Goal: Task Accomplishment & Management: Manage account settings

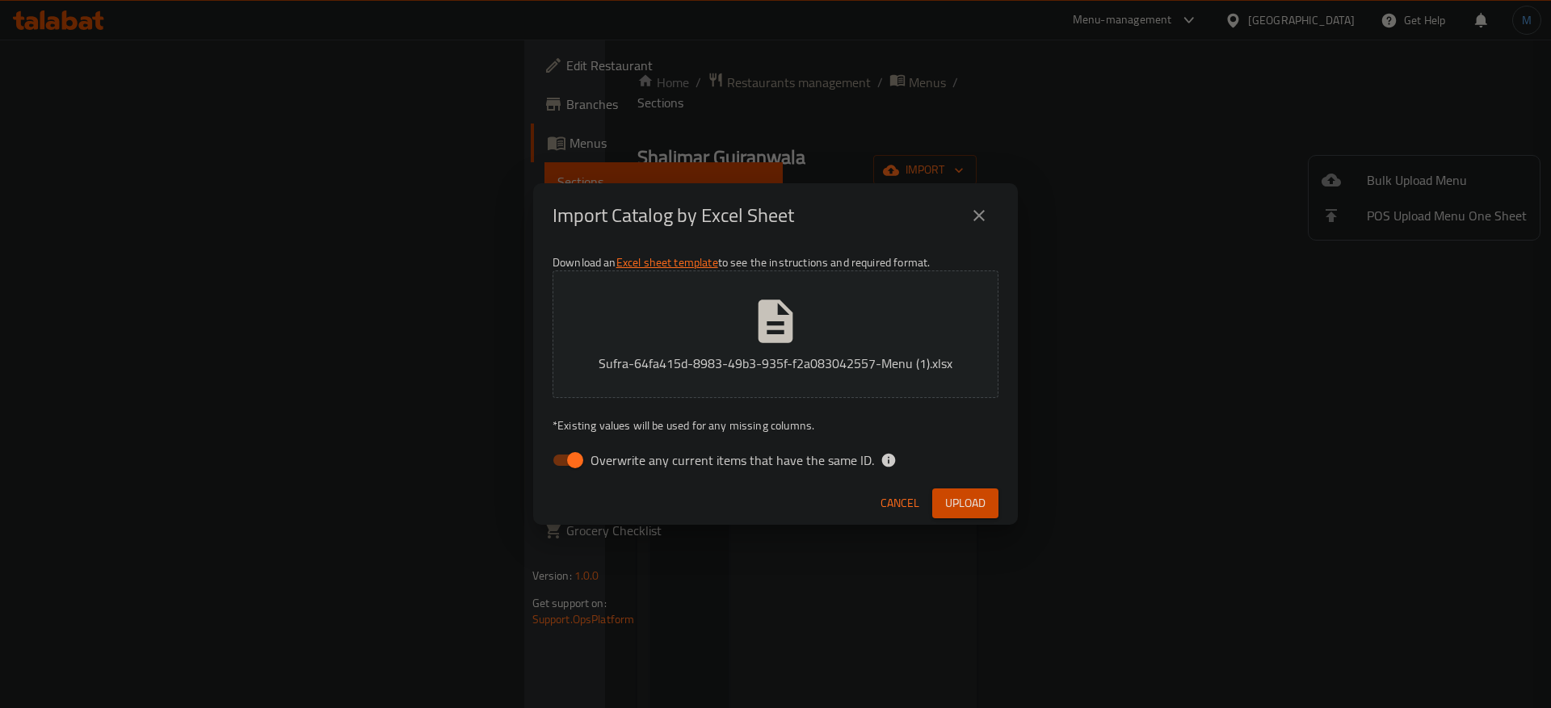
click at [978, 504] on span "Upload" at bounding box center [965, 504] width 40 height 20
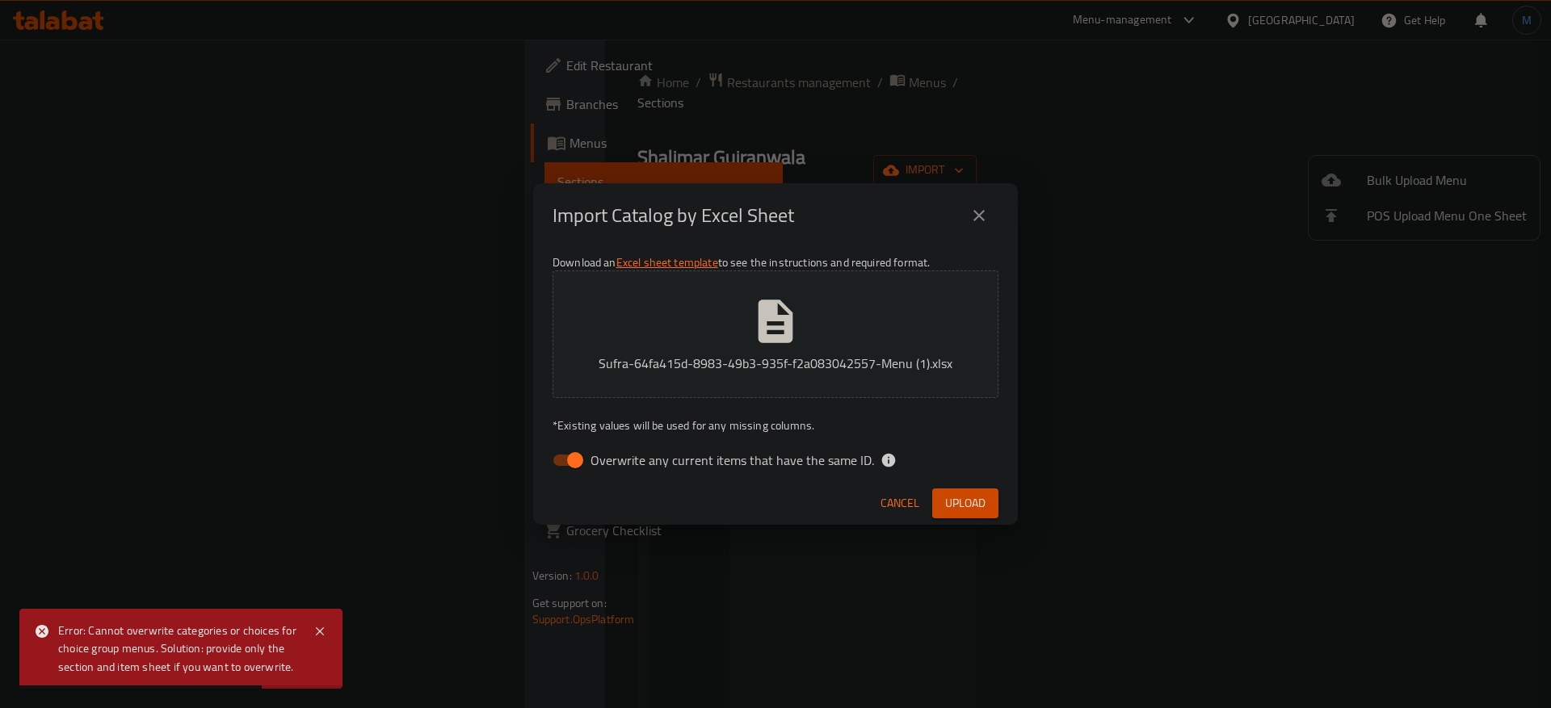
click at [735, 452] on span "Overwrite any current items that have the same ID." at bounding box center [732, 460] width 284 height 19
click at [621, 452] on input "Overwrite any current items that have the same ID." at bounding box center [575, 460] width 92 height 31
checkbox input "false"
click at [955, 495] on span "Upload" at bounding box center [965, 504] width 40 height 20
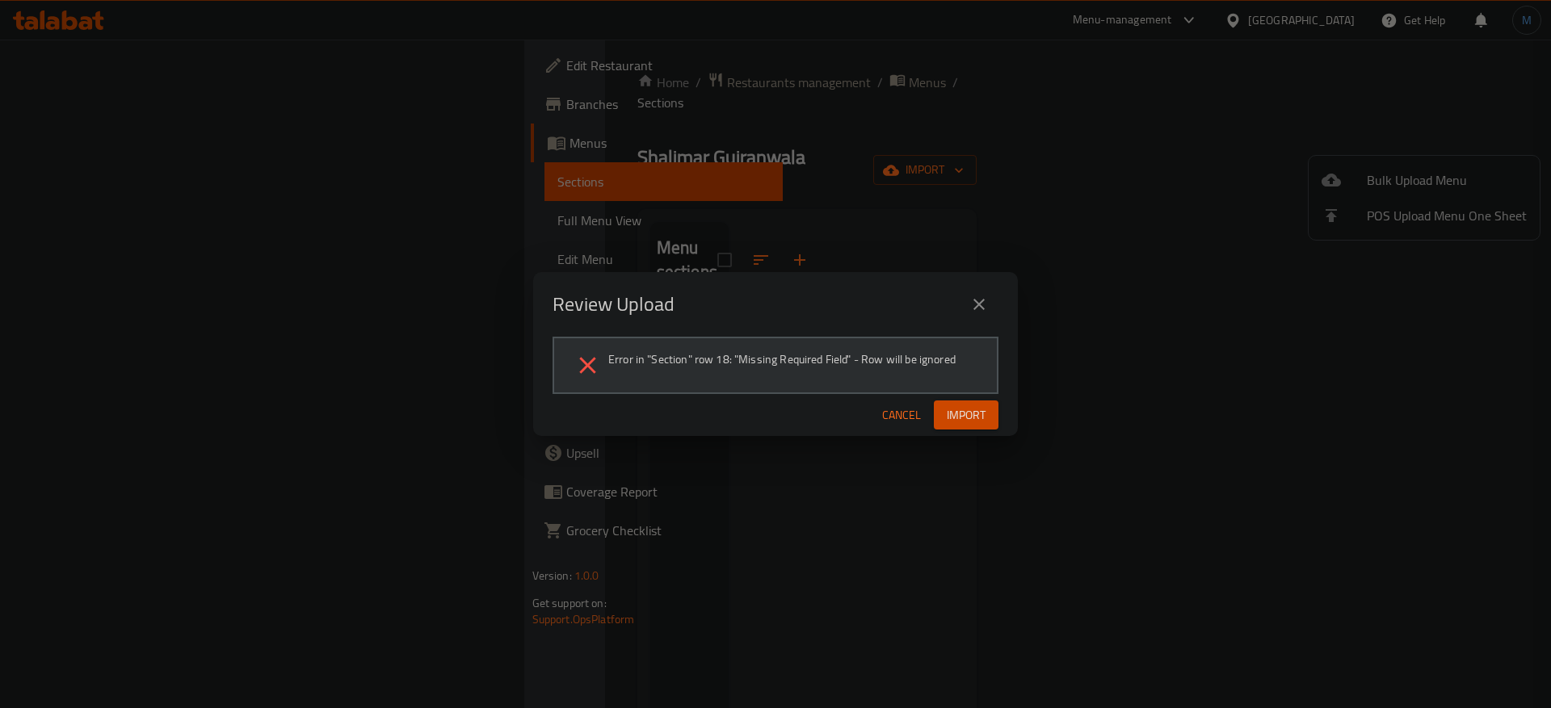
click at [902, 421] on span "Cancel" at bounding box center [901, 416] width 39 height 20
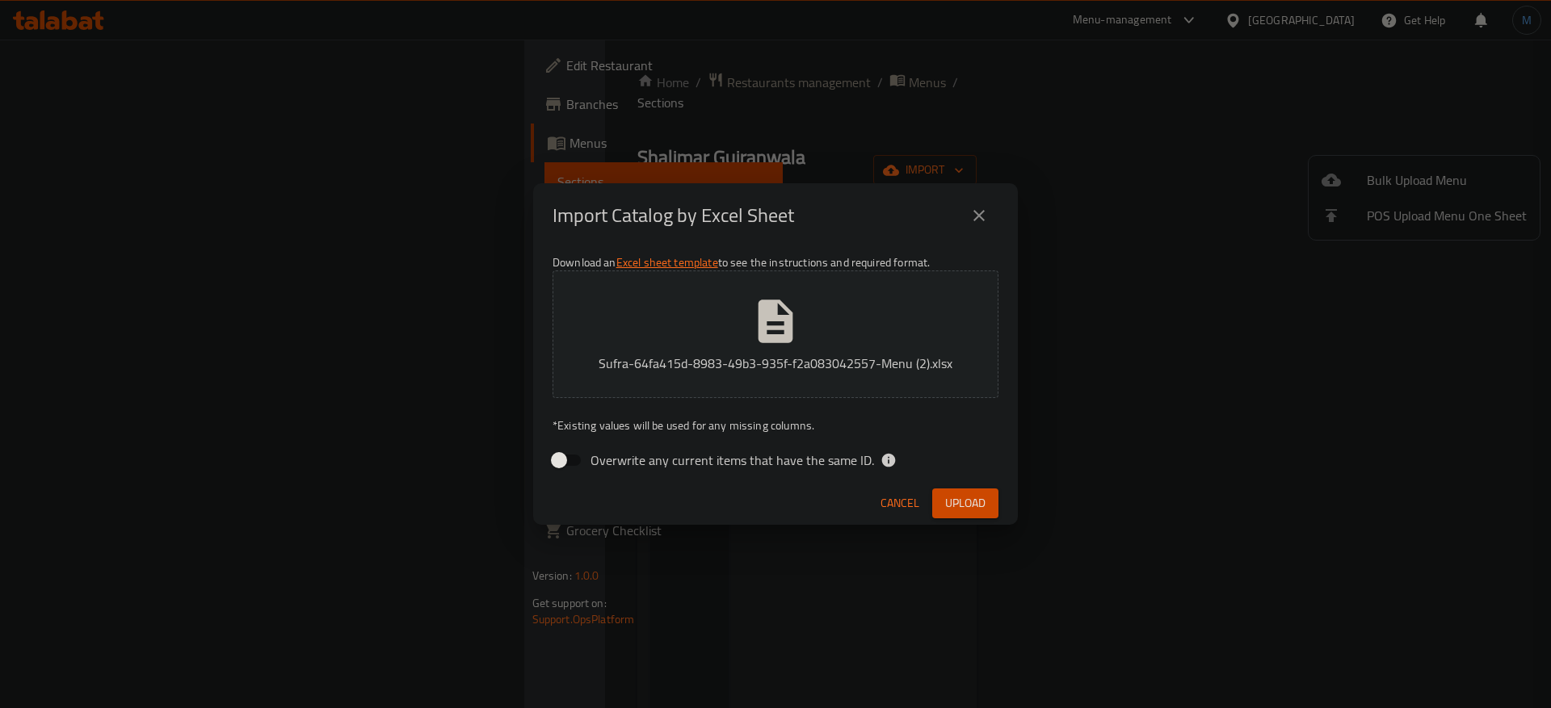
click at [972, 501] on span "Upload" at bounding box center [965, 504] width 40 height 20
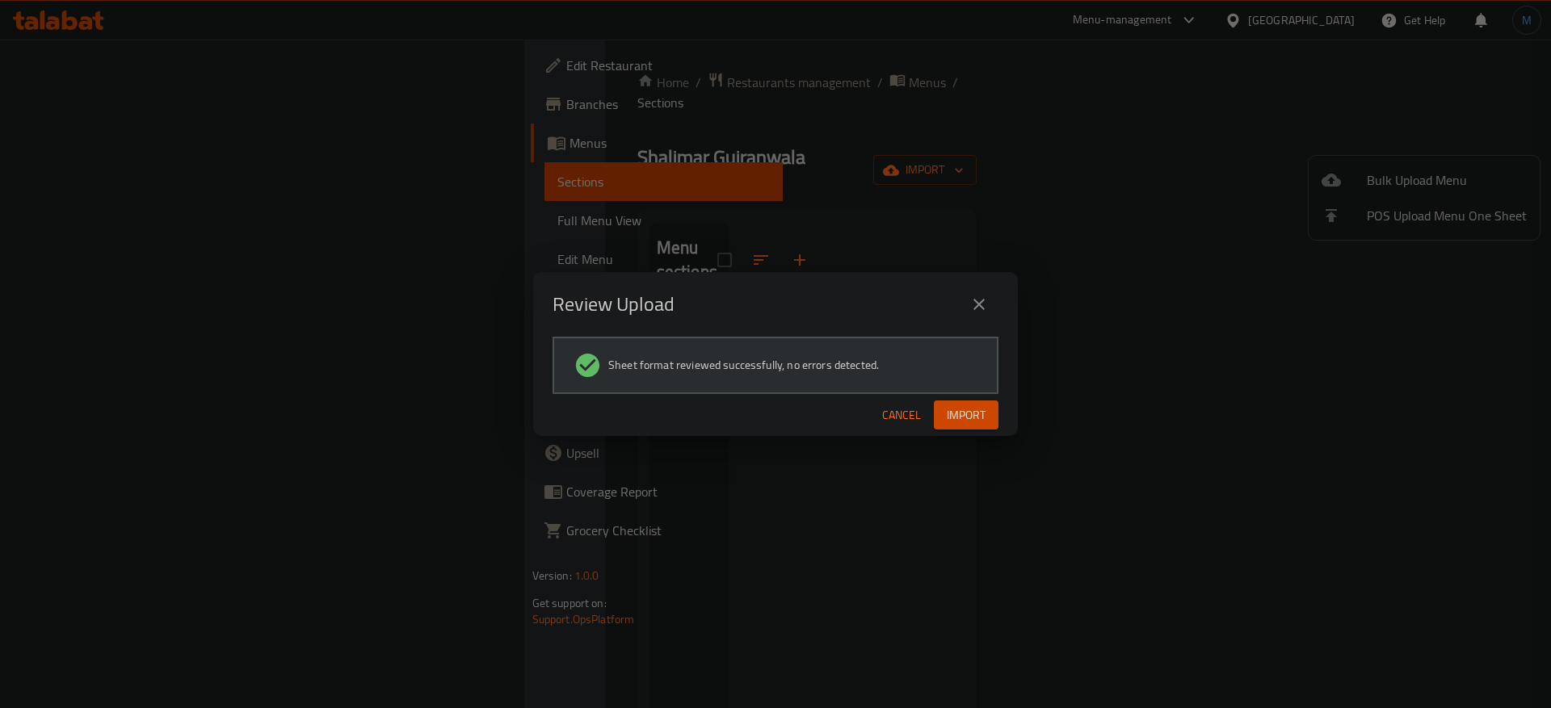
click at [942, 415] on button "Import" at bounding box center [966, 416] width 65 height 30
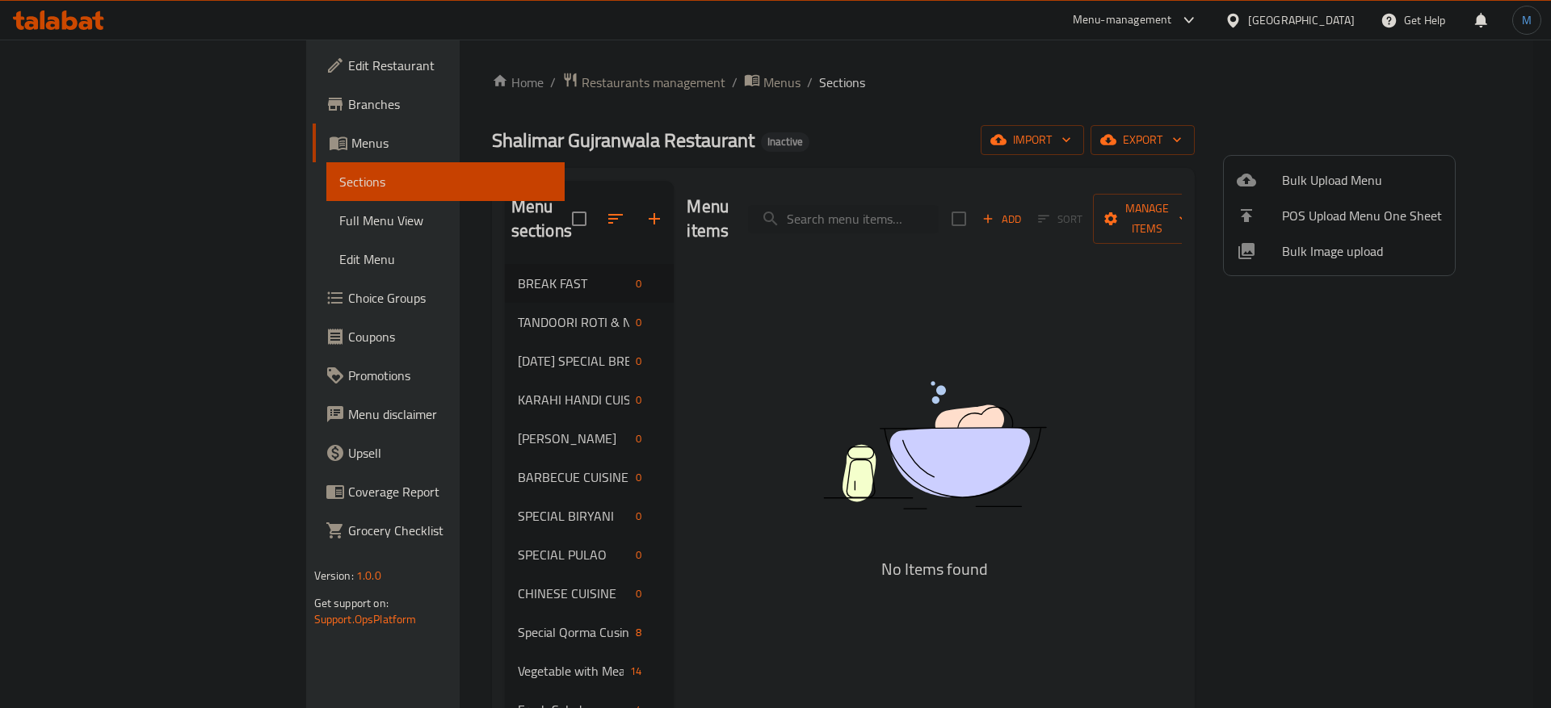
click at [427, 402] on div at bounding box center [775, 354] width 1551 height 708
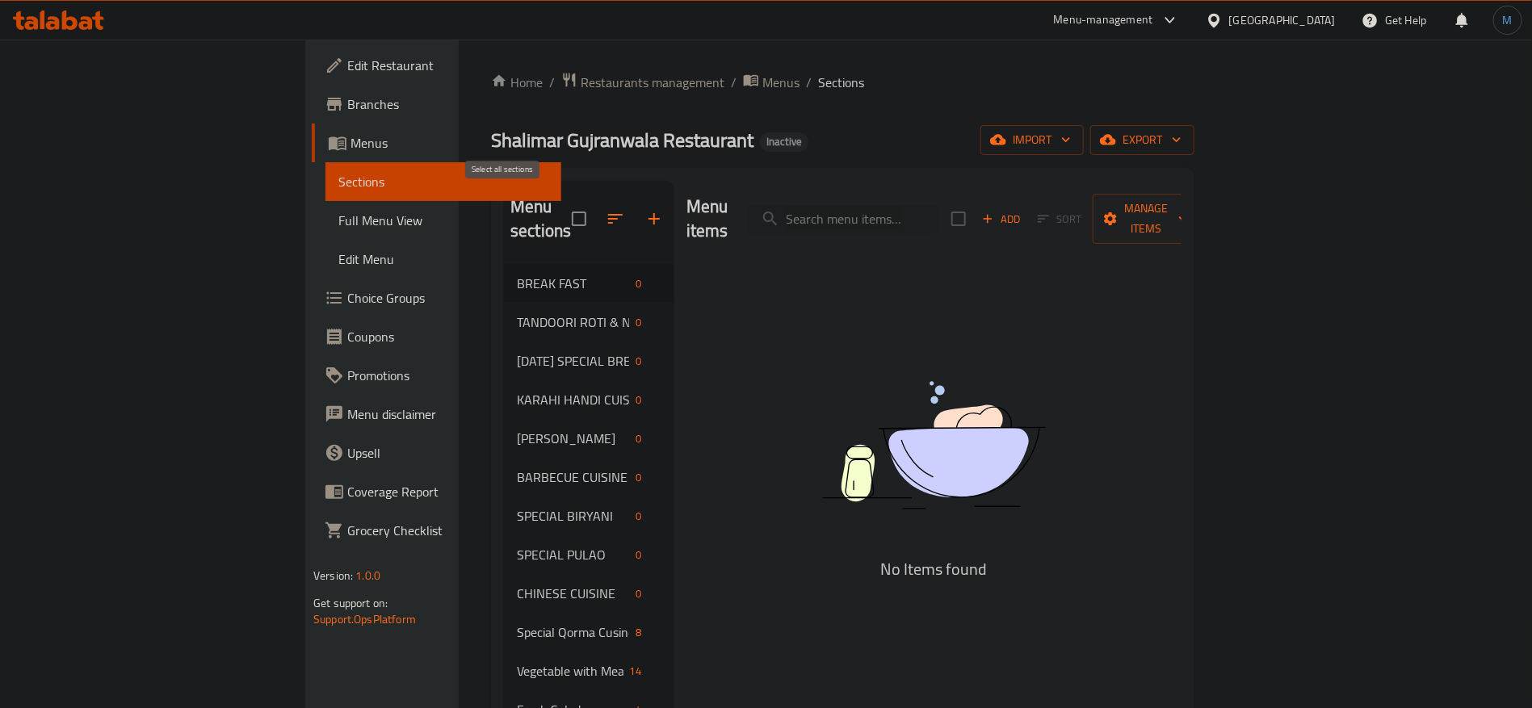
click at [562, 208] on input "checkbox" at bounding box center [579, 219] width 34 height 34
click at [562, 205] on input "checkbox" at bounding box center [579, 219] width 34 height 34
checkbox input "false"
click at [763, 92] on span "Menus" at bounding box center [781, 82] width 37 height 19
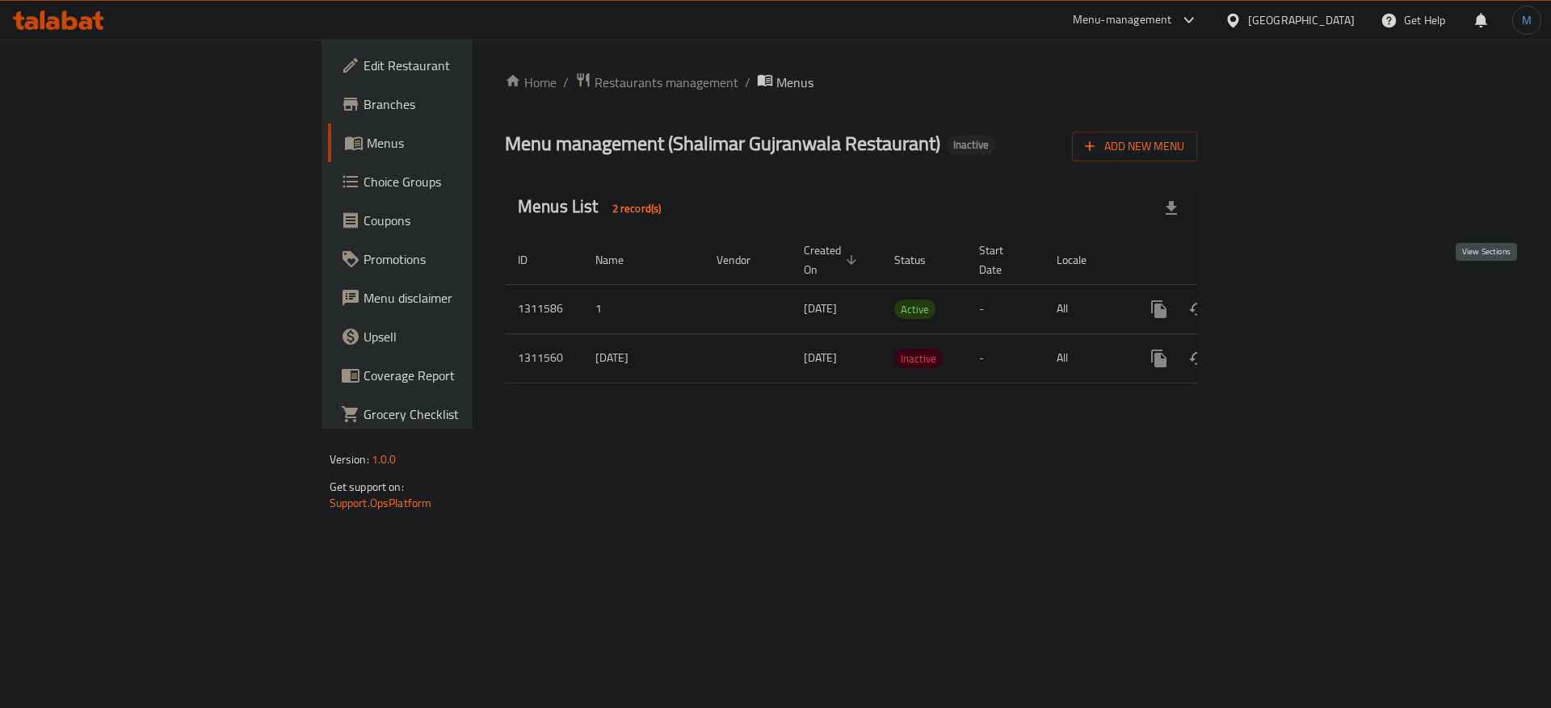
click at [1285, 300] on icon "enhanced table" at bounding box center [1275, 309] width 19 height 19
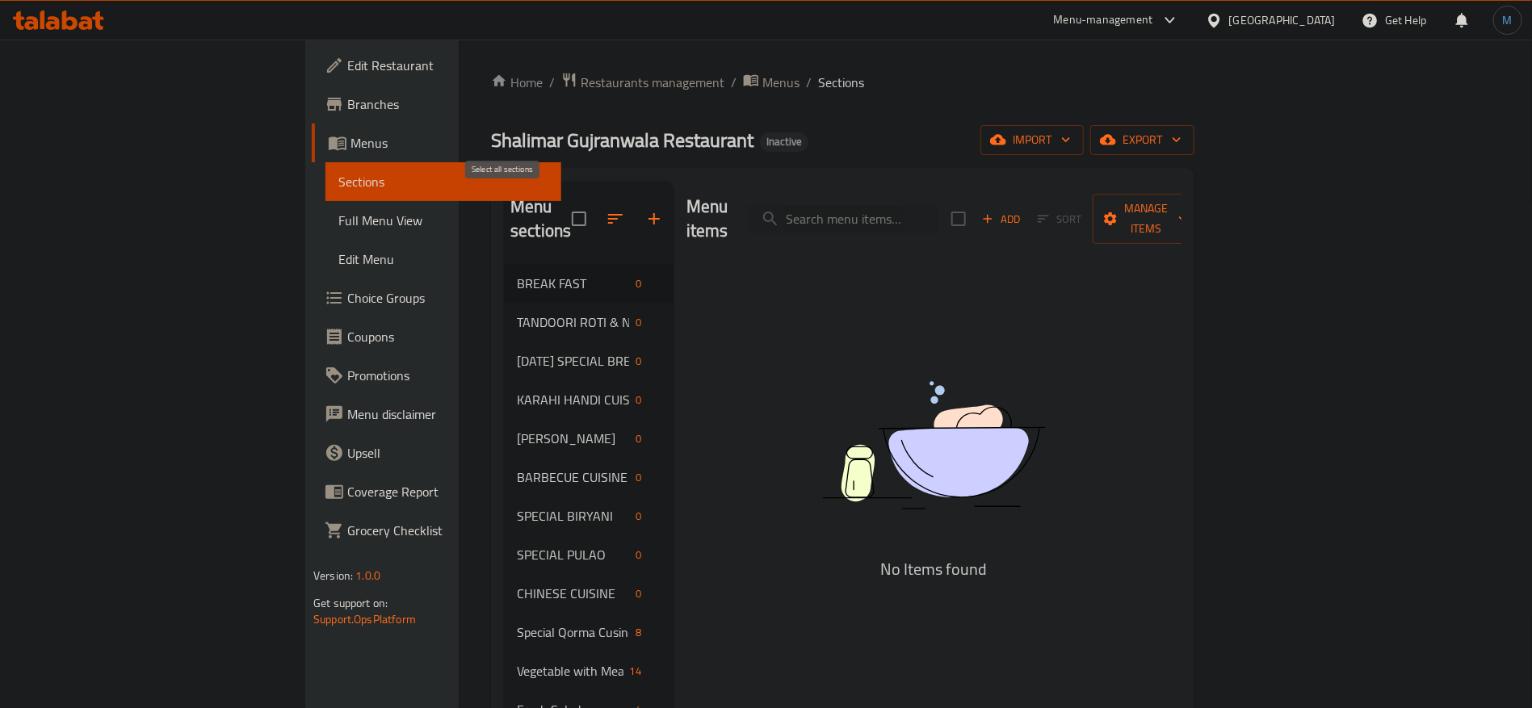
click at [562, 205] on input "checkbox" at bounding box center [579, 219] width 34 height 34
checkbox input "true"
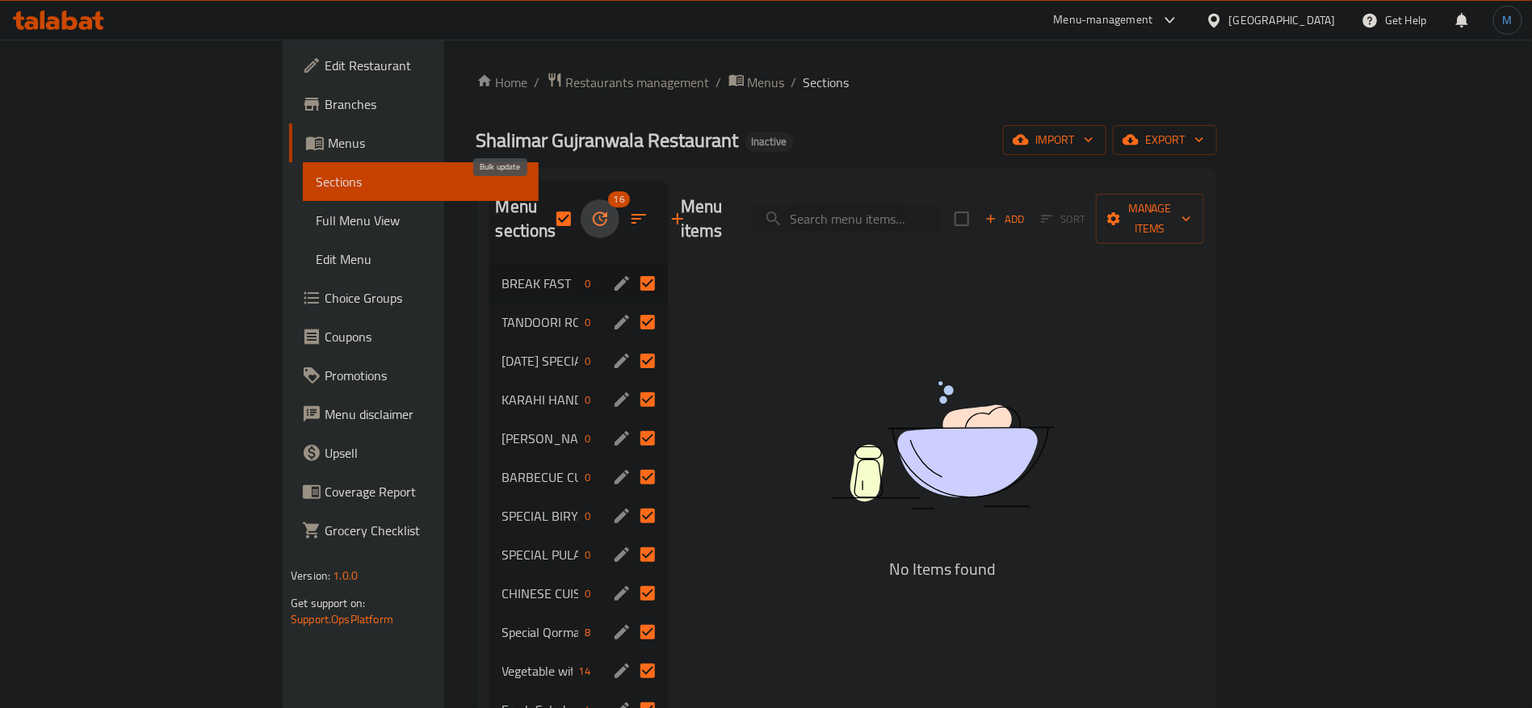
click at [590, 209] on icon "button" at bounding box center [599, 218] width 19 height 19
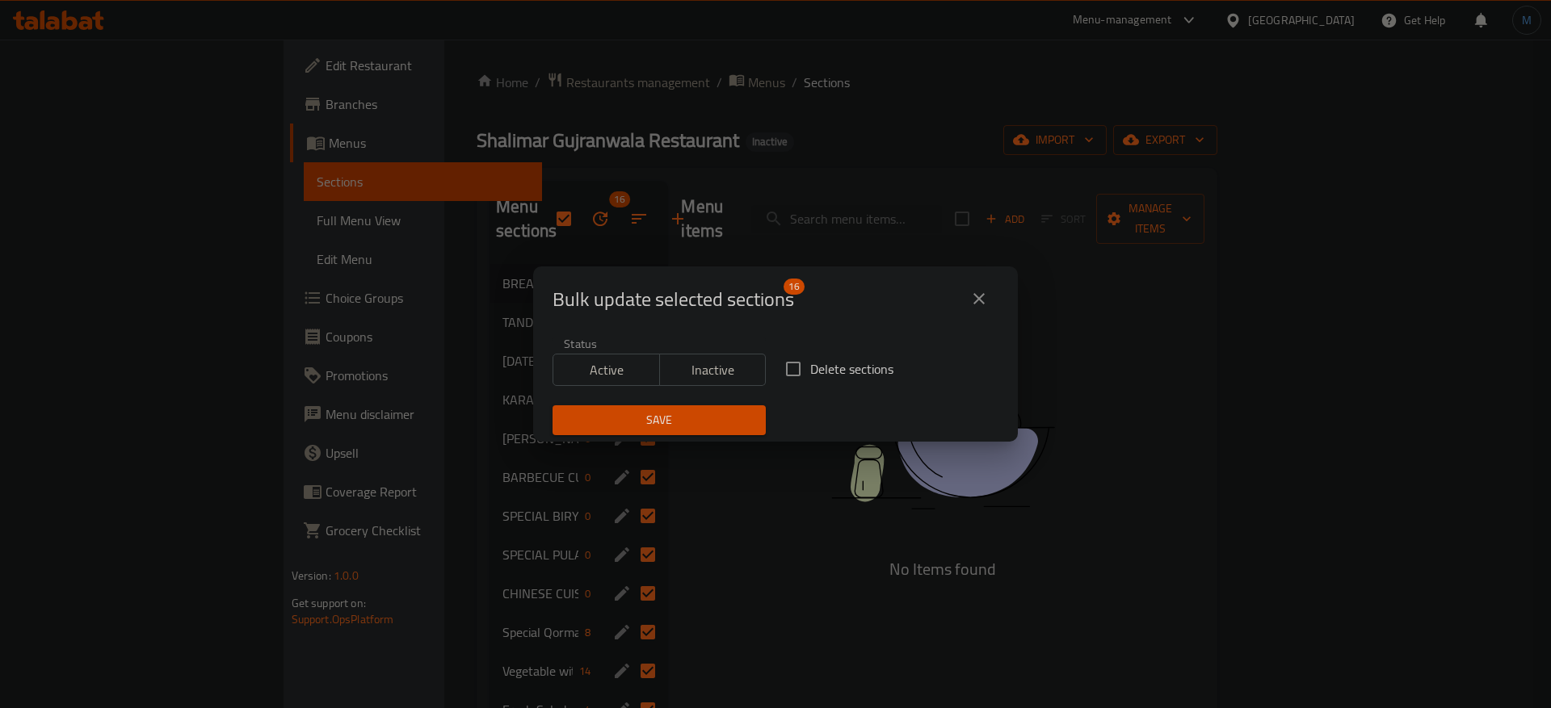
click at [805, 357] on label "Delete sections" at bounding box center [834, 369] width 117 height 34
click at [805, 357] on input "Delete sections" at bounding box center [793, 369] width 34 height 34
checkbox input "true"
click at [738, 400] on div "Save" at bounding box center [659, 420] width 233 height 49
click at [726, 407] on button "Save" at bounding box center [659, 421] width 213 height 30
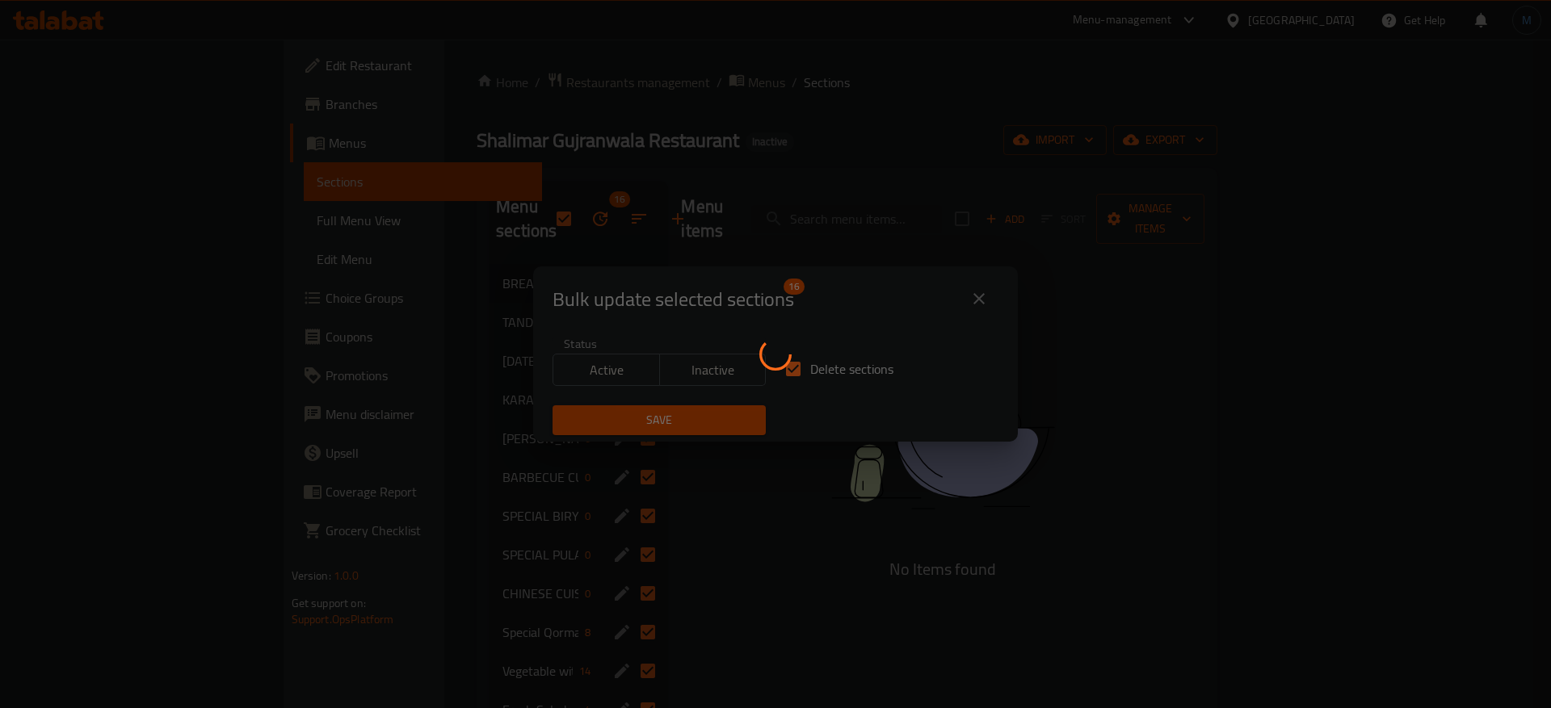
checkbox input "false"
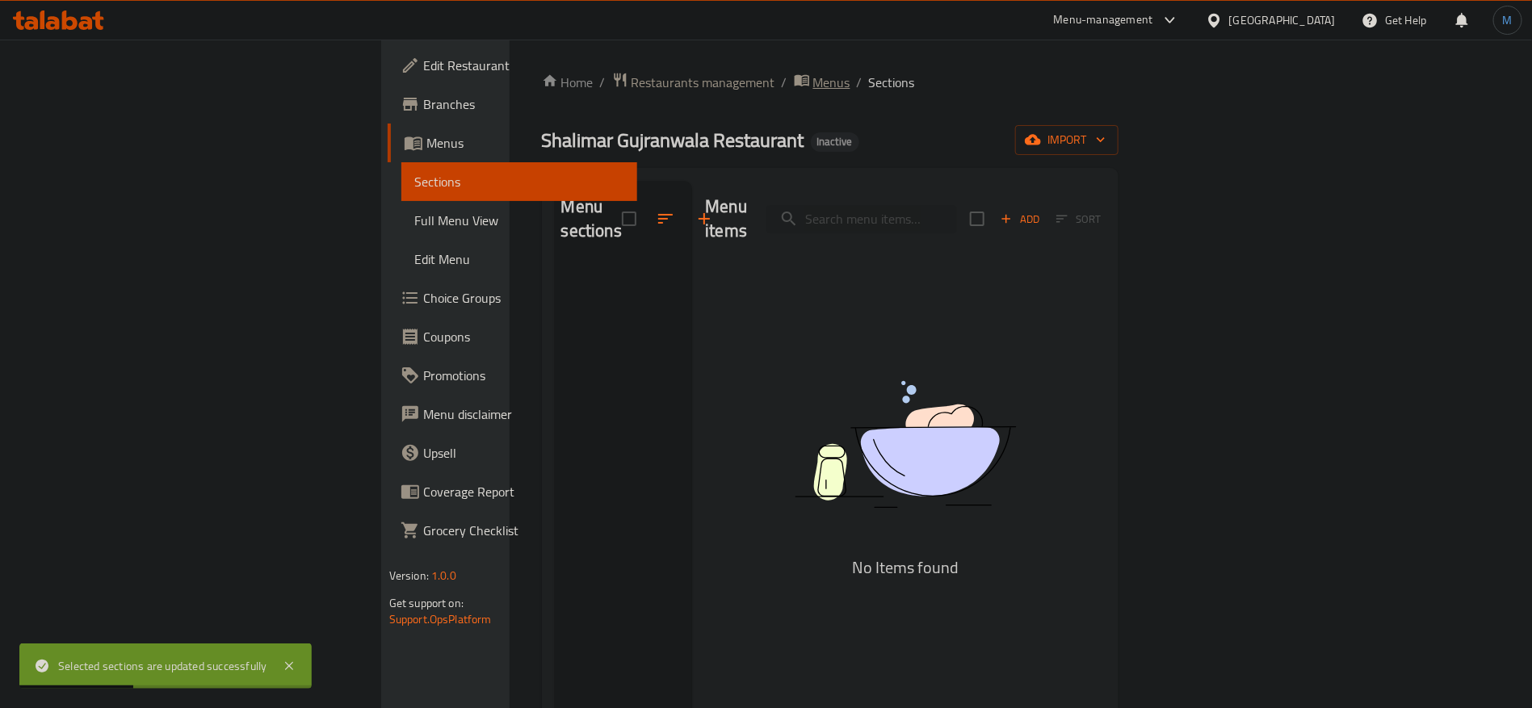
click at [813, 92] on span "Menus" at bounding box center [831, 82] width 37 height 19
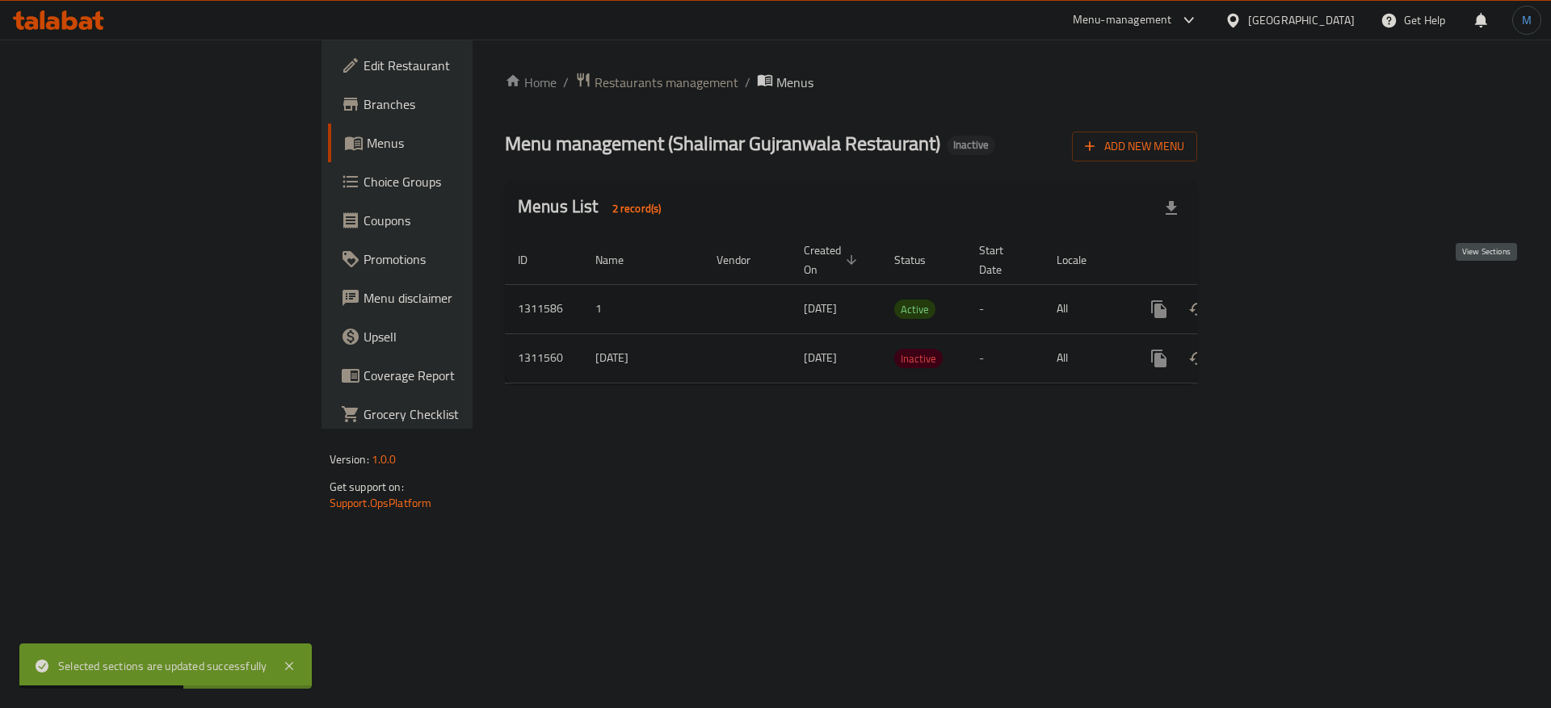
click at [1285, 300] on icon "enhanced table" at bounding box center [1275, 309] width 19 height 19
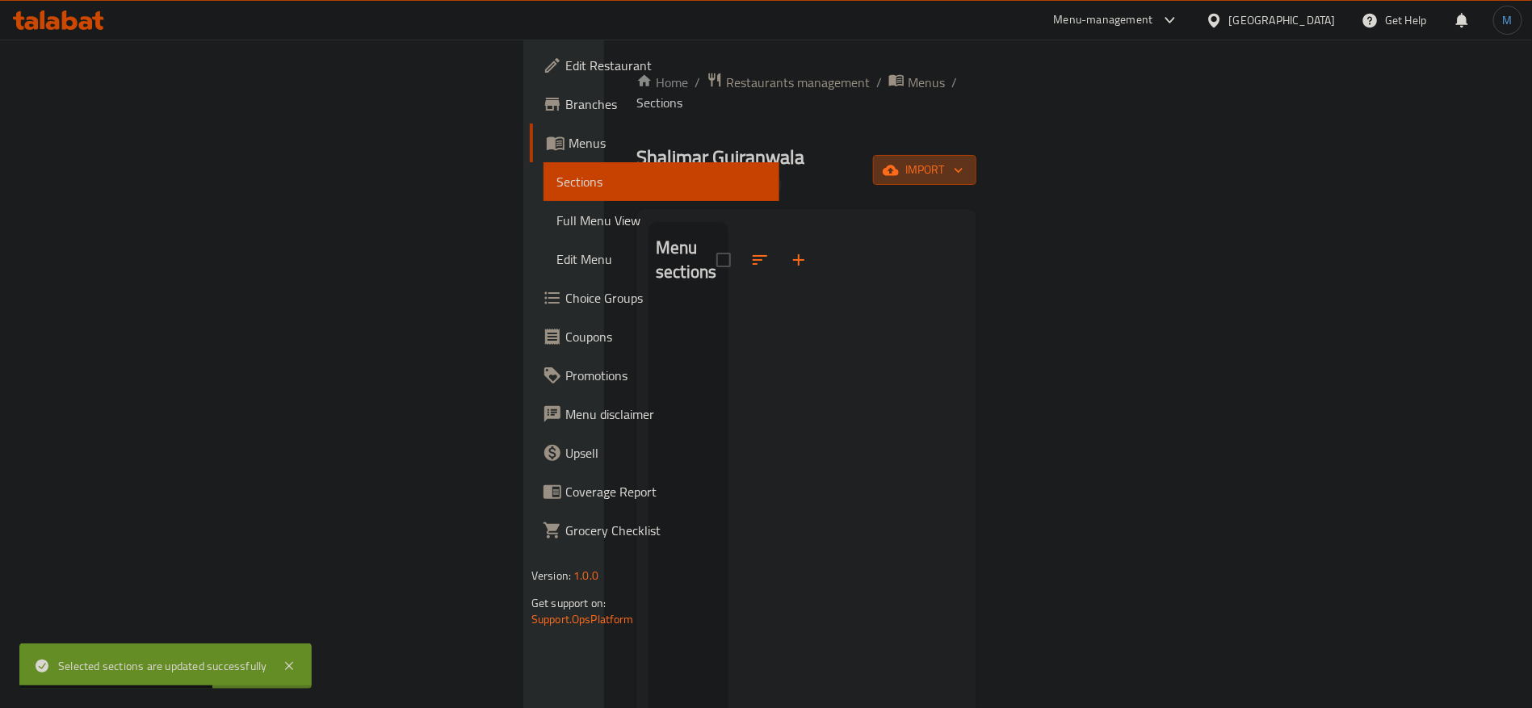
click at [899, 162] on icon "button" at bounding box center [891, 170] width 16 height 16
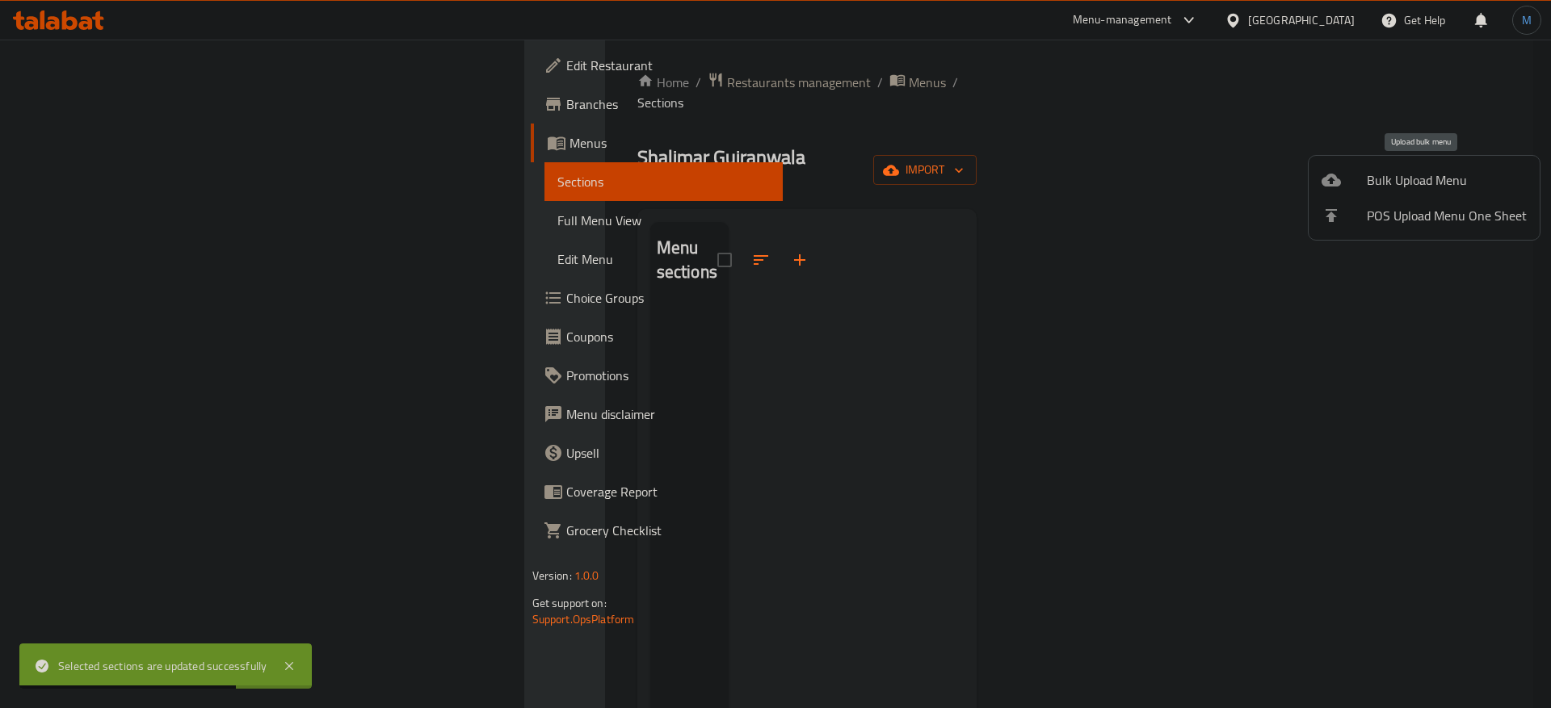
click at [1335, 186] on icon at bounding box center [1331, 180] width 19 height 13
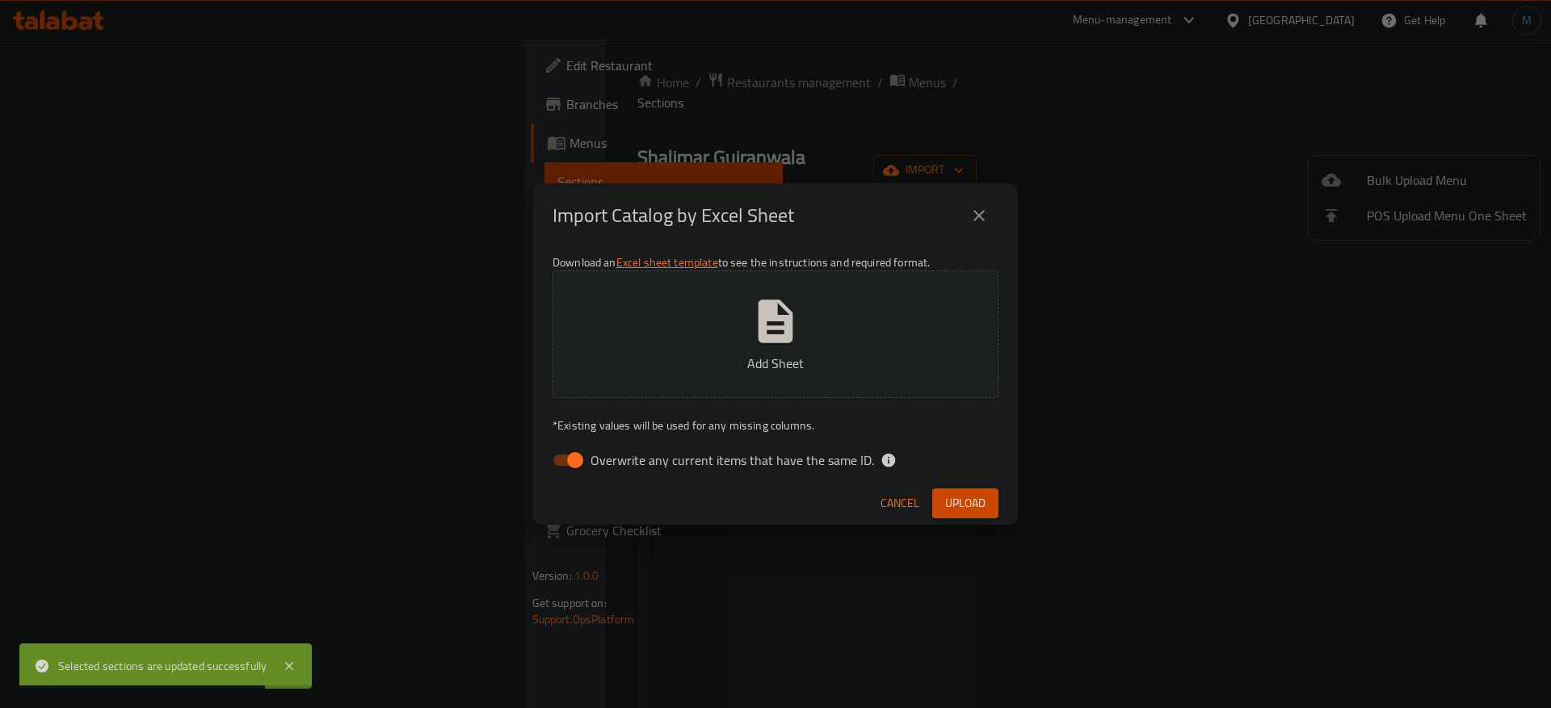
click at [802, 458] on span "Overwrite any current items that have the same ID." at bounding box center [732, 460] width 284 height 19
click at [621, 458] on input "Overwrite any current items that have the same ID." at bounding box center [575, 460] width 92 height 31
checkbox input "false"
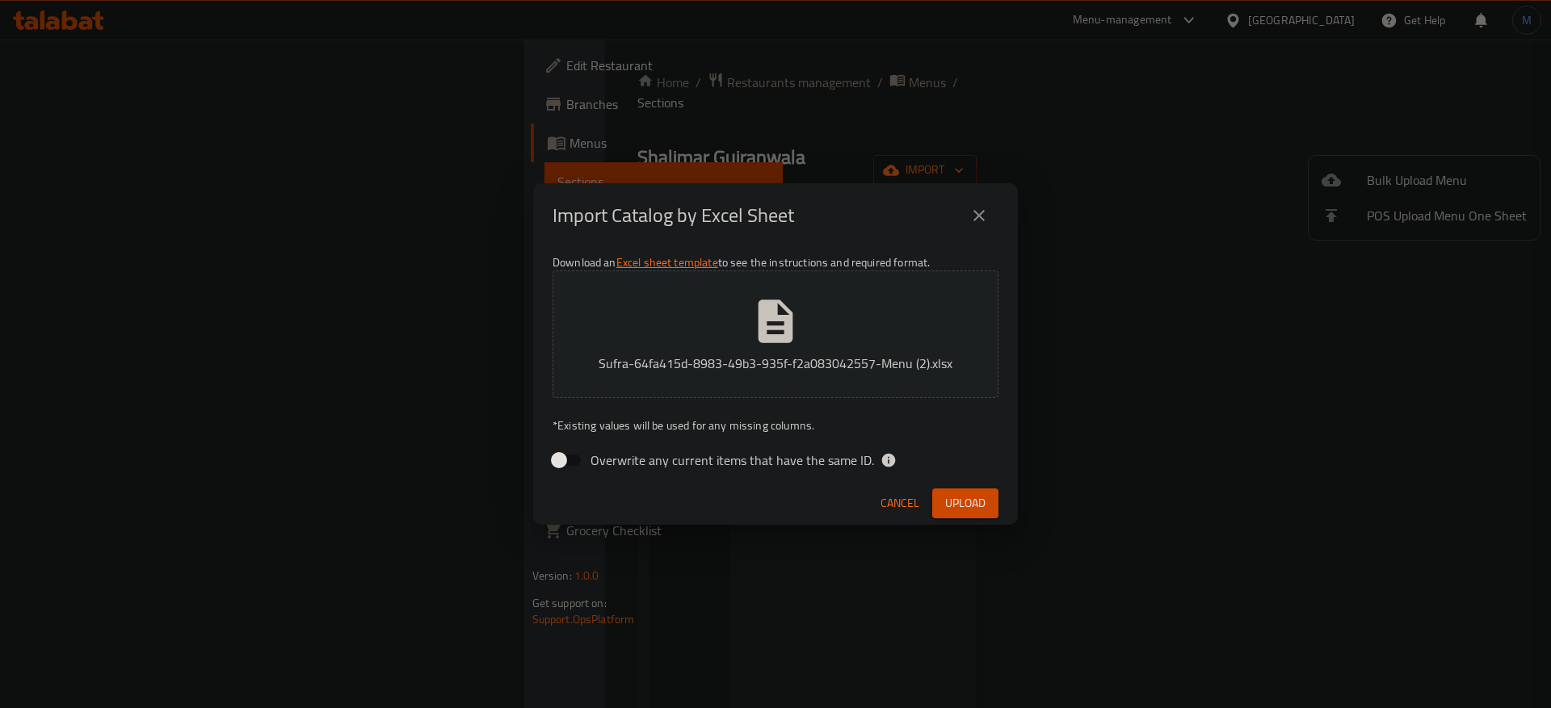
click at [939, 500] on button "Upload" at bounding box center [965, 504] width 66 height 30
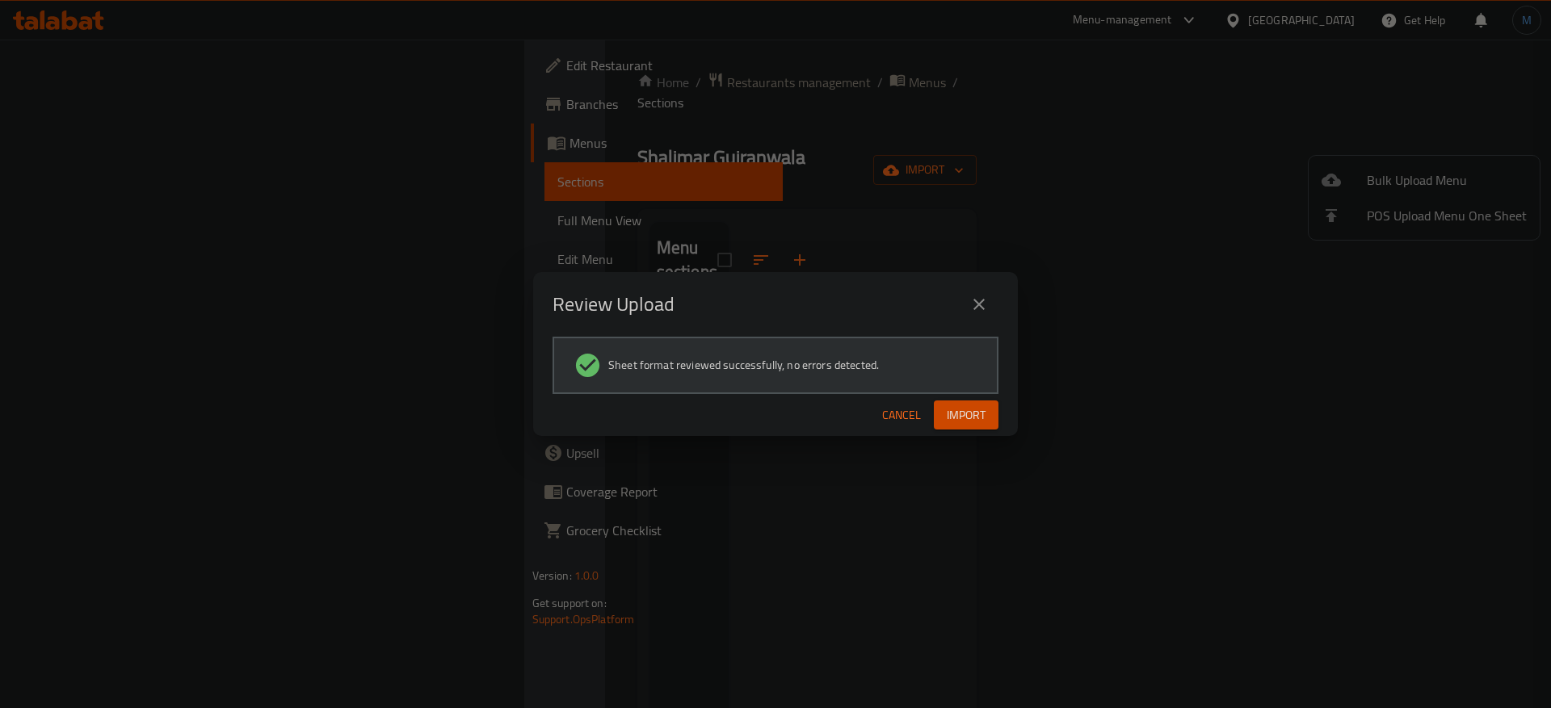
click at [961, 394] on div "Cancel Import" at bounding box center [775, 415] width 485 height 43
click at [961, 406] on span "Import" at bounding box center [966, 416] width 39 height 20
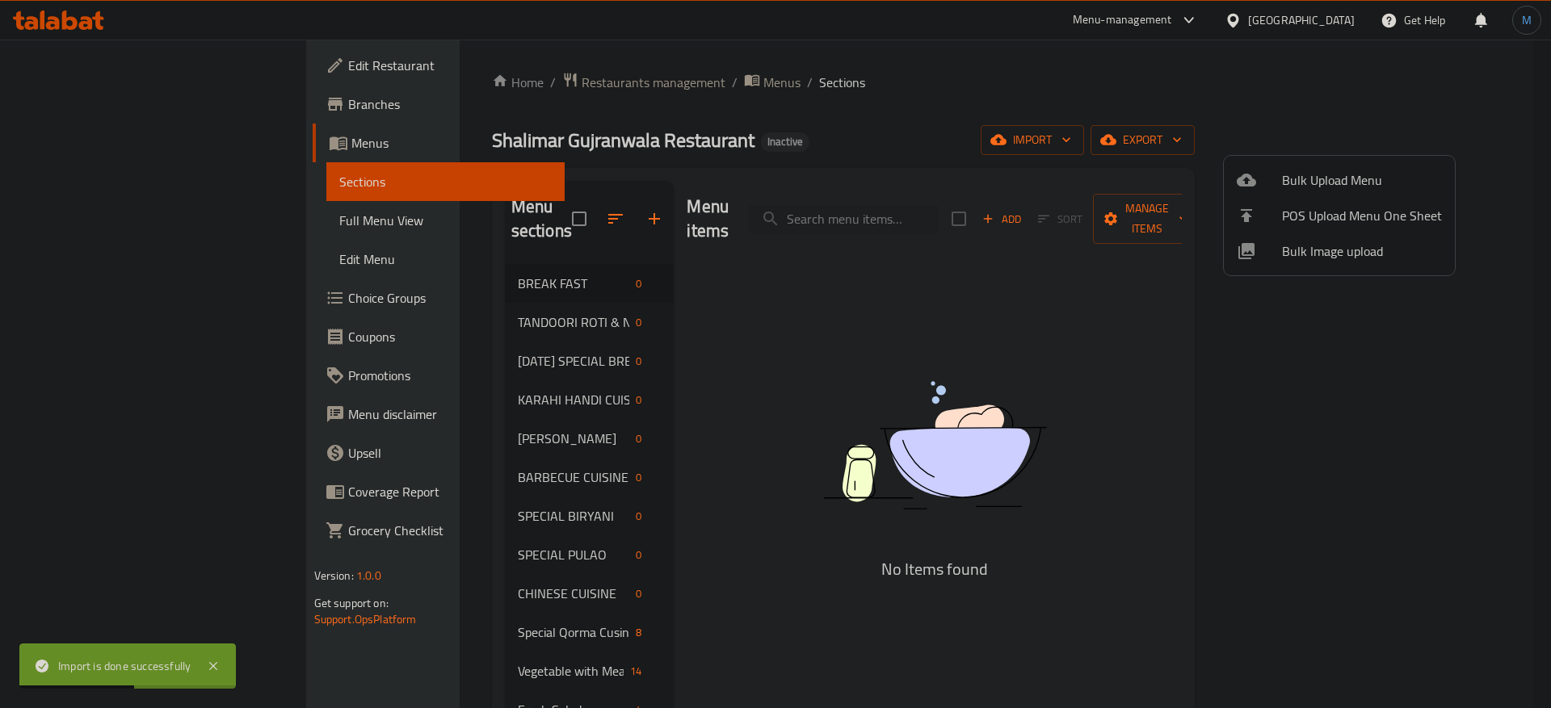
click at [463, 427] on div at bounding box center [775, 354] width 1551 height 708
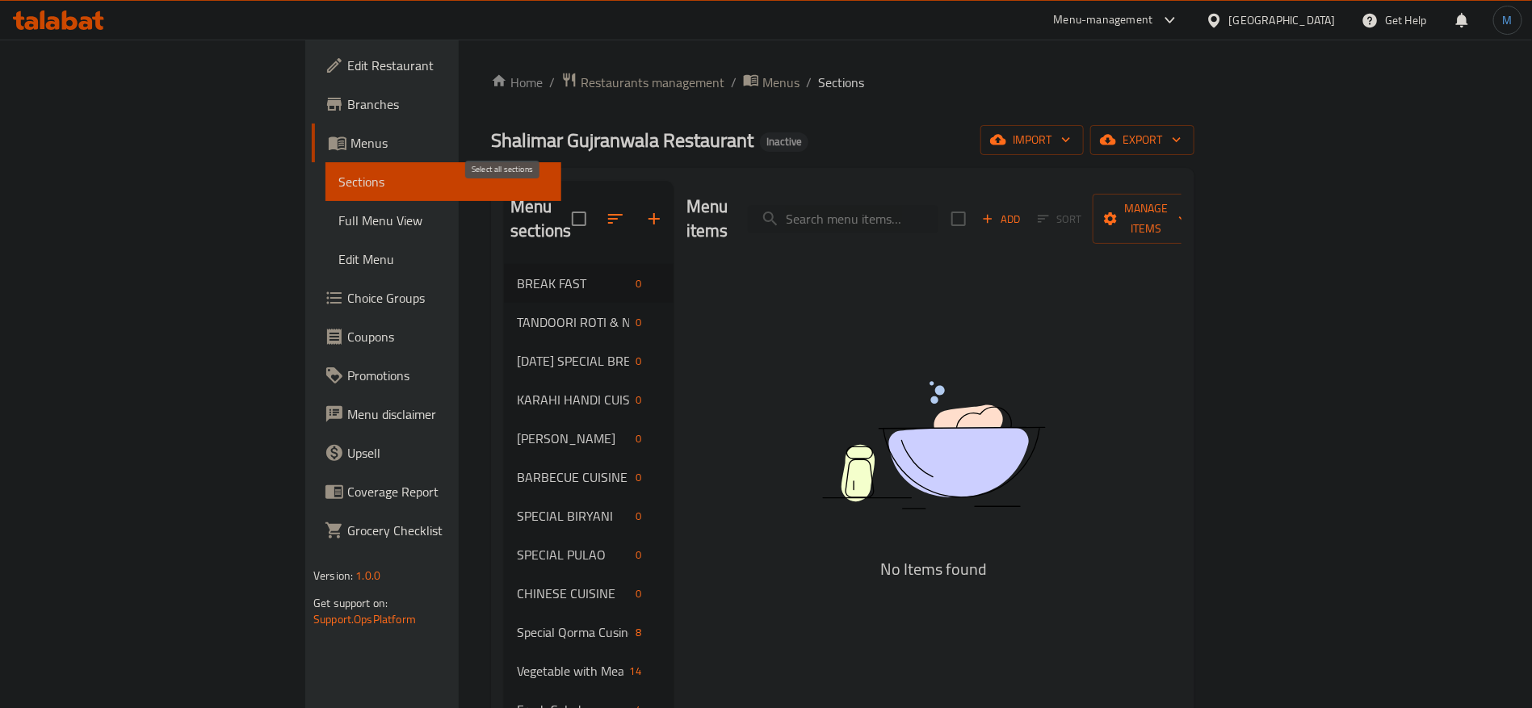
click at [562, 210] on input "checkbox" at bounding box center [579, 219] width 34 height 34
click at [562, 202] on input "checkbox" at bounding box center [579, 219] width 34 height 34
checkbox input "false"
click at [788, 127] on div "Shalimar Gujranwala Restaurant Inactive import export" at bounding box center [843, 140] width 704 height 30
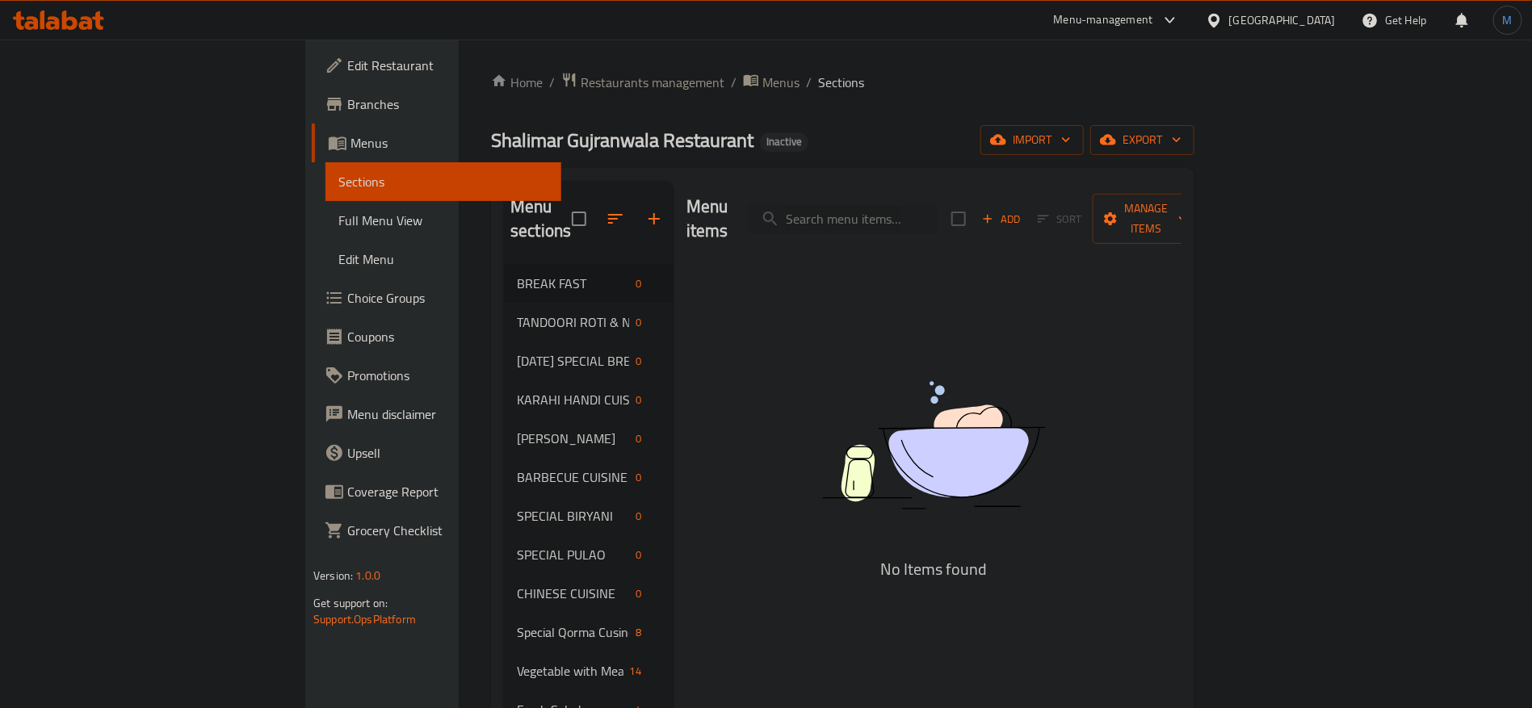
click at [596, 86] on ol "Home / Restaurants management / Menus / Sections" at bounding box center [843, 82] width 704 height 21
click at [763, 83] on span "Menus" at bounding box center [781, 82] width 37 height 19
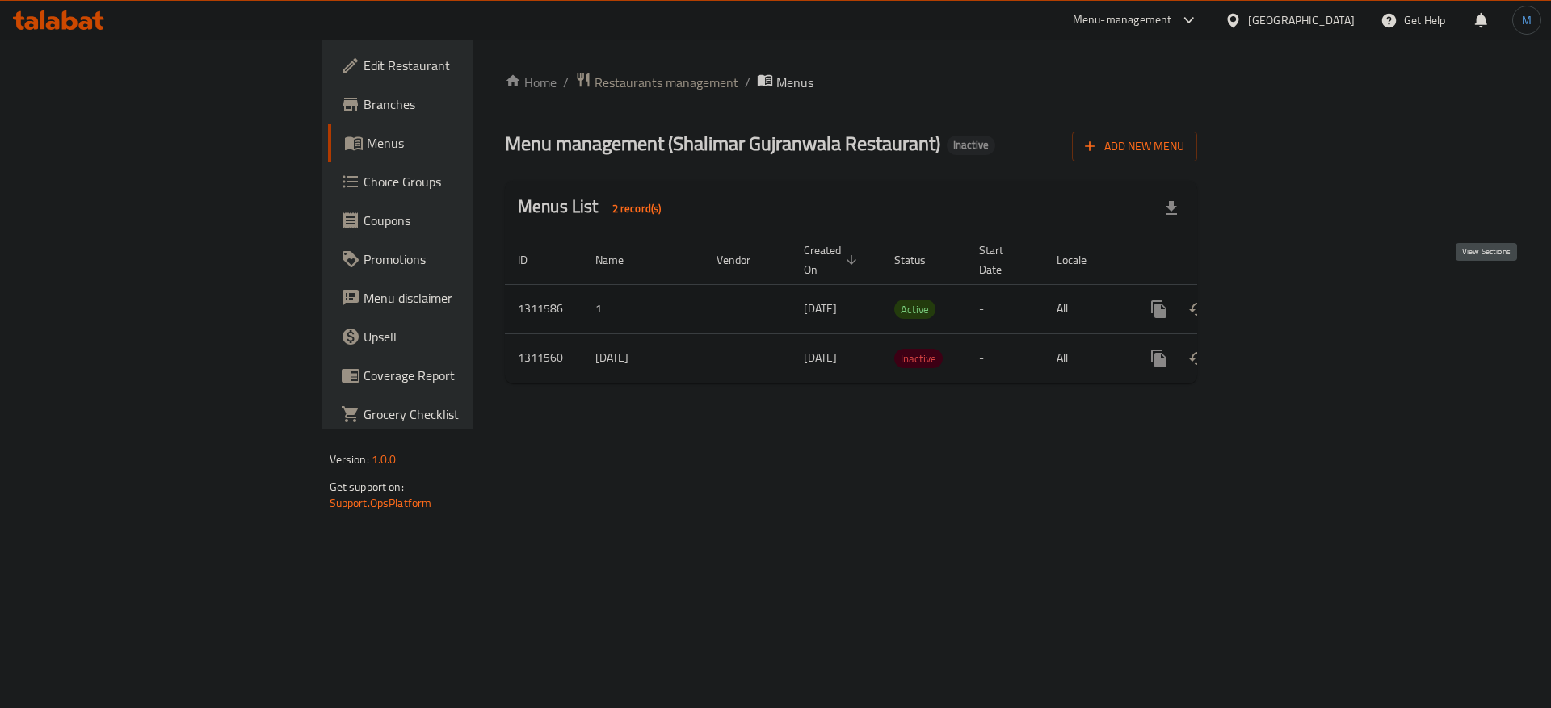
click at [1285, 300] on icon "enhanced table" at bounding box center [1275, 309] width 19 height 19
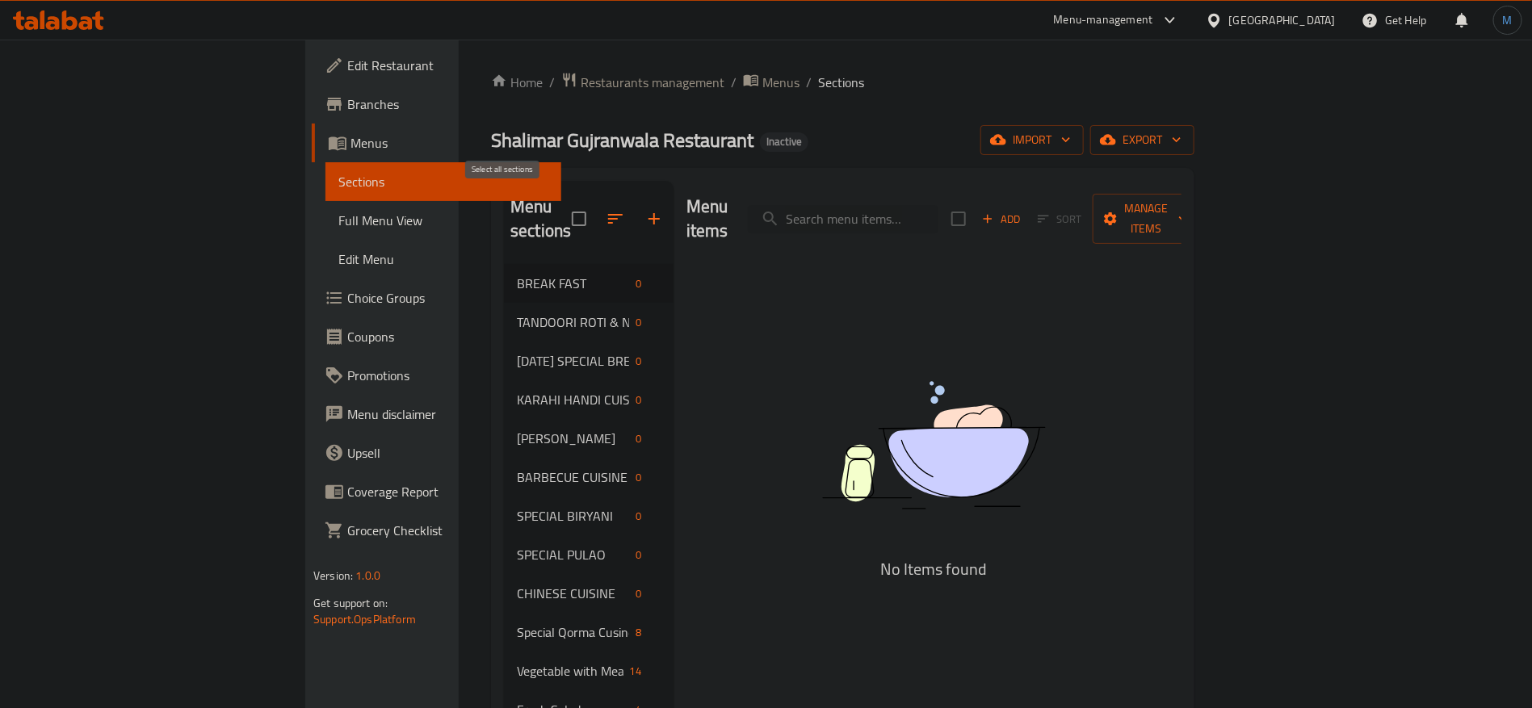
click at [562, 202] on input "checkbox" at bounding box center [579, 219] width 34 height 34
checkbox input "true"
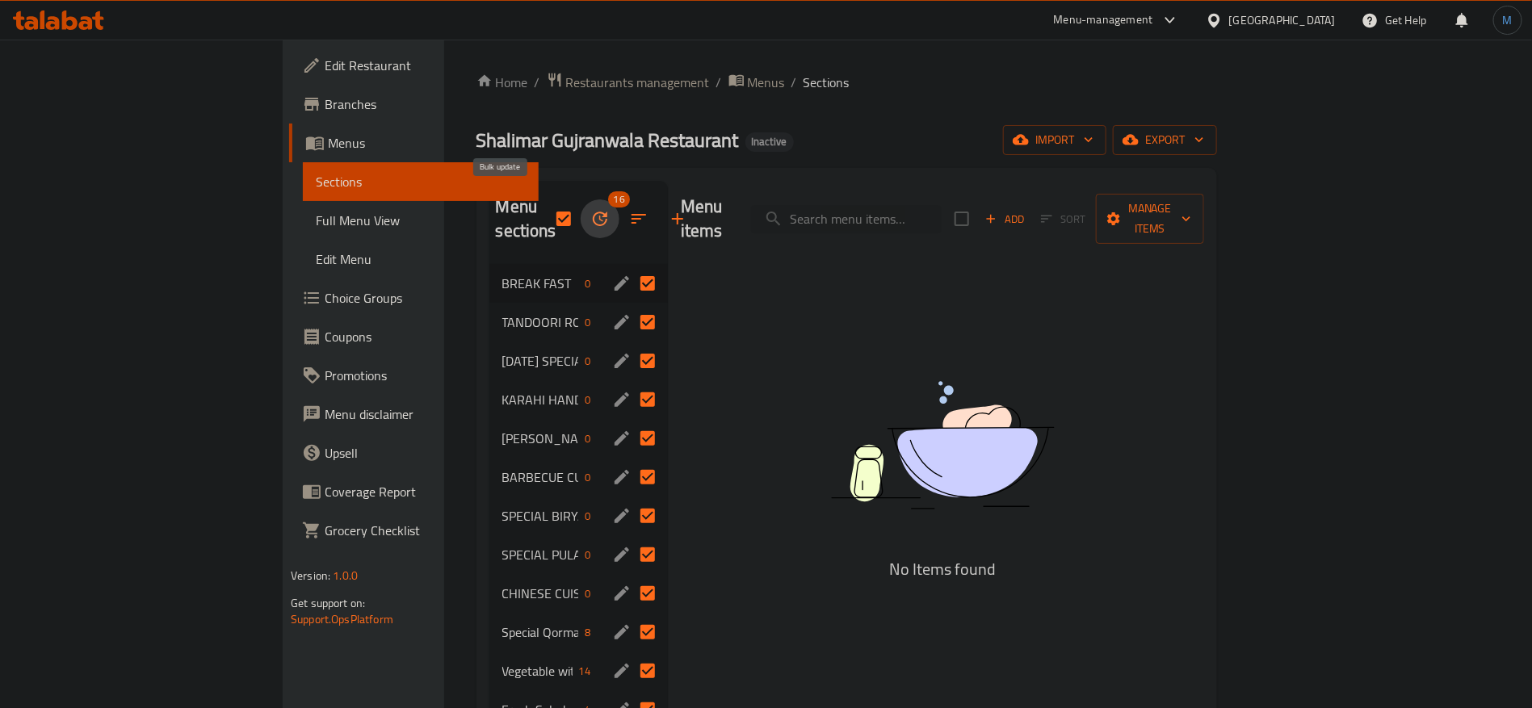
click at [581, 200] on button "button" at bounding box center [600, 219] width 39 height 39
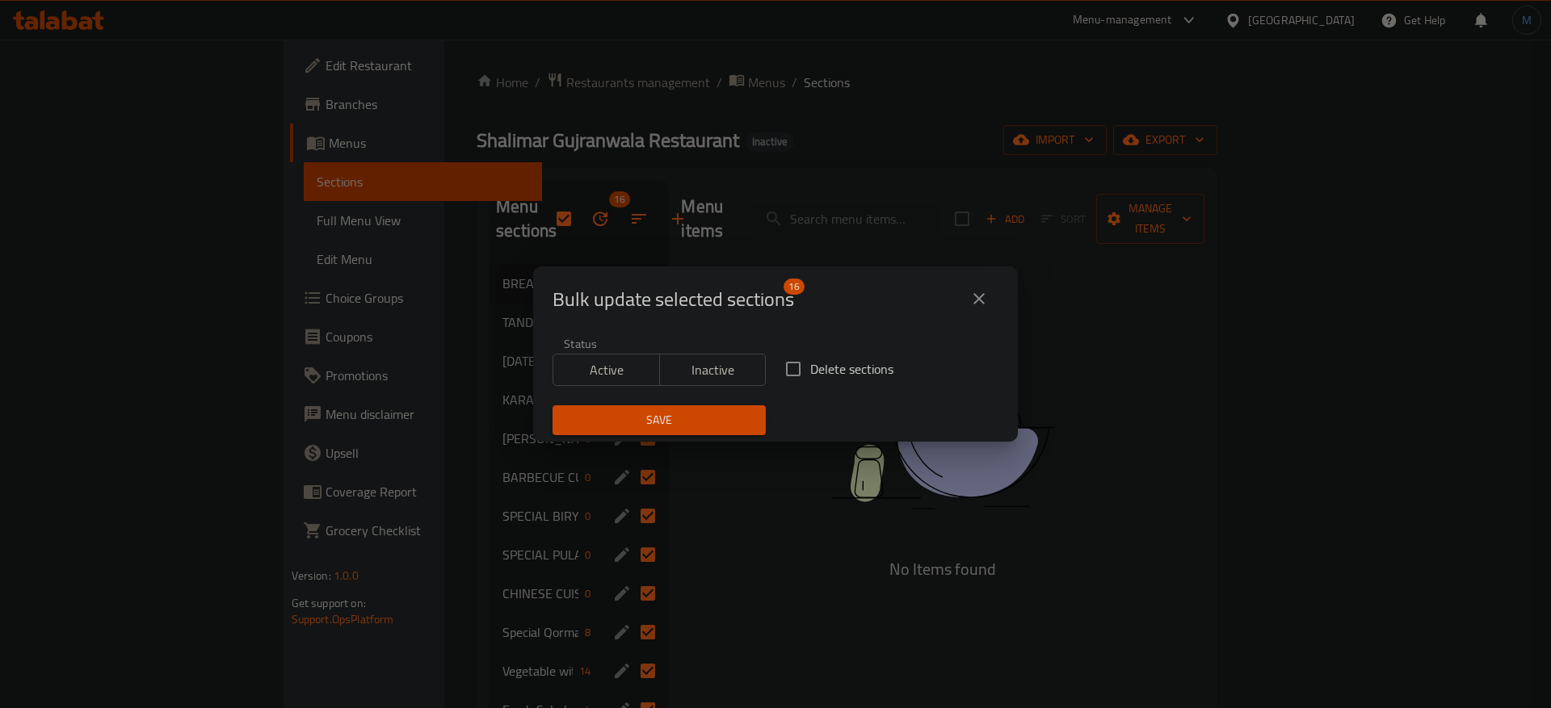
click at [843, 379] on span "Delete sections" at bounding box center [851, 368] width 83 height 19
click at [810, 380] on input "Delete sections" at bounding box center [793, 369] width 34 height 34
checkbox input "true"
click at [686, 402] on div "Save" at bounding box center [659, 420] width 233 height 49
click at [681, 418] on span "Save" at bounding box center [658, 420] width 187 height 20
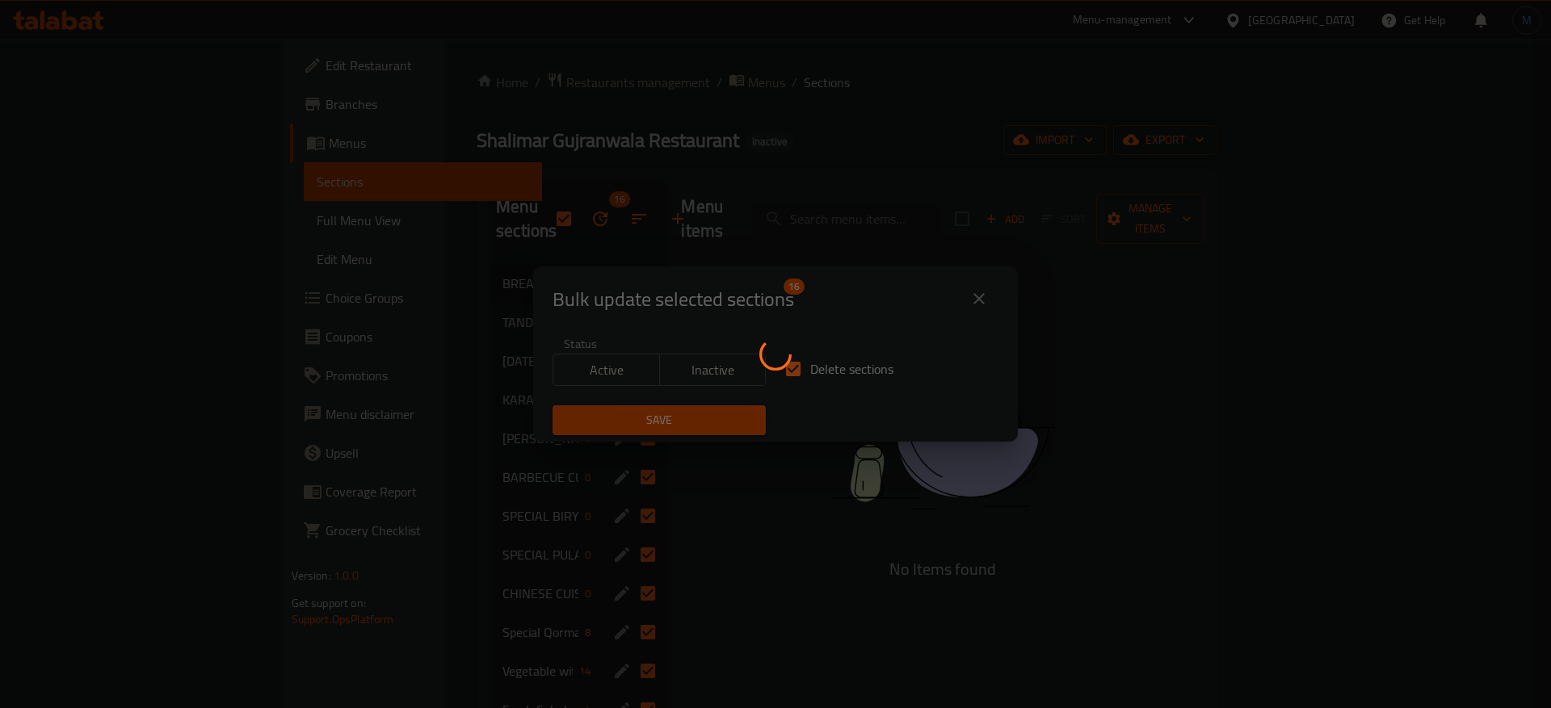
checkbox input "false"
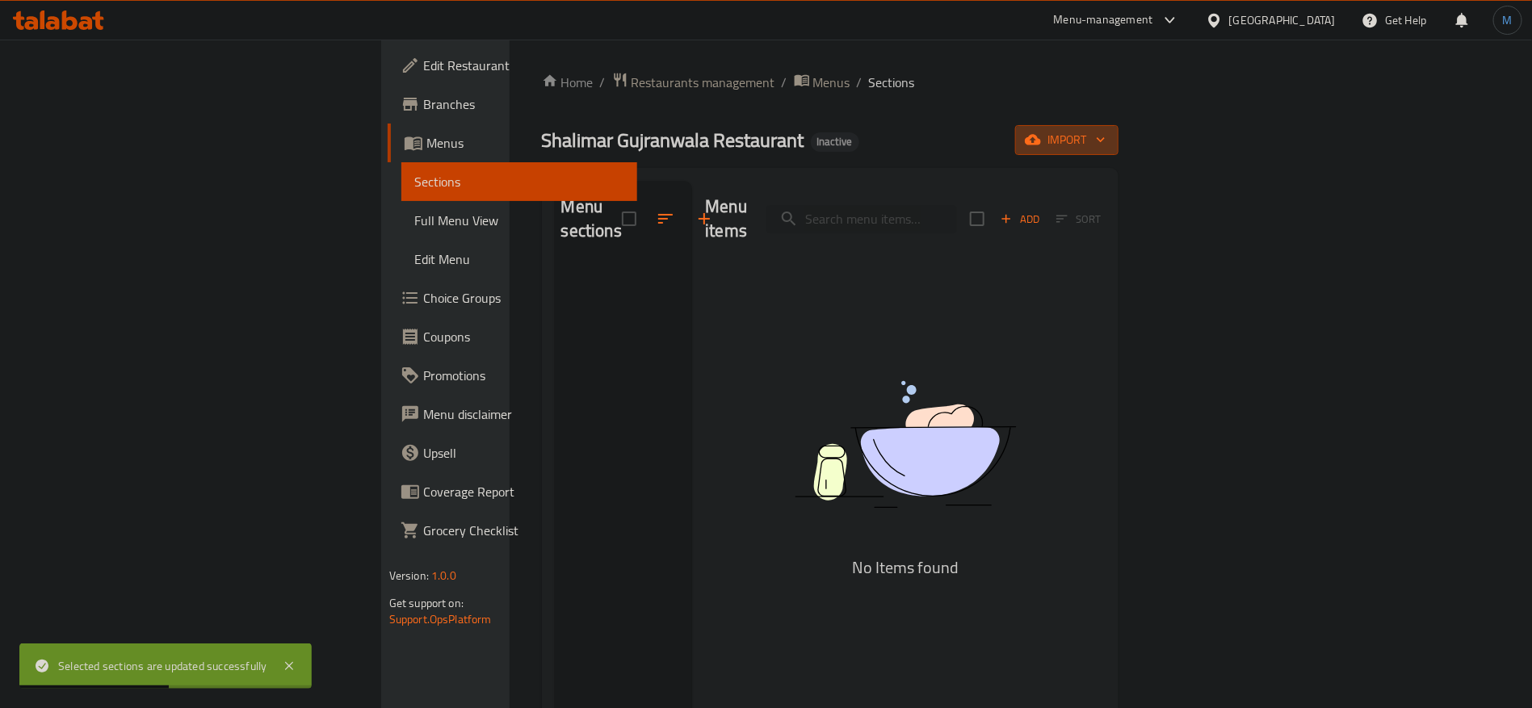
click at [1106, 149] on span "import" at bounding box center [1067, 140] width 78 height 20
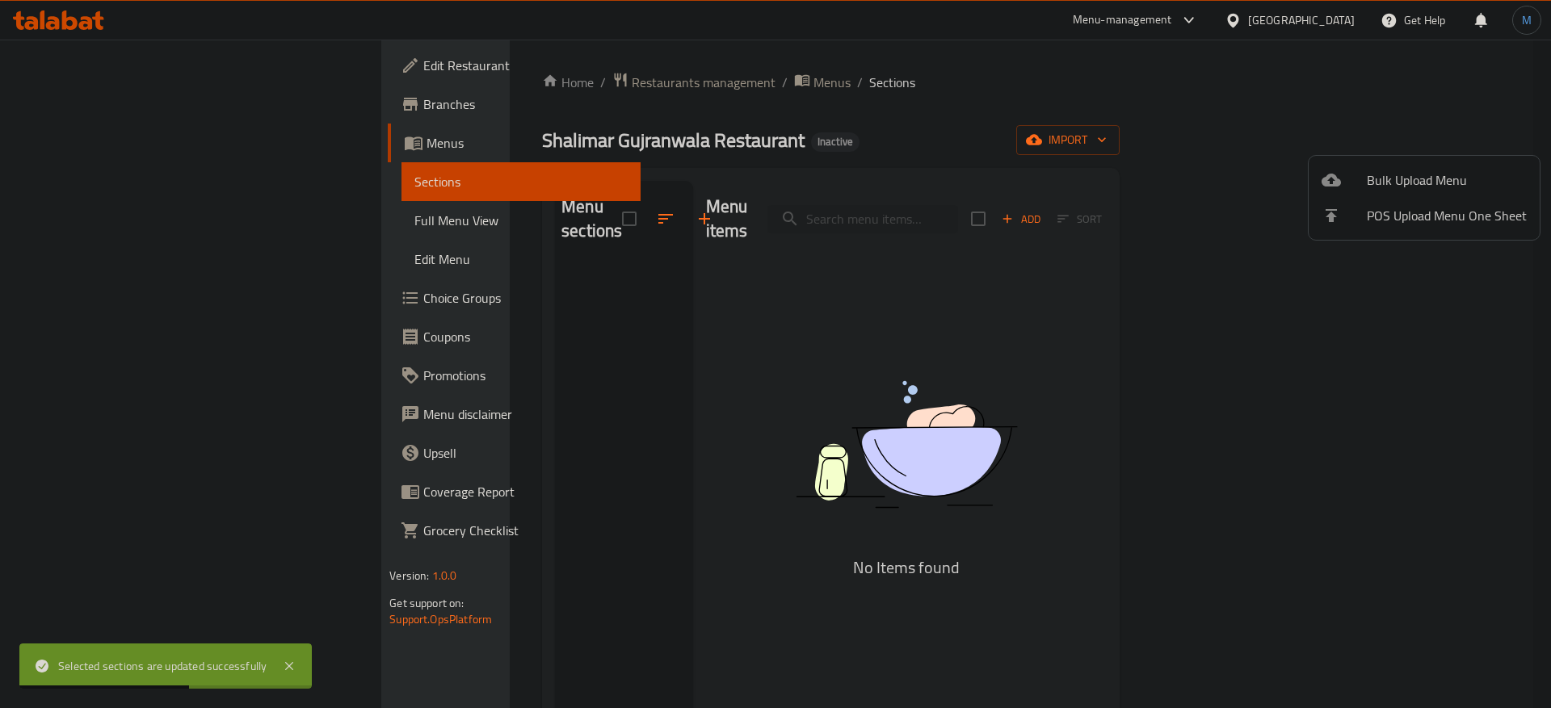
click at [1322, 179] on icon at bounding box center [1331, 179] width 19 height 19
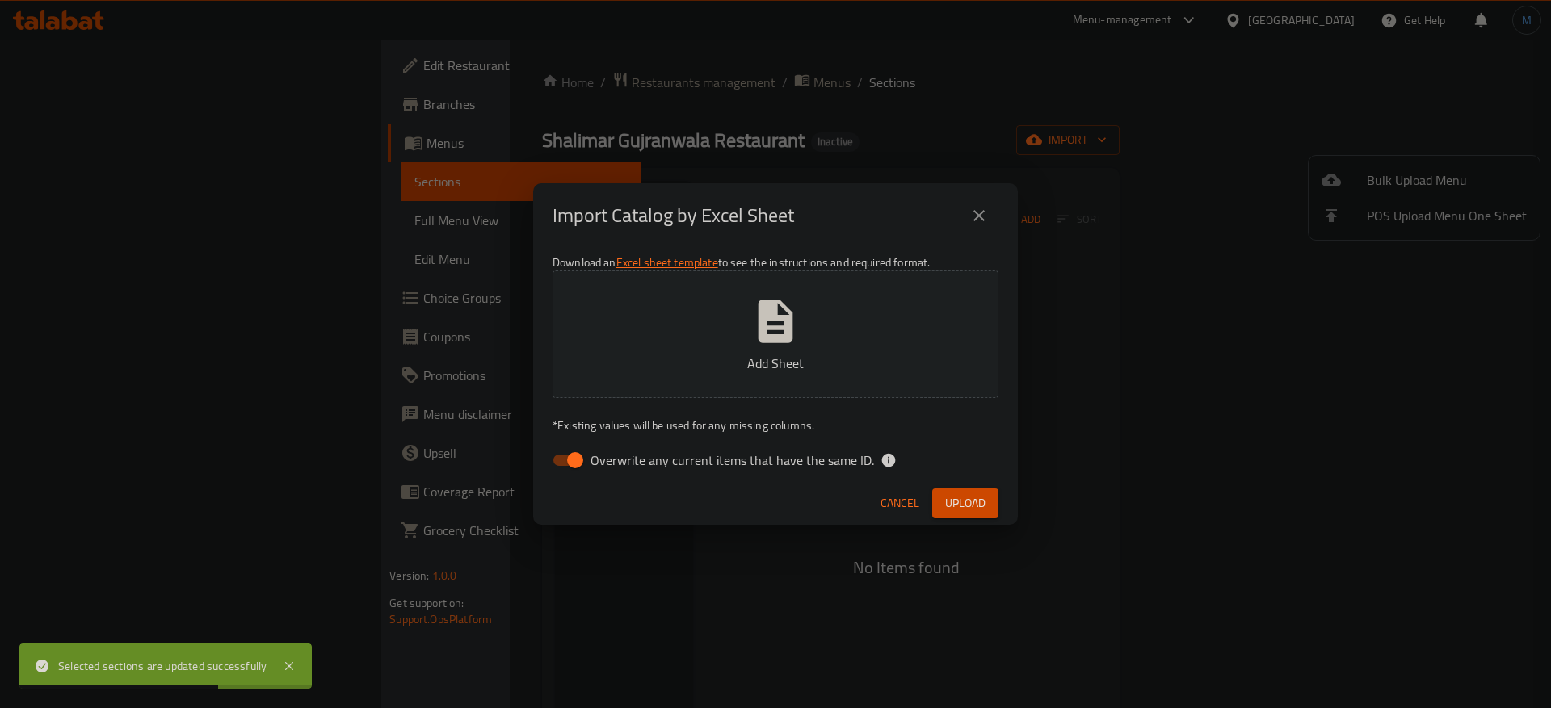
click at [674, 451] on span "Overwrite any current items that have the same ID." at bounding box center [732, 460] width 284 height 19
click at [621, 448] on input "Overwrite any current items that have the same ID." at bounding box center [575, 460] width 92 height 31
checkbox input "false"
click at [977, 506] on span "Upload" at bounding box center [965, 504] width 40 height 20
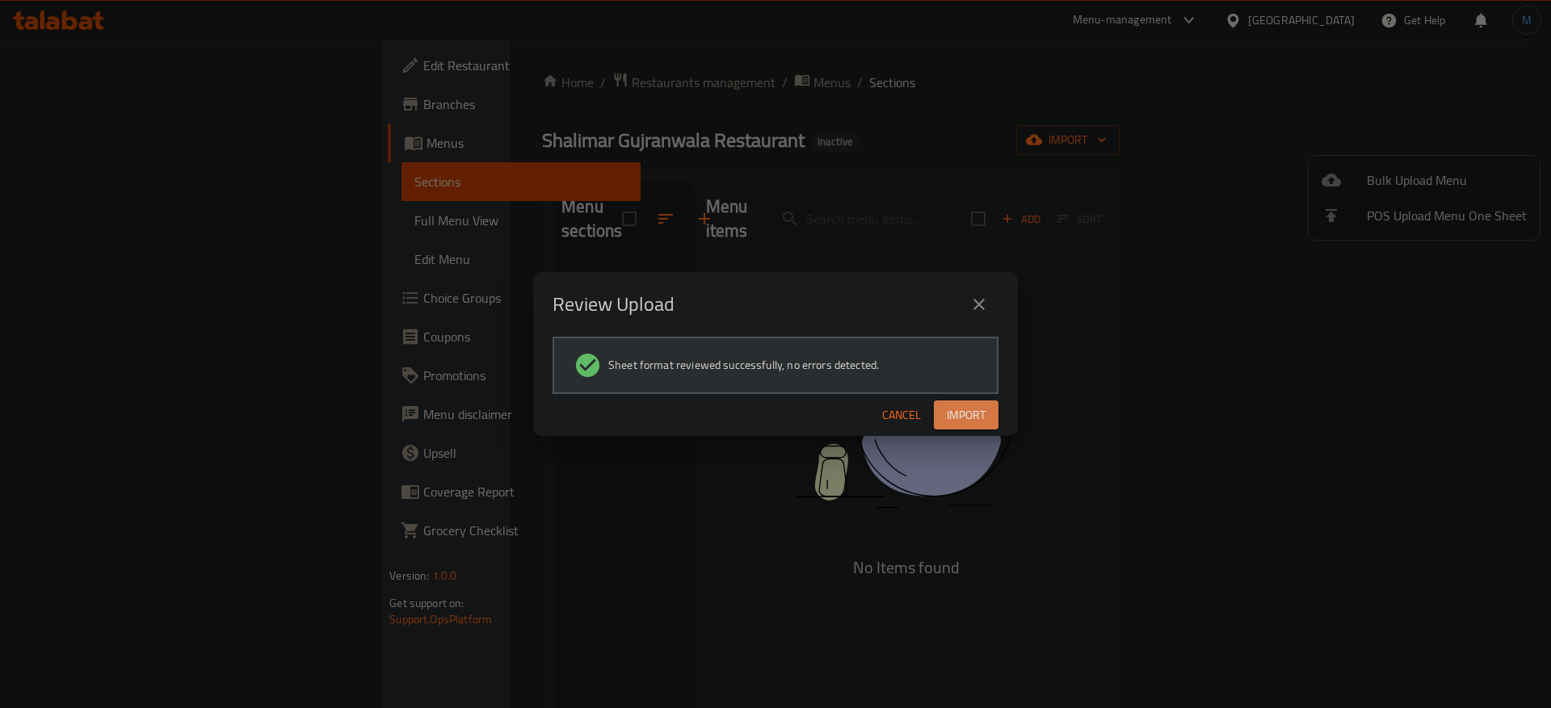
click at [956, 419] on span "Import" at bounding box center [966, 416] width 39 height 20
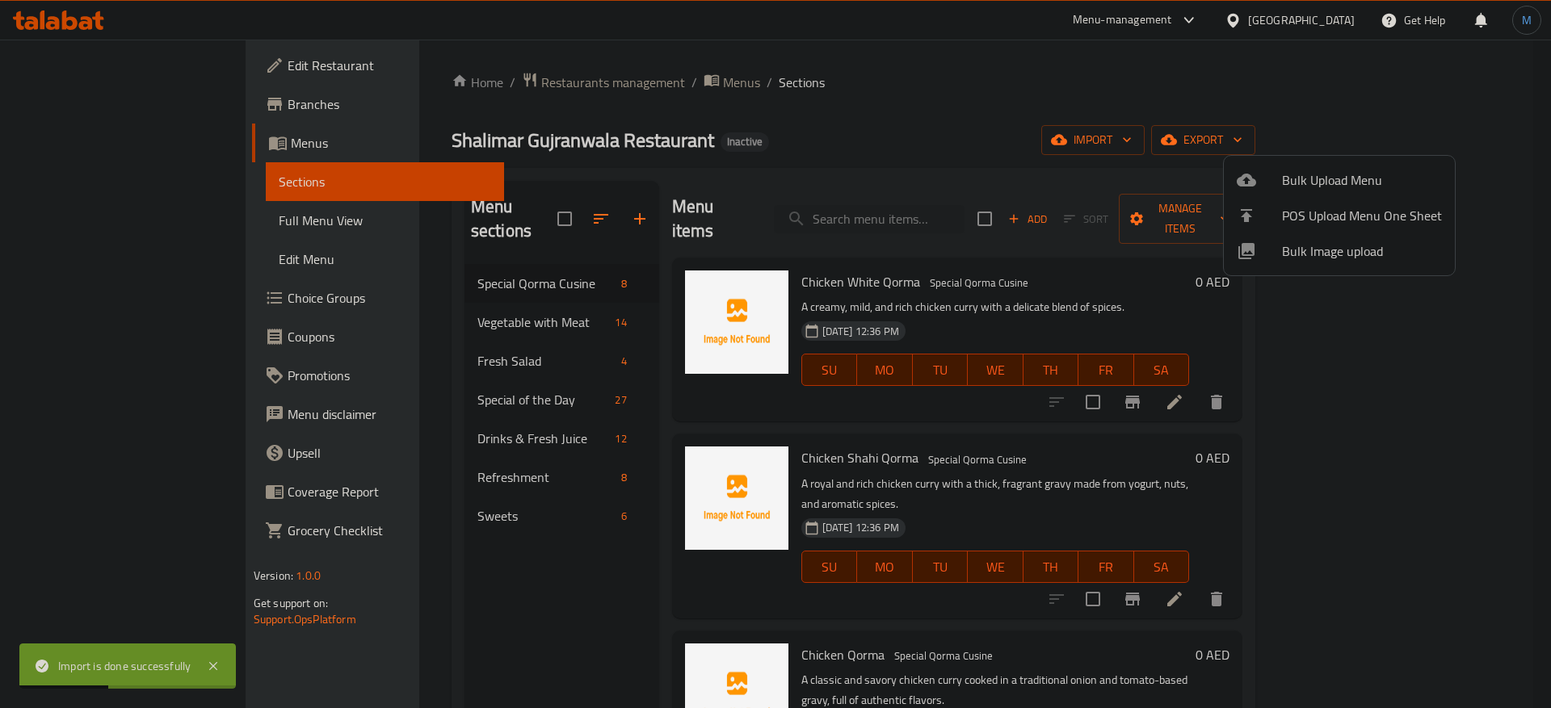
click at [519, 343] on div at bounding box center [775, 354] width 1551 height 708
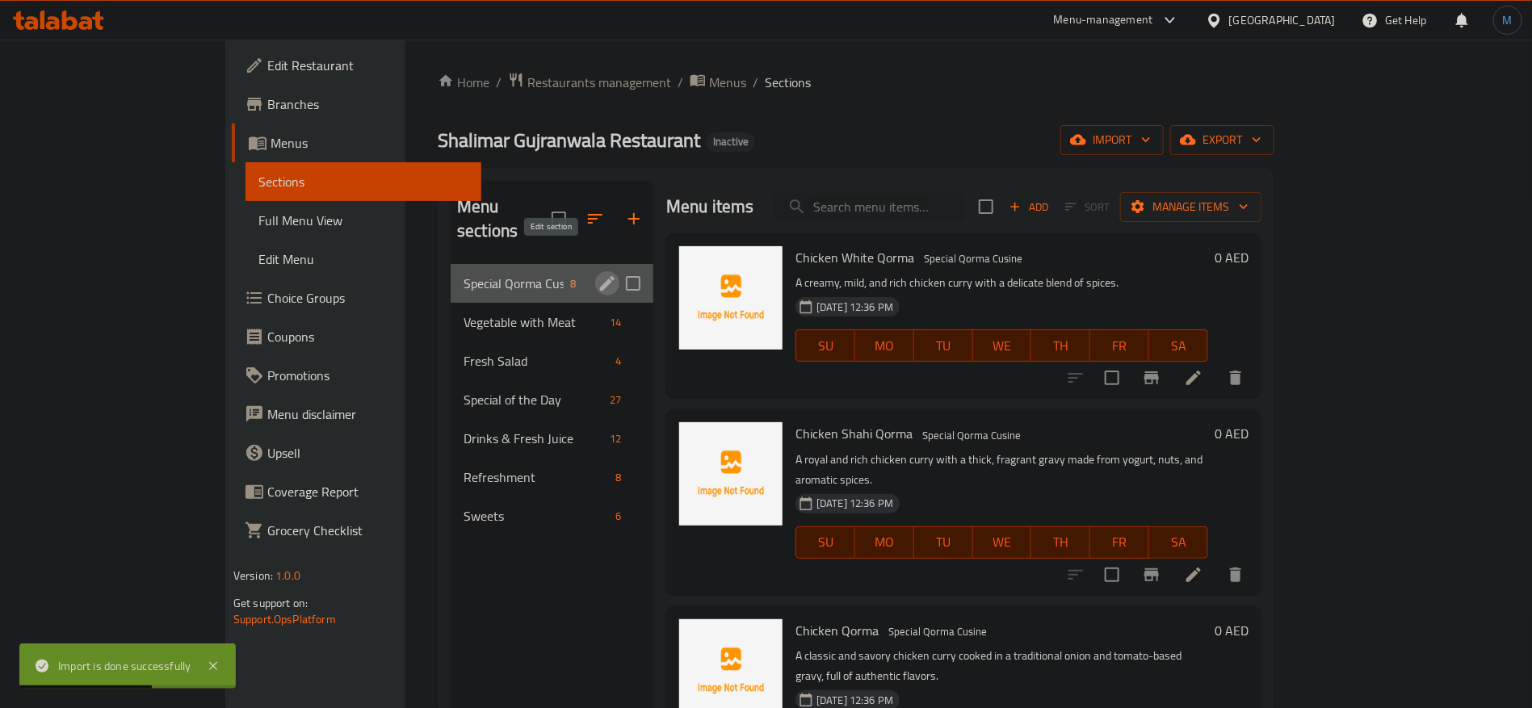
click at [600, 276] on icon "edit" at bounding box center [607, 283] width 15 height 15
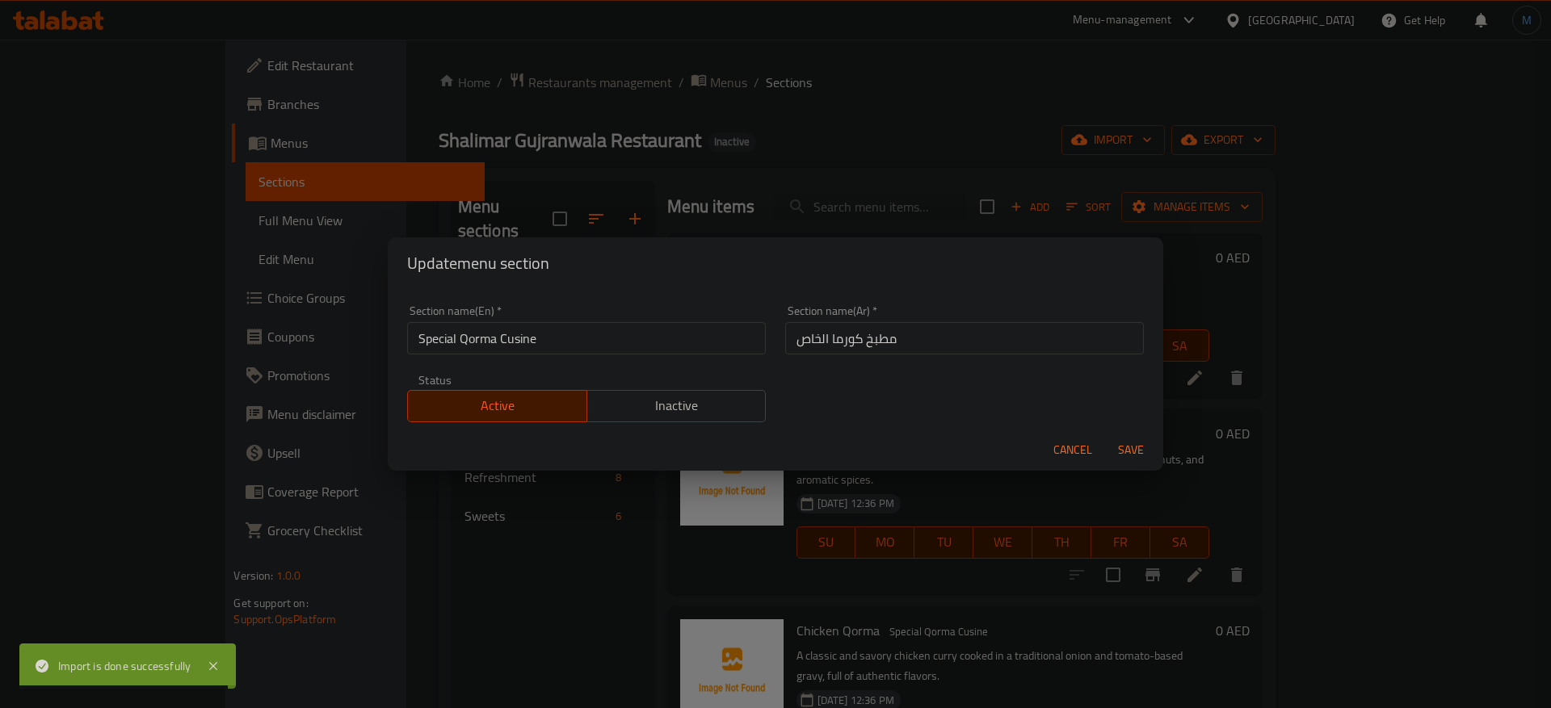
click at [814, 336] on input "مطبخ كورما الخاص" at bounding box center [964, 338] width 359 height 32
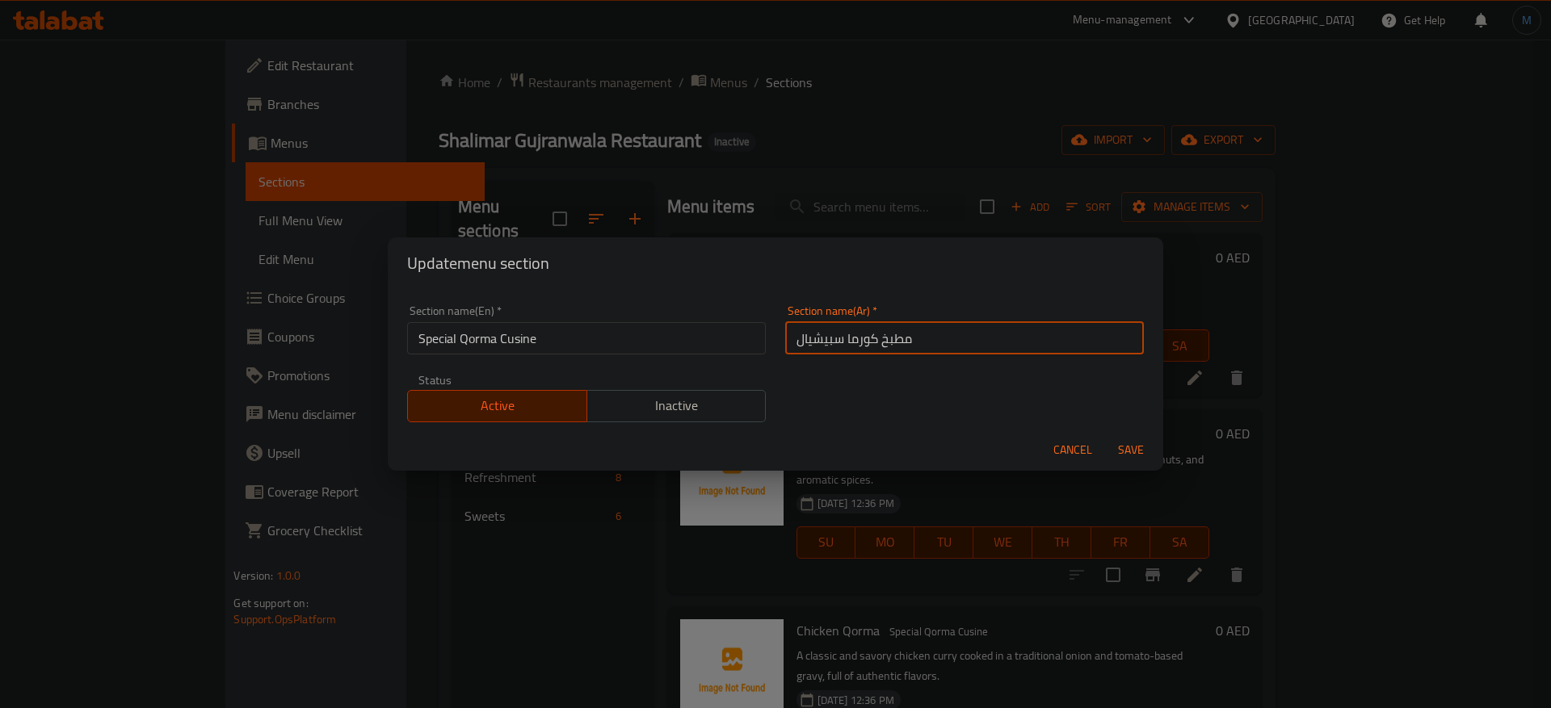
type input "مطبخ كورما سبيشيال"
click at [1105, 435] on button "Save" at bounding box center [1131, 450] width 52 height 30
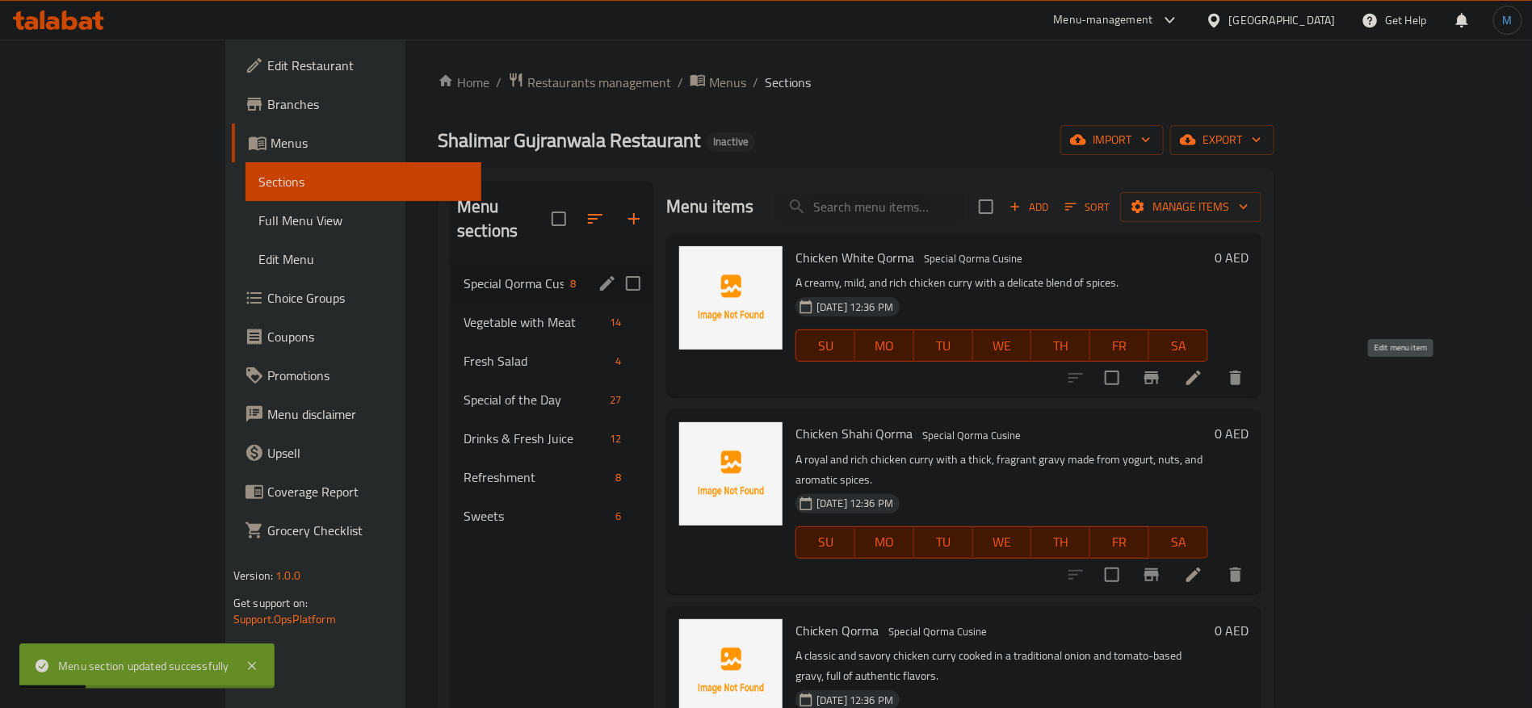
click at [1204, 376] on icon at bounding box center [1193, 377] width 19 height 19
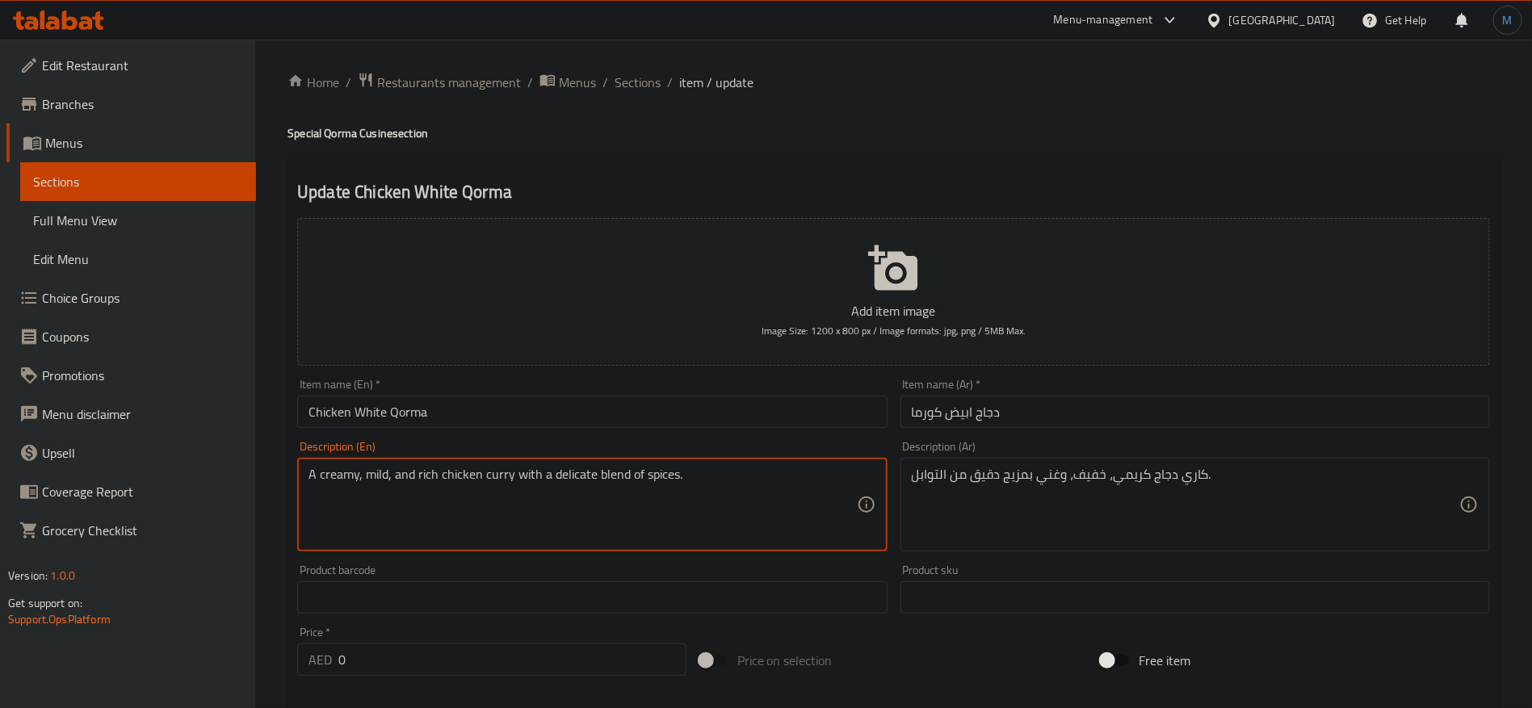
click at [564, 480] on textarea "A creamy, mild, and rich chicken curry with a delicate blend of spices." at bounding box center [583, 505] width 548 height 77
click at [663, 478] on textarea "A creamy, mild, and rich chicken curry with a delicate blend of spices." at bounding box center [583, 505] width 548 height 77
click at [659, 397] on input "Chicken White Qorma" at bounding box center [592, 412] width 590 height 32
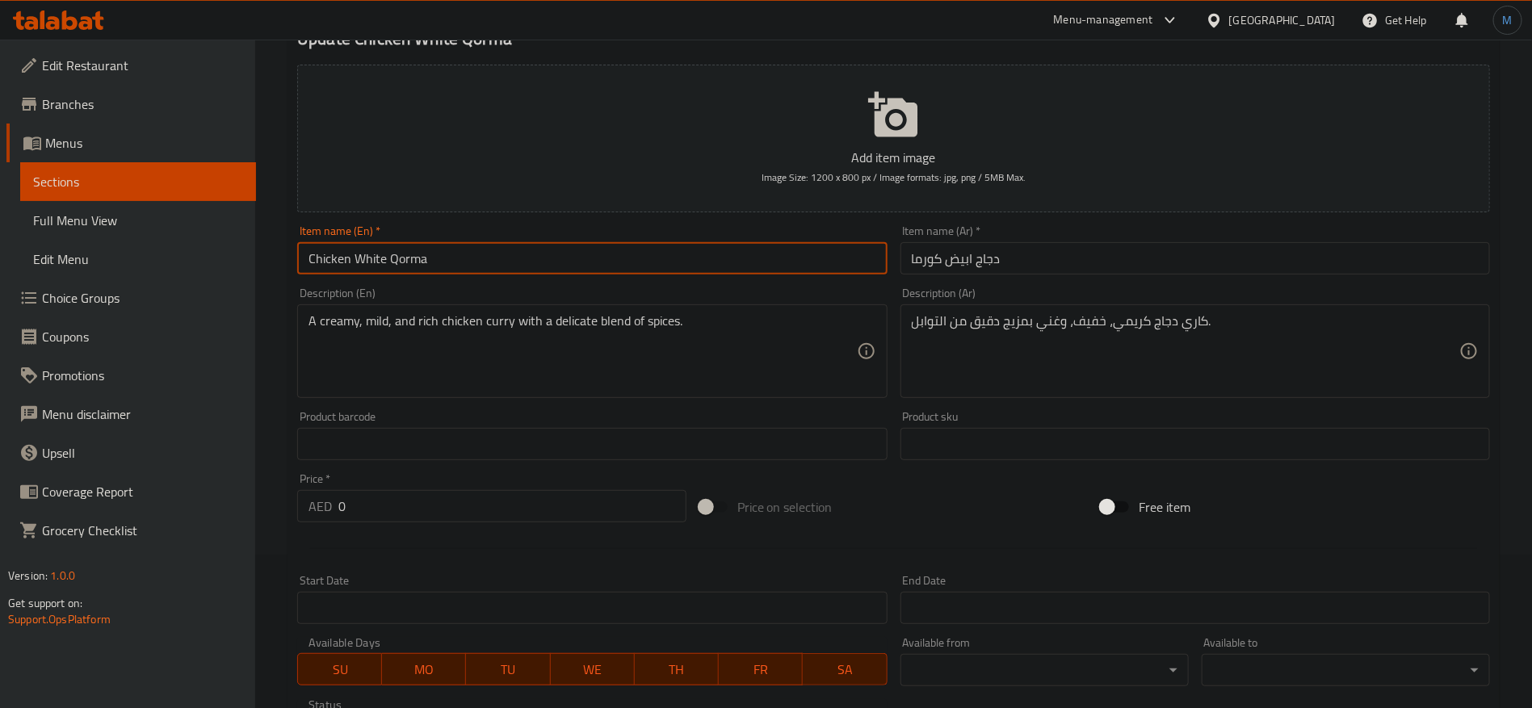
scroll to position [69, 0]
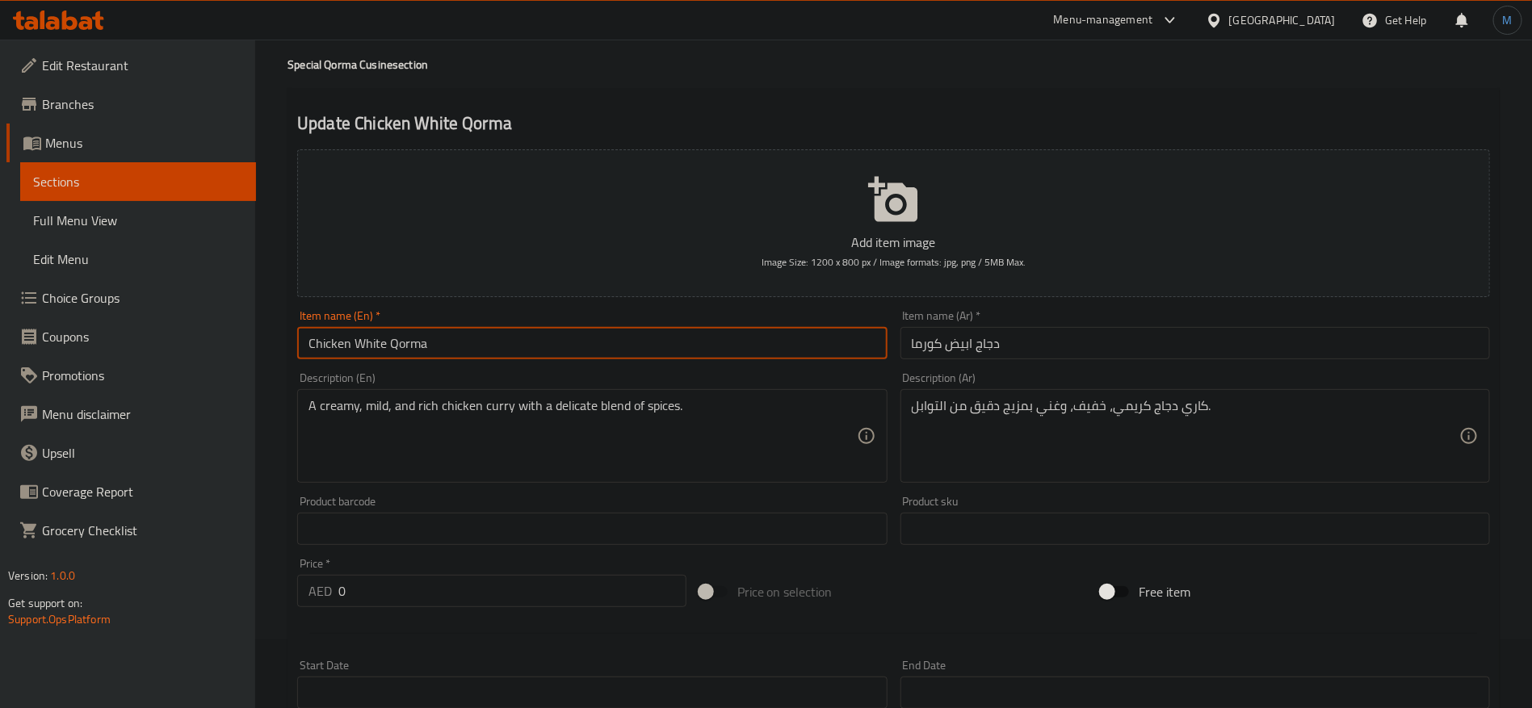
click at [717, 372] on div "Description (En) A creamy, mild, and rich chicken curry with a delicate blend o…" at bounding box center [592, 427] width 590 height 111
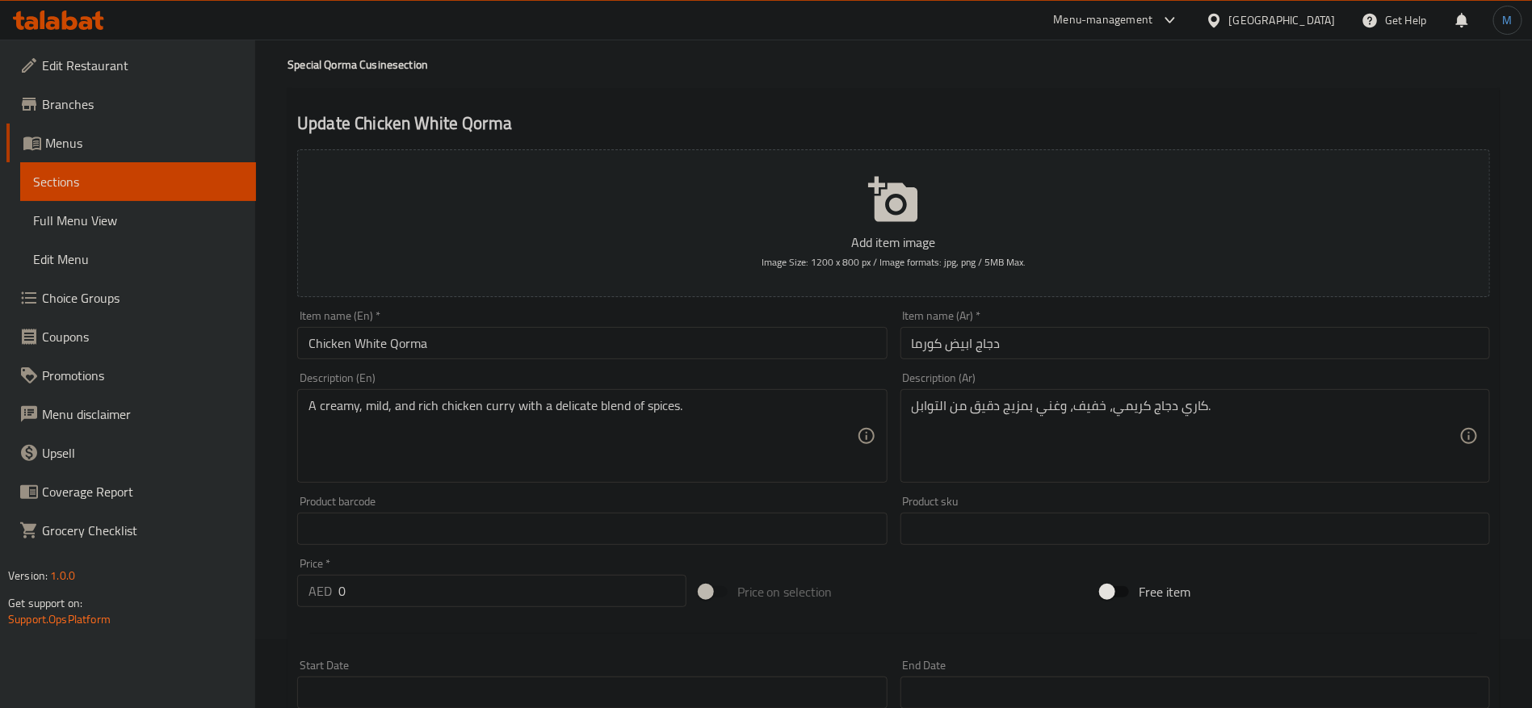
click at [717, 361] on div "Item name (En)   * Chicken White Qorma Item name (En) *" at bounding box center [592, 335] width 603 height 62
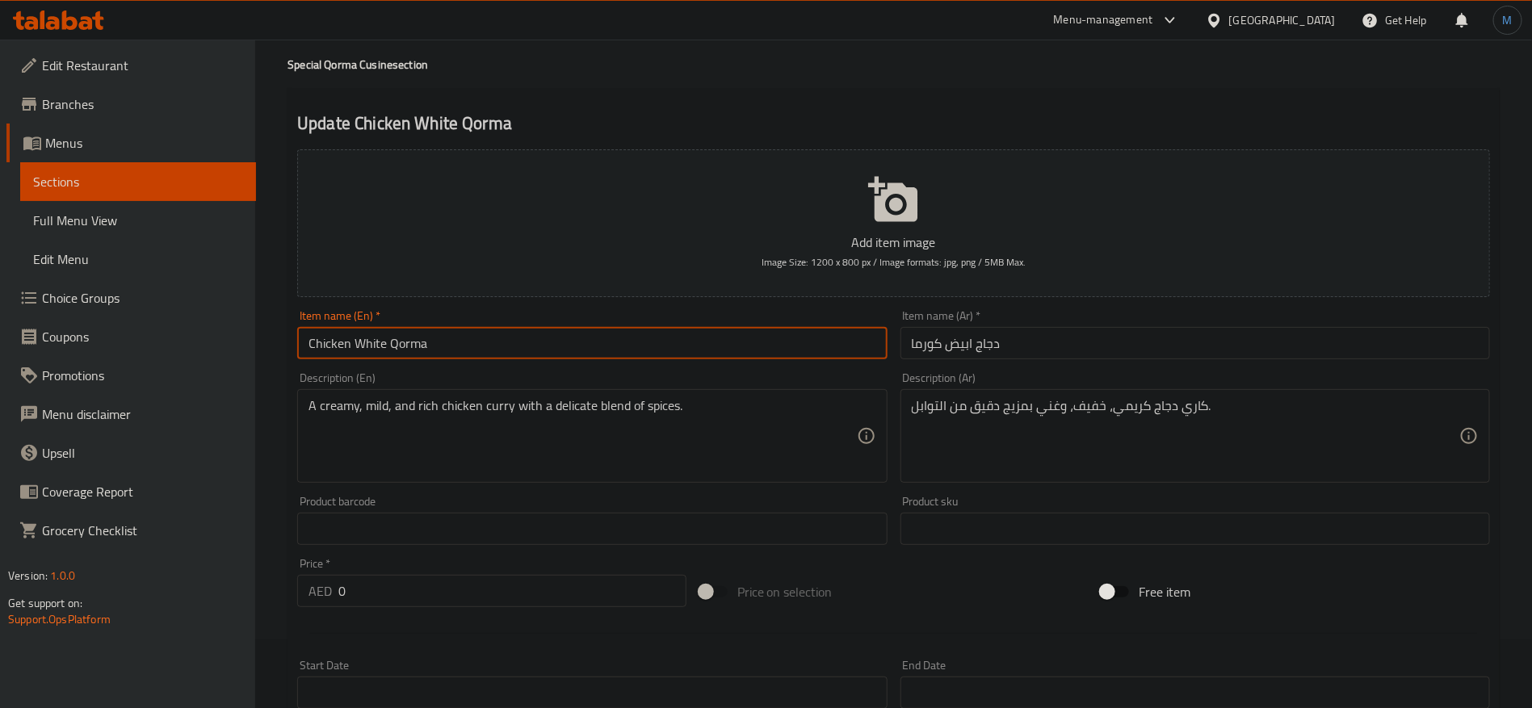
click at [719, 355] on div "Home / Restaurants management / Menus / Sections / item / update Special Qorma …" at bounding box center [894, 521] width 1212 height 1037
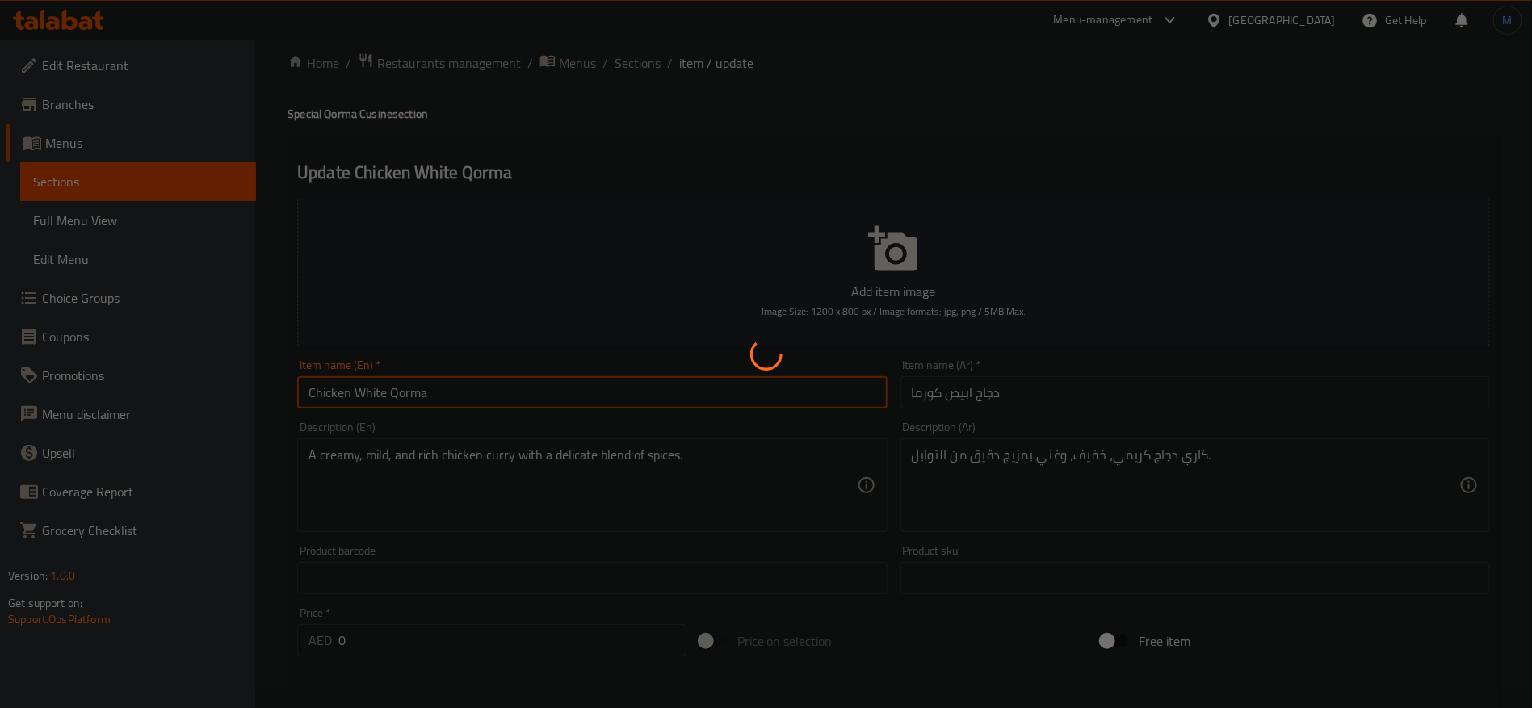
scroll to position [0, 0]
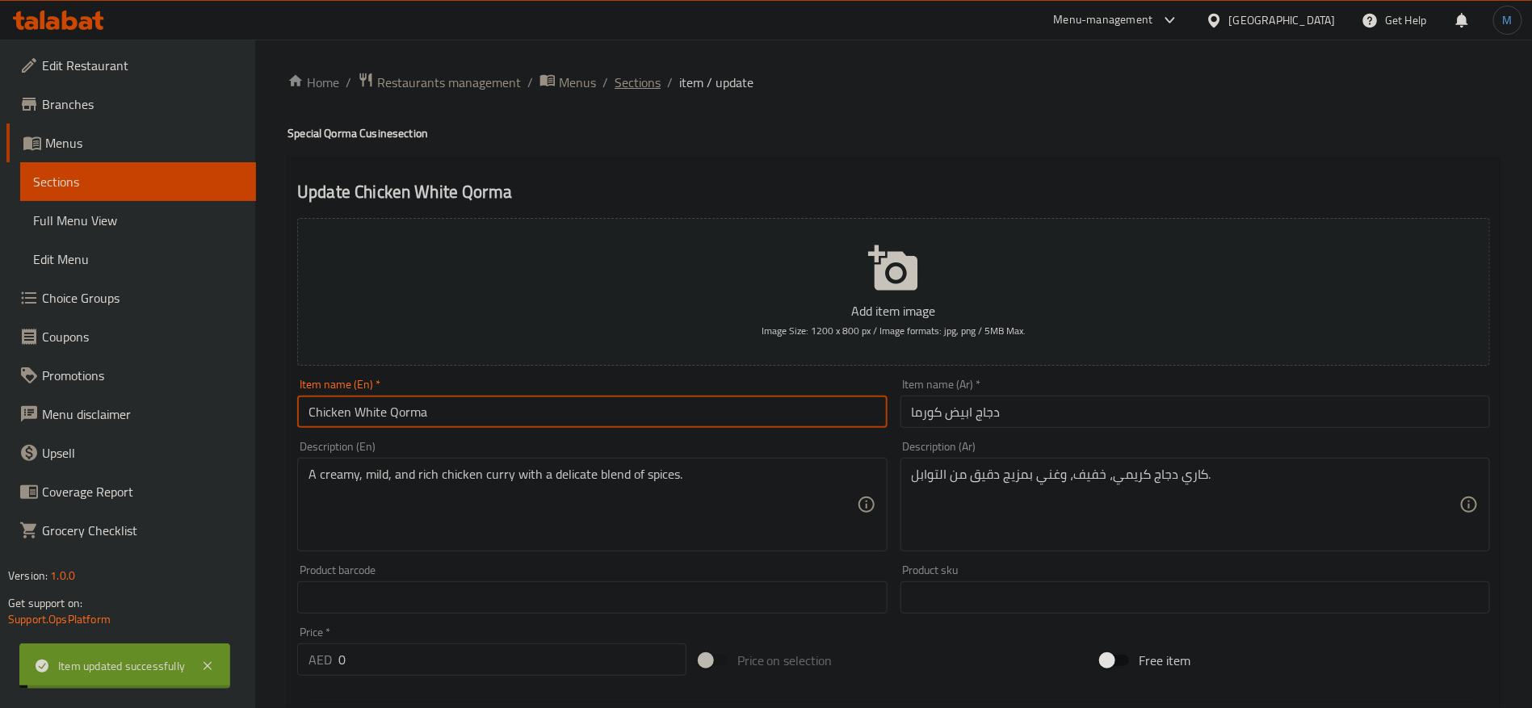
click at [641, 81] on span "Sections" at bounding box center [638, 82] width 46 height 19
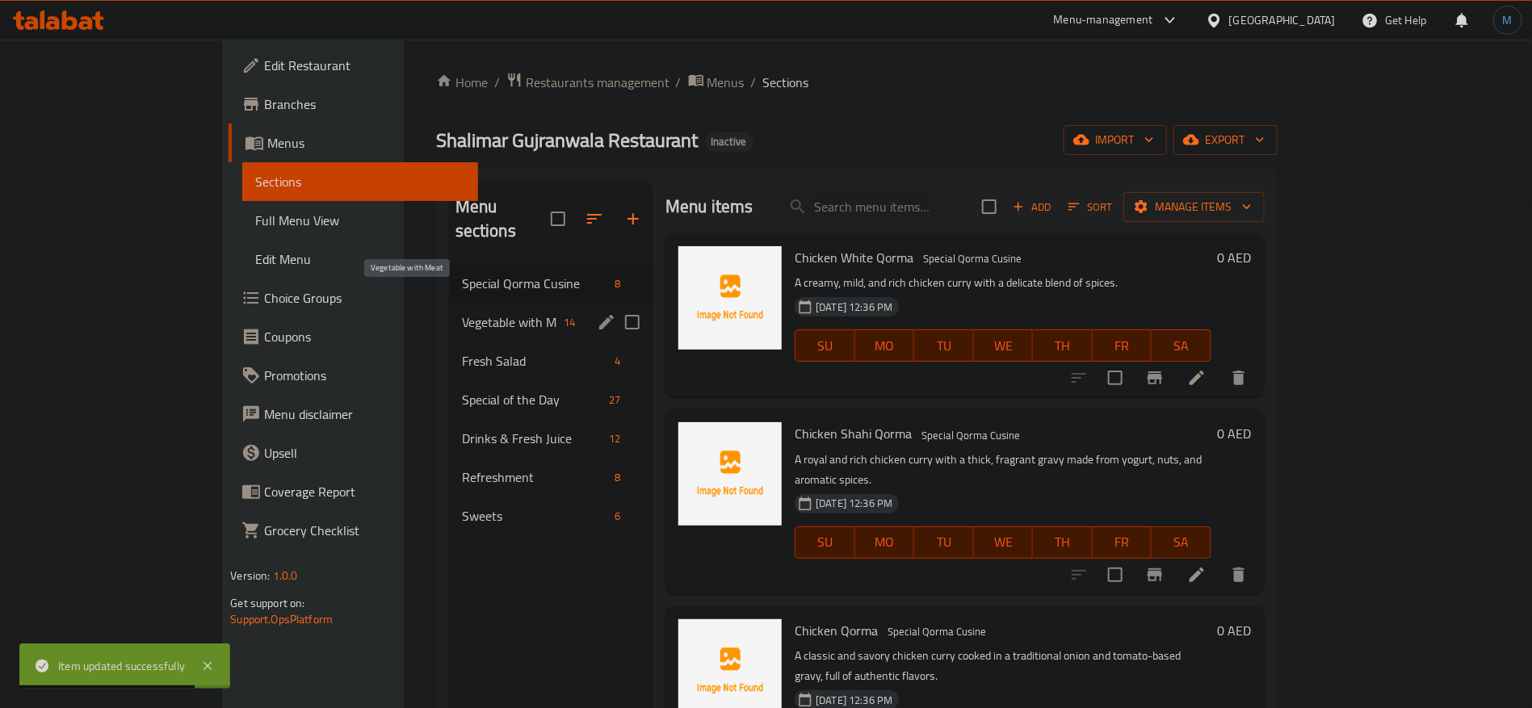
click at [462, 313] on span "Vegetable with Meat" at bounding box center [509, 322] width 95 height 19
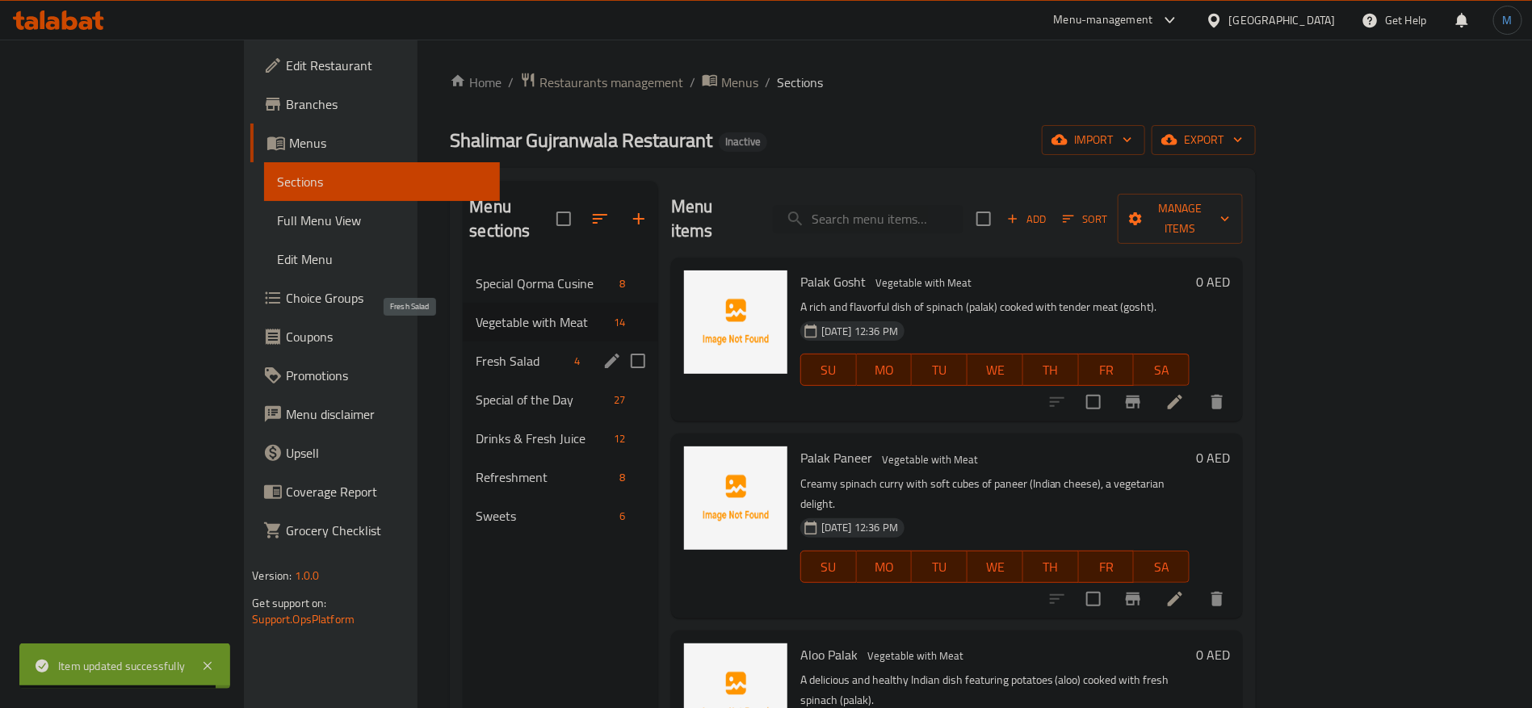
click at [476, 351] on span "Fresh Salad" at bounding box center [522, 360] width 92 height 19
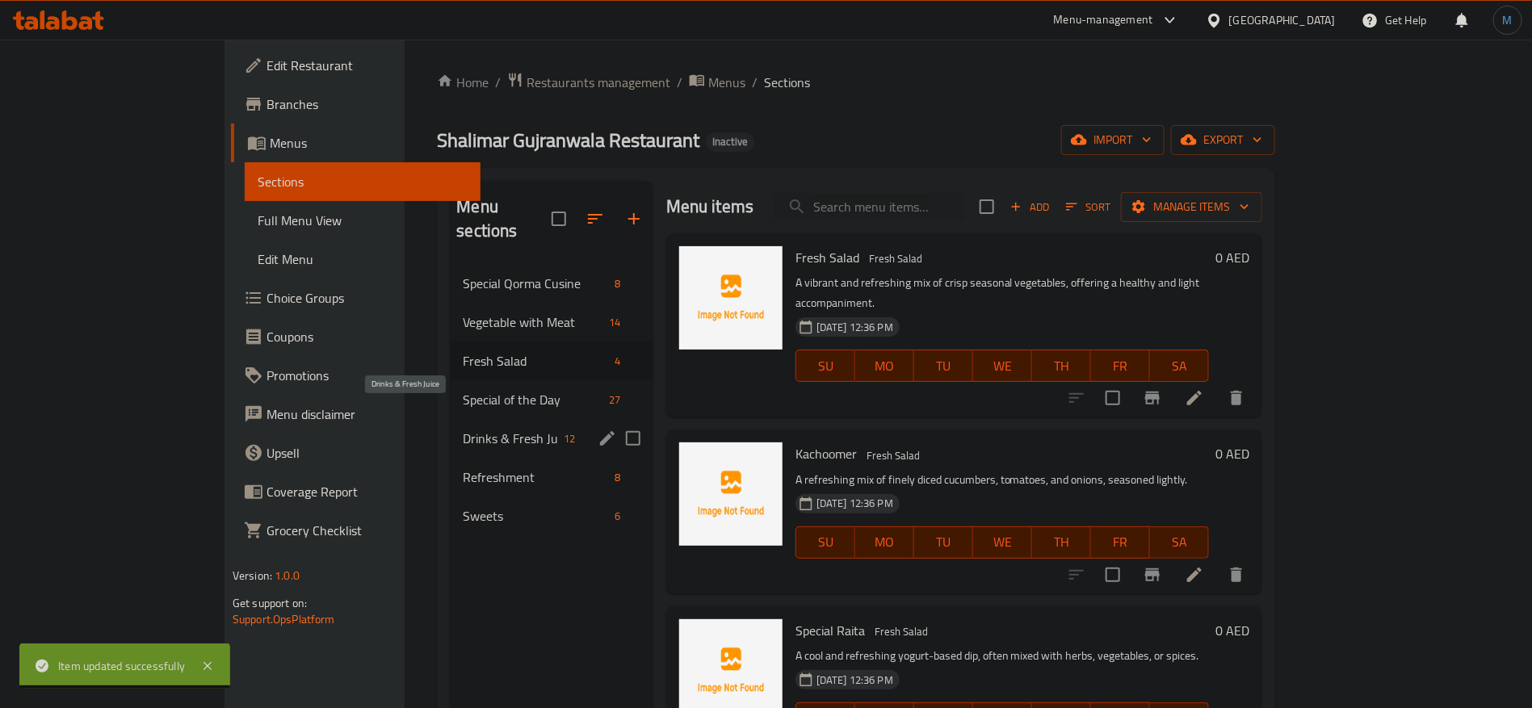
click at [463, 429] on span "Drinks & Fresh Juice" at bounding box center [510, 438] width 95 height 19
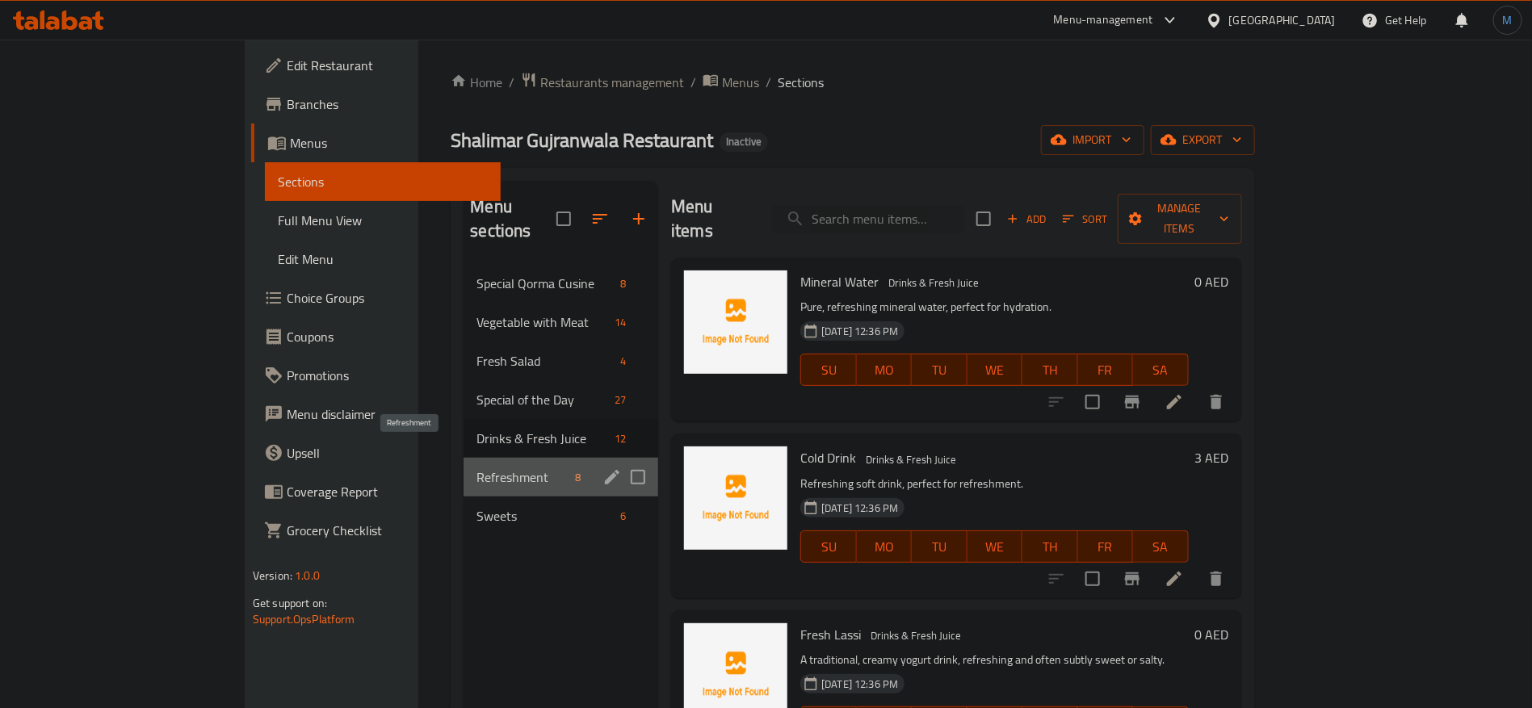
click at [477, 468] on span "Refreshment" at bounding box center [523, 477] width 92 height 19
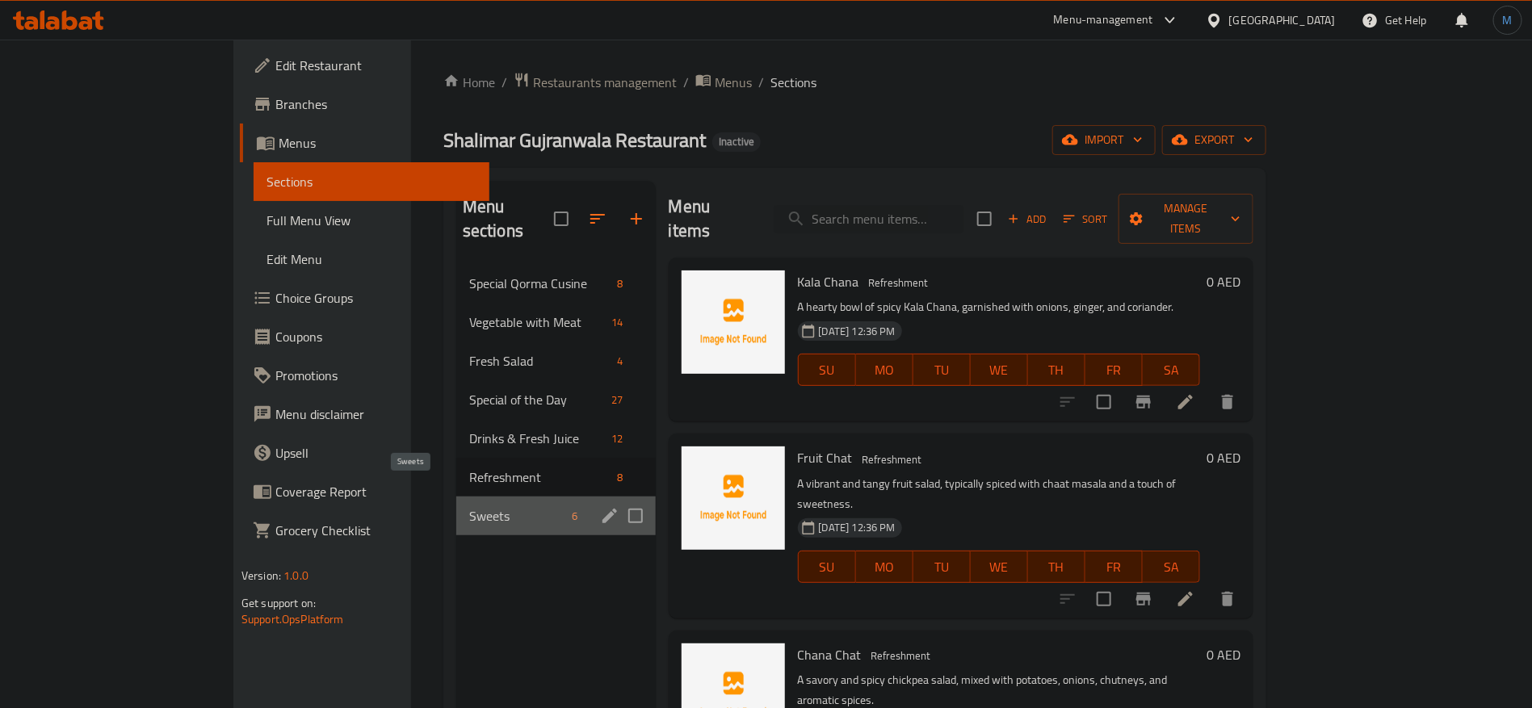
click at [469, 506] on span "Sweets" at bounding box center [517, 515] width 97 height 19
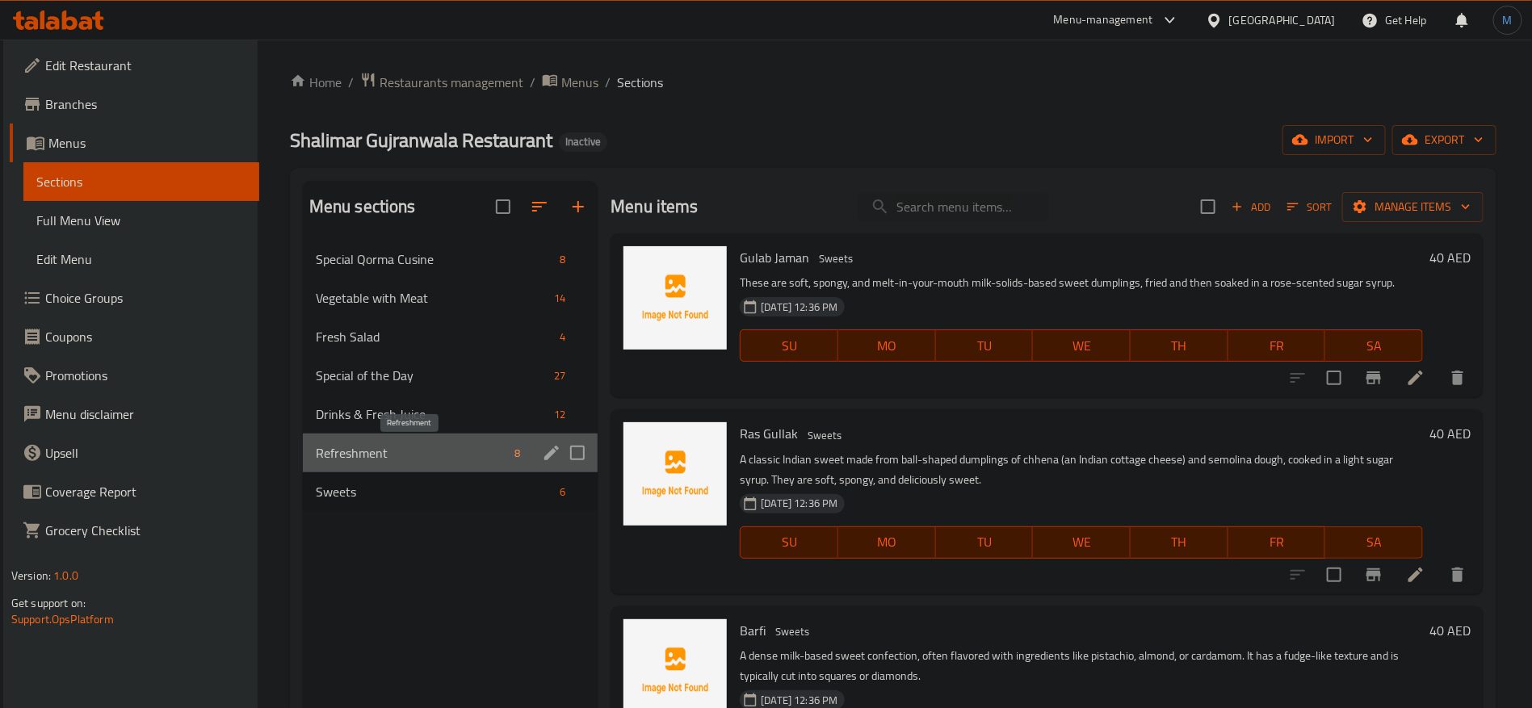
click at [452, 455] on span "Refreshment" at bounding box center [412, 452] width 192 height 19
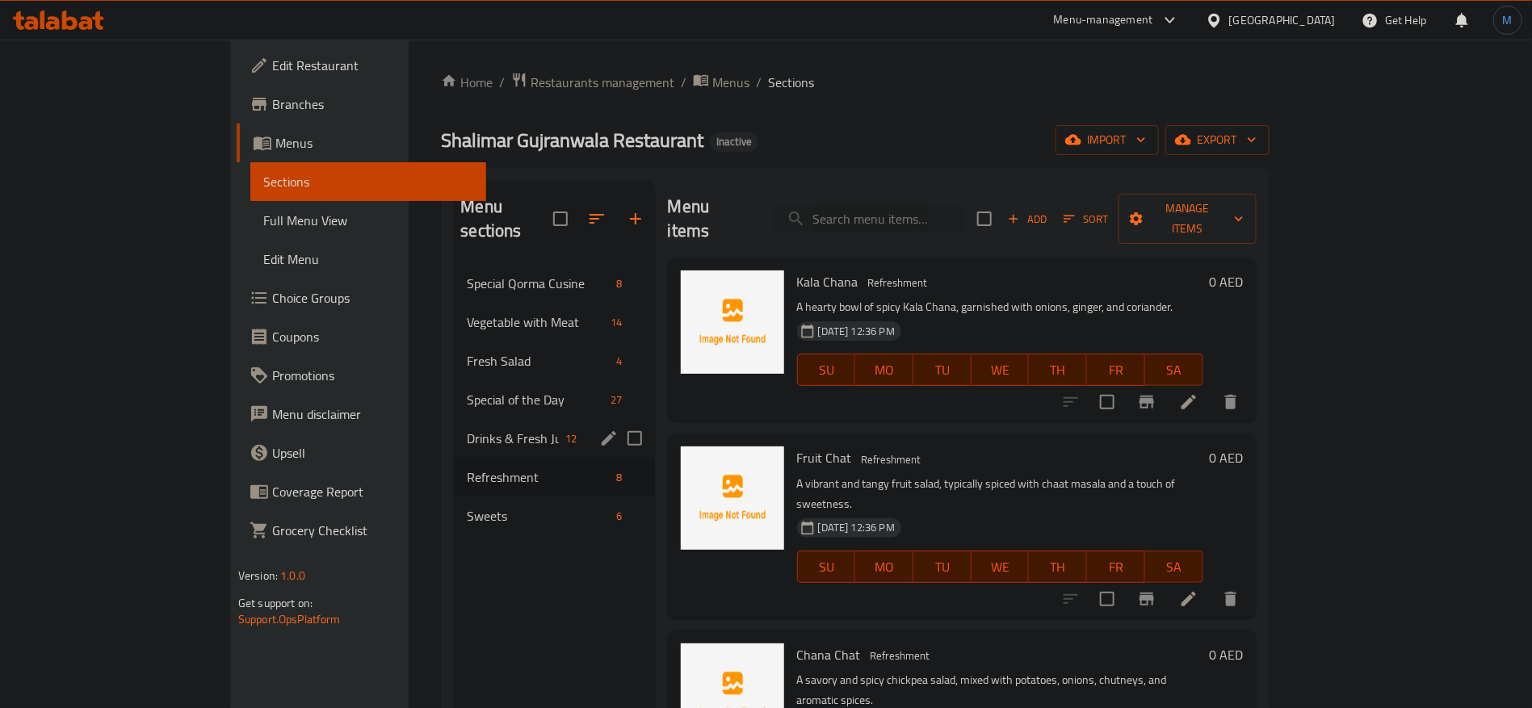
click at [467, 429] on span "Drinks & Fresh Juice" at bounding box center [513, 438] width 92 height 19
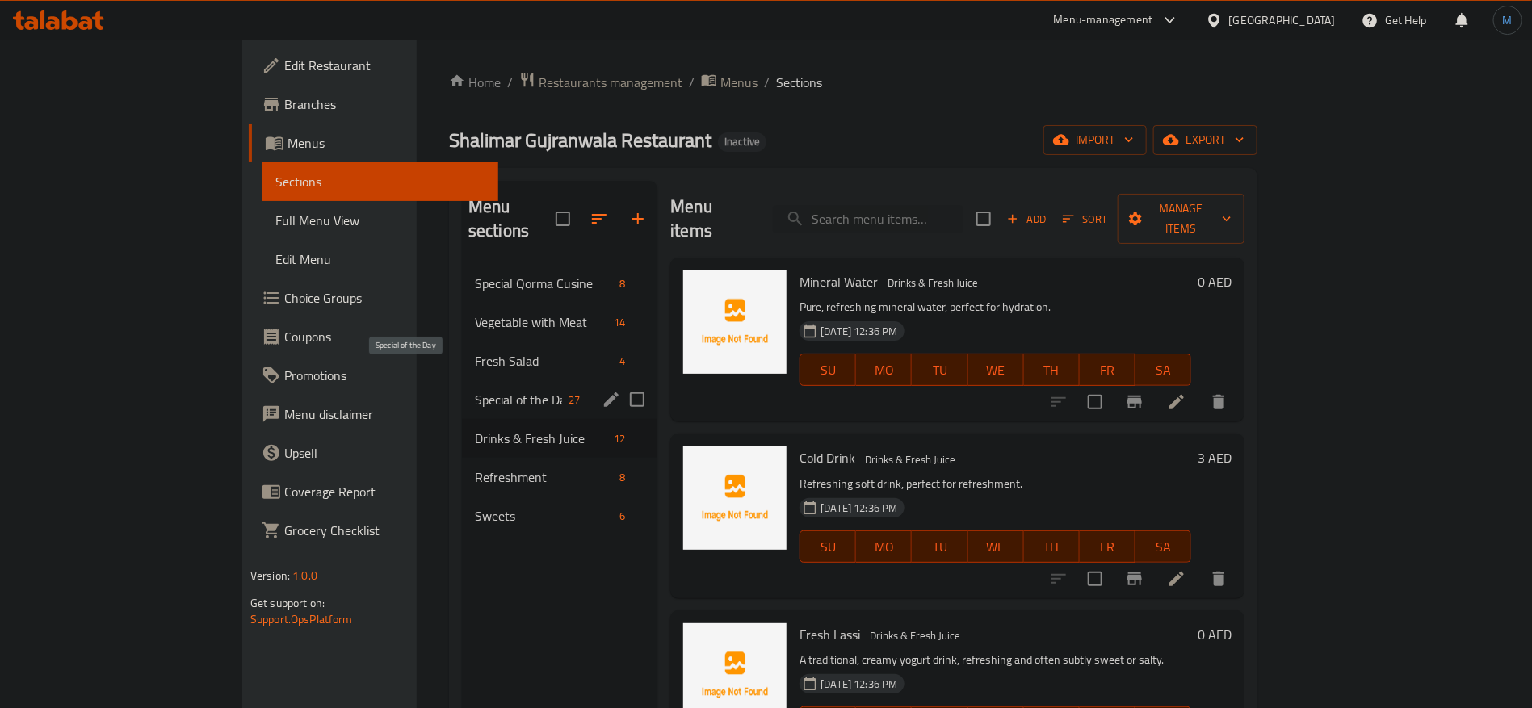
click at [475, 390] on span "Special of the Day" at bounding box center [518, 399] width 87 height 19
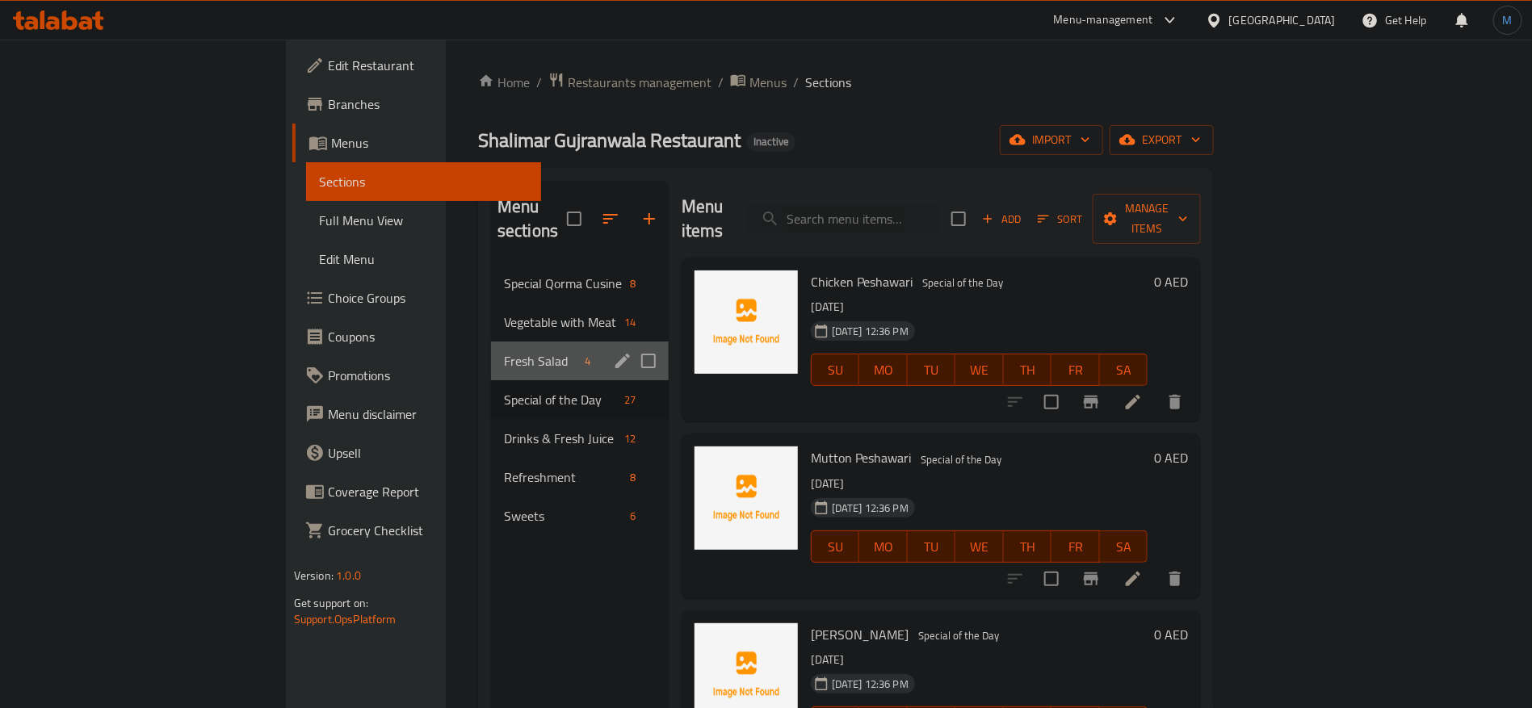
click at [491, 342] on div "Fresh Salad 4" at bounding box center [580, 361] width 178 height 39
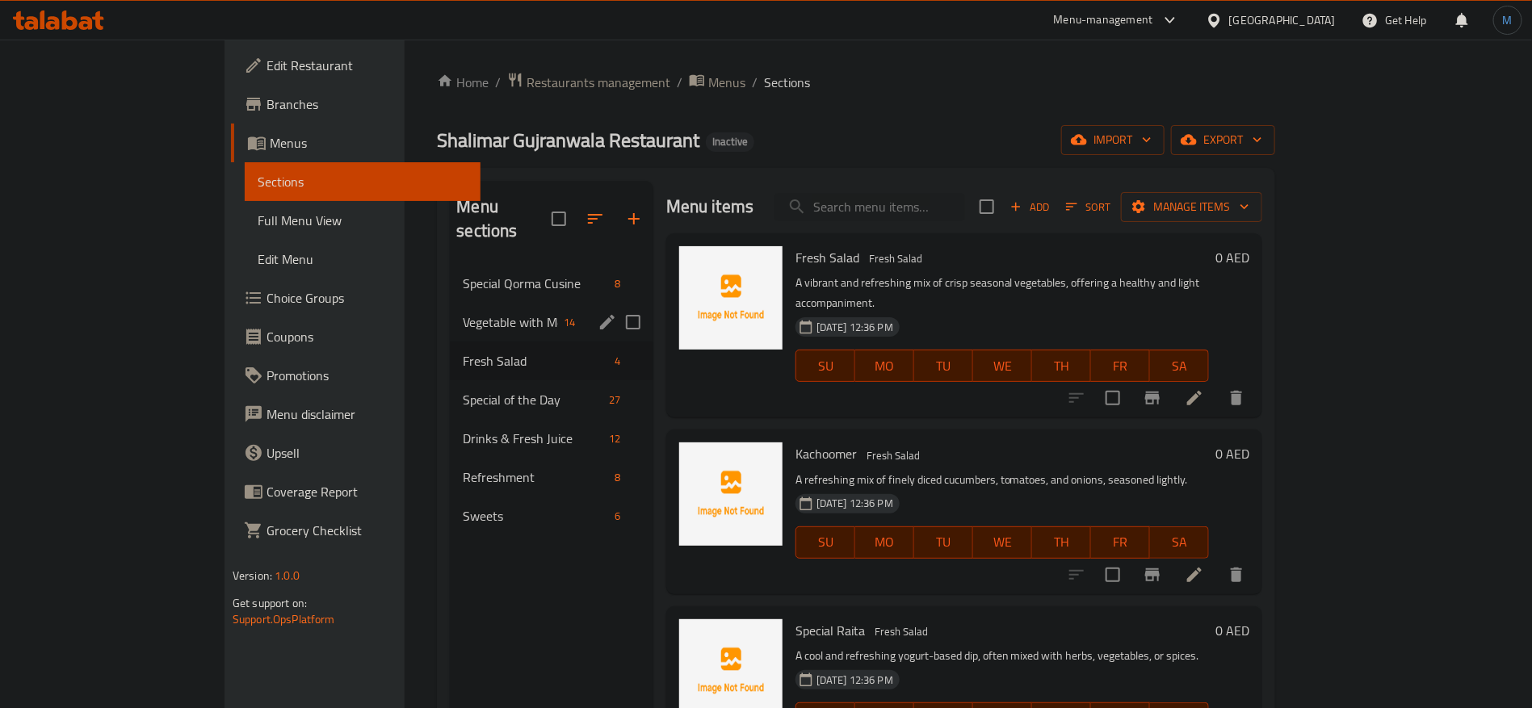
click at [456, 303] on div "Vegetable with Meat 14" at bounding box center [551, 322] width 203 height 39
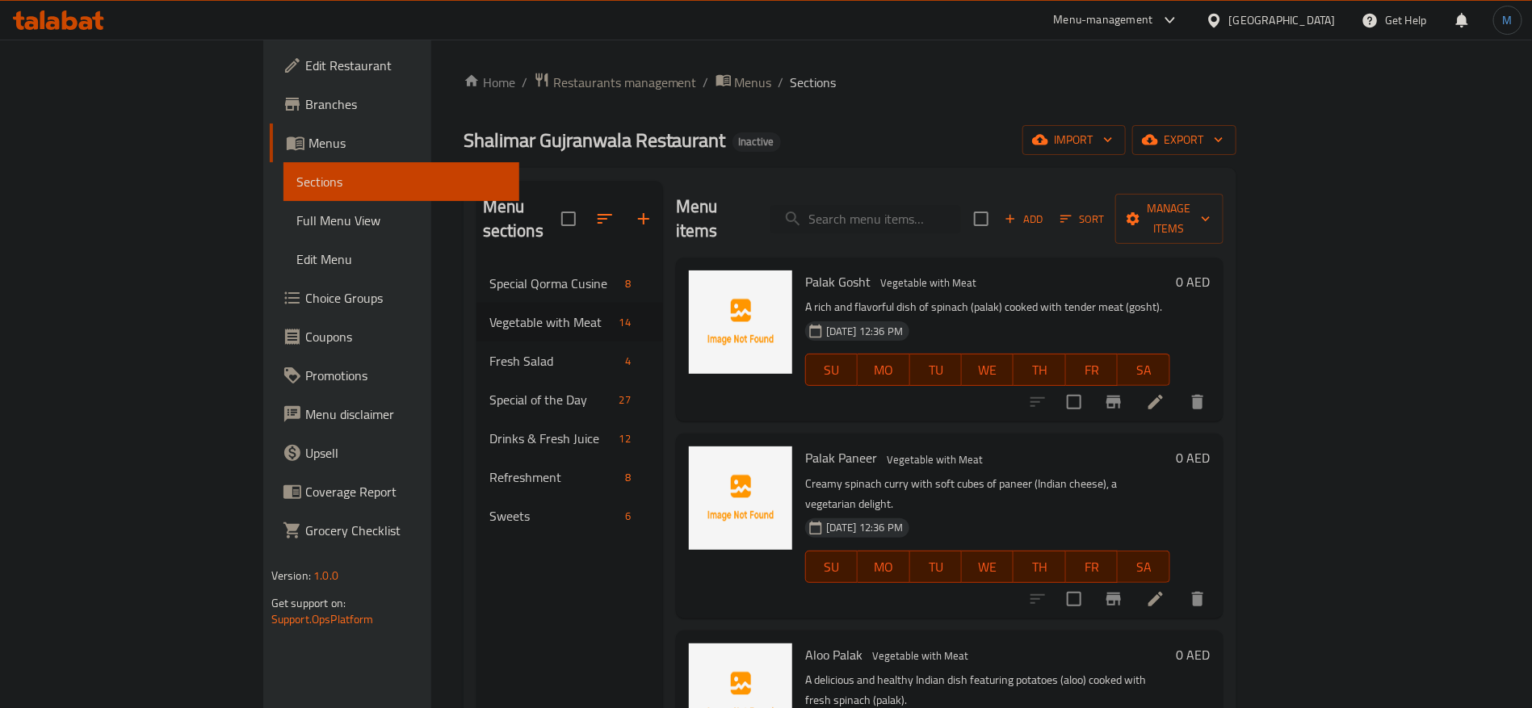
click at [477, 258] on nav "Special Qorma Cusine 8 Vegetable with Meat 14 Fresh Salad 4 Special of the Day …" at bounding box center [570, 400] width 187 height 284
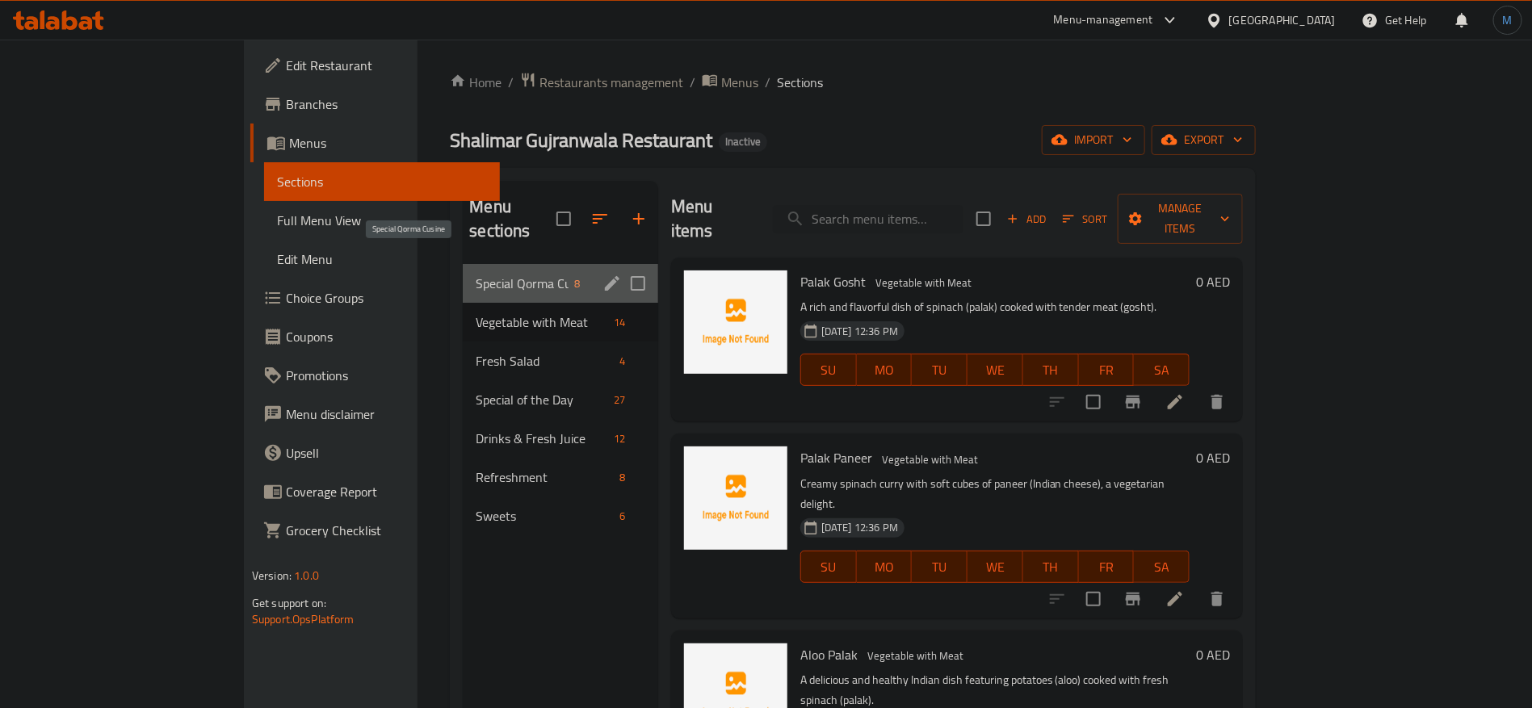
click at [476, 274] on span "Special Qorma Cusine" at bounding box center [522, 283] width 92 height 19
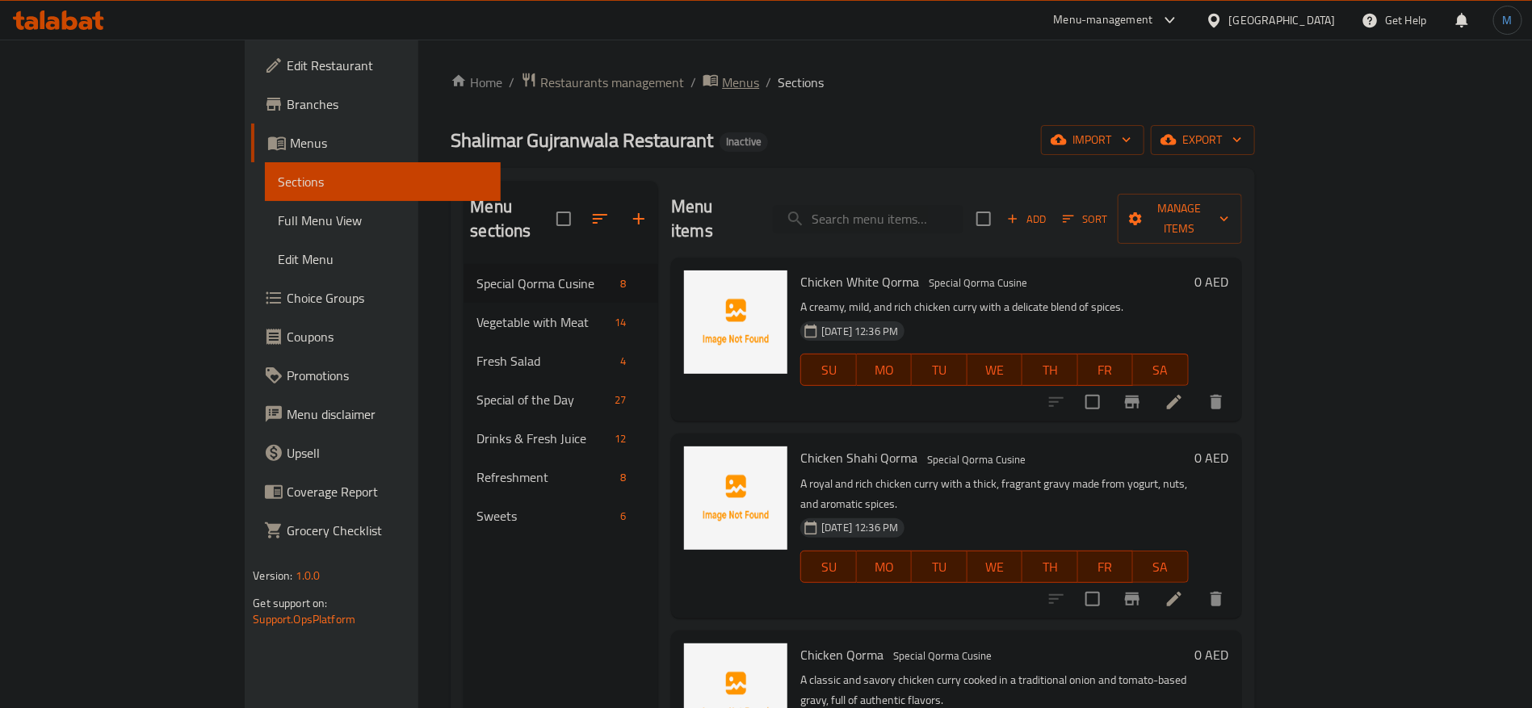
click at [722, 85] on span "Menus" at bounding box center [740, 82] width 37 height 19
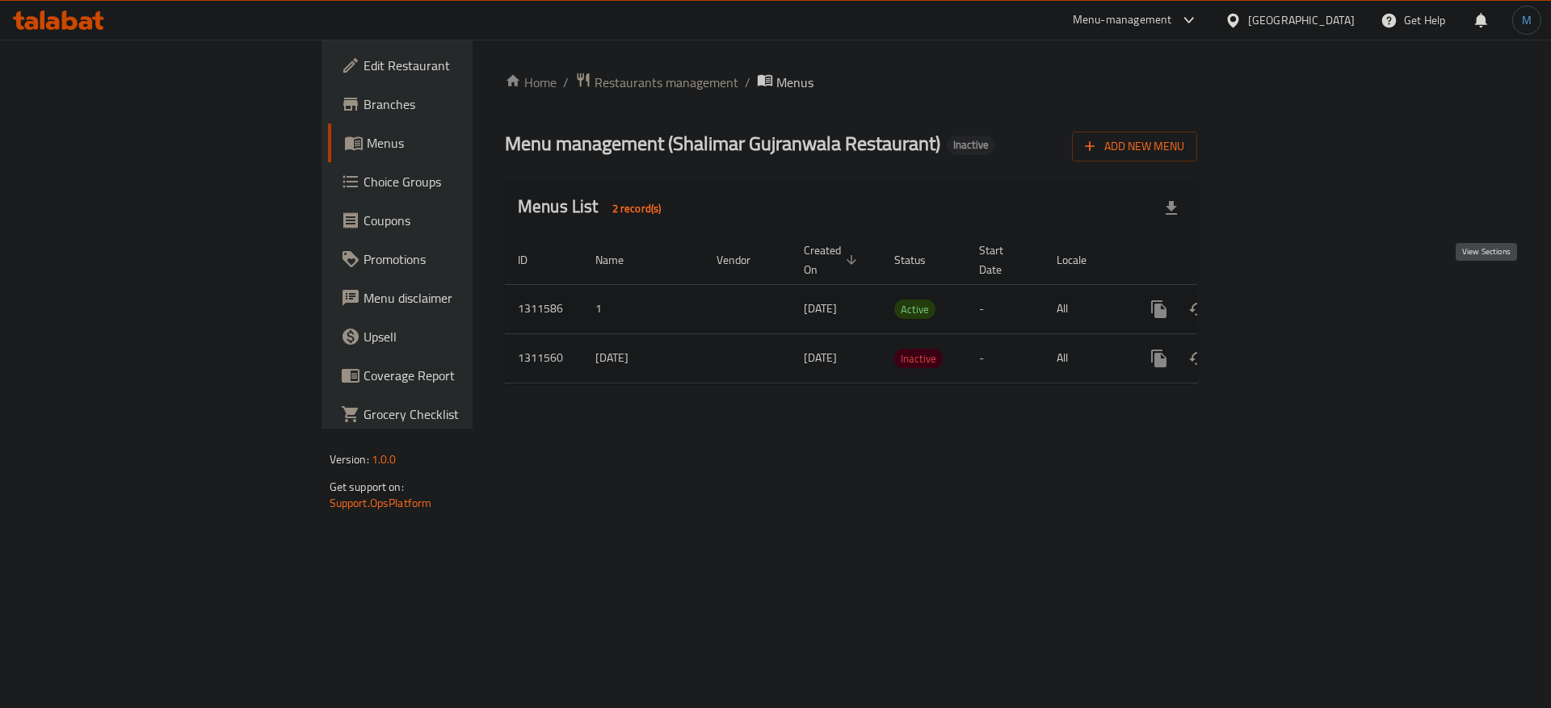
click at [1295, 294] on link "enhanced table" at bounding box center [1275, 309] width 39 height 39
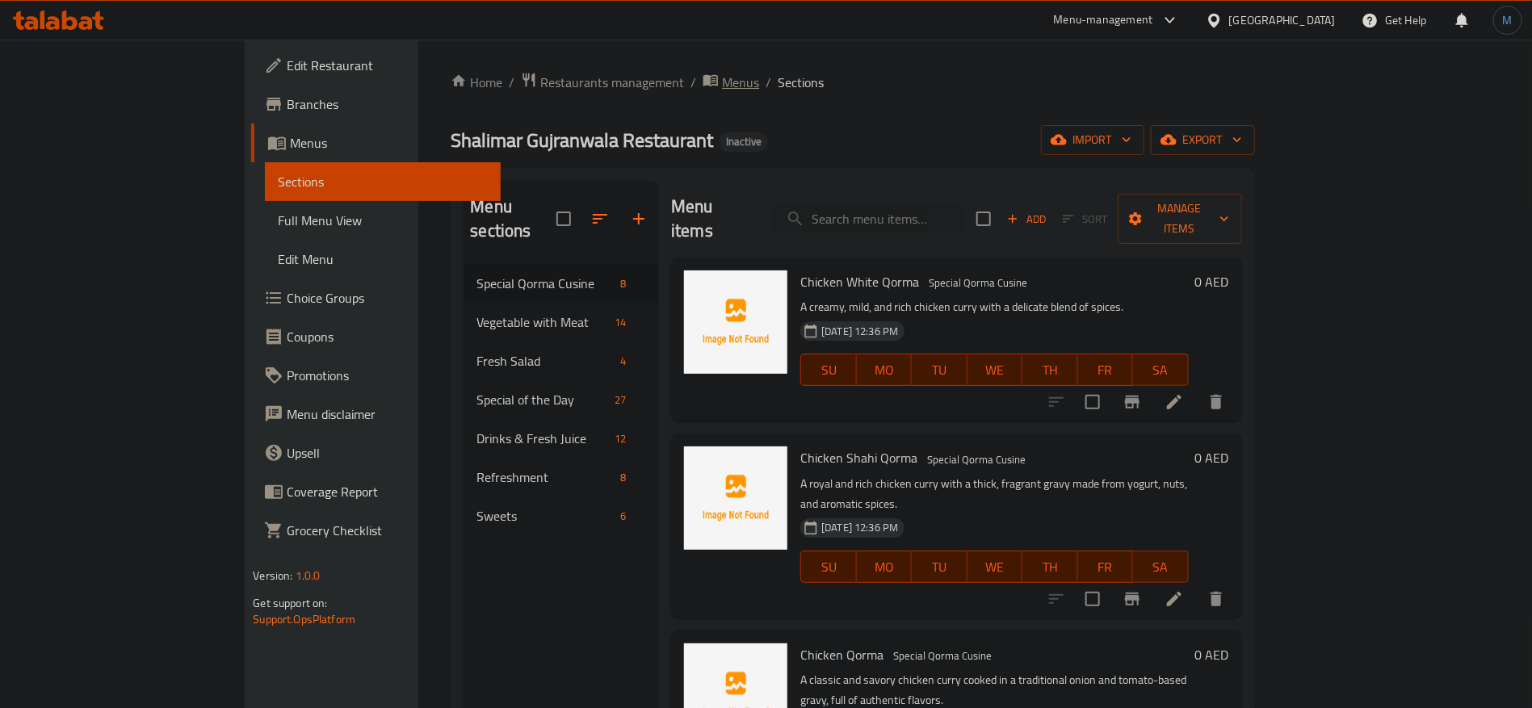
click at [722, 90] on span "Menus" at bounding box center [740, 82] width 37 height 19
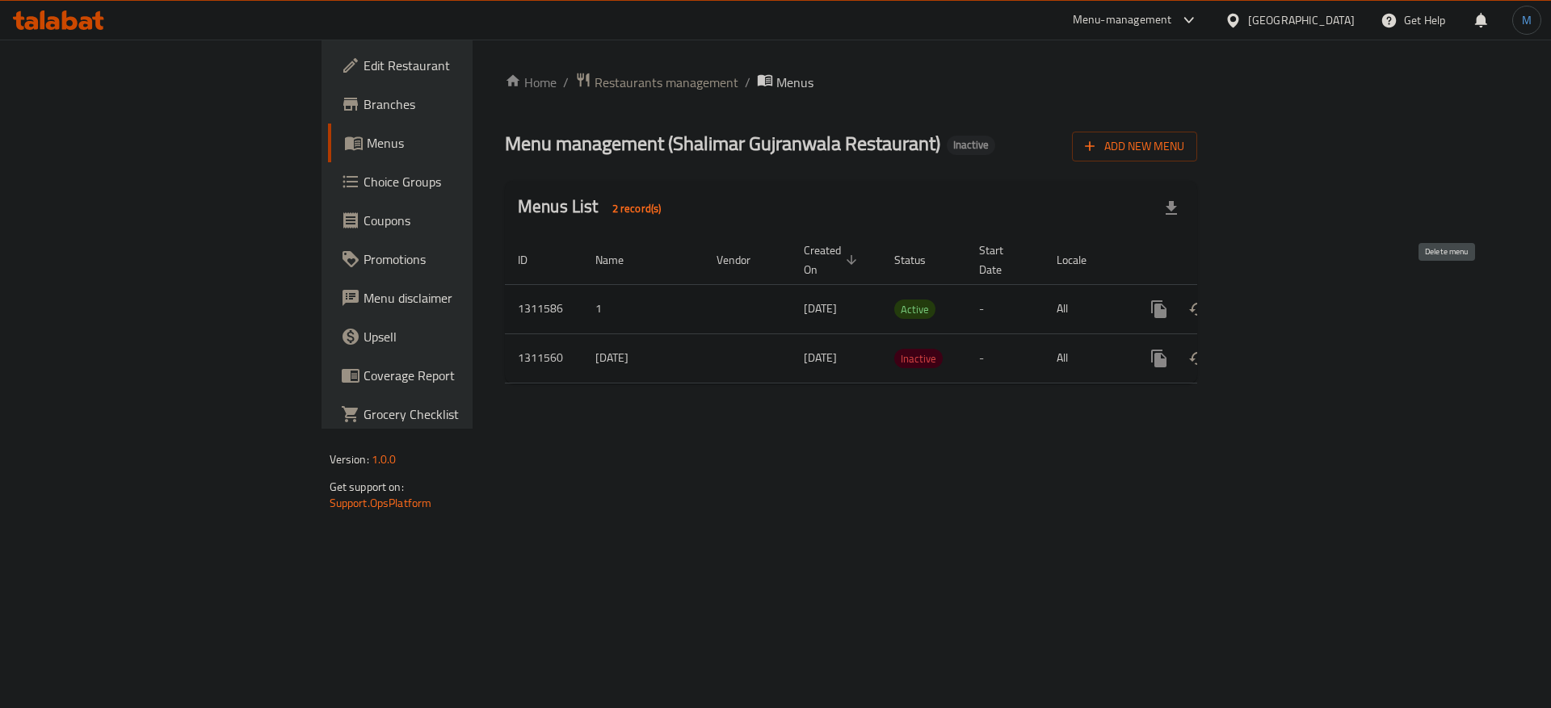
click at [1242, 302] on icon "enhanced table" at bounding box center [1236, 309] width 11 height 15
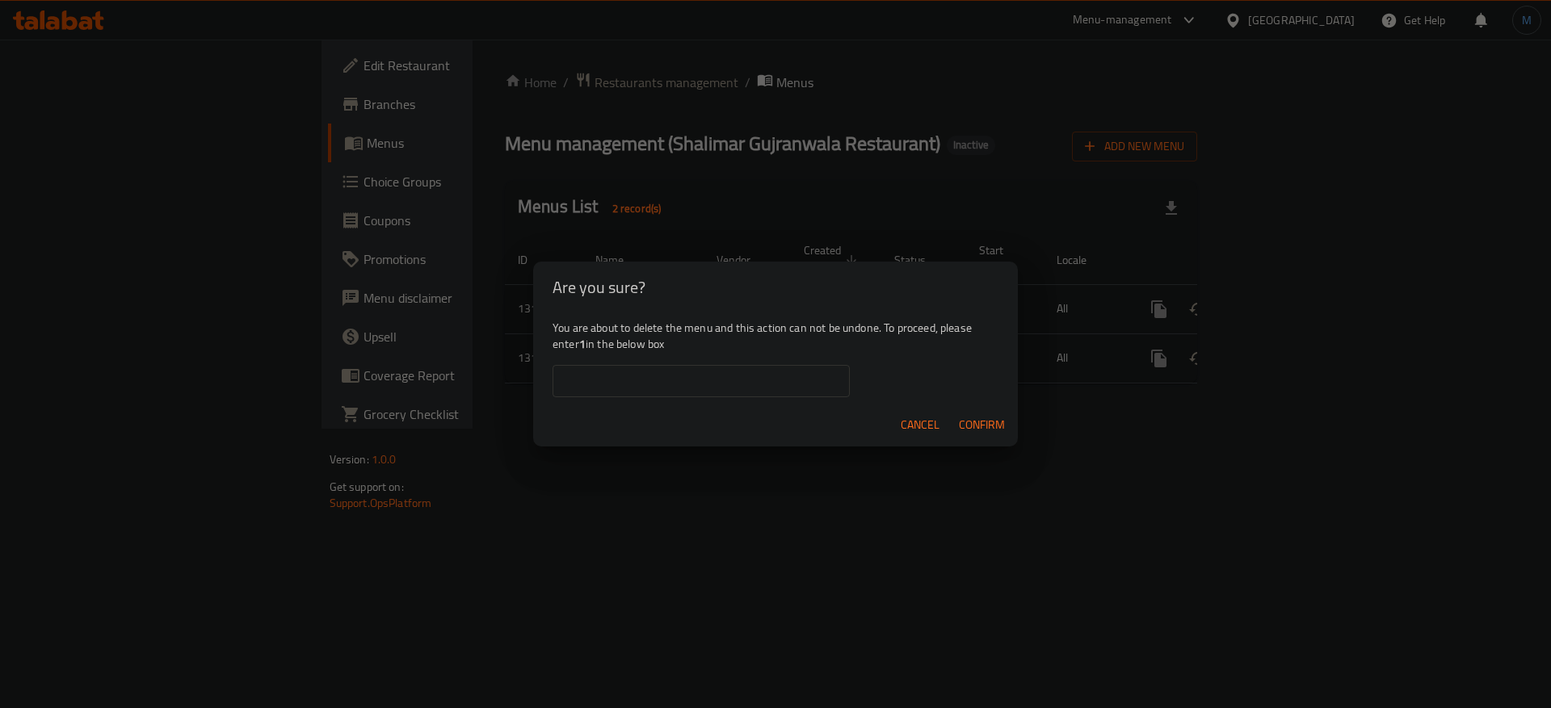
click at [735, 380] on input "text" at bounding box center [701, 381] width 297 height 32
type input "1"
click at [964, 422] on span "Confirm" at bounding box center [982, 425] width 46 height 20
click at [925, 428] on span "Cancel" at bounding box center [920, 425] width 39 height 20
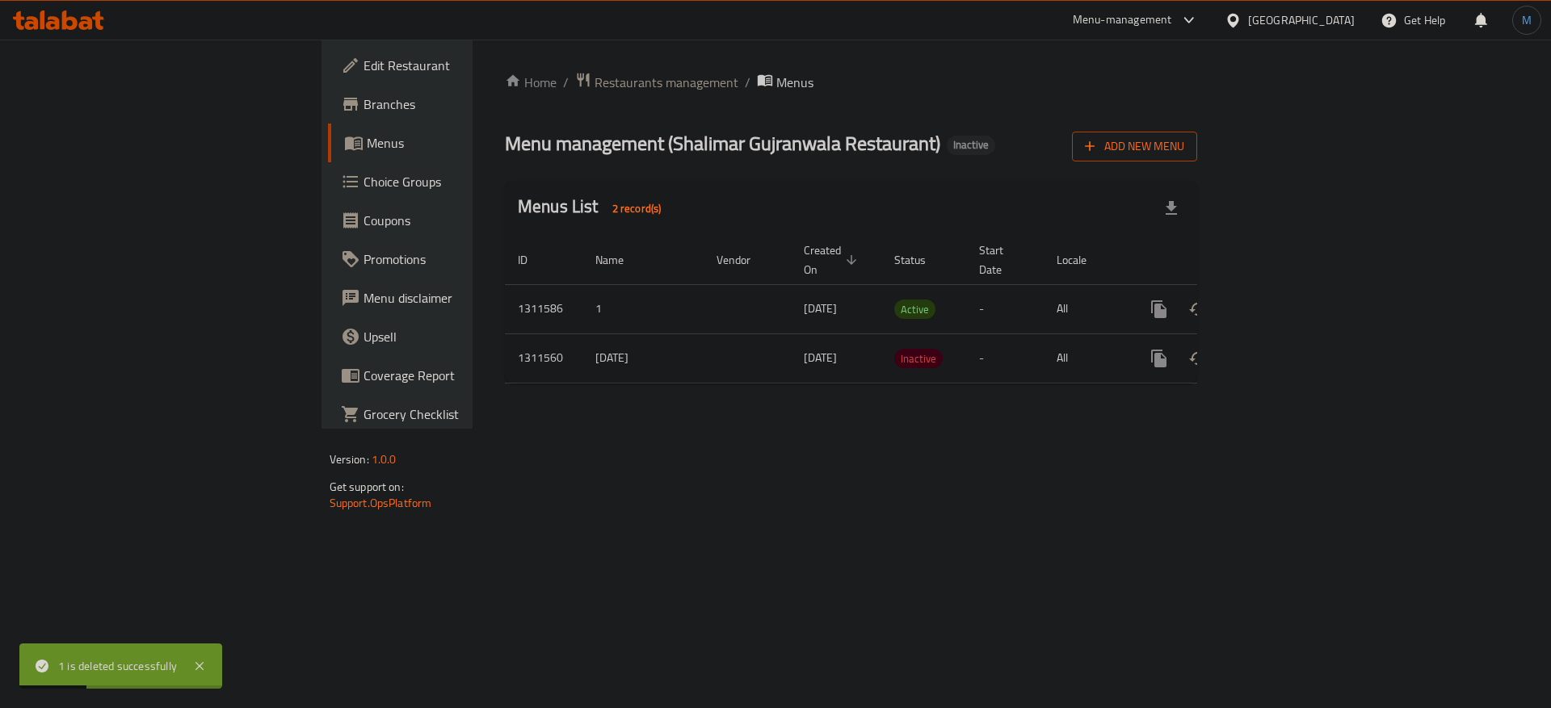
click at [1184, 155] on span "Add New Menu" at bounding box center [1134, 147] width 99 height 20
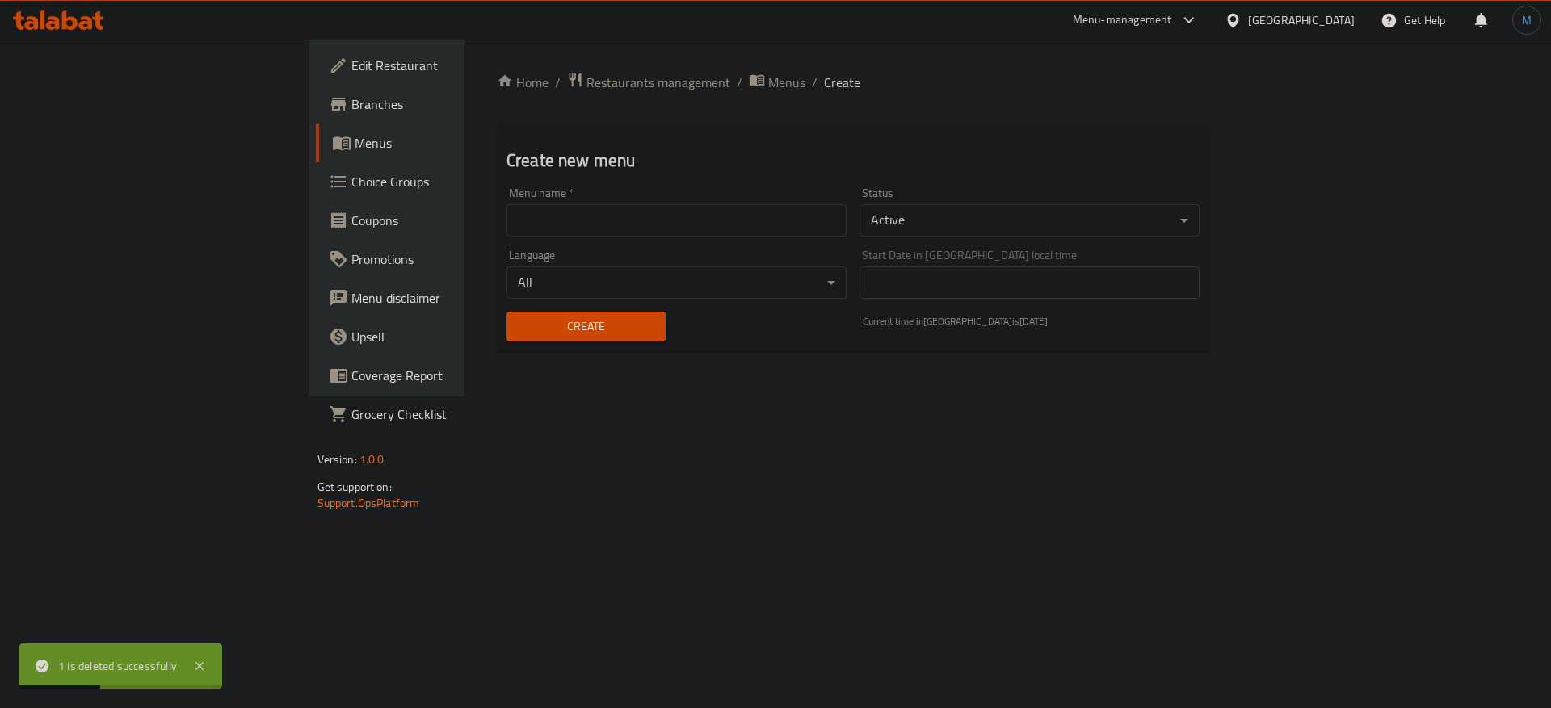
click at [791, 211] on input "text" at bounding box center [676, 220] width 340 height 32
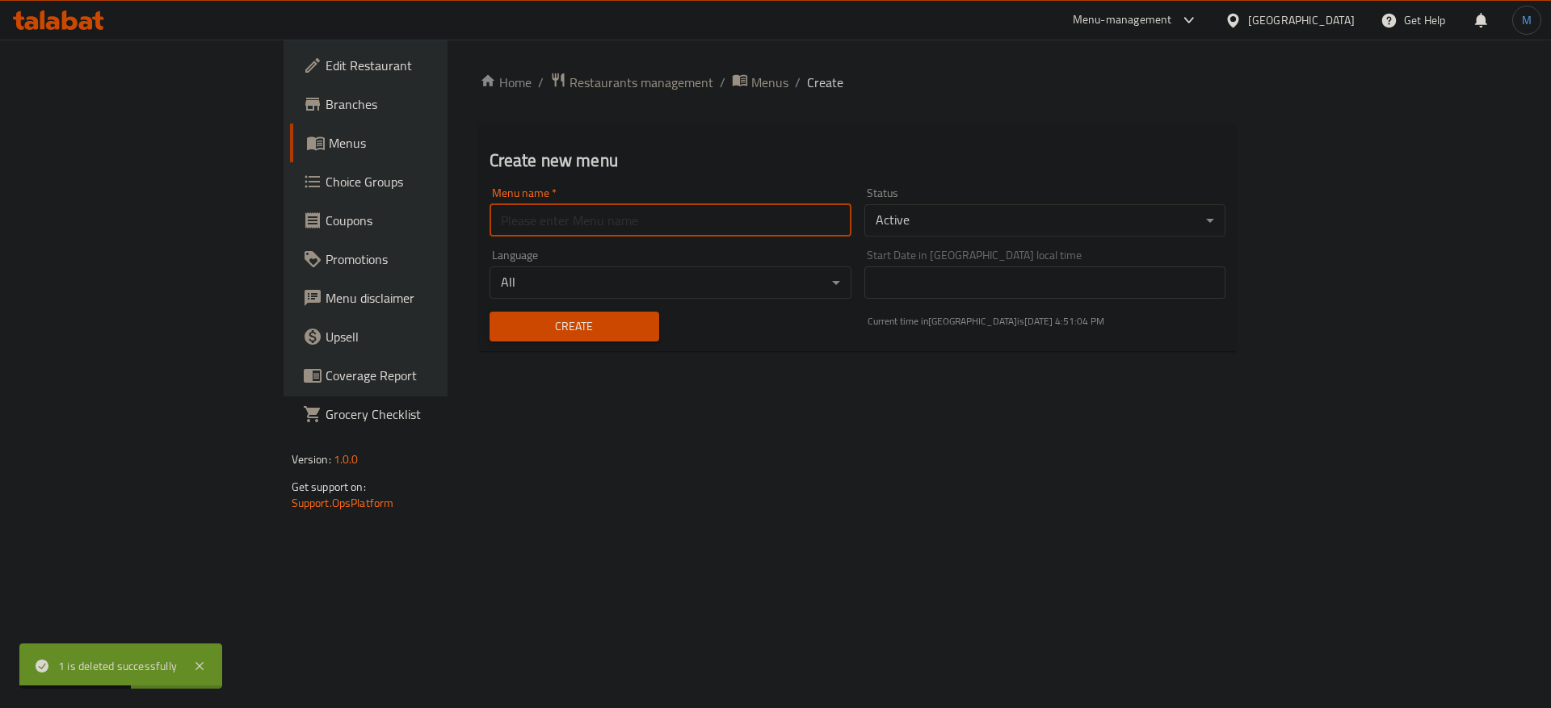
type input "1"
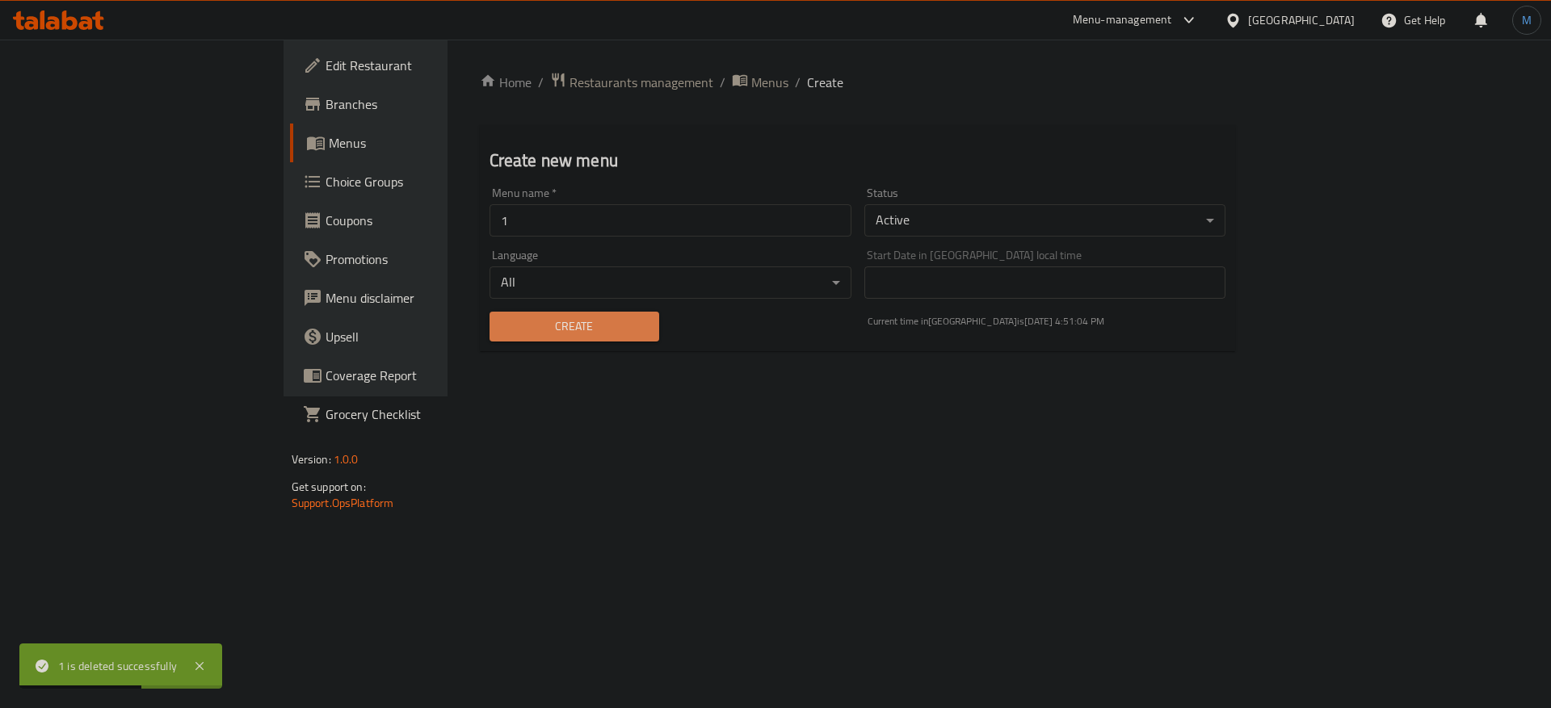
click at [502, 319] on span "Create" at bounding box center [574, 327] width 144 height 20
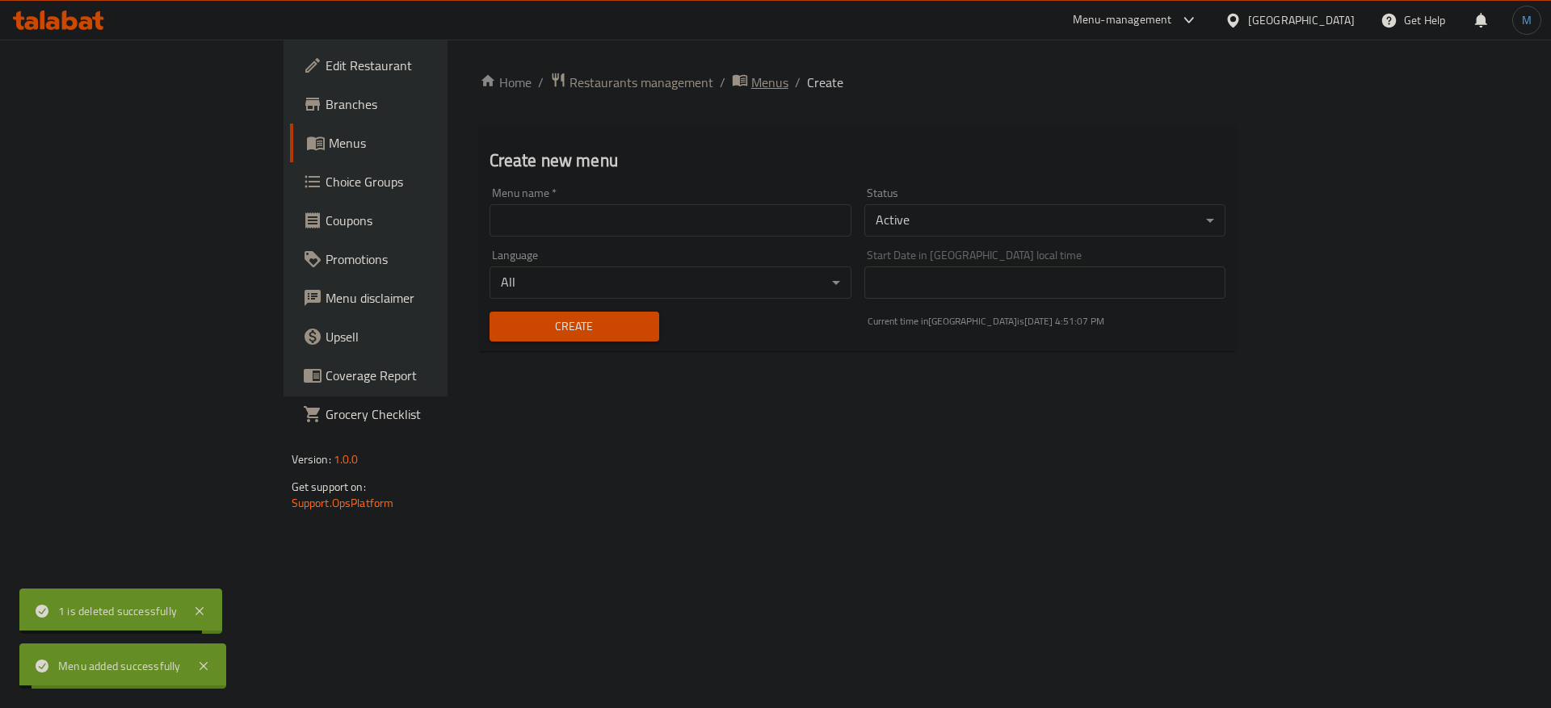
click at [751, 75] on span "Menus" at bounding box center [769, 82] width 37 height 19
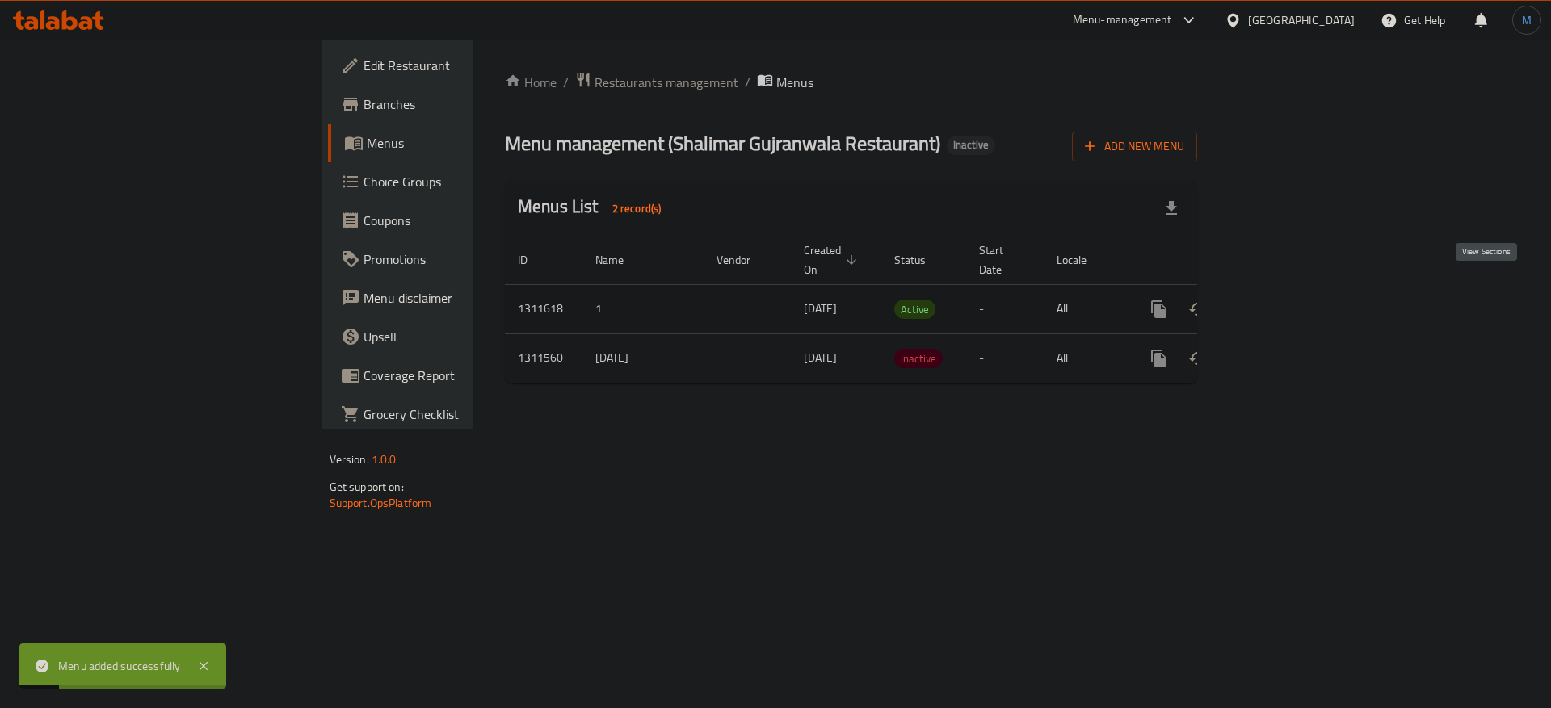
click at [1295, 290] on link "enhanced table" at bounding box center [1275, 309] width 39 height 39
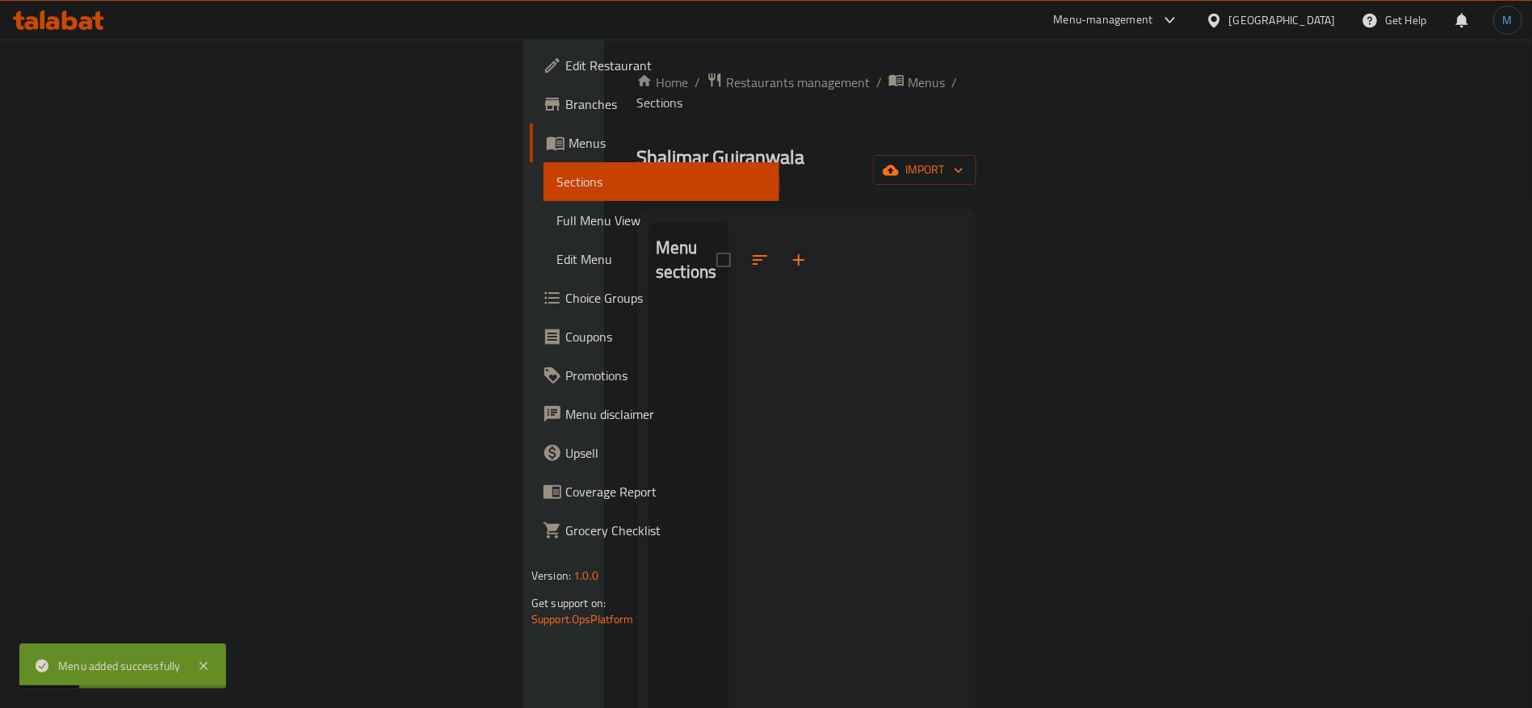
click at [977, 159] on div "Home / Restaurants management / Menus / Sections Shalimar [GEOGRAPHIC_DATA] Res…" at bounding box center [807, 508] width 340 height 872
click at [964, 160] on span "import" at bounding box center [925, 170] width 78 height 20
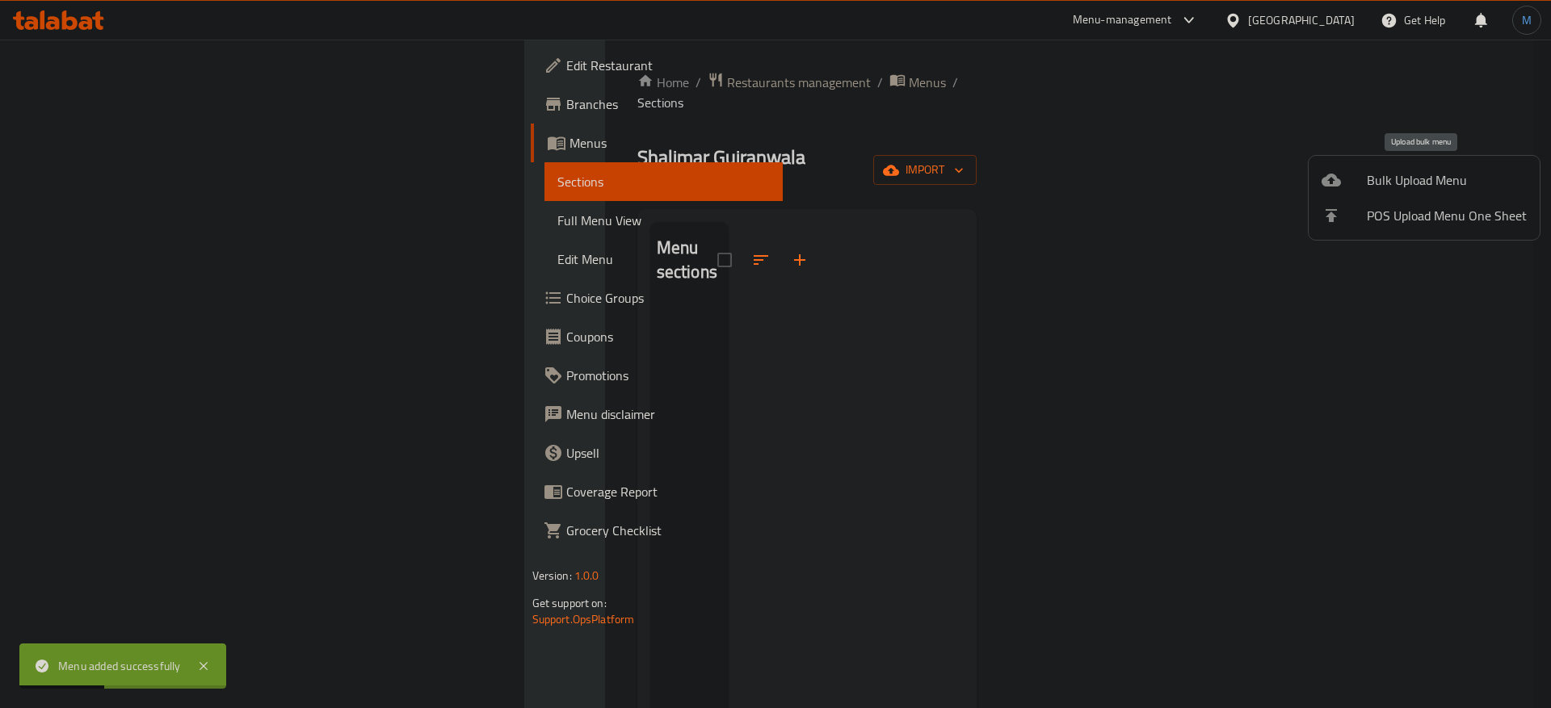
click at [1364, 178] on div at bounding box center [1344, 179] width 45 height 19
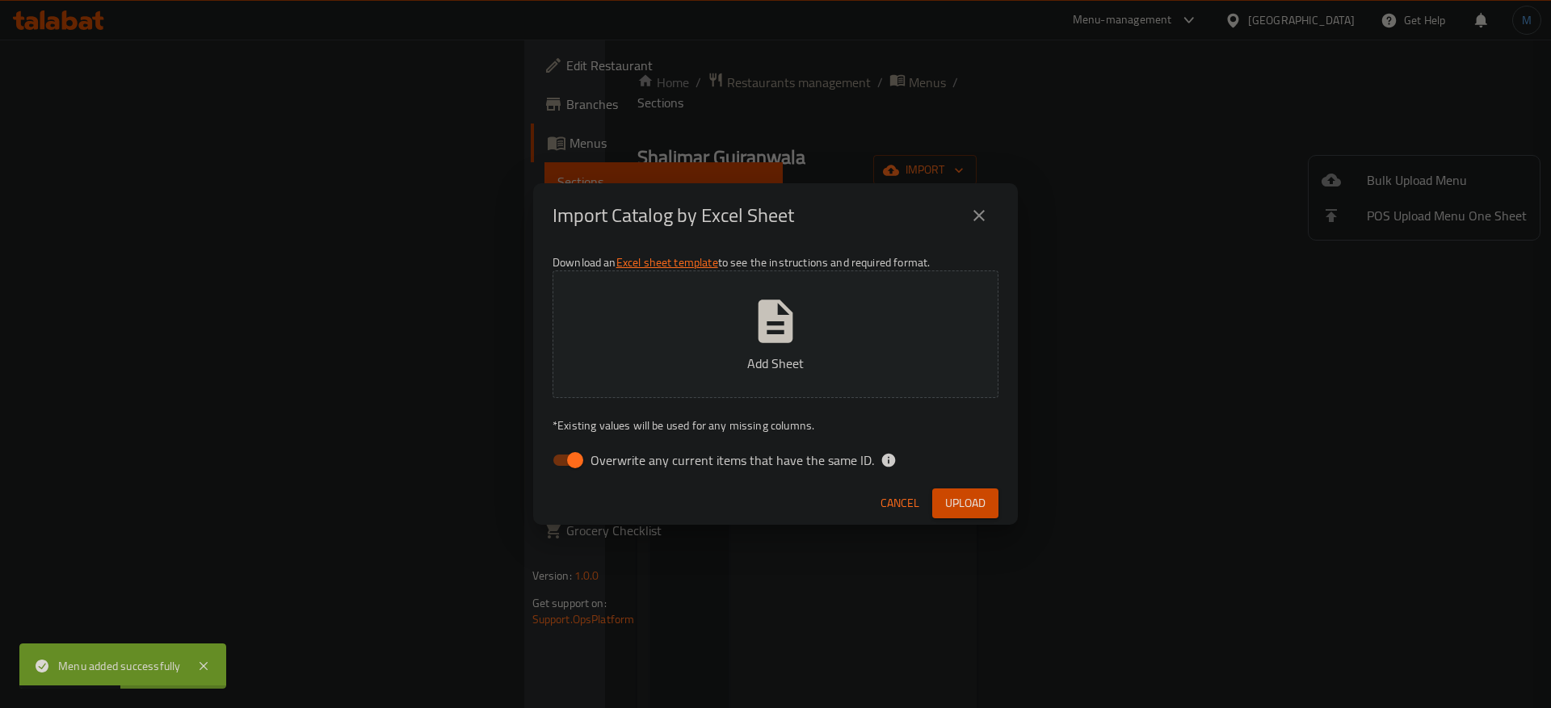
click at [748, 460] on span "Overwrite any current items that have the same ID." at bounding box center [732, 460] width 284 height 19
click at [621, 460] on input "Overwrite any current items that have the same ID." at bounding box center [575, 460] width 92 height 31
checkbox input "false"
click at [936, 506] on button "Upload" at bounding box center [965, 504] width 66 height 30
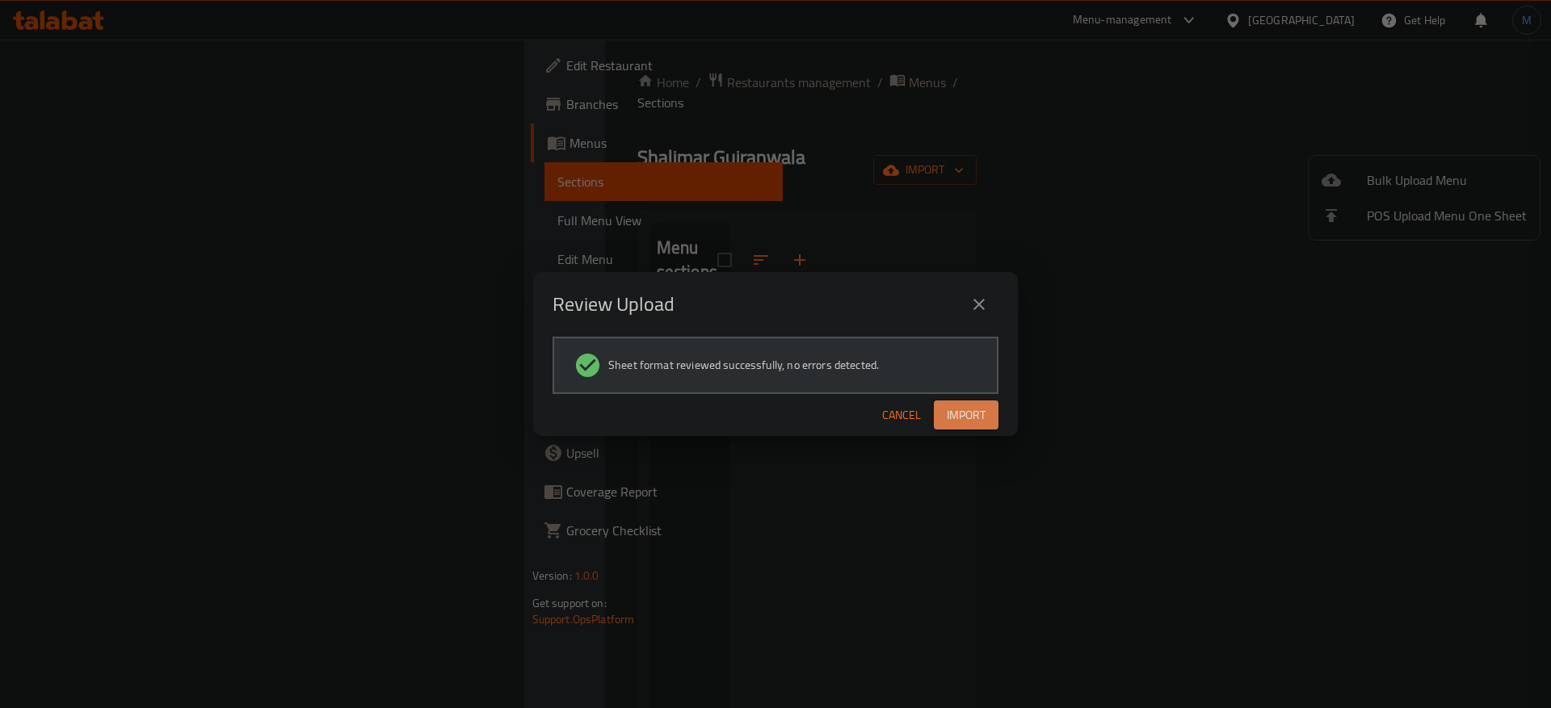
click at [994, 409] on button "Import" at bounding box center [966, 416] width 65 height 30
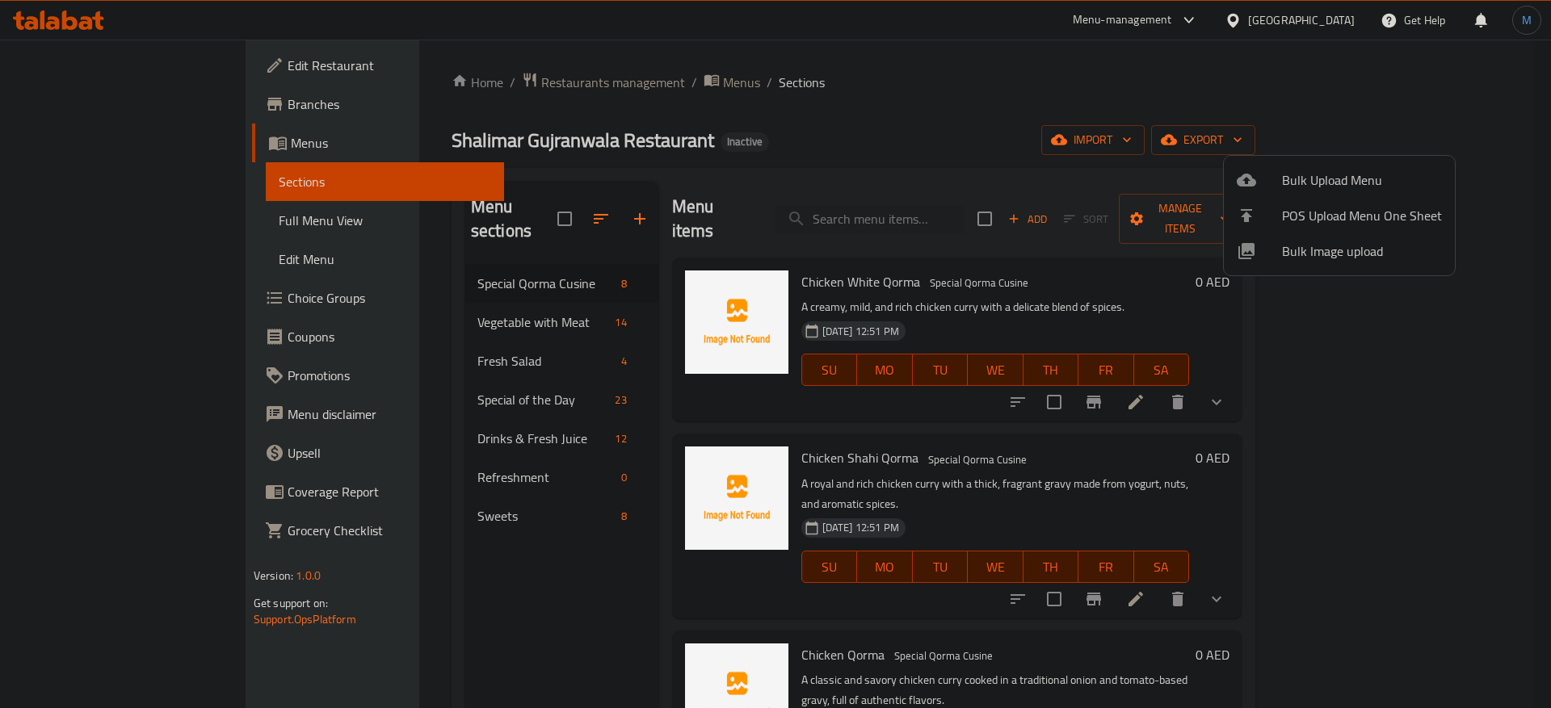
click at [1138, 272] on div at bounding box center [775, 354] width 1551 height 708
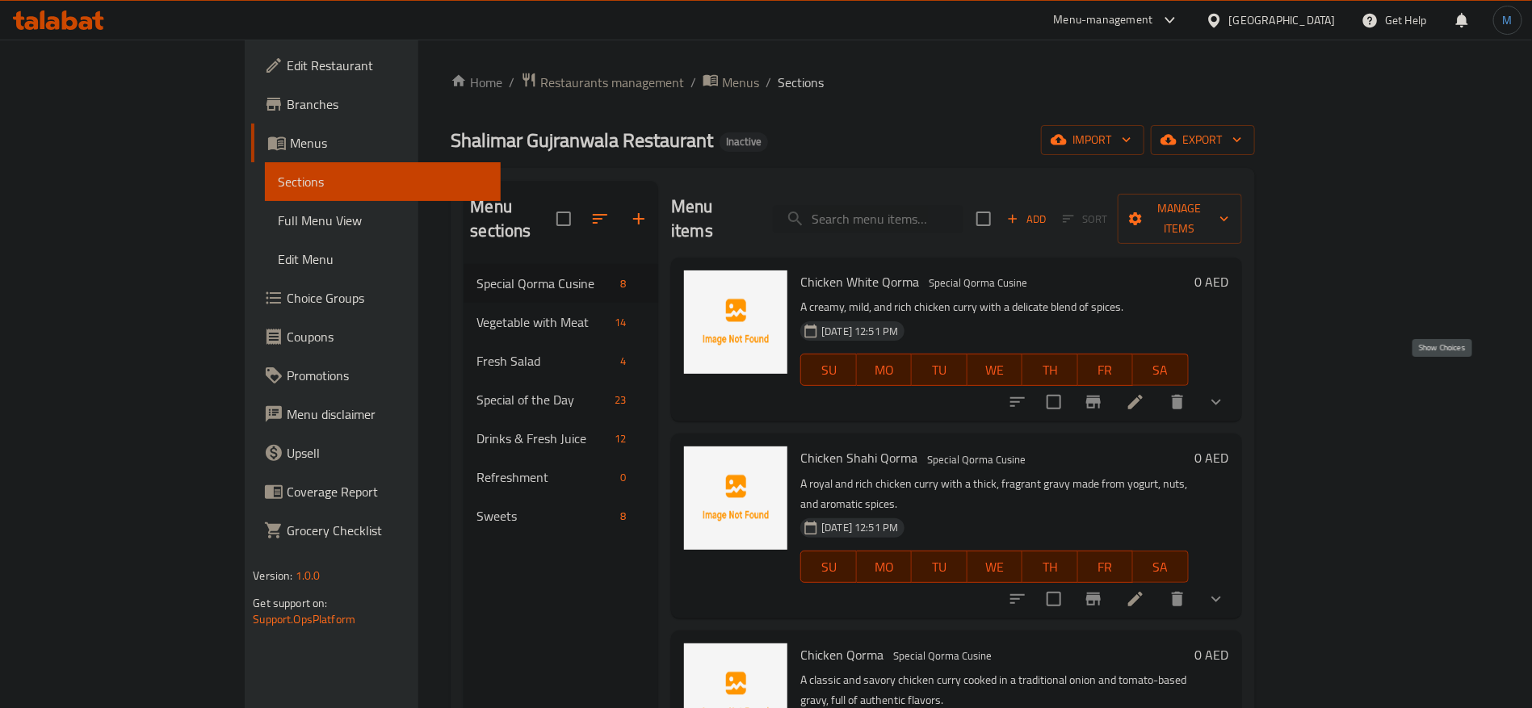
click at [1226, 393] on icon "show more" at bounding box center [1216, 402] width 19 height 19
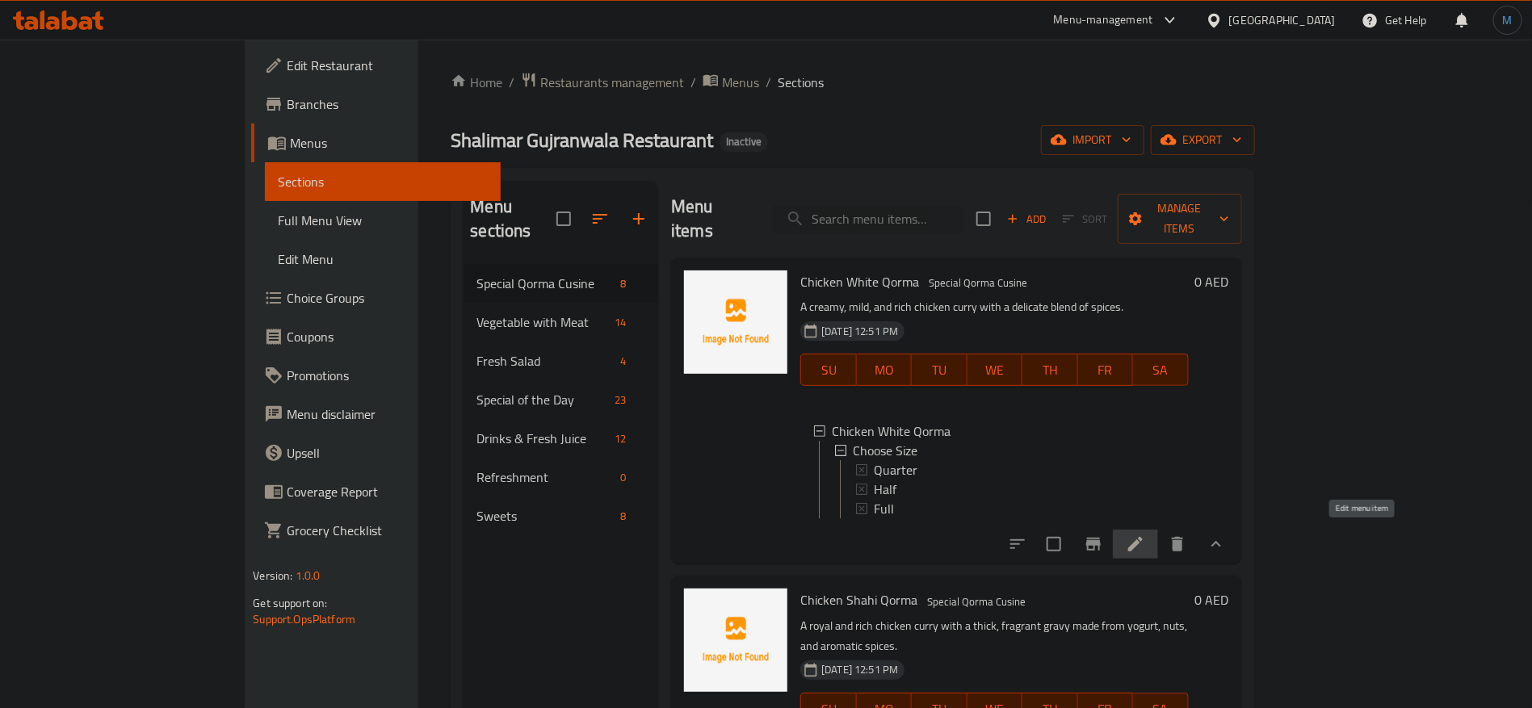
click at [1145, 546] on icon at bounding box center [1135, 544] width 19 height 19
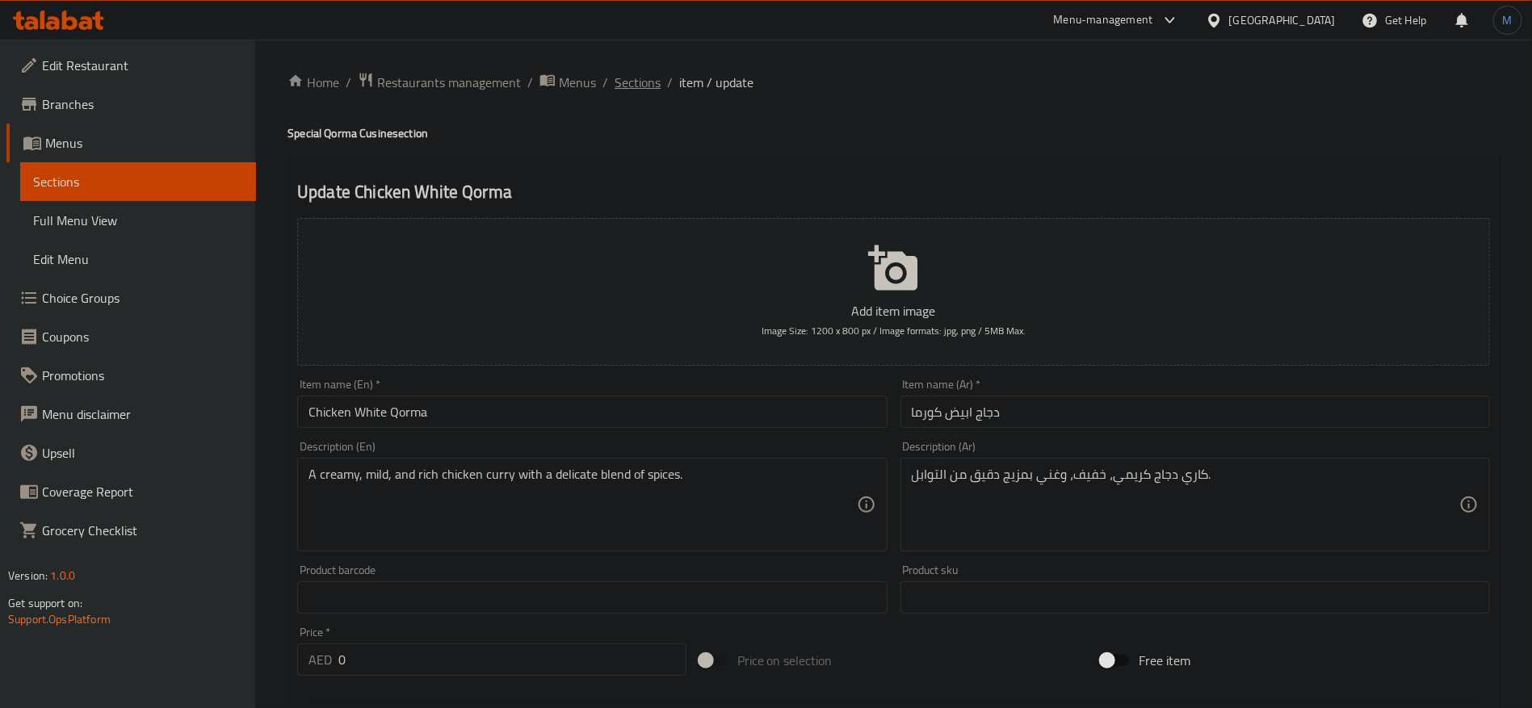
click at [636, 89] on span "Sections" at bounding box center [638, 82] width 46 height 19
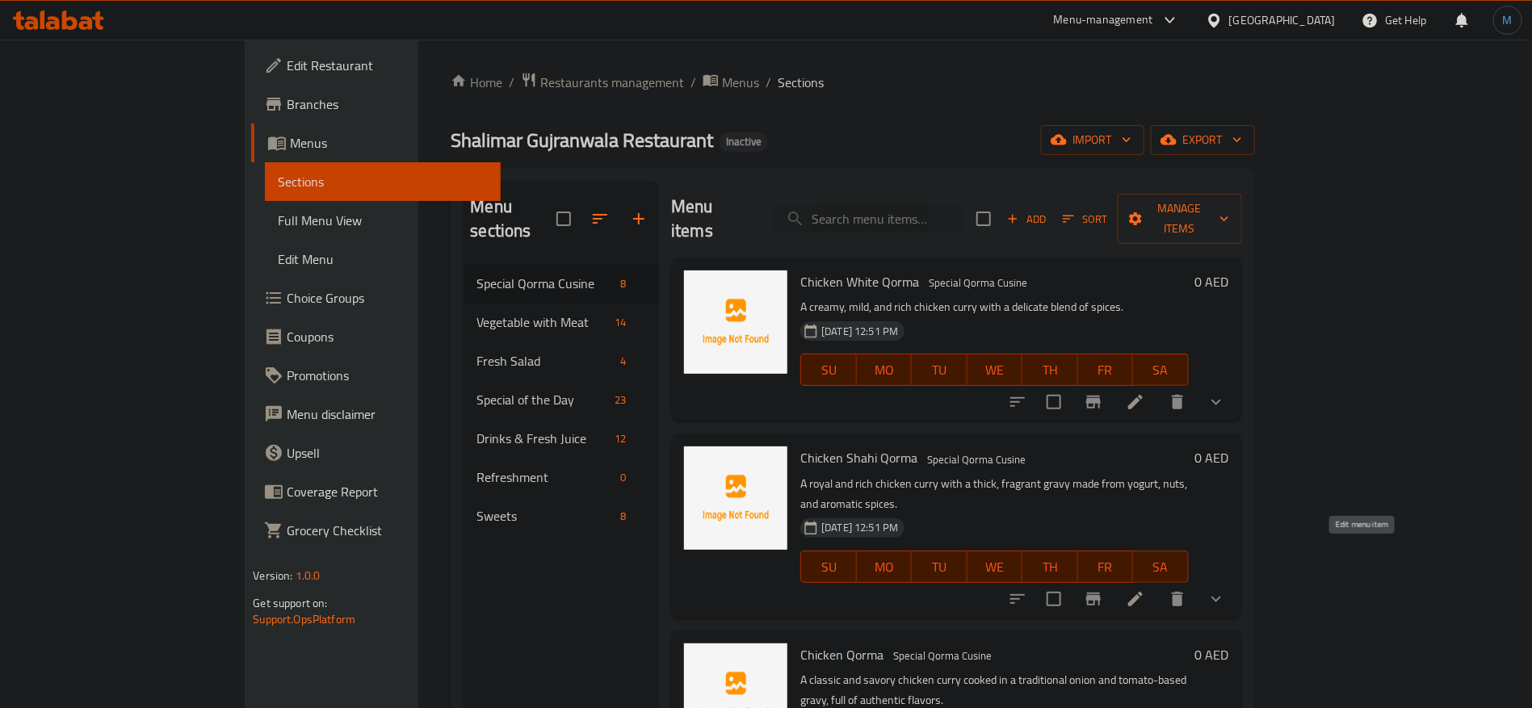
click at [1143, 592] on icon at bounding box center [1135, 599] width 15 height 15
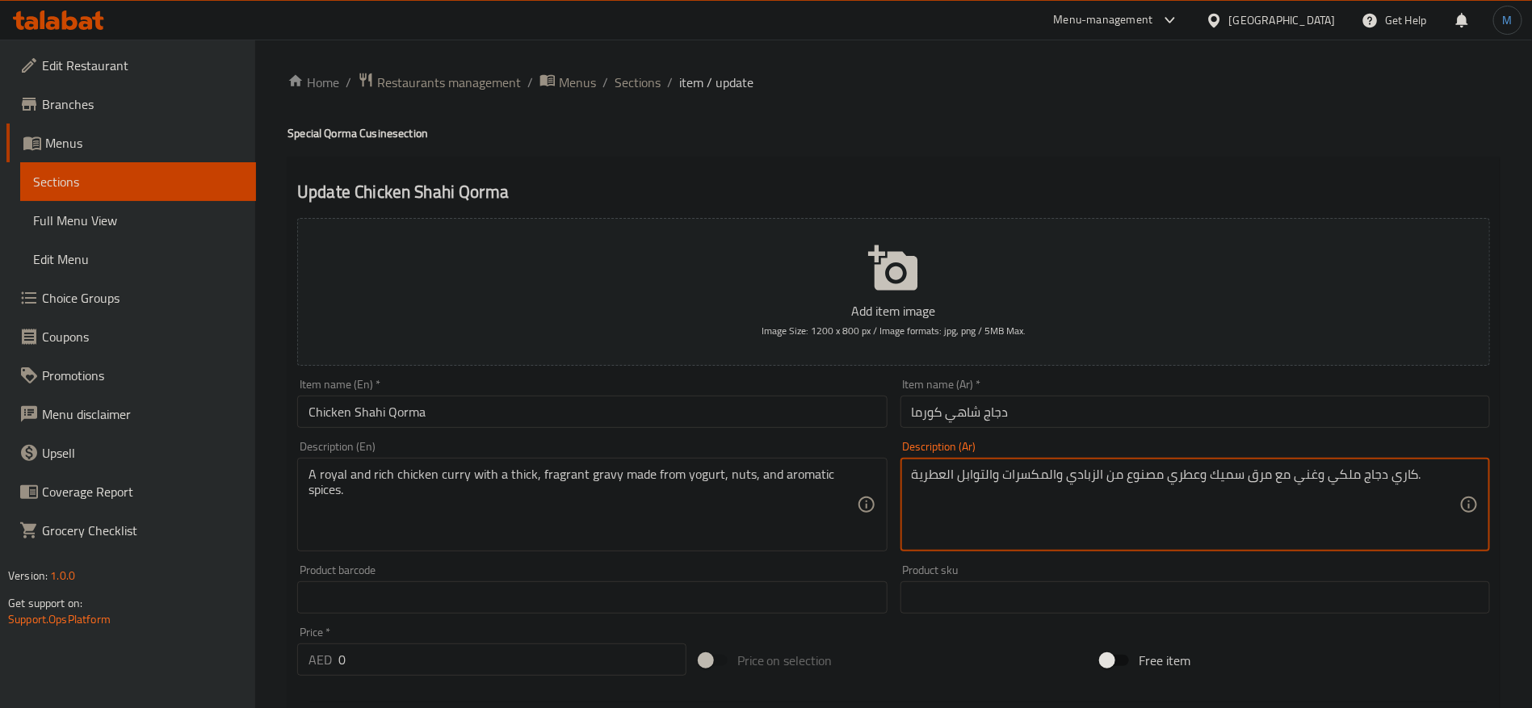
click at [1340, 472] on textarea "كاري دجاج ملكي وغني مع مرق سميك وعطري مصنوع من الزبادي والمكسرات والتوابل العطر…" at bounding box center [1186, 505] width 548 height 77
type textarea "كاري دجاج رويال وغني مع جريفي سميك وعطري مصنوع من الزبادي والمكسرات والتوابل ال…"
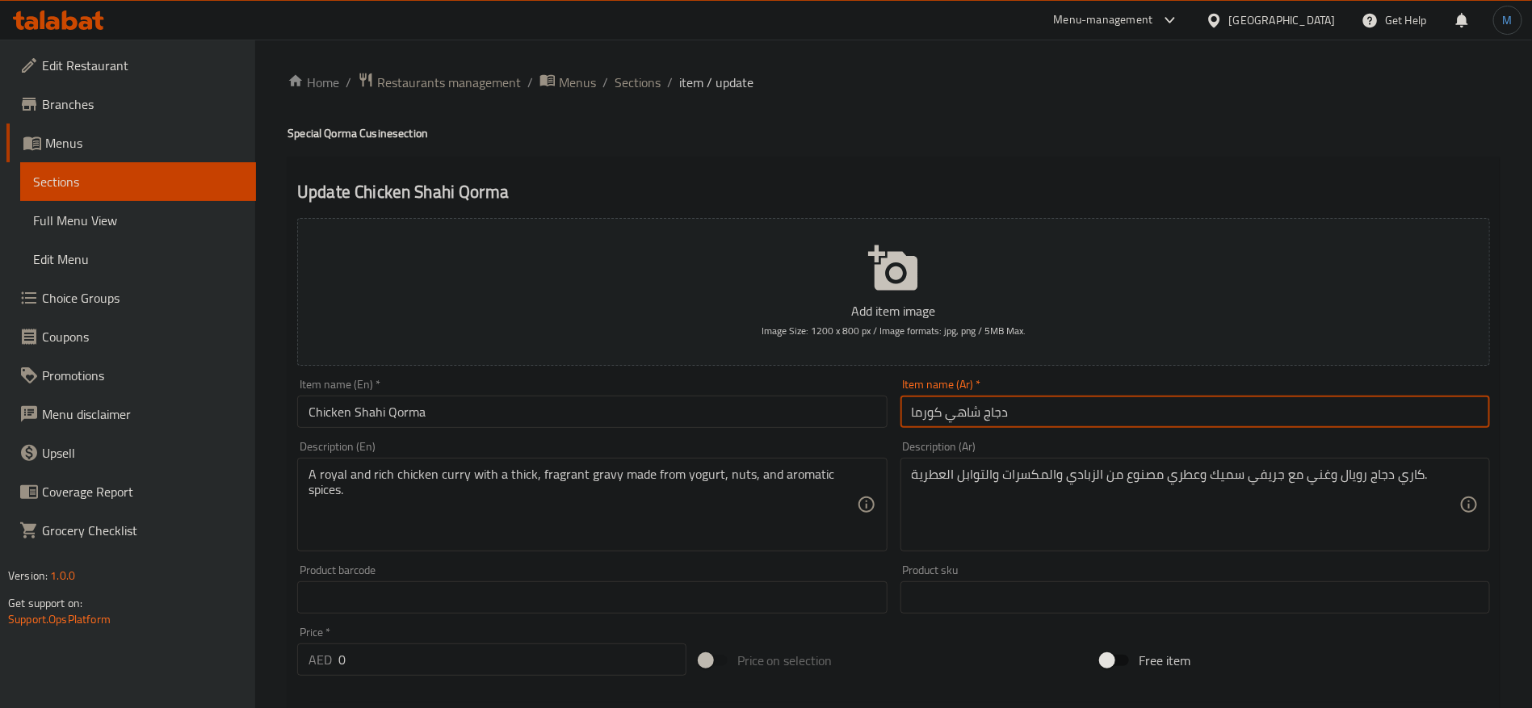
click at [1058, 418] on input "دجاج شاهي كورما" at bounding box center [1196, 412] width 590 height 32
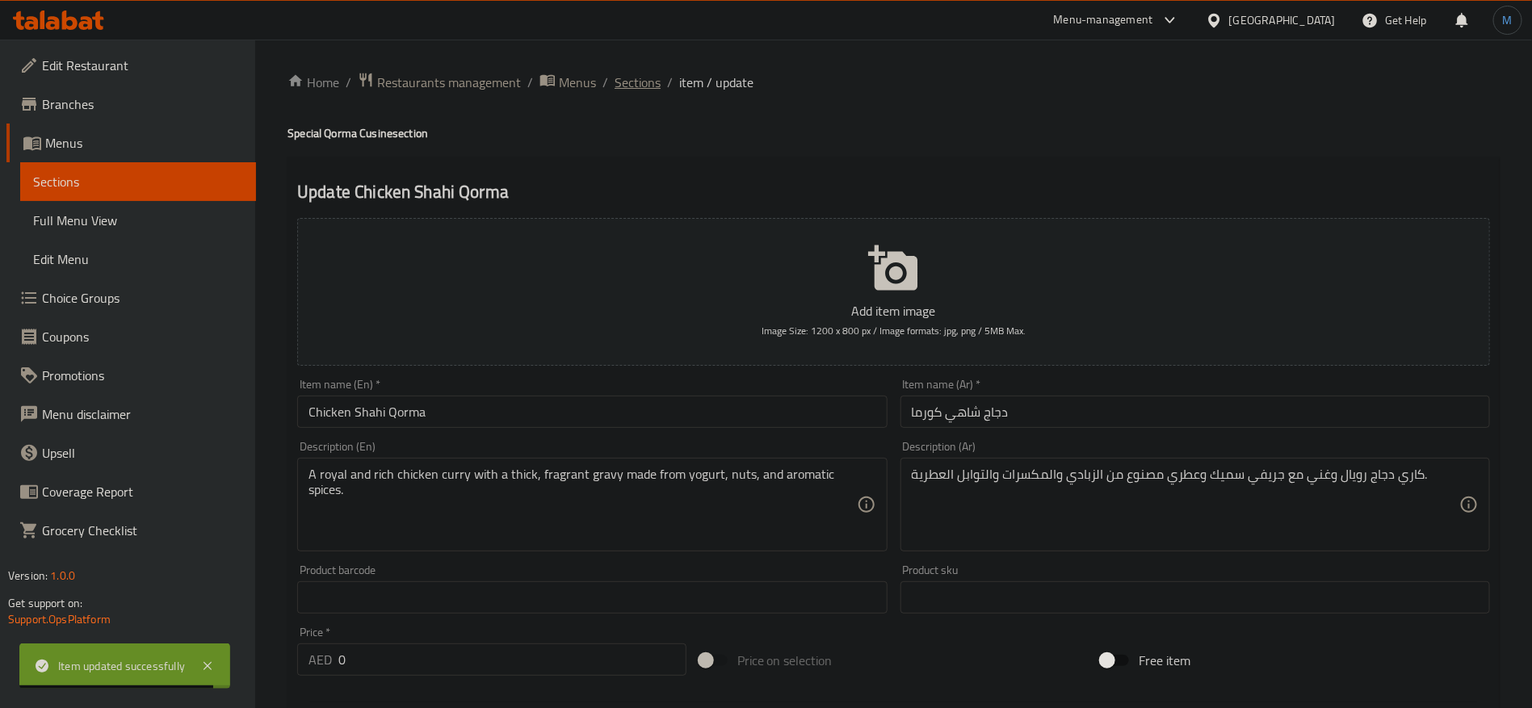
click at [632, 85] on span "Sections" at bounding box center [638, 82] width 46 height 19
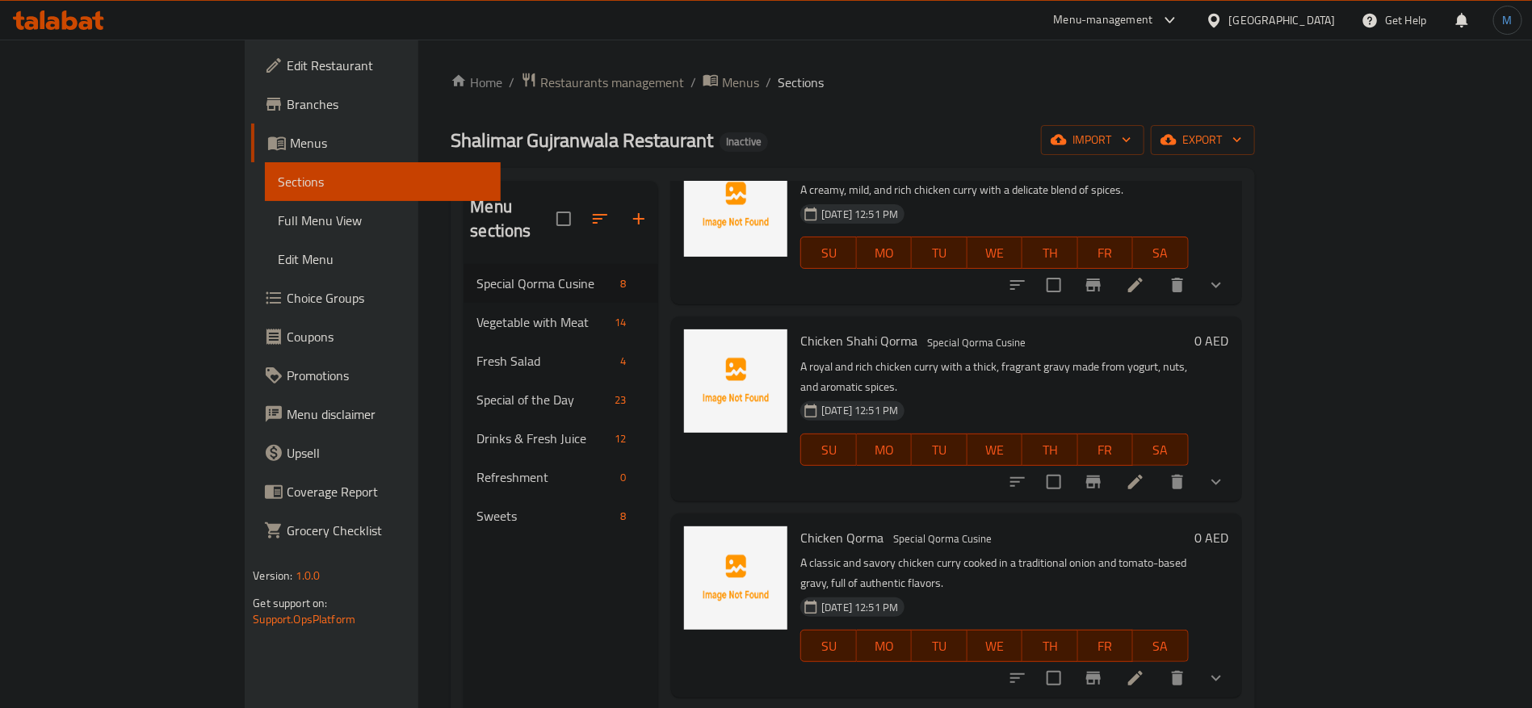
scroll to position [242, 0]
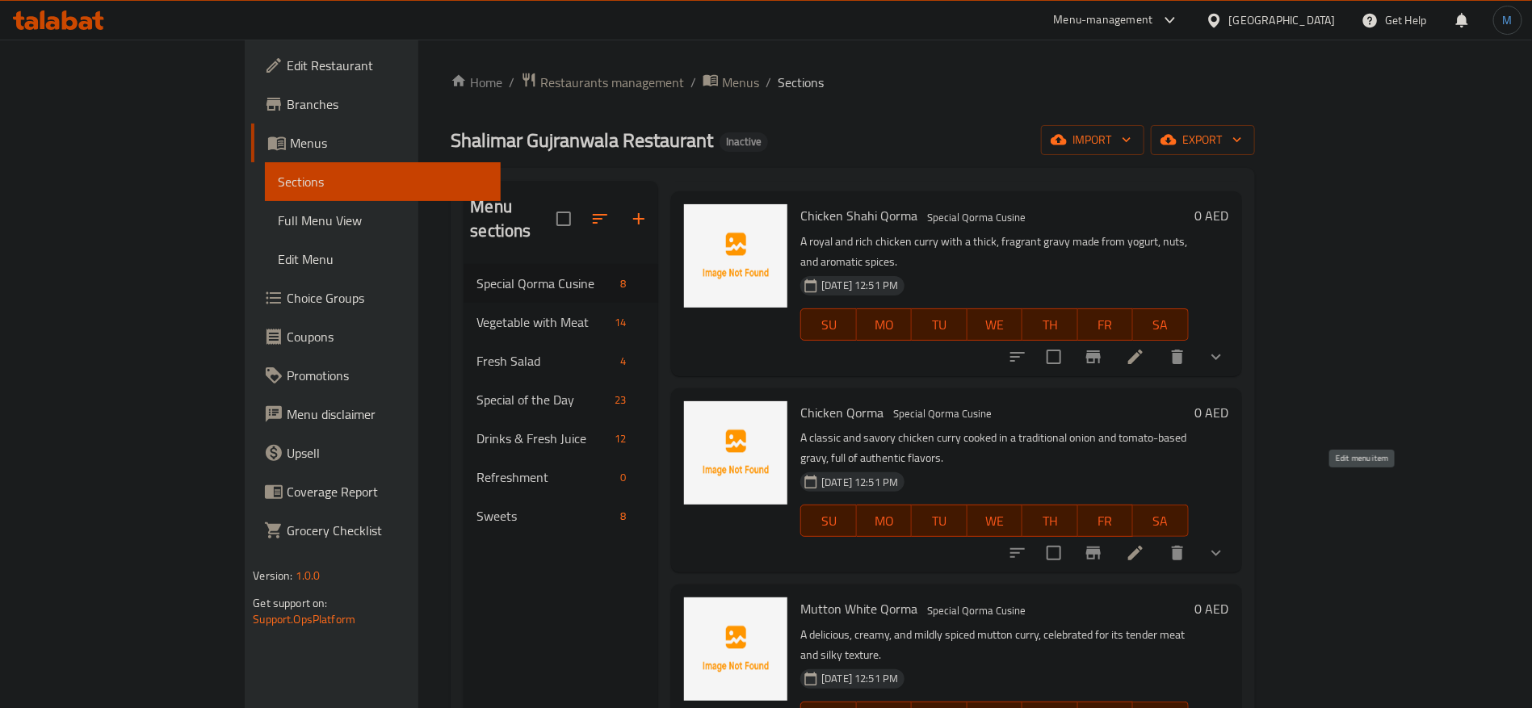
click at [1145, 544] on icon at bounding box center [1135, 553] width 19 height 19
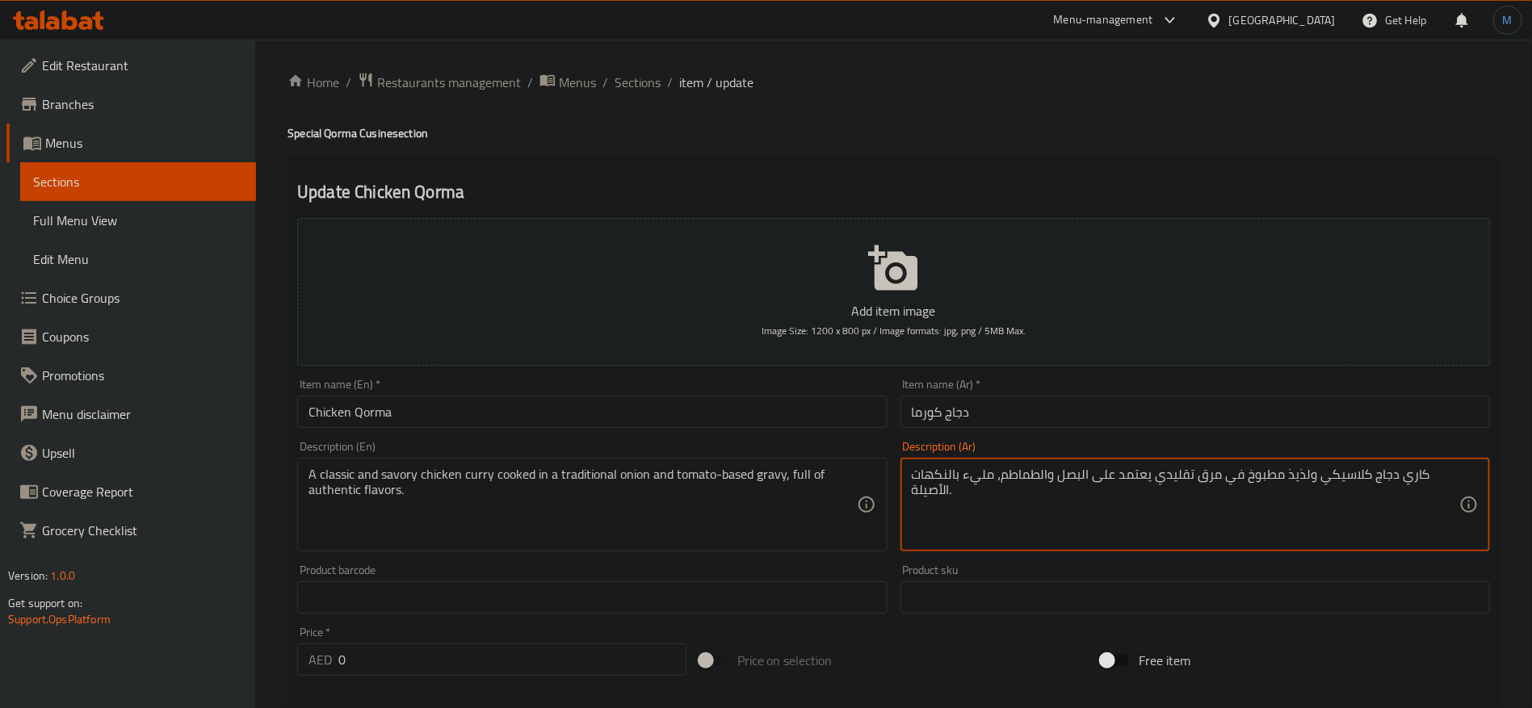
click at [1293, 471] on textarea "كاري دجاج كلاسيكي ولذيذ مطبوخ في مرق تقليدي يعتمد على البصل والطماطم، مليء بالن…" at bounding box center [1186, 505] width 548 height 77
click at [1141, 472] on textarea "كاري دجاج كلاسيكي ومالح مطبوخ في مرق تقليدي يعتمد على البصل والطماطم، مليء بالن…" at bounding box center [1186, 505] width 548 height 77
click at [1107, 477] on textarea "كاري دجاج كلاسيكي ومالح مطبوخ في مرق تقليدي يعتمد على البصل والطماطم، مليء بالن…" at bounding box center [1186, 505] width 548 height 77
click at [1204, 473] on textarea "كاري دجاج كلاسيكي ومالح مطبوخ في مرق تقليدي يعتمد على البصل والطماطم، مليء بالن…" at bounding box center [1186, 505] width 548 height 77
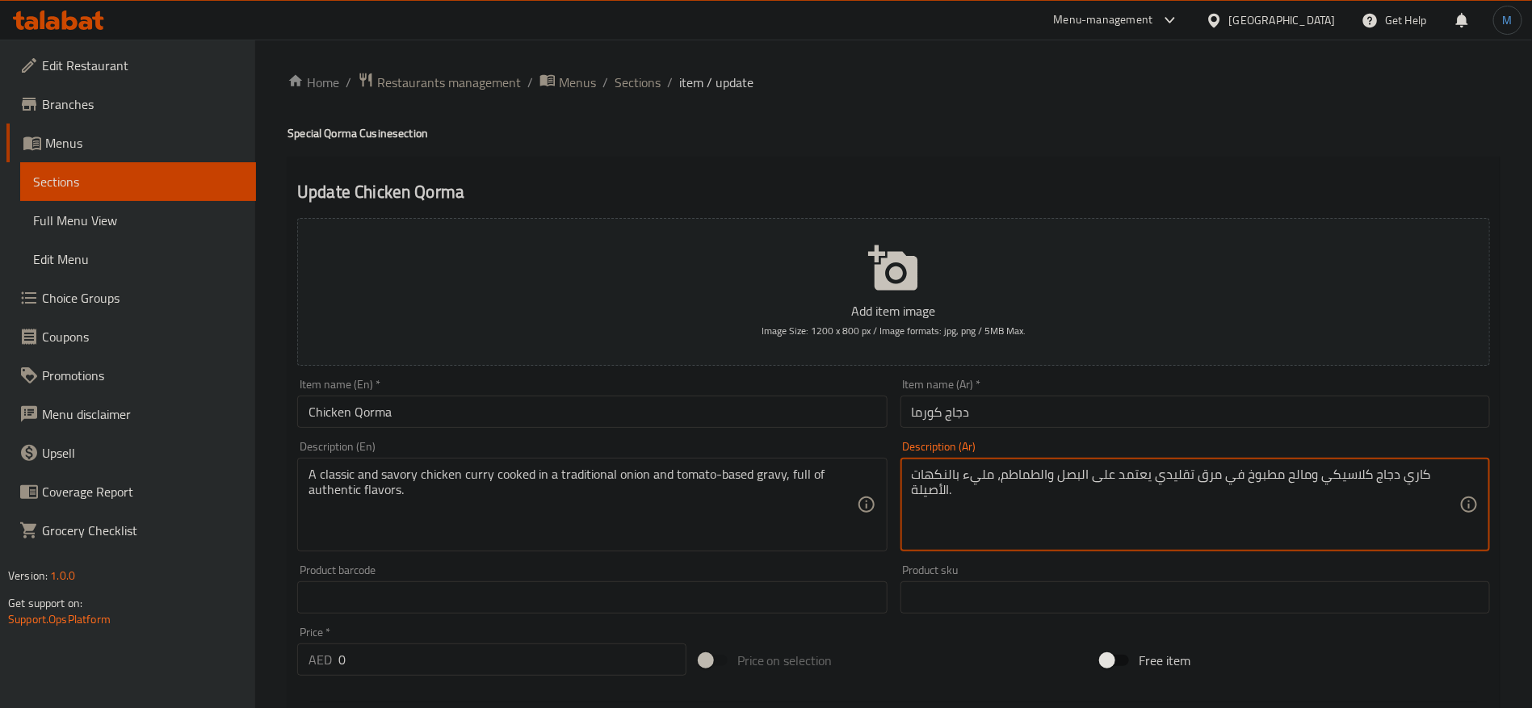
click at [1204, 473] on textarea "كاري دجاج كلاسيكي ومالح مطبوخ في مرق تقليدي يعتمد على البصل والطماطم، مليء بالن…" at bounding box center [1186, 505] width 548 height 77
type textarea "كاري دجاج كلاسيكي ومالح مطبوخ في جريفي تقليدي اساسه البصل والطماطم، مليء بالنكه…"
click at [1183, 404] on input "دجاج كورما" at bounding box center [1196, 412] width 590 height 32
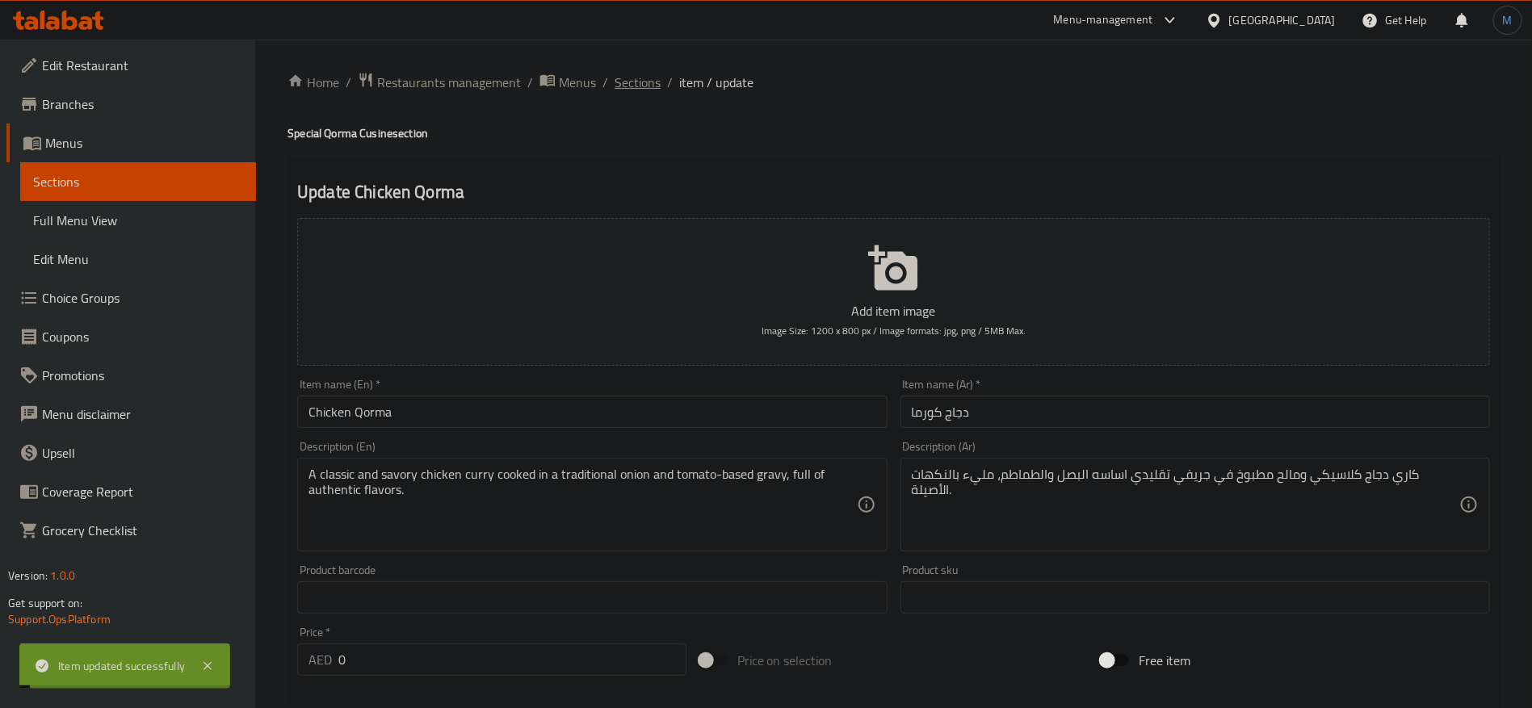
click at [630, 80] on span "Sections" at bounding box center [638, 82] width 46 height 19
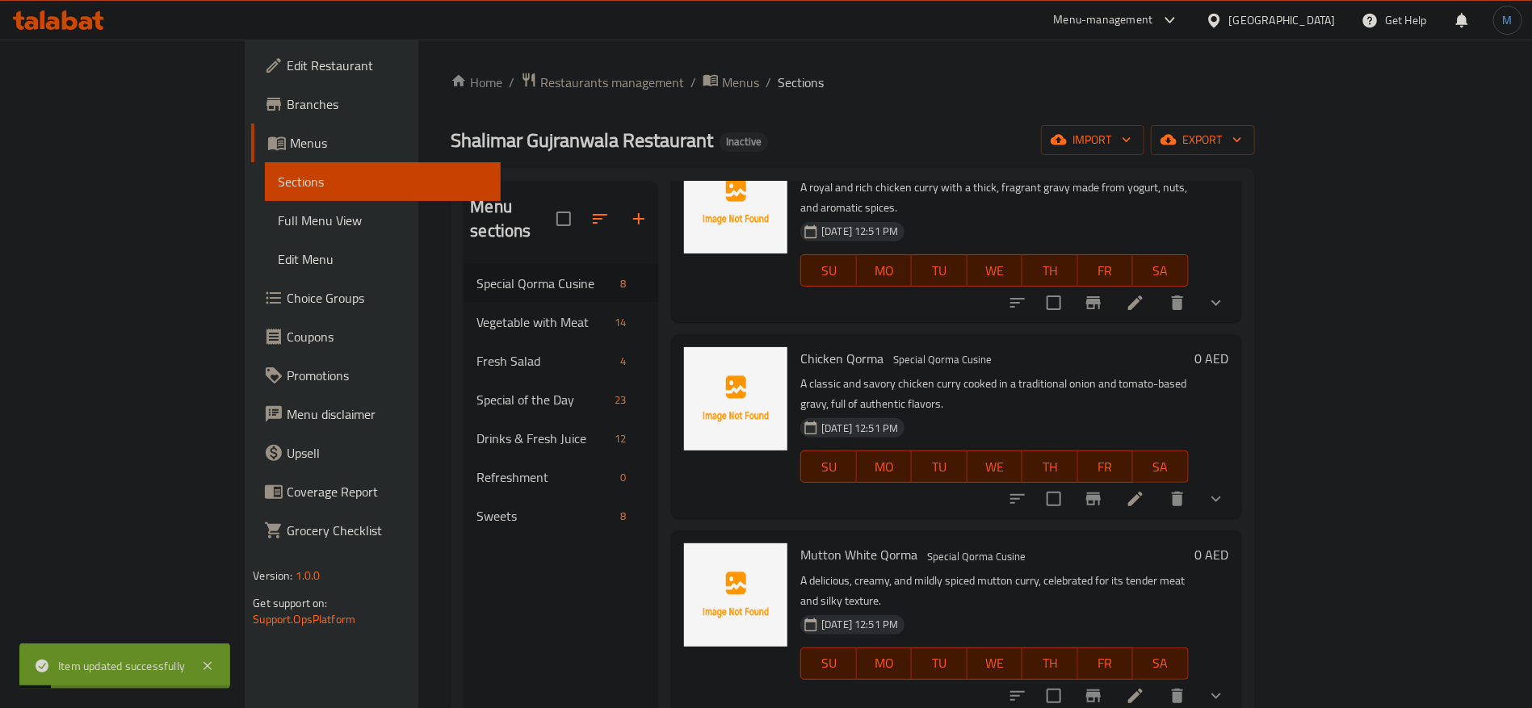
scroll to position [364, 0]
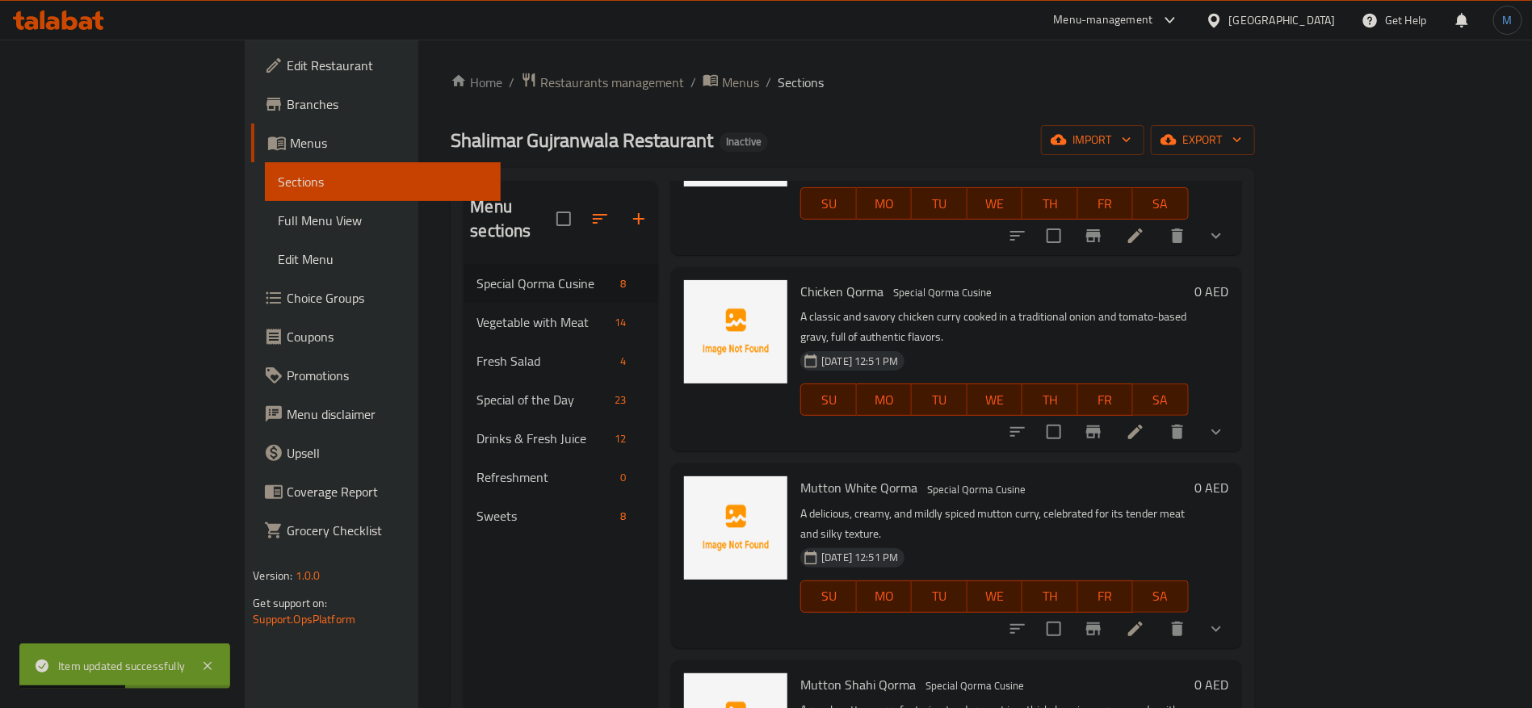
click at [956, 568] on div "Menu items Add Sort Manage items Chicken White Qorma Special Qorma Cusine A cre…" at bounding box center [949, 535] width 583 height 708
click at [1145, 620] on icon at bounding box center [1135, 629] width 19 height 19
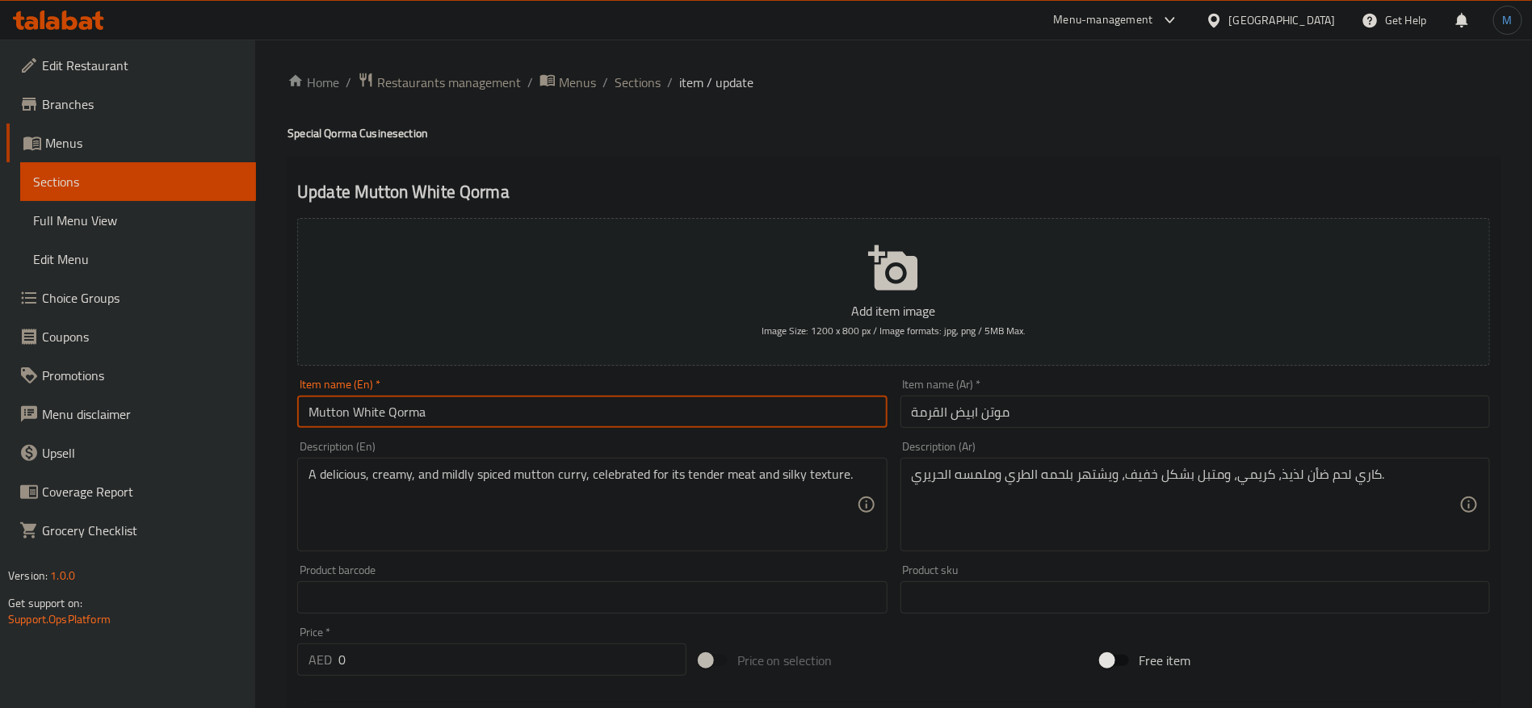
click at [822, 417] on input "Mutton White Qorma" at bounding box center [592, 412] width 590 height 32
click at [1099, 405] on input "موتن ابيض القرمة" at bounding box center [1196, 412] width 590 height 32
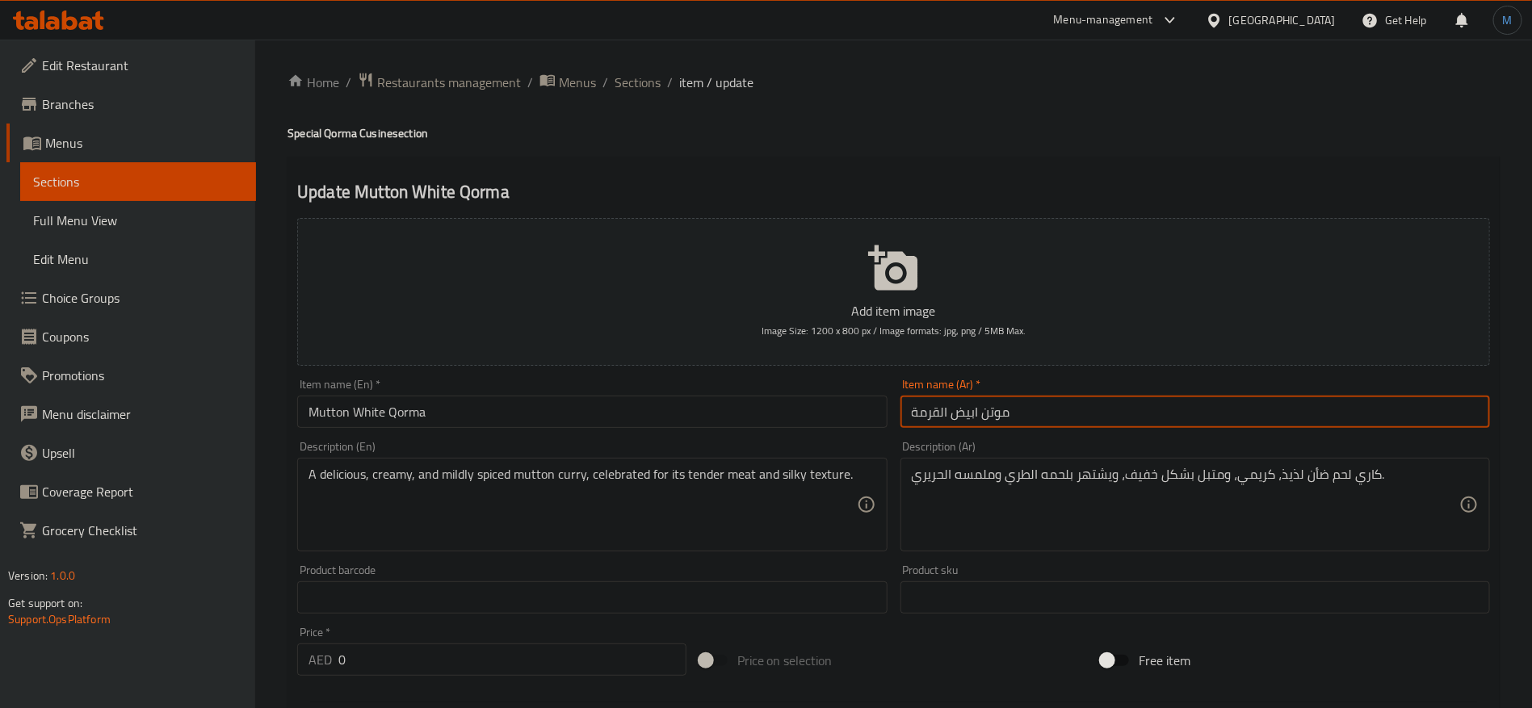
paste input "حم ضأن أبيض كورما"
type input "لحم ضأن أبيض كورما"
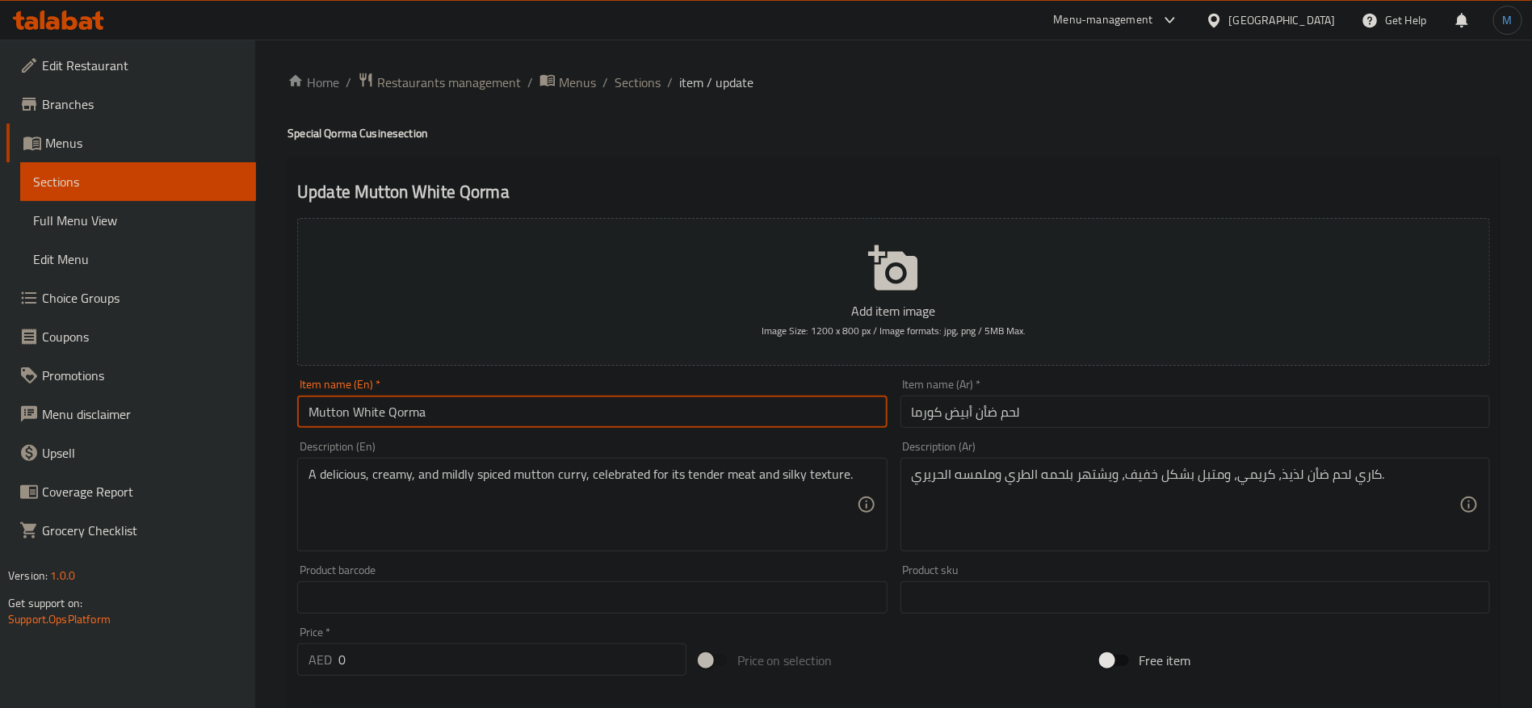
click at [491, 417] on input "Mutton White Qorma" at bounding box center [592, 412] width 590 height 32
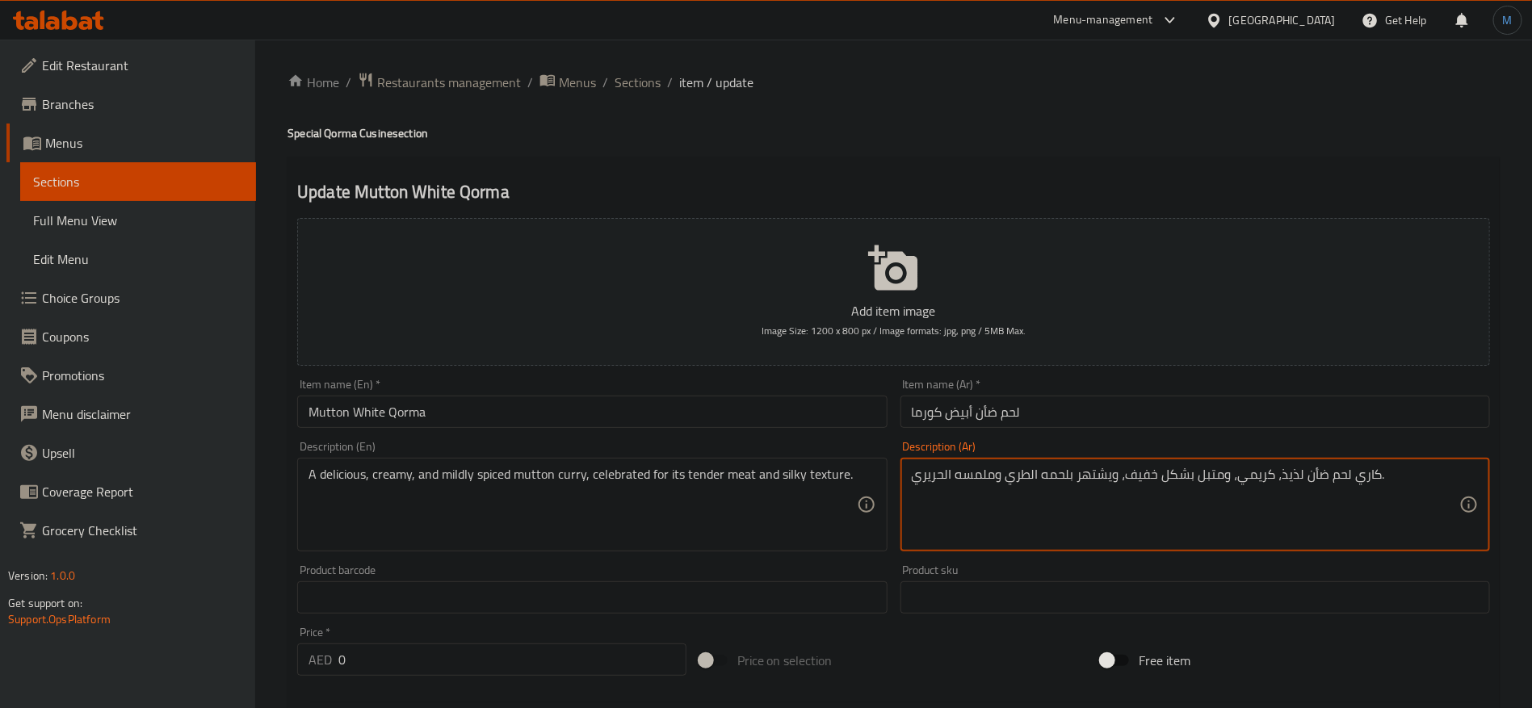
click at [1290, 490] on textarea "كاري لحم ضأن لذيذ، كريمي، ومتبل بشكل خفيف، ويشتهر بلحمه الطري وملمسه الحريري." at bounding box center [1186, 505] width 548 height 77
click at [1040, 476] on textarea "كاري لحم ضأن لذيذ، كريمي، ومتبل بشكل خفيف، ويشتهر بلحمه الطري وملمسه الحريري." at bounding box center [1186, 505] width 548 height 77
click at [1023, 476] on textarea "كاري لحم ضأن لذيذ، كريمي، ومتبل بشكل خفيف، ويشتهر بلحمه الطري وملمسه الحريري." at bounding box center [1186, 505] width 548 height 77
type textarea "كاري لحم ضأن لذيذ، كريمي، ومتبل بشكل خفيف، ويشتهر بلحمه التندر وملمسه الحريري."
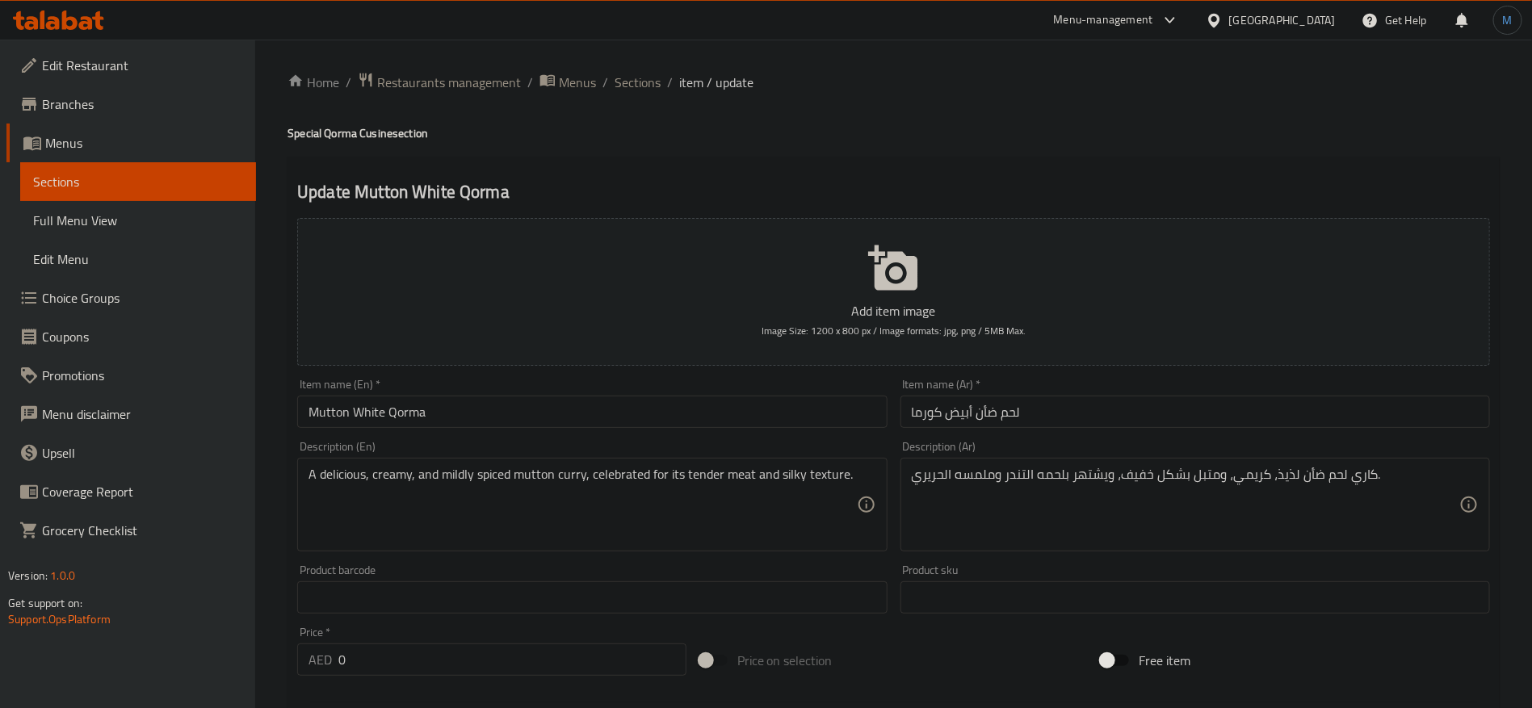
click at [1159, 394] on div "Item name (Ar)   * لحم ضأن أبيض كورما Item name (Ar) *" at bounding box center [1196, 403] width 590 height 49
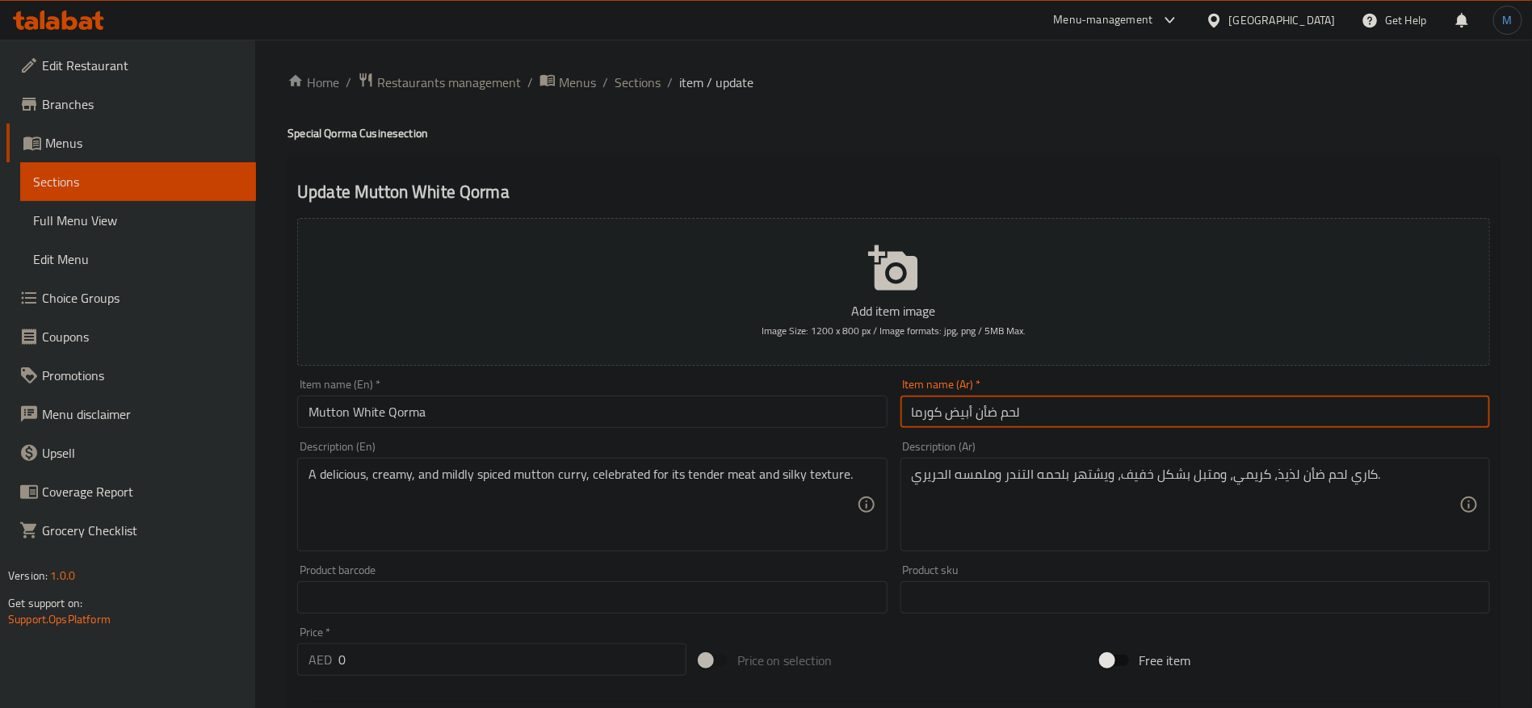
click at [1152, 397] on input "لحم ضأن أبيض كورما" at bounding box center [1196, 412] width 590 height 32
click at [638, 82] on span "Sections" at bounding box center [638, 82] width 46 height 19
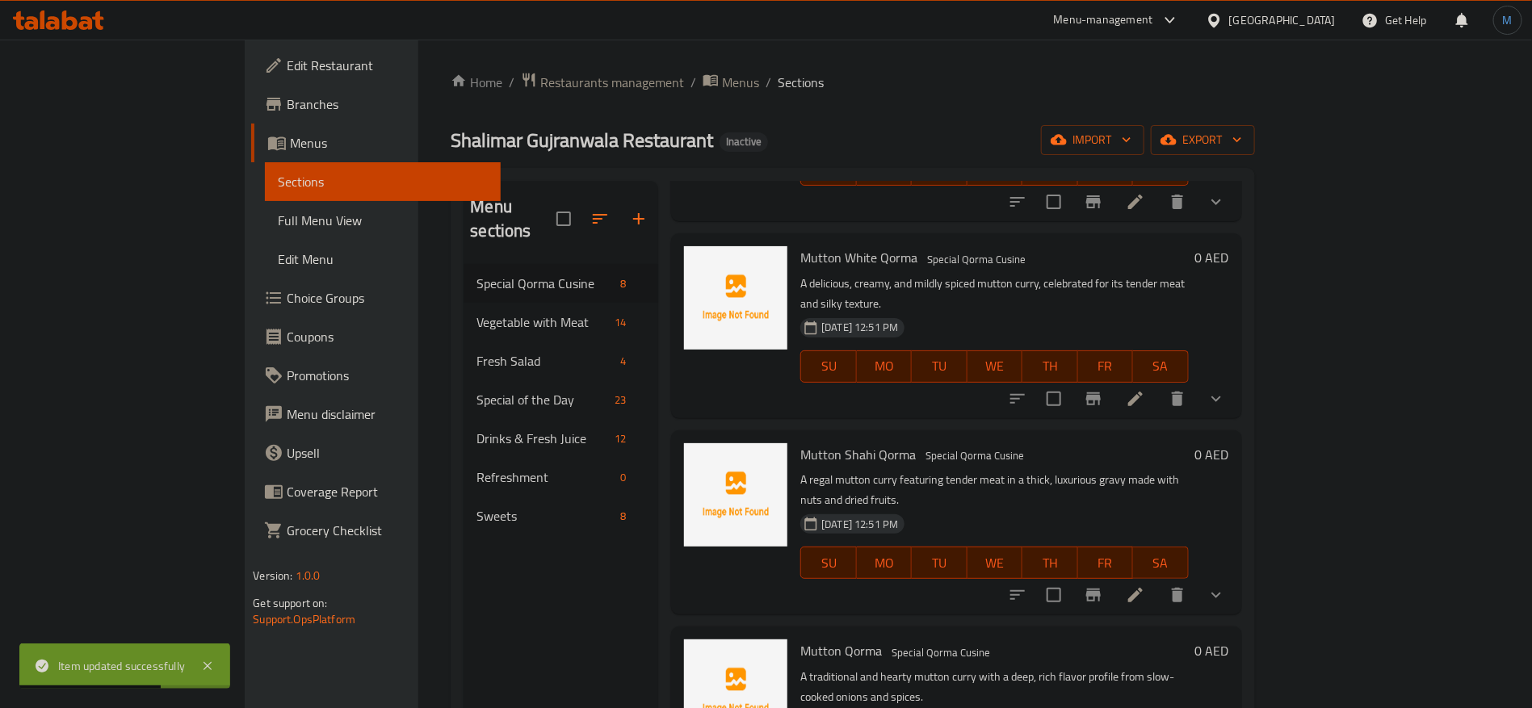
scroll to position [606, 0]
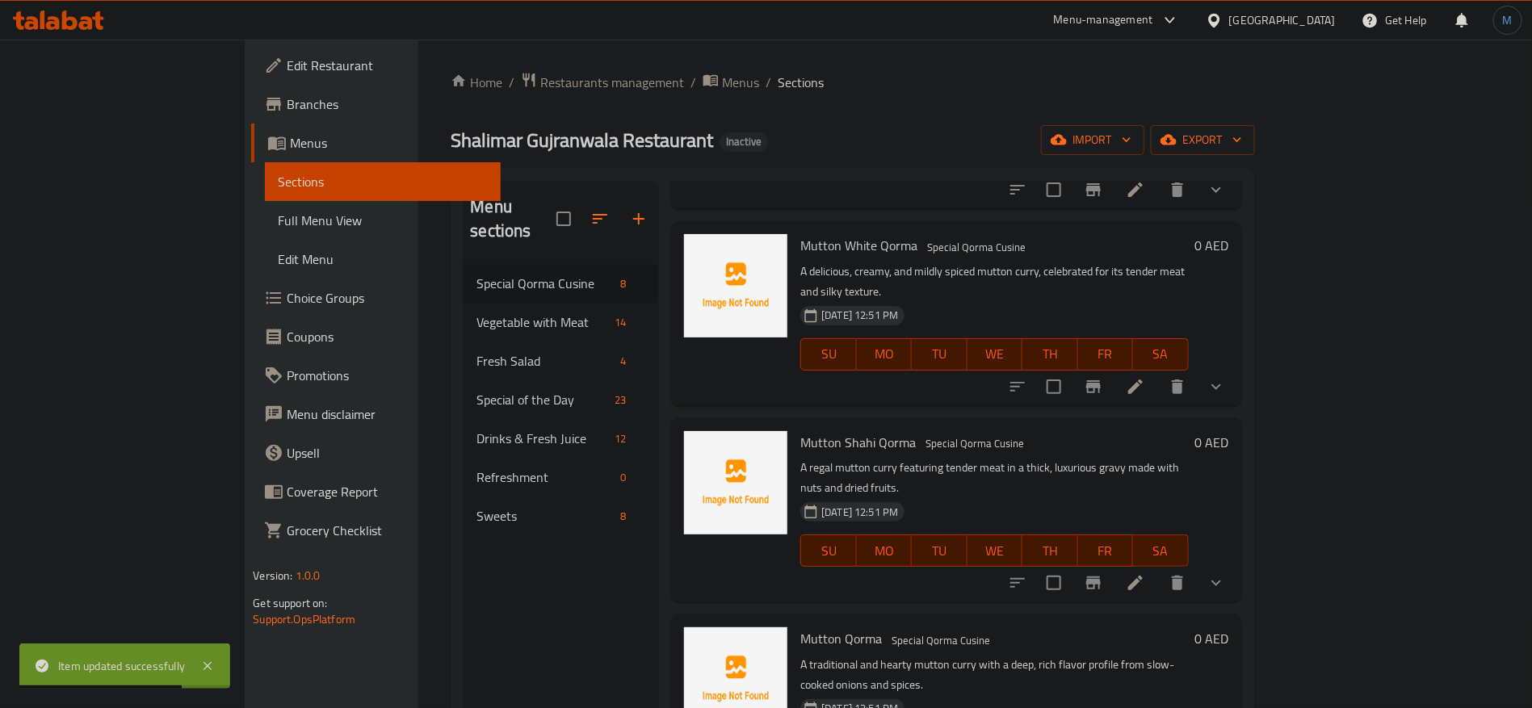
click at [1158, 569] on li at bounding box center [1135, 583] width 45 height 29
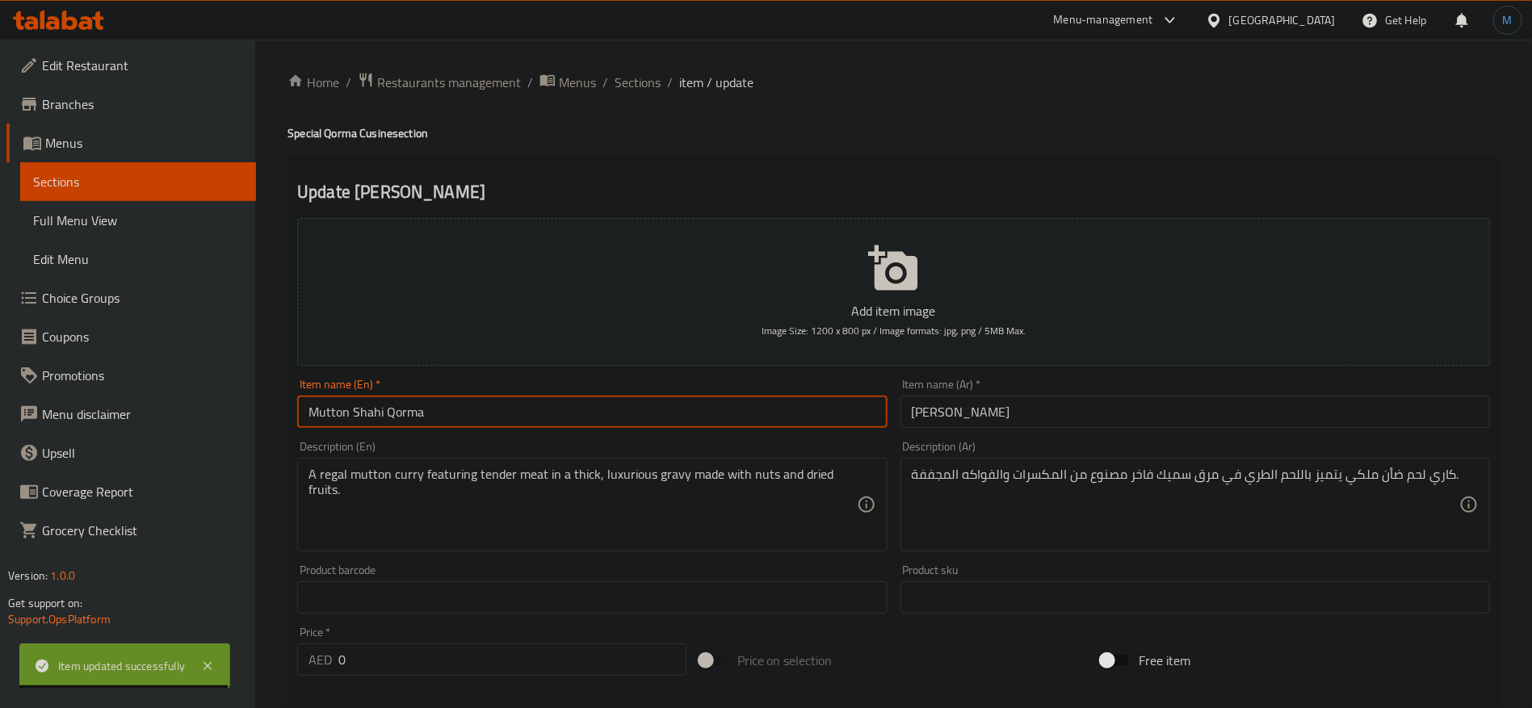
click at [775, 424] on input "Mutton Shahi Qorma" at bounding box center [592, 412] width 590 height 32
click at [1099, 411] on input "[PERSON_NAME]" at bounding box center [1196, 412] width 590 height 32
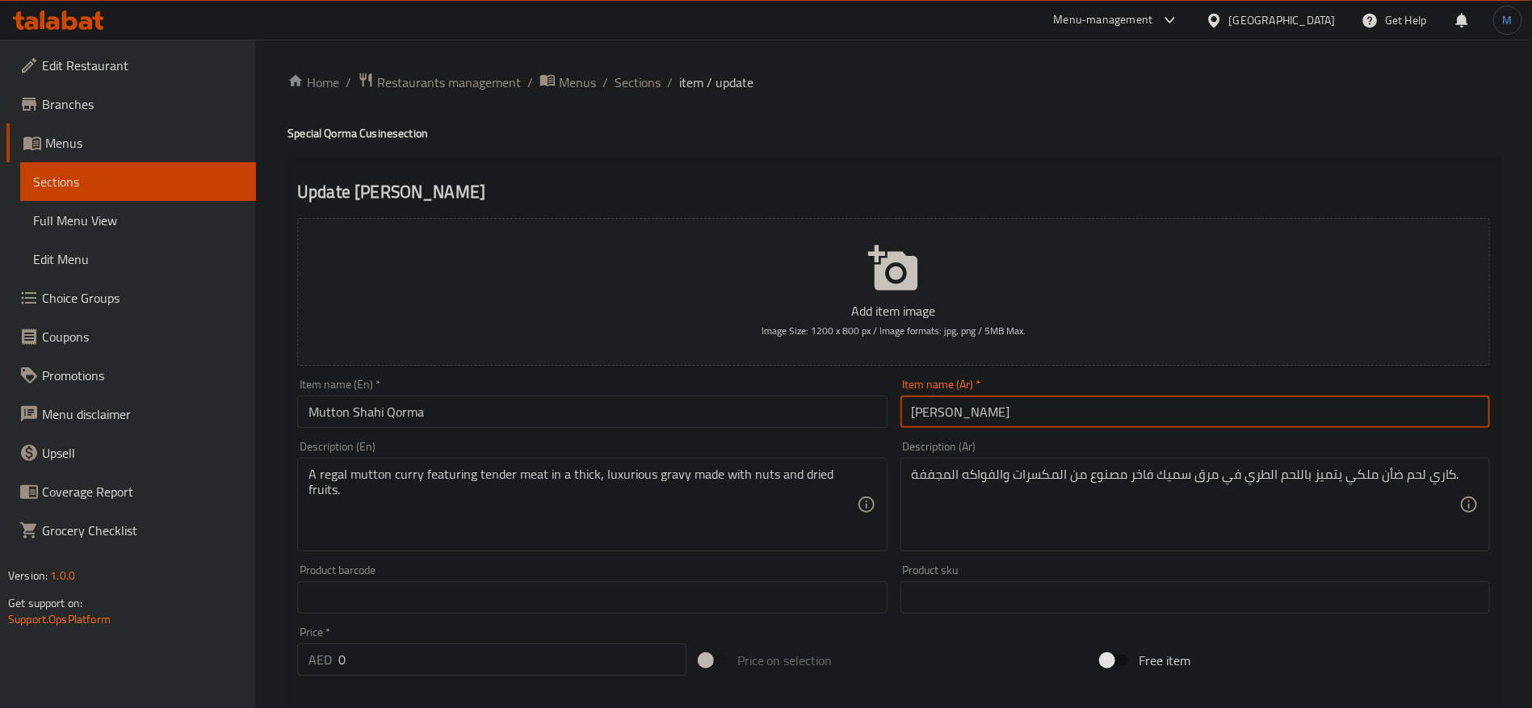
paste input "حم ضأن شاهي قورما"
click at [933, 418] on input "لحم ضأن شاهي قورما" at bounding box center [1196, 412] width 590 height 32
type input "لحم ضأن شاهي كورما"
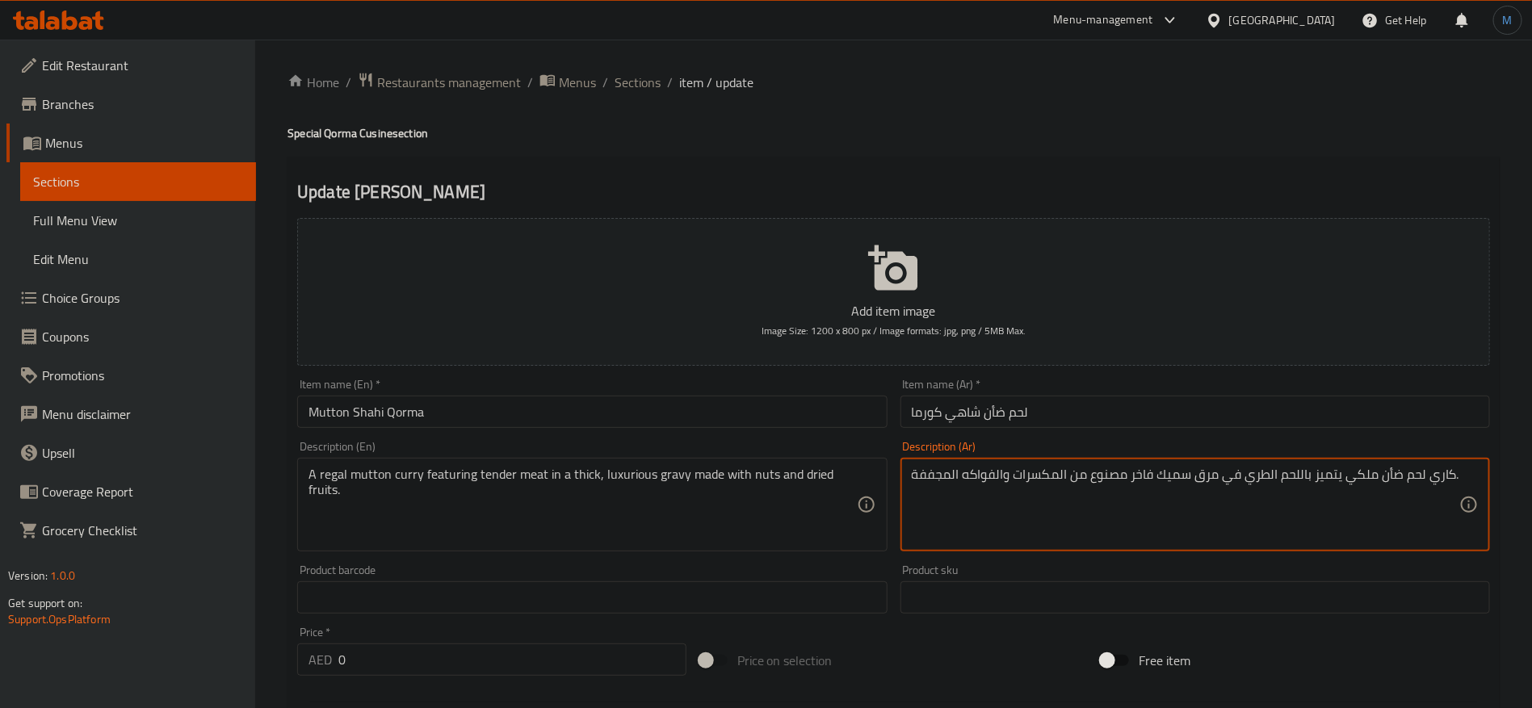
click at [1364, 477] on textarea "كاري لحم ضأن ملكي يتميز باللحم الطري في مرق سميك فاخر مصنوع من المكسرات والفواك…" at bounding box center [1186, 505] width 548 height 77
click at [1262, 476] on textarea "كاري لحم ضأن رويال يتميز باللحم الطري في مرق سميك فاخر مصنوع من المكسرات والفوا…" at bounding box center [1186, 505] width 548 height 77
type textarea "كاري لحم ضأن رويال يتميز باللحم التندر في جريفي سميك فاخر مصنوع من المكسرات وال…"
click at [1288, 410] on input "لحم ضأن شاهي كورما" at bounding box center [1196, 412] width 590 height 32
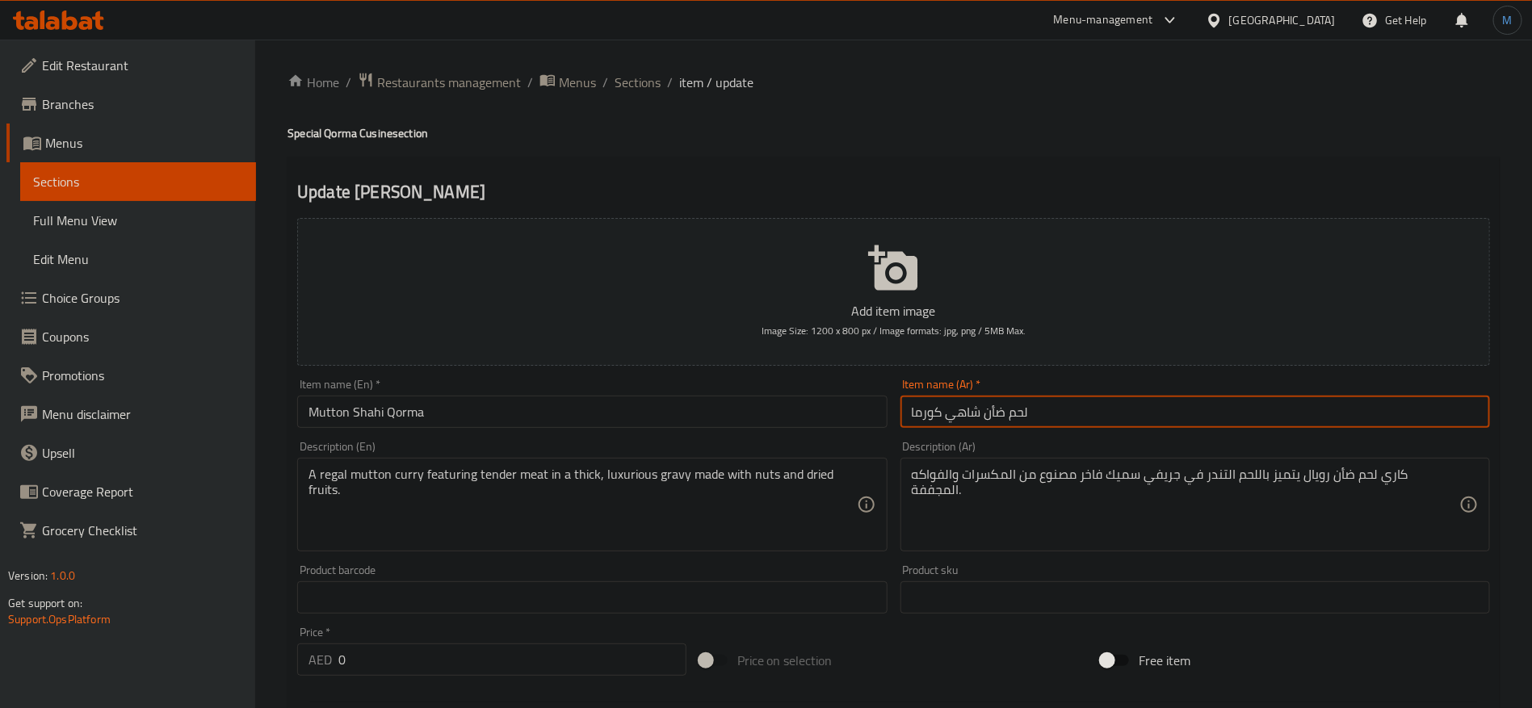
click at [632, 85] on span "Sections" at bounding box center [638, 82] width 46 height 19
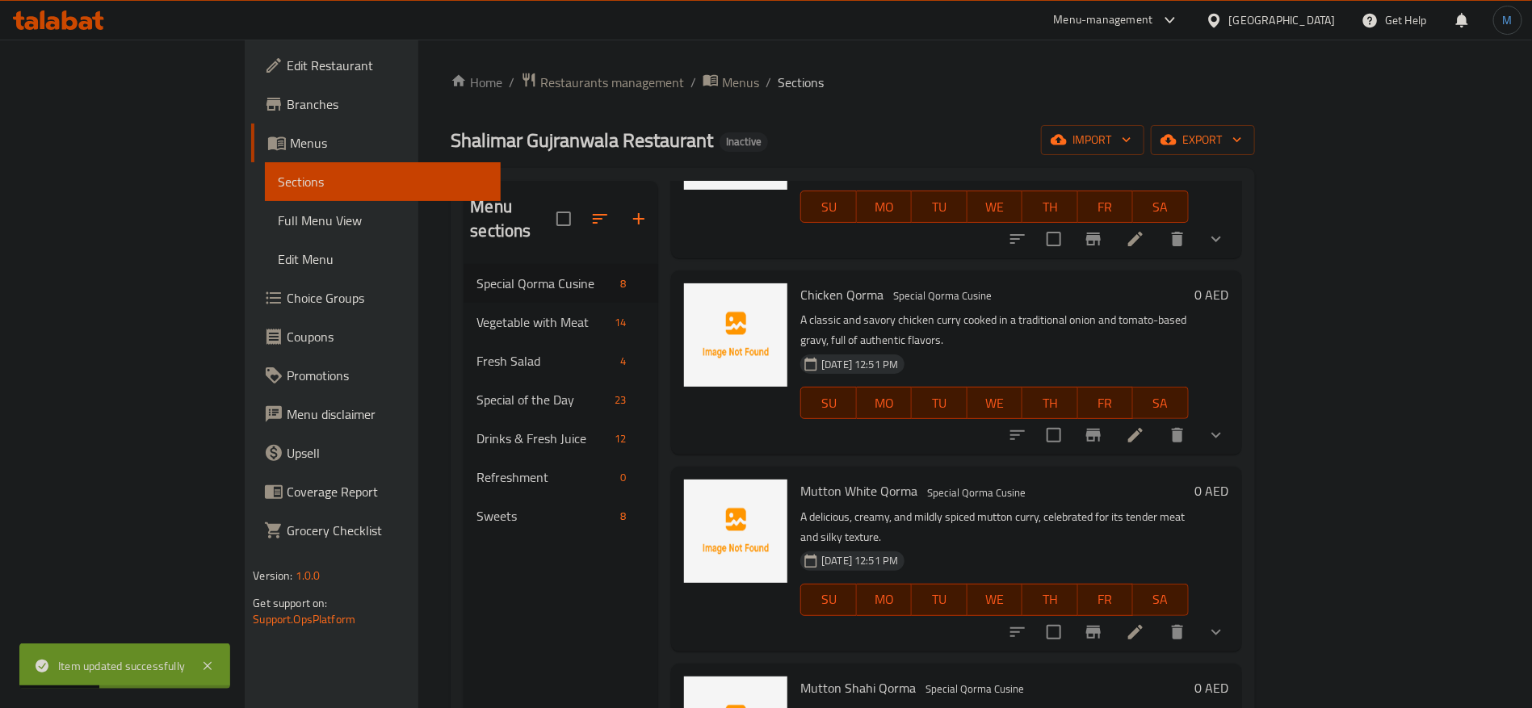
scroll to position [364, 0]
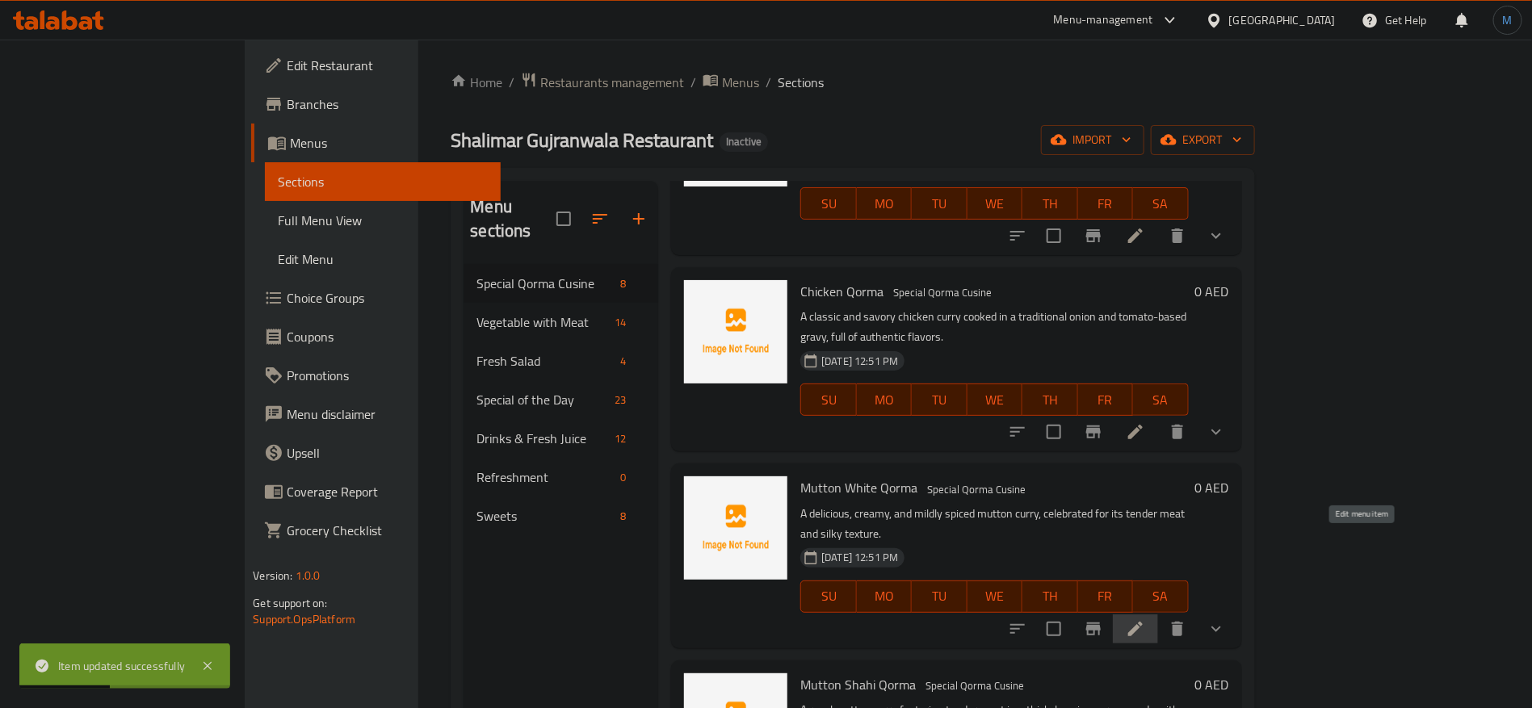
click at [1145, 620] on icon at bounding box center [1135, 629] width 19 height 19
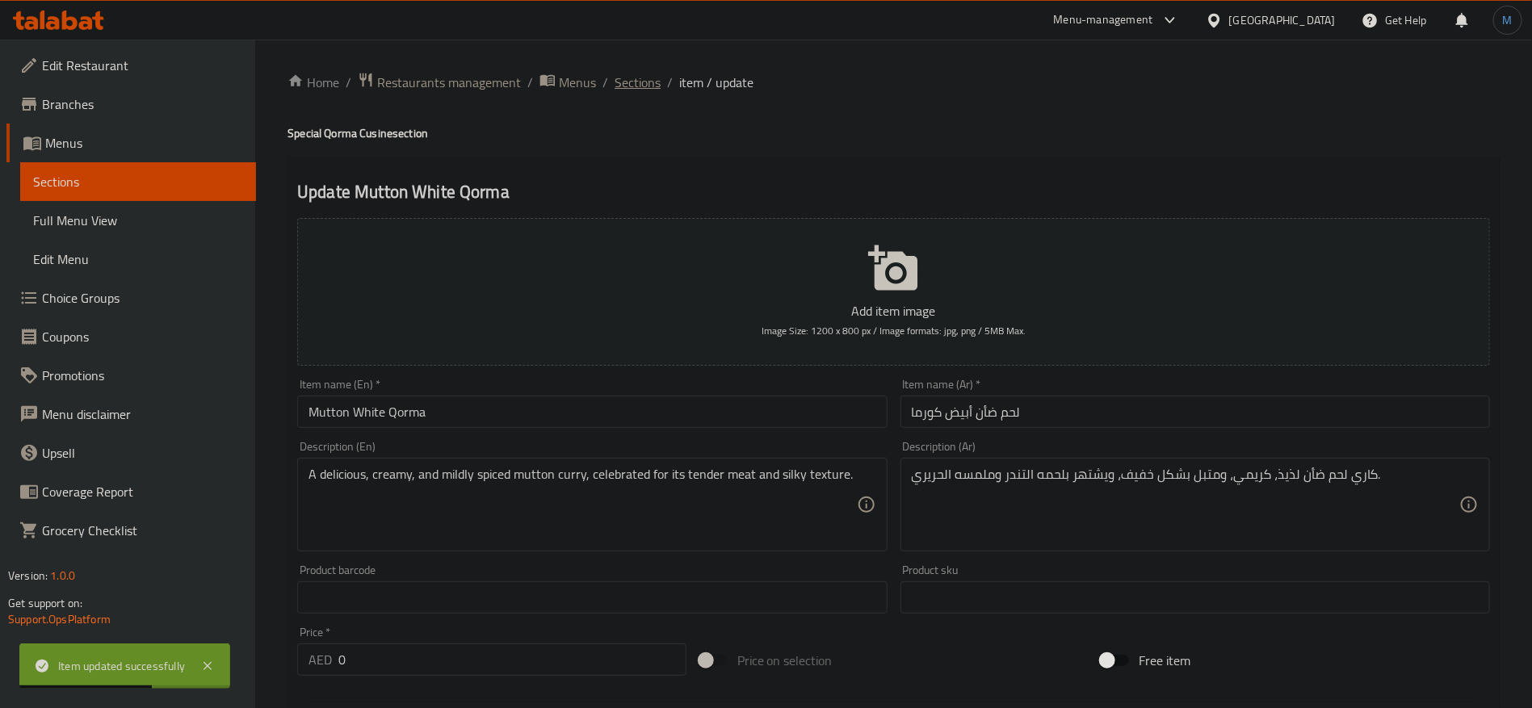
click at [635, 73] on span "Sections" at bounding box center [638, 82] width 46 height 19
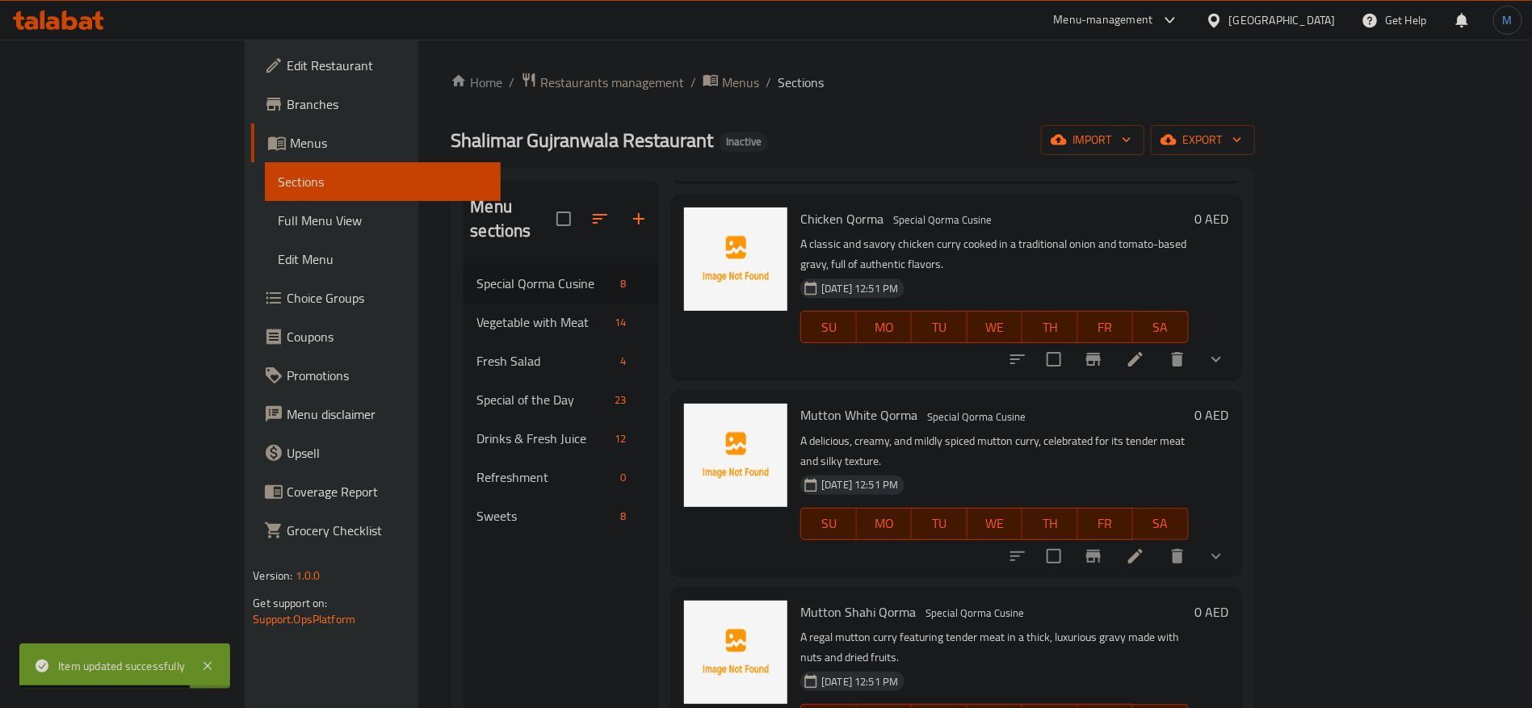
scroll to position [485, 0]
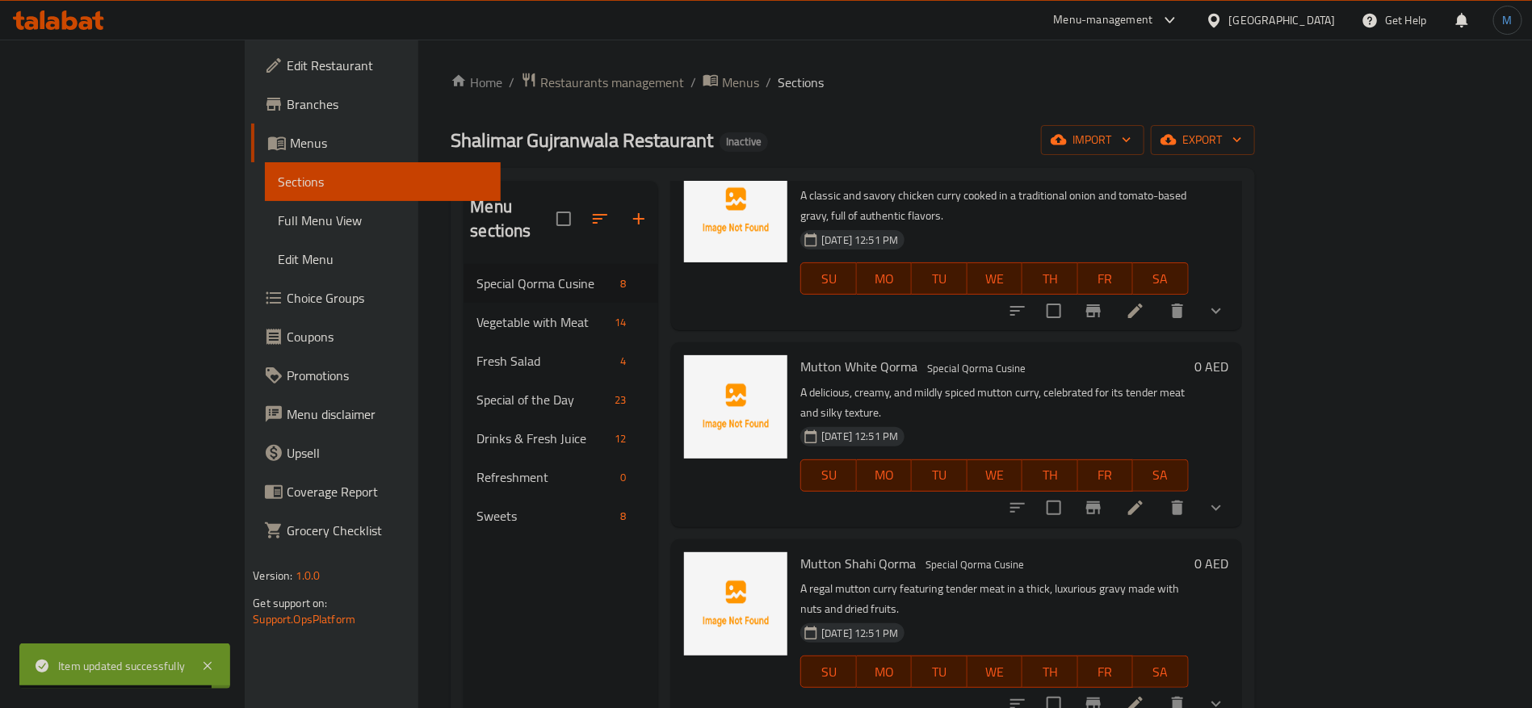
click at [1158, 494] on li at bounding box center [1135, 508] width 45 height 29
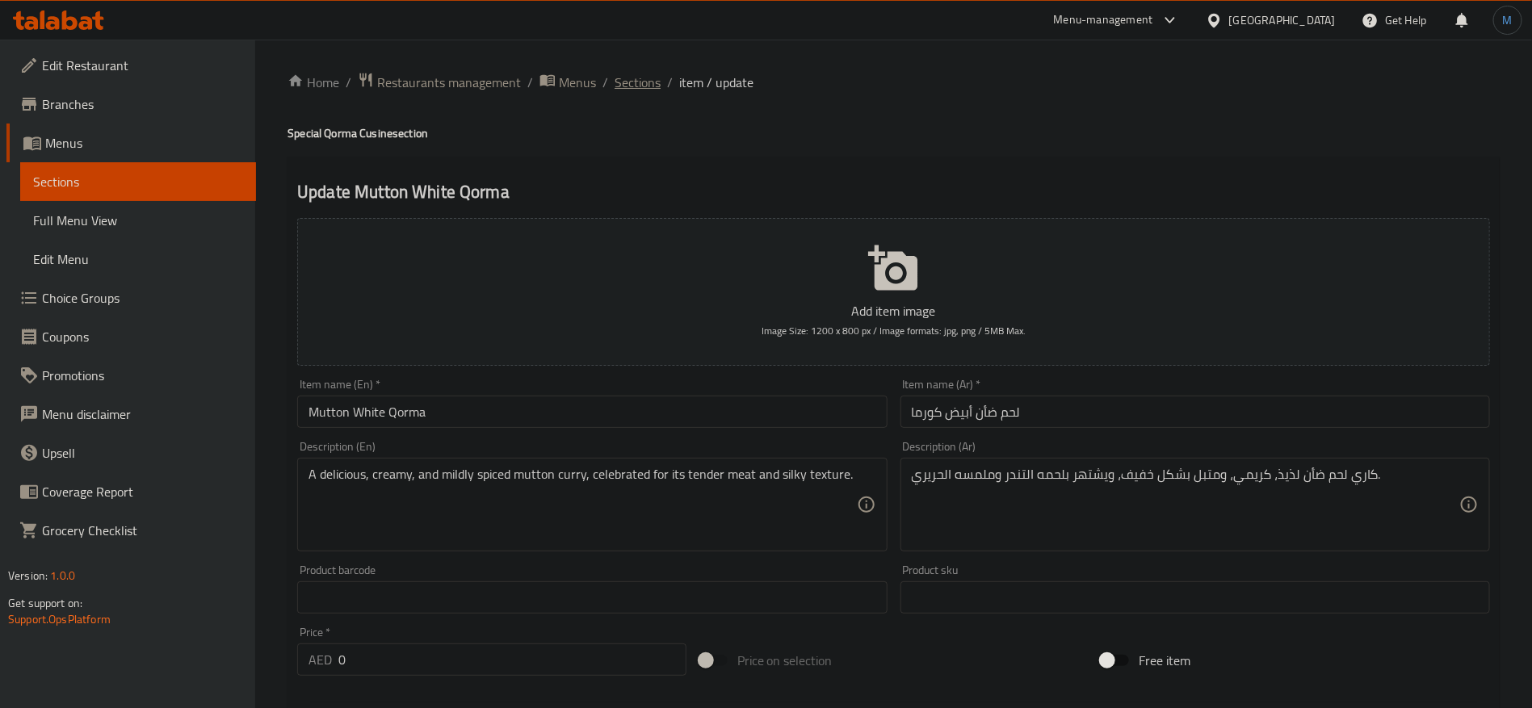
click at [653, 87] on span "Sections" at bounding box center [638, 82] width 46 height 19
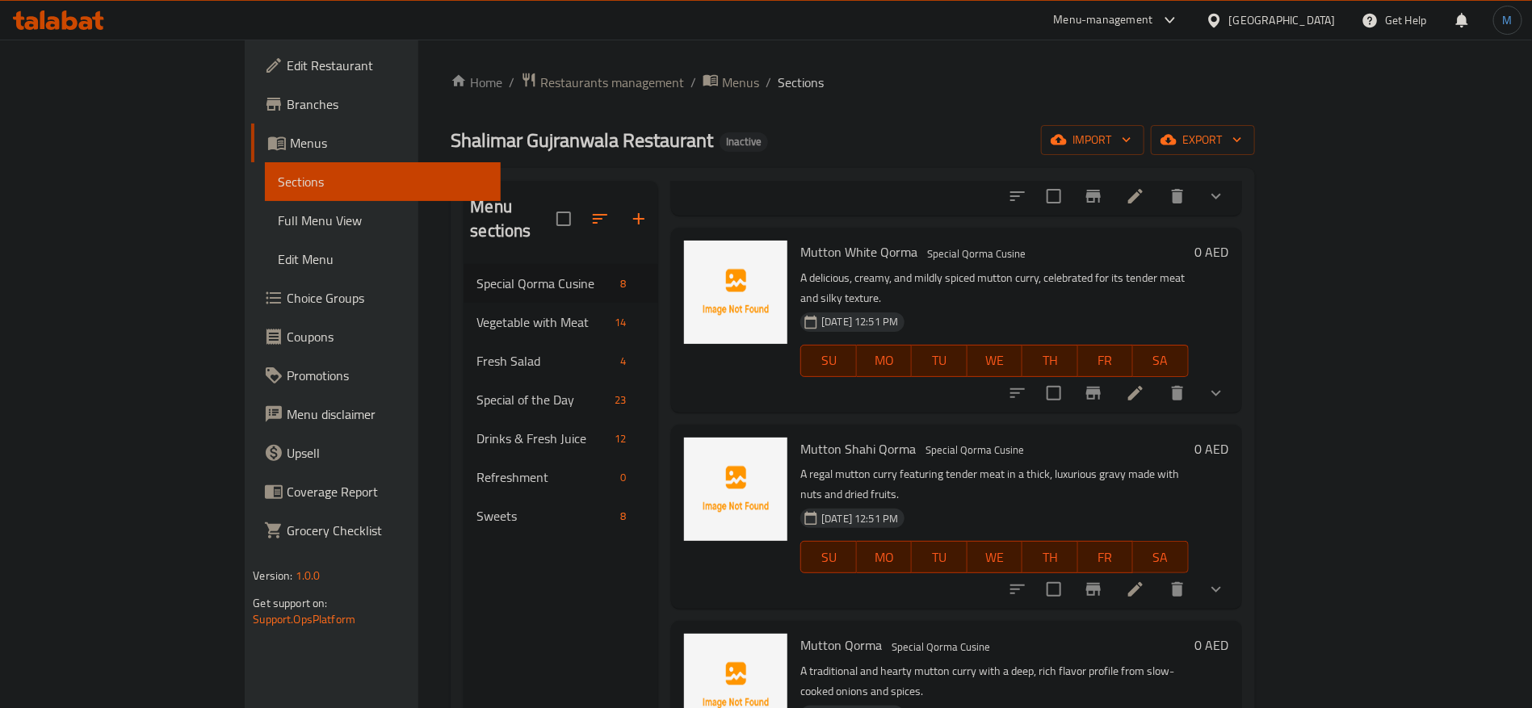
scroll to position [606, 0]
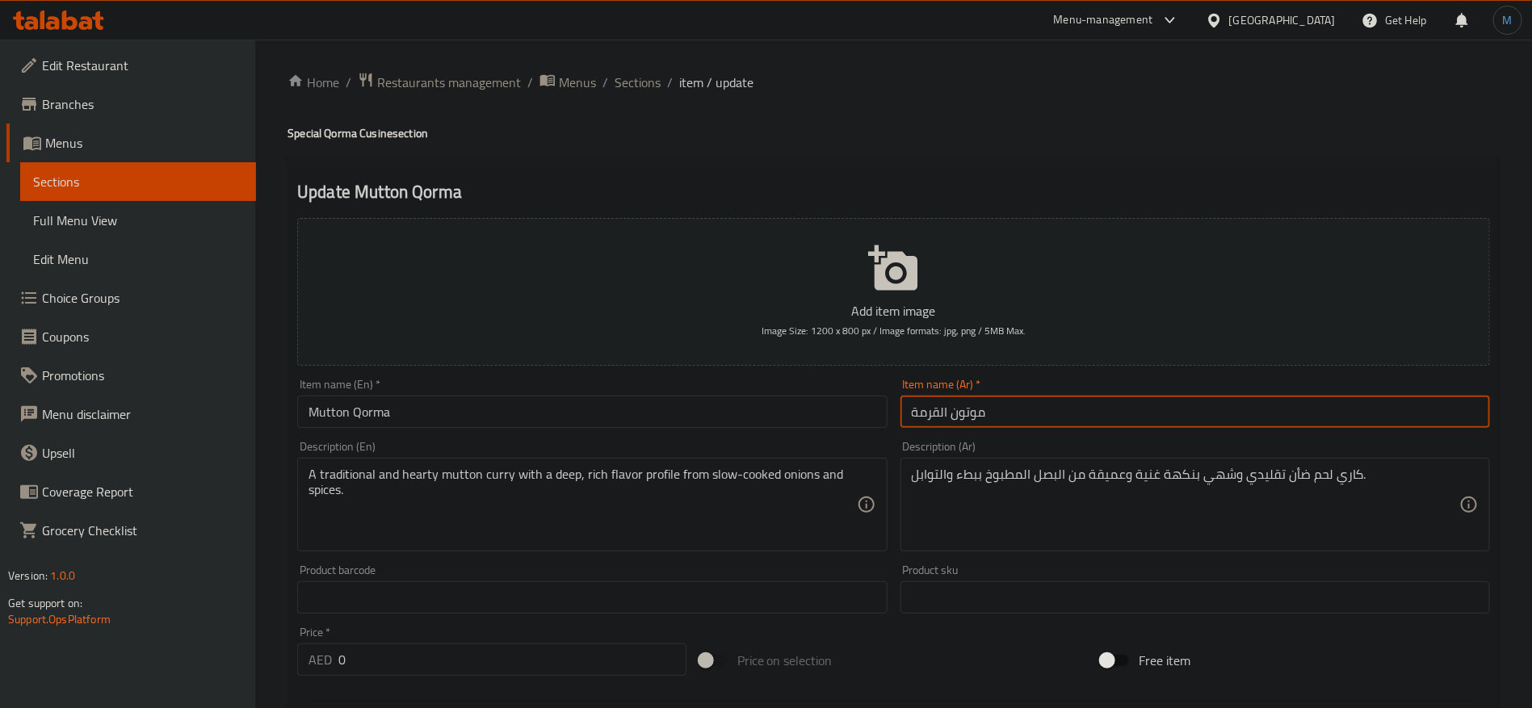
click at [1040, 417] on input "موتون القرمة" at bounding box center [1196, 412] width 590 height 32
click at [780, 407] on input "Mutton Qorma" at bounding box center [592, 412] width 590 height 32
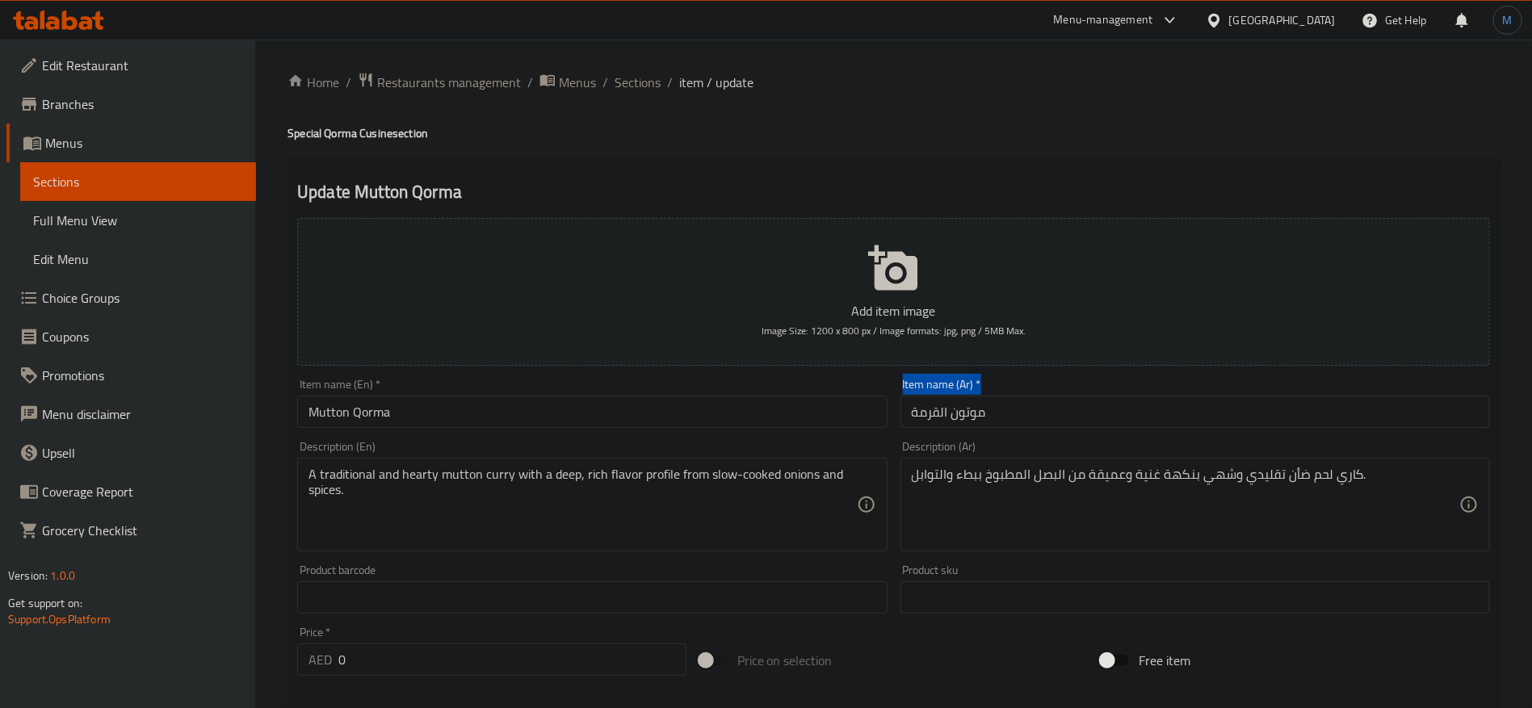
drag, startPoint x: 1037, startPoint y: 374, endPoint x: 1040, endPoint y: 395, distance: 21.1
click at [1037, 385] on div "Item name (Ar)   * موتون القرمة Item name (Ar) *" at bounding box center [1195, 403] width 603 height 62
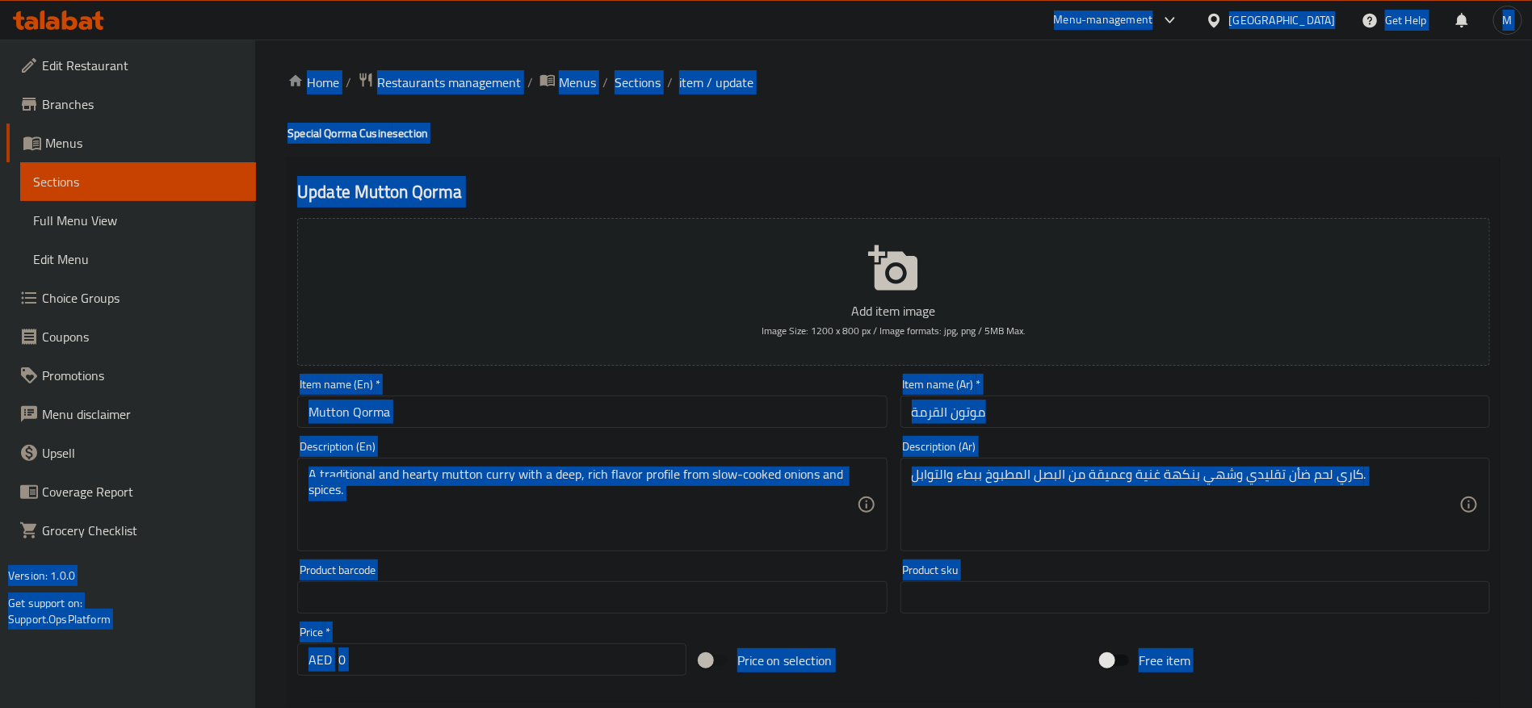
click at [1027, 396] on div at bounding box center [1027, 396] width 0 height 0
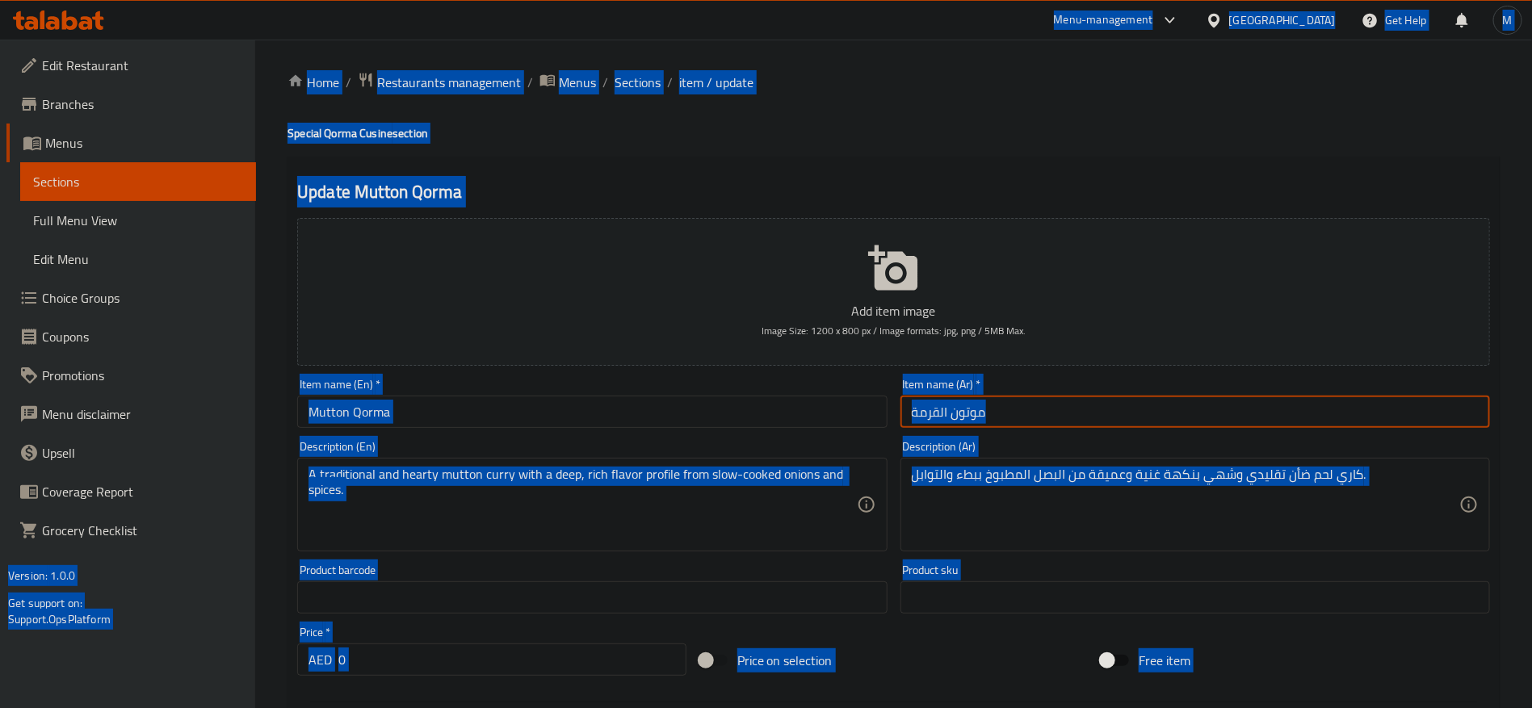
click at [1113, 408] on input "موتون القرمة" at bounding box center [1196, 412] width 590 height 32
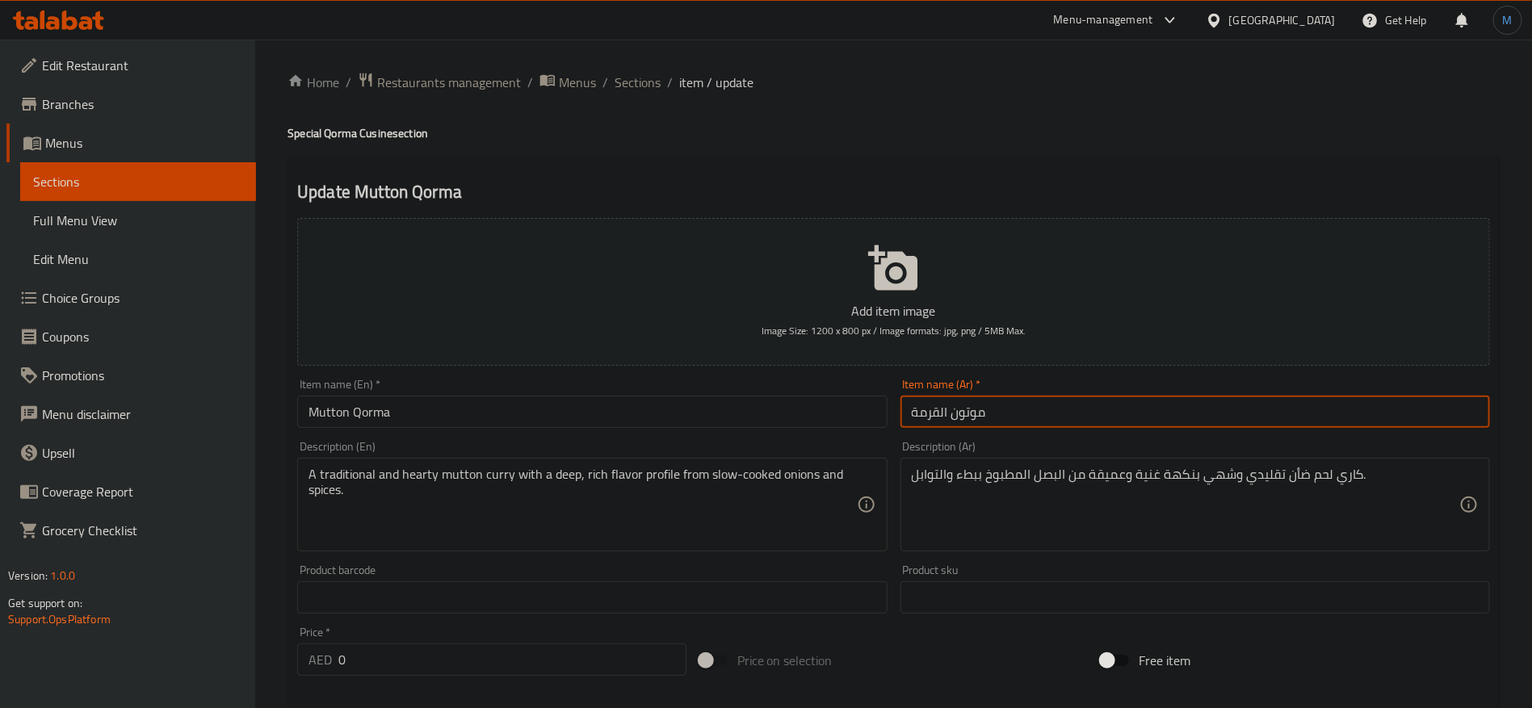
paste input "حم ضأن كورما"
type input "لحم ضأن كورما"
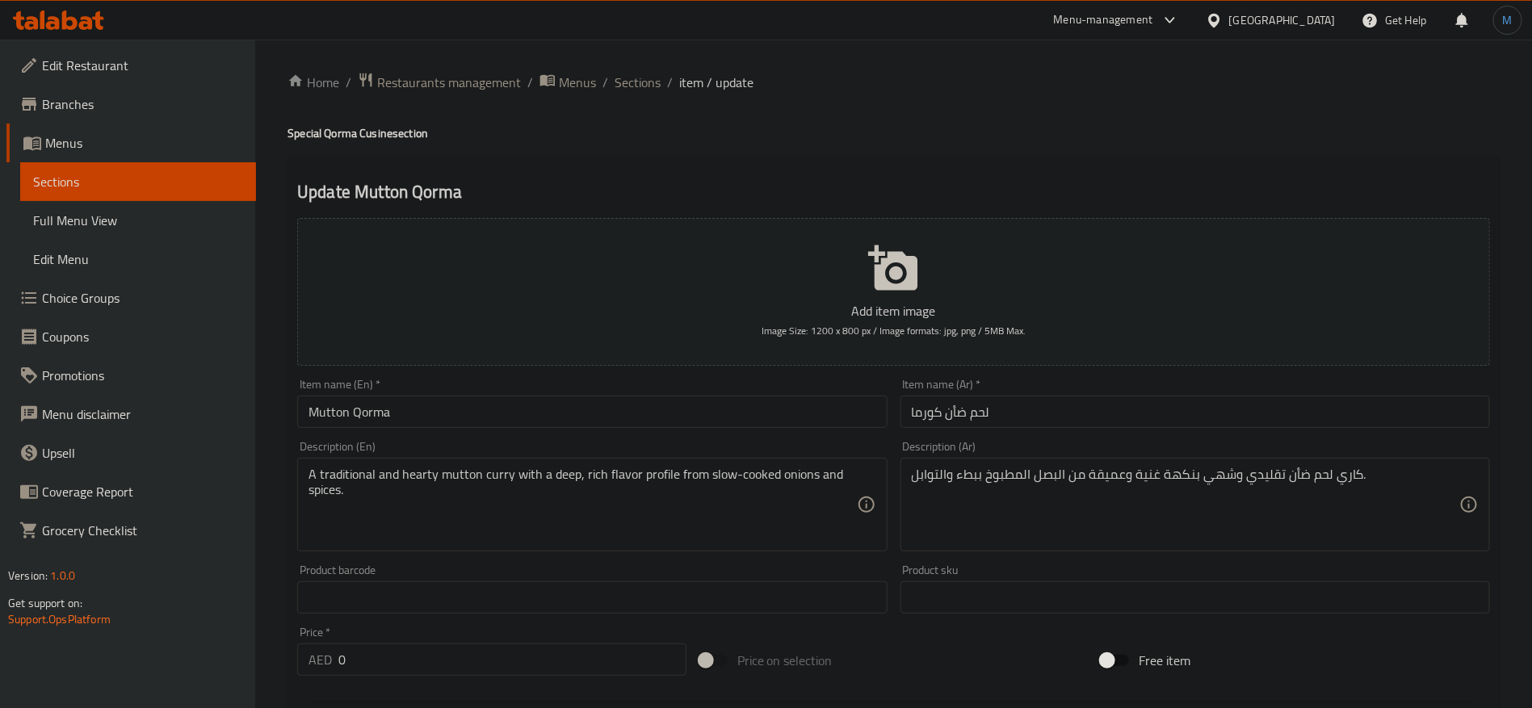
click at [1343, 449] on div "Description (Ar) كاري لحم ضأن تقليدي وشهي بنكهة غنية وعميقة من البصل المطبوخ بب…" at bounding box center [1196, 496] width 590 height 111
click at [1057, 410] on input "لحم ضأن كورما" at bounding box center [1196, 412] width 590 height 32
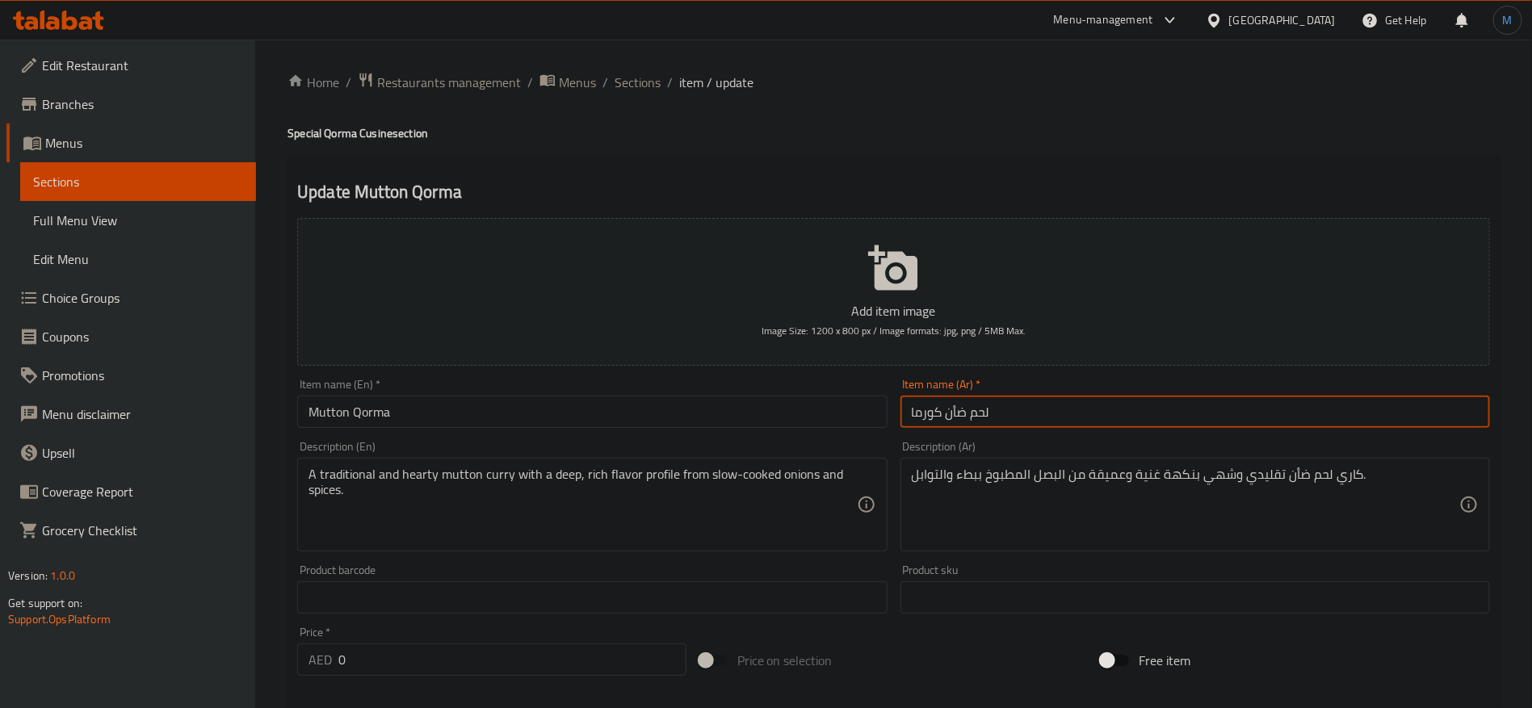
click at [653, 79] on span "Sections" at bounding box center [638, 82] width 46 height 19
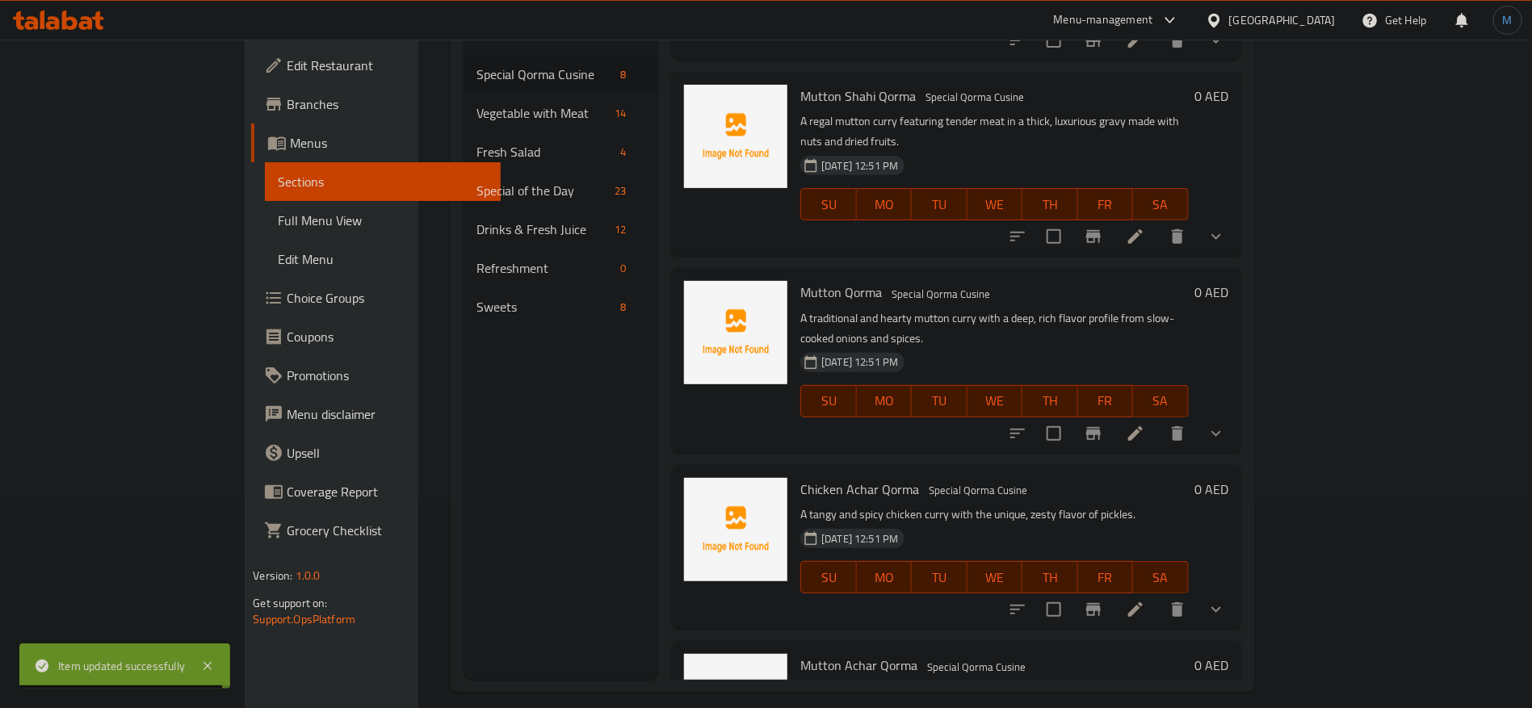
scroll to position [226, 0]
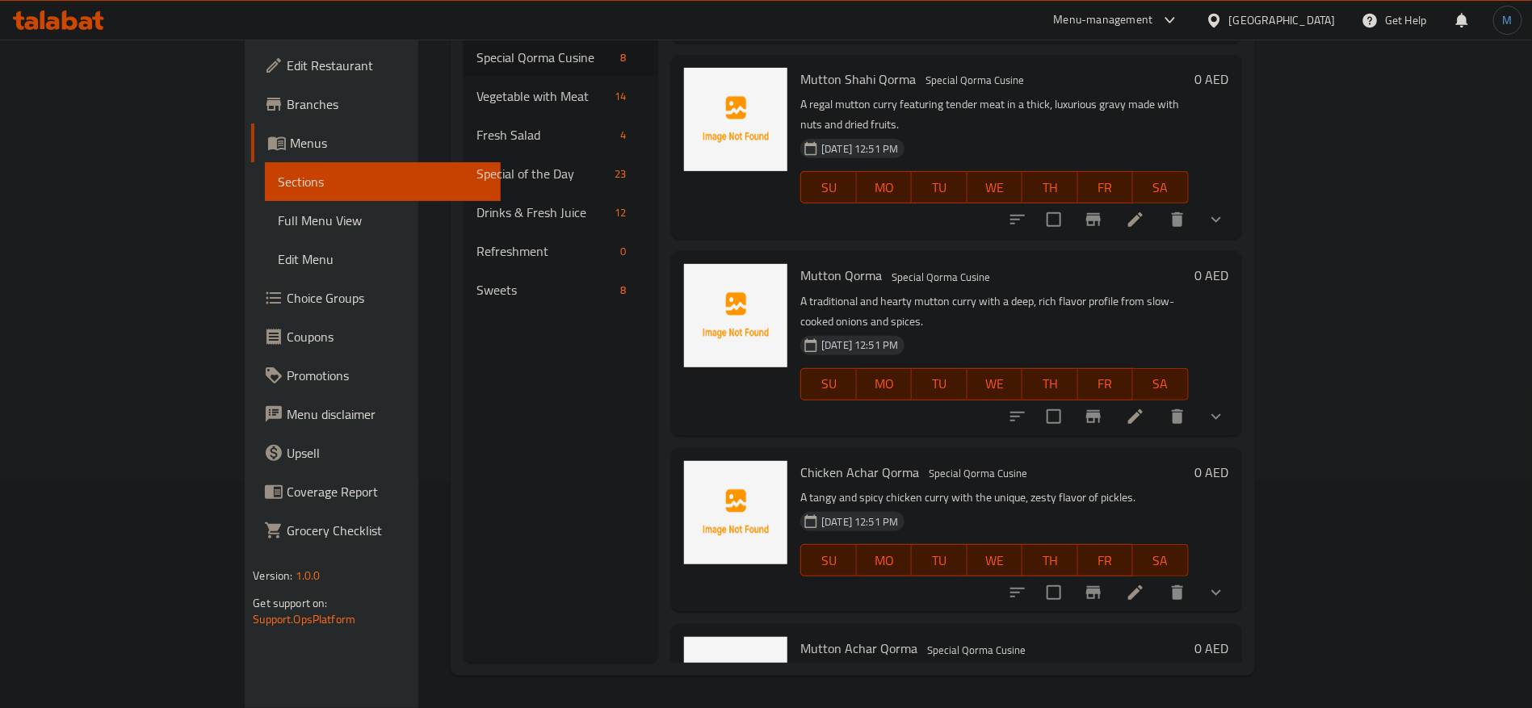
click at [1236, 574] on div at bounding box center [1116, 593] width 237 height 39
click at [1158, 578] on li at bounding box center [1135, 592] width 45 height 29
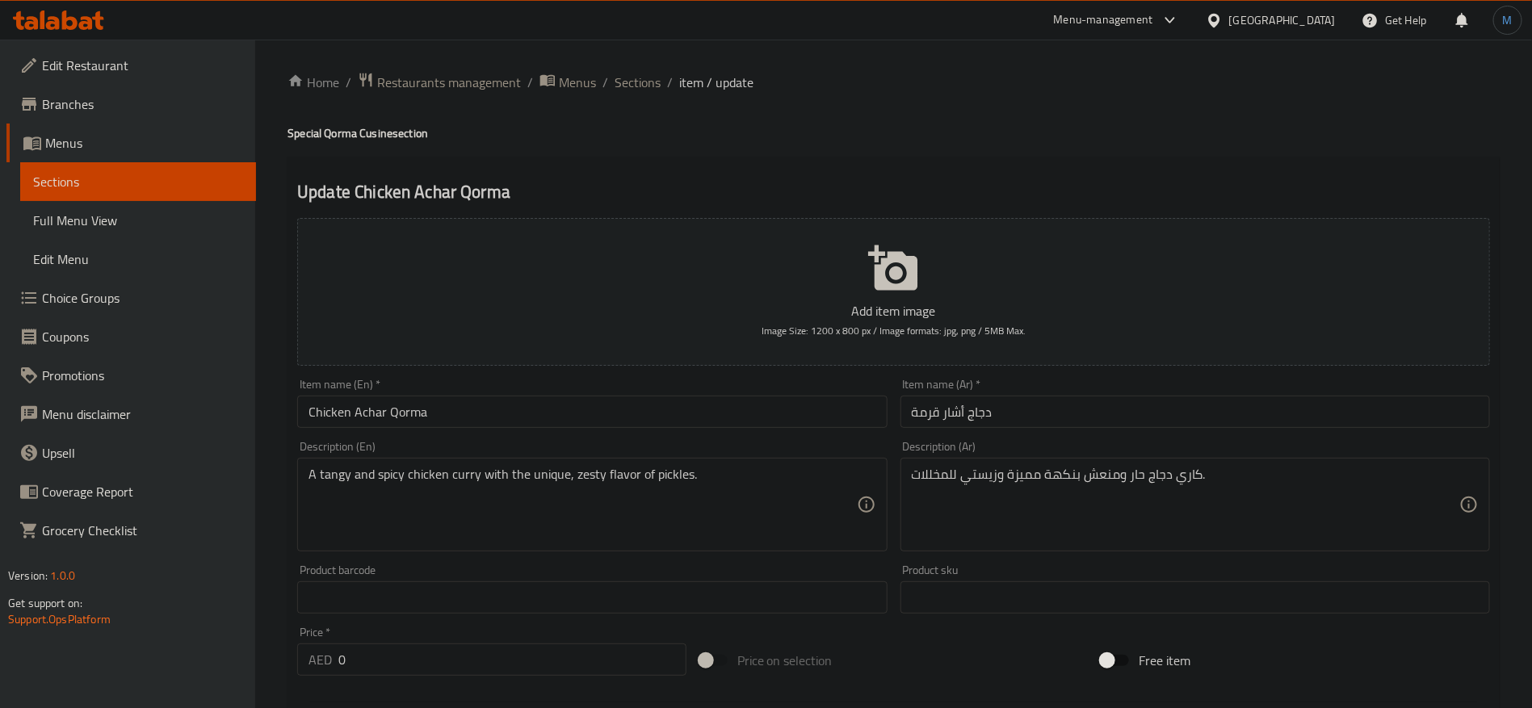
click at [766, 435] on div "Description (En) A tangy and spicy chicken curry with the unique, zesty flavor …" at bounding box center [592, 497] width 603 height 124
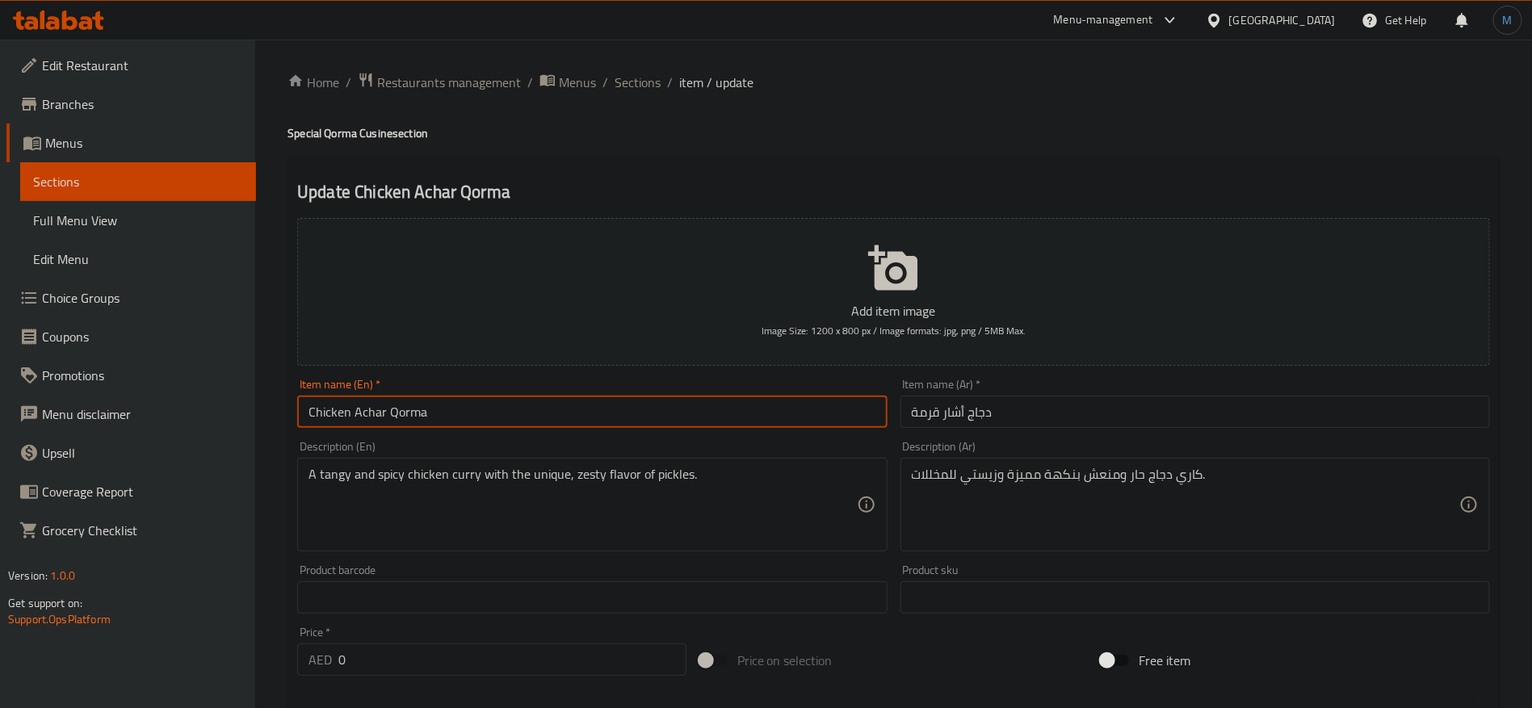
click at [766, 414] on input "Chicken Achar Qorma" at bounding box center [592, 412] width 590 height 32
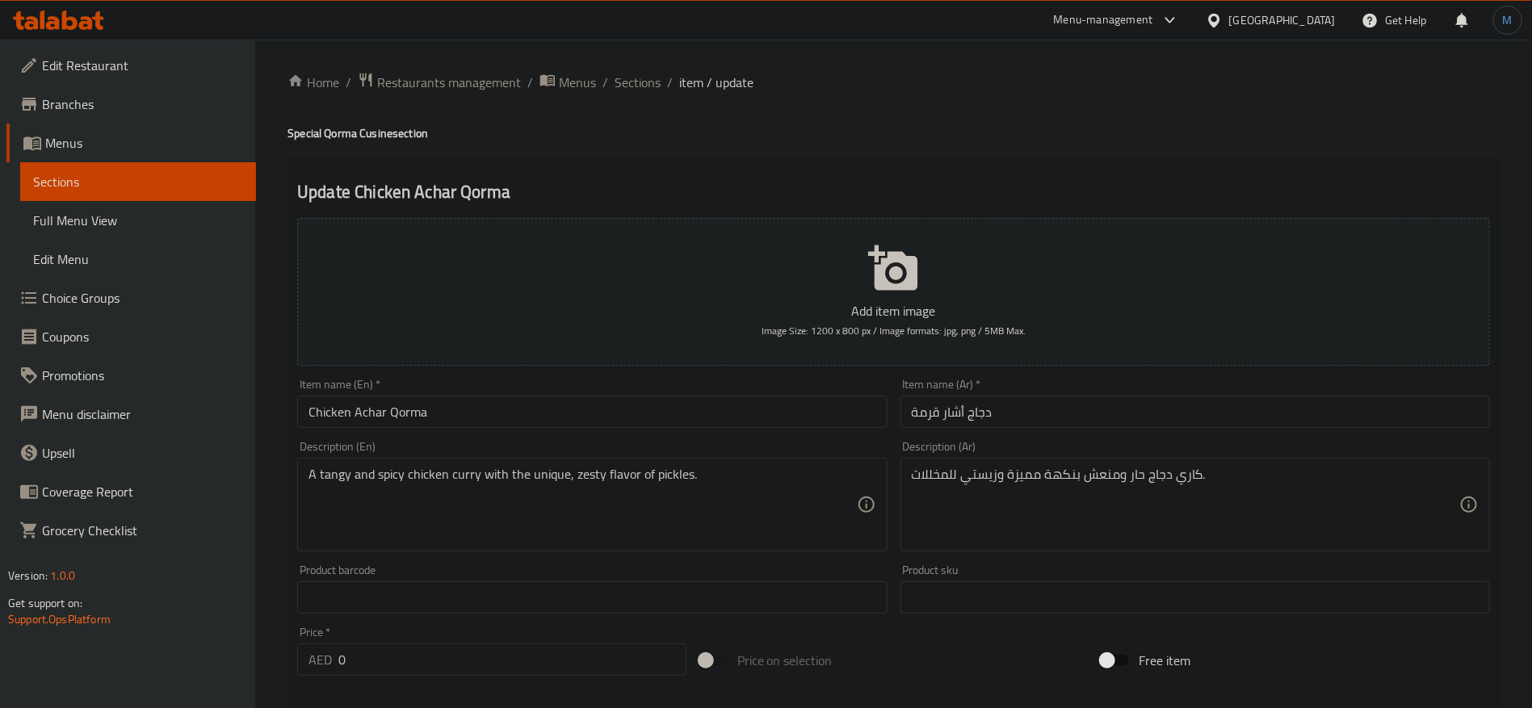
click at [341, 409] on input "Chicken Achar Qorma" at bounding box center [592, 412] width 590 height 32
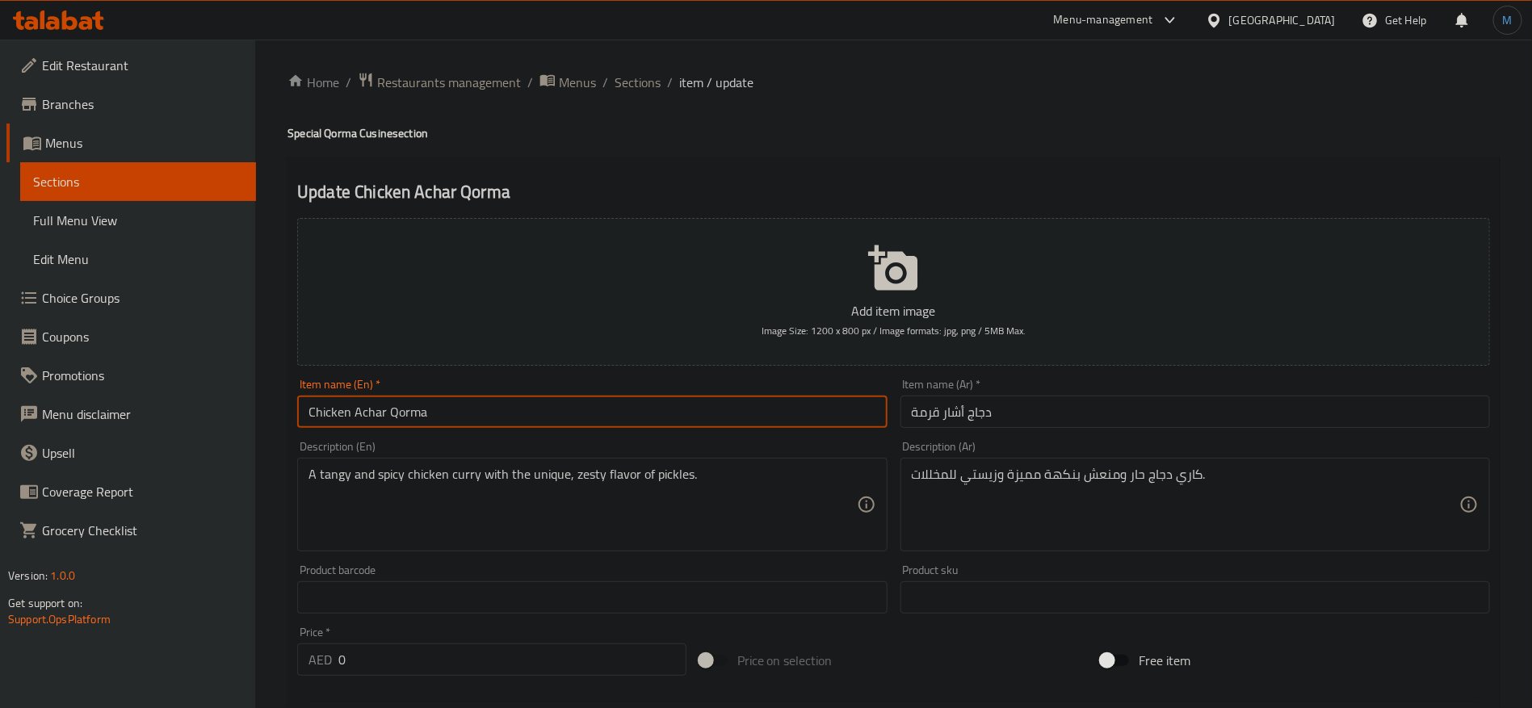
drag, startPoint x: 341, startPoint y: 409, endPoint x: 366, endPoint y: 410, distance: 25.1
click at [366, 410] on input "Chicken Achar Qorma" at bounding box center [592, 412] width 590 height 32
paste input "i"
type input "Chicken Achari Qorma"
click at [1109, 415] on input "دجاج أشار قرمة" at bounding box center [1196, 412] width 590 height 32
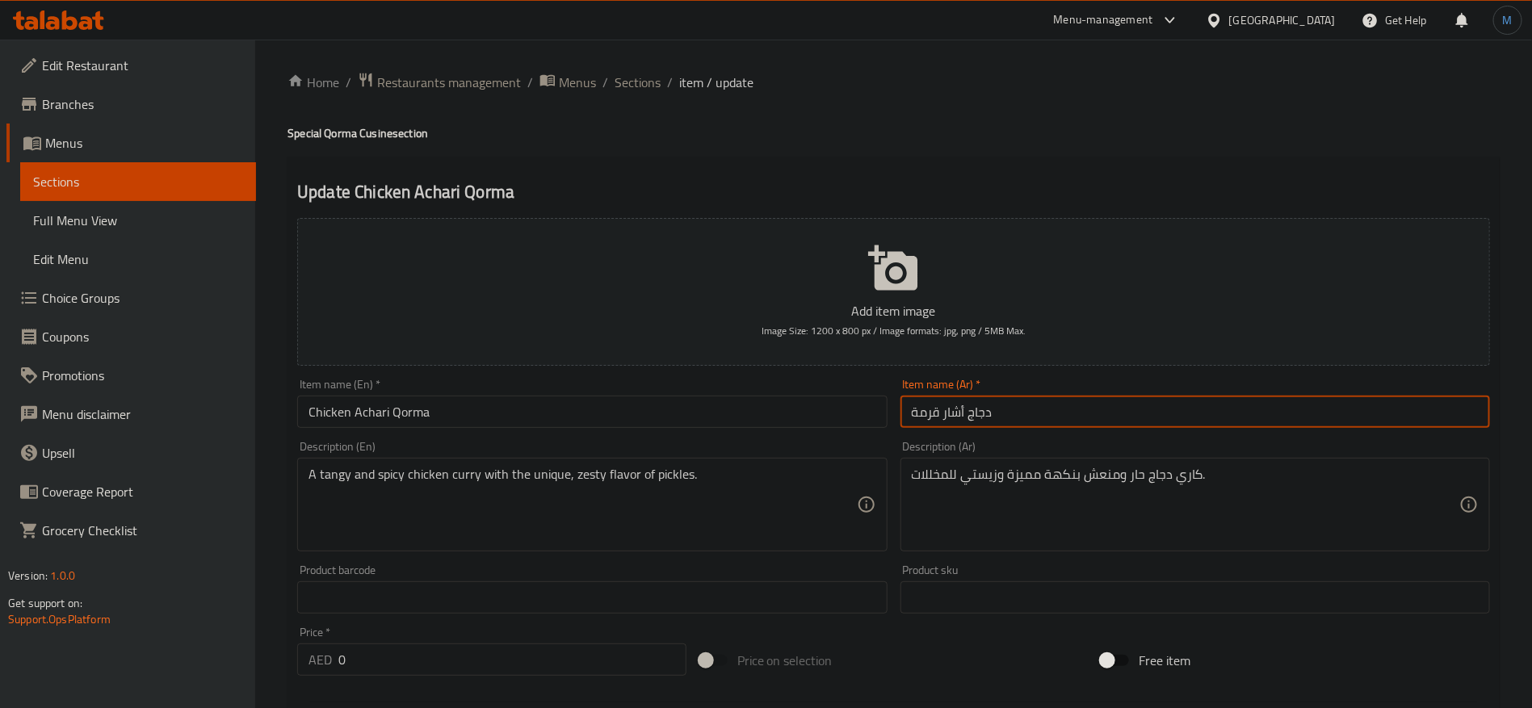
paste input "ي كورما"
type input "دجاج أشار قرمة"
click at [469, 414] on input "Chicken Achari Qorma" at bounding box center [592, 412] width 590 height 32
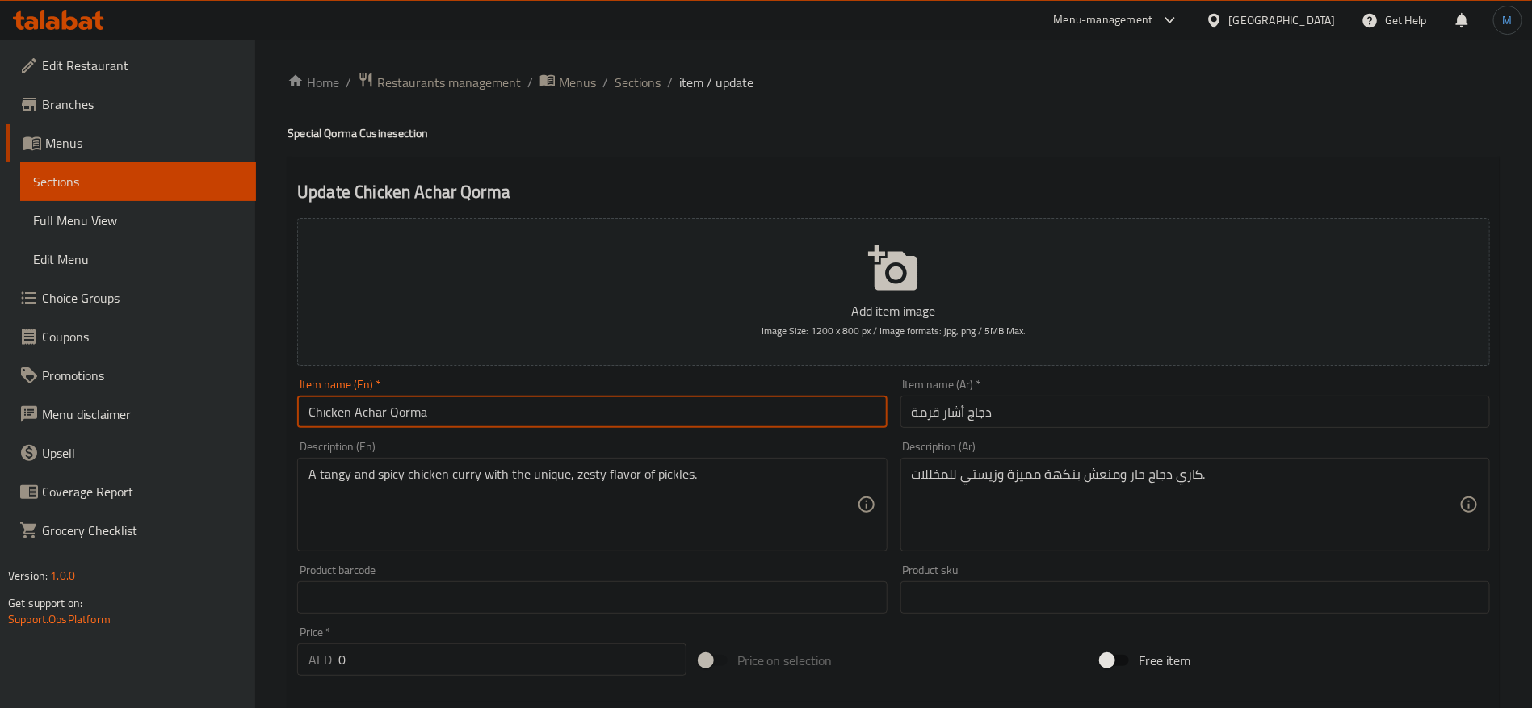
type input "Chicken Achar Qorma"
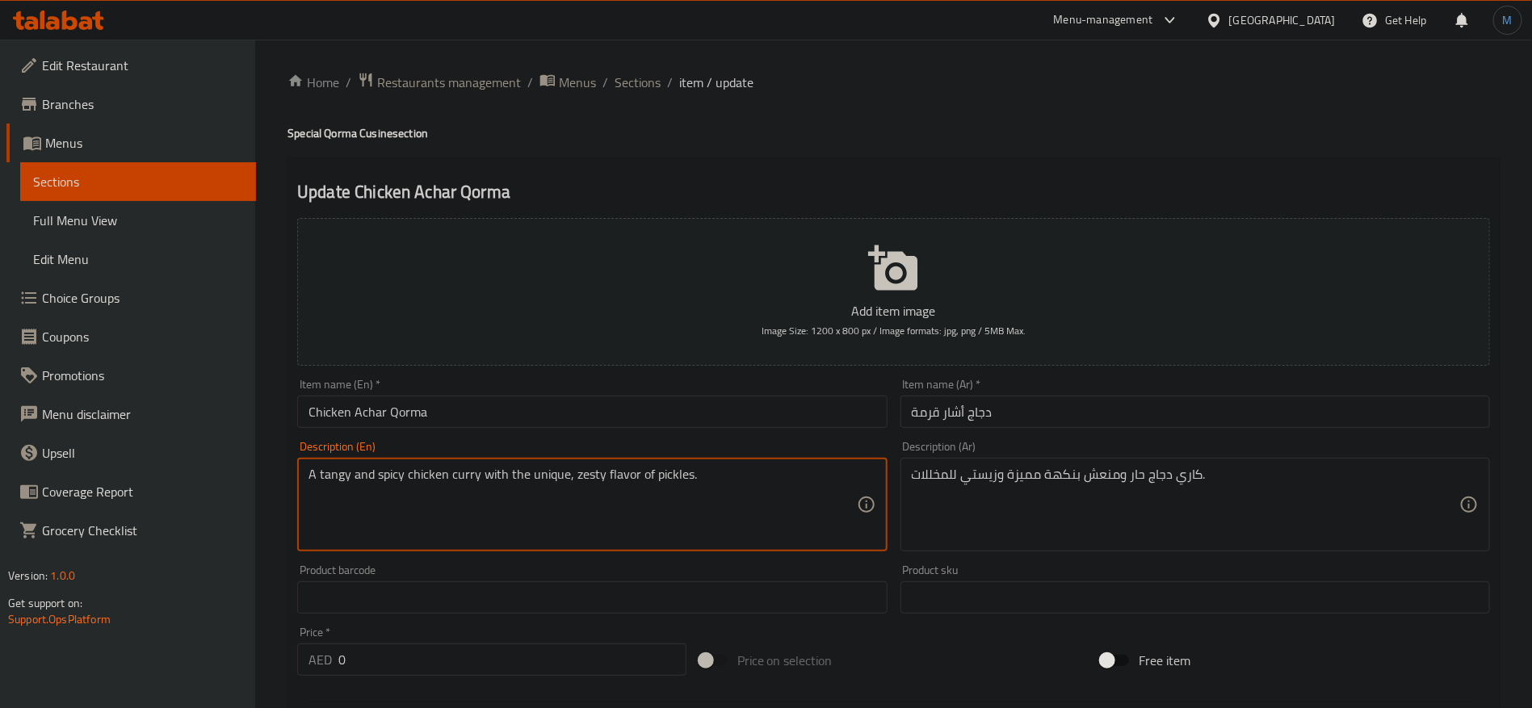
click at [935, 410] on input "دجاج أشار قرمة" at bounding box center [1196, 412] width 590 height 32
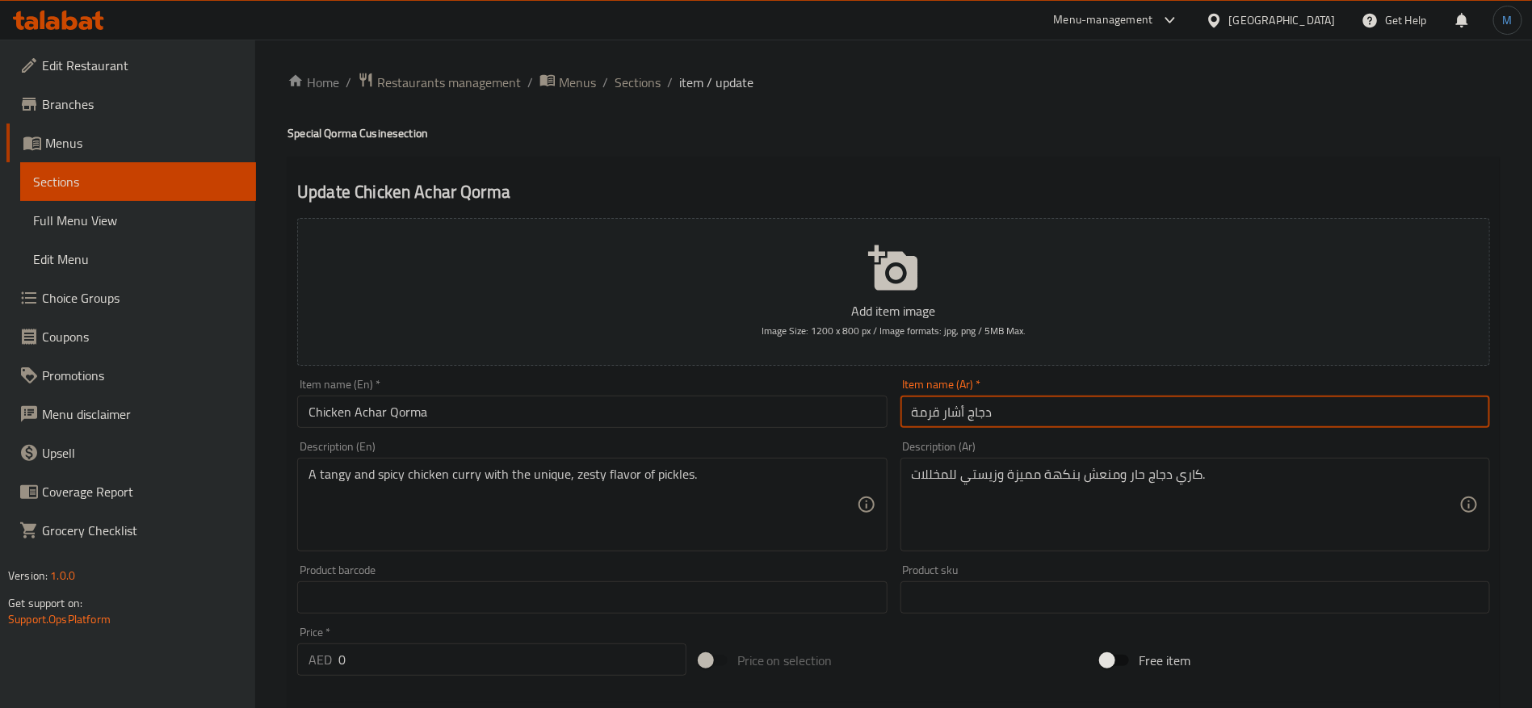
click at [935, 410] on input "دجاج أشار قرمة" at bounding box center [1196, 412] width 590 height 32
paste input "ورما"
type input "دجاج أشار [PERSON_NAME]"
click at [645, 82] on span "Sections" at bounding box center [638, 82] width 46 height 19
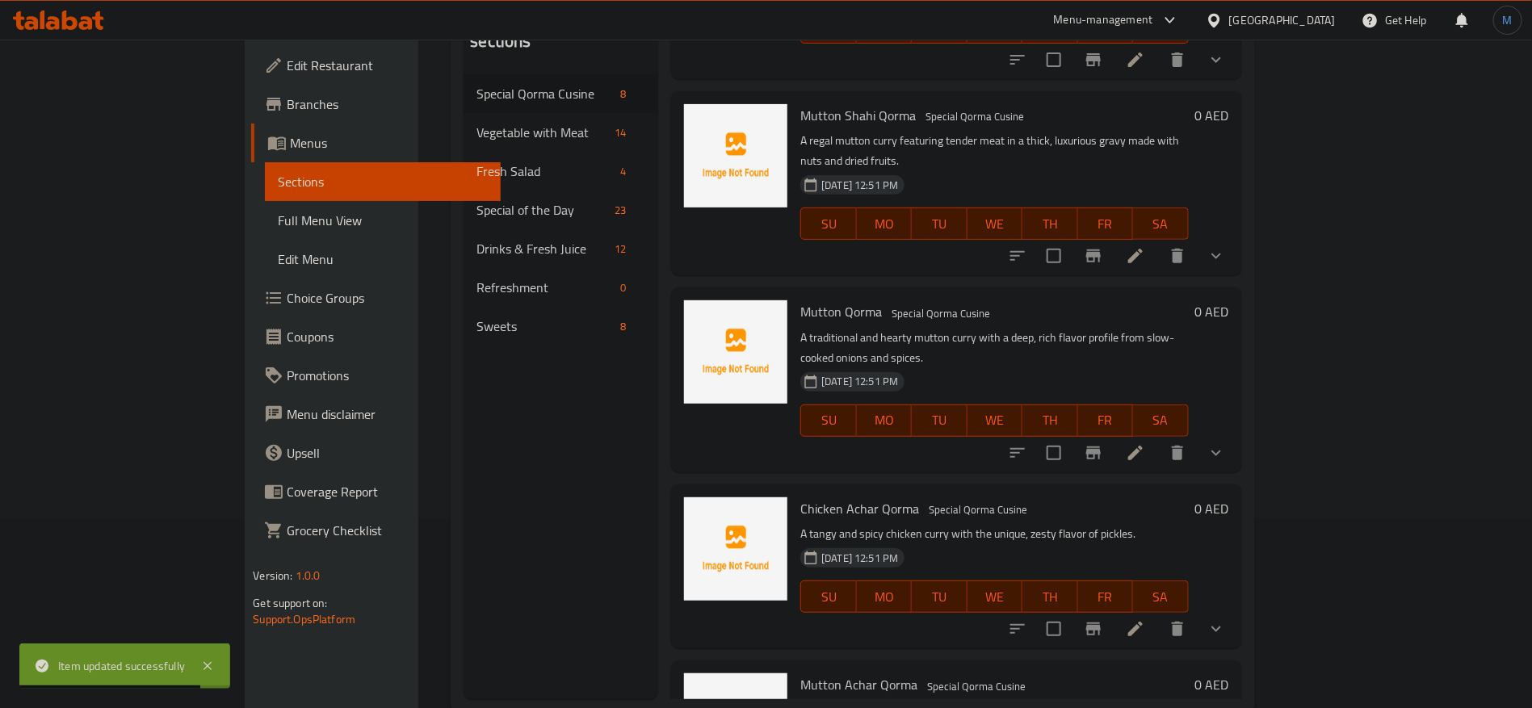
scroll to position [226, 0]
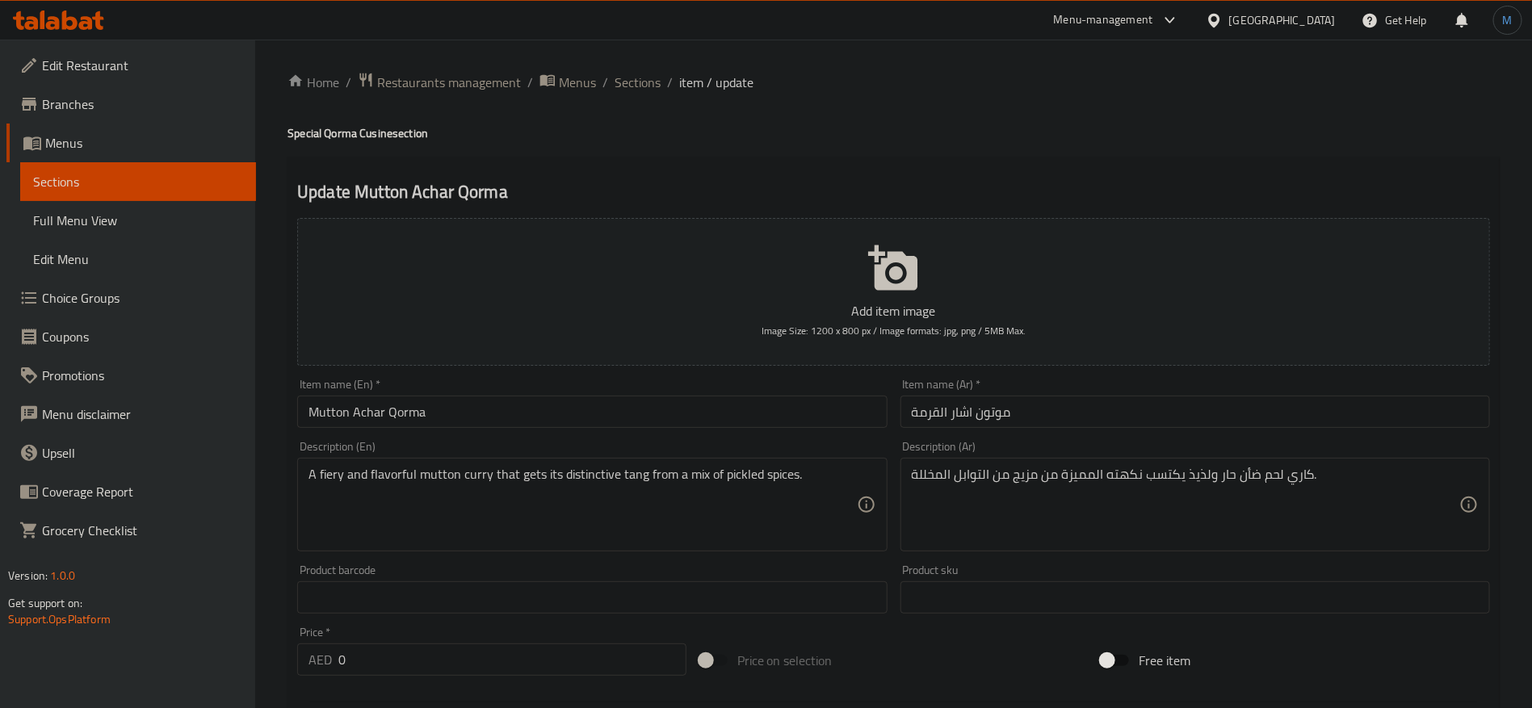
click at [810, 437] on div "Description (En) A fiery and flavorful mutton curry that gets its distinctive t…" at bounding box center [592, 497] width 603 height 124
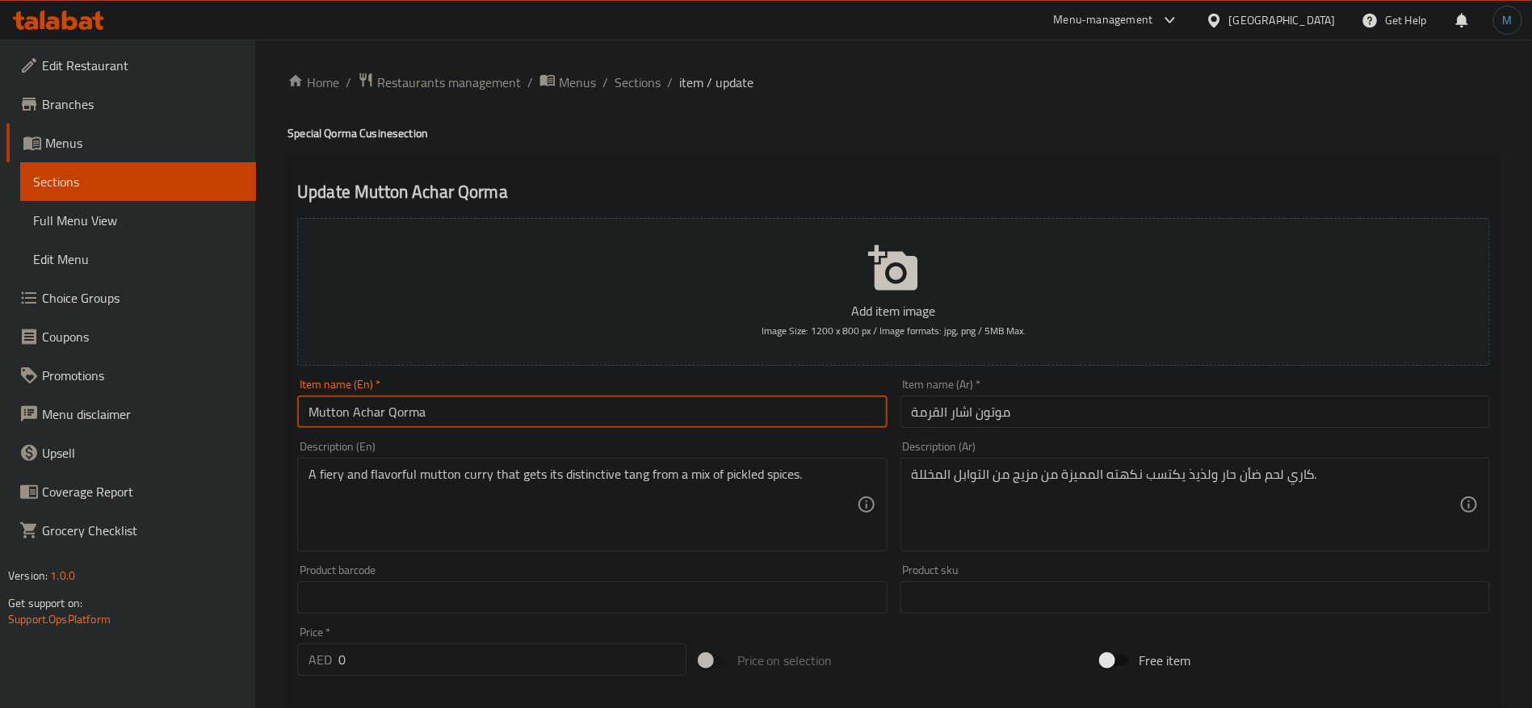
click at [809, 422] on input "Mutton Achar Qorma" at bounding box center [592, 412] width 590 height 32
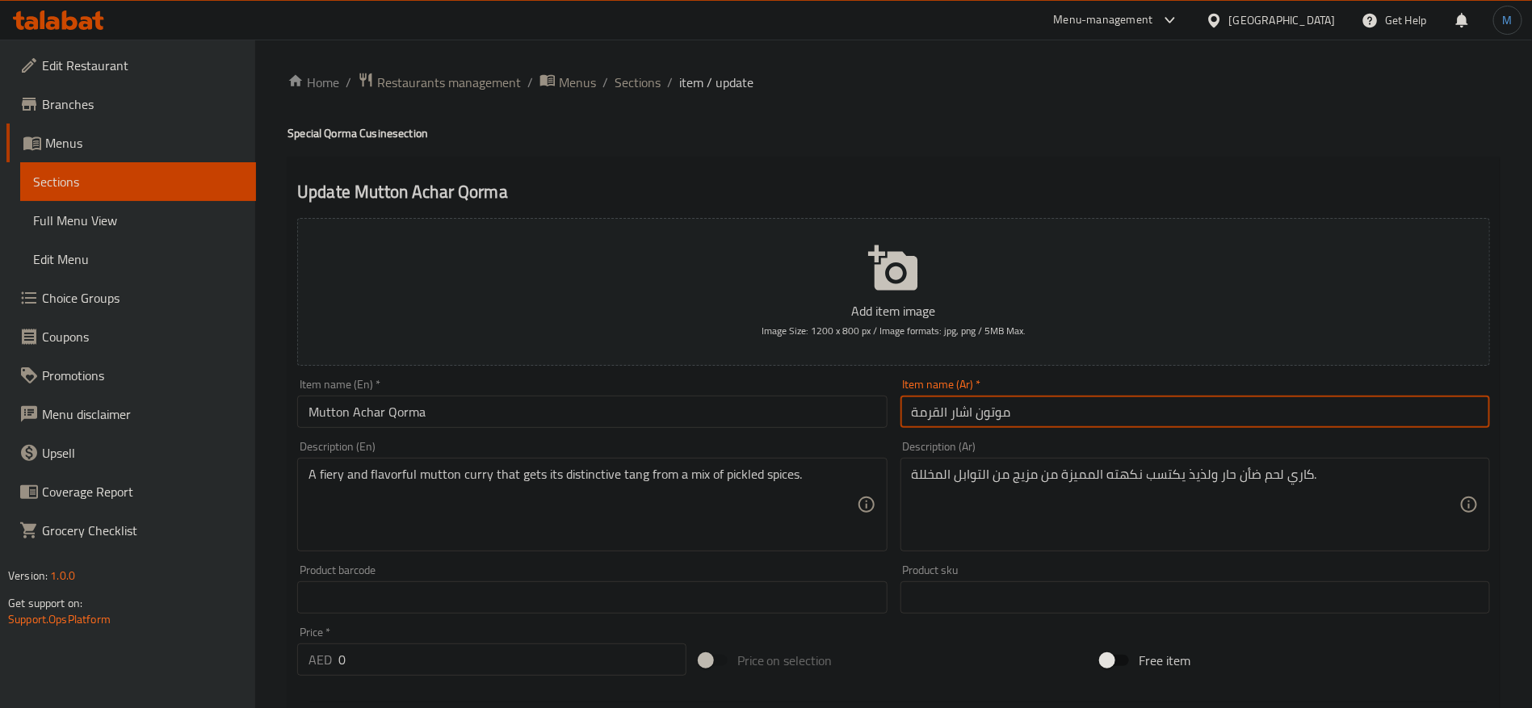
click at [991, 416] on input "موتون اشار القرمة" at bounding box center [1196, 412] width 590 height 32
paste input "حم ضأن أشار [PERSON_NAME]"
click at [936, 414] on input "لحم ضأن أشار [PERSON_NAME]" at bounding box center [1196, 412] width 590 height 32
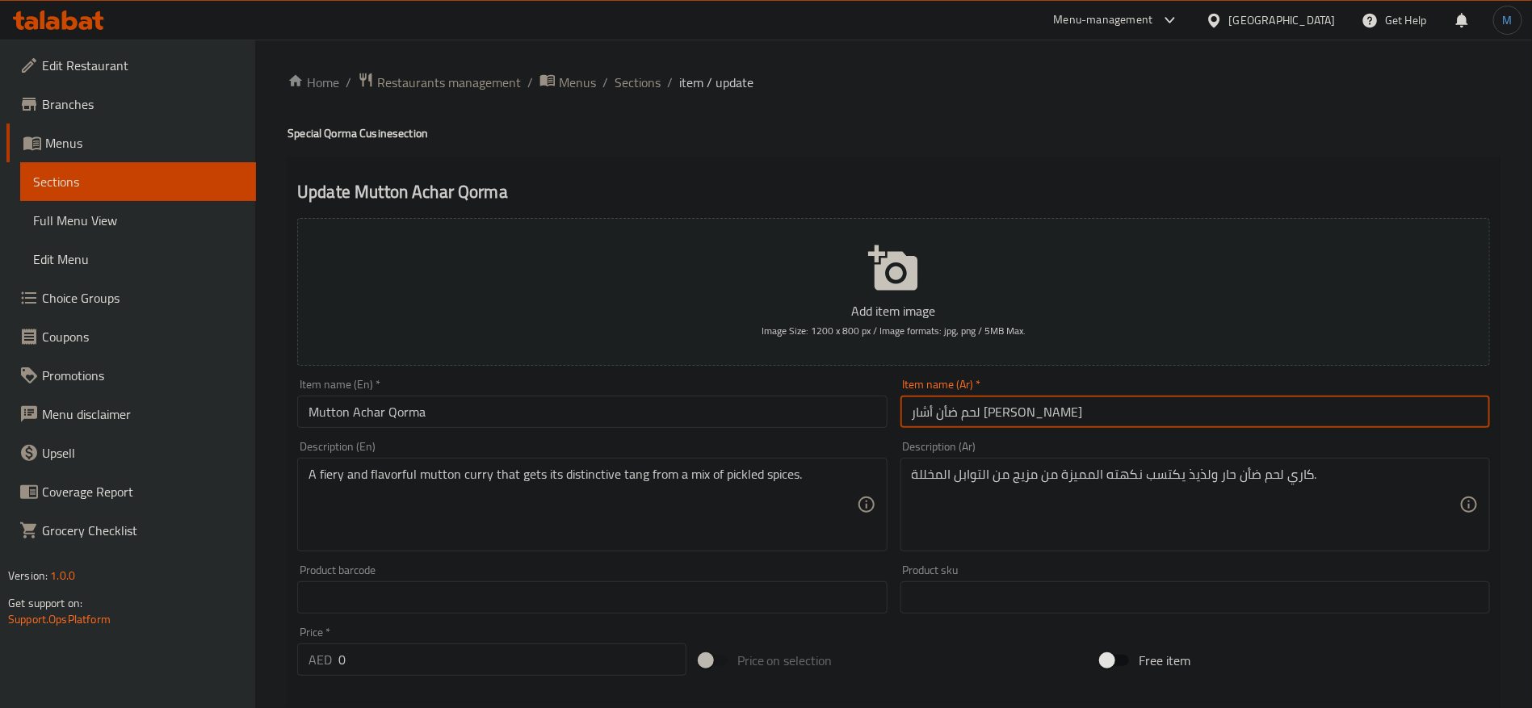
type input "لحم ضأن أشار [PERSON_NAME]"
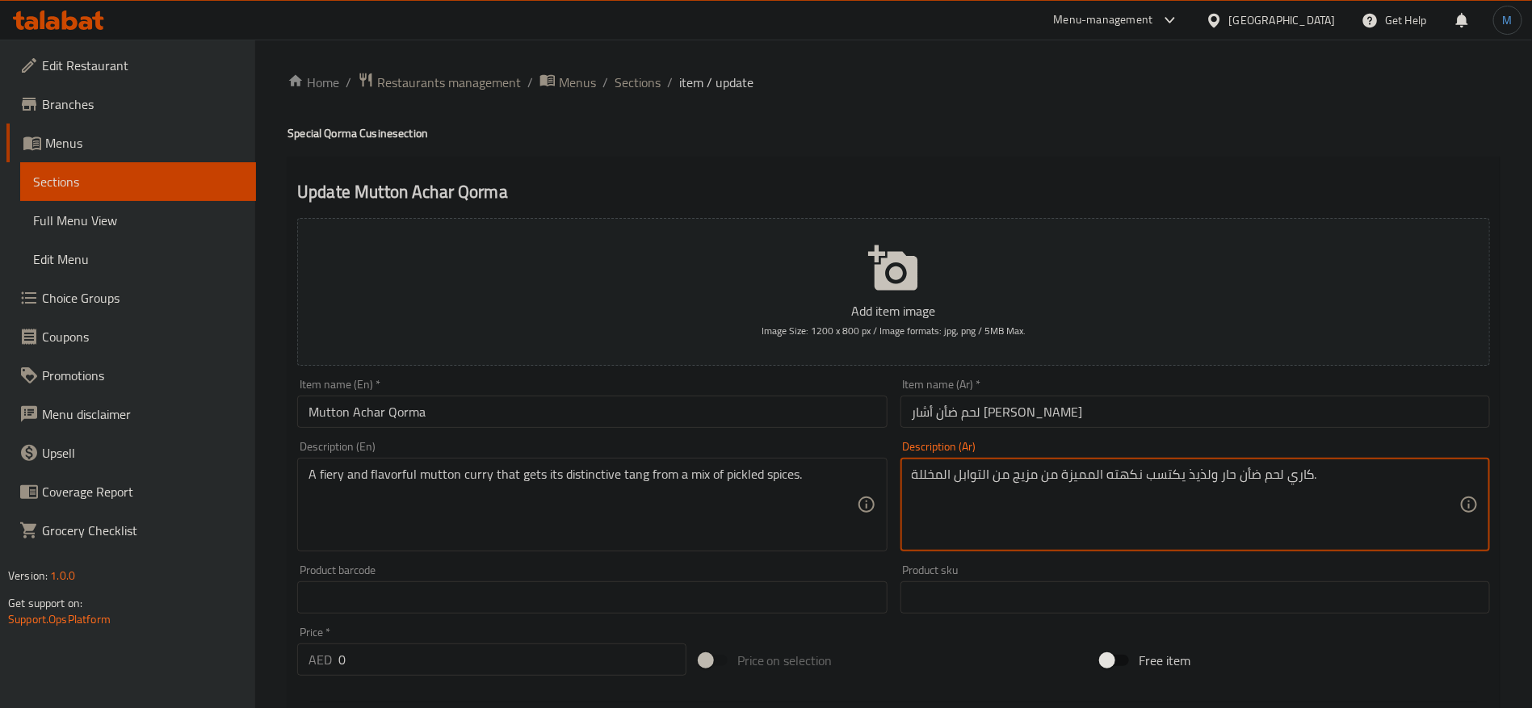
click at [1222, 478] on textarea "كاري لحم ضأن حار ولذيذ يكتسب نكهته المميزة من مزيج من التوابل المخللة." at bounding box center [1186, 505] width 548 height 77
type textarea "كاري لحم ضأن فايري ولذيذ يكتسب نكهته المميزة من مزيج من التوابل المخللة."
click at [1111, 400] on input "لحم ضأن أشار [PERSON_NAME]" at bounding box center [1196, 412] width 590 height 32
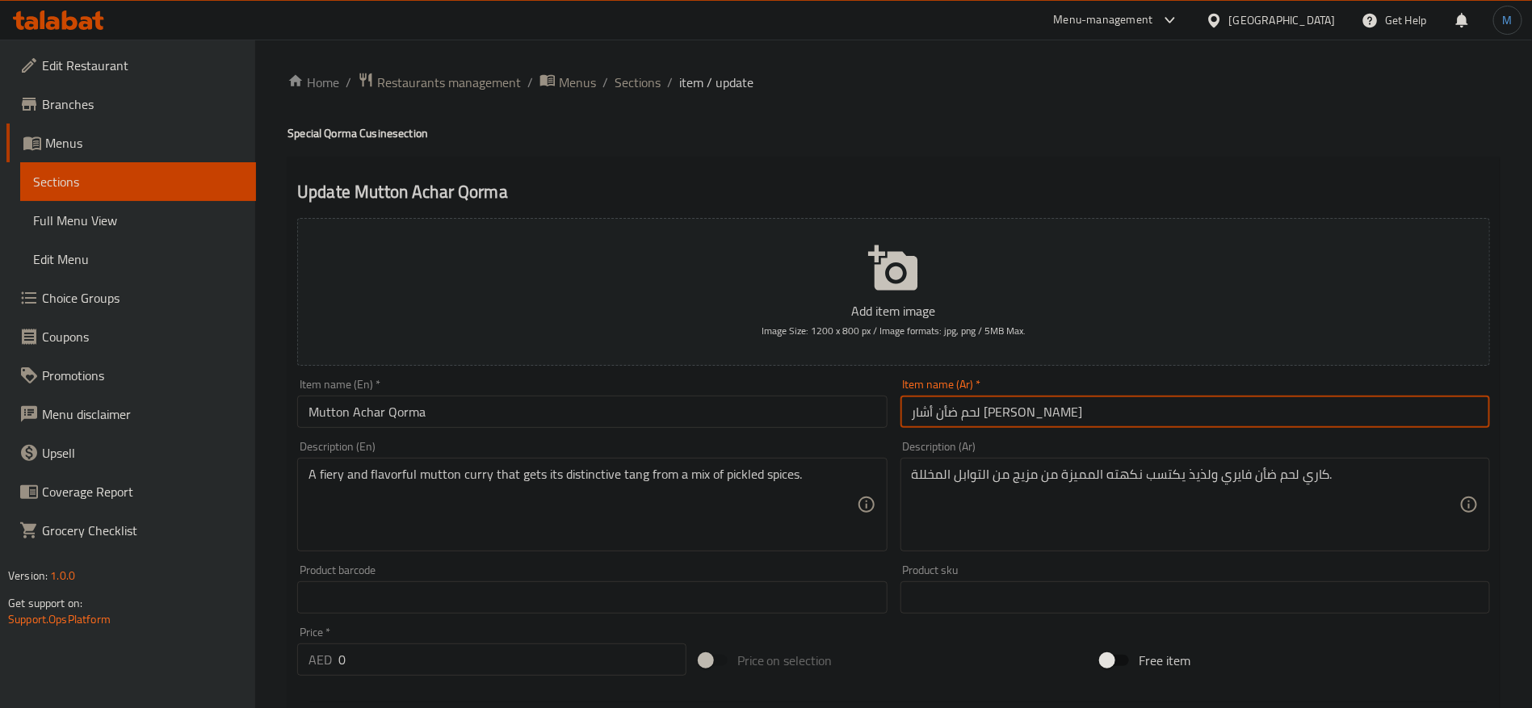
click at [649, 87] on span "Sections" at bounding box center [638, 82] width 46 height 19
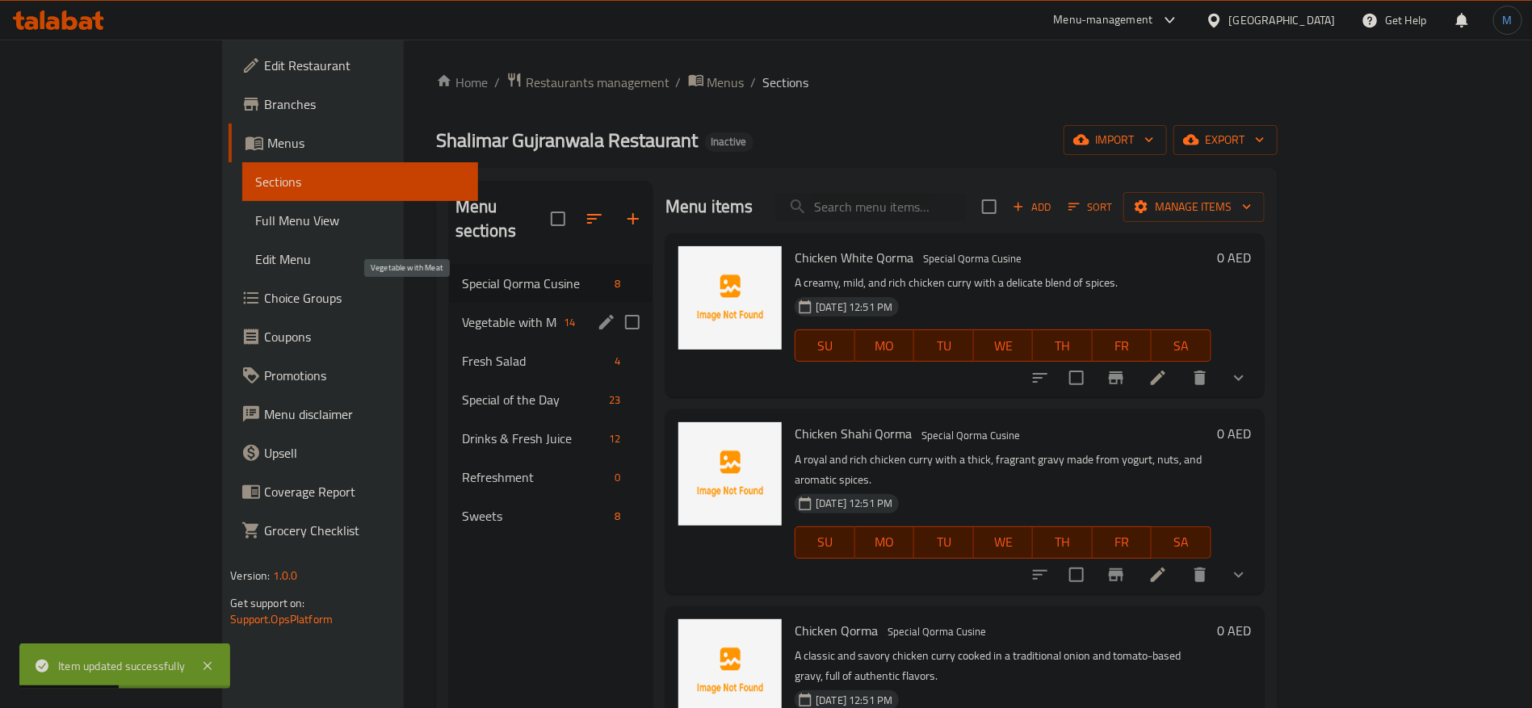
click at [462, 313] on span "Vegetable with Meat" at bounding box center [509, 322] width 95 height 19
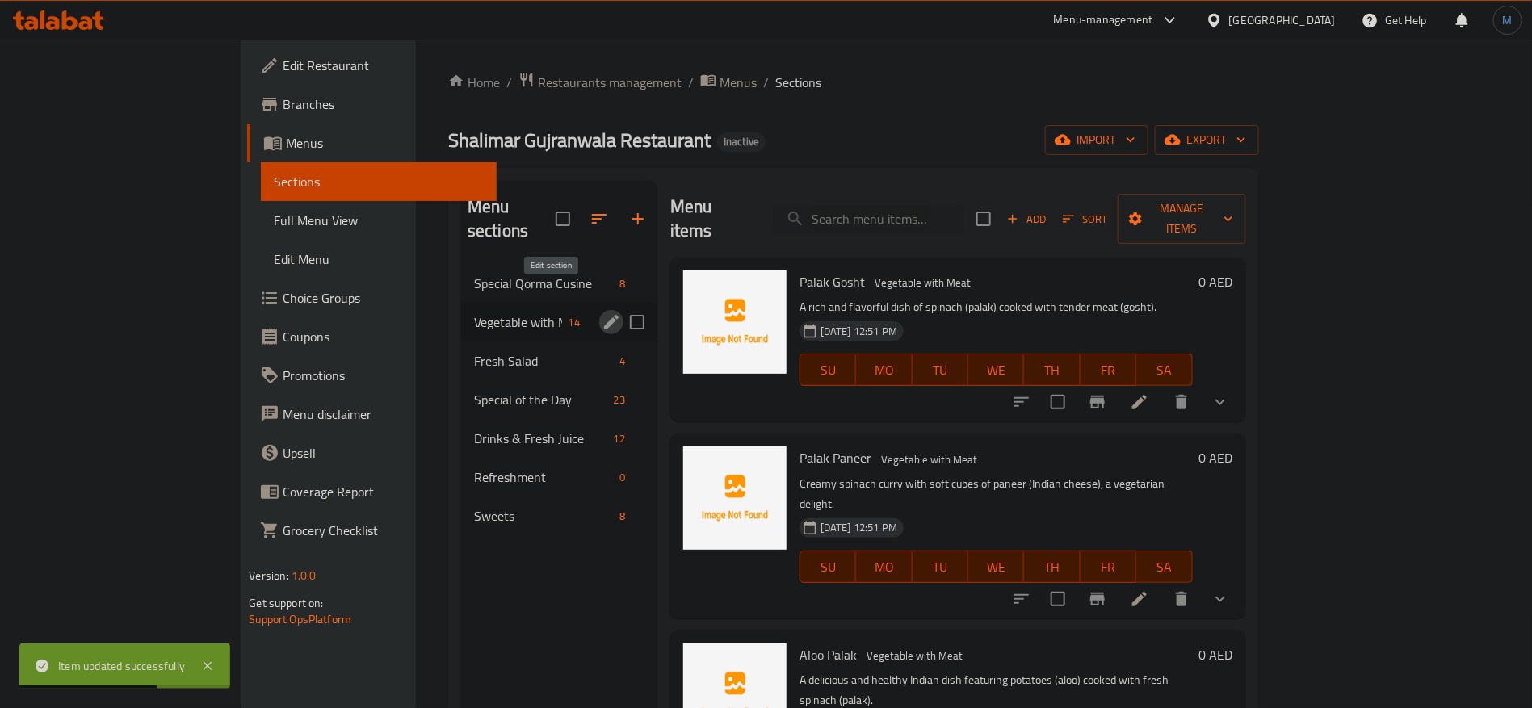
click at [602, 313] on icon "edit" at bounding box center [611, 322] width 19 height 19
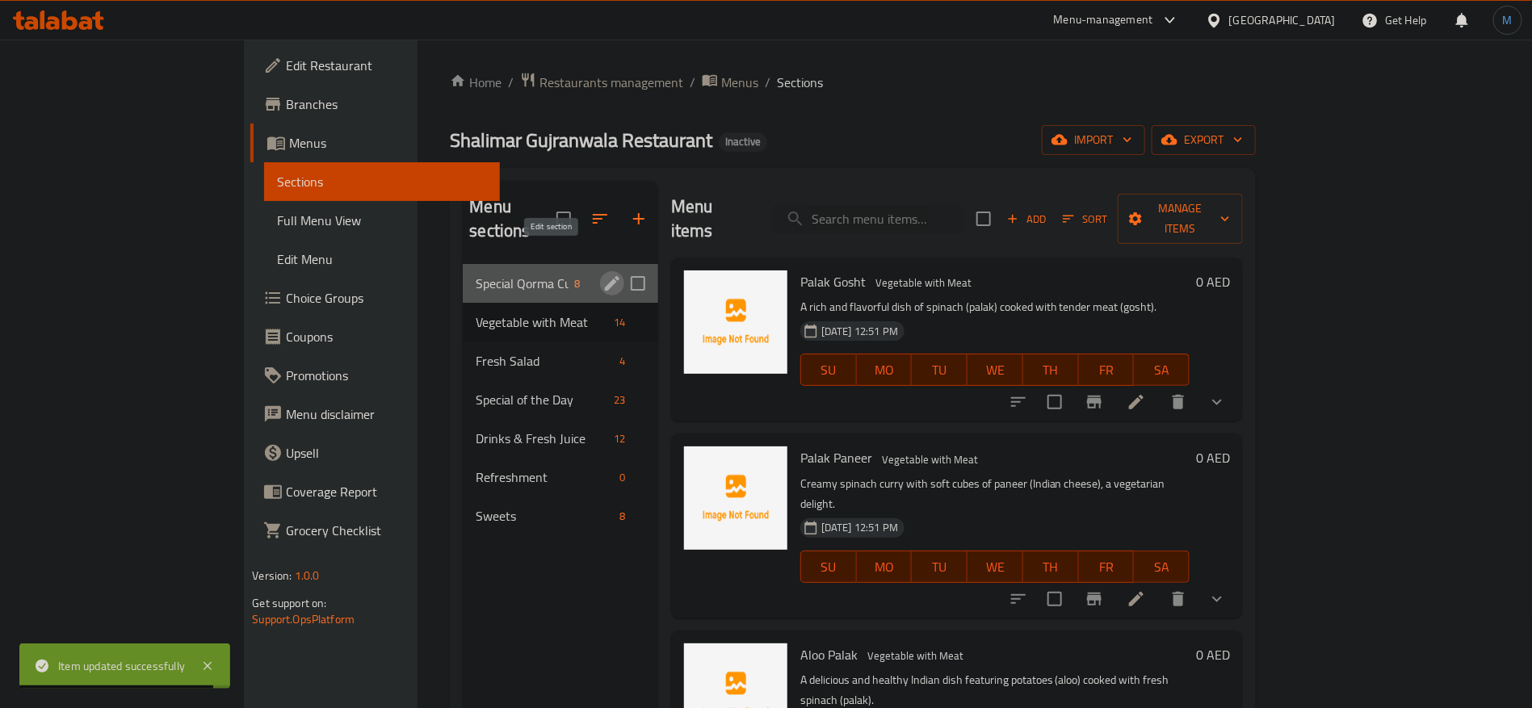
click at [603, 274] on icon "edit" at bounding box center [612, 283] width 19 height 19
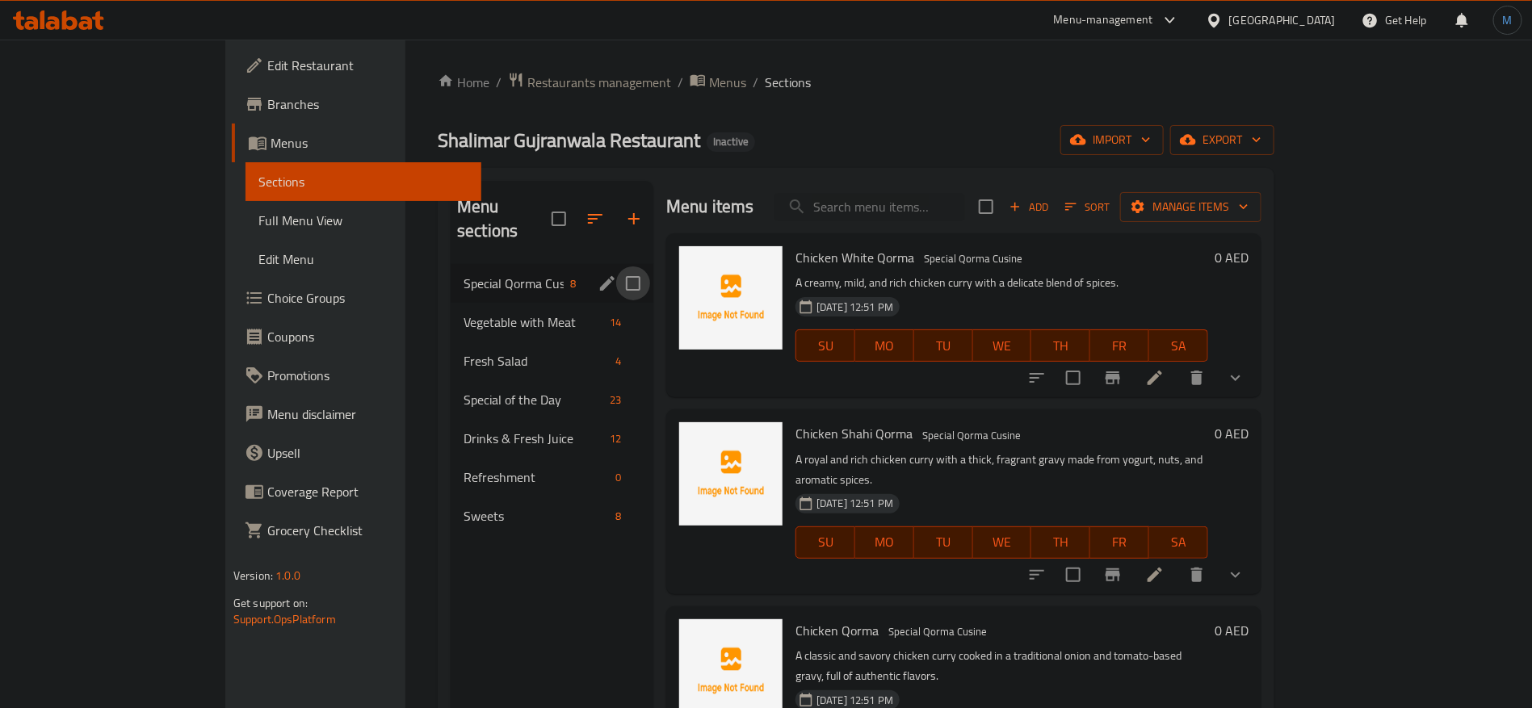
click at [616, 267] on input "Menu sections" at bounding box center [633, 284] width 34 height 34
checkbox input "false"
click at [600, 276] on icon "edit" at bounding box center [607, 283] width 15 height 15
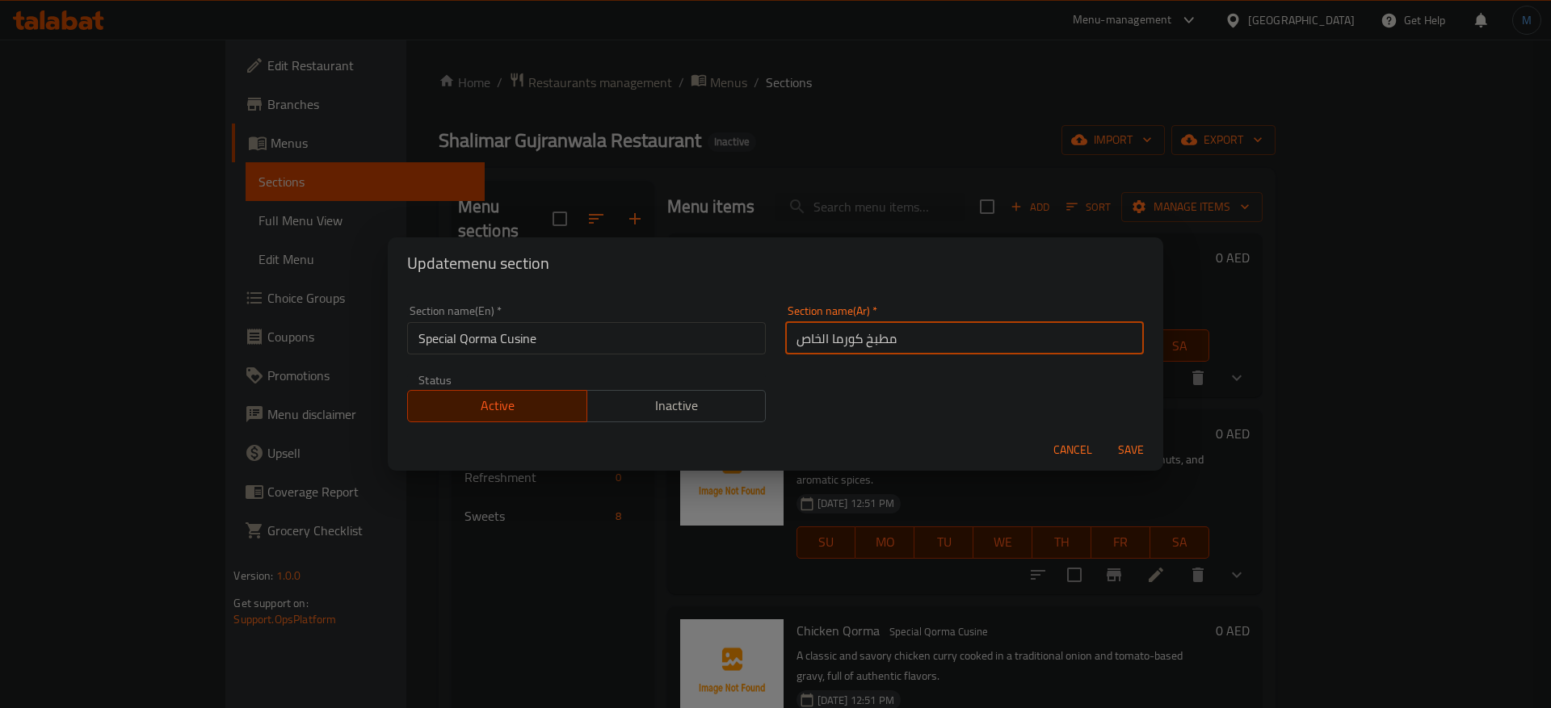
click at [794, 330] on input "مطبخ كورما الخاص" at bounding box center [964, 338] width 359 height 32
click at [801, 336] on input "مطبخ كورما الخاص" at bounding box center [964, 338] width 359 height 32
type input "مطبخ كورما سبيشيال"
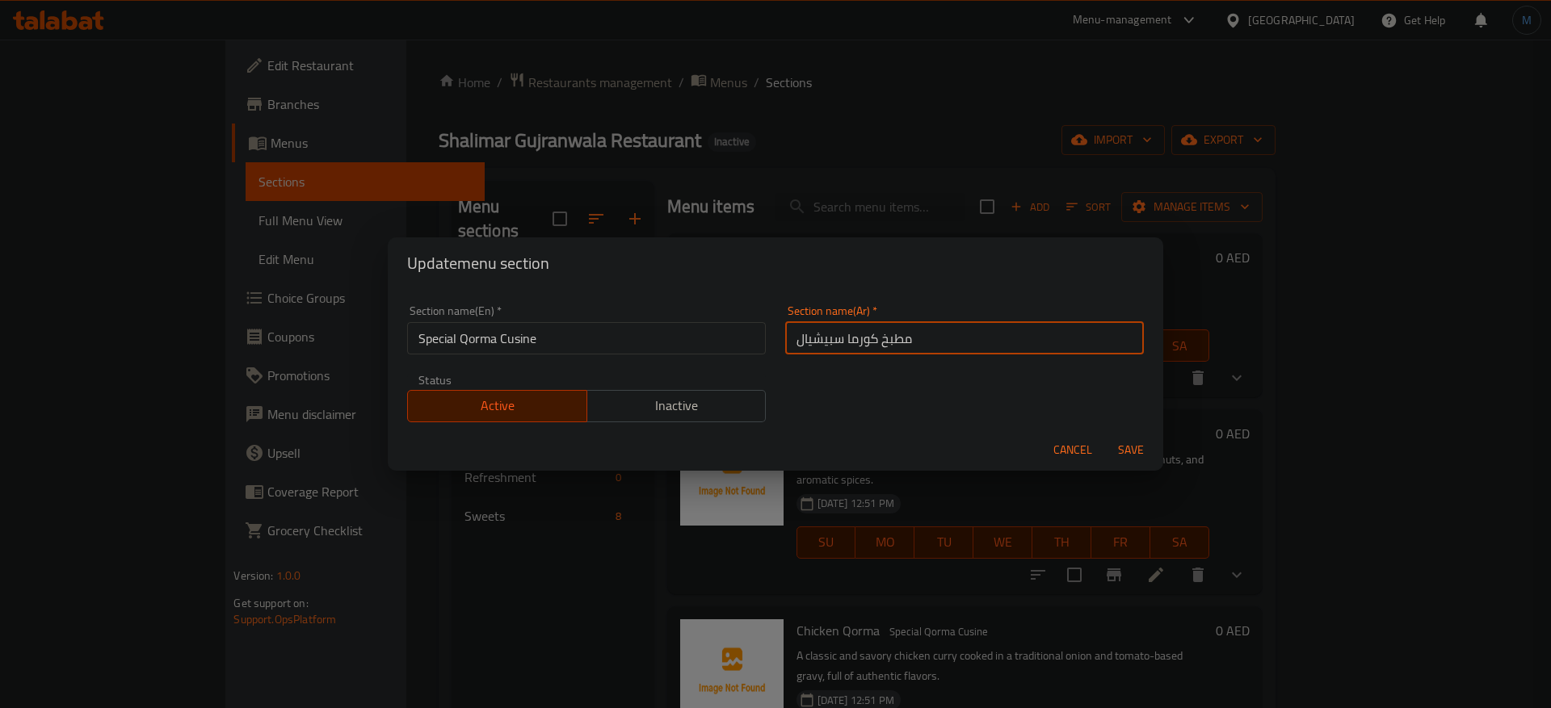
click at [1105, 435] on button "Save" at bounding box center [1131, 450] width 52 height 30
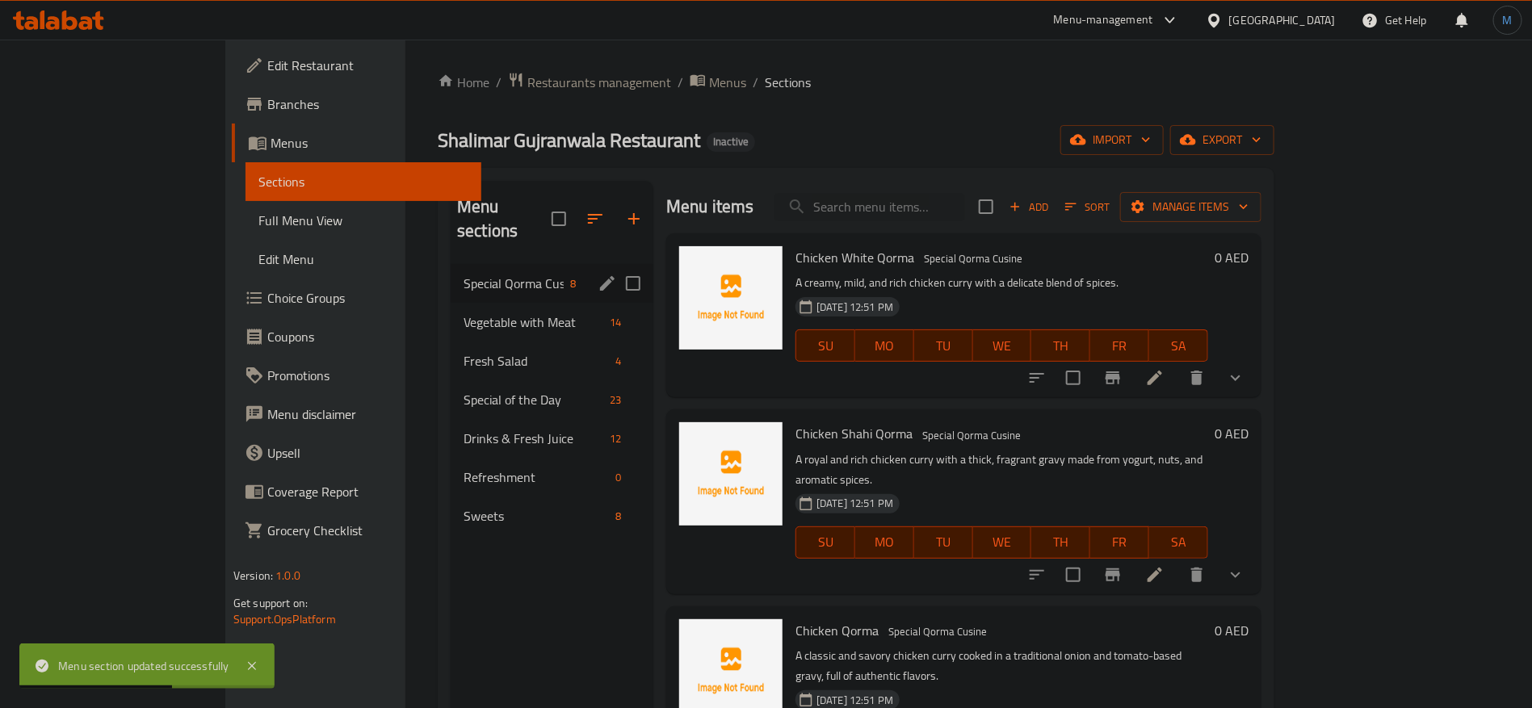
scroll to position [121, 0]
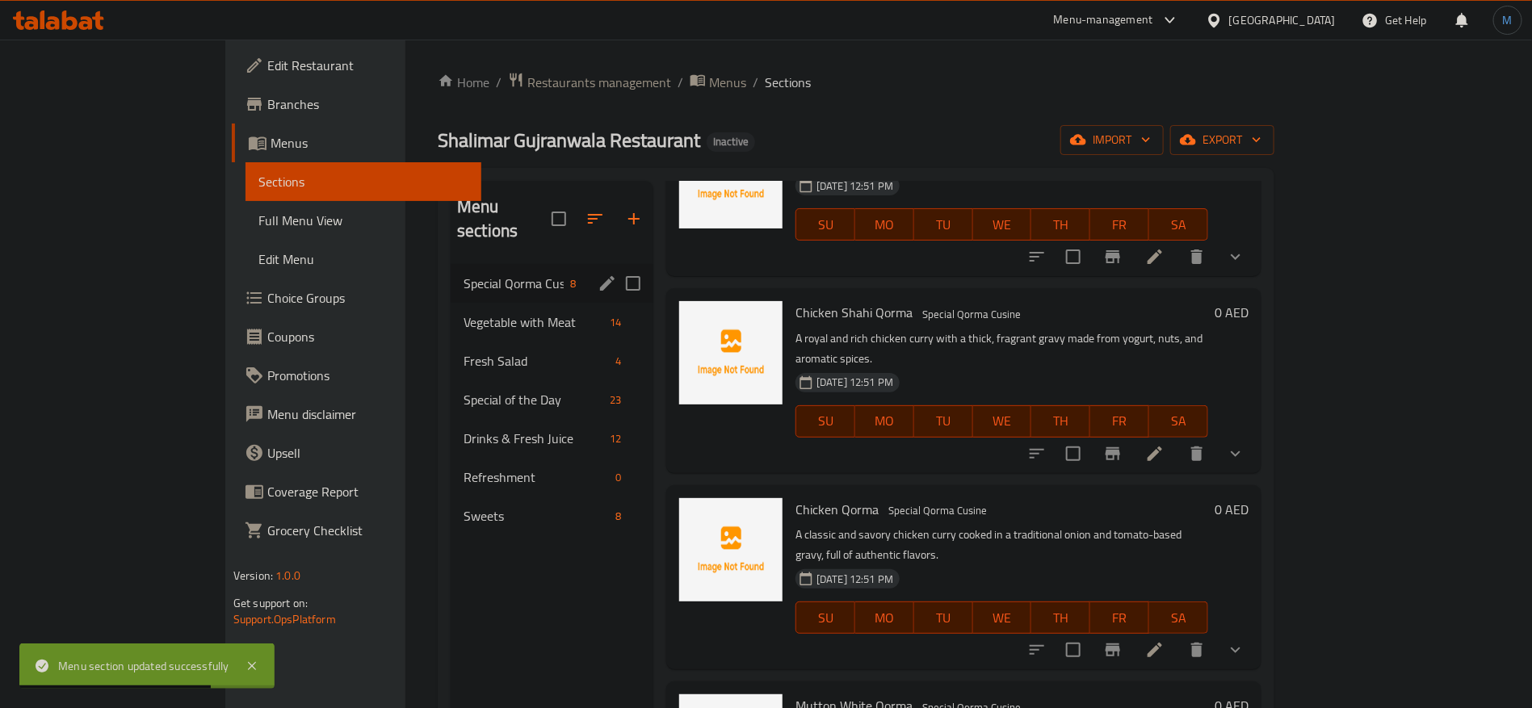
click at [1178, 636] on li at bounding box center [1155, 650] width 45 height 29
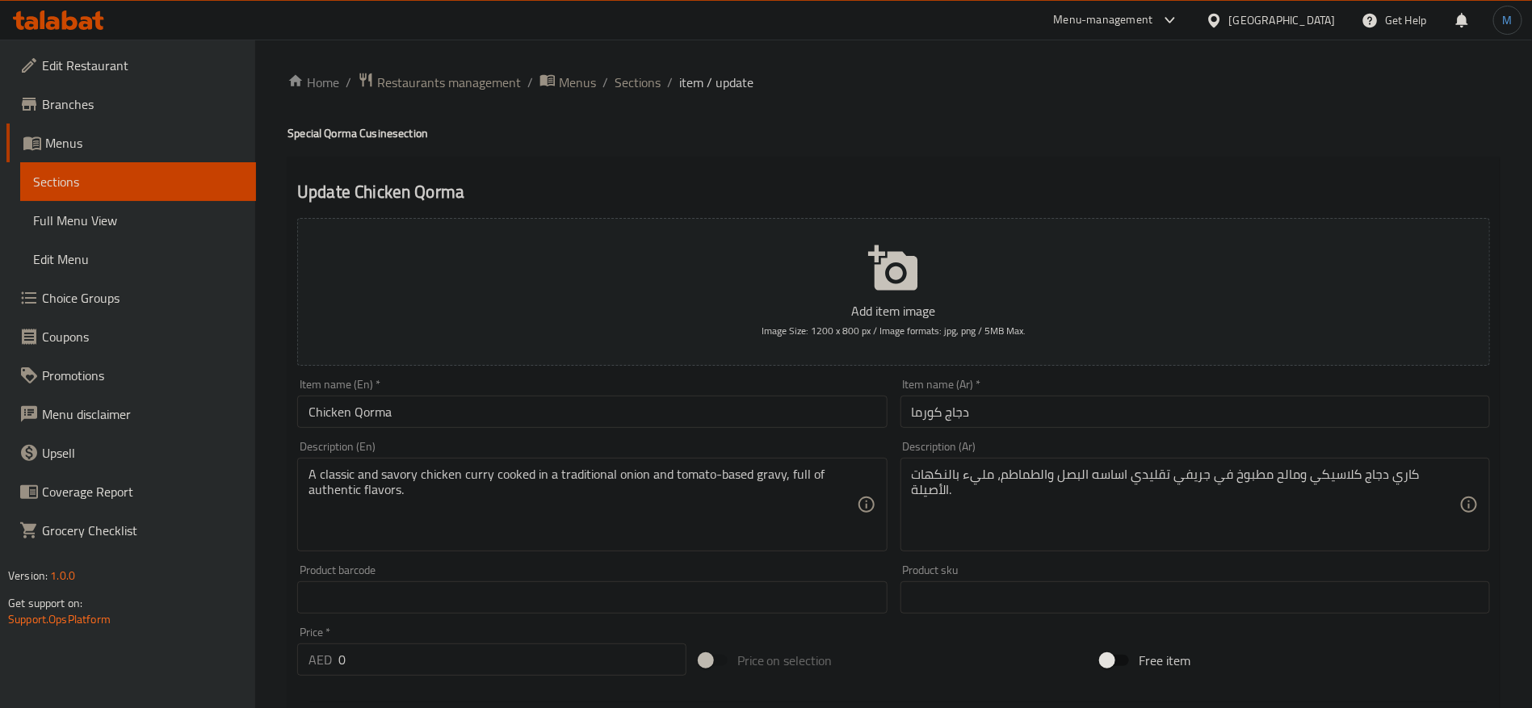
click at [603, 82] on li "/" at bounding box center [606, 82] width 6 height 19
click at [624, 78] on span "Sections" at bounding box center [638, 82] width 46 height 19
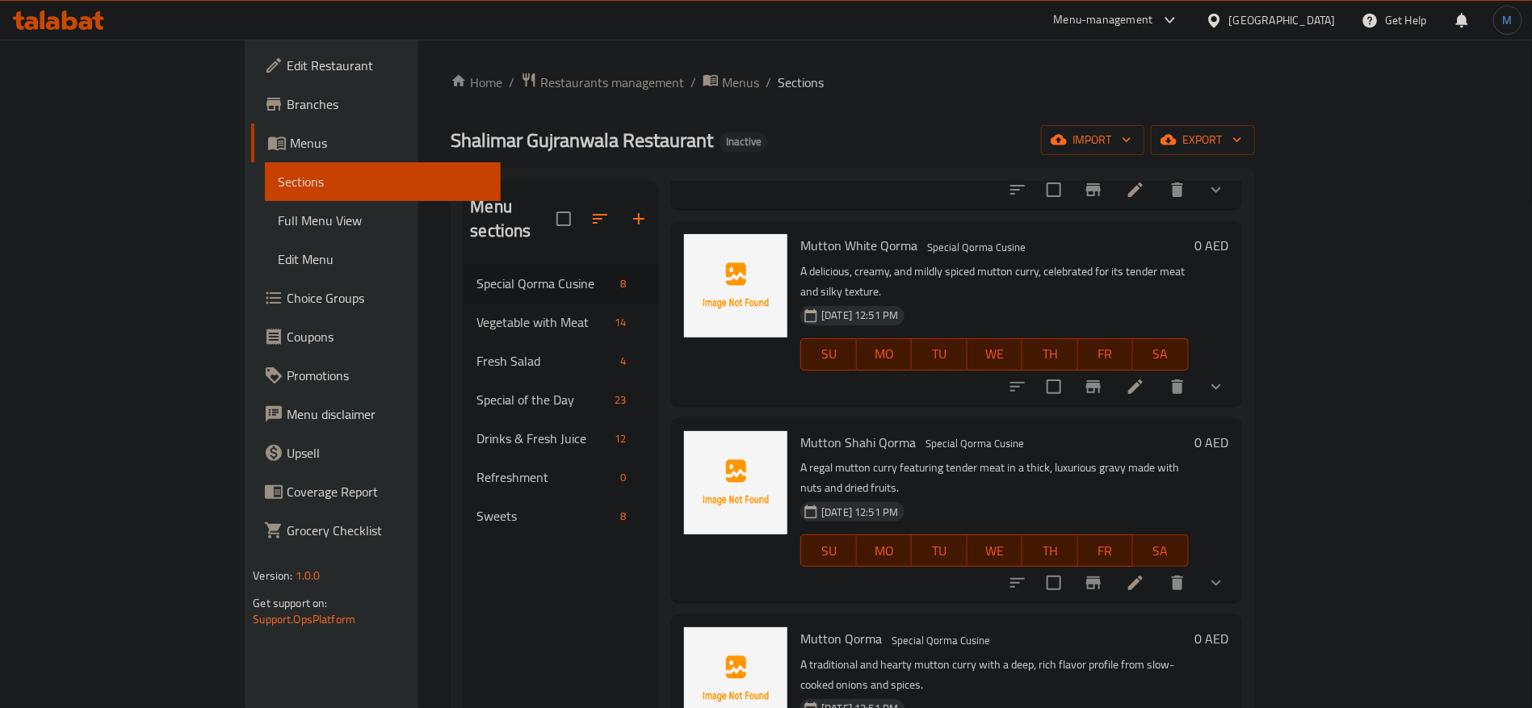
scroll to position [743, 0]
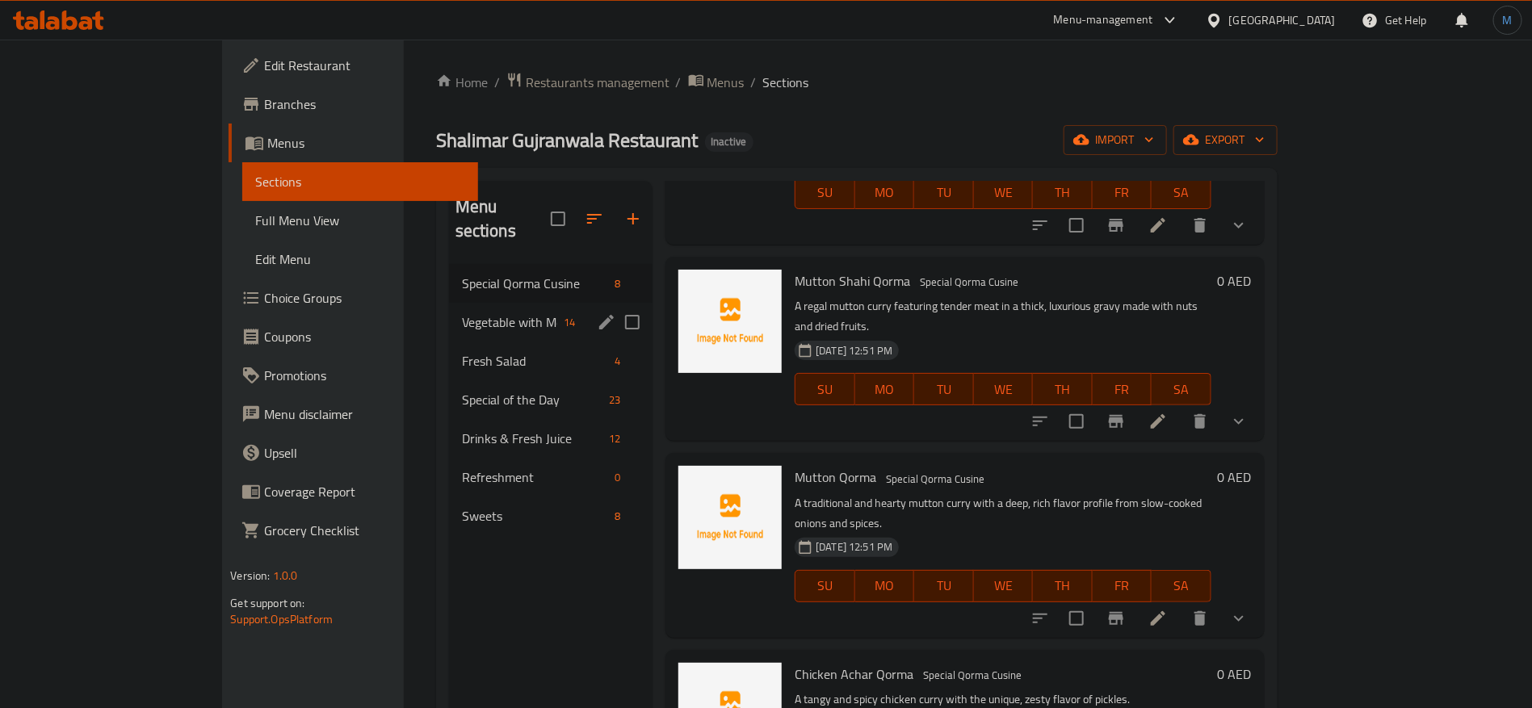
click at [462, 313] on span "Vegetable with Meat" at bounding box center [509, 322] width 95 height 19
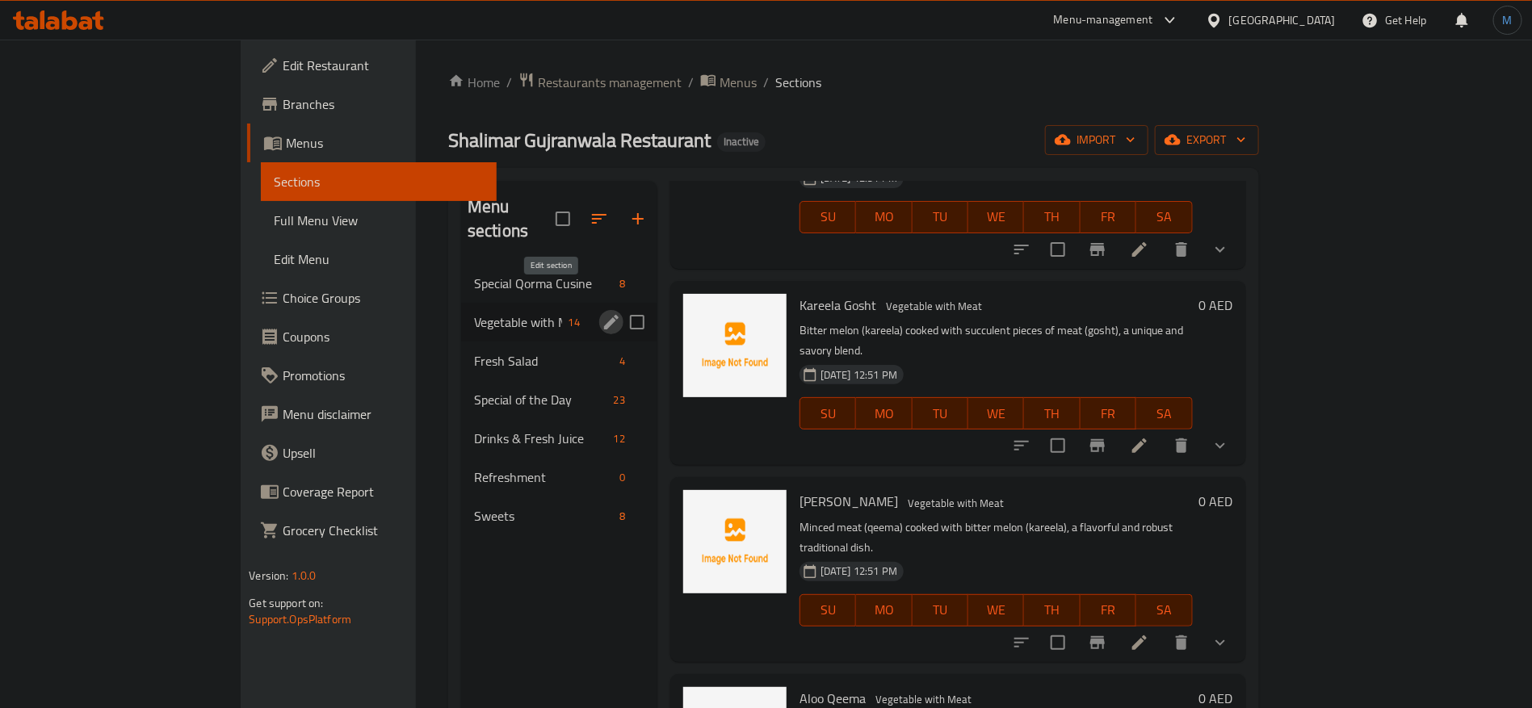
click at [599, 310] on button "edit" at bounding box center [611, 322] width 24 height 24
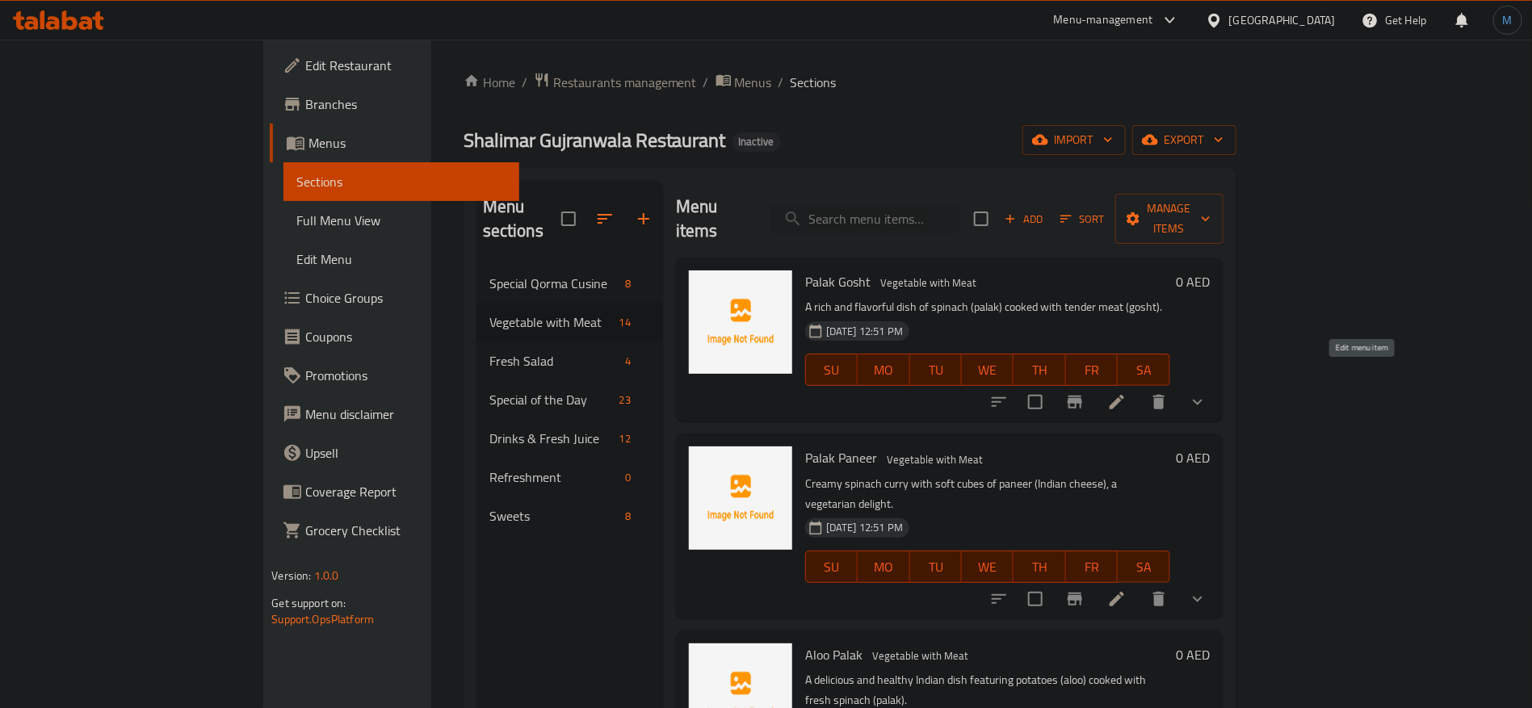
click at [1127, 393] on icon at bounding box center [1116, 402] width 19 height 19
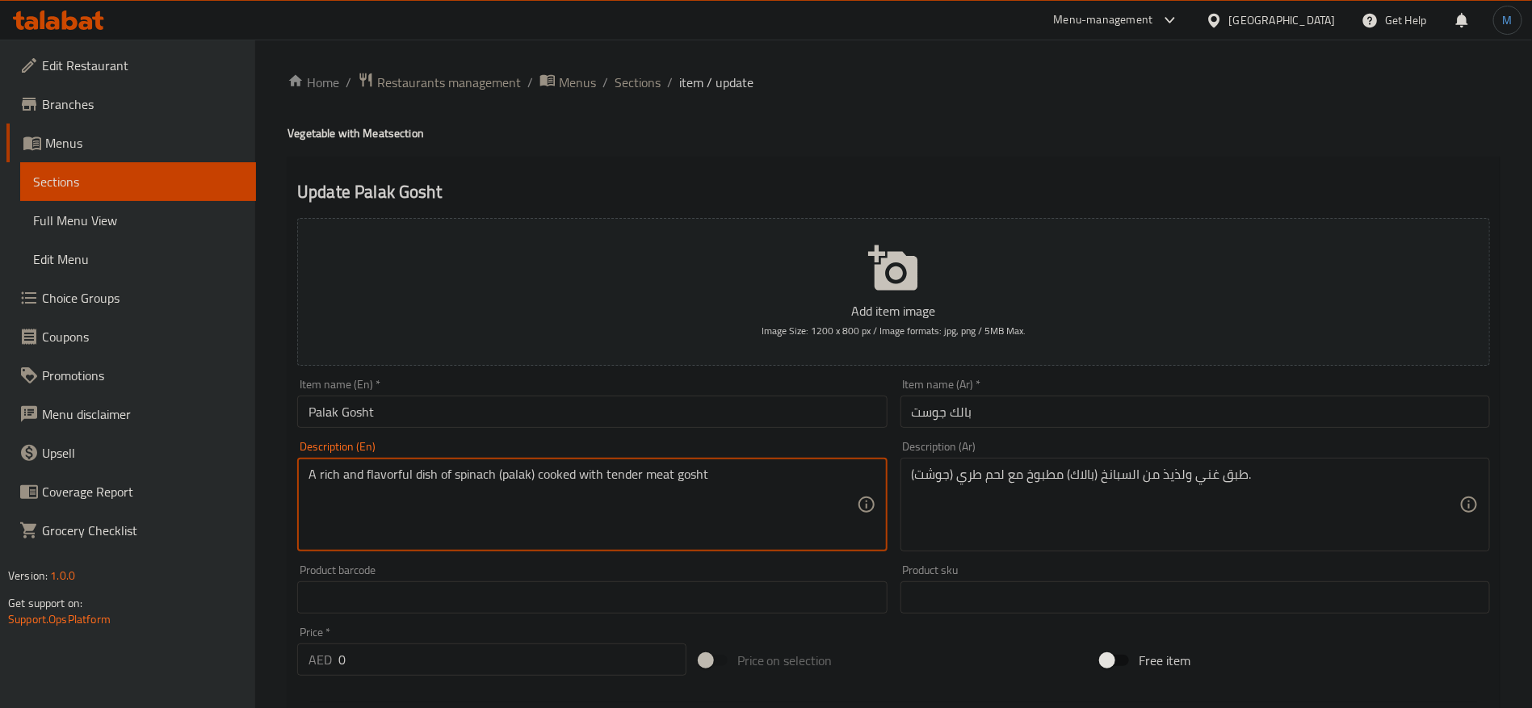
type textarea "A rich and flavorful dish of spinach (palak) cooked with tender meat gosht"
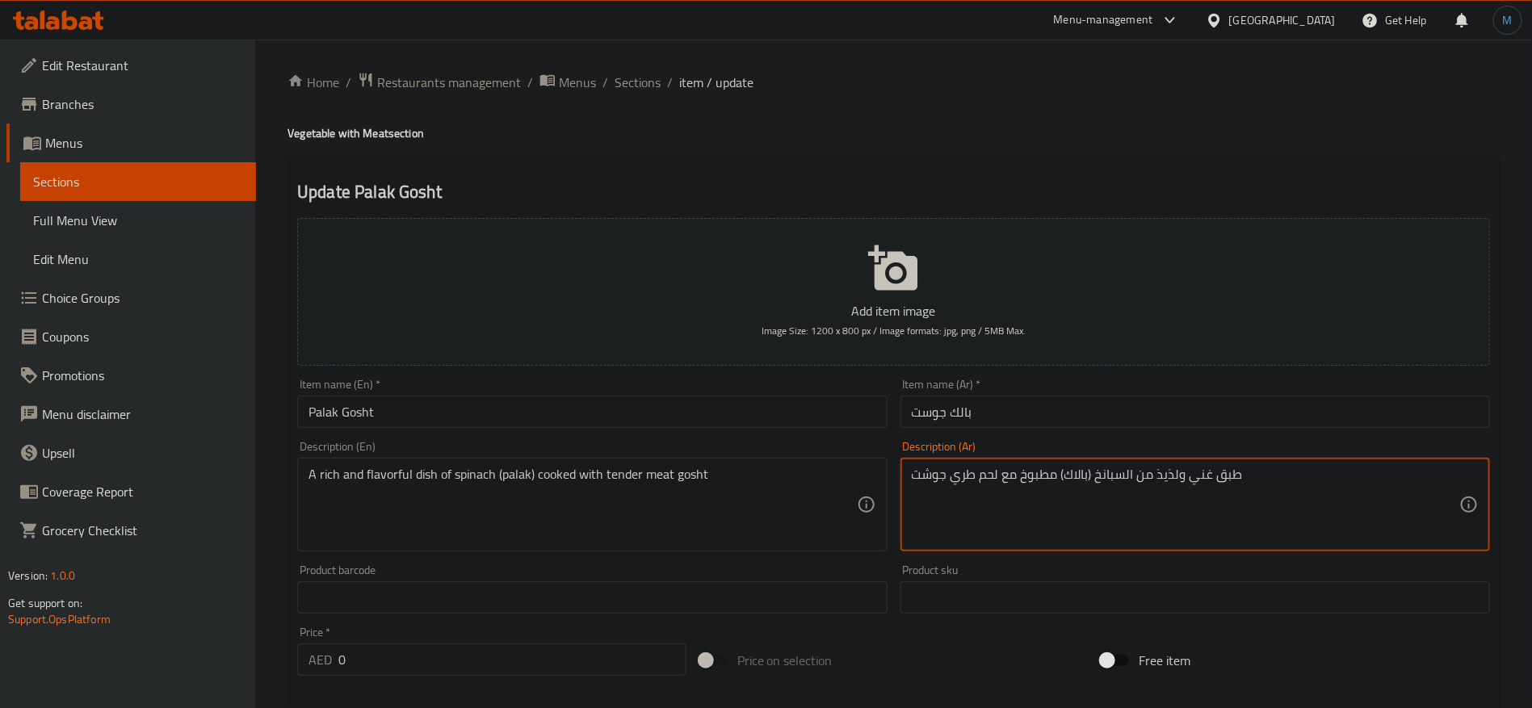
type textarea "طبق غني ولذيذ من السبانخ (بالاك) مطبوخ مع لحم طري جوشت"
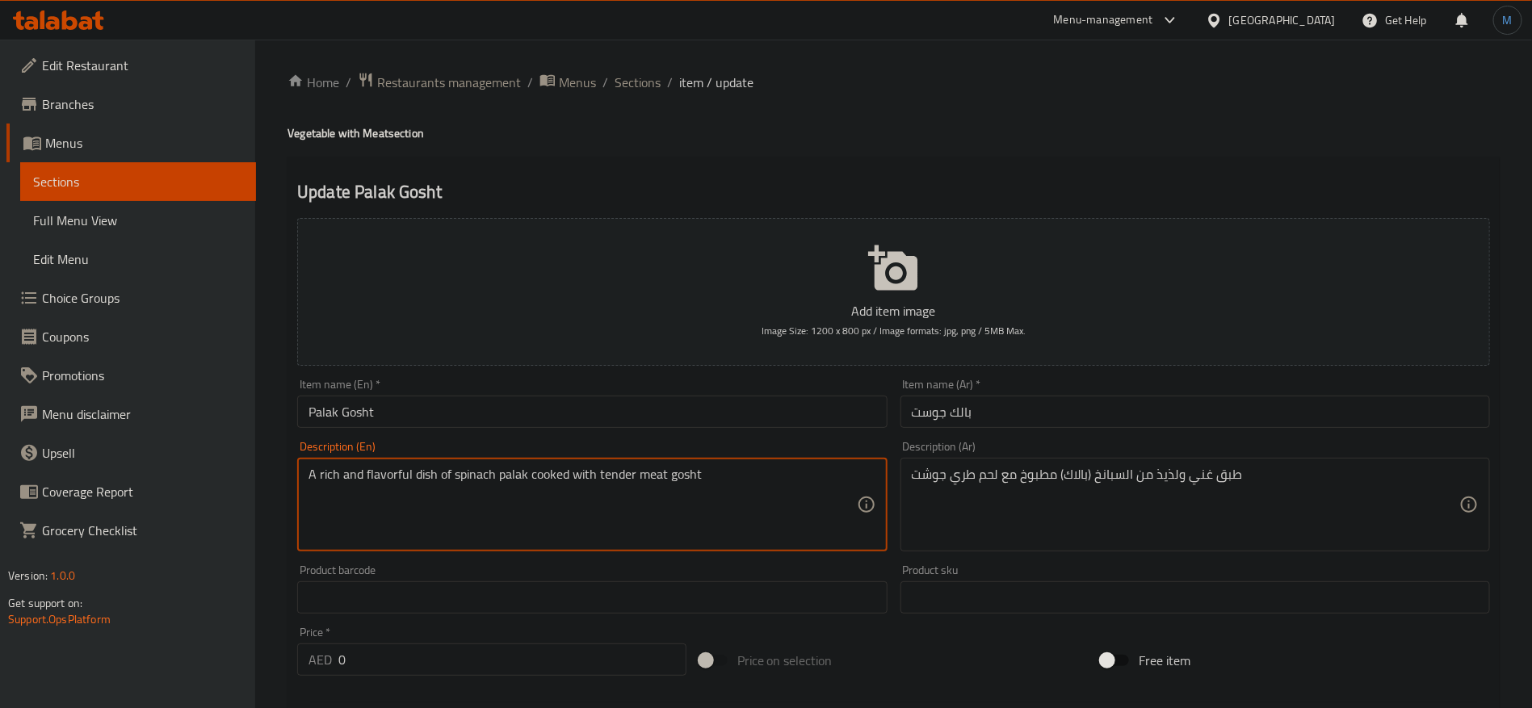
type textarea "A rich and flavorful dish of spinach palak cooked with tender meat gosht"
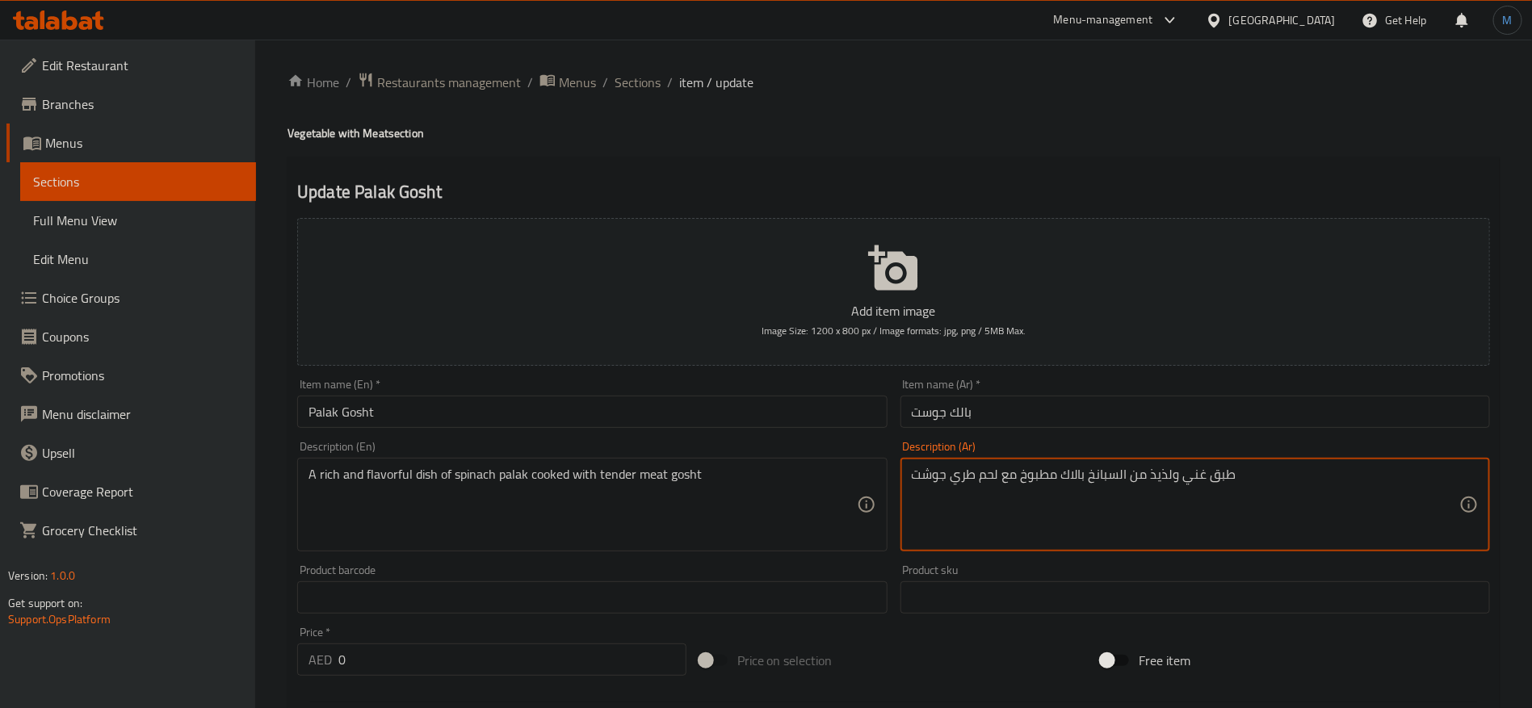
click at [973, 477] on textarea "طبق غني ولذيذ من السبانخ بالاك مطبوخ مع لحم طري جوشت" at bounding box center [1186, 505] width 548 height 77
type textarea "طبق غني ولذيذ من السبانخ بالاك مطبوخ مع لحم تندر جوشت"
click at [754, 411] on input "Palak Gosht" at bounding box center [592, 412] width 590 height 32
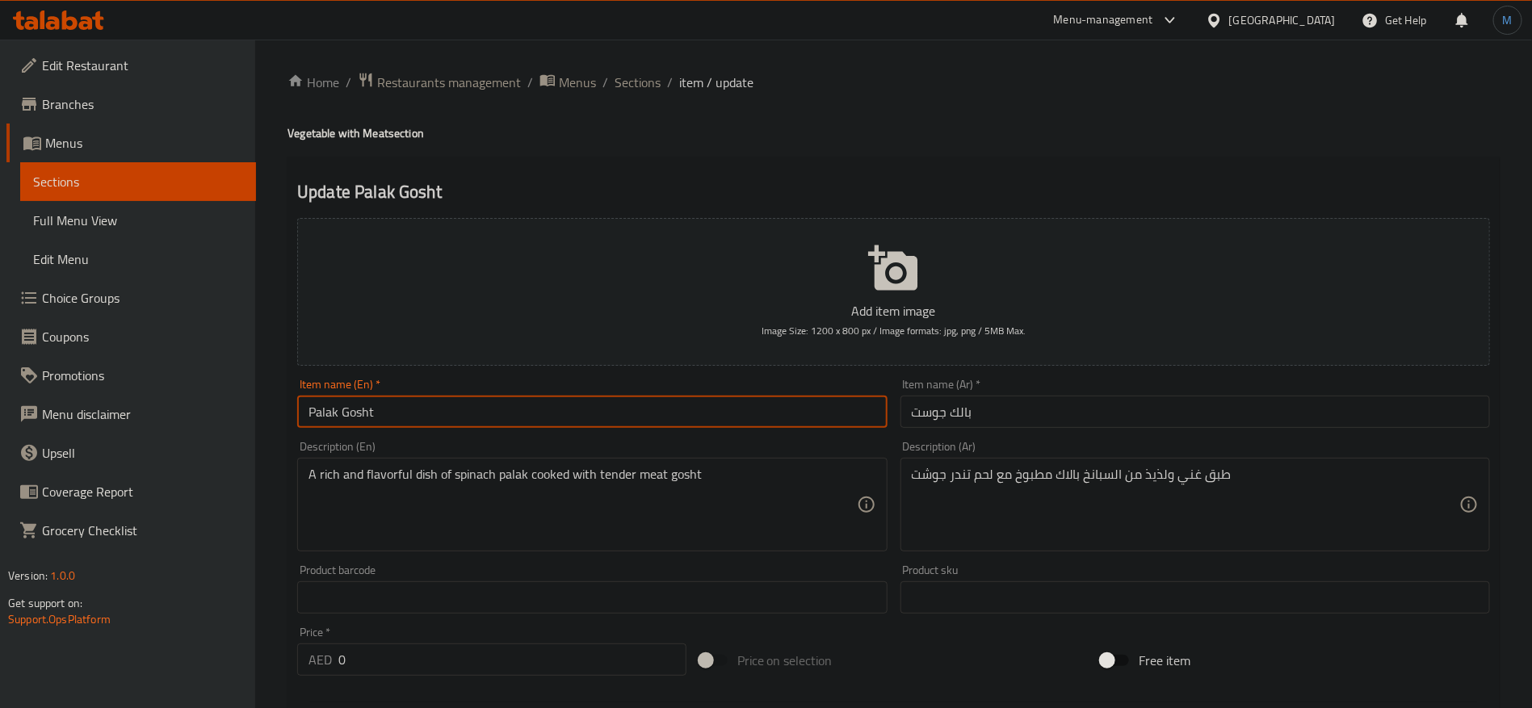
click at [649, 86] on span "Sections" at bounding box center [638, 82] width 46 height 19
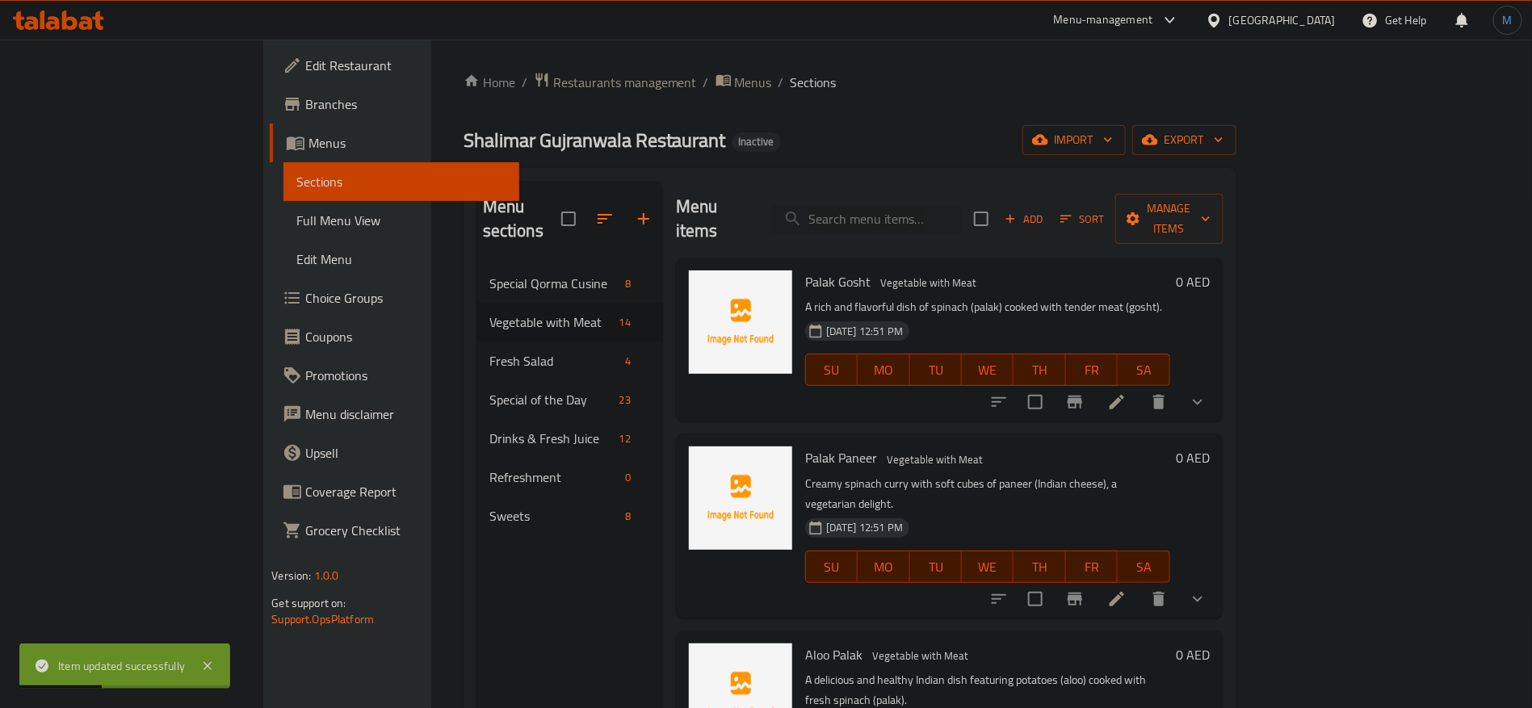
click at [1140, 585] on li at bounding box center [1117, 599] width 45 height 29
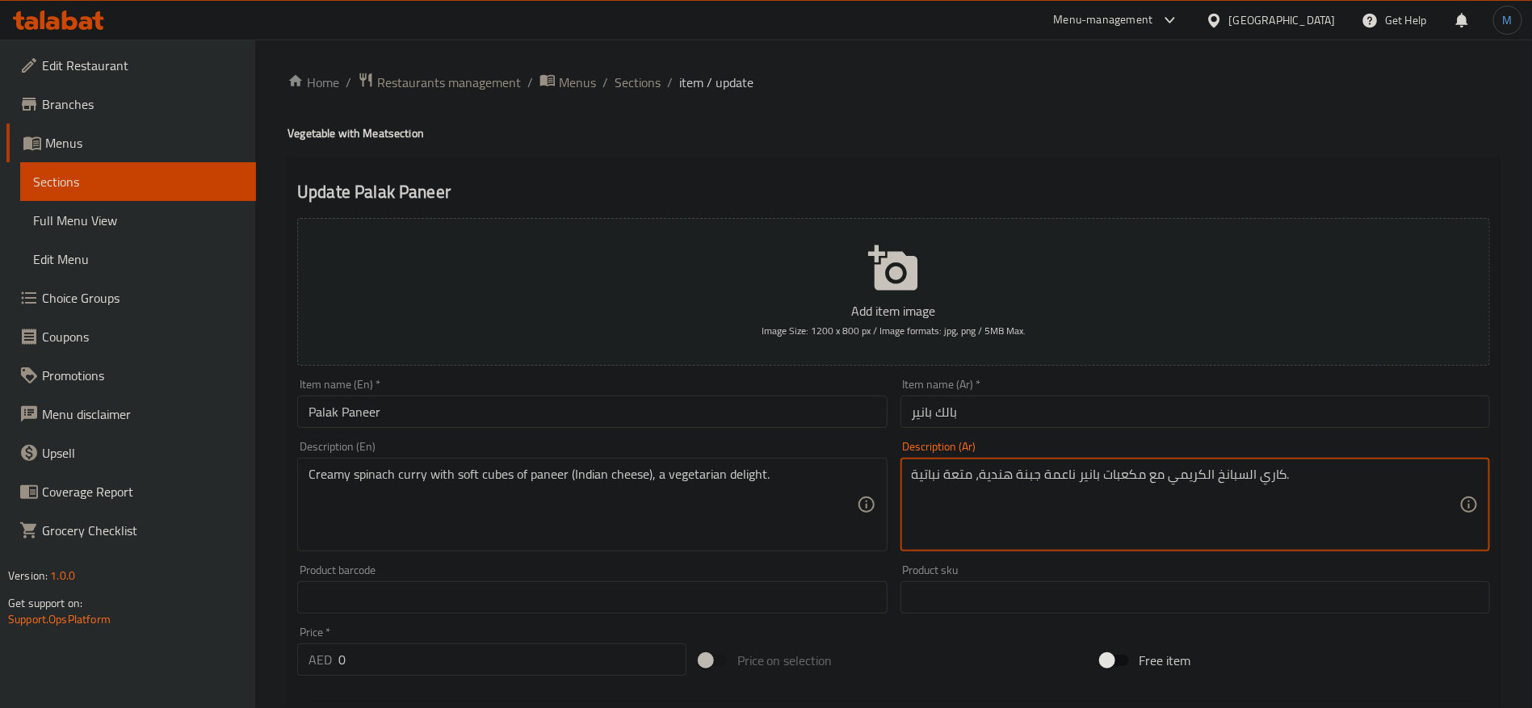
type textarea "كاري السبانخ الكريمي مع مكعبات بانير ناعمة جبنة هندية، متعة نباتية."
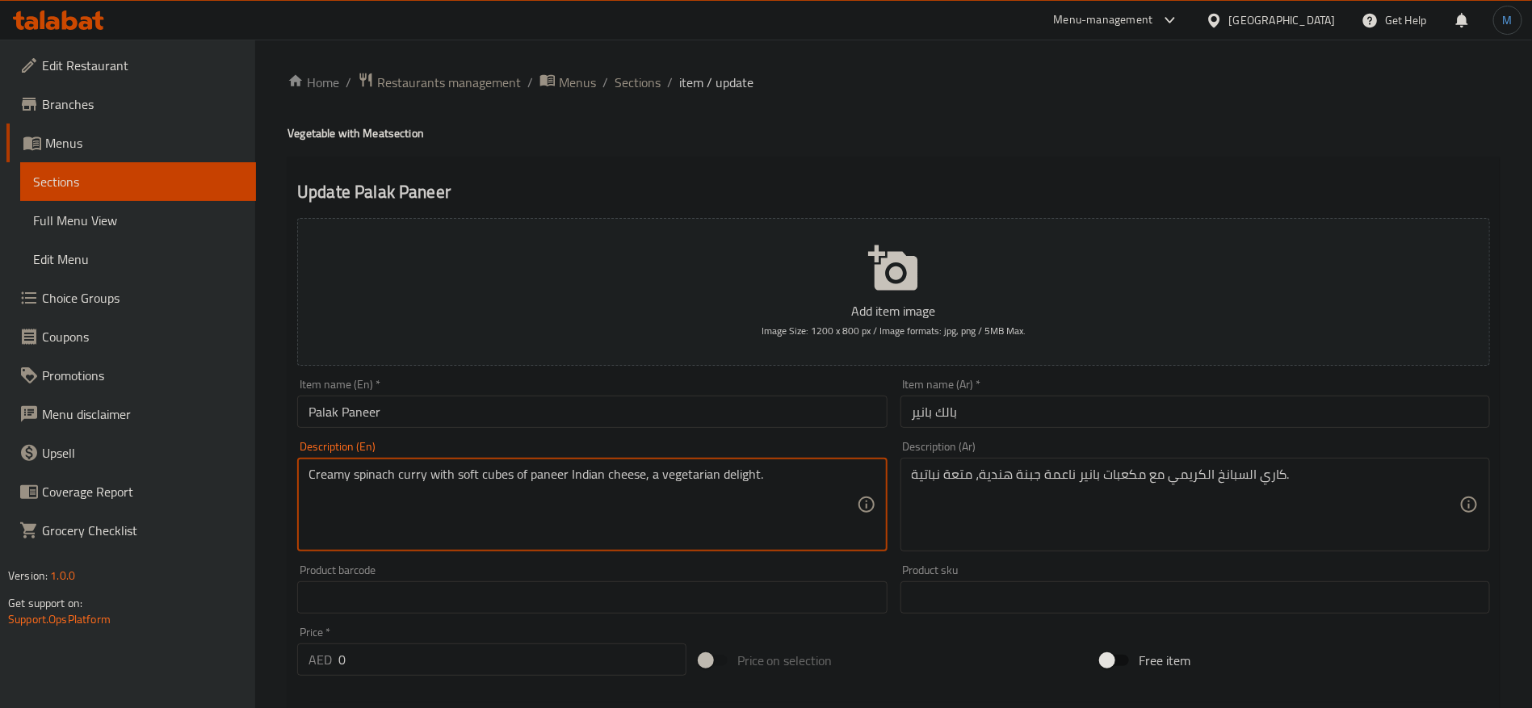
type textarea "Creamy spinach curry with soft cubes of paneer Indian cheese, a vegetarian deli…"
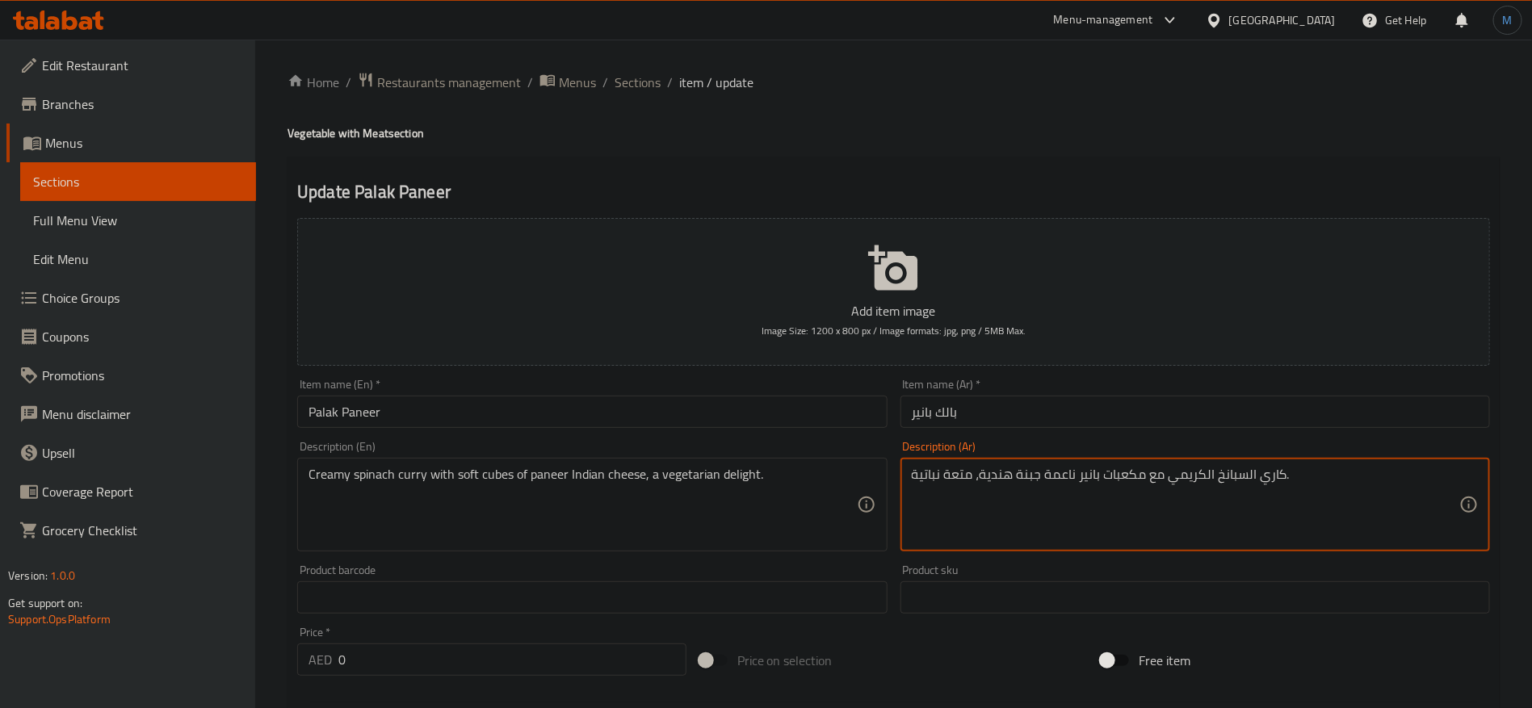
click at [966, 480] on textarea "كاري السبانخ الكريمي مع مكعبات بانير ناعمة جبنة هندية، متعة نباتية." at bounding box center [1186, 505] width 548 height 77
type textarea "كاري السبانخ الكريمي مع مكعبات بانير ناعمة جبنة هندية، ديلايت نباتية."
click at [1054, 402] on input "بالك بانير" at bounding box center [1196, 412] width 590 height 32
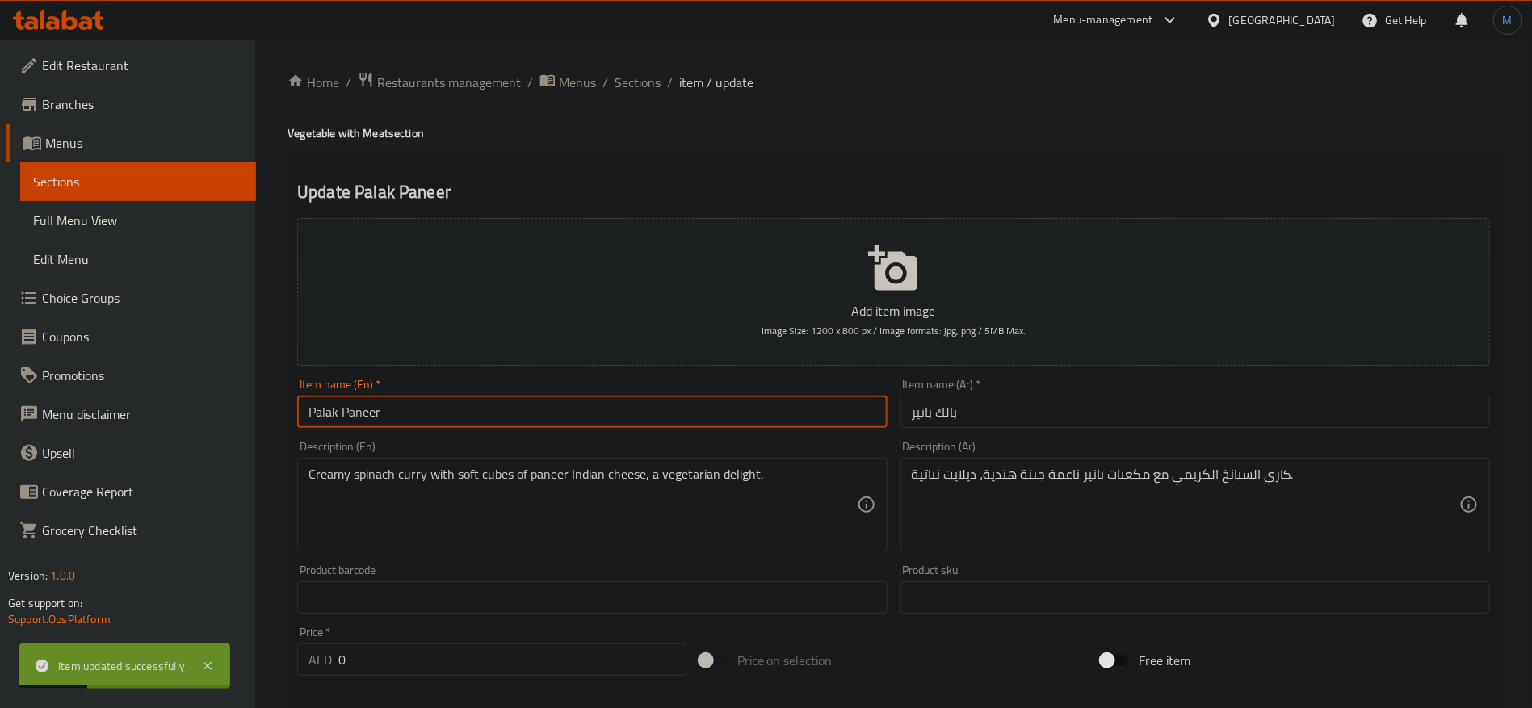
click at [511, 407] on input "Palak Paneer" at bounding box center [592, 412] width 590 height 32
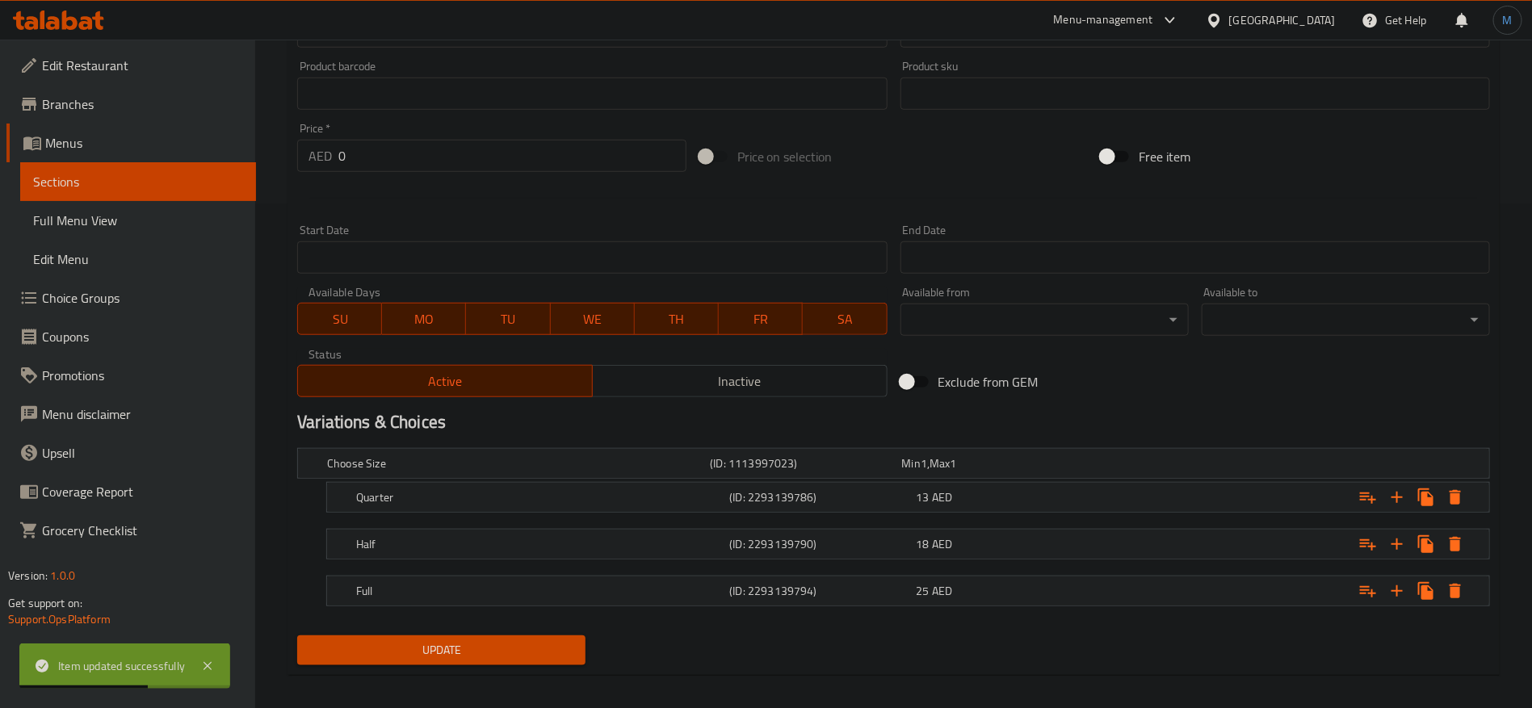
scroll to position [515, 0]
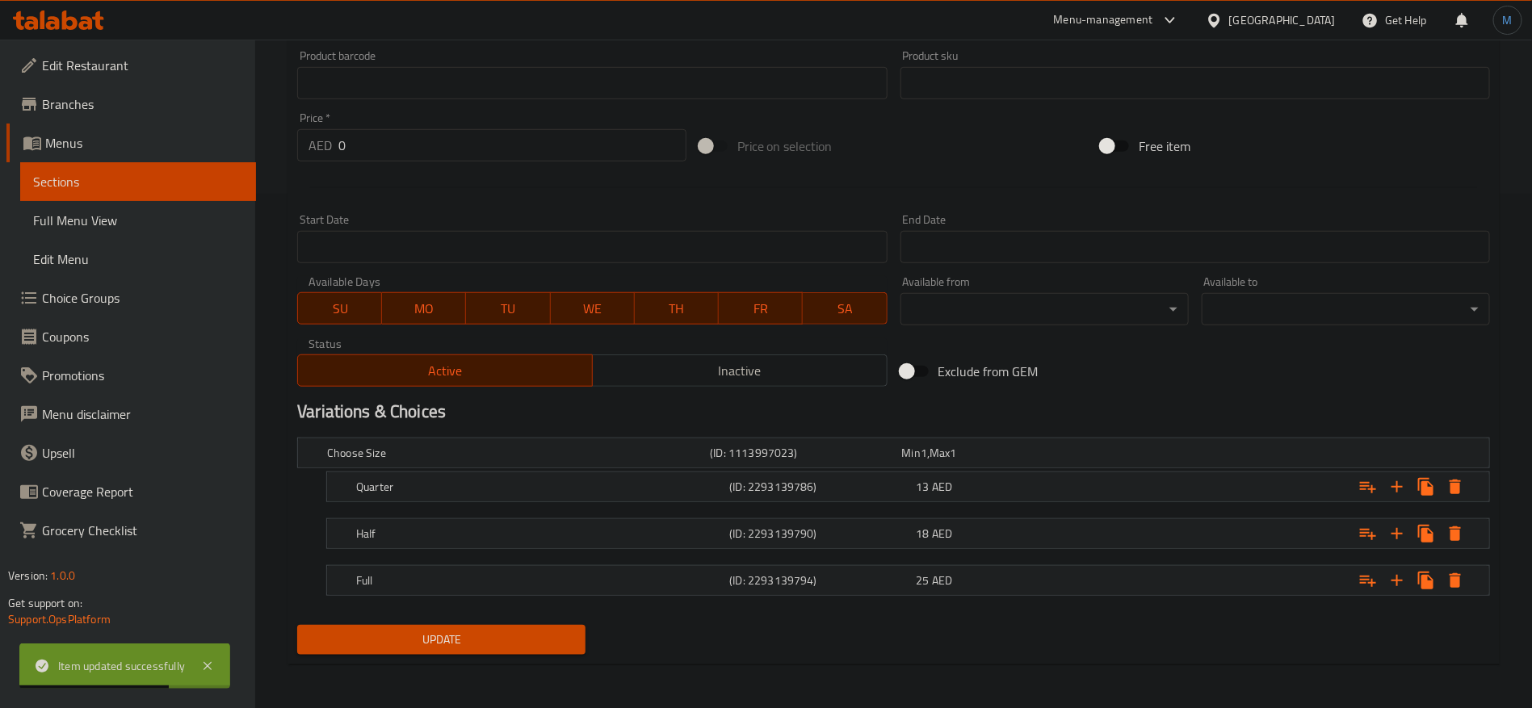
click at [907, 555] on nav at bounding box center [893, 559] width 1193 height 13
click at [890, 119] on div "Add item image Image Size: 1200 x 800 px / Image formats: jpg, png / 5MB Max. I…" at bounding box center [894, 45] width 1206 height 696
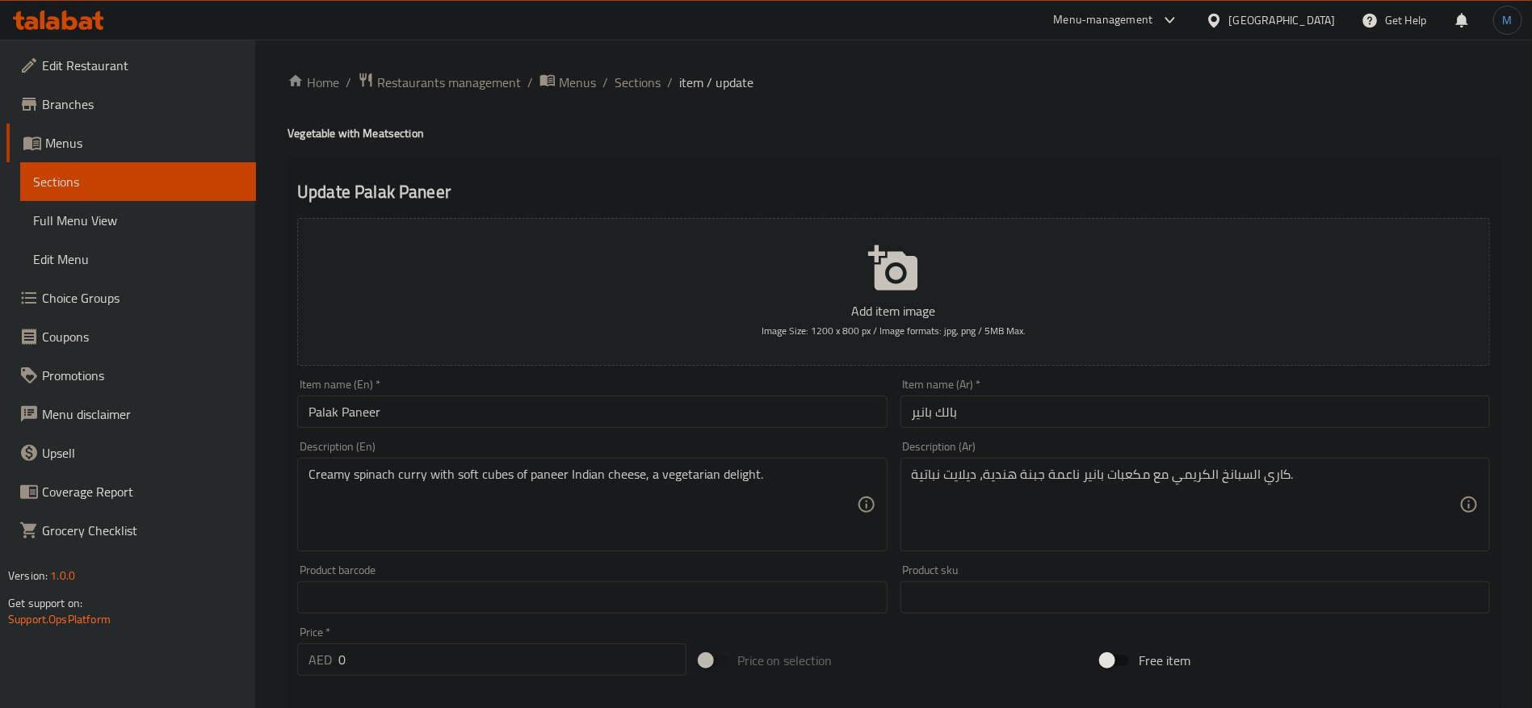
drag, startPoint x: 1383, startPoint y: 112, endPoint x: 1360, endPoint y: 179, distance: 71.0
click at [1372, 175] on div "Home / Restaurants management / Menus / Sections / item / update Vegetable with…" at bounding box center [894, 632] width 1212 height 1120
click at [511, 411] on input "Palak Paneer" at bounding box center [592, 412] width 590 height 32
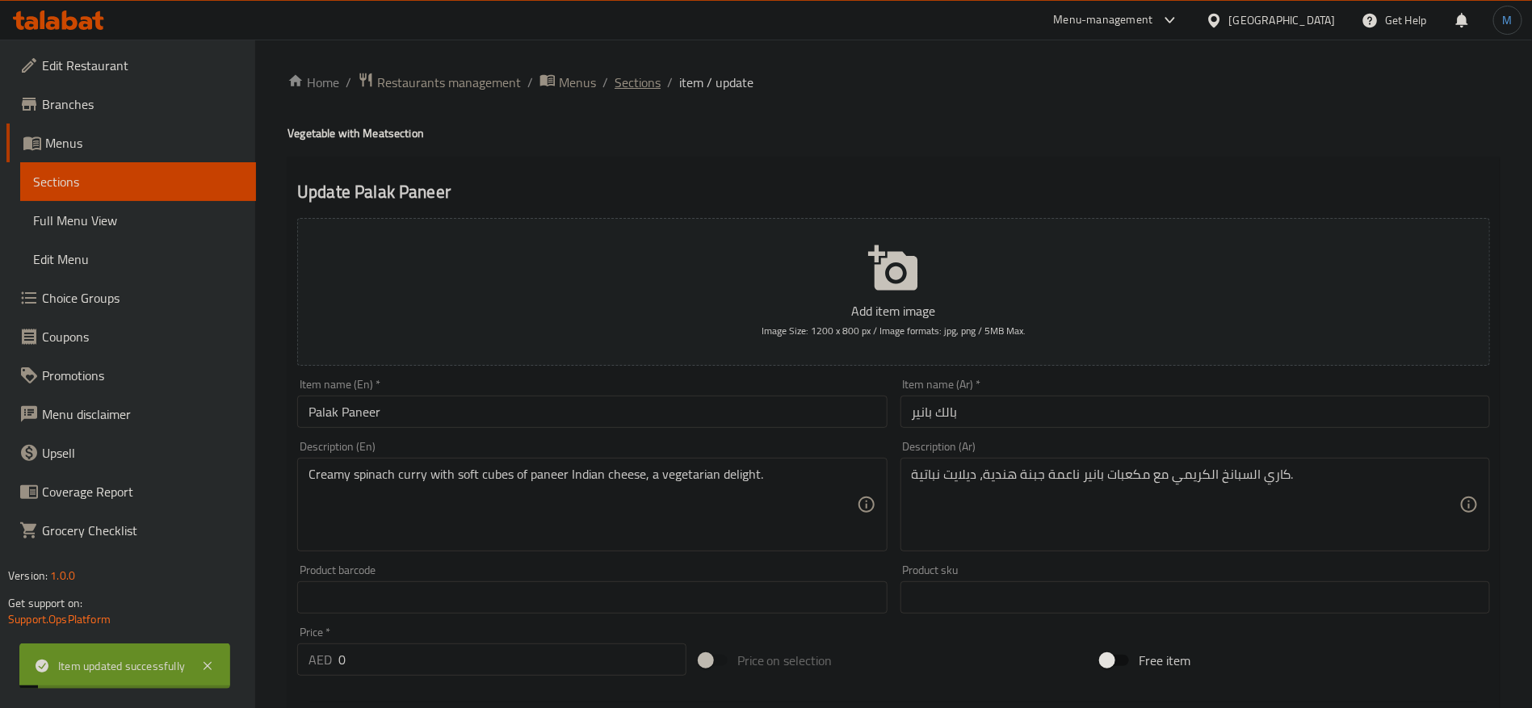
click at [642, 82] on span "Sections" at bounding box center [638, 82] width 46 height 19
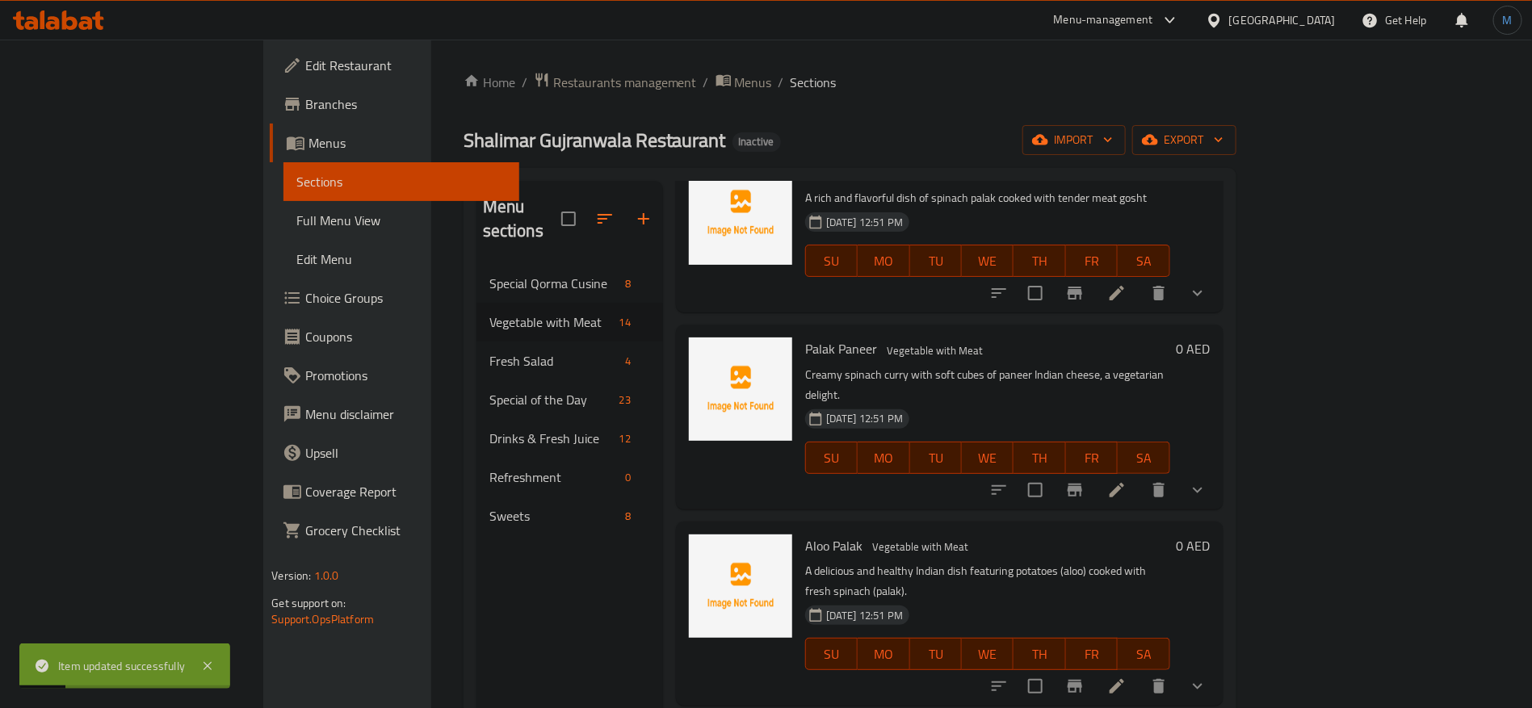
scroll to position [121, 0]
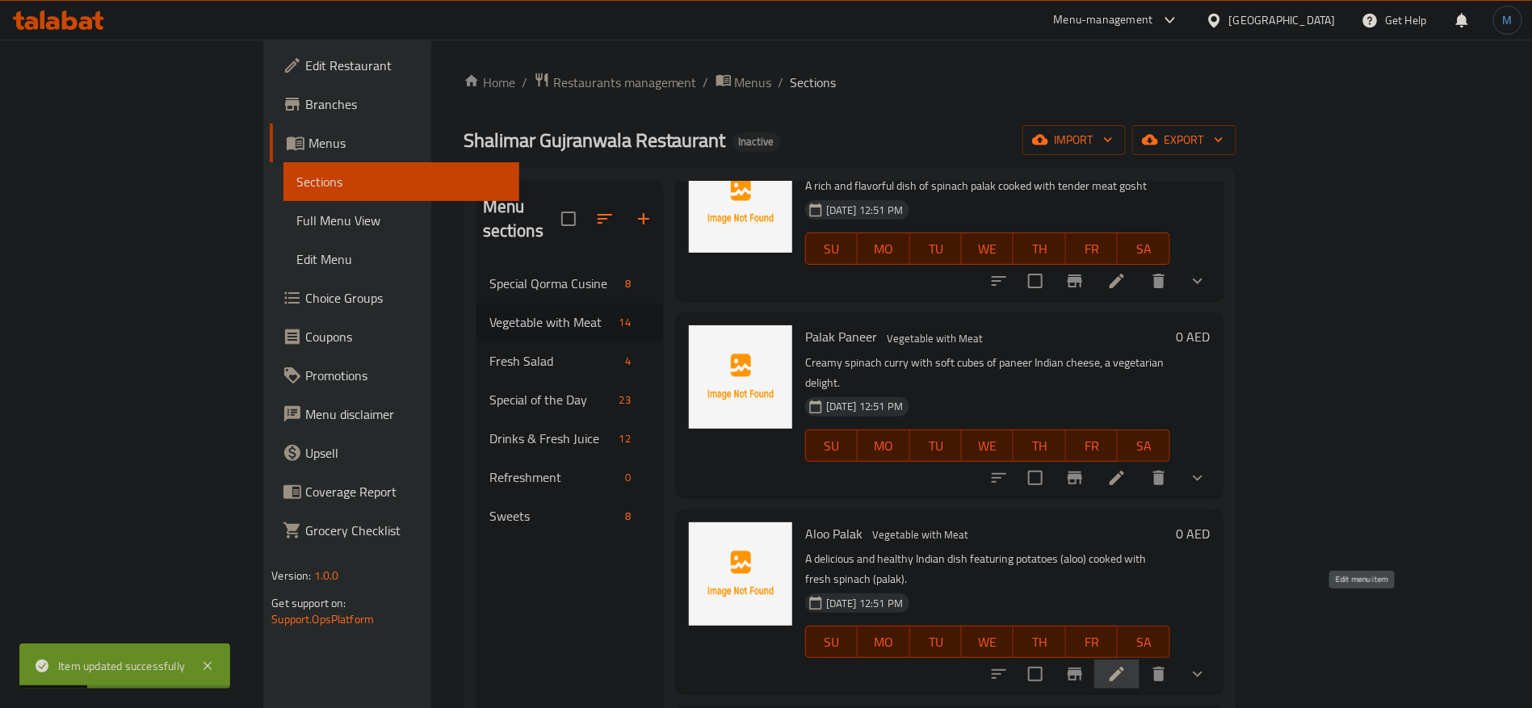
click at [1127, 665] on icon at bounding box center [1116, 674] width 19 height 19
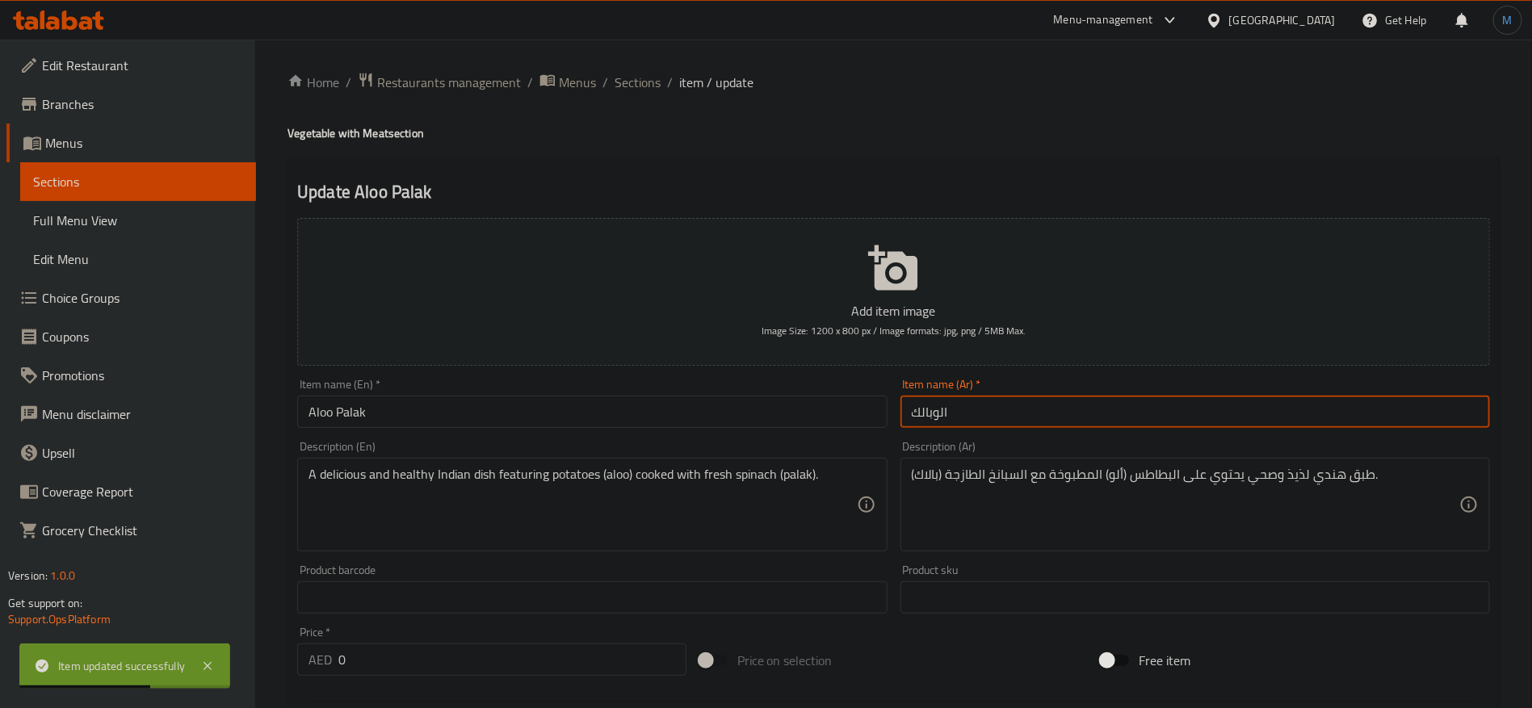
drag, startPoint x: 928, startPoint y: 412, endPoint x: 936, endPoint y: 413, distance: 8.1
click at [928, 413] on input "الوبالك" at bounding box center [1196, 412] width 590 height 32
click at [937, 413] on input "الوبالك" at bounding box center [1196, 412] width 590 height 32
type input "الو بالك"
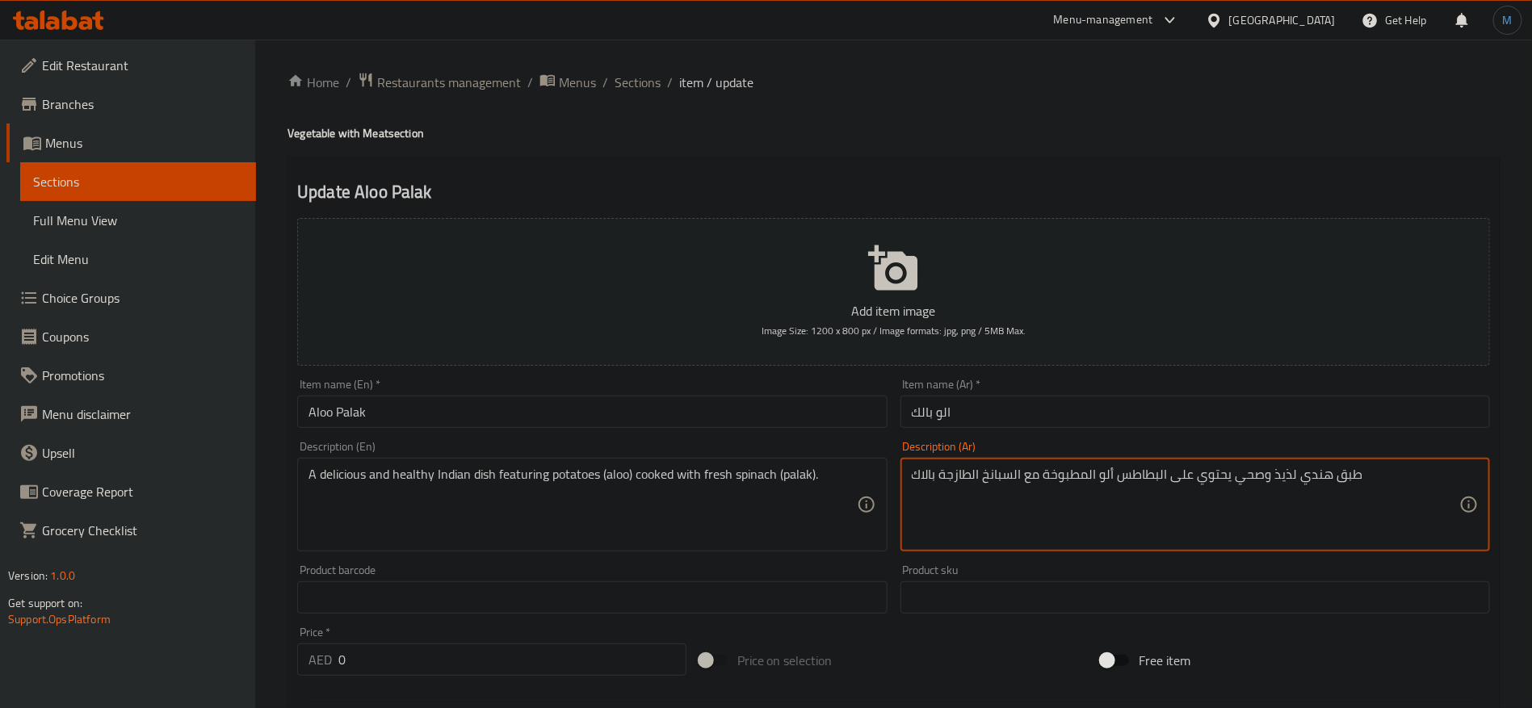
type textarea "طبق هندي لذيذ وصحي يحتوي على البطاطس ألو المطبوخة مع السبانخ الطازجة بالاك"
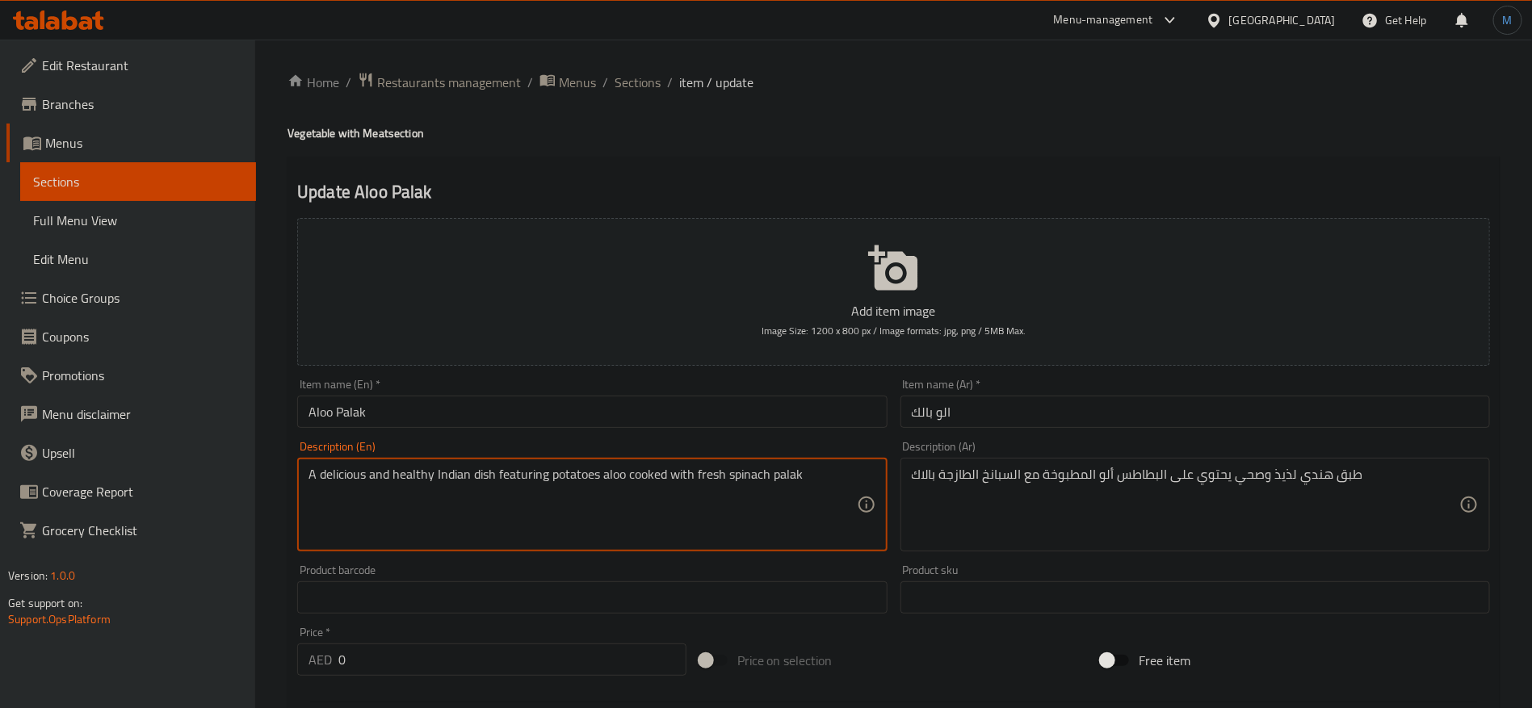
type textarea "A delicious and healthy Indian dish featuring potatoes aloo cooked with fresh s…"
click at [781, 401] on input "Aloo Palak" at bounding box center [592, 412] width 590 height 32
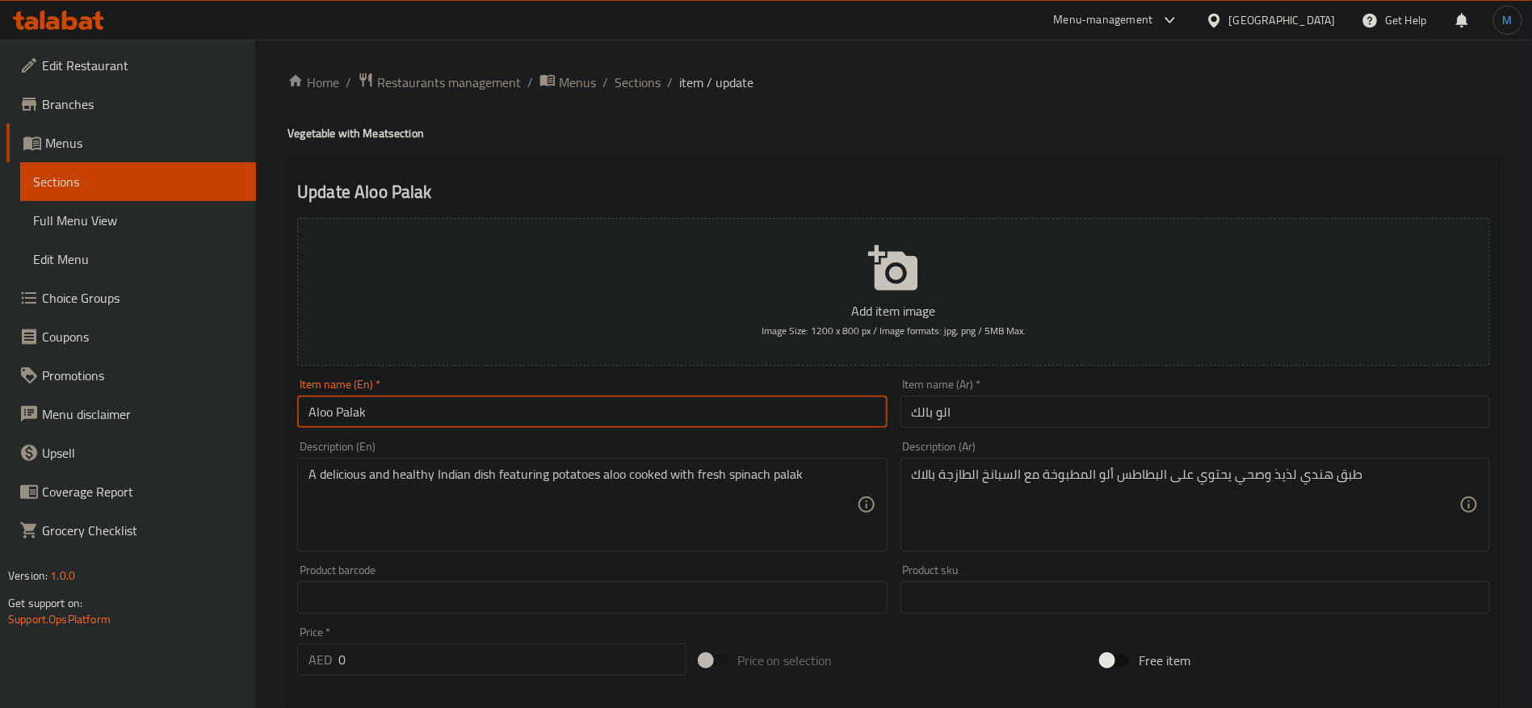
click at [632, 81] on span "Sections" at bounding box center [638, 82] width 46 height 19
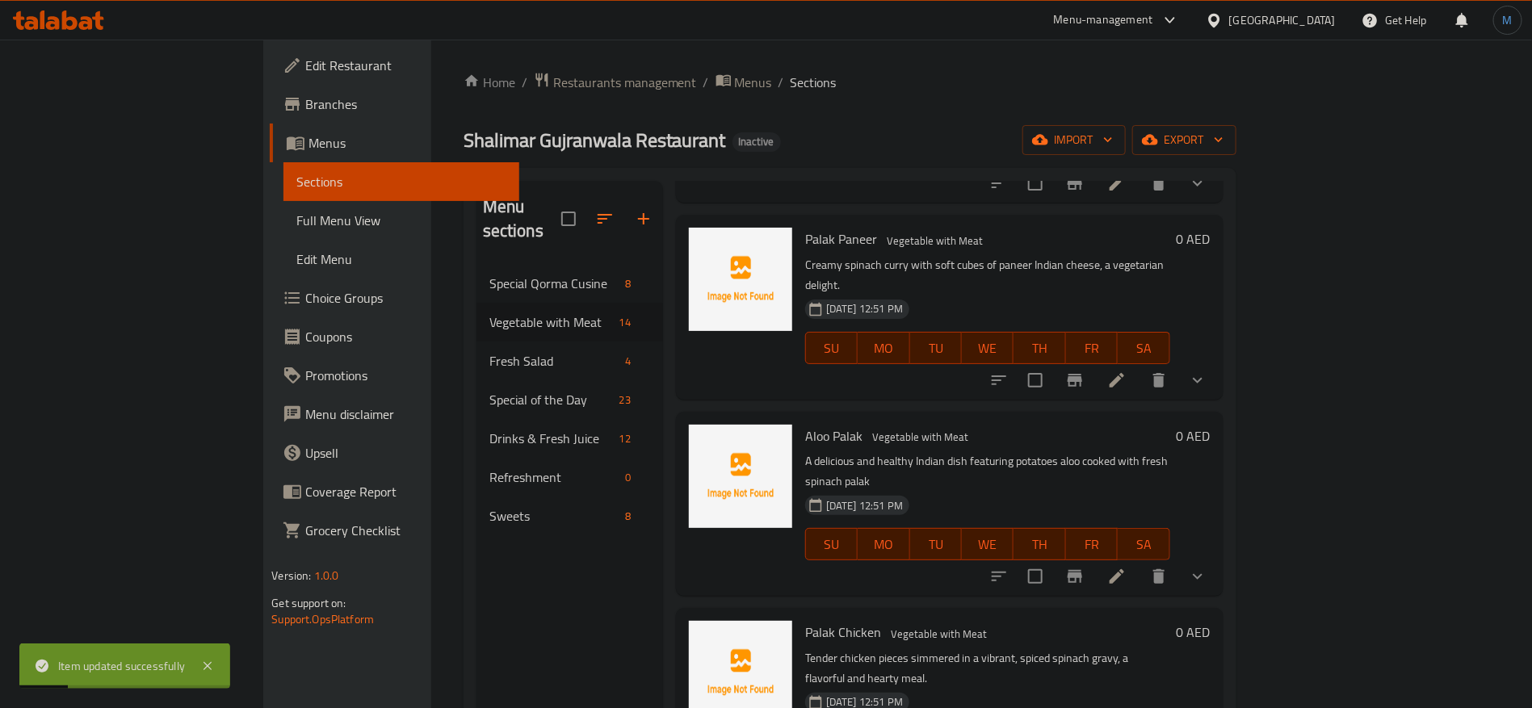
scroll to position [364, 0]
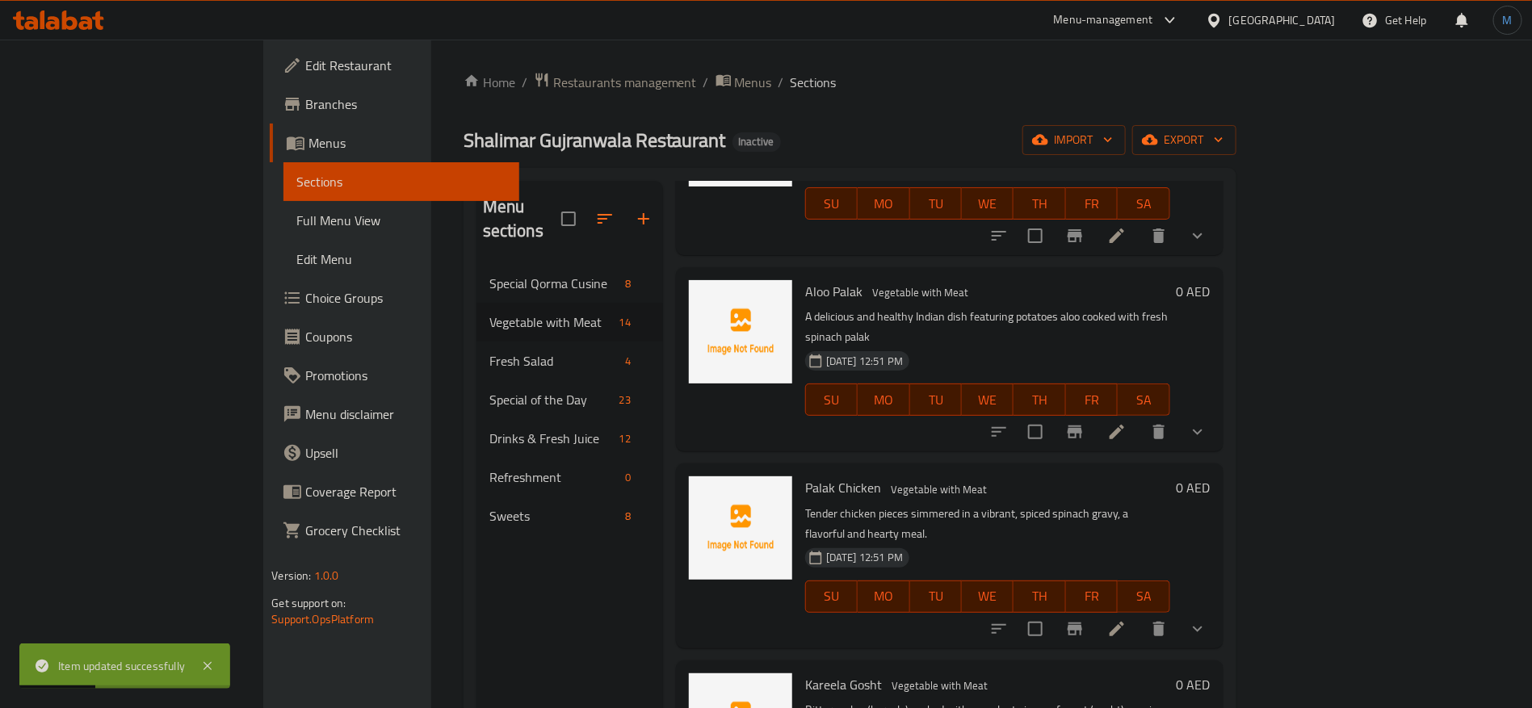
click at [1140, 615] on li at bounding box center [1117, 629] width 45 height 29
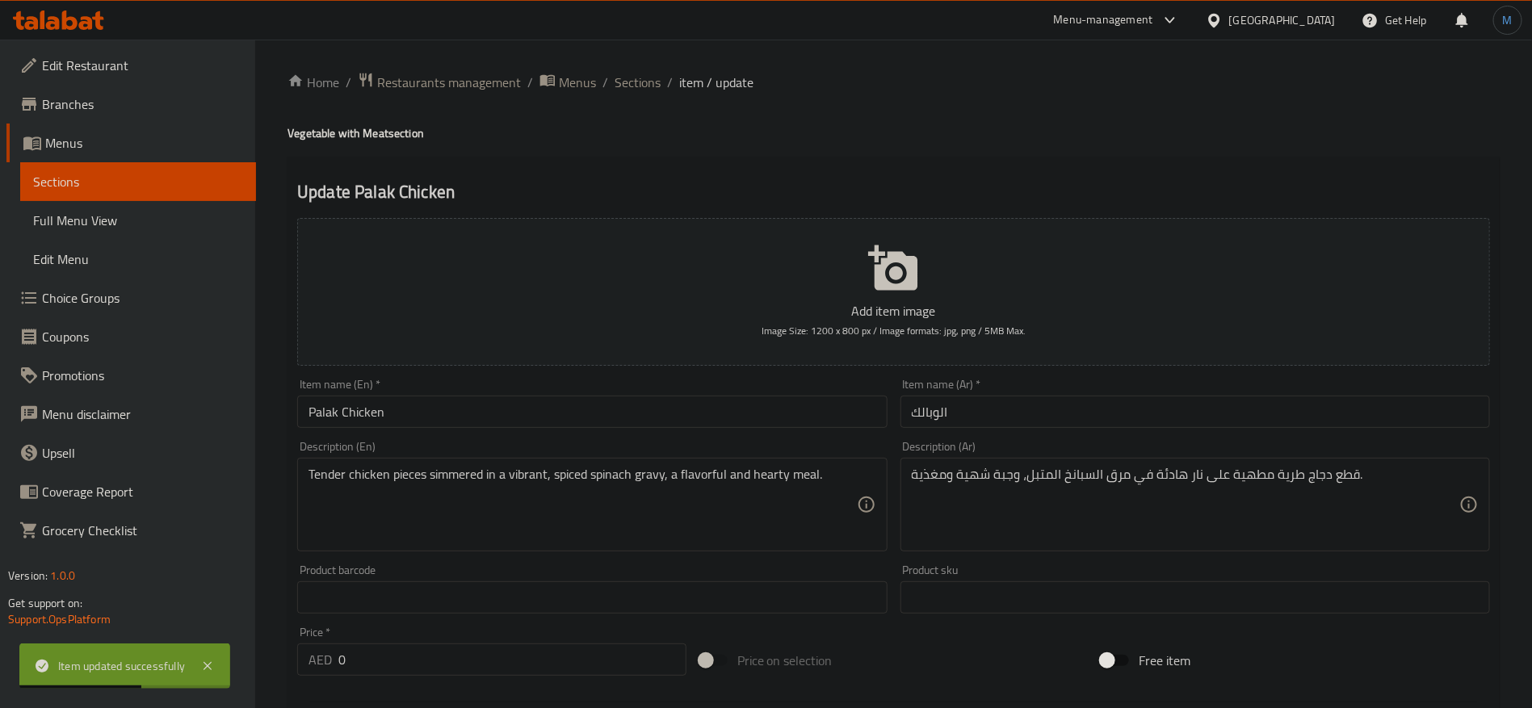
click at [935, 423] on input "الوبالك" at bounding box center [1196, 412] width 590 height 32
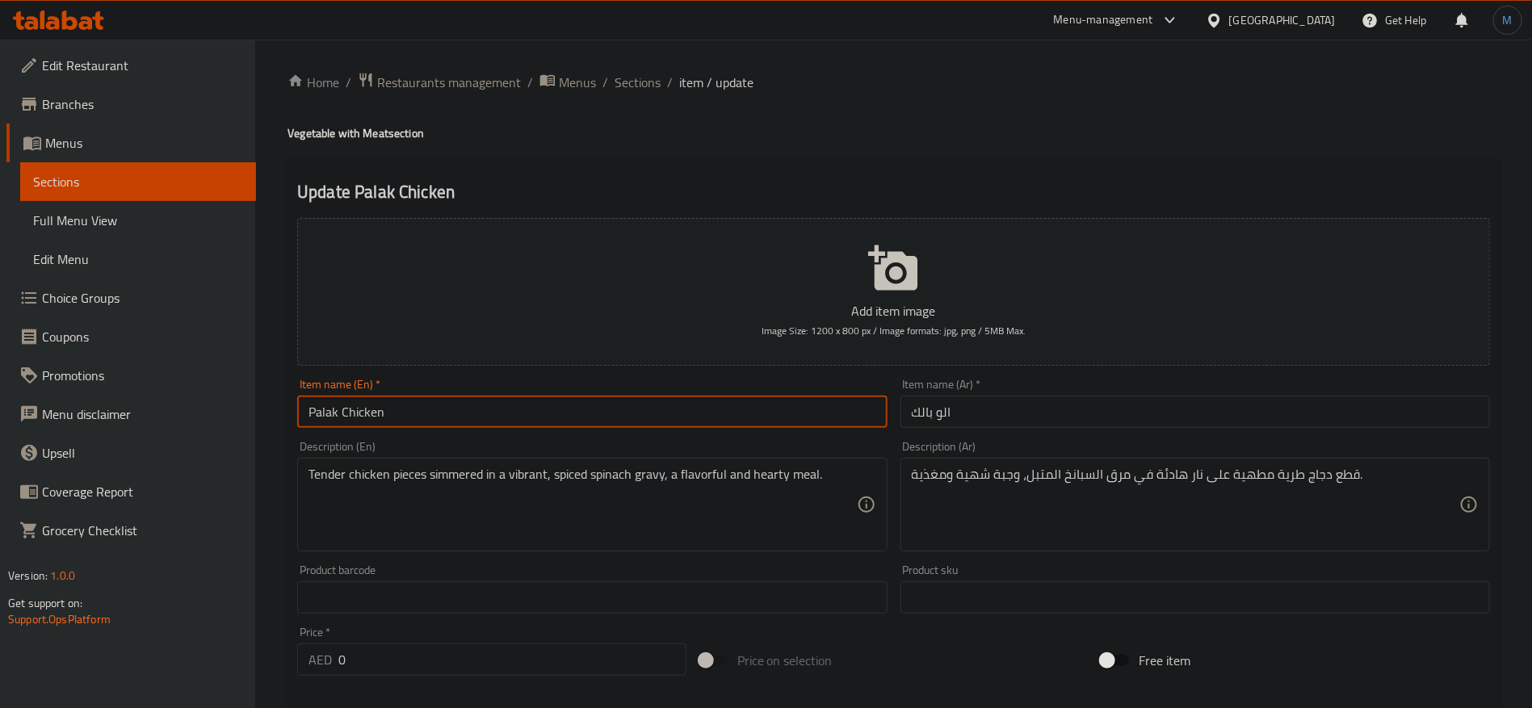
click at [687, 410] on input "Palak Chicken" at bounding box center [592, 412] width 590 height 32
click at [1136, 416] on input "الو بالك" at bounding box center [1196, 412] width 590 height 32
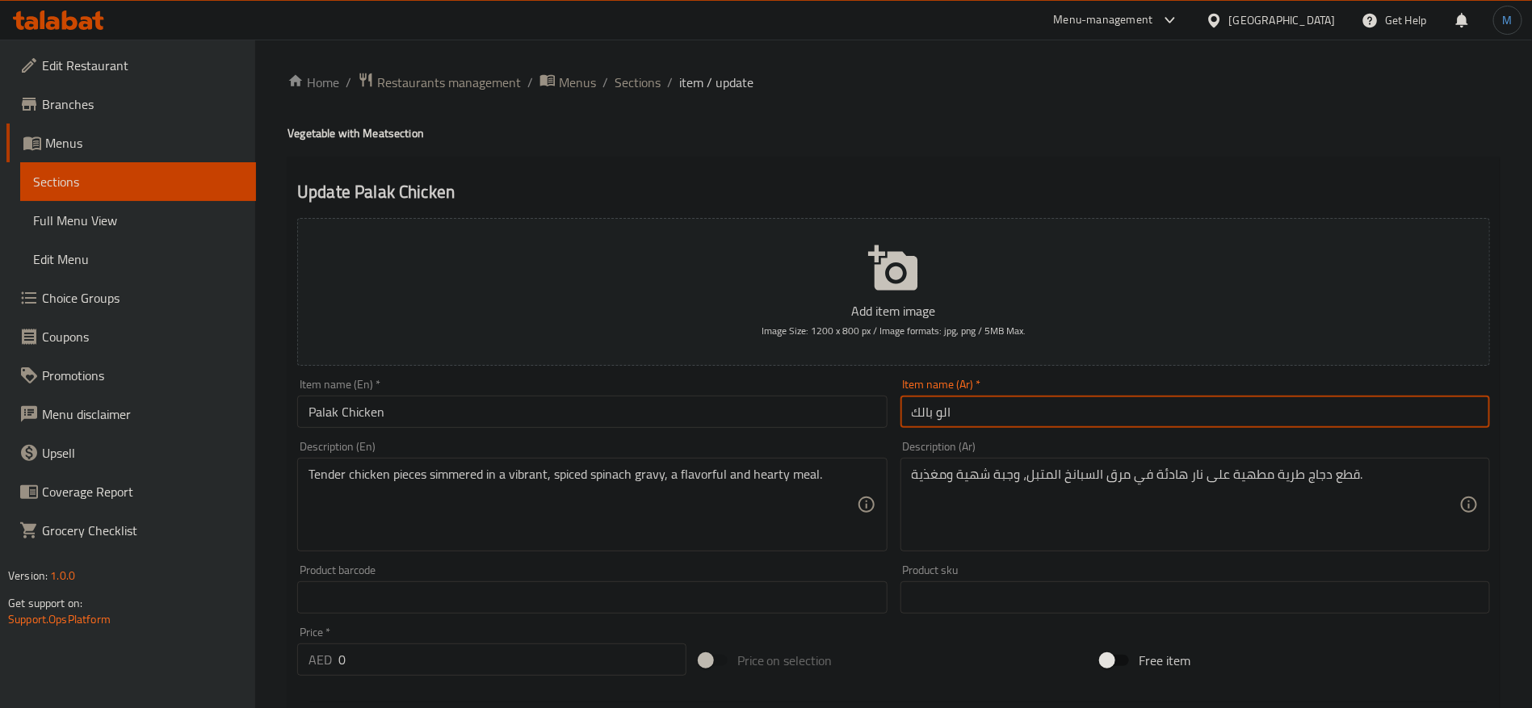
paste input "جاج بالا"
type input "دجاج بالاك"
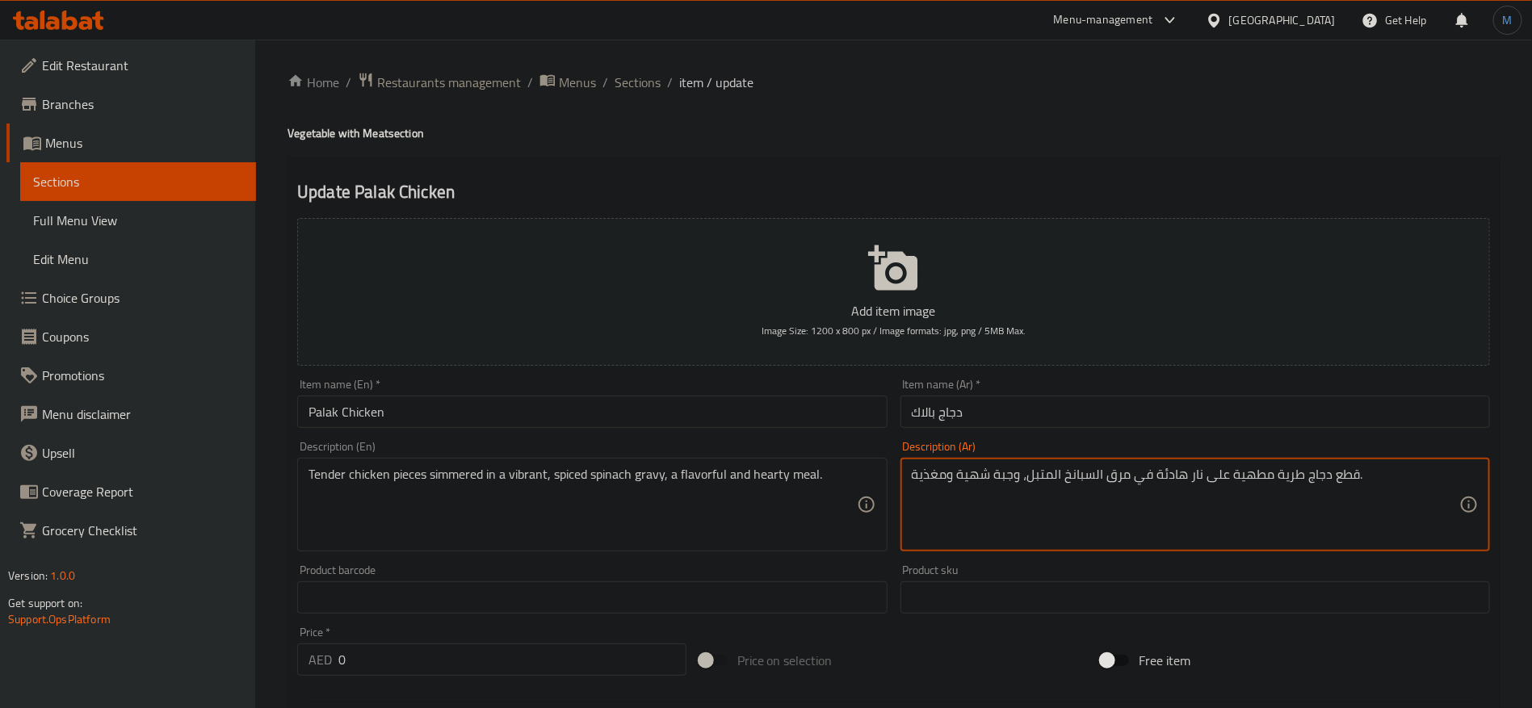
click at [1287, 475] on textarea "قطع دجاج طرية مطهية على نار هادئة في مرق السبانخ المتبل، وجبة شهية ومغذية." at bounding box center [1186, 505] width 548 height 77
type textarea "قطع دجاج تندر مطهية على نار هادئة في جريفي السبانخ المتبل، وجبة شهية ومغذية."
click at [590, 418] on input "Palak Chicken" at bounding box center [592, 412] width 590 height 32
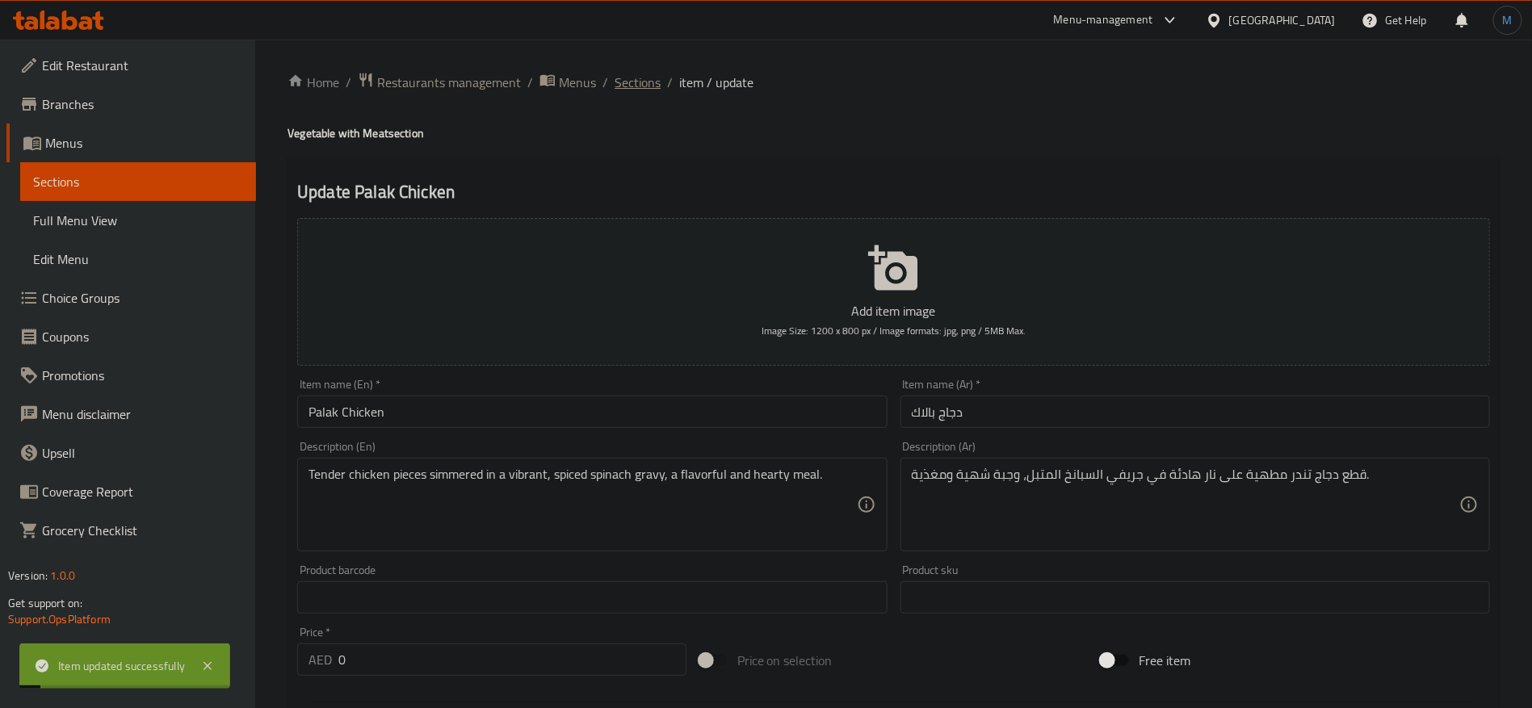
click at [641, 78] on span "Sections" at bounding box center [638, 82] width 46 height 19
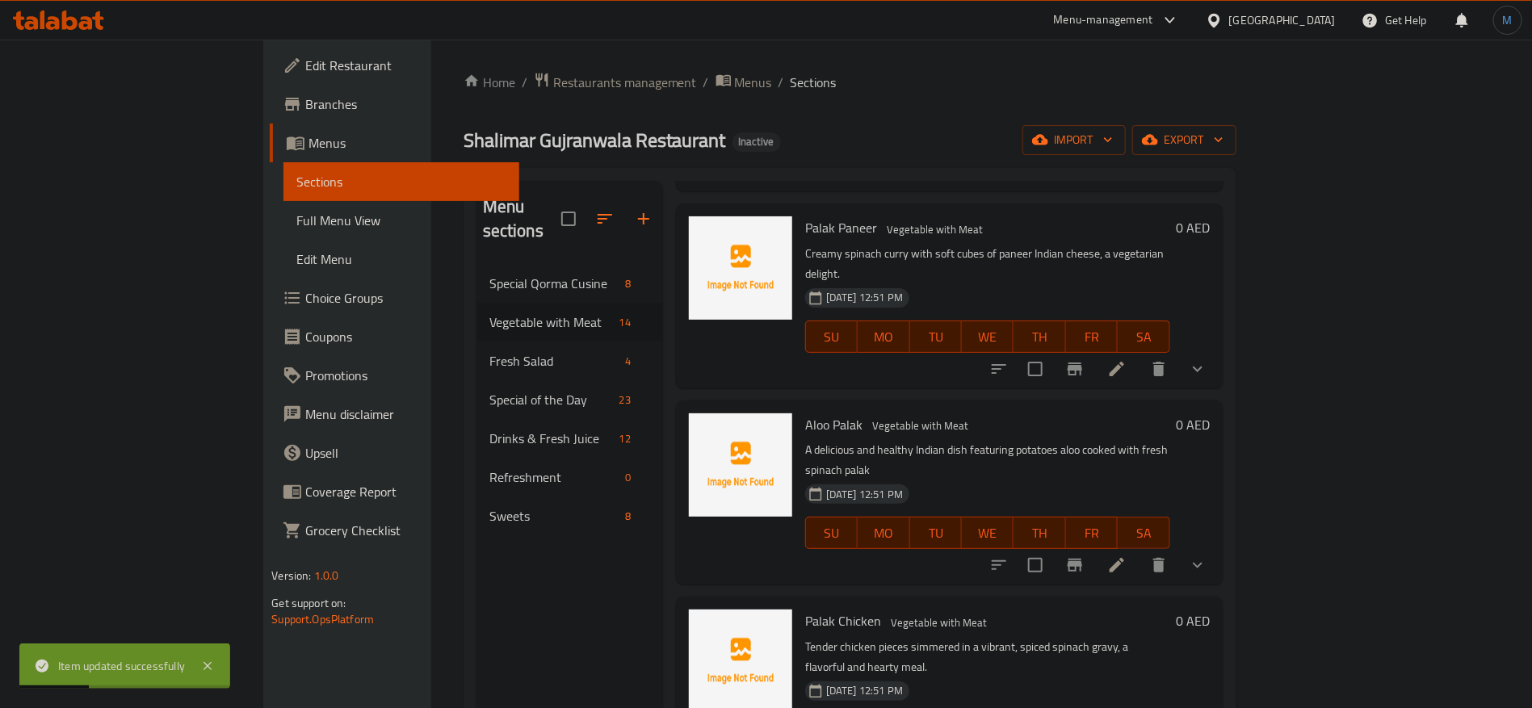
scroll to position [242, 0]
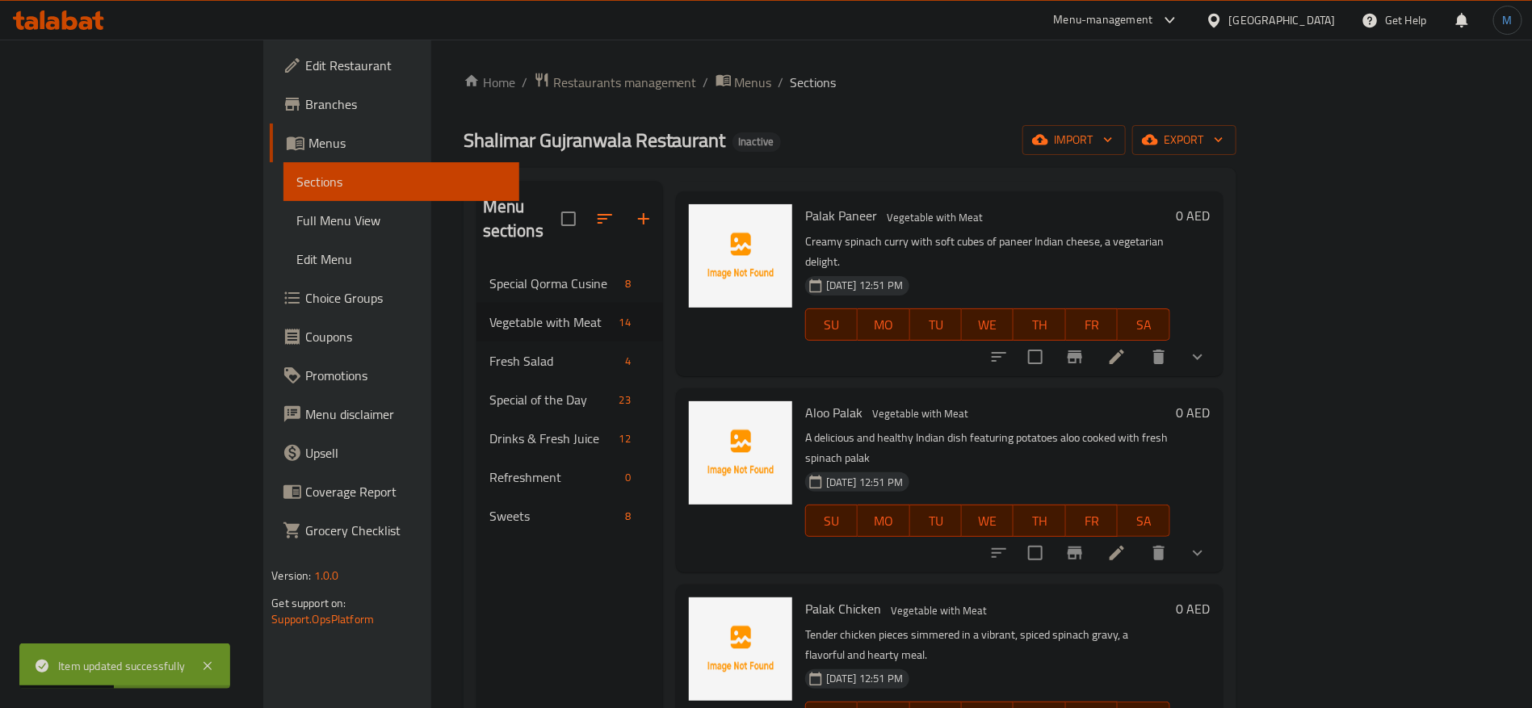
click at [1140, 539] on li at bounding box center [1117, 553] width 45 height 29
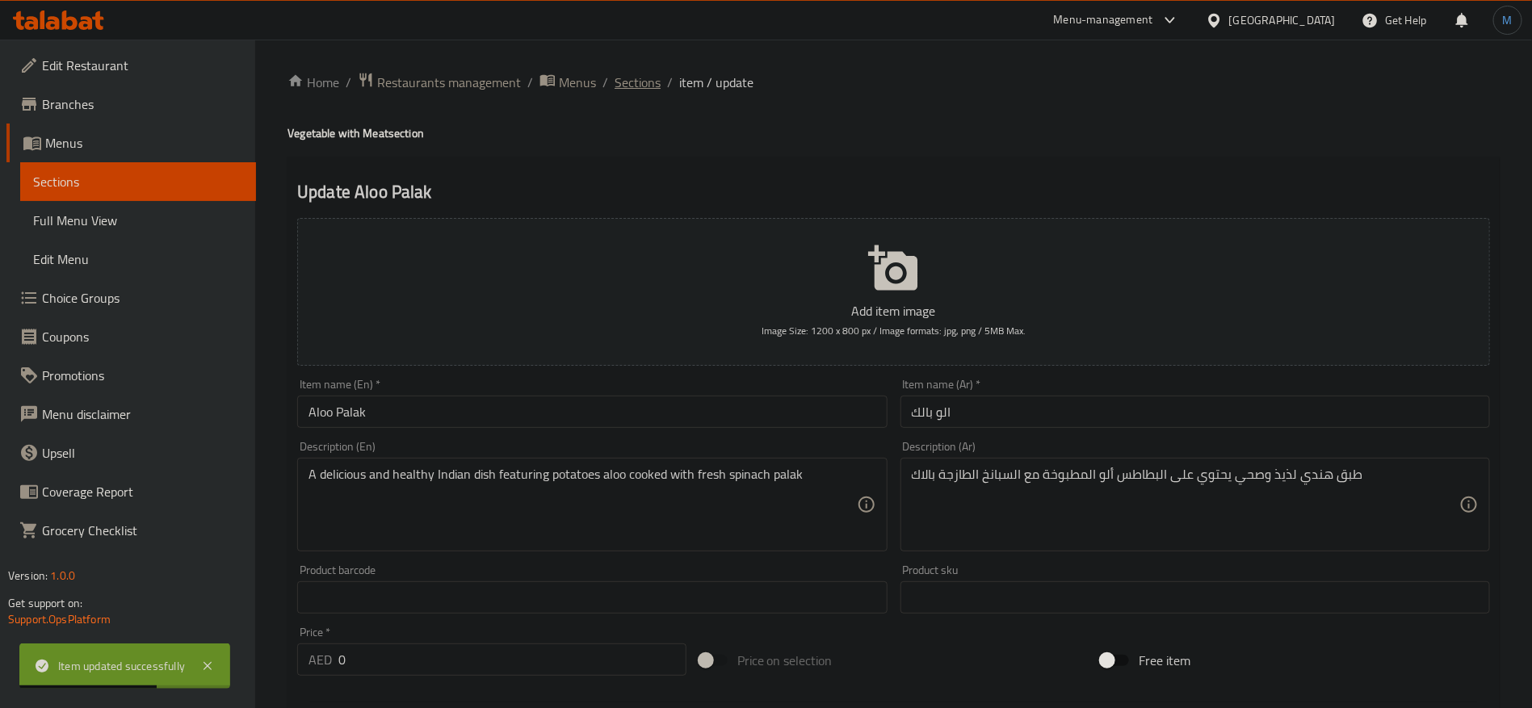
click at [651, 88] on span "Sections" at bounding box center [638, 82] width 46 height 19
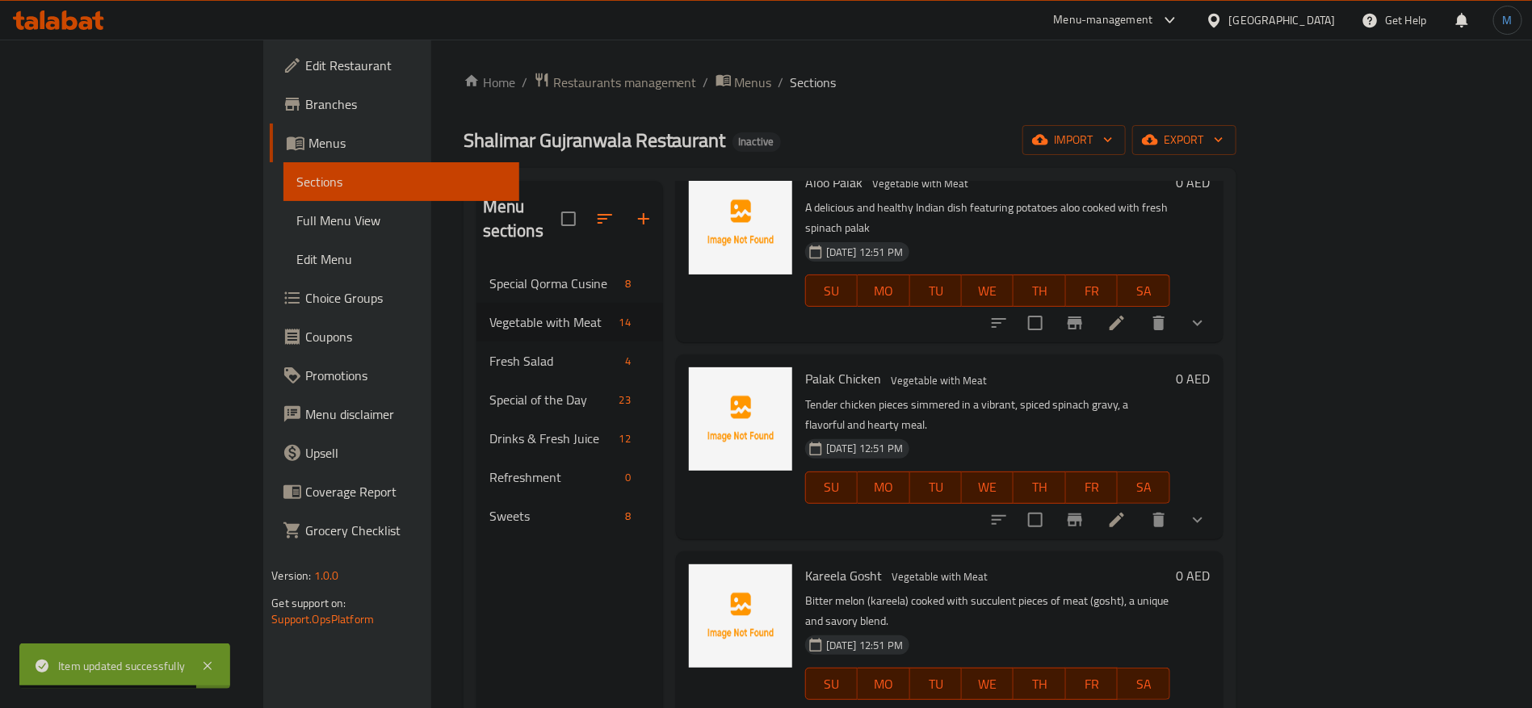
scroll to position [485, 0]
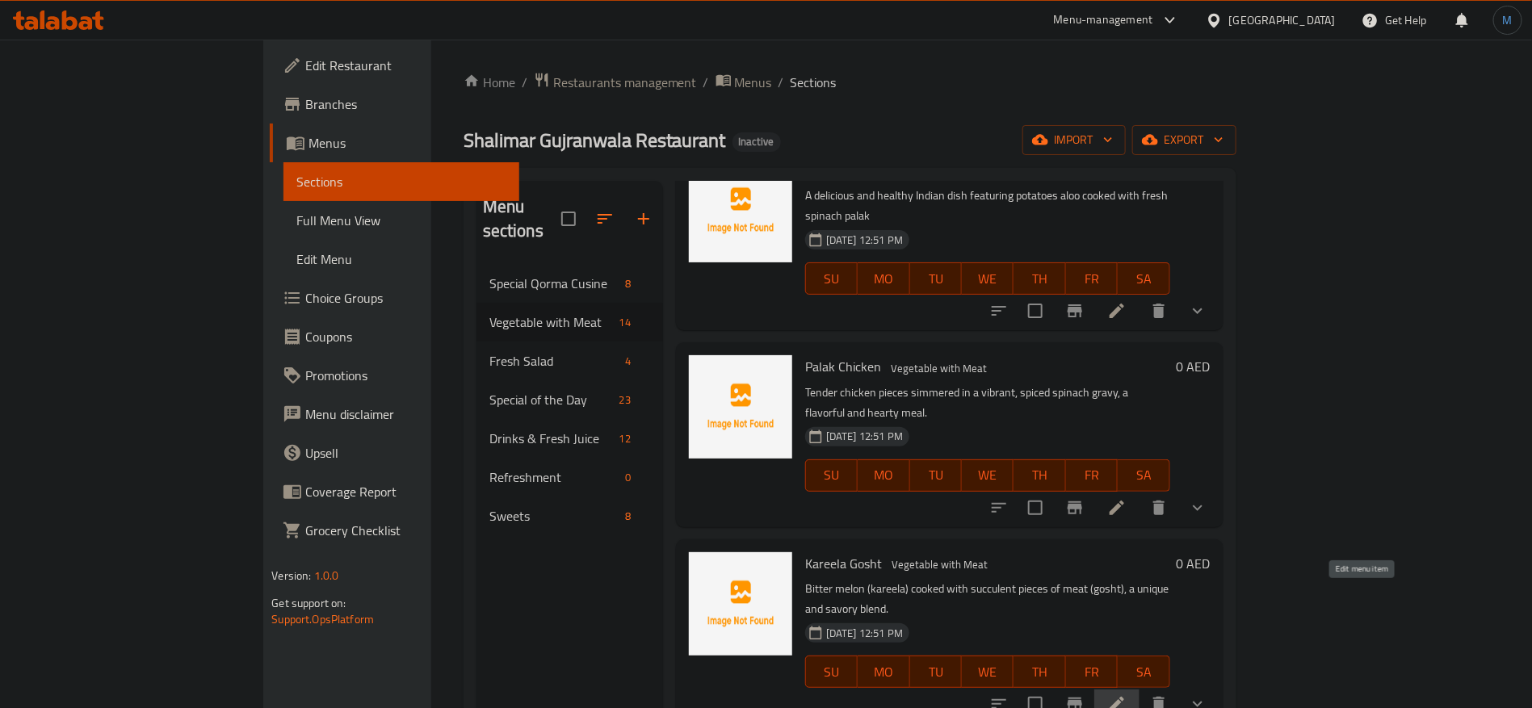
click at [1124, 697] on icon at bounding box center [1117, 704] width 15 height 15
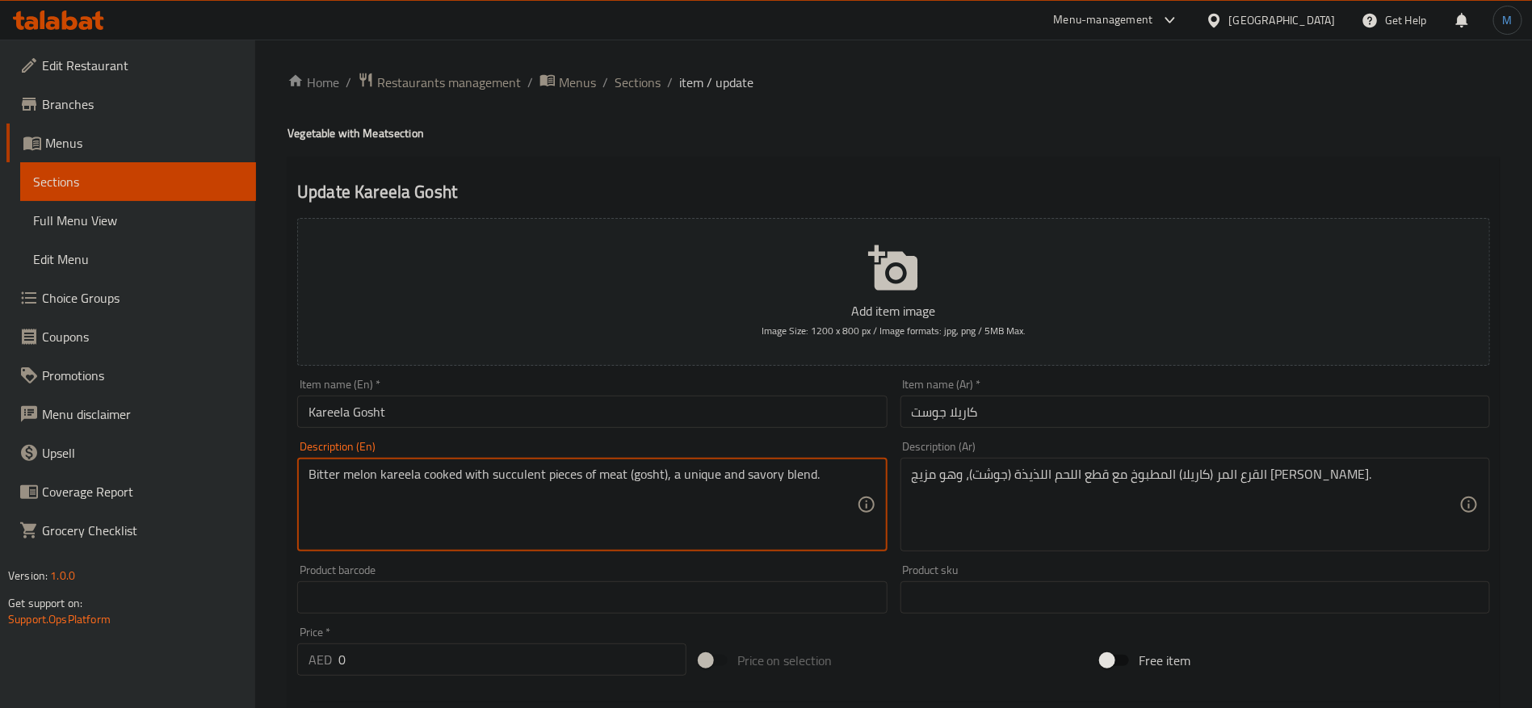
click at [663, 467] on textarea "Bitter melon kareela cooked with succulent pieces of meat (gosht), a unique and…" at bounding box center [583, 505] width 548 height 77
type textarea "Bitter melon kareela cooked with succulent pieces of meat gosht, a unique and s…"
drag, startPoint x: 326, startPoint y: 479, endPoint x: 380, endPoint y: 480, distance: 54.1
click at [380, 480] on textarea "Bitter melon kareela cooked with succulent pieces of meat gosht, a unique and s…" at bounding box center [583, 505] width 548 height 77
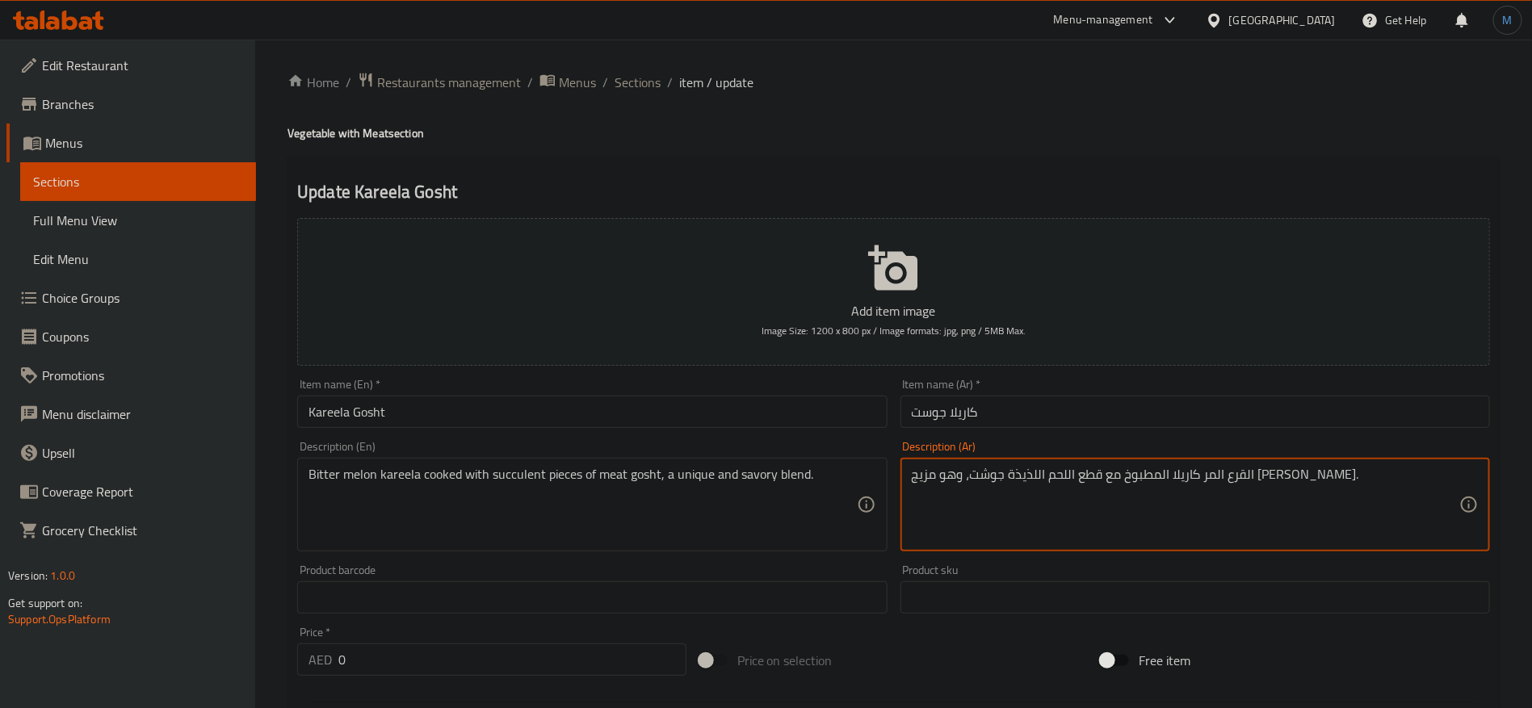
click at [1288, 468] on textarea "القرع المر كاريلا المطبوخ مع قطع اللحم اللذيذة جوشت، وهو مزيج [PERSON_NAME]." at bounding box center [1186, 505] width 548 height 77
click at [1246, 478] on textarea "القرع المر كاريلا المطبوخ مع قطع اللحم اللذيذة جوشت، وهو مزيج [PERSON_NAME]." at bounding box center [1186, 505] width 548 height 77
paste textarea "كاريلا البطيخ المر"
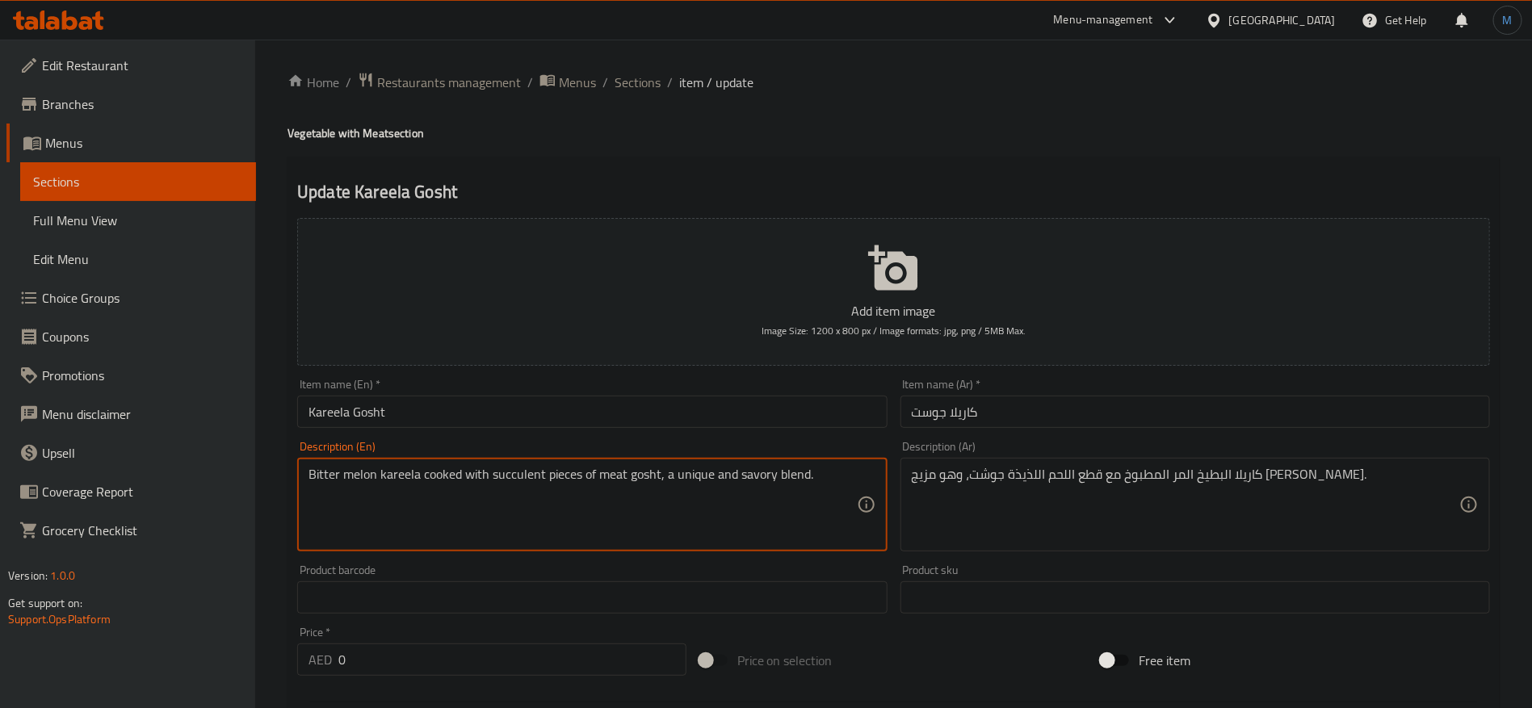
drag, startPoint x: 331, startPoint y: 484, endPoint x: 362, endPoint y: 482, distance: 30.7
click at [362, 482] on textarea "Bitter melon kareela cooked with succulent pieces of meat gosht, a unique and s…" at bounding box center [583, 505] width 548 height 77
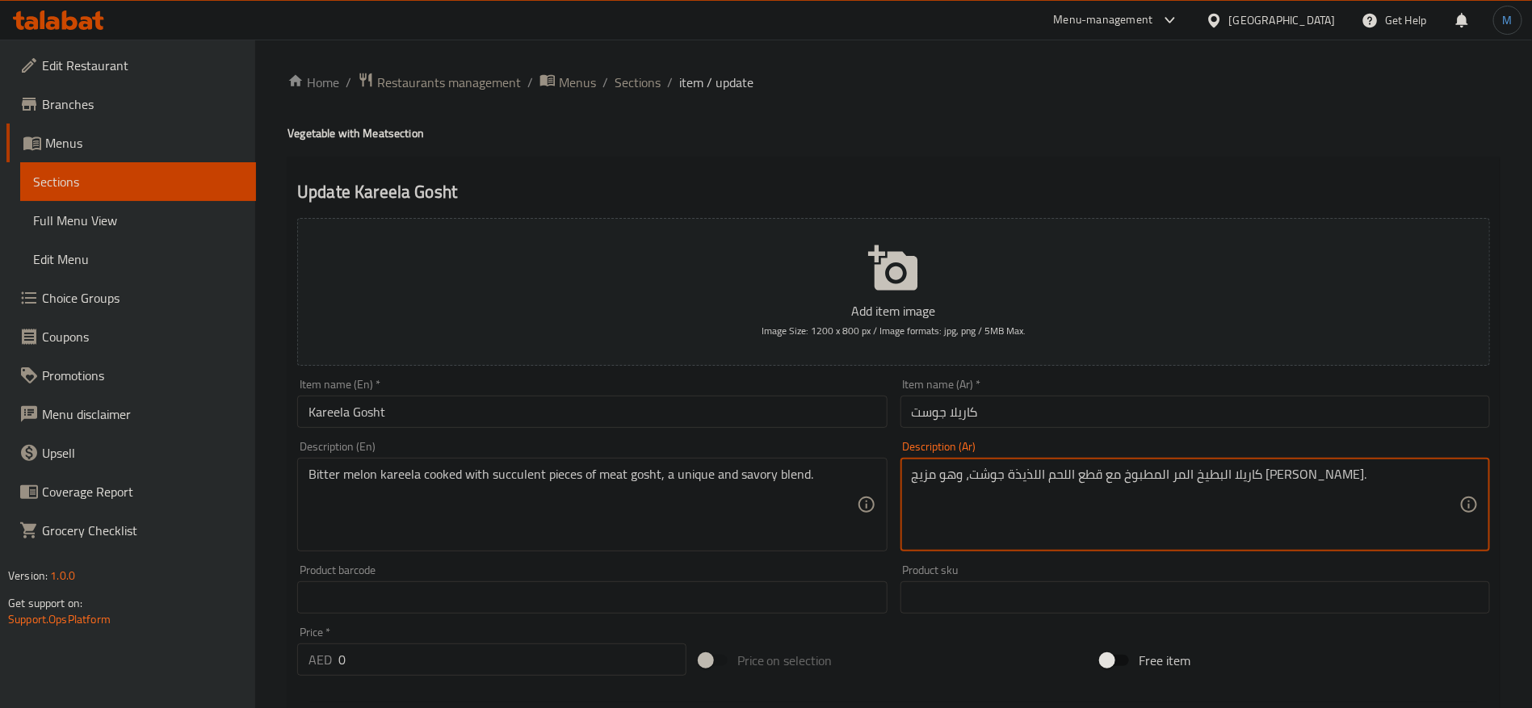
drag, startPoint x: 1278, startPoint y: 486, endPoint x: 1239, endPoint y: 477, distance: 39.8
click at [1239, 477] on textarea "كاريلا البطيخ المر المطبوخ مع قطع اللحم اللذيذة جوشت، وهو مزيج [PERSON_NAME]." at bounding box center [1186, 505] width 548 height 77
paste textarea "قرع"
type textarea "كاريلا قرع مر المطبوخ مع قطع اللحم اللذيذة جوشت، وهو مزيج [PERSON_NAME]."
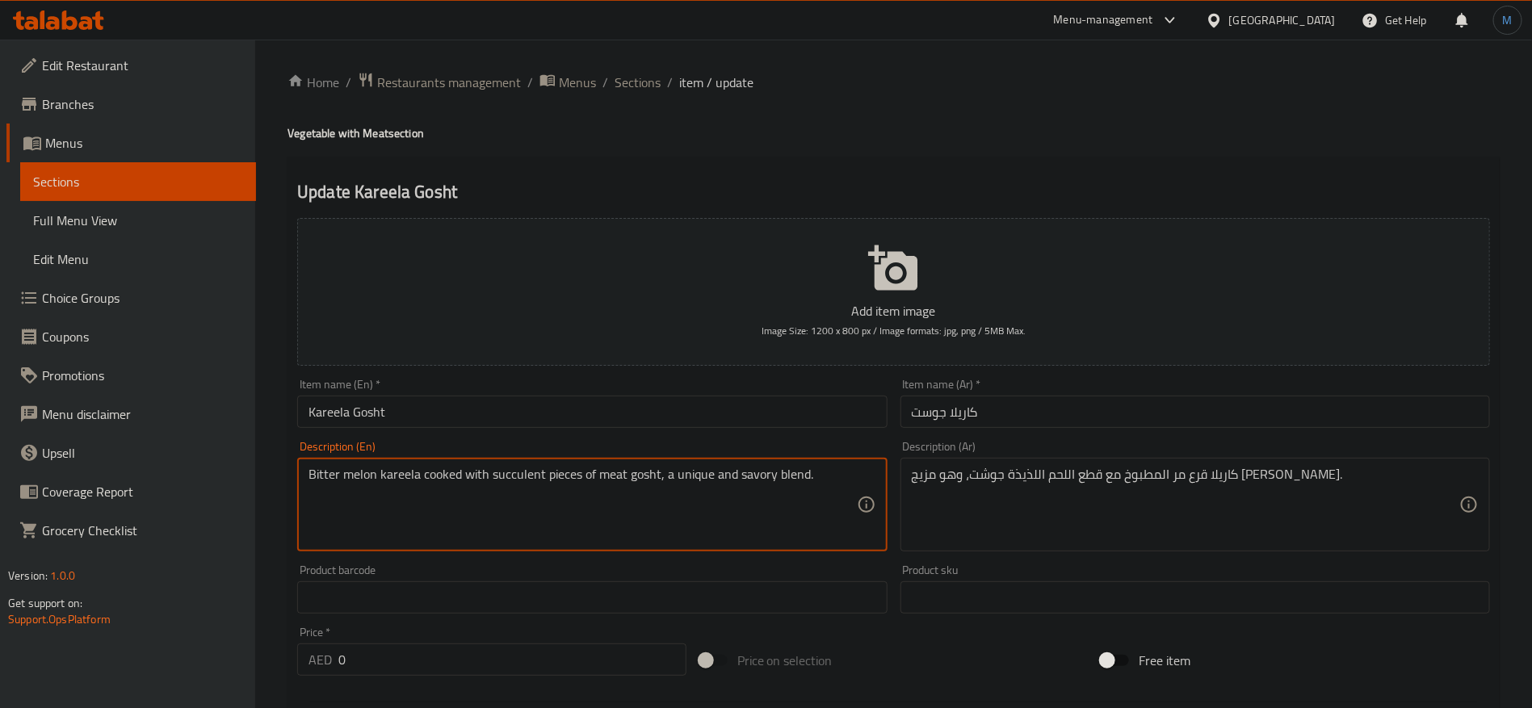
drag, startPoint x: 334, startPoint y: 477, endPoint x: 380, endPoint y: 470, distance: 46.5
click at [380, 470] on textarea "Bitter melon kareela cooked with succulent pieces of meat gosht, a unique and s…" at bounding box center [583, 505] width 548 height 77
paste textarea
click at [400, 482] on textarea "Bitter melon karela cooked with succulent pieces of meat gosht, a unique and sa…" at bounding box center [583, 505] width 548 height 77
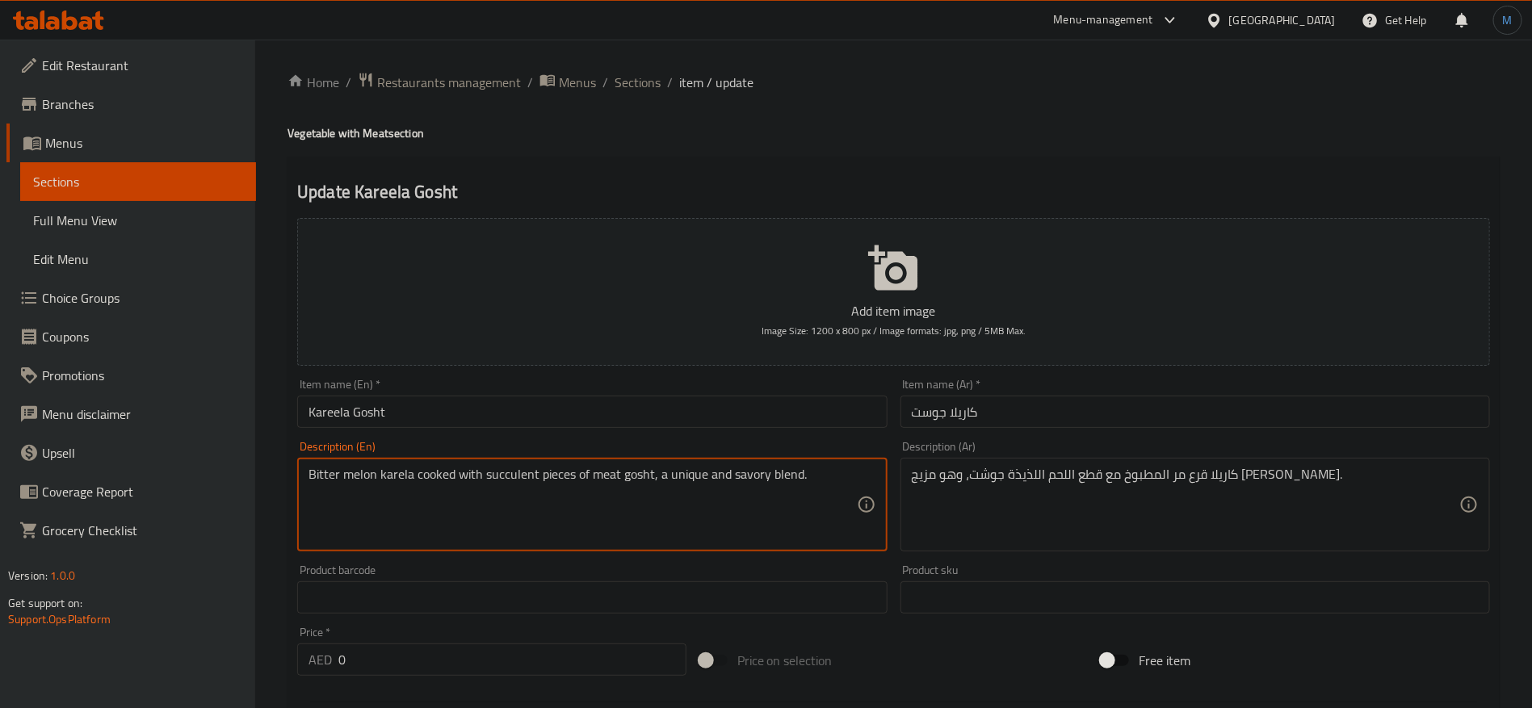
drag, startPoint x: 380, startPoint y: 505, endPoint x: 389, endPoint y: 489, distance: 18.4
click at [381, 505] on textarea "Bitter melon karela cooked with succulent pieces of meat gosht, a unique and sa…" at bounding box center [583, 505] width 548 height 77
type textarea "Bitter melon karela cooked with succulent pieces of meat gosht, a unique and sa…"
click at [393, 465] on div "Bitter melon karela cooked with succulent pieces of meat gosht, a unique and sa…" at bounding box center [592, 505] width 590 height 94
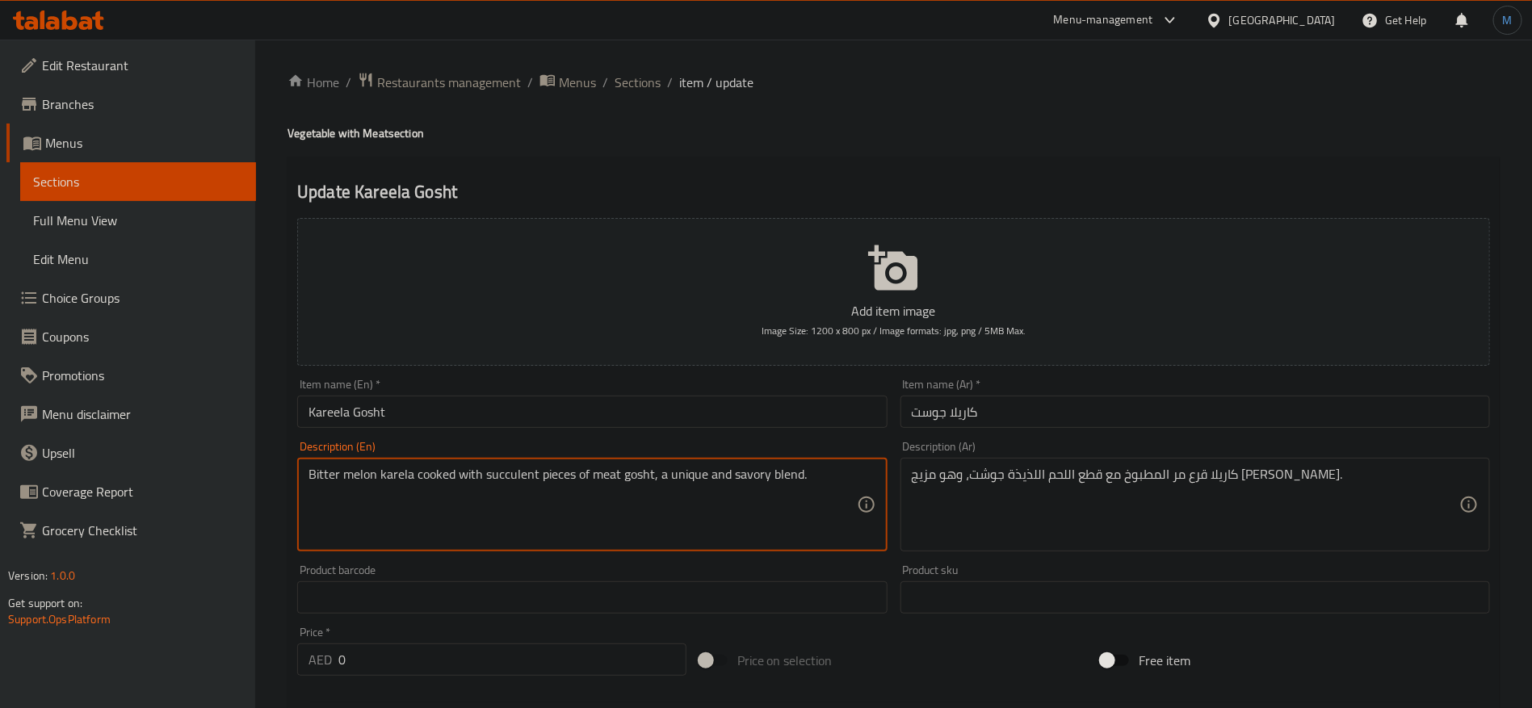
click at [400, 473] on textarea "Bitter melon karela cooked with succulent pieces of meat gosht, a unique and sa…" at bounding box center [583, 505] width 548 height 77
click at [331, 412] on input "Kareela Gosht" at bounding box center [592, 412] width 590 height 32
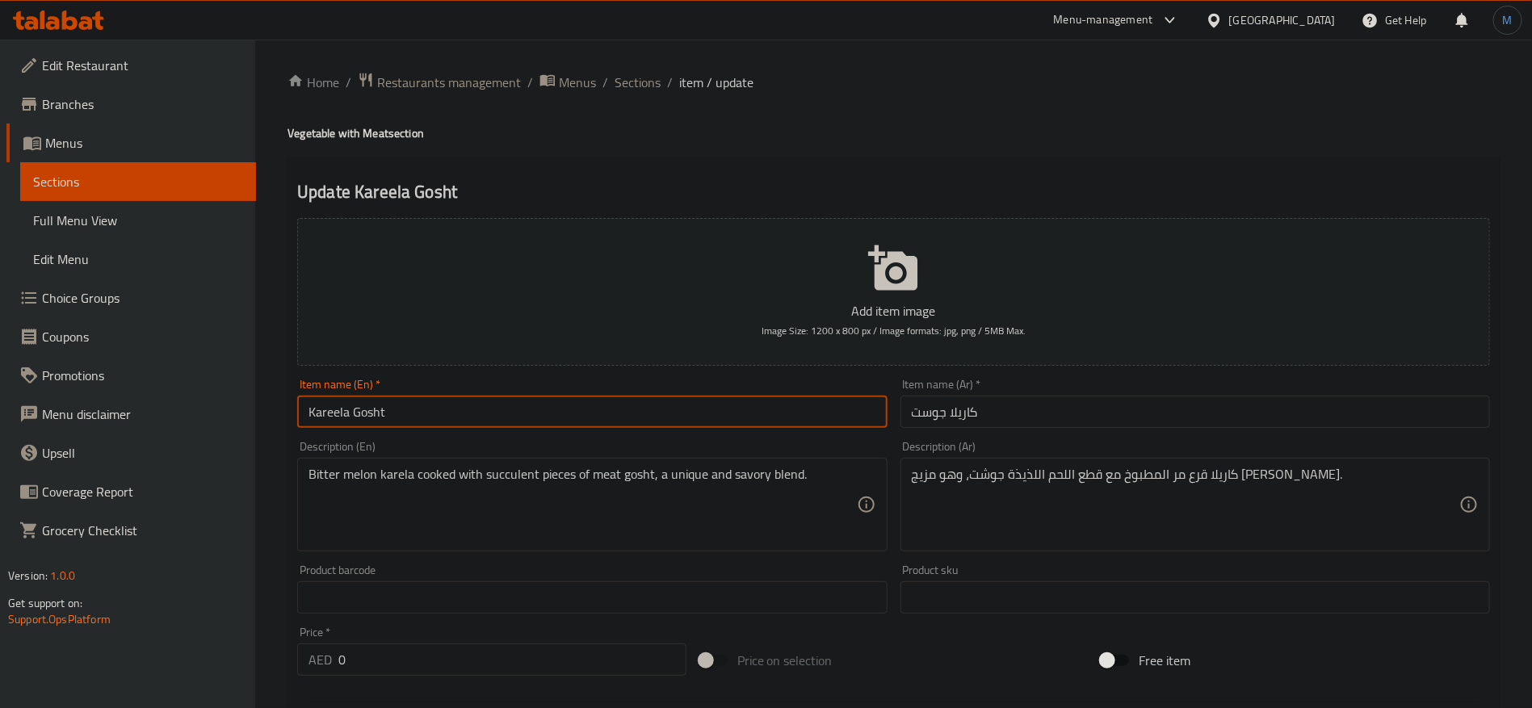
click at [331, 412] on input "Kareela Gosht" at bounding box center [592, 412] width 590 height 32
paste input "kar"
type input "[PERSON_NAME]"
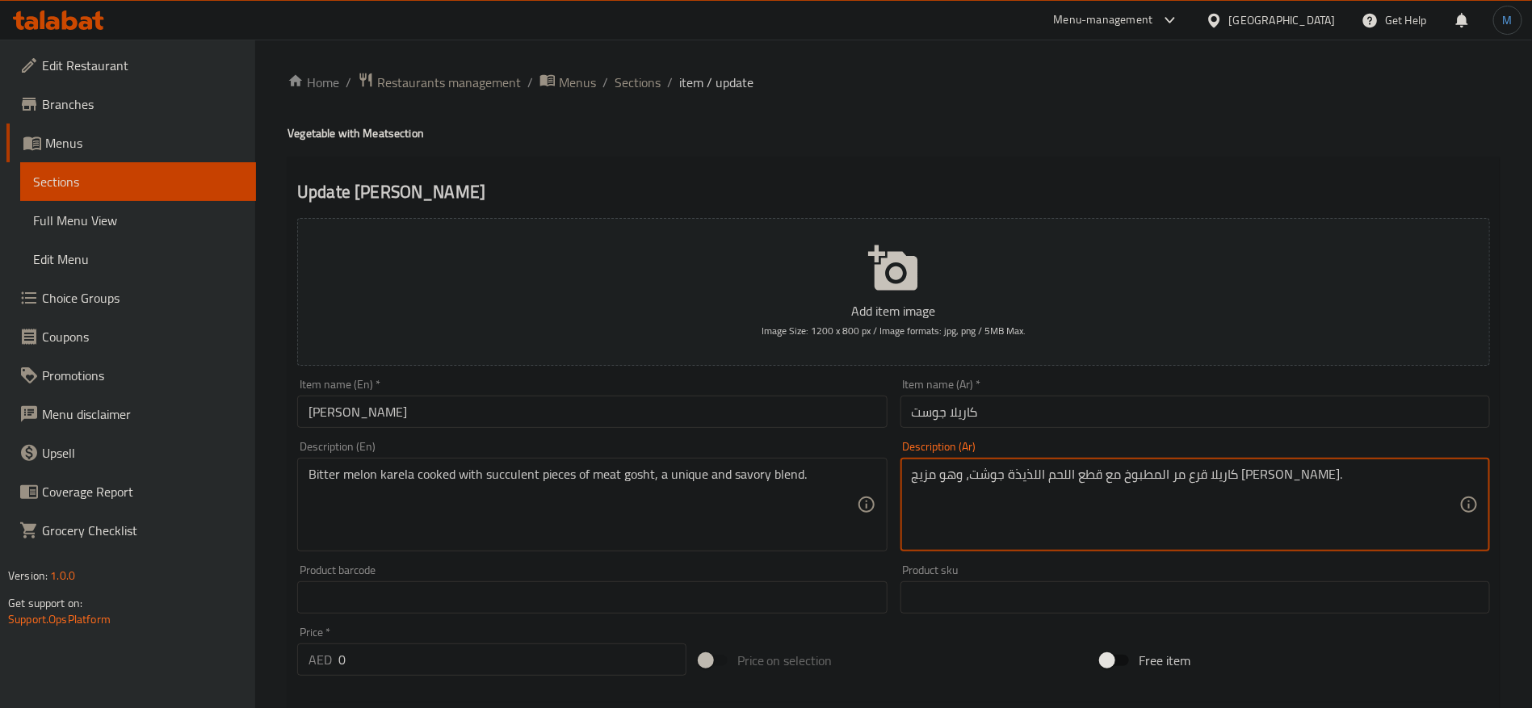
click at [1280, 481] on textarea "كاريلا قرع مر المطبوخ مع قطع اللحم اللذيذة جوشت، وهو مزيج [PERSON_NAME]." at bounding box center [1186, 505] width 548 height 77
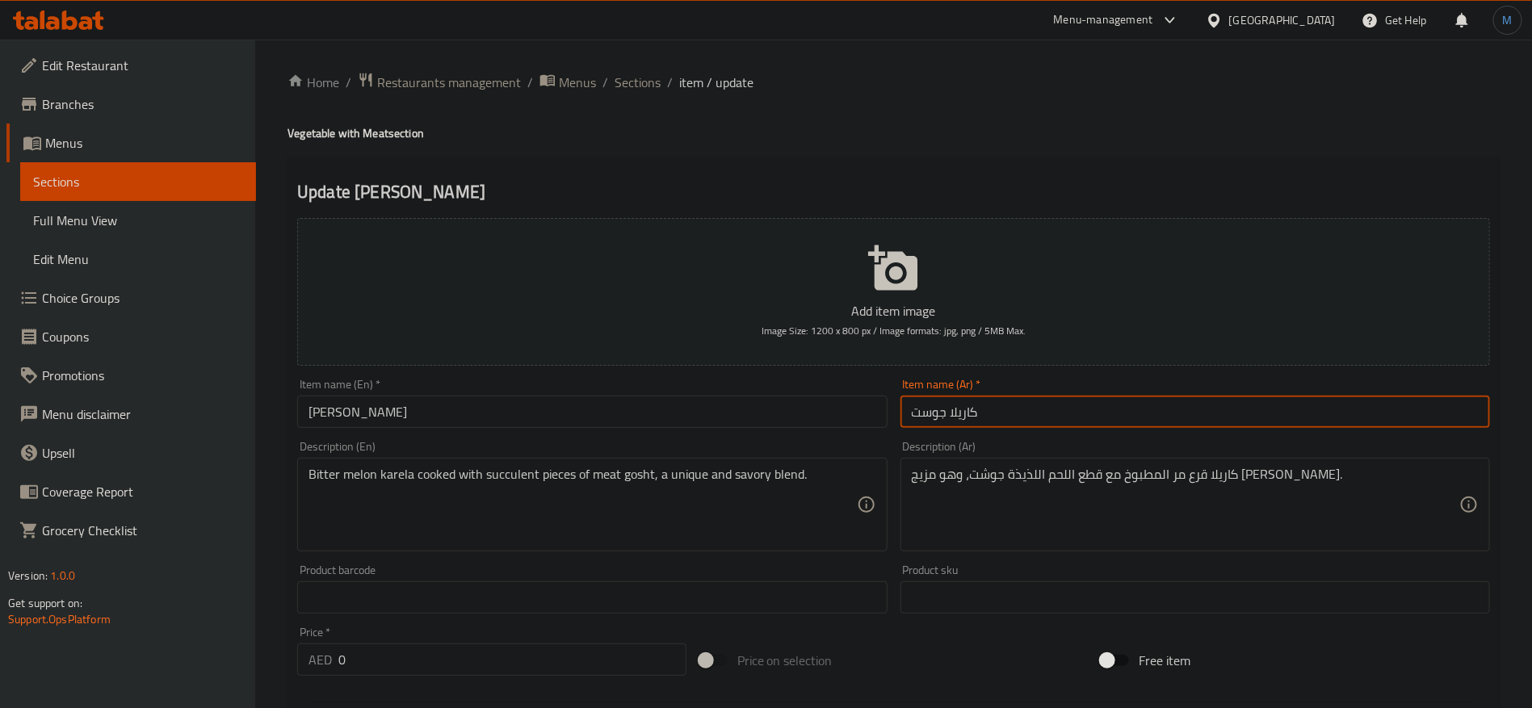
click at [965, 416] on input "كاريلا جوست" at bounding box center [1196, 412] width 590 height 32
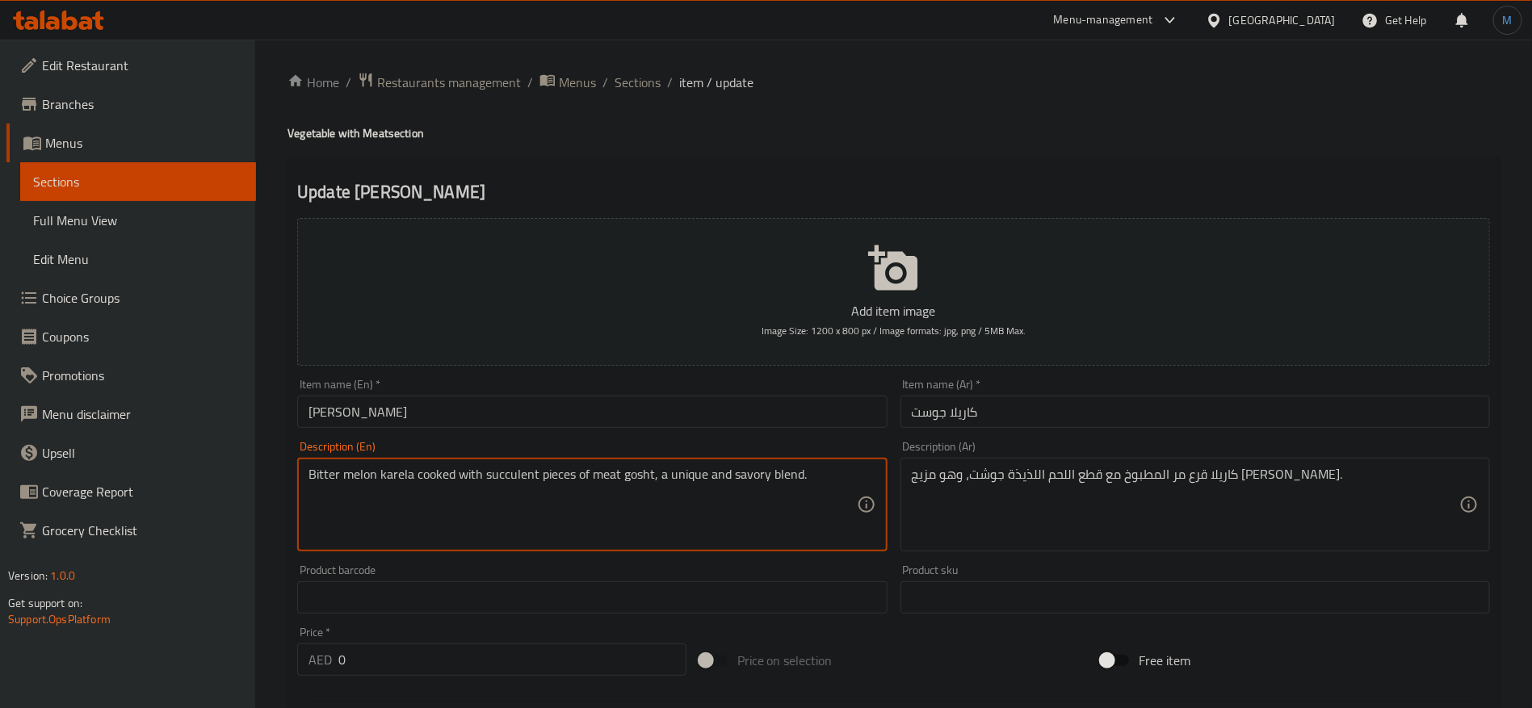
click at [498, 487] on textarea "Bitter melon karela cooked with succulent pieces of meat gosht, a unique and sa…" at bounding box center [583, 505] width 548 height 77
click at [557, 489] on textarea "Bitter melon karela cooked with succulent pieces of meat gosht, a unique and sa…" at bounding box center [583, 505] width 548 height 77
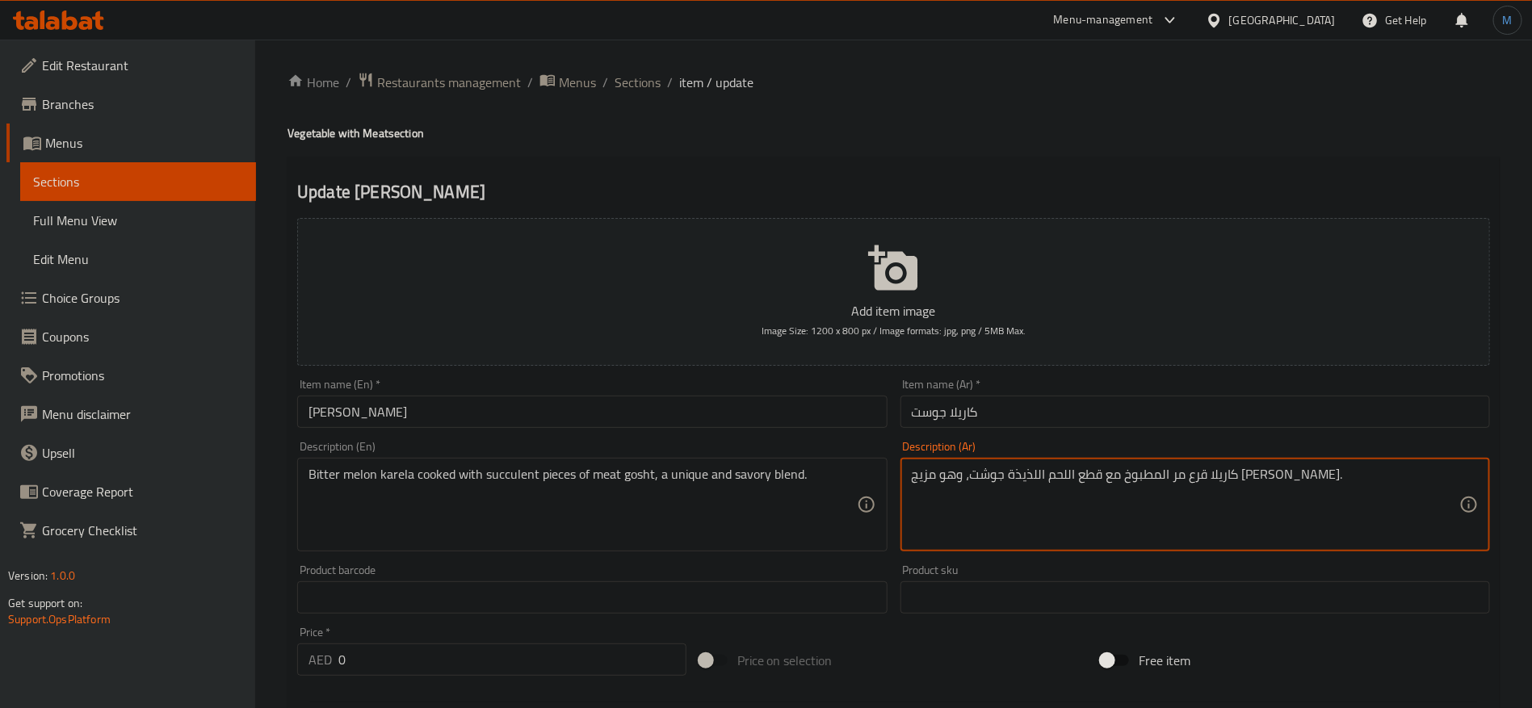
click at [1145, 477] on textarea "كاريلا قرع مر المطبوخ مع قطع اللحم اللذيذة جوشت، وهو مزيج [PERSON_NAME]." at bounding box center [1186, 505] width 548 height 77
paste textarea "صارية"
click at [939, 477] on textarea "كاريلا قرع مر المطبوخ مع قطع عصارية اللحم اللذيذة جوشت، وهو مزيج [PERSON_NAME]." at bounding box center [1186, 505] width 548 height 77
type textarea "كاريلا قرع مر المطبوخ مع قطع عصارية اللحم اللذيذة جوشت، وهو مزيج [PERSON_NAME]."
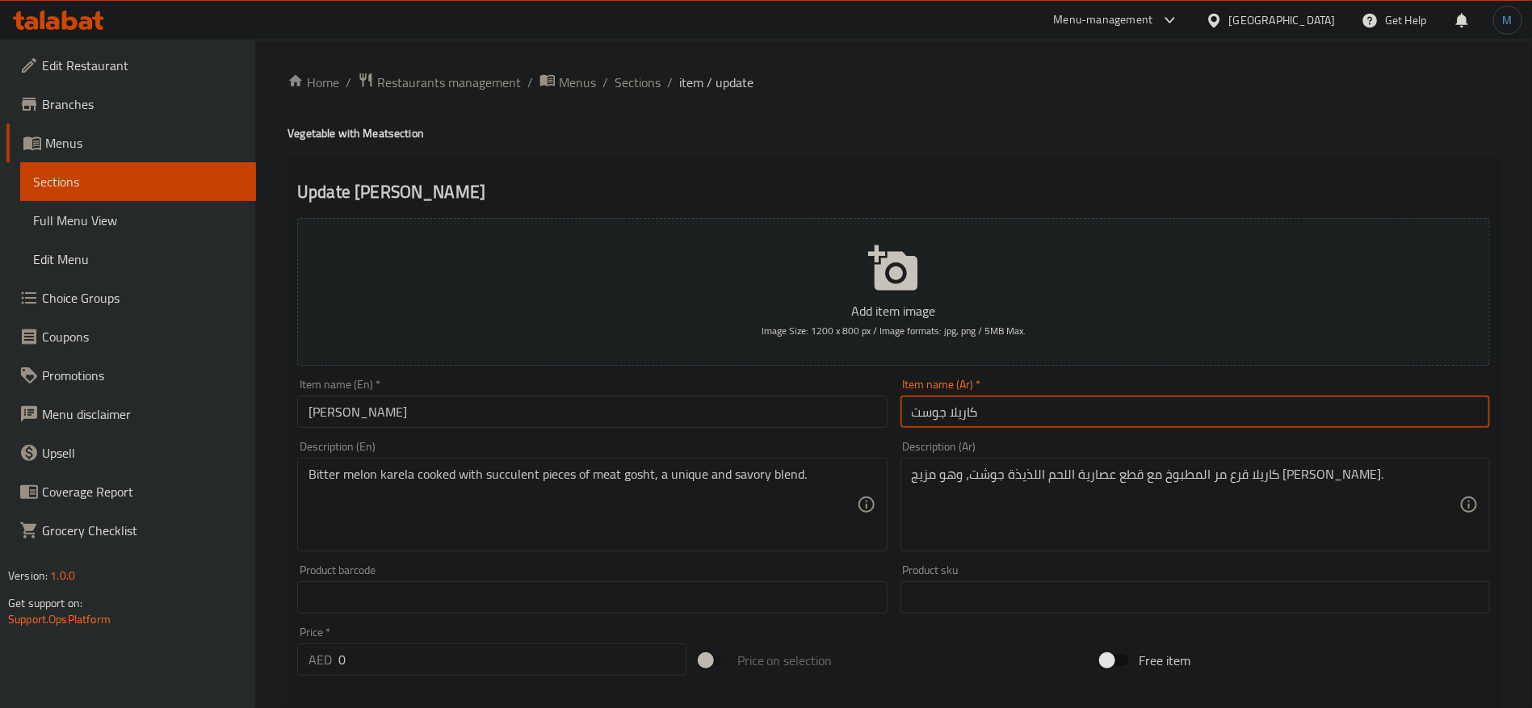
click at [1009, 414] on input "كاريلا جوست" at bounding box center [1196, 412] width 590 height 32
click at [636, 414] on input "[PERSON_NAME]" at bounding box center [592, 412] width 590 height 32
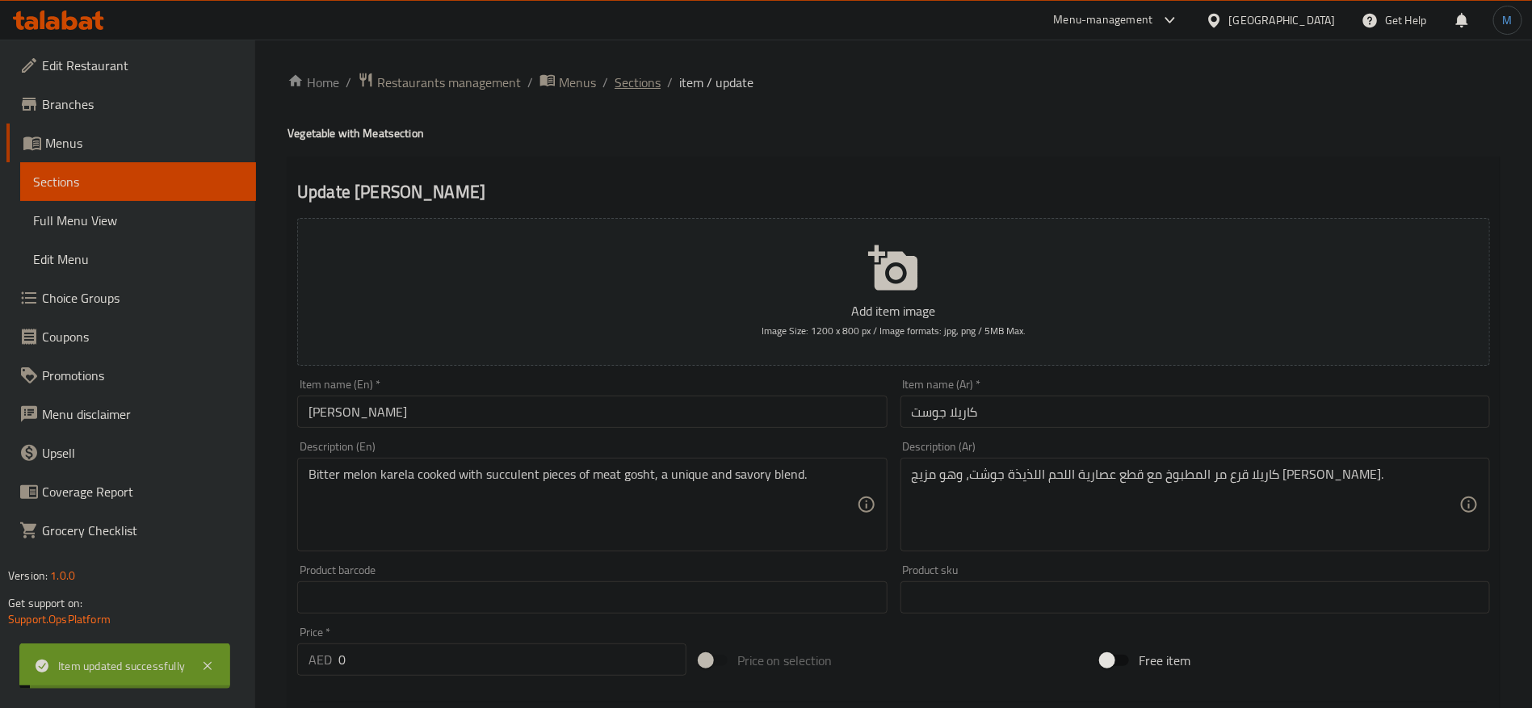
click at [650, 79] on span "Sections" at bounding box center [638, 82] width 46 height 19
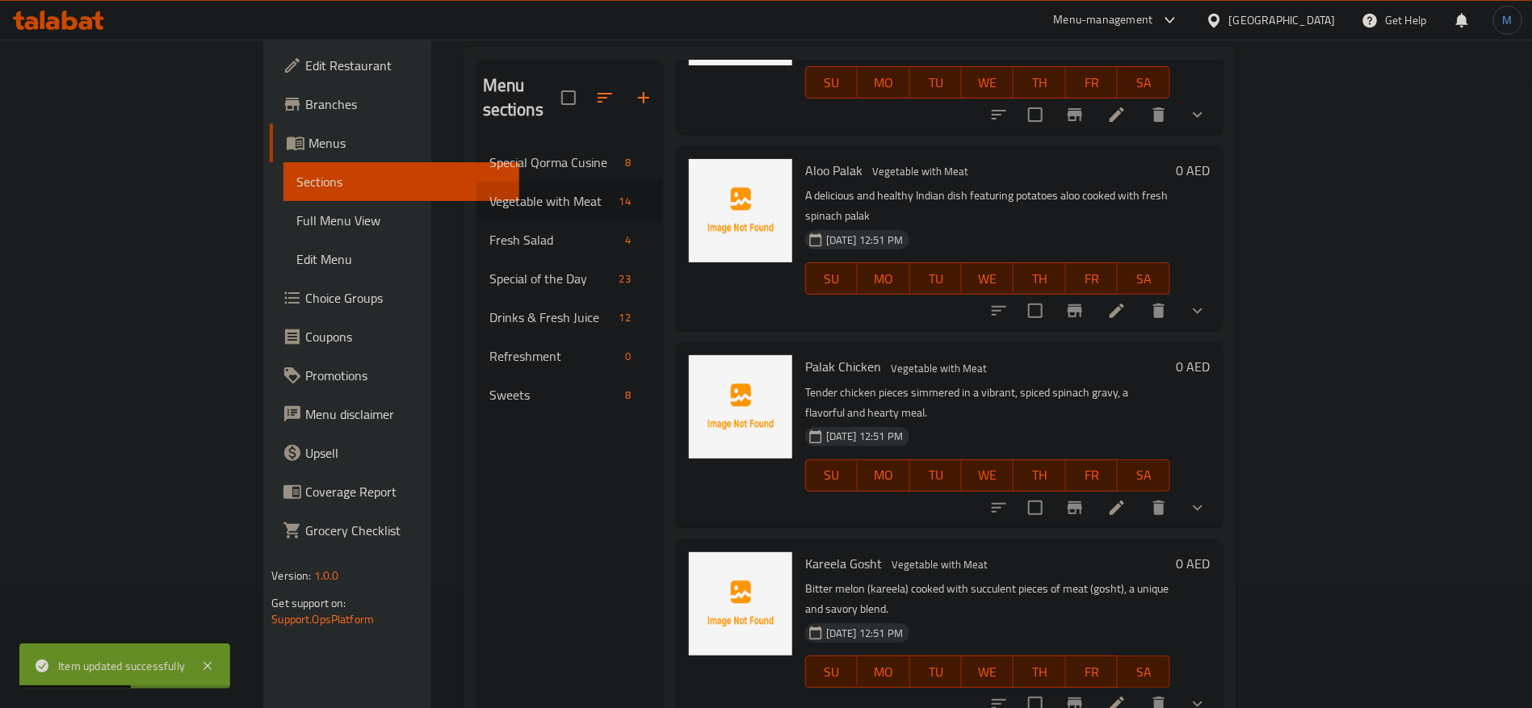
scroll to position [485, 0]
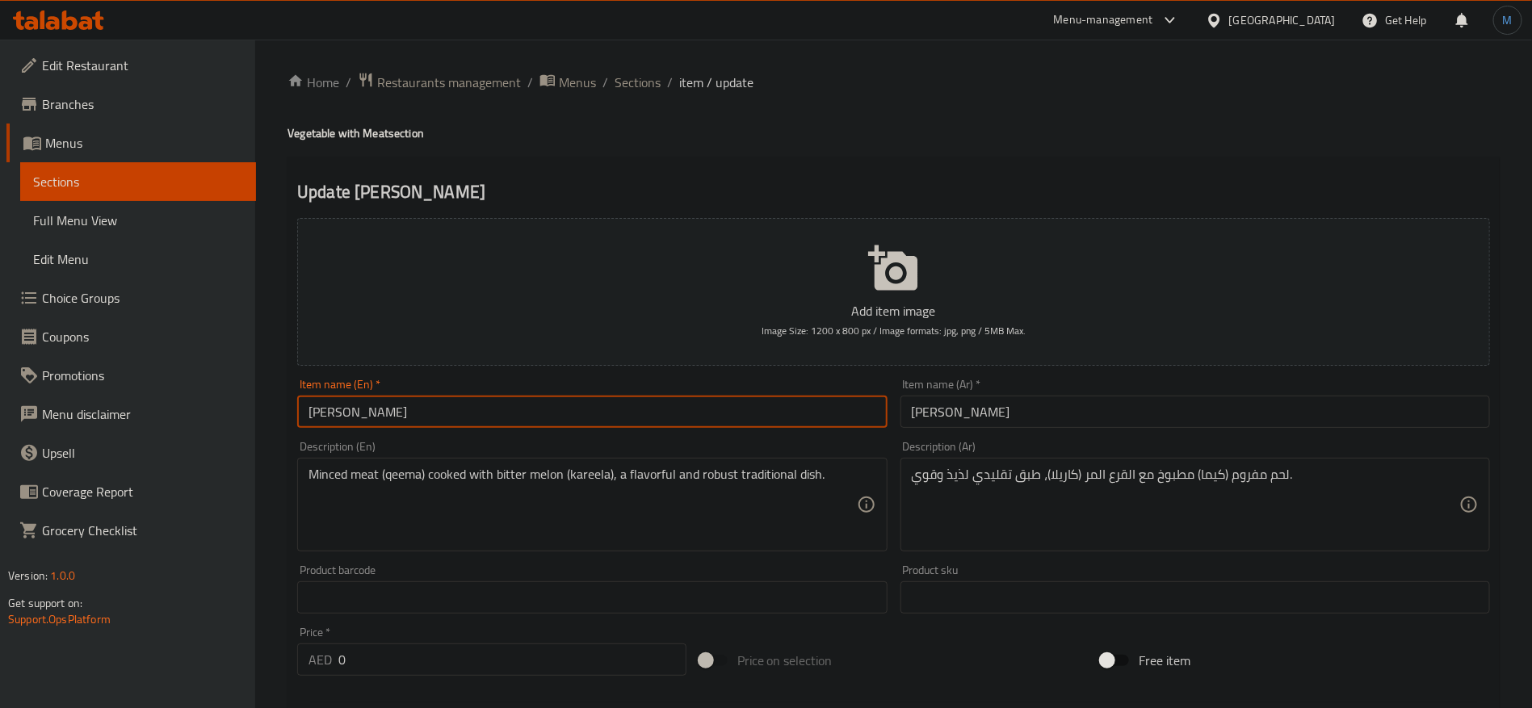
click at [318, 411] on input "[PERSON_NAME]" at bounding box center [592, 412] width 590 height 32
paste input "karela"
type input "[PERSON_NAME]"
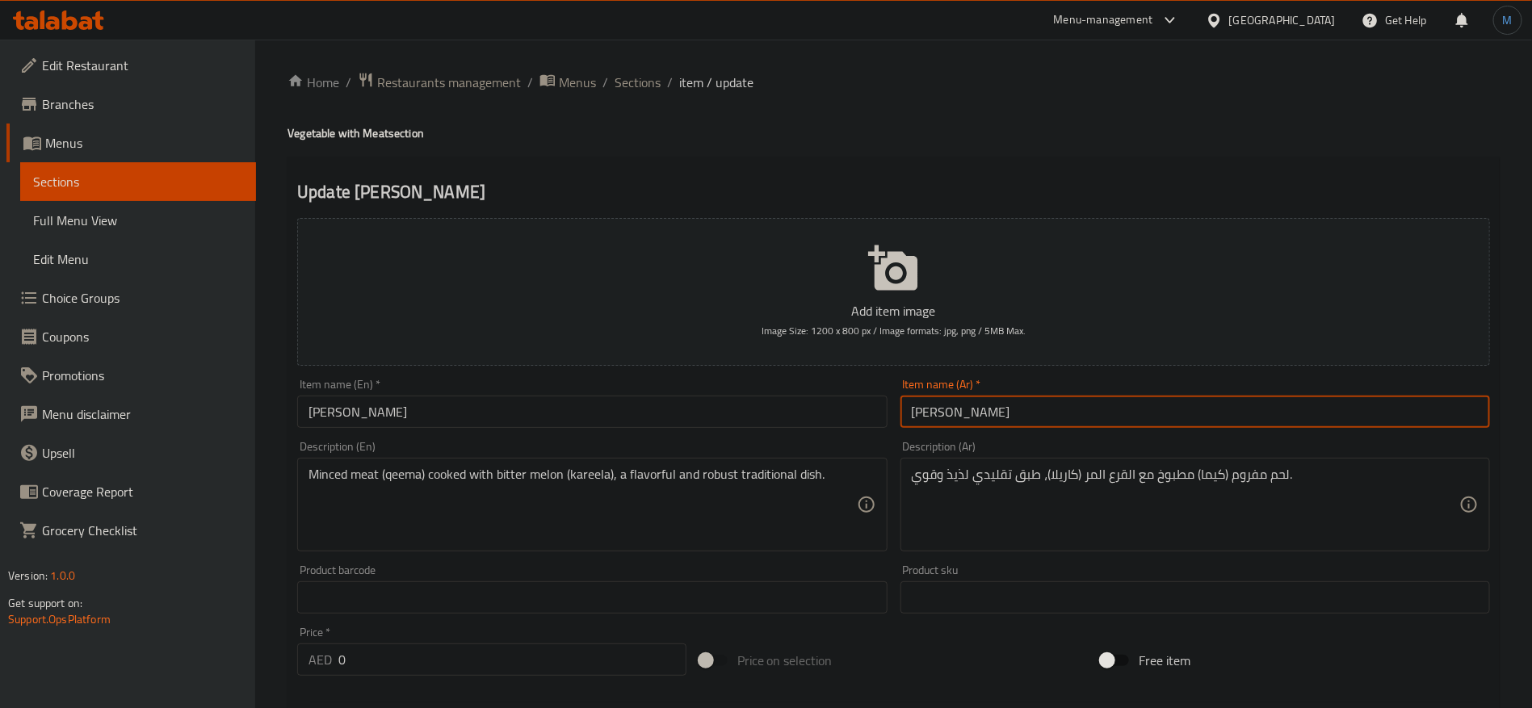
click at [935, 427] on input "[PERSON_NAME]" at bounding box center [1196, 412] width 590 height 32
click at [1005, 427] on input "[PERSON_NAME]" at bounding box center [1196, 412] width 590 height 32
click at [933, 412] on input "[PERSON_NAME]" at bounding box center [1196, 412] width 590 height 32
type input "[PERSON_NAME]"
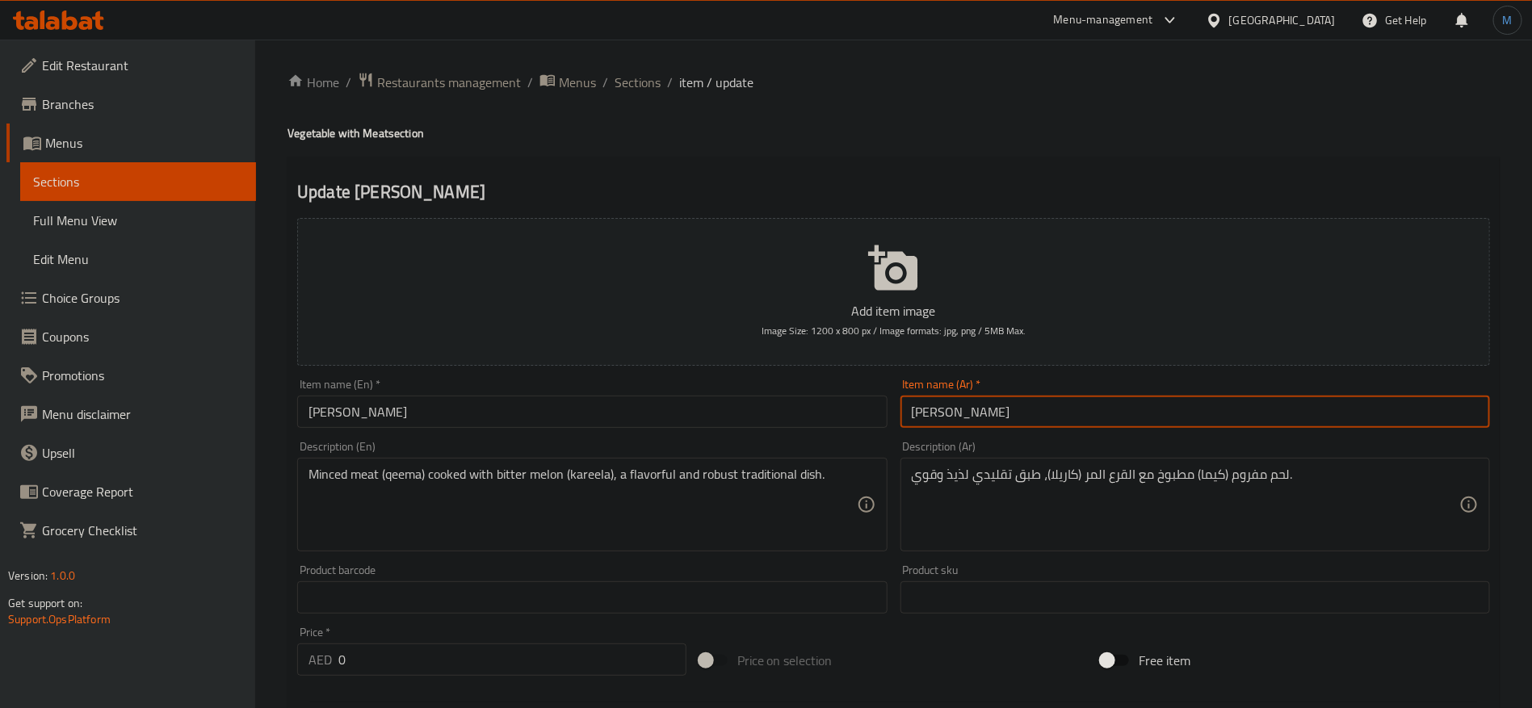
click at [541, 554] on div "Description (En) Minced meat (qeema) cooked with bitter melon (kareela), a flav…" at bounding box center [592, 497] width 603 height 124
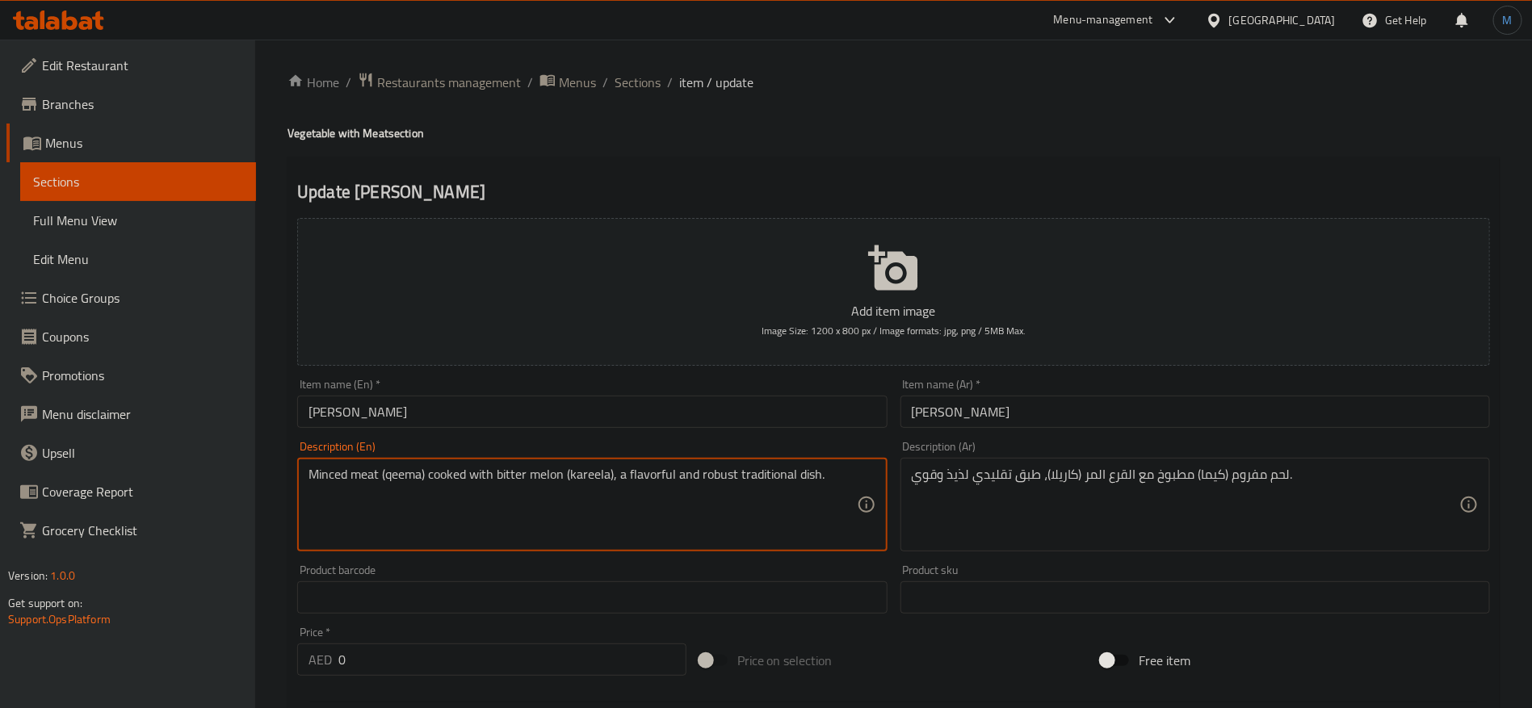
click at [363, 423] on input "[PERSON_NAME]" at bounding box center [592, 412] width 590 height 32
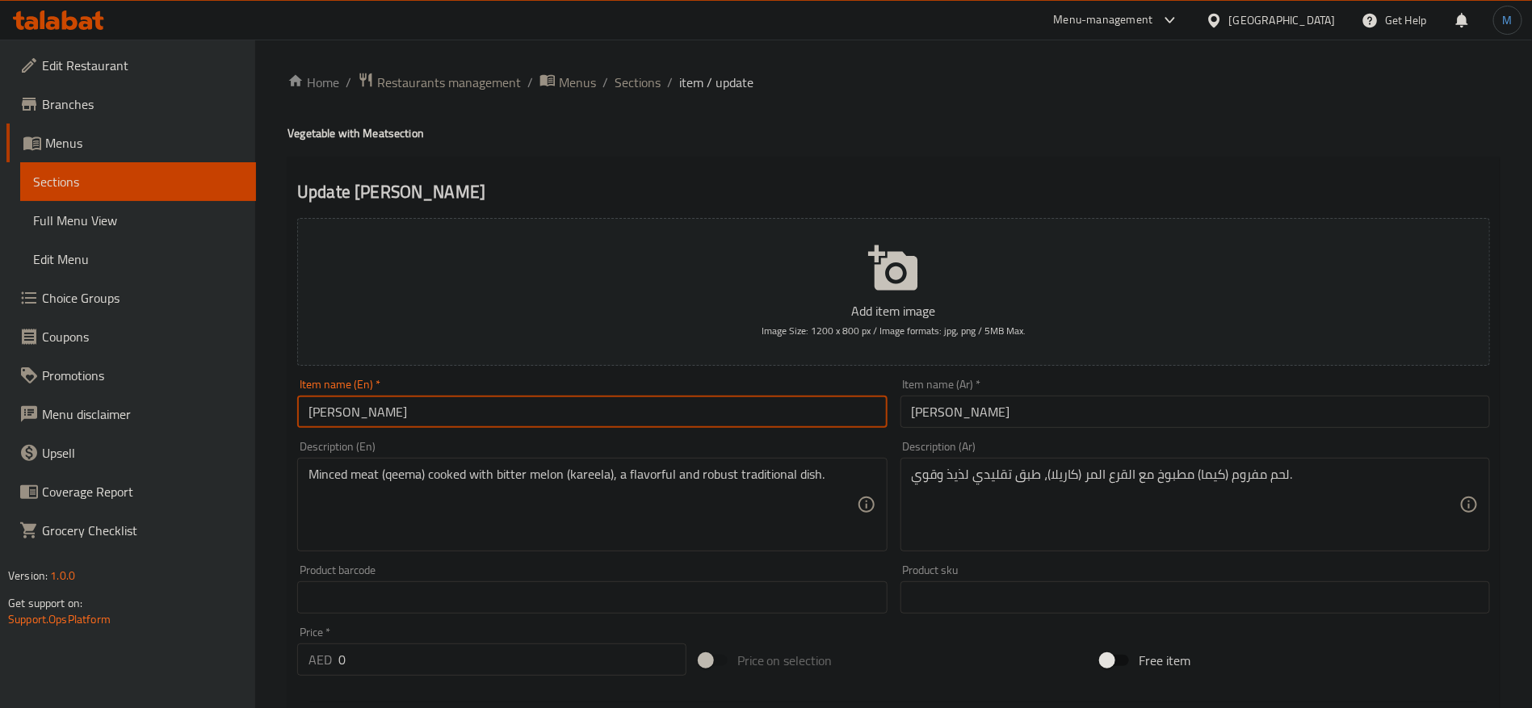
click at [363, 423] on input "[PERSON_NAME]" at bounding box center [592, 412] width 590 height 32
paste input "K"
click at [374, 402] on input "[PERSON_NAME]" at bounding box center [592, 412] width 590 height 32
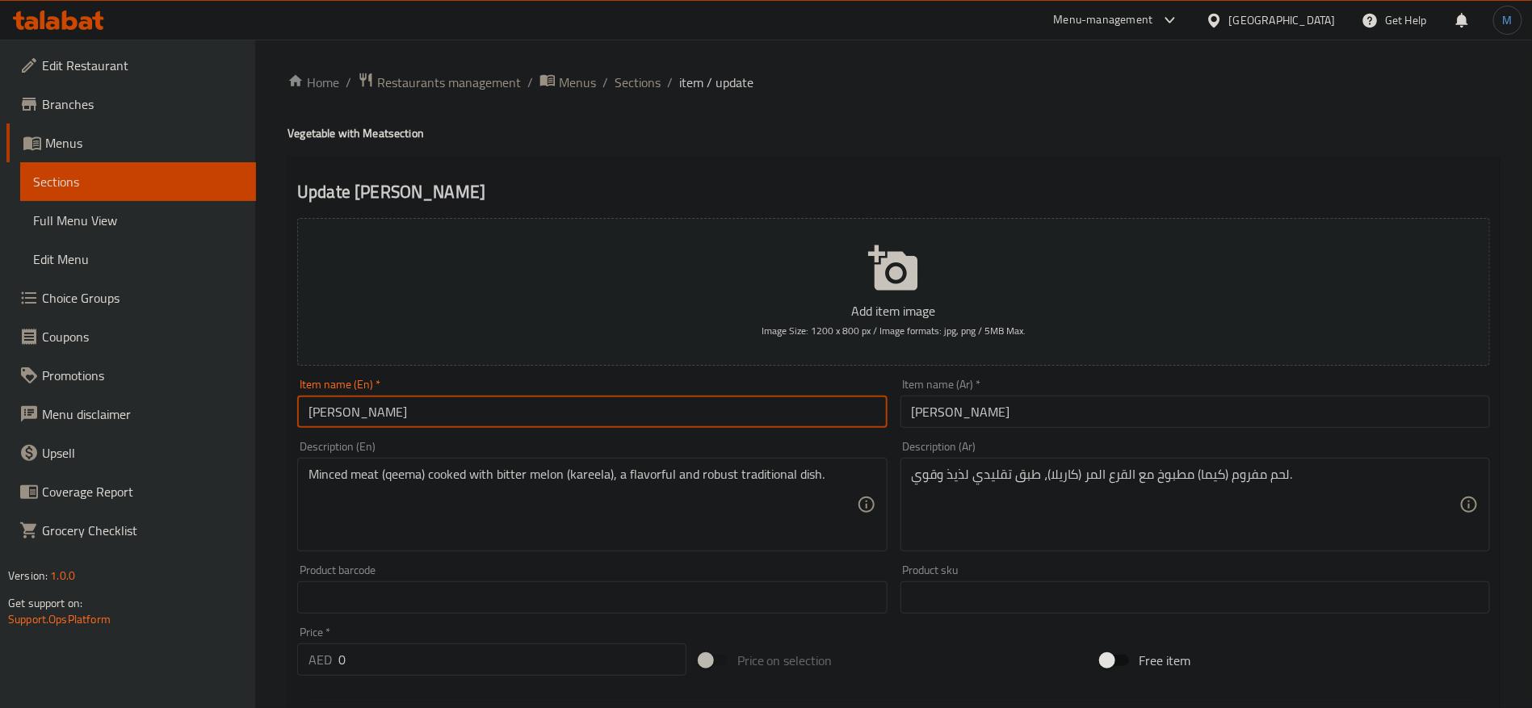
type input "[PERSON_NAME]"
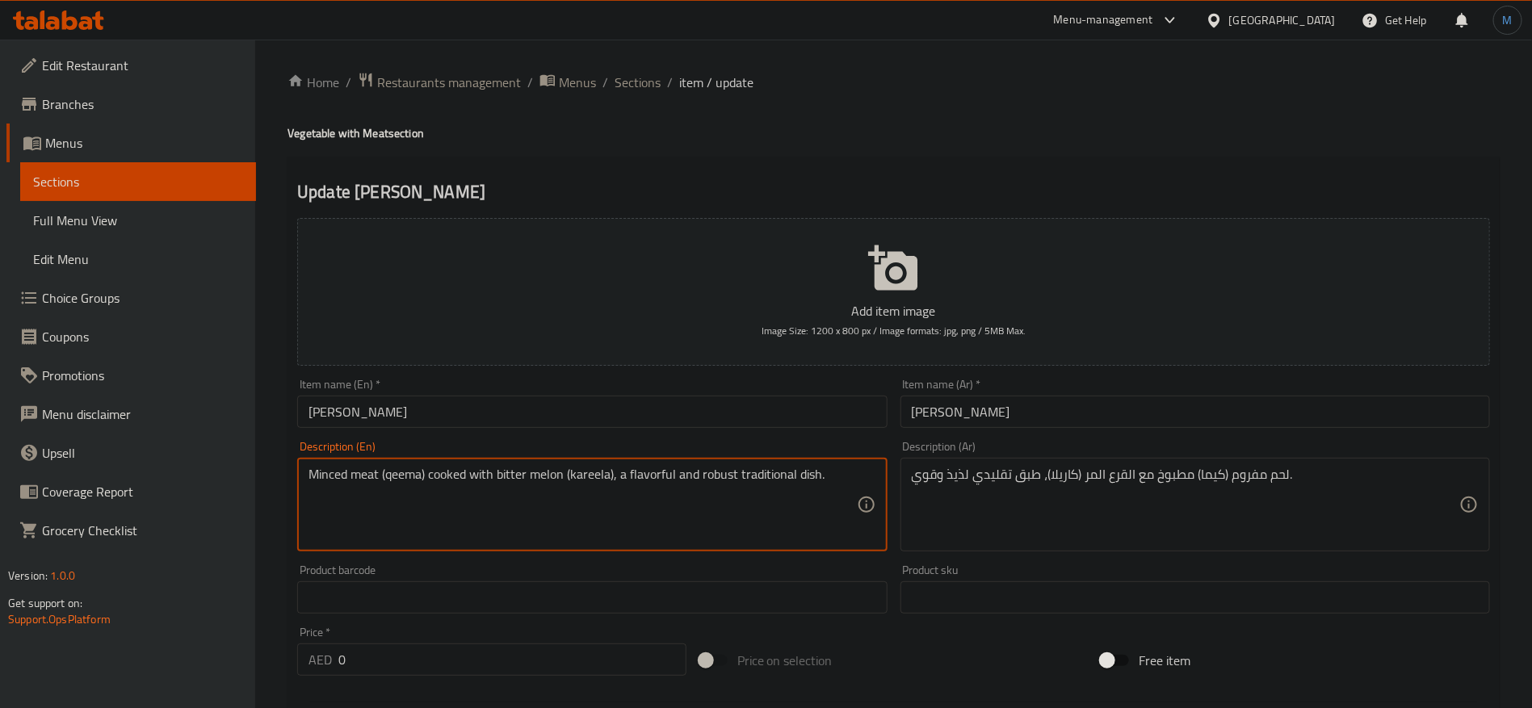
click at [415, 467] on textarea "Minced meat (qeema) cooked with bitter melon (kareela), a flavorful and robust …" at bounding box center [583, 505] width 548 height 77
paste textarea "K"
click at [586, 479] on textarea "Minced meat (Keema) cooked with bitter melon (kareela), a flavorful and robust …" at bounding box center [583, 505] width 548 height 77
click at [333, 410] on input "[PERSON_NAME]" at bounding box center [592, 412] width 590 height 32
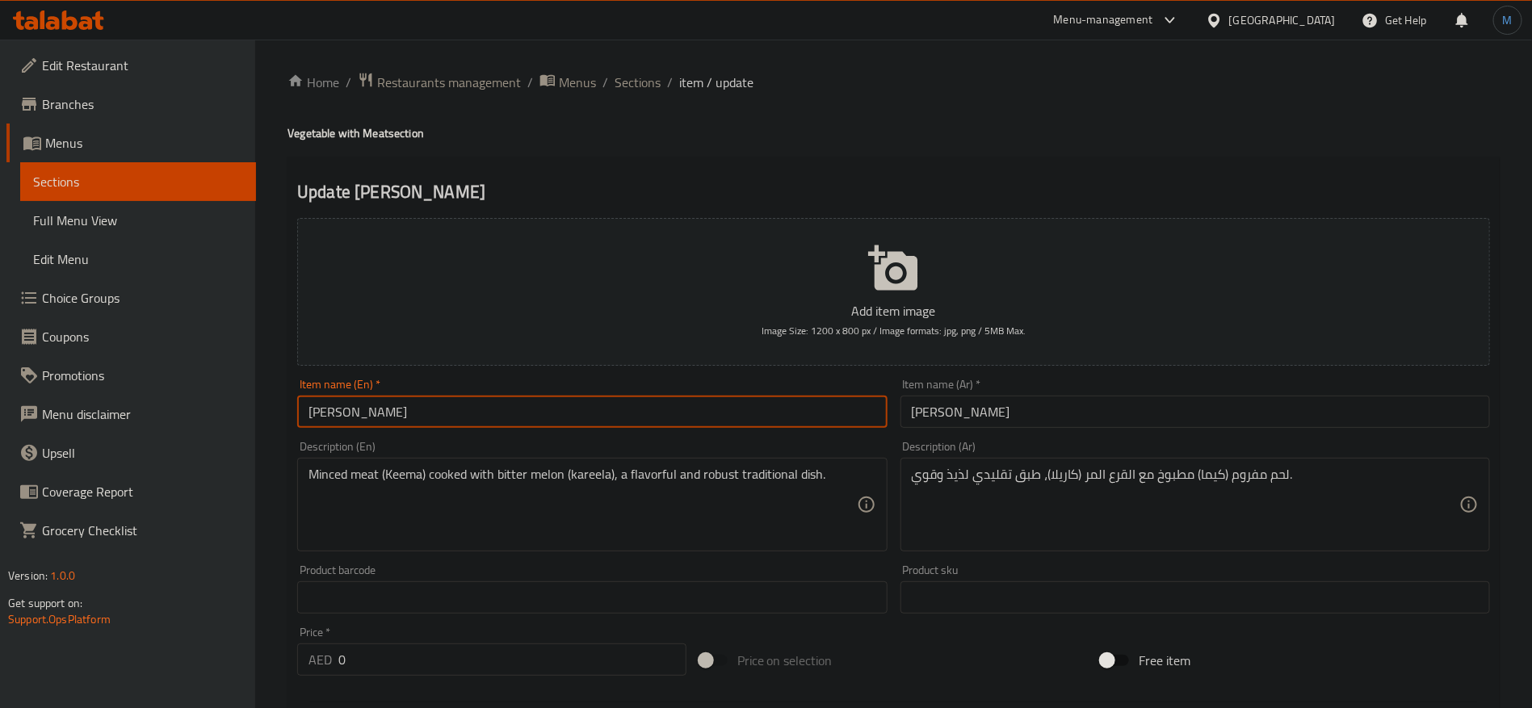
click at [333, 410] on input "[PERSON_NAME]" at bounding box center [592, 412] width 590 height 32
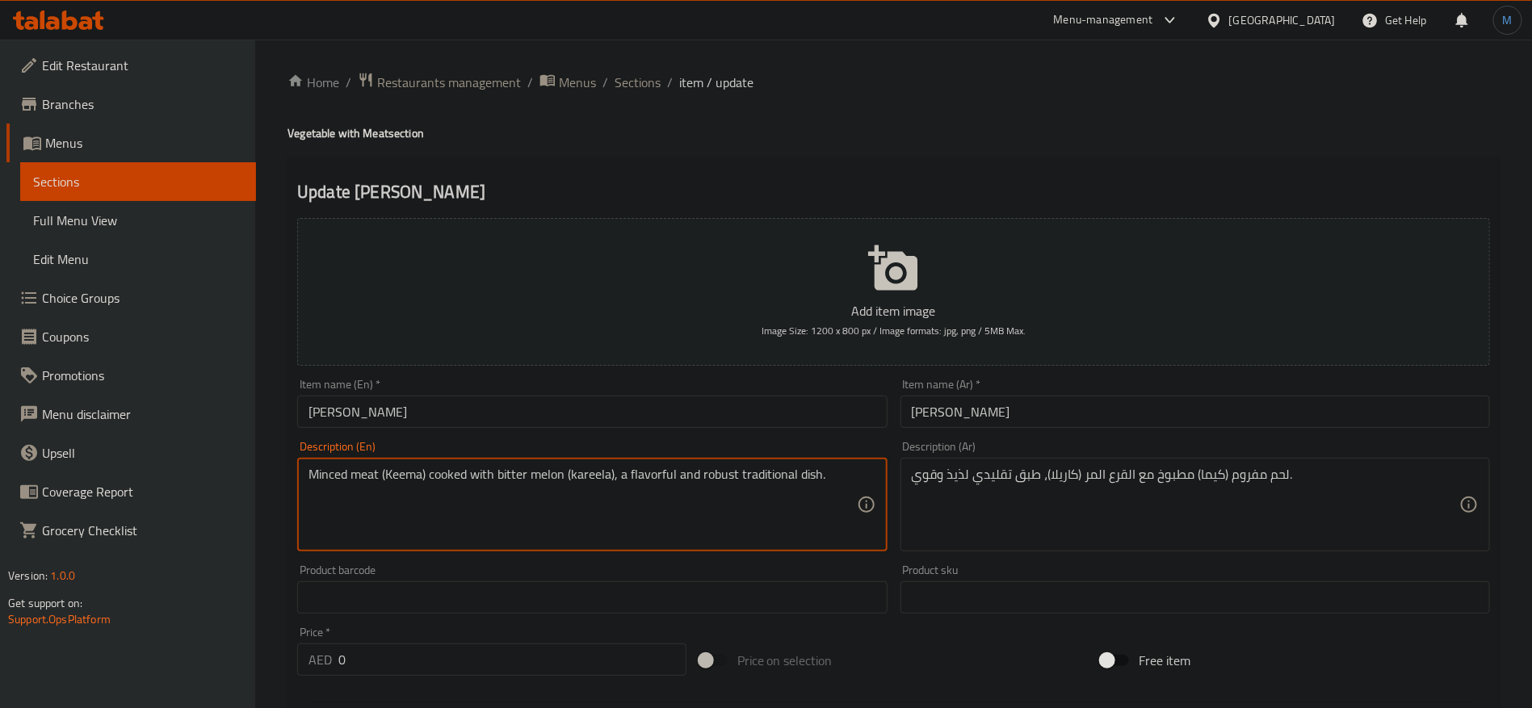
click at [588, 477] on textarea "Minced meat (Keema) cooked with bitter melon (kareela), a flavorful and robust …" at bounding box center [583, 505] width 548 height 77
paste textarea "la"
type textarea "Minced meat Keema cooked with bitter melon karela , a flavorful and robust trad…"
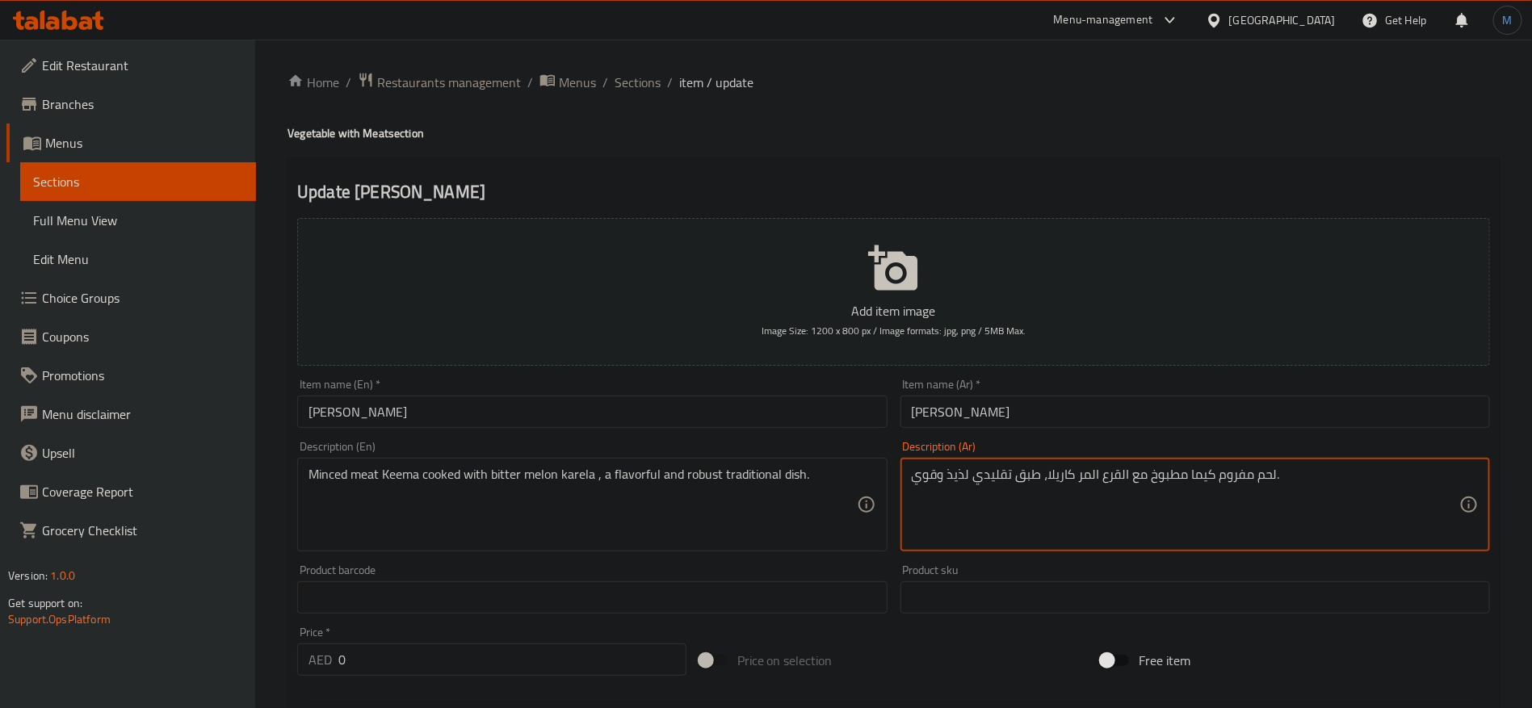
type textarea "لحم مفروم كيما مطبوخ مع القرع المر كاريلا، طبق تقليدي لذيذ وقوي."
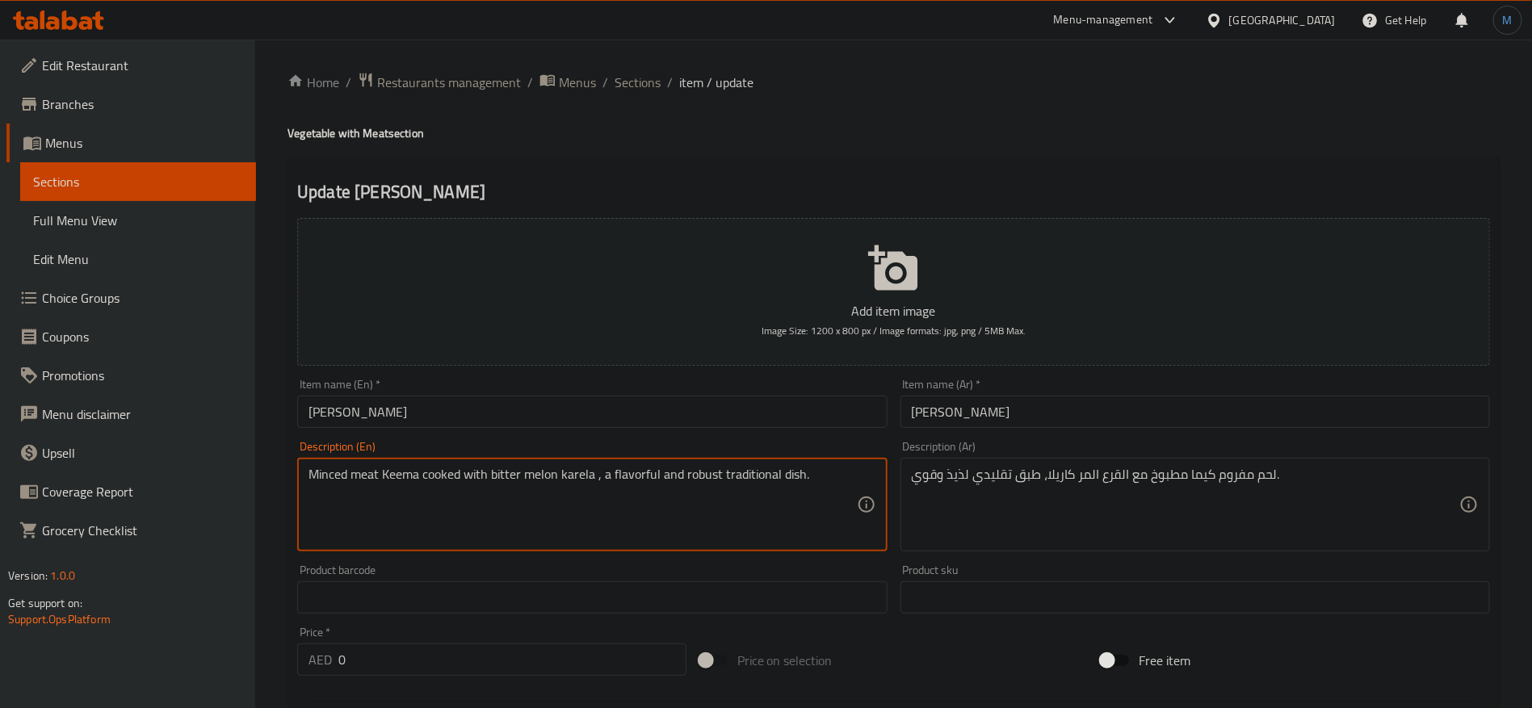
drag, startPoint x: 630, startPoint y: 476, endPoint x: 785, endPoint y: 473, distance: 155.1
click at [785, 473] on textarea "Minced meat Keema cooked with bitter melon karela , a flavorful and robust trad…" at bounding box center [583, 505] width 548 height 77
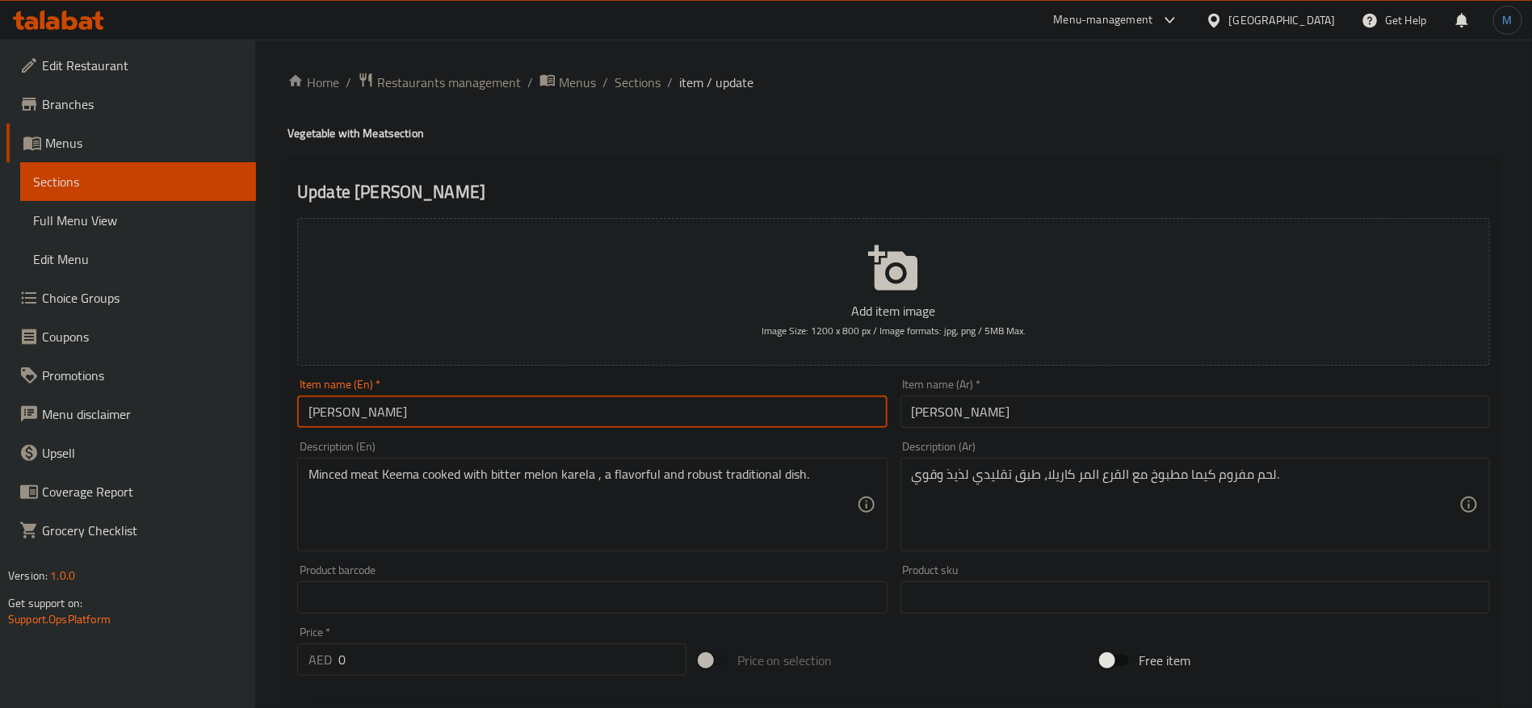
click at [808, 417] on input "[PERSON_NAME]" at bounding box center [592, 412] width 590 height 32
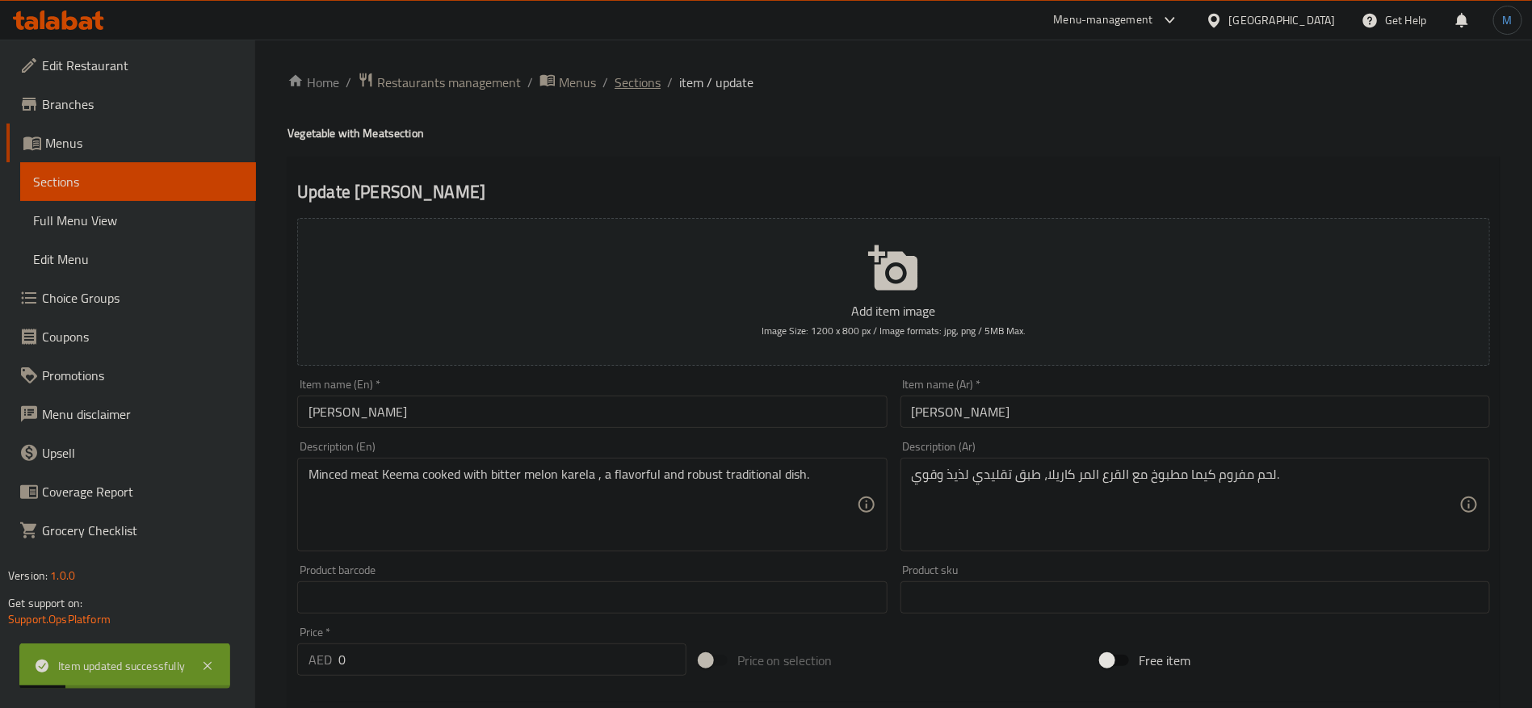
click at [616, 89] on span "Sections" at bounding box center [638, 82] width 46 height 19
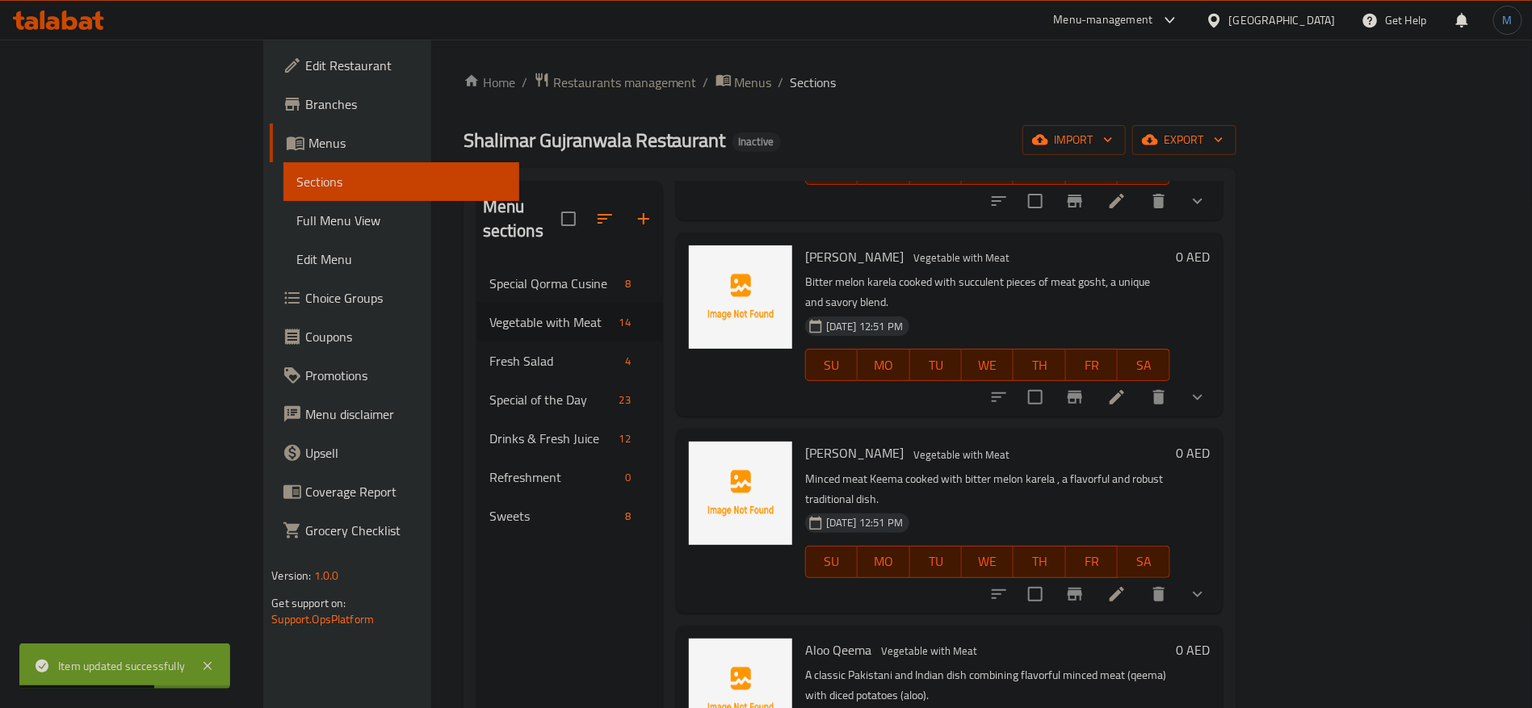
scroll to position [913, 0]
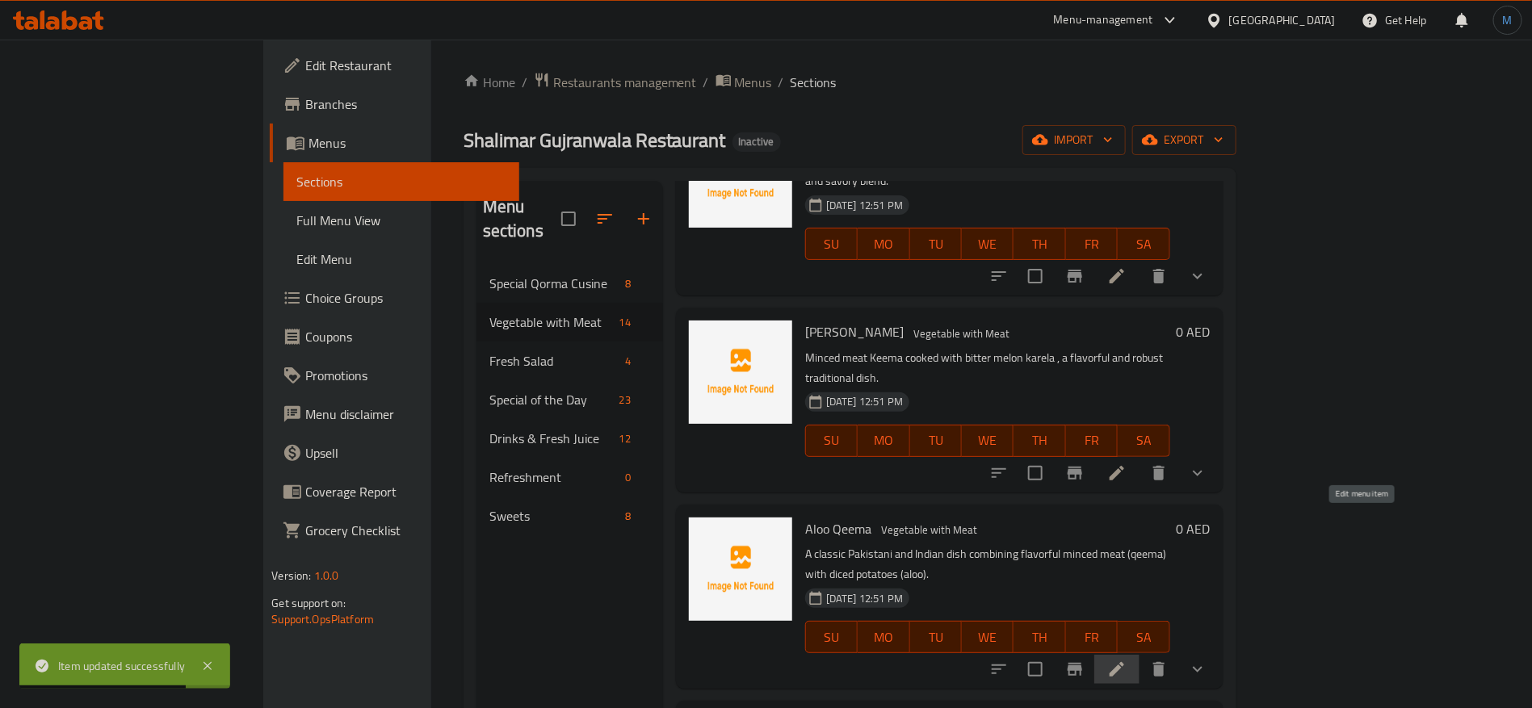
click at [1127, 660] on icon at bounding box center [1116, 669] width 19 height 19
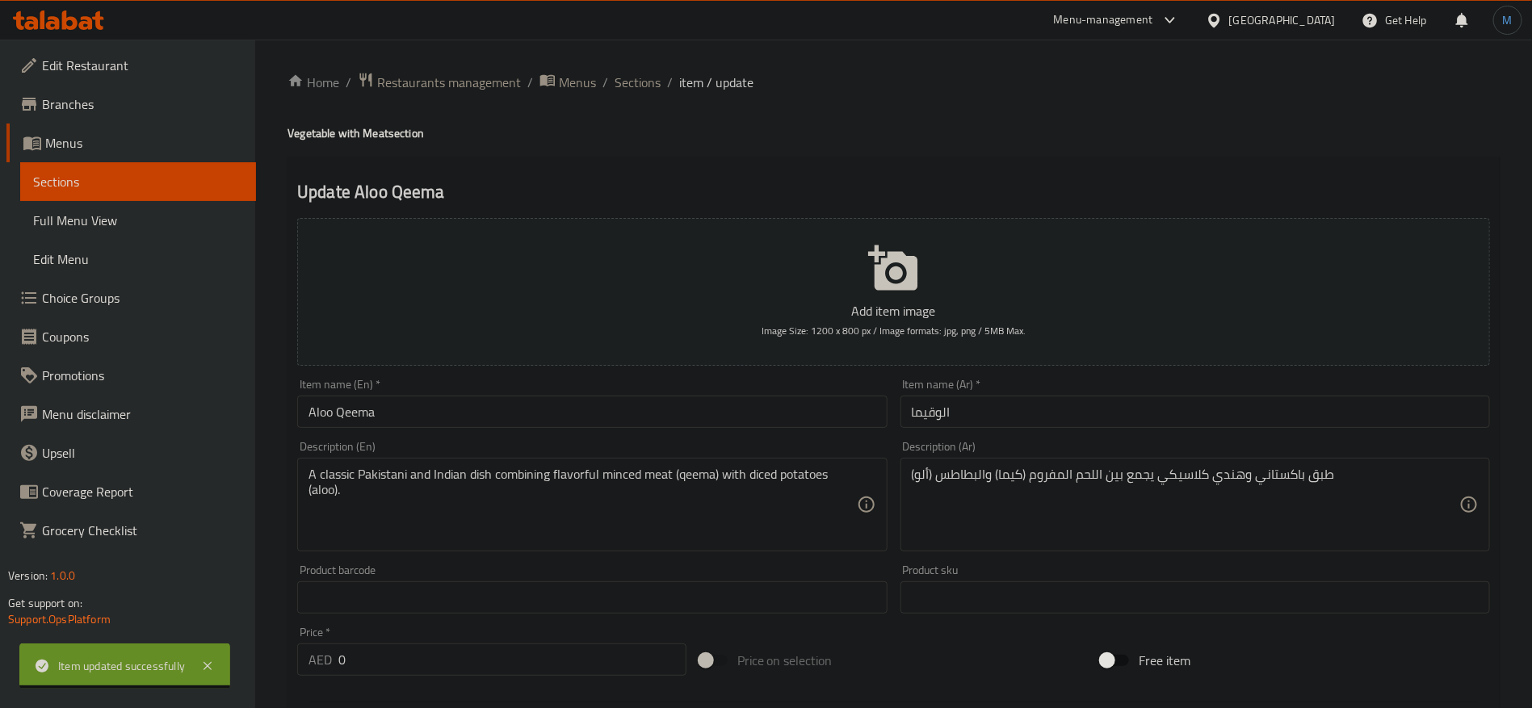
click at [940, 410] on input "الوقيما" at bounding box center [1196, 412] width 590 height 32
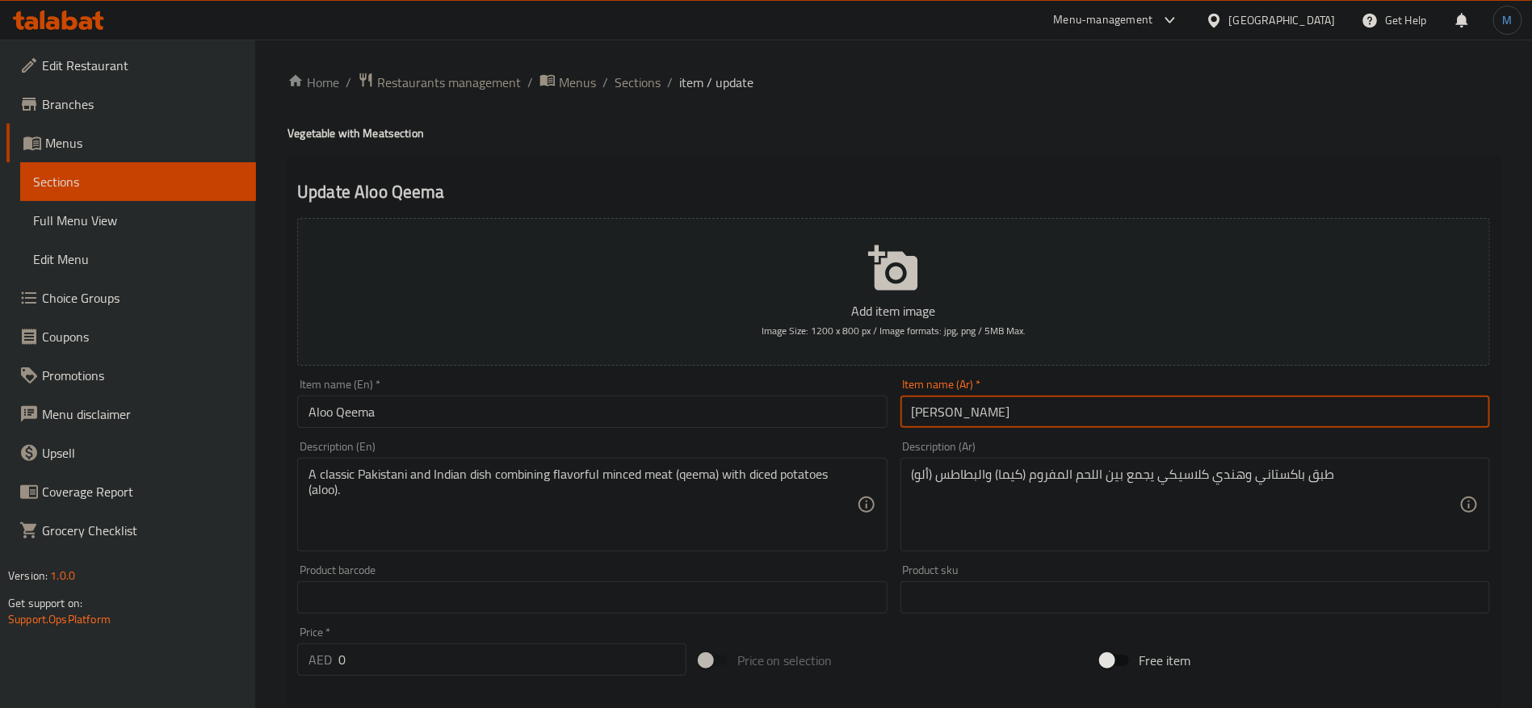
type input "[PERSON_NAME]"
click at [677, 418] on input "Aloo Qeema" at bounding box center [592, 412] width 590 height 32
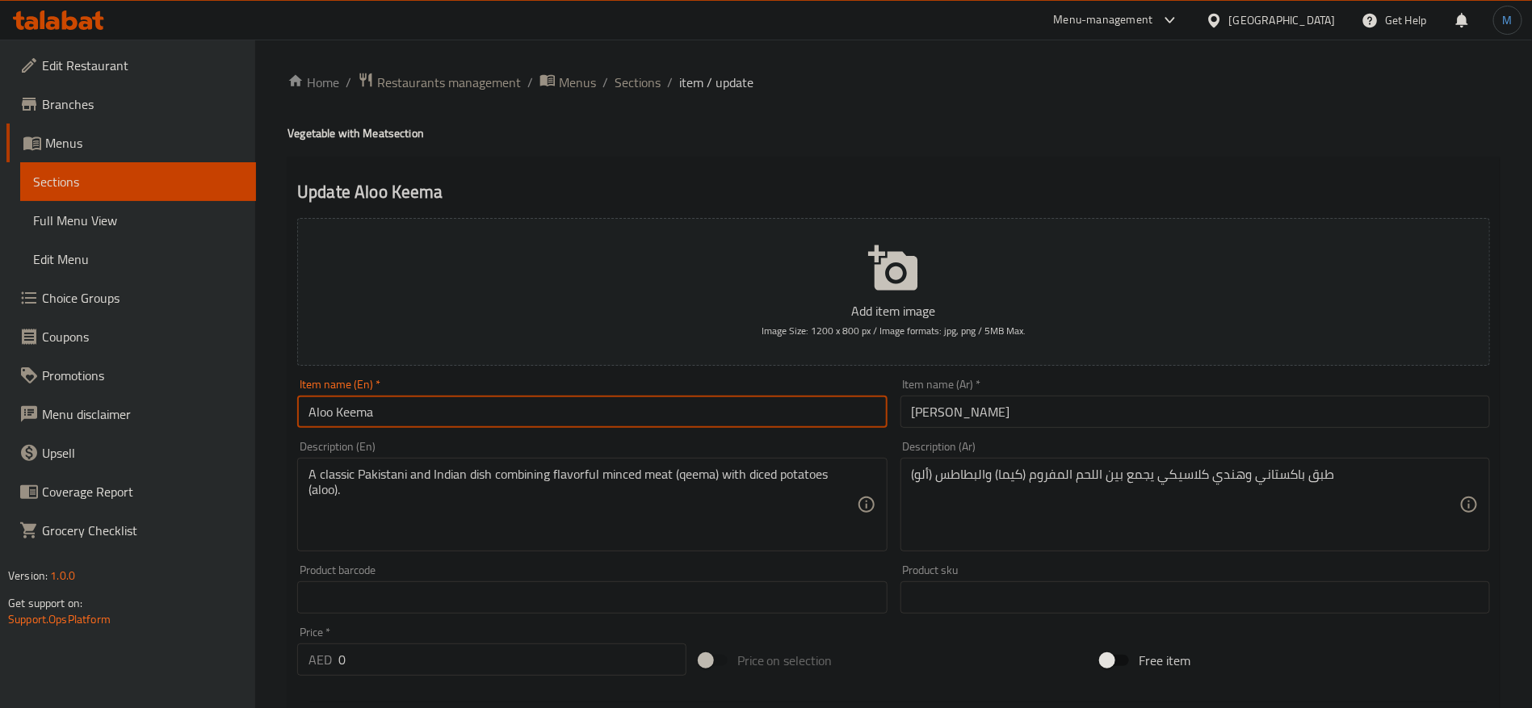
click at [451, 397] on input "Aloo Keema" at bounding box center [592, 412] width 590 height 32
type input "Aloo Keema"
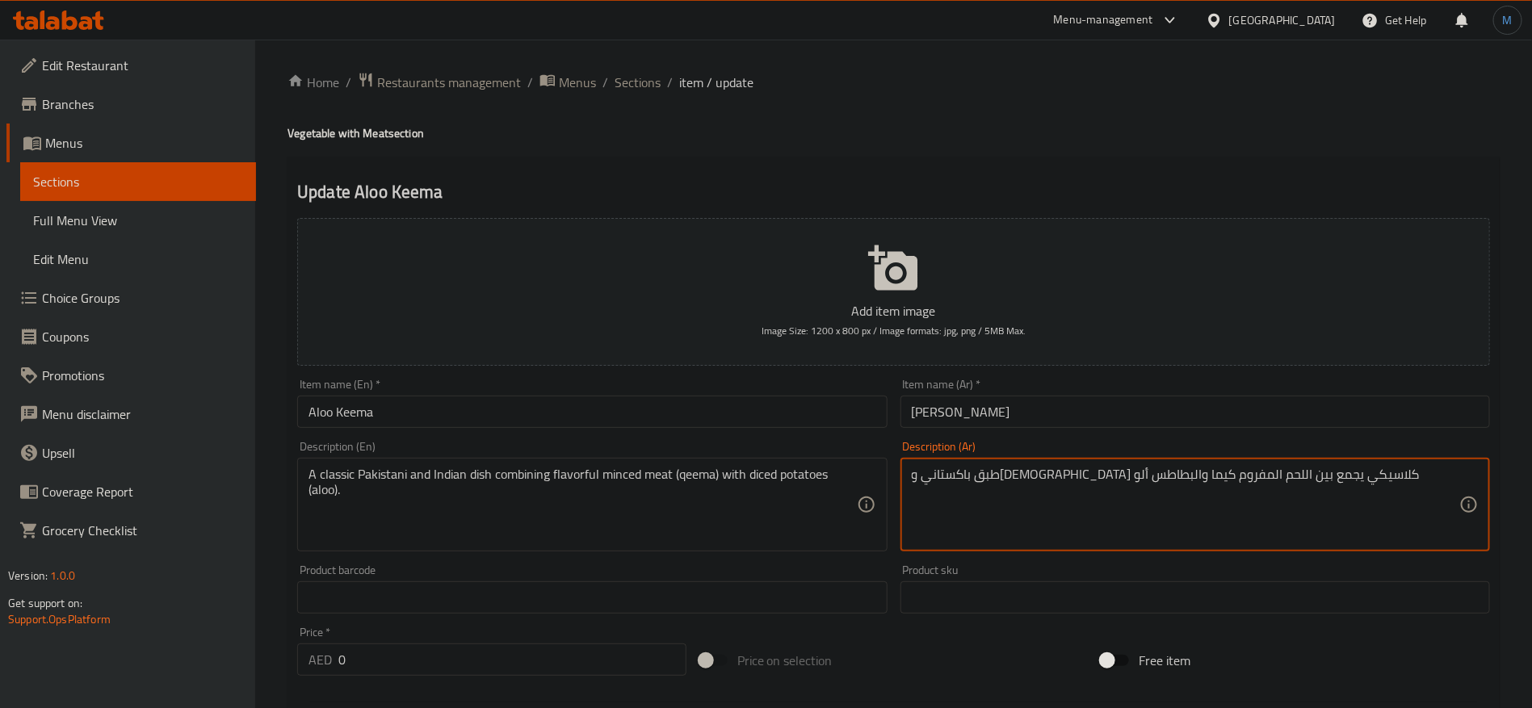
type textarea "طبق باكستاني و[DEMOGRAPHIC_DATA] كلاسيكي يجمع بين اللحم المفروم كيما والبطاطس أ…"
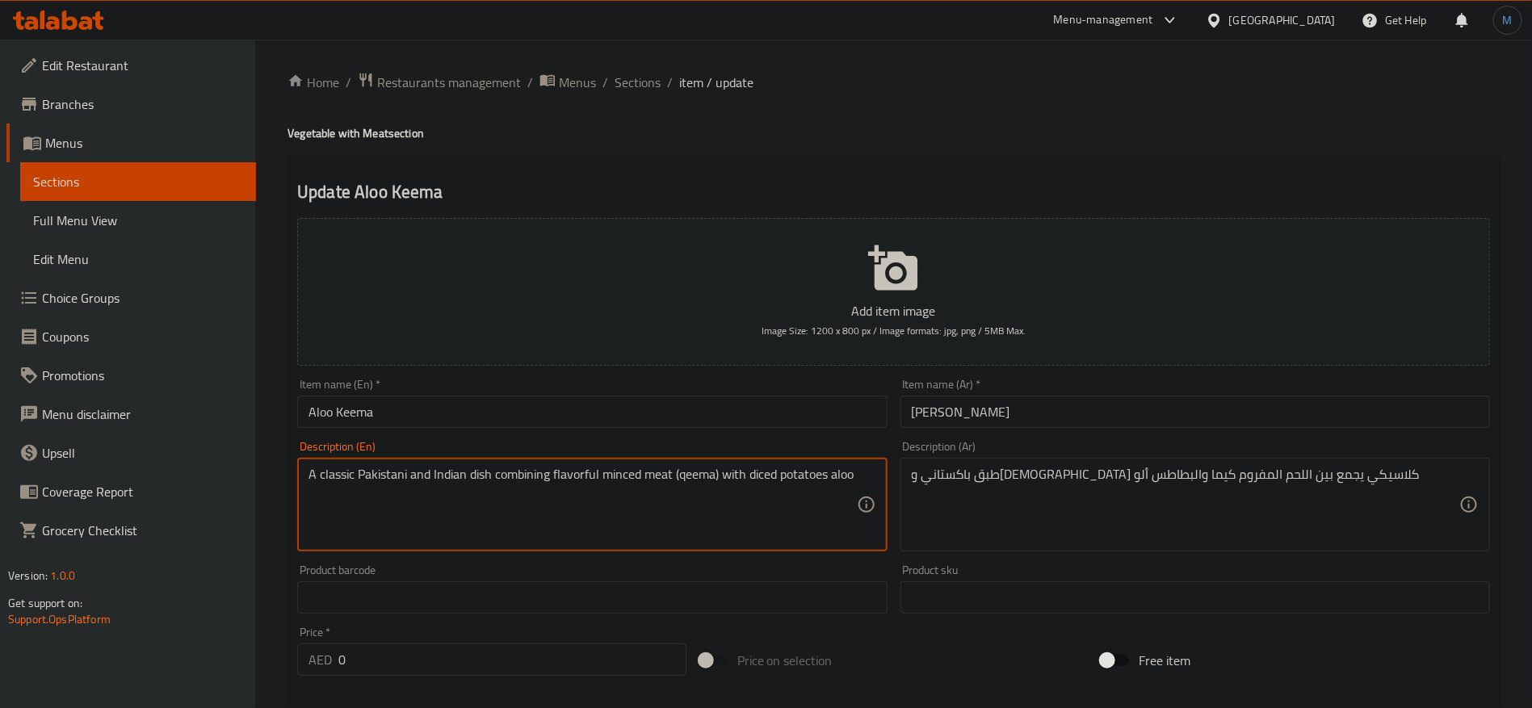
click at [364, 418] on input "Aloo Keema" at bounding box center [592, 412] width 590 height 32
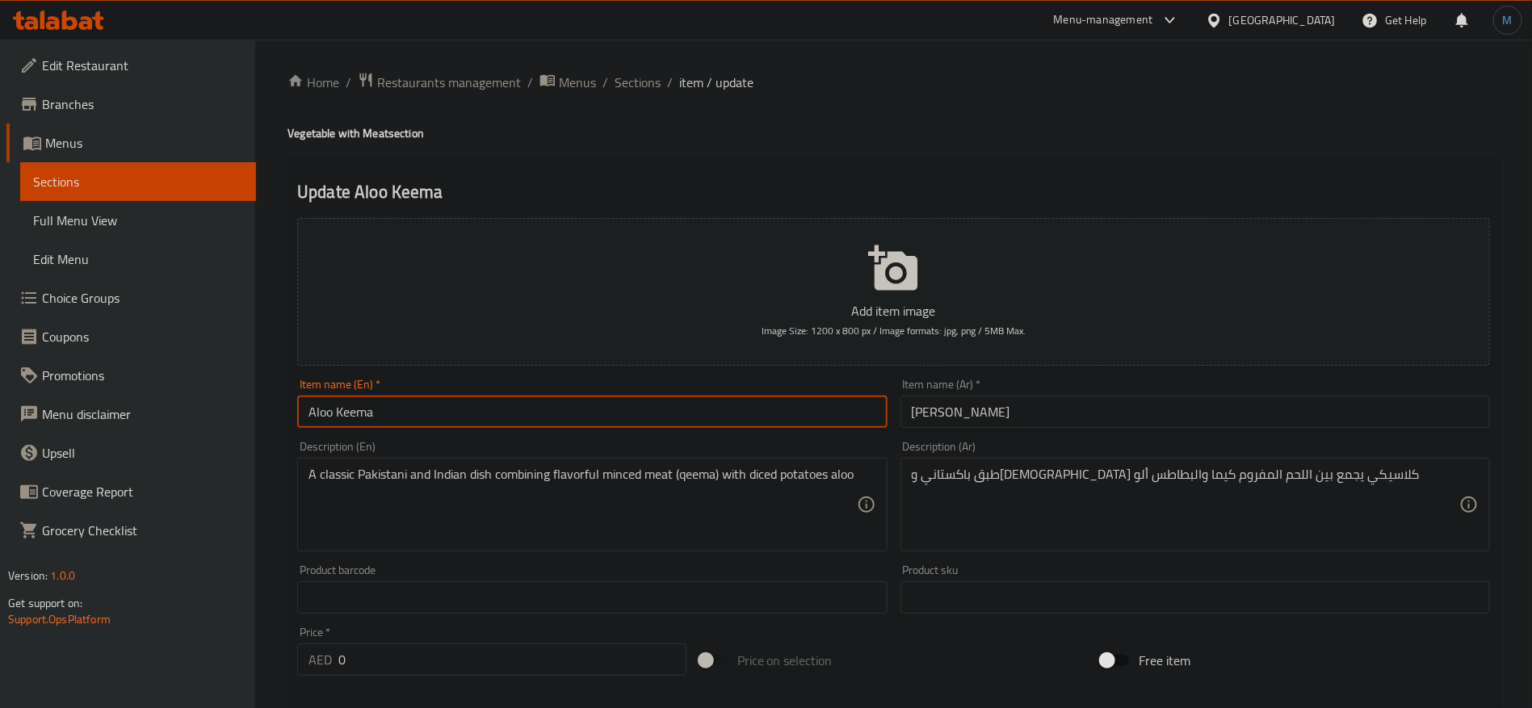
click at [364, 418] on input "Aloo Keema" at bounding box center [592, 412] width 590 height 32
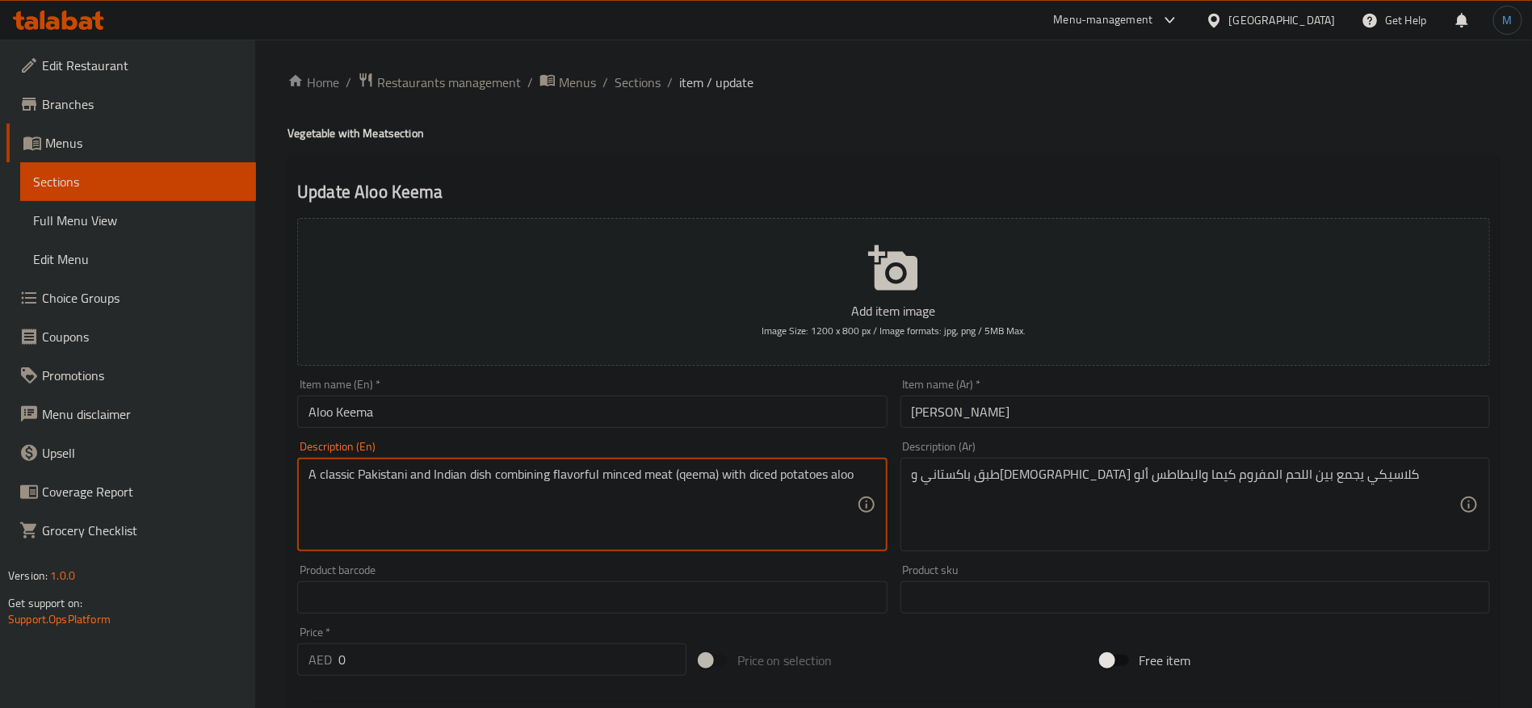
click at [701, 473] on textarea "A classic Pakistani and Indian dish combining flavorful minced meat (qeema) wit…" at bounding box center [583, 505] width 548 height 77
paste textarea "K"
type textarea "A classic Pakistani and Indian dish combining flavorful minced meat Keema with …"
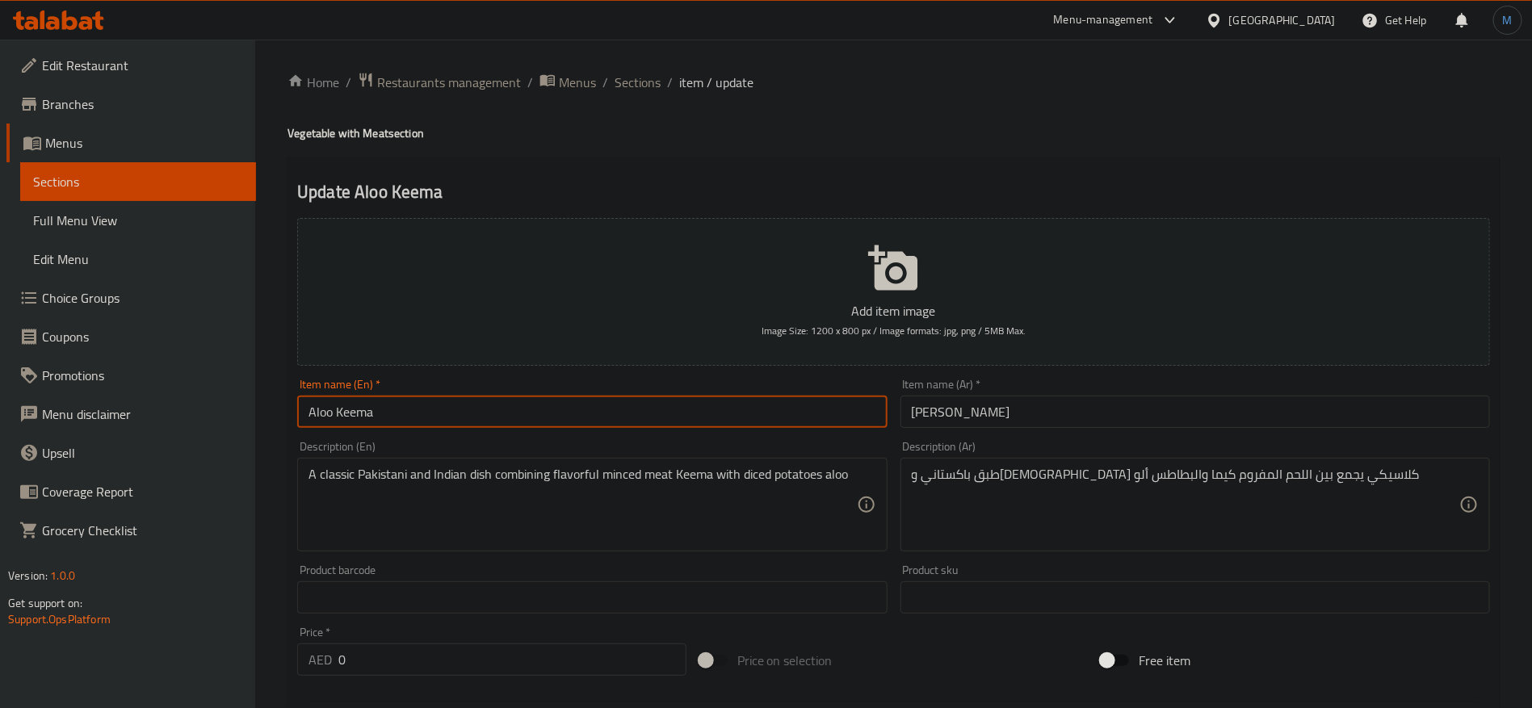
click at [763, 413] on input "Aloo Keema" at bounding box center [592, 412] width 590 height 32
click at [653, 82] on span "Sections" at bounding box center [638, 82] width 46 height 19
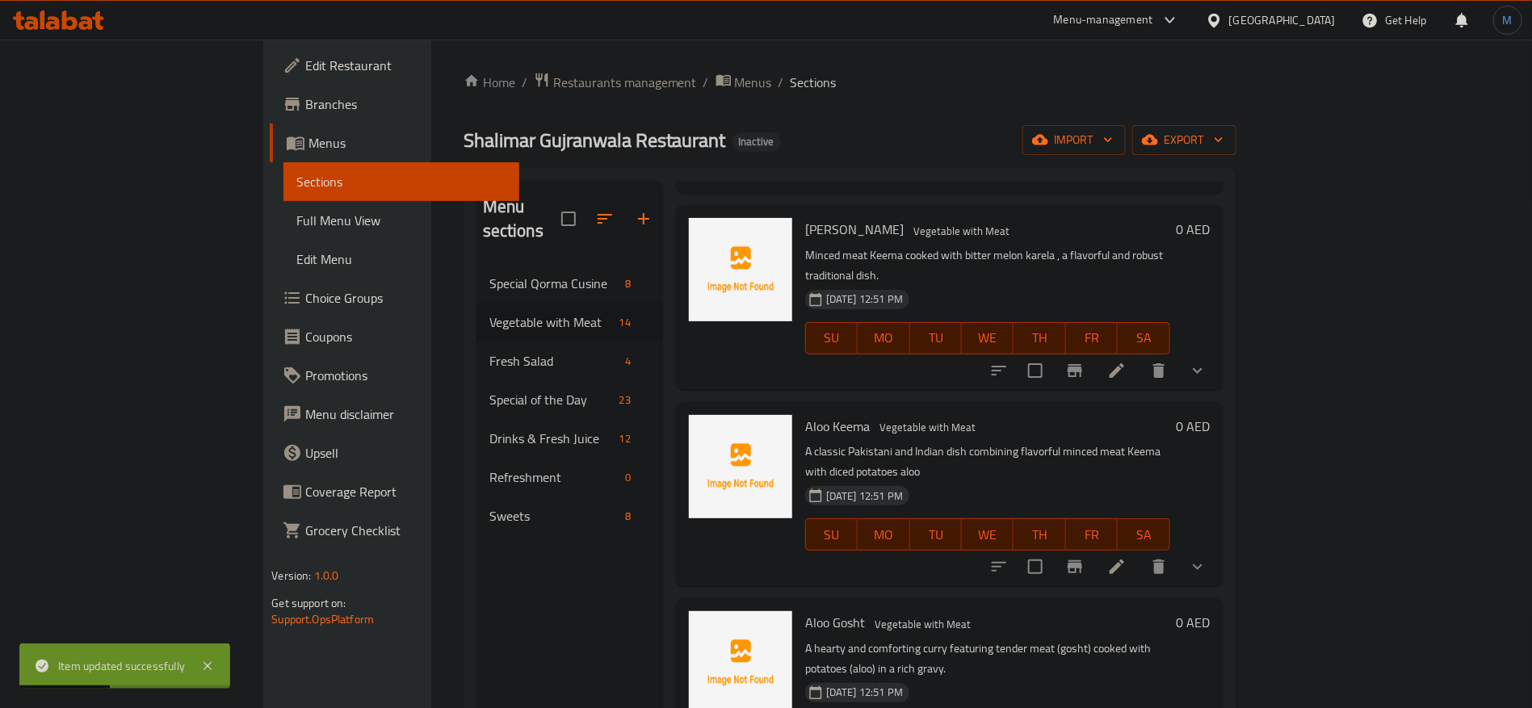
scroll to position [1091, 0]
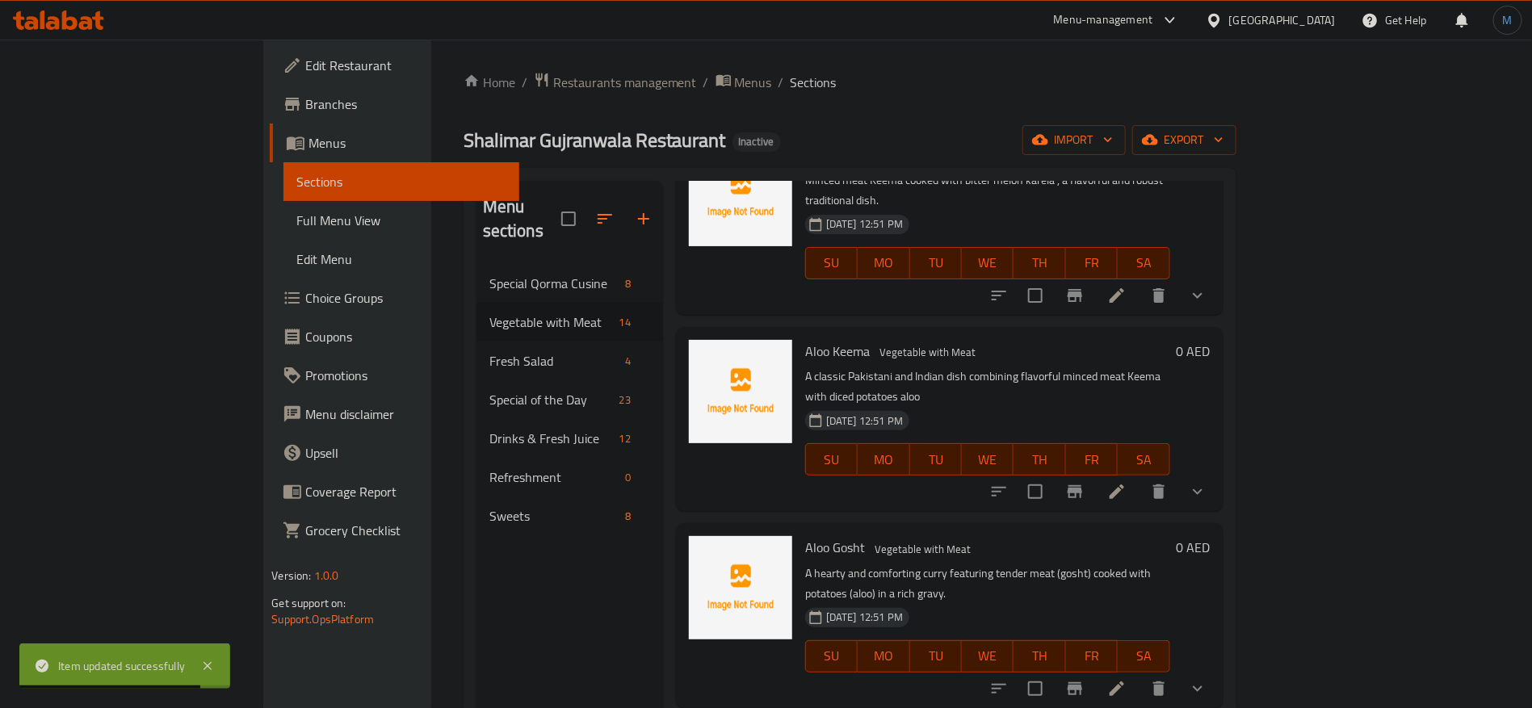
click at [1140, 675] on li at bounding box center [1117, 689] width 45 height 29
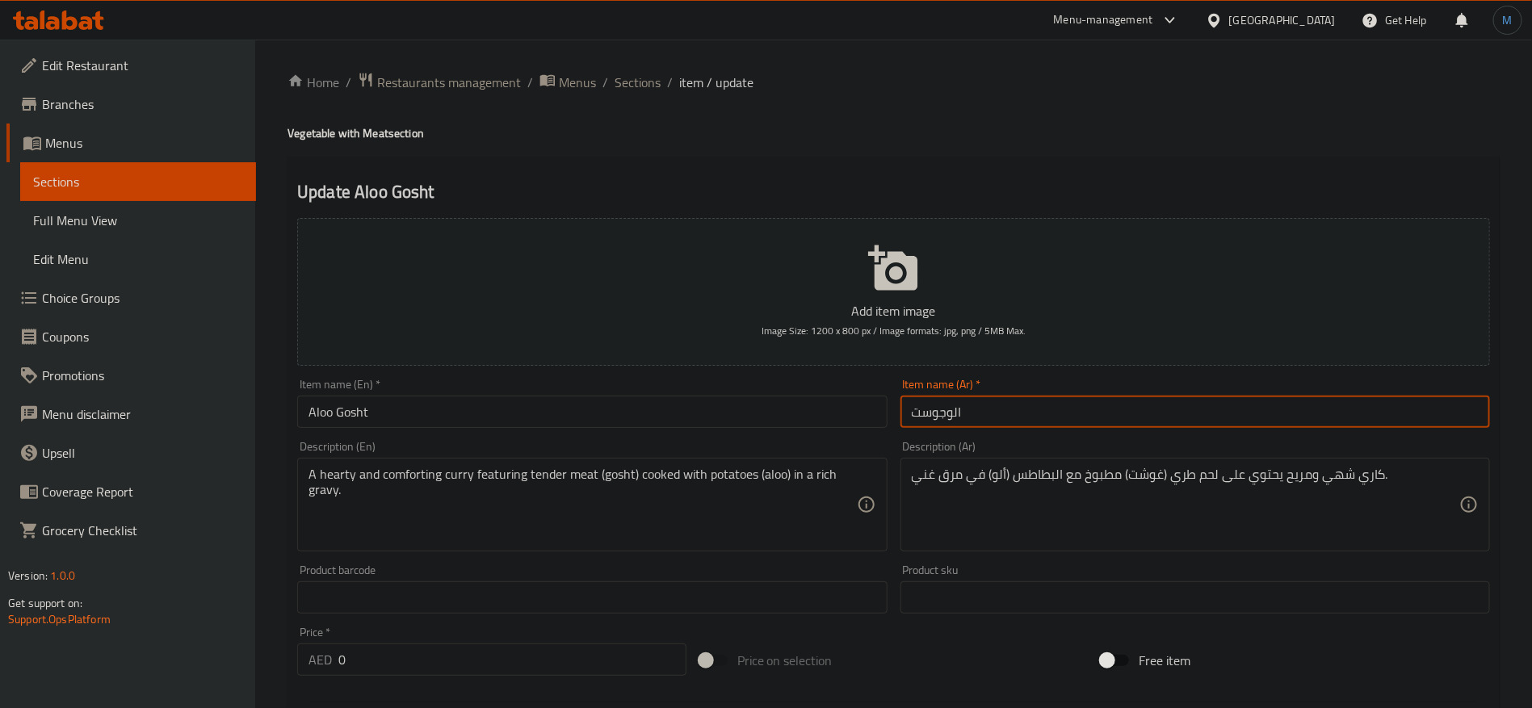
click at [947, 410] on input "الوجوست" at bounding box center [1196, 412] width 590 height 32
type input "الو جوست"
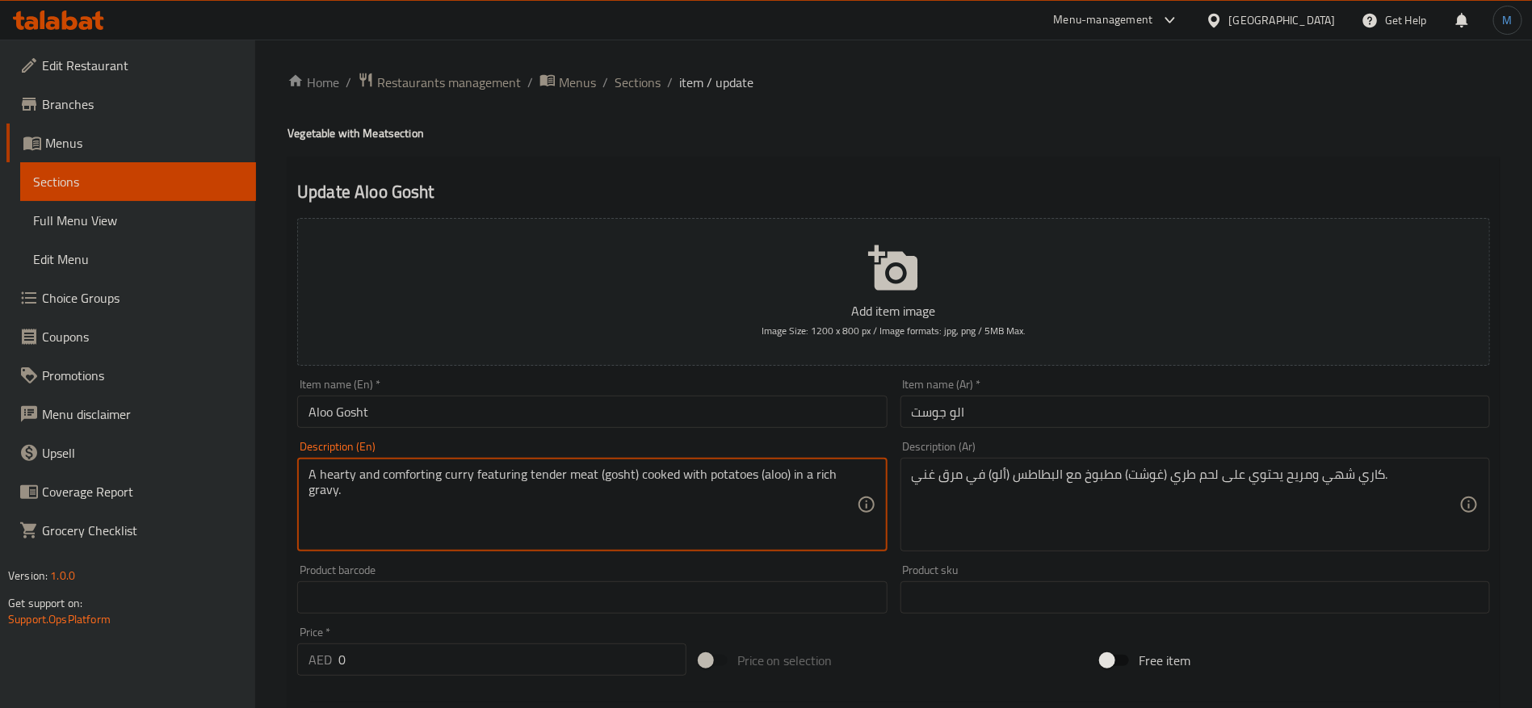
click at [759, 476] on textarea "A hearty and comforting curry featuring tender meat (gosht) cooked with potatoe…" at bounding box center [583, 505] width 548 height 77
type textarea "A hearty and comforting curry featuring tender meat gosht cooked with potatoes …"
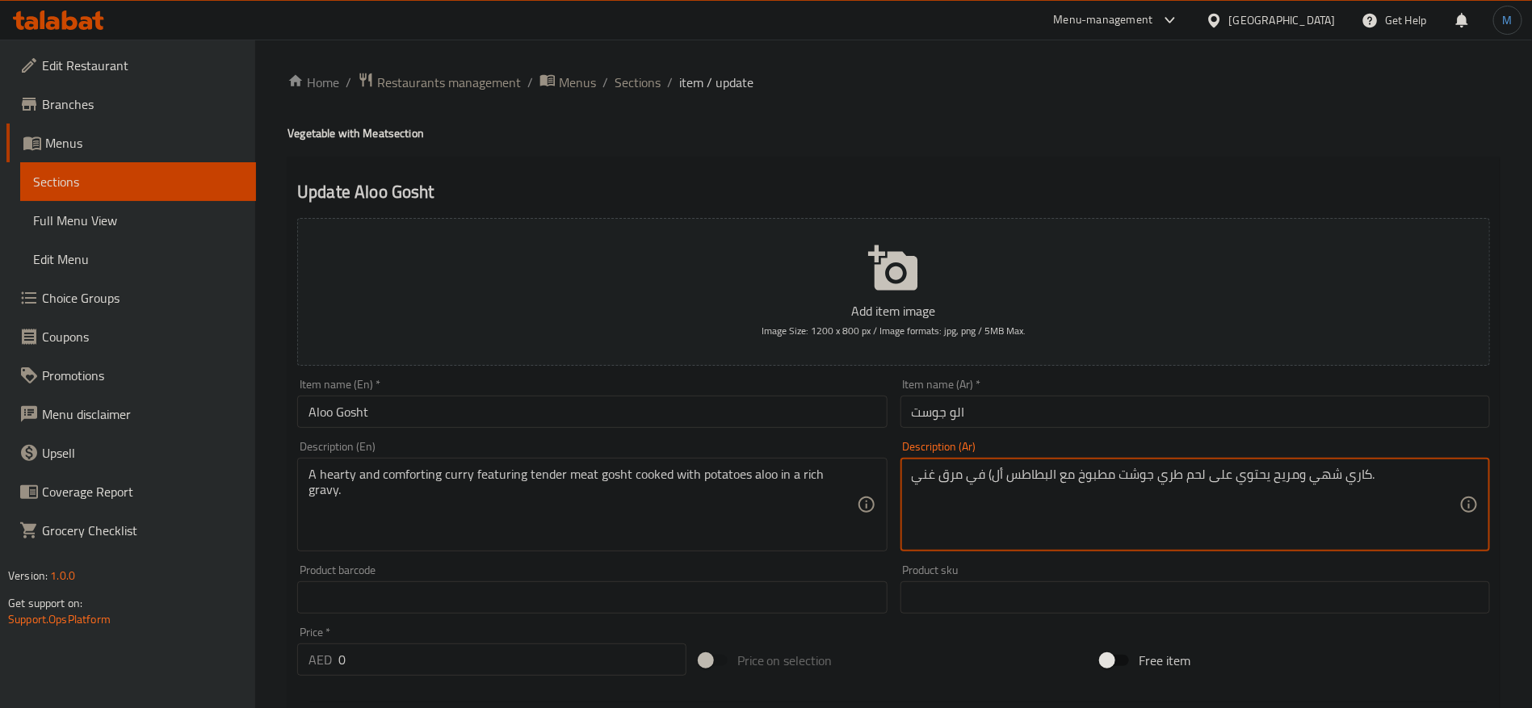
click at [1141, 482] on textarea "كاري شهي ومريح يحتوي على لحم طري جوشت مطبوخ مع البطاطس أل) في مرق غني." at bounding box center [1186, 505] width 548 height 77
type textarea "كاري شهي ومريح يحتوي على لحم طري جوشت مطبوخ مع البطاطس أل) في مرق غني."
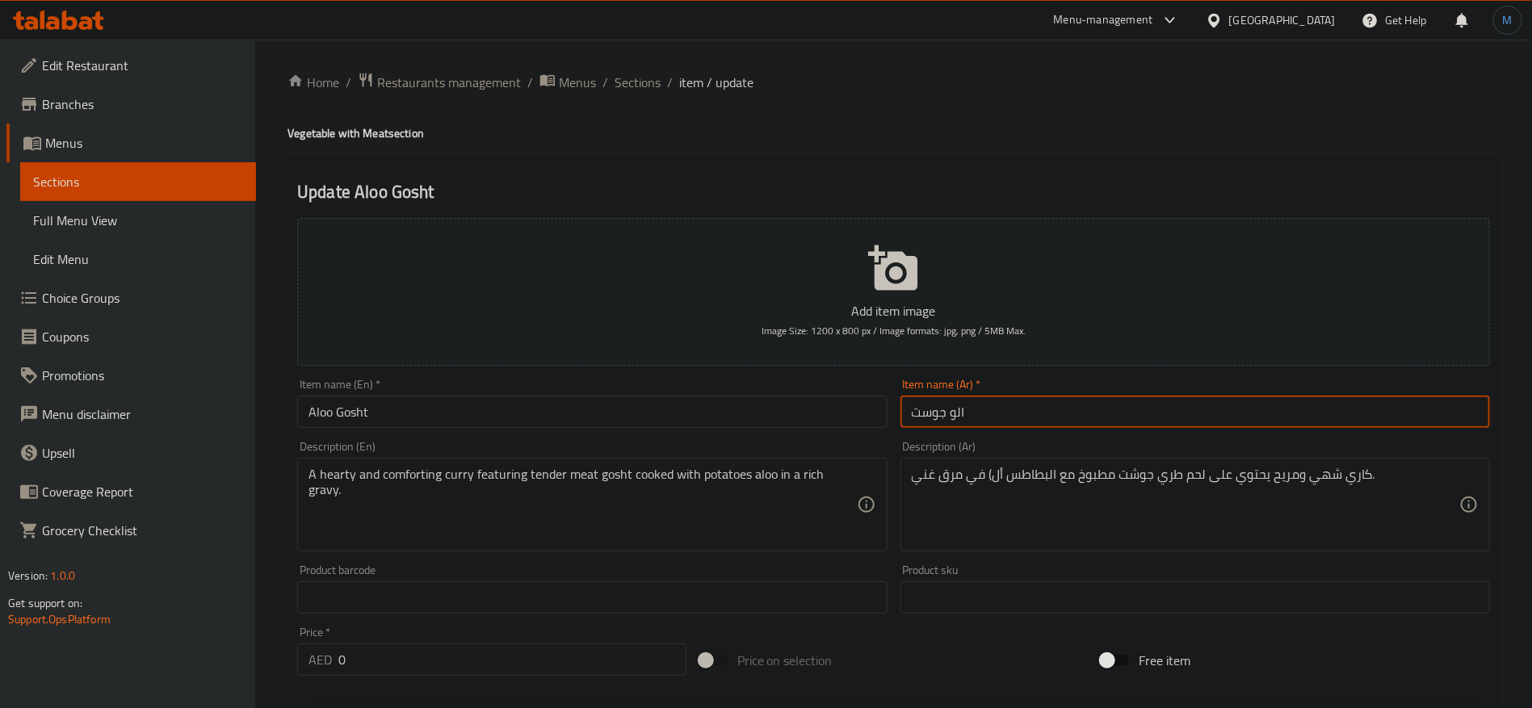
click at [934, 407] on input "الو جوست" at bounding box center [1196, 412] width 590 height 32
paste input "ت"
type input "الو جوشت"
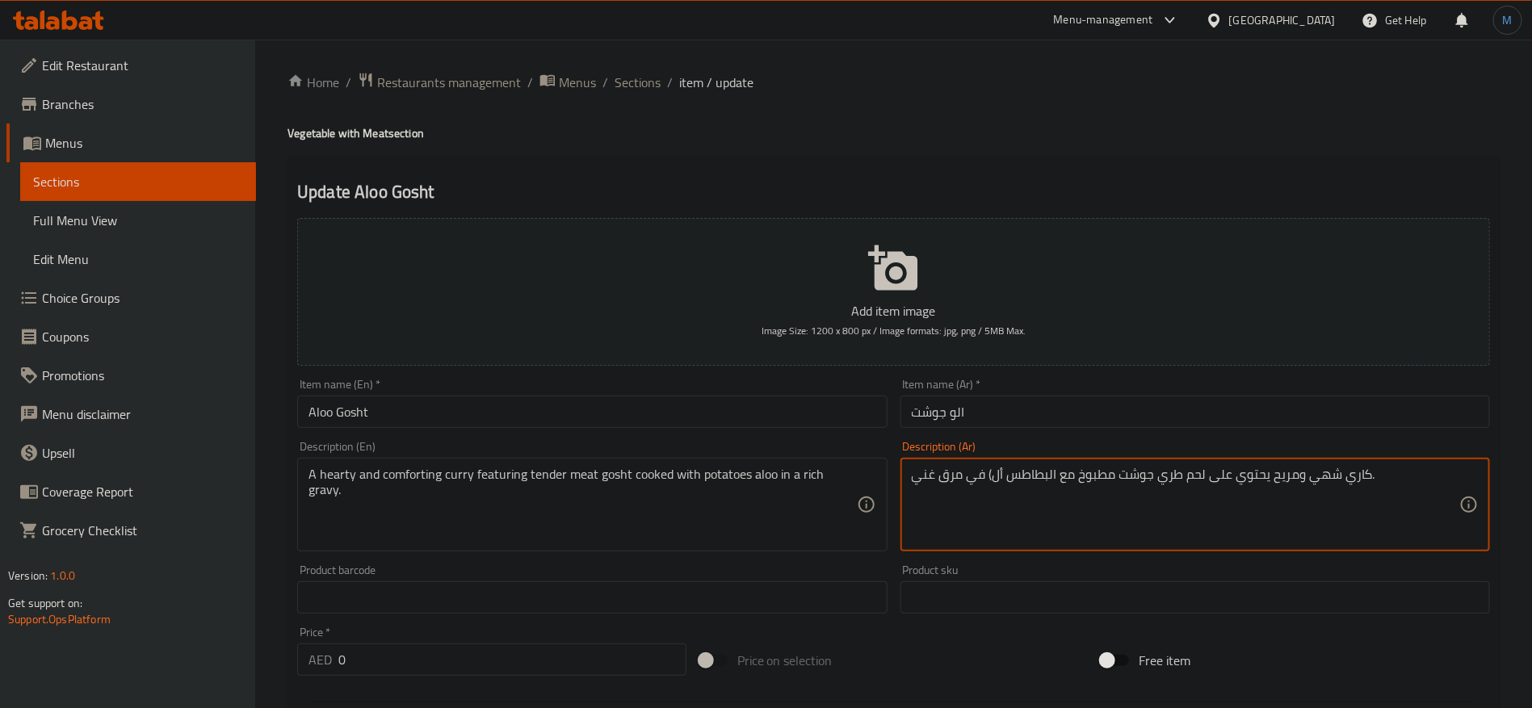
click at [1170, 484] on textarea "كاري شهي ومريح يحتوي على لحم طري جوشت مطبوخ مع البطاطس أل) في مرق غني." at bounding box center [1186, 505] width 548 height 77
click at [988, 468] on textarea "كاري شهي ومريح يحتوي على لحم تندر جوشت مطبوخ مع البطاطس أل) في مرق غني." at bounding box center [1186, 505] width 548 height 77
click at [968, 473] on textarea "كاري شهي ومريح يحتوي على لحم تندر جوشت مطبوخ مع البطاطس ألو في مرق غني." at bounding box center [1186, 505] width 548 height 77
click at [946, 476] on textarea "كاري شهي ومريح يحتوي على لحم تندر جوشت مطبوخ مع البطاطس ألو في مرق غني." at bounding box center [1186, 505] width 548 height 77
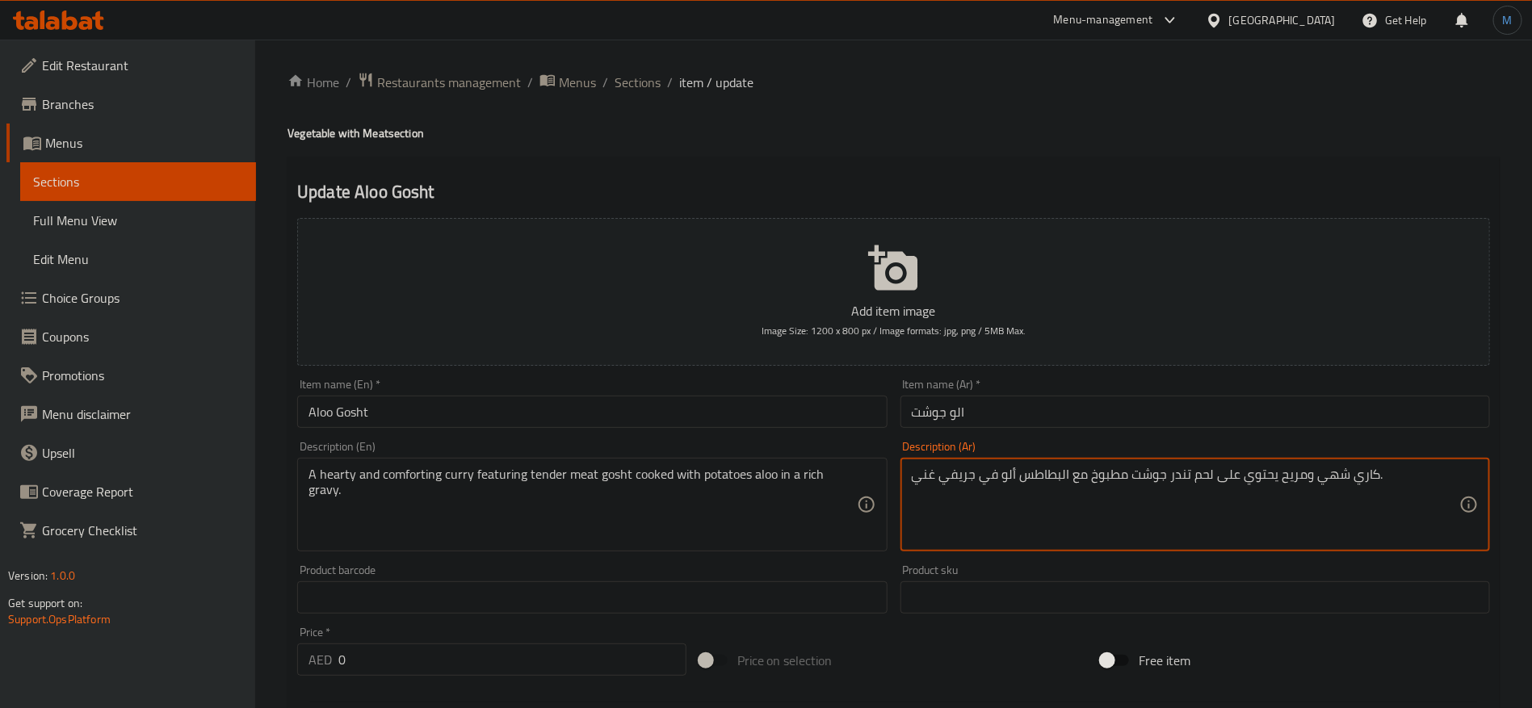
type textarea "كاري شهي ومريح يحتوي على لحم تندر جوشت مطبوخ مع البطاطس ألو في جريفي غني."
click at [499, 415] on input "Aloo Gosht" at bounding box center [592, 412] width 590 height 32
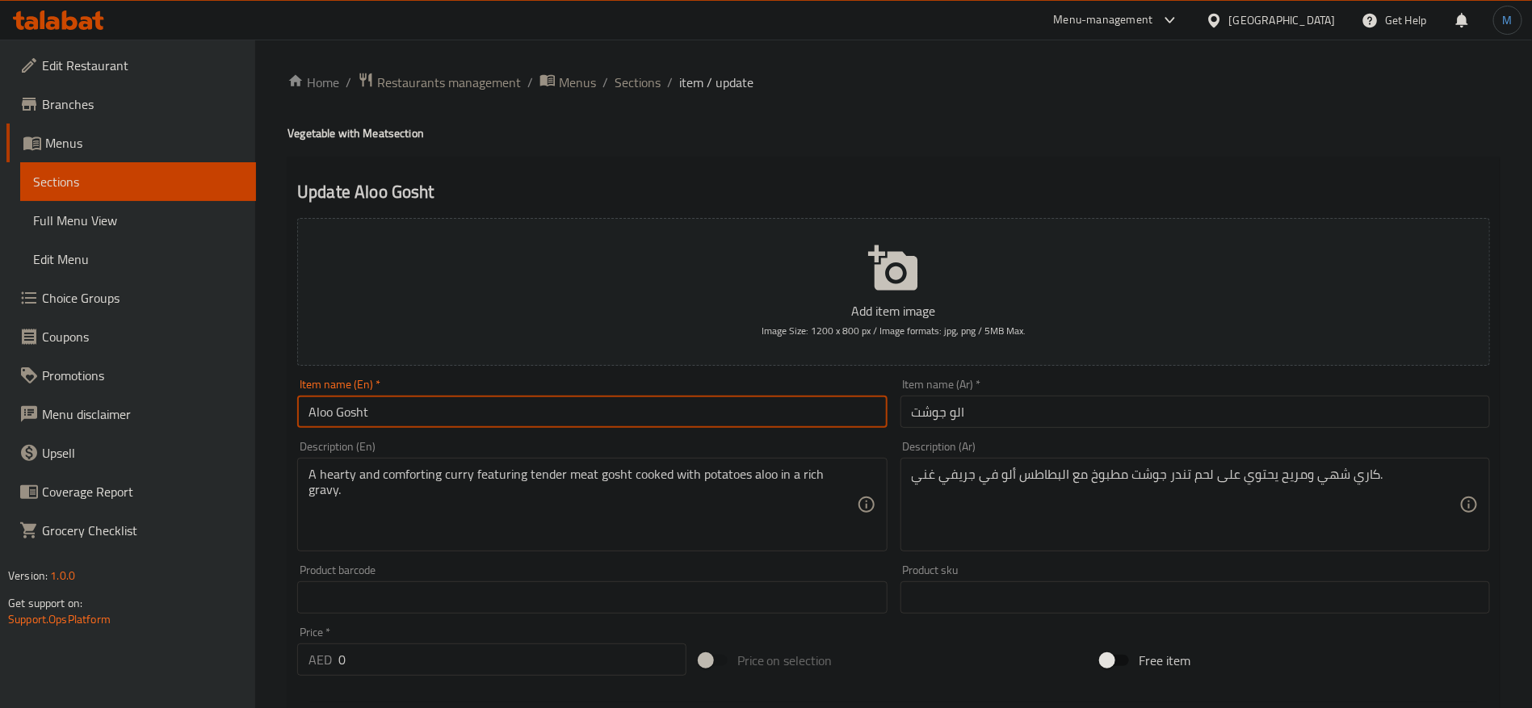
click at [618, 81] on span "Sections" at bounding box center [638, 82] width 46 height 19
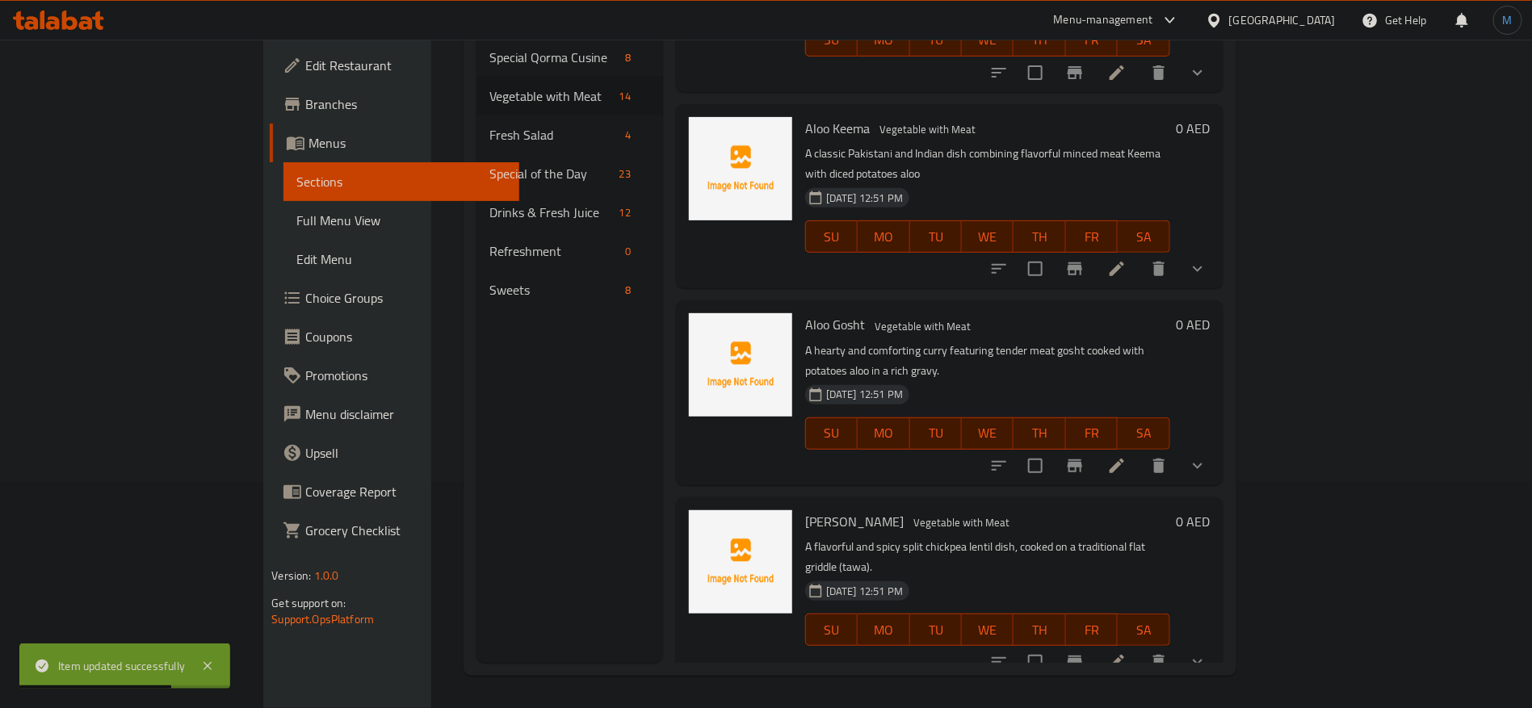
scroll to position [1075, 0]
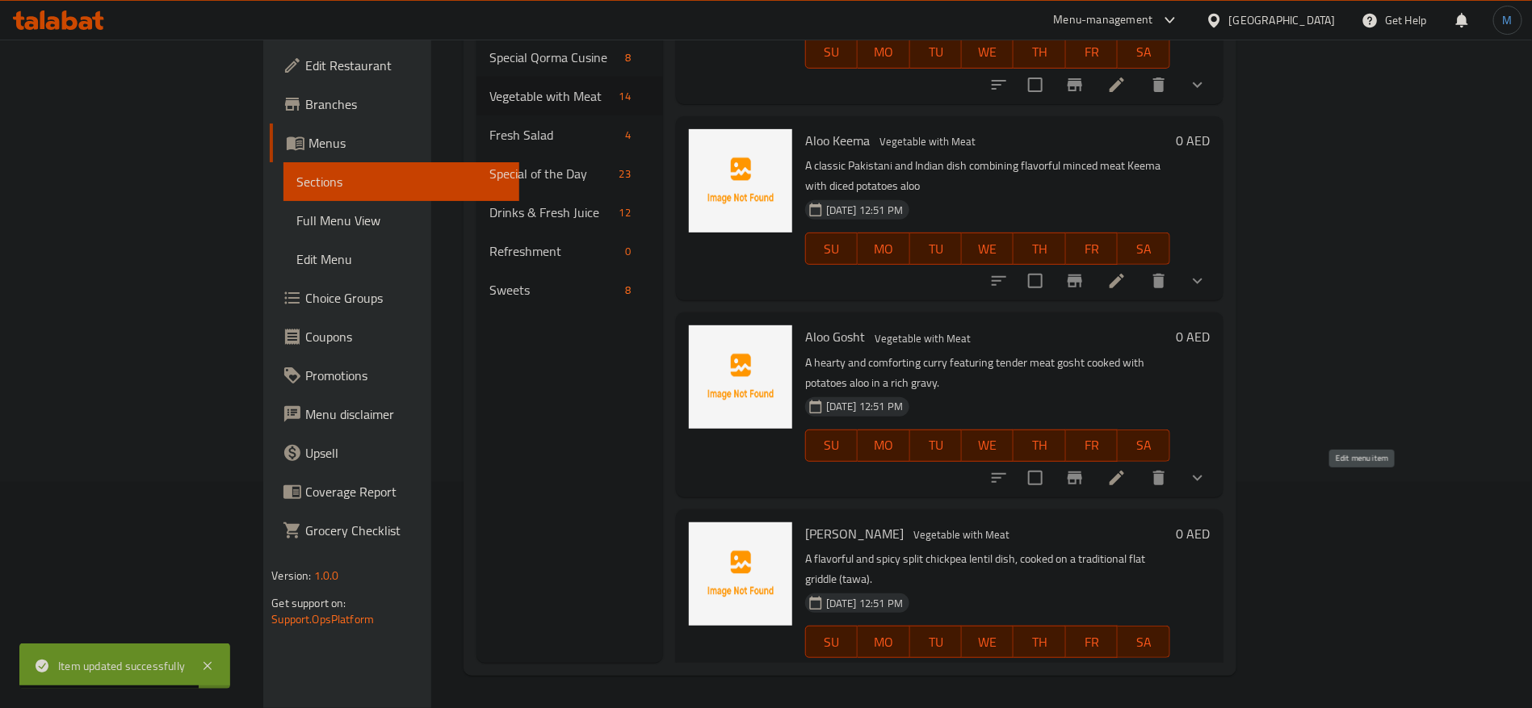
click at [1127, 665] on icon at bounding box center [1116, 674] width 19 height 19
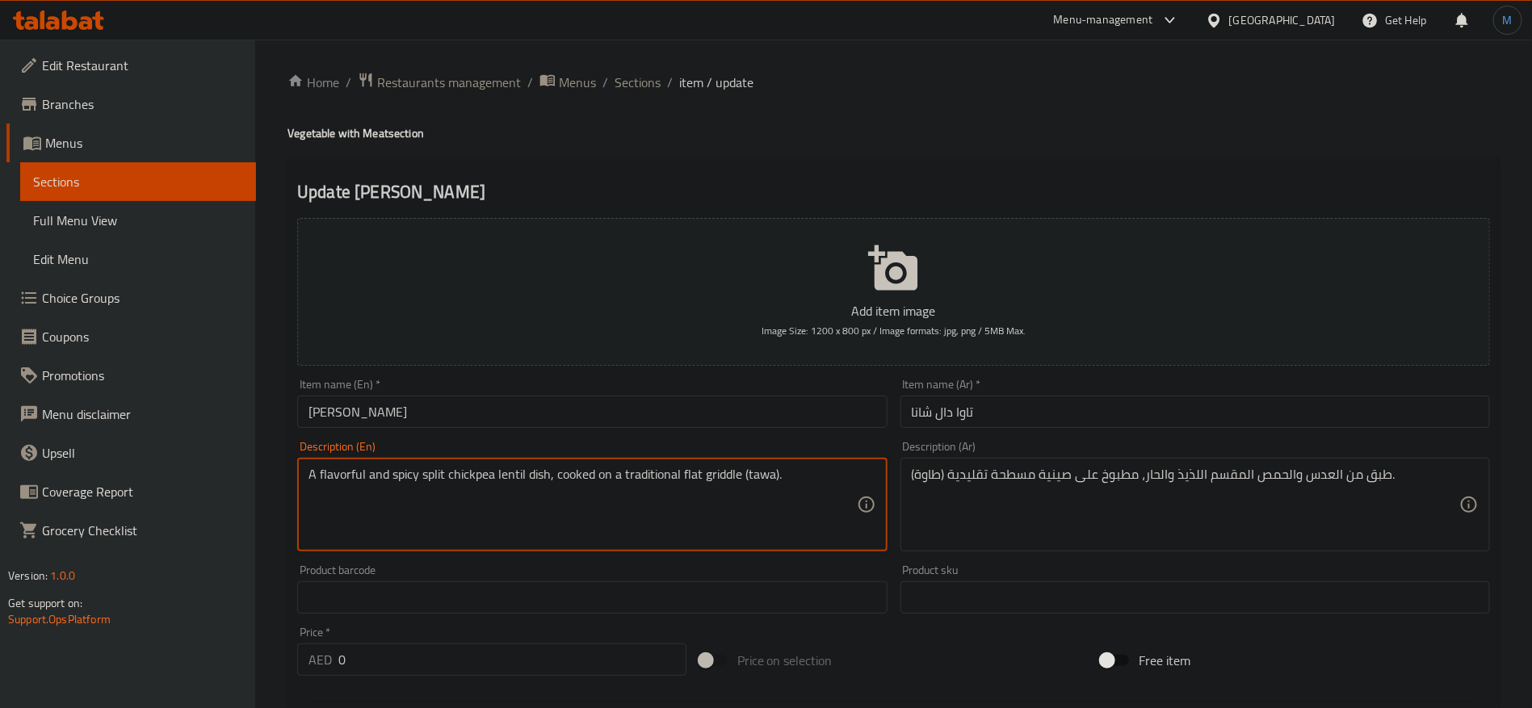
click at [793, 485] on textarea "A flavorful and spicy split chickpea lentil dish, cooked on a traditional flat …" at bounding box center [583, 505] width 548 height 77
type textarea "A flavorful and spicy split chickpea lentil dish, cooked on a traditional flat …"
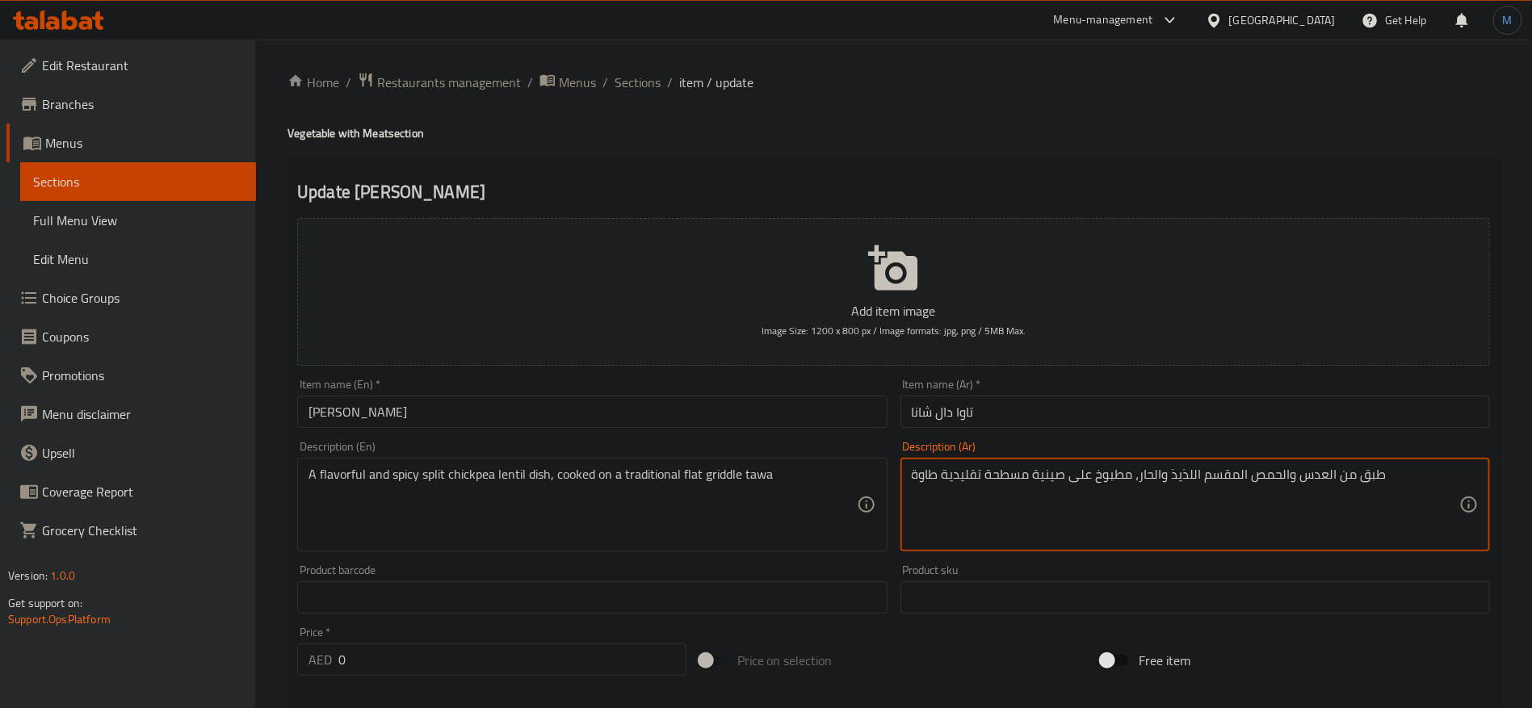
type textarea "طبق من العدس والحمص المقسم اللذيذ والحار، مطبوخ على صينية مسطحة تقليدية طاوة"
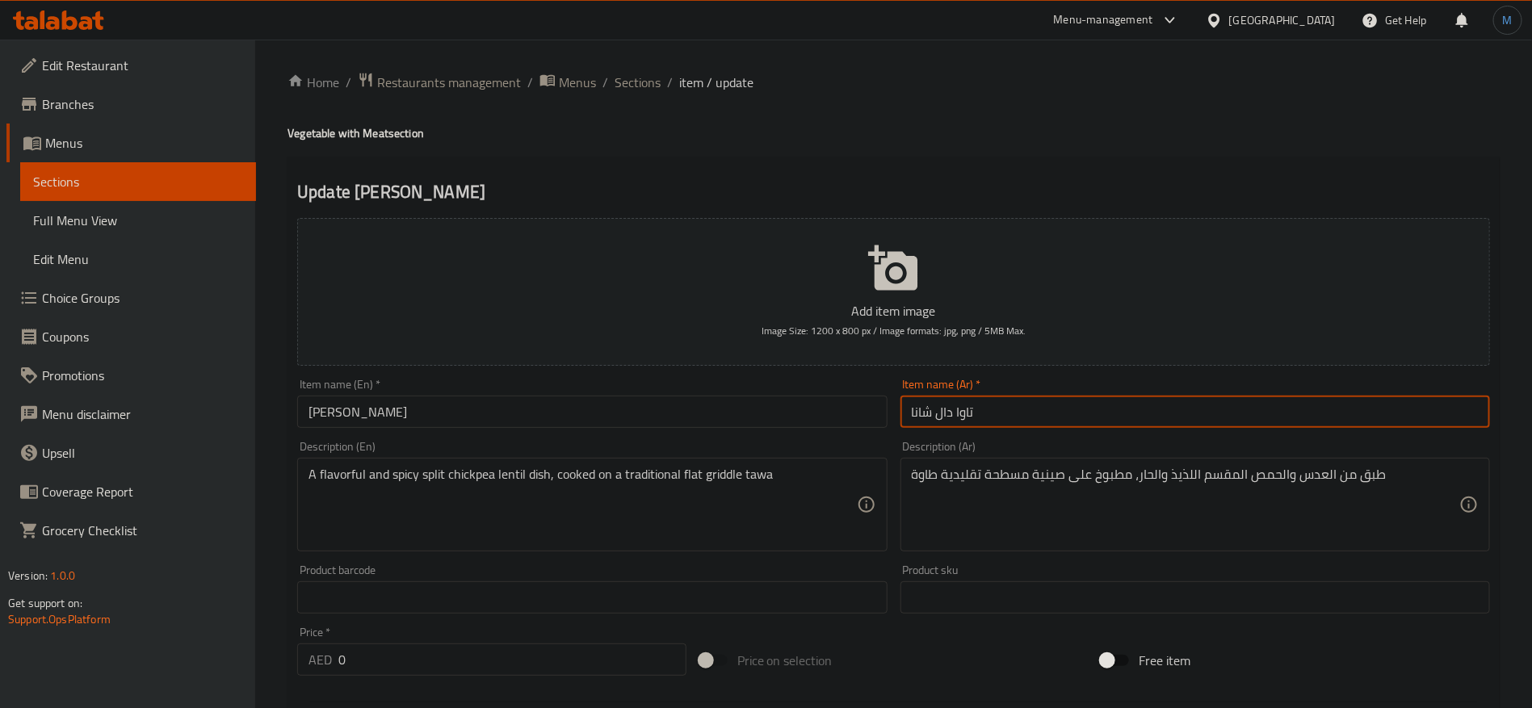
click at [1083, 424] on input "تاوا دال شانا" at bounding box center [1196, 412] width 590 height 32
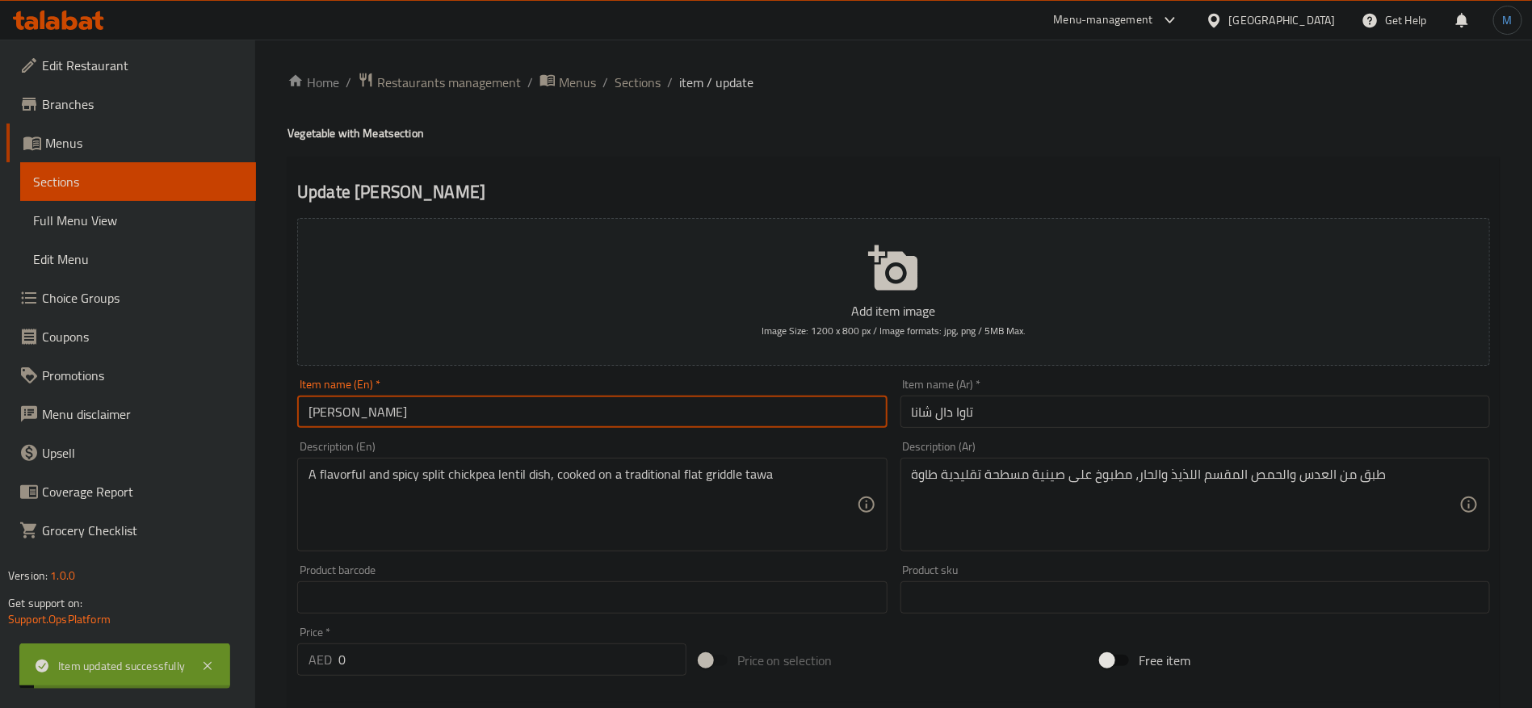
click at [536, 425] on input "[PERSON_NAME]" at bounding box center [592, 412] width 590 height 32
click at [630, 73] on span "Sections" at bounding box center [638, 82] width 46 height 19
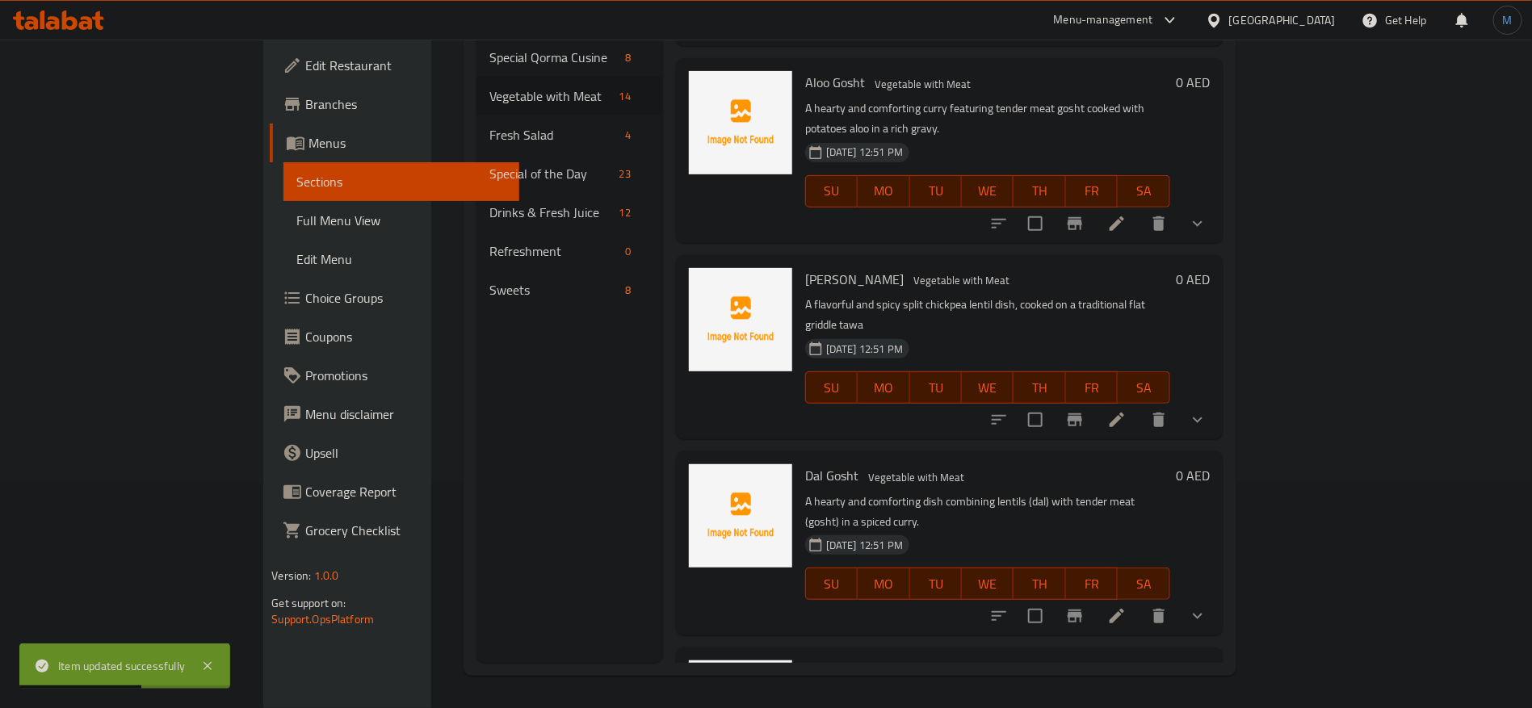
scroll to position [1317, 0]
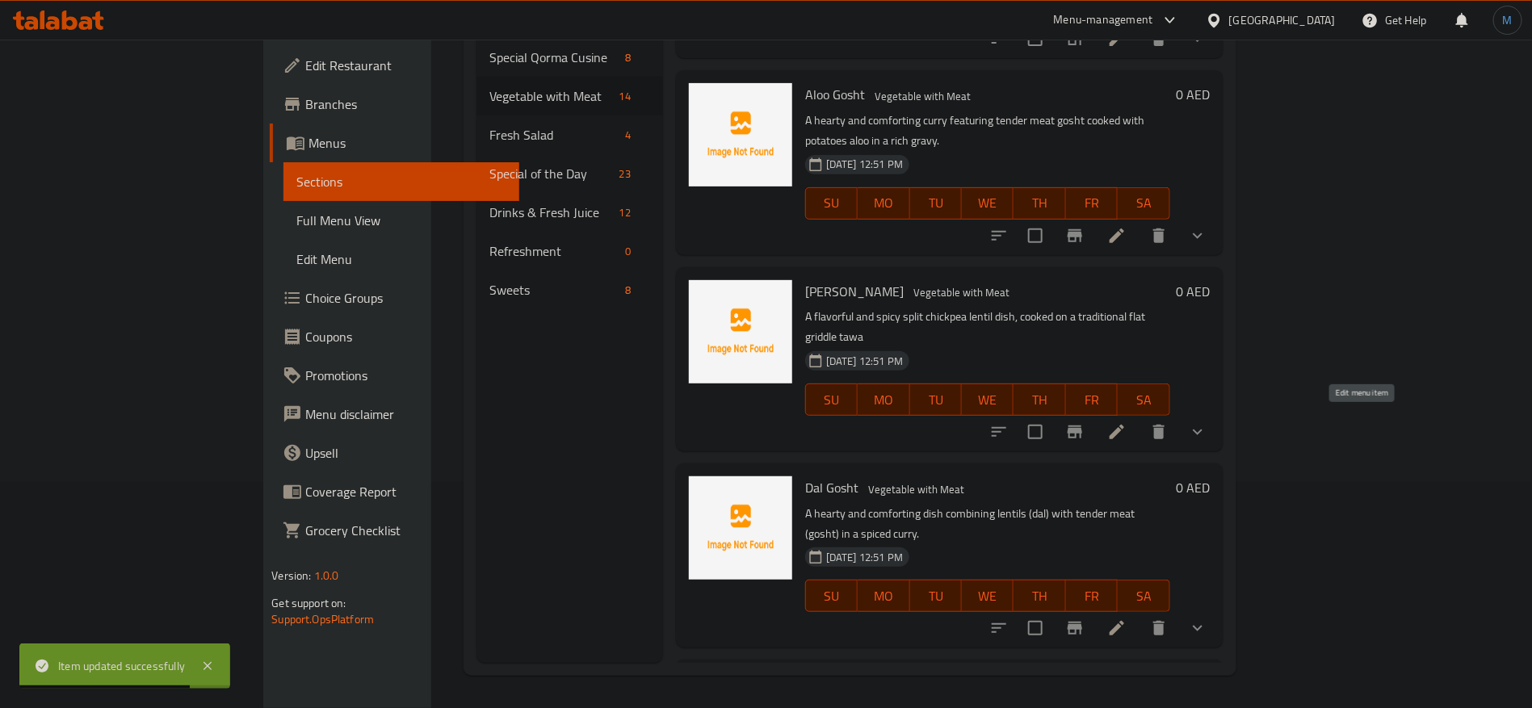
click at [1127, 619] on icon at bounding box center [1116, 628] width 19 height 19
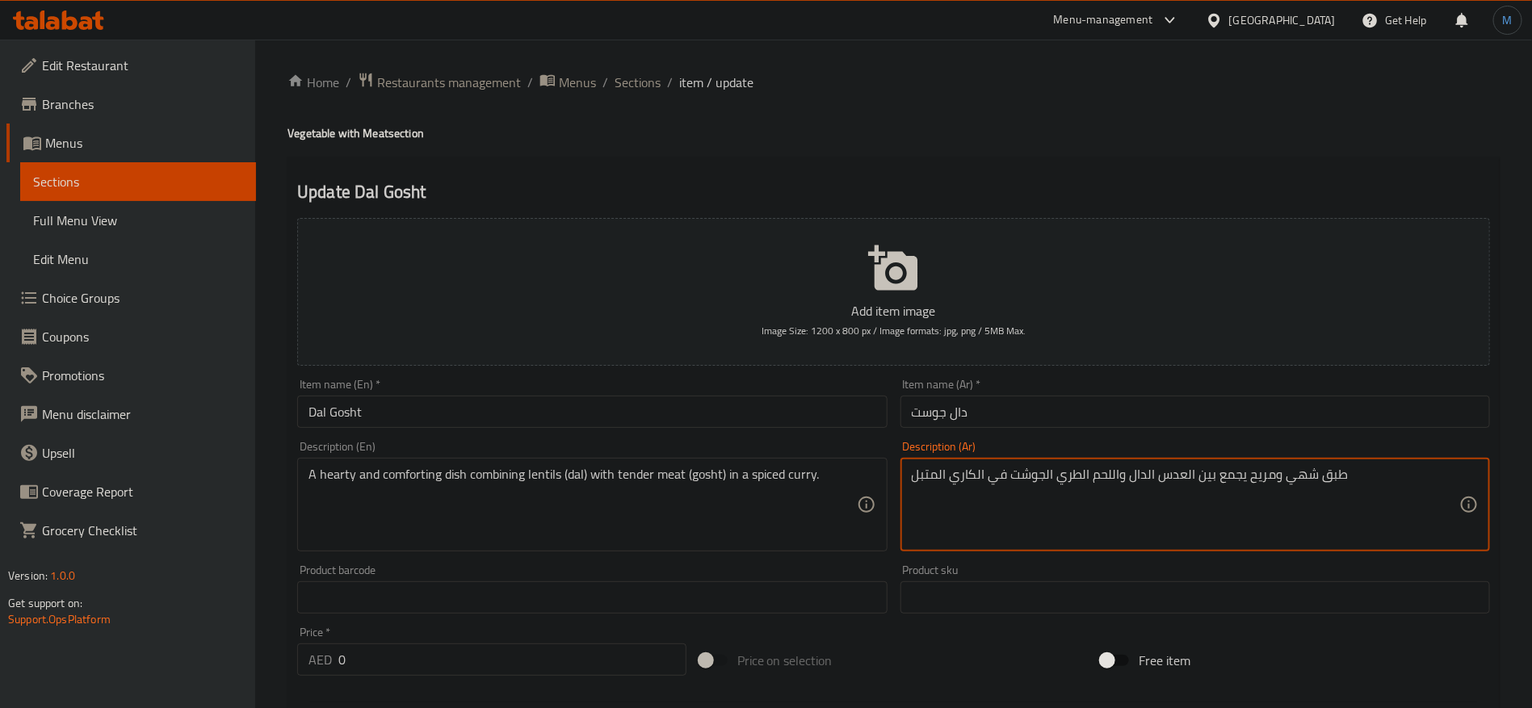
type textarea "طبق شهي ومريح يجمع بين العدس الدال واللحم الطري الجوشت في الكاري المتبل"
click at [863, 488] on div "A hearty and comforting dish combining lentils (dal) with tender meat (gosht) i…" at bounding box center [592, 505] width 590 height 94
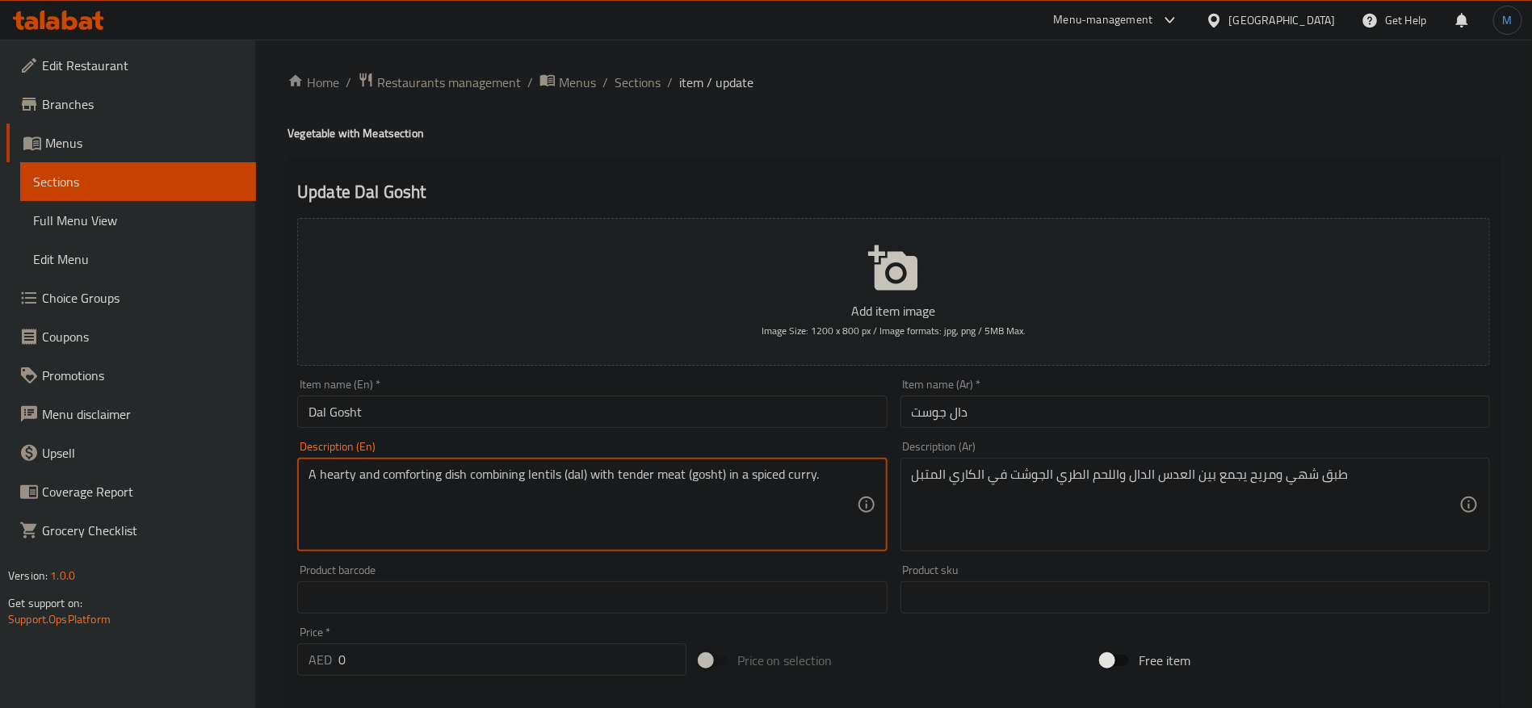
click at [855, 478] on textarea "A hearty and comforting dish combining lentils (dal) with tender meat (gosht) i…" at bounding box center [583, 505] width 548 height 77
type textarea "A hearty and comforting dish combining lentils dal with tender meat gosht in a …"
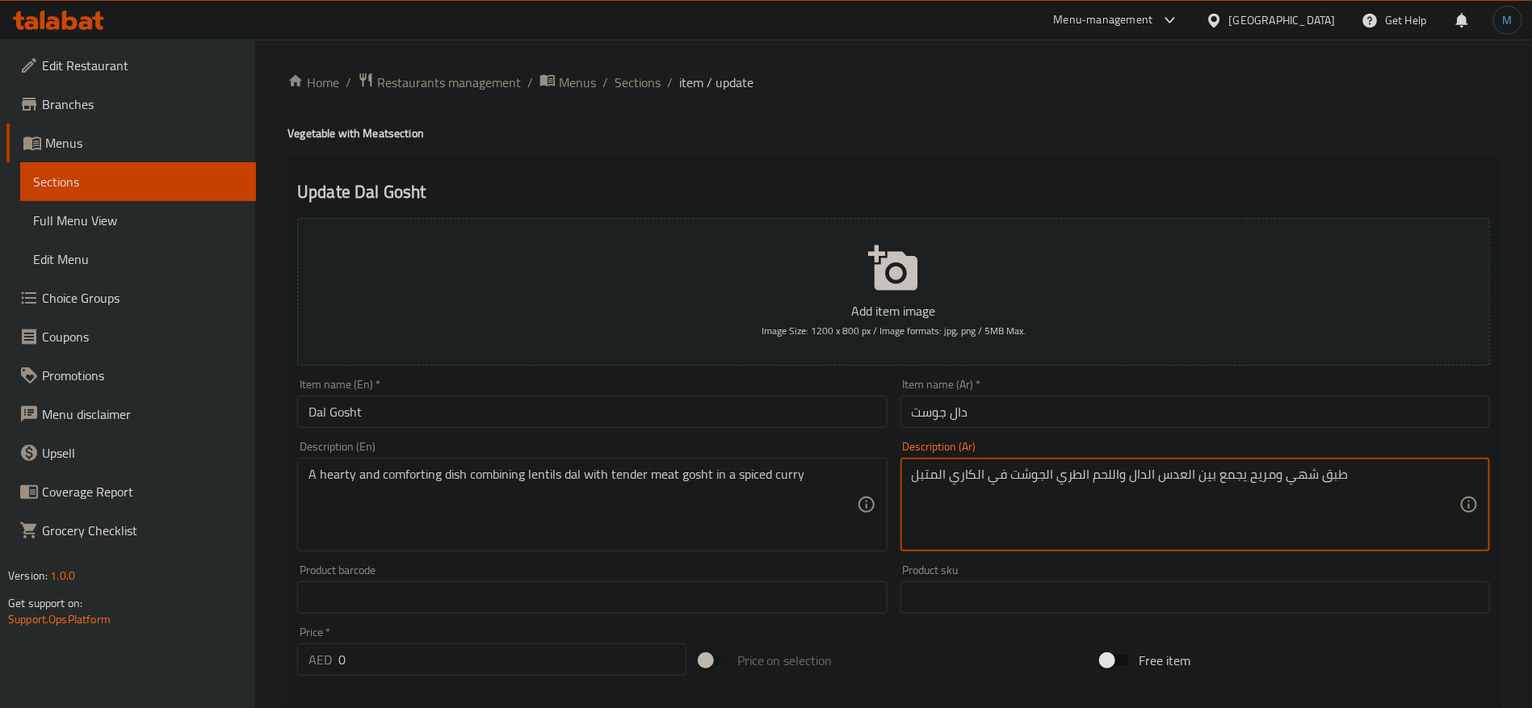
click at [1076, 480] on textarea "طبق شهي ومريح يجمع بين العدس الدال واللحم الطري الجوشت في الكاري المتبل" at bounding box center [1186, 505] width 548 height 77
type textarea "طبق شهي ومريح يجمع بين العدس الدال واللحم التندر الجوشت في الكاري المتبل"
click at [814, 427] on input "Dal Gosht" at bounding box center [592, 412] width 590 height 32
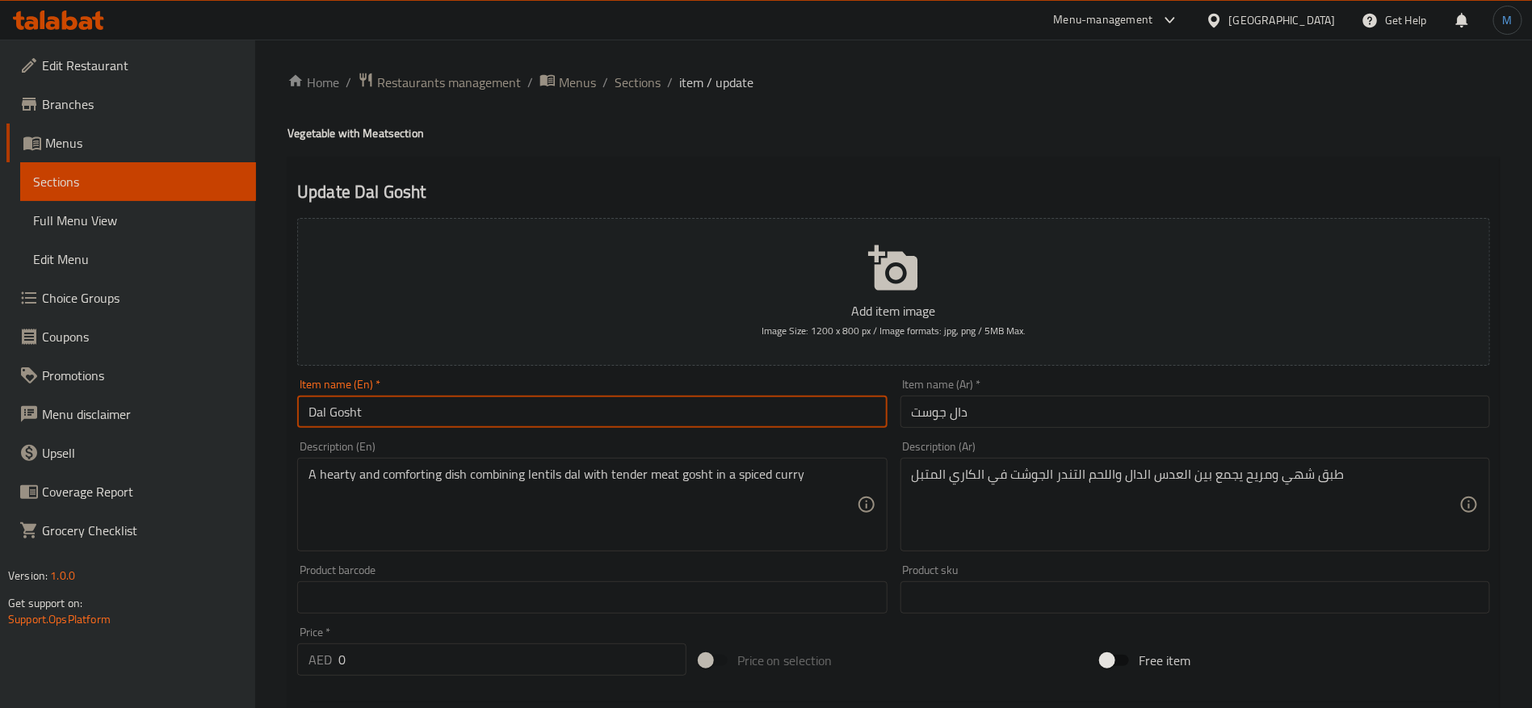
click at [638, 85] on span "Sections" at bounding box center [638, 82] width 46 height 19
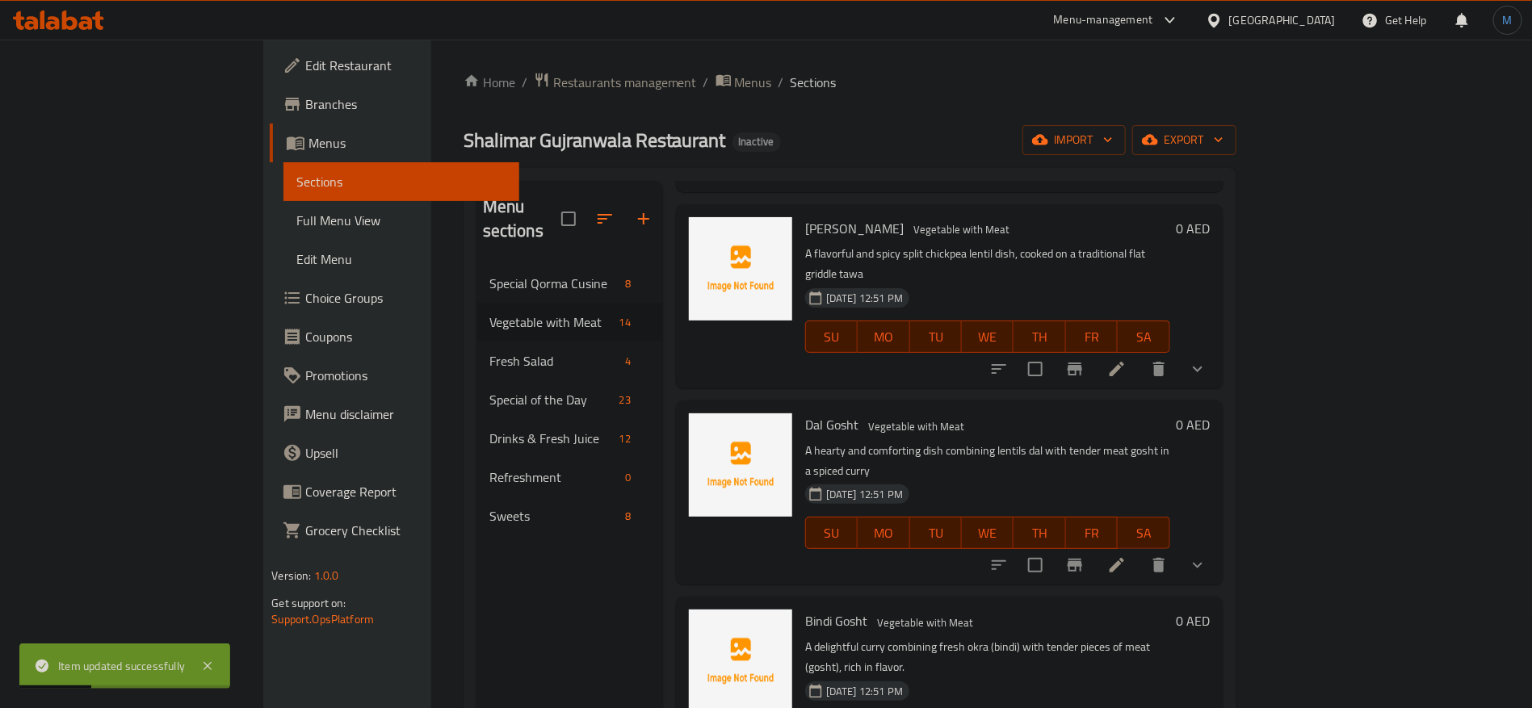
scroll to position [1619, 0]
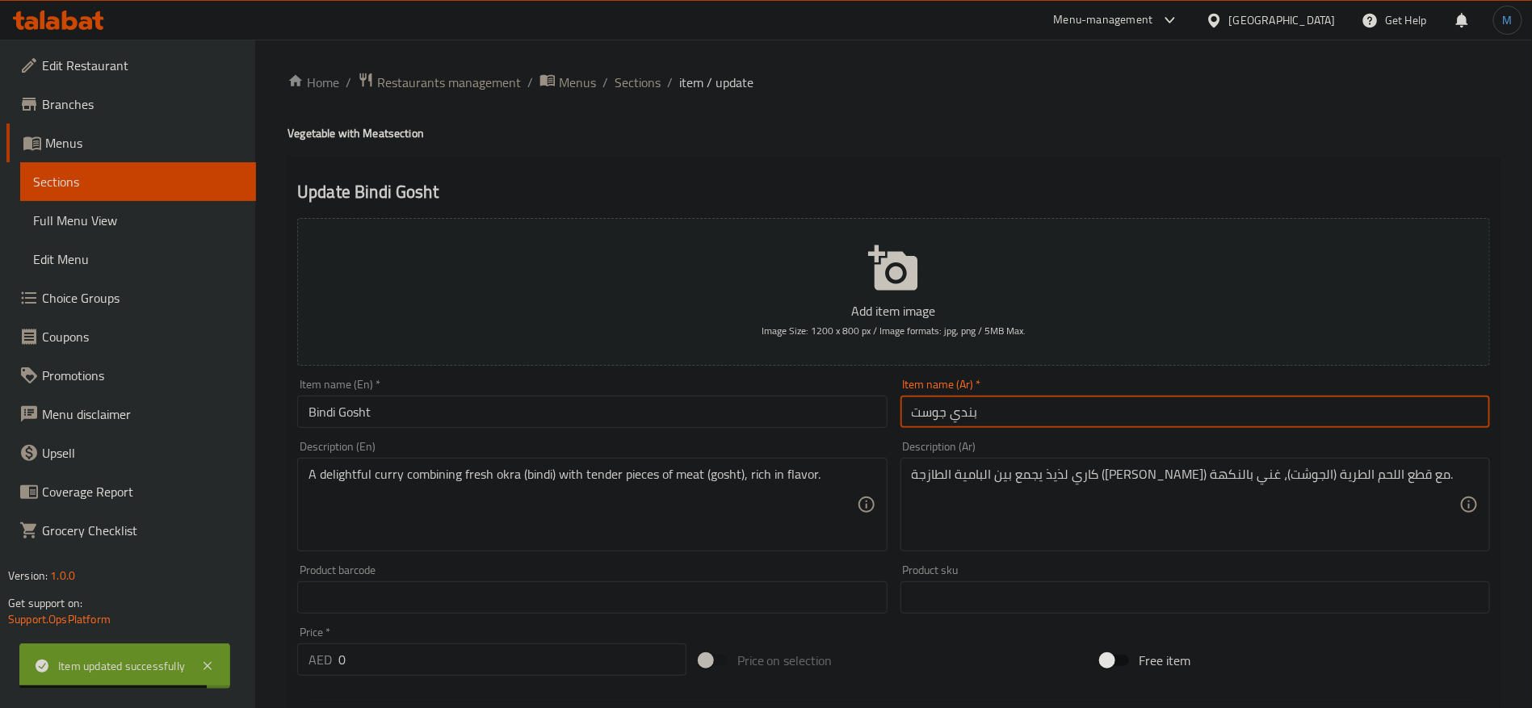
click at [926, 414] on input "بندي جوست" at bounding box center [1196, 412] width 590 height 32
type input "بندي جوشت"
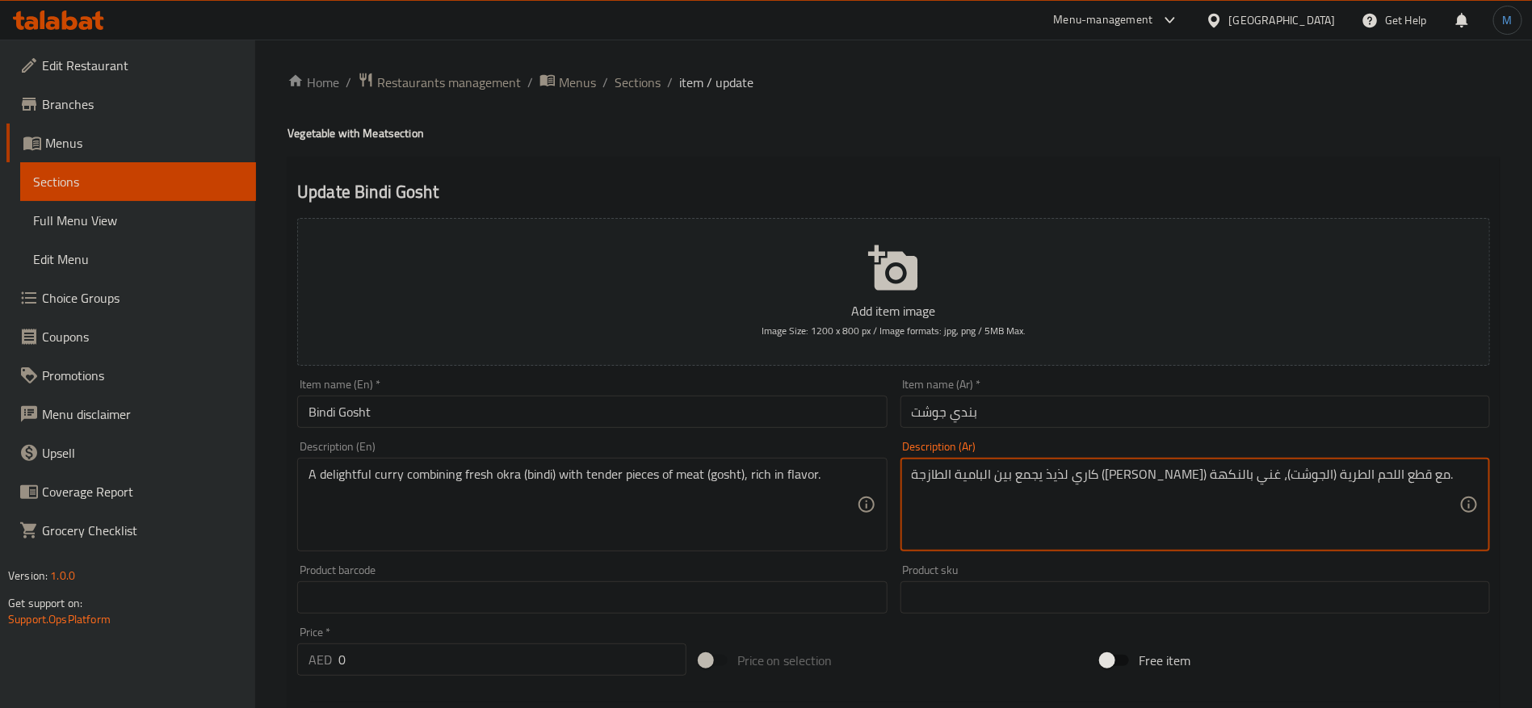
click at [1347, 480] on textarea "كاري لذيذ يجمع بين البامية الطازجة ([PERSON_NAME]) مع قطع اللحم الطرية (الجوشت)…" at bounding box center [1186, 505] width 548 height 77
type textarea "كاري ديلايتفول يجمع بين البامية الطازجة [PERSON_NAME] مع قطع اللحم التندر الجوش…"
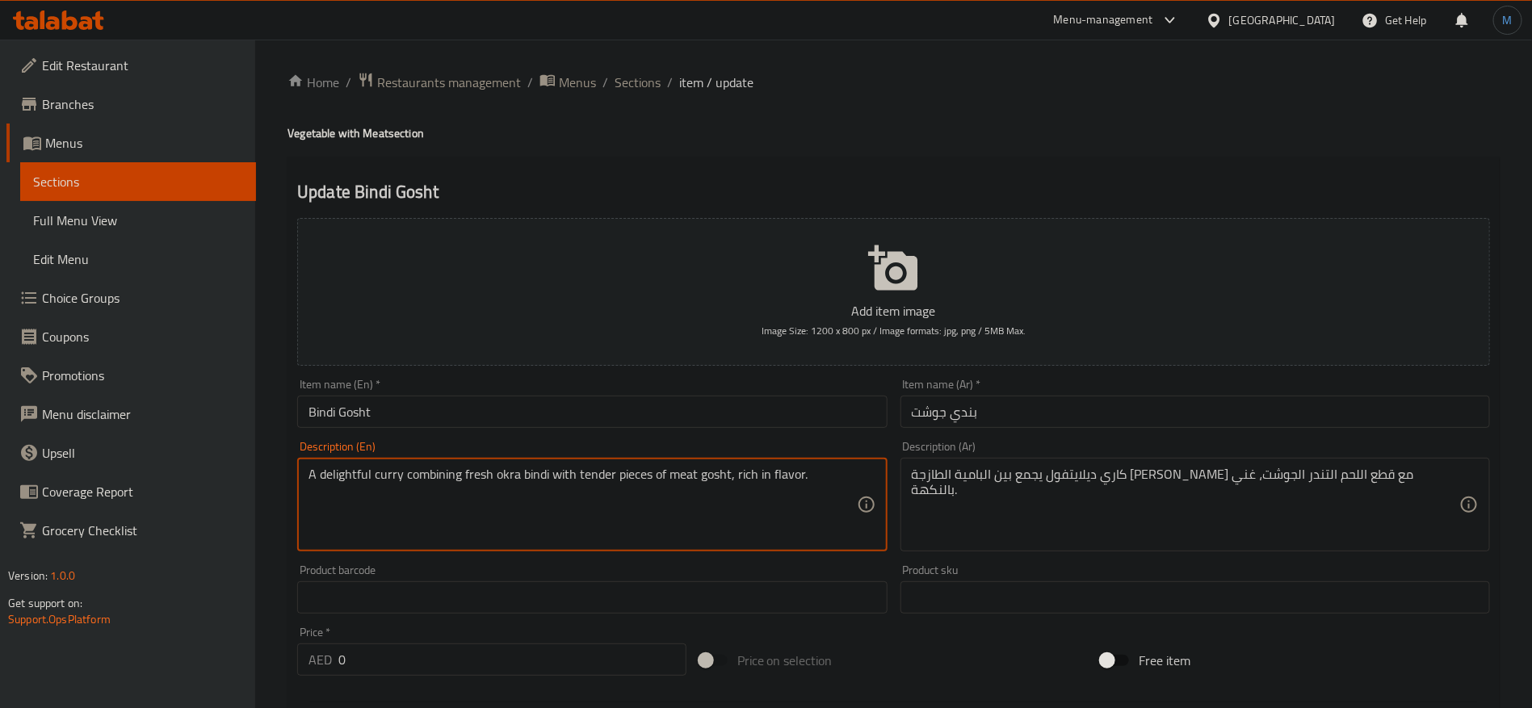
type textarea "A delightful curry combining fresh okra bindi with tender pieces of meat gosht,…"
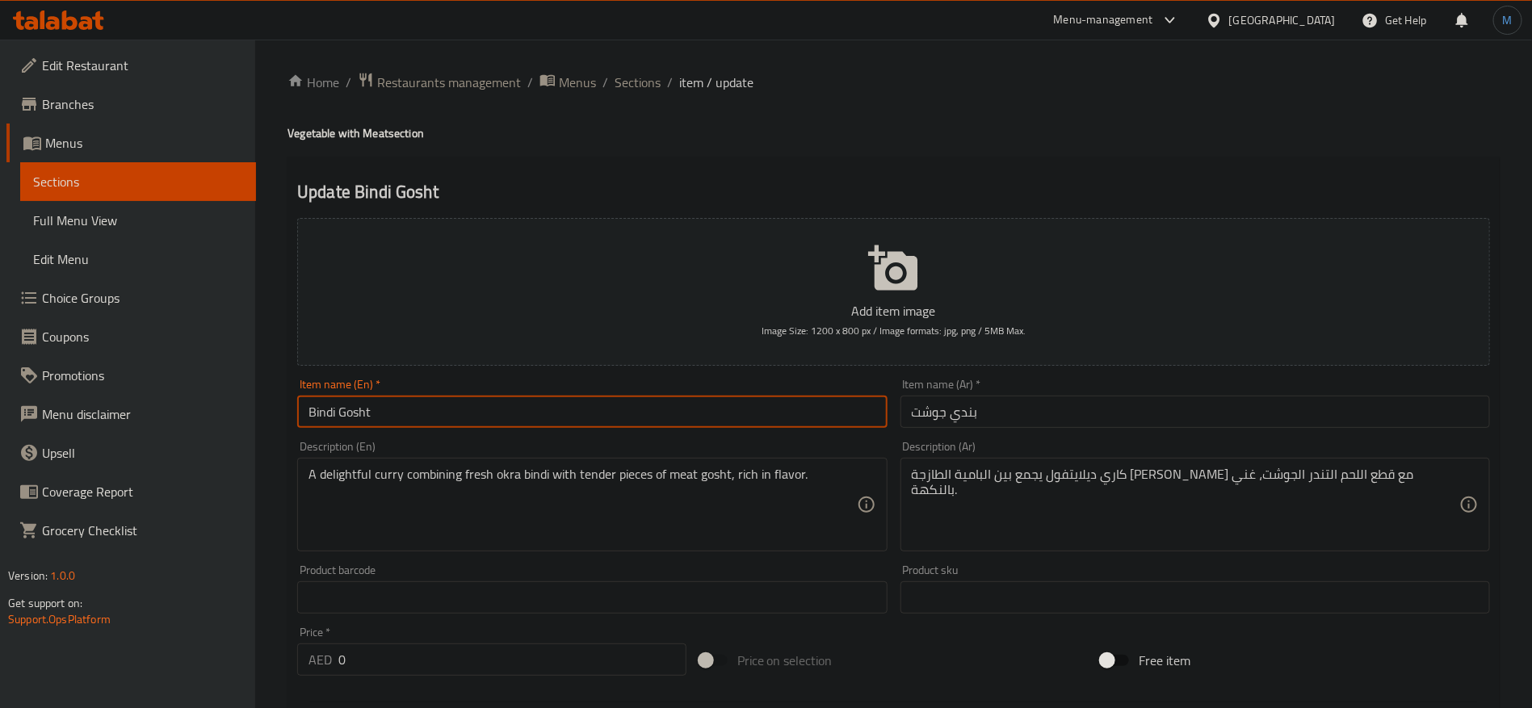
click at [655, 415] on input "Bindi Gosht" at bounding box center [592, 412] width 590 height 32
click at [635, 86] on span "Sections" at bounding box center [638, 82] width 46 height 19
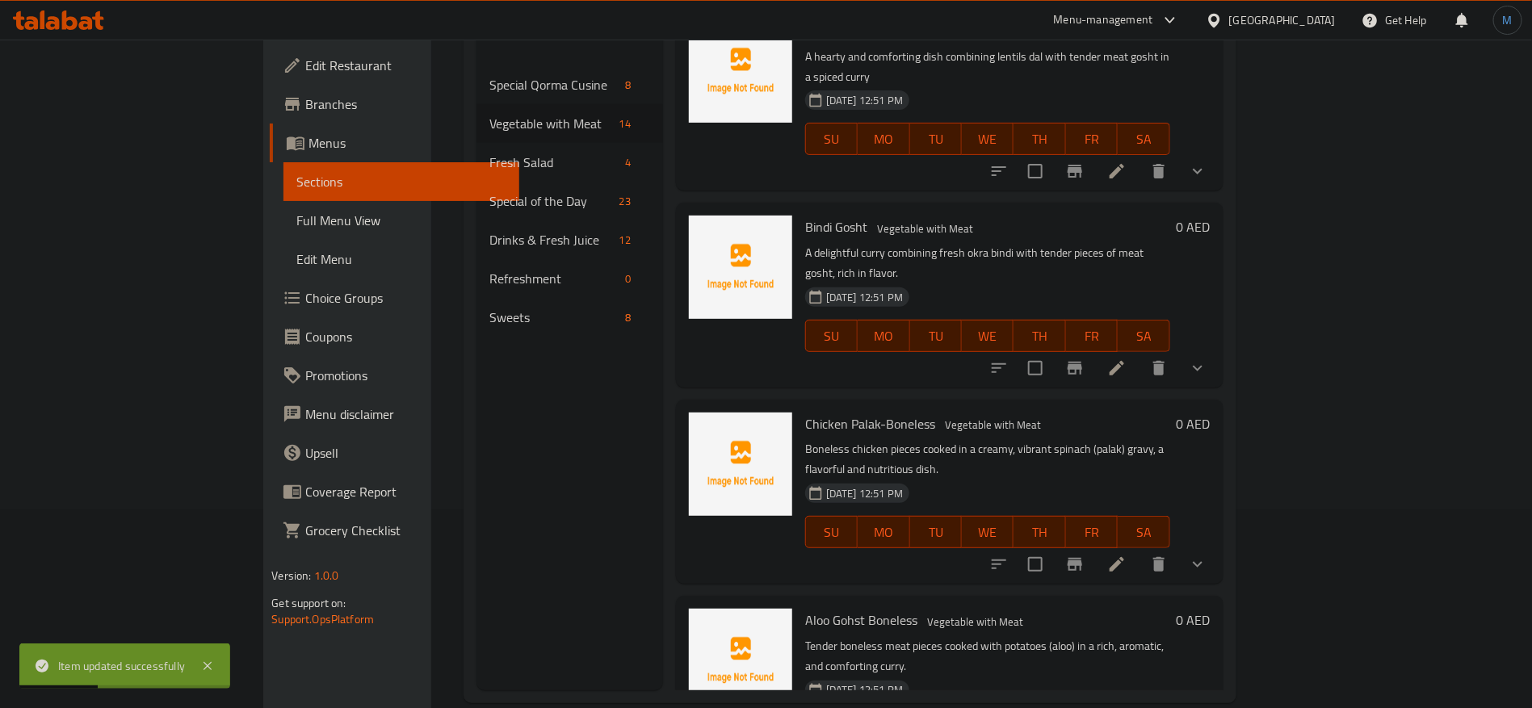
scroll to position [226, 0]
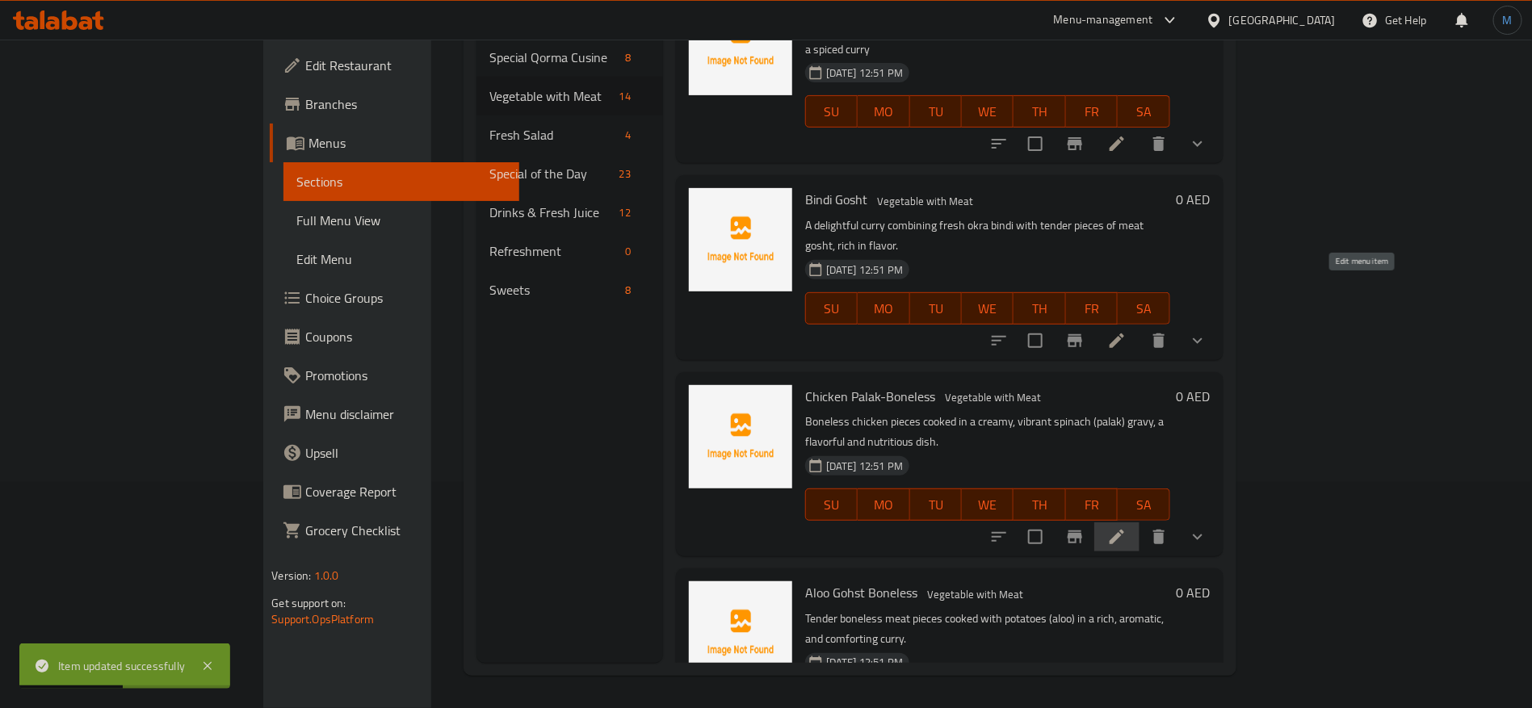
click at [1127, 527] on icon at bounding box center [1116, 536] width 19 height 19
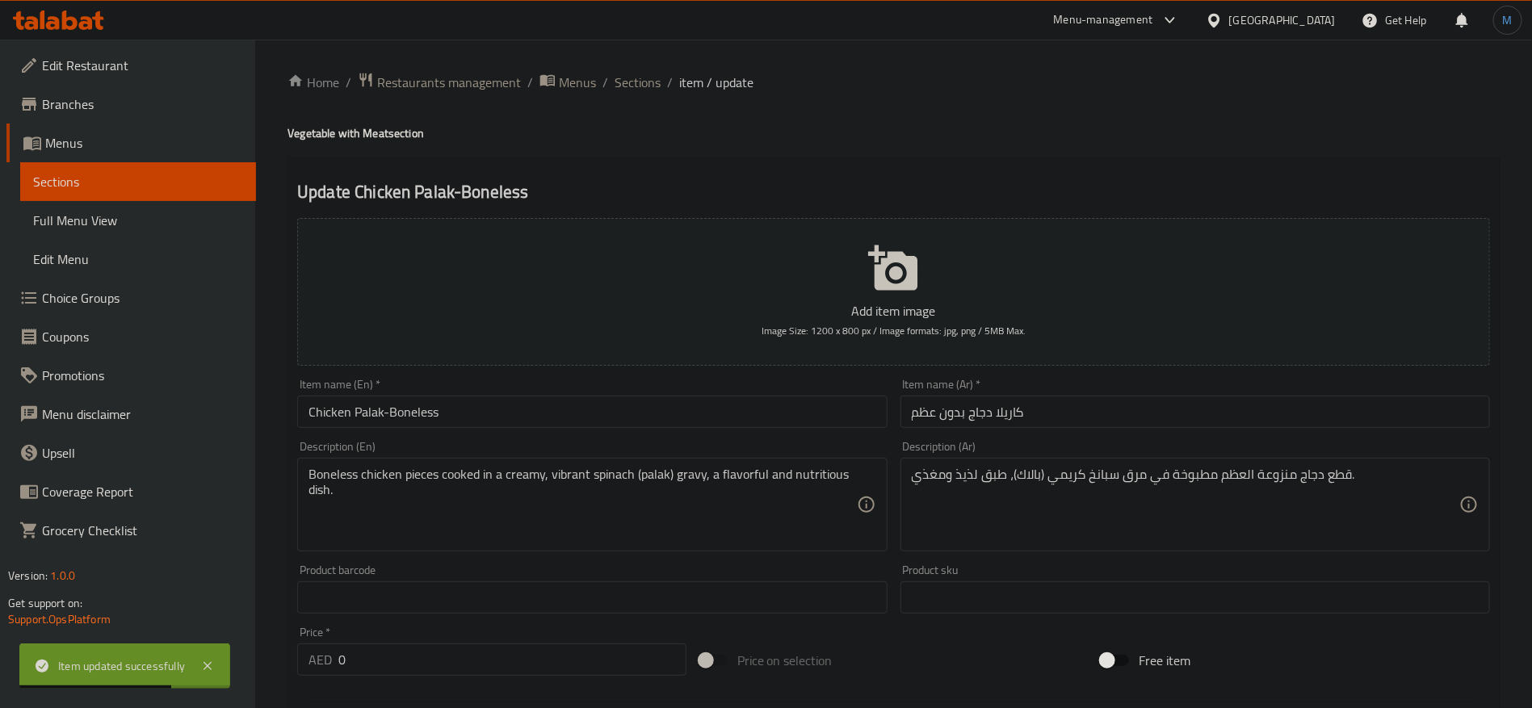
click at [798, 412] on input "Chicken Palak-Boneless" at bounding box center [592, 412] width 590 height 32
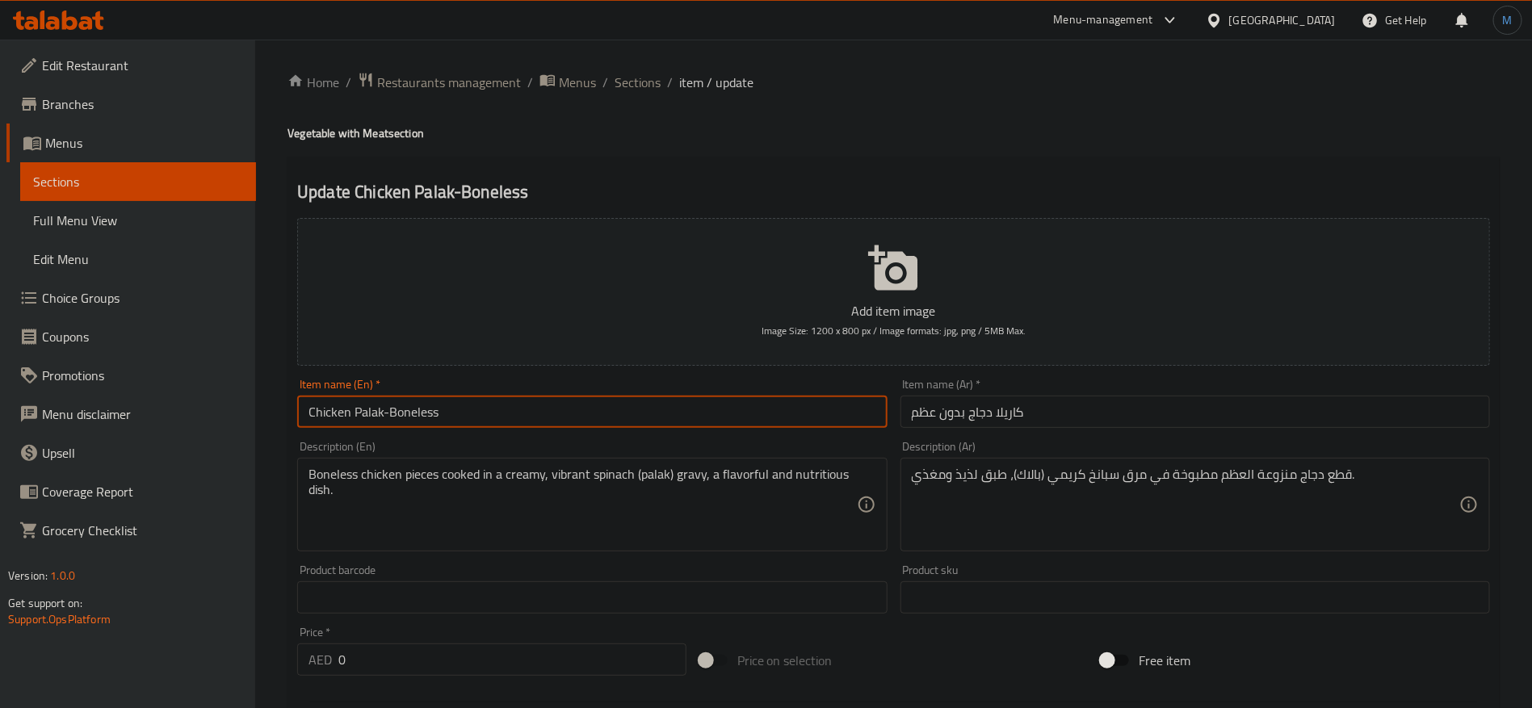
click at [1095, 414] on input "كاريلا دجاج بدون عظم" at bounding box center [1196, 412] width 590 height 32
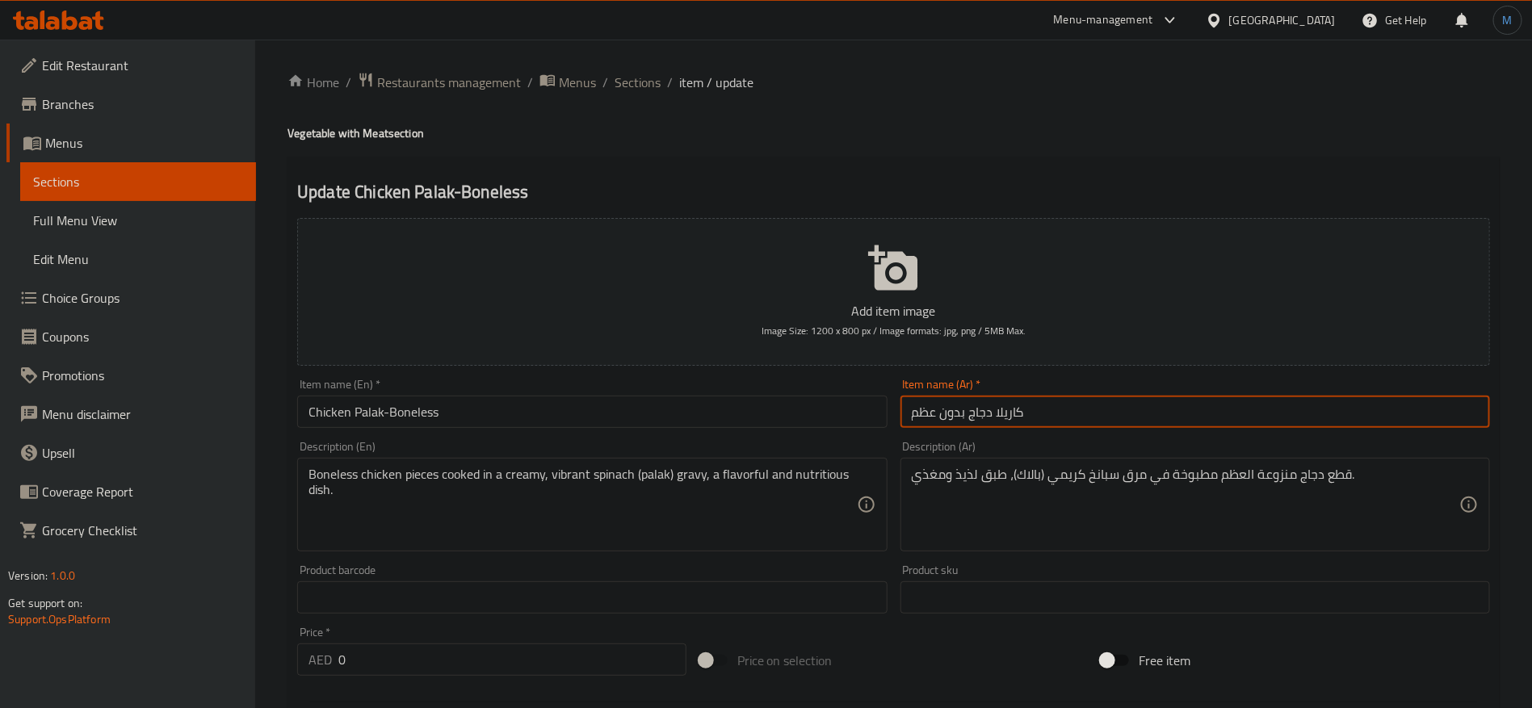
paste input "دجاج بالاك منزوع ال"
type input "دجاج بالاك منزوع العظم"
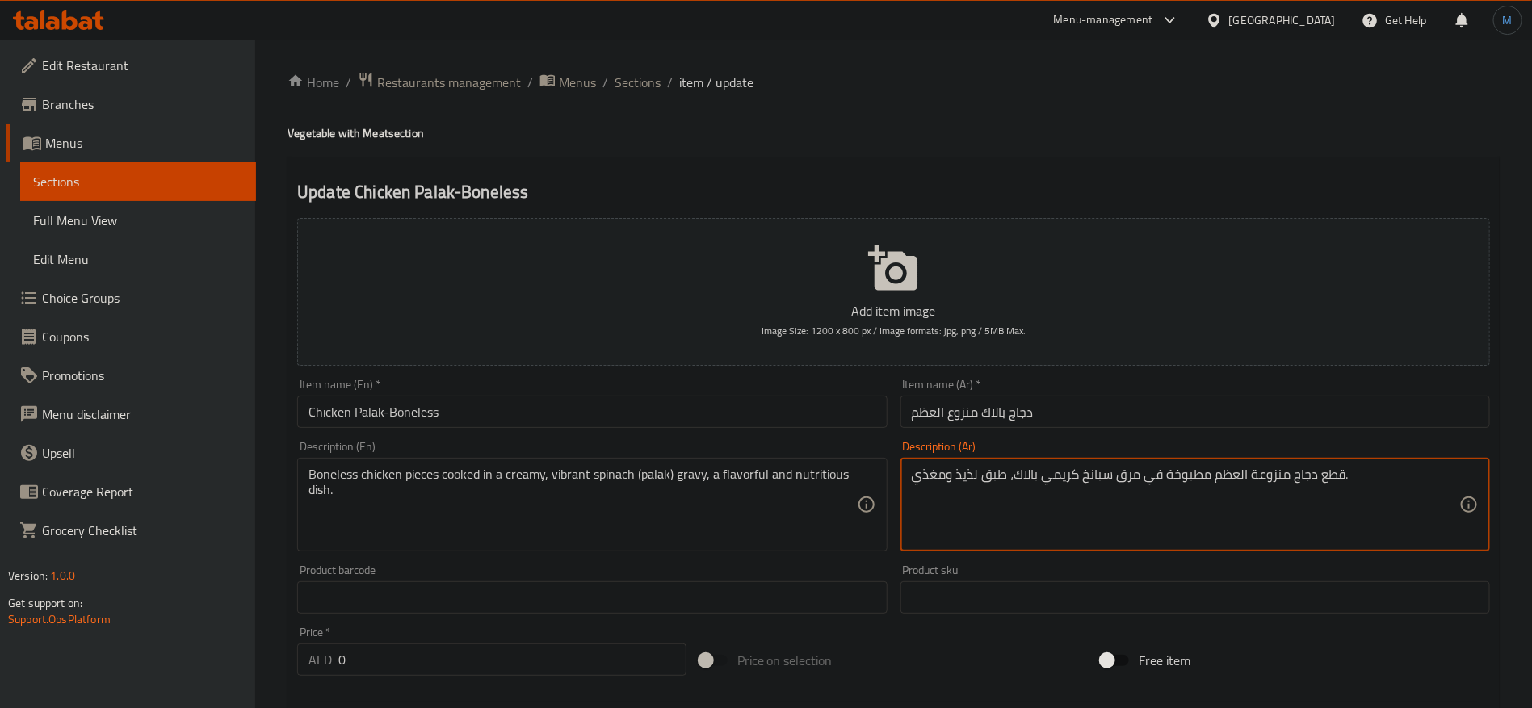
type textarea "قطع دجاج منزوعة العظم مطبوخة في مرق سبانخ كريمي بالاك، طبق لذيذ ومغذي."
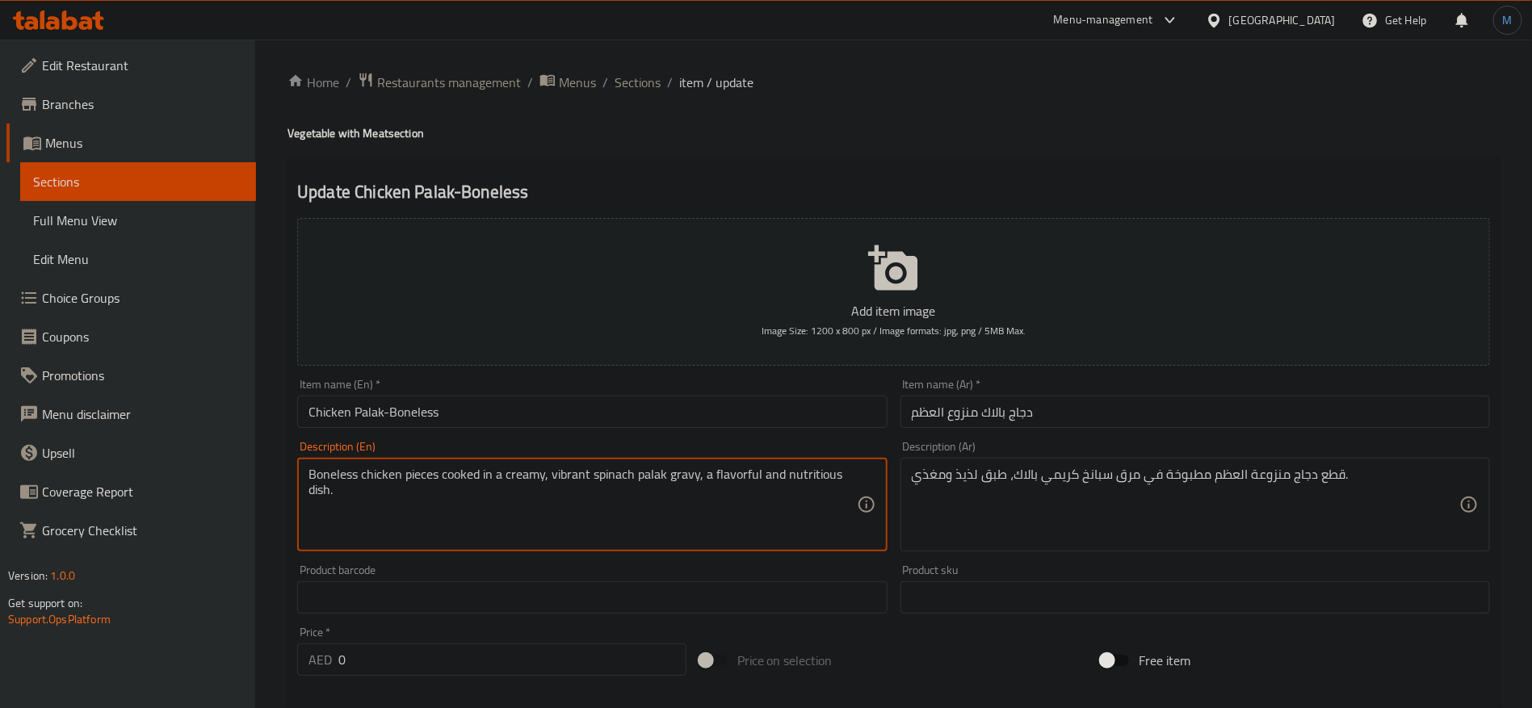
type textarea "Boneless chicken pieces cooked in a creamy, vibrant spinach palak gravy, a flav…"
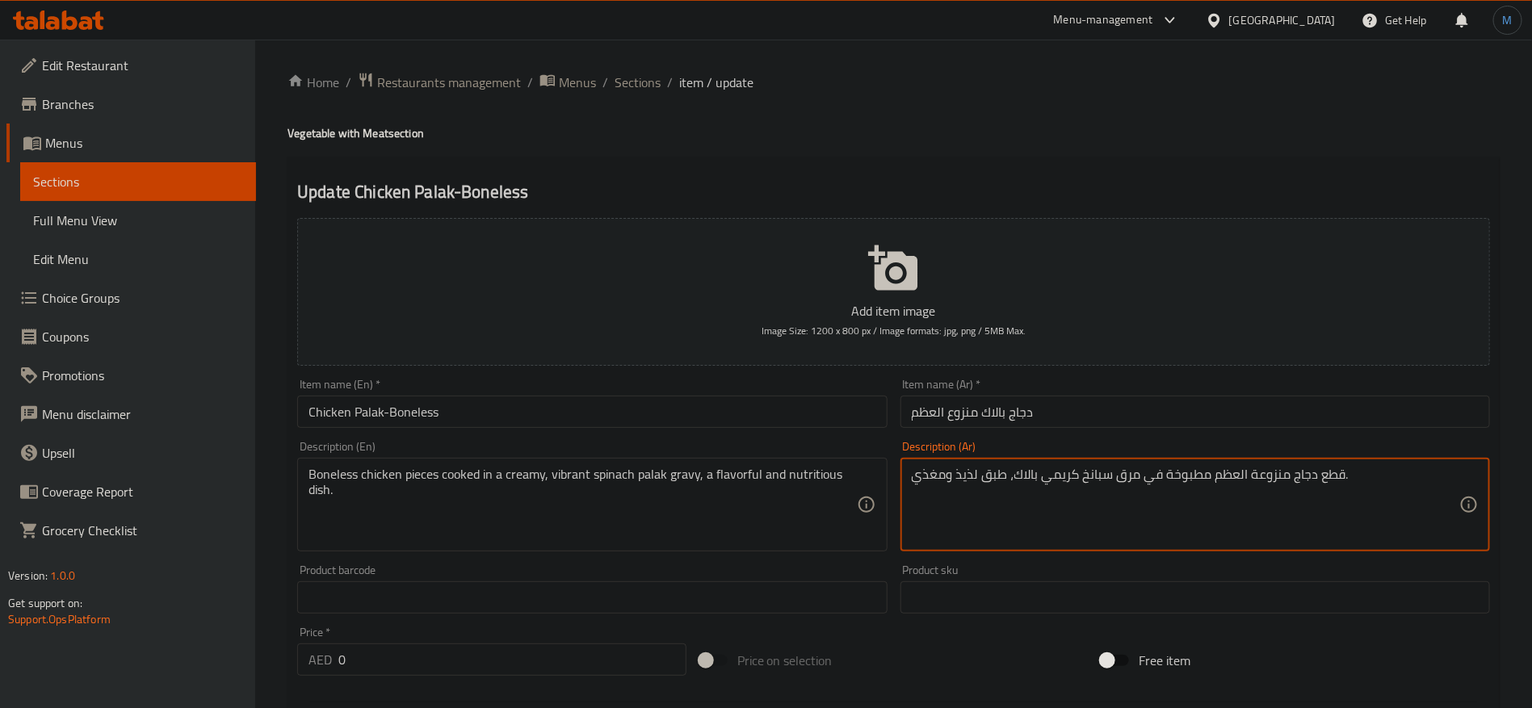
click at [1120, 485] on textarea "قطع دجاج منزوعة العظم مطبوخة في مرق سبانخ كريمي بالاك، طبق لذيذ ومغذي." at bounding box center [1186, 505] width 548 height 77
type textarea "قطع دجاج منزوعة العظم مطبوخة في جريفي سبانخ كريمي بالاك، طبق لذيذ ومغذي."
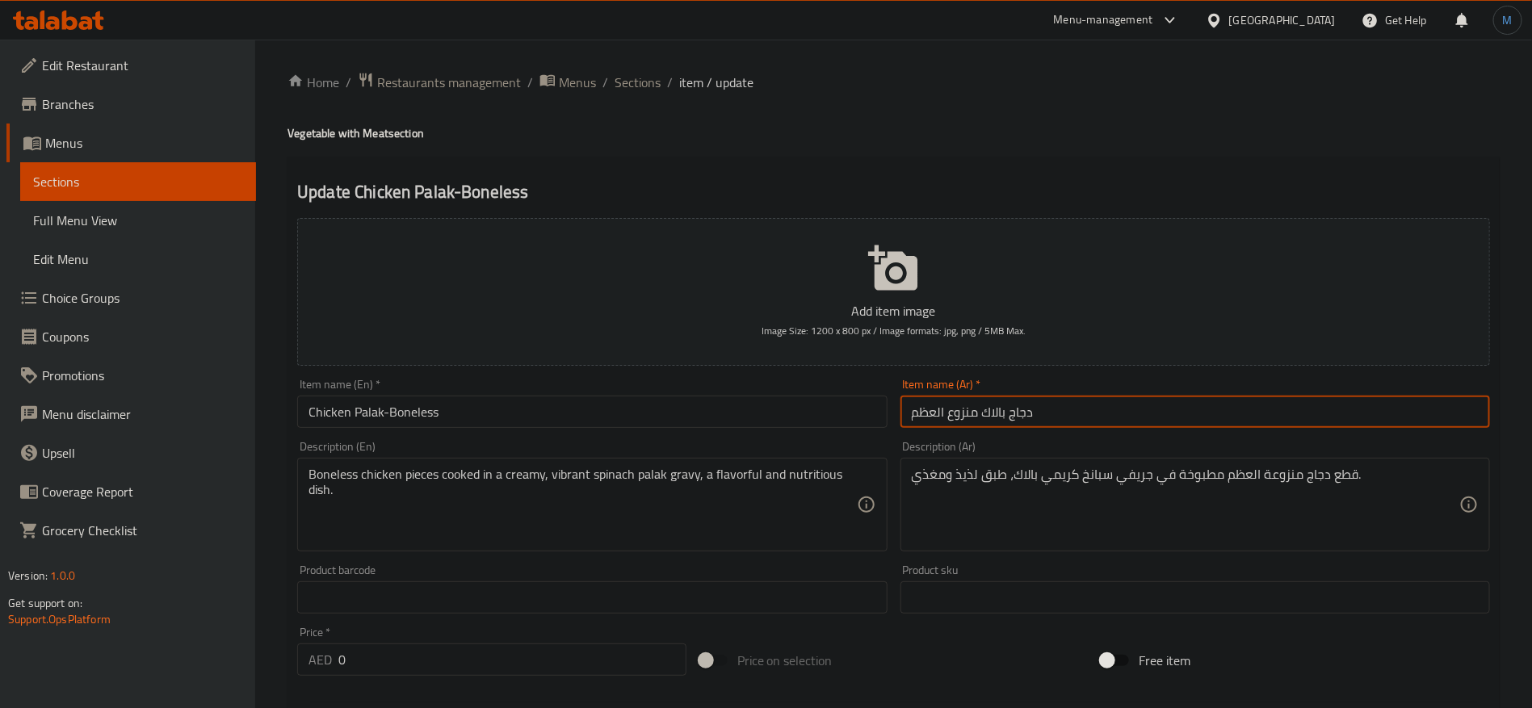
click at [1036, 405] on input "دجاج بالاك منزوع العظم" at bounding box center [1196, 412] width 590 height 32
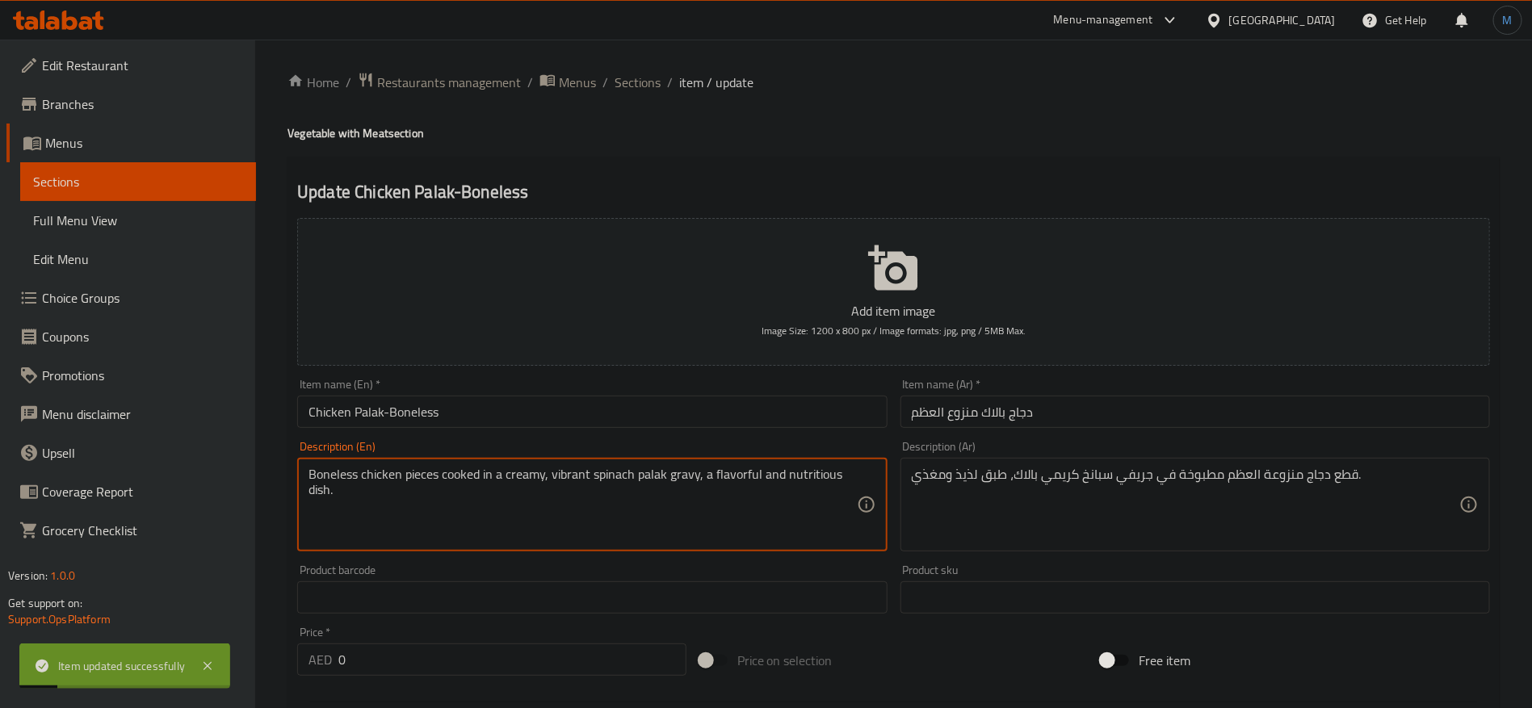
drag, startPoint x: 583, startPoint y: 482, endPoint x: 645, endPoint y: 482, distance: 61.4
click at [645, 482] on textarea "Boneless chicken pieces cooked in a creamy, vibrant spinach palak gravy, a flav…" at bounding box center [583, 505] width 548 height 77
click at [575, 485] on textarea "Boneless chicken pieces cooked in a creamy, vibrant spinach palak gravy, a flav…" at bounding box center [583, 505] width 548 height 77
type textarea "Boneless chicken pieces cooked in a creamy, spinach palak gravy, a flavorful an…"
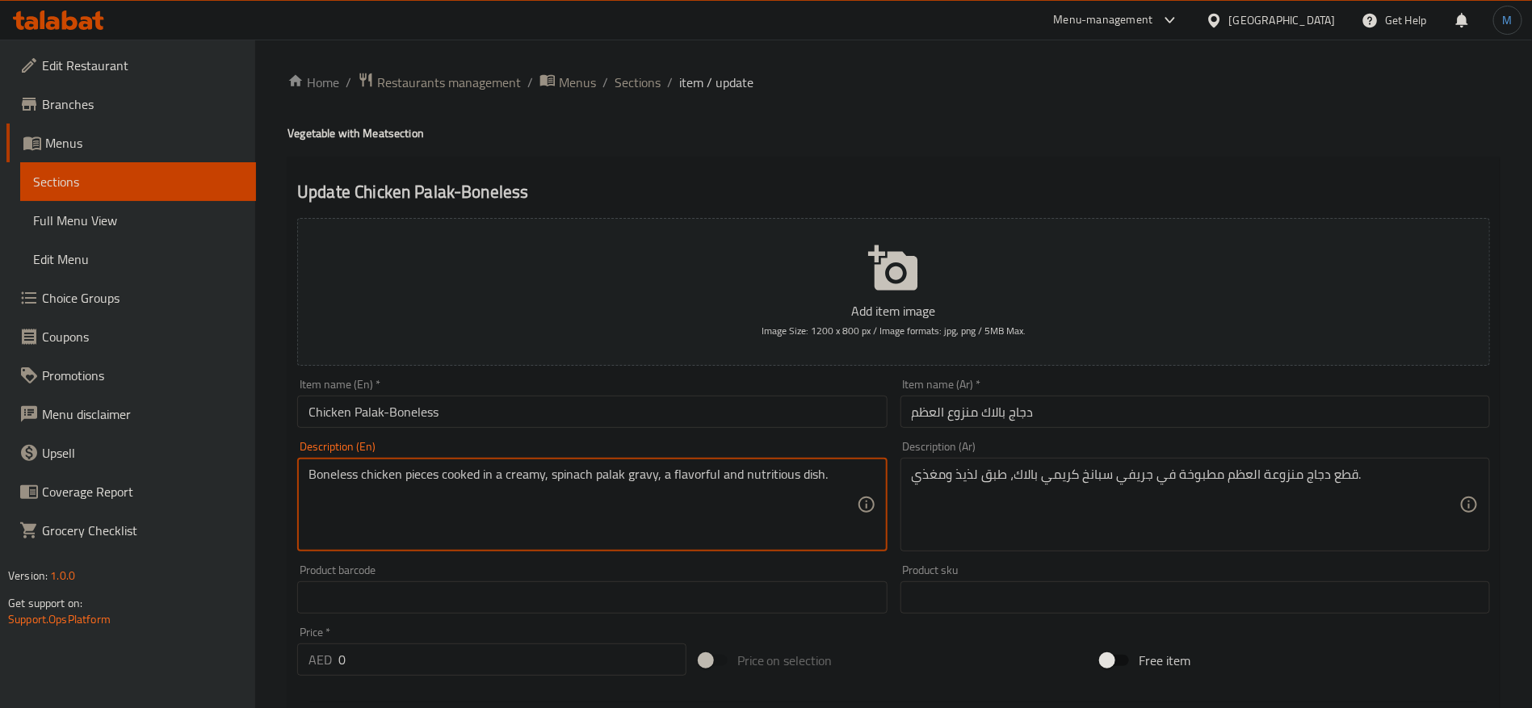
click at [1076, 407] on input "دجاج بالاك منزوع العظم" at bounding box center [1196, 412] width 590 height 32
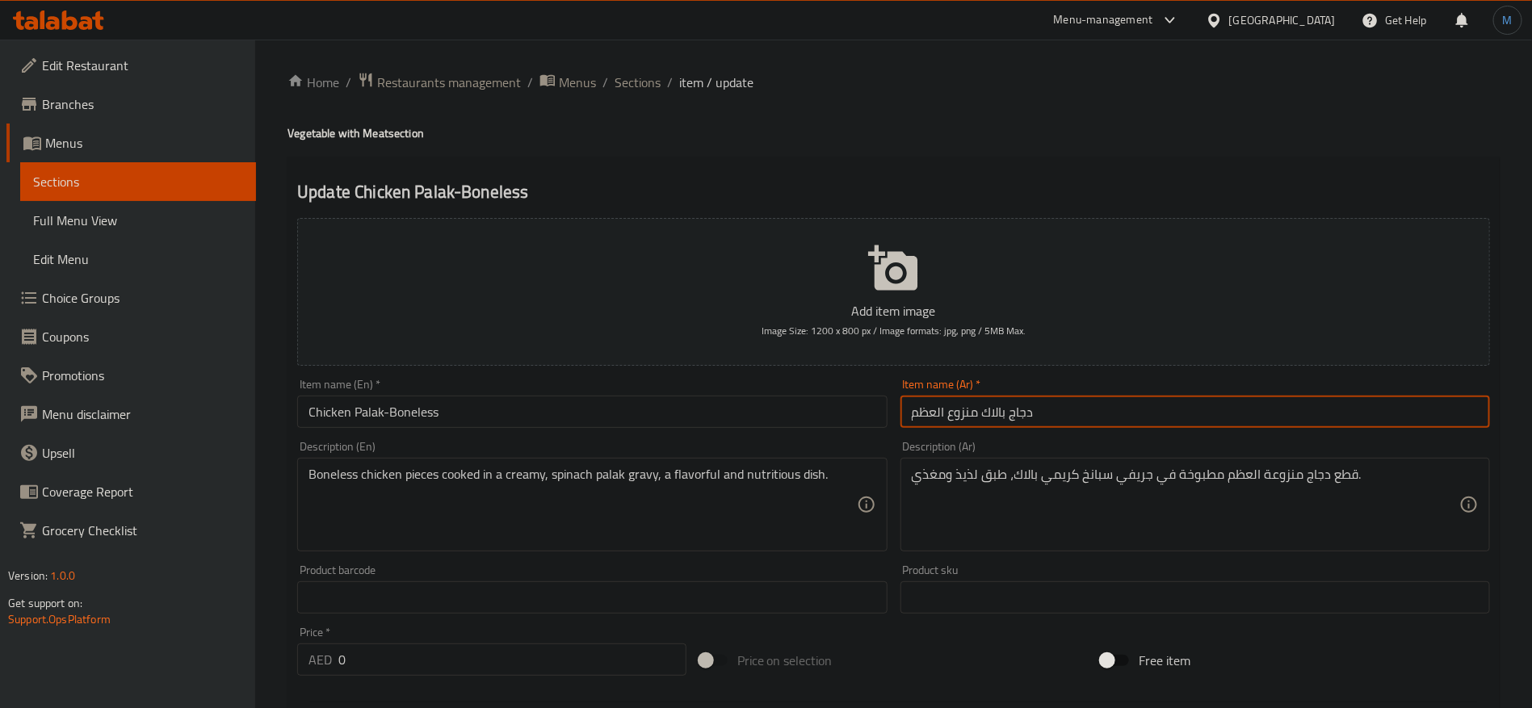
click at [633, 88] on span "Sections" at bounding box center [638, 82] width 46 height 19
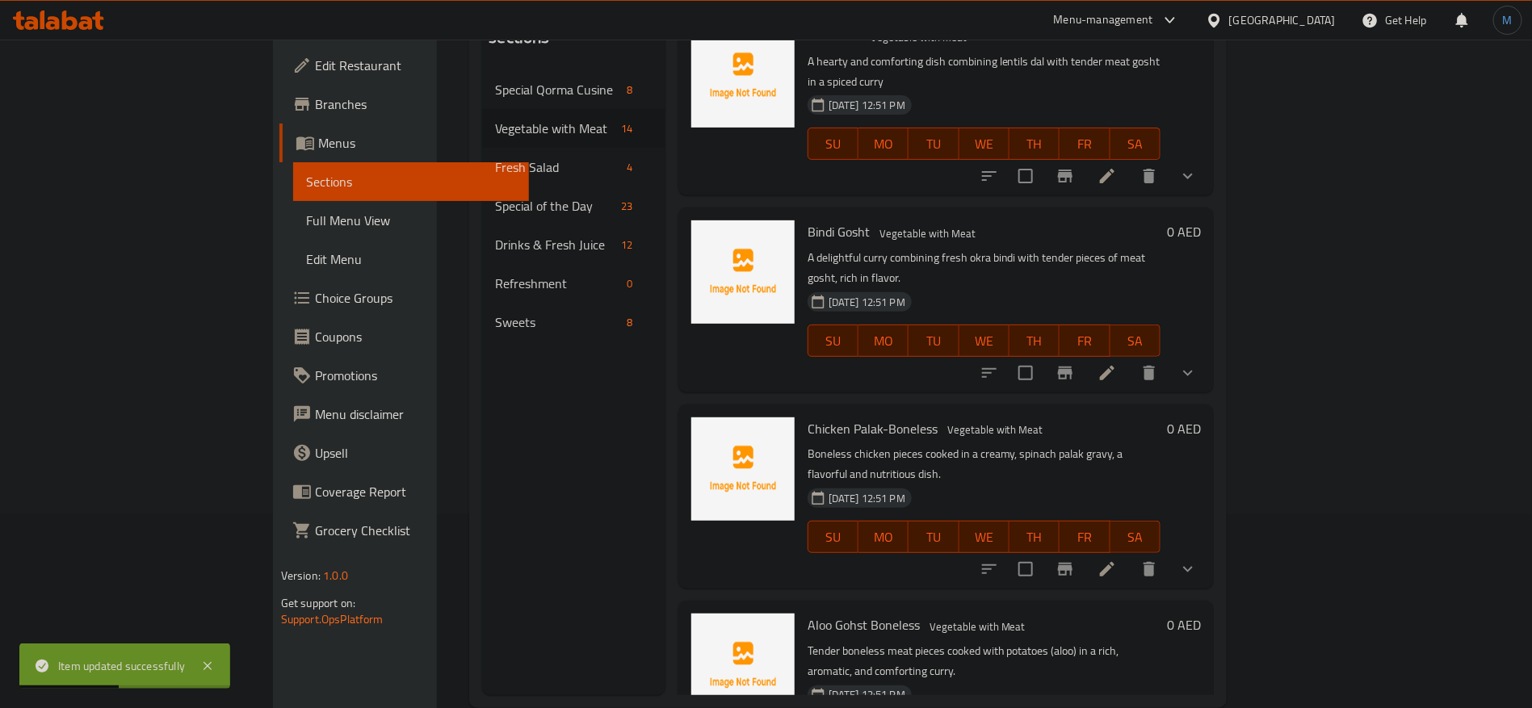
scroll to position [226, 0]
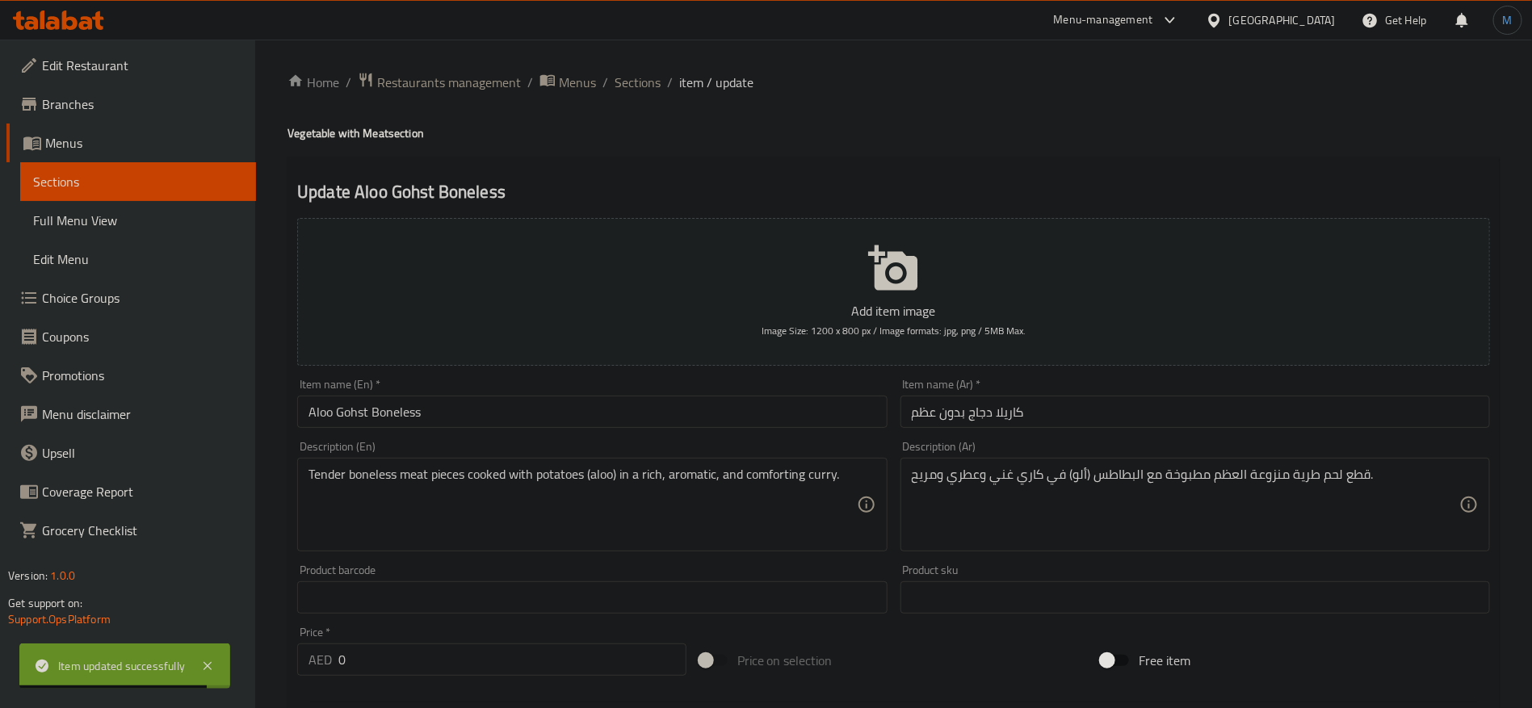
click at [733, 407] on input "Aloo Gohst Boneless" at bounding box center [592, 412] width 590 height 32
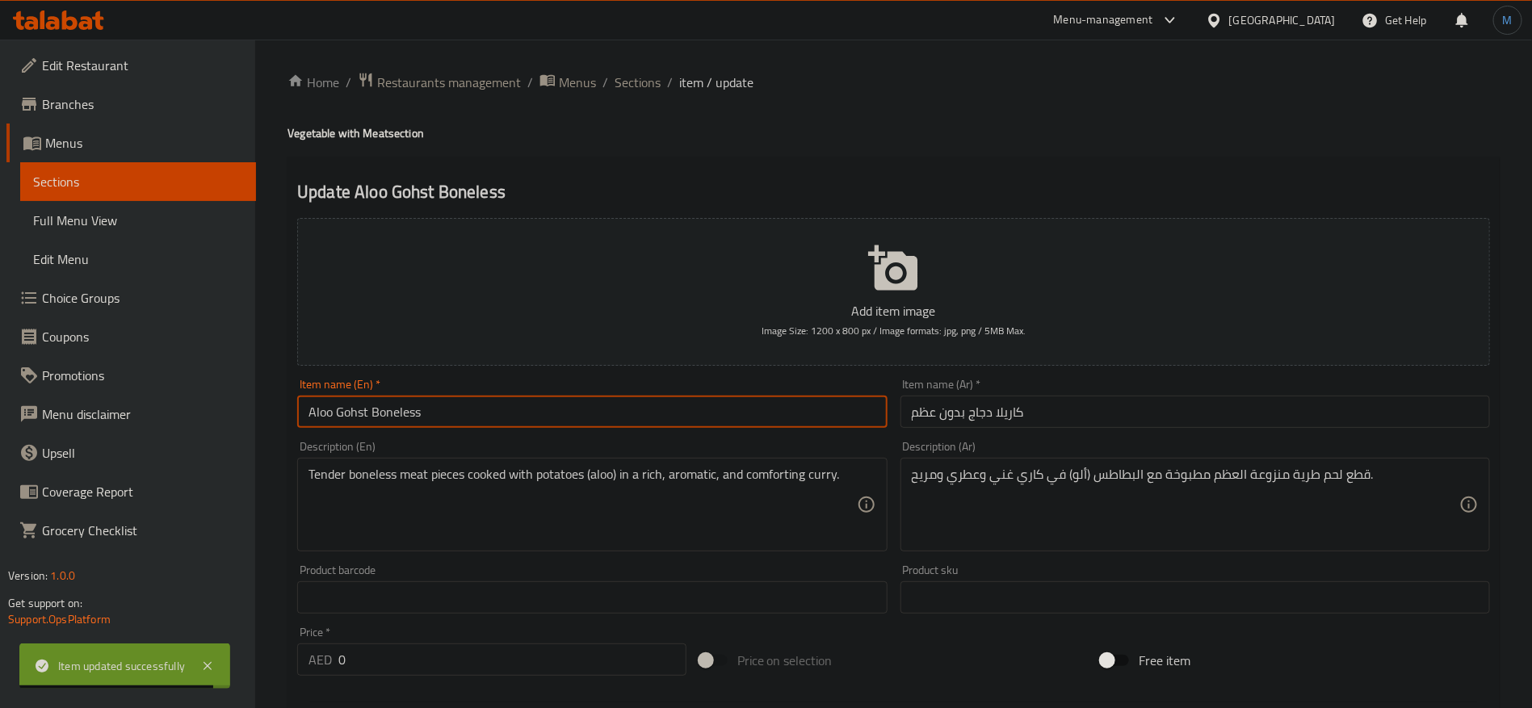
click at [733, 407] on input "Aloo Gohst Boneless" at bounding box center [592, 412] width 590 height 32
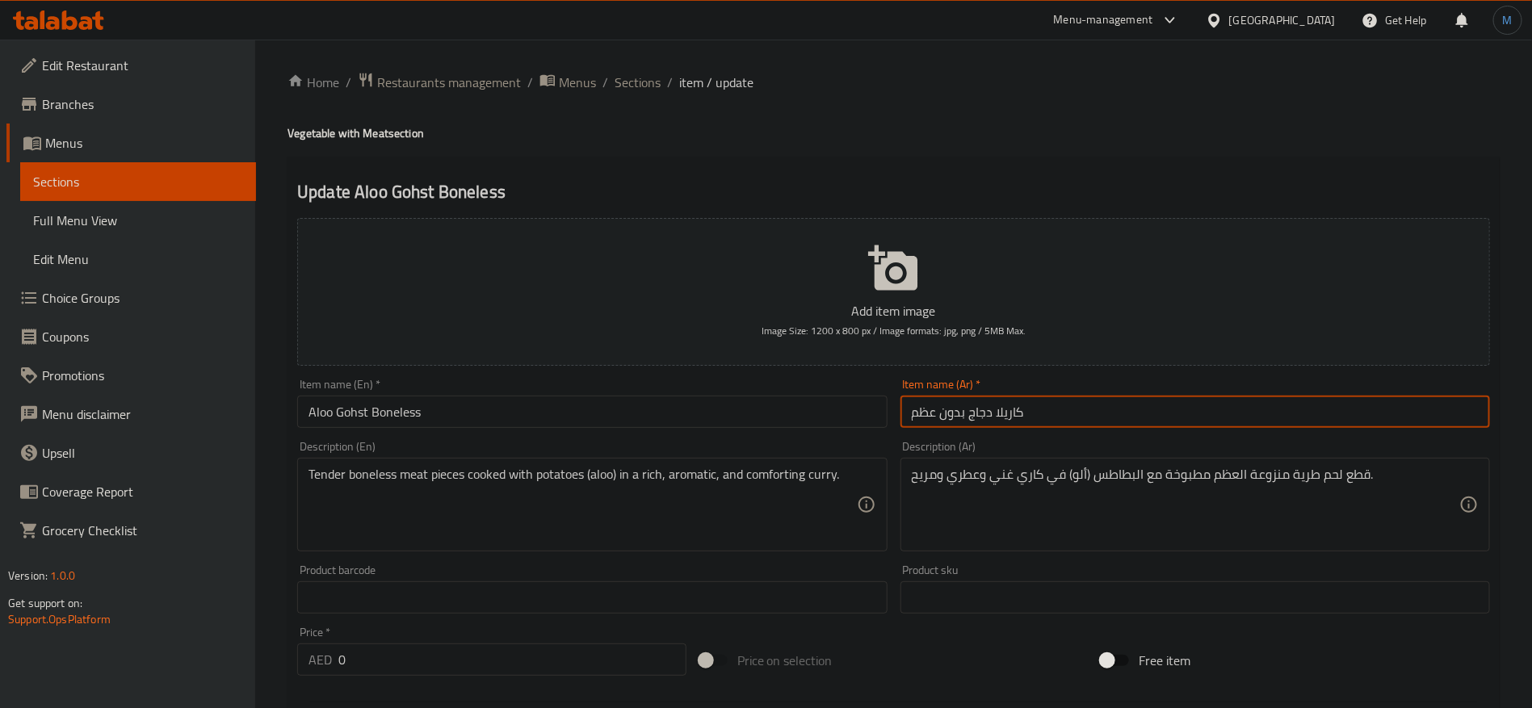
click at [1096, 427] on input "كاريلا دجاج بدون عظم" at bounding box center [1196, 412] width 590 height 32
paste input "ألو جوشت"
type input "ألو جوشت بدون عظم"
click at [647, 410] on input "Aloo Gohst Boneless" at bounding box center [592, 412] width 590 height 32
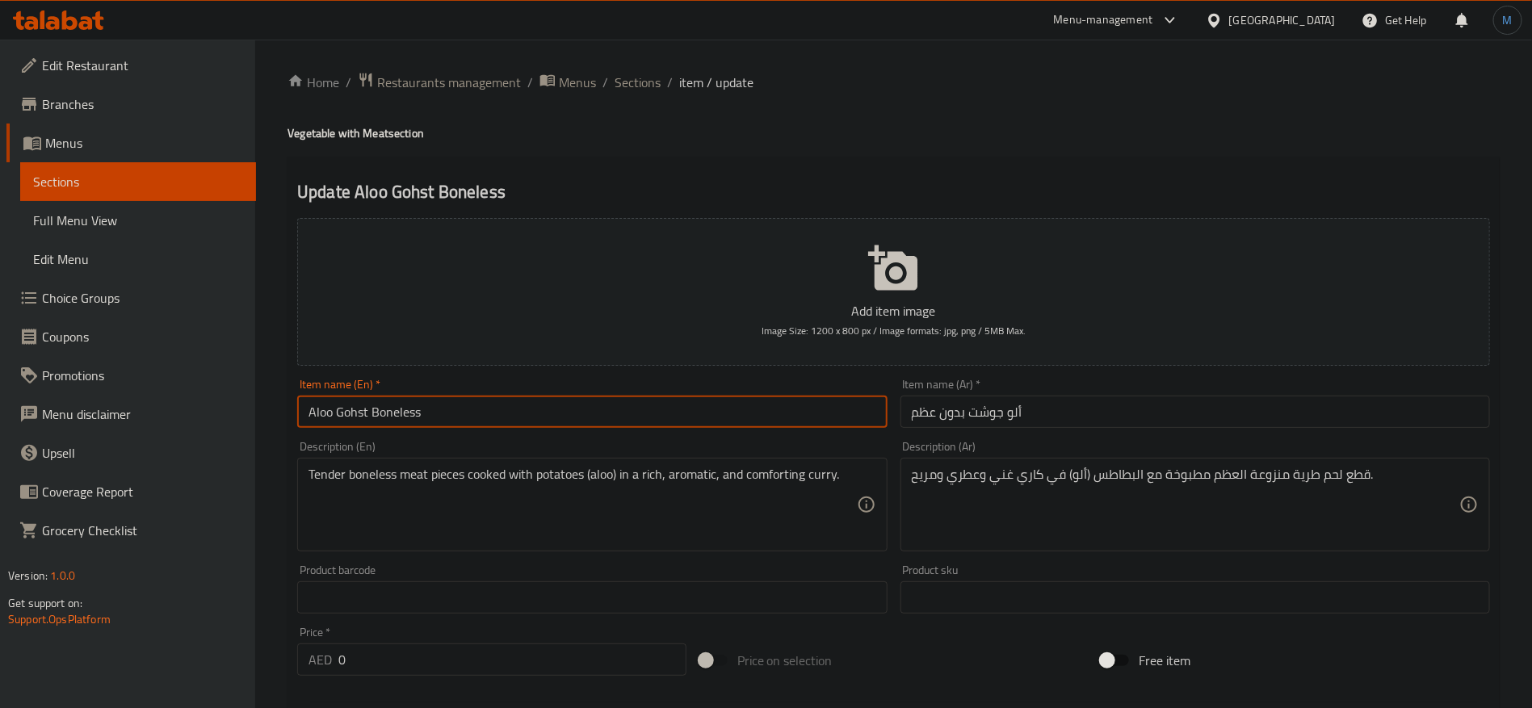
paste input "sh"
type input "Aloo Gosht Boneless"
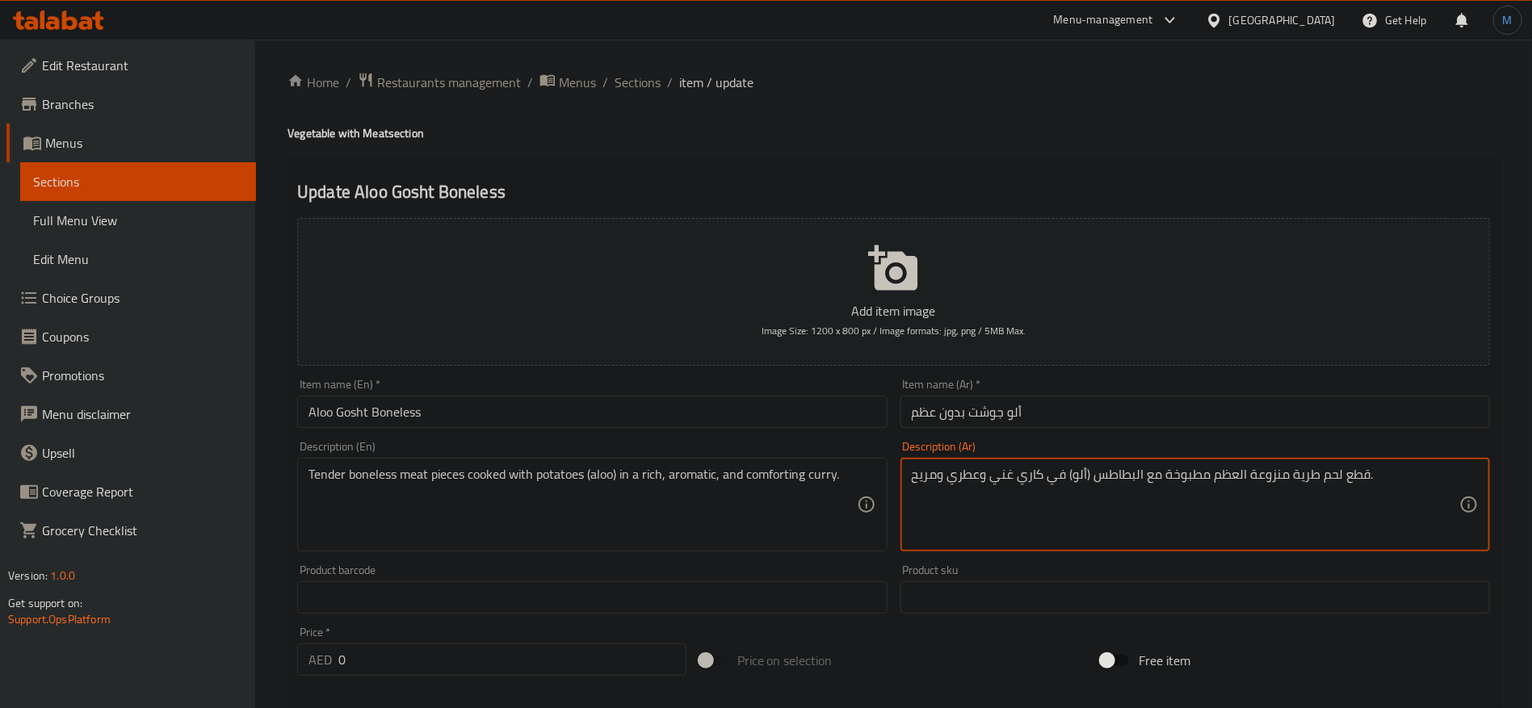
click at [1307, 481] on textarea "قطع لحم طرية منزوعة العظم مطبوخة مع البطاطس (ألو) في كاري غني وعطري ومريح." at bounding box center [1186, 505] width 548 height 77
type textarea "قطع لحم تندر منزوعة العظم مطبوخة مع البطاطس ألو في كاري غني وعطري ومريح."
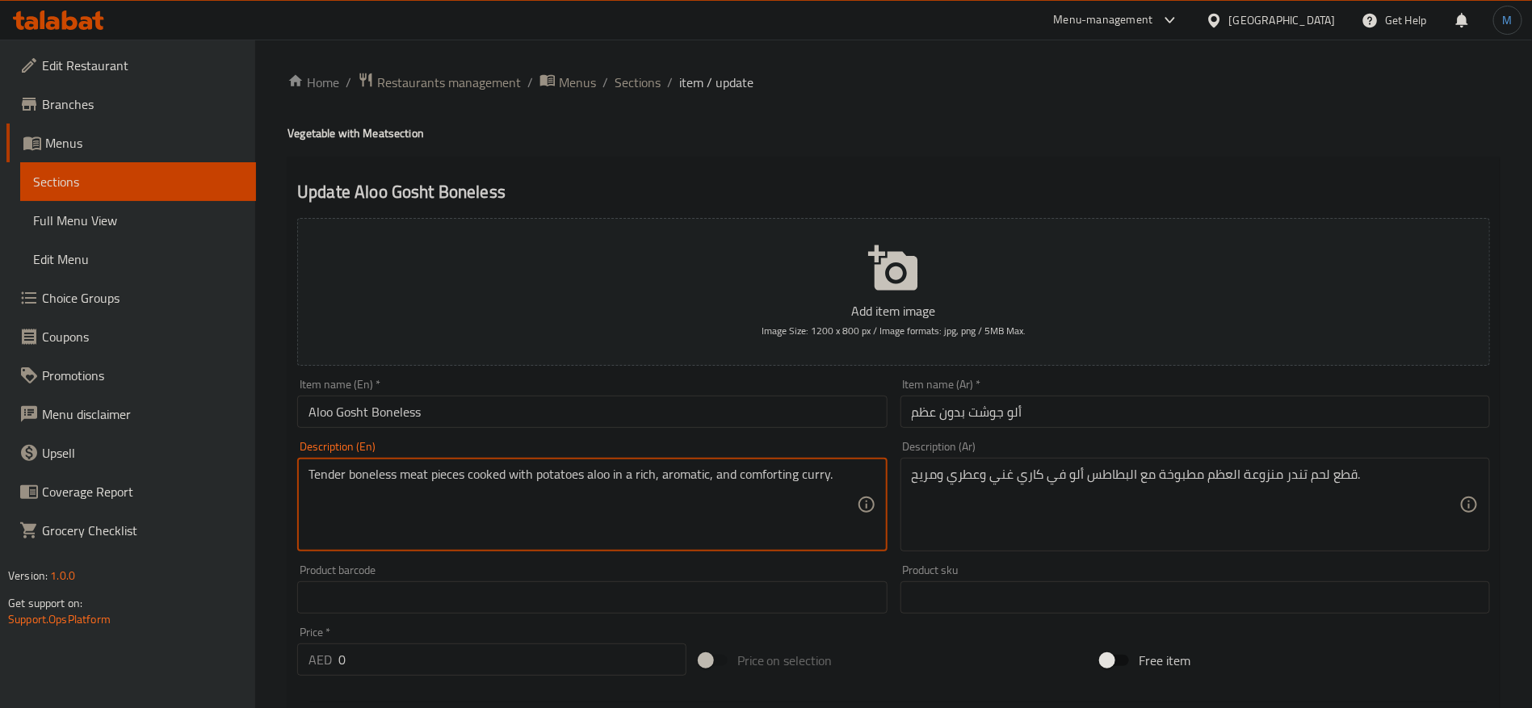
type textarea "Tender boneless meat pieces cooked with potatoes aloo in a rich, aromatic, and …"
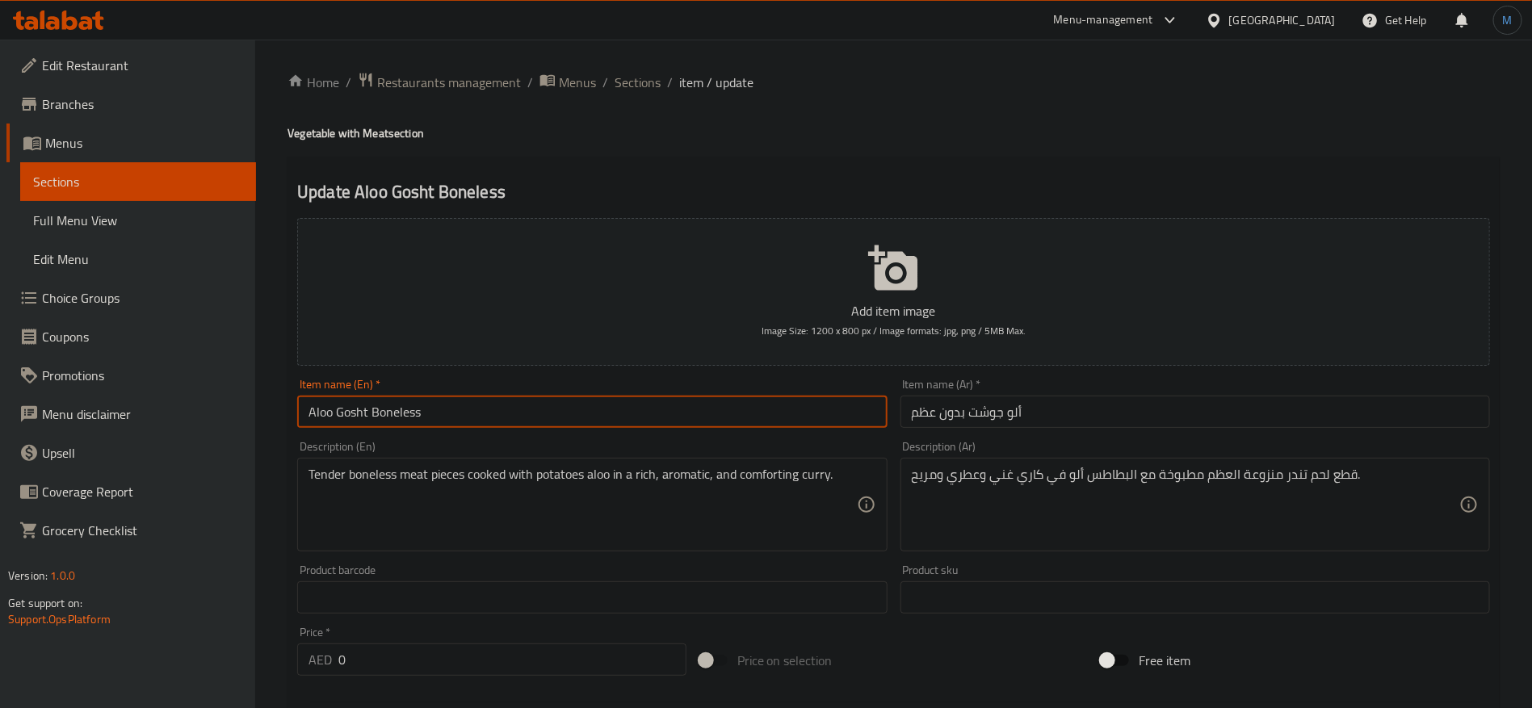
click at [734, 415] on input "Aloo Gosht Boneless" at bounding box center [592, 412] width 590 height 32
click at [640, 97] on div "Home / Restaurants management / Menus / Sections / item / update Vegetable with…" at bounding box center [894, 632] width 1212 height 1120
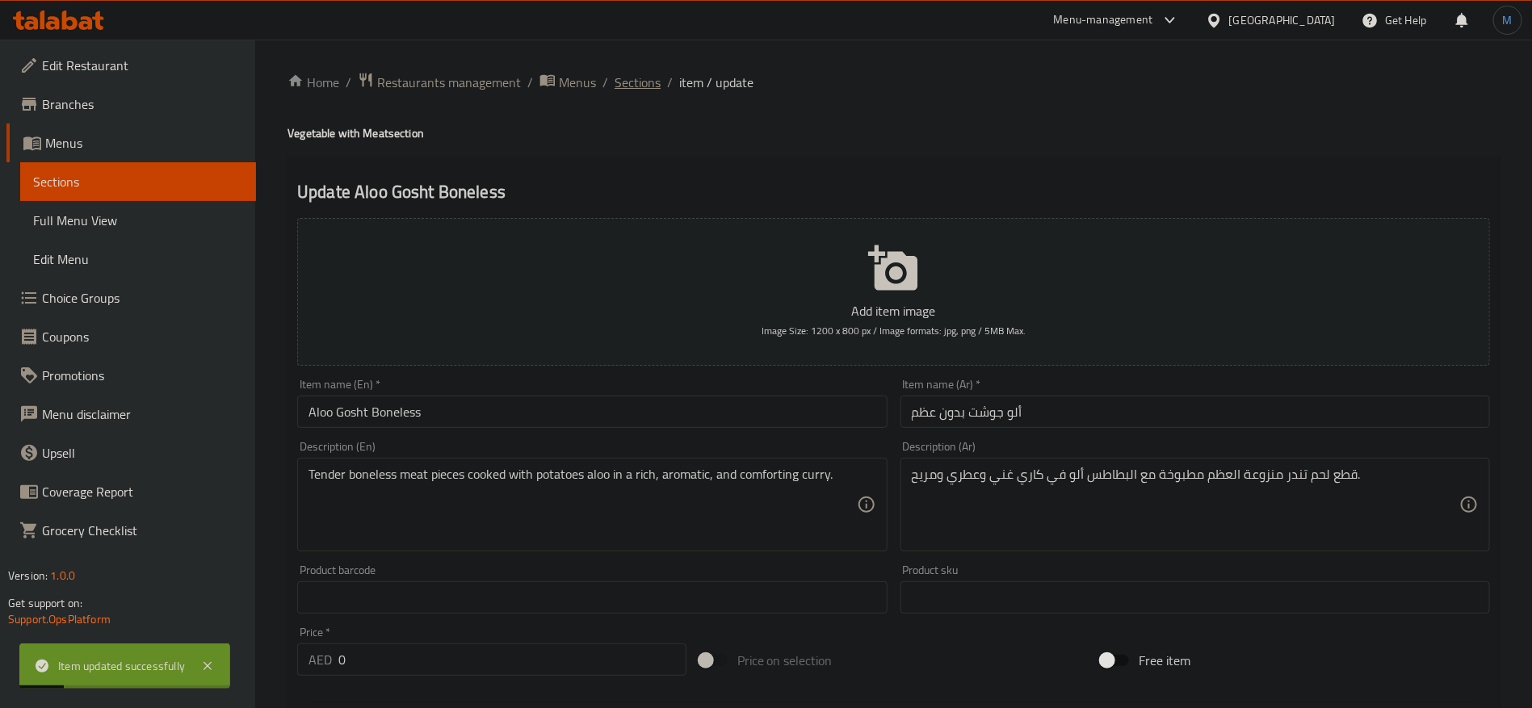
click at [638, 85] on span "Sections" at bounding box center [638, 82] width 46 height 19
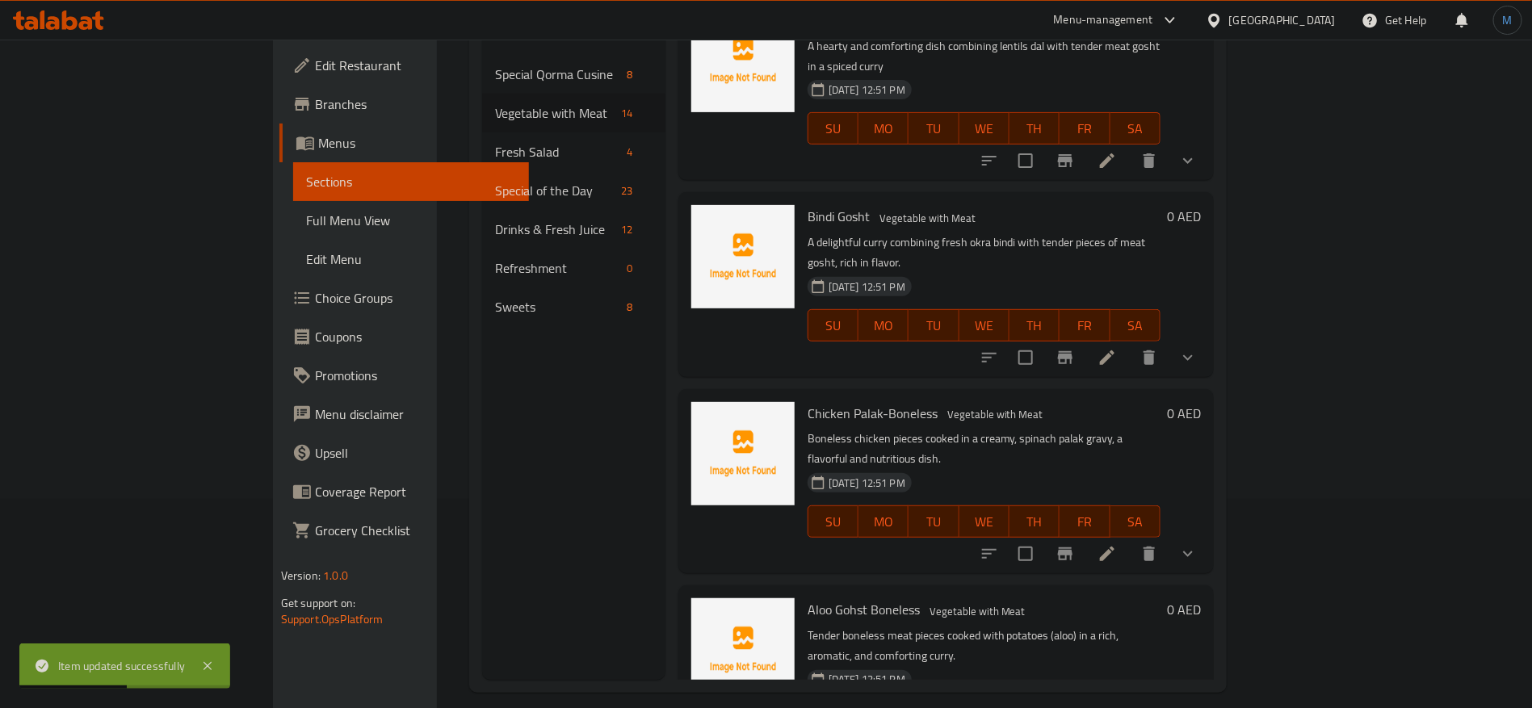
scroll to position [226, 0]
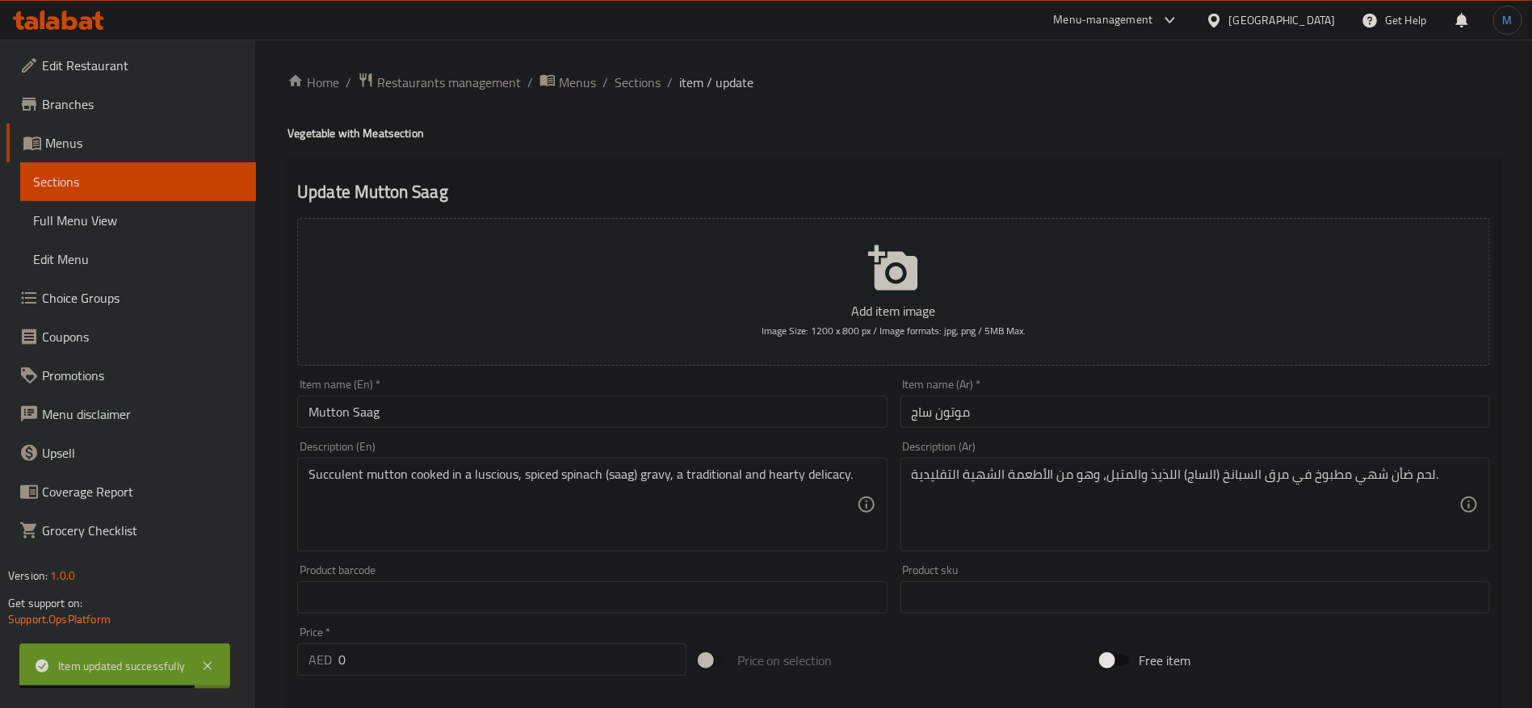
click at [782, 430] on div "Item name (En)   * [PERSON_NAME] Item name (En) *" at bounding box center [592, 403] width 603 height 62
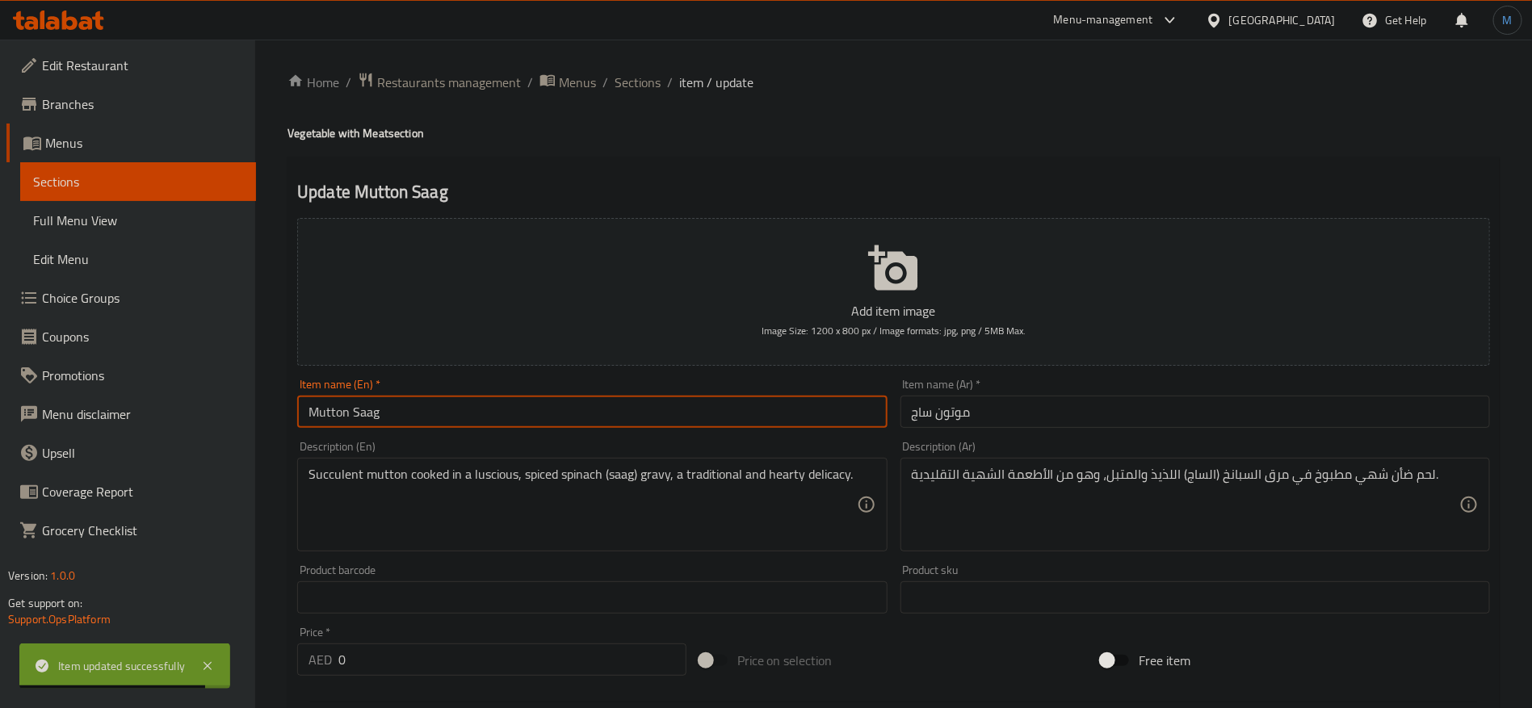
click at [780, 418] on input "Mutton Saag" at bounding box center [592, 412] width 590 height 32
click at [1062, 403] on input "موتون ساج" at bounding box center [1196, 412] width 590 height 32
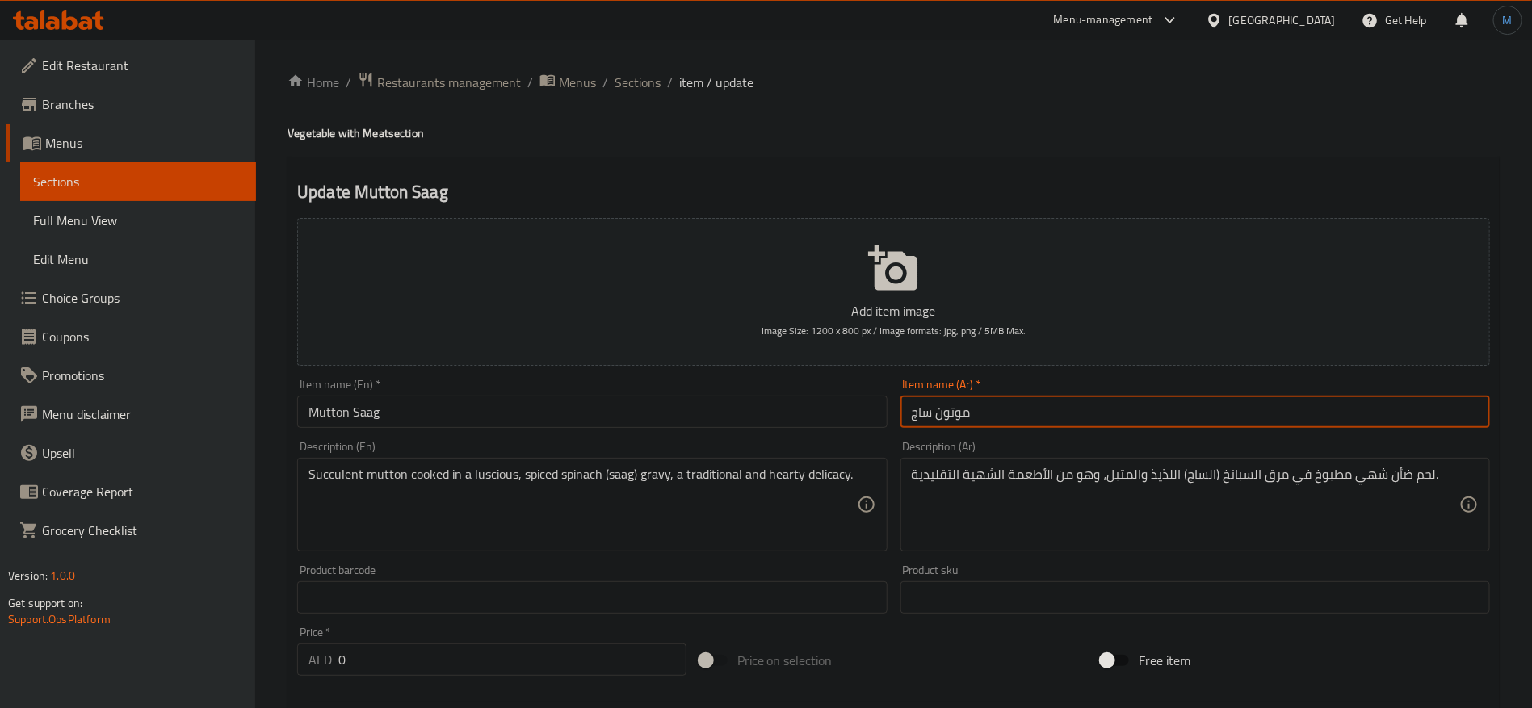
paste input "ساج لحم الضأن"
type input "ساج لحم الضأن"
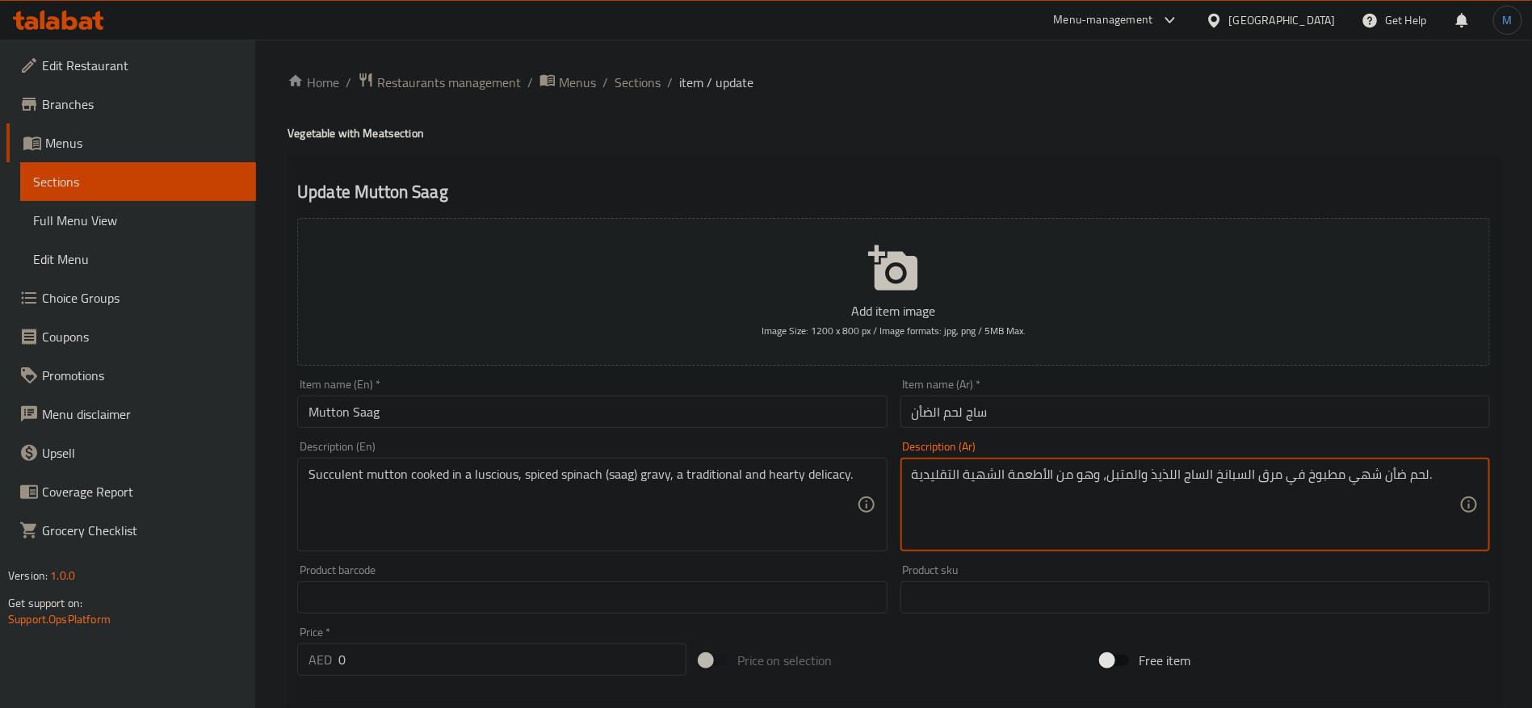
click at [1386, 475] on textarea "لحم ضأن شهي مطبوخ في مرق السبانخ الساج اللذيذ والمتبل، وهو من الأطعمة الشهية ال…" at bounding box center [1186, 505] width 548 height 77
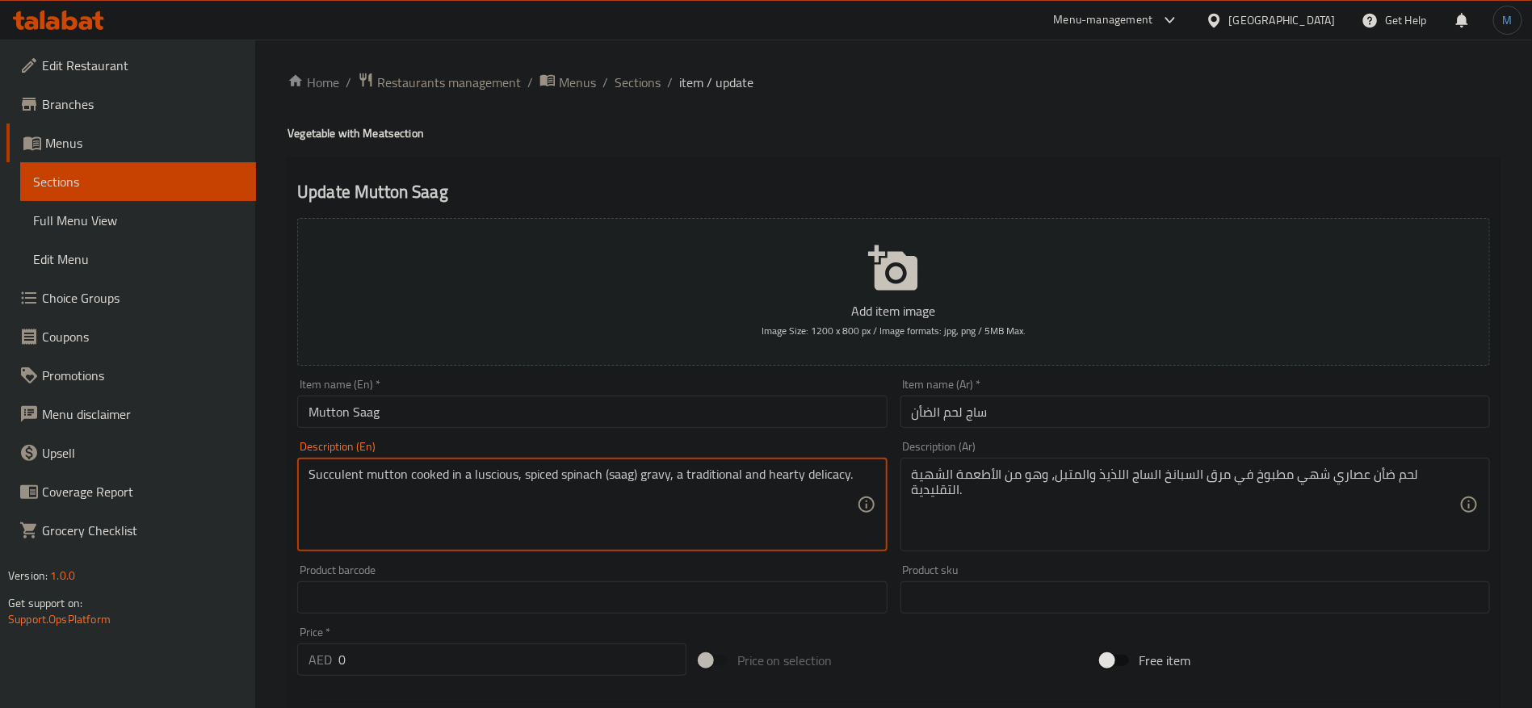
click at [477, 476] on textarea "Succulent mutton cooked in a luscious, spiced spinach (saag) gravy, a tradition…" at bounding box center [583, 505] width 548 height 77
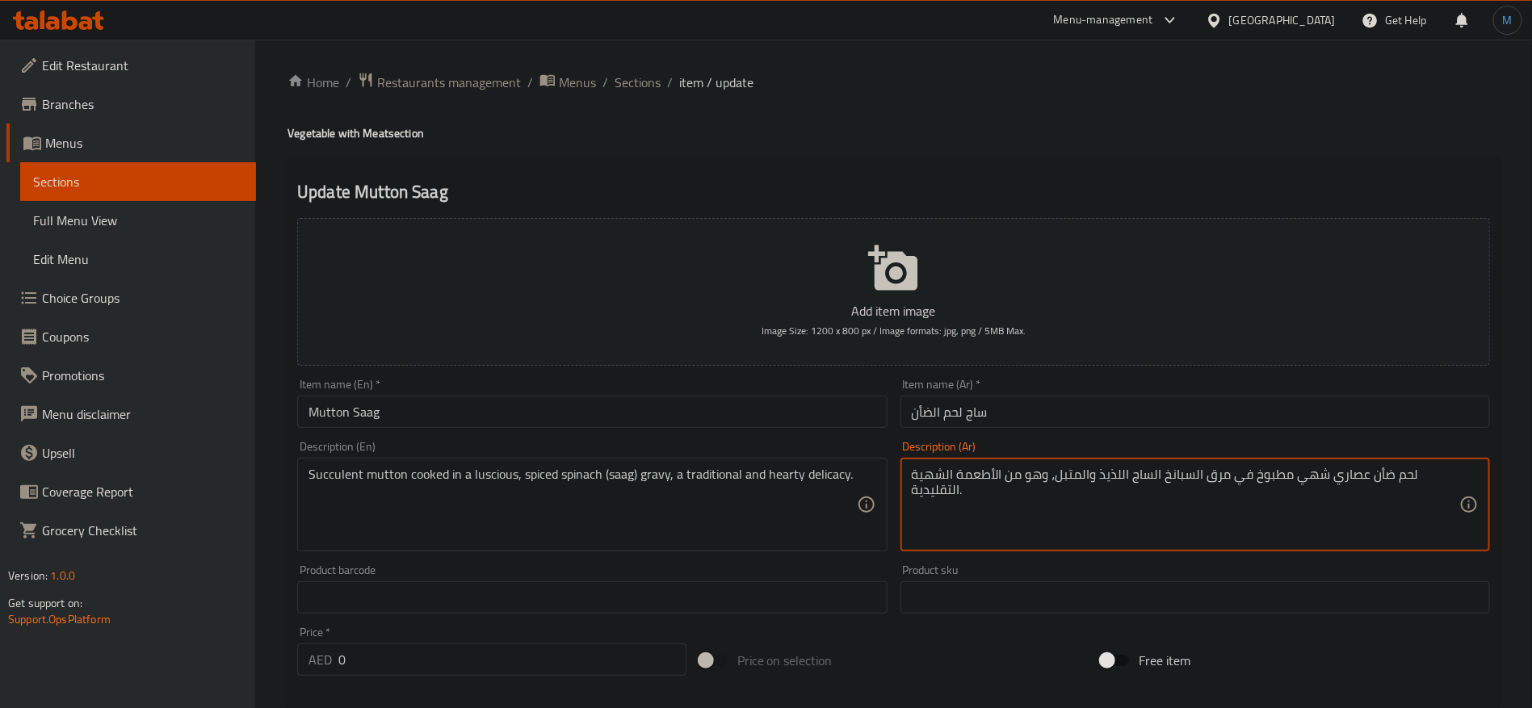
click at [1304, 481] on textarea "لحم ضأن عصاري شهي مطبوخ في مرق السبانخ الساج اللذيذ والمتبل، وهو من الأطعمة الش…" at bounding box center [1186, 505] width 548 height 77
click at [1213, 481] on textarea "لحم ضأن عصاري لاشيس مطبوخ في مرق السبانخ الساج اللذيذ والمتبل، وهو من الأطعمة ا…" at bounding box center [1186, 505] width 548 height 77
type textarea "لحم ضأن عصاري لاشيس مطبوخ في جريفي السبانخ الساج اللذيذ والمتبل، وهو من الأطعمة…"
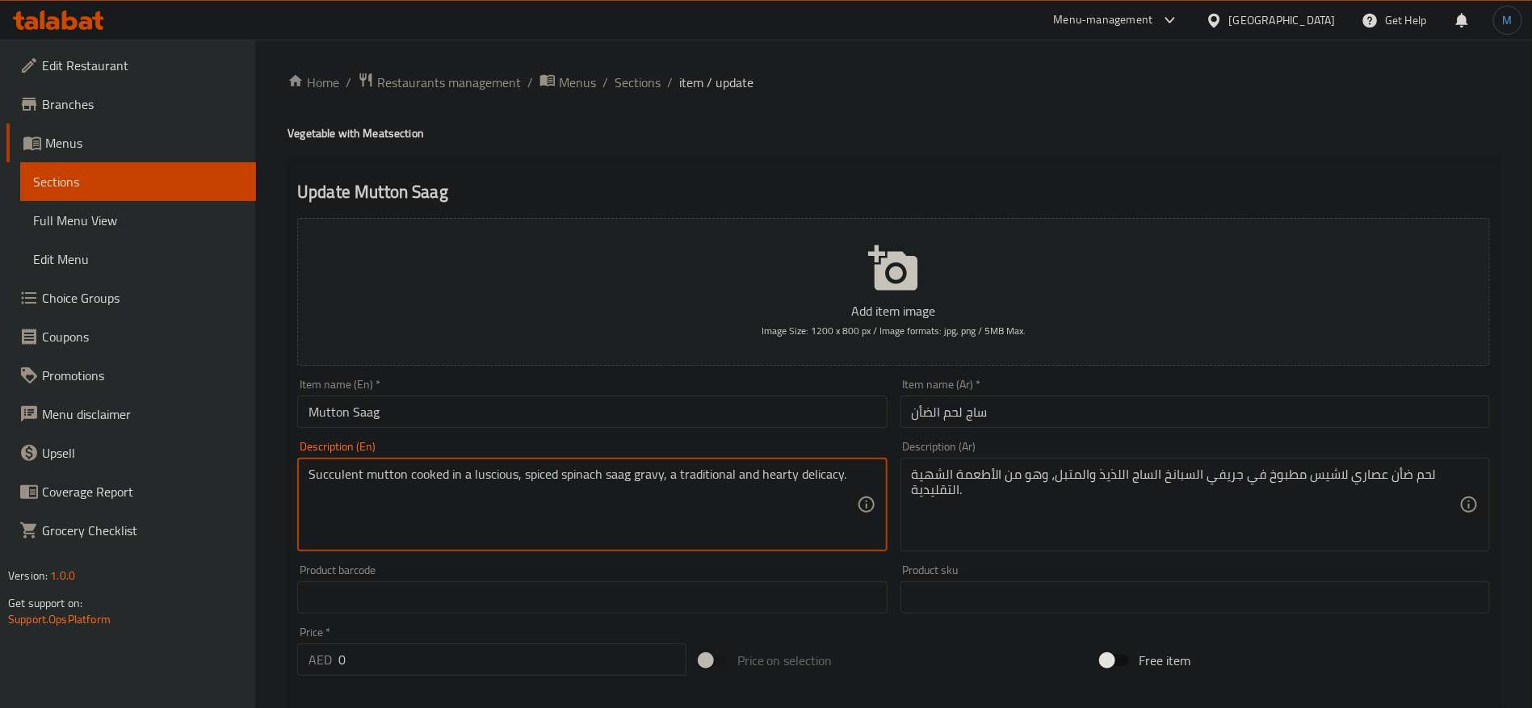
click at [701, 481] on textarea "Succulent mutton cooked in a luscious, spiced spinach saag gravy, a traditional…" at bounding box center [583, 505] width 548 height 77
drag, startPoint x: 702, startPoint y: 481, endPoint x: 834, endPoint y: 474, distance: 132.6
click at [834, 474] on textarea "Succulent mutton cooked in a luscious, spiced spinach saag gravy, a traditional…" at bounding box center [583, 505] width 548 height 77
type textarea "Succulent mutton cooked in a luscious, spiced spinach saag gravy, a traditional…"
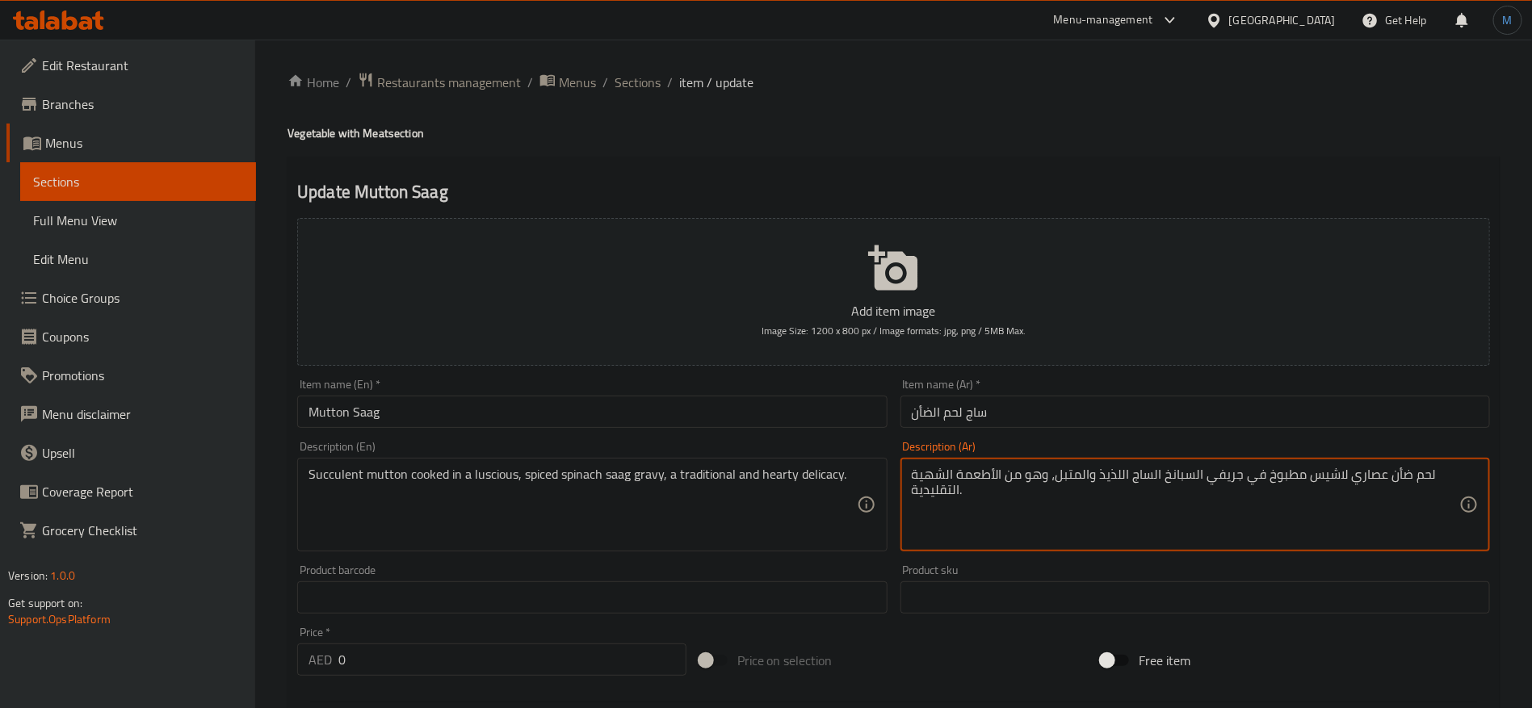
click at [1032, 480] on textarea "لحم ضأن عصاري لاشيس مطبوخ في جريفي السبانخ الساج اللذيذ والمتبل، وهو من الأطعمة…" at bounding box center [1186, 505] width 548 height 77
click at [947, 494] on textarea "لحم ضأن عصاري لاشيس مطبوخ في جريفي السبانخ الساج اللذيذ والمتبل، وهو من الأطعمة…" at bounding box center [1186, 505] width 548 height 77
paste textarea "طعام شهي تقليدي ولذيذ."
click at [1112, 490] on textarea "لحم ضأن عصاري لاشيس مطبوخ في جريفي السبانخ الساج اللذيذ والمتبل، طعام شهي تقليد…" at bounding box center [1186, 505] width 548 height 77
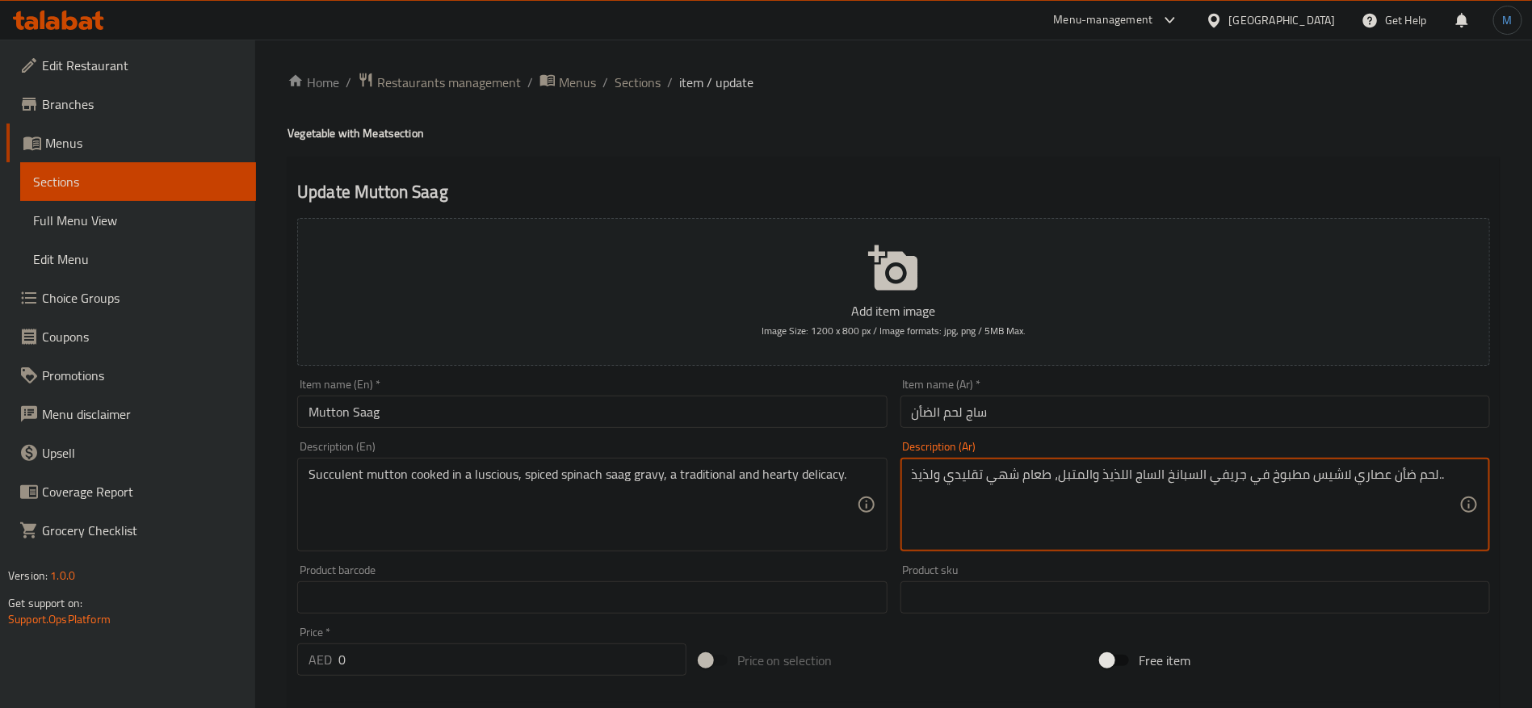
click at [1112, 490] on textarea "لحم ضأن عصاري لاشيس مطبوخ في جريفي السبانخ الساج اللذيذ والمتبل، طعام شهي تقليد…" at bounding box center [1186, 505] width 548 height 77
click at [1296, 477] on textarea "لحم ضأن عصاري لاشيس مطبوخ في جريفي السبانخ الساج والمتبل، طعام شهي تقليدي ولذيذ…" at bounding box center [1186, 505] width 548 height 77
paste textarea "اشيس"
type textarea "لحم ضأن عصاري مطبوخ في جريفي السبانخ الساج لاشيس والمتبل، طعام شهي تقليدي ولذيذ…"
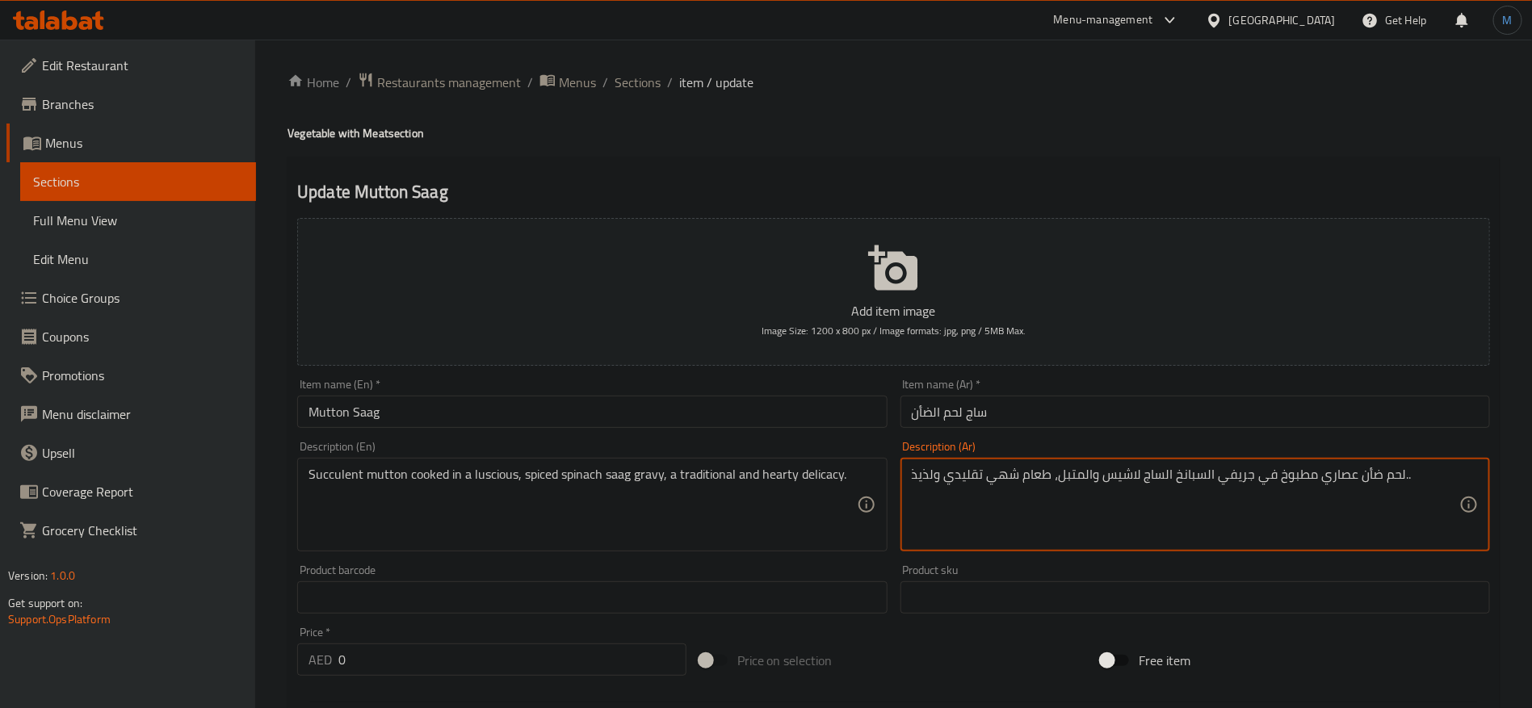
click at [989, 422] on input "ساج لحم الضأن" at bounding box center [1196, 412] width 590 height 32
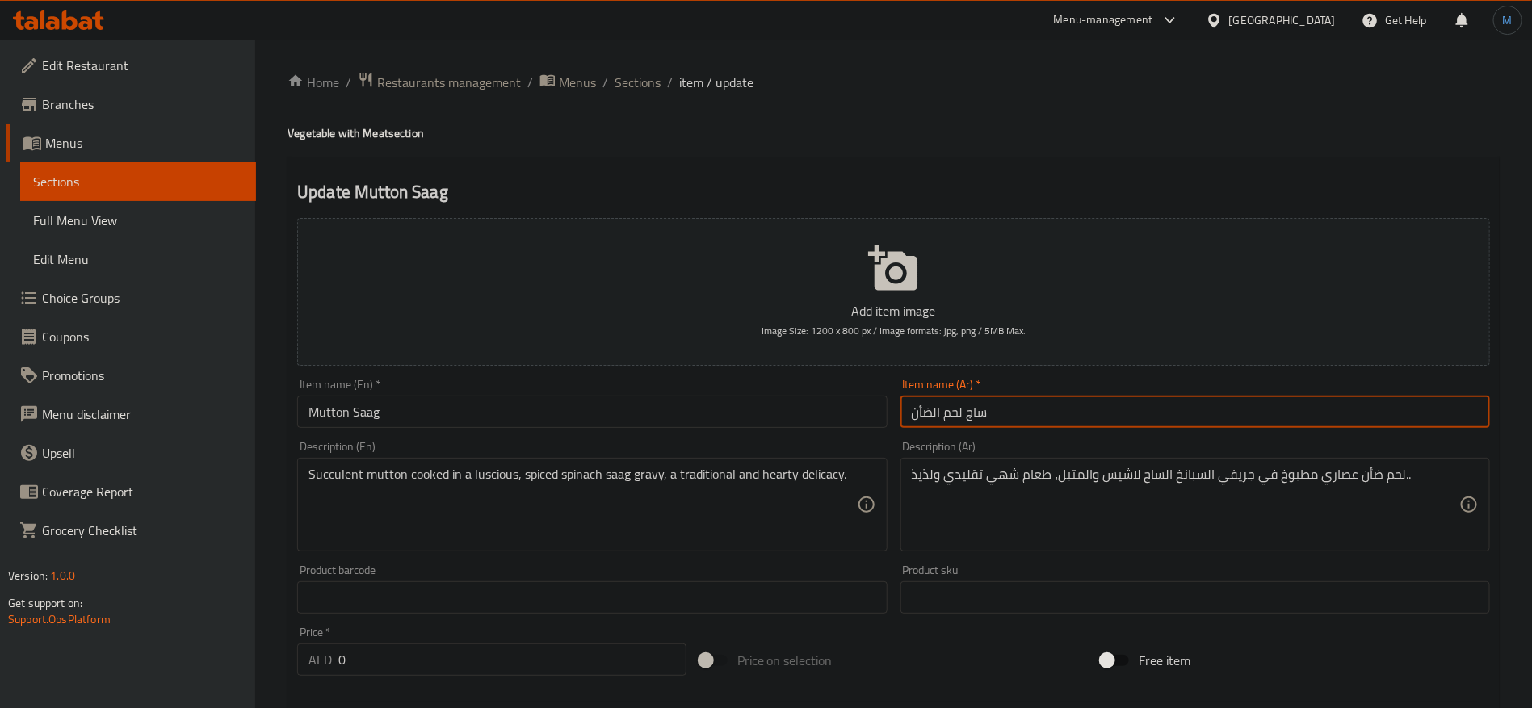
click at [628, 82] on span "Sections" at bounding box center [638, 82] width 46 height 19
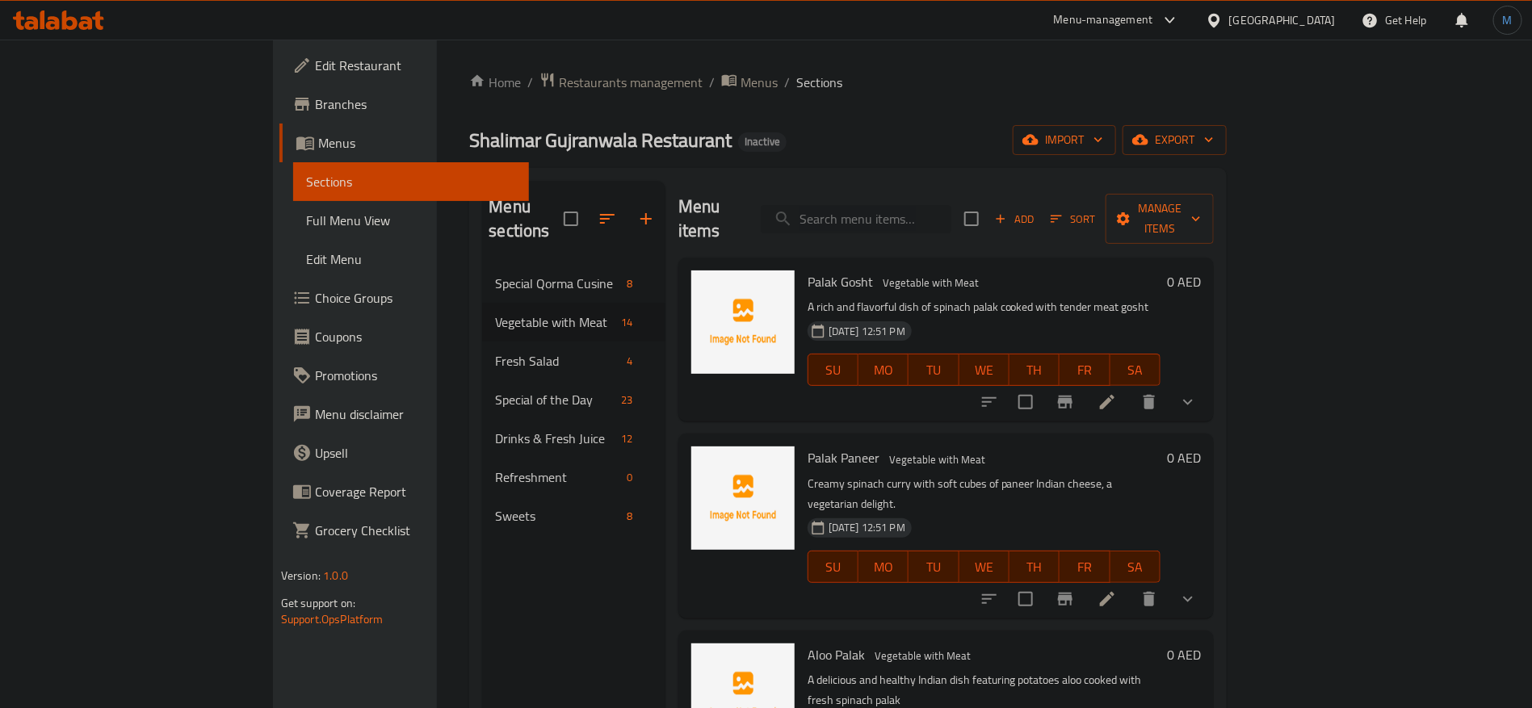
click at [948, 205] on input "search" at bounding box center [856, 219] width 191 height 28
paste input "Kala Chana"
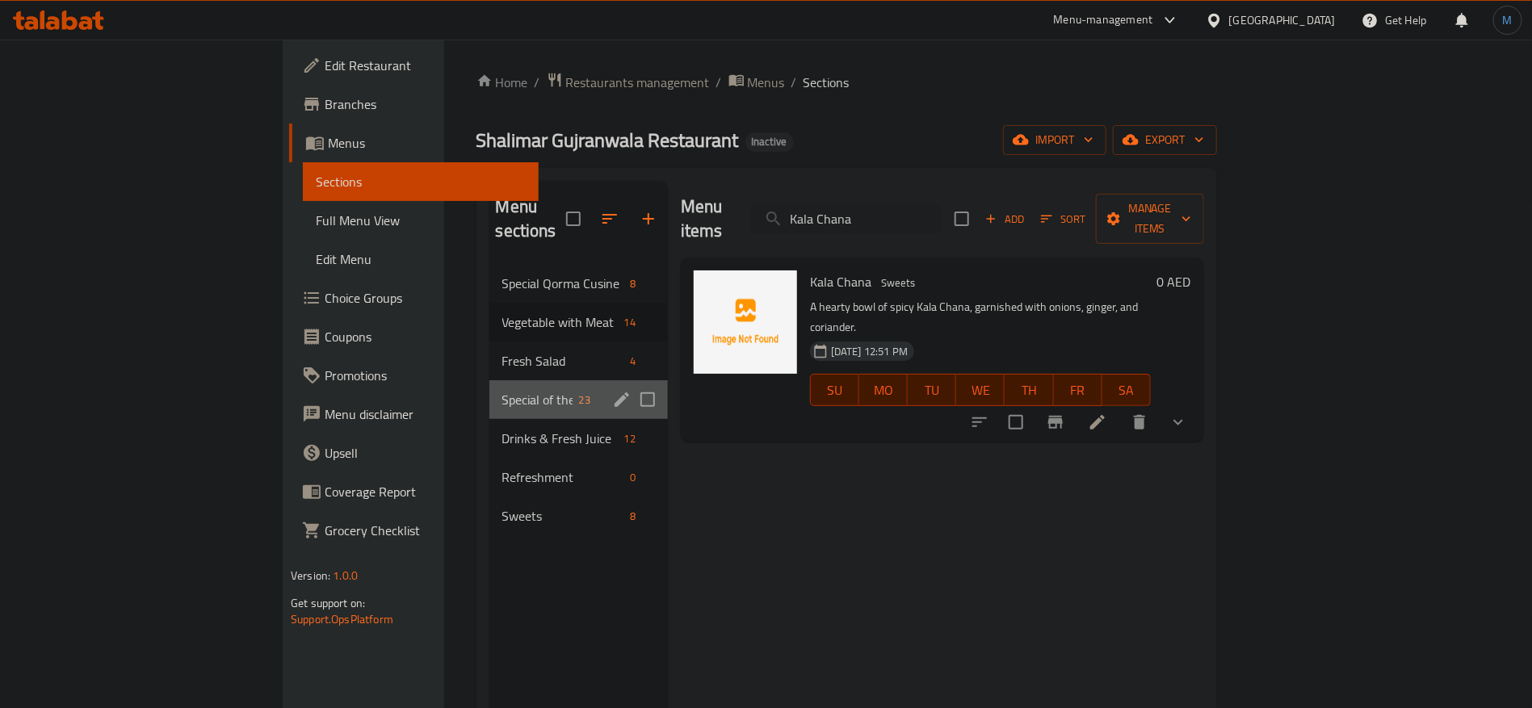
click at [490, 389] on div "Special of the Day 23" at bounding box center [579, 399] width 179 height 39
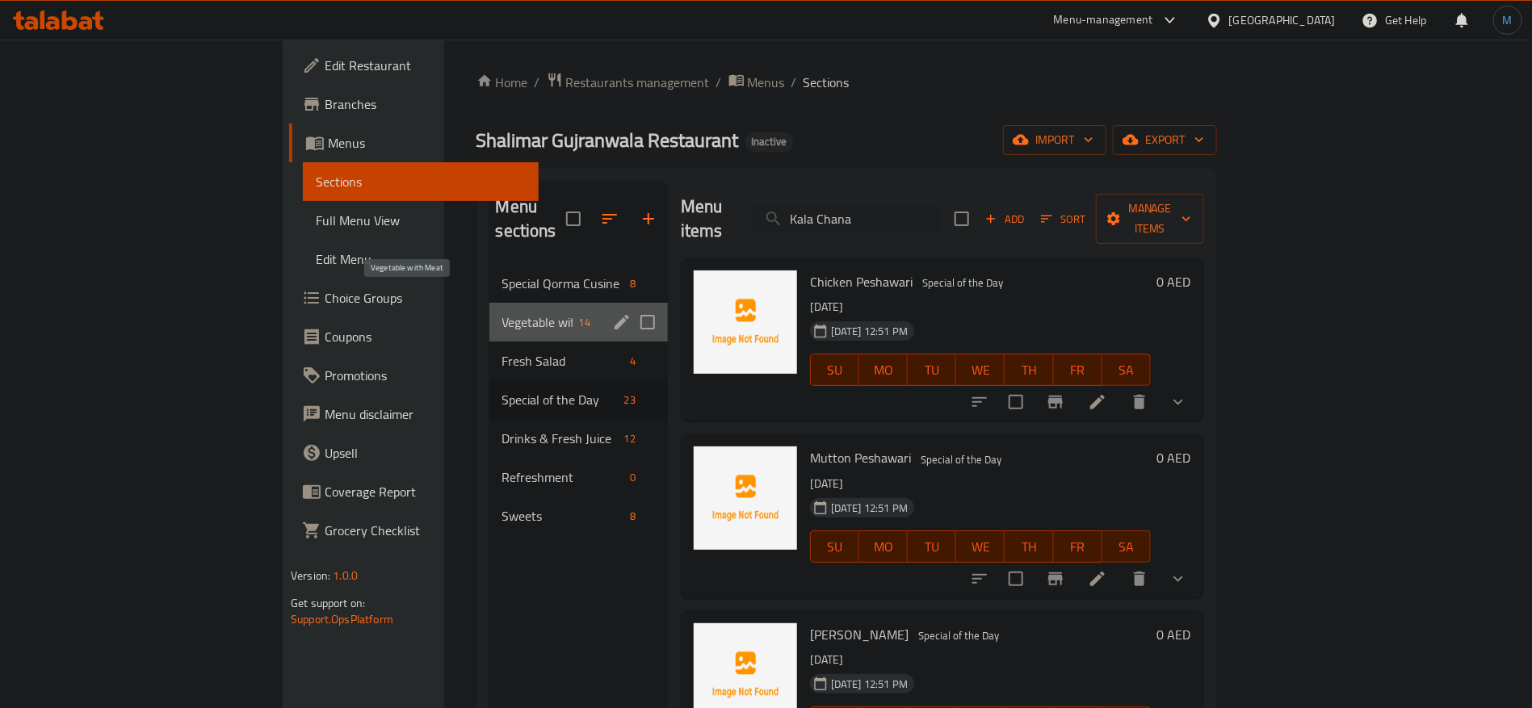
click at [502, 313] on span "Vegetable with Meat" at bounding box center [537, 322] width 70 height 19
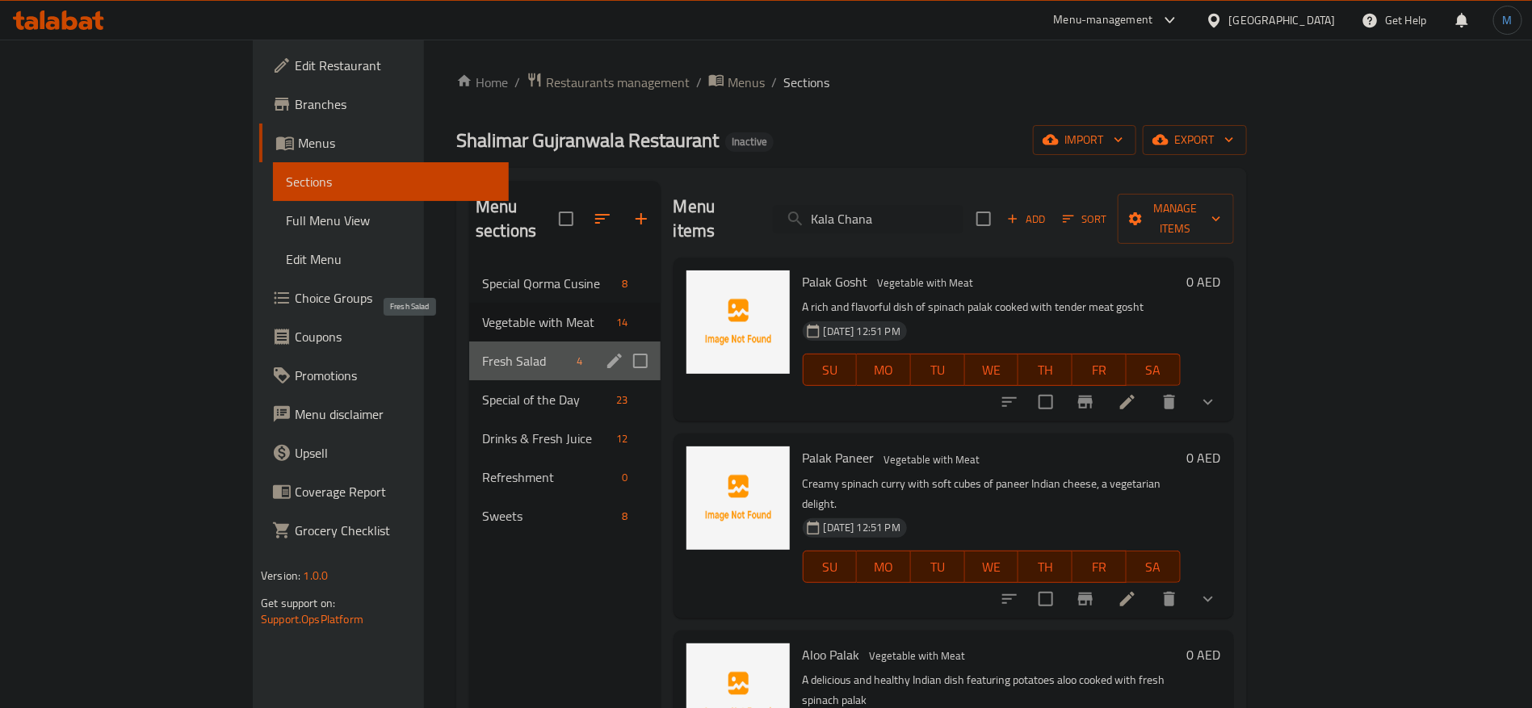
click at [482, 351] on span "Fresh Salad" at bounding box center [526, 360] width 88 height 19
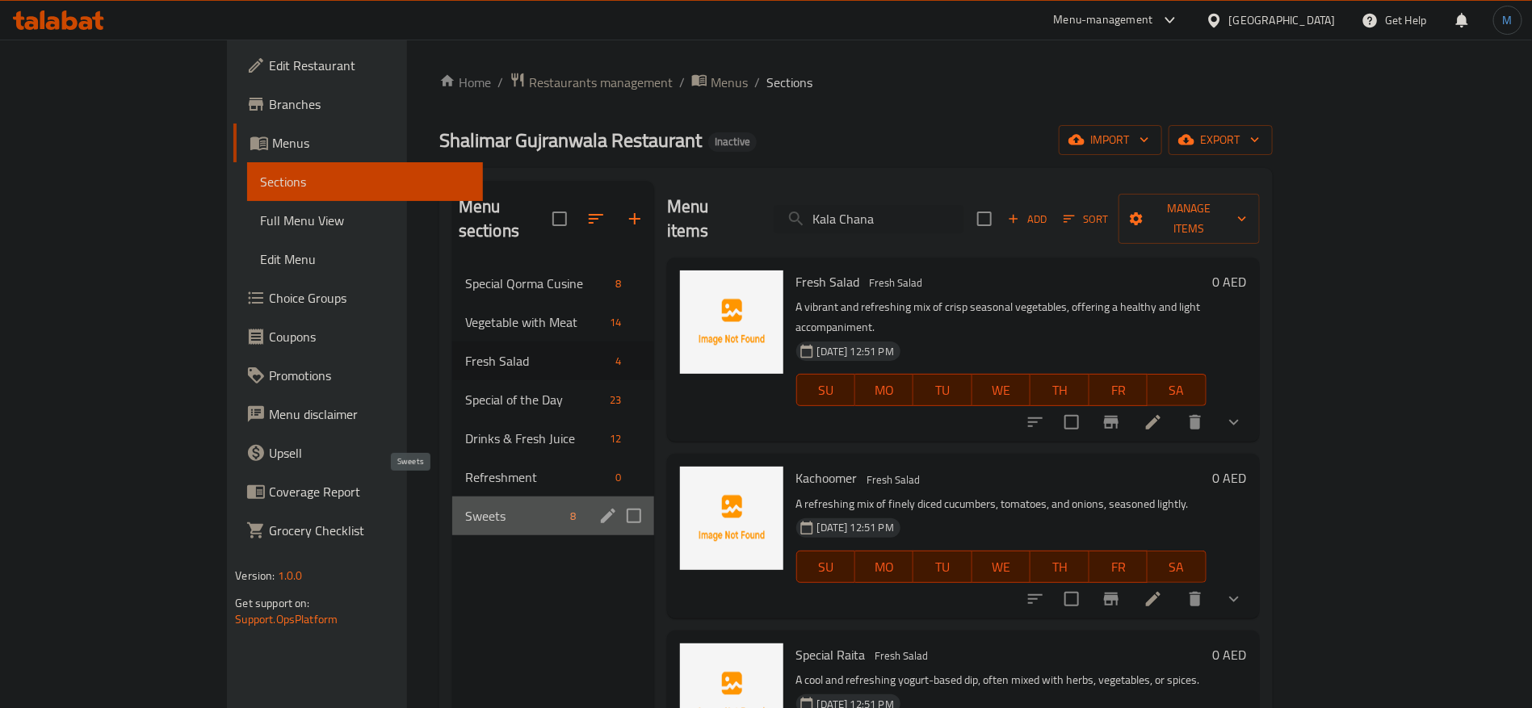
click at [465, 506] on span "Sweets" at bounding box center [514, 515] width 99 height 19
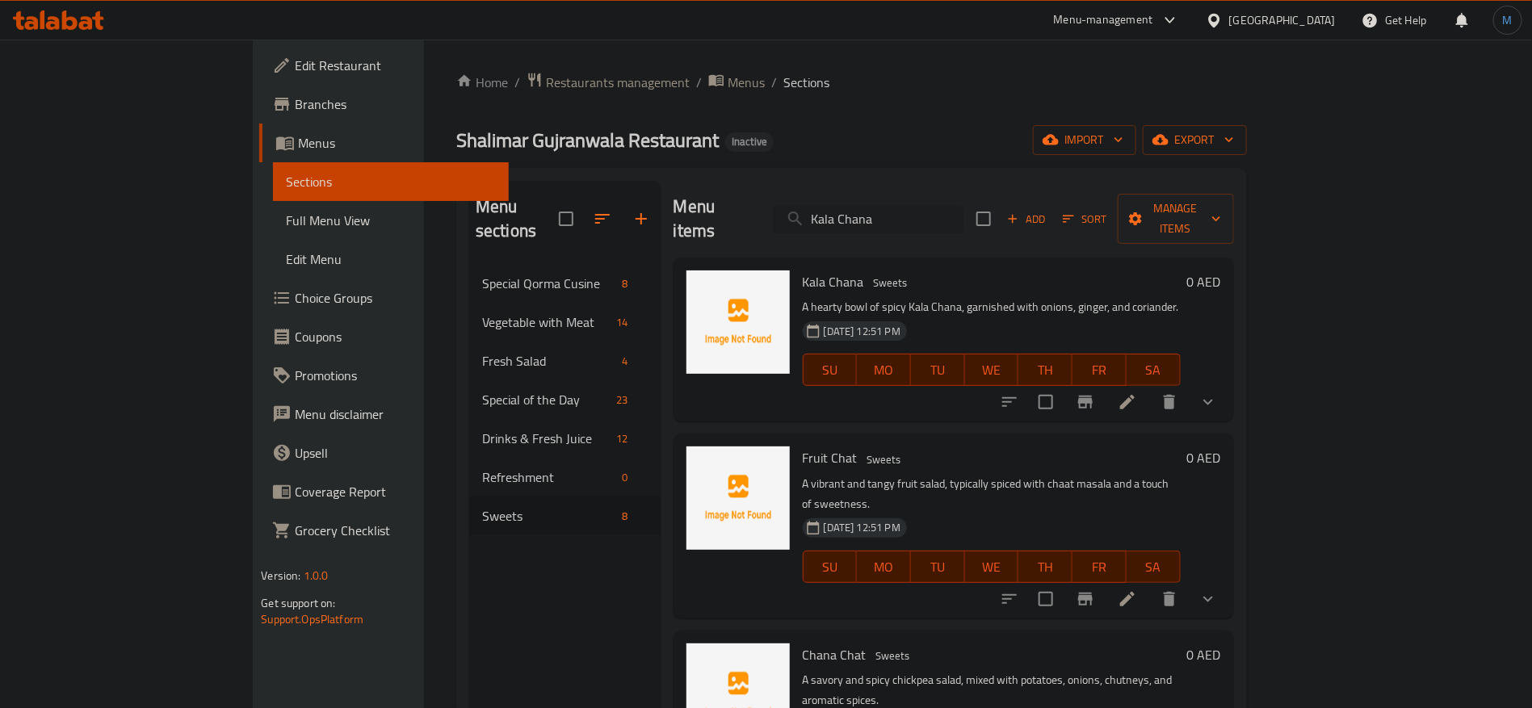
click at [934, 205] on input "Kala Chana" at bounding box center [868, 219] width 191 height 28
paste input "Falodah"
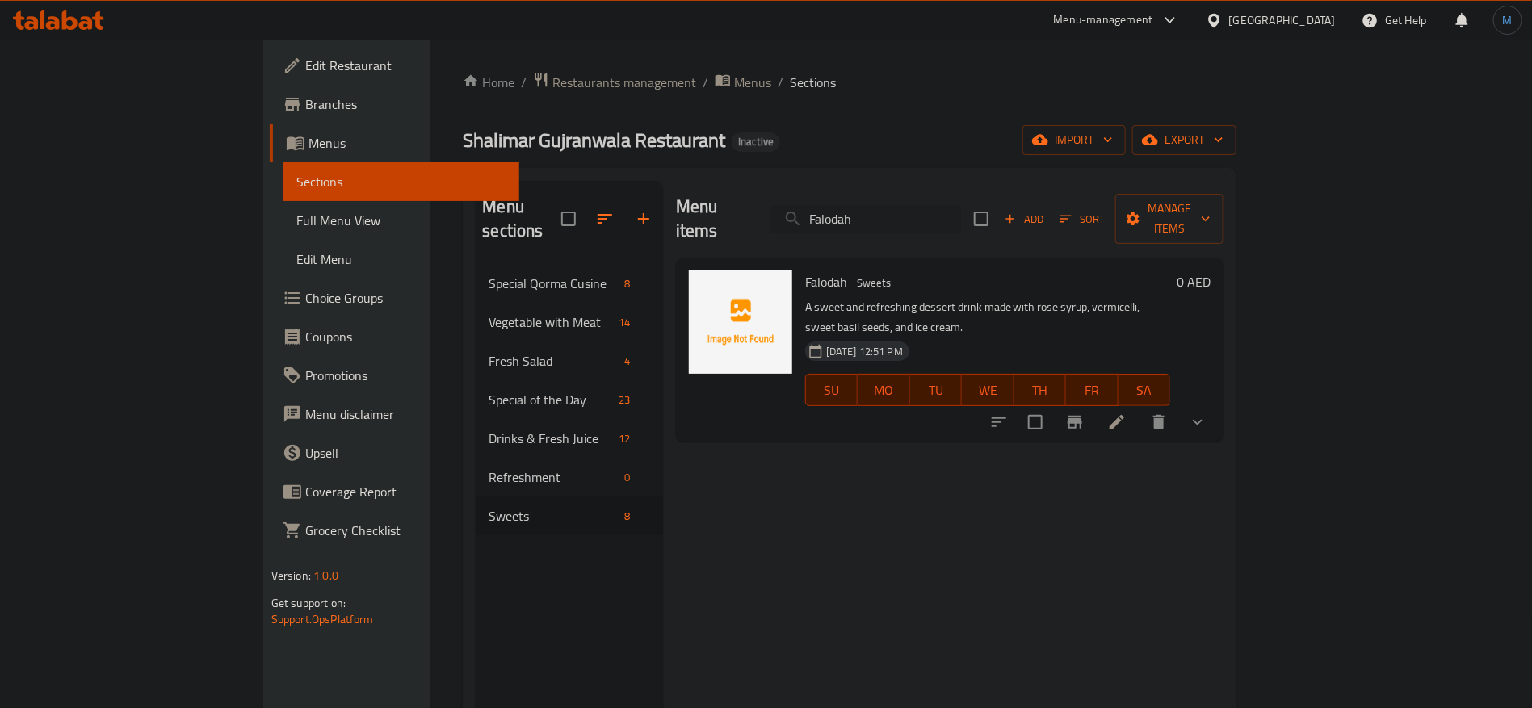
paste input "Gulab Jaman"
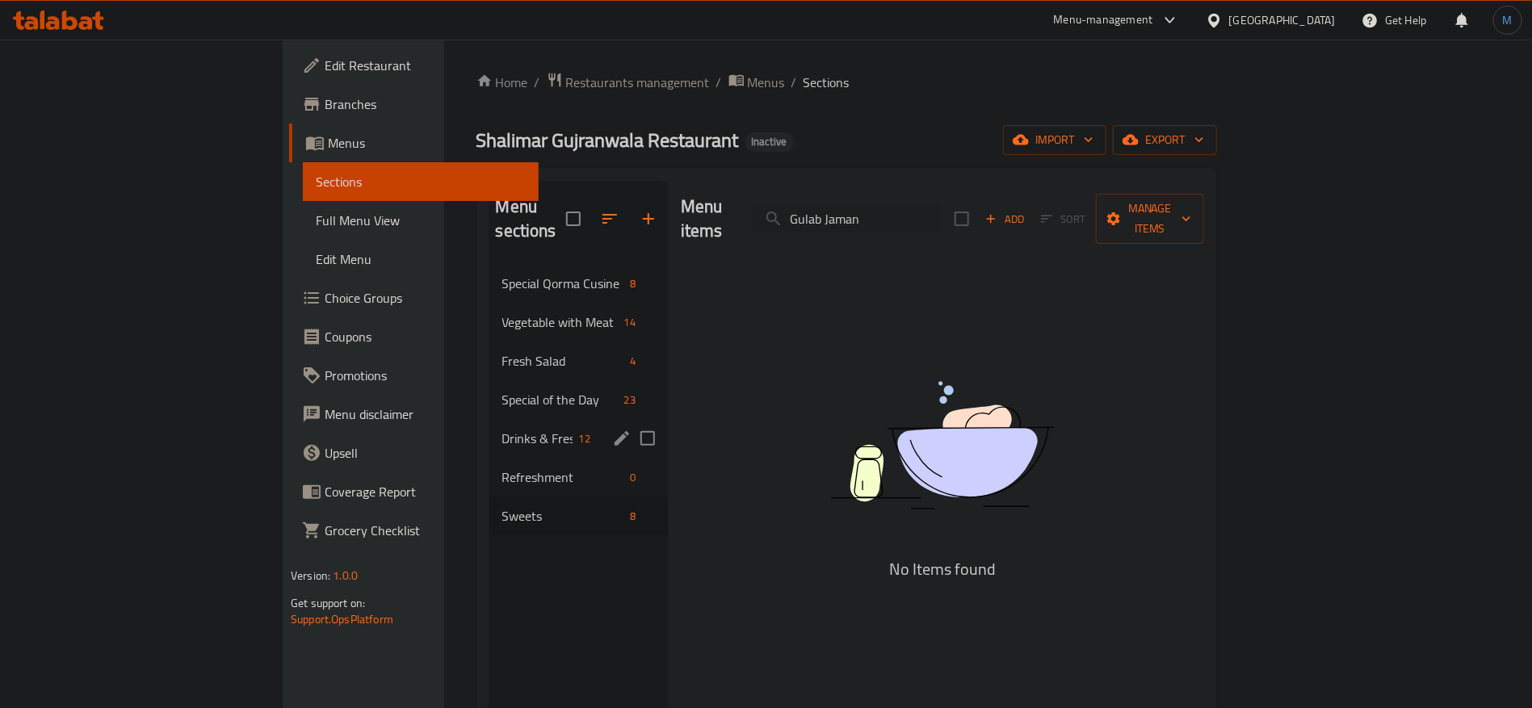
type input "Gulab Jaman"
click at [491, 342] on div "Fresh Salad 4" at bounding box center [580, 361] width 178 height 39
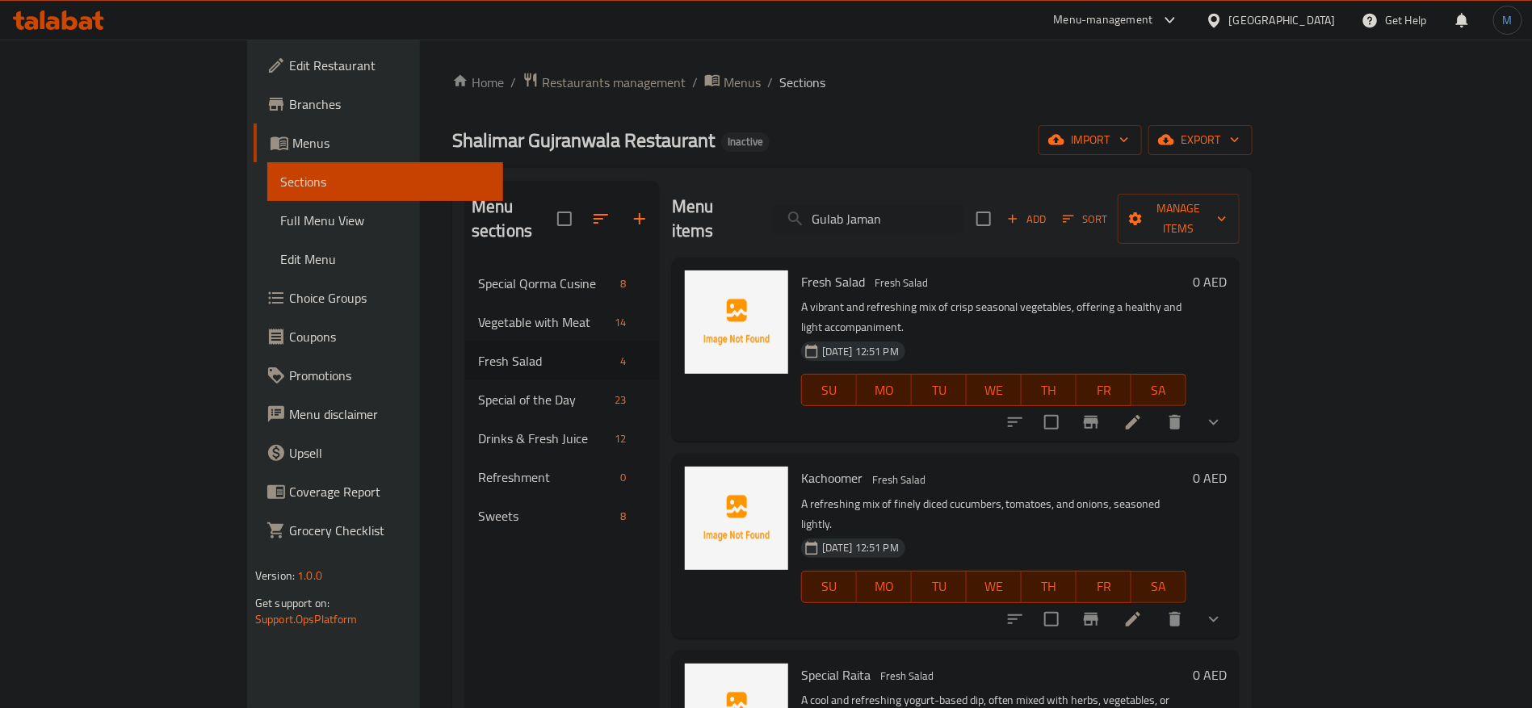
click at [1156, 408] on li at bounding box center [1133, 422] width 45 height 29
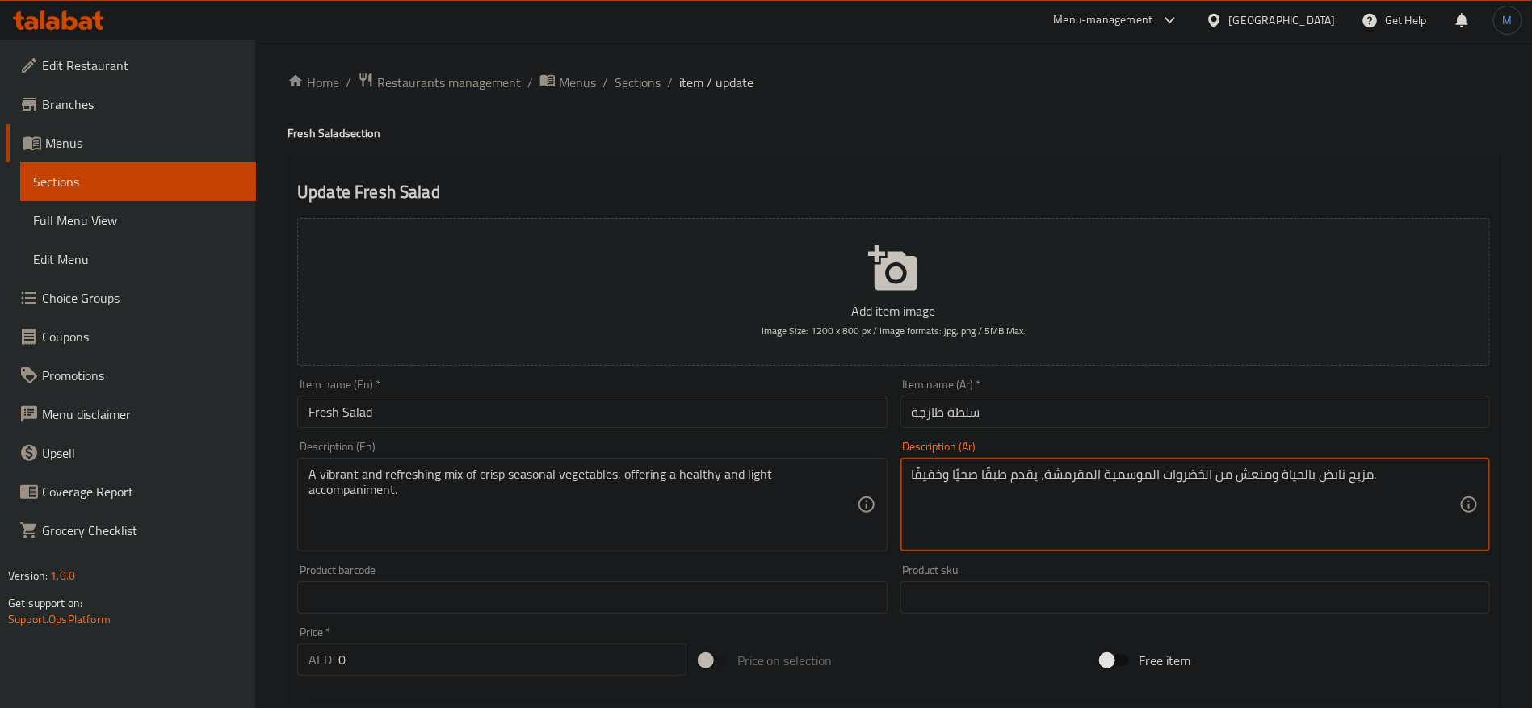
click at [1360, 481] on textarea "مزيج نابض بالحياة ومنعش من الخضروات الموسمية المقرمشة، يقدم طبقًا صحيًا وخفيفًا." at bounding box center [1186, 505] width 548 height 77
click at [1330, 478] on textarea "مزيج نابض بالحياة ومنعش من الخضروات الموسمية المقرمشة، يقدم طبقًا صحيًا وخفيفًا." at bounding box center [1186, 505] width 548 height 77
click at [1300, 478] on textarea "مزيج نابض بالحياة ومنعش من الخضروات الموسمية المقرمشة، يقدم طبقًا صحيًا وخفيفًا." at bounding box center [1186, 505] width 548 height 77
type textarea "مزيج منعش من الخضروات الموسمية المقرمشة، يقدم طبقًا صحيًا وخفيفًا."
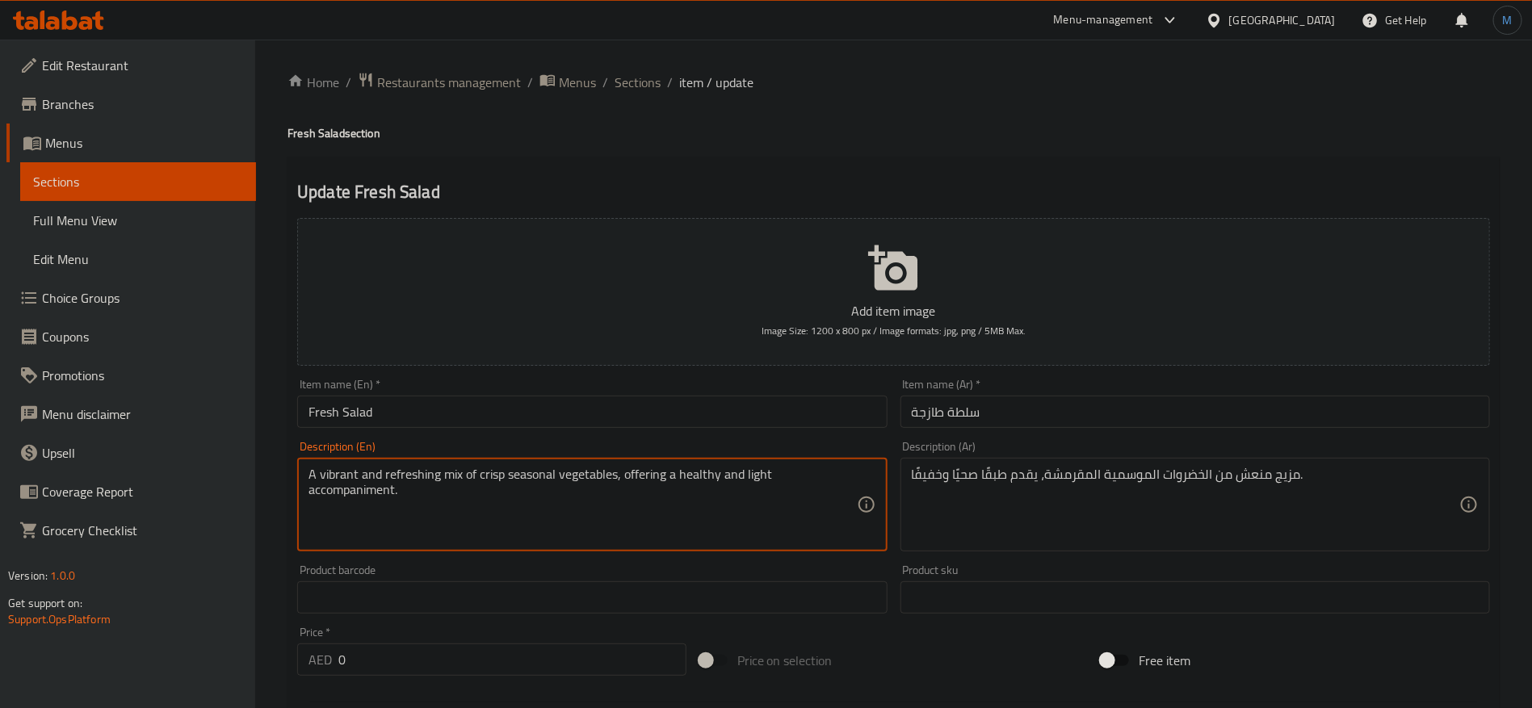
click at [335, 473] on textarea "A vibrant and refreshing mix of crisp seasonal vegetables, offering a healthy a…" at bounding box center [583, 505] width 548 height 77
click at [333, 476] on textarea "A and refreshing mix of crisp seasonal vegetables, offering a healthy and light…" at bounding box center [583, 505] width 548 height 77
type textarea "A refreshing mix of crisp seasonal vegetables, offering a healthy and light acc…"
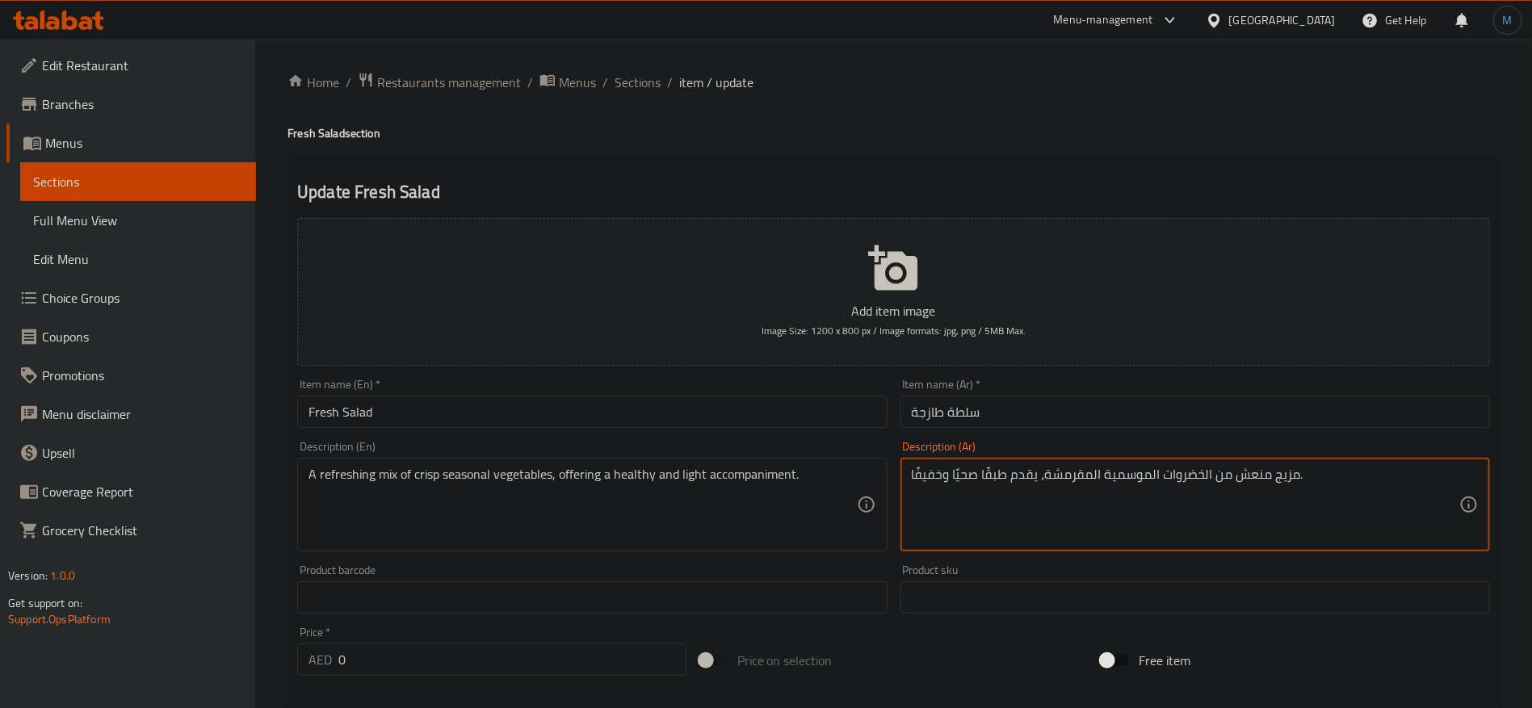
click at [1090, 475] on textarea "مزيج منعش من الخضروات الموسمية المقرمشة، يقدم طبقًا صحيًا وخفيفًا." at bounding box center [1186, 505] width 548 height 77
type textarea "مزيج منعش من الخضروات الموسمية الكرسب، يقدم طبقًا صحيًا وخفيفًا."
click at [703, 419] on input "Fresh Salad" at bounding box center [592, 412] width 590 height 32
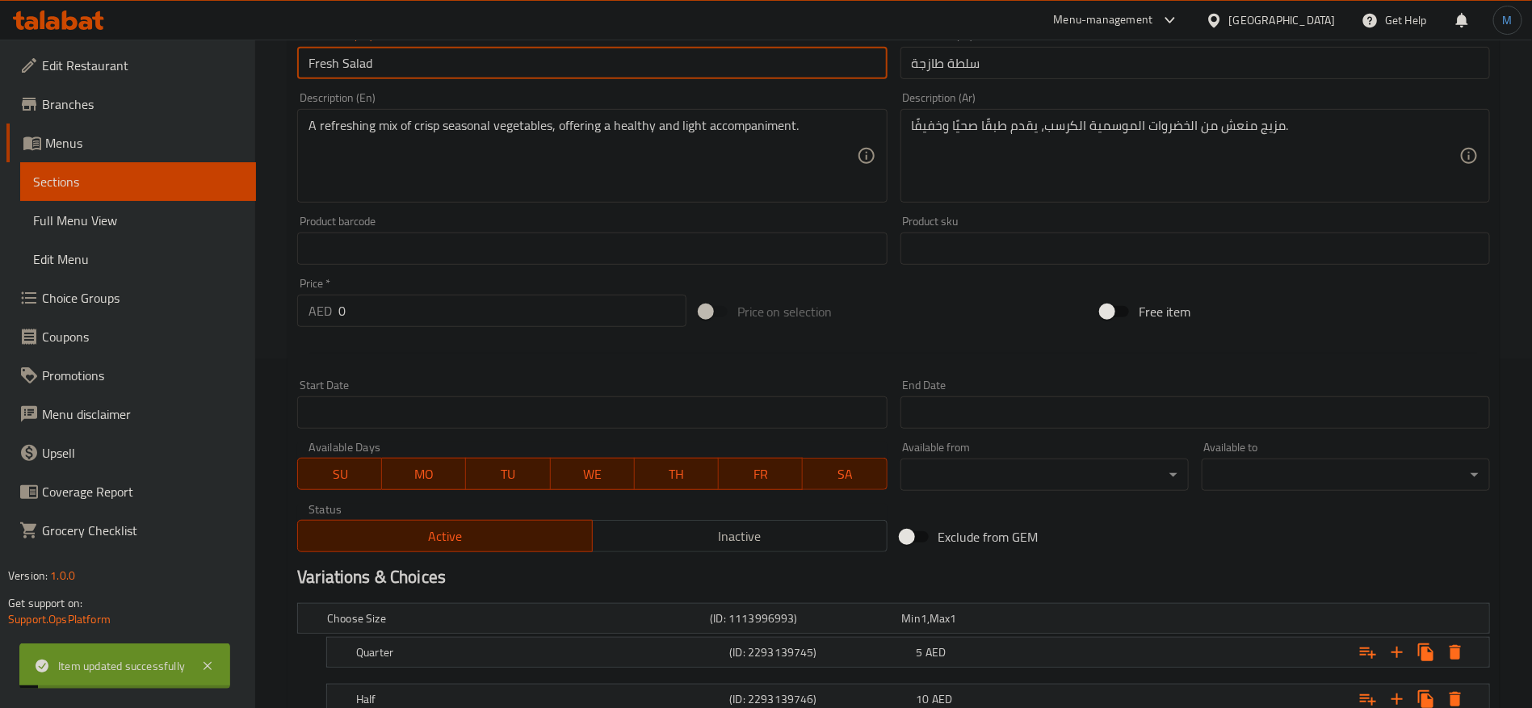
scroll to position [515, 0]
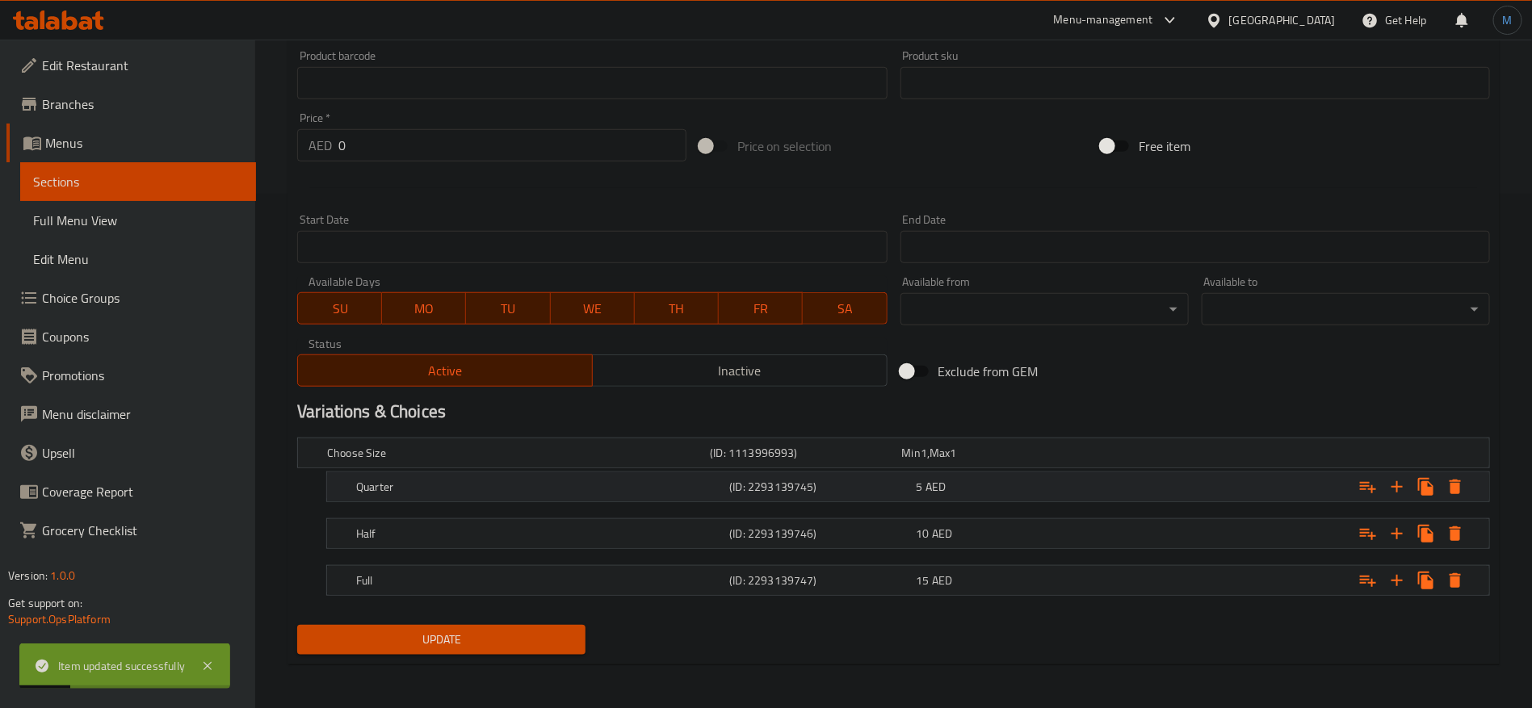
click at [805, 492] on h5 "(ID: 2293139745)" at bounding box center [819, 487] width 180 height 16
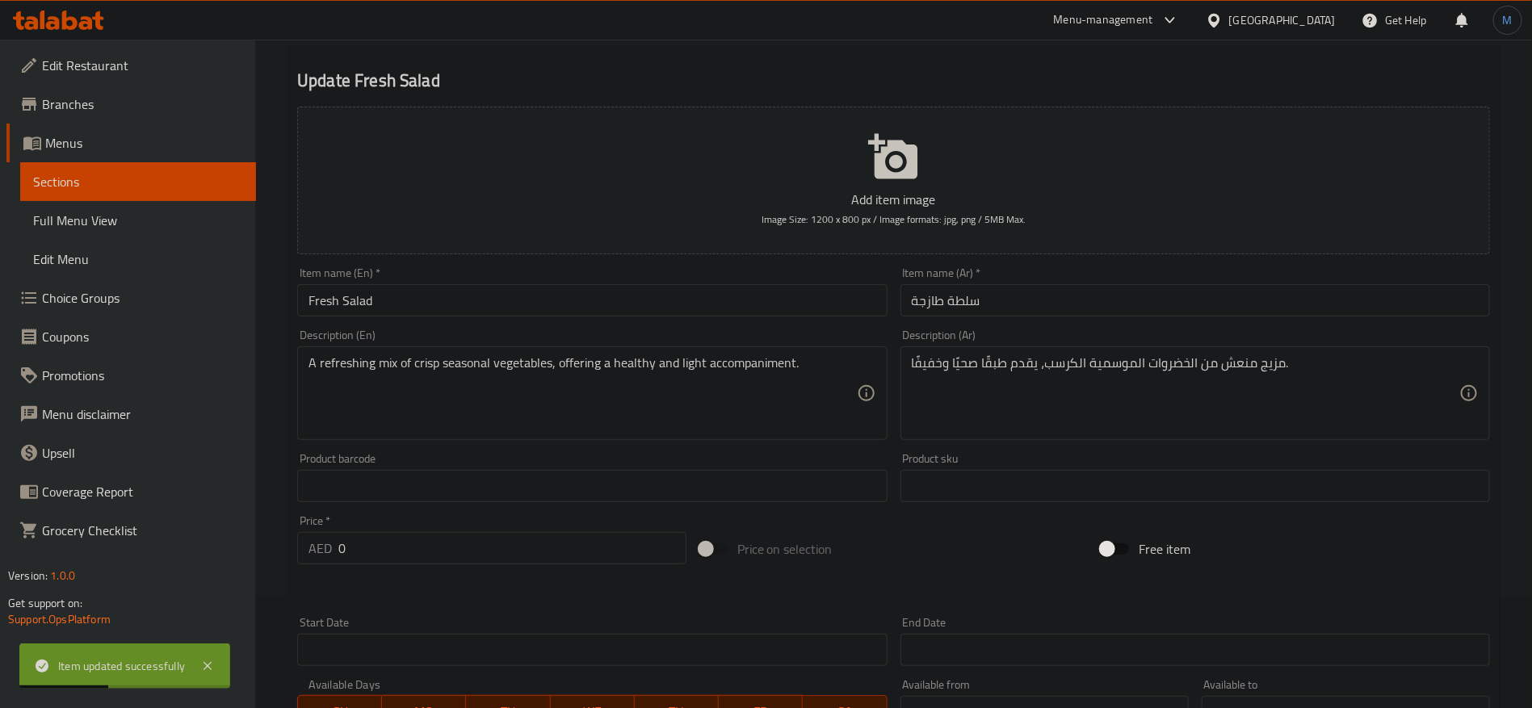
scroll to position [0, 0]
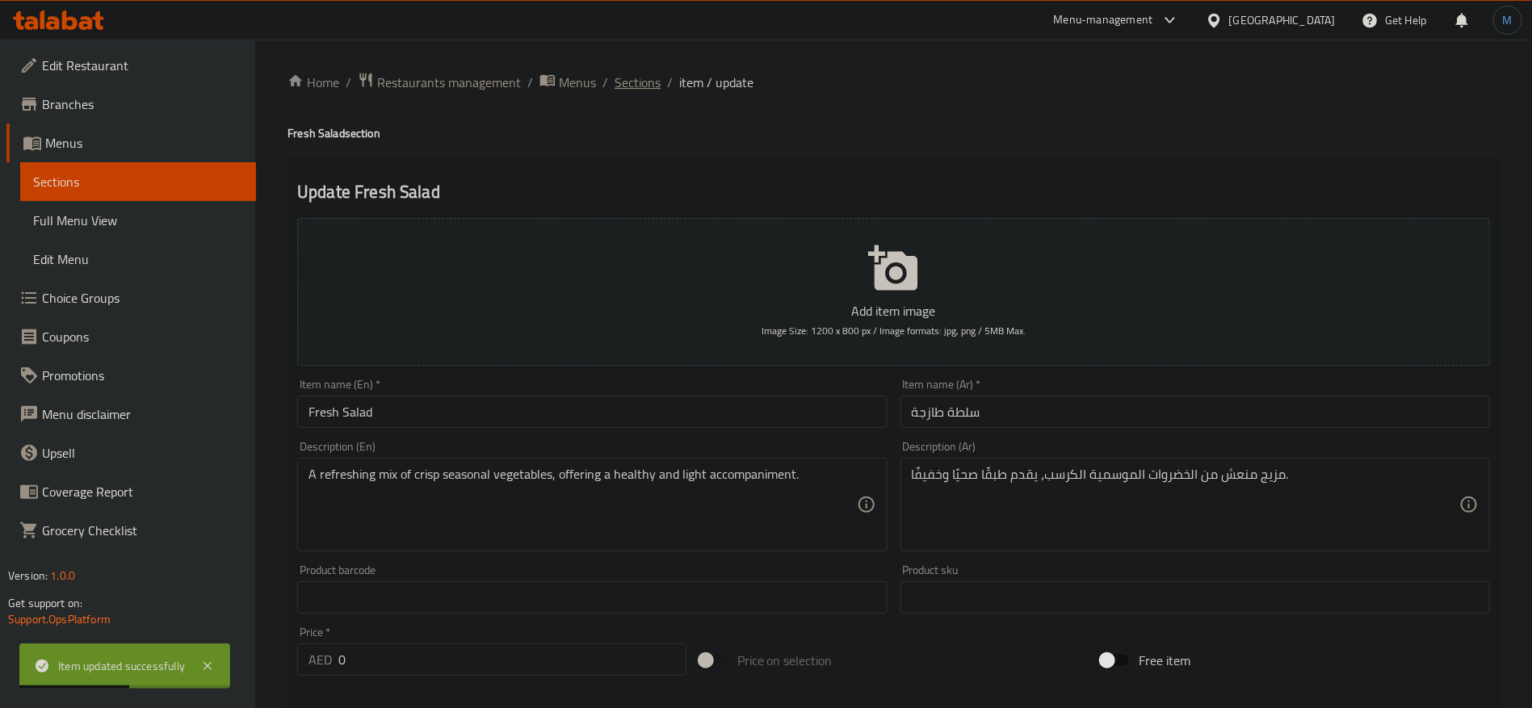
click at [645, 87] on span "Sections" at bounding box center [638, 82] width 46 height 19
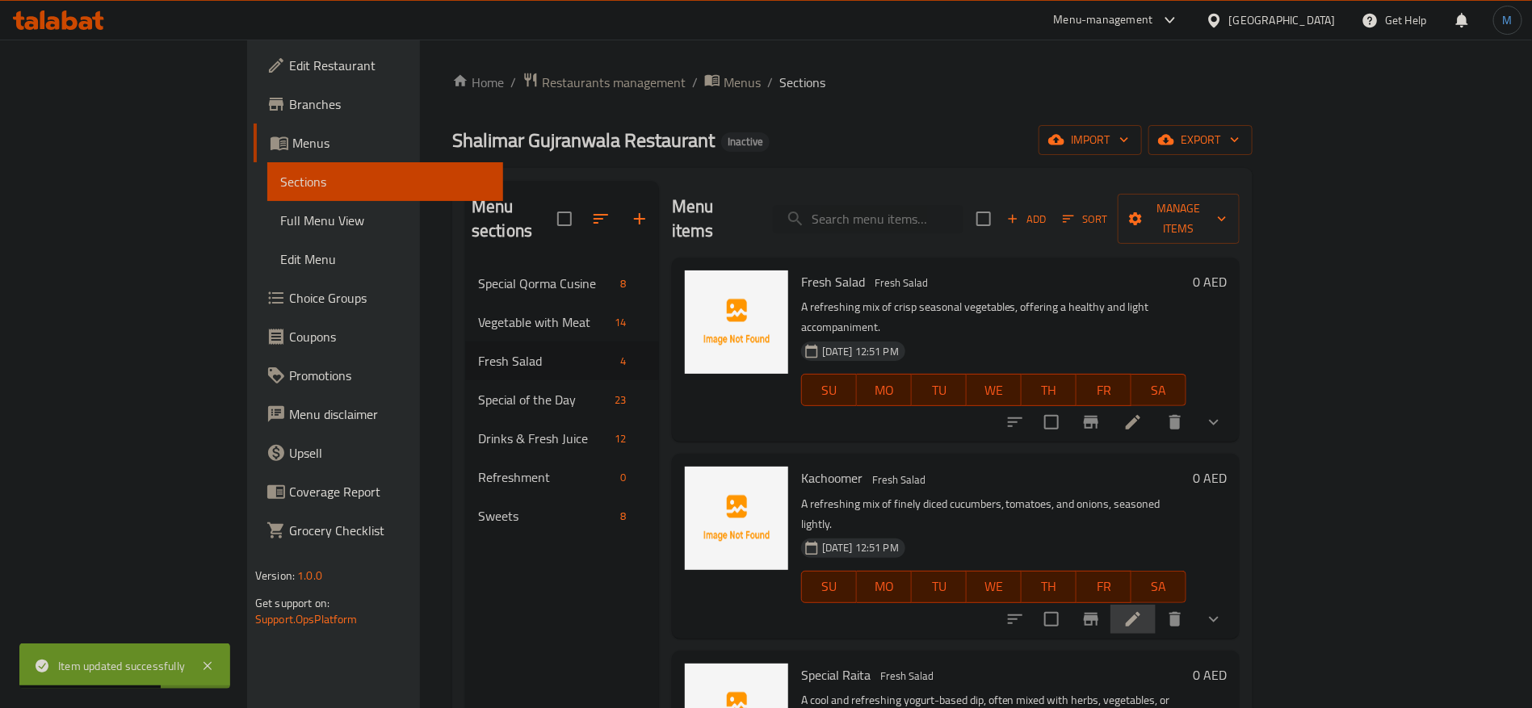
click at [1156, 605] on li at bounding box center [1133, 619] width 45 height 29
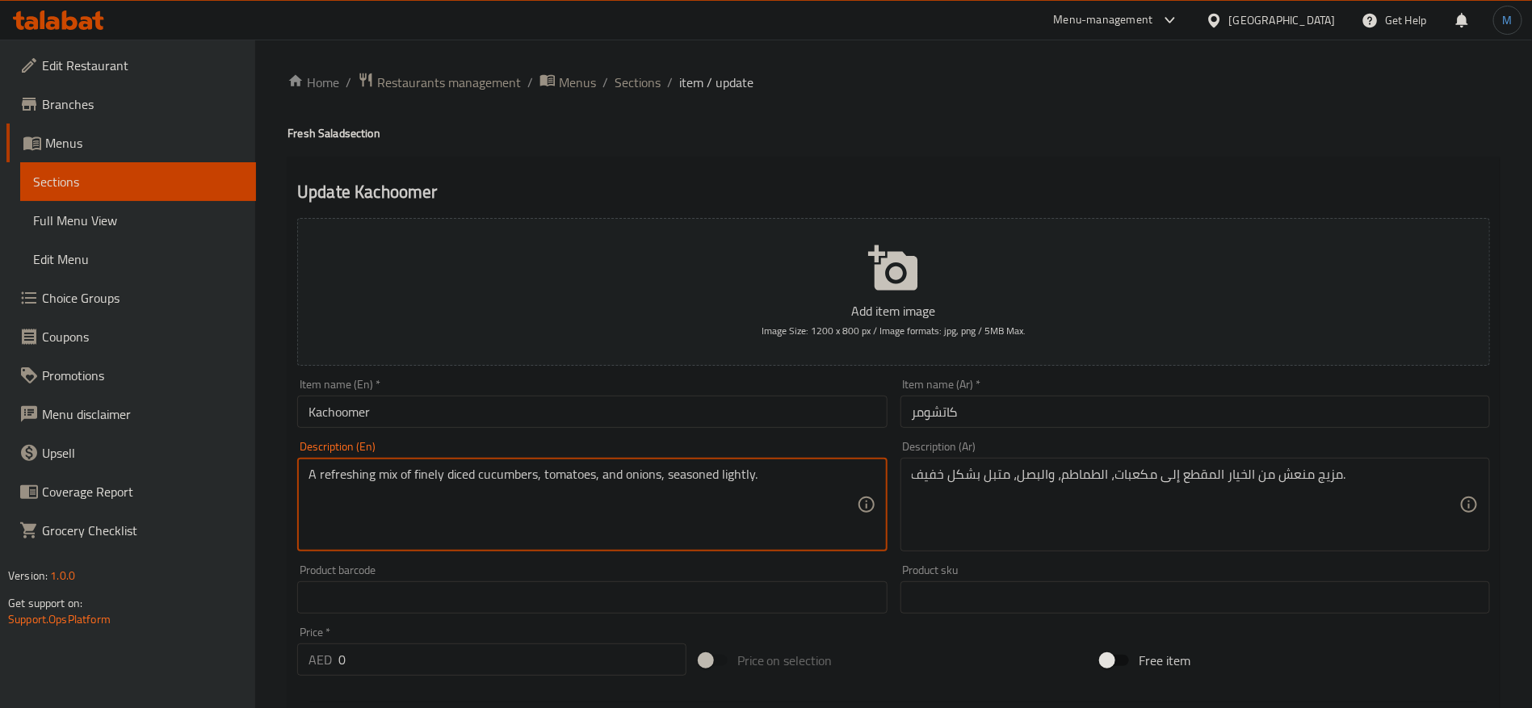
click at [429, 472] on textarea "A refreshing mix of finely diced cucumbers, tomatoes, and onions, seasoned ligh…" at bounding box center [583, 505] width 548 height 77
drag, startPoint x: 429, startPoint y: 472, endPoint x: 498, endPoint y: 473, distance: 69.5
click at [498, 473] on textarea "A refreshing mix of finely diced cucumbers, tomatoes, and onions, seasoned ligh…" at bounding box center [583, 505] width 548 height 77
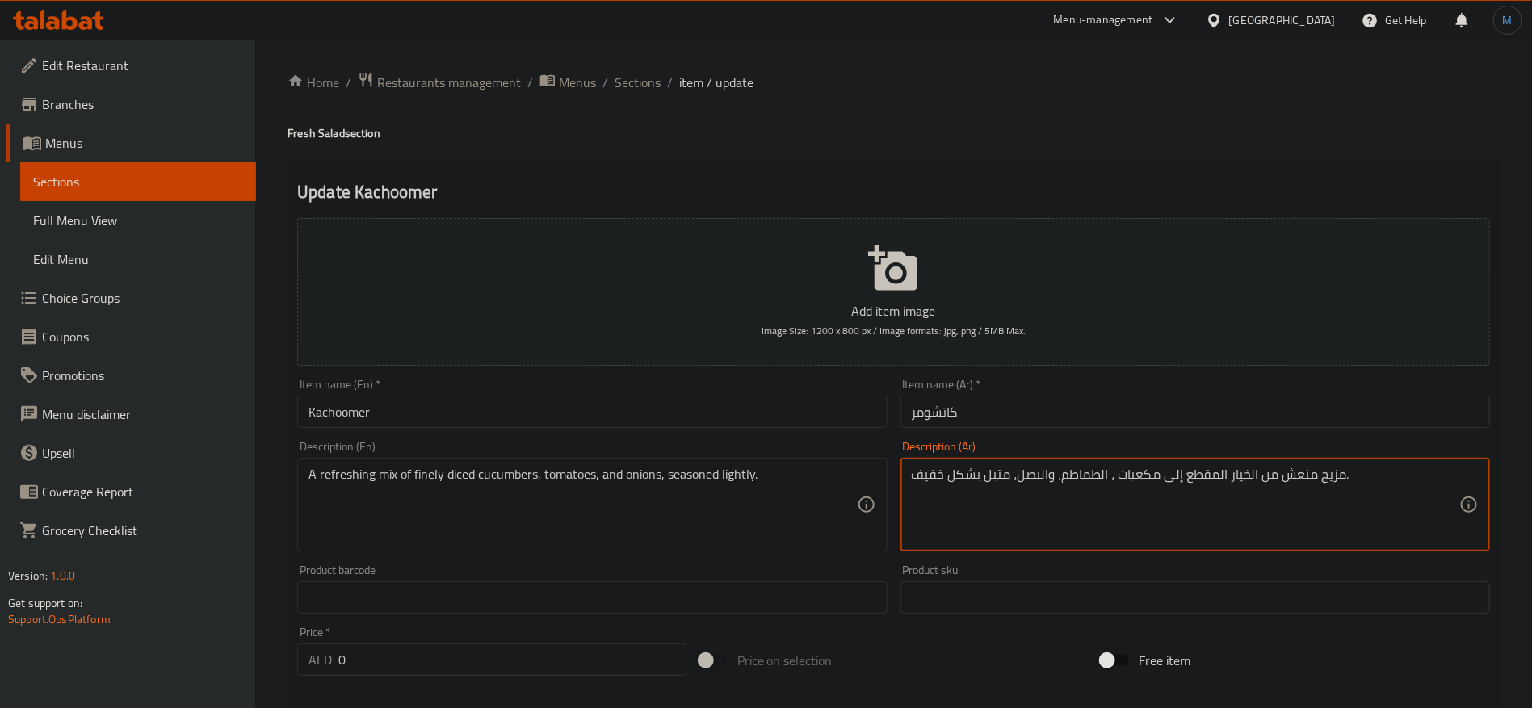
paste textarea "ناعماً"
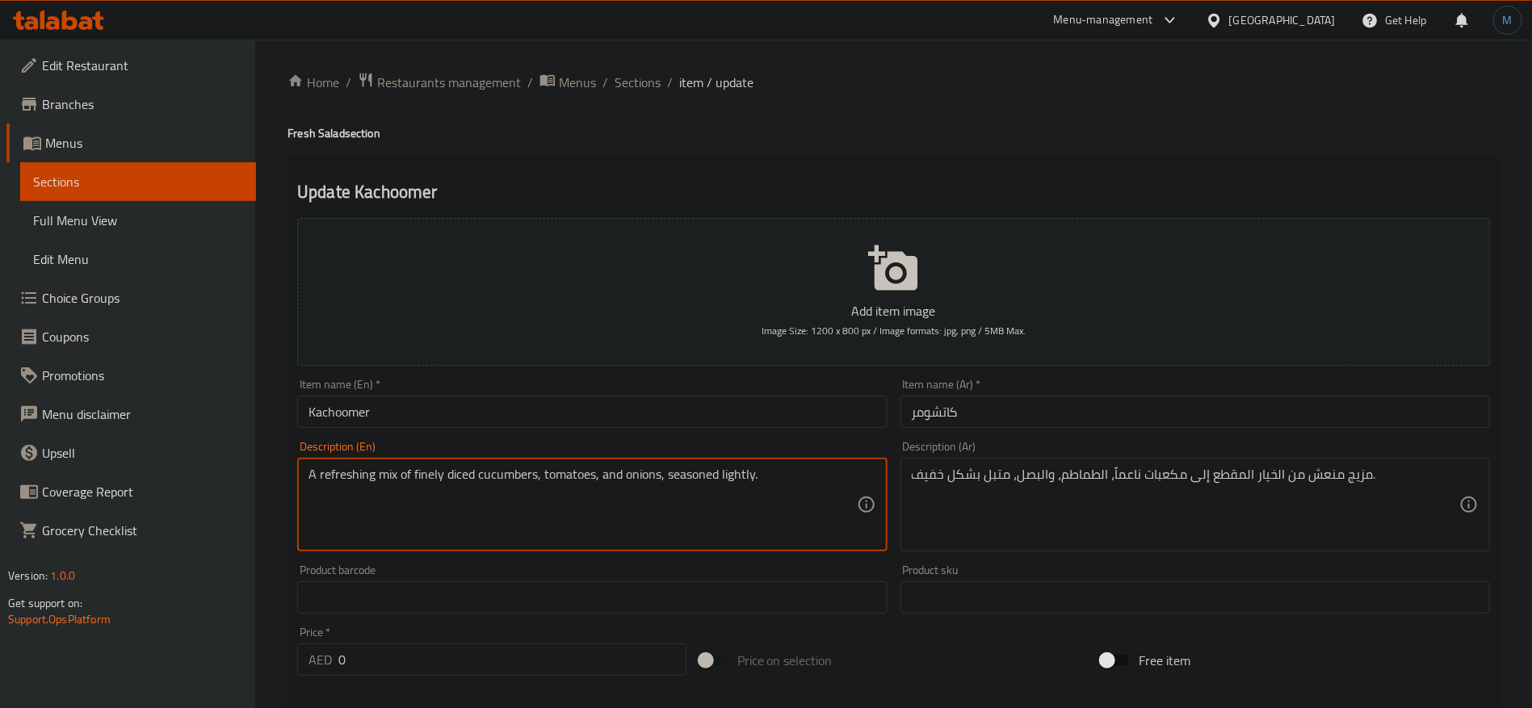
drag, startPoint x: 324, startPoint y: 472, endPoint x: 508, endPoint y: 485, distance: 184.6
click at [508, 485] on textarea "A refreshing mix of finely diced cucumbers, tomatoes, and onions, seasoned ligh…" at bounding box center [583, 505] width 548 height 77
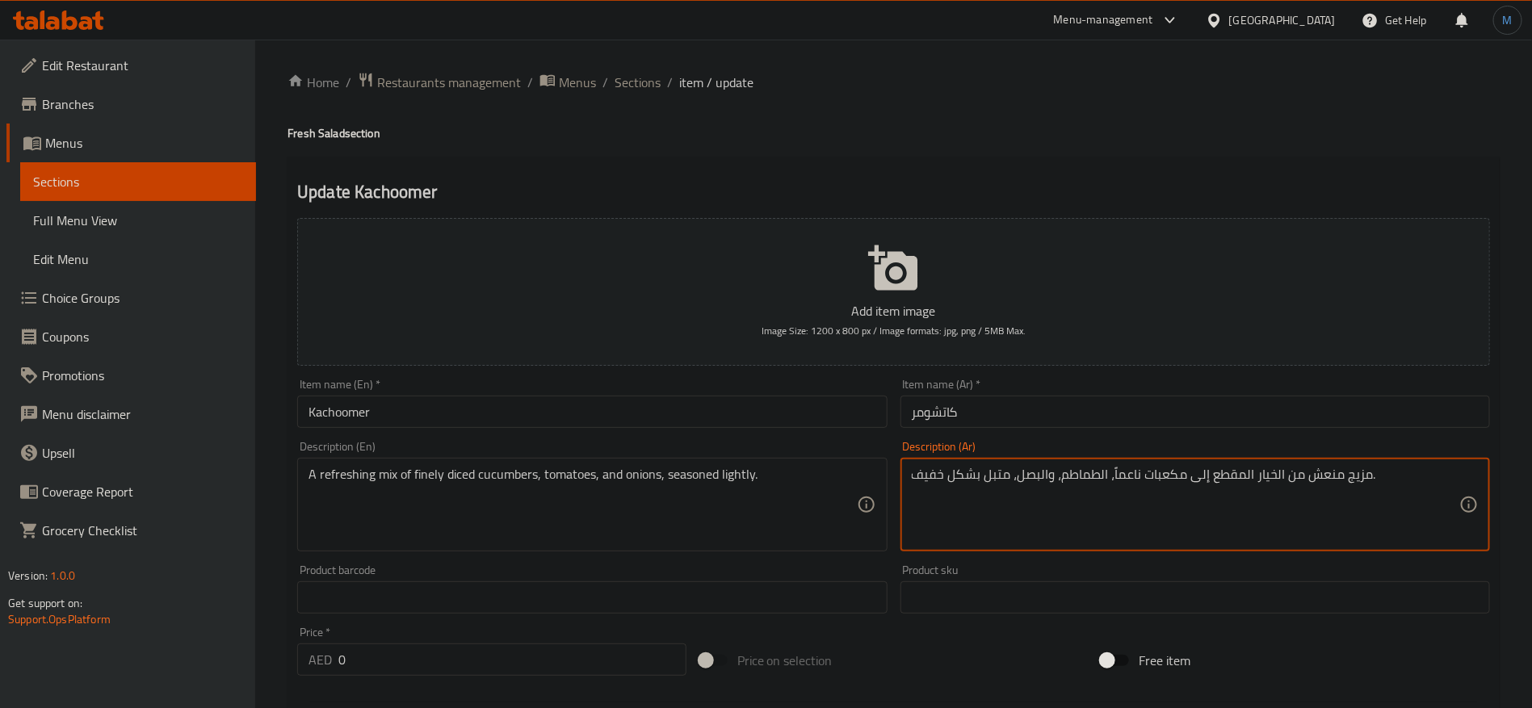
click at [1166, 478] on textarea "مزيج منعش من الخيار المقطع إلى مكعبات ناعماً، الطماطم، والبصل، متبل بشكل خفيف." at bounding box center [1186, 505] width 548 height 77
click at [1126, 473] on textarea "مزيج منعش من الخيار المقطع إلى مكعبات ناعماً، الطماطم، والبصل، متبل بشكل خفيف." at bounding box center [1186, 505] width 548 height 77
paste textarea "طعة إلى مكعبات ناعمة"
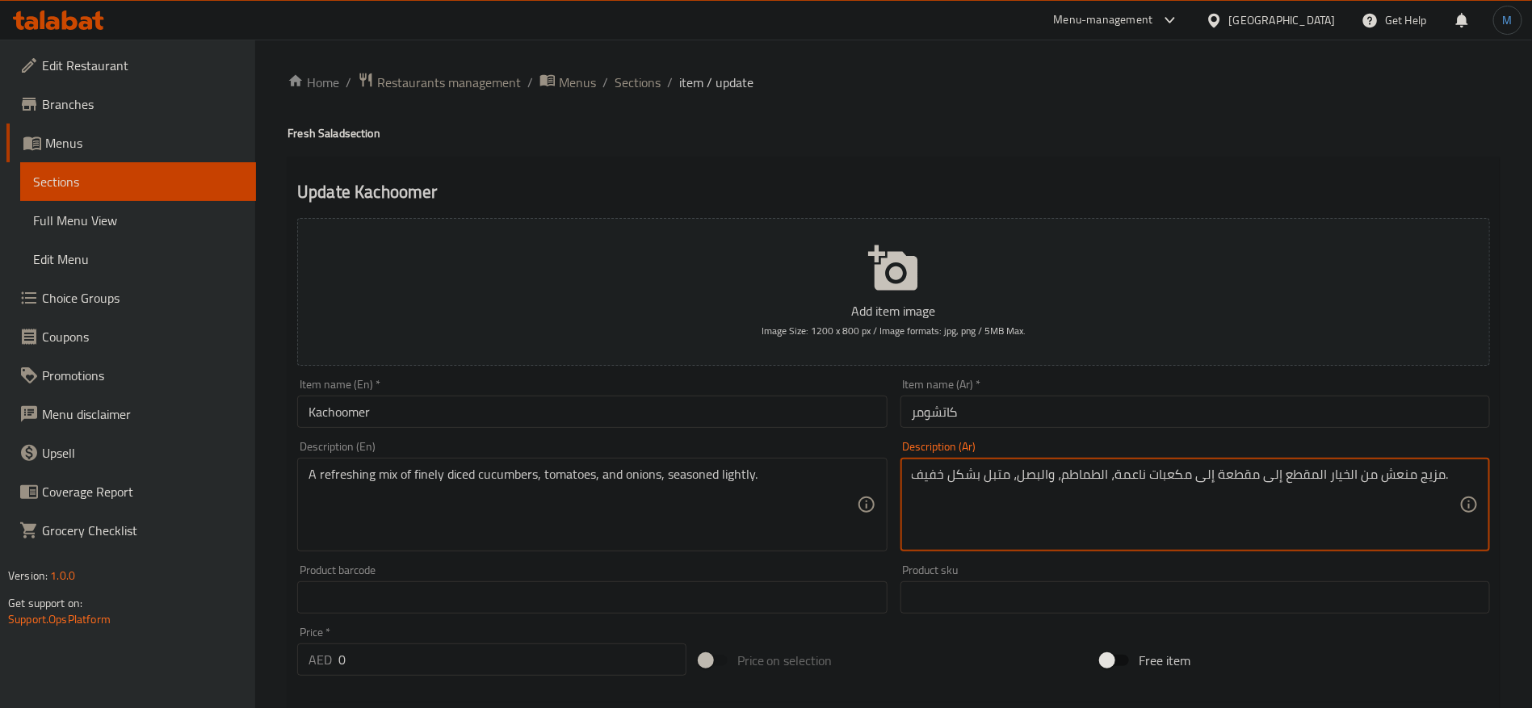
click at [1289, 476] on textarea "مزيج منعش من الخيار المقطع إلى مقطعة إلى مكعبات ناعمة، الطماطم، والبصل، متبل بش…" at bounding box center [1186, 505] width 548 height 77
click at [1273, 476] on textarea "مزيج منعش من الخيار المقطع إلى مقطعة إلى مكعبات ناعمة، الطماطم، والبصل، متبل بش…" at bounding box center [1186, 505] width 548 height 77
click at [1215, 475] on textarea "مزيج منعش من الخيار مقطعة إلى مكعبات ناعمة، الطماطم، والبصل، متبل بشكل خفيف." at bounding box center [1186, 505] width 548 height 77
type textarea "مزيج منعش من الخيار مقطع إلى مكعبات ناعمة، الطماطم، والبصل، متبل بشكل خفيف."
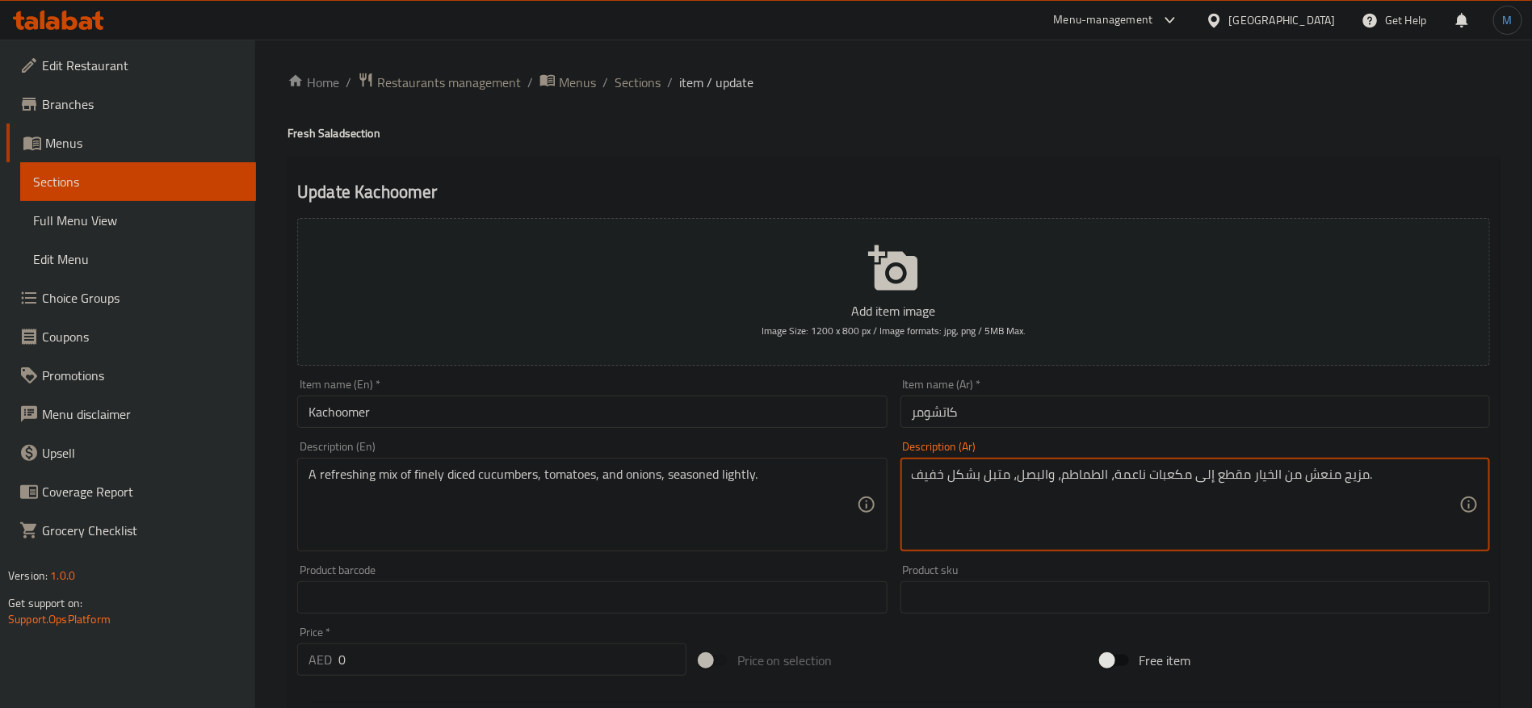
click at [754, 423] on input "Kachoomer" at bounding box center [592, 412] width 590 height 32
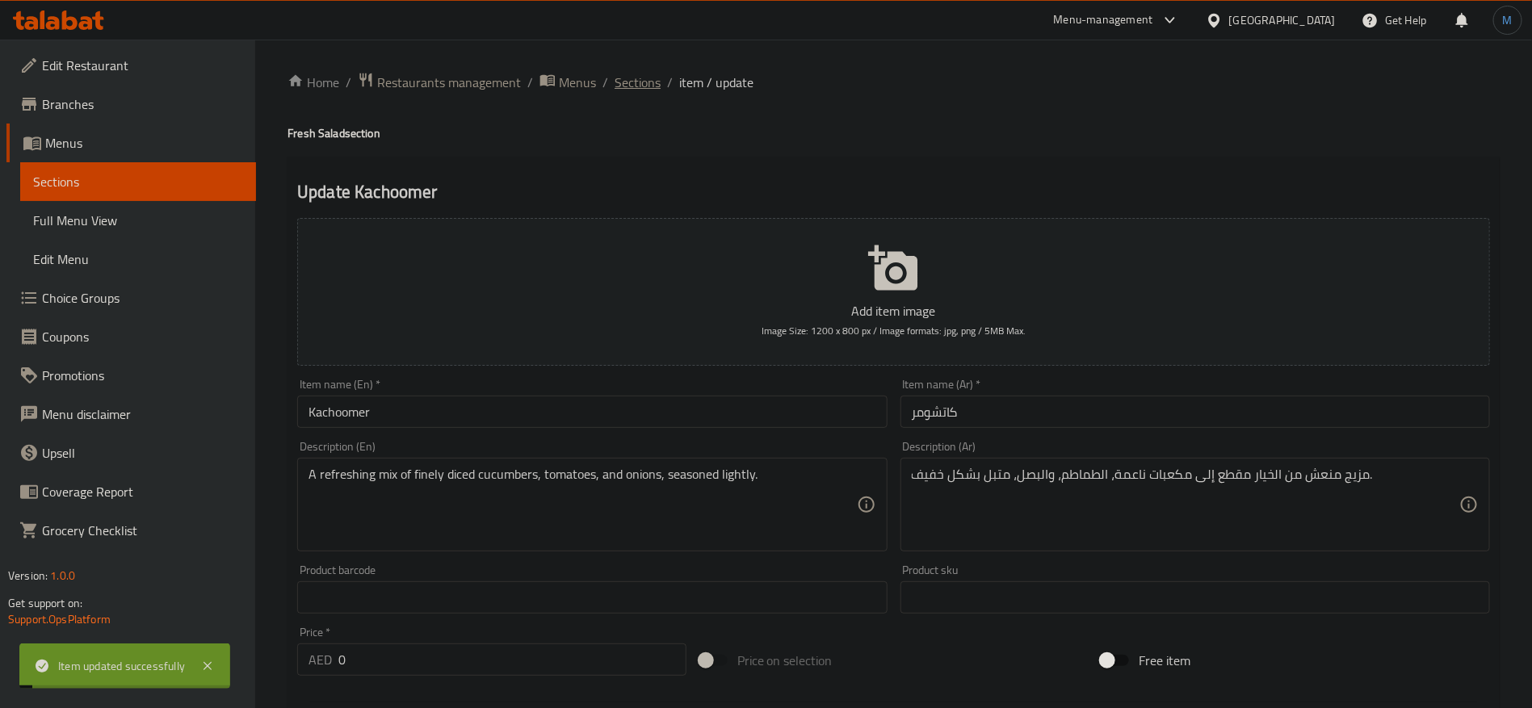
click at [621, 79] on span "Sections" at bounding box center [638, 82] width 46 height 19
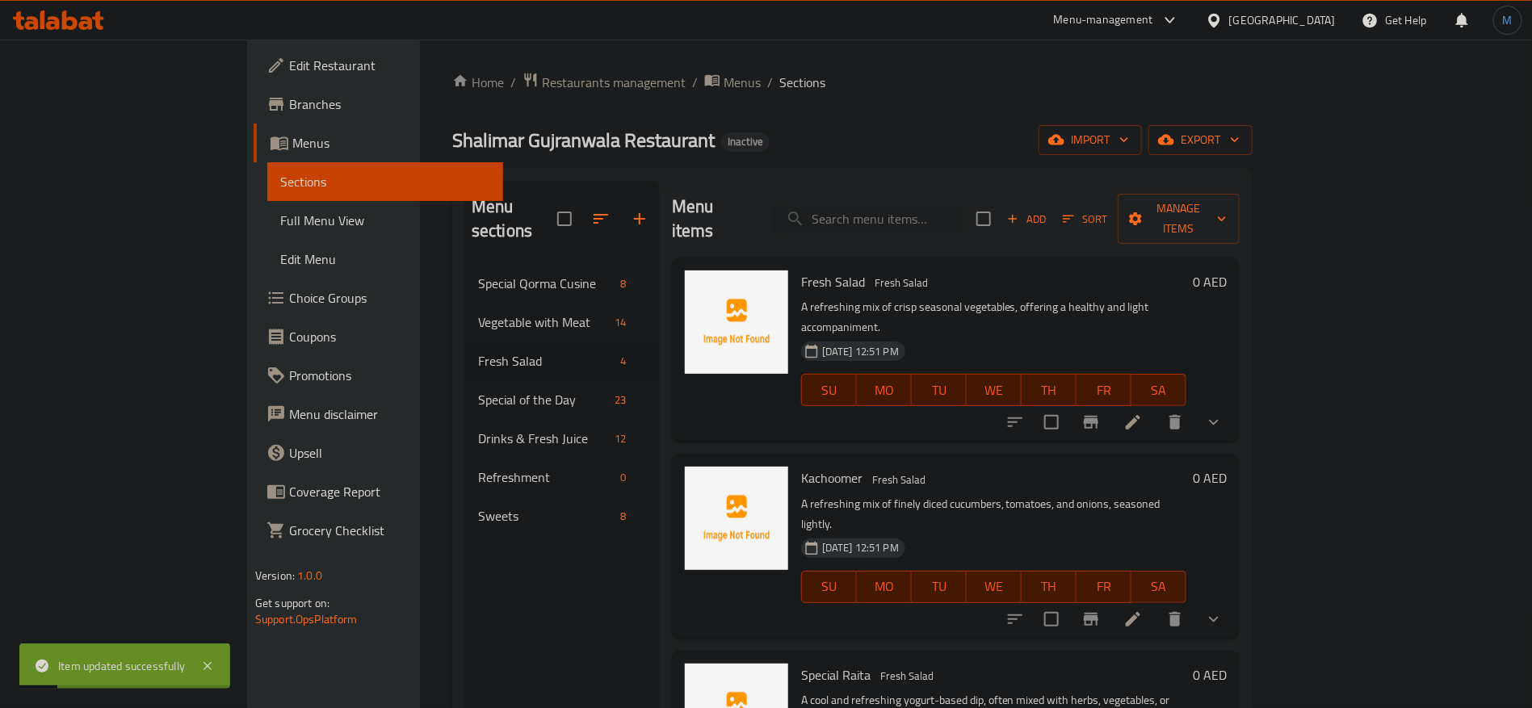
click at [801, 466] on span "Kachoomer" at bounding box center [831, 478] width 61 height 24
copy h6 "Kachoomer"
click at [1156, 605] on li at bounding box center [1133, 619] width 45 height 29
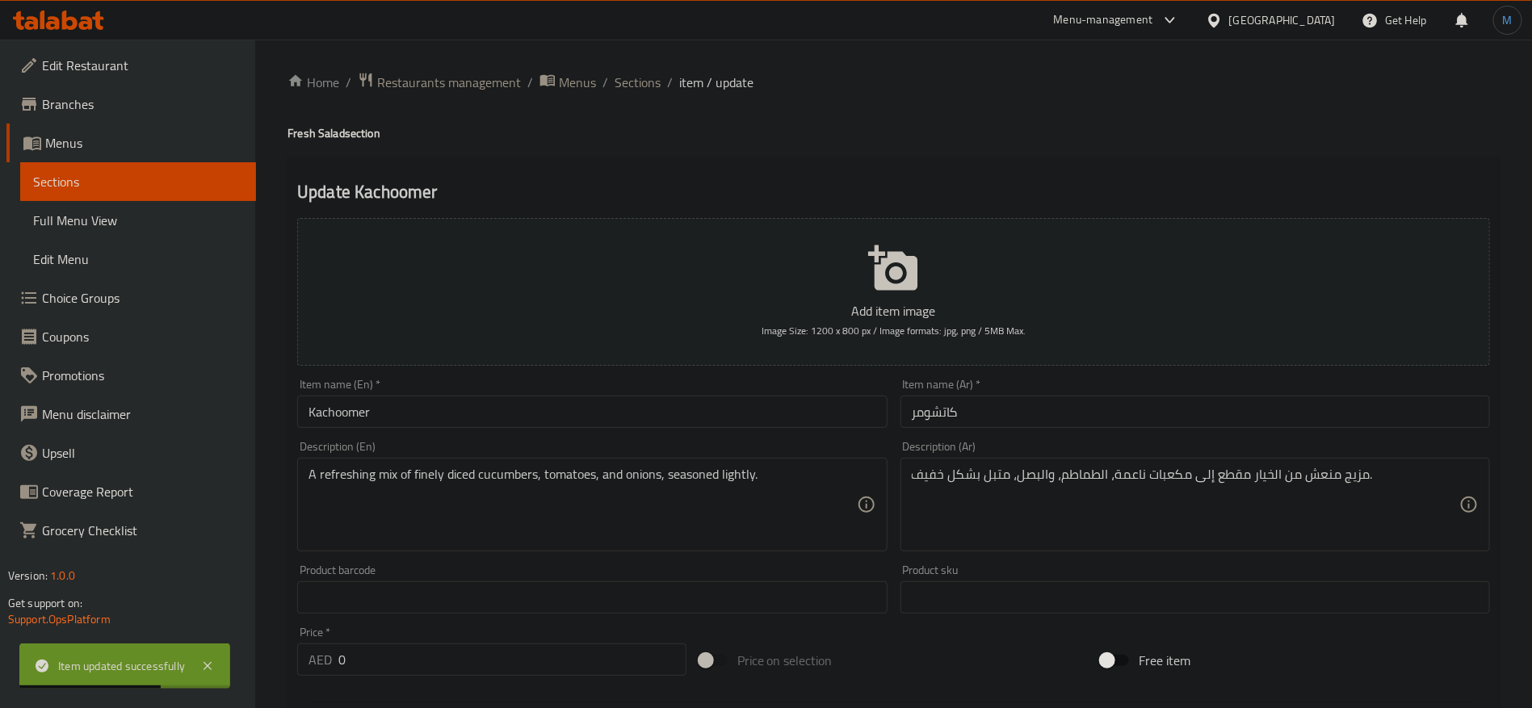
click at [790, 414] on input "Kachoomer" at bounding box center [592, 412] width 590 height 32
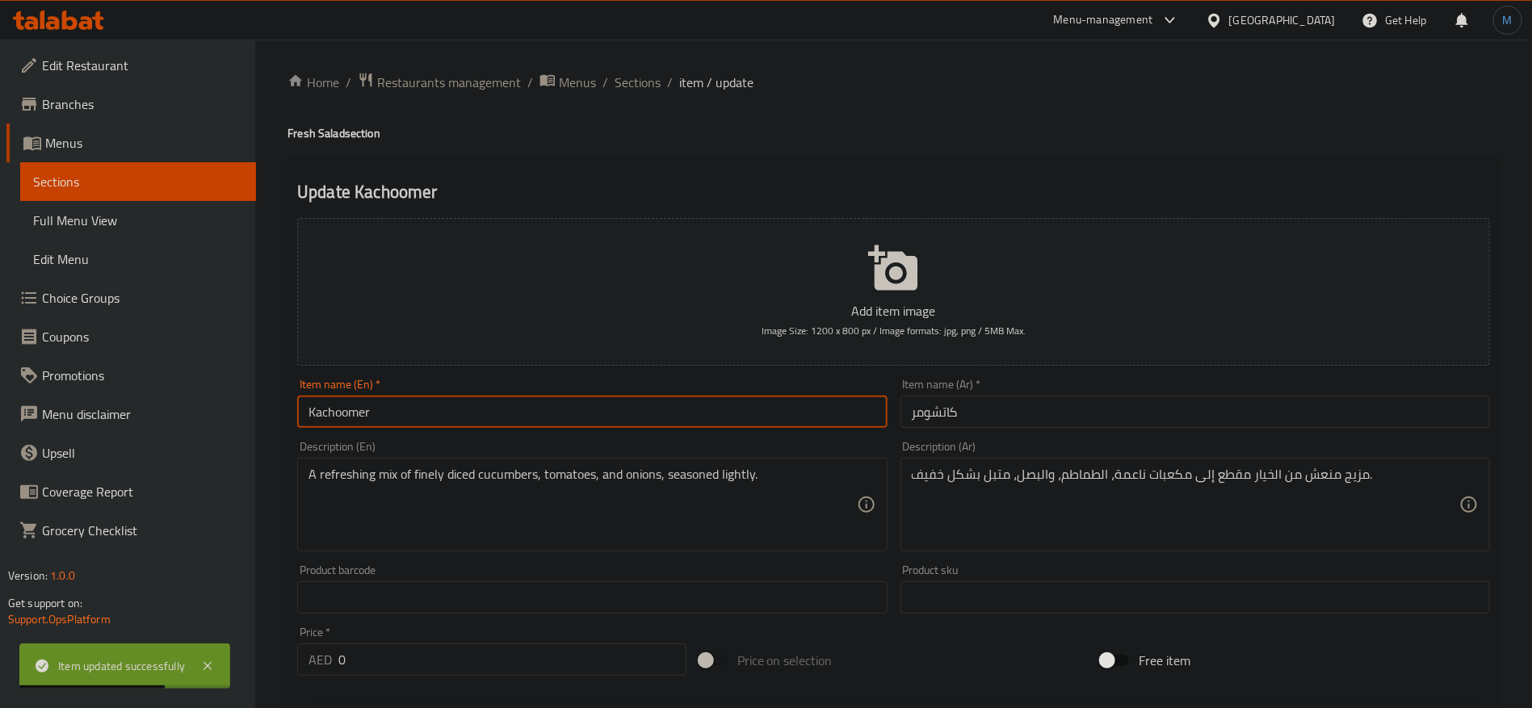
paste input "umb"
type input "Kachumber"
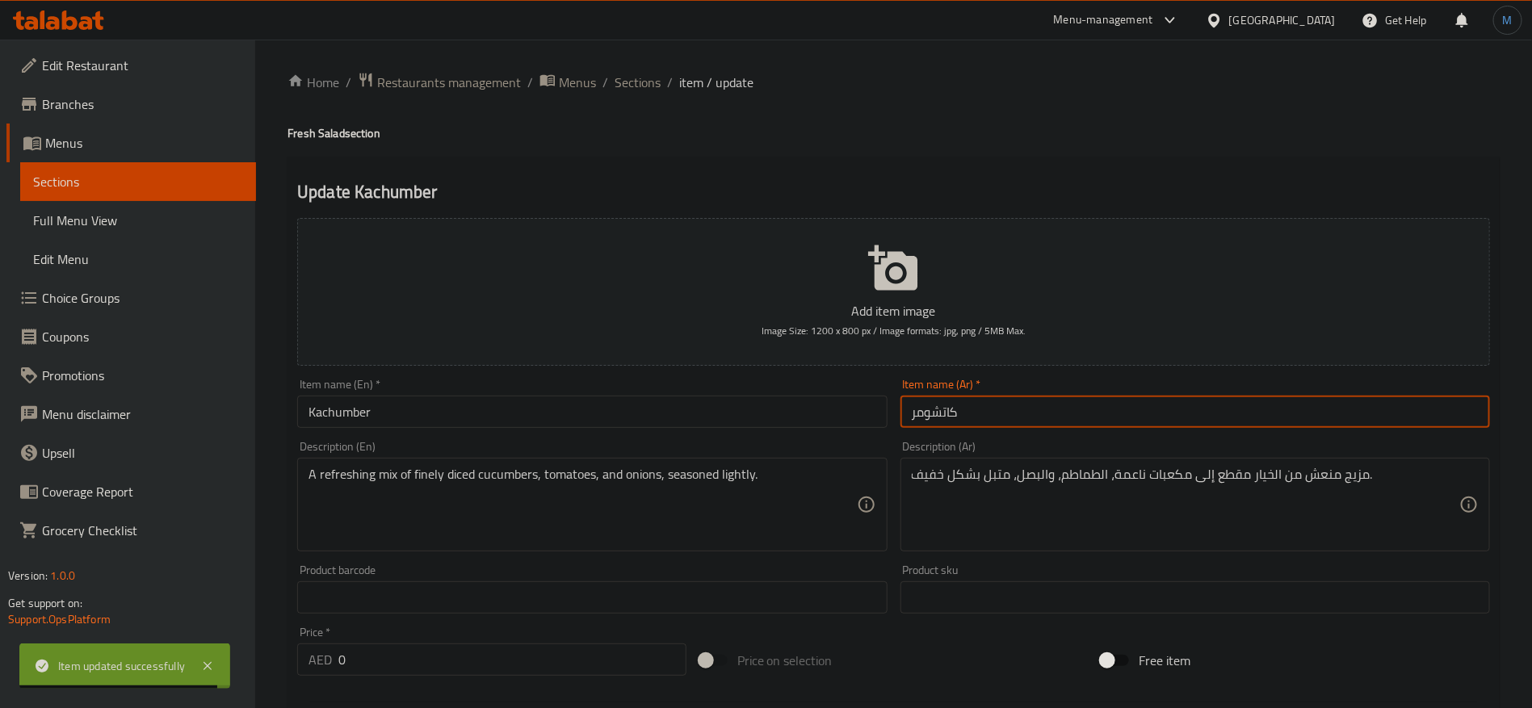
click at [1010, 410] on input "كاتشومر" at bounding box center [1196, 412] width 590 height 32
paste input "text"
type input "كاتشومبر"
click at [673, 80] on ol "Home / Restaurants management / Menus / Sections / item / update" at bounding box center [894, 82] width 1212 height 21
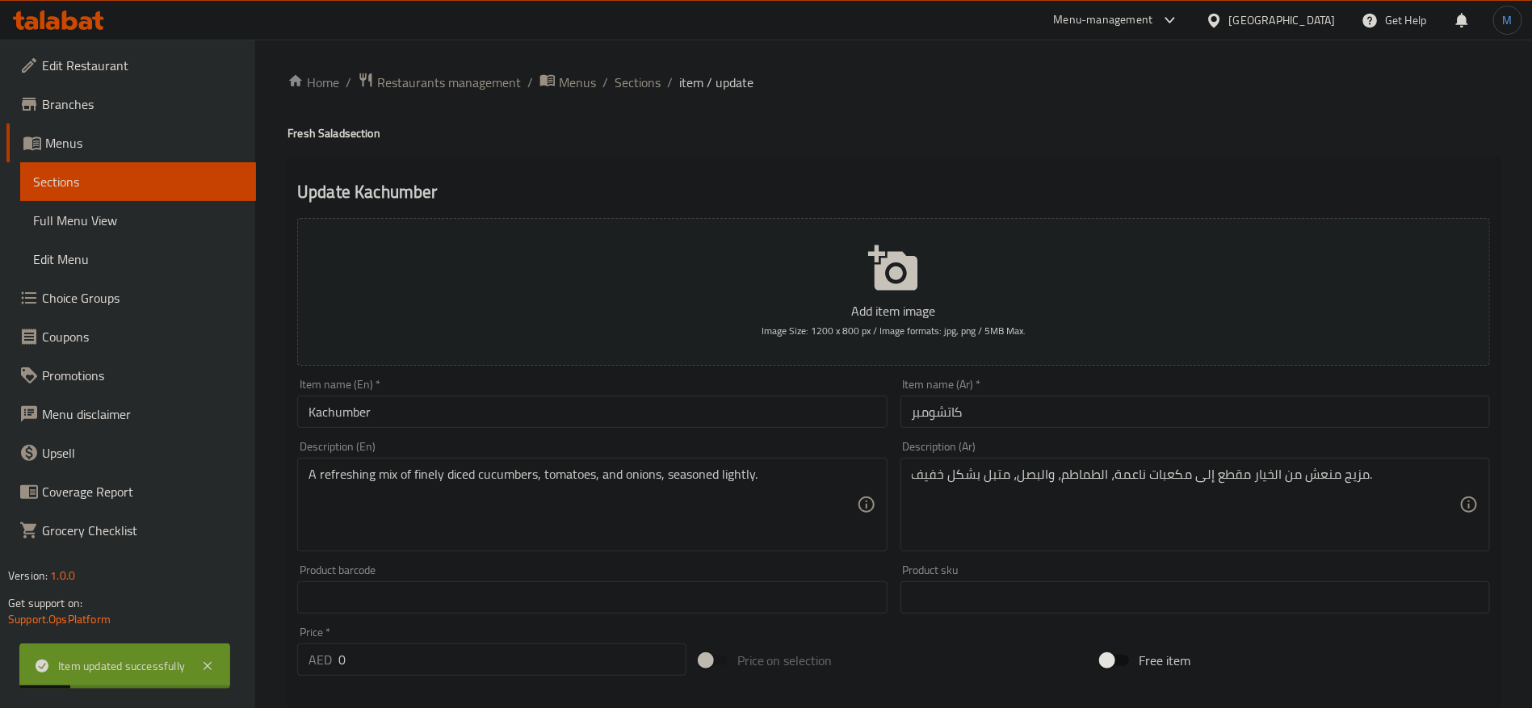
click at [667, 78] on li "/" at bounding box center [670, 82] width 6 height 19
click at [646, 80] on span "Sections" at bounding box center [638, 82] width 46 height 19
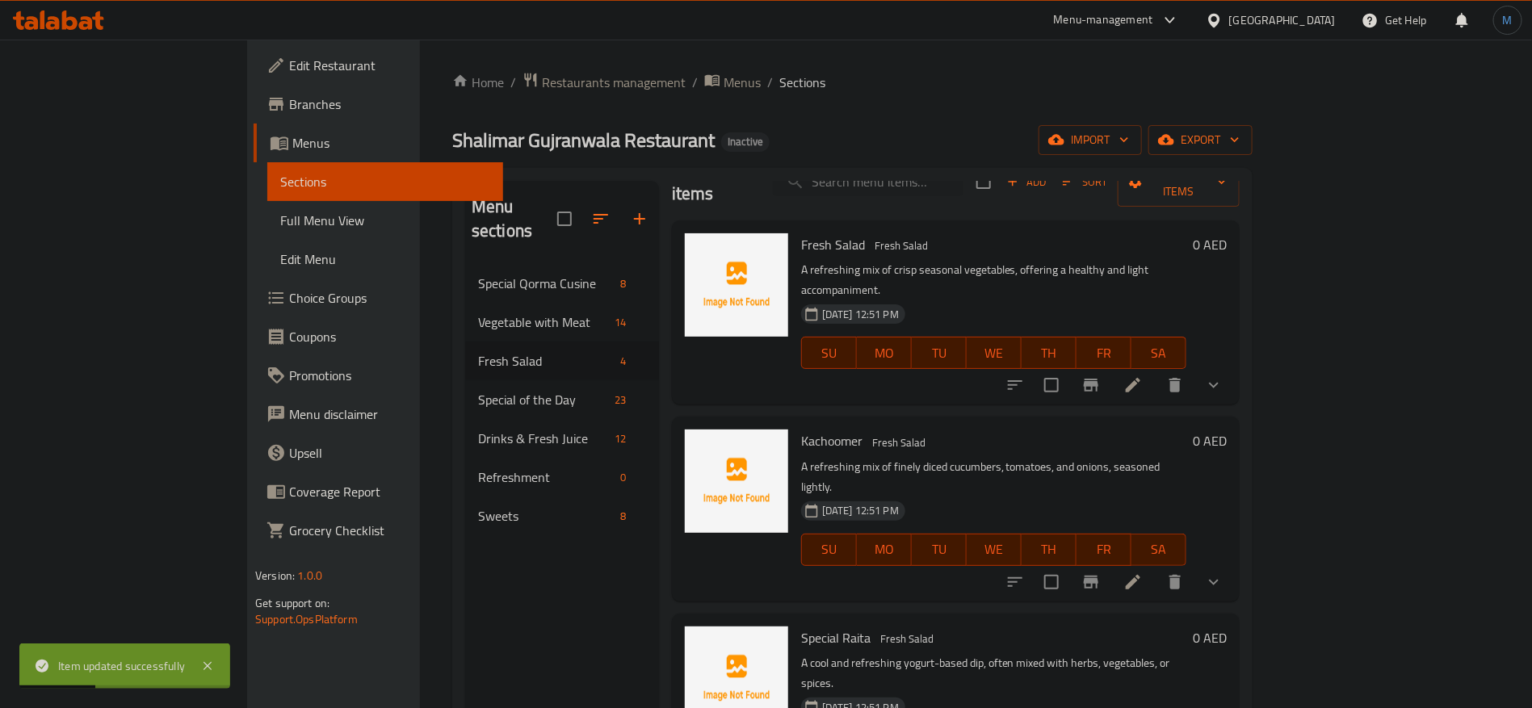
scroll to position [109, 0]
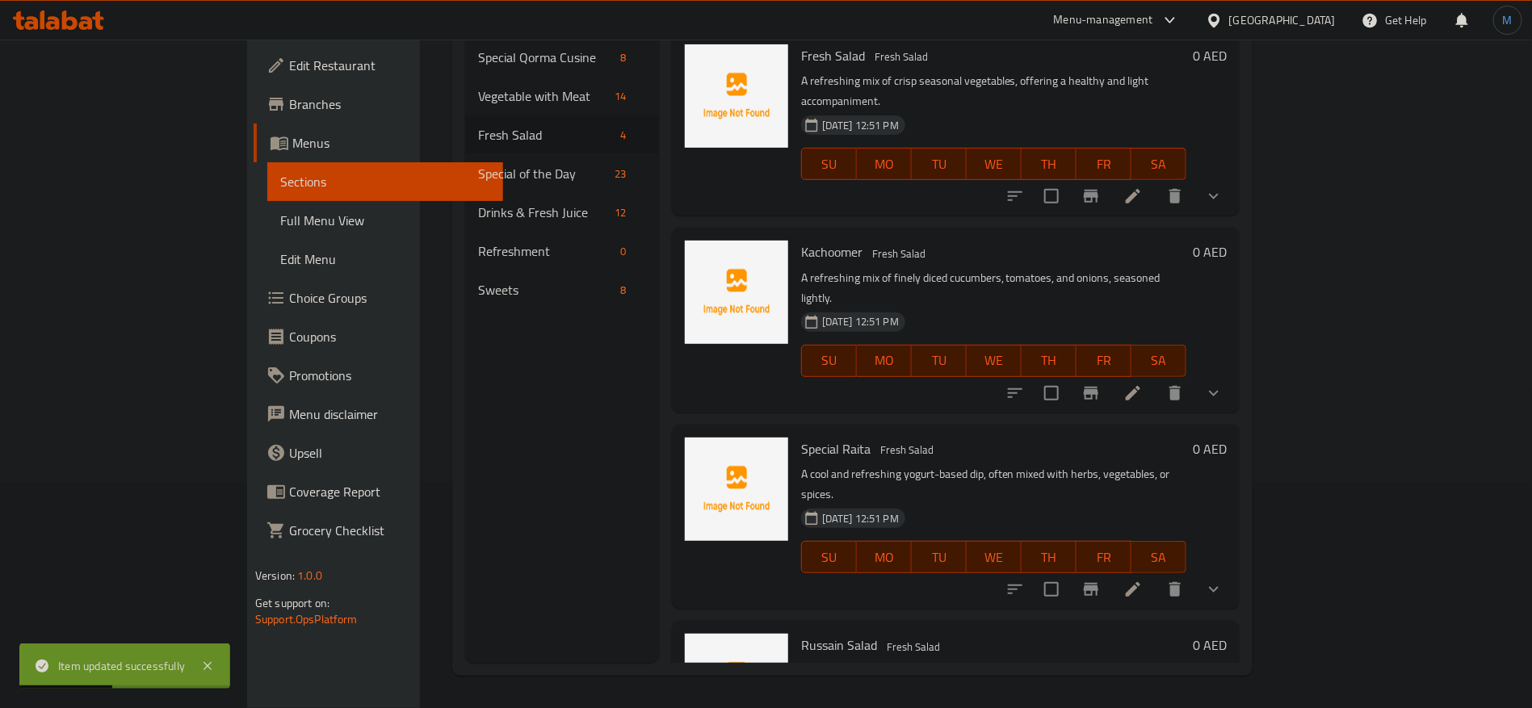
scroll to position [37, 0]
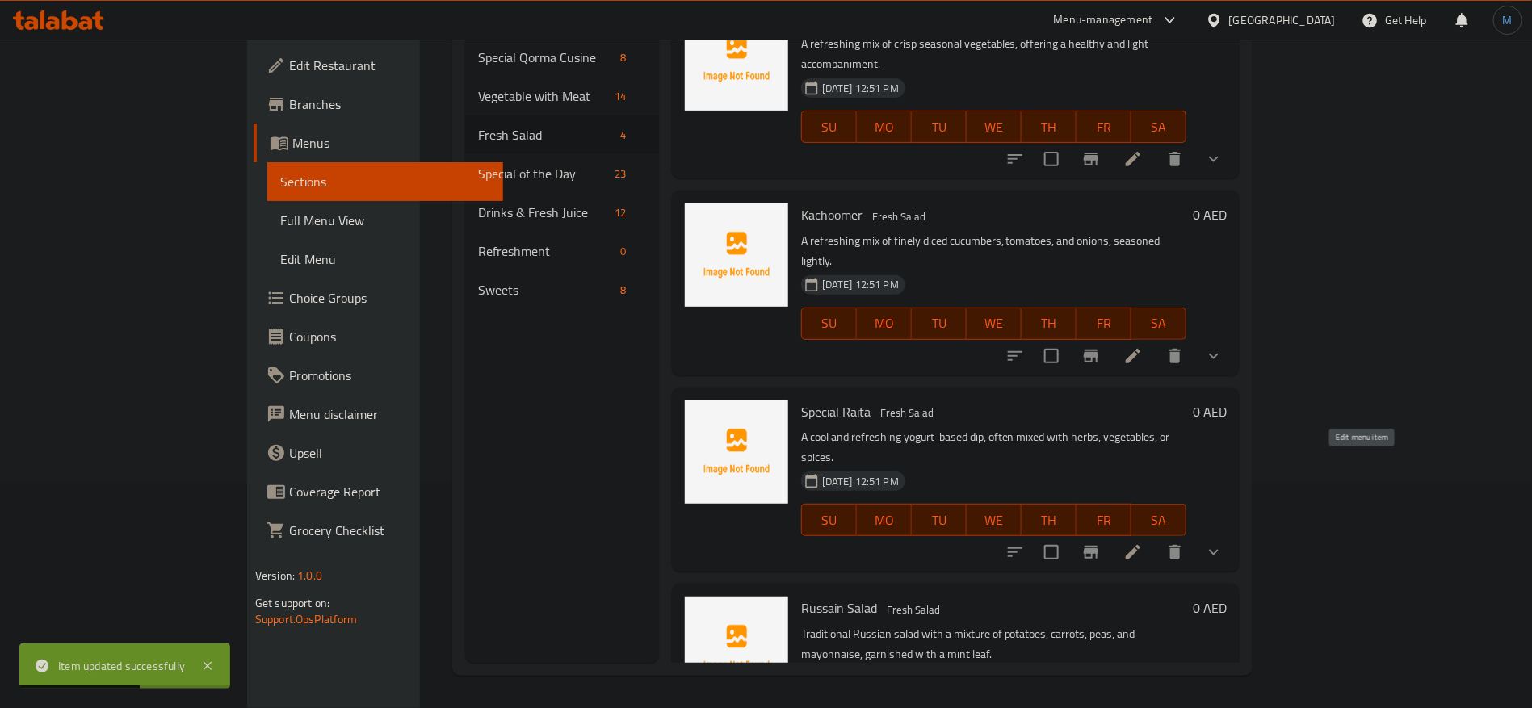
click at [1143, 543] on icon at bounding box center [1133, 552] width 19 height 19
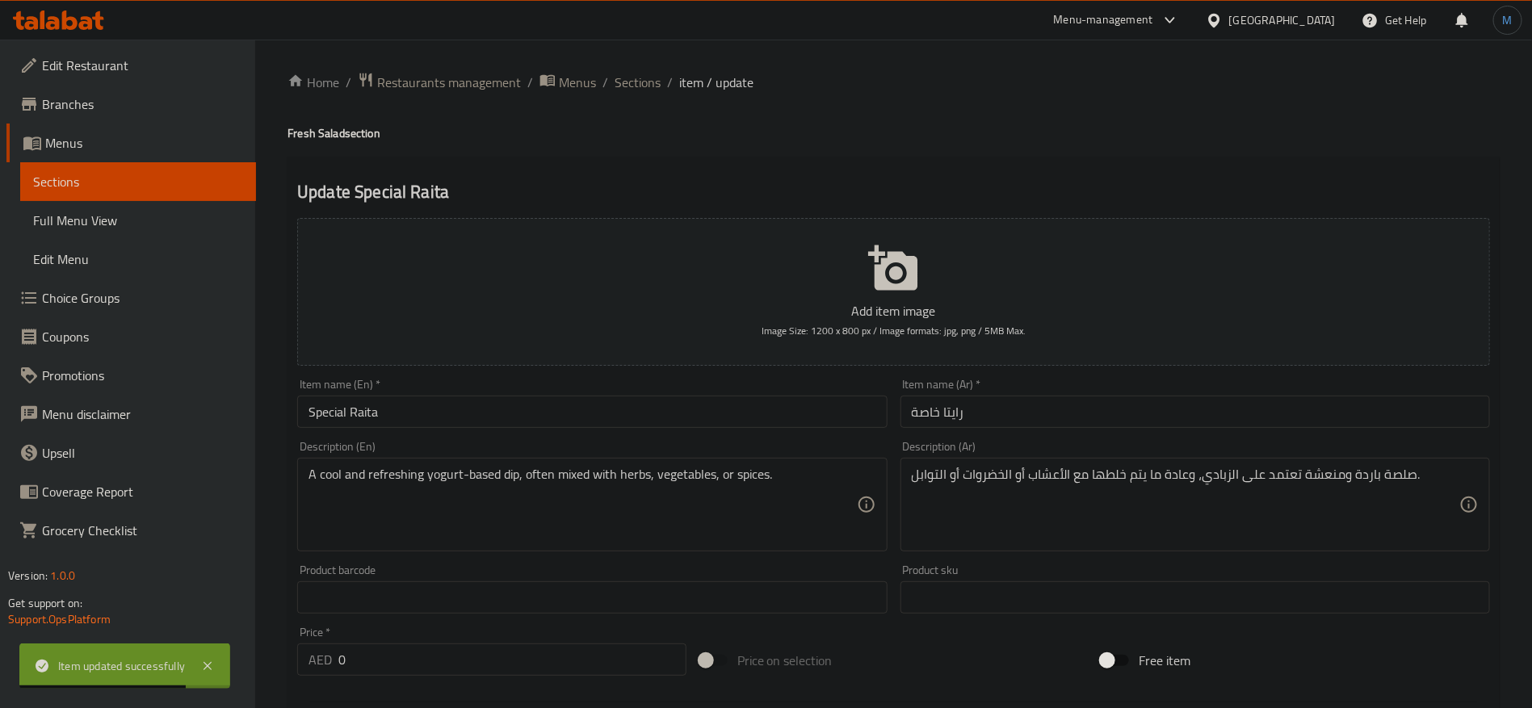
click at [1056, 431] on div "Item name (Ar)   * رايتا خاصة Item name (Ar) *" at bounding box center [1195, 403] width 603 height 62
click at [1061, 392] on div "Item name (Ar)   * رايتا خاصة Item name (Ar) *" at bounding box center [1196, 403] width 590 height 49
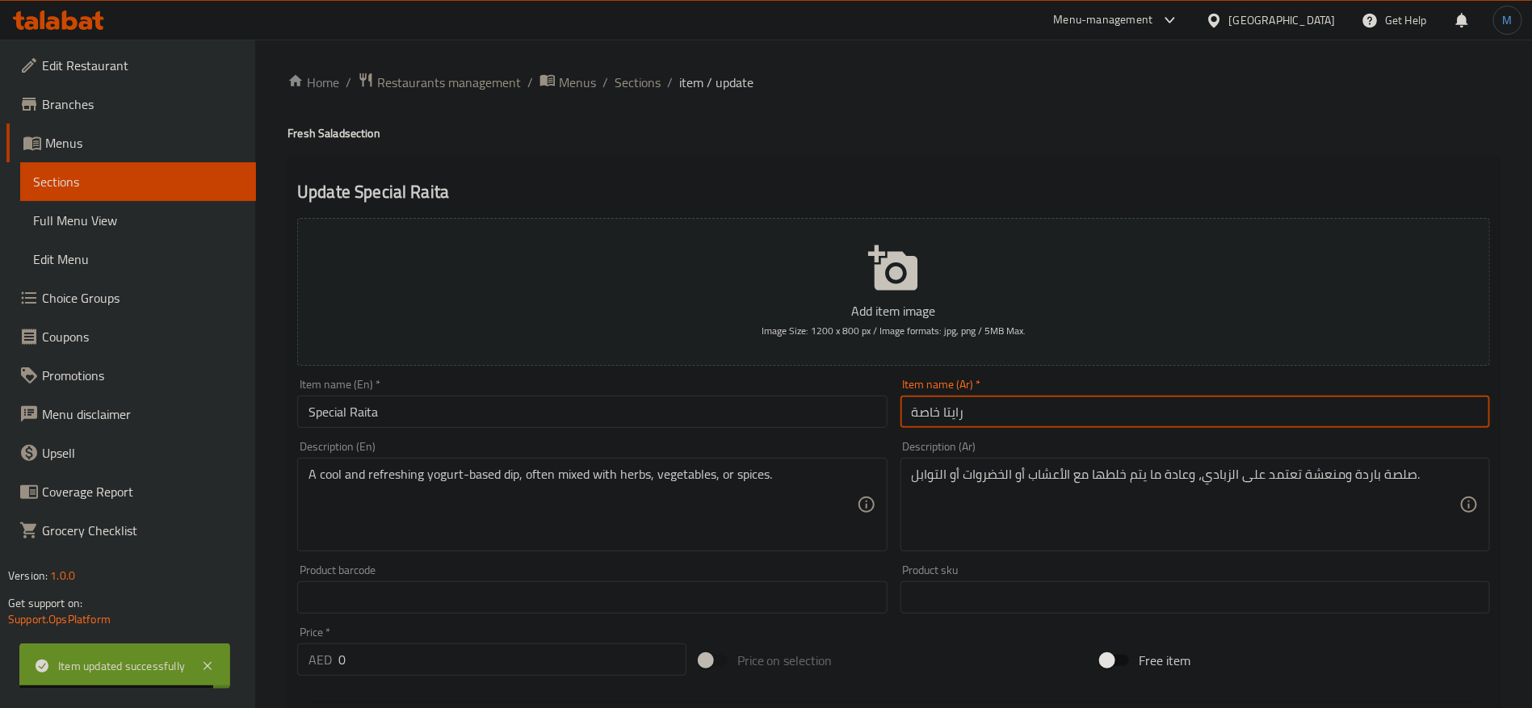
click at [1054, 412] on input "رايتا خاصة" at bounding box center [1196, 412] width 590 height 32
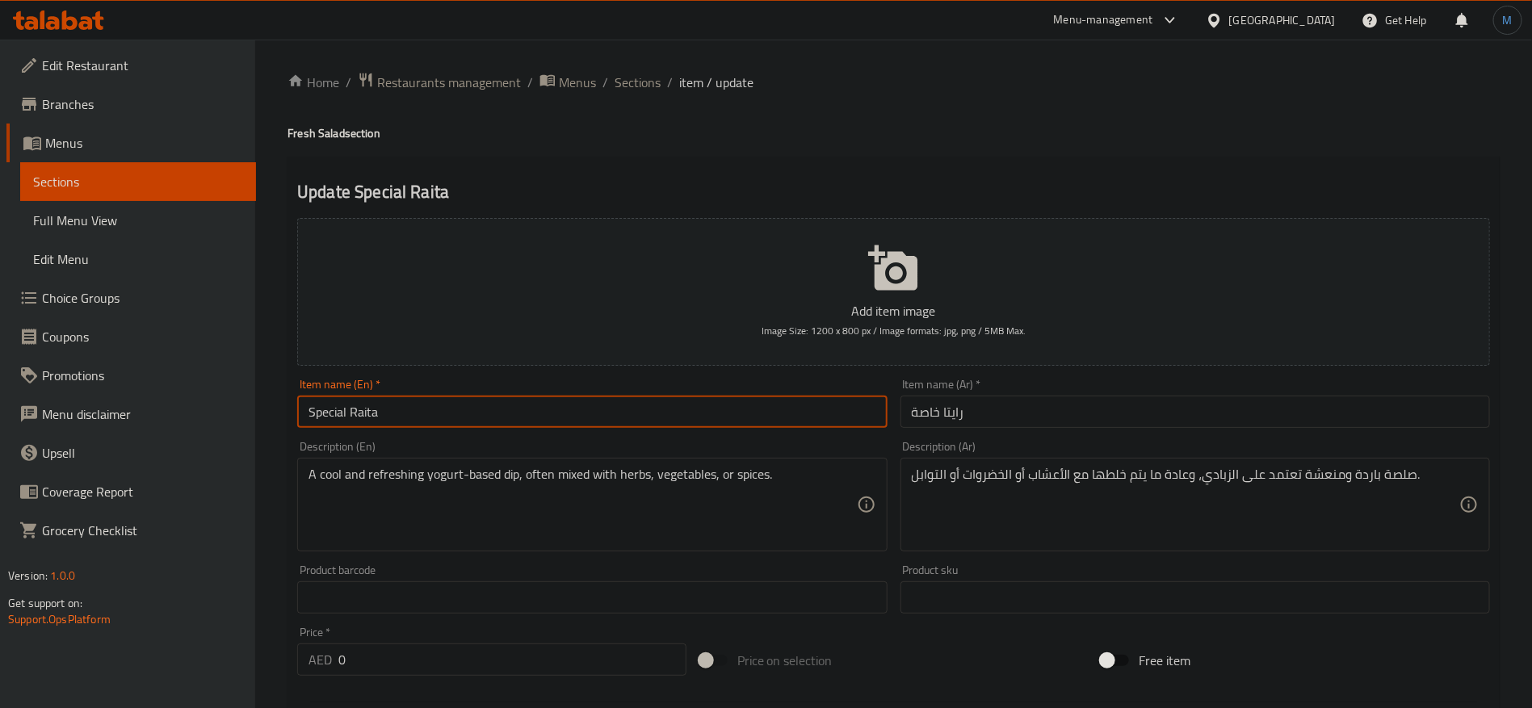
click at [792, 418] on input "Special Raita" at bounding box center [592, 412] width 590 height 32
click at [966, 421] on input "رايتا خاصة" at bounding box center [1196, 412] width 590 height 32
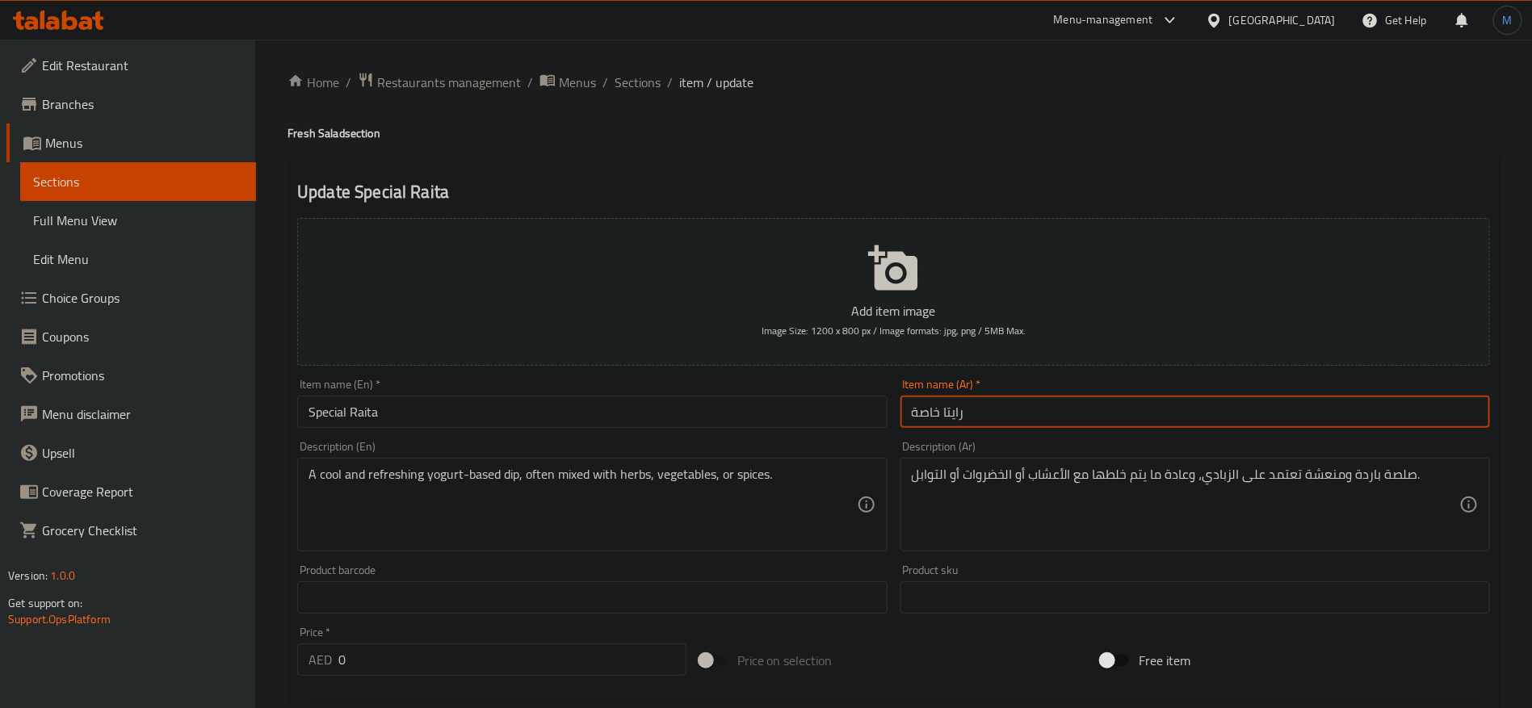
click at [966, 421] on input "رايتا خاصة" at bounding box center [1196, 412] width 590 height 32
click at [952, 421] on input "رايتا خاصة" at bounding box center [1196, 412] width 590 height 32
click at [954, 420] on input "رايتا خاصة" at bounding box center [1196, 412] width 590 height 32
paste input "رايتا"
click at [964, 415] on input "رايتا خاصة" at bounding box center [1196, 412] width 590 height 32
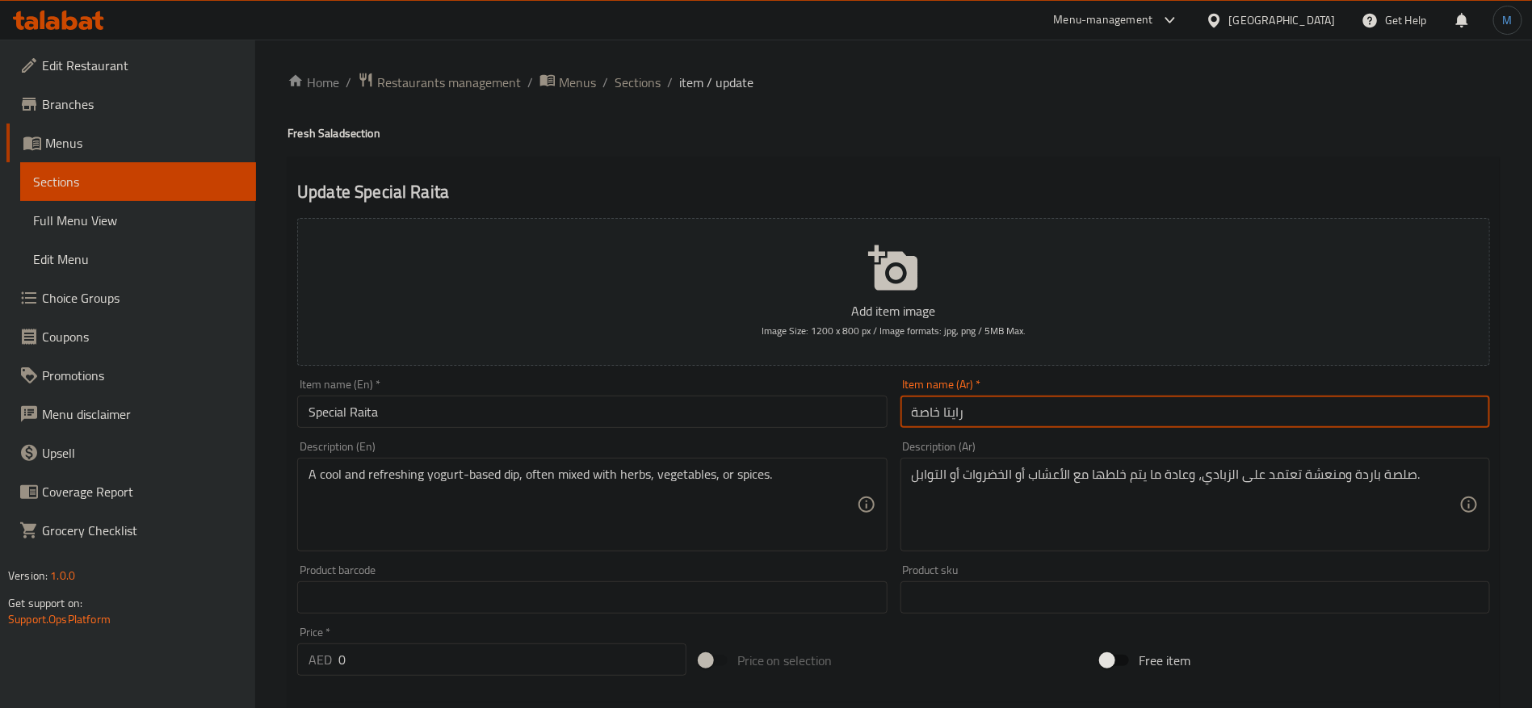
click at [964, 415] on input "رايتا خاصة" at bounding box center [1196, 412] width 590 height 32
click at [950, 410] on input "رايتا خاصة" at bounding box center [1196, 412] width 590 height 32
paste input "text"
click at [1087, 411] on input "رايتا خاصة" at bounding box center [1196, 412] width 590 height 32
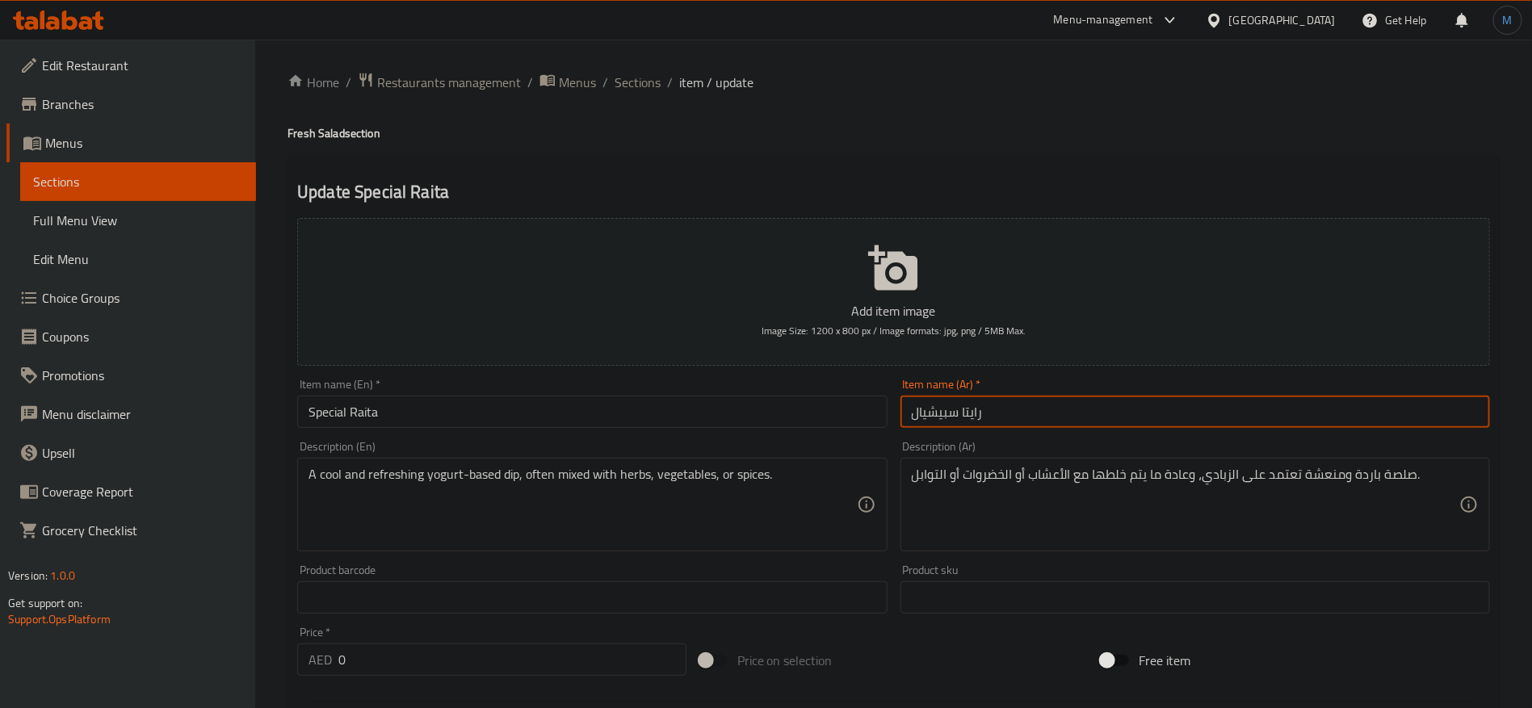
type input "رايتا سبيشيال"
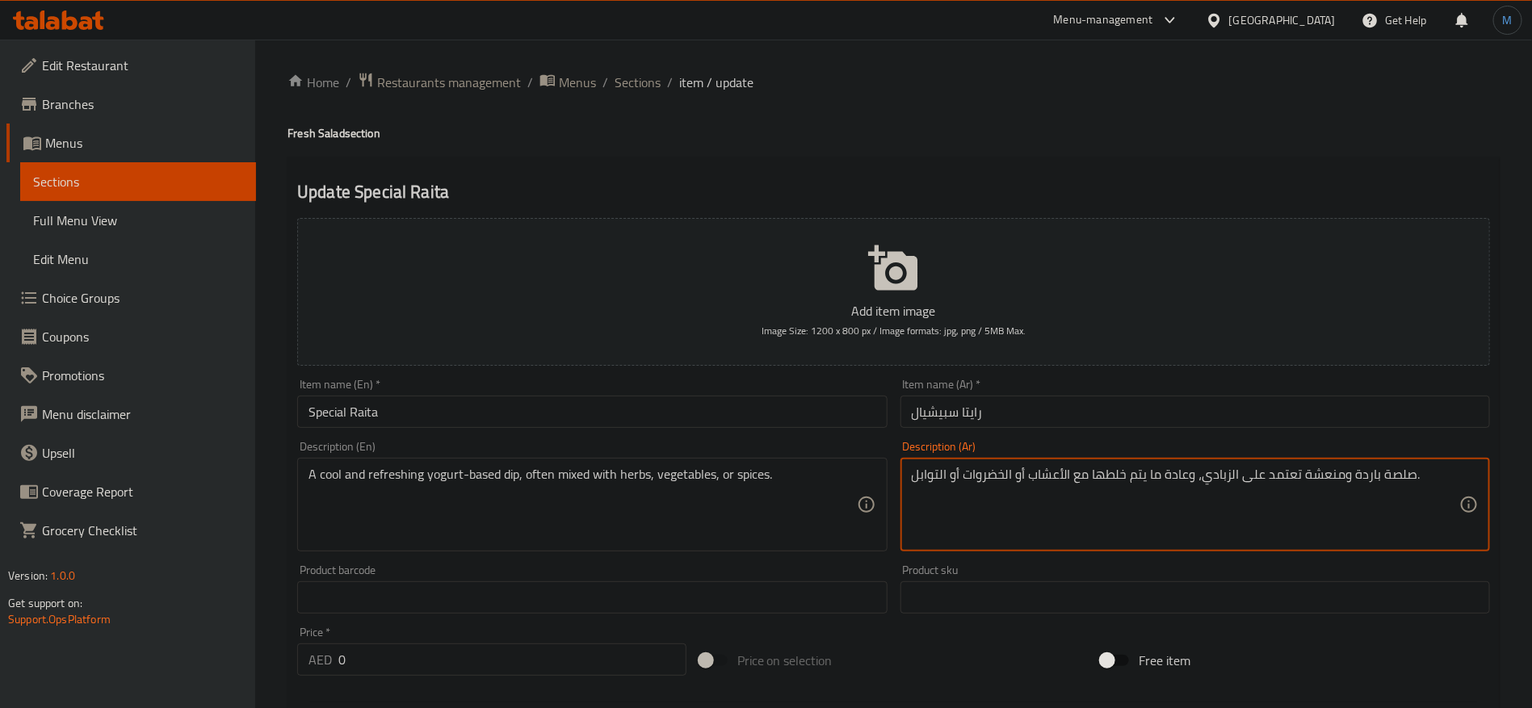
click at [1277, 475] on textarea "صلصة باردة ومنعشة تعتمد على الزبادي، وعادة ما يتم خلطها مع الأعشاب أو الخضروات …" at bounding box center [1186, 505] width 548 height 77
type textarea "صلصة باردة ومنعشة اساسها صلصة الزبادي، وعادة ما يتم خلطها مع الأعشاب أو الخضروا…"
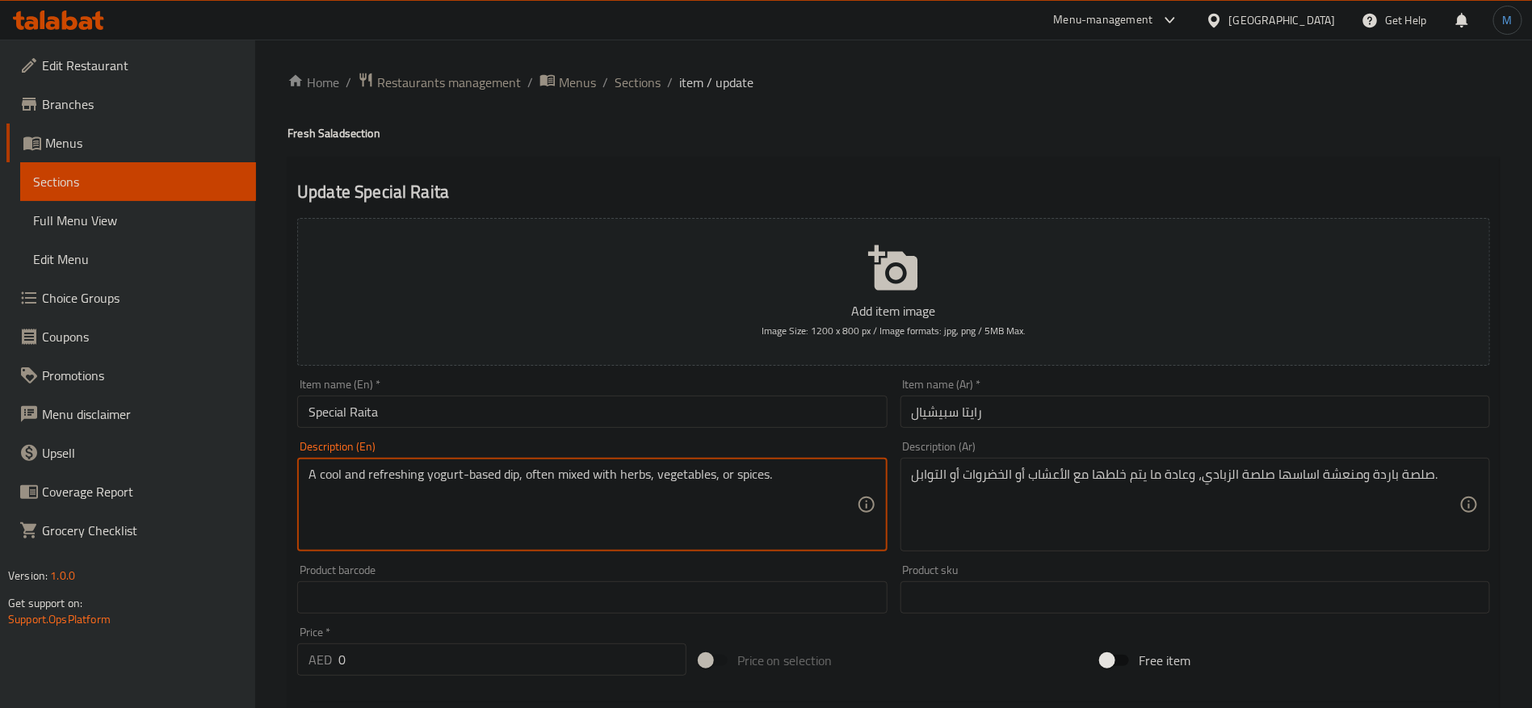
click at [527, 472] on textarea "A cool and refreshing yogurt-based dip, often mixed with herbs, vegetables, or …" at bounding box center [583, 505] width 548 height 77
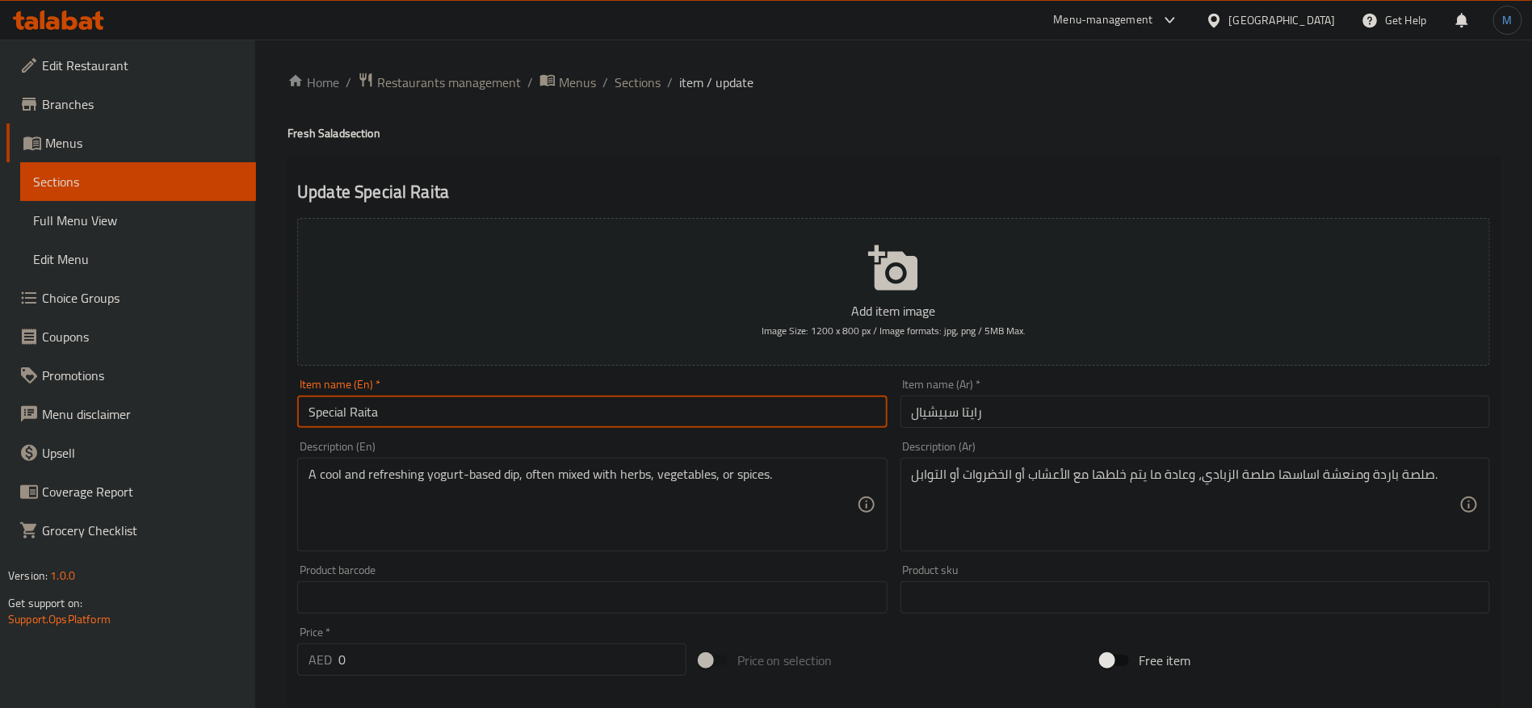
click at [563, 420] on input "Special Raita" at bounding box center [592, 412] width 590 height 32
click at [674, 415] on input "Special Raita" at bounding box center [592, 412] width 590 height 32
click at [632, 90] on span "Sections" at bounding box center [638, 82] width 46 height 19
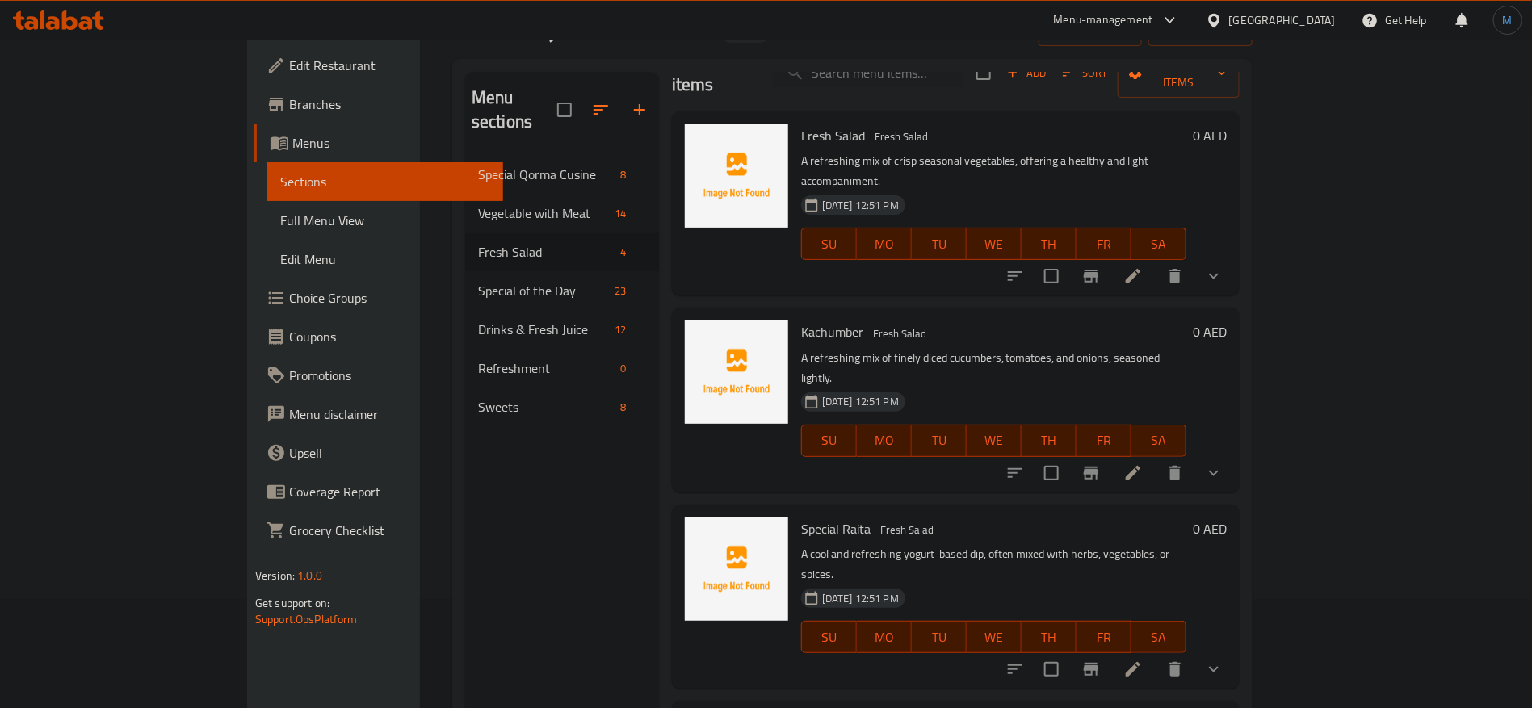
scroll to position [121, 0]
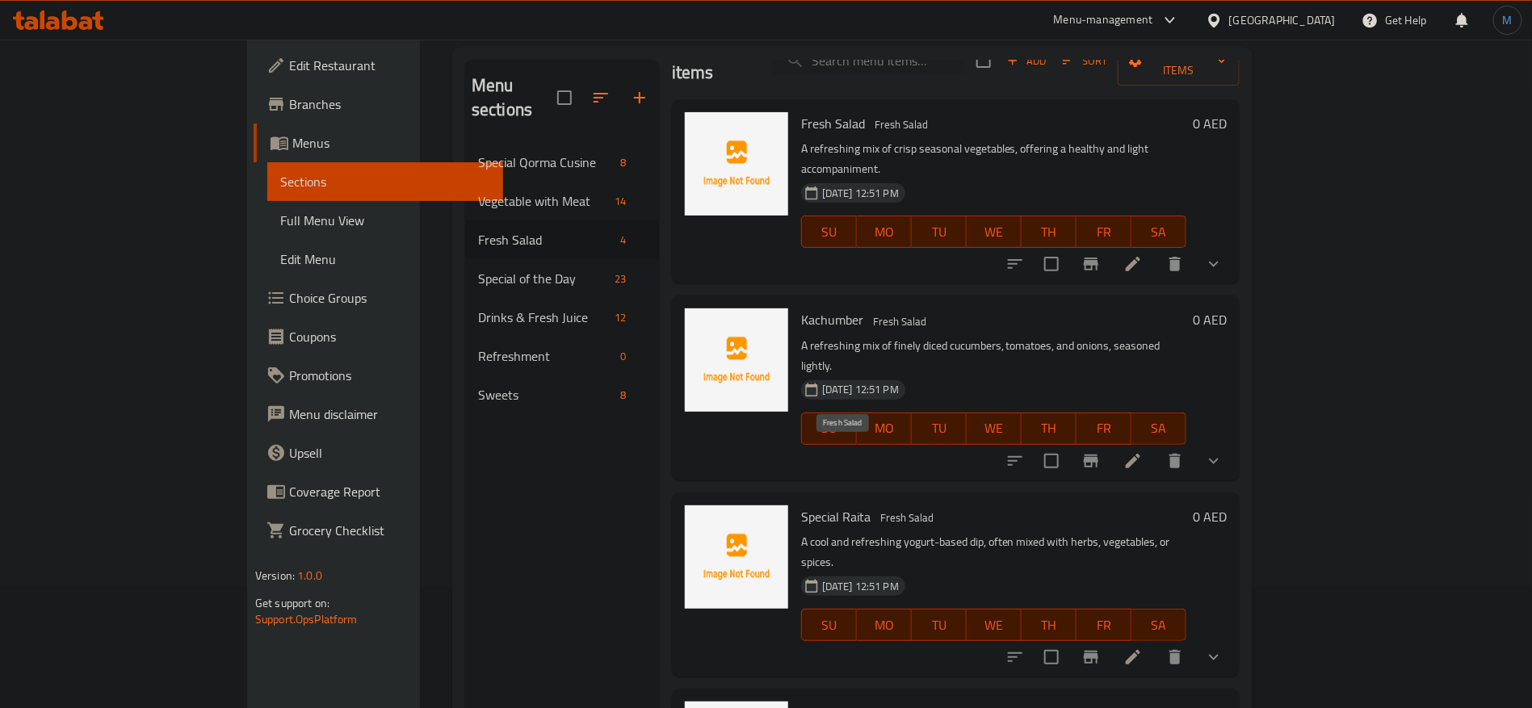
click at [874, 509] on span "Fresh Salad" at bounding box center [907, 518] width 66 height 19
click at [1181, 650] on icon "delete" at bounding box center [1175, 657] width 11 height 15
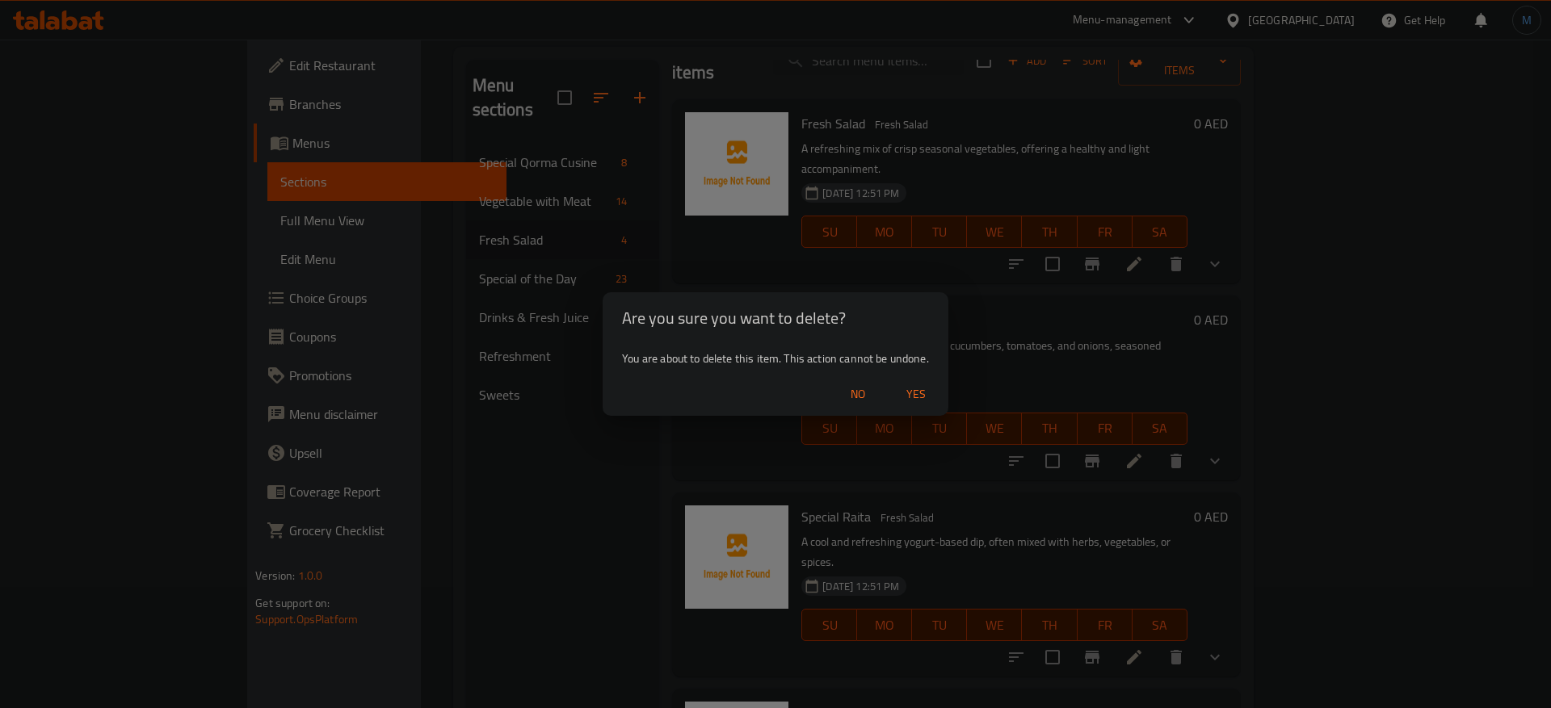
click at [918, 380] on button "Yes" at bounding box center [916, 395] width 52 height 30
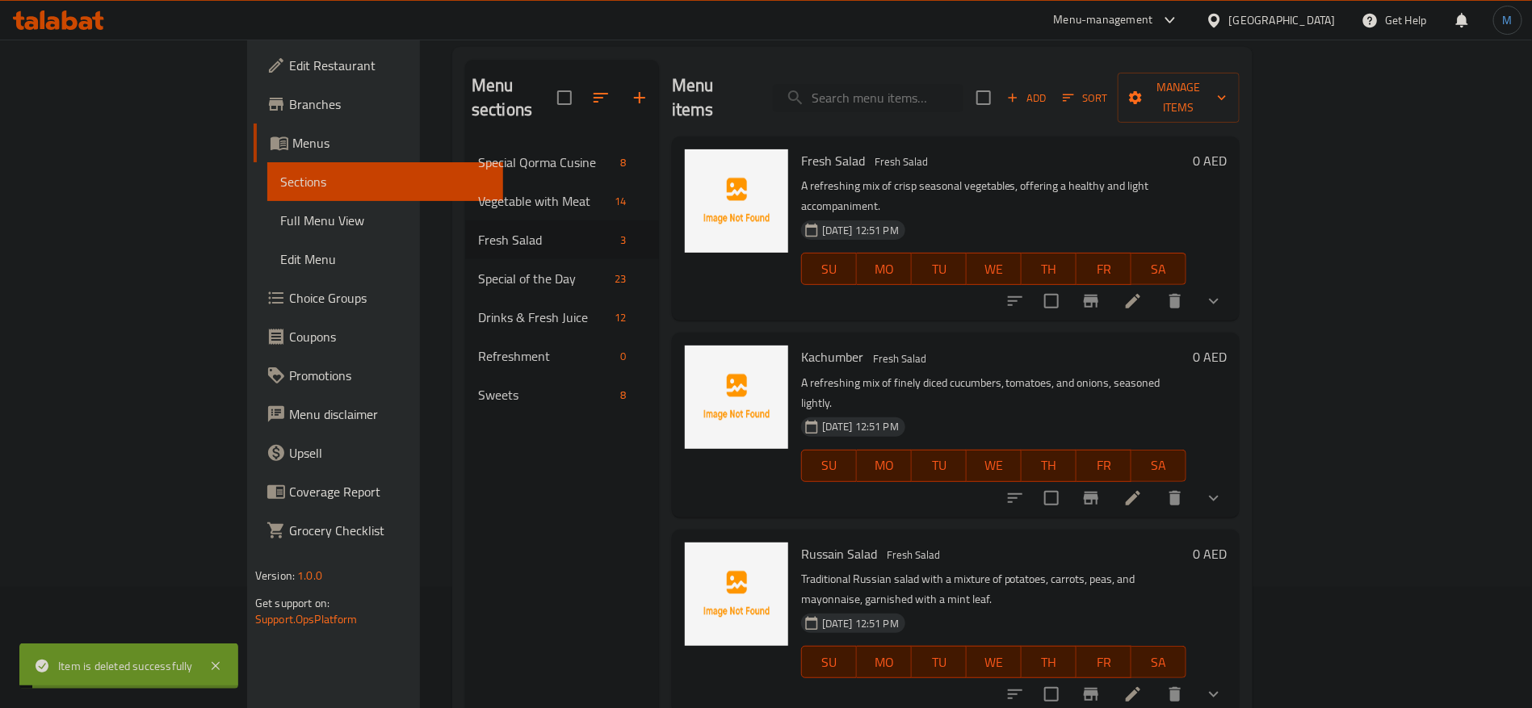
scroll to position [0, 0]
click at [1156, 680] on li at bounding box center [1133, 694] width 45 height 29
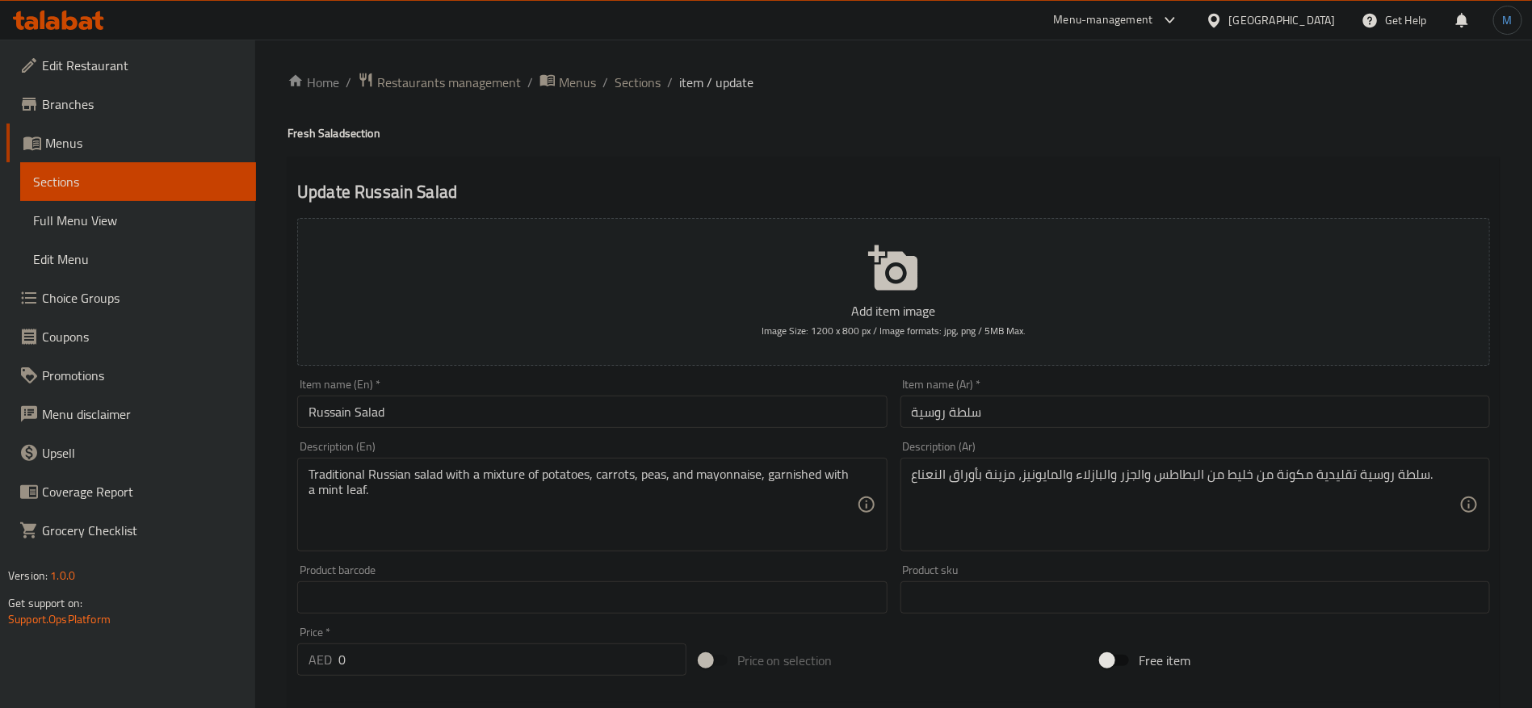
click at [821, 419] on input "Russain Salad" at bounding box center [592, 412] width 590 height 32
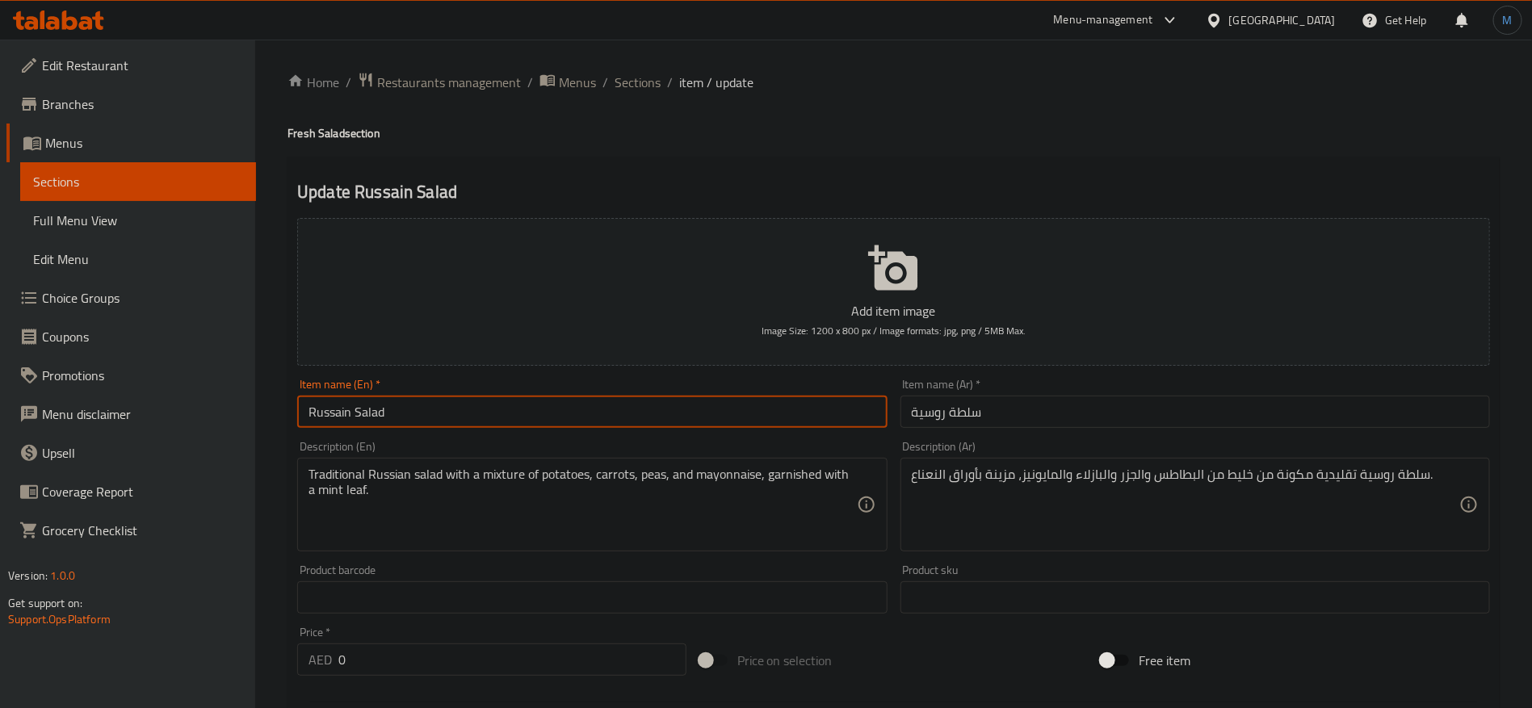
type input "Russian Salad"
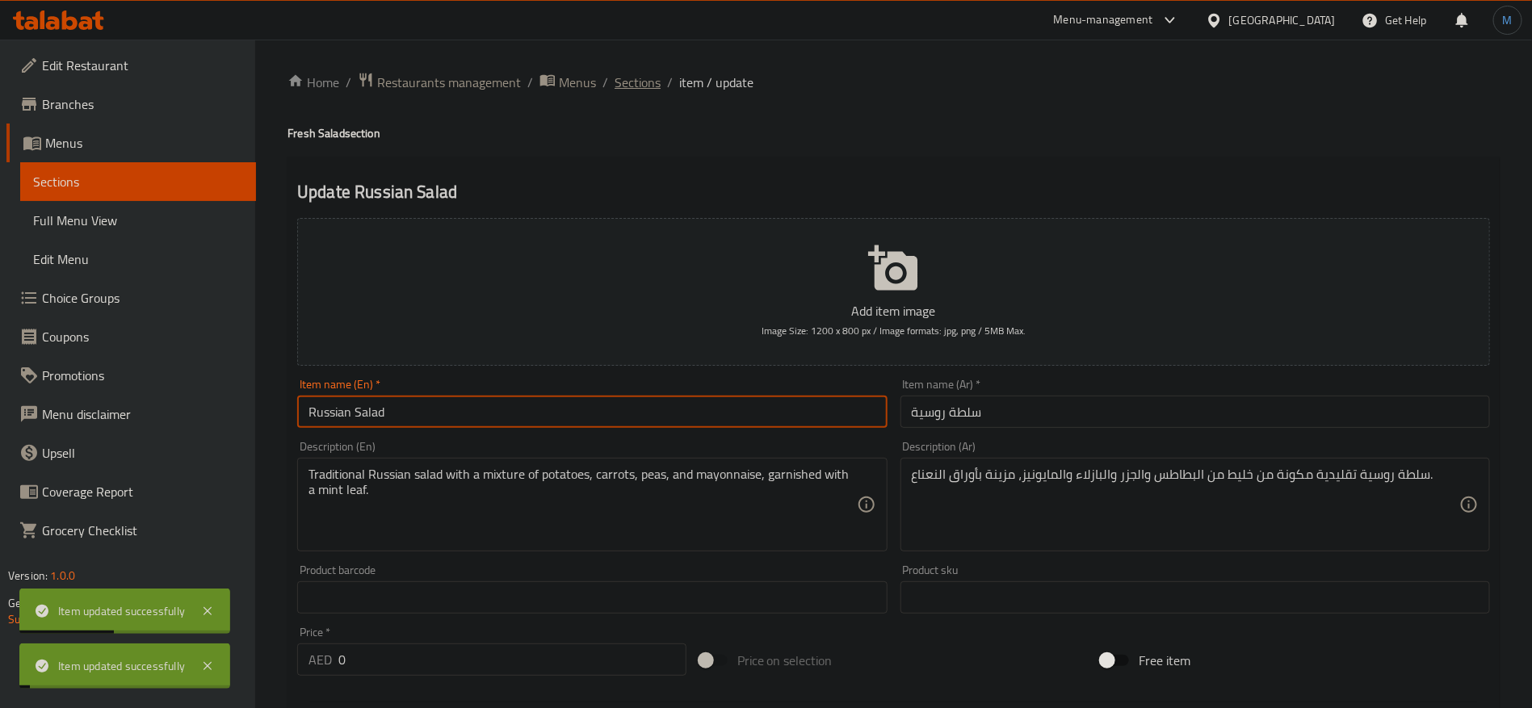
click at [638, 86] on span "Sections" at bounding box center [638, 82] width 46 height 19
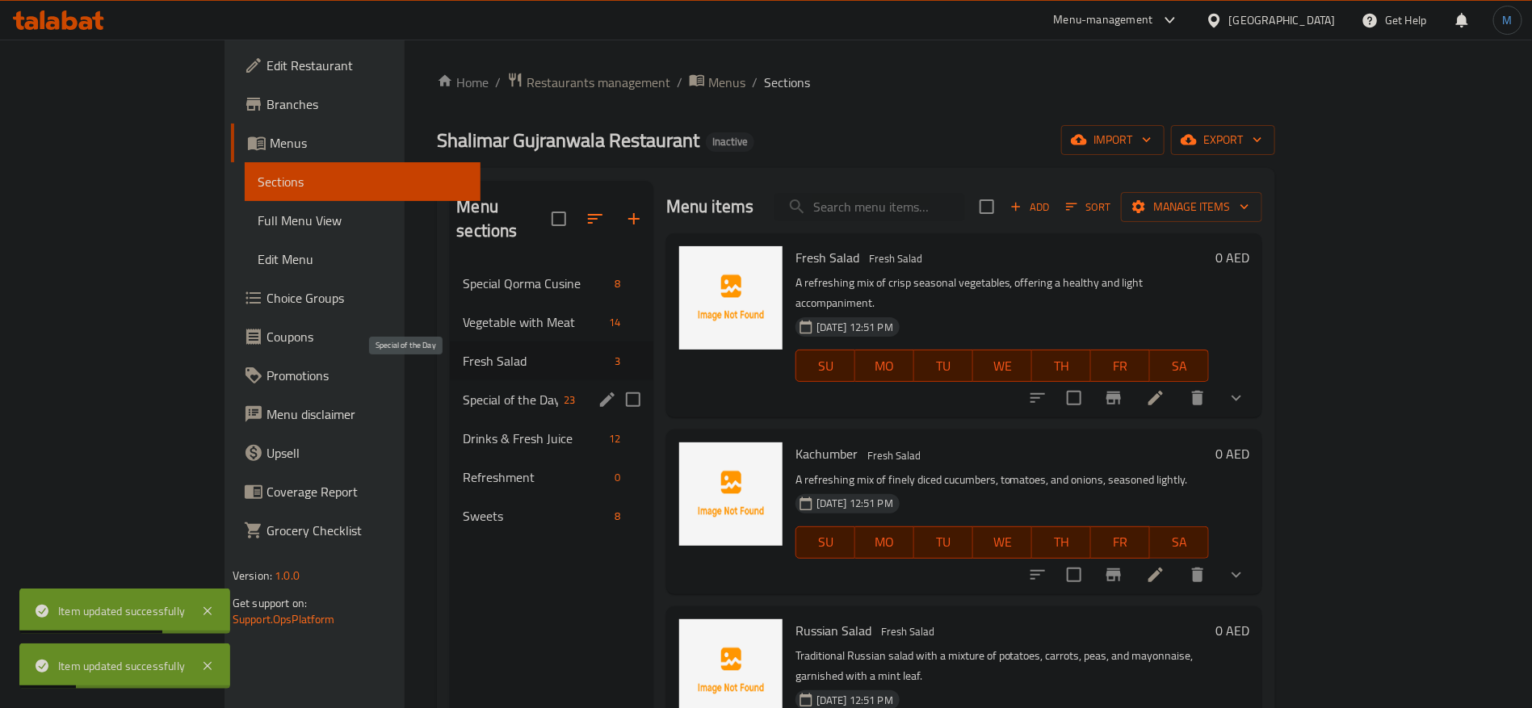
click at [463, 390] on span "Special of the Day" at bounding box center [510, 399] width 95 height 19
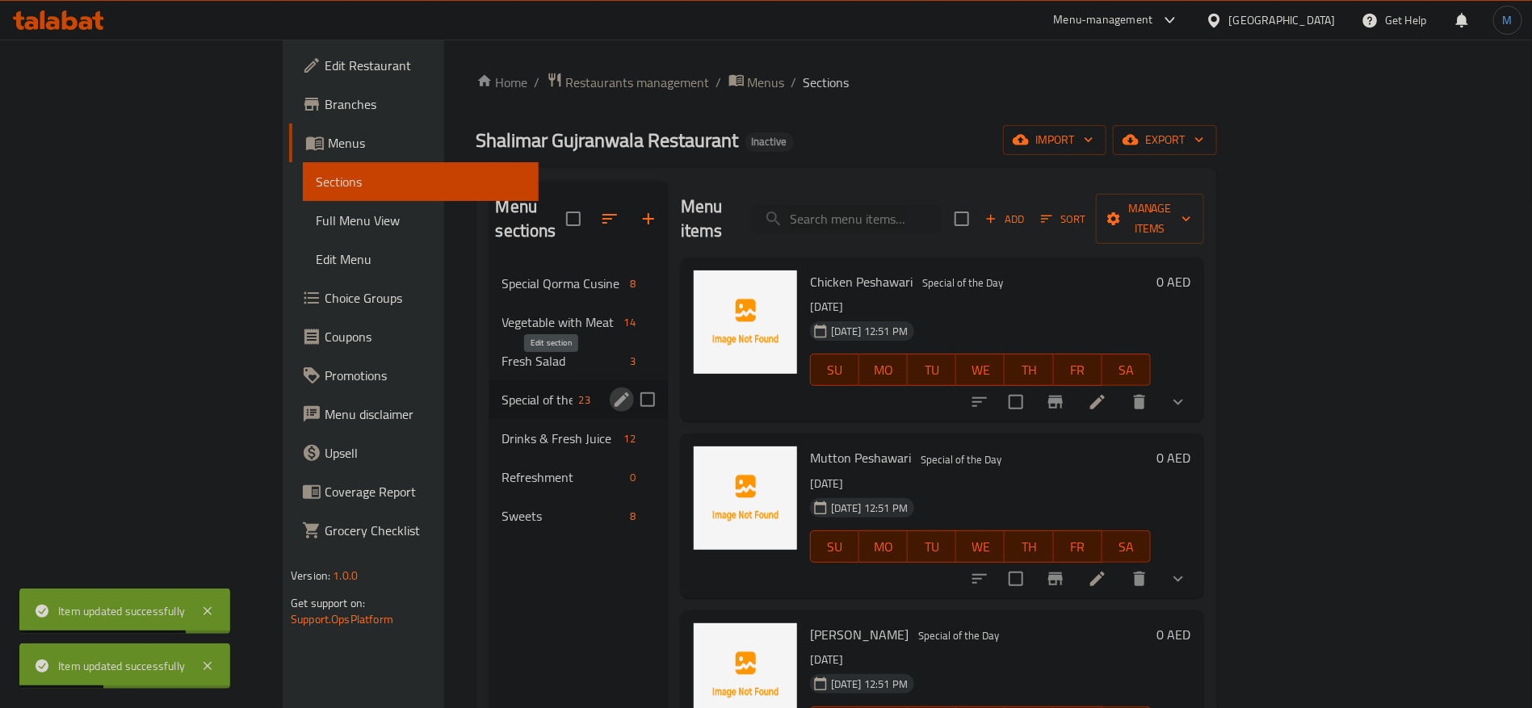
click at [612, 390] on icon "edit" at bounding box center [621, 399] width 19 height 19
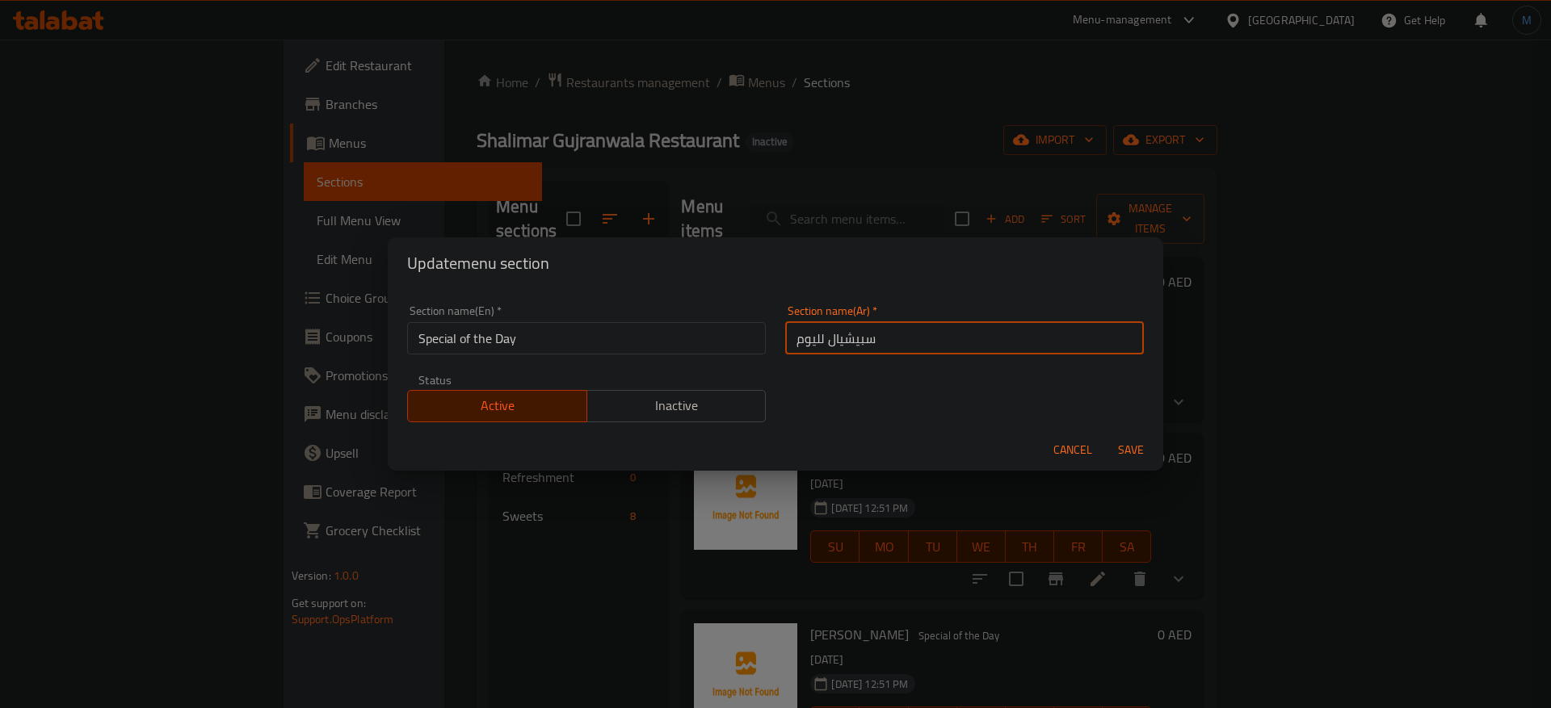
click at [805, 340] on input "سبيشيال لليوم" at bounding box center [964, 338] width 359 height 32
type input "سبيشيال h"
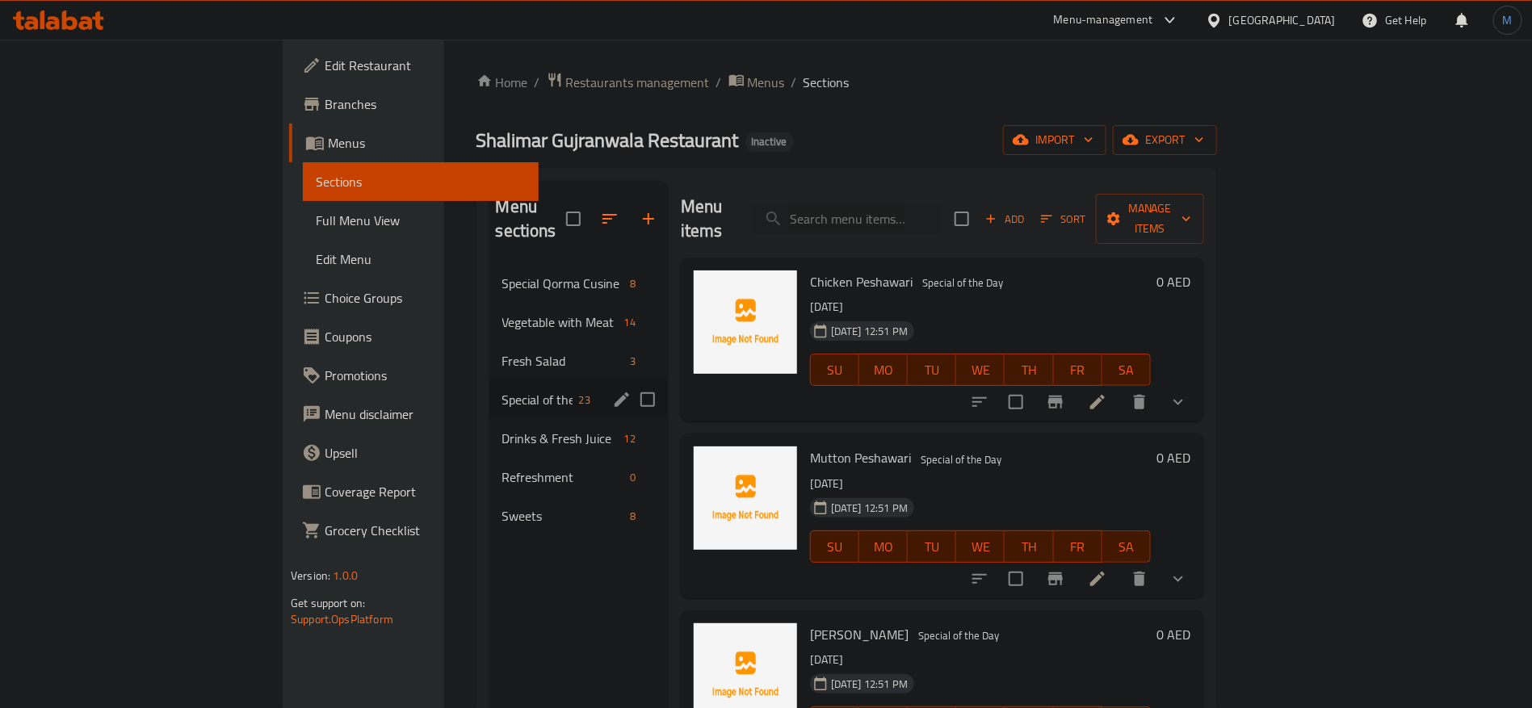
click at [612, 390] on icon "edit" at bounding box center [621, 399] width 19 height 19
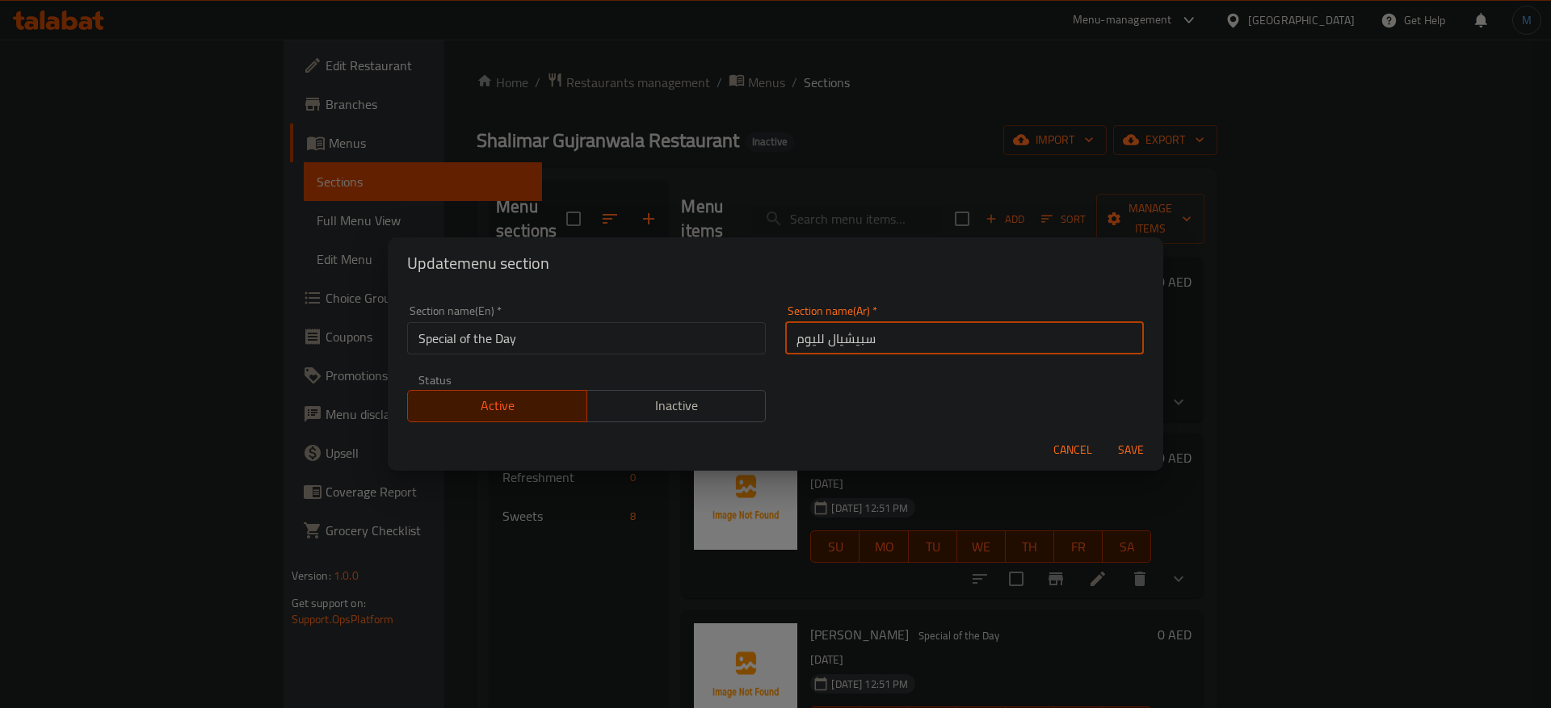
click at [944, 338] on input "سبيشيال لليوم" at bounding box center [964, 338] width 359 height 32
type input "سبيشيال اليوم"
click at [1105, 435] on button "Save" at bounding box center [1131, 450] width 52 height 30
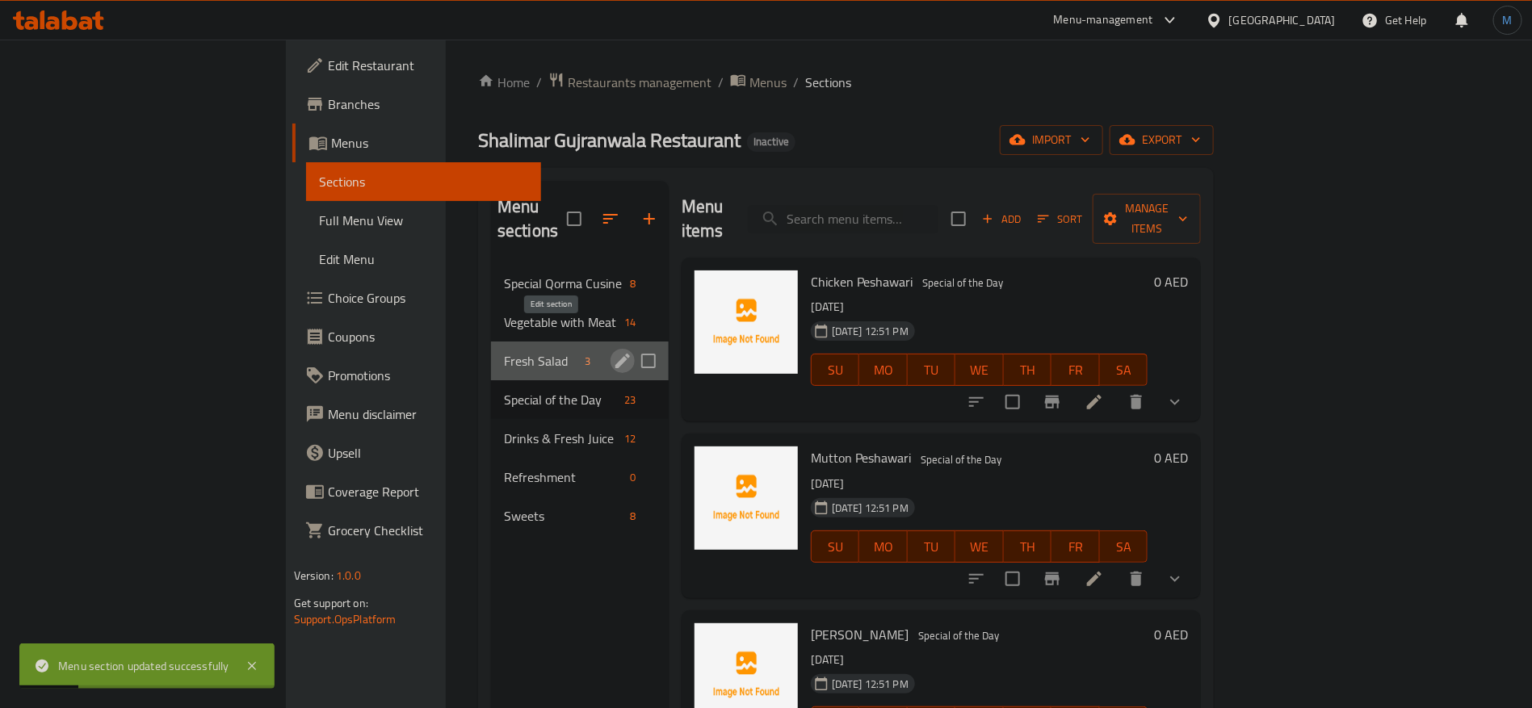
click at [613, 351] on icon "edit" at bounding box center [622, 360] width 19 height 19
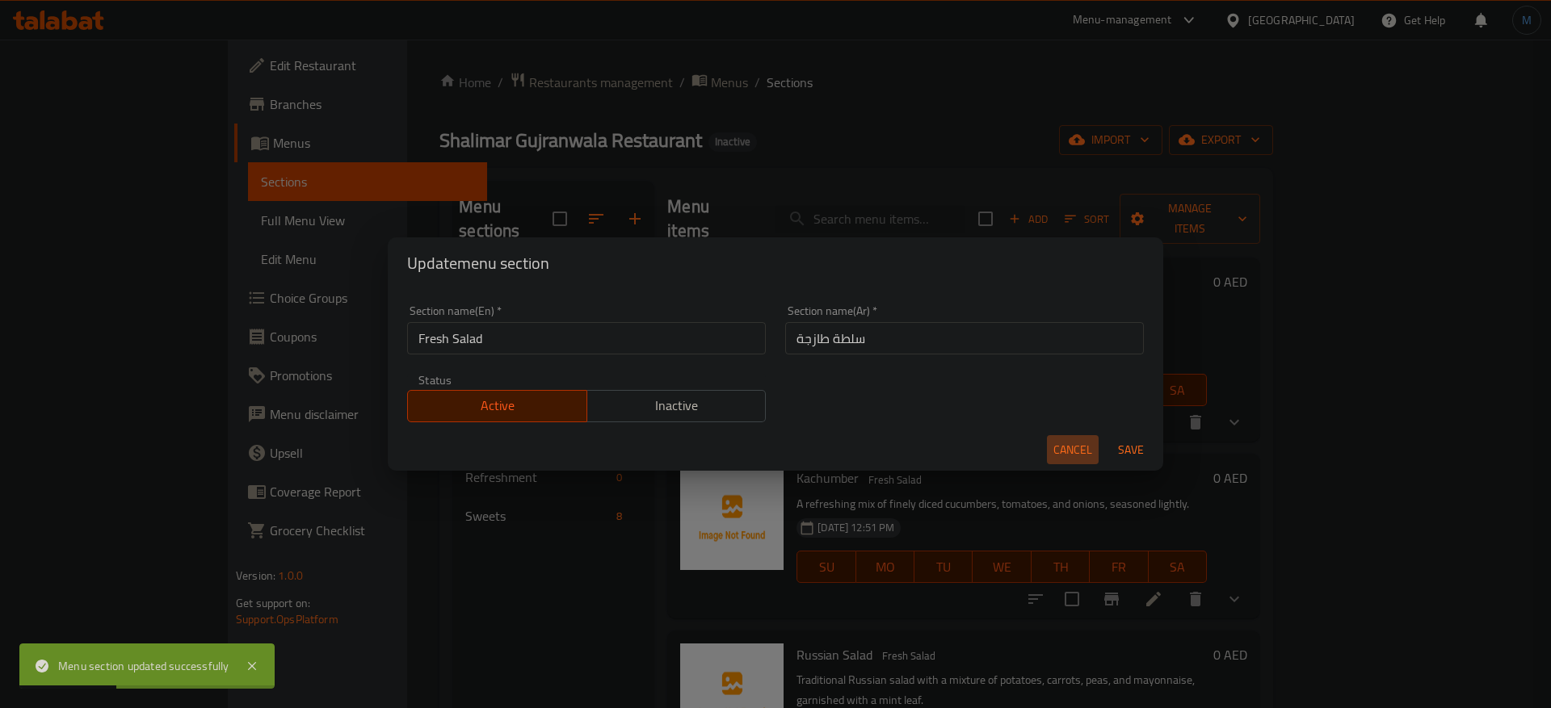
click at [1078, 450] on span "Cancel" at bounding box center [1072, 450] width 39 height 20
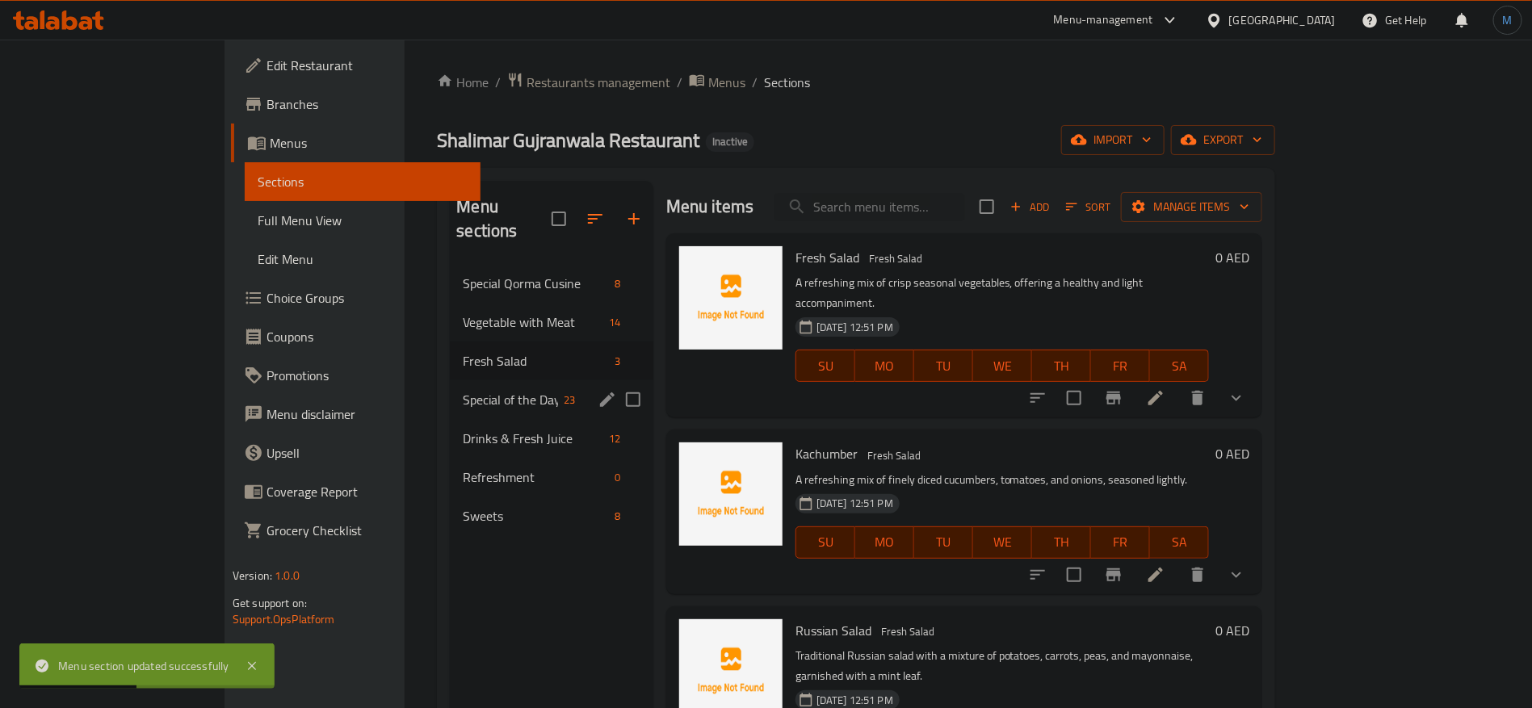
click at [496, 390] on span "Special of the Day" at bounding box center [510, 399] width 95 height 19
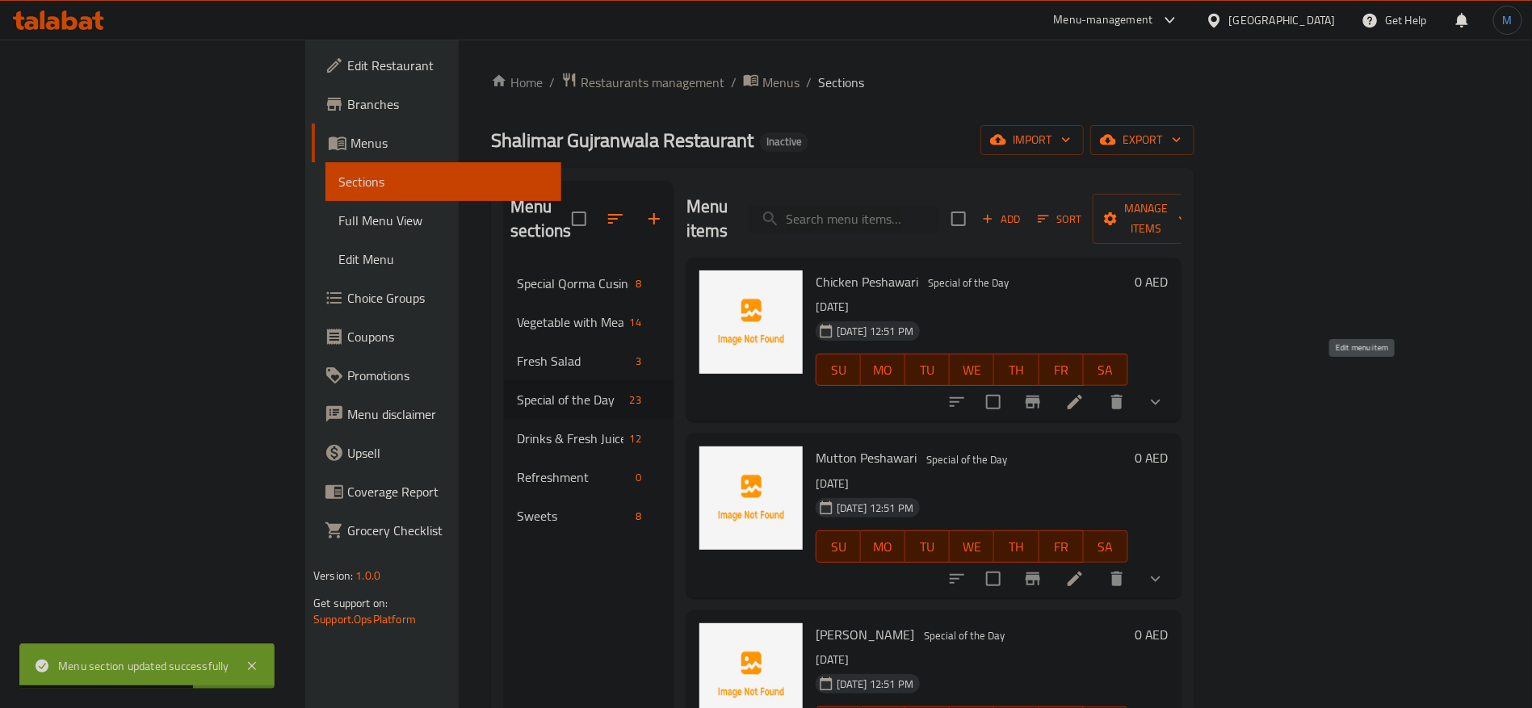
click at [1085, 393] on icon at bounding box center [1074, 402] width 19 height 19
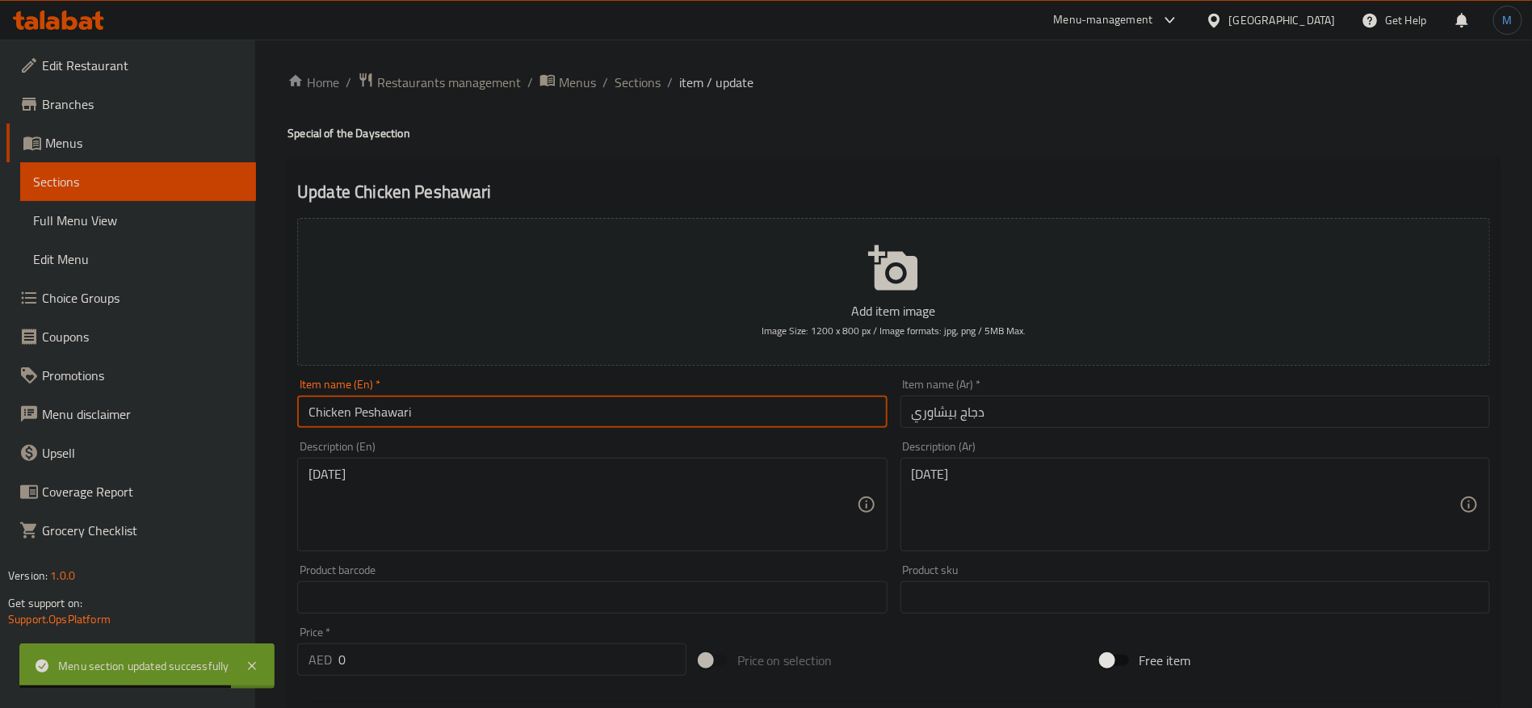
click at [766, 414] on input "Chicken Peshawari" at bounding box center [592, 412] width 590 height 32
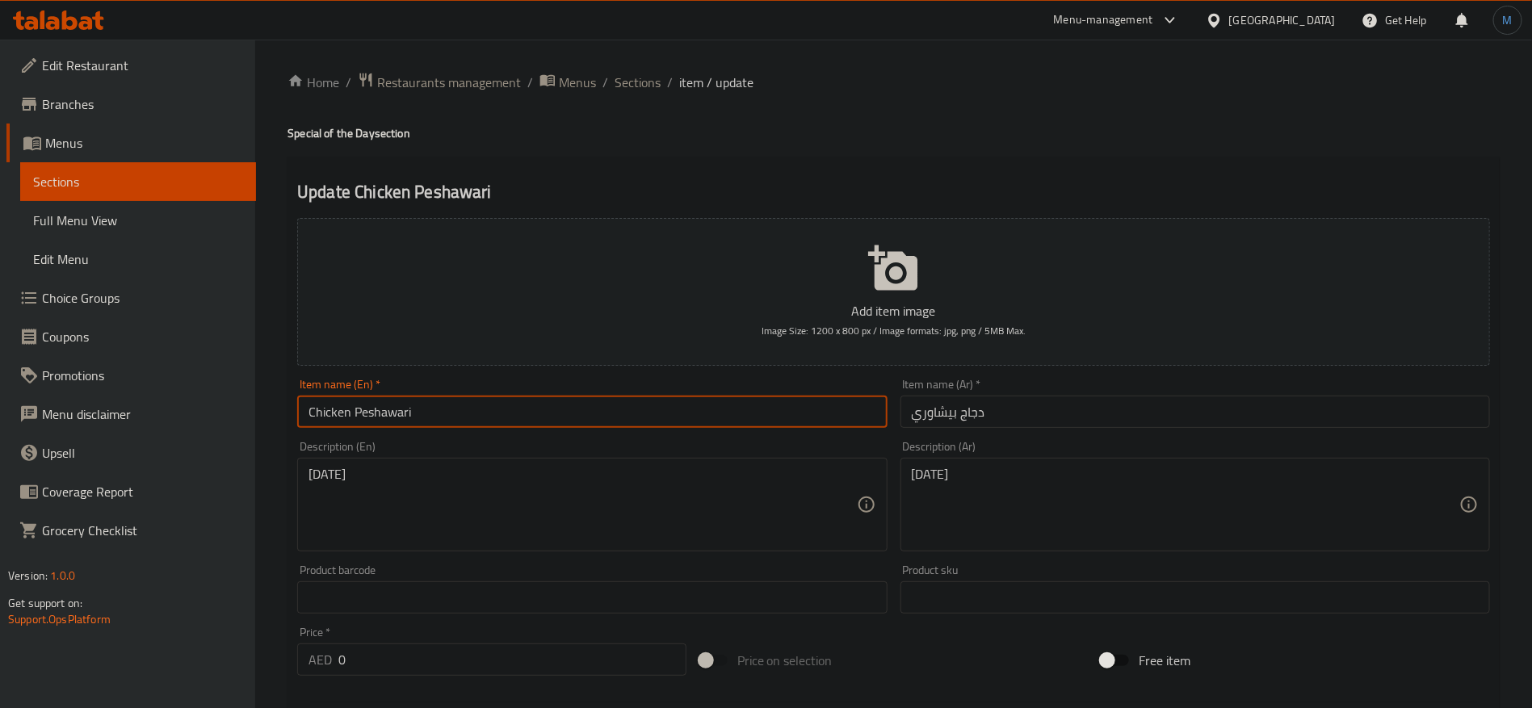
click at [1040, 414] on input "دجاج بيشاوري" at bounding box center [1196, 412] width 590 height 32
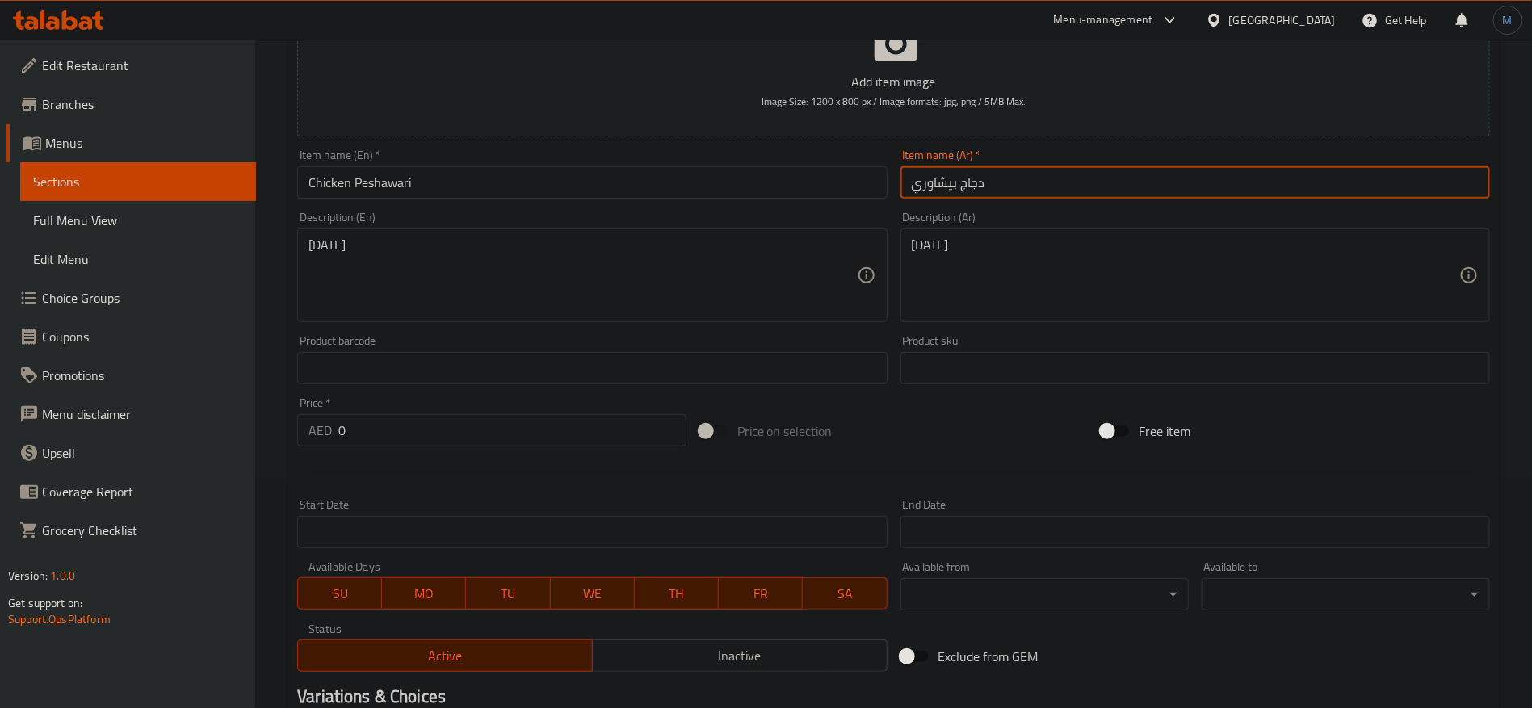
scroll to position [364, 0]
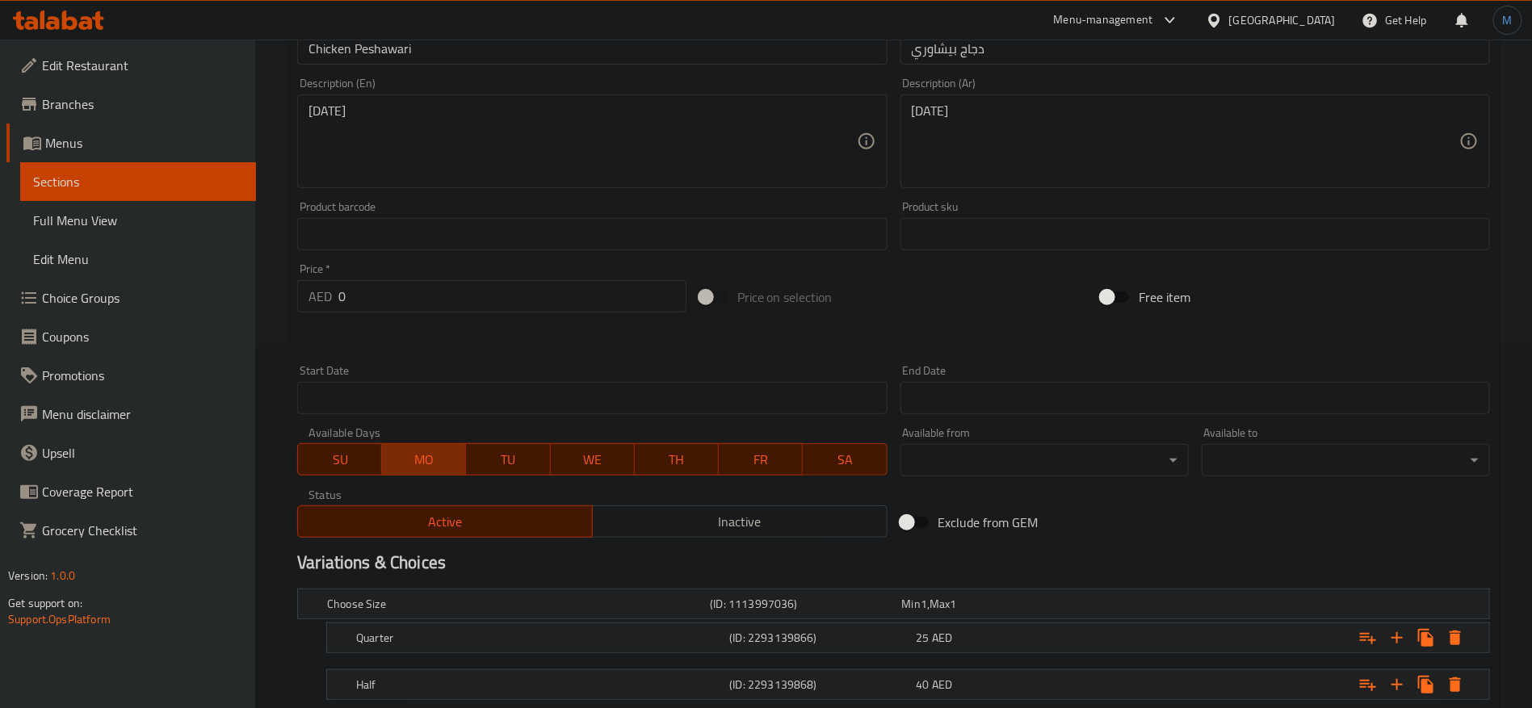
click at [405, 466] on span "MO" at bounding box center [424, 459] width 71 height 23
click at [494, 469] on span "TU" at bounding box center [508, 459] width 71 height 23
click at [587, 464] on span "WE" at bounding box center [592, 459] width 71 height 23
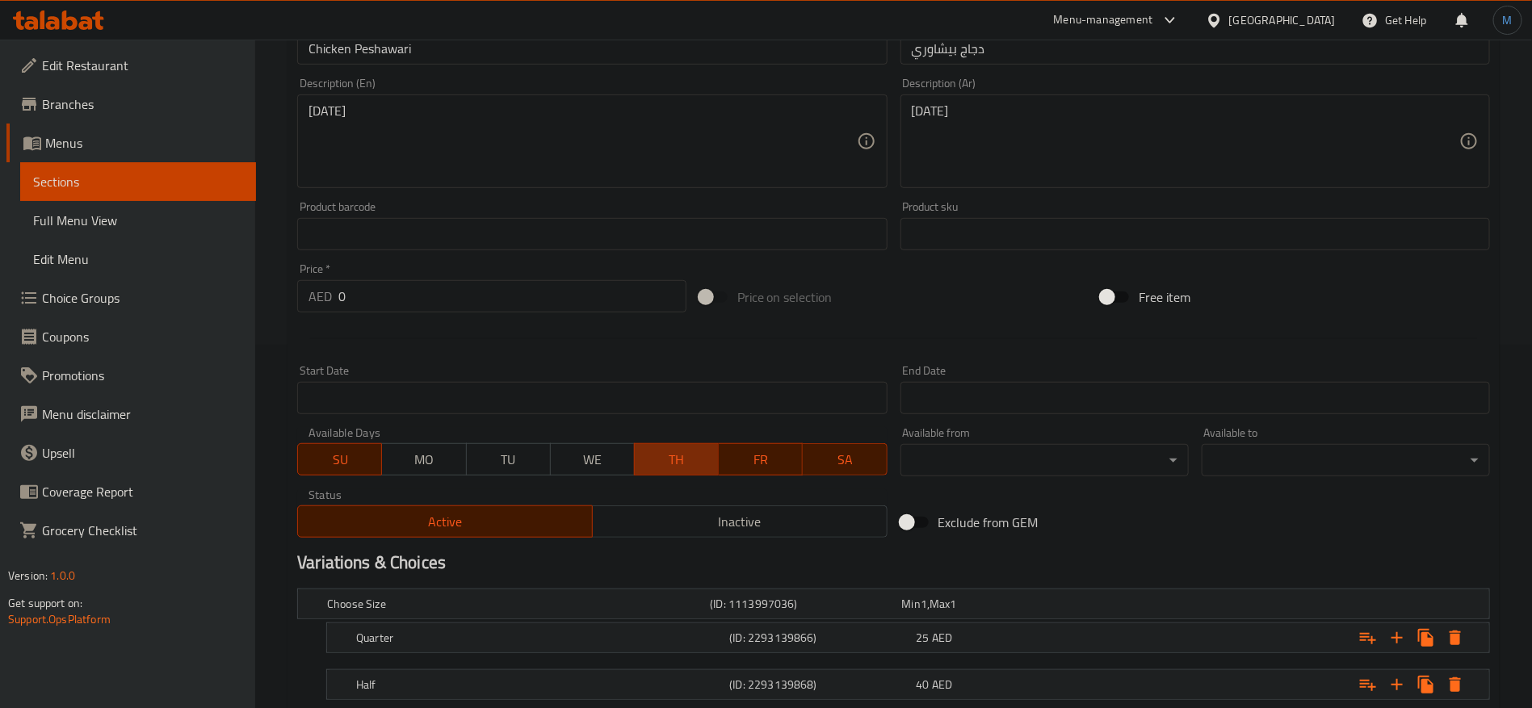
click at [700, 453] on span "TH" at bounding box center [676, 459] width 71 height 23
click at [785, 449] on span "FR" at bounding box center [760, 459] width 71 height 23
click at [847, 448] on span "SA" at bounding box center [844, 459] width 71 height 23
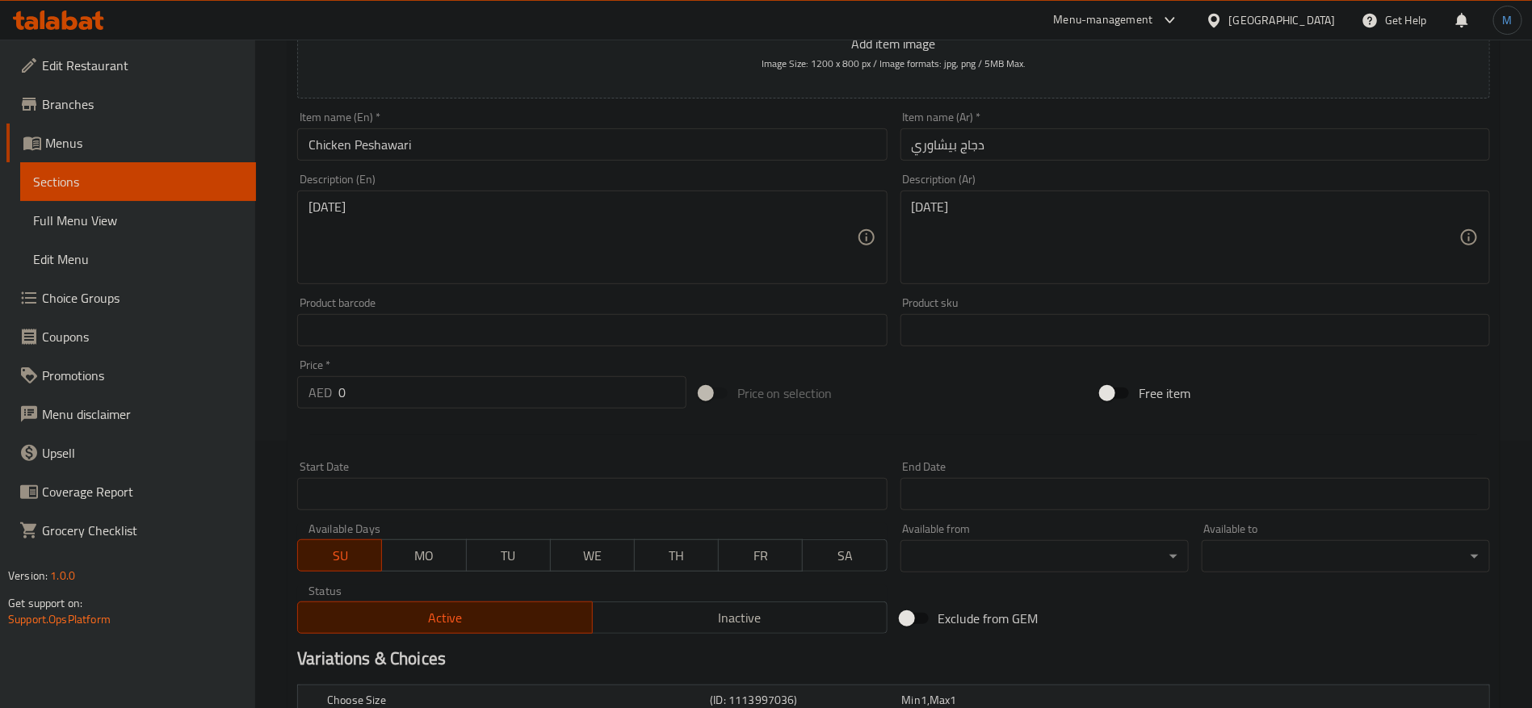
scroll to position [242, 0]
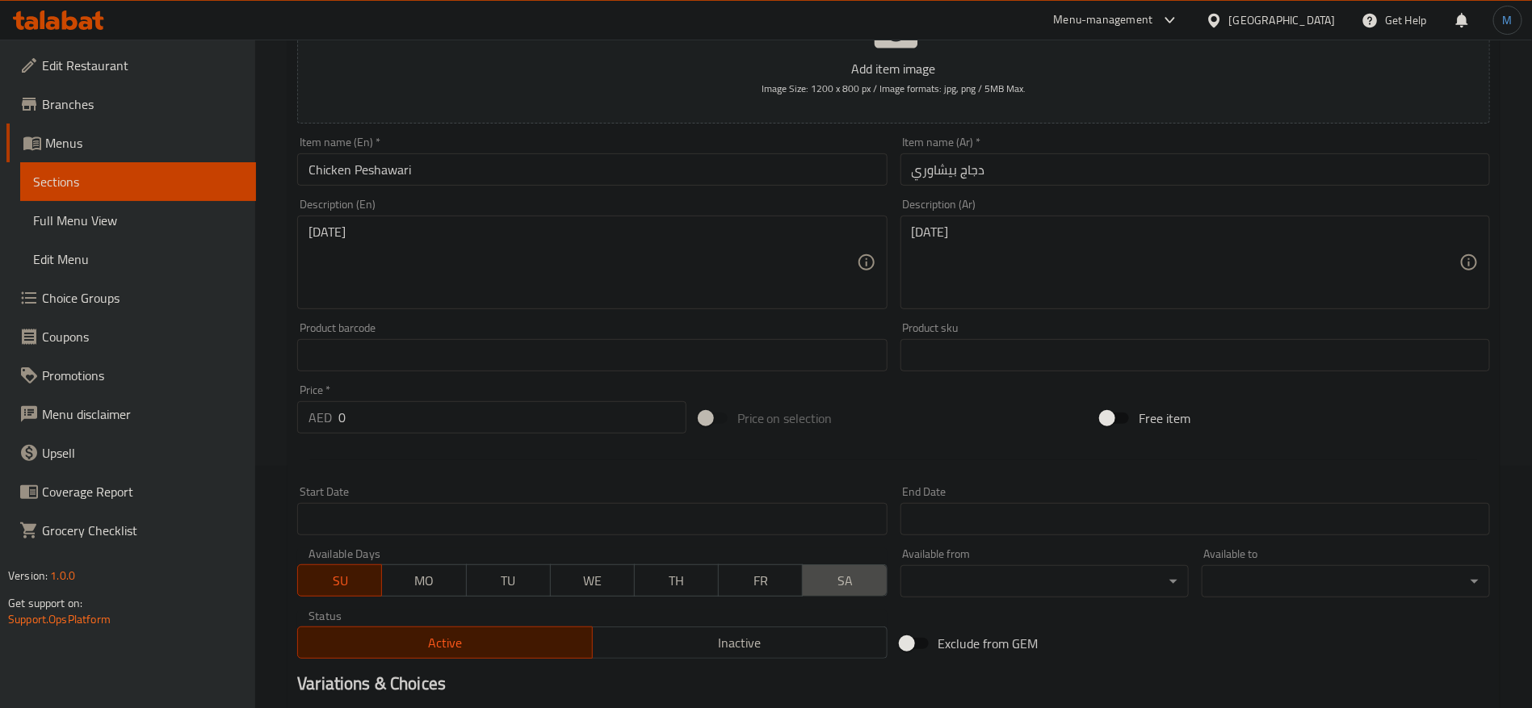
click at [843, 574] on span "SA" at bounding box center [844, 580] width 71 height 23
click at [354, 568] on button "SU" at bounding box center [339, 581] width 85 height 32
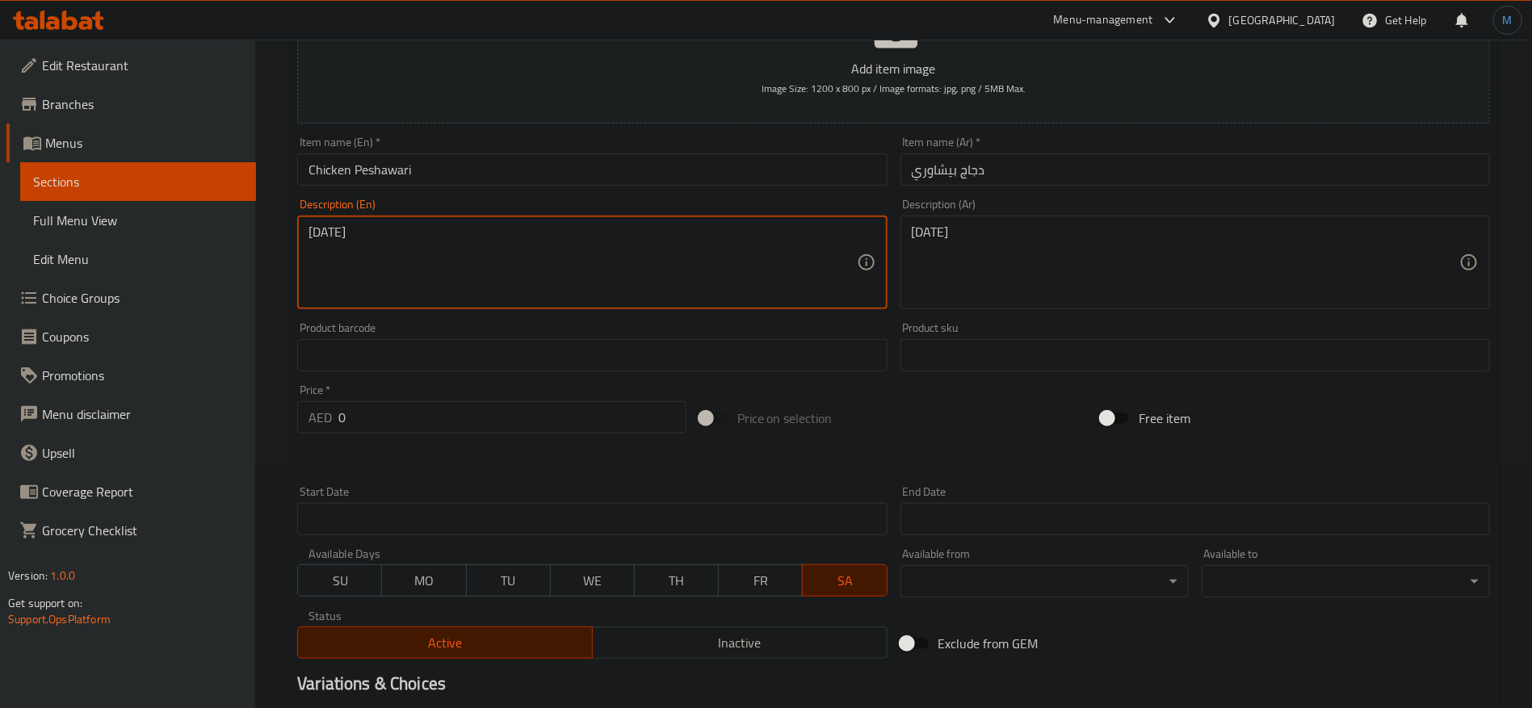
click at [654, 279] on textarea "[DATE]" at bounding box center [583, 263] width 548 height 77
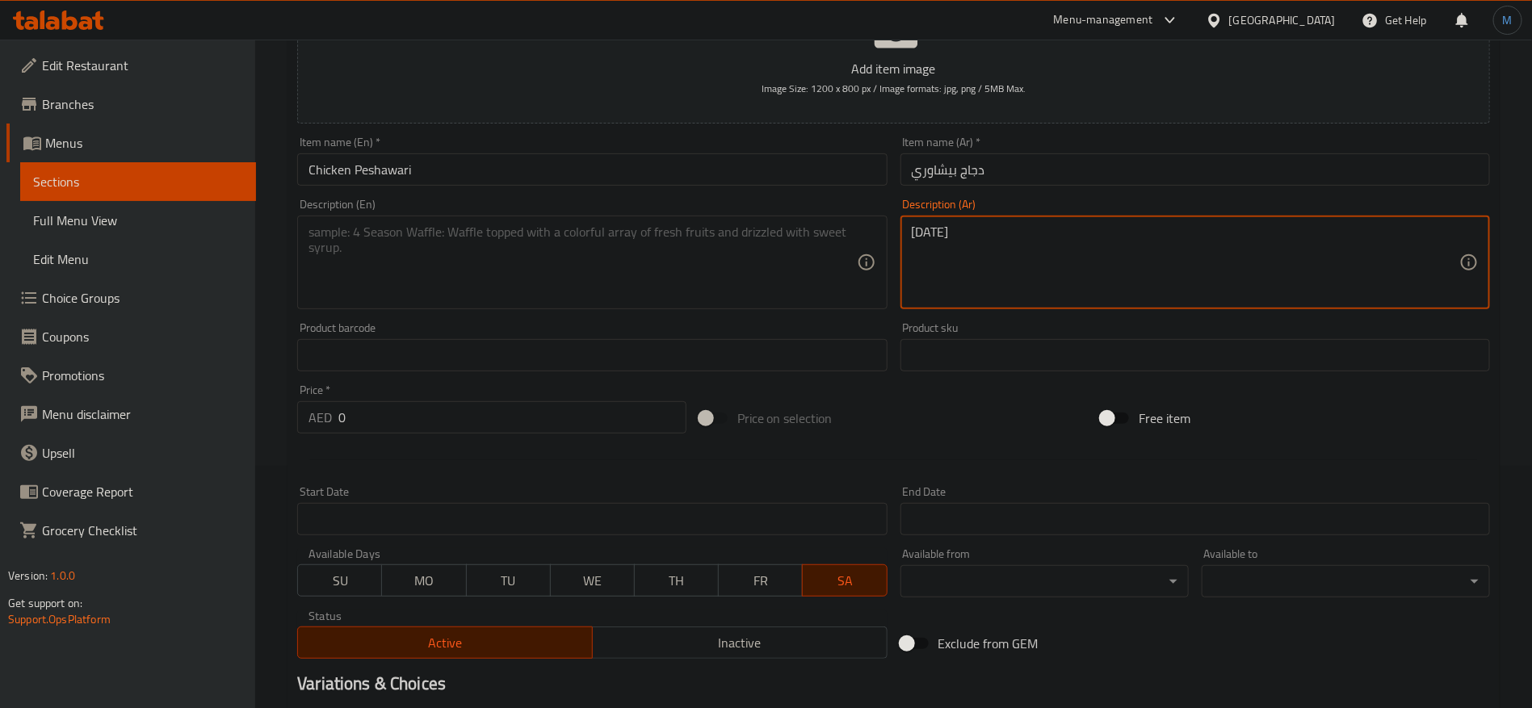
click at [983, 254] on textarea "السبت" at bounding box center [1186, 263] width 548 height 77
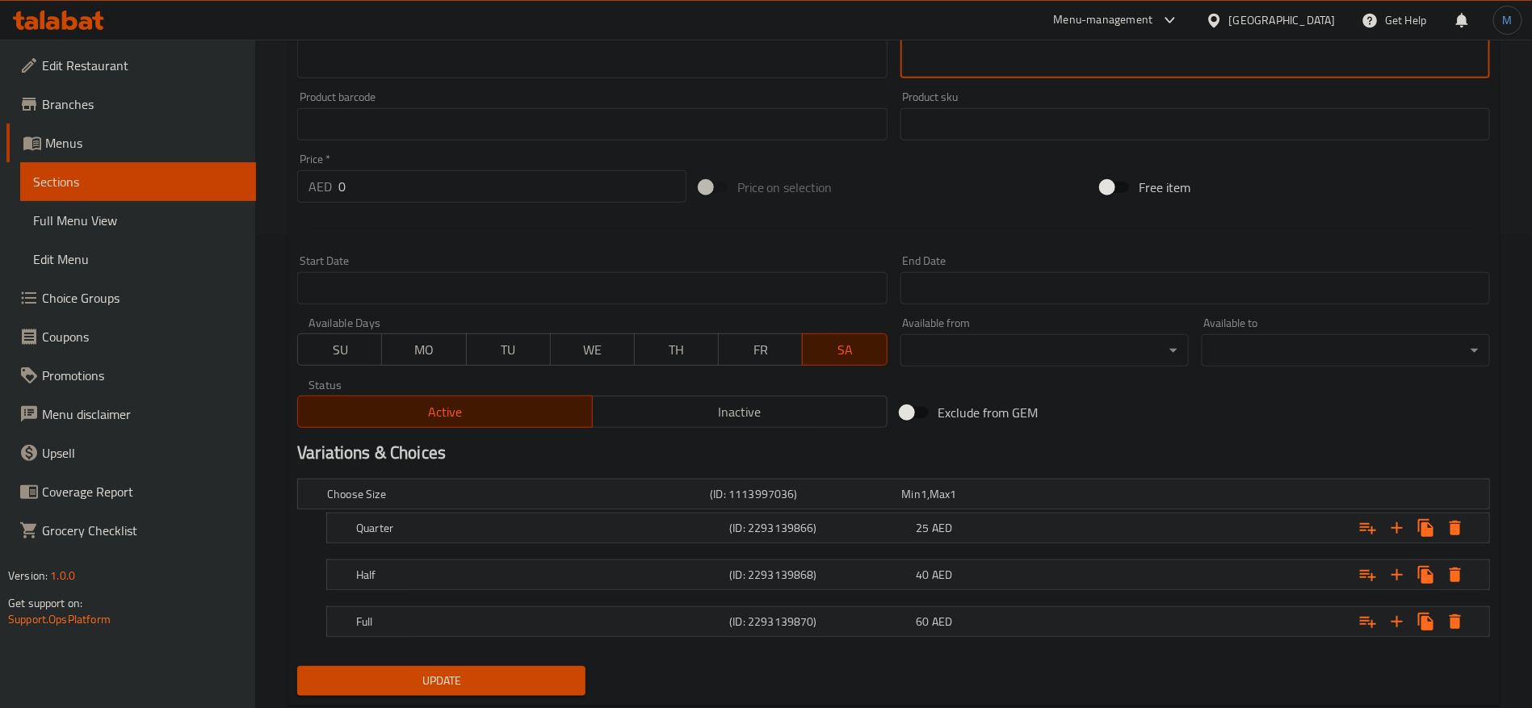
scroll to position [485, 0]
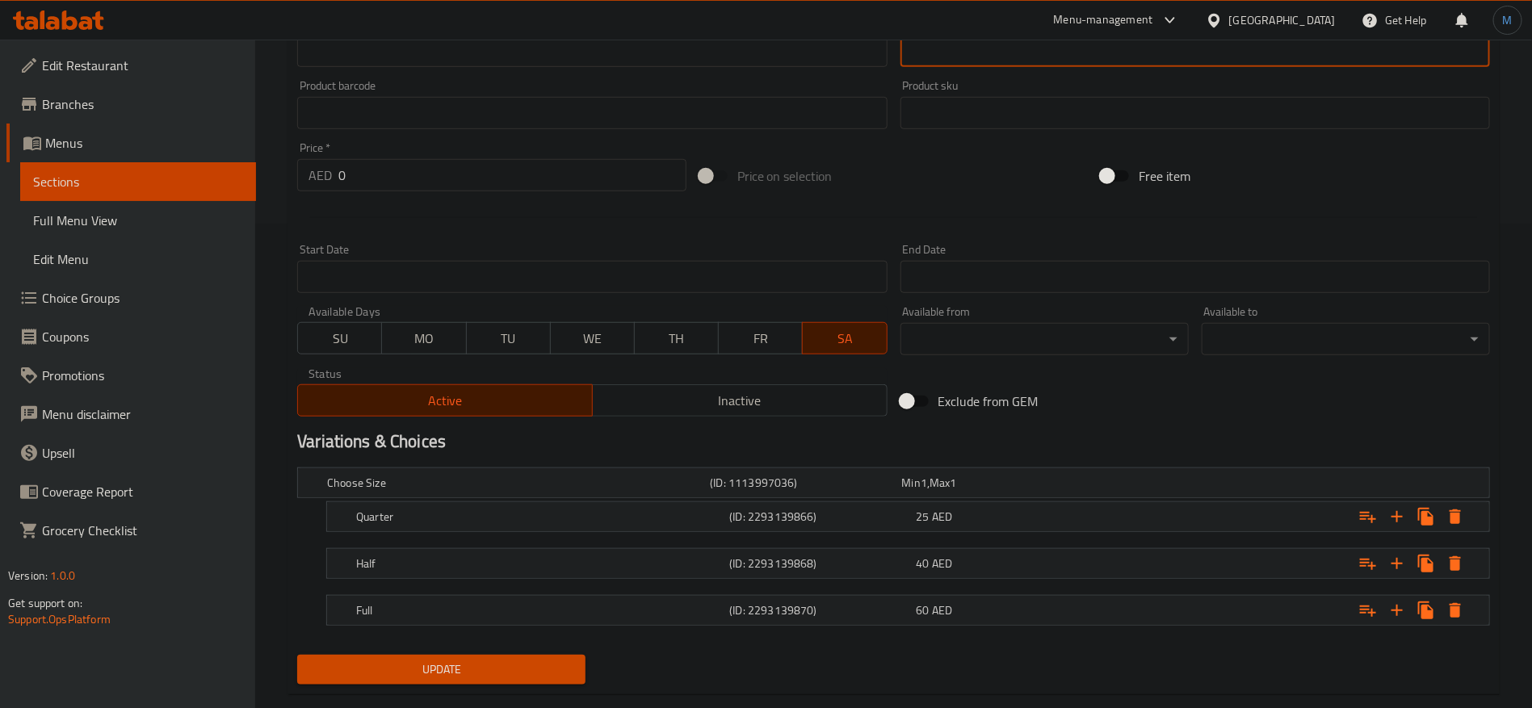
click at [532, 658] on button "Update" at bounding box center [441, 670] width 288 height 30
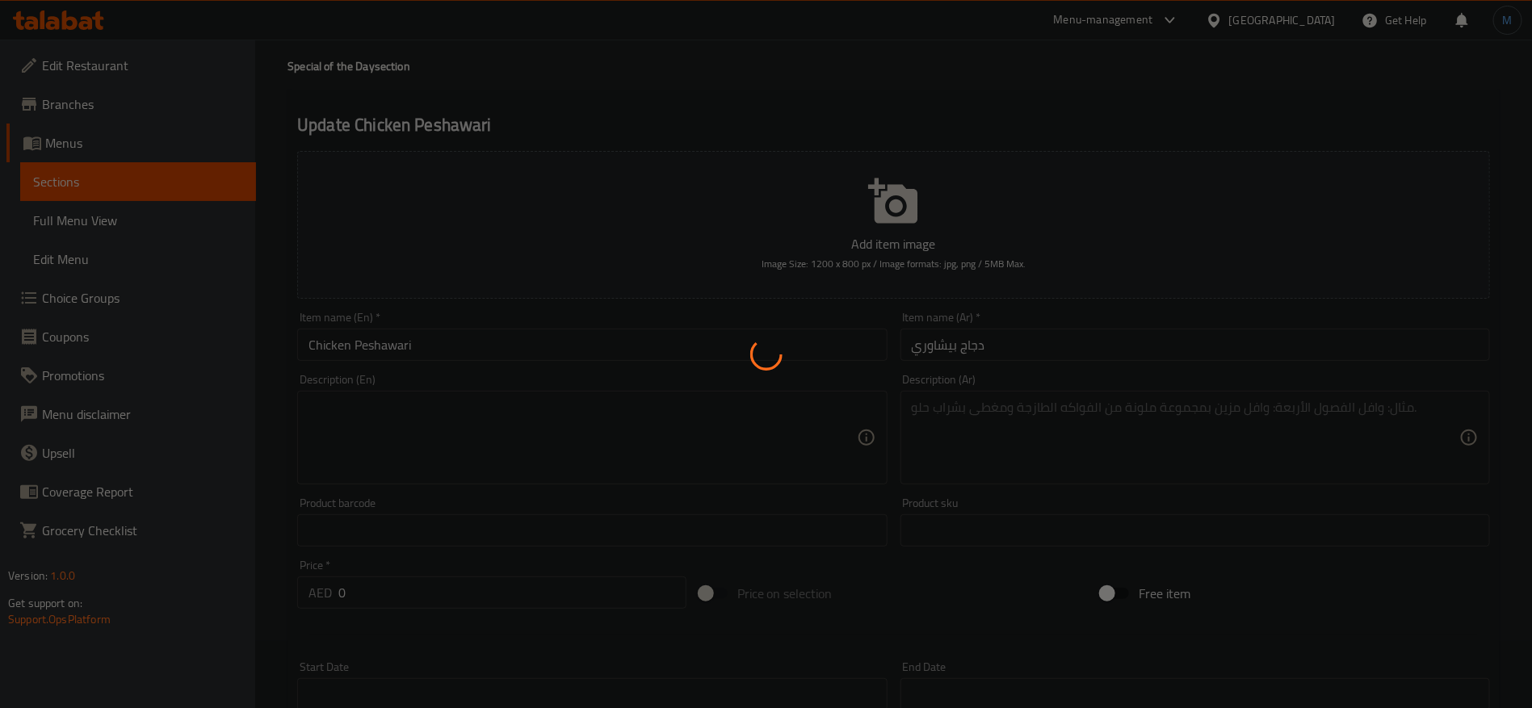
scroll to position [0, 0]
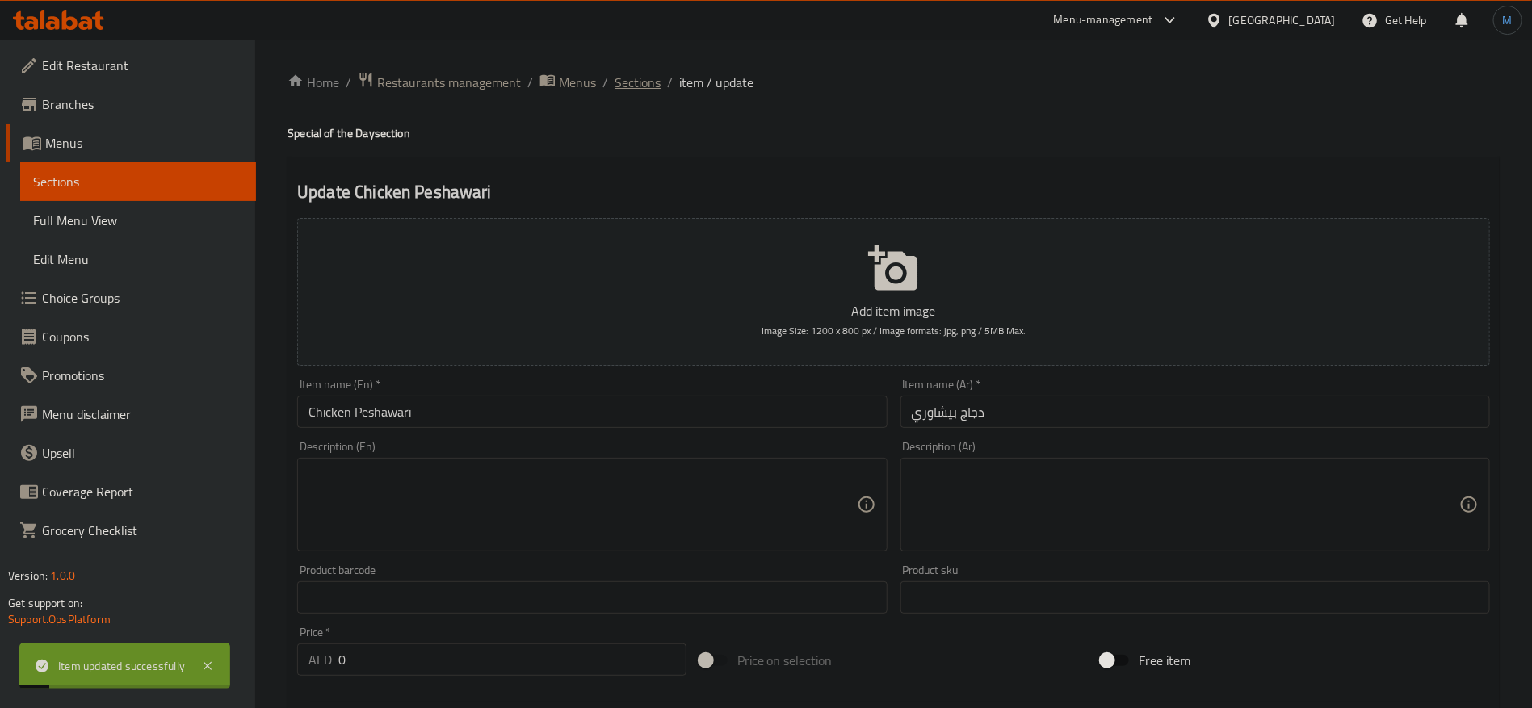
click at [643, 88] on span "Sections" at bounding box center [638, 82] width 46 height 19
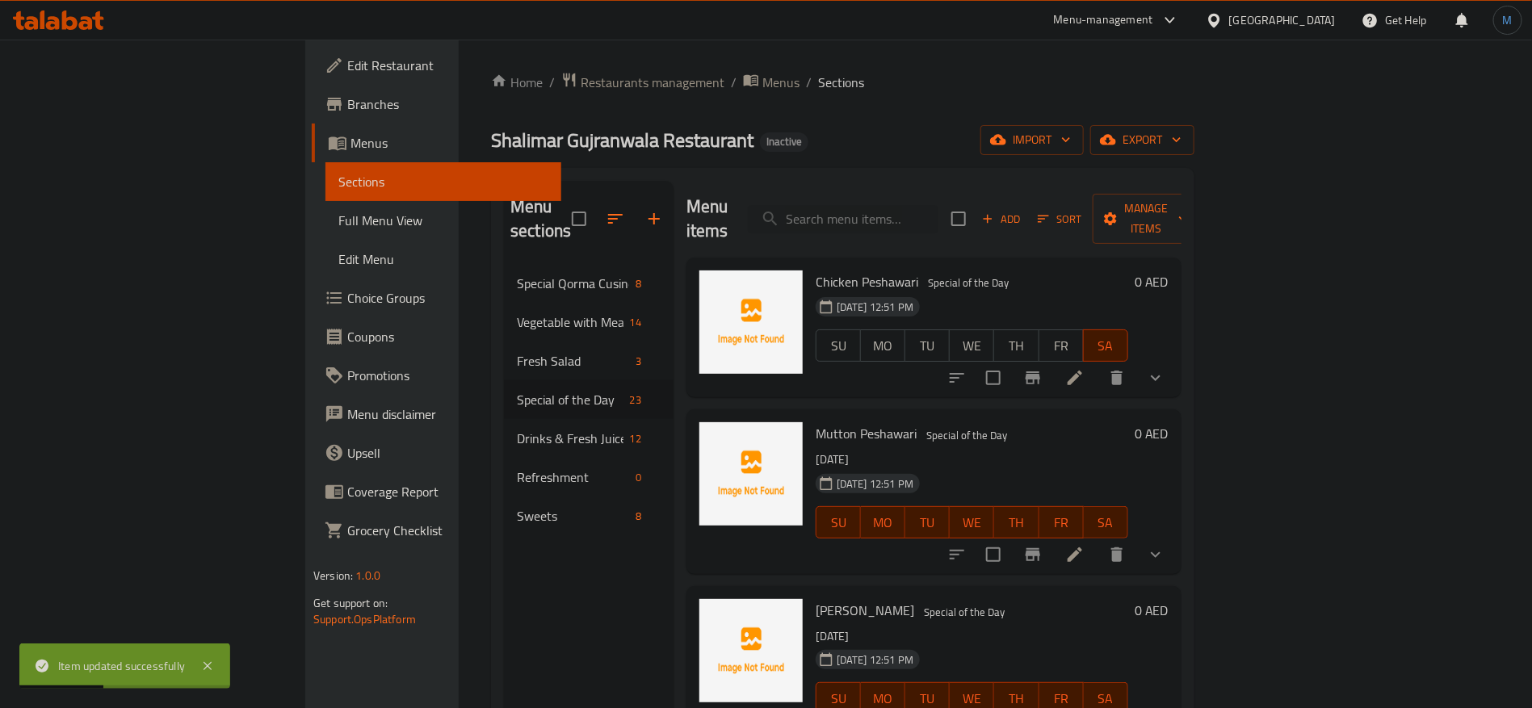
click at [1098, 540] on li at bounding box center [1075, 554] width 45 height 29
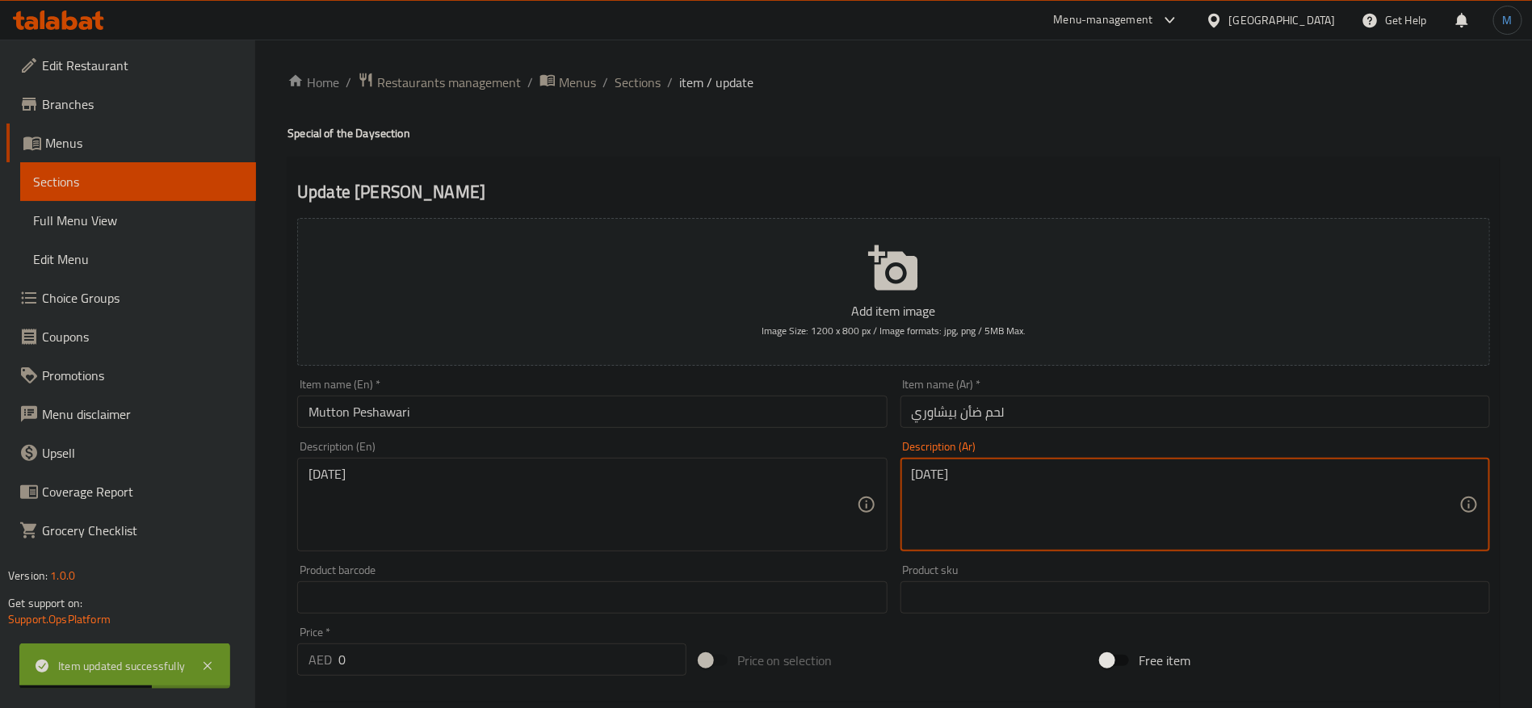
click at [959, 493] on textarea "السبت" at bounding box center [1186, 505] width 548 height 77
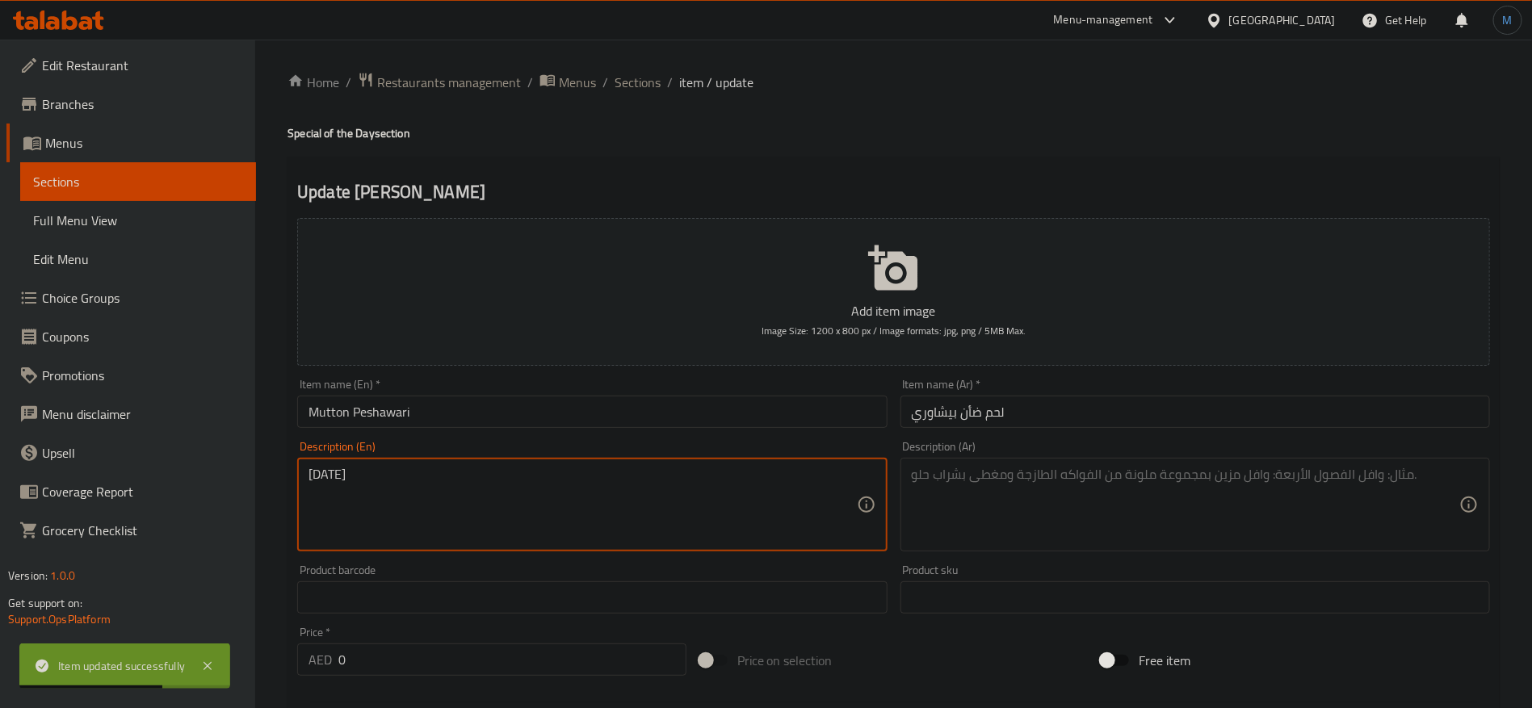
click at [705, 481] on textarea "[DATE]" at bounding box center [583, 505] width 548 height 77
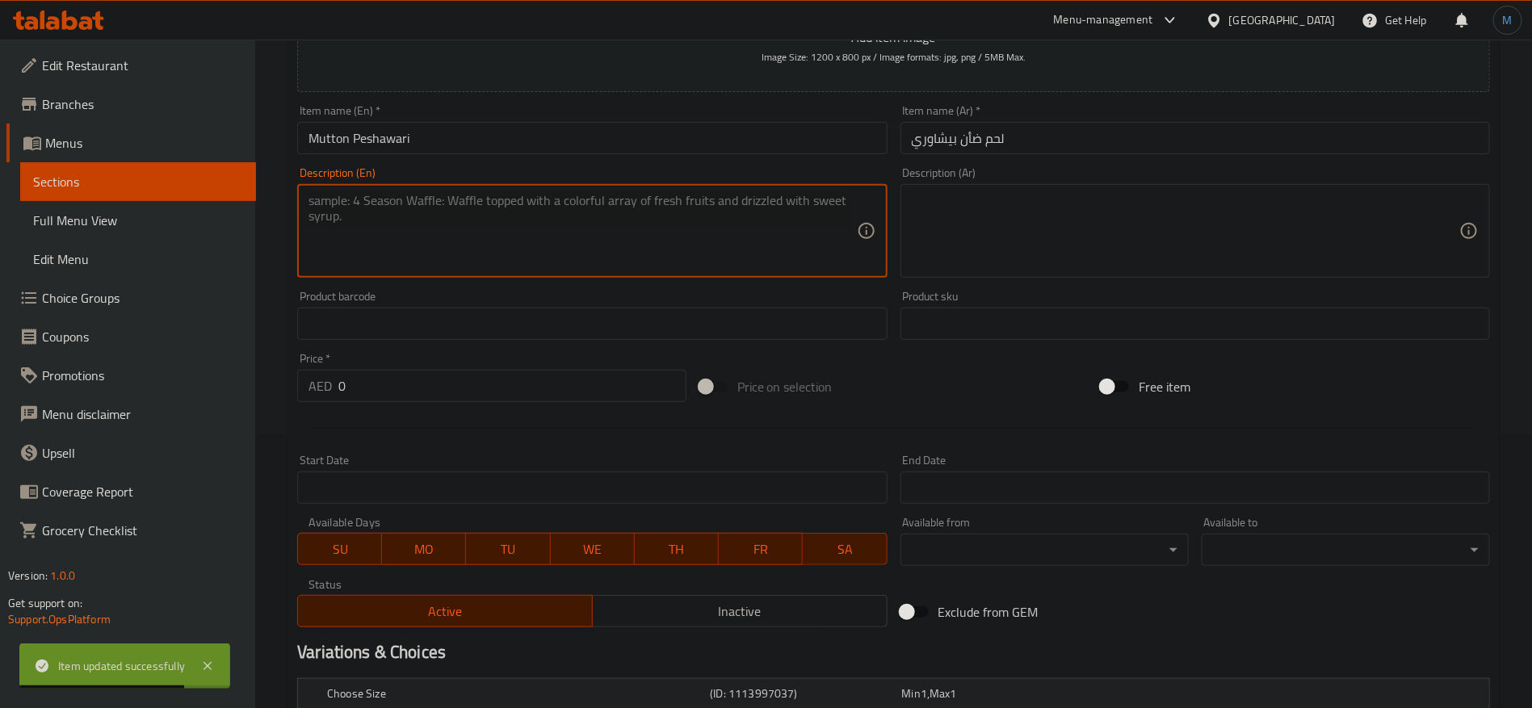
scroll to position [364, 0]
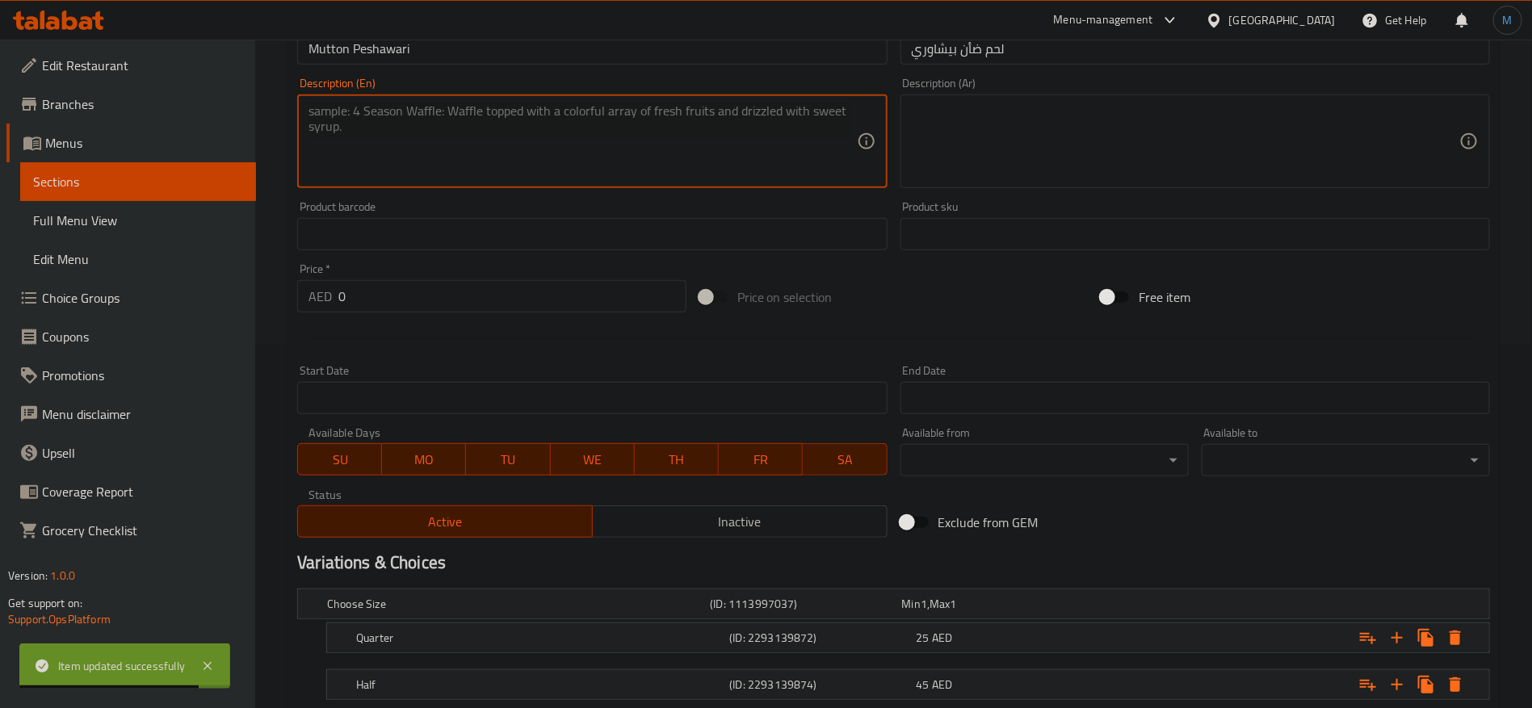
click at [350, 464] on span "SU" at bounding box center [340, 459] width 71 height 23
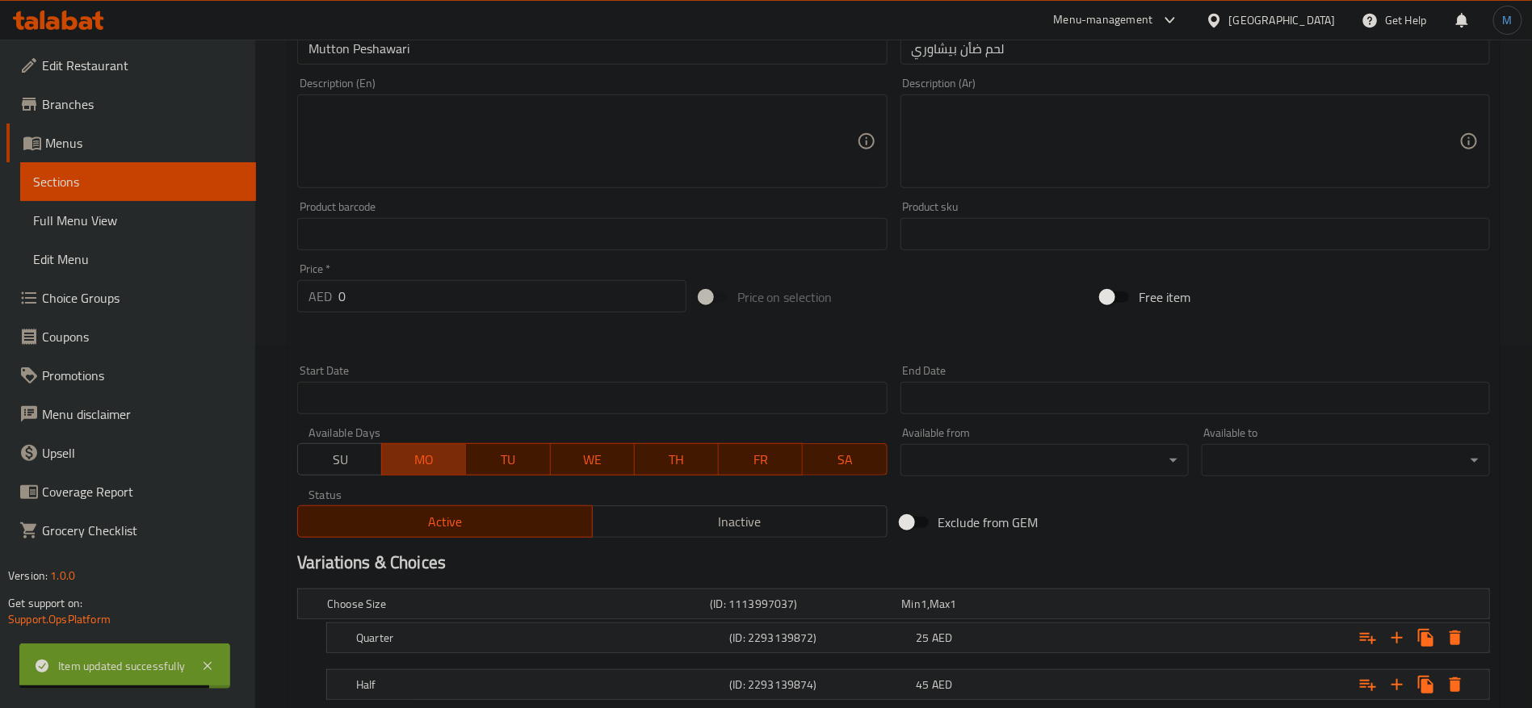
click at [439, 469] on span "MO" at bounding box center [424, 459] width 71 height 23
click at [504, 469] on span "TU" at bounding box center [508, 459] width 71 height 23
click at [607, 464] on span "WE" at bounding box center [592, 459] width 71 height 23
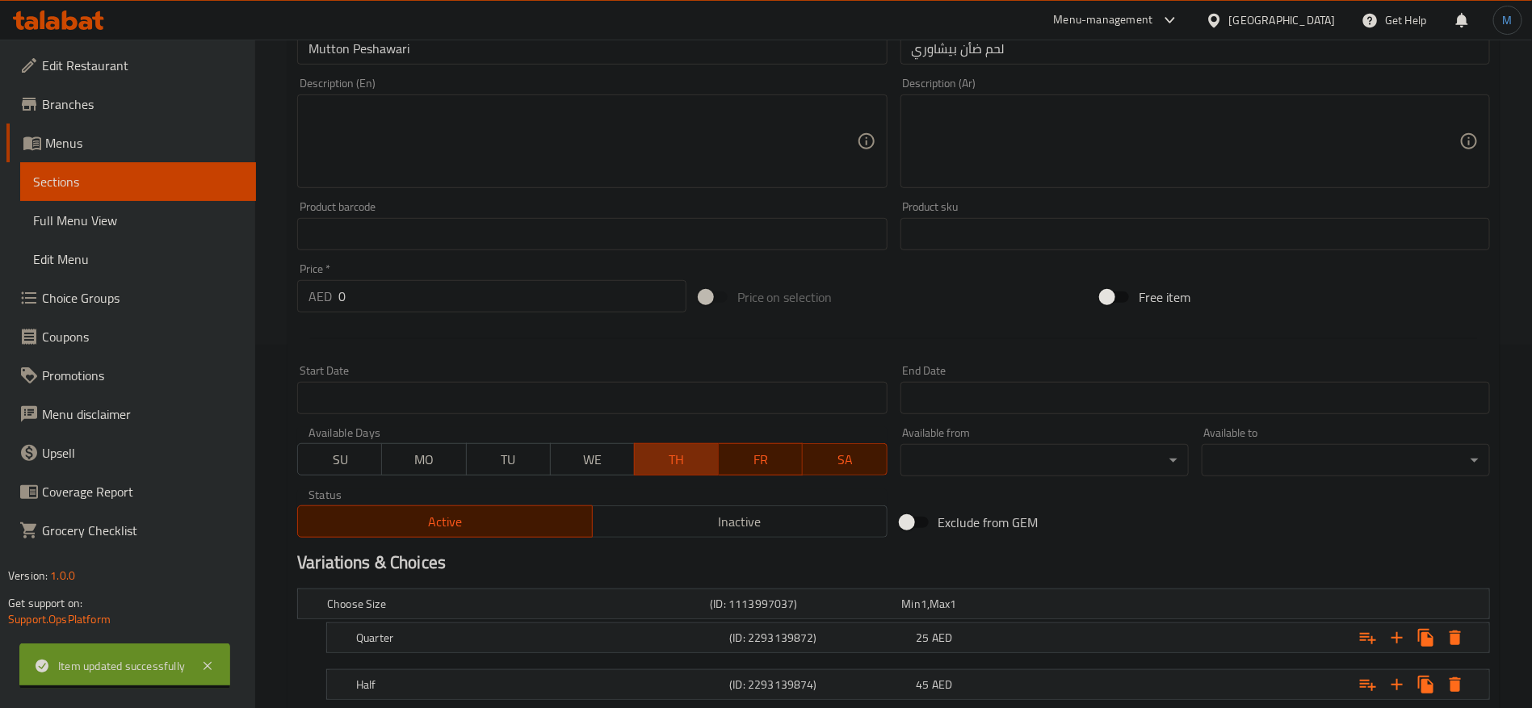
click at [710, 448] on button "TH" at bounding box center [676, 459] width 85 height 32
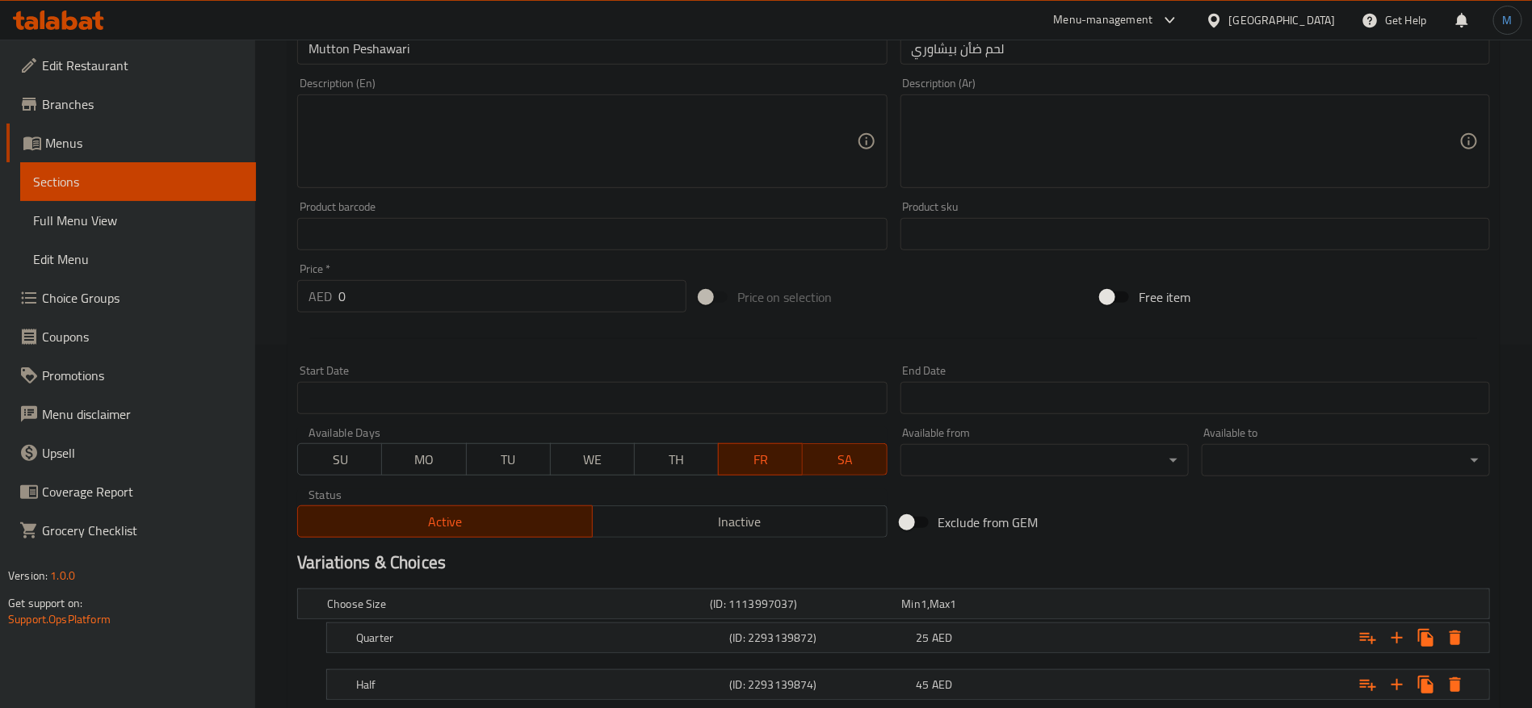
click at [798, 448] on button "FR" at bounding box center [760, 459] width 85 height 32
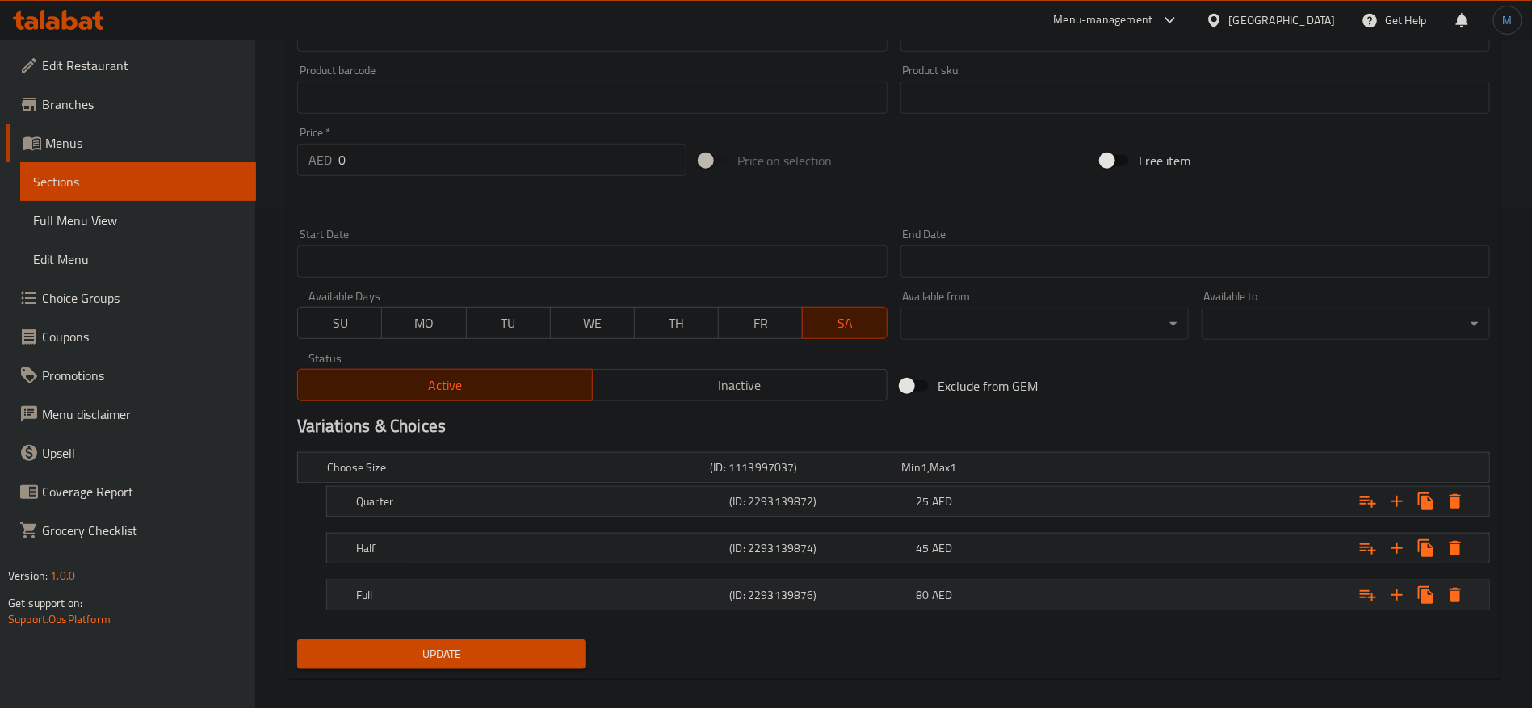
scroll to position [515, 0]
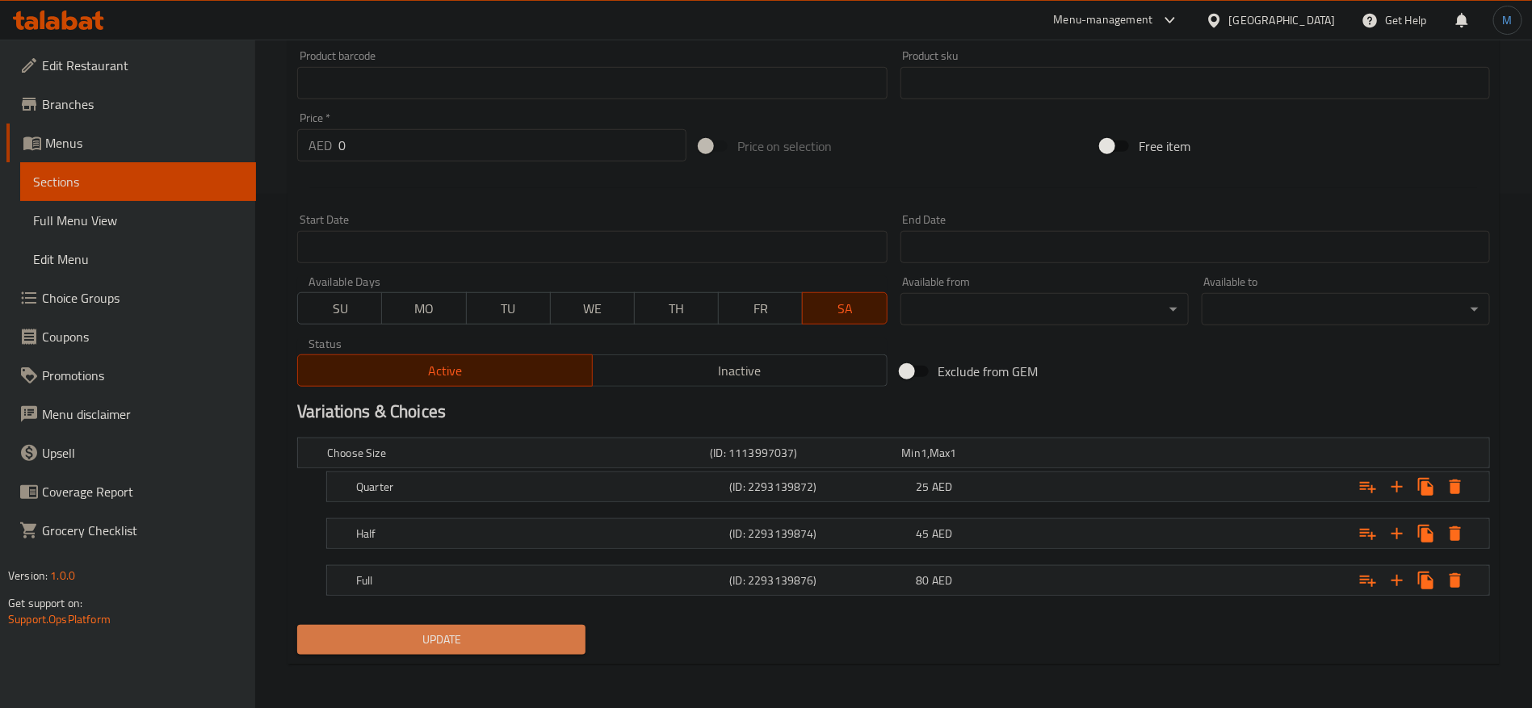
click at [501, 649] on button "Update" at bounding box center [441, 640] width 288 height 30
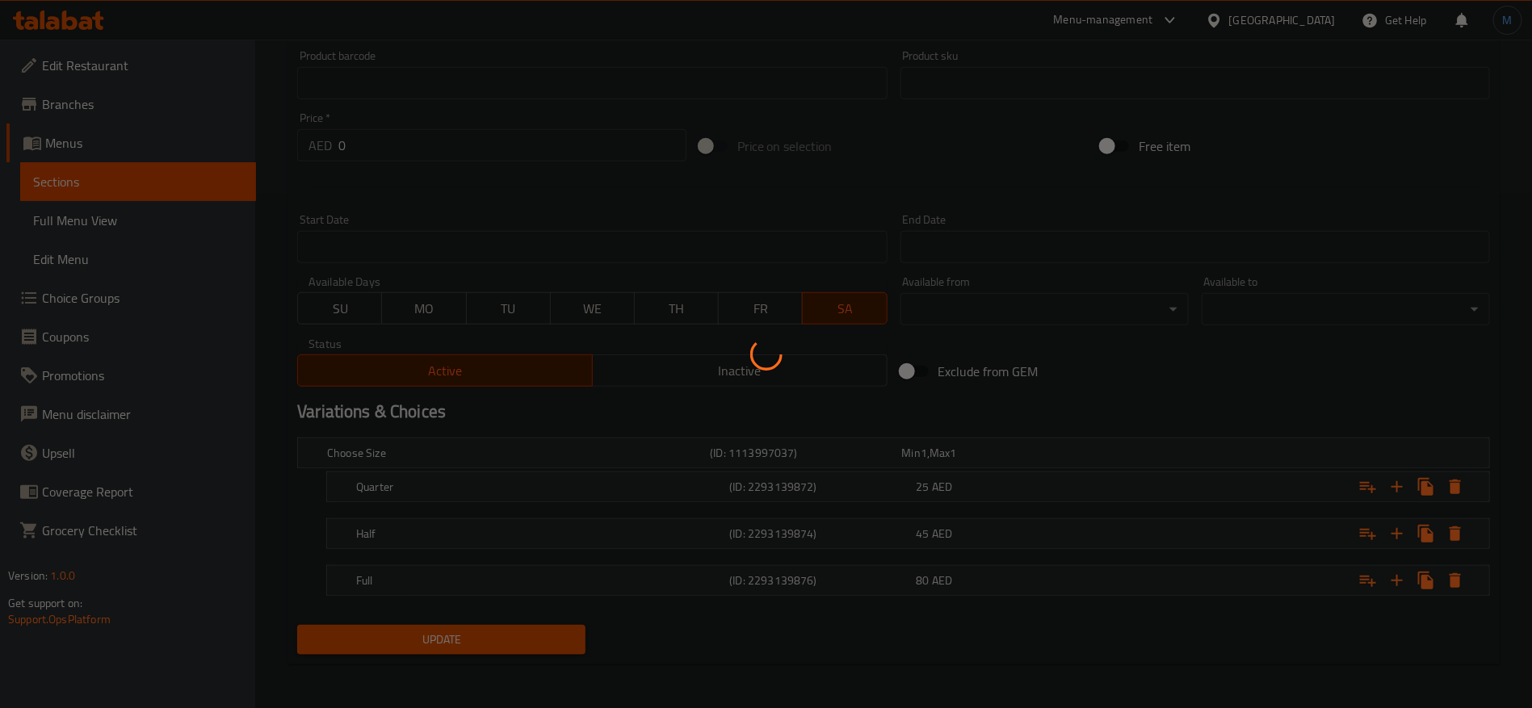
click at [505, 641] on div at bounding box center [766, 354] width 1532 height 708
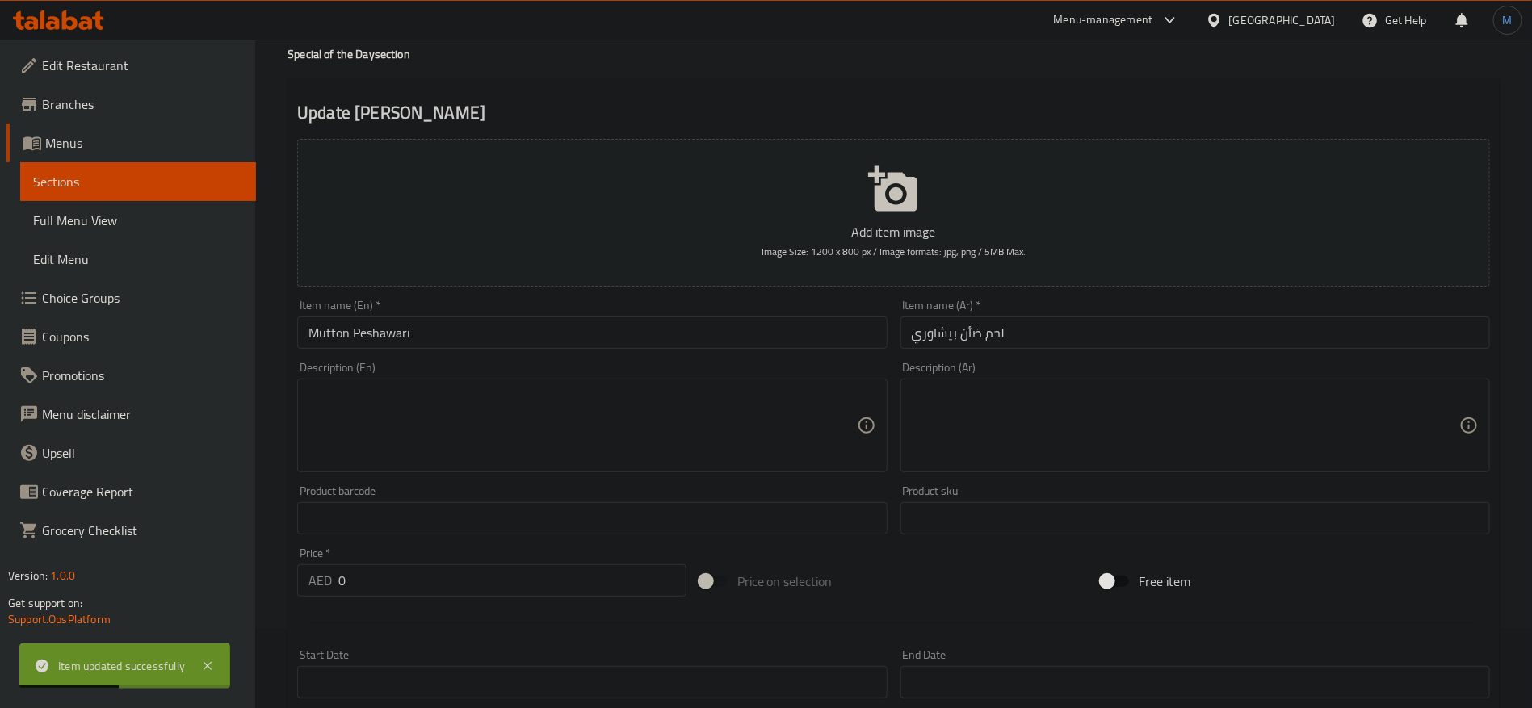
scroll to position [0, 0]
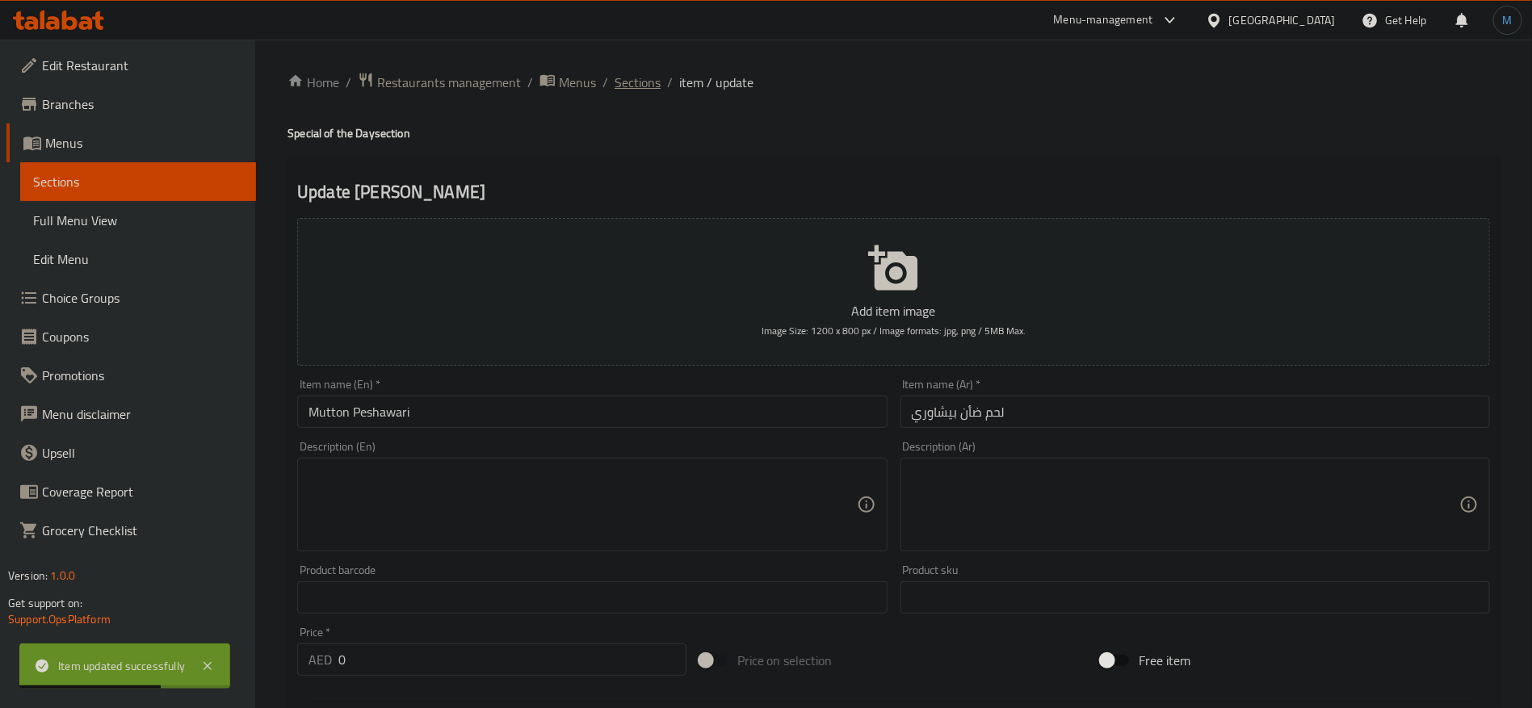
click at [624, 82] on span "Sections" at bounding box center [638, 82] width 46 height 19
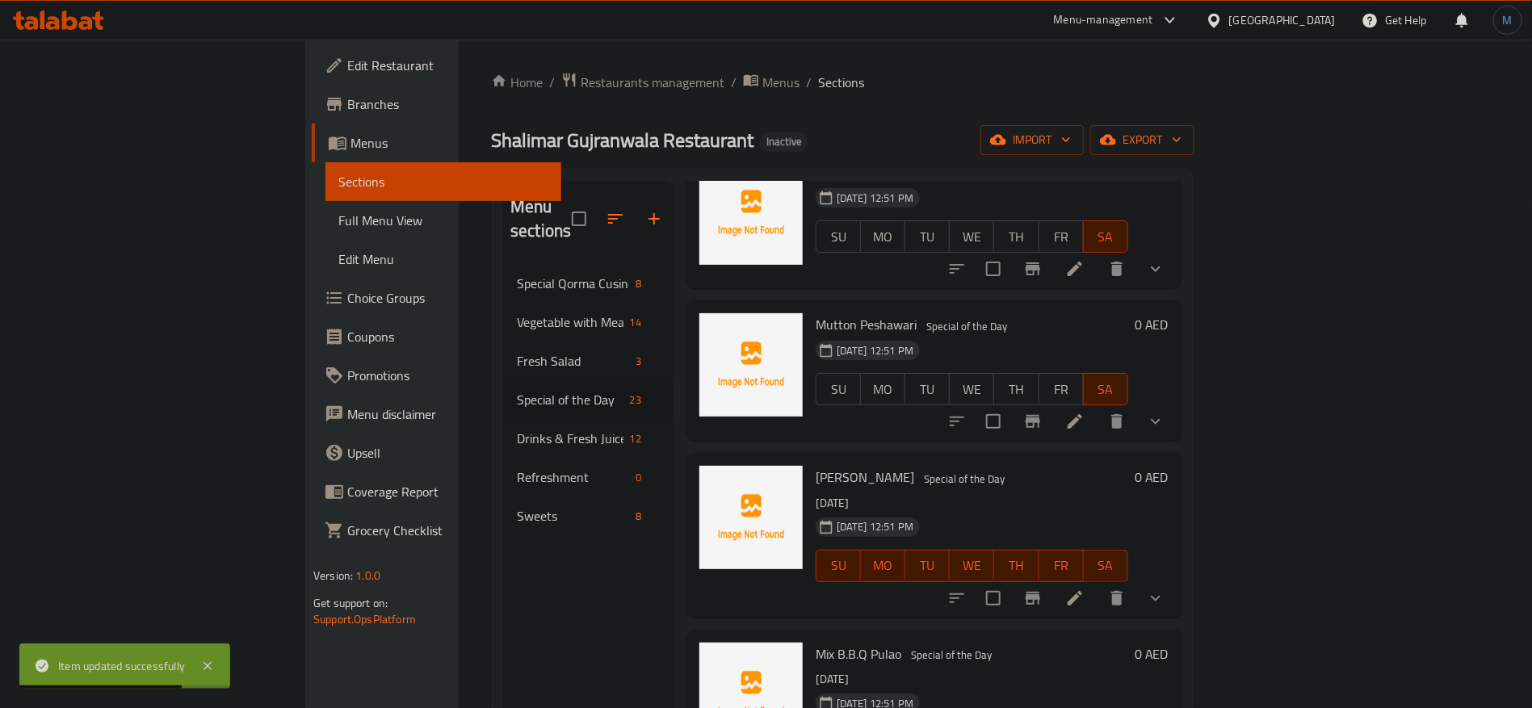
scroll to position [121, 0]
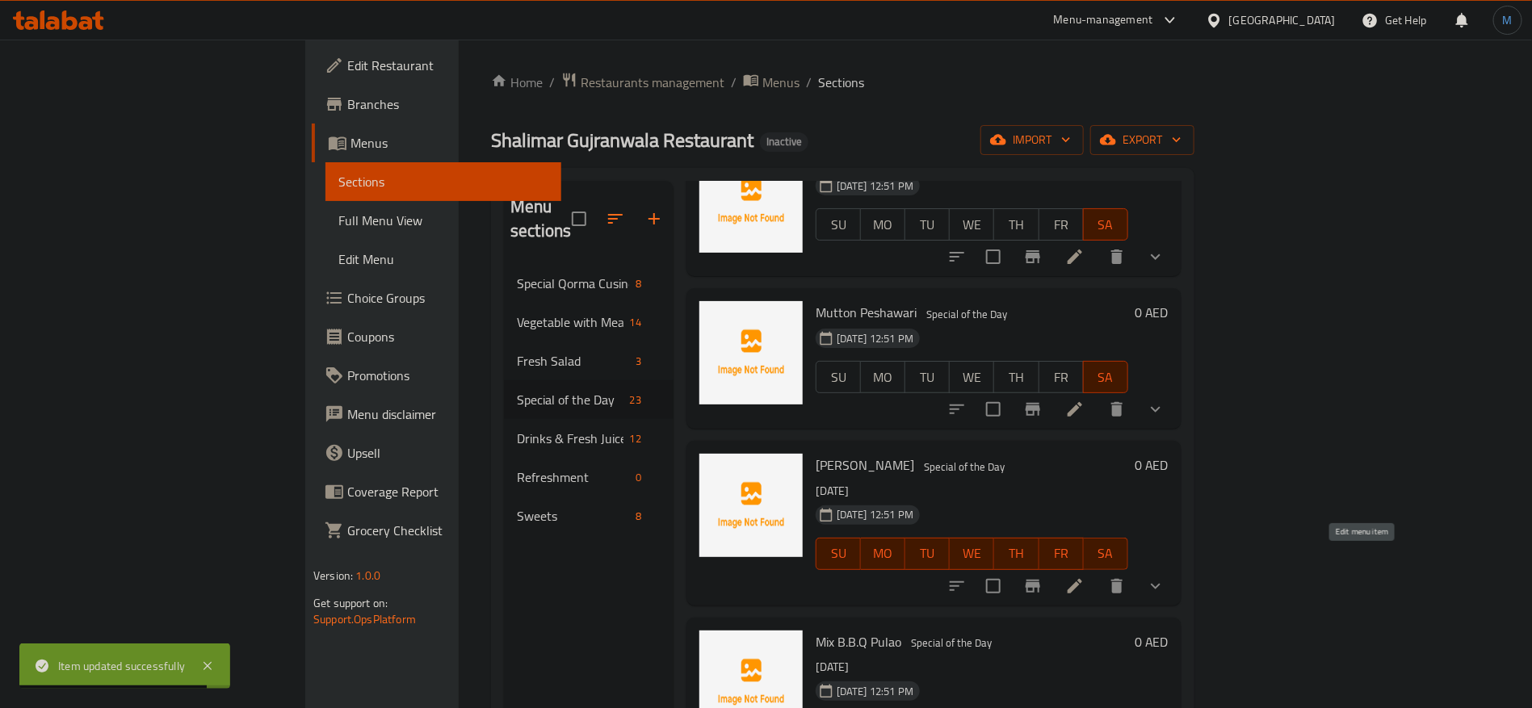
click at [1082, 579] on icon at bounding box center [1075, 586] width 15 height 15
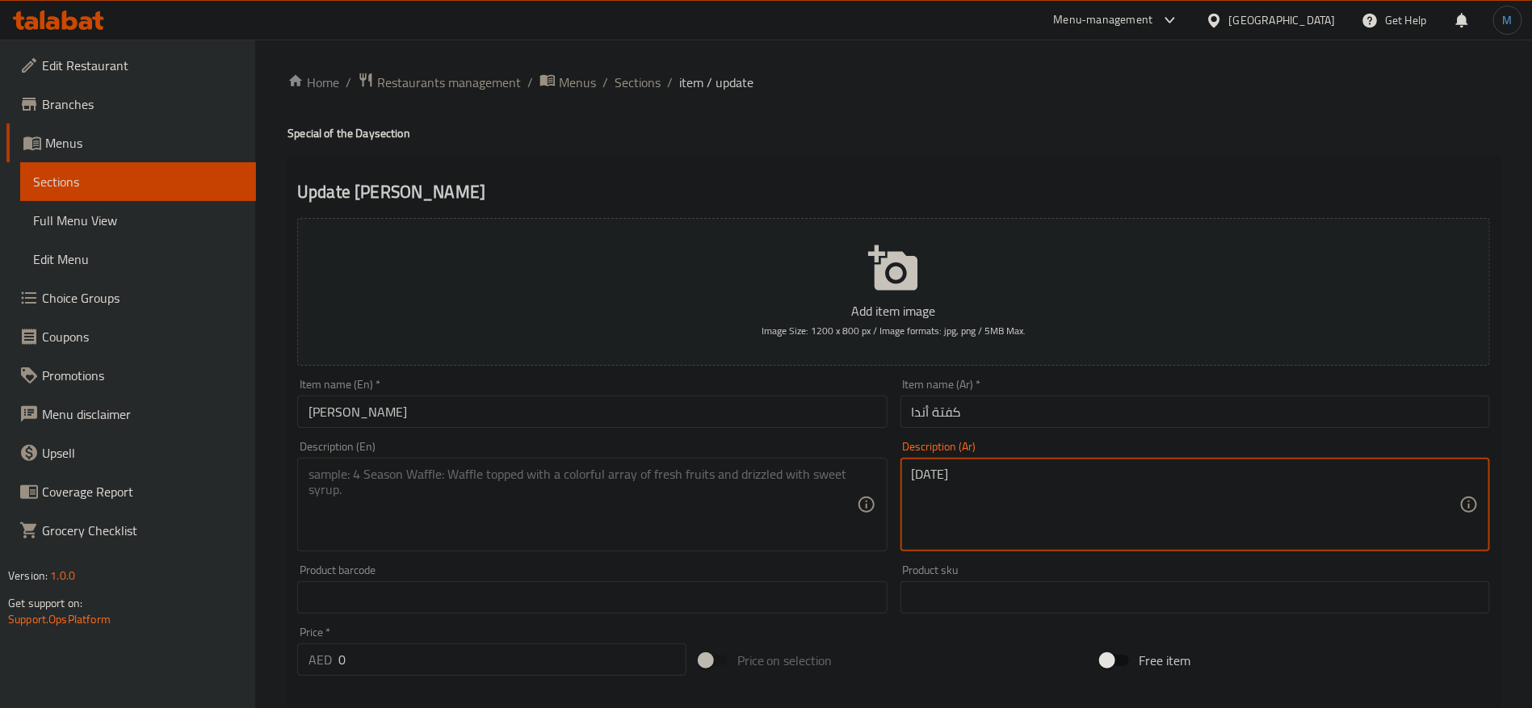
click at [1024, 511] on textarea "السبت" at bounding box center [1186, 505] width 548 height 77
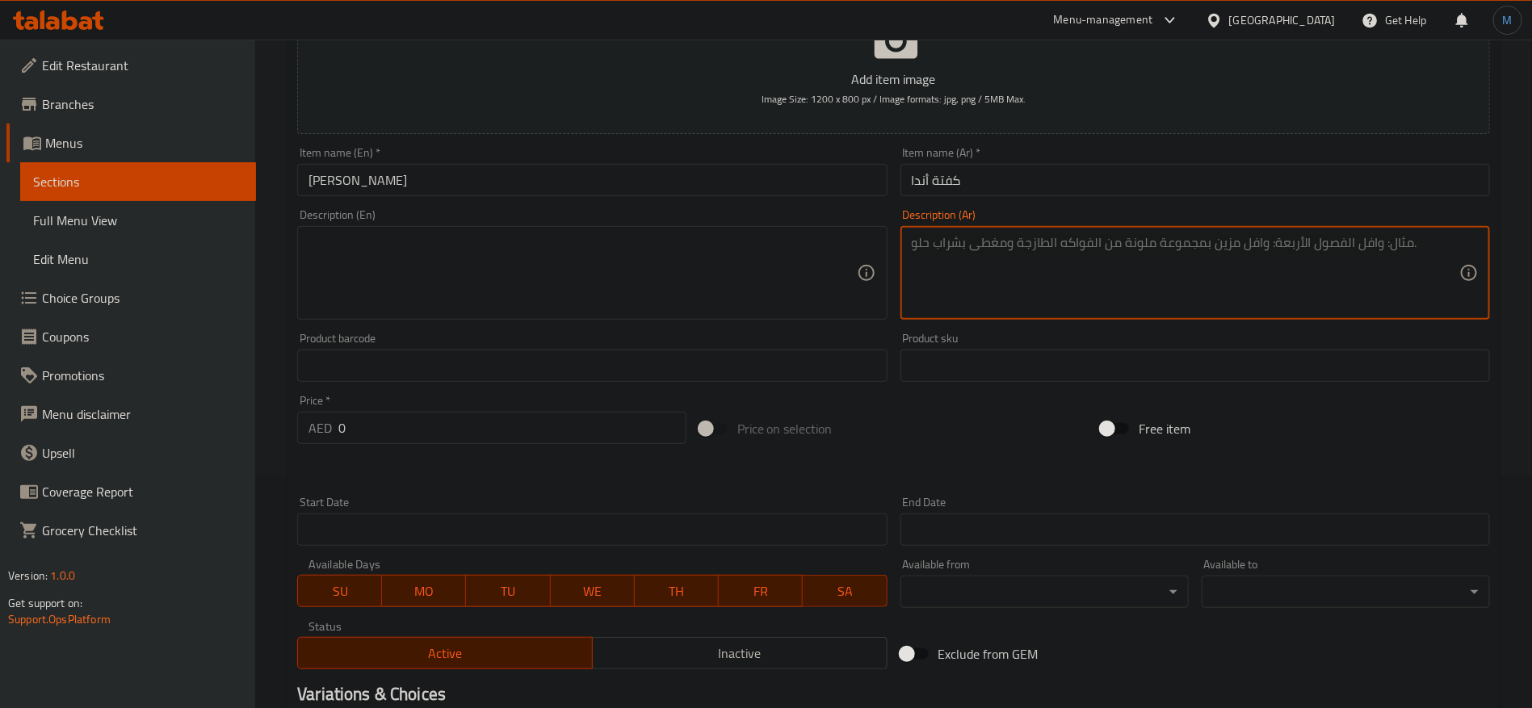
scroll to position [242, 0]
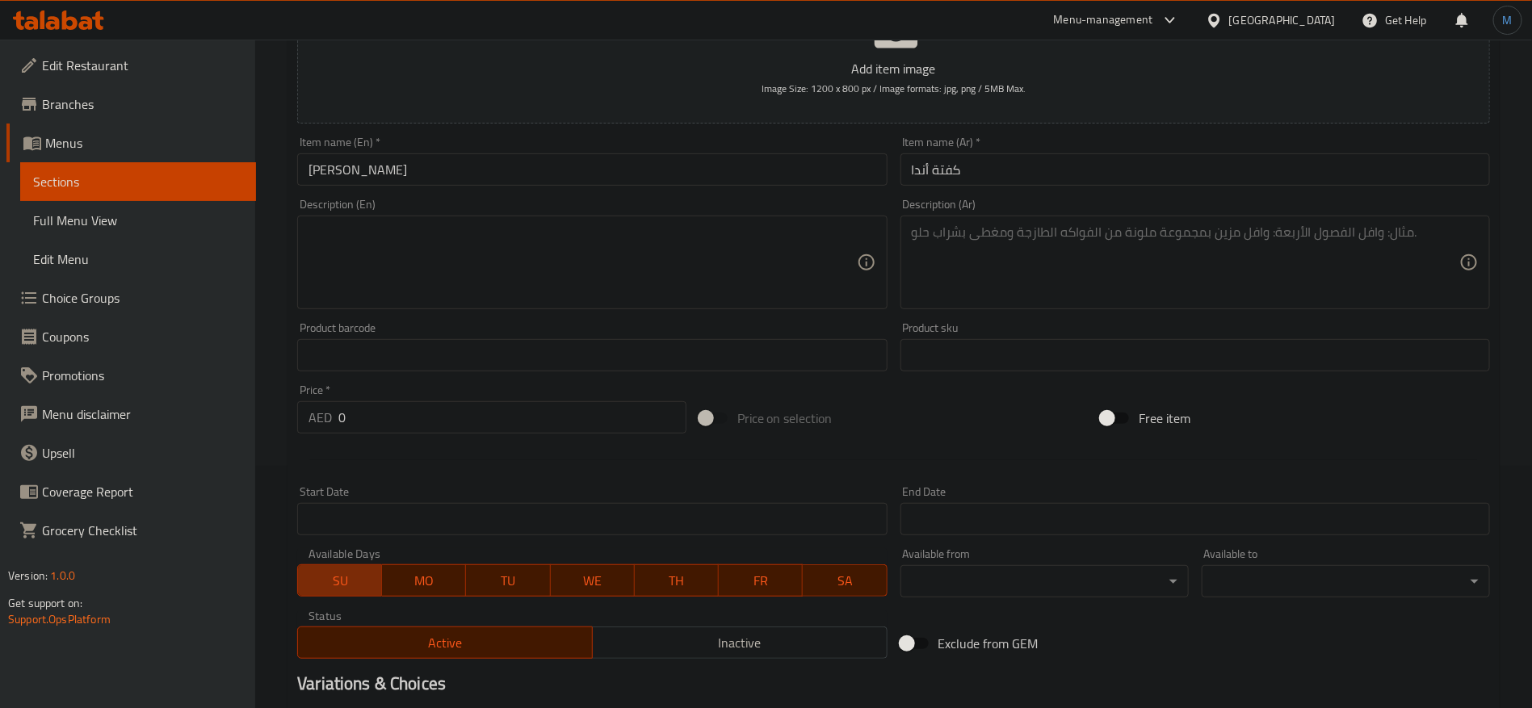
click at [338, 576] on span "SU" at bounding box center [340, 580] width 71 height 23
click at [442, 578] on span "MO" at bounding box center [424, 580] width 71 height 23
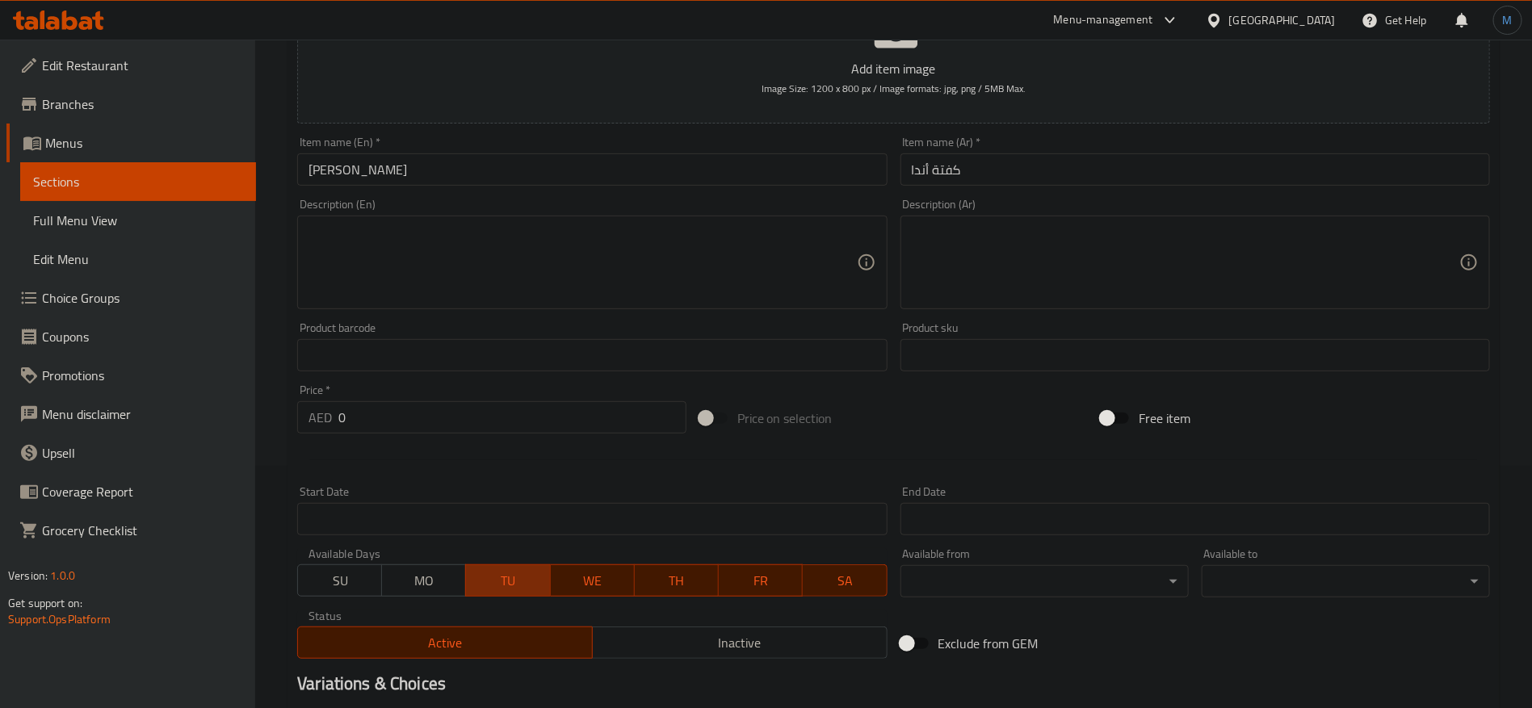
click at [491, 578] on span "TU" at bounding box center [508, 580] width 71 height 23
click at [599, 586] on span "WE" at bounding box center [592, 580] width 71 height 23
click at [684, 574] on span "TH" at bounding box center [676, 580] width 71 height 23
click at [775, 578] on span "FR" at bounding box center [760, 580] width 71 height 23
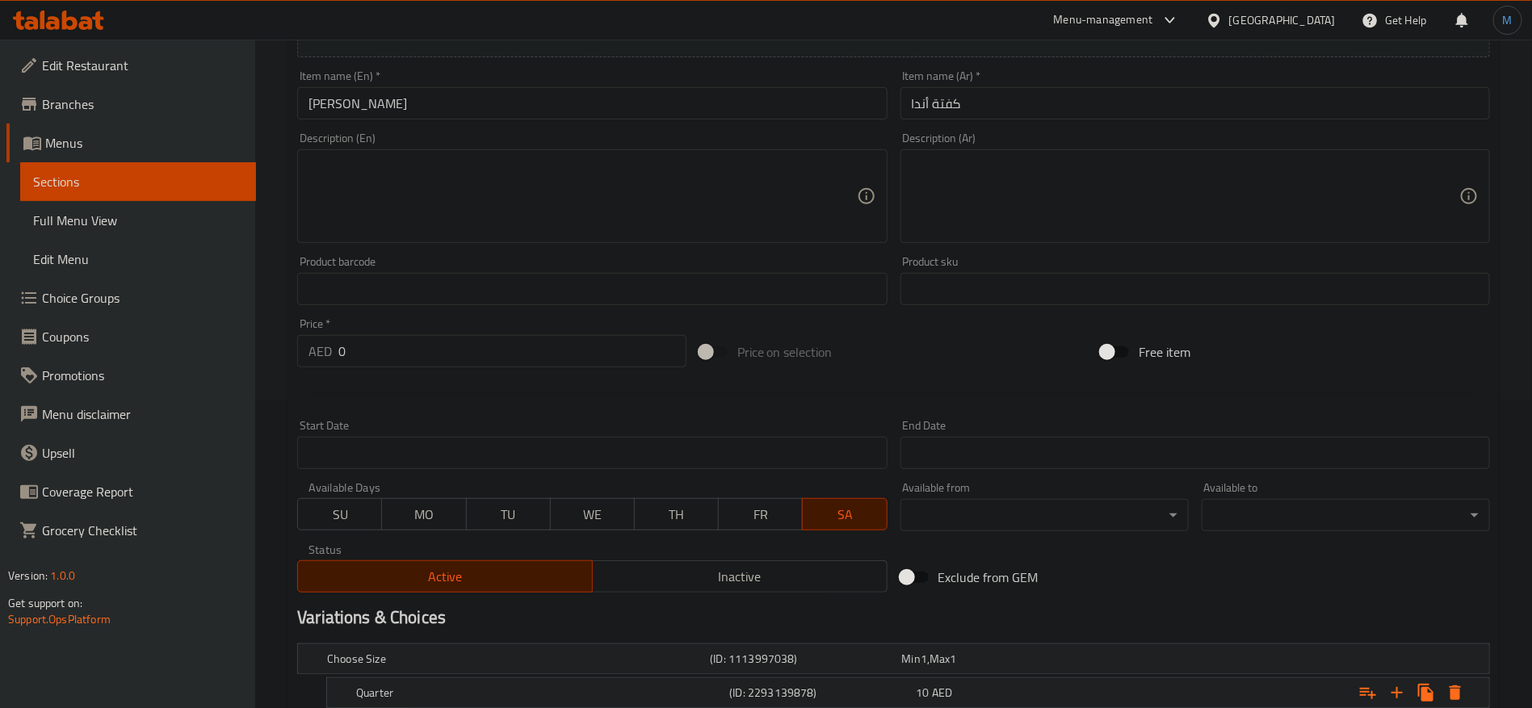
scroll to position [515, 0]
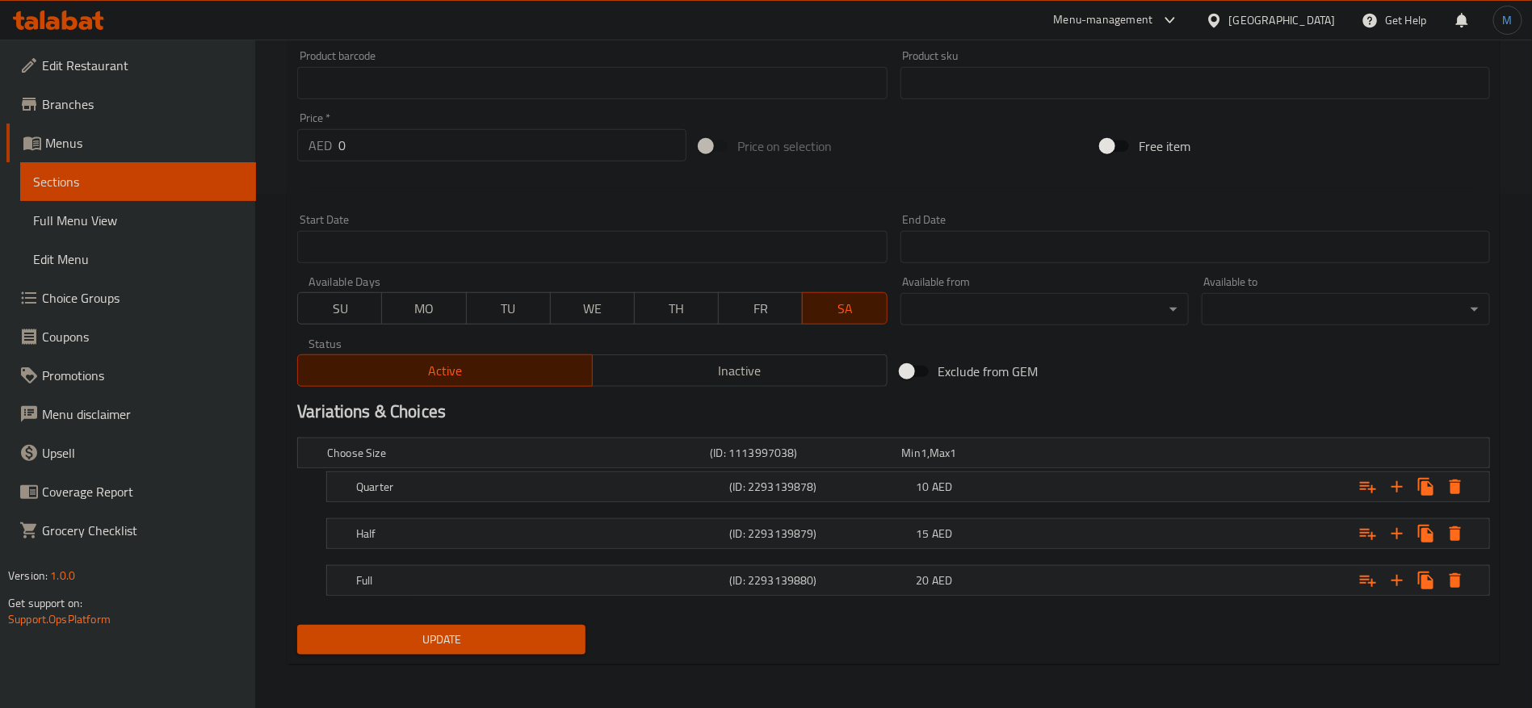
click at [568, 621] on div "Update" at bounding box center [441, 640] width 301 height 43
click at [567, 623] on div "Update" at bounding box center [441, 640] width 301 height 43
click at [572, 630] on span "Update" at bounding box center [441, 640] width 263 height 20
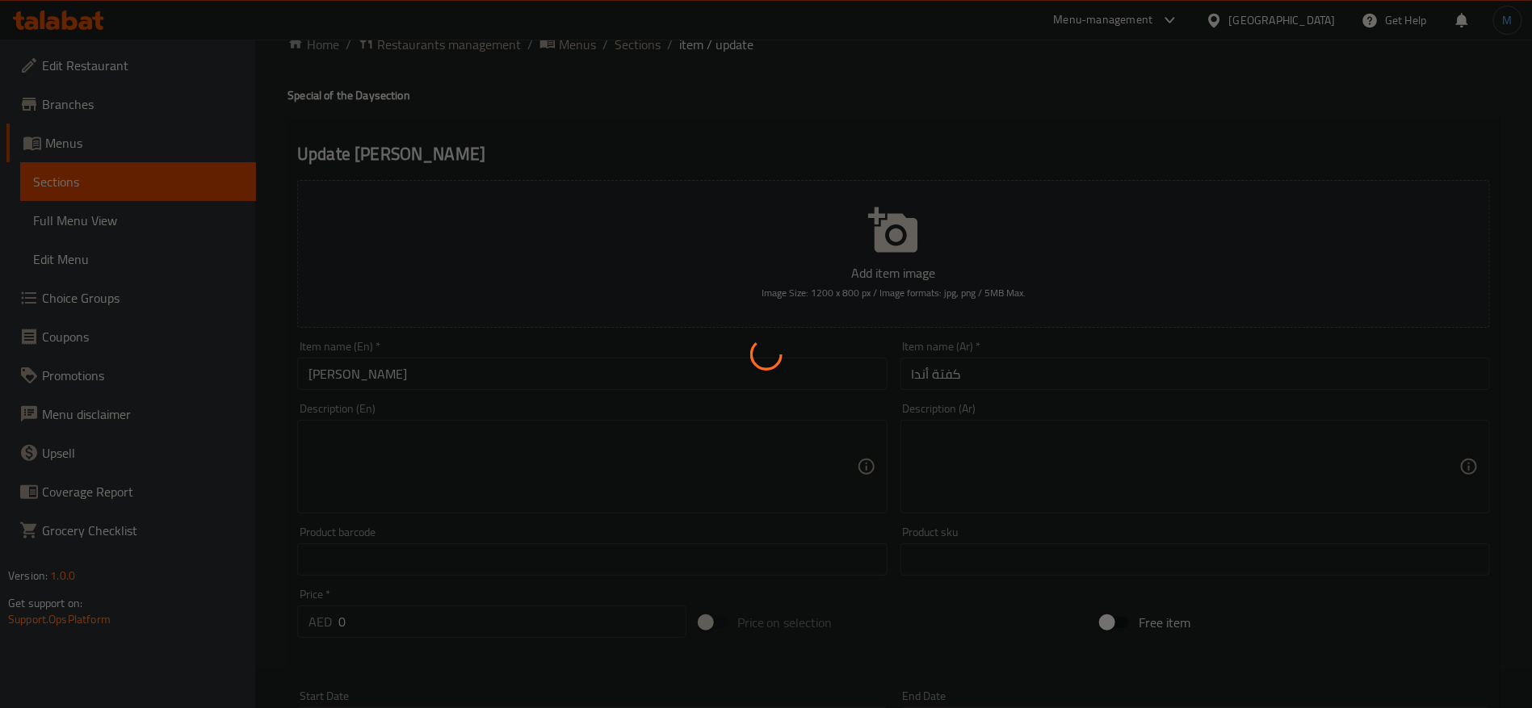
scroll to position [0, 0]
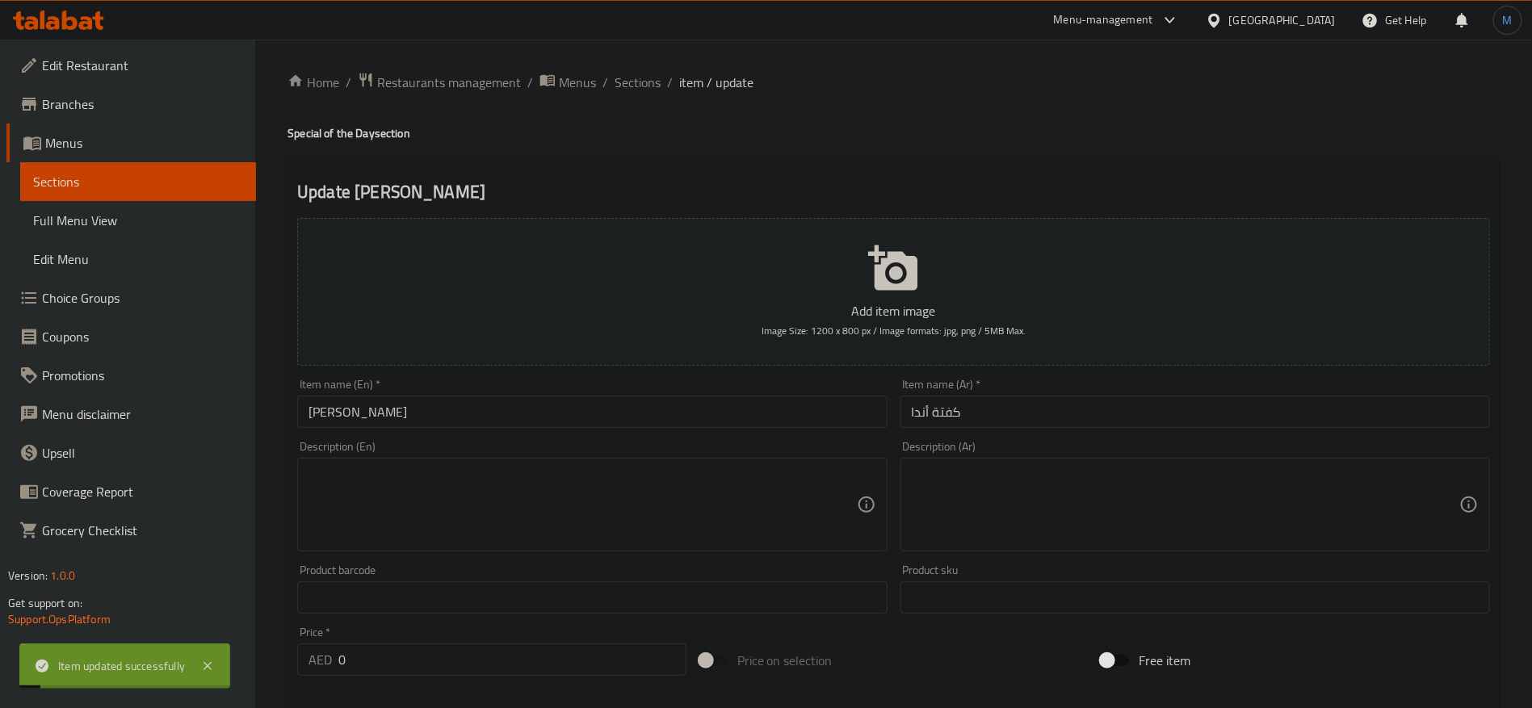
drag, startPoint x: 652, startPoint y: 79, endPoint x: 670, endPoint y: 96, distance: 24.6
click at [652, 79] on span "Sections" at bounding box center [638, 82] width 46 height 19
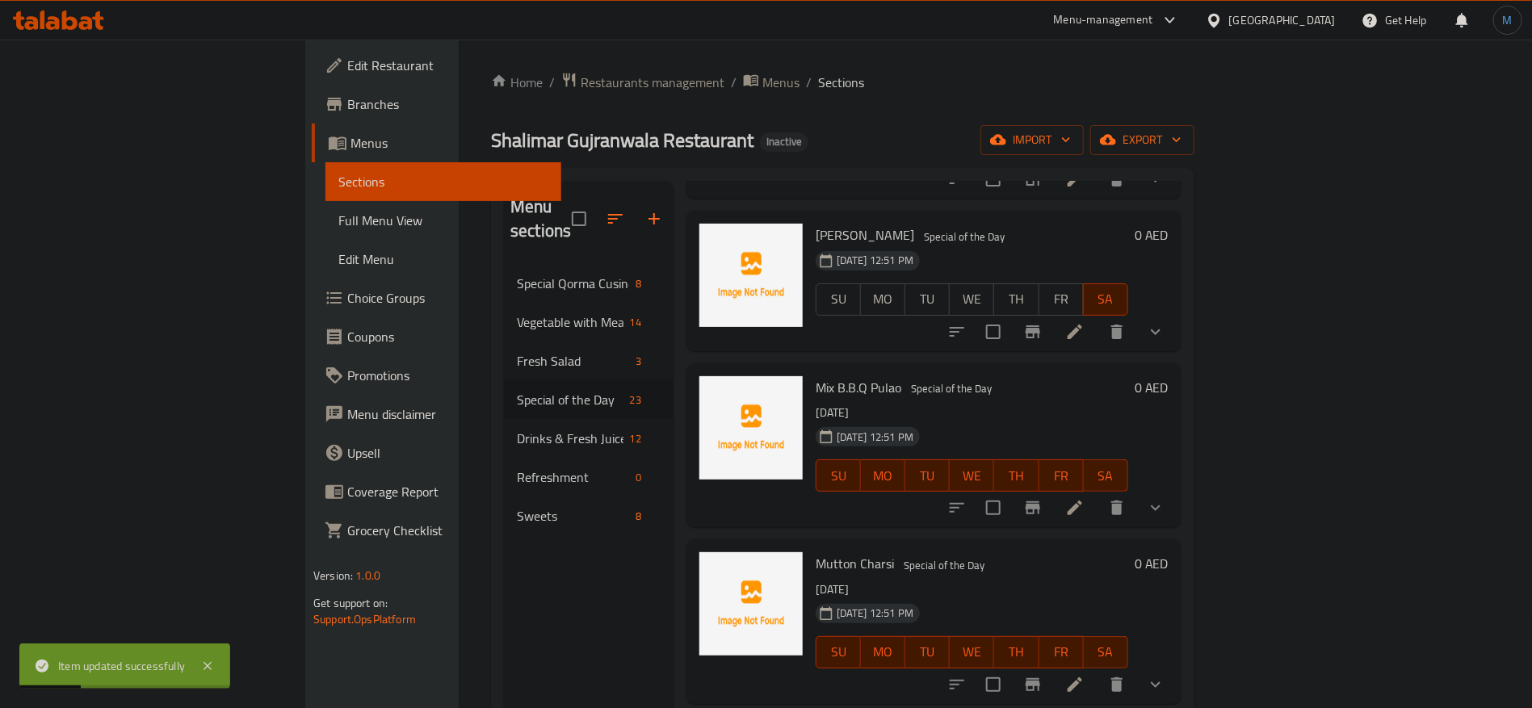
scroll to position [364, 0]
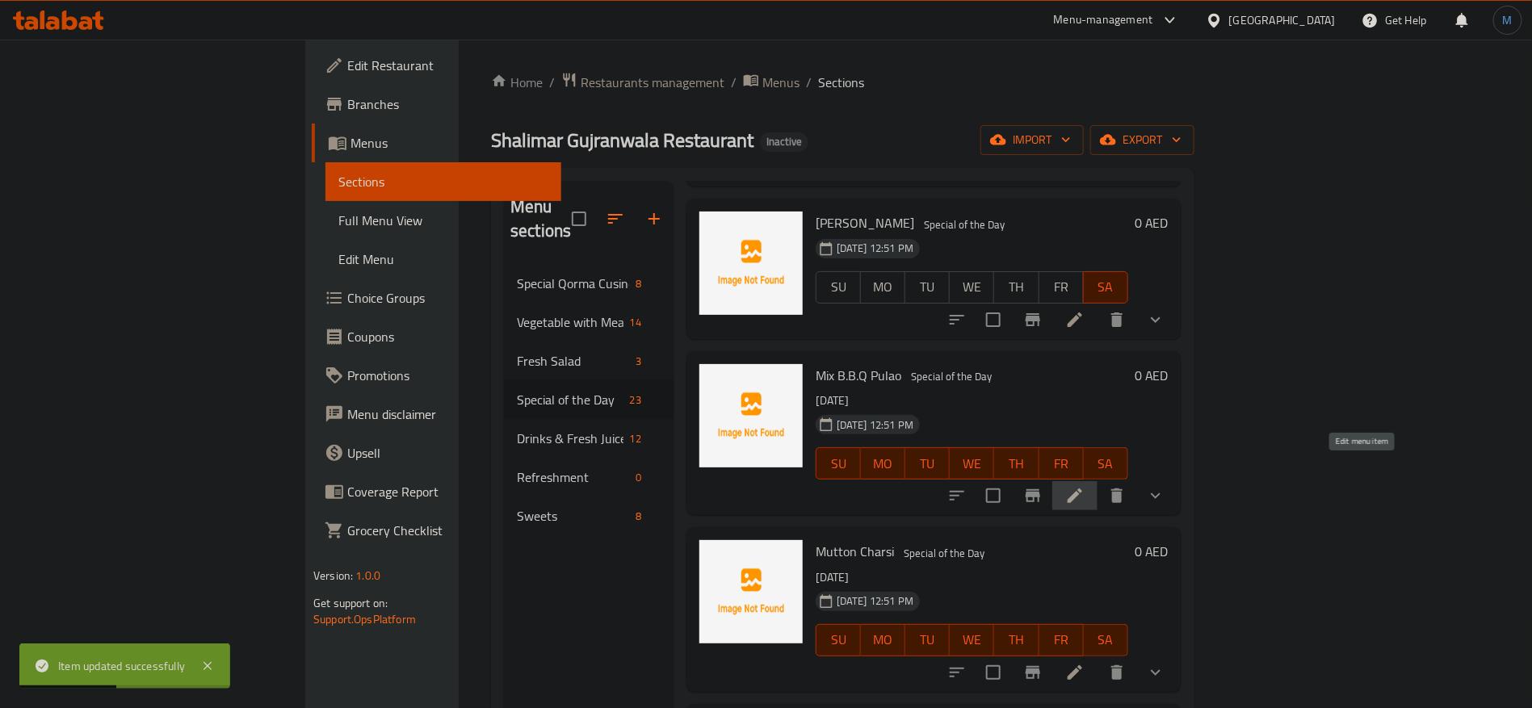
click at [1085, 486] on icon at bounding box center [1074, 495] width 19 height 19
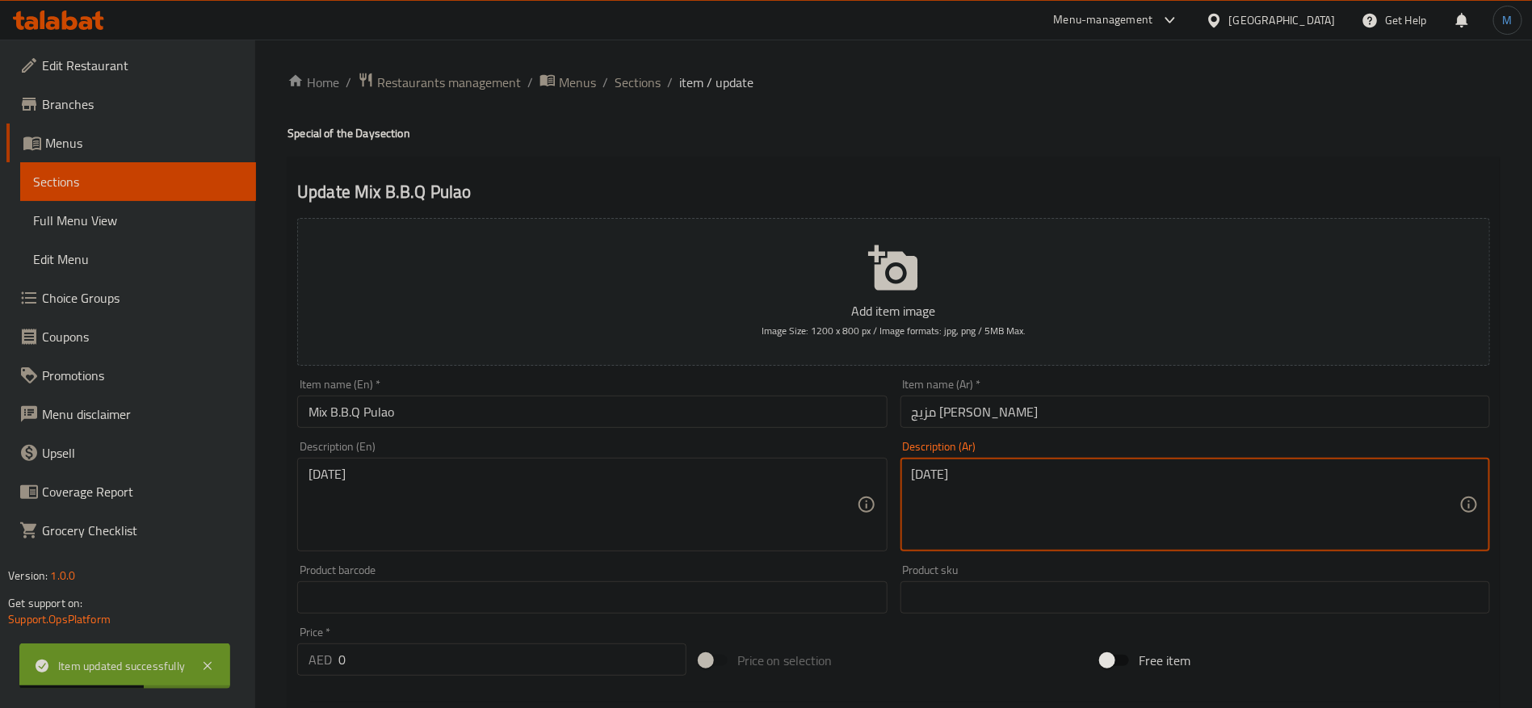
click at [1011, 502] on textarea "السبت" at bounding box center [1186, 505] width 548 height 77
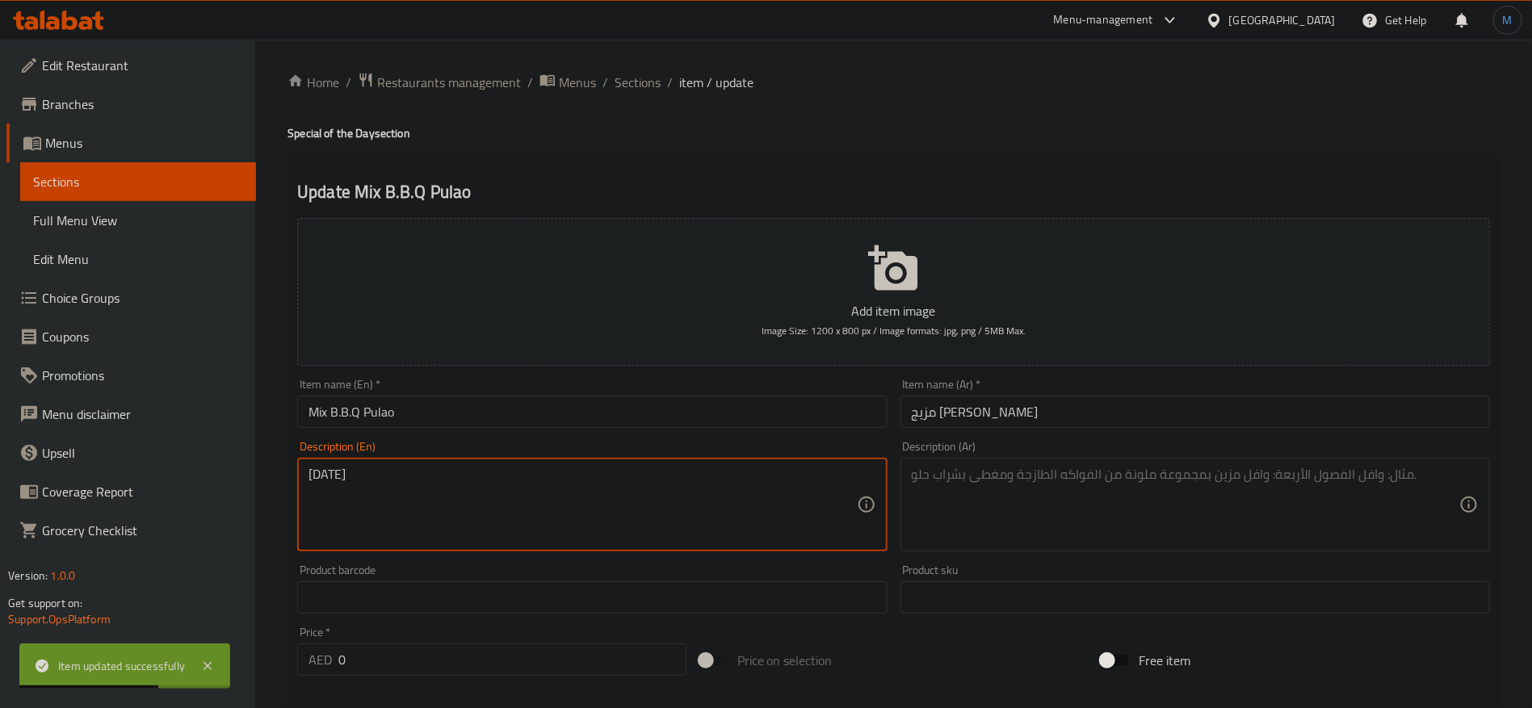
click at [559, 504] on textarea "[DATE]" at bounding box center [583, 505] width 548 height 77
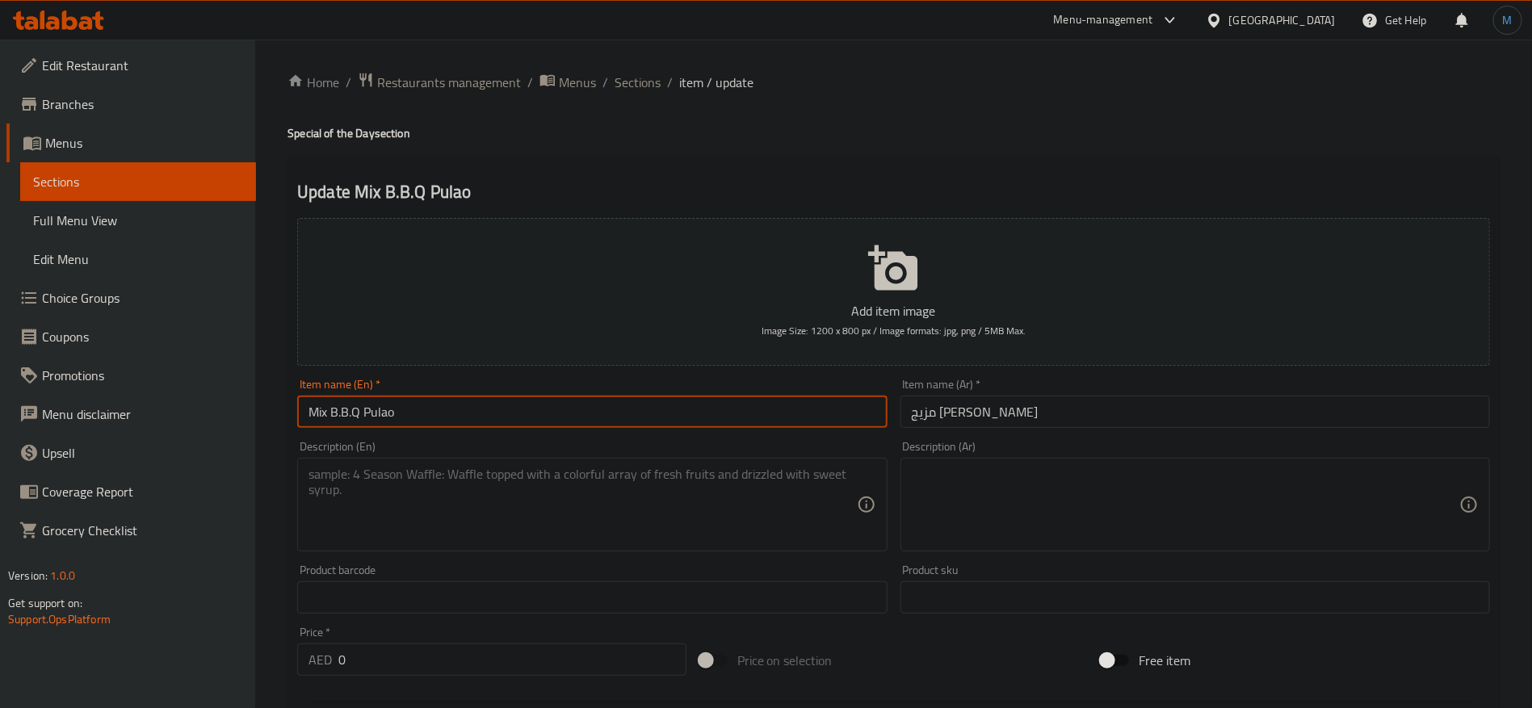
click at [675, 418] on input "Mix B.B.Q Pulao" at bounding box center [592, 412] width 590 height 32
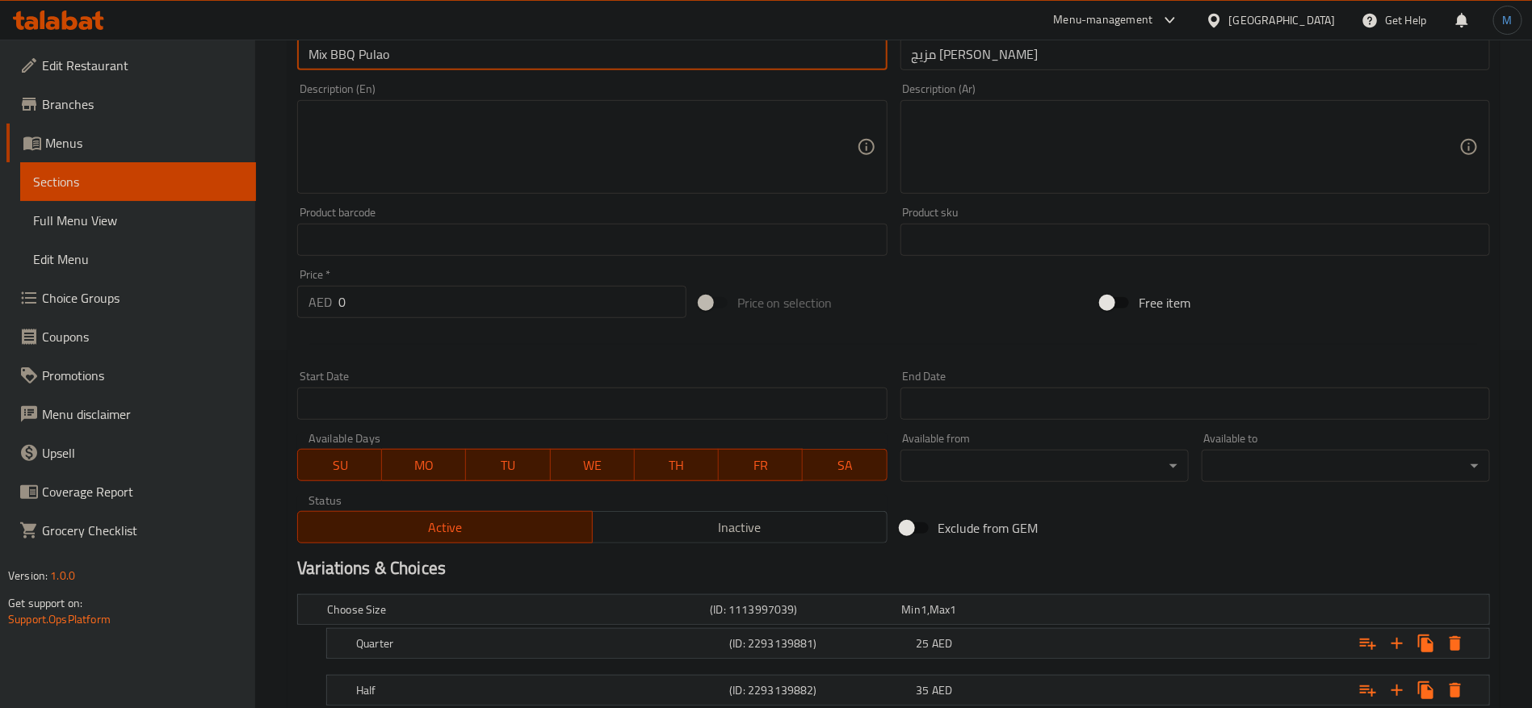
scroll to position [364, 0]
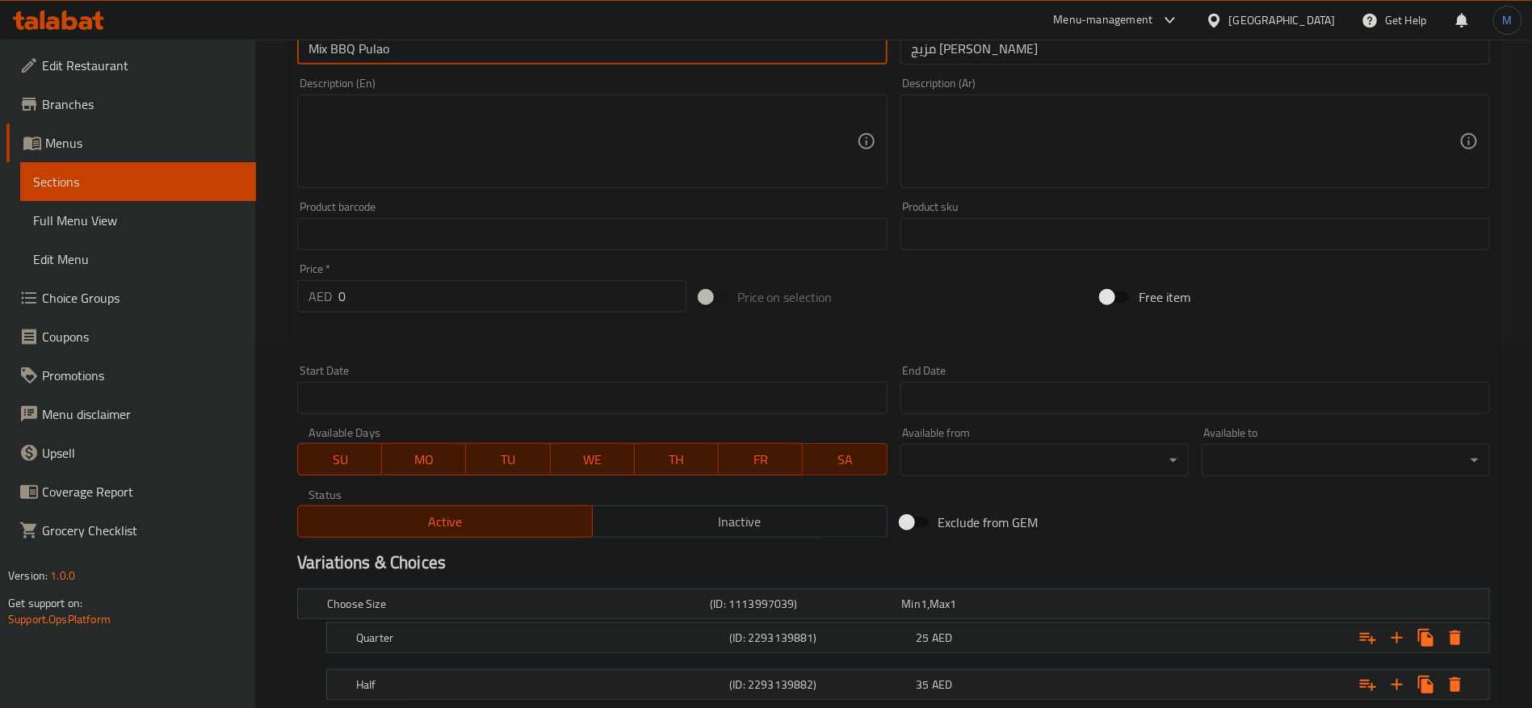
type input "Mix BBQ Pulao"
click at [341, 467] on span "SU" at bounding box center [340, 459] width 71 height 23
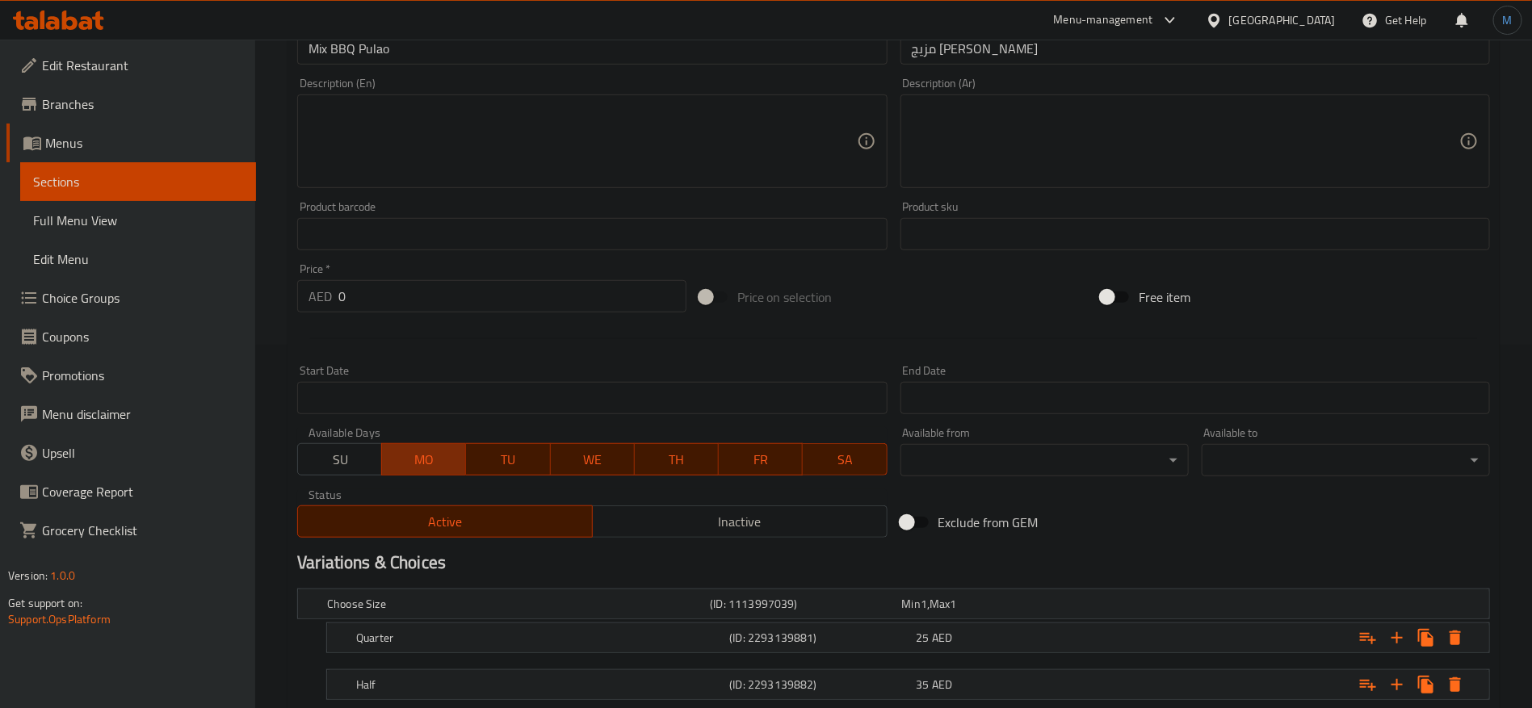
click at [422, 469] on span "MO" at bounding box center [424, 459] width 71 height 23
click at [492, 469] on span "TU" at bounding box center [508, 459] width 71 height 23
click at [627, 474] on button "WE" at bounding box center [592, 459] width 85 height 32
click at [711, 470] on span "TH" at bounding box center [676, 459] width 71 height 23
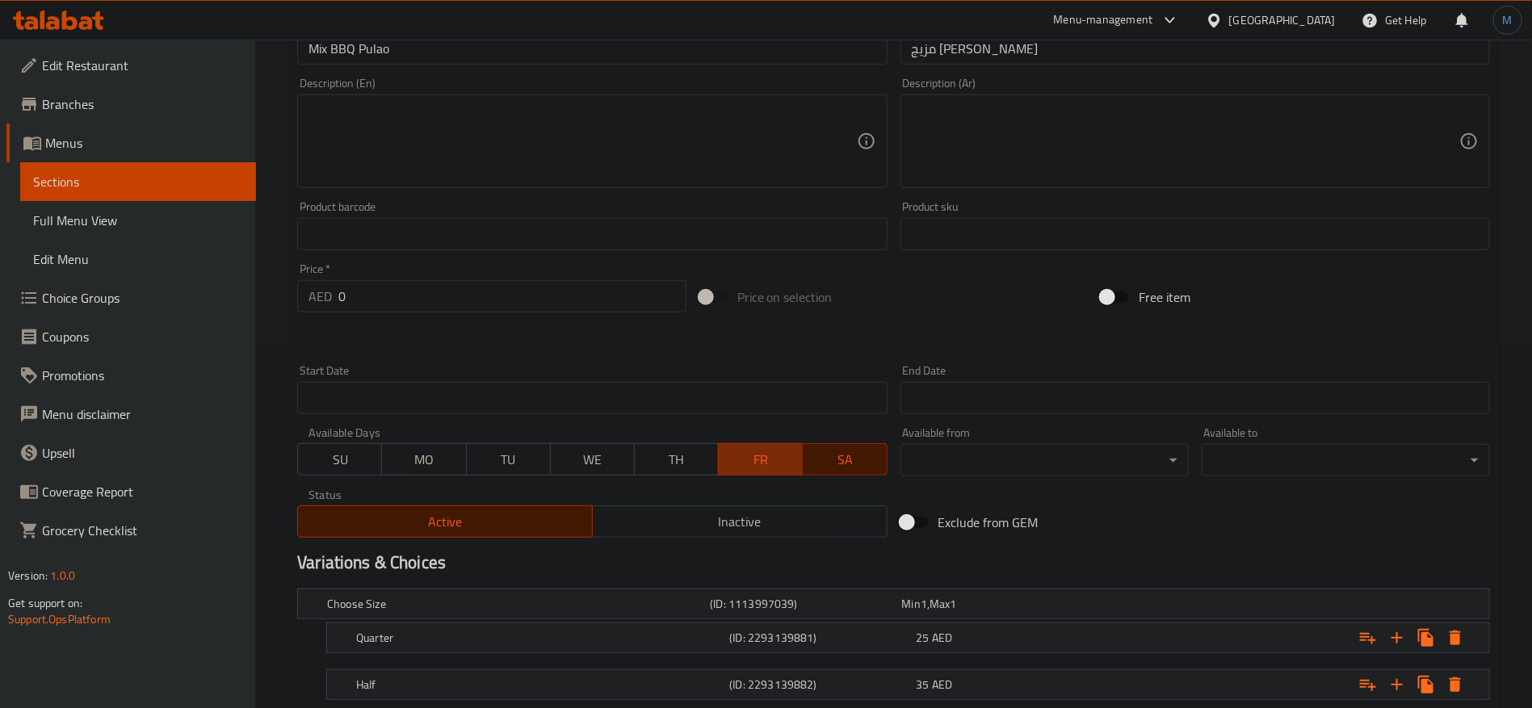
click at [797, 461] on button "FR" at bounding box center [760, 459] width 85 height 32
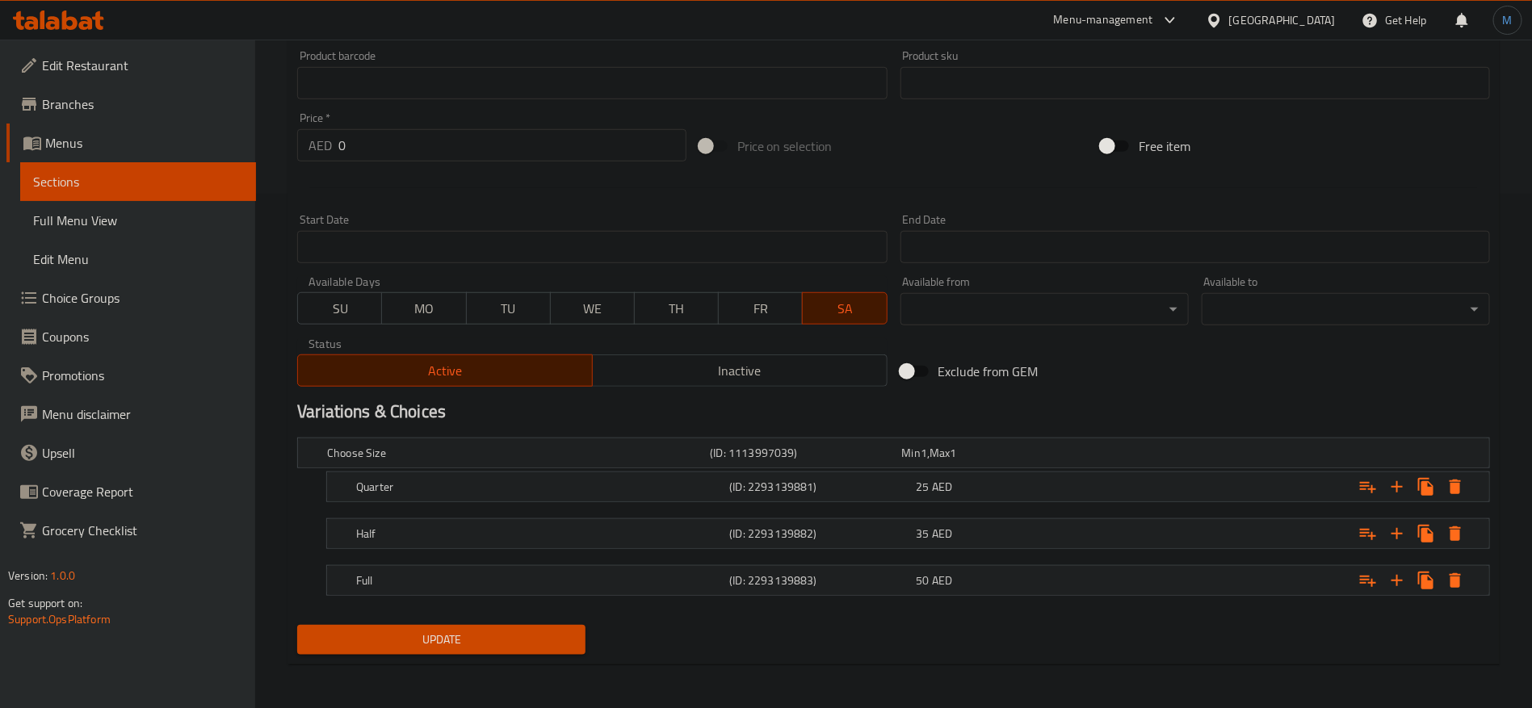
click at [496, 645] on span "Update" at bounding box center [441, 640] width 263 height 20
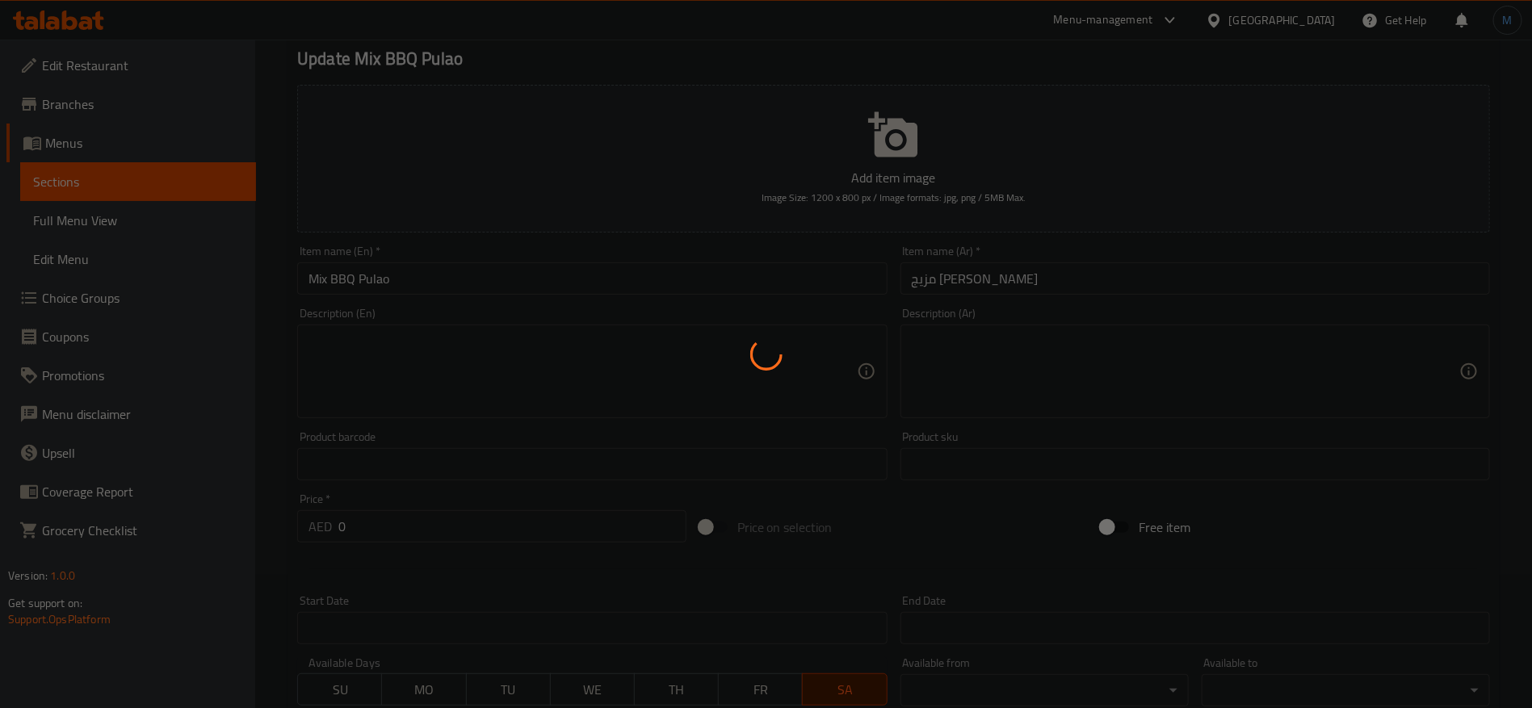
scroll to position [0, 0]
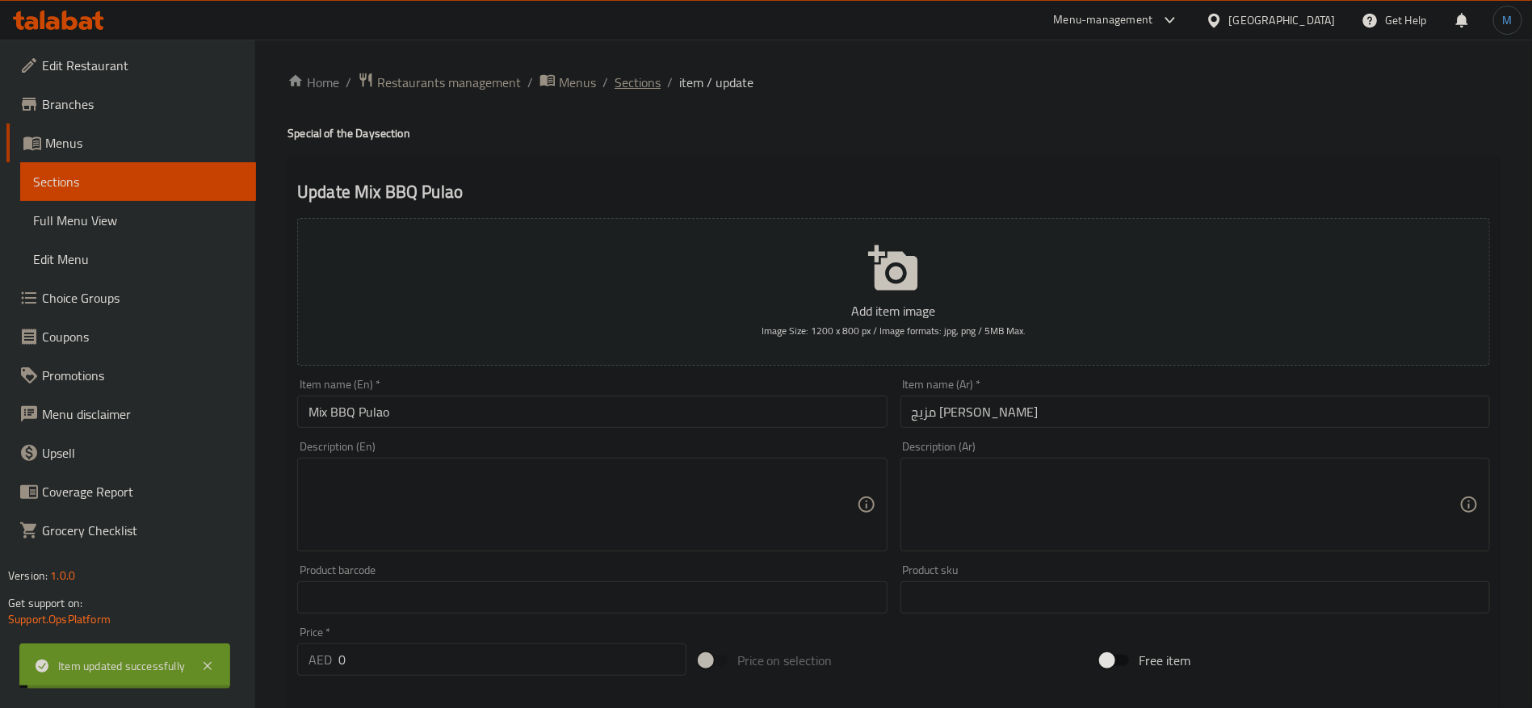
click at [637, 87] on span "Sections" at bounding box center [638, 82] width 46 height 19
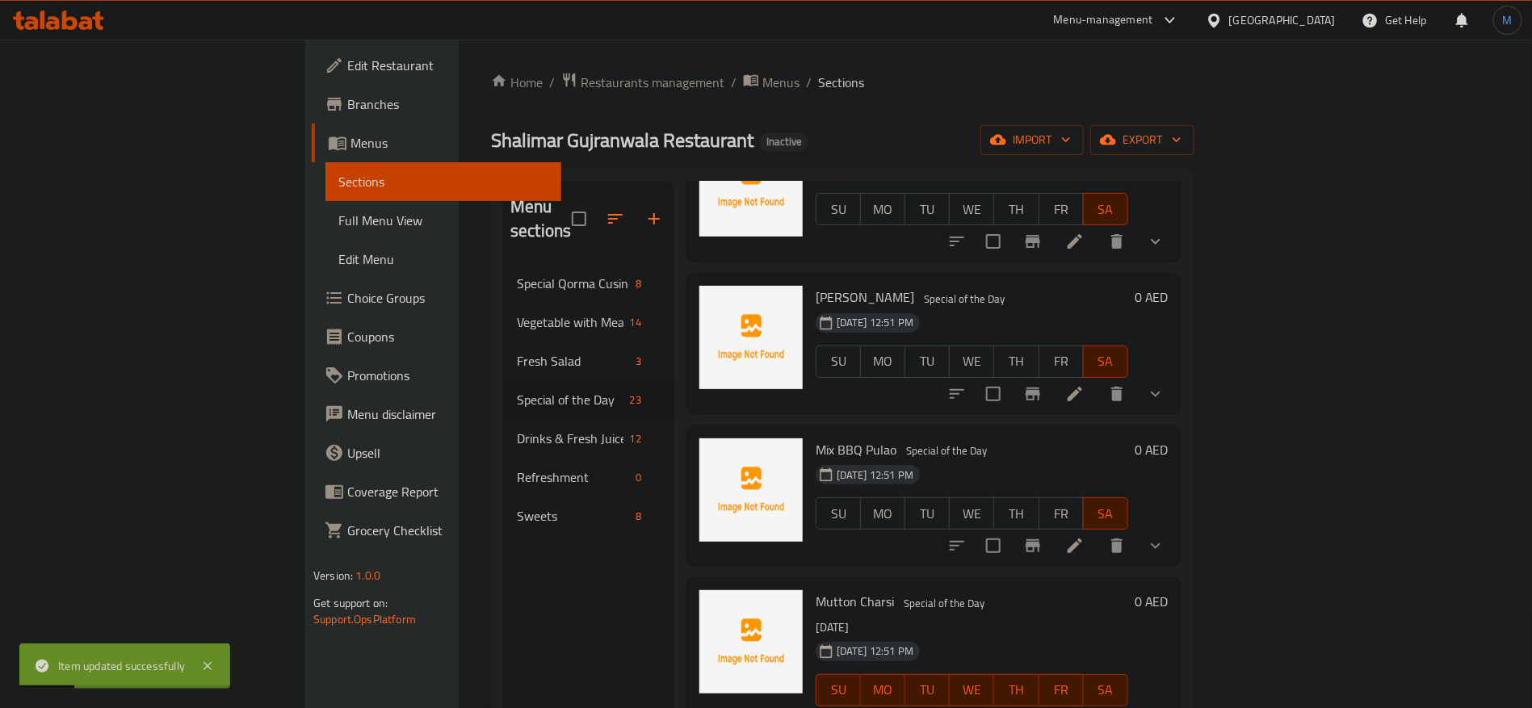
scroll to position [364, 0]
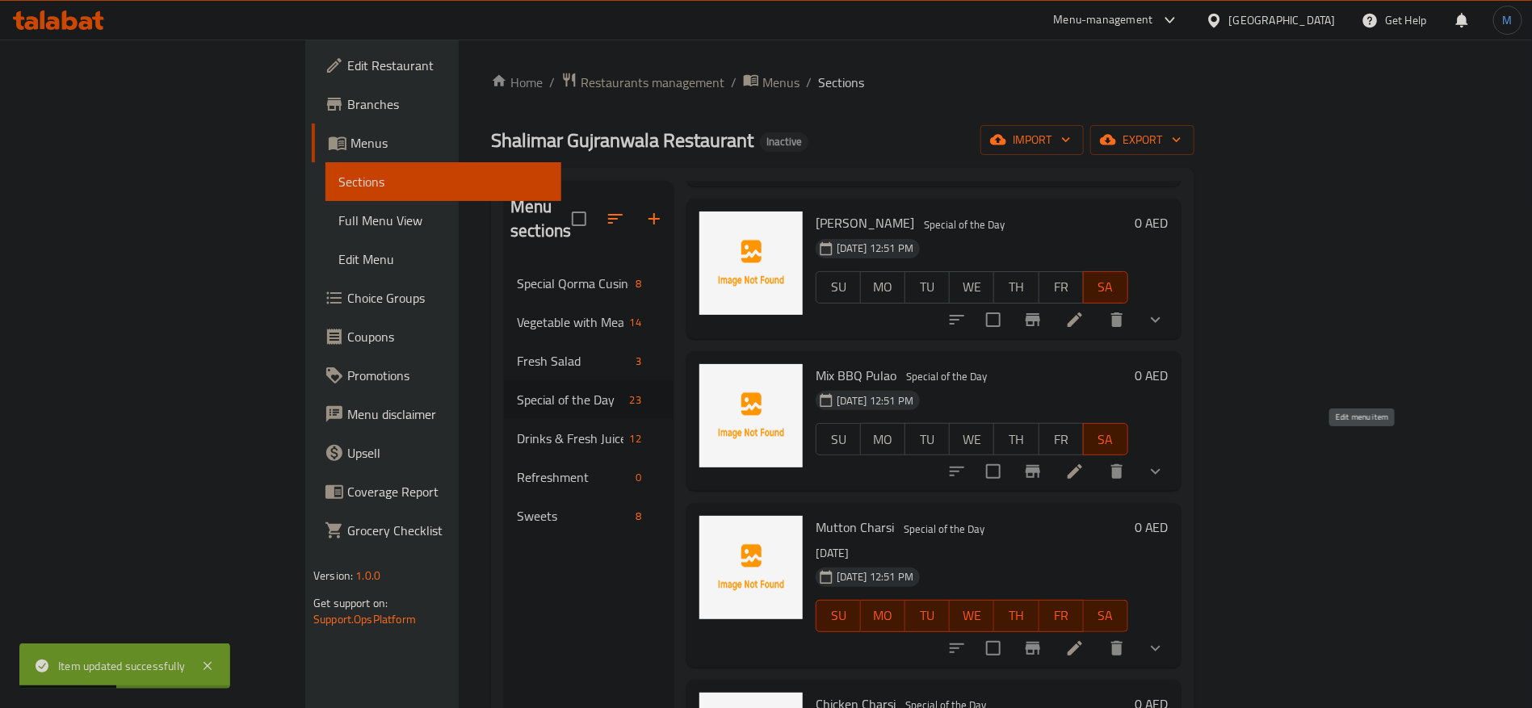
click at [1082, 464] on icon at bounding box center [1075, 471] width 15 height 15
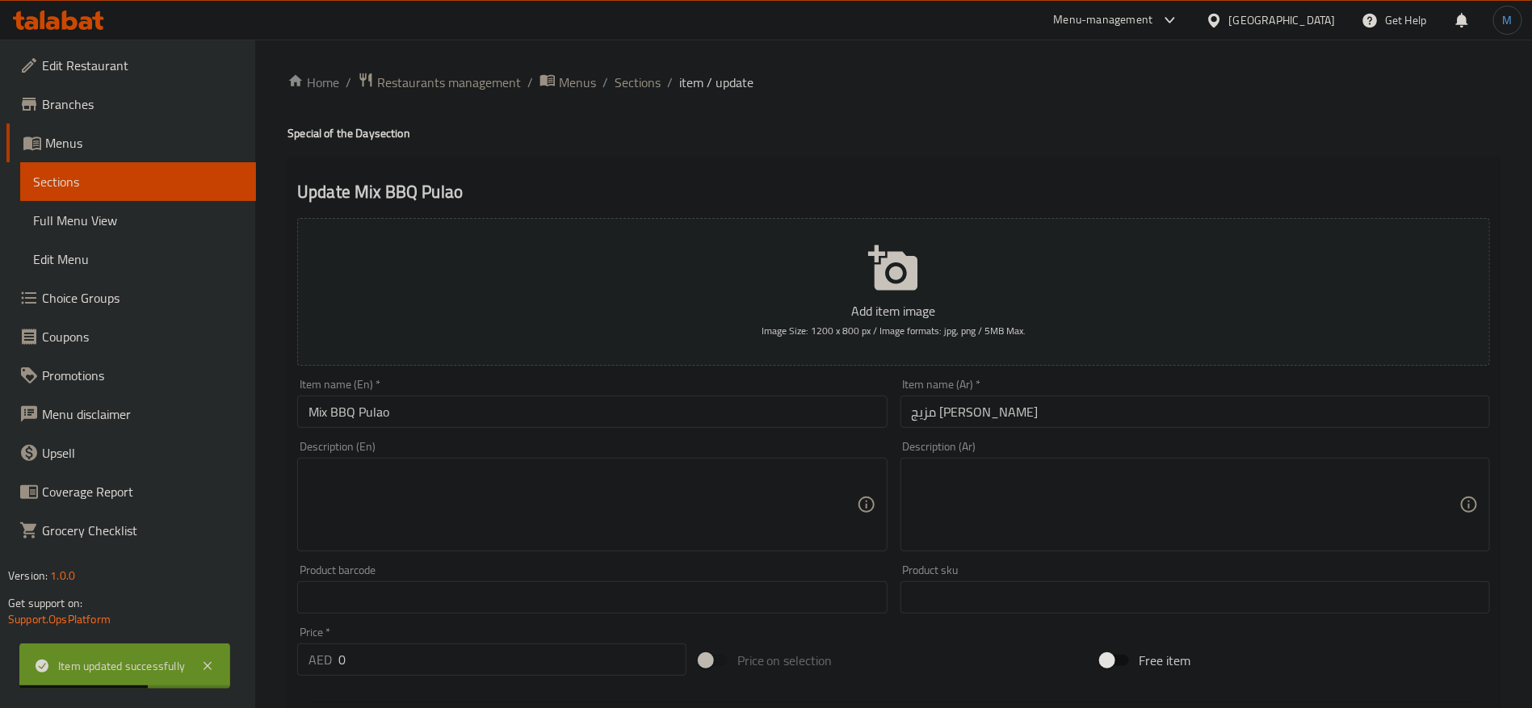
click at [999, 418] on input "مزيج بولاو باربكيو" at bounding box center [1196, 412] width 590 height 32
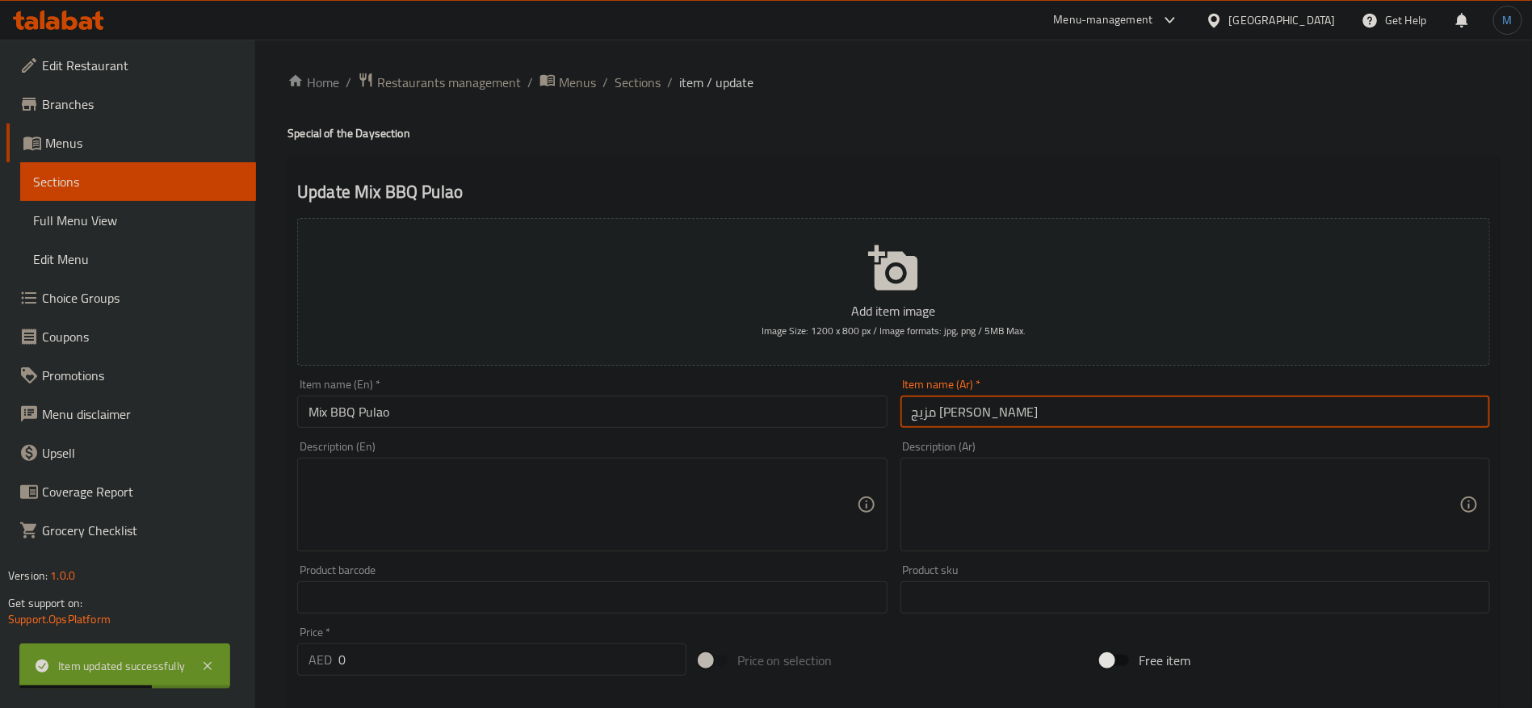
click at [999, 418] on input "مزيج بولاو باربكيو" at bounding box center [1196, 412] width 590 height 32
type input "ميكس بولاو باربكيو"
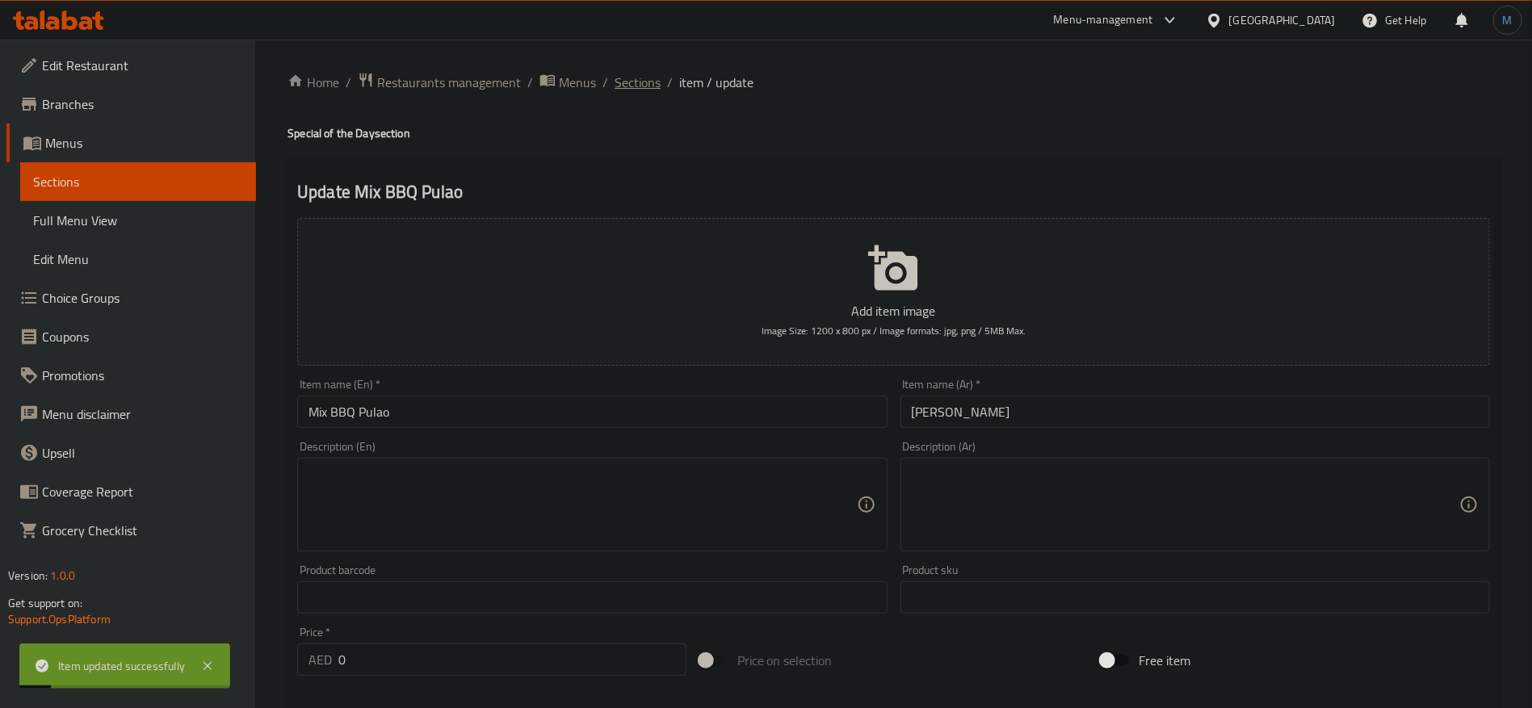
click at [637, 82] on span "Sections" at bounding box center [638, 82] width 46 height 19
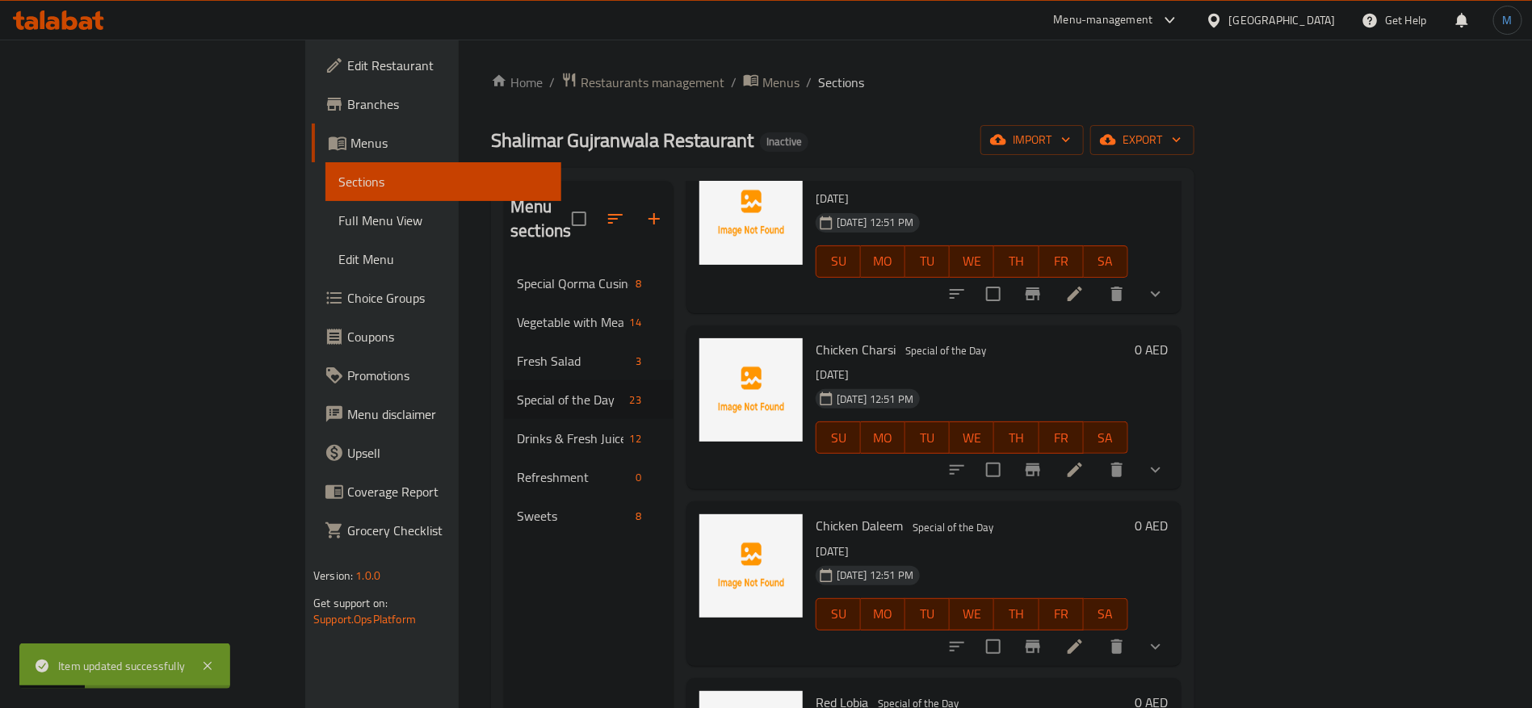
scroll to position [727, 0]
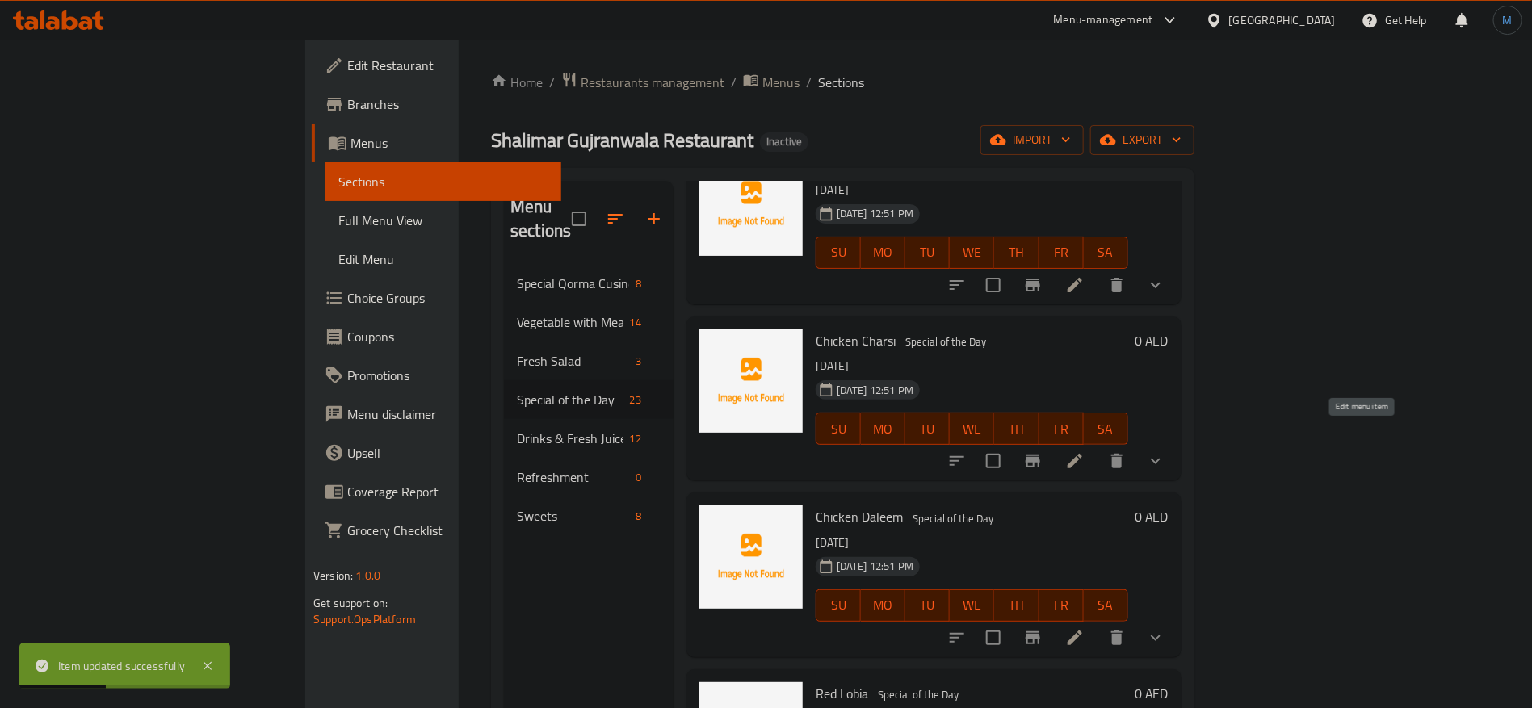
click at [1085, 452] on icon at bounding box center [1074, 461] width 19 height 19
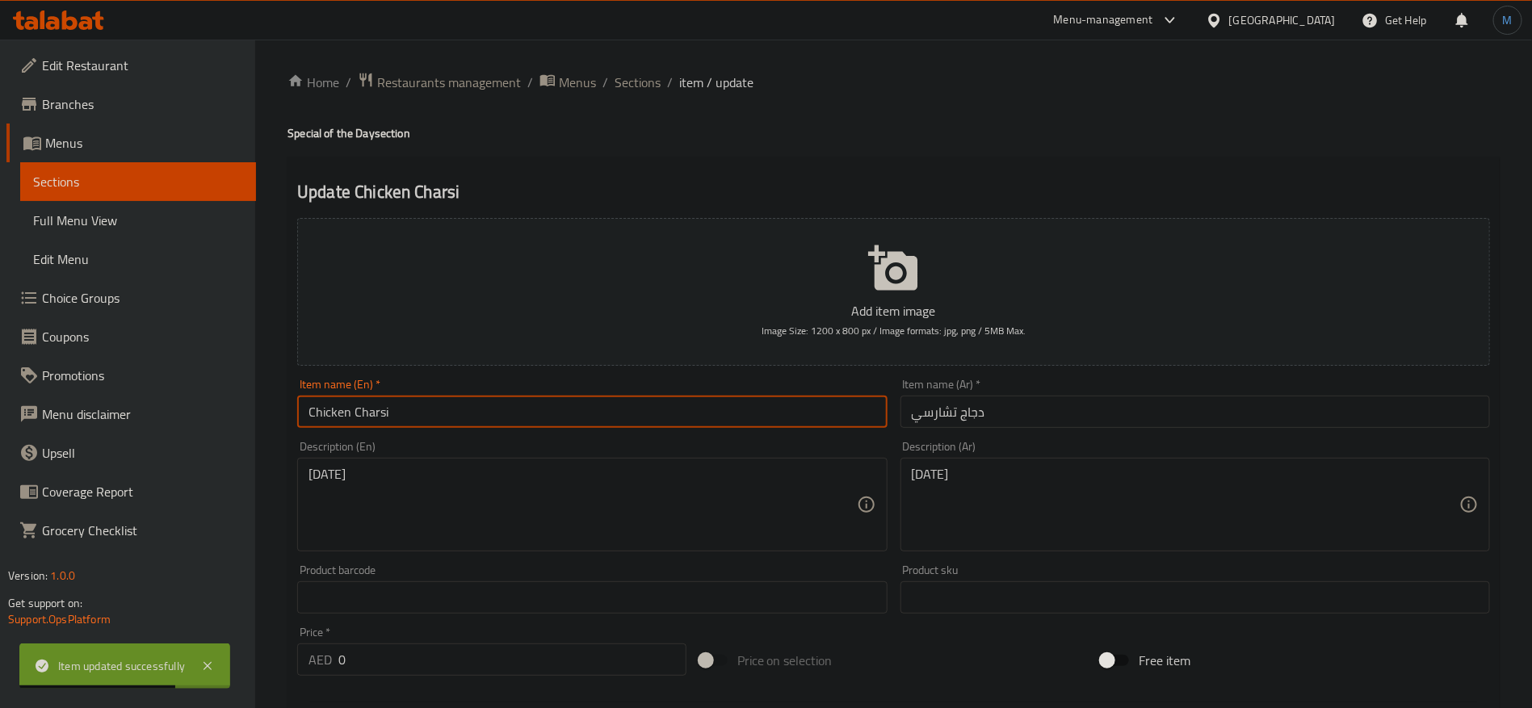
click at [611, 412] on input "Chicken Charsi" at bounding box center [592, 412] width 590 height 32
click at [1014, 466] on div "الأحد Description (Ar)" at bounding box center [1196, 505] width 590 height 94
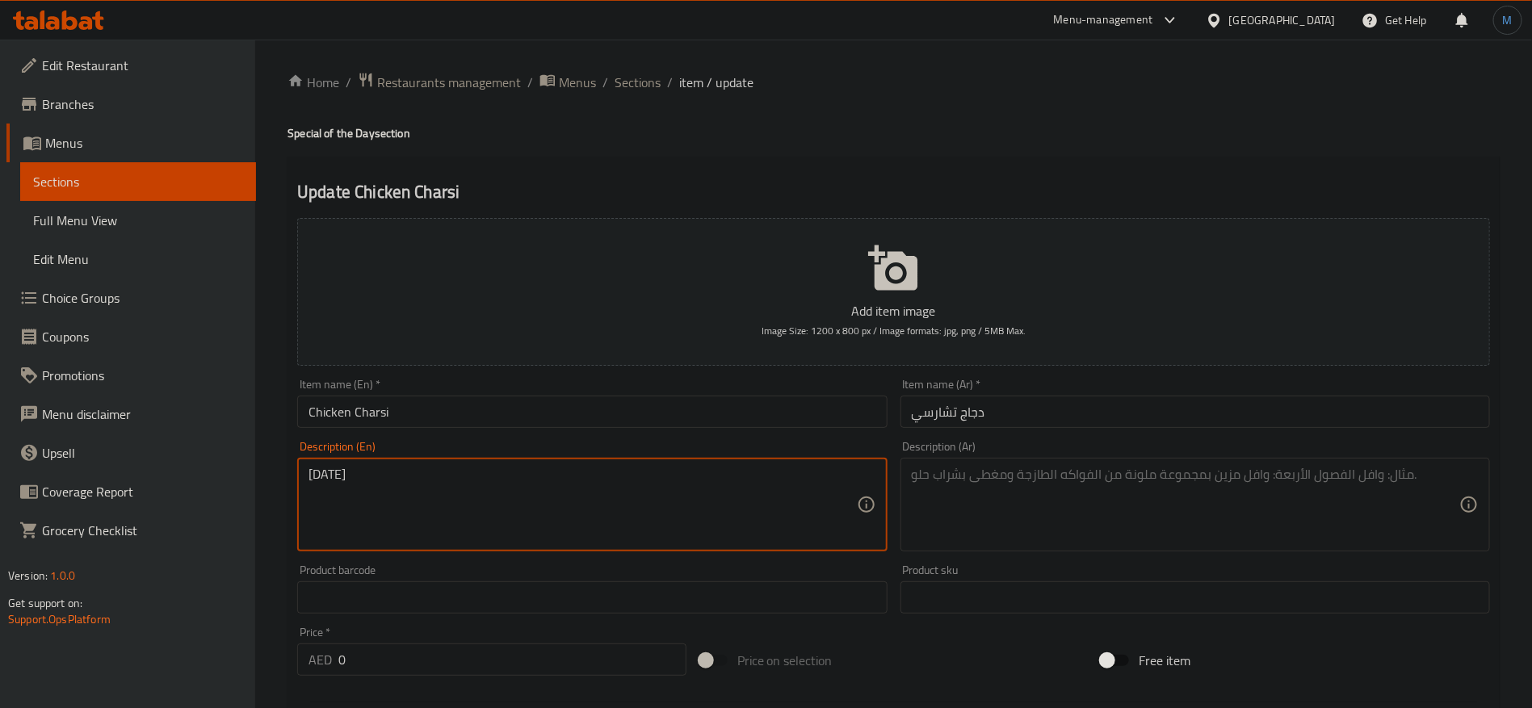
click at [511, 530] on textarea "[DATE]" at bounding box center [583, 505] width 548 height 77
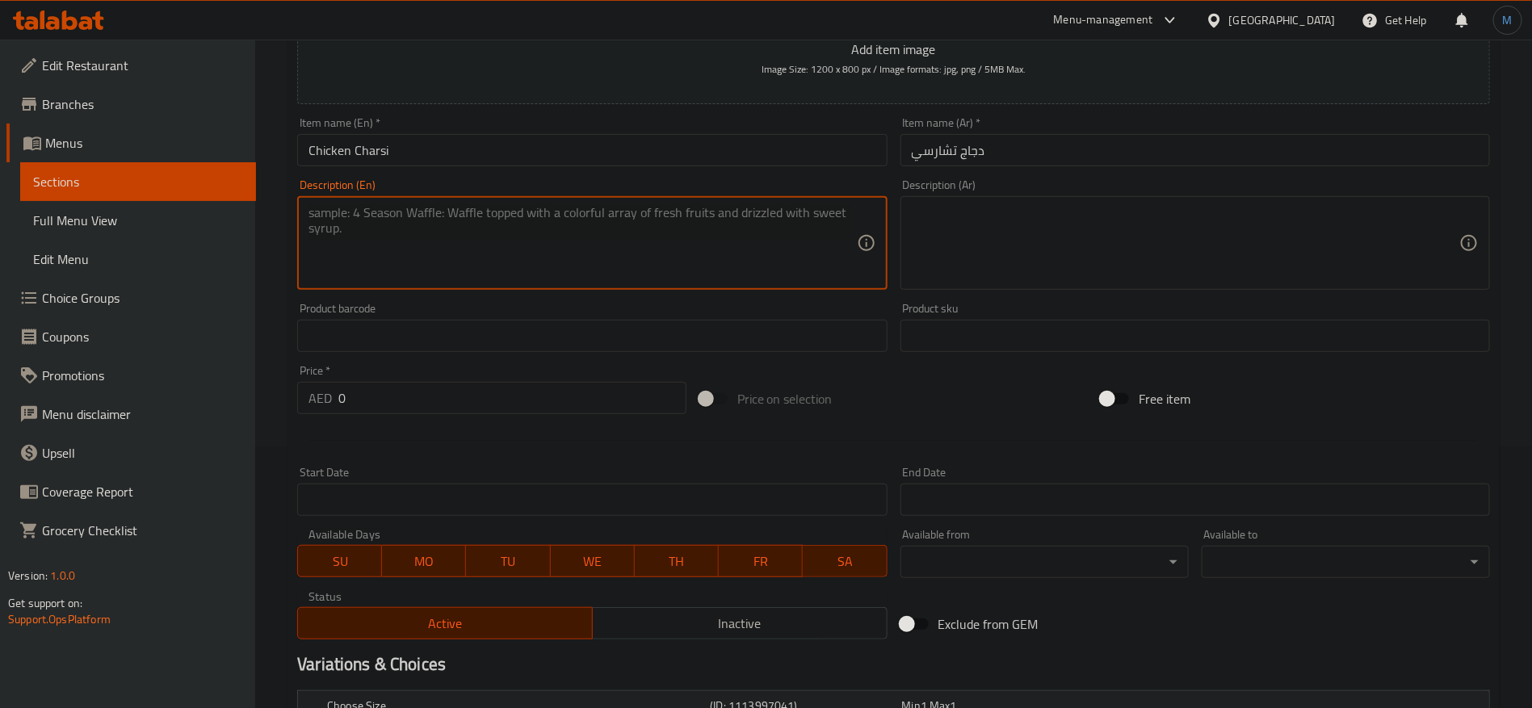
scroll to position [364, 0]
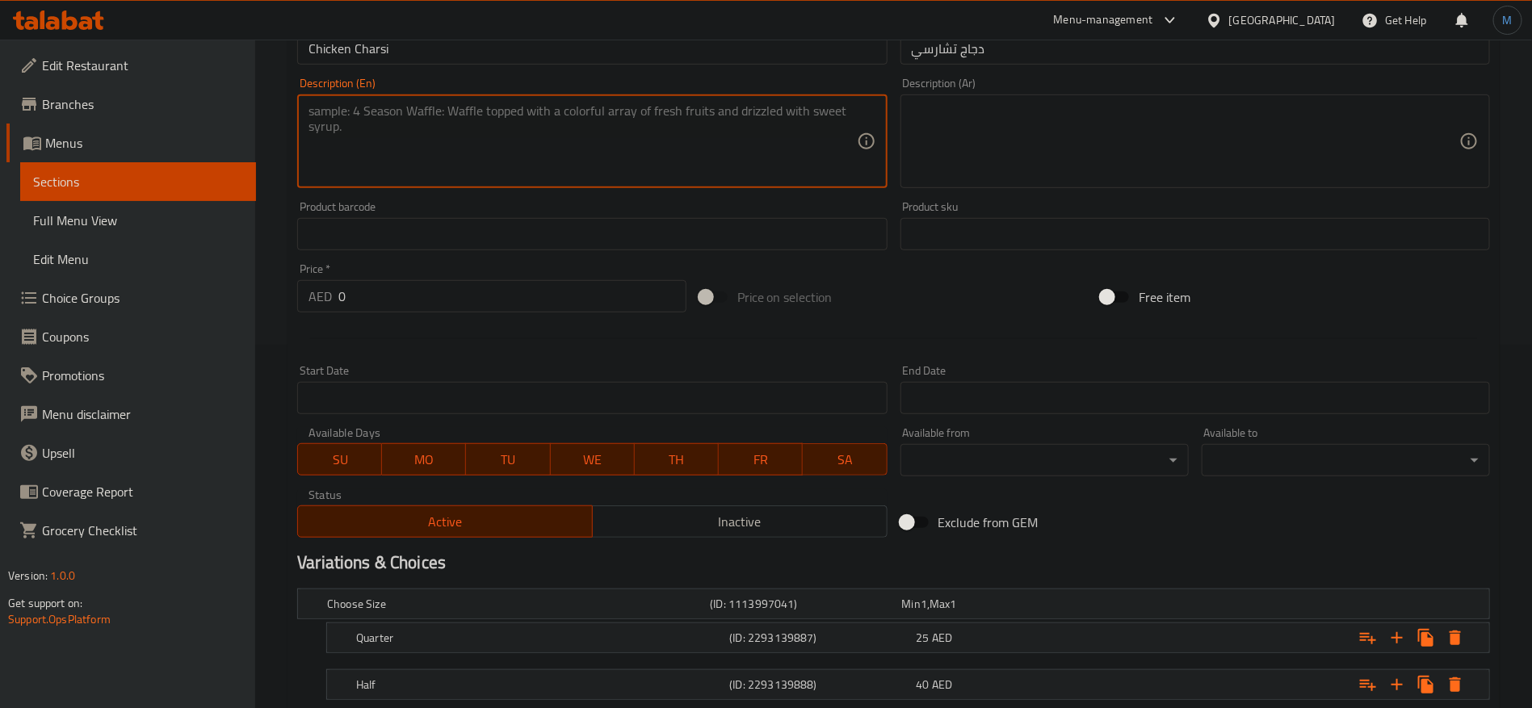
click at [421, 469] on span "MO" at bounding box center [424, 459] width 71 height 23
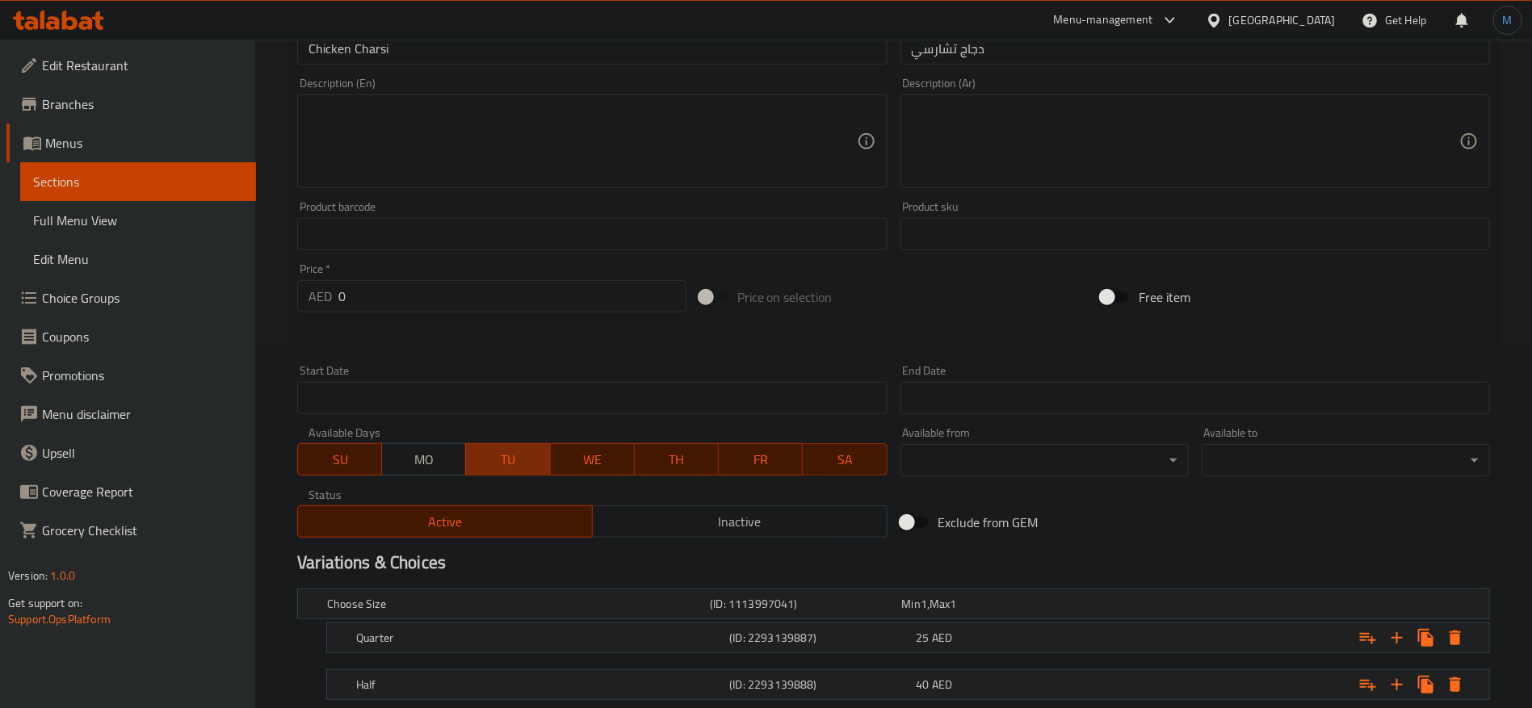
click at [506, 454] on span "TU" at bounding box center [508, 459] width 71 height 23
click at [592, 444] on button "WE" at bounding box center [592, 459] width 85 height 32
click at [646, 450] on span "TH" at bounding box center [676, 459] width 71 height 23
click at [754, 460] on span "FR" at bounding box center [760, 459] width 71 height 23
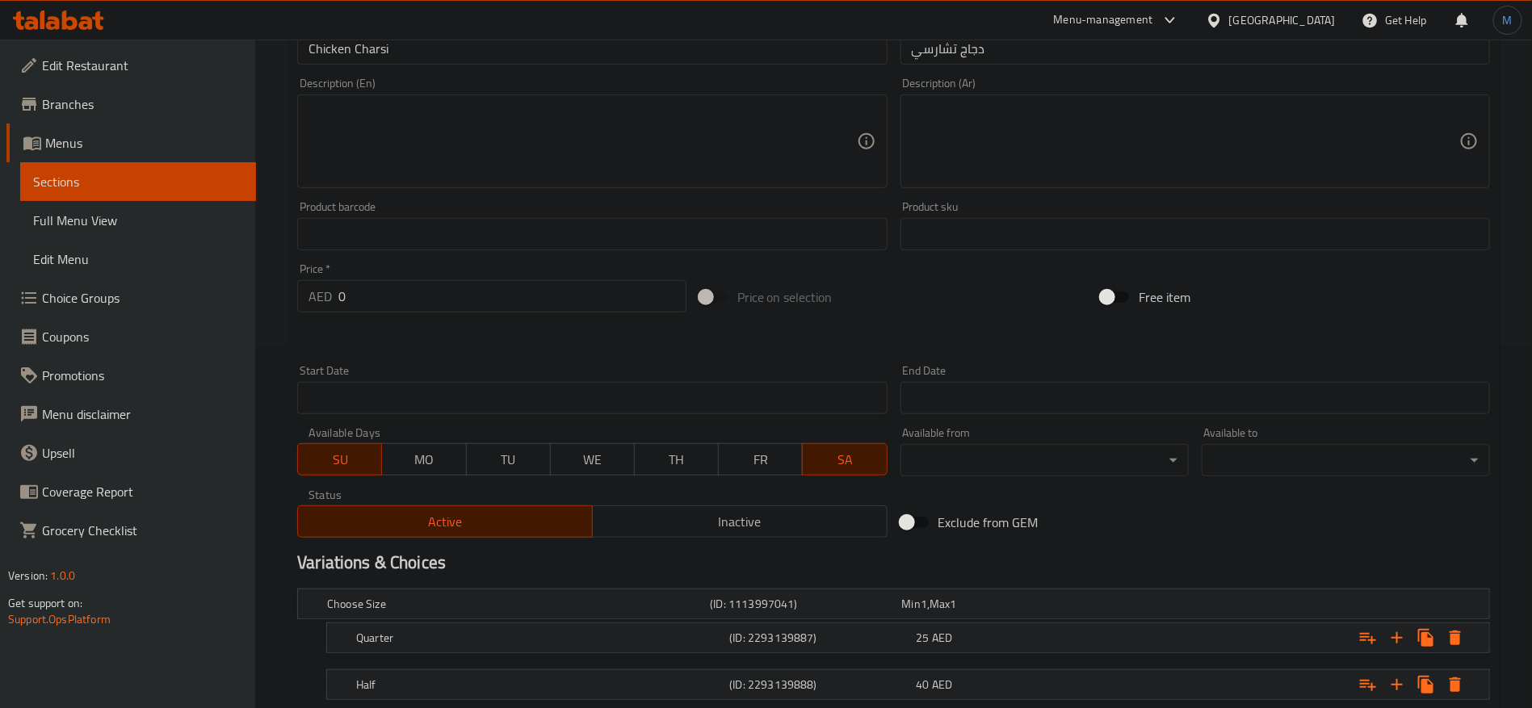
click at [811, 460] on span "SA" at bounding box center [844, 459] width 71 height 23
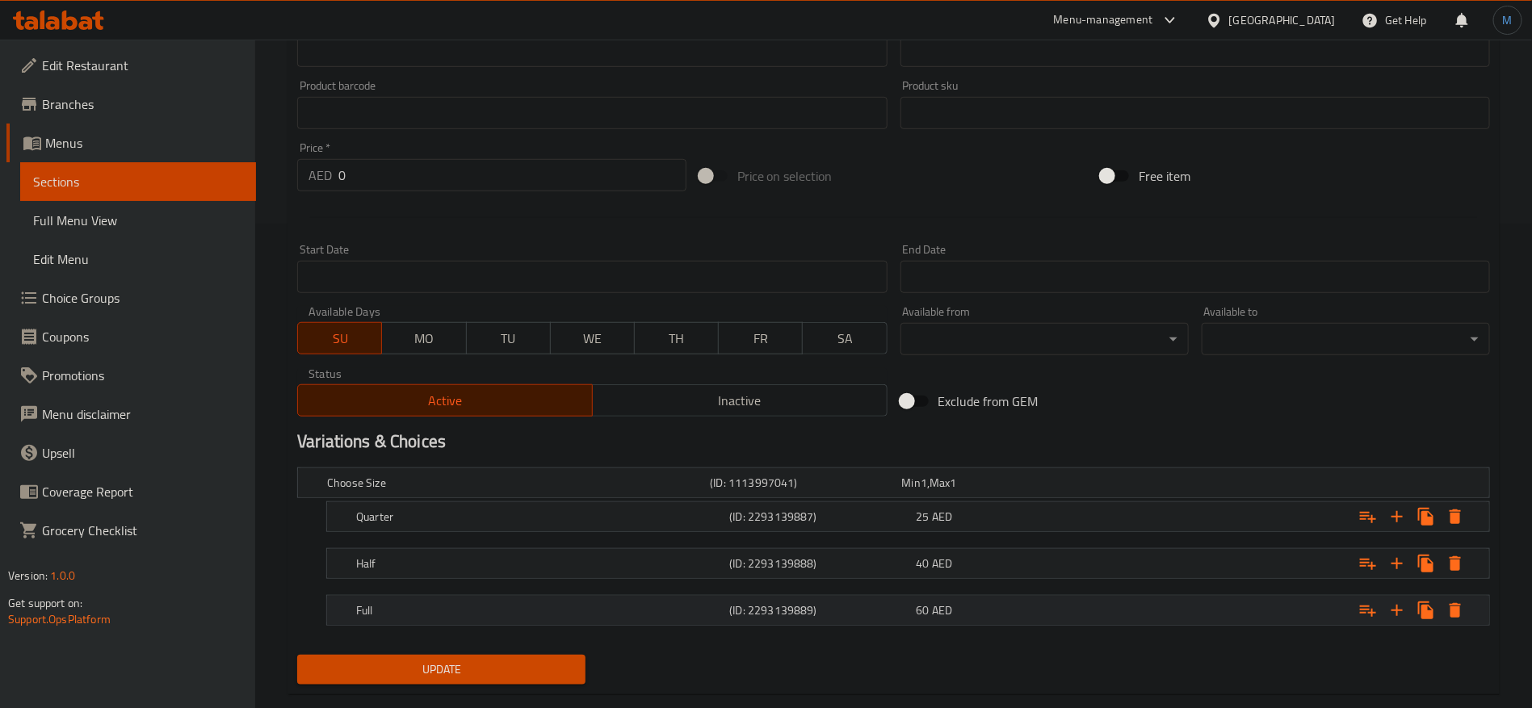
scroll to position [515, 0]
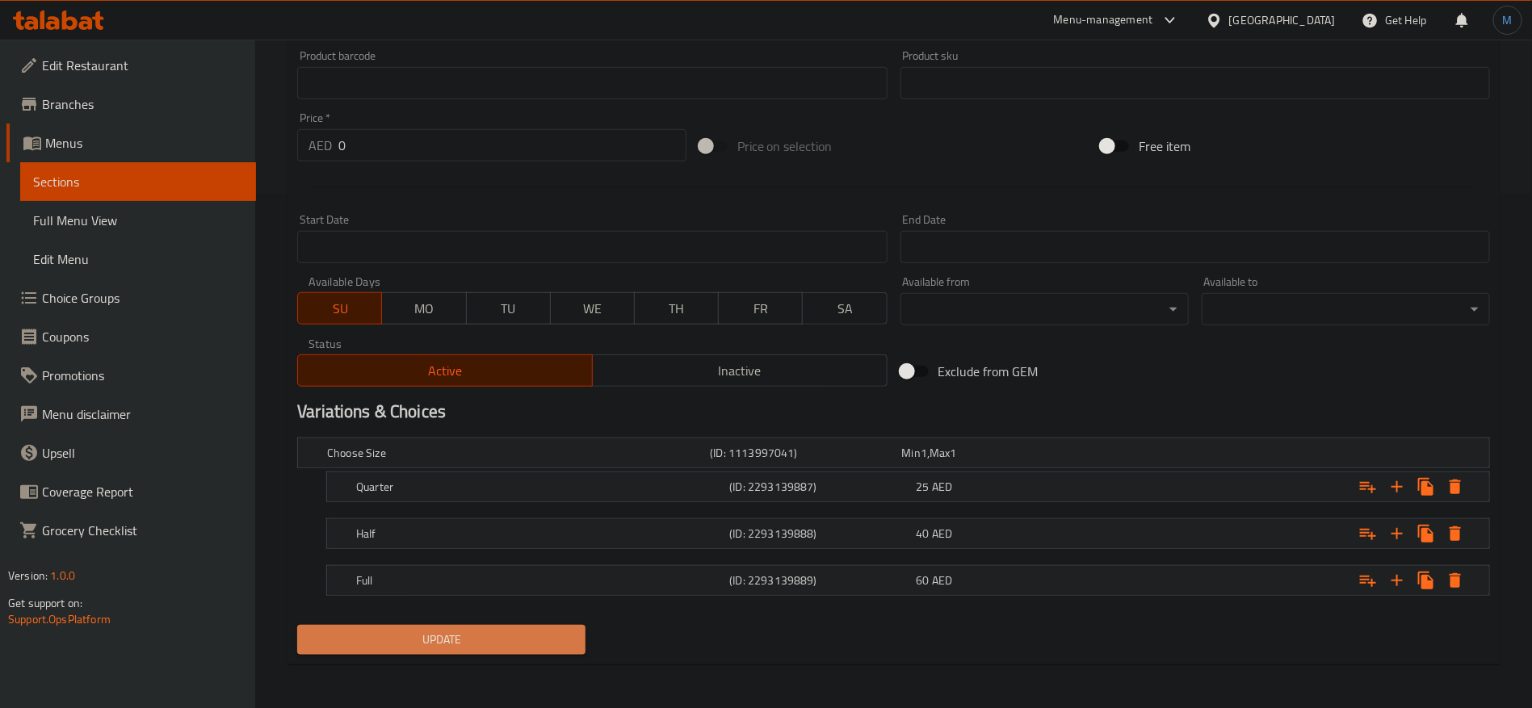
click at [508, 633] on span "Update" at bounding box center [441, 640] width 263 height 20
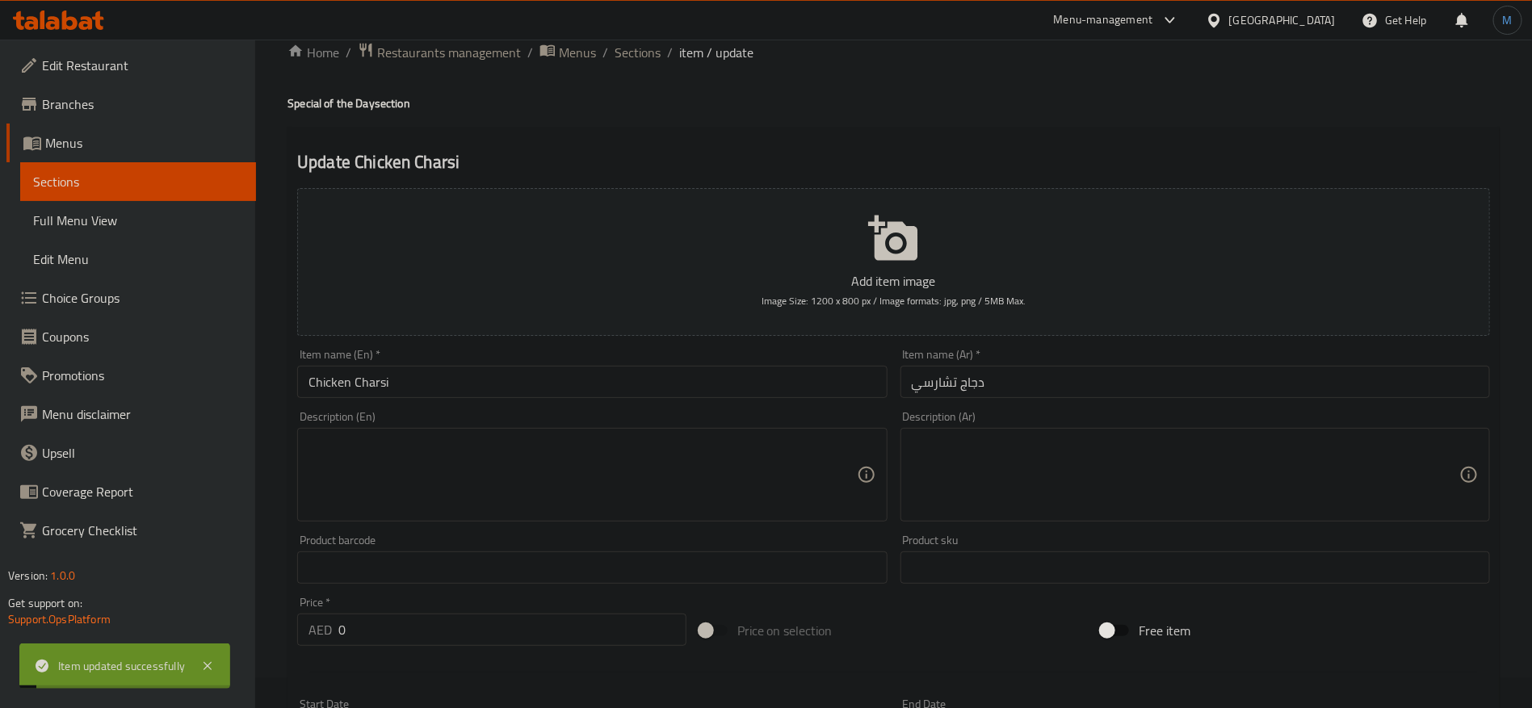
scroll to position [0, 0]
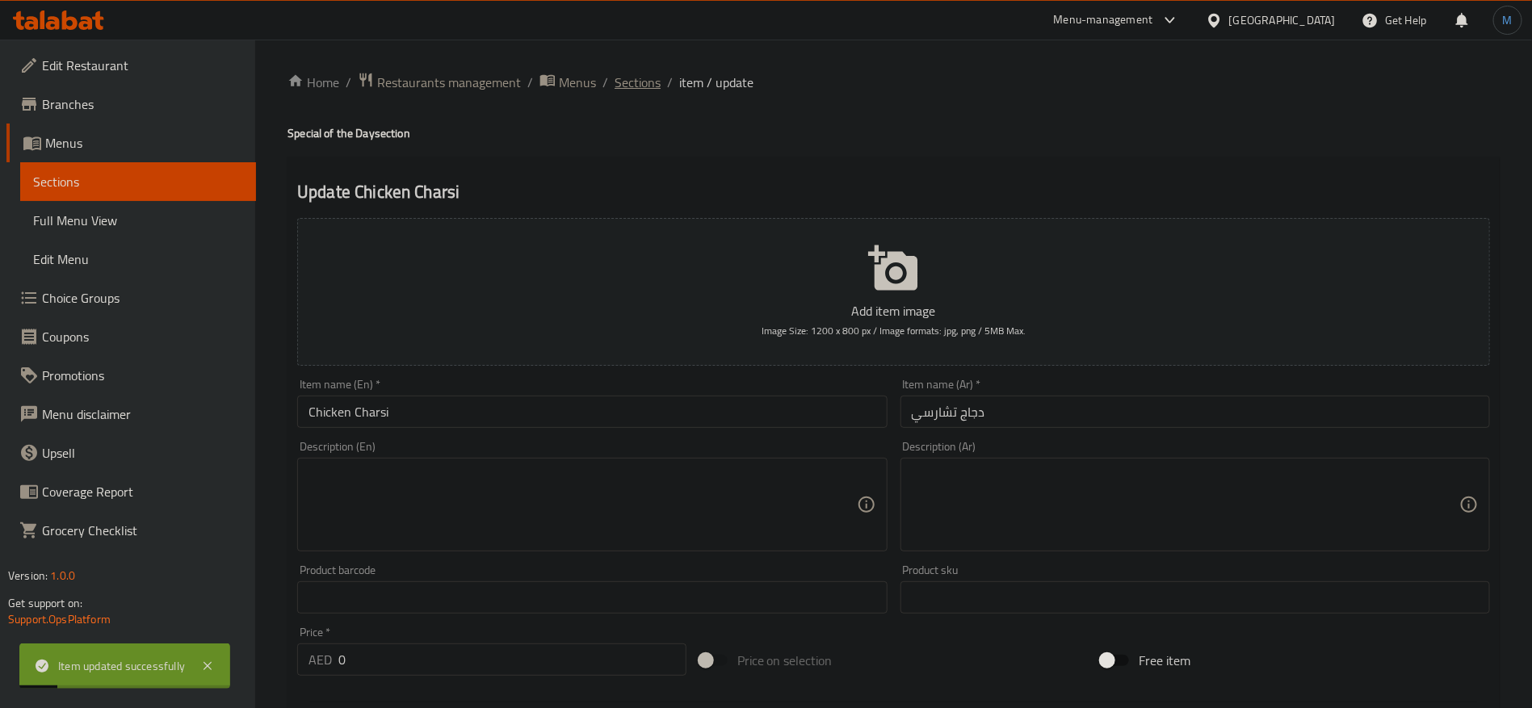
click at [644, 90] on span "Sections" at bounding box center [638, 82] width 46 height 19
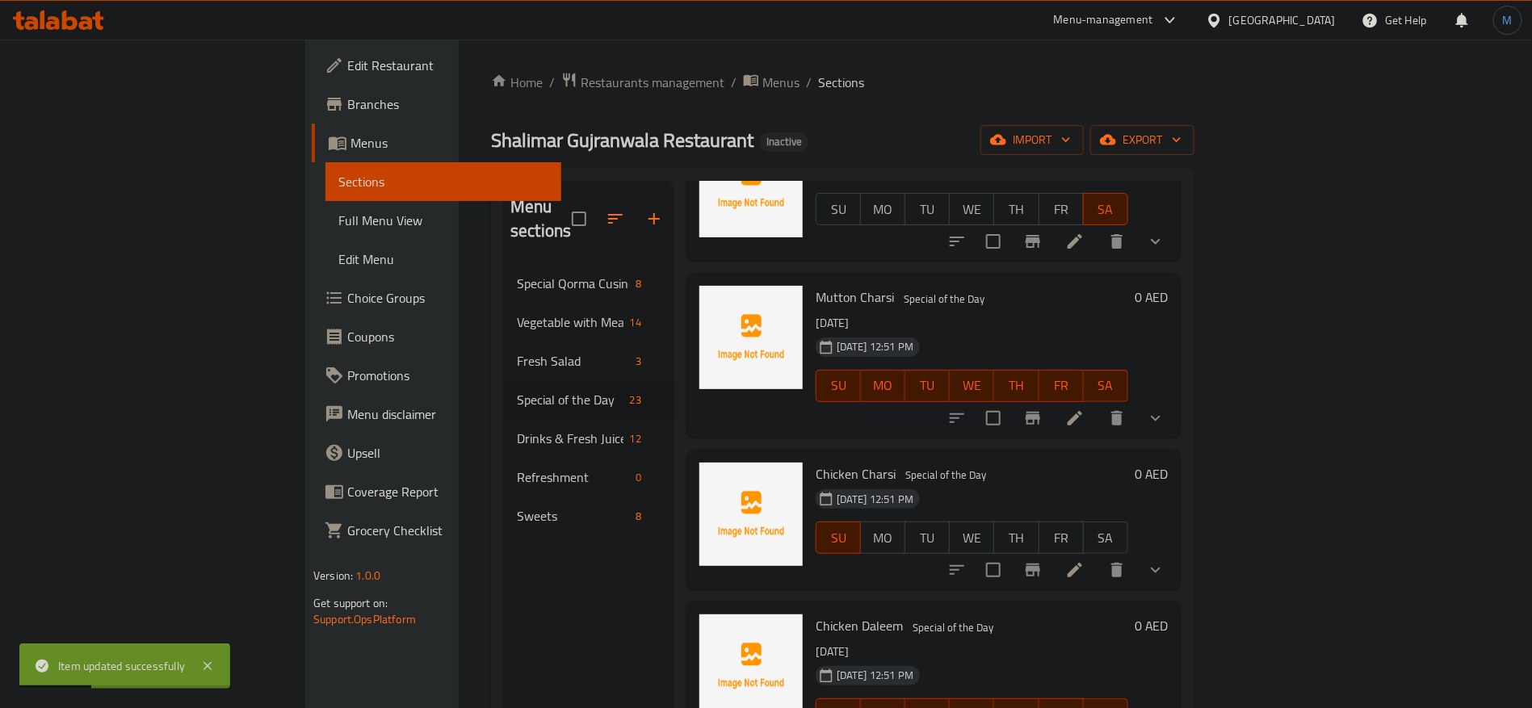
scroll to position [606, 0]
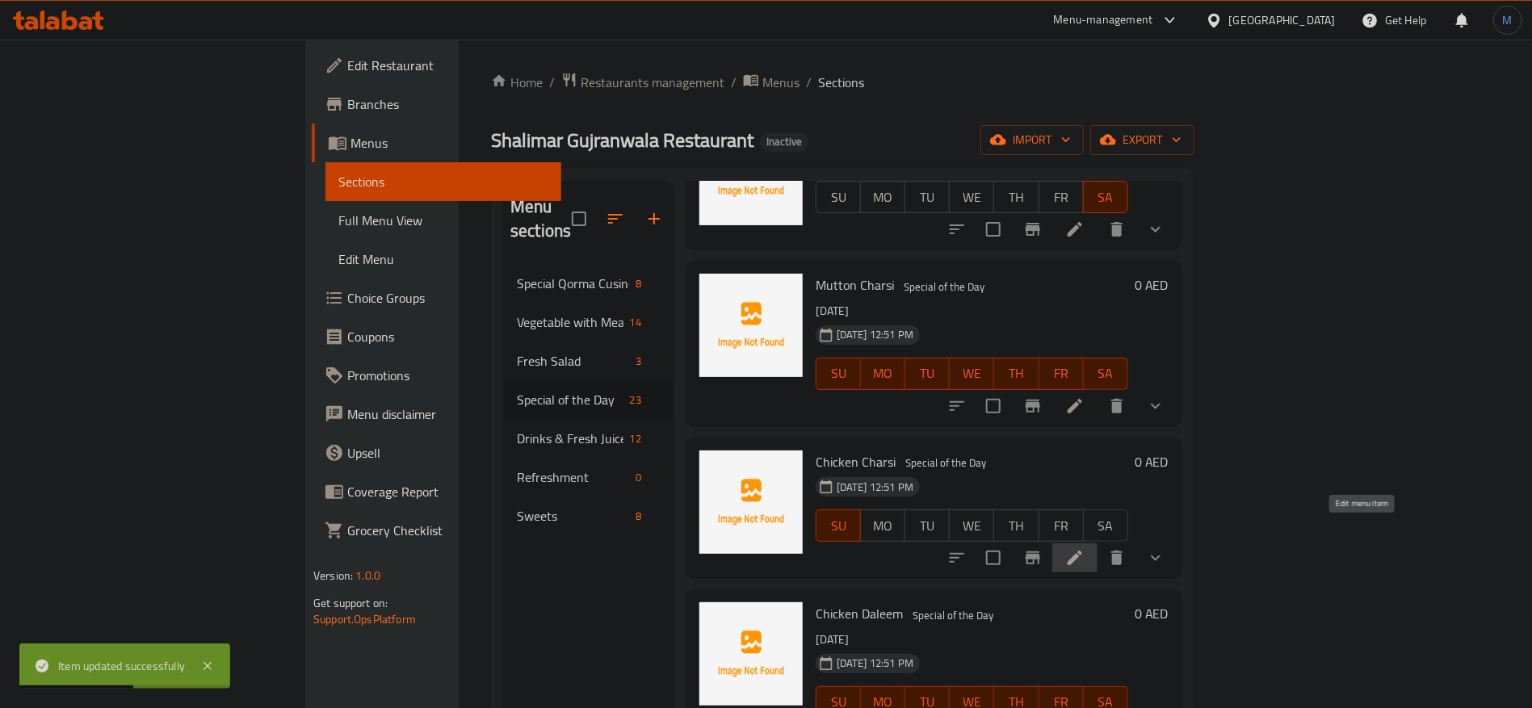
click at [1085, 548] on icon at bounding box center [1074, 557] width 19 height 19
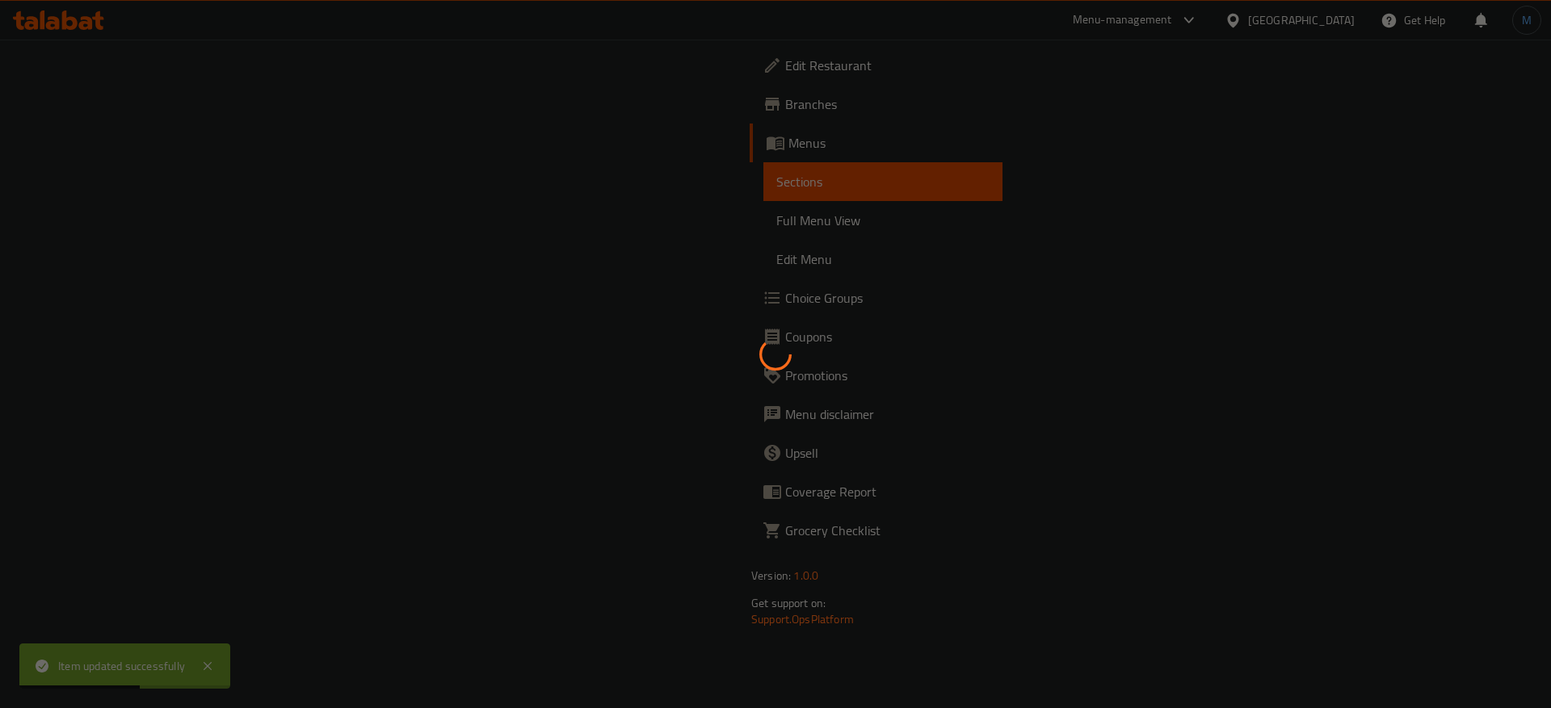
click at [1372, 533] on div at bounding box center [775, 354] width 1551 height 708
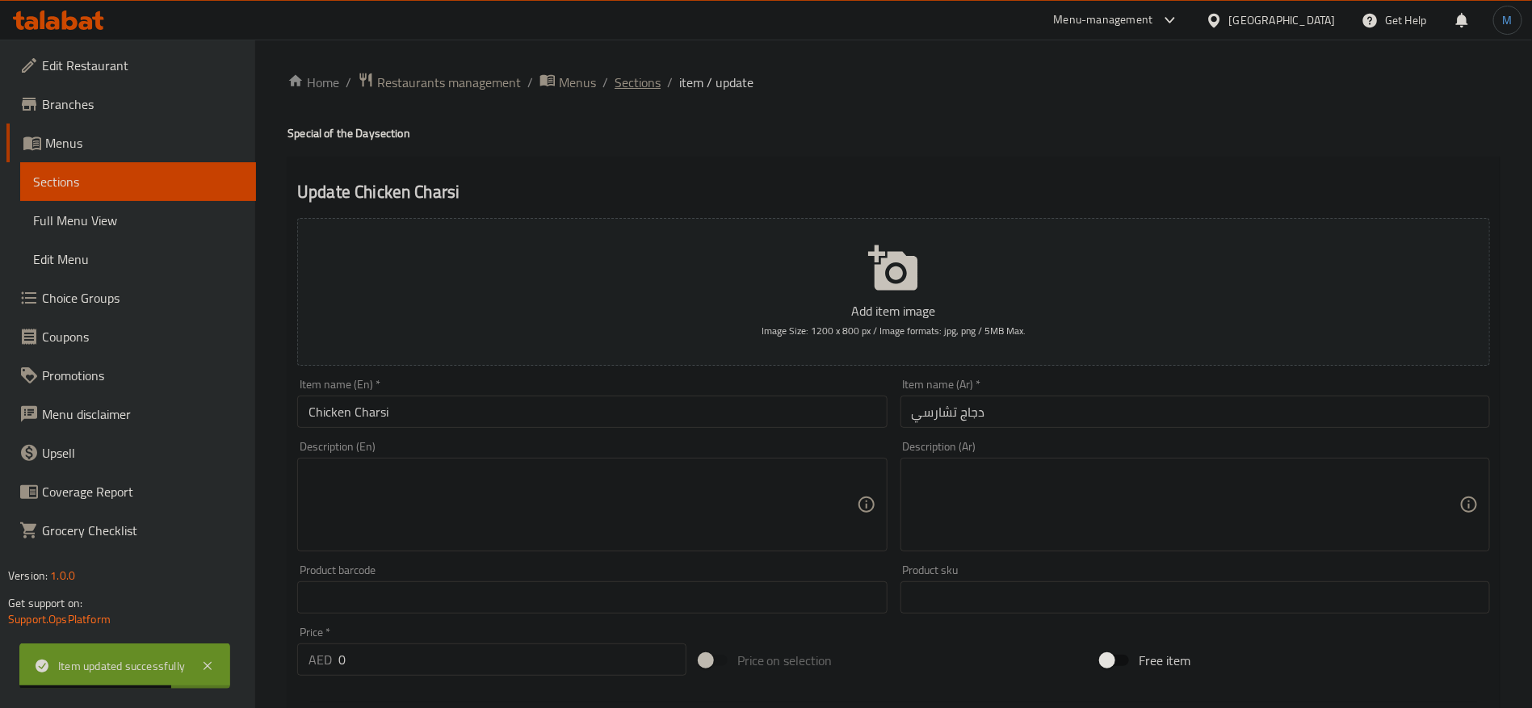
click at [644, 78] on span "Sections" at bounding box center [638, 82] width 46 height 19
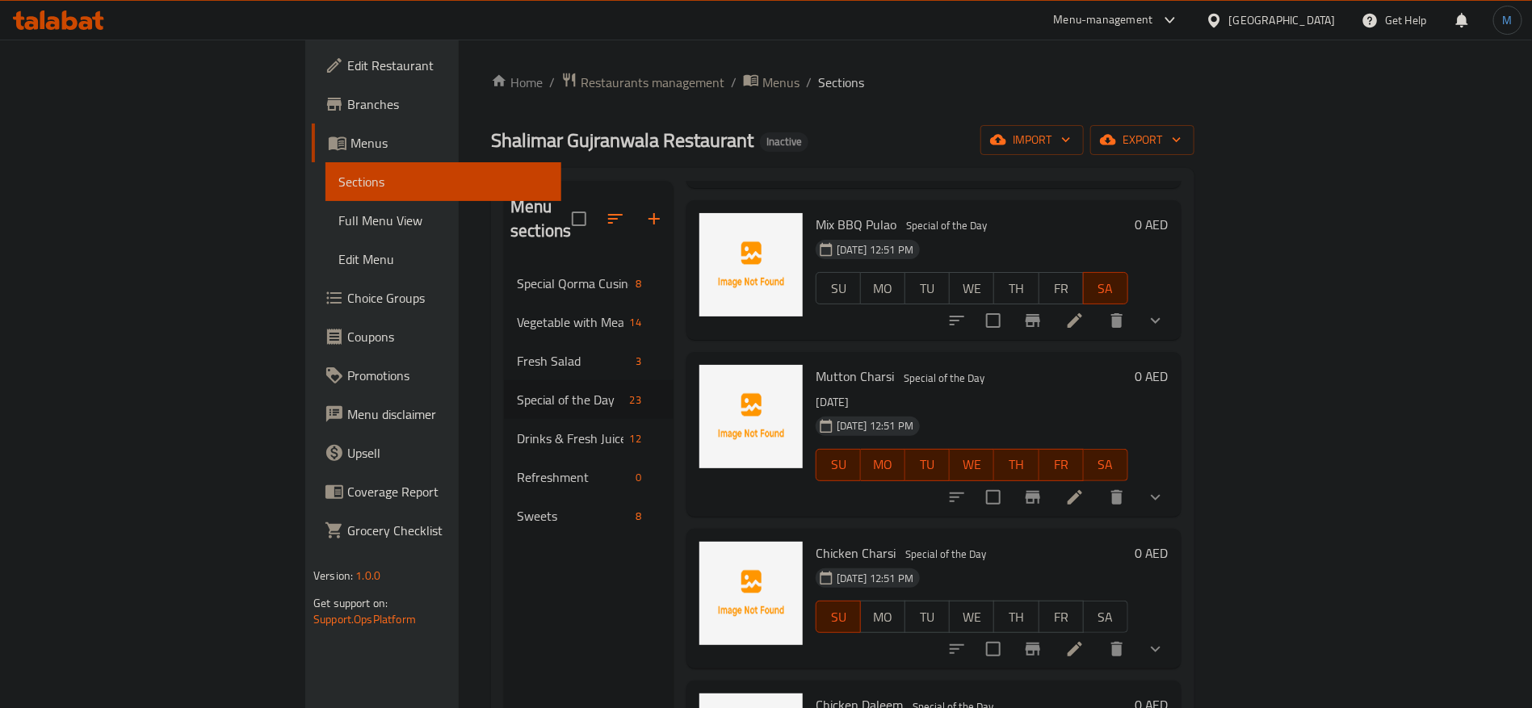
scroll to position [606, 0]
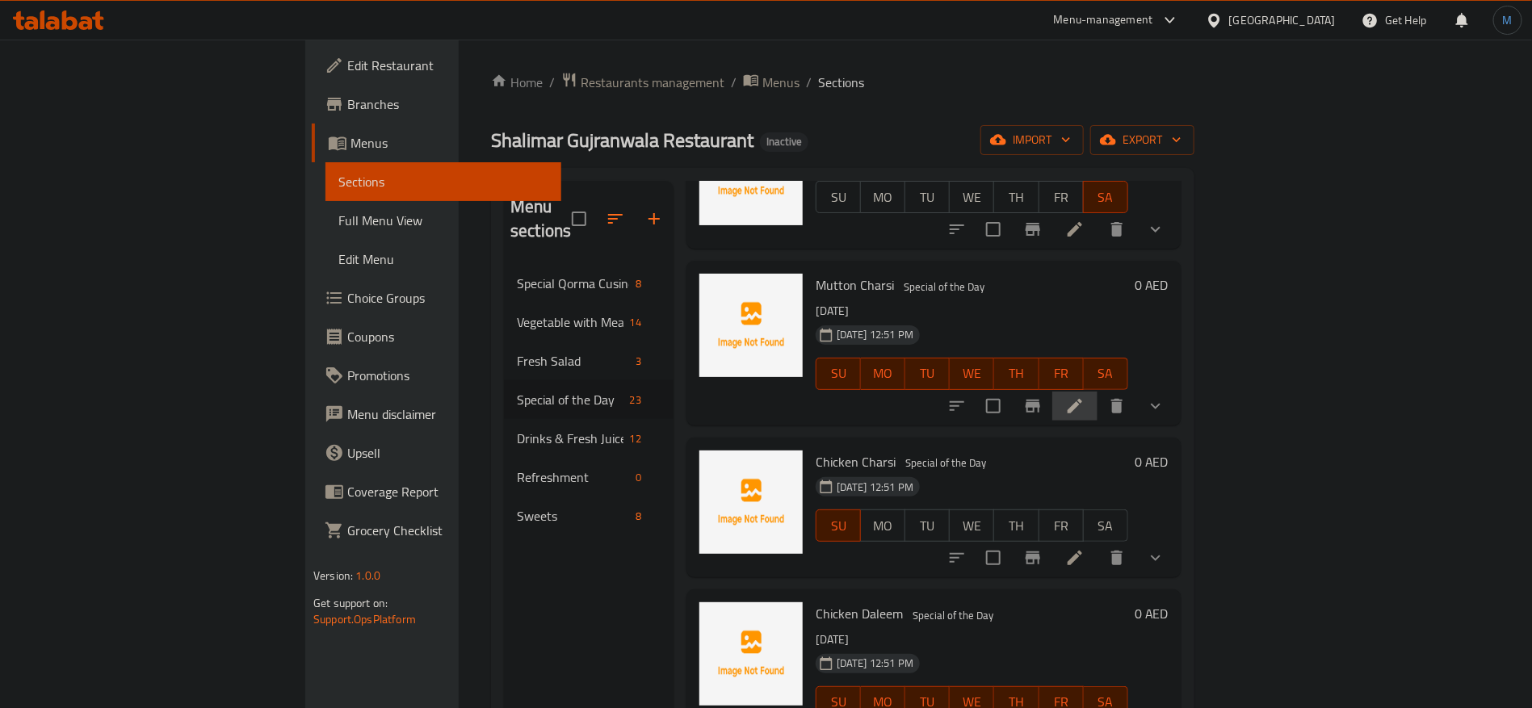
click at [1098, 392] on li at bounding box center [1075, 406] width 45 height 29
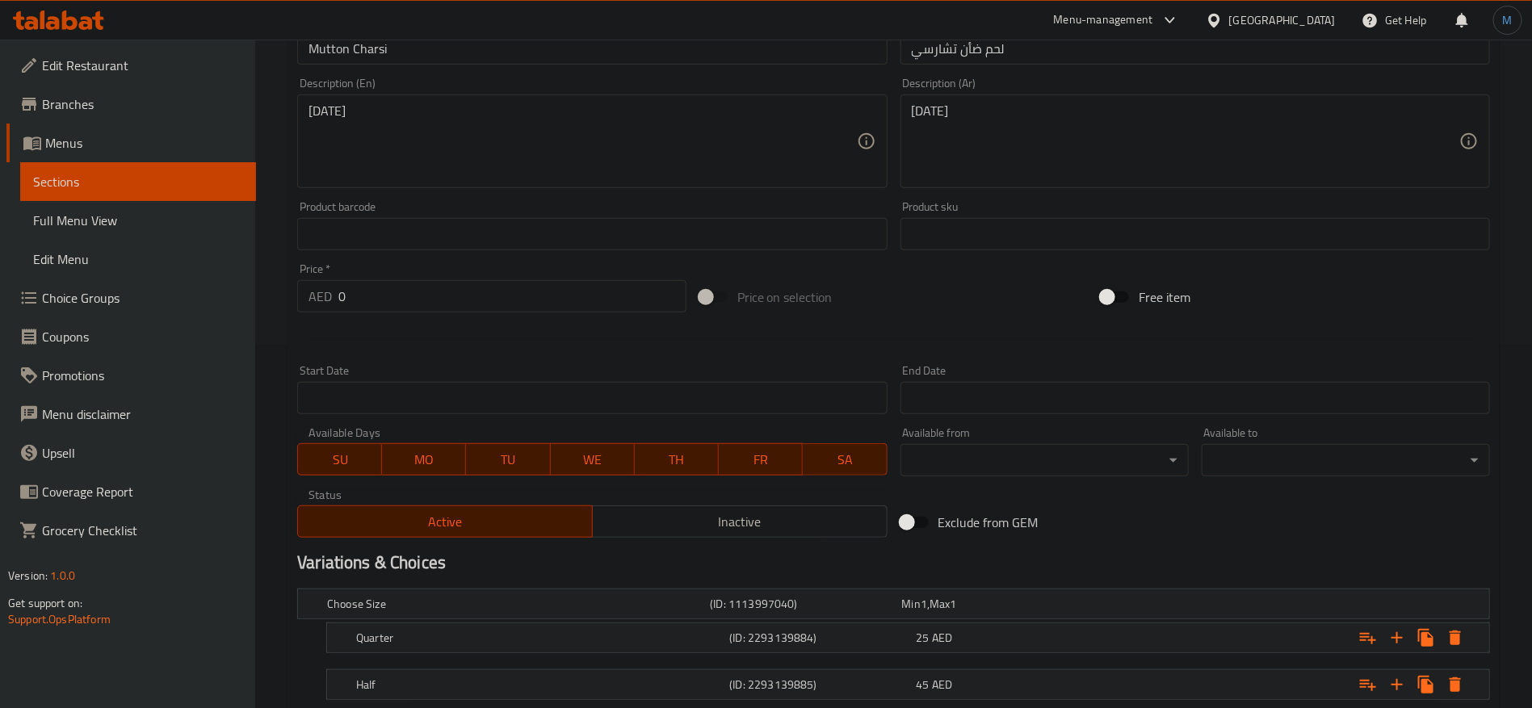
scroll to position [121, 0]
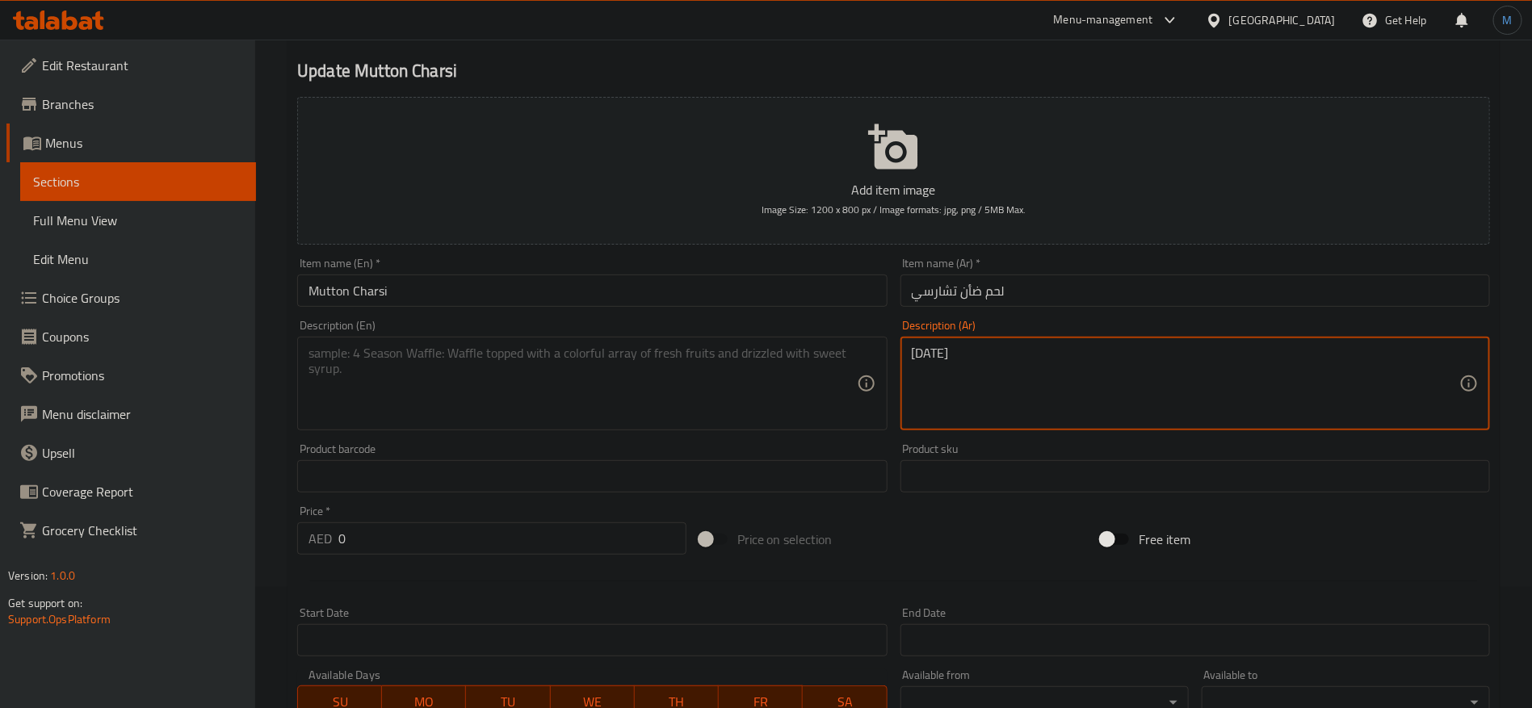
click at [1045, 374] on textarea "الأحد" at bounding box center [1186, 384] width 548 height 77
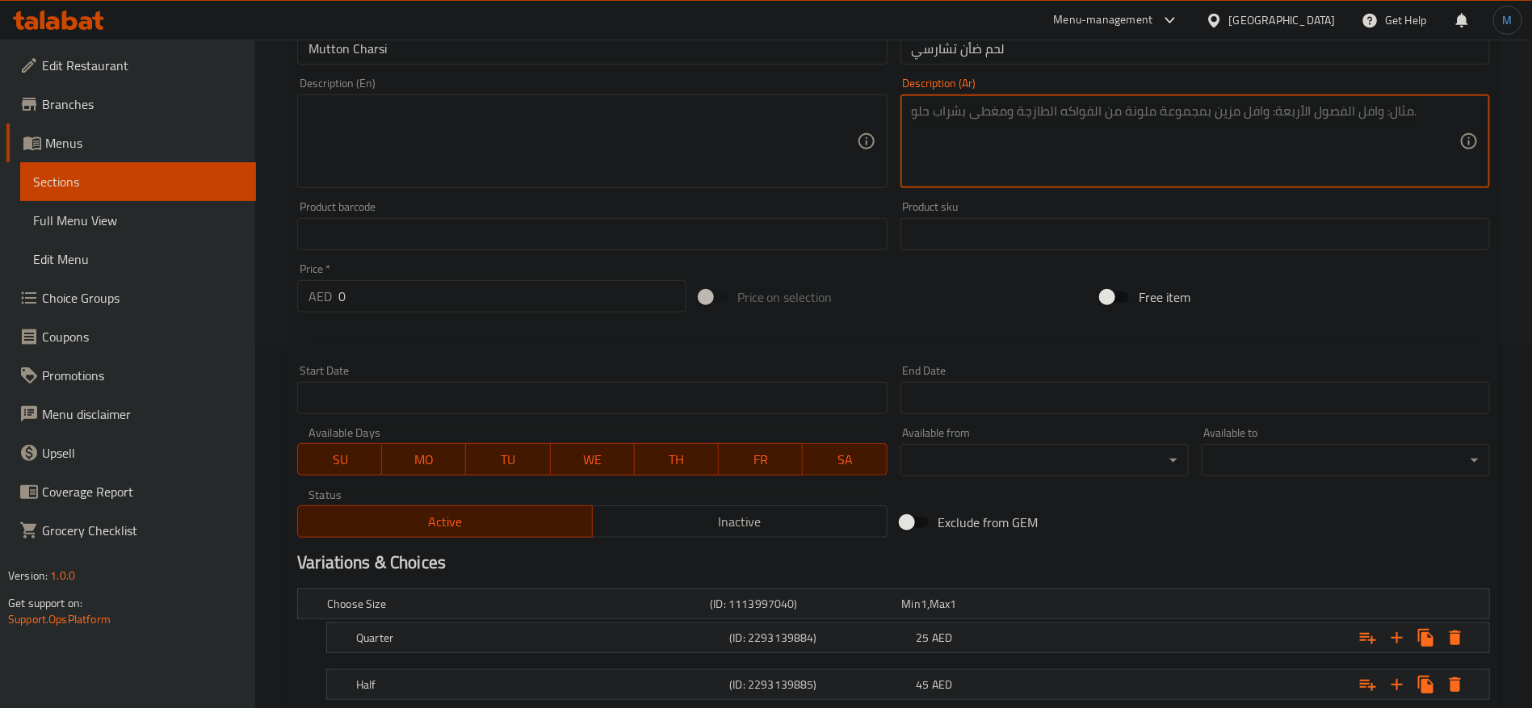
click at [430, 454] on span "MO" at bounding box center [424, 459] width 71 height 23
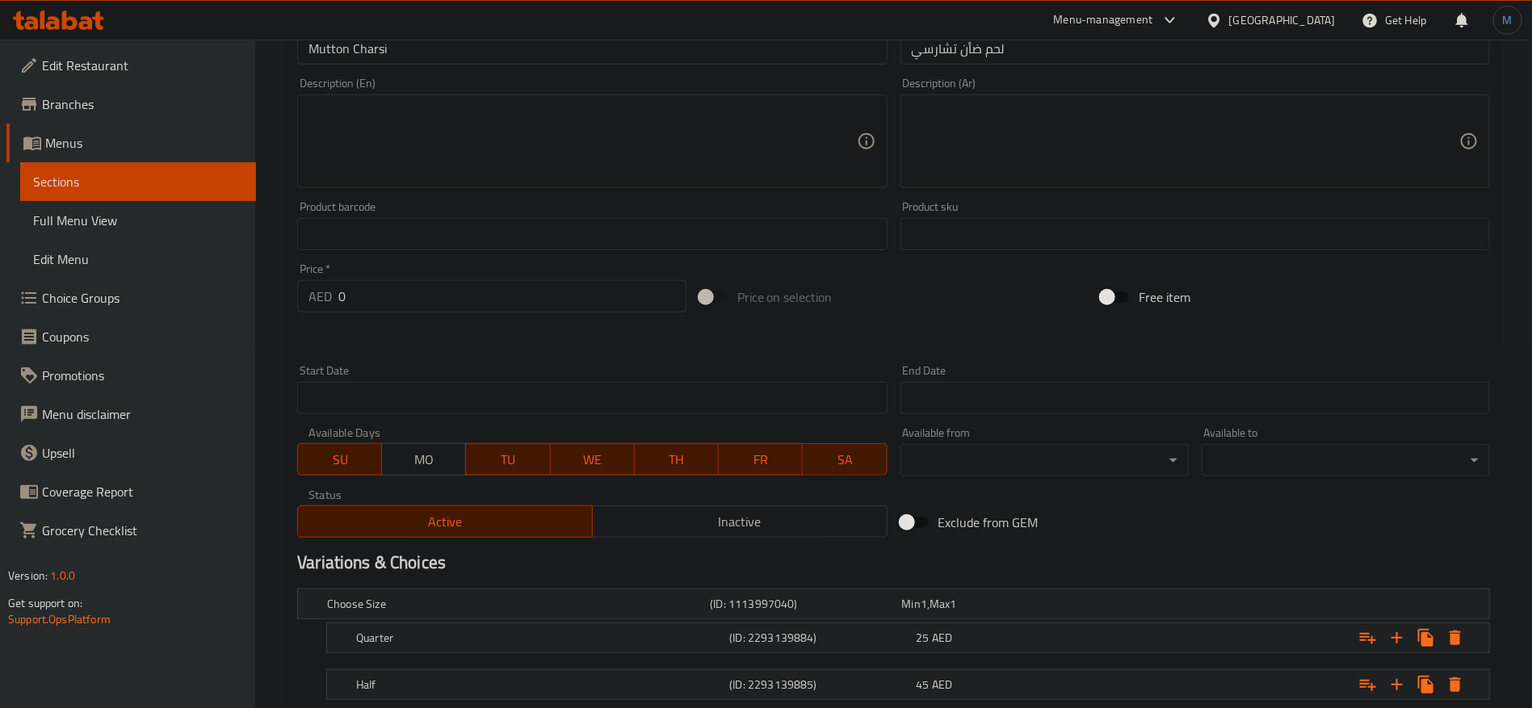
click at [512, 457] on span "TU" at bounding box center [508, 459] width 71 height 23
click at [585, 448] on span "WE" at bounding box center [592, 459] width 71 height 23
click at [688, 453] on span "TH" at bounding box center [676, 459] width 71 height 23
click at [784, 456] on span "FR" at bounding box center [760, 459] width 71 height 23
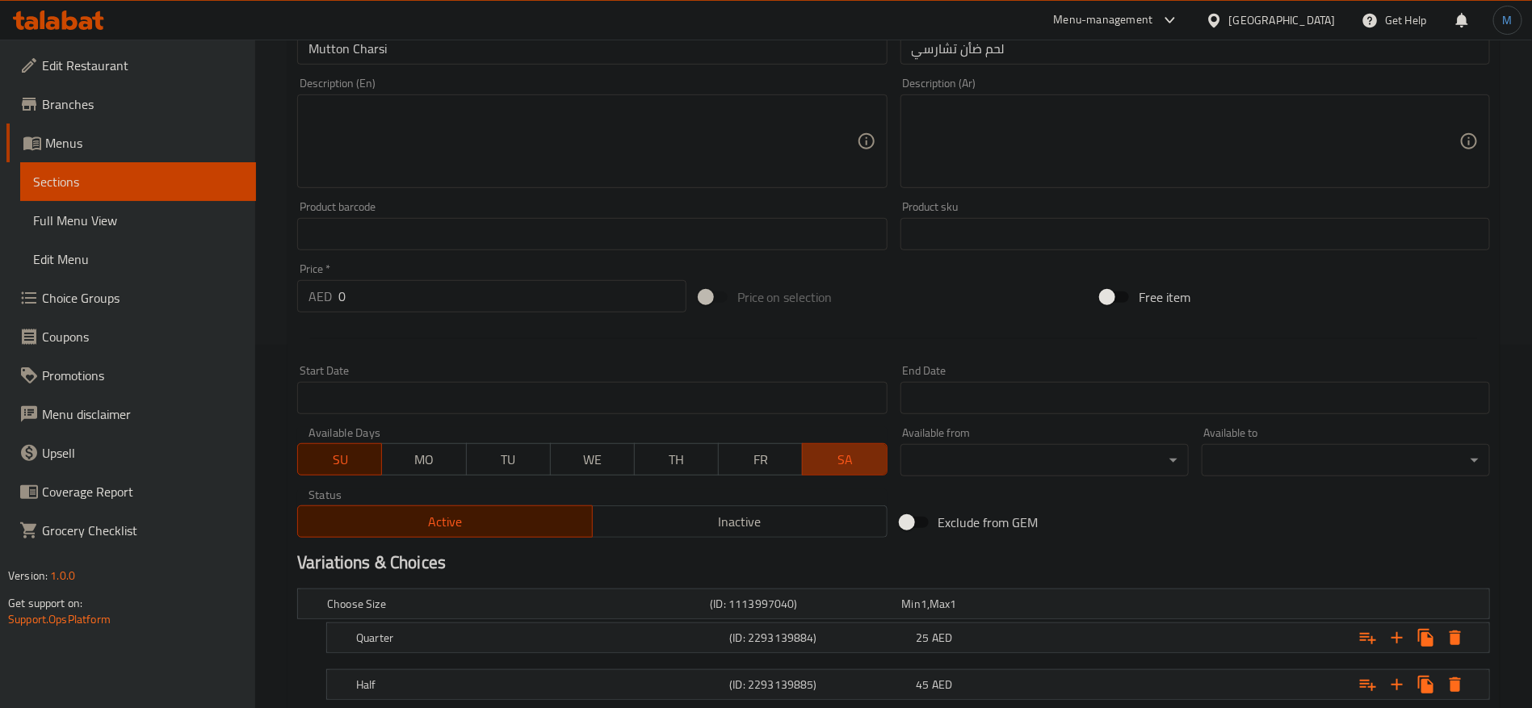
click at [838, 464] on span "SA" at bounding box center [844, 459] width 71 height 23
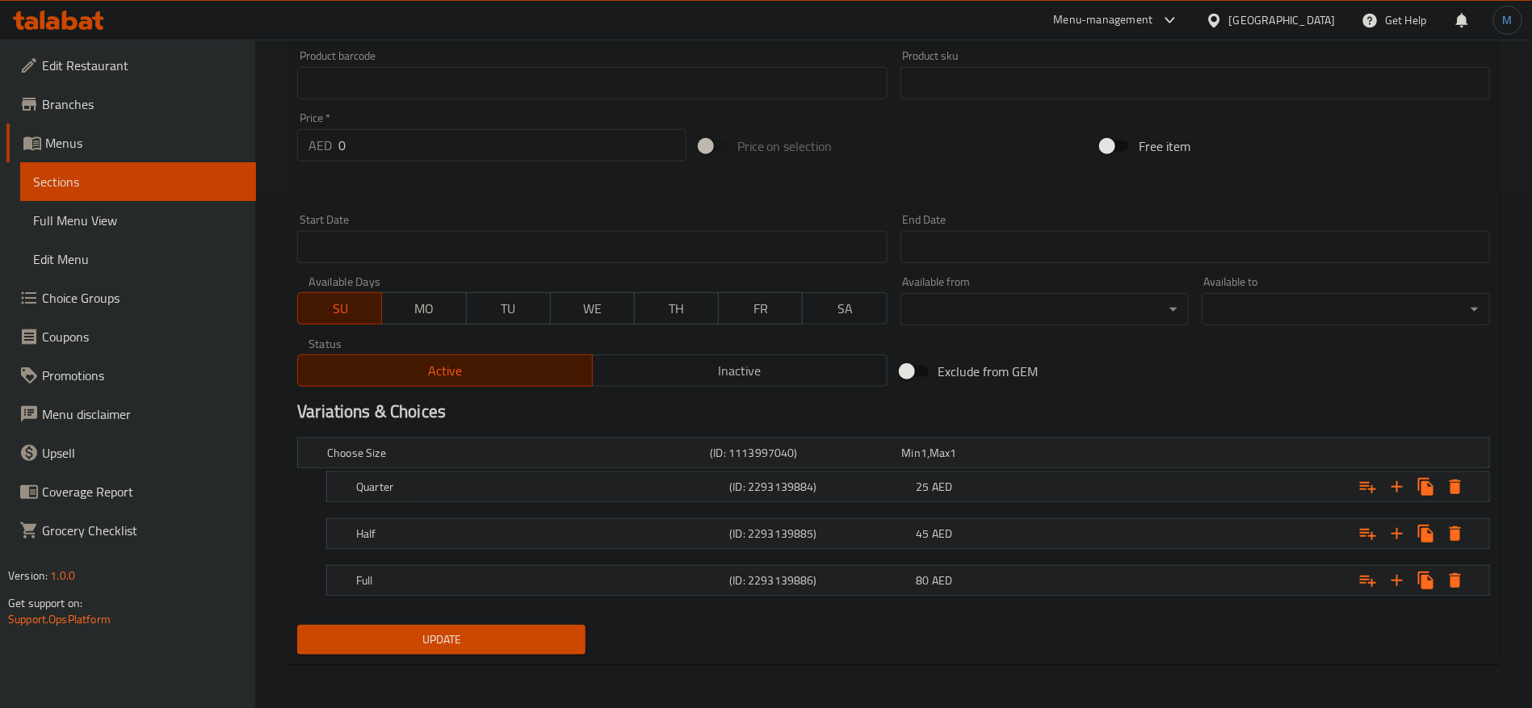
click at [493, 641] on span "Update" at bounding box center [441, 640] width 263 height 20
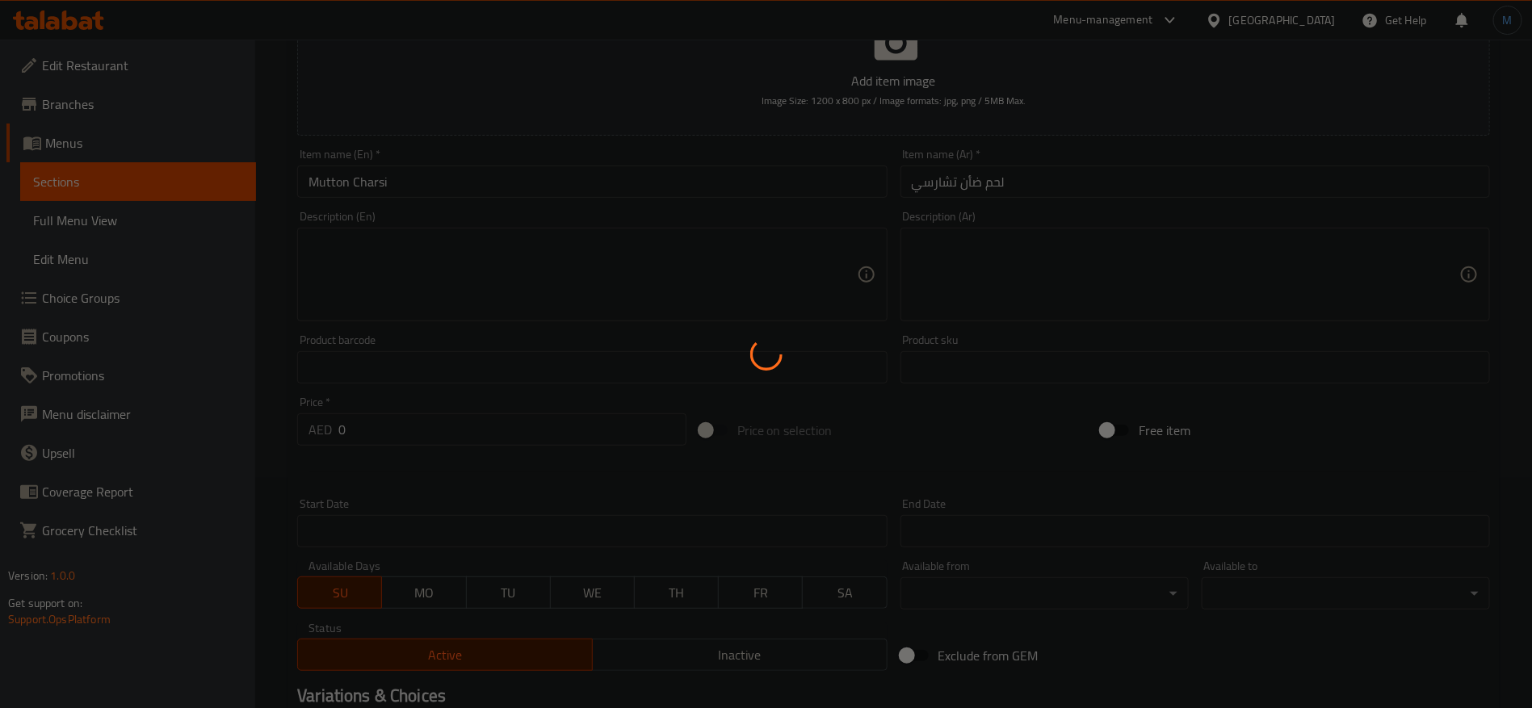
scroll to position [0, 0]
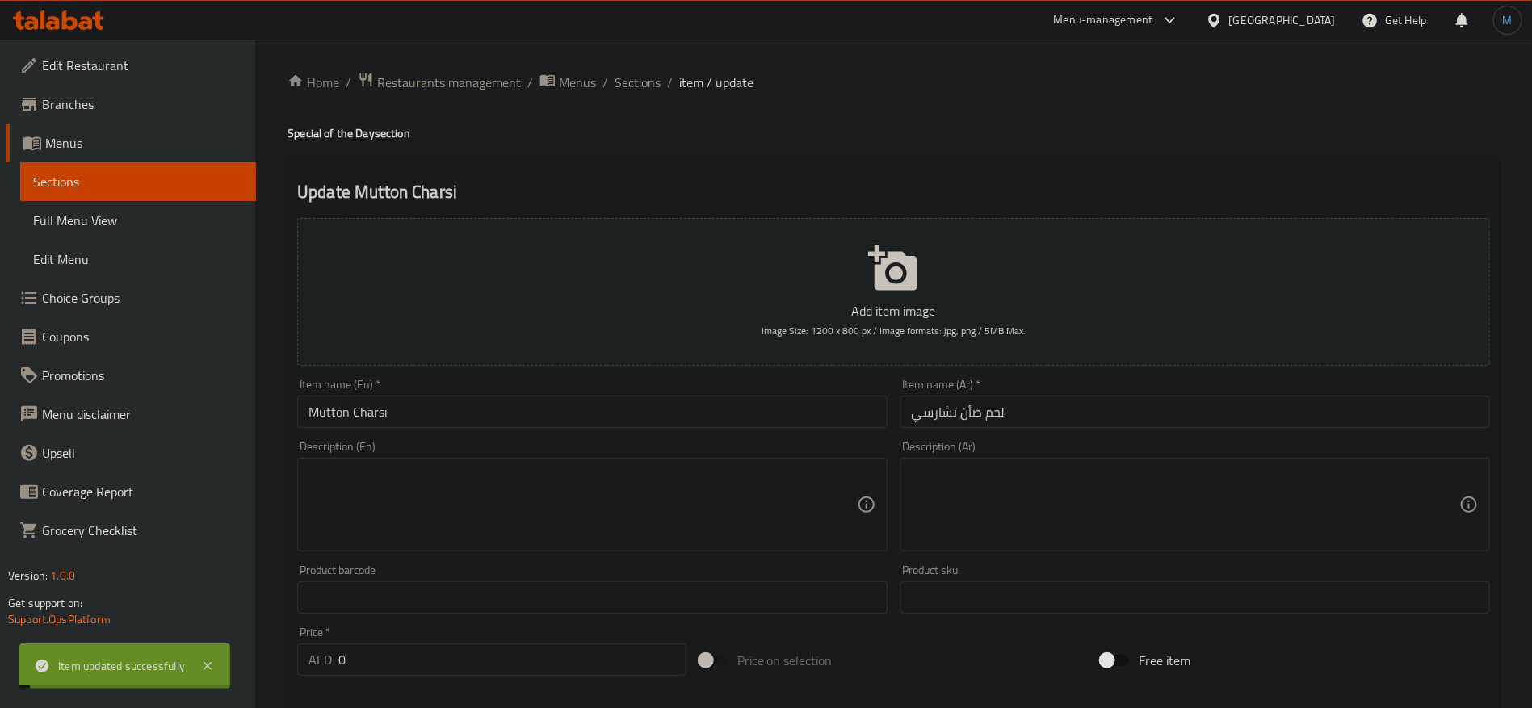
drag, startPoint x: 641, startPoint y: 86, endPoint x: 721, endPoint y: 110, distance: 84.1
click at [641, 86] on span "Sections" at bounding box center [638, 82] width 46 height 19
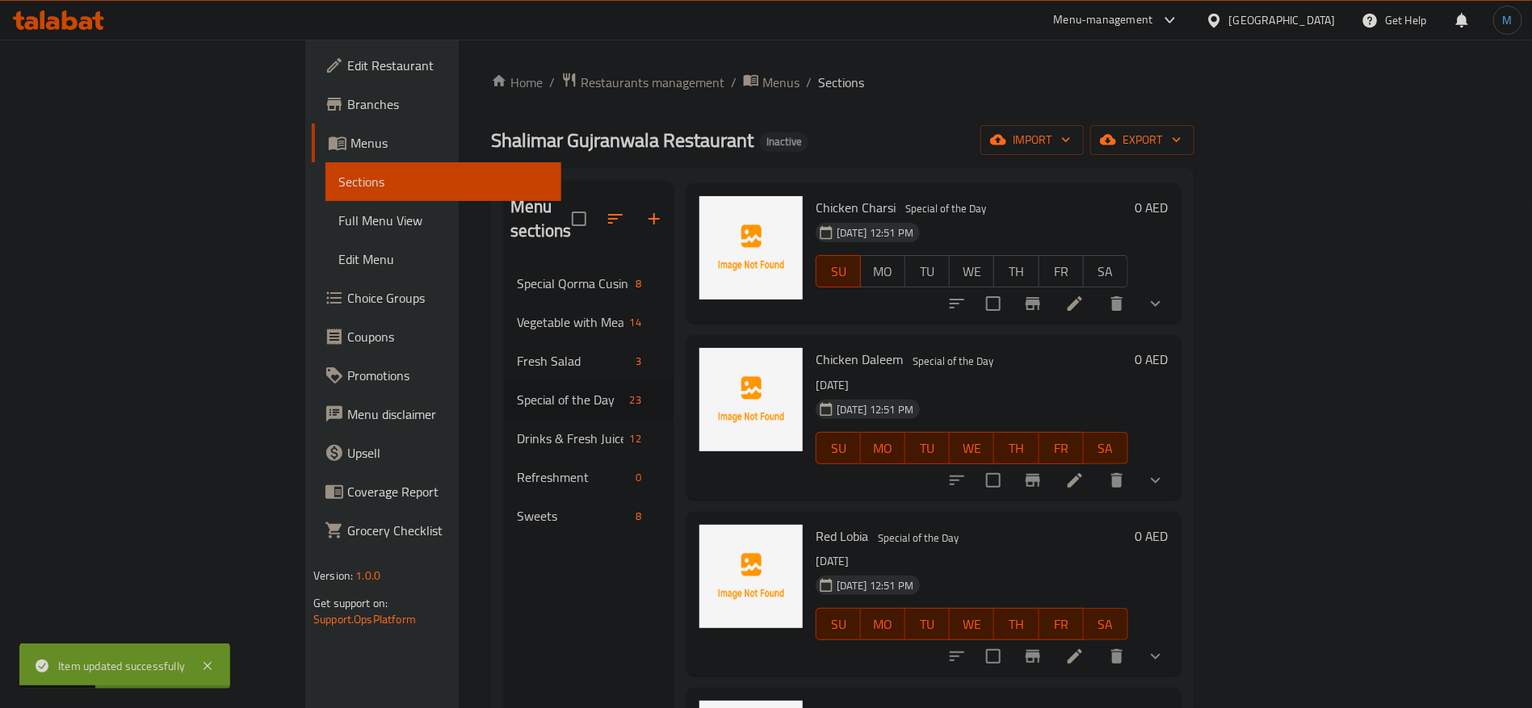
scroll to position [848, 0]
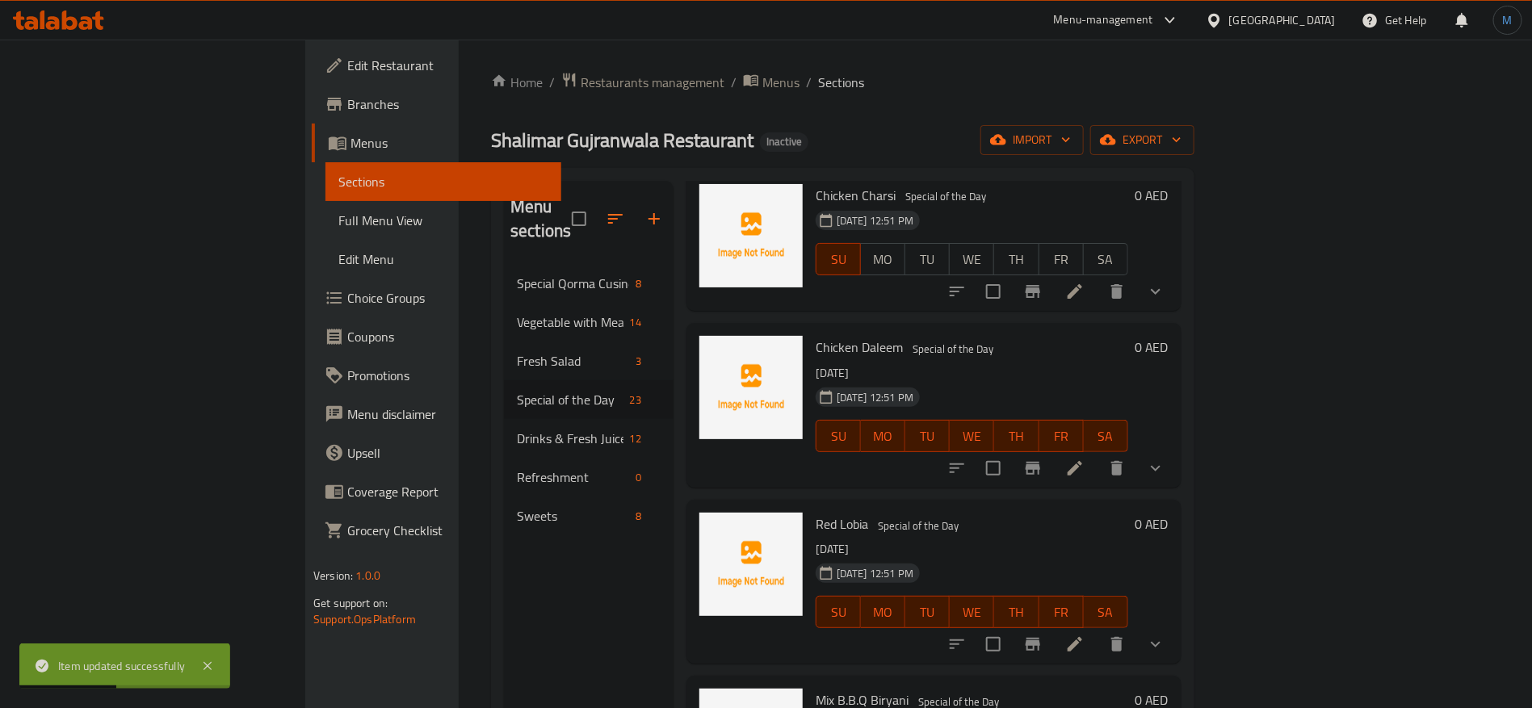
click at [1082, 461] on icon at bounding box center [1075, 468] width 15 height 15
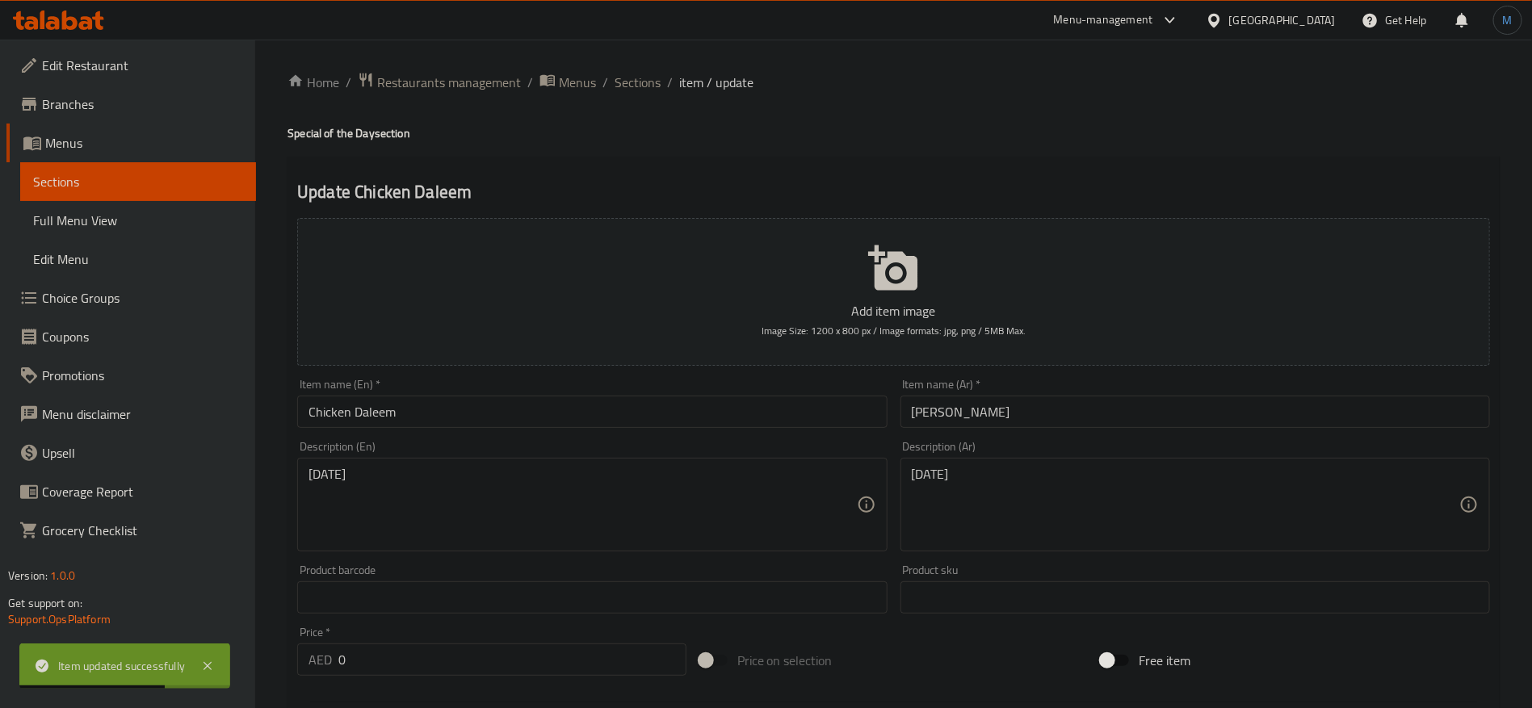
click at [763, 465] on div "Sunday Description (En)" at bounding box center [592, 505] width 590 height 94
click at [759, 391] on div "Item name (En)   * Chicken Daleem Item name (En) *" at bounding box center [592, 403] width 590 height 49
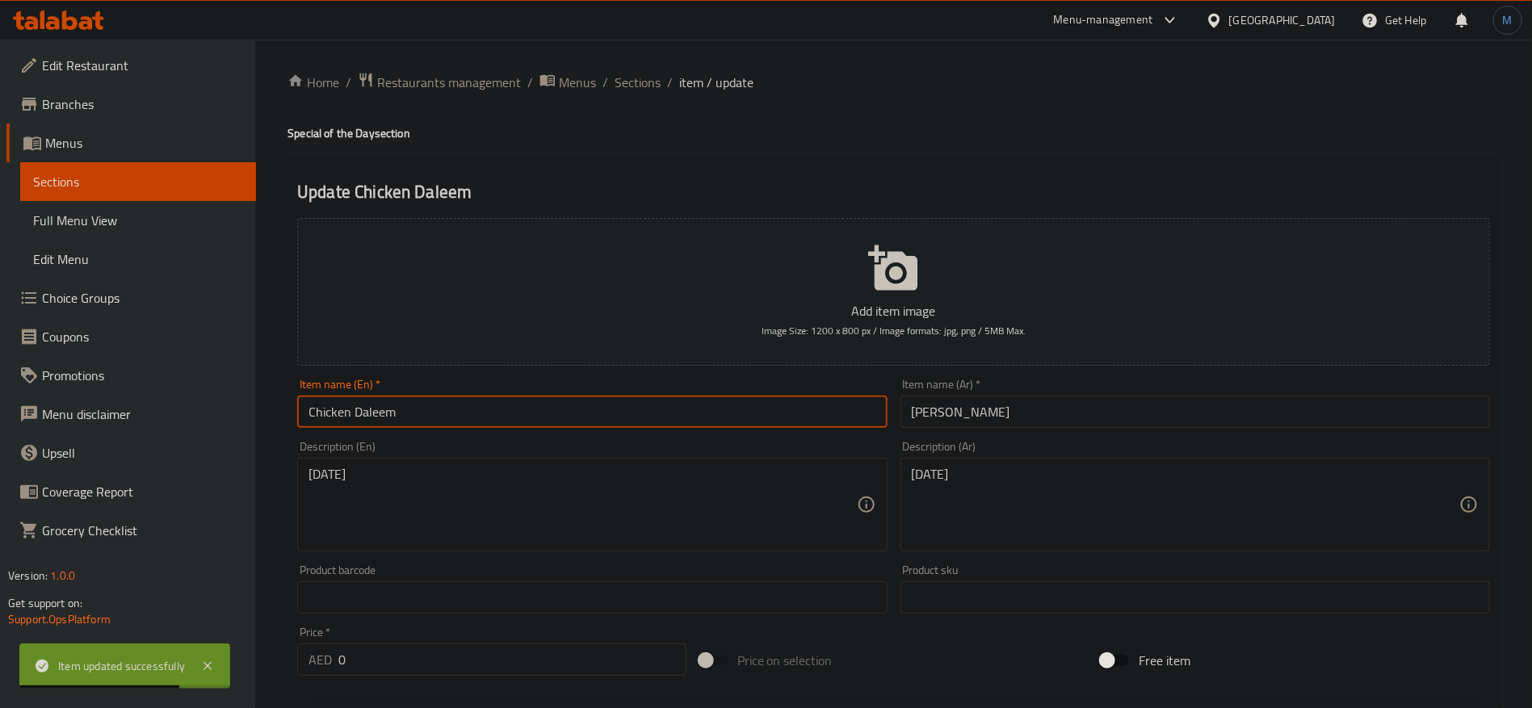
click at [750, 418] on input "Chicken Daleem" at bounding box center [592, 412] width 590 height 32
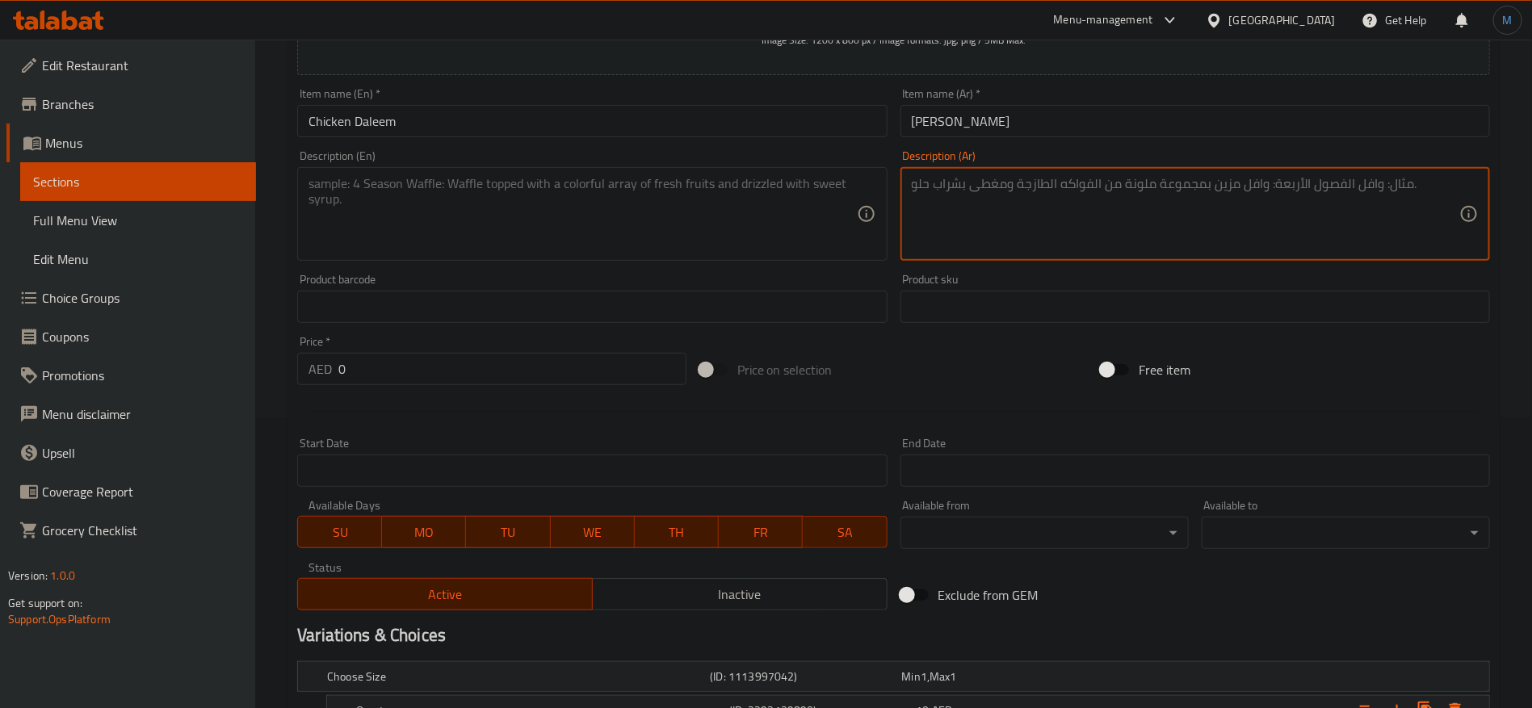
scroll to position [364, 0]
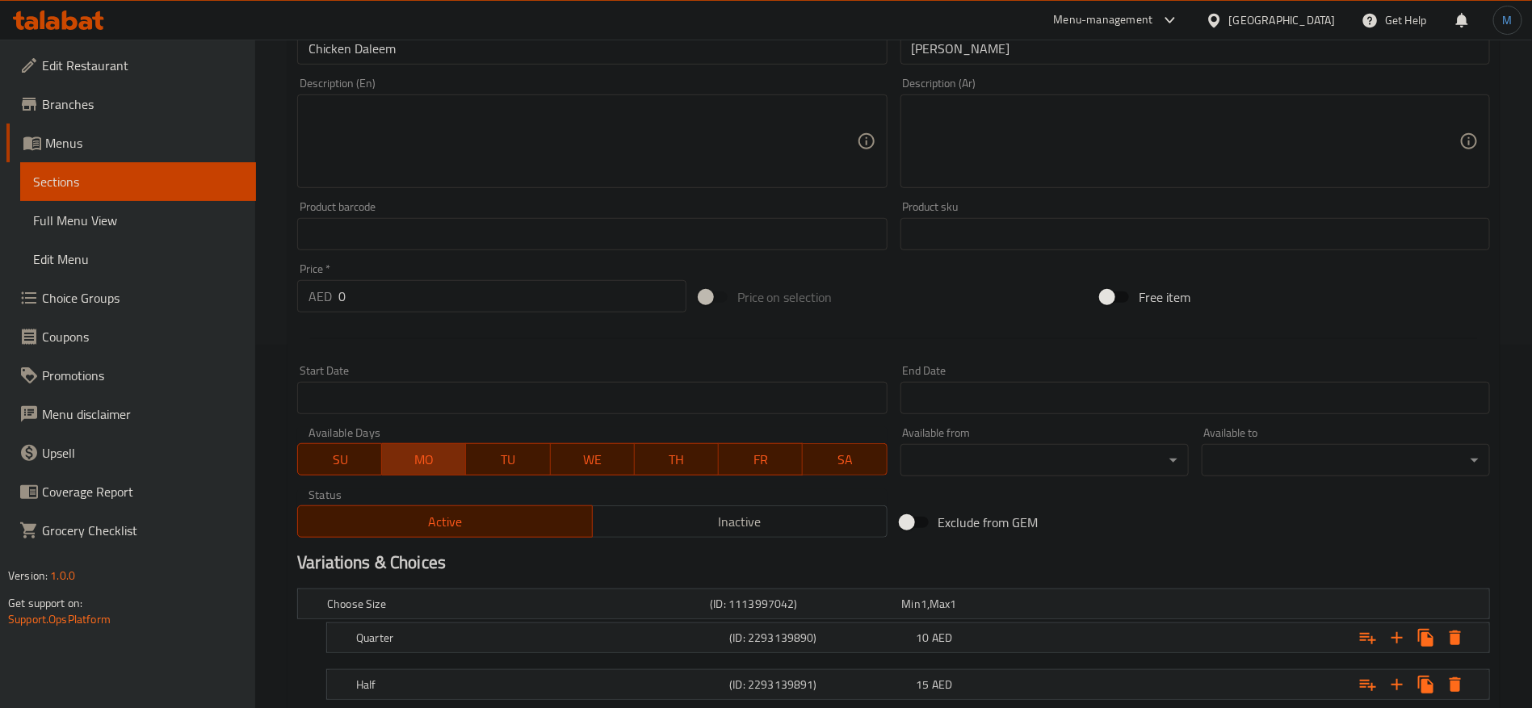
drag, startPoint x: 452, startPoint y: 466, endPoint x: 523, endPoint y: 462, distance: 71.2
click at [451, 465] on span "MO" at bounding box center [424, 459] width 71 height 23
click at [534, 462] on span "TU" at bounding box center [508, 459] width 71 height 23
click at [617, 454] on span "WE" at bounding box center [592, 459] width 71 height 23
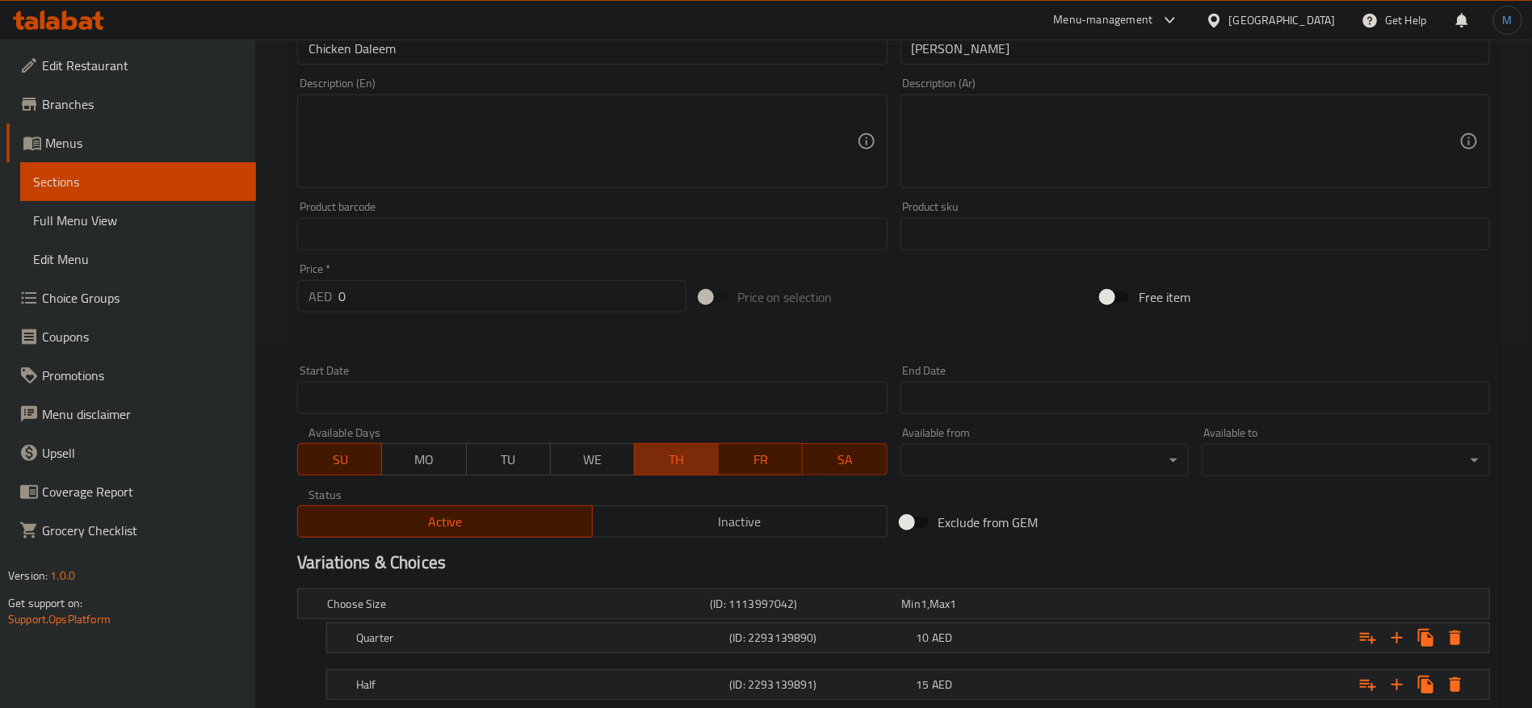
click at [687, 451] on span "TH" at bounding box center [676, 459] width 71 height 23
click at [769, 452] on span "FR" at bounding box center [760, 459] width 71 height 23
click at [834, 456] on span "SA" at bounding box center [844, 459] width 71 height 23
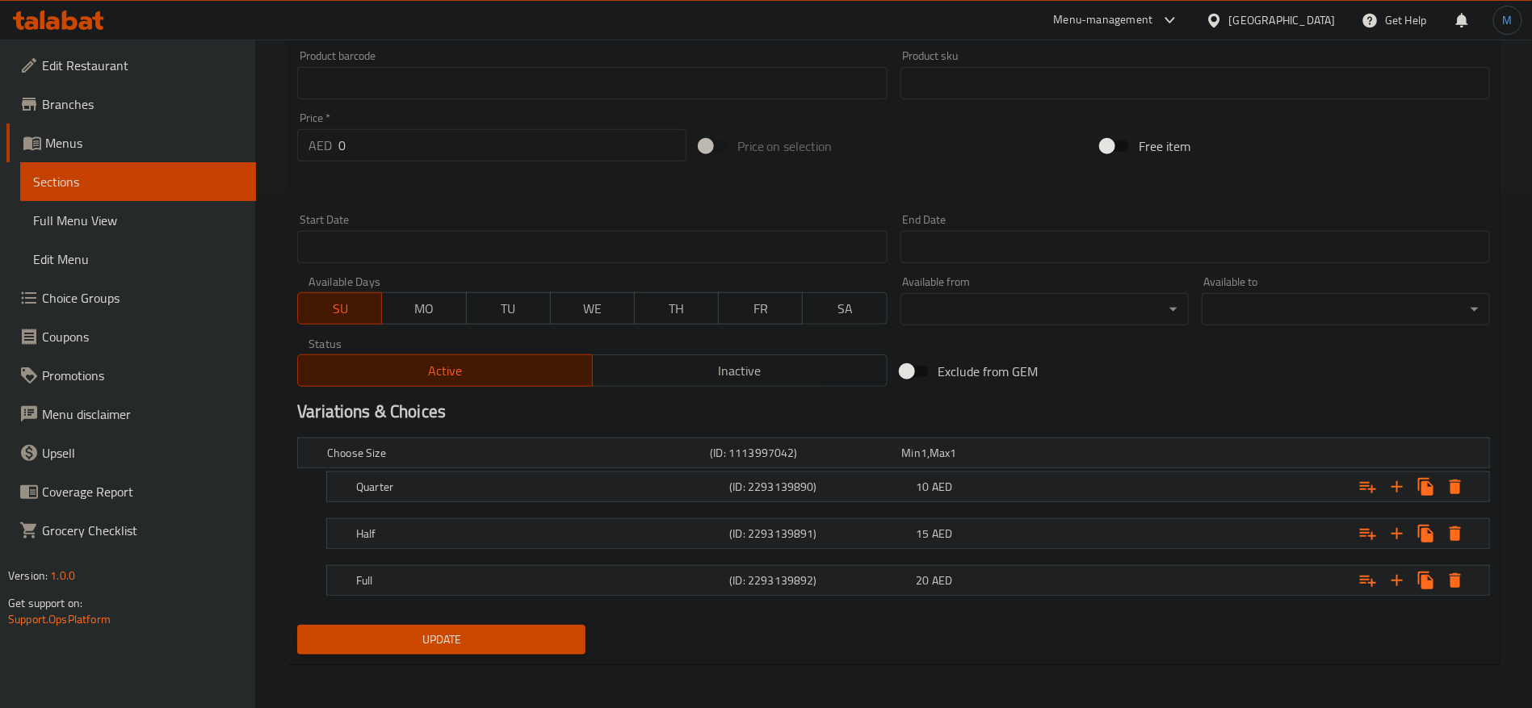
click at [505, 634] on span "Update" at bounding box center [441, 640] width 263 height 20
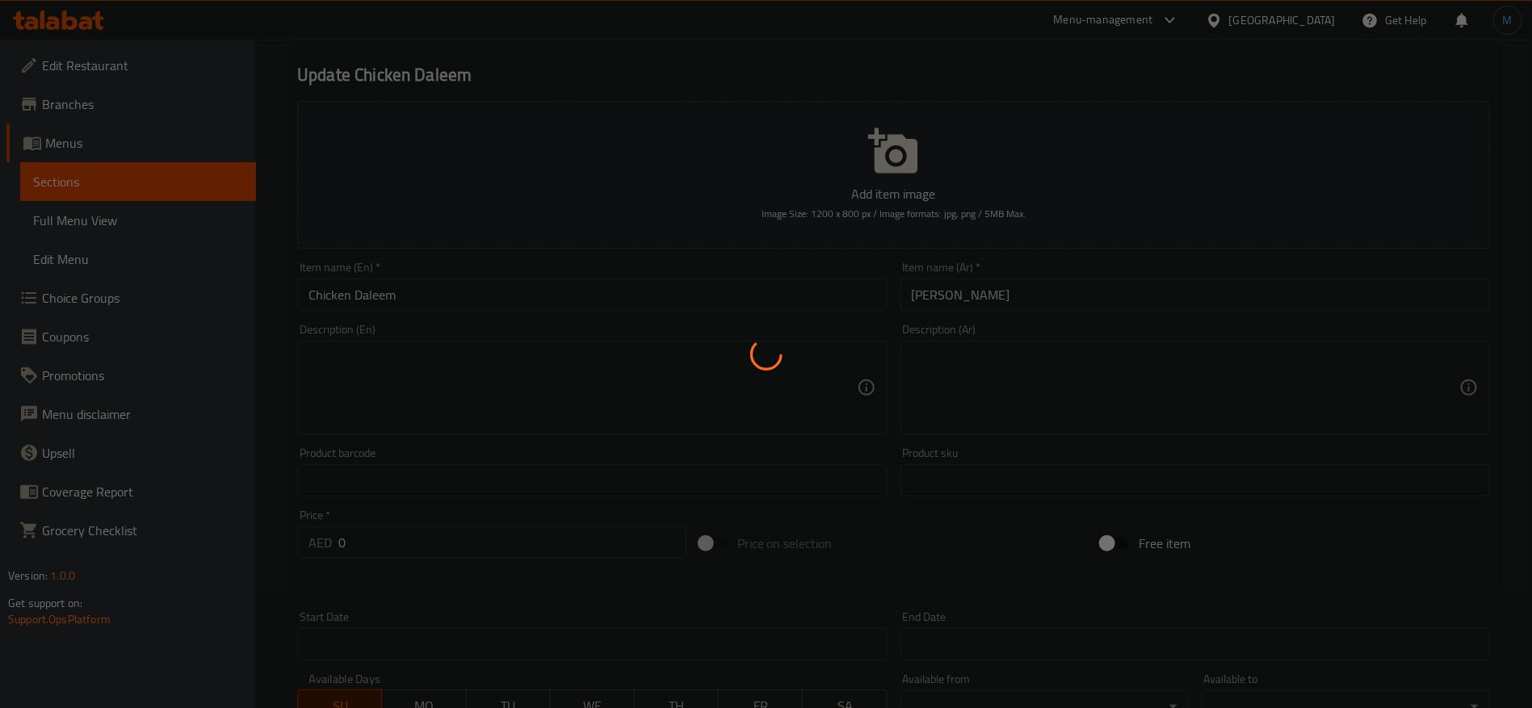
scroll to position [0, 0]
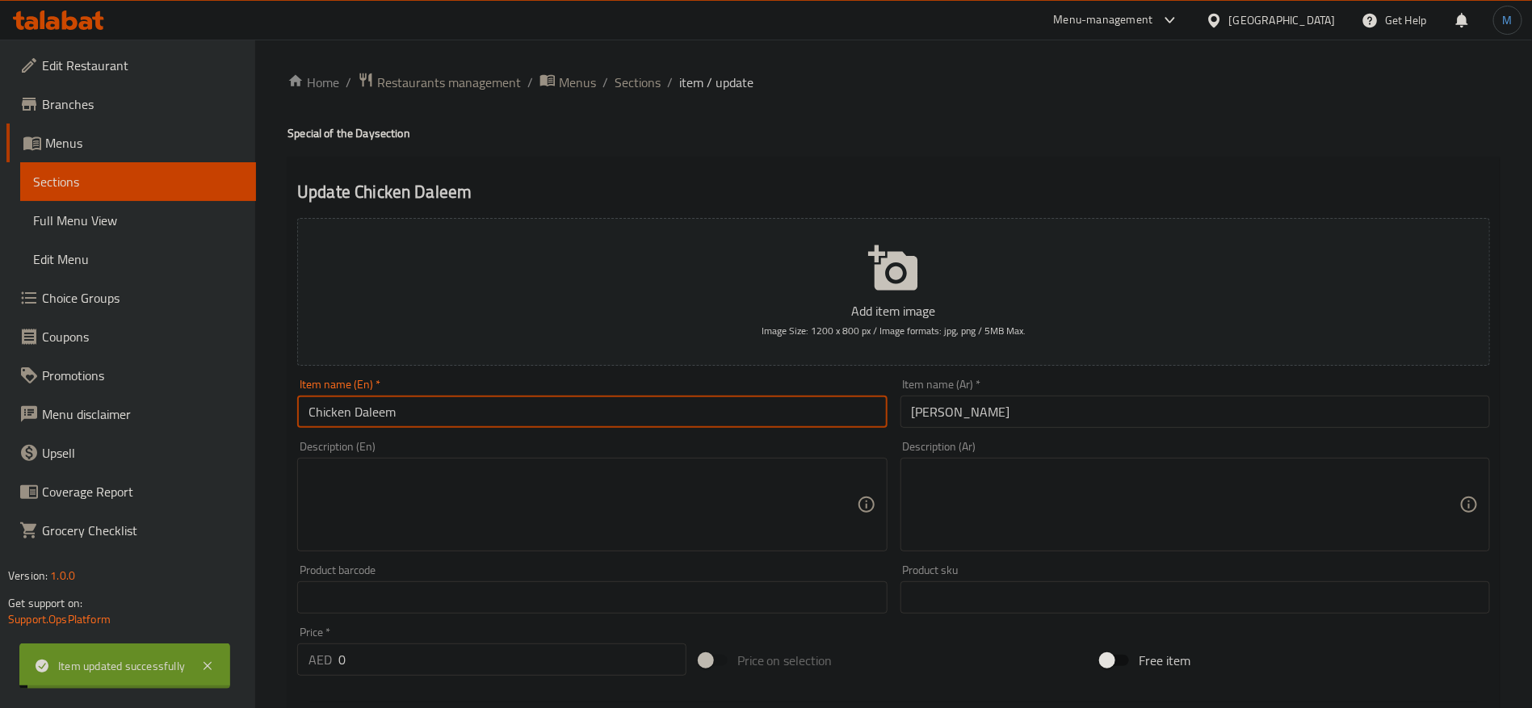
click at [487, 406] on input "Chicken Daleem" at bounding box center [592, 412] width 590 height 32
click at [626, 90] on span "Sections" at bounding box center [638, 82] width 46 height 19
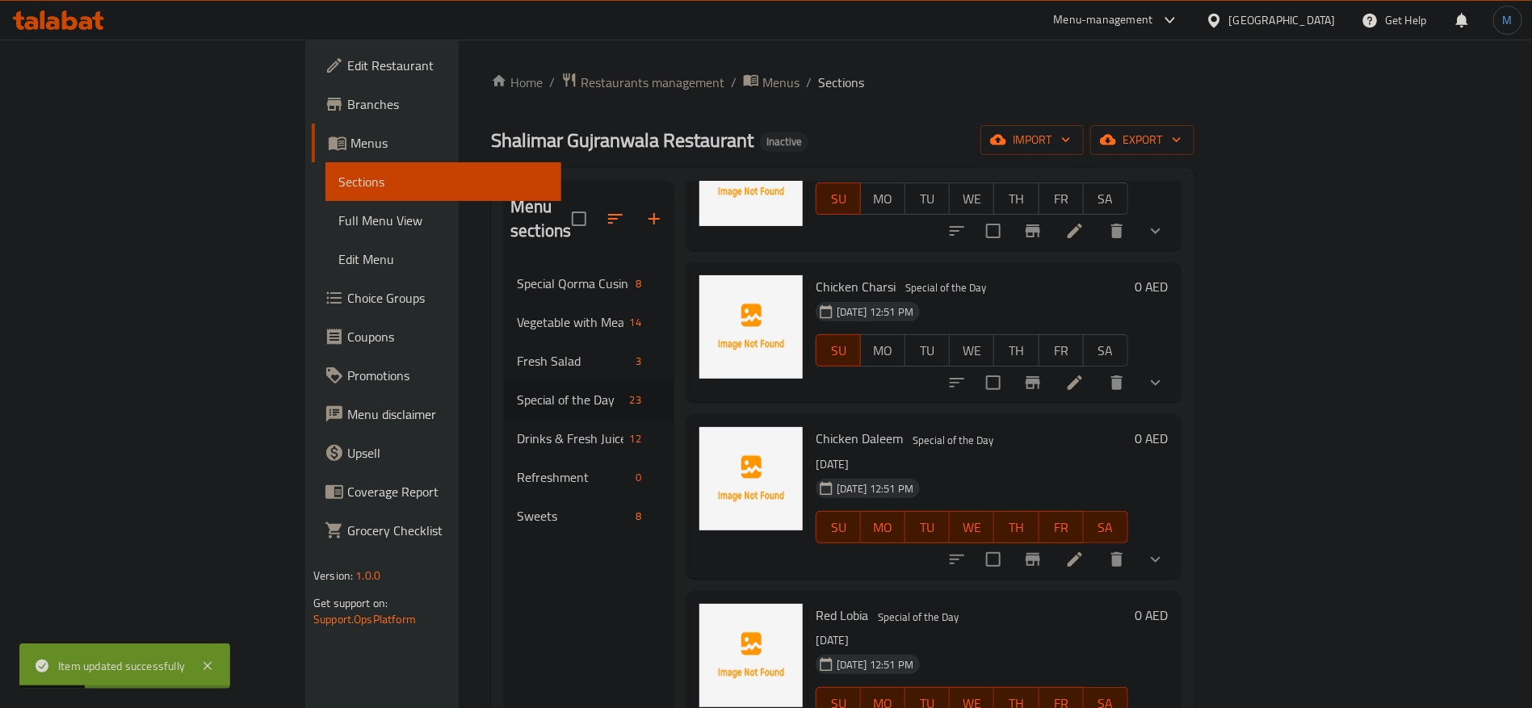
scroll to position [878, 0]
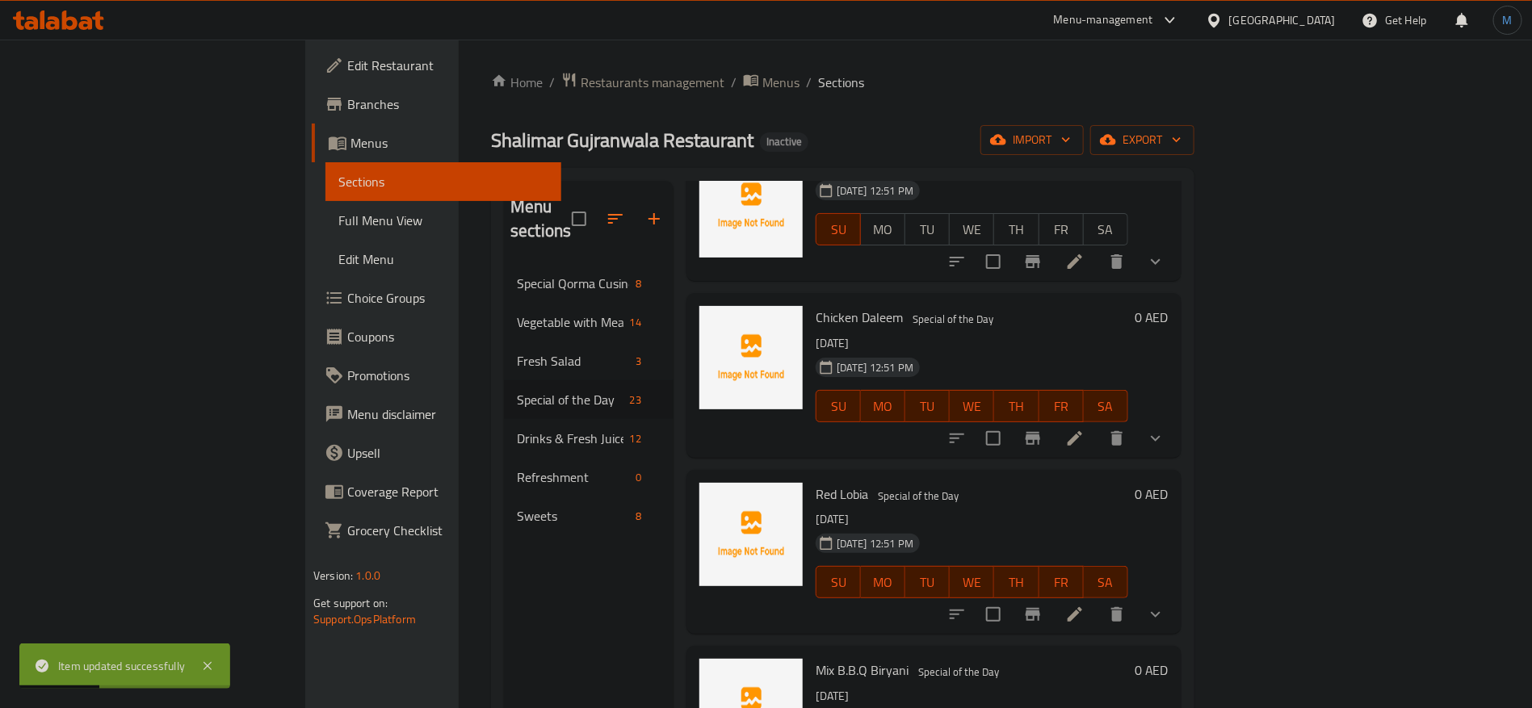
click at [1098, 600] on li at bounding box center [1075, 614] width 45 height 29
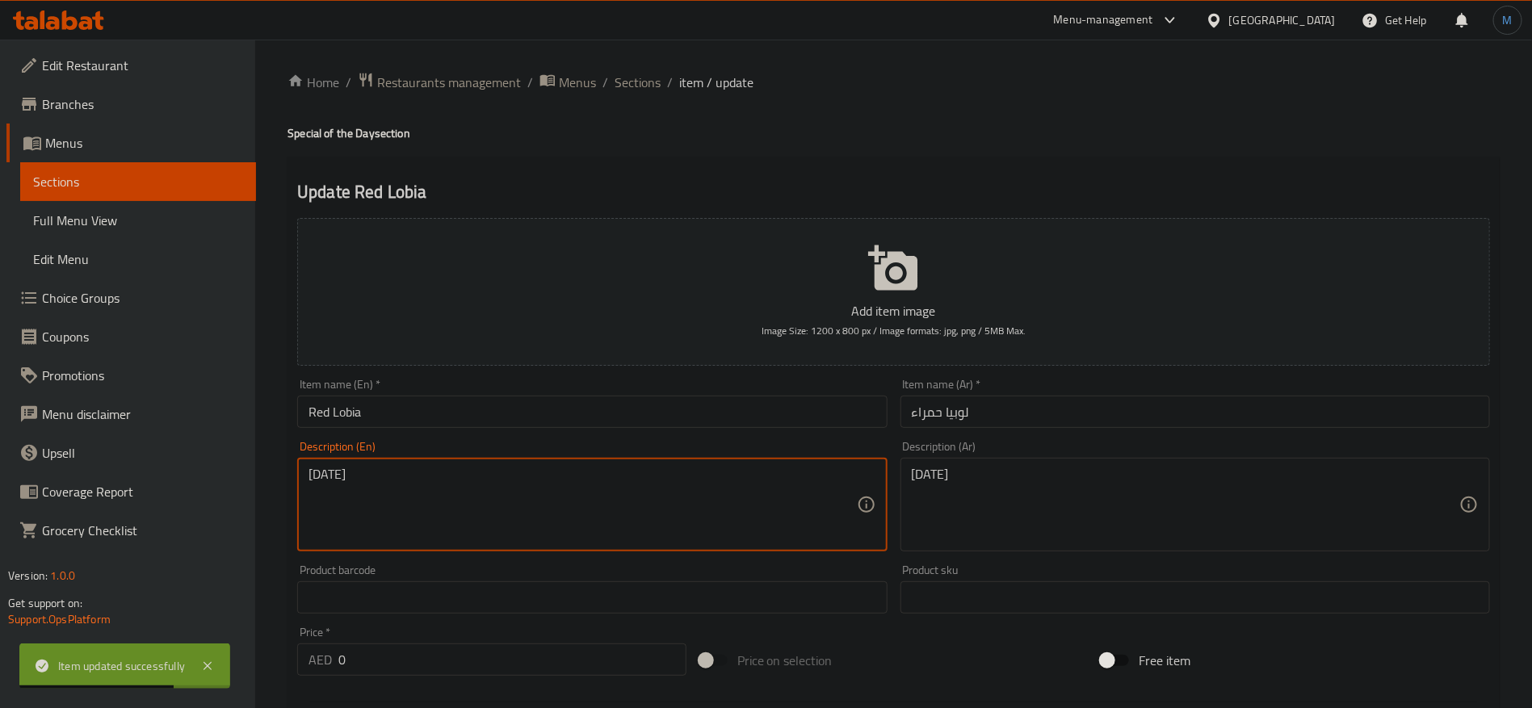
click at [775, 536] on textarea "[DATE]" at bounding box center [583, 505] width 548 height 77
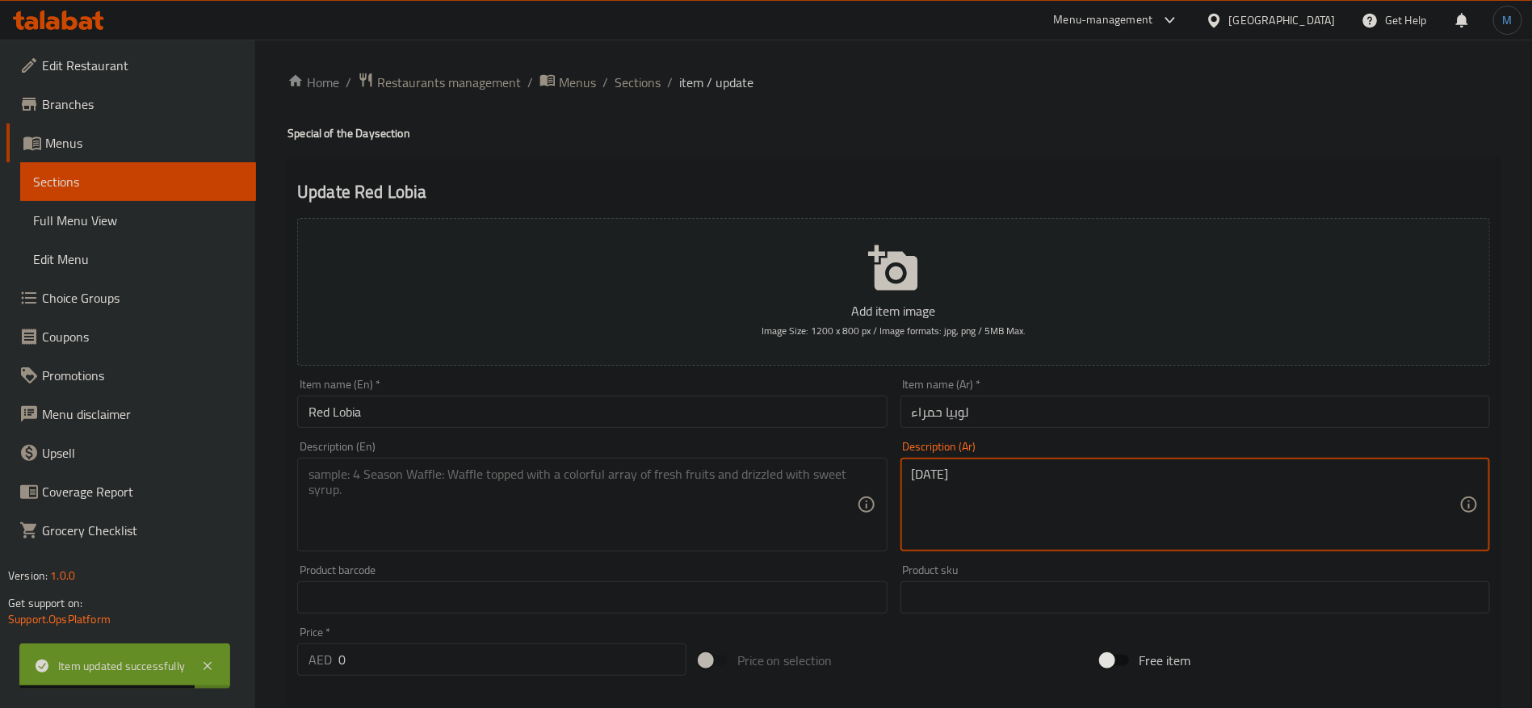
click at [1048, 482] on textarea "الأحد" at bounding box center [1186, 505] width 548 height 77
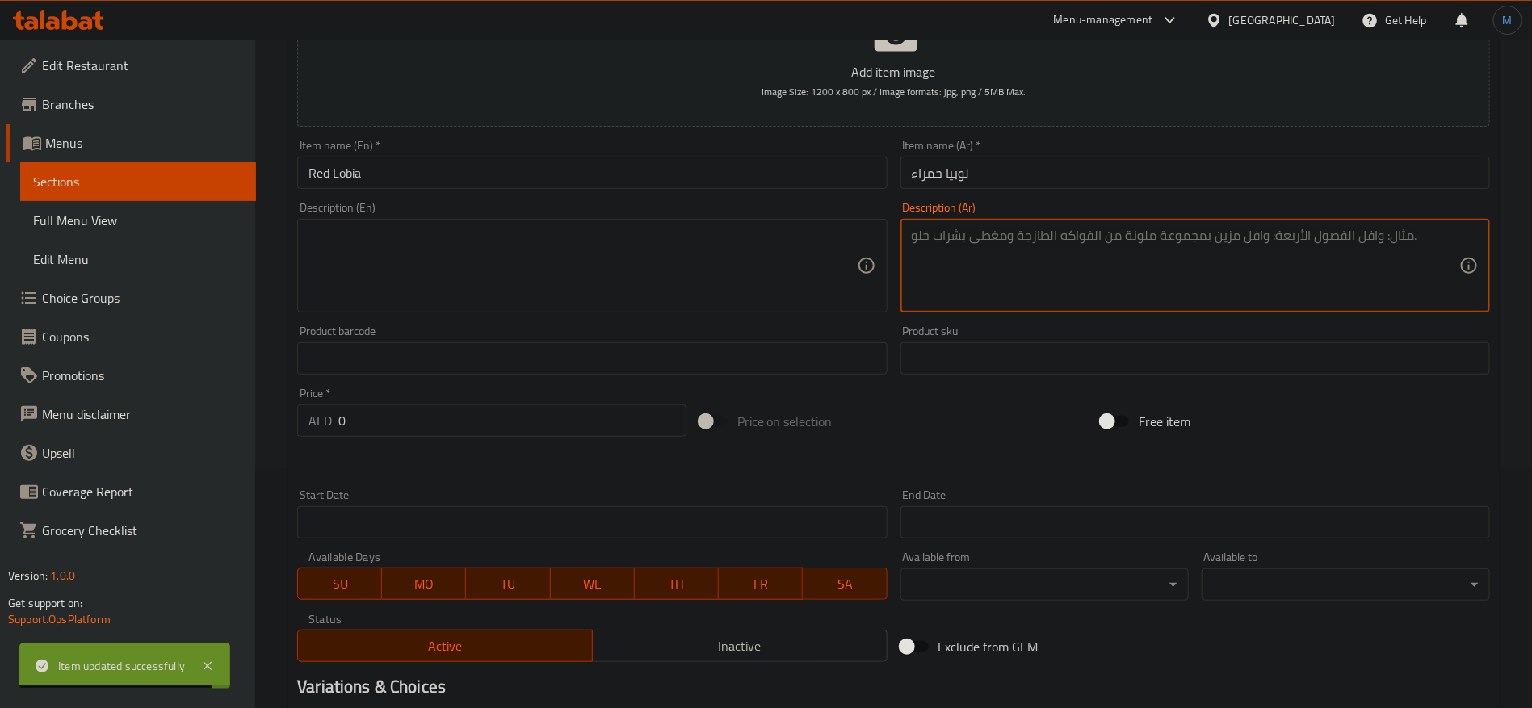
scroll to position [364, 0]
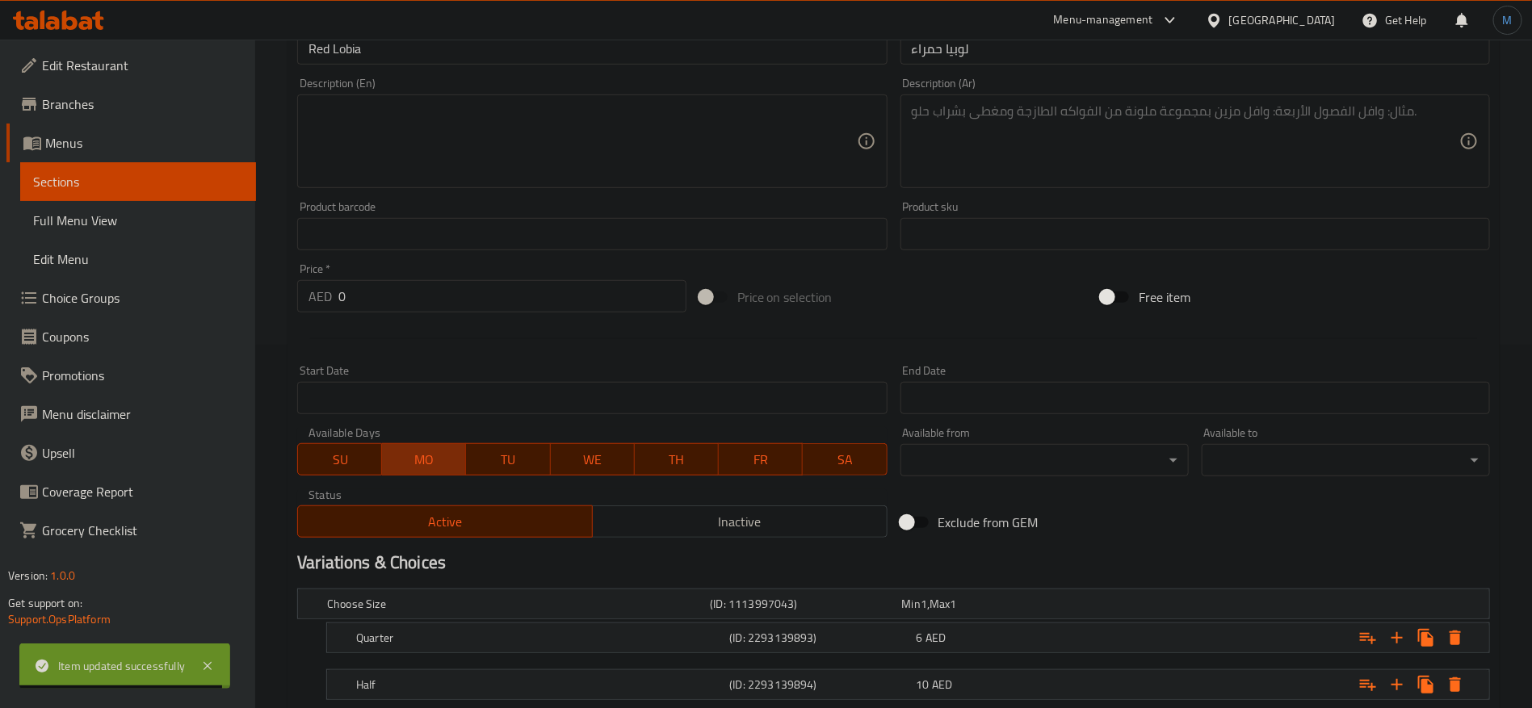
click at [457, 445] on button "MO" at bounding box center [424, 459] width 84 height 32
click at [515, 456] on span "TU" at bounding box center [508, 459] width 71 height 23
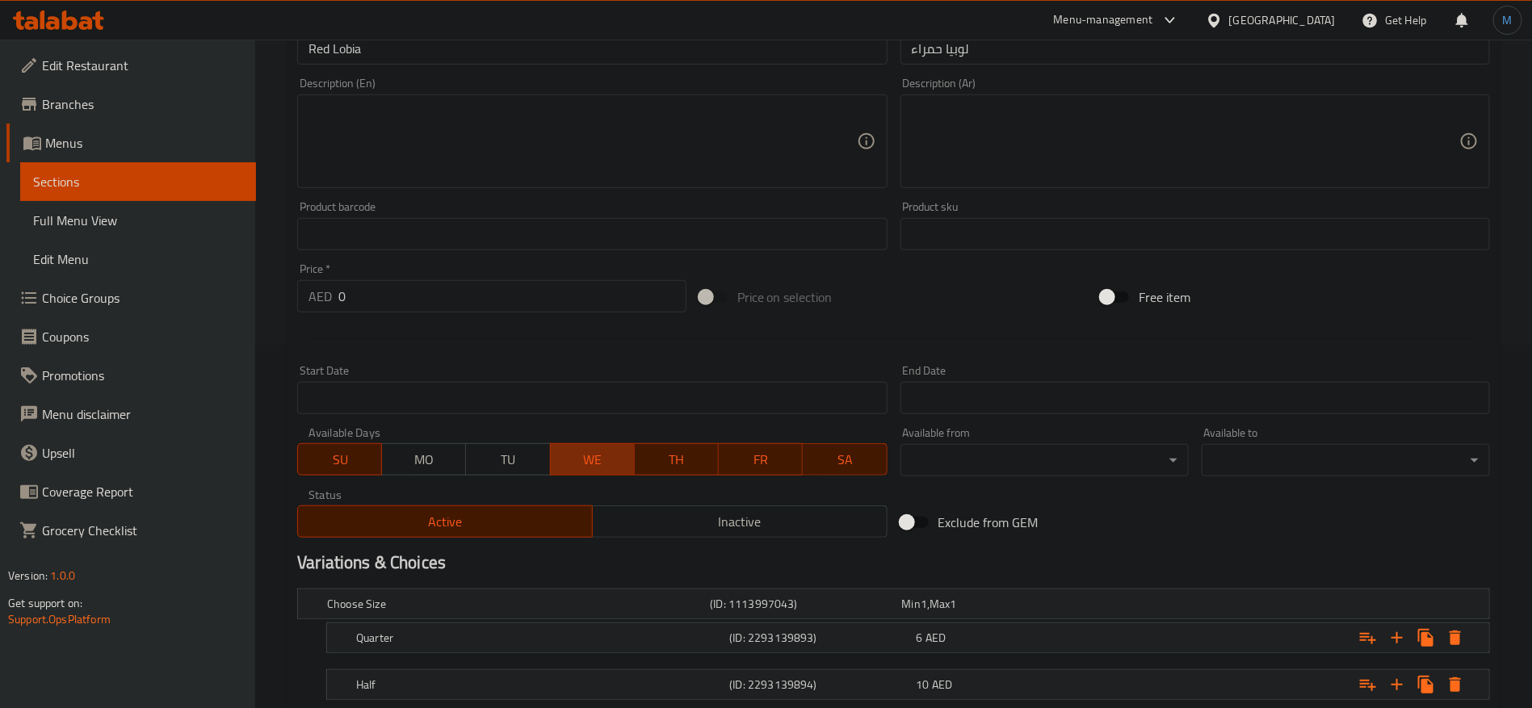
click at [602, 461] on span "WE" at bounding box center [592, 459] width 71 height 23
click at [666, 454] on span "TH" at bounding box center [676, 459] width 71 height 23
click at [754, 463] on span "FR" at bounding box center [760, 459] width 71 height 23
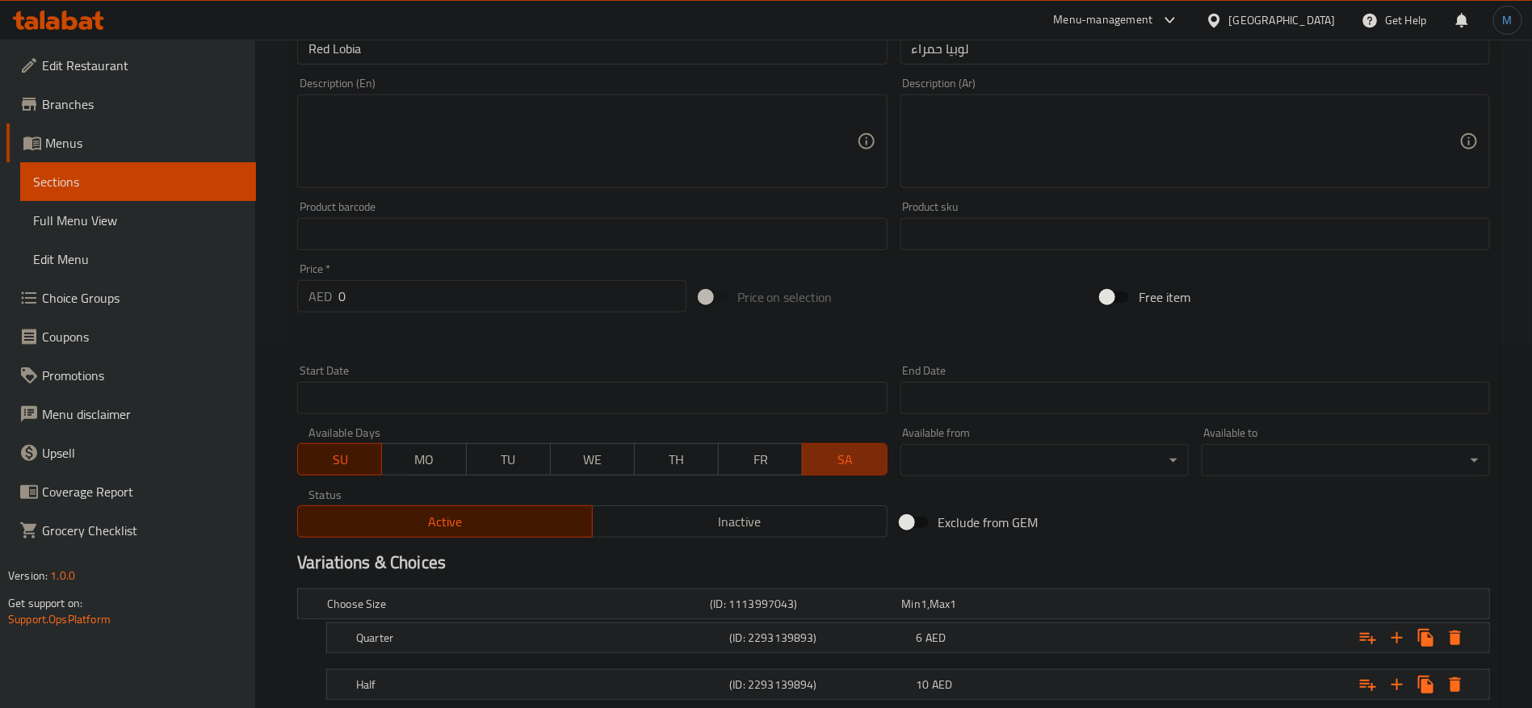
click at [849, 463] on span "SA" at bounding box center [844, 459] width 71 height 23
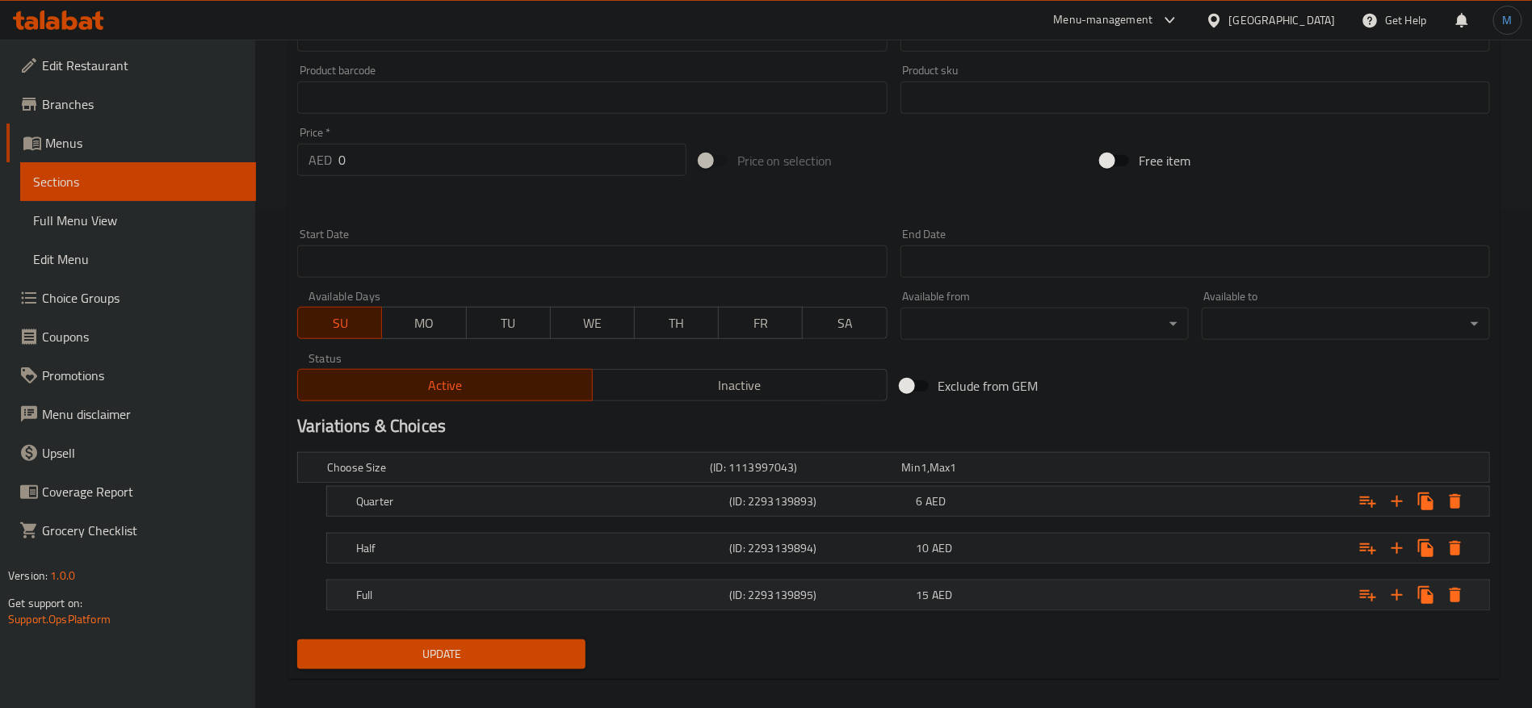
scroll to position [515, 0]
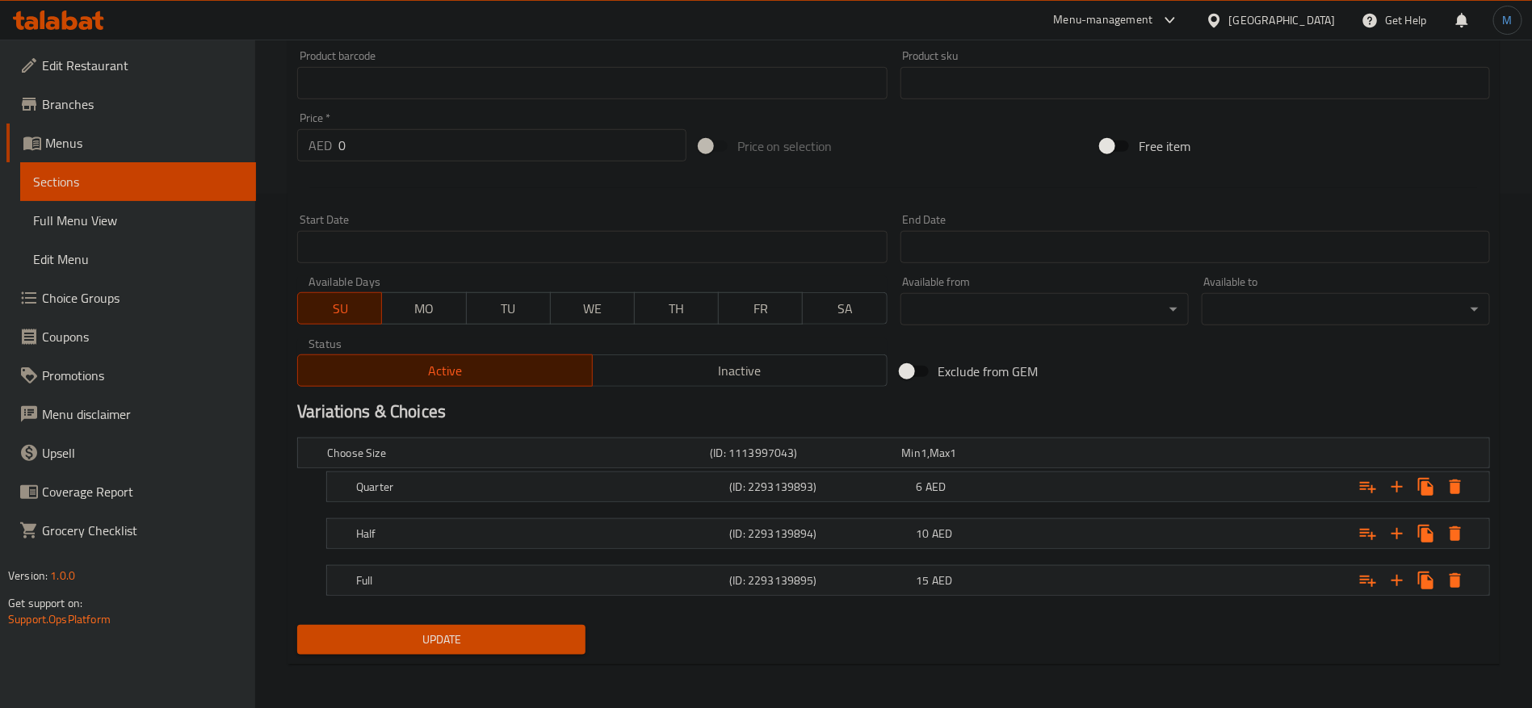
click at [485, 658] on div "Update" at bounding box center [441, 640] width 301 height 43
click at [490, 640] on span "Update" at bounding box center [441, 640] width 263 height 20
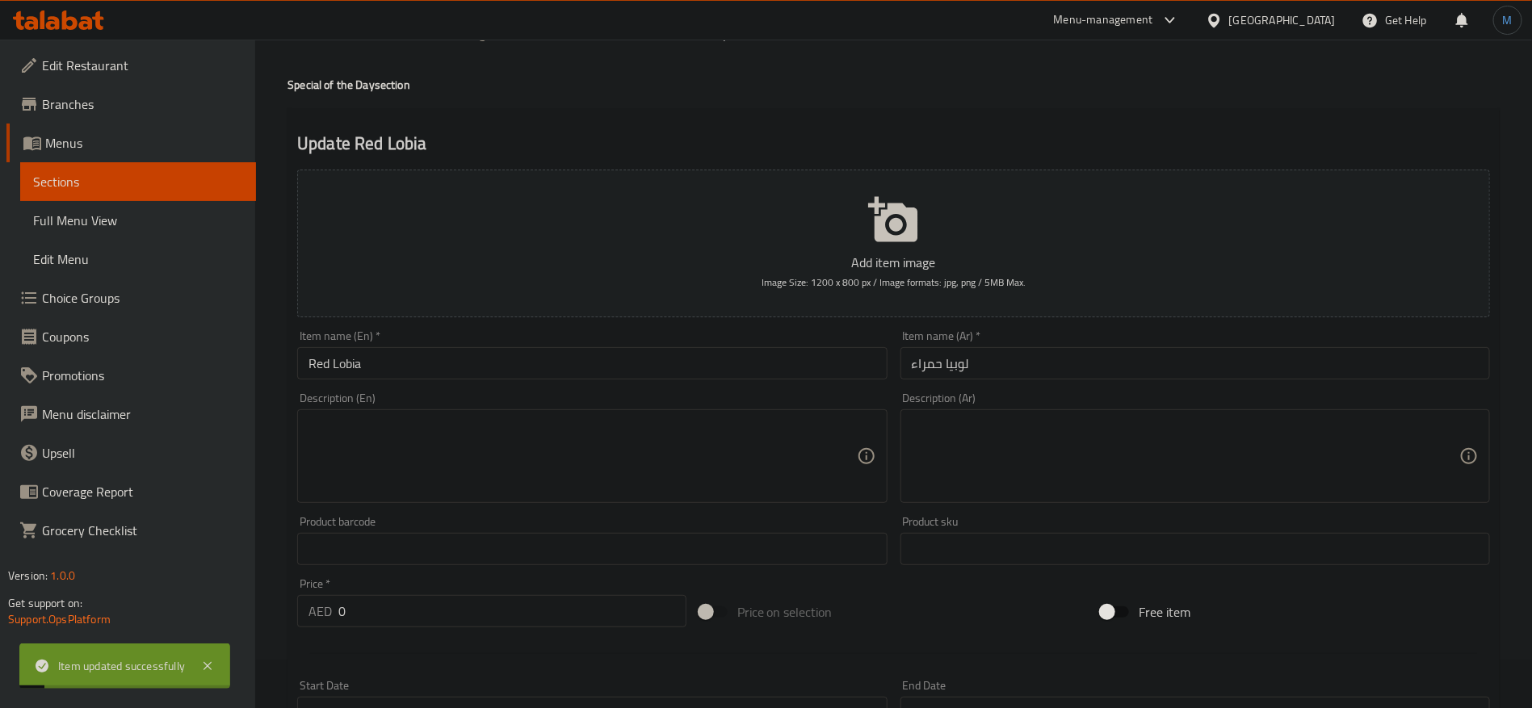
scroll to position [0, 0]
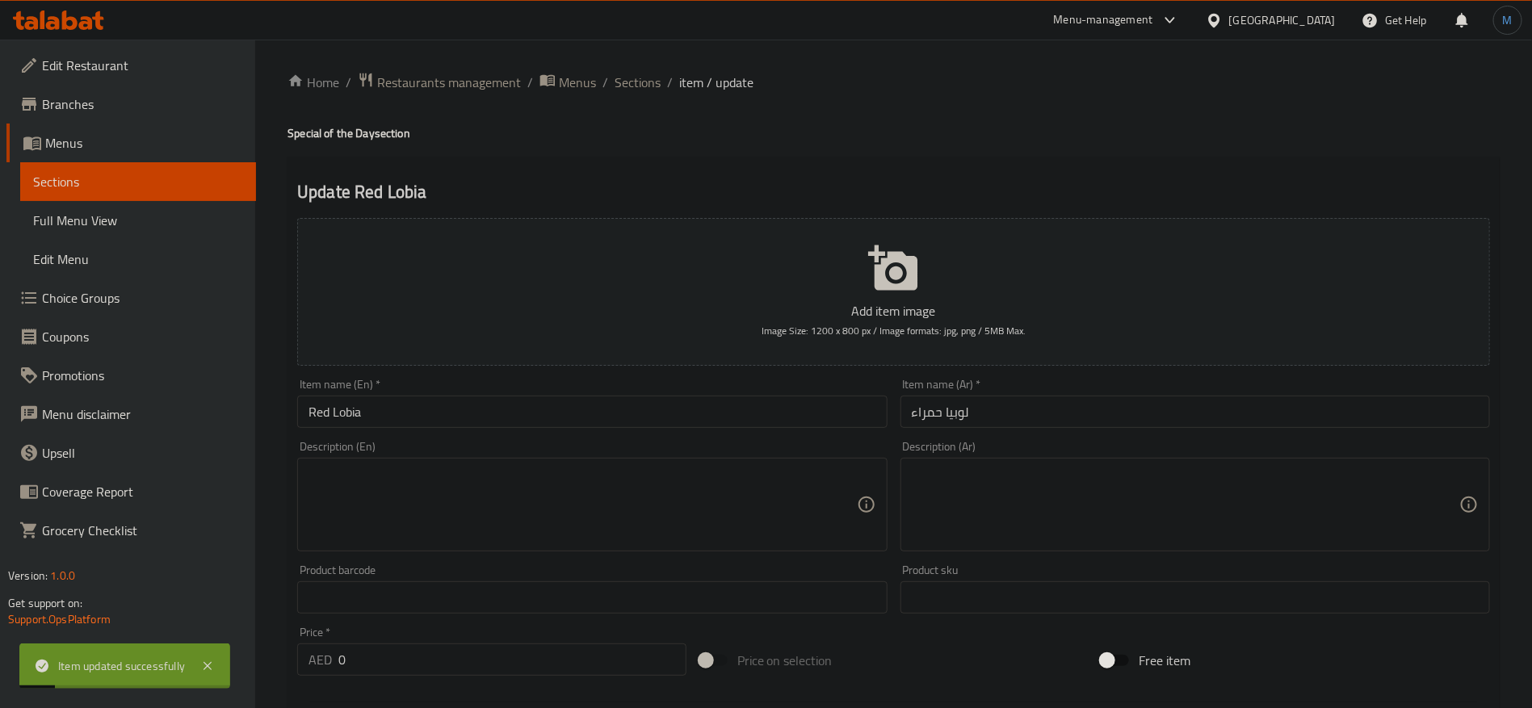
drag, startPoint x: 527, startPoint y: 427, endPoint x: 532, endPoint y: 409, distance: 19.2
click at [527, 425] on input "Red Lobia" at bounding box center [592, 412] width 590 height 32
click at [642, 73] on span "Sections" at bounding box center [638, 82] width 46 height 19
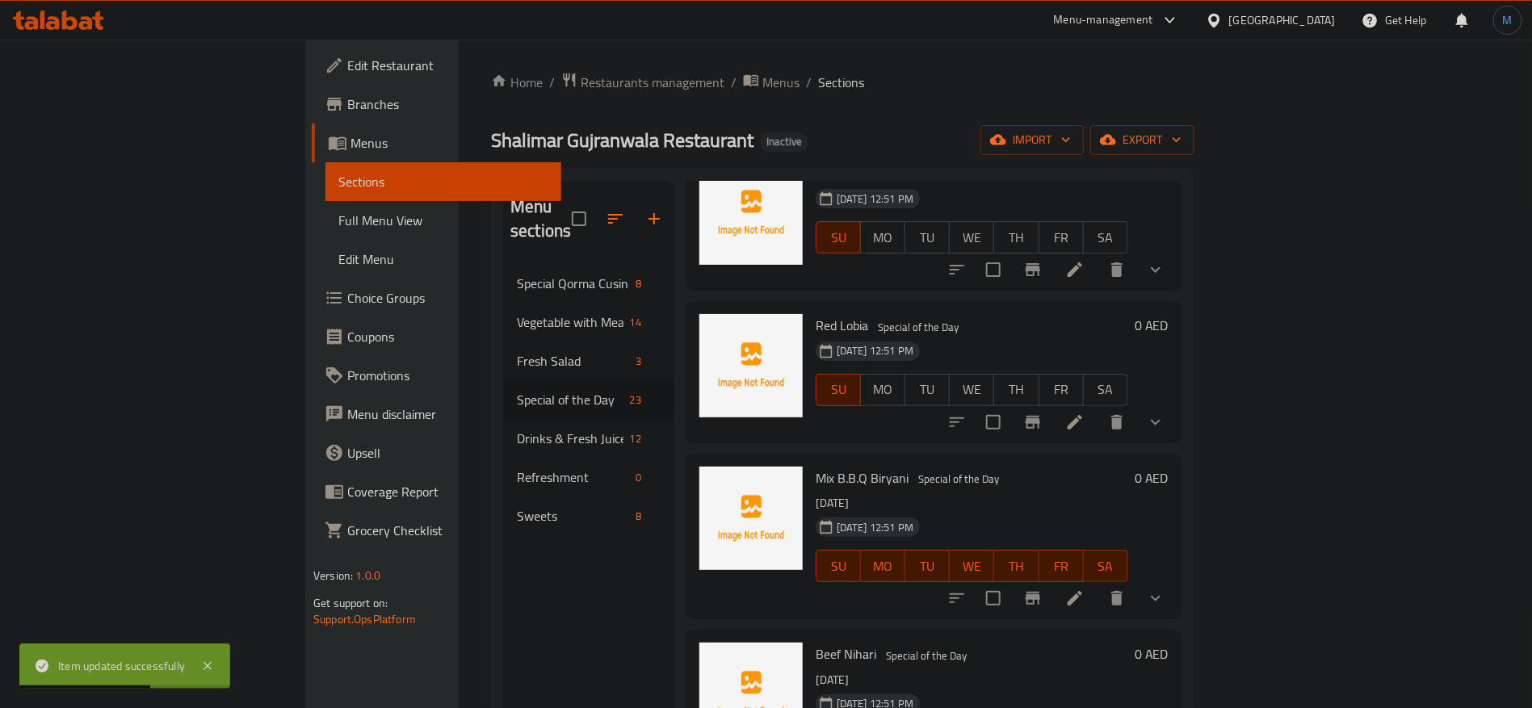
scroll to position [1031, 0]
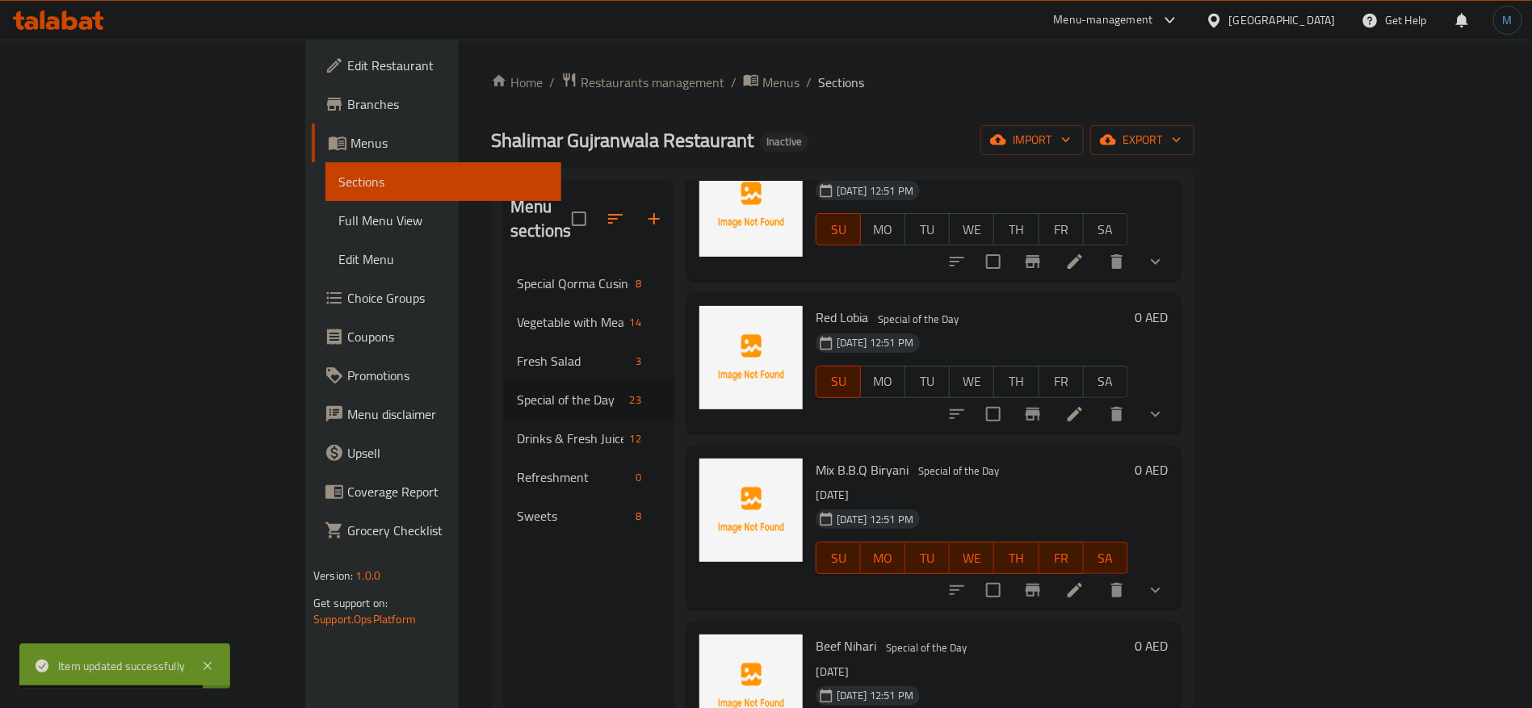
click at [1085, 581] on icon at bounding box center [1074, 590] width 19 height 19
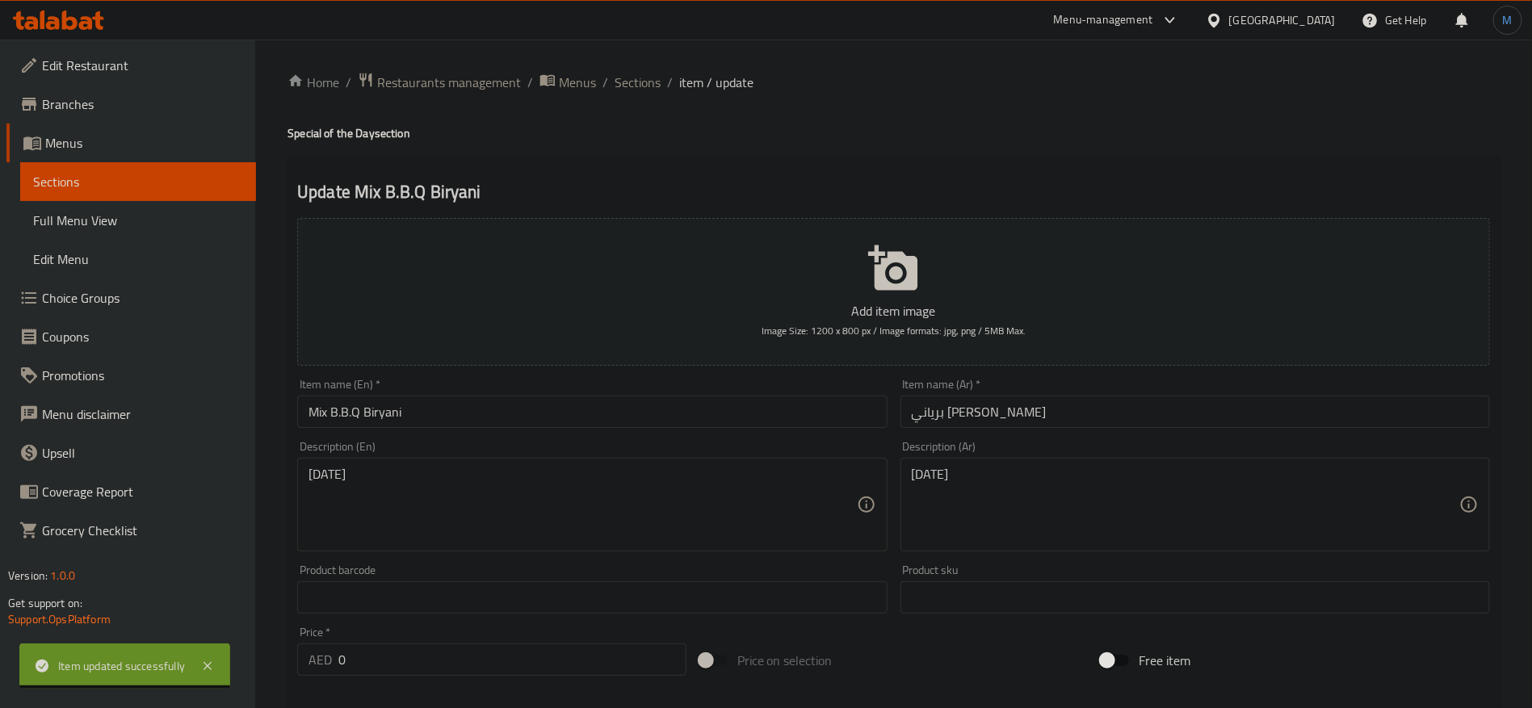
click at [620, 431] on div "Item name (En)   * Mix B.B.Q Biryani Item name (En) *" at bounding box center [592, 403] width 603 height 62
click at [625, 419] on input "Mix B.B.Q Biryani" at bounding box center [592, 412] width 590 height 32
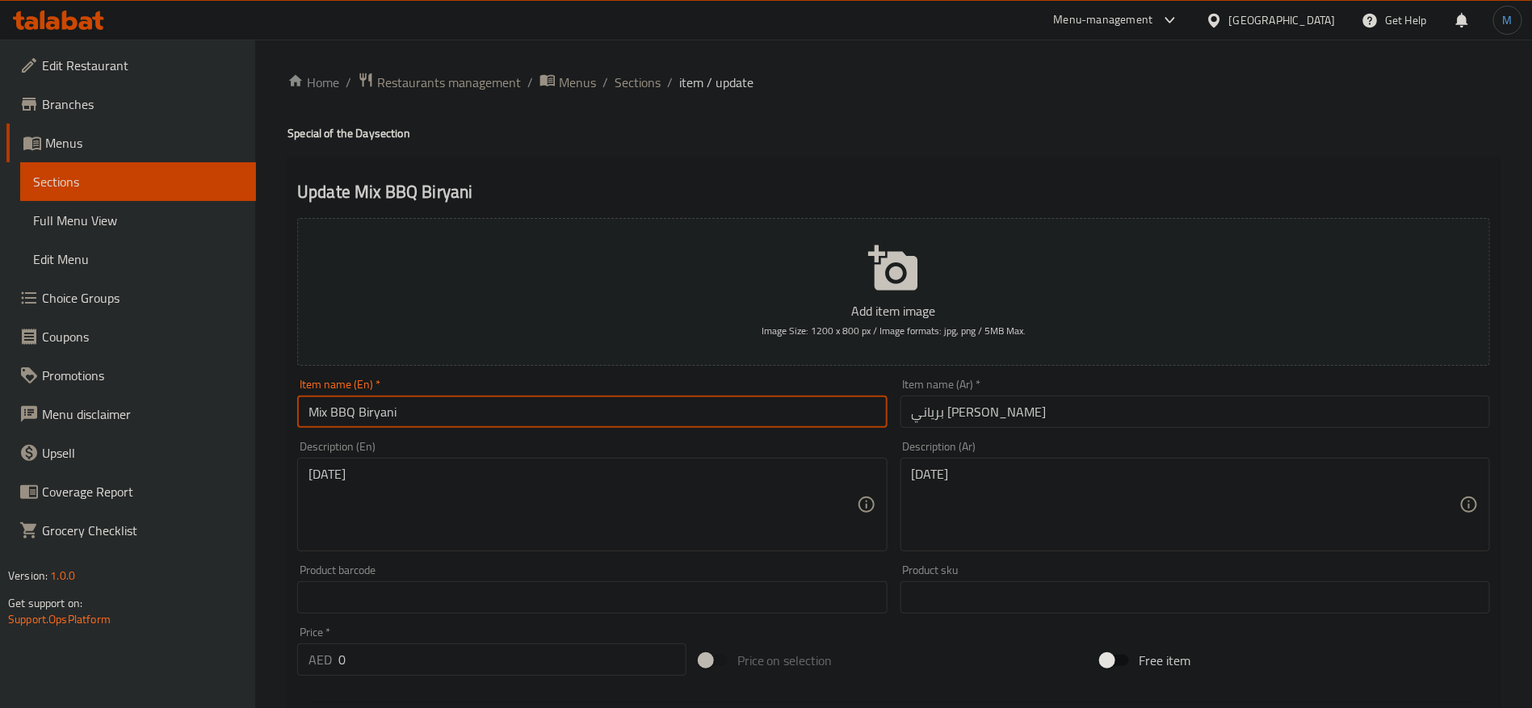
type input "Mix BBQ Biryani"
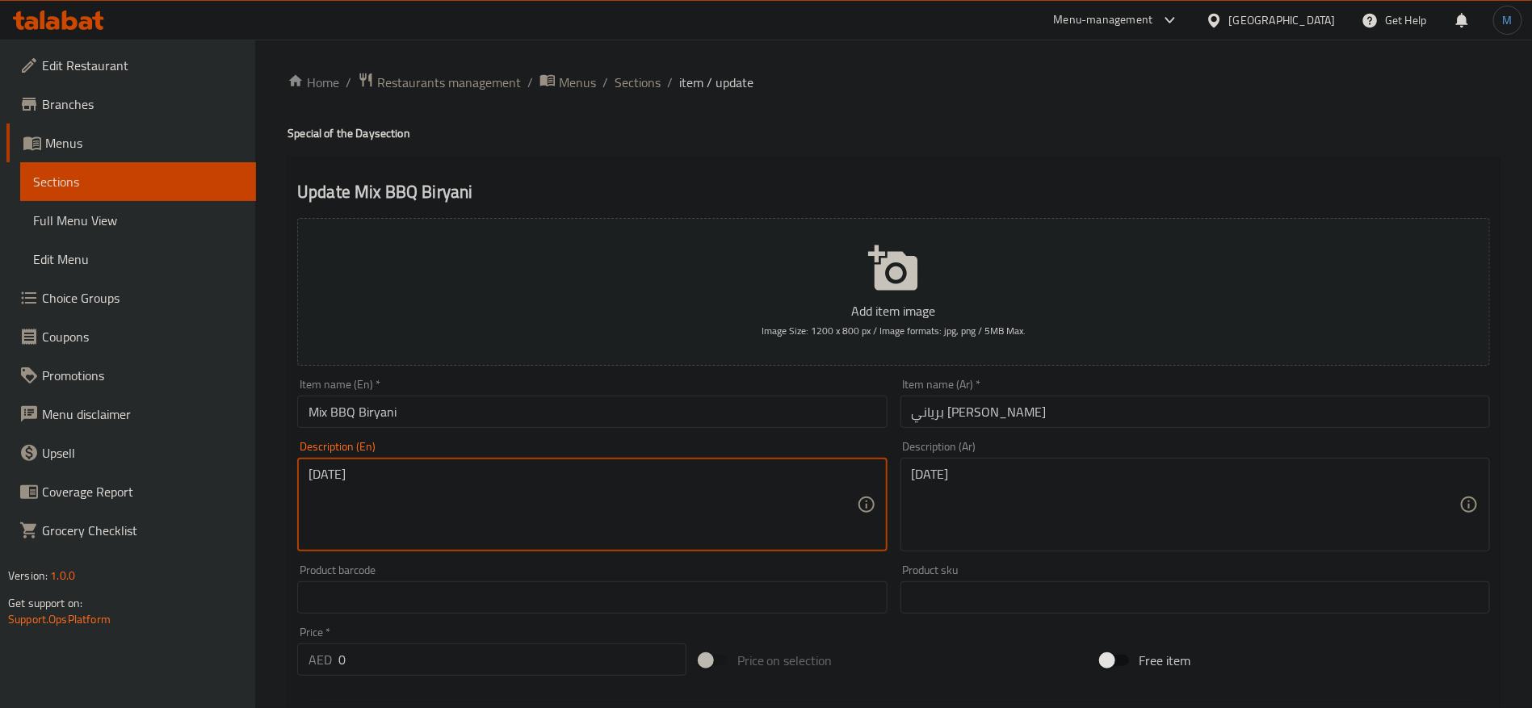
click at [715, 475] on textarea "[DATE]" at bounding box center [583, 505] width 548 height 77
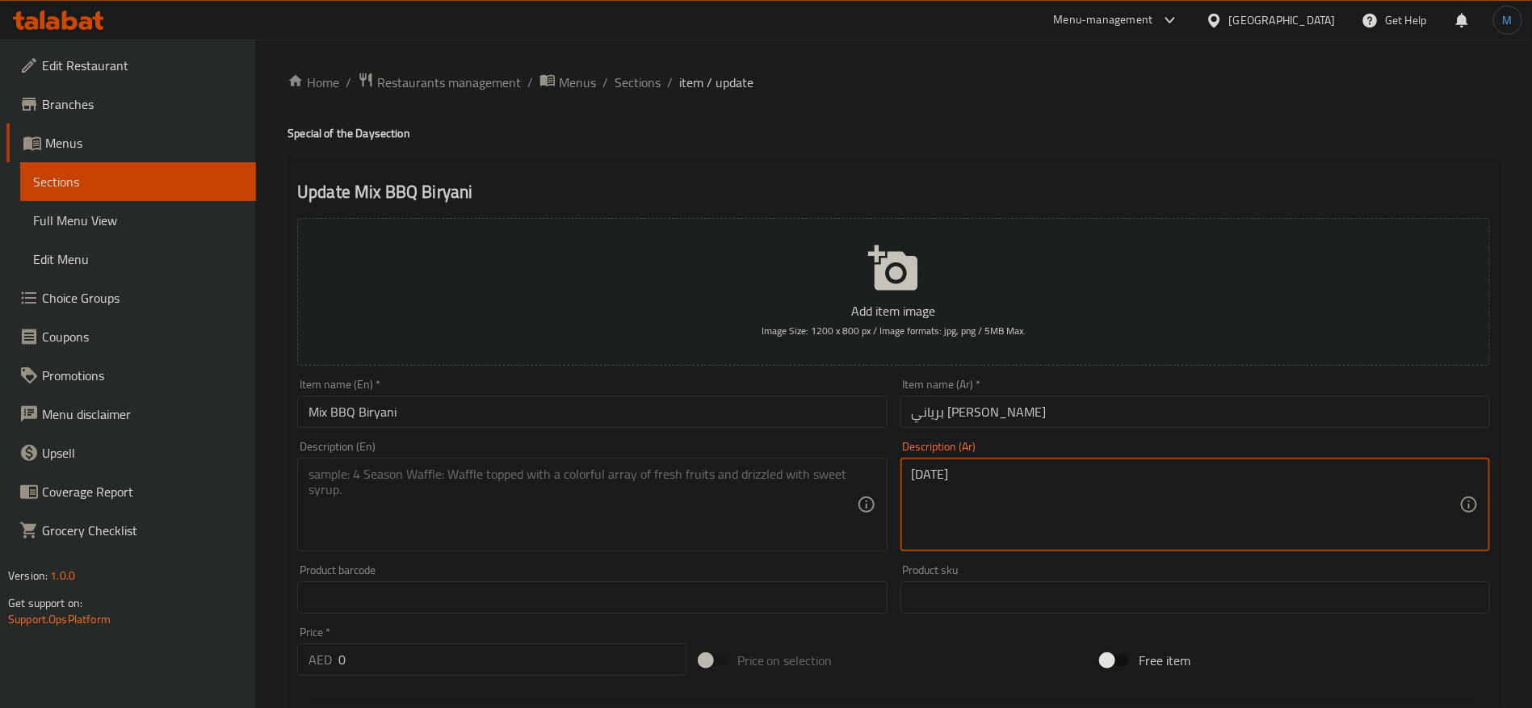
click at [1066, 494] on textarea "الأحد" at bounding box center [1186, 505] width 548 height 77
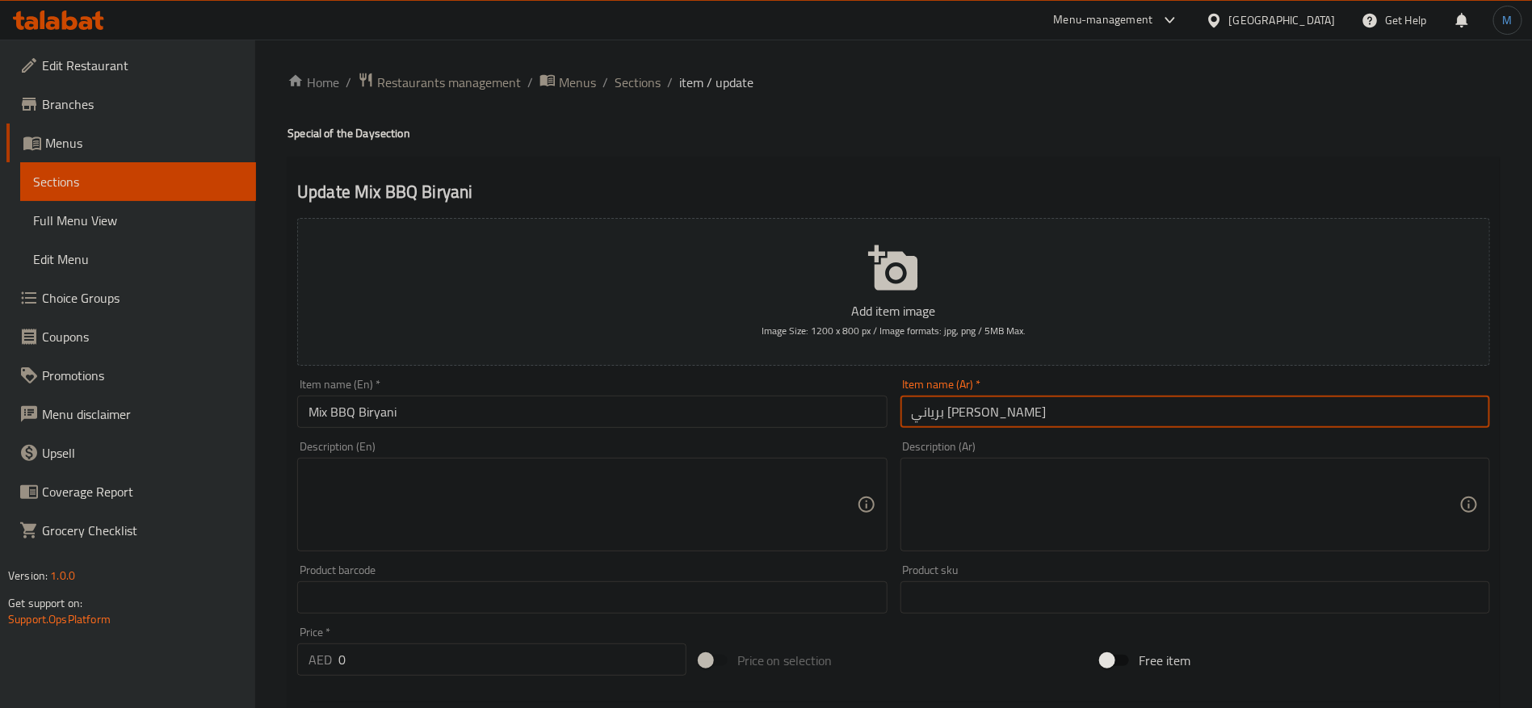
click at [977, 414] on input "برياني ميكس باربيكيو" at bounding box center [1196, 412] width 590 height 32
paste input "ميكس"
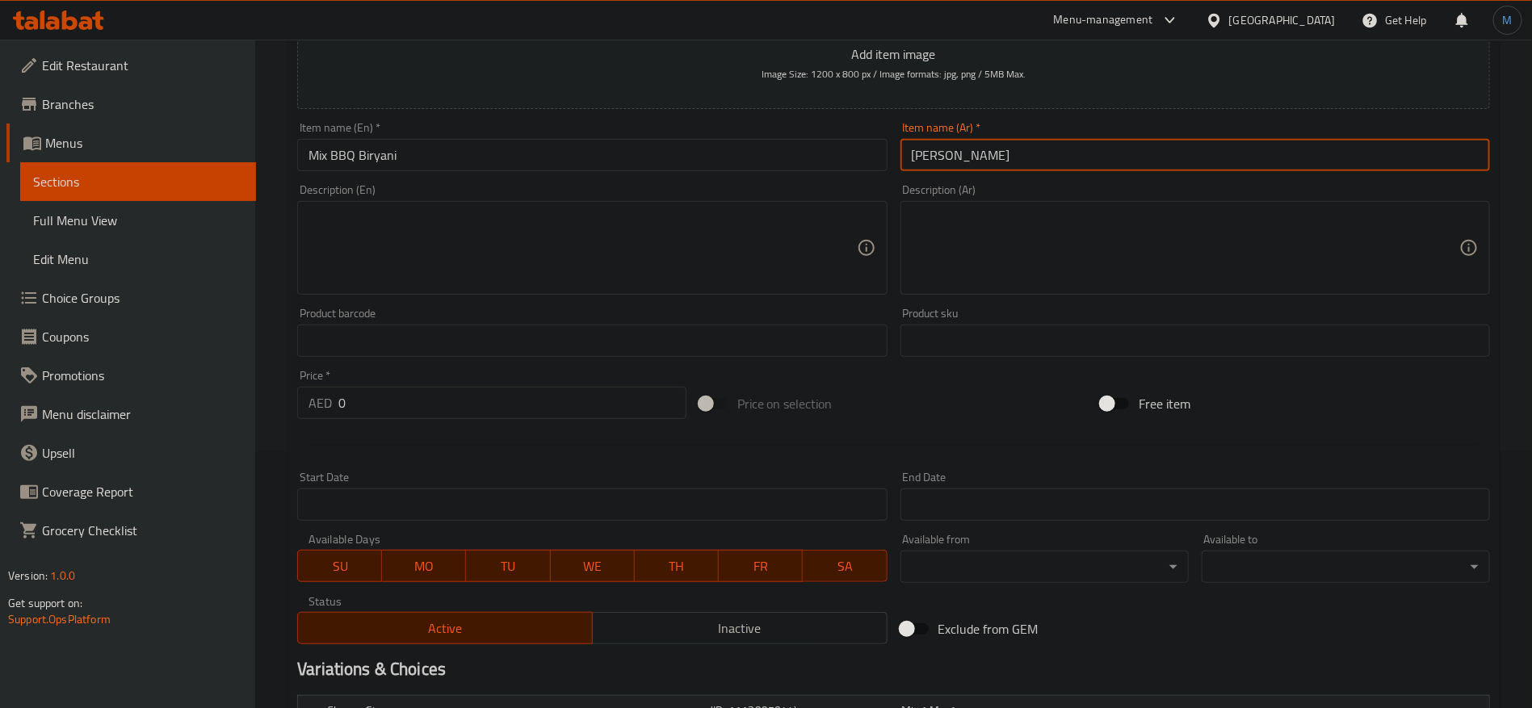
scroll to position [364, 0]
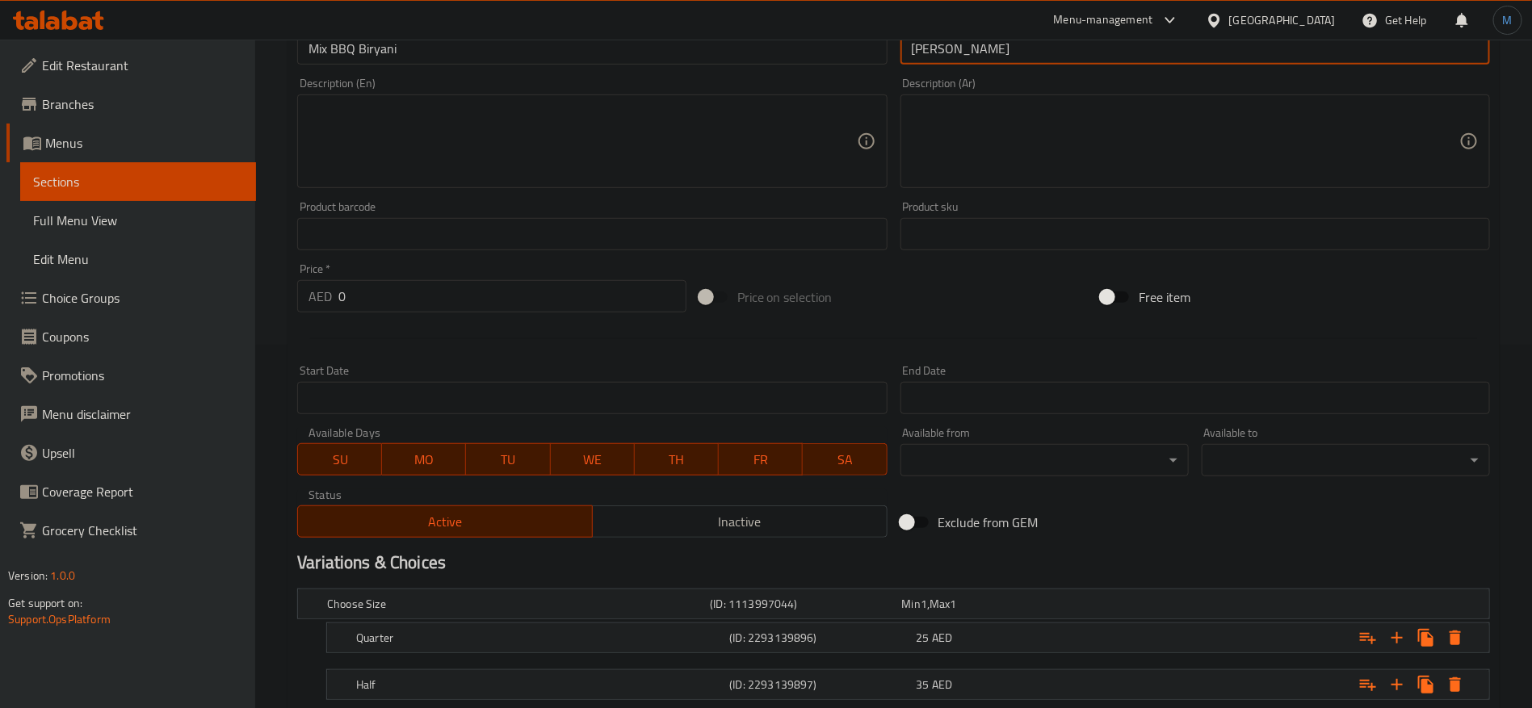
type input "ميكس برياني باربيكيو"
click at [384, 454] on button "MO" at bounding box center [424, 459] width 84 height 32
click at [544, 463] on span "TU" at bounding box center [508, 459] width 71 height 23
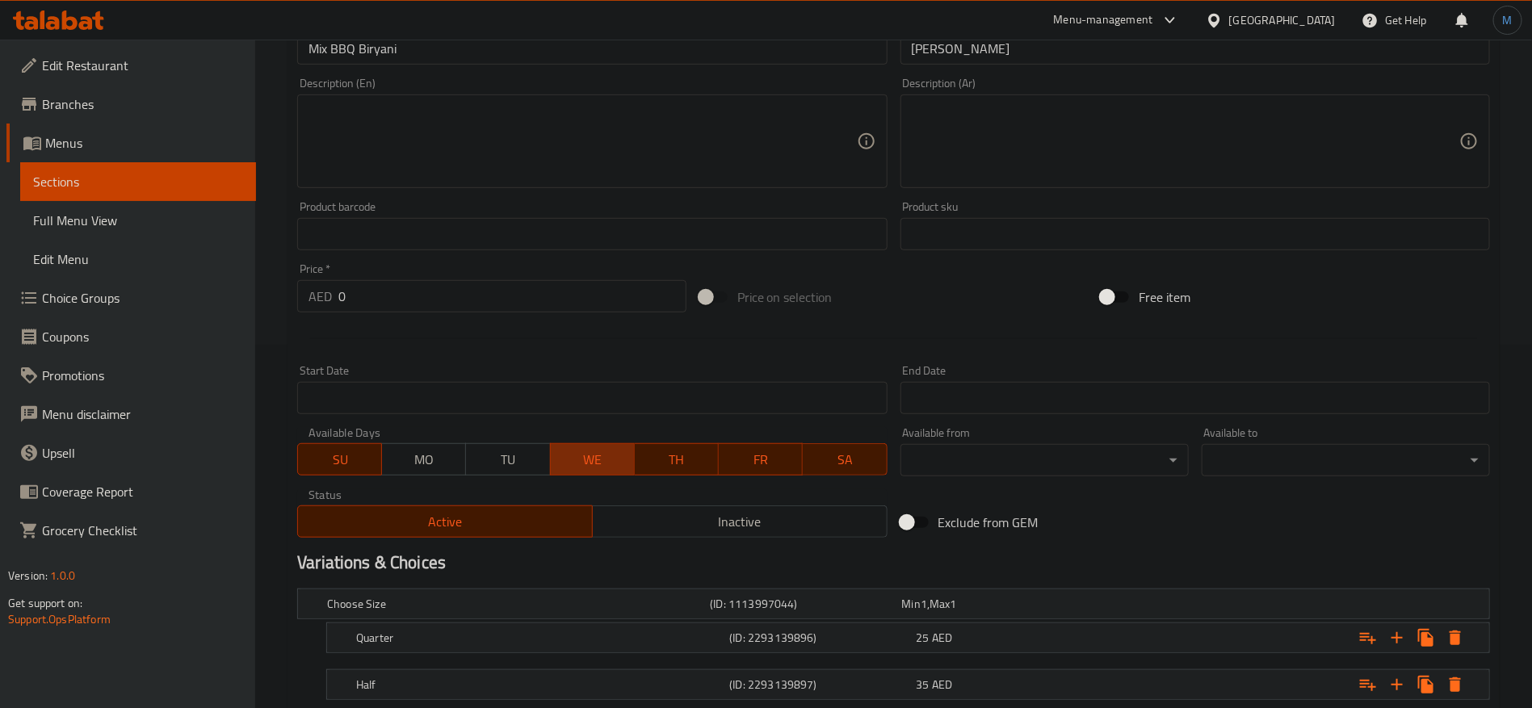
click at [607, 455] on span "WE" at bounding box center [592, 459] width 71 height 23
click at [671, 455] on span "TH" at bounding box center [676, 459] width 71 height 23
click at [737, 458] on span "FR" at bounding box center [760, 459] width 71 height 23
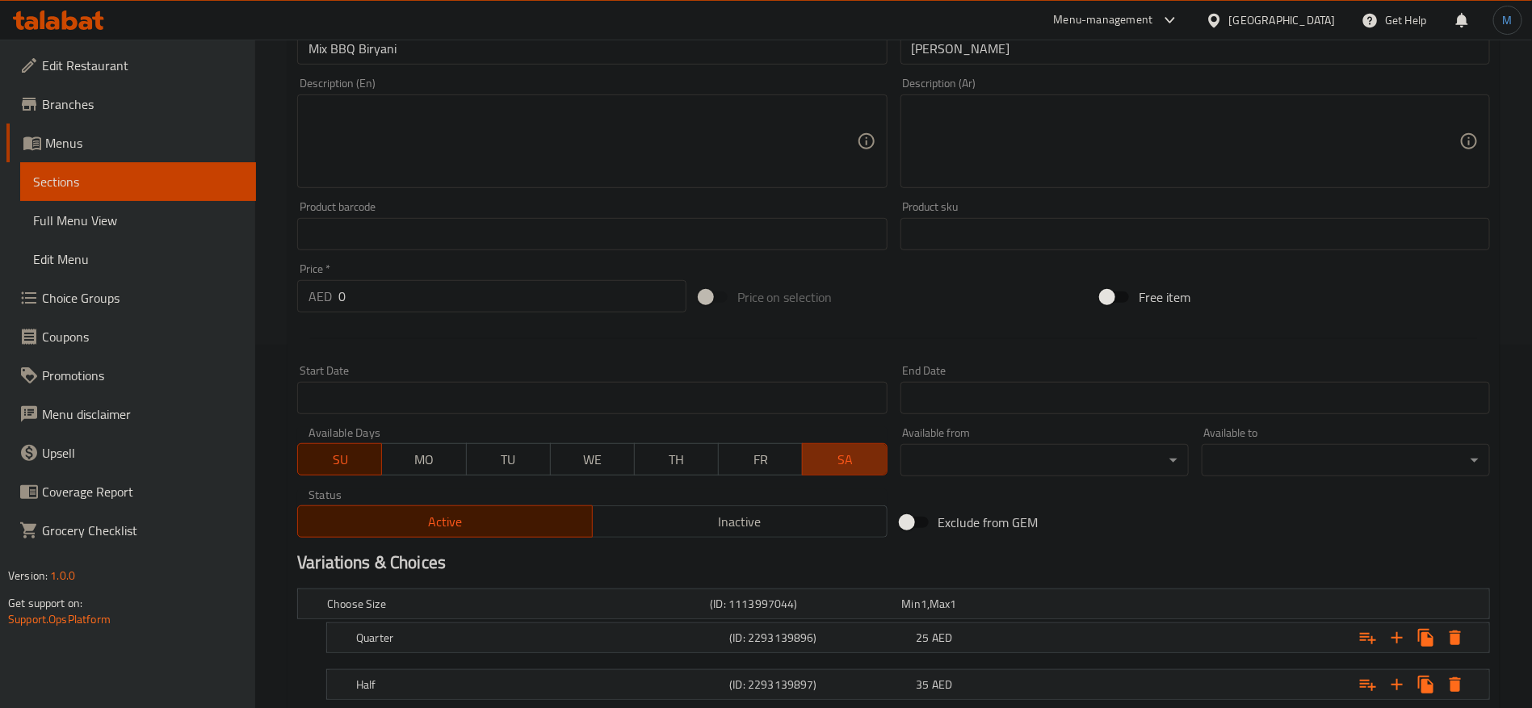
click at [834, 457] on span "SA" at bounding box center [844, 459] width 71 height 23
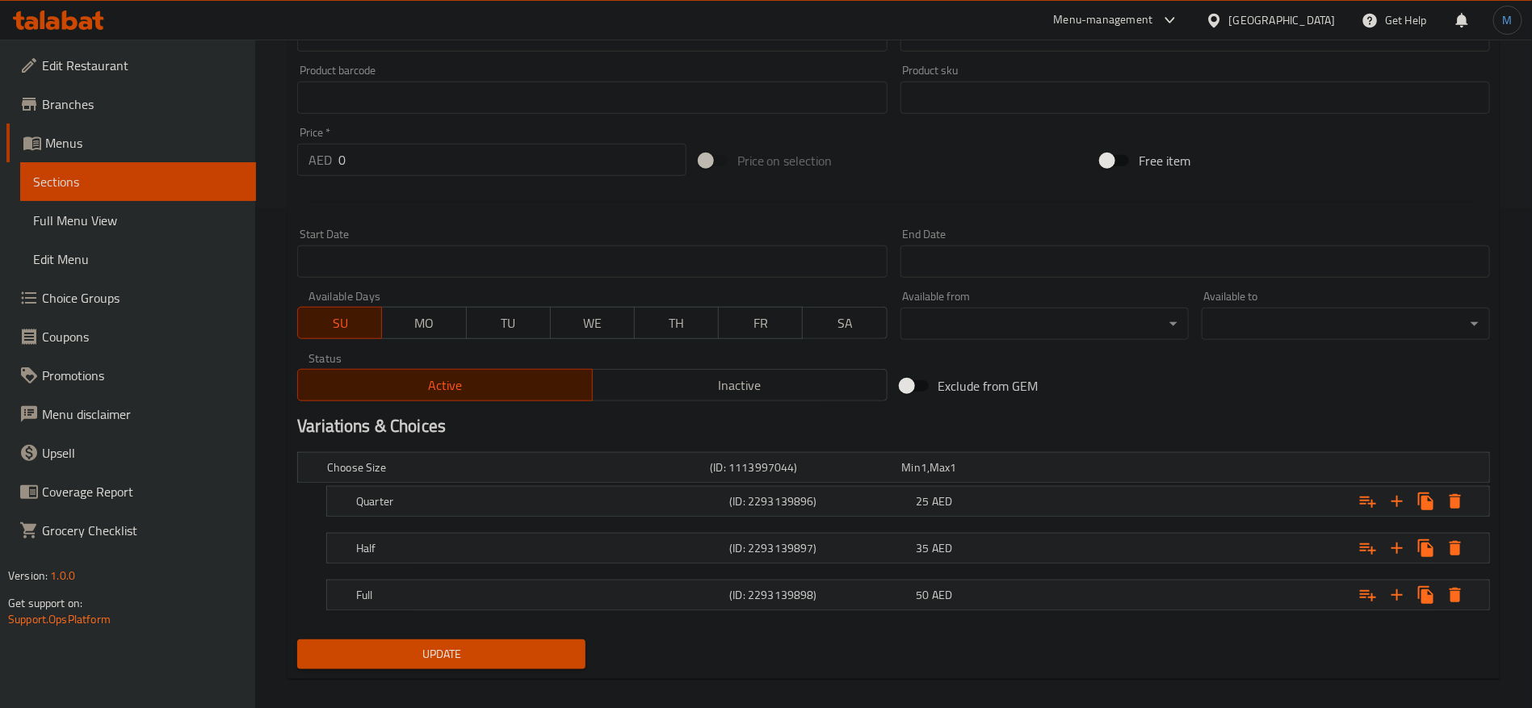
scroll to position [515, 0]
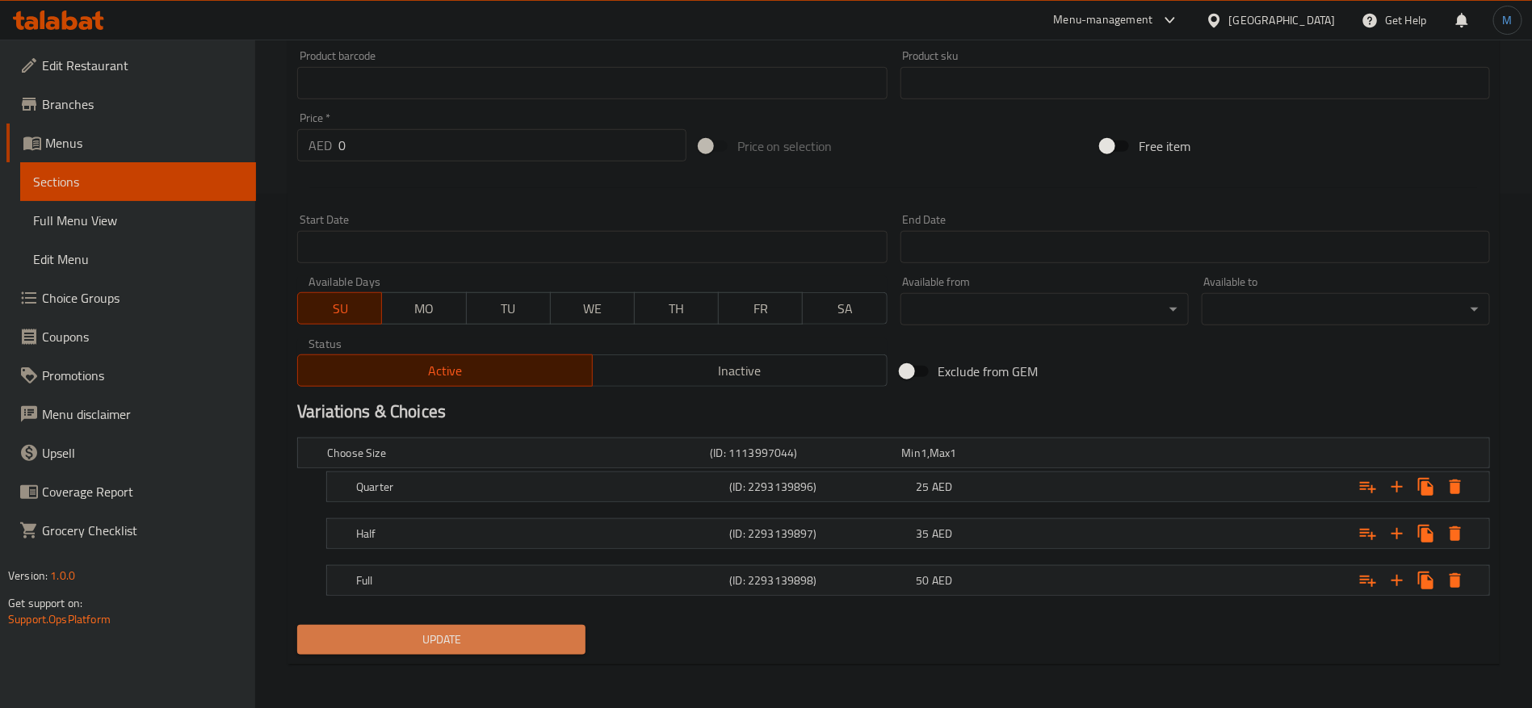
click at [540, 625] on button "Update" at bounding box center [441, 640] width 288 height 30
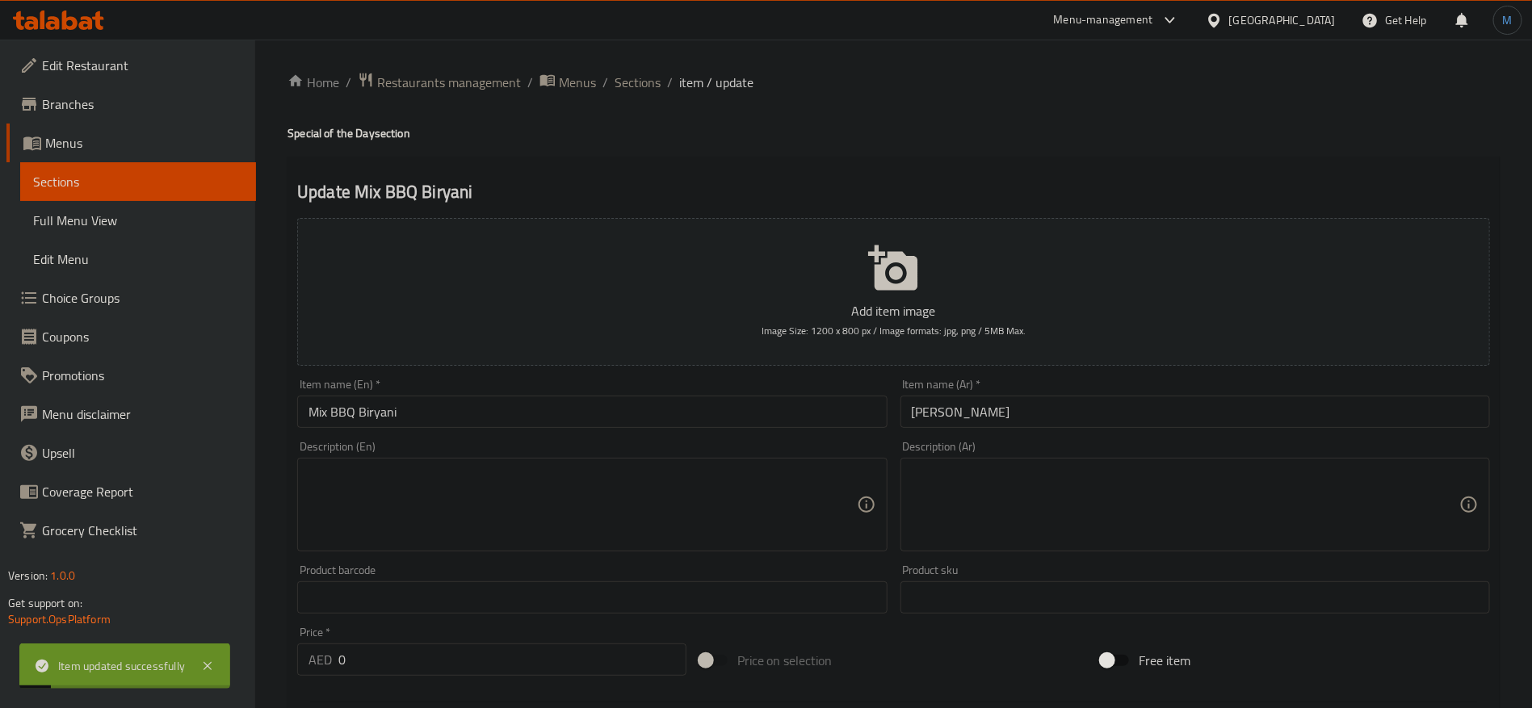
scroll to position [0, 154]
click at [491, 412] on input "Mix BBQ Biryani" at bounding box center [592, 412] width 590 height 32
click at [616, 83] on span "Sections" at bounding box center [638, 82] width 46 height 19
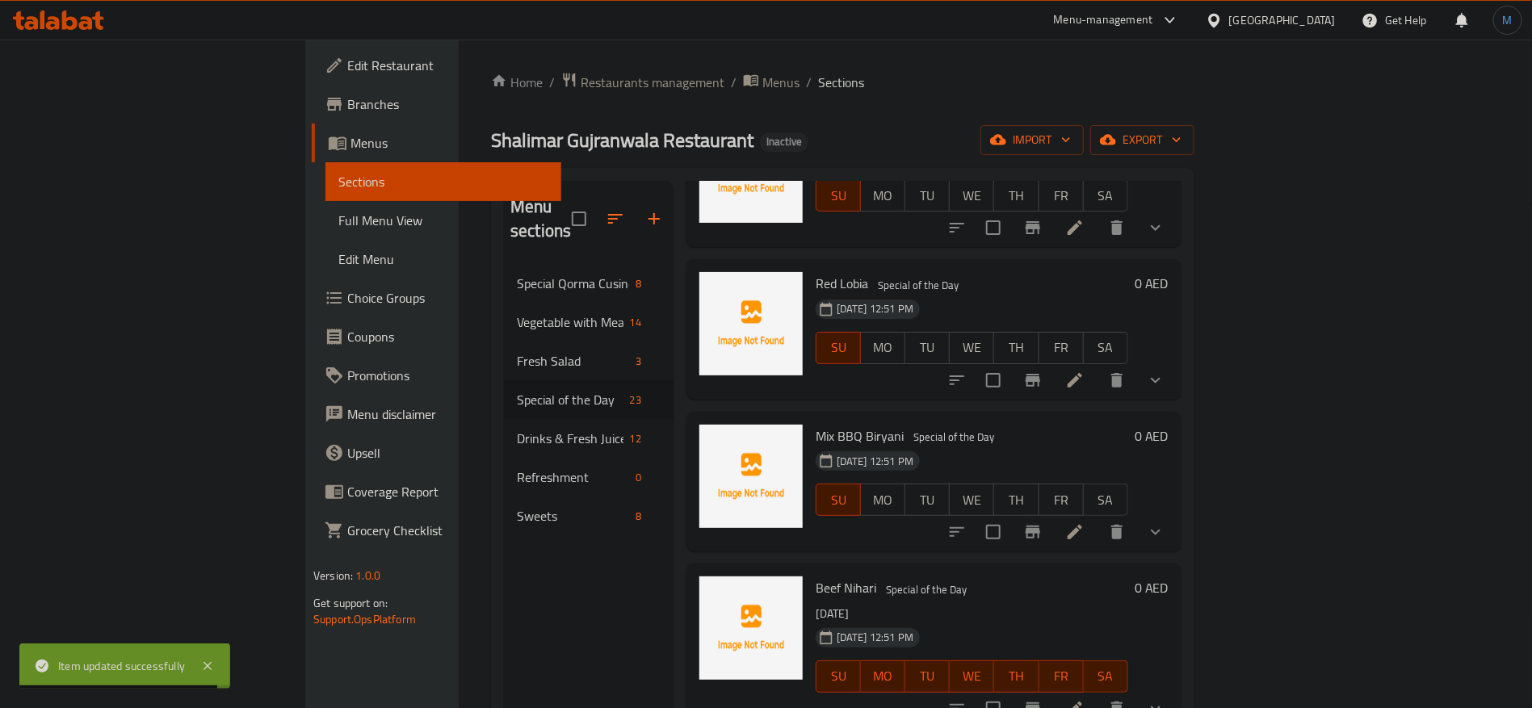
scroll to position [1183, 0]
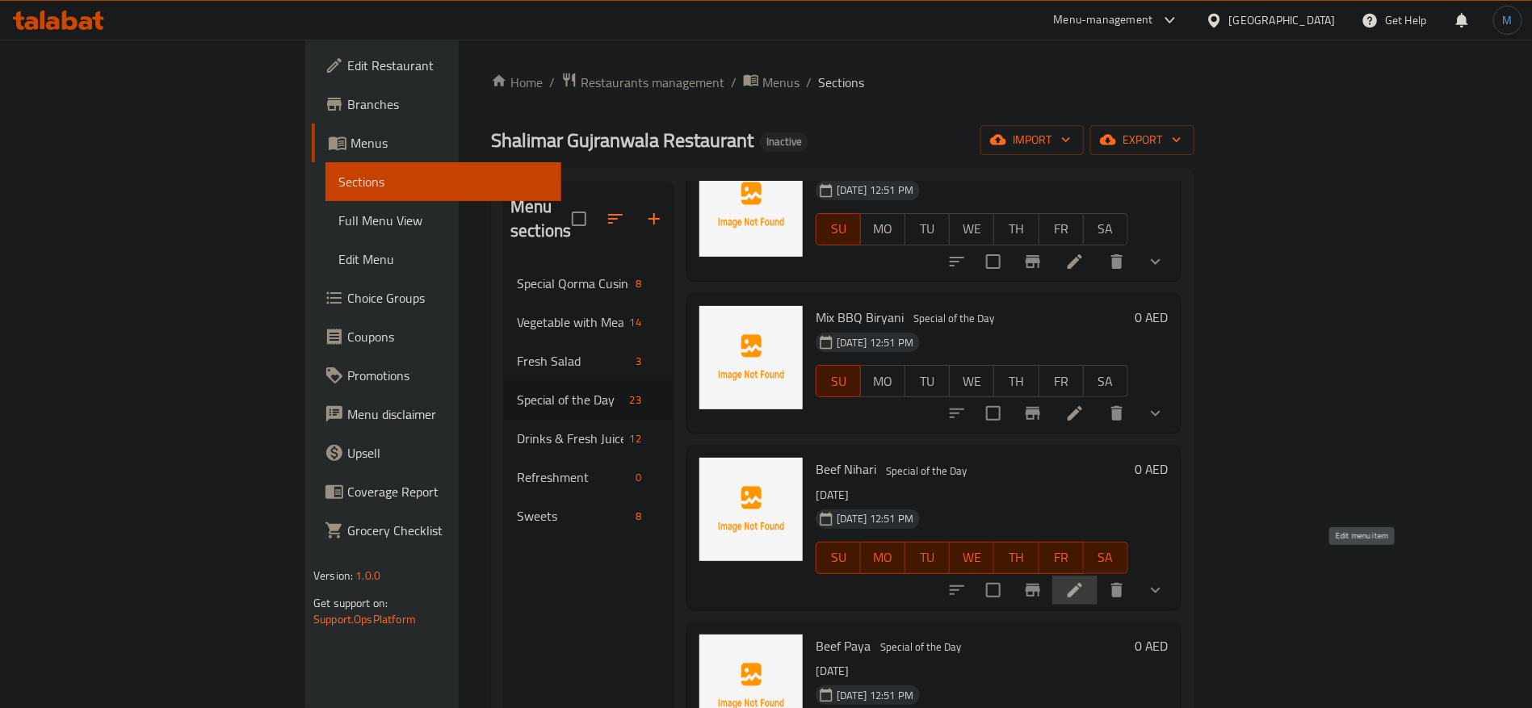
click at [1082, 583] on icon at bounding box center [1075, 590] width 15 height 15
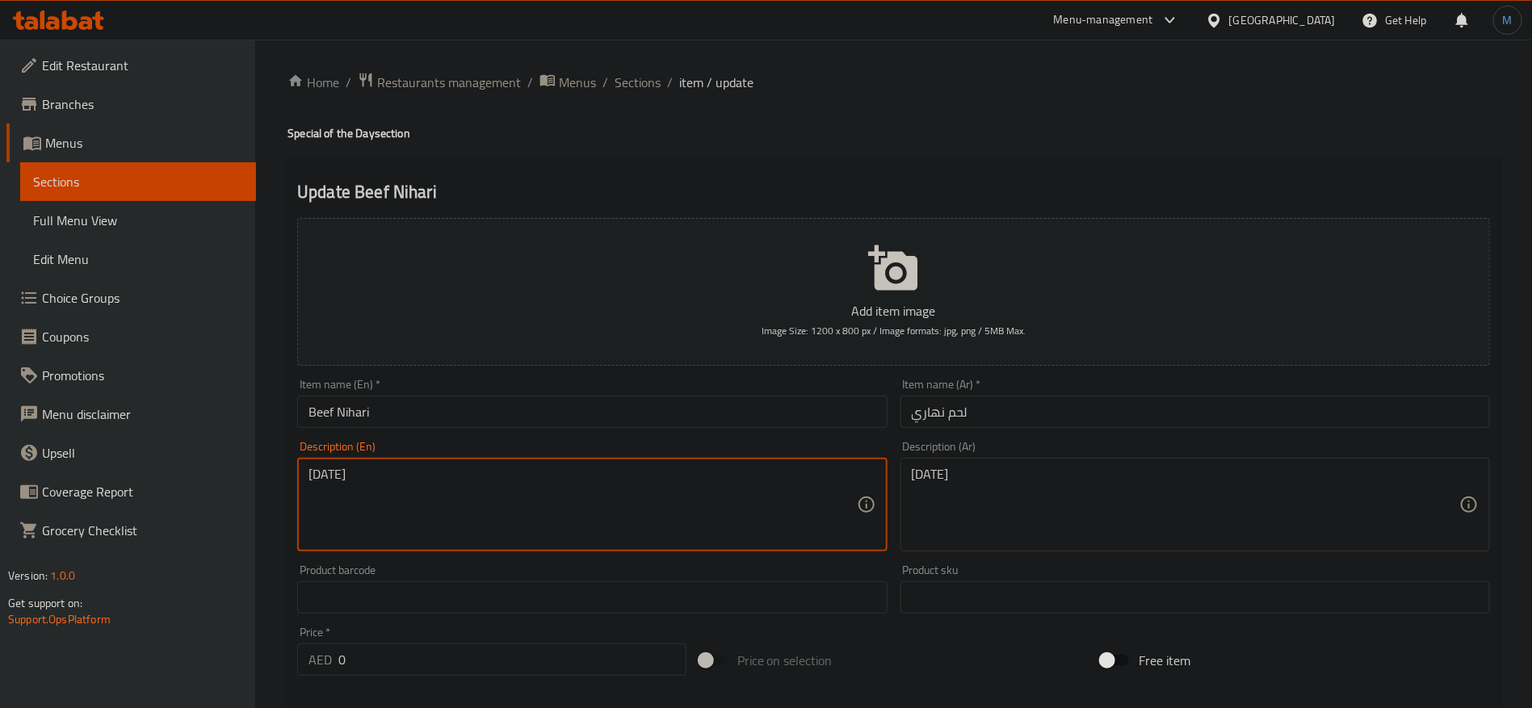
click at [781, 480] on textarea "[DATE]" at bounding box center [583, 505] width 548 height 77
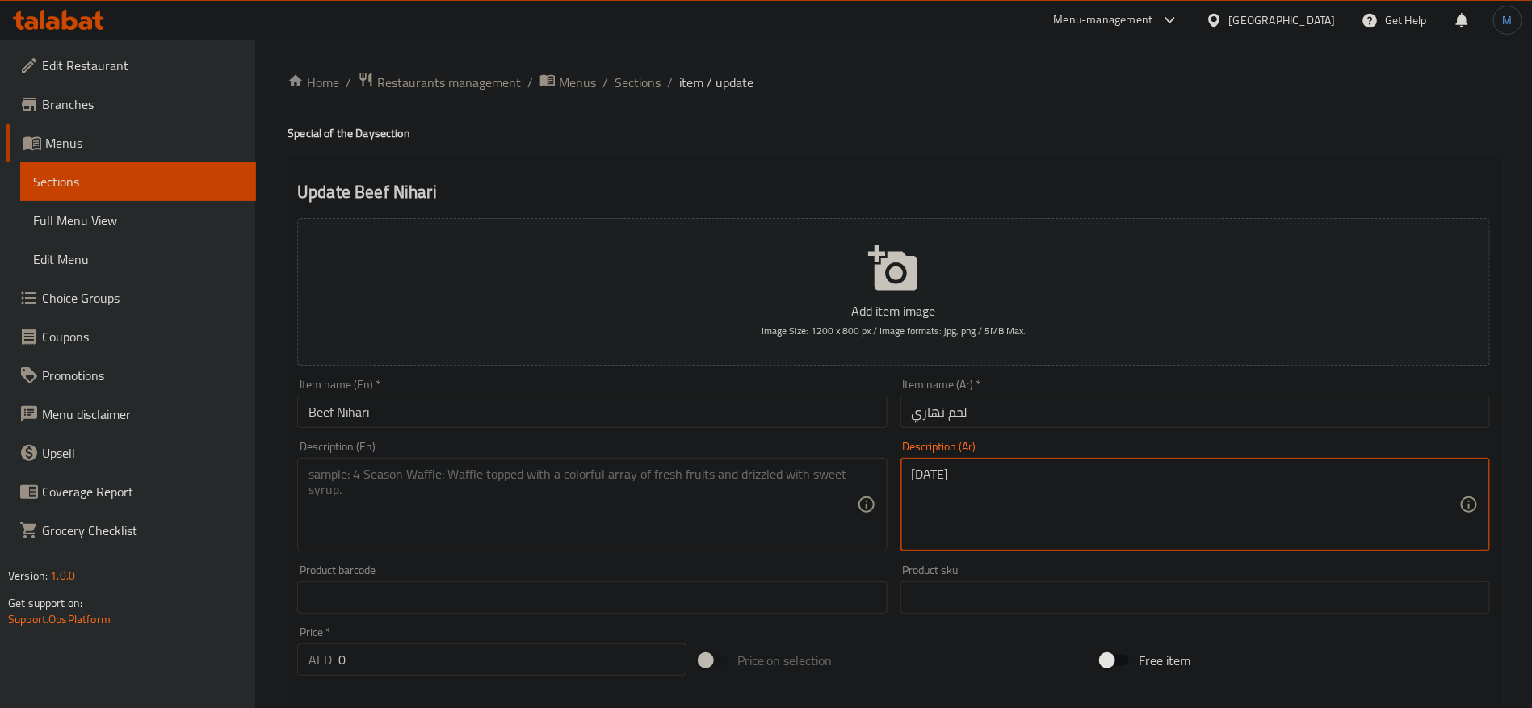
click at [1008, 507] on textarea "الأحد" at bounding box center [1186, 505] width 548 height 77
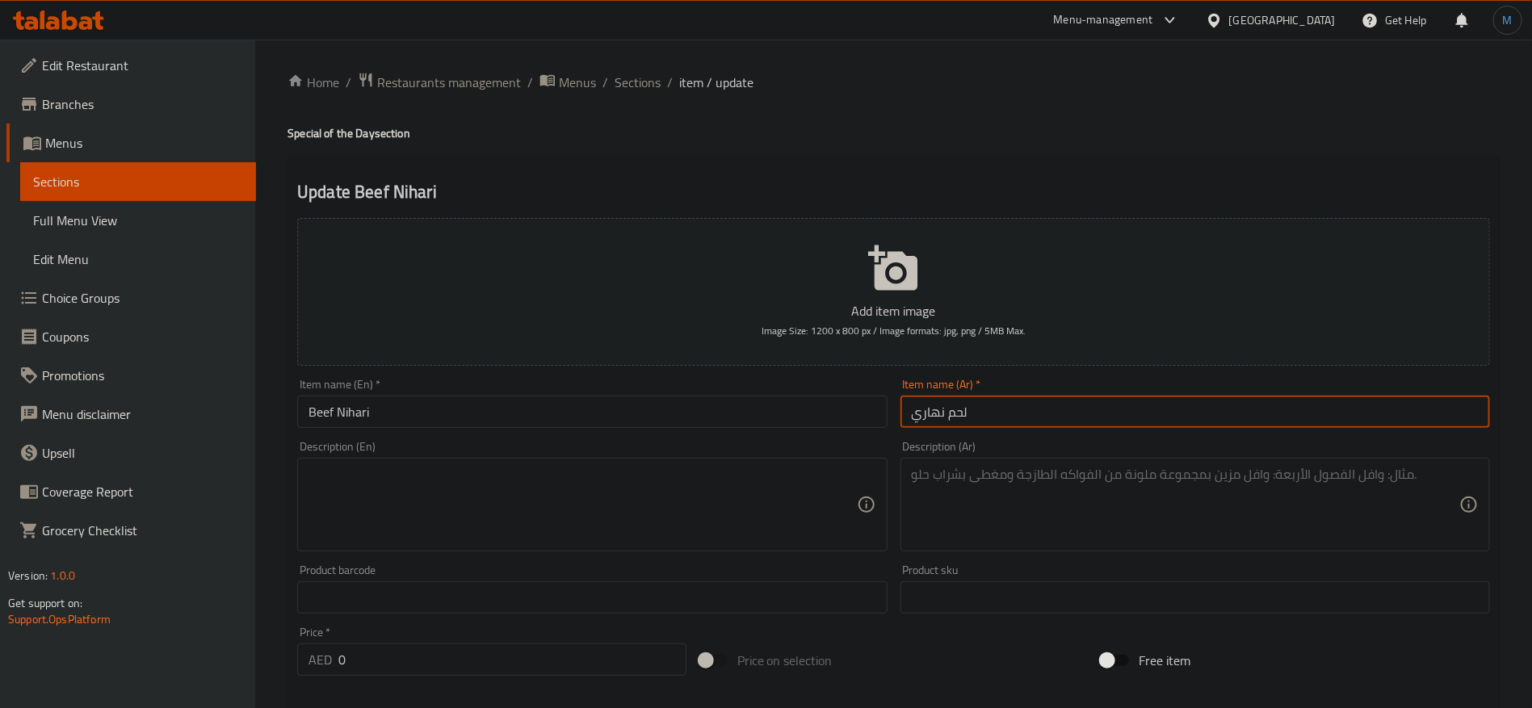
click at [950, 414] on input "لحم نهاري" at bounding box center [1196, 412] width 590 height 32
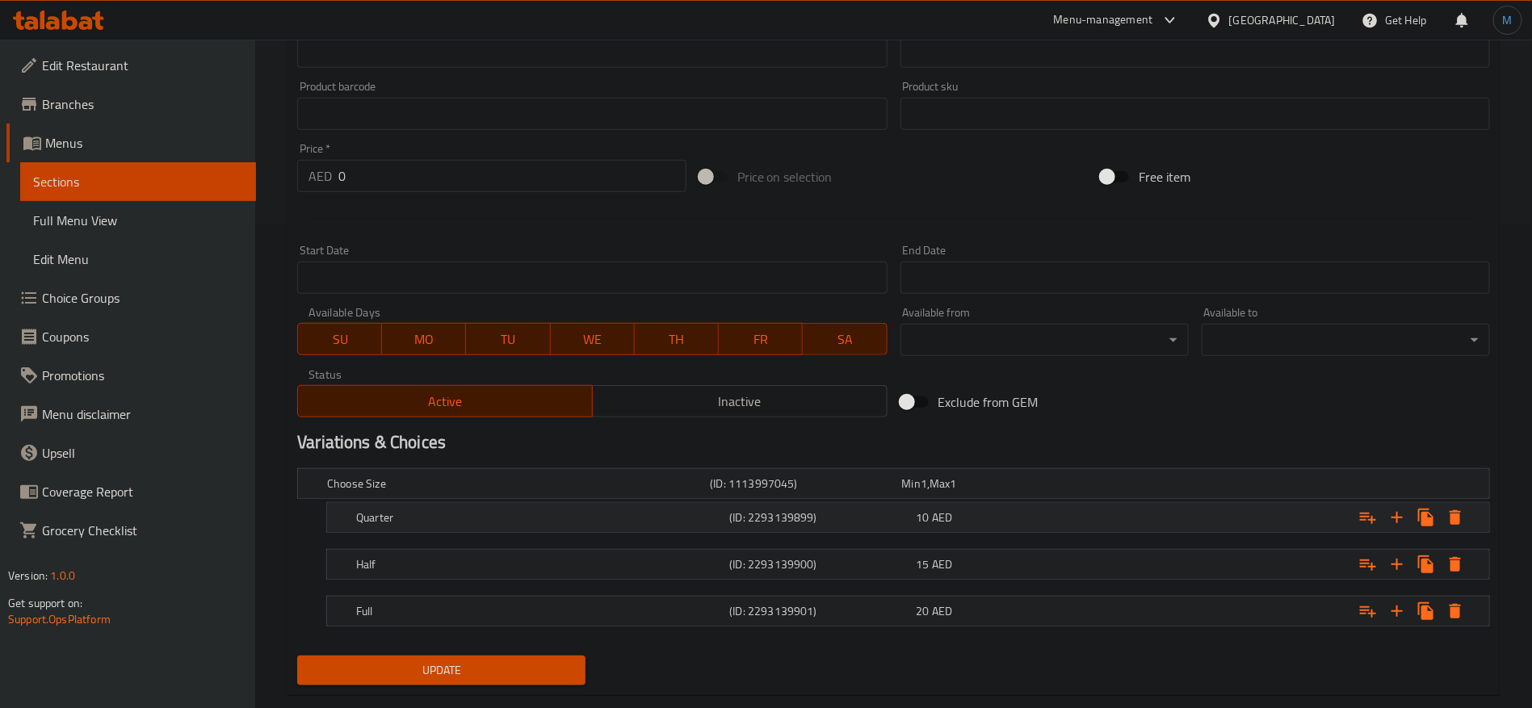
scroll to position [485, 0]
type input "لحم بقري نهاري"
click at [447, 343] on span "MO" at bounding box center [424, 338] width 71 height 23
drag, startPoint x: 515, startPoint y: 344, endPoint x: 526, endPoint y: 344, distance: 11.3
click at [516, 344] on span "TU" at bounding box center [508, 338] width 71 height 23
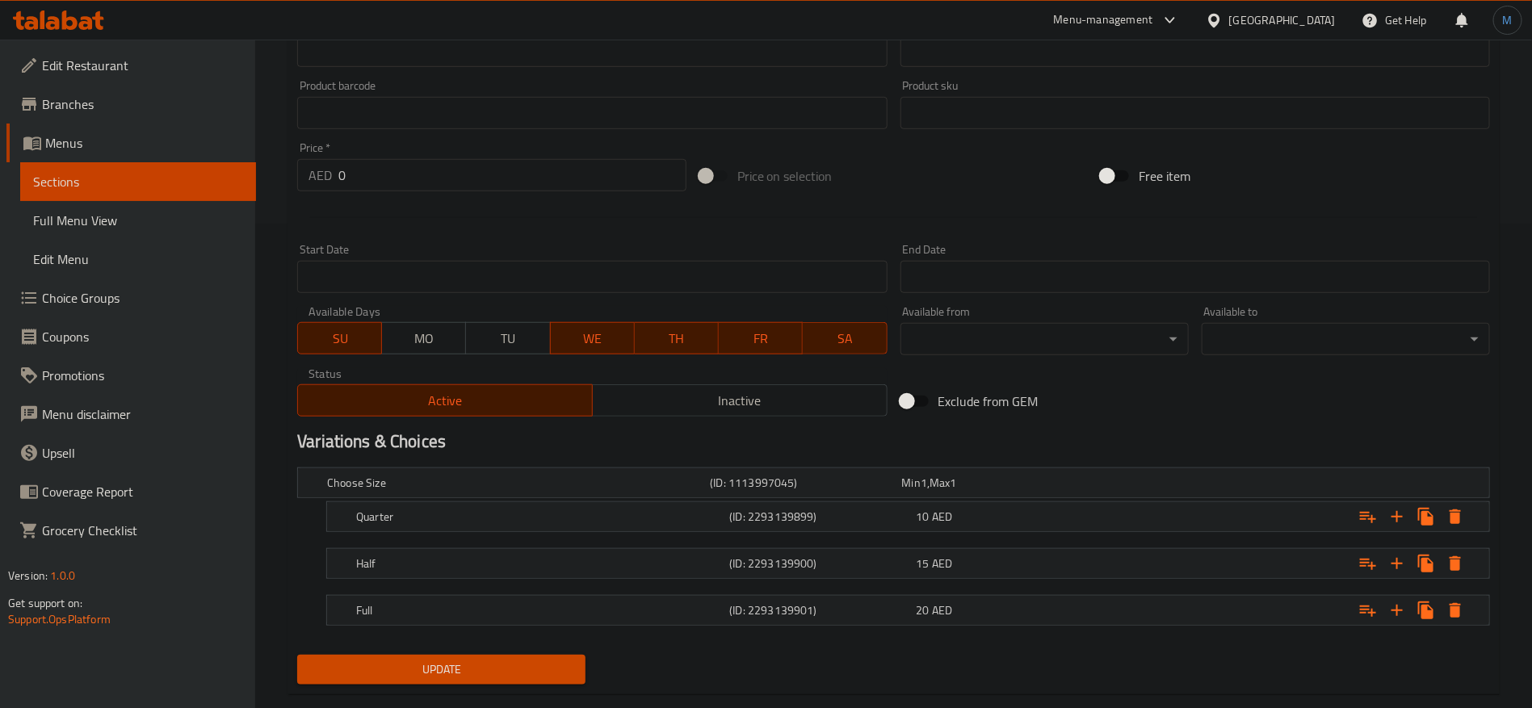
click at [588, 340] on span "WE" at bounding box center [592, 338] width 71 height 23
click at [674, 338] on span "TH" at bounding box center [676, 338] width 71 height 23
click at [730, 333] on span "FR" at bounding box center [760, 338] width 71 height 23
click at [860, 328] on span "SA" at bounding box center [844, 338] width 71 height 23
click at [530, 650] on div "Update" at bounding box center [441, 670] width 301 height 43
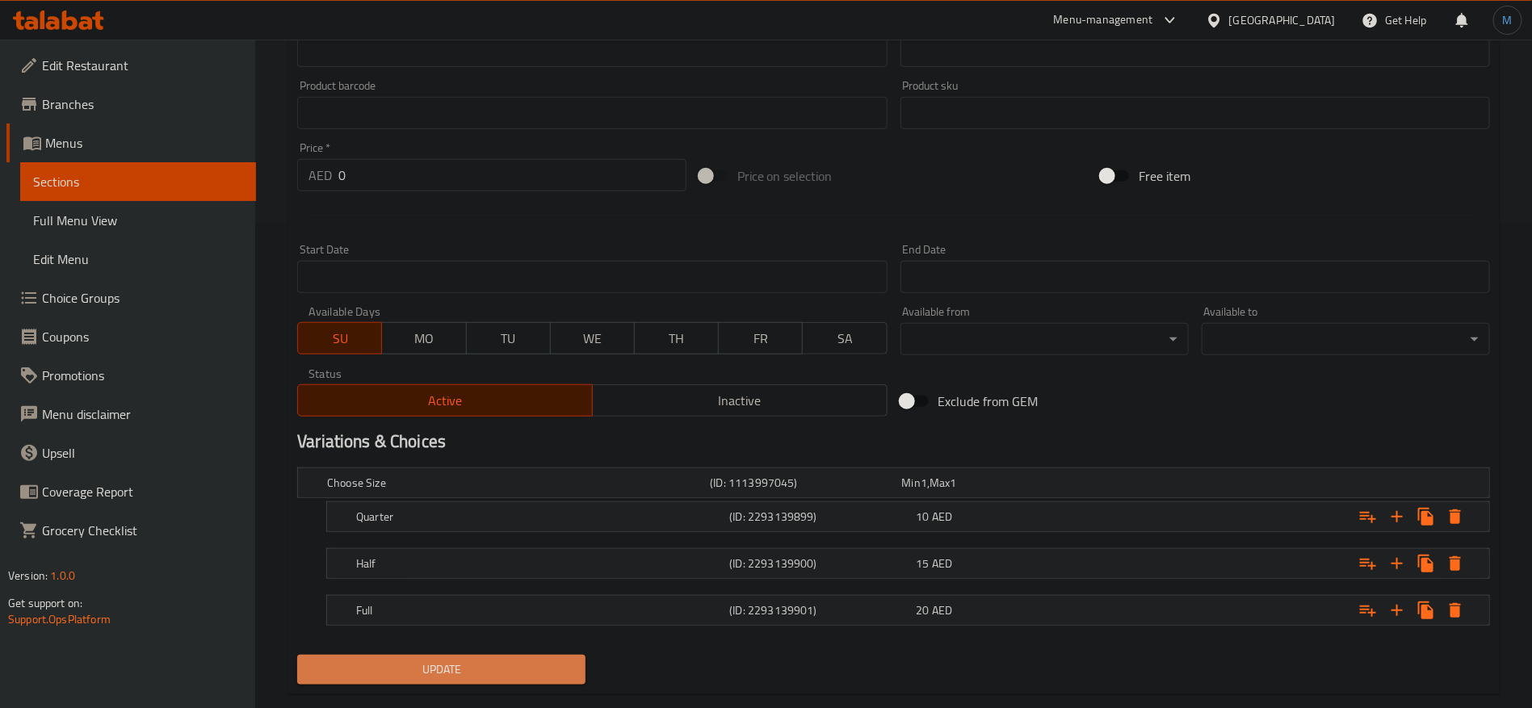
click at [530, 660] on span "Update" at bounding box center [441, 670] width 263 height 20
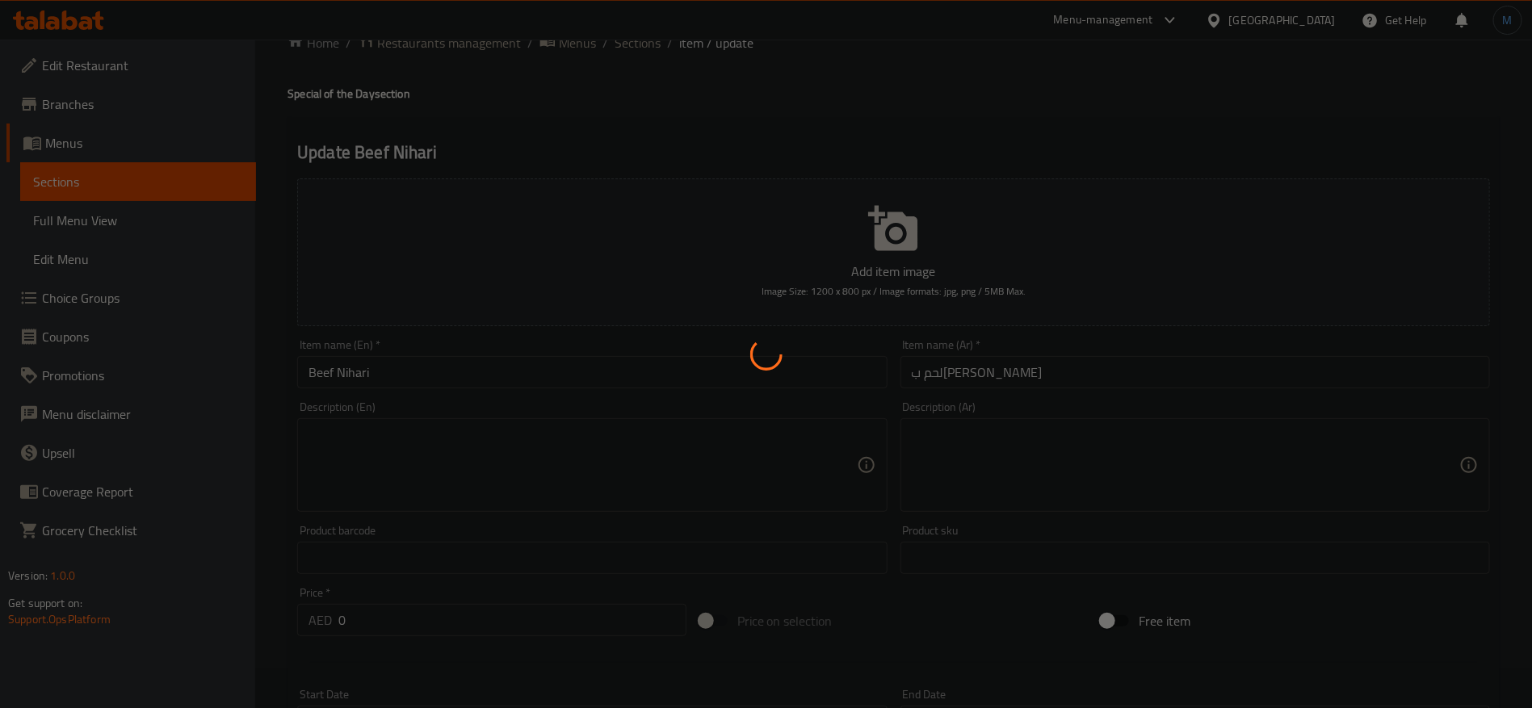
scroll to position [0, 0]
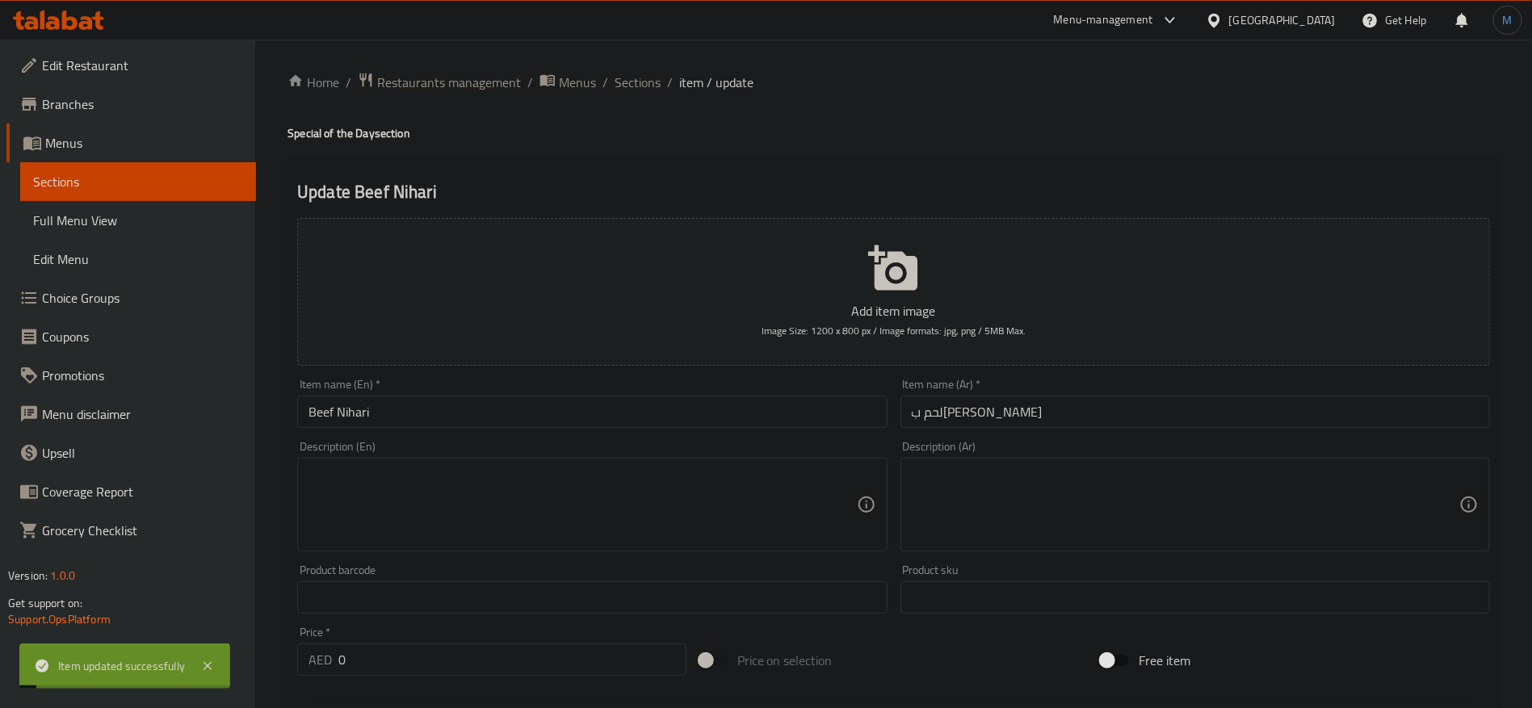
click at [541, 406] on input "Beef Nihari" at bounding box center [592, 412] width 590 height 32
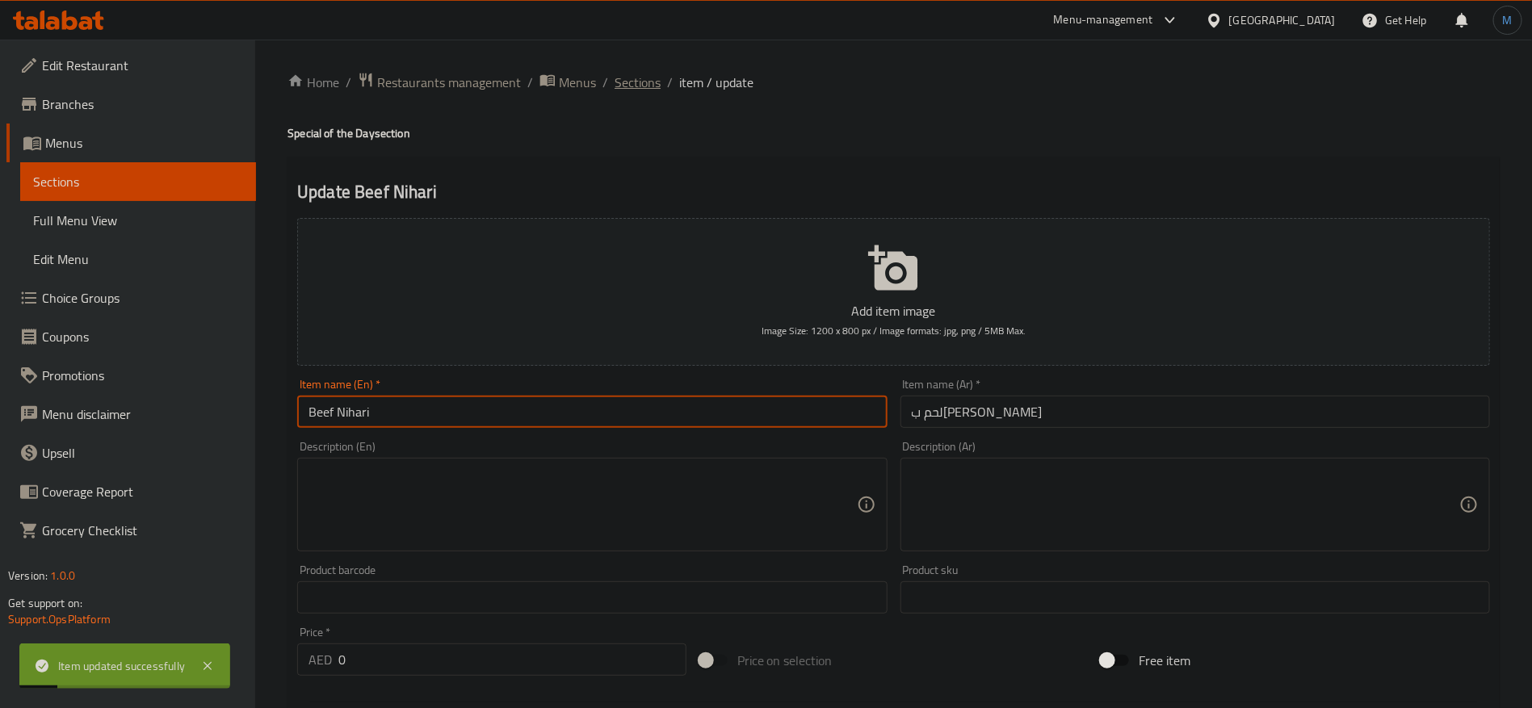
click at [639, 87] on span "Sections" at bounding box center [638, 82] width 46 height 19
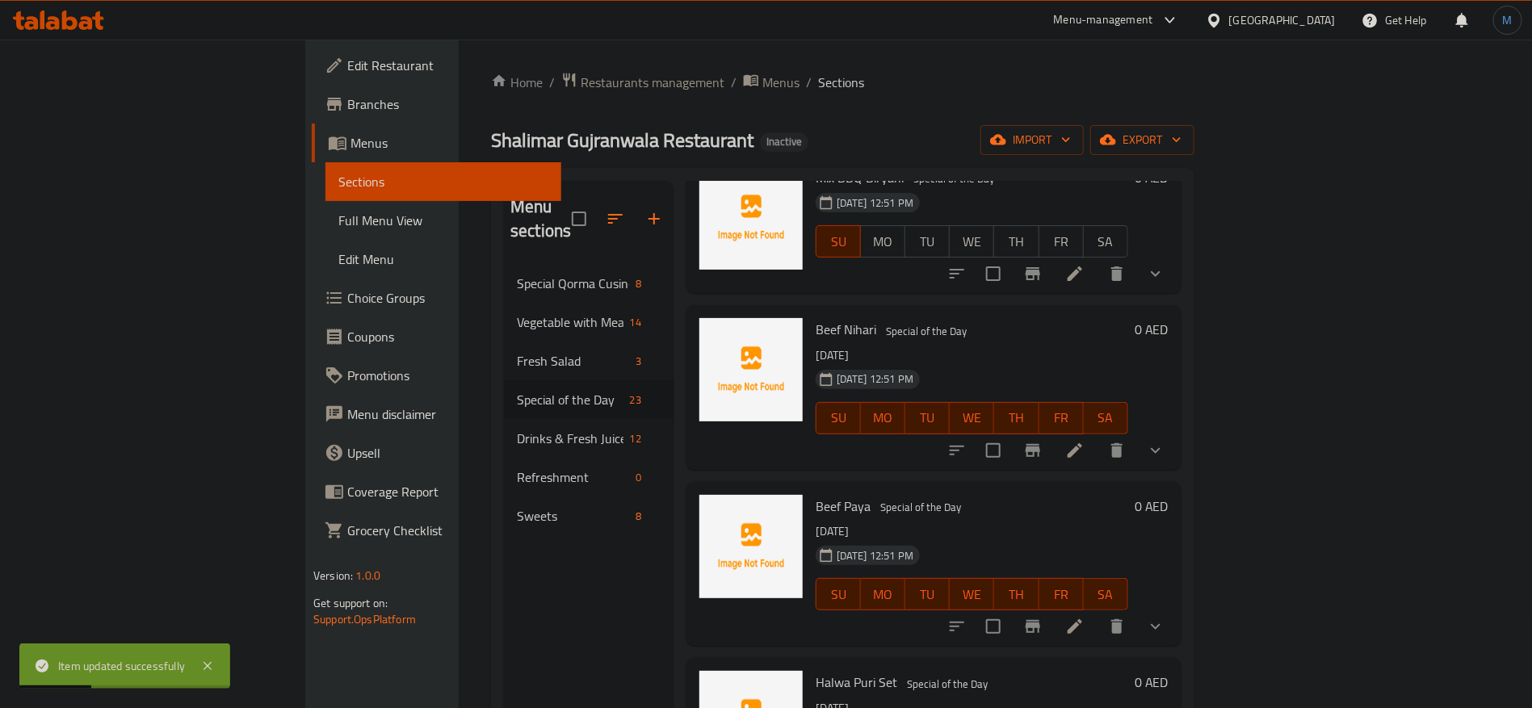
scroll to position [1335, 0]
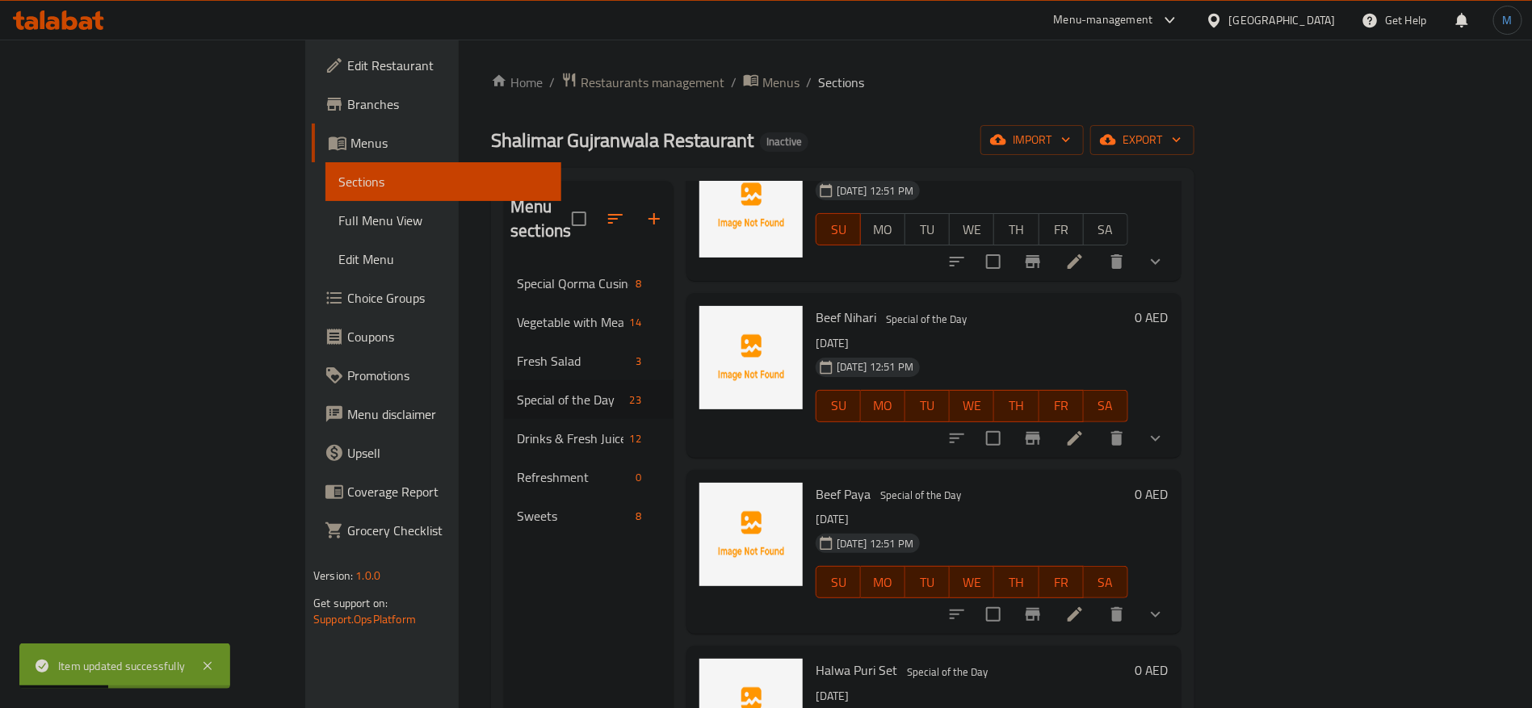
click at [1175, 595] on div at bounding box center [1056, 614] width 237 height 39
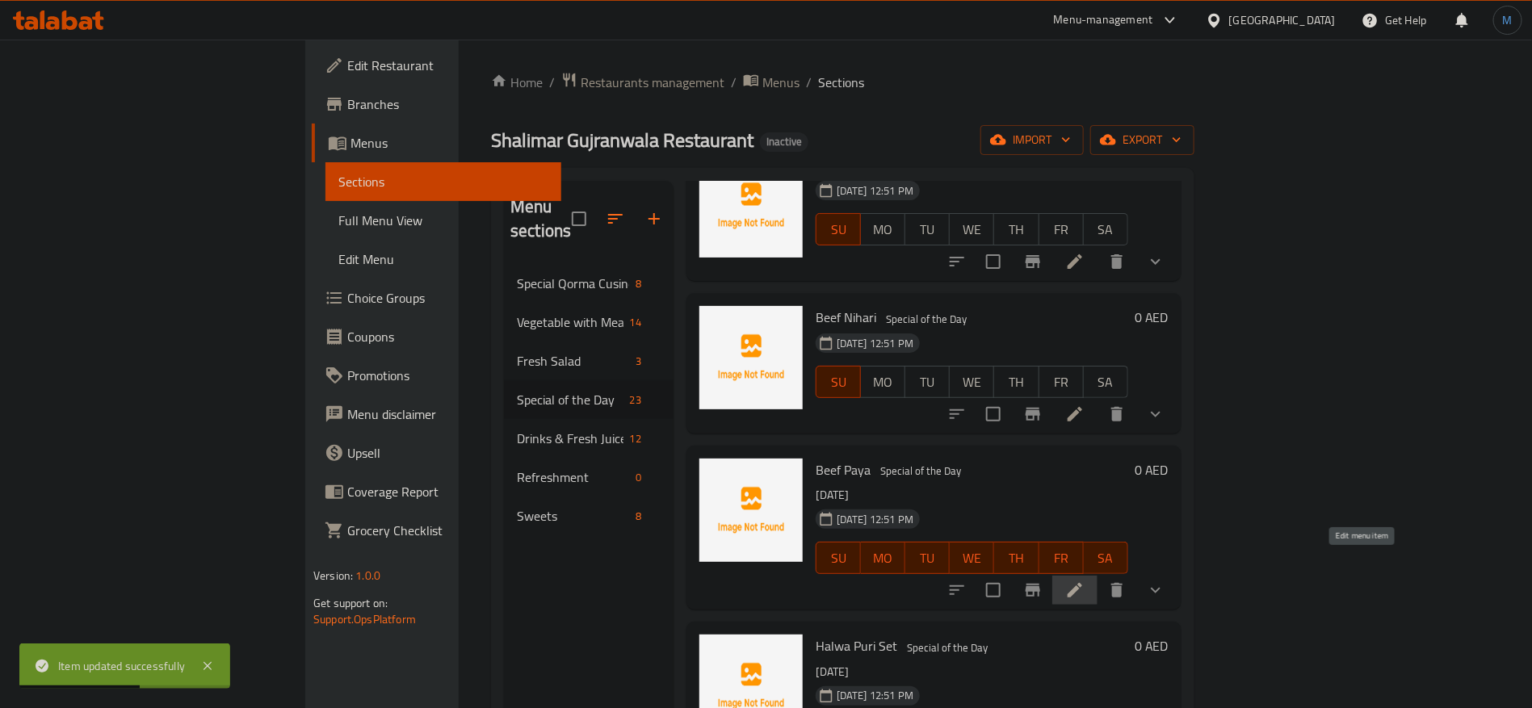
click at [1082, 583] on icon at bounding box center [1075, 590] width 15 height 15
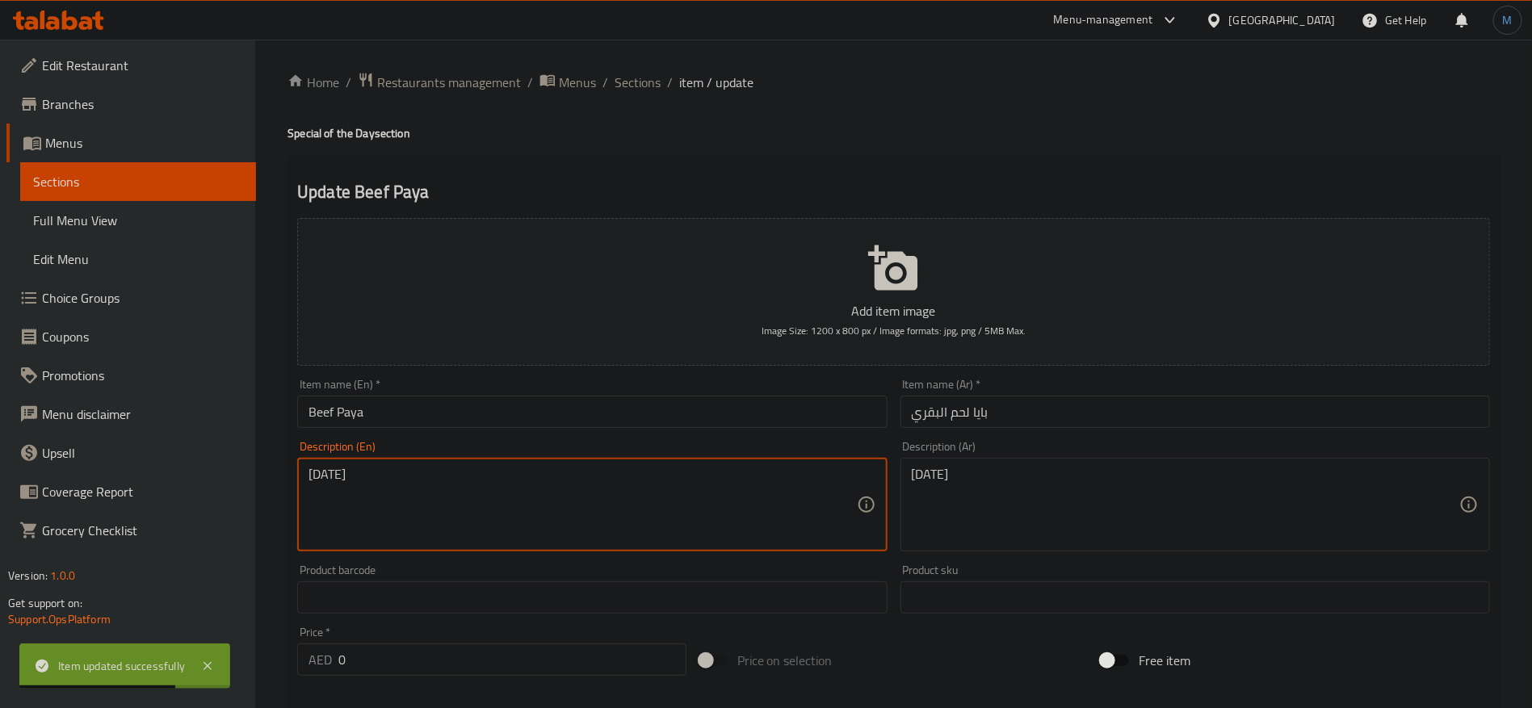
click at [603, 471] on textarea "[DATE]" at bounding box center [583, 505] width 548 height 77
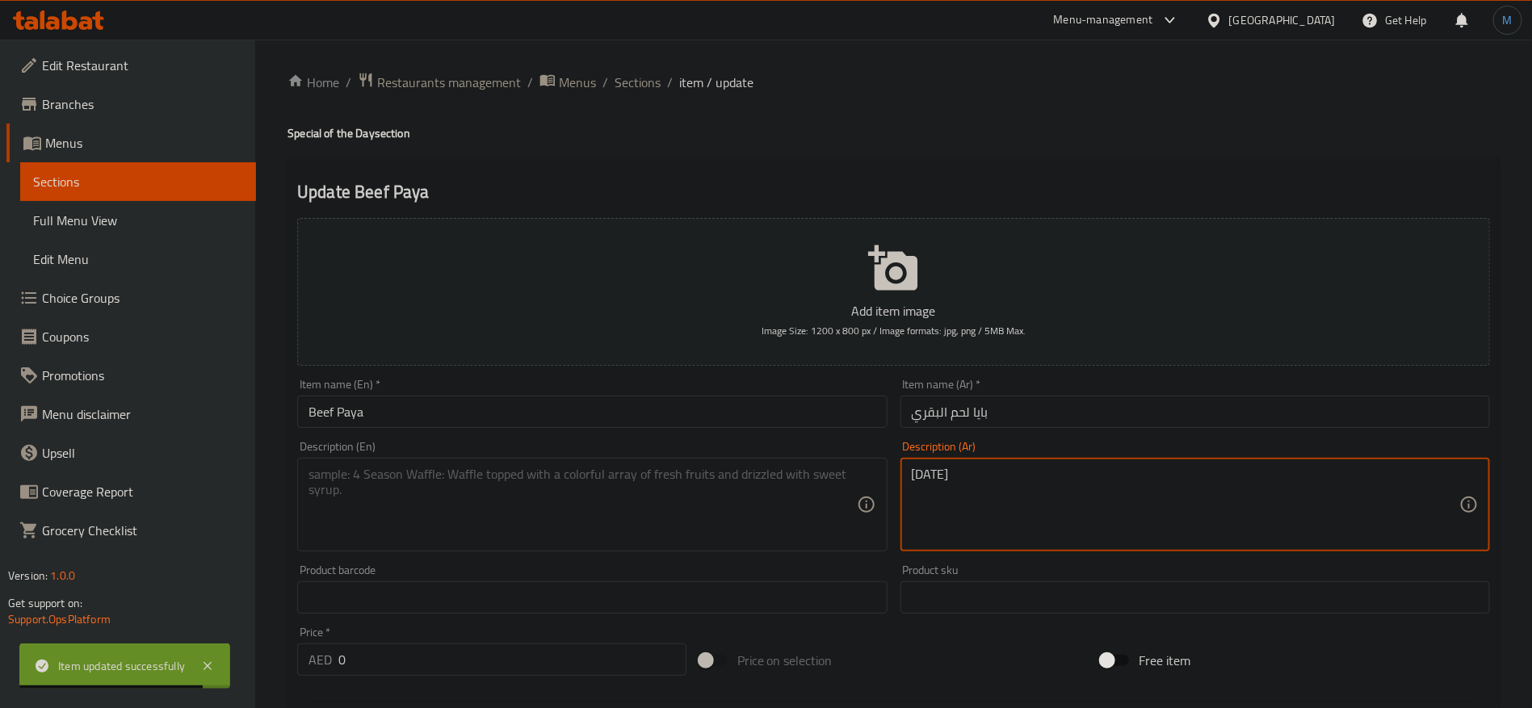
click at [1029, 489] on textarea "الأحد" at bounding box center [1186, 505] width 548 height 77
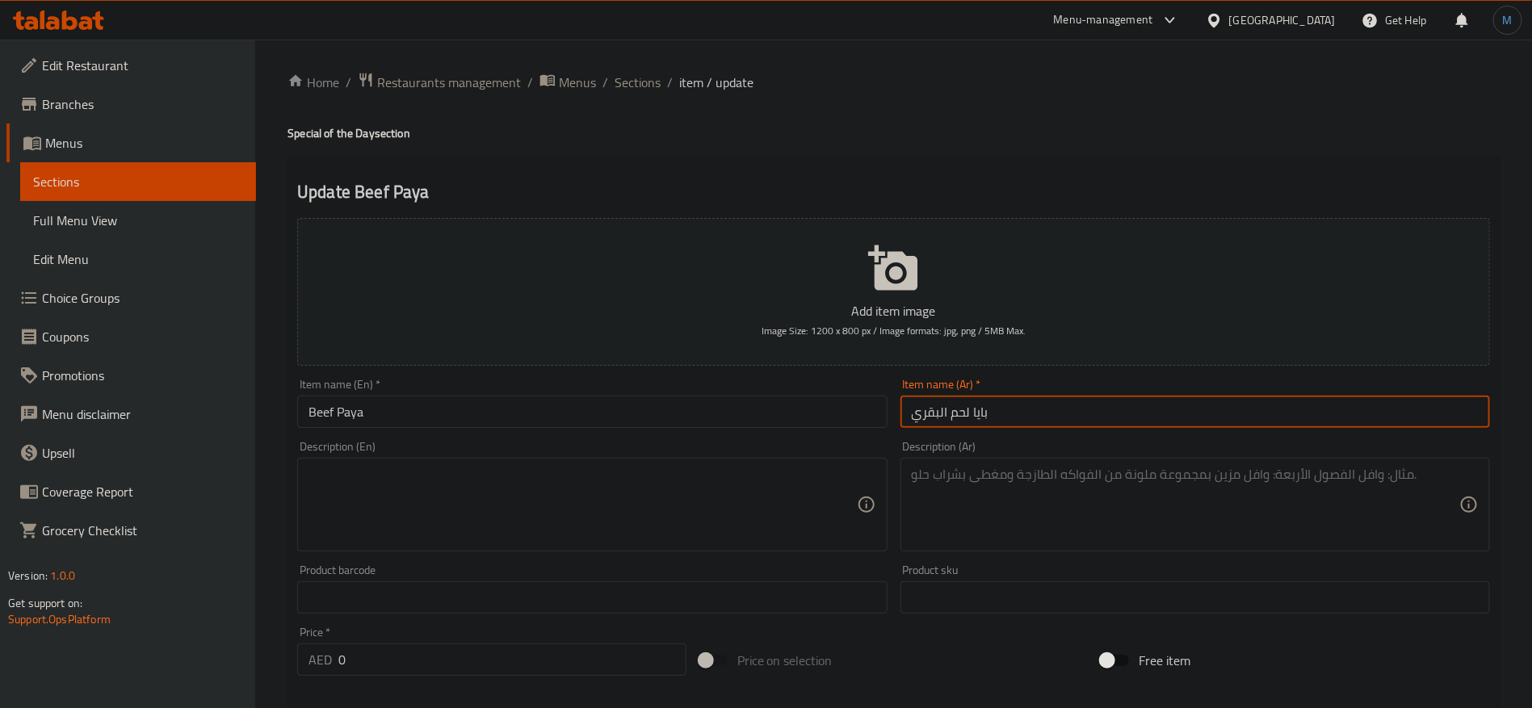
click at [941, 410] on input "بايا لحم البقري" at bounding box center [1196, 412] width 590 height 32
click at [941, 412] on input "بايا لحم البقري" at bounding box center [1196, 412] width 590 height 32
click at [944, 419] on input "بايا لحم البقري" at bounding box center [1196, 412] width 590 height 32
click at [936, 417] on input "بايا لحم البقري" at bounding box center [1196, 412] width 590 height 32
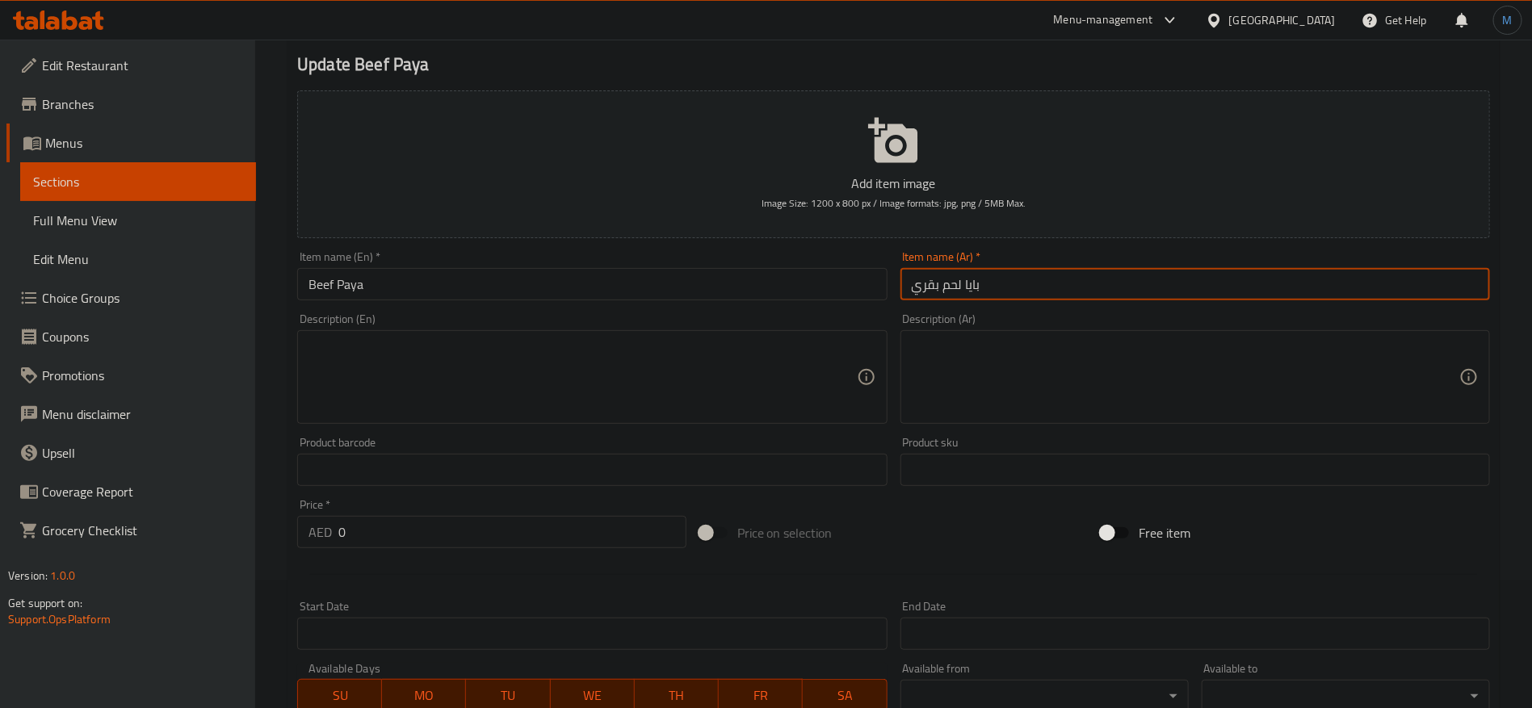
scroll to position [364, 0]
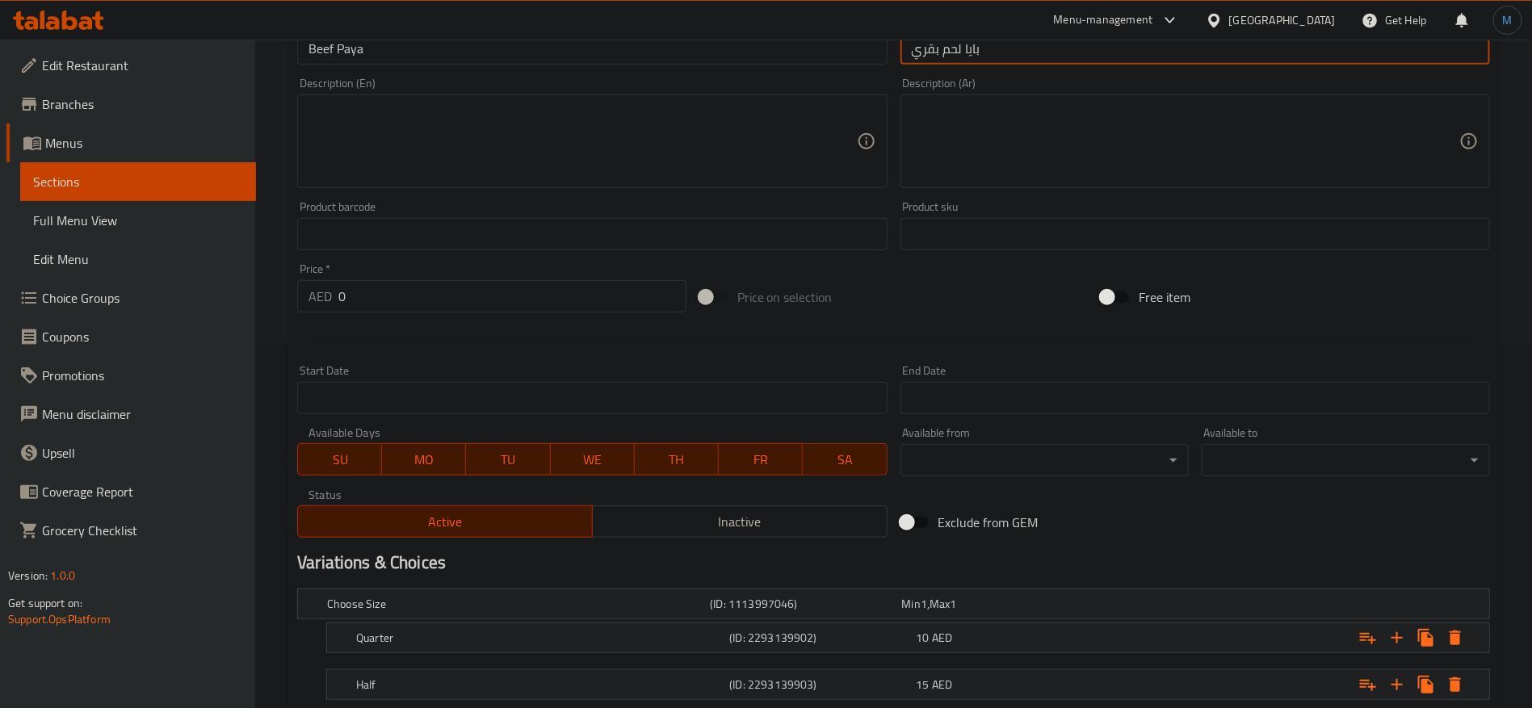
type input "بايا لحم بقري"
click at [416, 464] on span "MO" at bounding box center [424, 459] width 71 height 23
click at [546, 462] on button "TU" at bounding box center [507, 459] width 85 height 32
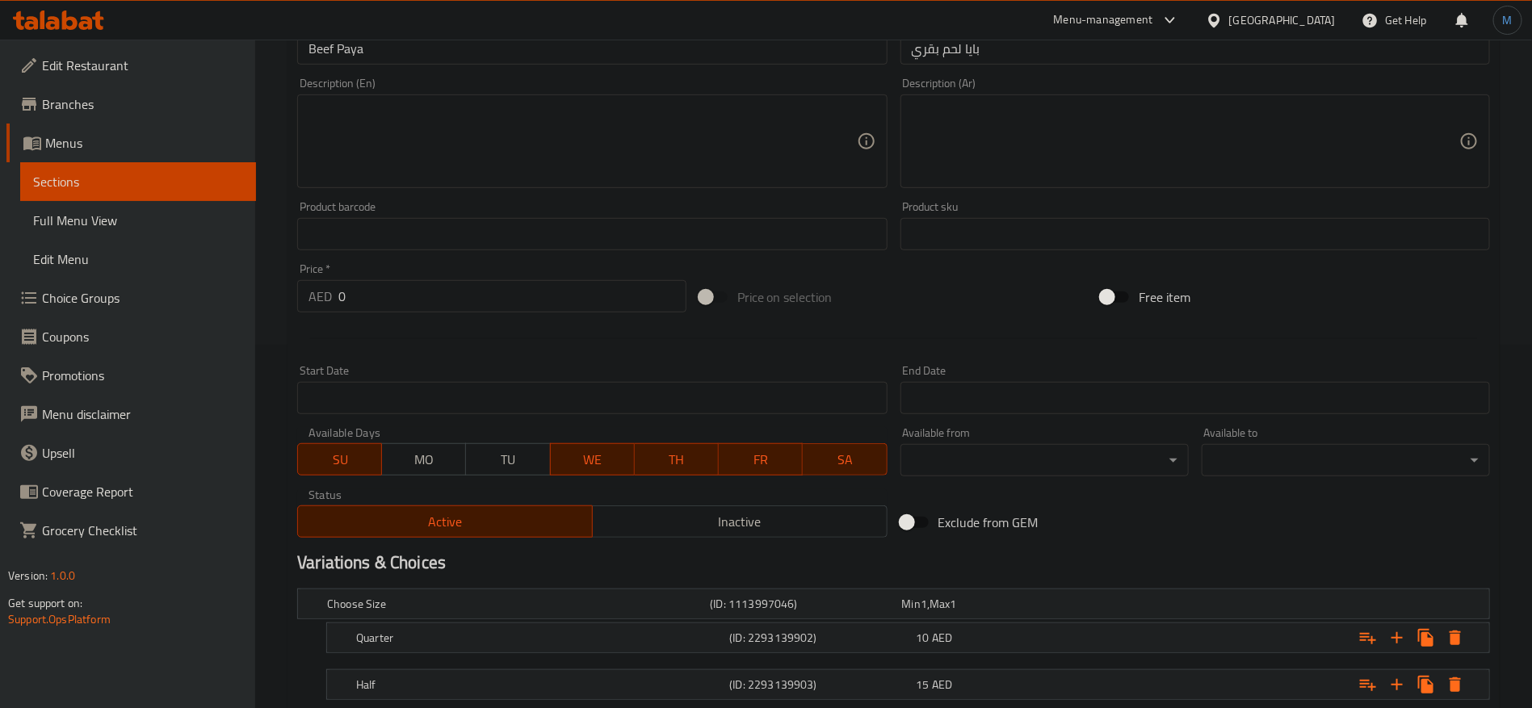
click at [624, 452] on span "WE" at bounding box center [592, 459] width 71 height 23
click at [700, 452] on span "TH" at bounding box center [676, 459] width 71 height 23
click at [774, 460] on span "FR" at bounding box center [760, 459] width 71 height 23
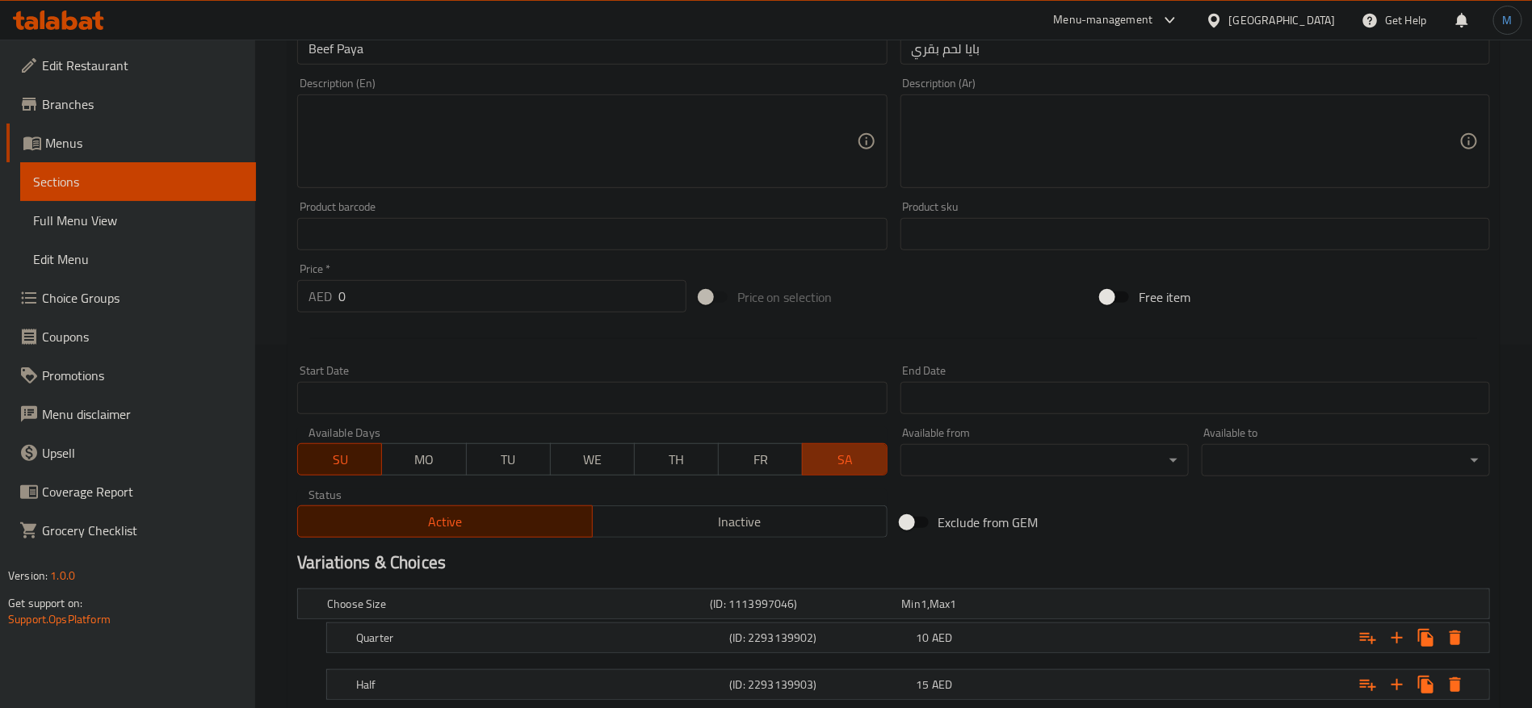
click at [841, 464] on span "SA" at bounding box center [844, 459] width 71 height 23
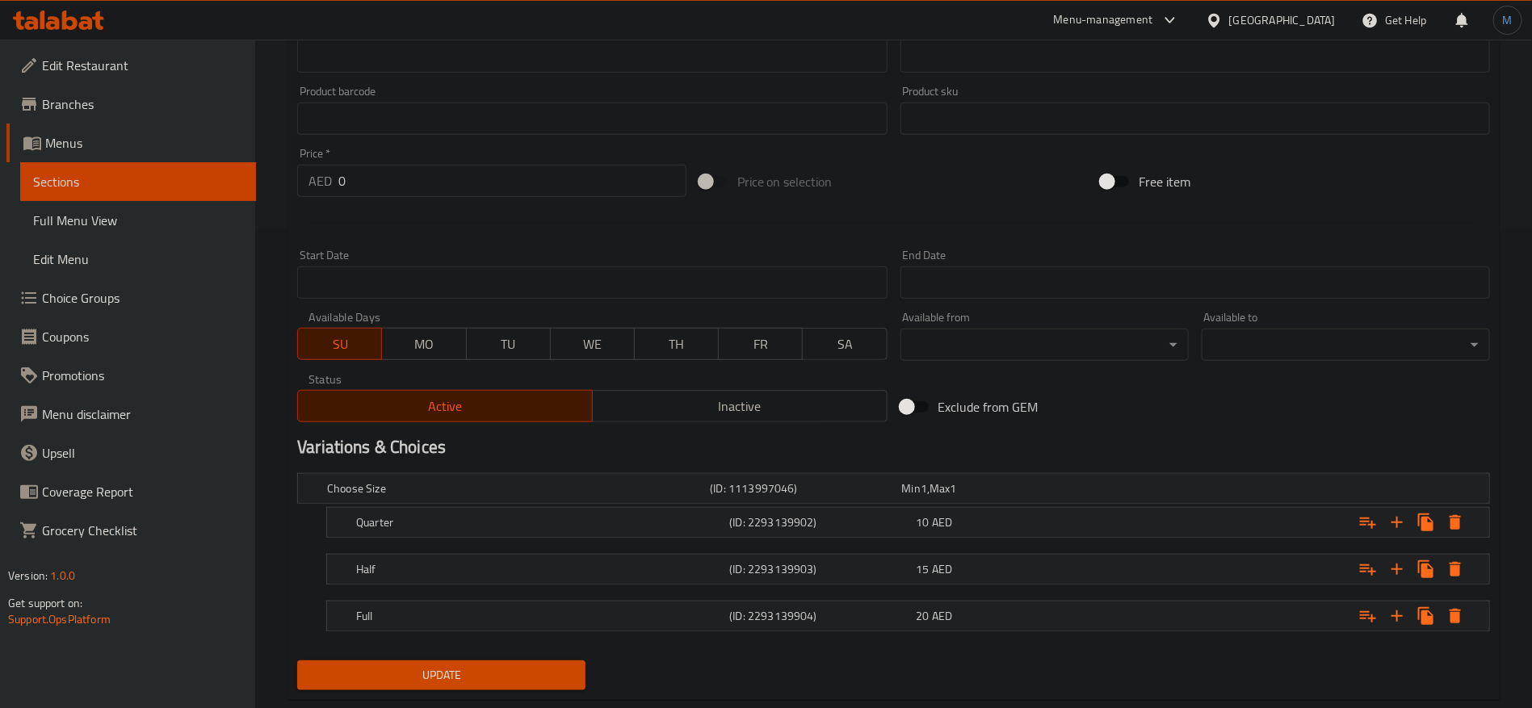
scroll to position [515, 0]
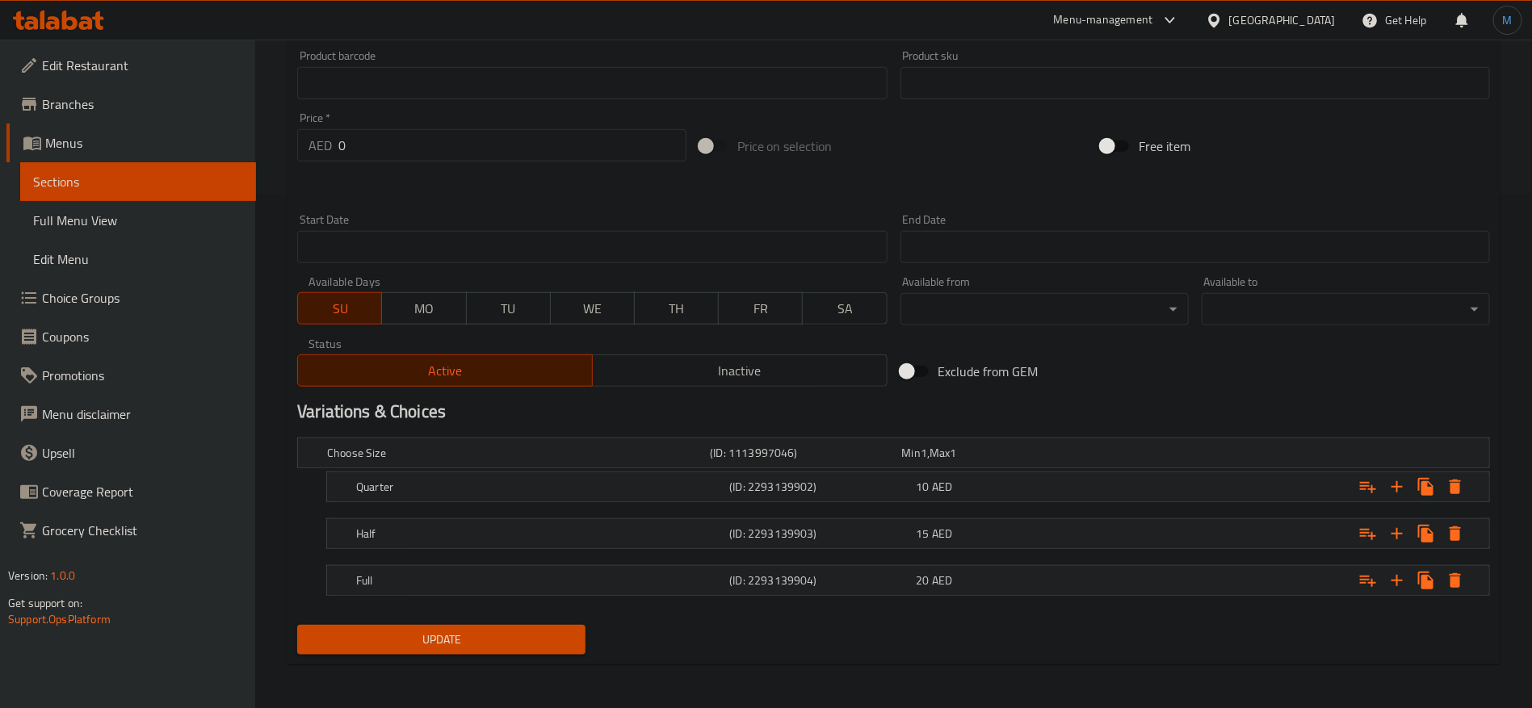
click at [423, 636] on span "Update" at bounding box center [441, 640] width 263 height 20
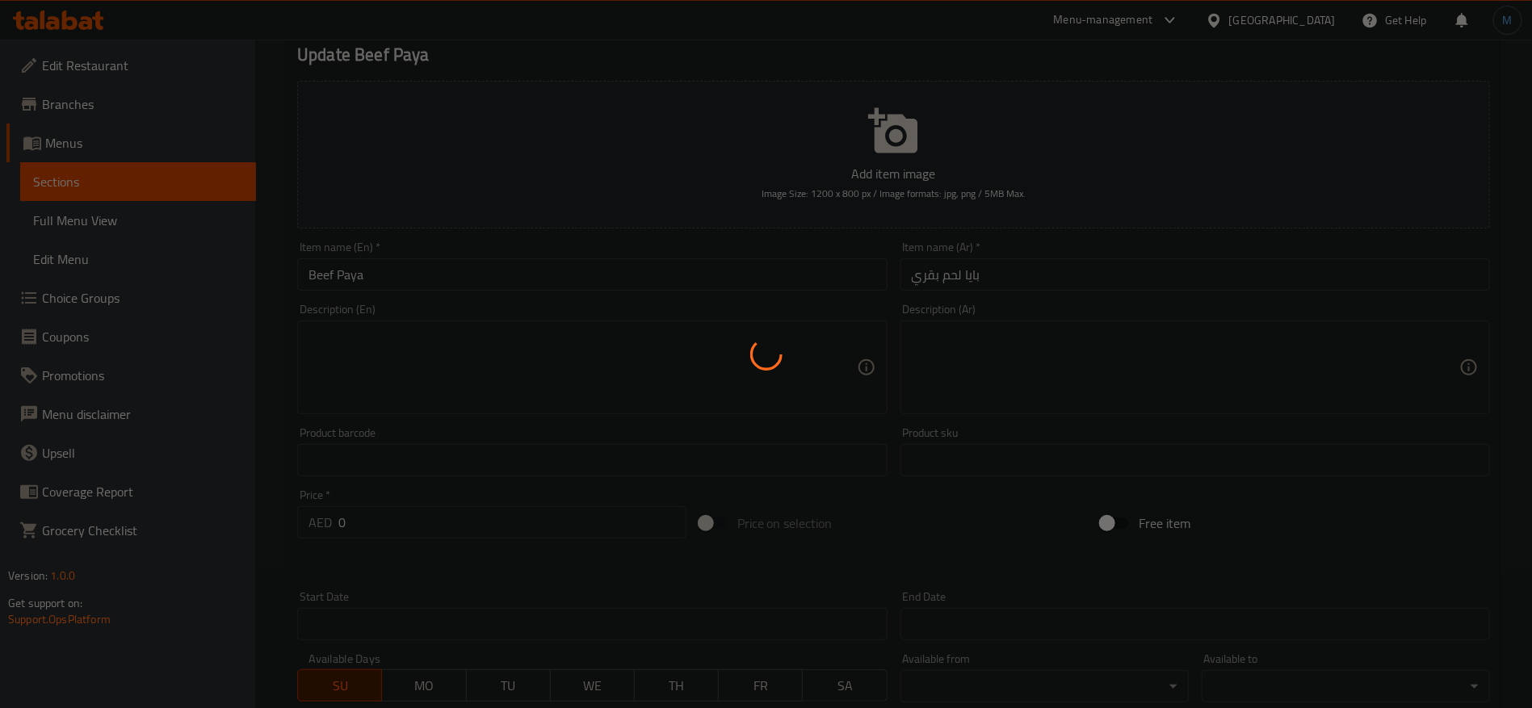
scroll to position [0, 0]
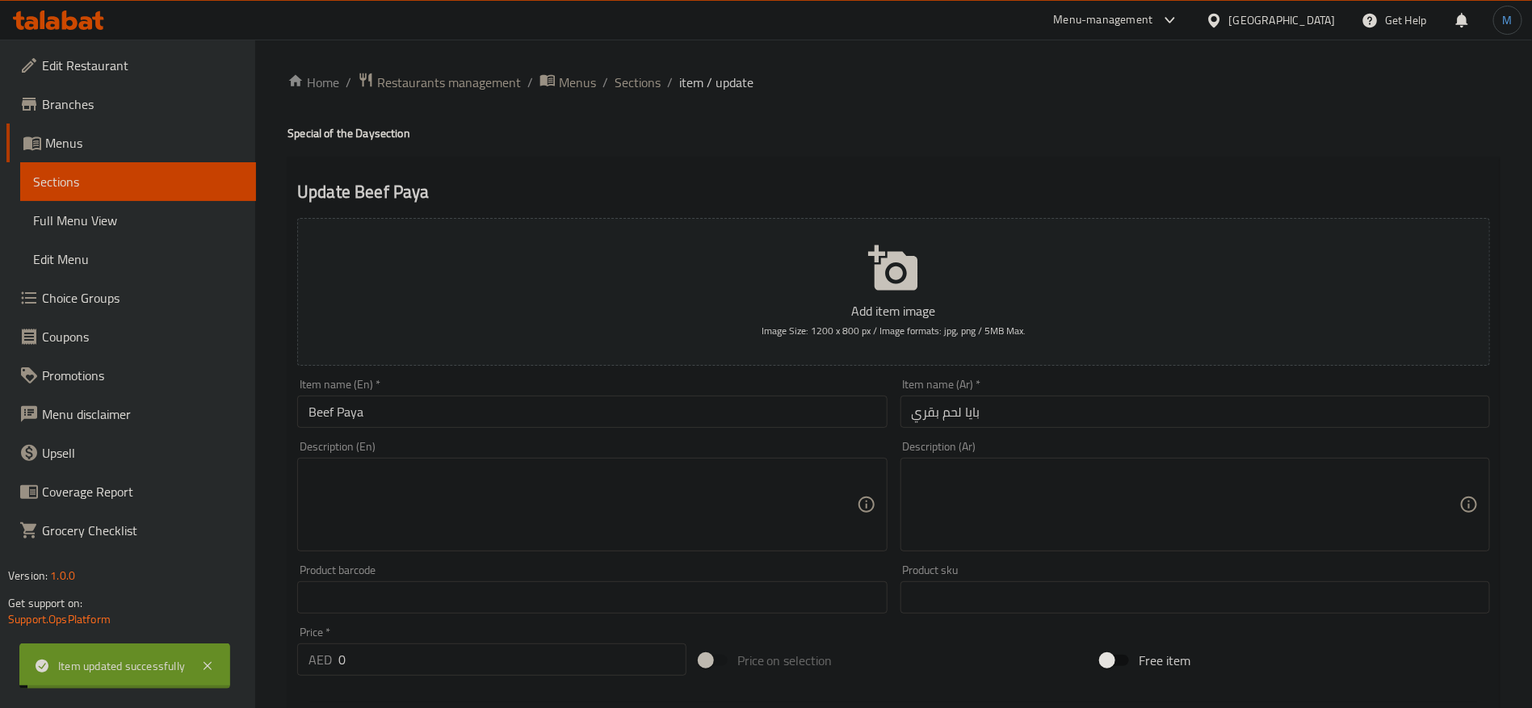
click at [570, 409] on input "Beef Paya" at bounding box center [592, 412] width 590 height 32
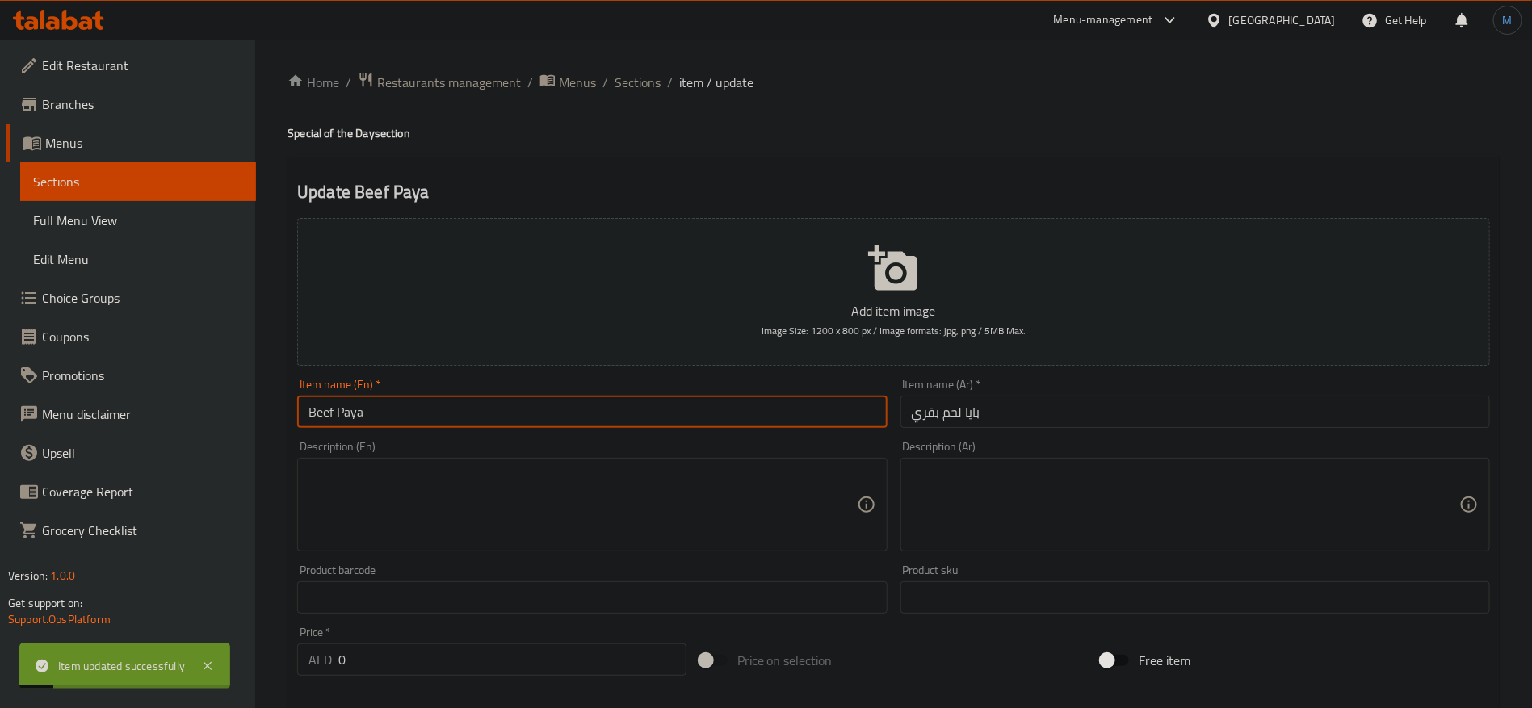
drag, startPoint x: 636, startPoint y: 78, endPoint x: 666, endPoint y: 96, distance: 35.2
click at [636, 78] on span "Sections" at bounding box center [638, 82] width 46 height 19
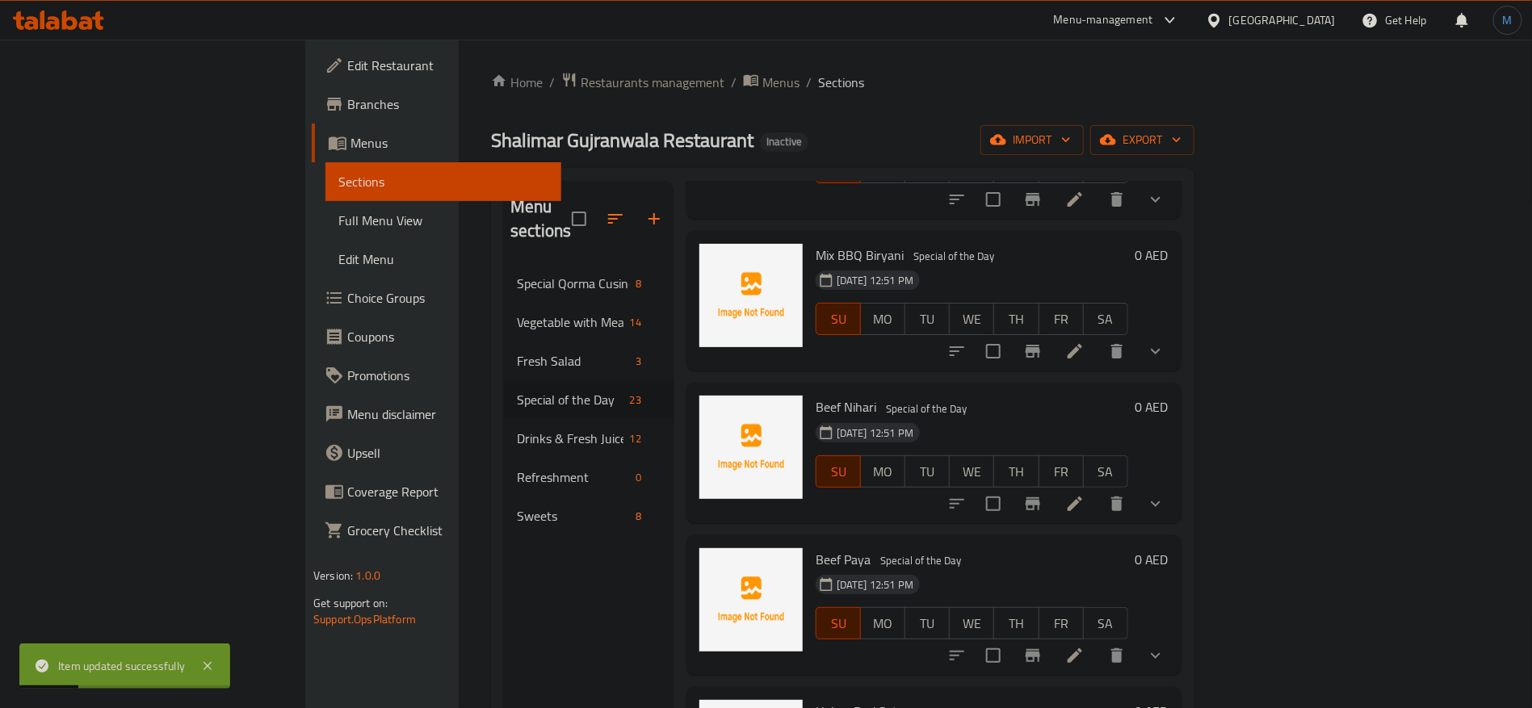
scroll to position [1488, 0]
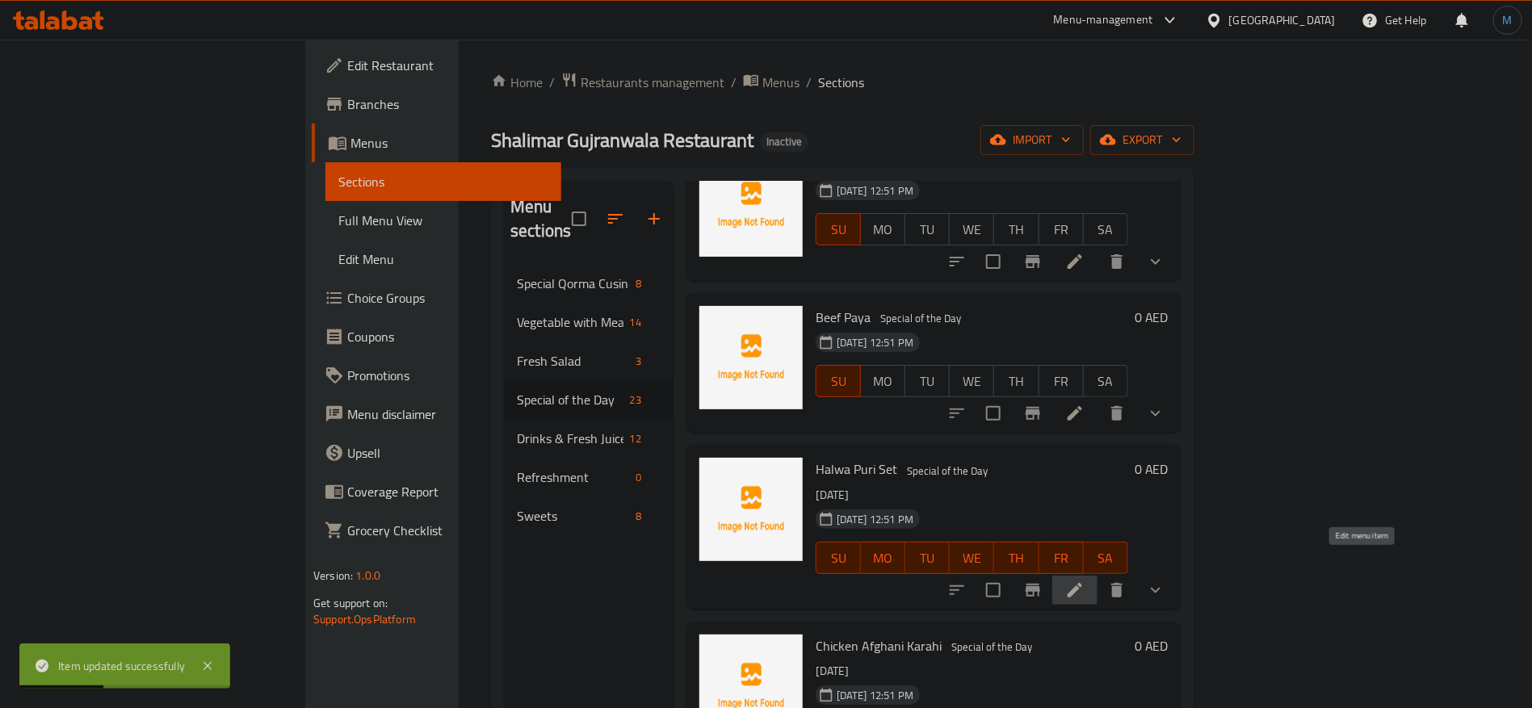
click at [1085, 581] on icon at bounding box center [1074, 590] width 19 height 19
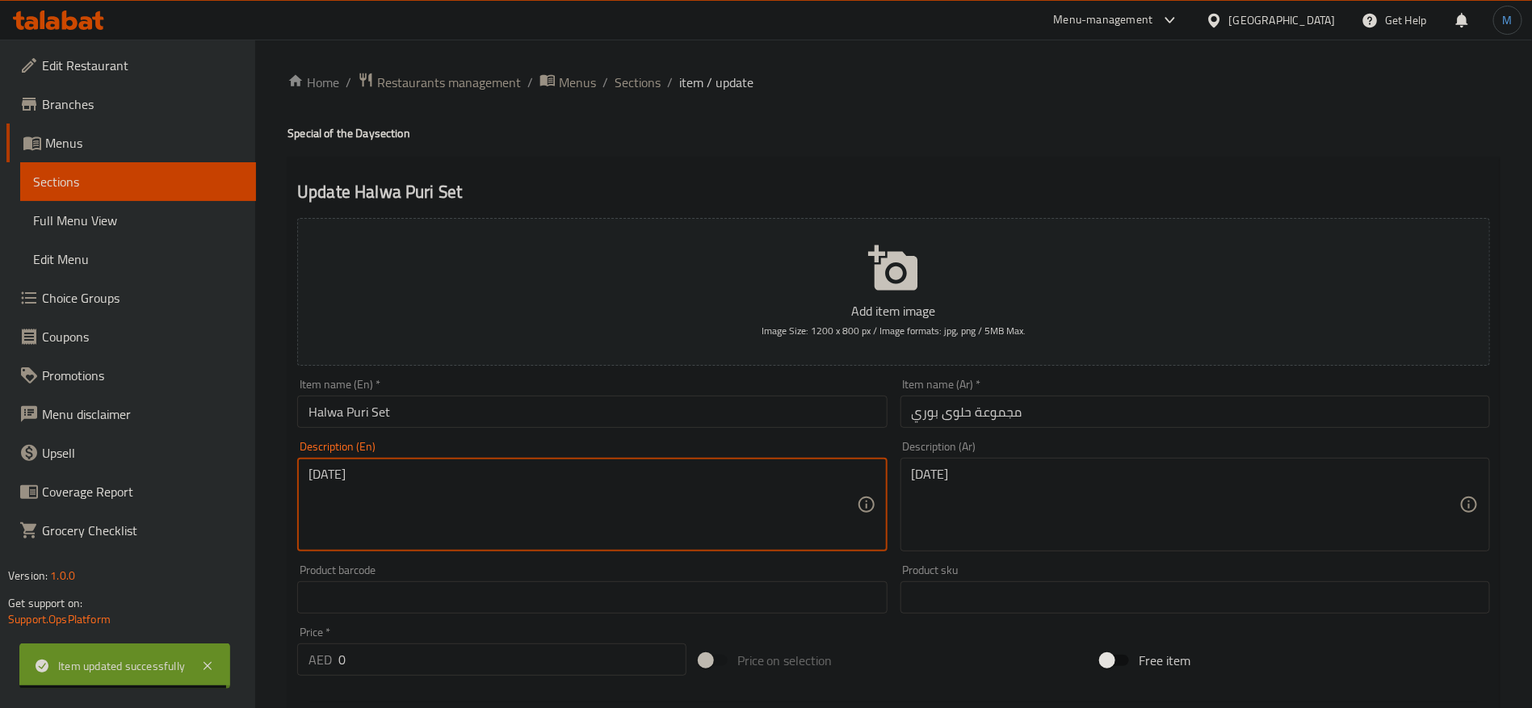
click at [755, 472] on textarea "[DATE]" at bounding box center [583, 505] width 548 height 77
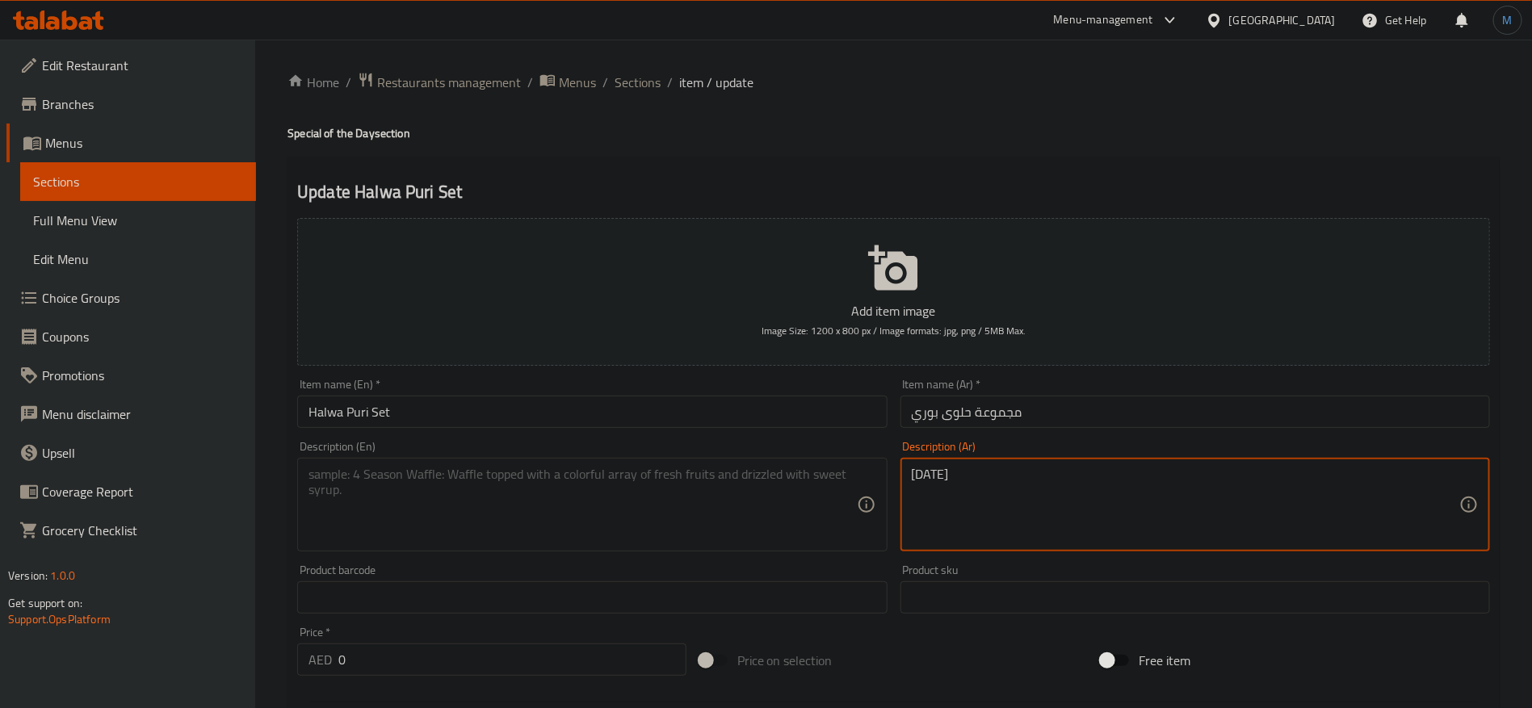
click at [975, 478] on textarea "الأحد" at bounding box center [1186, 505] width 548 height 77
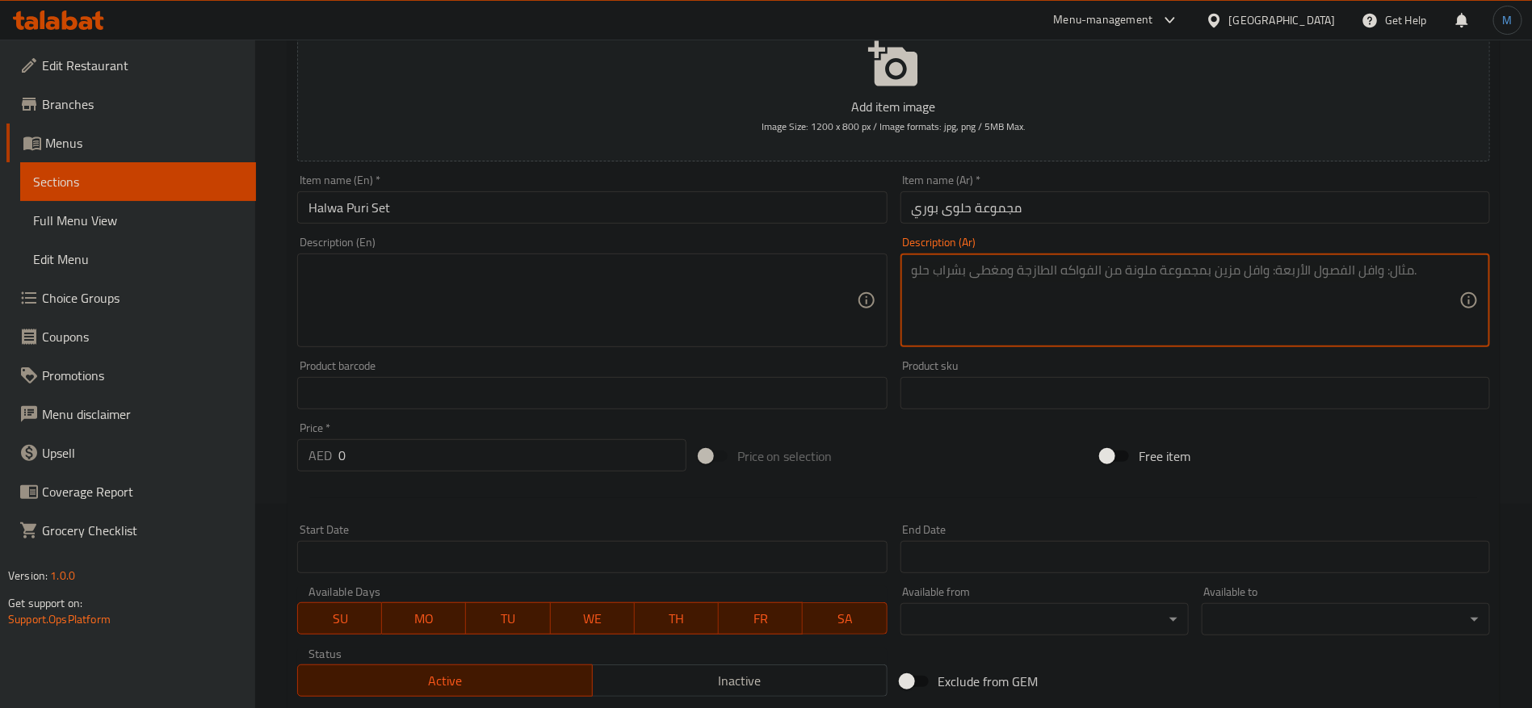
scroll to position [364, 0]
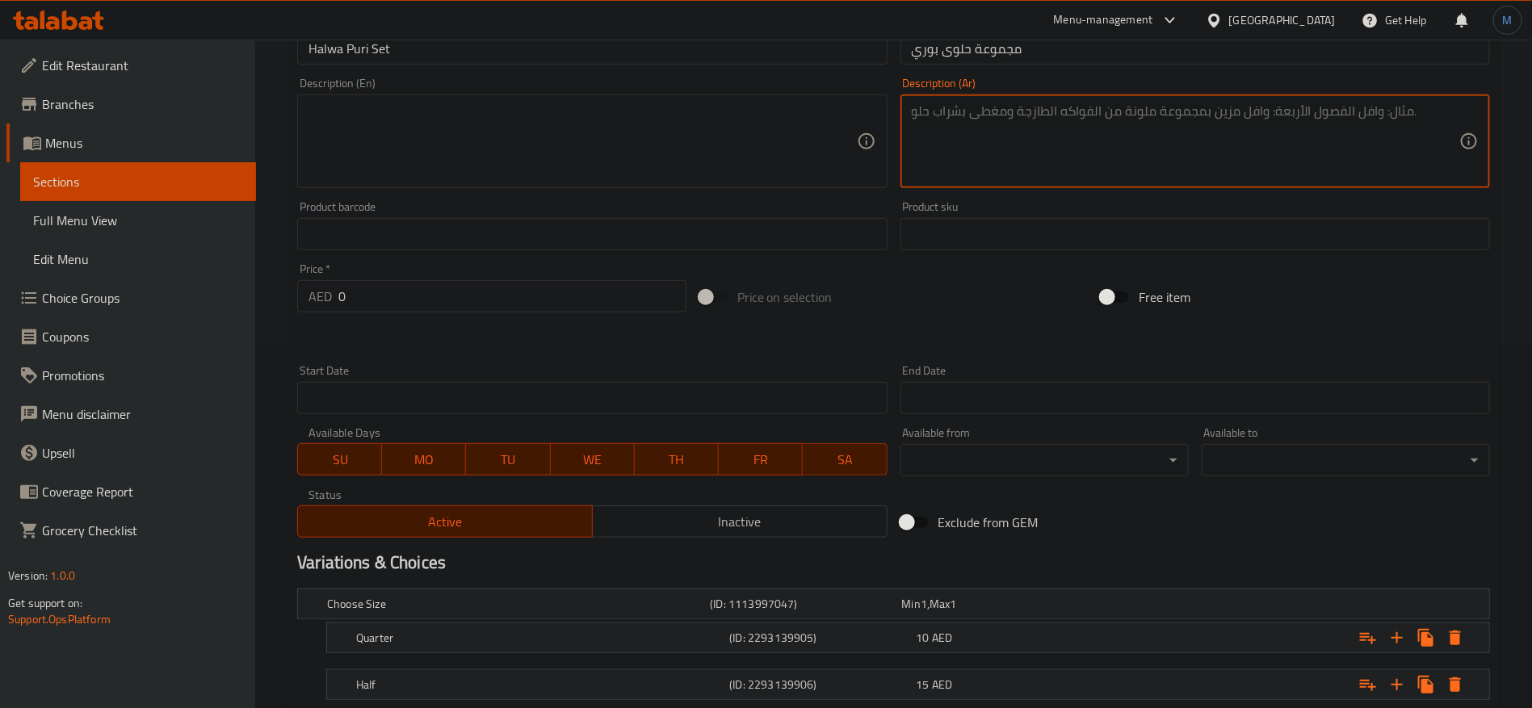
click at [438, 449] on span "MO" at bounding box center [424, 459] width 71 height 23
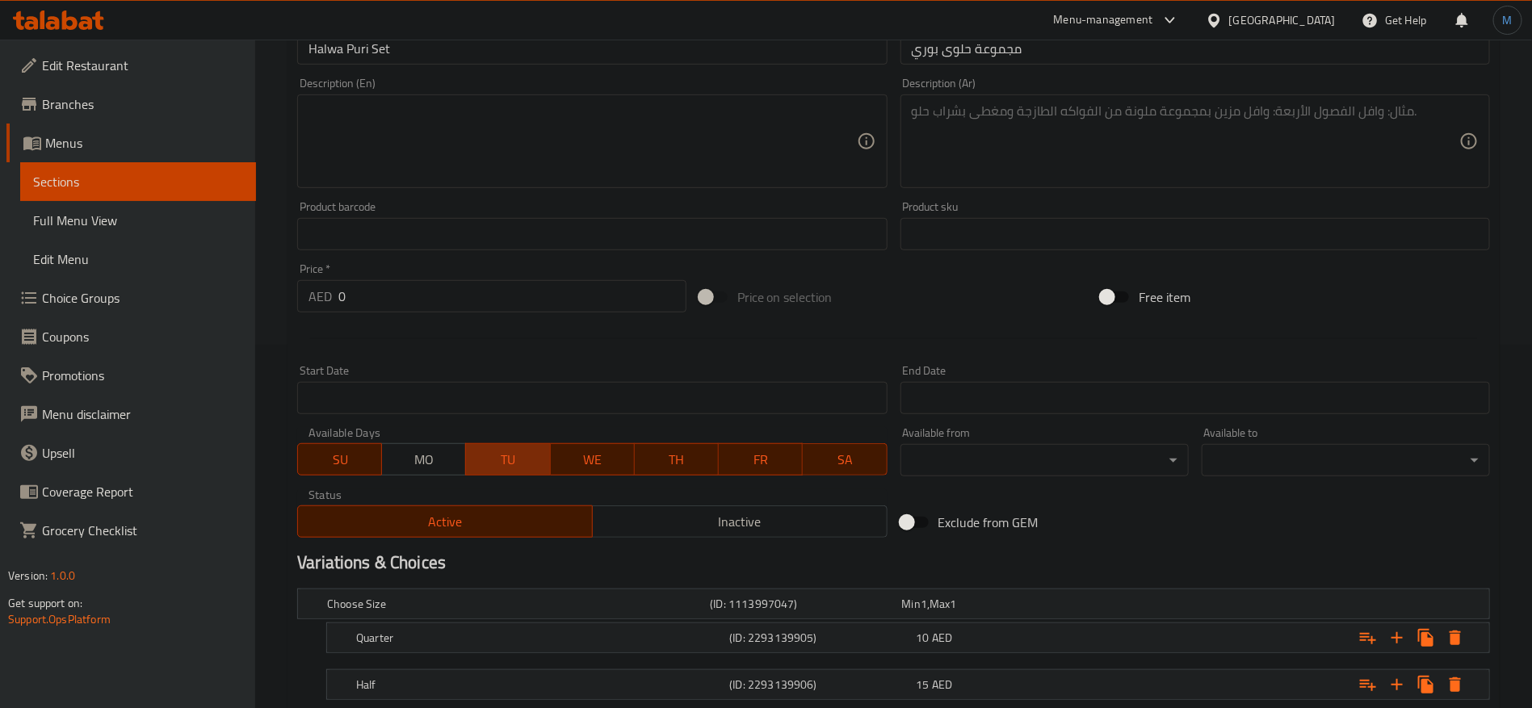
click at [510, 462] on span "TU" at bounding box center [508, 459] width 71 height 23
click at [589, 458] on span "WE" at bounding box center [592, 459] width 71 height 23
click at [649, 457] on span "TH" at bounding box center [676, 459] width 71 height 23
click at [762, 466] on span "FR" at bounding box center [760, 459] width 71 height 23
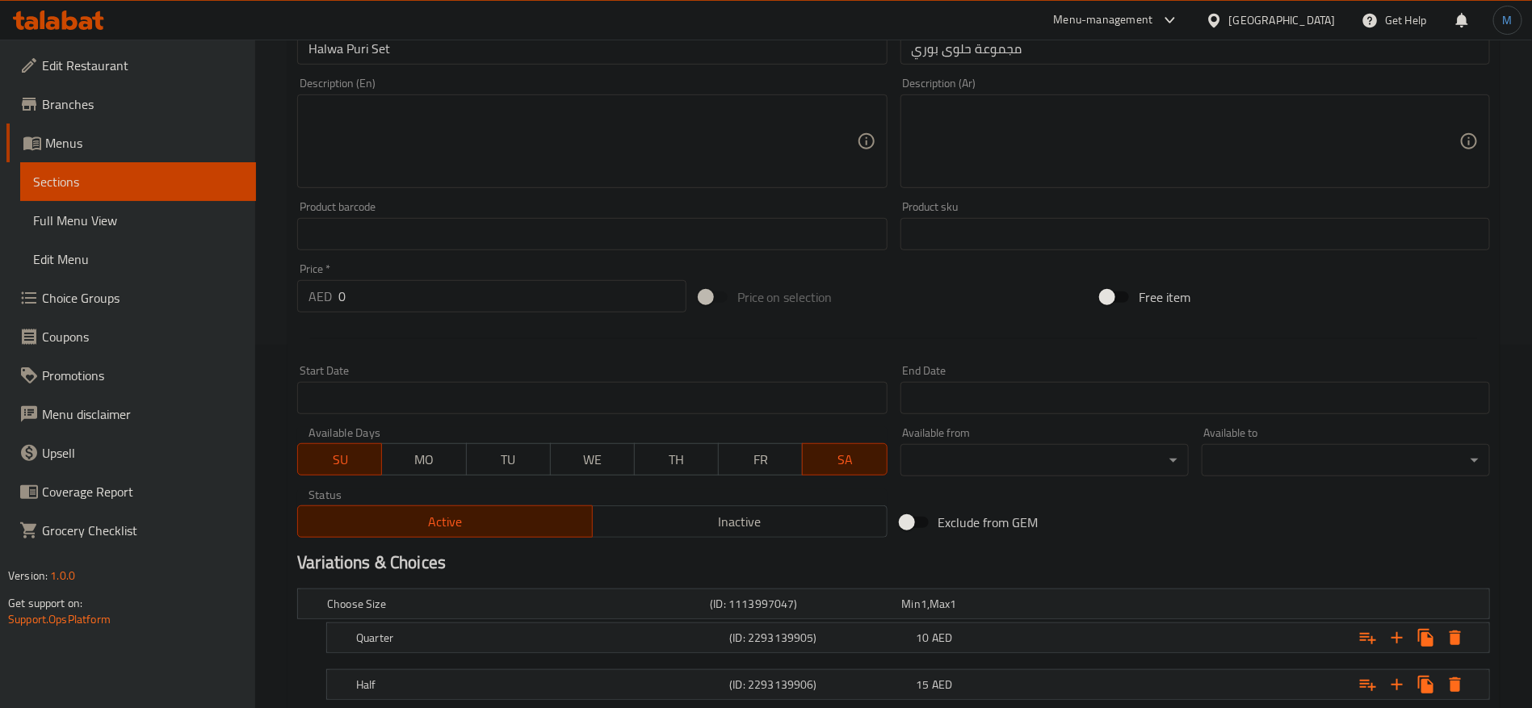
click at [832, 456] on span "SA" at bounding box center [844, 459] width 71 height 23
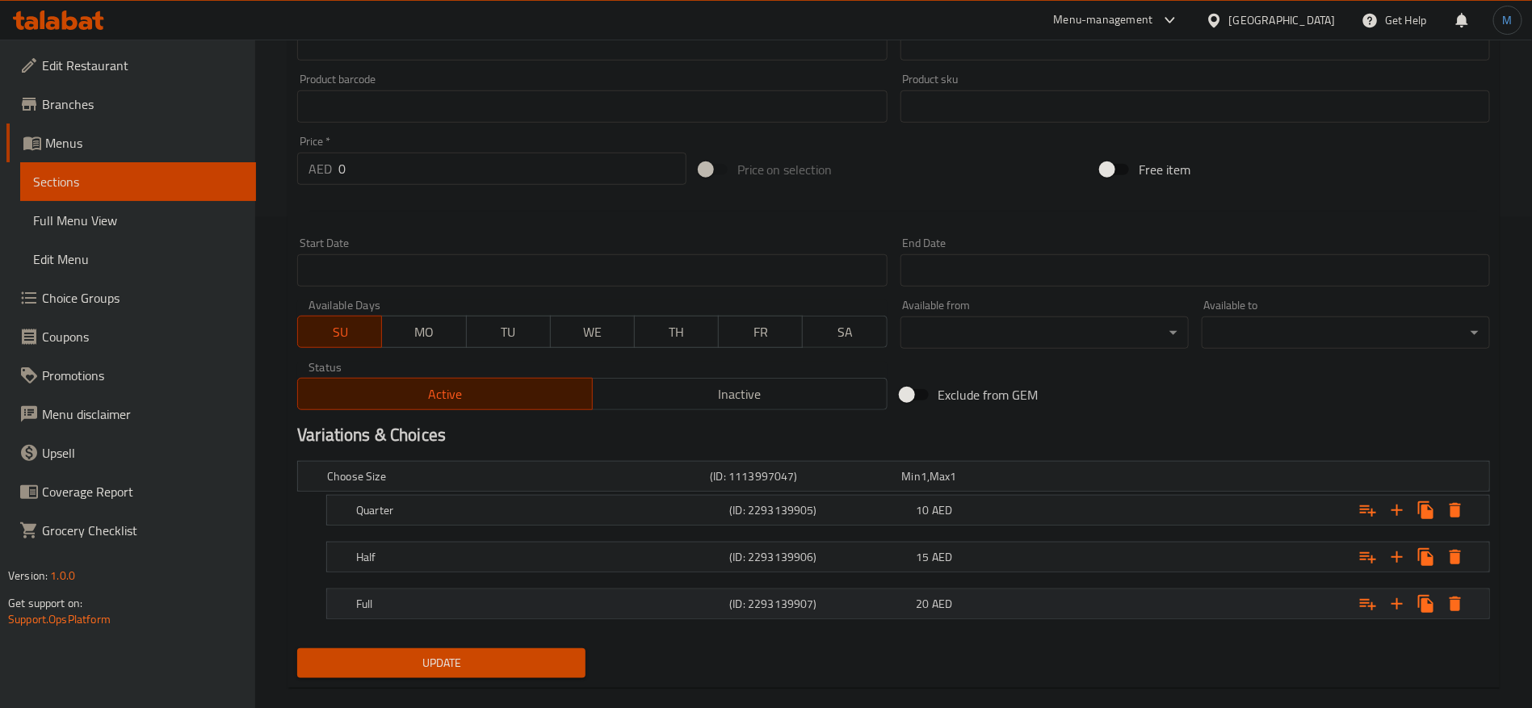
scroll to position [515, 0]
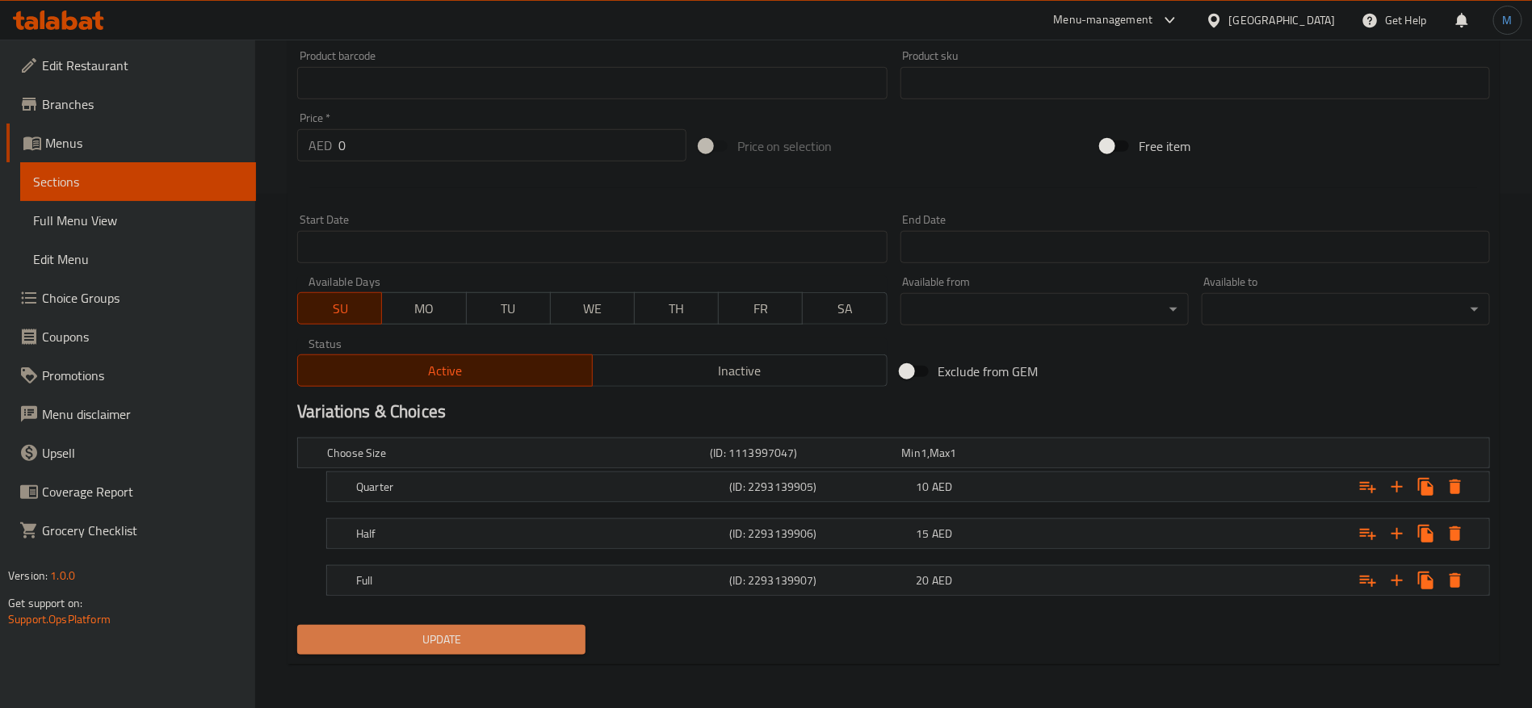
click at [569, 628] on button "Update" at bounding box center [441, 640] width 288 height 30
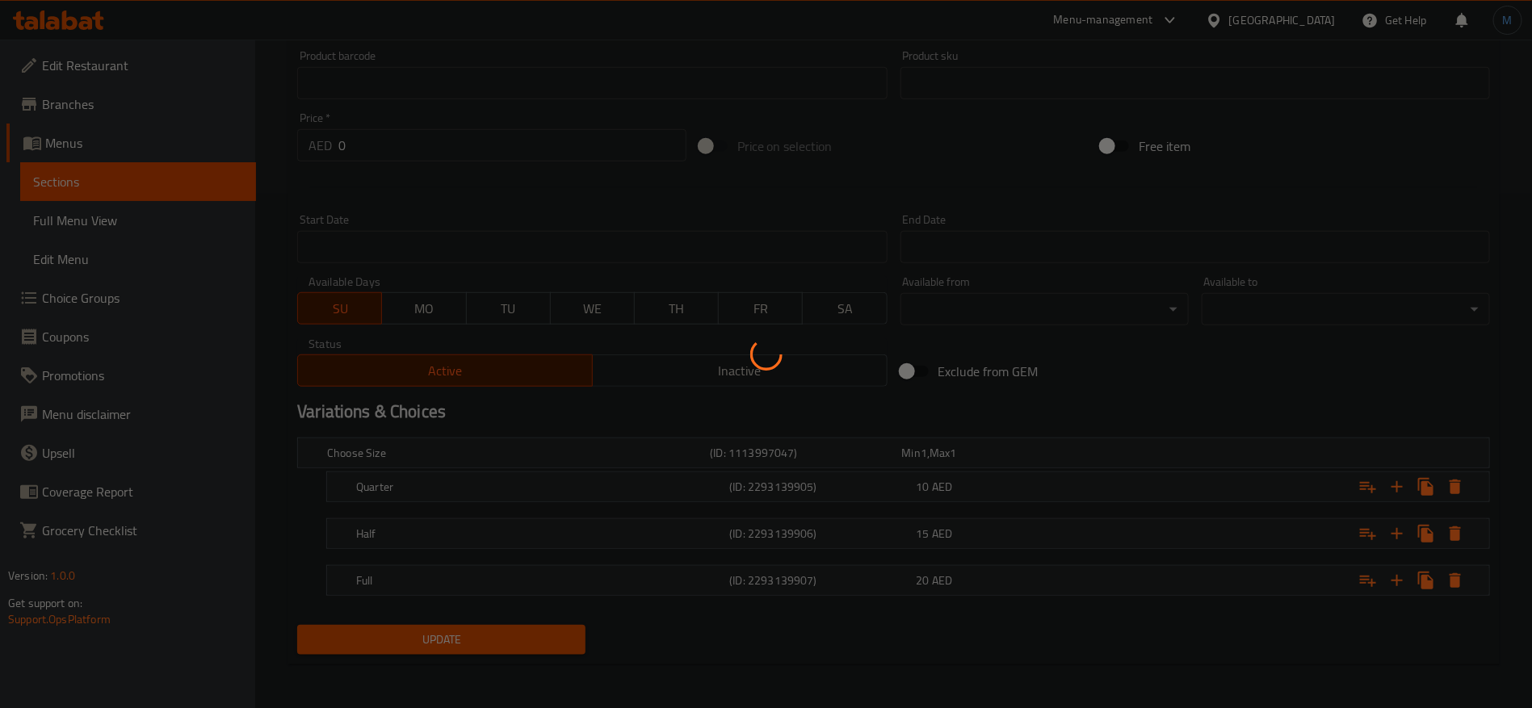
scroll to position [0, 0]
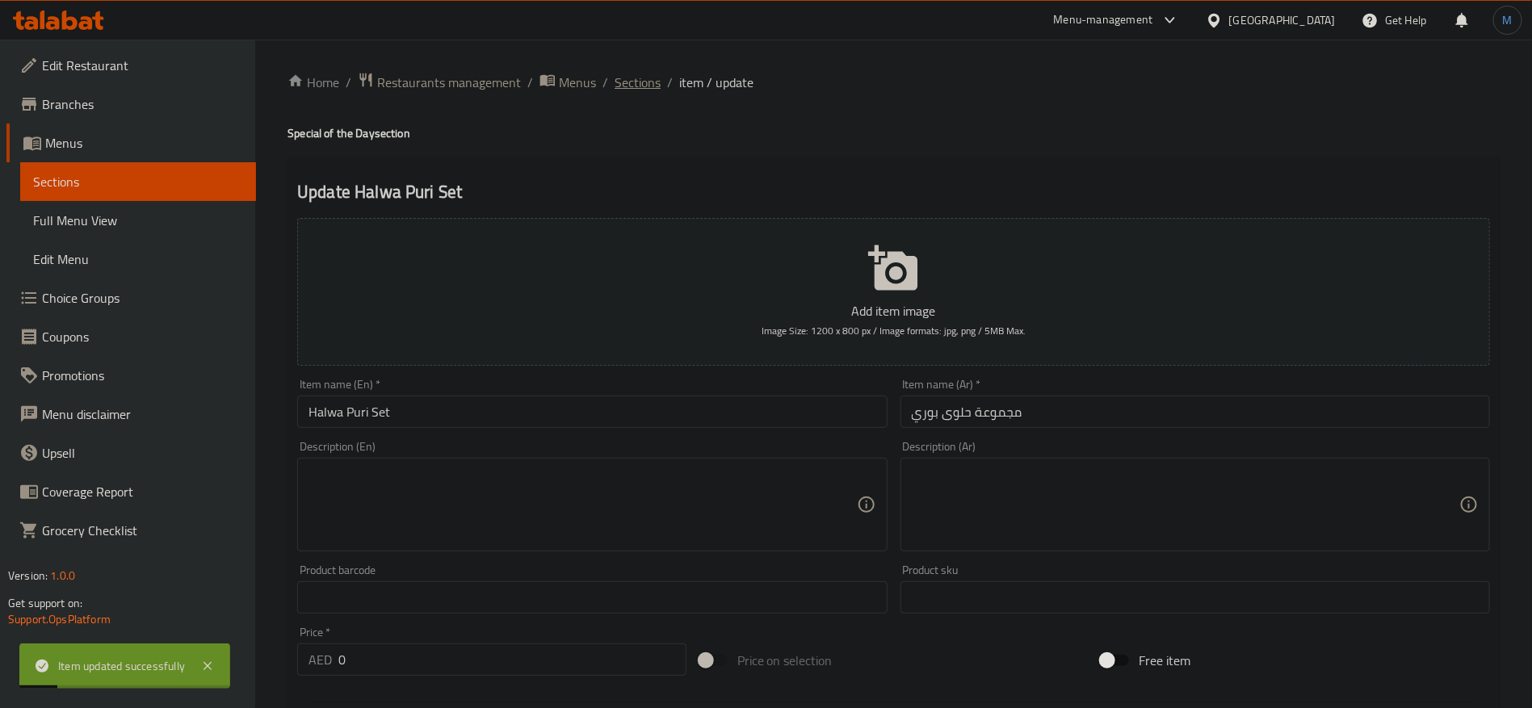
click at [658, 78] on span "Sections" at bounding box center [638, 82] width 46 height 19
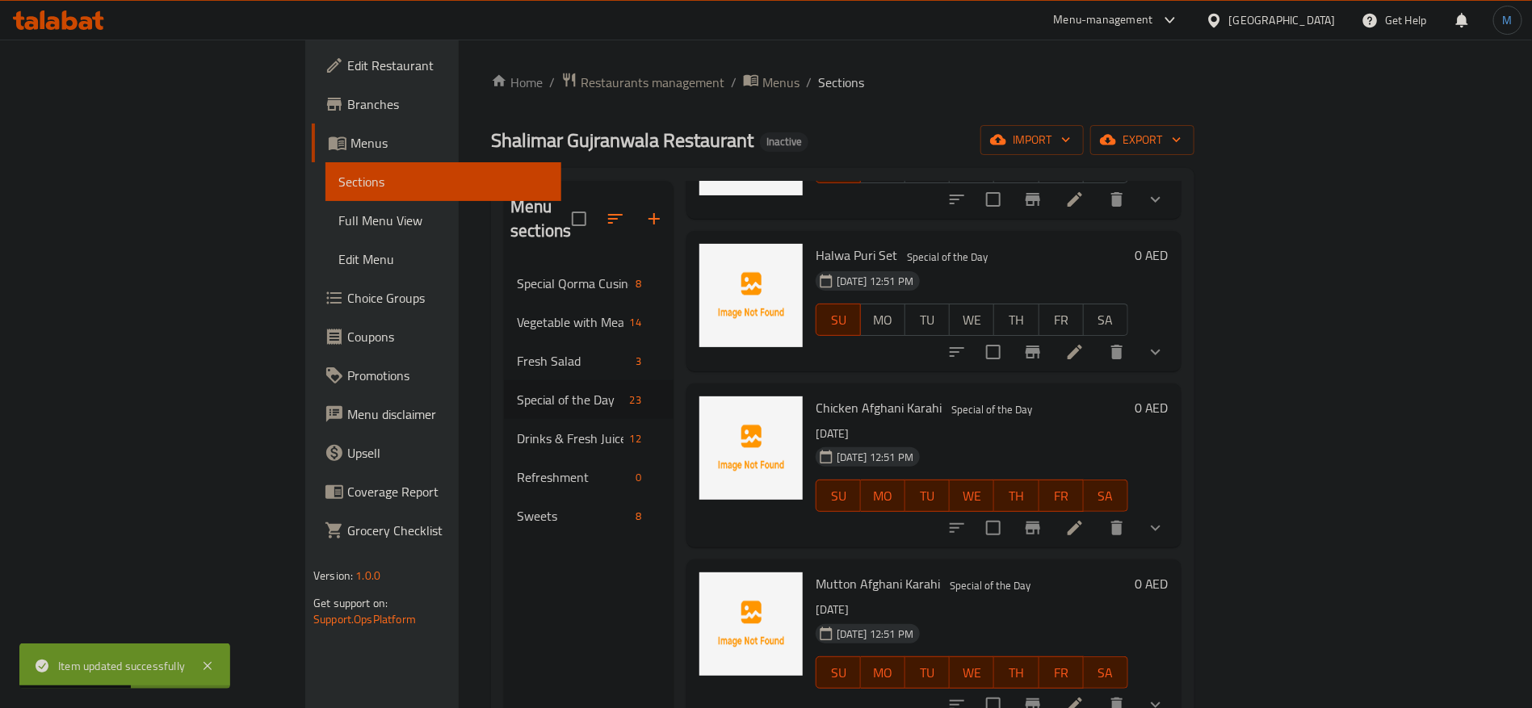
scroll to position [1730, 0]
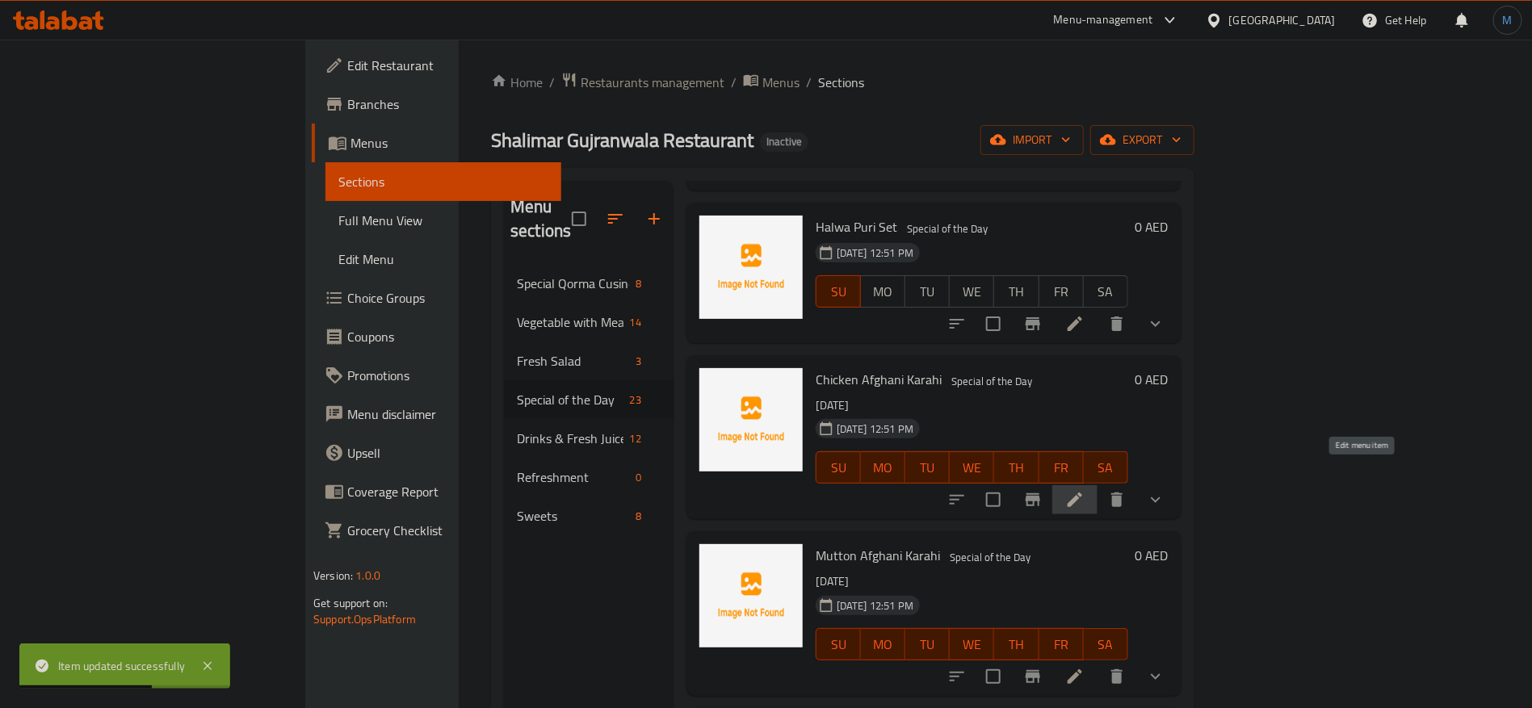
click at [1082, 493] on icon at bounding box center [1075, 500] width 15 height 15
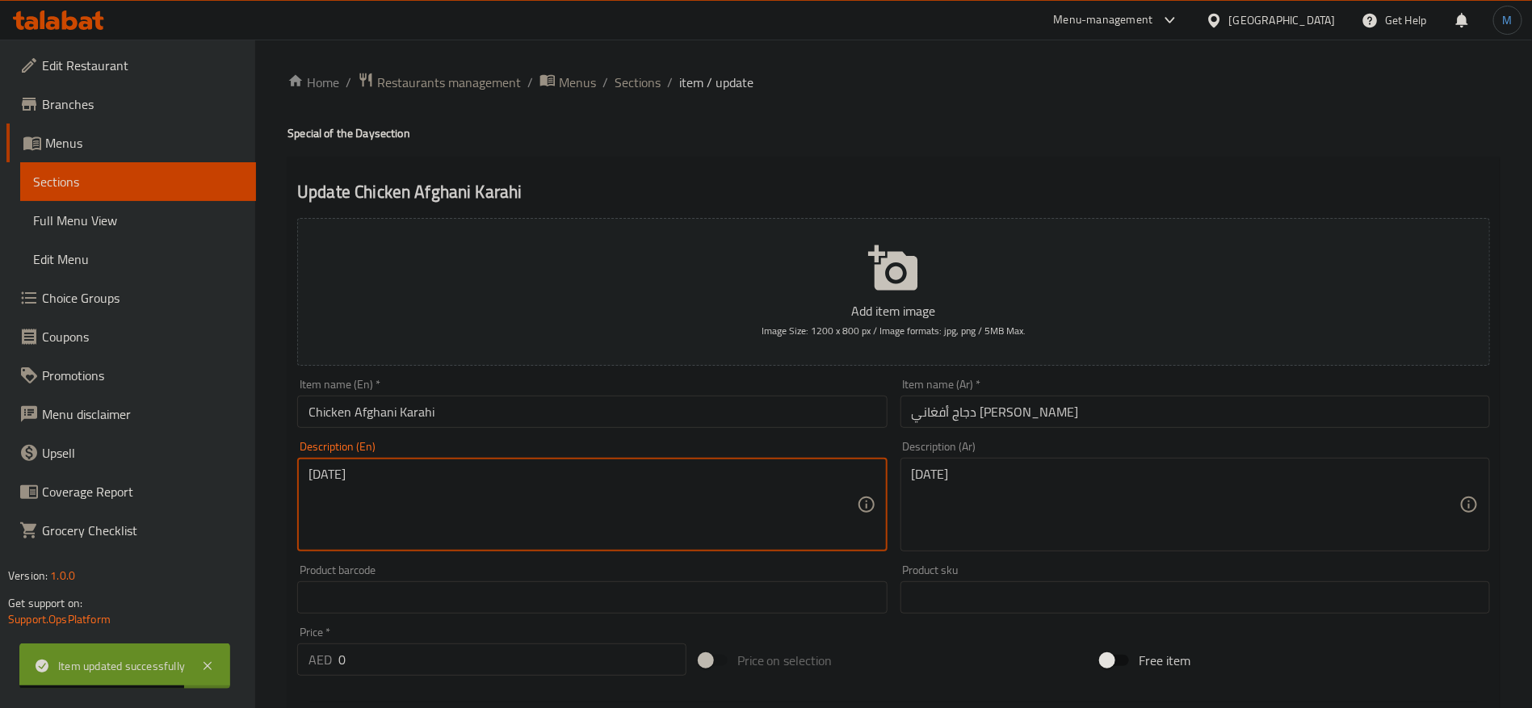
click at [721, 517] on textarea "[DATE]" at bounding box center [583, 505] width 548 height 77
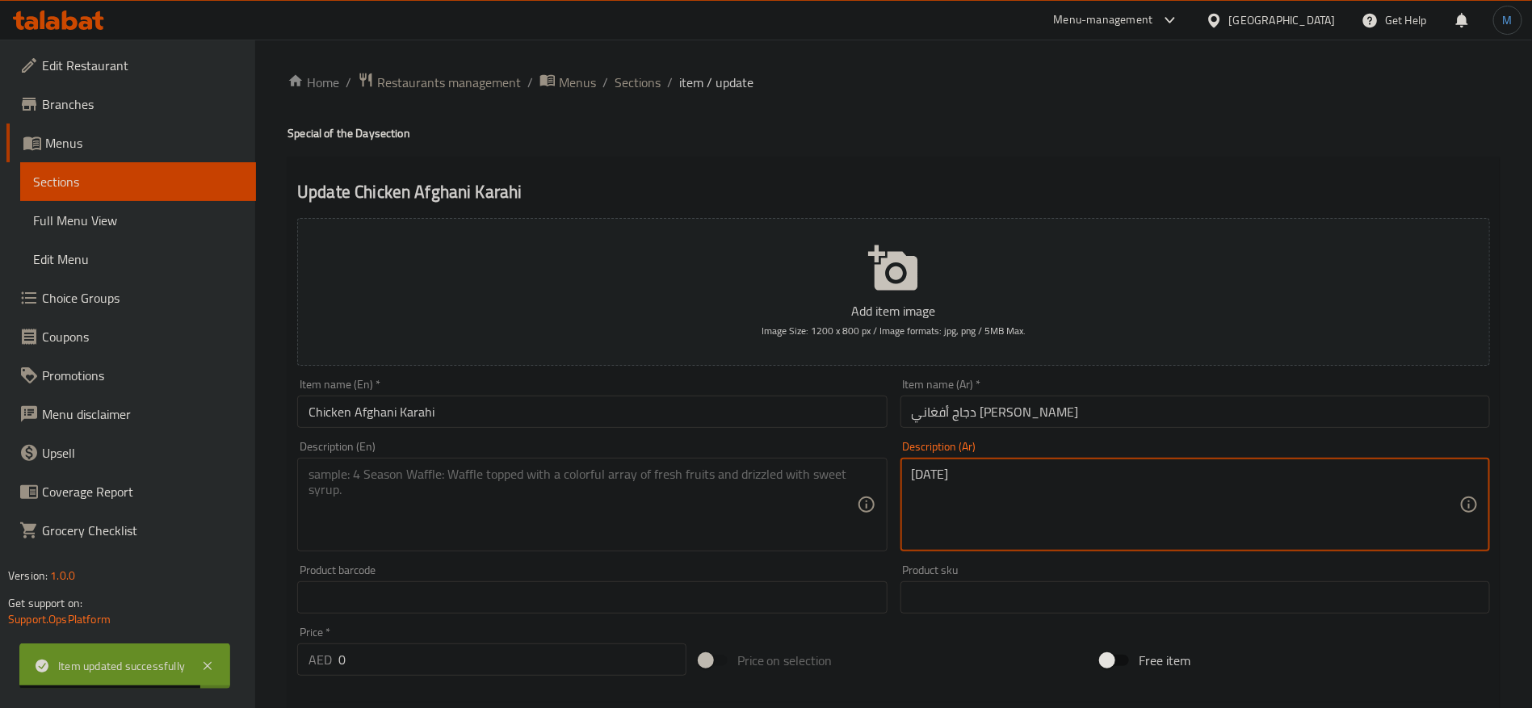
click at [985, 506] on textarea "الإثنين" at bounding box center [1186, 505] width 548 height 77
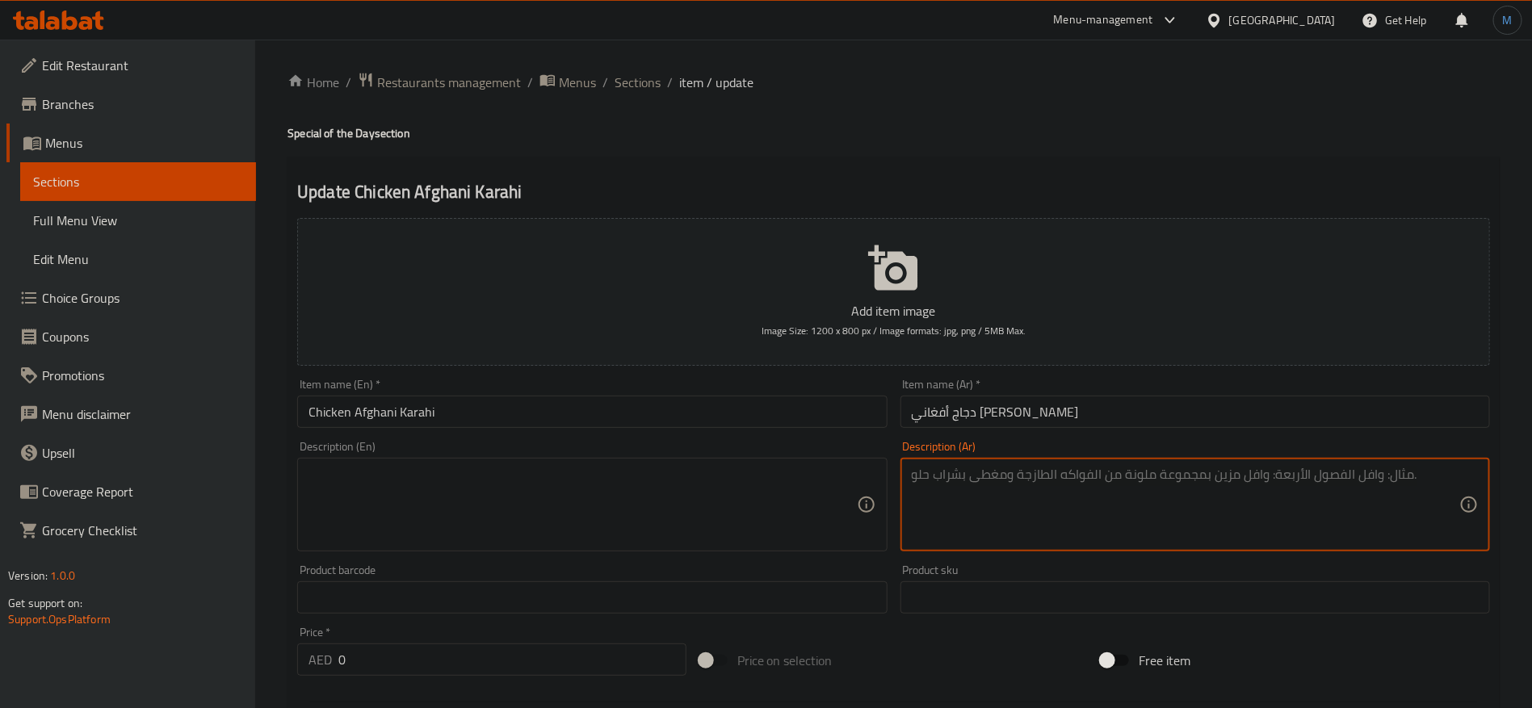
click at [800, 422] on input "Chicken Afghani Karahi" at bounding box center [592, 412] width 590 height 32
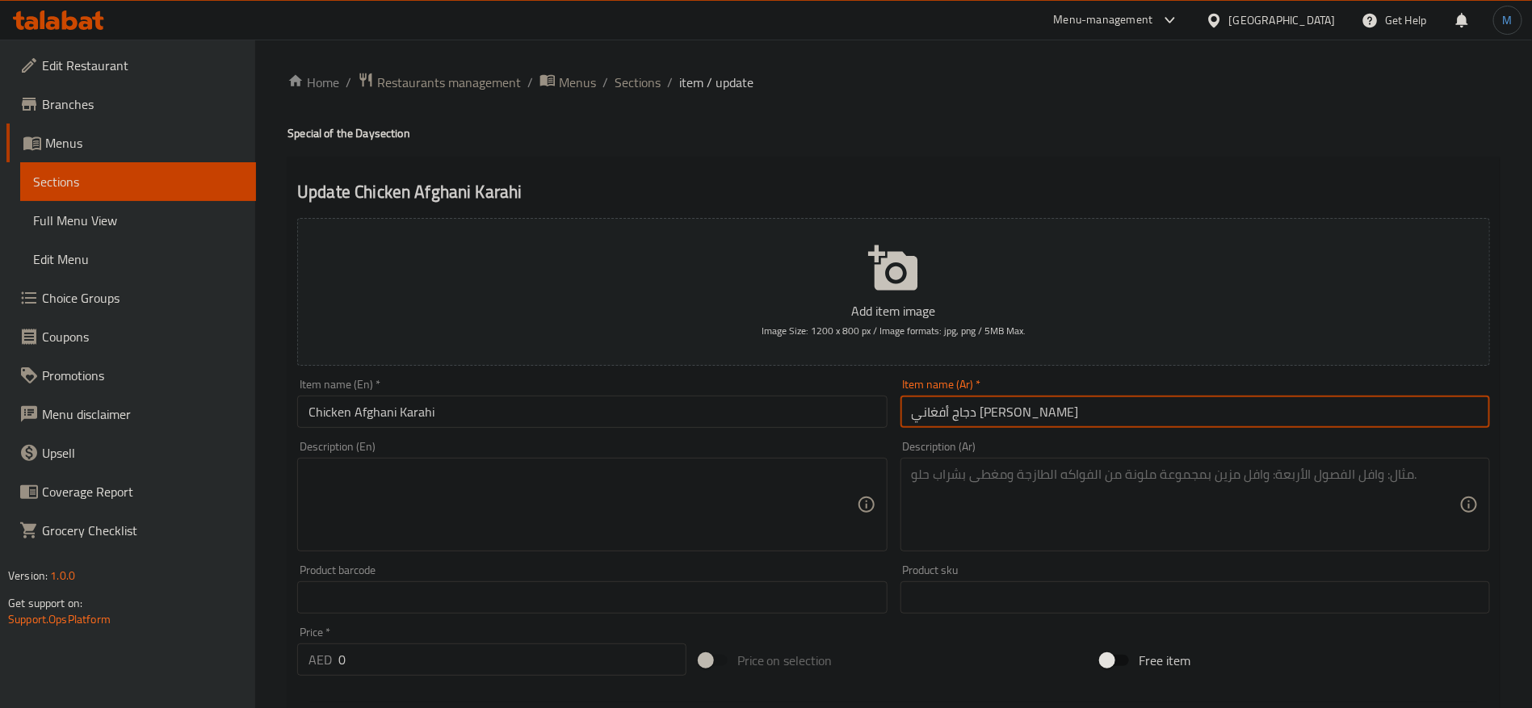
click at [1079, 401] on input "دجاج أفغاني كراهي" at bounding box center [1196, 412] width 590 height 32
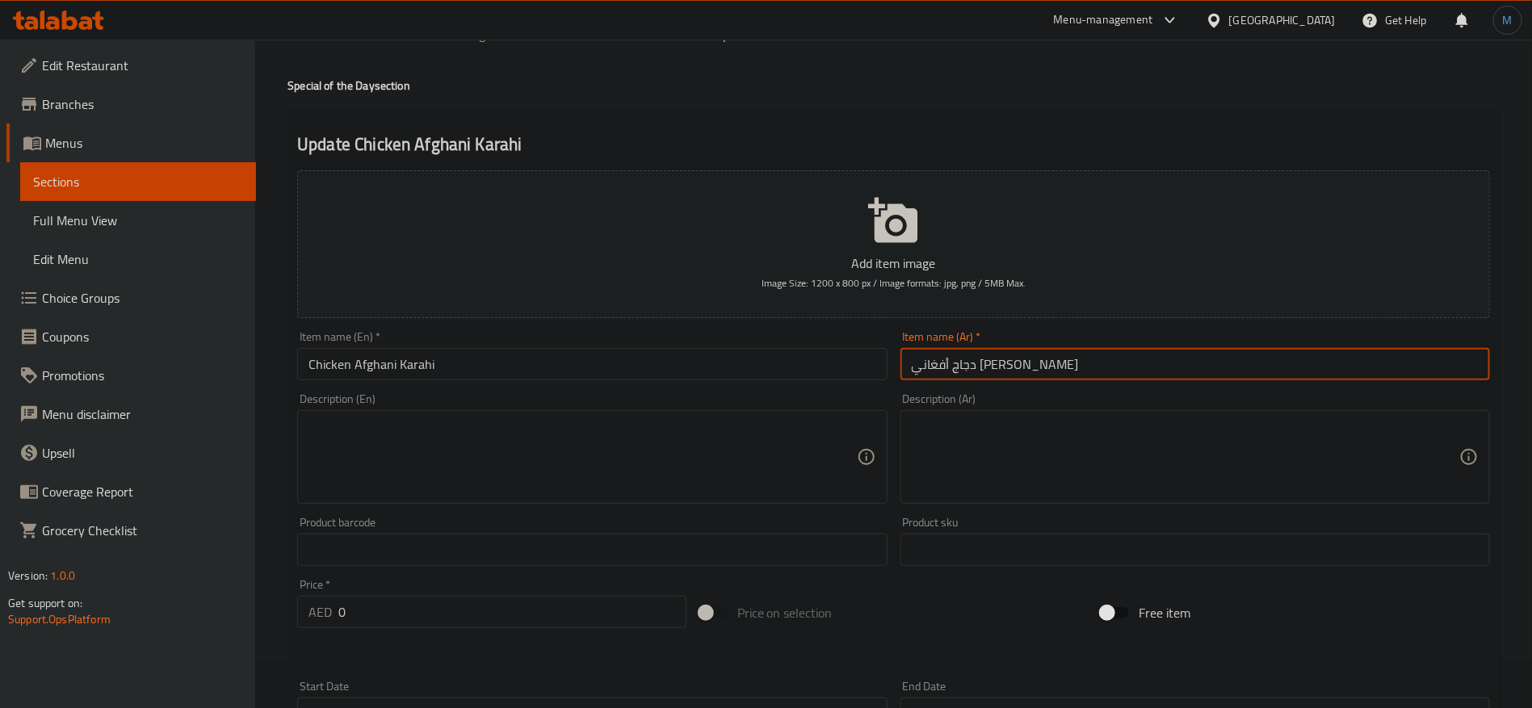
scroll to position [515, 0]
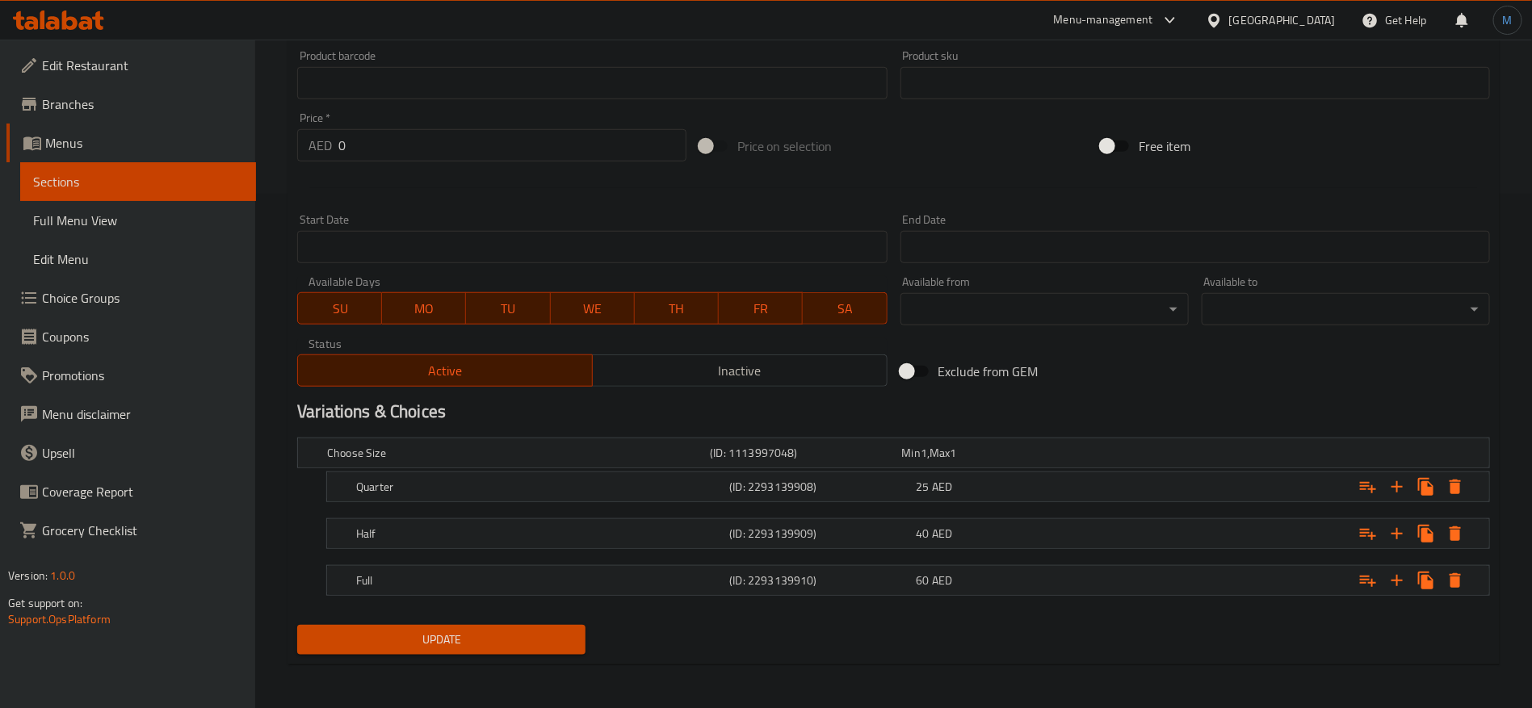
click at [326, 315] on span "SU" at bounding box center [340, 308] width 71 height 23
click at [506, 302] on span "TU" at bounding box center [508, 308] width 71 height 23
click at [582, 302] on span "WE" at bounding box center [592, 308] width 71 height 23
click at [693, 300] on span "TH" at bounding box center [676, 308] width 71 height 23
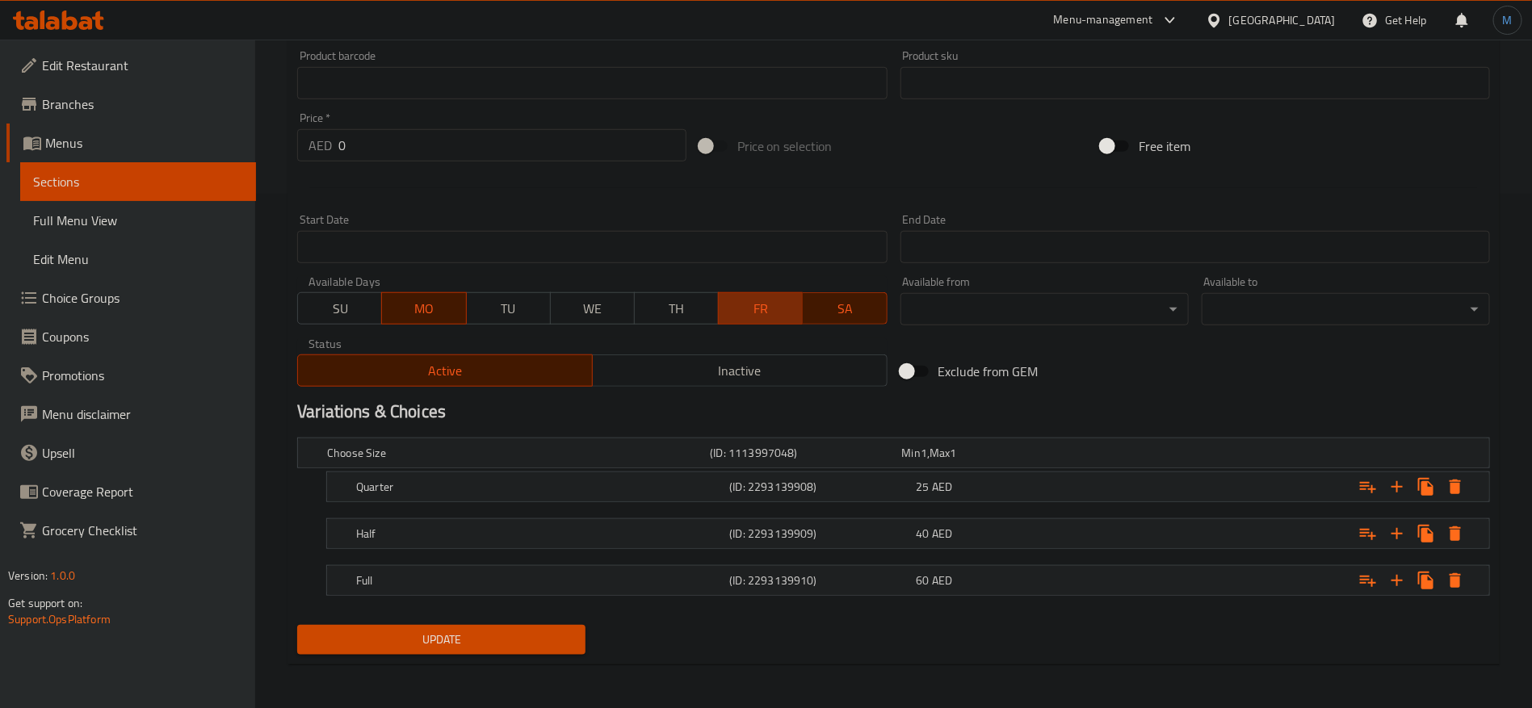
click at [758, 305] on span "FR" at bounding box center [760, 308] width 71 height 23
click at [815, 305] on span "SA" at bounding box center [844, 308] width 71 height 23
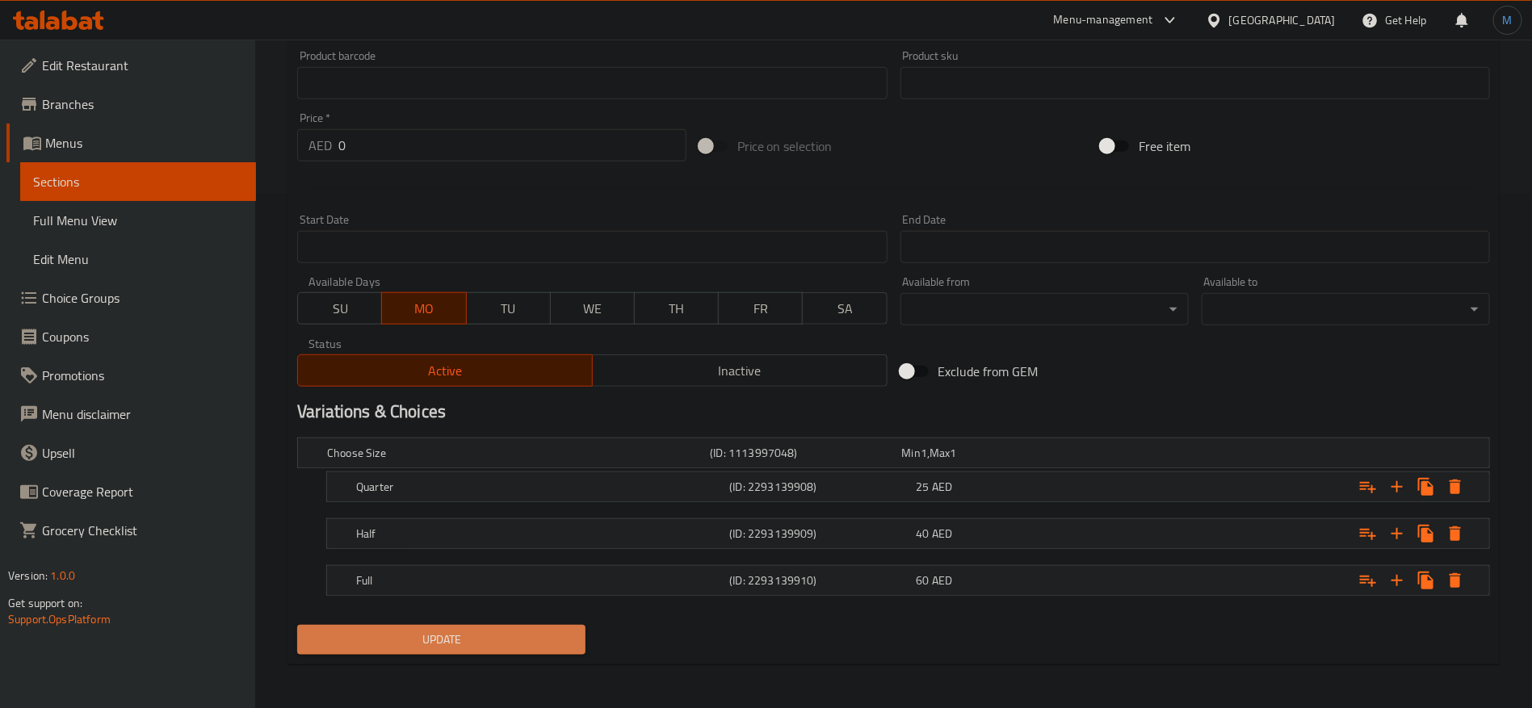
click at [546, 641] on span "Update" at bounding box center [441, 640] width 263 height 20
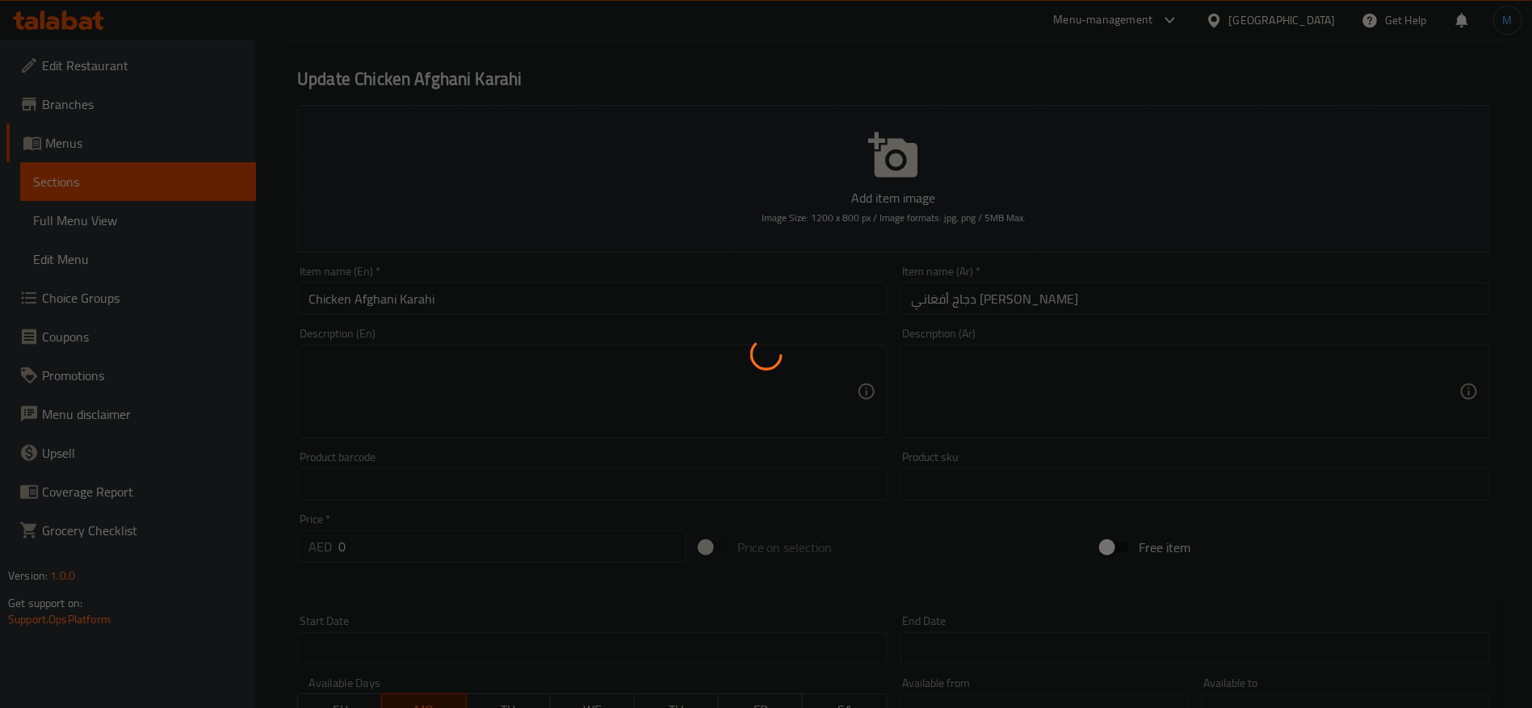
scroll to position [0, 0]
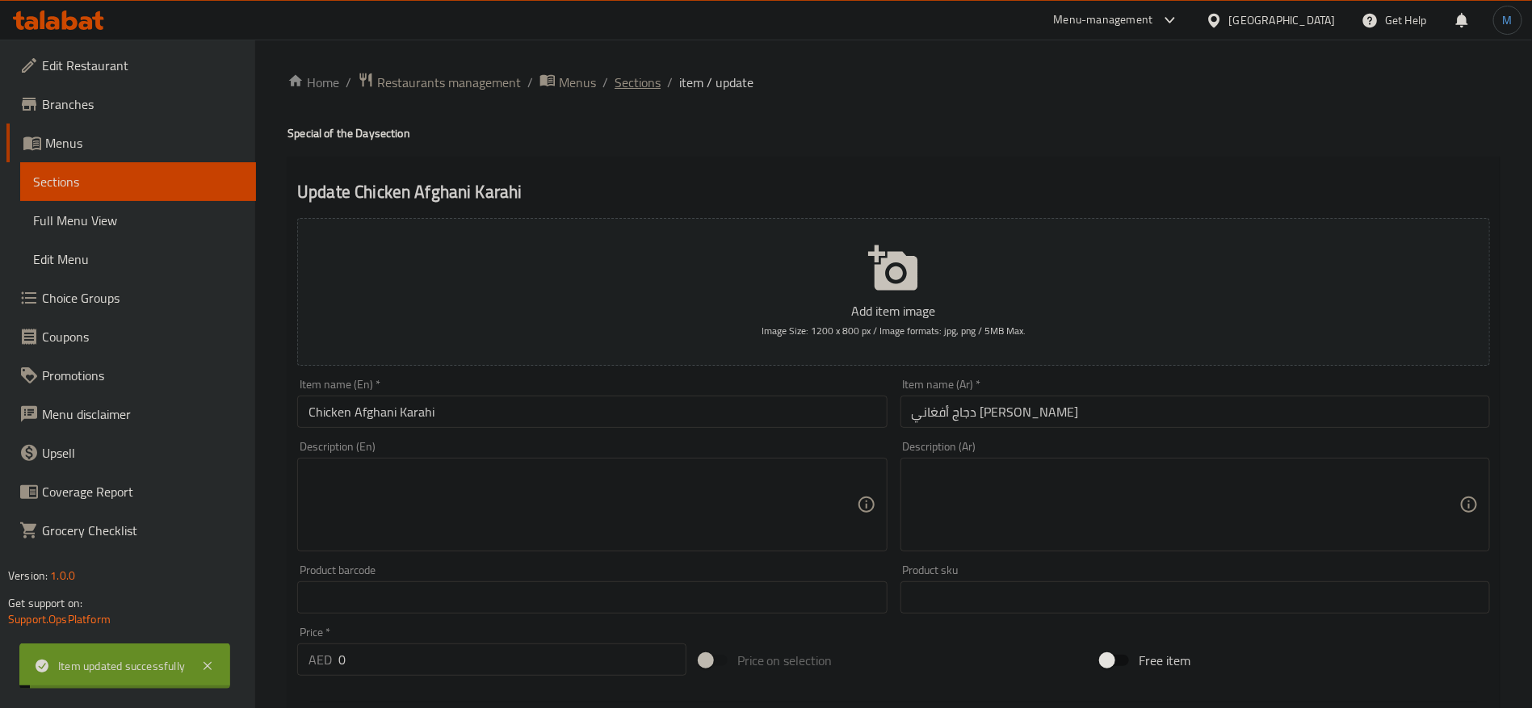
click at [645, 82] on span "Sections" at bounding box center [638, 82] width 46 height 19
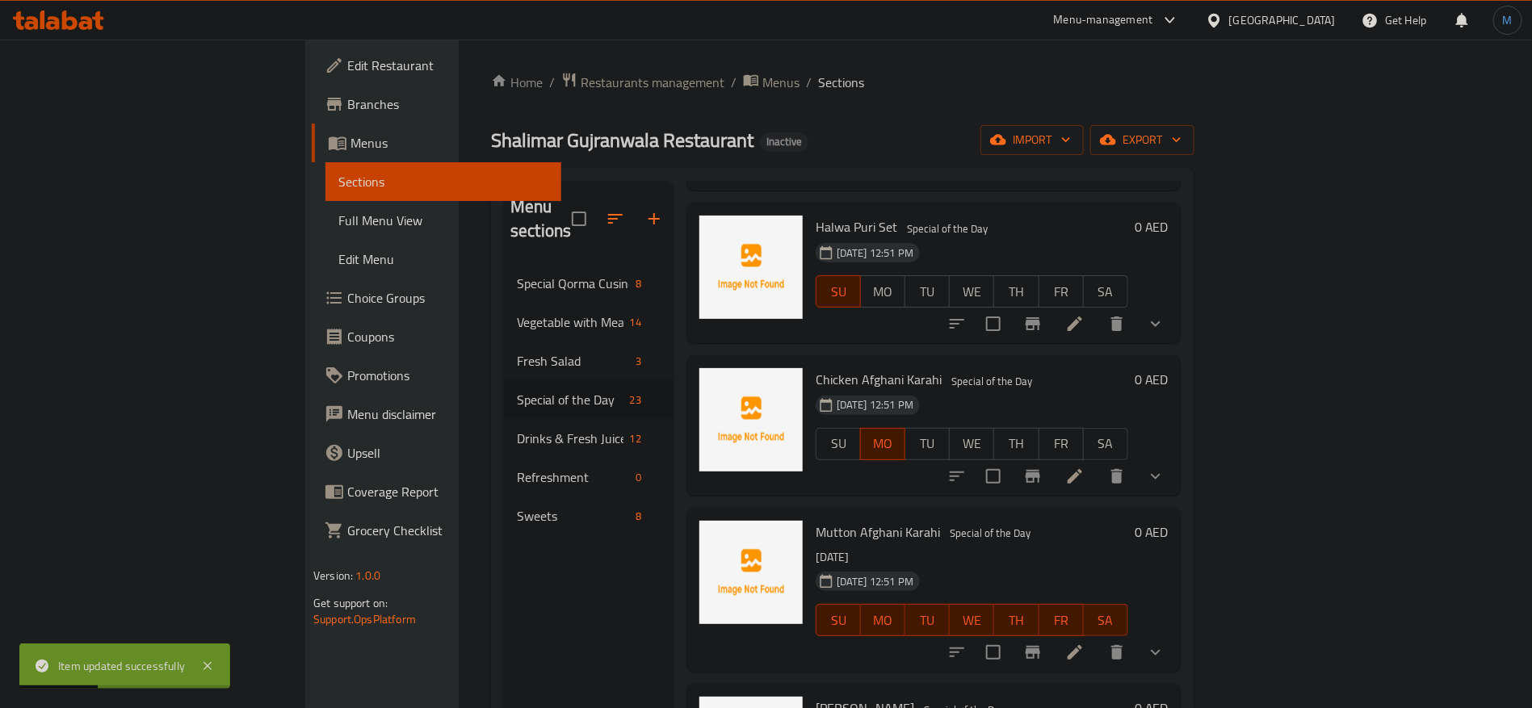
scroll to position [1851, 0]
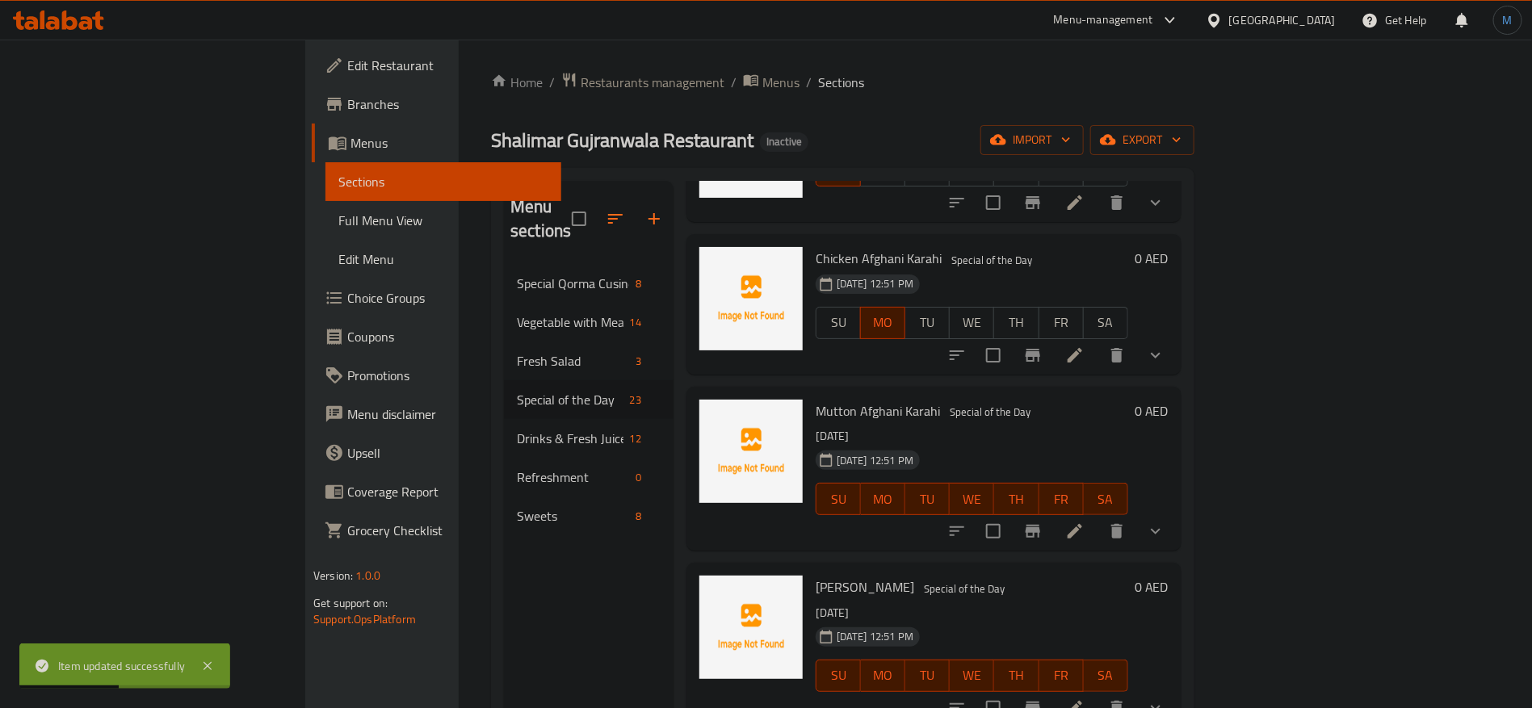
click at [1098, 517] on li at bounding box center [1075, 531] width 45 height 29
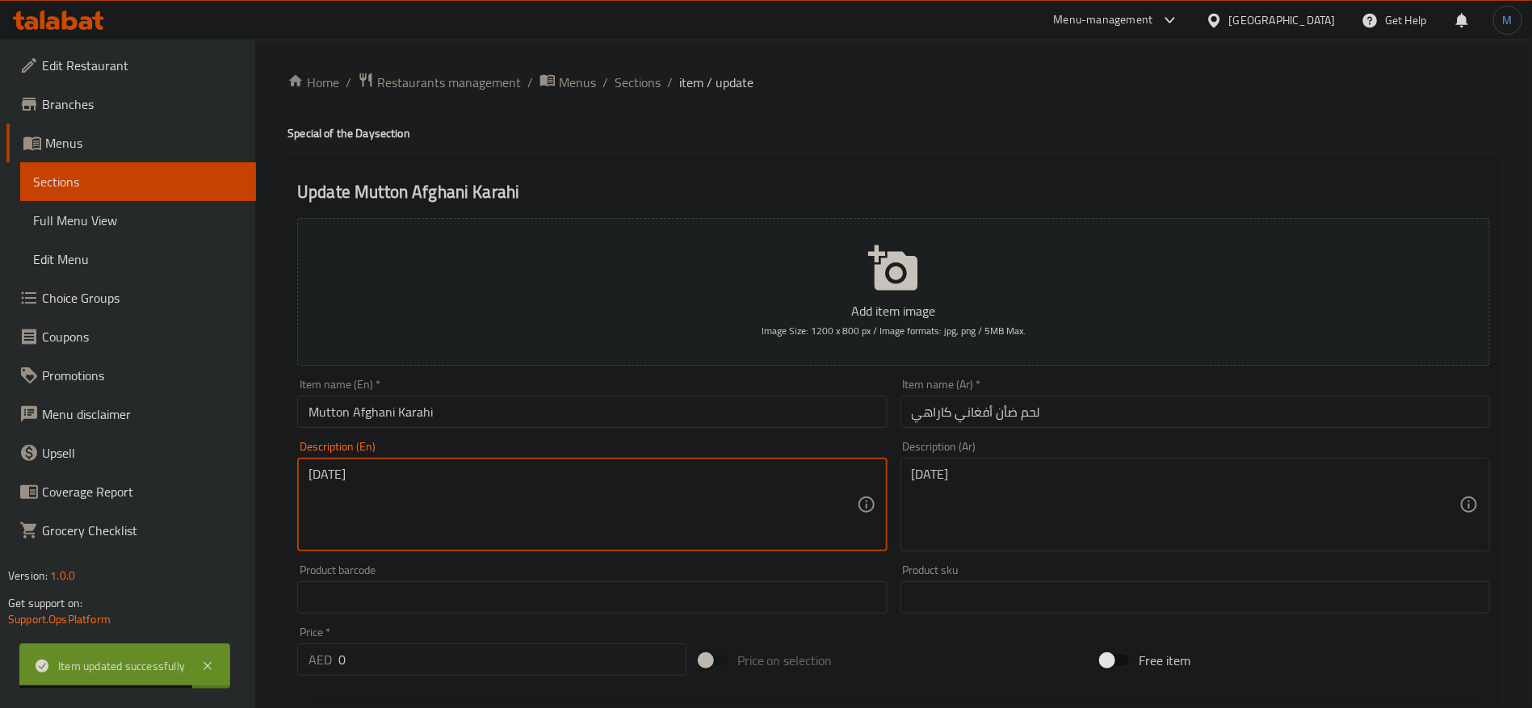
click at [788, 494] on textarea "[DATE]" at bounding box center [583, 505] width 548 height 77
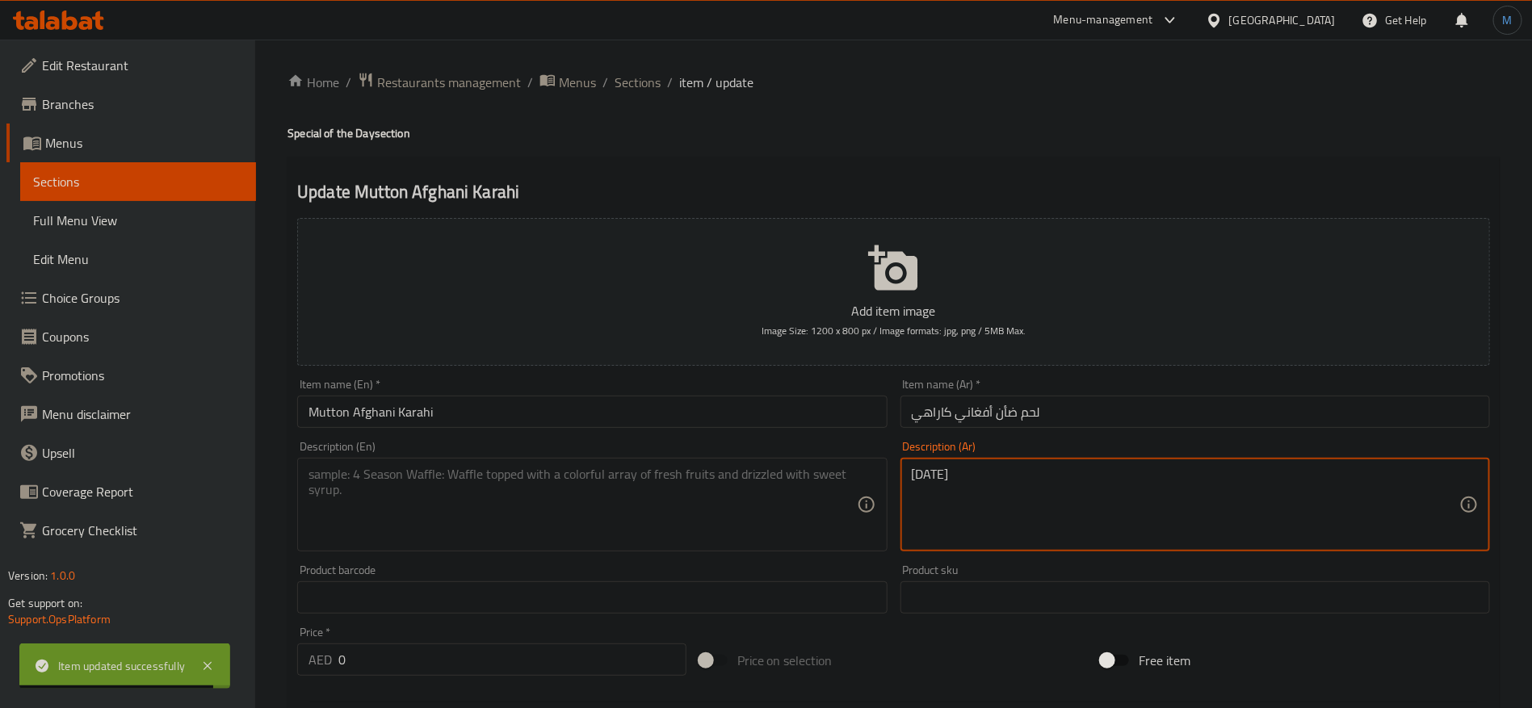
click at [1006, 493] on textarea "الإثنين" at bounding box center [1186, 505] width 548 height 77
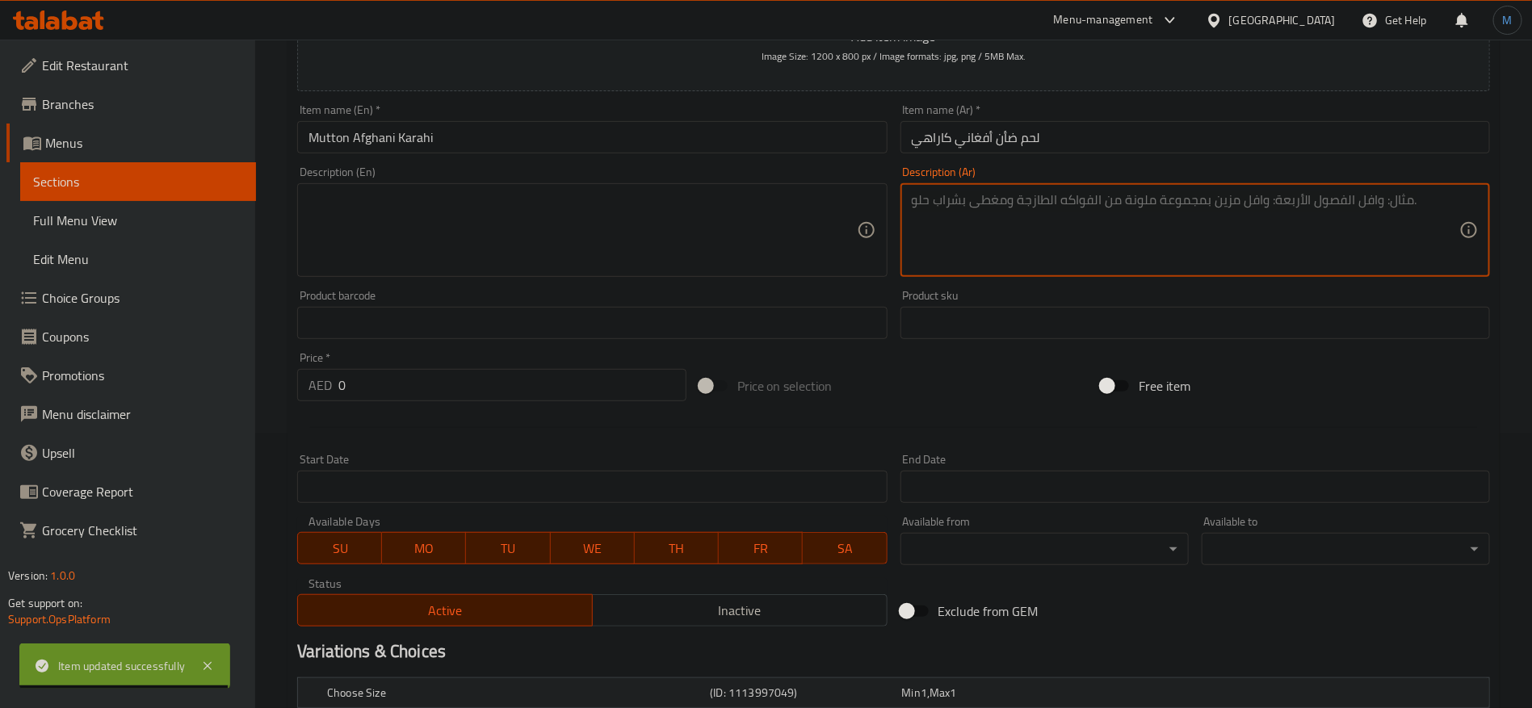
scroll to position [364, 0]
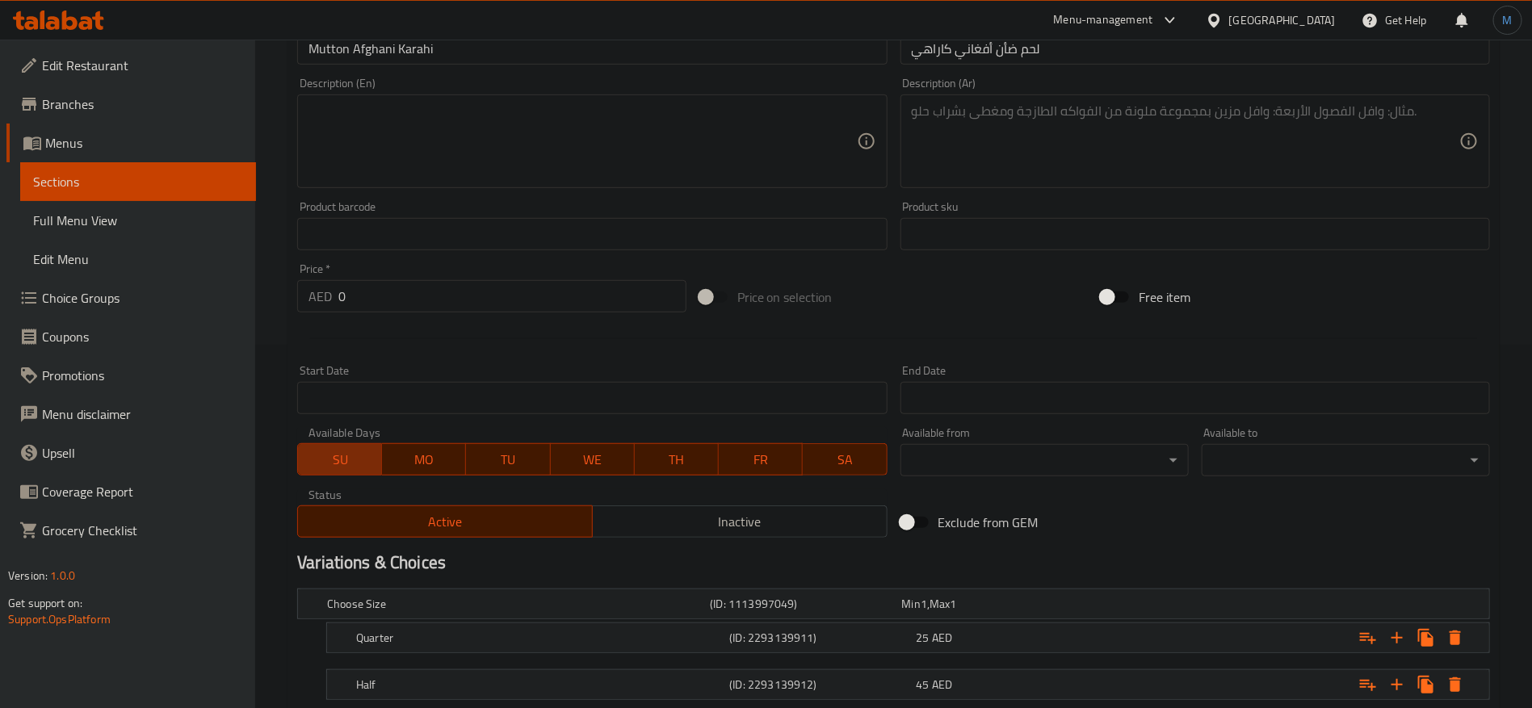
click at [349, 460] on span "SU" at bounding box center [340, 459] width 71 height 23
click at [532, 456] on span "TU" at bounding box center [508, 459] width 71 height 23
click at [637, 469] on button "TH" at bounding box center [677, 459] width 84 height 32
click at [714, 468] on button "TH" at bounding box center [676, 459] width 85 height 32
click at [758, 459] on span "FR" at bounding box center [760, 459] width 71 height 23
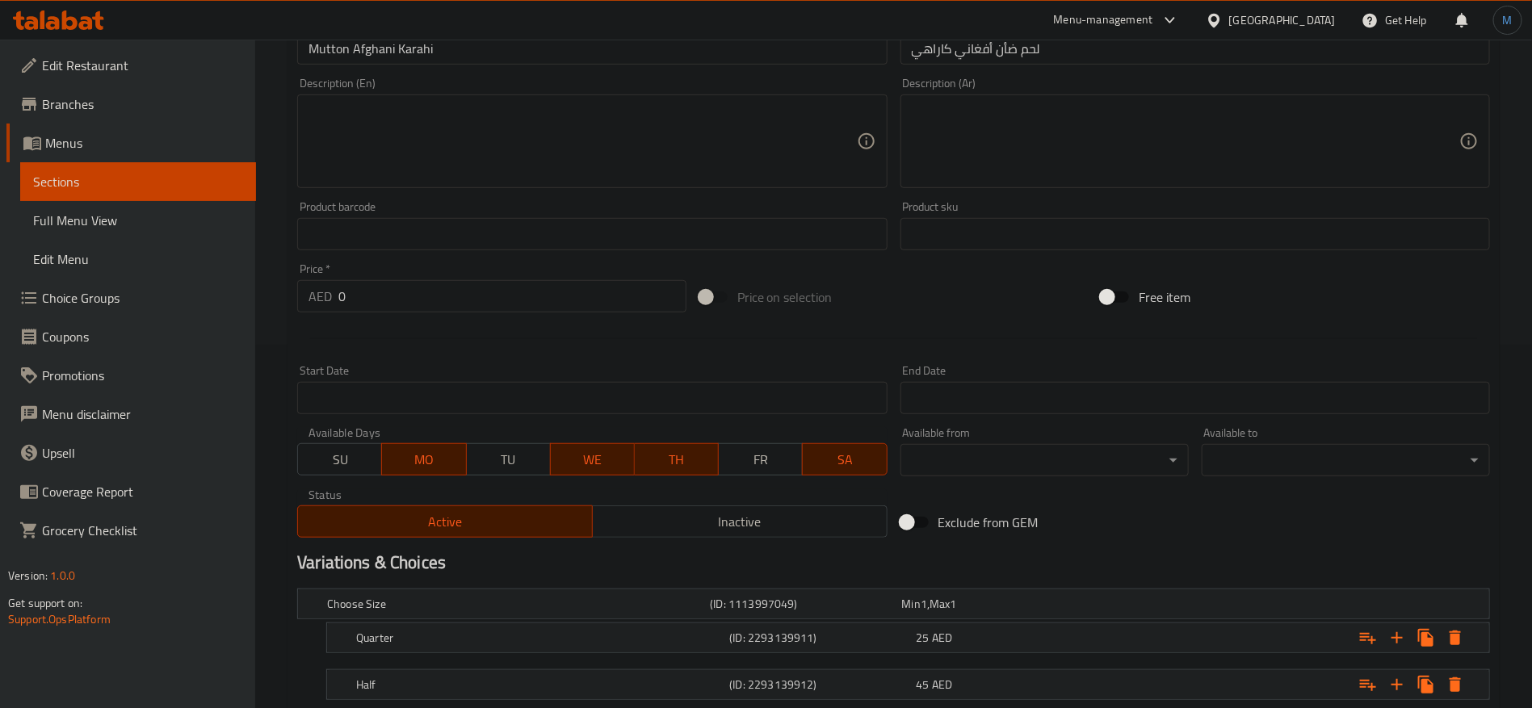
click at [843, 456] on span "SA" at bounding box center [844, 459] width 71 height 23
click at [670, 462] on span "TH" at bounding box center [676, 459] width 71 height 23
click at [628, 456] on span "WE" at bounding box center [592, 459] width 71 height 23
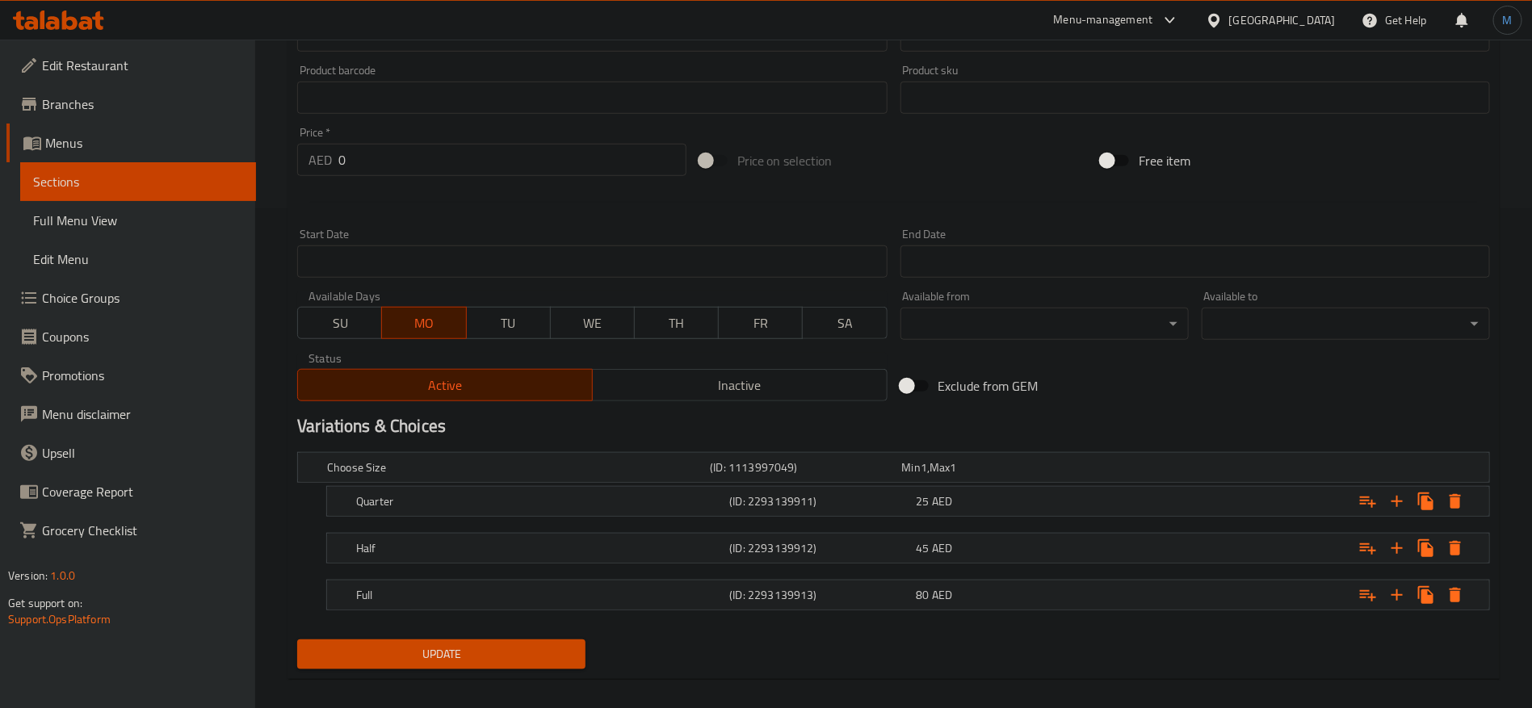
scroll to position [515, 0]
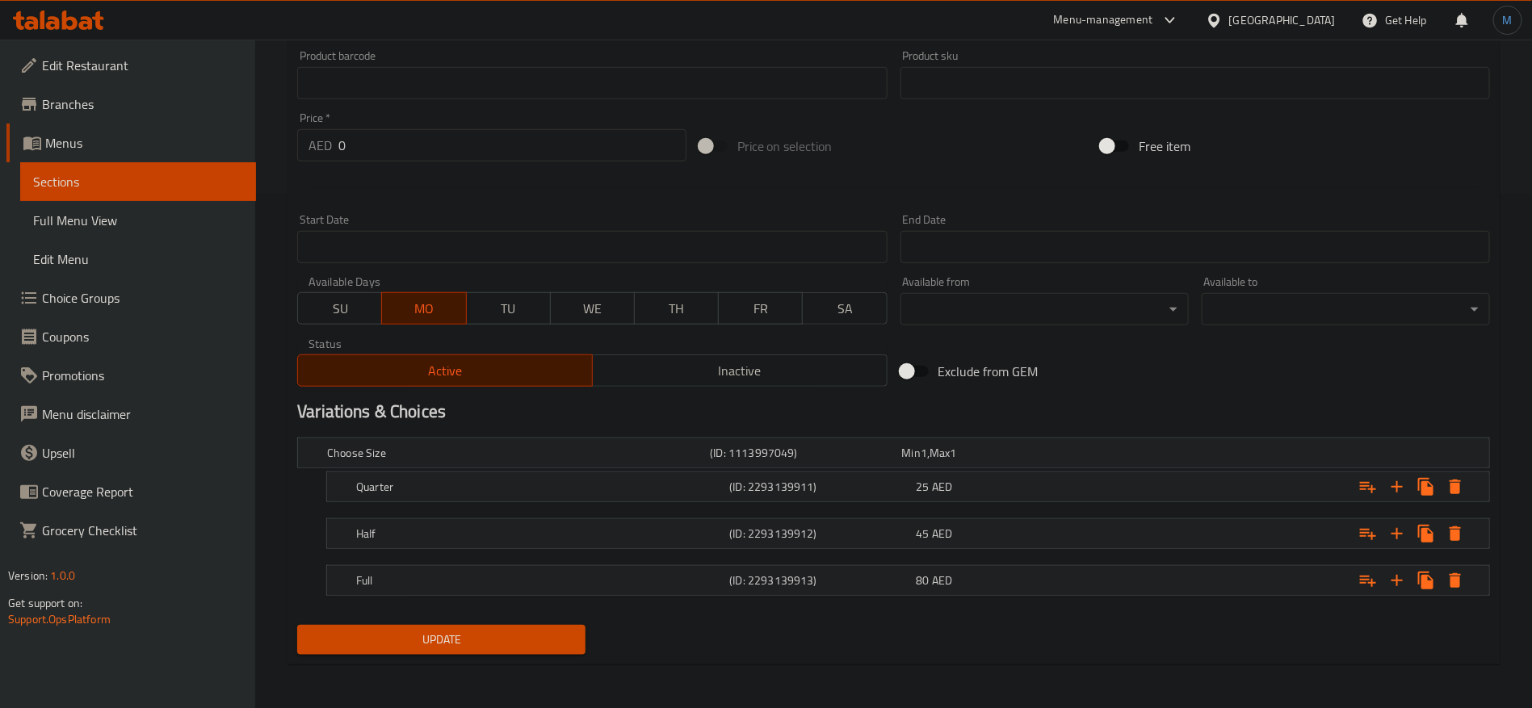
click at [559, 619] on div "Update" at bounding box center [441, 640] width 301 height 43
click at [566, 626] on button "Update" at bounding box center [441, 640] width 288 height 30
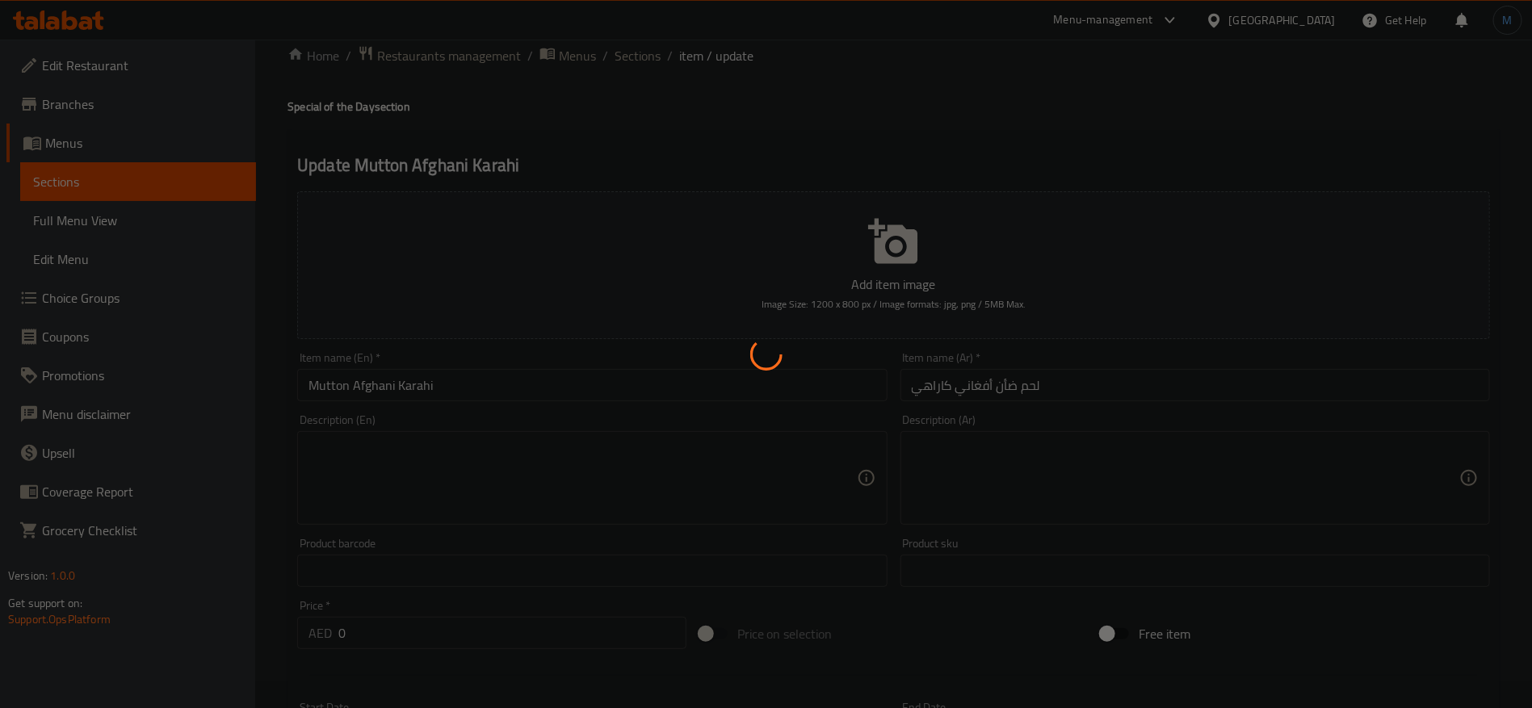
scroll to position [0, 0]
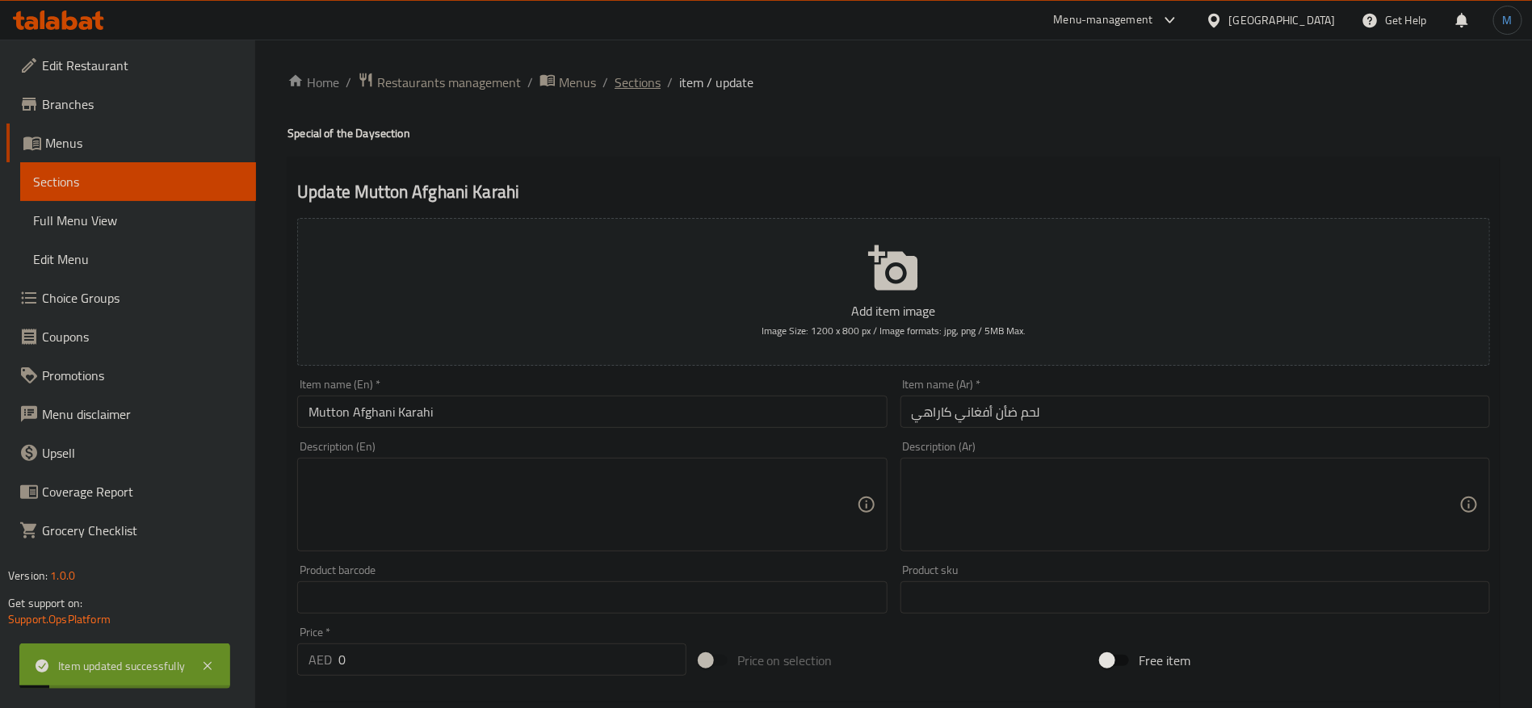
click at [637, 88] on span "Sections" at bounding box center [638, 82] width 46 height 19
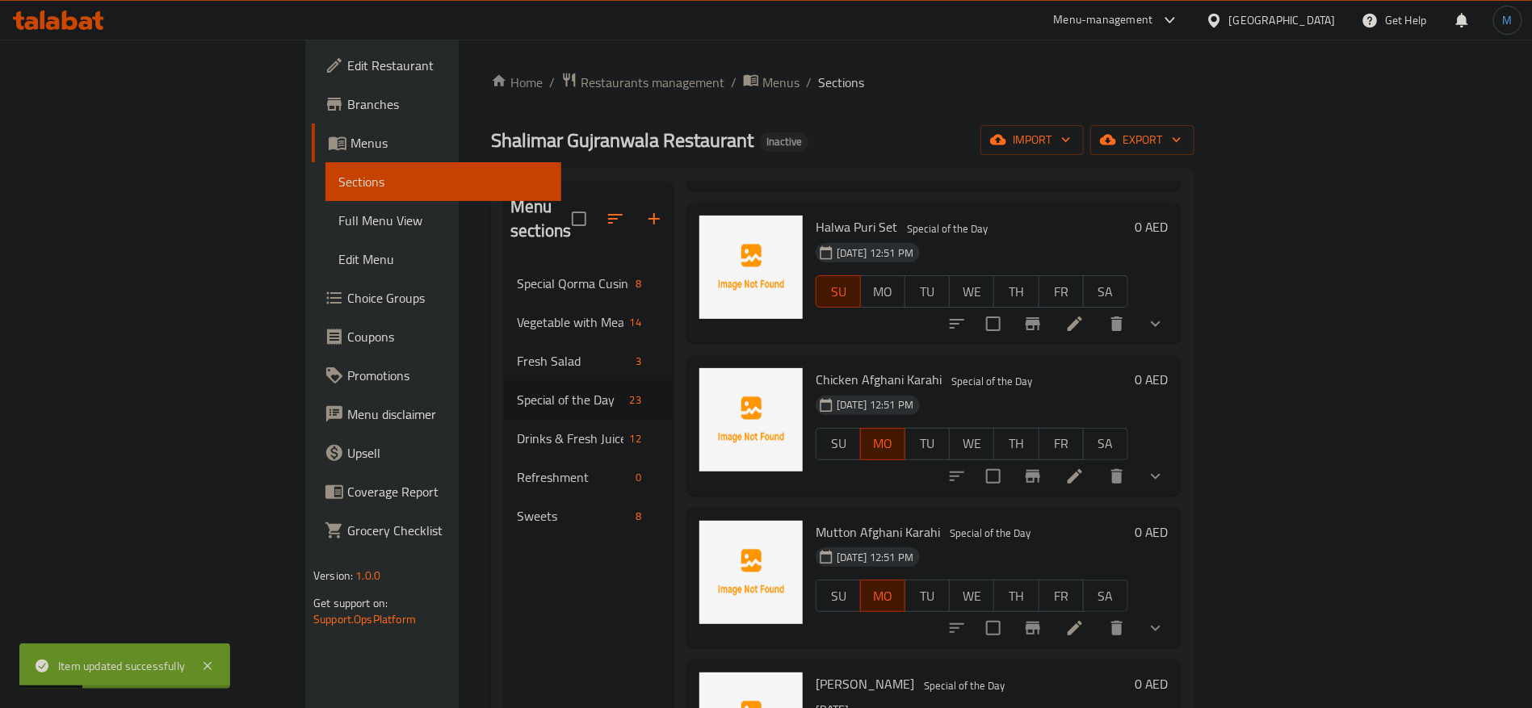
scroll to position [1973, 0]
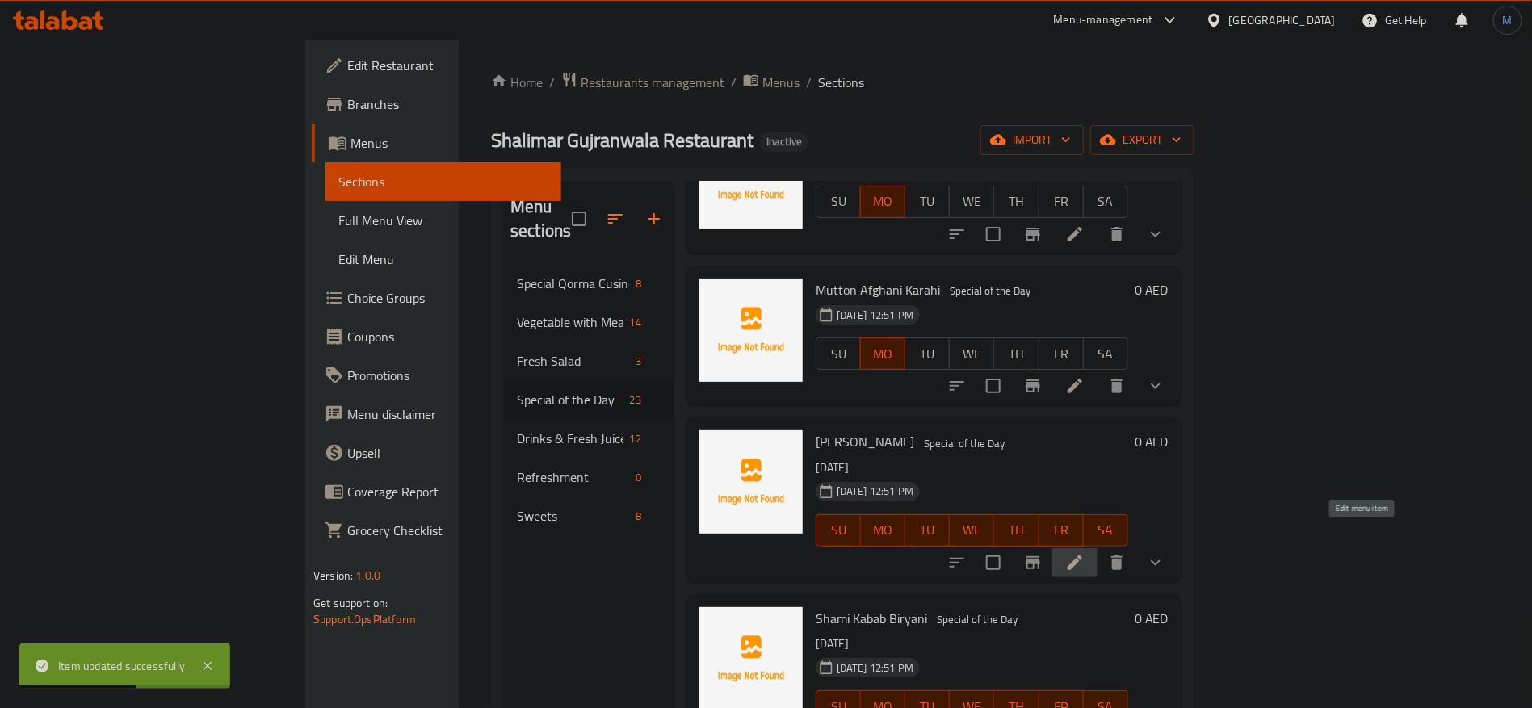
click at [1082, 556] on icon at bounding box center [1075, 563] width 15 height 15
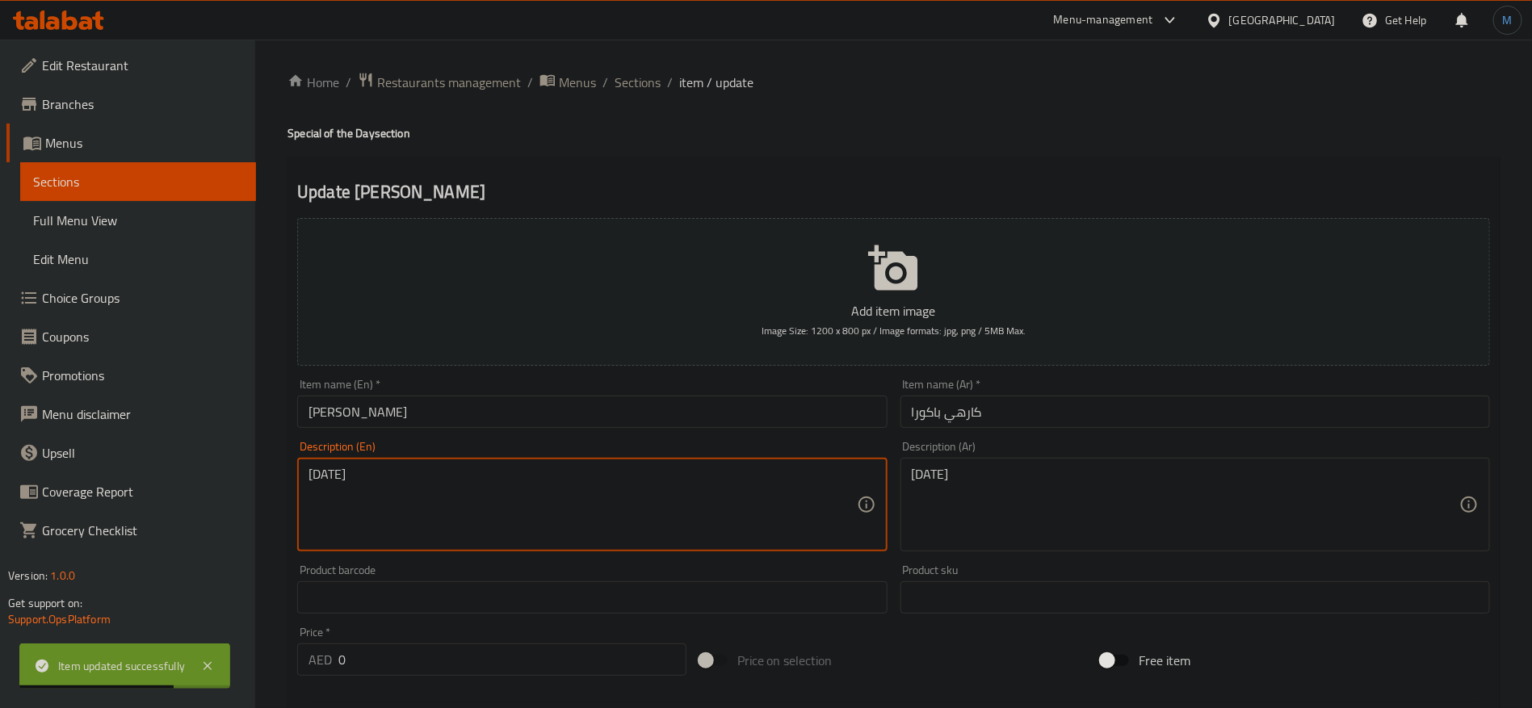
click at [825, 475] on textarea "[DATE]" at bounding box center [583, 505] width 548 height 77
type textarea "Monda"
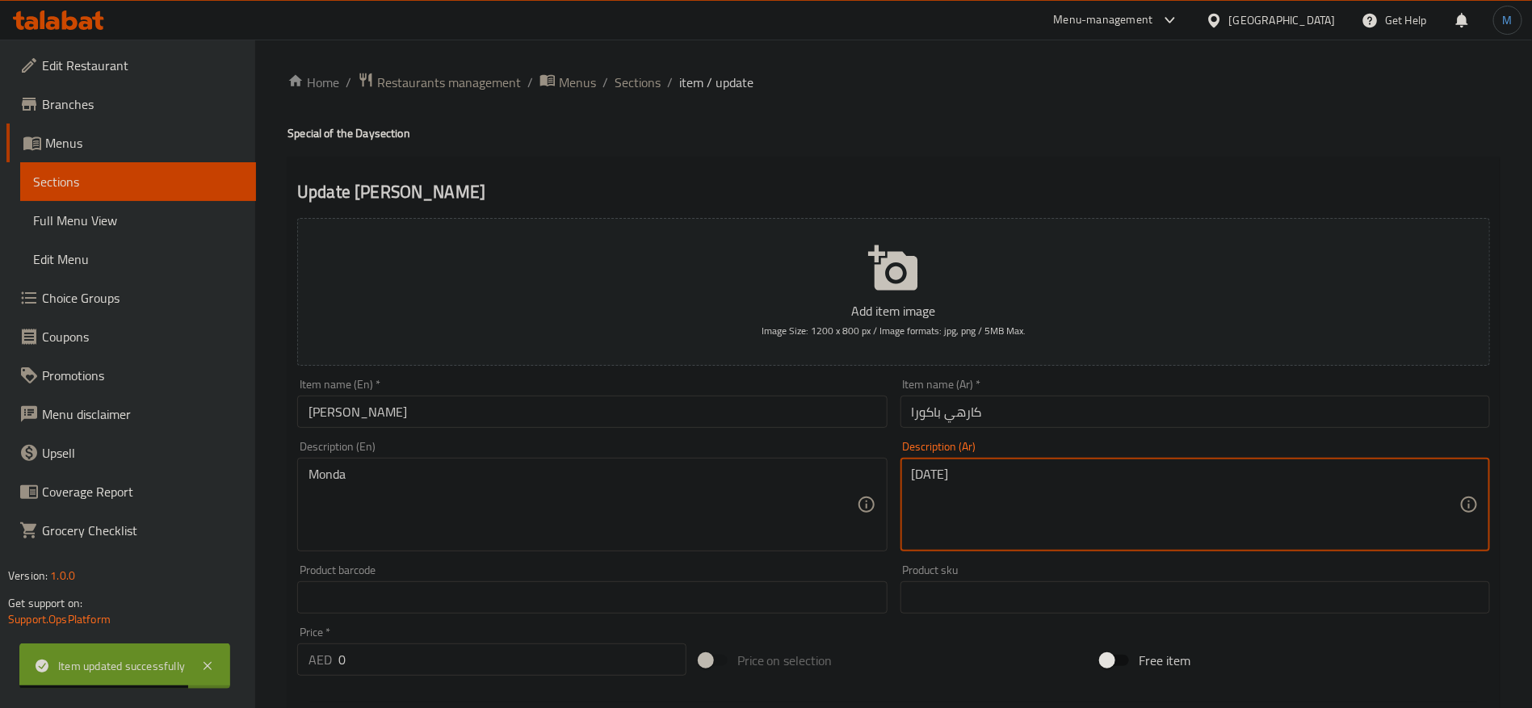
click at [1020, 509] on textarea "الإثنين" at bounding box center [1186, 505] width 548 height 77
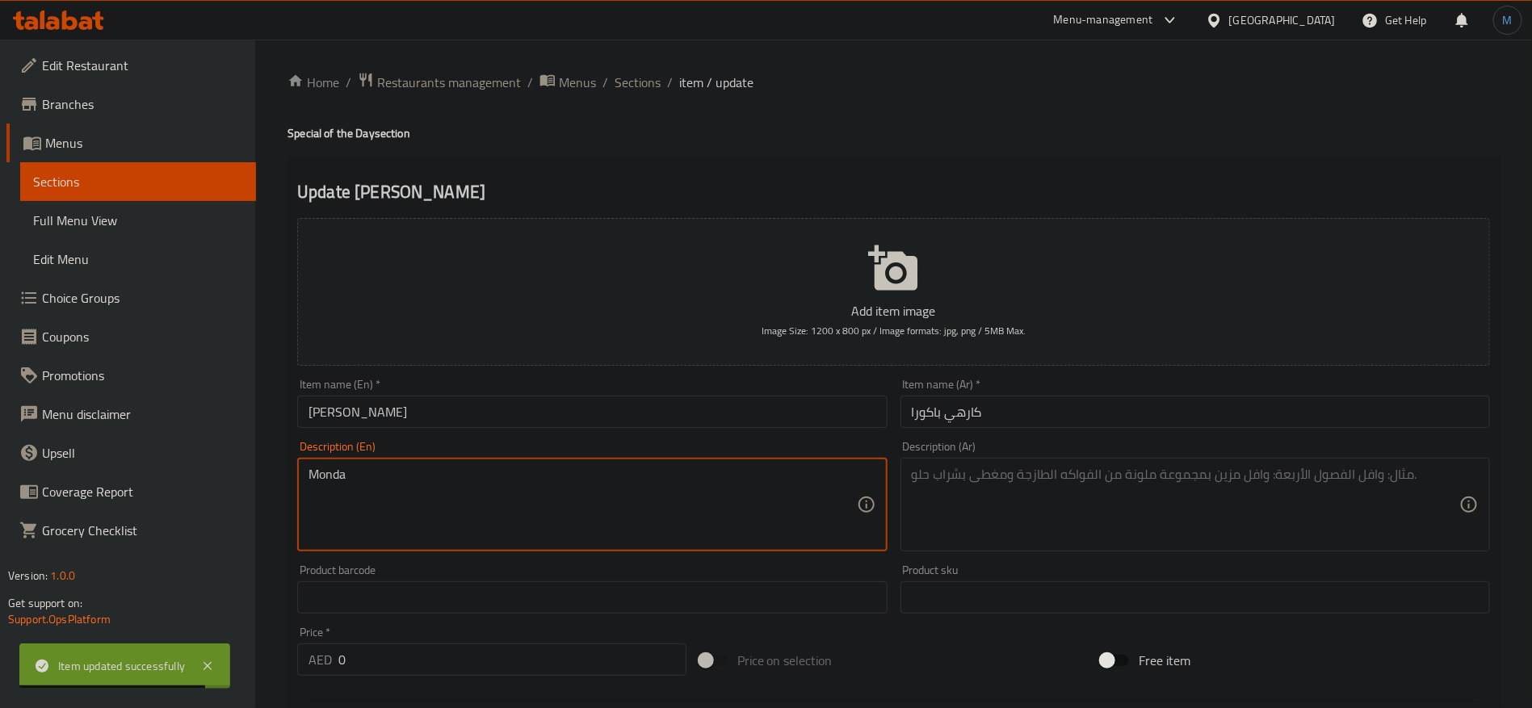
click at [590, 468] on textarea "Monda" at bounding box center [583, 505] width 548 height 77
click at [589, 413] on input "[PERSON_NAME]" at bounding box center [592, 412] width 590 height 32
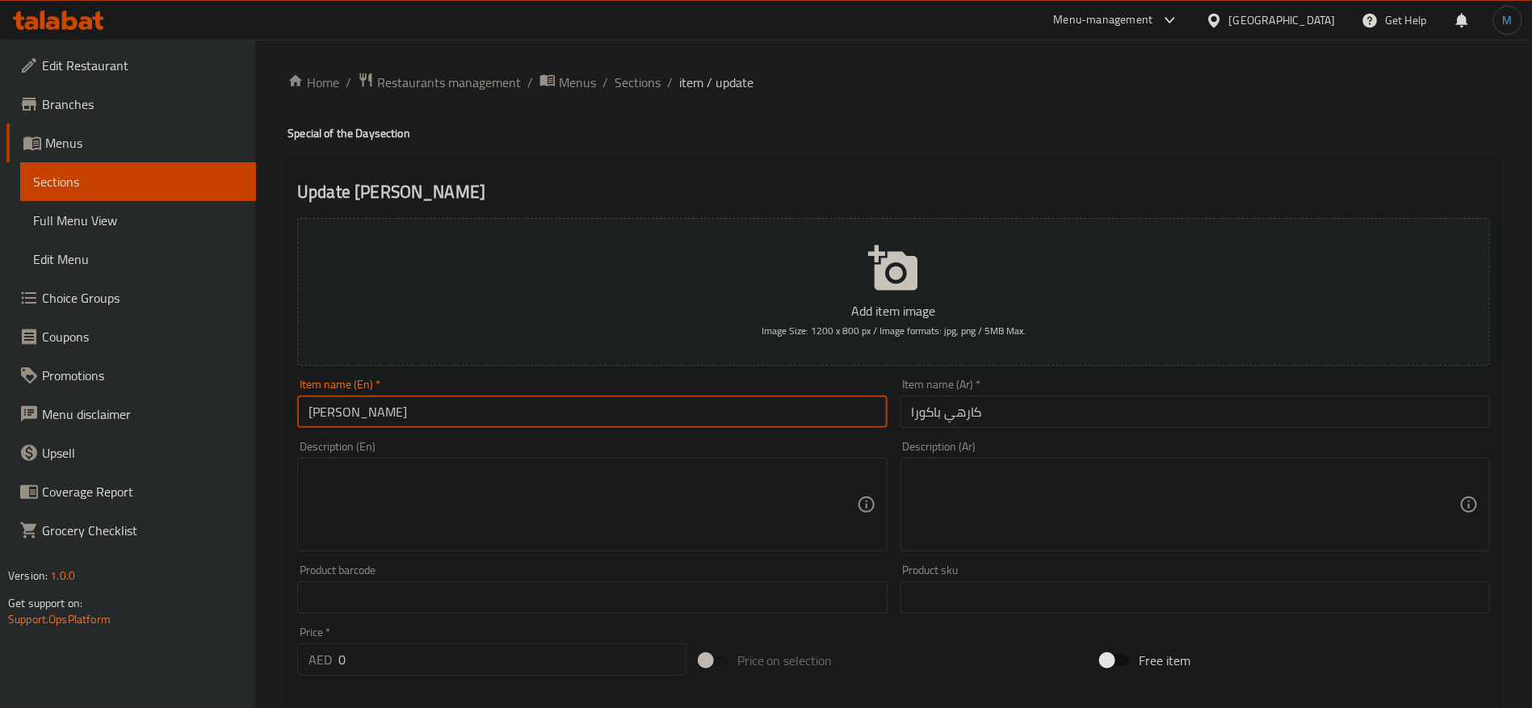
paste input "Pakora Karhi"
type input "Pakora Karhi"
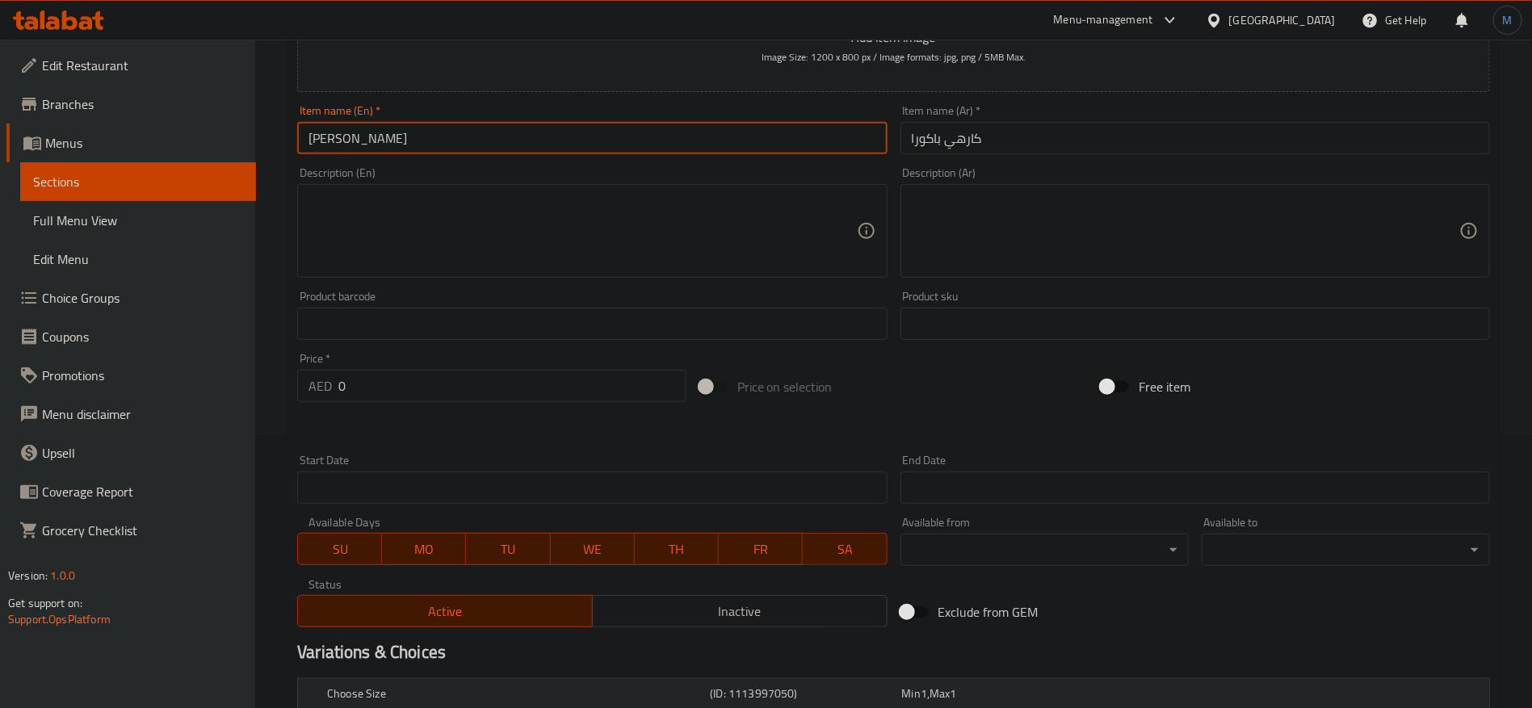
scroll to position [485, 0]
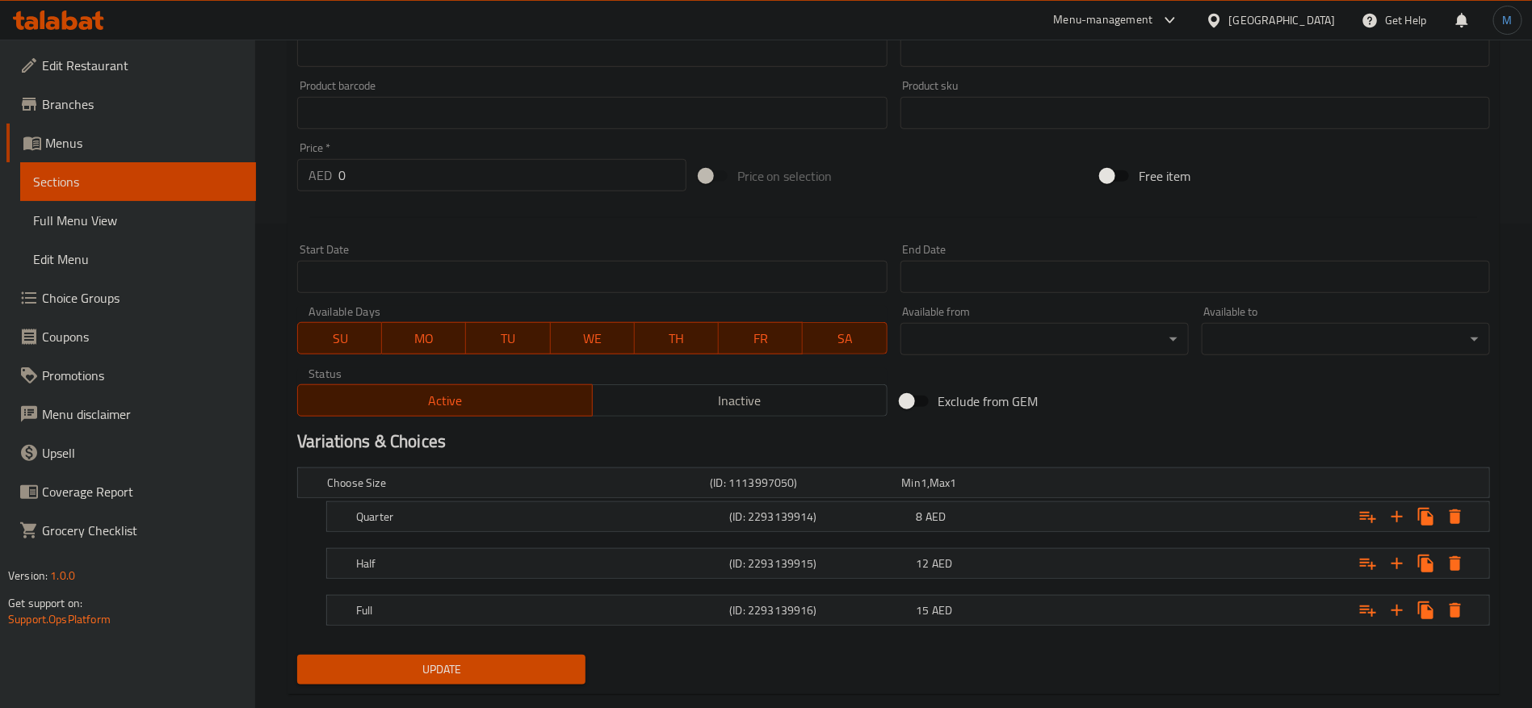
click at [334, 345] on span "SU" at bounding box center [340, 338] width 71 height 23
click at [506, 340] on span "TU" at bounding box center [508, 338] width 71 height 23
click at [606, 343] on span "WE" at bounding box center [592, 338] width 71 height 23
click at [690, 345] on span "TH" at bounding box center [676, 338] width 71 height 23
click at [773, 332] on span "FR" at bounding box center [760, 338] width 71 height 23
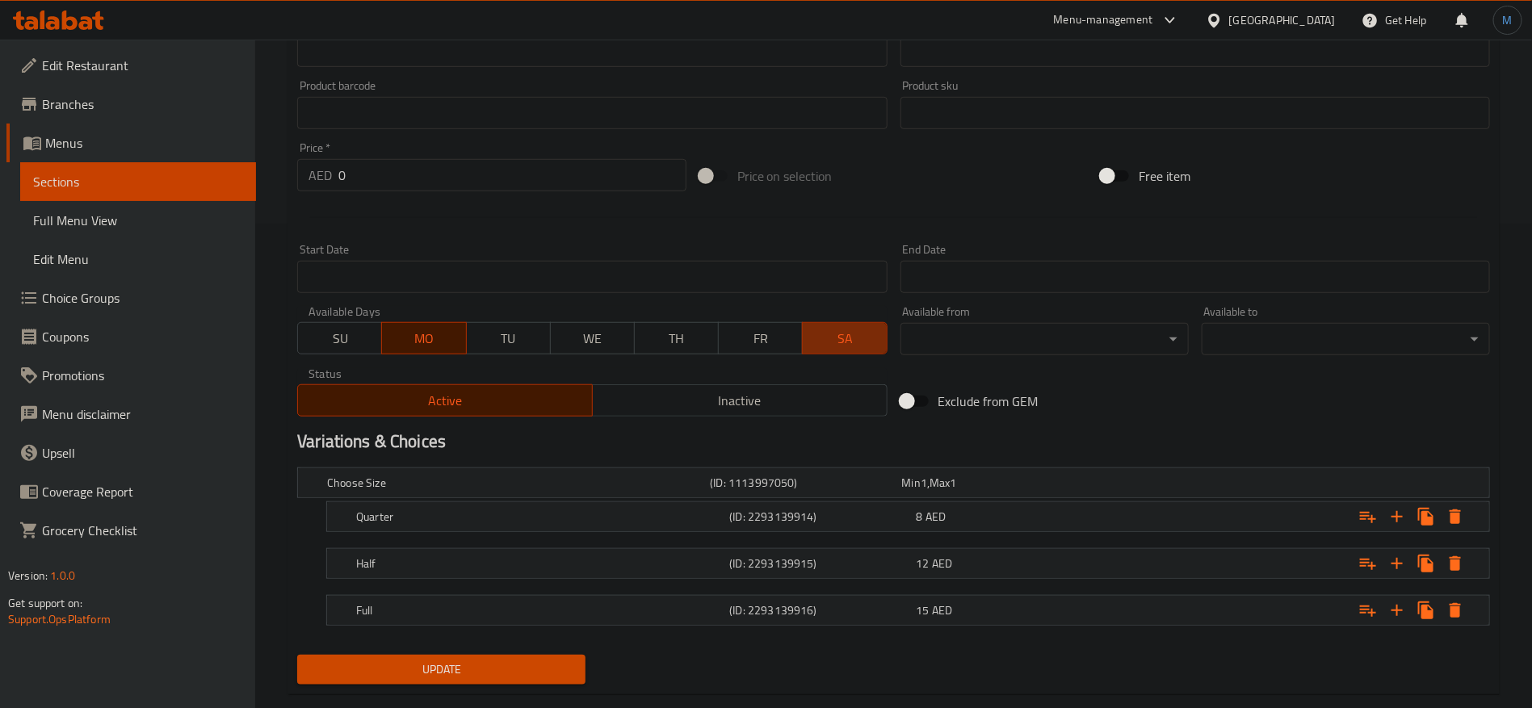
click at [816, 333] on span "SA" at bounding box center [844, 338] width 71 height 23
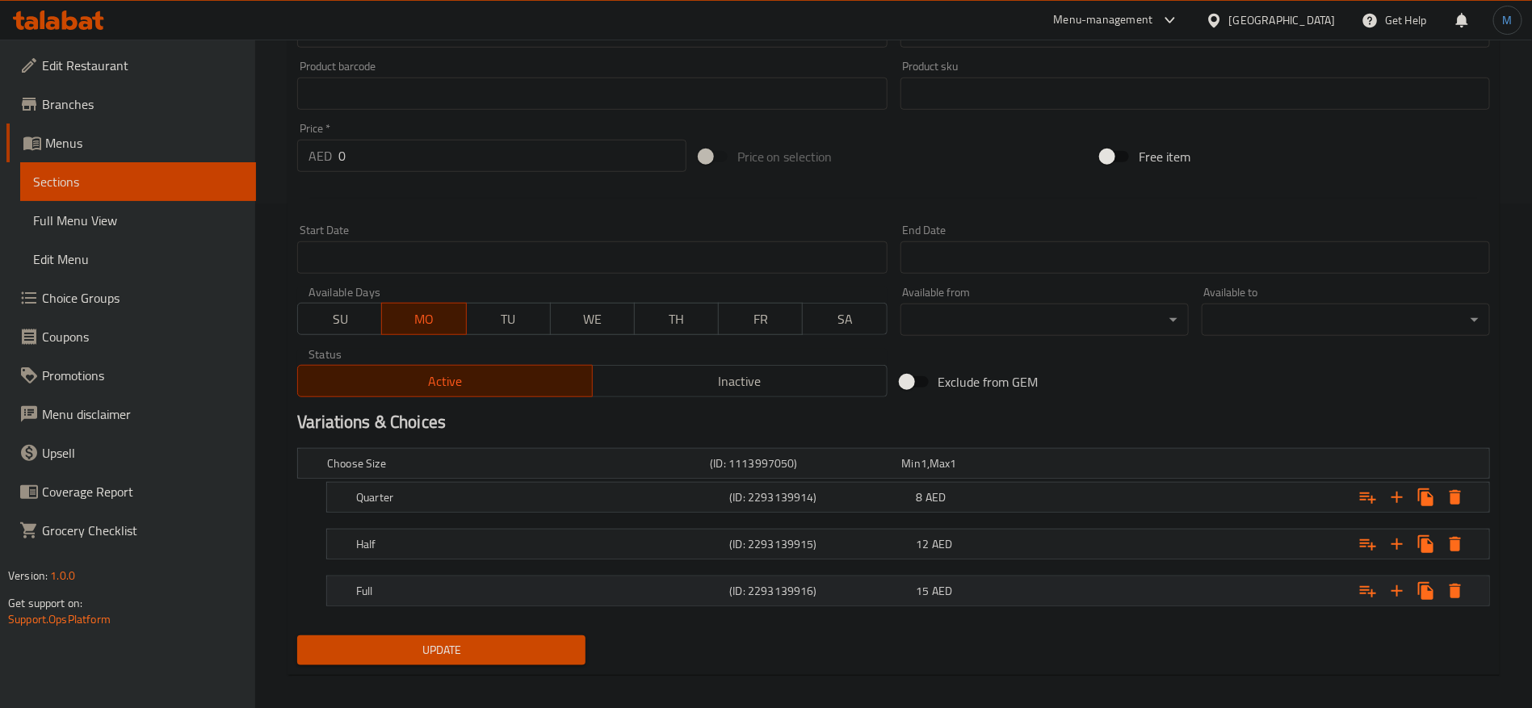
scroll to position [515, 0]
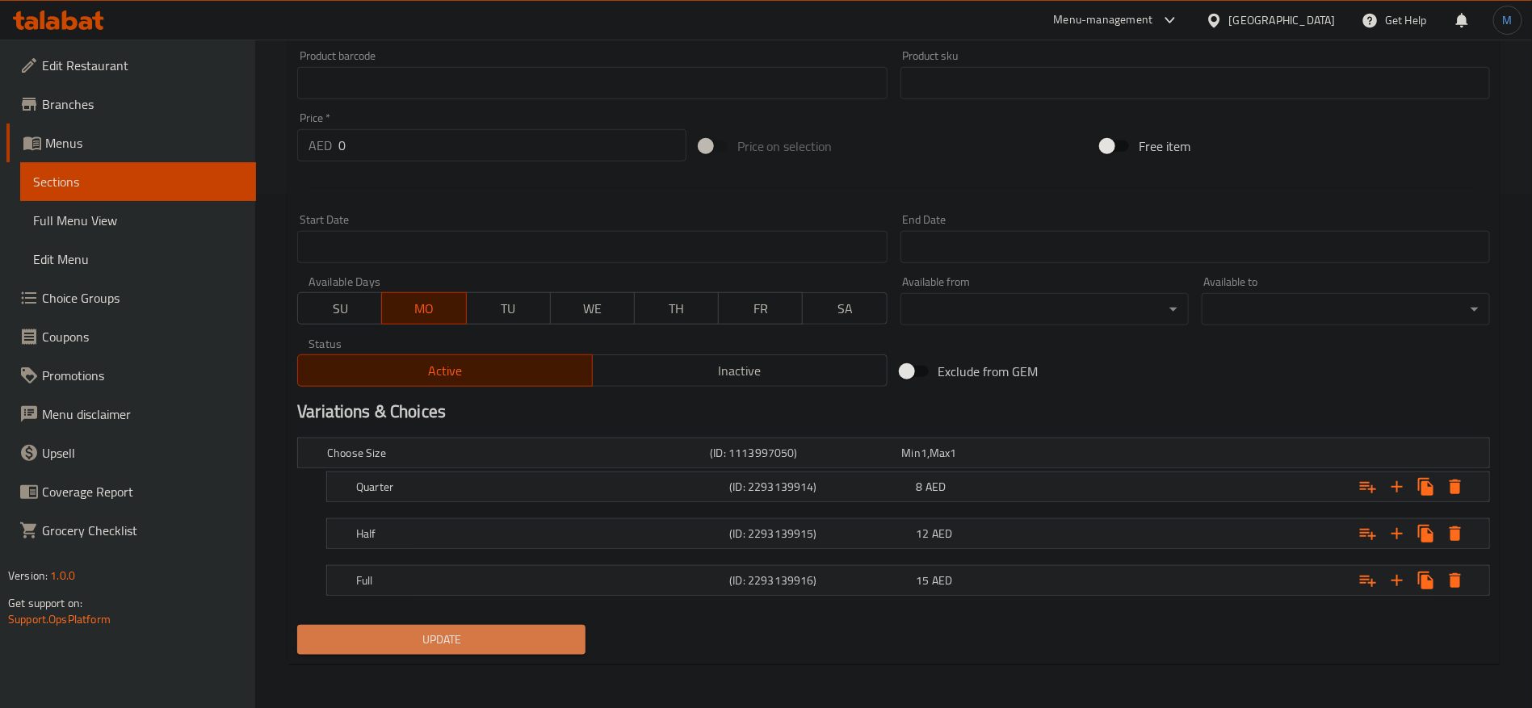
click at [485, 653] on button "Update" at bounding box center [441, 640] width 288 height 30
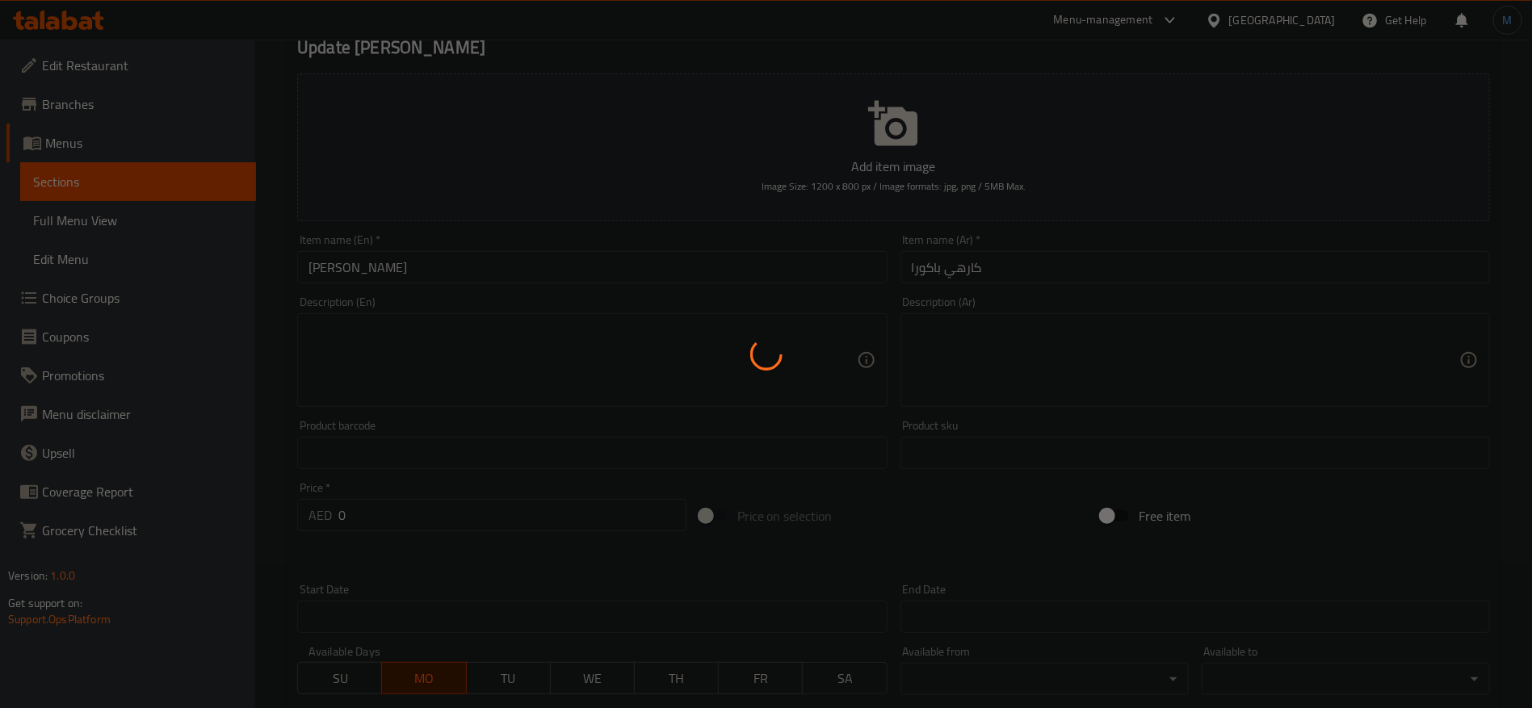
scroll to position [0, 0]
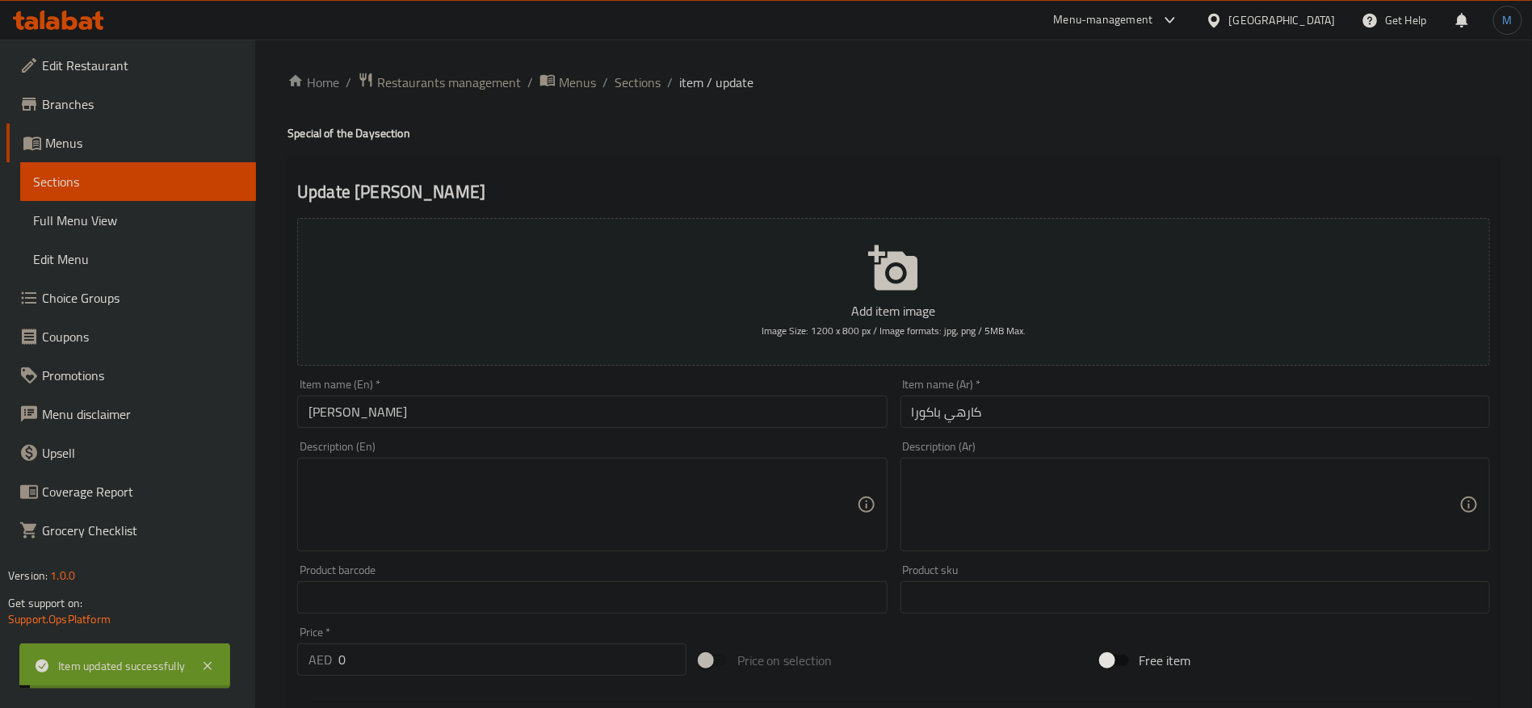
click at [530, 427] on input "Pakora Karhi" at bounding box center [592, 412] width 590 height 32
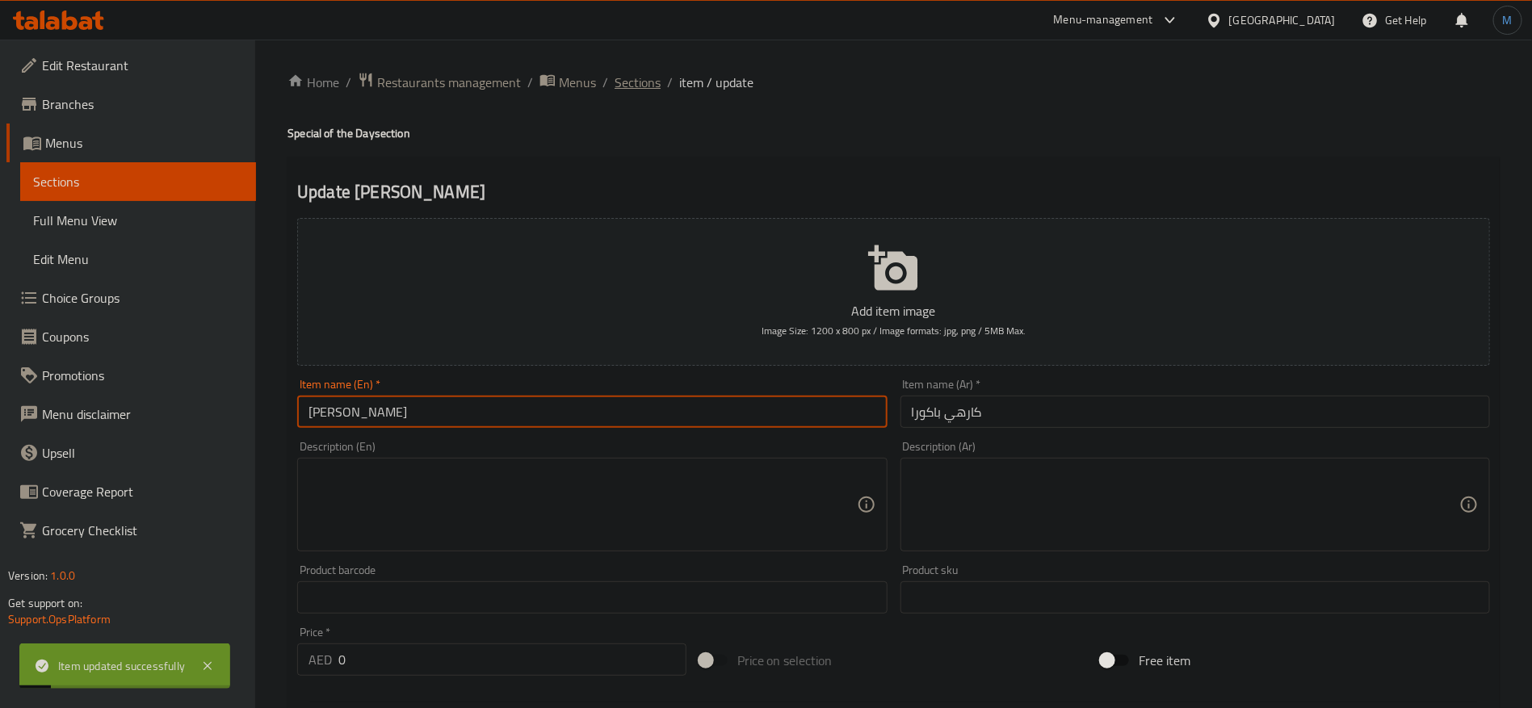
click at [632, 90] on span "Sections" at bounding box center [638, 82] width 46 height 19
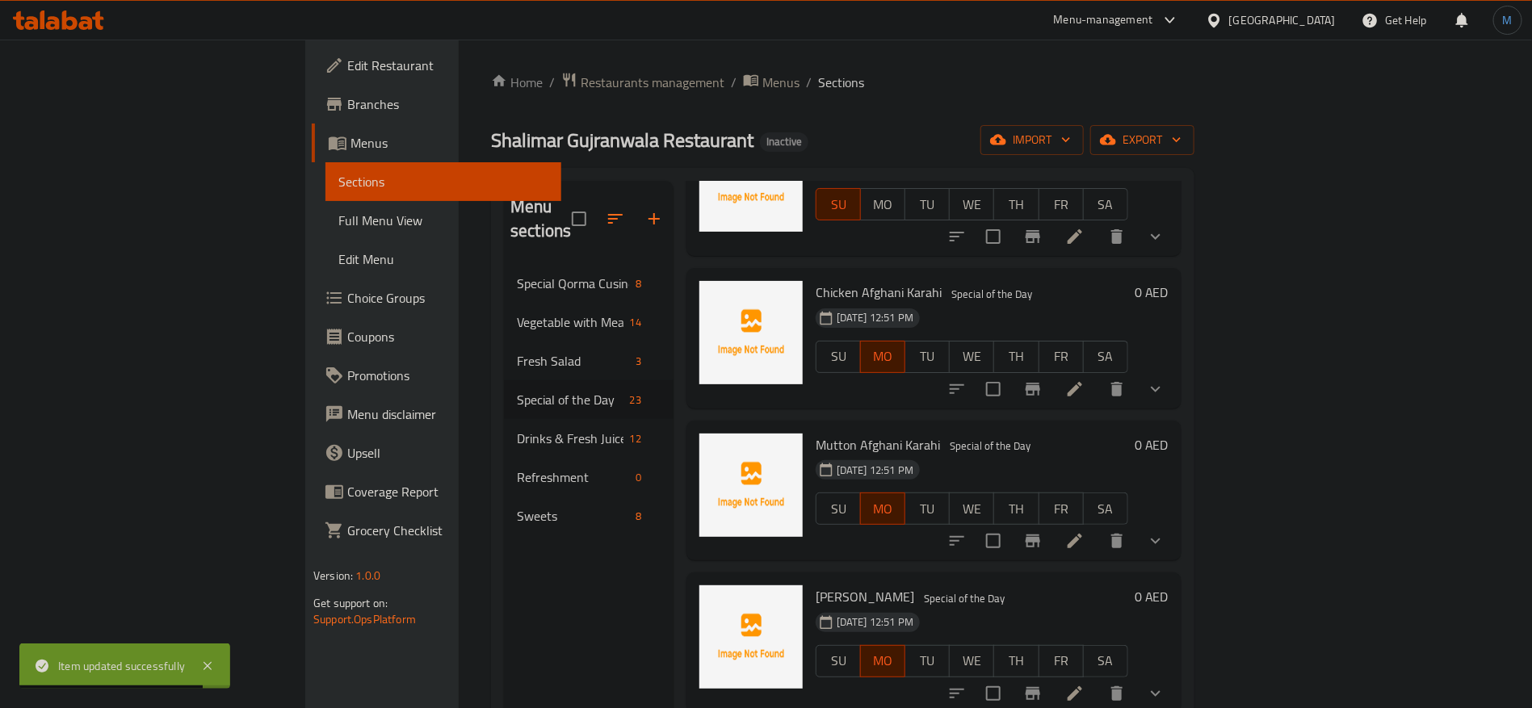
scroll to position [2060, 0]
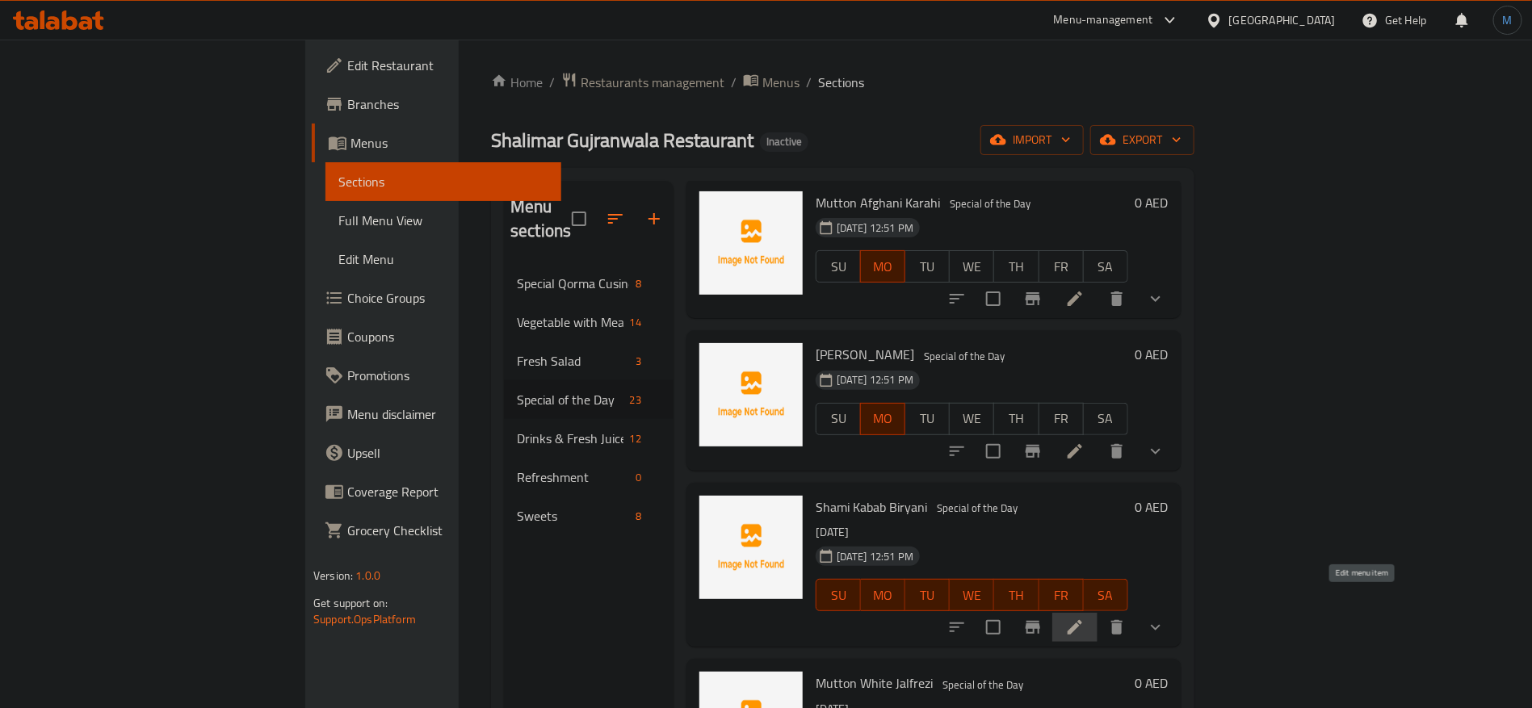
click at [1082, 620] on icon at bounding box center [1075, 627] width 15 height 15
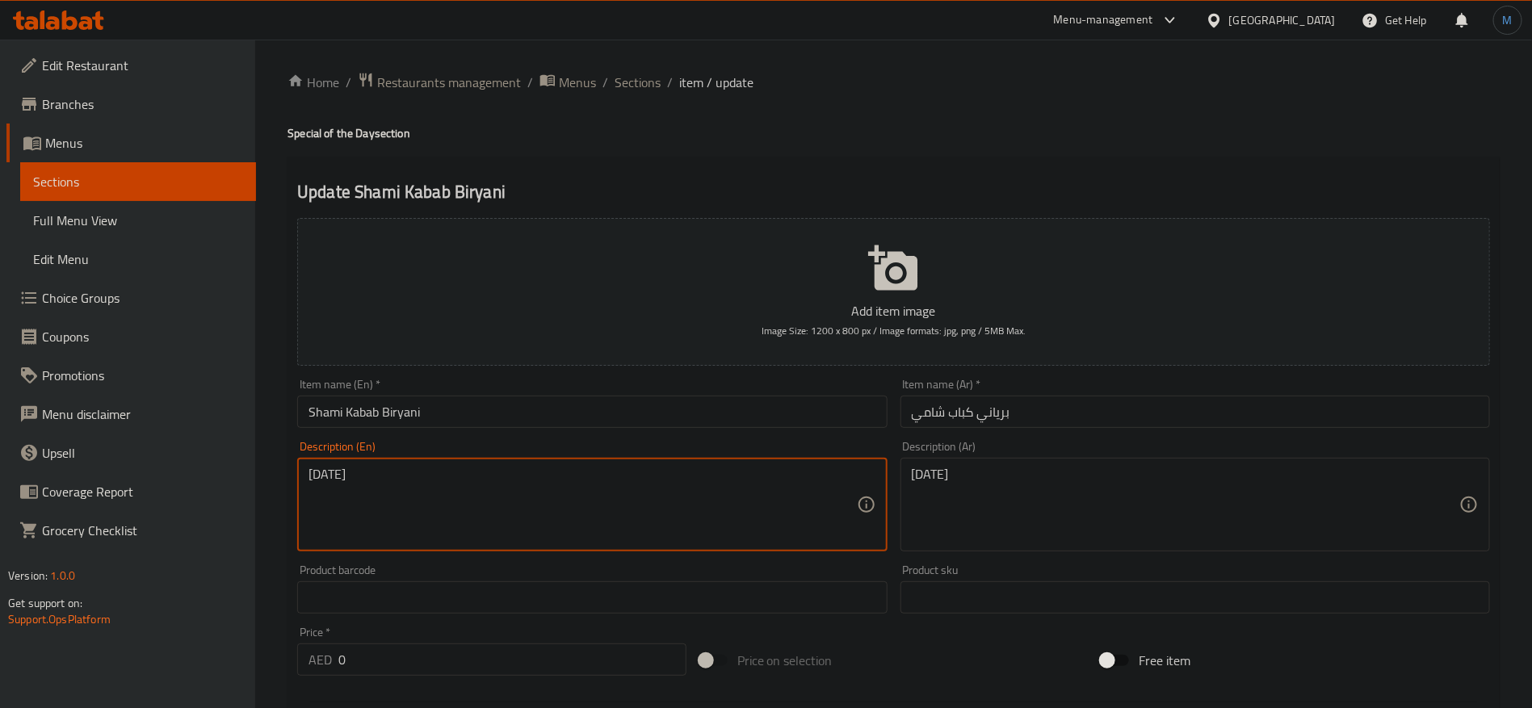
click at [452, 507] on textarea "[DATE]" at bounding box center [583, 505] width 548 height 77
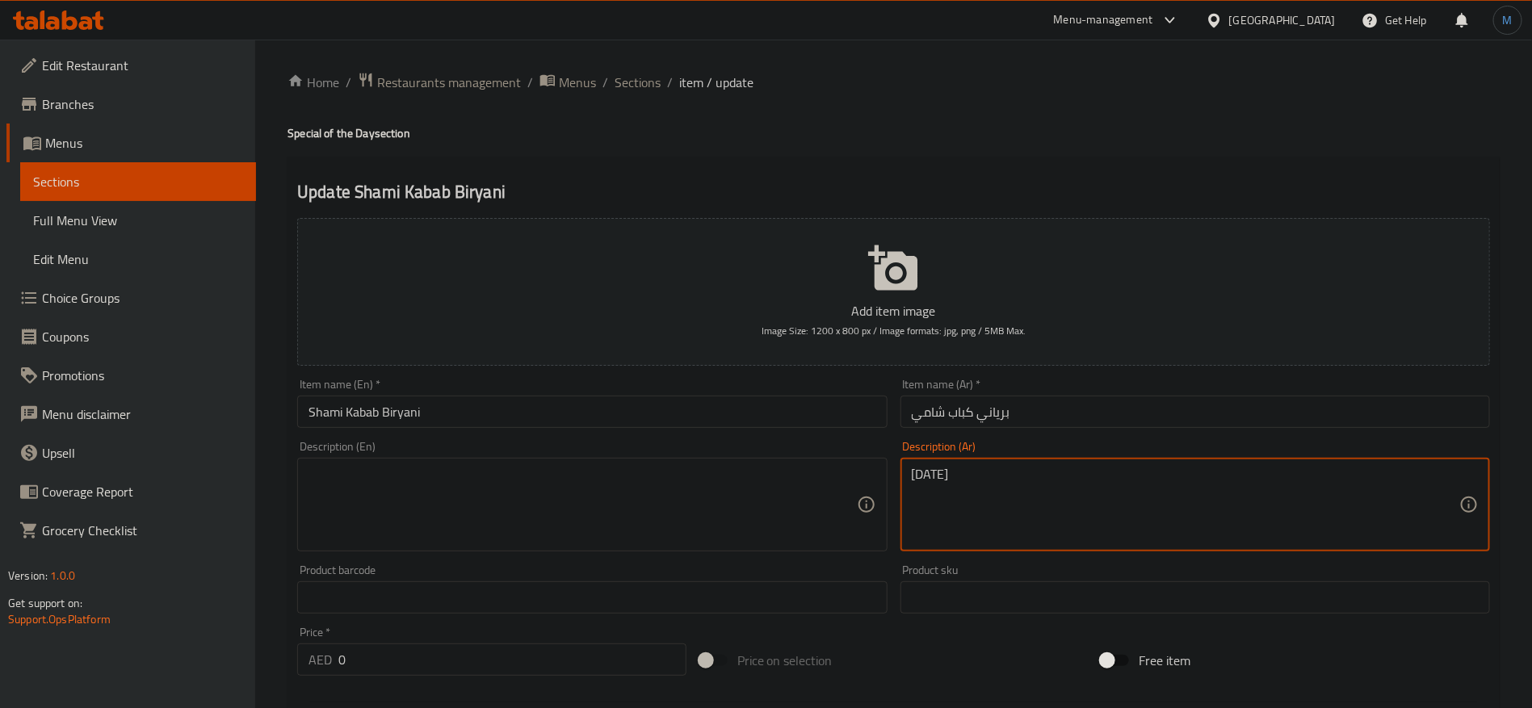
click at [1200, 528] on textarea "الإثنين" at bounding box center [1186, 505] width 548 height 77
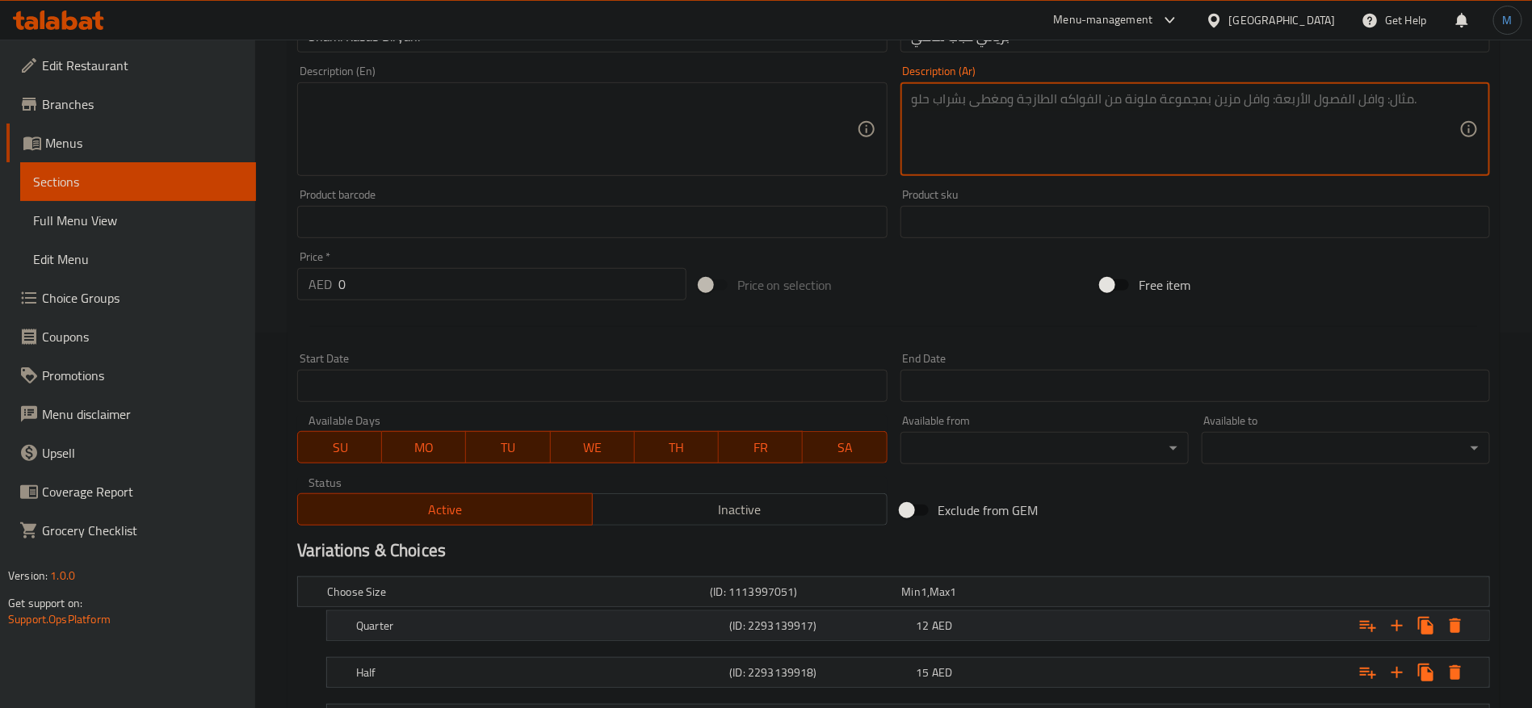
scroll to position [515, 0]
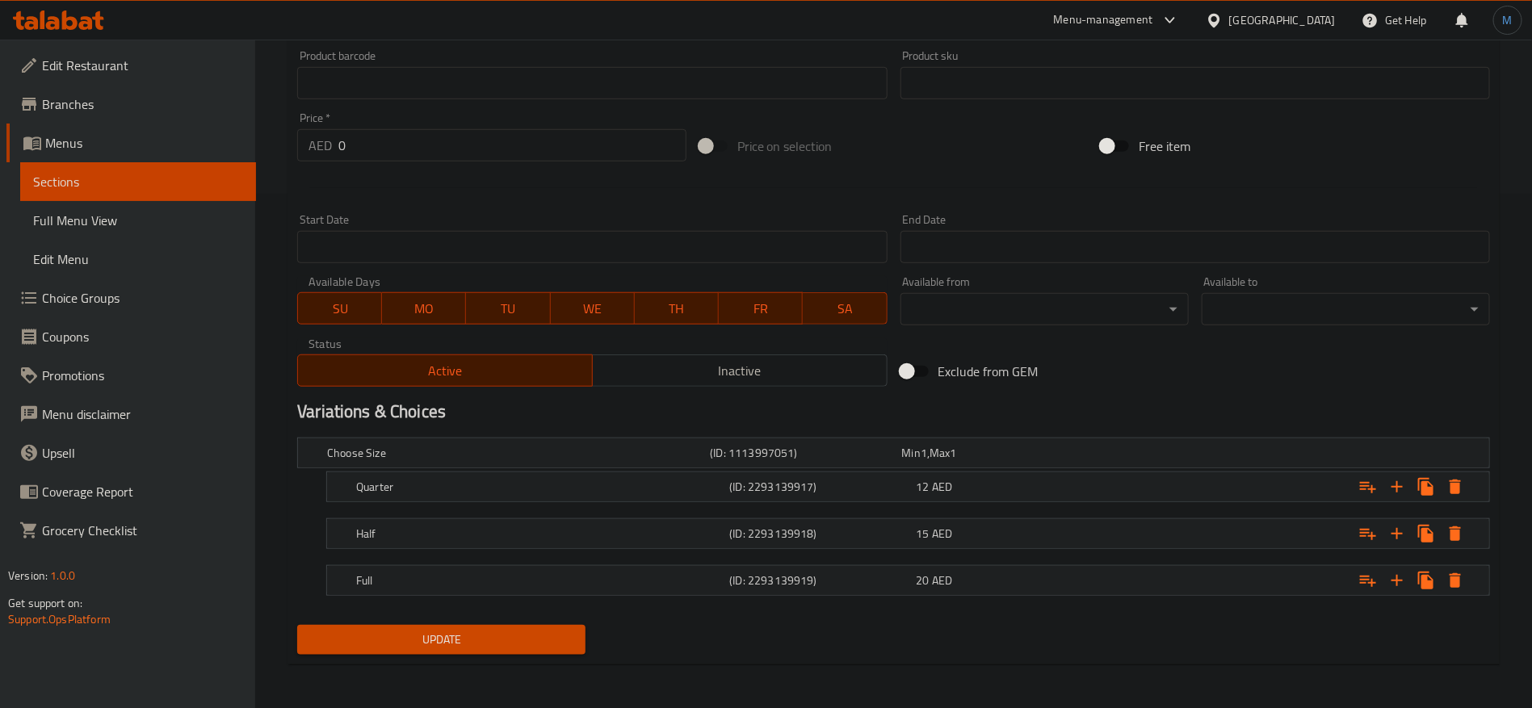
click at [348, 312] on span "SU" at bounding box center [340, 308] width 71 height 23
click at [523, 300] on span "TU" at bounding box center [508, 308] width 71 height 23
click at [609, 304] on span "WE" at bounding box center [592, 308] width 71 height 23
click at [684, 308] on span "TH" at bounding box center [676, 308] width 71 height 23
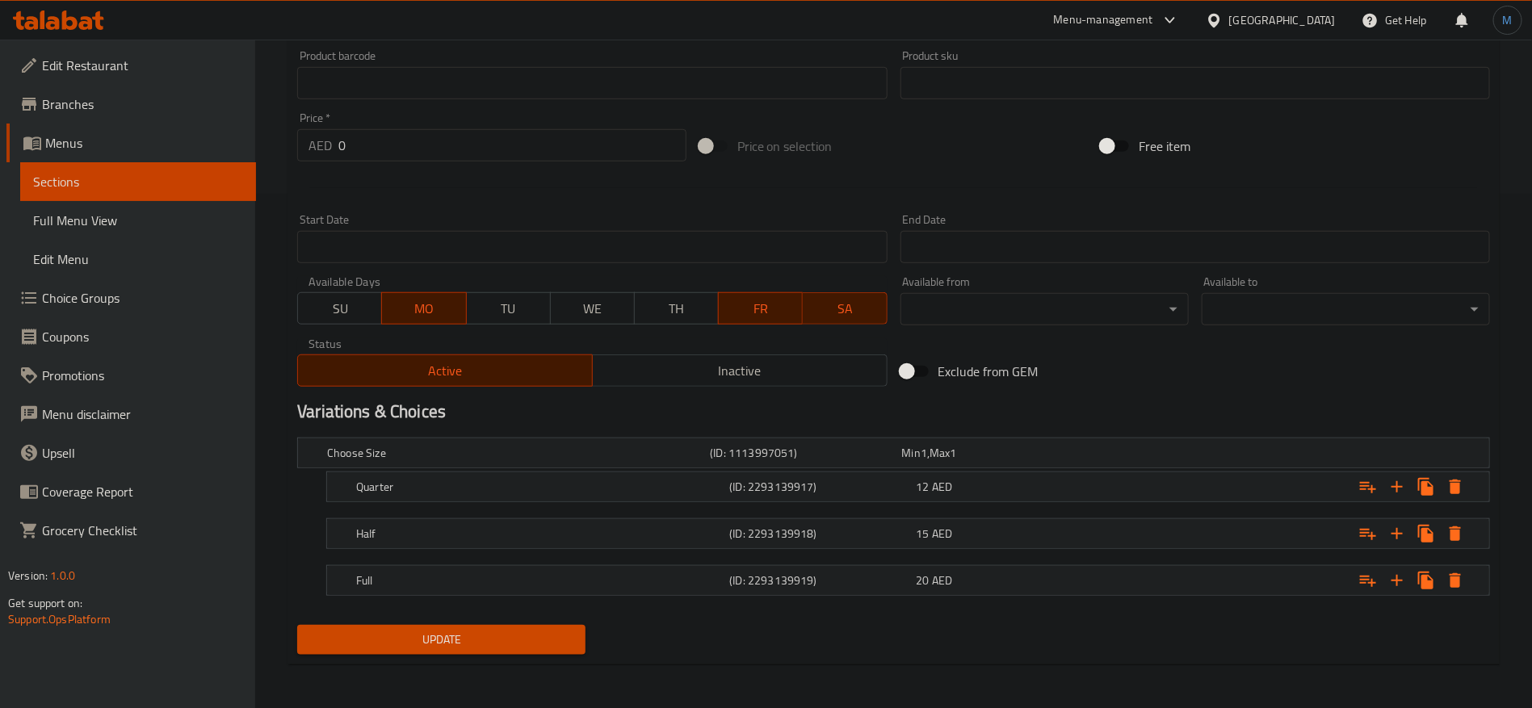
click at [768, 307] on span "FR" at bounding box center [760, 308] width 71 height 23
click at [859, 292] on button "SA" at bounding box center [844, 308] width 85 height 32
click at [535, 635] on span "Update" at bounding box center [441, 640] width 263 height 20
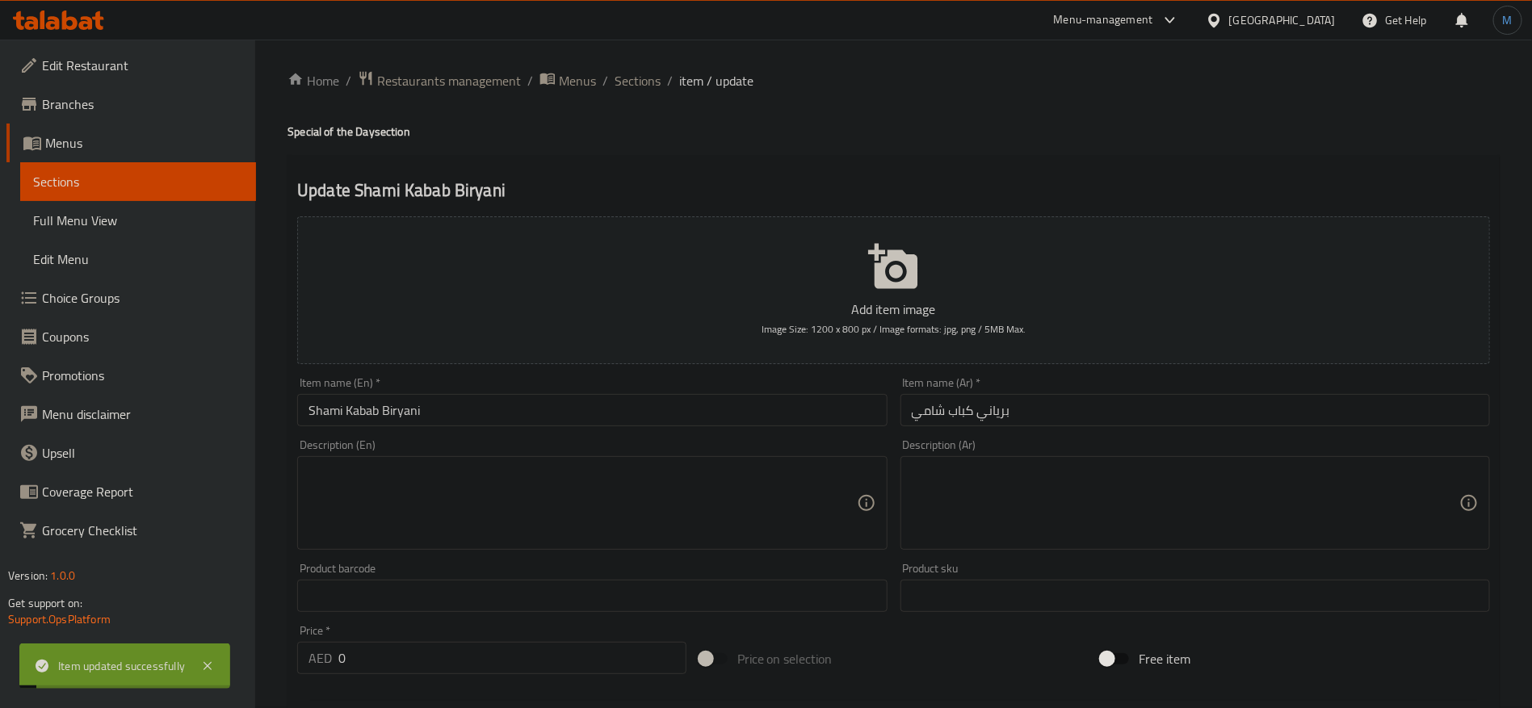
scroll to position [0, 0]
click at [646, 86] on span "Sections" at bounding box center [638, 82] width 46 height 19
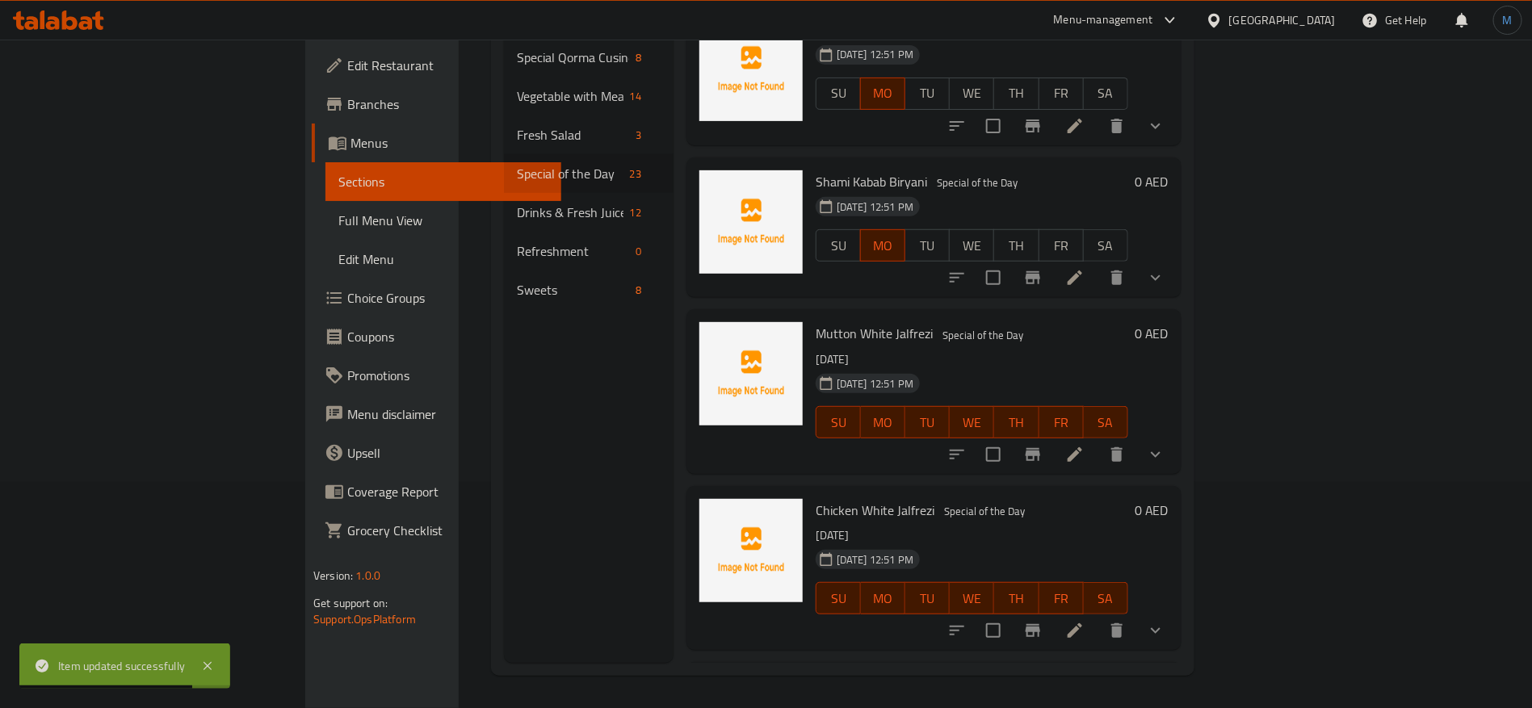
scroll to position [2156, 0]
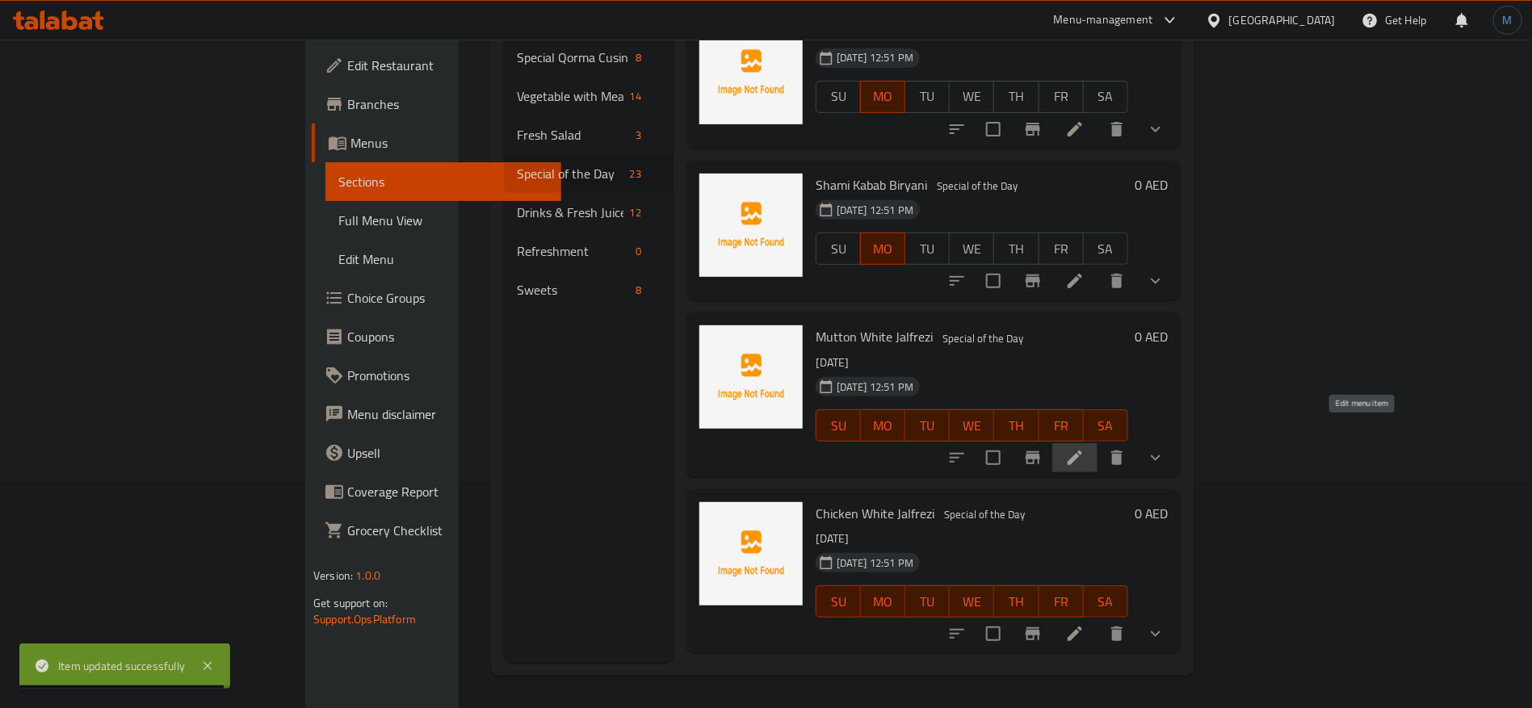
click at [1085, 448] on icon at bounding box center [1074, 457] width 19 height 19
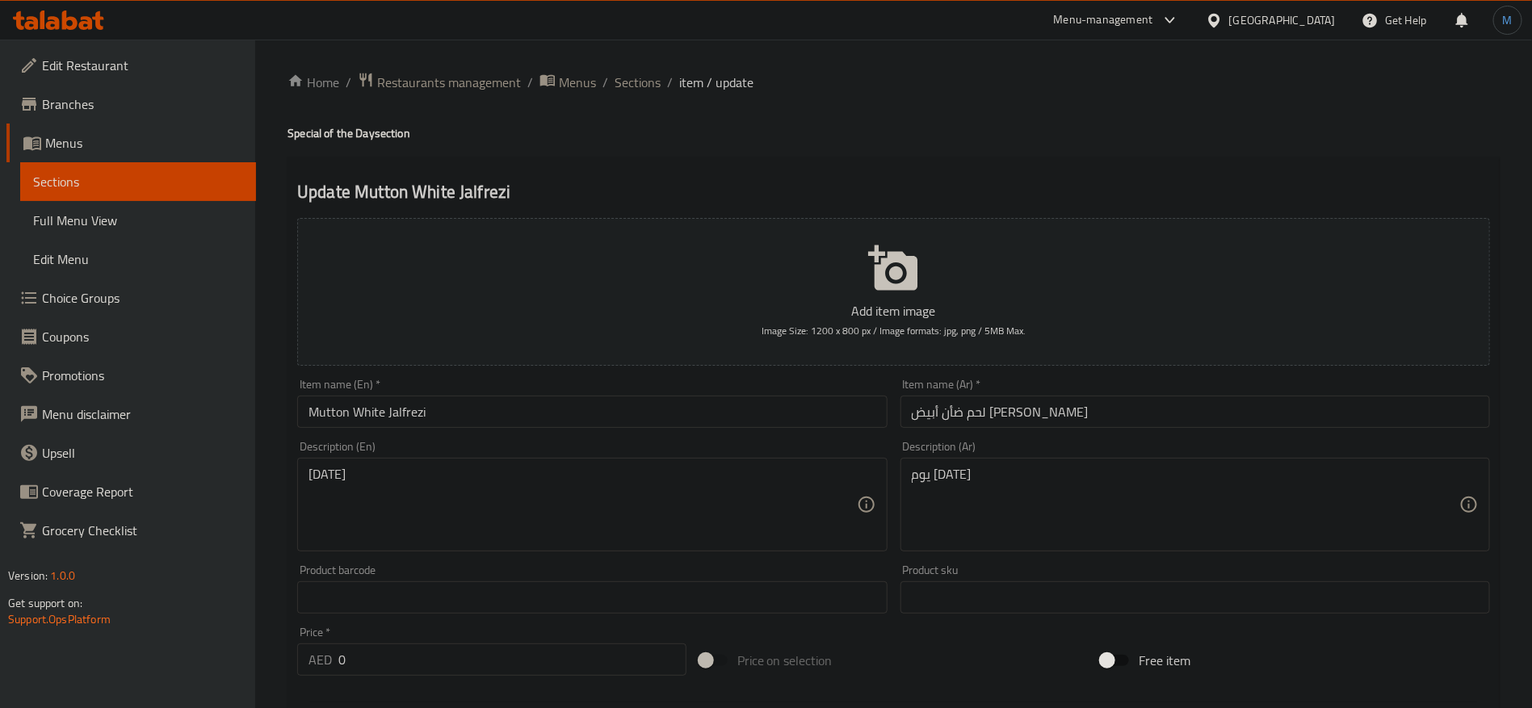
click at [733, 430] on div "Item name (En)   * Mutton White Jalfrezi Item name (En) *" at bounding box center [592, 403] width 603 height 62
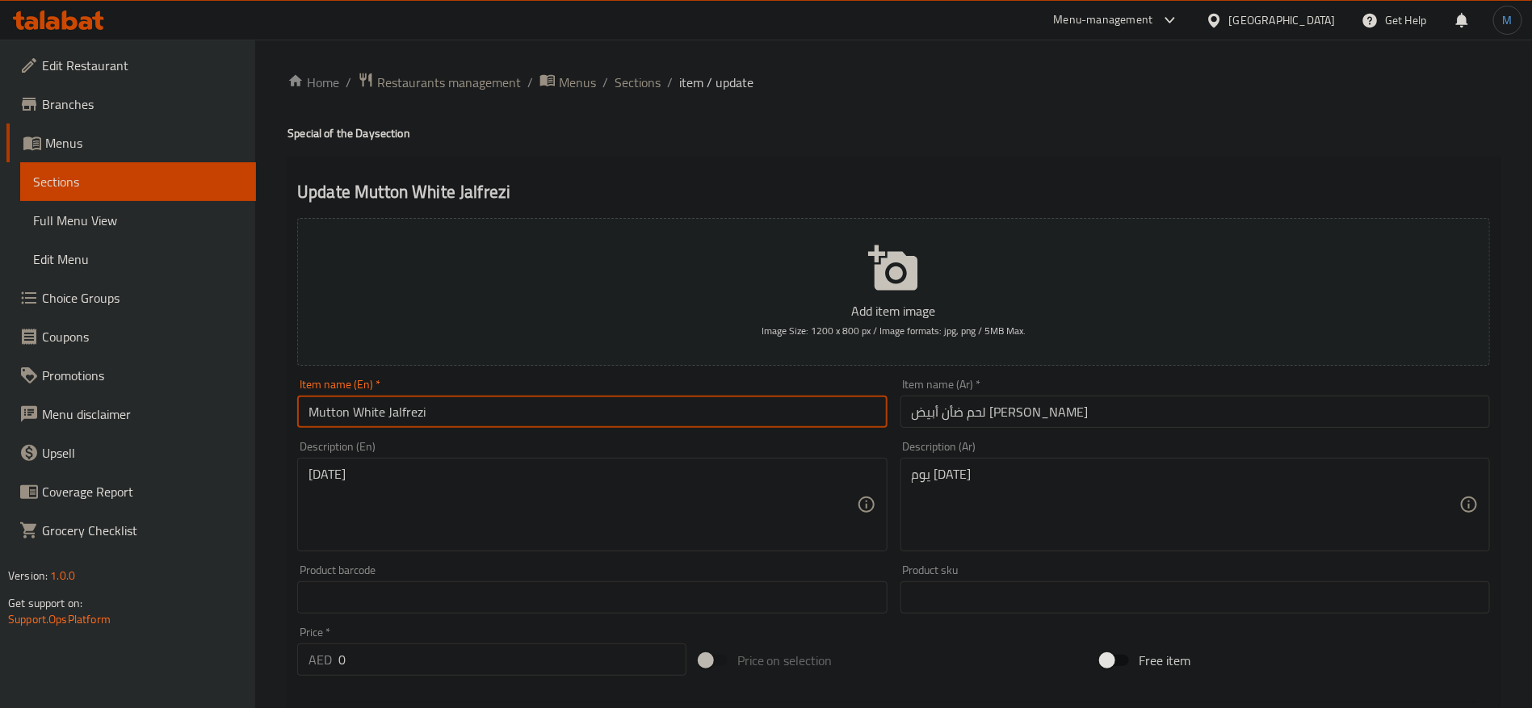
click at [733, 420] on input "Mutton White Jalfrezi" at bounding box center [592, 412] width 590 height 32
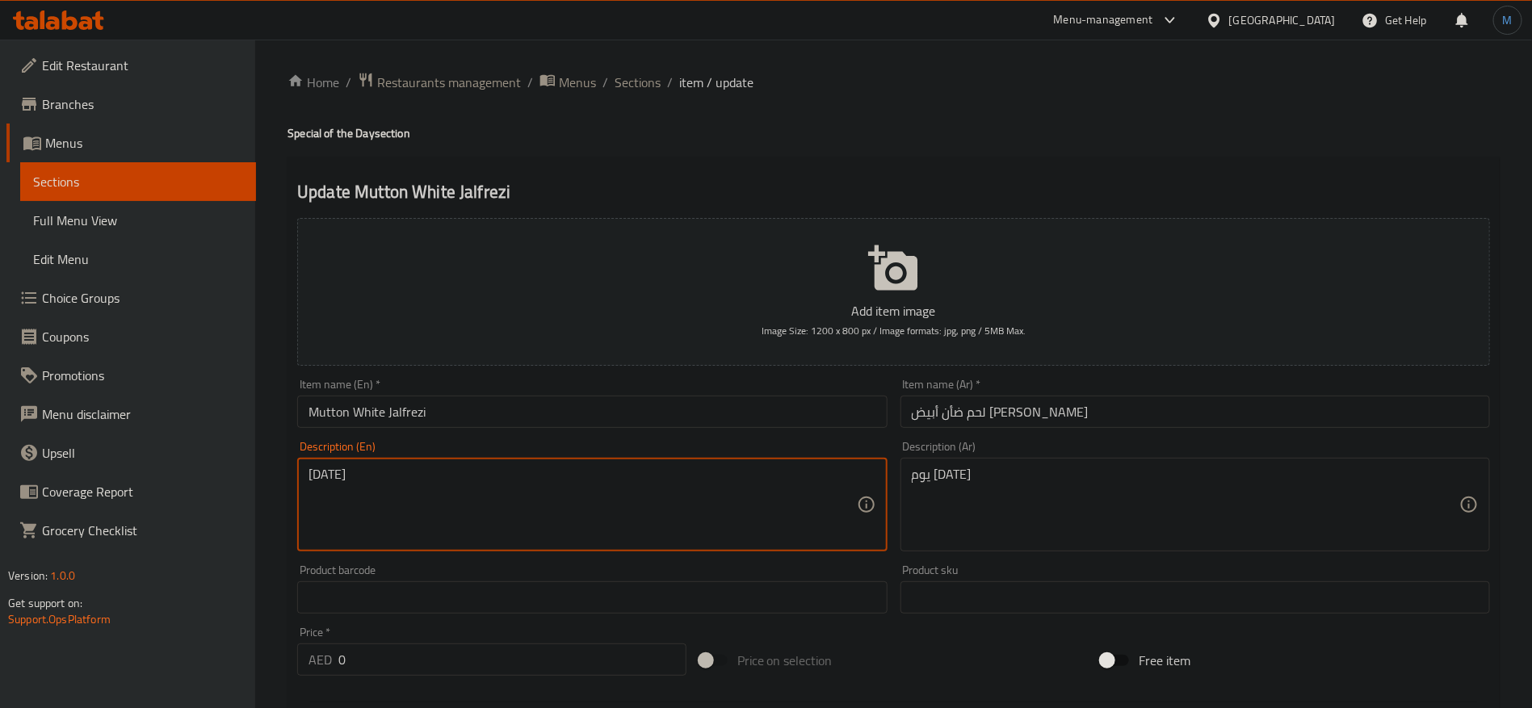
click at [740, 486] on textarea "[DATE]" at bounding box center [583, 505] width 548 height 77
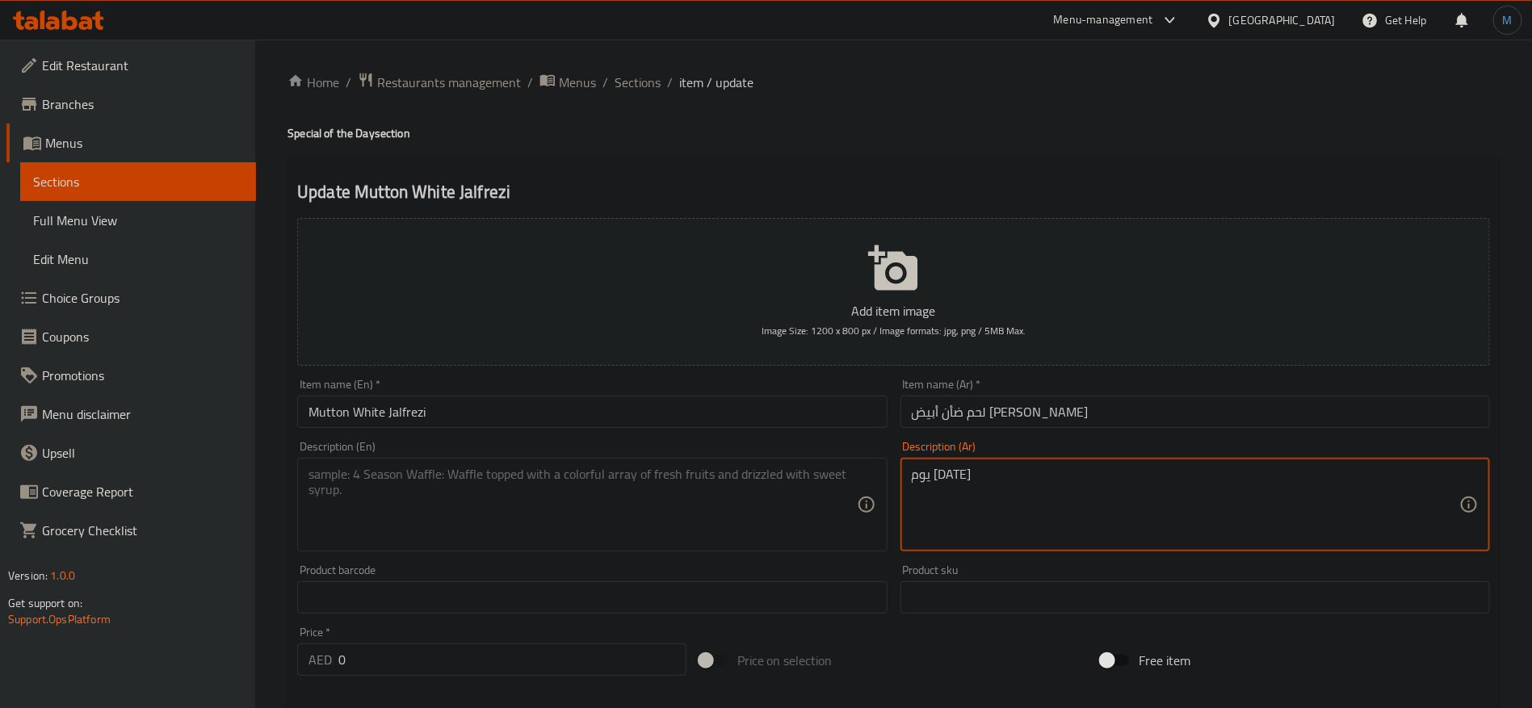
click at [1044, 492] on textarea "يوم الثلاثاء" at bounding box center [1186, 505] width 548 height 77
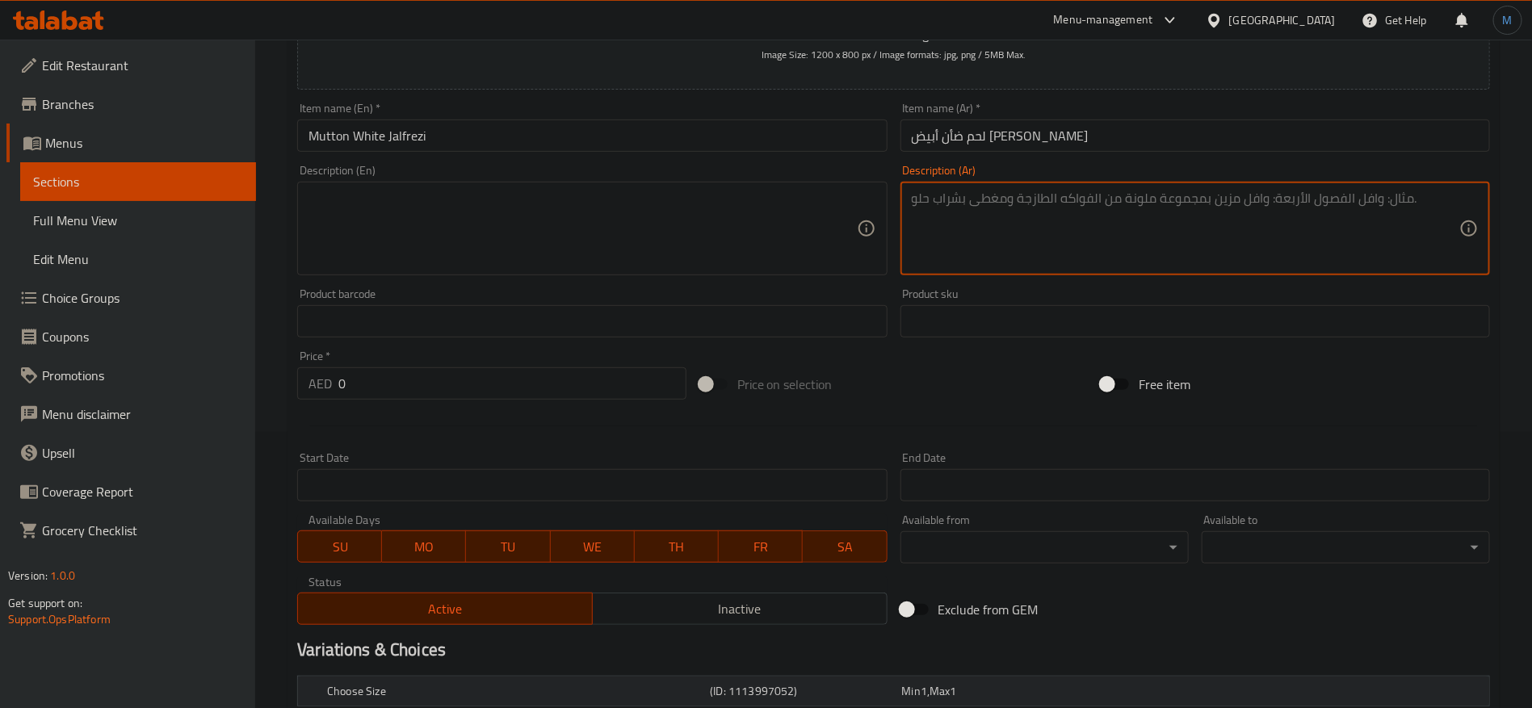
scroll to position [485, 0]
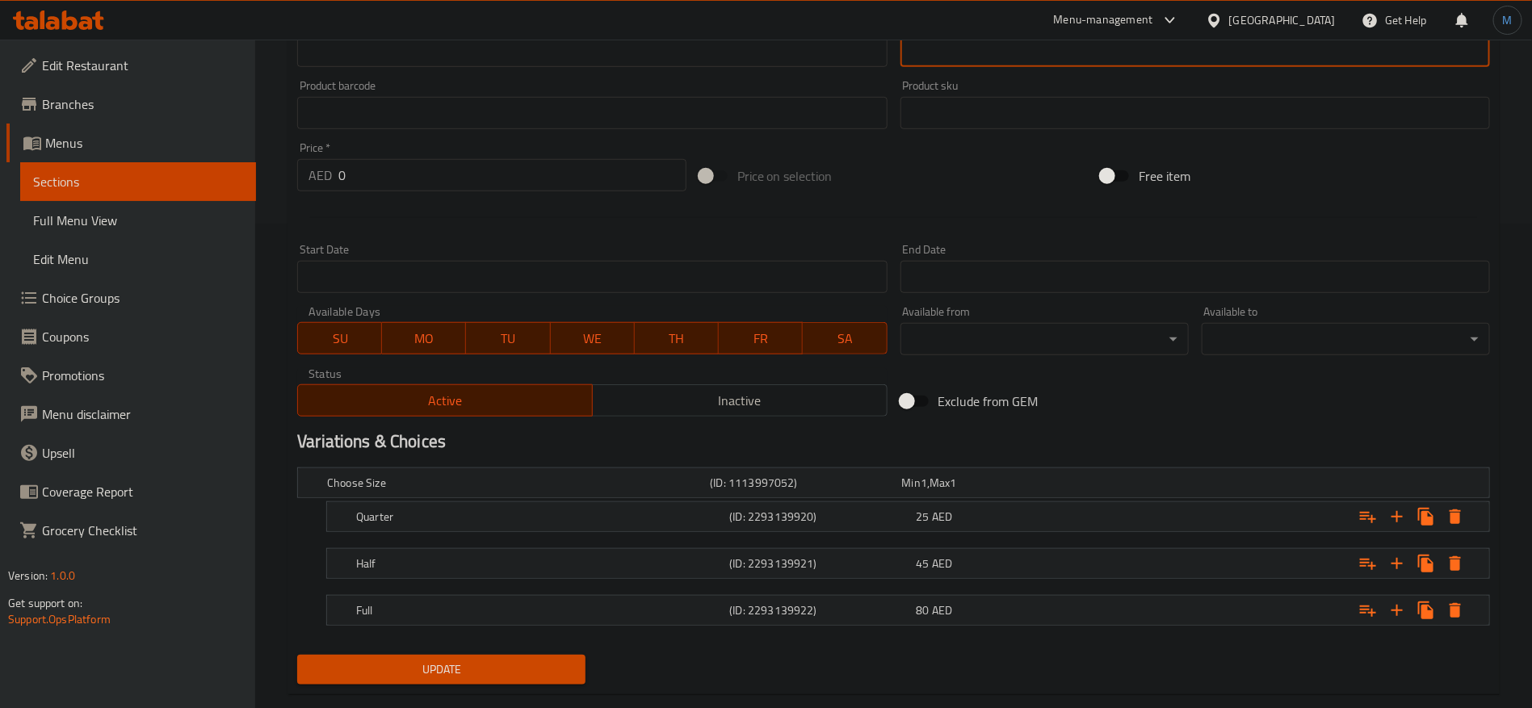
click at [366, 333] on span "SU" at bounding box center [340, 338] width 71 height 23
click at [418, 341] on span "MO" at bounding box center [424, 338] width 71 height 23
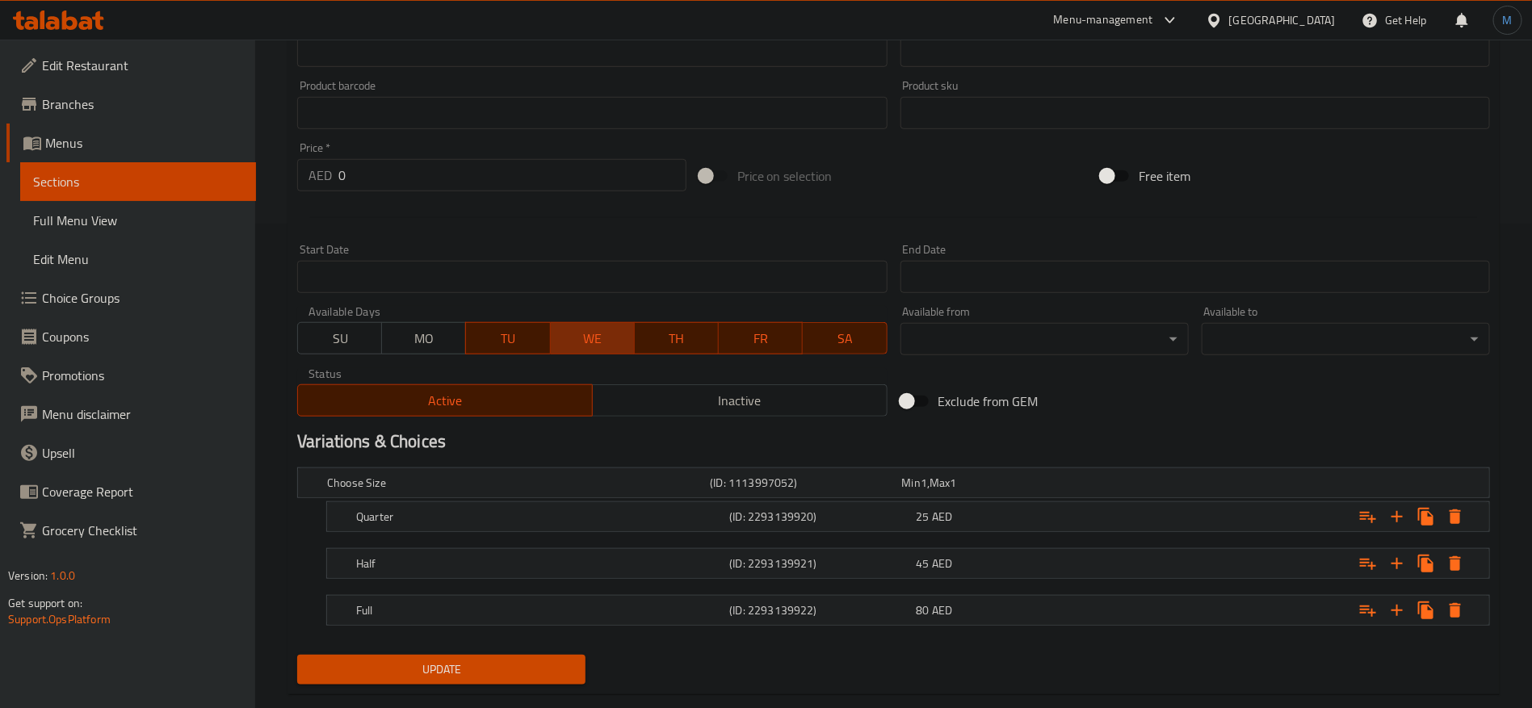
click at [590, 338] on span "WE" at bounding box center [592, 338] width 71 height 23
click at [663, 338] on span "TH" at bounding box center [676, 338] width 71 height 23
click at [769, 338] on span "FR" at bounding box center [760, 338] width 71 height 23
click at [851, 341] on span "SA" at bounding box center [844, 338] width 71 height 23
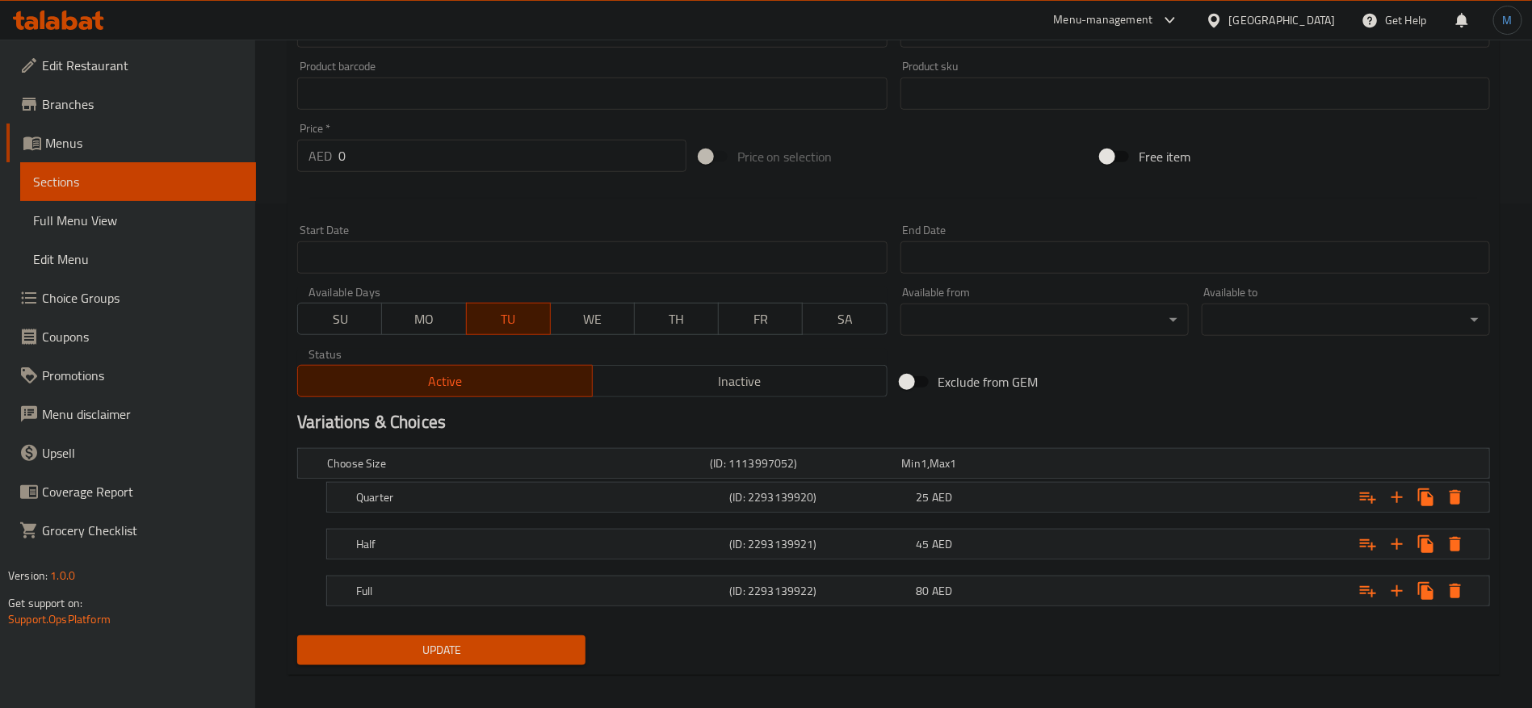
scroll to position [515, 0]
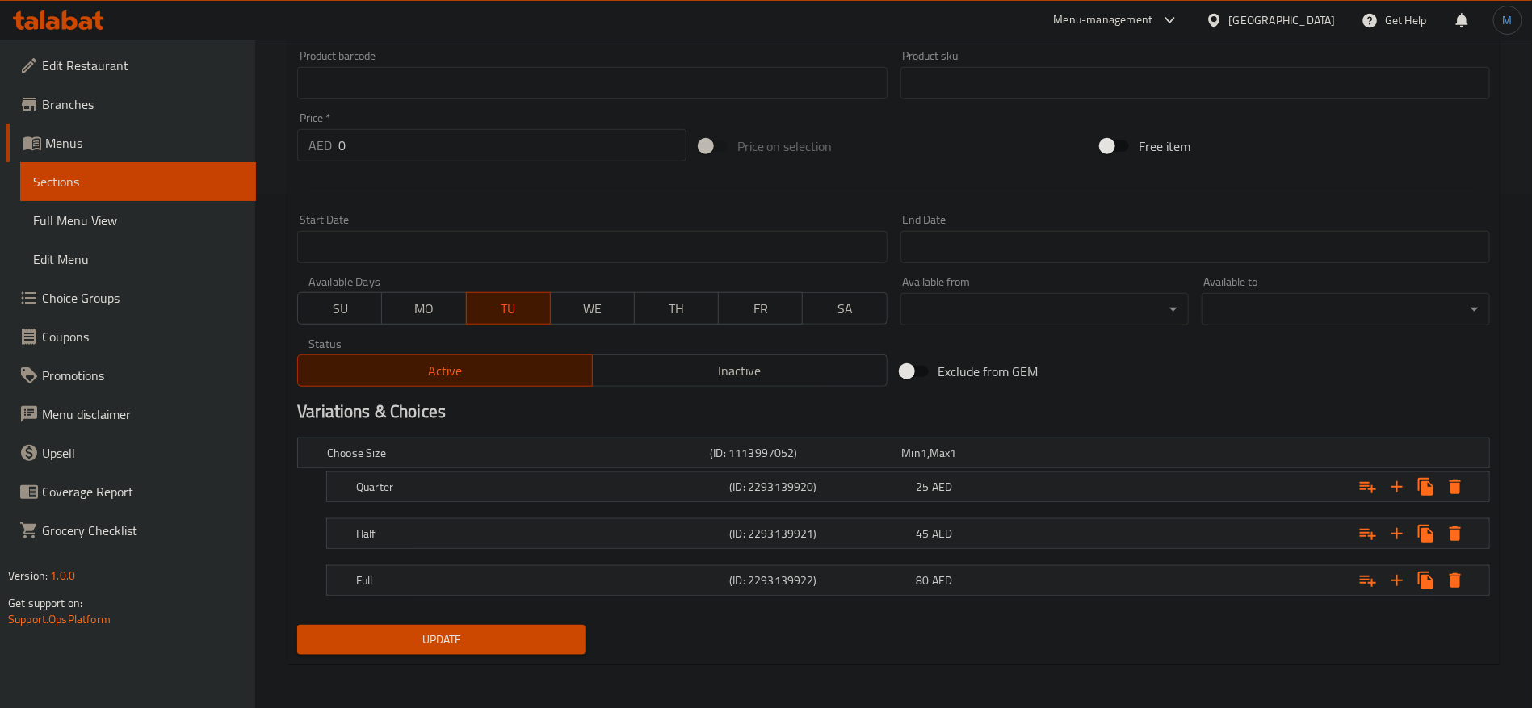
click at [570, 625] on button "Update" at bounding box center [441, 640] width 288 height 30
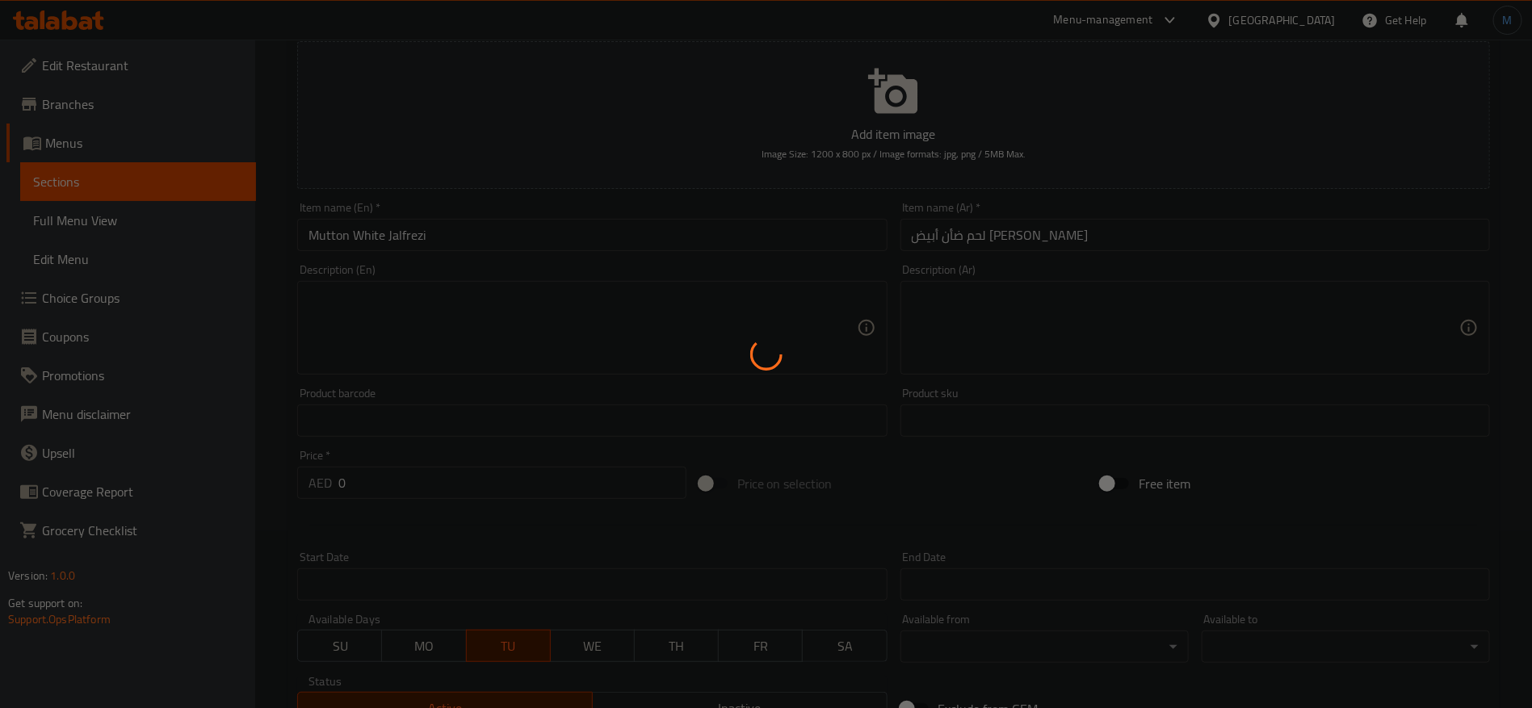
scroll to position [0, 0]
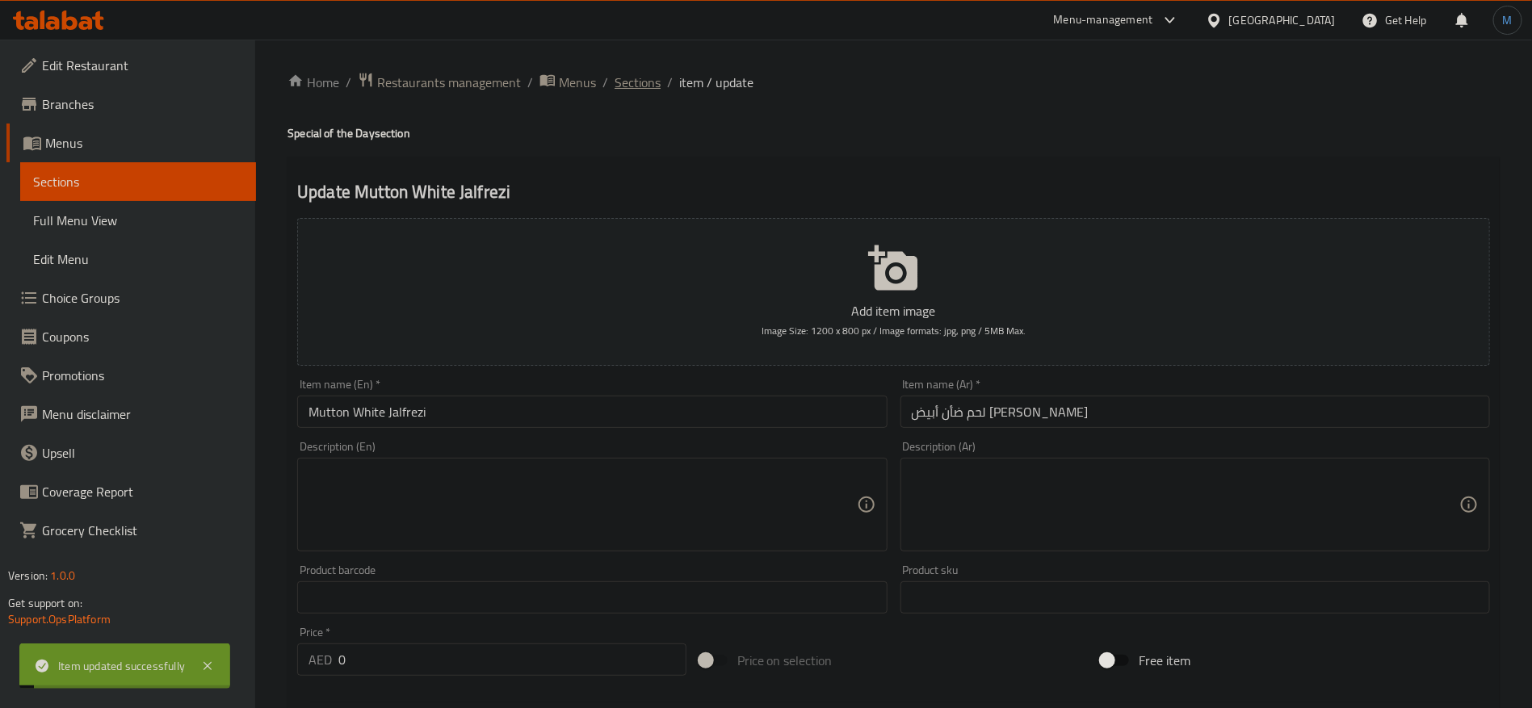
click at [630, 76] on span "Sections" at bounding box center [638, 82] width 46 height 19
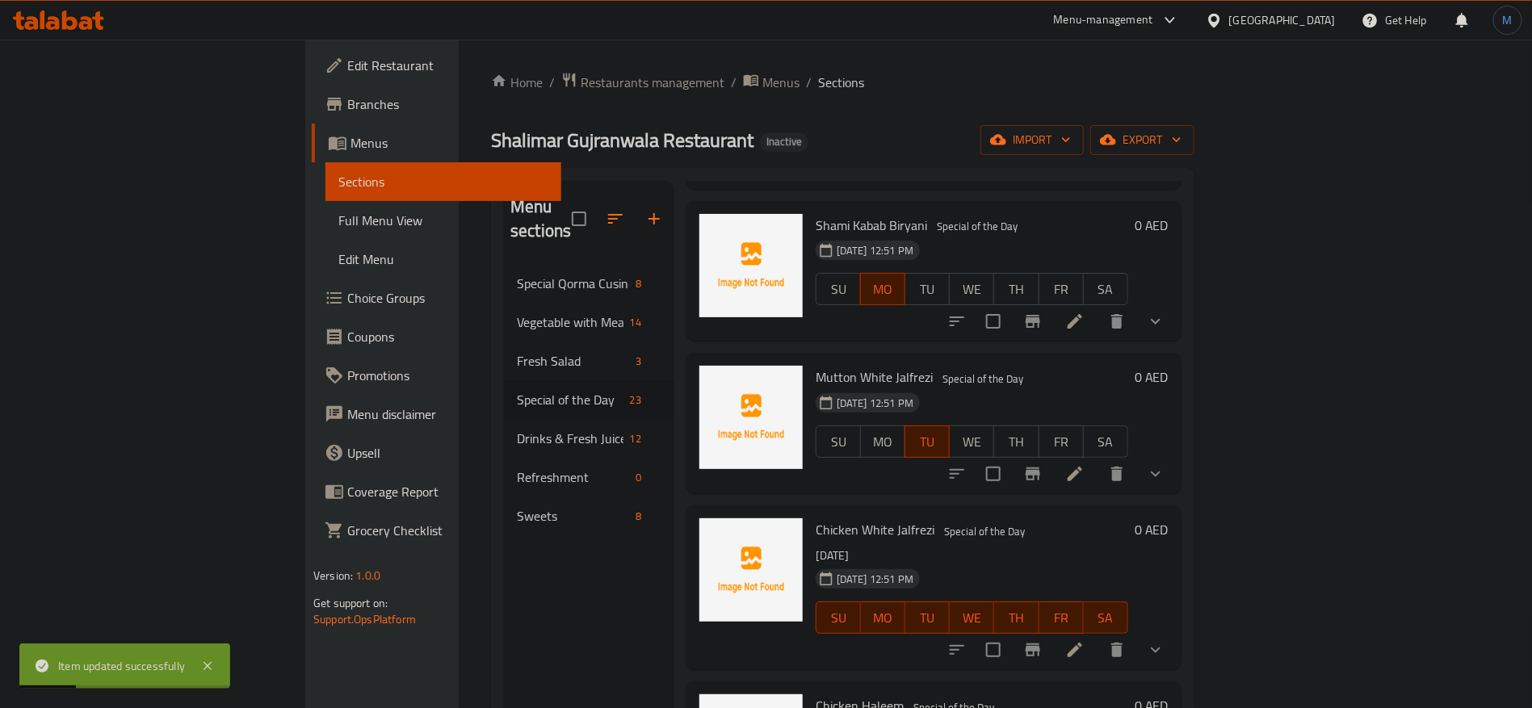
scroll to position [2461, 0]
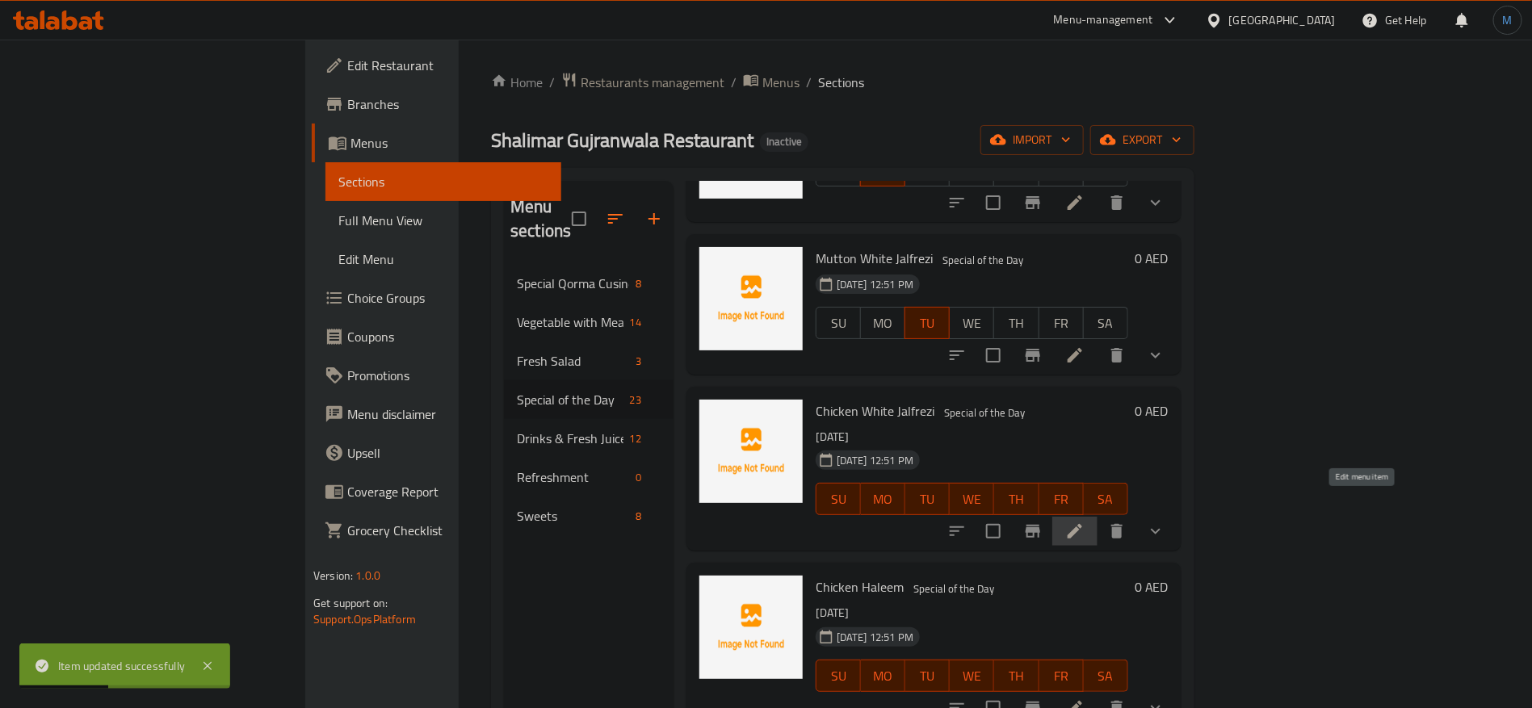
click at [1085, 522] on icon at bounding box center [1074, 531] width 19 height 19
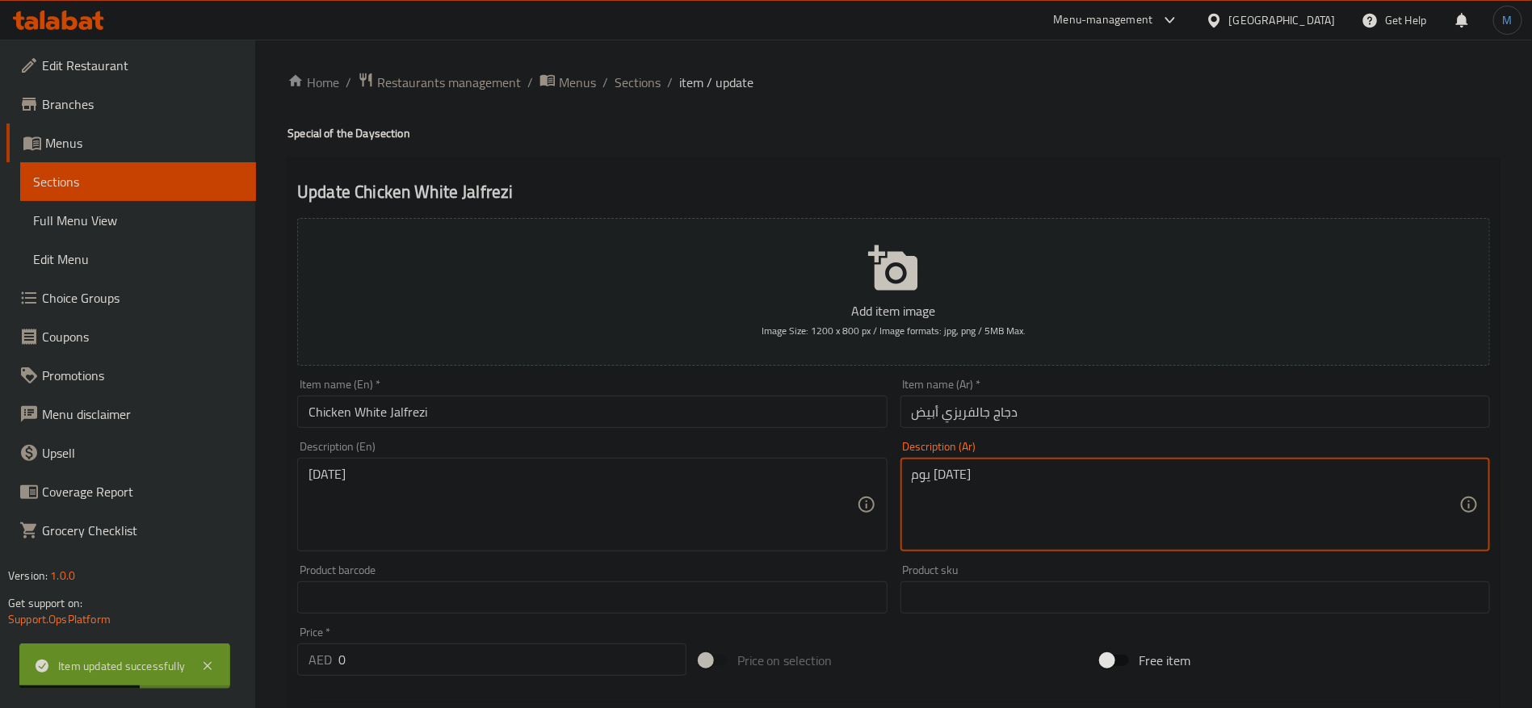
click at [977, 508] on textarea "يوم الثلاثاء" at bounding box center [1186, 505] width 548 height 77
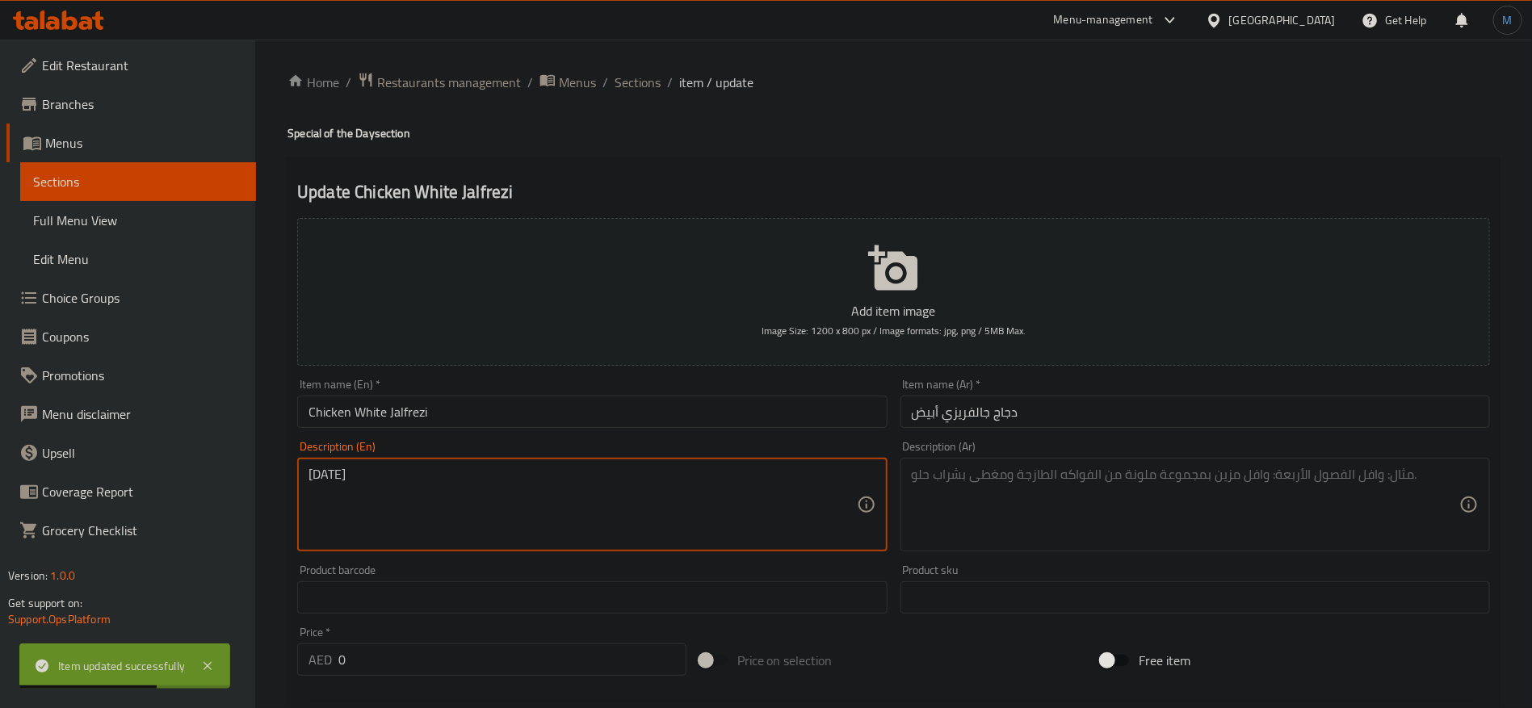
click at [634, 498] on textarea "[DATE]" at bounding box center [583, 505] width 548 height 77
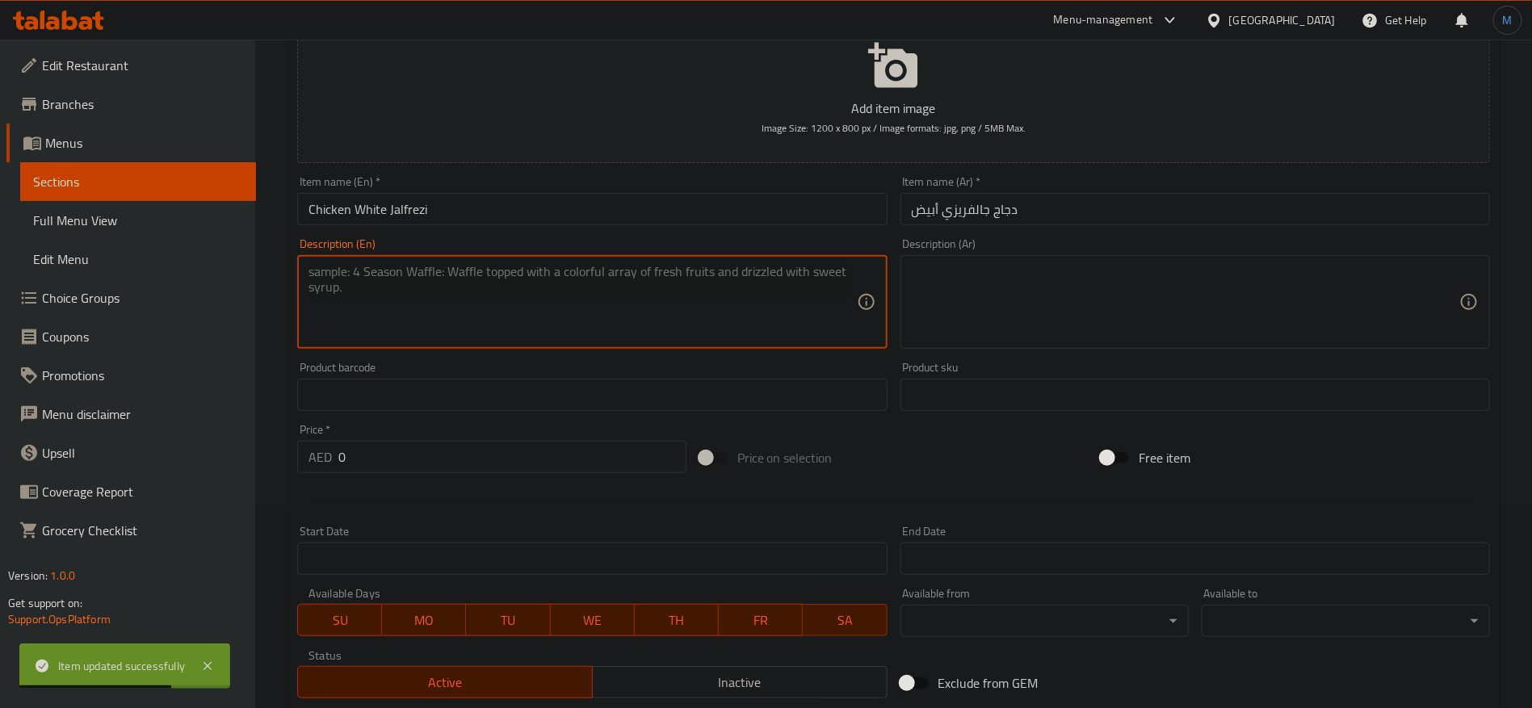
scroll to position [242, 0]
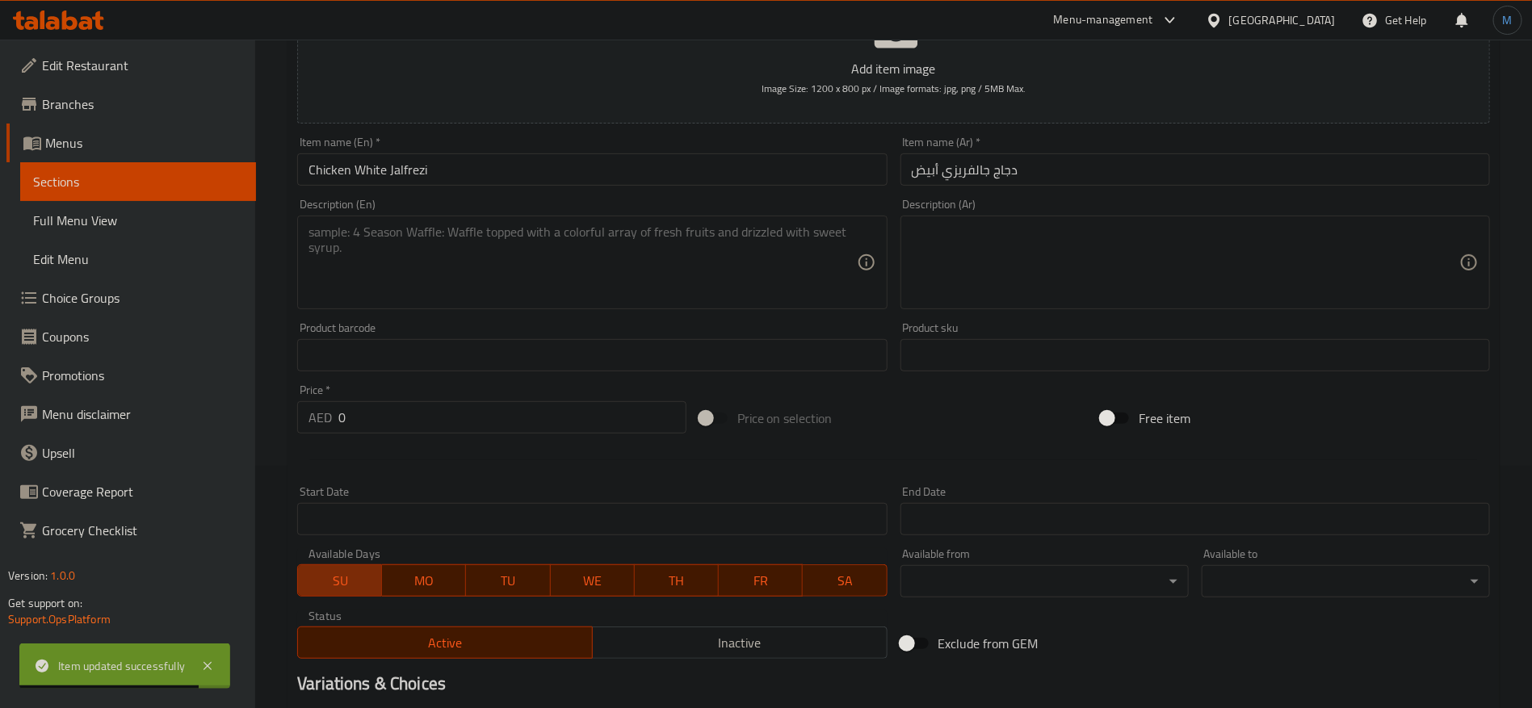
drag, startPoint x: 359, startPoint y: 587, endPoint x: 418, endPoint y: 581, distance: 59.3
click at [359, 587] on span "SU" at bounding box center [340, 580] width 71 height 23
click at [418, 581] on span "MO" at bounding box center [424, 580] width 71 height 23
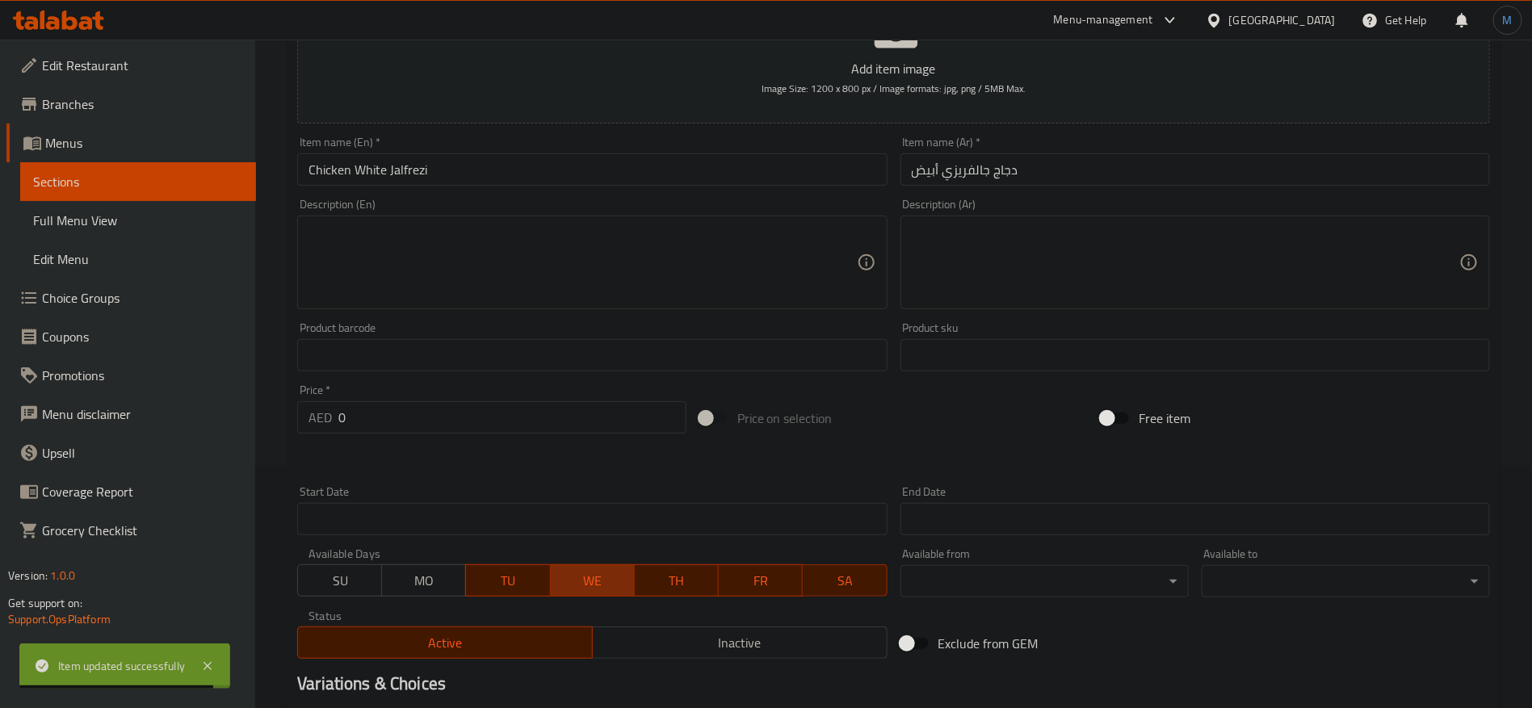
click at [592, 580] on span "WE" at bounding box center [592, 580] width 71 height 23
click at [687, 584] on span "TH" at bounding box center [676, 580] width 71 height 23
click at [783, 590] on span "FR" at bounding box center [760, 580] width 71 height 23
click at [825, 590] on span "SA" at bounding box center [844, 580] width 71 height 23
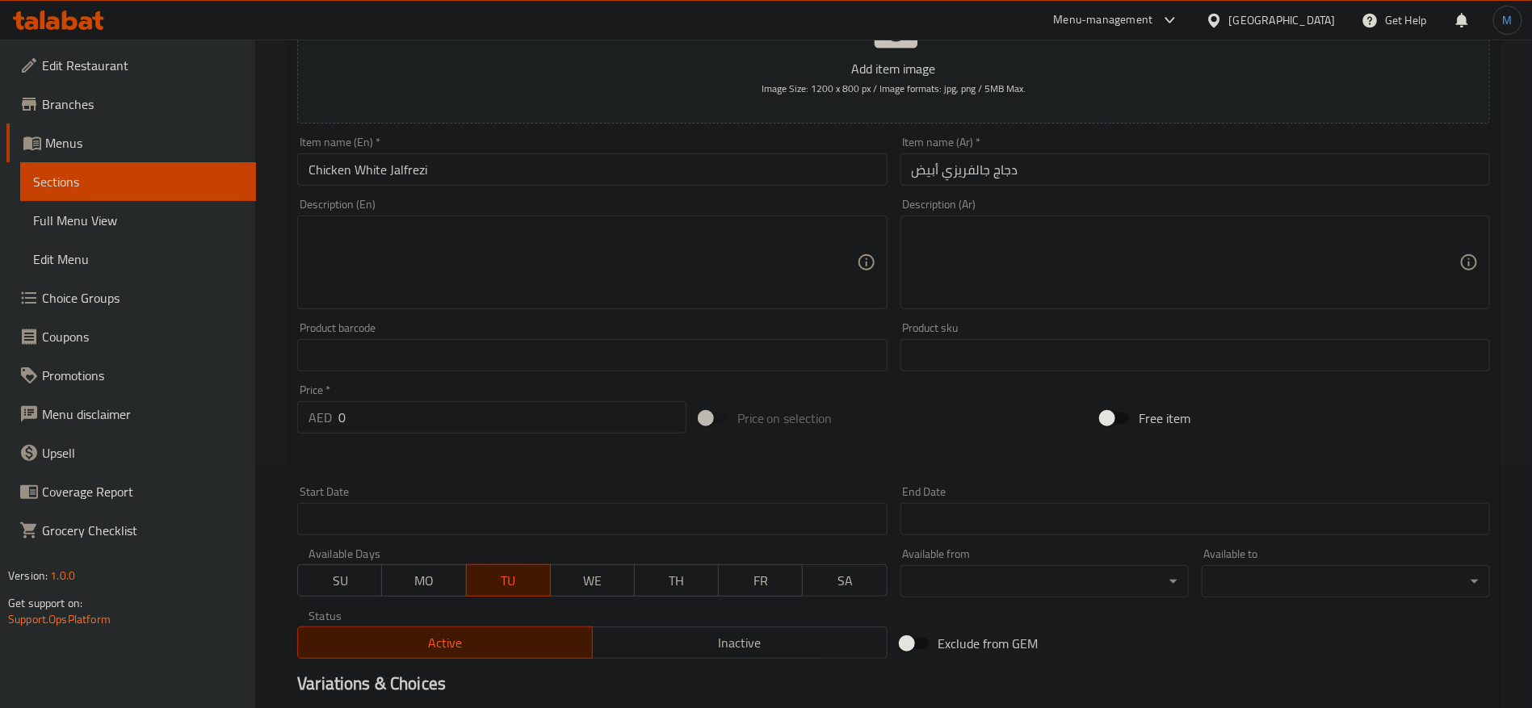
scroll to position [515, 0]
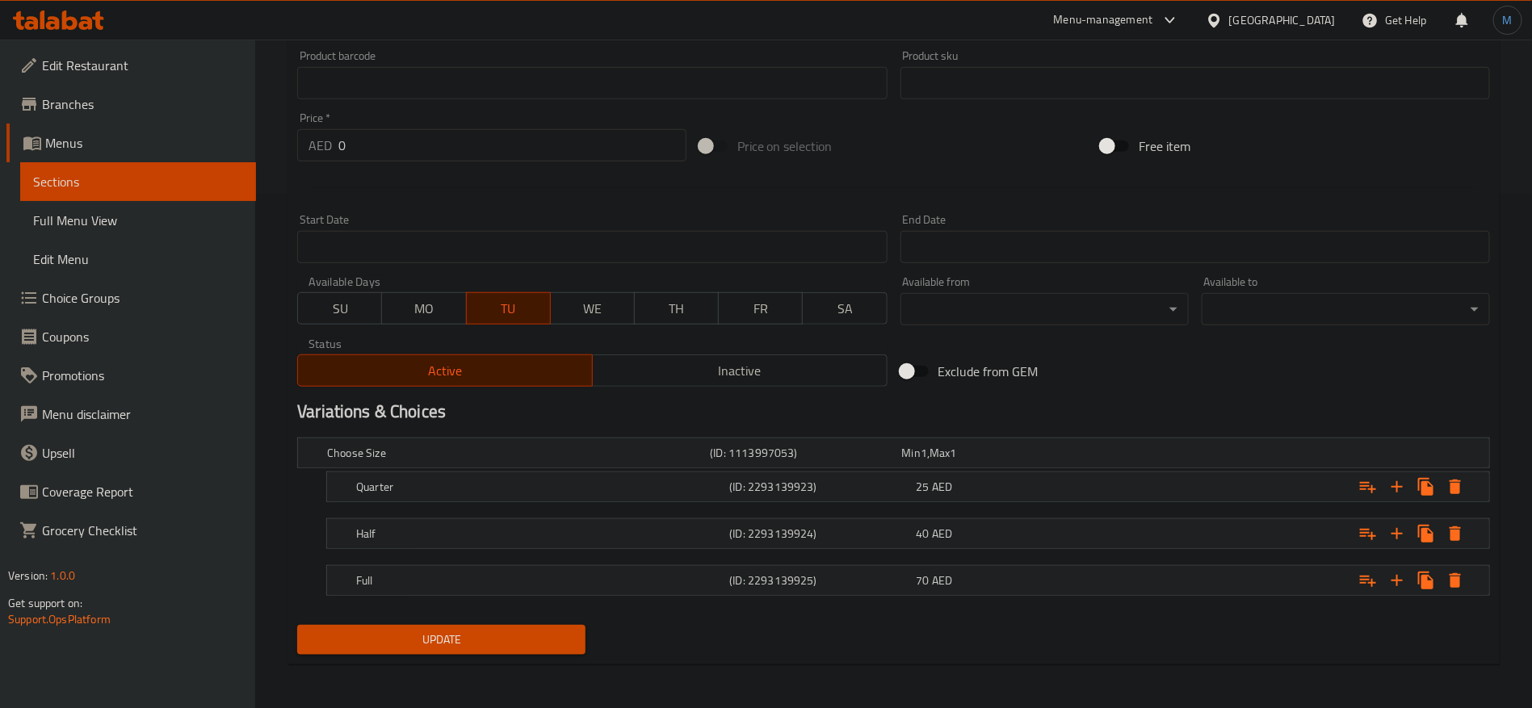
click at [568, 626] on button "Update" at bounding box center [441, 640] width 288 height 30
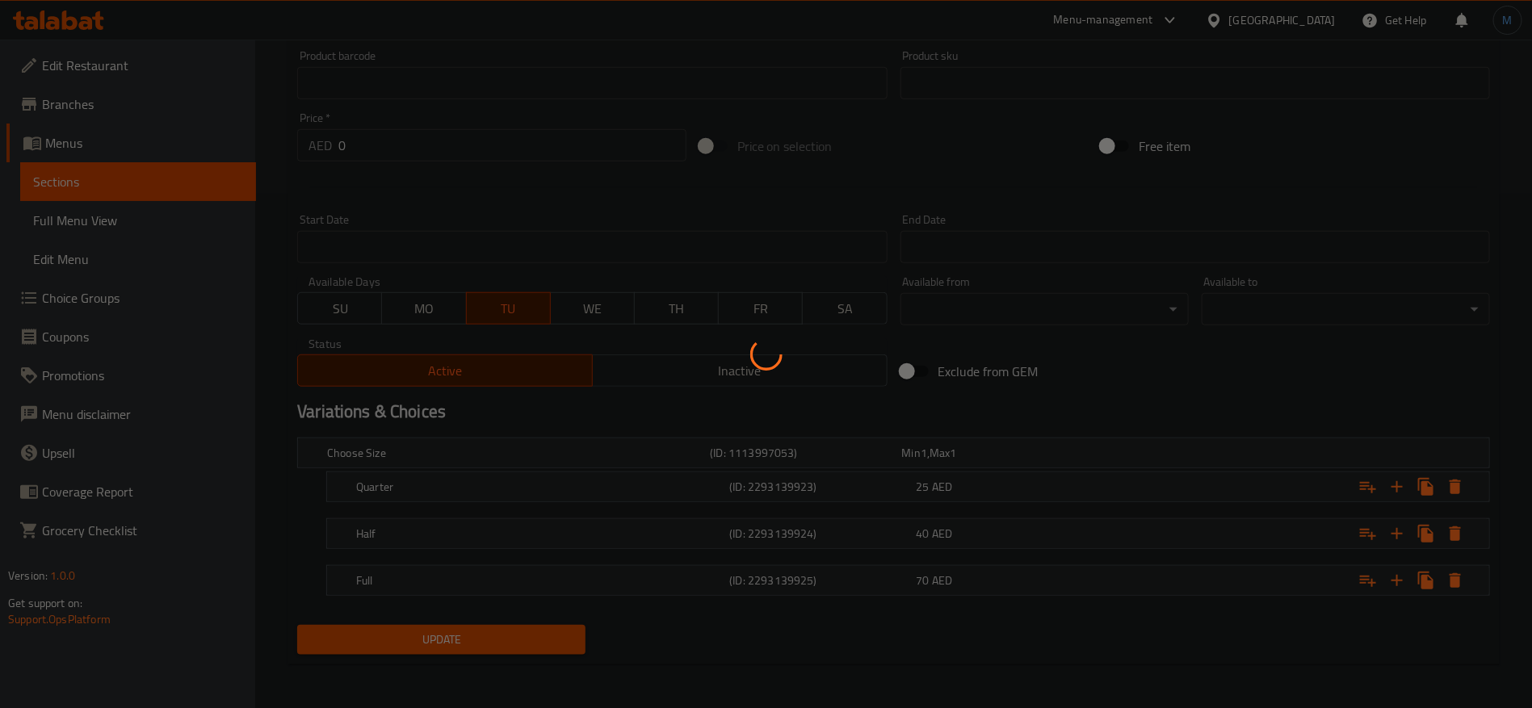
scroll to position [0, 0]
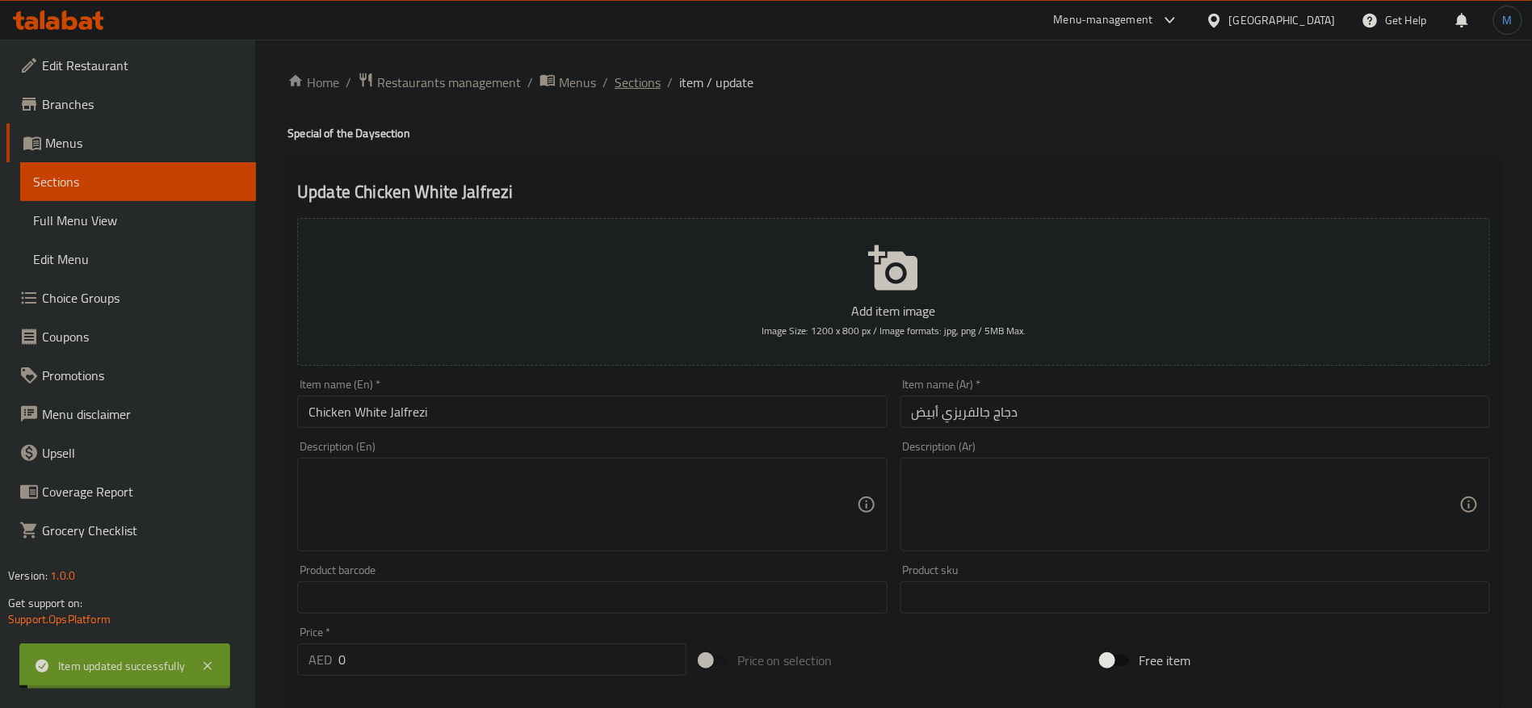
click at [650, 84] on span "Sections" at bounding box center [638, 82] width 46 height 19
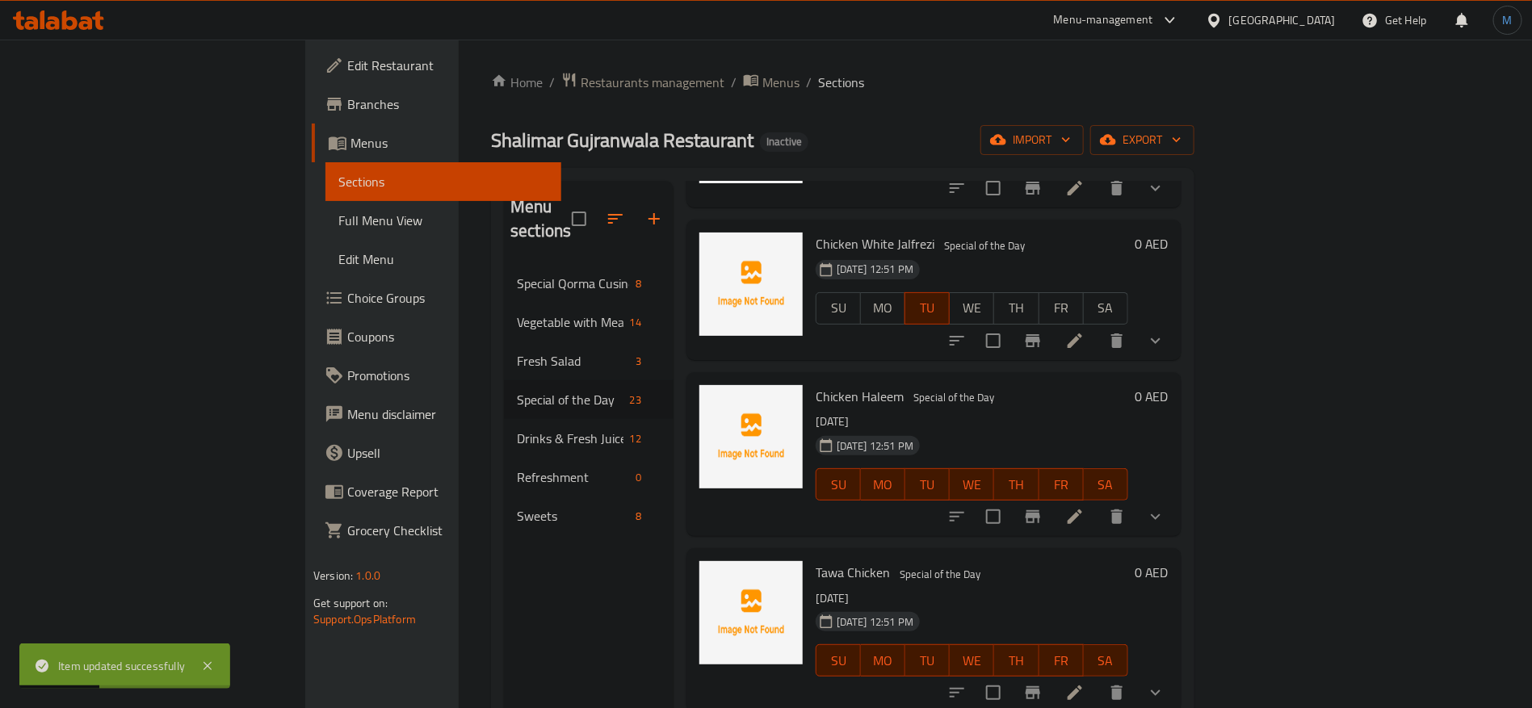
scroll to position [2703, 0]
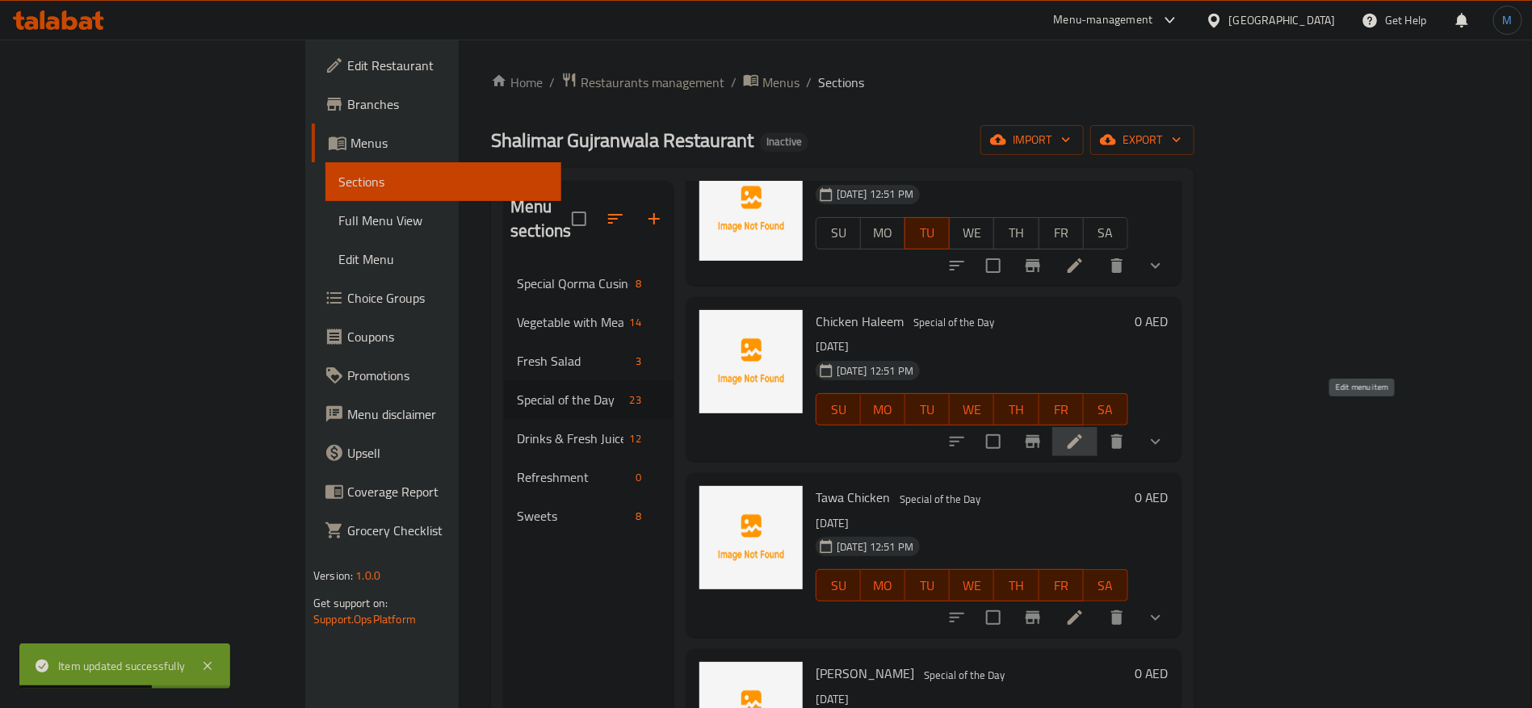
click at [1085, 432] on icon at bounding box center [1074, 441] width 19 height 19
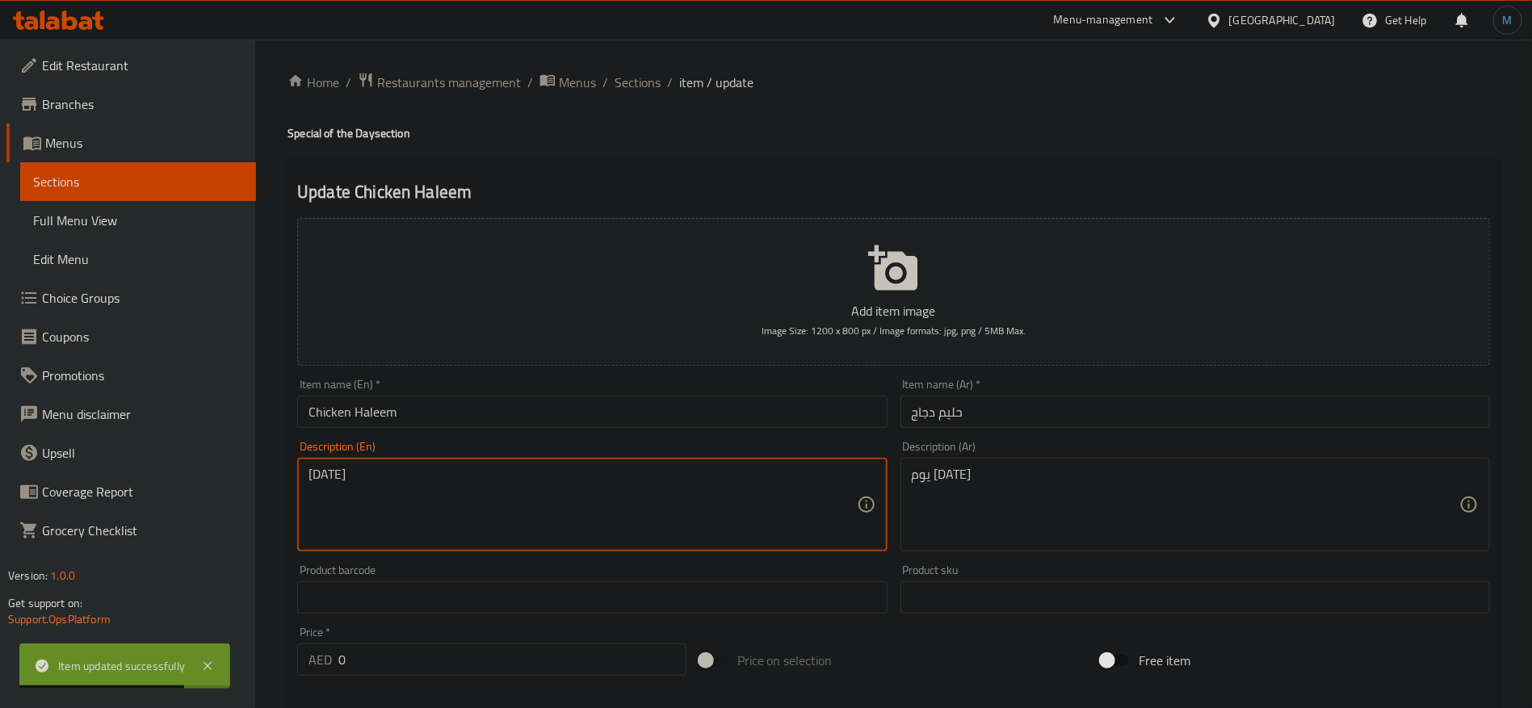
click at [702, 527] on textarea "[DATE]" at bounding box center [583, 505] width 548 height 77
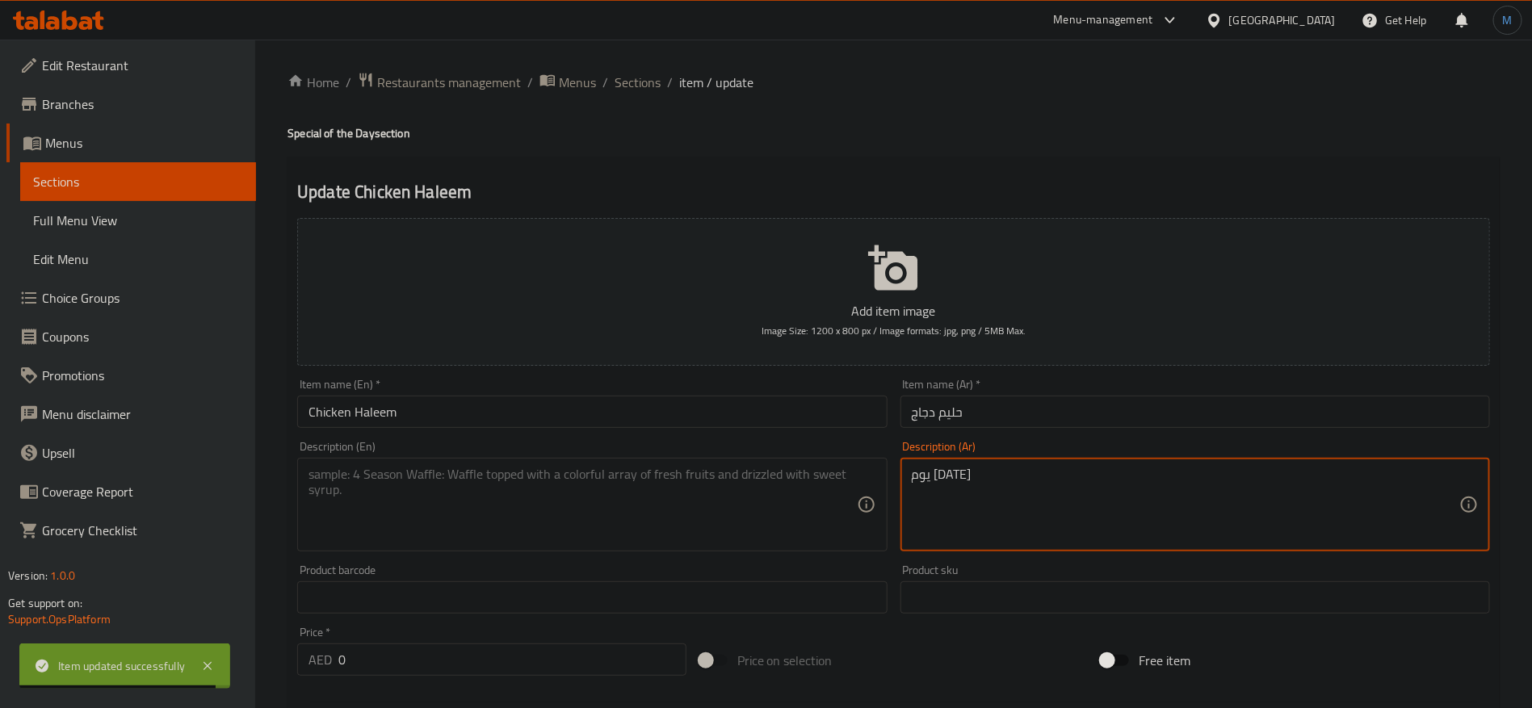
click at [1028, 516] on textarea "يوم الثلاثاء" at bounding box center [1186, 505] width 548 height 77
click at [1028, 515] on textarea "يوم الثلاثاء" at bounding box center [1186, 505] width 548 height 77
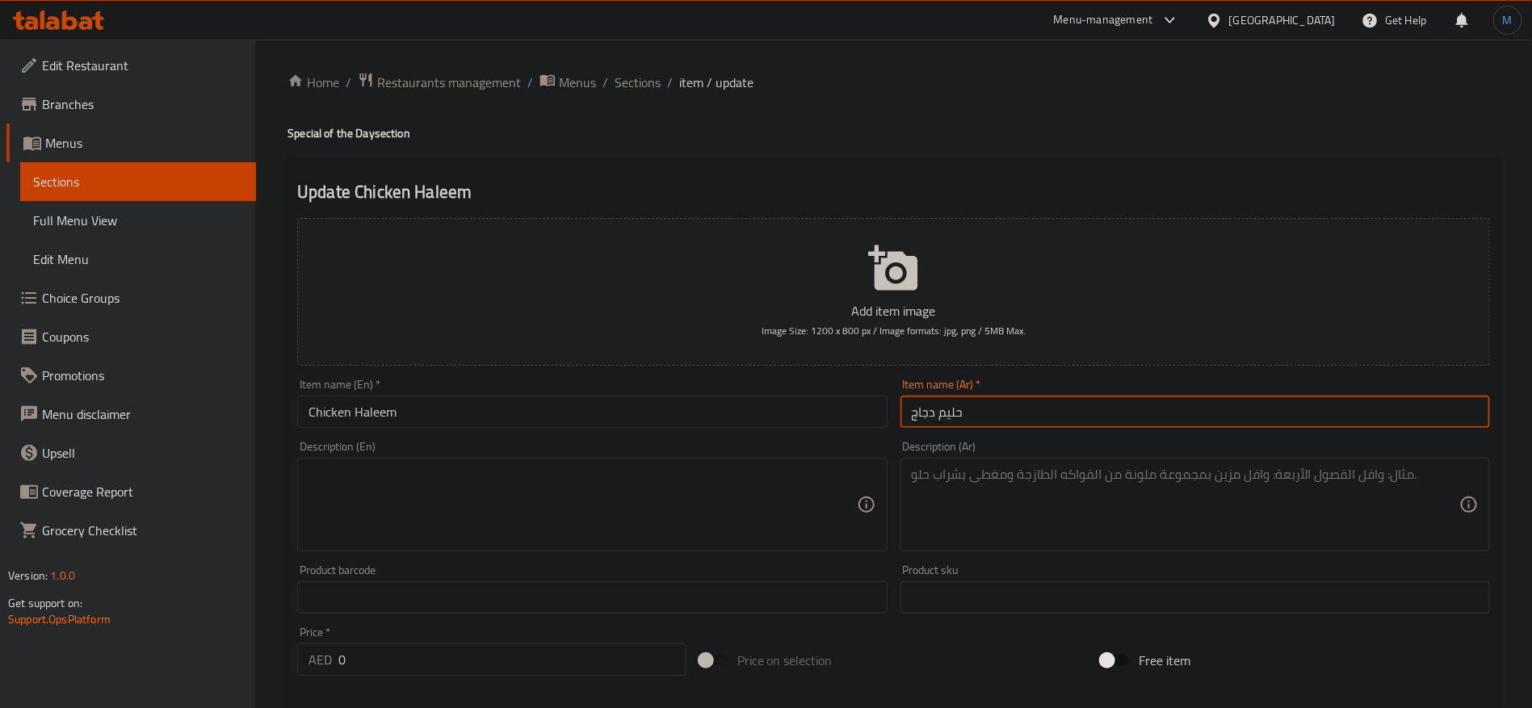
click at [964, 416] on input "حليم دجاج" at bounding box center [1196, 412] width 590 height 32
click at [759, 427] on input "Chicken Haleem" at bounding box center [592, 412] width 590 height 32
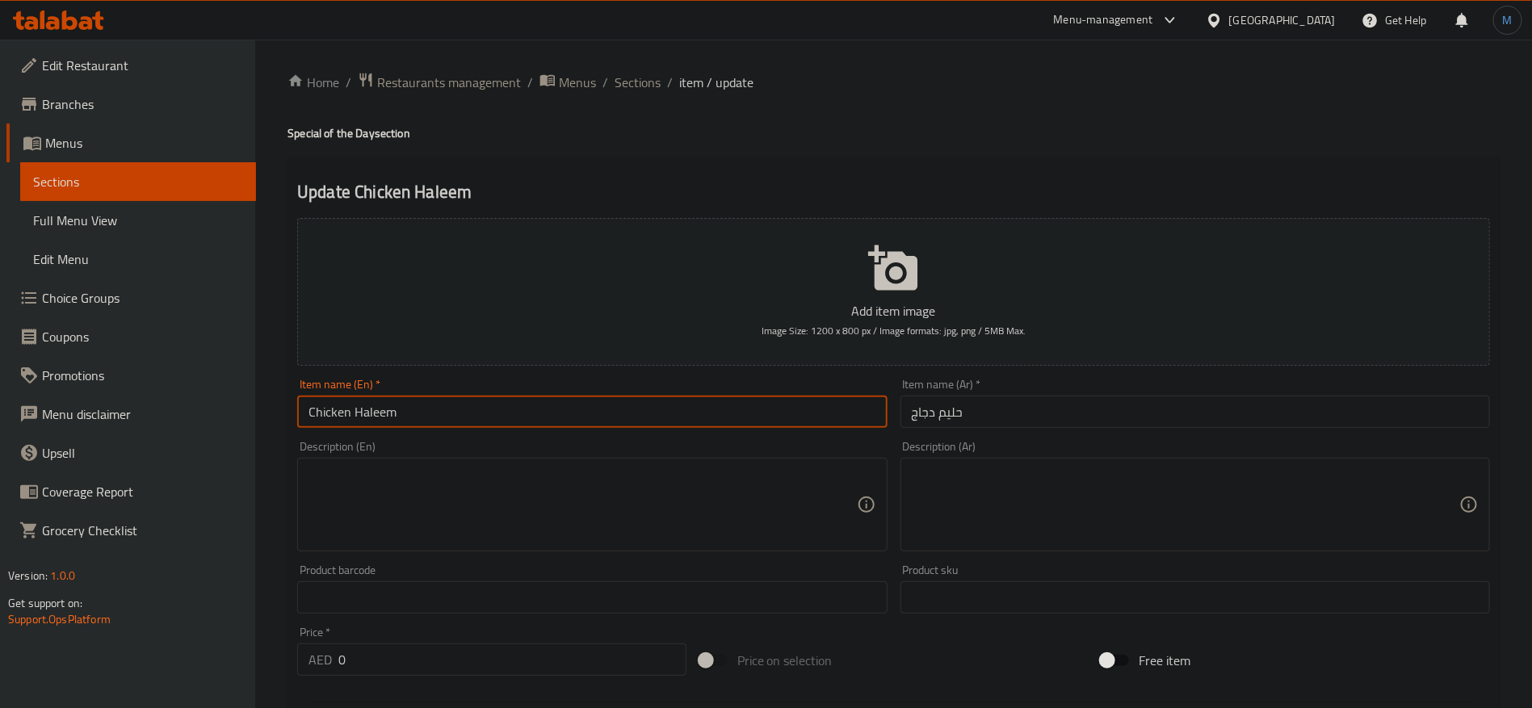
scroll to position [242, 0]
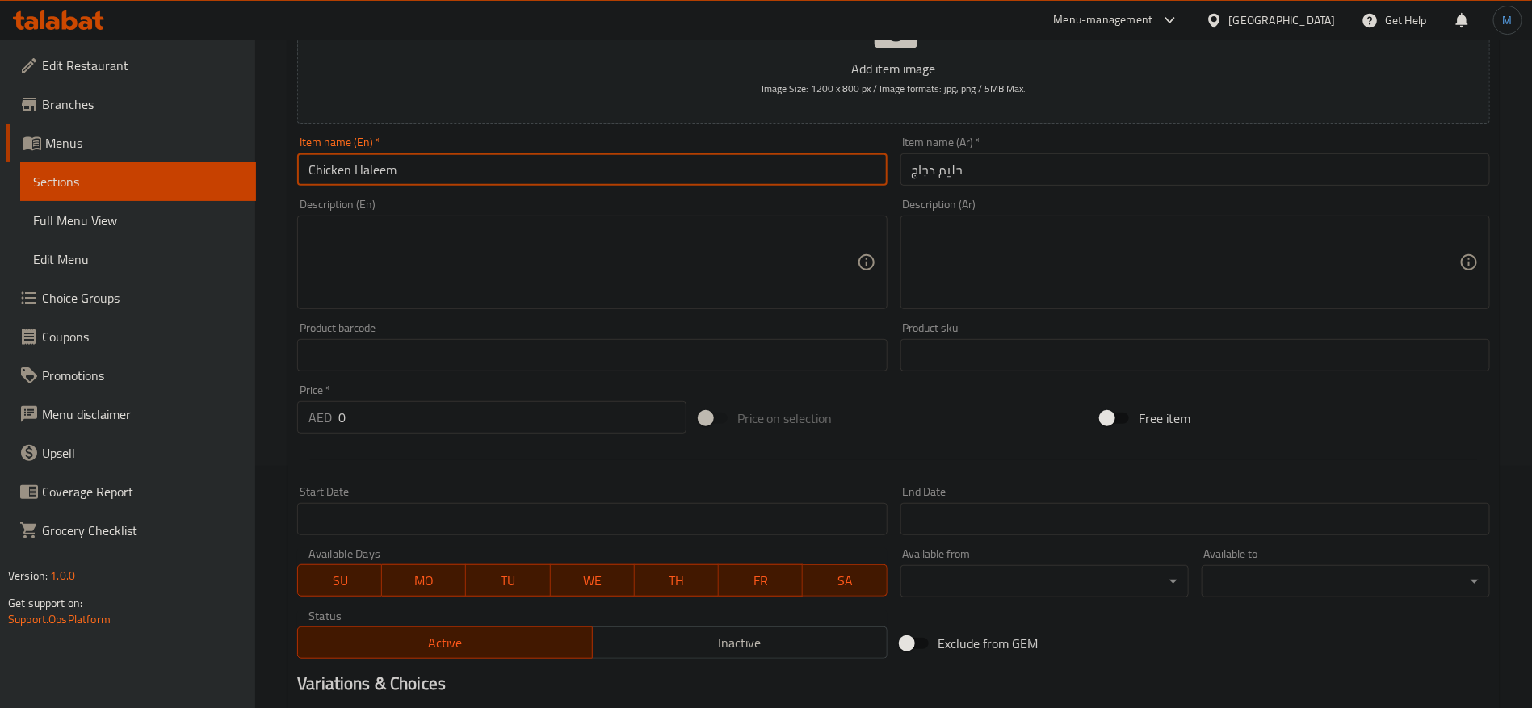
click at [435, 582] on span "MO" at bounding box center [424, 580] width 71 height 23
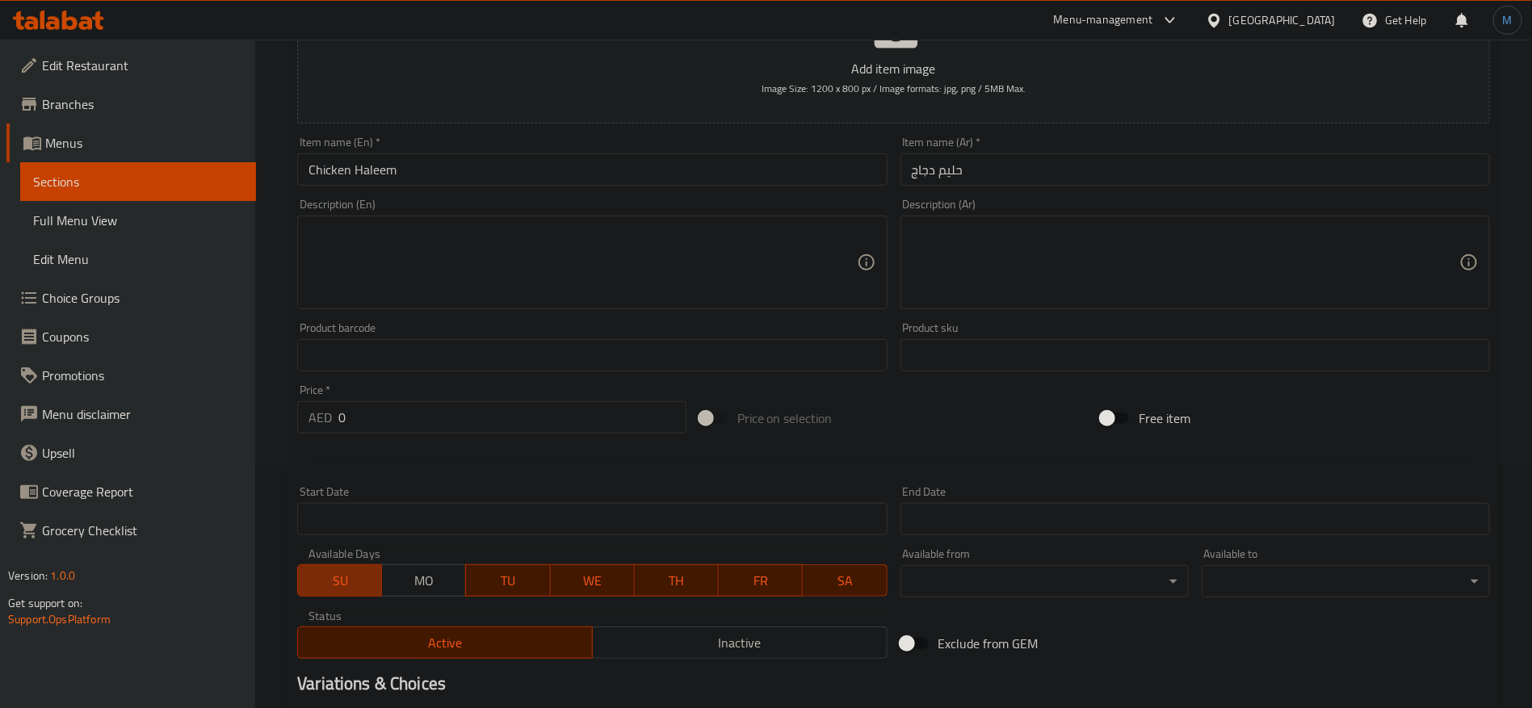
click at [355, 581] on span "SU" at bounding box center [340, 580] width 71 height 23
click at [568, 581] on span "WE" at bounding box center [592, 580] width 71 height 23
click at [667, 582] on span "TH" at bounding box center [676, 580] width 71 height 23
click at [721, 588] on div "SU MO TU WE TH FR SA" at bounding box center [592, 572] width 590 height 48
click at [783, 600] on div "Available Days SU MO TU WE TH FR SA" at bounding box center [592, 573] width 603 height 62
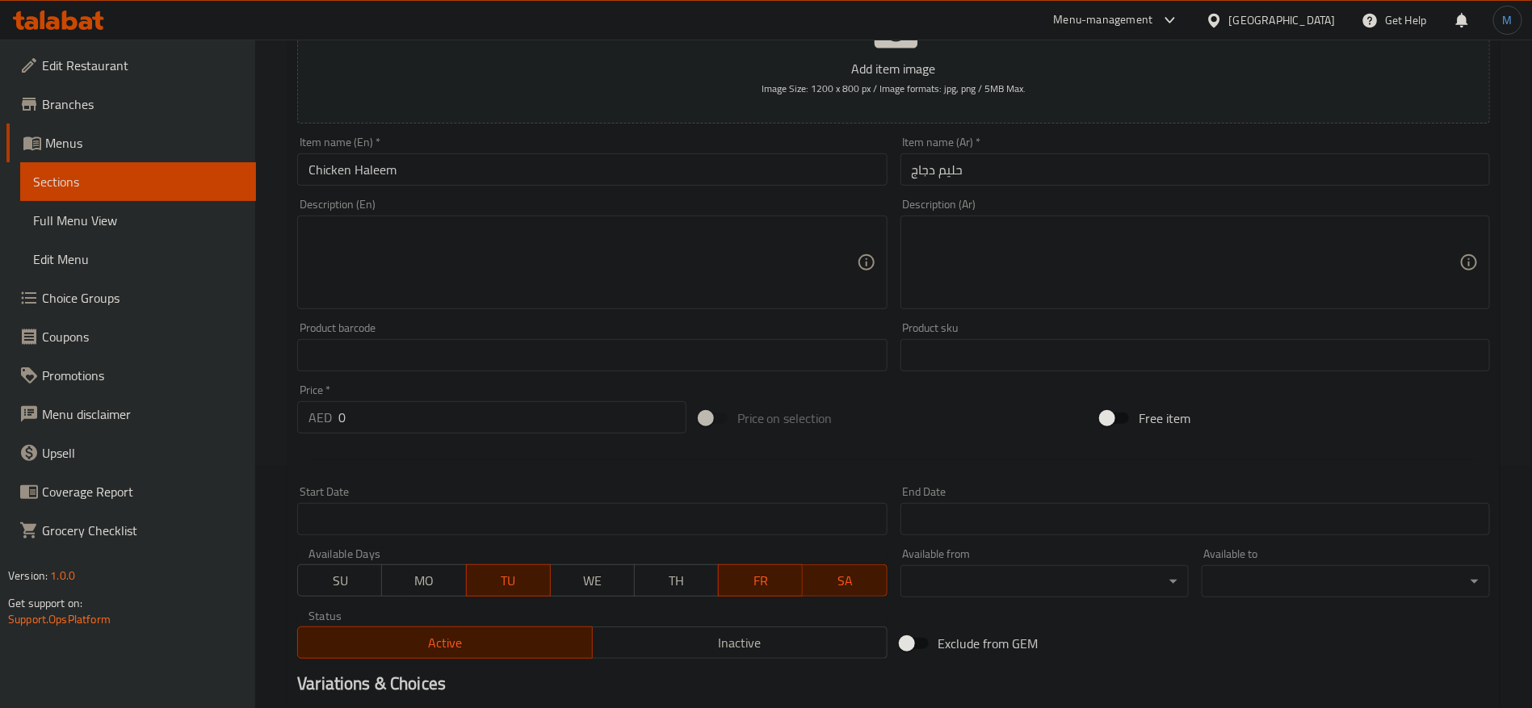
click at [814, 578] on span "SA" at bounding box center [844, 580] width 71 height 23
click at [771, 574] on span "FR" at bounding box center [760, 580] width 71 height 23
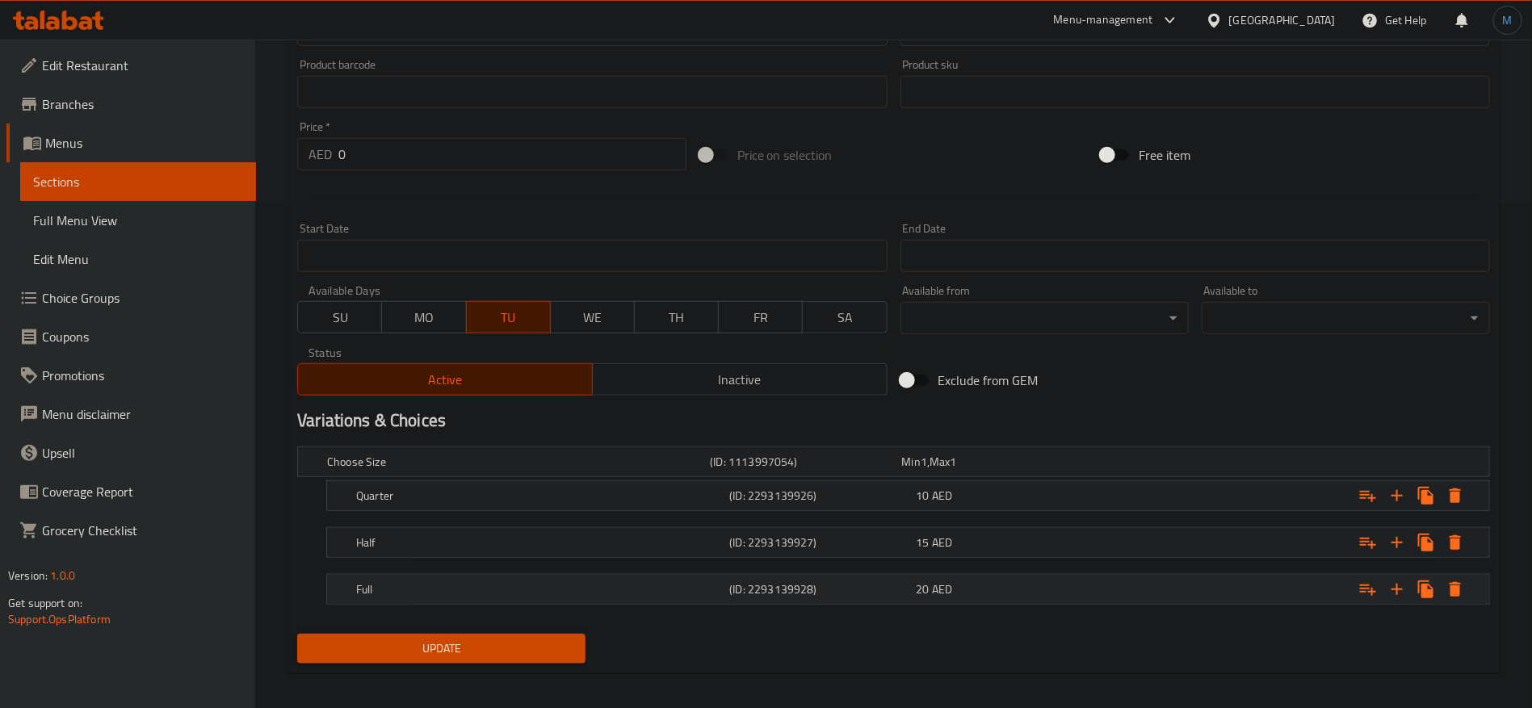
scroll to position [515, 0]
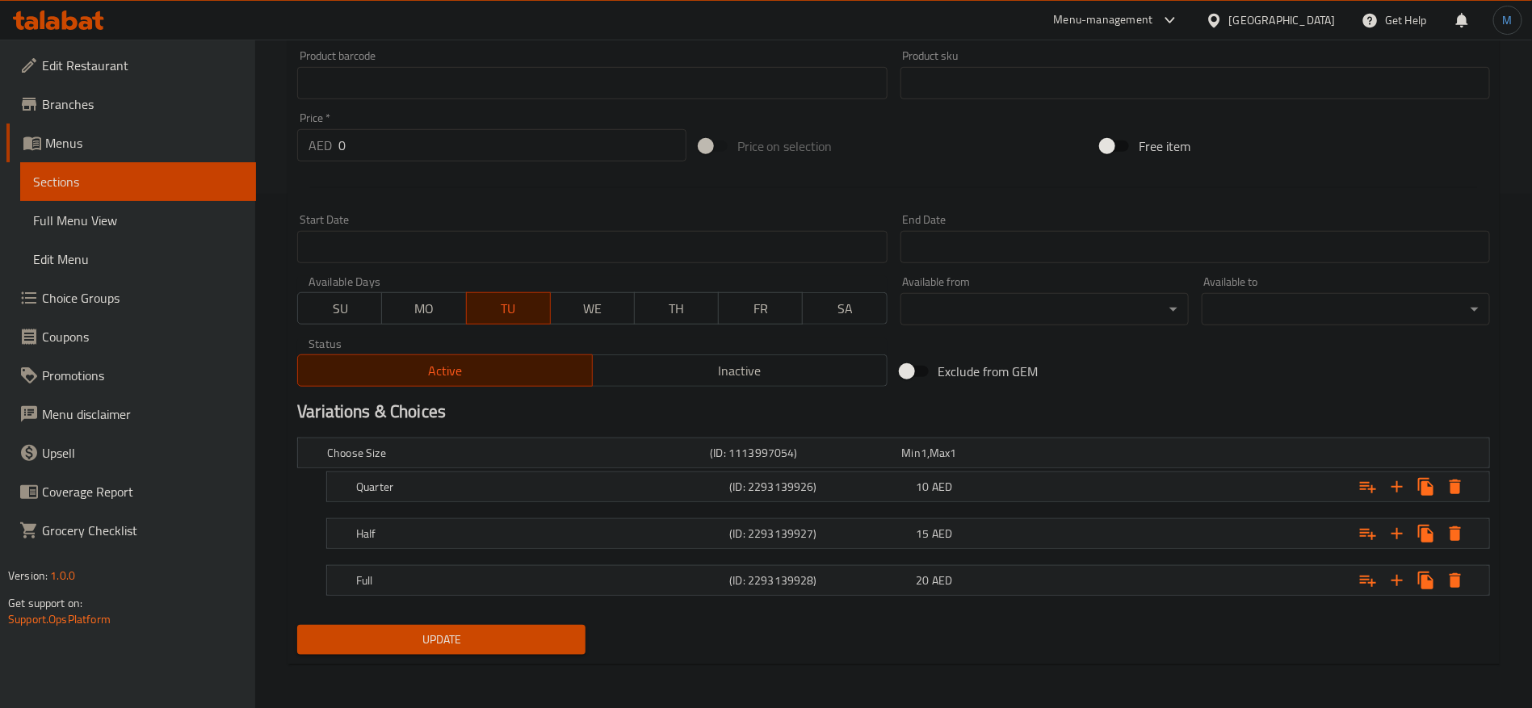
click at [459, 613] on div "Choose Size (ID: 1113997054) Min 1 , Max 1 Name (En) Choose Size Name (En) Name…" at bounding box center [894, 524] width 1206 height 187
click at [472, 647] on span "Update" at bounding box center [441, 640] width 263 height 20
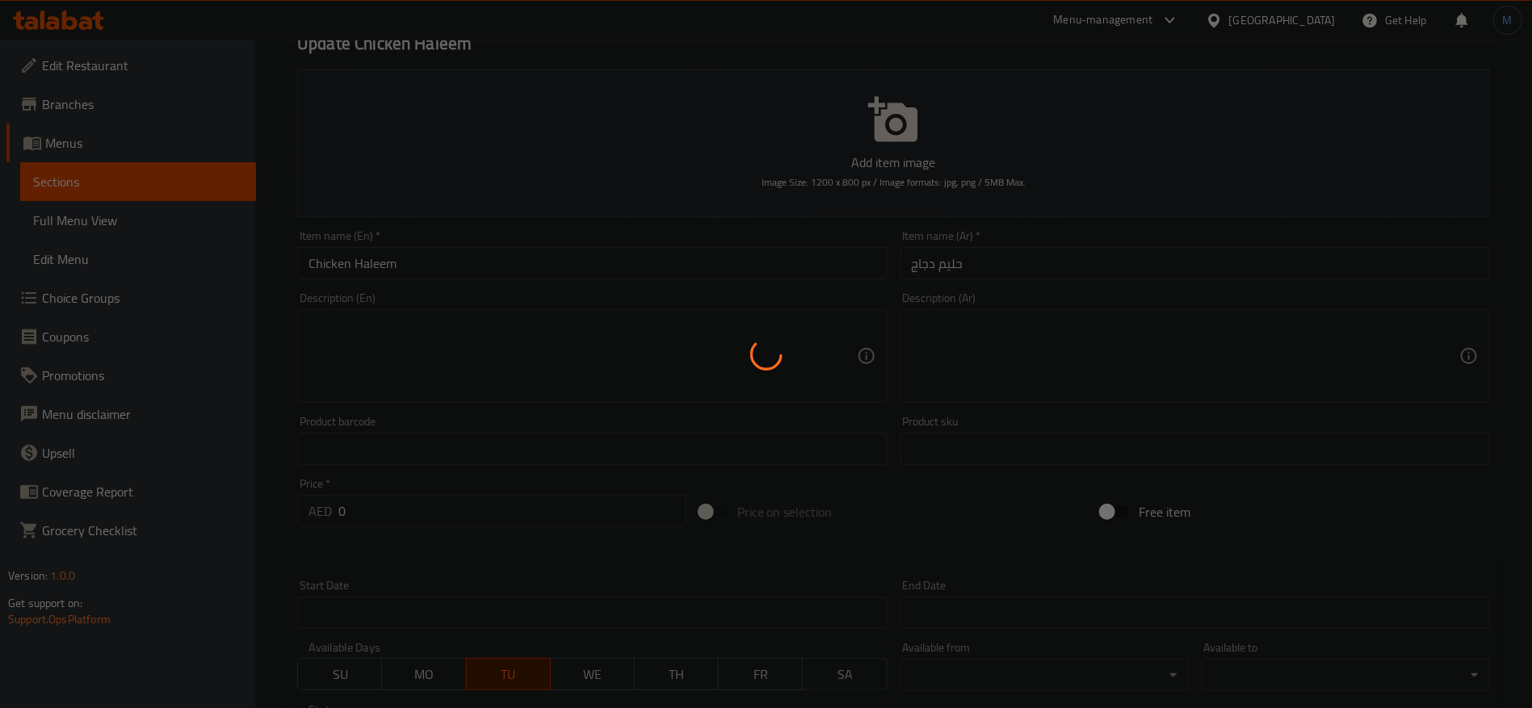
scroll to position [0, 0]
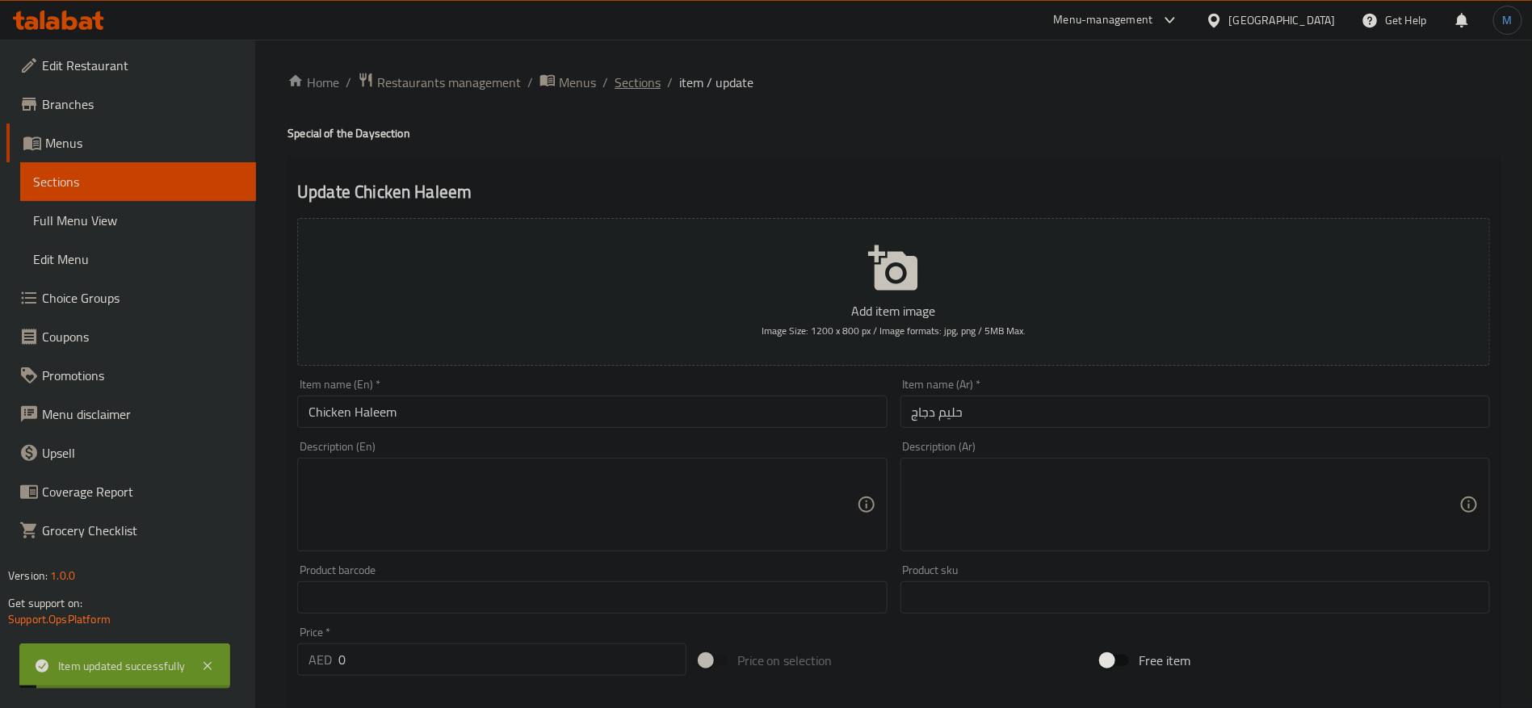
click at [650, 86] on span "Sections" at bounding box center [638, 82] width 46 height 19
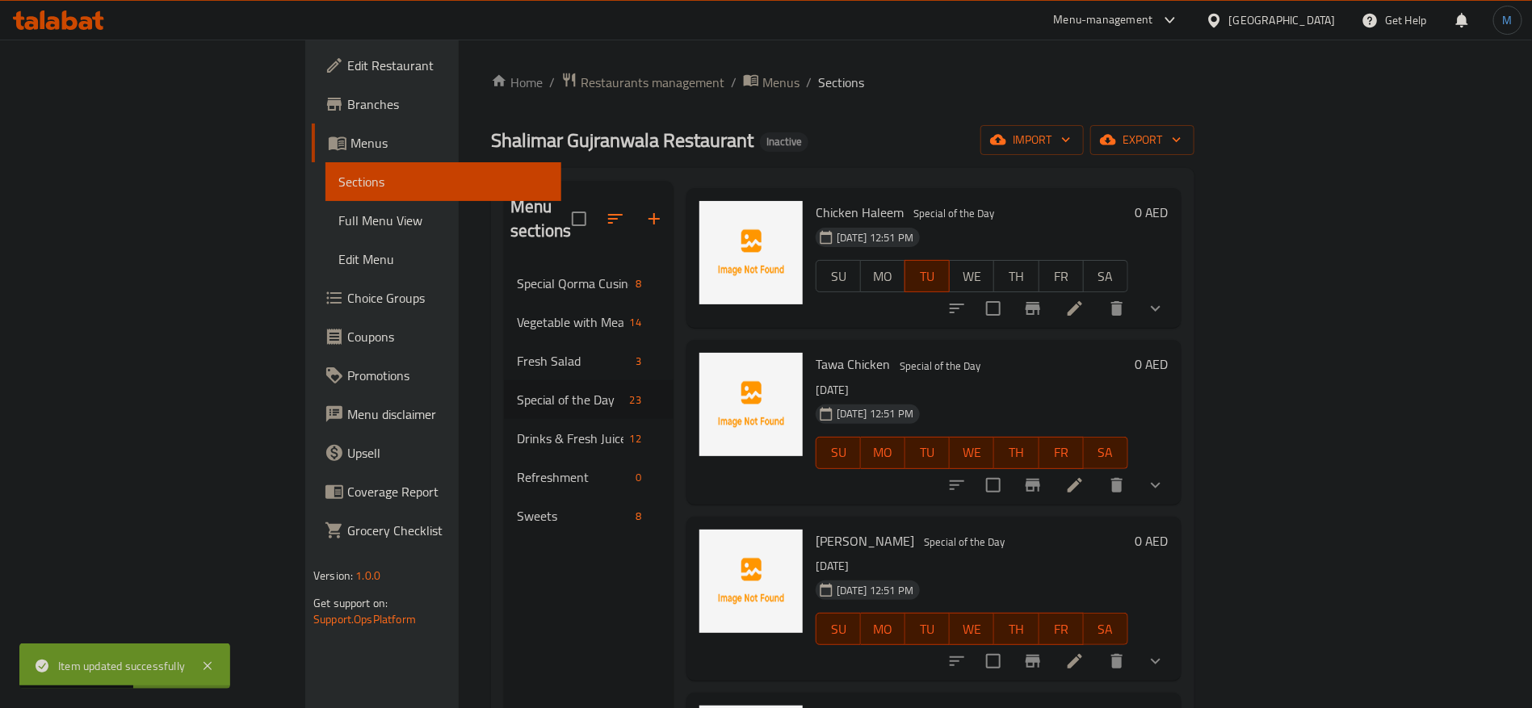
scroll to position [2824, 0]
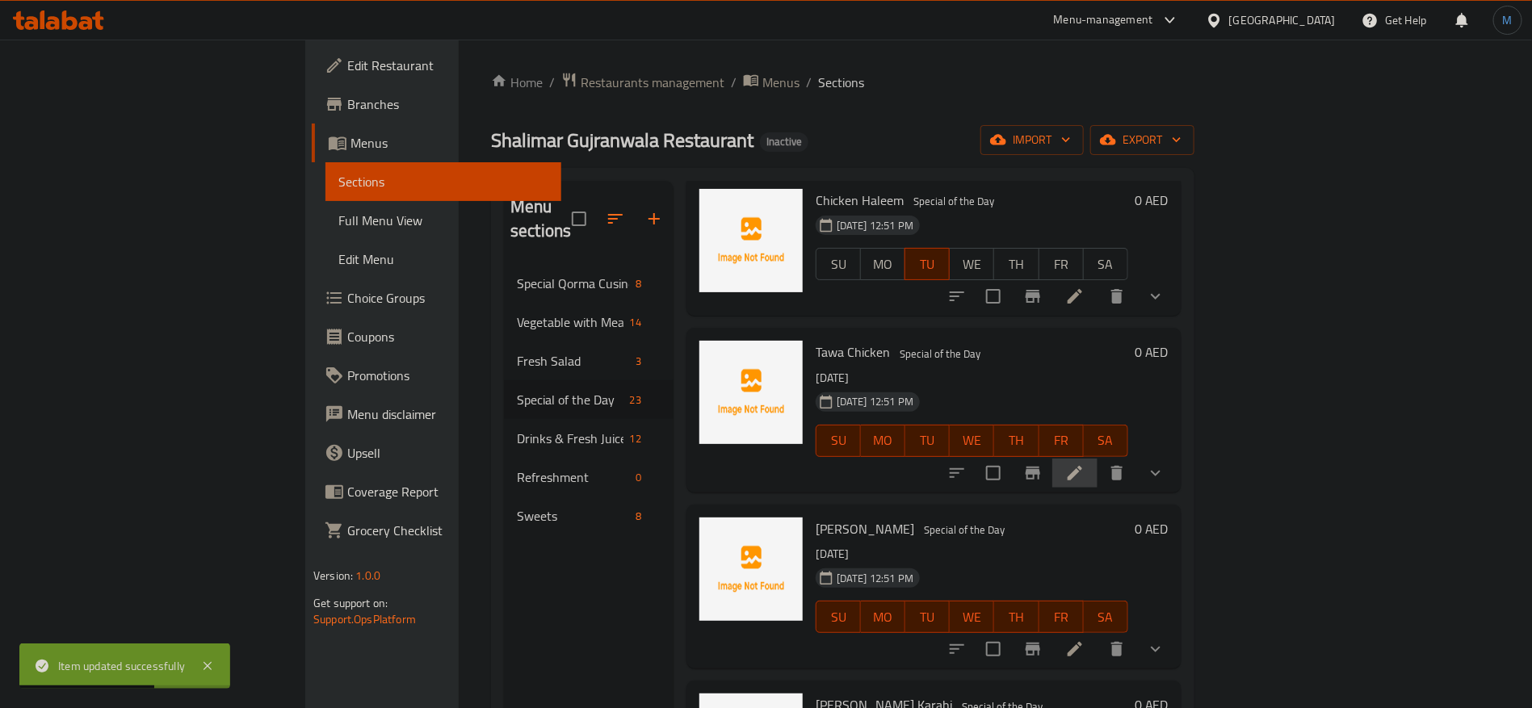
click at [1085, 464] on icon at bounding box center [1074, 473] width 19 height 19
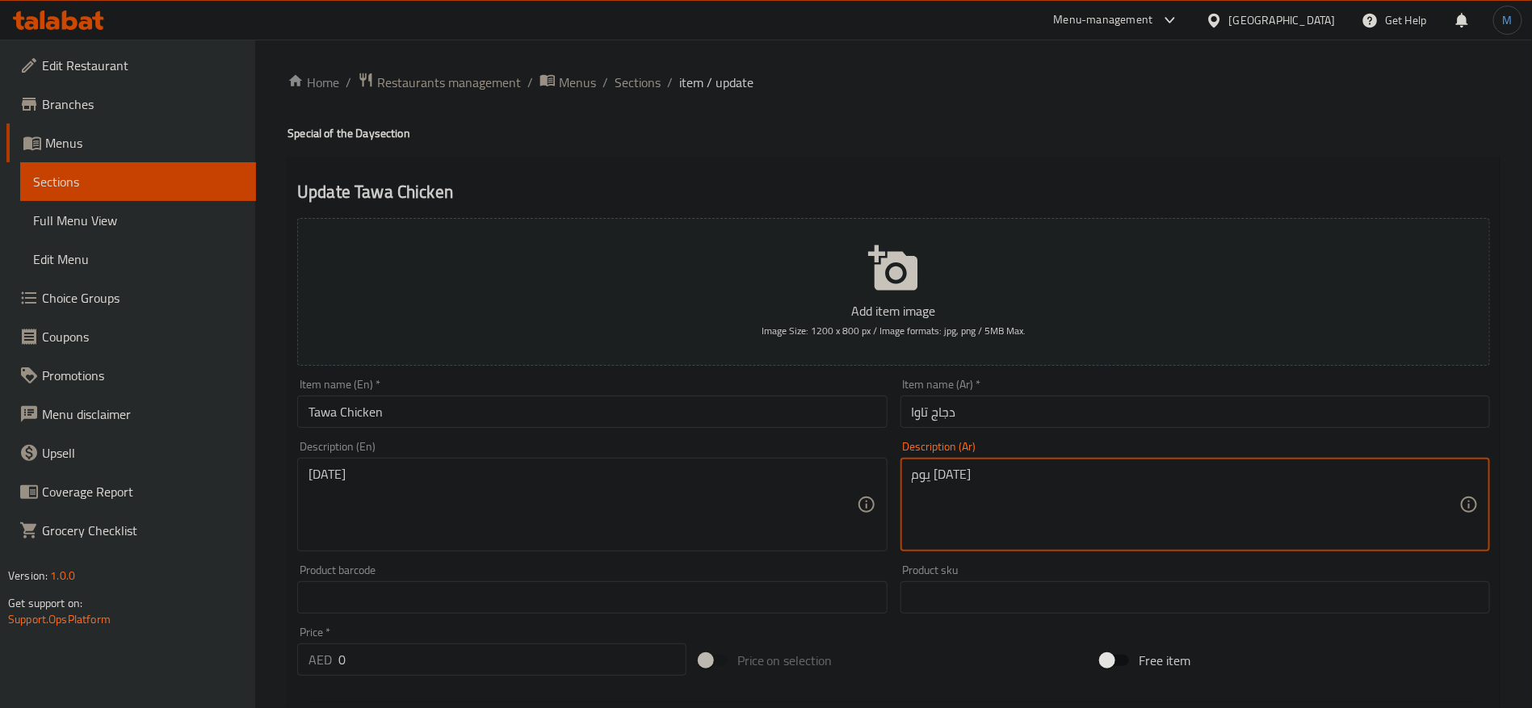
click at [1026, 479] on textarea "يوم الأربعاء" at bounding box center [1186, 505] width 548 height 77
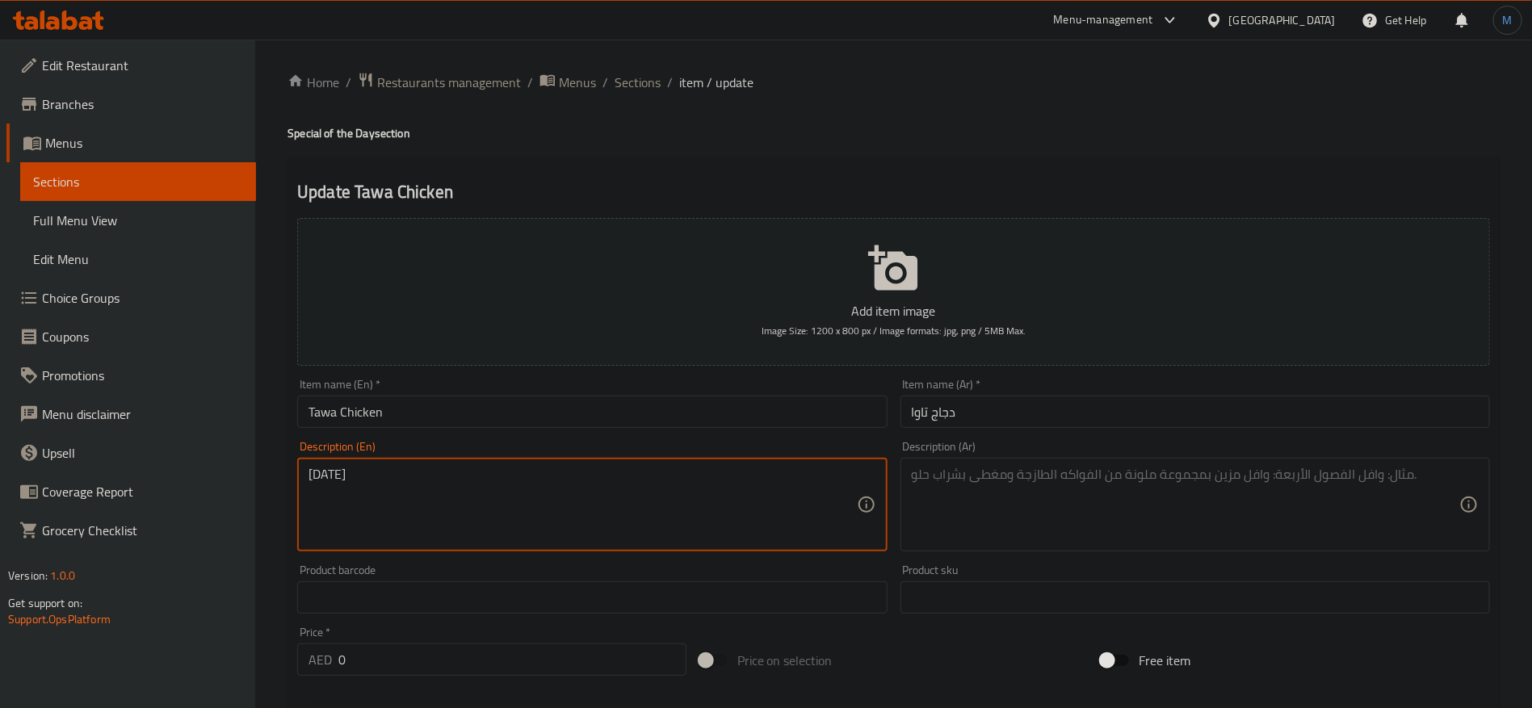
click at [632, 515] on textarea "[DATE]" at bounding box center [583, 505] width 548 height 77
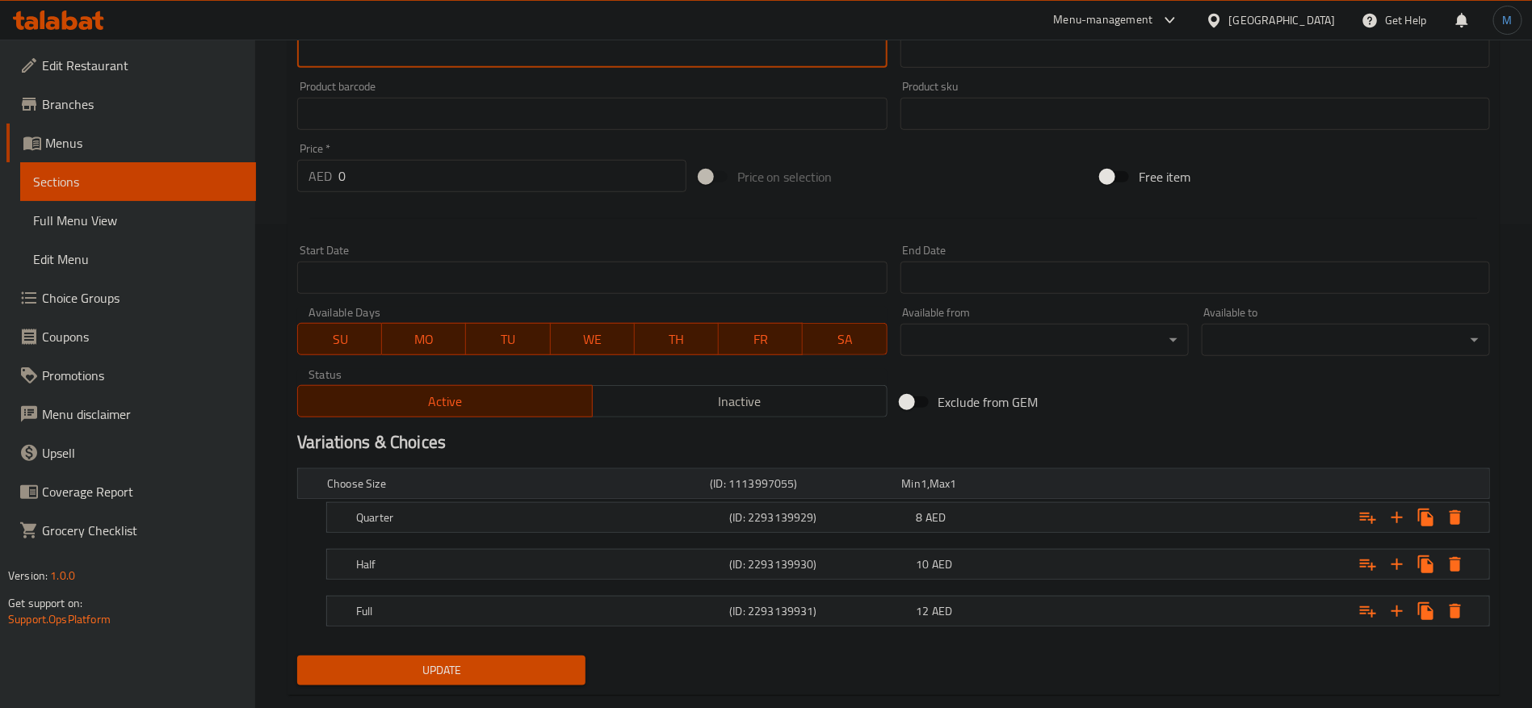
scroll to position [485, 0]
click at [520, 332] on span "TU" at bounding box center [508, 338] width 71 height 23
click at [438, 320] on div "SU MO TU WE TH FR SA" at bounding box center [592, 330] width 590 height 48
drag, startPoint x: 431, startPoint y: 334, endPoint x: 424, endPoint y: 338, distance: 8.7
click at [431, 334] on span "MO" at bounding box center [424, 338] width 71 height 23
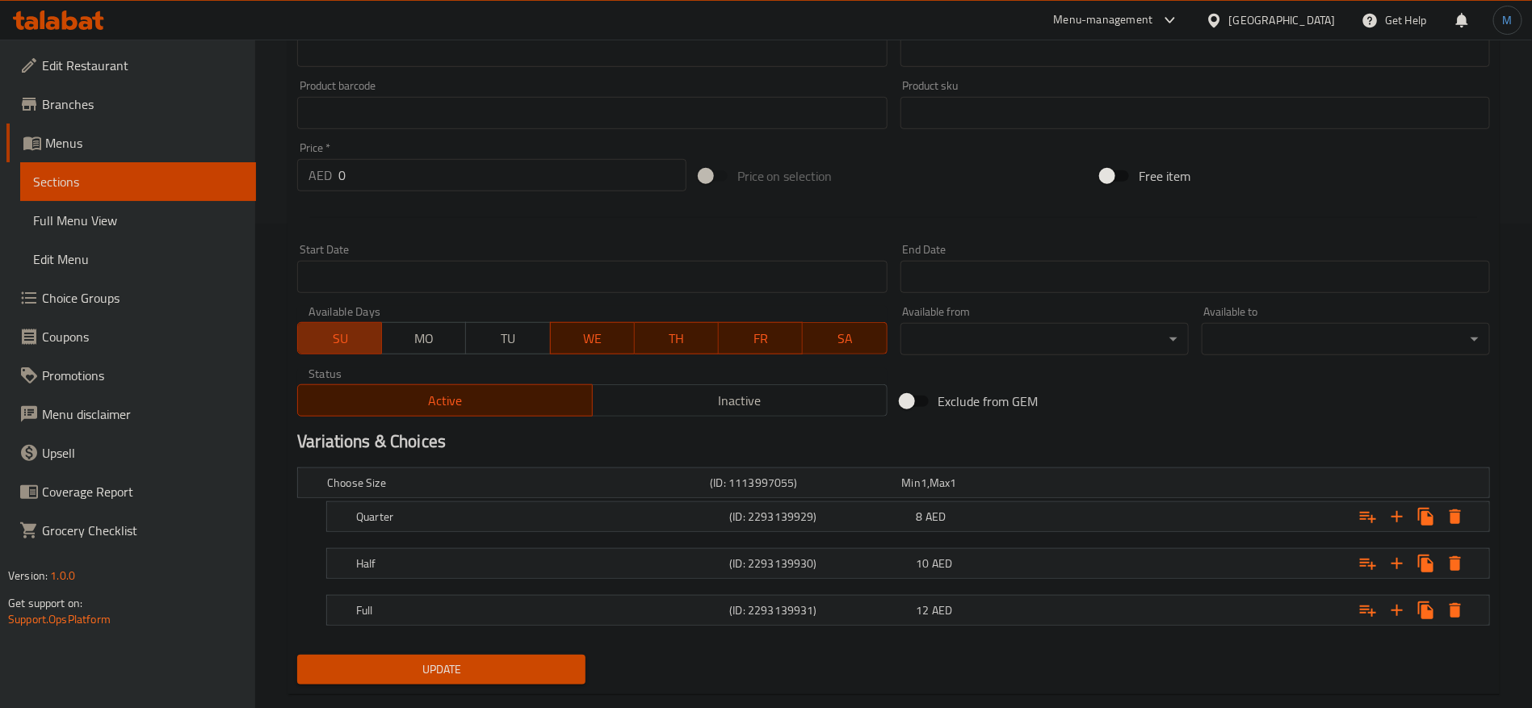
click at [343, 342] on span "SU" at bounding box center [340, 338] width 71 height 23
click at [645, 338] on span "TH" at bounding box center [676, 338] width 71 height 23
click at [735, 339] on span "FR" at bounding box center [760, 338] width 71 height 23
click at [838, 336] on span "SA" at bounding box center [844, 338] width 71 height 23
click at [548, 642] on div "Choose Size (ID: 1113997055) Min 1 , Max 1 Name (En) Choose Size Name (En) Name…" at bounding box center [894, 554] width 1206 height 187
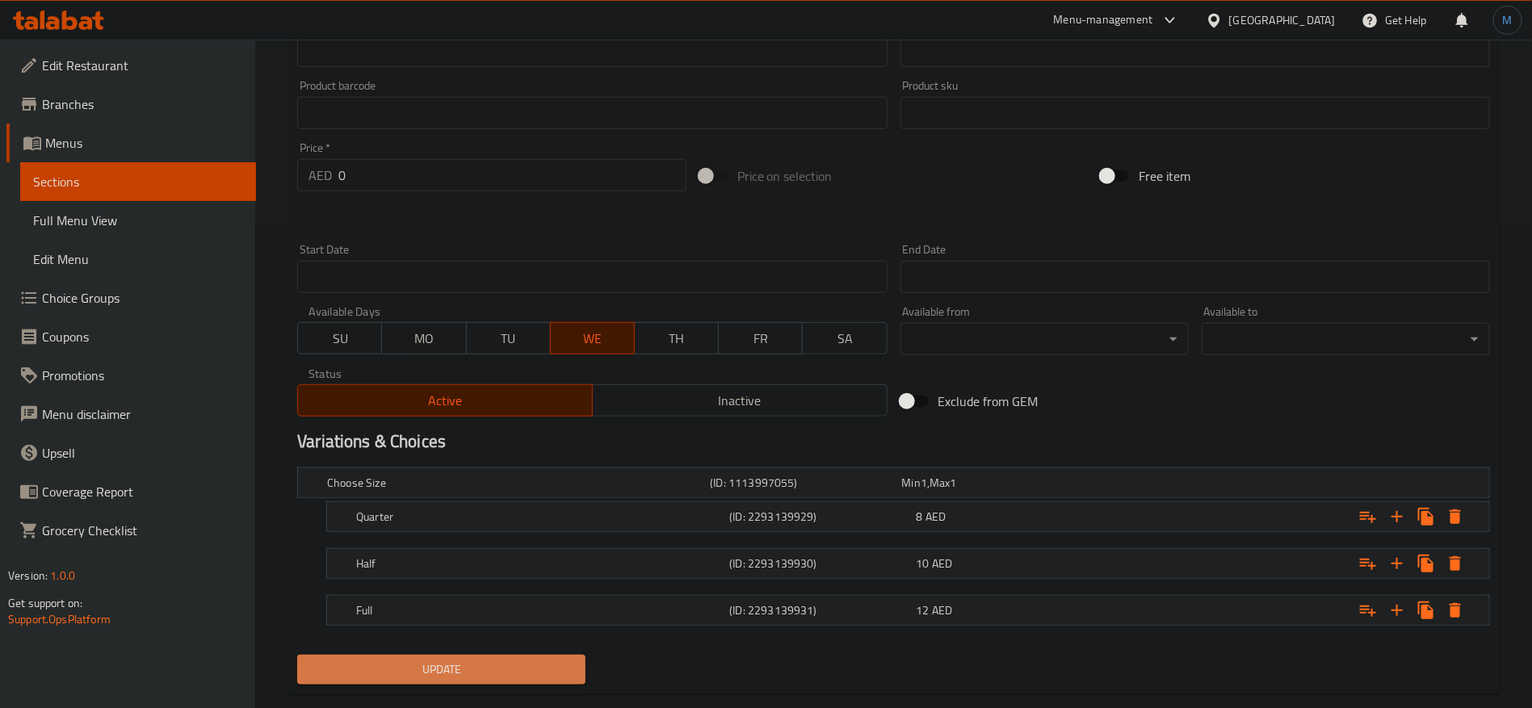
click at [548, 661] on span "Update" at bounding box center [441, 670] width 263 height 20
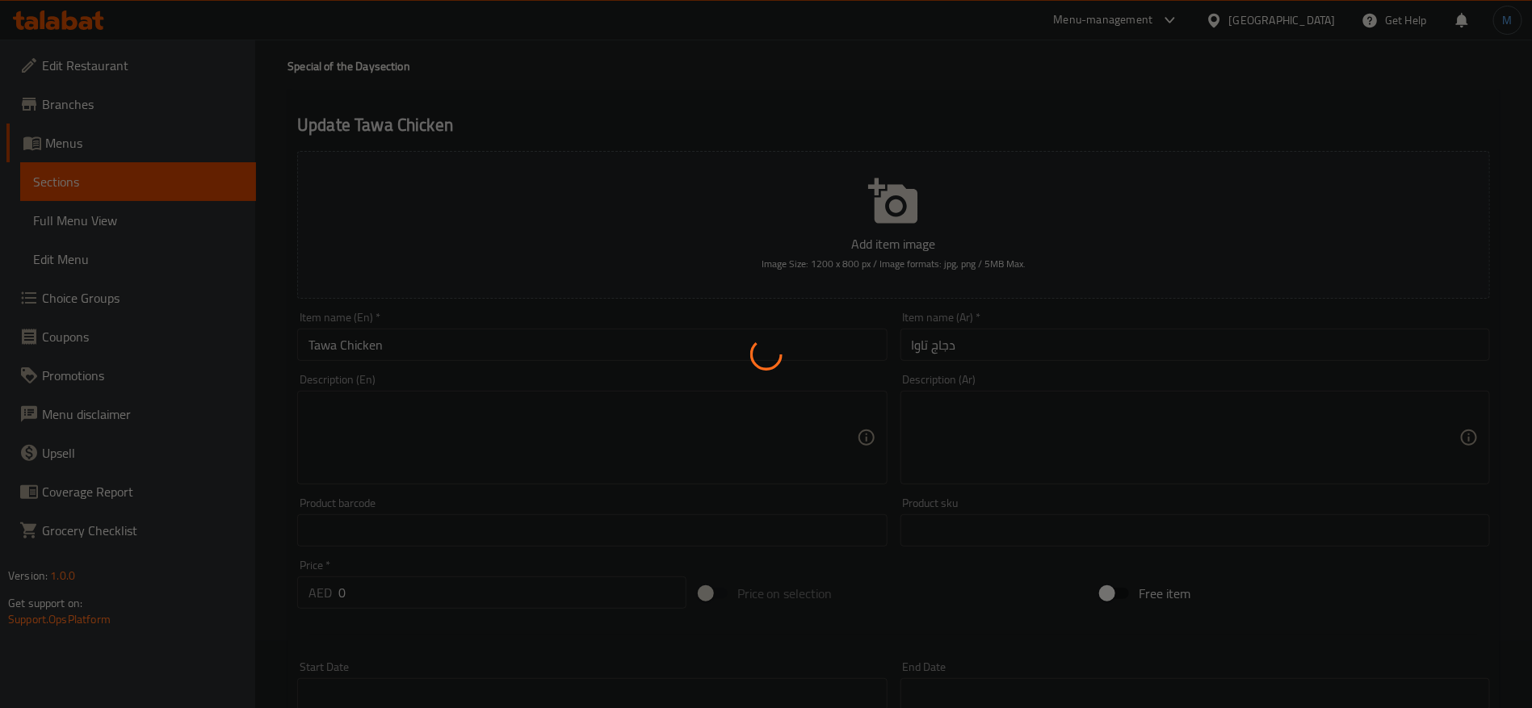
scroll to position [0, 0]
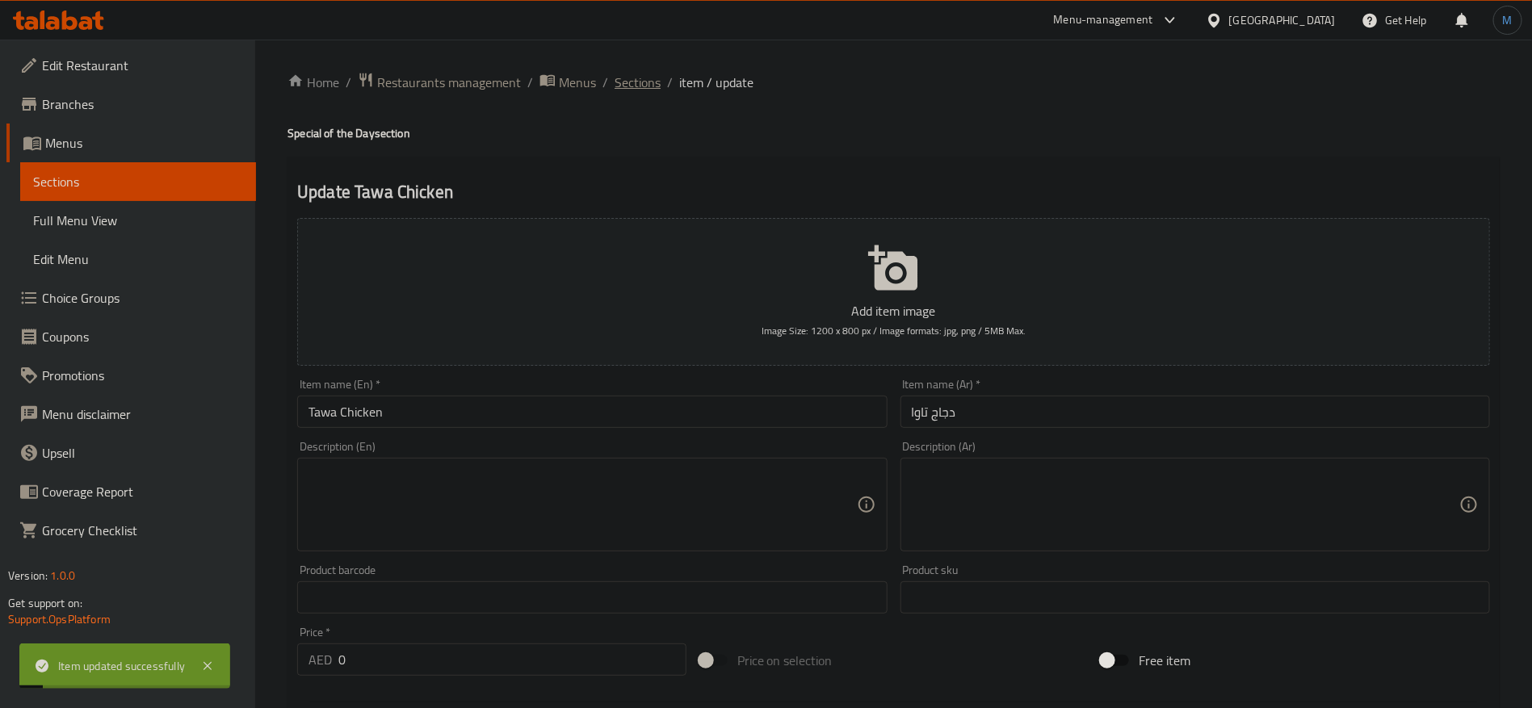
click at [637, 87] on span "Sections" at bounding box center [638, 82] width 46 height 19
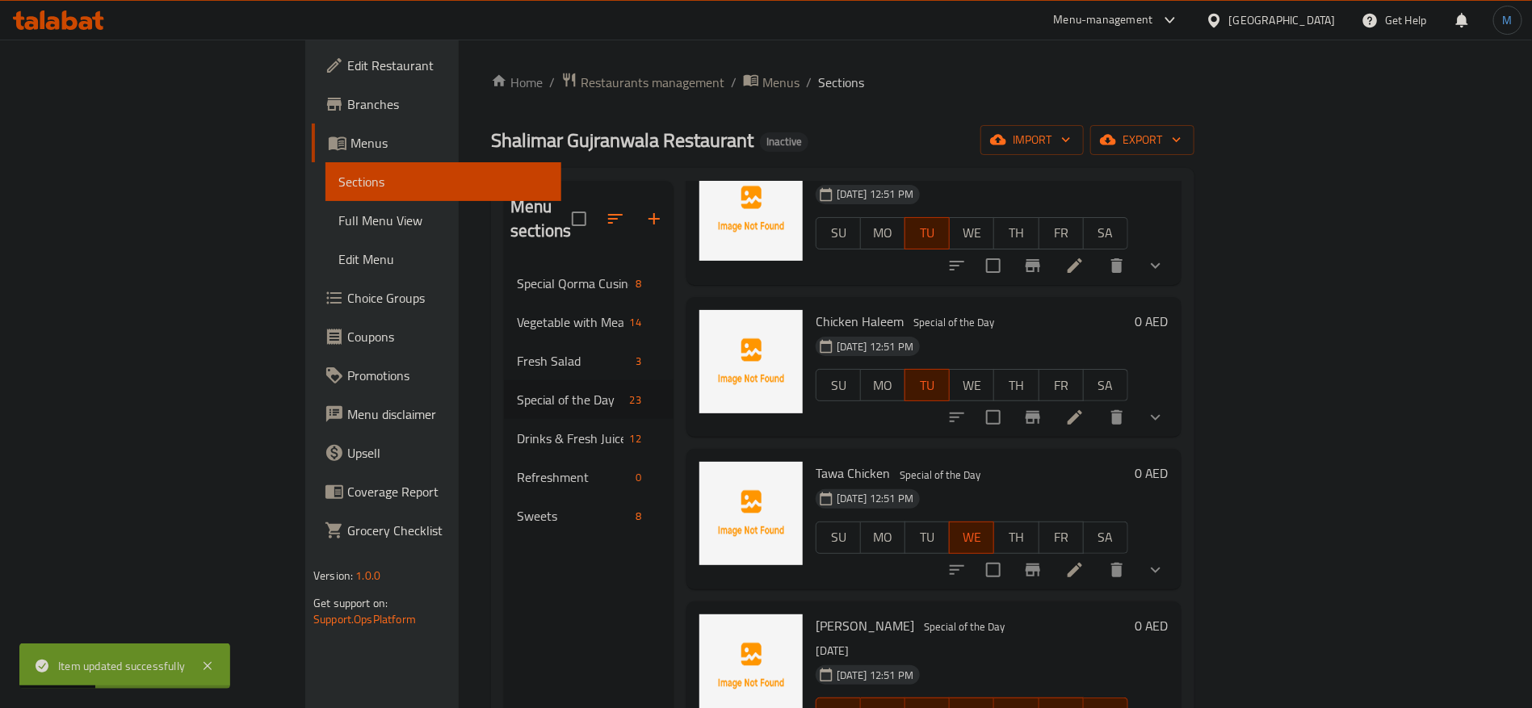
scroll to position [2907, 0]
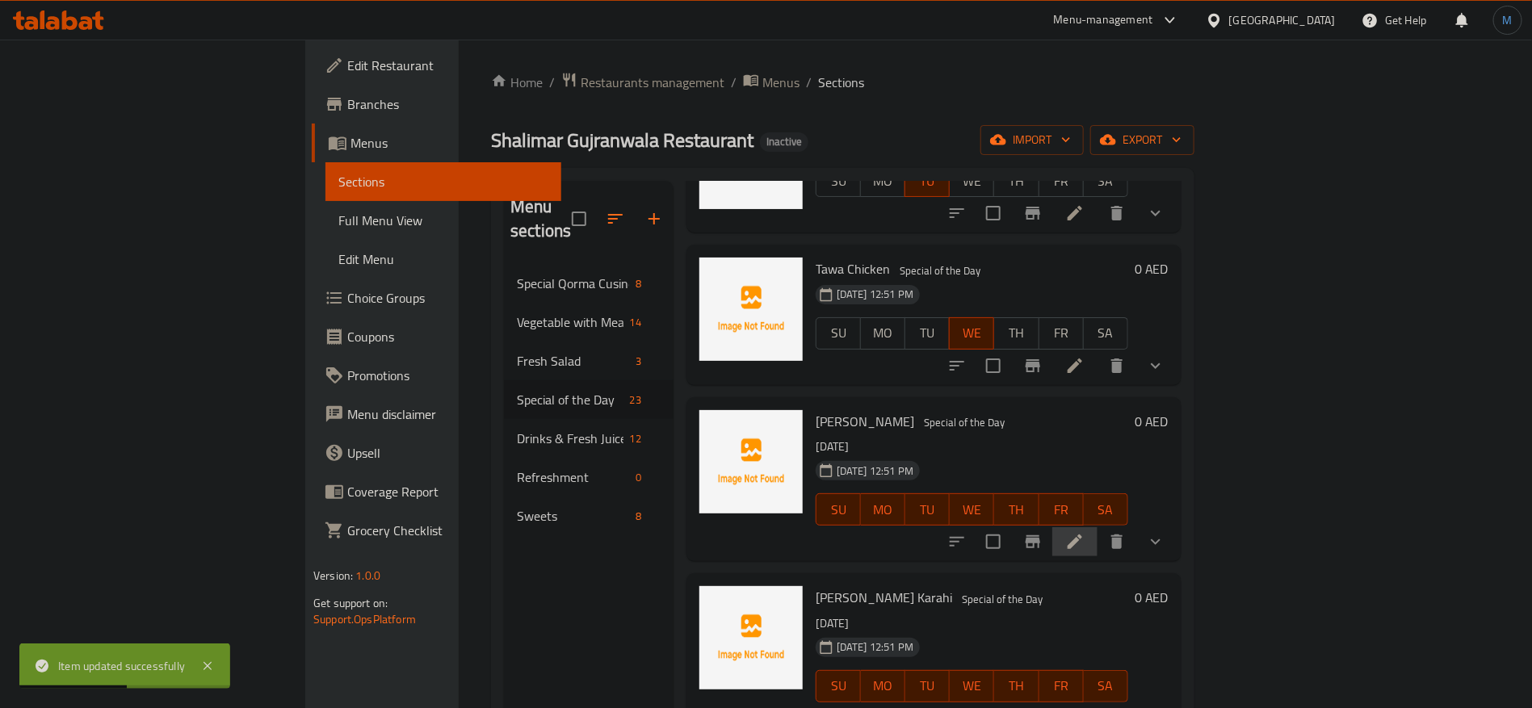
click at [1098, 527] on li at bounding box center [1075, 541] width 45 height 29
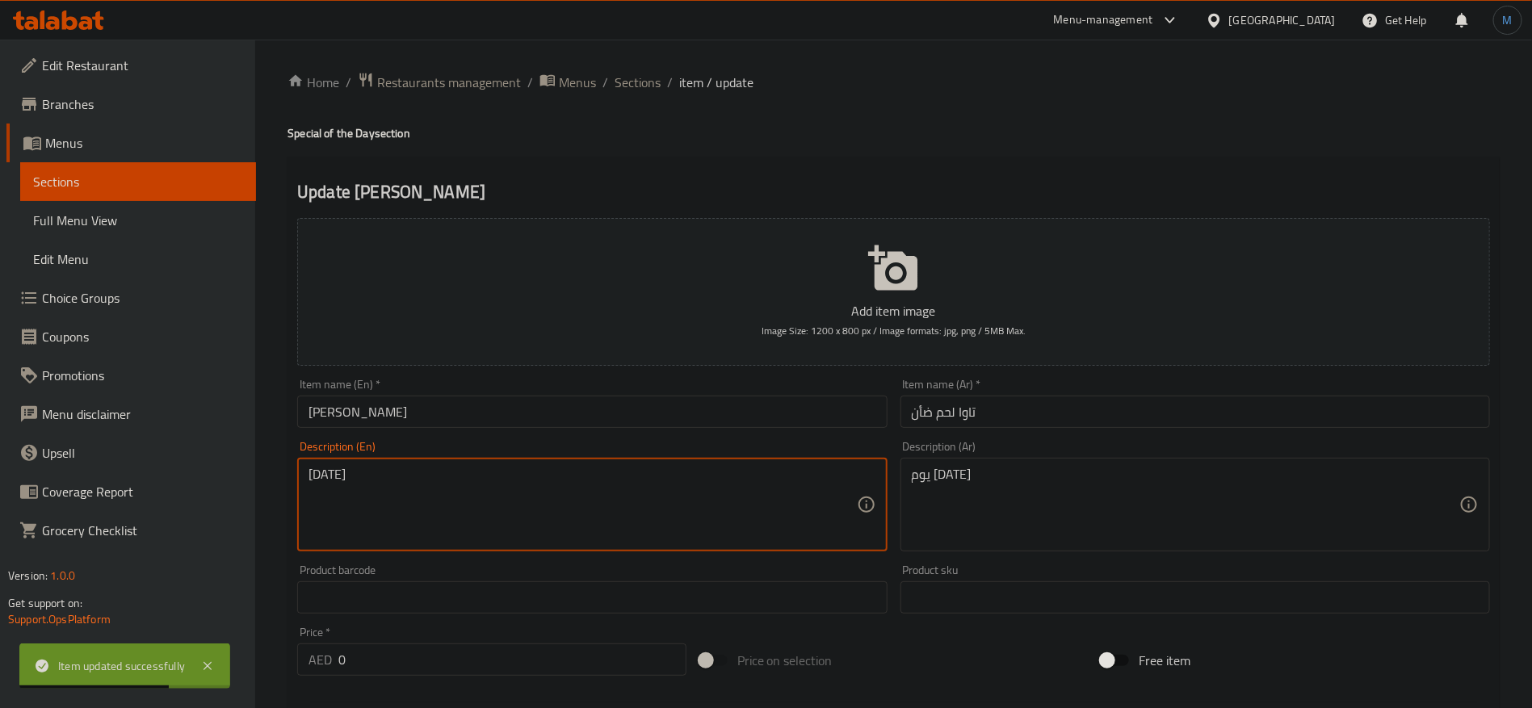
click at [734, 490] on textarea "[DATE]" at bounding box center [583, 505] width 548 height 77
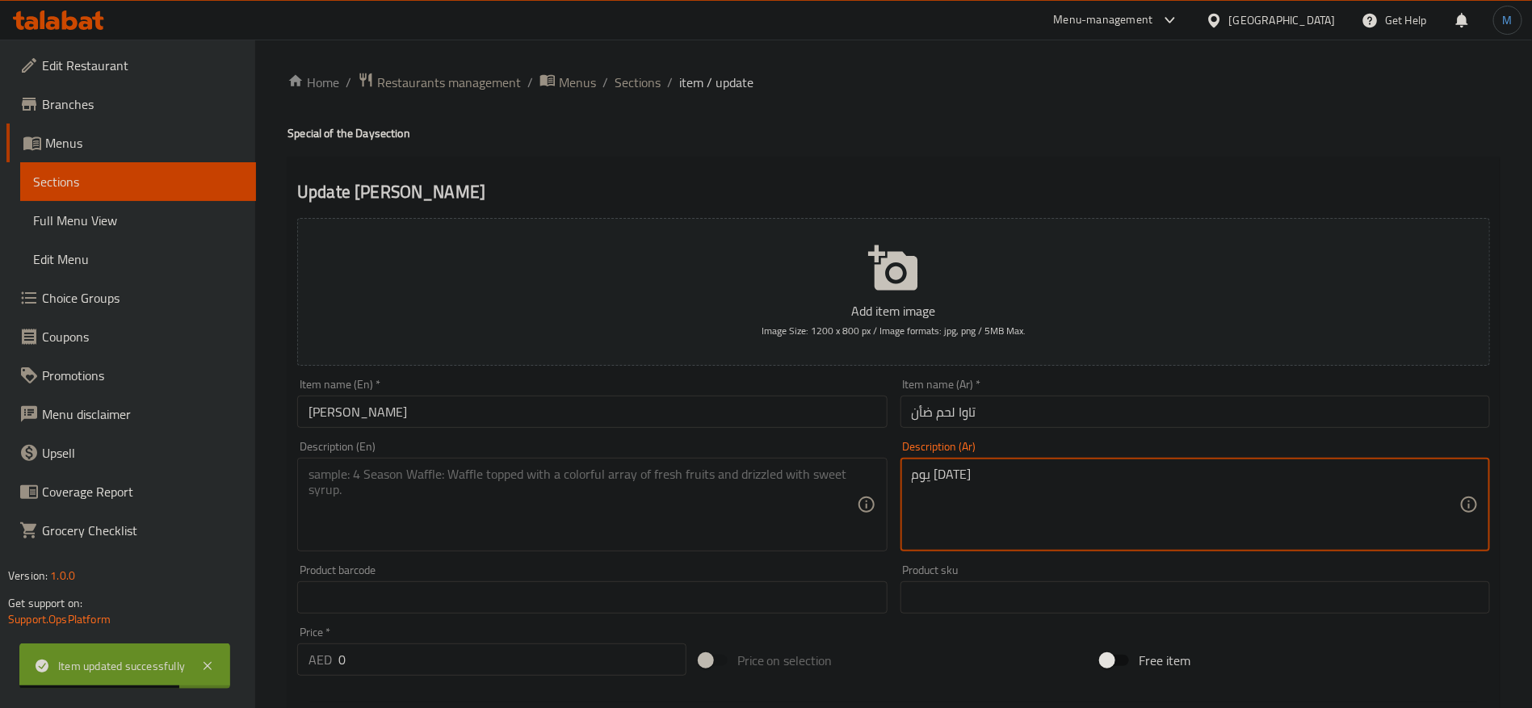
click at [1007, 509] on textarea "يوم الأربعاء" at bounding box center [1186, 505] width 548 height 77
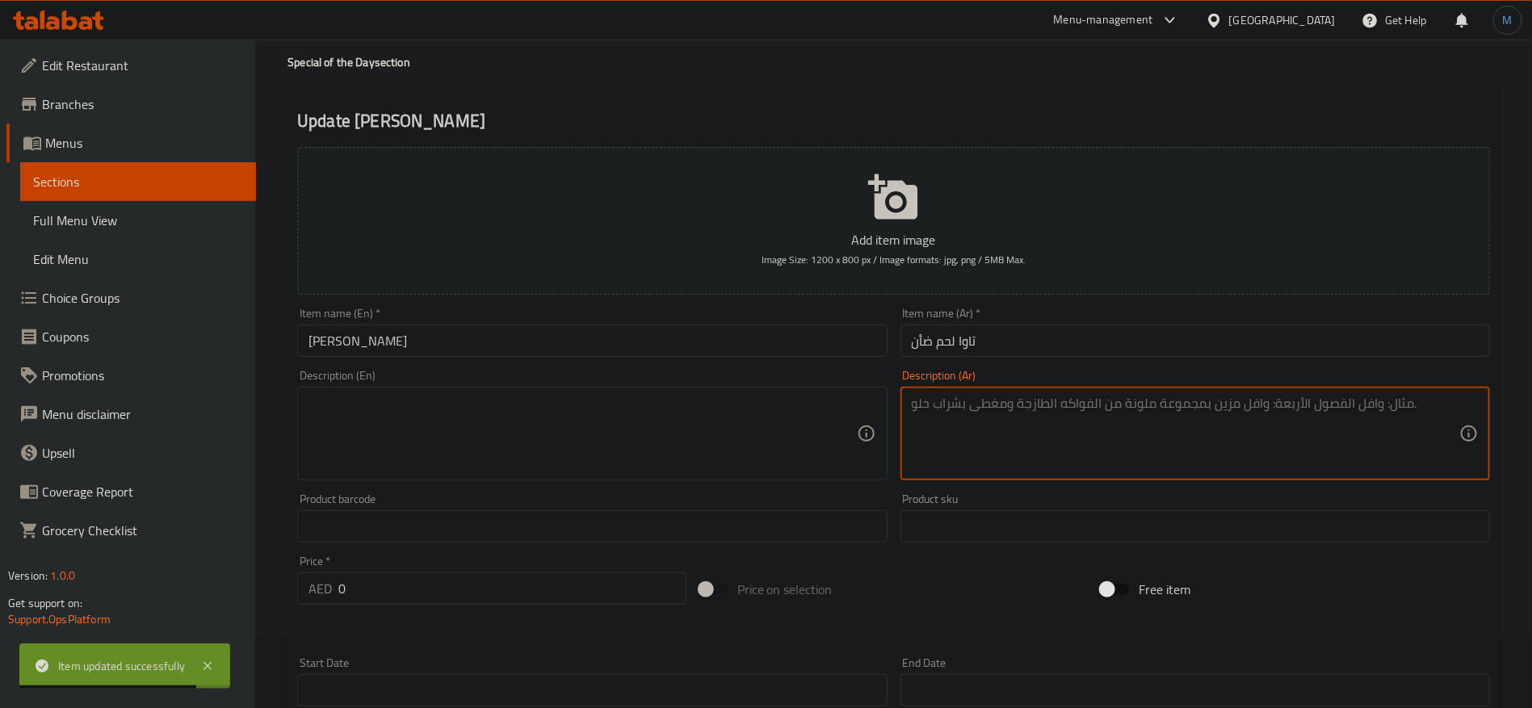
scroll to position [364, 0]
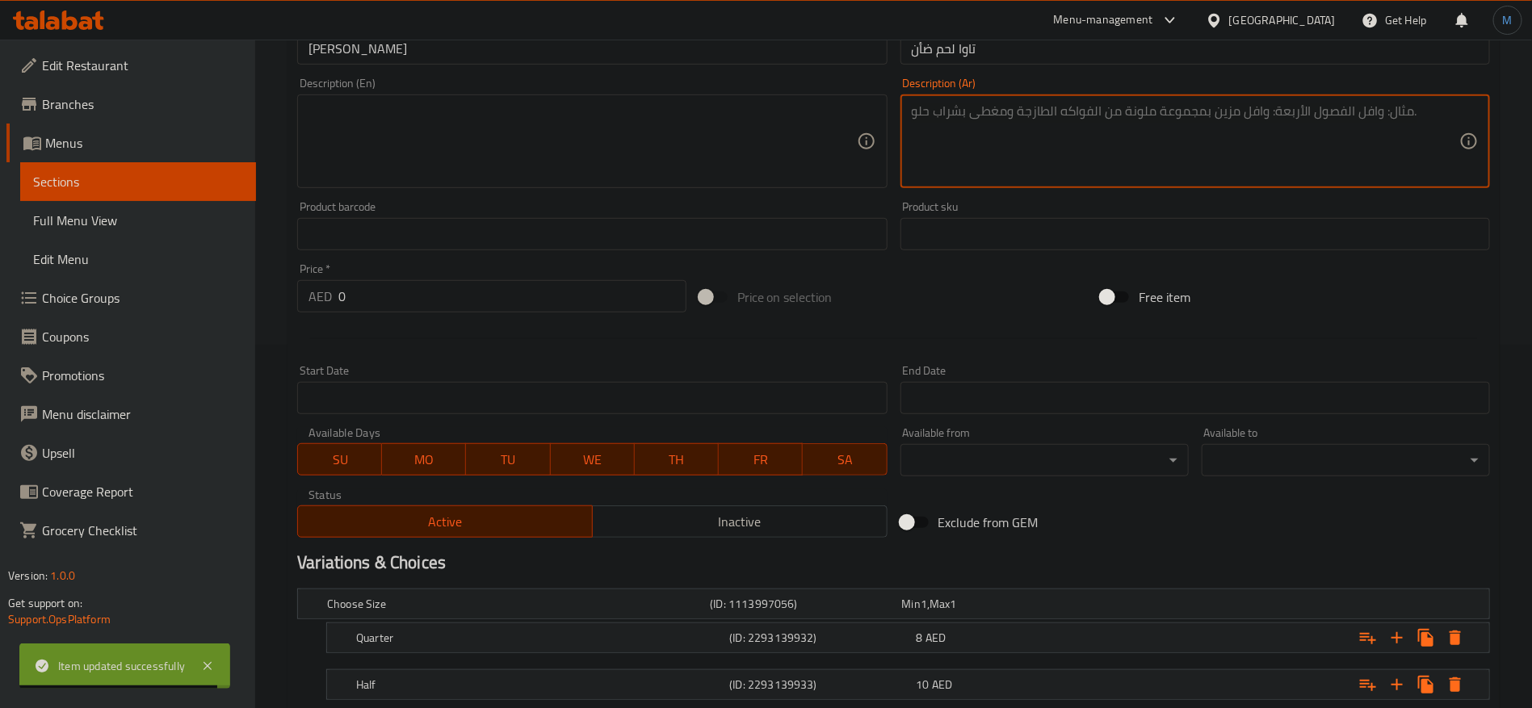
click at [511, 458] on span "TU" at bounding box center [508, 459] width 71 height 23
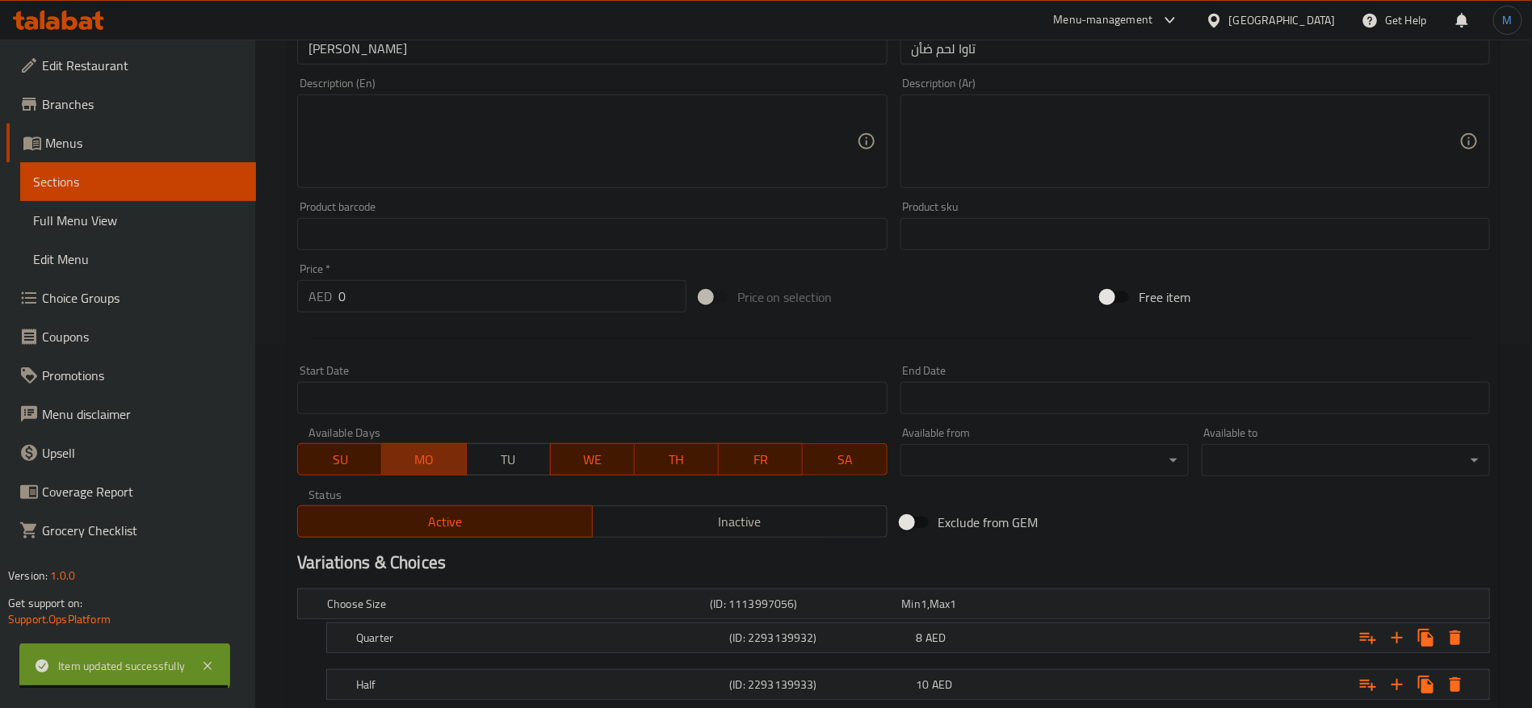
click at [407, 461] on span "MO" at bounding box center [424, 459] width 71 height 23
click at [345, 459] on span "SU" at bounding box center [340, 459] width 71 height 23
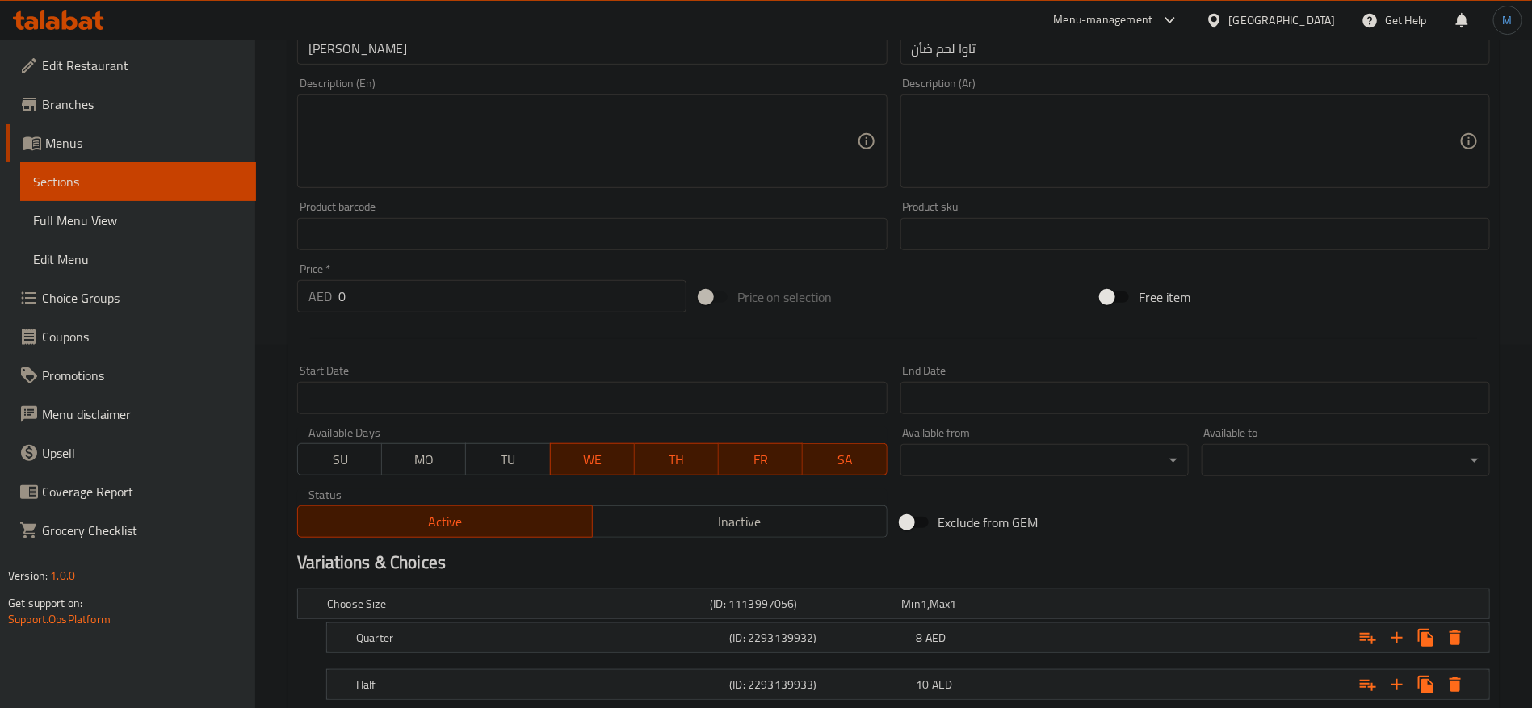
click at [661, 453] on span "TH" at bounding box center [676, 459] width 71 height 23
click at [753, 456] on span "FR" at bounding box center [760, 459] width 71 height 23
click at [844, 451] on span "SA" at bounding box center [844, 459] width 71 height 23
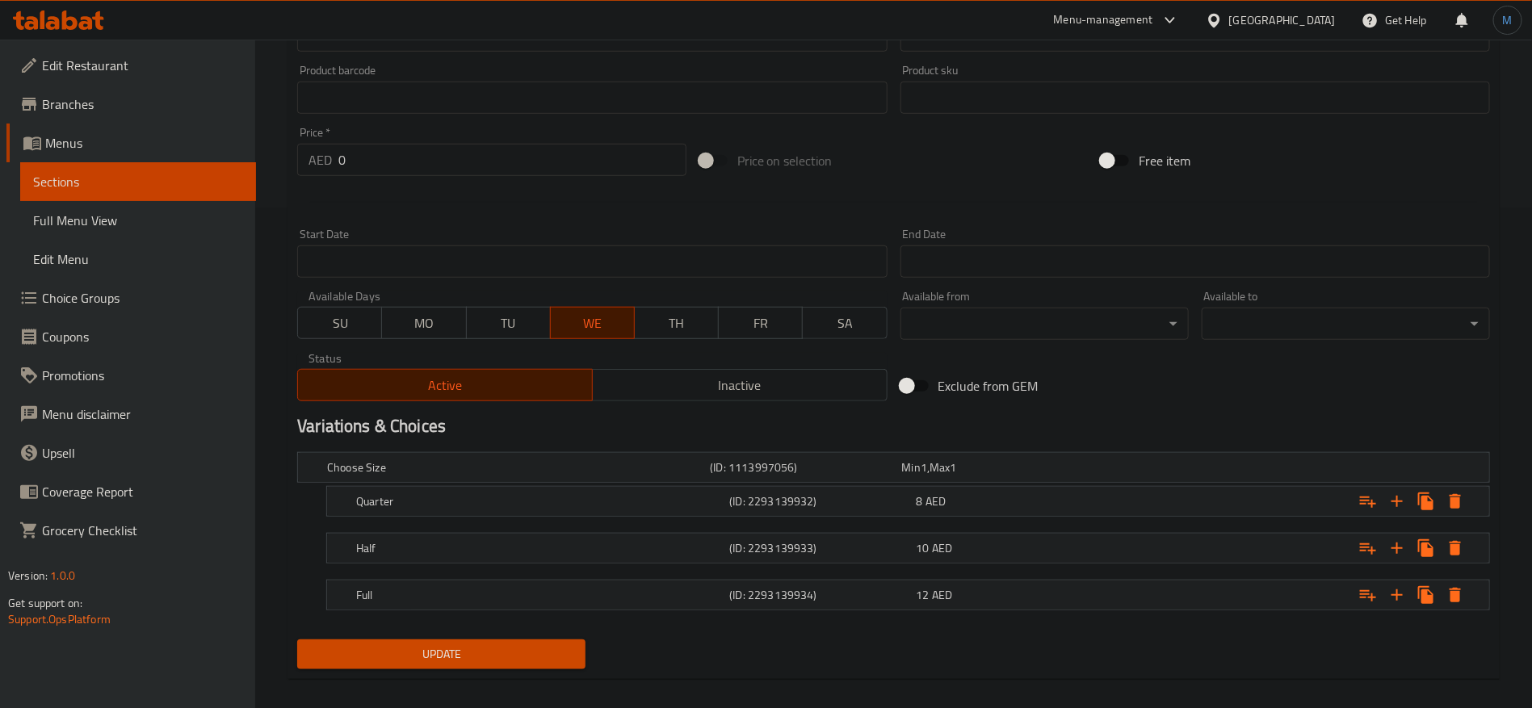
scroll to position [515, 0]
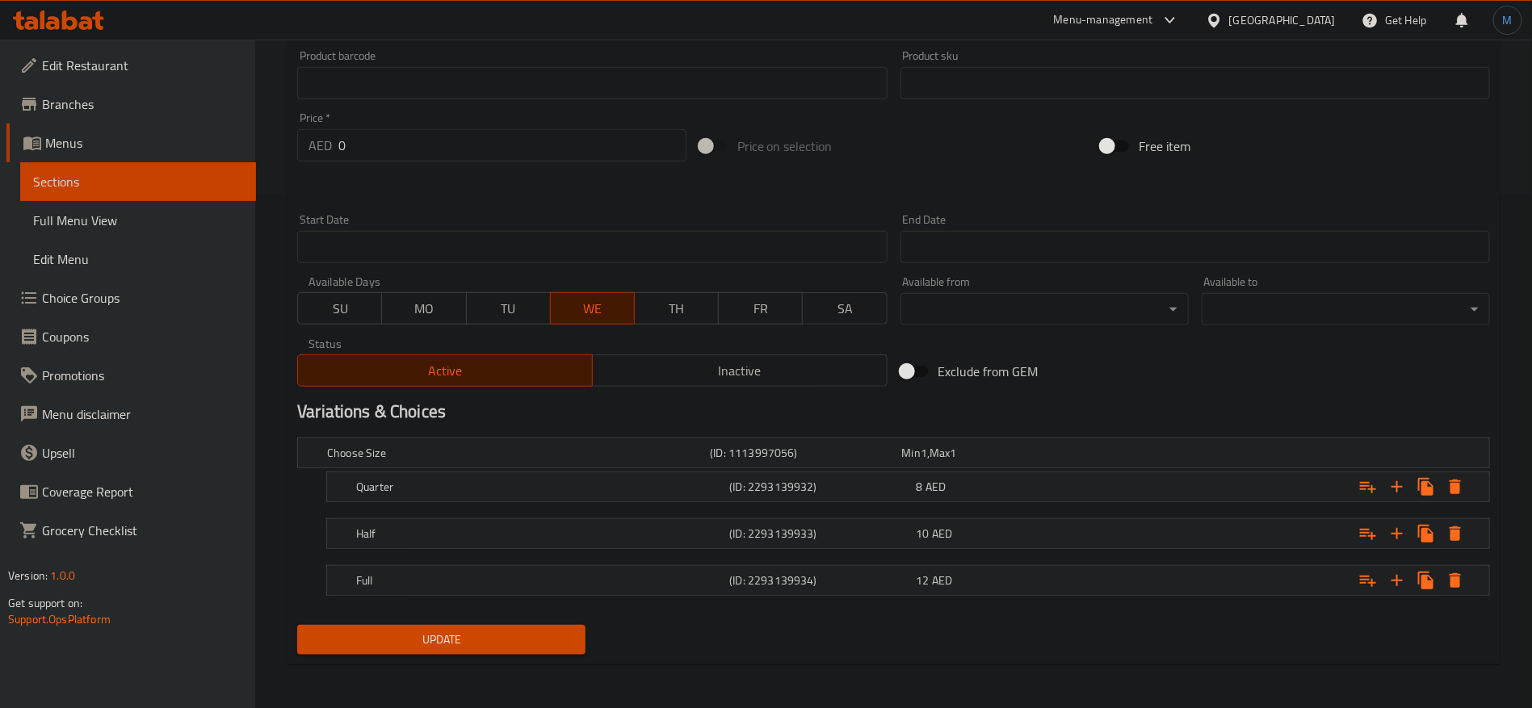
click at [473, 651] on button "Update" at bounding box center [441, 640] width 288 height 30
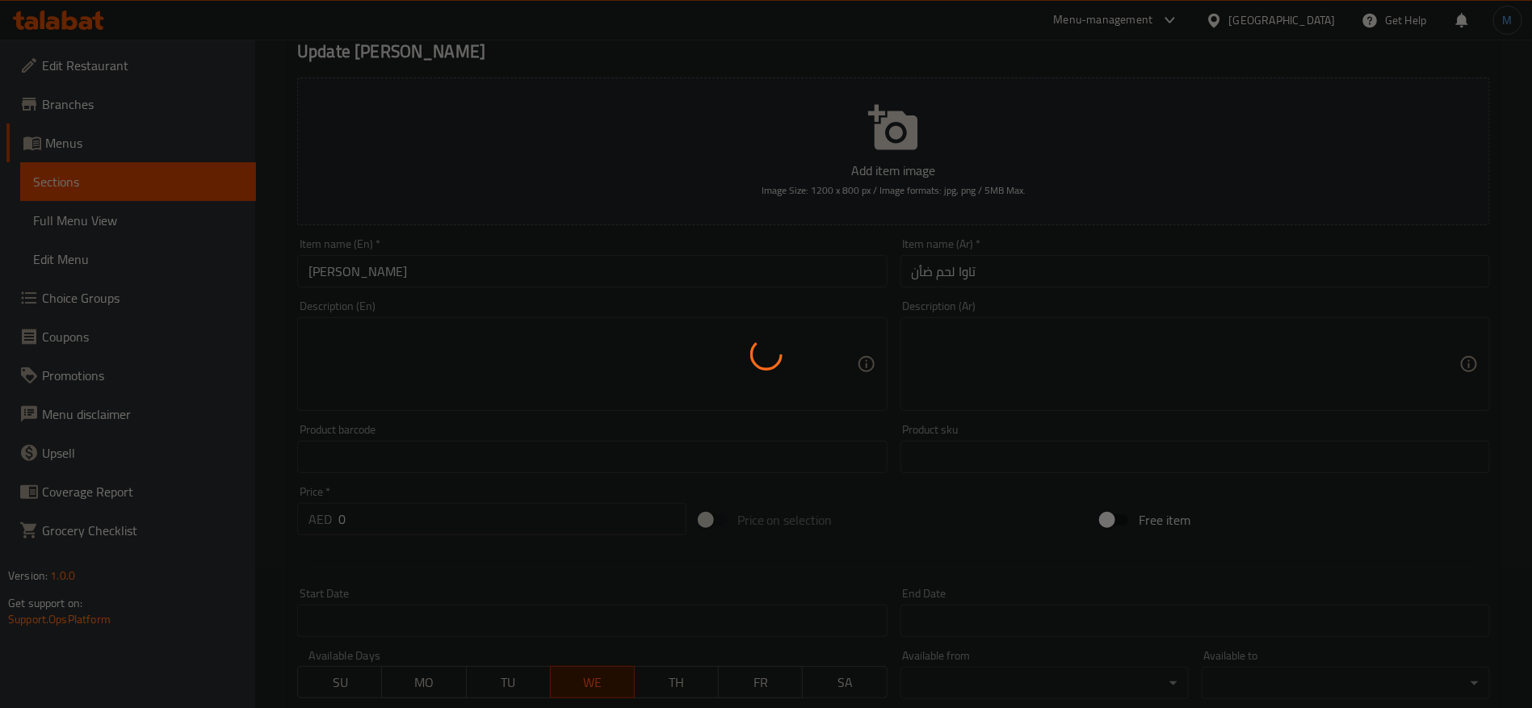
scroll to position [0, 0]
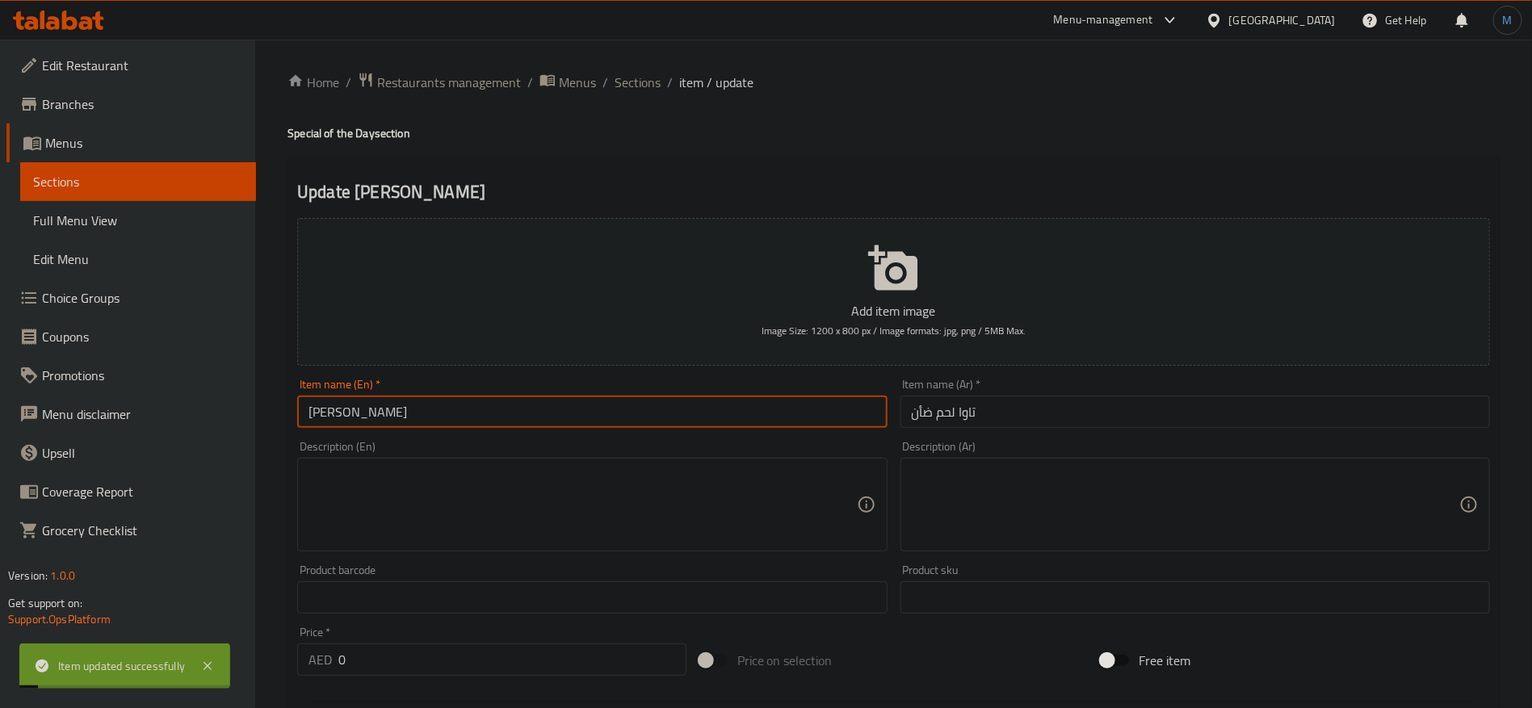
click at [556, 426] on input "[PERSON_NAME]" at bounding box center [592, 412] width 590 height 32
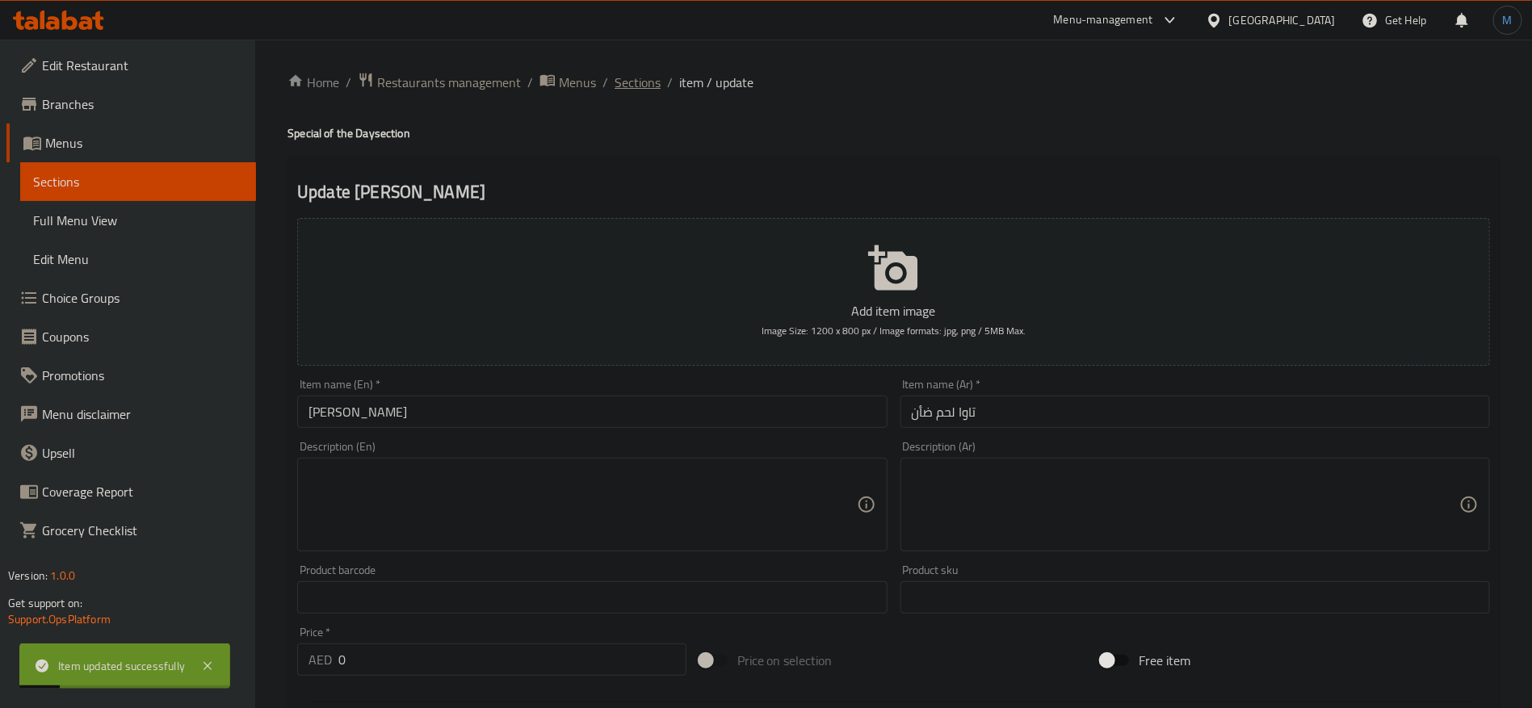
click at [636, 85] on span "Sections" at bounding box center [638, 82] width 46 height 19
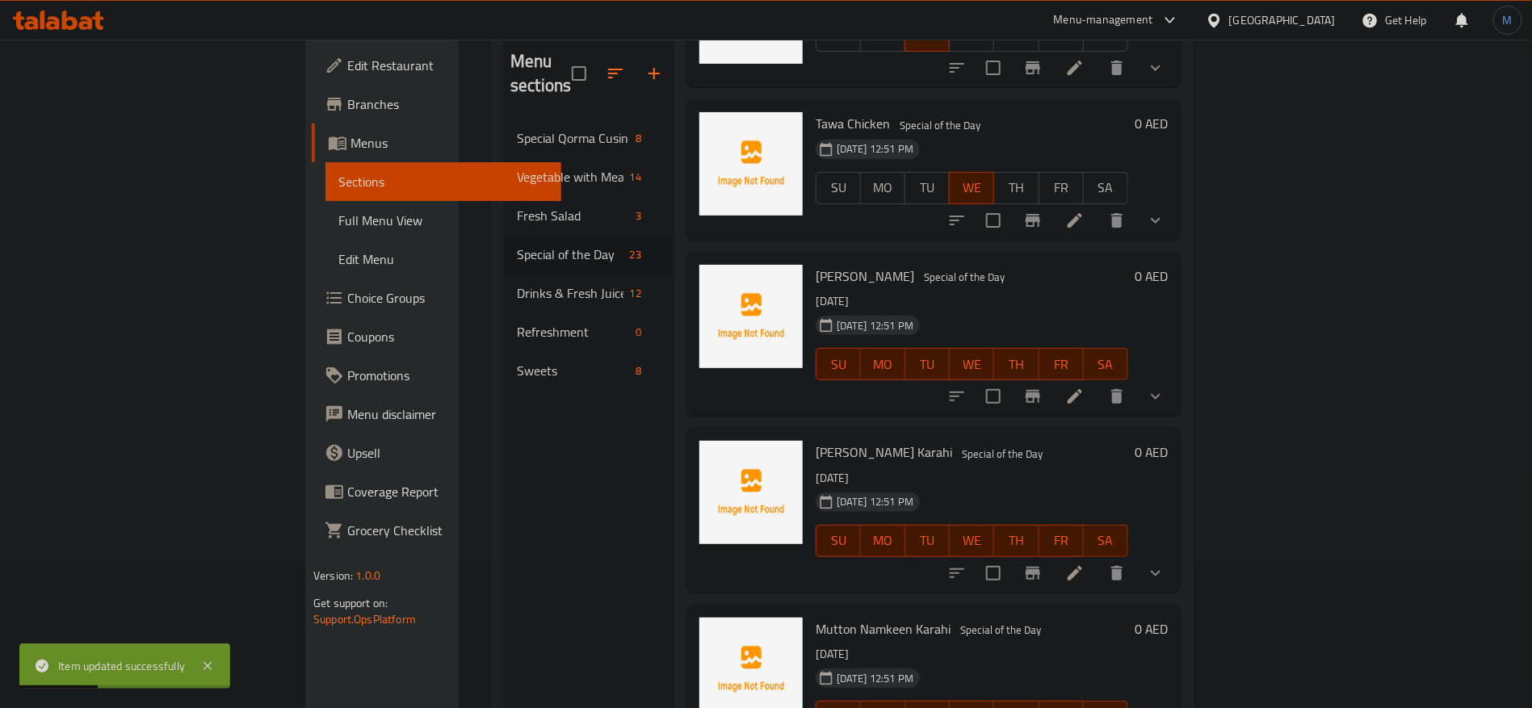
scroll to position [226, 0]
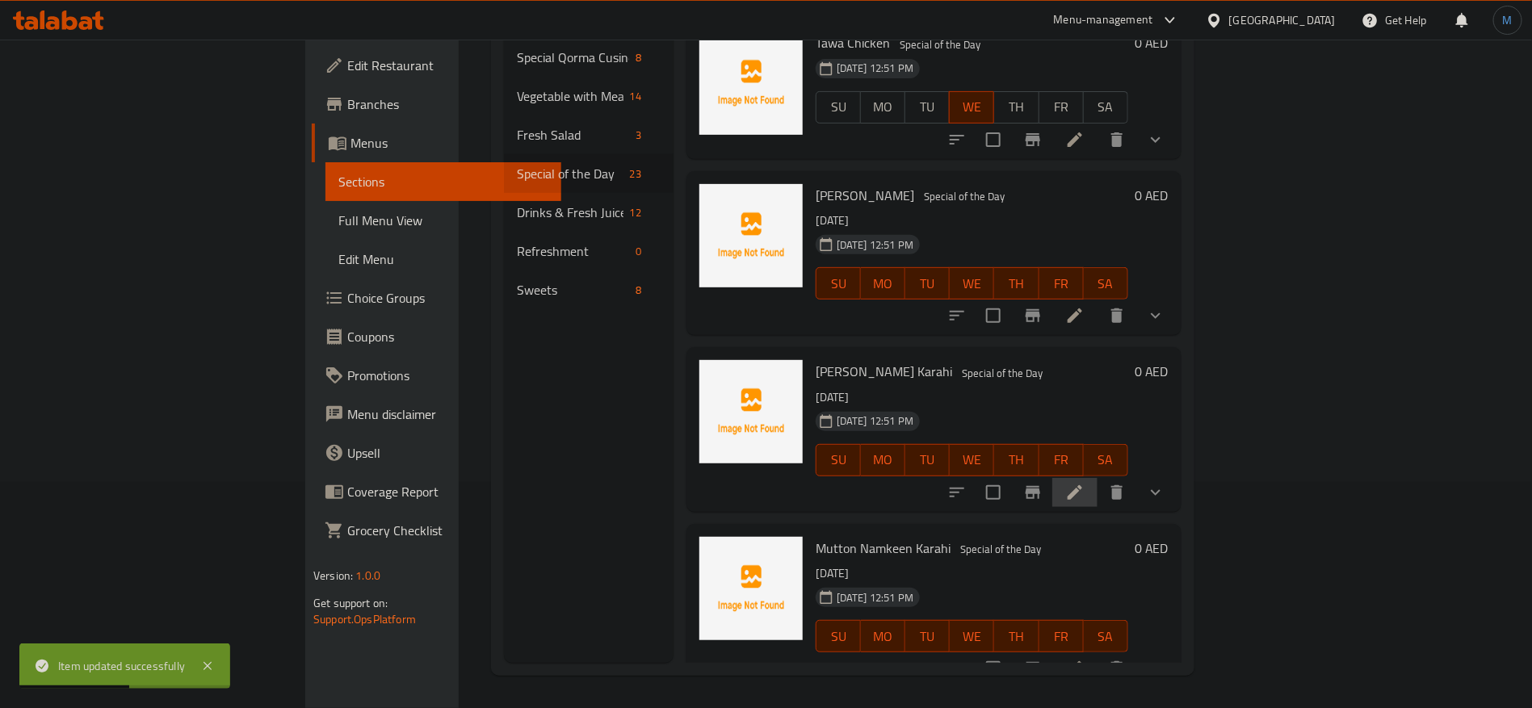
click at [1098, 478] on li at bounding box center [1075, 492] width 45 height 29
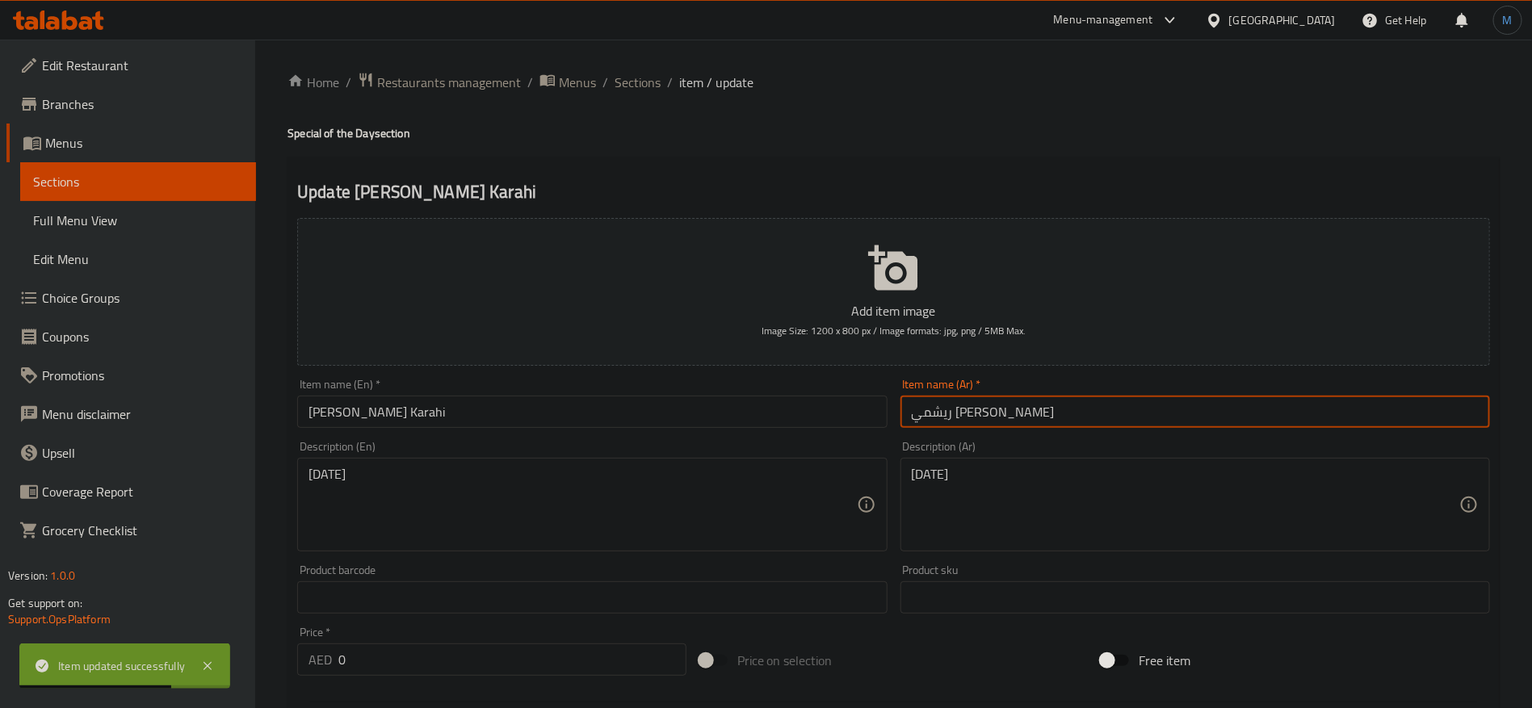
click at [1041, 418] on input "ريشمي كباب كراهي" at bounding box center [1196, 412] width 590 height 32
click at [640, 399] on input "[PERSON_NAME] Karahi" at bounding box center [592, 412] width 590 height 32
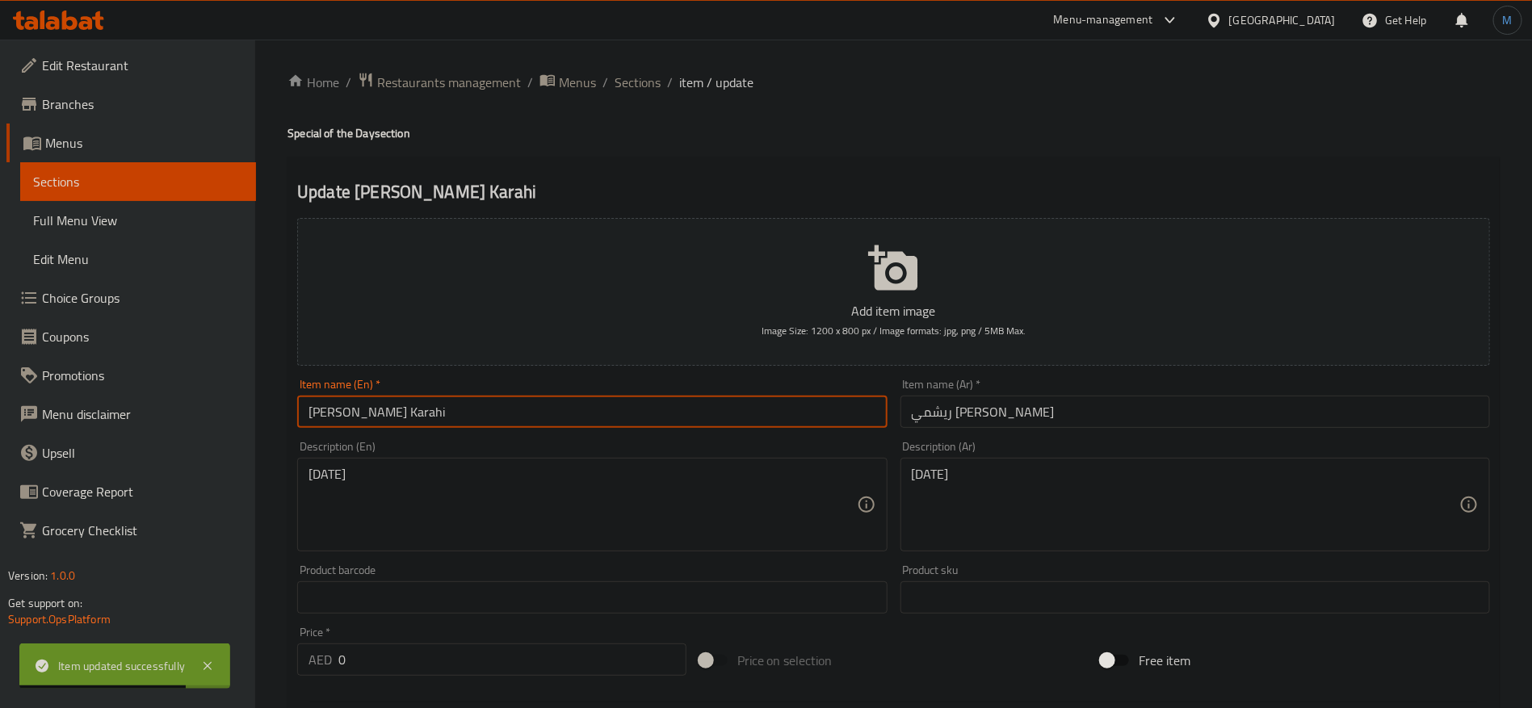
click at [640, 399] on input "[PERSON_NAME] Karahi" at bounding box center [592, 412] width 590 height 32
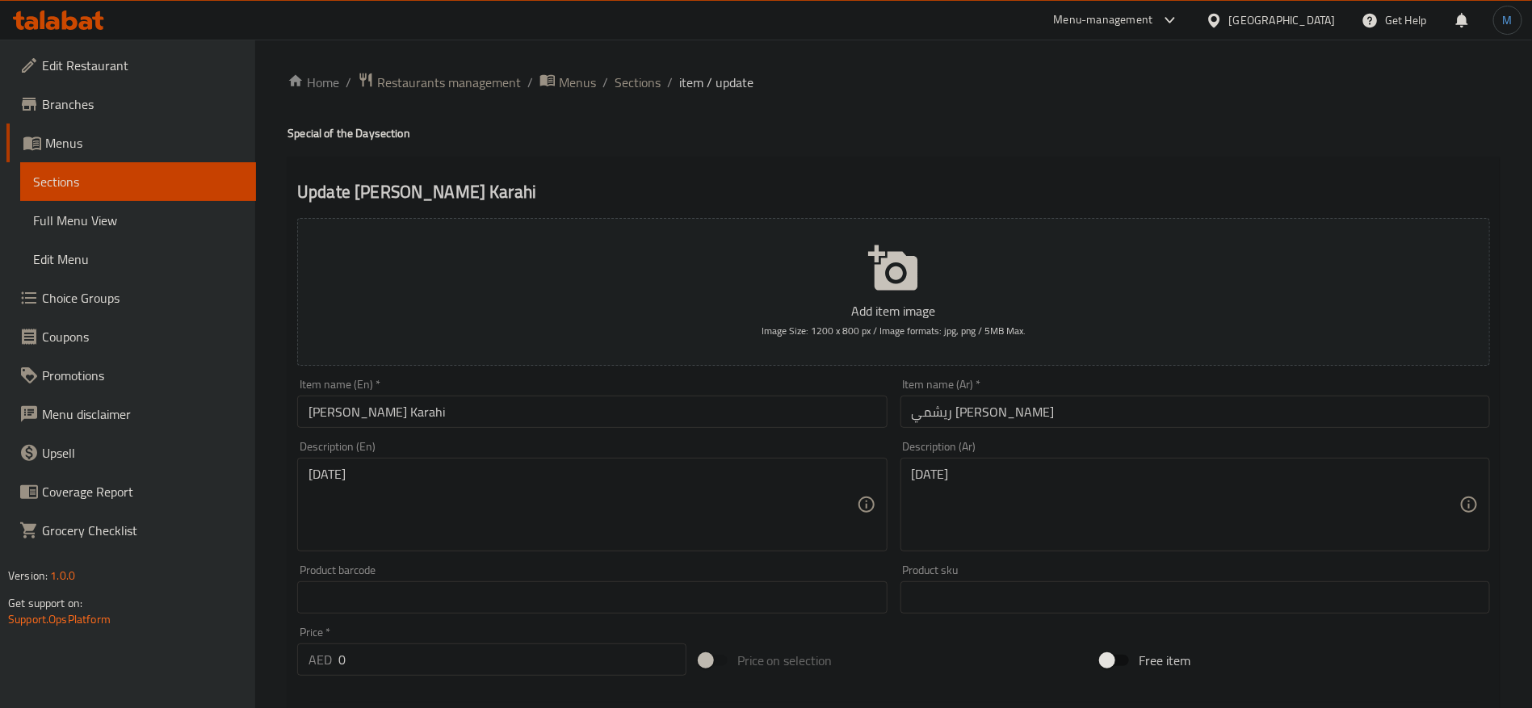
click at [775, 442] on div "Description (En) Thursday Description (En)" at bounding box center [592, 496] width 590 height 111
click at [583, 475] on textarea "[DATE]" at bounding box center [583, 505] width 548 height 77
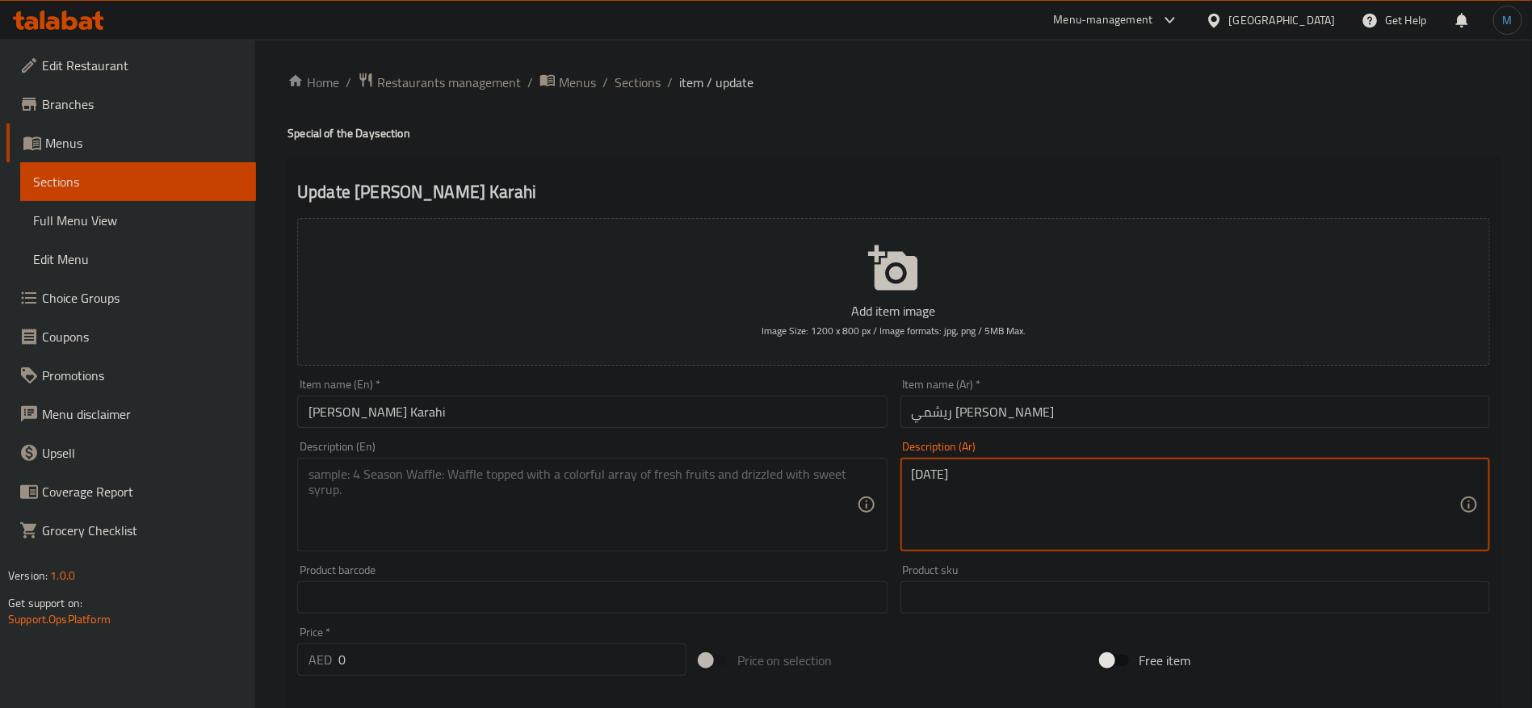
click at [1012, 487] on textarea "الخميس" at bounding box center [1186, 505] width 548 height 77
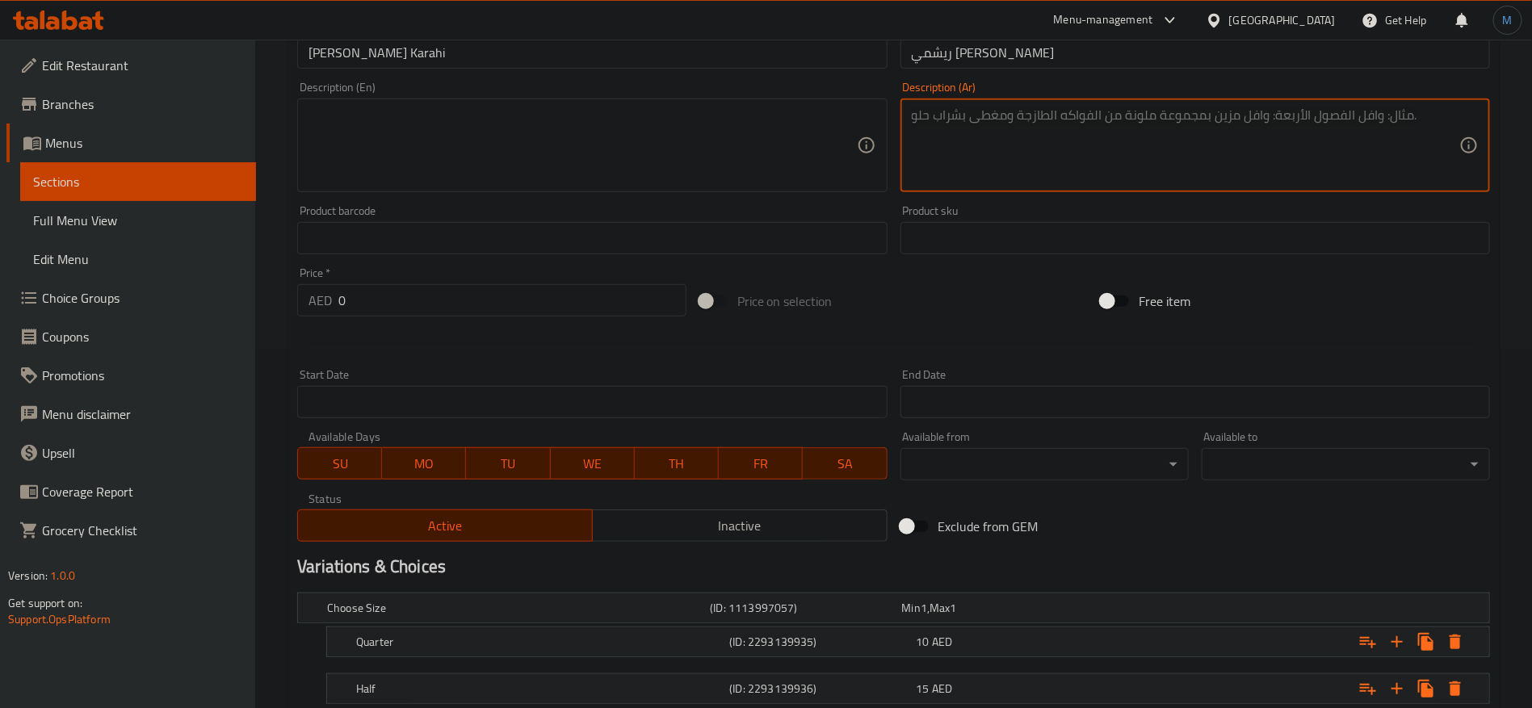
scroll to position [364, 0]
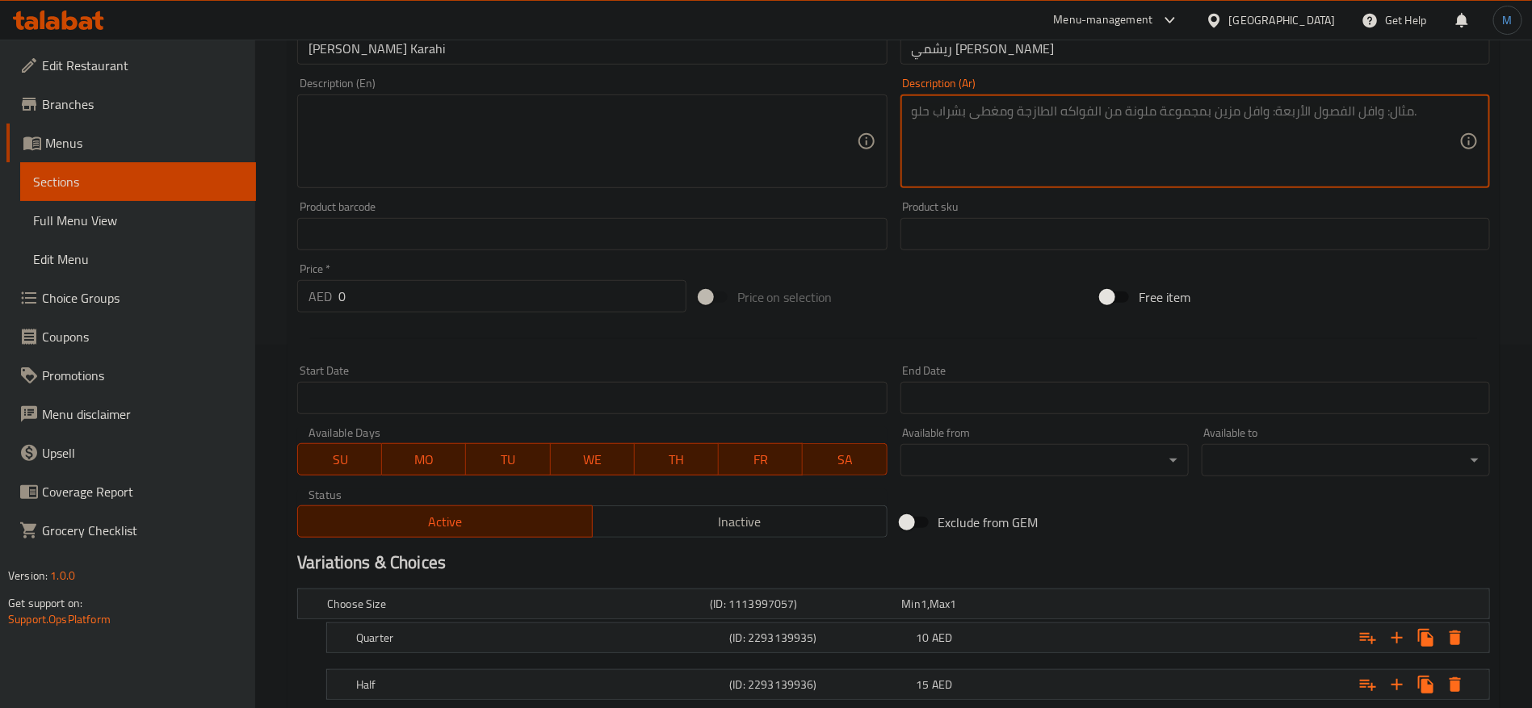
click at [341, 445] on button "SU" at bounding box center [339, 459] width 85 height 32
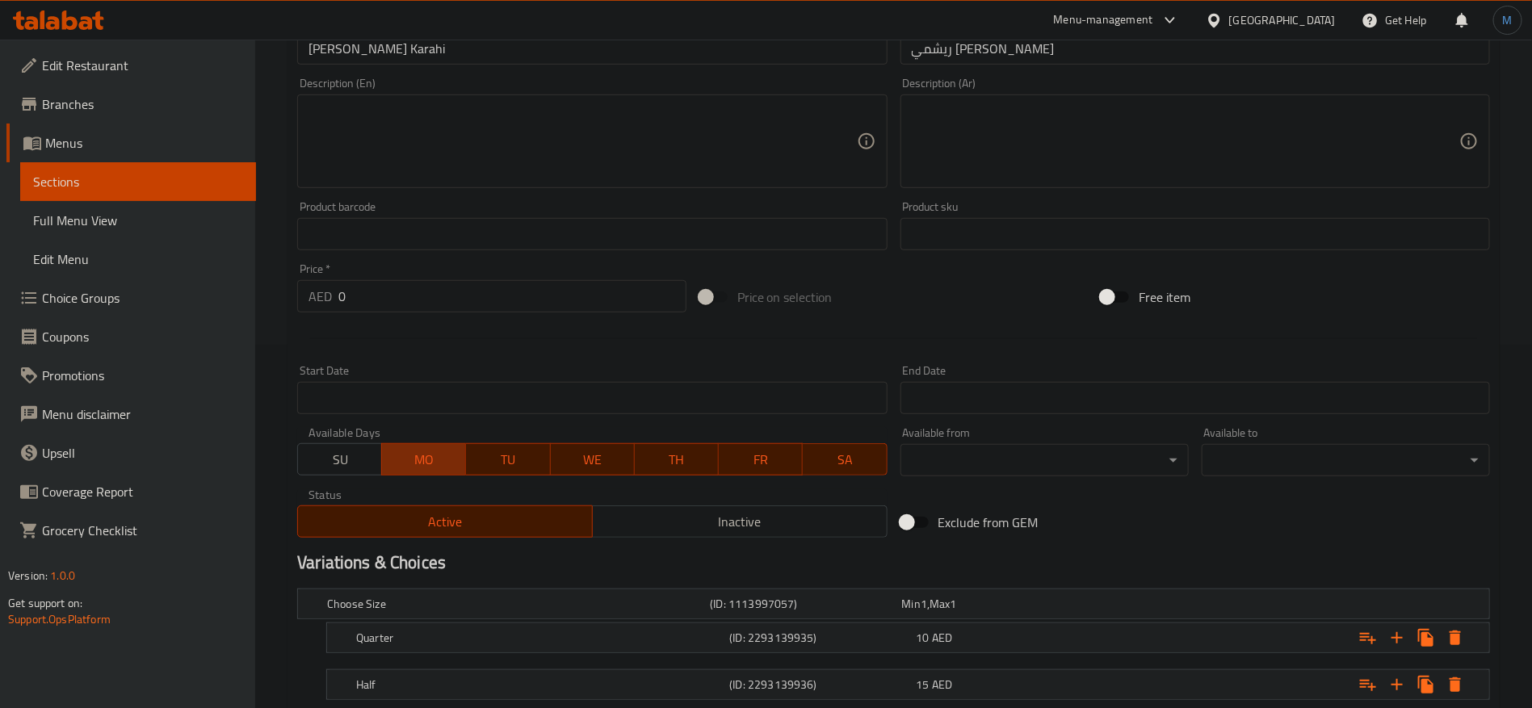
click at [436, 463] on span "MO" at bounding box center [424, 459] width 71 height 23
drag, startPoint x: 525, startPoint y: 460, endPoint x: 549, endPoint y: 460, distance: 24.2
click at [524, 460] on span "TU" at bounding box center [508, 459] width 71 height 23
click at [574, 460] on span "WE" at bounding box center [592, 459] width 71 height 23
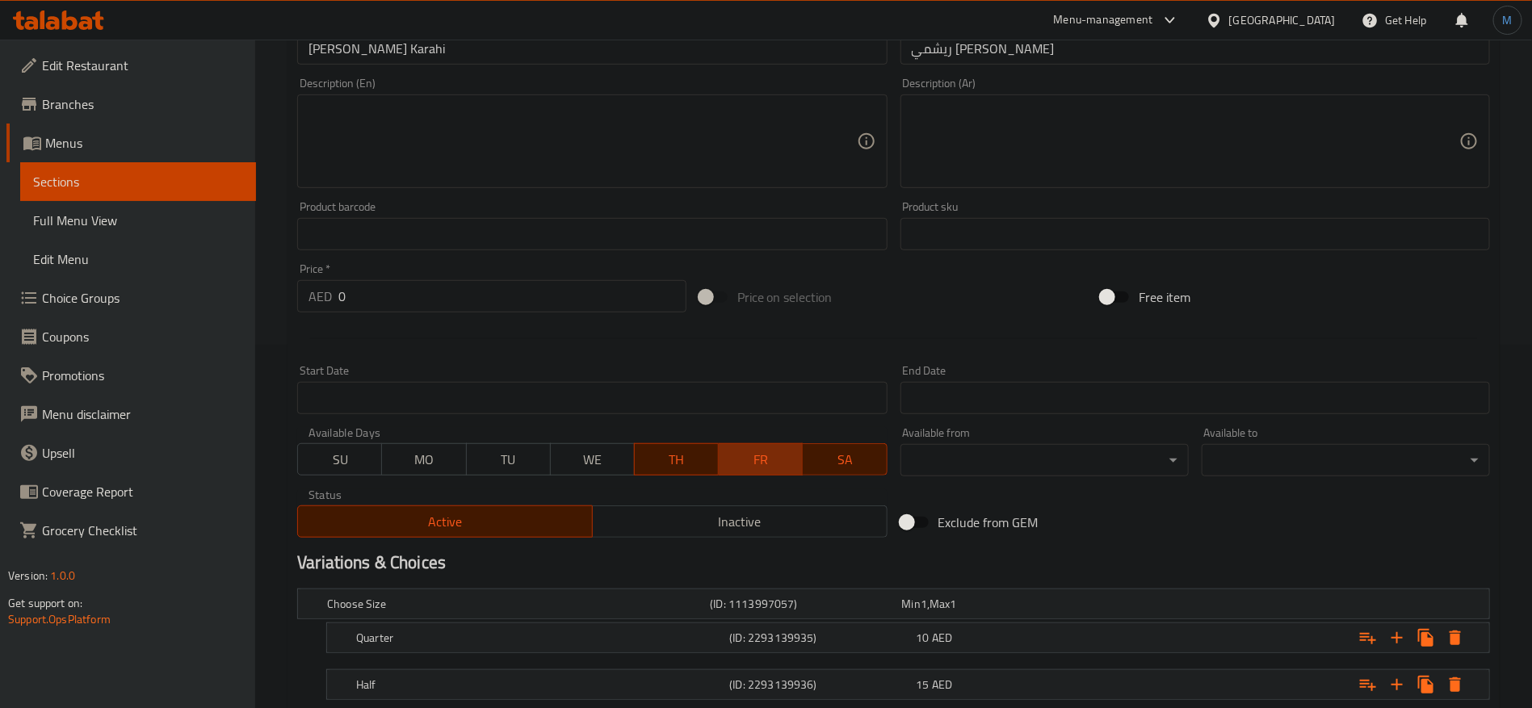
click at [726, 463] on span "FR" at bounding box center [760, 459] width 71 height 23
click at [862, 460] on span "SA" at bounding box center [844, 459] width 71 height 23
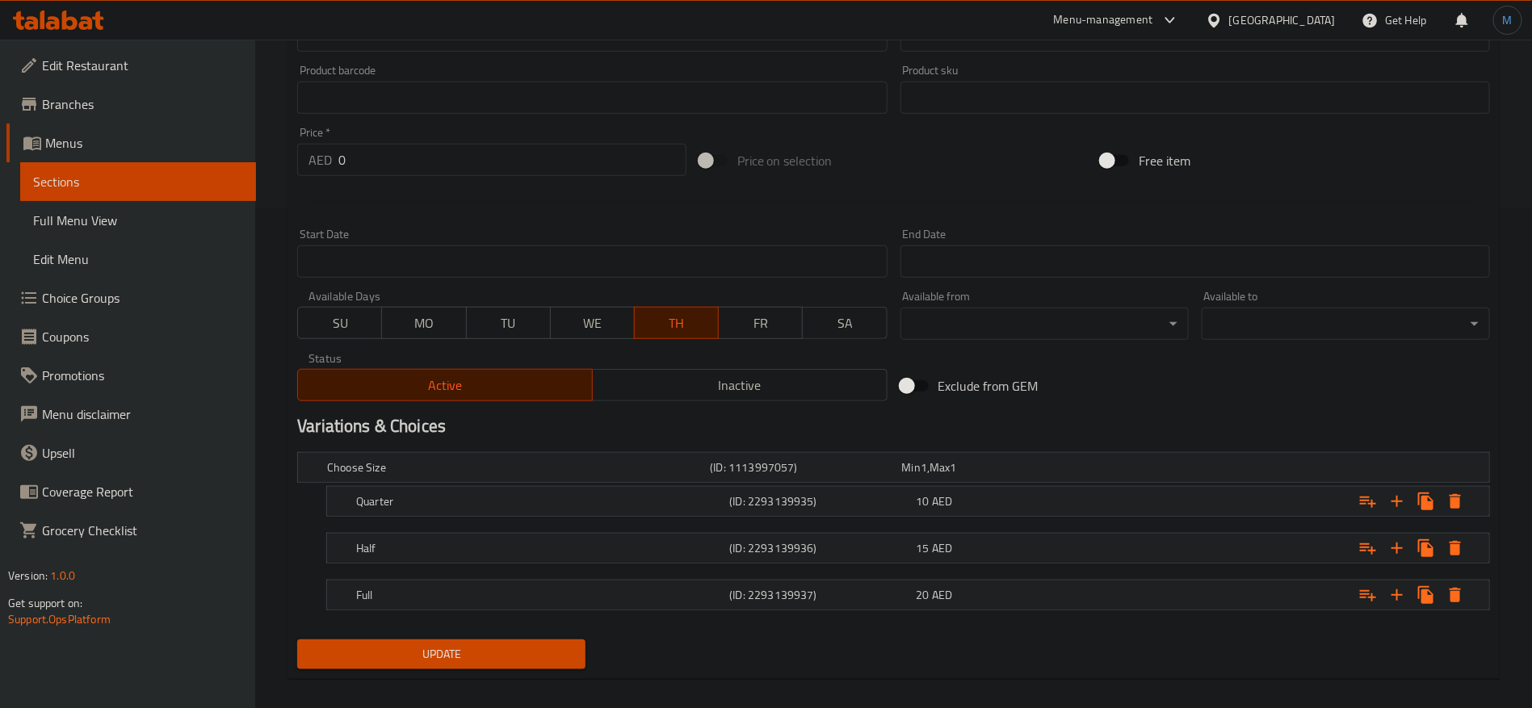
scroll to position [515, 0]
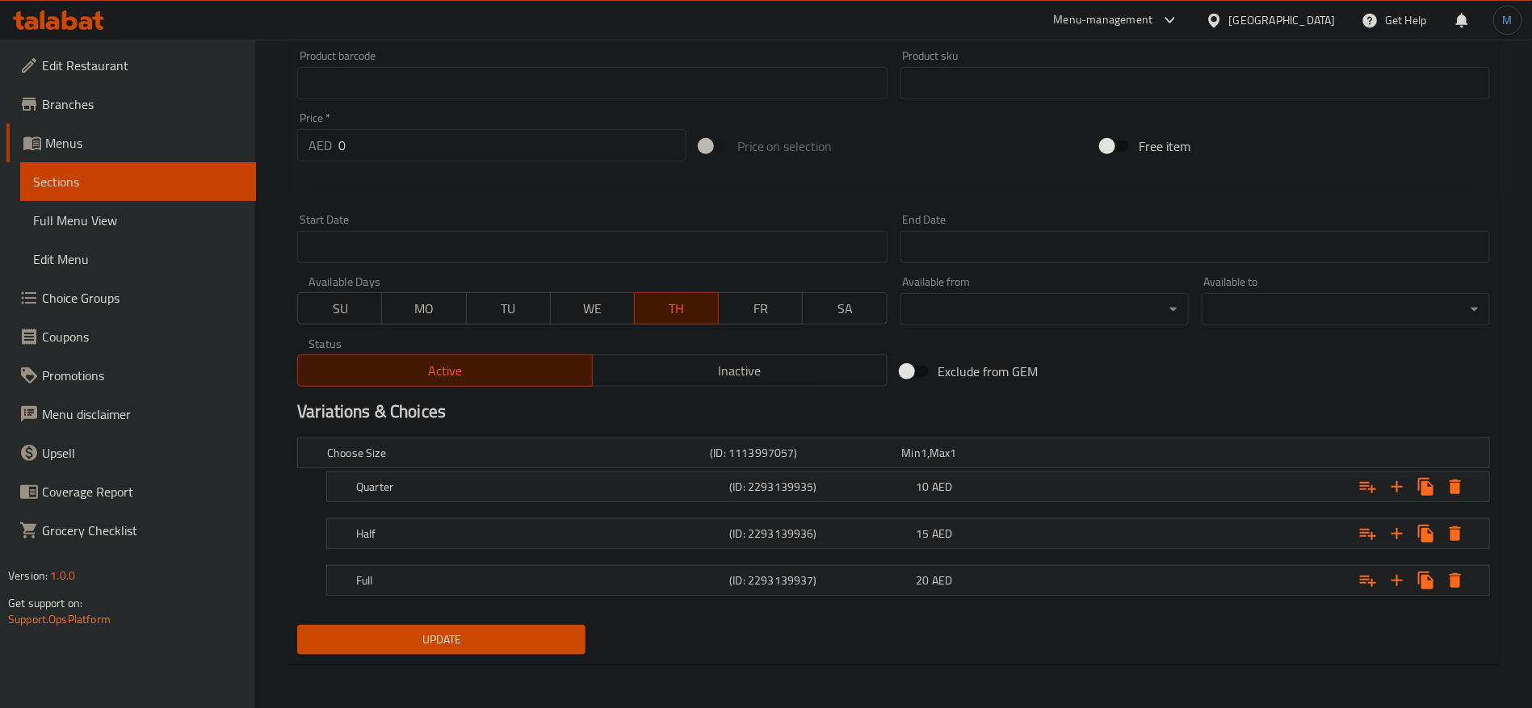
click at [532, 616] on div "Choose Size (ID: 1113997057) Min 1 , Max 1 Name (En) Choose Size Name (En) Name…" at bounding box center [894, 524] width 1206 height 187
click at [527, 626] on button "Update" at bounding box center [441, 640] width 288 height 30
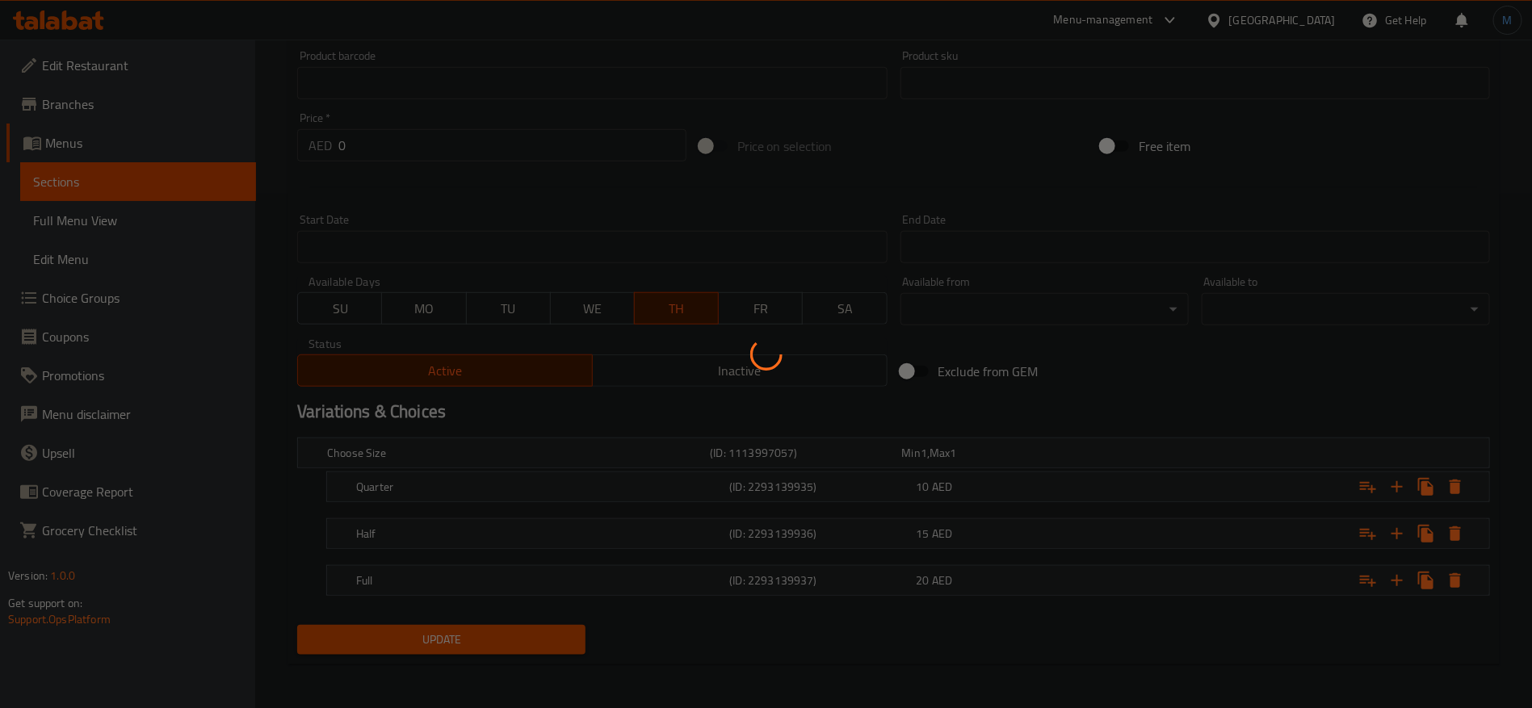
scroll to position [0, 0]
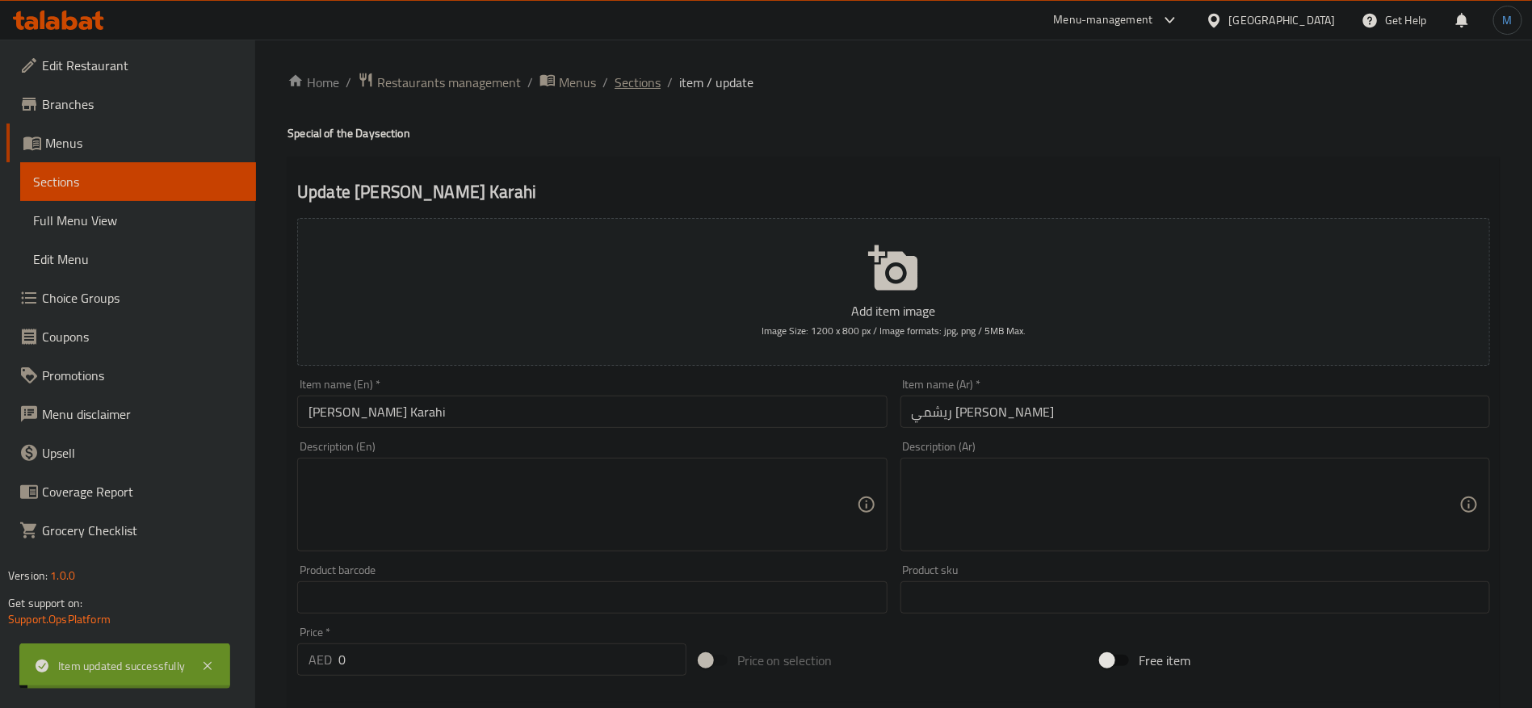
click at [646, 74] on span "Sections" at bounding box center [638, 82] width 46 height 19
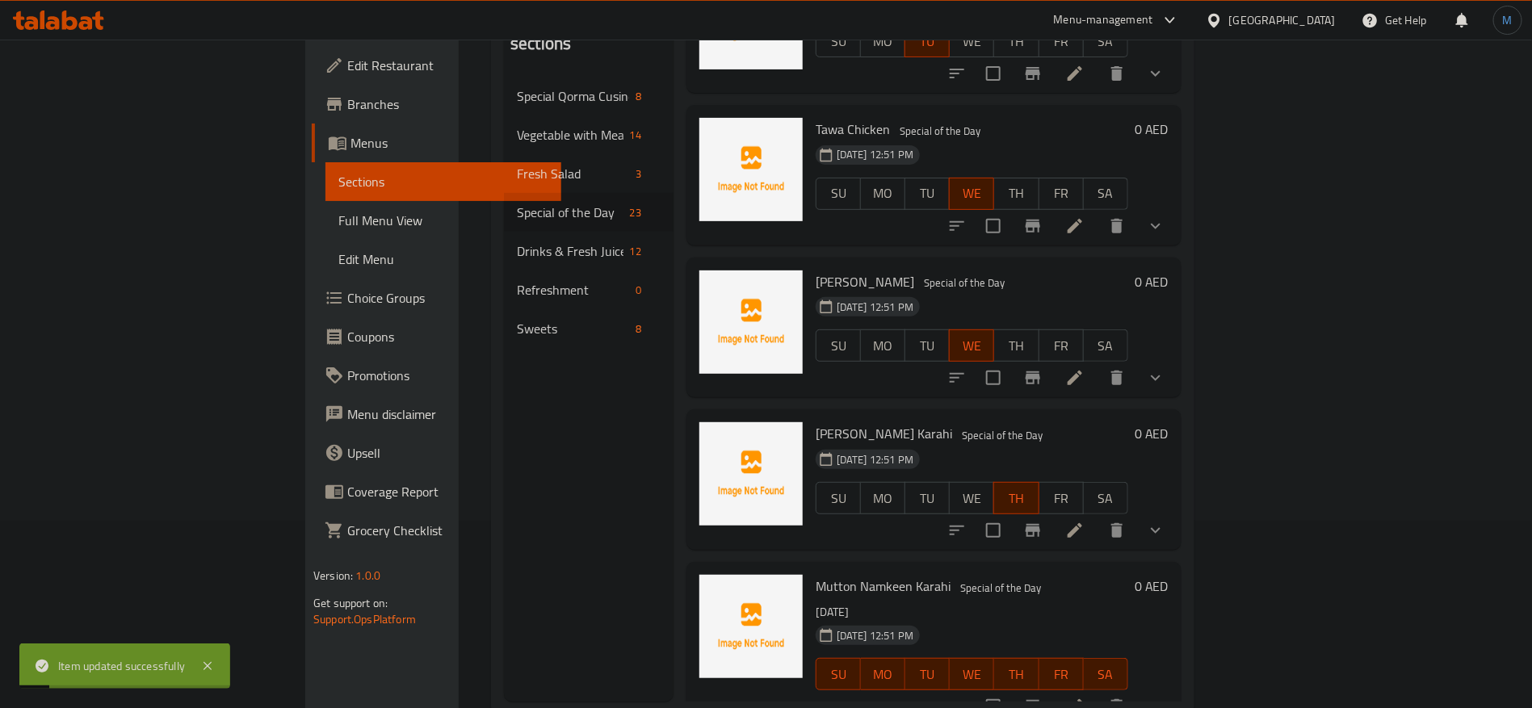
scroll to position [226, 0]
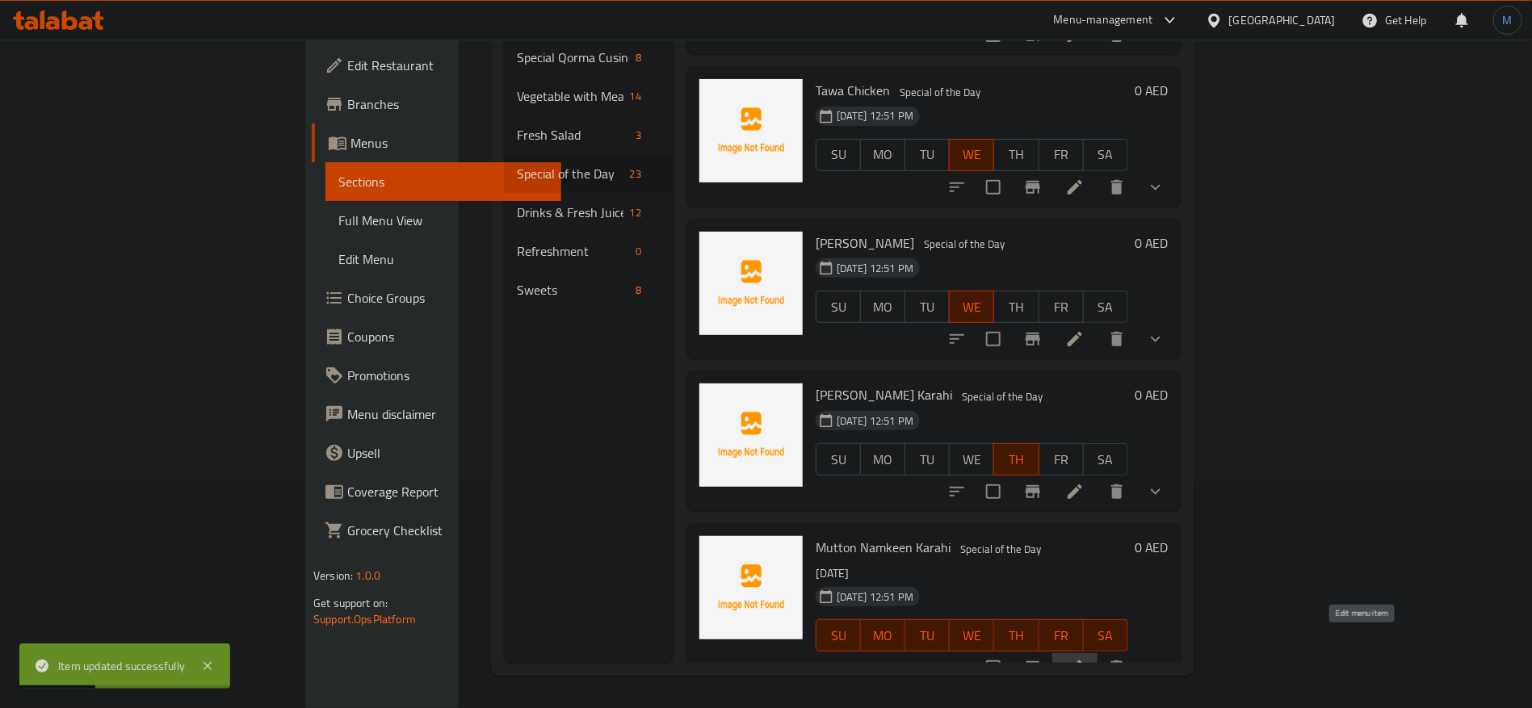
click at [1082, 661] on icon at bounding box center [1075, 668] width 15 height 15
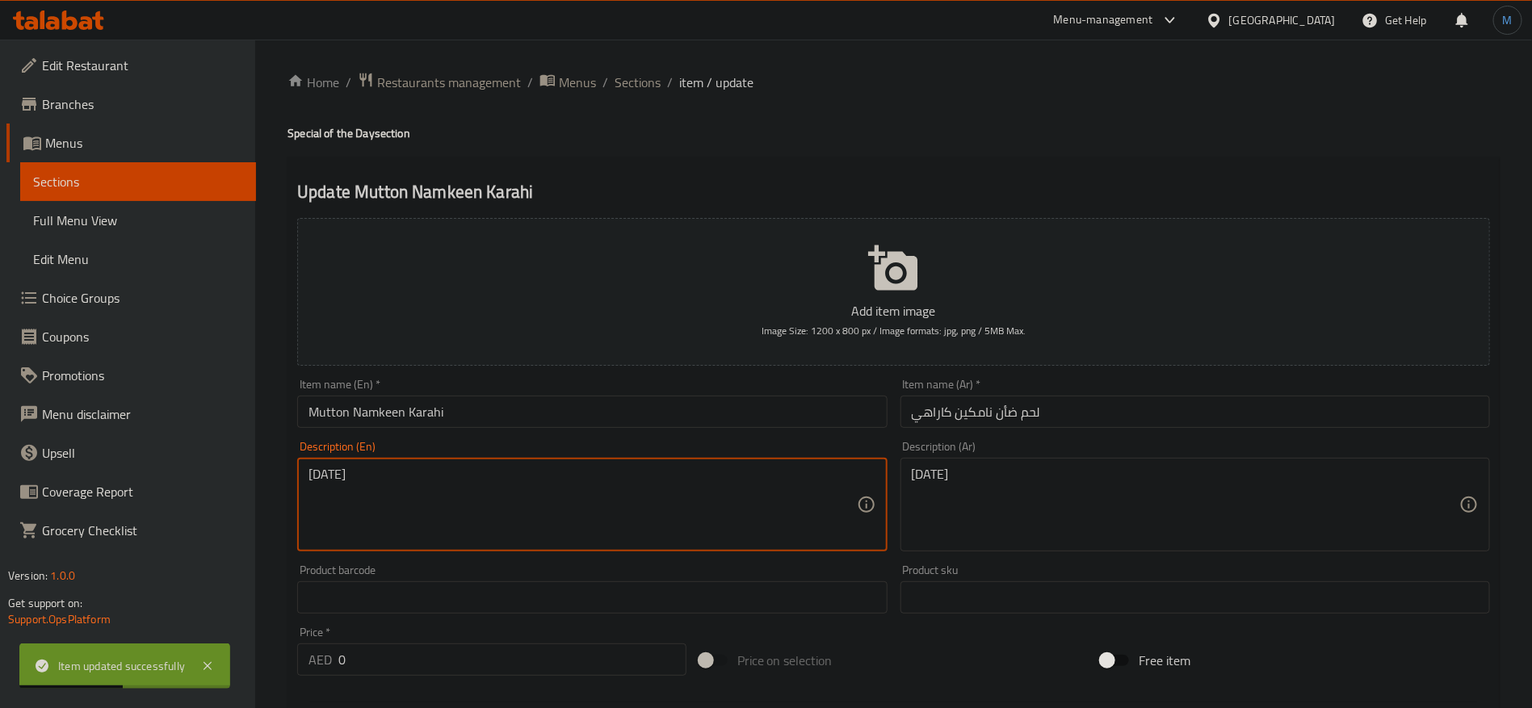
click at [758, 477] on textarea "[DATE]" at bounding box center [583, 505] width 548 height 77
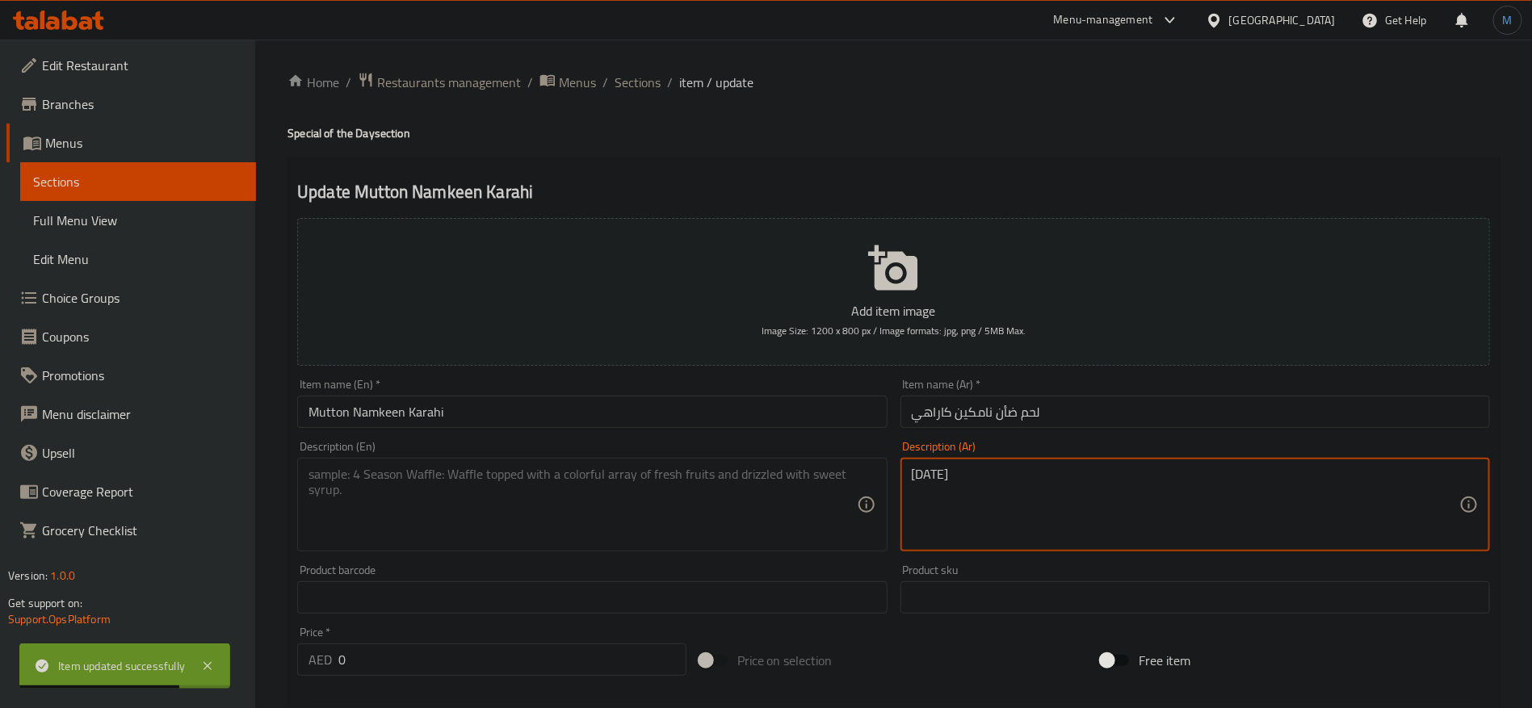
click at [1027, 495] on textarea "الخميس" at bounding box center [1186, 505] width 548 height 77
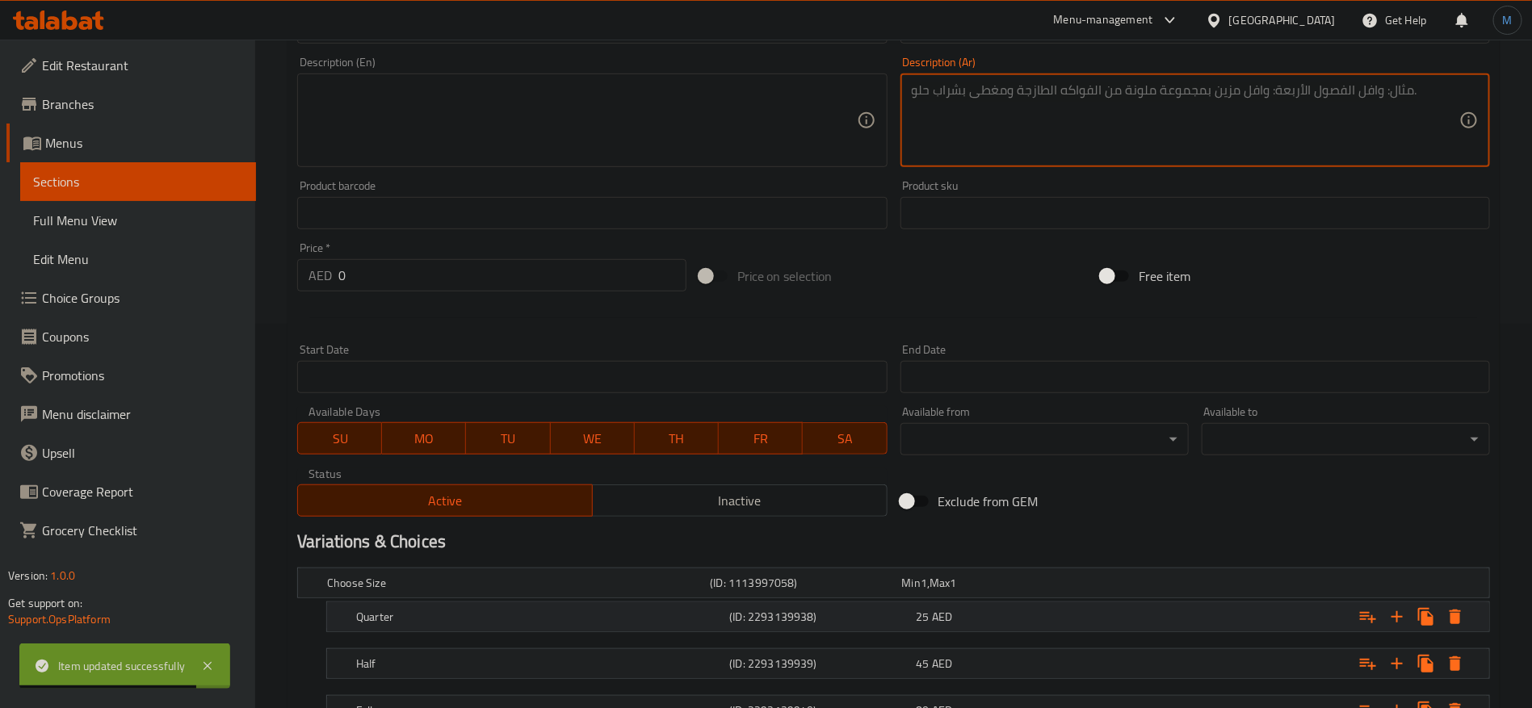
scroll to position [515, 0]
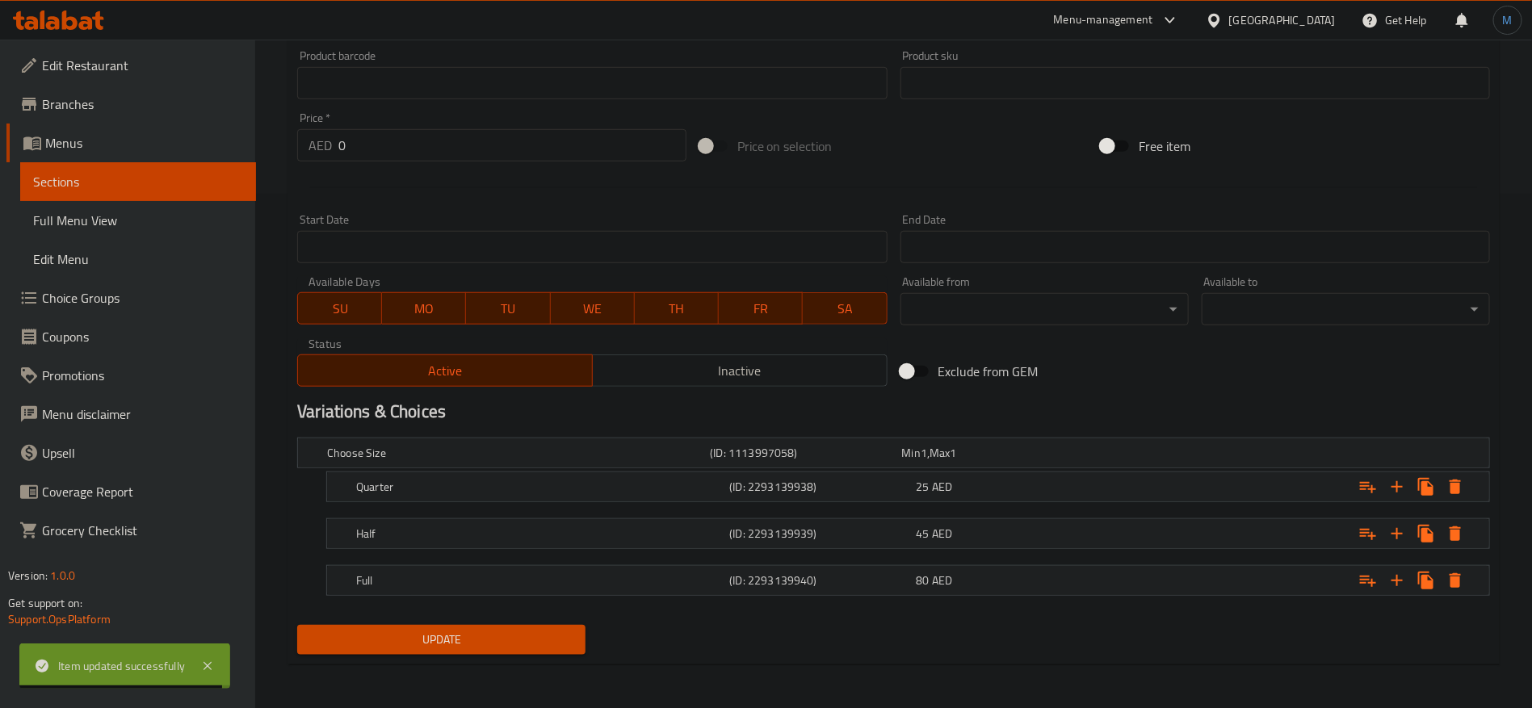
click at [365, 319] on span "SU" at bounding box center [340, 308] width 71 height 23
click at [439, 305] on span "MO" at bounding box center [424, 308] width 71 height 23
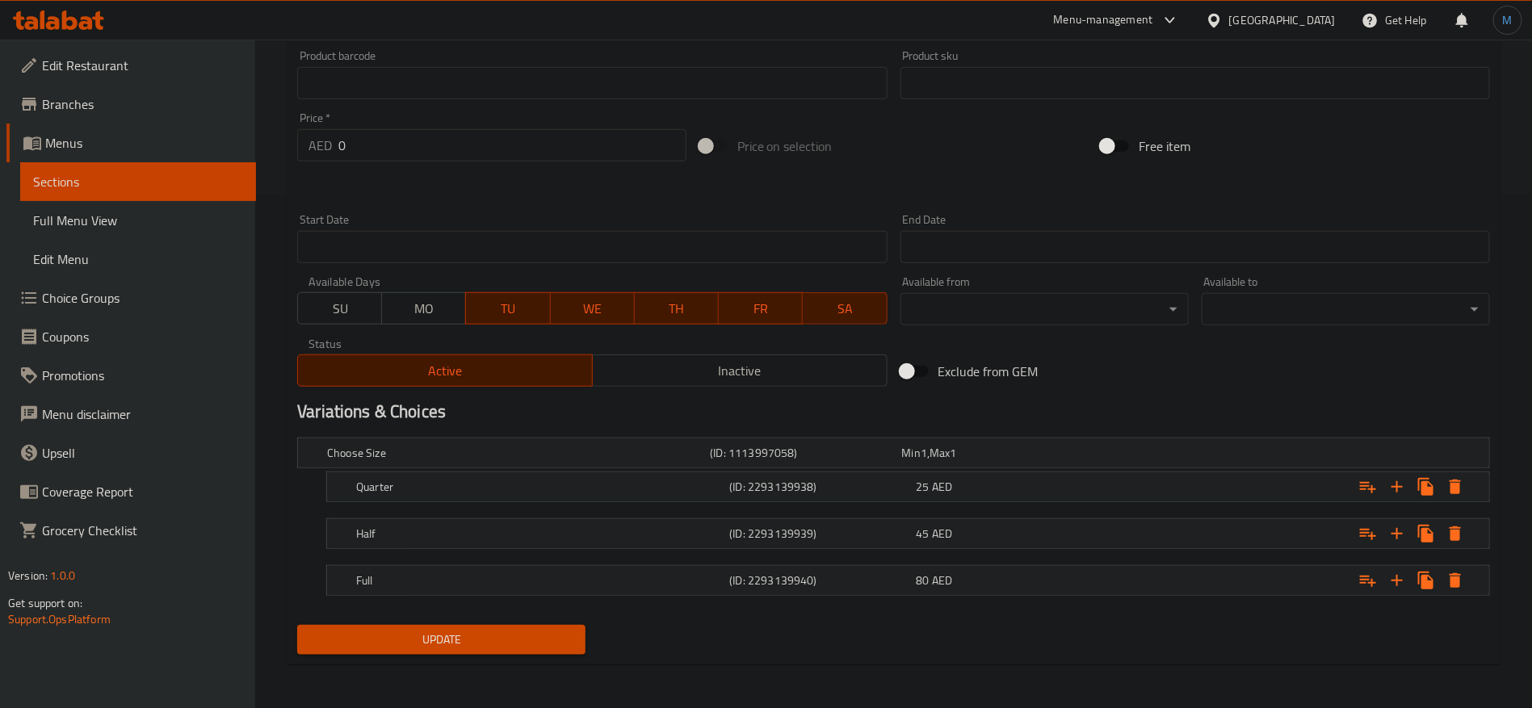
click at [514, 304] on span "TU" at bounding box center [508, 308] width 71 height 23
click at [580, 304] on span "WE" at bounding box center [592, 308] width 71 height 23
click at [738, 313] on span "FR" at bounding box center [760, 308] width 71 height 23
click at [828, 317] on span "SA" at bounding box center [844, 308] width 71 height 23
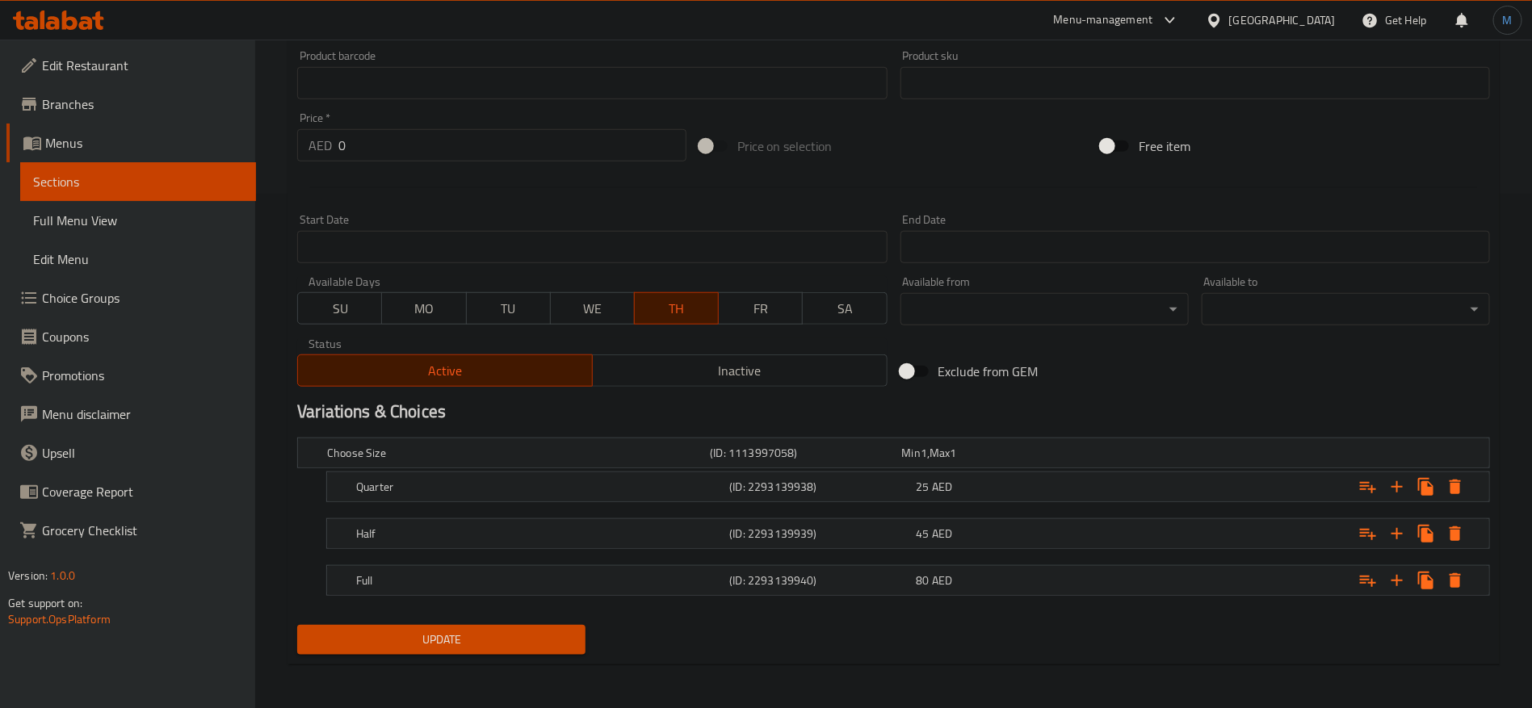
click at [539, 616] on div "Choose Size (ID: 1113997058) Min 1 , Max 1 Name (En) Choose Size Name (En) Name…" at bounding box center [894, 524] width 1206 height 187
click at [539, 631] on span "Update" at bounding box center [441, 640] width 263 height 20
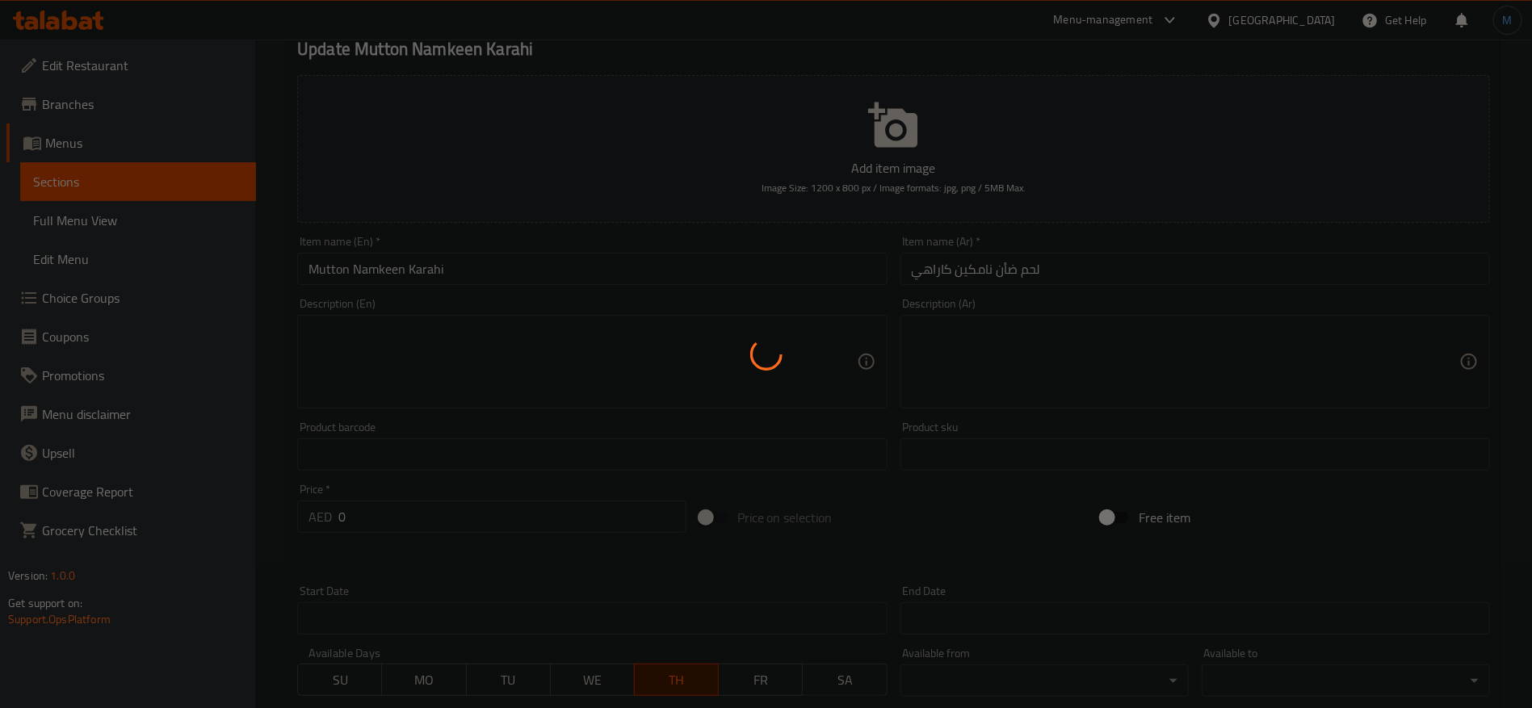
scroll to position [0, 0]
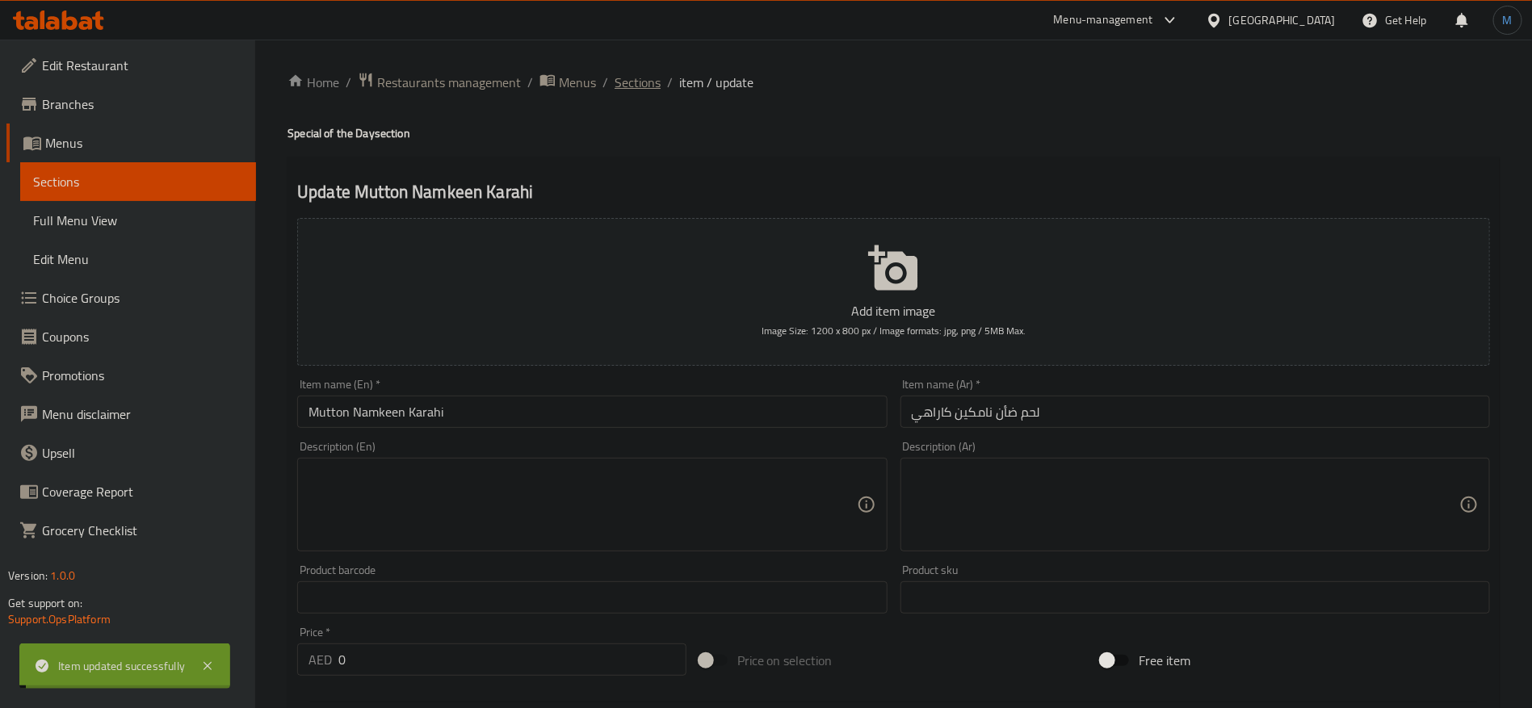
click at [631, 92] on span "Sections" at bounding box center [638, 82] width 46 height 19
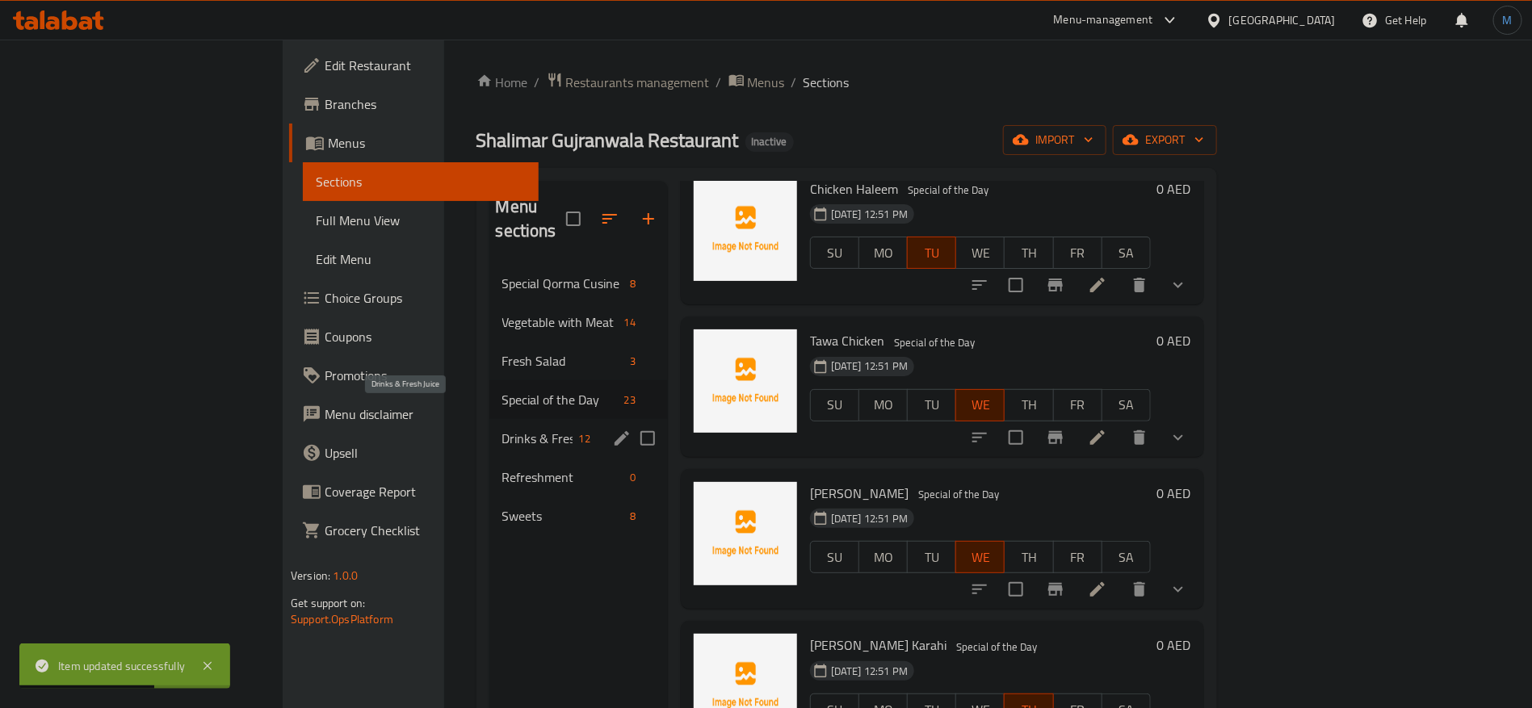
click at [502, 429] on span "Drinks & Fresh Juice" at bounding box center [537, 438] width 70 height 19
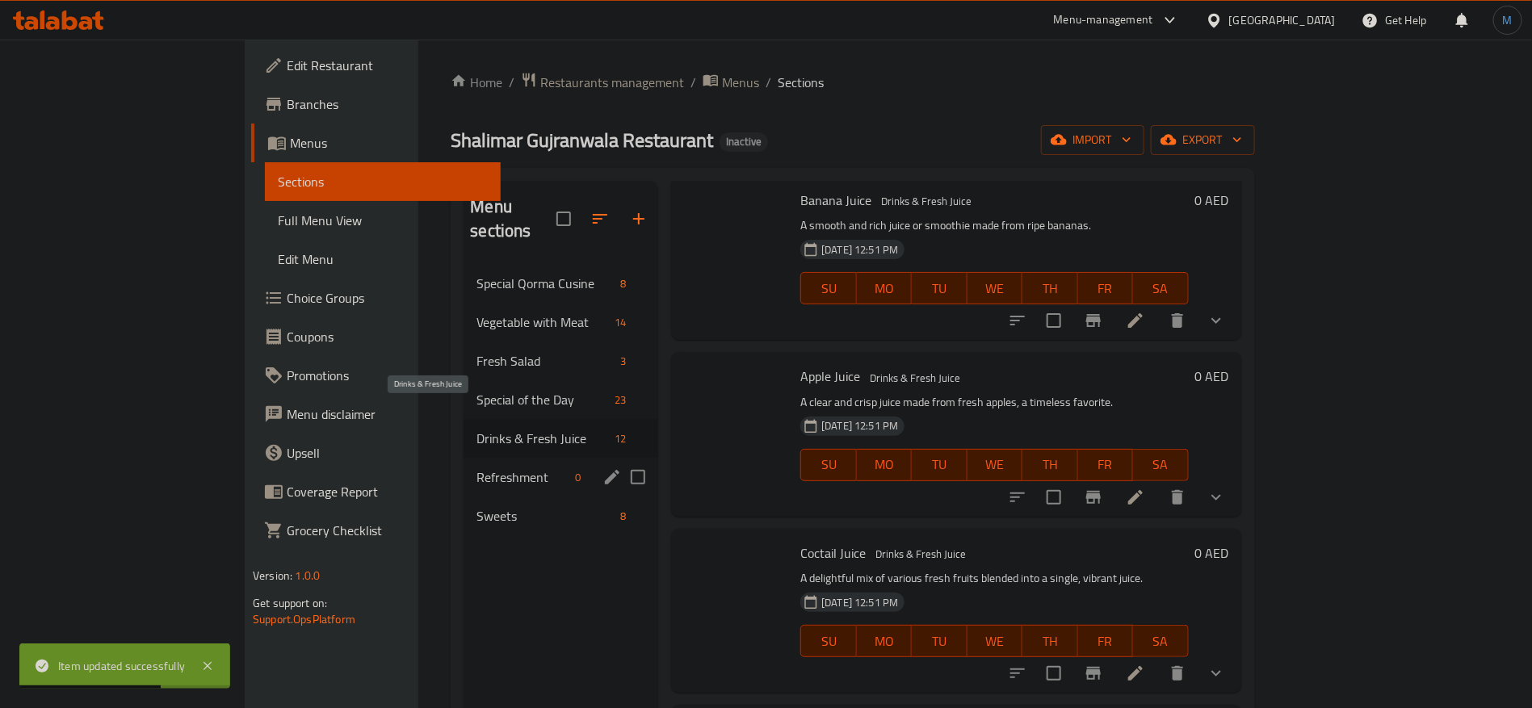
scroll to position [1449, 0]
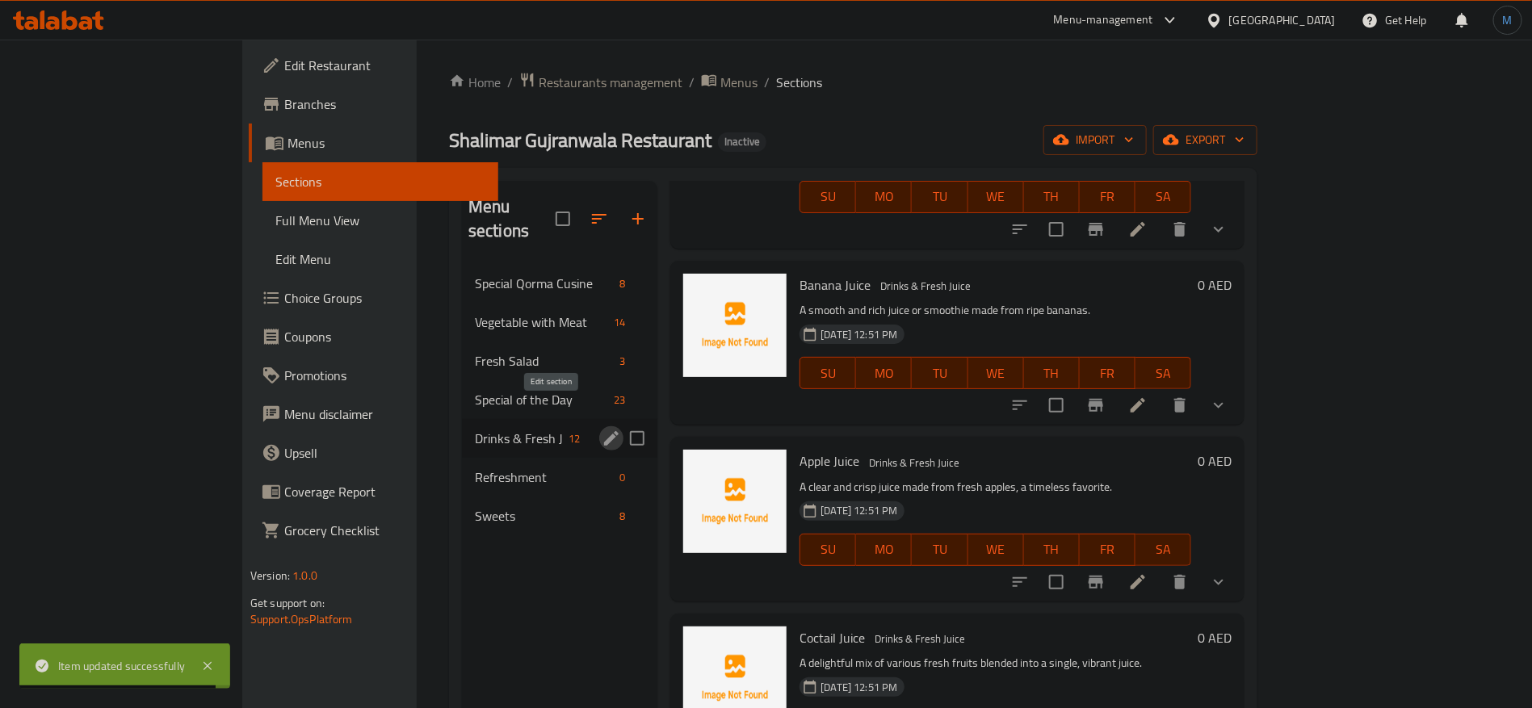
click at [599, 427] on button "edit" at bounding box center [611, 439] width 24 height 24
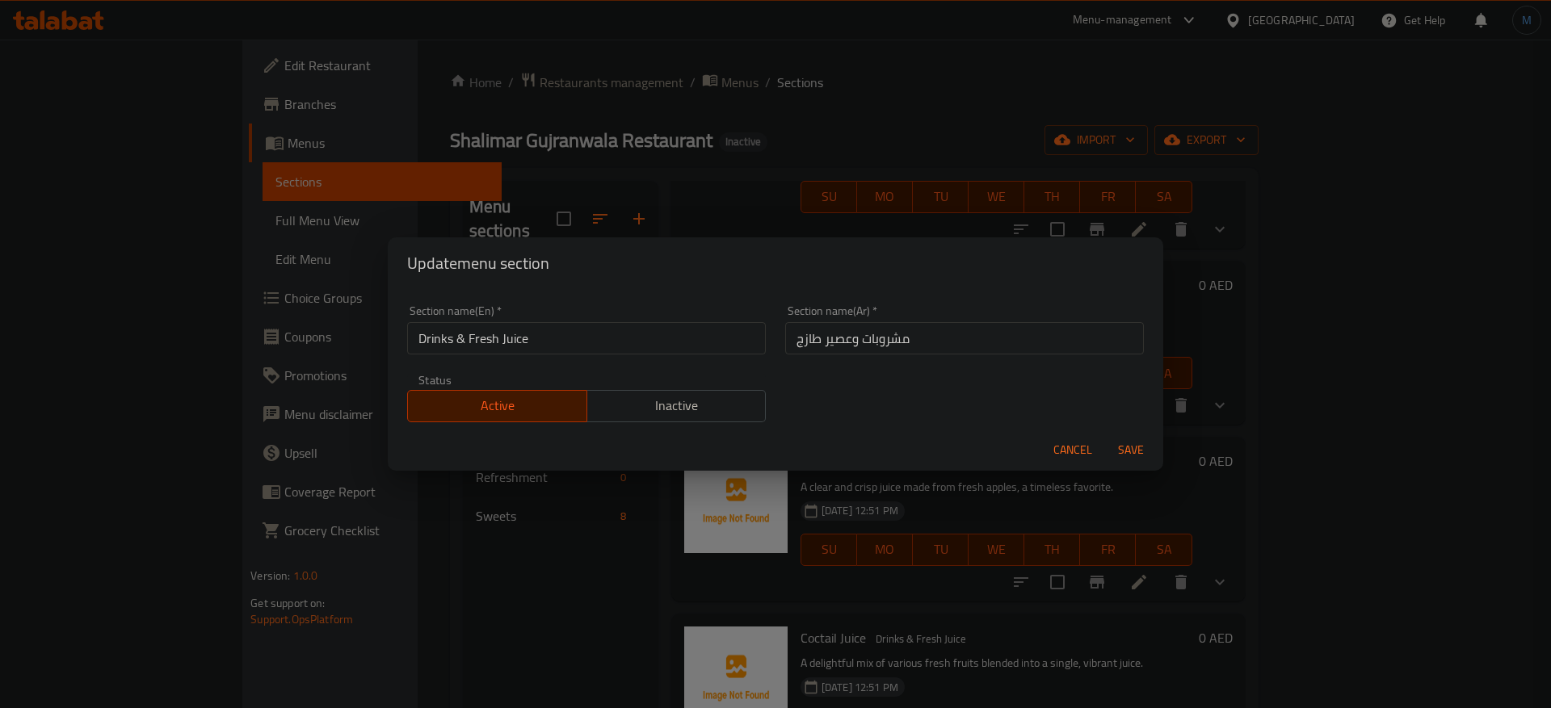
click at [460, 344] on input "Drinks & Fresh Juice" at bounding box center [586, 338] width 359 height 32
type input "Drinks And Fresh Juice"
click at [990, 342] on input "مشروبات وعصير طازج" at bounding box center [964, 338] width 359 height 32
click at [1105, 435] on button "Save" at bounding box center [1131, 450] width 52 height 30
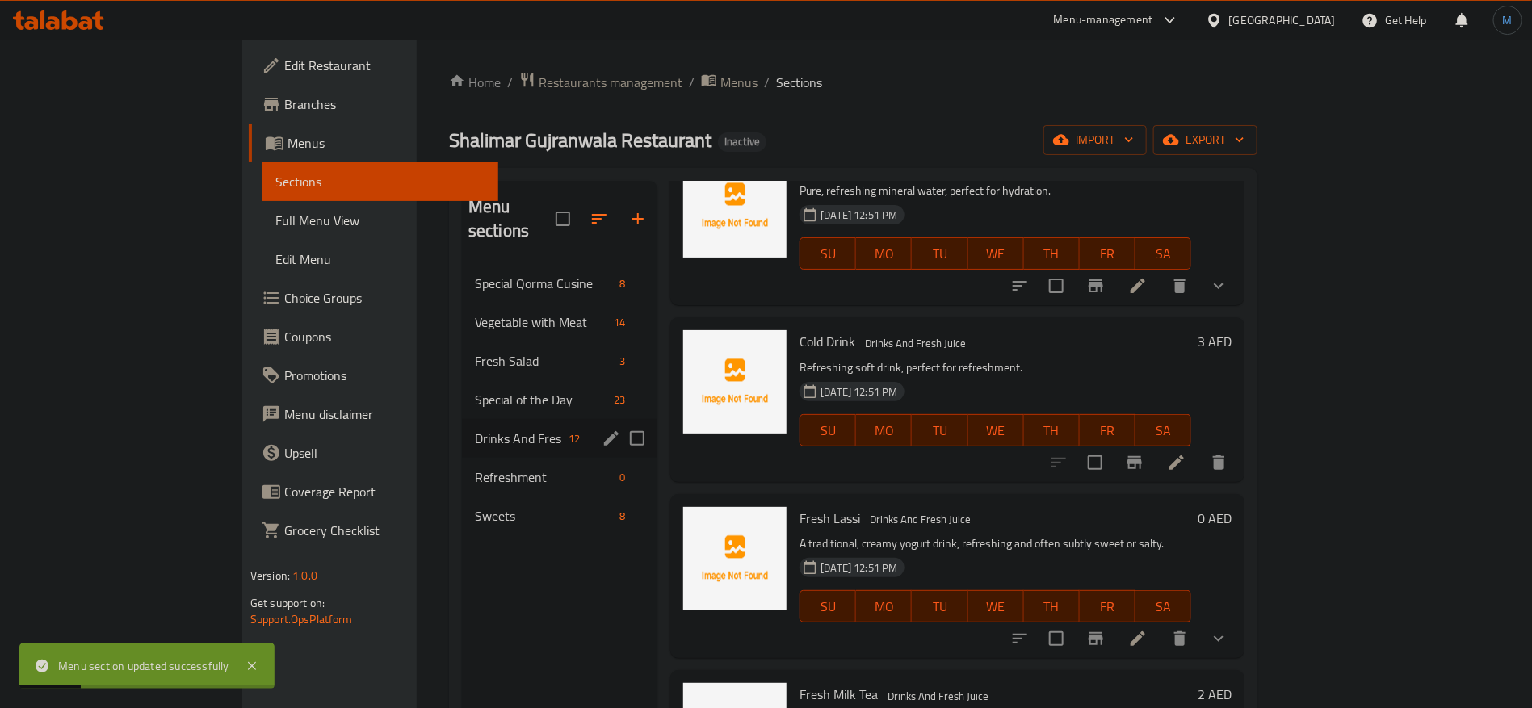
scroll to position [0, 0]
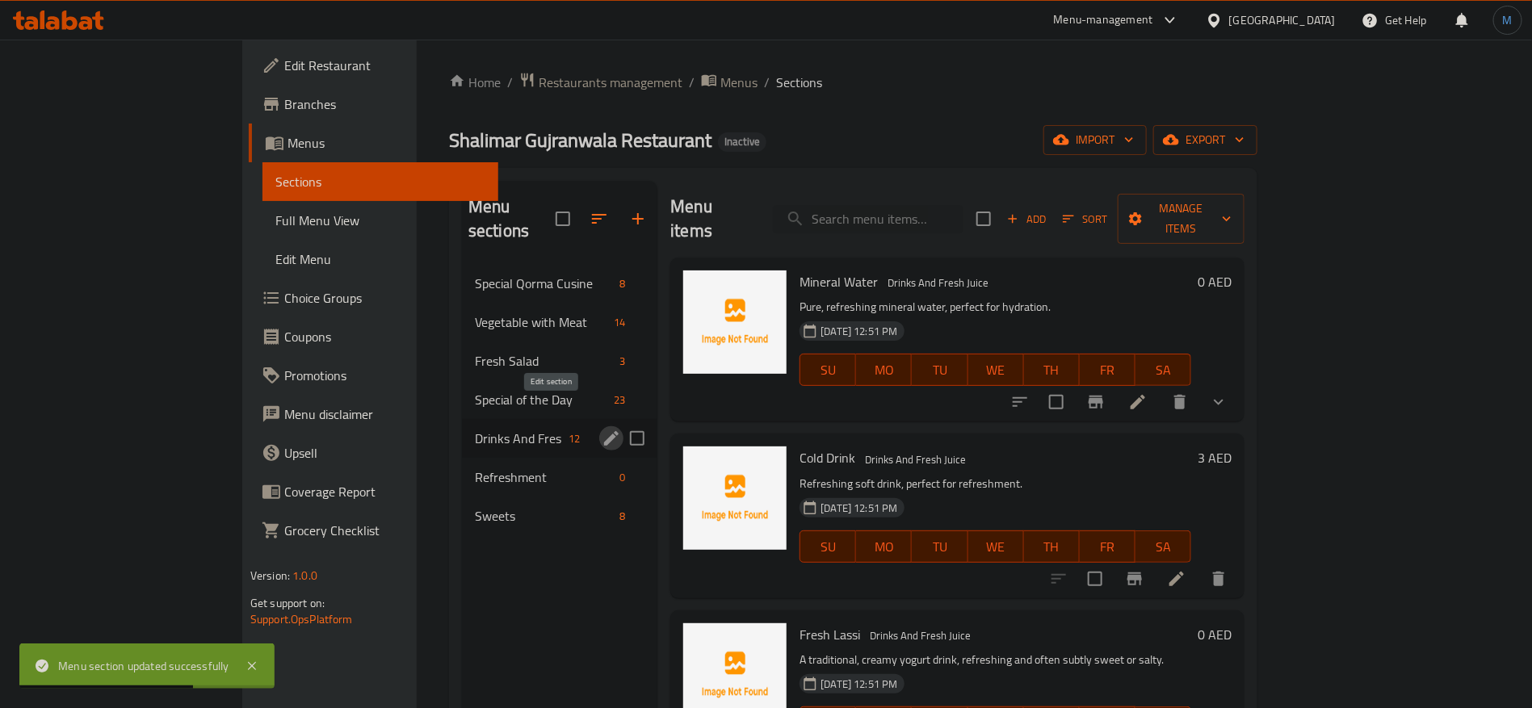
click at [1161, 388] on li at bounding box center [1138, 402] width 45 height 29
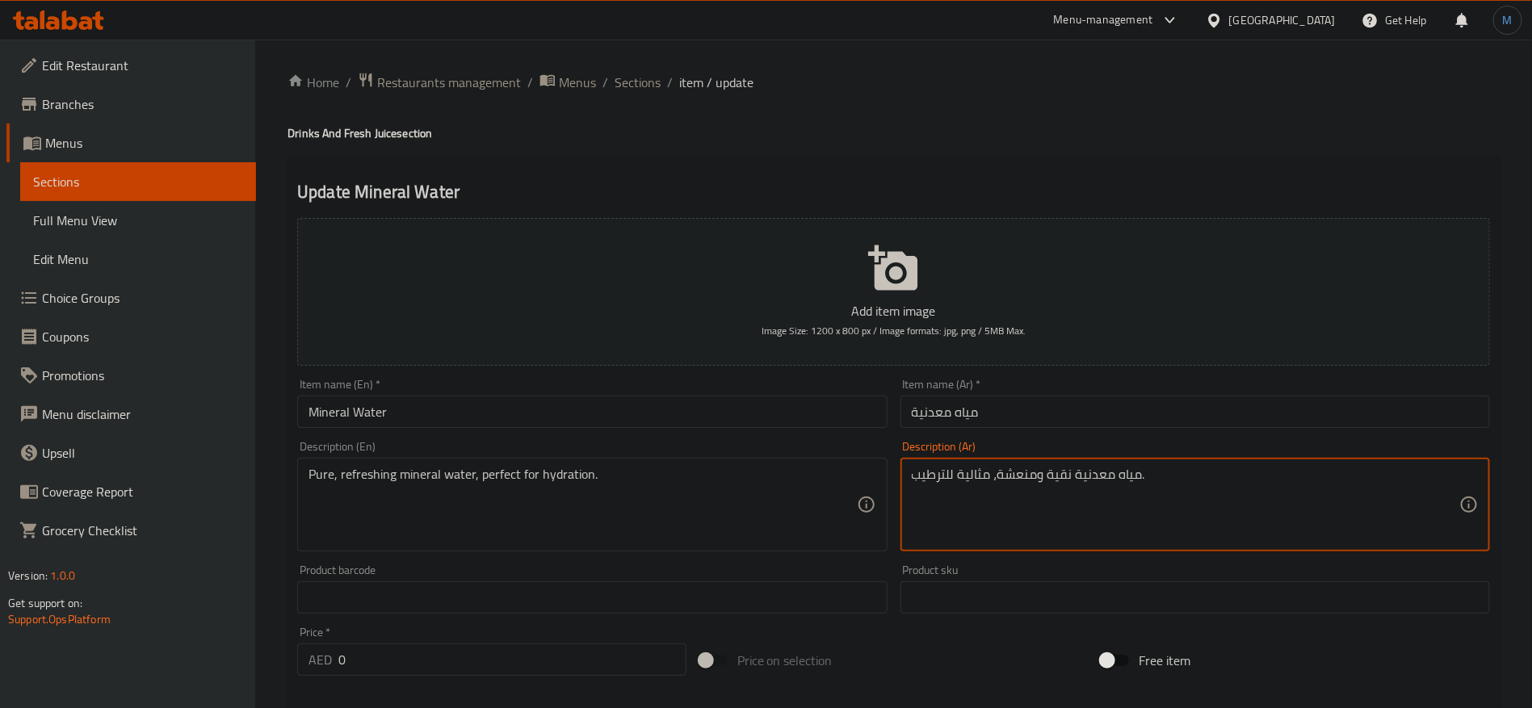
click at [1029, 494] on textarea "مياه معدنية نقية ومنعشة، مثالية للترطيب." at bounding box center [1186, 505] width 548 height 77
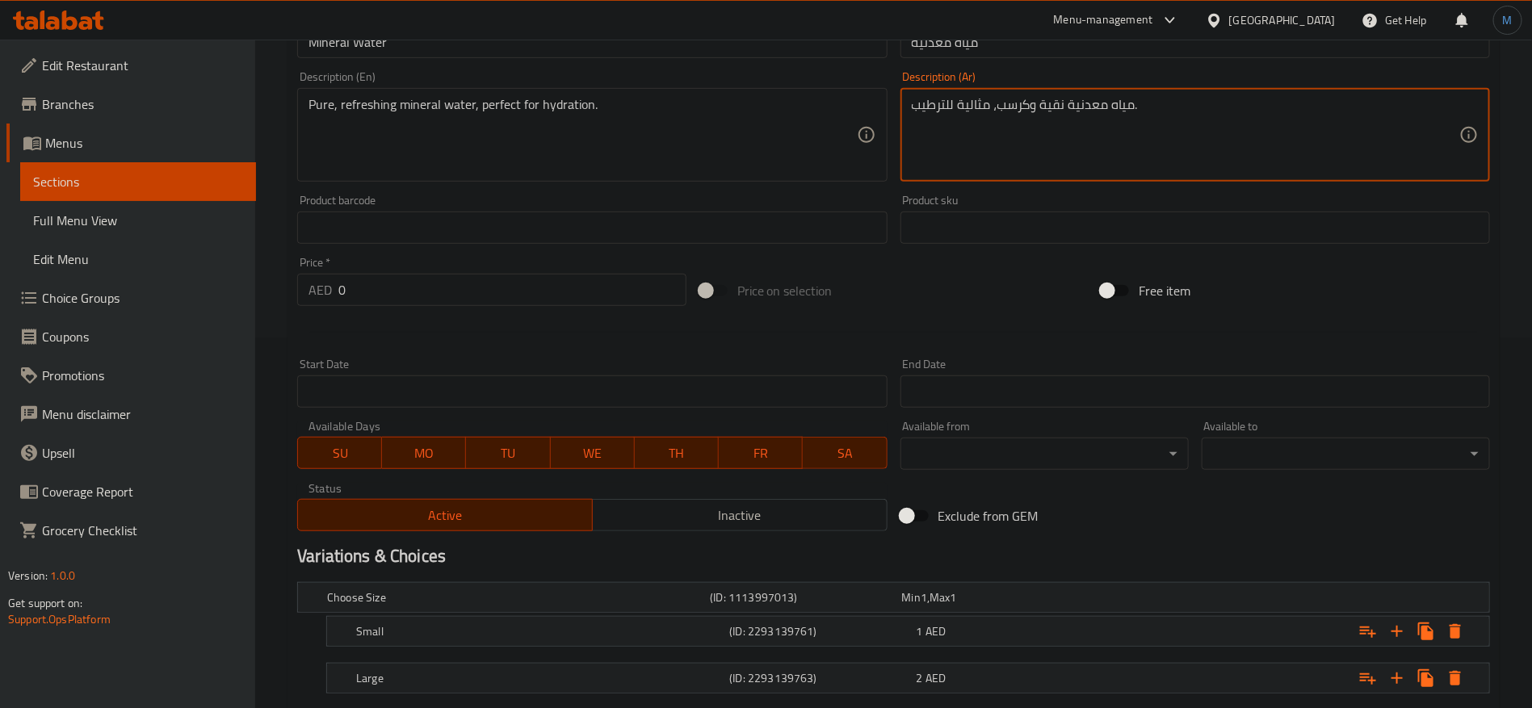
scroll to position [468, 0]
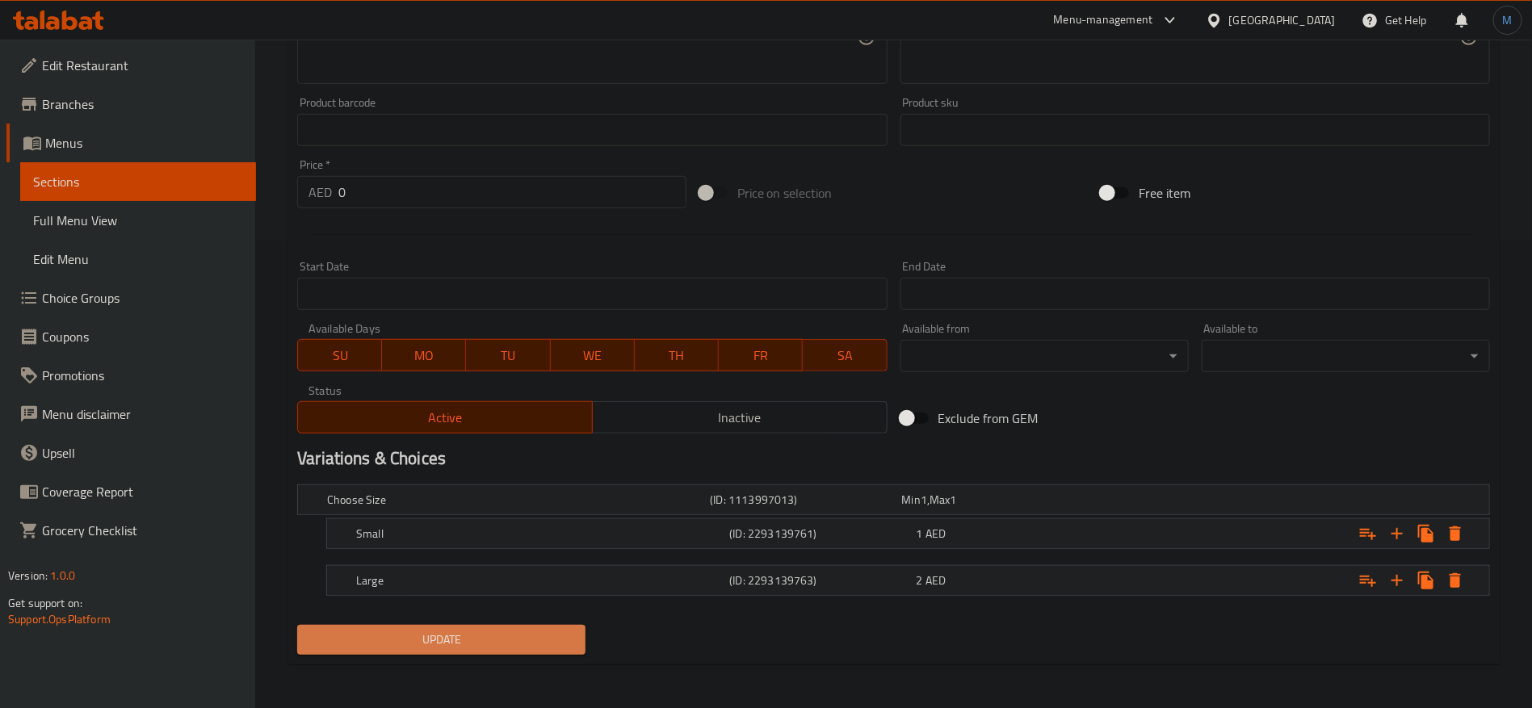
click at [511, 649] on button "Update" at bounding box center [441, 640] width 288 height 30
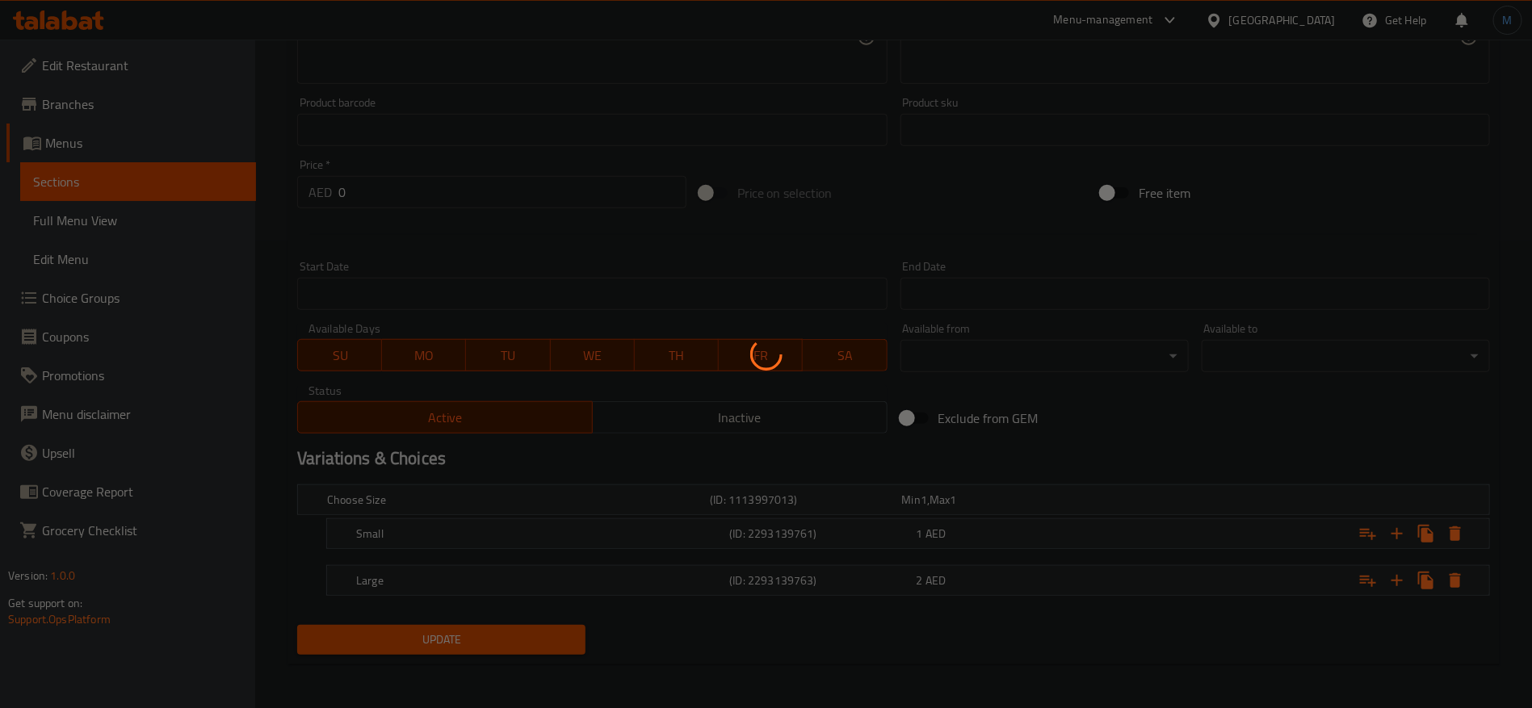
click at [796, 574] on div at bounding box center [766, 354] width 1532 height 708
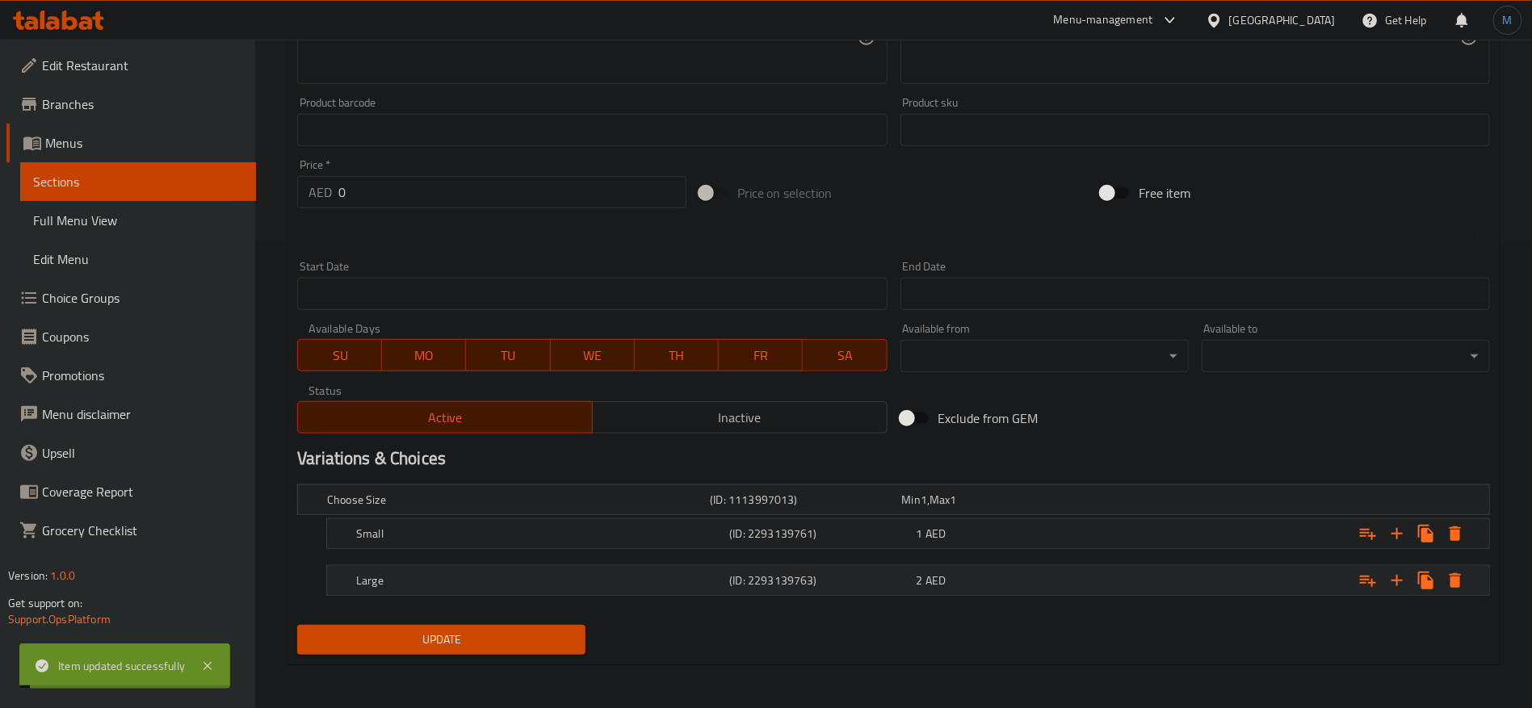
click at [788, 578] on h5 "(ID: 2293139763)" at bounding box center [819, 581] width 180 height 16
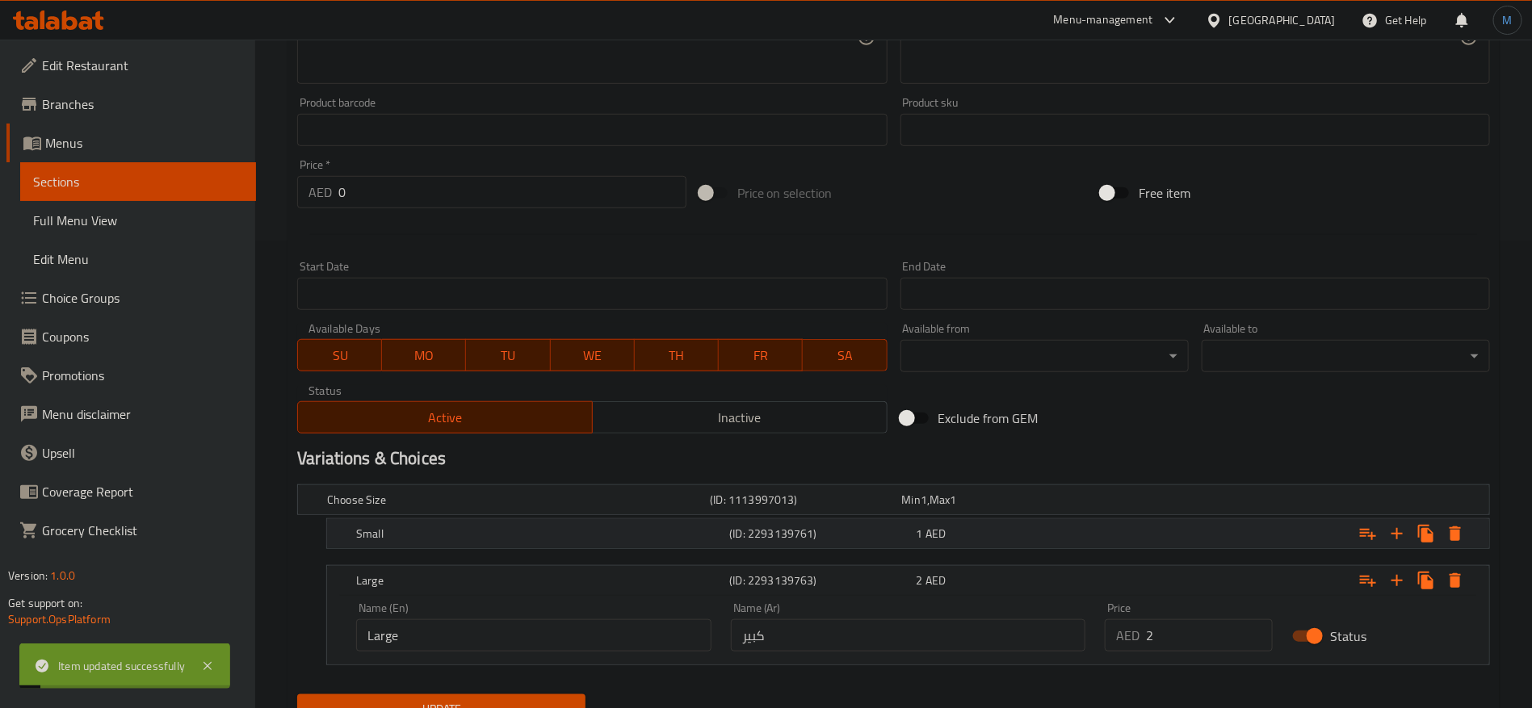
click at [797, 540] on h5 "(ID: 2293139761)" at bounding box center [819, 534] width 180 height 16
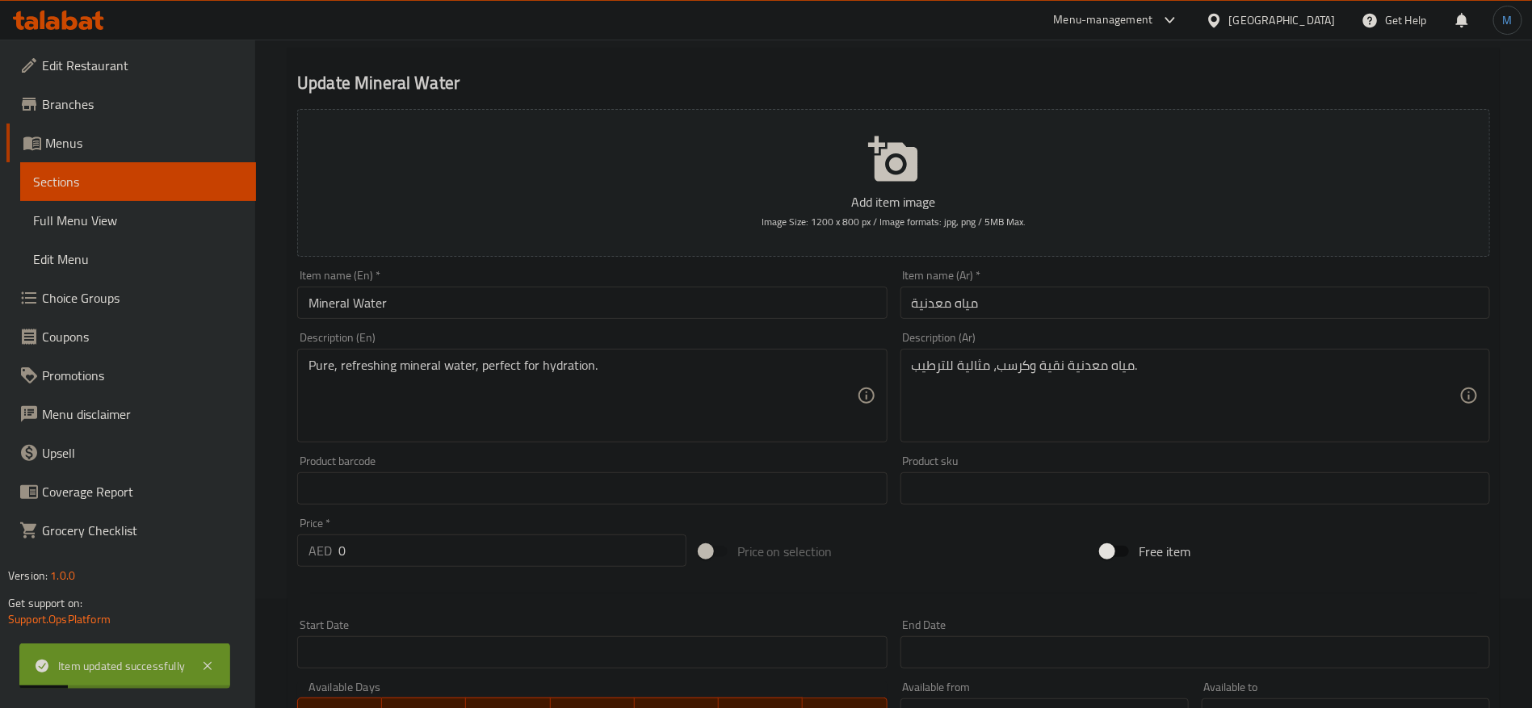
scroll to position [0, 0]
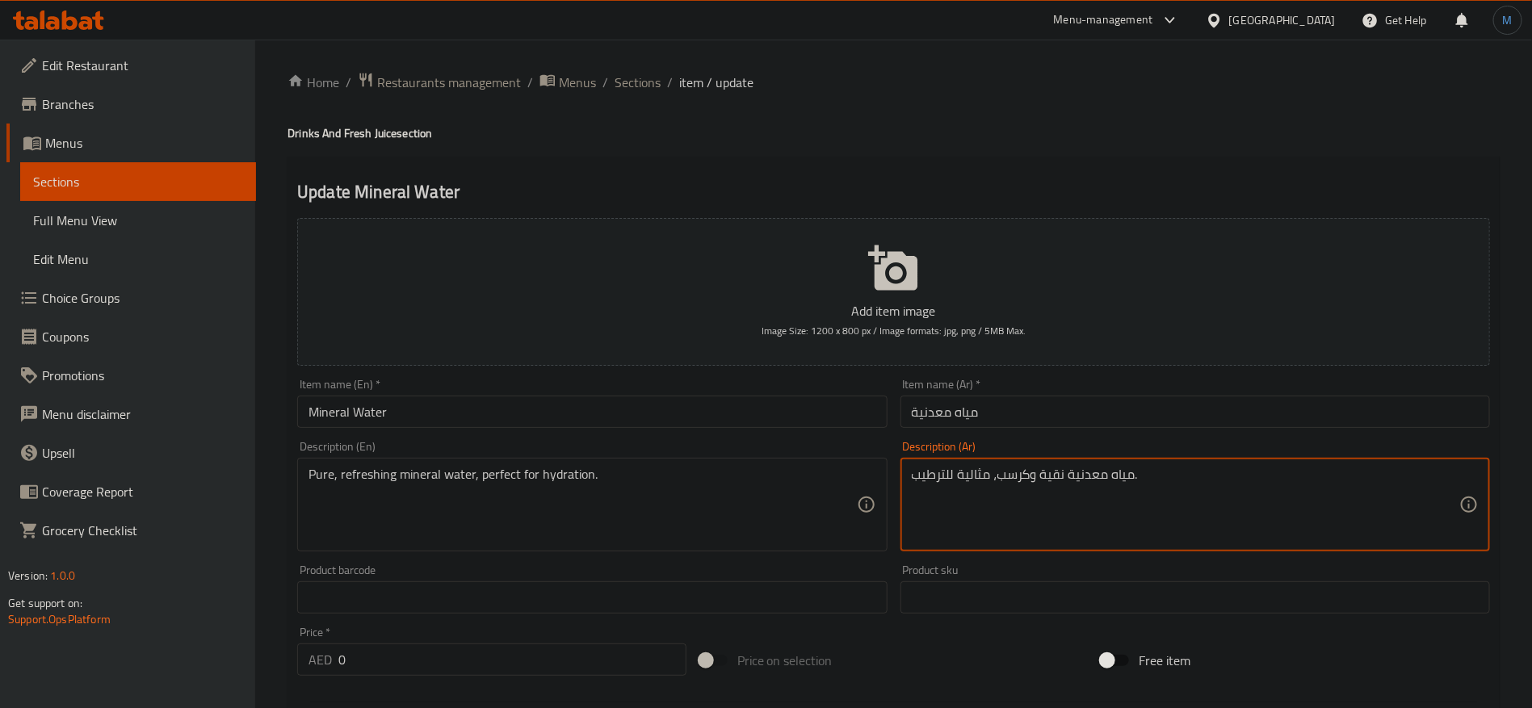
click at [1008, 482] on textarea "مياه معدنية نقية وكرسب، مثالية للترطيب." at bounding box center [1186, 505] width 548 height 77
type textarea "مياه معدنية نقية ومنعشة، مثالية للترطيب."
click at [1036, 422] on input "مياه معدنية" at bounding box center [1196, 412] width 590 height 32
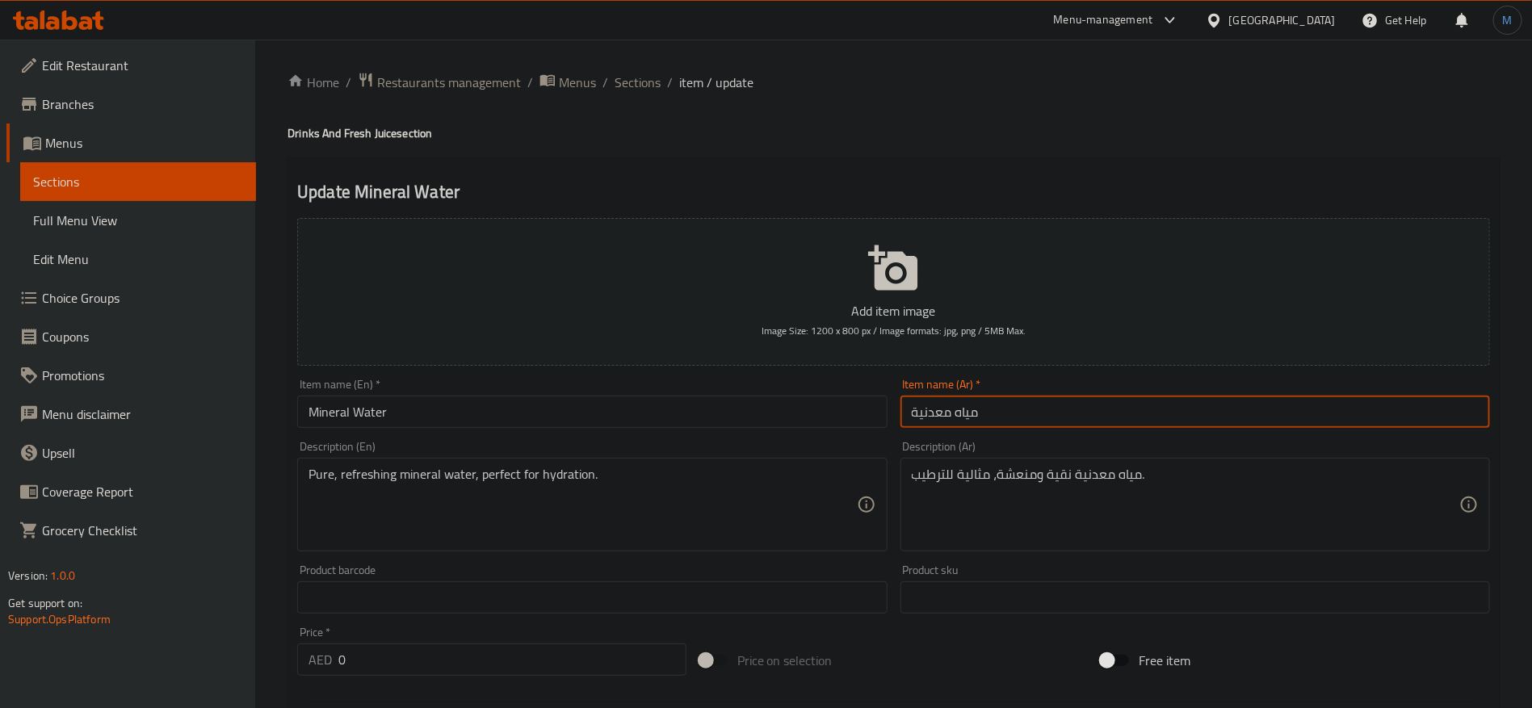
click at [612, 161] on div "Update Mineral Water Add item image Image Size: 1200 x 800 px / Image formats: …" at bounding box center [894, 714] width 1212 height 1115
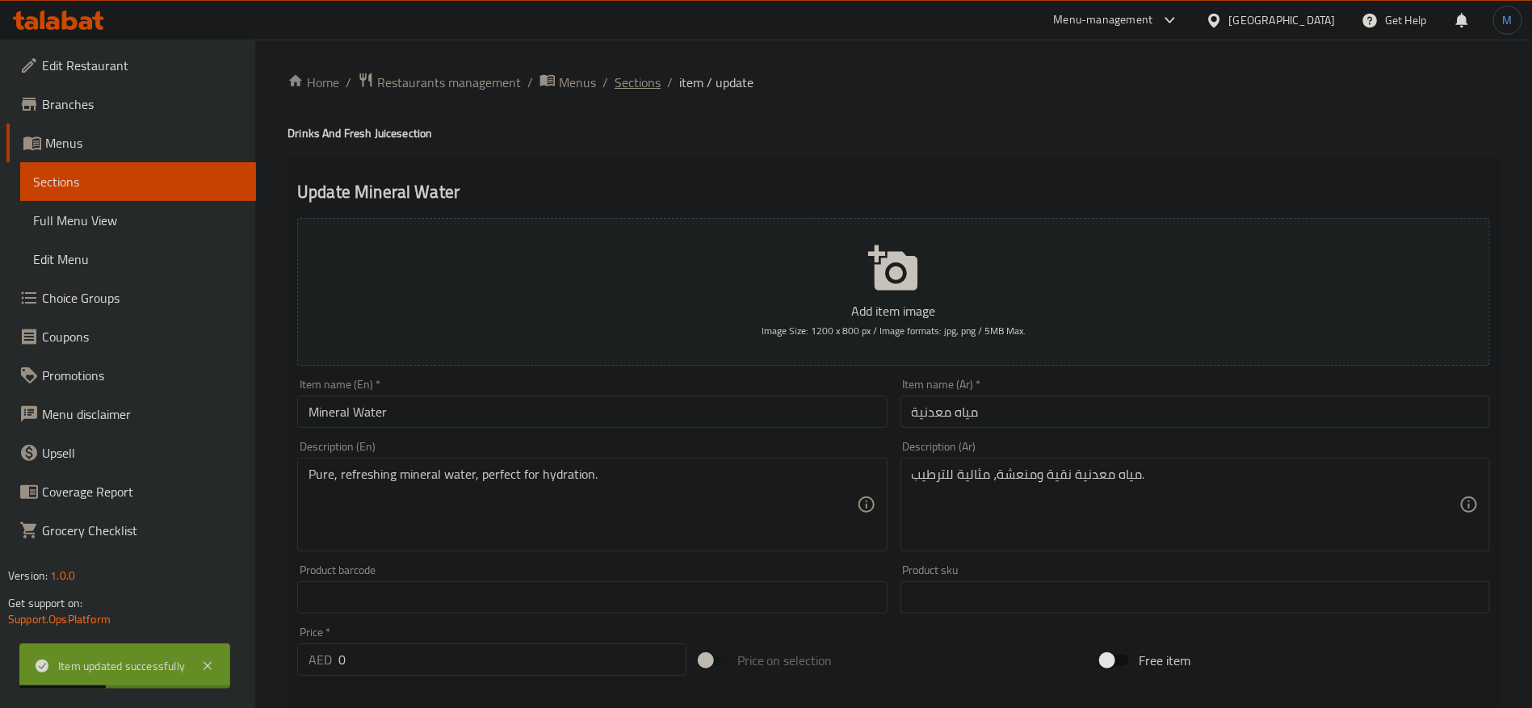
click at [645, 80] on span "Sections" at bounding box center [638, 82] width 46 height 19
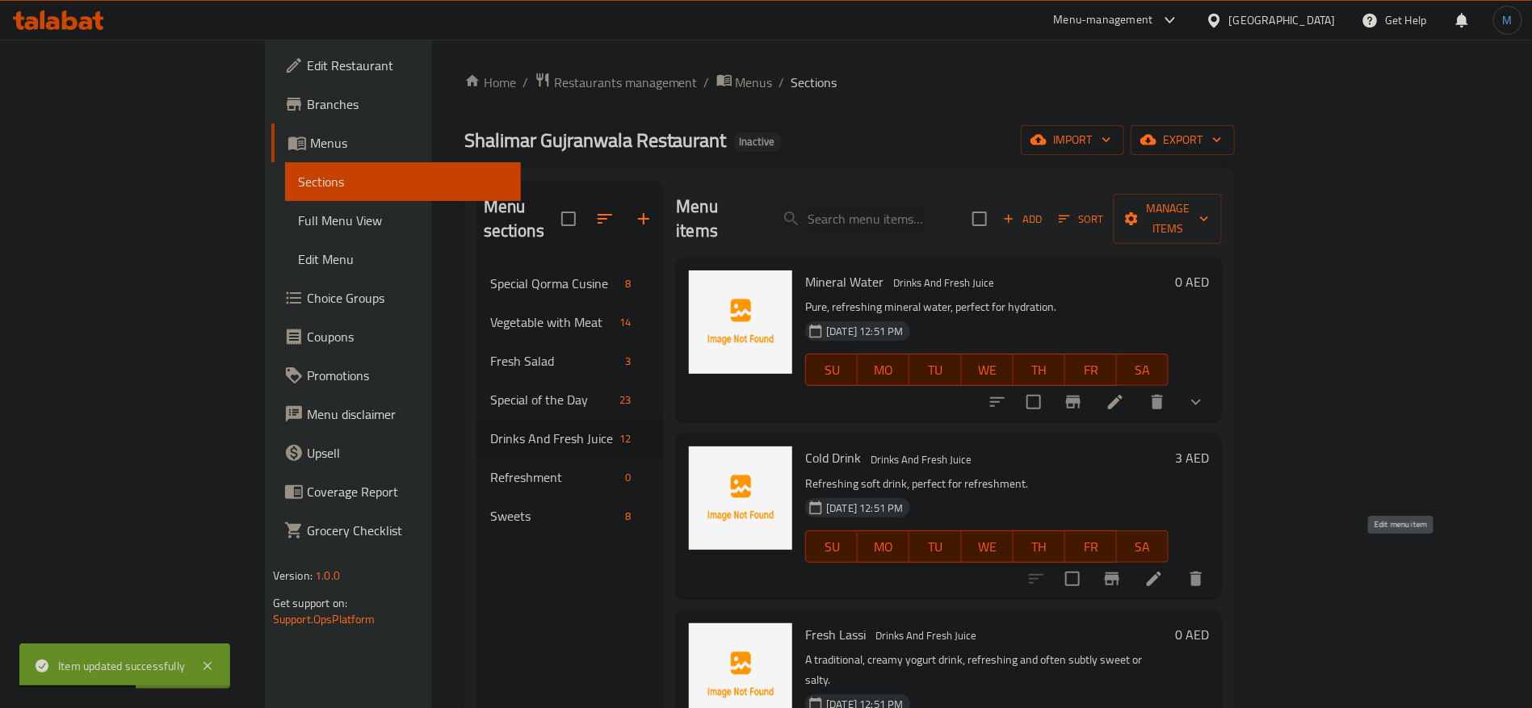
click at [1164, 569] on icon at bounding box center [1154, 578] width 19 height 19
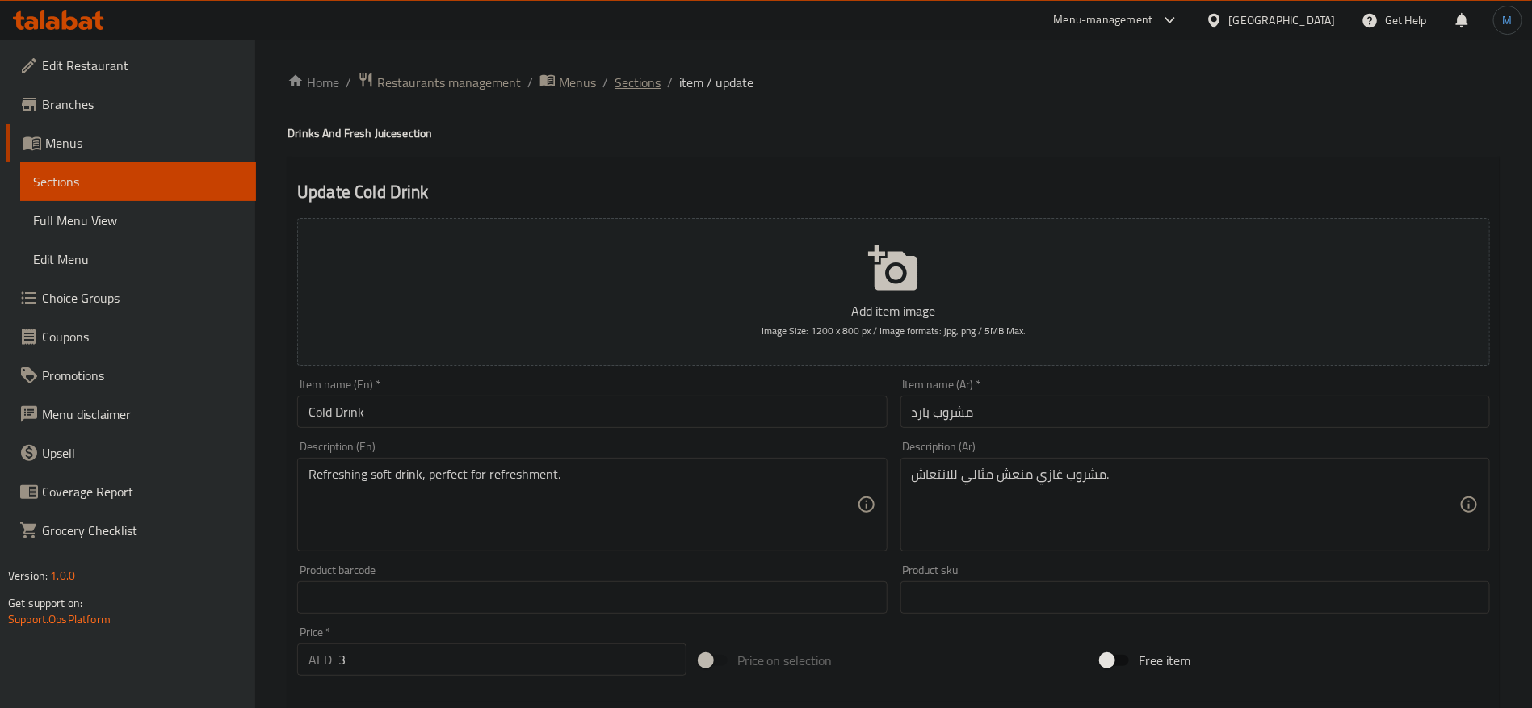
click at [626, 90] on span "Sections" at bounding box center [638, 82] width 46 height 19
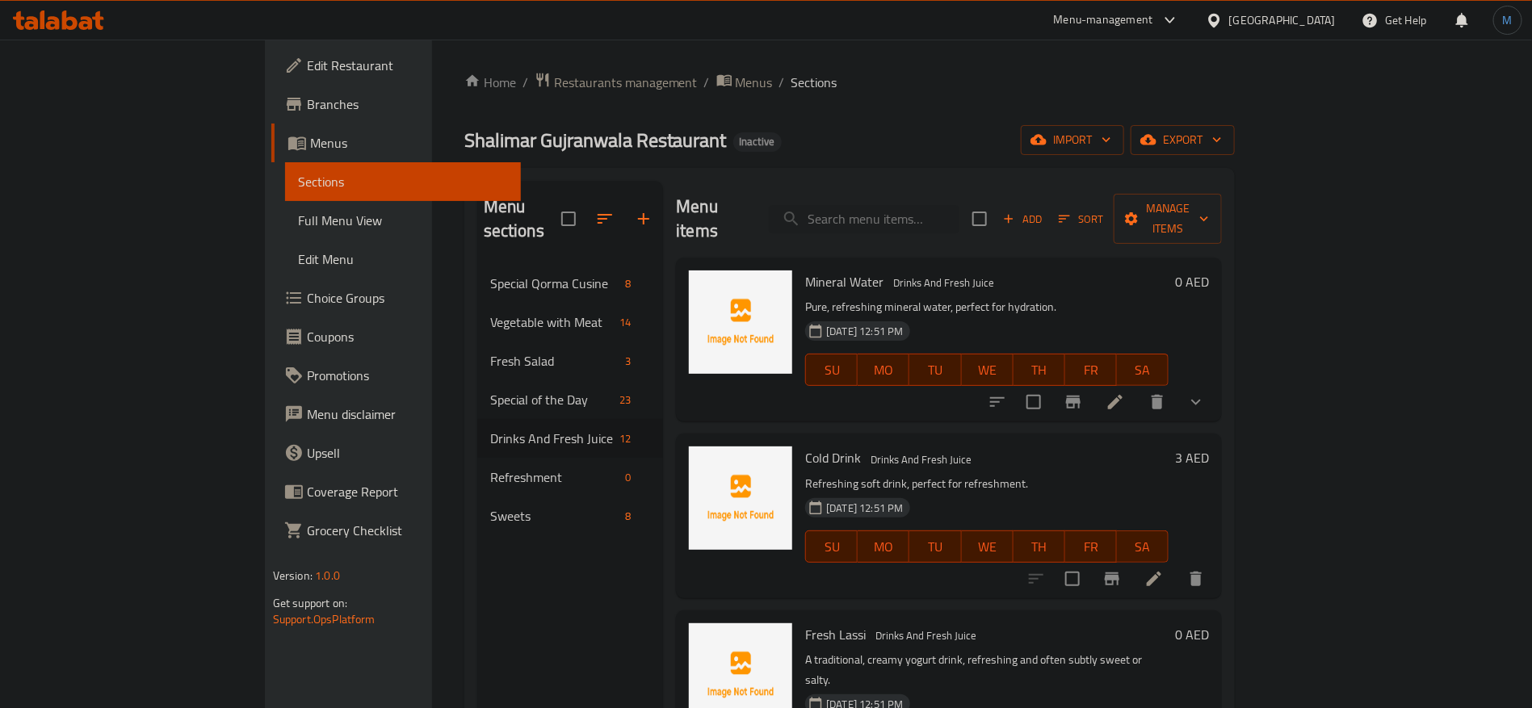
scroll to position [121, 0]
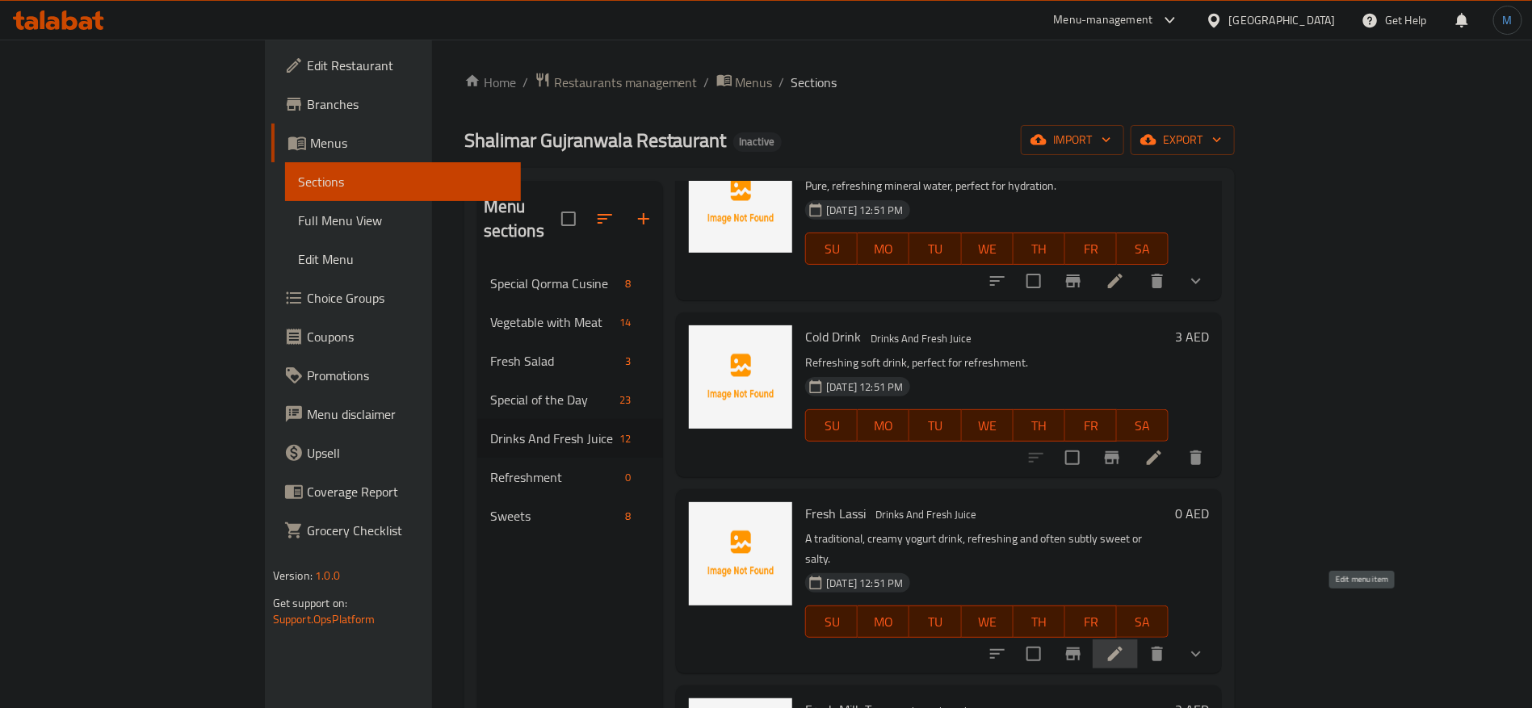
click at [1125, 645] on icon at bounding box center [1115, 654] width 19 height 19
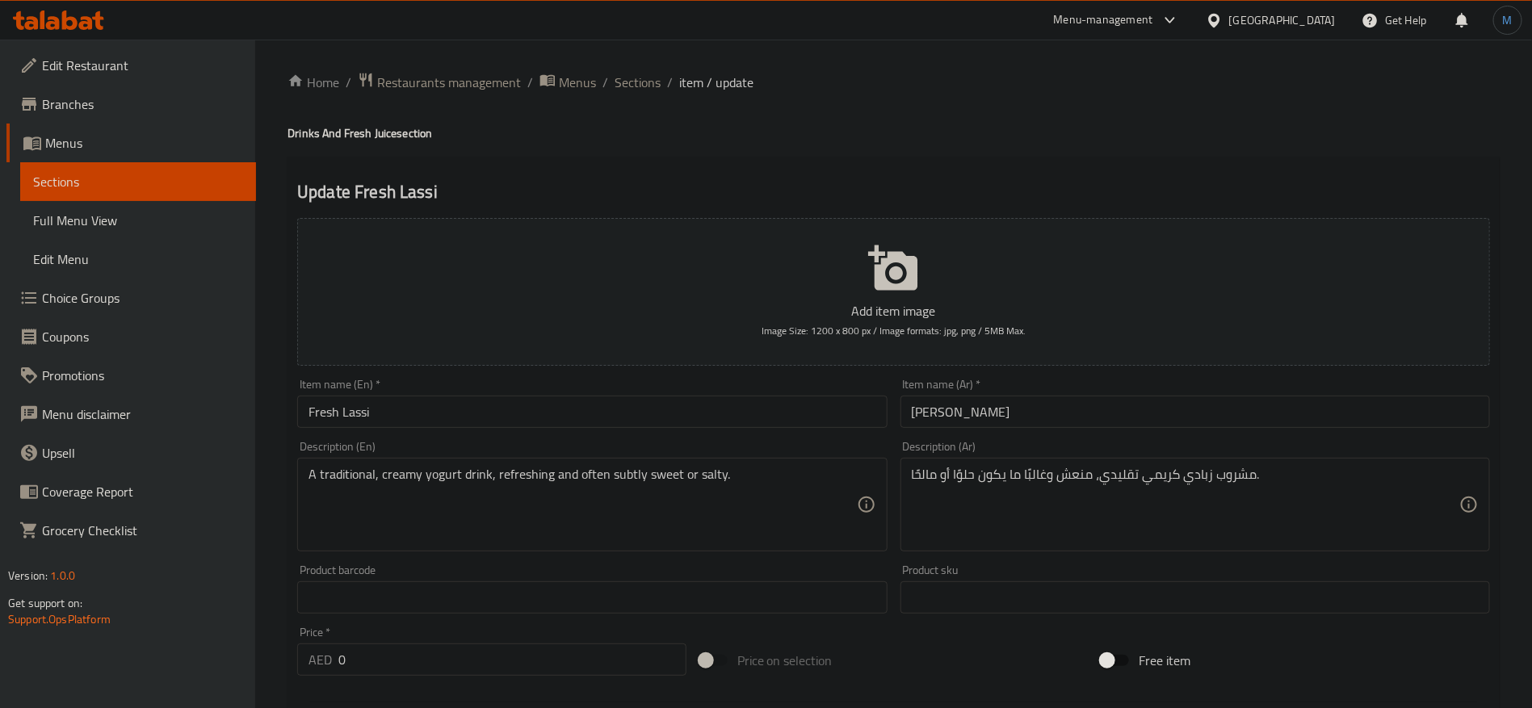
click at [644, 418] on input "Fresh Lassi" at bounding box center [592, 412] width 590 height 32
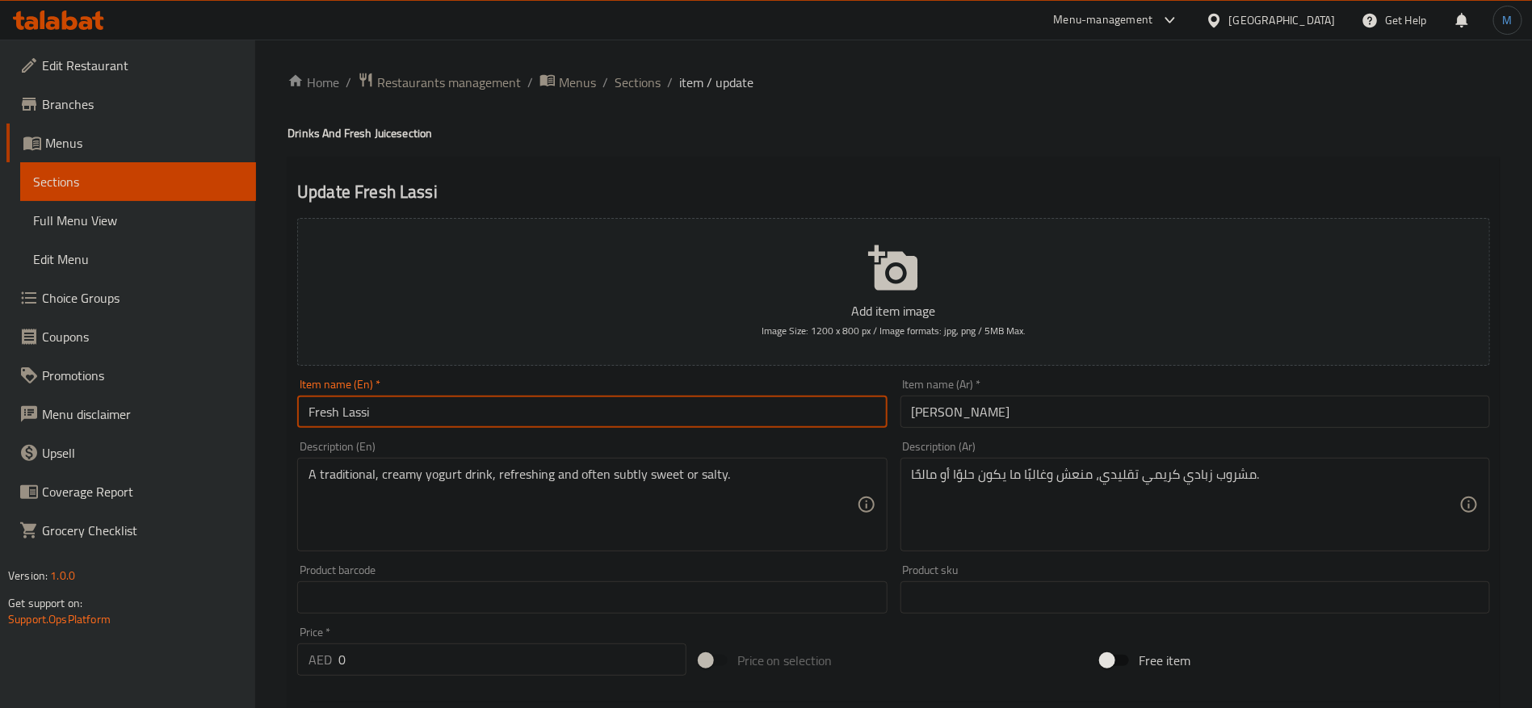
click at [644, 418] on input "Fresh Lassi" at bounding box center [592, 412] width 590 height 32
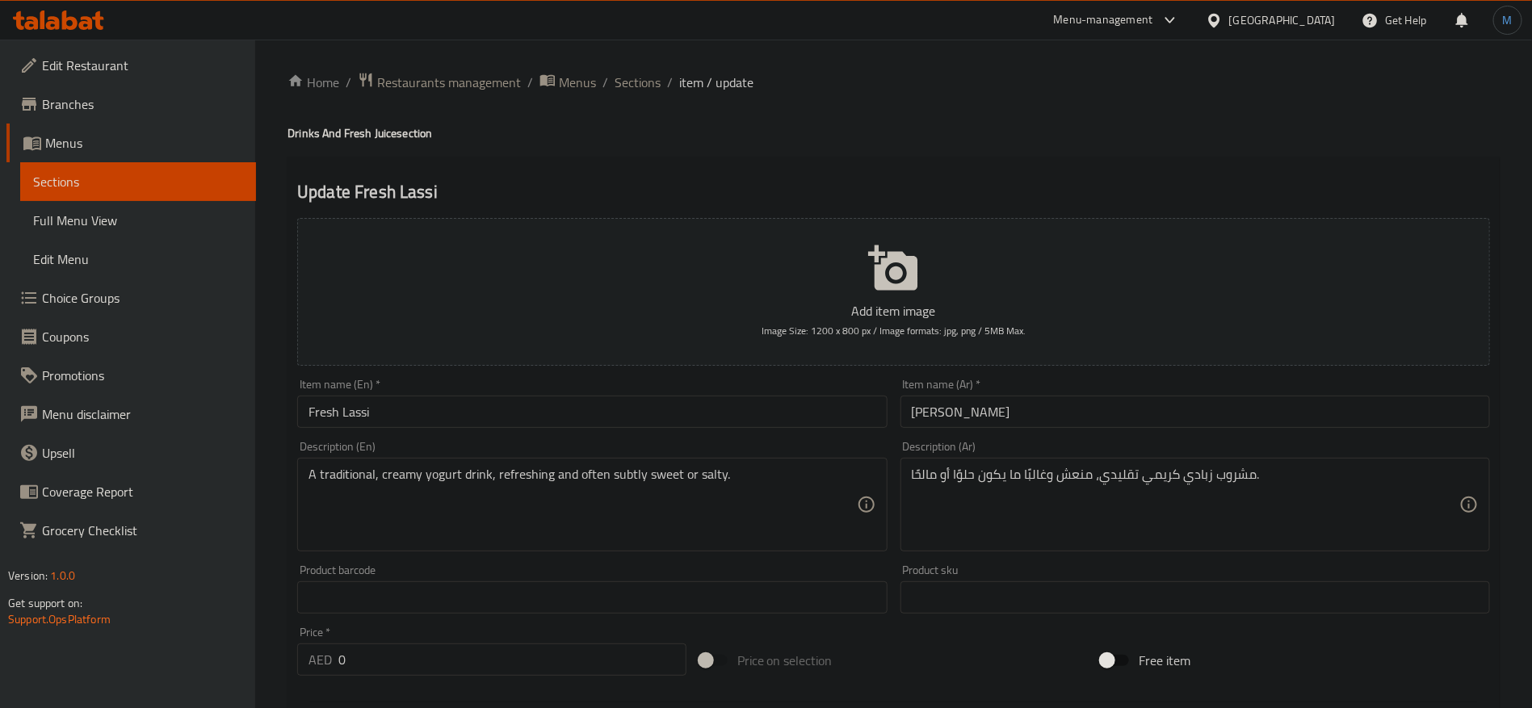
click at [623, 406] on input "Fresh Lassi" at bounding box center [592, 412] width 590 height 32
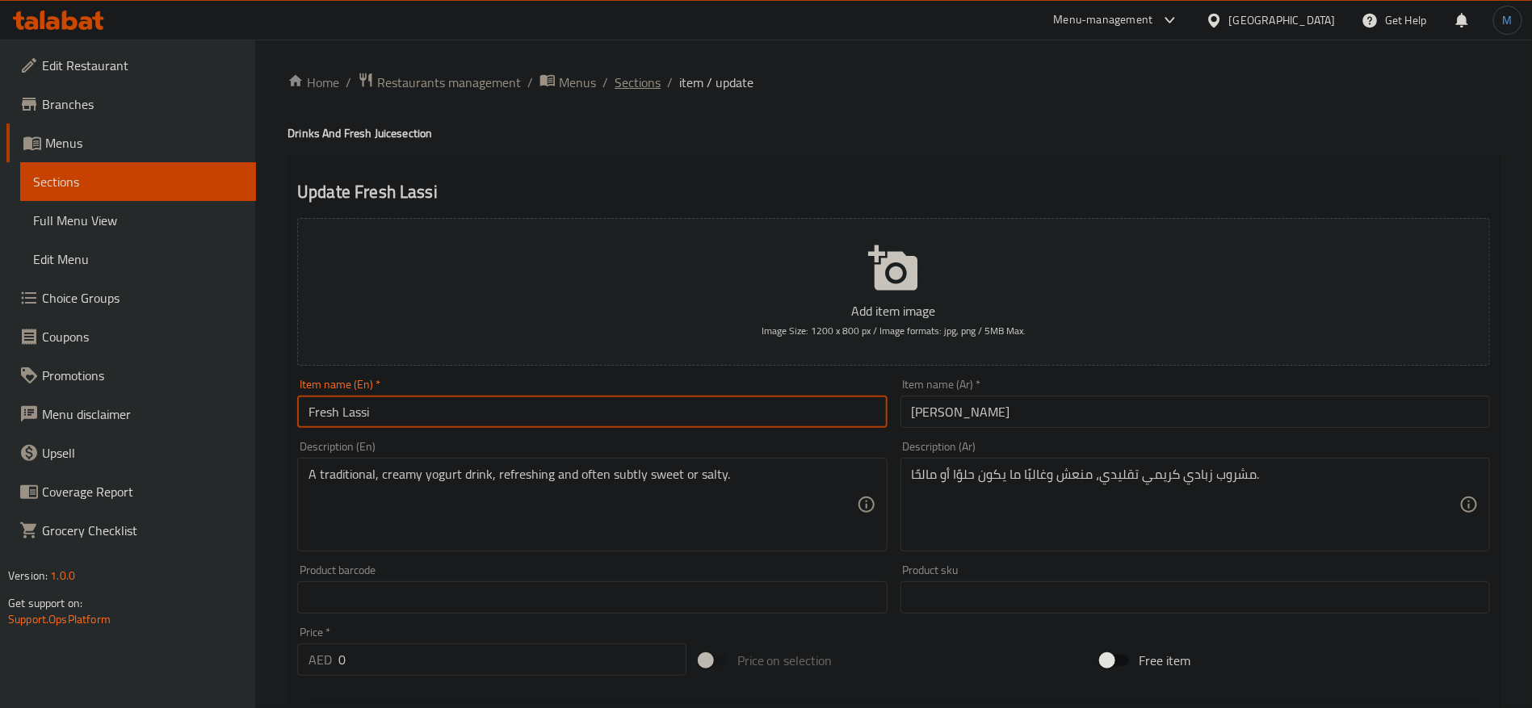
click at [627, 84] on span "Sections" at bounding box center [638, 82] width 46 height 19
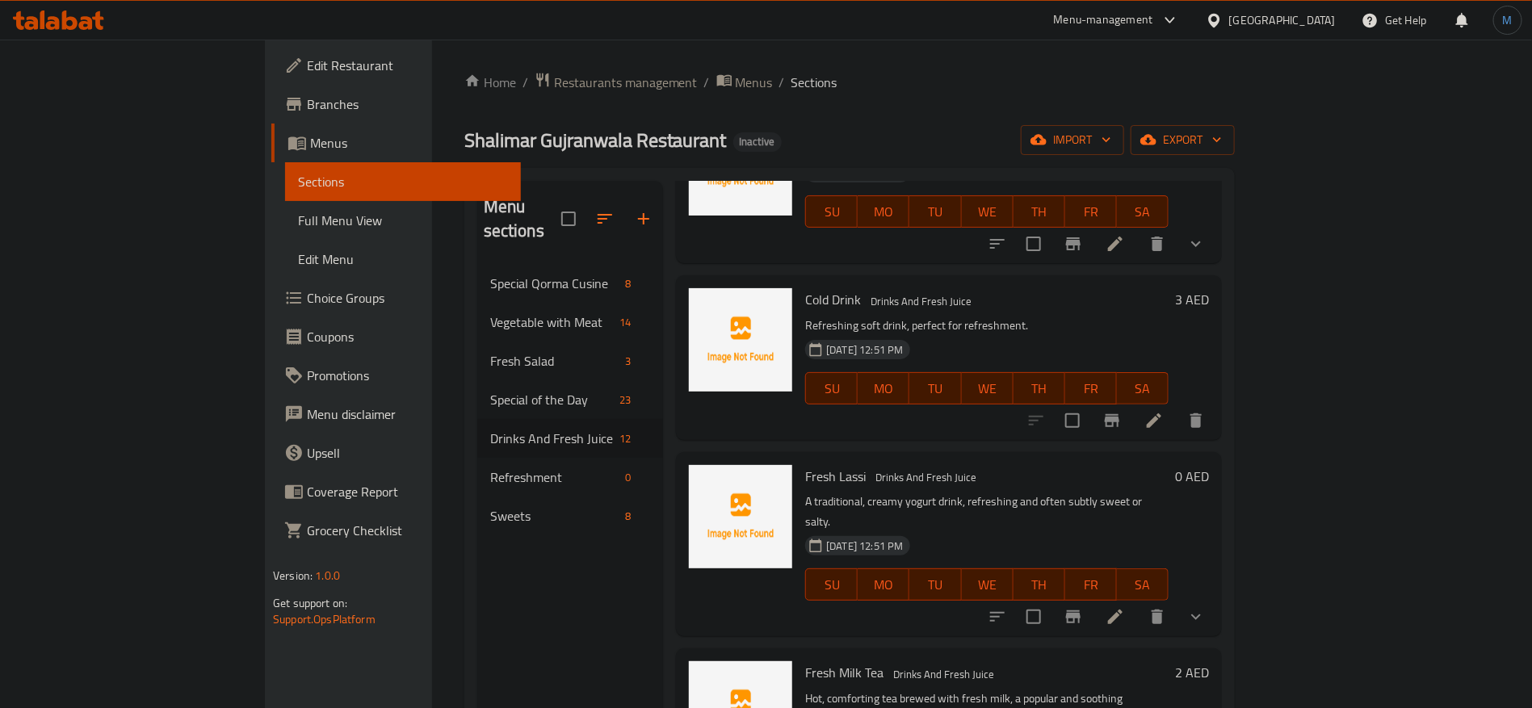
scroll to position [242, 0]
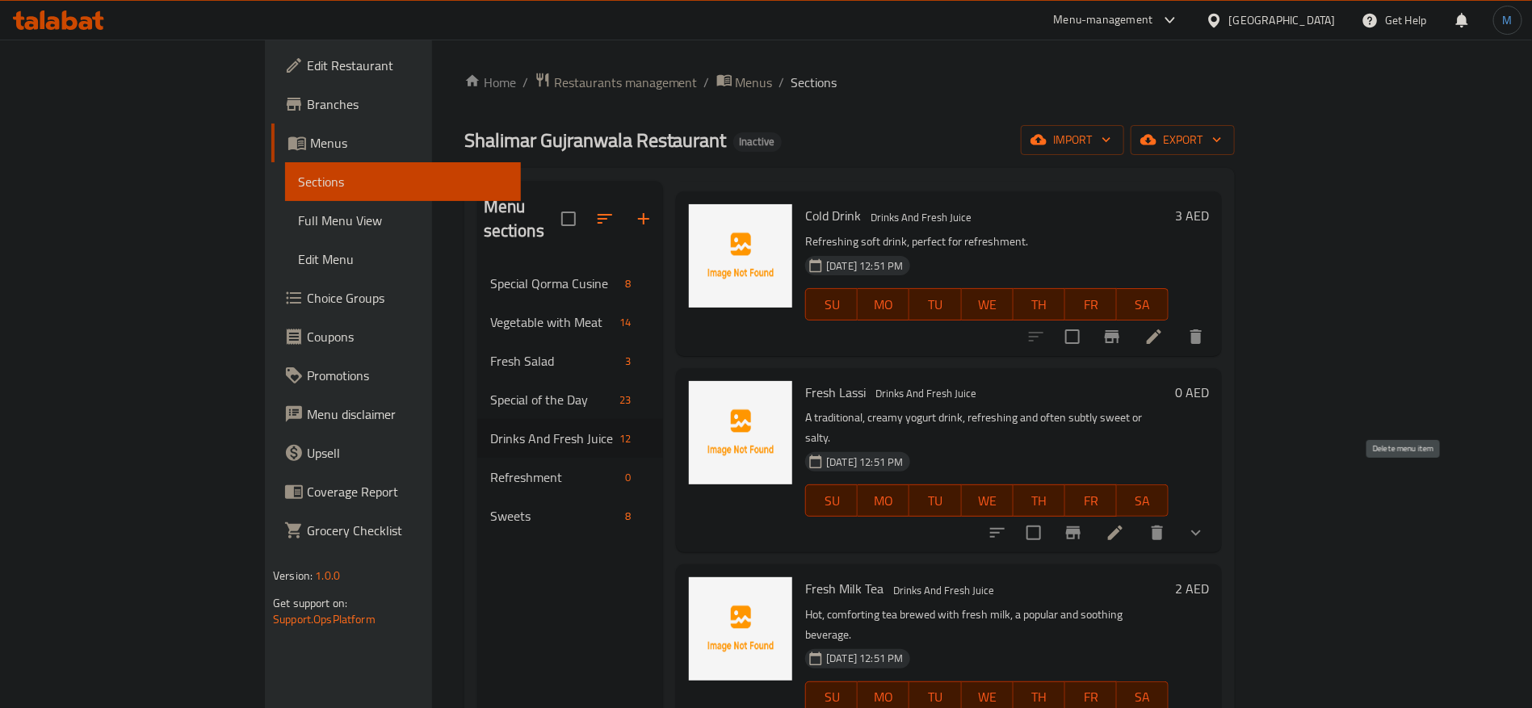
click at [1163, 526] on icon "delete" at bounding box center [1157, 533] width 11 height 15
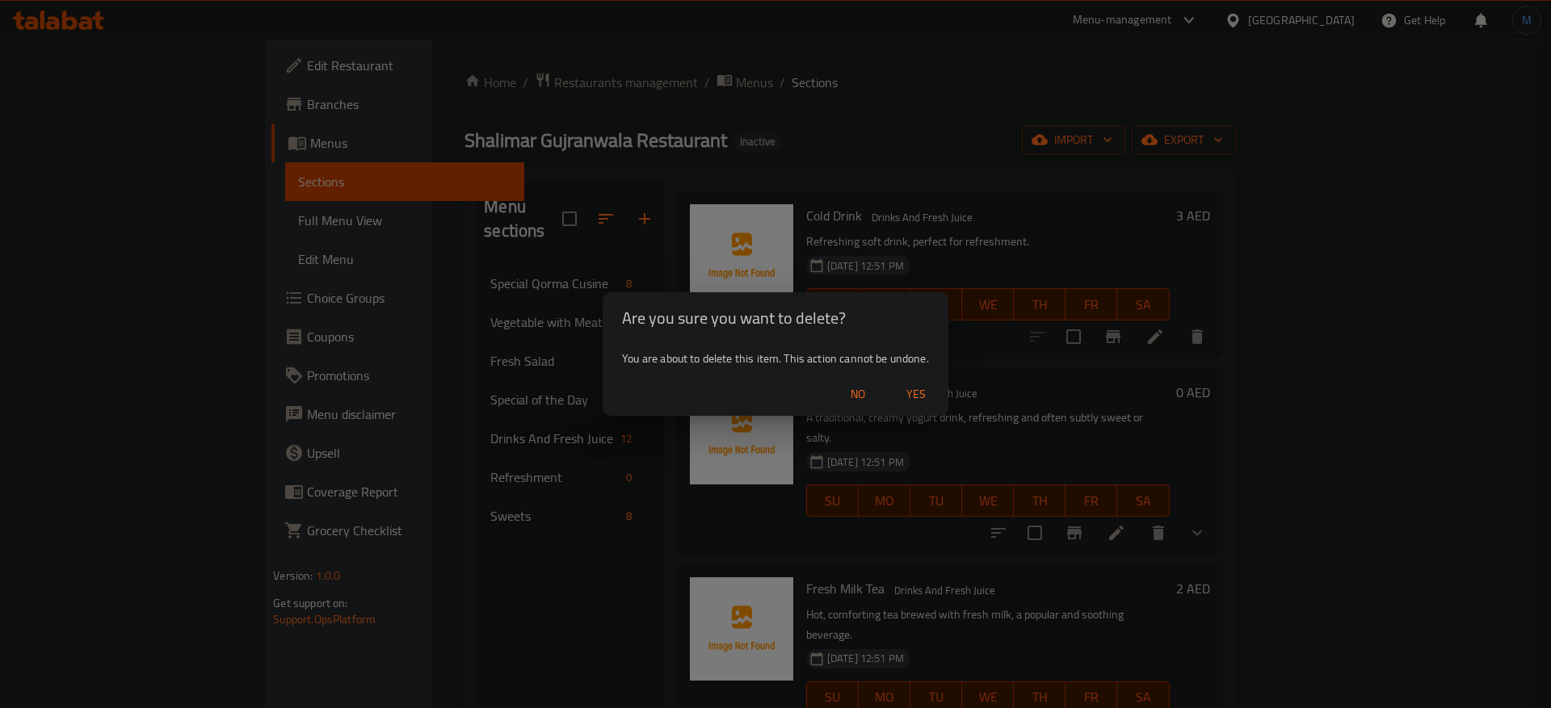
click at [943, 391] on div "No Yes" at bounding box center [776, 394] width 346 height 43
click at [937, 391] on button "Yes" at bounding box center [916, 395] width 52 height 30
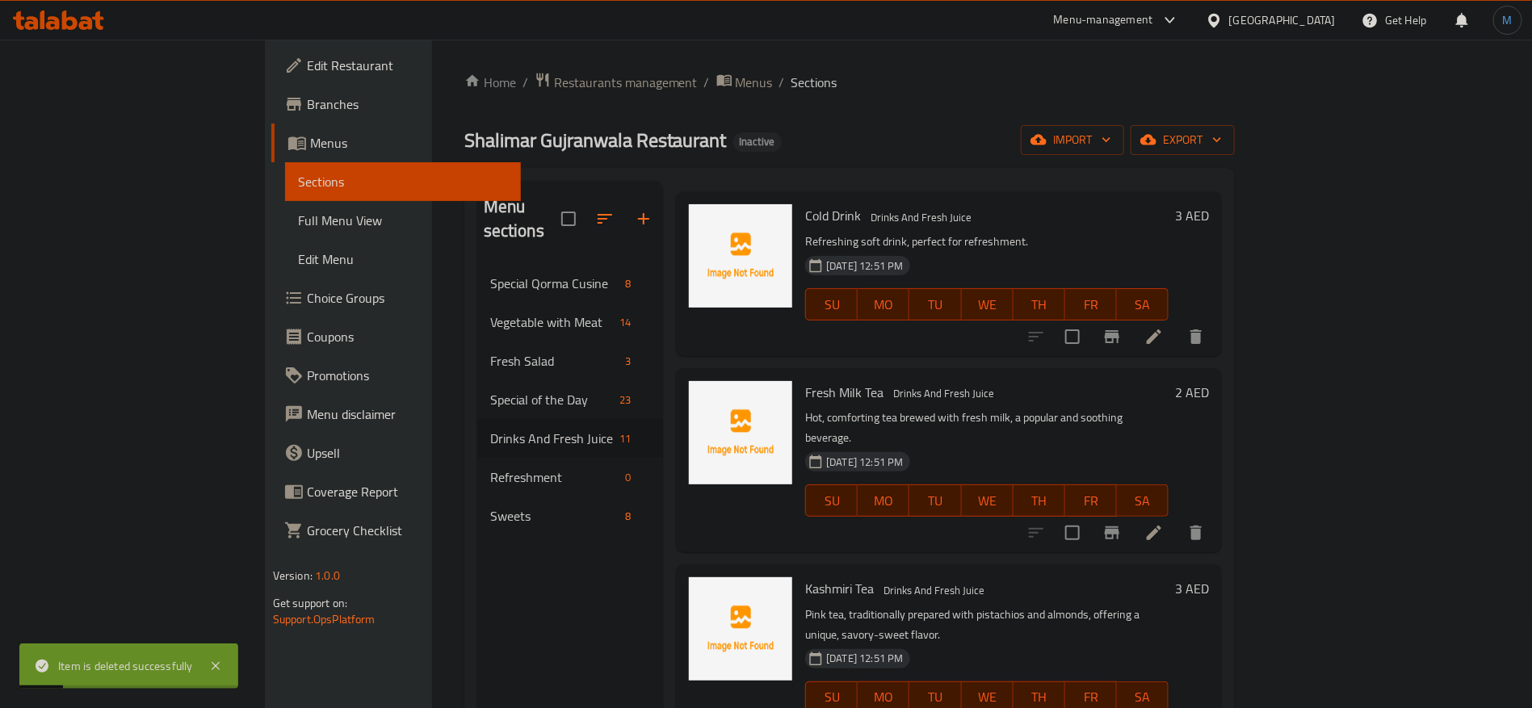
click at [1177, 519] on li at bounding box center [1154, 533] width 45 height 29
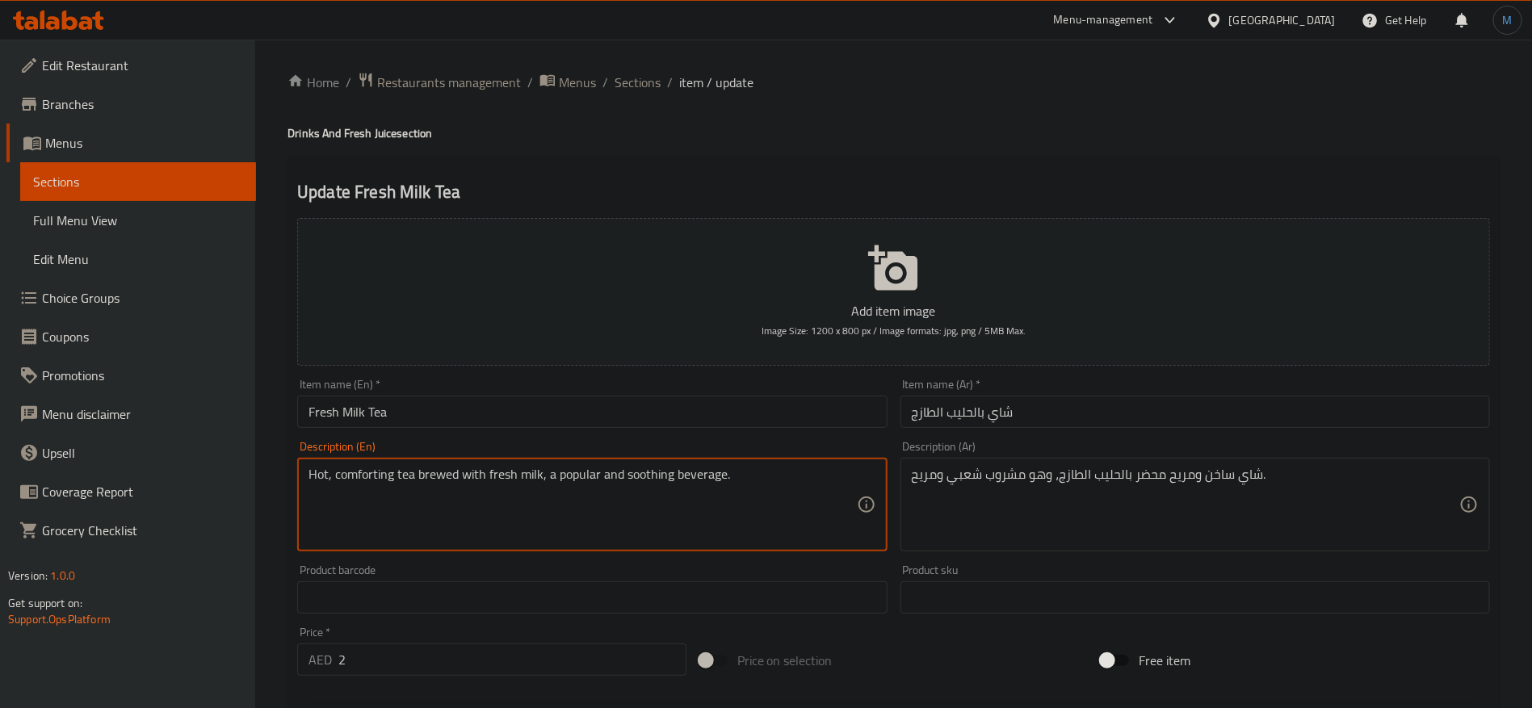
click at [645, 474] on textarea "Hot, comforting tea brewed with fresh milk, a popular and soothing beverage." at bounding box center [583, 505] width 548 height 77
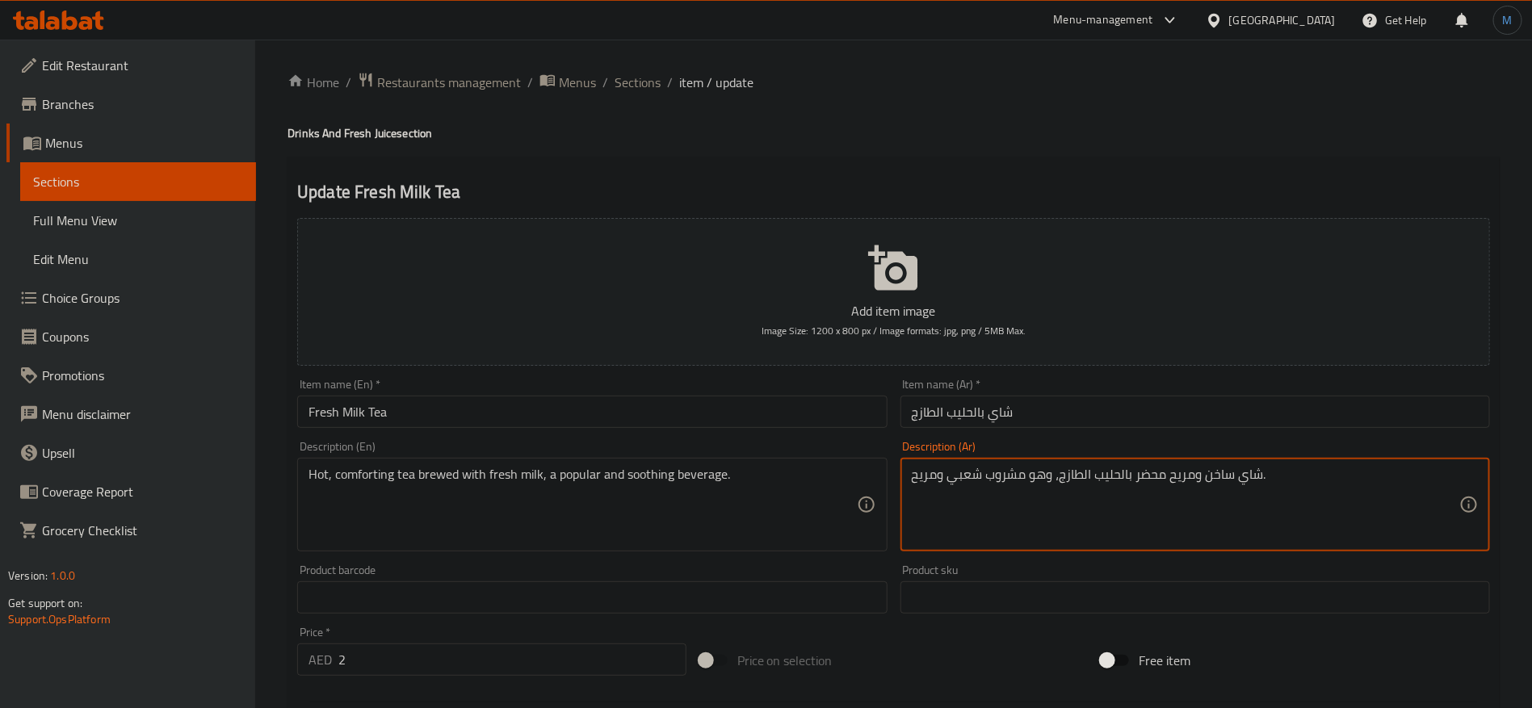
click at [932, 479] on textarea "شاي ساخن ومريح محضر بالحليب الطازج، وهو مشروب شعبي ومريح." at bounding box center [1186, 505] width 548 height 77
type textarea "شاي ساخن ومريح محضر بالحليب الطازج، وهو مشروب شعبي ومهدي."
click at [1170, 417] on input "شاي بالحليب الطازج" at bounding box center [1196, 412] width 590 height 32
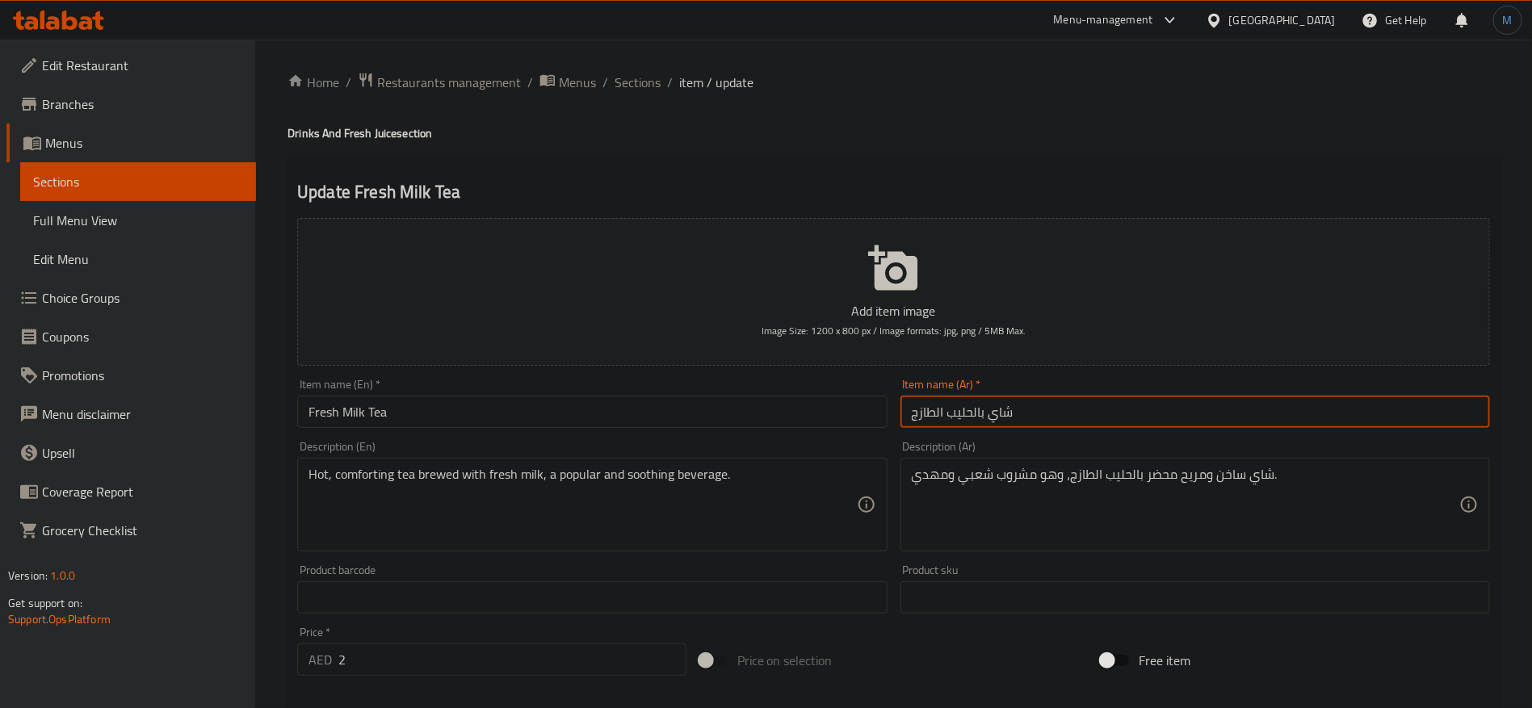
click at [645, 92] on span "Sections" at bounding box center [638, 82] width 46 height 19
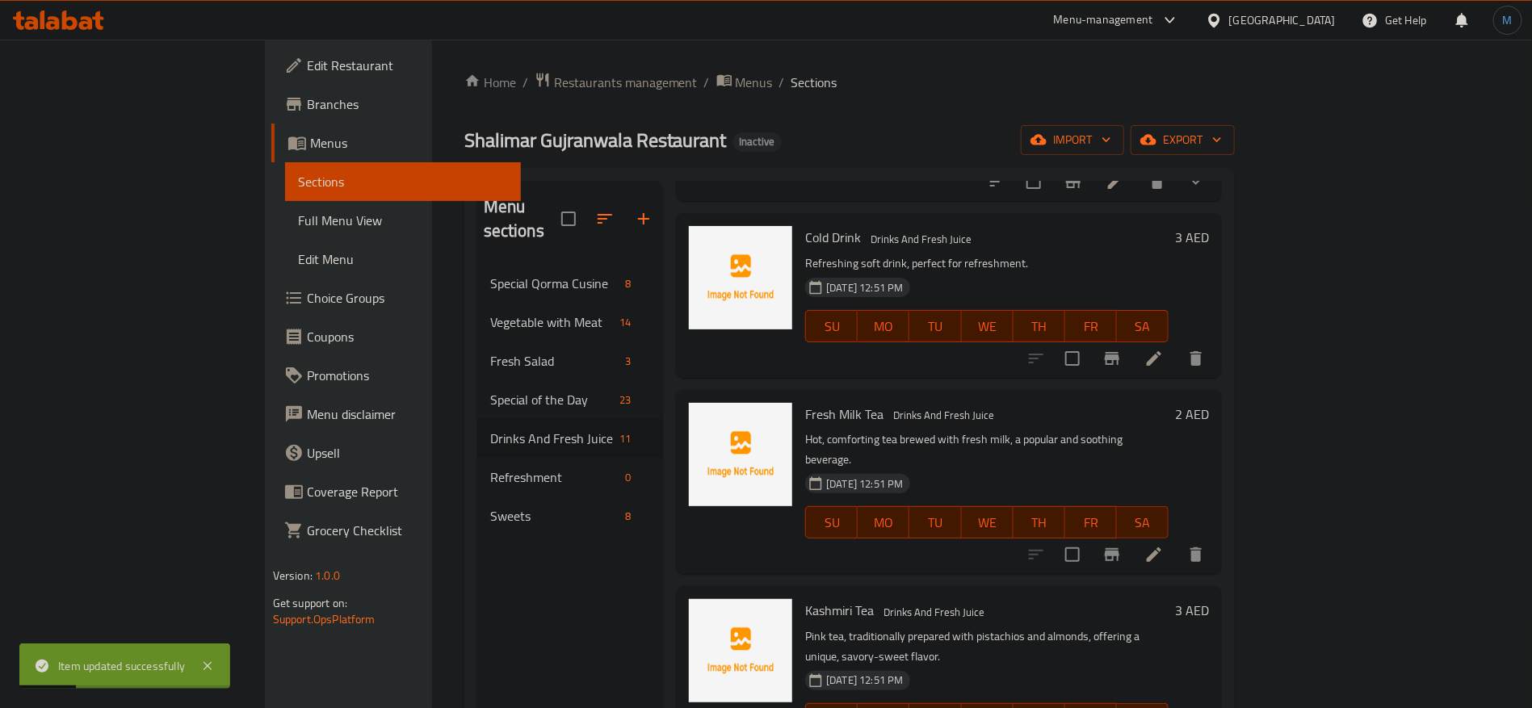
scroll to position [364, 0]
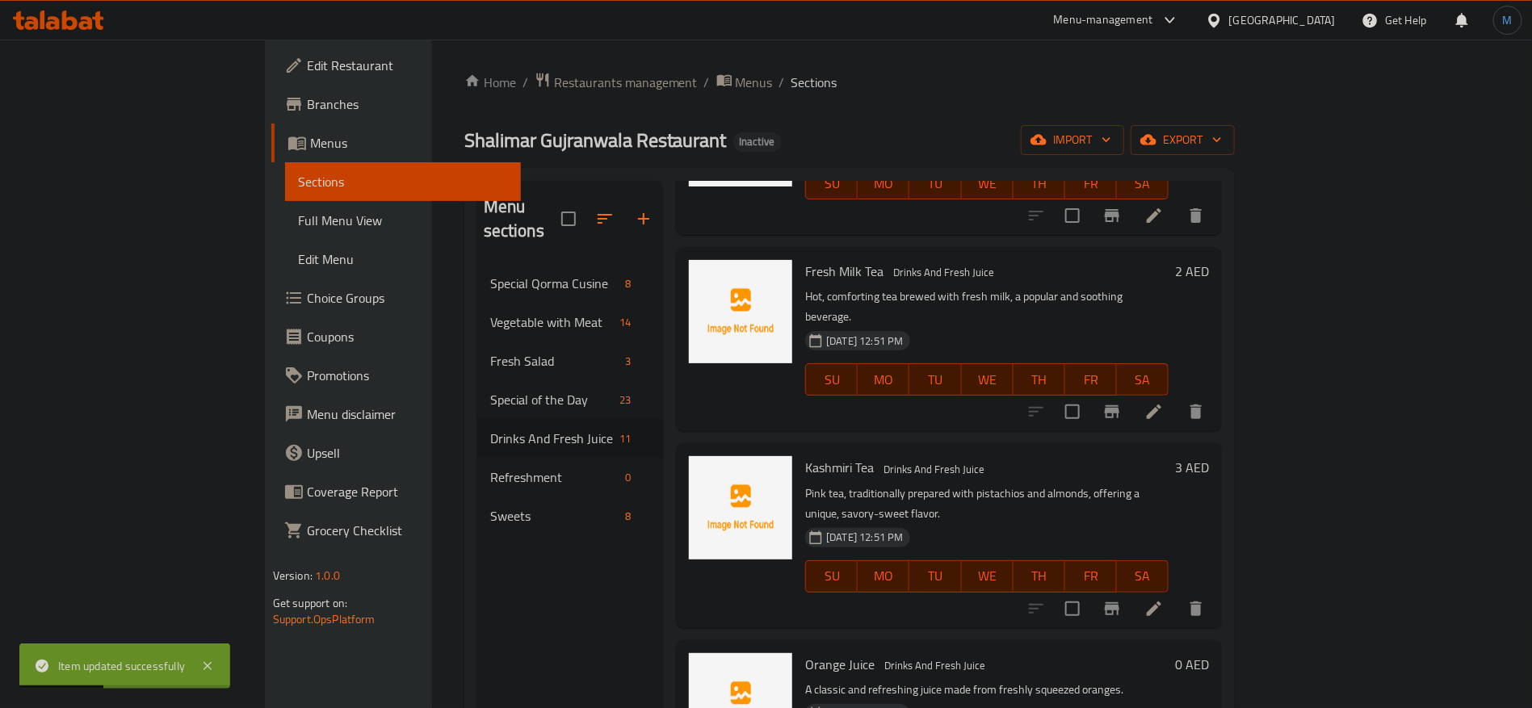
click at [1162, 602] on icon at bounding box center [1154, 609] width 15 height 15
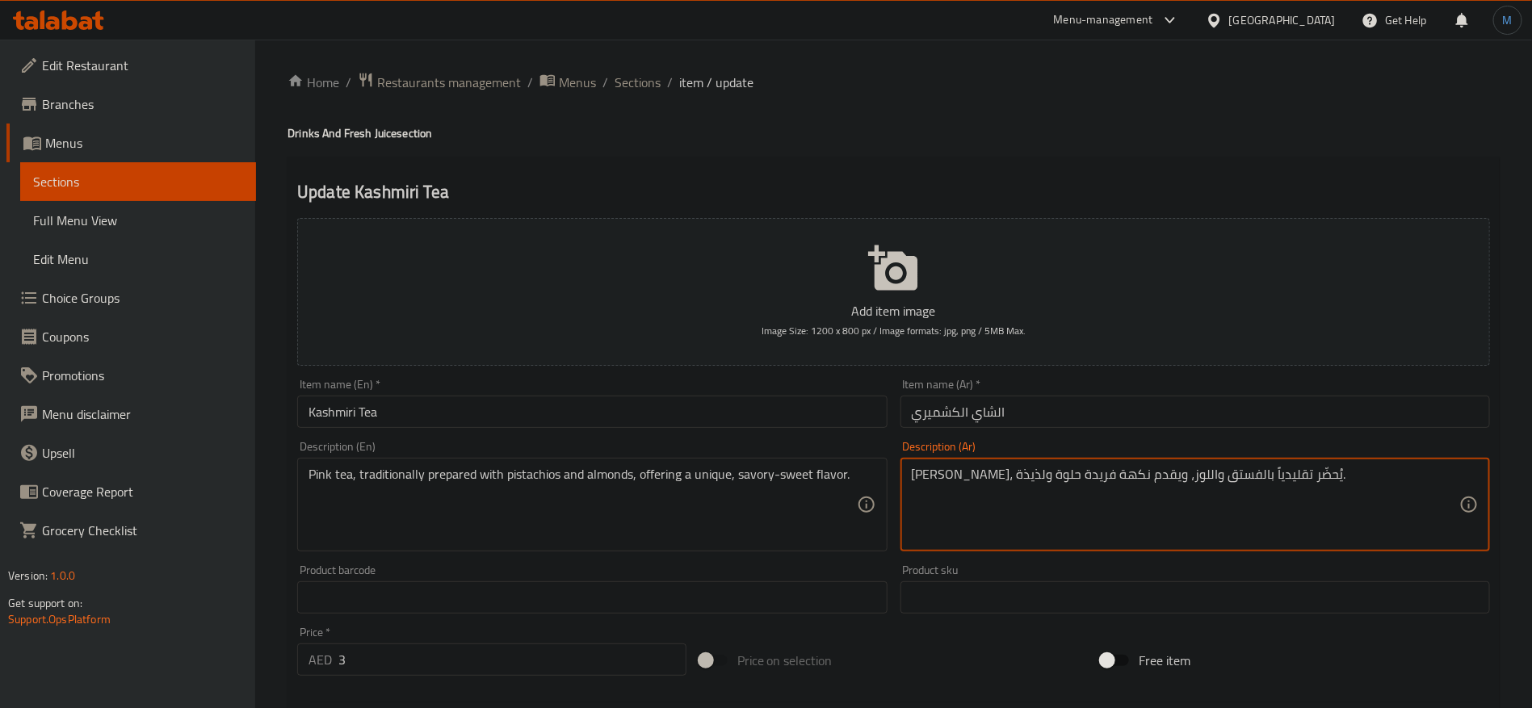
click at [932, 475] on textarea "شاي وردي، يُحضّر تقليدياً بالفستق واللوز، ويقدم نكهة فريدة حلوة ولذيذة." at bounding box center [1186, 505] width 548 height 77
type textarea "شاي وردي، يُحضّر تقليدياً بالفستق واللوز، ويقدم نكهة فريدة حلوة ومالحة."
click at [1088, 397] on input "الشاي الكشميري" at bounding box center [1196, 412] width 590 height 32
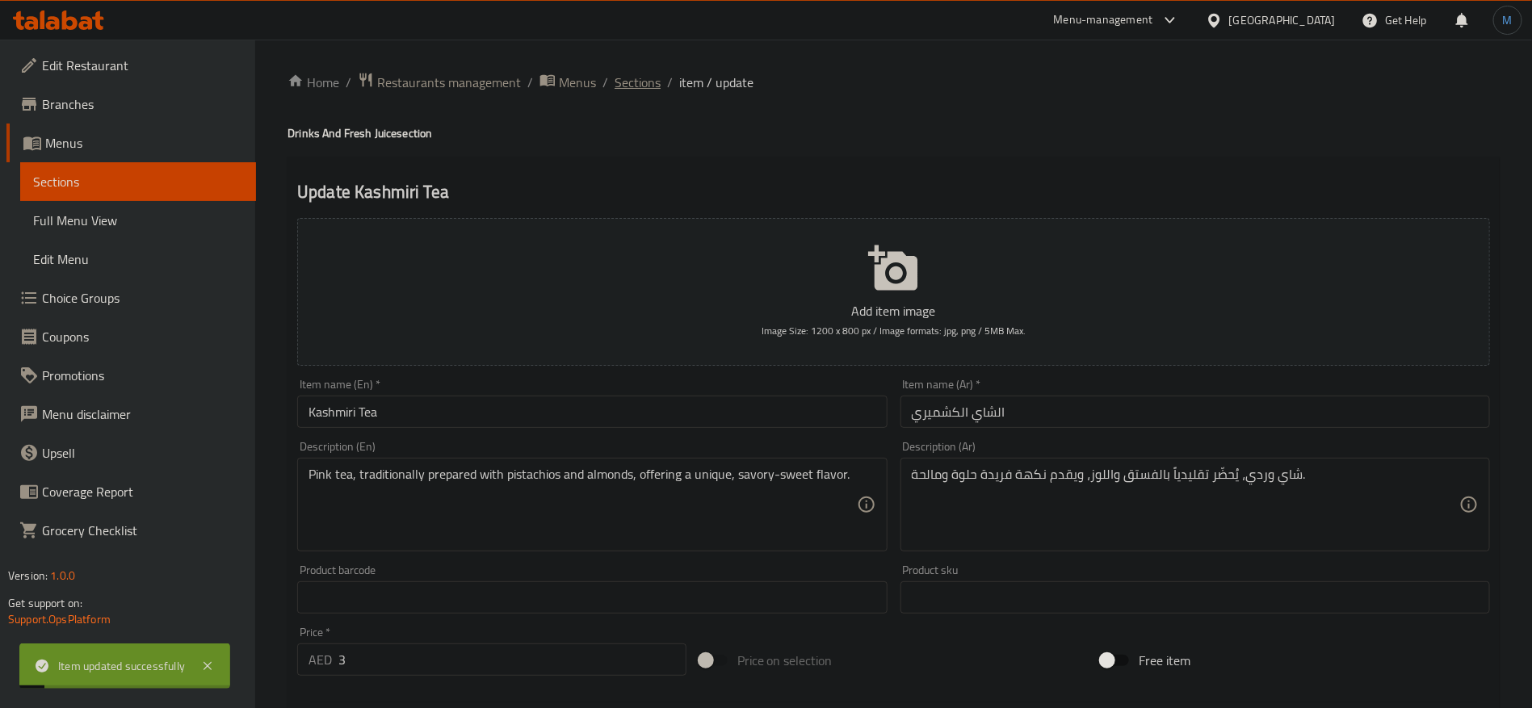
click at [640, 84] on span "Sections" at bounding box center [638, 82] width 46 height 19
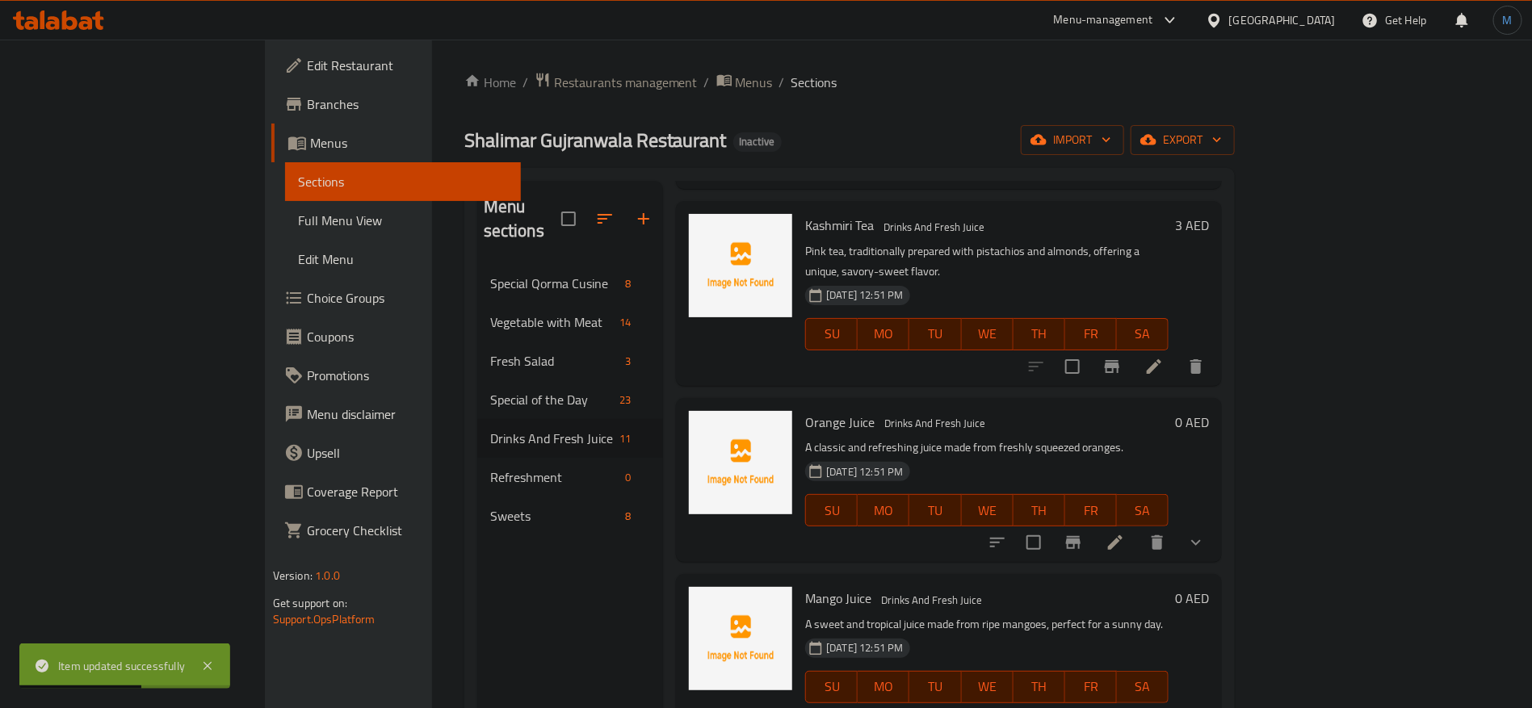
scroll to position [485, 0]
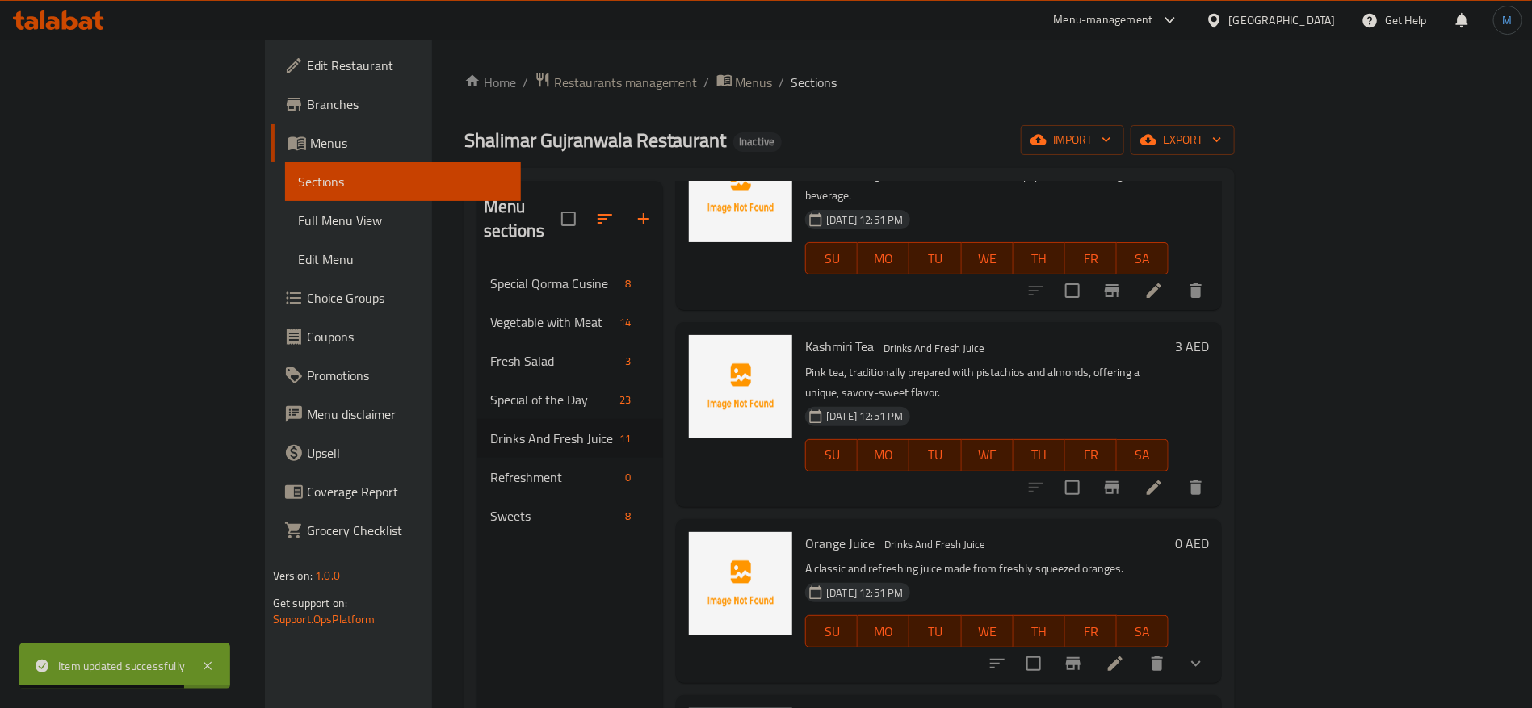
click at [1138, 649] on li at bounding box center [1115, 663] width 45 height 29
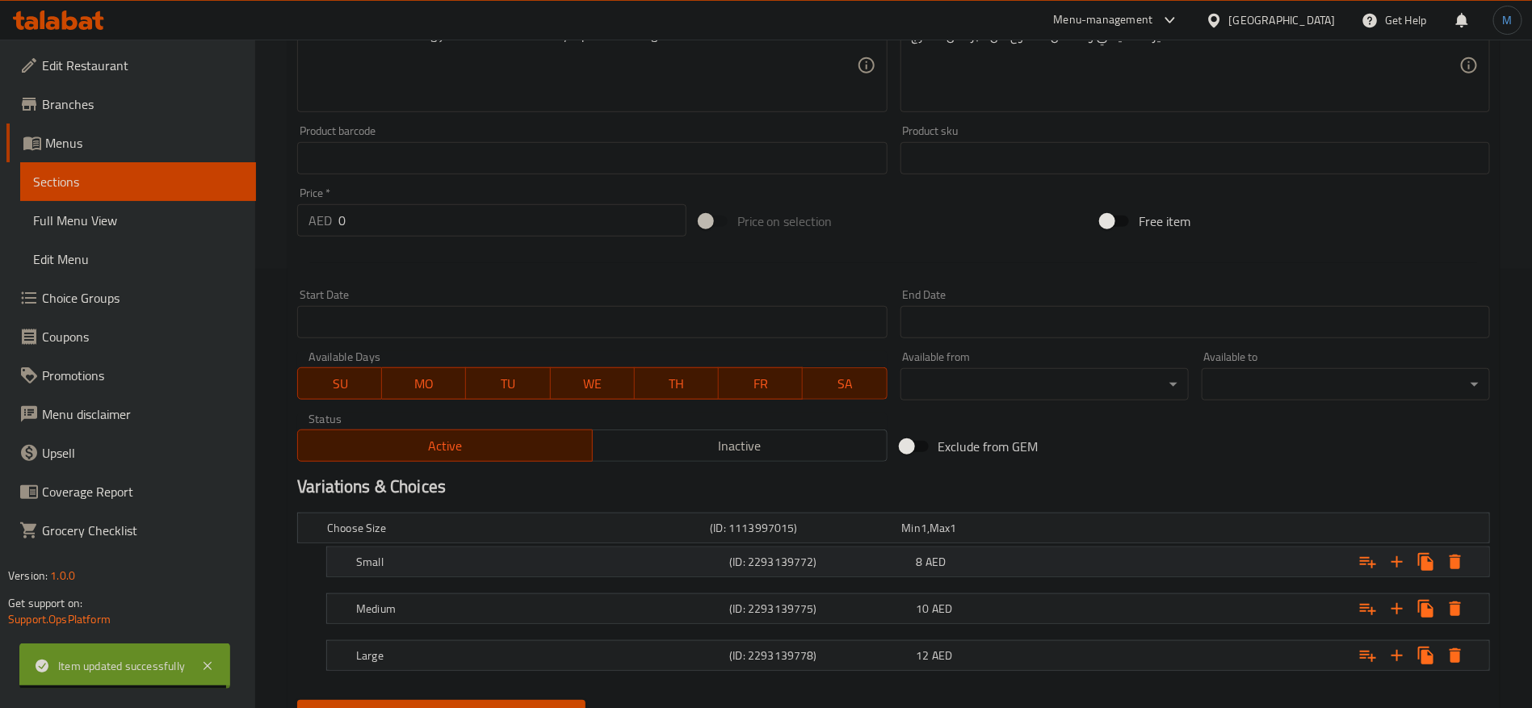
scroll to position [515, 0]
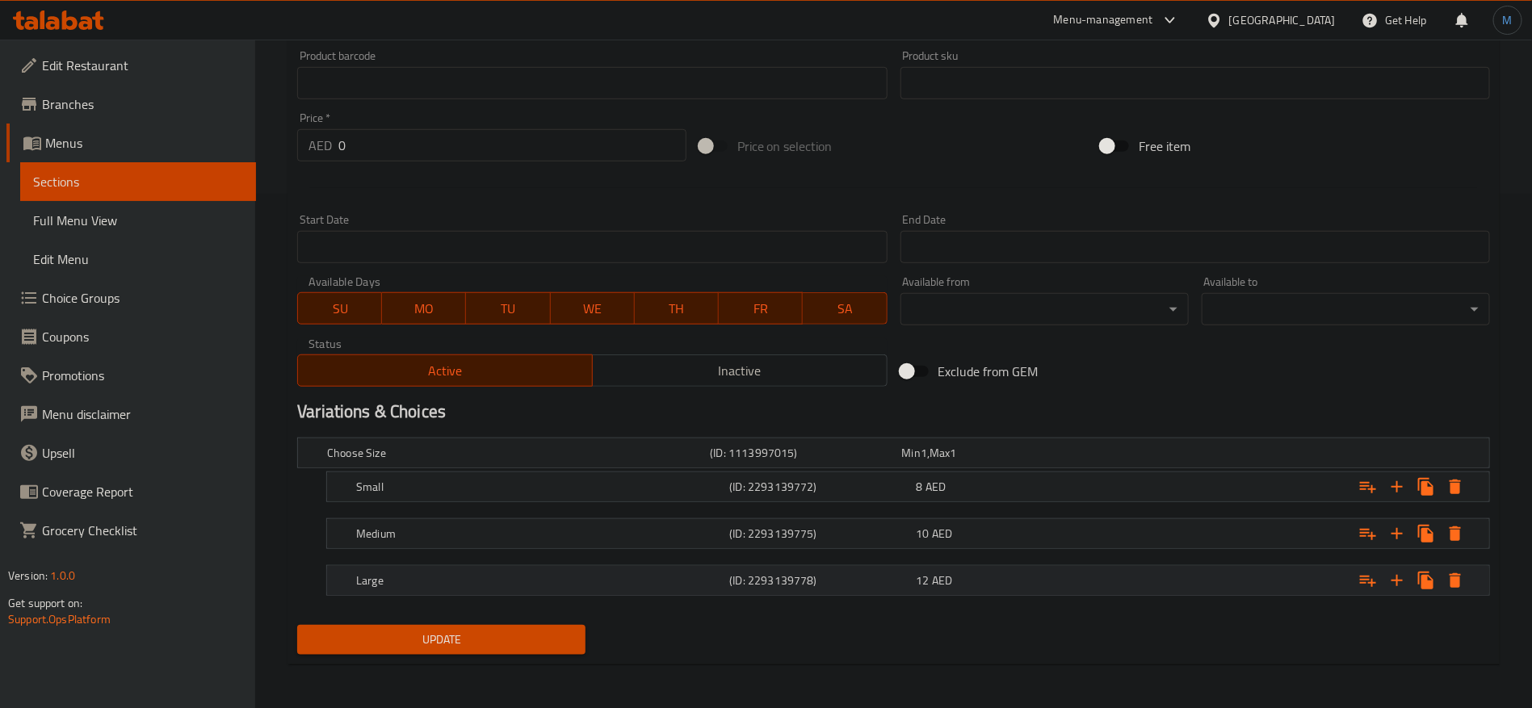
click at [990, 566] on div "Large (ID: 2293139778) 12 AED" at bounding box center [913, 581] width 1120 height 36
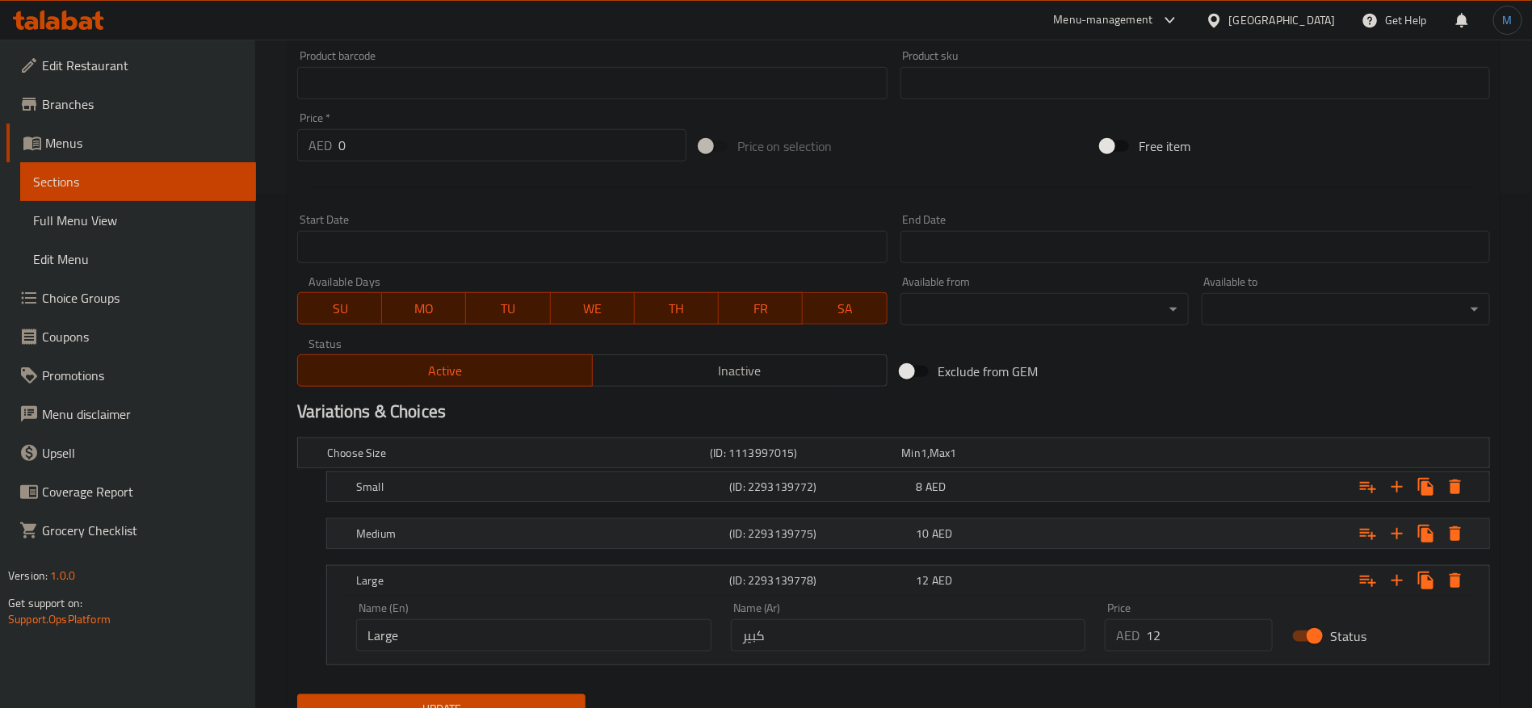
click at [996, 532] on div "10 AED" at bounding box center [1007, 534] width 180 height 16
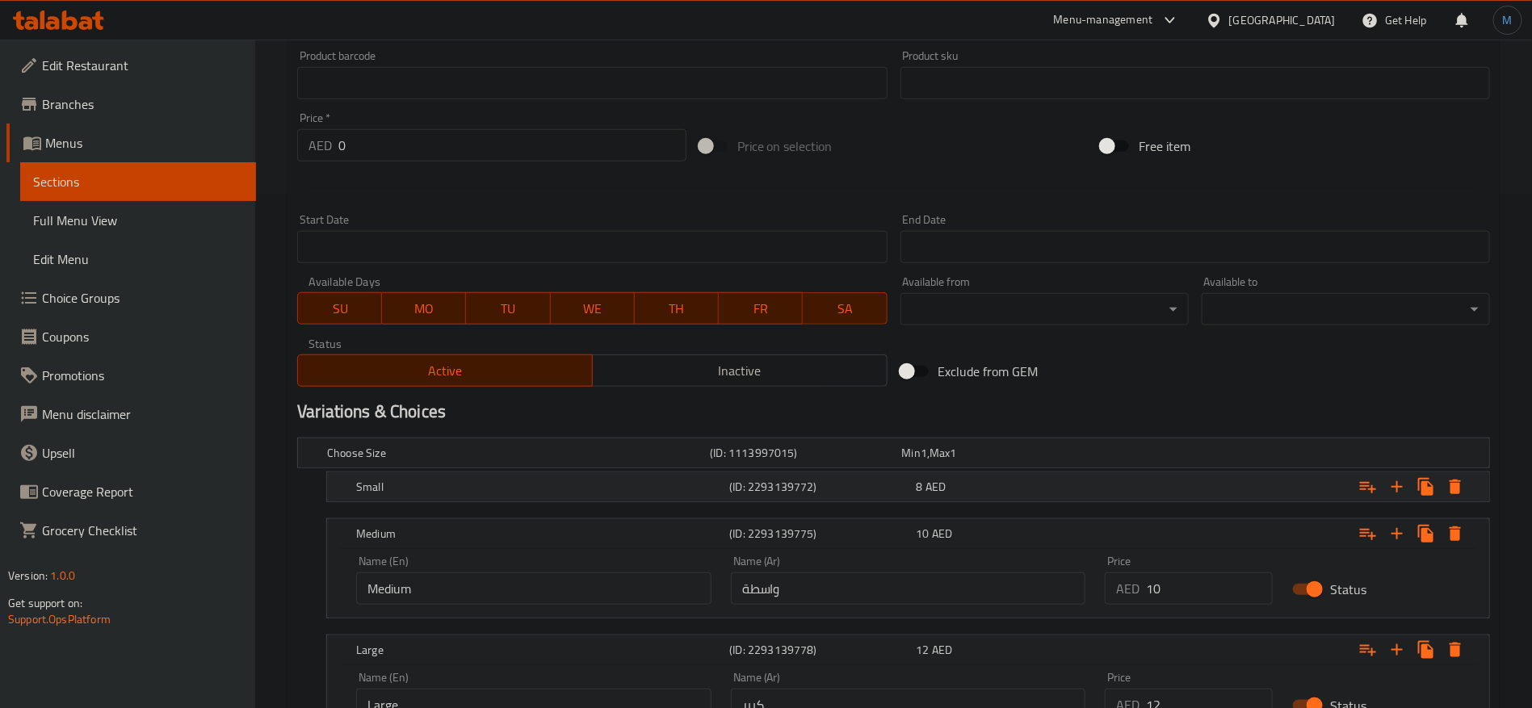
click at [1006, 498] on div "Small (ID: 2293139772) 8 AED" at bounding box center [913, 487] width 1120 height 36
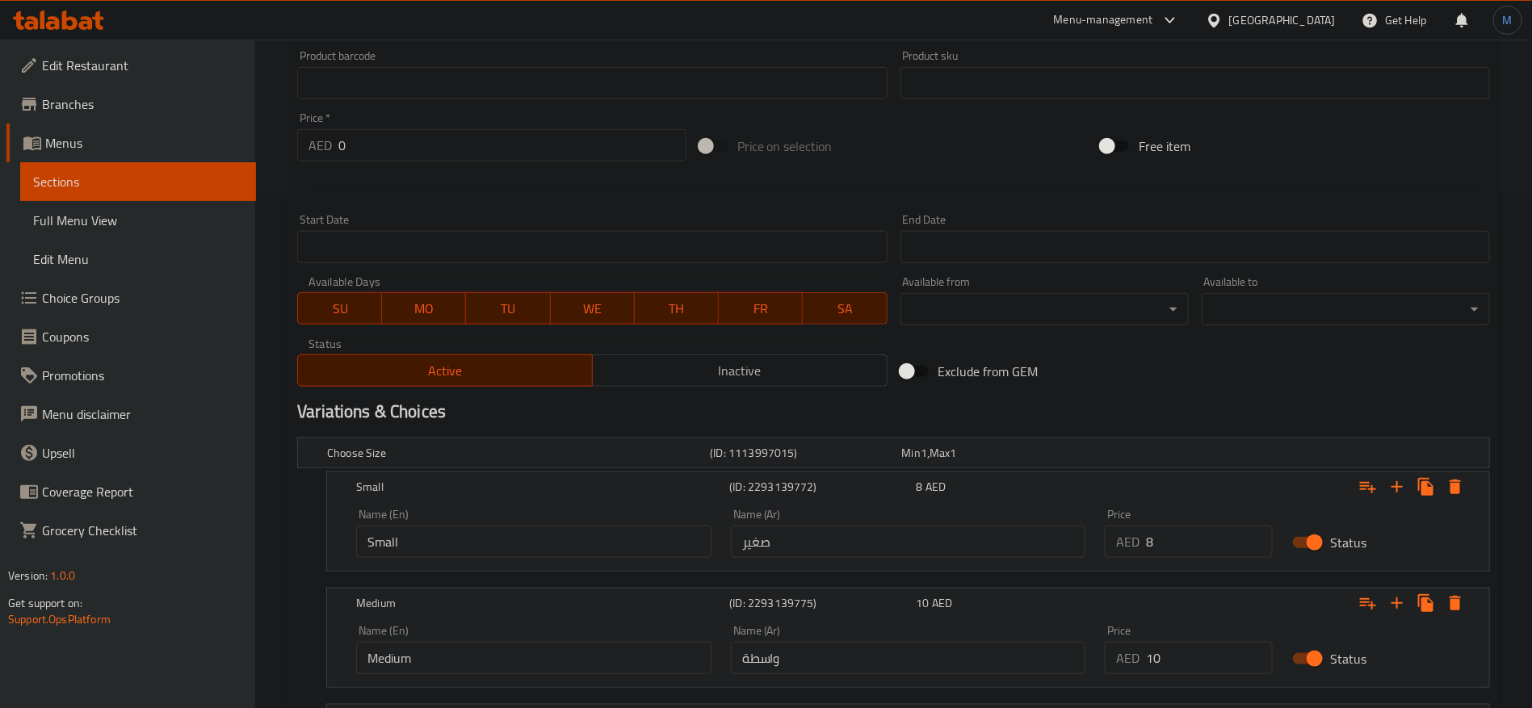
click at [920, 626] on div "Name (Ar) واسطة Name (Ar)" at bounding box center [908, 649] width 355 height 49
click at [897, 662] on input "واسطة" at bounding box center [908, 658] width 355 height 32
type input "وسط"
click at [1037, 168] on div at bounding box center [894, 188] width 1206 height 40
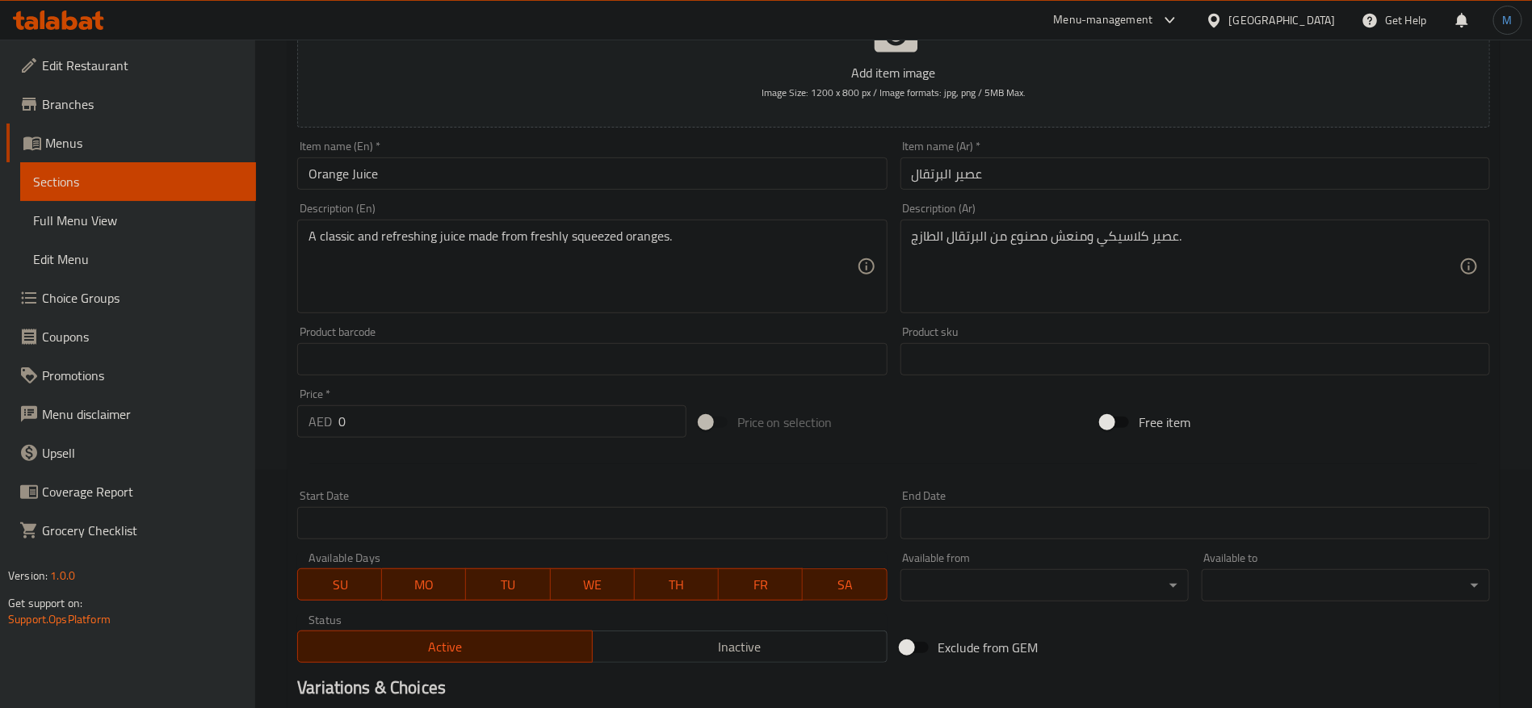
scroll to position [151, 0]
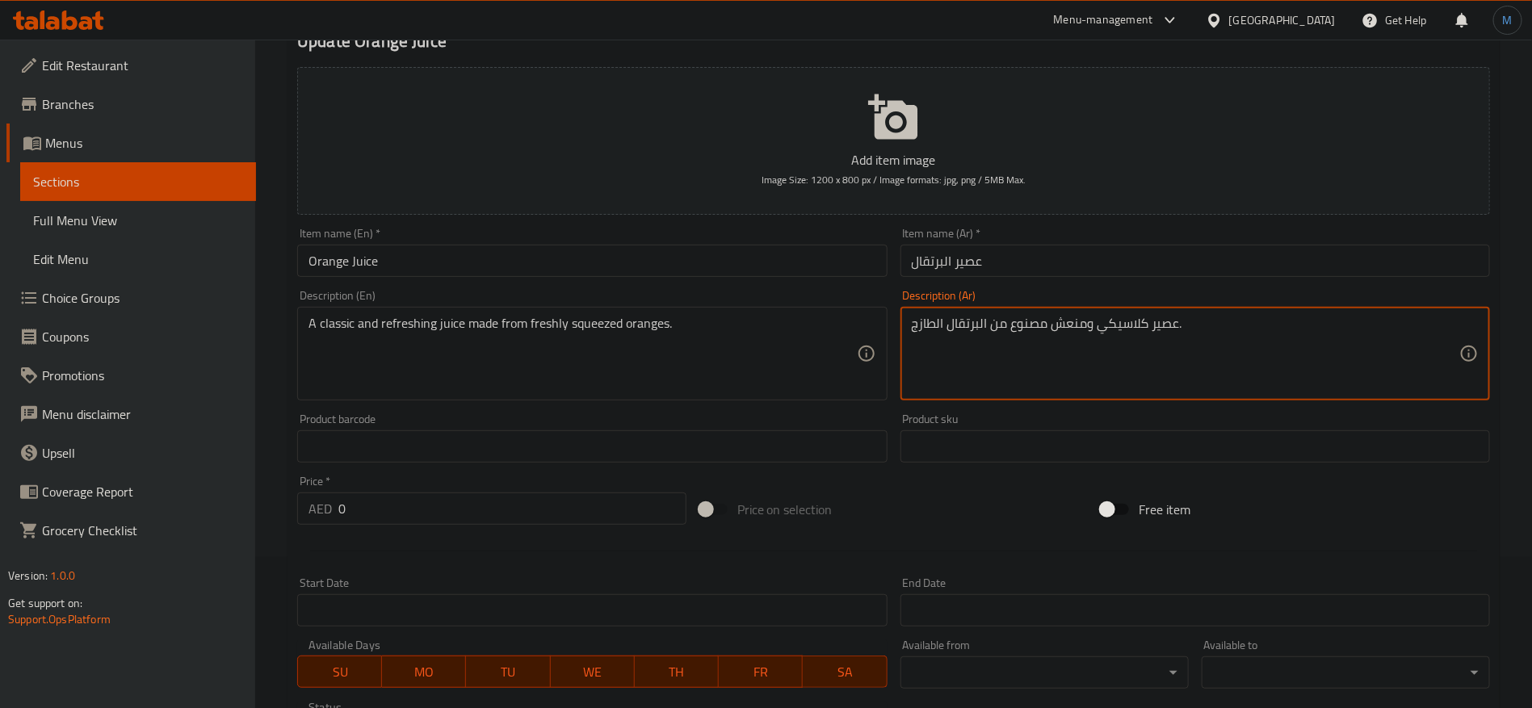
click at [943, 326] on textarea "عصير كلاسيكي ومنعش مصنوع من البرتقال الطازج." at bounding box center [1186, 354] width 548 height 77
type textarea "عصير كلاسيكي ومنعش مصنوع من البرتقال المعصور الطازج."
click at [577, 263] on input "Orange Juice" at bounding box center [592, 261] width 590 height 32
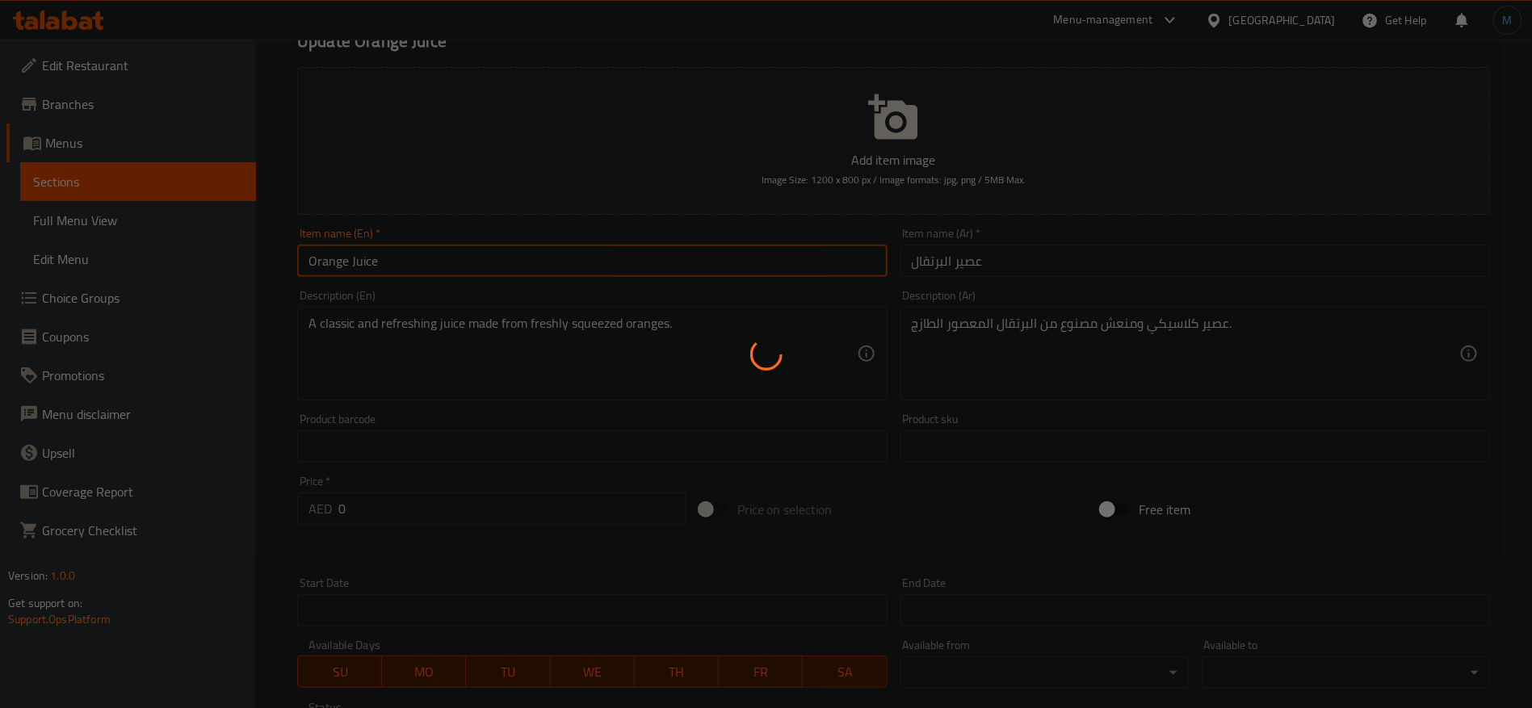
scroll to position [0, 0]
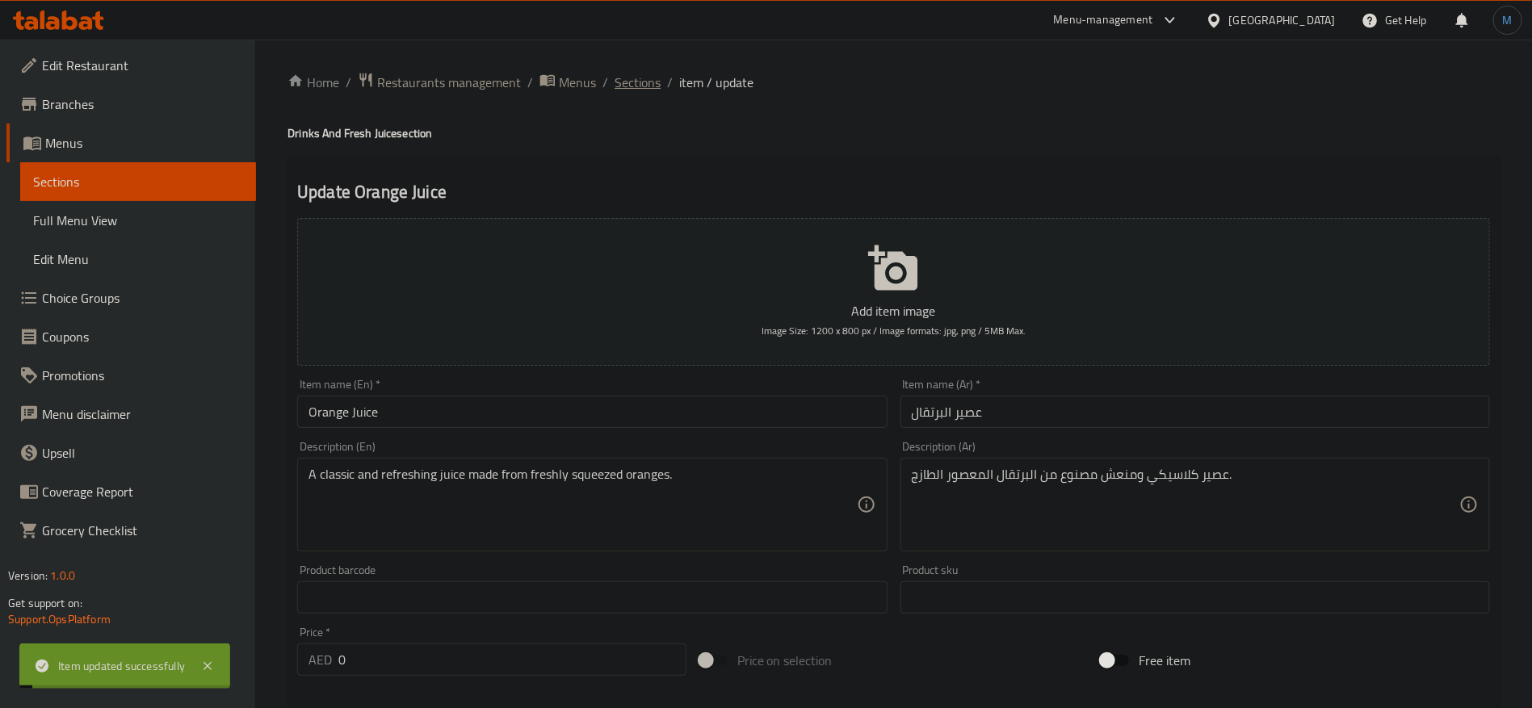
click at [646, 90] on span "Sections" at bounding box center [638, 82] width 46 height 19
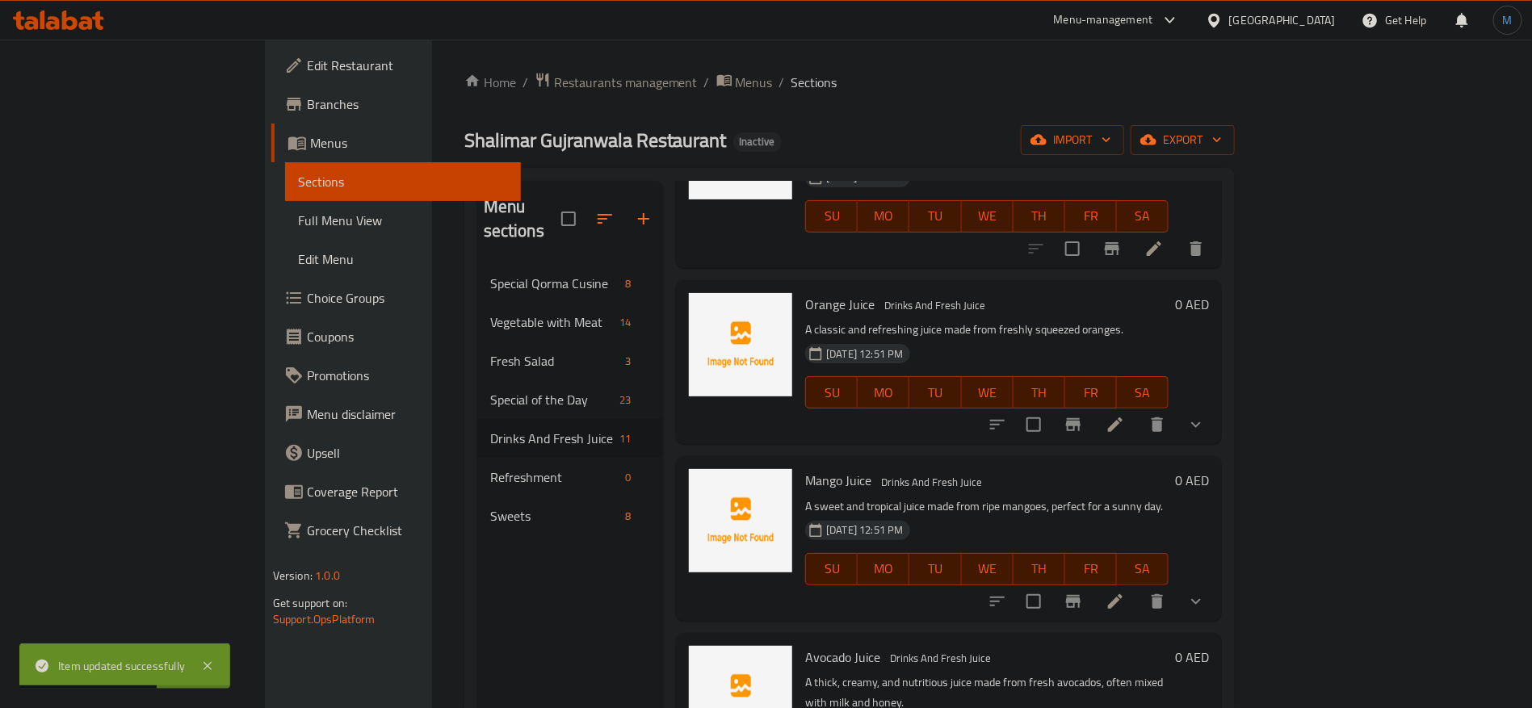
scroll to position [727, 0]
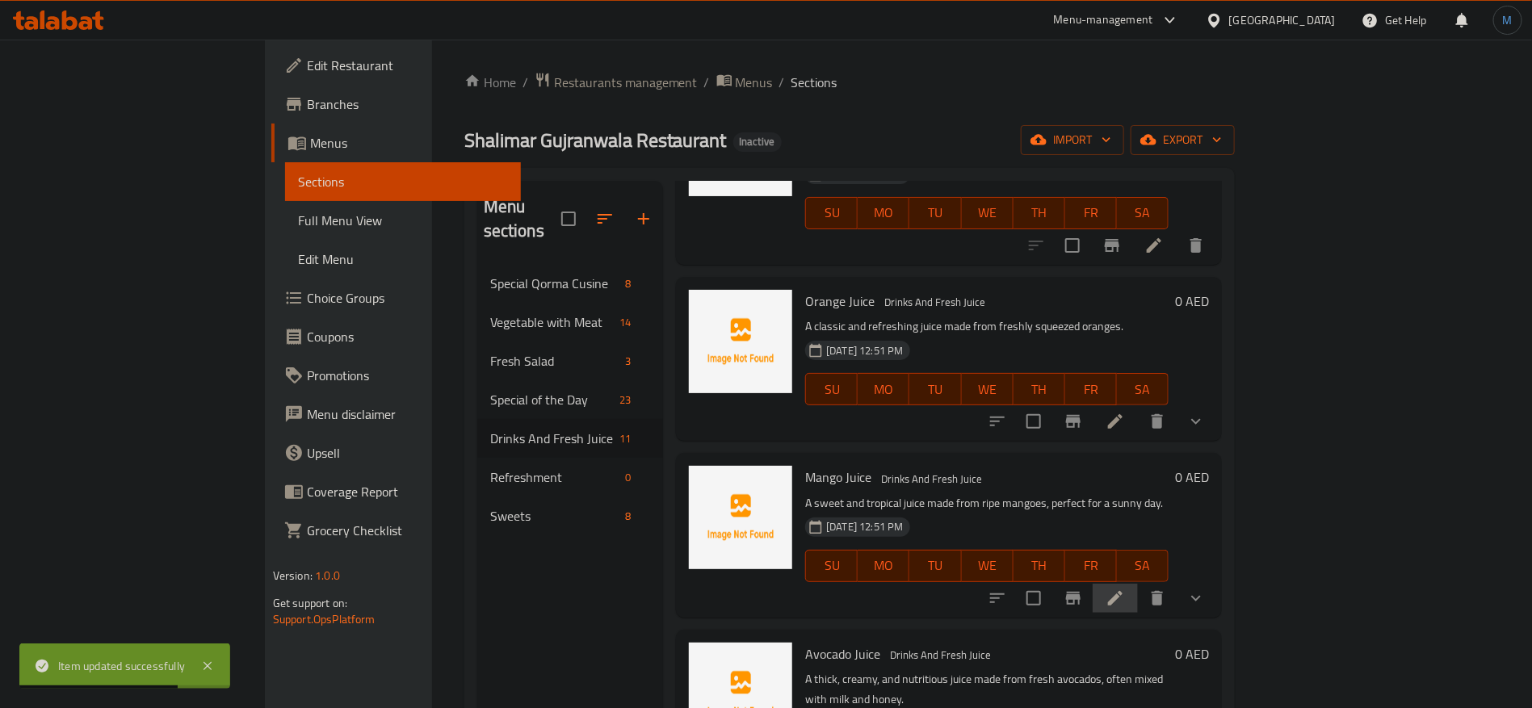
click at [1138, 584] on li at bounding box center [1115, 598] width 45 height 29
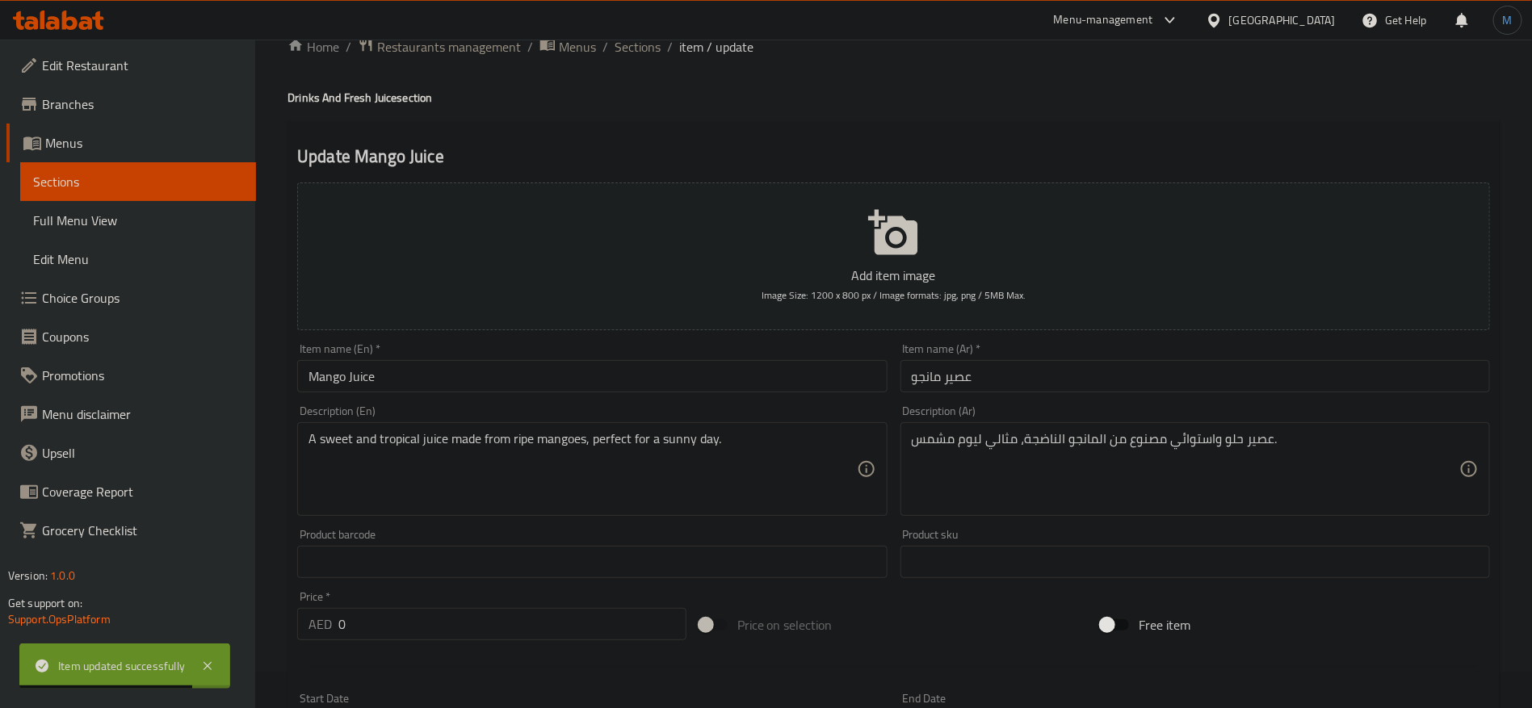
scroll to position [485, 0]
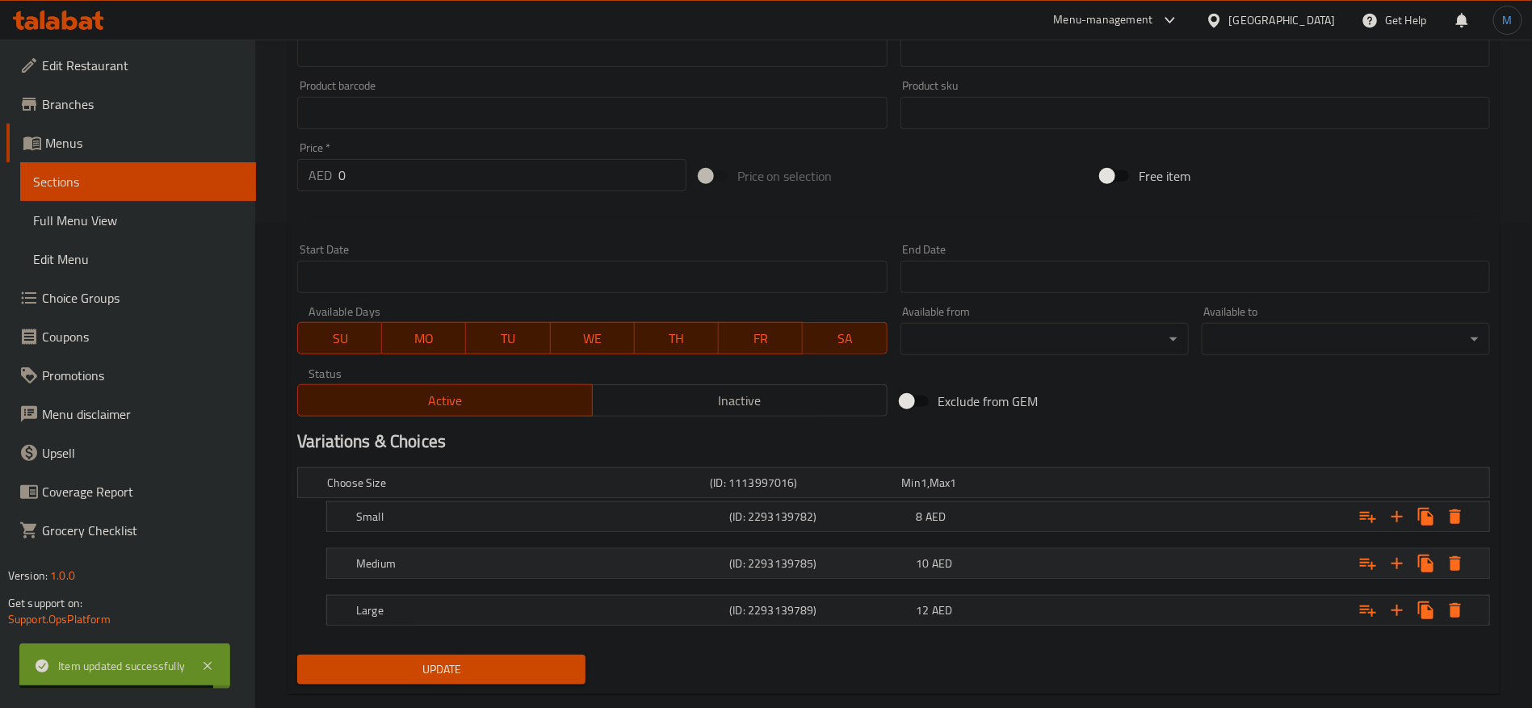
click at [880, 547] on div "Medium (ID: 2293139785) 10 AED" at bounding box center [913, 564] width 1120 height 36
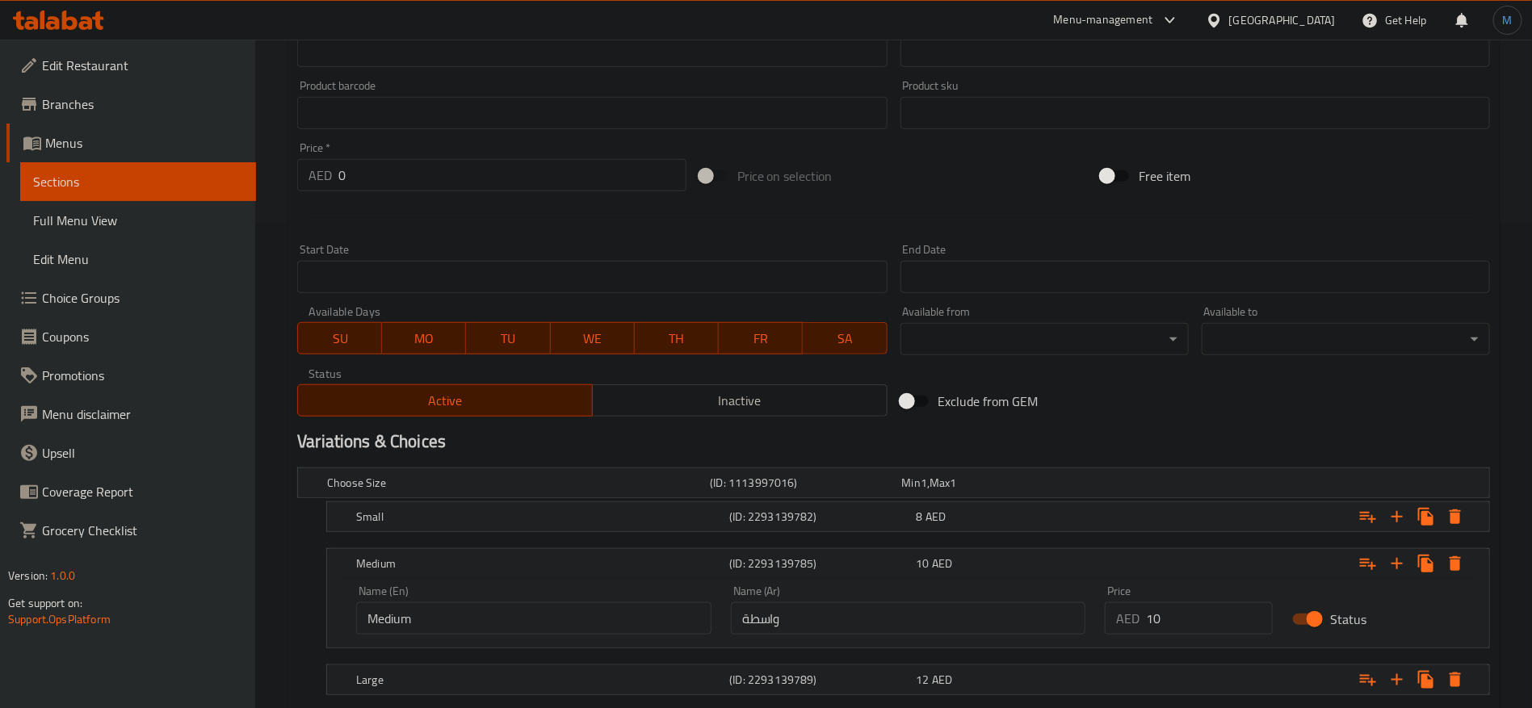
click at [864, 637] on div "Name (Ar) واسطة Name (Ar)" at bounding box center [908, 610] width 375 height 69
click at [866, 616] on input "واسطة" at bounding box center [908, 619] width 355 height 32
type input "ز"
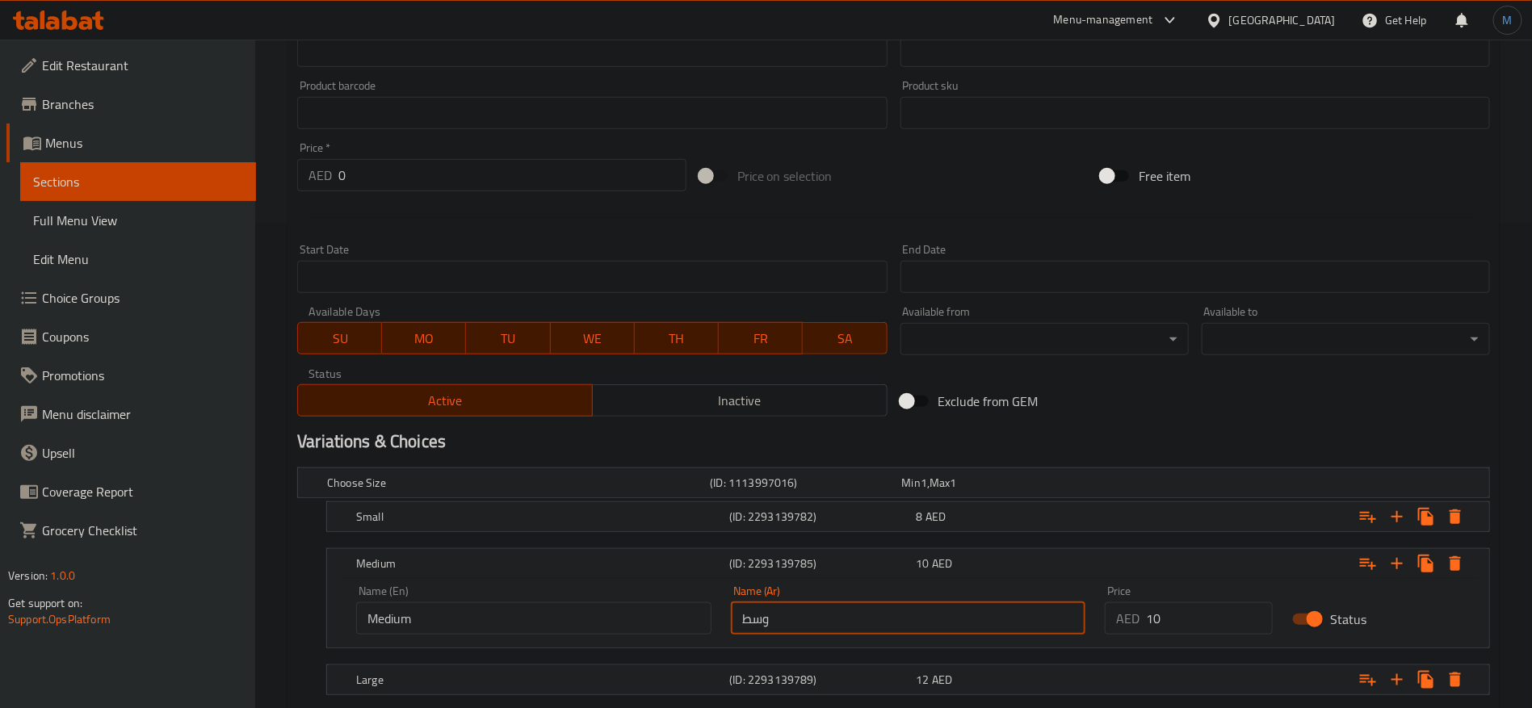
type input "وسط"
click at [1132, 441] on h2 "Variations & Choices" at bounding box center [893, 442] width 1193 height 24
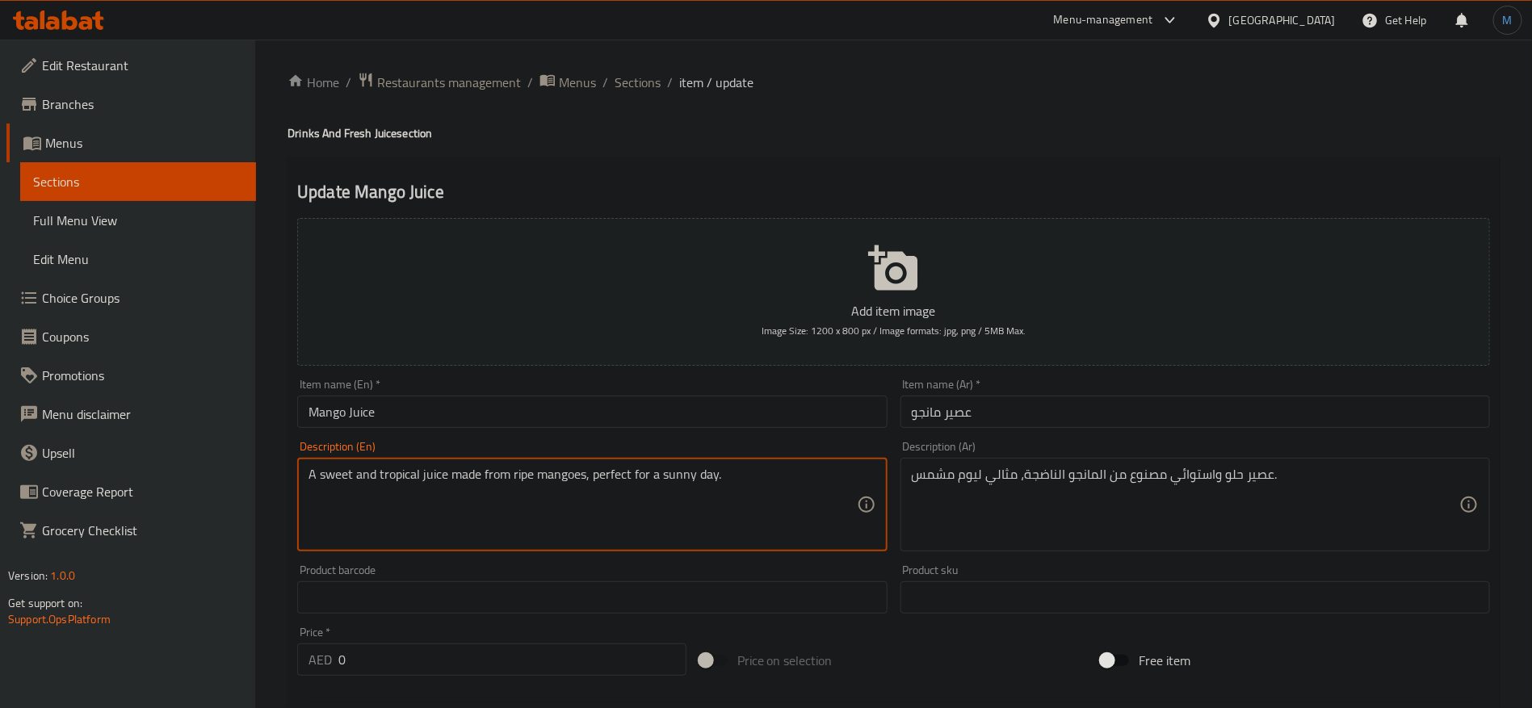
click at [397, 485] on textarea "A sweet and tropical juice made from ripe mangoes, perfect for a sunny day." at bounding box center [583, 505] width 548 height 77
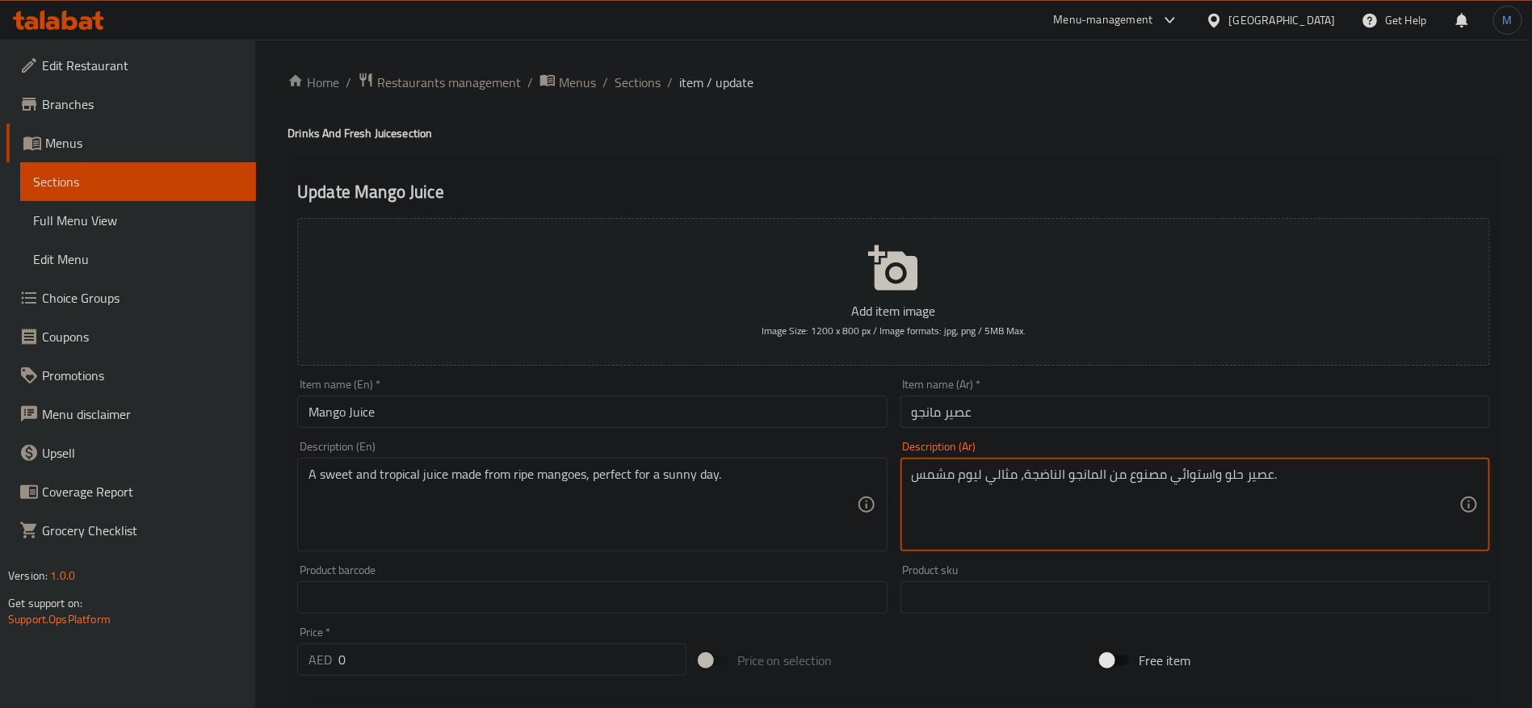
click at [1206, 473] on textarea "عصير حلو واستوائي مصنوع من المانجو الناضجة، مثالي ليوم مشمس." at bounding box center [1186, 505] width 548 height 77
paste textarea "تروبيكال"
type textarea "عصير حلو وتروبيكال مصنوع من المانجو الناضجة، مثالي ليوم مشمس."
click at [1175, 431] on div "Item name (Ar)   * عصير مانجو Item name (Ar) *" at bounding box center [1195, 403] width 603 height 62
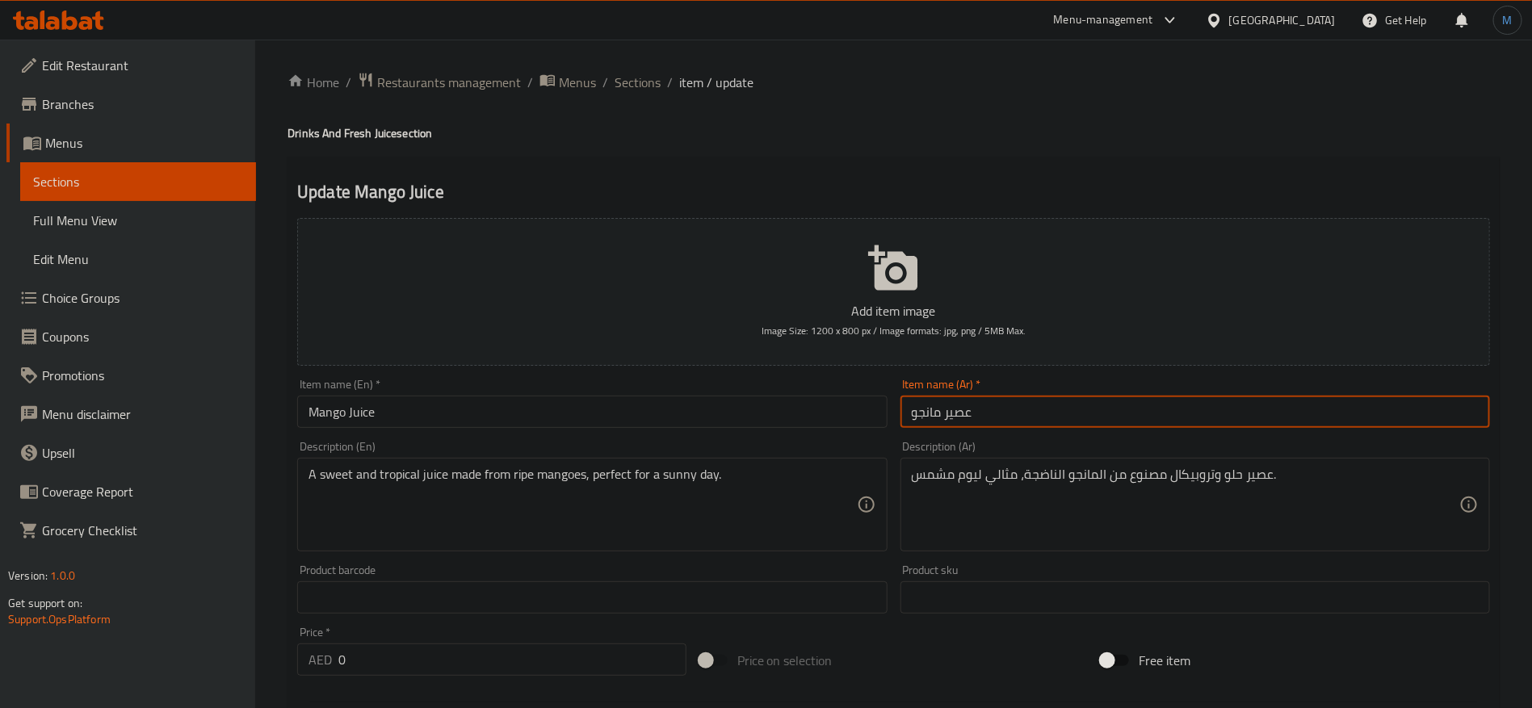
drag, startPoint x: 1170, startPoint y: 424, endPoint x: 1149, endPoint y: 428, distance: 21.4
click at [1167, 423] on input "عصير مانجو" at bounding box center [1196, 412] width 590 height 32
click at [575, 425] on input "Mango Juice" at bounding box center [592, 412] width 590 height 32
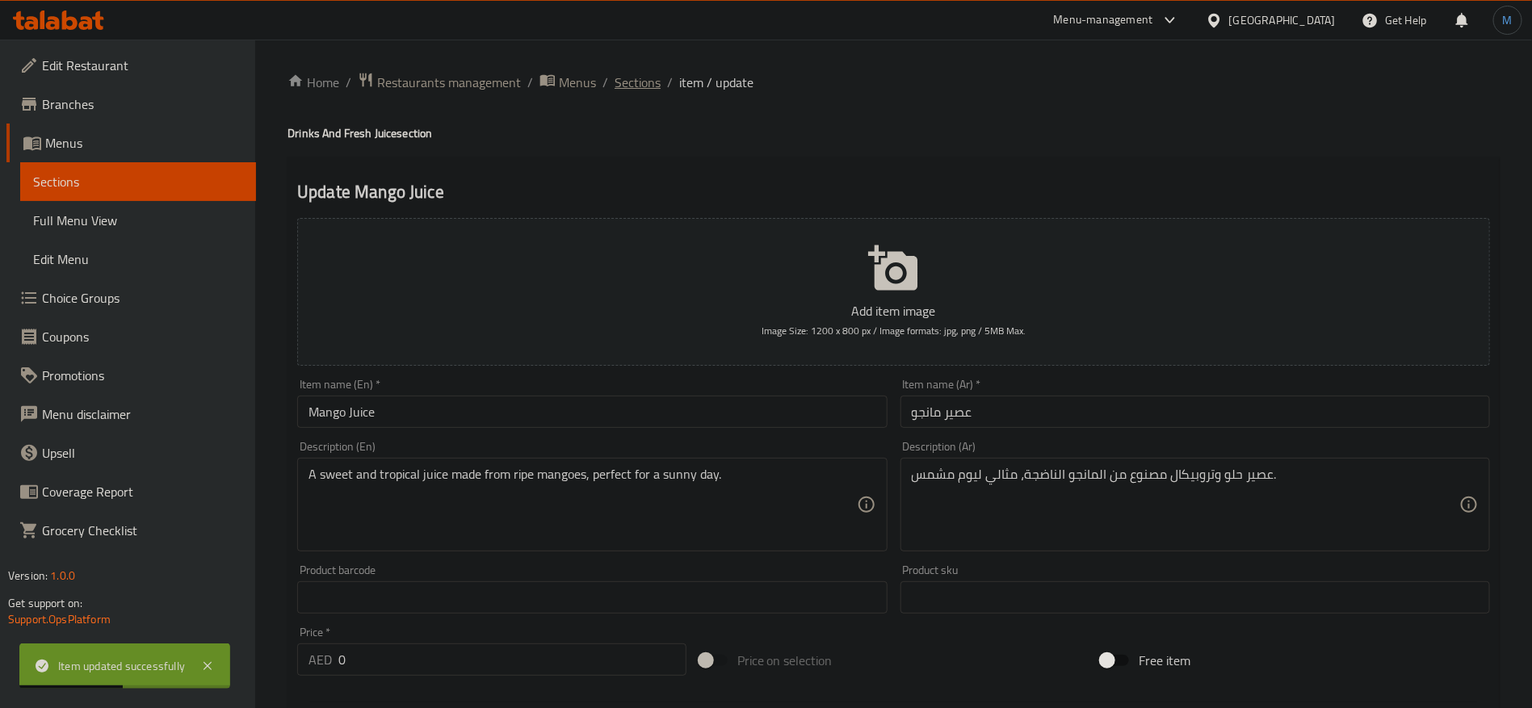
click at [625, 86] on span "Sections" at bounding box center [638, 82] width 46 height 19
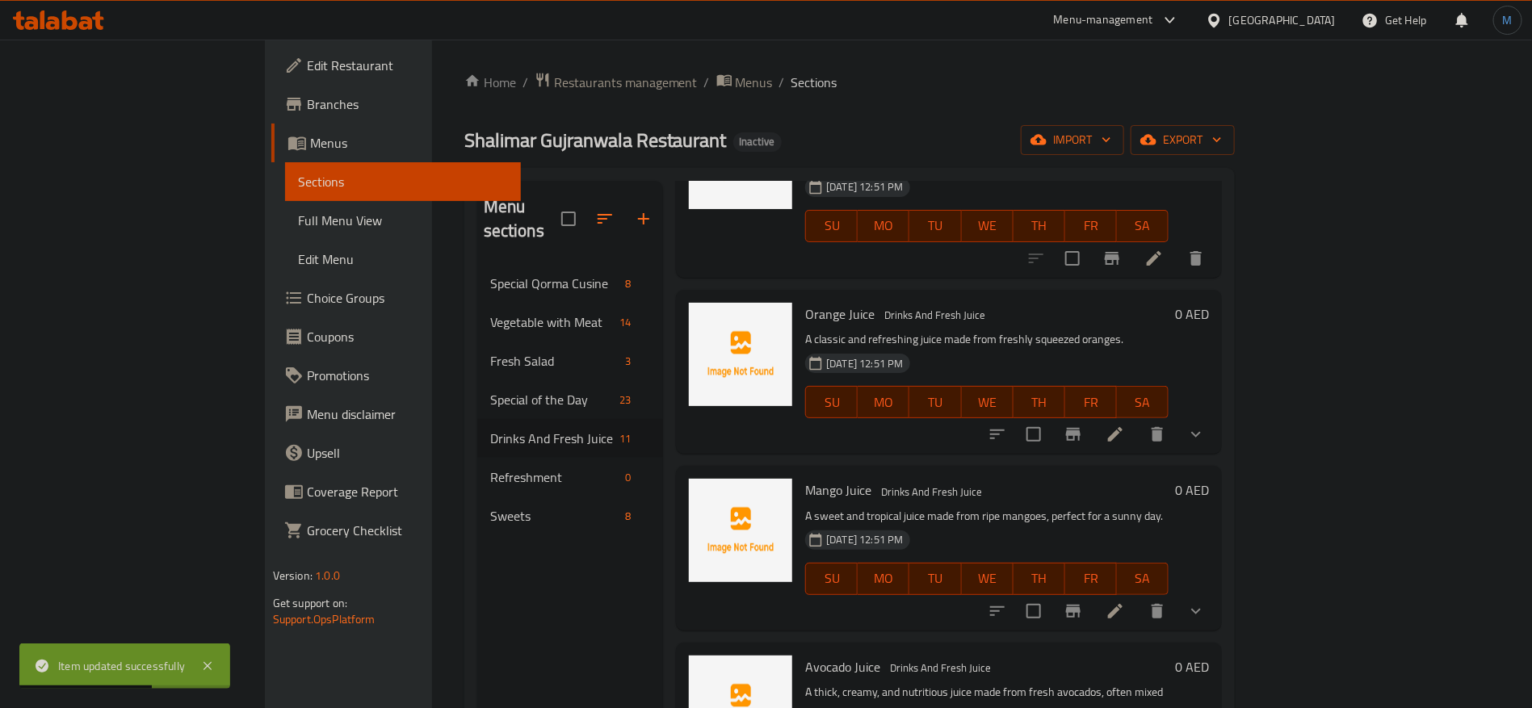
scroll to position [847, 0]
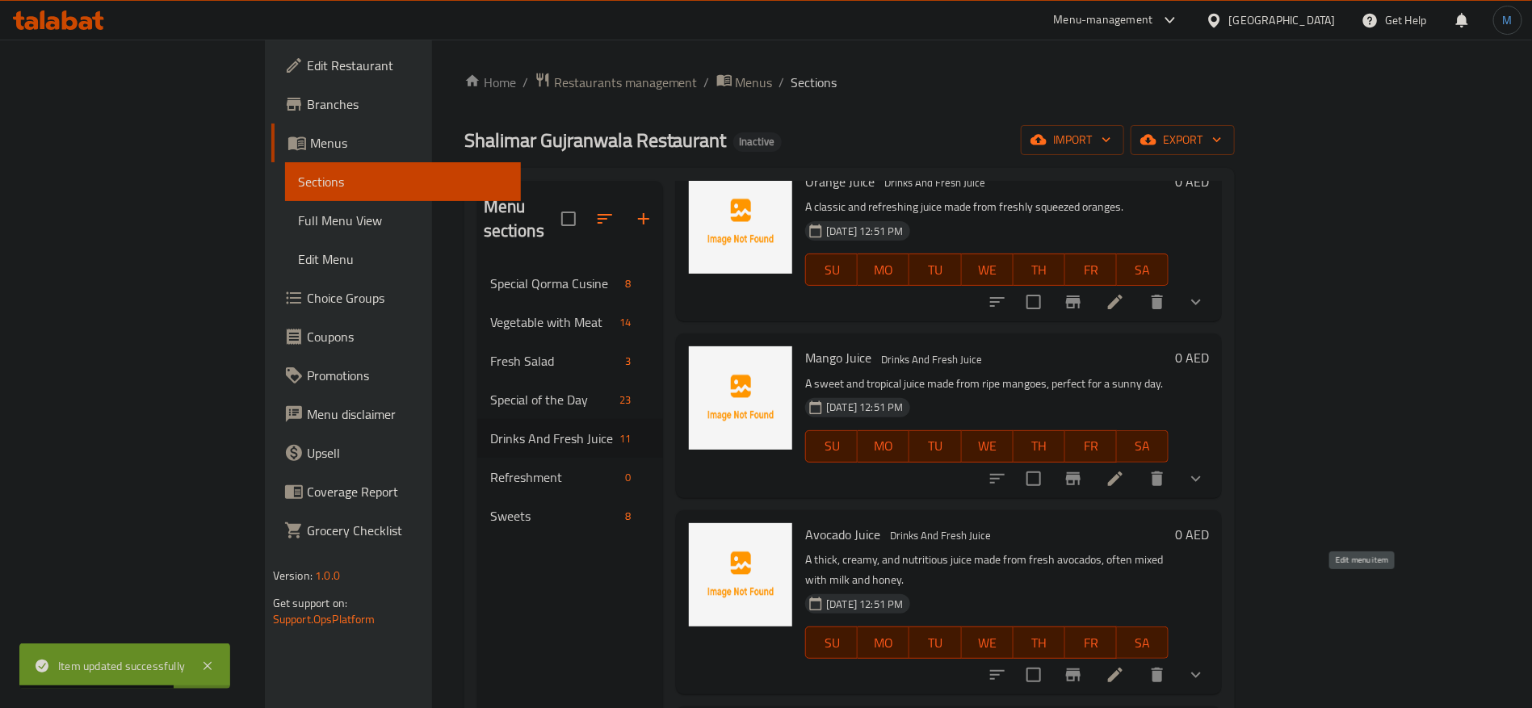
click at [1125, 666] on icon at bounding box center [1115, 675] width 19 height 19
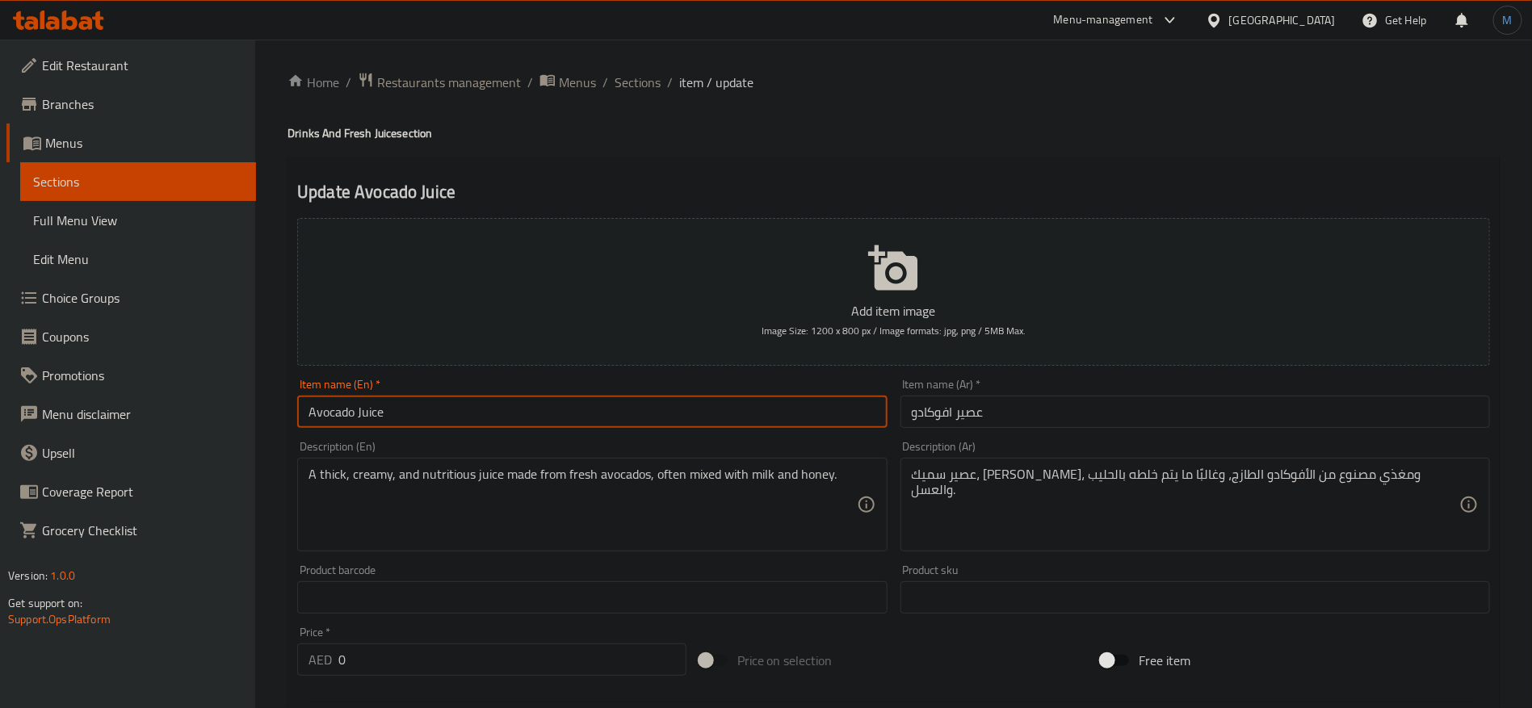
click at [569, 426] on input "Avocado Juice" at bounding box center [592, 412] width 590 height 32
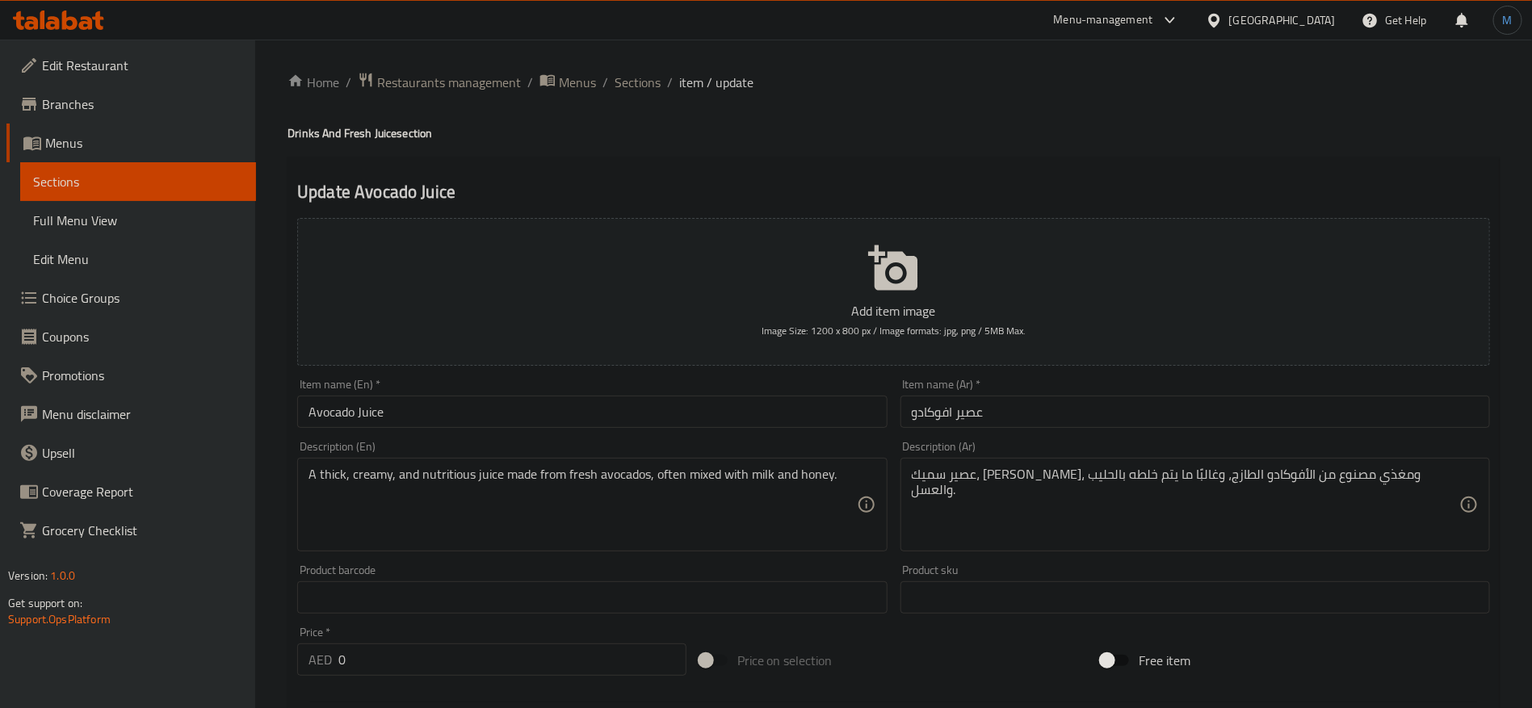
click at [435, 407] on input "Avocado Juice" at bounding box center [592, 412] width 590 height 32
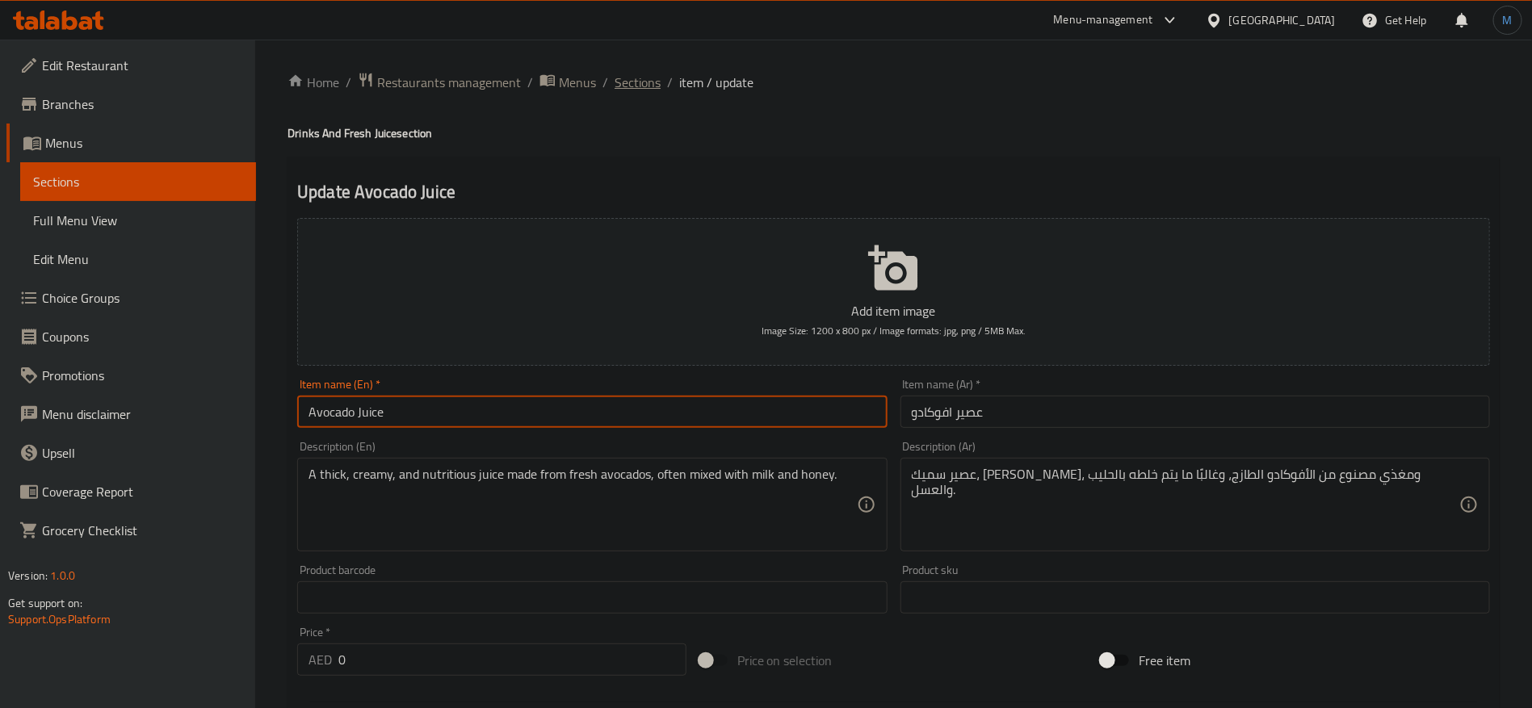
click at [645, 85] on span "Sections" at bounding box center [638, 82] width 46 height 19
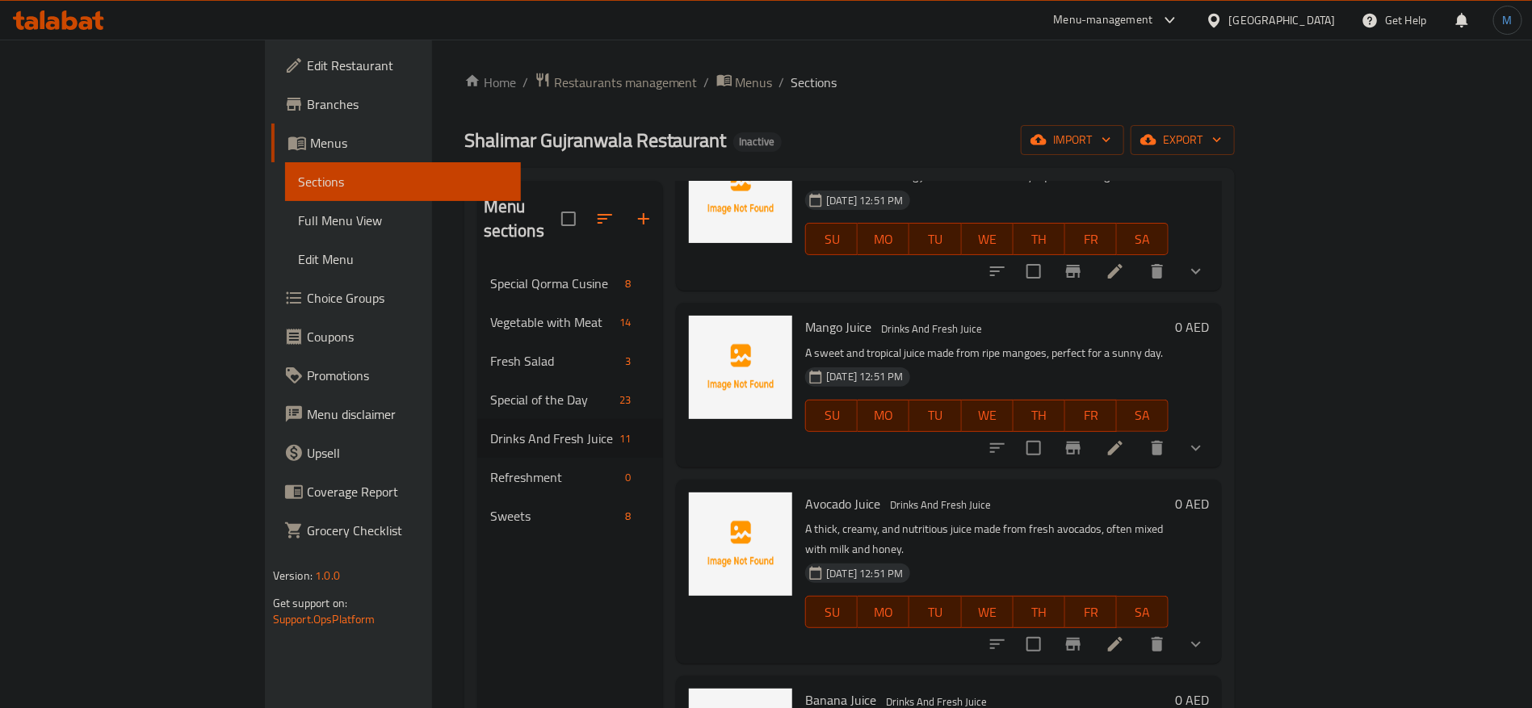
scroll to position [902, 0]
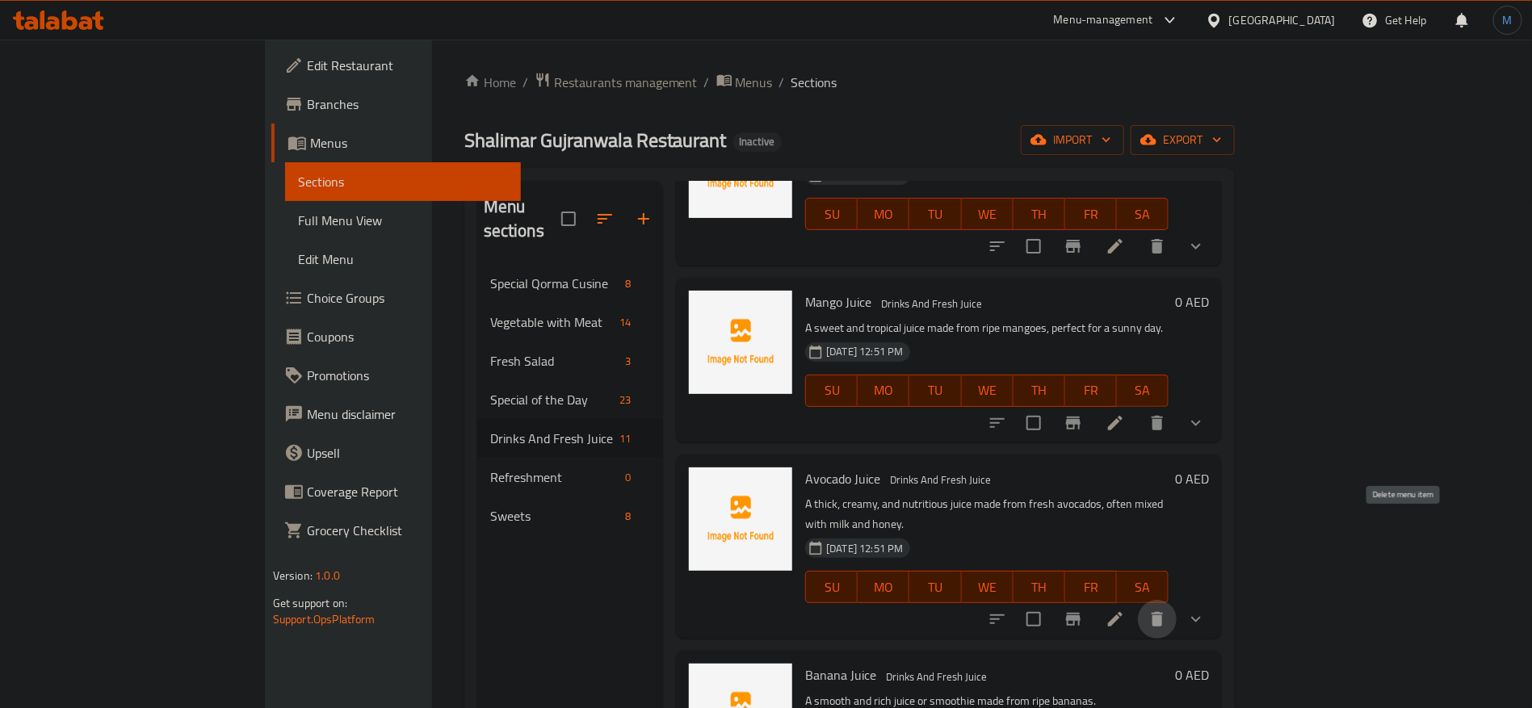
click at [1167, 610] on icon "delete" at bounding box center [1157, 619] width 19 height 19
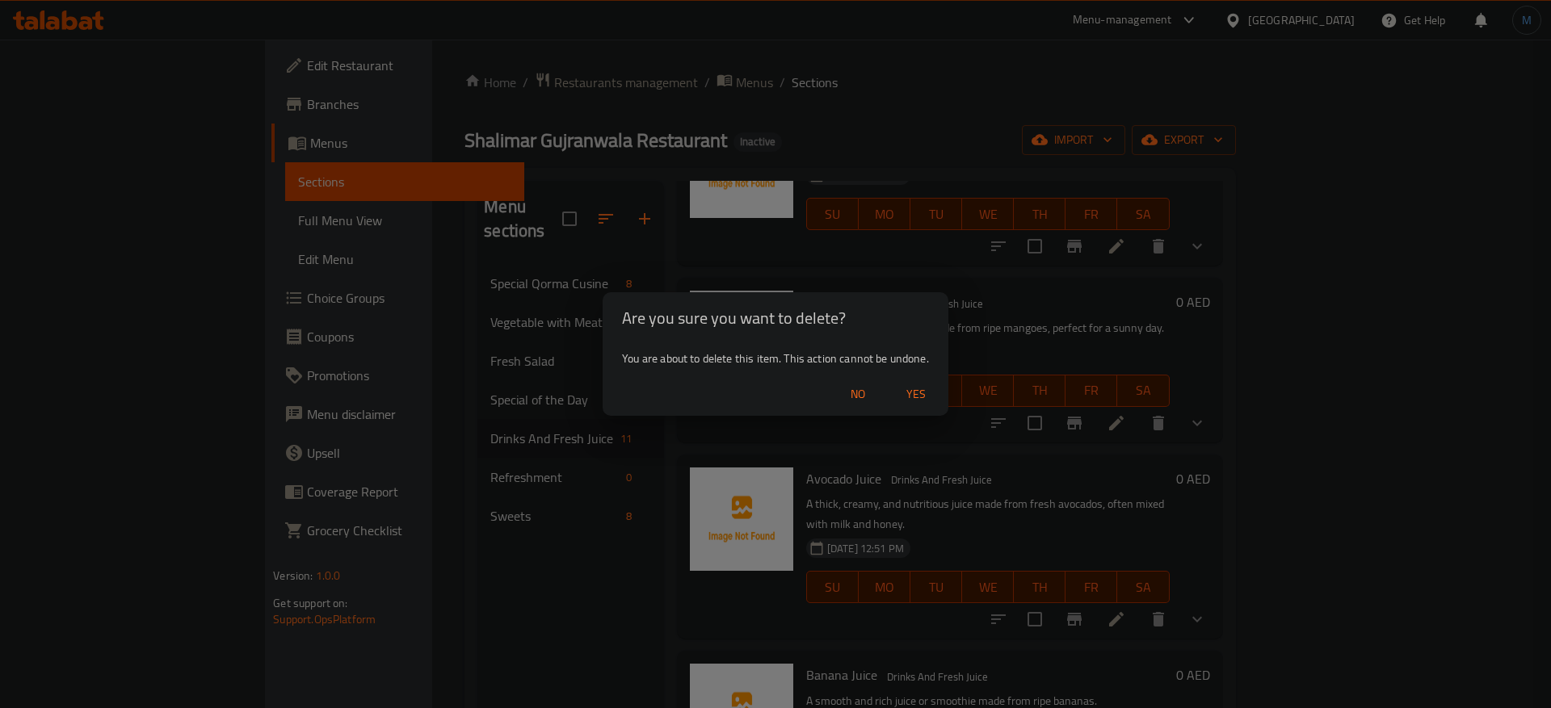
click at [903, 396] on span "Yes" at bounding box center [916, 395] width 39 height 20
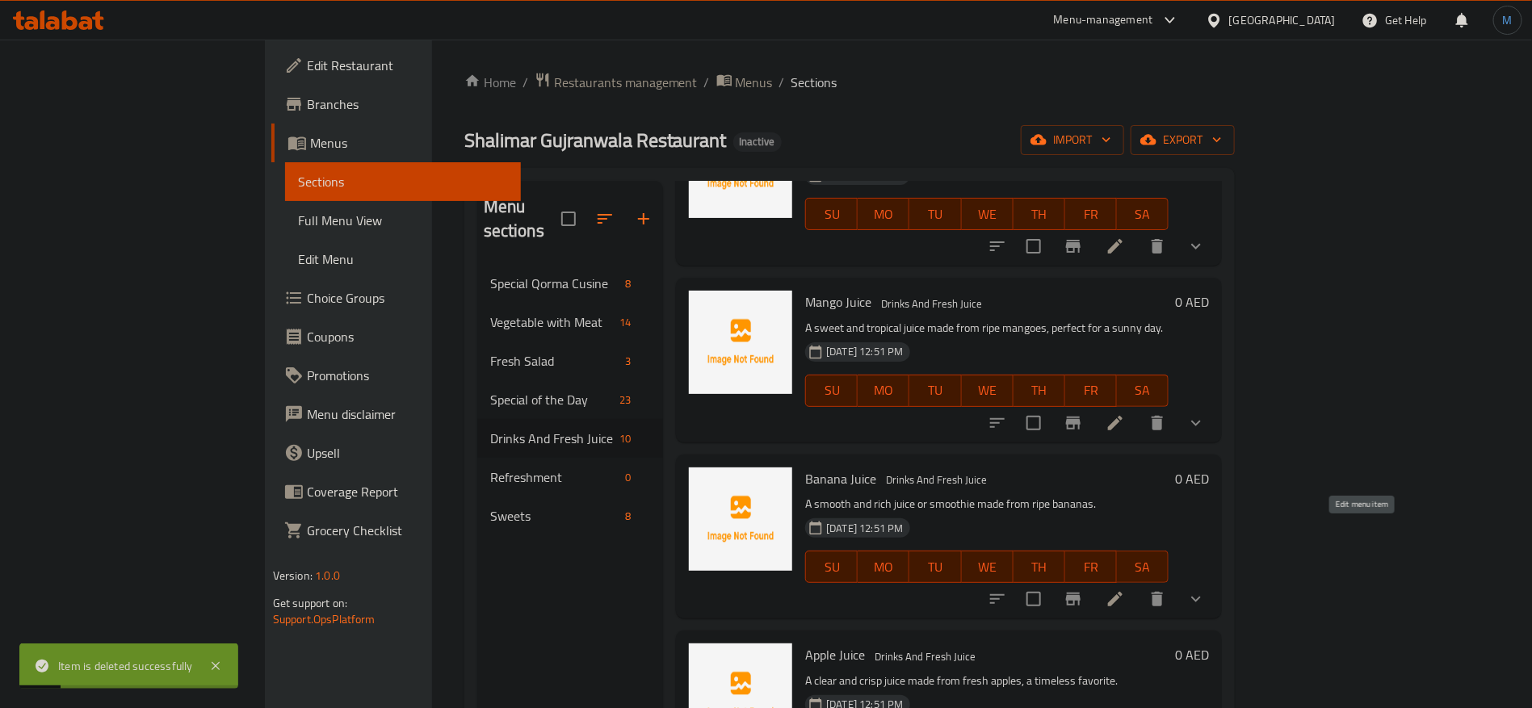
click at [1125, 590] on icon at bounding box center [1115, 599] width 19 height 19
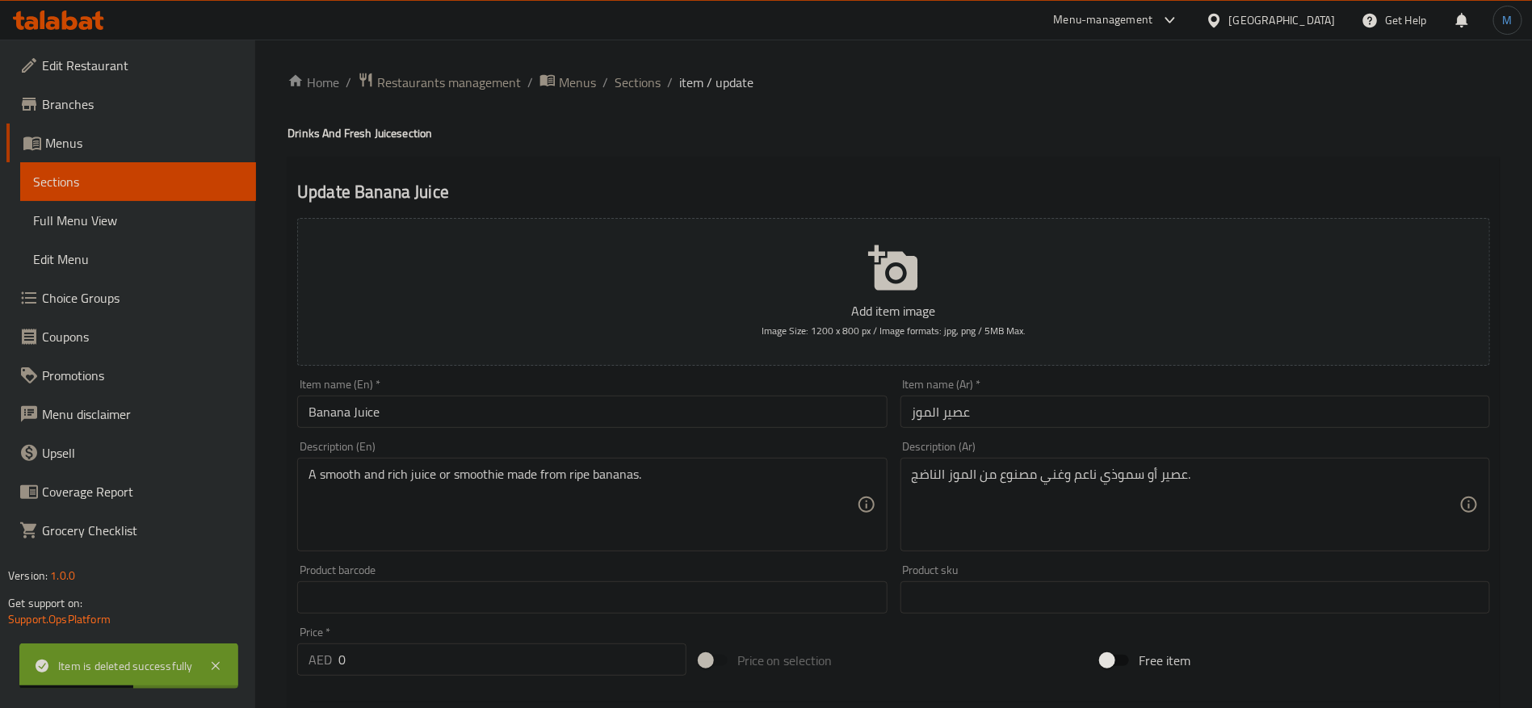
click at [628, 408] on input "Banana Juice" at bounding box center [592, 412] width 590 height 32
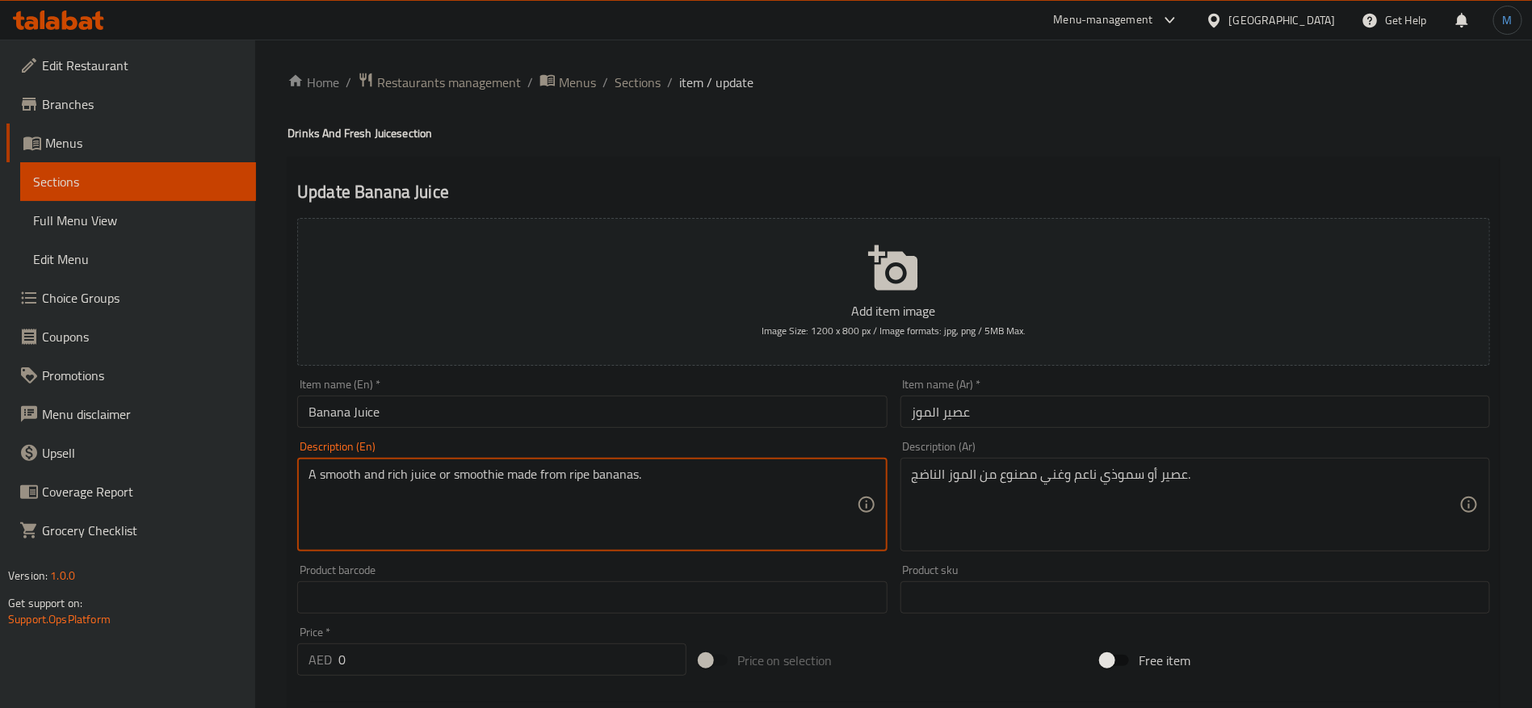
scroll to position [515, 0]
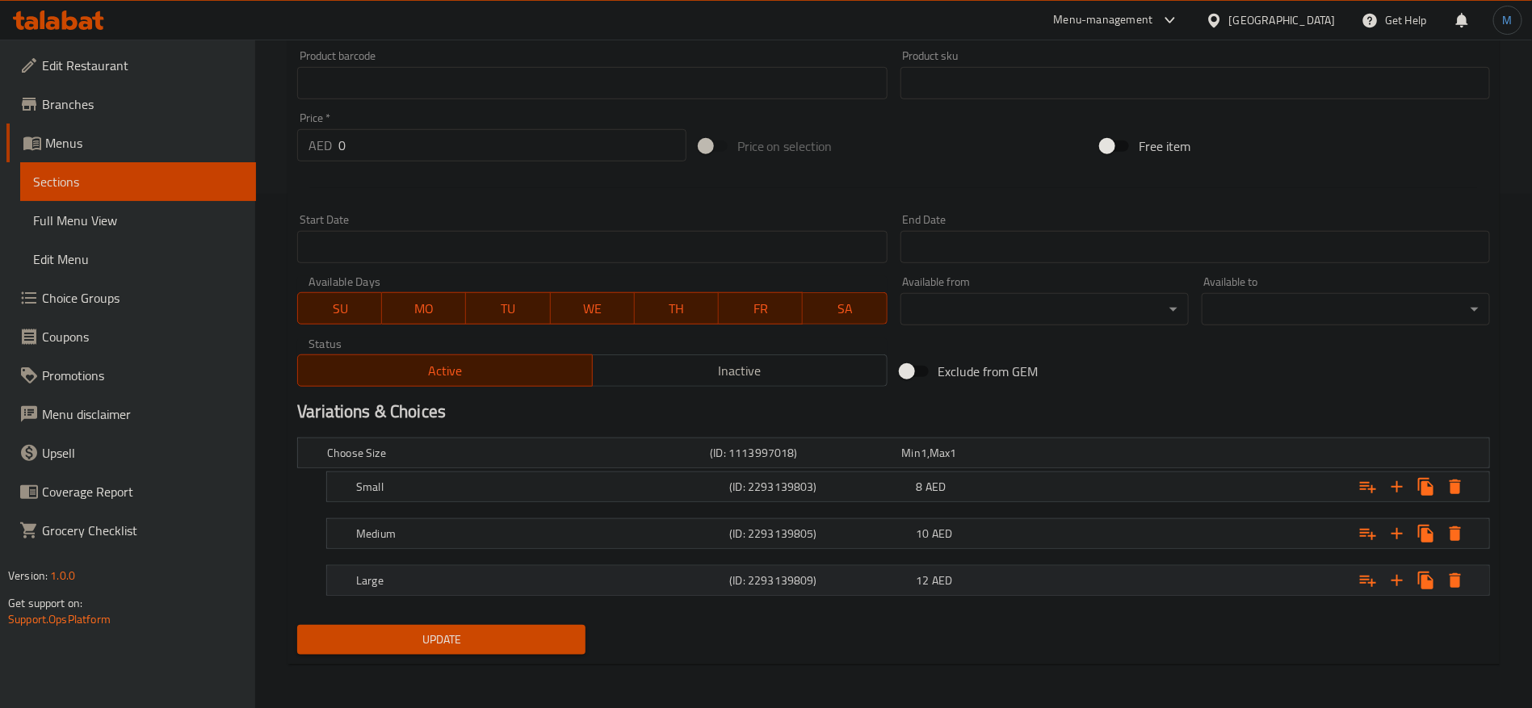
click at [836, 573] on h5 "(ID: 2293139809)" at bounding box center [819, 581] width 180 height 16
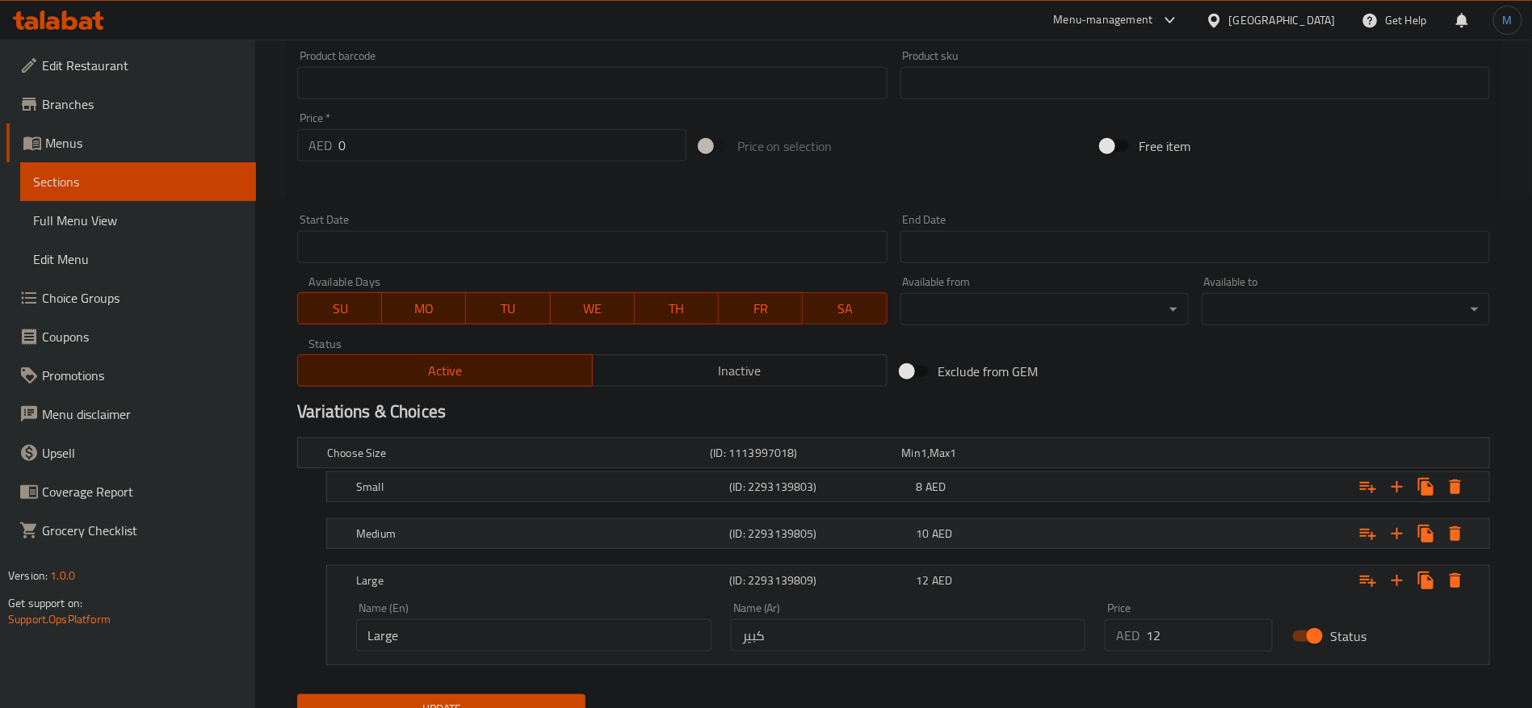
click at [832, 529] on h5 "(ID: 2293139805)" at bounding box center [819, 534] width 180 height 16
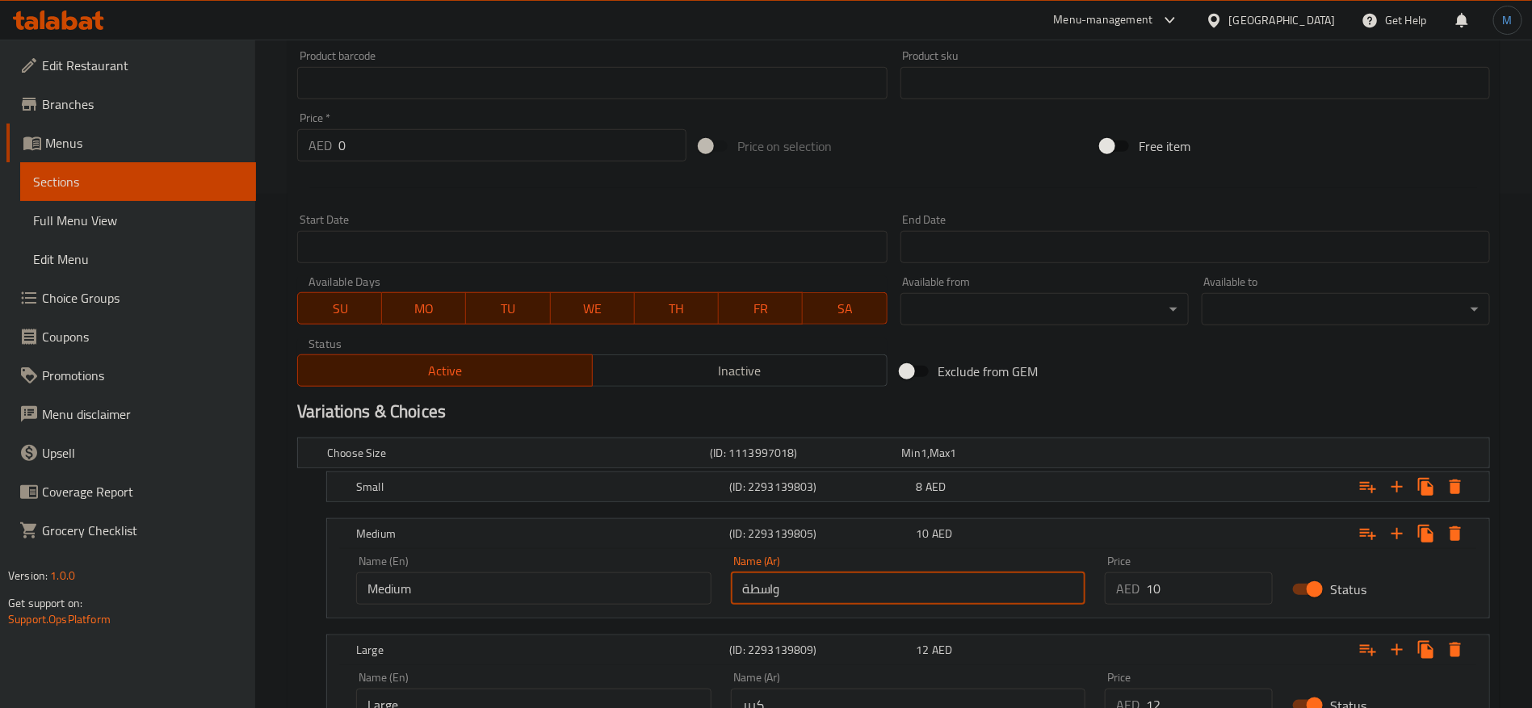
click at [835, 577] on input "واسطة" at bounding box center [908, 589] width 355 height 32
type input "وسط"
click at [806, 482] on h5 "(ID: 2293139803)" at bounding box center [819, 487] width 180 height 16
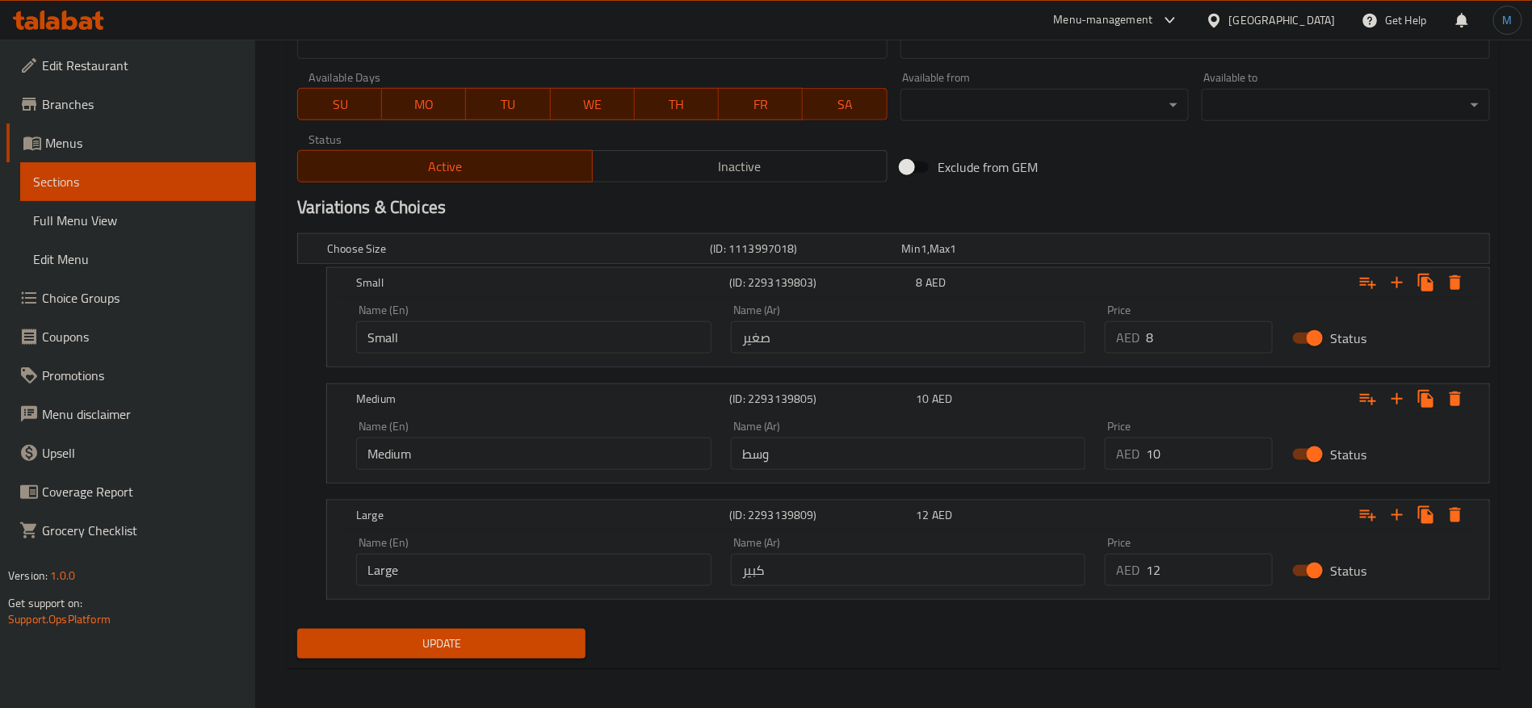
scroll to position [723, 0]
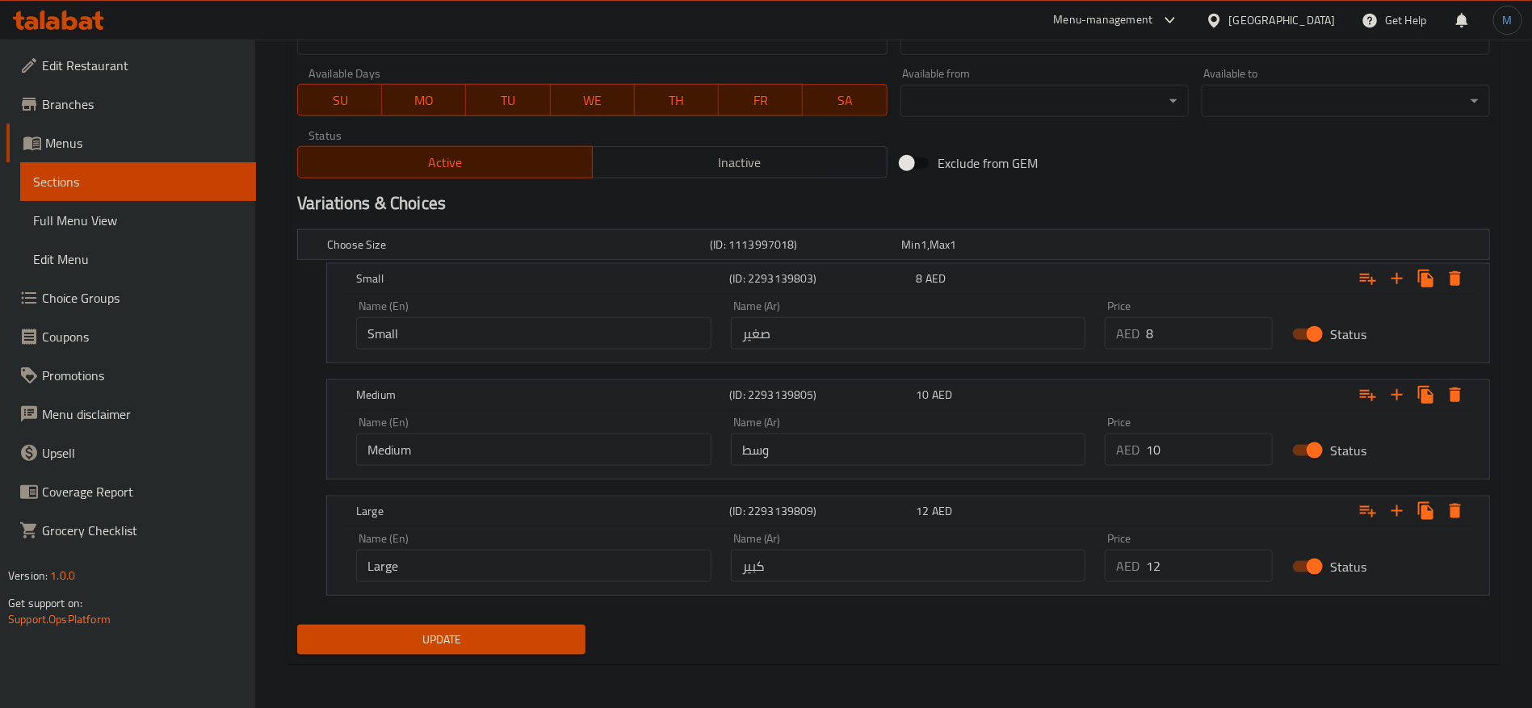
click at [929, 604] on nav at bounding box center [893, 605] width 1193 height 13
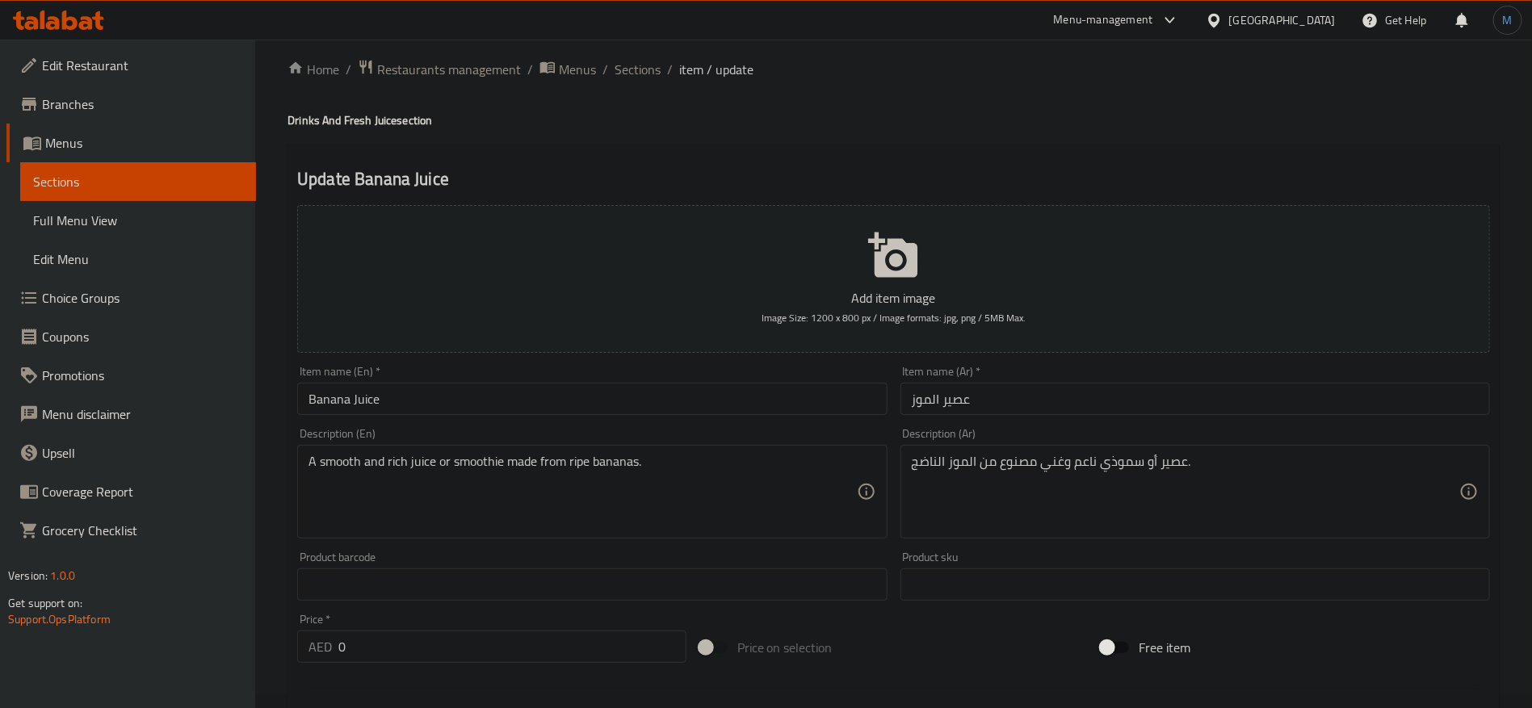
scroll to position [0, 0]
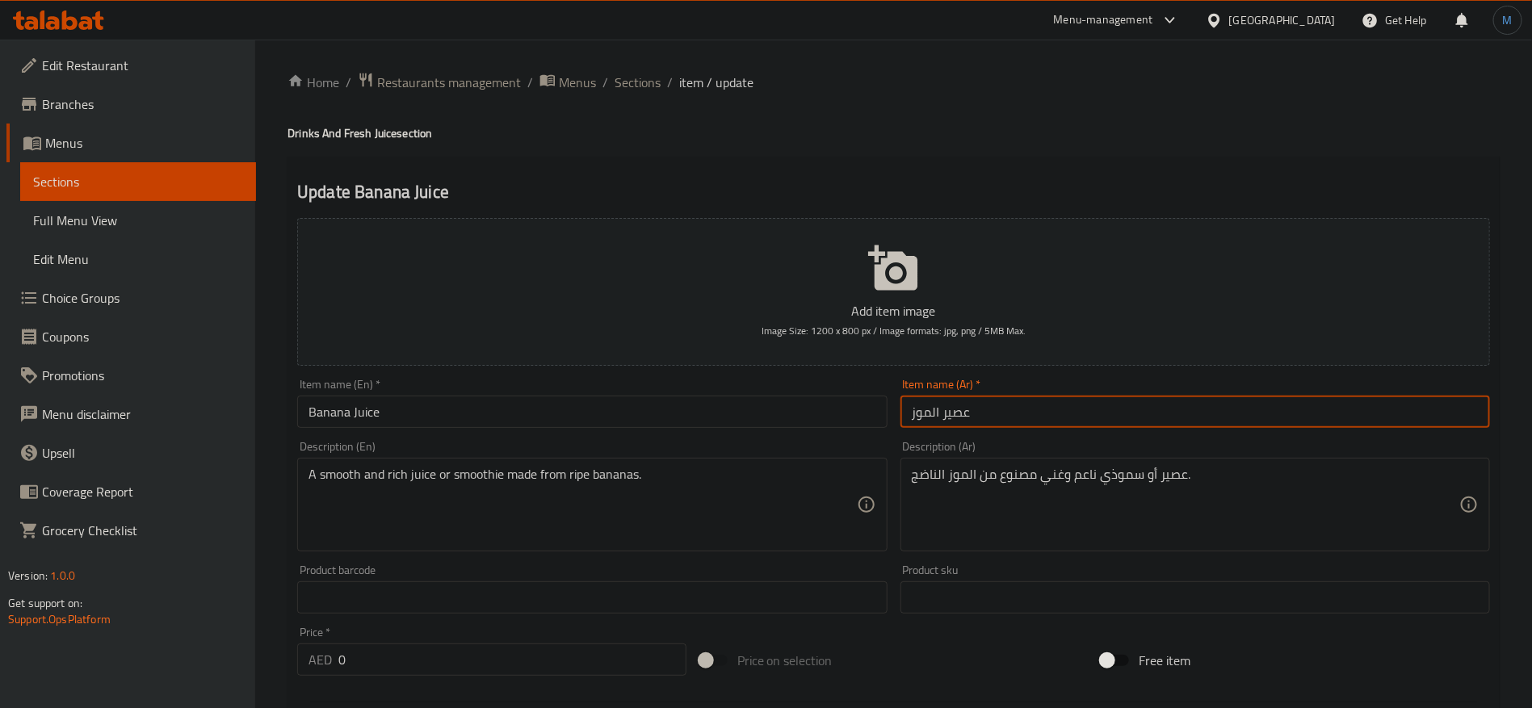
click at [939, 416] on input "عصير الموز" at bounding box center [1196, 412] width 590 height 32
click at [593, 418] on input "Banana Juice" at bounding box center [592, 412] width 590 height 32
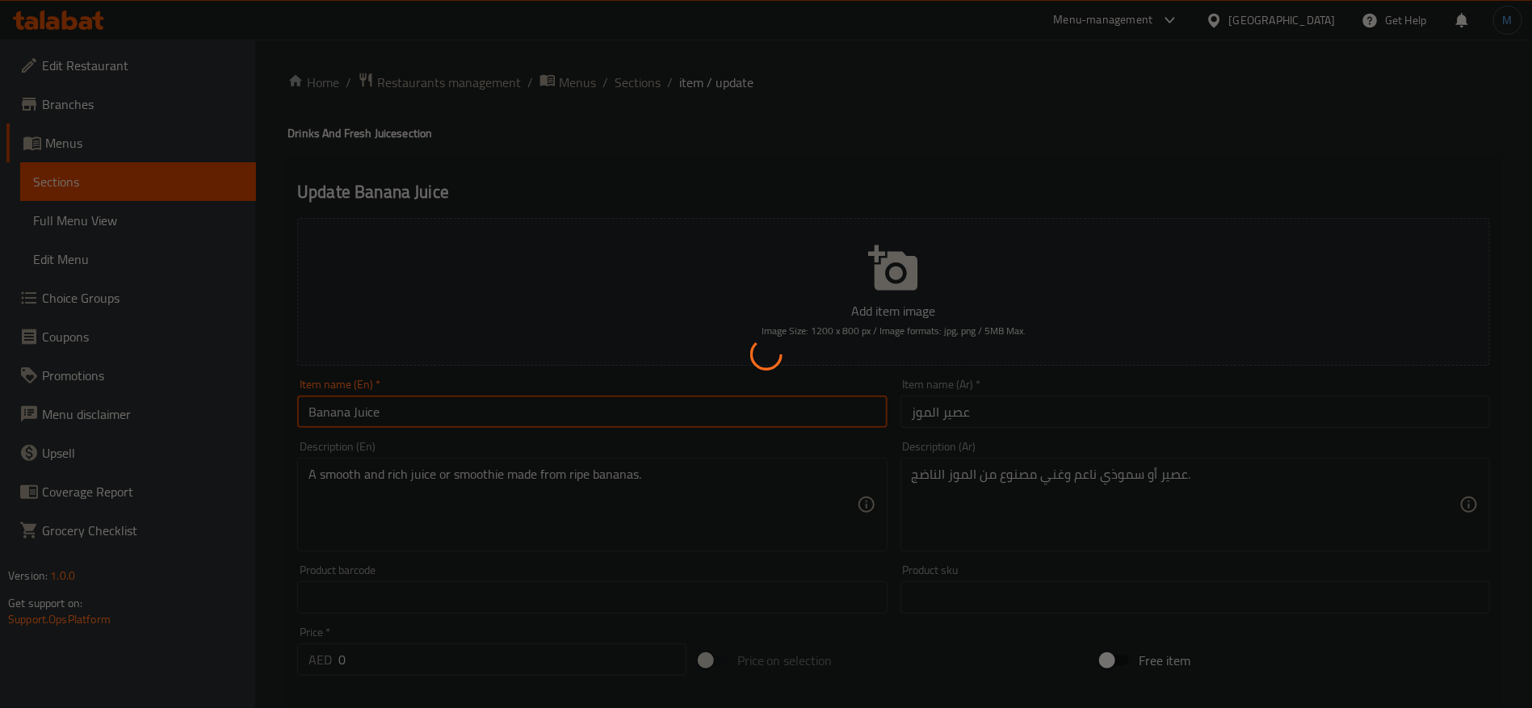
click at [593, 418] on div at bounding box center [766, 354] width 1532 height 708
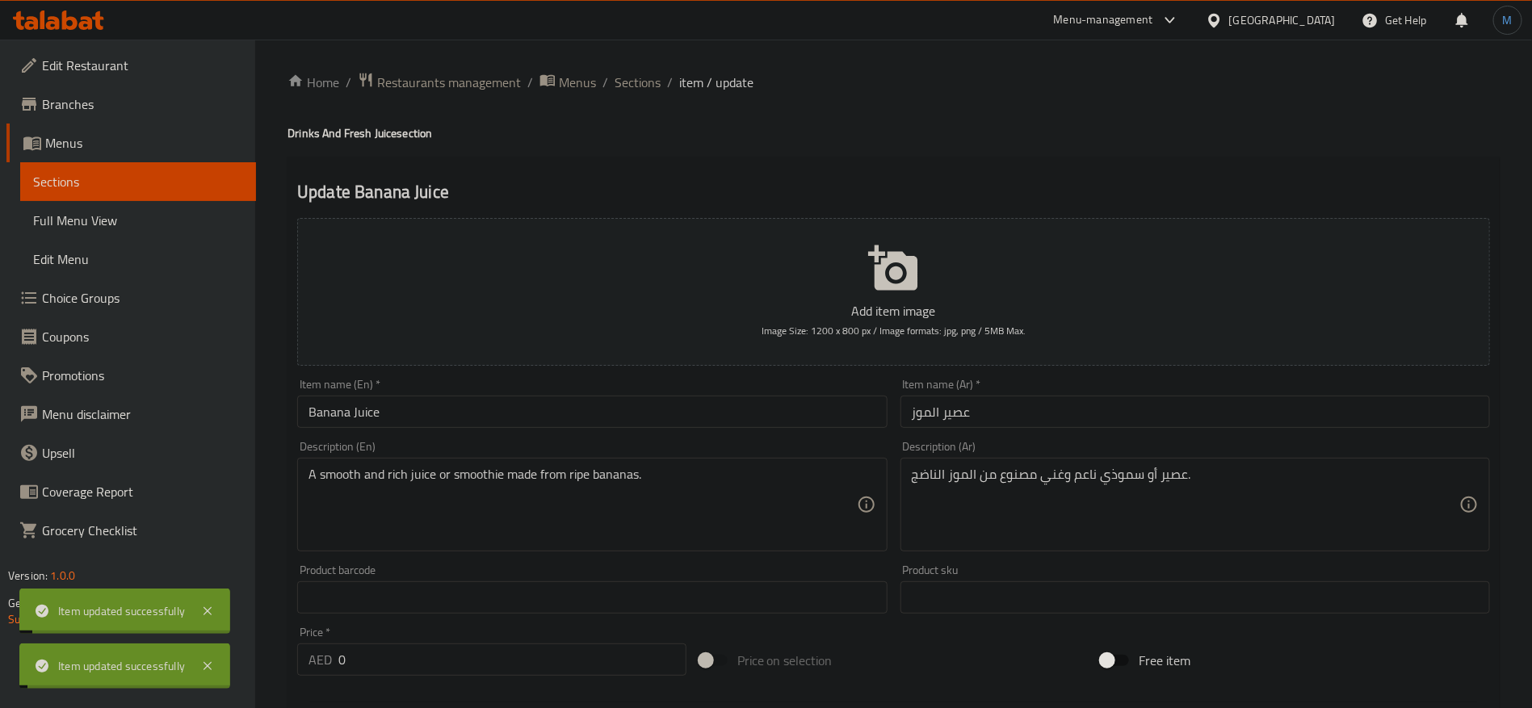
click at [593, 418] on input "Banana Juice" at bounding box center [592, 412] width 590 height 32
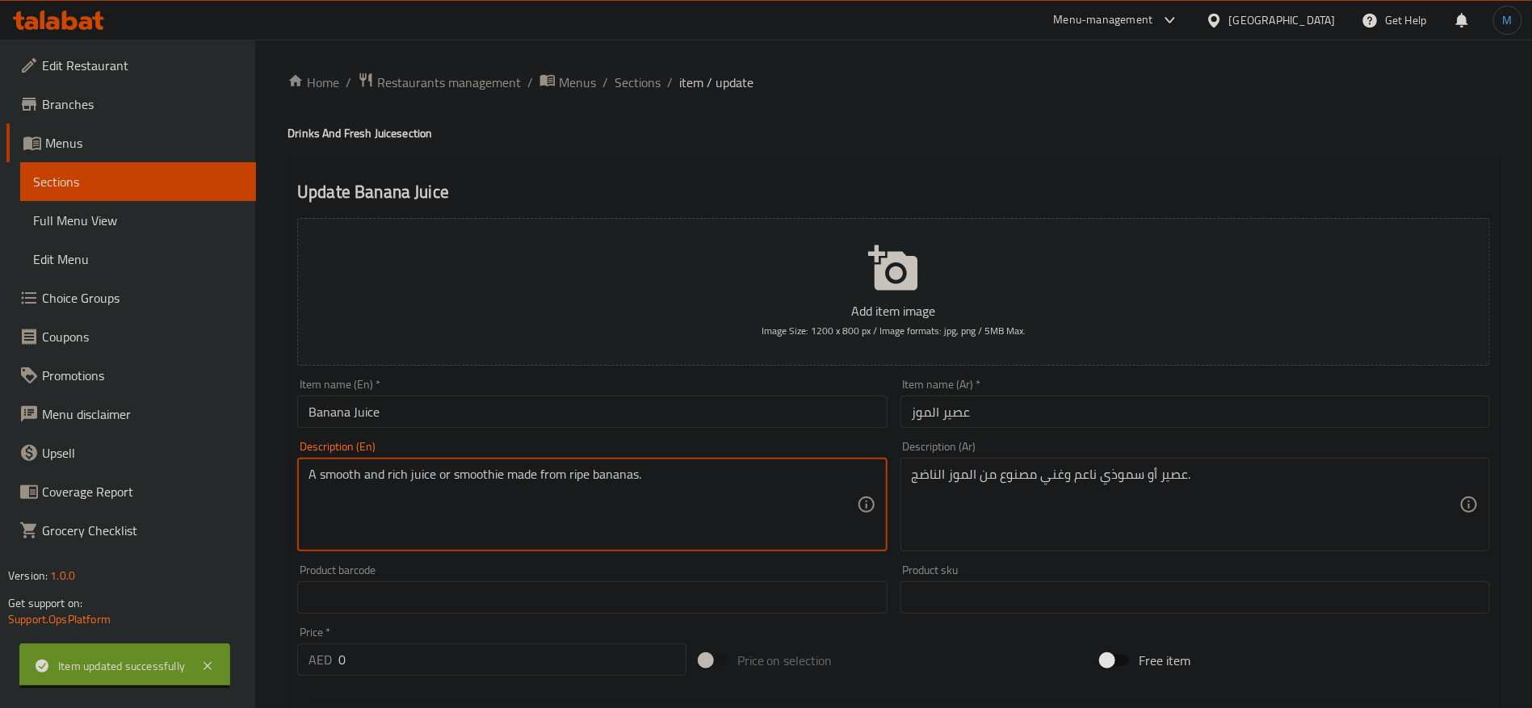
click at [471, 467] on textarea "A smooth and rich juice or smoothie made from ripe bananas." at bounding box center [583, 505] width 548 height 77
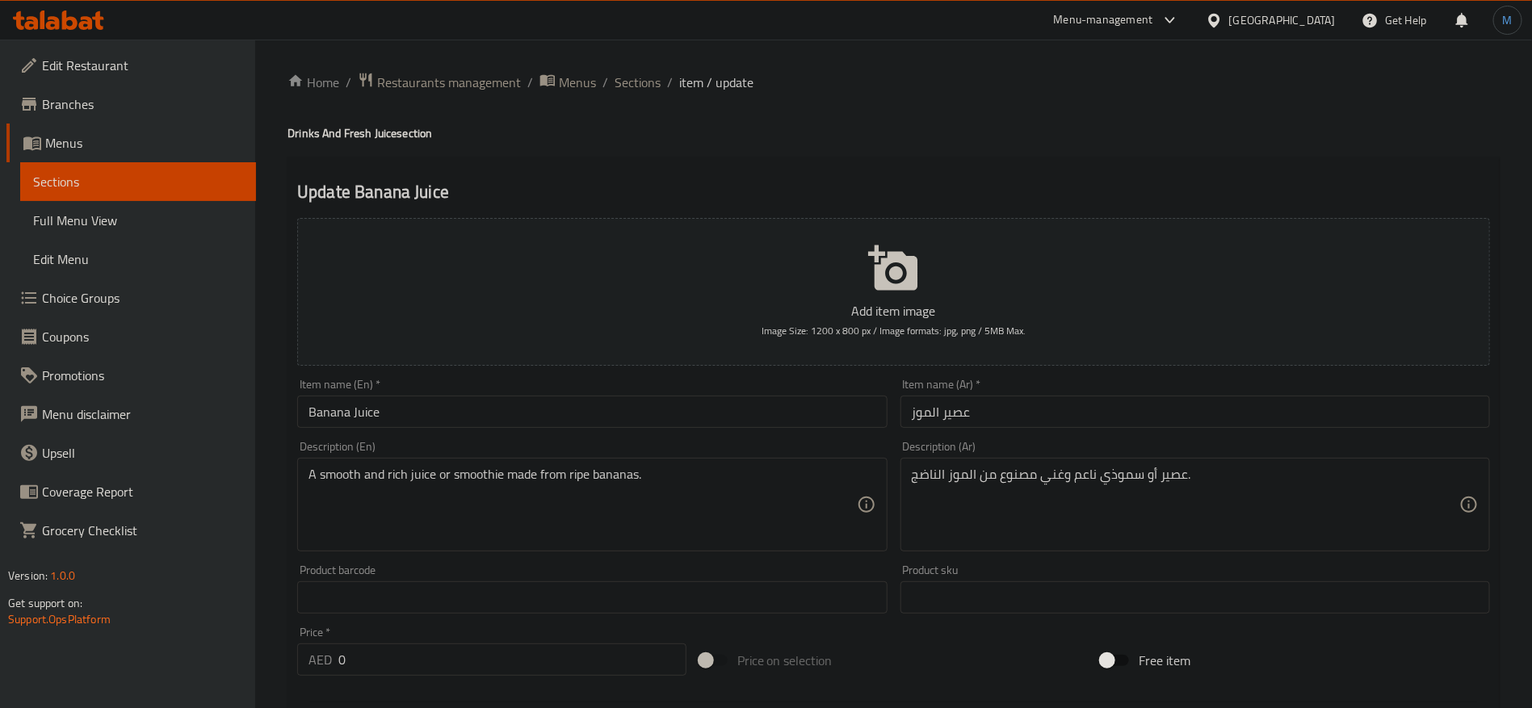
click at [424, 464] on div "A smooth and rich juice or smoothie made from ripe bananas. Description (En)" at bounding box center [592, 505] width 590 height 94
click at [413, 480] on textarea "A smooth and rich juice or smoothie made from ripe bananas." at bounding box center [583, 505] width 548 height 77
click at [629, 404] on input "Banana Juice" at bounding box center [592, 412] width 590 height 32
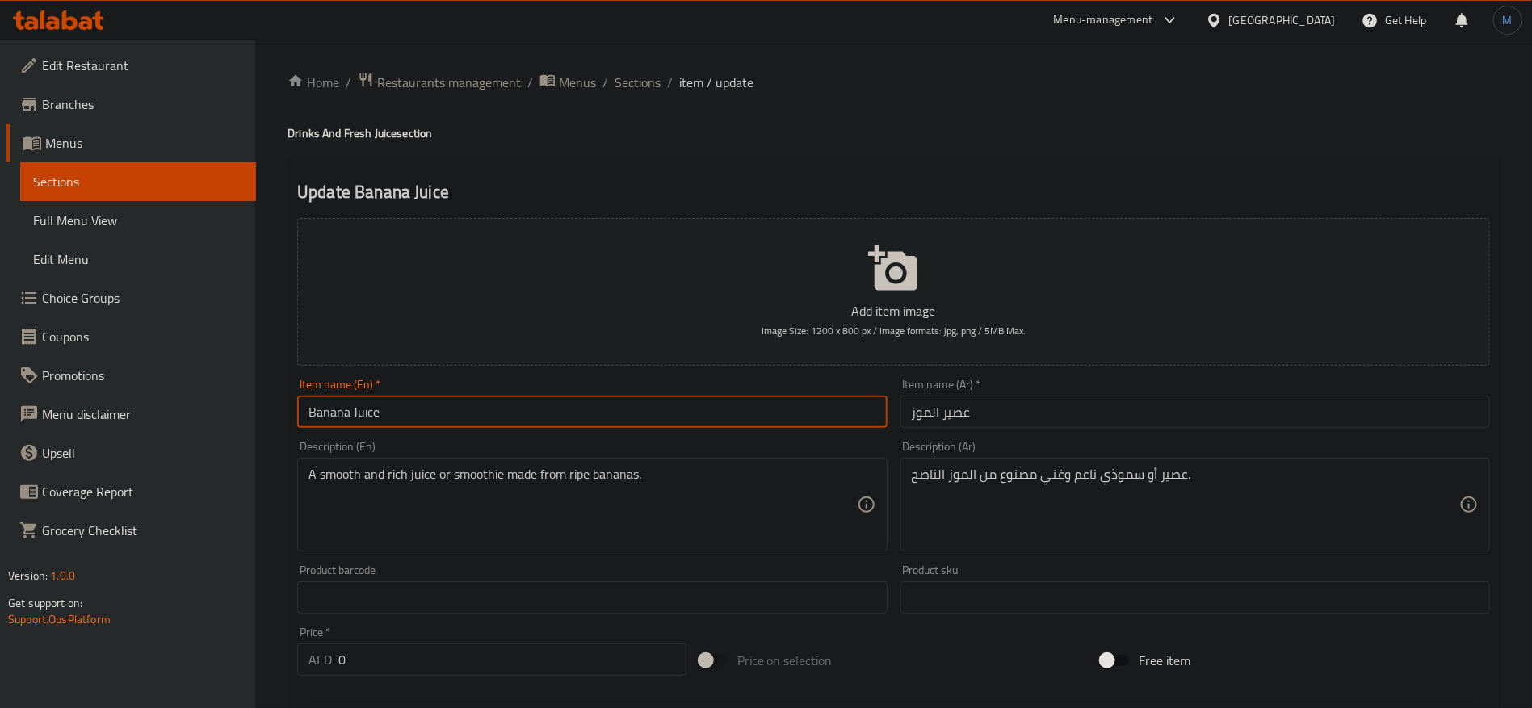
click at [589, 413] on input "Banana Juice" at bounding box center [592, 412] width 590 height 32
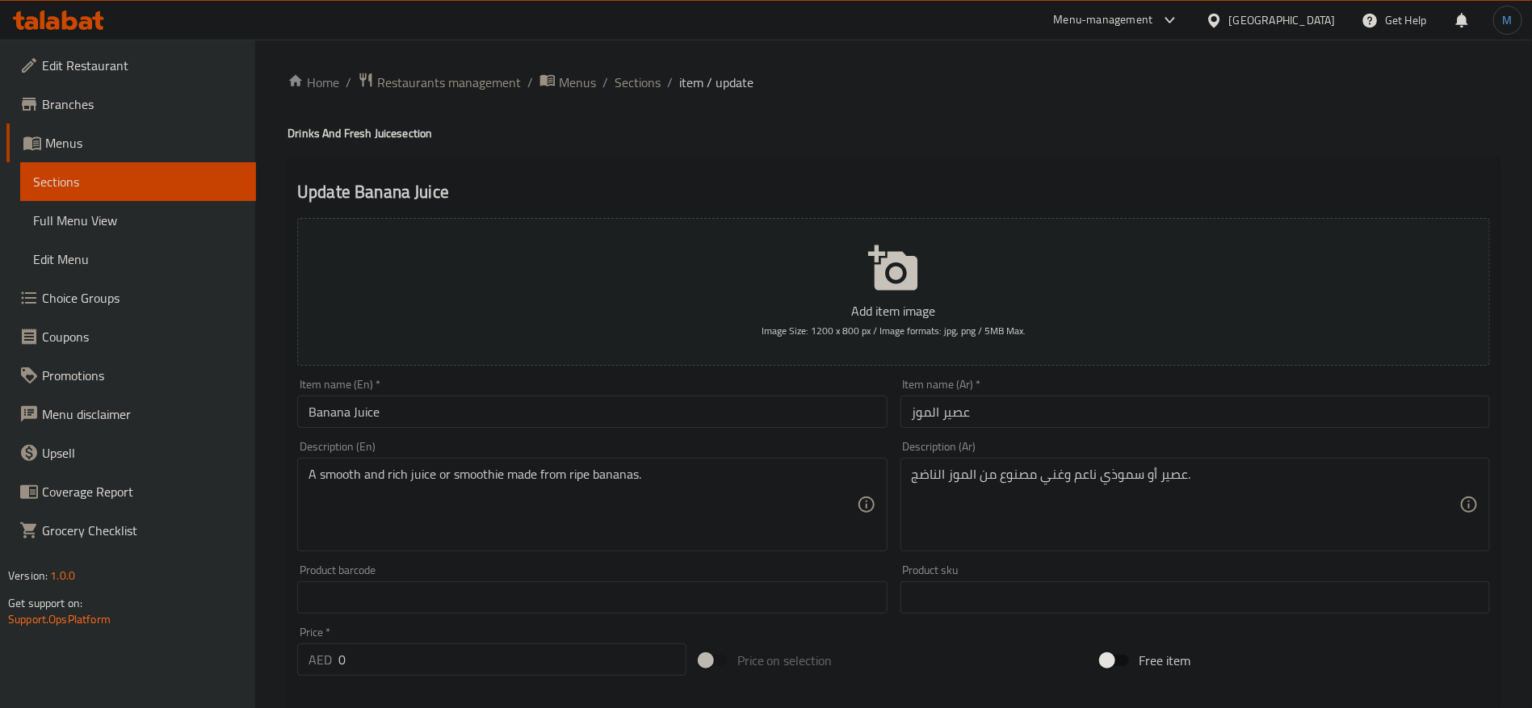
click at [632, 78] on span "Sections" at bounding box center [638, 82] width 46 height 19
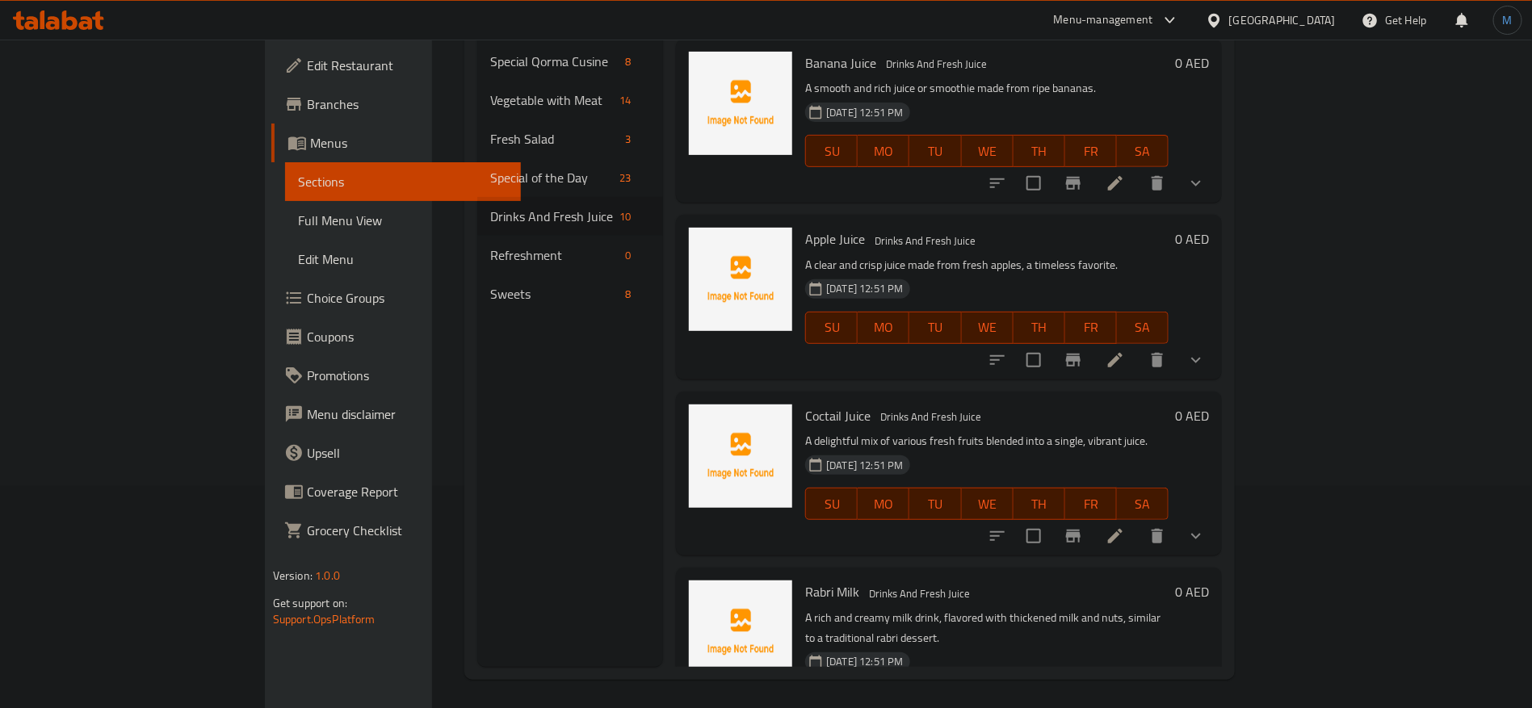
scroll to position [226, 0]
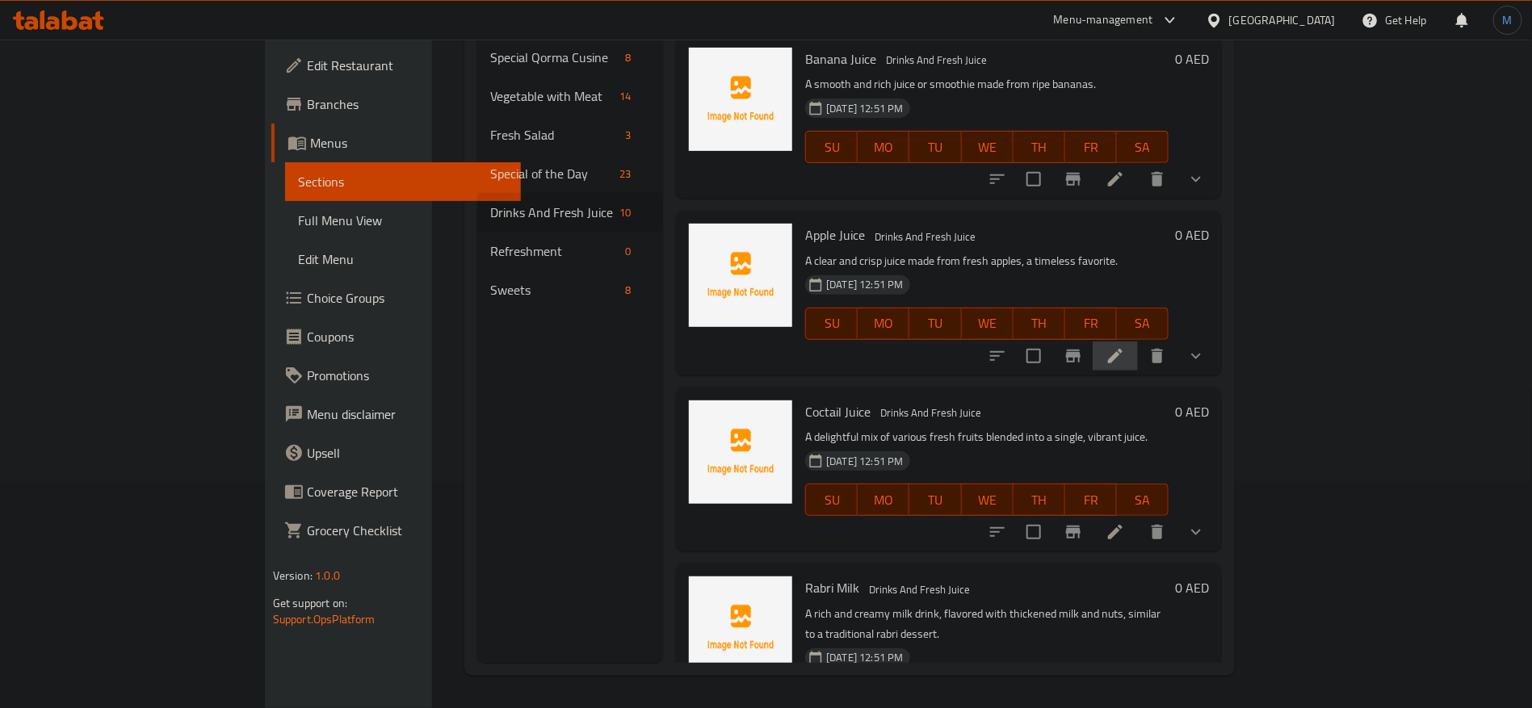
click at [1138, 342] on li at bounding box center [1115, 356] width 45 height 29
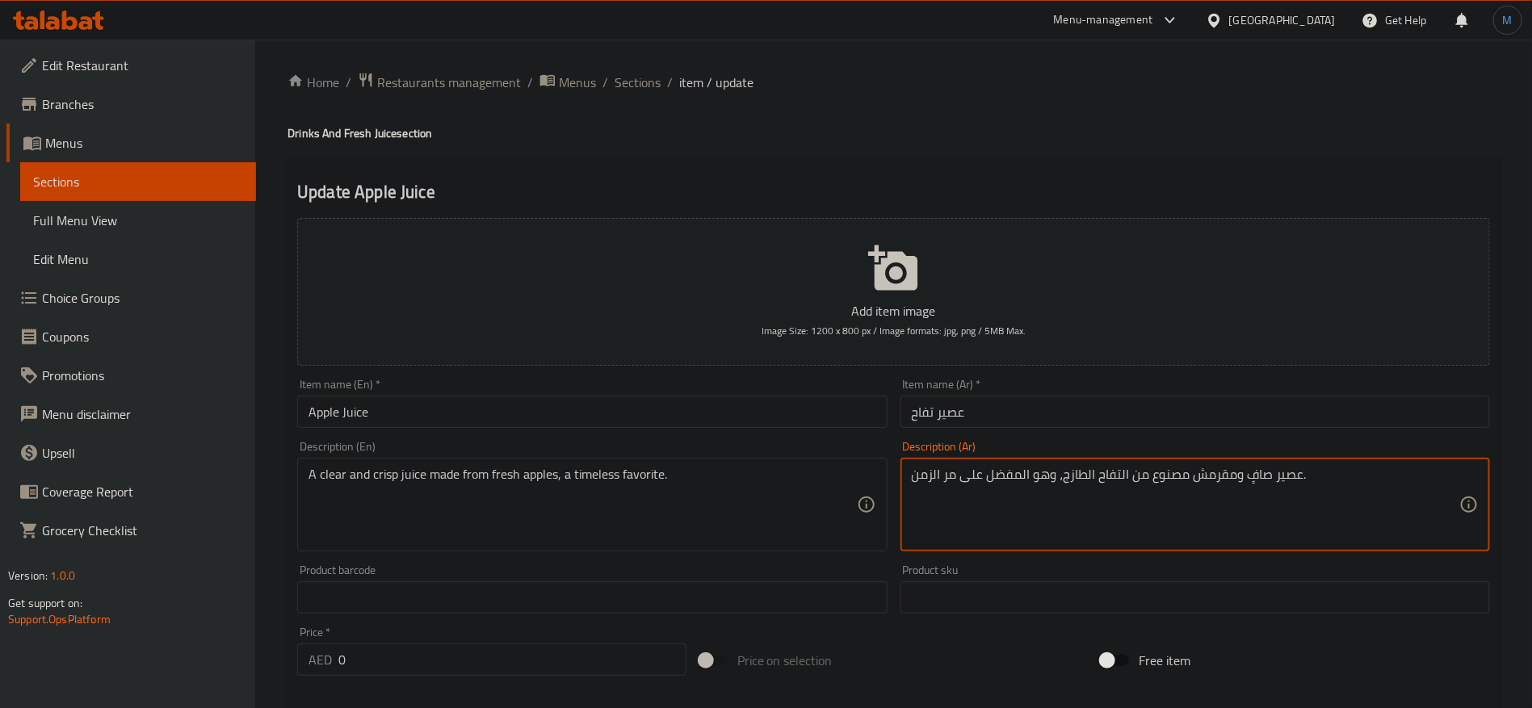
click at [1255, 477] on textarea "عصير صافٍ ومقرمش مصنوع من التفاح الطازج، وهو المفضل على مر الزمن." at bounding box center [1186, 505] width 548 height 77
type textarea "عصير كلير وكرسب مصنوع من التفاح الطازج، وهو المفضل على مر الزمن."
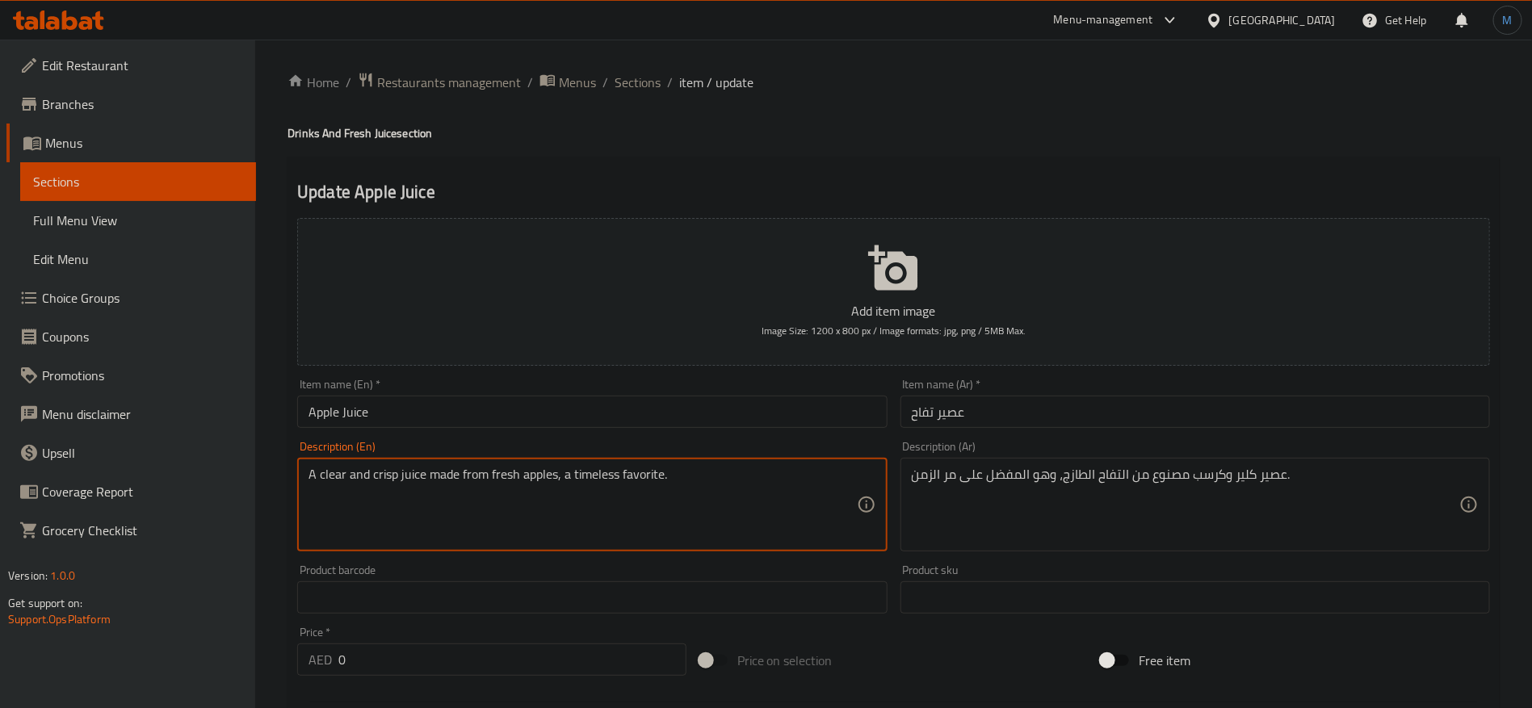
drag, startPoint x: 566, startPoint y: 473, endPoint x: 728, endPoint y: 481, distance: 161.8
click at [728, 481] on textarea "A clear and crisp juice made from fresh apples, a timeless favorite." at bounding box center [583, 505] width 548 height 77
type textarea "A clear and crisp juice made from fresh apples"
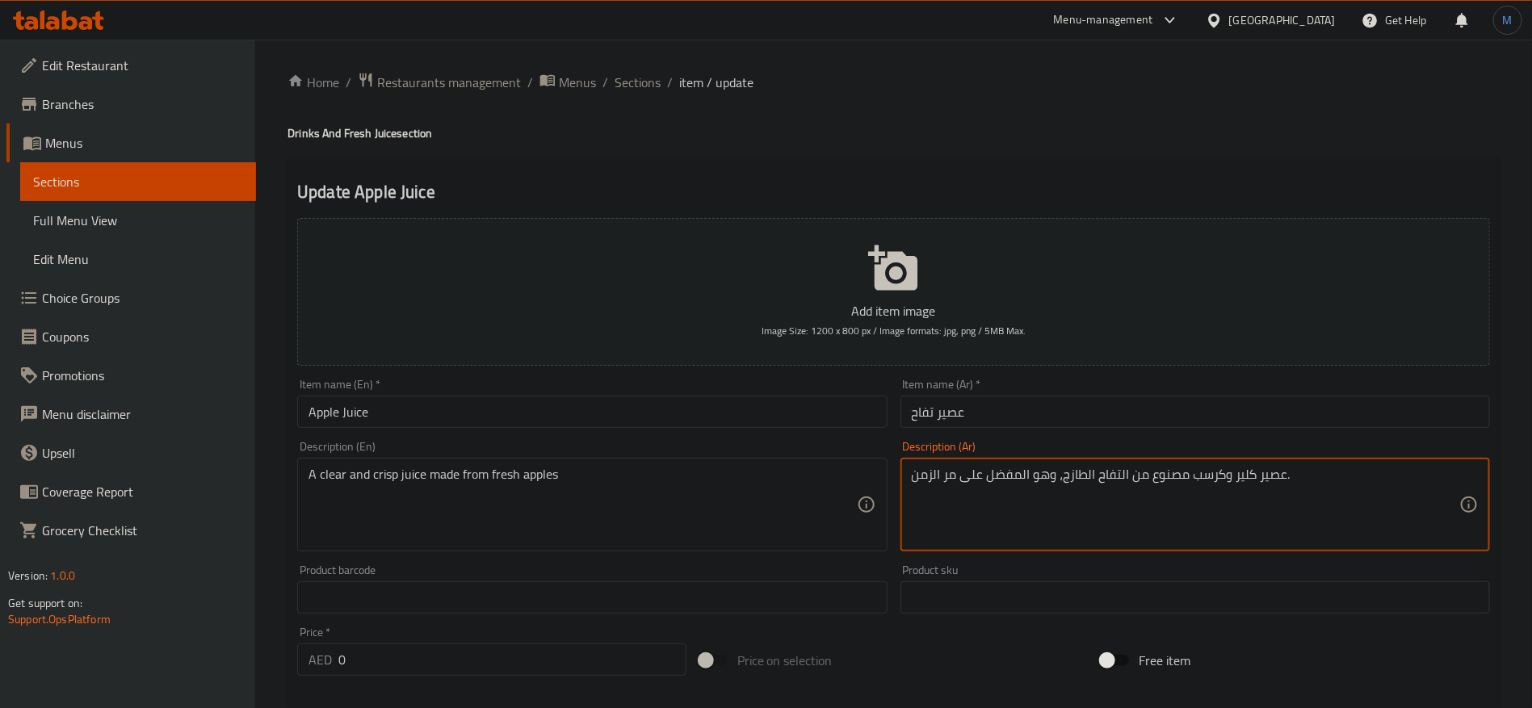
click at [1044, 476] on textarea "عصير كلير وكرسب مصنوع من التفاح الطازج، وهو المفضل على مر الزمن." at bounding box center [1186, 505] width 548 height 77
click at [884, 478] on div "A clear and crisp juice made from fresh apples Description (En)" at bounding box center [592, 505] width 590 height 94
click at [920, 476] on textarea "عصير كلير وكرسب مصنوع من التفاح الطازج، وهو المفضل على مر الزمن." at bounding box center [1186, 505] width 548 height 77
click at [1045, 477] on textarea "عصير كلير وكرسب مصنوع من التفاح الطازج، وهو المفضل على مر الزمن." at bounding box center [1186, 505] width 548 height 77
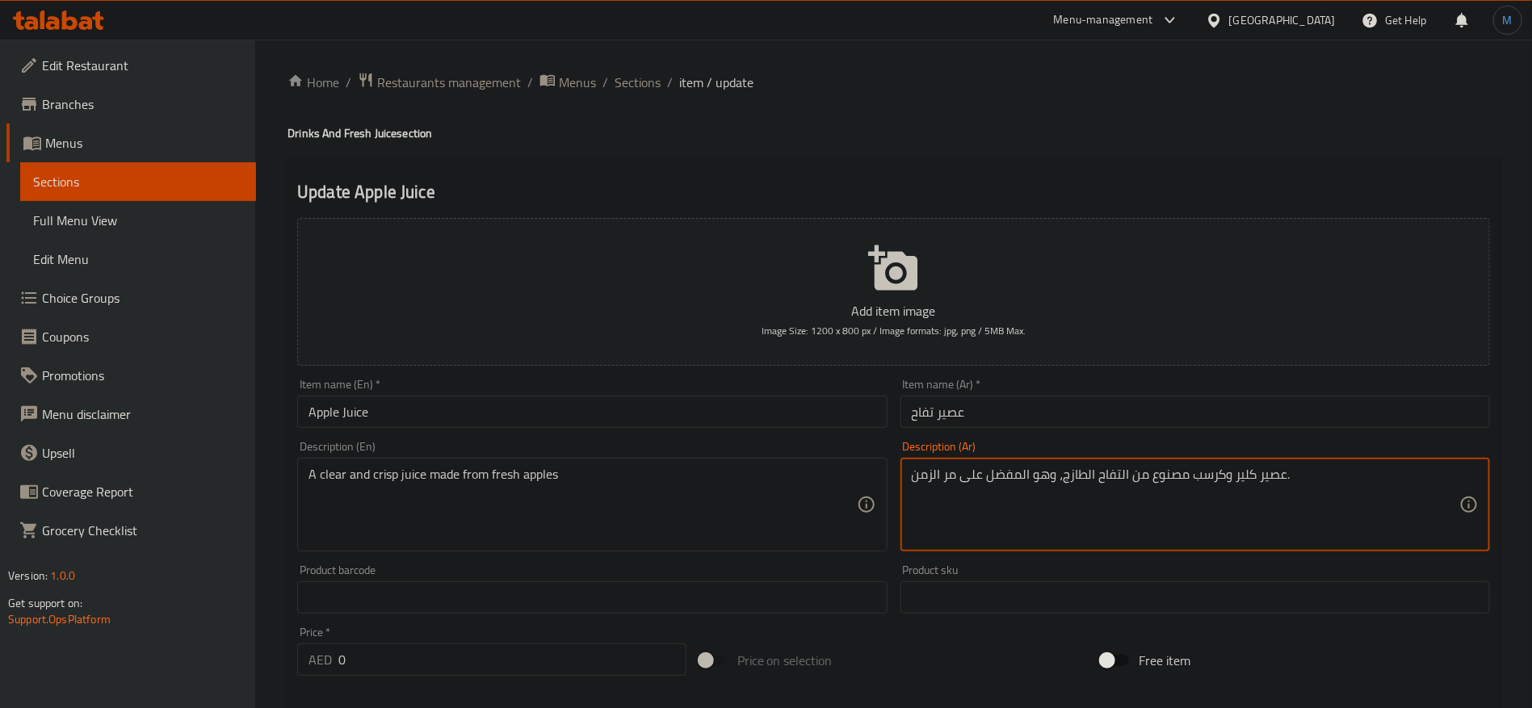
click at [930, 470] on textarea "عصير كلير وكرسب مصنوع من التفاح الطازج، وهو المفضل على مر الزمن." at bounding box center [1186, 505] width 548 height 77
click at [1191, 490] on textarea "عصير كلير وكرسب مصنوع من التفاح الطازج." at bounding box center [1186, 505] width 548 height 77
type textarea "عصير كلير وكرسب مصنوع من التفاح الطازج"
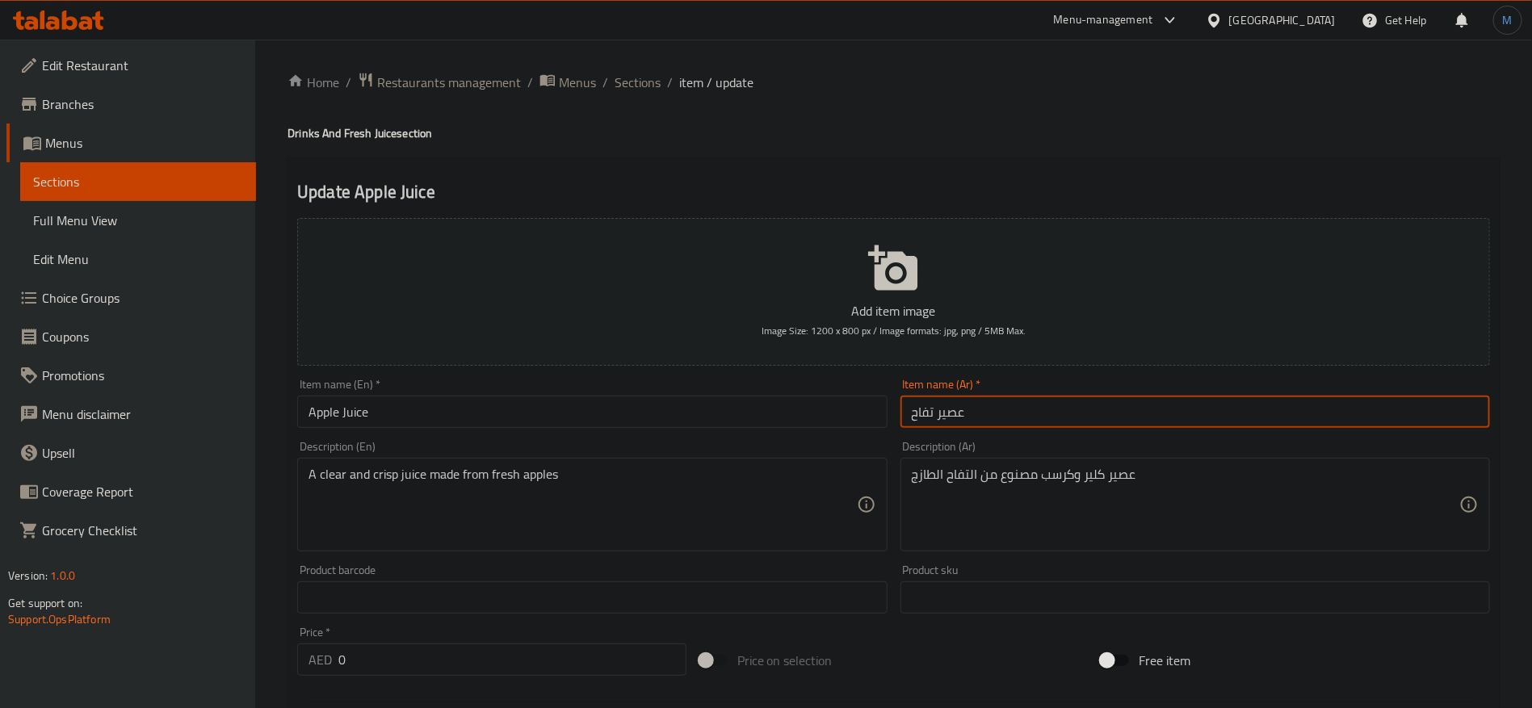
click at [1112, 424] on input "عصير تفاح" at bounding box center [1196, 412] width 590 height 32
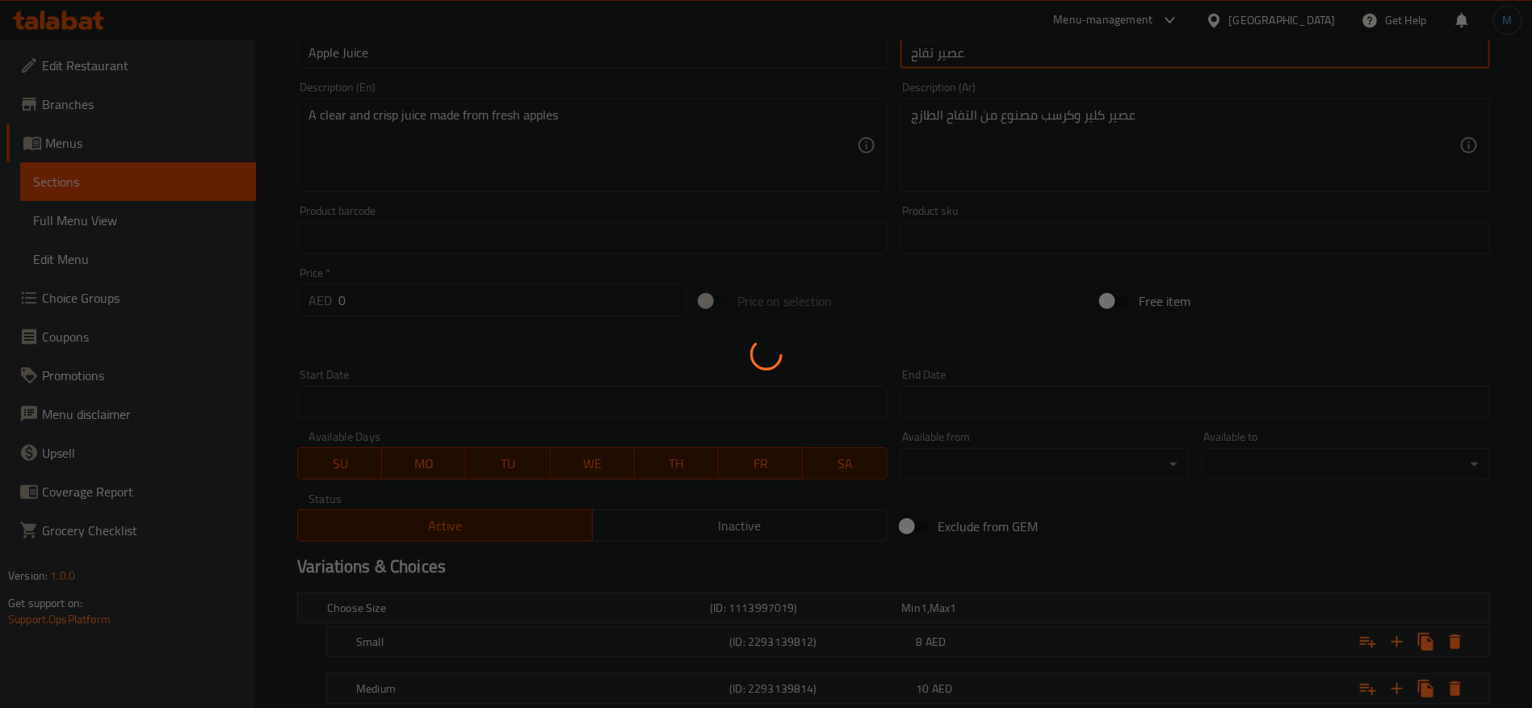
scroll to position [515, 0]
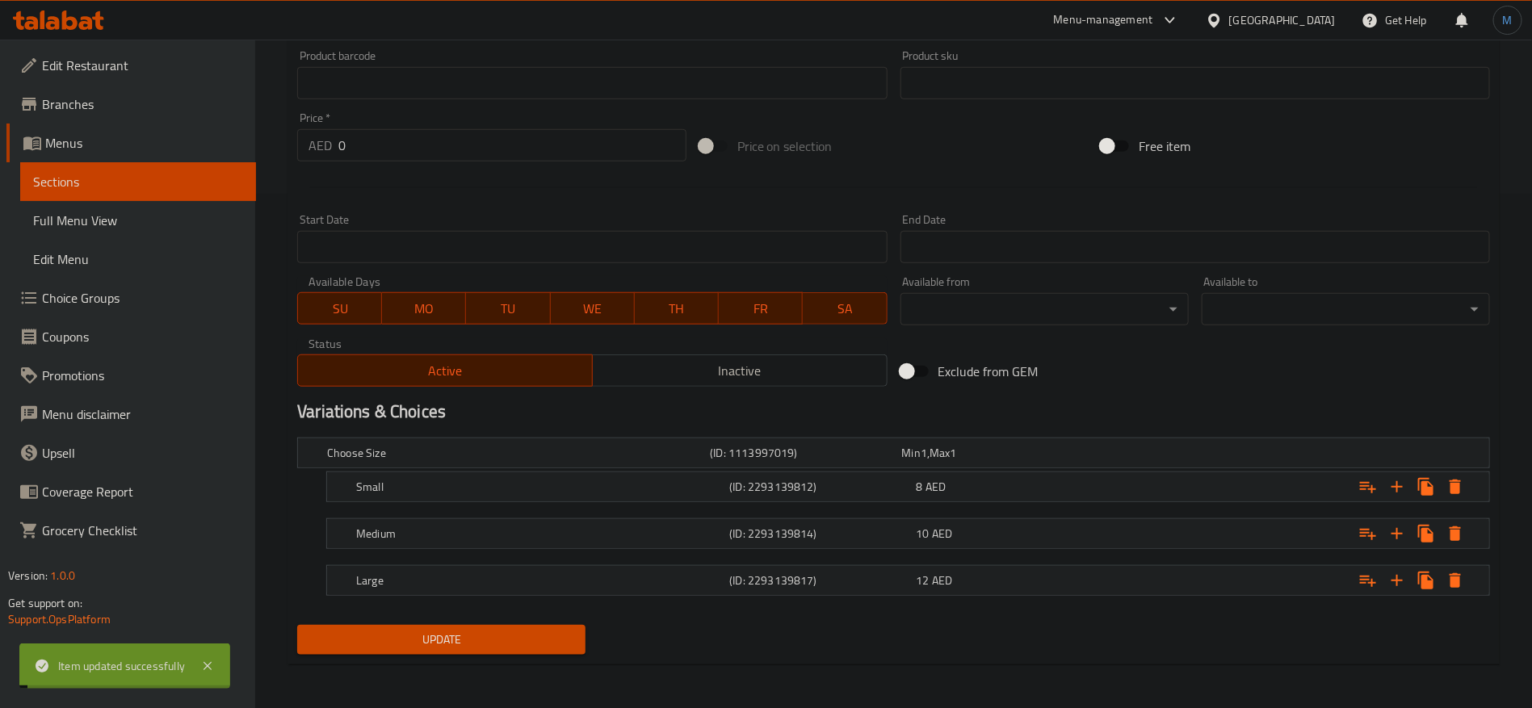
click at [967, 531] on div "10 AED" at bounding box center [1007, 534] width 180 height 16
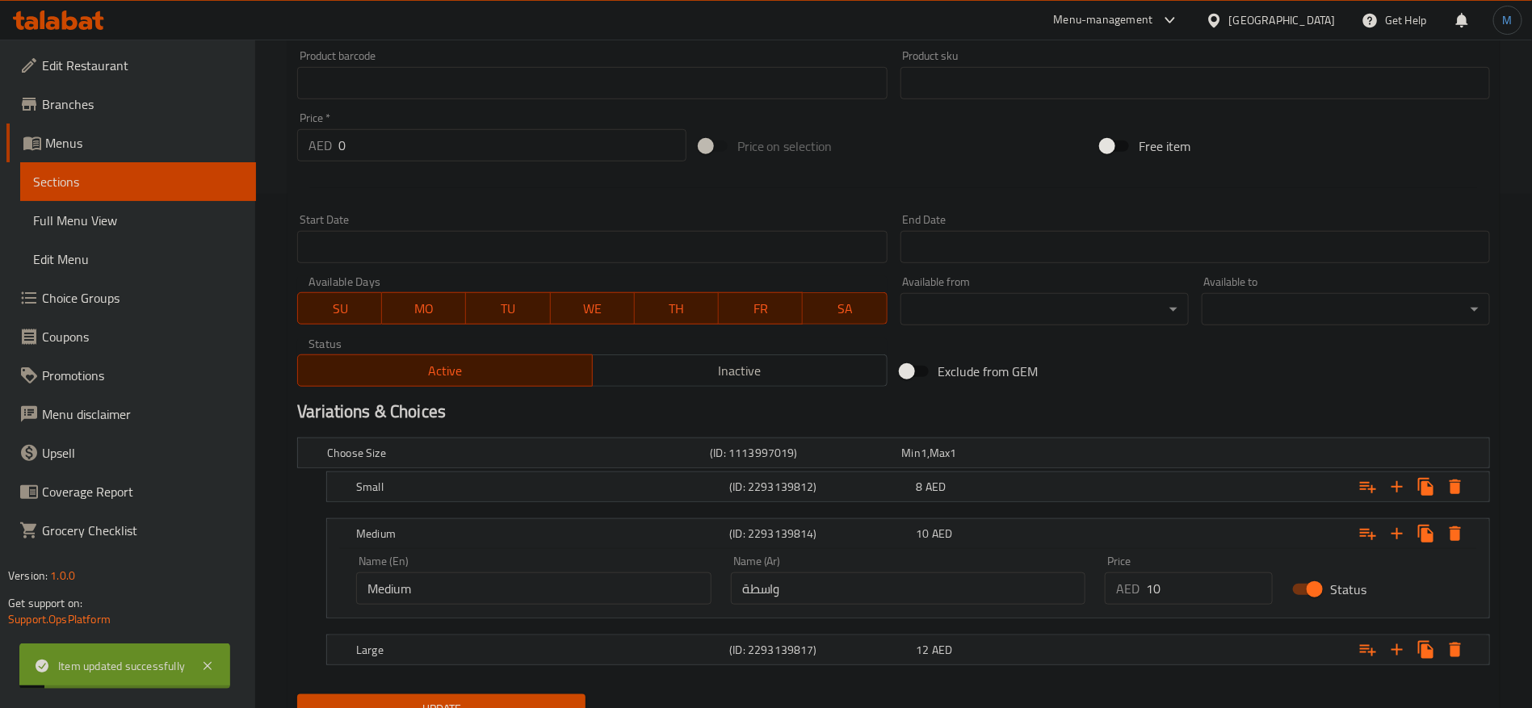
click at [881, 611] on div "Name (Ar) واسطة Name (Ar)" at bounding box center [908, 580] width 375 height 69
click at [880, 577] on input "واسطة" at bounding box center [908, 589] width 355 height 32
type input "وسط"
click at [297, 695] on button "Update" at bounding box center [441, 710] width 288 height 30
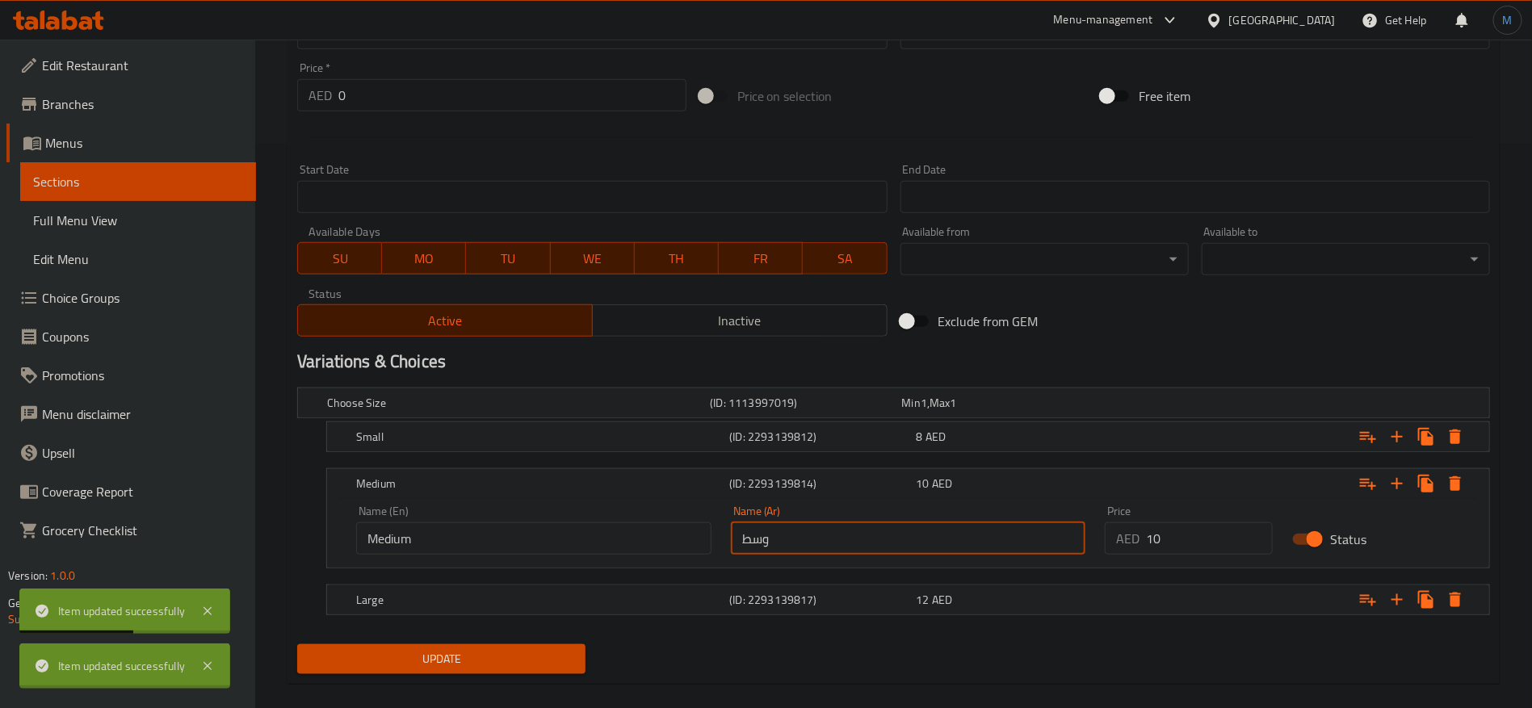
scroll to position [584, 0]
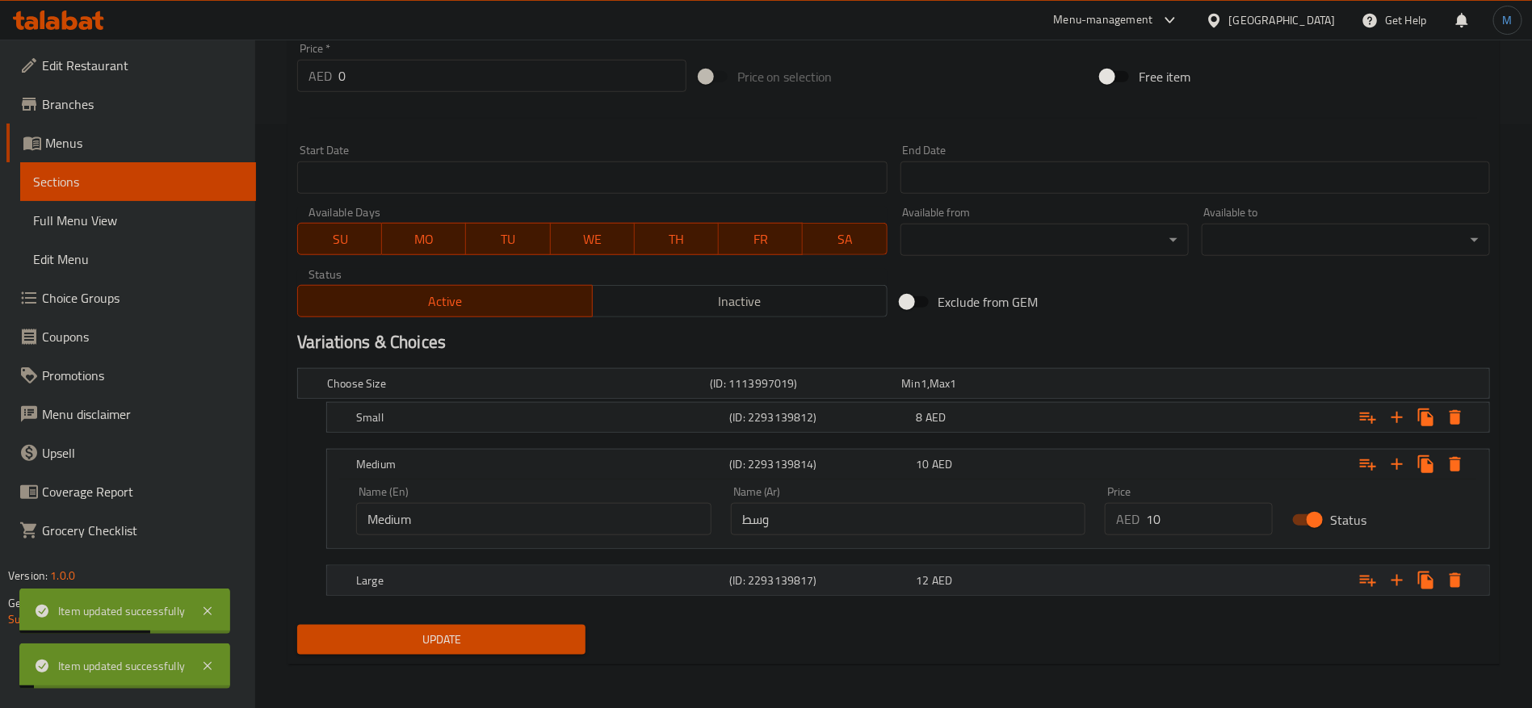
click at [645, 591] on div "Large (ID: 2293139817) 12 AED" at bounding box center [913, 581] width 1120 height 36
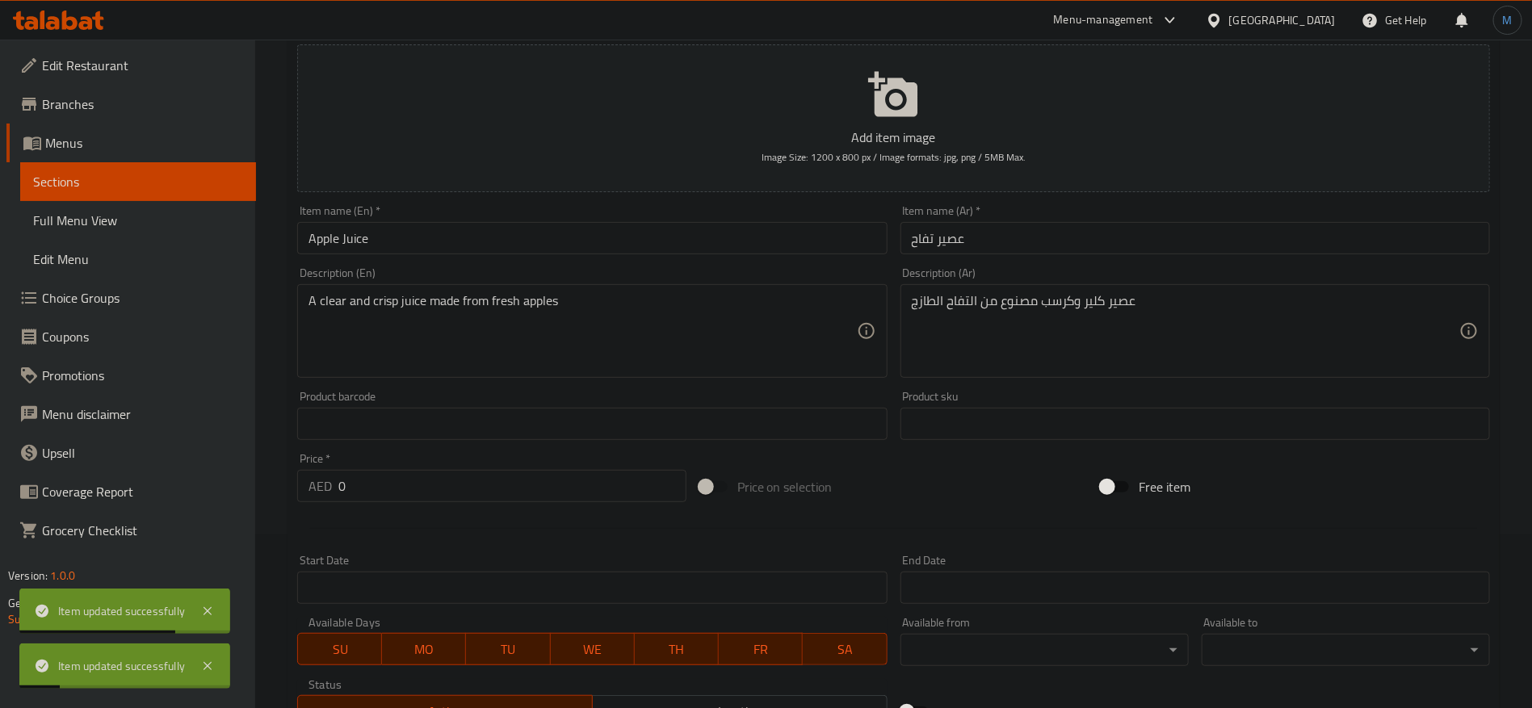
scroll to position [0, 0]
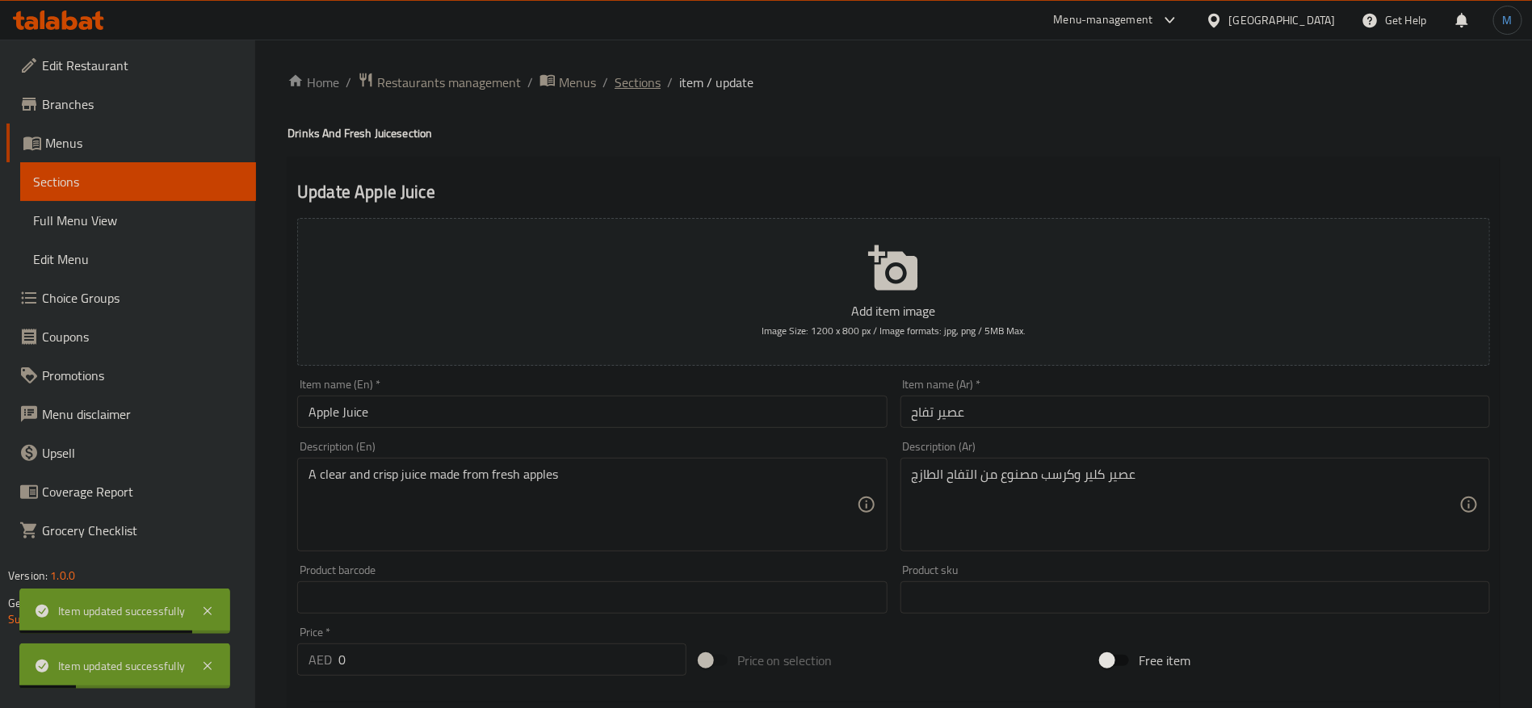
click at [652, 82] on span "Sections" at bounding box center [638, 82] width 46 height 19
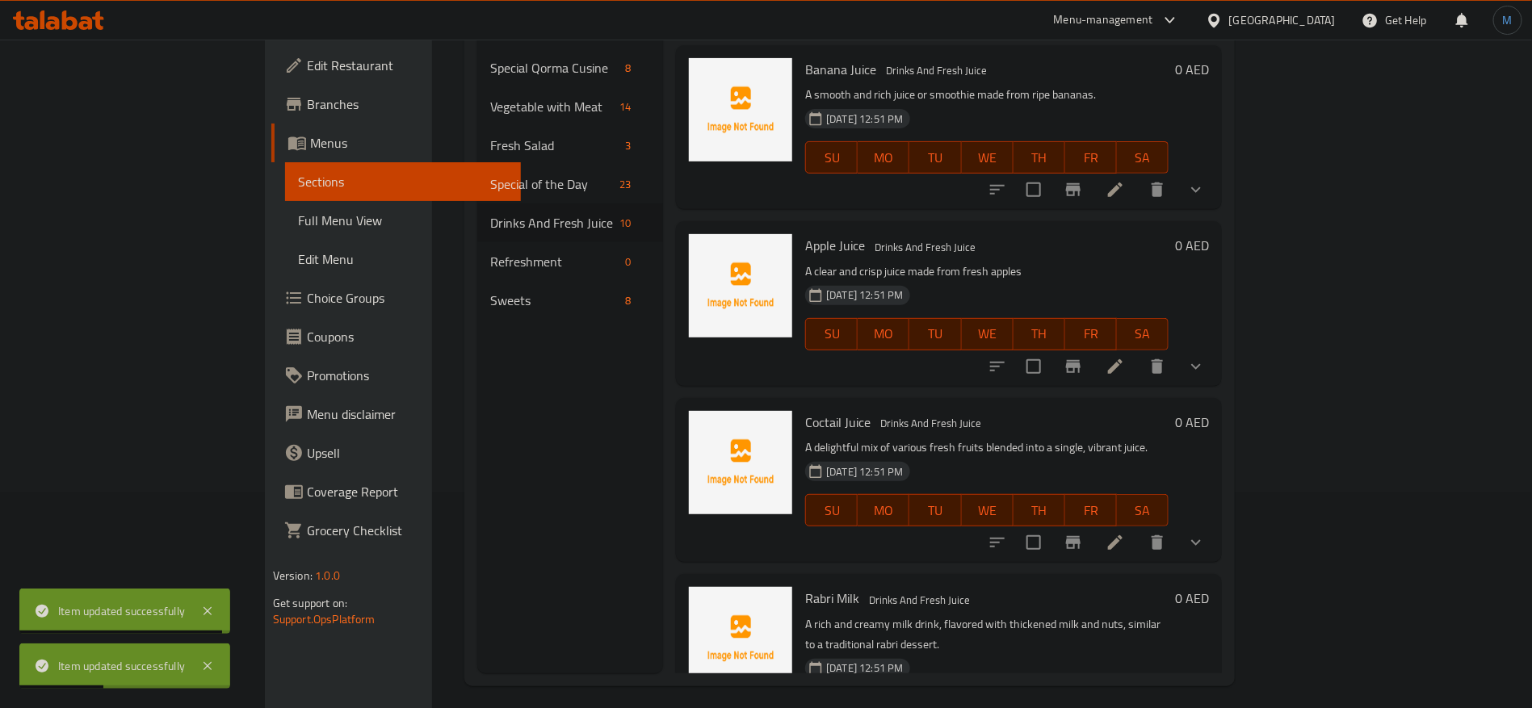
scroll to position [226, 0]
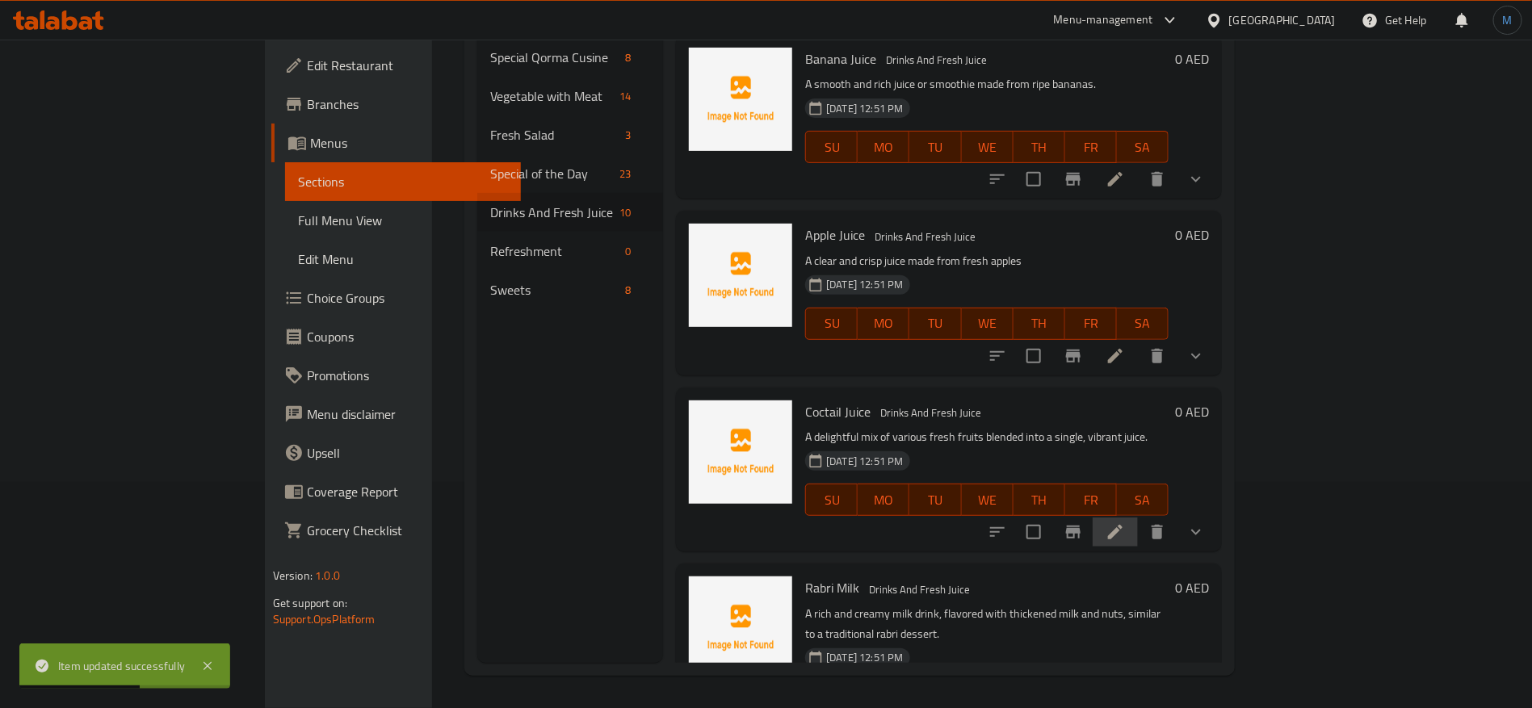
click at [1138, 518] on li at bounding box center [1115, 532] width 45 height 29
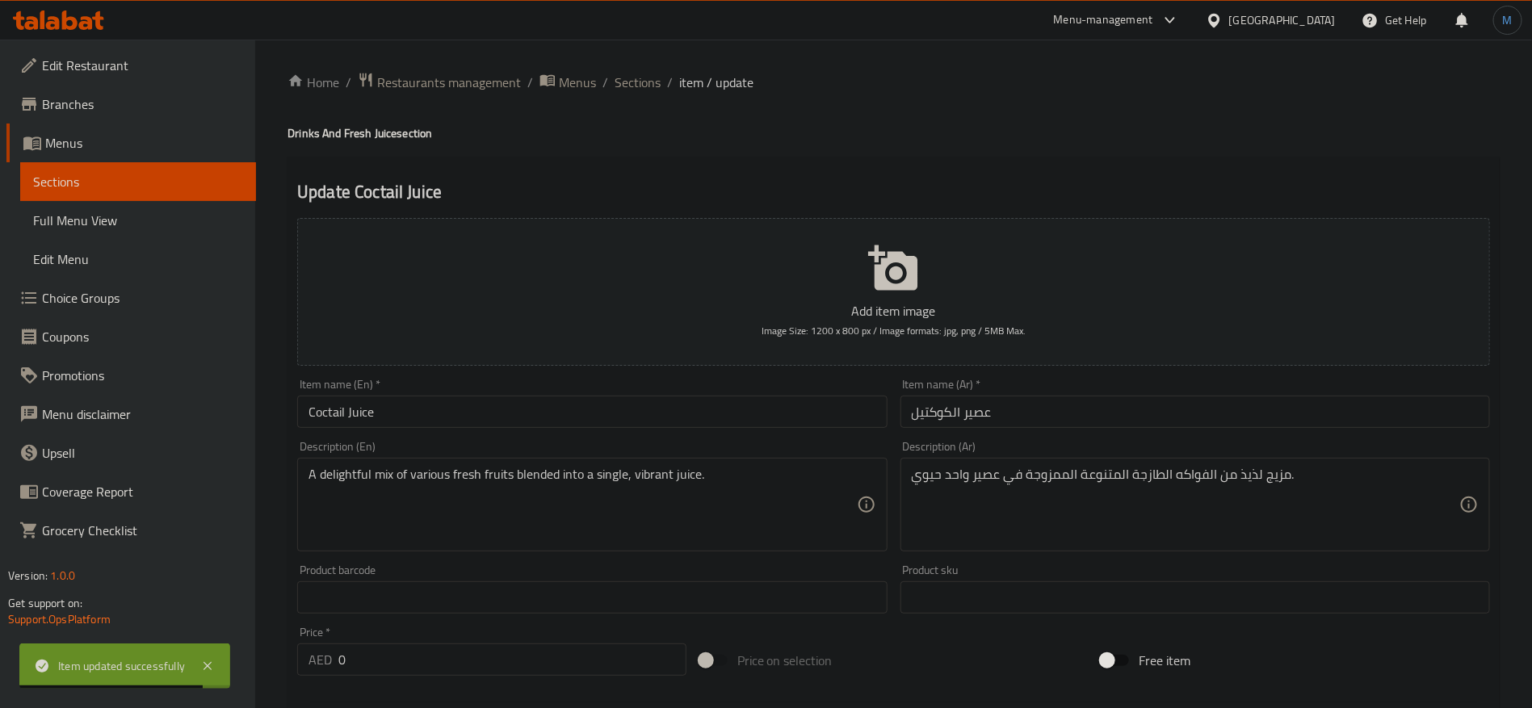
click at [709, 425] on input "Coctail Juice" at bounding box center [592, 412] width 590 height 32
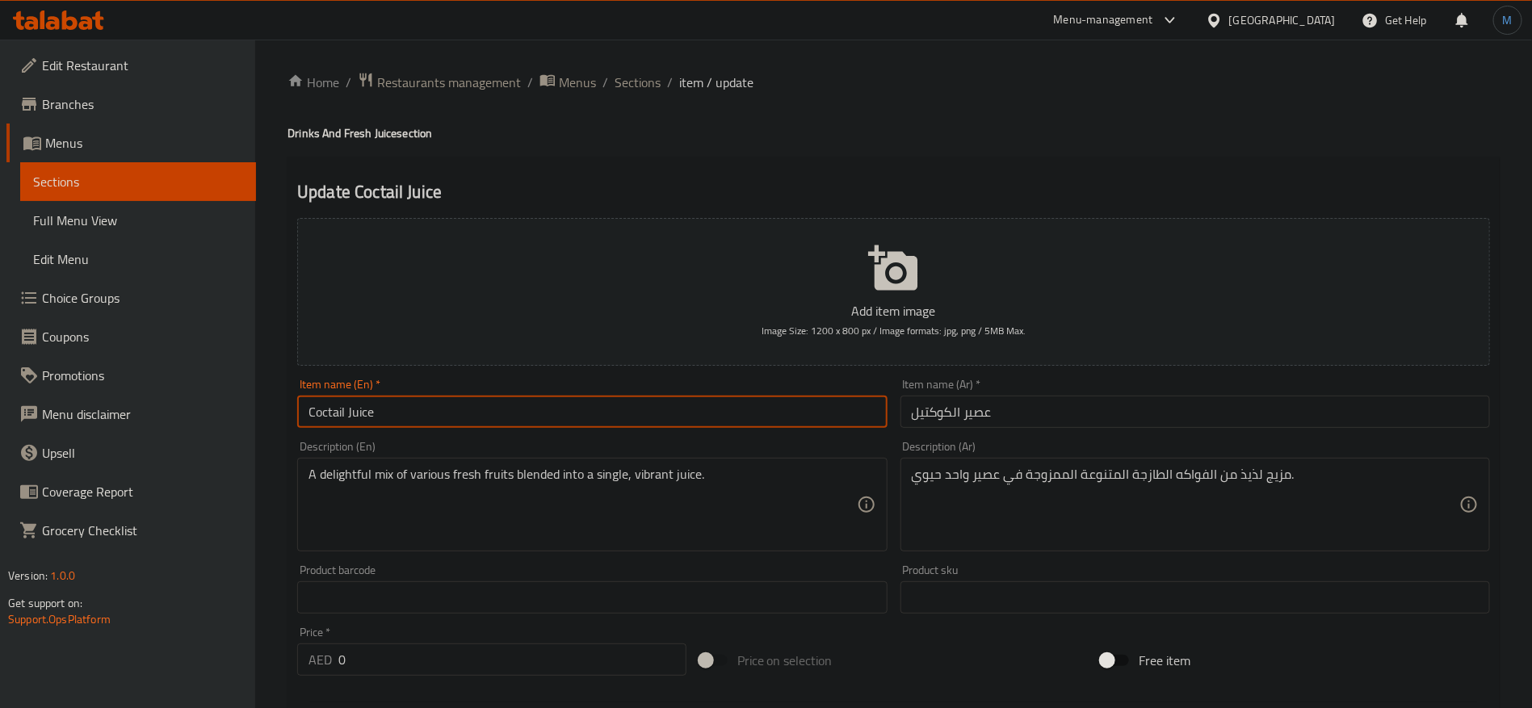
paste input "k"
type input "Cocktail Juice"
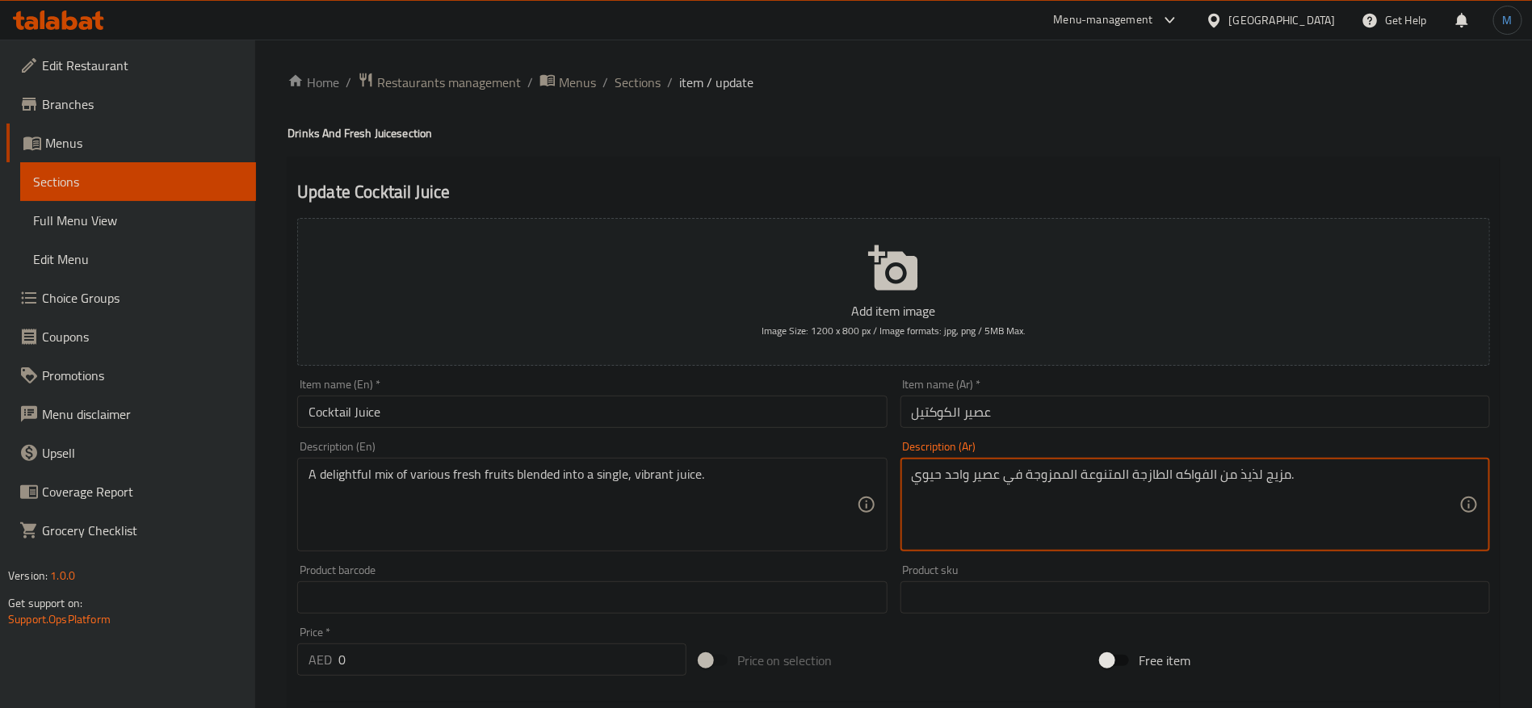
click at [1247, 481] on textarea "مزيج لذيذ من الفواكه الطازجة المتنوعة الممزوجة في عصير واحد حيوي." at bounding box center [1186, 505] width 548 height 77
type textarea "مزيج ديلايتفول من الفواكه الطازجة المتنوعة الممزوجة في عصير واحد حيوي."
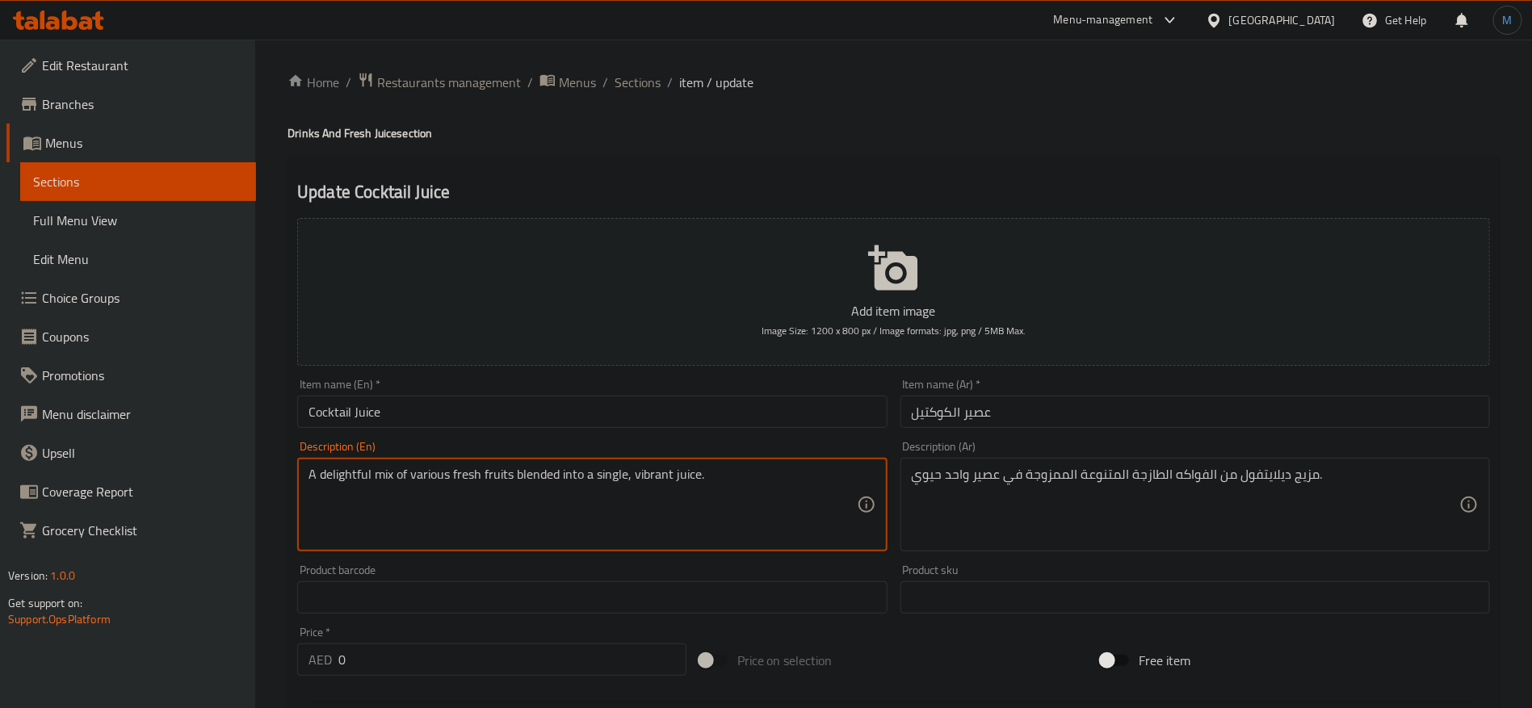
click at [435, 469] on textarea "A delightful mix of various fresh fruits blended into a single, vibrant juice." at bounding box center [583, 505] width 548 height 77
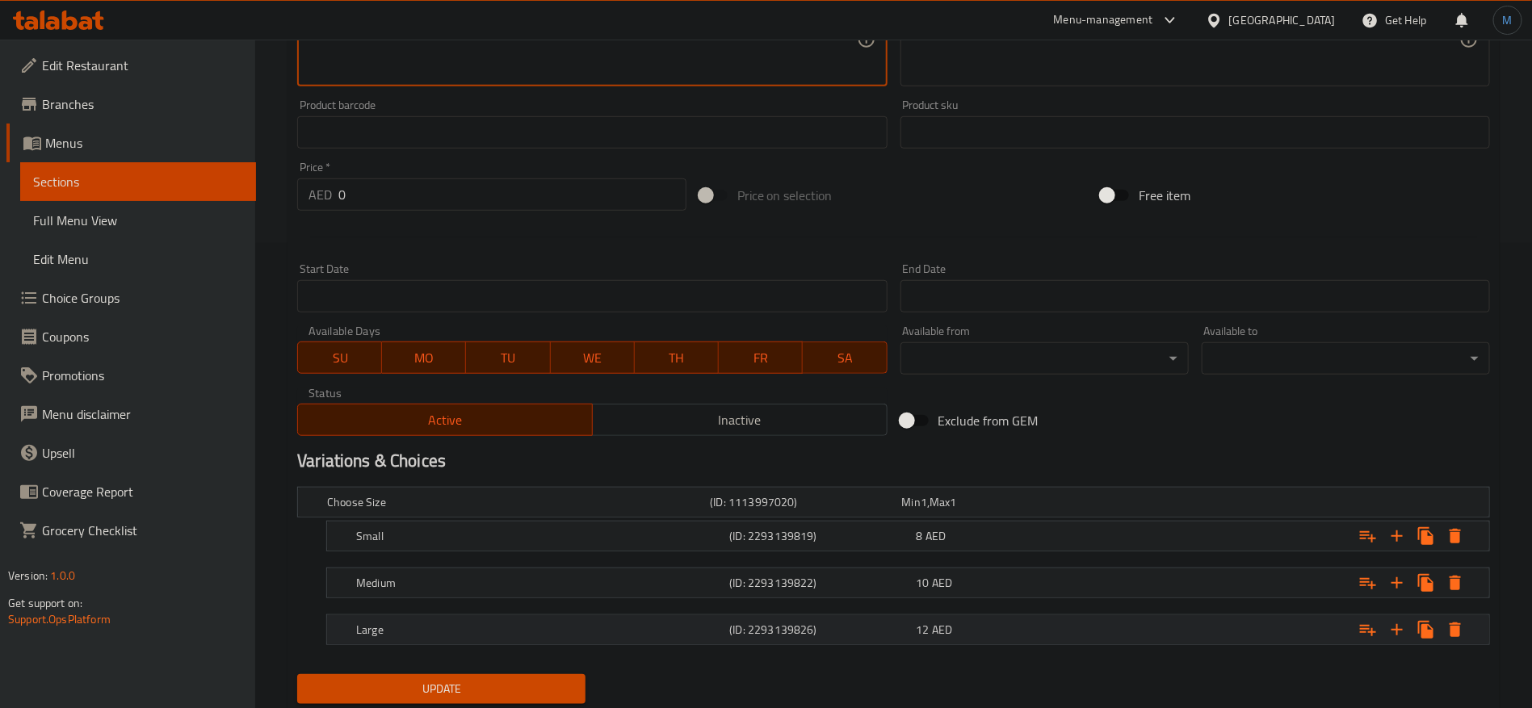
scroll to position [515, 0]
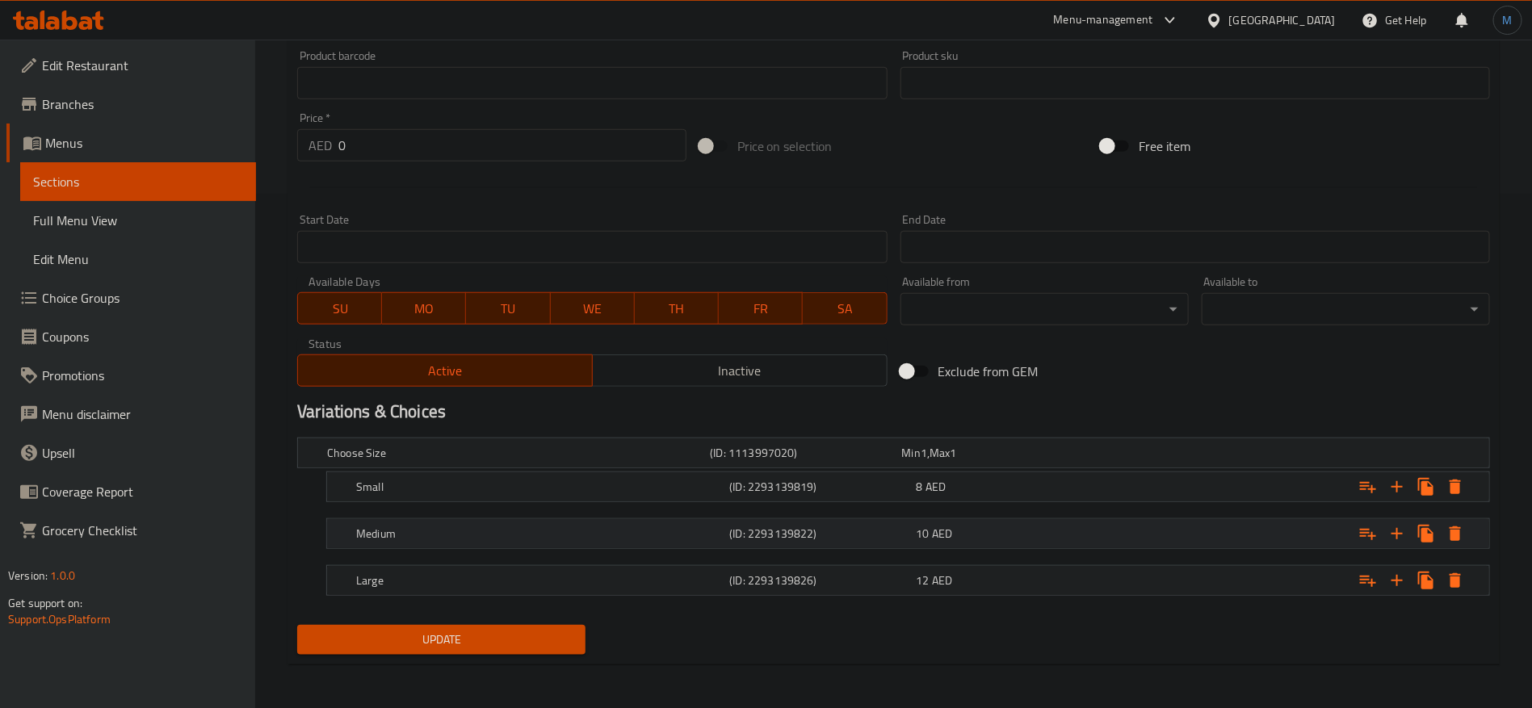
click at [878, 529] on h5 "(ID: 2293139822)" at bounding box center [819, 534] width 180 height 16
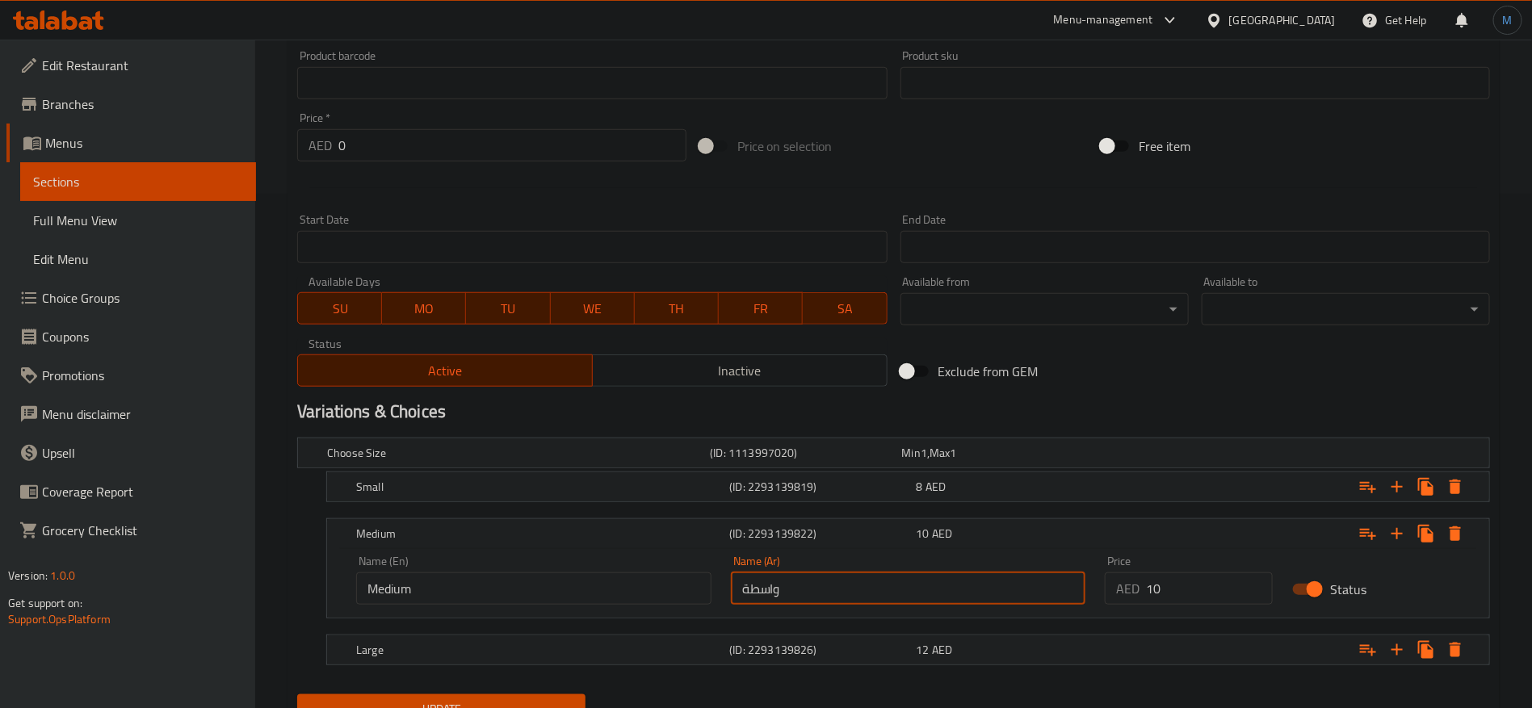
click at [872, 575] on input "واسطة" at bounding box center [908, 589] width 355 height 32
click at [872, 575] on input "text" at bounding box center [908, 589] width 355 height 32
type input "وسط"
click at [1235, 386] on div "Exclude from GEM" at bounding box center [1095, 372] width 402 height 44
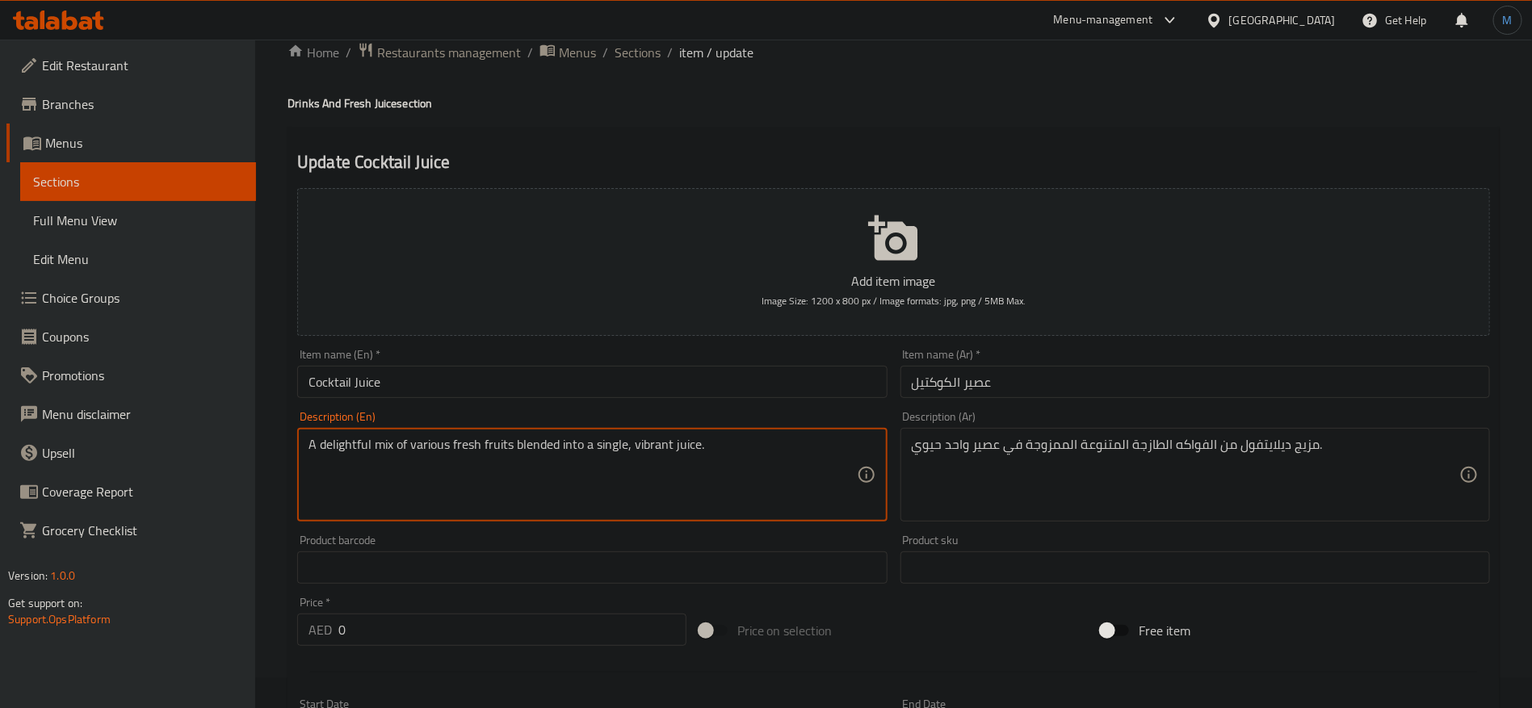
drag, startPoint x: 653, startPoint y: 439, endPoint x: 760, endPoint y: 451, distance: 108.0
click at [760, 451] on textarea "A delightful mix of various fresh fruits blended into a single, vibrant juice." at bounding box center [583, 475] width 548 height 77
click at [653, 448] on textarea "A delightful mix of various fresh fruits blended into a single, vibrant juice." at bounding box center [583, 475] width 548 height 77
type textarea "A delightful mix of various fresh fruits blended into a single, juice."
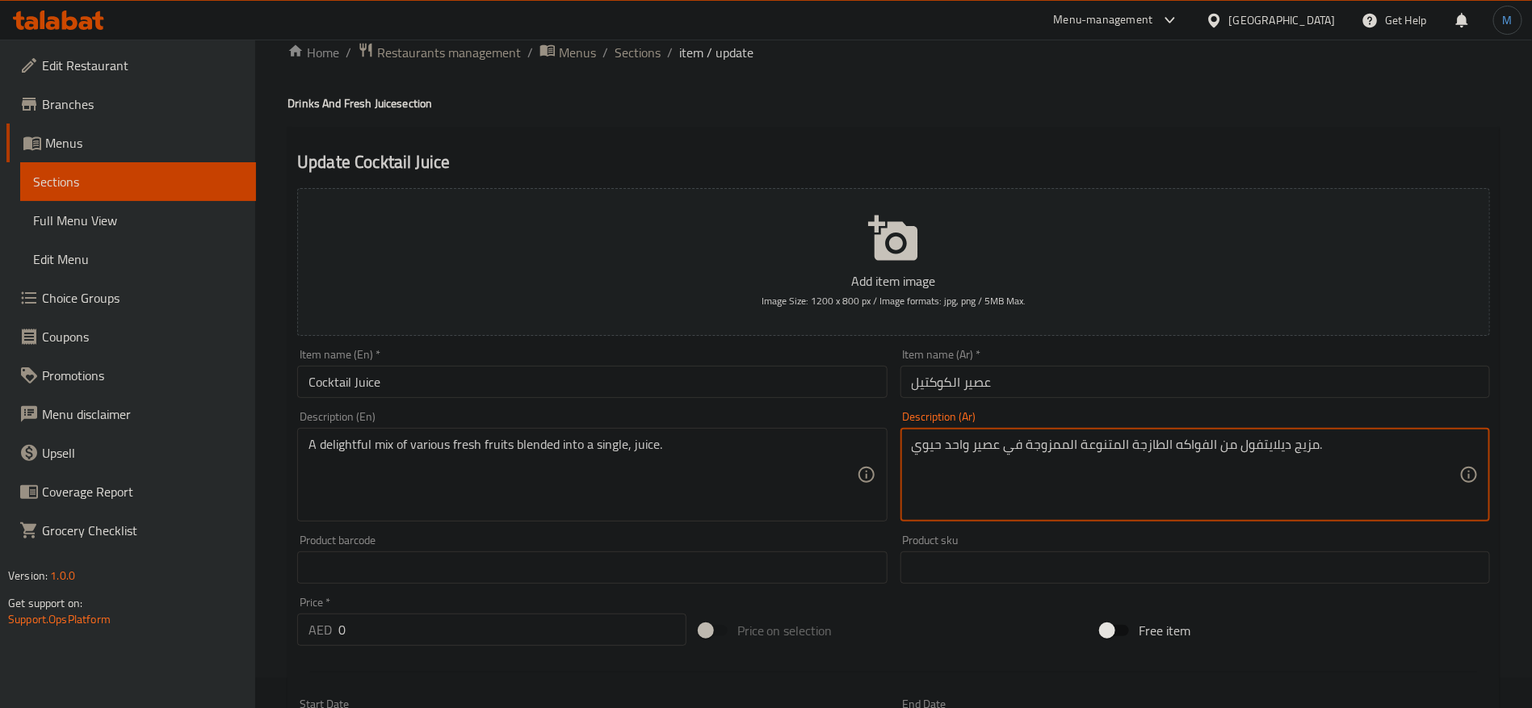
click at [929, 442] on textarea "مزيج ديلايتفول من الفواكه الطازجة المتنوعة الممزوجة في عصير واحد حيوي." at bounding box center [1186, 475] width 548 height 77
type textarea "مزيج ديلايتفول من الفواكه الطازجة المتنوعة الممزوجة في عصير واحد ."
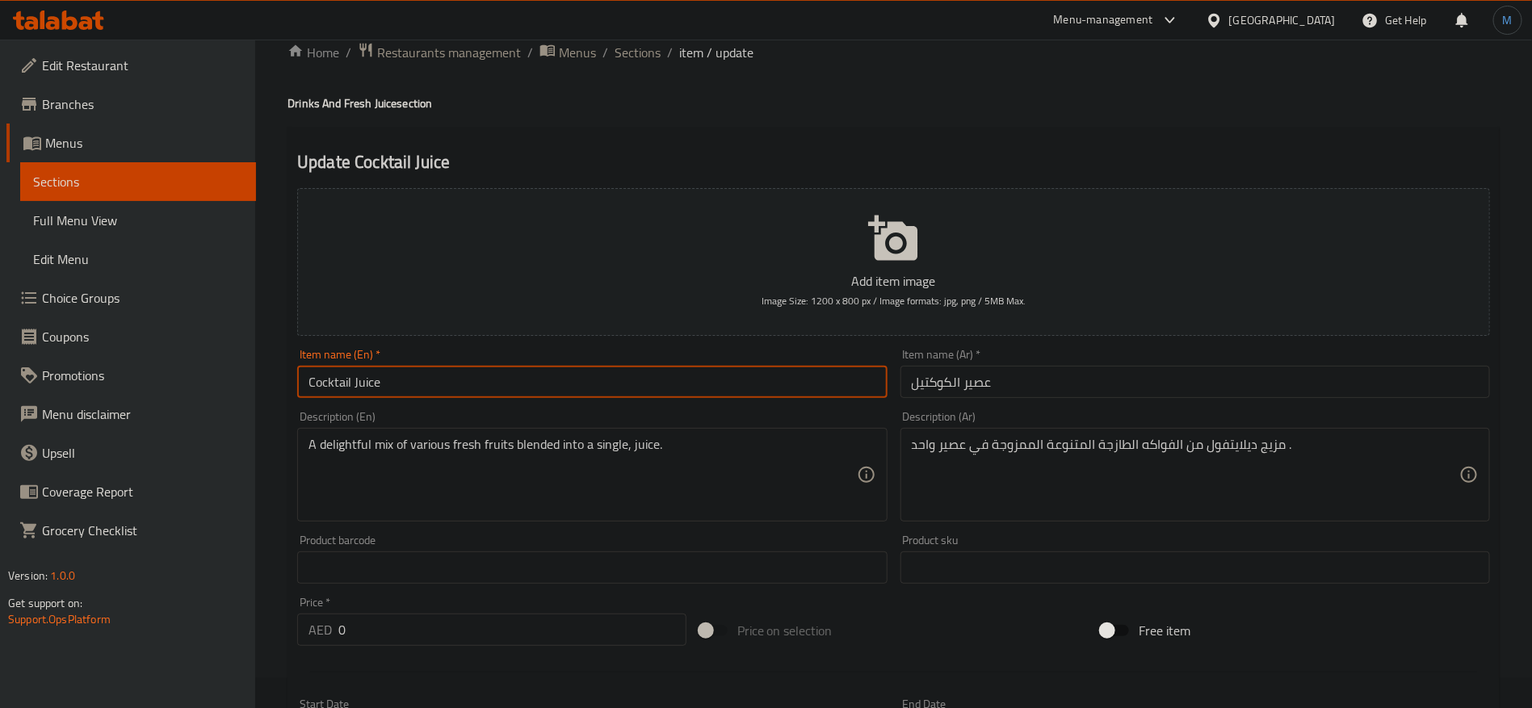
click at [733, 396] on input "Cocktail Juice" at bounding box center [592, 382] width 590 height 32
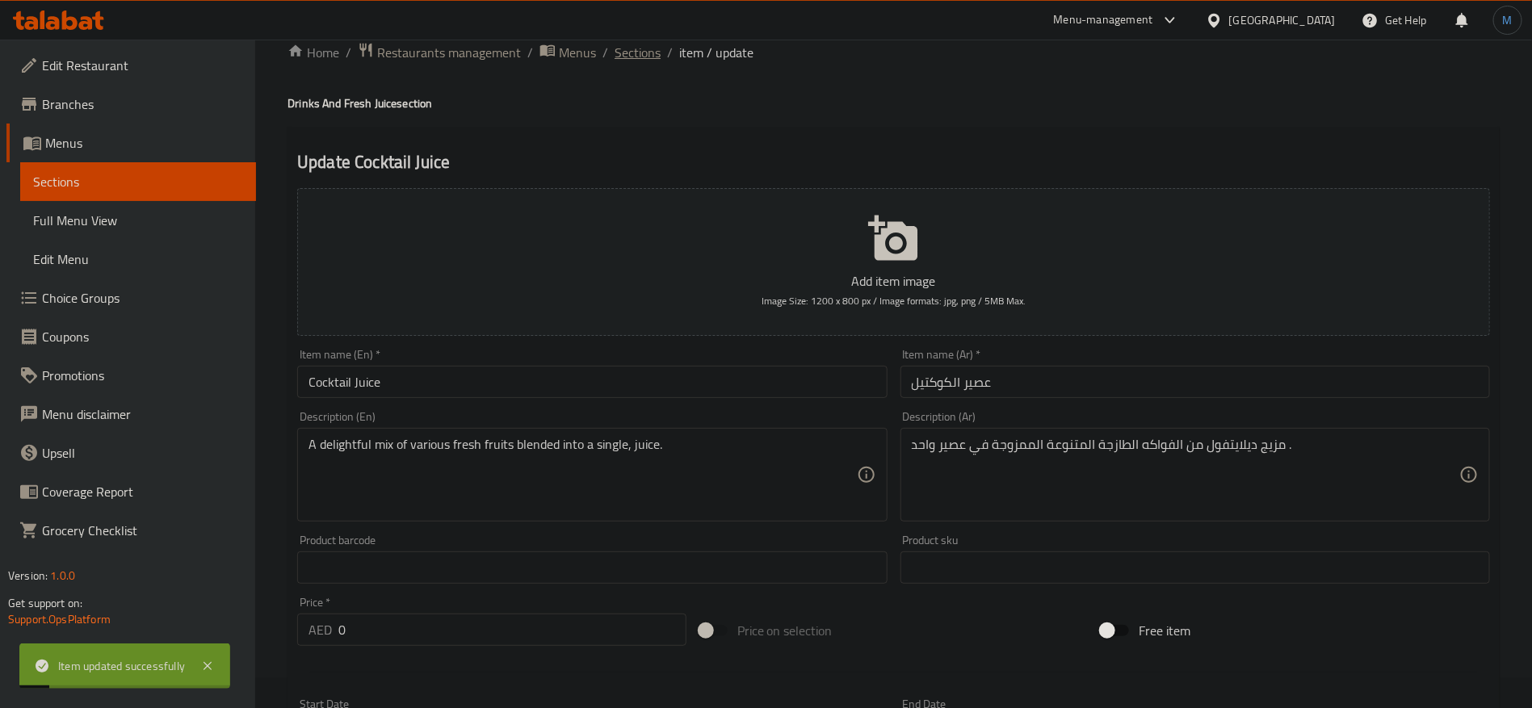
click at [620, 59] on span "Sections" at bounding box center [638, 52] width 46 height 19
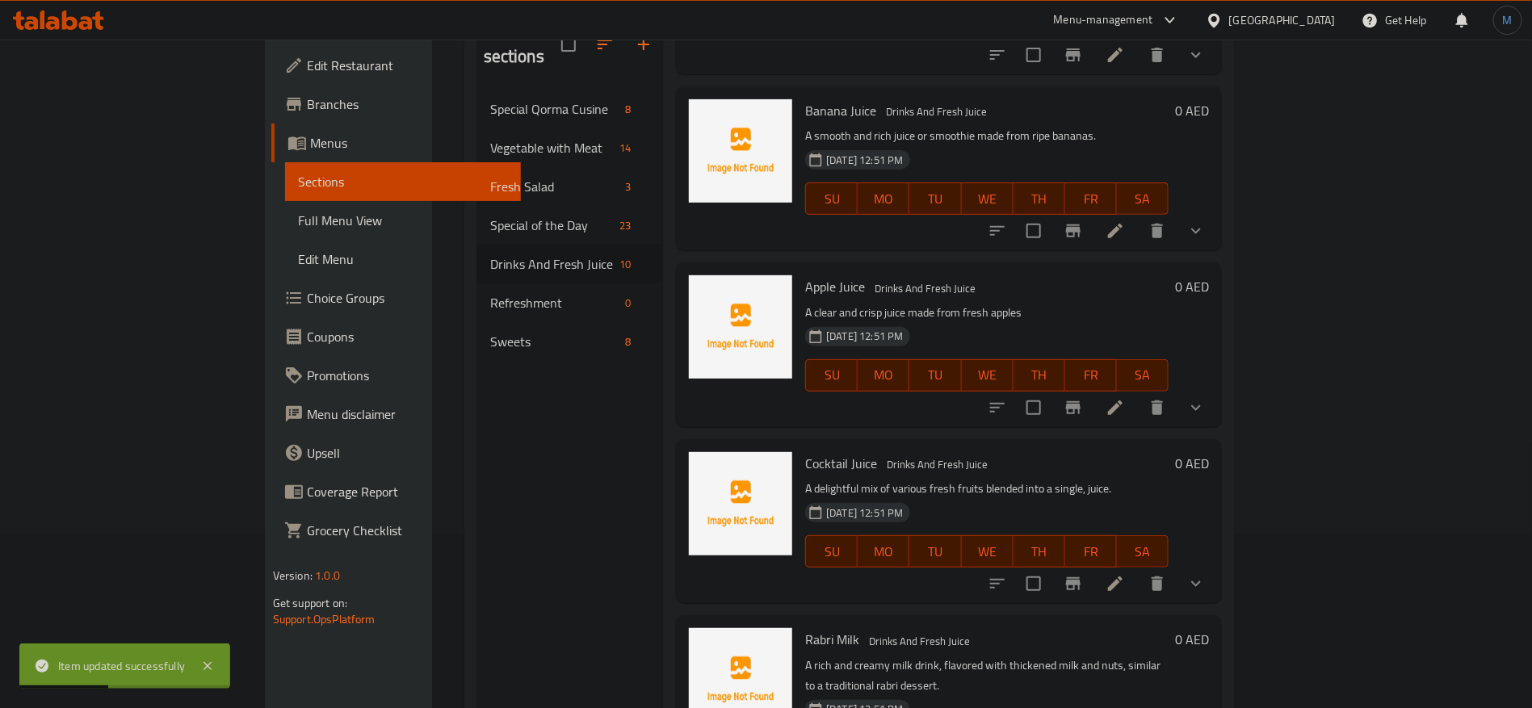
scroll to position [226, 0]
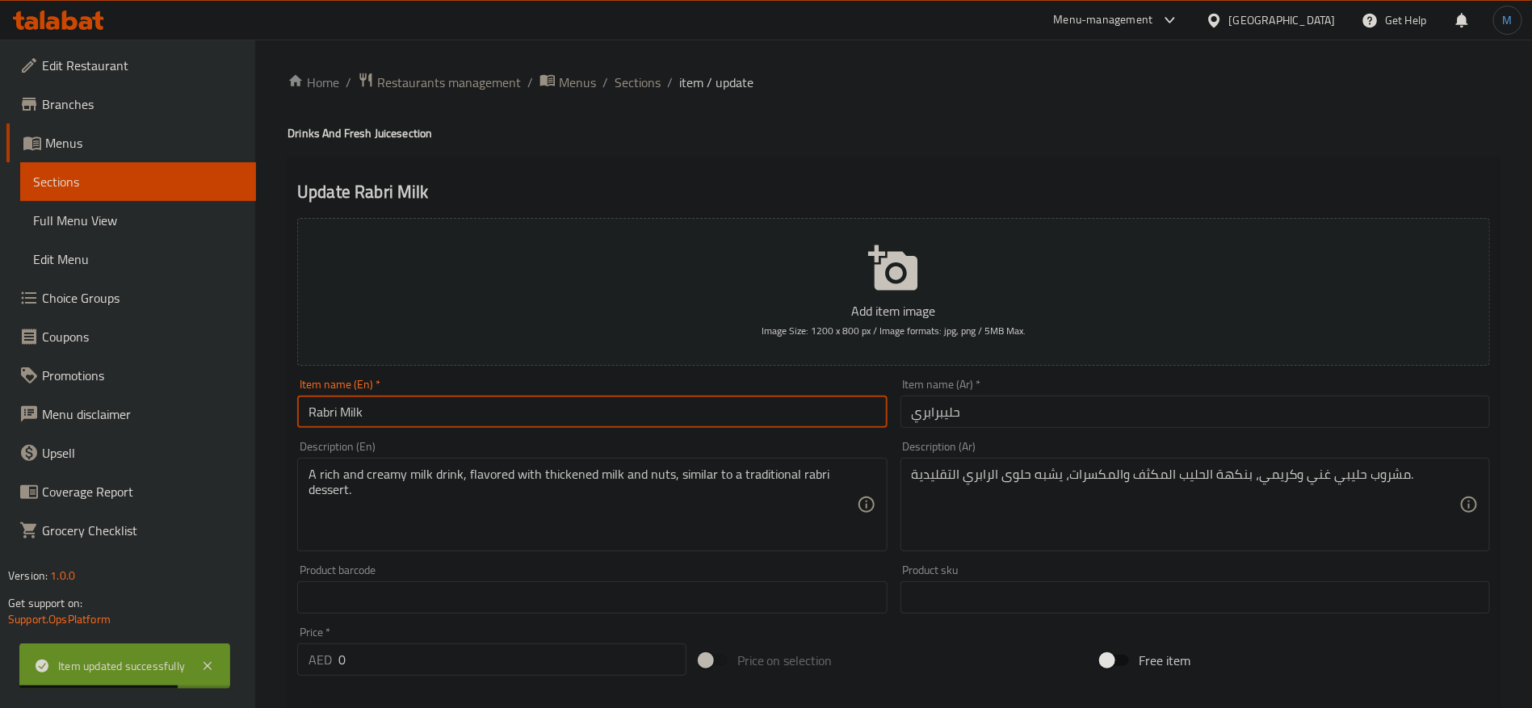
click at [781, 415] on input "Rabri Milk" at bounding box center [592, 412] width 590 height 32
click at [1019, 408] on input "حليبرابري" at bounding box center [1196, 412] width 590 height 32
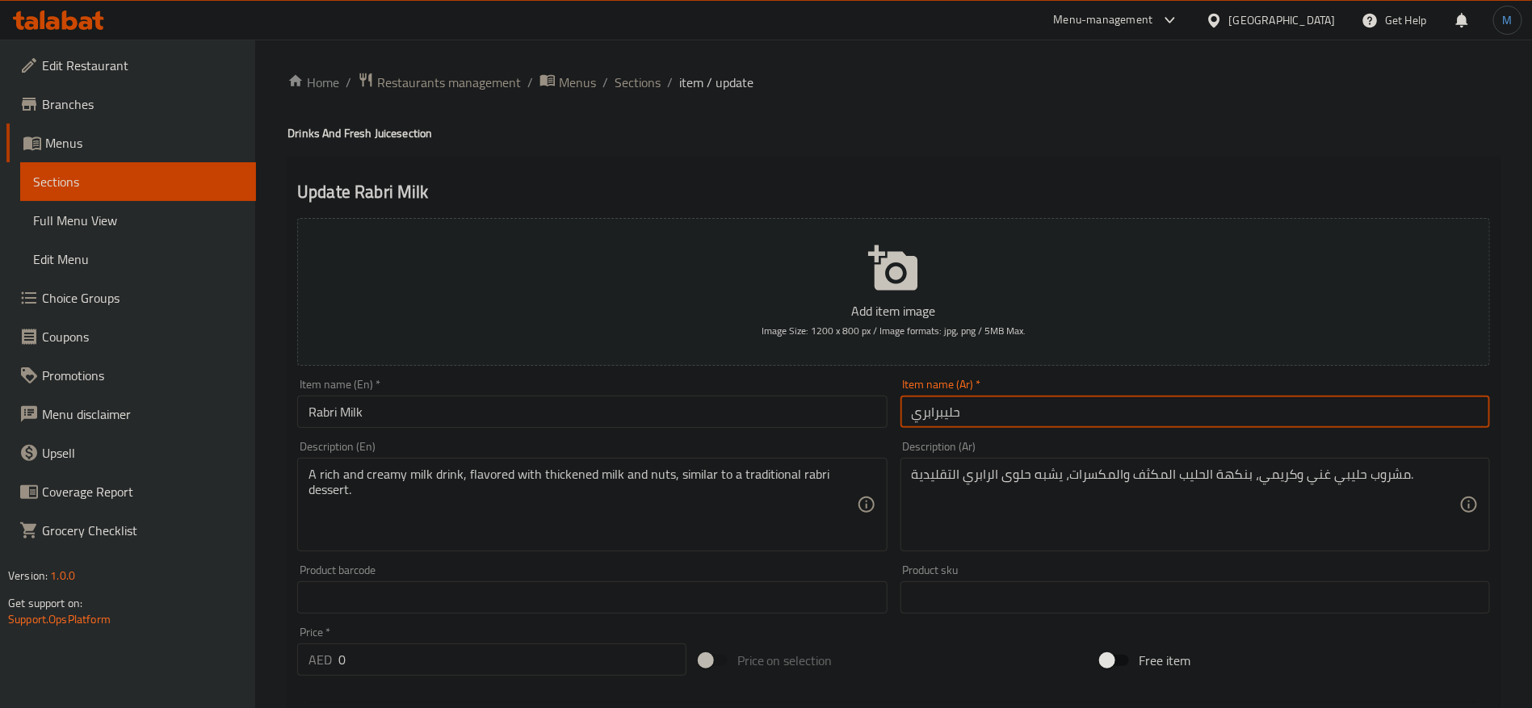
paste input "text"
type input "حليب رابري"
click at [800, 427] on input "Rabri Milk" at bounding box center [592, 412] width 590 height 32
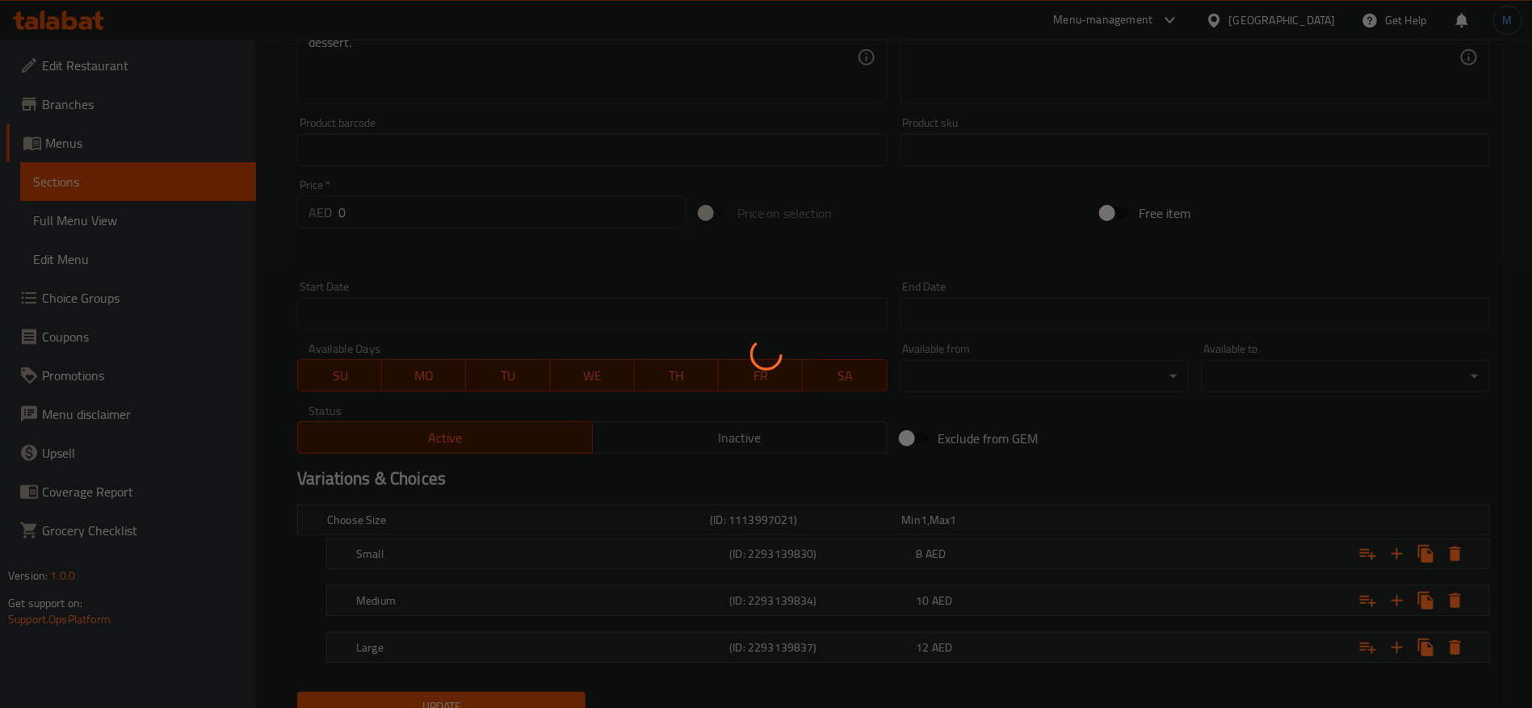
scroll to position [515, 0]
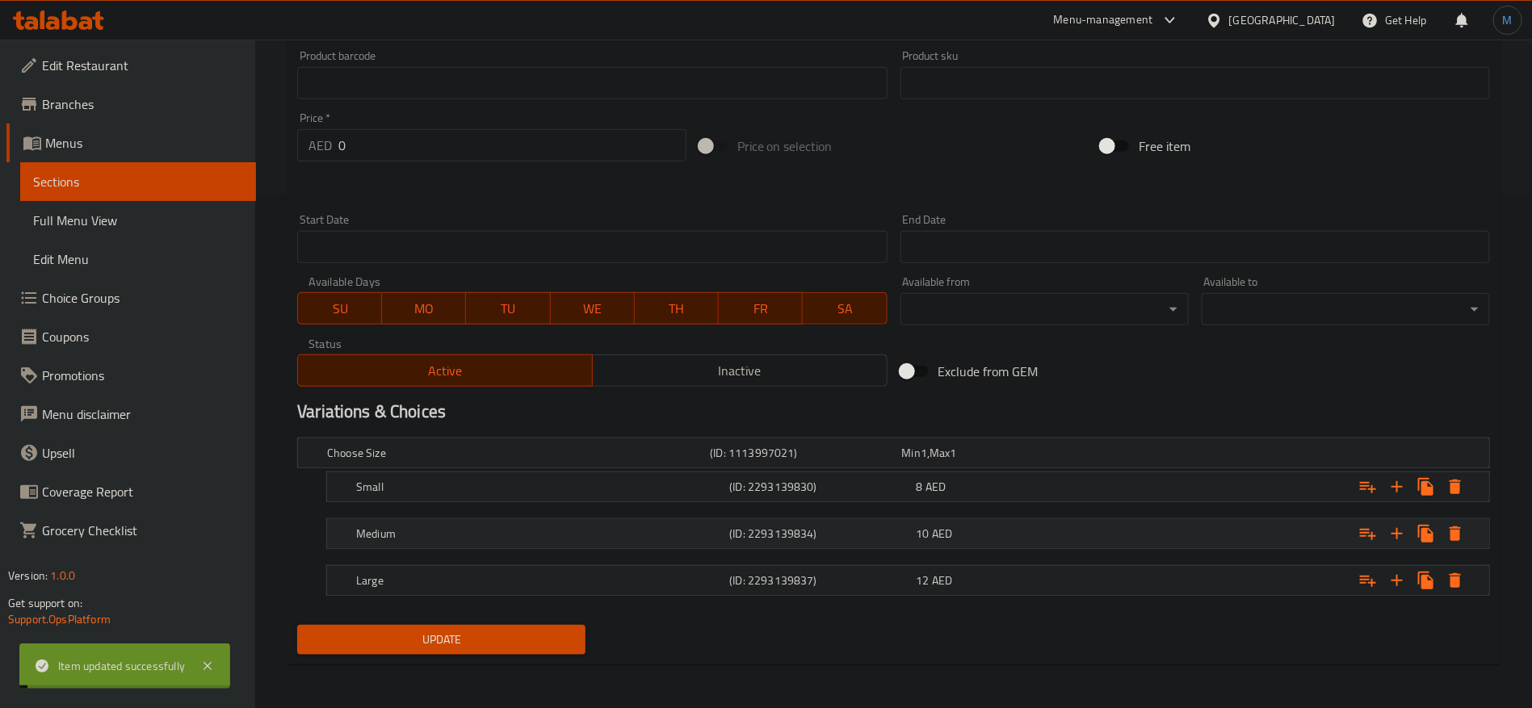
click at [911, 529] on div "(ID: 2293139834)" at bounding box center [819, 534] width 187 height 23
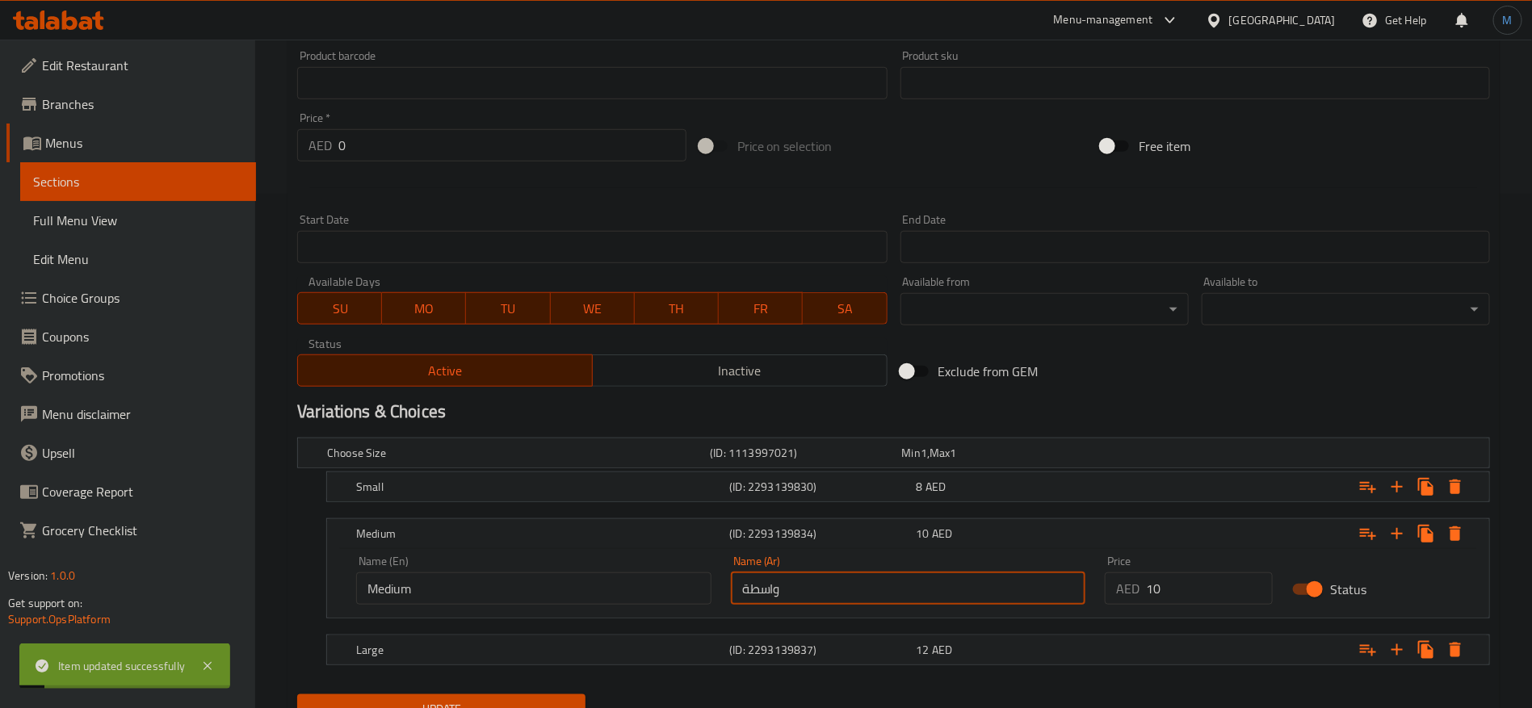
click at [880, 595] on input "واسطة" at bounding box center [908, 589] width 355 height 32
type input "و"
type input "س"
type input "وسط"
click at [297, 695] on button "Update" at bounding box center [441, 710] width 288 height 30
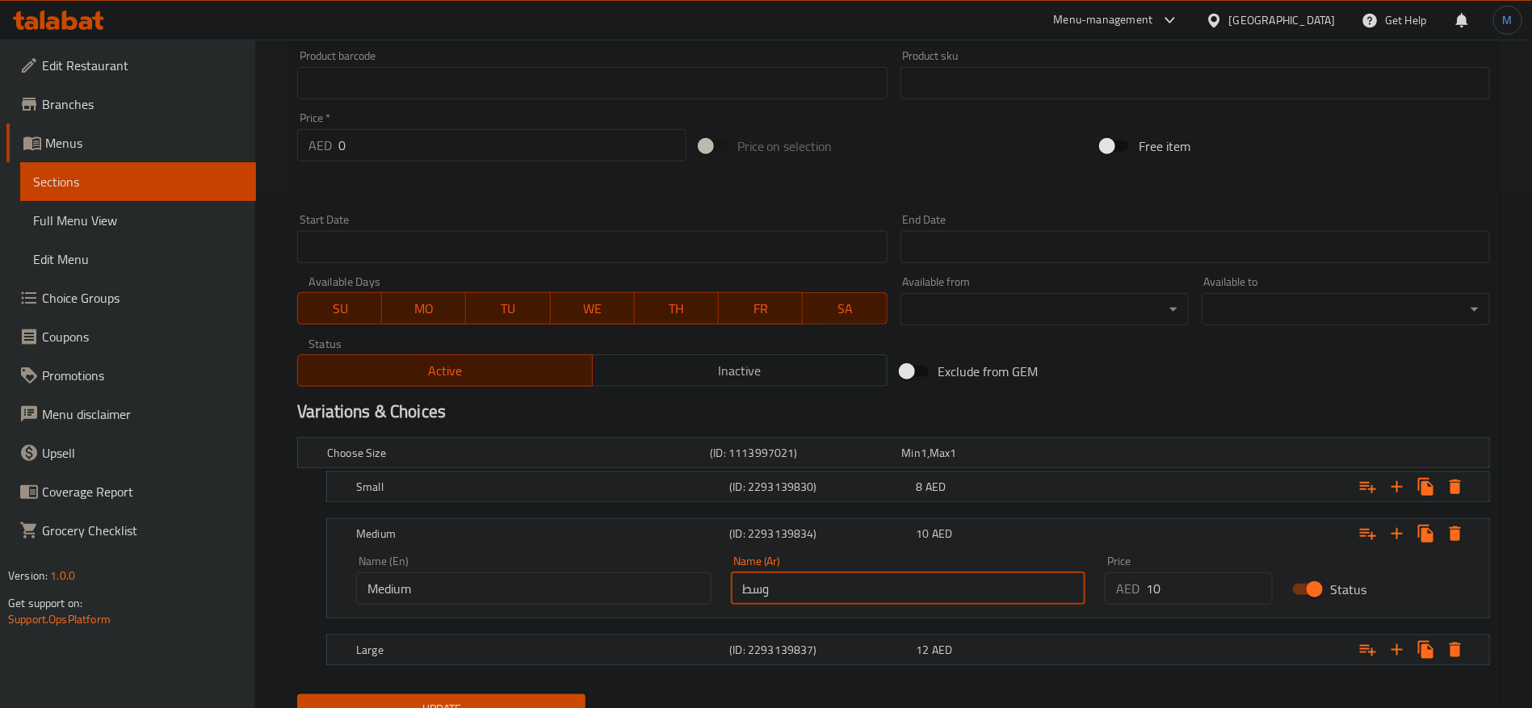
click at [1127, 414] on h2 "Variations & Choices" at bounding box center [893, 412] width 1193 height 24
click at [1074, 474] on div "Small (ID: 2293139830) 8 AED" at bounding box center [913, 487] width 1120 height 36
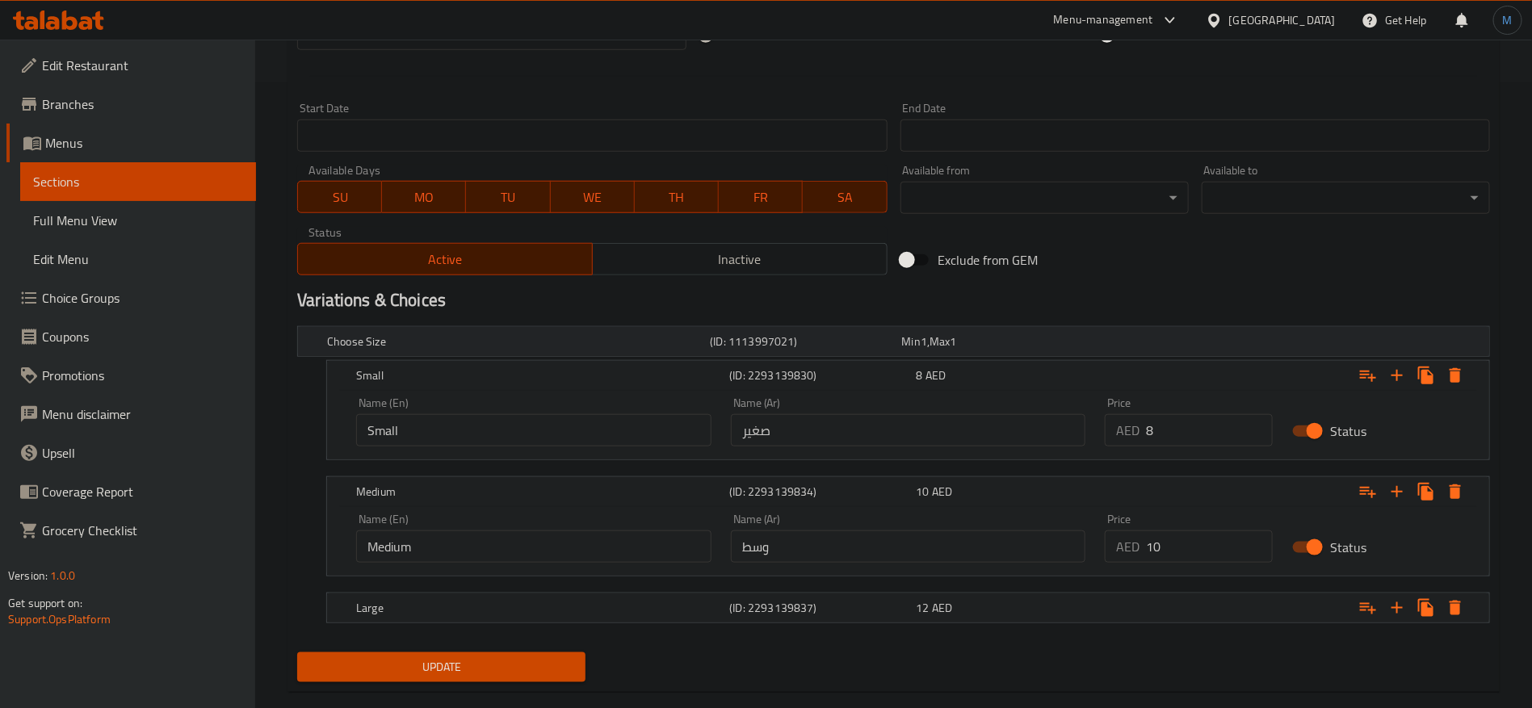
scroll to position [653, 0]
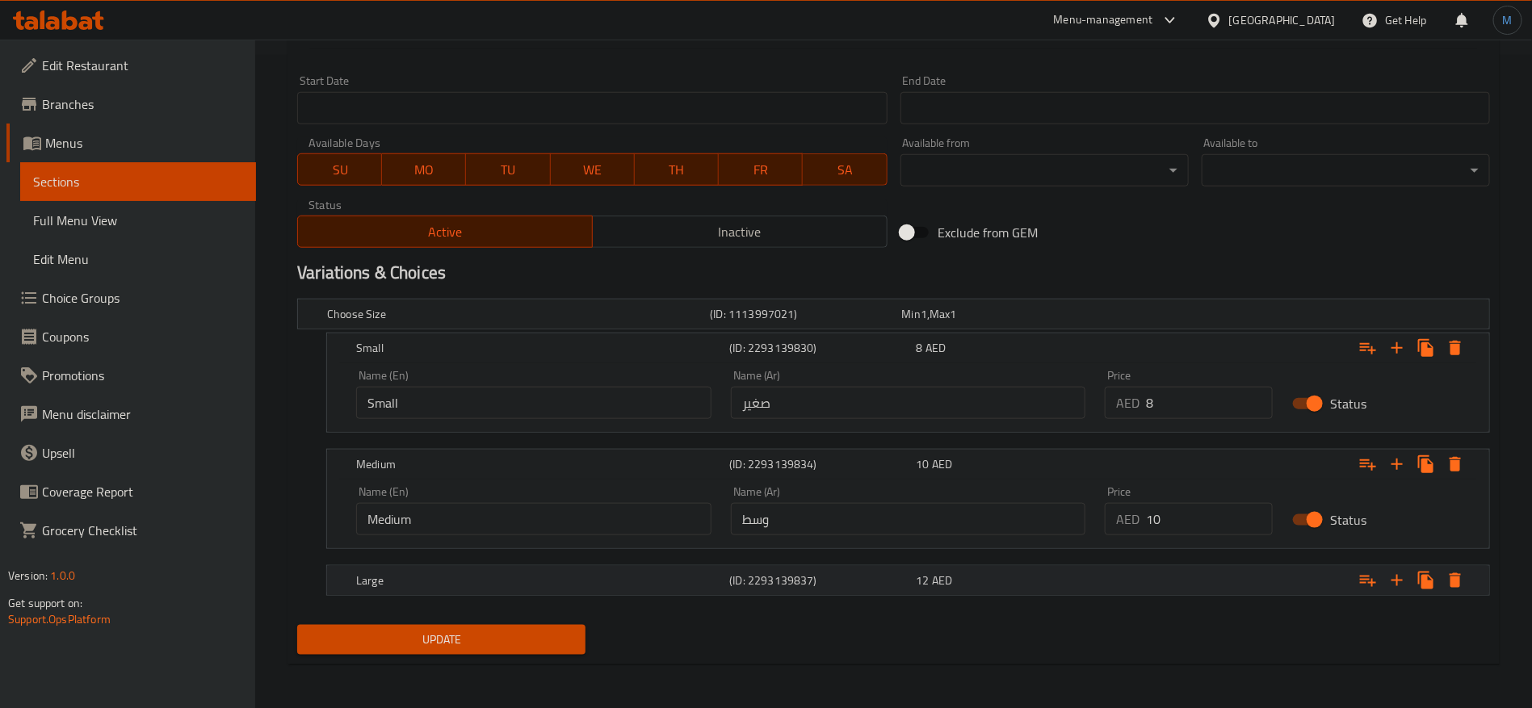
click at [1063, 565] on div "Large (ID: 2293139837) 12 AED" at bounding box center [913, 581] width 1120 height 36
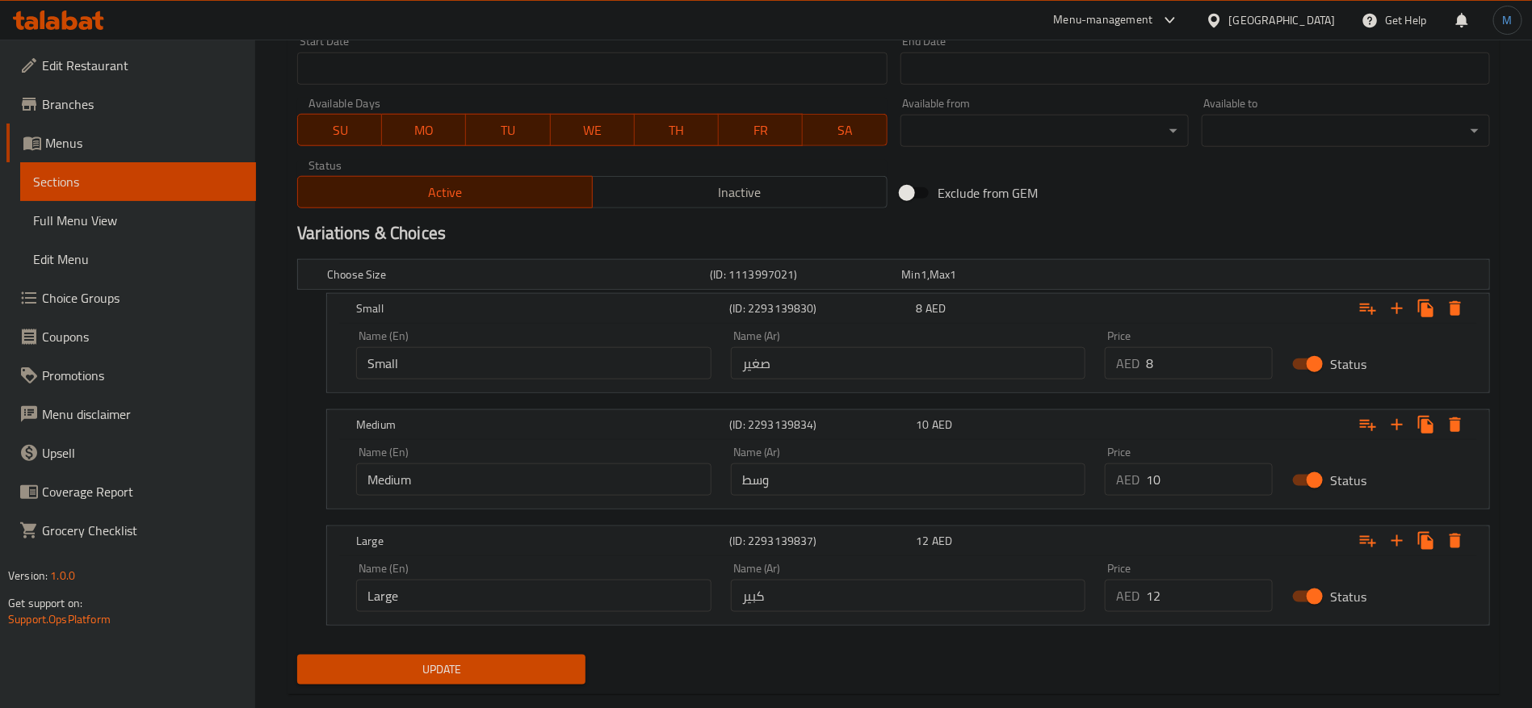
scroll to position [723, 0]
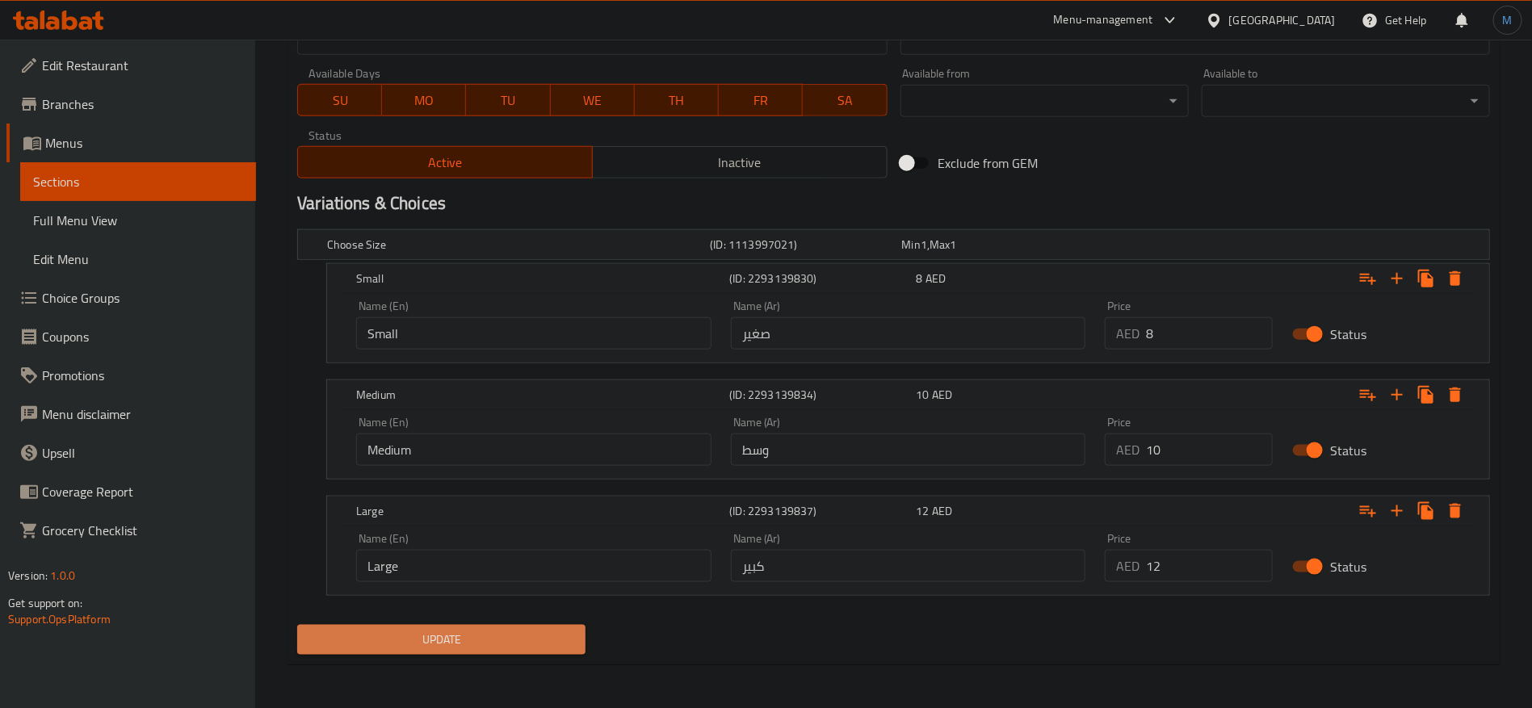
click at [533, 636] on span "Update" at bounding box center [441, 640] width 263 height 20
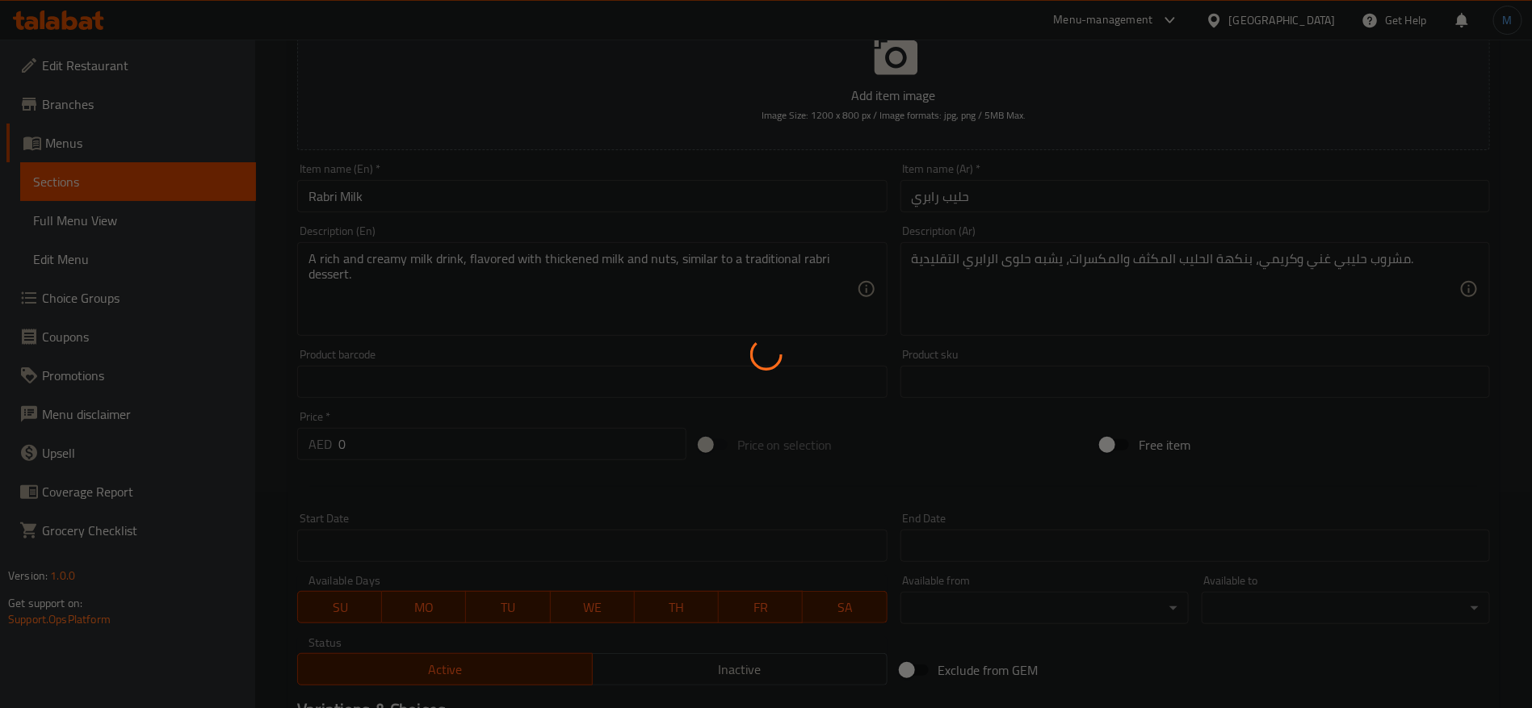
scroll to position [0, 0]
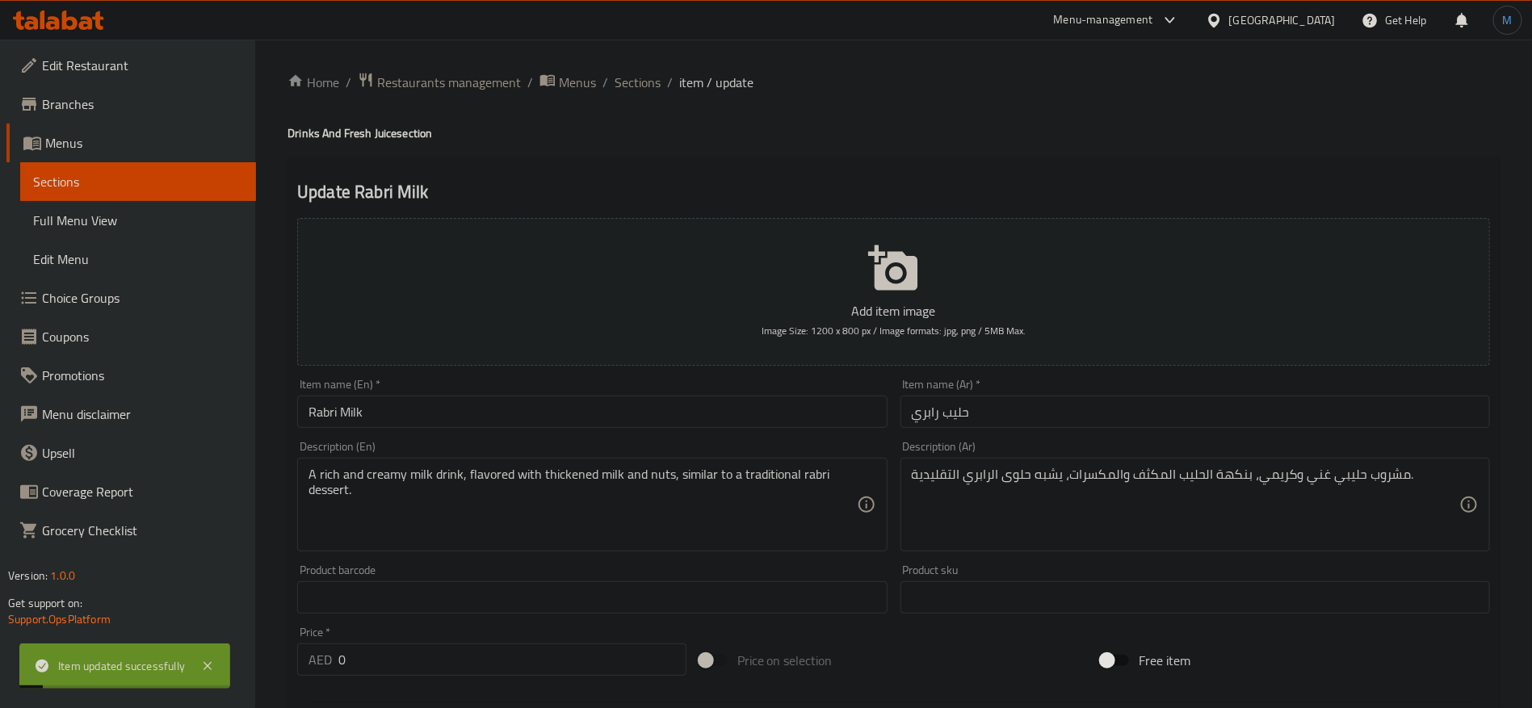
click at [577, 404] on input "Rabri Milk" at bounding box center [592, 412] width 590 height 32
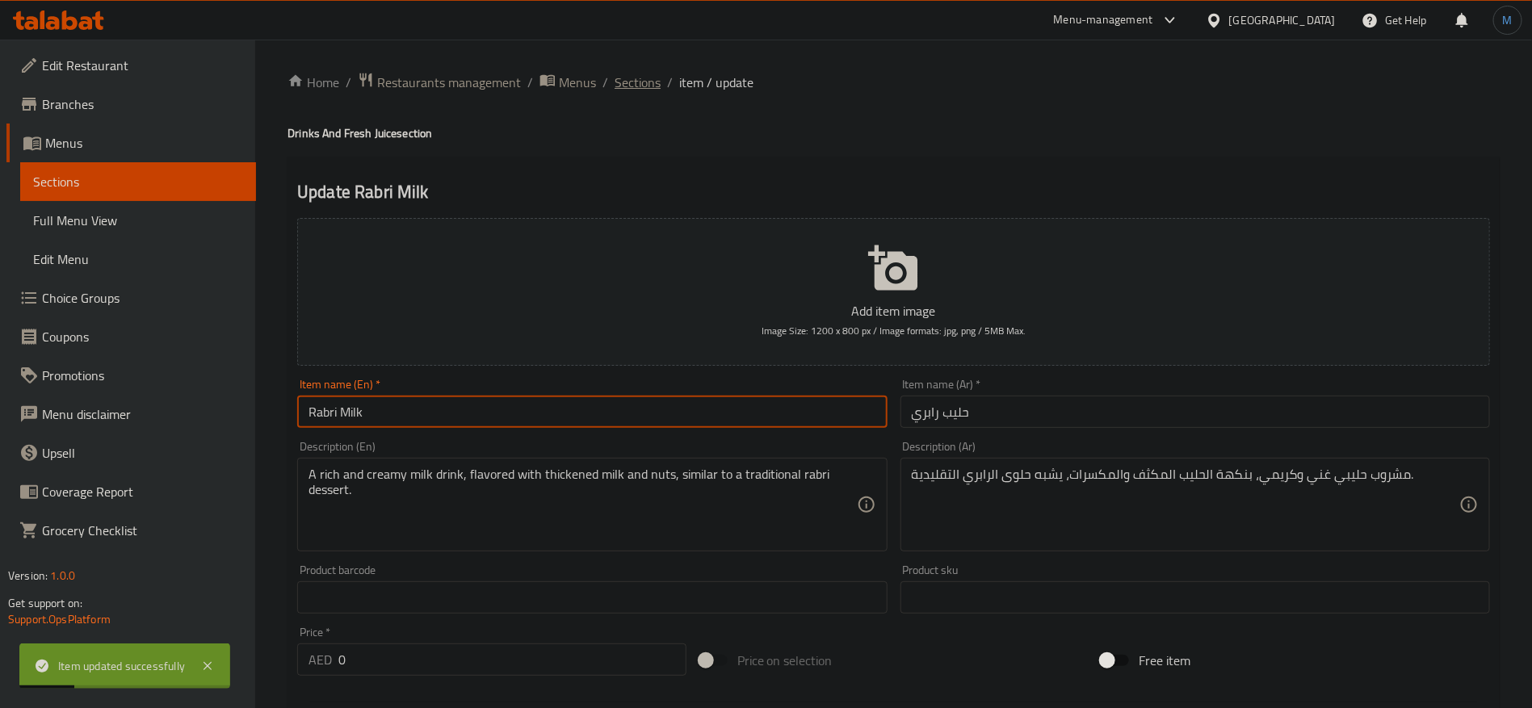
click at [641, 90] on span "Sections" at bounding box center [638, 82] width 46 height 19
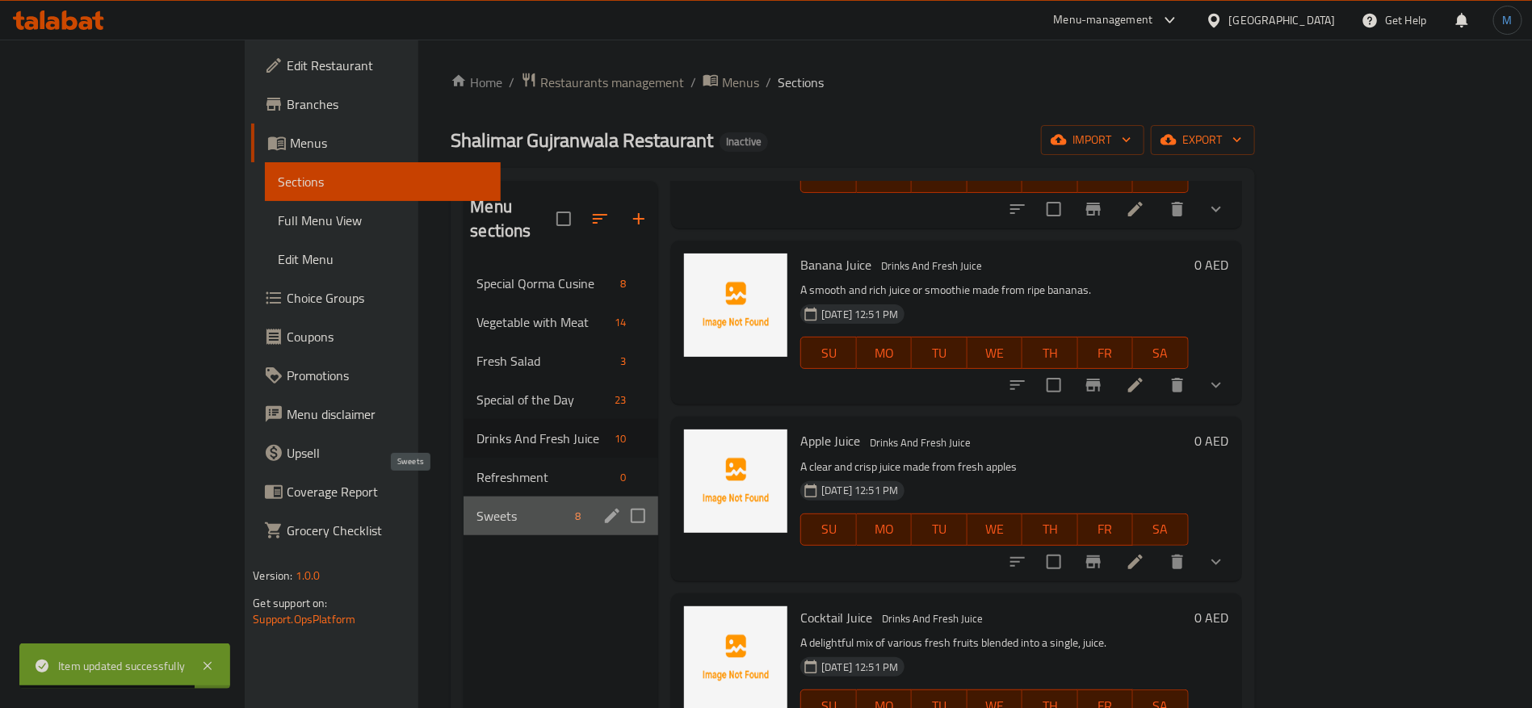
click at [477, 506] on span "Sweets" at bounding box center [523, 515] width 92 height 19
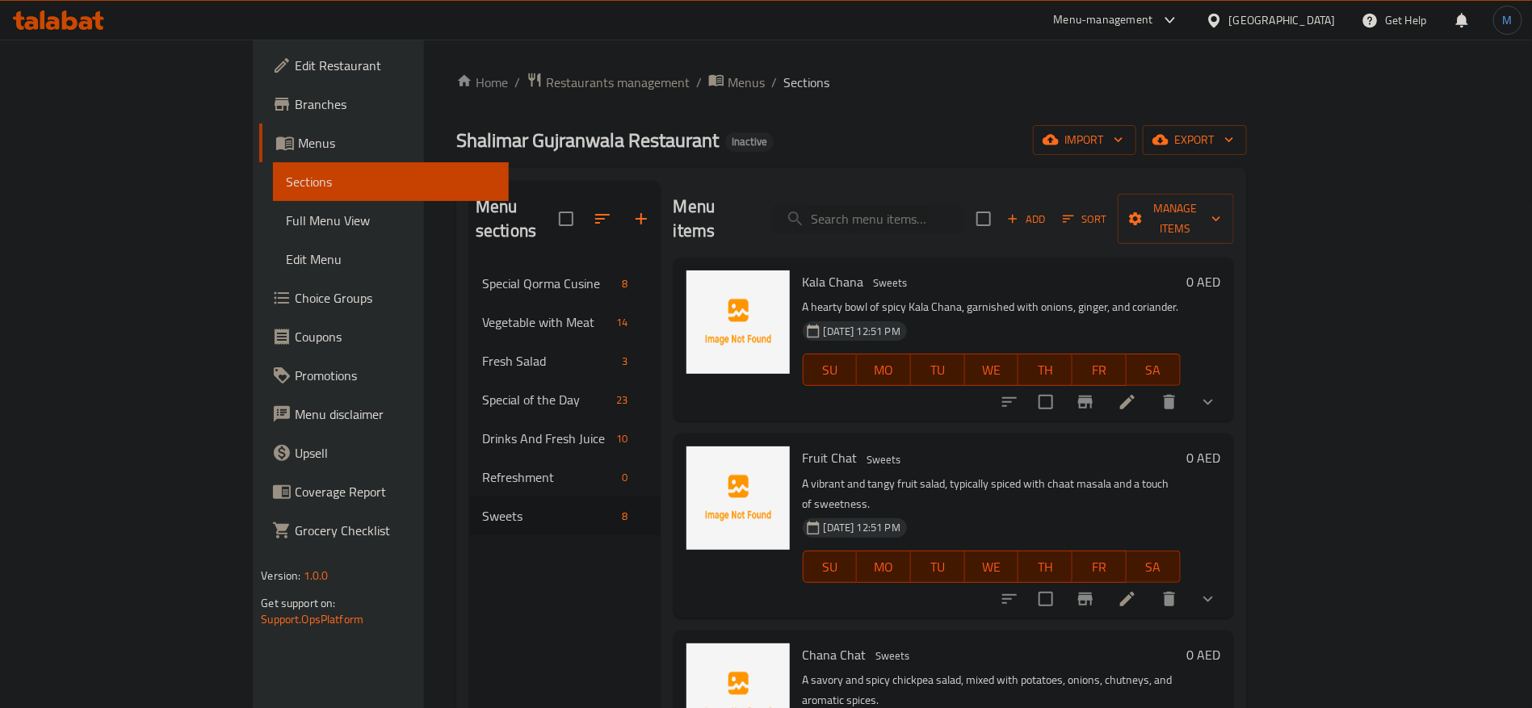
click at [1001, 202] on input "checkbox" at bounding box center [984, 219] width 34 height 34
checkbox input "true"
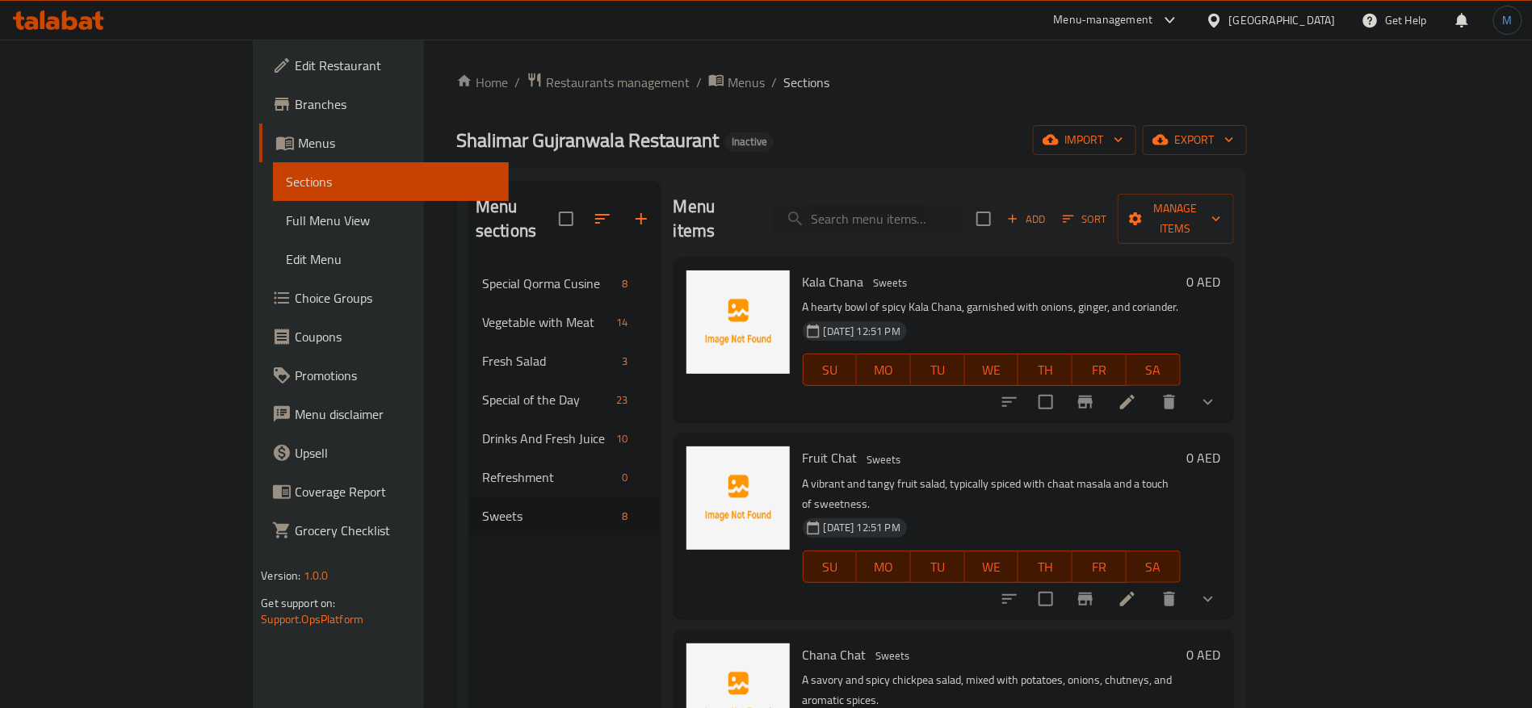
checkbox input "true"
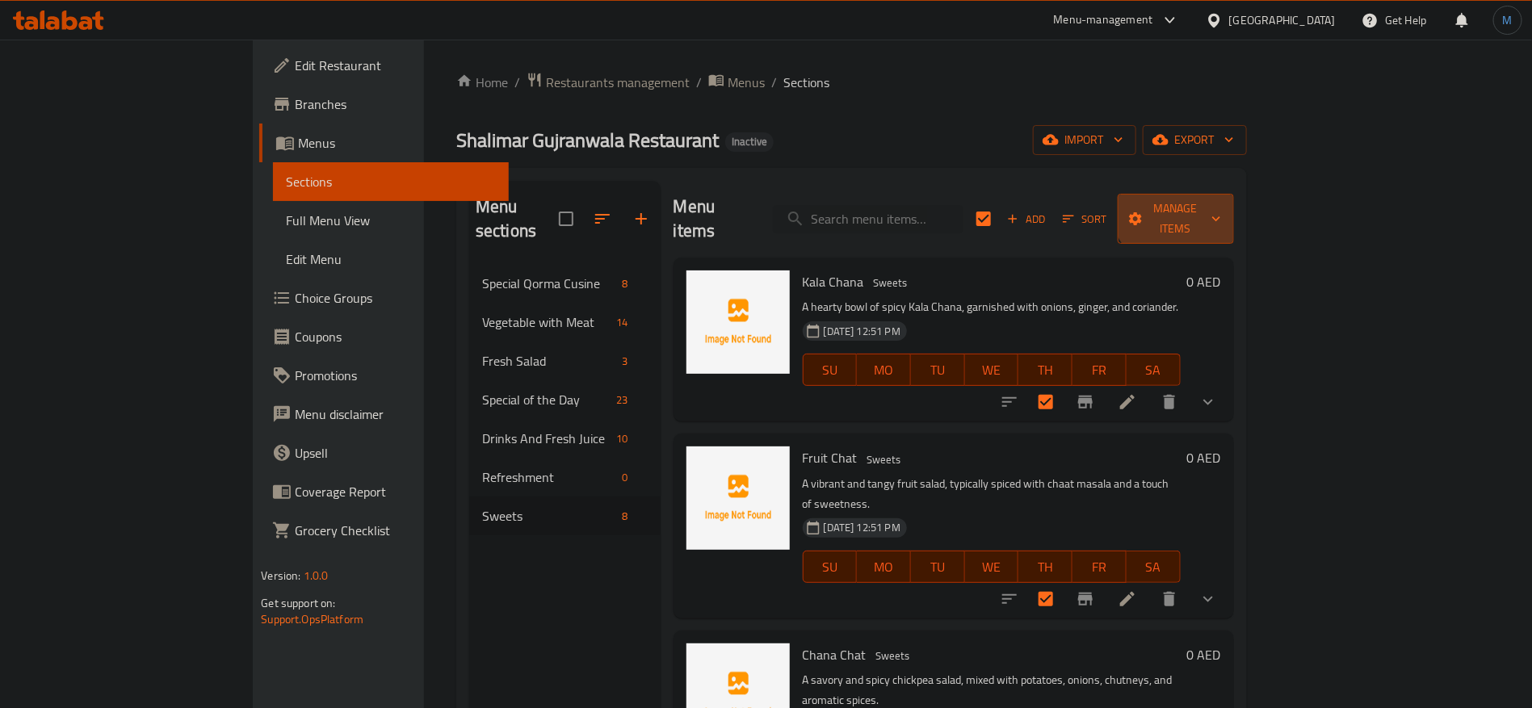
click at [1221, 200] on span "Manage items" at bounding box center [1176, 219] width 90 height 40
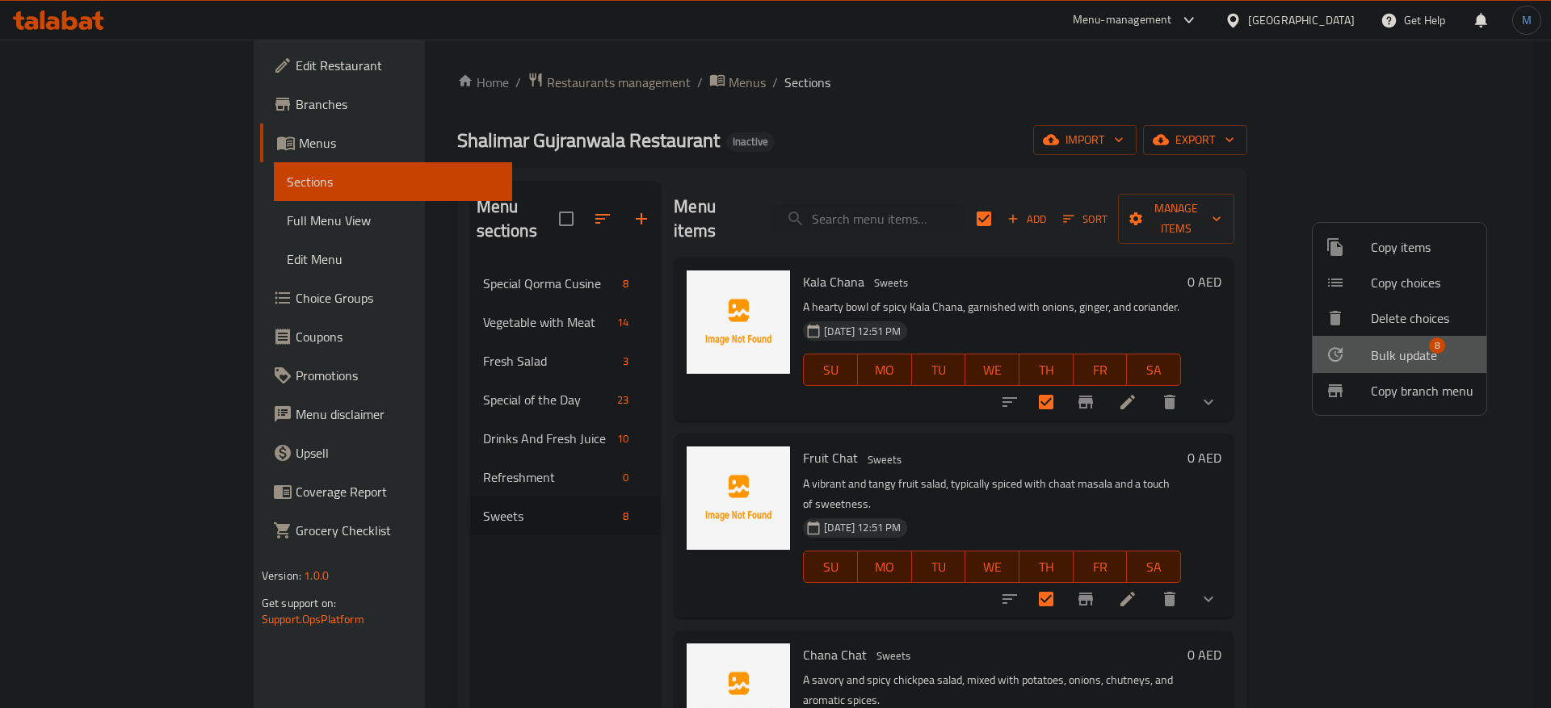
click at [1403, 365] on span "Bulk update" at bounding box center [1404, 355] width 66 height 19
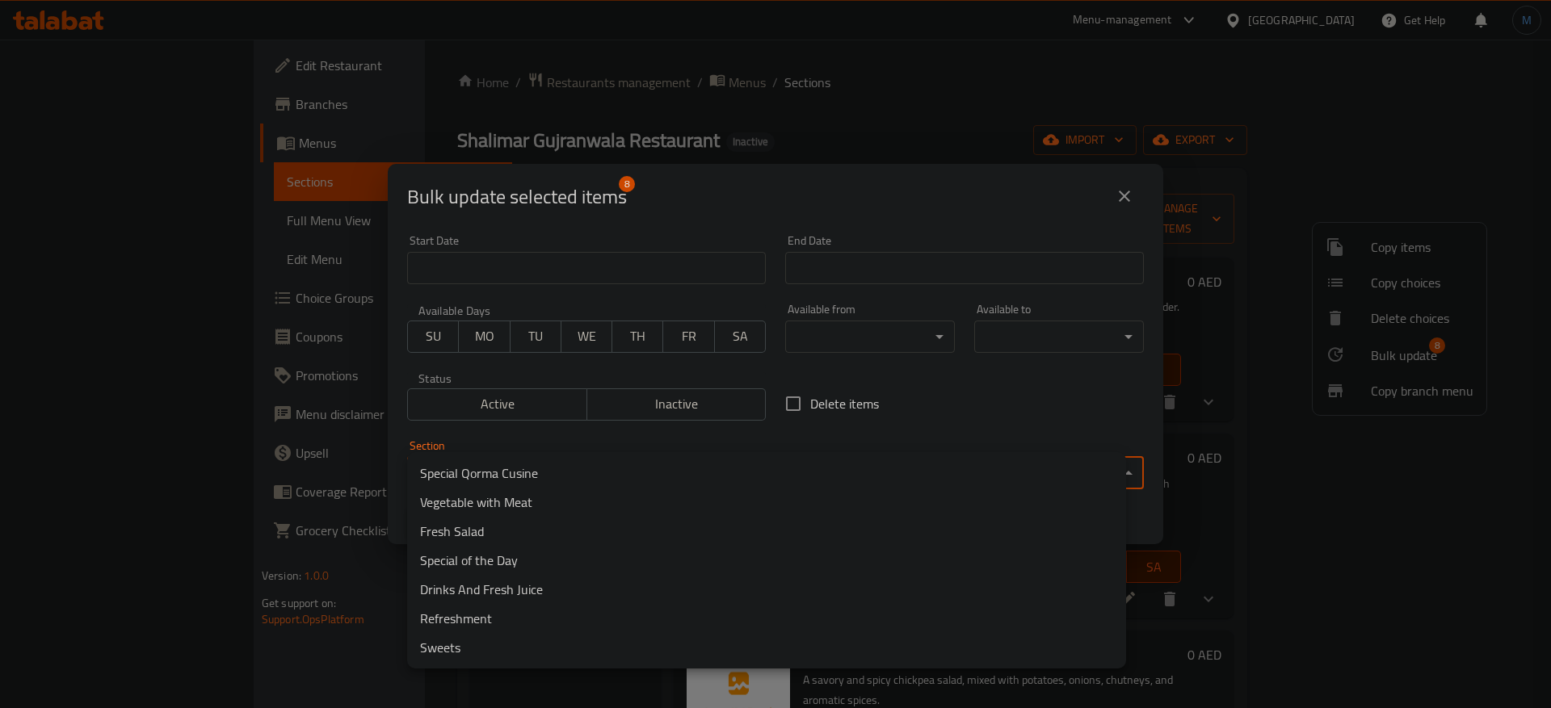
click at [589, 473] on body "​ Menu-management United Arab Emirates Get Help M Edit Restaurant Branches Menu…" at bounding box center [775, 374] width 1551 height 669
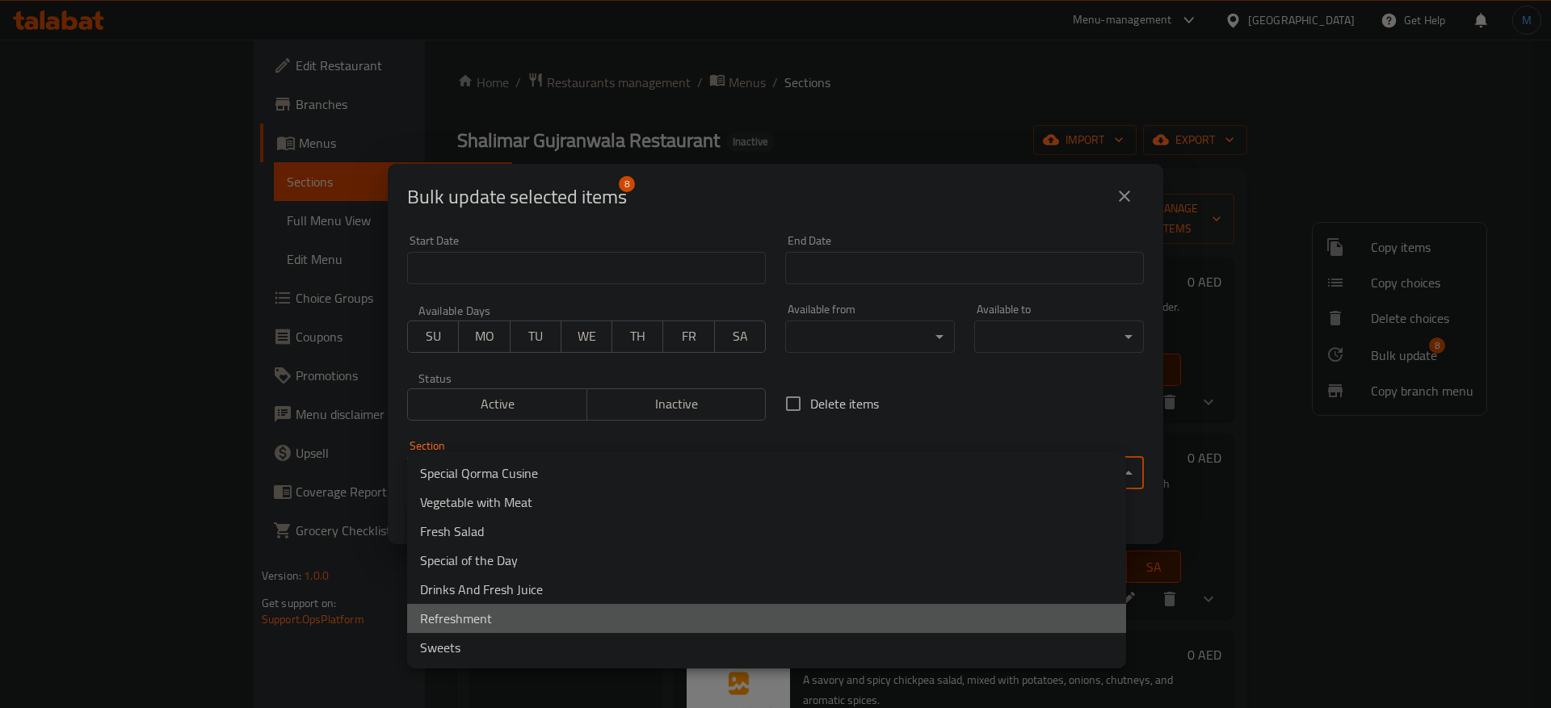
click at [540, 620] on li "Refreshment" at bounding box center [766, 618] width 719 height 29
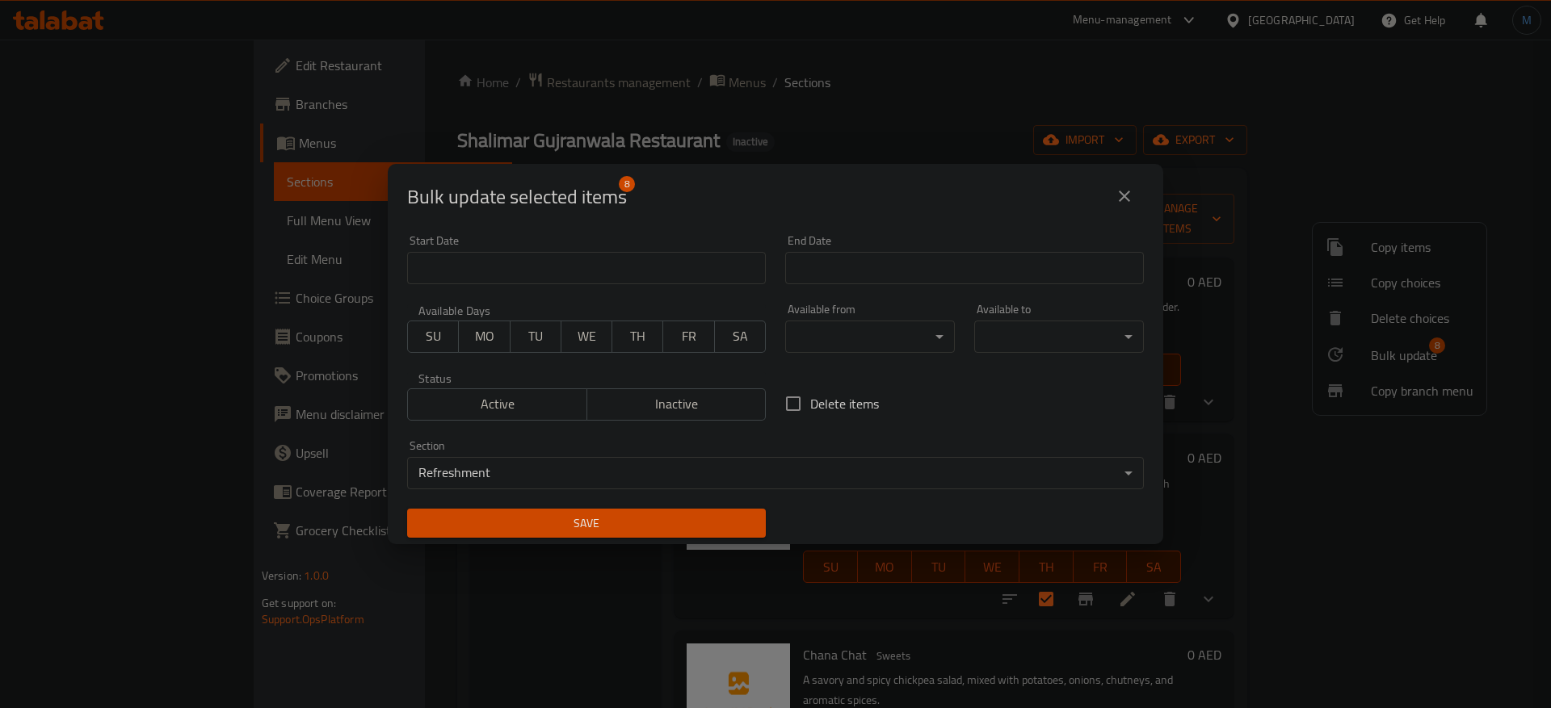
click at [664, 540] on div "Save" at bounding box center [586, 523] width 378 height 49
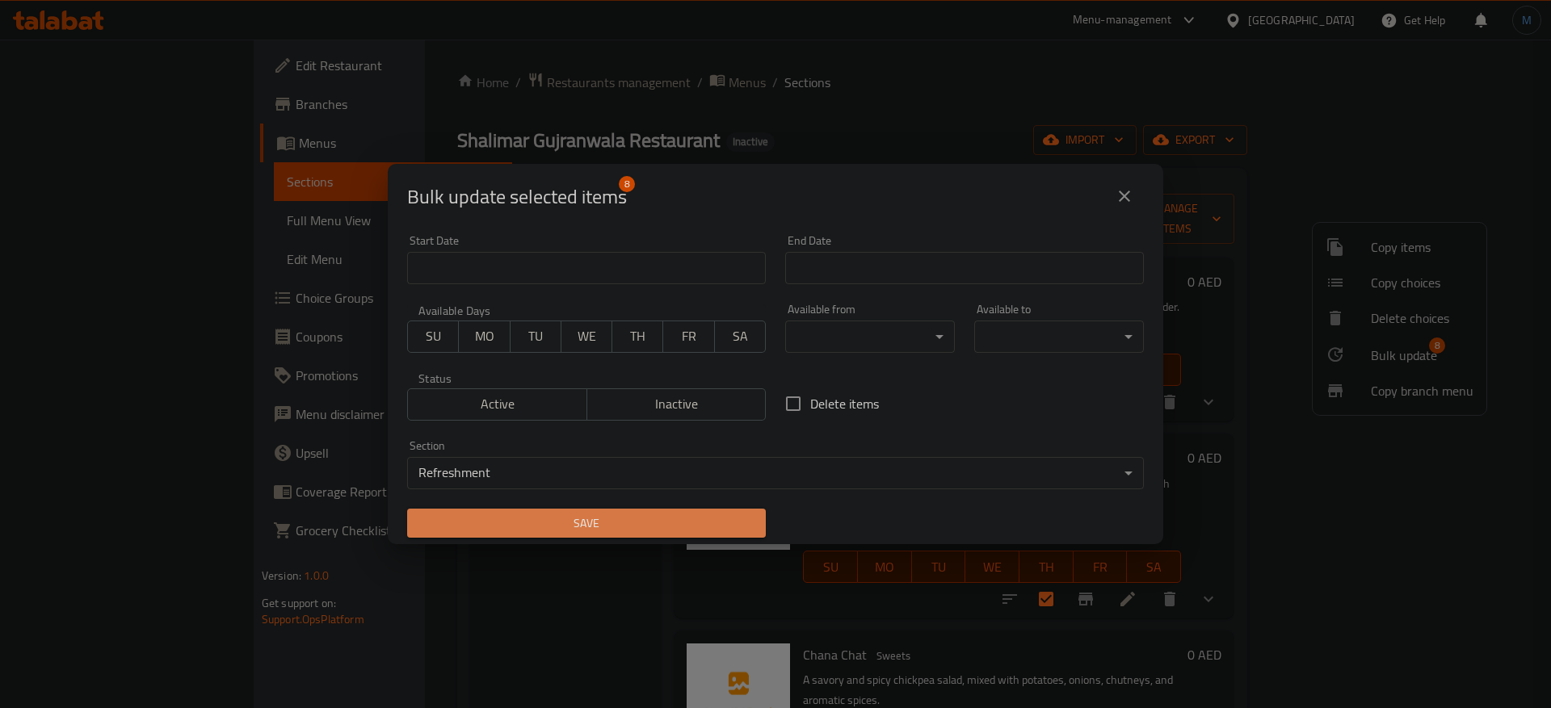
click at [662, 532] on span "Save" at bounding box center [586, 524] width 333 height 20
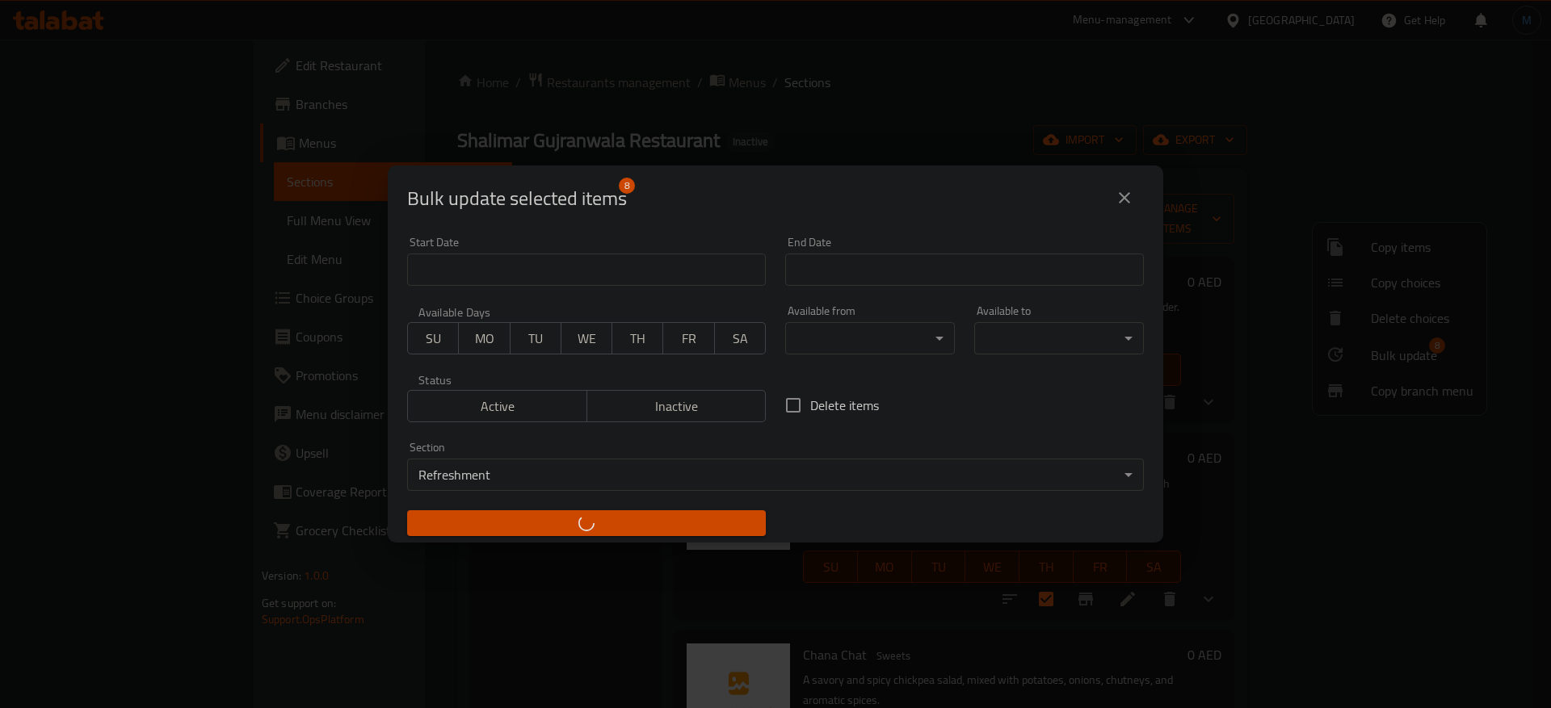
checkbox input "false"
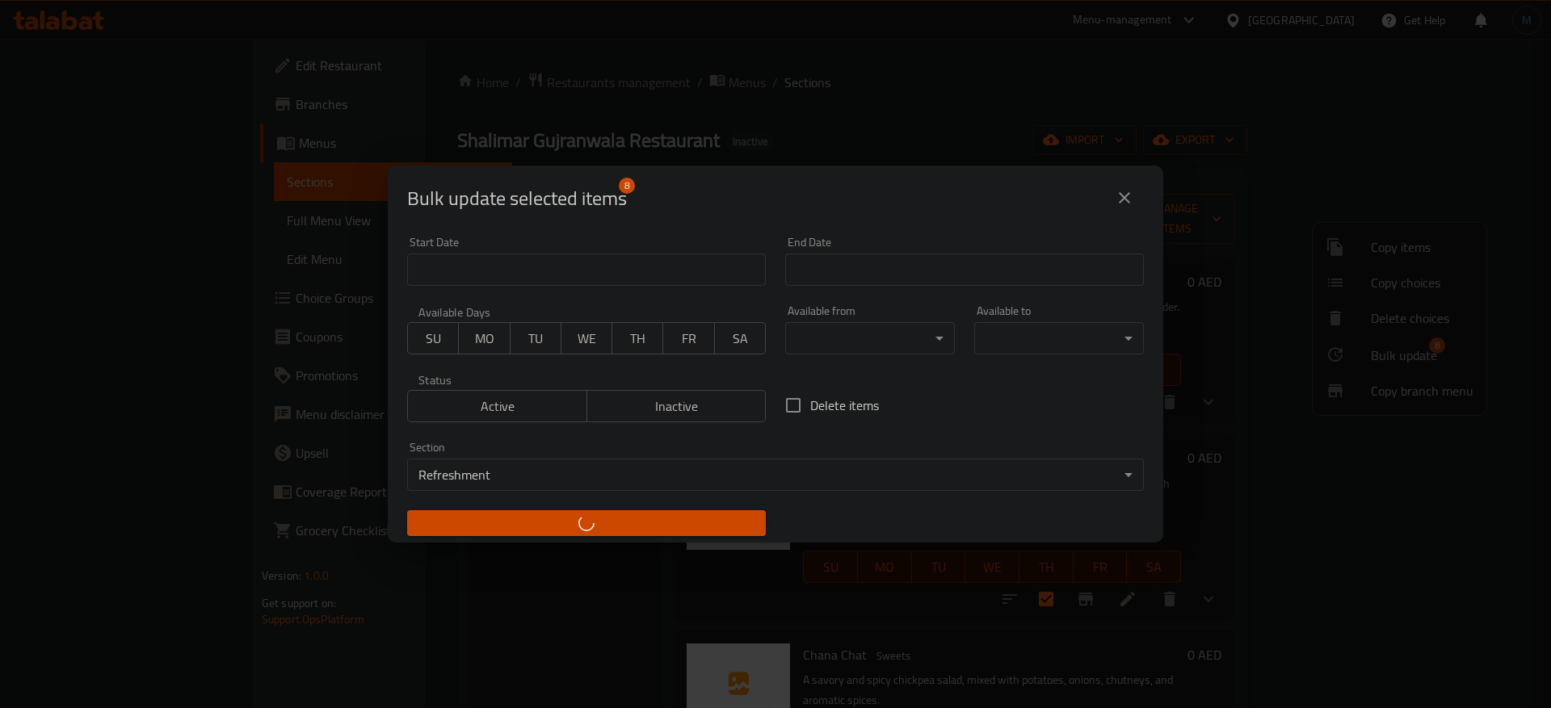
checkbox input "false"
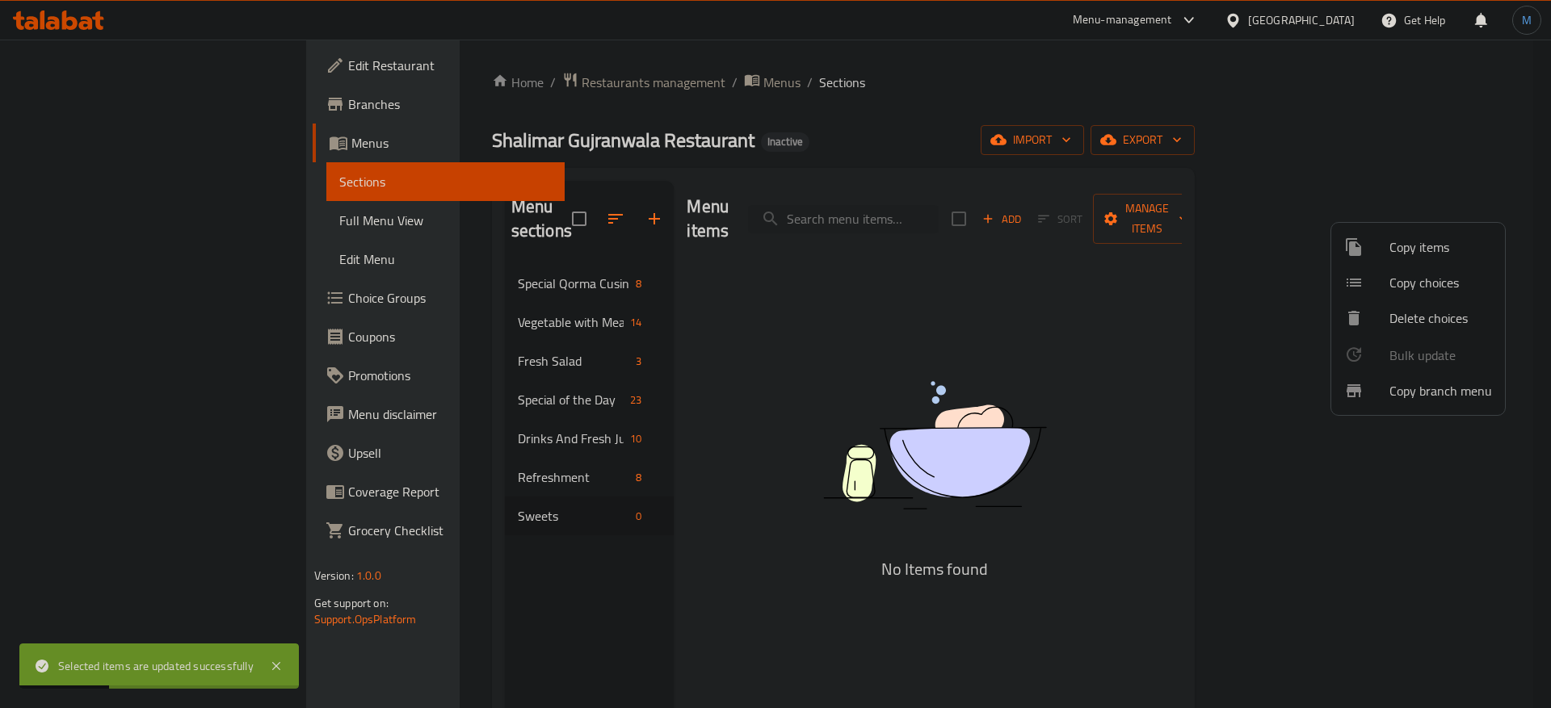
click at [496, 467] on div at bounding box center [775, 354] width 1551 height 708
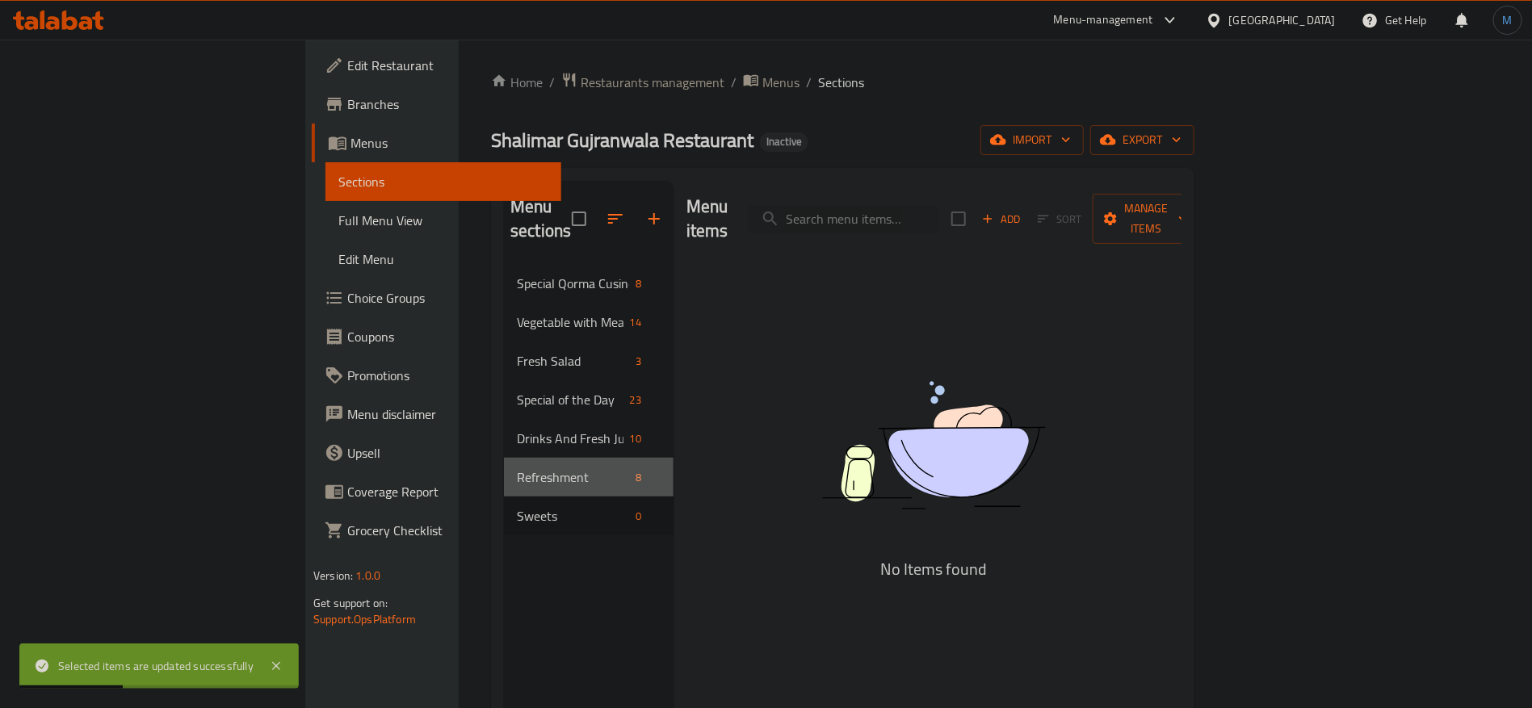
click at [504, 467] on div "Refreshment 8" at bounding box center [589, 477] width 170 height 39
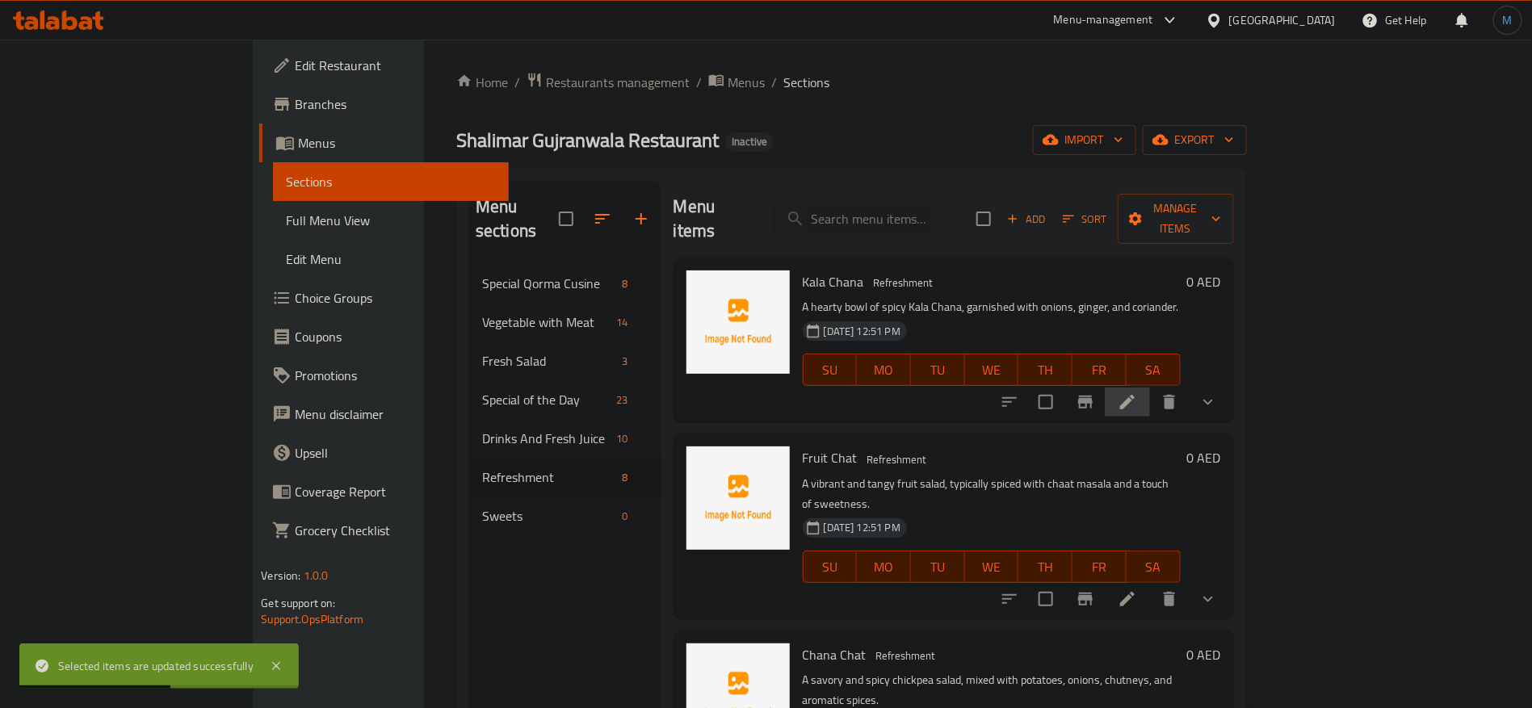
click at [1150, 388] on li at bounding box center [1127, 402] width 45 height 29
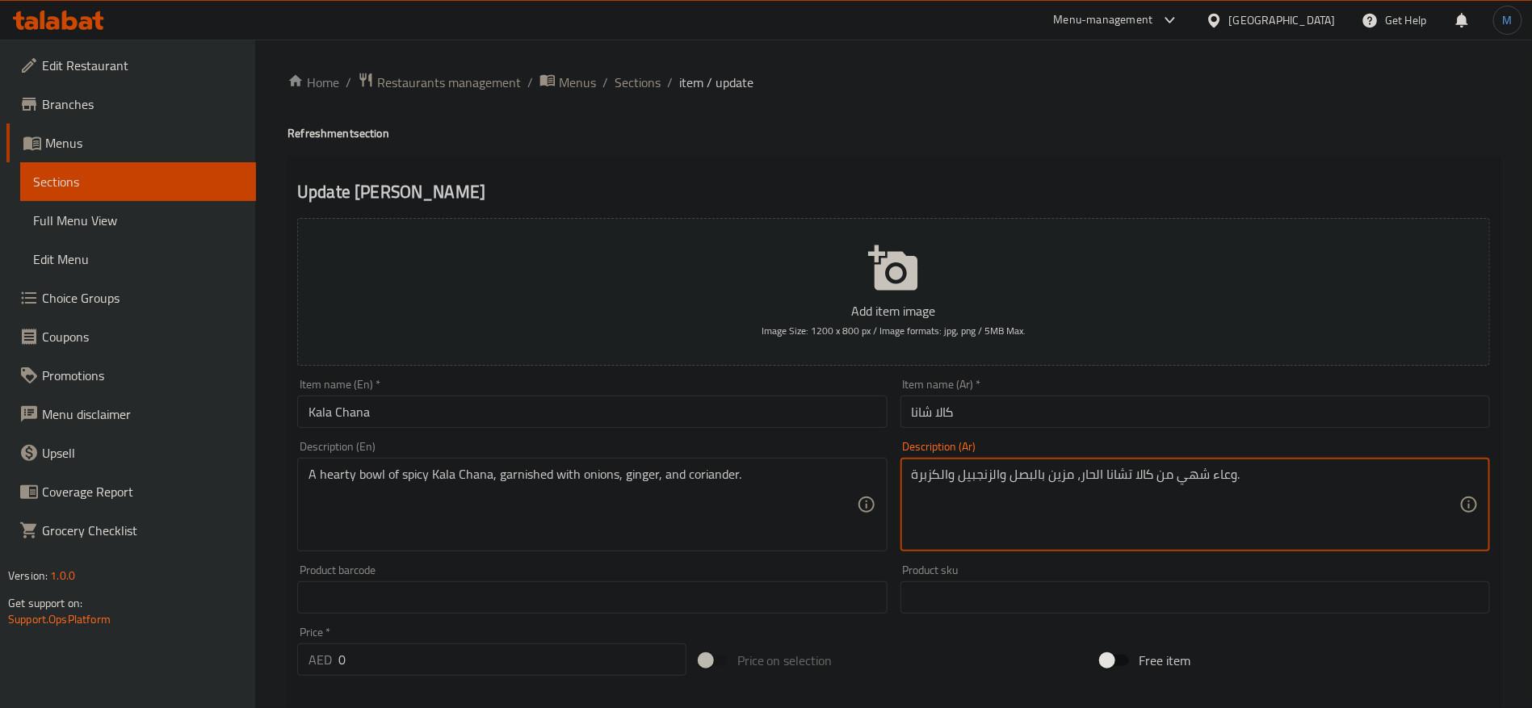
click at [1204, 472] on textarea "وعاء شهي من كالا تشانا الحار، مزين بالبصل والزنجبيل والكزبرة." at bounding box center [1186, 505] width 548 height 77
click at [1128, 476] on textarea "وعاء شهي من كالا تشانا الحار، مزين بالبصل والزنجبيل والكزبرة." at bounding box center [1186, 505] width 548 height 77
type textarea "وعاء شهي من كالا شانا الحار، مزين بالبصل والزنجبيل والكزبرة."
click at [1092, 435] on div "Description (Ar) وعاء شهي من كالا شانا الحار، مزين بالبصل والزنجبيل والكزبرة. D…" at bounding box center [1195, 497] width 603 height 124
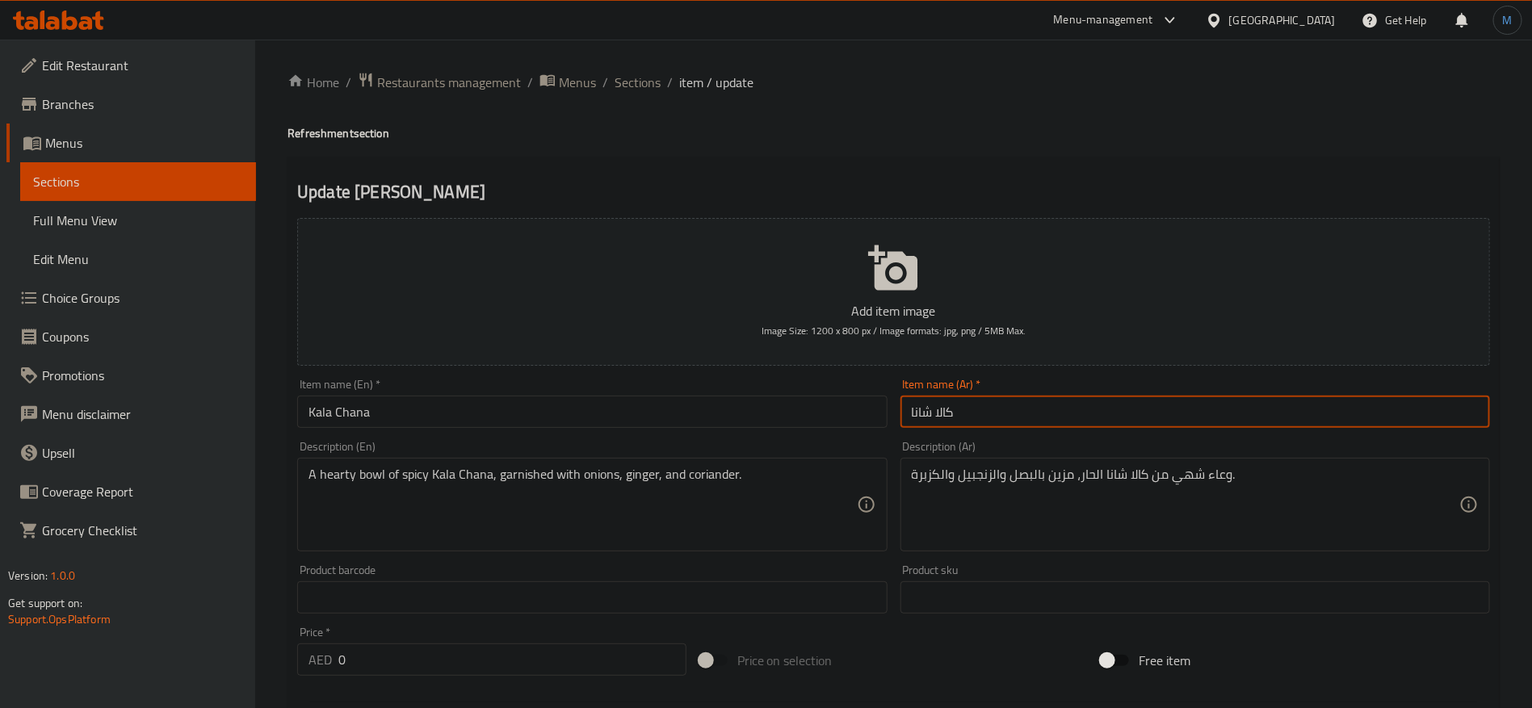
click at [1090, 420] on div "Home / Restaurants management / Menus / Sections / item / update Refreshment se…" at bounding box center [894, 609] width 1212 height 1074
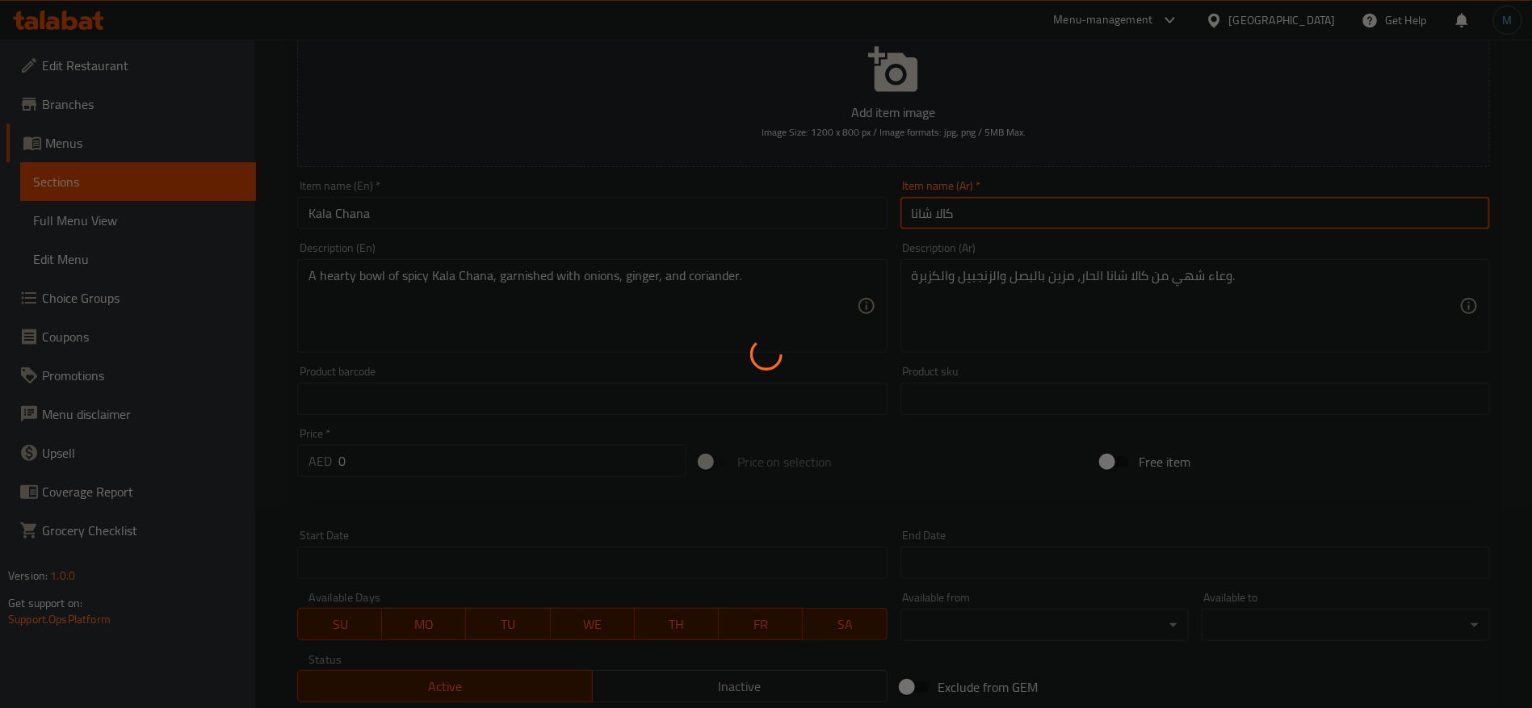
scroll to position [468, 0]
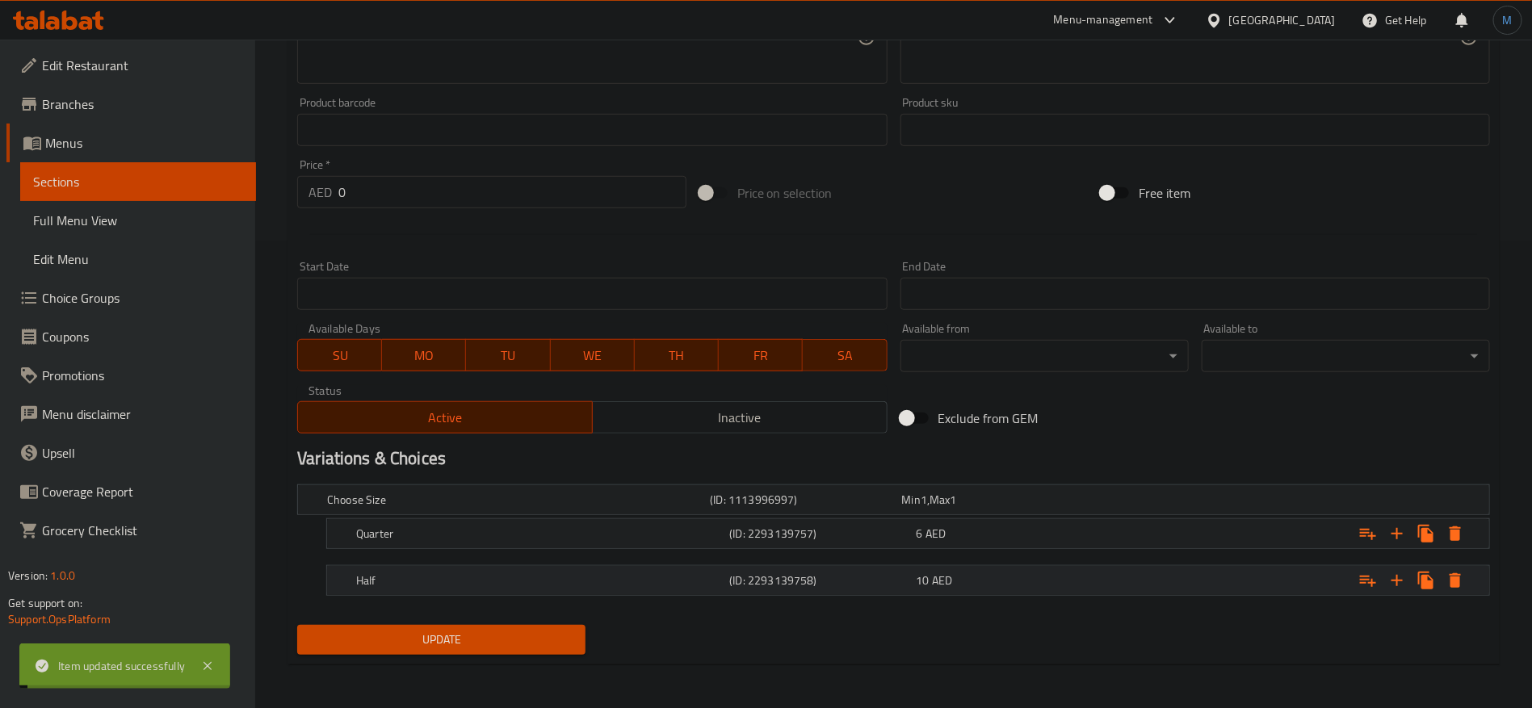
click at [1020, 573] on div "10 AED" at bounding box center [1007, 581] width 180 height 16
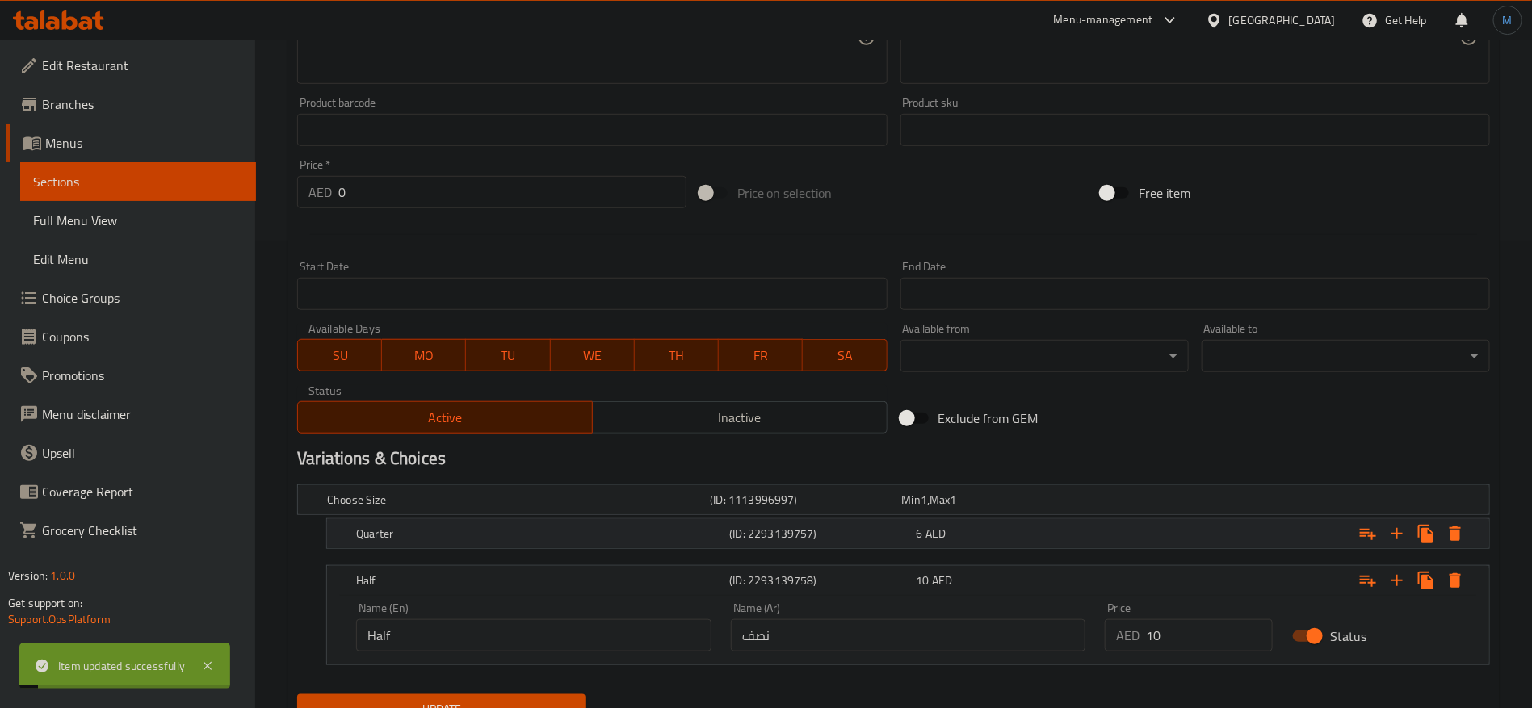
click at [1015, 534] on div "6 AED" at bounding box center [1007, 534] width 180 height 16
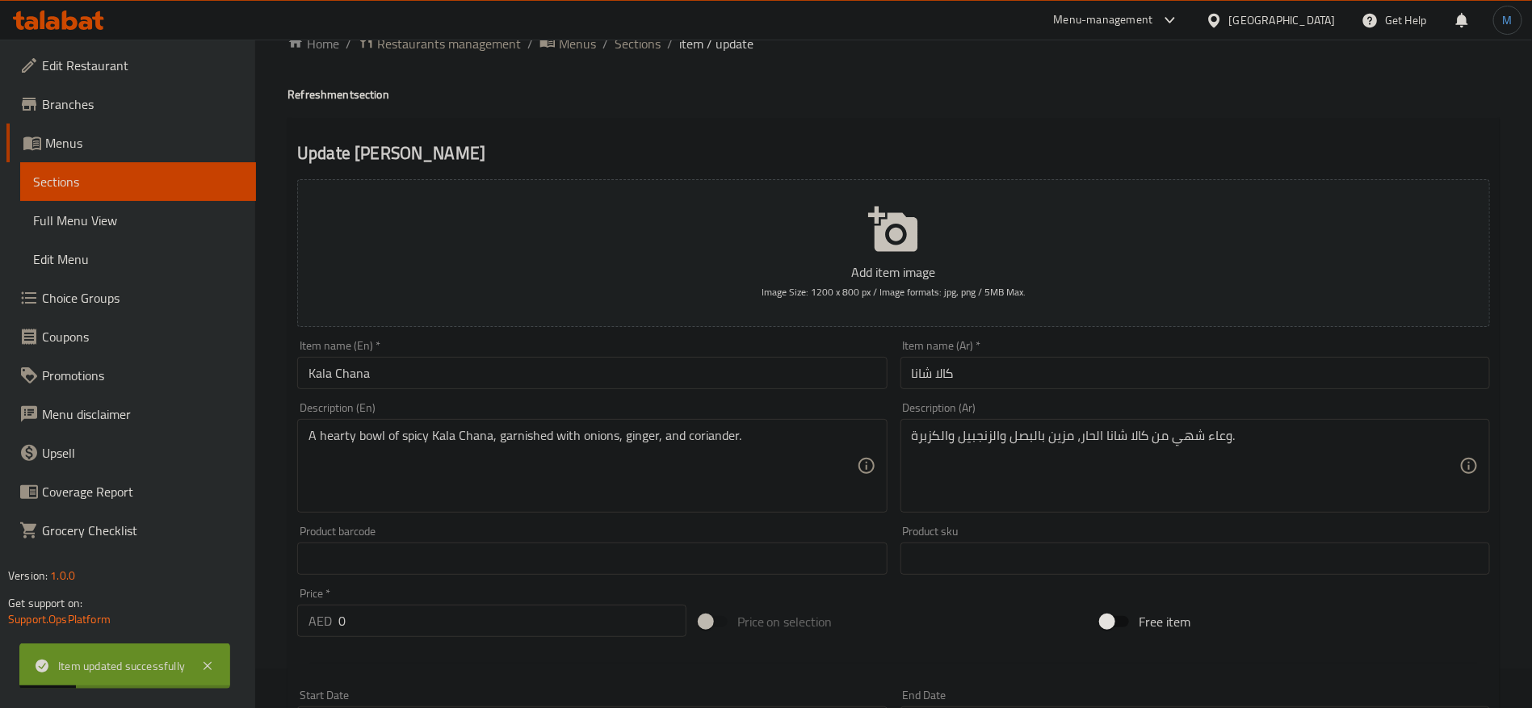
scroll to position [0, 0]
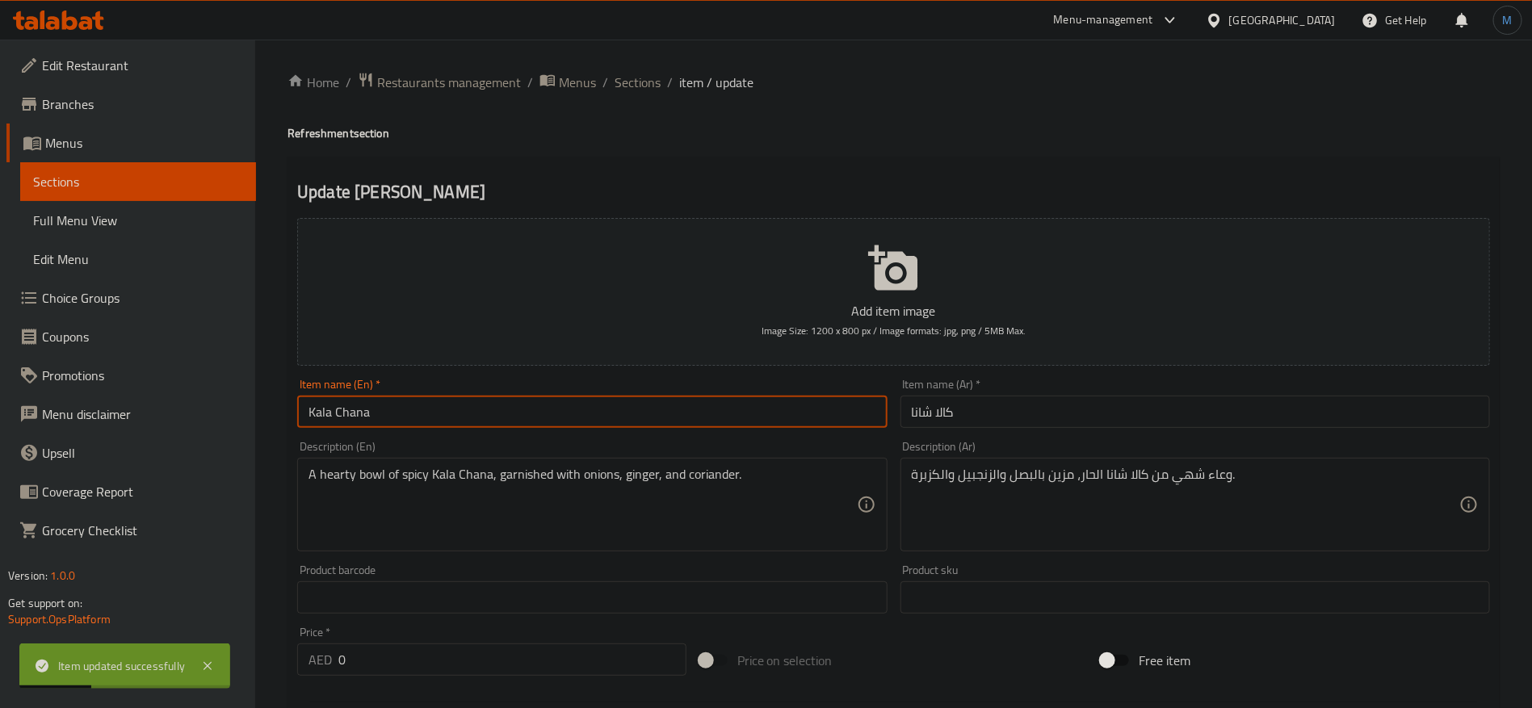
click at [501, 410] on input "Kala Chana" at bounding box center [592, 412] width 590 height 32
click at [636, 90] on span "Sections" at bounding box center [638, 82] width 46 height 19
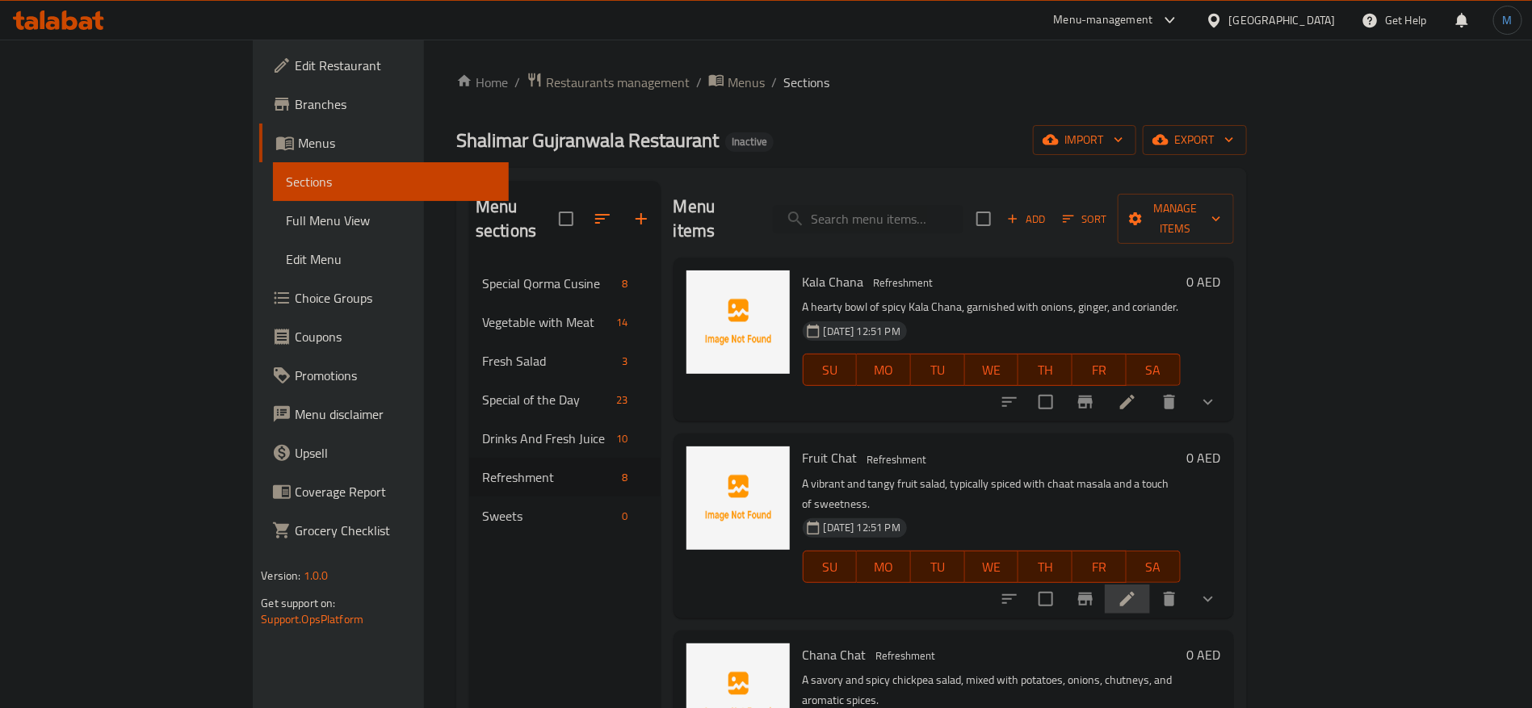
click at [1150, 585] on li at bounding box center [1127, 599] width 45 height 29
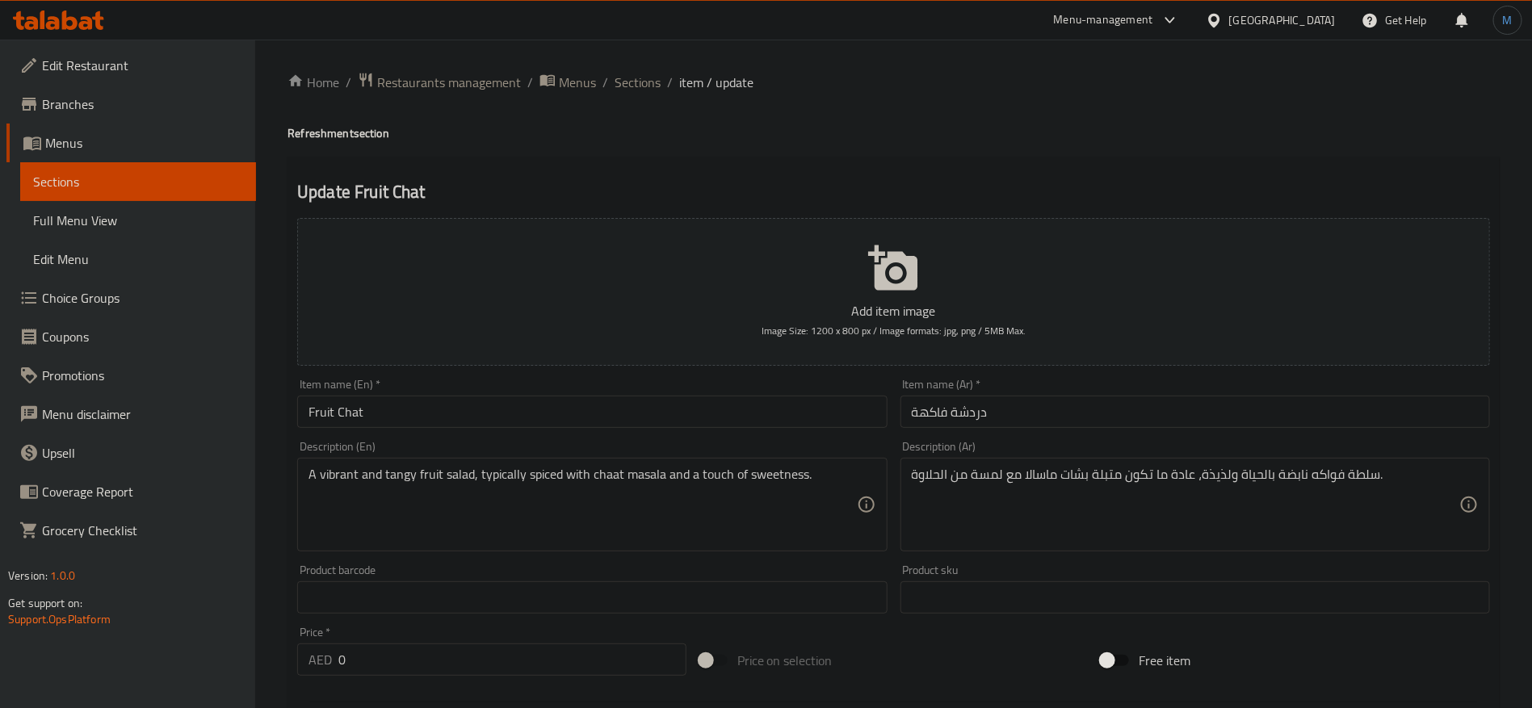
click at [662, 90] on ol "Home / Restaurants management / Menus / Sections / item / update" at bounding box center [894, 82] width 1212 height 21
click at [661, 87] on ol "Home / Restaurants management / Menus / Sections / item / update" at bounding box center [894, 82] width 1212 height 21
click at [656, 86] on span "Sections" at bounding box center [638, 82] width 46 height 19
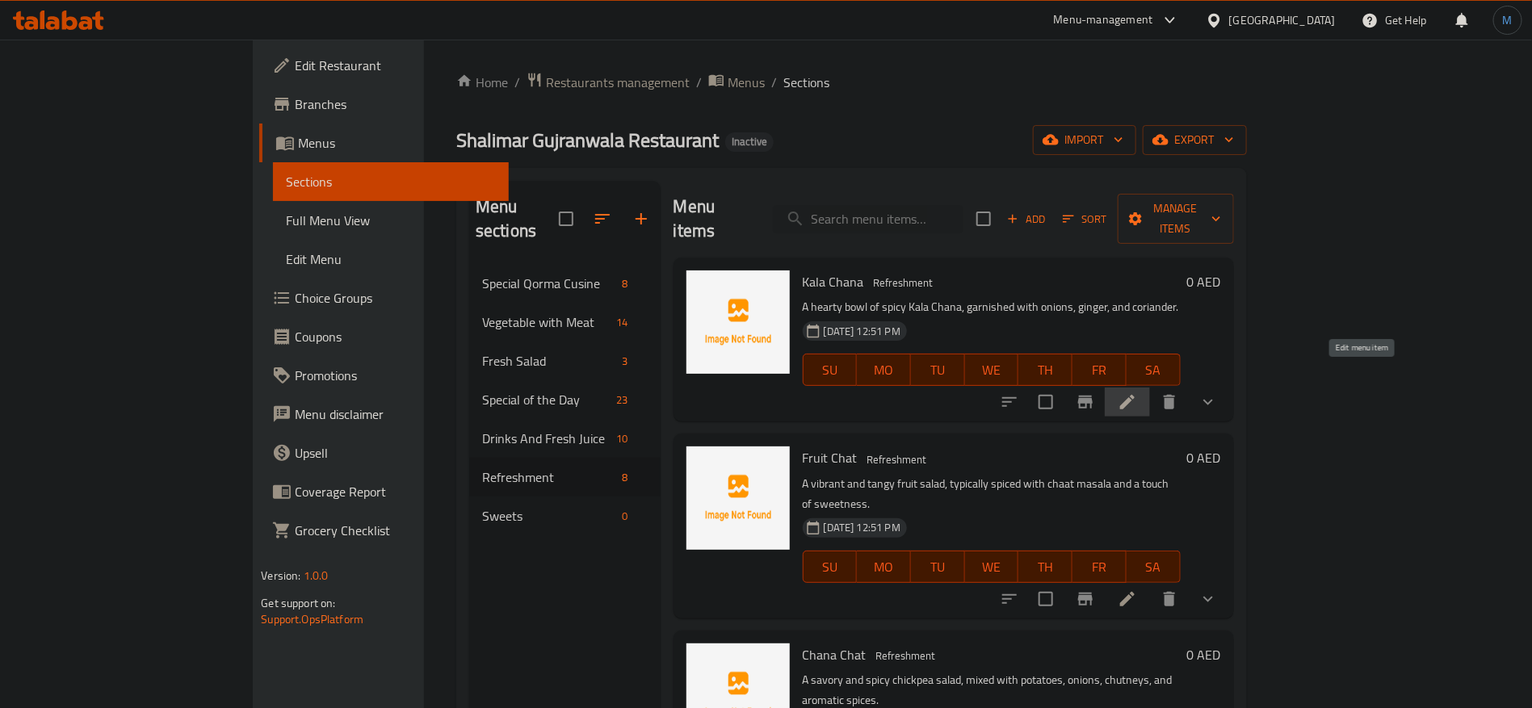
click at [1137, 393] on icon at bounding box center [1127, 402] width 19 height 19
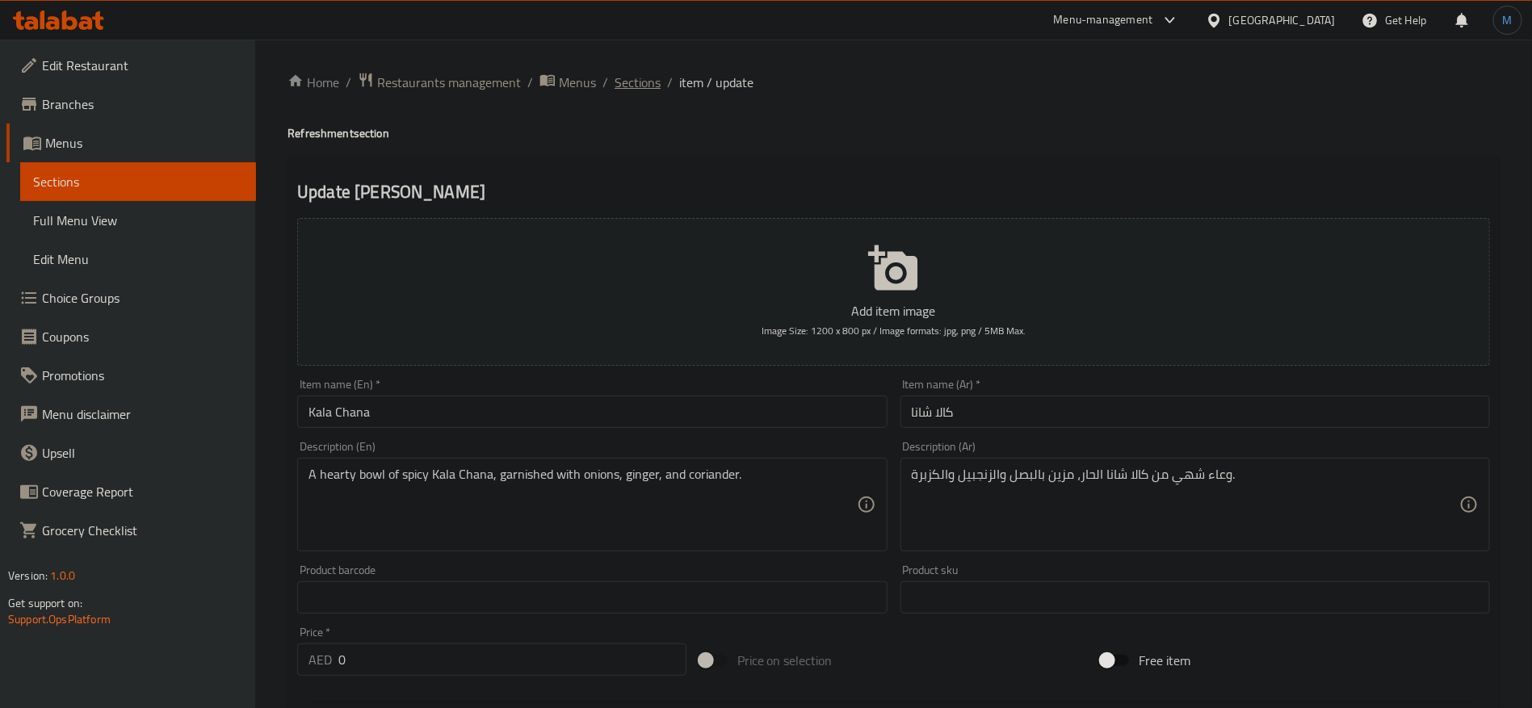
click at [646, 92] on span "Sections" at bounding box center [638, 82] width 46 height 19
click at [132, 293] on span "Choice Groups" at bounding box center [142, 297] width 201 height 19
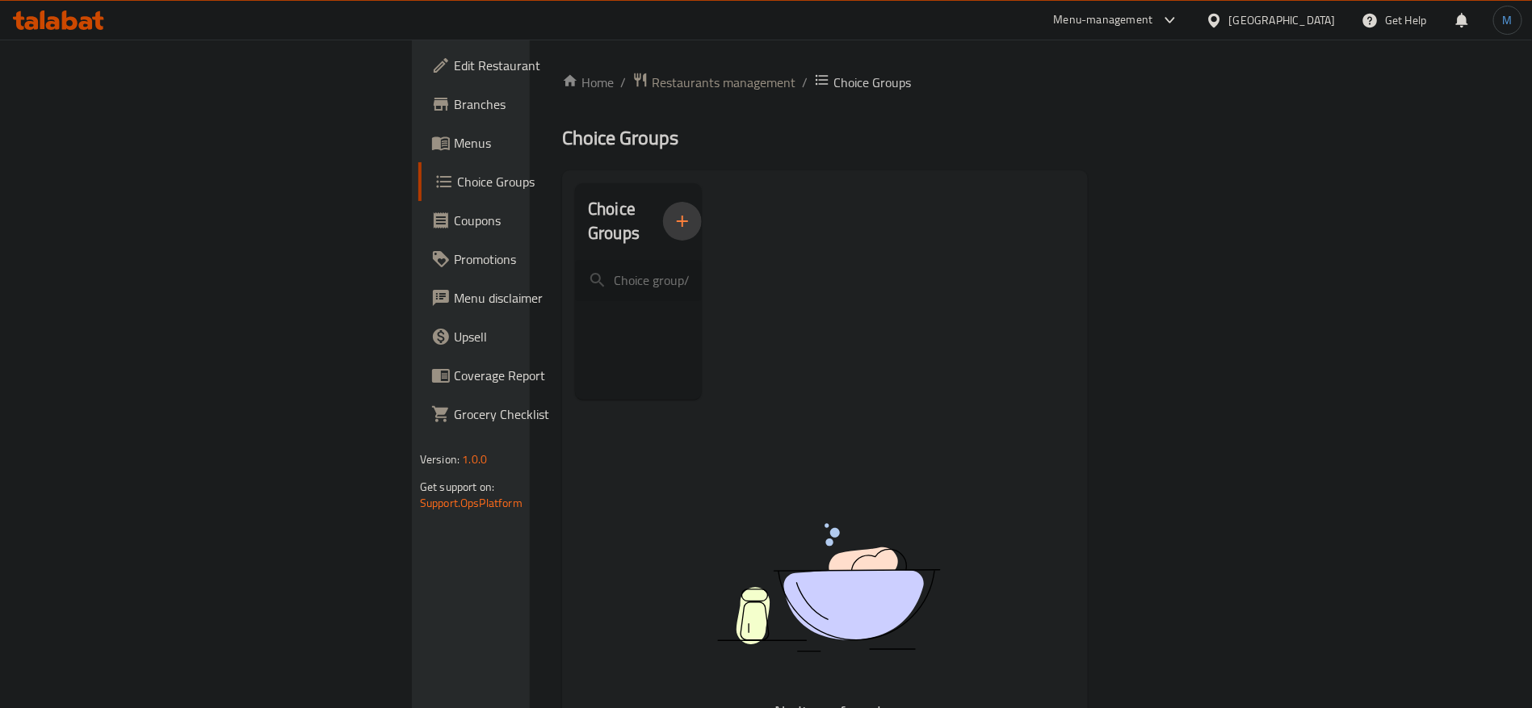
click at [663, 213] on button "button" at bounding box center [682, 221] width 39 height 39
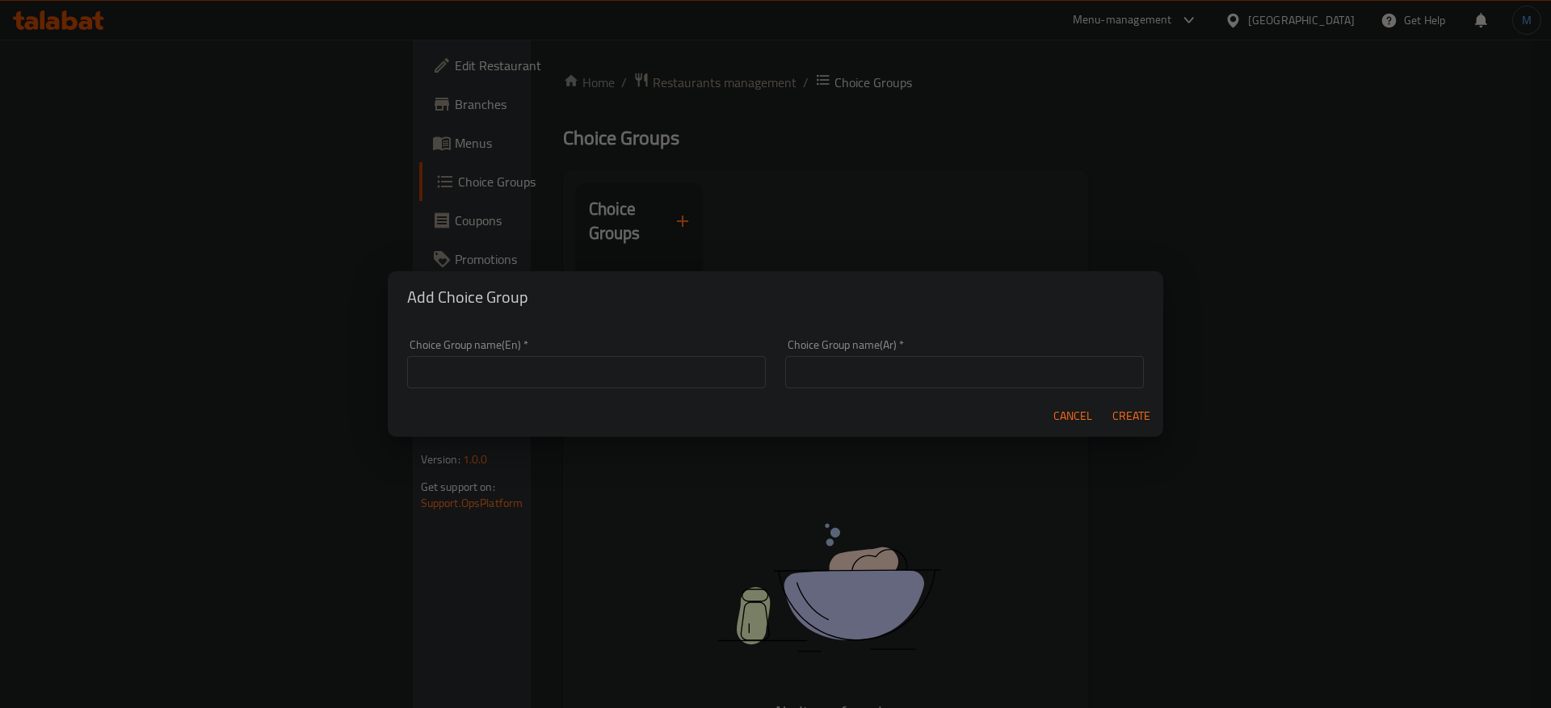
drag, startPoint x: 889, startPoint y: 337, endPoint x: 892, endPoint y: 347, distance: 10.8
click at [890, 338] on div "Choice Group name(Ar)   * Choice Group name(Ar) *" at bounding box center [964, 364] width 378 height 69
click at [907, 367] on input "text" at bounding box center [964, 372] width 359 height 32
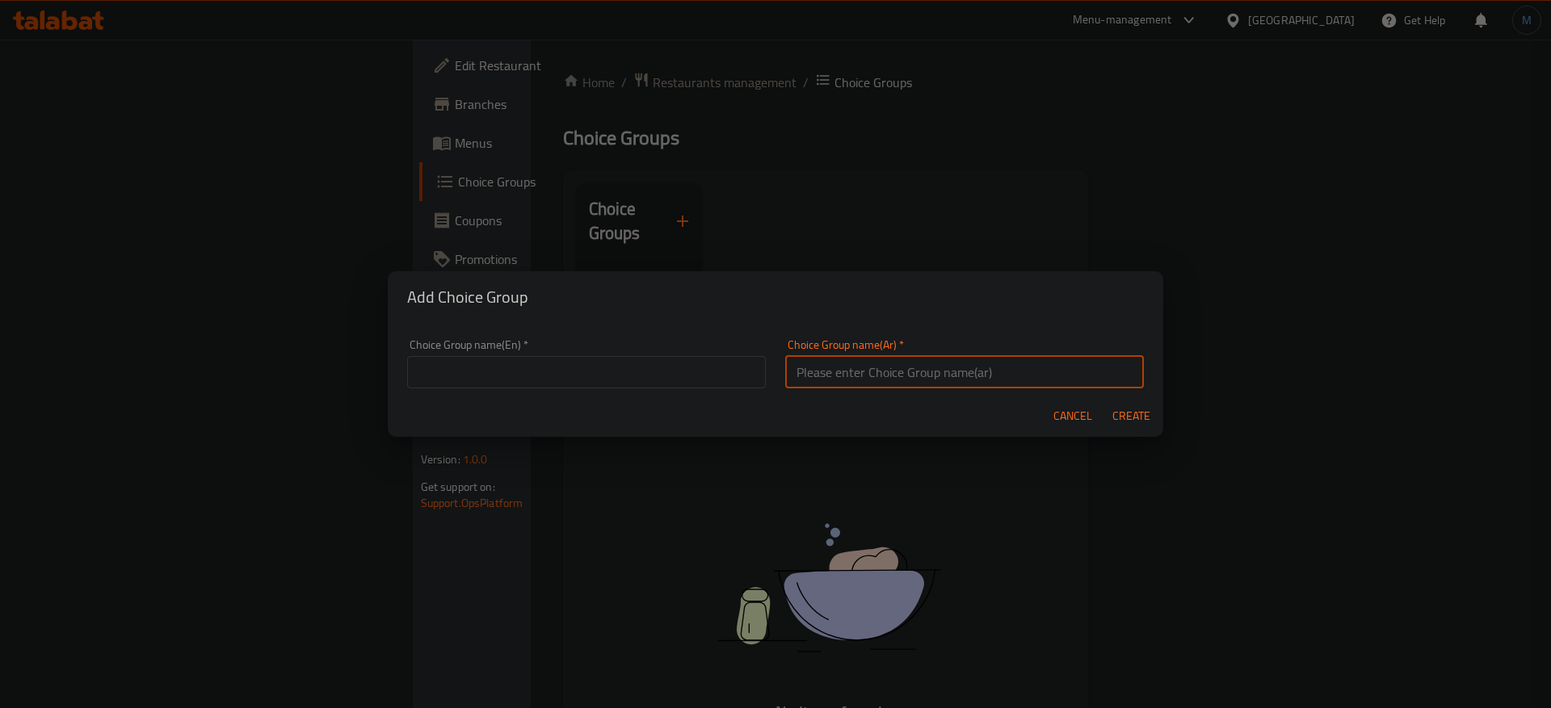
type input "اختيارك من"
click at [608, 337] on div "Choice Group name(En)   * Choice Group name(En) *" at bounding box center [586, 364] width 378 height 69
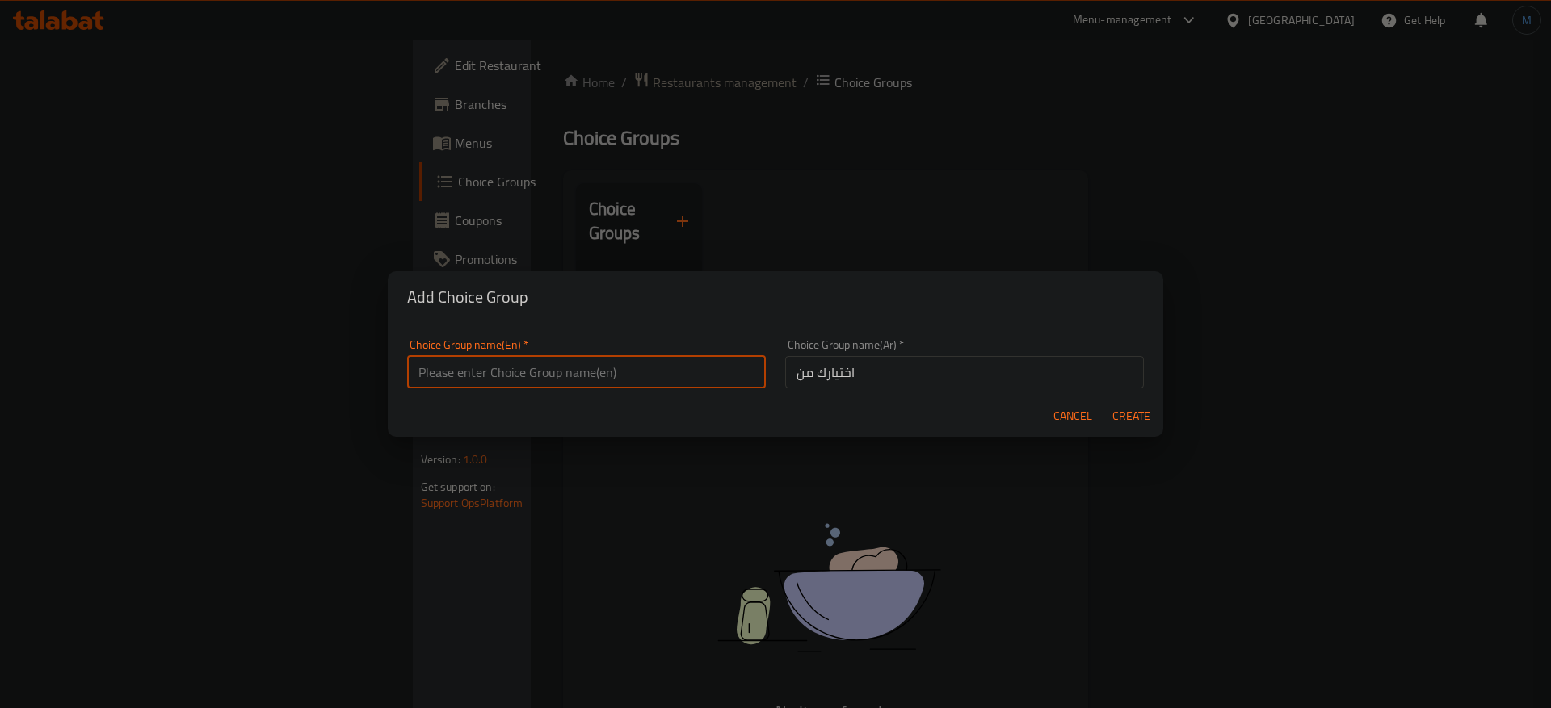
click at [616, 361] on input "text" at bounding box center [586, 372] width 359 height 32
type input "Your Choice Of"
click at [1142, 429] on button "Create" at bounding box center [1131, 416] width 52 height 30
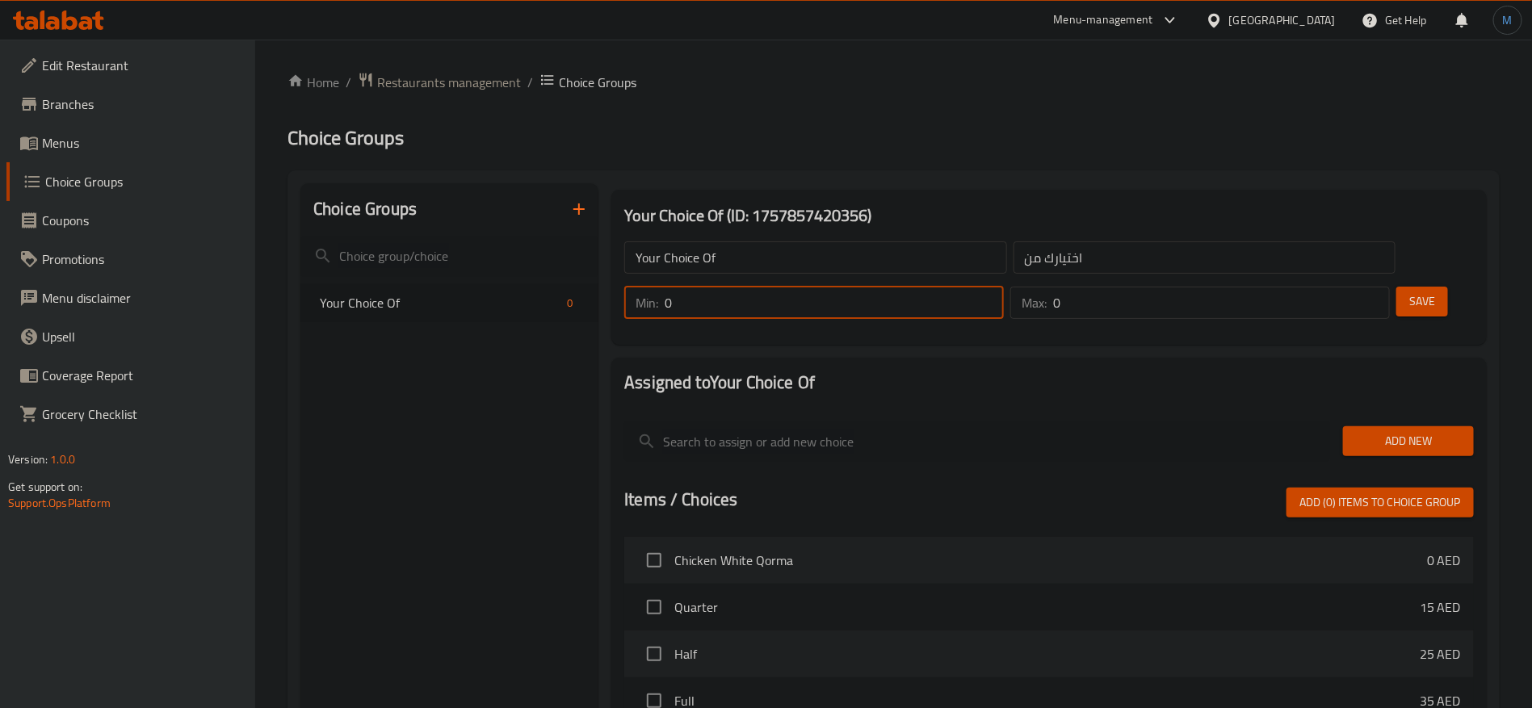
click at [1004, 287] on input "0" at bounding box center [834, 303] width 339 height 32
type input "1"
click at [1004, 287] on input "1" at bounding box center [834, 303] width 339 height 32
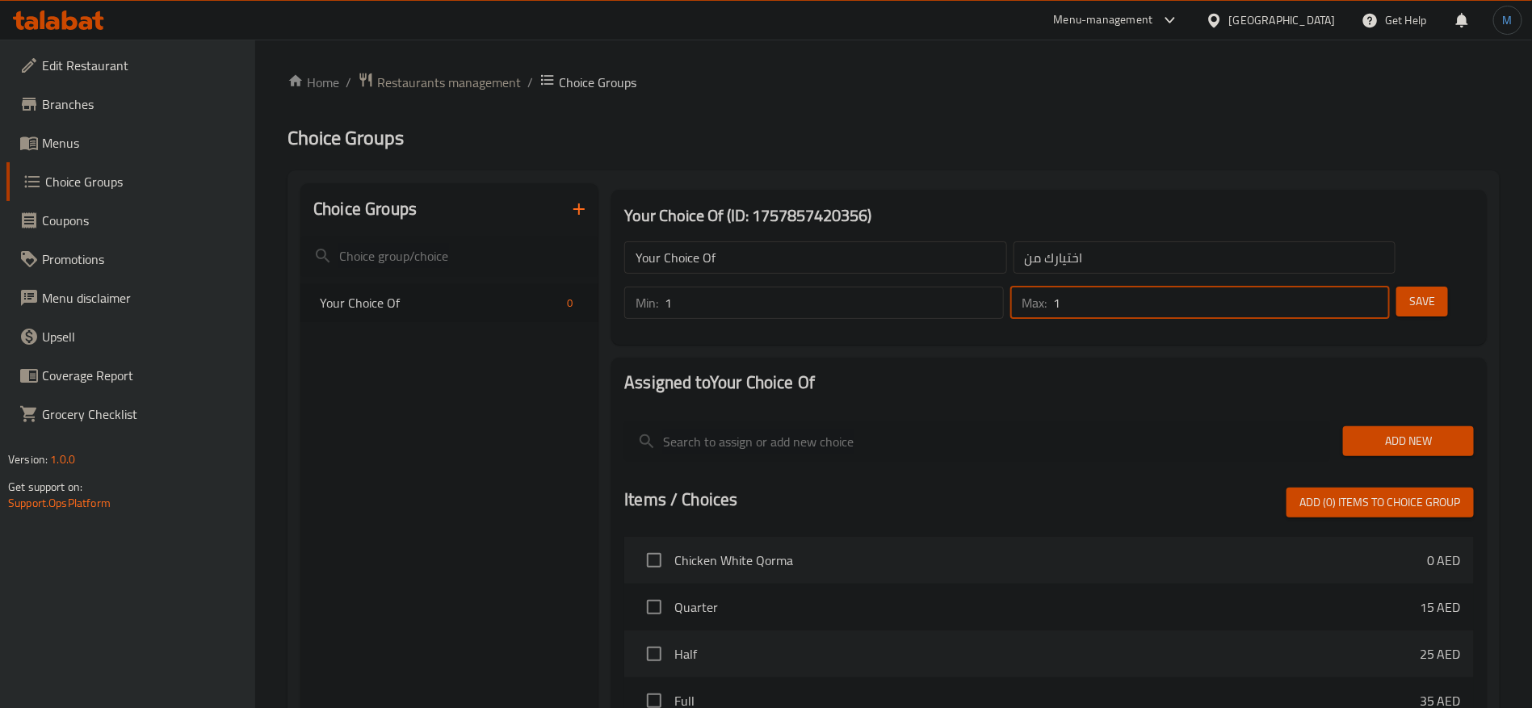
type input "1"
click at [1340, 287] on input "1" at bounding box center [1221, 303] width 337 height 32
click at [1365, 427] on button "Add New" at bounding box center [1408, 442] width 131 height 30
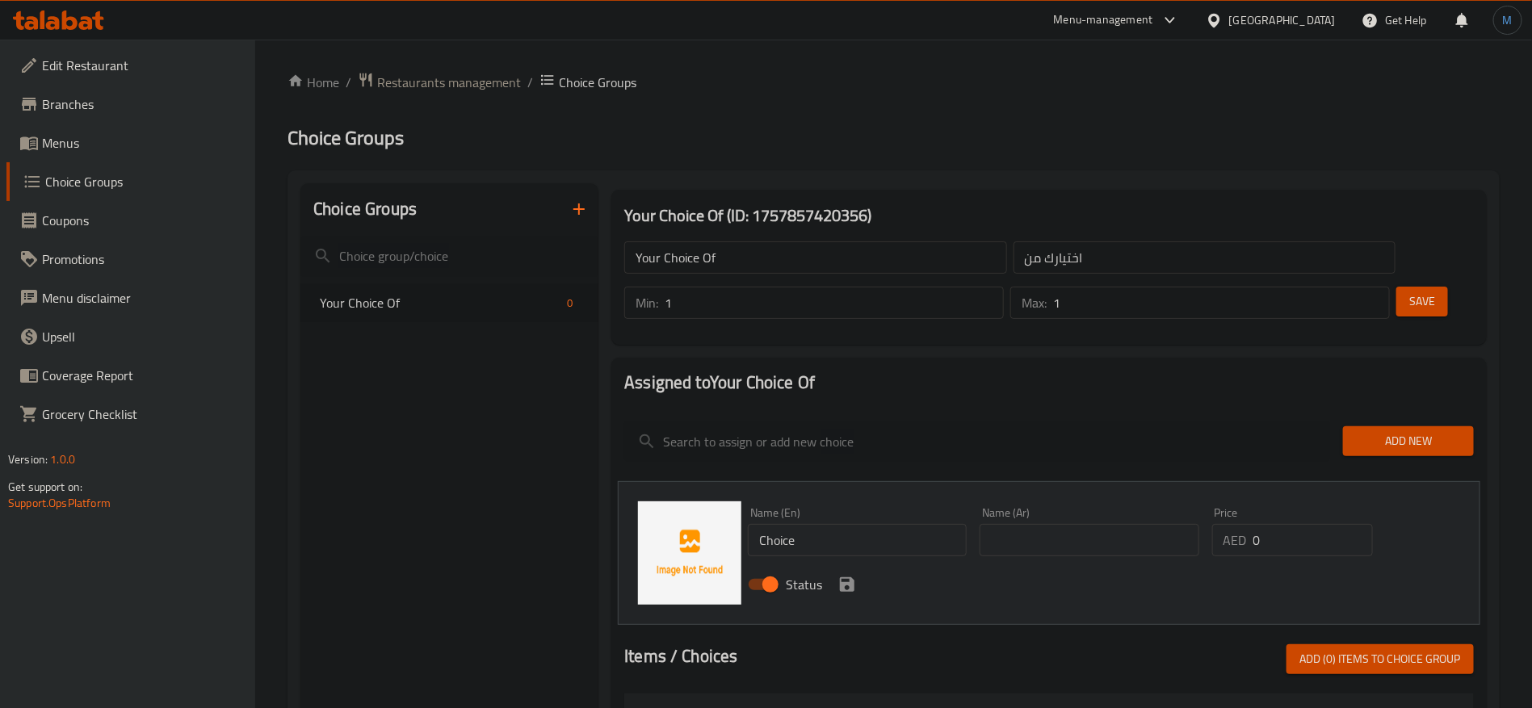
click at [893, 524] on input "Choice" at bounding box center [857, 540] width 219 height 32
paste input "smoothie"
type input "Smoothie"
click at [1042, 524] on input "text" at bounding box center [1089, 540] width 219 height 32
type input "سموثي"
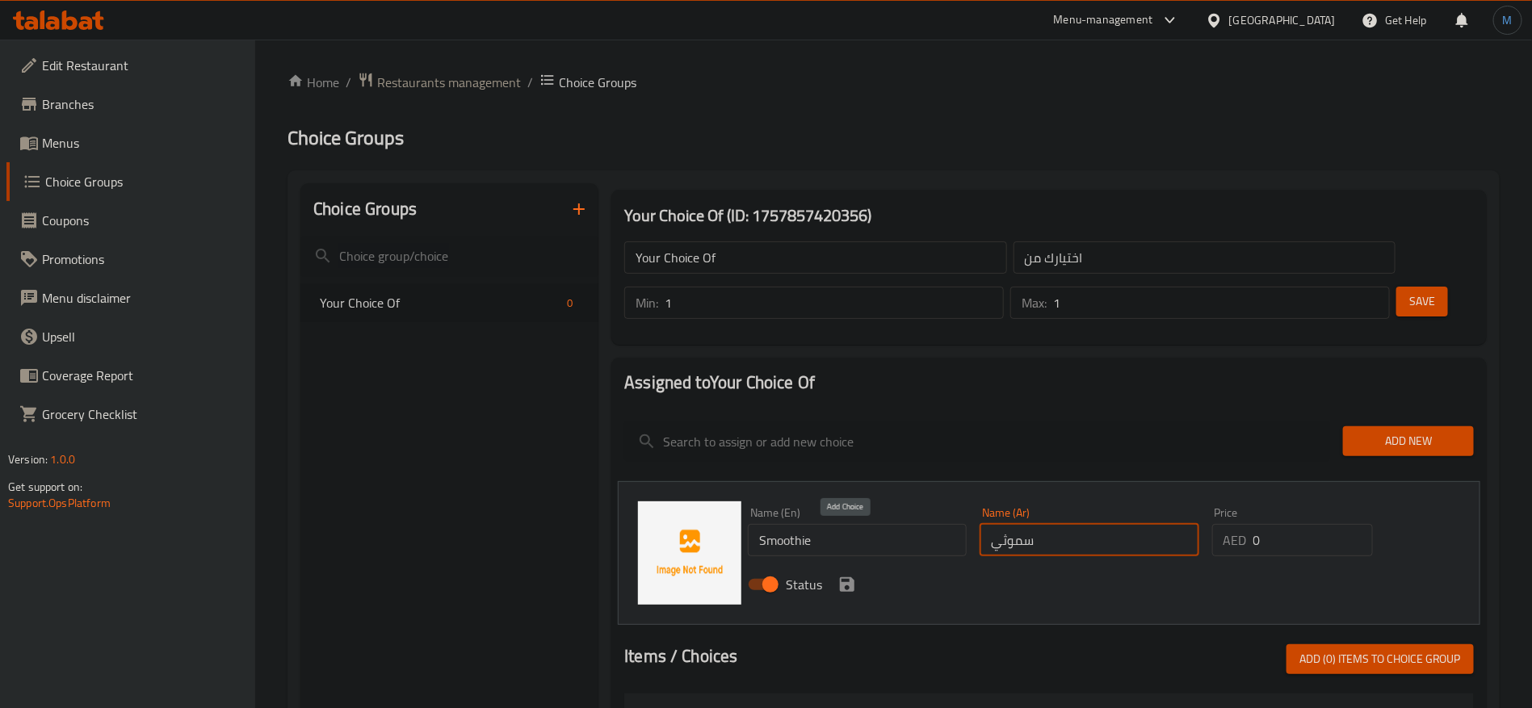
click at [848, 578] on icon "save" at bounding box center [847, 585] width 15 height 15
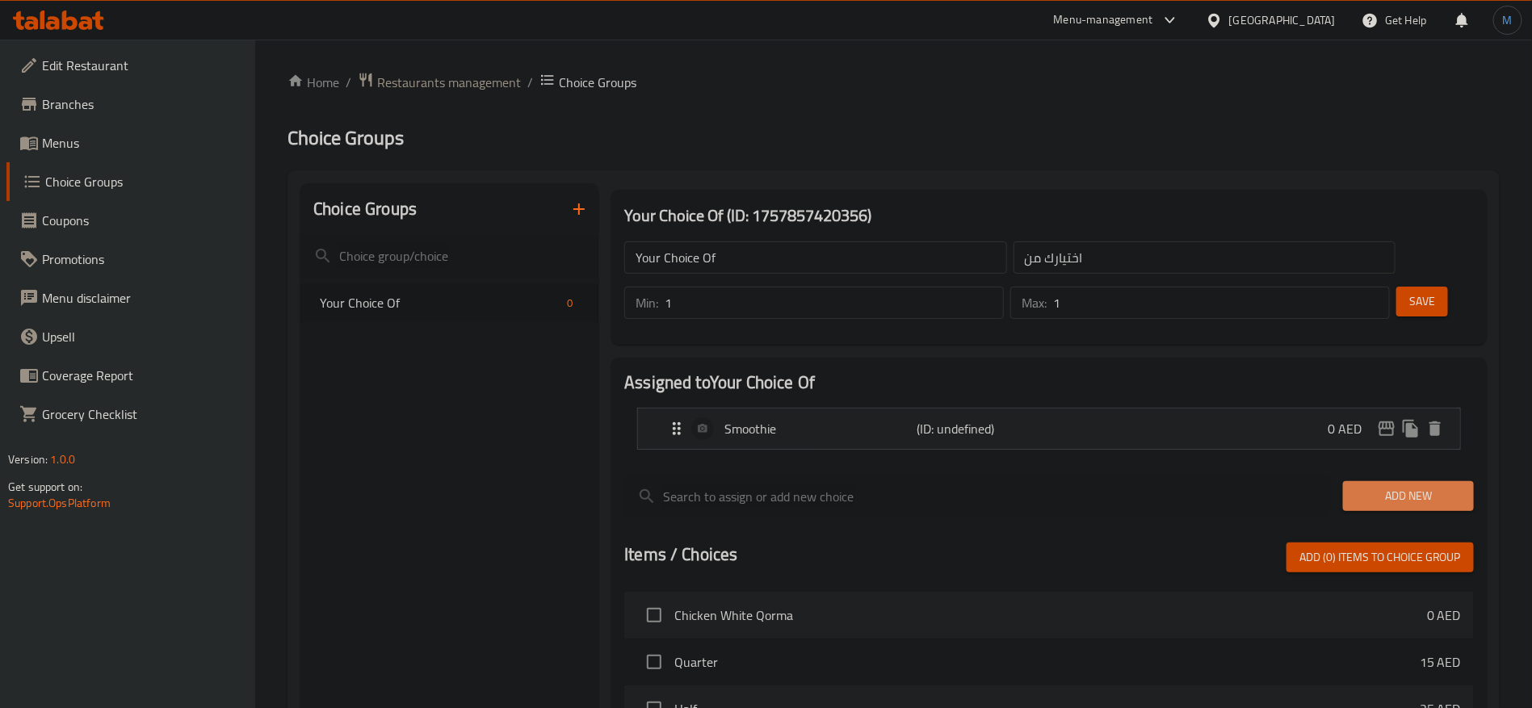
click at [1412, 486] on span "Add New" at bounding box center [1408, 496] width 105 height 20
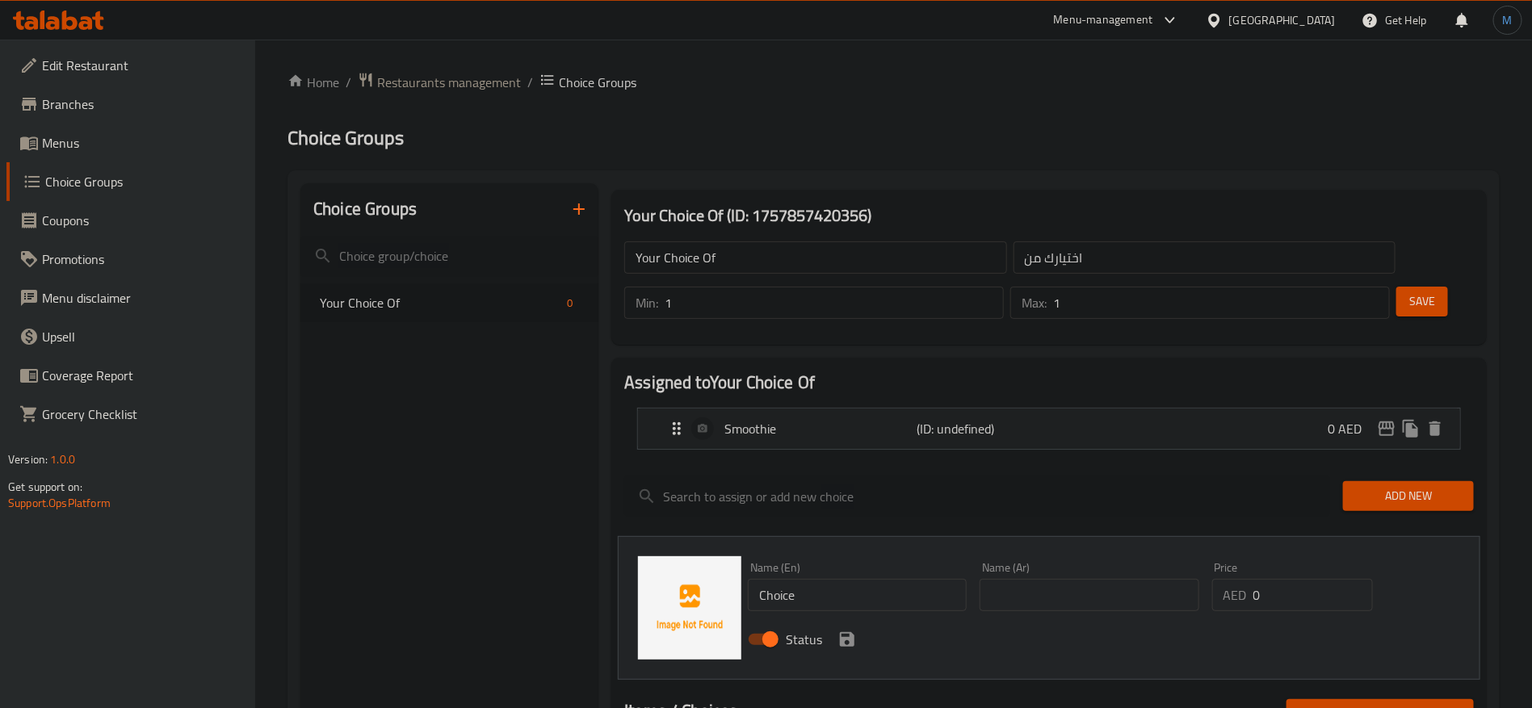
drag, startPoint x: 848, startPoint y: 531, endPoint x: 843, endPoint y: 552, distance: 21.6
click at [848, 562] on div "Name (En) Choice Name (En)" at bounding box center [857, 586] width 219 height 49
click at [843, 579] on input "Choice" at bounding box center [857, 595] width 219 height 32
paste input "juice"
type input "Juice"
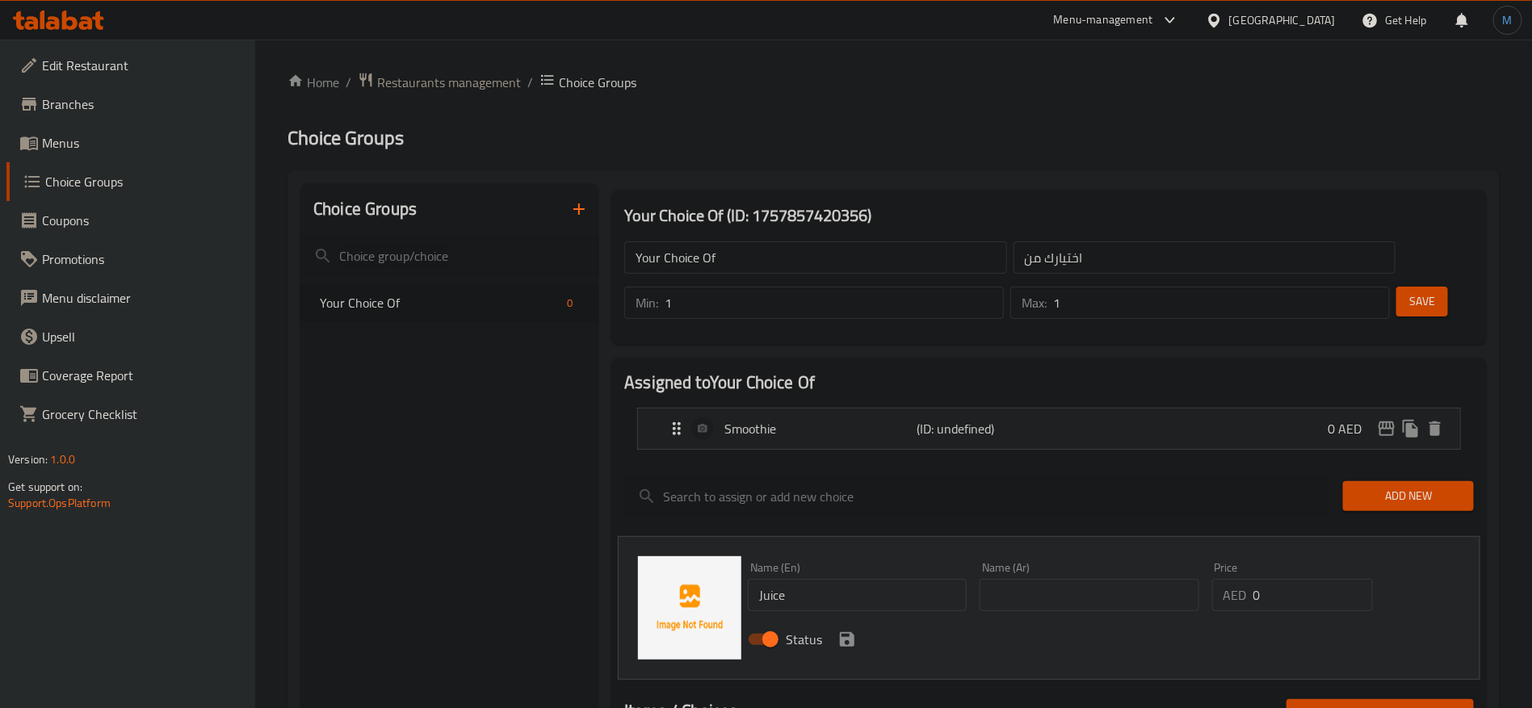
click at [1087, 569] on div "Name (Ar) Name (Ar)" at bounding box center [1089, 587] width 232 height 62
click at [1125, 579] on input "text" at bounding box center [1089, 595] width 219 height 32
type input "عصير"
drag, startPoint x: 844, startPoint y: 599, endPoint x: 886, endPoint y: 582, distance: 45.0
click at [844, 632] on icon "save" at bounding box center [847, 639] width 15 height 15
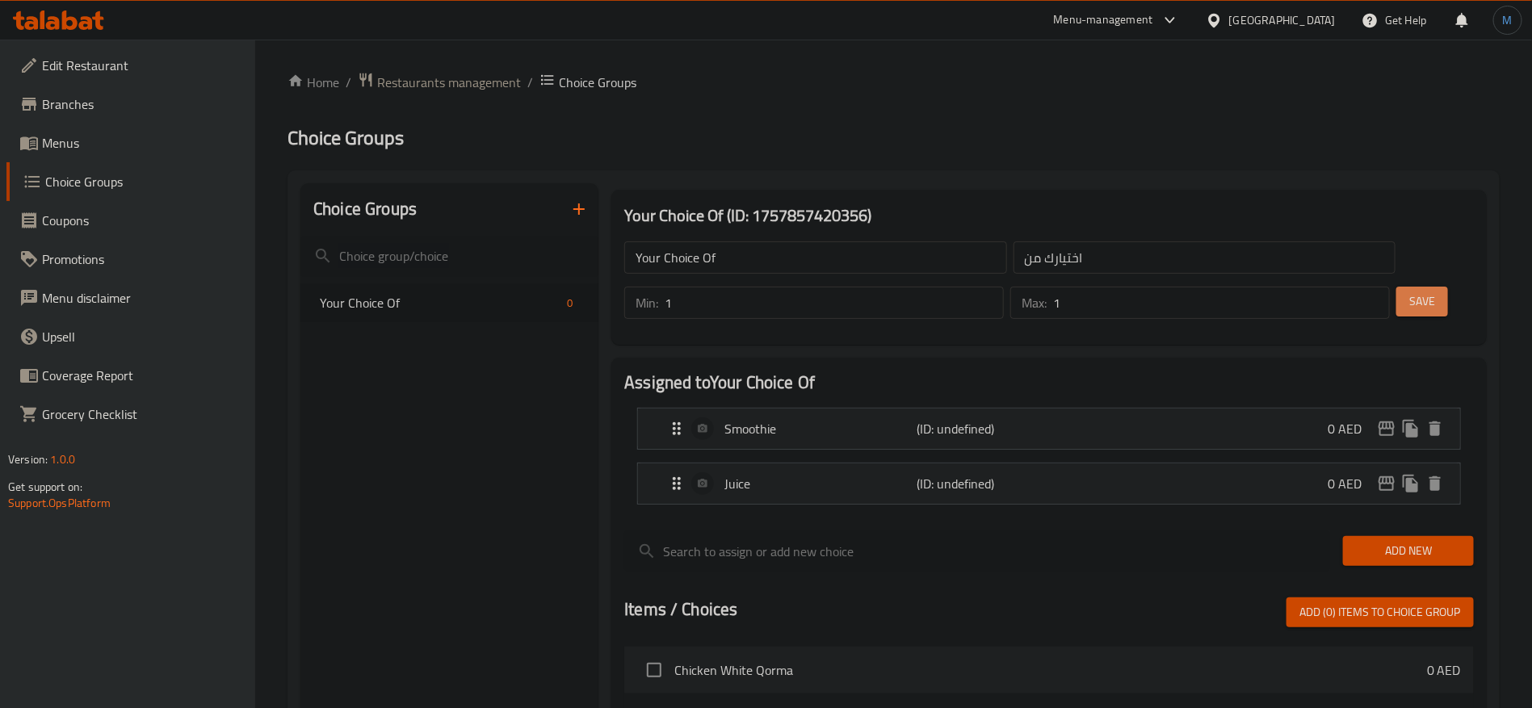
click at [1410, 292] on span "Save" at bounding box center [1423, 302] width 26 height 20
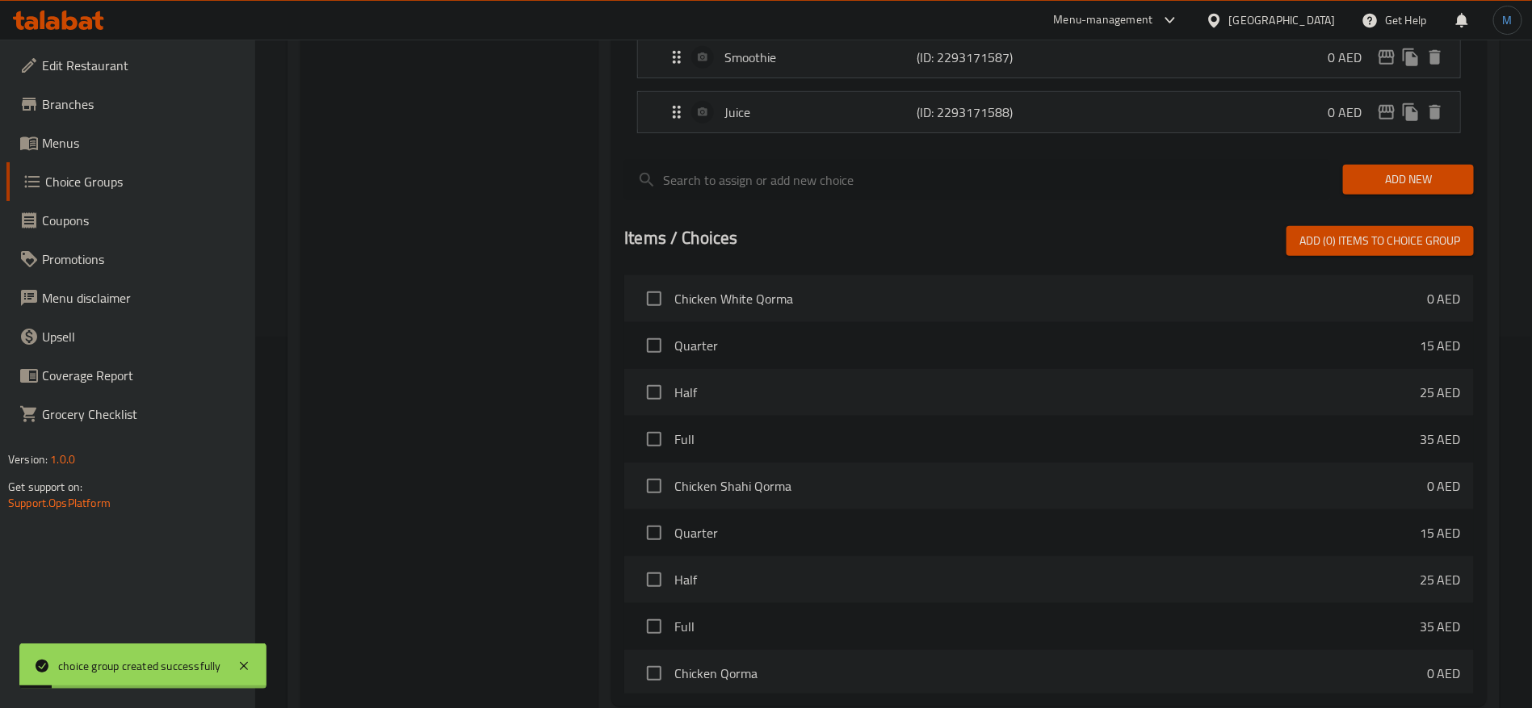
scroll to position [490, 0]
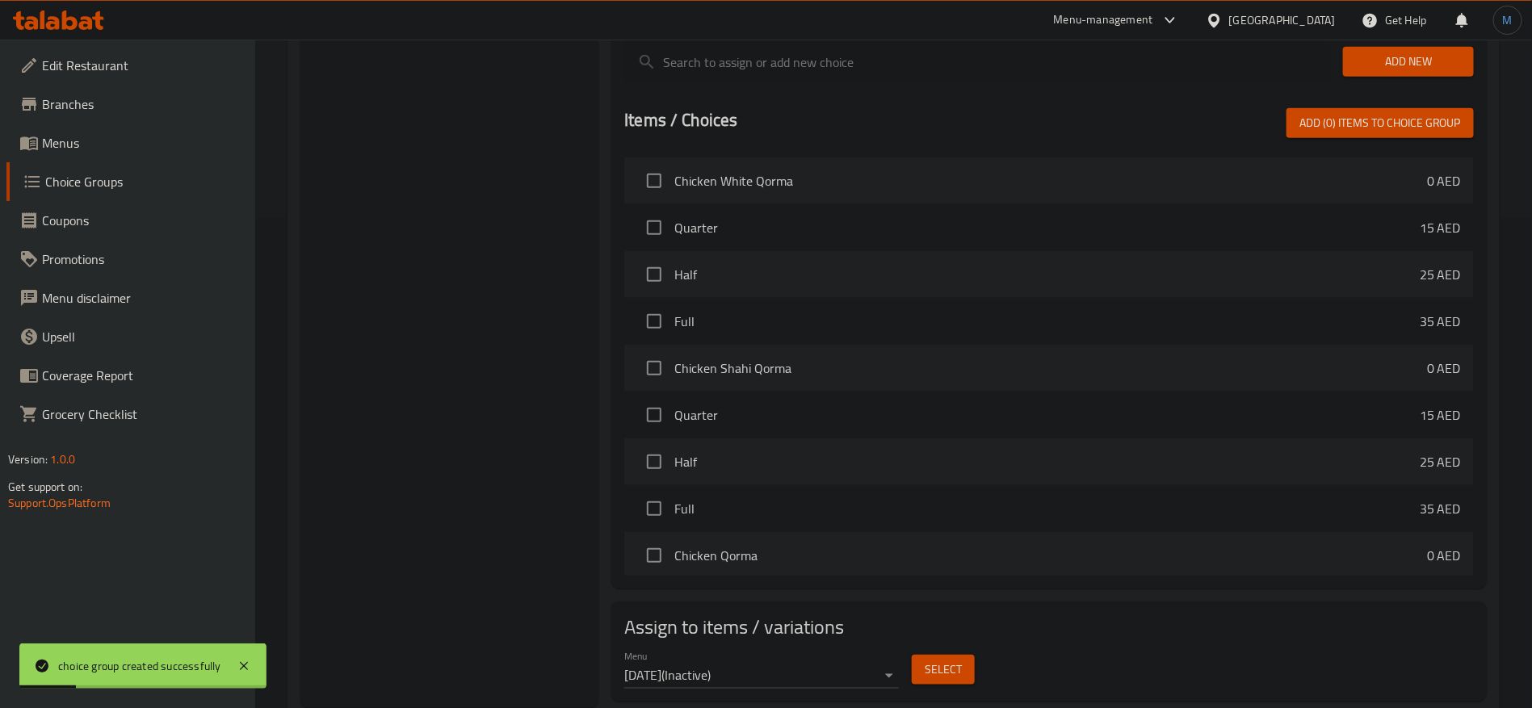
click at [967, 655] on button "Select" at bounding box center [943, 670] width 63 height 30
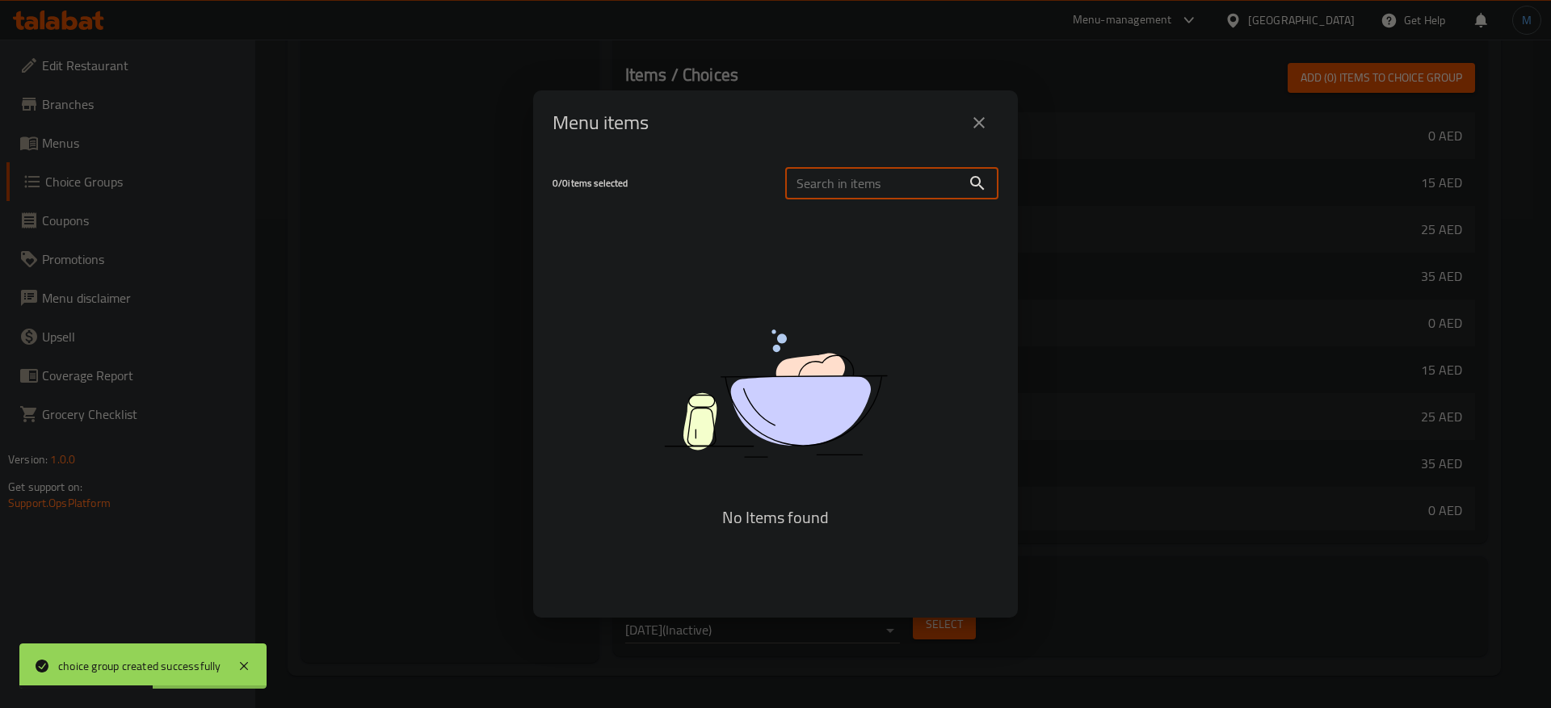
click at [851, 176] on input "text" at bounding box center [873, 183] width 176 height 32
paste input "Banana Juice"
type input "Banana Juice"
click at [978, 116] on icon "close" at bounding box center [978, 122] width 19 height 19
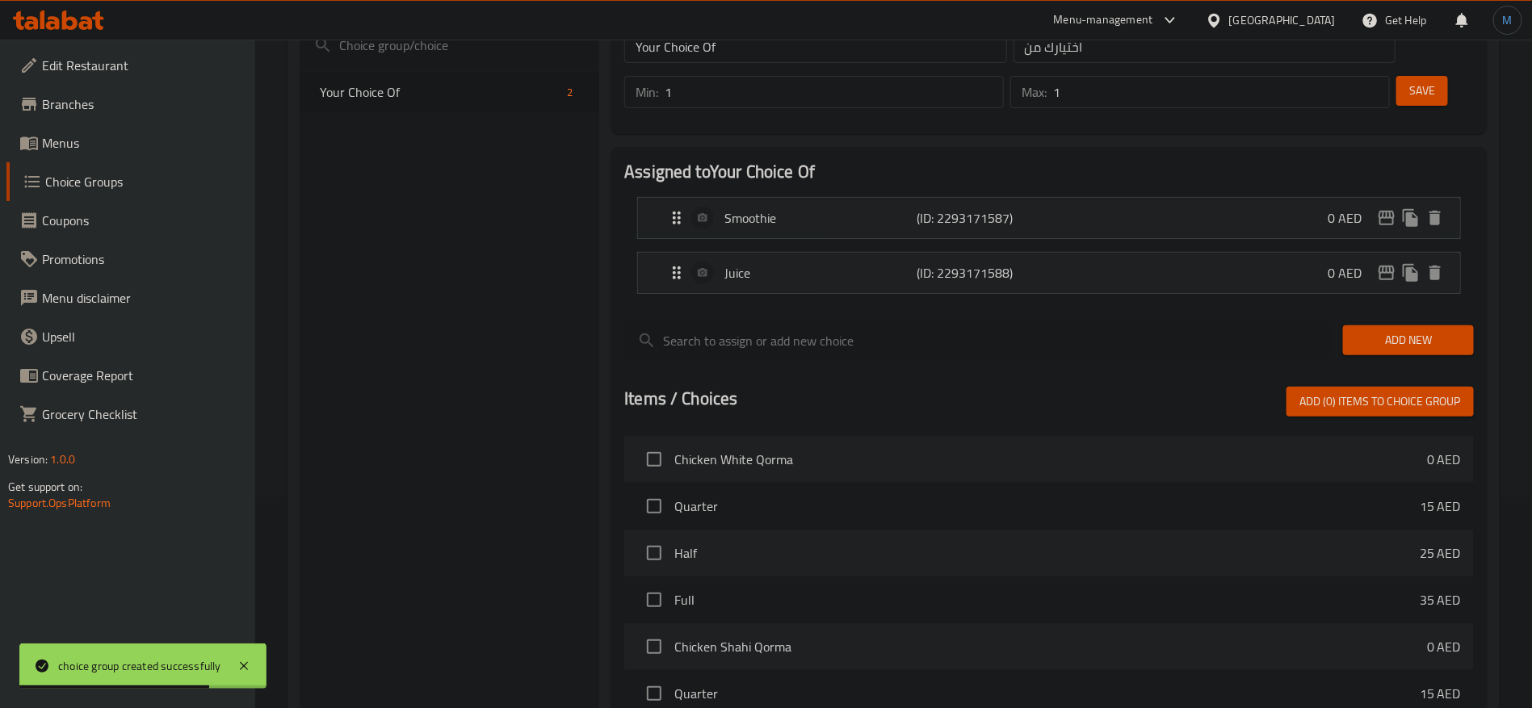
scroll to position [5, 0]
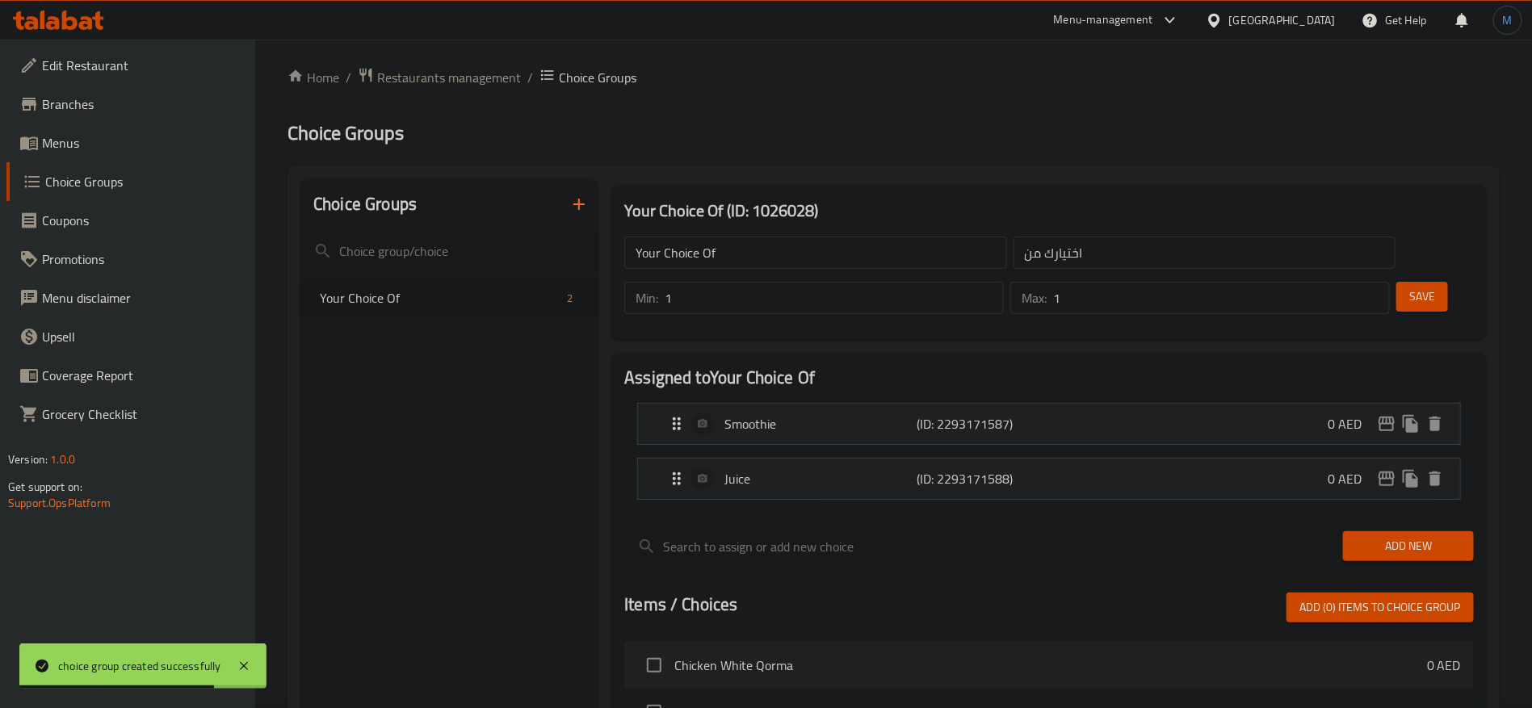
click at [547, 467] on div "Choice Groups Your Choice Of 2" at bounding box center [449, 686] width 298 height 1015
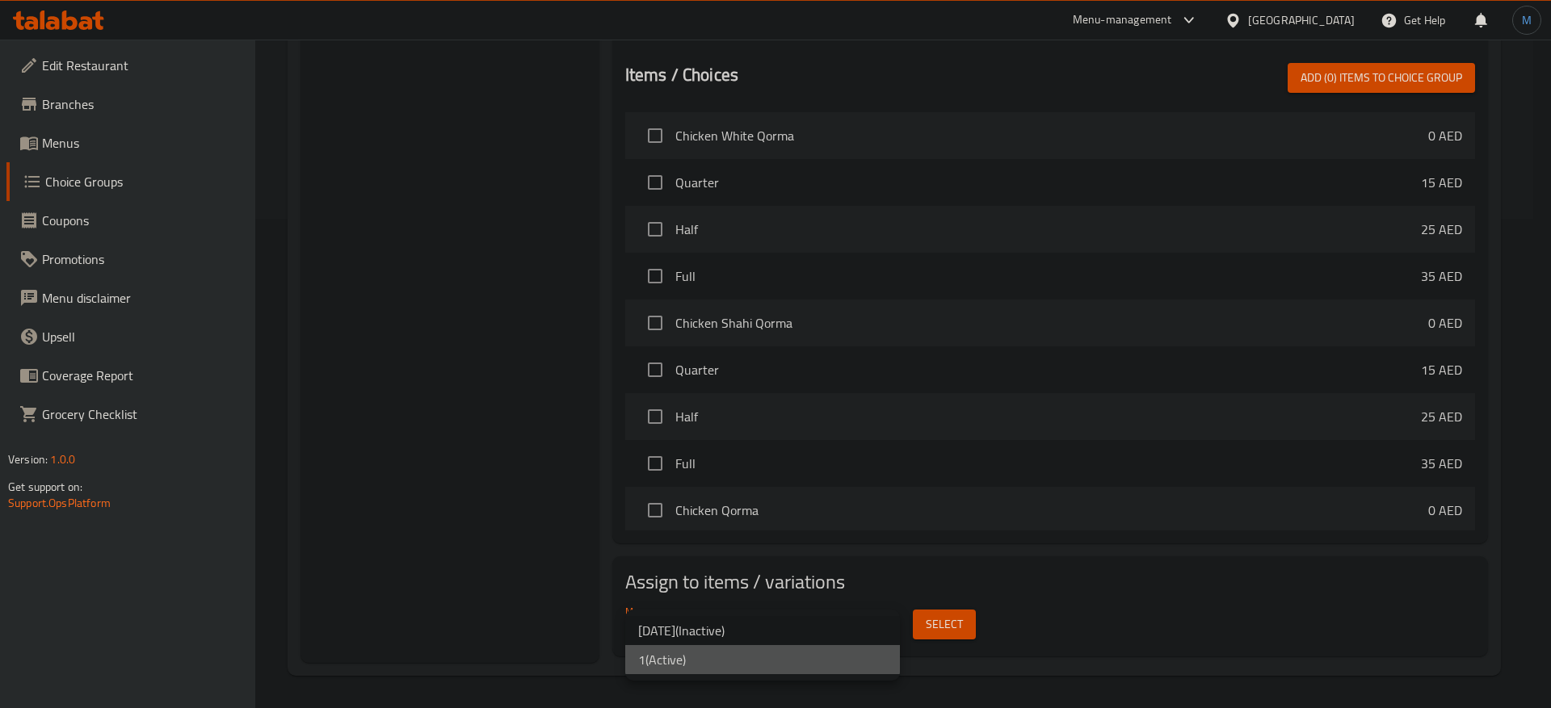
click at [745, 665] on li "1 ( Active )" at bounding box center [762, 659] width 275 height 29
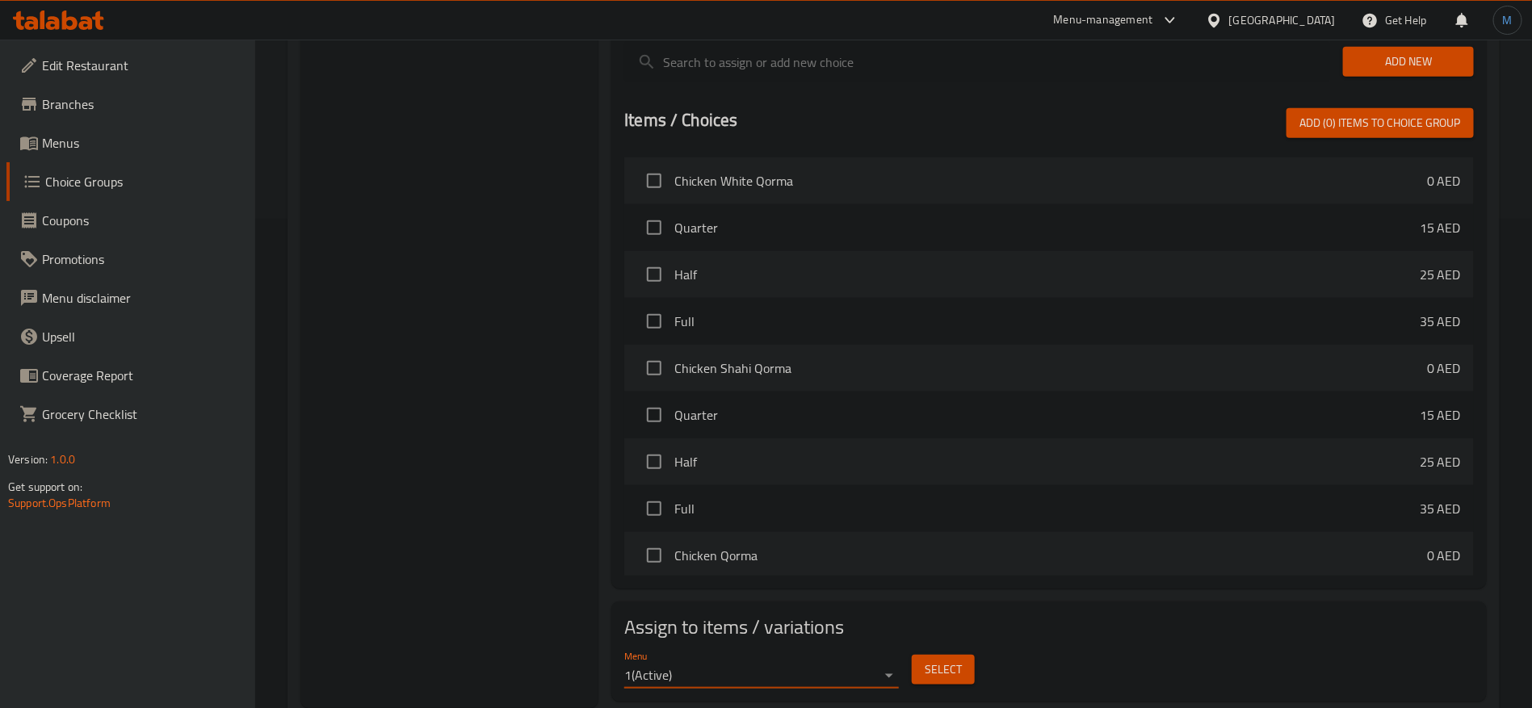
click at [943, 660] on span "Select" at bounding box center [943, 670] width 37 height 20
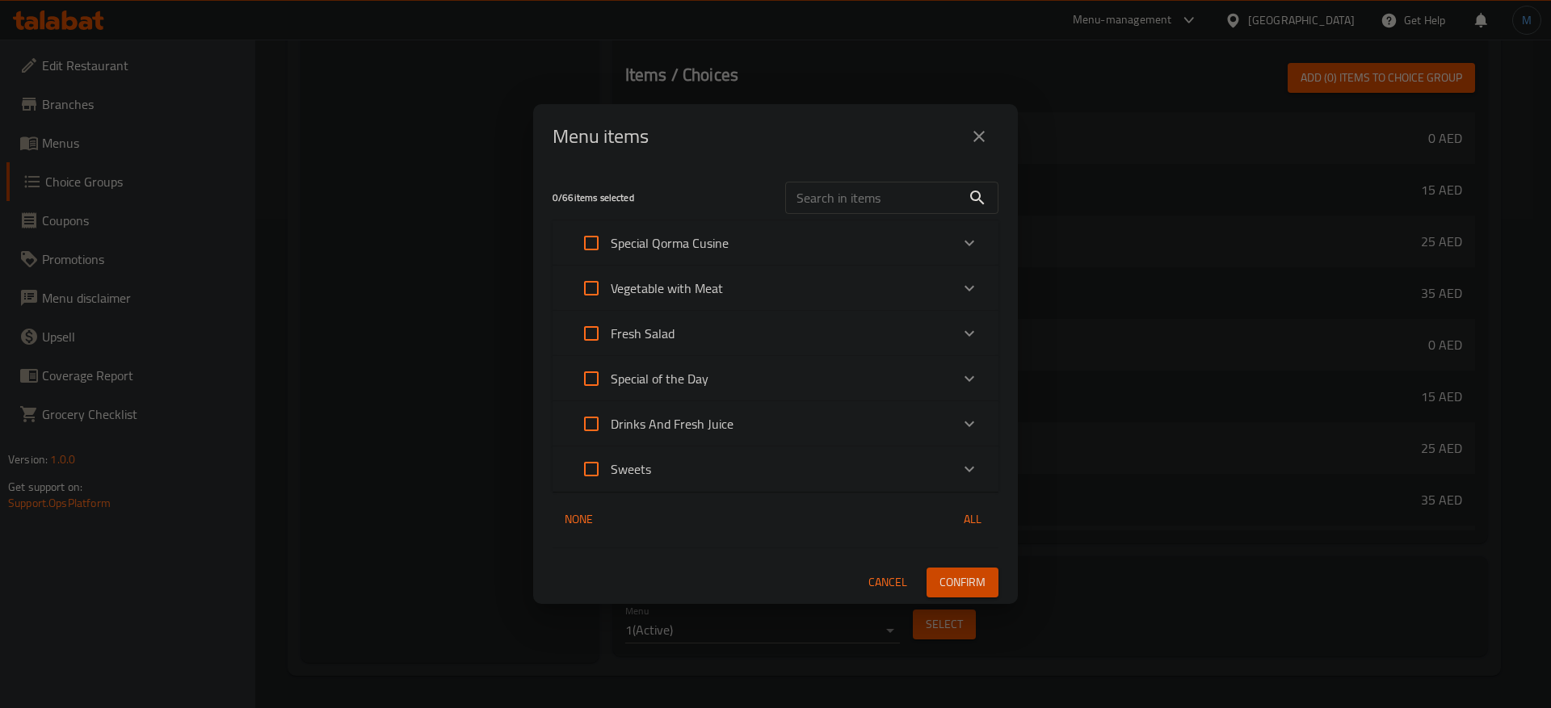
click at [839, 212] on div "​" at bounding box center [891, 198] width 233 height 52
click at [841, 211] on input "text" at bounding box center [873, 198] width 176 height 32
paste input "Banana Juice"
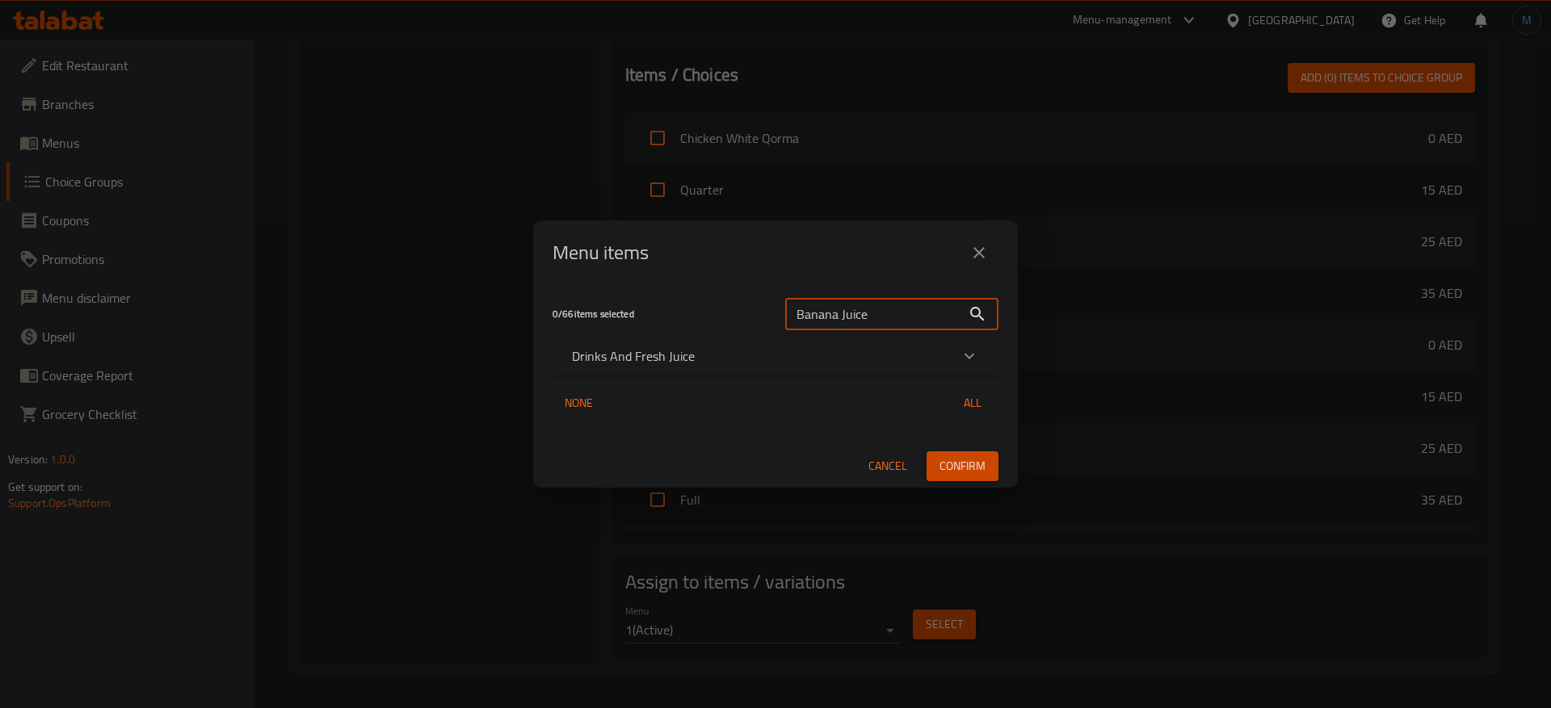
type input "Banana Juice"
click at [860, 369] on div "Drinks And Fresh Juice" at bounding box center [776, 356] width 446 height 39
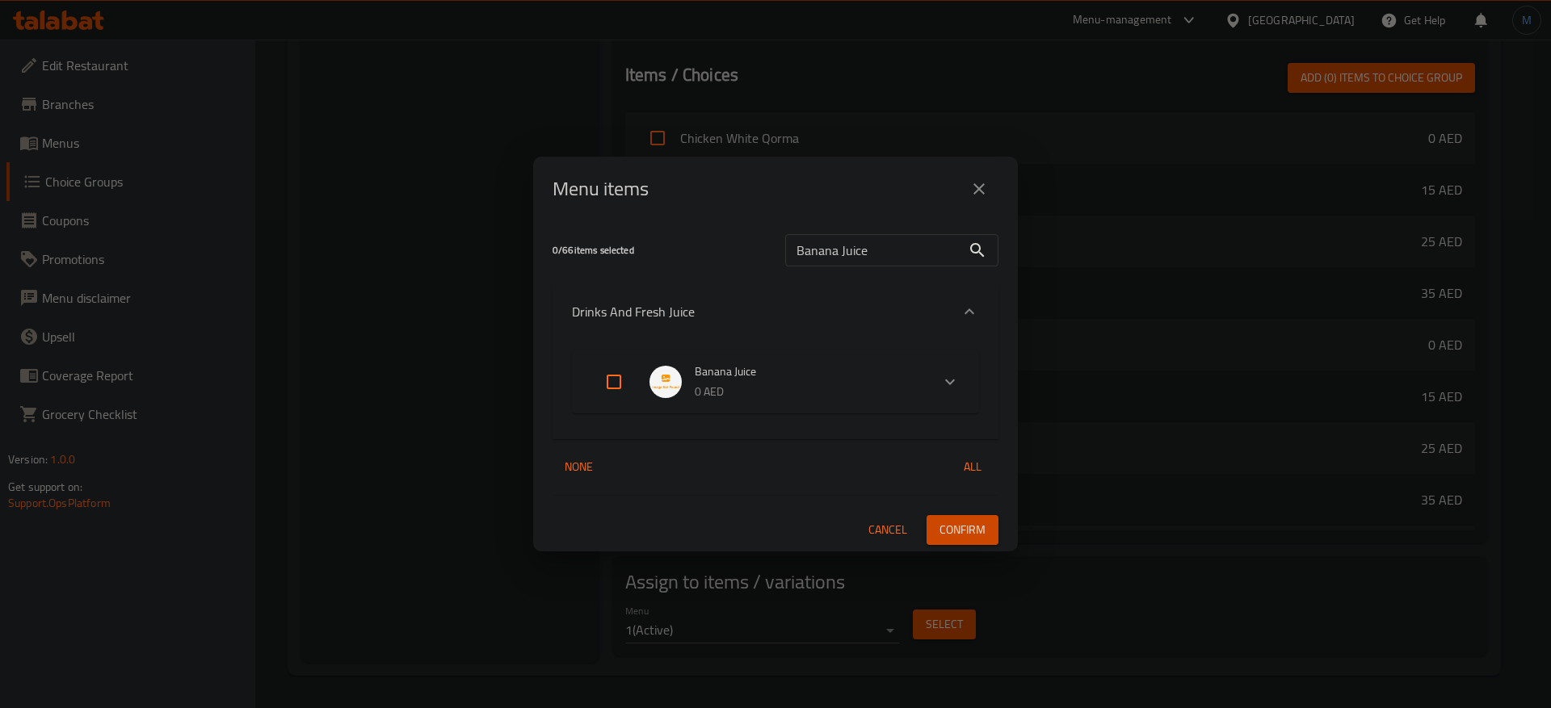
click at [627, 380] on input "Expand" at bounding box center [614, 382] width 39 height 39
checkbox input "true"
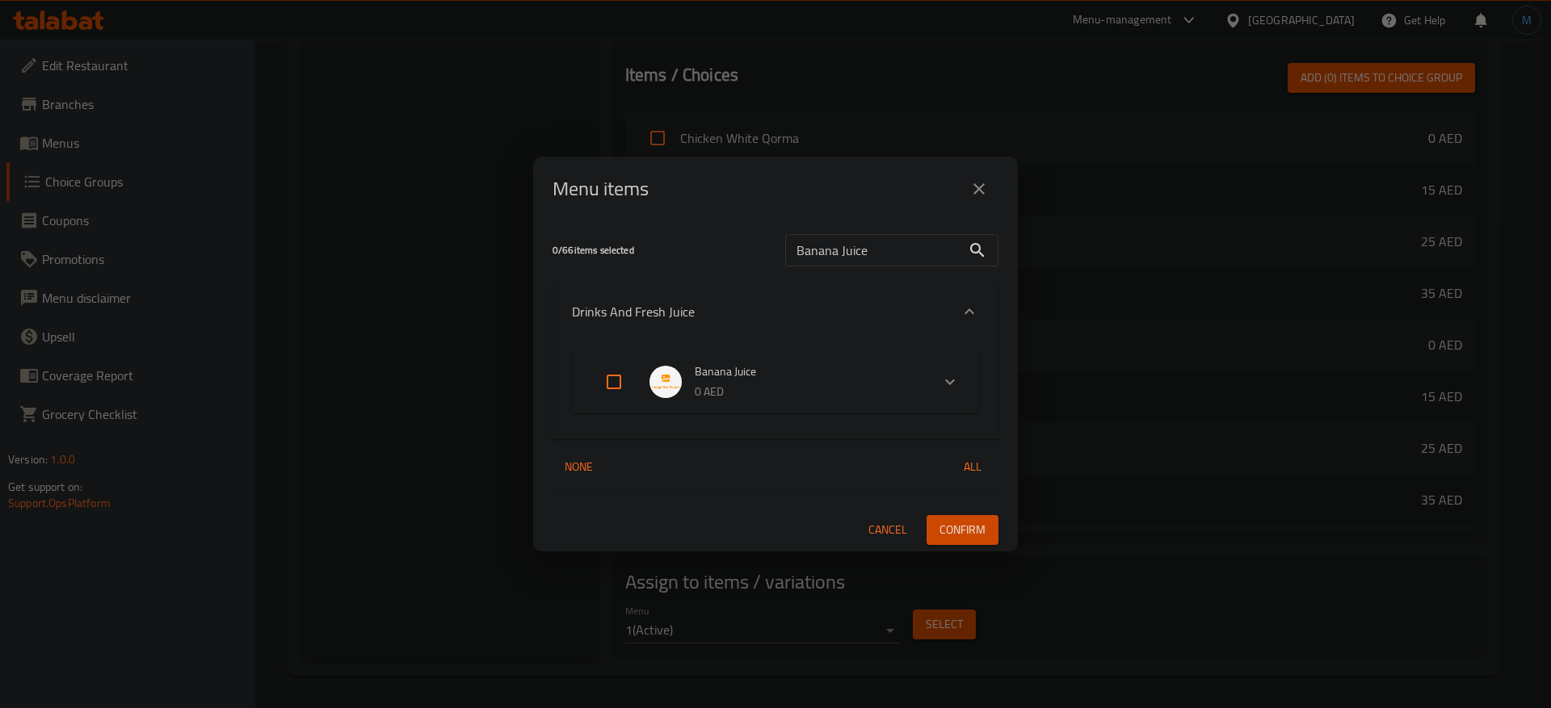
checkbox input "true"
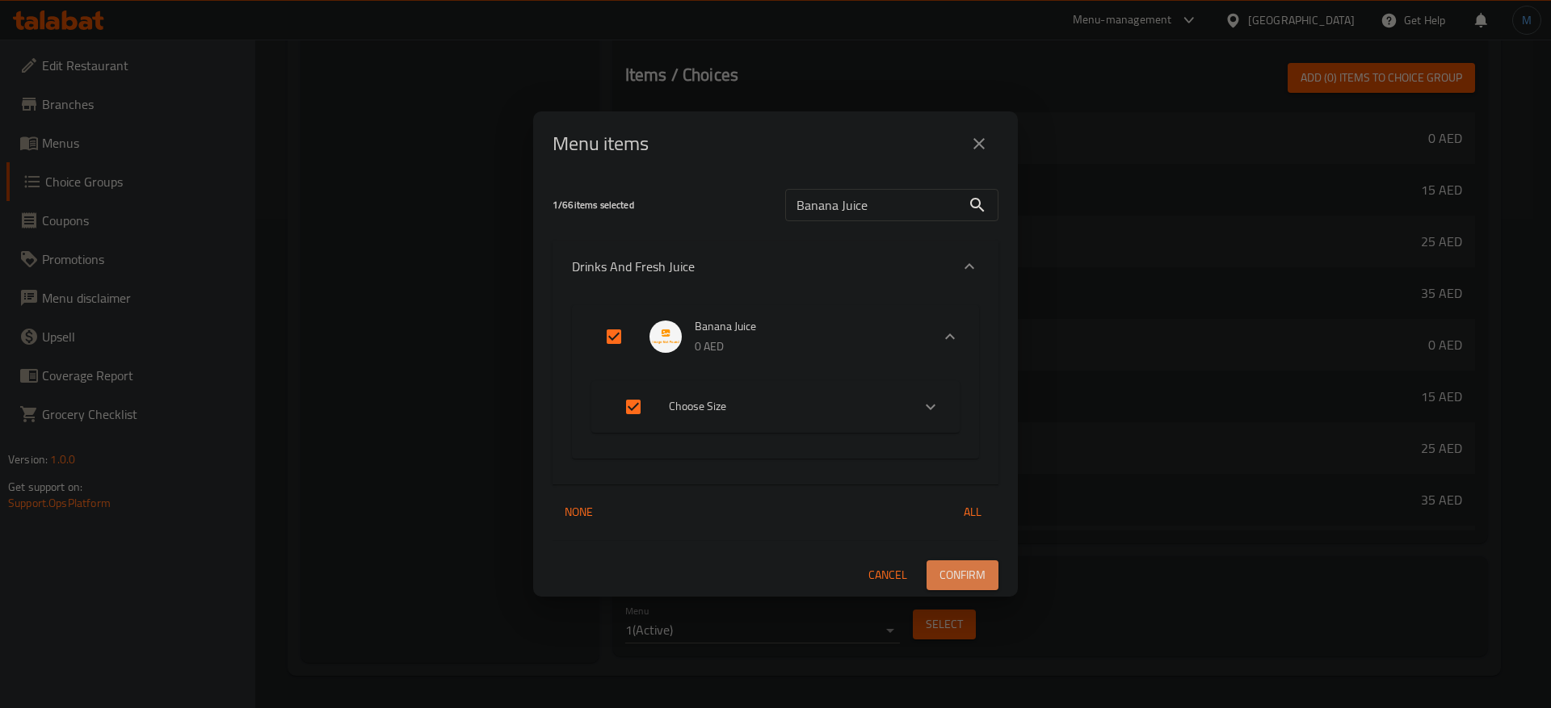
click at [953, 577] on span "Confirm" at bounding box center [962, 575] width 46 height 20
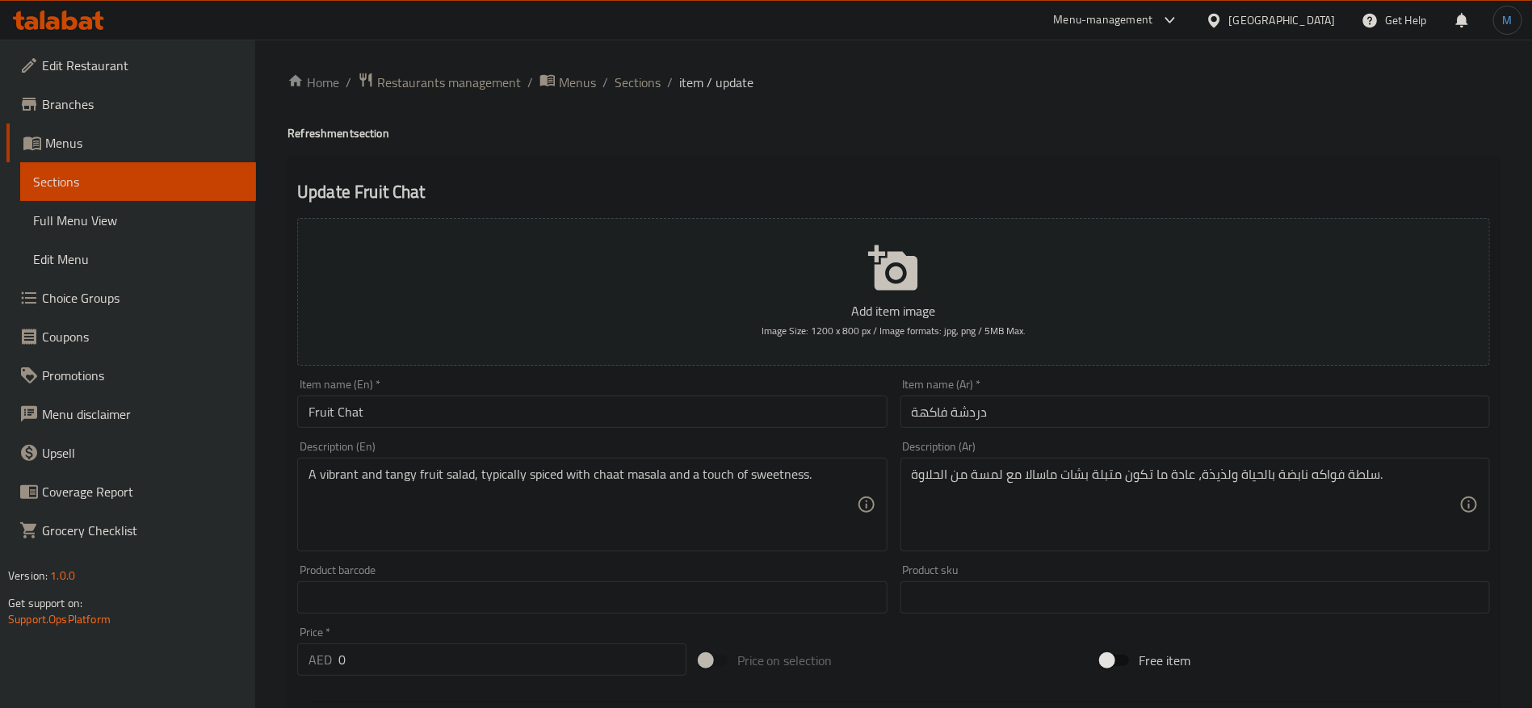
scroll to position [0, 154]
click at [983, 415] on input "دردشة فاكهة" at bounding box center [1196, 412] width 590 height 32
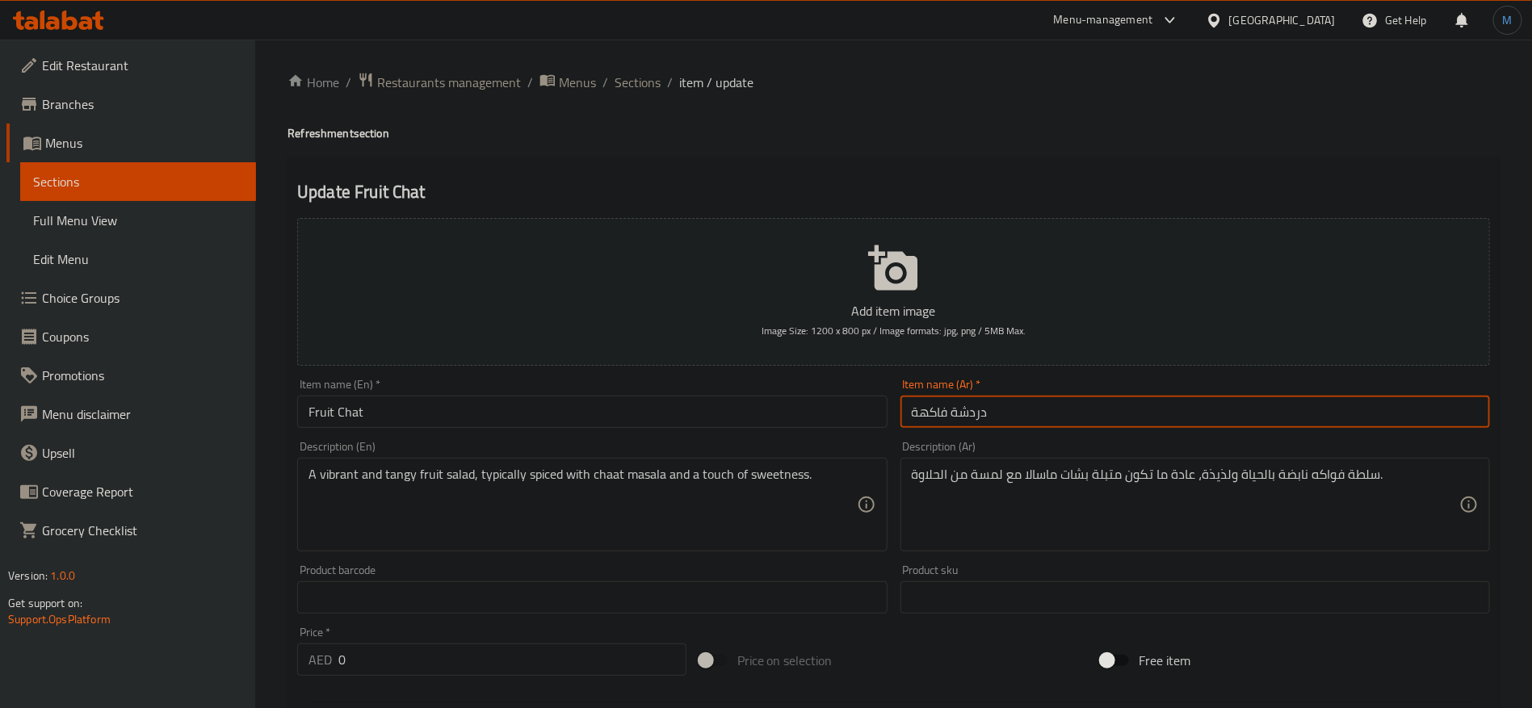
click at [983, 415] on input "دردشة فاكهة" at bounding box center [1196, 412] width 590 height 32
click at [1086, 423] on input "شات فاكهة" at bounding box center [1196, 412] width 590 height 32
click at [947, 410] on input "شات فاكهة" at bounding box center [1196, 412] width 590 height 32
click at [929, 415] on input "شات فاكهة" at bounding box center [1196, 412] width 590 height 32
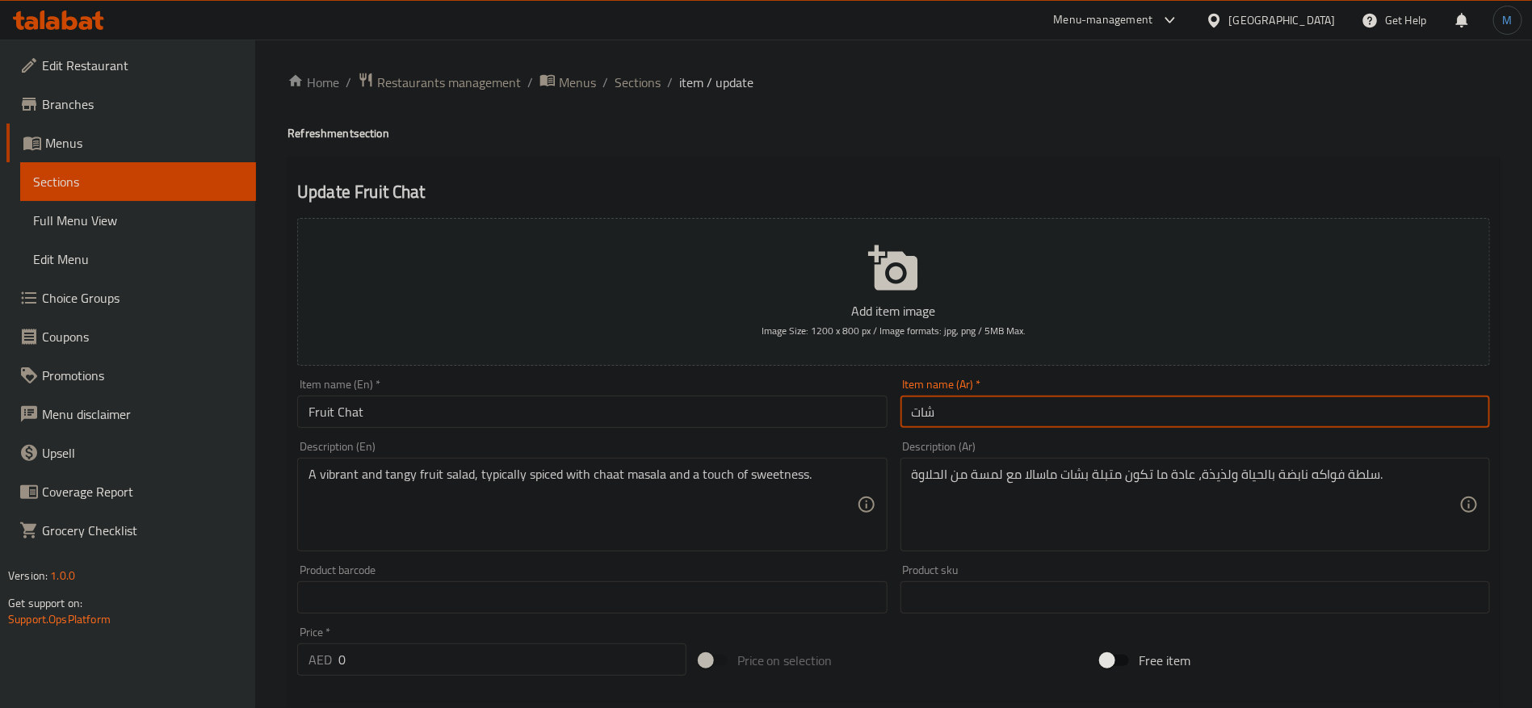
paste input "فاكهة"
type input "فاكهة شات"
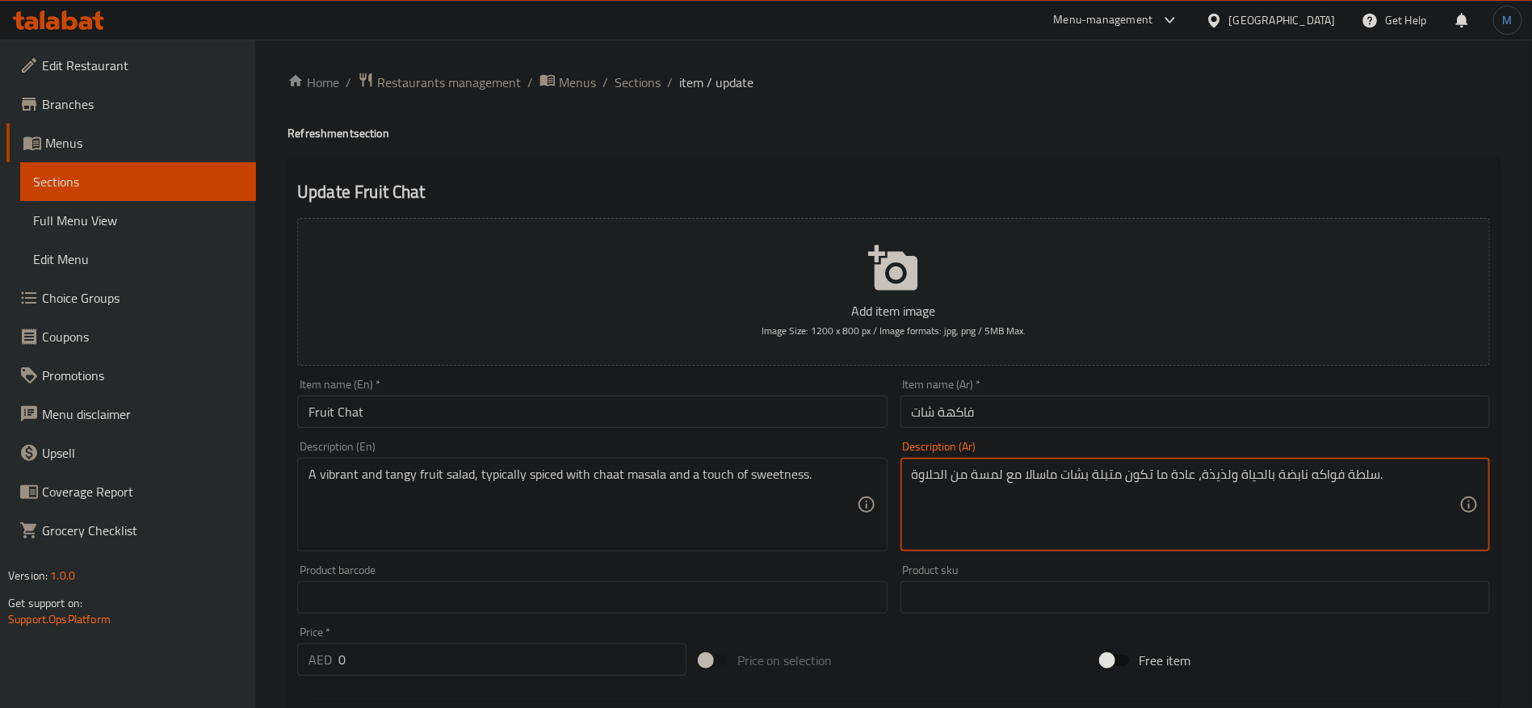
click at [1280, 478] on textarea "سلطة فواكه نابضة بالحياة ولذيذة، عادة ما تكون متبلة بشات ماسالا مع لمسة من الحل…" at bounding box center [1186, 505] width 548 height 77
click at [1255, 478] on textarea "سلطة فواكه نابضة بالحياة ولذيذة، عادة ما تكون متبلة بشات ماسالا مع لمسة من الحل…" at bounding box center [1186, 505] width 548 height 77
type textarea "سلطة فواكه لذيذة، عادة ما تكون متبلة بشات ماسالا مع لمسة من الحلاوة."
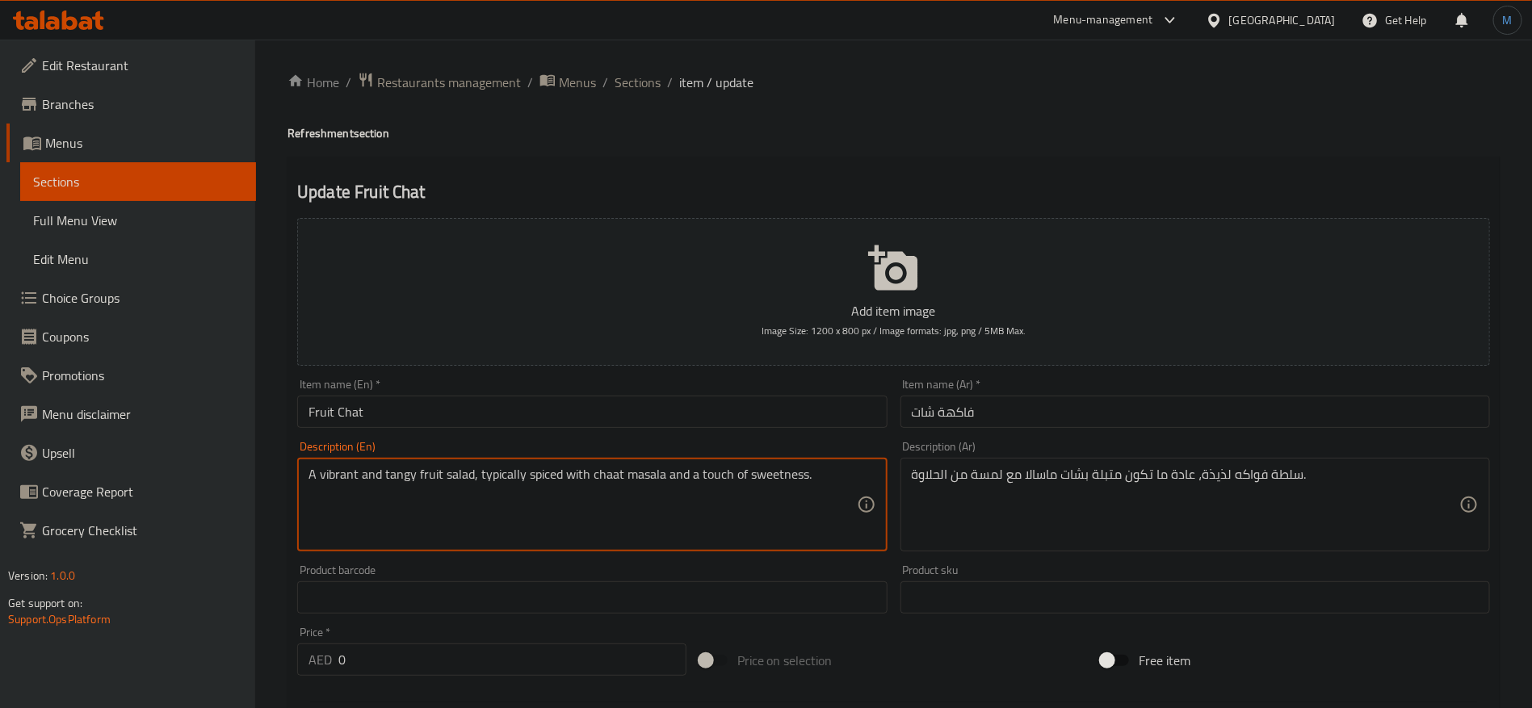
click at [336, 481] on textarea "A vibrant and tangy fruit salad, typically spiced with chaat masala and a touch…" at bounding box center [583, 505] width 548 height 77
click at [329, 481] on textarea "A and tangy fruit salad, typically spiced with chaat masala and a touch of swee…" at bounding box center [583, 505] width 548 height 77
type textarea "A tangy fruit salad, typically spiced with chaat masala and a touch of sweetnes…"
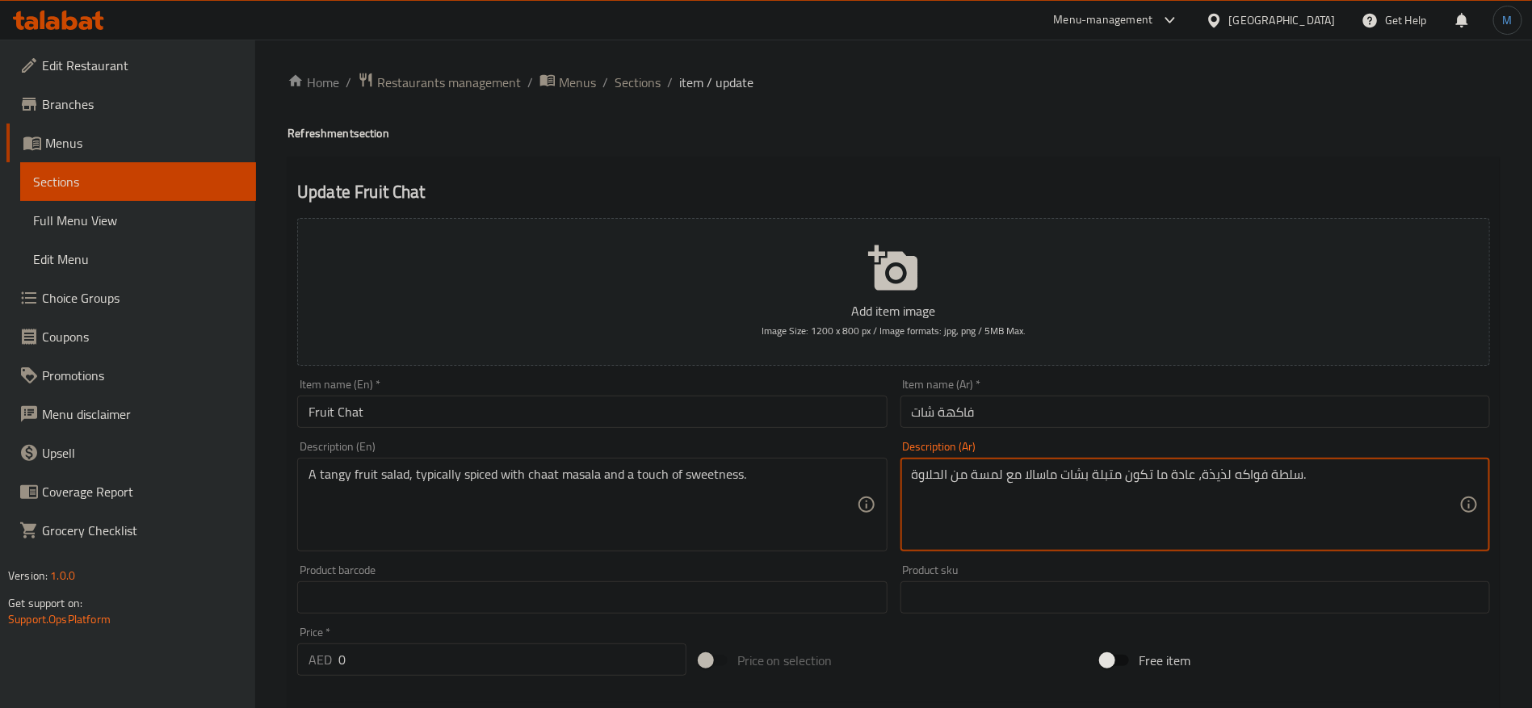
click at [1219, 481] on textarea "سلطة فواكه لذيذة، عادة ما تكون متبلة بشات ماسالا مع لمسة من الحلاوة." at bounding box center [1186, 505] width 548 height 77
type textarea "سلطة فواكه منعشة، عادة ما تكون متبلة بشات ماسالا مع لمسة من الحلاوة."
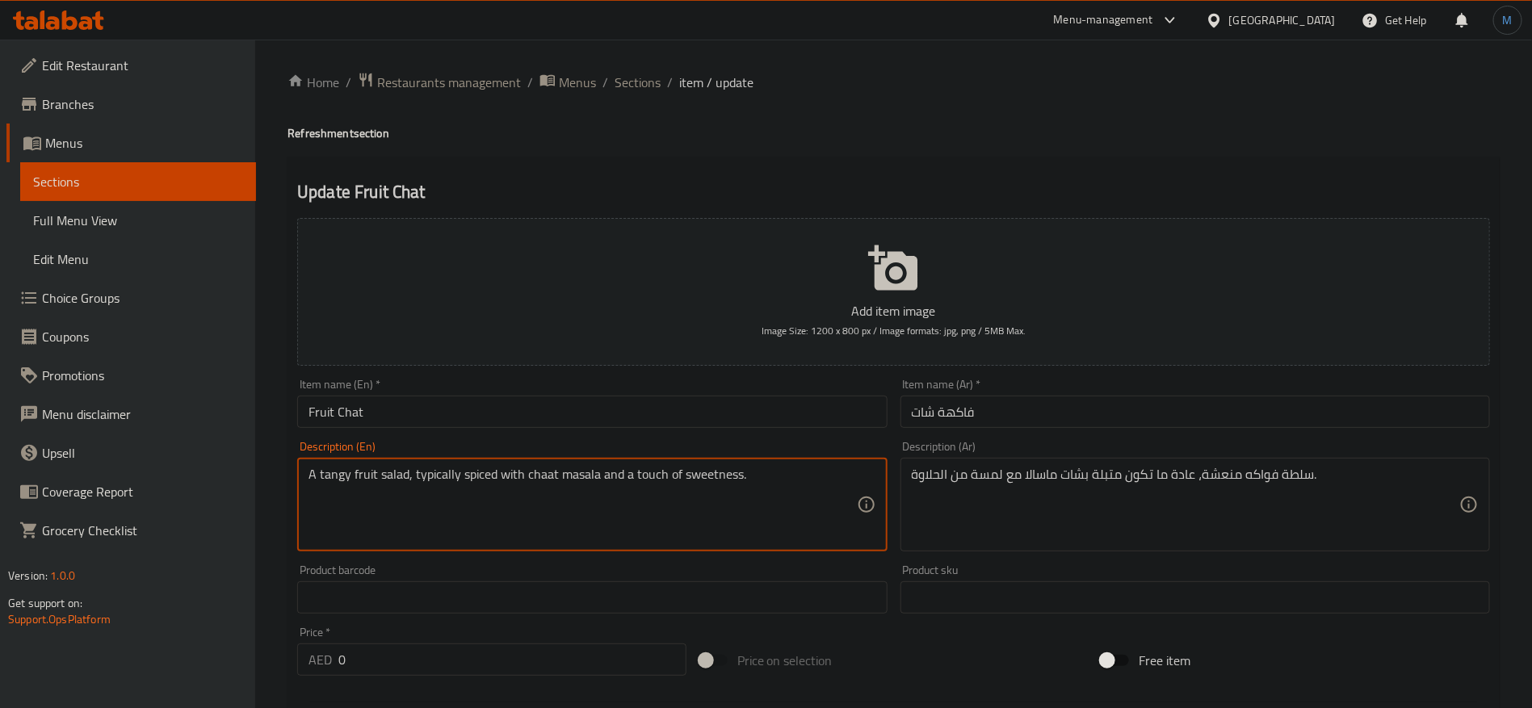
click at [456, 485] on textarea "A tangy fruit salad, typically spiced with chaat masala and a touch of sweetnes…" at bounding box center [583, 505] width 548 height 77
click at [431, 473] on textarea "A tangy fruit salad, typically spiced with chaat masala and a touch of sweetnes…" at bounding box center [583, 505] width 548 height 77
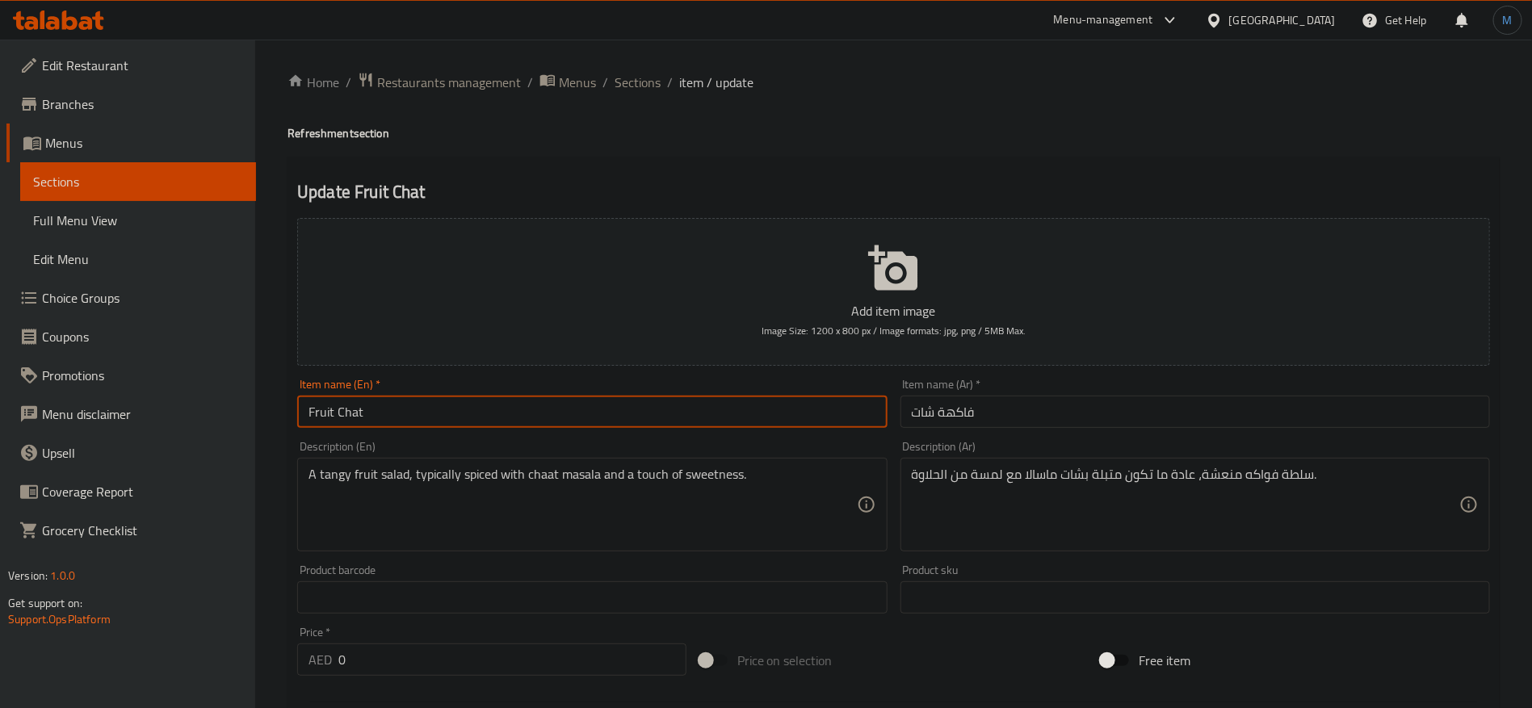
click at [431, 414] on input "Fruit Chat" at bounding box center [592, 412] width 590 height 32
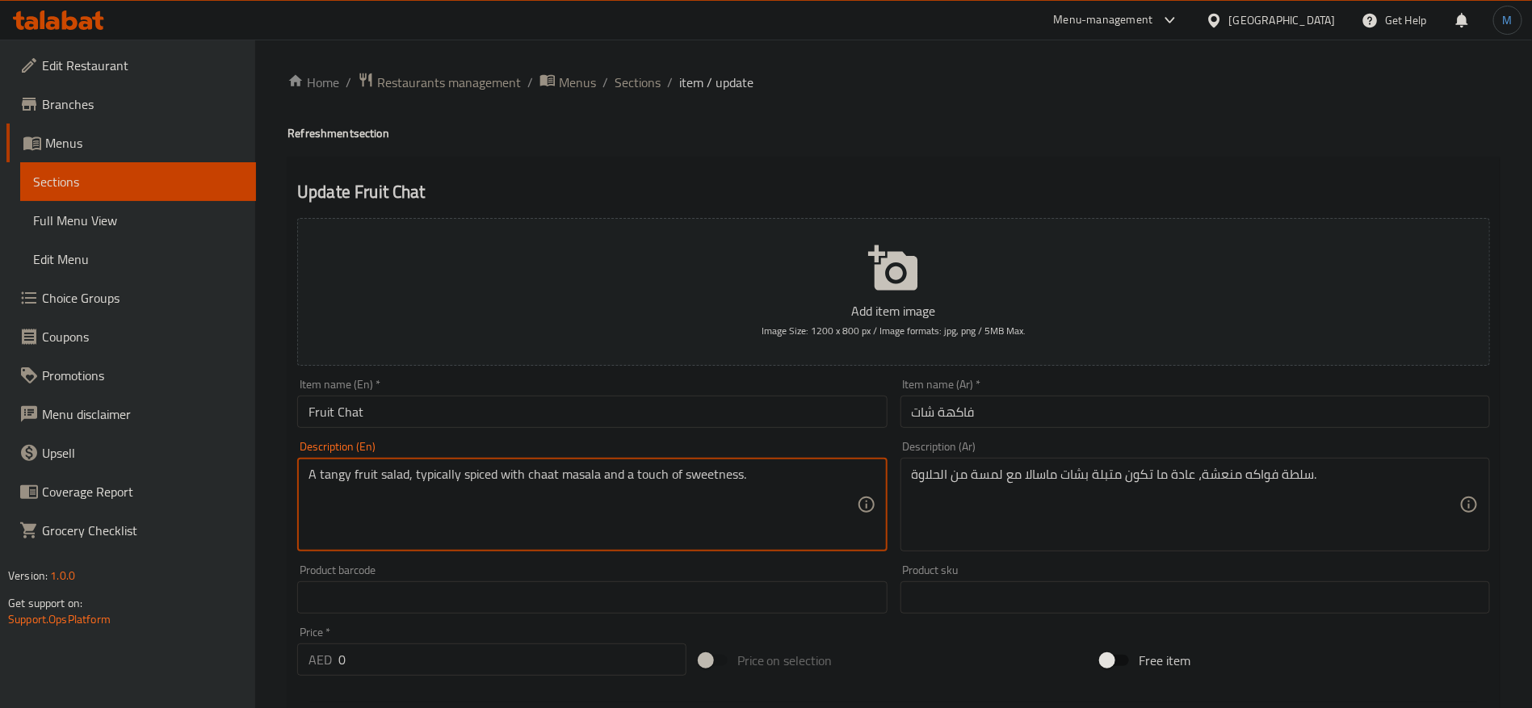
click at [433, 471] on textarea "A tangy fruit salad, typically spiced with chaat masala and a touch of sweetnes…" at bounding box center [583, 505] width 548 height 77
click at [695, 454] on div "Description (En) A tangy fruit salad, typically spiced with chaat masala and a …" at bounding box center [592, 496] width 590 height 111
click at [693, 428] on div "Item name (En)   * Fruit Chat Item name (En) *" at bounding box center [592, 403] width 603 height 62
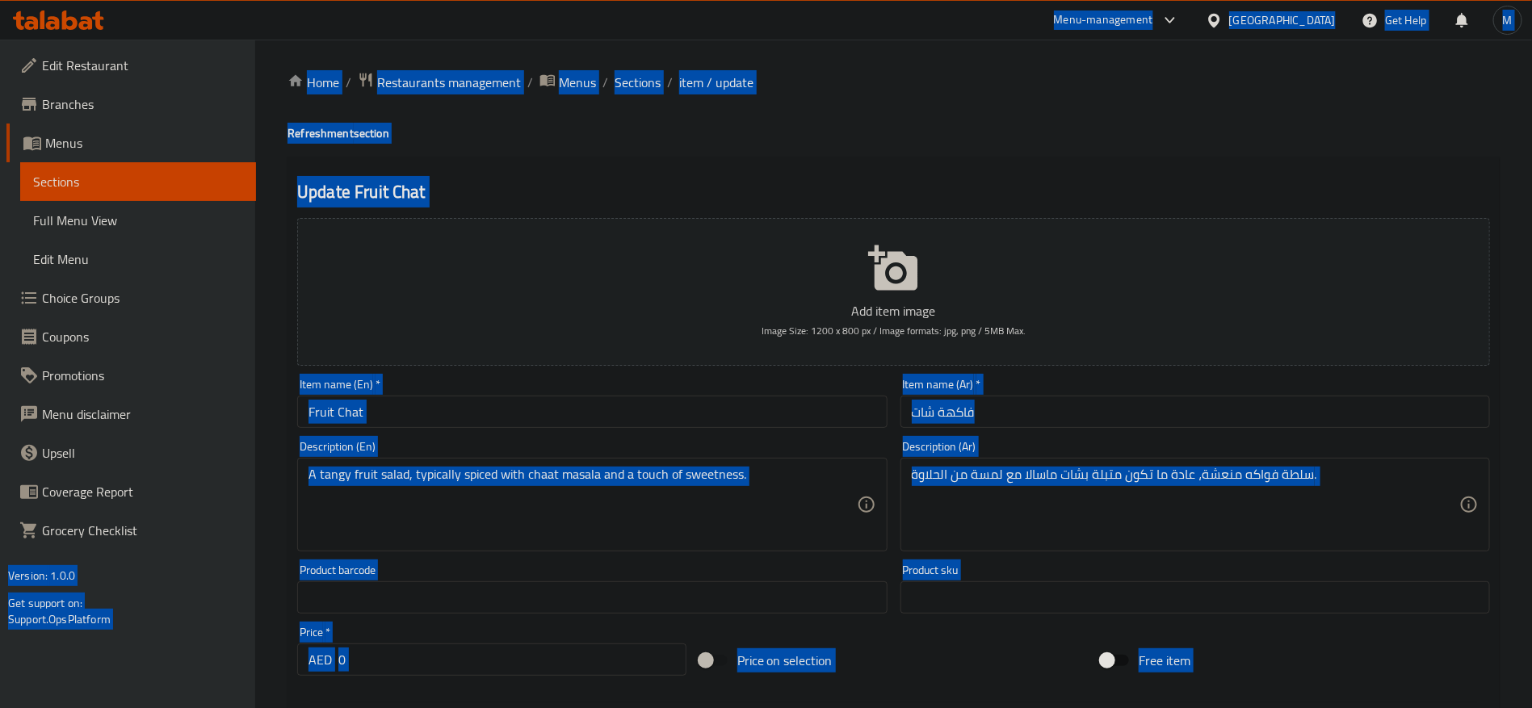
copy body "Menu-management United Arab Emirates Get Help M Edit Restaurant Branches Menus …"
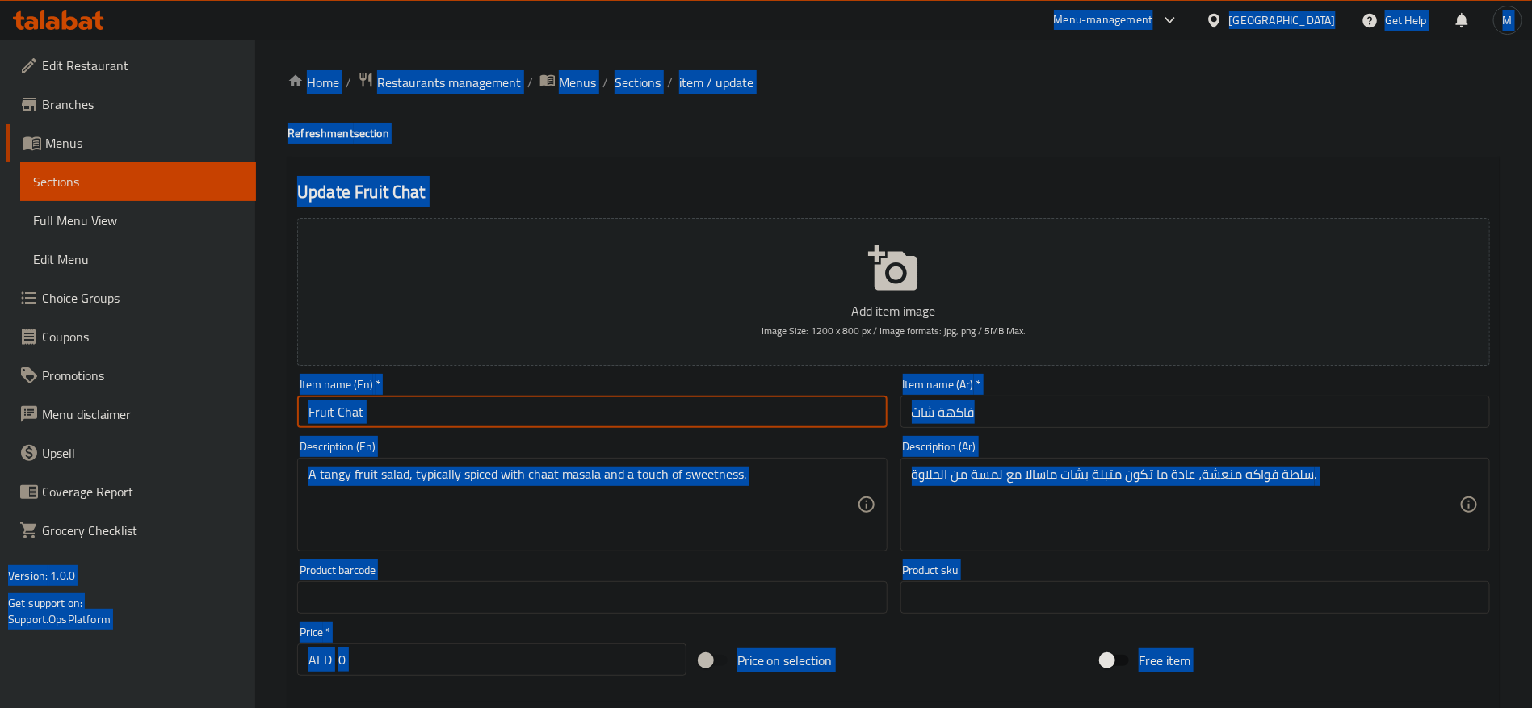
click at [677, 417] on input "Fruit Chat" at bounding box center [592, 412] width 590 height 32
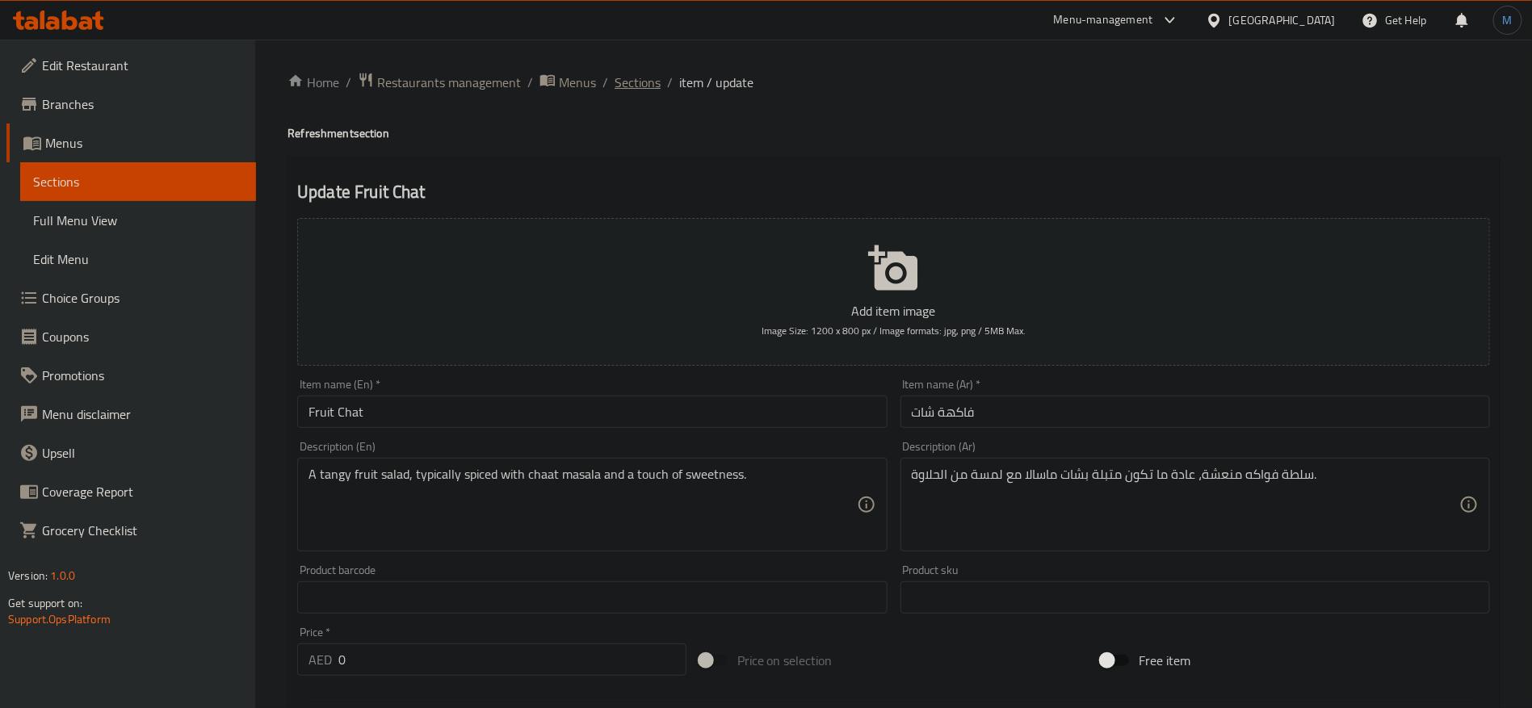
click at [639, 92] on span "Sections" at bounding box center [638, 82] width 46 height 19
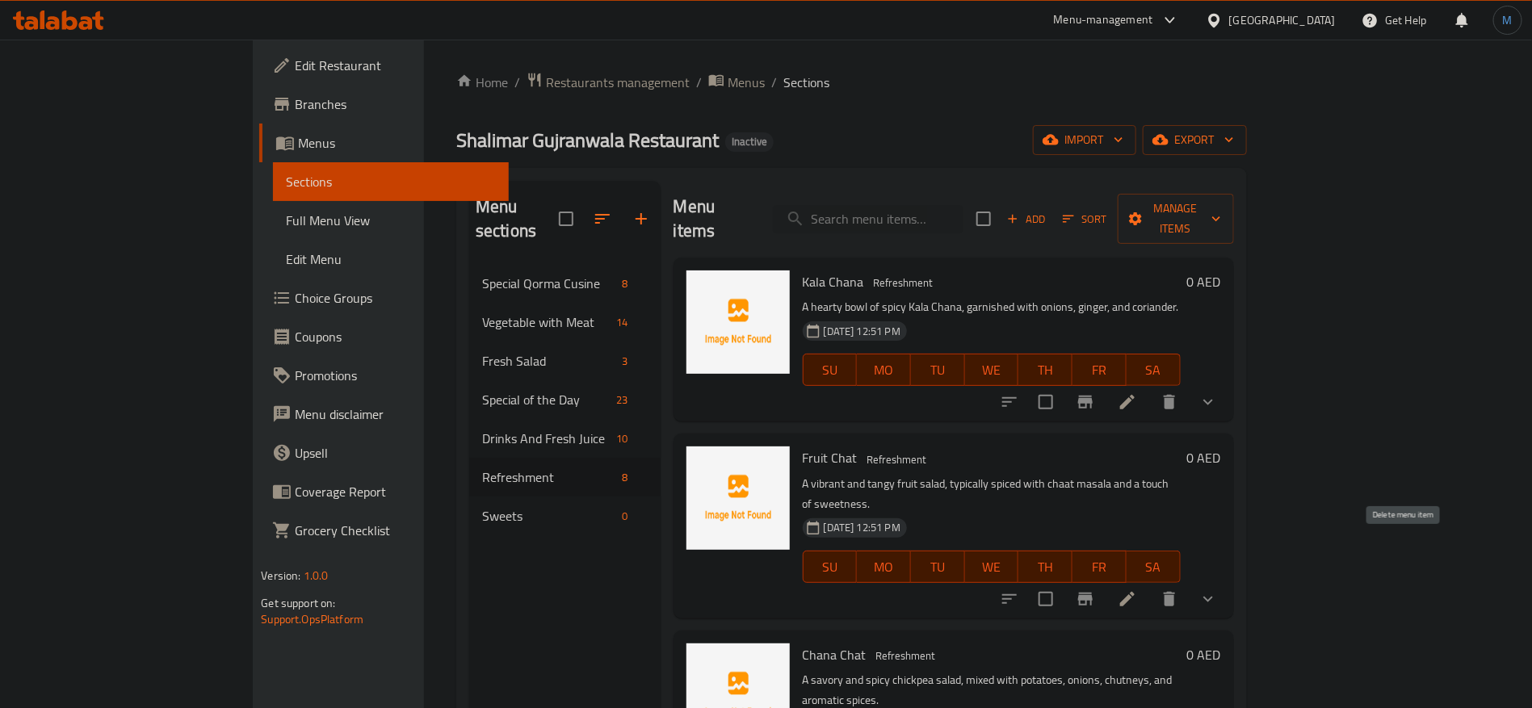
click at [1175, 592] on icon "delete" at bounding box center [1169, 599] width 11 height 15
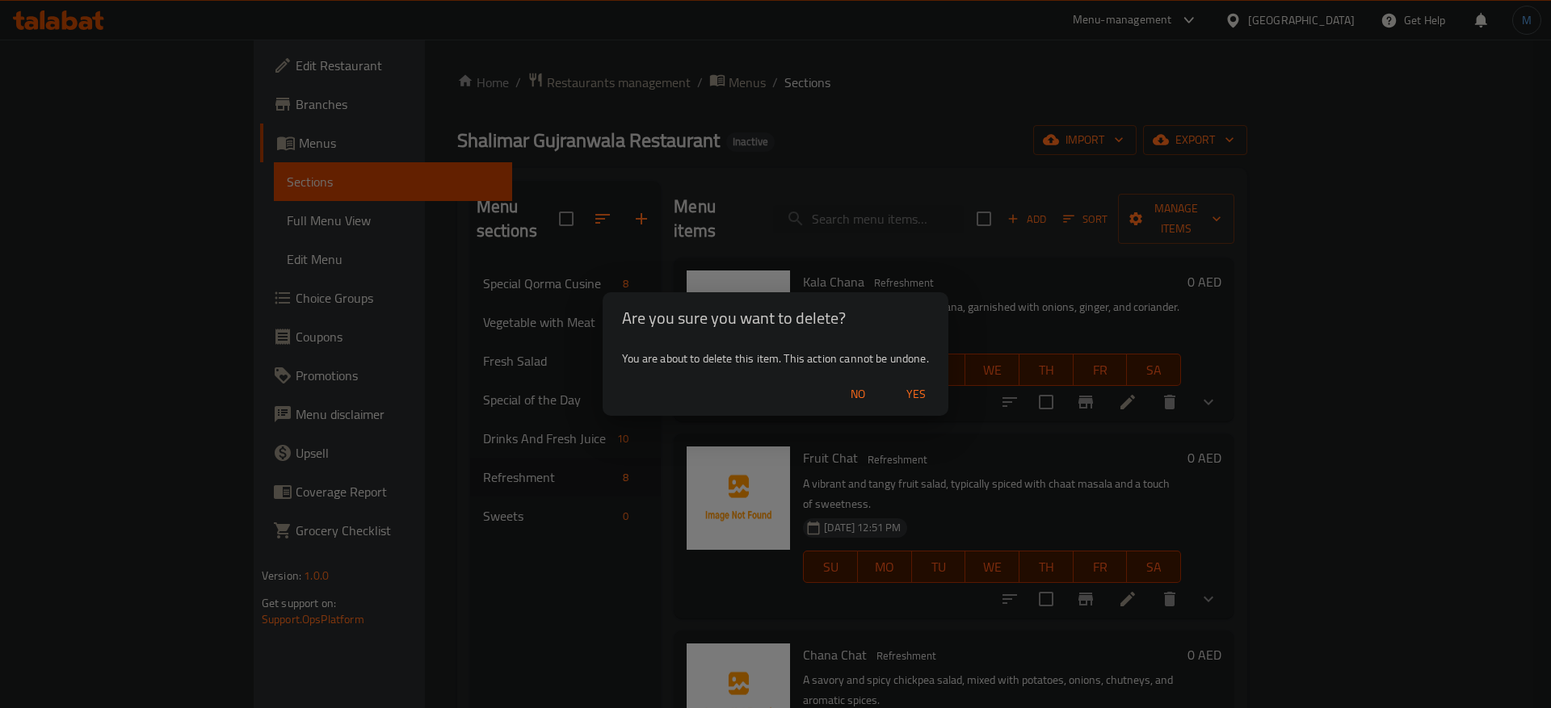
click at [910, 385] on span "Yes" at bounding box center [916, 395] width 39 height 20
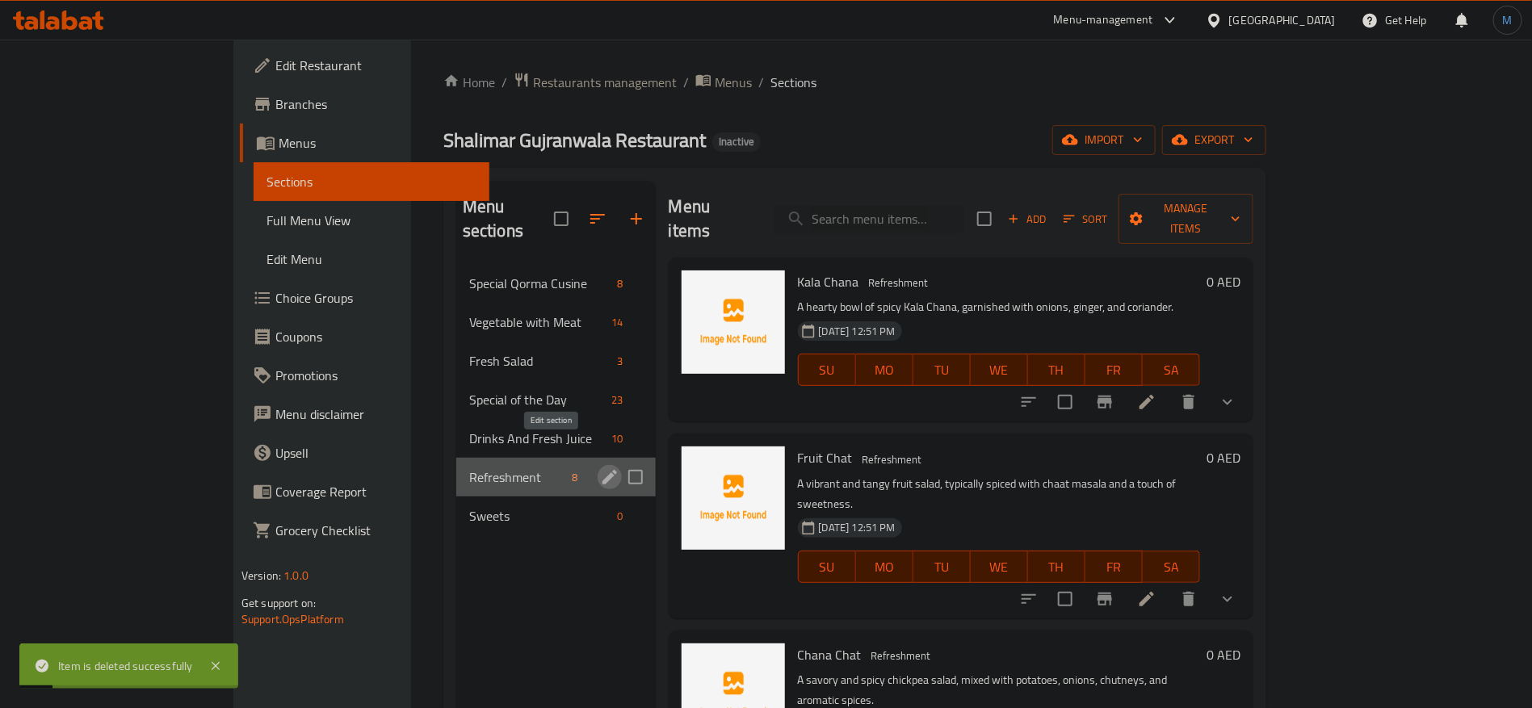
click at [603, 470] on icon "edit" at bounding box center [610, 477] width 15 height 15
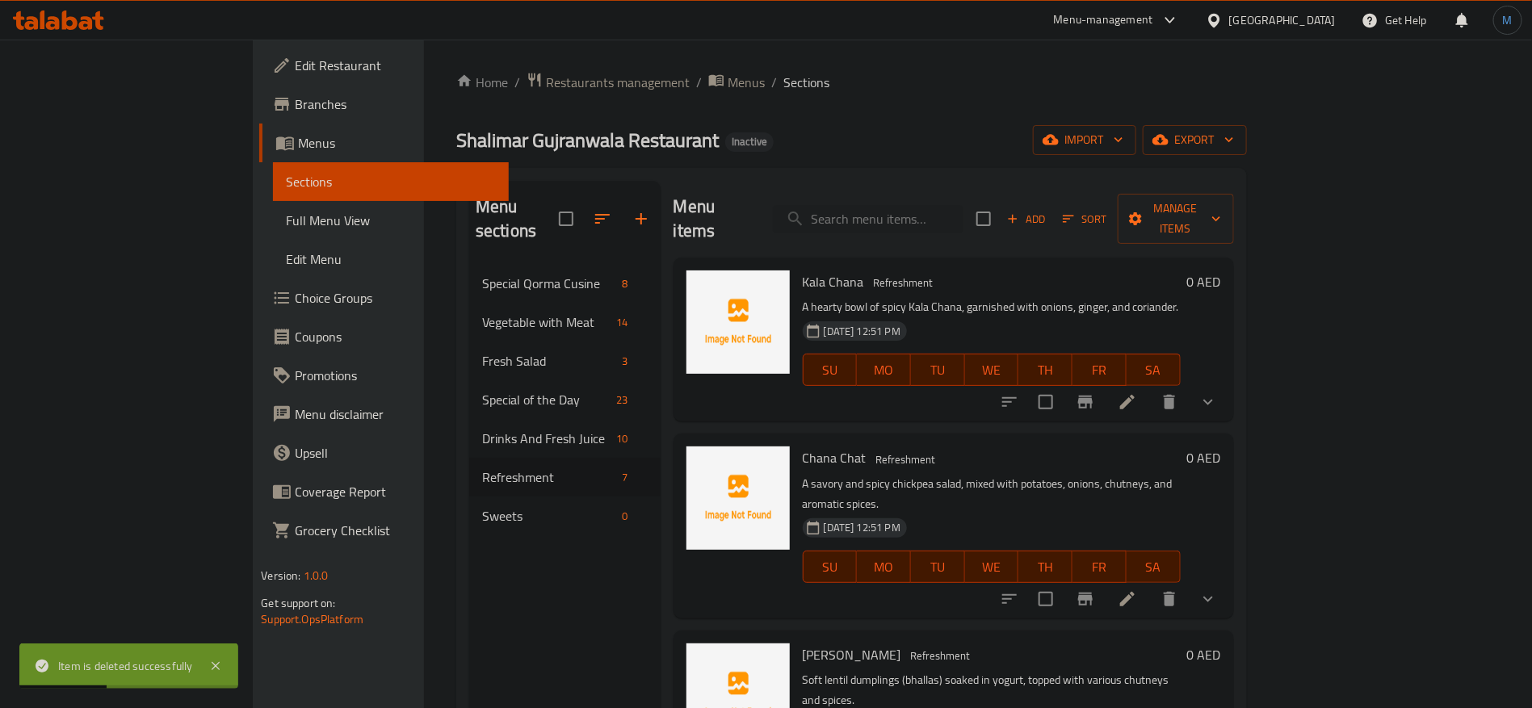
click at [1082, 447] on div "Chana Chat Refreshment A savory and spicy chickpea salad, mixed with potatoes, …" at bounding box center [991, 525] width 391 height 171
click at [1137, 590] on icon at bounding box center [1127, 599] width 19 height 19
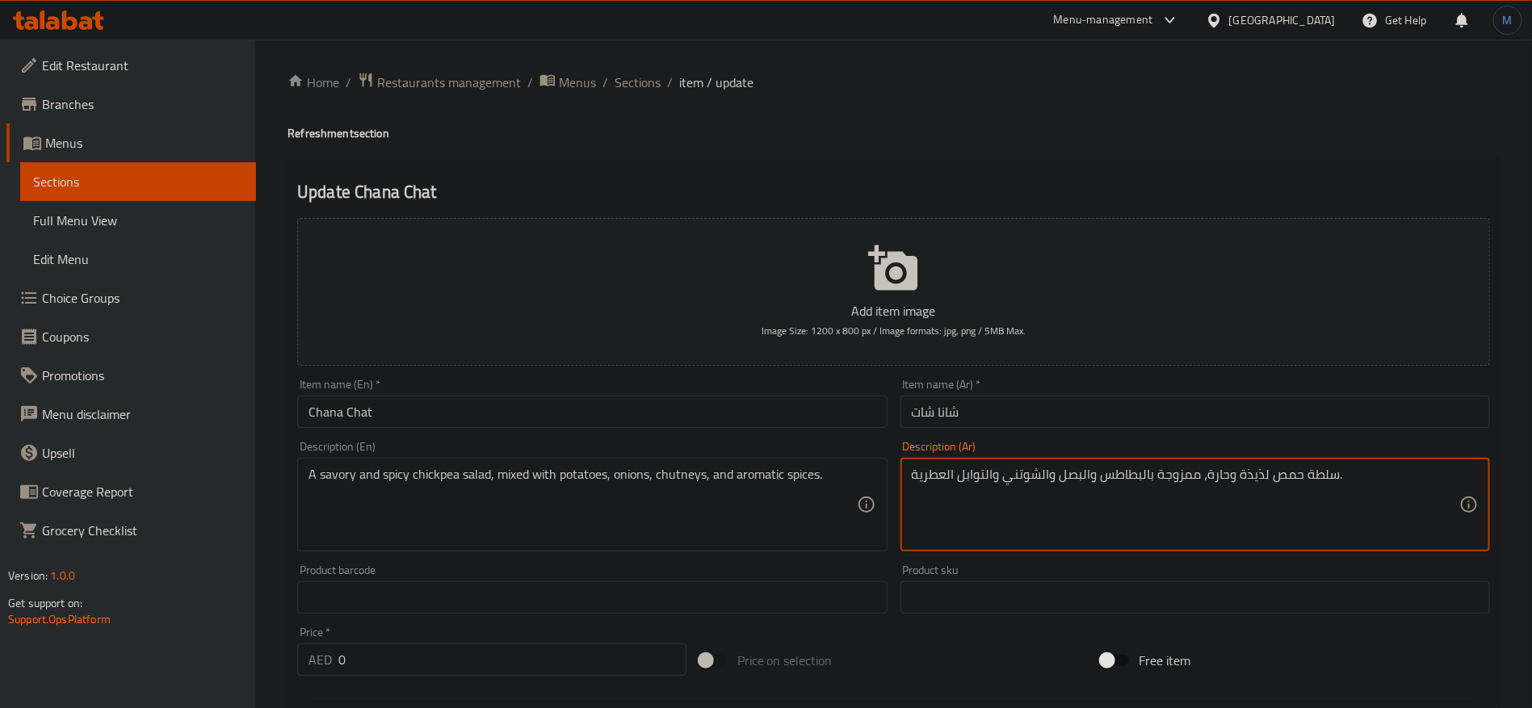
click at [1263, 480] on textarea "سلطة حمص لذيذة وحارة، ممزوجة بالبطاطس والبصل والشوتني والتوابل العطرية." at bounding box center [1186, 505] width 548 height 77
type textarea "سلطة حمص مالحة وحارة، ممزوجة بالبطاطس والبصل والشوتني والتوابل العطرية."
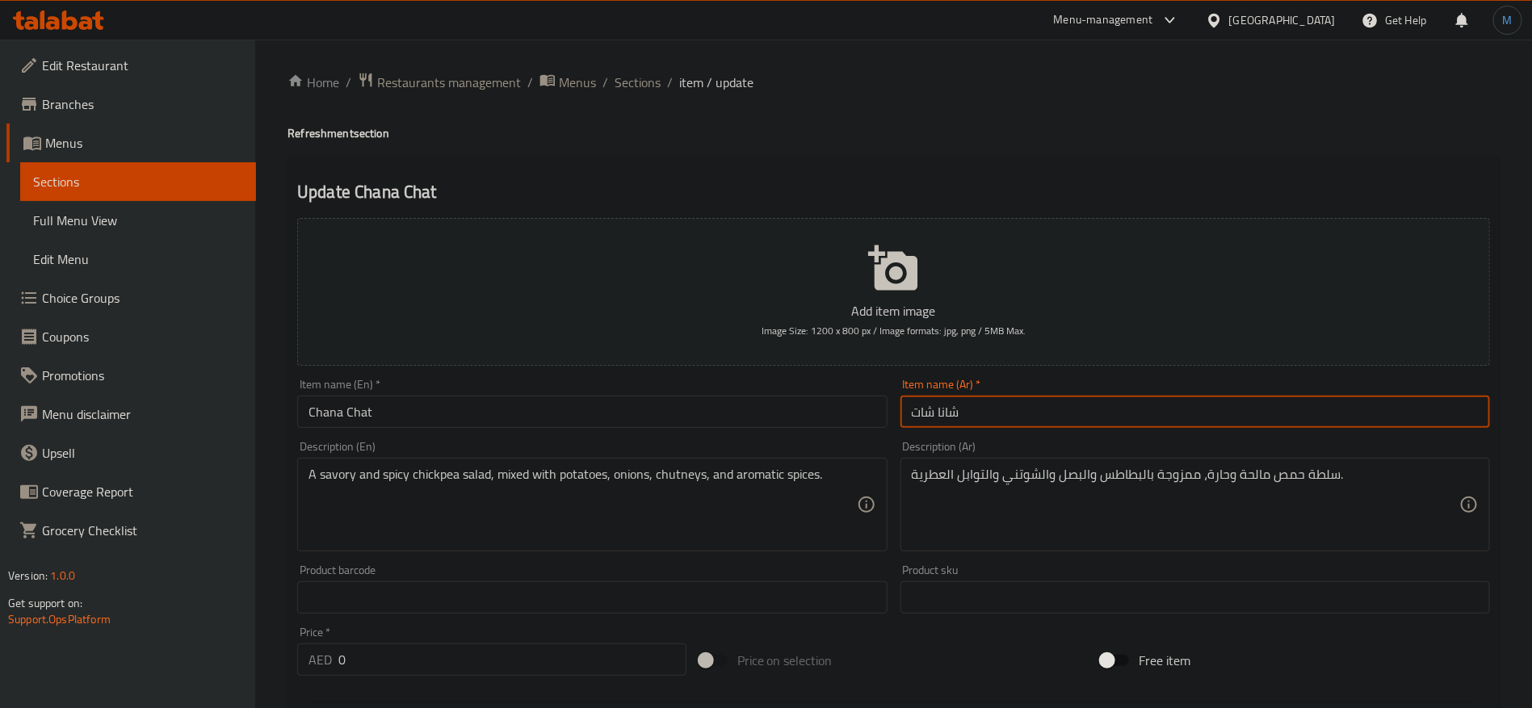
click at [1065, 399] on input "شانا شات" at bounding box center [1196, 412] width 590 height 32
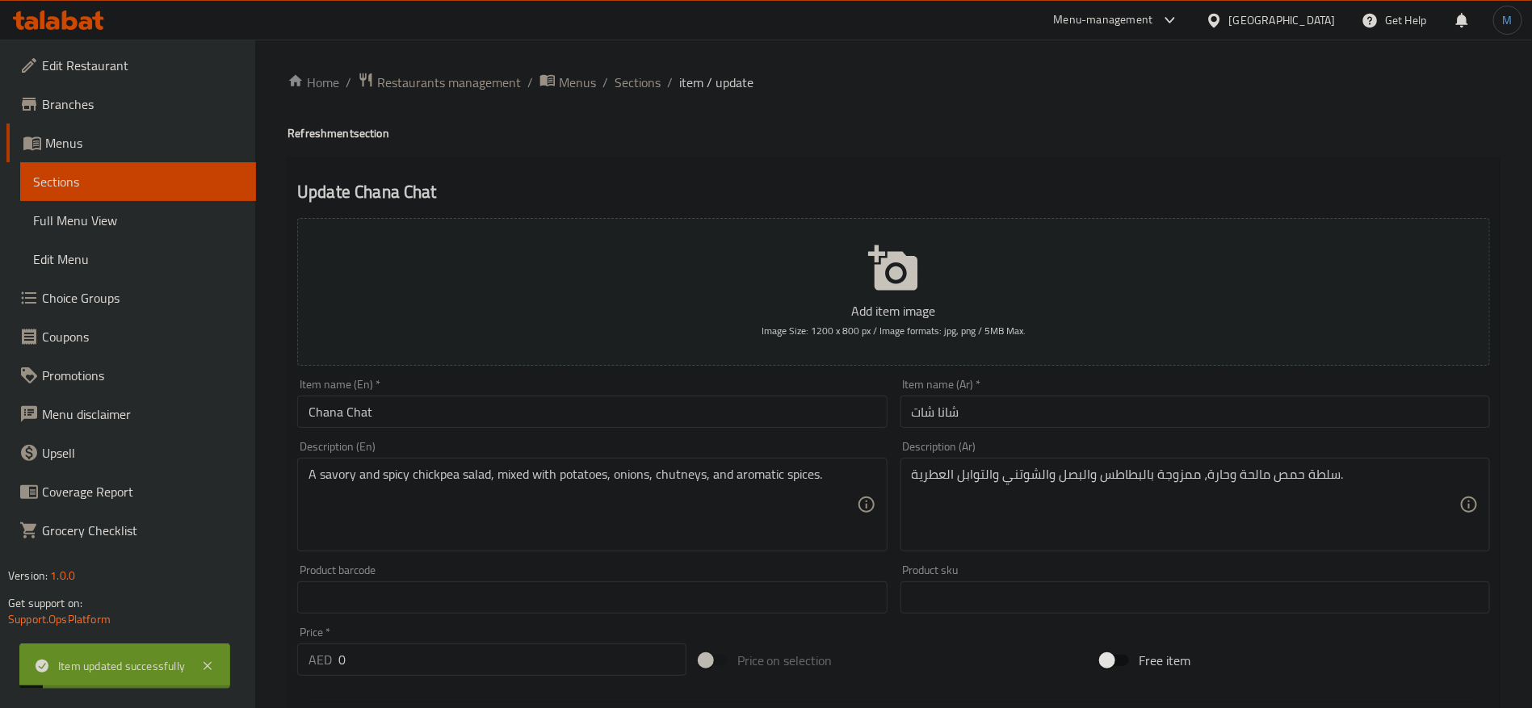
click at [729, 393] on div "Item name (En)   * Chana Chat Item name (En) *" at bounding box center [592, 403] width 590 height 49
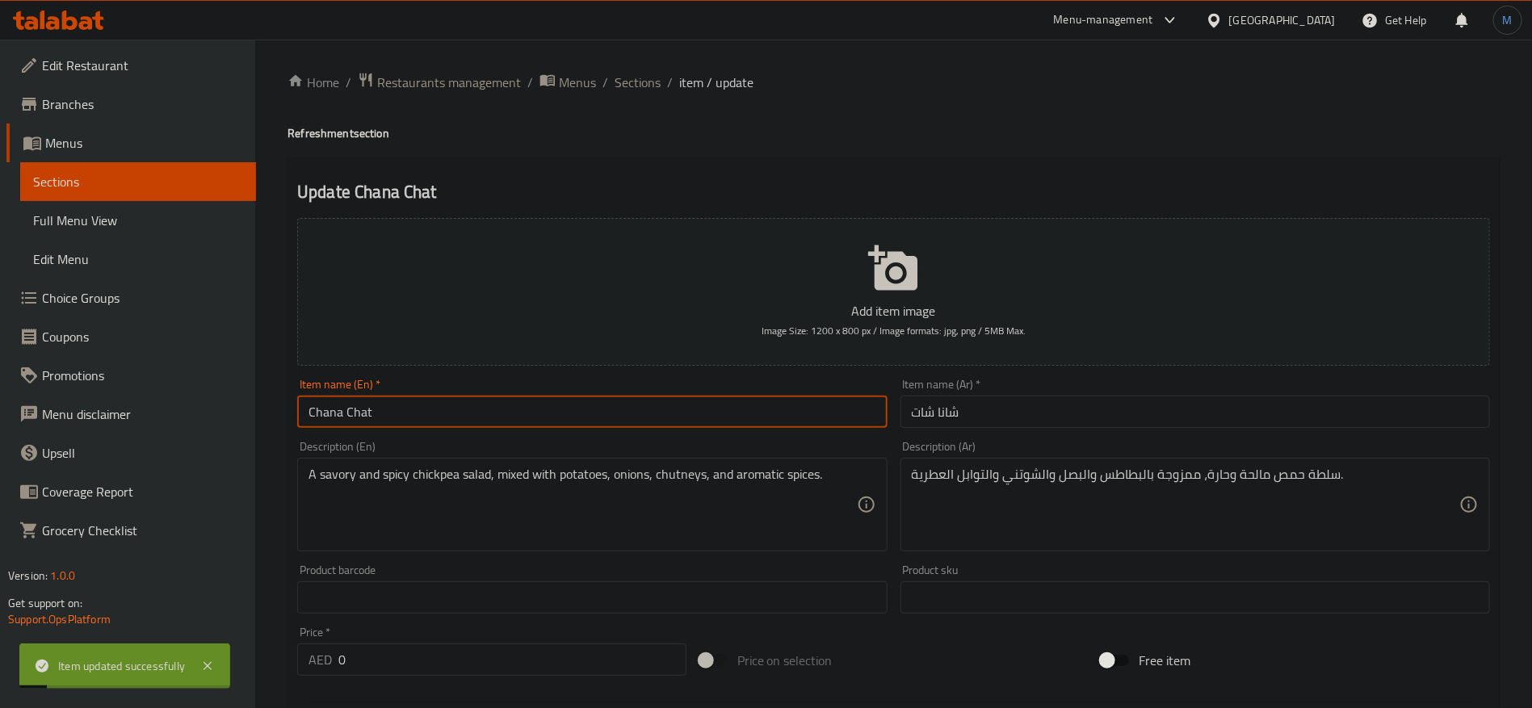
click at [734, 410] on input "Chana Chat" at bounding box center [592, 412] width 590 height 32
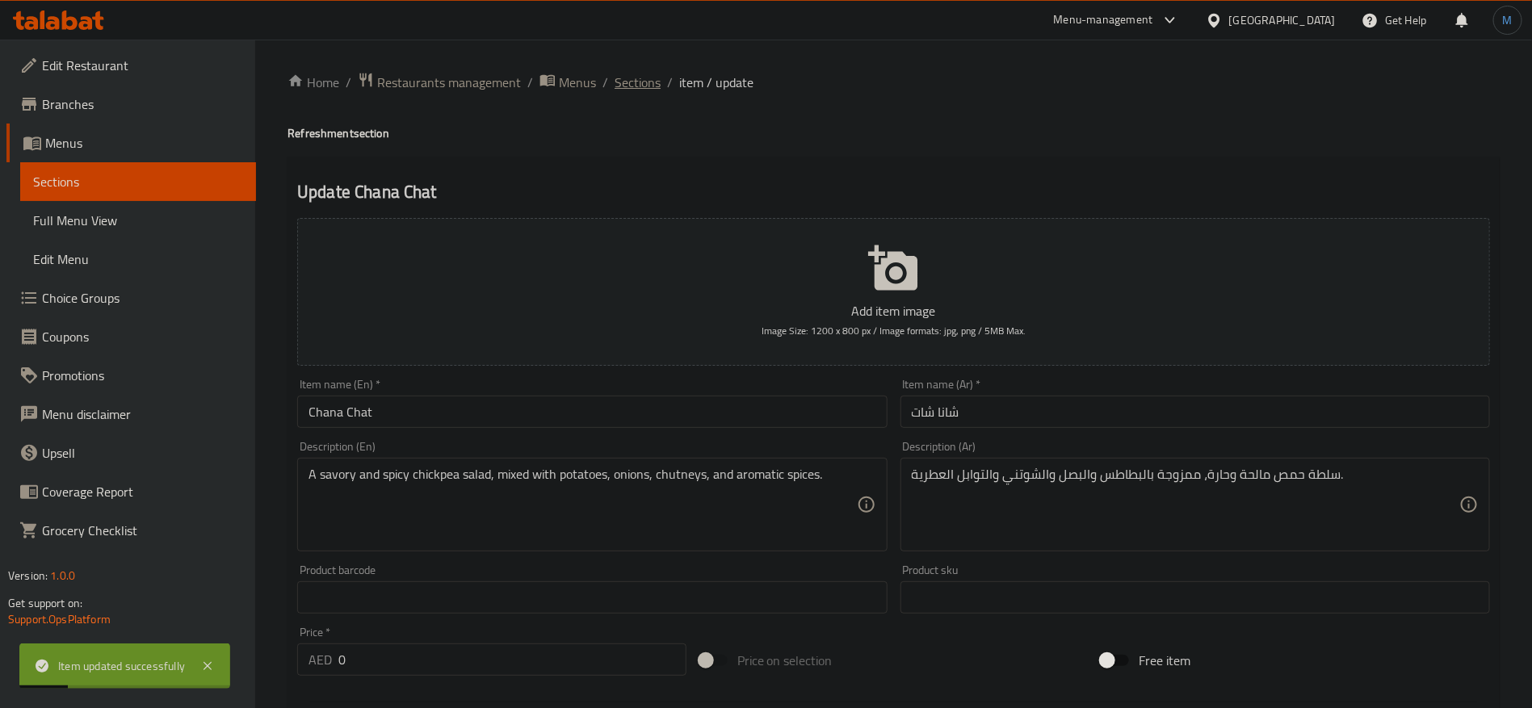
click at [651, 75] on span "Sections" at bounding box center [638, 82] width 46 height 19
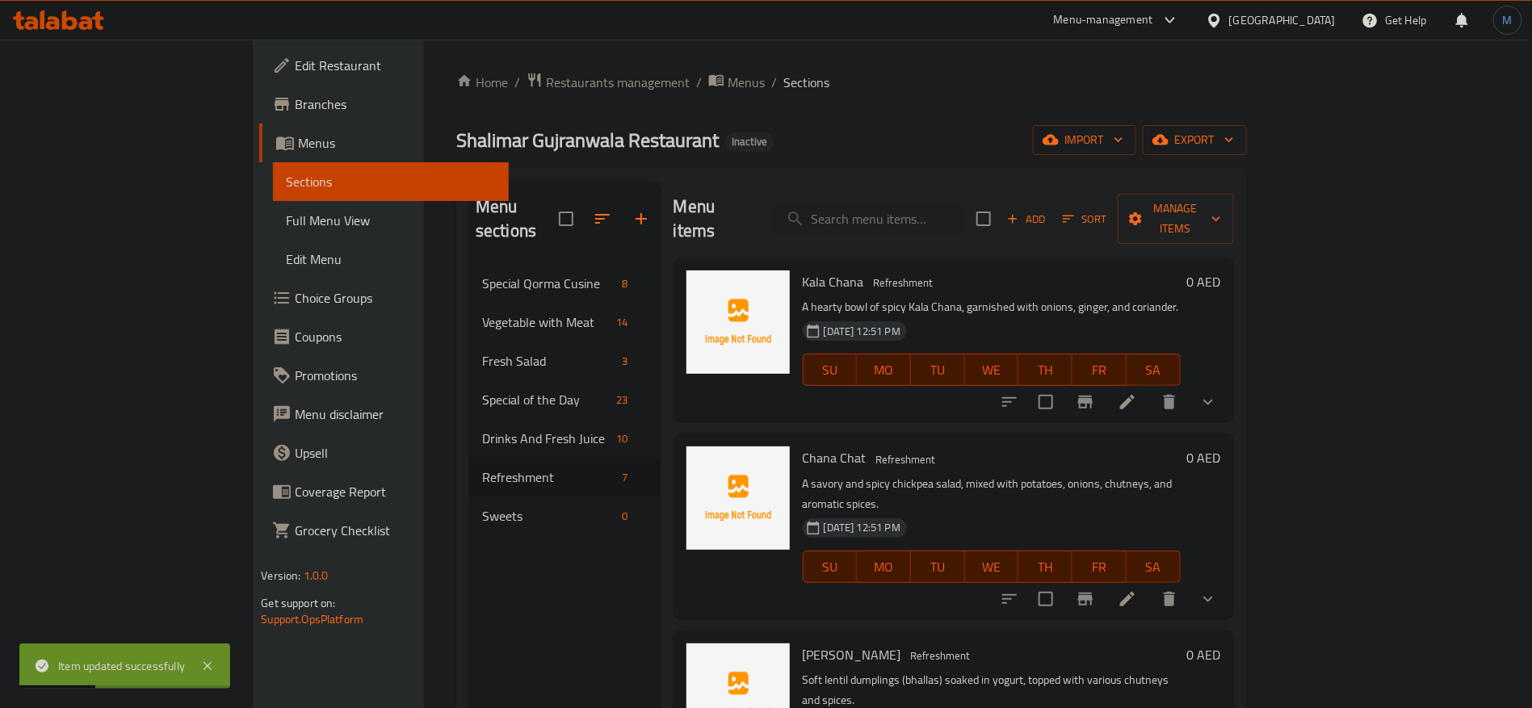
scroll to position [121, 0]
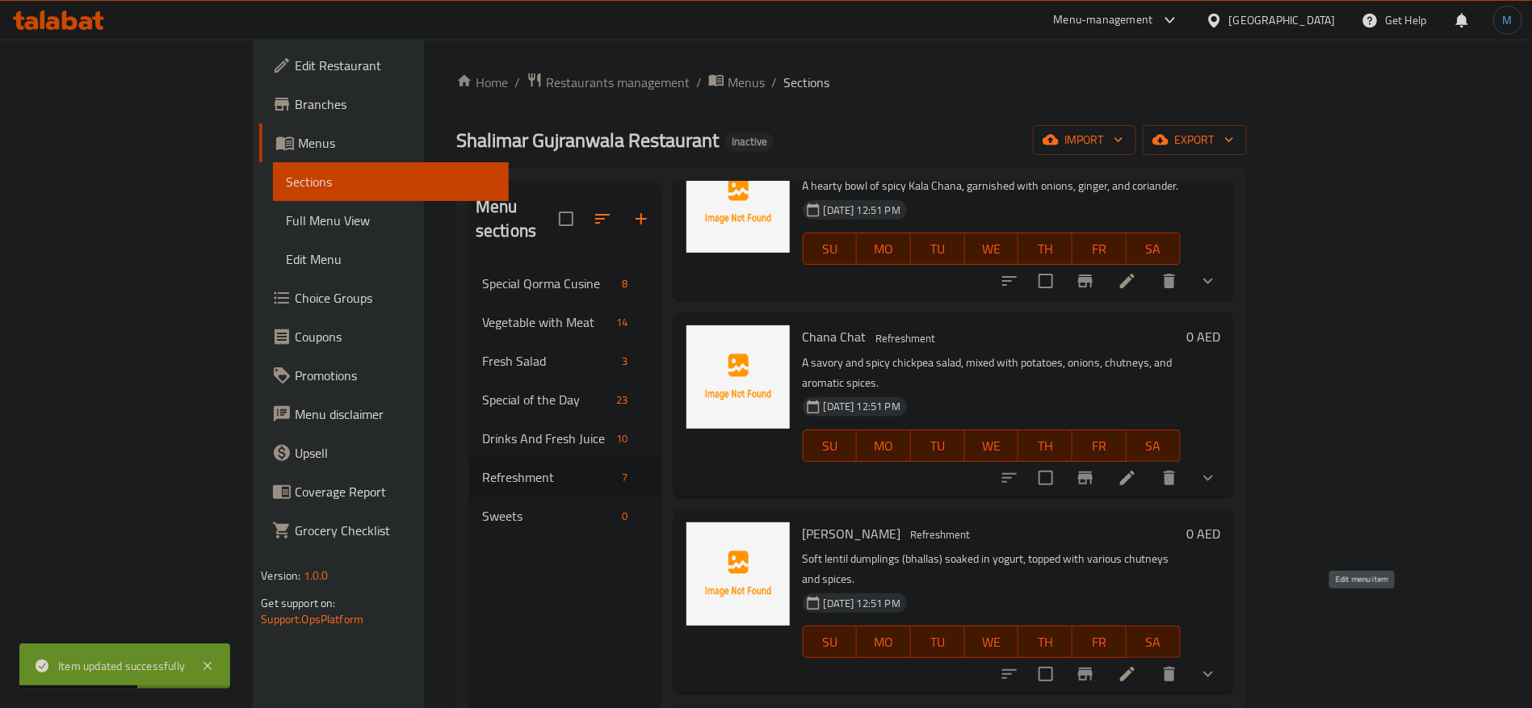
click at [1137, 665] on icon at bounding box center [1127, 674] width 19 height 19
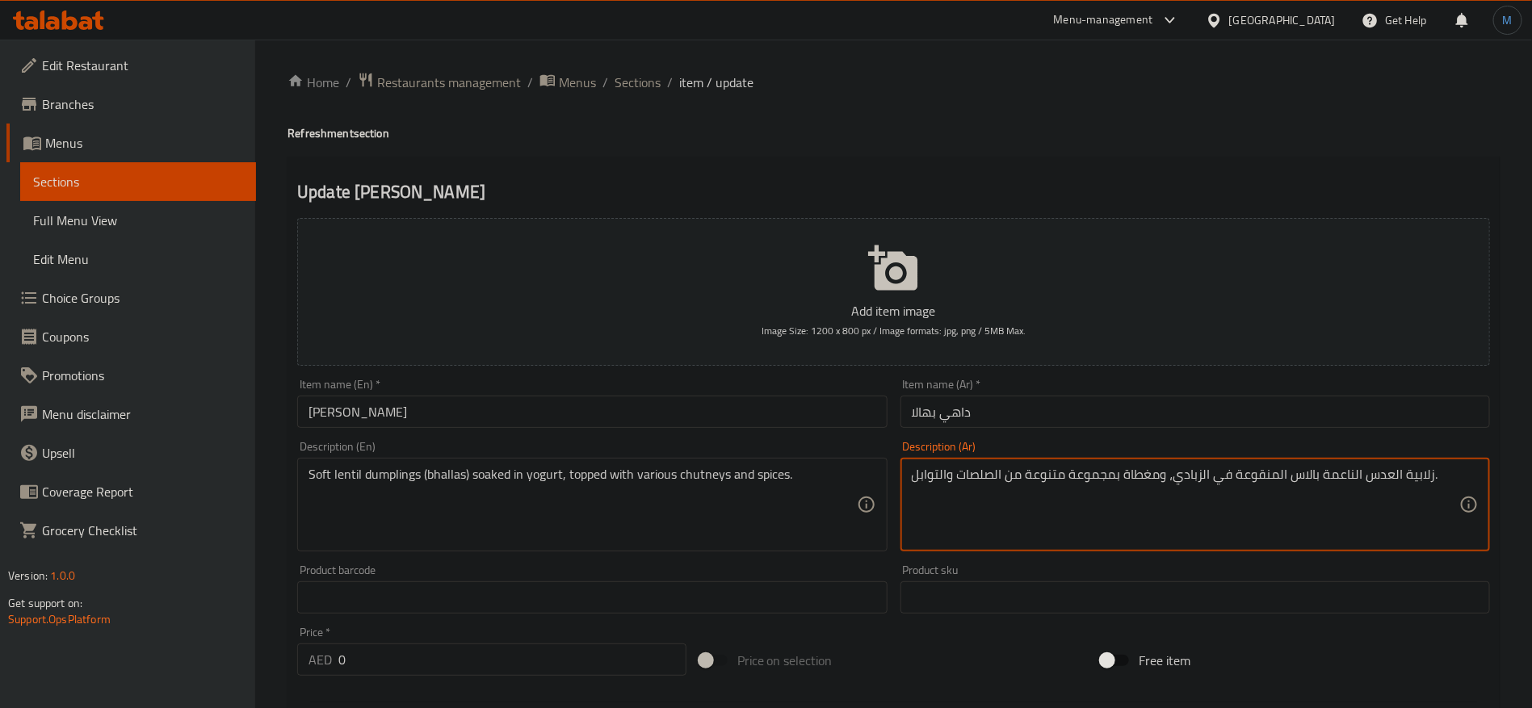
click at [1282, 477] on textarea "زلابية العدس الناعمة بالاس المنقوعة في الزبادي، ومغطاة بمجموعة متنوعة من الصلصا…" at bounding box center [1186, 505] width 548 height 77
click at [1270, 477] on textarea "زلابية العدس الناعمة بالاس المنقوعة في الزبادي، ومغطاة بمجموعة متنوعة من الصلصا…" at bounding box center [1186, 505] width 548 height 77
type textarea "زلابية العدس الناعمة بالاس المشبعة في الزبادي، ومغطاة بمجموعة متنوعة من الصلصات…"
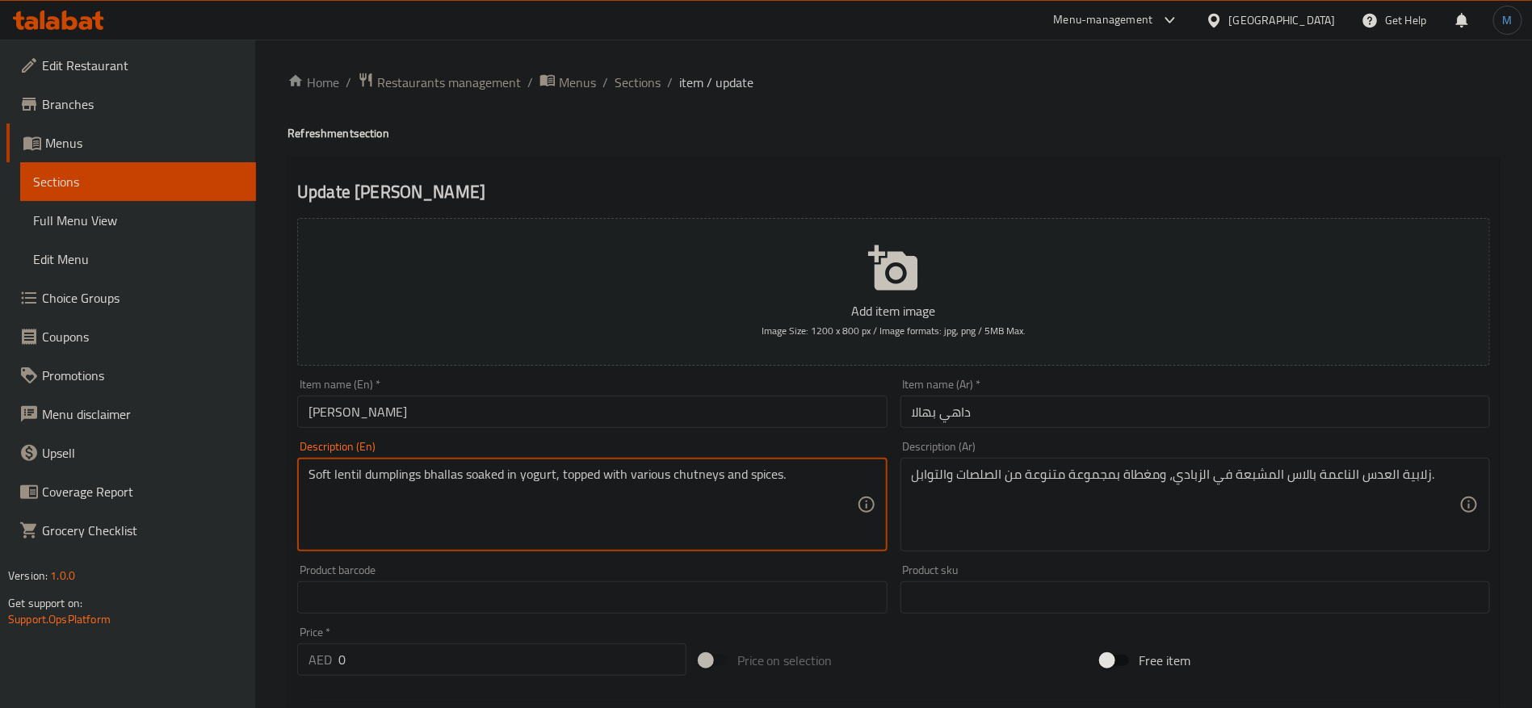
click at [406, 475] on textarea "Soft lentil dumplings bhallas soaked in yogurt, topped with various chutneys an…" at bounding box center [583, 505] width 548 height 77
type textarea "Soft lentil dumplings bhallas soaked in yogurt, topped with various chutneys an…"
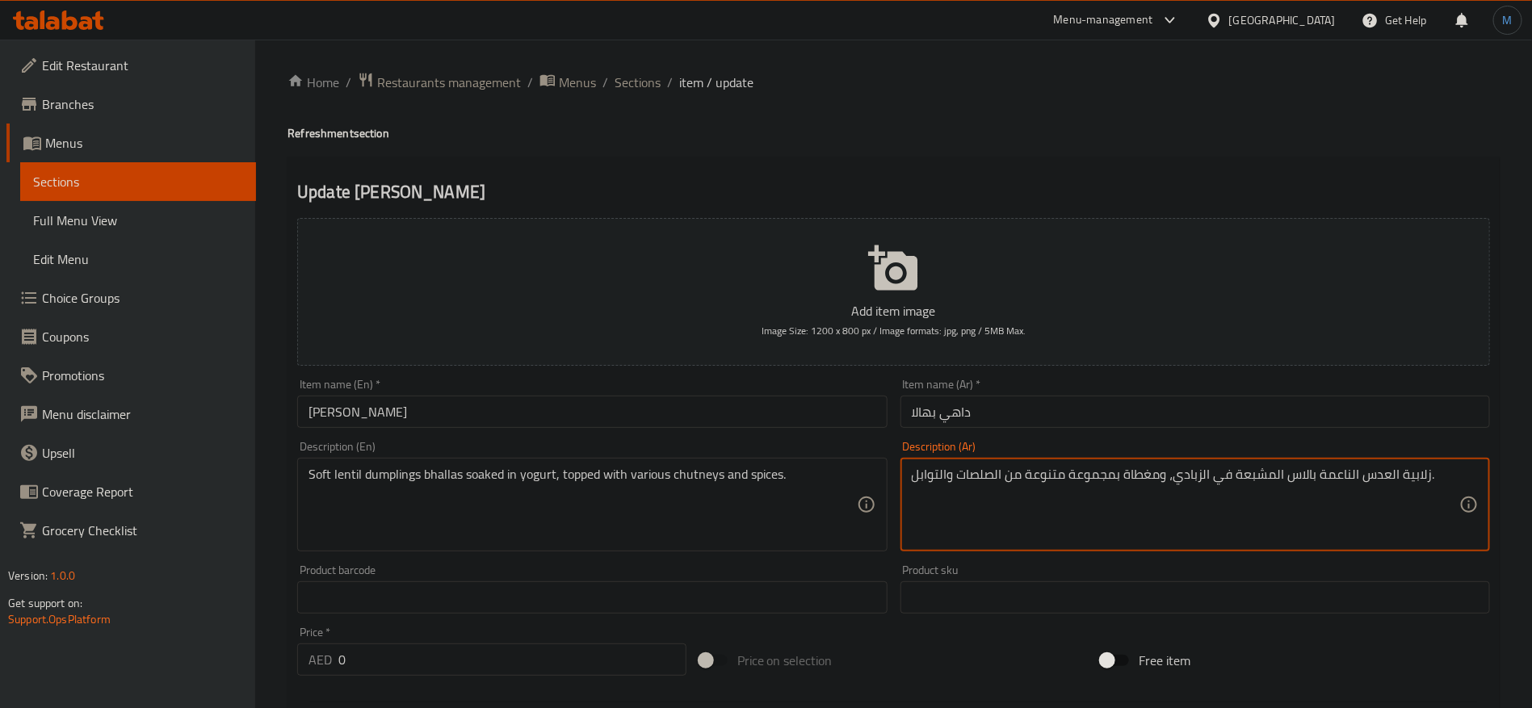
click at [1414, 478] on textarea "زلابية العدس الناعمة بالاس المشبعة في الزبادي، ومغطاة بمجموعة متنوعة من الصلصات…" at bounding box center [1186, 505] width 548 height 77
paste textarea "امبلينج"
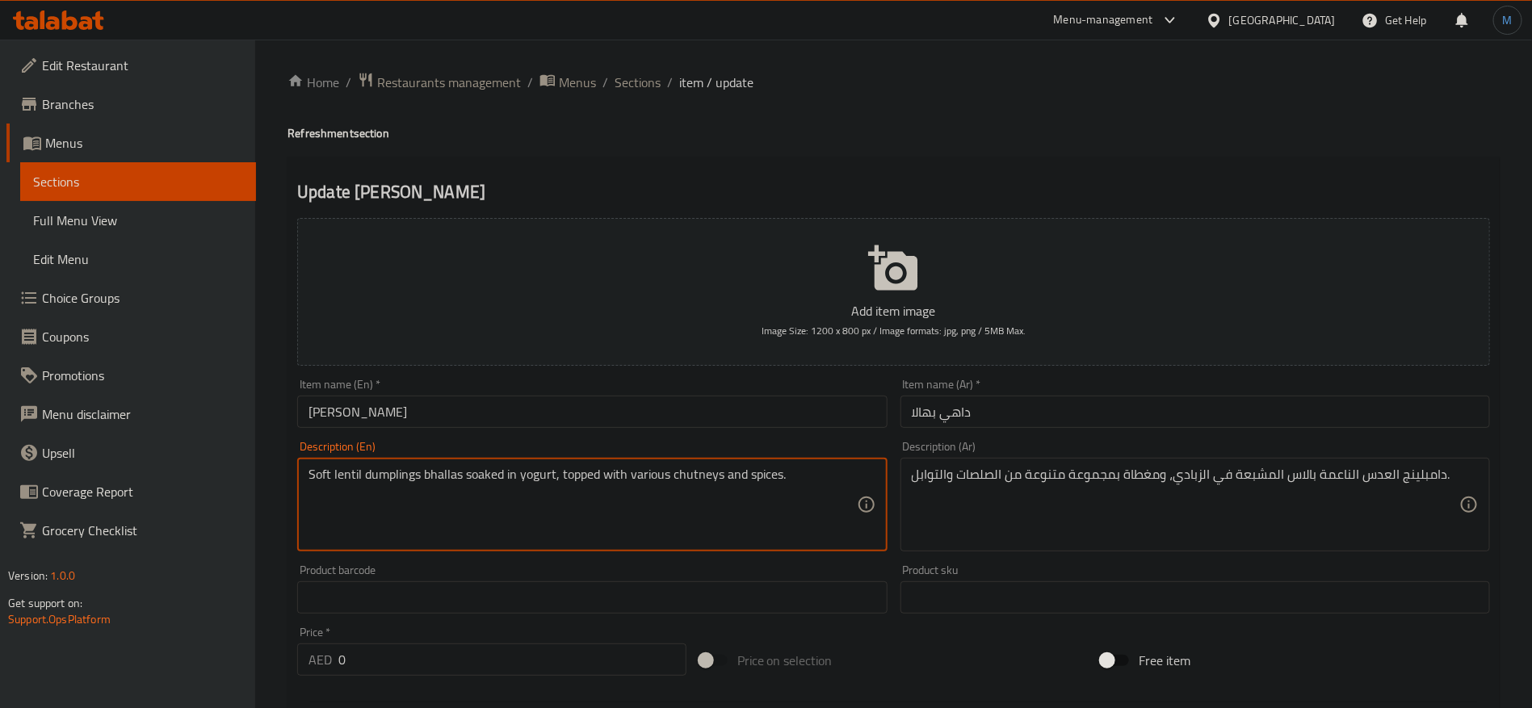
click at [426, 467] on textarea "Soft lentil dumplings bhallas soaked in yogurt, topped with various chutneys an…" at bounding box center [583, 505] width 548 height 77
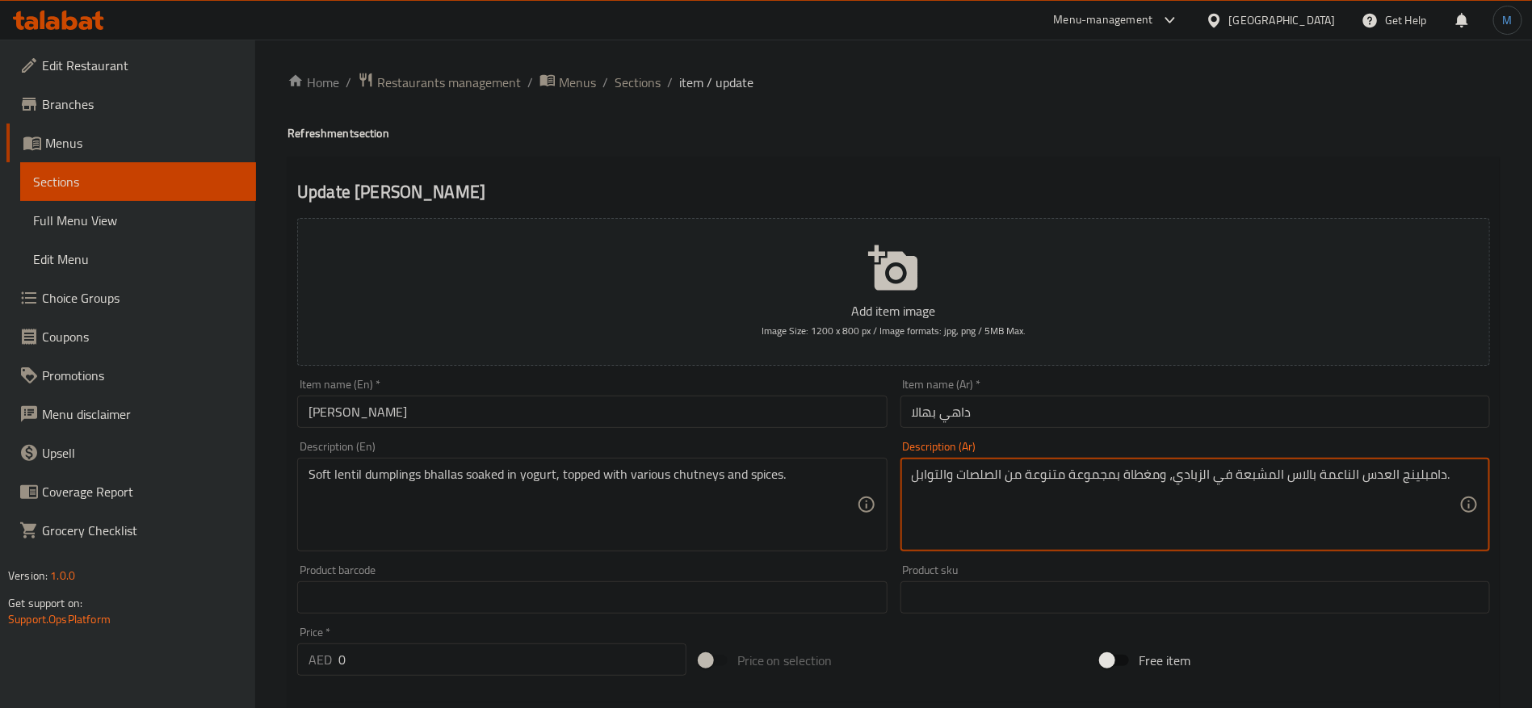
click at [1296, 482] on textarea "دامبلينج العدس الناعمة بالاس المشبعة في الزبادي، ومغطاة بمجموعة متنوعة من الصلص…" at bounding box center [1186, 505] width 548 height 77
paste textarea "هالاس"
type textarea "دامبلينج العدس الناعمة بهالاس المشبعة في الزبادي، ومغطاة بمجموعة متنوعة من الصل…"
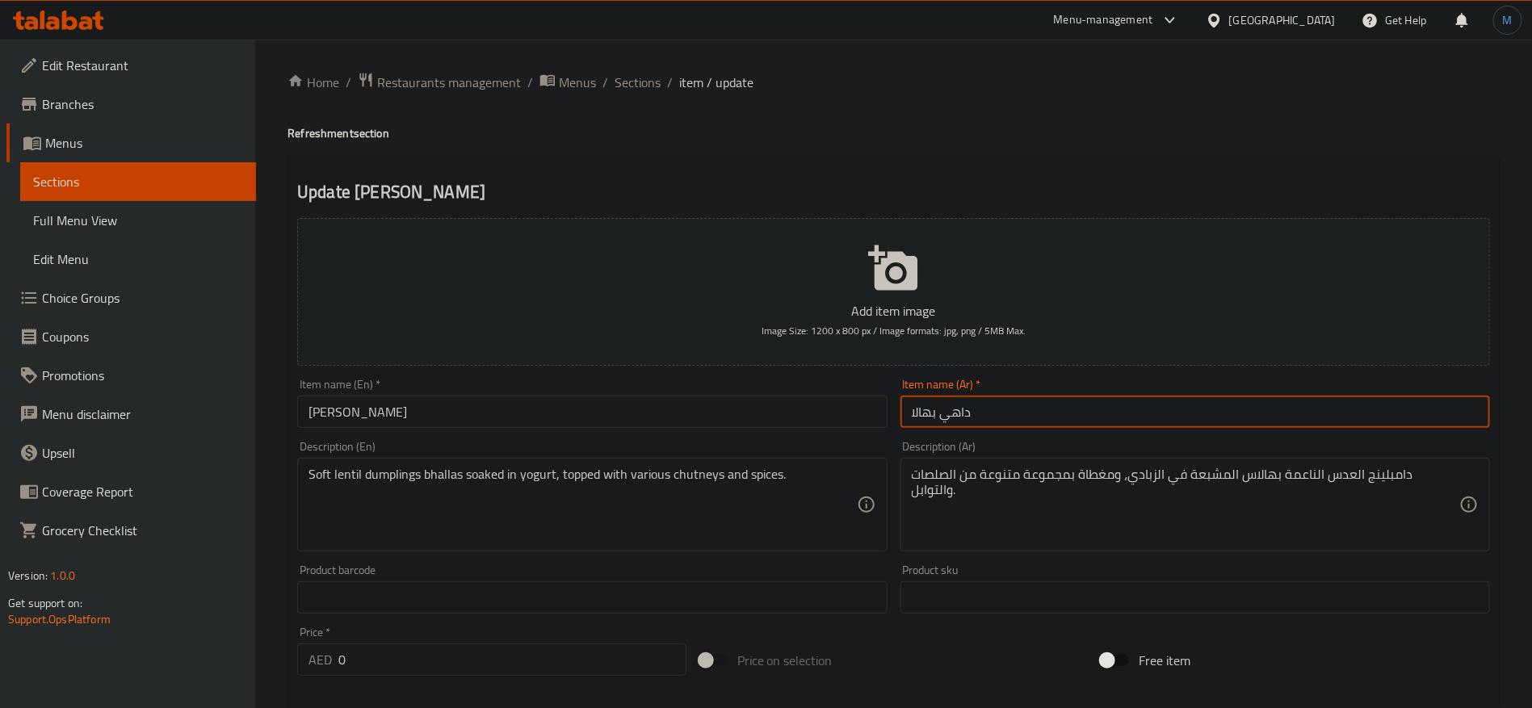
click at [1054, 406] on input "داهي بهالا" at bounding box center [1196, 412] width 590 height 32
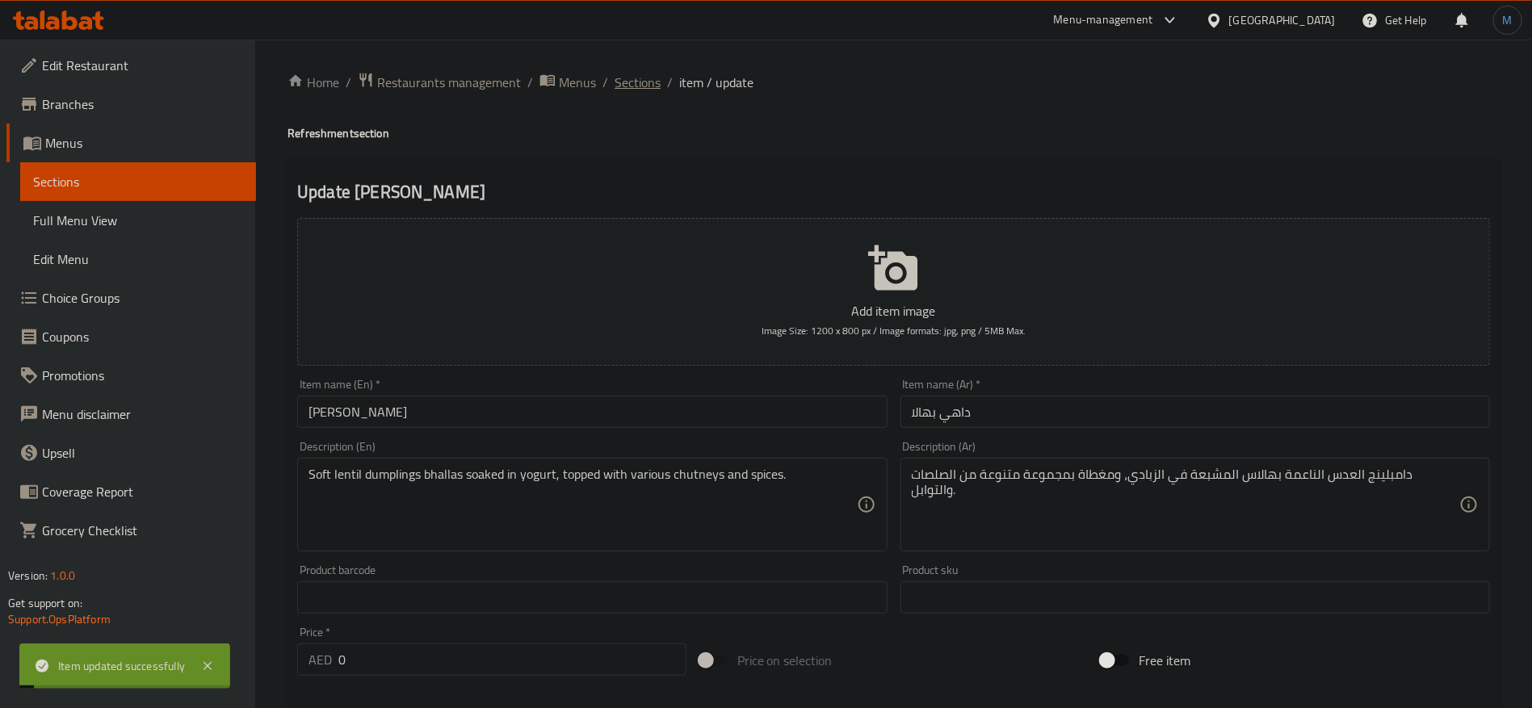
click at [651, 82] on span "Sections" at bounding box center [638, 82] width 46 height 19
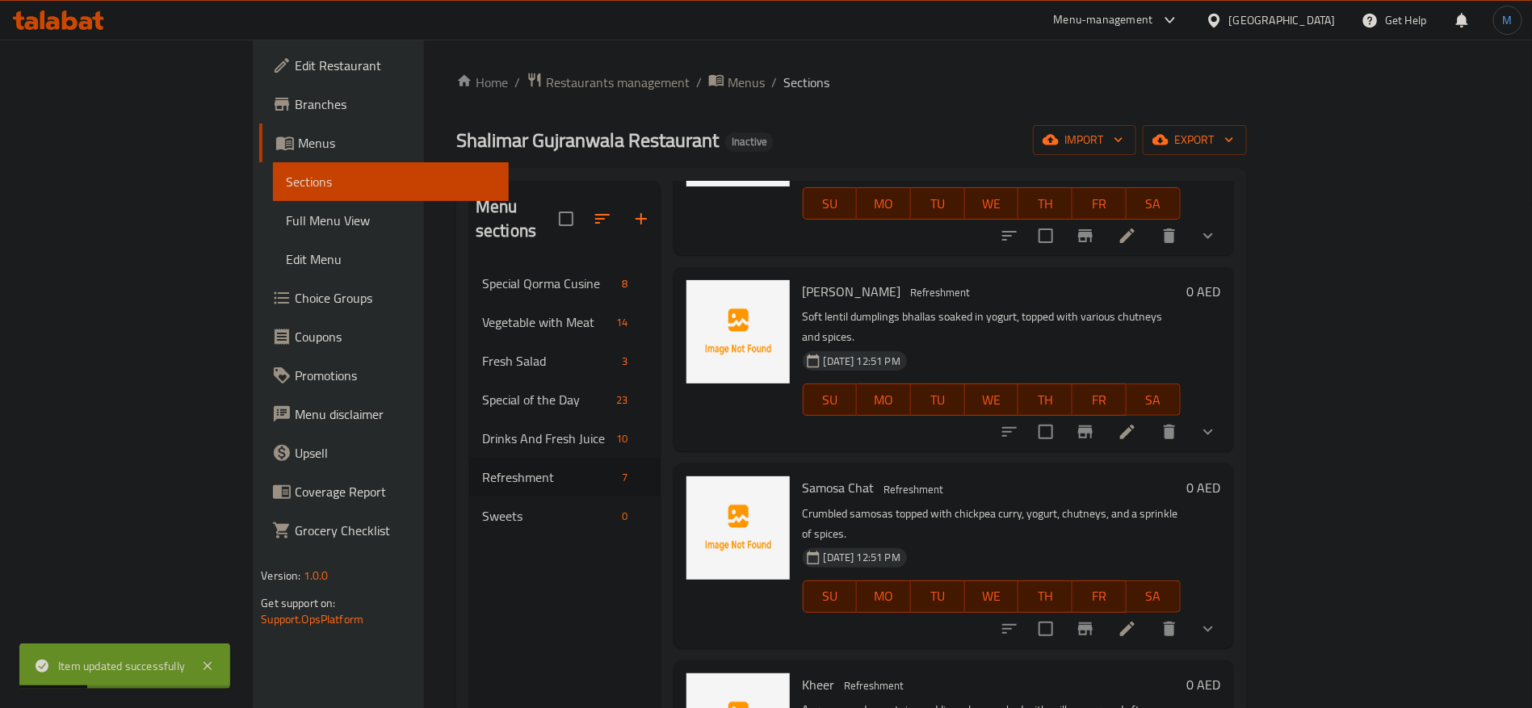
scroll to position [485, 0]
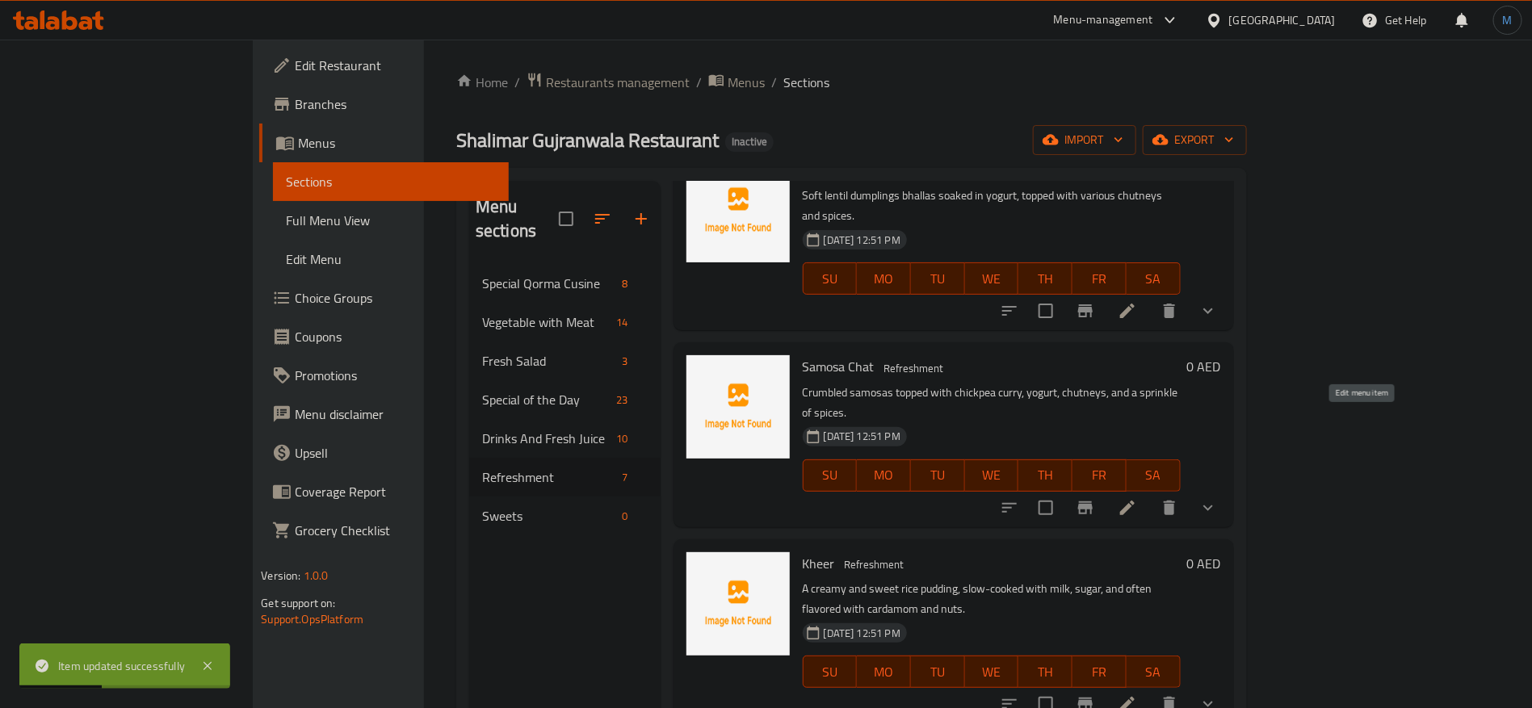
click at [1137, 498] on icon at bounding box center [1127, 507] width 19 height 19
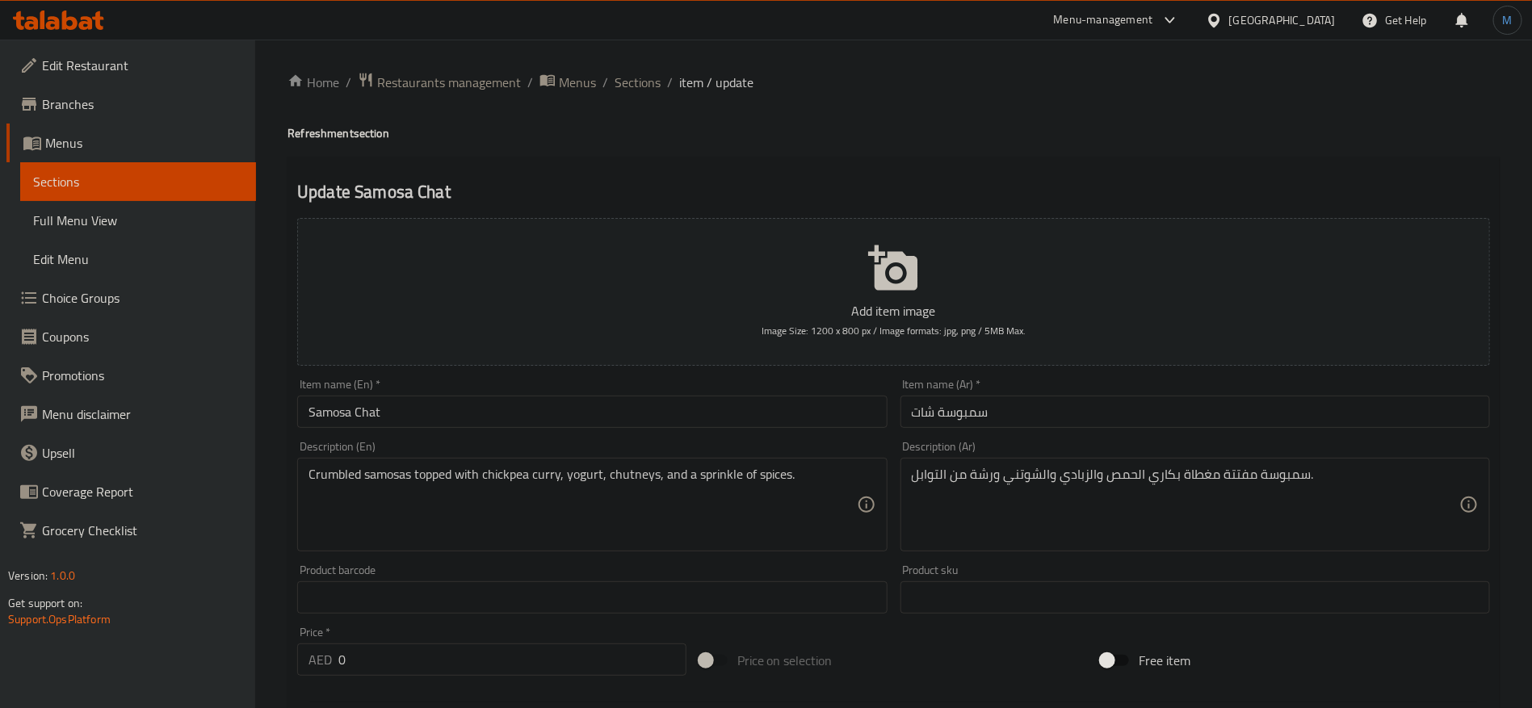
click at [326, 410] on input "Samosa Chat" at bounding box center [592, 412] width 590 height 32
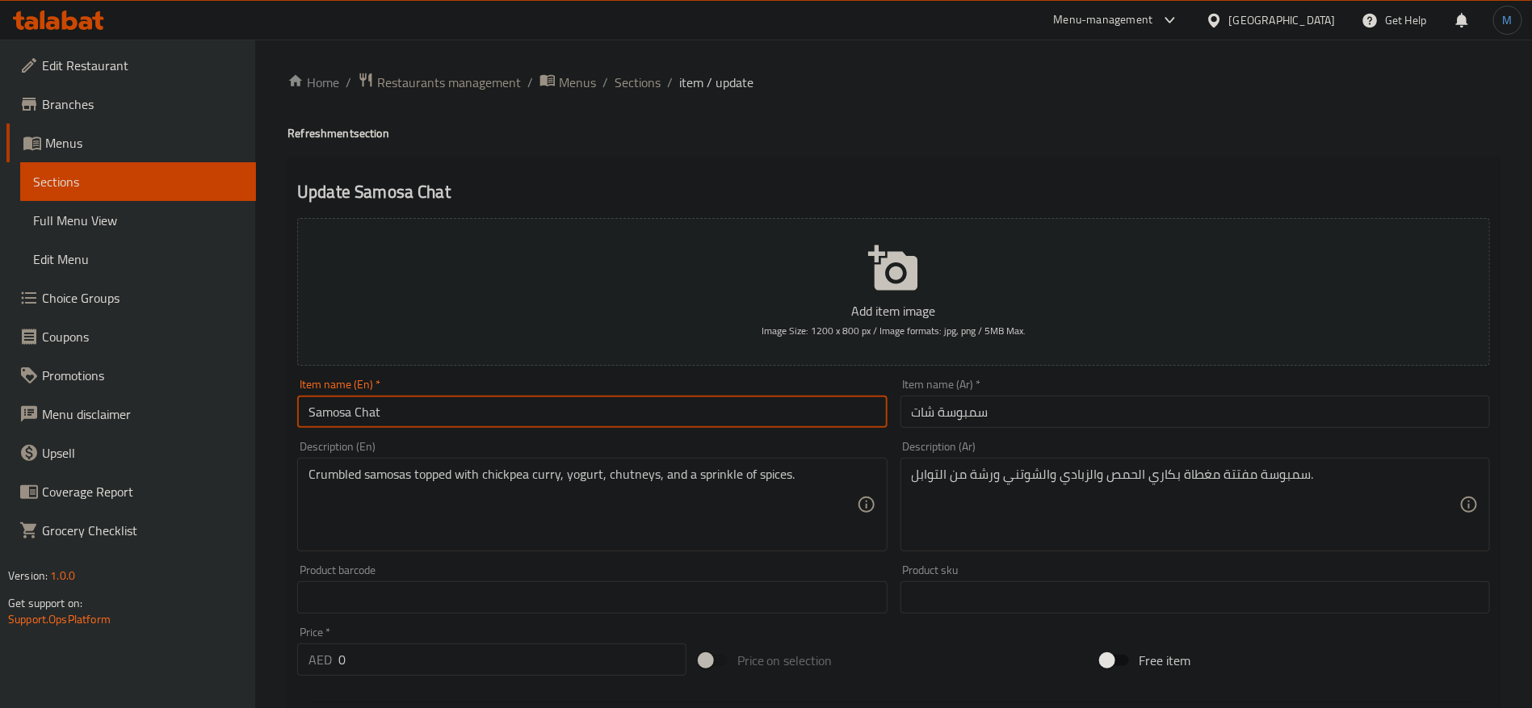
click at [326, 410] on input "Samosa Chat" at bounding box center [592, 412] width 590 height 32
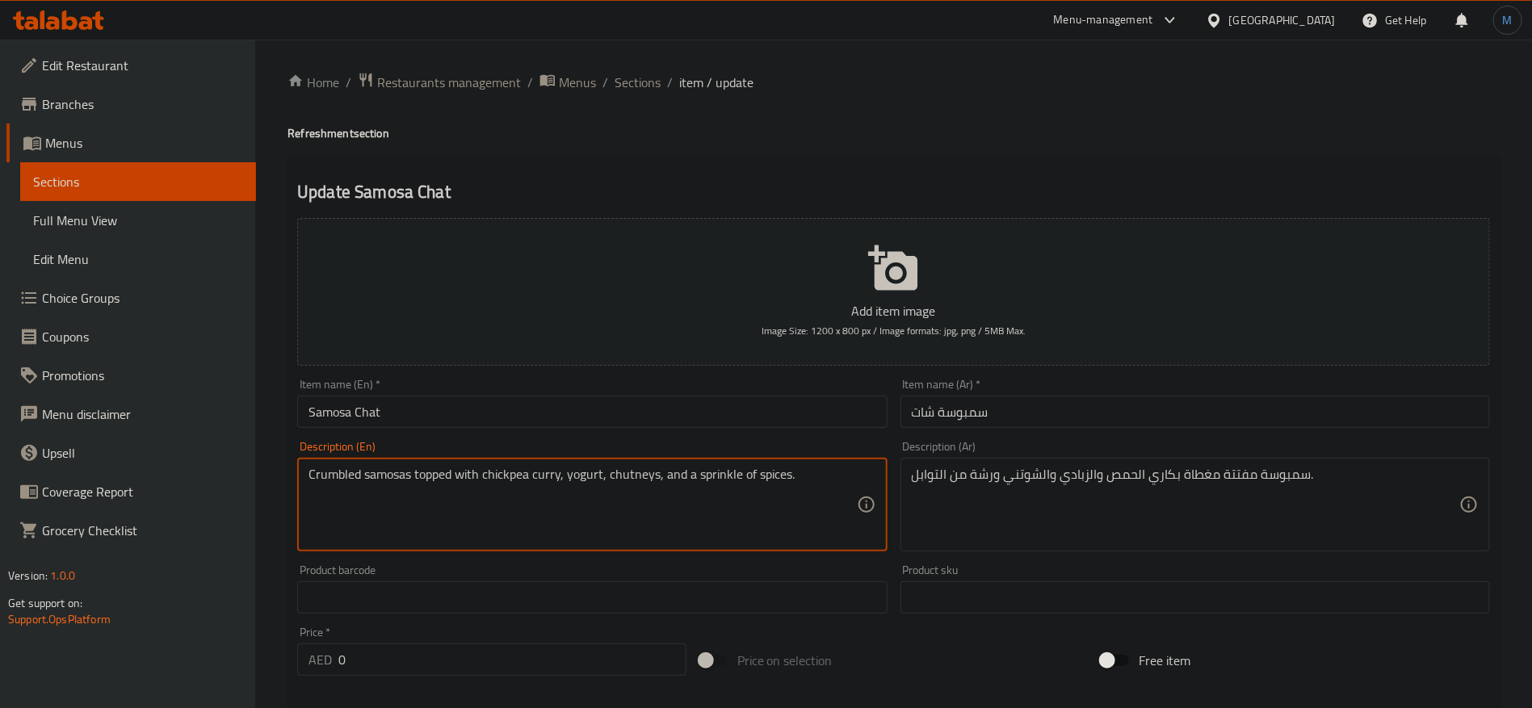
click at [397, 475] on textarea "Crumbled samosas topped with chickpea curry, yogurt, chutneys, and a sprinkle o…" at bounding box center [583, 505] width 548 height 77
paste textarea "Samosa"
click at [491, 468] on textarea "Crumbled Samosa topped with chickpea curry, yogurt, chutneys, and a sprinkle of…" at bounding box center [583, 505] width 548 height 77
type textarea "Crumbled Samosa topped with chickpea curry, yogurt, chutneys, and a sprinkle of…"
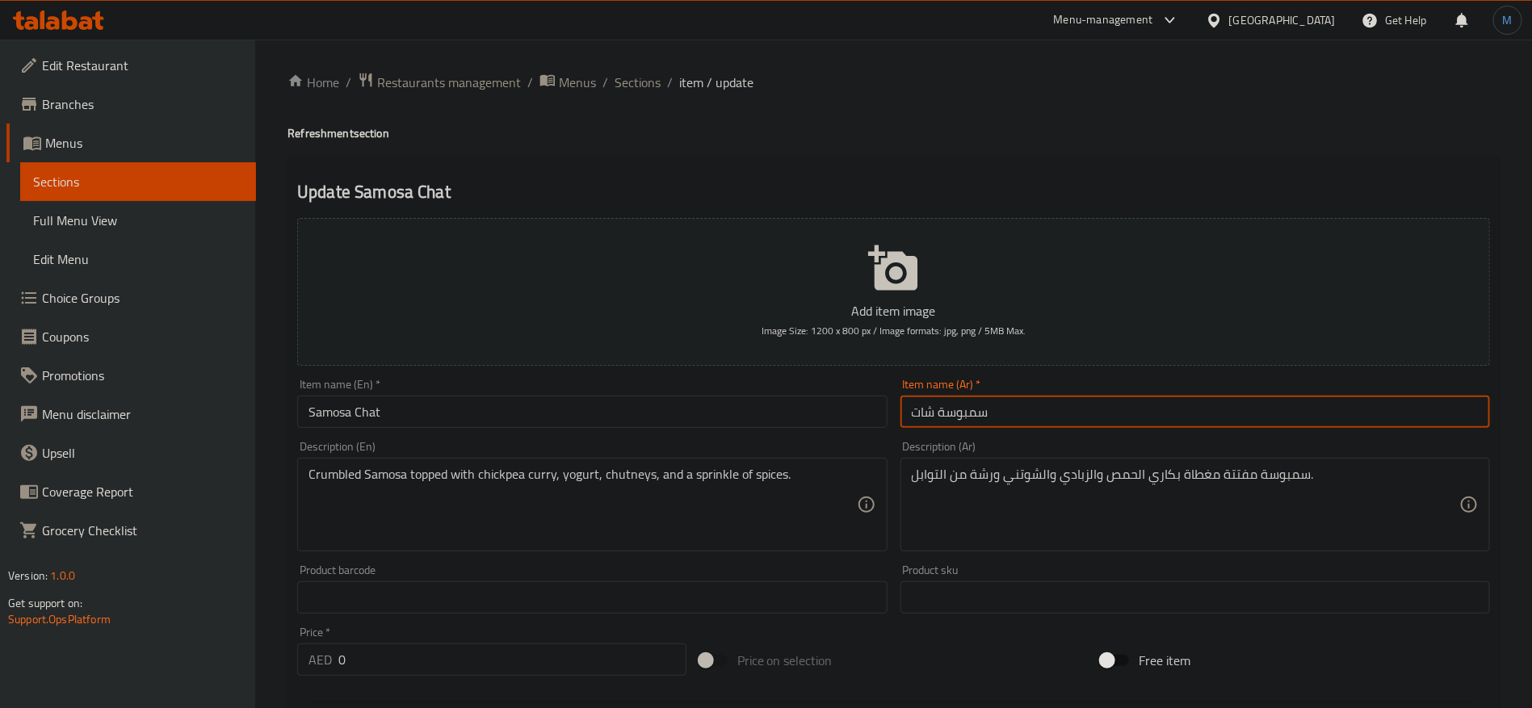
click at [1056, 402] on input "سمبوسة شات" at bounding box center [1196, 412] width 590 height 32
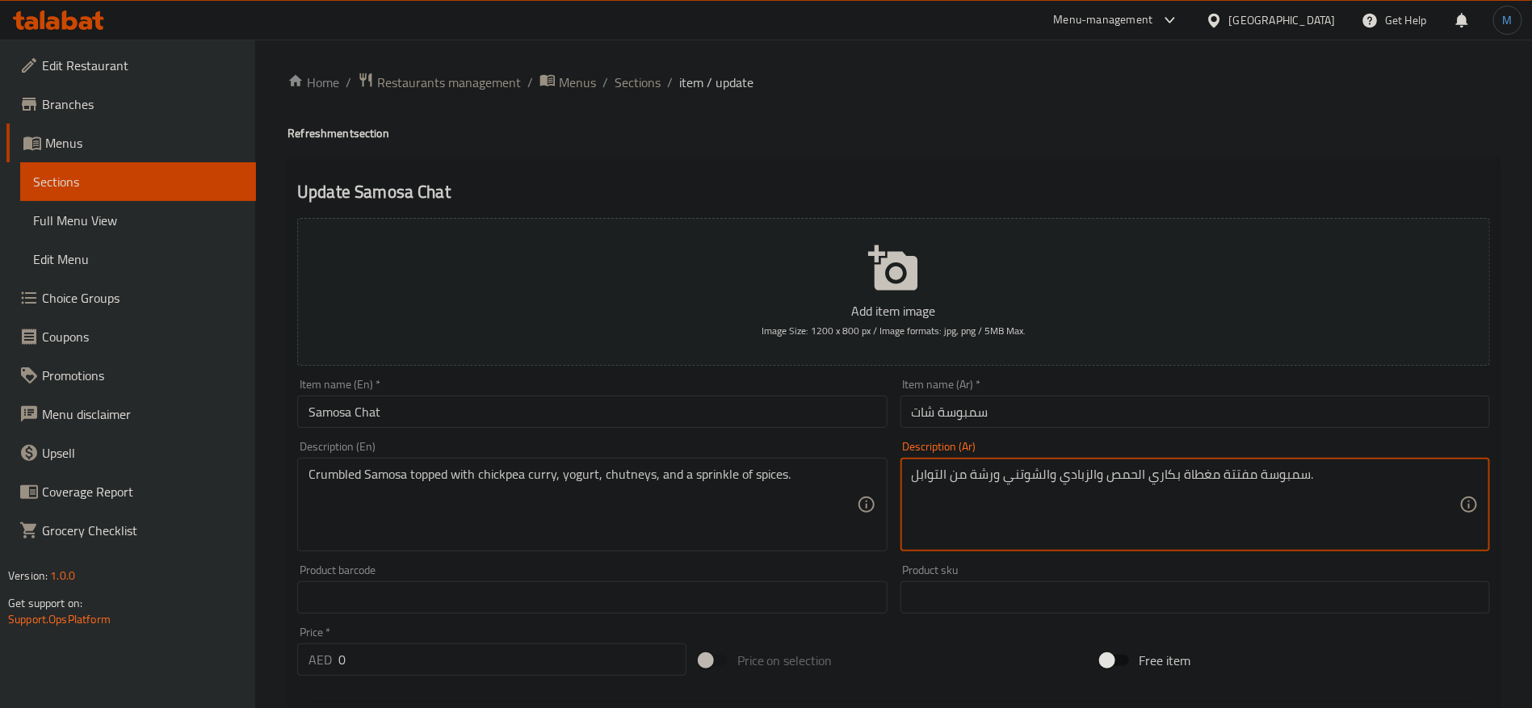
click at [995, 476] on textarea "سمبوسة مفتتة مغطاة بكاري الحمص والزبادي والشوتني ورشة من التوابل." at bounding box center [1186, 505] width 548 height 77
type textarea "سمبوسة مفتتة مغطاة بكاري الحمص والزبادي والشوتني وسبرينكل من التوابل."
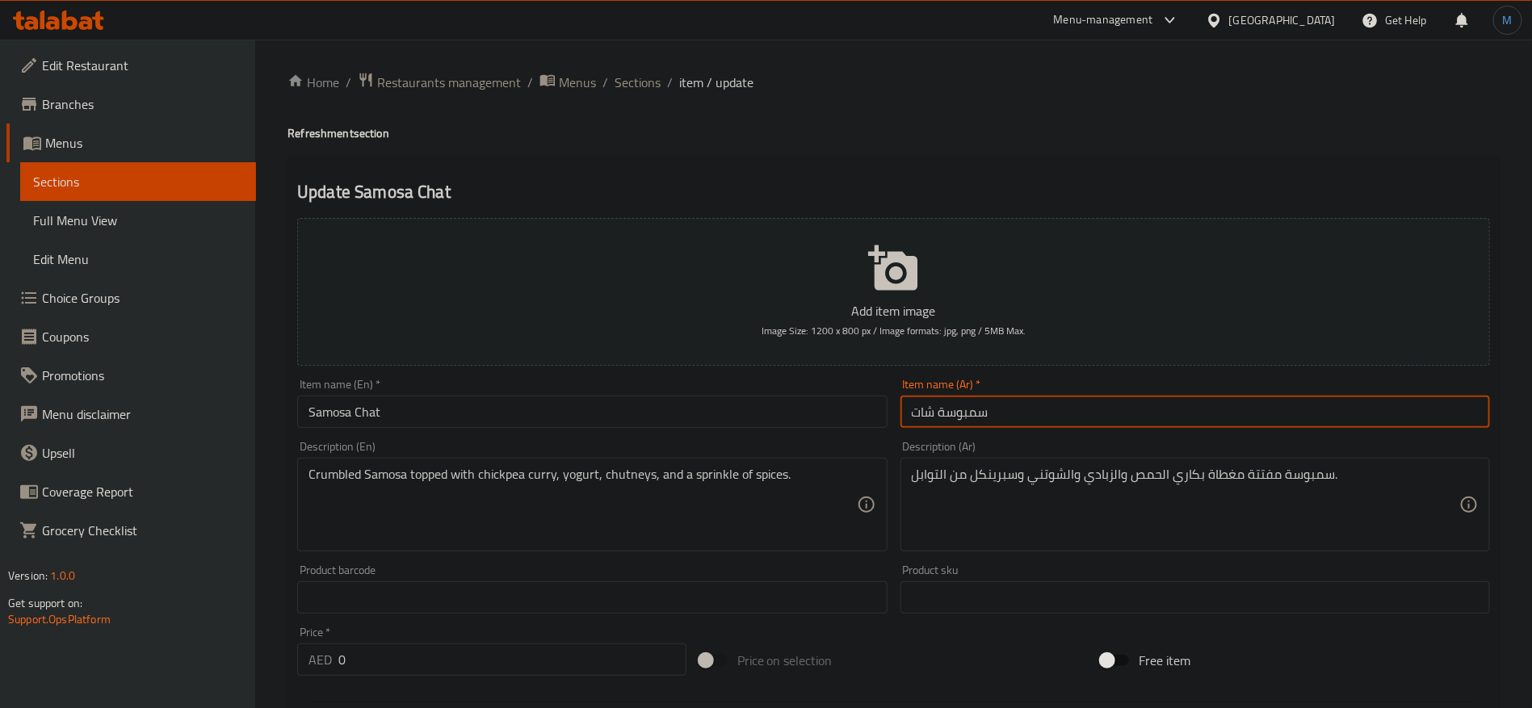
click at [1162, 426] on input "سمبوسة شات" at bounding box center [1196, 412] width 590 height 32
click at [1162, 415] on input "سمبوسة شات" at bounding box center [1196, 412] width 590 height 32
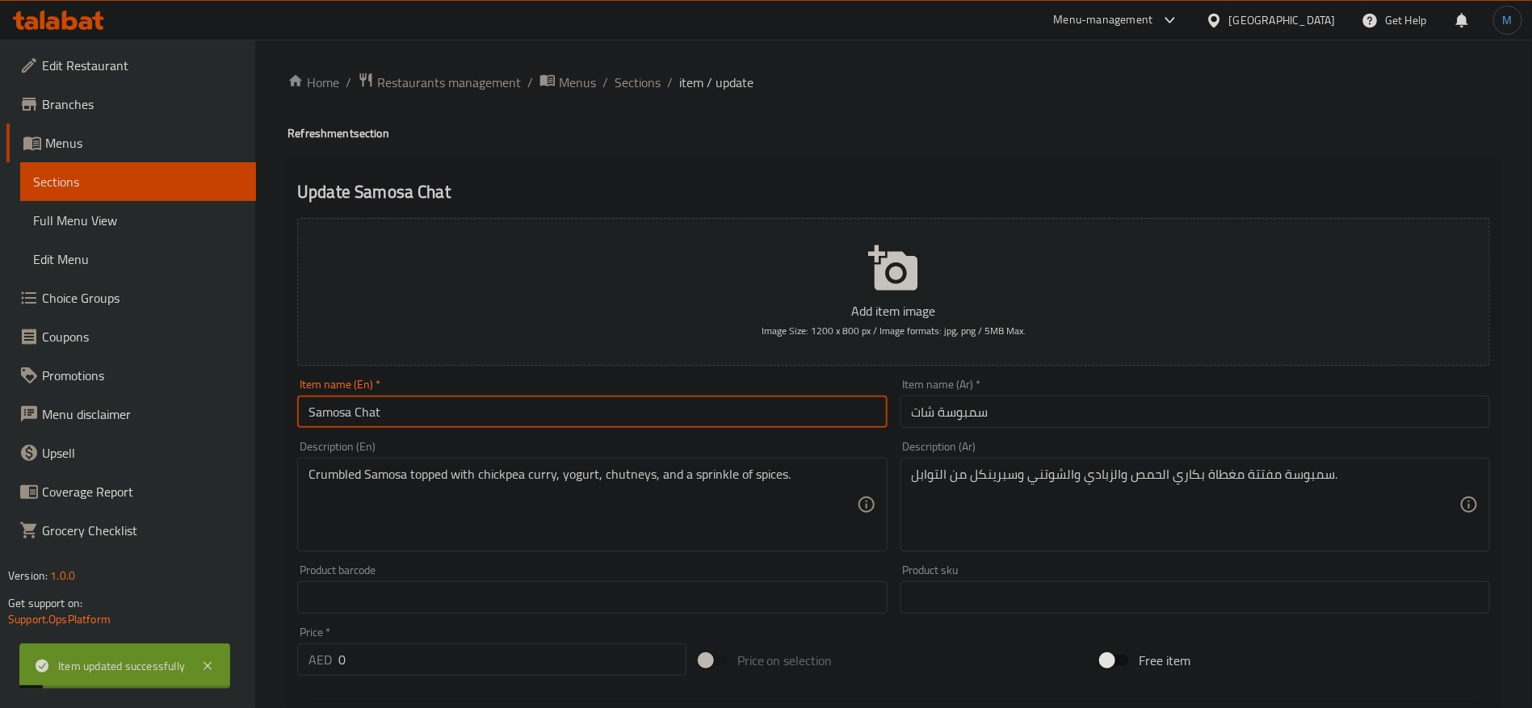
click at [687, 406] on input "Samosa Chat" at bounding box center [592, 412] width 590 height 32
click at [667, 82] on li "/" at bounding box center [670, 82] width 6 height 19
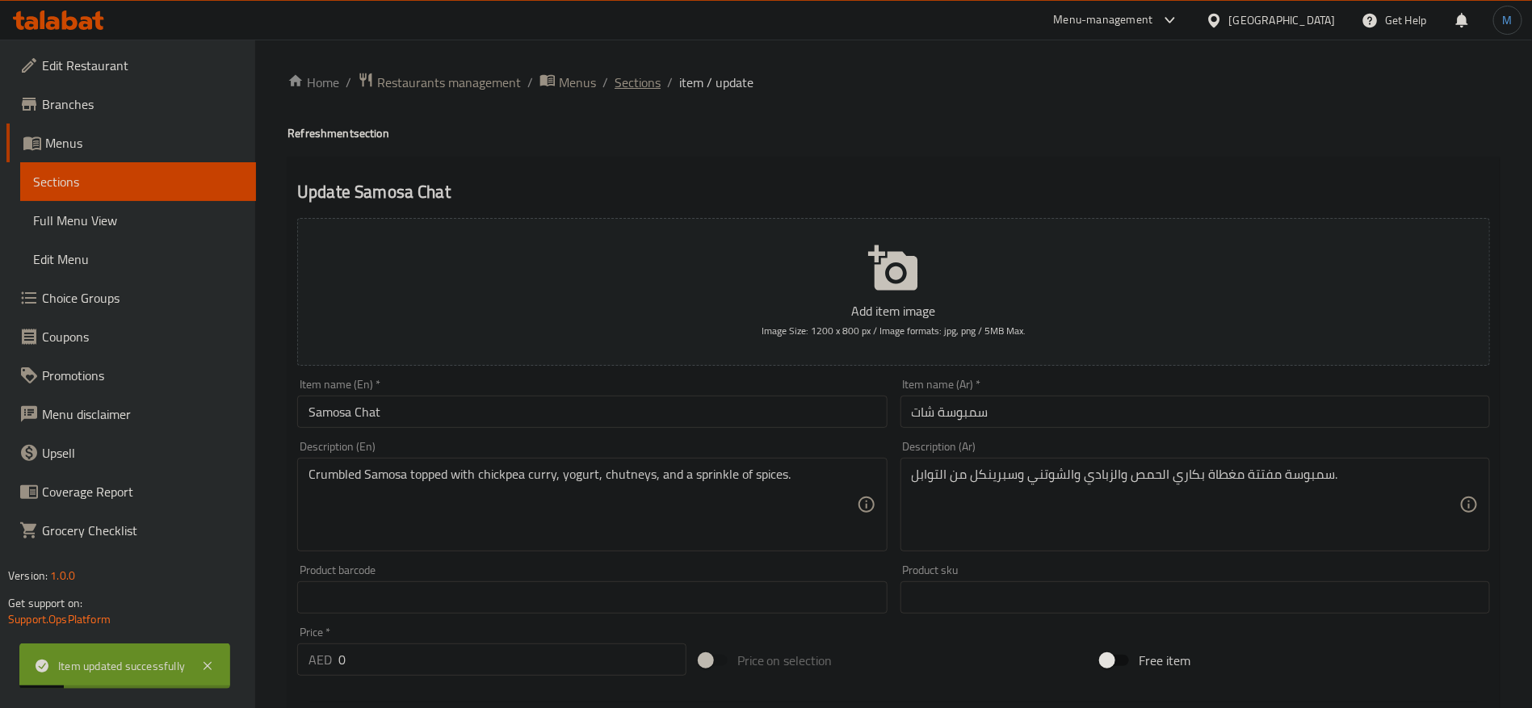
click at [649, 82] on span "Sections" at bounding box center [638, 82] width 46 height 19
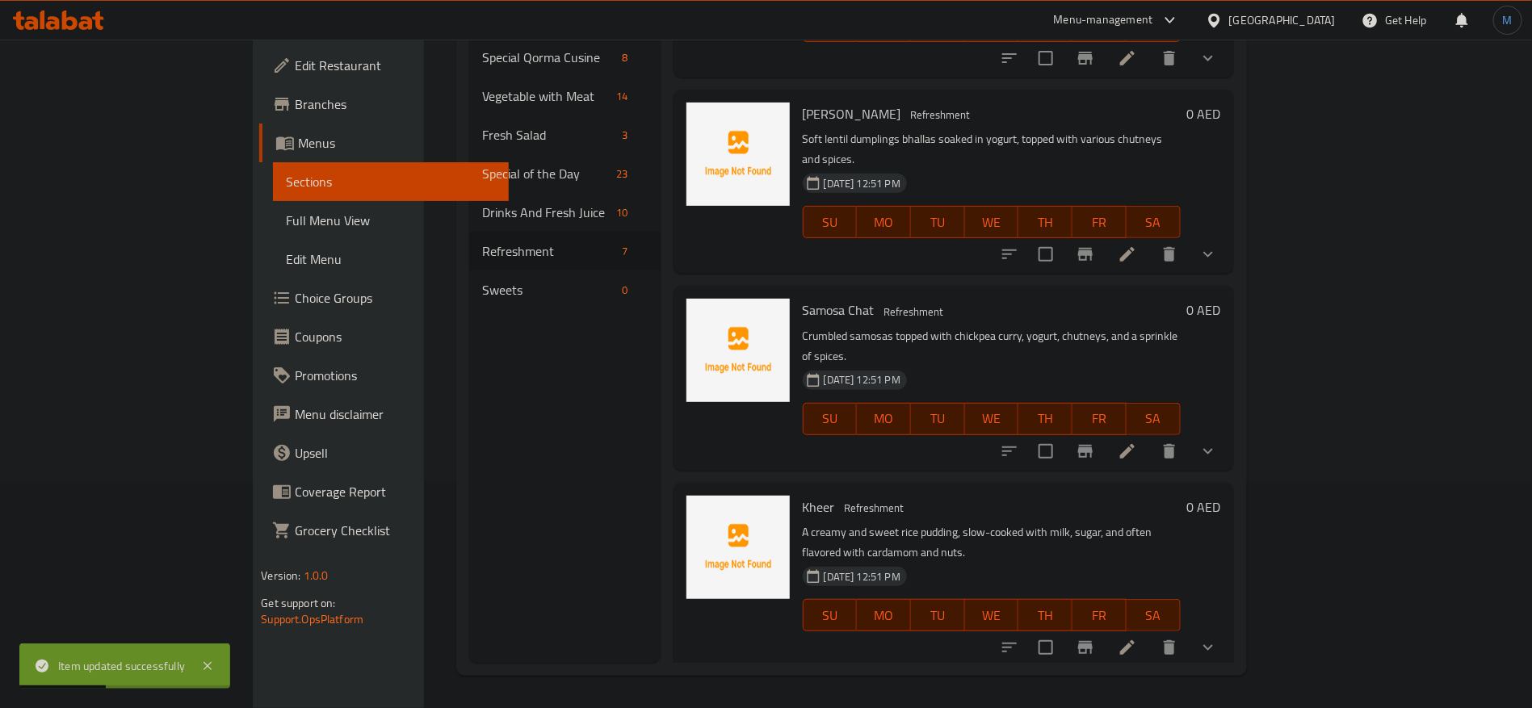
scroll to position [364, 0]
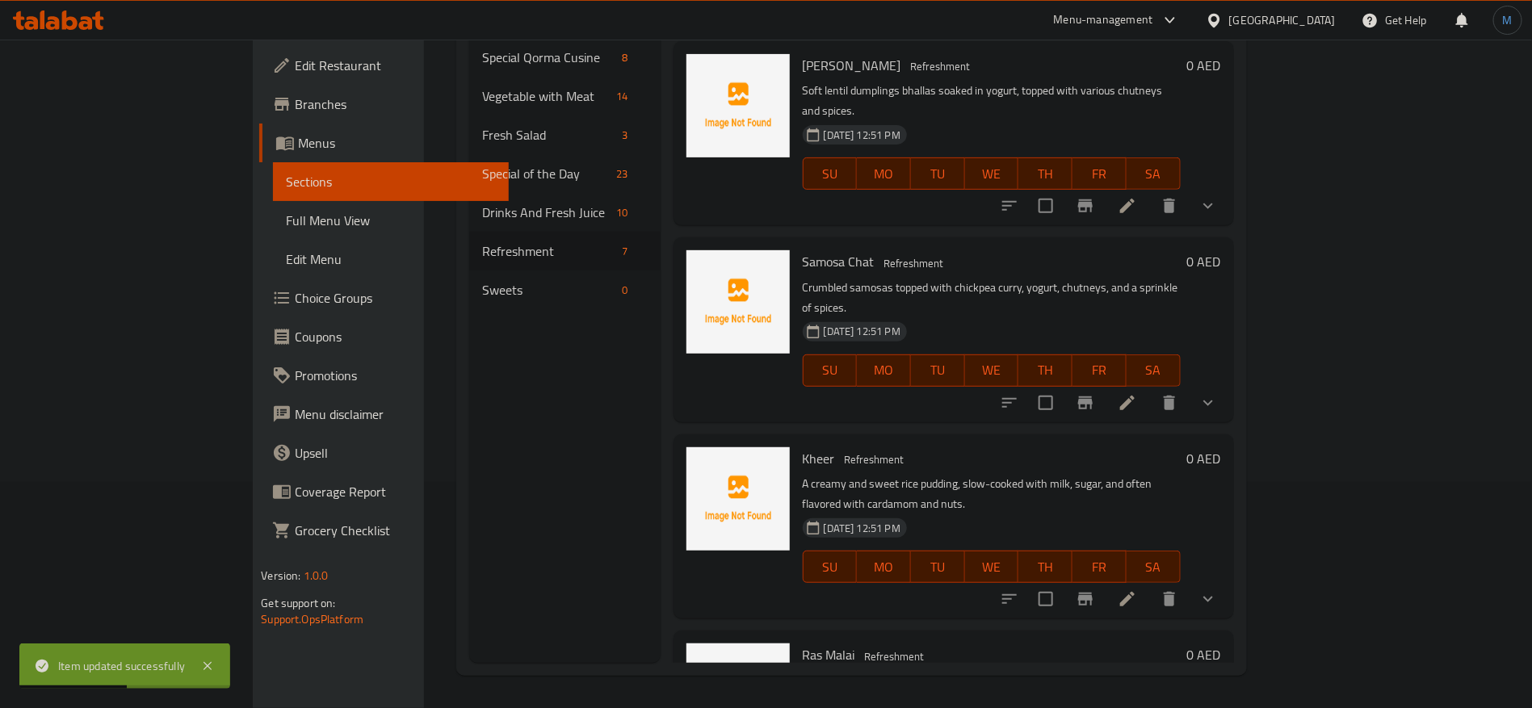
click at [1150, 585] on li at bounding box center [1127, 599] width 45 height 29
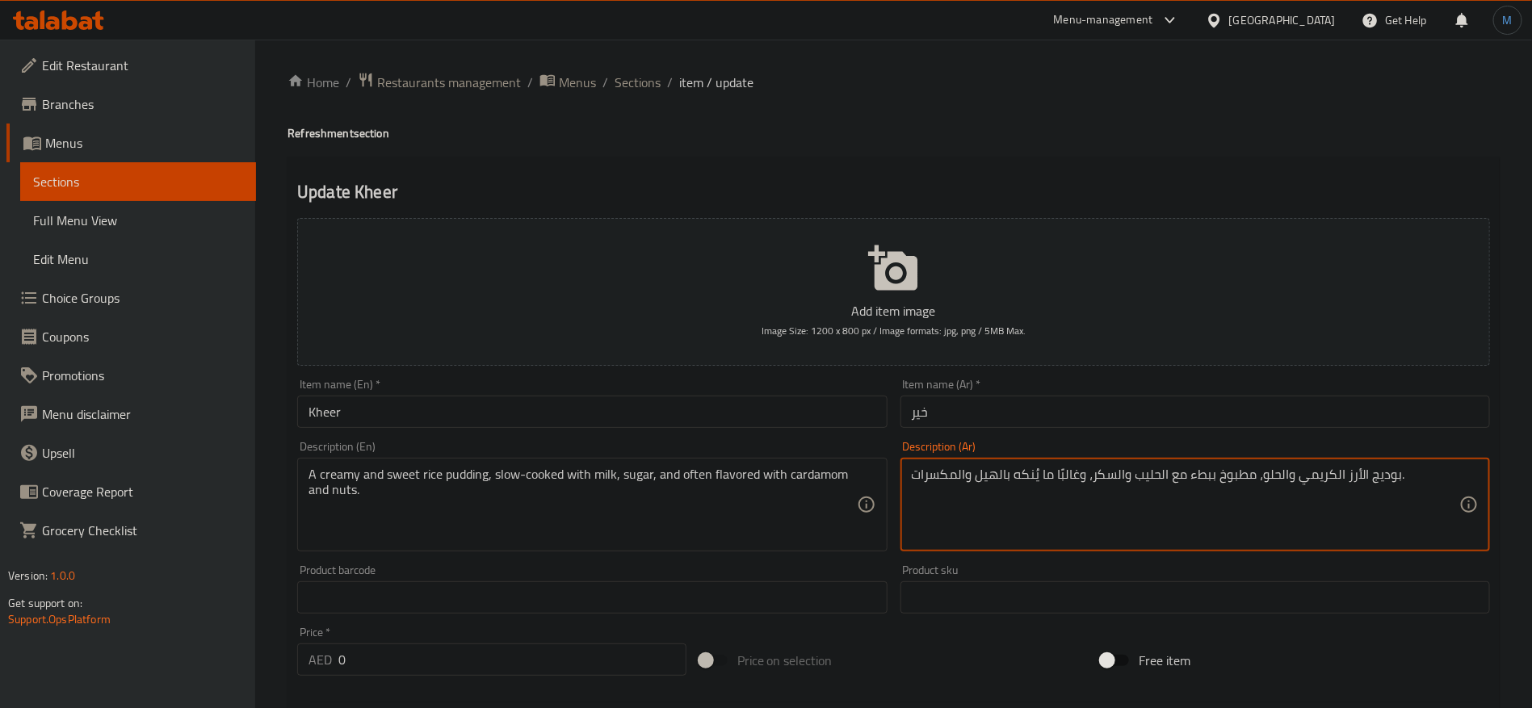
type textarea "بوديج الأرز الكريمي والحلو، مطبوخ ببطء مع الحليب والسكر، وغالبًا ما يُنكه بالهي…"
click at [625, 421] on input "Kheer" at bounding box center [592, 412] width 590 height 32
click at [685, 435] on div "Description (En) A creamy and sweet rice pudding, slow-cooked with milk, sugar,…" at bounding box center [592, 497] width 603 height 124
click at [678, 418] on input "Kheer" at bounding box center [592, 412] width 590 height 32
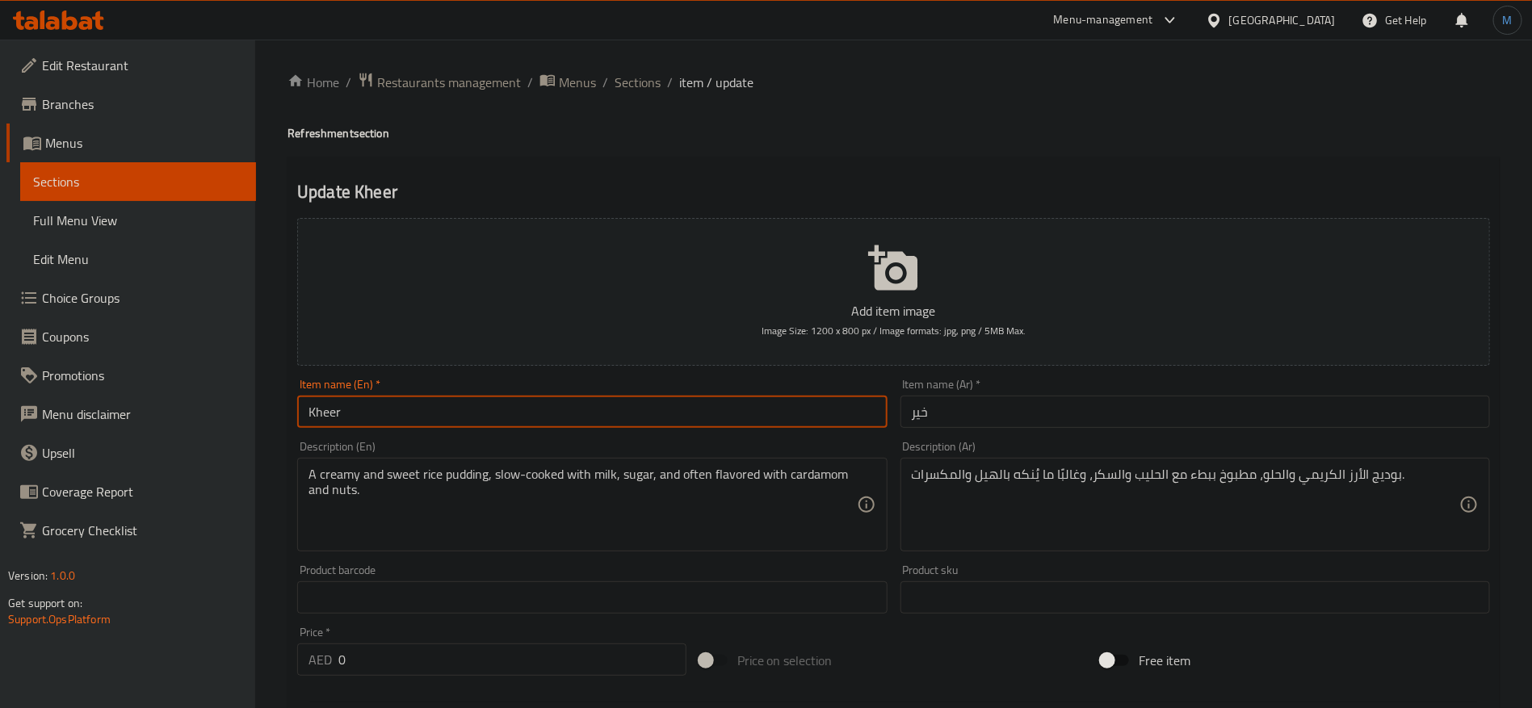
click at [649, 69] on div "Home / Restaurants management / Menus / Sections / item / update Refreshment se…" at bounding box center [893, 632] width 1277 height 1185
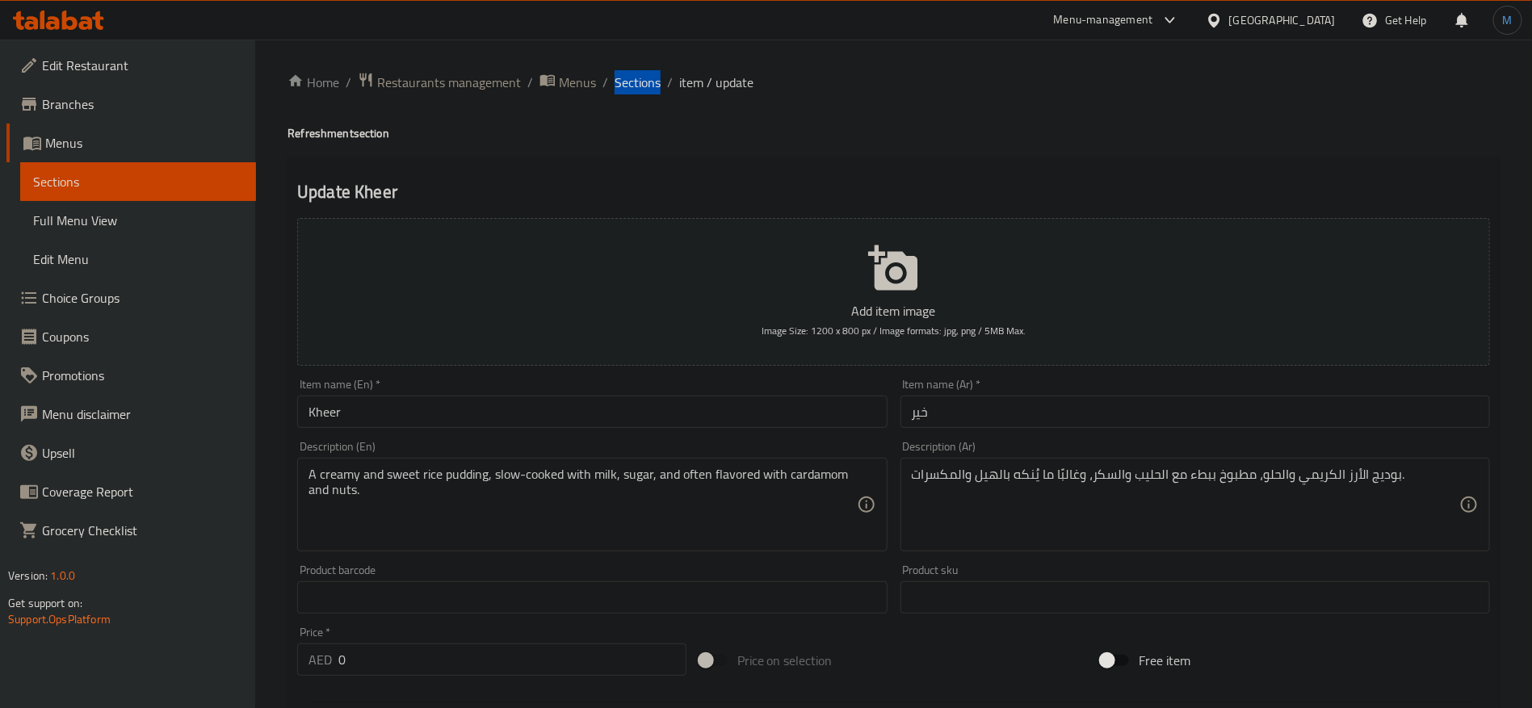
click at [649, 69] on div "Home / Restaurants management / Menus / Sections / item / update Refreshment se…" at bounding box center [893, 632] width 1277 height 1185
click at [651, 75] on span "Sections" at bounding box center [638, 82] width 46 height 19
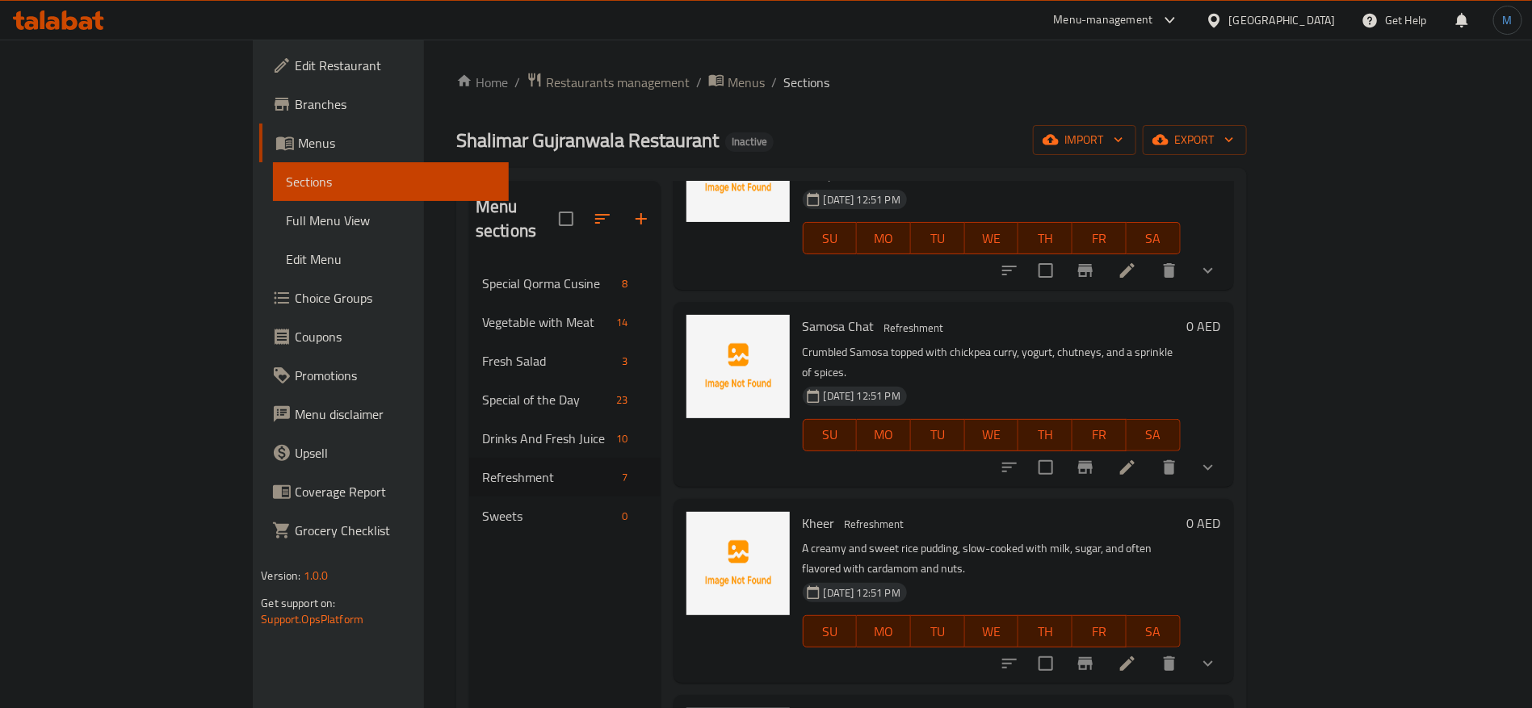
scroll to position [549, 0]
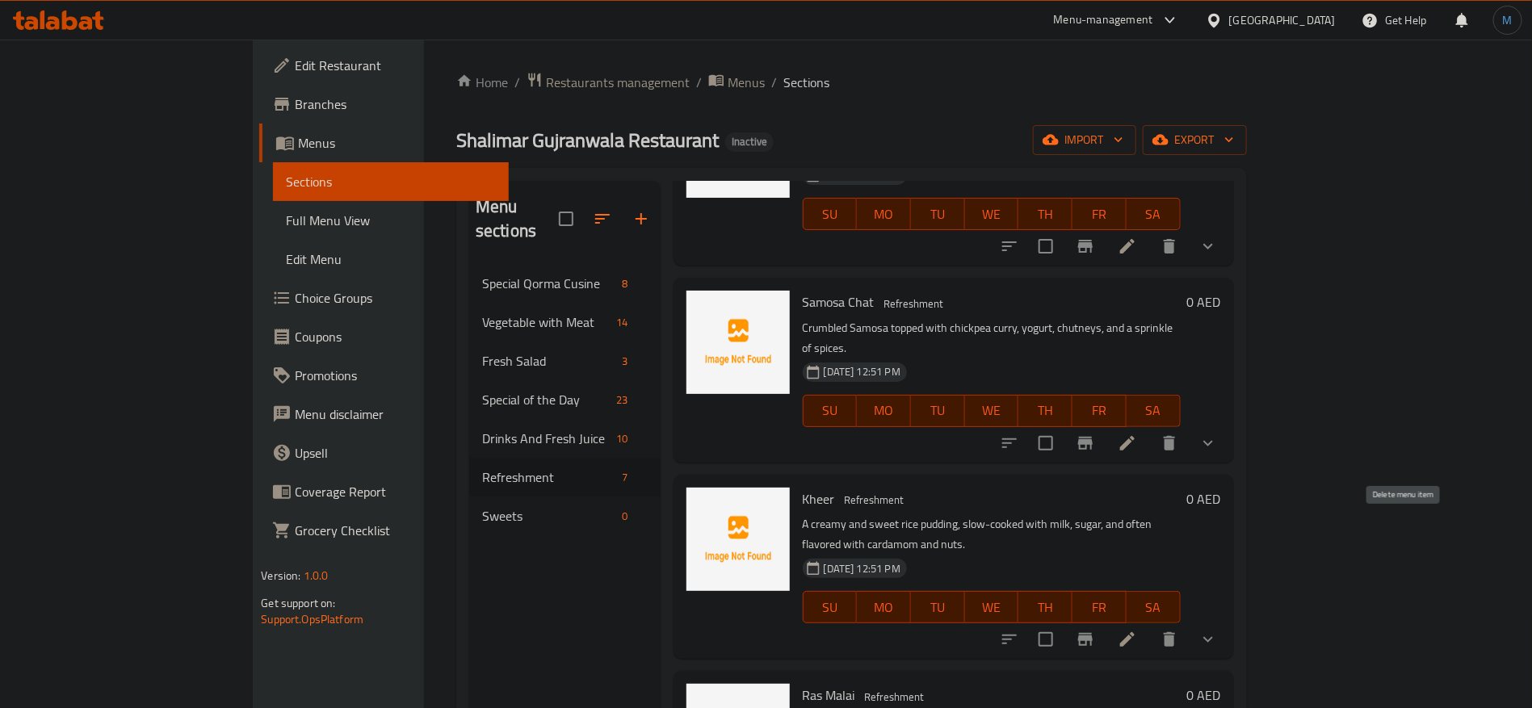
click at [1189, 620] on button "delete" at bounding box center [1169, 639] width 39 height 39
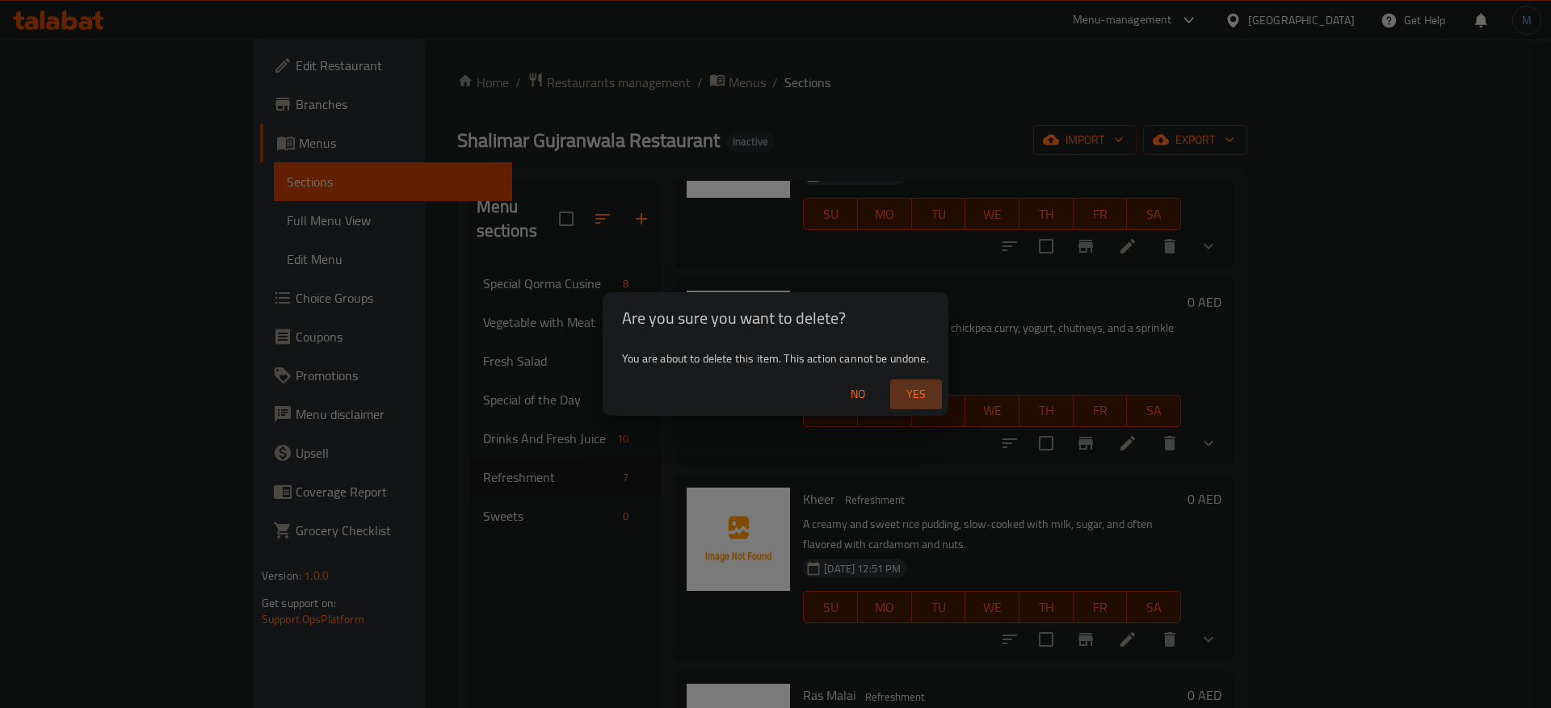
click at [931, 403] on span "Yes" at bounding box center [916, 395] width 39 height 20
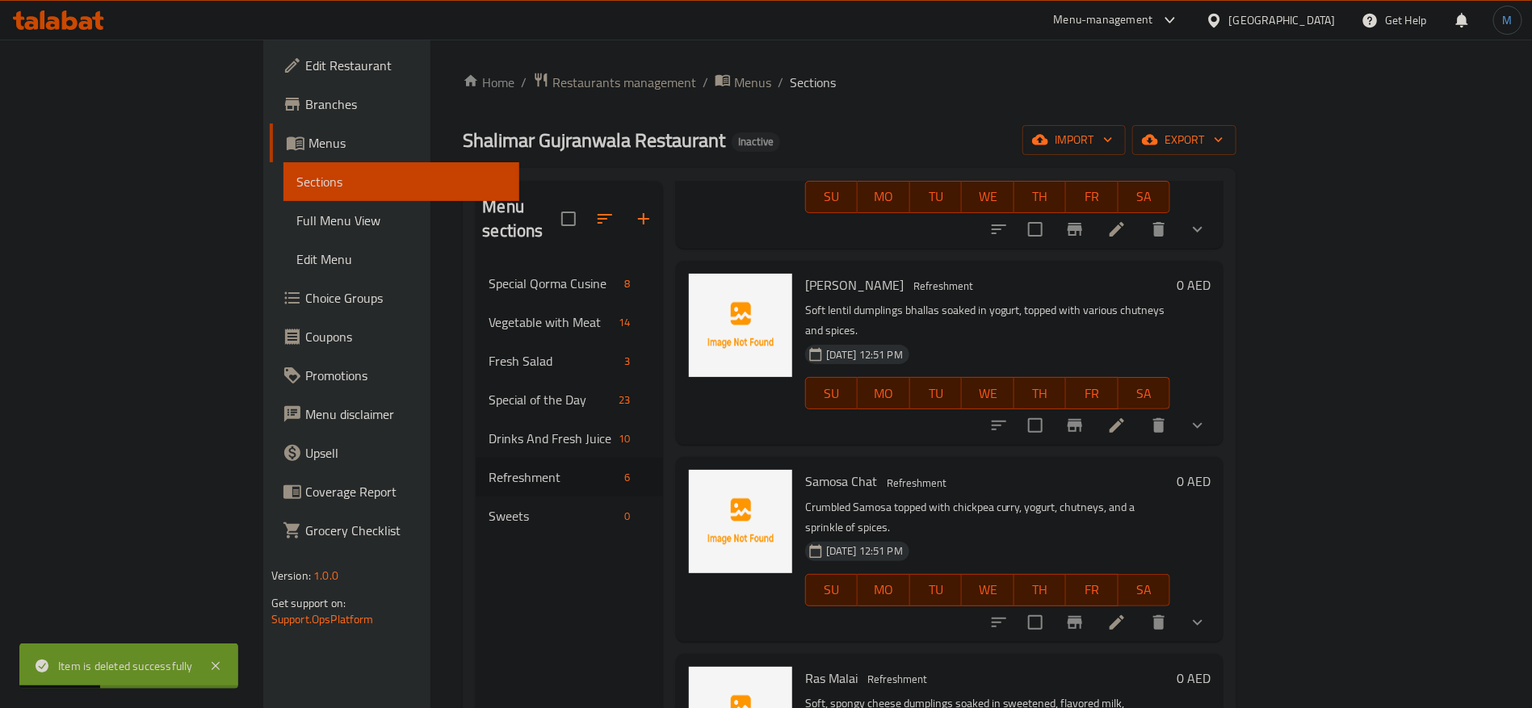
scroll to position [121, 0]
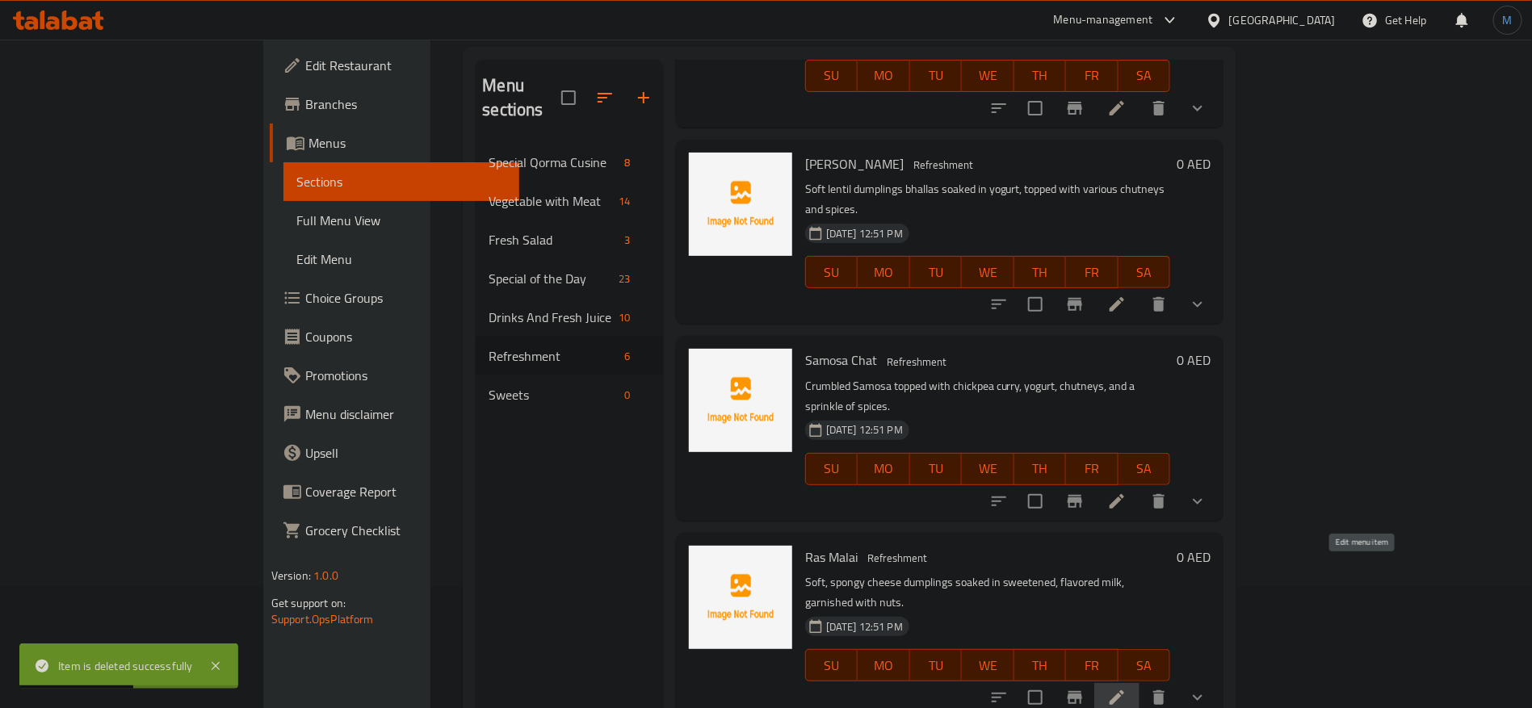
click at [1127, 688] on icon at bounding box center [1116, 697] width 19 height 19
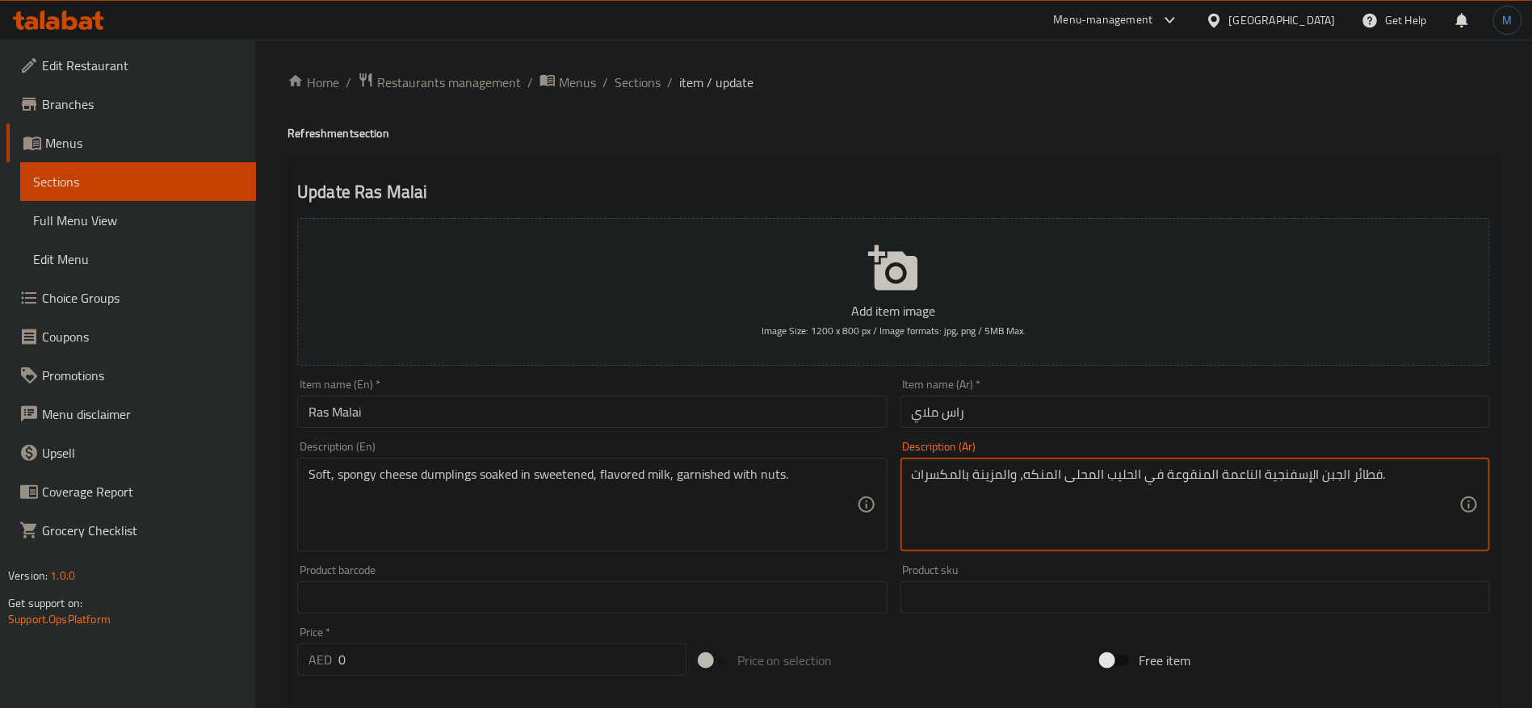
click at [1284, 476] on textarea "فطائر الجبن الإسفنجية الناعمة المنقوعة في الحليب المحلى المنكه، والمزينة بالمكس…" at bounding box center [1186, 505] width 548 height 77
click at [1344, 479] on textarea "فطائر الجبن سبونجي ناعمة المنقوعة في الحليب المحلى المنكه، والمزينة بالمكسرات." at bounding box center [1186, 505] width 548 height 77
paste textarea "دامبلينج"
click at [1141, 470] on textarea "دامبلينج الجبن سبونجي ناعمة المشبعة الحليب المحلى المنكه، والمزينة بالمكسرات." at bounding box center [1186, 505] width 548 height 77
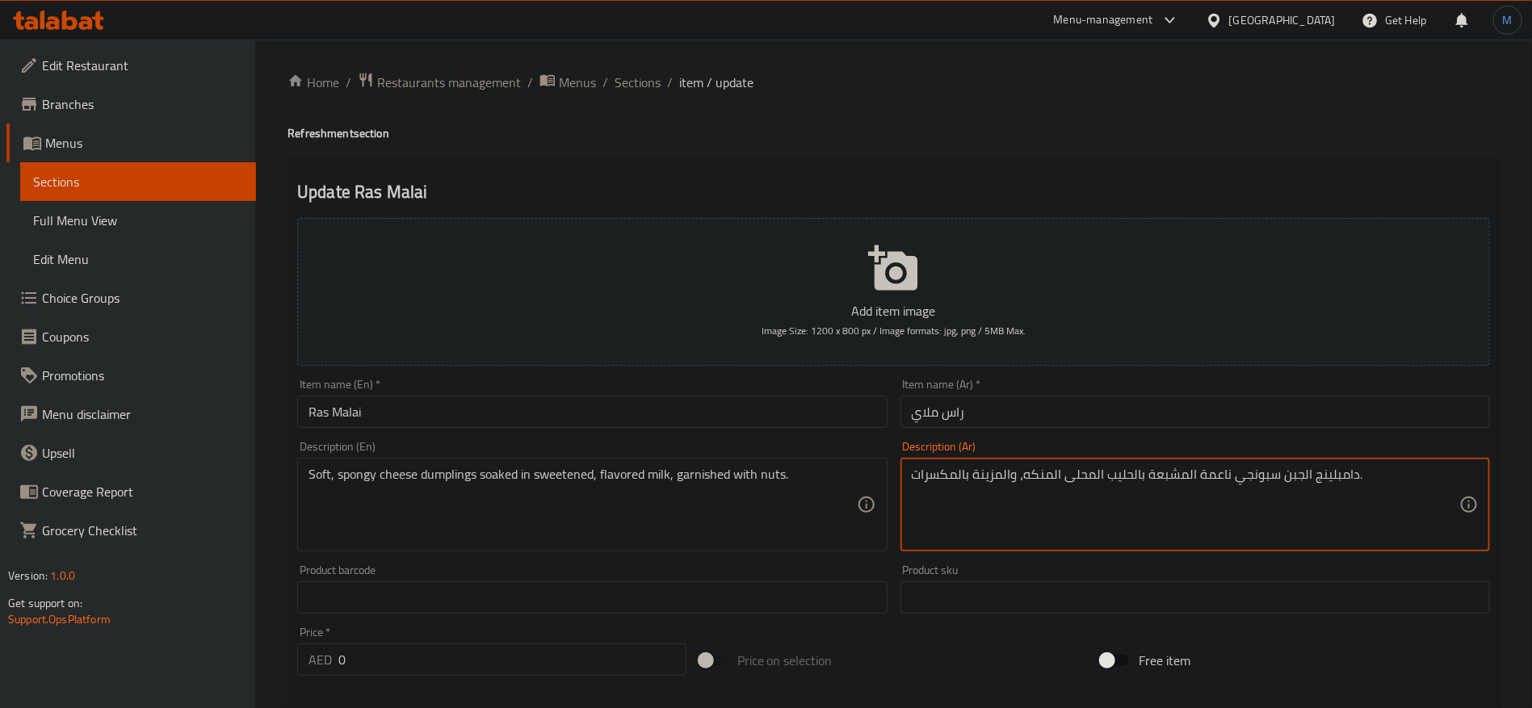
type textarea "دامبلينج الجبن سبونجي ناعمة المشبعة بالحليب المحلى المنكه، والمزينة بالمكسرات."
click at [1106, 427] on input "راس ملاي" at bounding box center [1196, 412] width 590 height 32
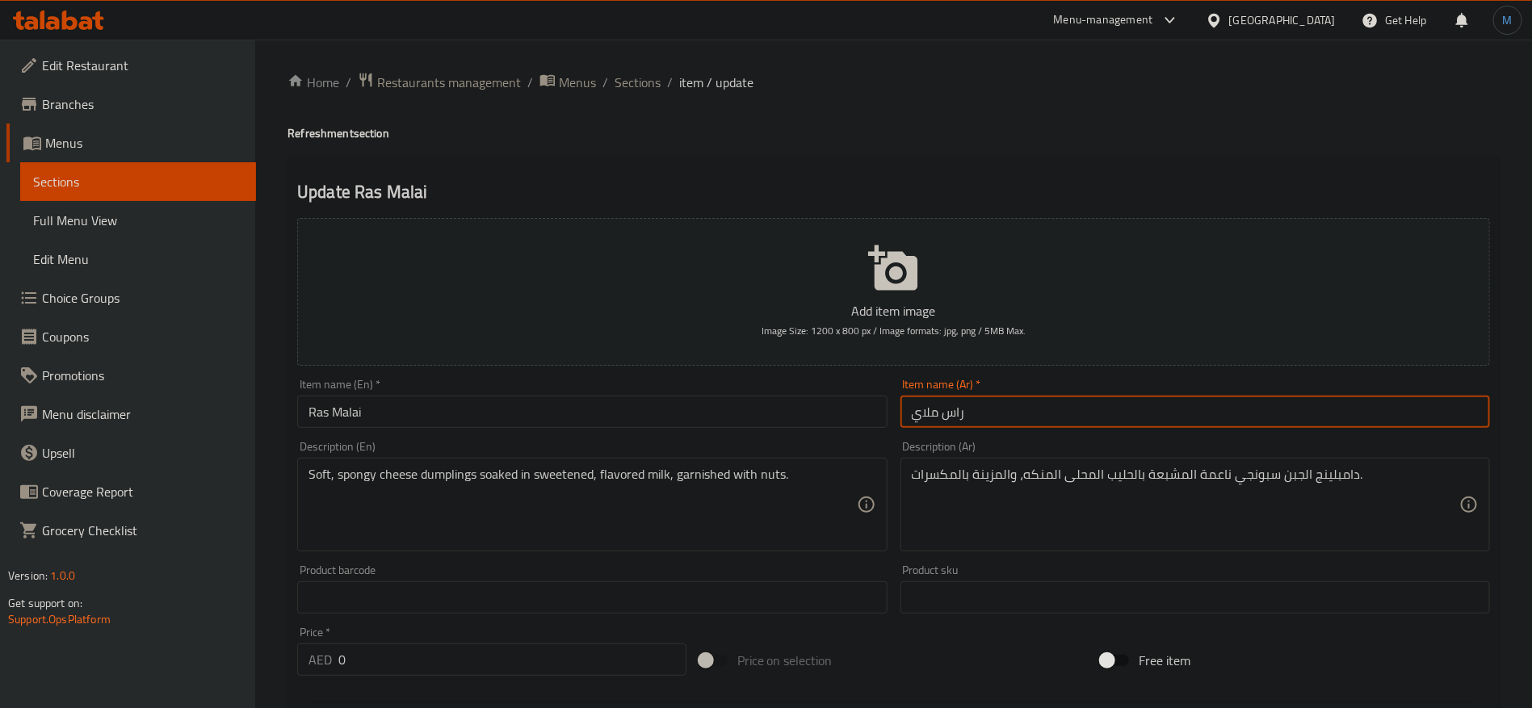
click at [637, 81] on span "Sections" at bounding box center [638, 82] width 46 height 19
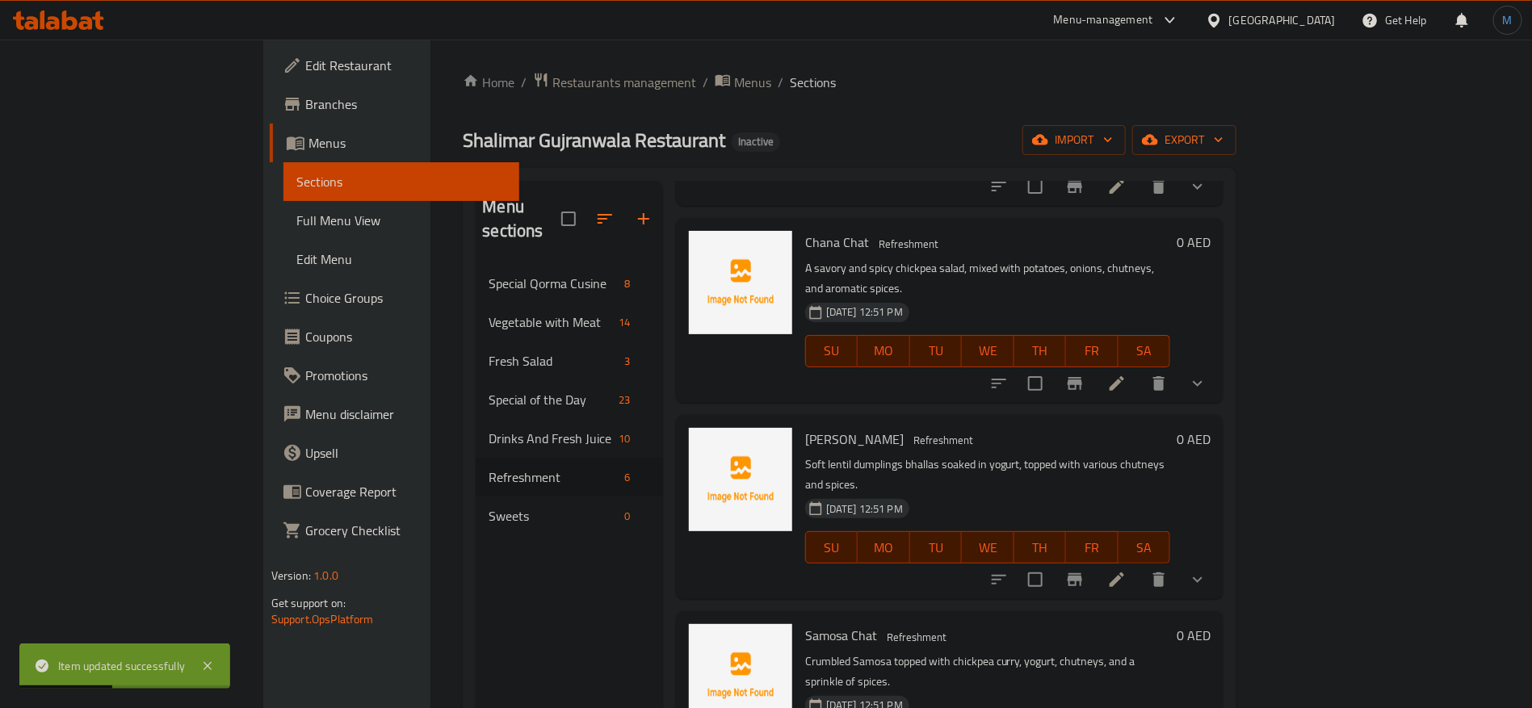
scroll to position [364, 0]
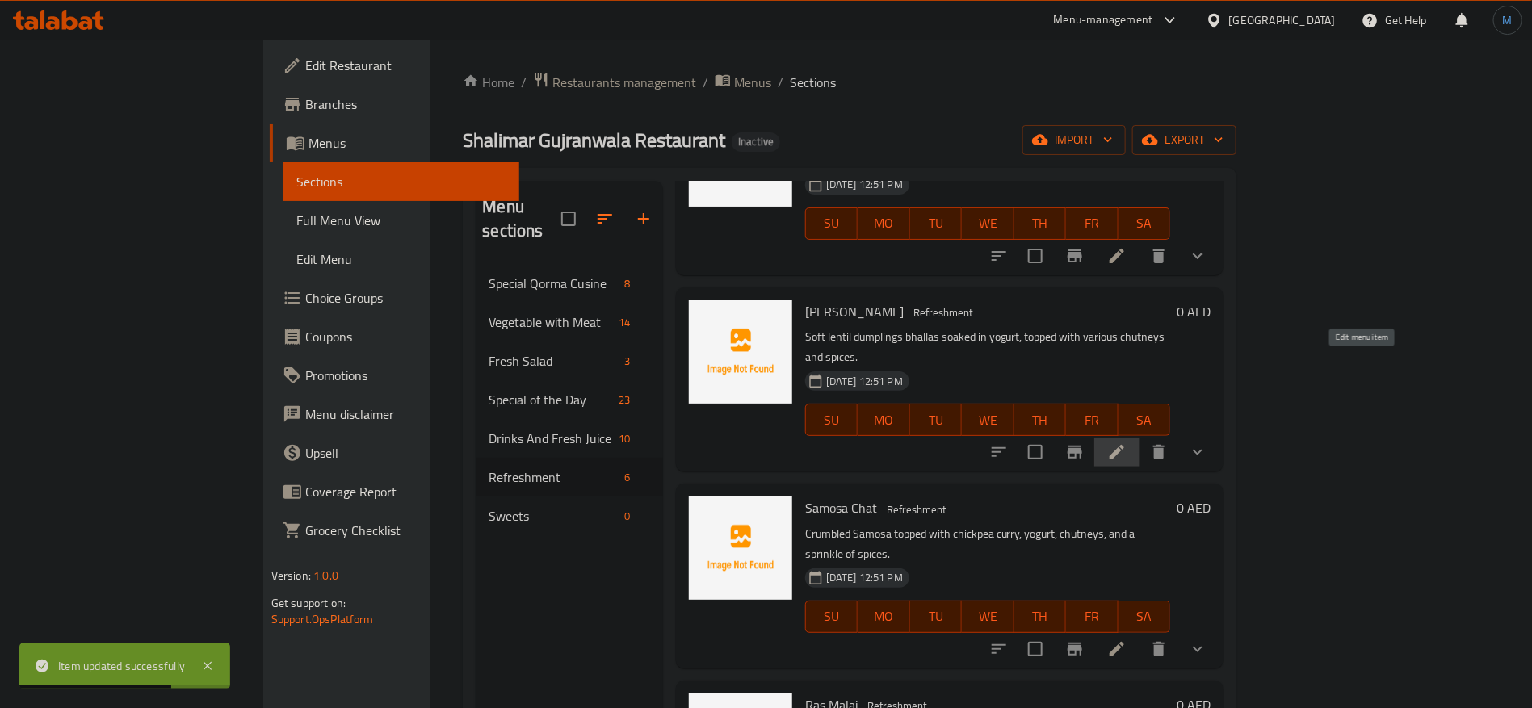
click at [1124, 445] on icon at bounding box center [1117, 452] width 15 height 15
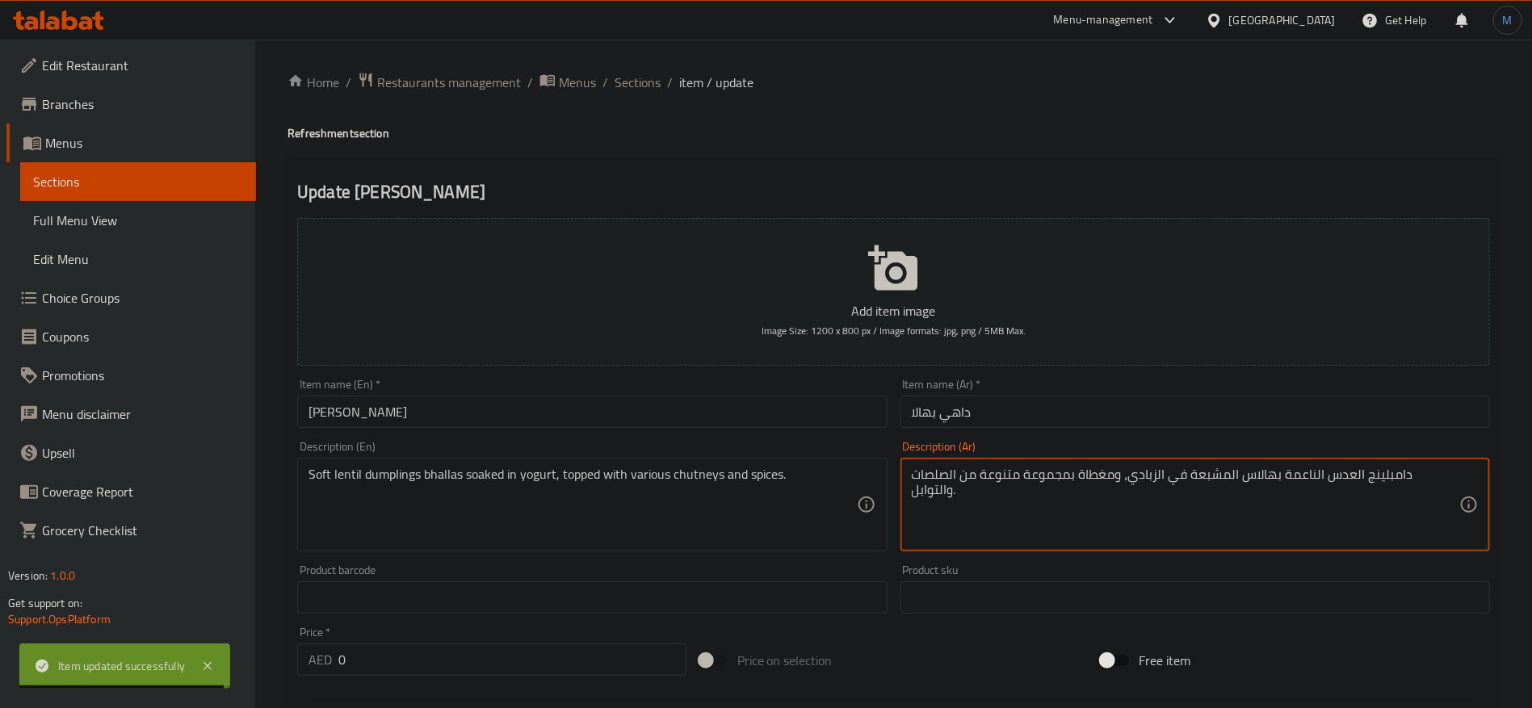
click at [1224, 473] on textarea "دامبلينج العدس الناعمة بهالاس المشبعة في الزبادي، ومغطاة بمجموعة متنوعة من الصل…" at bounding box center [1186, 505] width 548 height 77
type textarea "دامبلينج العدس الناعمة بهالاس المشبعة بالزبادي، ومغطاة بمجموعة متنوعة من الصلصا…"
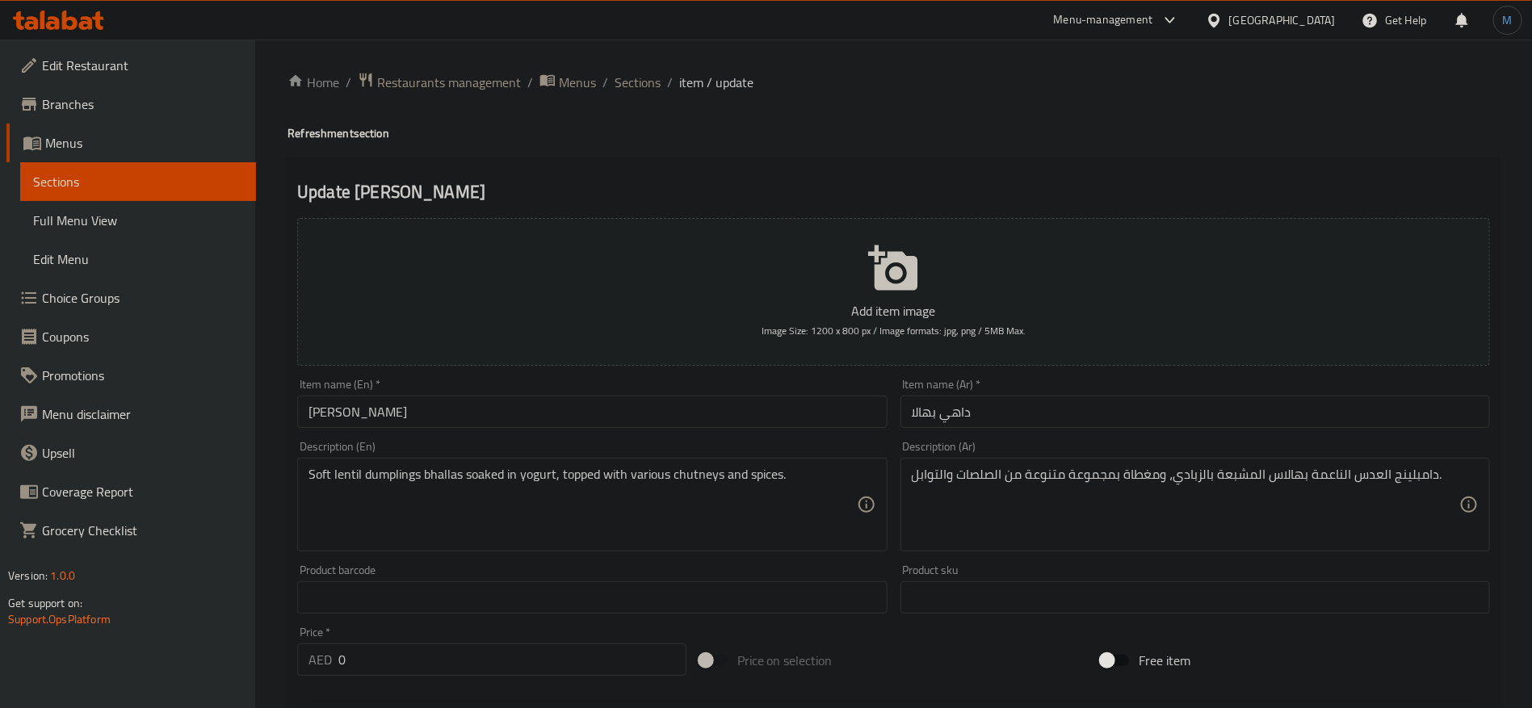
click at [1157, 428] on div "Item name (Ar)   * داهي بهالا Item name (Ar) *" at bounding box center [1195, 403] width 603 height 62
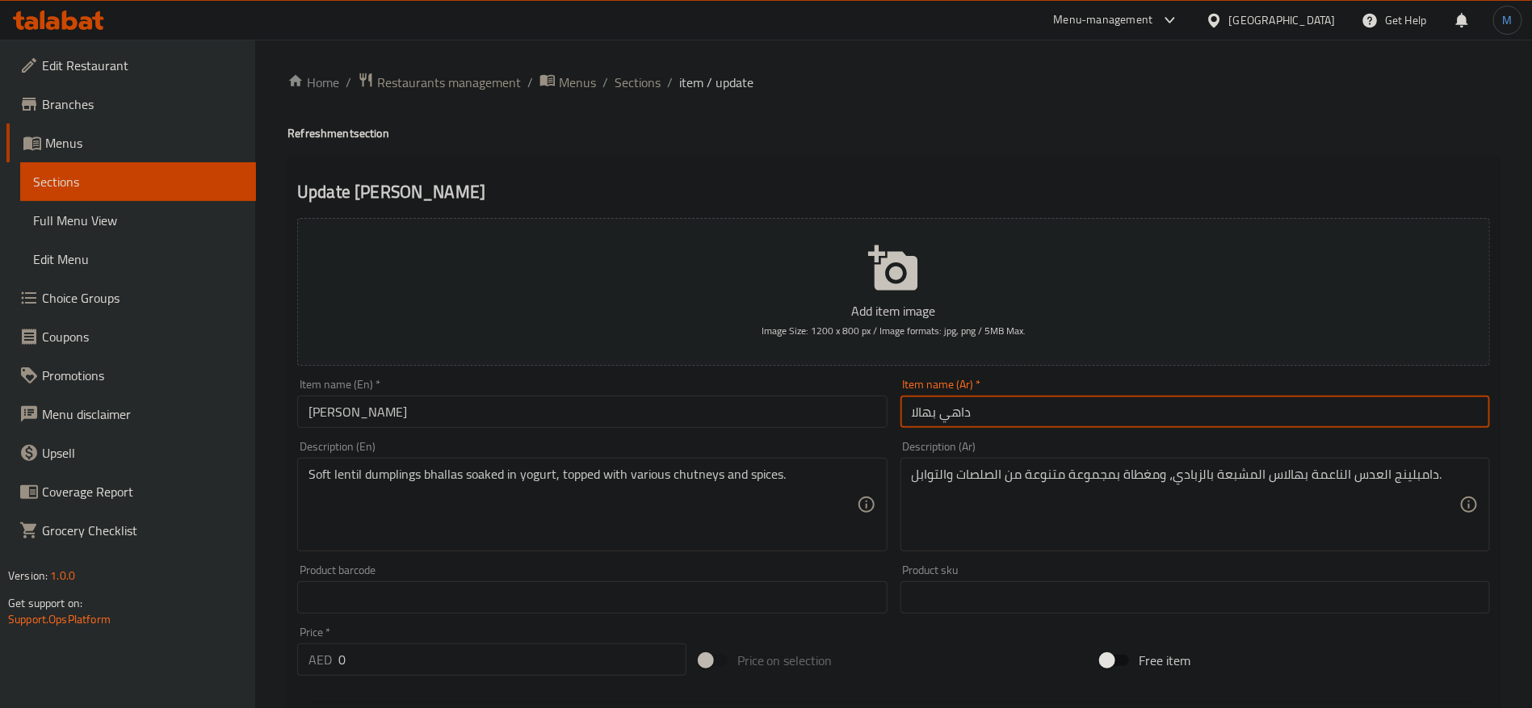
click at [1155, 420] on input "داهي بهالا" at bounding box center [1196, 412] width 590 height 32
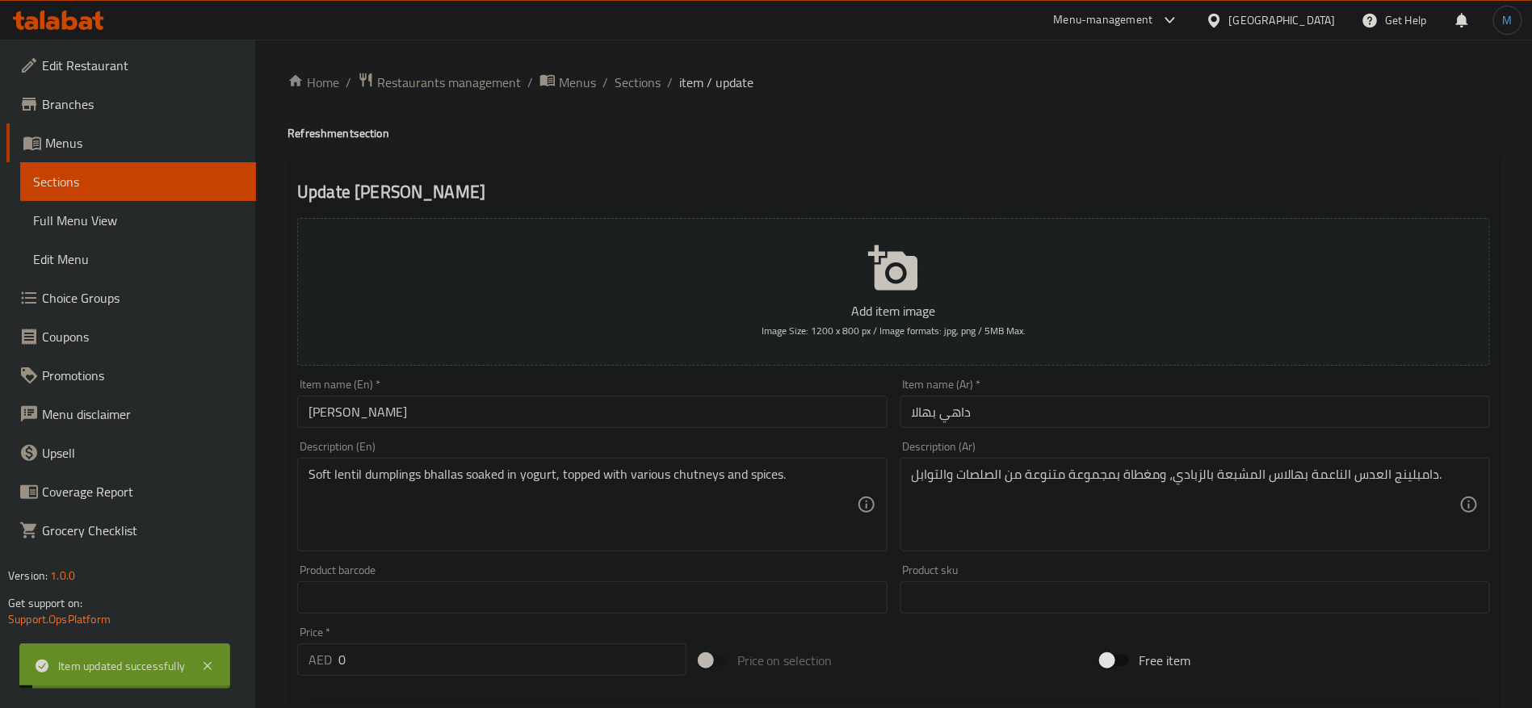
click at [650, 84] on span "Sections" at bounding box center [638, 82] width 46 height 19
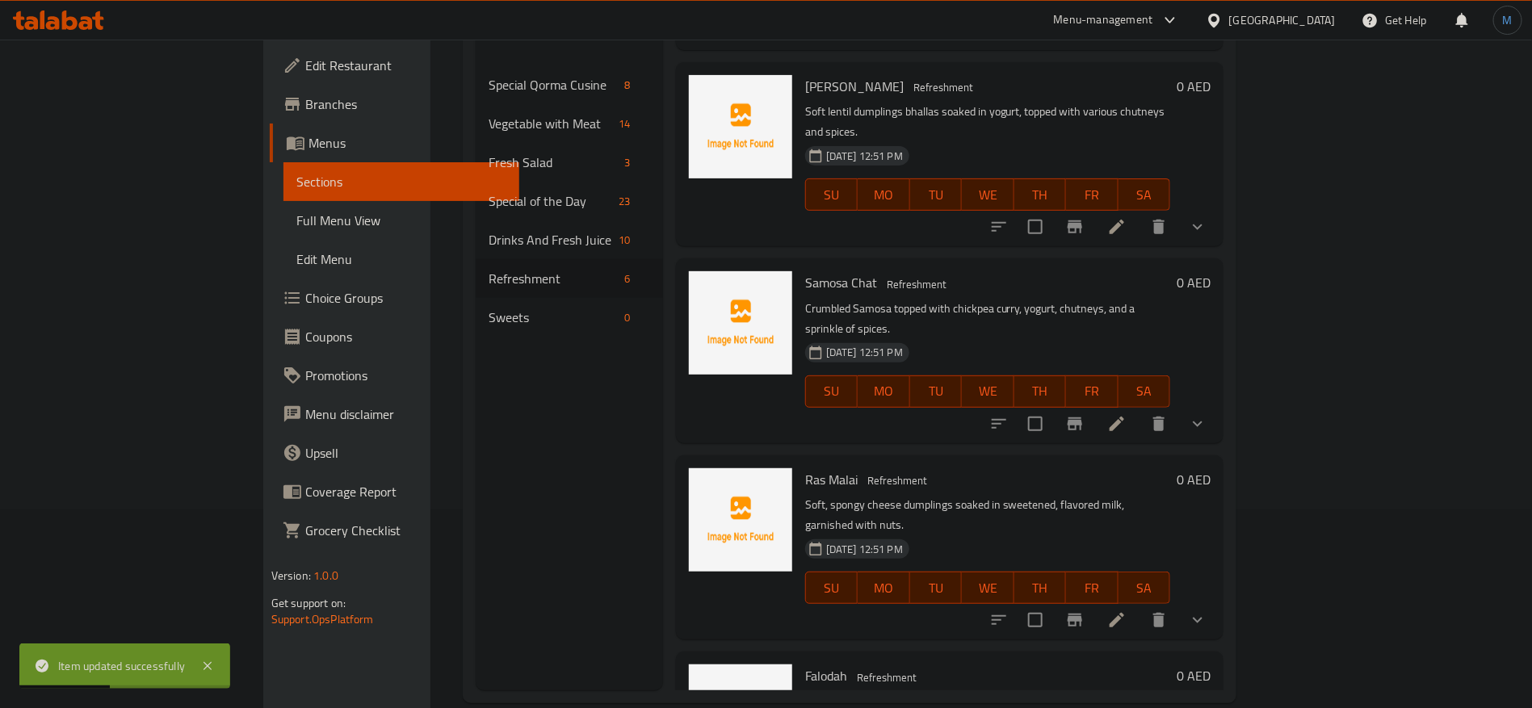
scroll to position [226, 0]
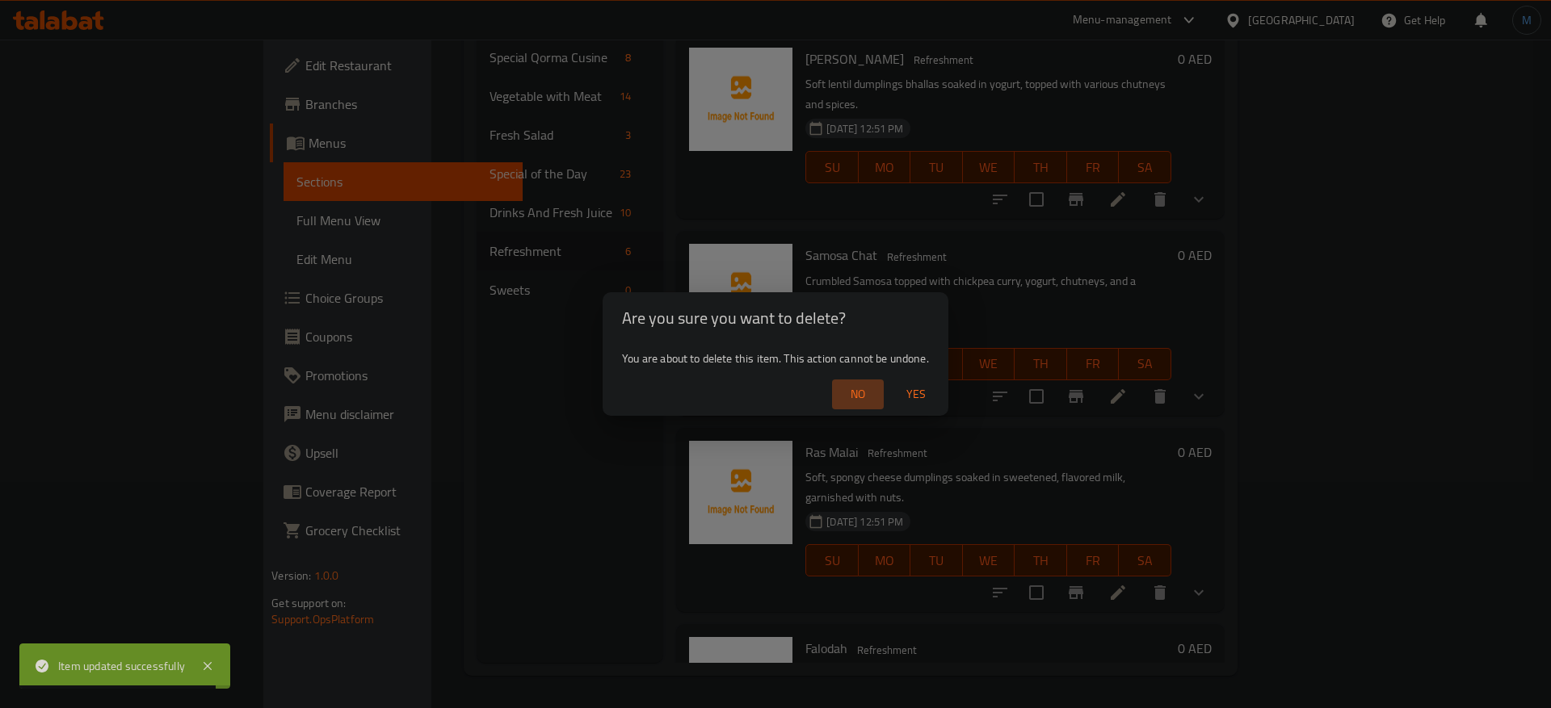
click at [856, 396] on span "No" at bounding box center [857, 395] width 39 height 20
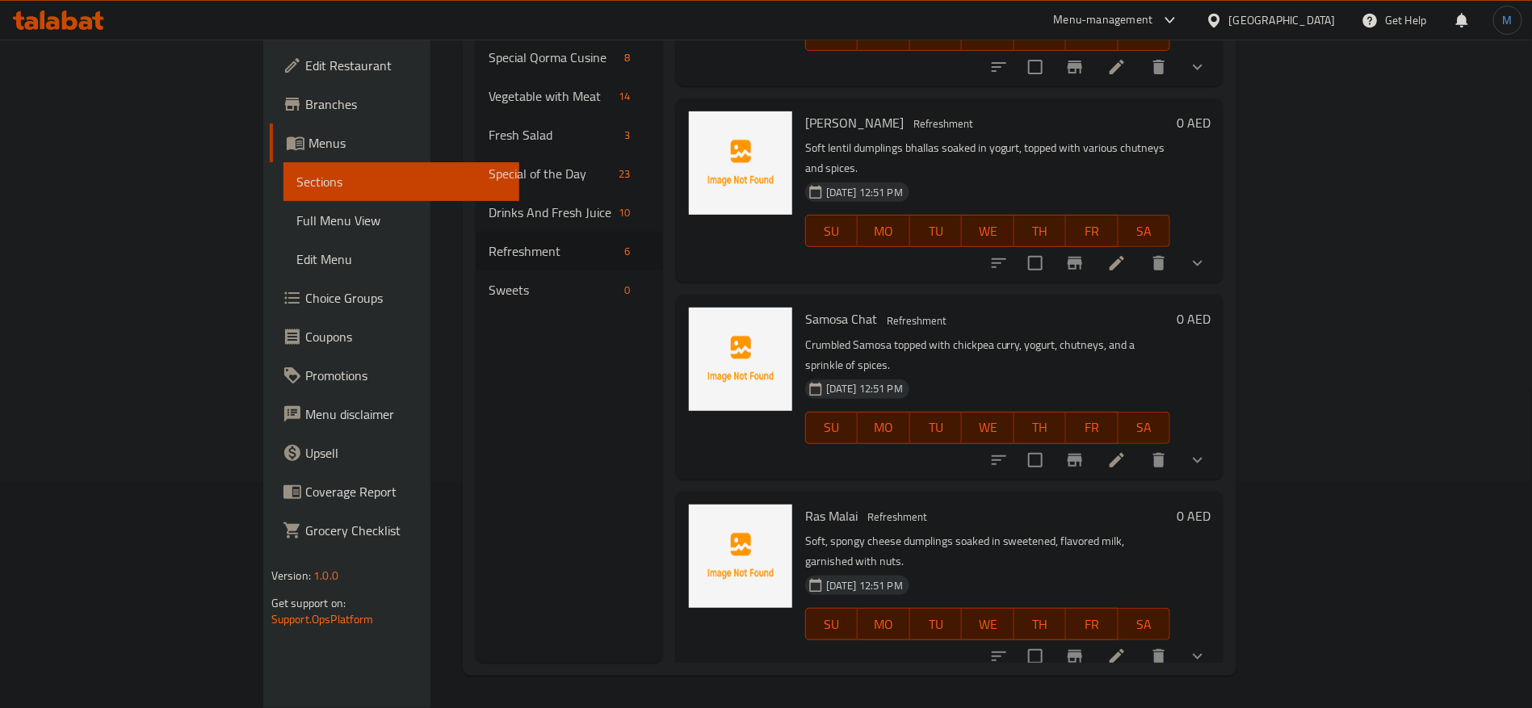
scroll to position [390, 0]
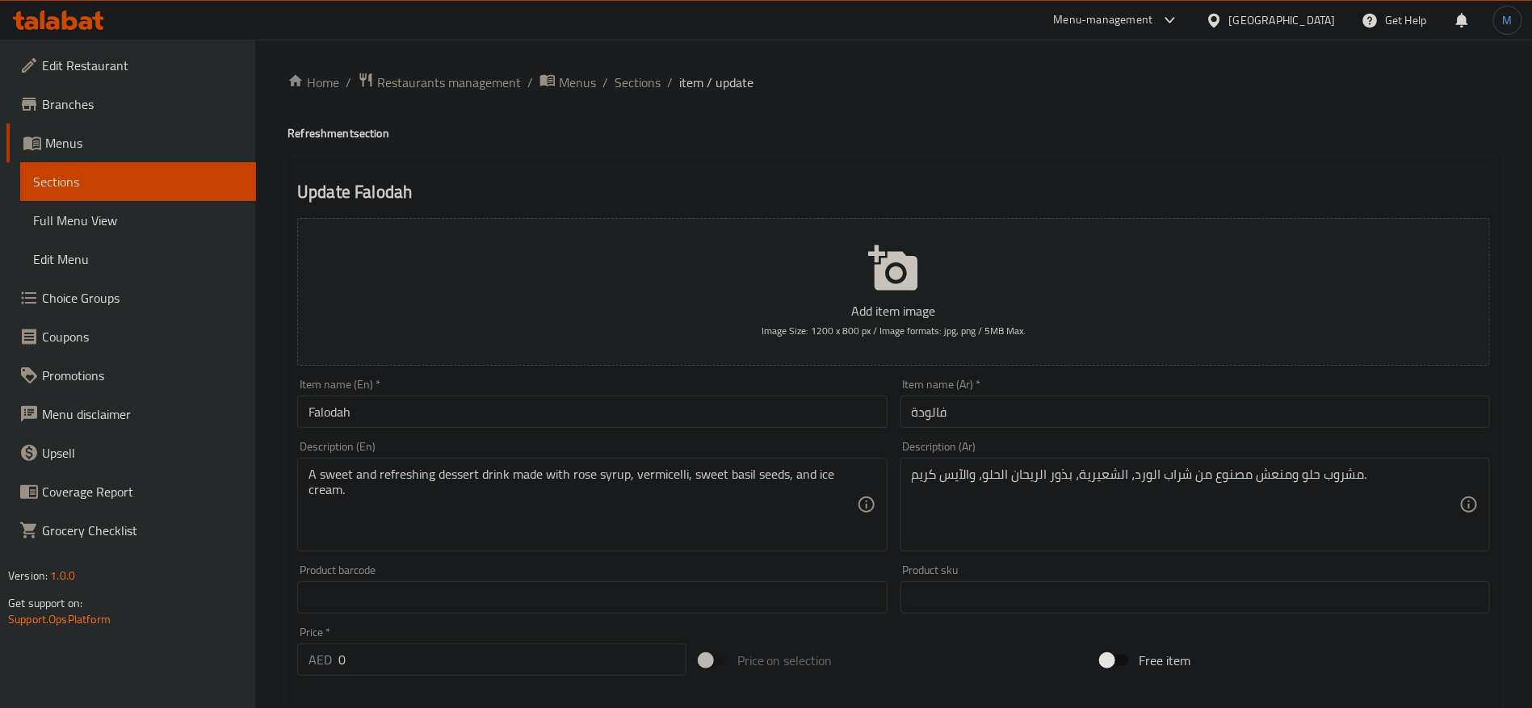
click at [965, 419] on input "فالودة" at bounding box center [1196, 412] width 590 height 32
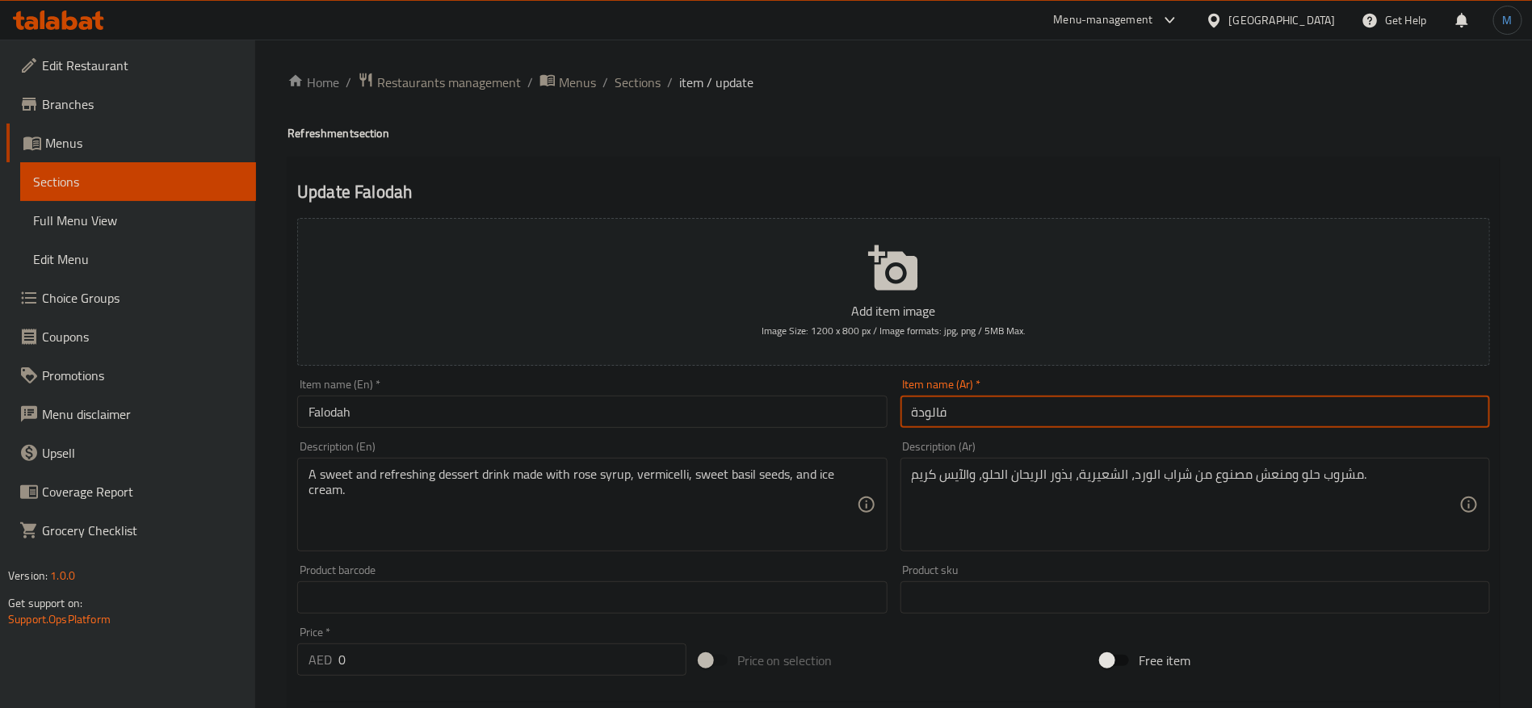
click at [742, 410] on input "Falodah" at bounding box center [592, 412] width 590 height 32
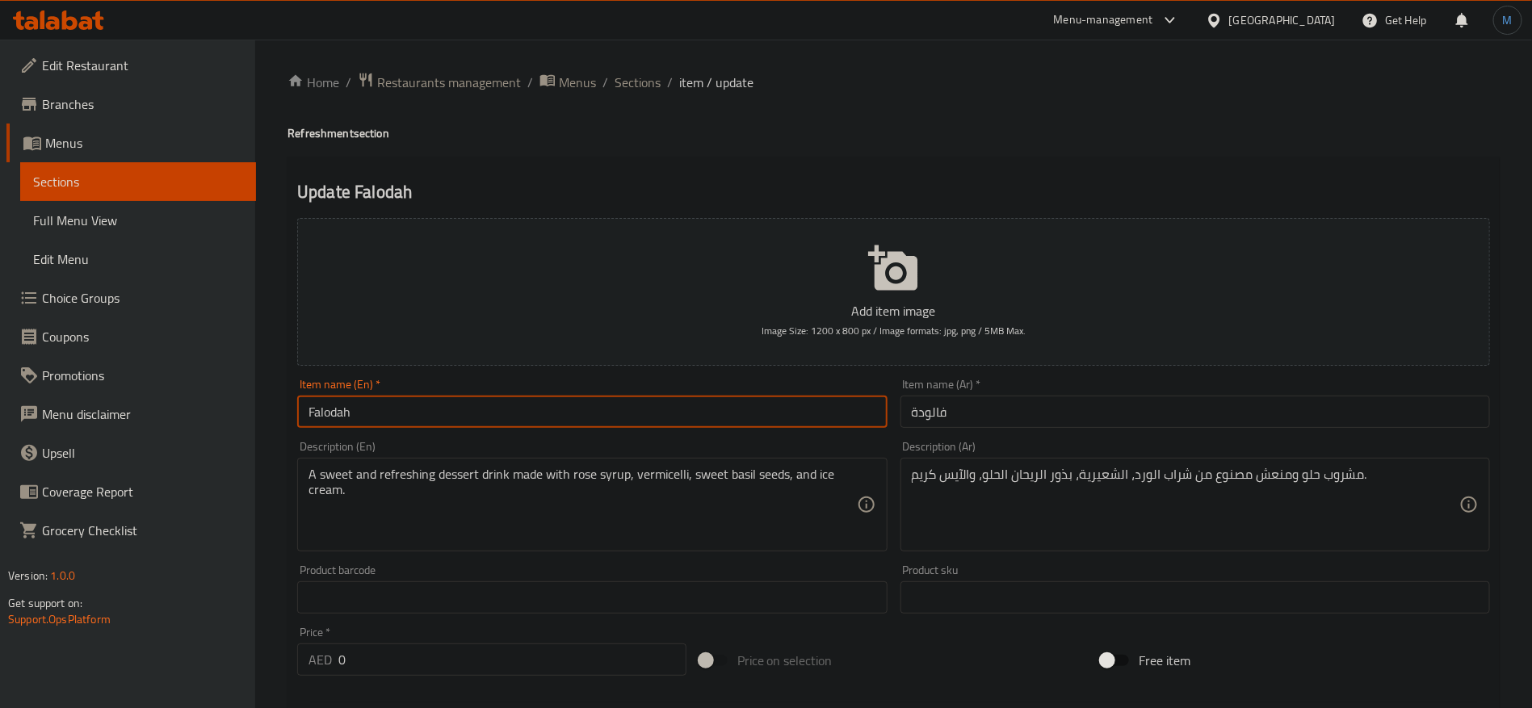
paste input "oda"
type input "Falooda"
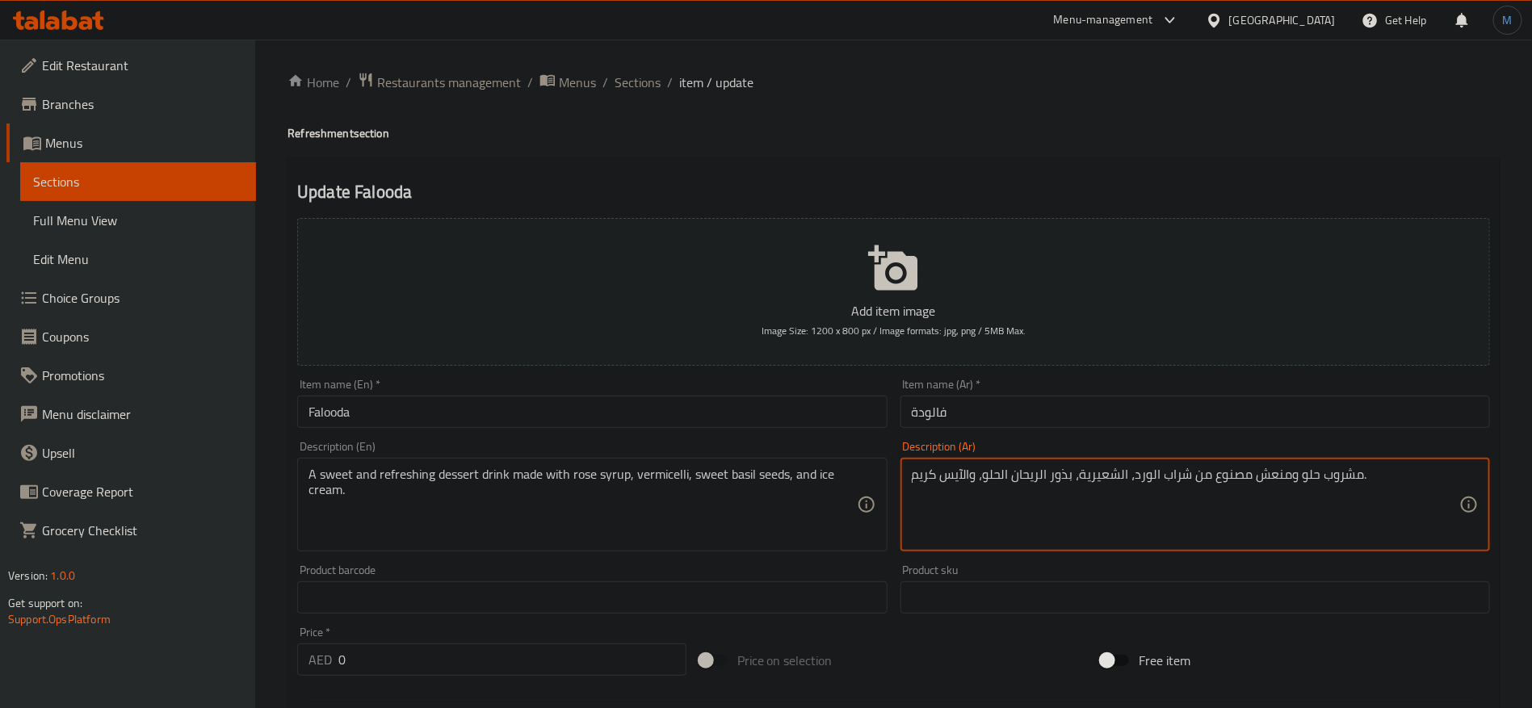
click at [1296, 477] on textarea "مشروب حلو ومنعش مصنوع من شراب الورد، الشعيرية، بذور الريحان الحلو، والآيس كريم." at bounding box center [1186, 505] width 548 height 77
type textarea "مشروب حلوي منعش وحلو مصنوع من شراب الورد، الشعيرية، بذور الريحان الحلو، والآيس …"
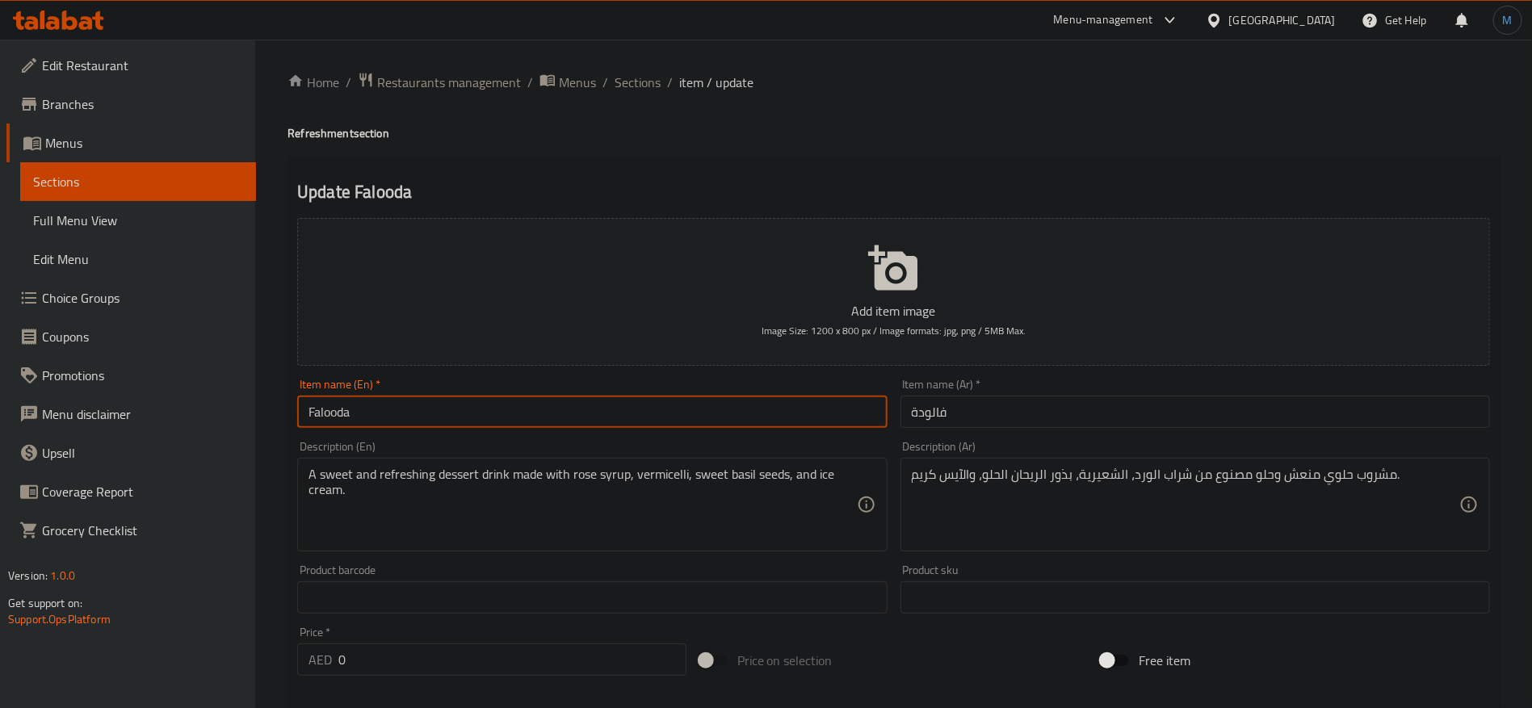
click at [687, 409] on input "Falooda" at bounding box center [592, 412] width 590 height 32
click at [759, 401] on input "Falooda" at bounding box center [592, 412] width 590 height 32
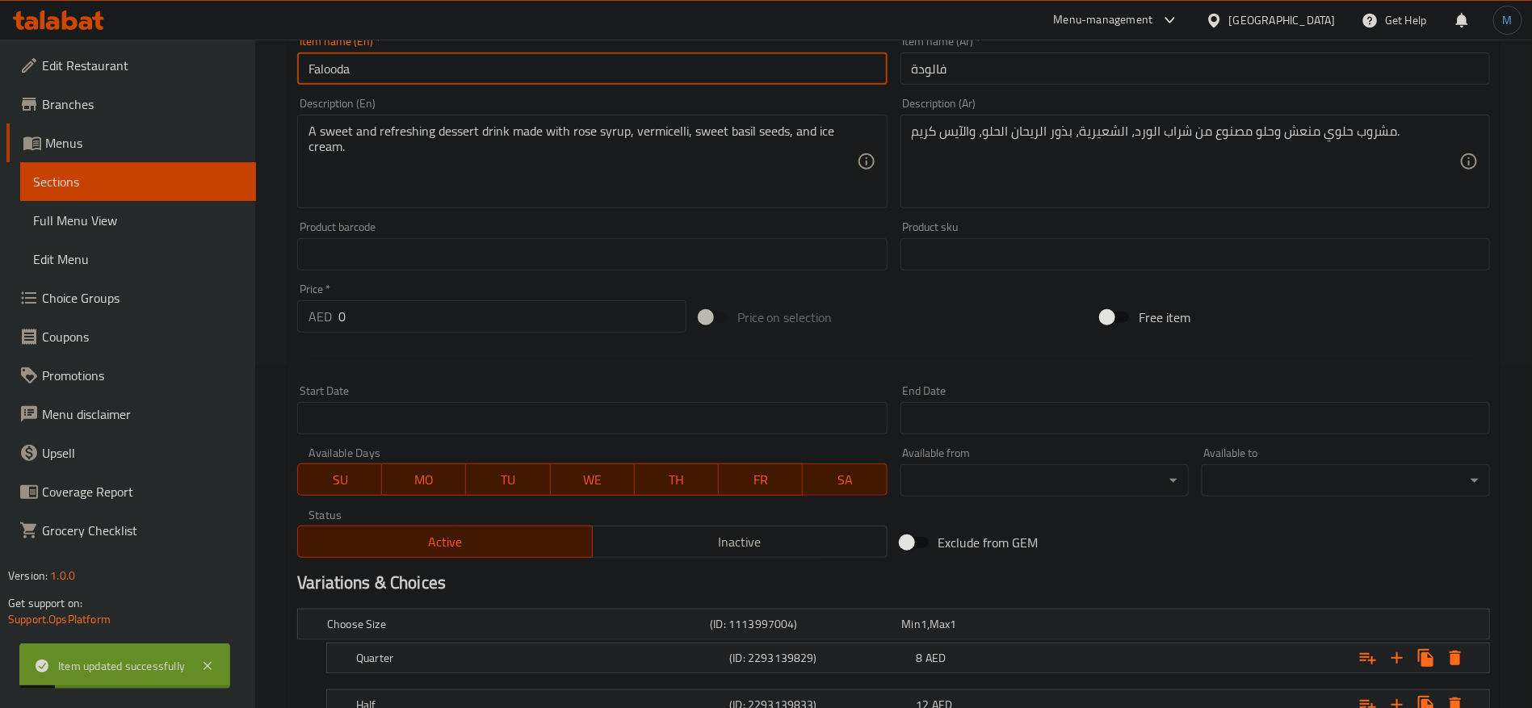
scroll to position [30, 0]
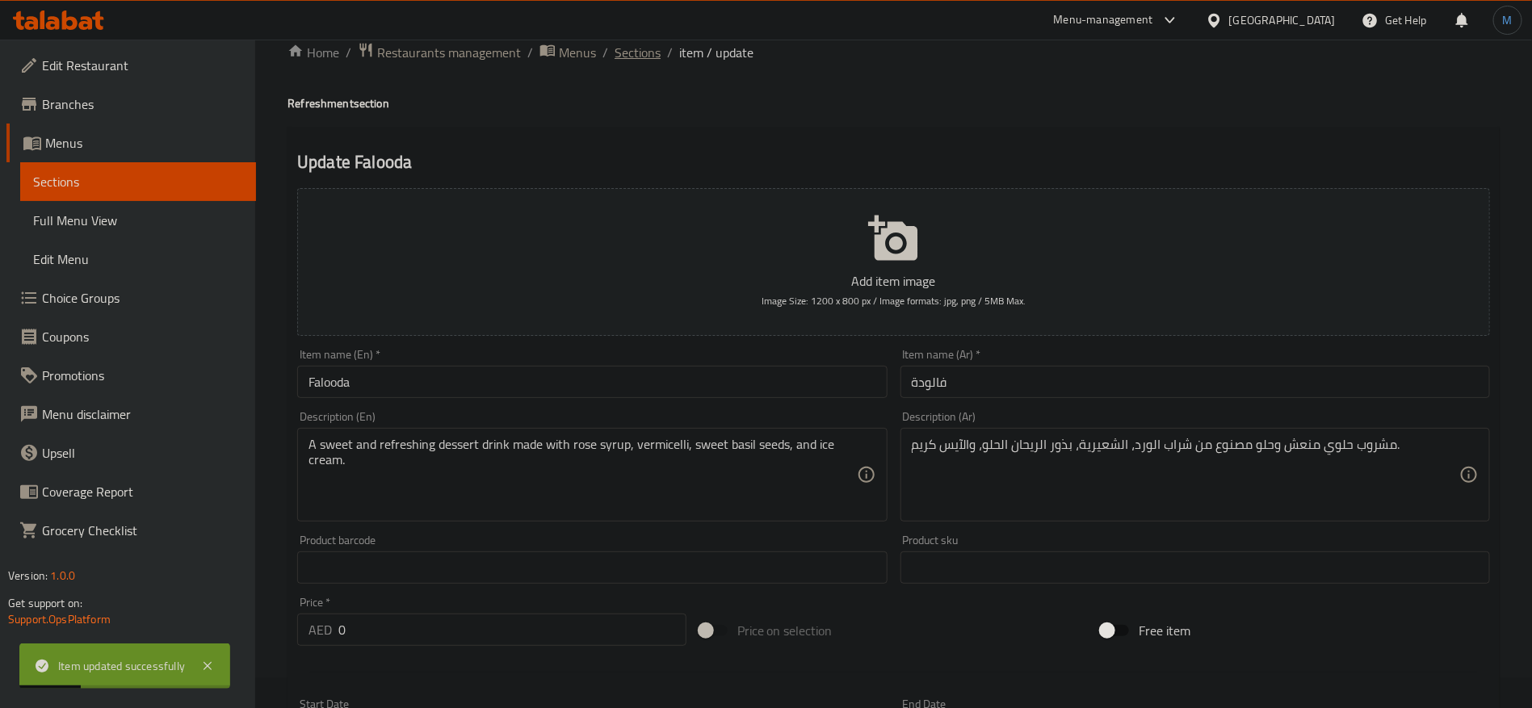
click at [625, 43] on span "Sections" at bounding box center [638, 52] width 46 height 19
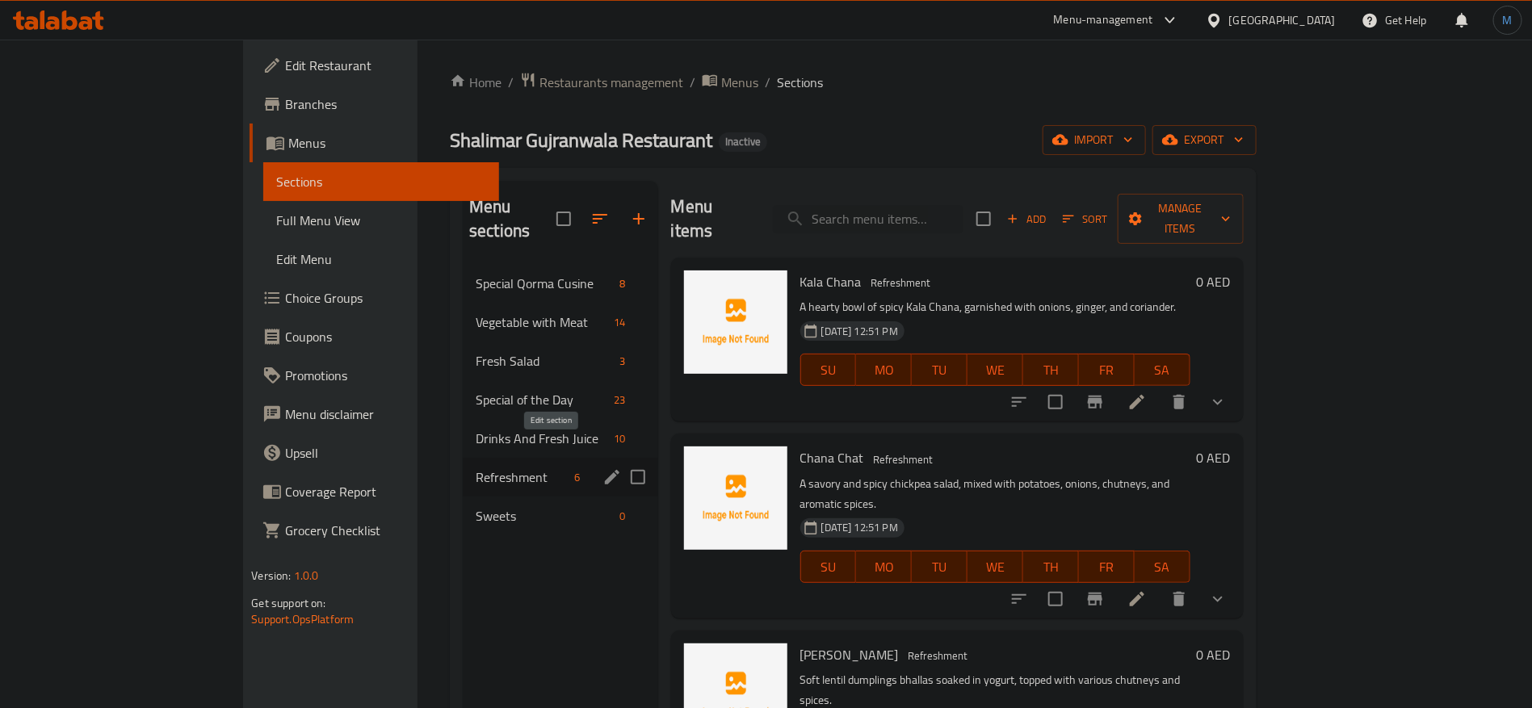
click at [603, 468] on icon "edit" at bounding box center [612, 477] width 19 height 19
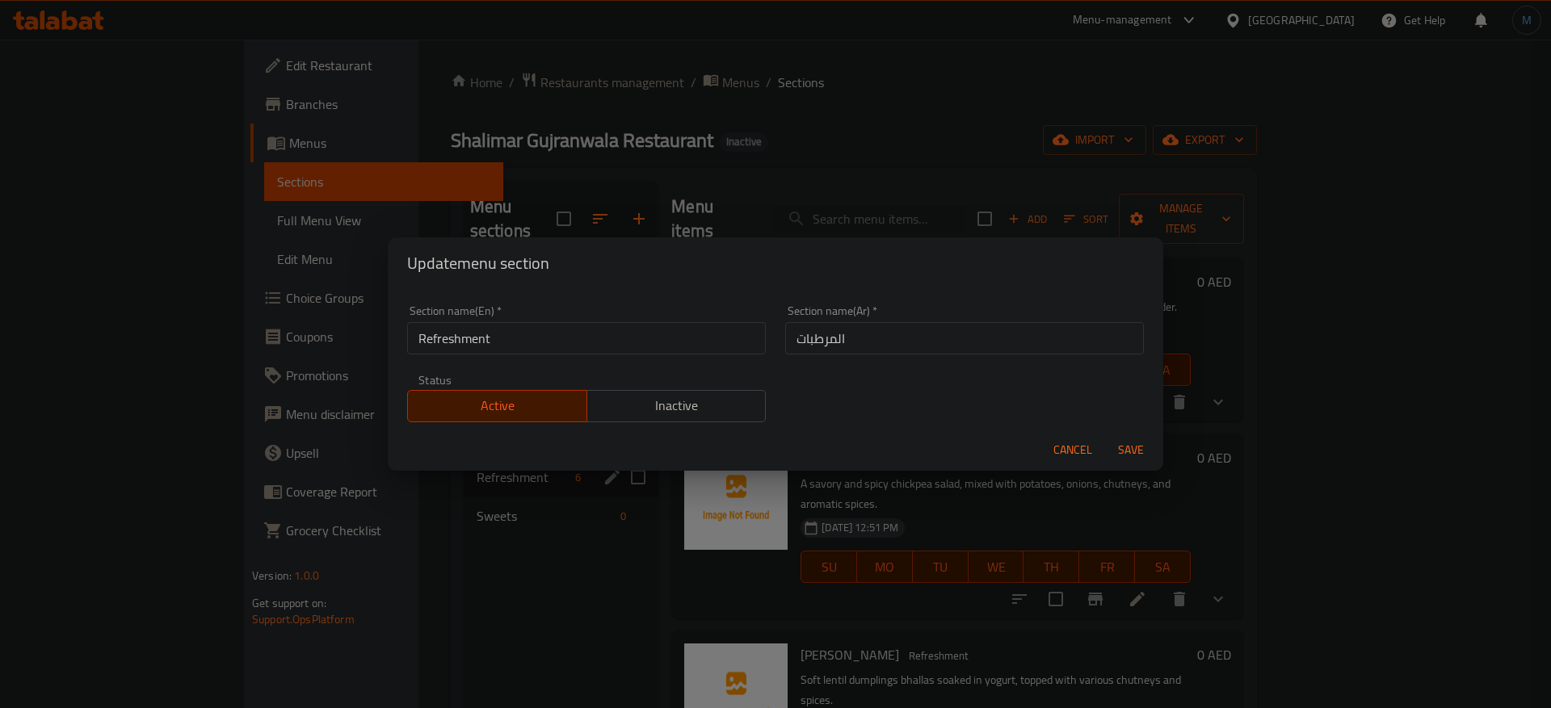
click at [670, 313] on div "Section name(En)   * Refreshment Section name(En) *" at bounding box center [586, 329] width 359 height 49
click at [665, 326] on input "Refreshment" at bounding box center [586, 338] width 359 height 32
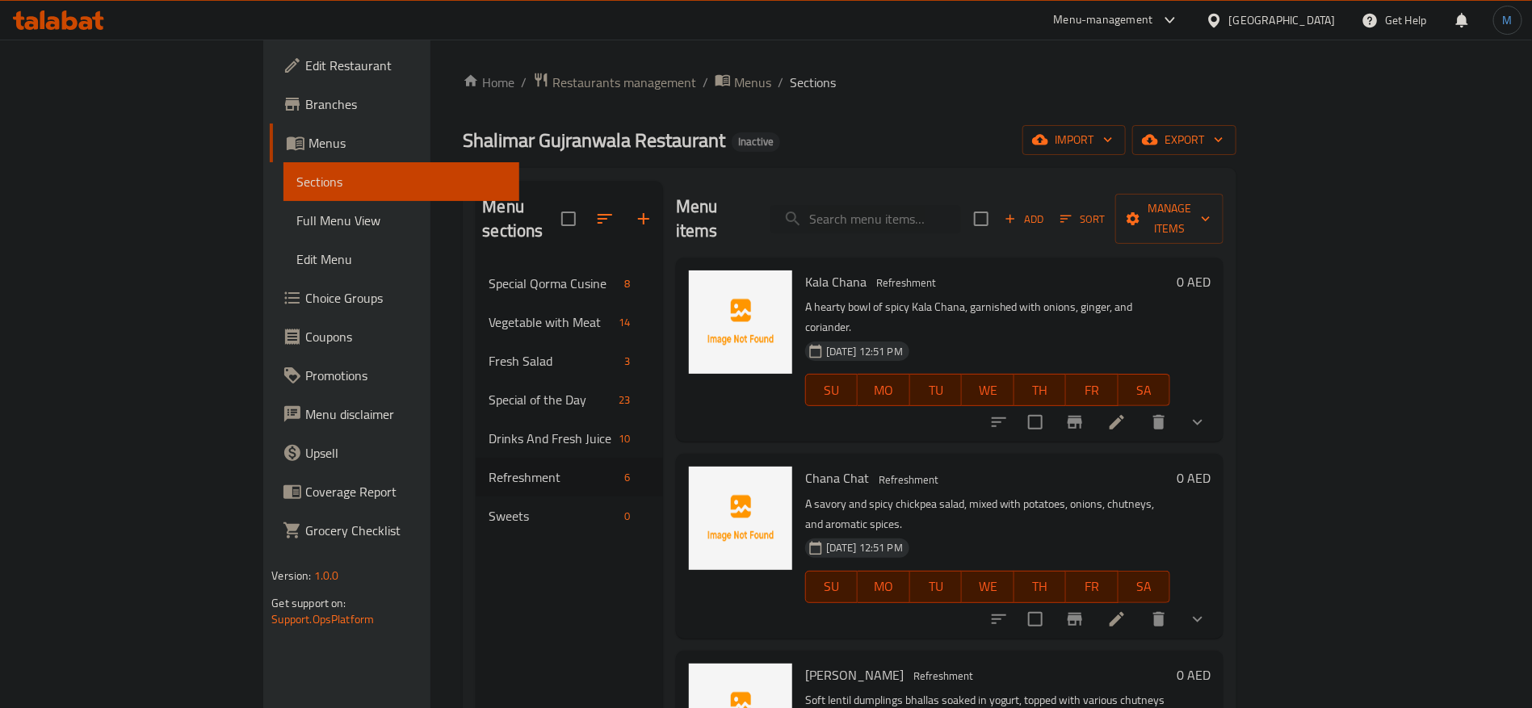
click at [476, 511] on nav "Special Qorma Cusine 8 Vegetable with Meat 14 Fresh Salad 3 Special of the Day …" at bounding box center [569, 400] width 187 height 284
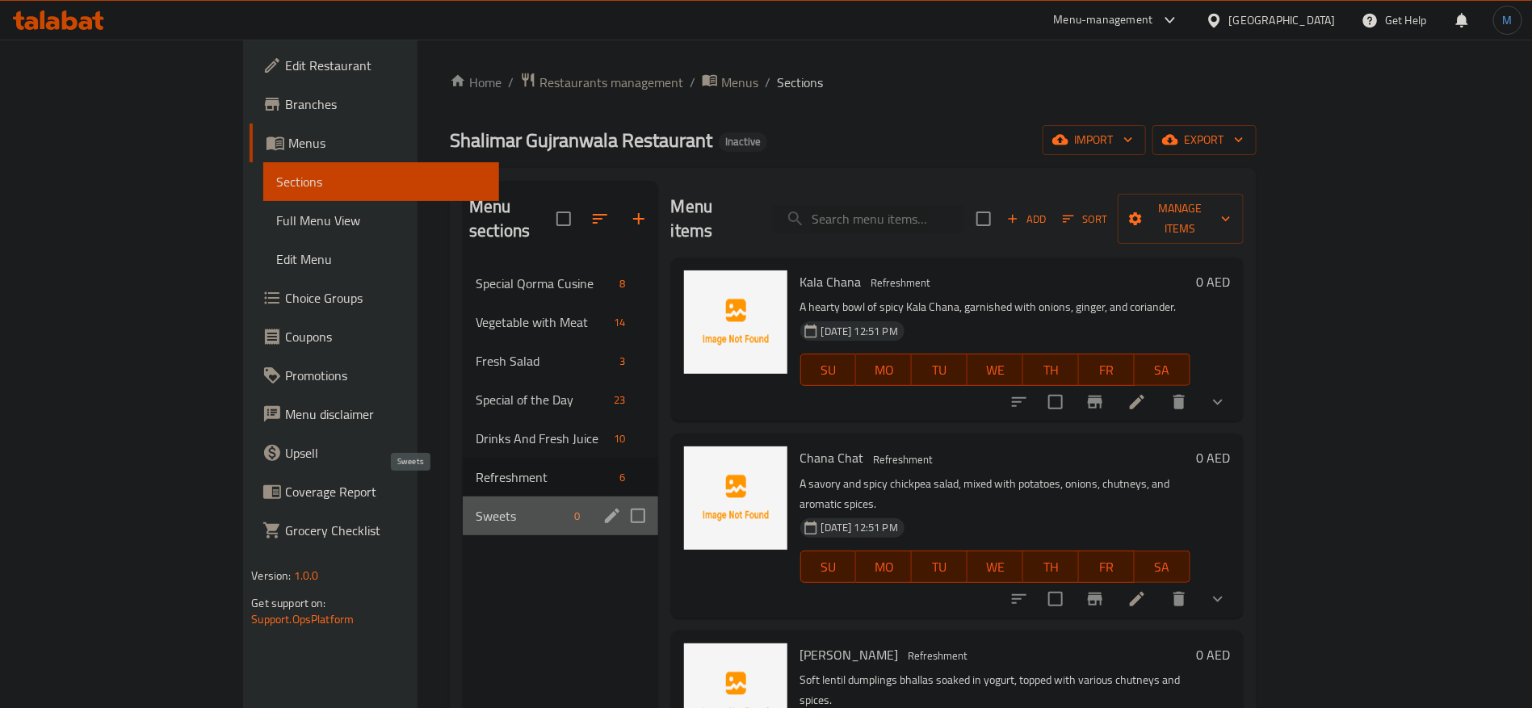
click at [476, 506] on span "Sweets" at bounding box center [522, 515] width 92 height 19
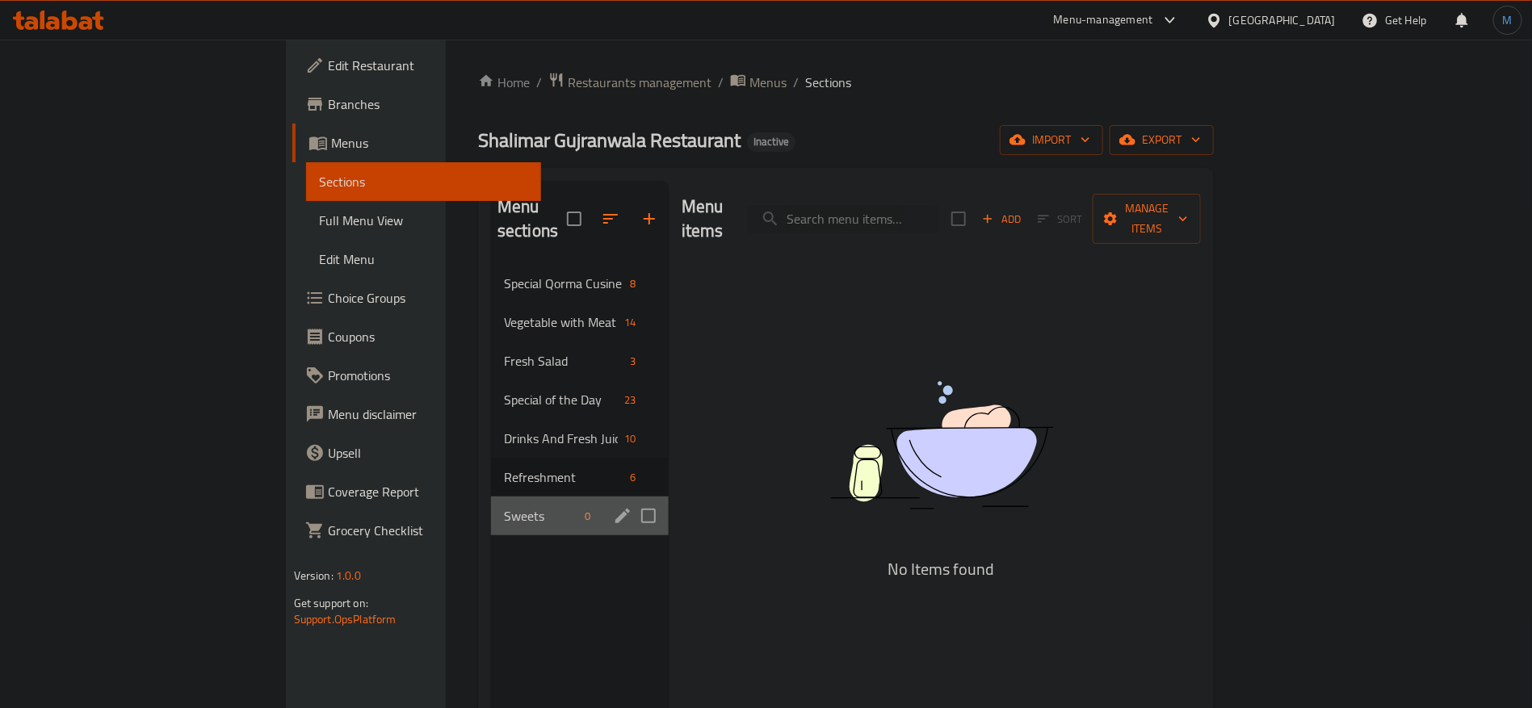
click at [491, 506] on div "Sweets 0" at bounding box center [580, 516] width 178 height 39
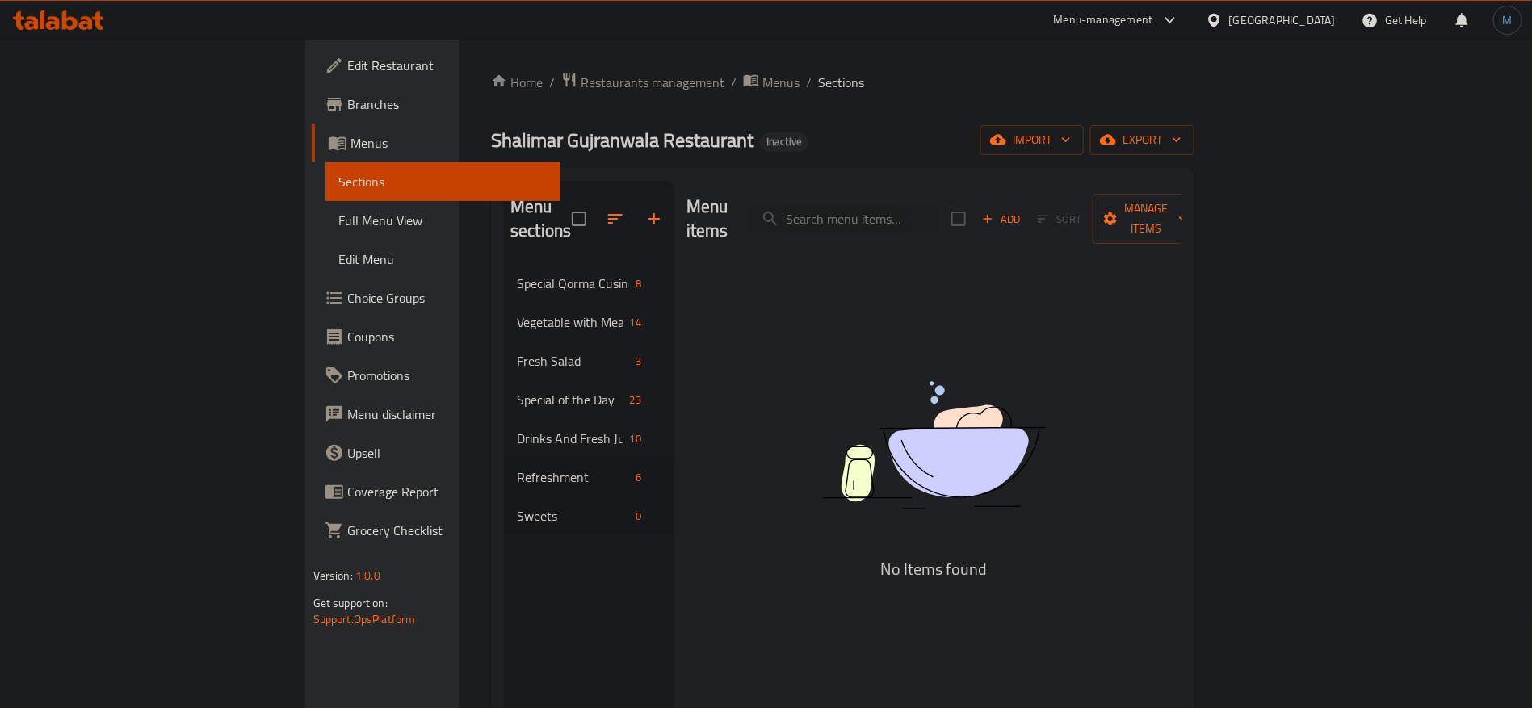
click at [1023, 210] on span "Add" at bounding box center [1002, 219] width 44 height 19
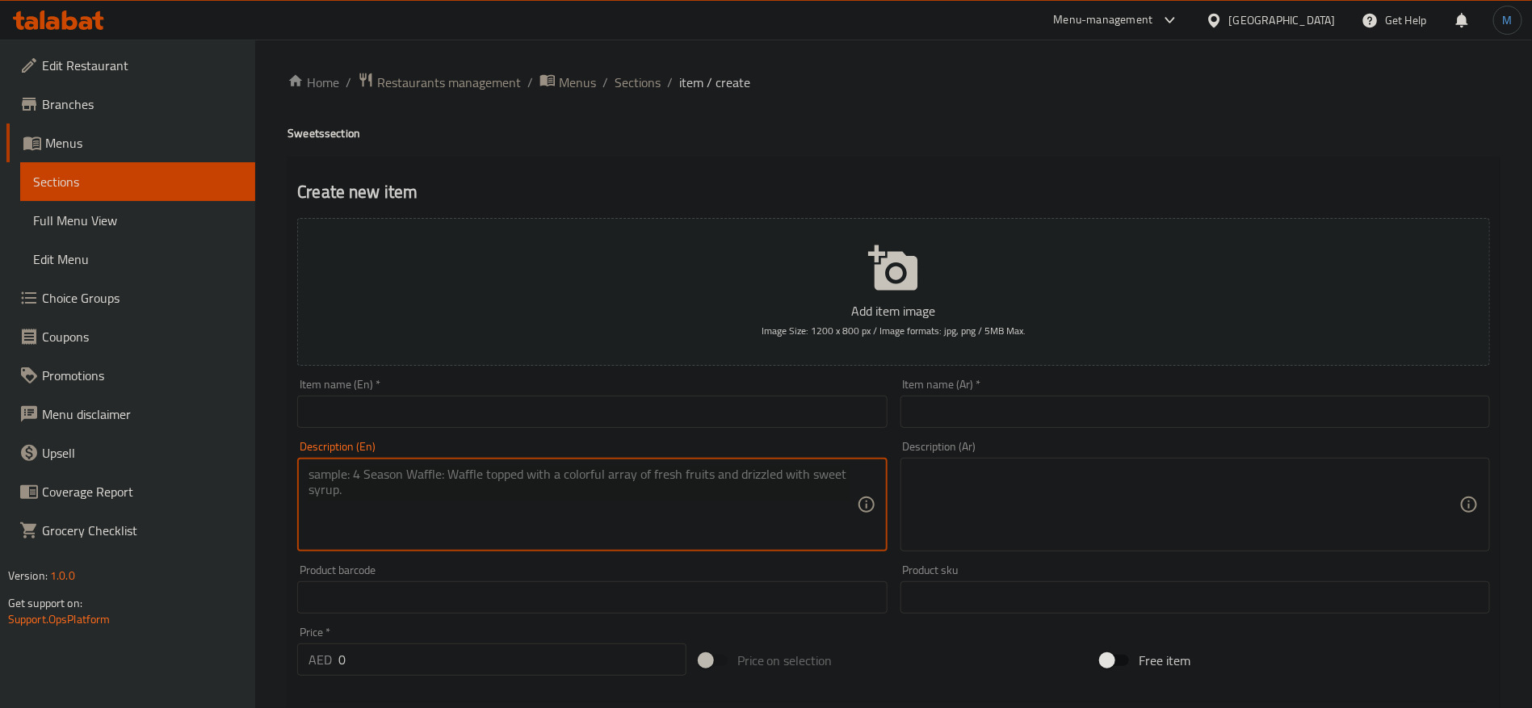
click at [548, 493] on textarea at bounding box center [583, 505] width 548 height 77
paste textarea "Sweets"
type textarea "Sweets"
click at [569, 422] on input "text" at bounding box center [592, 412] width 590 height 32
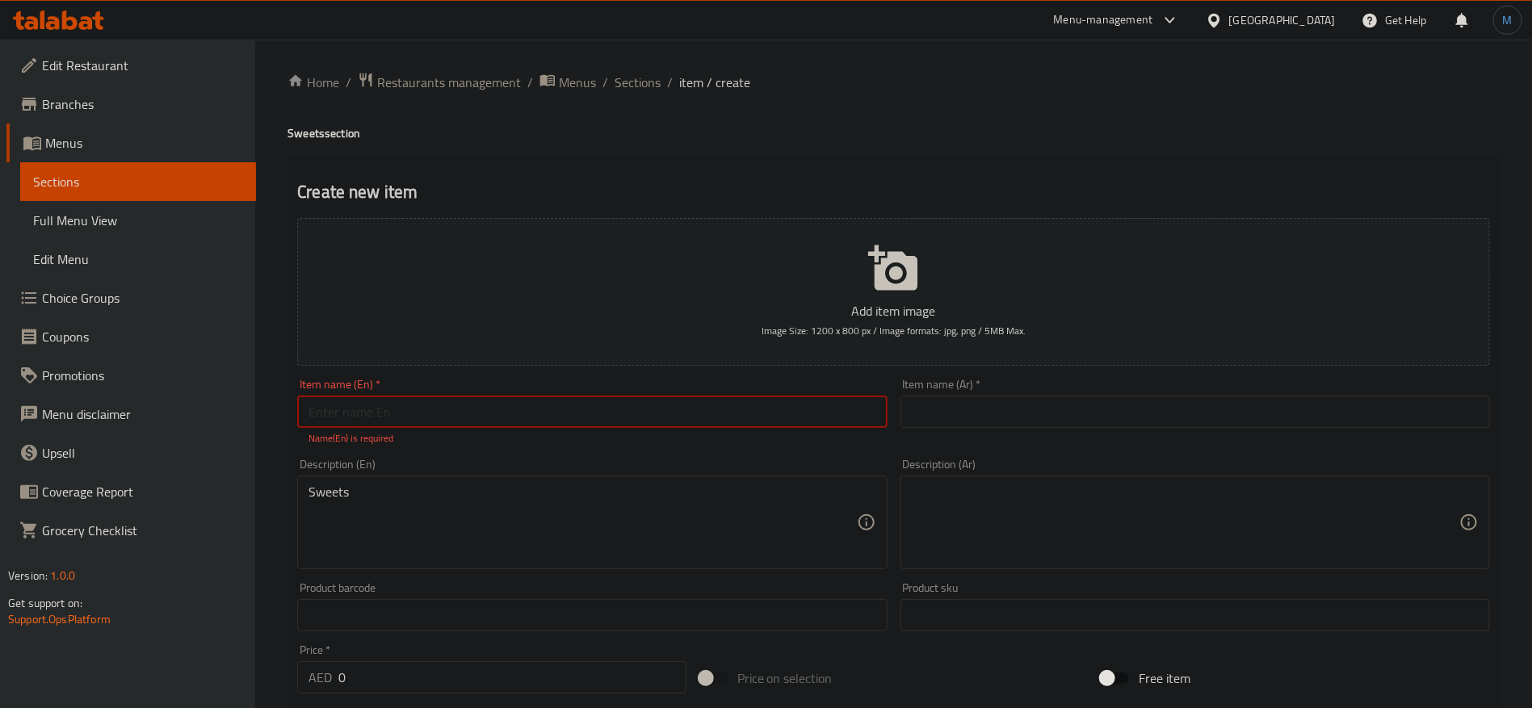
paste input "Gulab Jaman"
type input "Gulab Jaman"
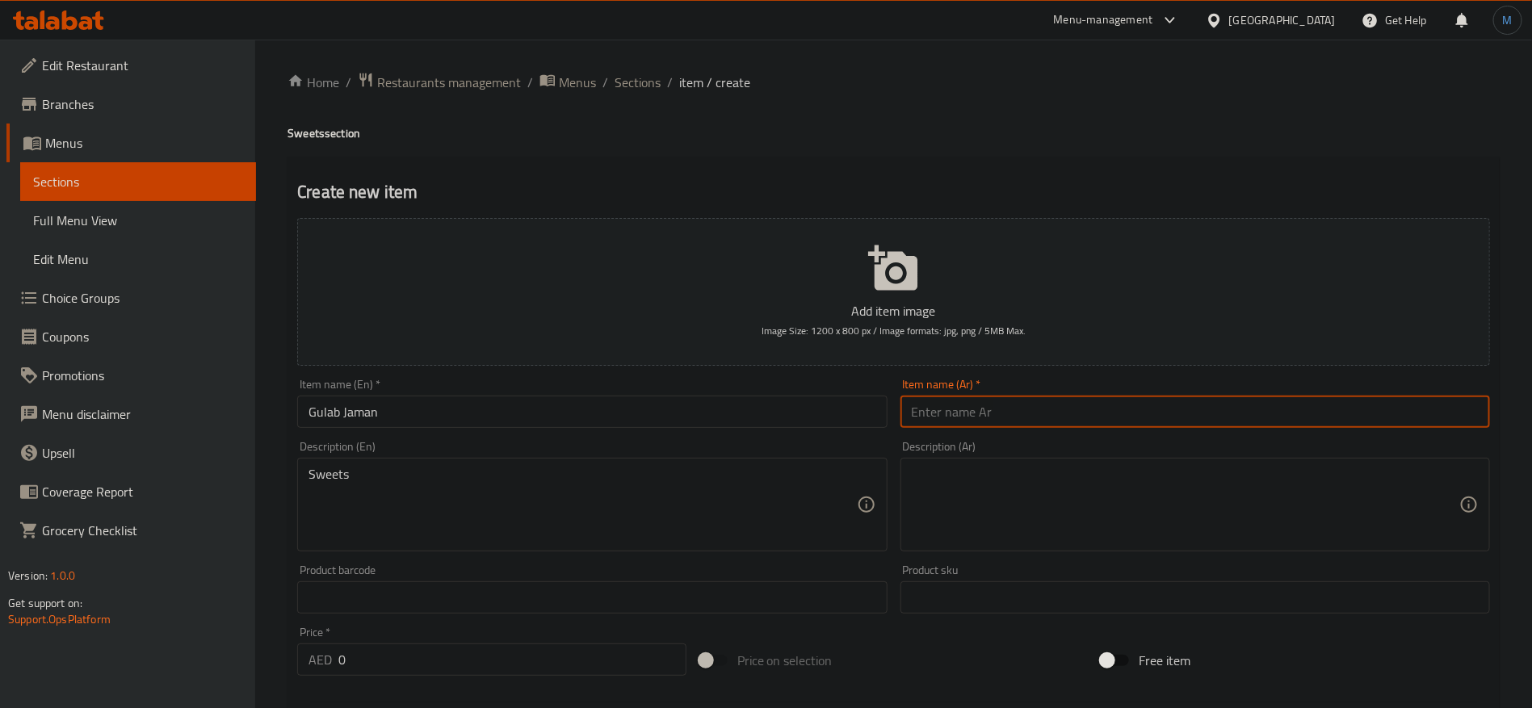
click at [1030, 409] on input "text" at bounding box center [1196, 412] width 590 height 32
paste input "جلاب جمان"
type input "جلاب جمان"
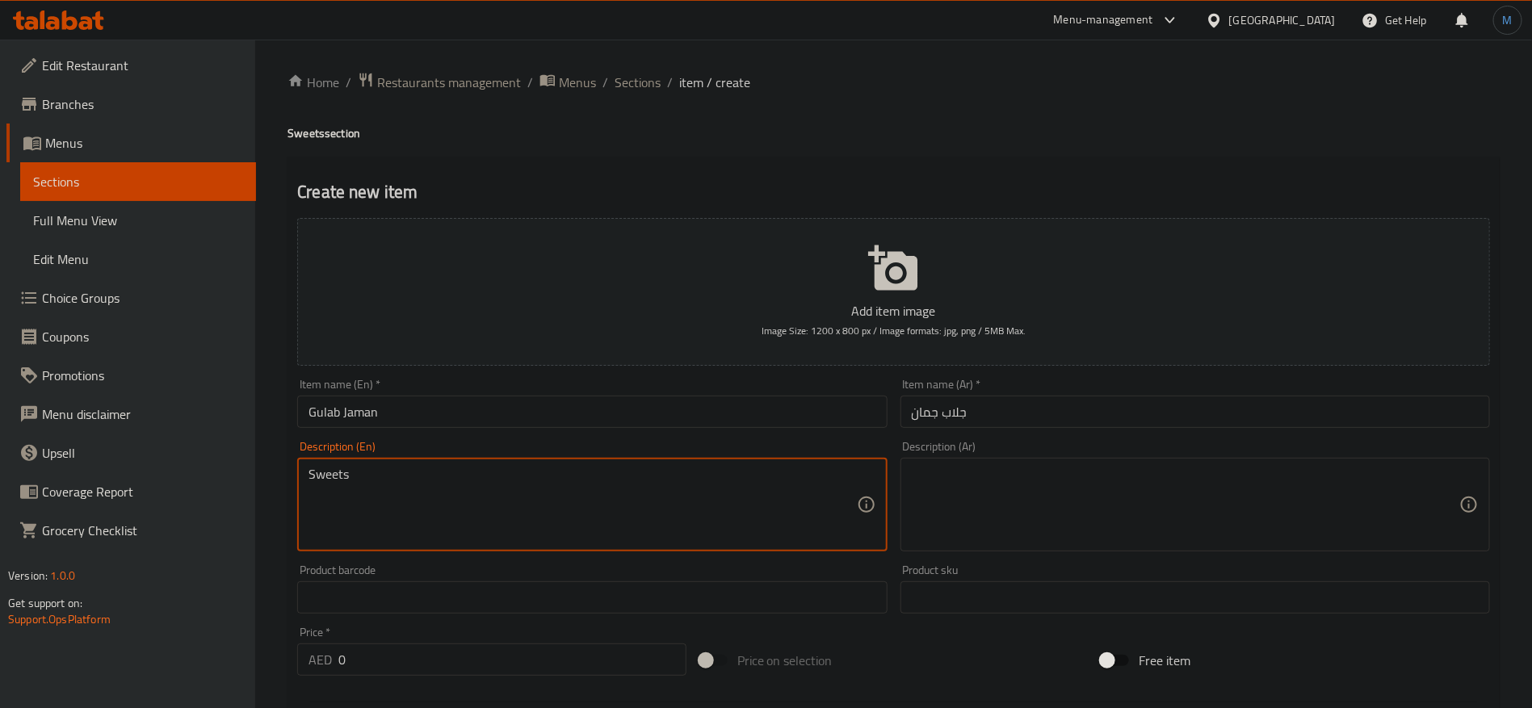
paste textarea "These are soft, spongy, and melt-in-your-mouth milk-solids-based sweet dumpling…"
type textarea "These are soft, spongy, and melt-in-your-mouth milk-solids-based sweet dumpling…"
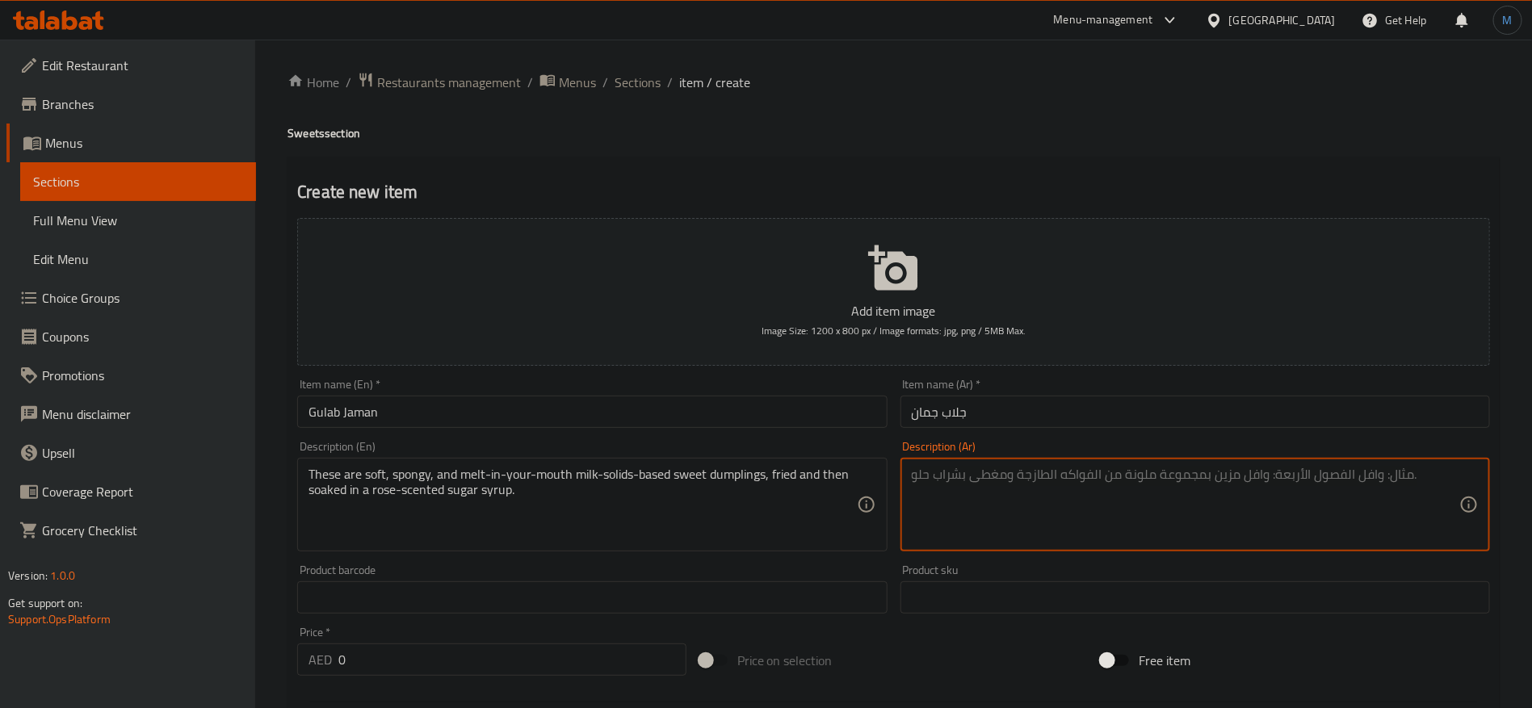
click at [1207, 520] on textarea at bounding box center [1186, 505] width 548 height 77
paste textarea "وهي عبارة عن زلابية حلوة طرية، إسفنجية، تذوب في فمك، مصنوعة من مواد صلبة من الح…"
click at [1370, 477] on textarea "وهي عبارة عن زلابية حلوة طرية، إسفنجية، تذوب في فمك، مصنوعة من مواد صلبة من الح…" at bounding box center [1186, 505] width 548 height 77
paste textarea "امبلينج"
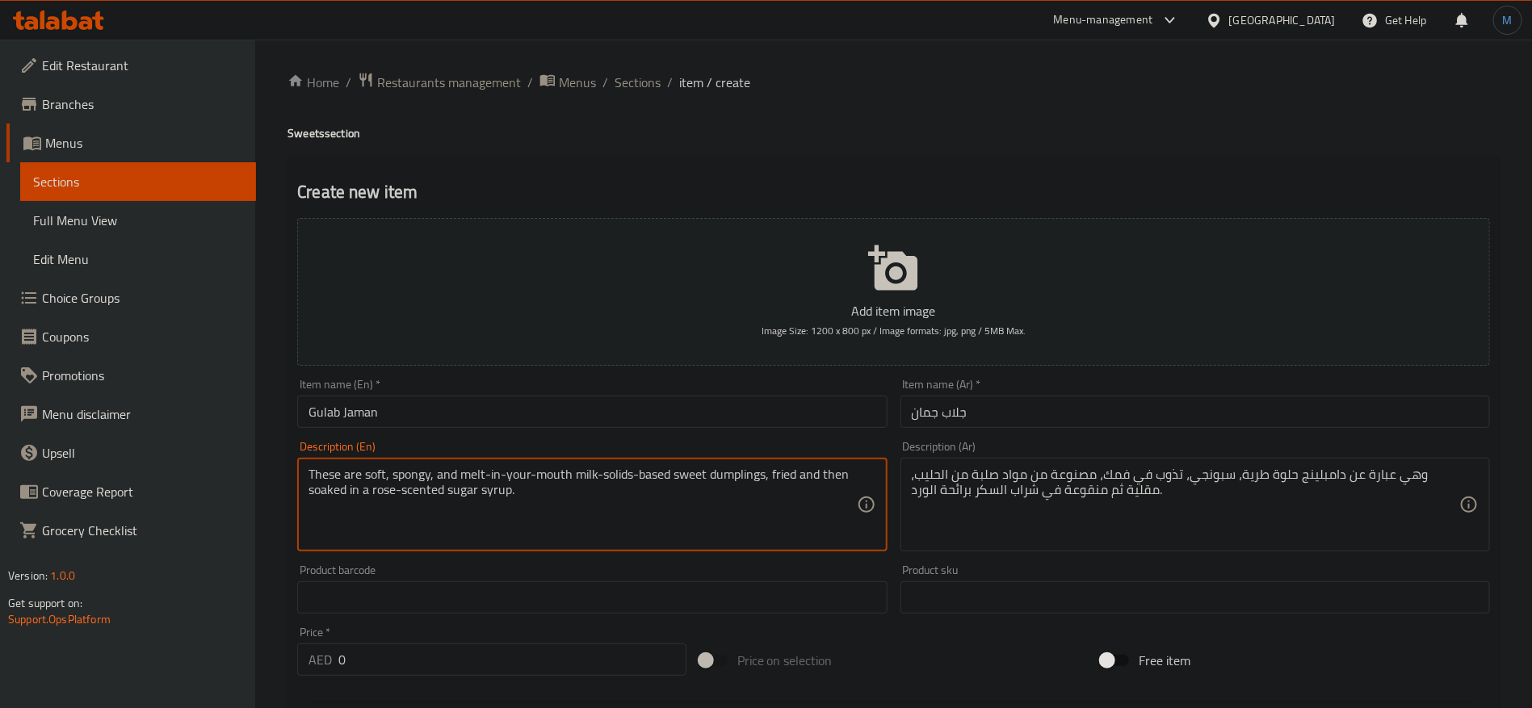
drag, startPoint x: 656, startPoint y: 477, endPoint x: 691, endPoint y: 478, distance: 34.8
click at [691, 478] on textarea "These are soft, spongy, and melt-in-your-mouth milk-solids-based sweet dumpling…" at bounding box center [583, 505] width 548 height 77
click at [620, 491] on textarea "These are soft, spongy, and melt-in-your-mouth milk-solids-based sweet dumpling…" at bounding box center [583, 505] width 548 height 77
click at [618, 477] on textarea "These are soft, spongy, and melt-in-your-mouth milk-solids-based sweet dumpling…" at bounding box center [583, 505] width 548 height 77
drag, startPoint x: 618, startPoint y: 477, endPoint x: 677, endPoint y: 476, distance: 59.0
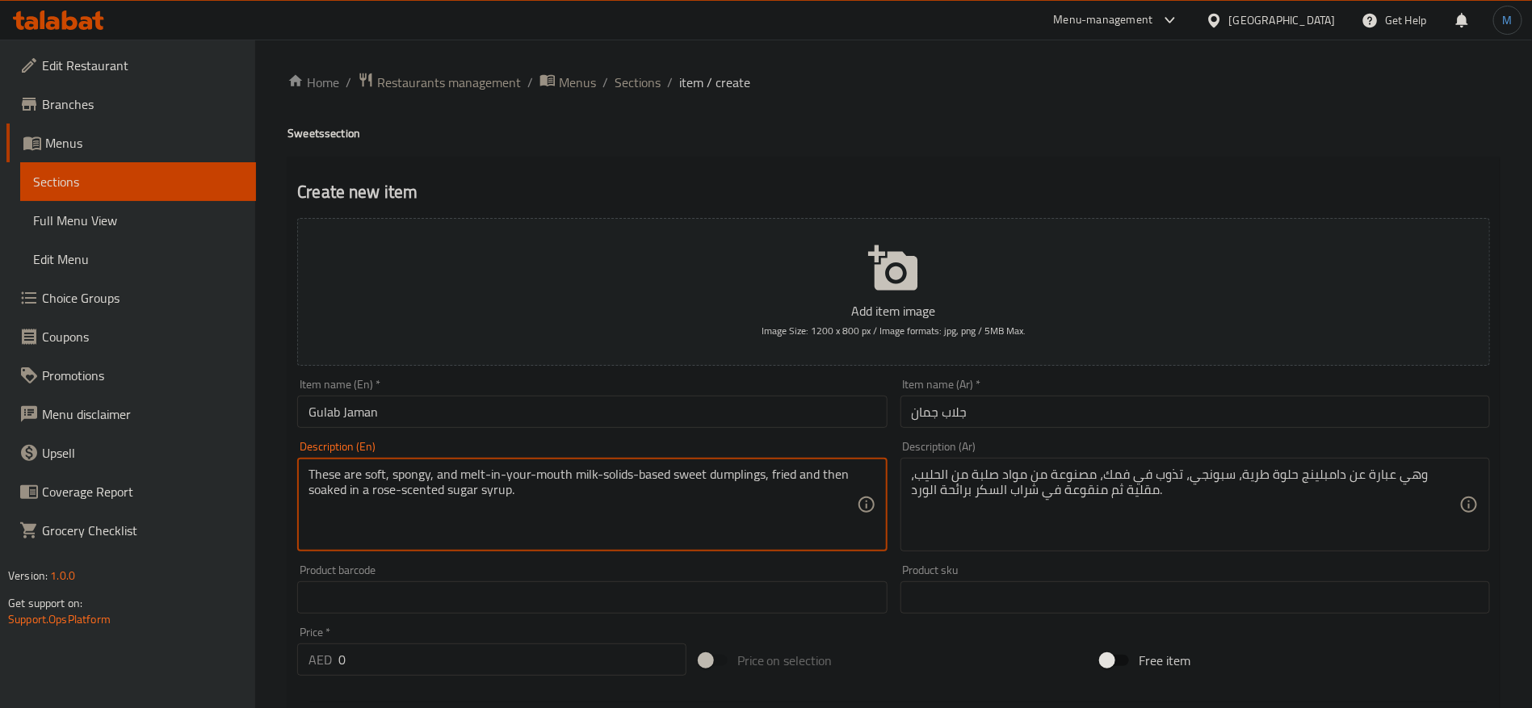
click at [677, 476] on textarea "These are soft, spongy, and melt-in-your-mouth milk-solids-based sweet dumpling…" at bounding box center [583, 505] width 548 height 77
click at [582, 473] on textarea "These are soft, spongy, and melt-in-your-mouth milk-solids-based sweet dumpling…" at bounding box center [583, 505] width 548 height 77
drag, startPoint x: 582, startPoint y: 473, endPoint x: 684, endPoint y: 481, distance: 102.0
click at [684, 481] on textarea "These are soft, spongy, and melt-in-your-mouth milk-solids-based sweet dumpling…" at bounding box center [583, 505] width 548 height 77
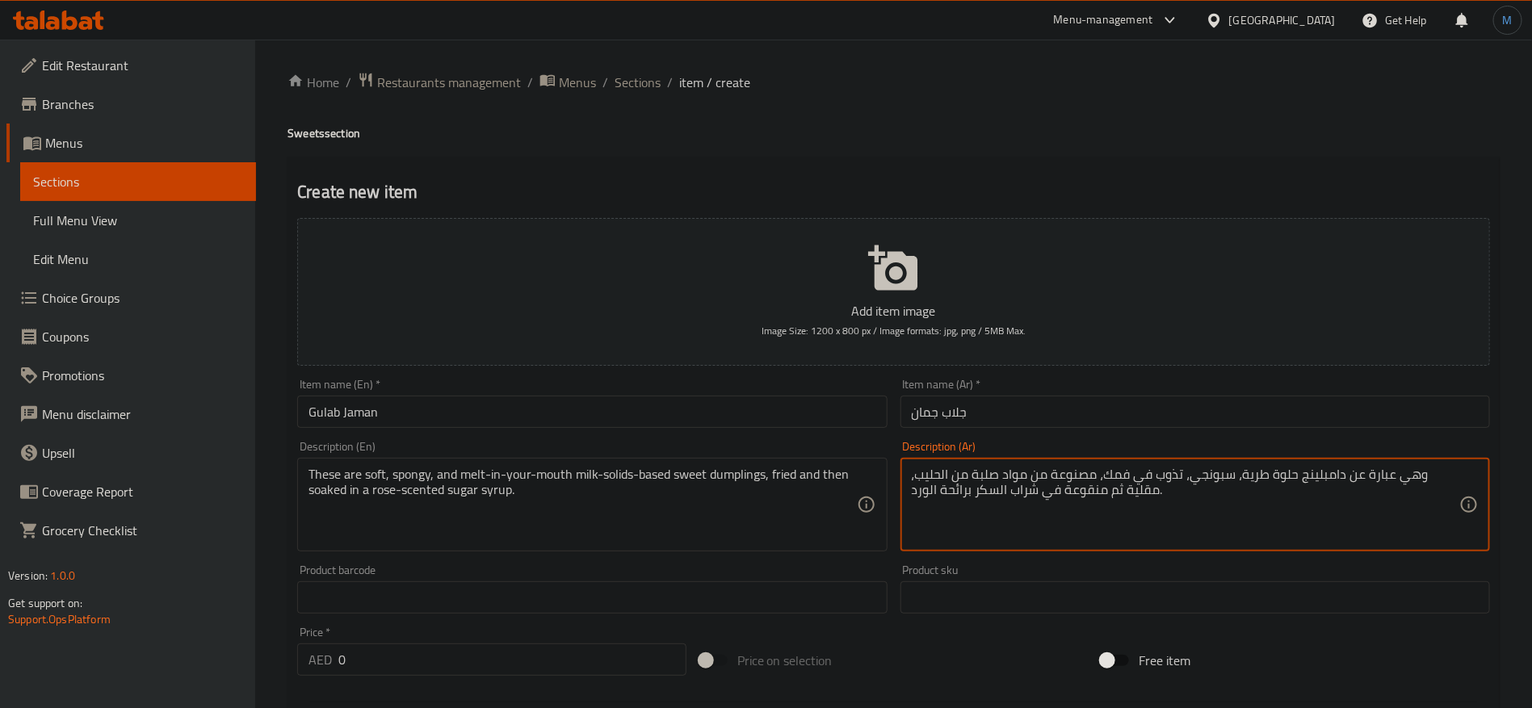
click at [1099, 486] on textarea "وهي عبارة عن دامبلينج حلوة طرية، سبونجي، تذوب في فمك، مصنوعة من مواد صلبة من ال…" at bounding box center [1186, 505] width 548 height 77
type textarea "وهي عبارة عن دامبلينج حلوة طرية، سبونجي، تذوب في فمك، مصنوعة من مواد صلبة من ال…"
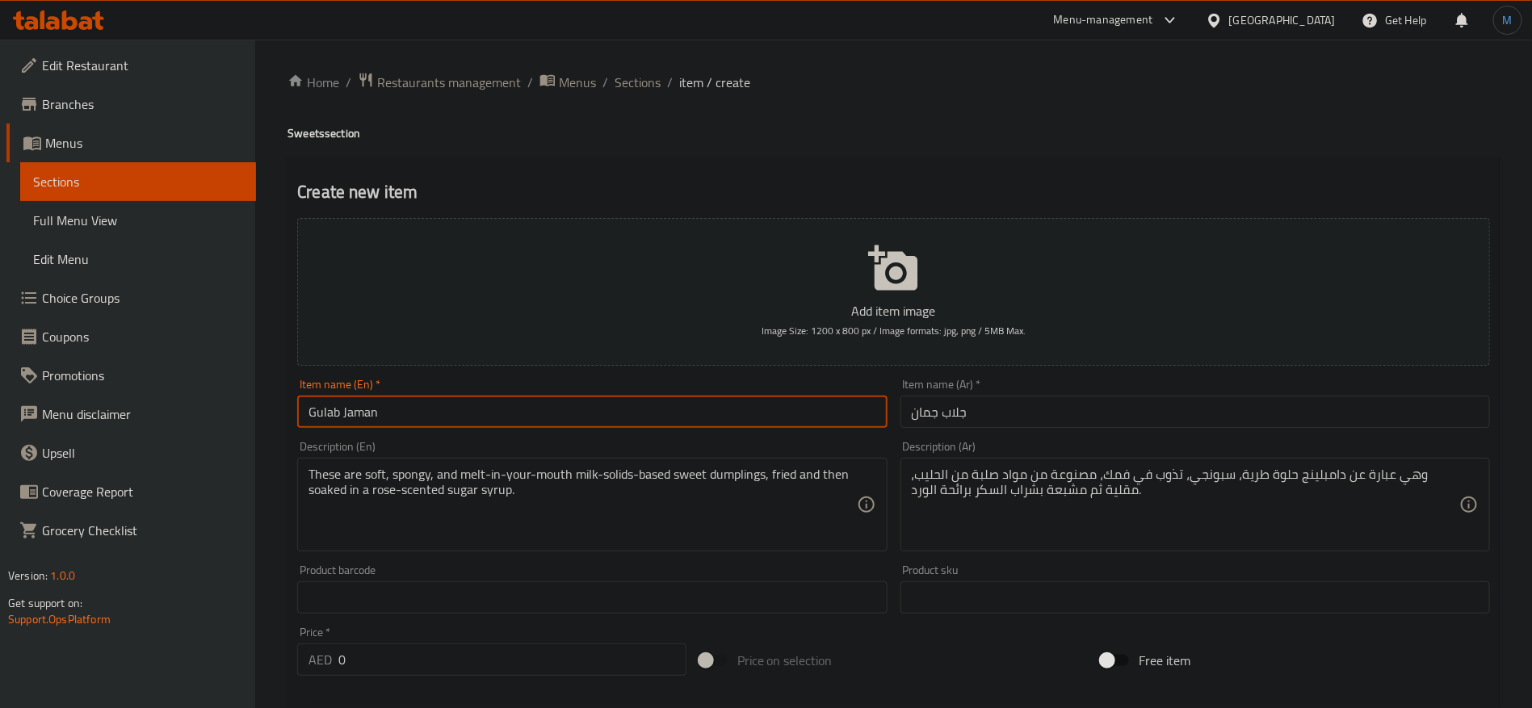
click at [696, 413] on input "Gulab Jaman" at bounding box center [592, 412] width 590 height 32
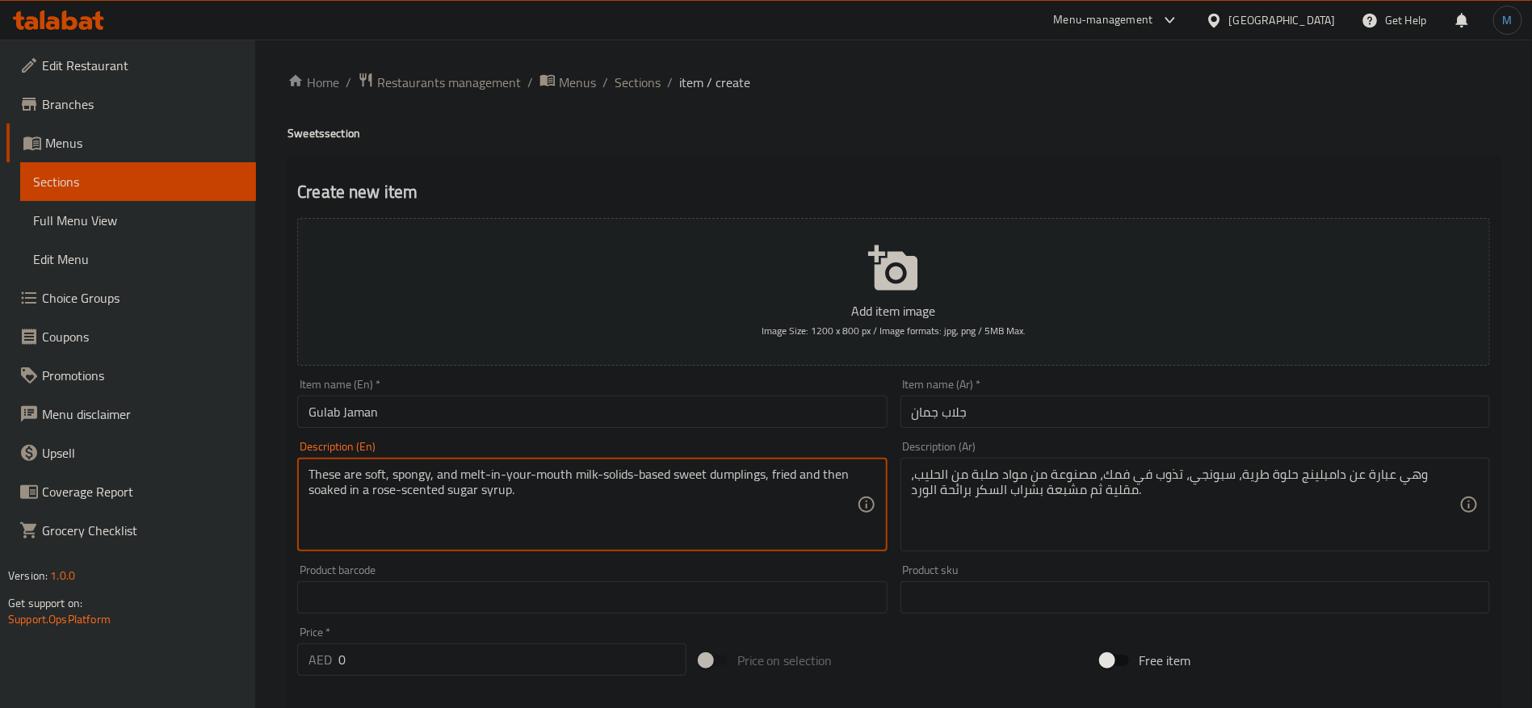
drag, startPoint x: 418, startPoint y: 498, endPoint x: 494, endPoint y: 505, distance: 75.4
click at [494, 505] on textarea "These are soft, spongy, and melt-in-your-mouth milk-solids-based sweet dumpling…" at bounding box center [583, 505] width 548 height 77
click at [733, 375] on div "Item name (En)   * Gulab Jaman Item name (En) *" at bounding box center [592, 403] width 603 height 62
click at [730, 383] on div "Item name (En)   * Gulab Jaman Item name (En) *" at bounding box center [592, 403] width 590 height 49
click at [721, 395] on div "Item name (En)   * Gulab Jaman Item name (En) *" at bounding box center [592, 403] width 590 height 49
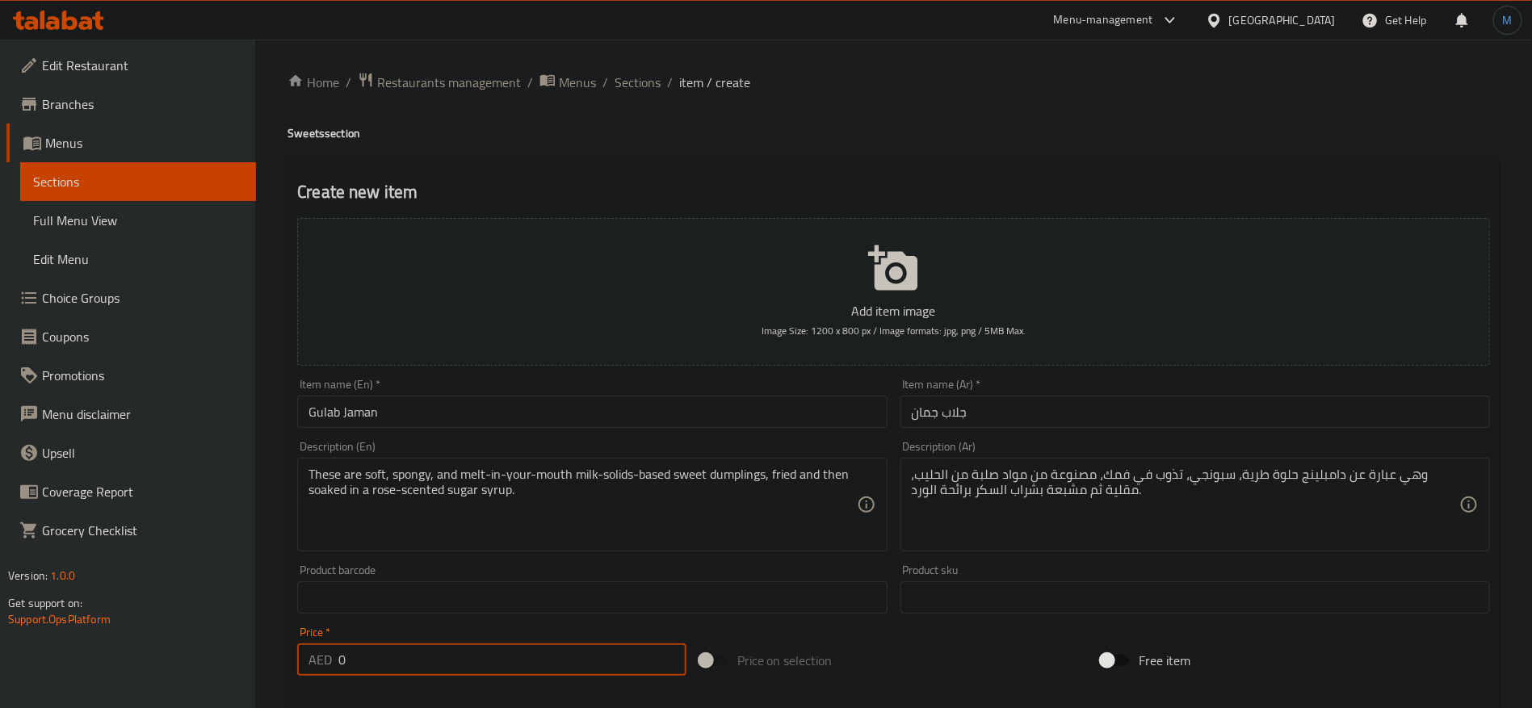
click at [454, 659] on input "0" at bounding box center [512, 660] width 348 height 32
paste input "4"
type input "40"
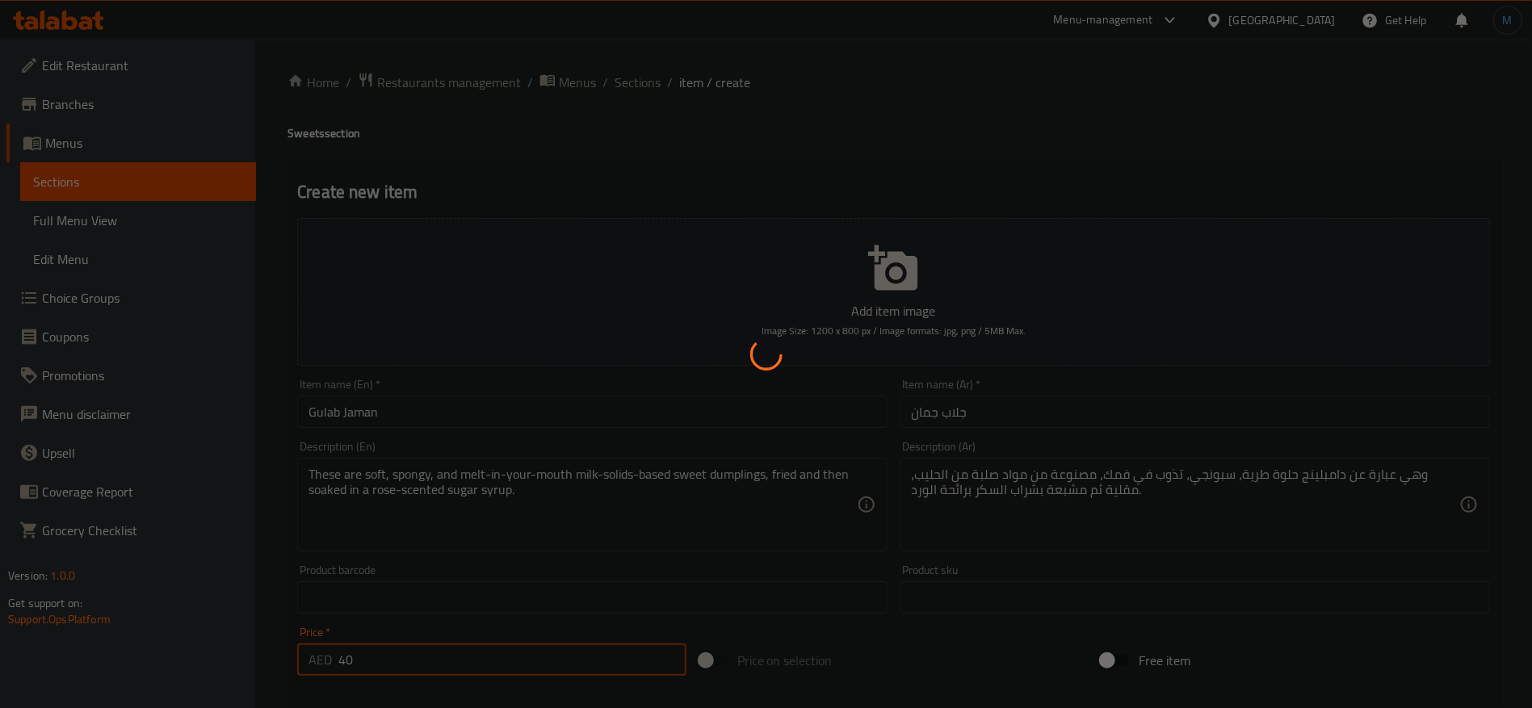
type input "0"
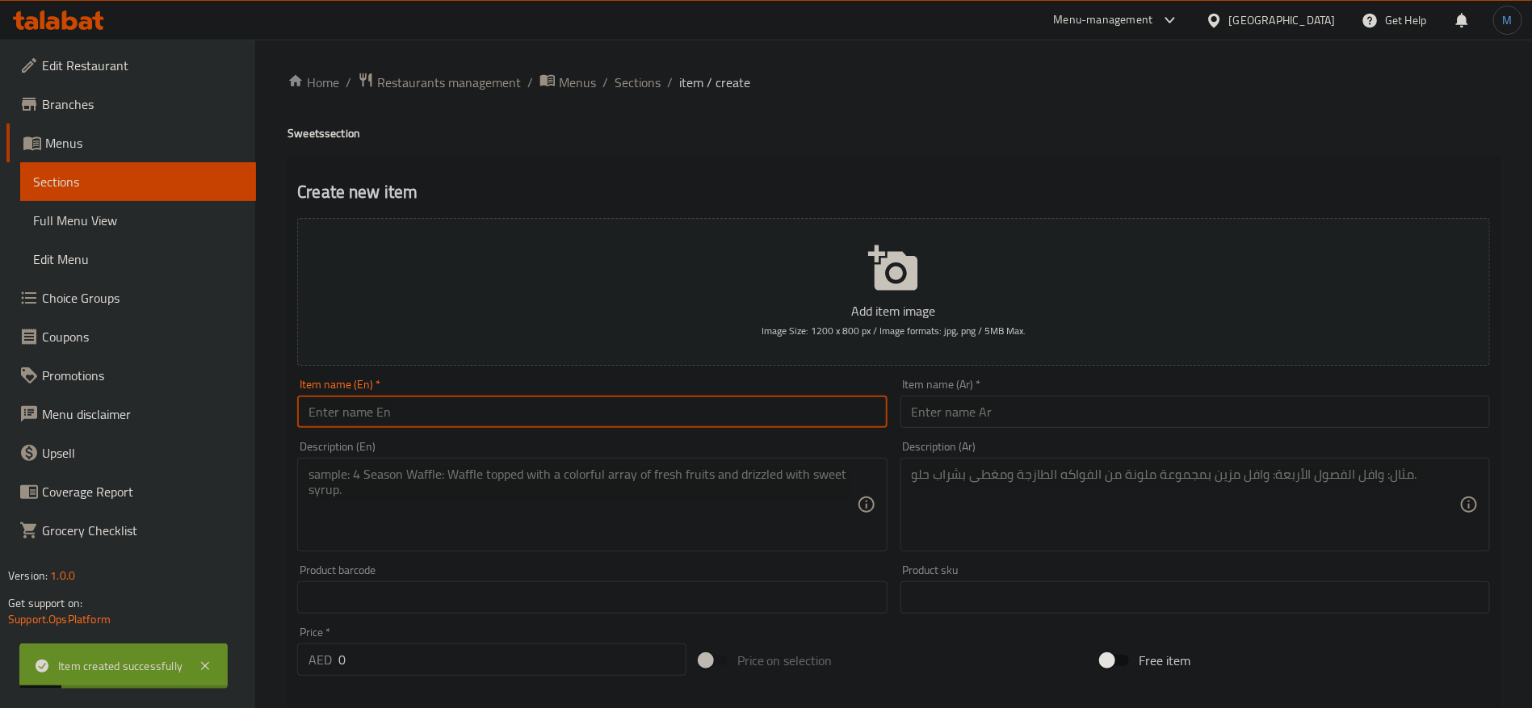
click at [596, 421] on input "text" at bounding box center [592, 412] width 590 height 32
paste input "Ras Gullak"
type input "Ras Gullak"
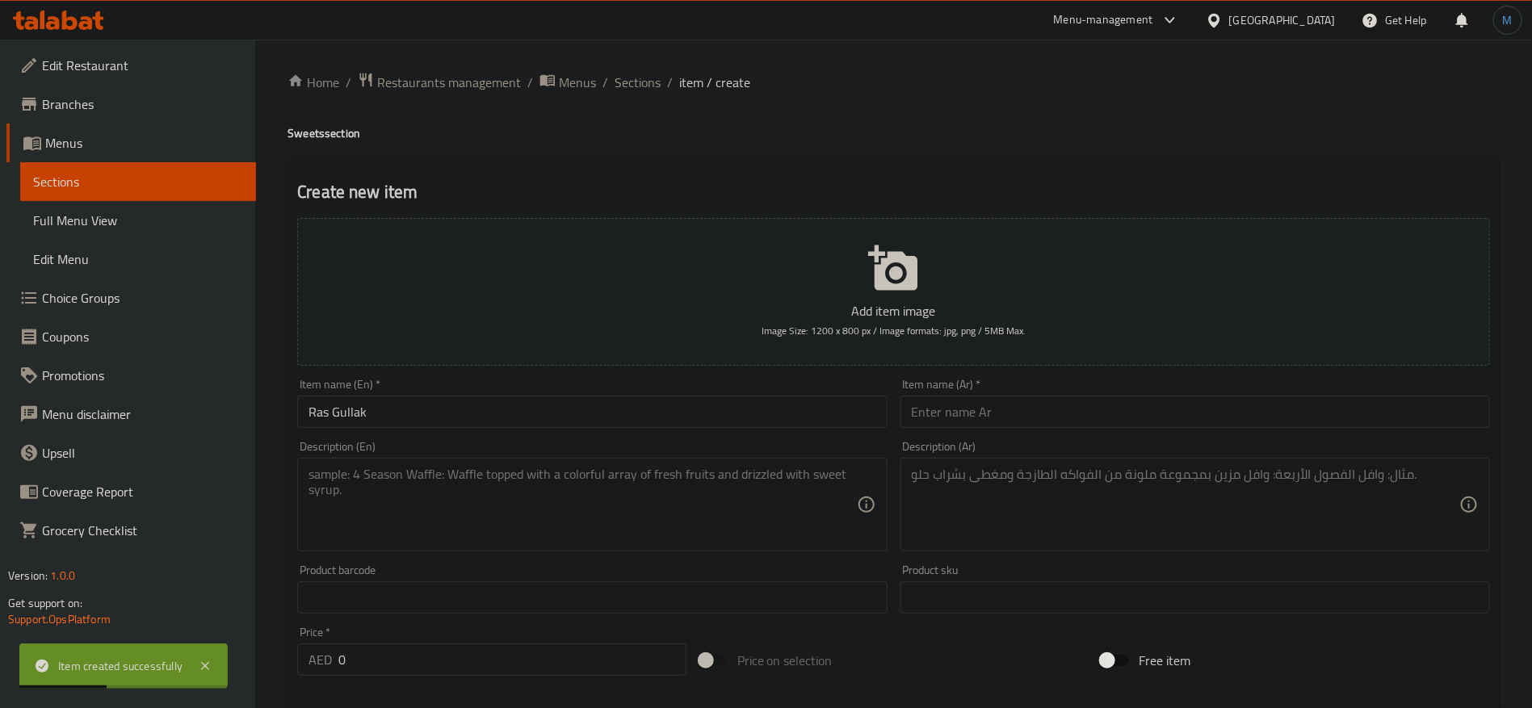
click at [936, 391] on div "Item name (Ar)   * Item name (Ar) *" at bounding box center [1196, 403] width 590 height 49
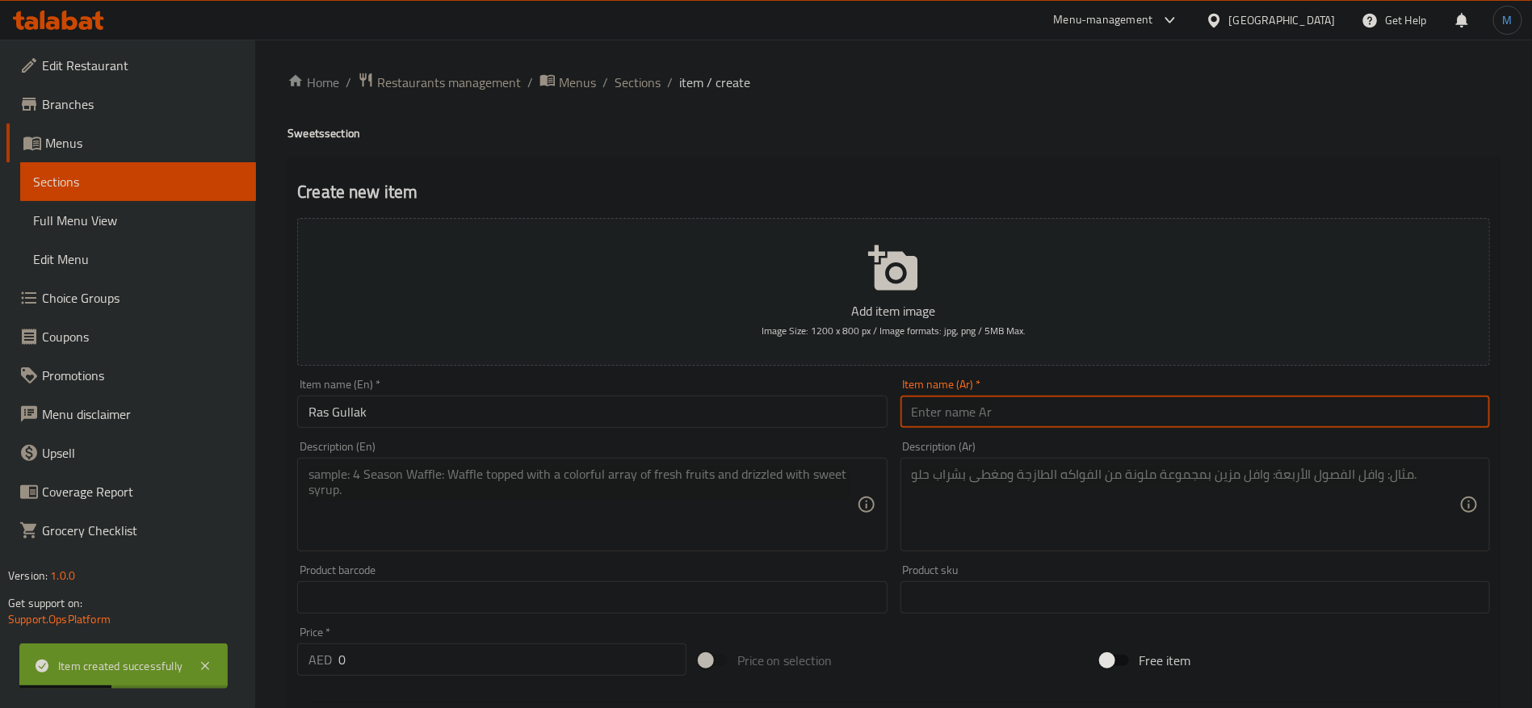
paste input "راس جولاك"
click at [952, 406] on input "راس جولاك" at bounding box center [1196, 412] width 590 height 32
type input "راس جولاك"
click at [805, 412] on input "Ras Gullak" at bounding box center [592, 412] width 590 height 32
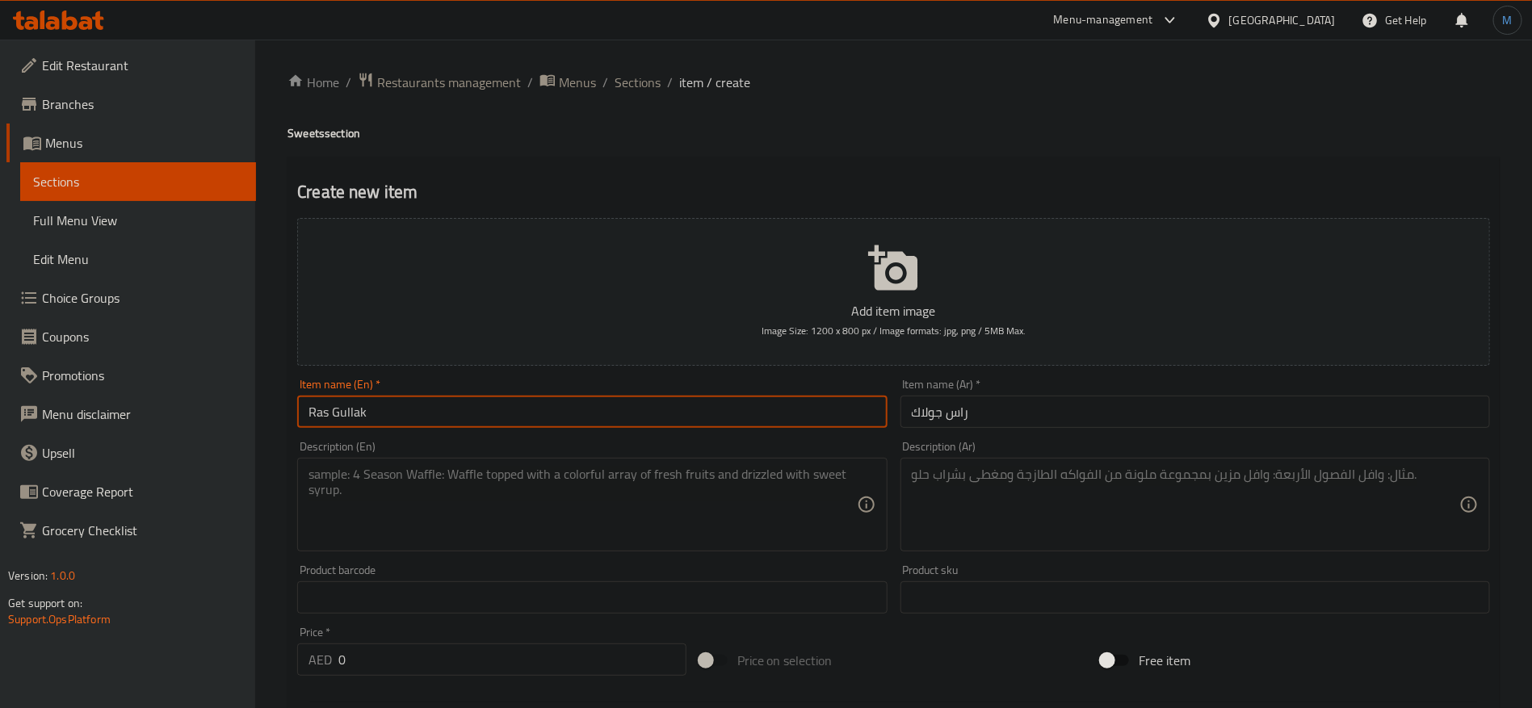
click at [548, 495] on textarea at bounding box center [583, 505] width 548 height 77
paste textarea "A classic Indian sweet made from ball-shaped dumplings of chhena (an Indian cot…"
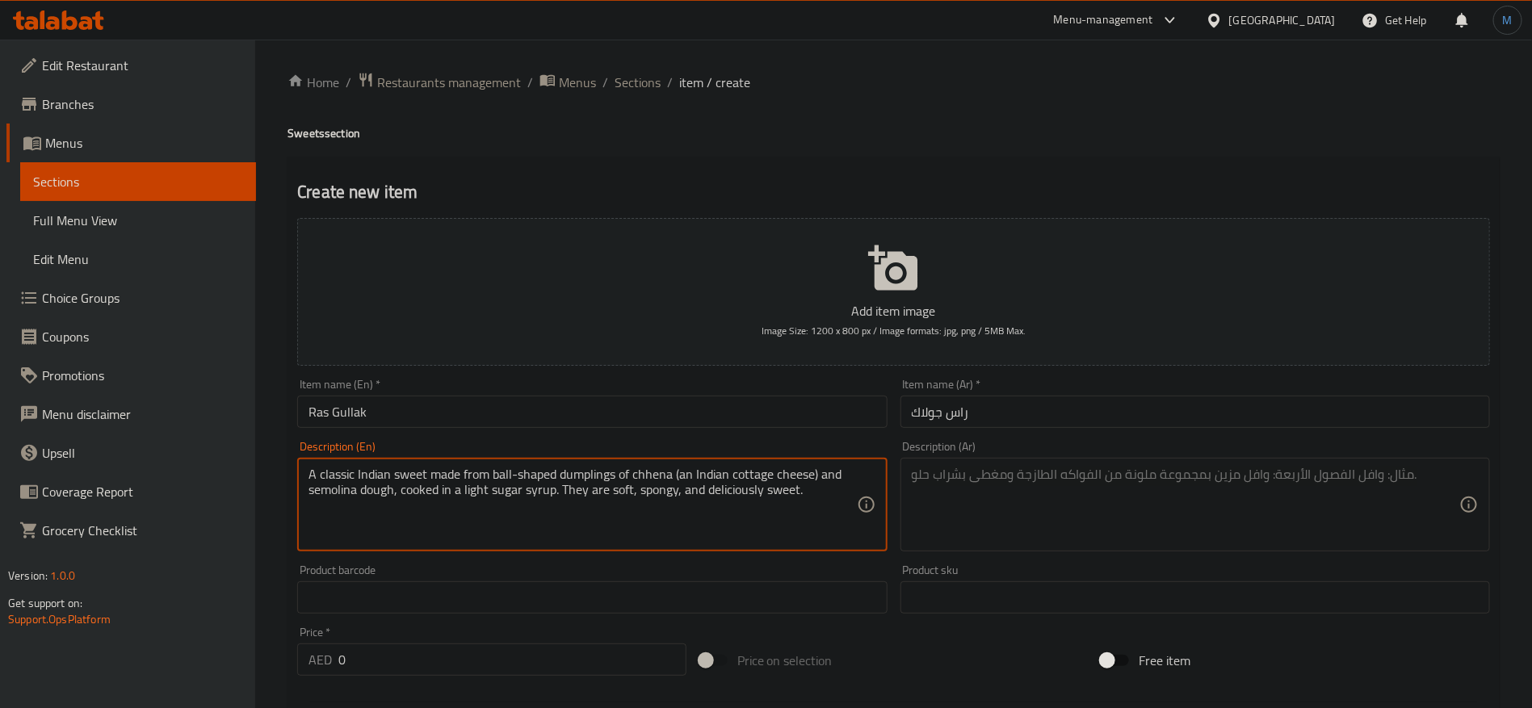
type textarea "A classic Indian sweet made from ball-shaped dumplings of chhena (an Indian cot…"
click at [1086, 548] on div "Description (Ar)" at bounding box center [1196, 505] width 590 height 94
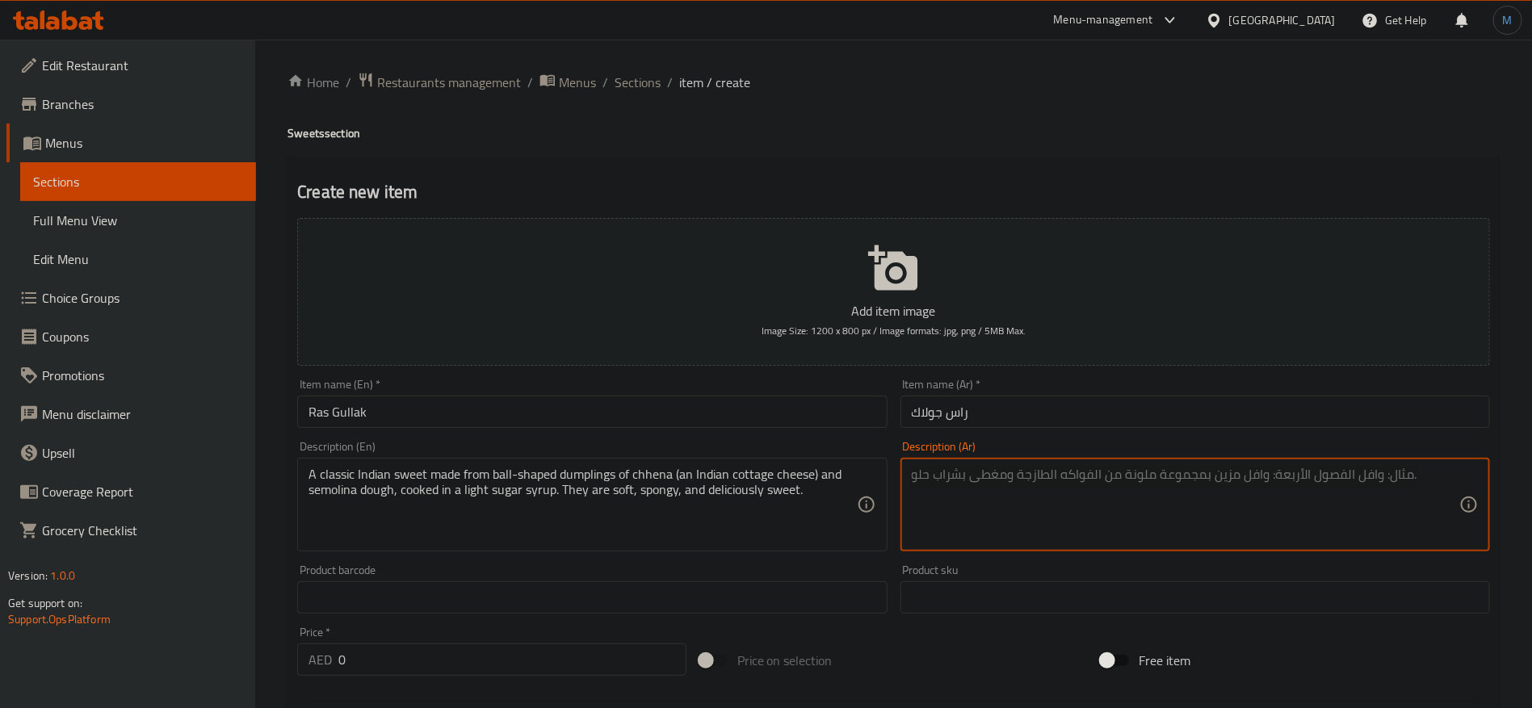
click at [1090, 523] on textarea at bounding box center [1186, 505] width 548 height 77
paste textarea "حلوى هندية كلاسيكية مصنوعة من كرات من الجبن القريش وعجينة السميد، مطبوخة في شرا…"
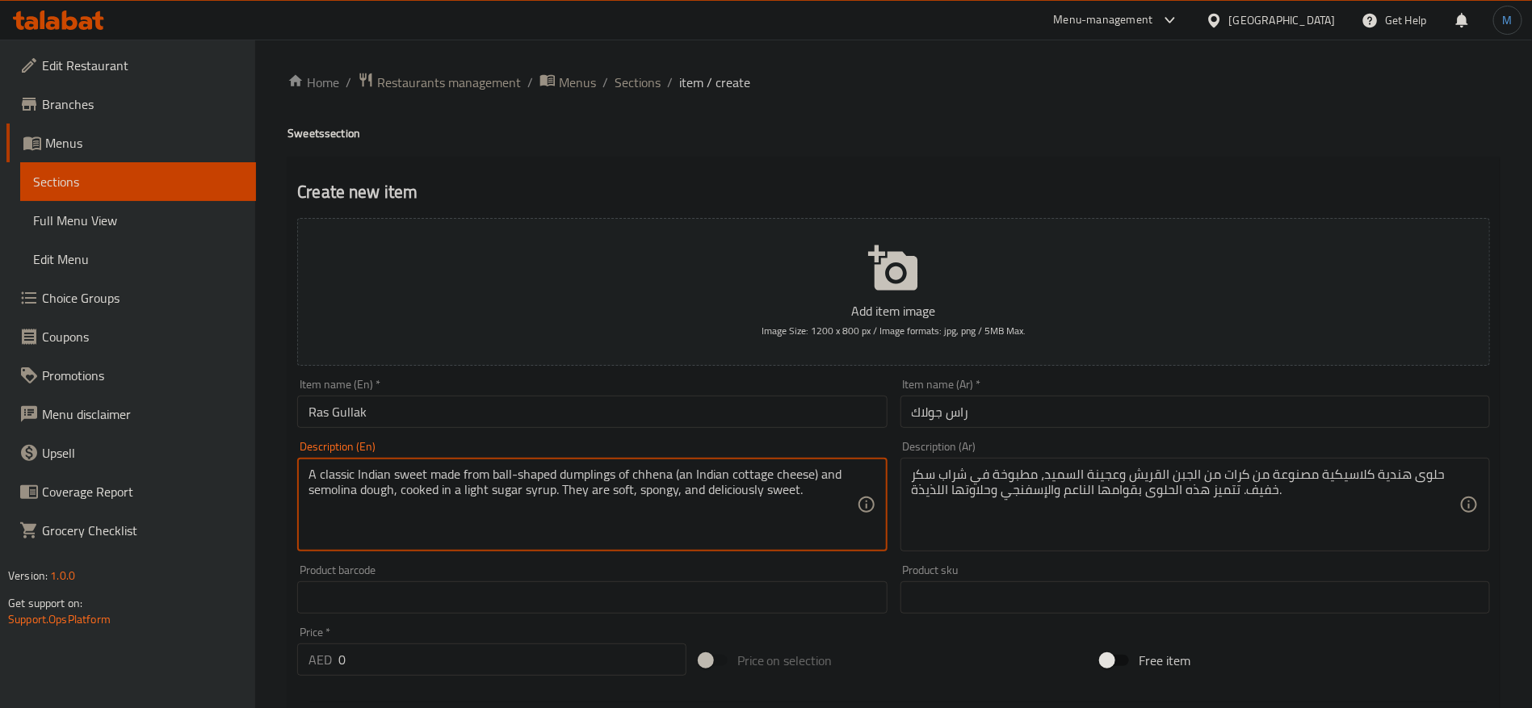
drag, startPoint x: 551, startPoint y: 473, endPoint x: 571, endPoint y: 470, distance: 20.5
click at [571, 470] on textarea "A classic Indian sweet made from ball-shaped dumplings of chhena (an Indian cot…" at bounding box center [583, 505] width 548 height 77
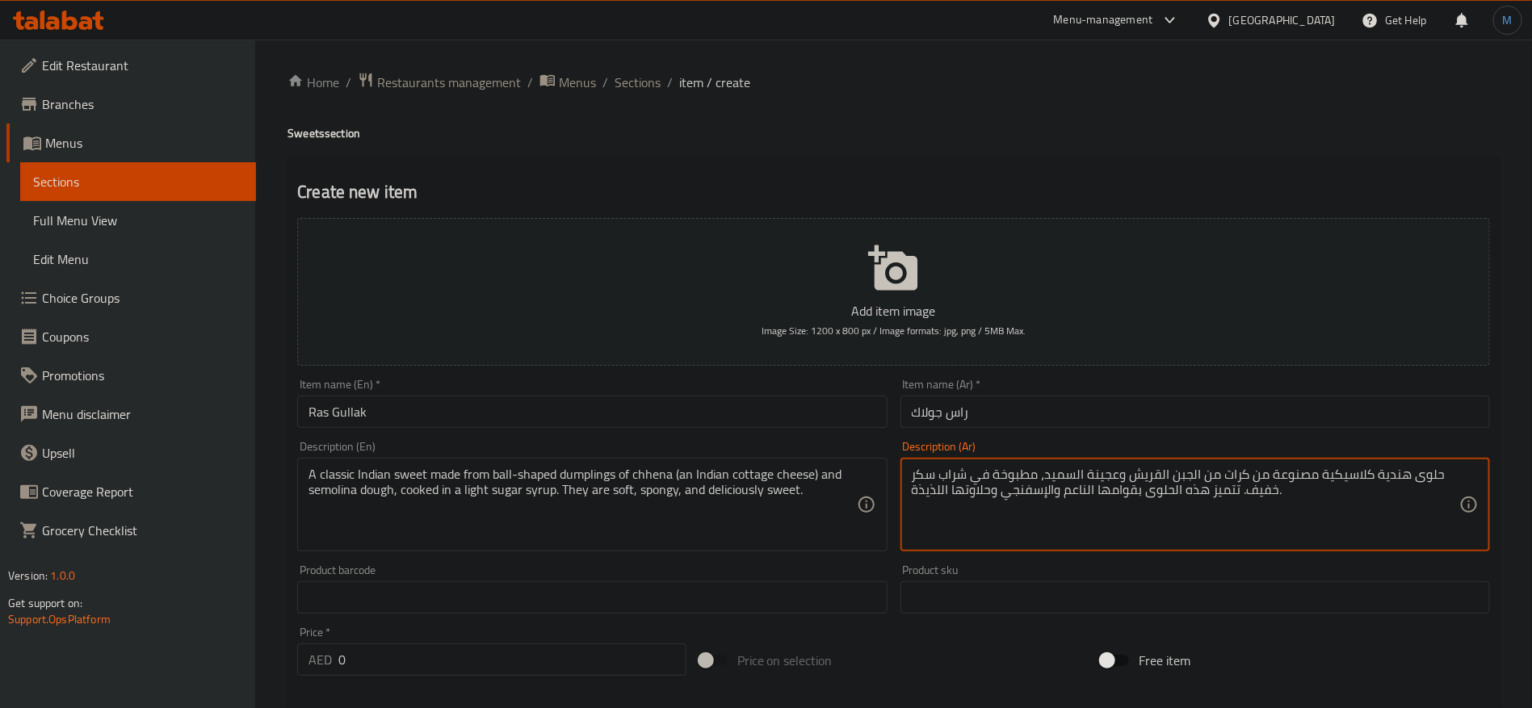
paste textarea "الزلابية على شكل كرة"
click at [1013, 480] on textarea "حلوى هندية كلاسيكية مصنوعة من الزلابية على شكل كرة" at bounding box center [1186, 505] width 548 height 77
click at [1015, 459] on div "حلوى هندية كلاسيكية مصنوعة من الزلابية على شكل كرة Description (Ar)" at bounding box center [1196, 505] width 590 height 94
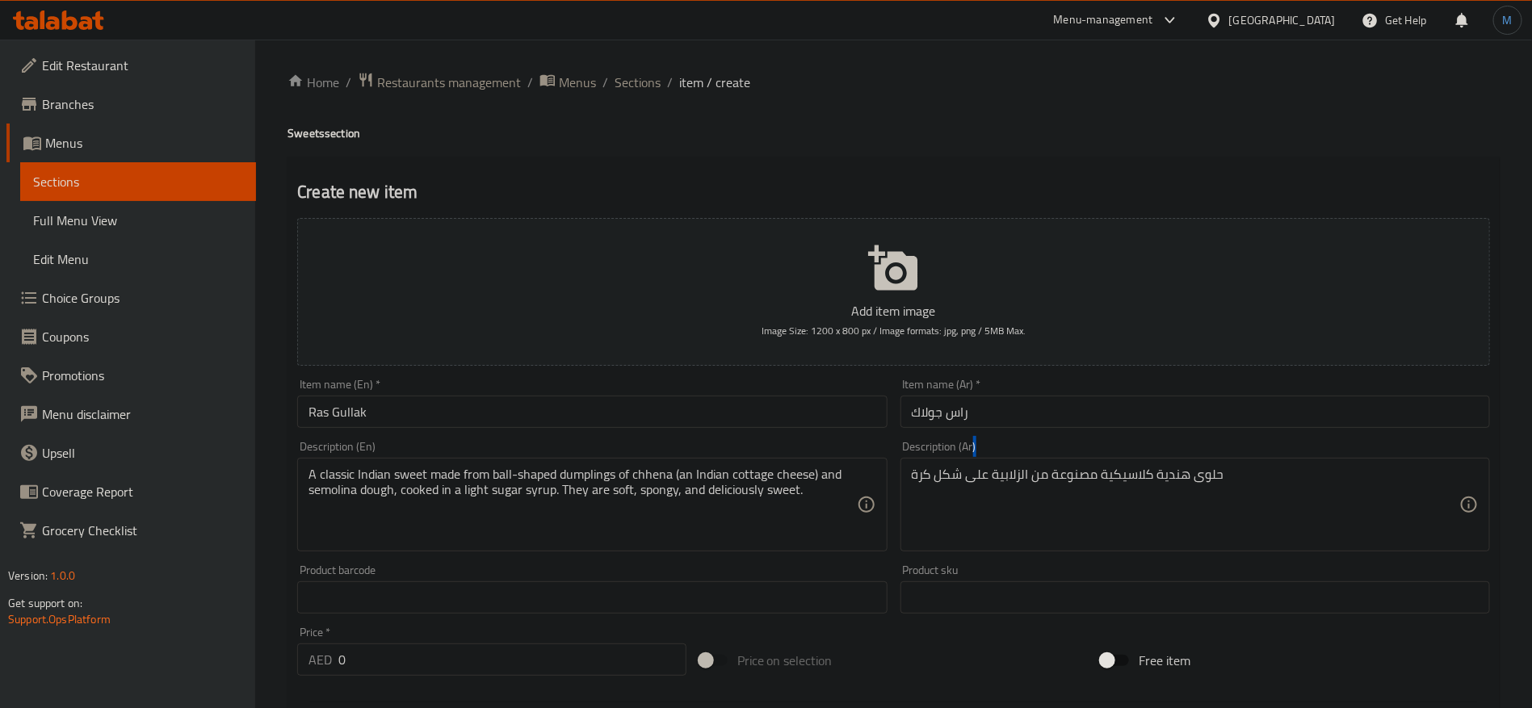
click at [1015, 459] on div "حلوى هندية كلاسيكية مصنوعة من الزلابية على شكل كرة Description (Ar)" at bounding box center [1196, 505] width 590 height 94
click at [1010, 483] on textarea "حلوى هندية كلاسيكية مصنوعة من الزلابية على شكل كرة" at bounding box center [1186, 505] width 548 height 77
paste textarea "امبلينج"
click at [1324, 485] on textarea "حلوى هندية كلاسيكية مصنوعة من دامبلينج على شكل كرة" at bounding box center [1186, 505] width 548 height 77
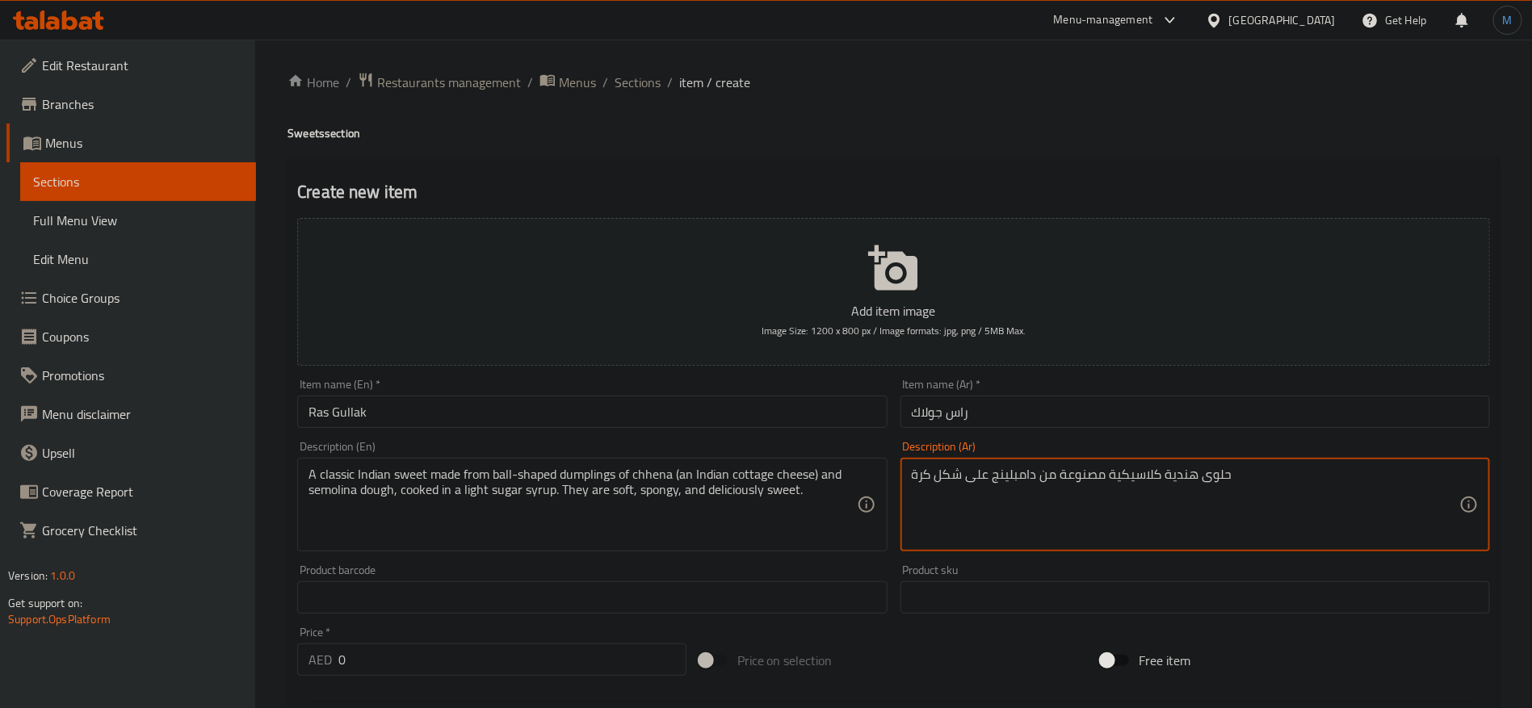
paste textarea "من تشينا، وهي عجينة هندية من الجبن القريش والسميد، مطبوخة في شراب سكر خفيف. إنه…"
click at [1099, 477] on textarea "حلوى هندية كلاسيكية مصنوعة من دامبلينج على شكل كرة من تشينا، وهي عجينة هندية من…" at bounding box center [1186, 505] width 548 height 77
click at [1091, 477] on textarea "حلوى هندية كلاسيكية مصنوعة من دامبلينج على شكل كرة من تشينا، وهي عجينة هندية من…" at bounding box center [1186, 505] width 548 height 77
type textarea "حلوى هندية كلاسيكية مصنوعة من دامبلينج على شكل كرة من شانا، وهي عجينة هندية من …"
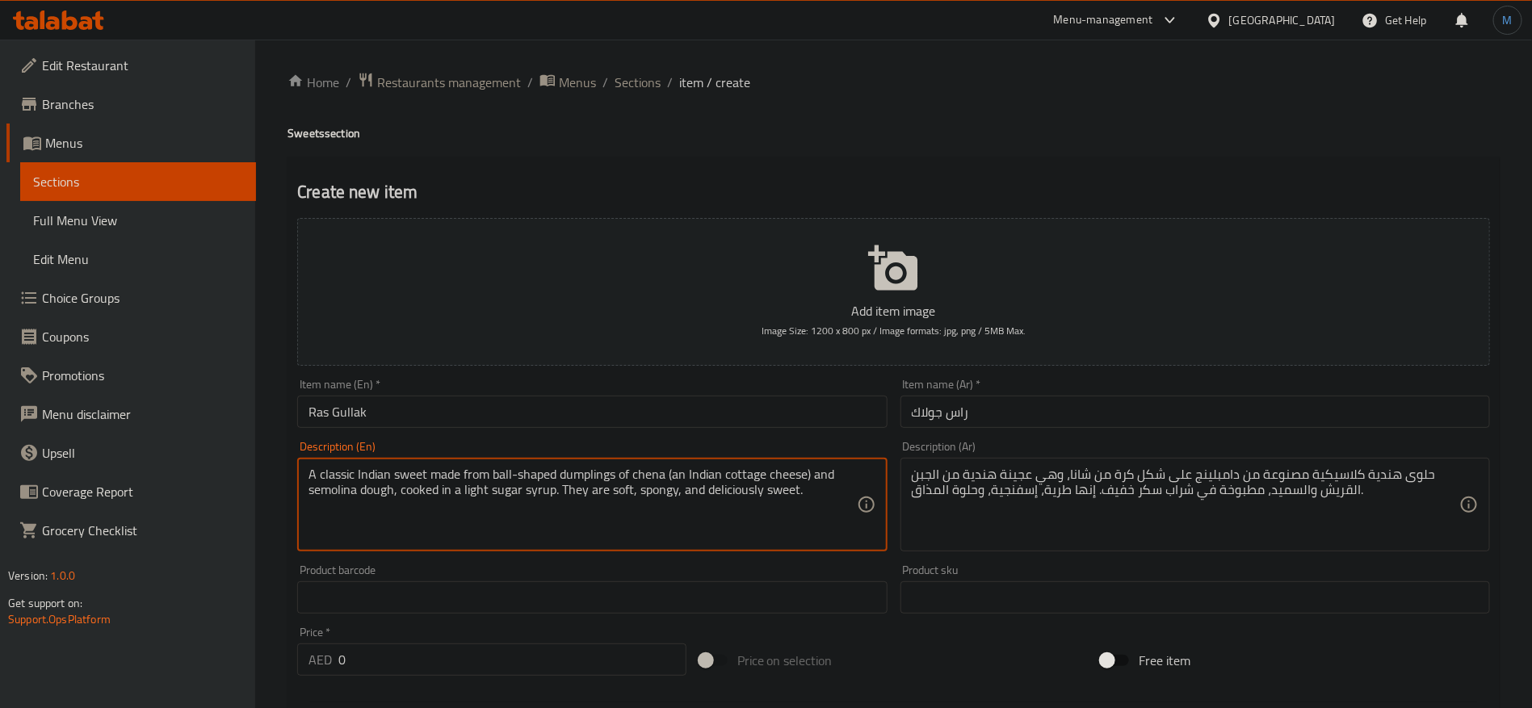
type textarea "A classic Indian sweet made from ball-shaped dumplings of chena (an Indian cott…"
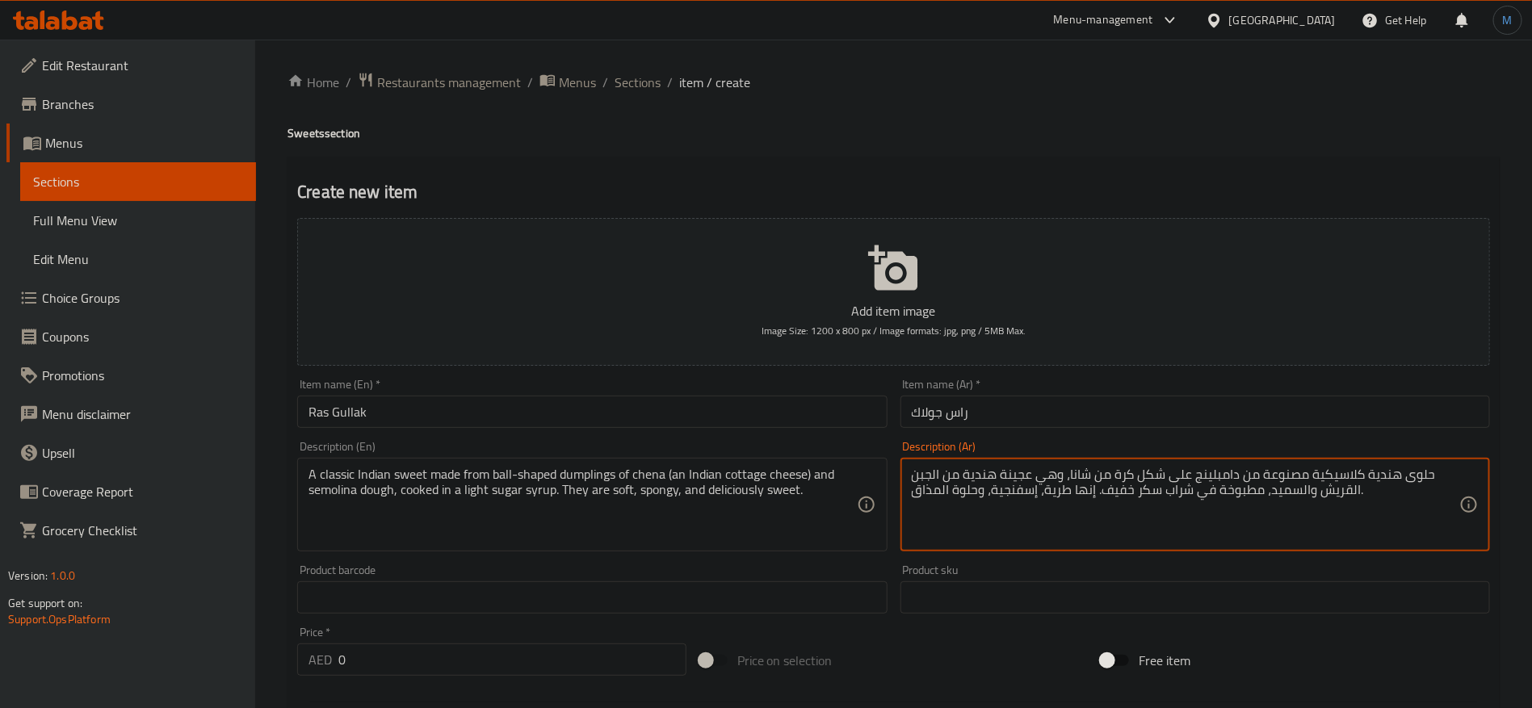
click at [1080, 478] on textarea "حلوى هندية كلاسيكية مصنوعة من دامبلينج على شكل كرة من شانا، وهي عجينة هندية من …" at bounding box center [1186, 505] width 548 height 77
type textarea "حلوى هندية كلاسيكية مصنوعة من دامبلينج على شكل كرة من شينا، وهي عجينة هندية من …"
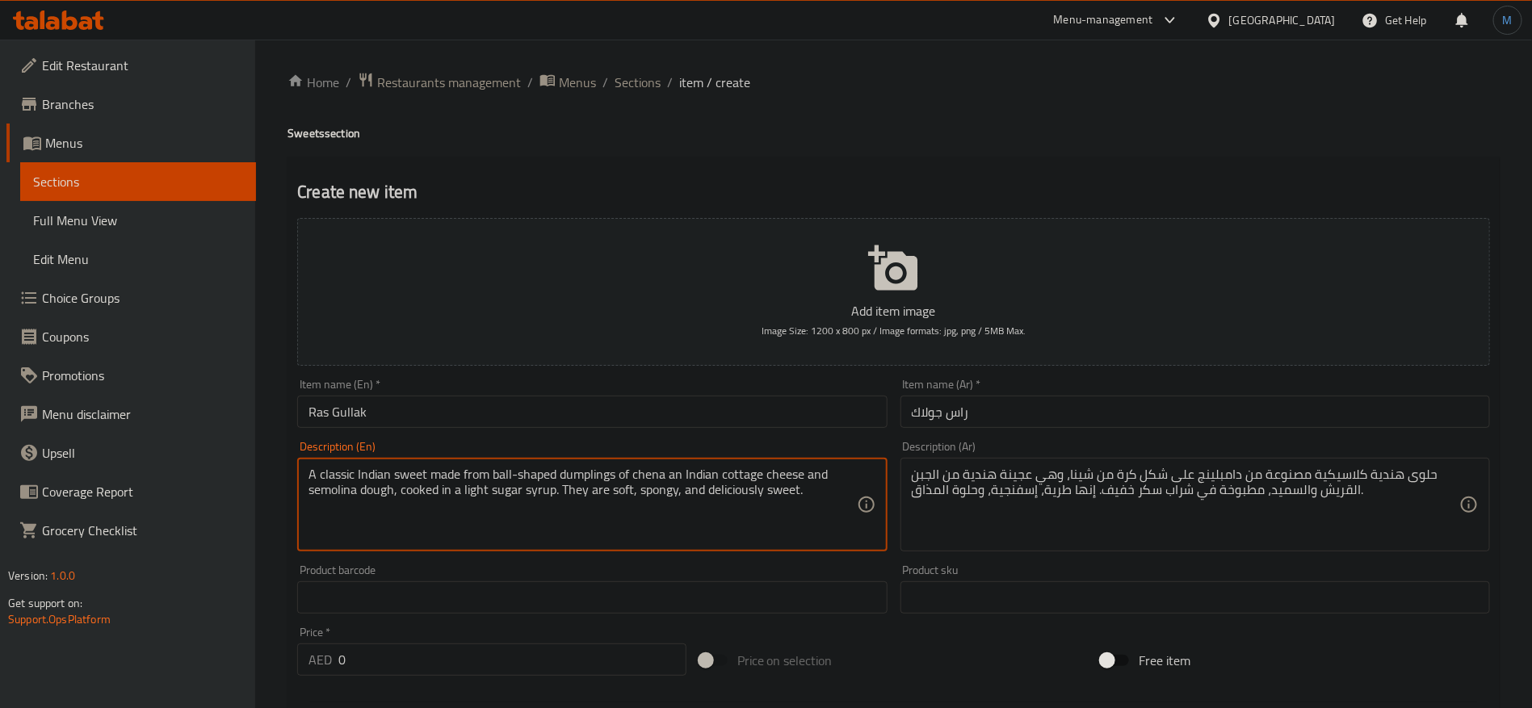
click at [691, 476] on textarea "A classic Indian sweet made from ball-shaped dumplings of chena an Indian cotta…" at bounding box center [583, 505] width 548 height 77
click at [374, 502] on textarea "A classic Indian sweet made from ball-shaped dumplings of chena an Indian cotta…" at bounding box center [583, 505] width 548 height 77
type textarea "A classic Indian sweet made from ball-shaped dumplings of chena an Indian cotta…"
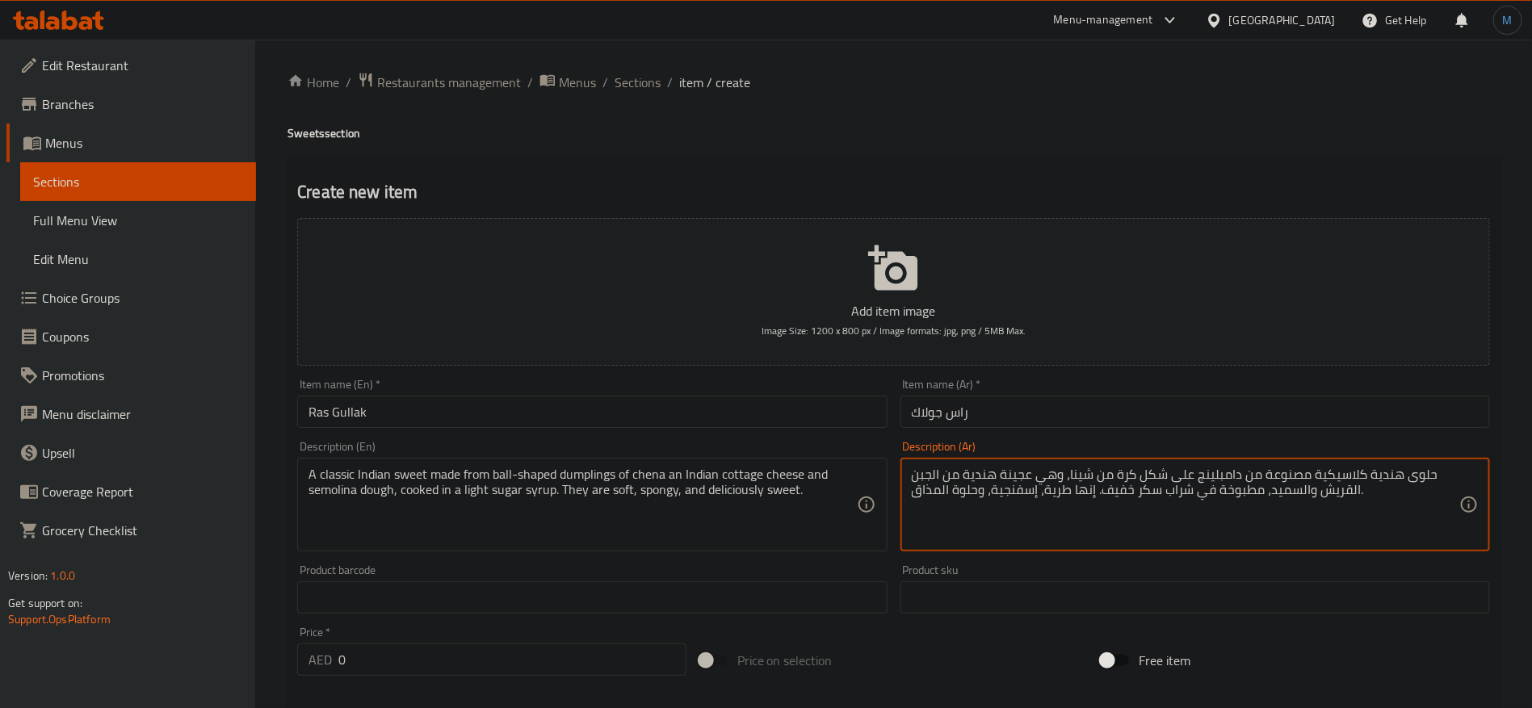
click at [1050, 477] on textarea "حلوى هندية كلاسيكية مصنوعة من دامبلينج على شكل كرة من شينا، وهي عجينة هندية من …" at bounding box center [1186, 505] width 548 height 77
click at [1289, 502] on textarea "حلوى هندية كلاسيكية مصنوعة من دامبلينج على شكل كرة من شينا، وهي عجينة هندية من …" at bounding box center [1186, 505] width 548 height 77
paste textarea "عجينة الجبن القريش والسميد الهندية"
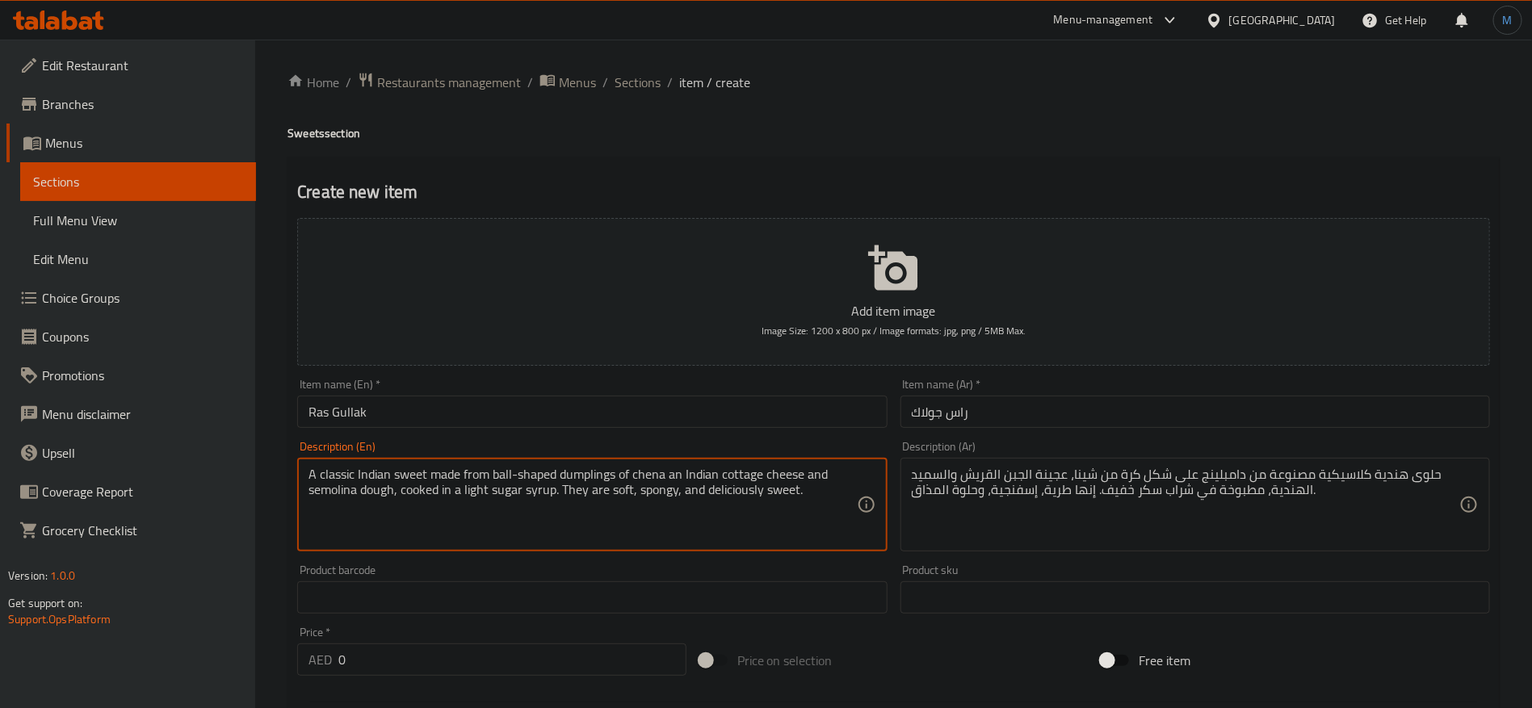
click at [326, 490] on textarea "A classic Indian sweet made from ball-shaped dumplings of chena an Indian cotta…" at bounding box center [583, 505] width 548 height 77
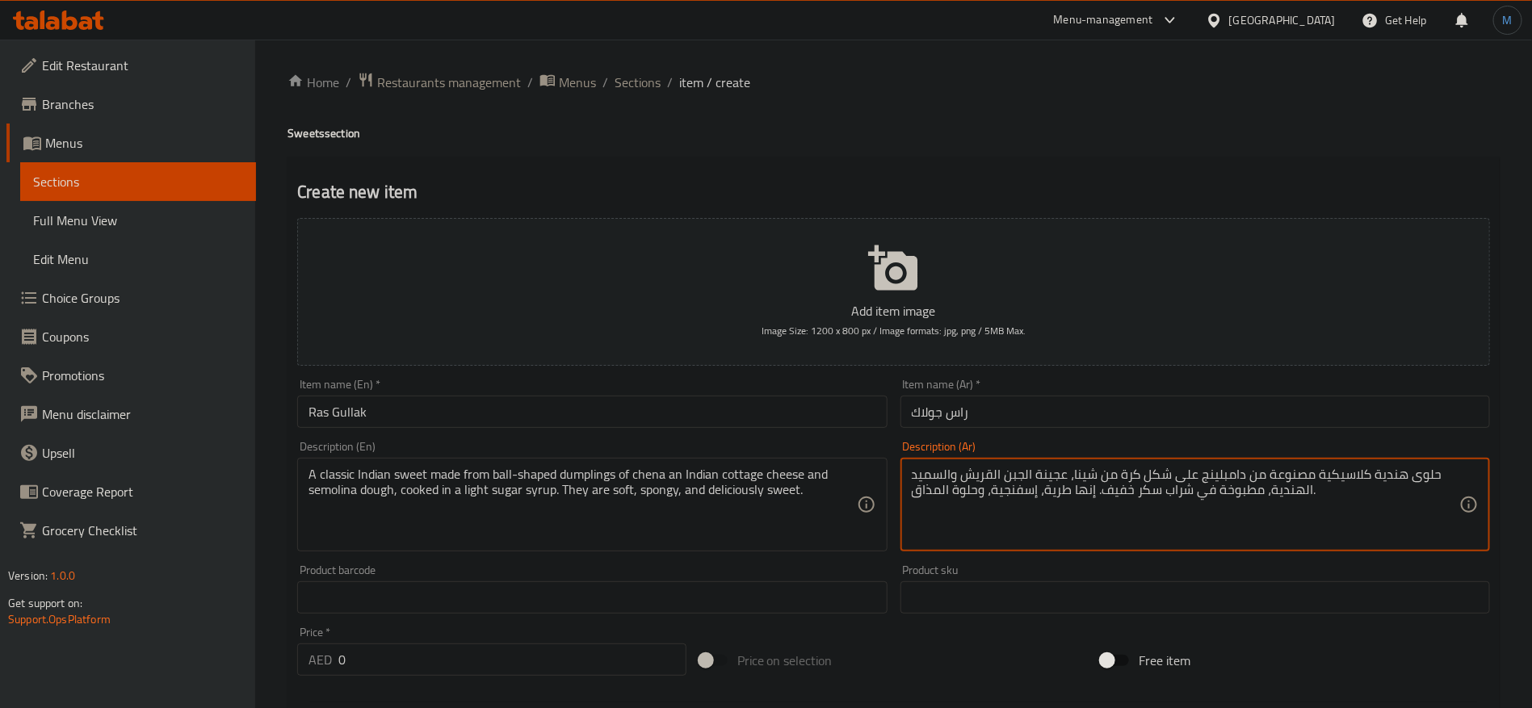
click at [950, 471] on textarea "حلوى هندية كلاسيكية مصنوعة من دامبلينج على شكل كرة من شينا، عجينة الجبن القريش …" at bounding box center [1186, 505] width 548 height 77
paste textarea "يمولينا"
click at [1024, 490] on textarea "حلوى هندية كلاسيكية مصنوعة من دامبلينج على شكل كرة من شينا، عجينة الجبن القريش …" at bounding box center [1186, 505] width 548 height 77
type textarea "حلوى هندية كلاسيكية مصنوعة من دامبلينج على شكل كرة من شينا، عجينة الجبن القريش …"
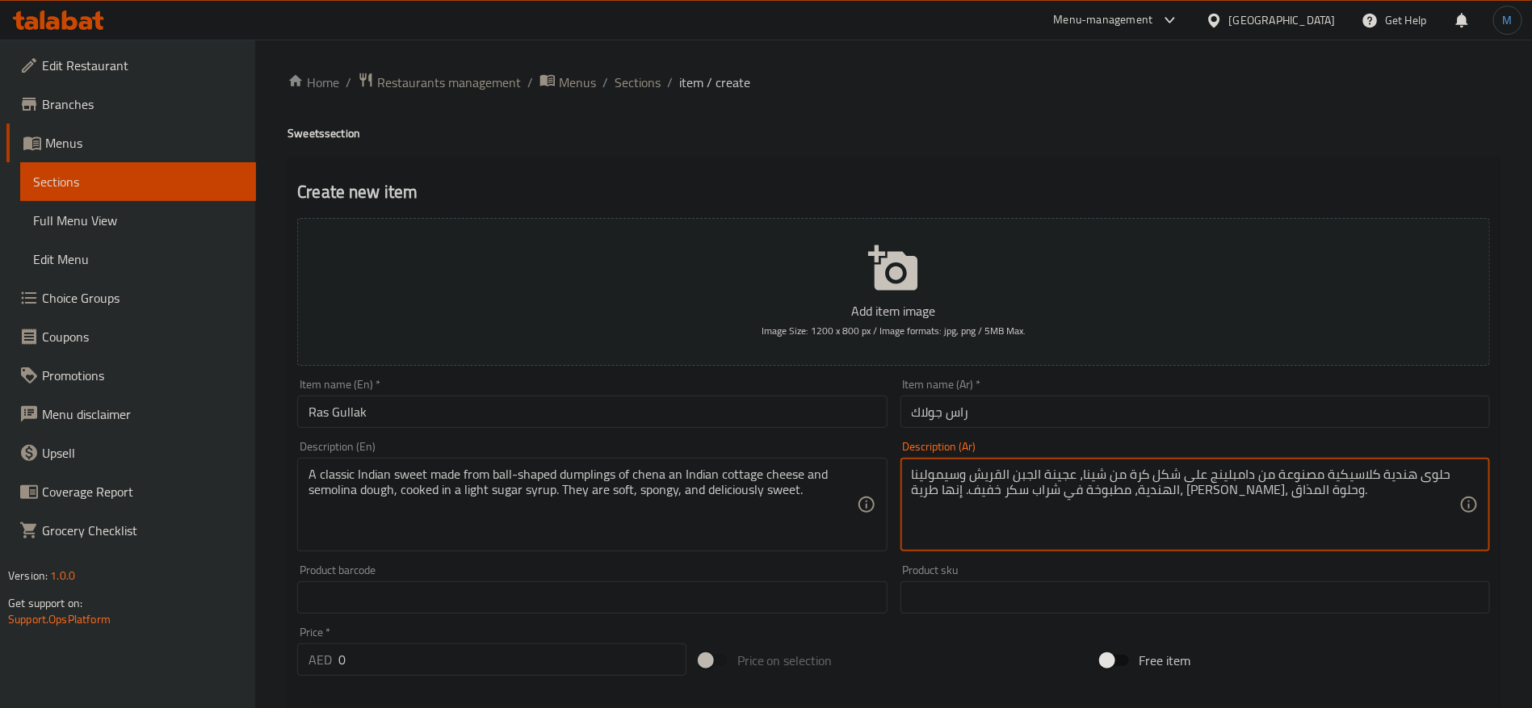
click at [798, 424] on input "Ras Gullak" at bounding box center [592, 412] width 590 height 32
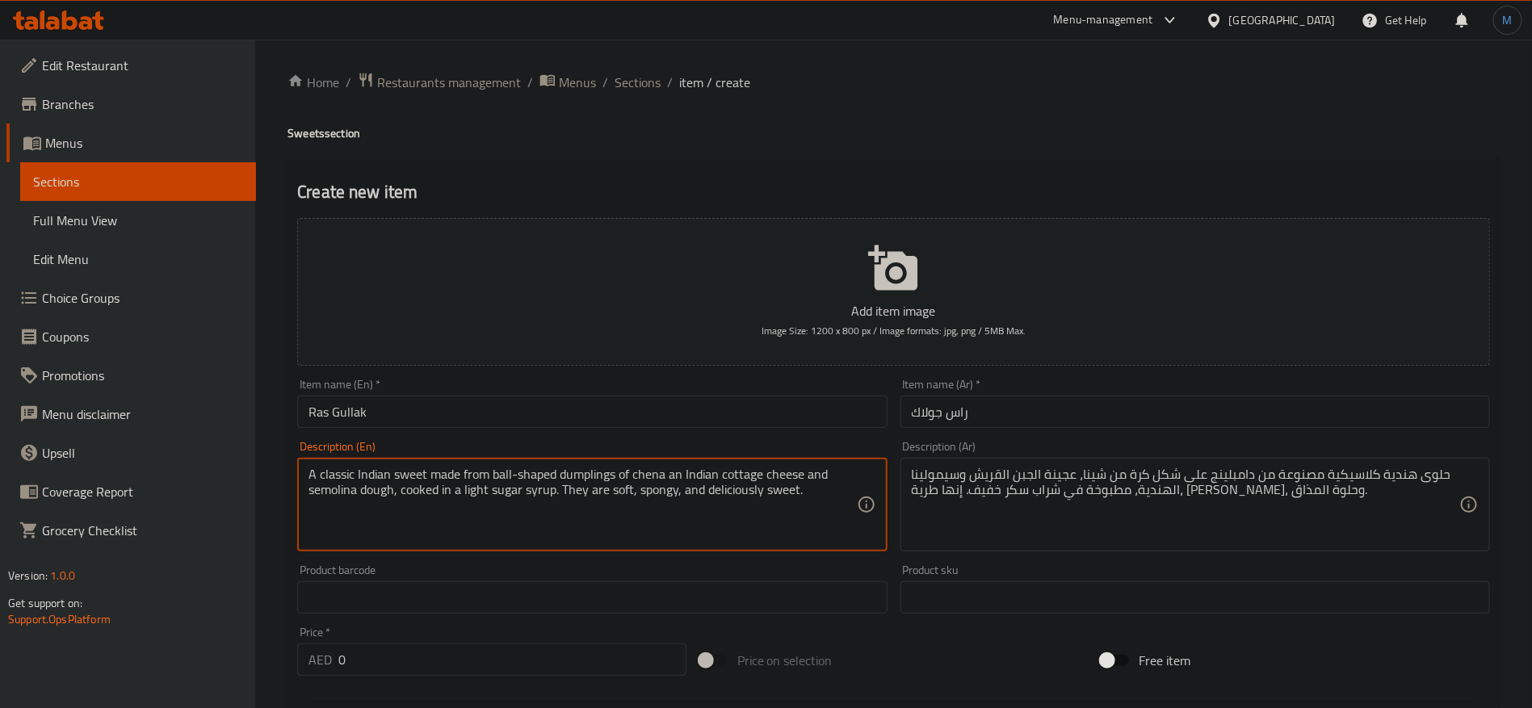
drag, startPoint x: 732, startPoint y: 490, endPoint x: 775, endPoint y: 491, distance: 43.7
click at [775, 491] on textarea "A classic Indian sweet made from ball-shaped dumplings of chena an Indian cotta…" at bounding box center [583, 505] width 548 height 77
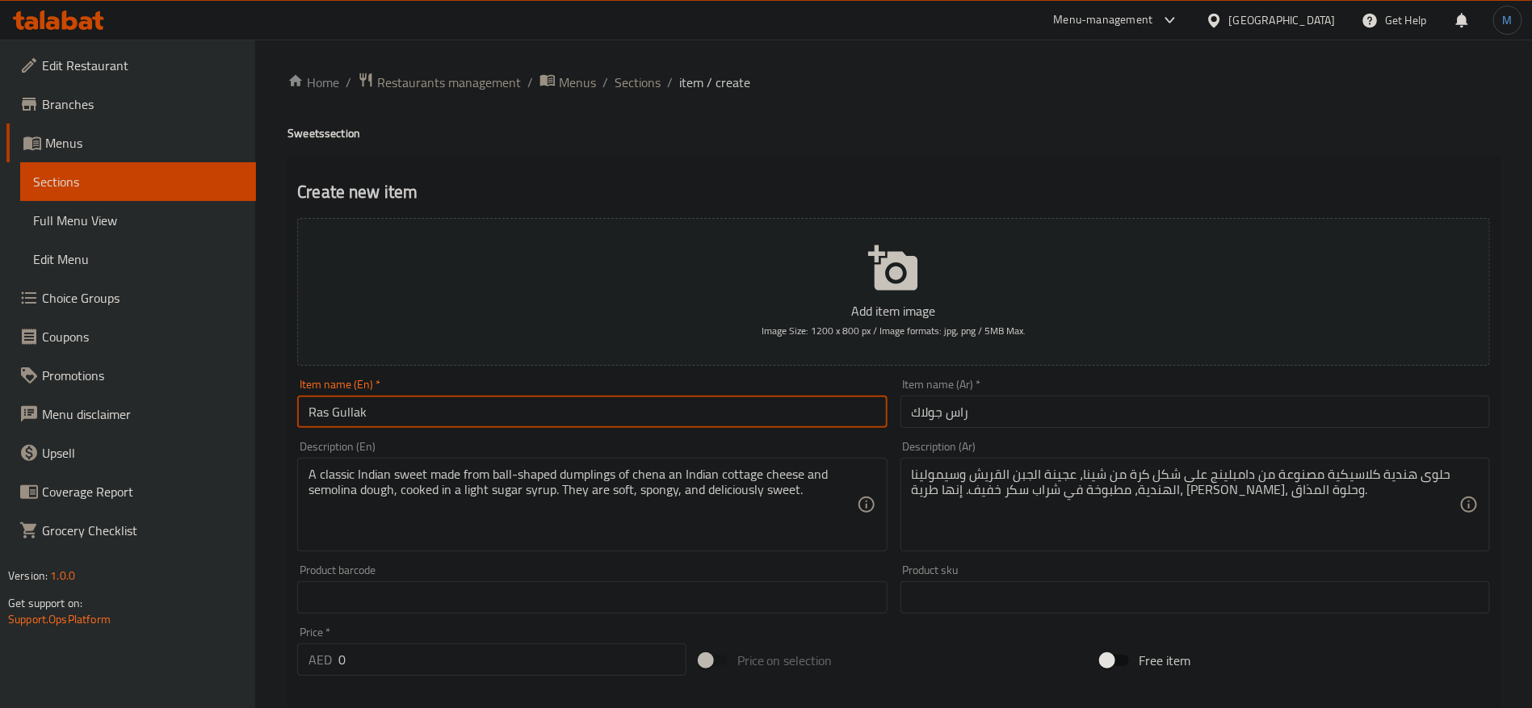
click at [714, 405] on input "Ras Gullak" at bounding box center [592, 412] width 590 height 32
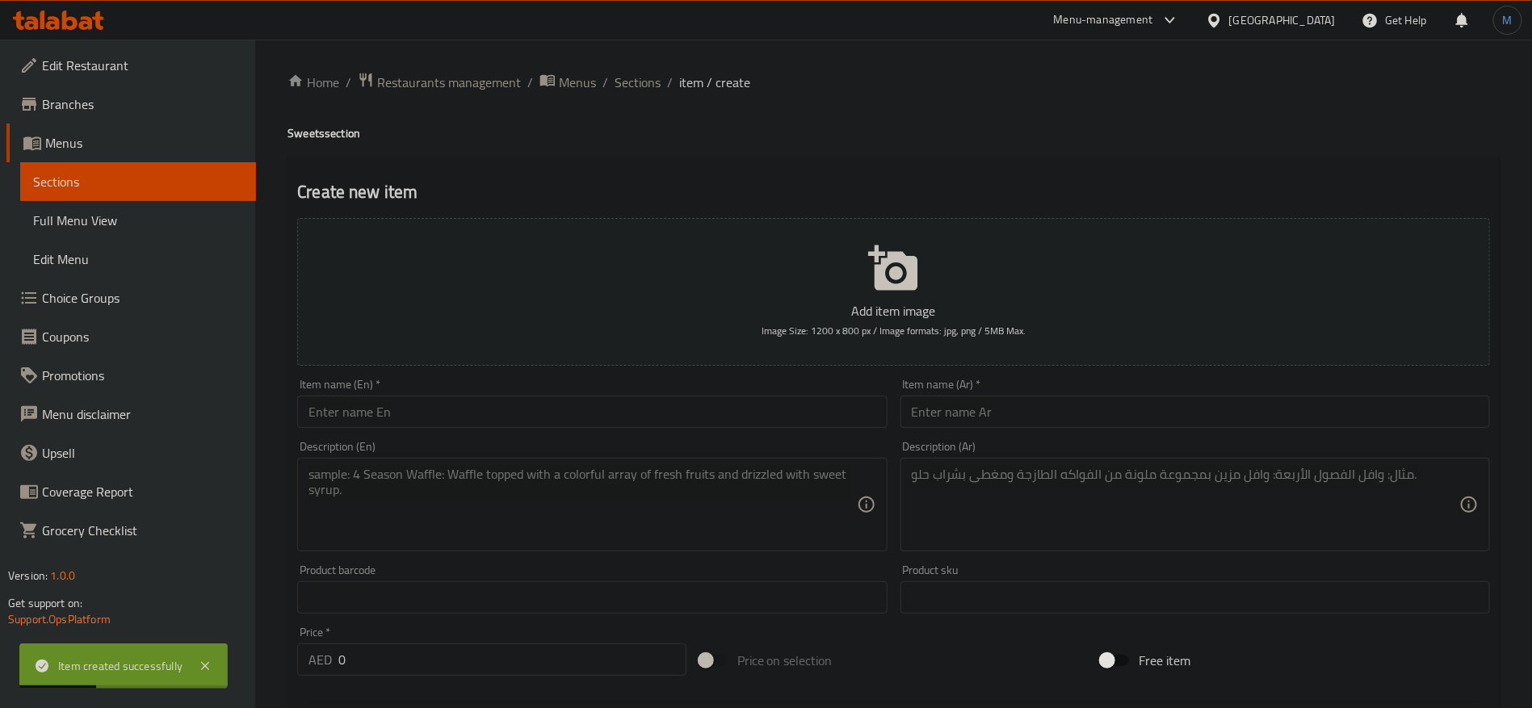
click at [659, 86] on ol "Home / Restaurants management / Menus / Sections / item / create" at bounding box center [894, 82] width 1212 height 21
click at [658, 86] on span "Sections" at bounding box center [638, 82] width 46 height 19
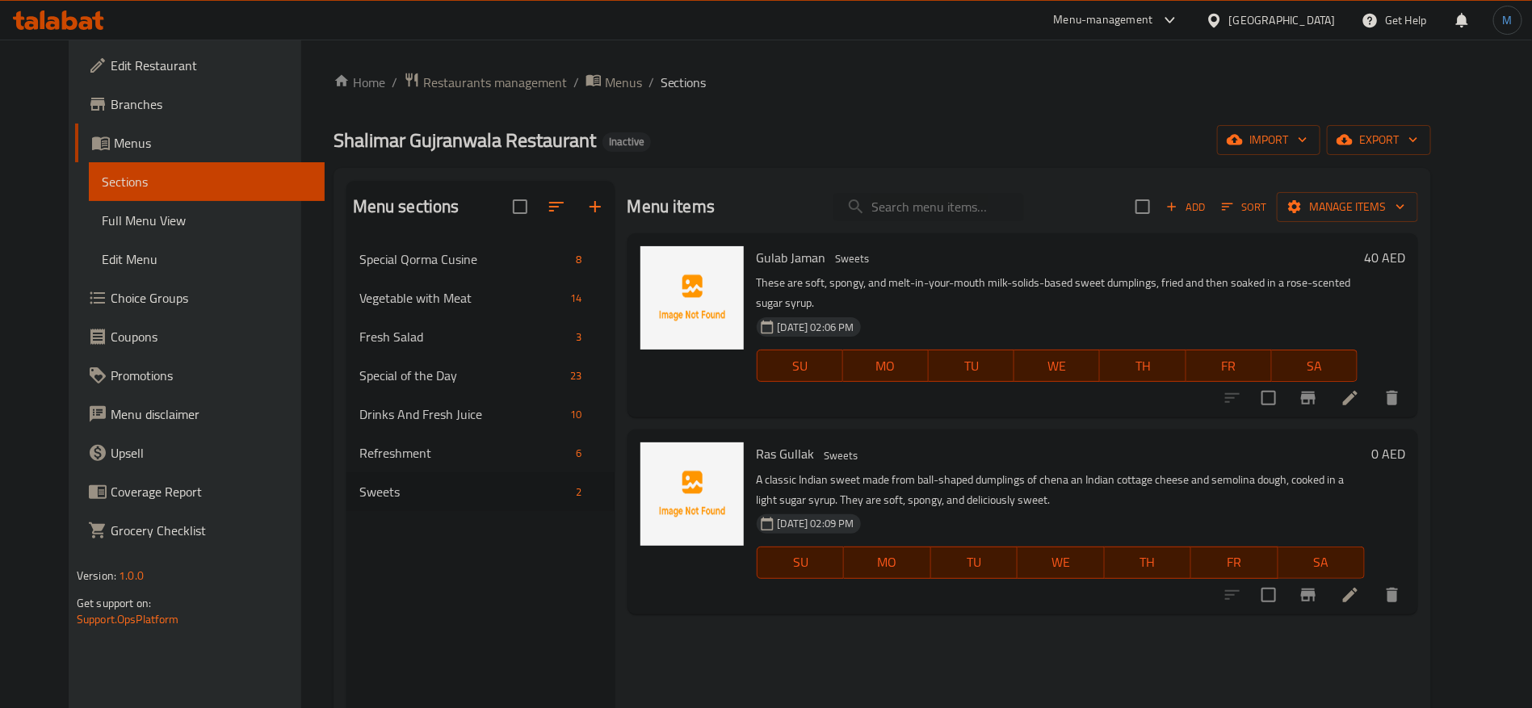
click at [1406, 443] on h6 "0 AED" at bounding box center [1389, 454] width 34 height 23
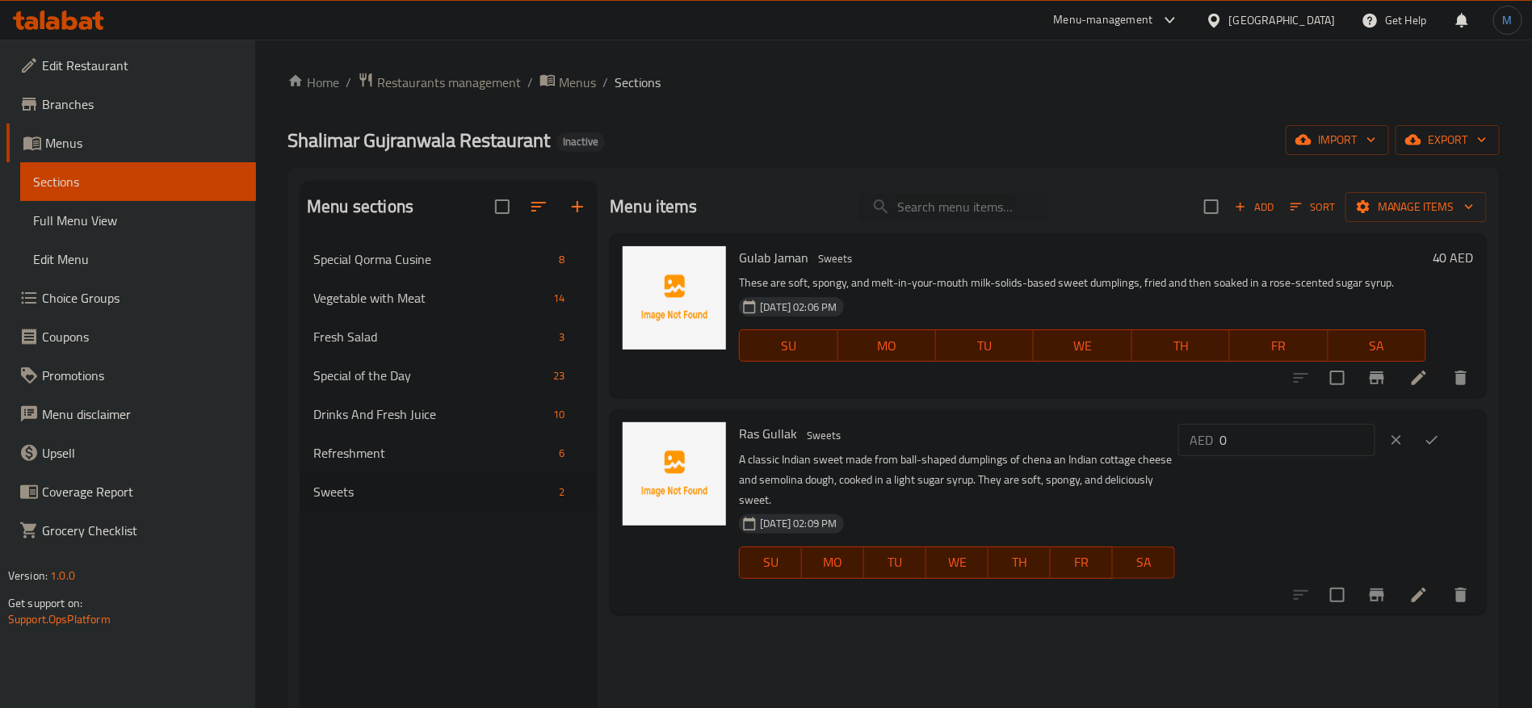
click at [1311, 447] on input "0" at bounding box center [1298, 440] width 156 height 32
type input "40"
click at [1439, 435] on icon "ok" at bounding box center [1432, 440] width 16 height 16
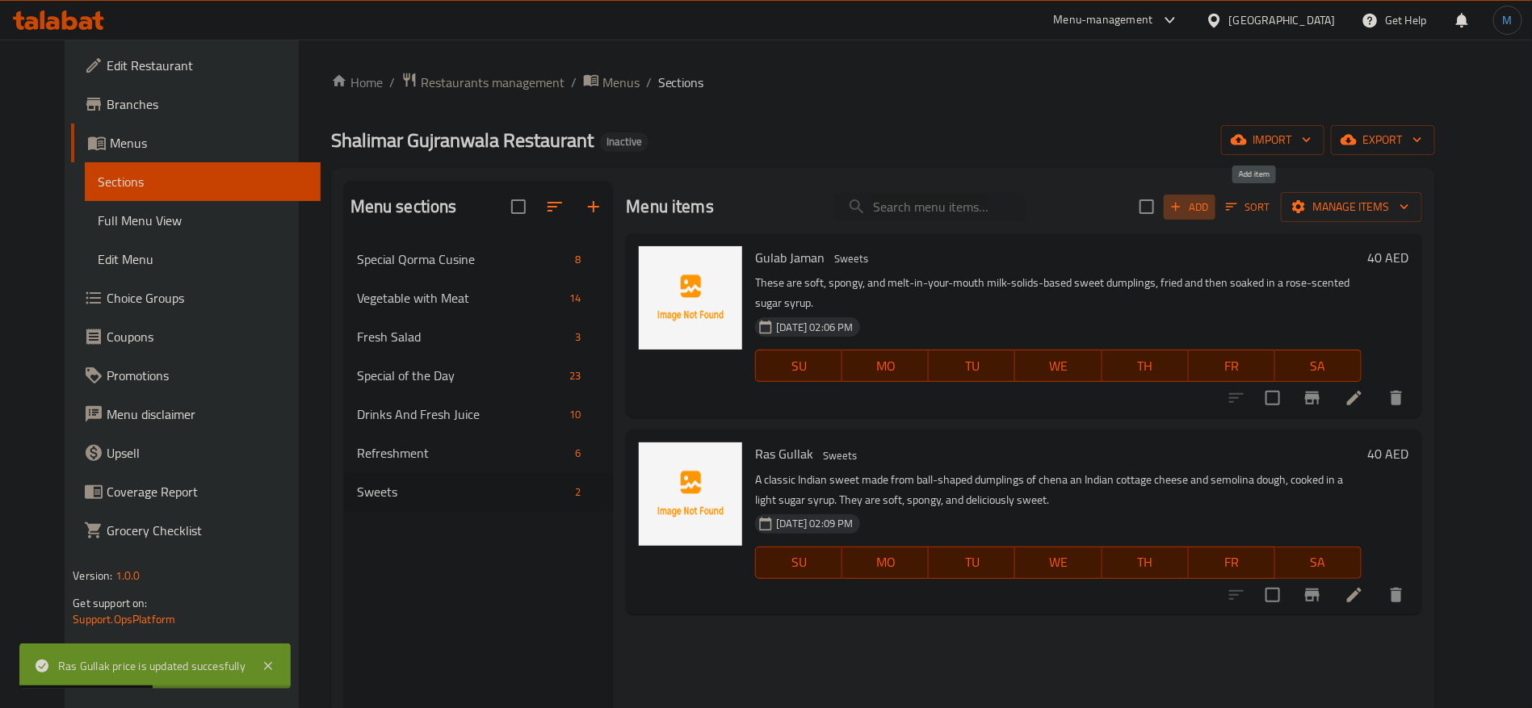
click at [1212, 206] on span "Add" at bounding box center [1190, 207] width 44 height 19
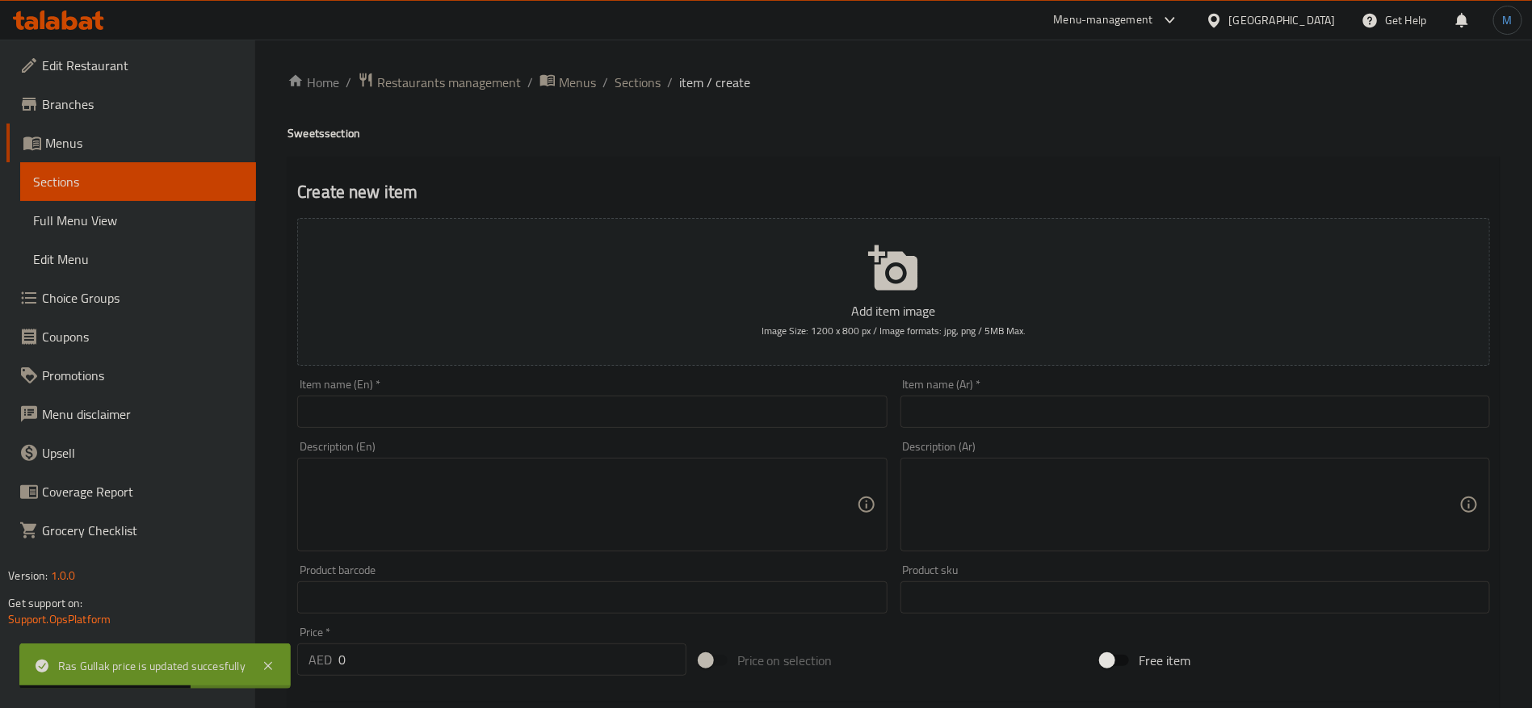
click at [519, 417] on input "text" at bounding box center [592, 412] width 590 height 32
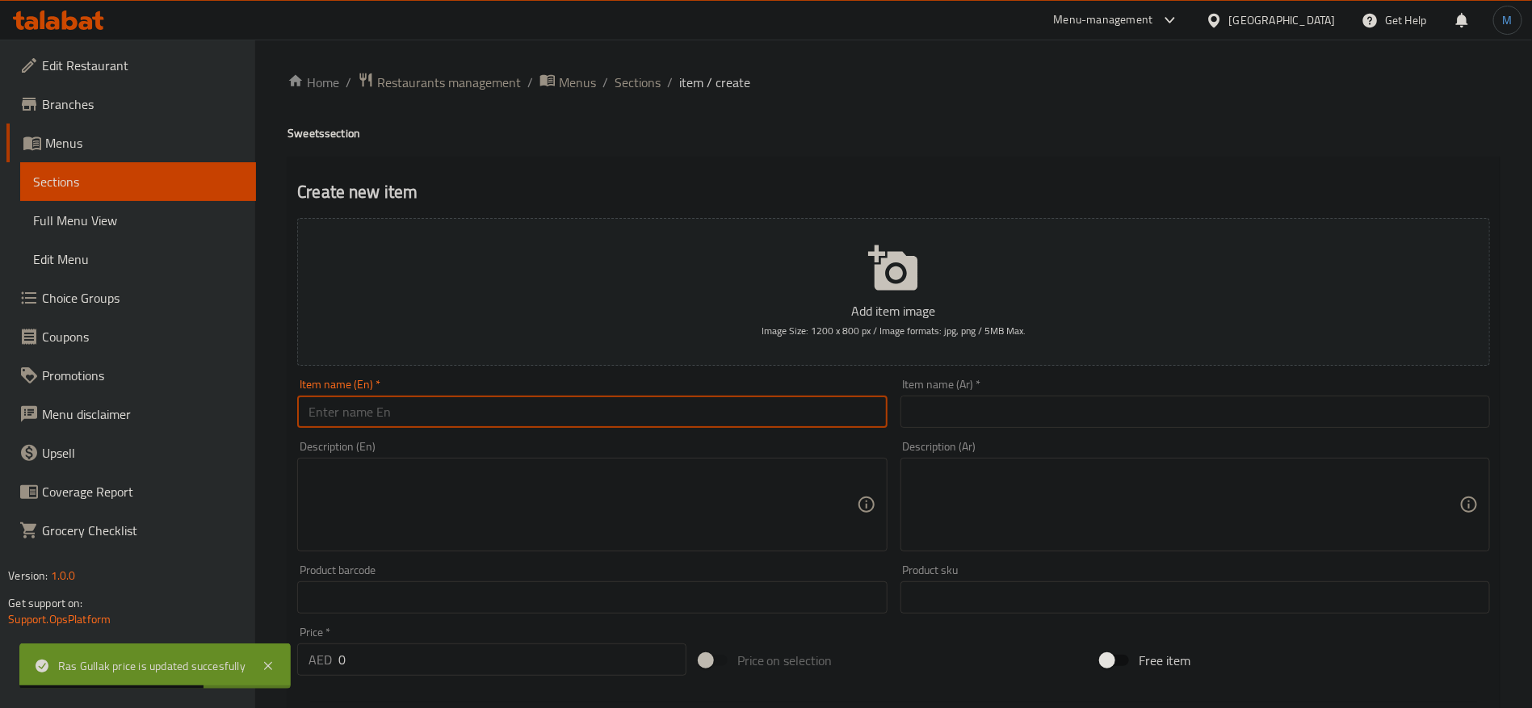
paste input "Barfi"
type input "Barfi"
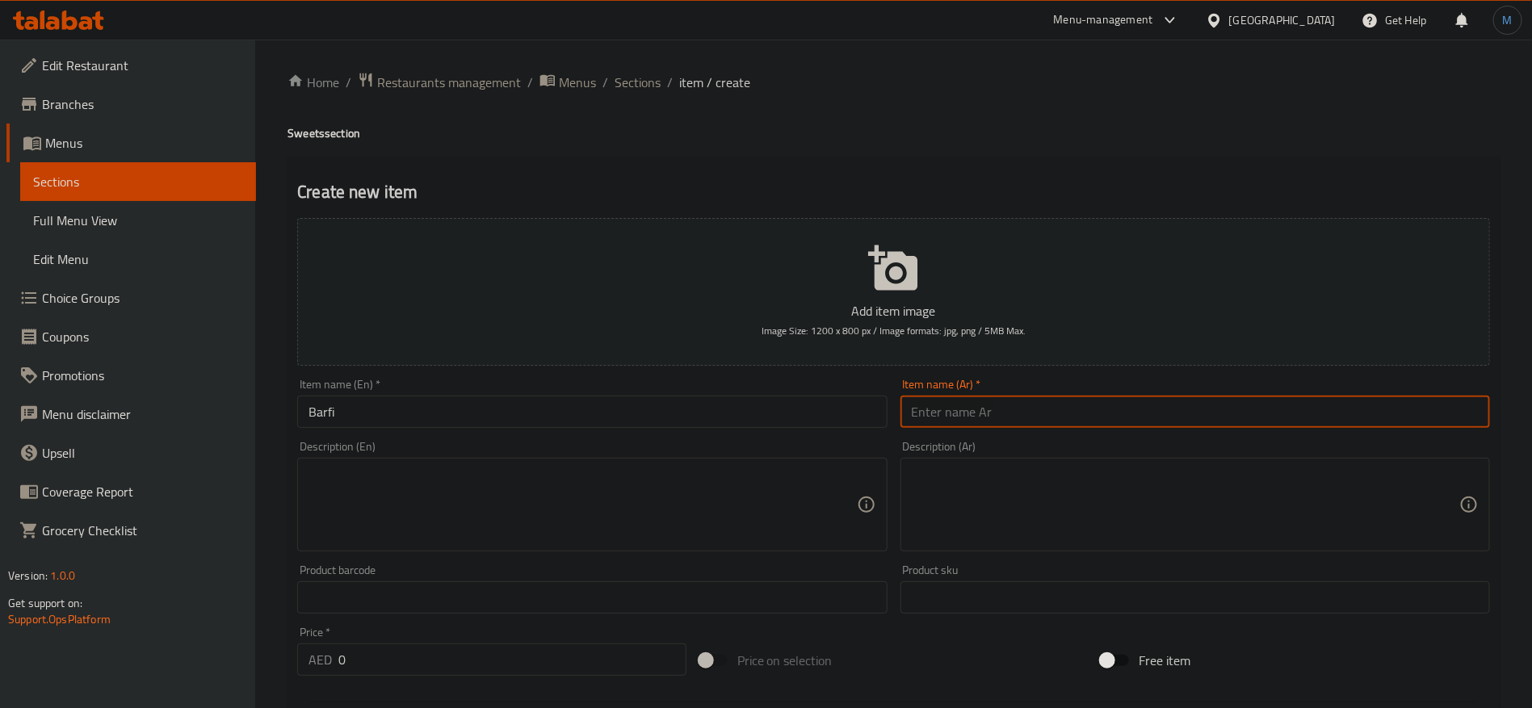
click at [973, 426] on input "text" at bounding box center [1196, 412] width 590 height 32
paste input "بارفي"
type input "بارفي"
click at [675, 544] on div "Description (En)" at bounding box center [592, 505] width 590 height 94
paste textarea "A dense milk-based sweet confection, often flavored with ingredients like pista…"
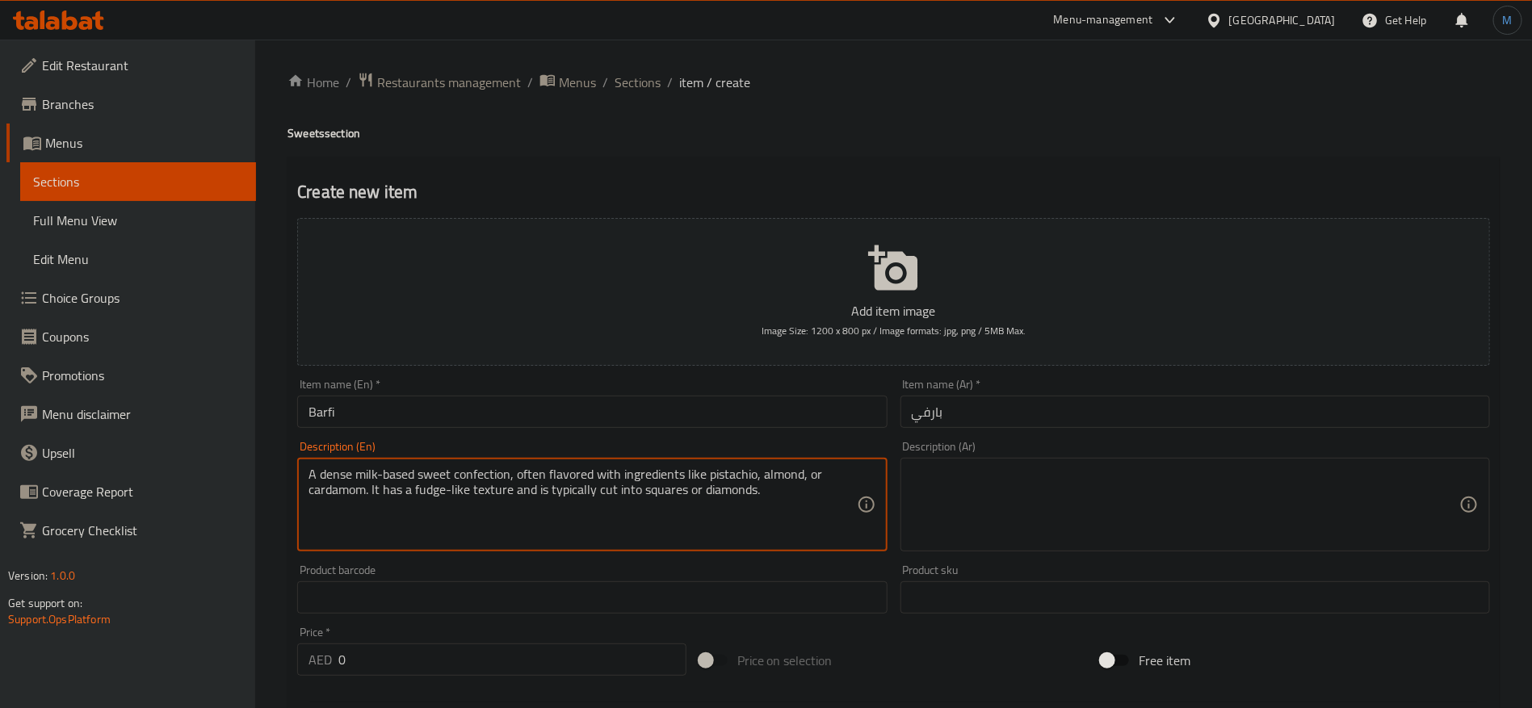
type textarea "A dense milk-based sweet confection, often flavored with ingredients like pista…"
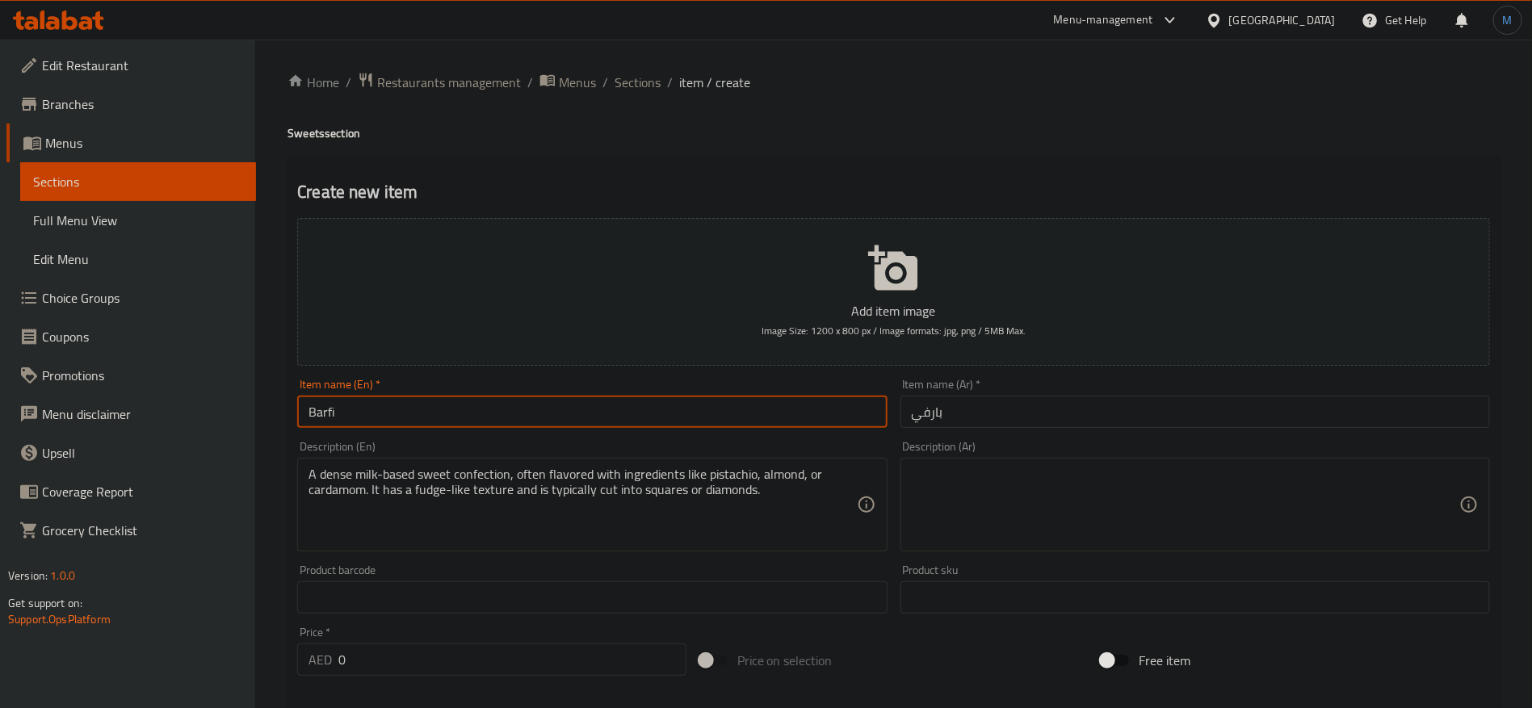
click at [511, 422] on input "Barfi" at bounding box center [592, 412] width 590 height 32
click at [603, 403] on input "Barfi" at bounding box center [592, 412] width 590 height 32
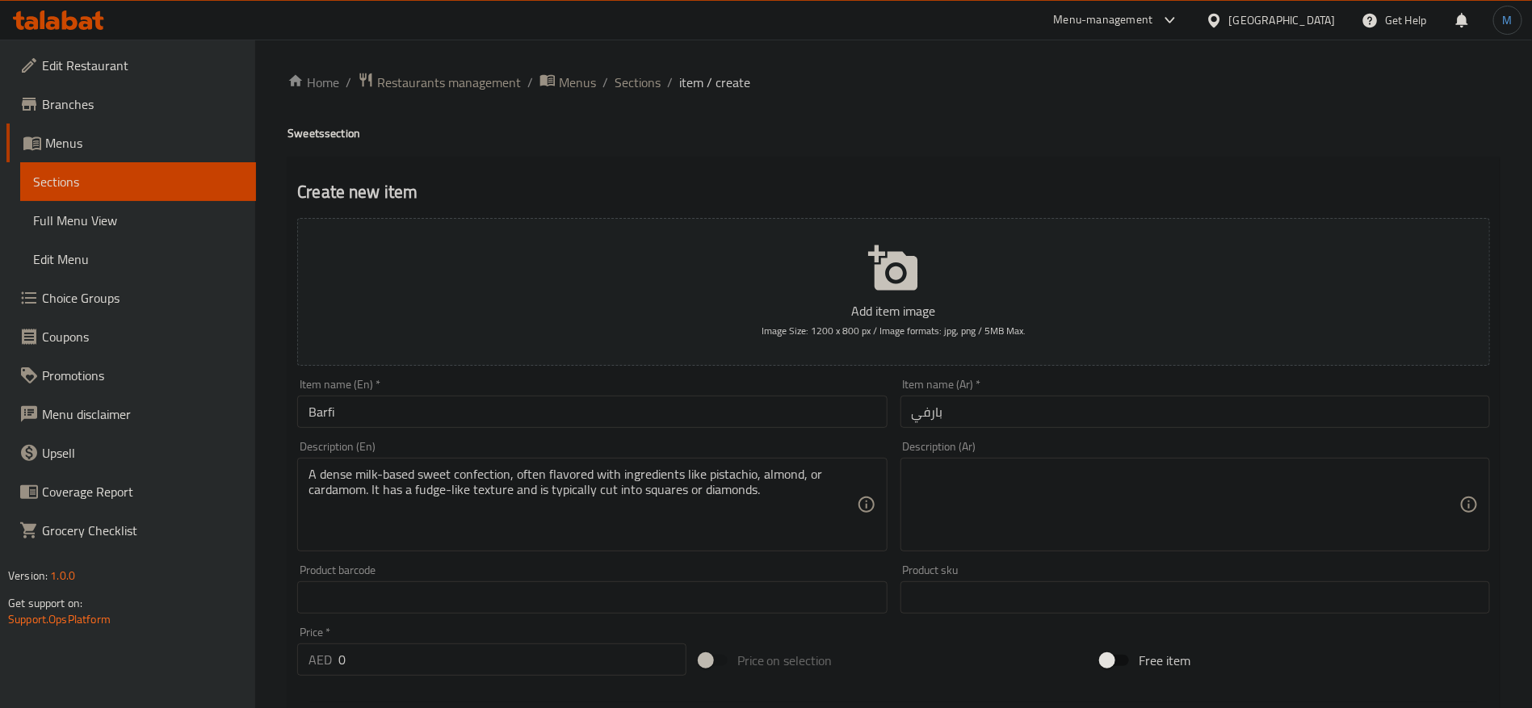
click at [1137, 481] on textarea at bounding box center [1186, 505] width 548 height 77
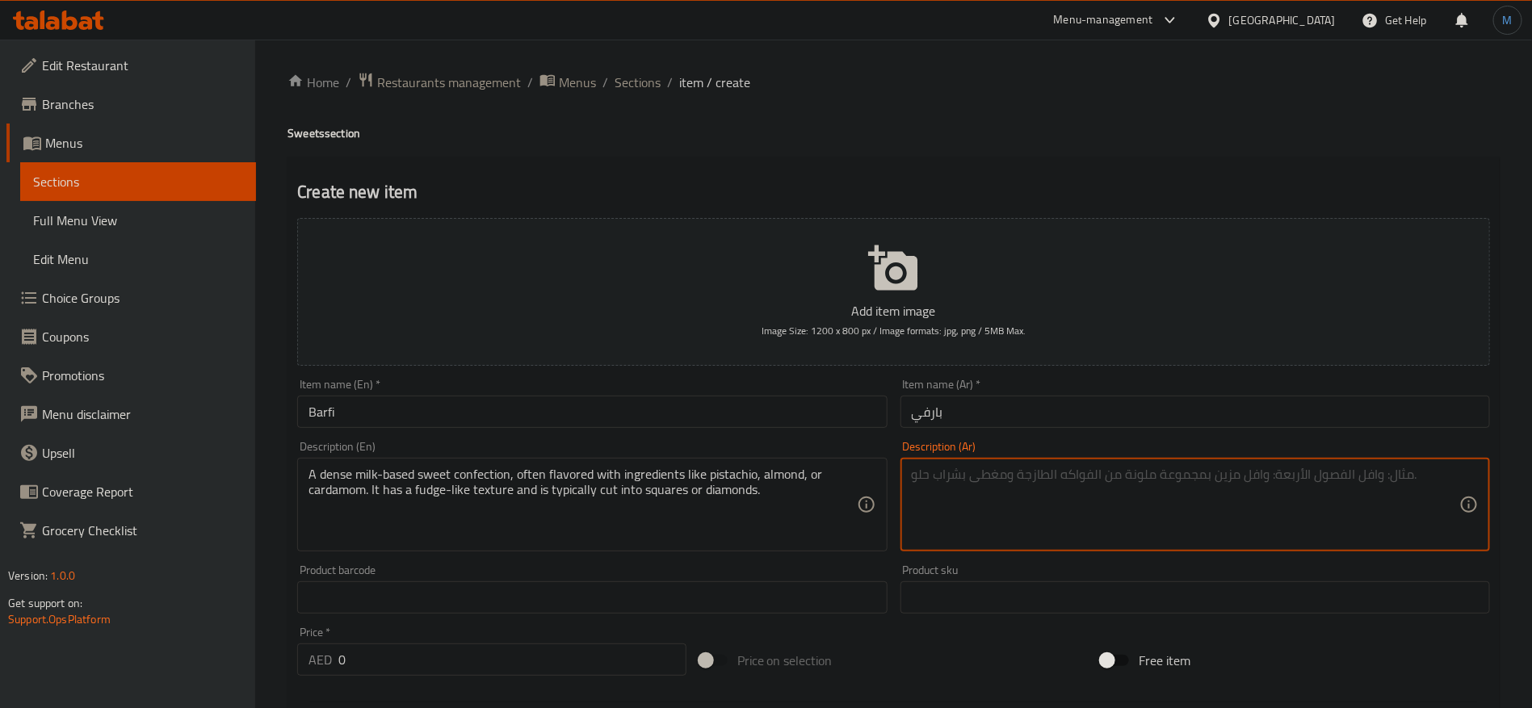
paste textarea "وجبة خفيفة حلوة شهيرة تُحضّر بقلي عجينة دقيق الميدا متعدد الاستخدامات في شكل بر…"
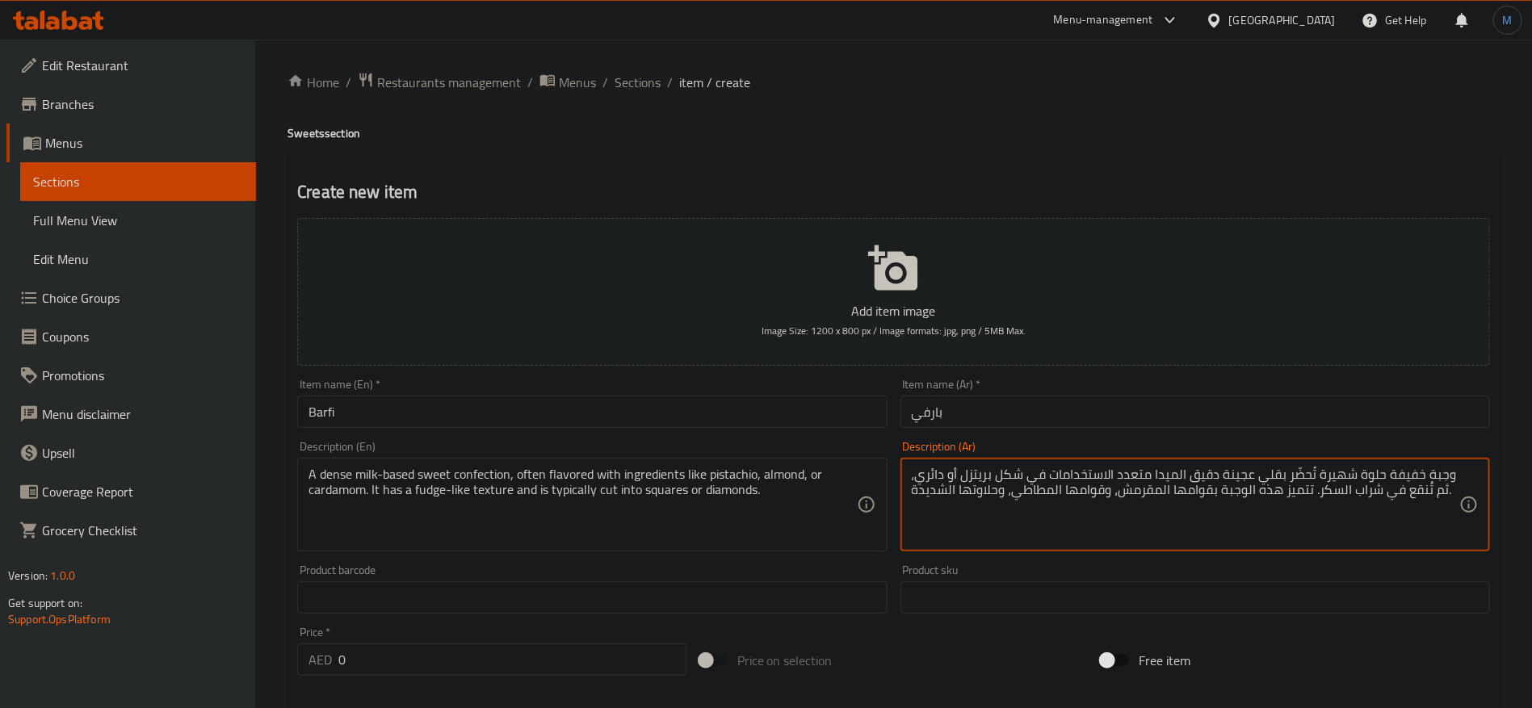
type textarea "وجبة خفيفة حلوة شهيرة تُحضّر بقلي عجينة دقيق الميدا متعدد الاستخدامات في شكل بر…"
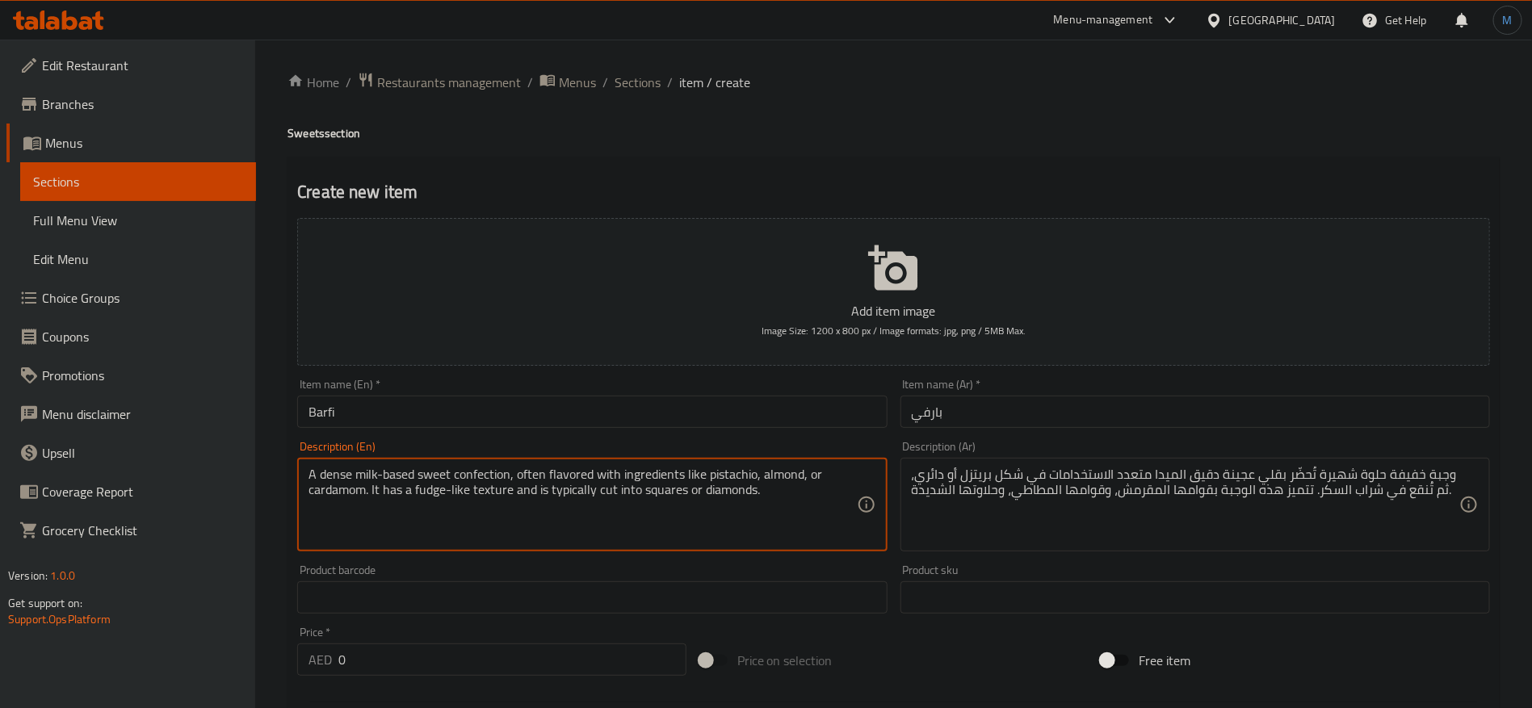
paste textarea "popular sweet snack made by deep-frying maida all-purpose flour batter in a pre…"
type textarea "A popular sweet snack made by deep-frying maida all-purpose flour batter in a p…"
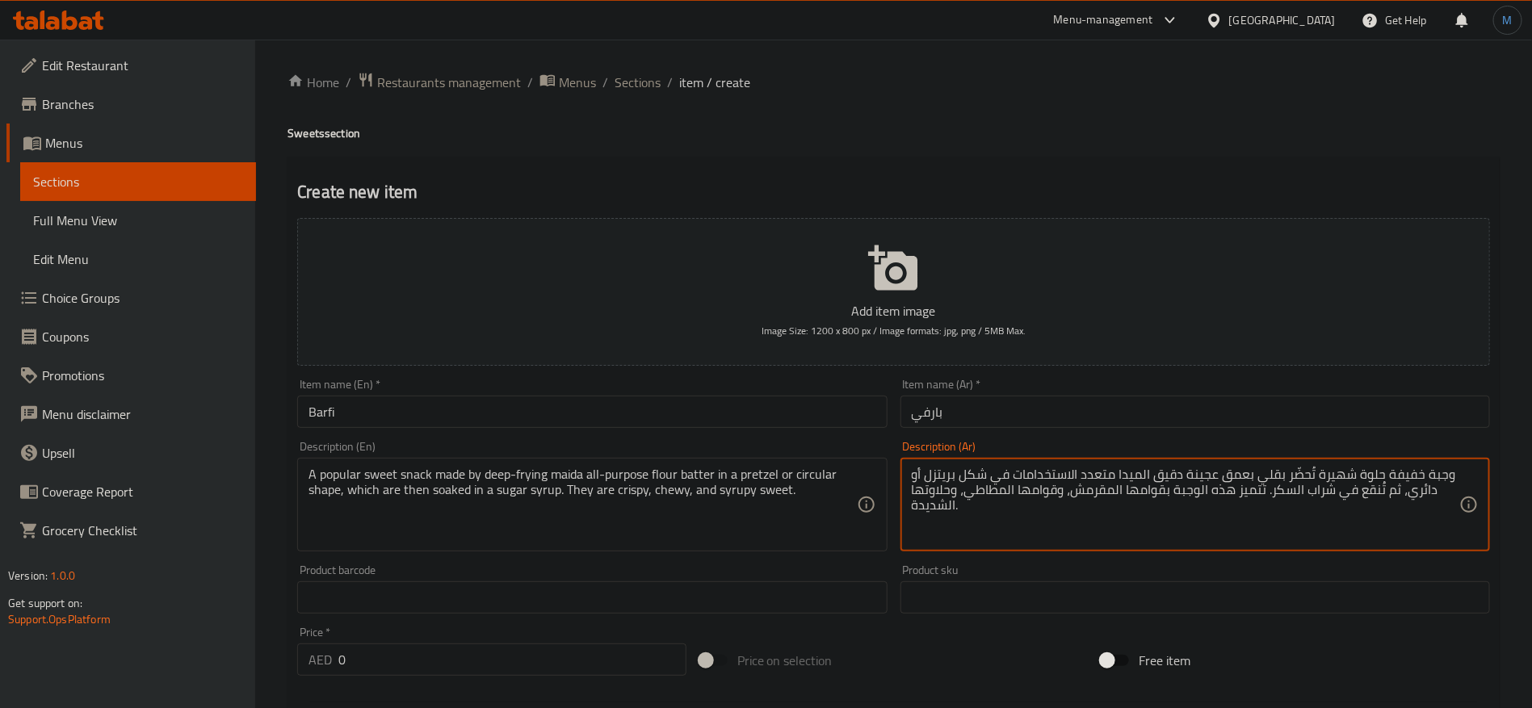
click at [1365, 494] on textarea "وجبة خفيفة حلوة شهيرة تُحضّر بقلي بعمق عجينة دقيق الميدا متعدد الاستخدامات في ش…" at bounding box center [1186, 505] width 548 height 77
type textarea "وجبة خفيفة حلوة شهيرة تُحضّر بقلي بعمق عجينة دقيق الميدا متعدد الاستخدامات في ش…"
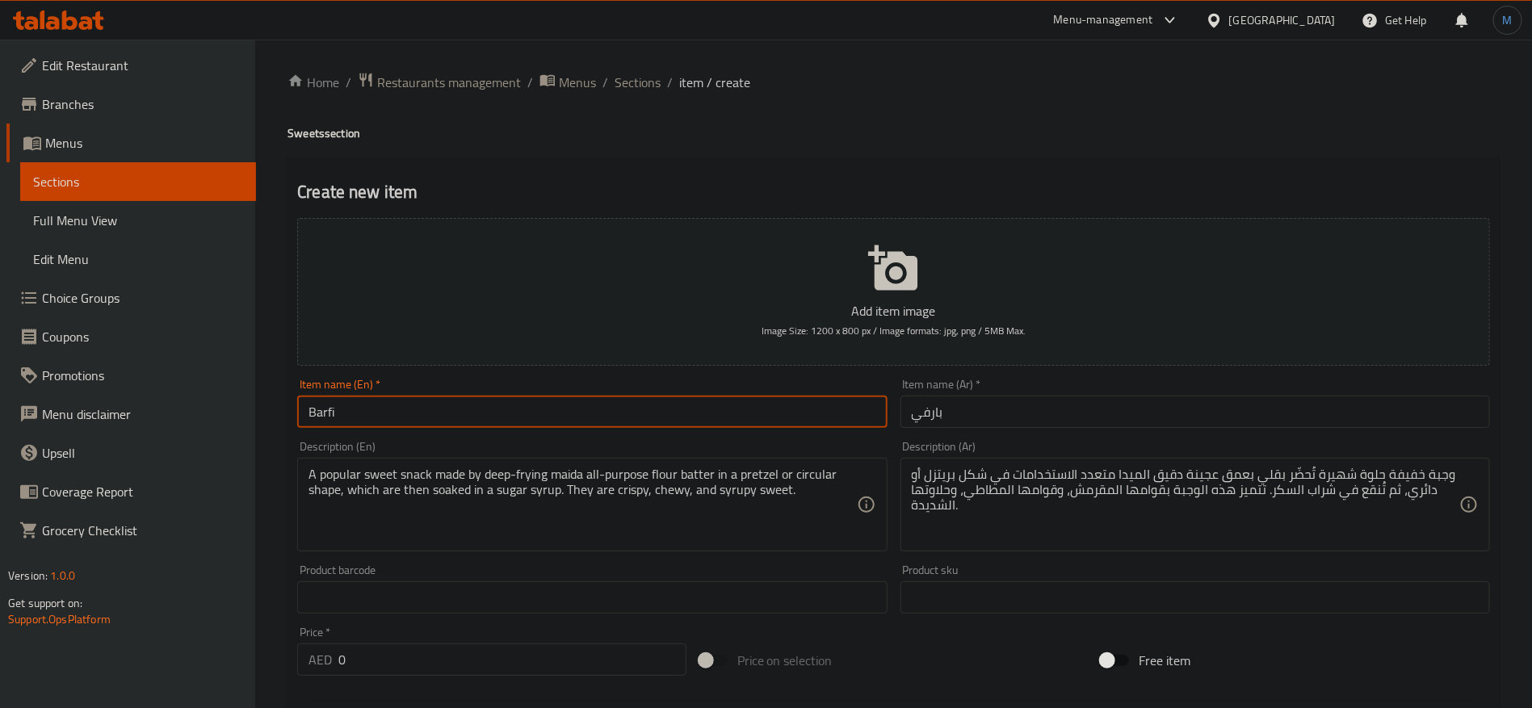
click at [692, 406] on input "Barfi" at bounding box center [592, 412] width 590 height 32
click at [632, 406] on input "Barfi" at bounding box center [592, 412] width 590 height 32
paste input "Jaleb"
type input "Jalebi"
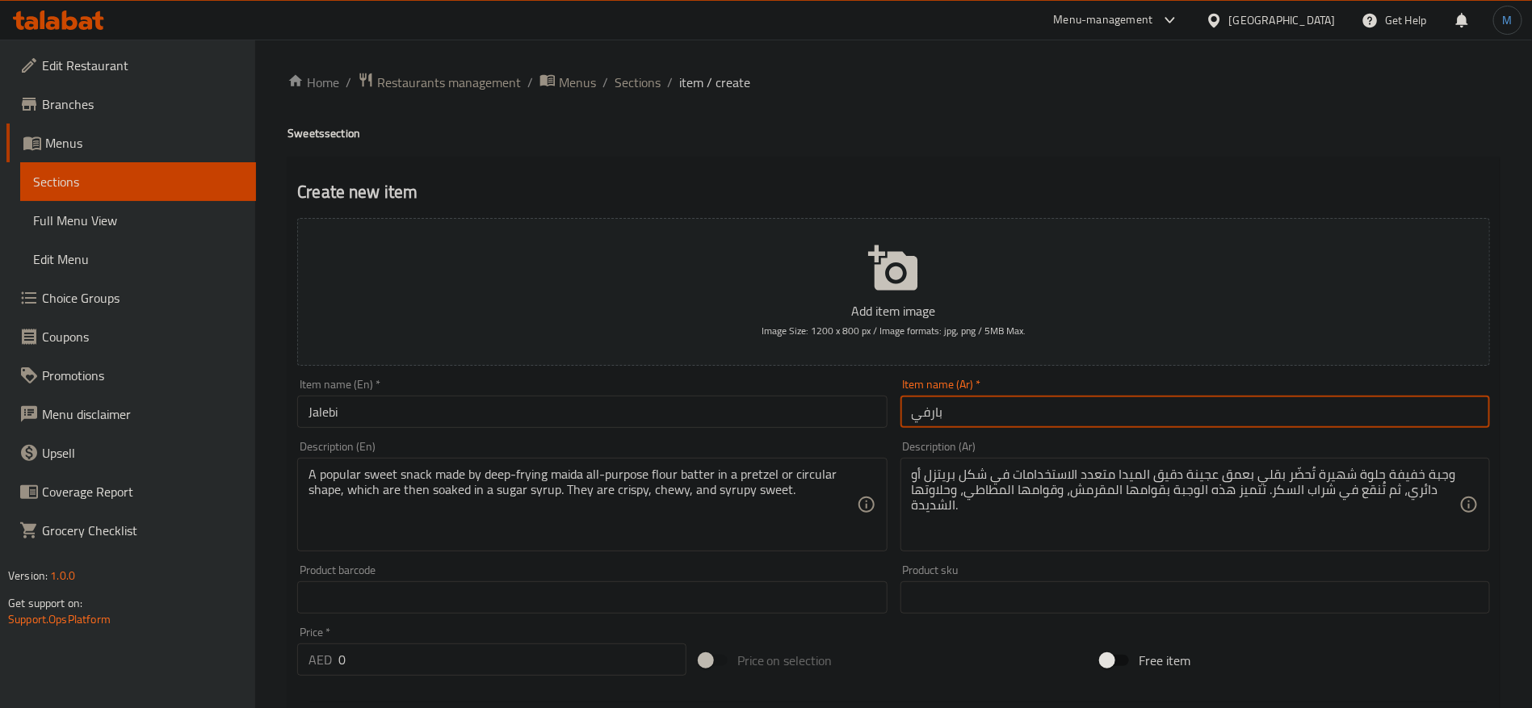
click at [1031, 404] on input "بارفي" at bounding box center [1196, 412] width 590 height 32
paste input "اليب"
type input "جاليبي"
click at [397, 662] on input "0" at bounding box center [512, 660] width 348 height 32
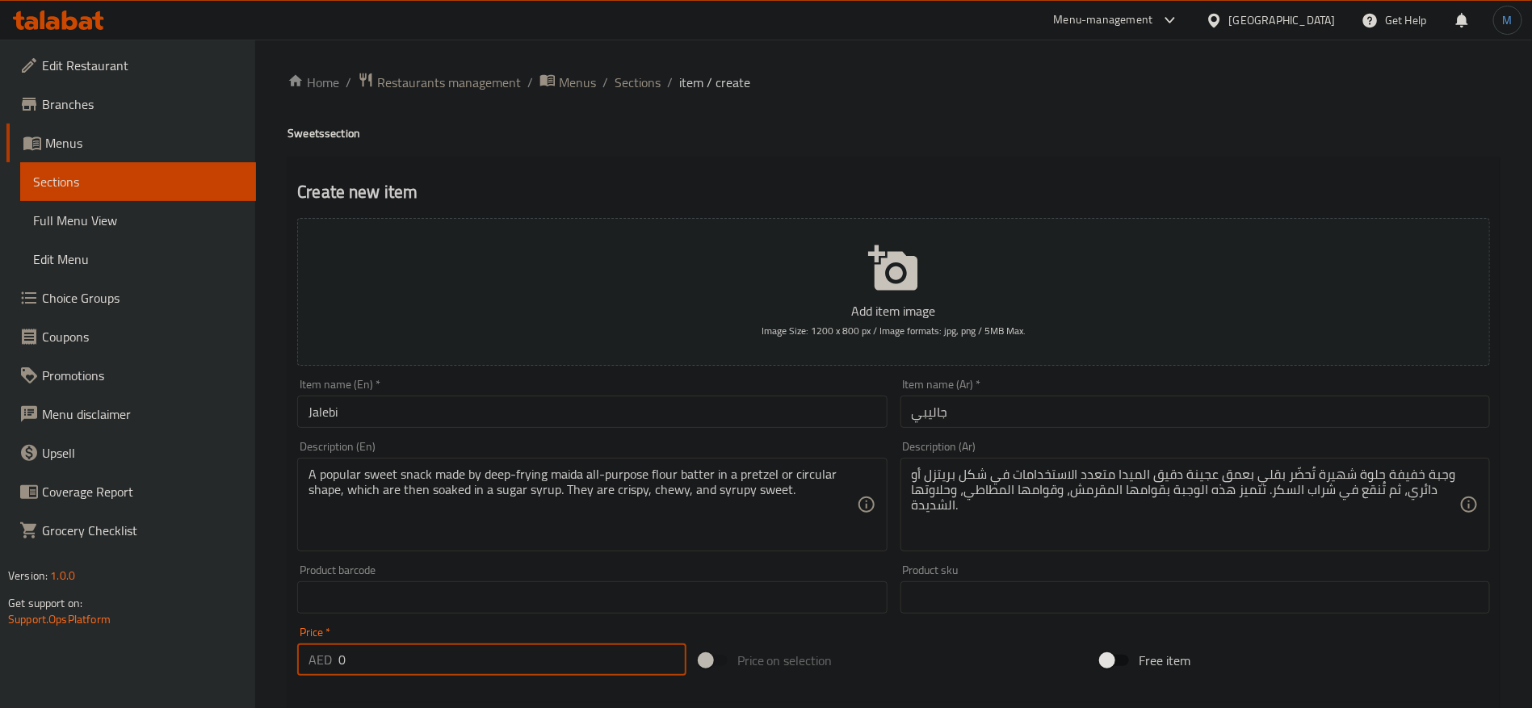
paste input "3"
type input "30"
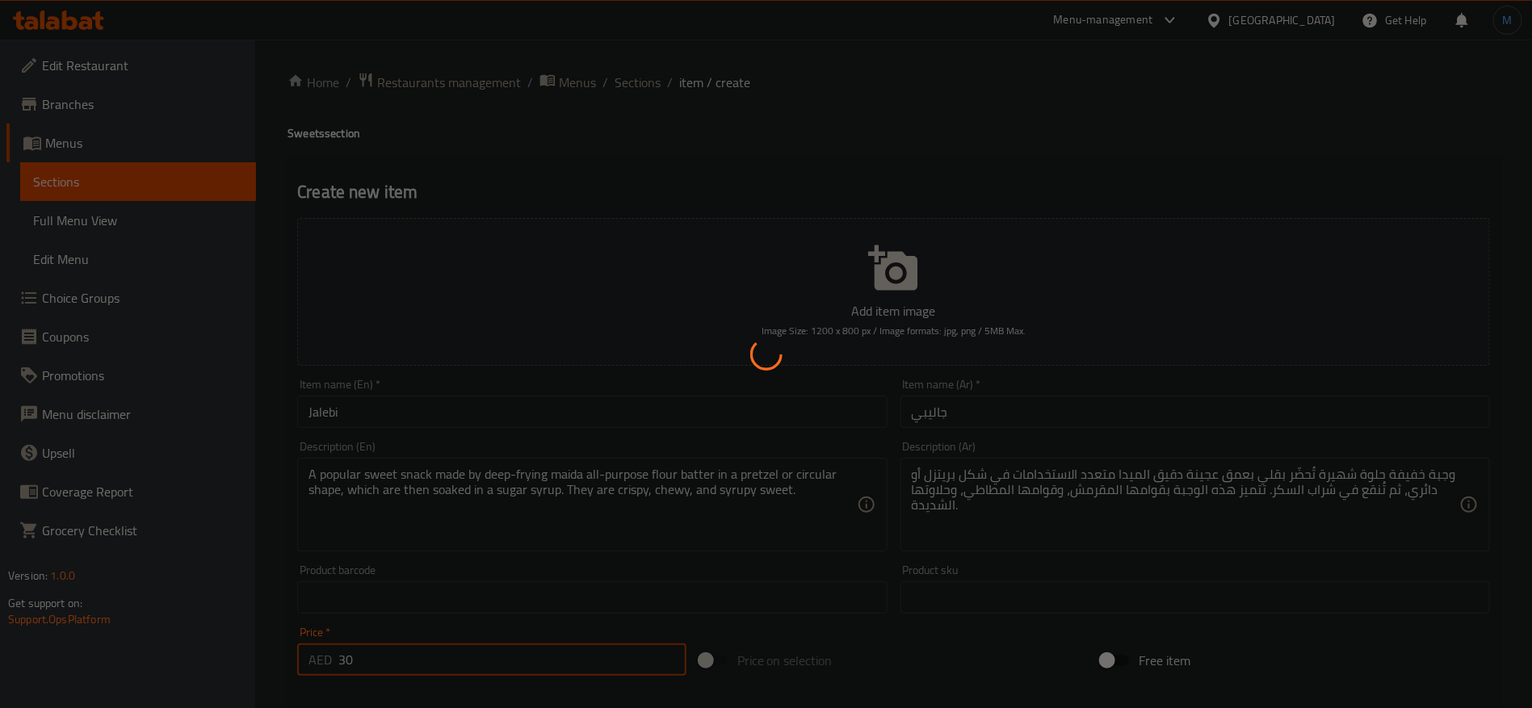
type input "0"
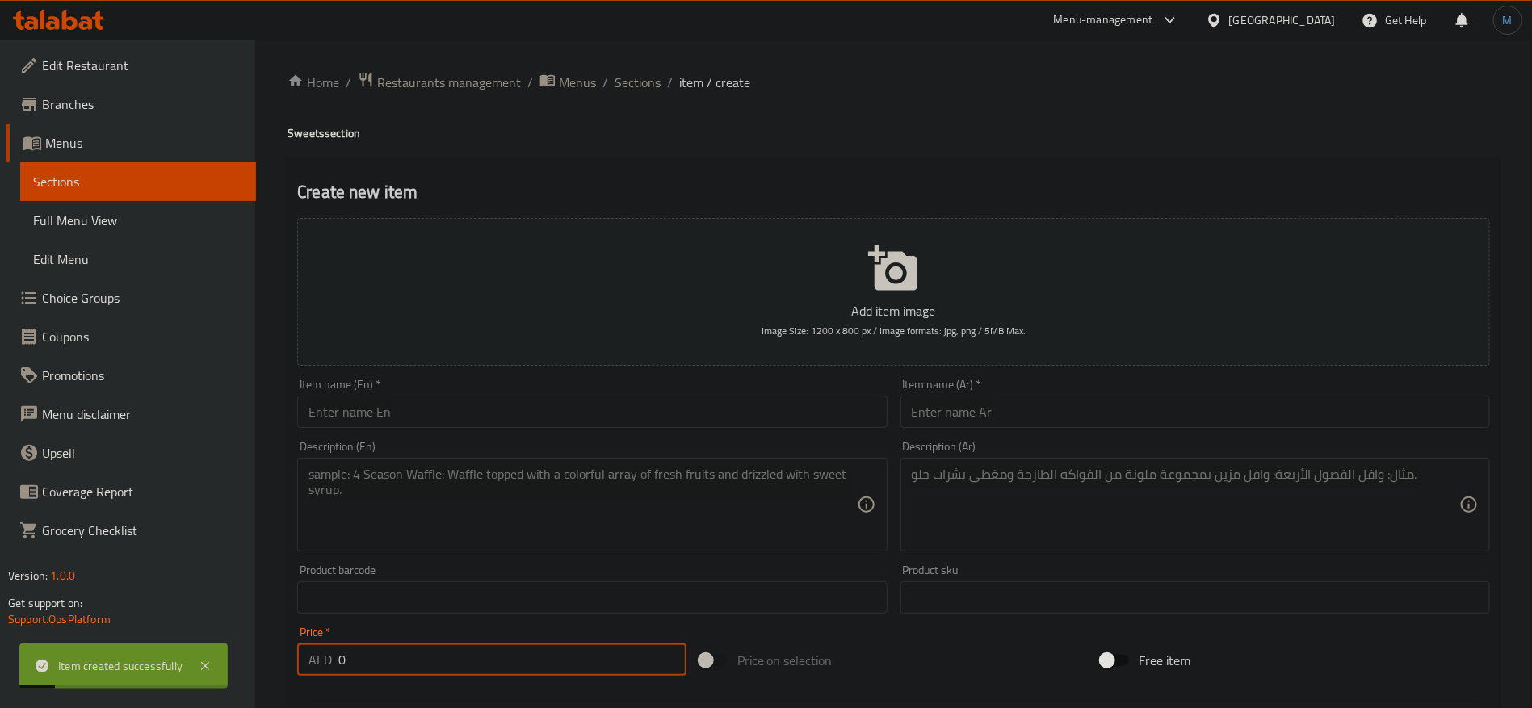
click at [729, 414] on input "text" at bounding box center [592, 412] width 590 height 32
paste input "Pakora"
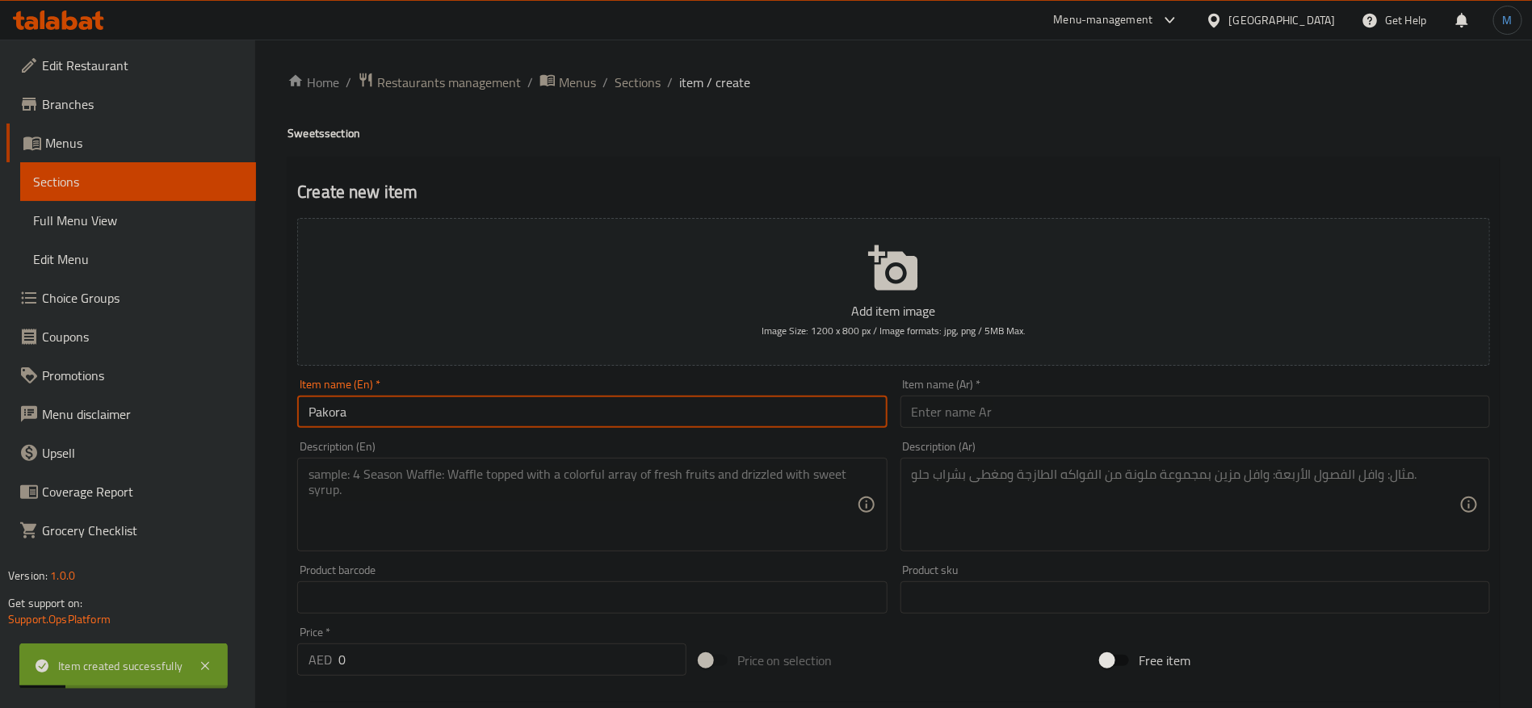
type input "Pakora"
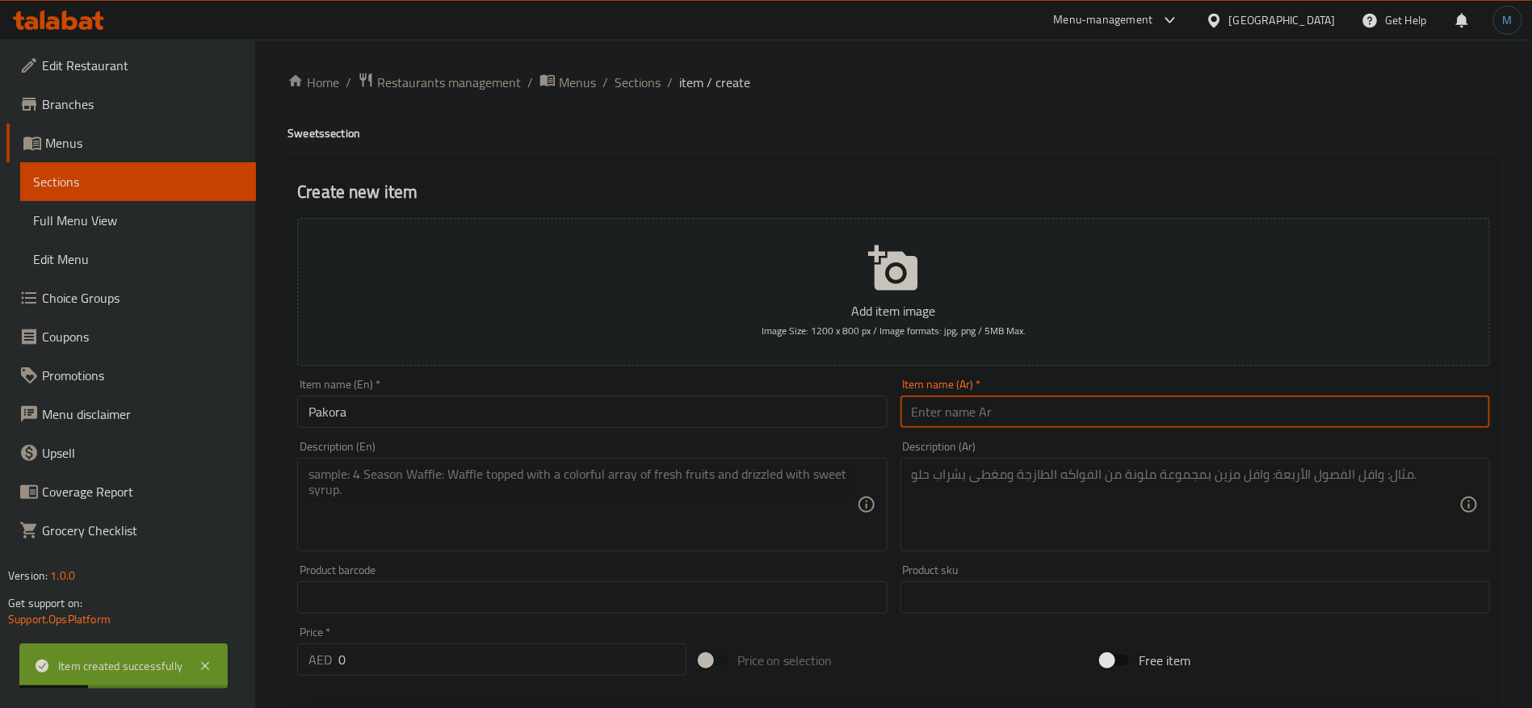
click at [984, 419] on input "text" at bounding box center [1196, 412] width 590 height 32
paste input "باكورا"
type input "باكورا"
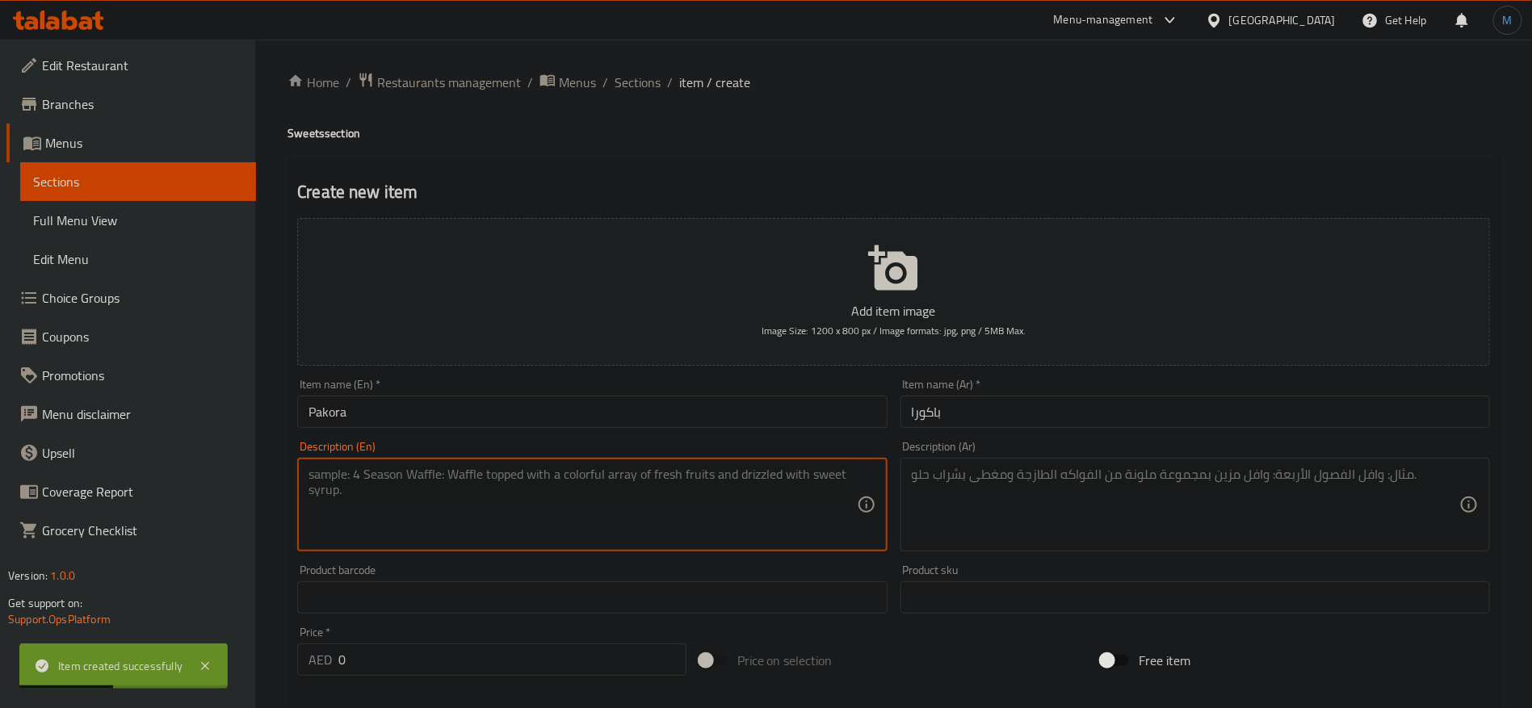
click at [678, 503] on textarea at bounding box center [583, 505] width 548 height 77
paste textarea "A savory fried snack made by coating various ingredients like vegetables (onion…"
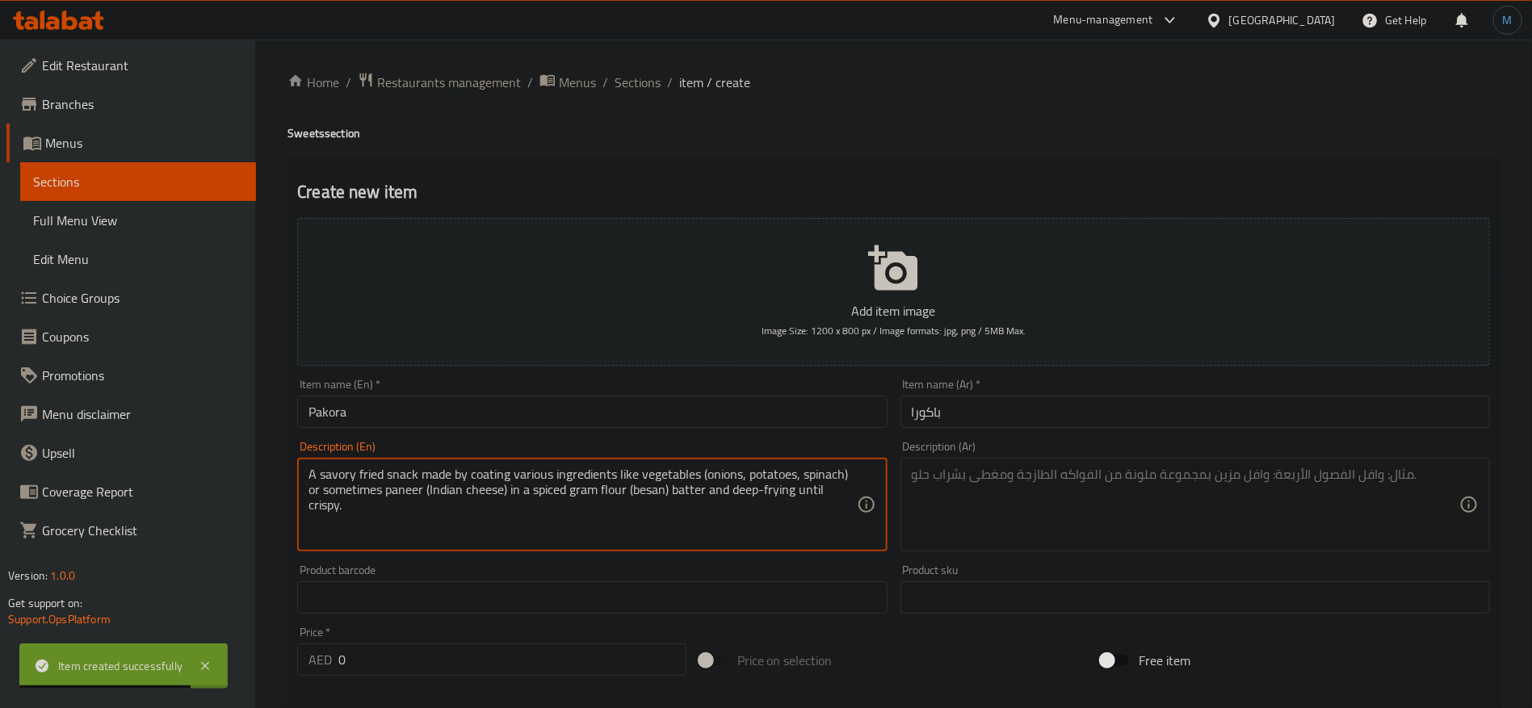
type textarea "A savory fried snack made by coating various ingredients like vegetables (onion…"
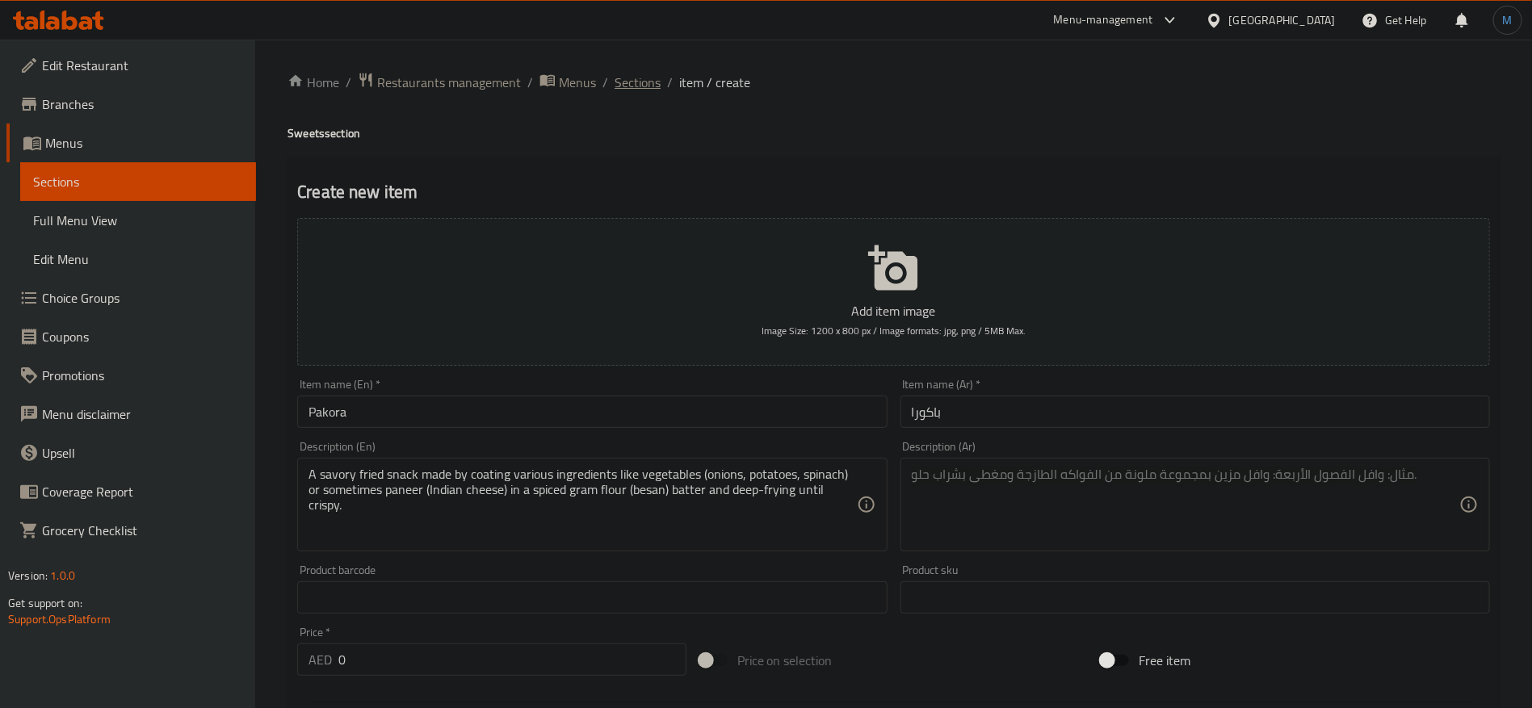
click at [651, 86] on span "Sections" at bounding box center [638, 82] width 46 height 19
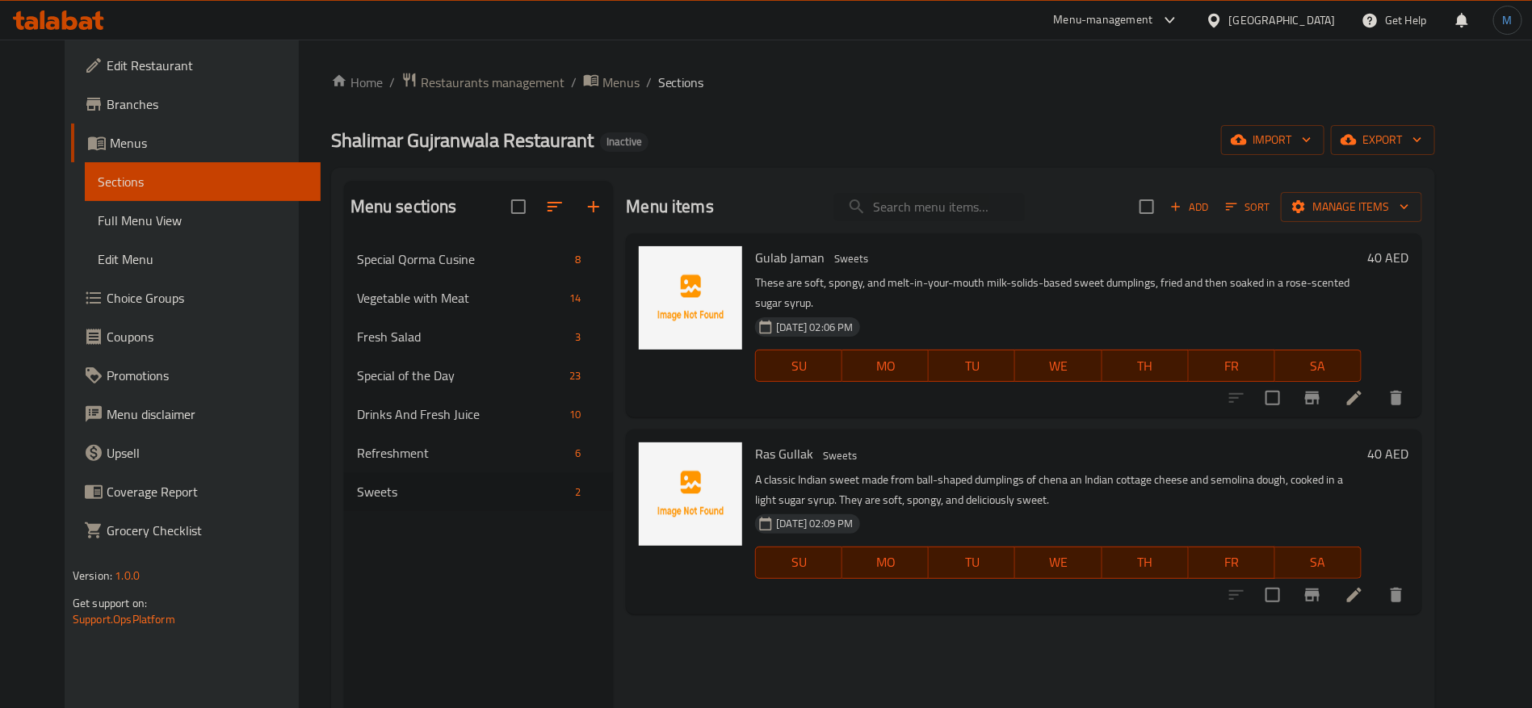
click at [465, 588] on div "Menu sections Special Qorma Cusine 8 Vegetable with Meat 14 Fresh Salad 3 Speci…" at bounding box center [479, 535] width 270 height 708
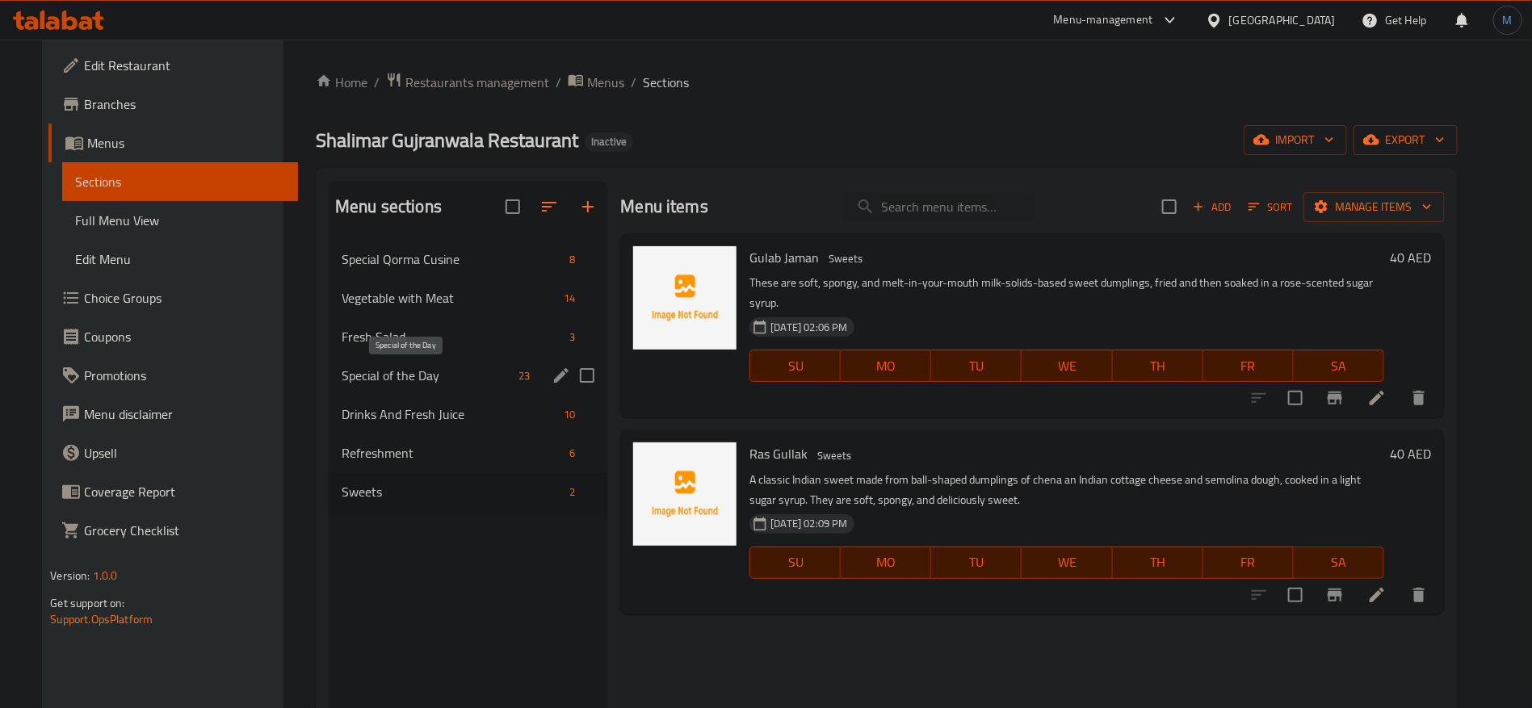
click at [449, 377] on span "Special of the Day" at bounding box center [427, 375] width 170 height 19
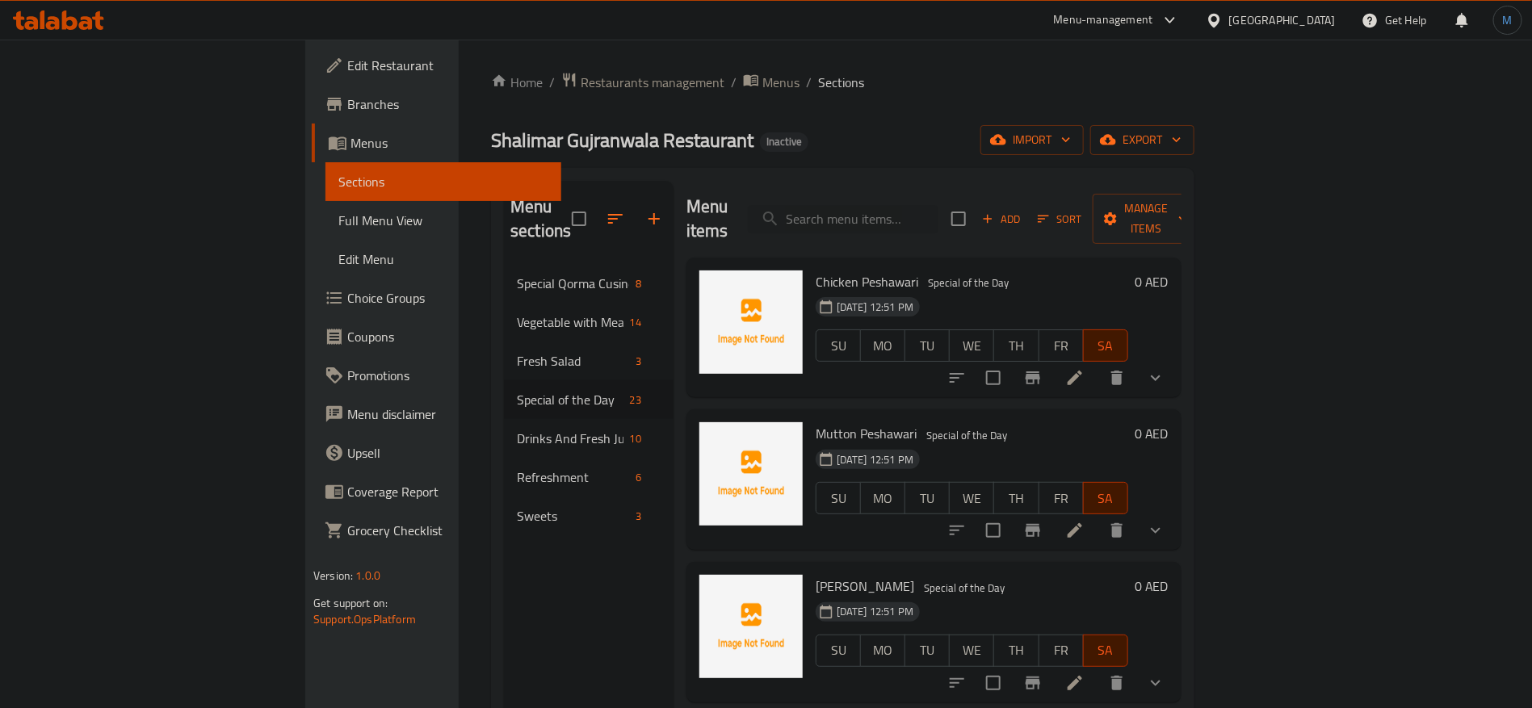
click at [939, 221] on input "search" at bounding box center [843, 219] width 191 height 28
paste input "[PERSON_NAME]"
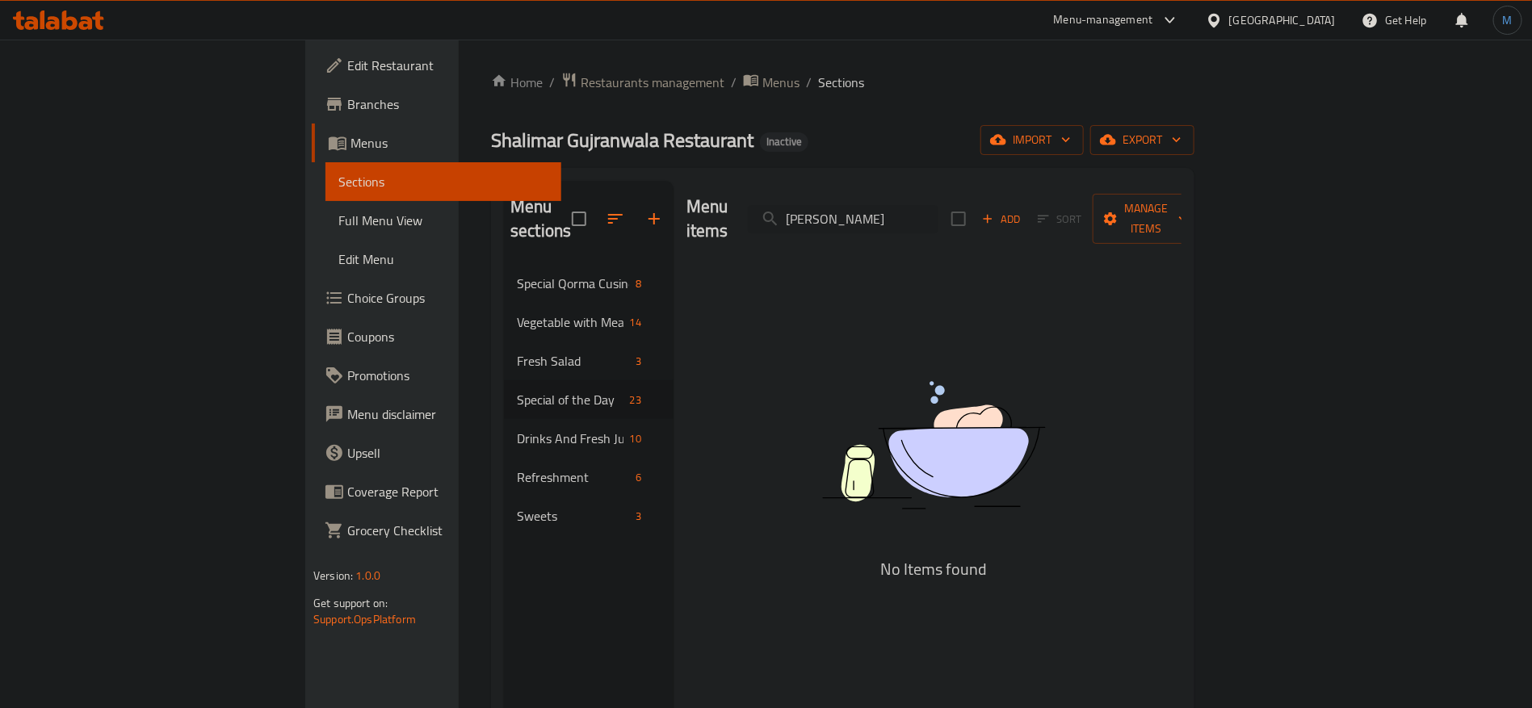
type input "[PERSON_NAME]"
click at [1182, 265] on div "Menu items Mutton Shinwari Add Sort Manage items No Items found" at bounding box center [928, 535] width 508 height 708
click at [939, 212] on input "[PERSON_NAME]" at bounding box center [843, 219] width 191 height 28
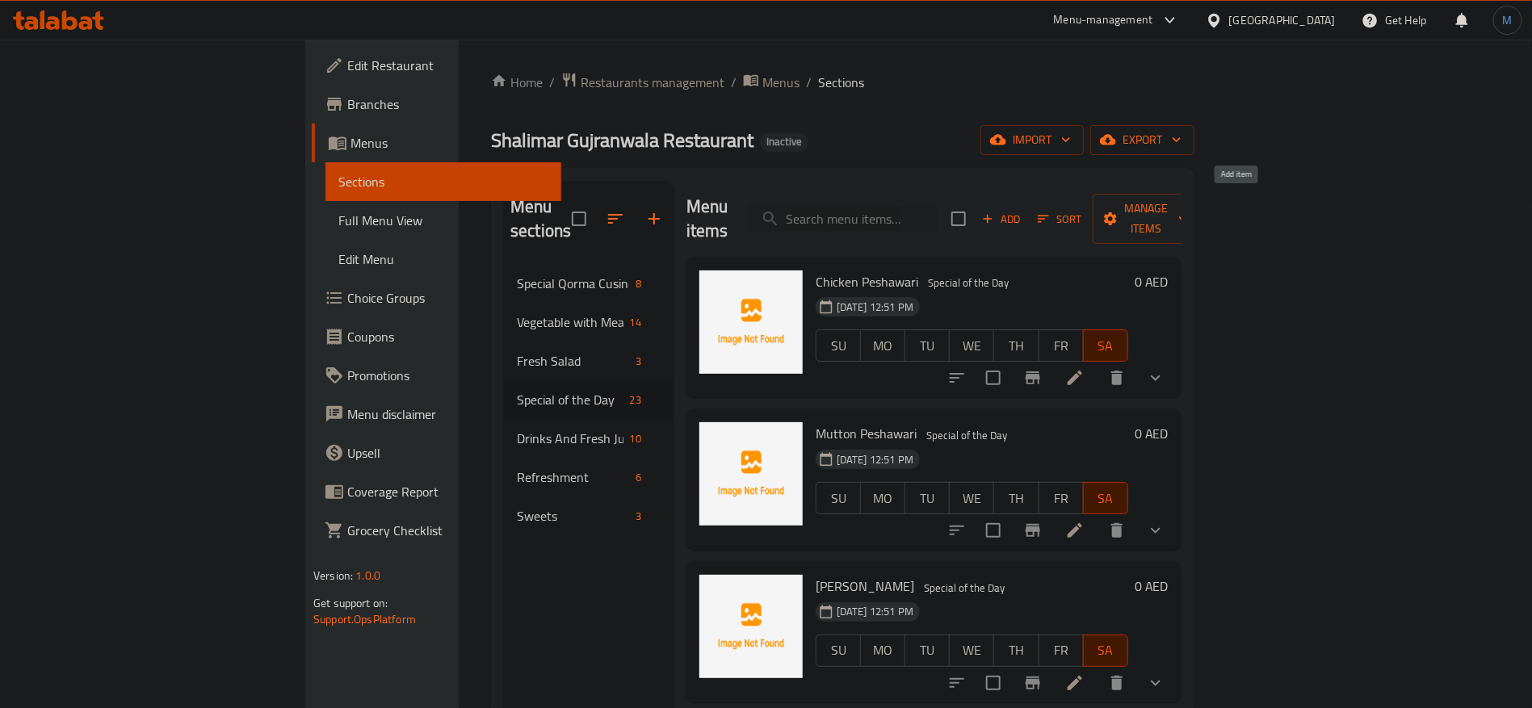
click at [1028, 208] on button "Add" at bounding box center [1002, 219] width 52 height 25
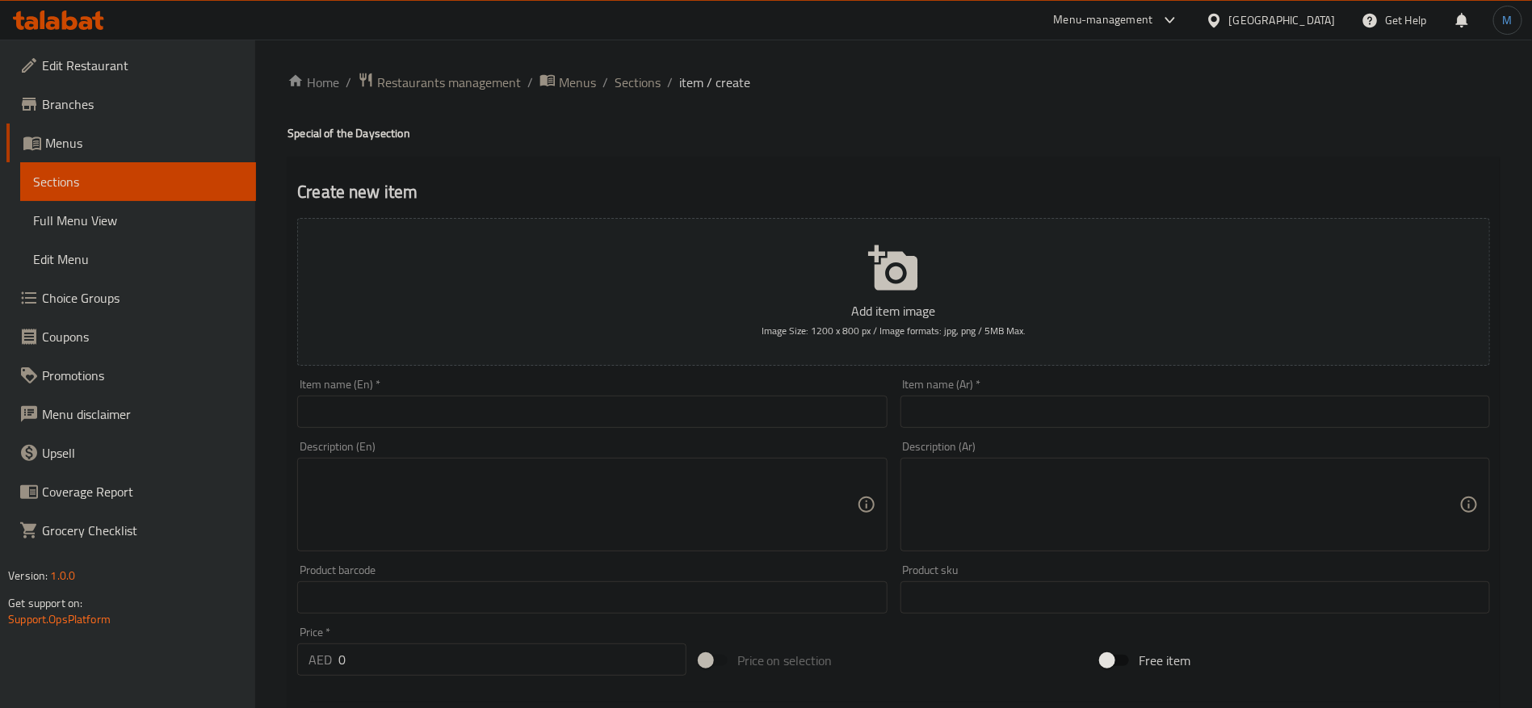
click at [675, 413] on input "text" at bounding box center [592, 412] width 590 height 32
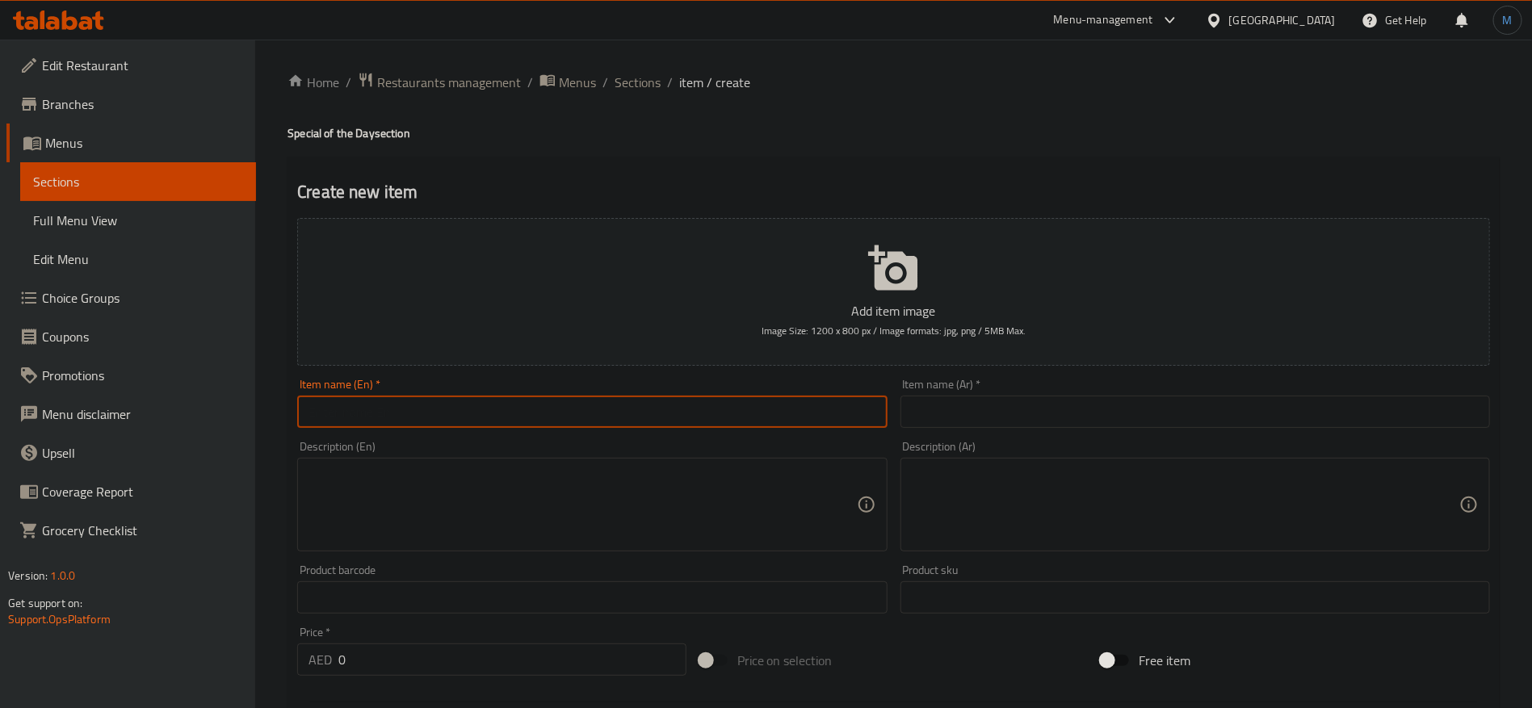
paste input "[PERSON_NAME]"
type input "[PERSON_NAME]"
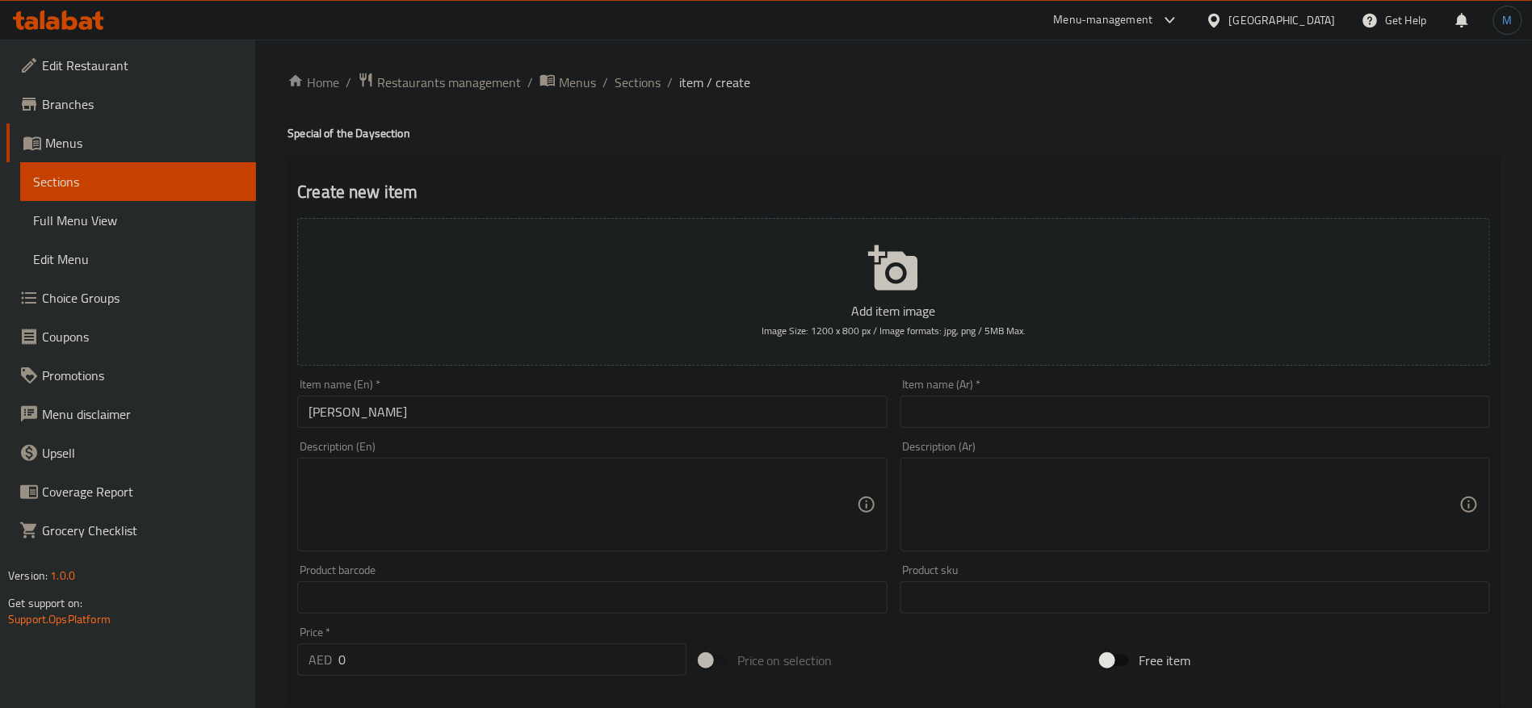
drag, startPoint x: 1045, startPoint y: 430, endPoint x: 1059, endPoint y: 405, distance: 28.6
click at [1048, 431] on div "Item name (Ar)   * Item name (Ar) *" at bounding box center [1195, 403] width 603 height 62
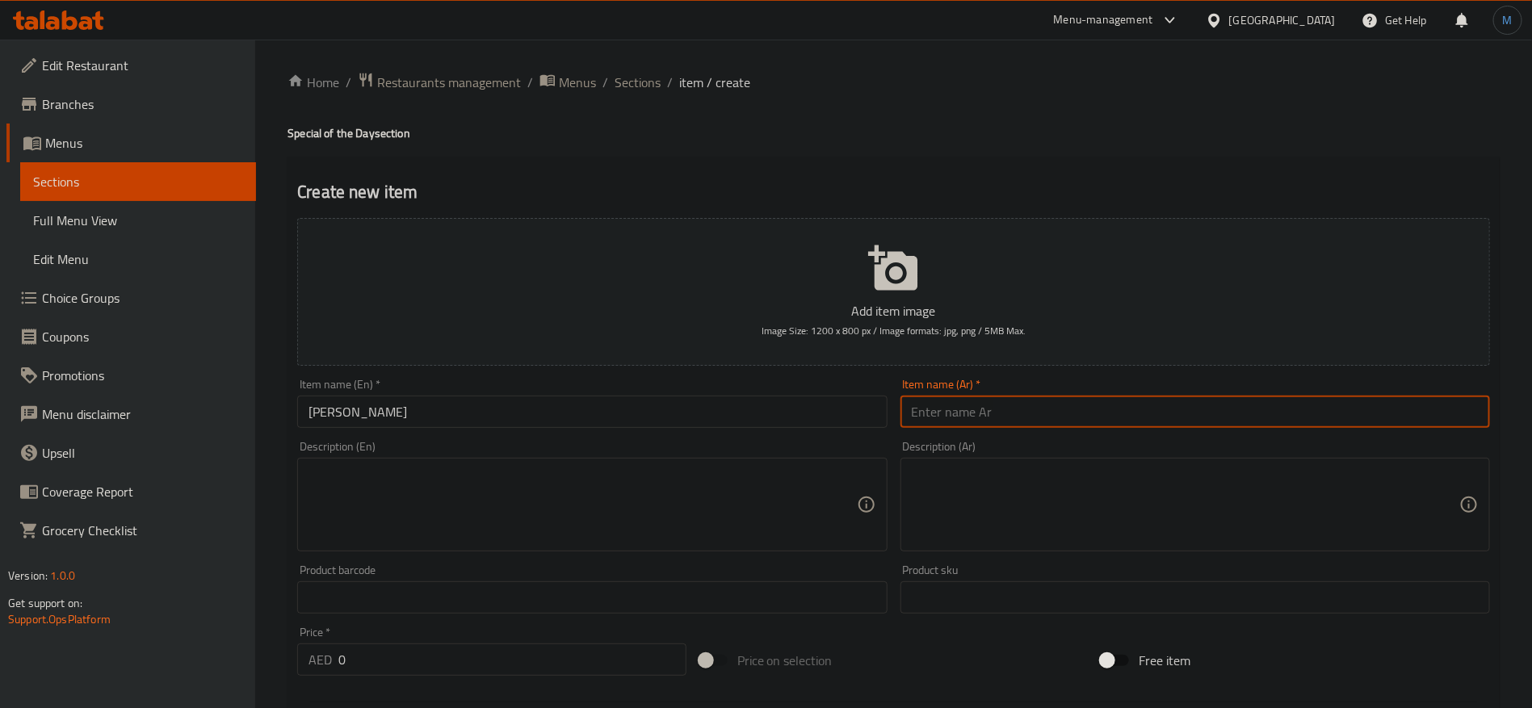
click at [1059, 405] on input "text" at bounding box center [1196, 412] width 590 height 32
paste input "لحم الضأن"
click at [606, 419] on input "[PERSON_NAME]" at bounding box center [592, 412] width 590 height 32
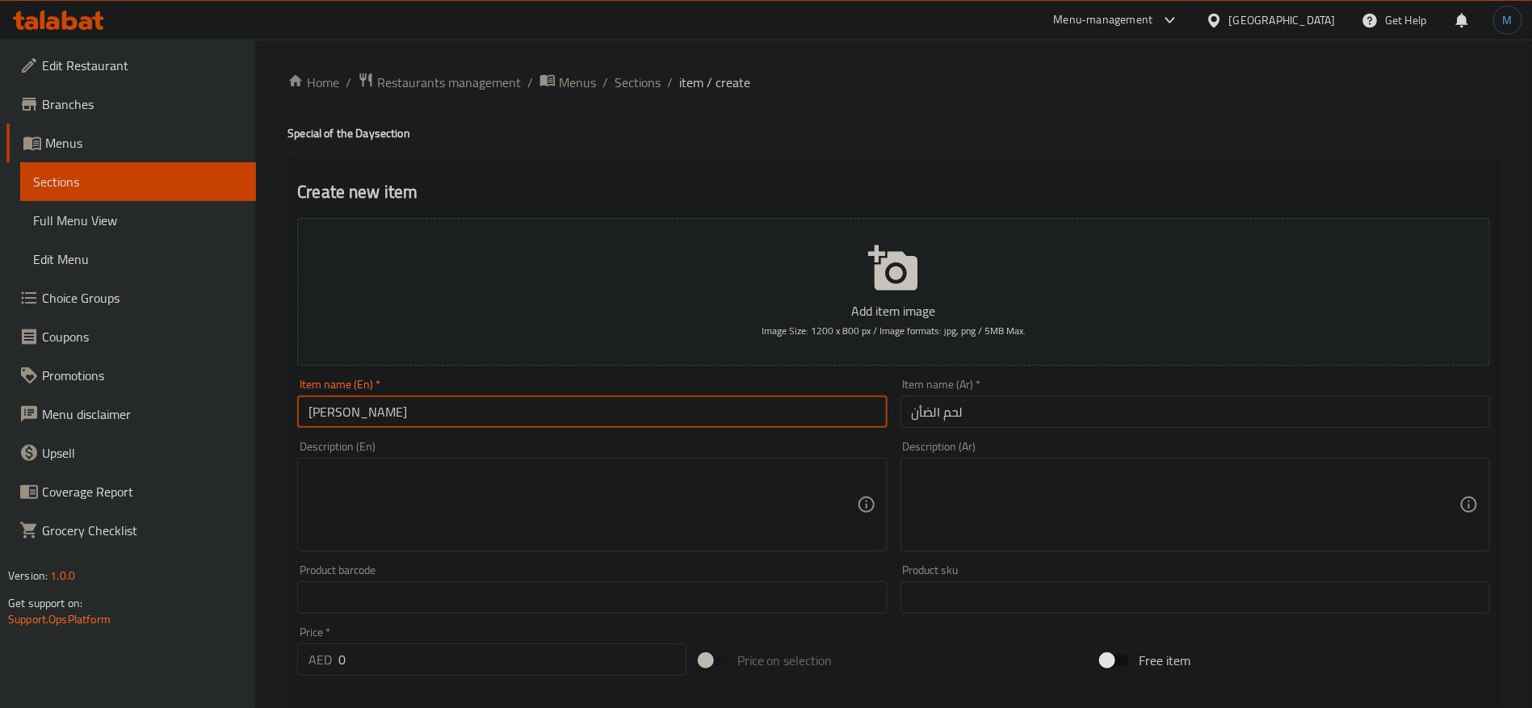
click at [606, 419] on input "[PERSON_NAME]" at bounding box center [592, 412] width 590 height 32
click at [1055, 417] on input "لحم الضأن" at bounding box center [1196, 412] width 590 height 32
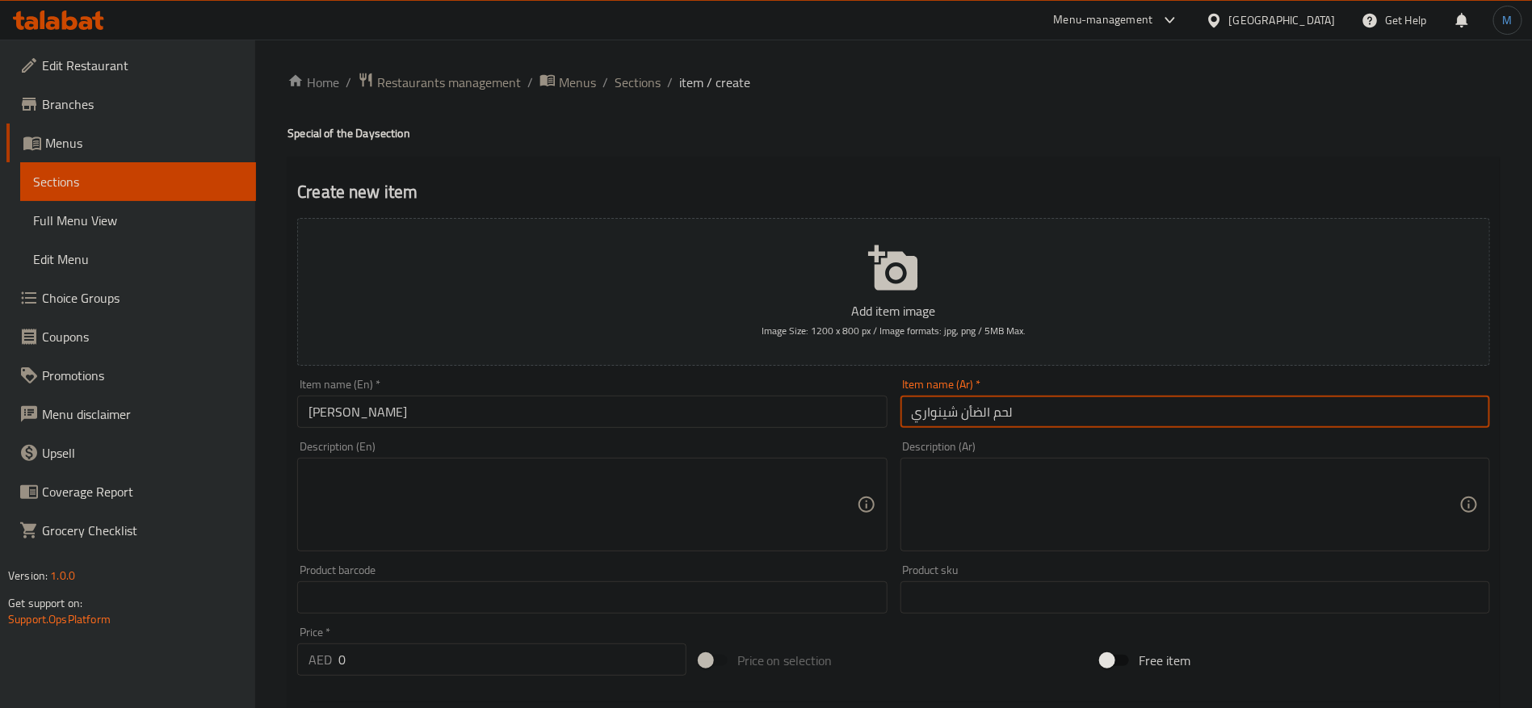
type input "لحم الضأن شينواري"
click at [710, 430] on div "Item name (En)   * Mutton Shinwari Item name (En) *" at bounding box center [592, 403] width 603 height 62
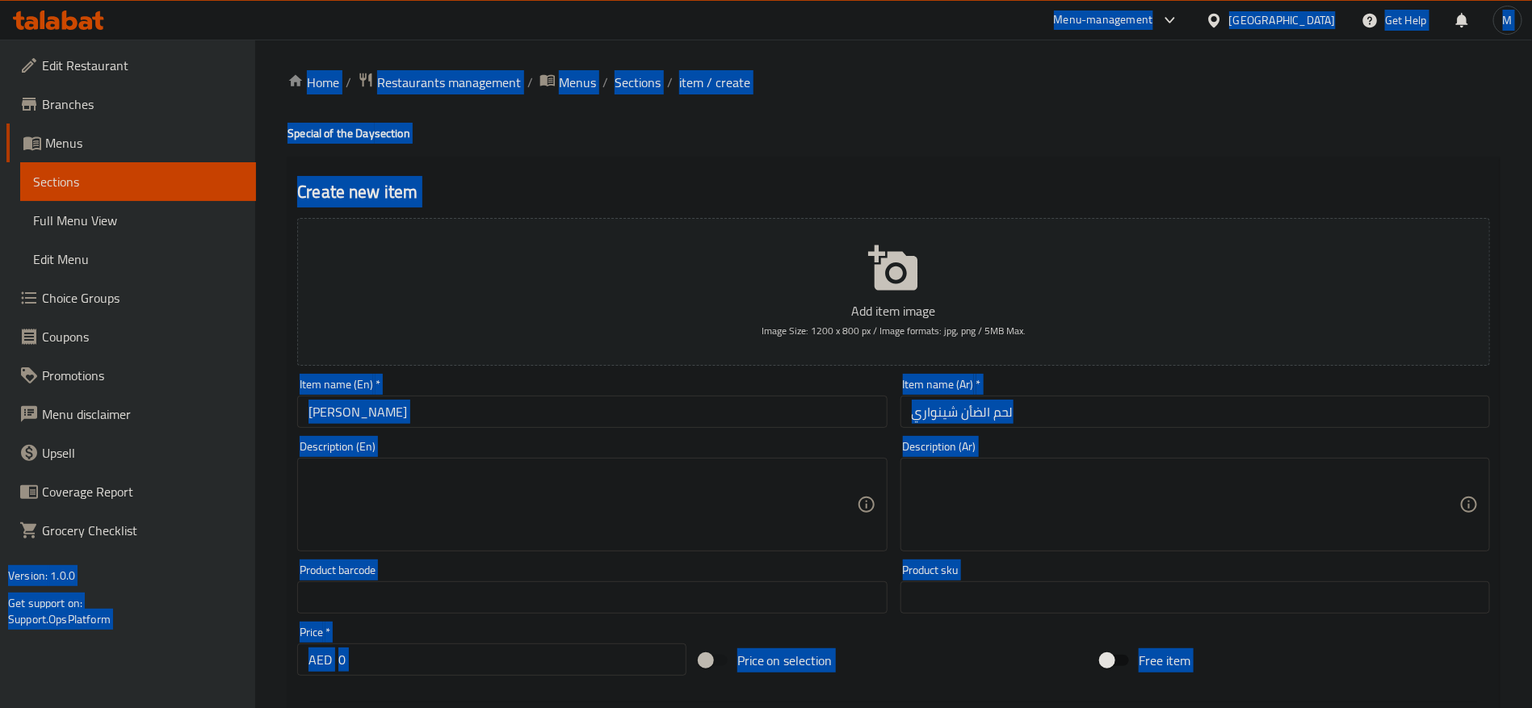
copy body "Menu-management United Arab Emirates Get Help M Edit Restaurant Branches Menus …"
drag, startPoint x: 817, startPoint y: 392, endPoint x: 817, endPoint y: 408, distance: 16.2
click at [817, 408] on input "[PERSON_NAME]" at bounding box center [592, 412] width 590 height 32
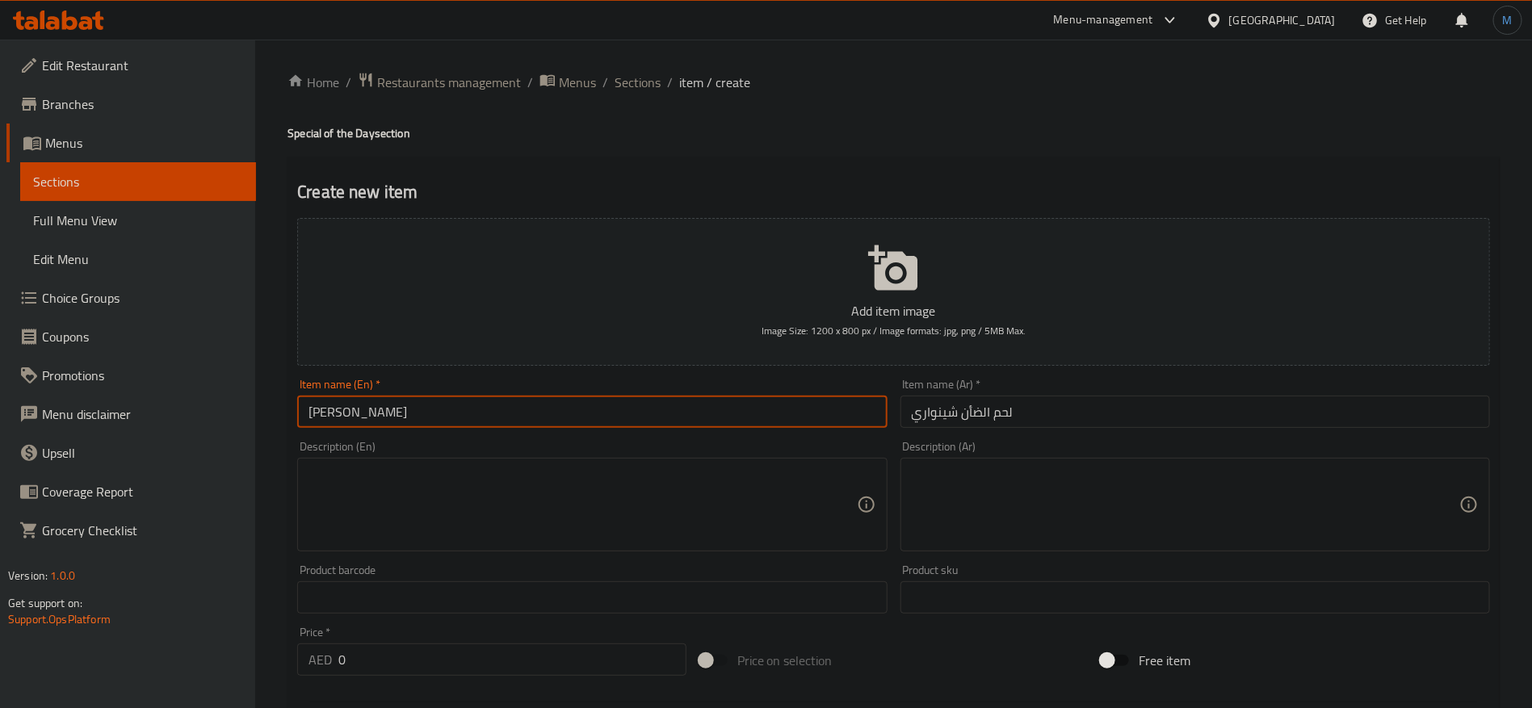
click at [817, 414] on input "[PERSON_NAME]" at bounding box center [592, 412] width 590 height 32
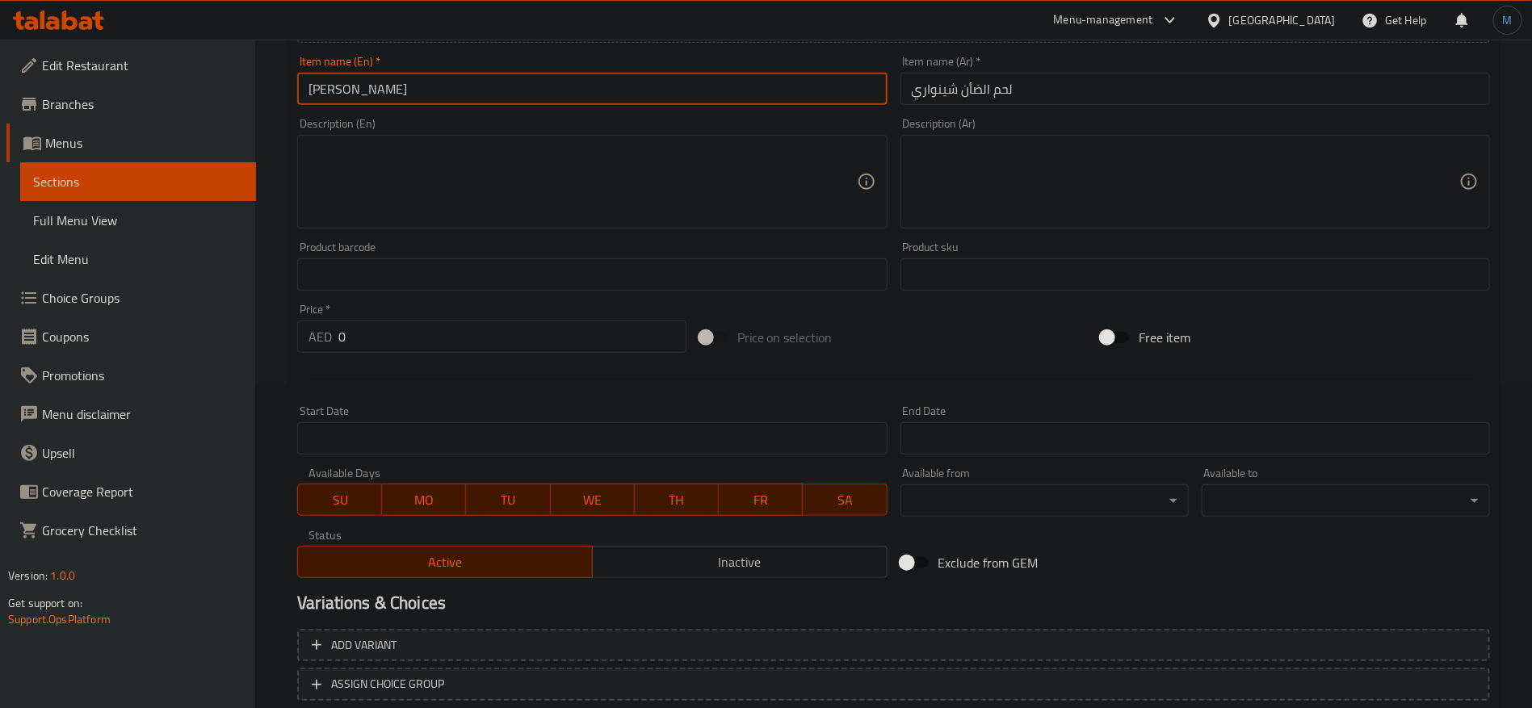
scroll to position [311, 0]
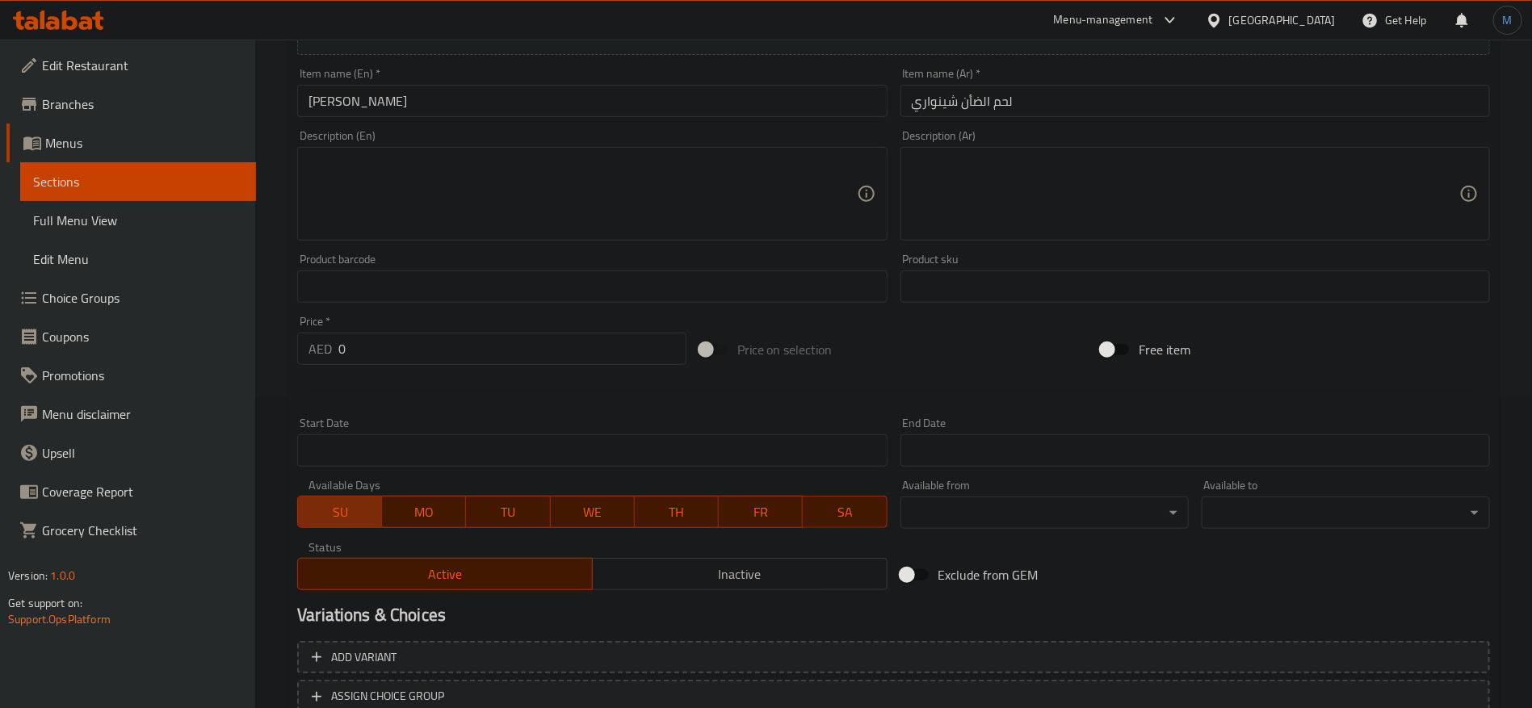
click at [361, 512] on span "SU" at bounding box center [340, 512] width 71 height 23
click at [410, 508] on span "MO" at bounding box center [424, 512] width 71 height 23
click at [536, 518] on span "TU" at bounding box center [508, 512] width 71 height 23
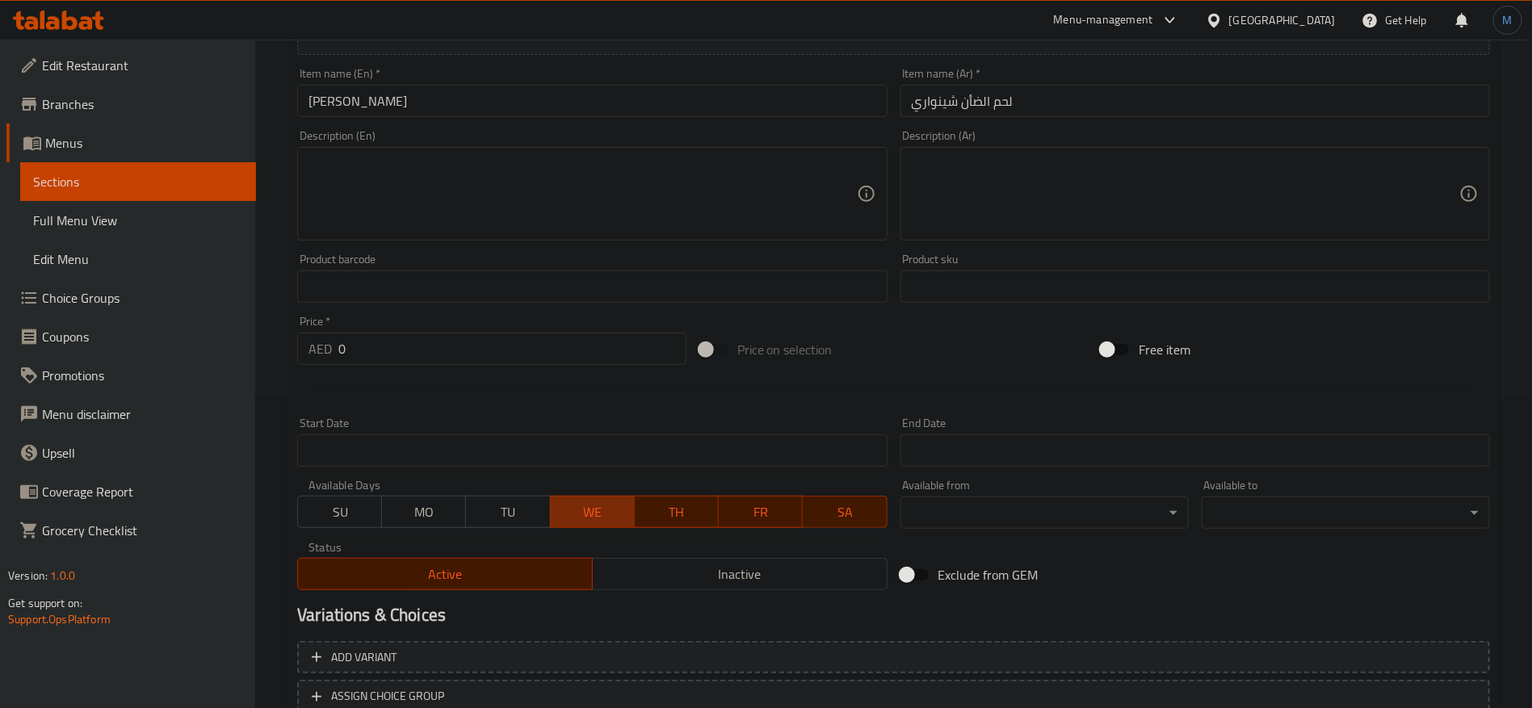
click at [609, 518] on span "WE" at bounding box center [592, 512] width 71 height 23
click at [687, 518] on span "TH" at bounding box center [676, 512] width 71 height 23
click at [833, 524] on button "SA" at bounding box center [845, 512] width 84 height 32
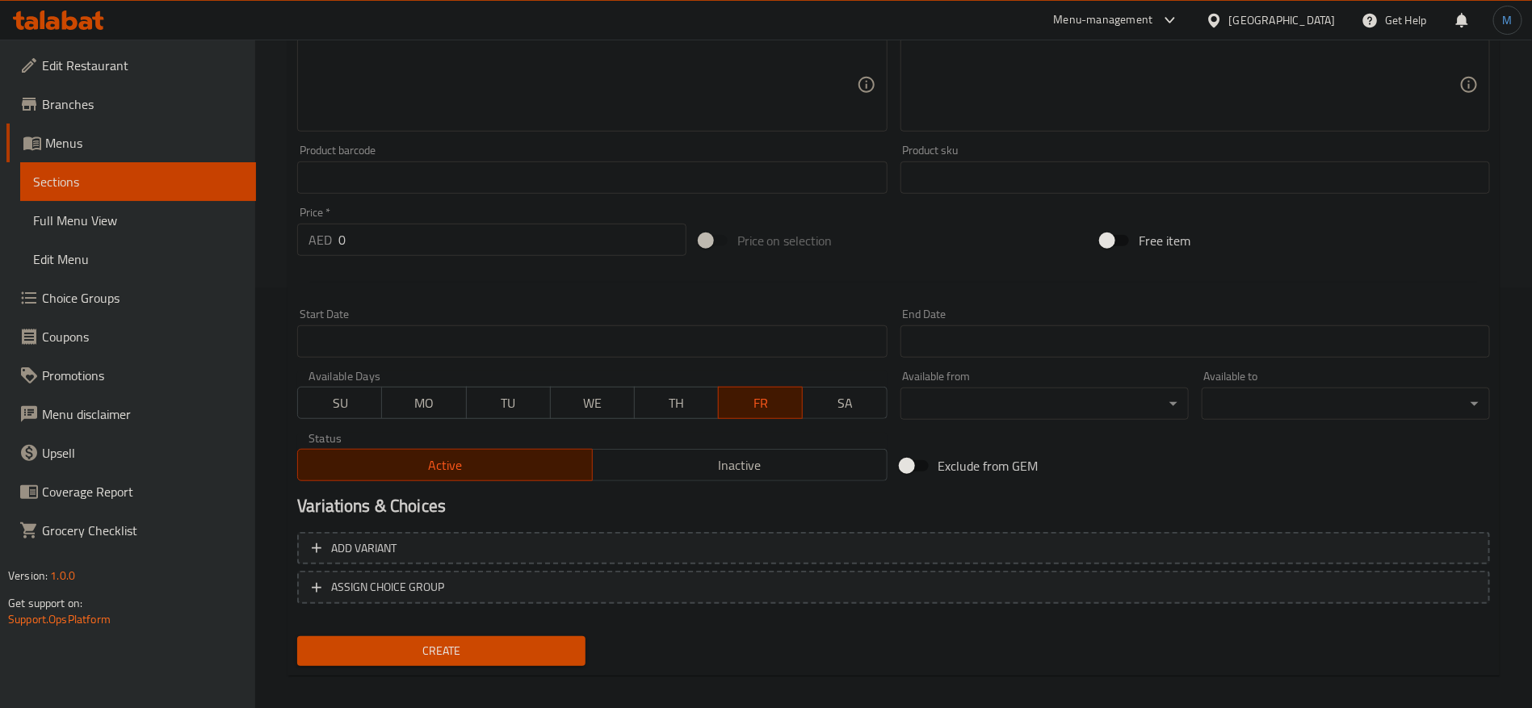
scroll to position [432, 0]
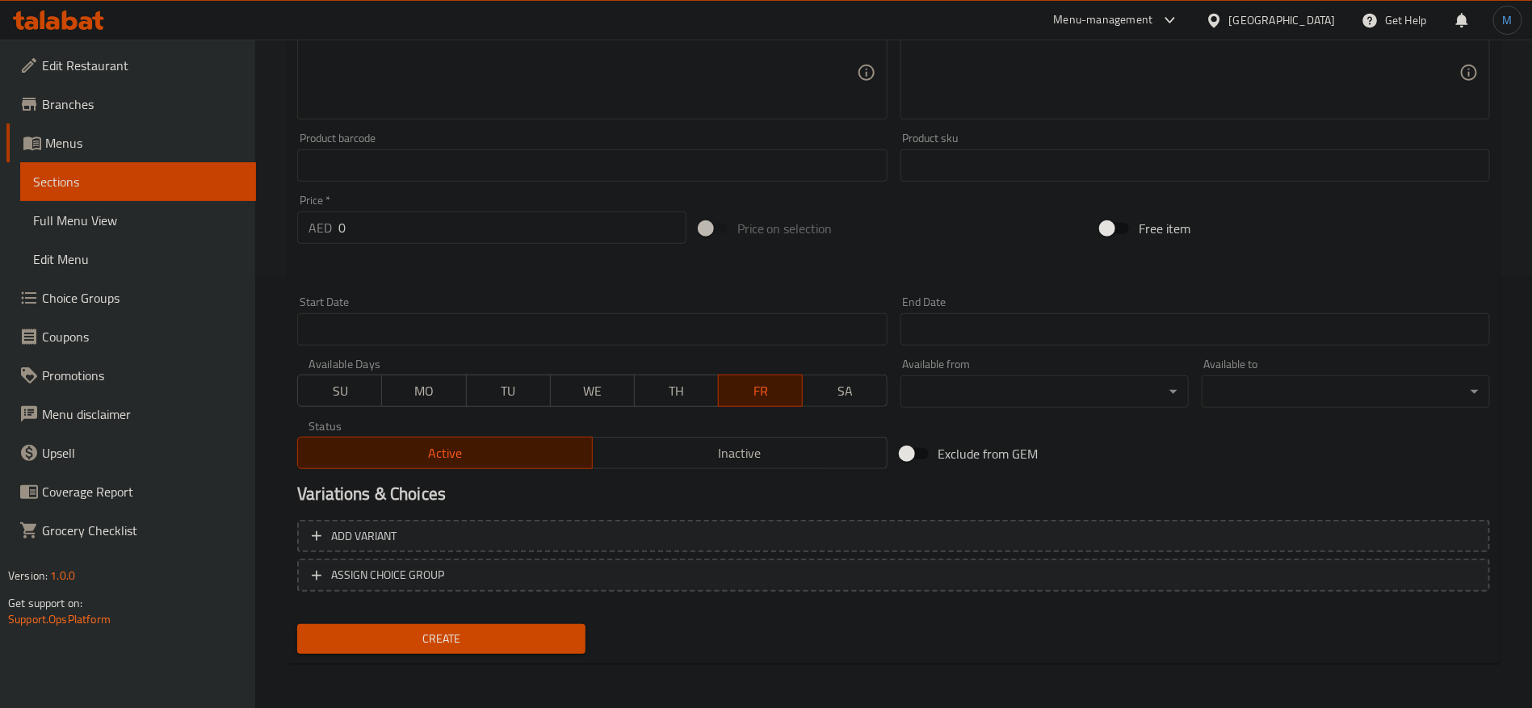
click at [523, 624] on button "Create" at bounding box center [441, 639] width 288 height 30
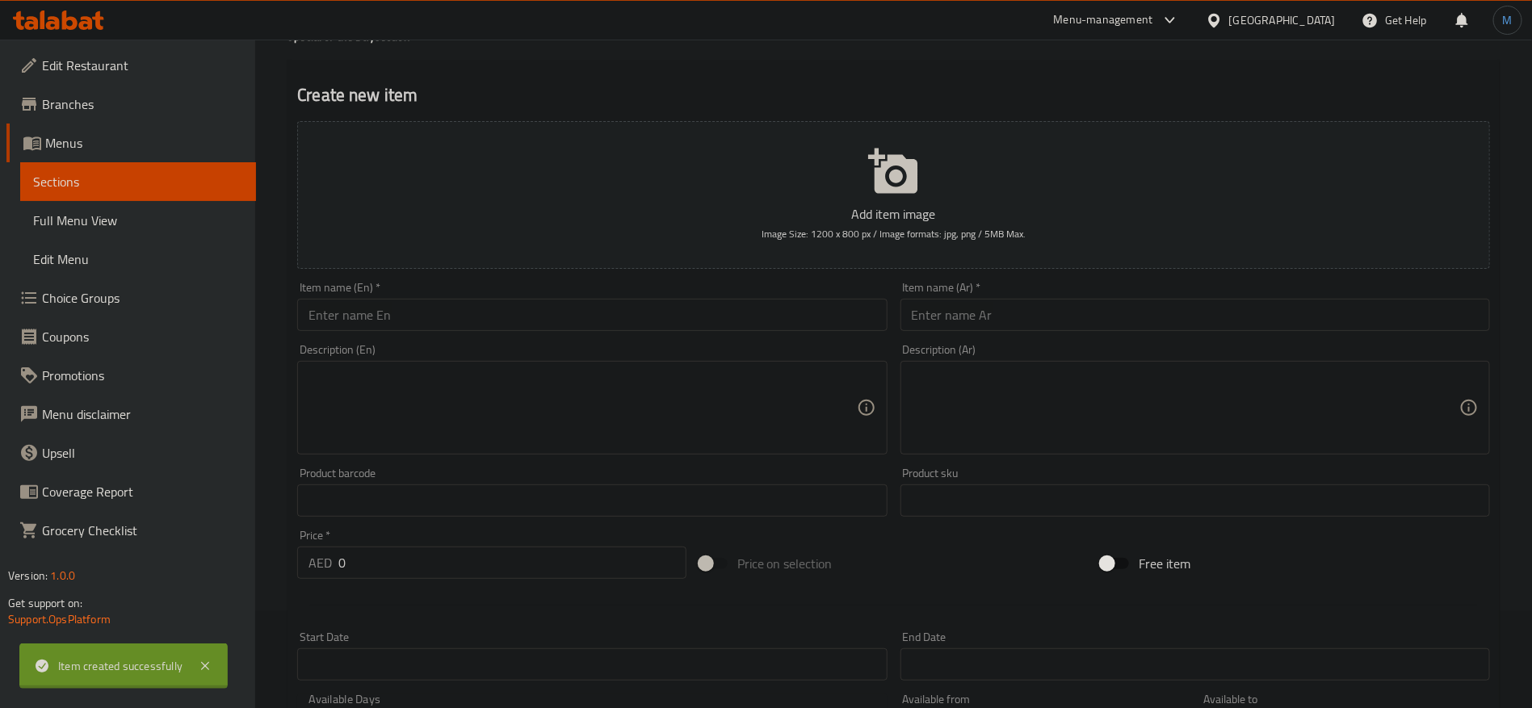
scroll to position [0, 0]
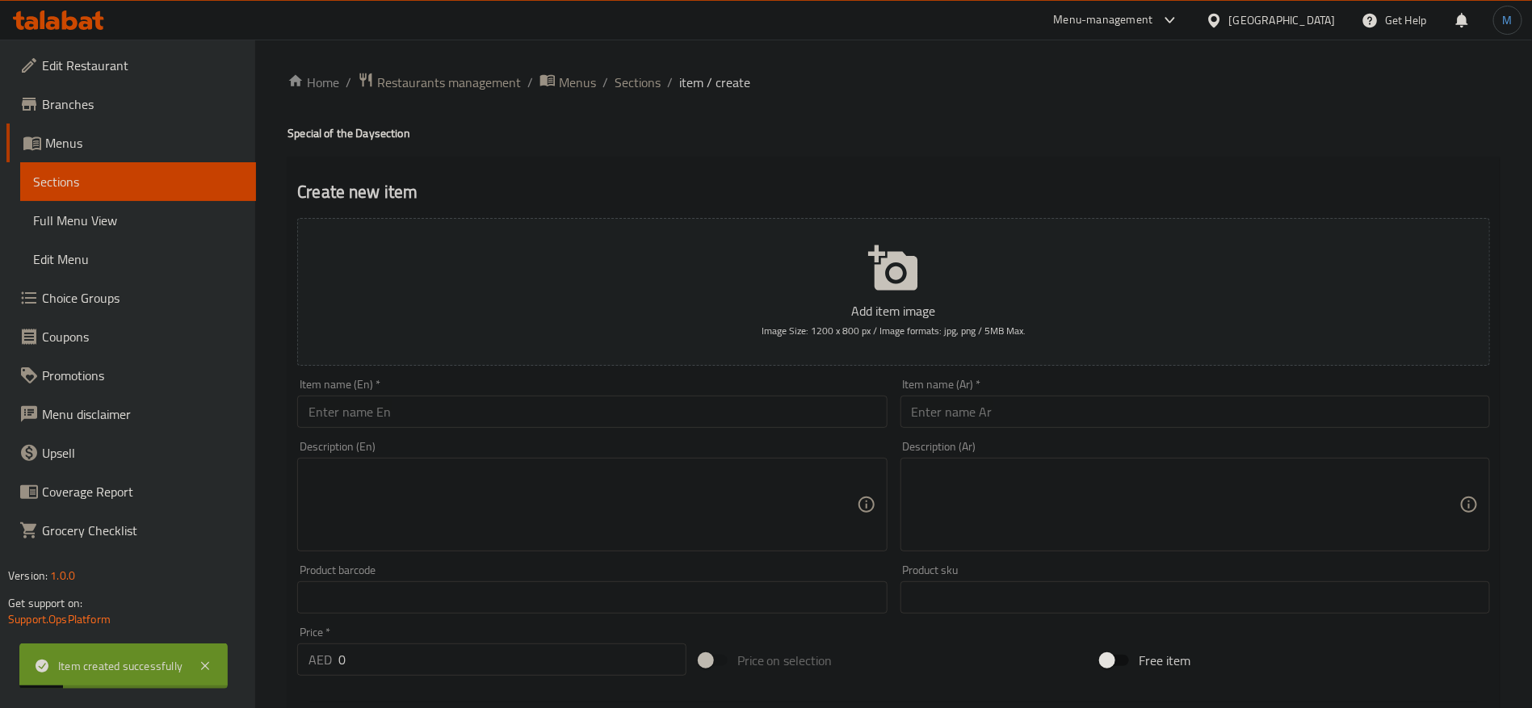
click at [580, 422] on input "text" at bounding box center [592, 412] width 590 height 32
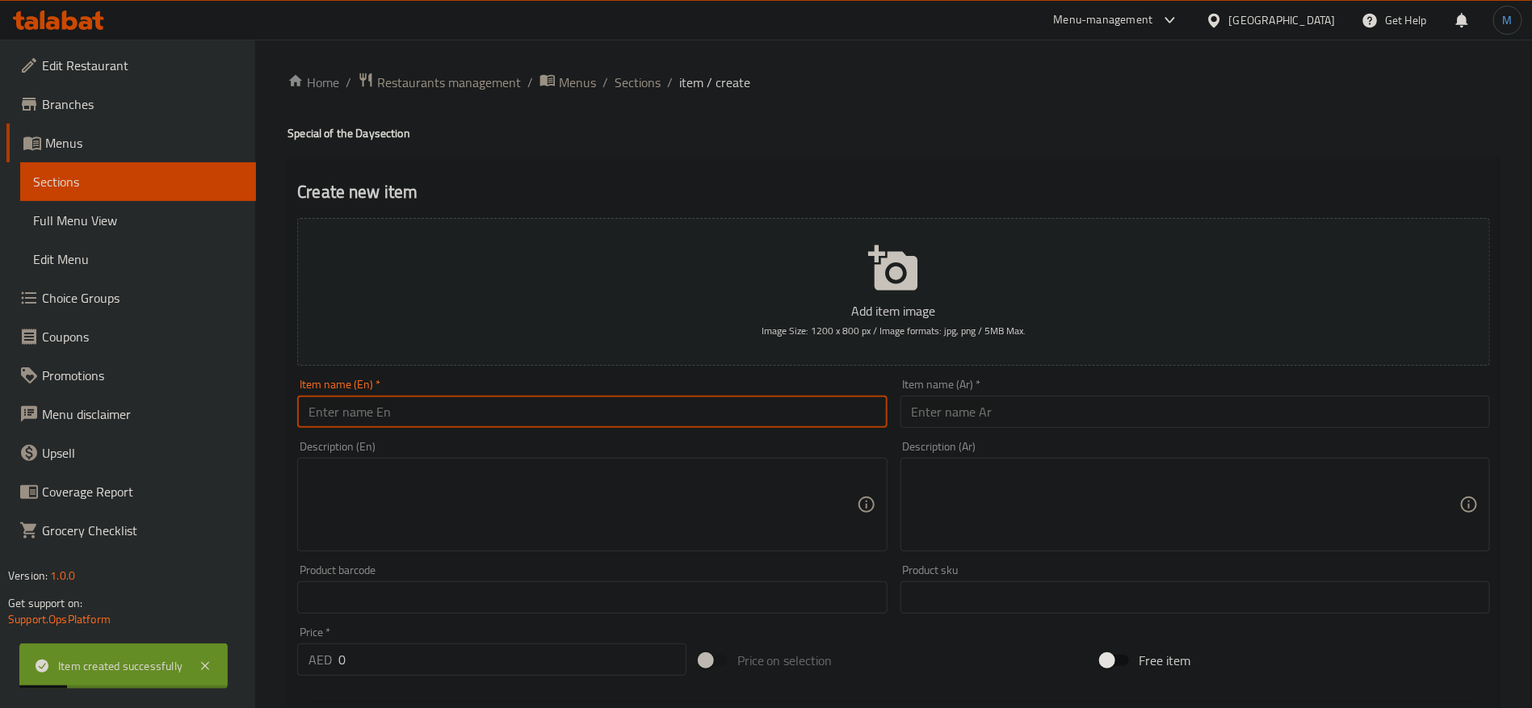
paste input "Chicken Shinwari"
type input "Chicken Shinwari"
click at [1083, 413] on input "text" at bounding box center [1196, 412] width 590 height 32
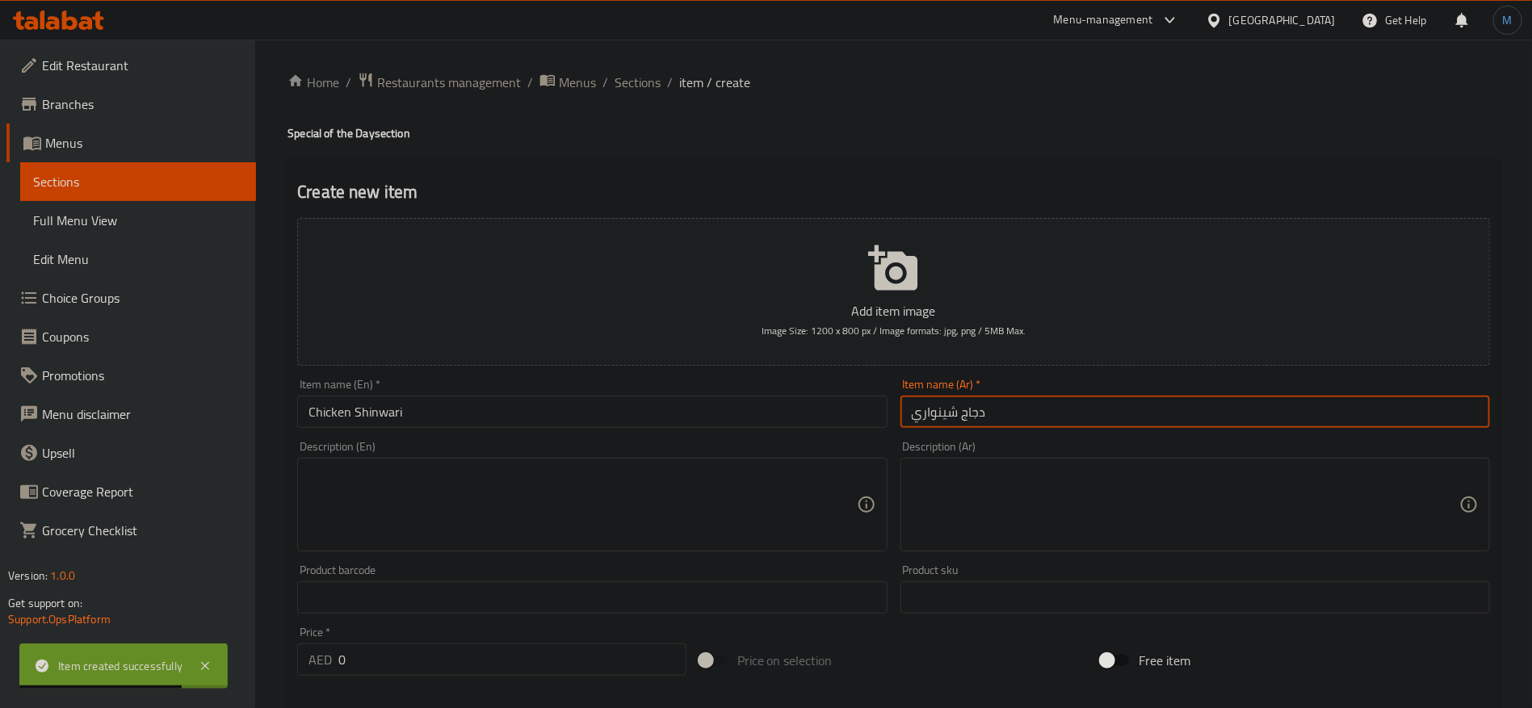
type input "دجاج شينواري"
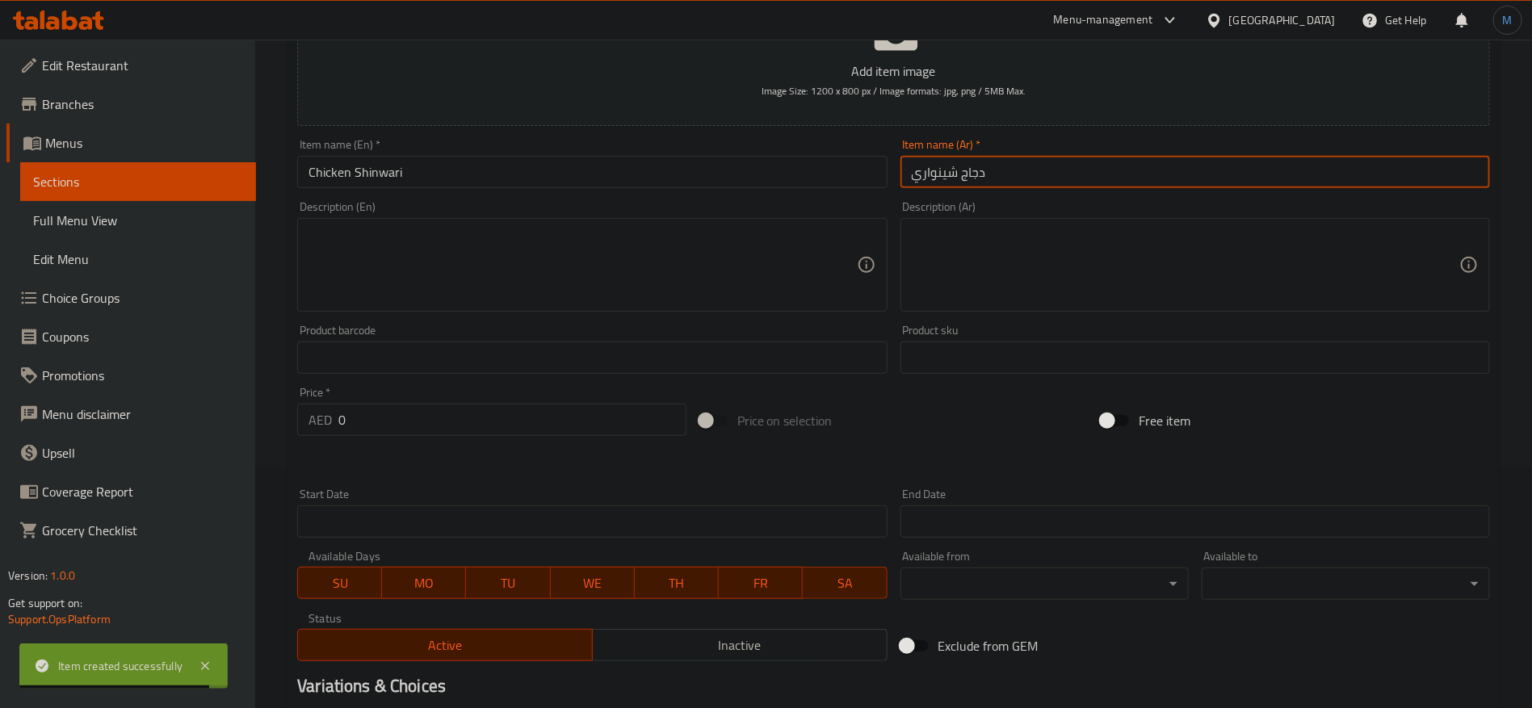
scroll to position [242, 0]
click at [359, 596] on button "SU" at bounding box center [339, 581] width 85 height 32
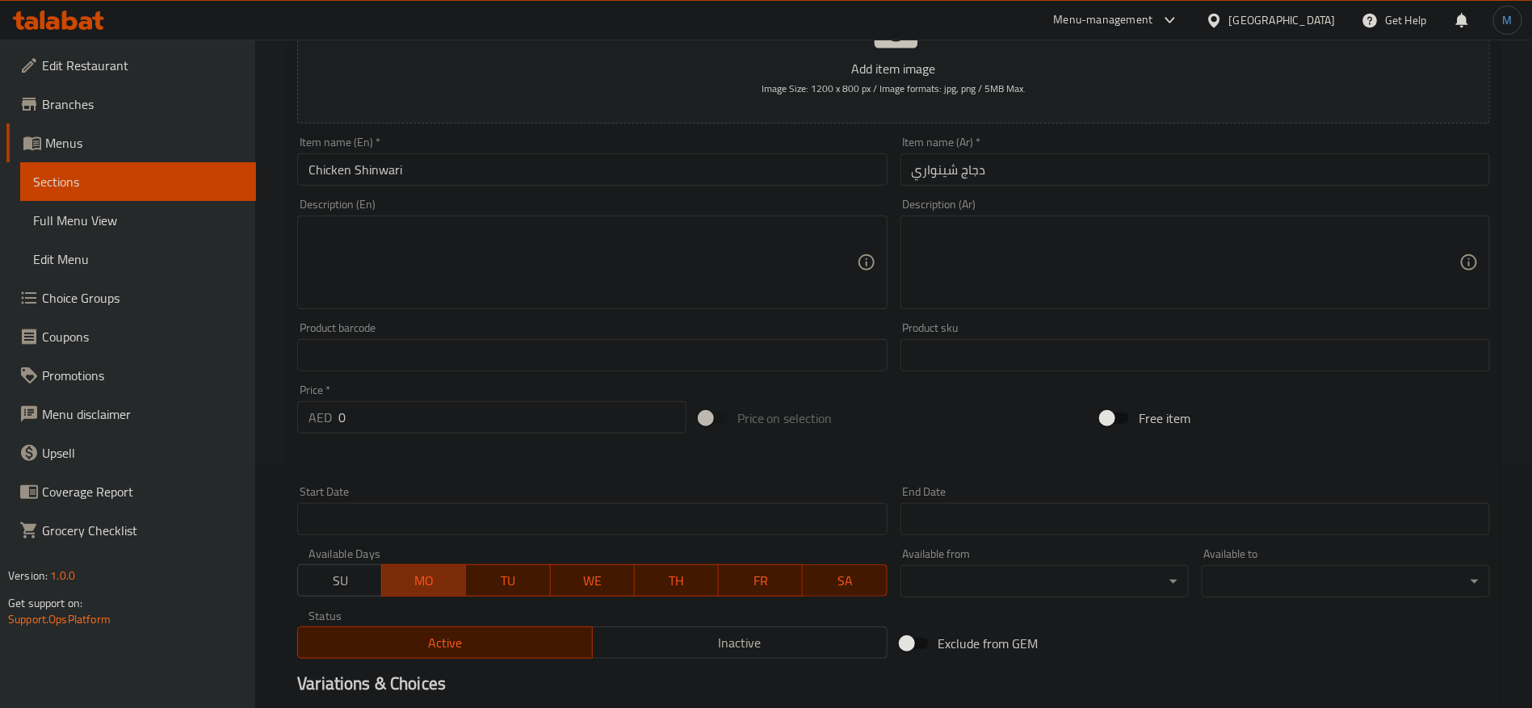
click at [449, 589] on span "MO" at bounding box center [424, 580] width 71 height 23
click at [527, 578] on span "TU" at bounding box center [508, 580] width 71 height 23
click at [599, 578] on span "WE" at bounding box center [592, 580] width 71 height 23
click at [686, 578] on span "TH" at bounding box center [676, 580] width 71 height 23
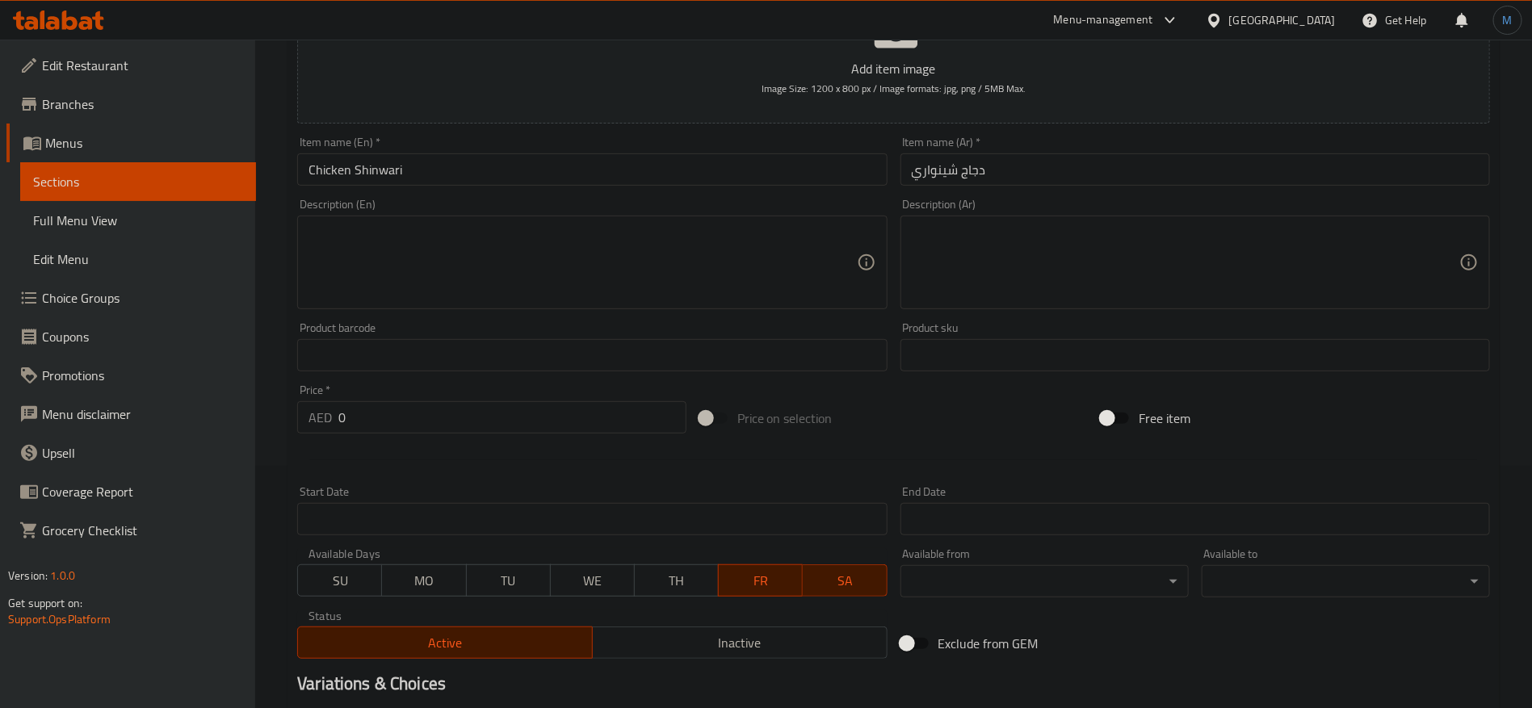
click at [844, 574] on span "SA" at bounding box center [844, 580] width 71 height 23
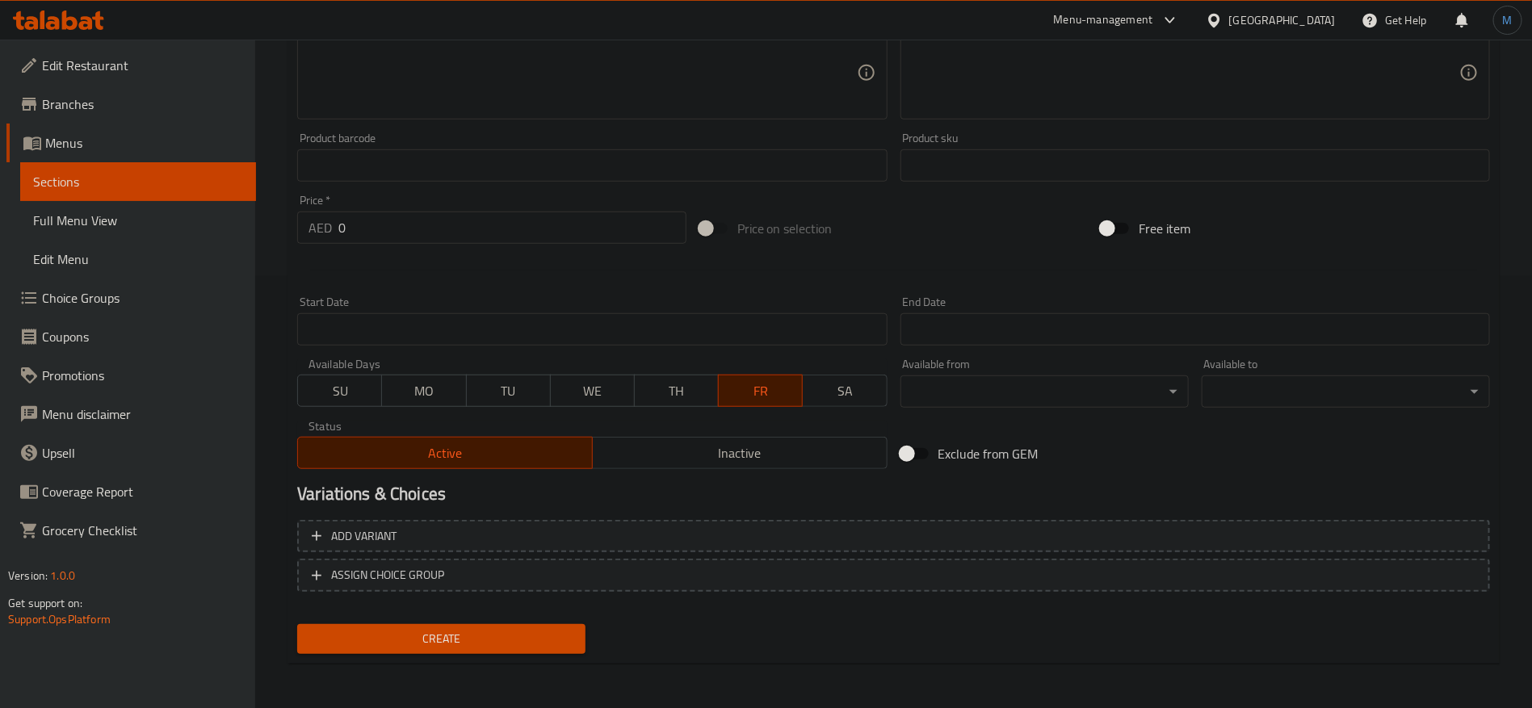
click at [516, 627] on button "Create" at bounding box center [441, 639] width 288 height 30
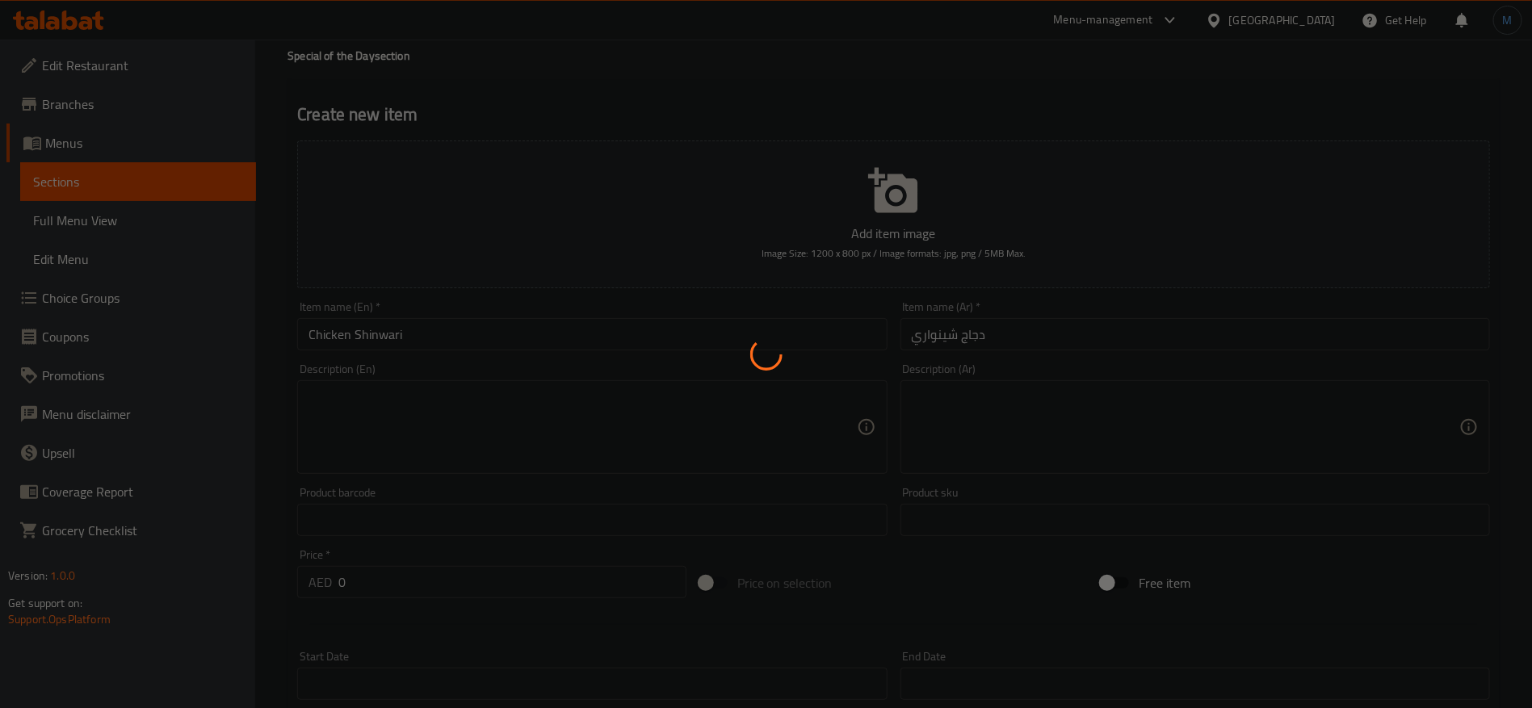
scroll to position [0, 0]
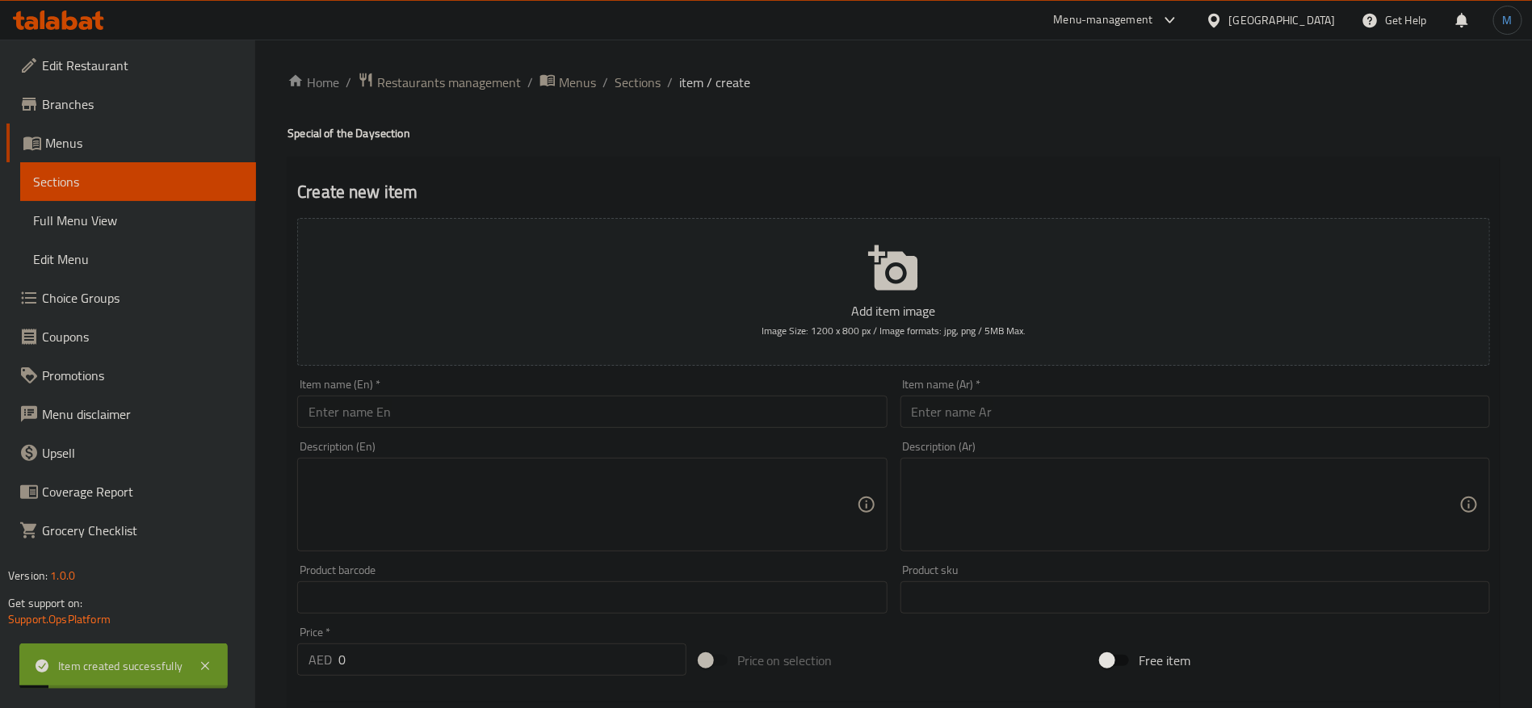
click at [582, 412] on input "text" at bounding box center [592, 412] width 590 height 32
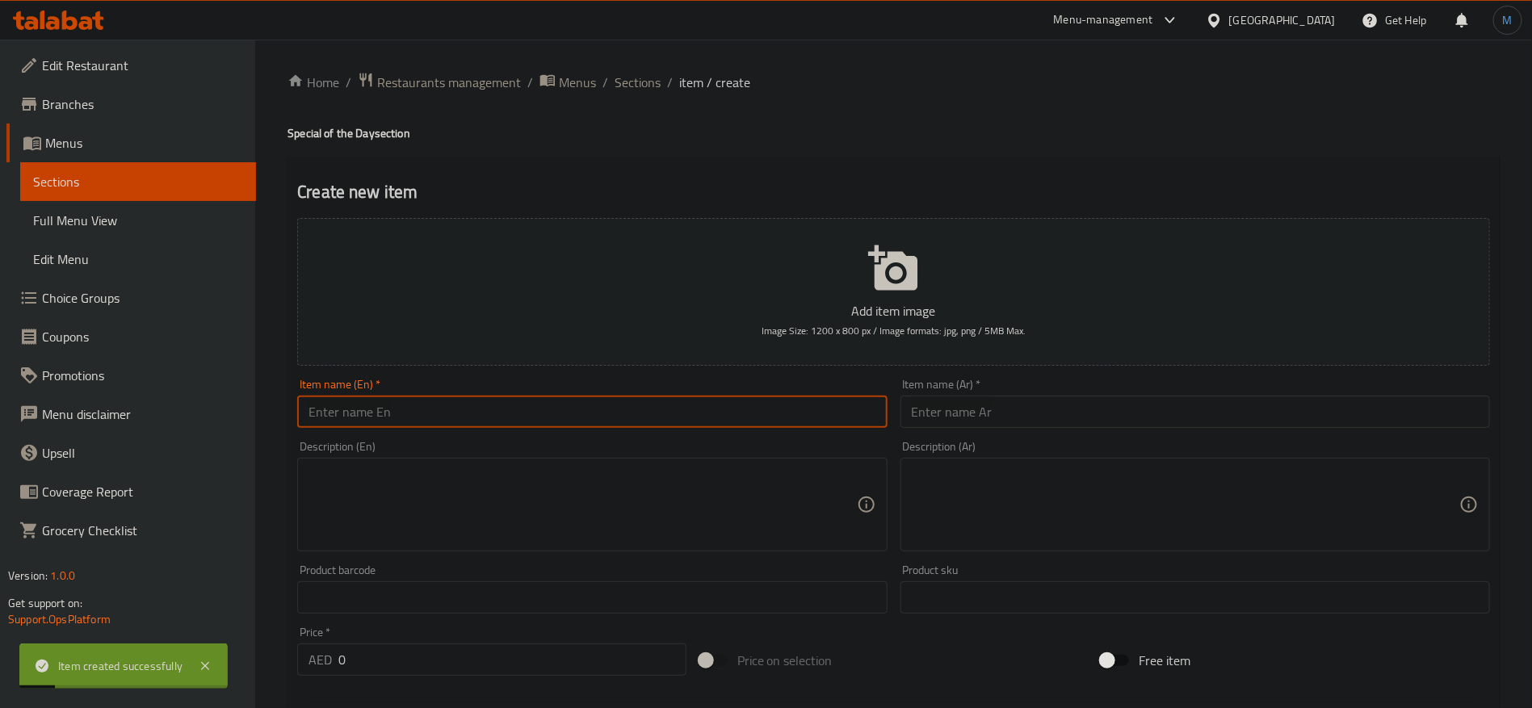
paste input "Mutton Paya"
type input "Mutton Paya"
click at [1030, 398] on input "text" at bounding box center [1196, 412] width 590 height 32
paste input "لحم الضأن بايا"
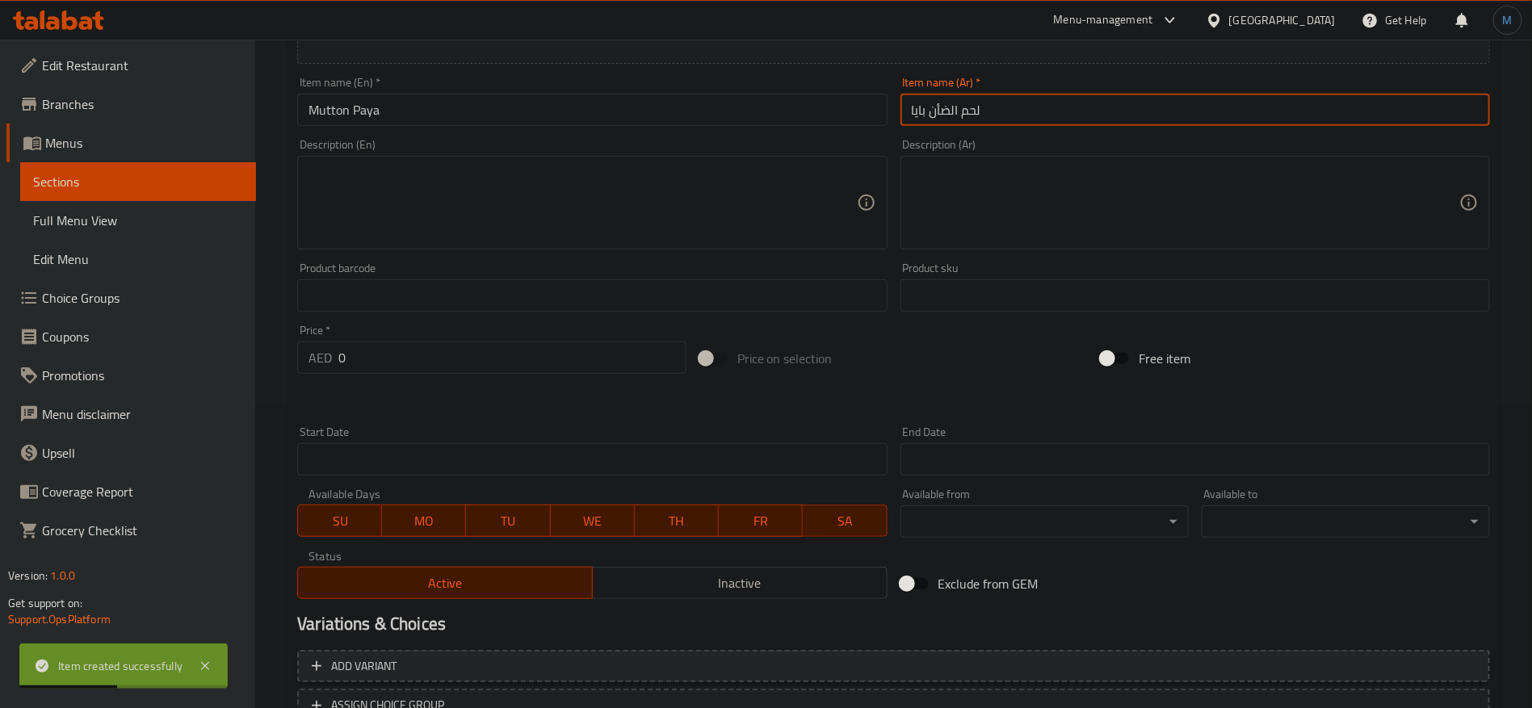
scroll to position [432, 0]
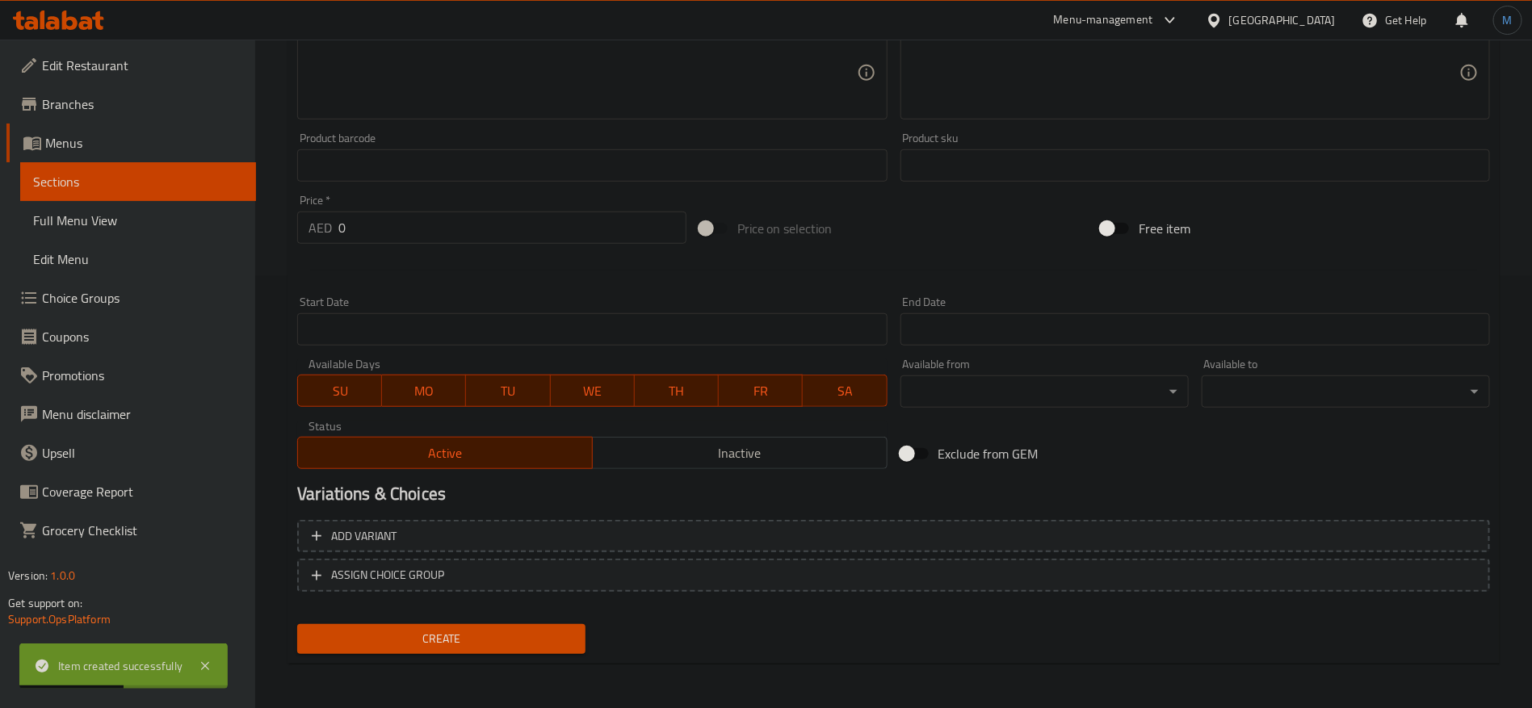
type input "لحم الضأن بايا"
click at [354, 384] on span "SU" at bounding box center [340, 391] width 71 height 23
click at [438, 393] on span "MO" at bounding box center [424, 391] width 71 height 23
click at [504, 386] on span "TU" at bounding box center [508, 391] width 71 height 23
click at [609, 385] on span "WE" at bounding box center [592, 391] width 71 height 23
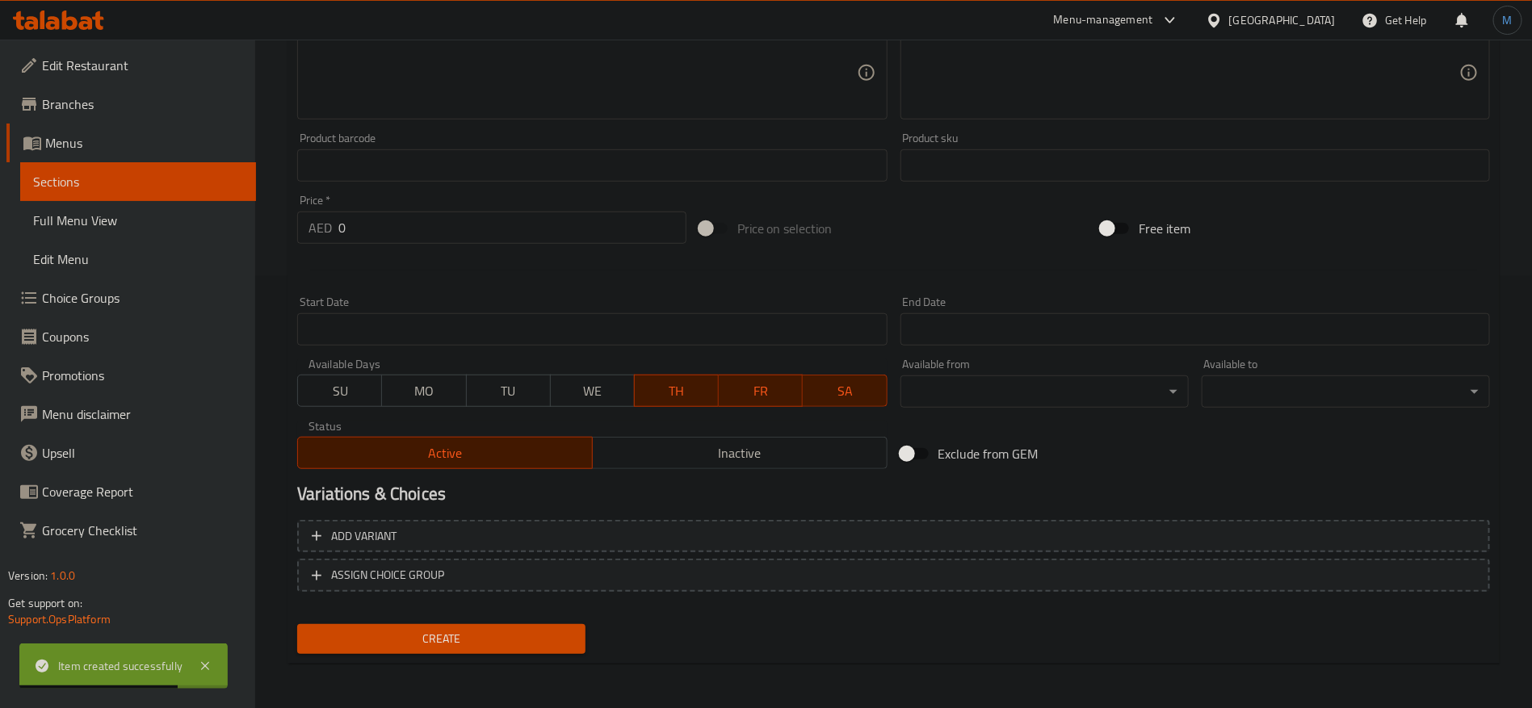
click at [680, 385] on span "TH" at bounding box center [676, 391] width 71 height 23
click at [830, 380] on span "SA" at bounding box center [844, 391] width 71 height 23
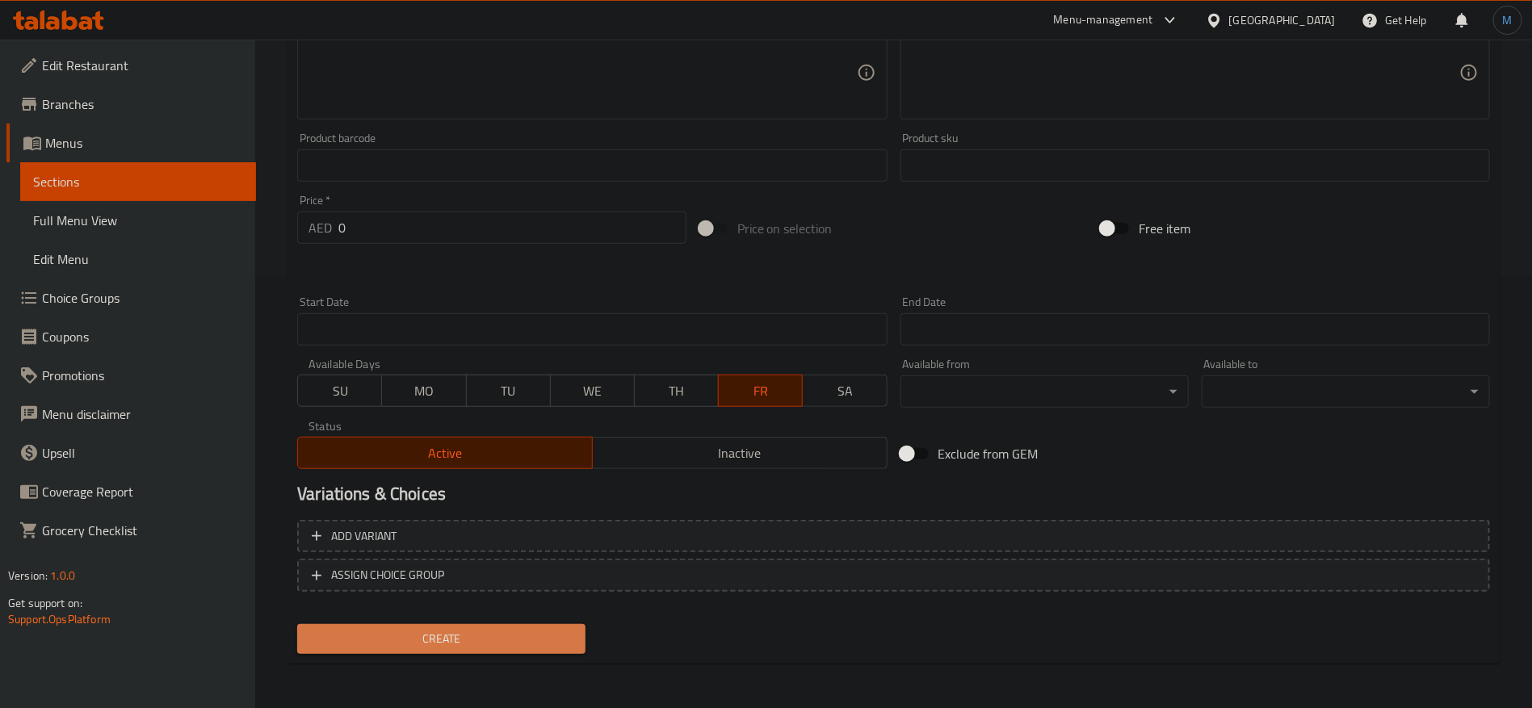
click at [525, 633] on span "Create" at bounding box center [441, 639] width 263 height 20
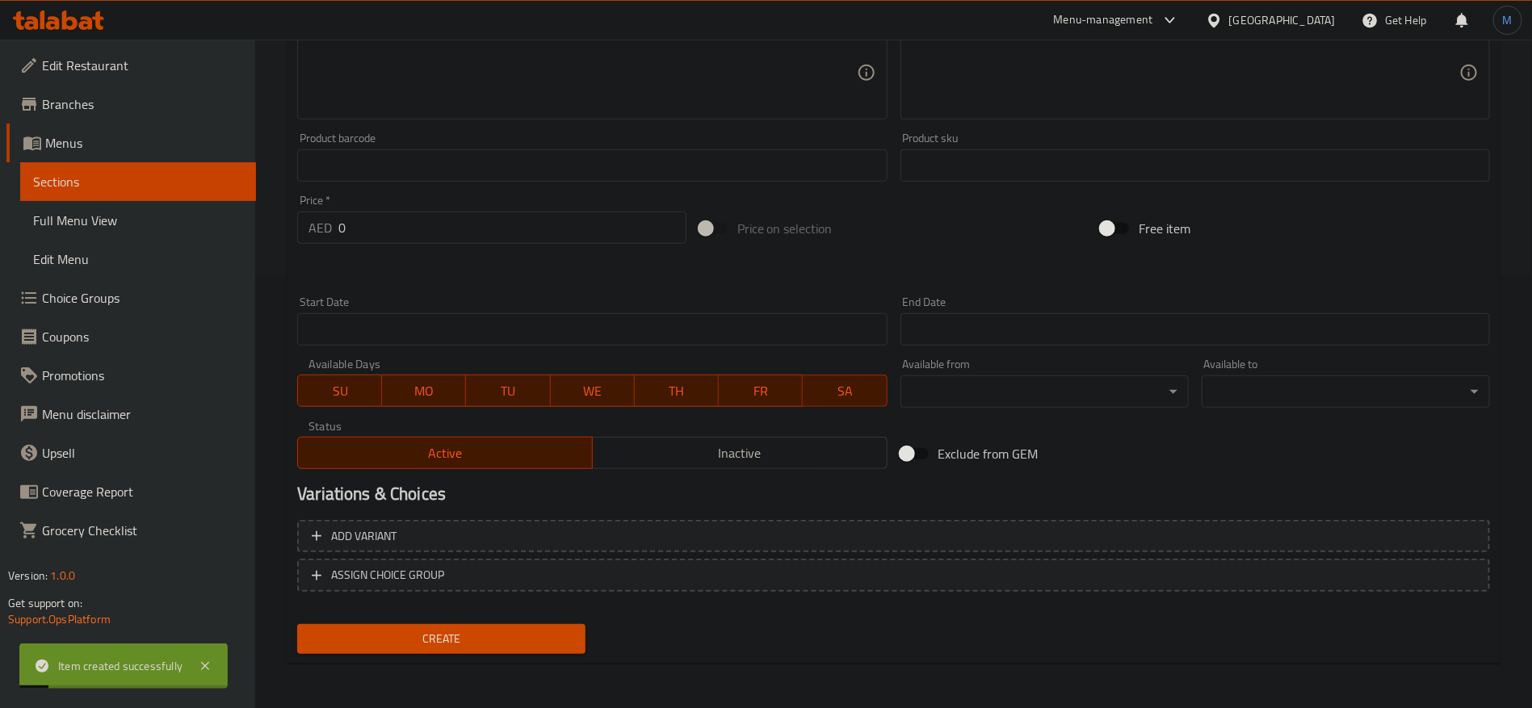
scroll to position [69, 0]
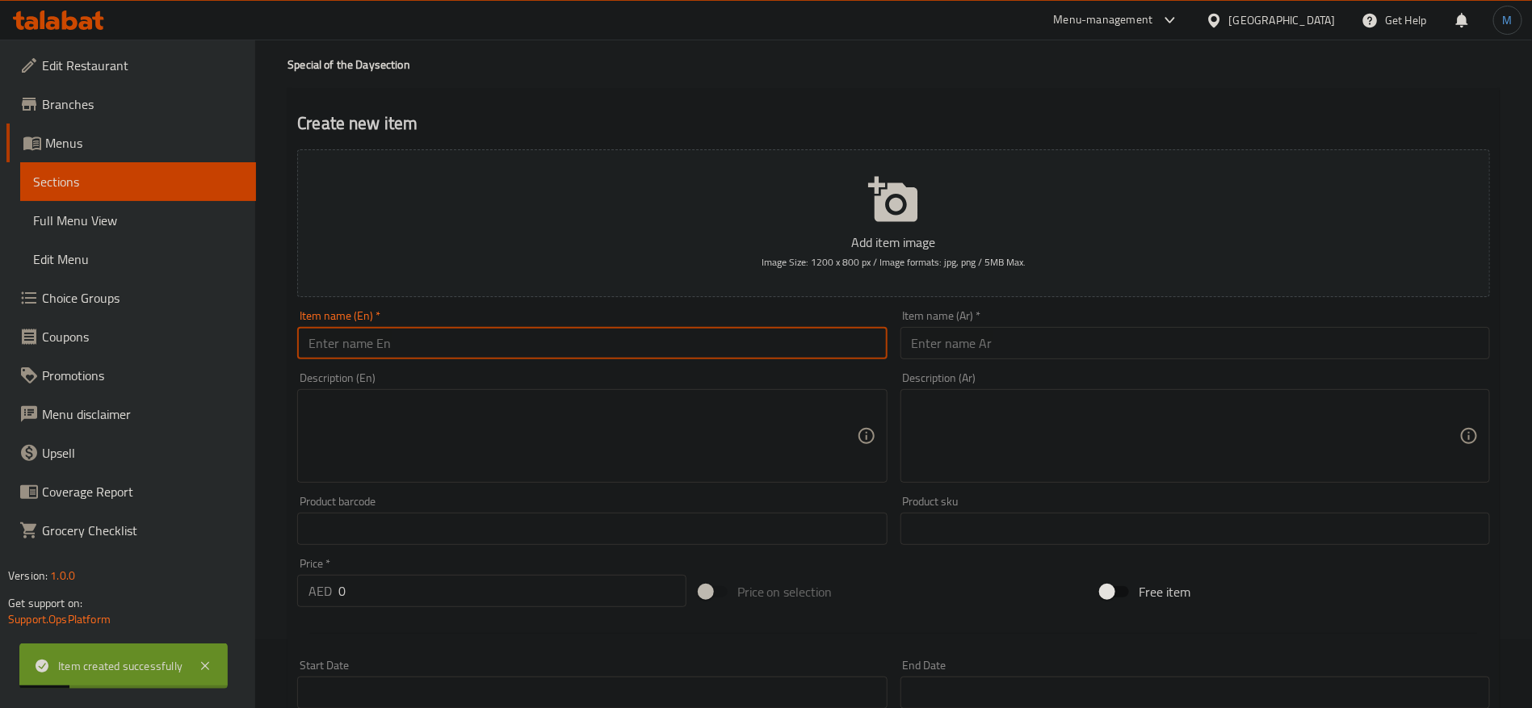
click at [526, 343] on input "text" at bounding box center [592, 343] width 590 height 32
paste input "Mutton Pulao"
type input "Mutton Pulao"
drag, startPoint x: 971, startPoint y: 375, endPoint x: 982, endPoint y: 346, distance: 31.2
click at [972, 374] on div "Description (Ar) Description (Ar)" at bounding box center [1196, 427] width 590 height 111
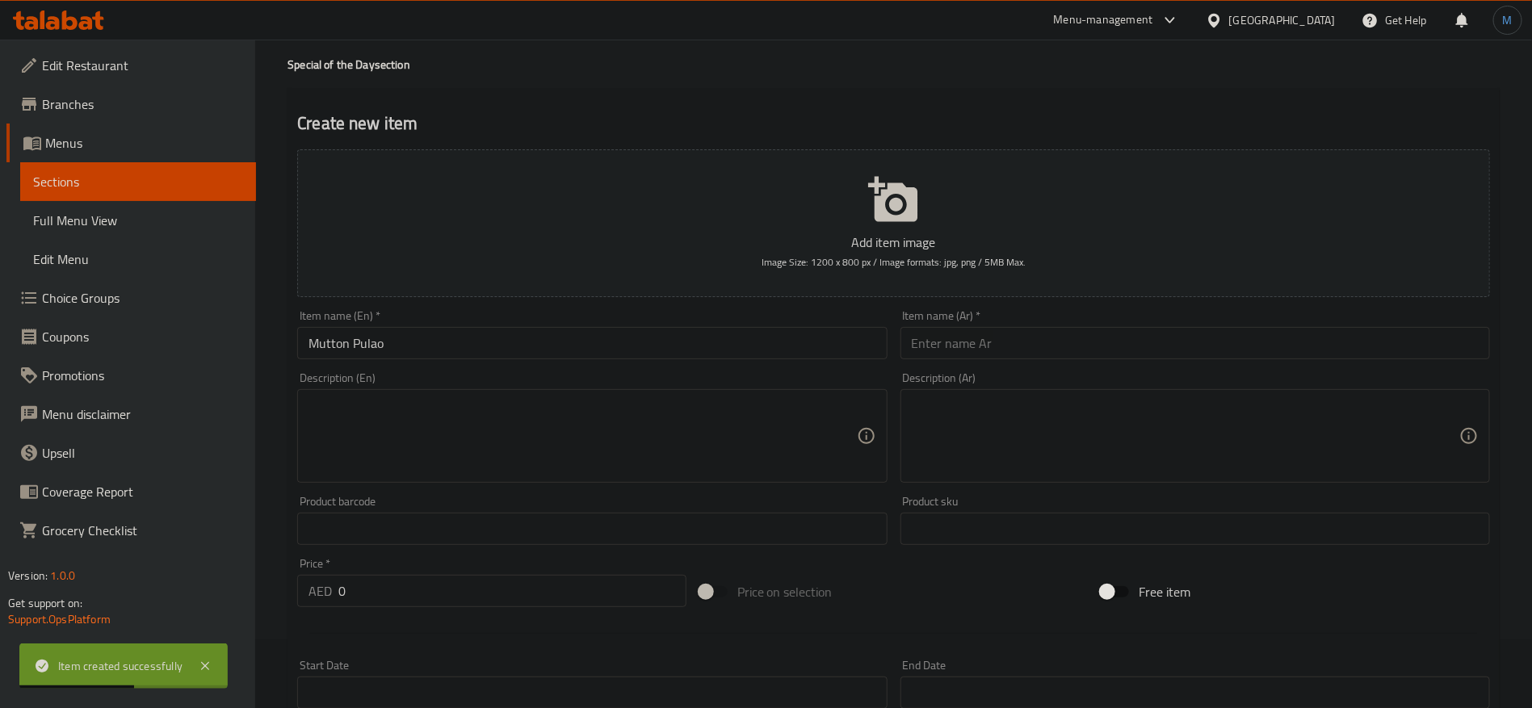
click at [982, 346] on input "text" at bounding box center [1196, 343] width 590 height 32
paste input "لحم الضأن بولاو"
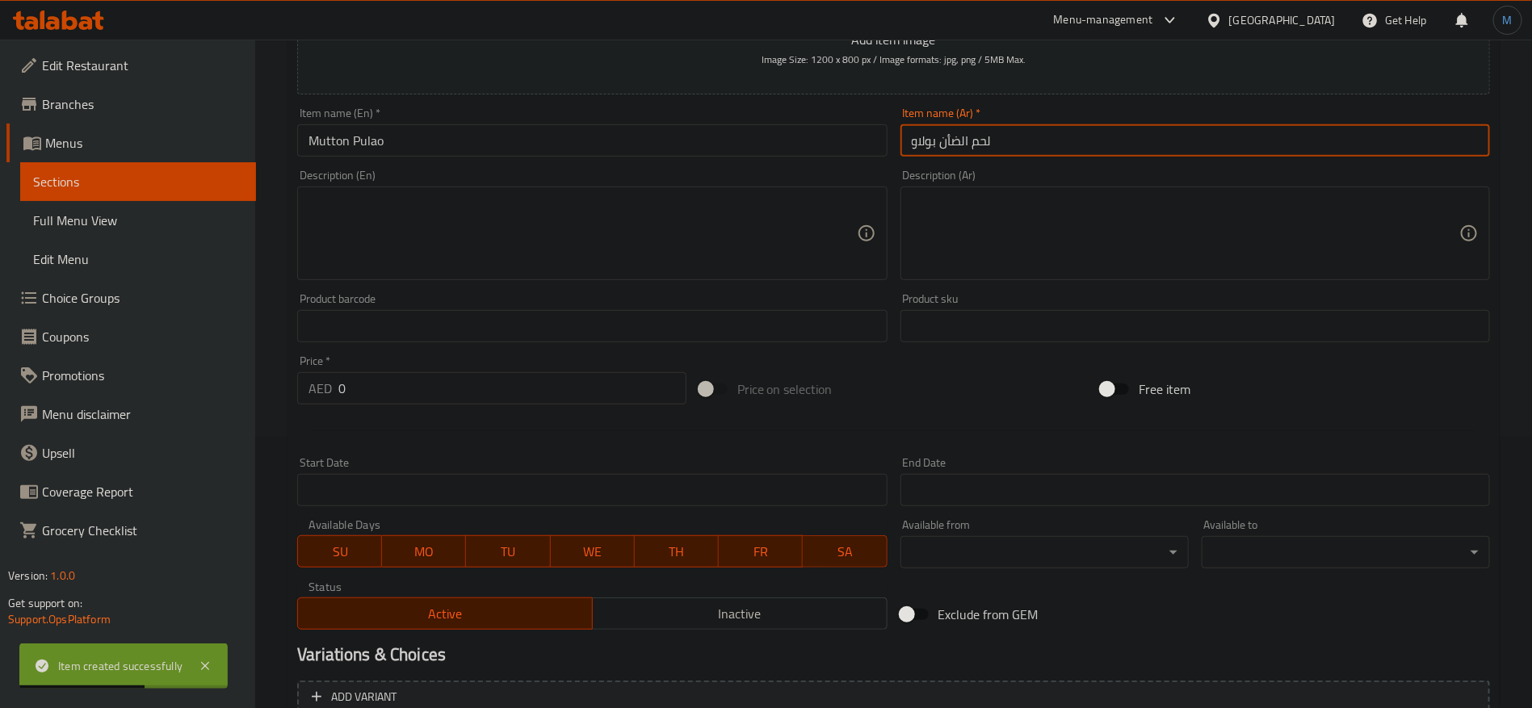
scroll to position [432, 0]
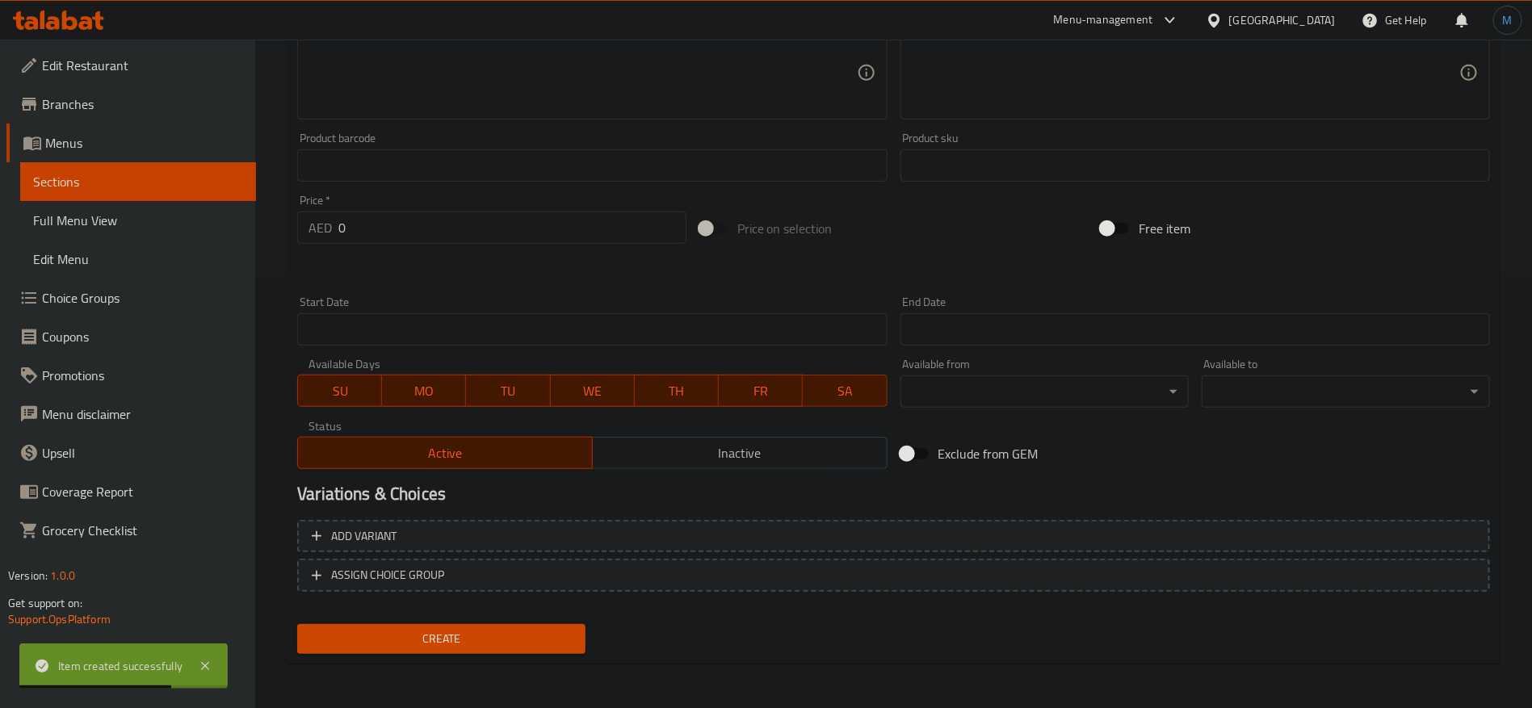
type input "لحم الضأن بولاو"
click at [346, 382] on span "SU" at bounding box center [340, 391] width 71 height 23
click at [410, 383] on span "MO" at bounding box center [424, 391] width 71 height 23
click at [513, 384] on span "TU" at bounding box center [508, 391] width 71 height 23
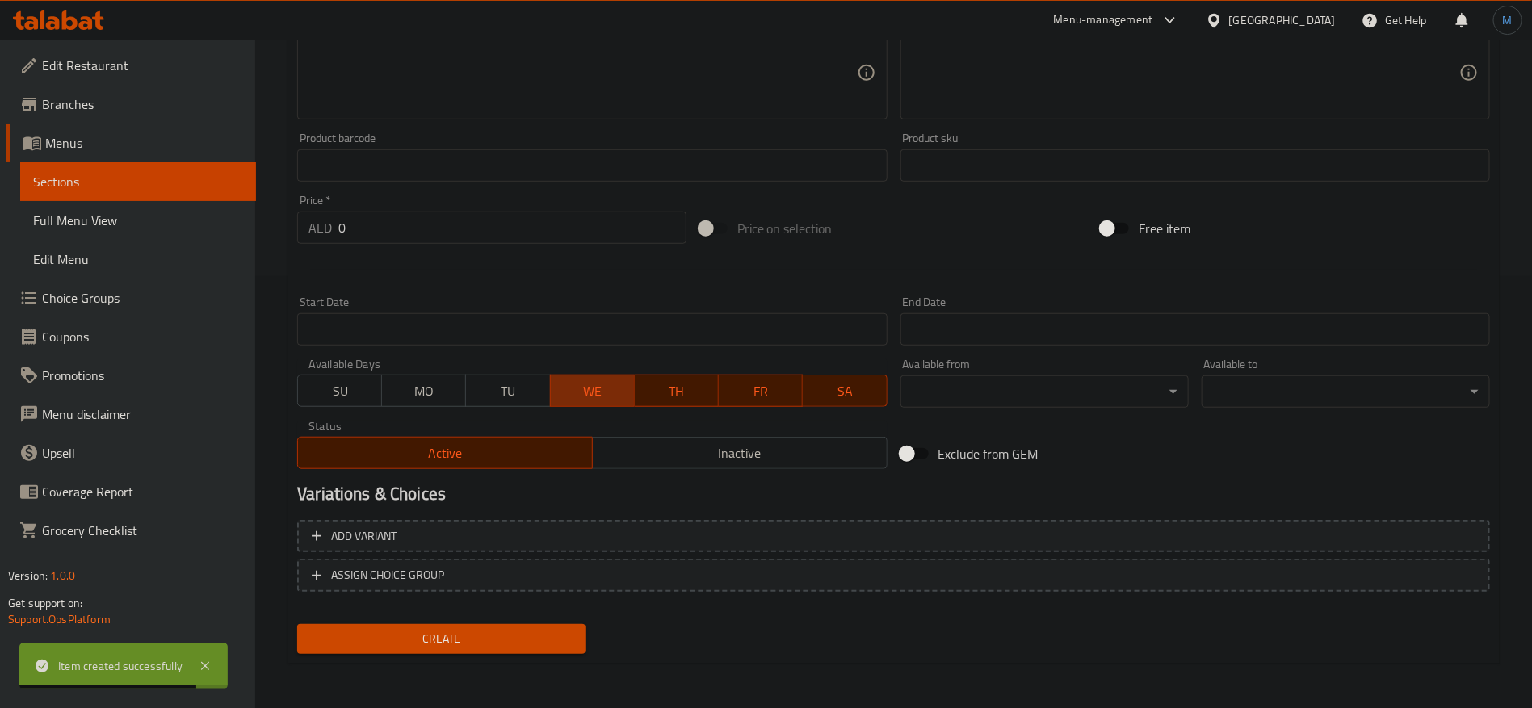
click at [609, 384] on span "WE" at bounding box center [592, 391] width 71 height 23
click at [682, 384] on span "TH" at bounding box center [676, 391] width 71 height 23
click at [847, 382] on span "SA" at bounding box center [844, 391] width 71 height 23
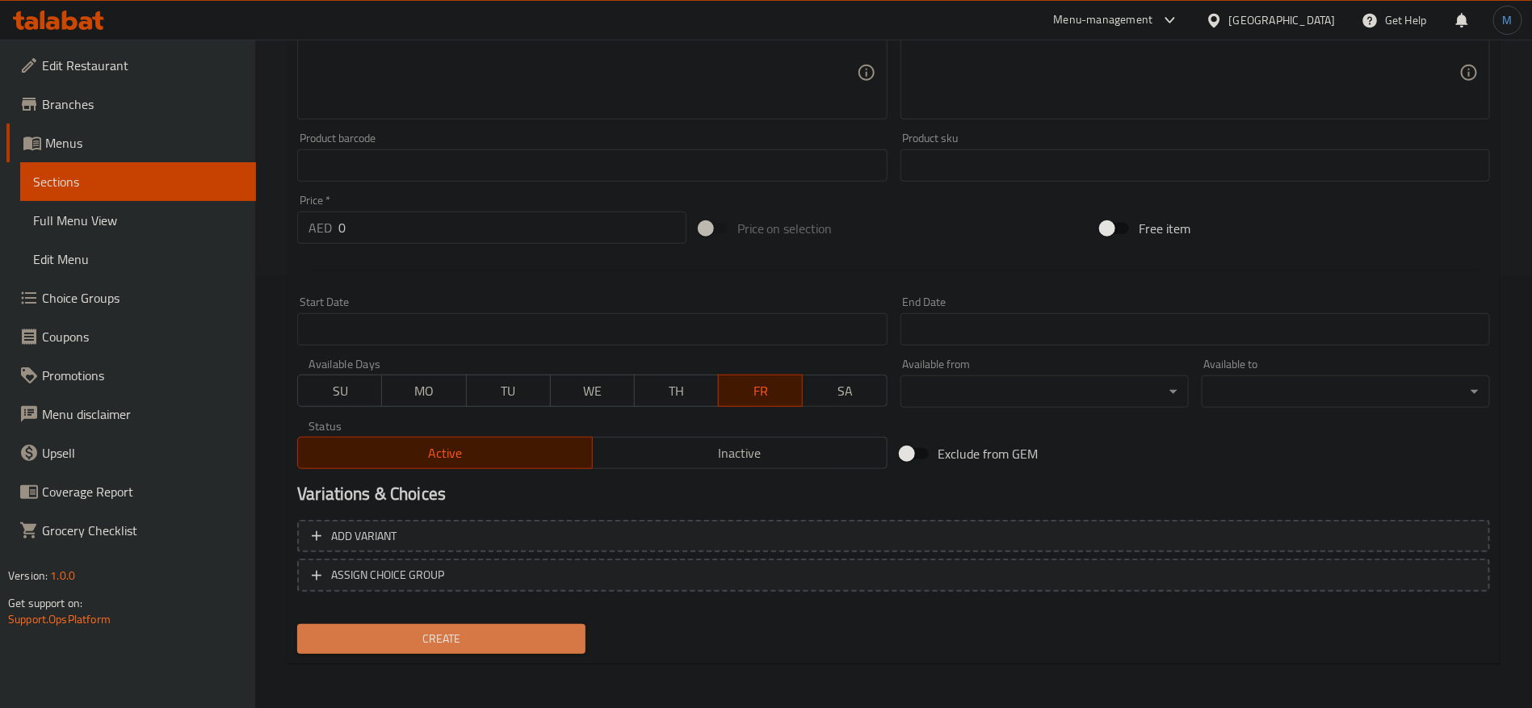
click at [567, 635] on span "Create" at bounding box center [441, 639] width 263 height 20
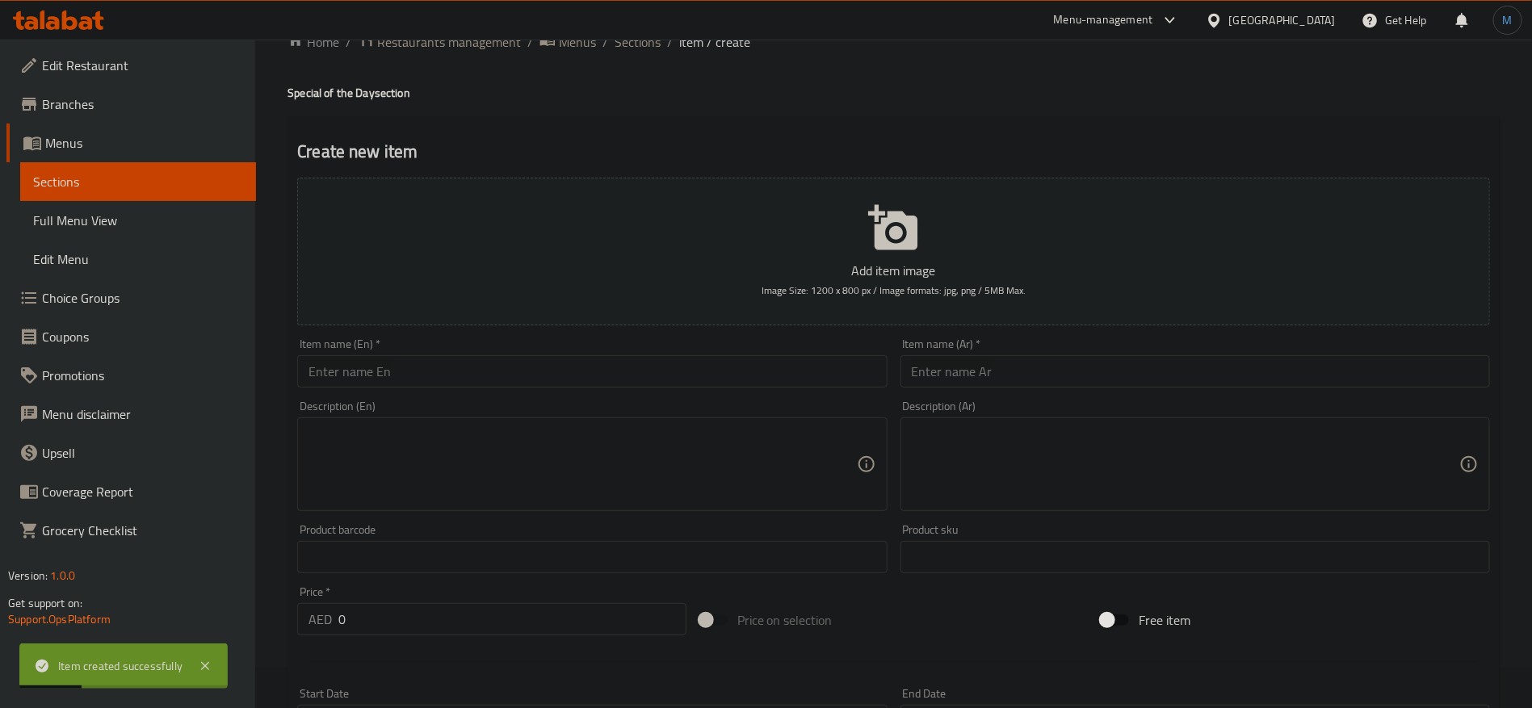
scroll to position [0, 0]
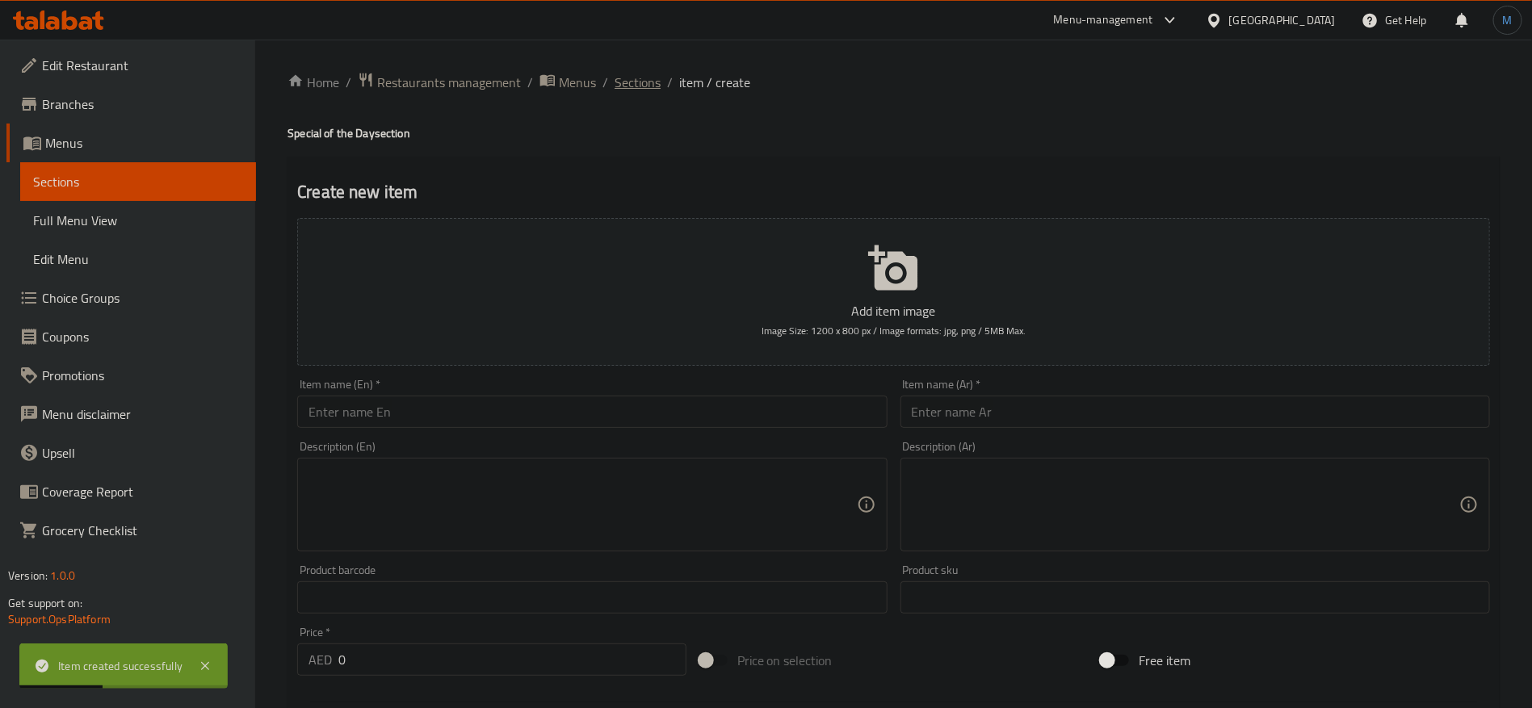
click at [650, 73] on span "Sections" at bounding box center [638, 82] width 46 height 19
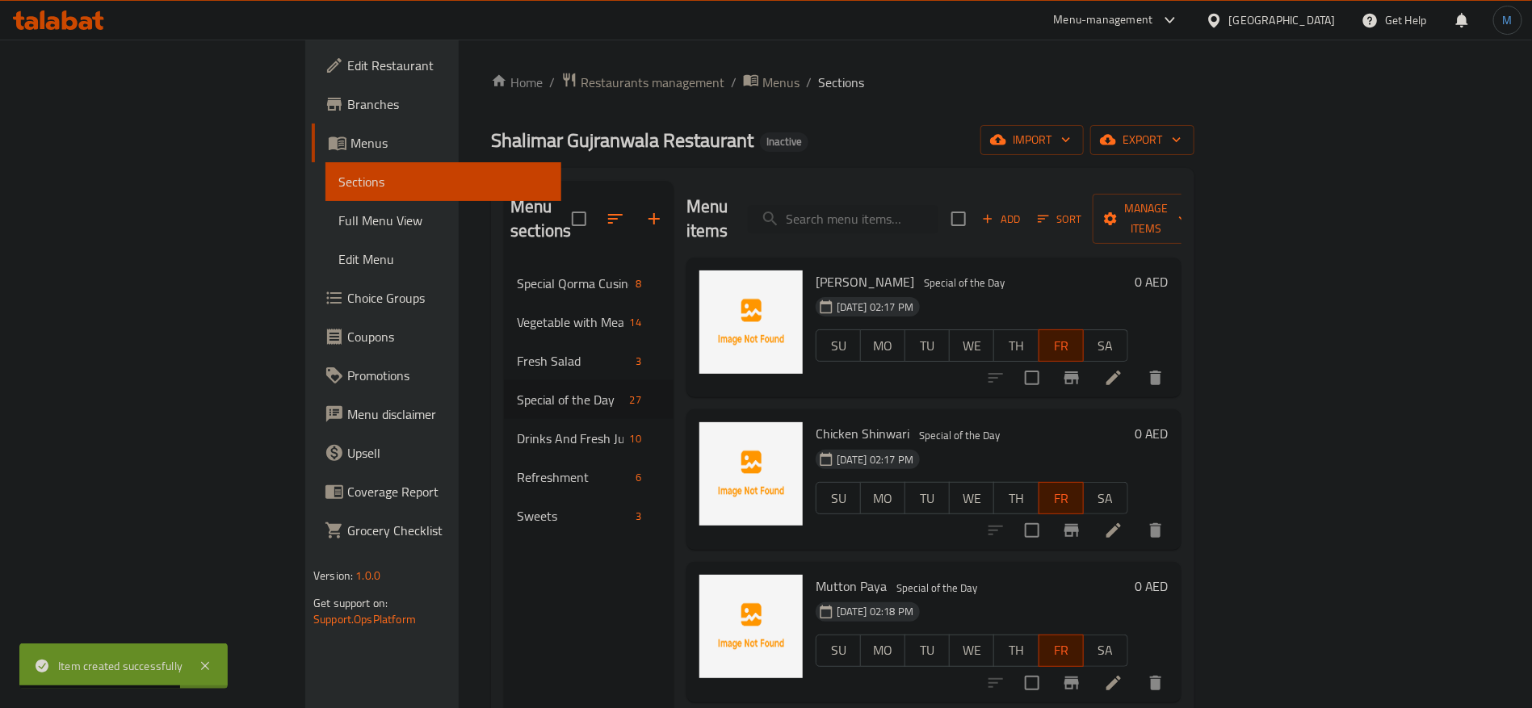
click at [816, 270] on span "[PERSON_NAME]" at bounding box center [865, 282] width 99 height 24
copy h6 "[PERSON_NAME]"
click at [1201, 195] on button "Manage items" at bounding box center [1147, 219] width 108 height 50
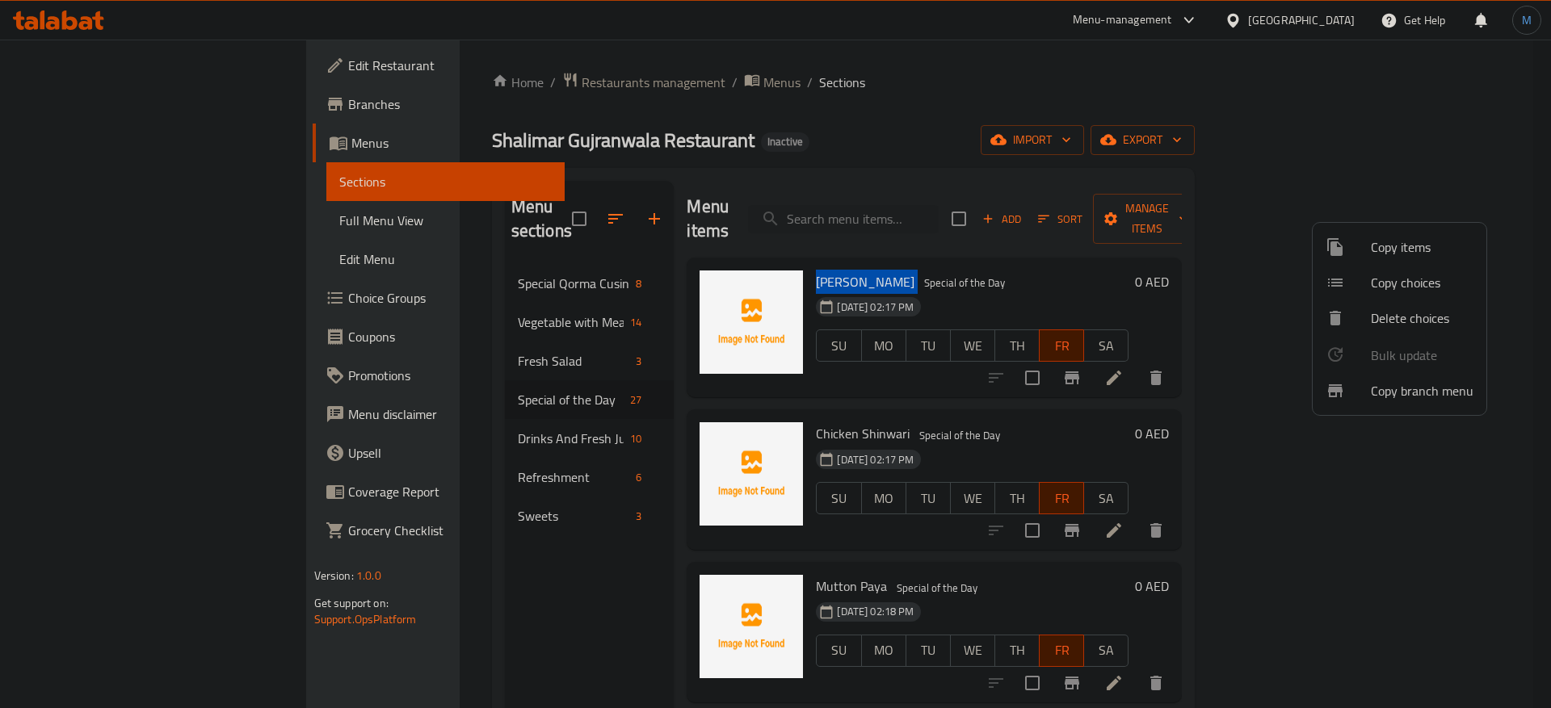
click at [1402, 279] on span "Copy choices" at bounding box center [1422, 282] width 103 height 19
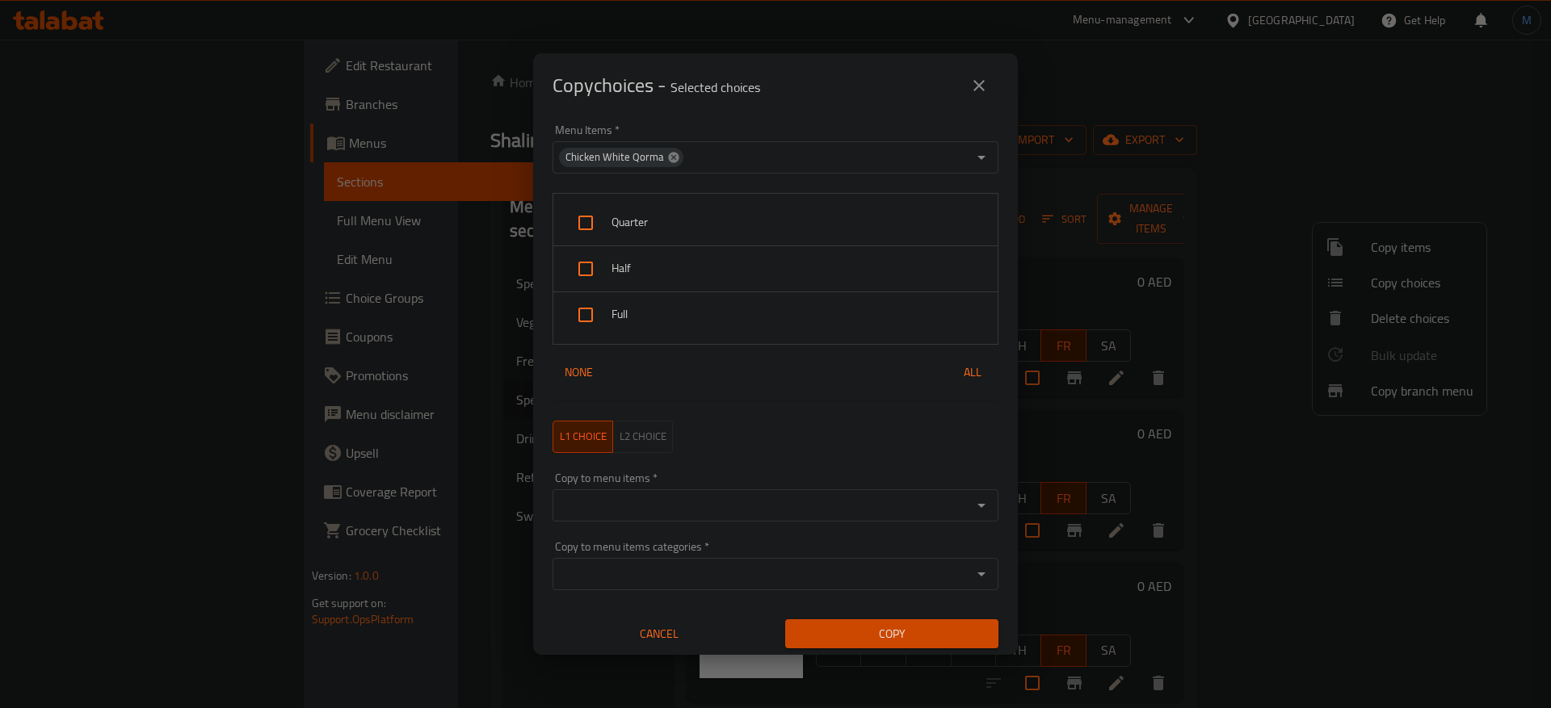
click at [674, 152] on icon at bounding box center [673, 157] width 13 height 13
click at [833, 124] on div "Menu Items   * Menu Items *" at bounding box center [776, 148] width 446 height 49
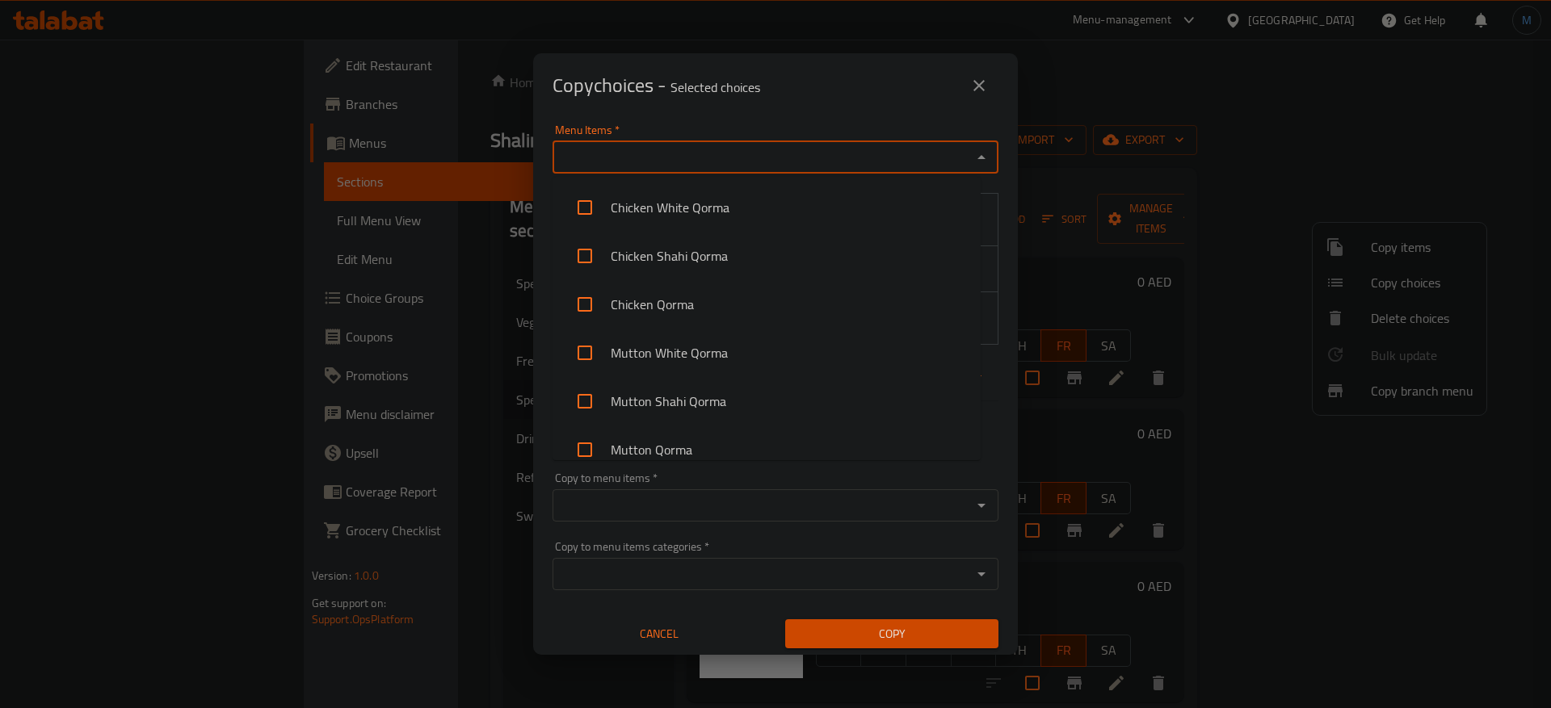
click at [830, 153] on input "Menu Items   *" at bounding box center [762, 157] width 410 height 23
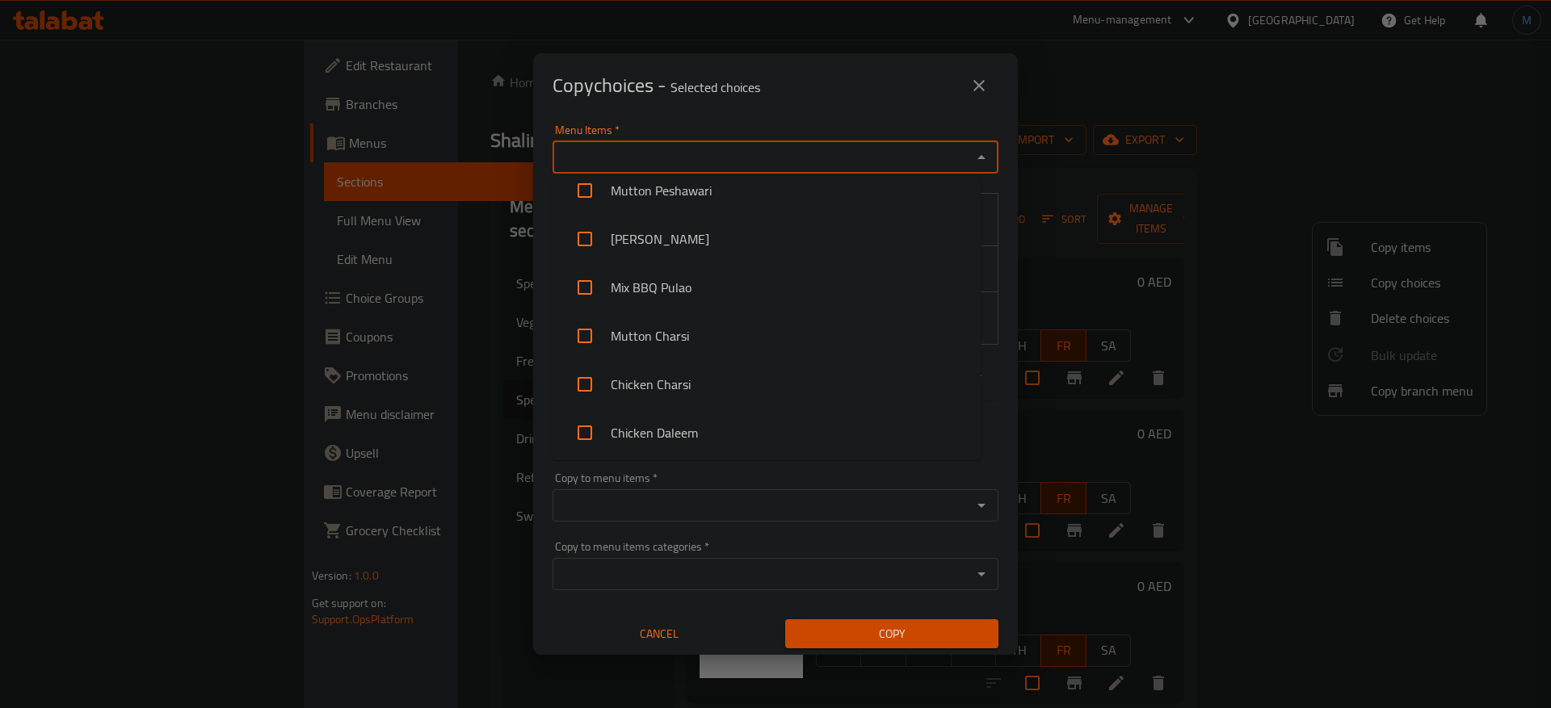
scroll to position [1454, 0]
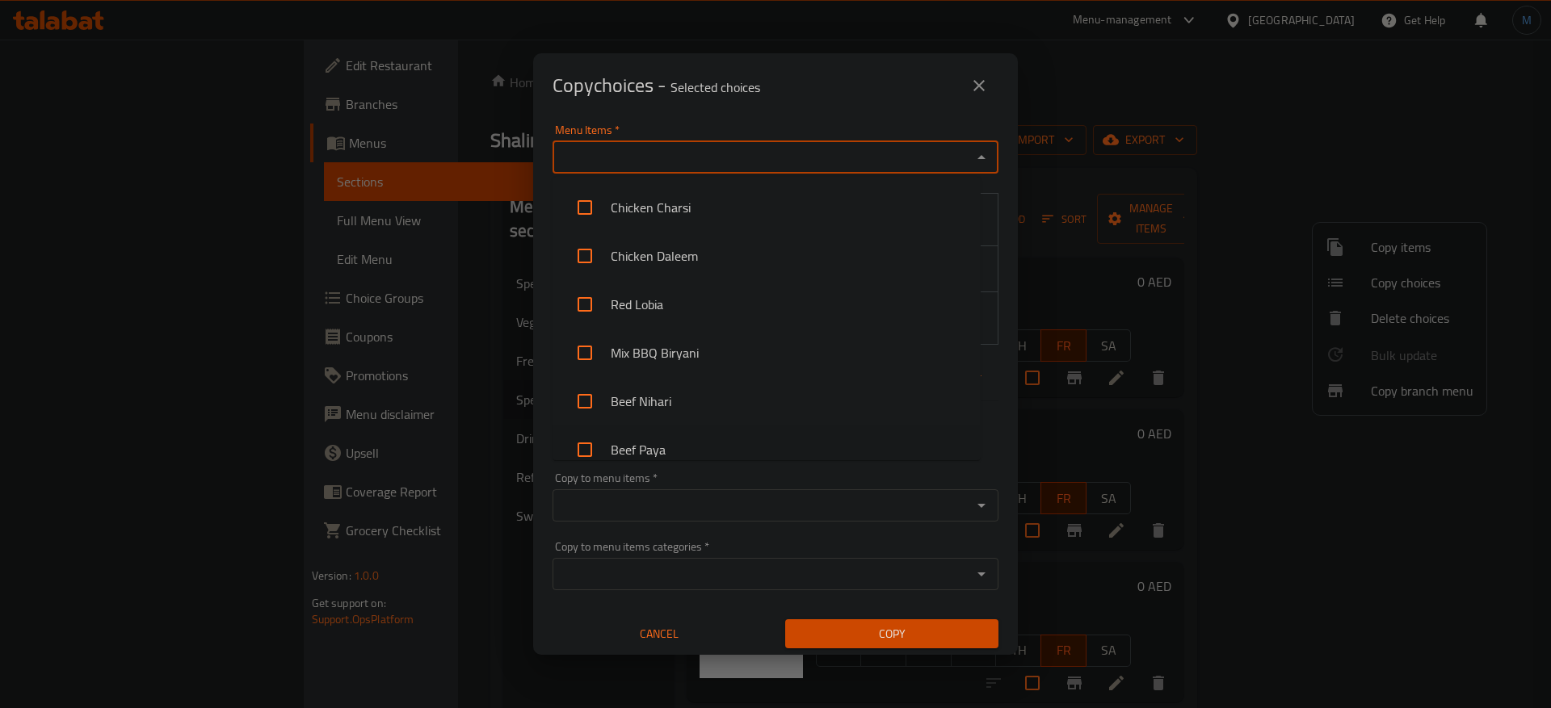
click at [758, 443] on li "Beef Paya" at bounding box center [767, 450] width 428 height 48
checkbox input "true"
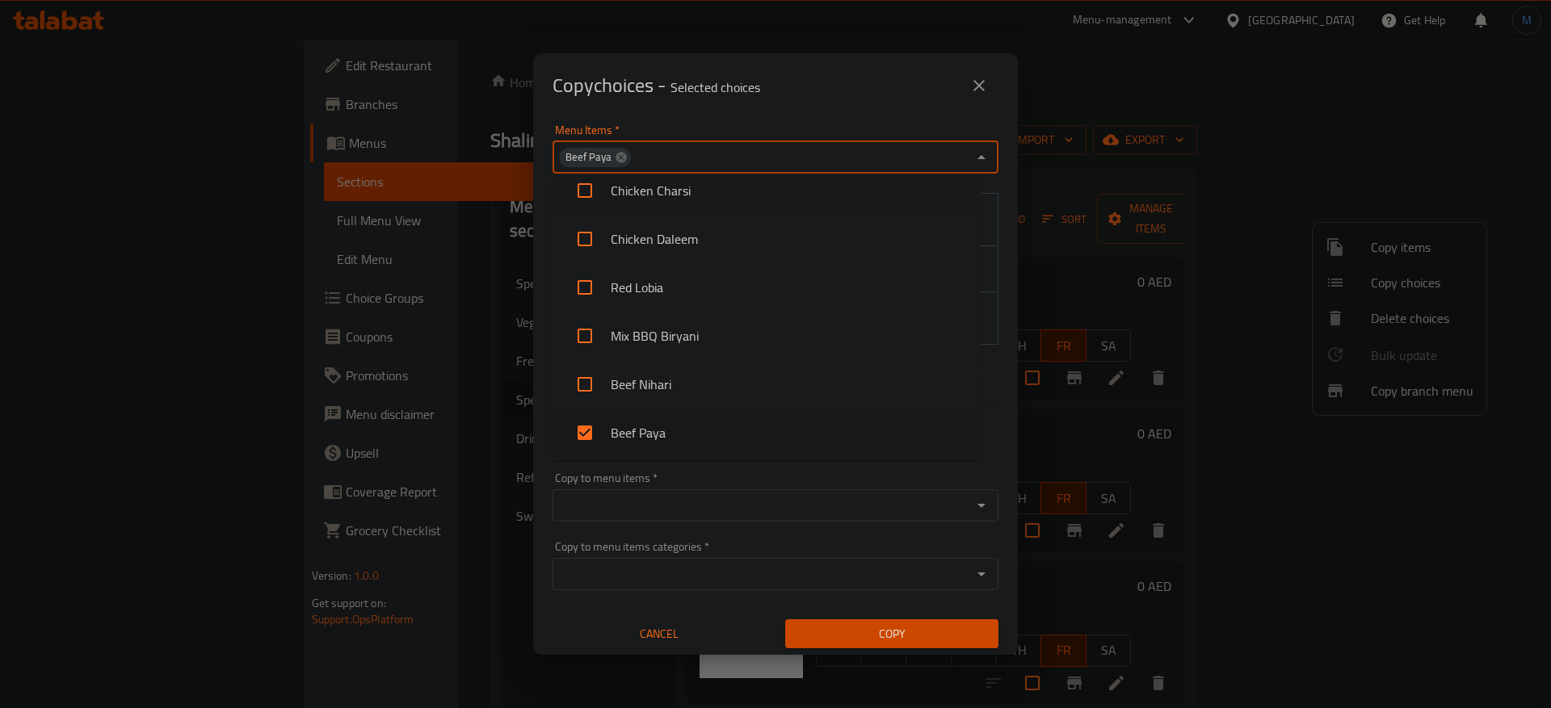
click at [652, 103] on div "Copy choices - Selected choices 0" at bounding box center [776, 85] width 446 height 39
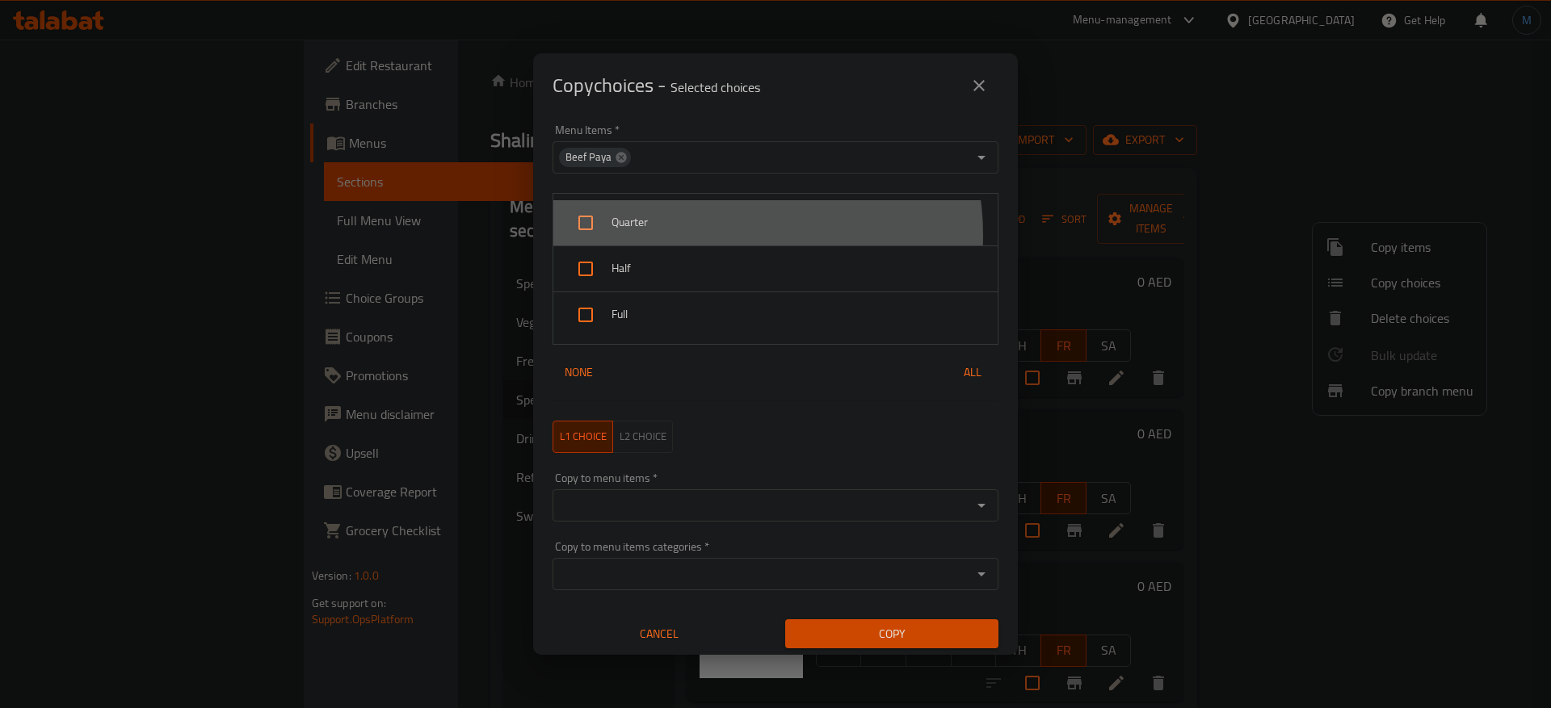
click at [717, 236] on div "Quarter" at bounding box center [775, 223] width 444 height 46
checkbox input "true"
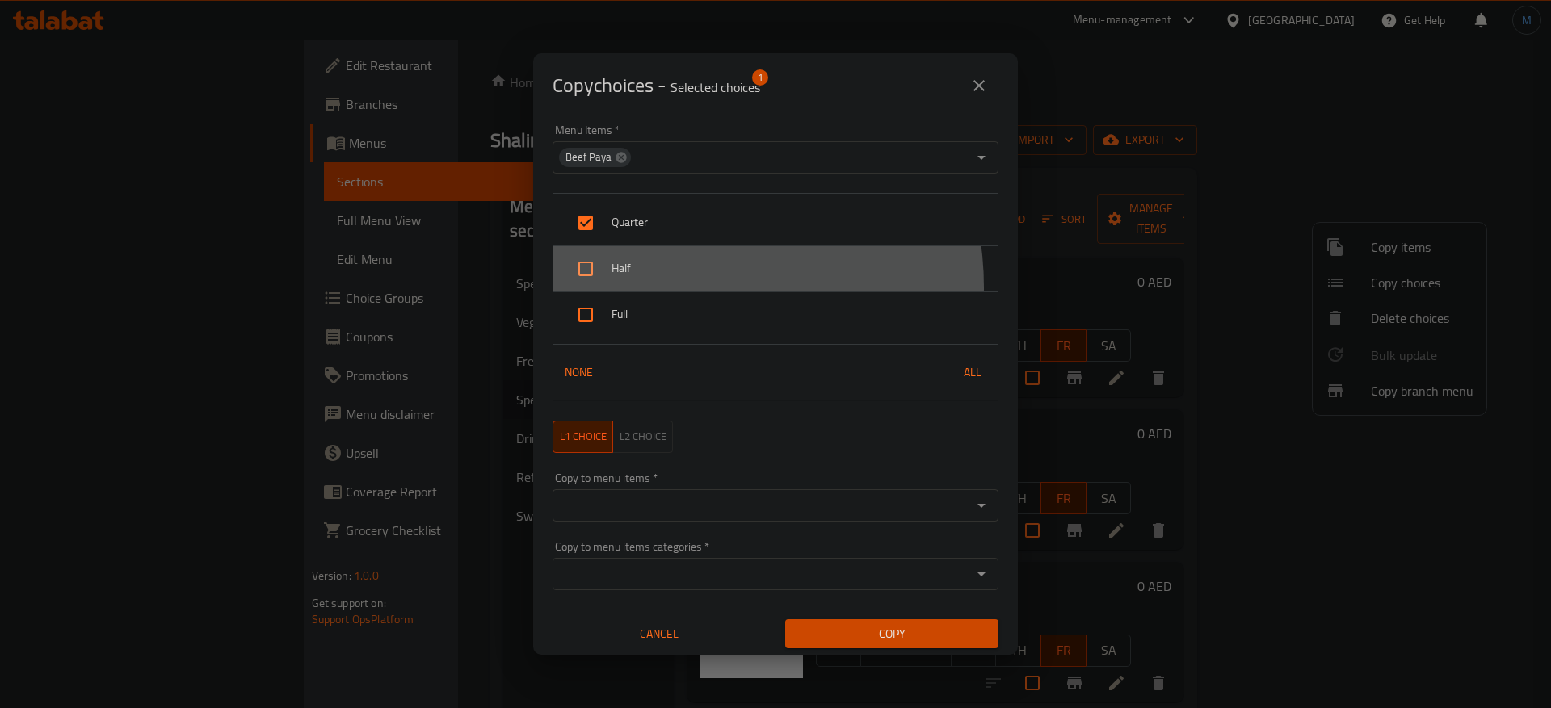
click at [673, 288] on div "Half" at bounding box center [775, 269] width 444 height 46
checkbox input "true"
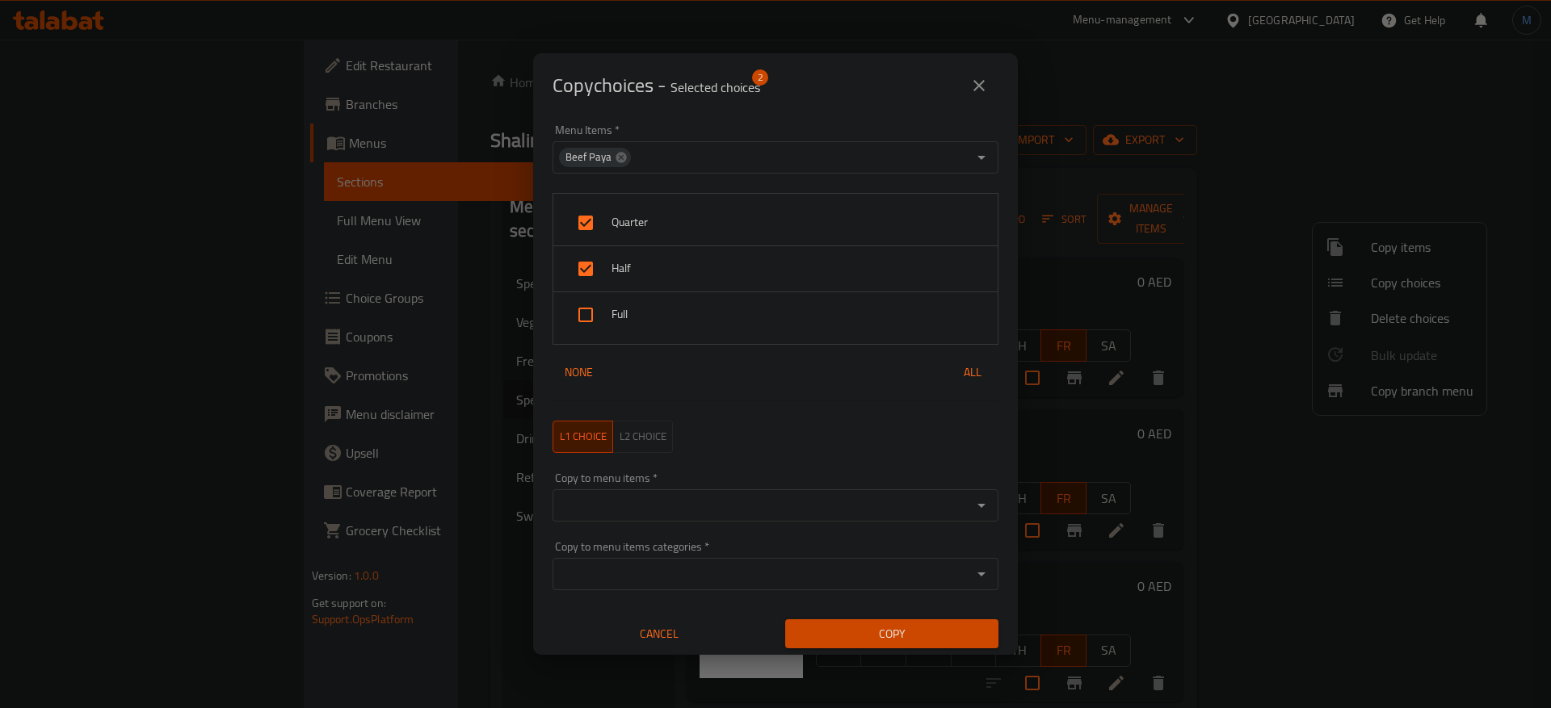
click at [649, 318] on span "Full" at bounding box center [797, 315] width 373 height 20
checkbox input "true"
click at [749, 485] on div "Copy to menu items   * Copy to menu items *" at bounding box center [776, 497] width 446 height 49
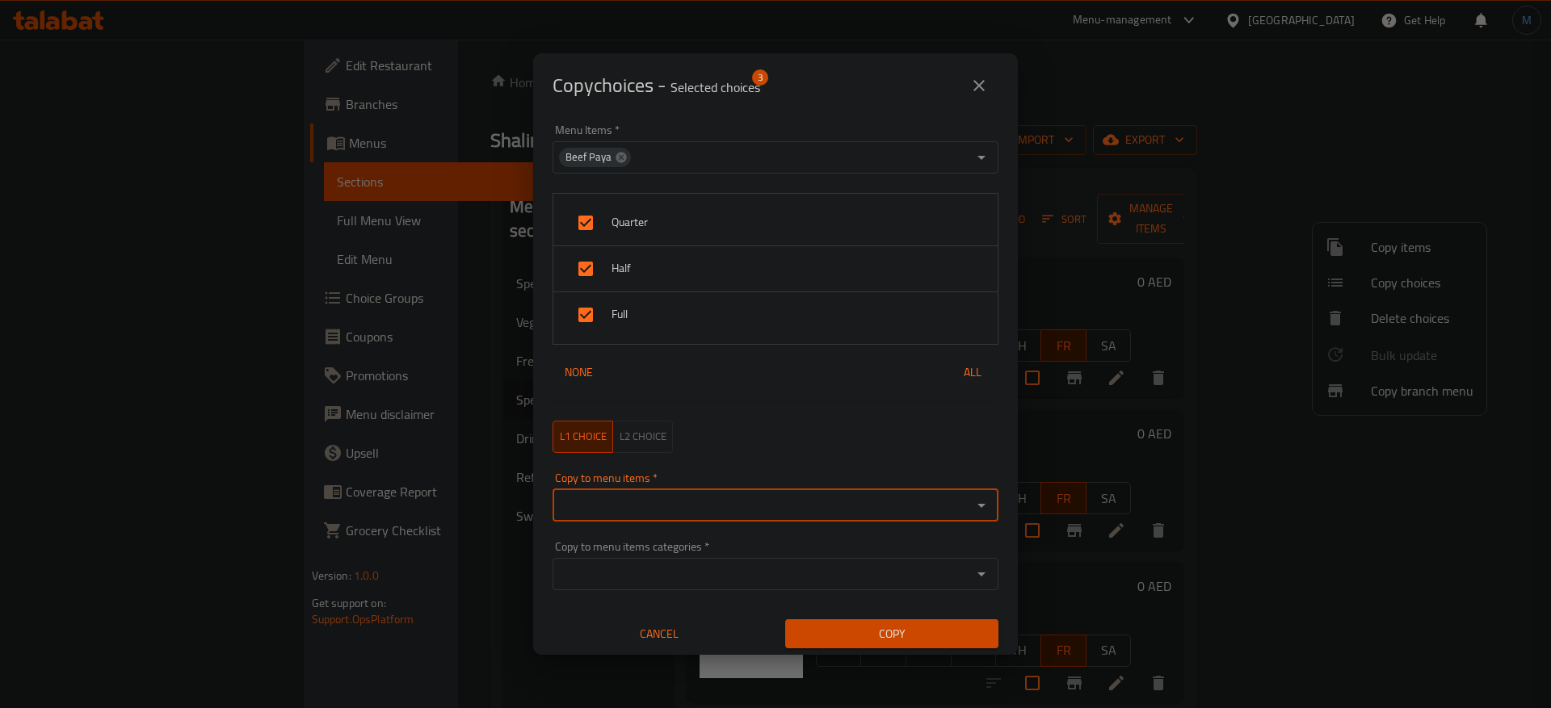
click at [762, 506] on input "Copy to menu items   *" at bounding box center [762, 505] width 410 height 23
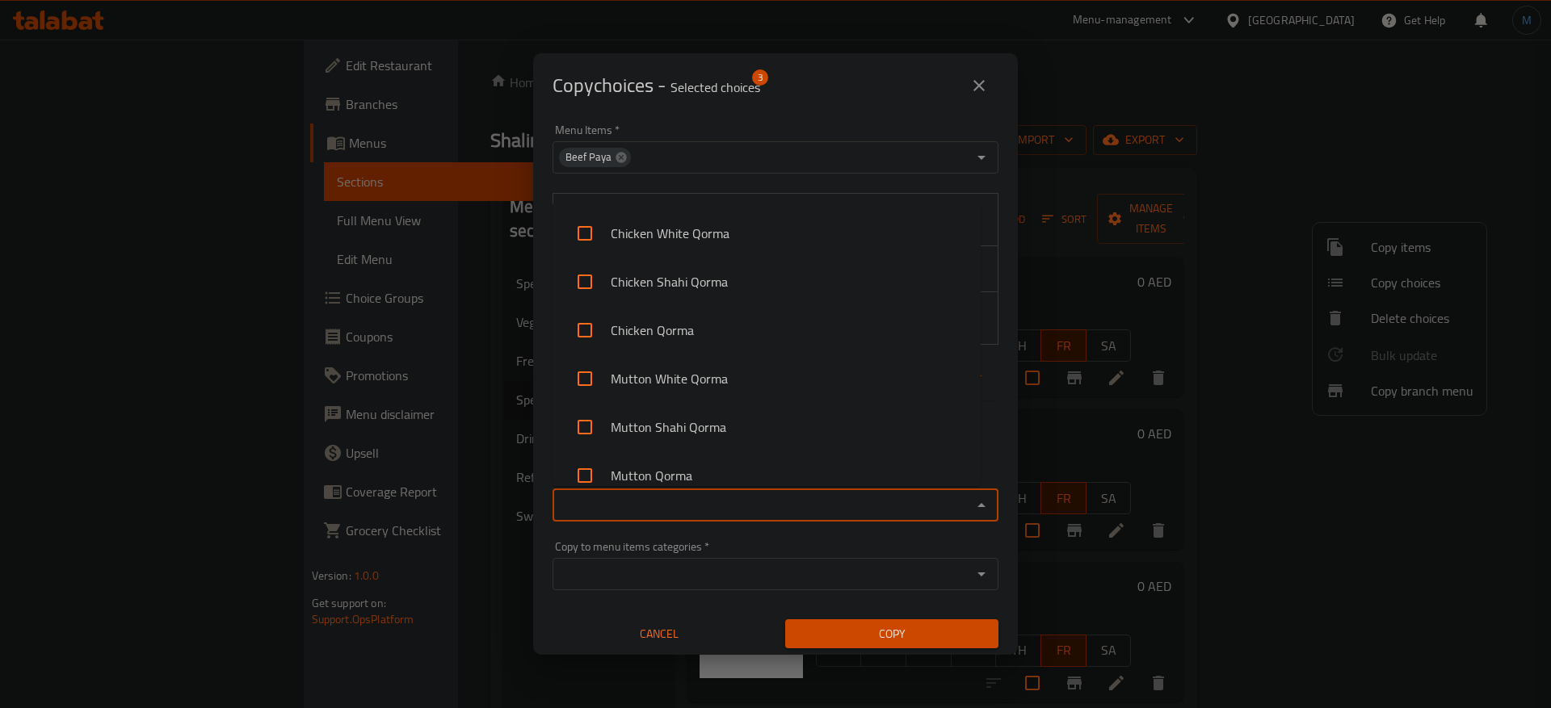
paste input "[PERSON_NAME]"
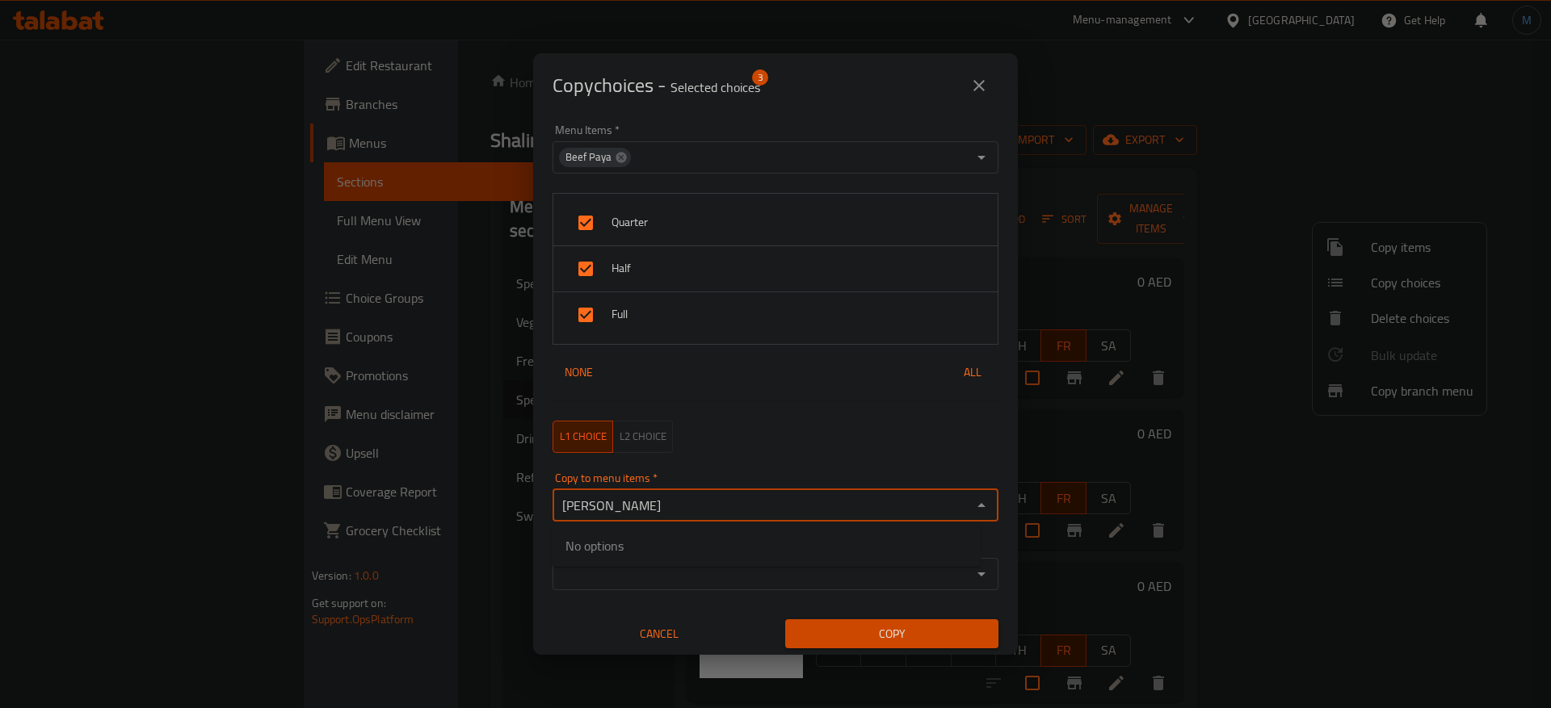
type input "[PERSON_NAME]"
click at [718, 554] on li "[PERSON_NAME]" at bounding box center [767, 556] width 428 height 48
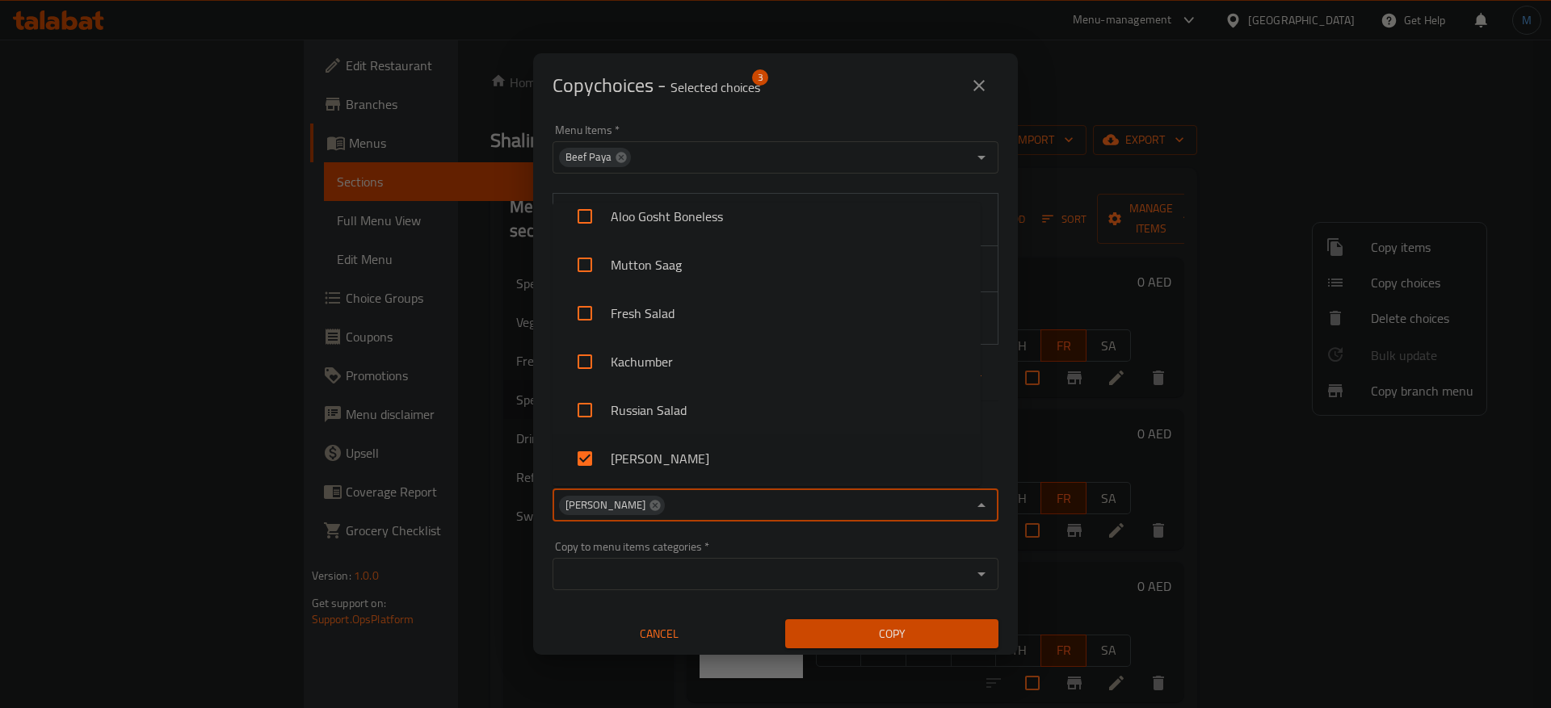
scroll to position [1107, 0]
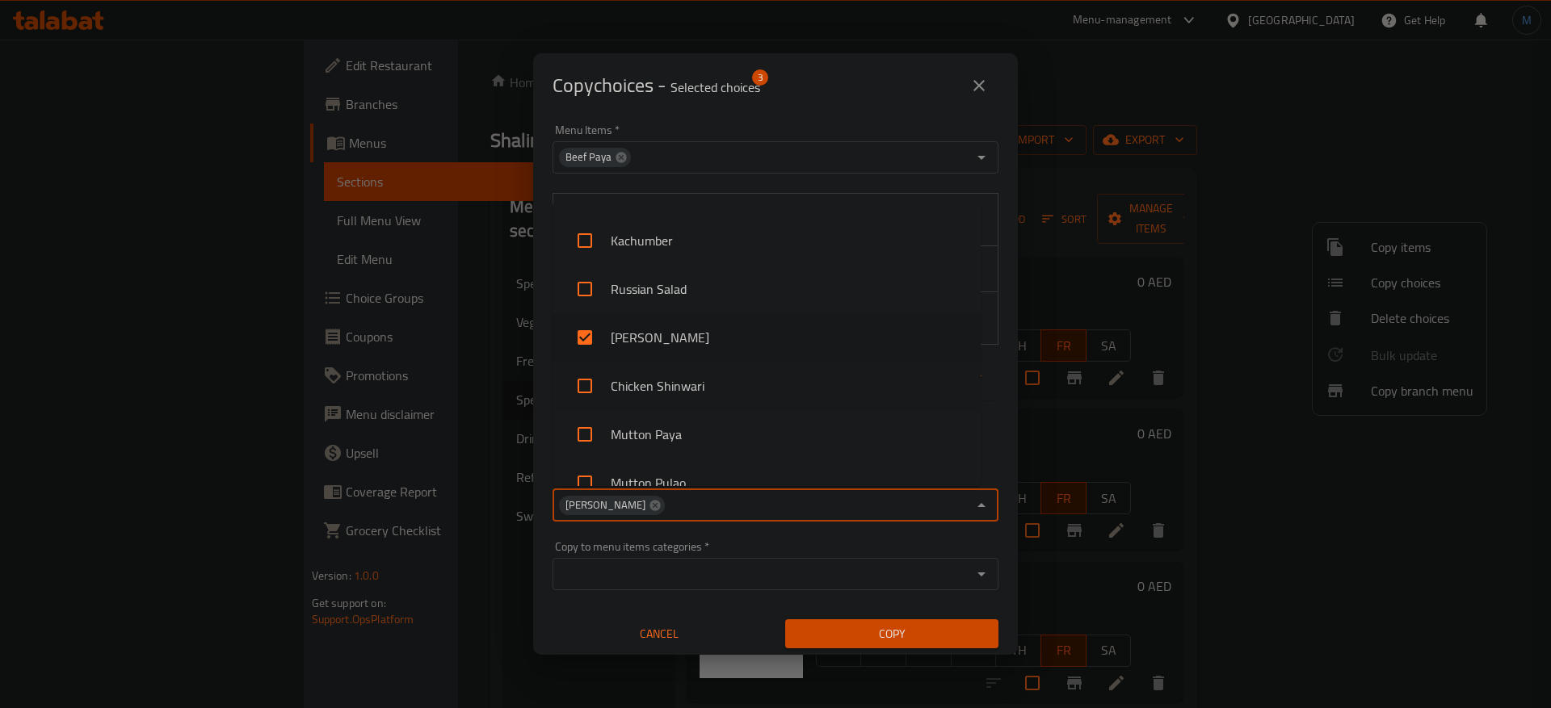
click at [708, 401] on li "Chicken Shinwari" at bounding box center [767, 386] width 428 height 48
checkbox input "true"
click at [708, 430] on li "Mutton Paya" at bounding box center [767, 434] width 428 height 48
checkbox input "true"
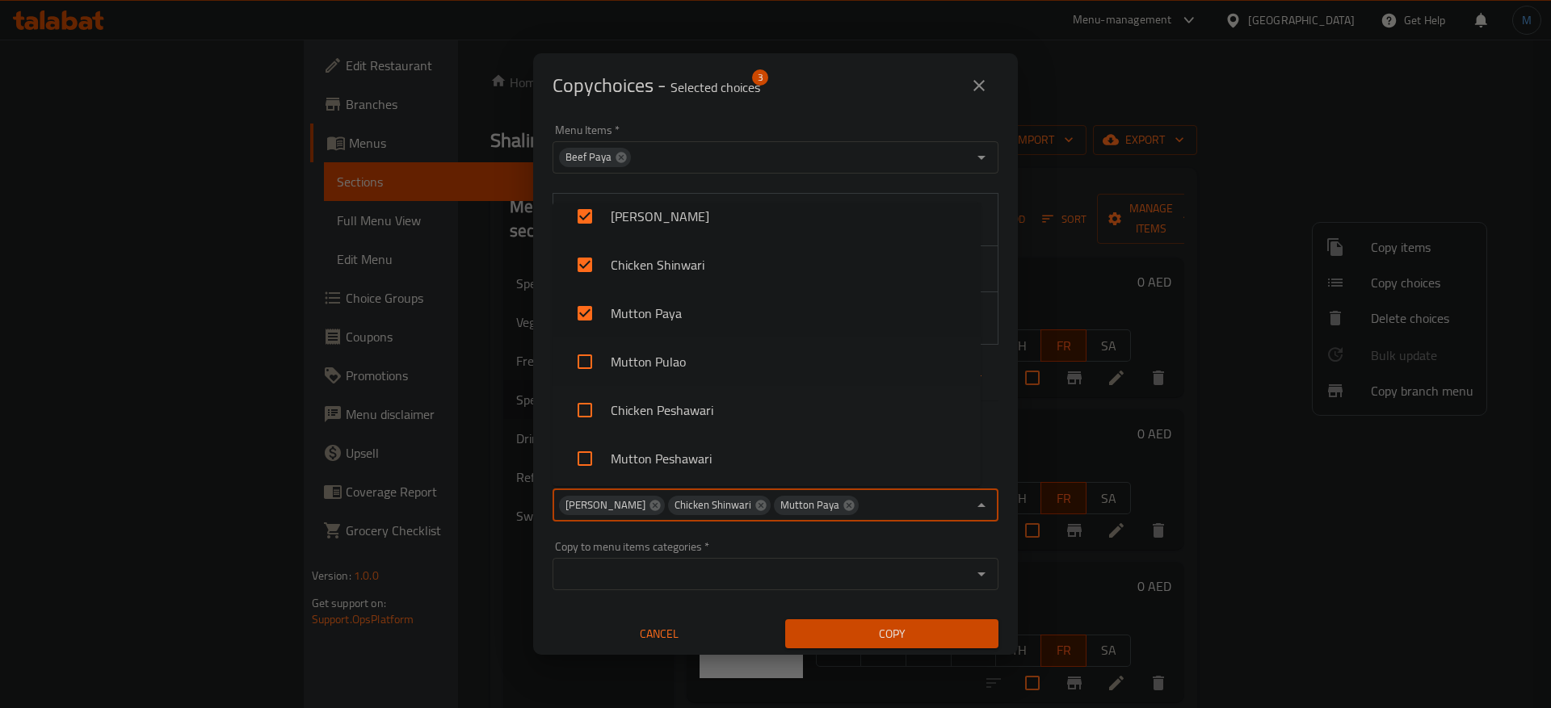
click at [689, 374] on li "Mutton Pulao" at bounding box center [767, 362] width 428 height 48
checkbox input "true"
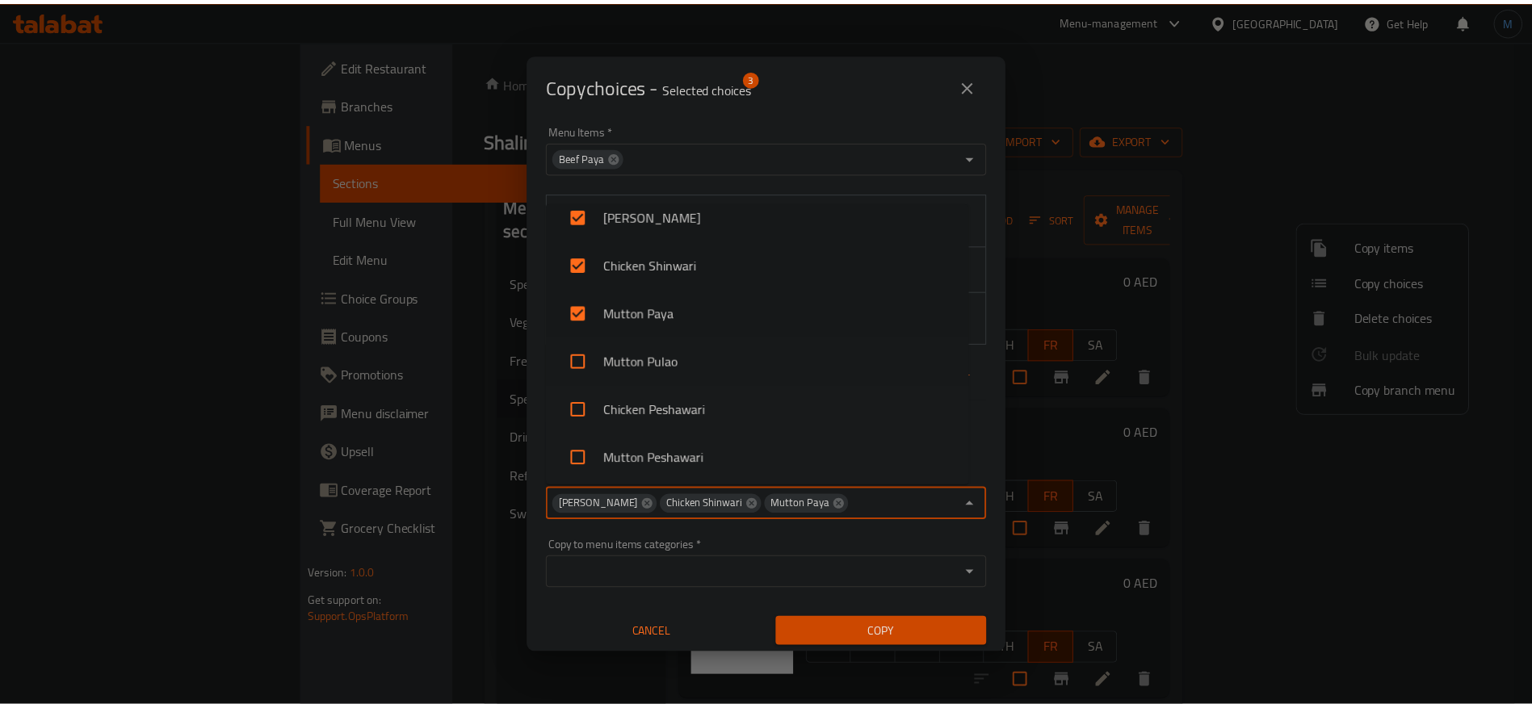
scroll to position [1221, 0]
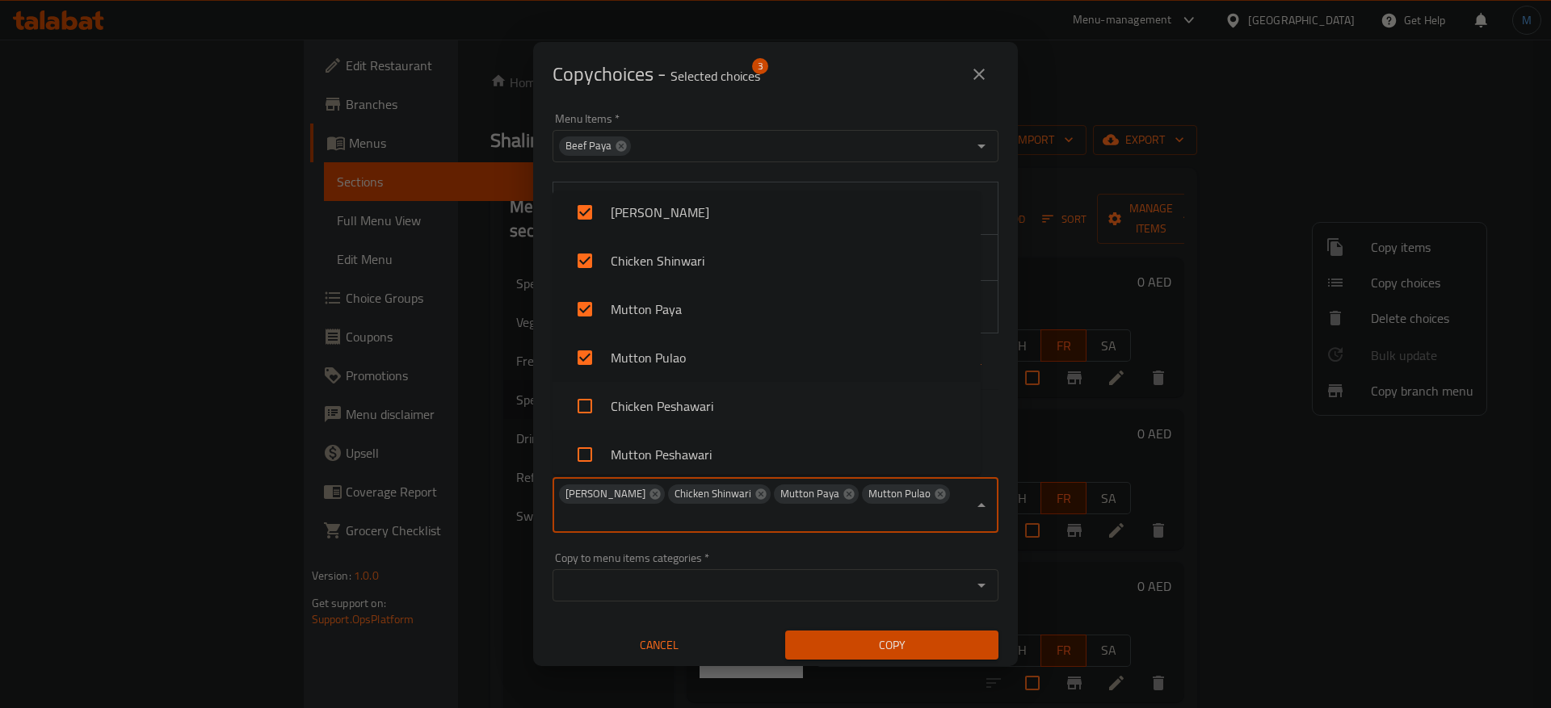
click at [850, 629] on div "Copy" at bounding box center [891, 645] width 233 height 49
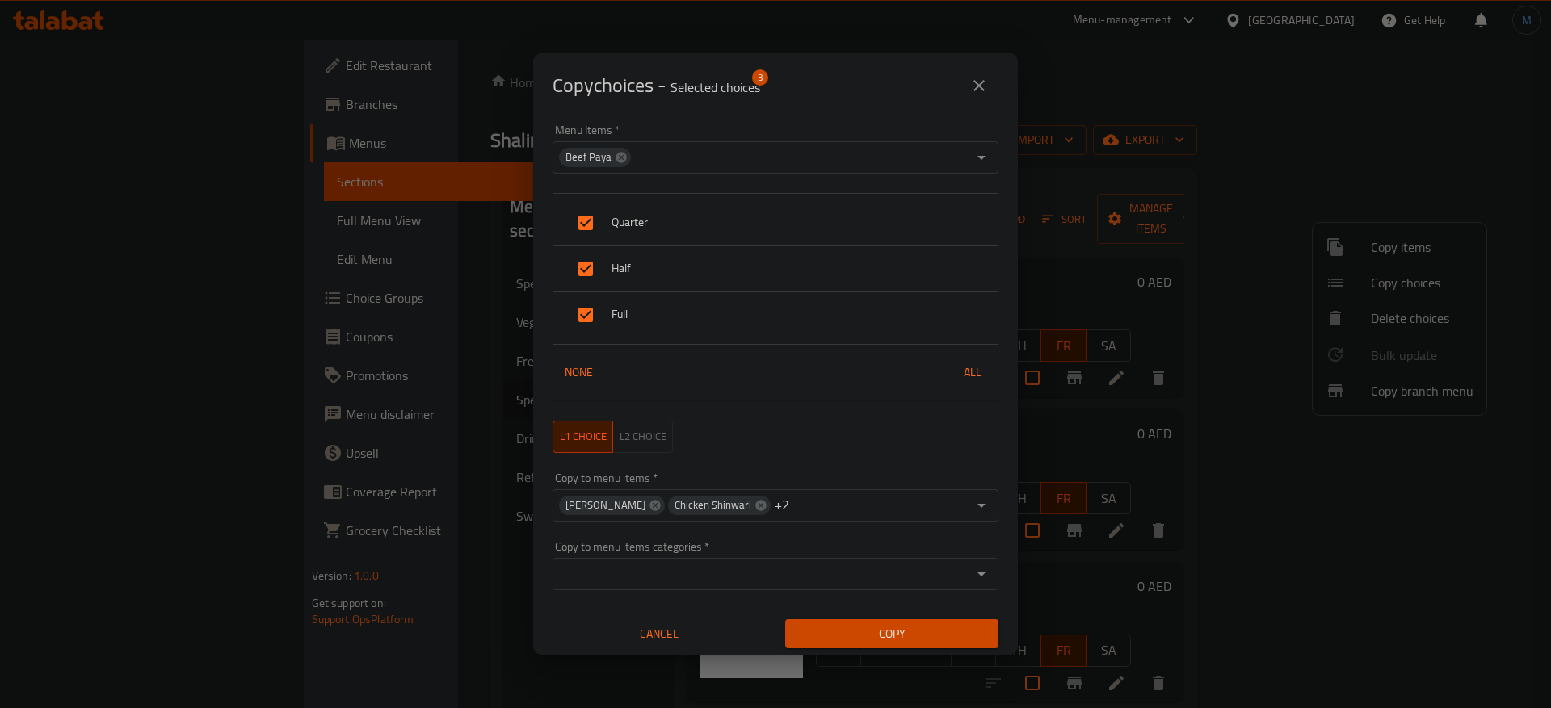
click at [851, 629] on span "Copy" at bounding box center [891, 634] width 187 height 20
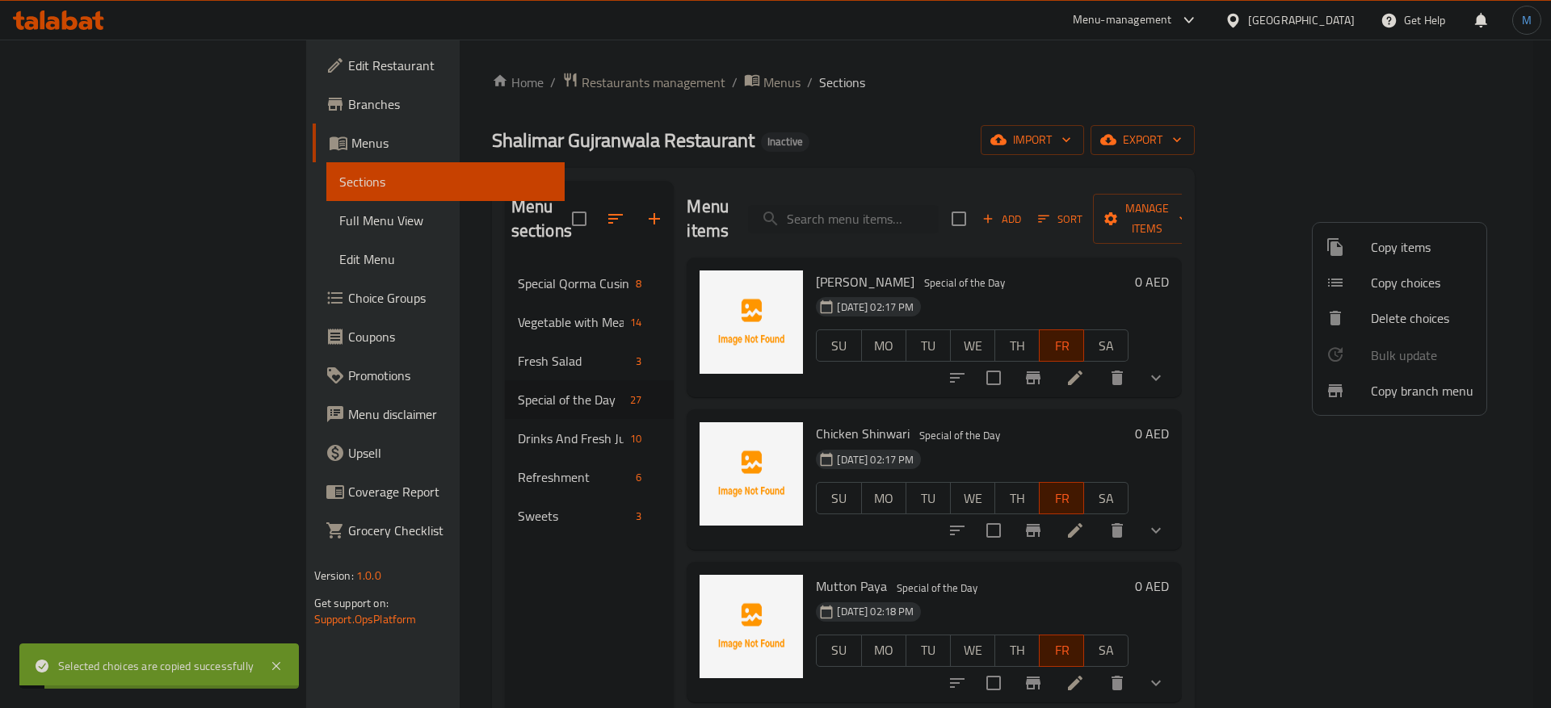
click at [1104, 386] on div at bounding box center [775, 354] width 1551 height 708
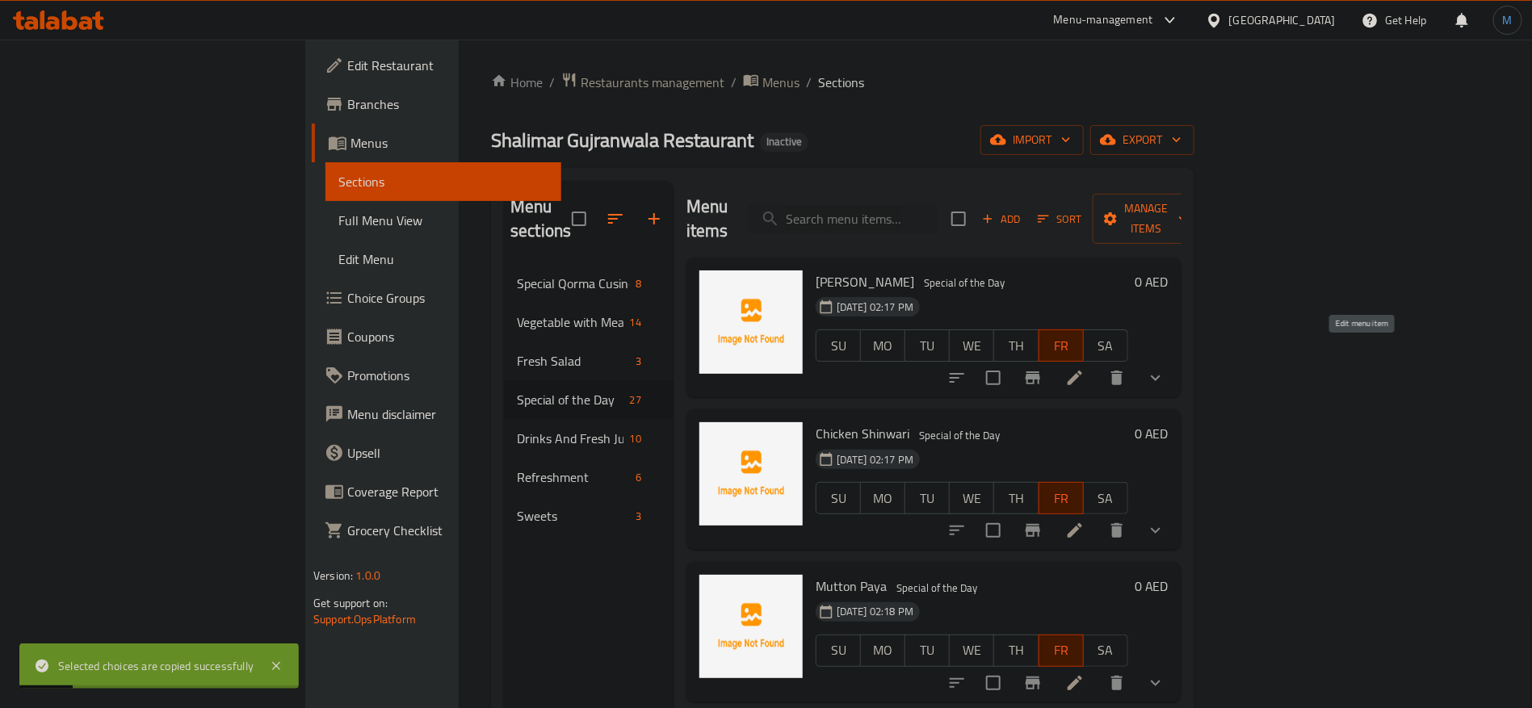
click at [1082, 371] on icon at bounding box center [1075, 378] width 15 height 15
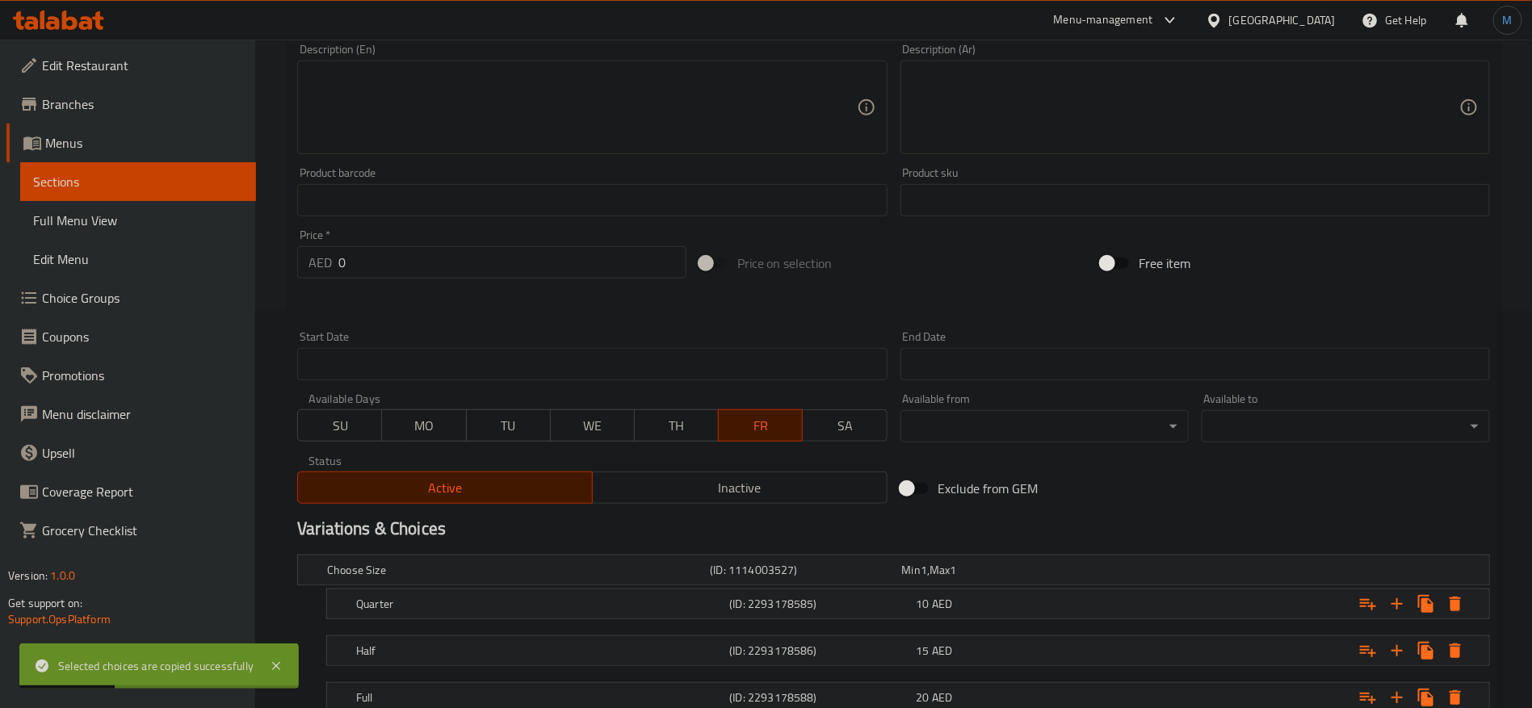
scroll to position [515, 0]
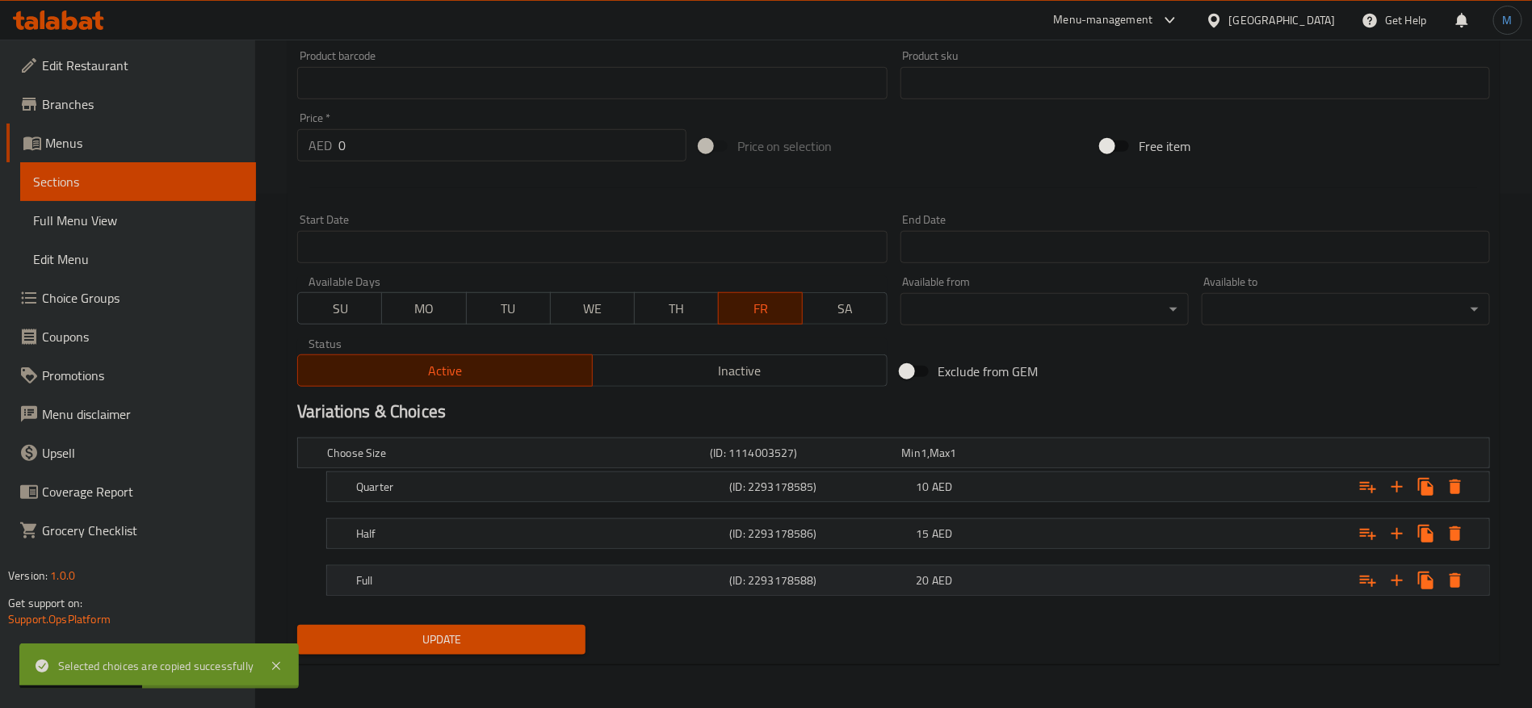
click at [876, 579] on h5 "(ID: 2293178588)" at bounding box center [819, 581] width 180 height 16
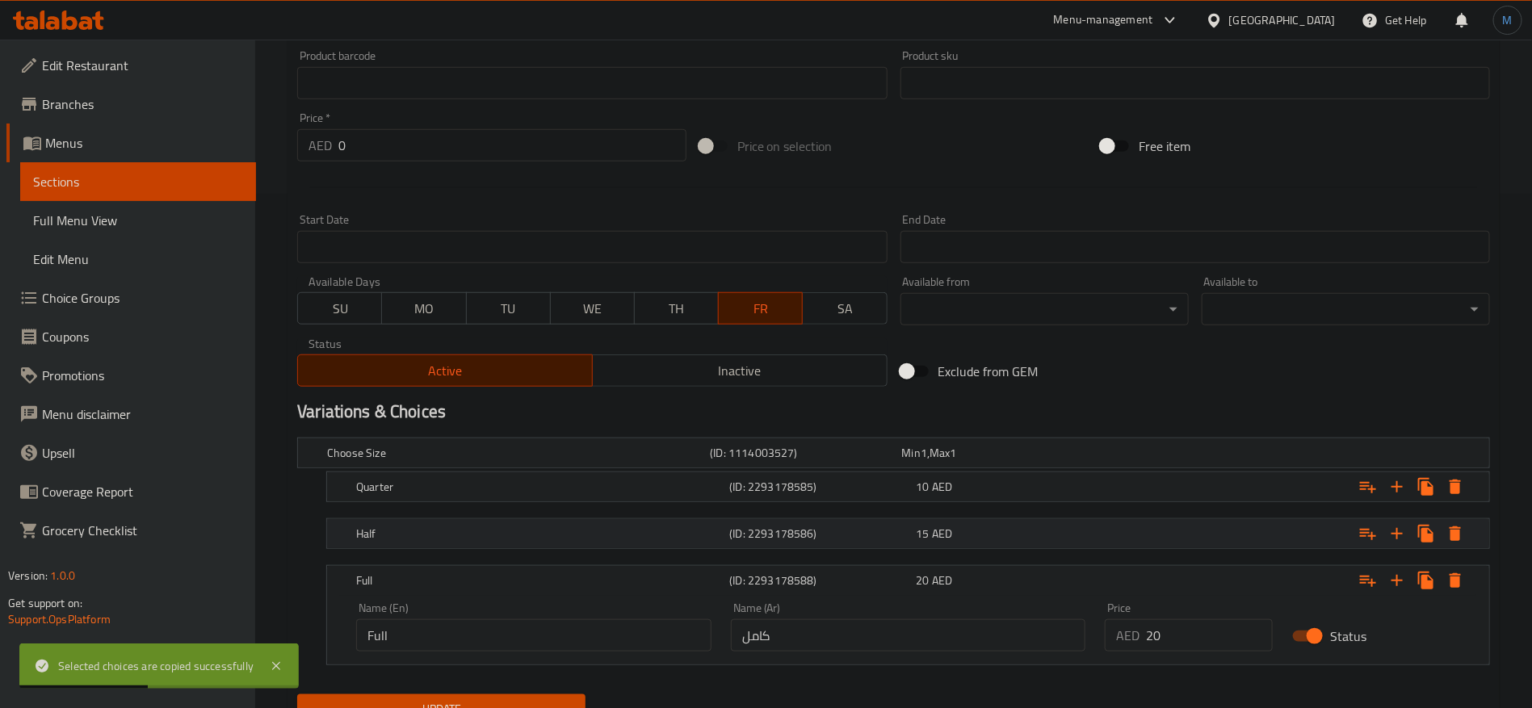
click at [885, 539] on h5 "(ID: 2293178586)" at bounding box center [819, 534] width 180 height 16
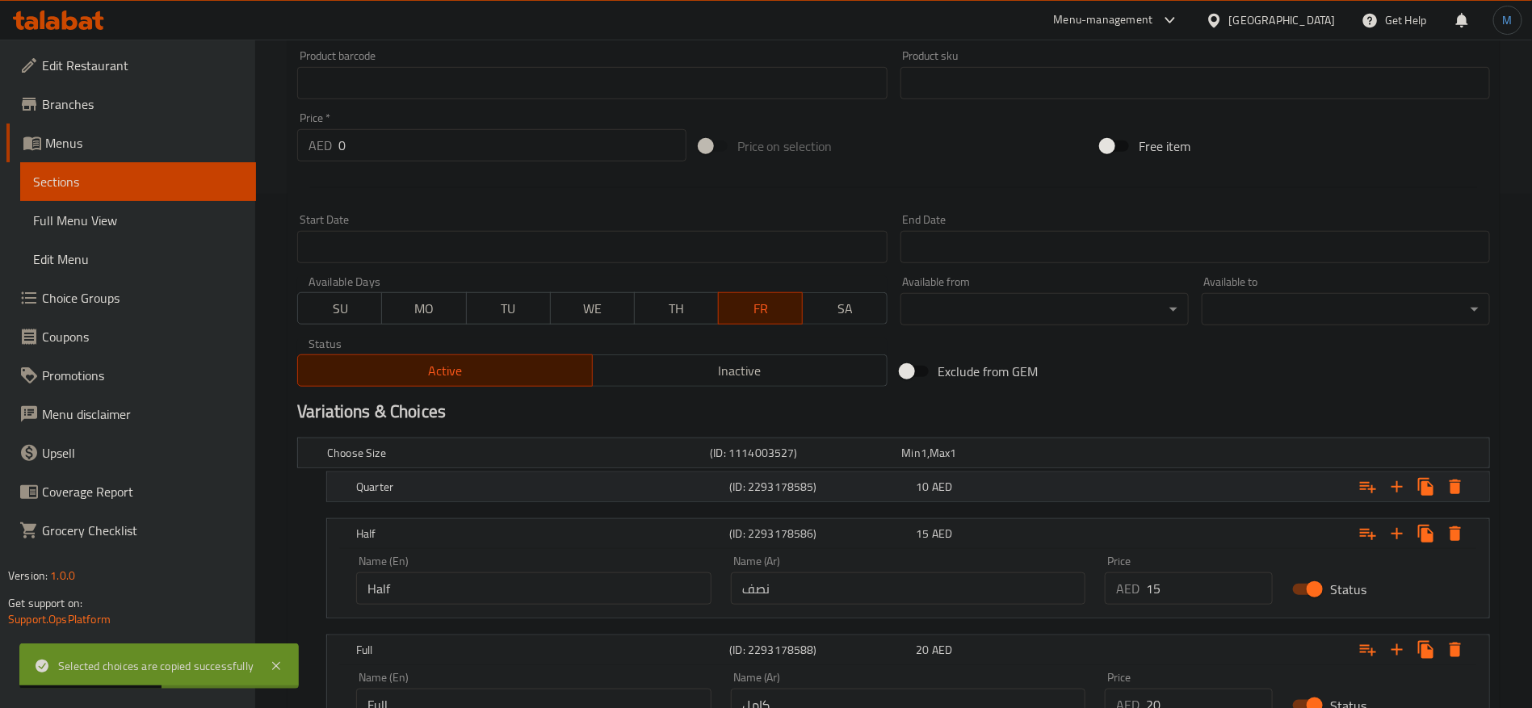
click at [893, 476] on div "(ID: 2293178585)" at bounding box center [819, 487] width 187 height 23
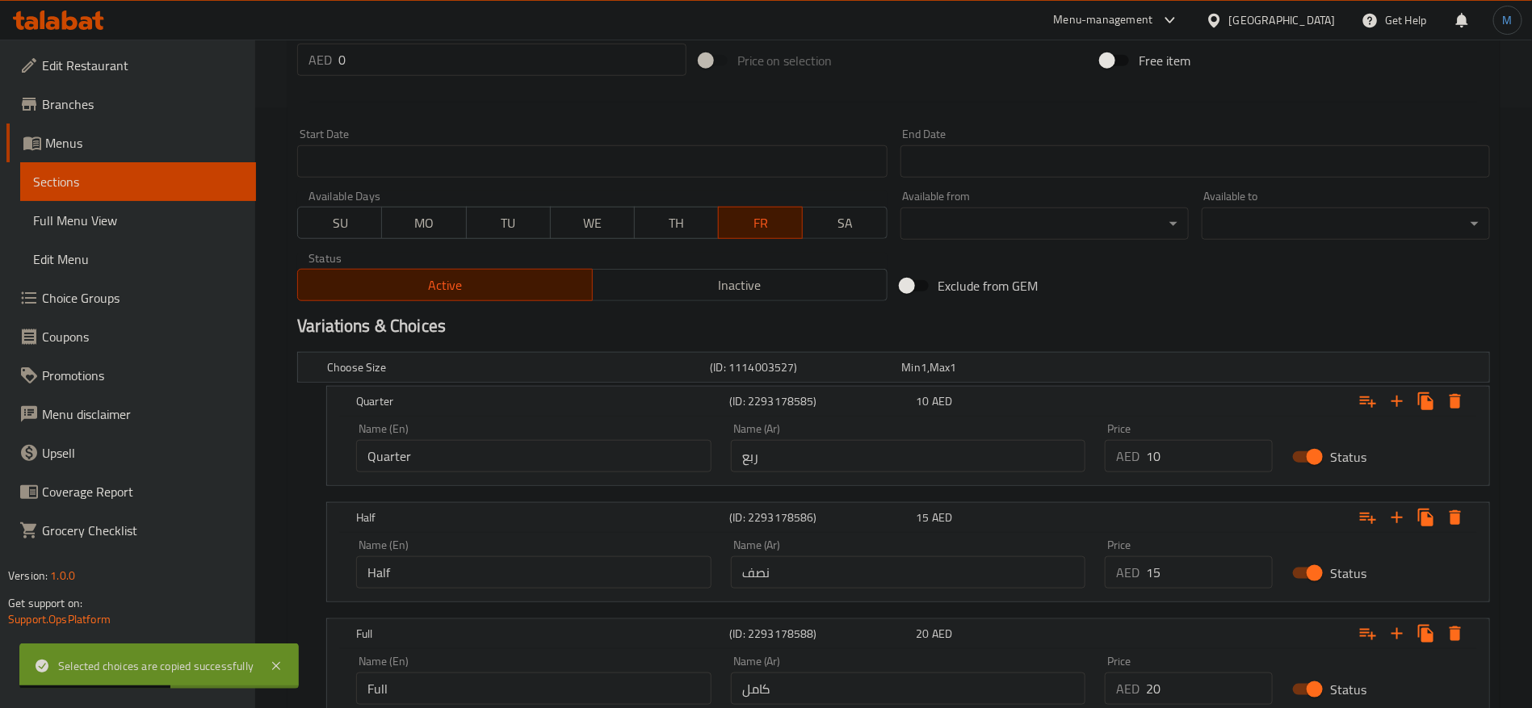
scroll to position [713, 0]
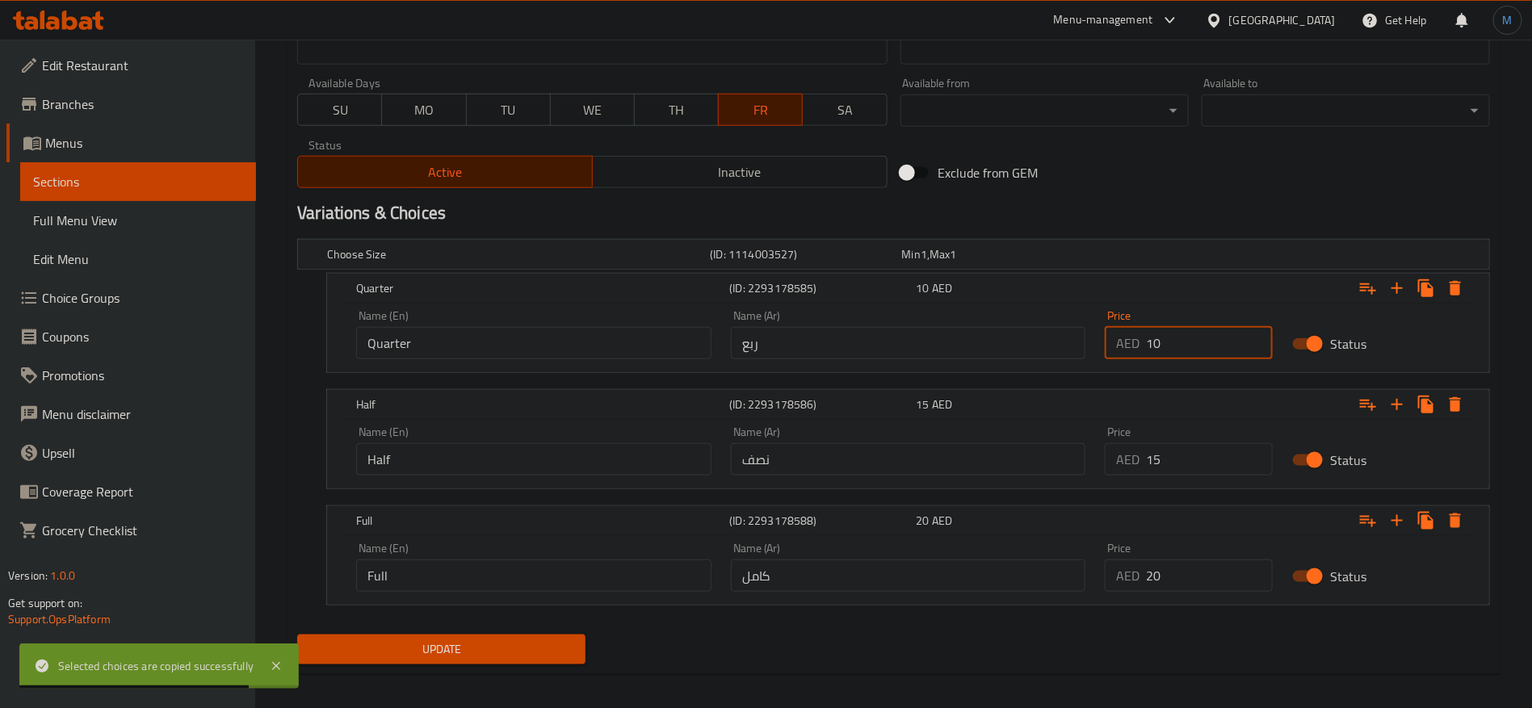
click at [1170, 342] on input "10" at bounding box center [1209, 343] width 127 height 32
paste input "25"
type input "25"
click at [1195, 454] on input "15" at bounding box center [1209, 459] width 127 height 32
paste input "4"
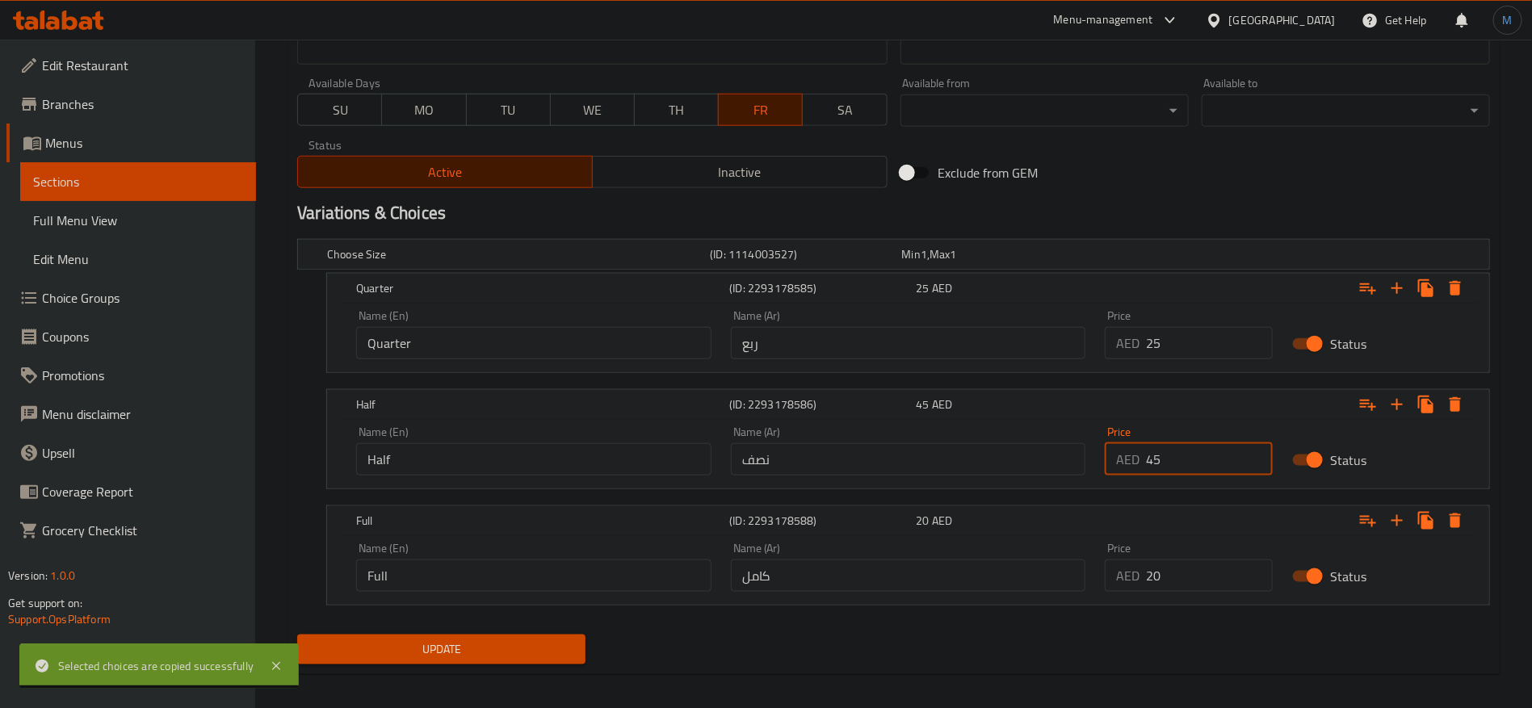
type input "45"
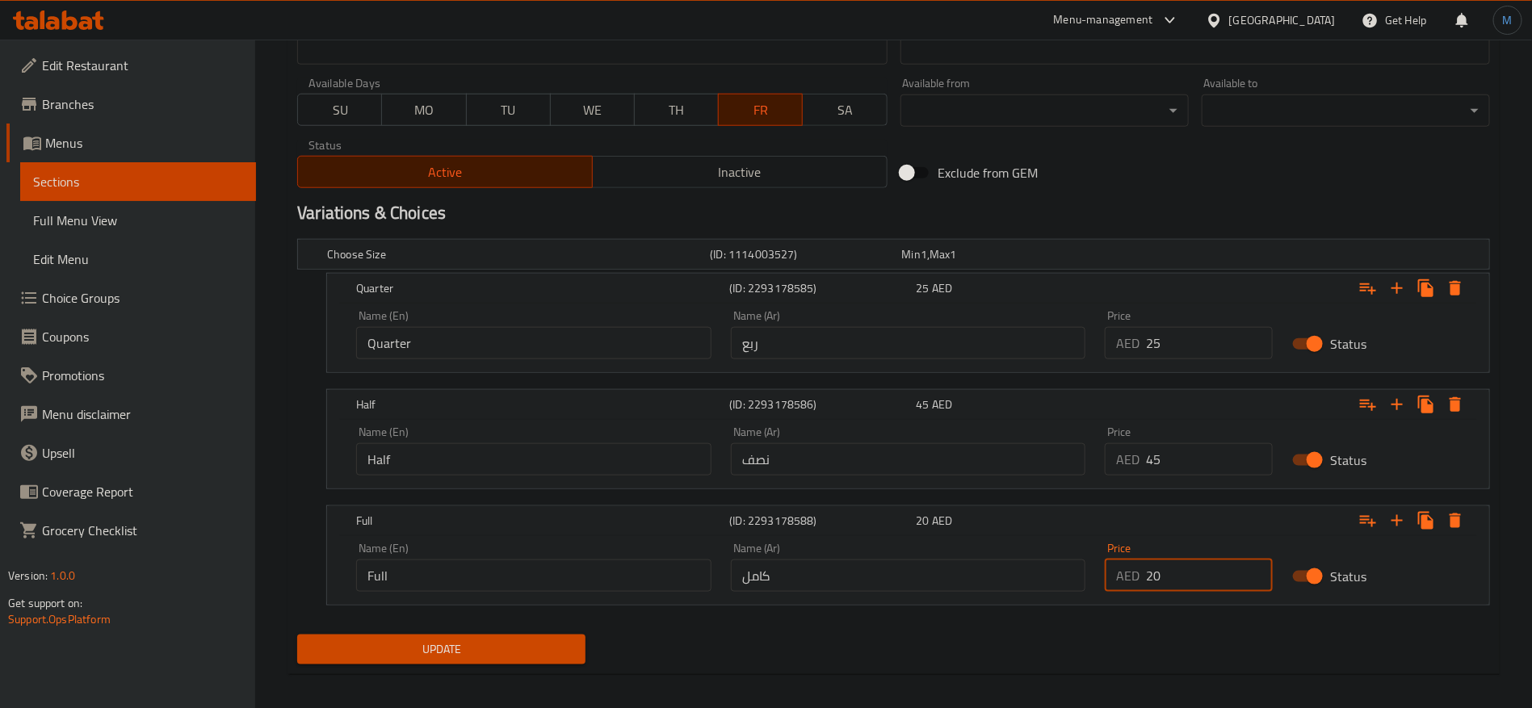
click at [1191, 571] on input "20" at bounding box center [1209, 576] width 127 height 32
paste input "8"
type input "80"
click at [515, 661] on button "Update" at bounding box center [441, 650] width 288 height 30
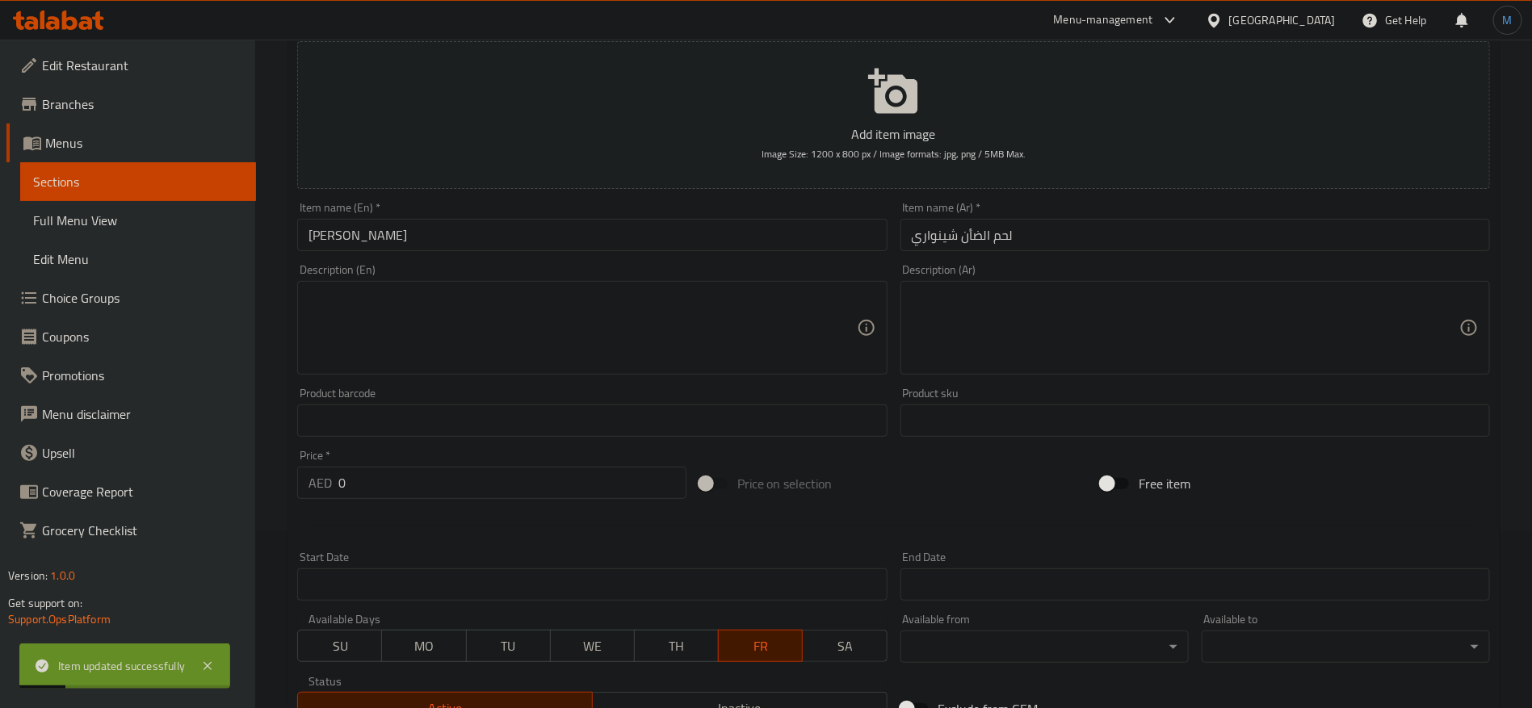
scroll to position [0, 0]
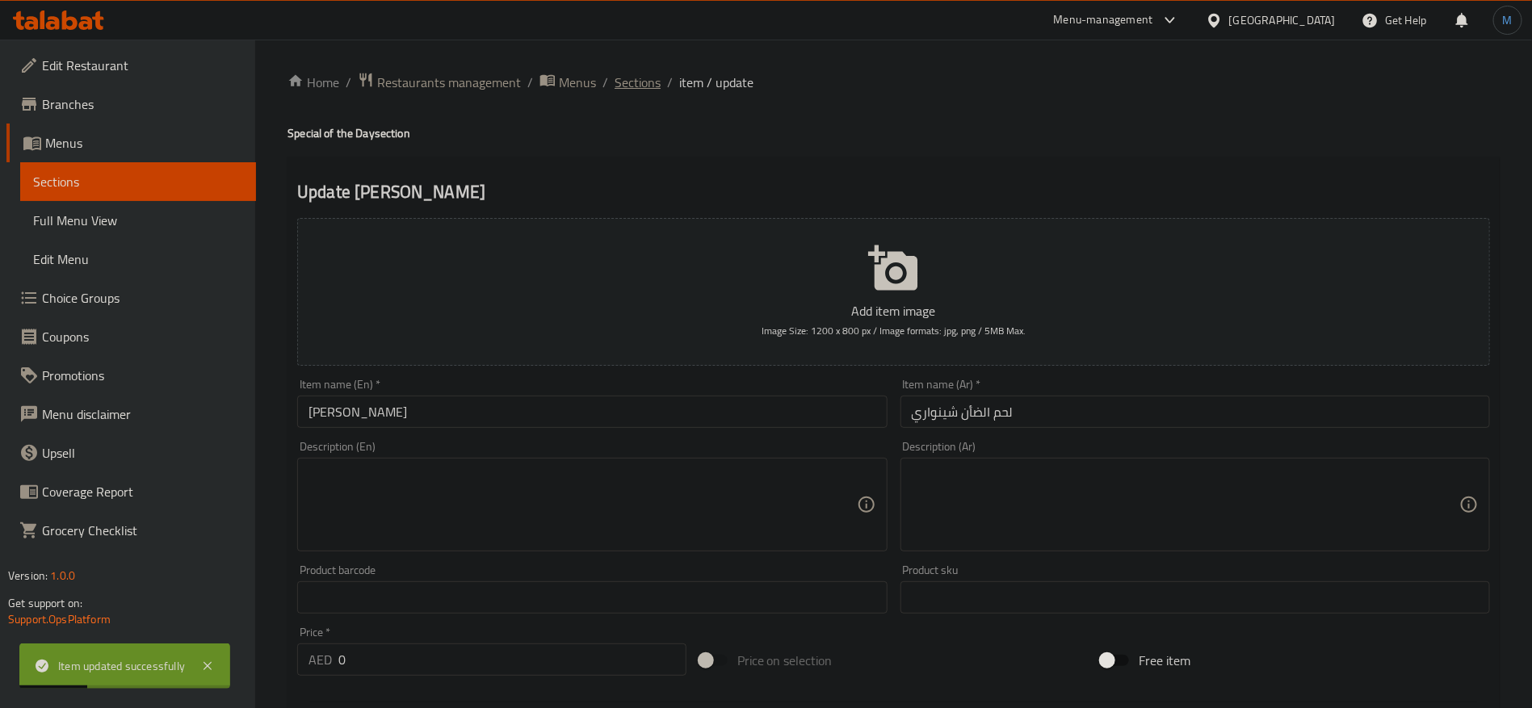
click at [641, 84] on span "Sections" at bounding box center [638, 82] width 46 height 19
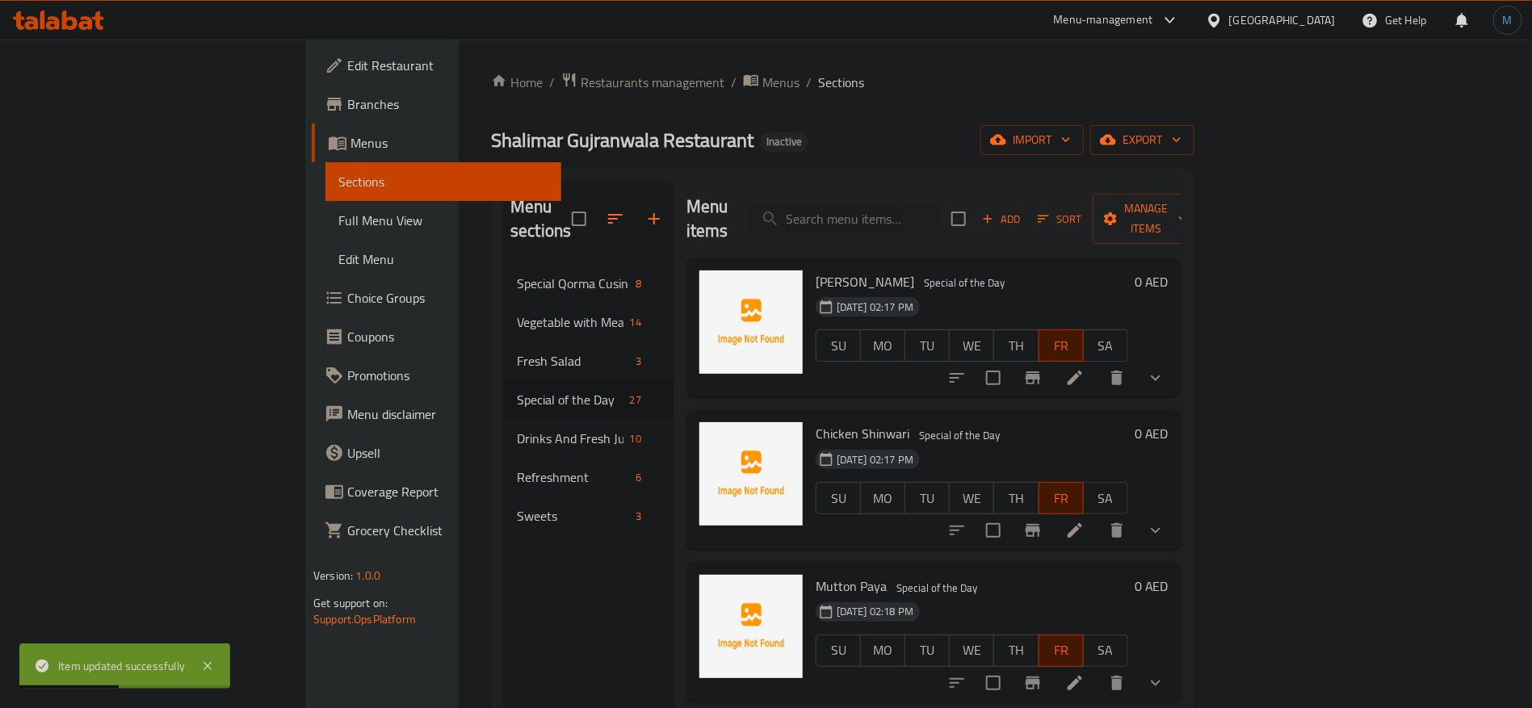
click at [1085, 521] on icon at bounding box center [1074, 530] width 19 height 19
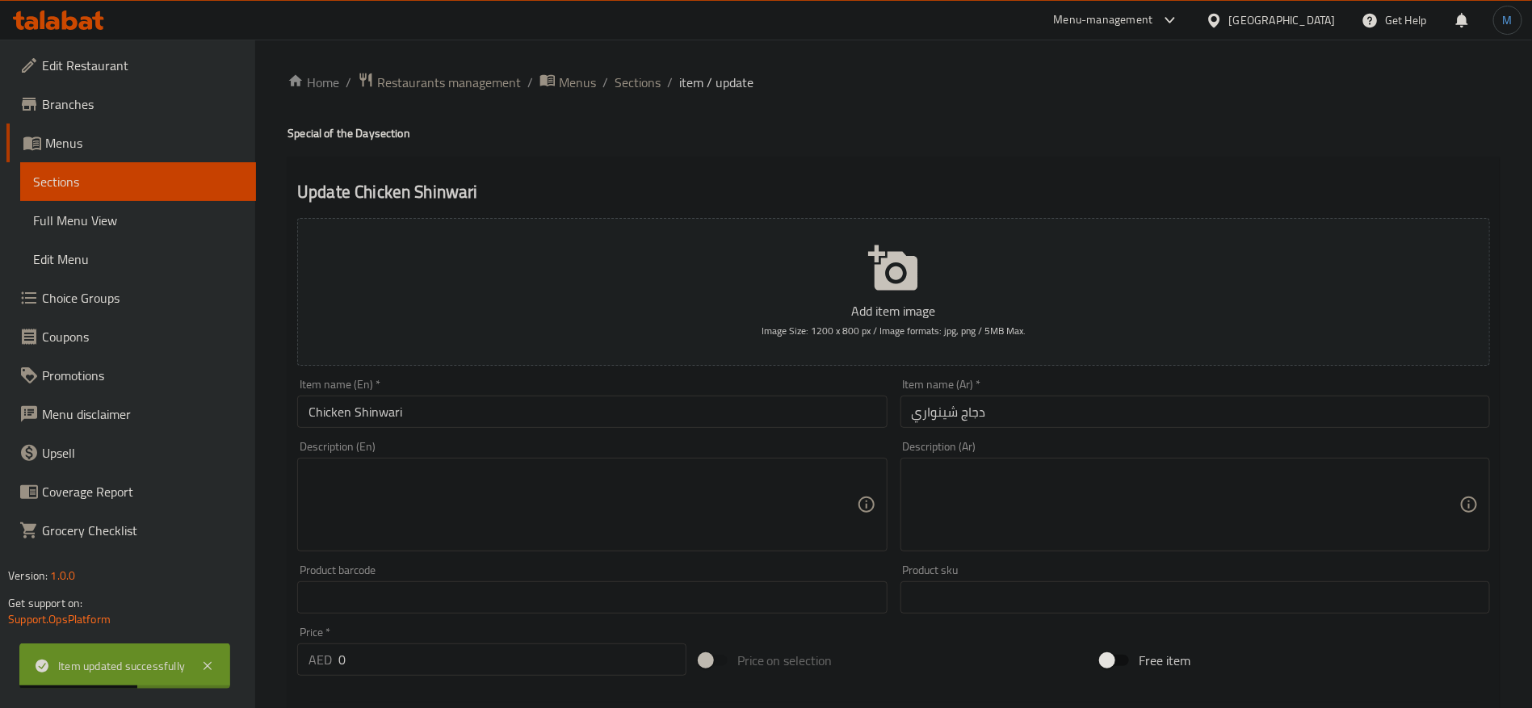
scroll to position [515, 0]
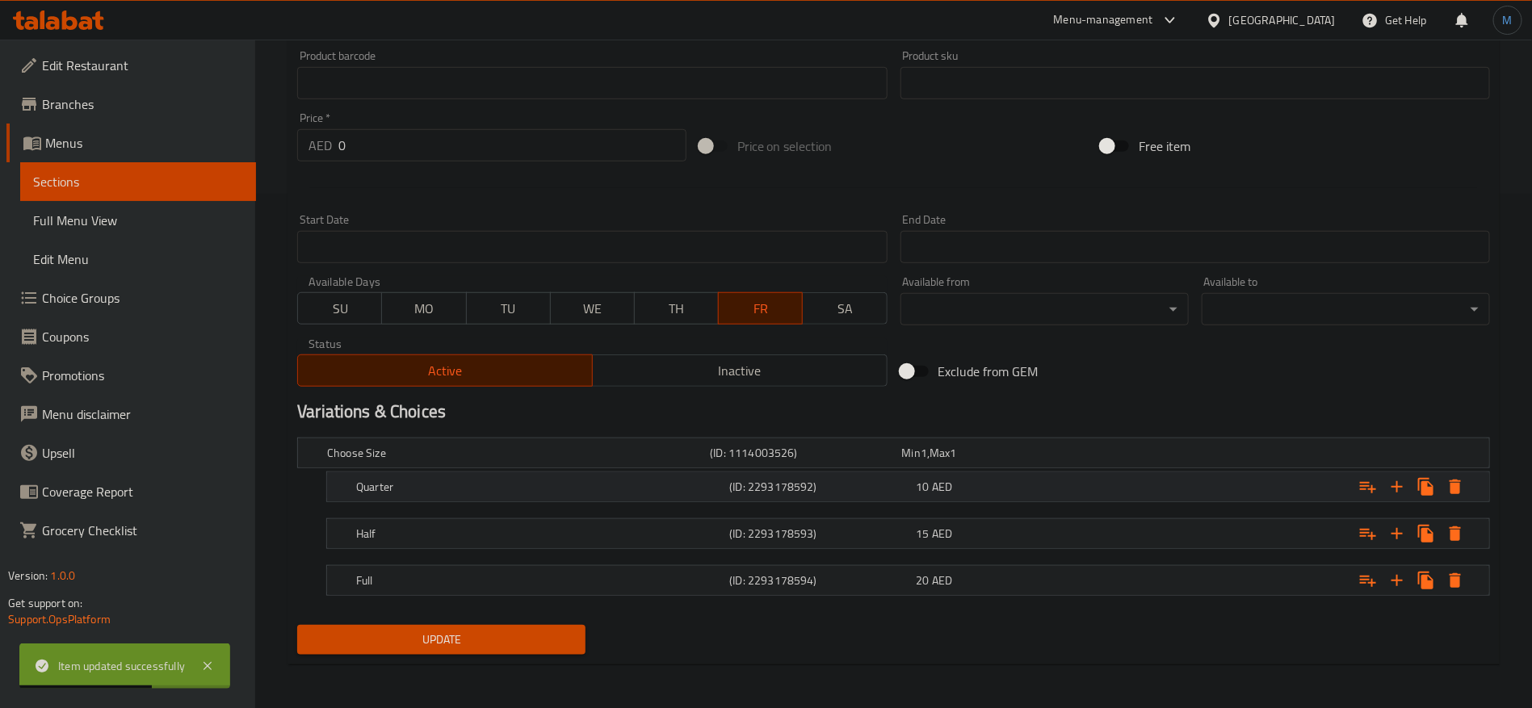
click at [1031, 495] on div "10 AED" at bounding box center [1007, 487] width 187 height 23
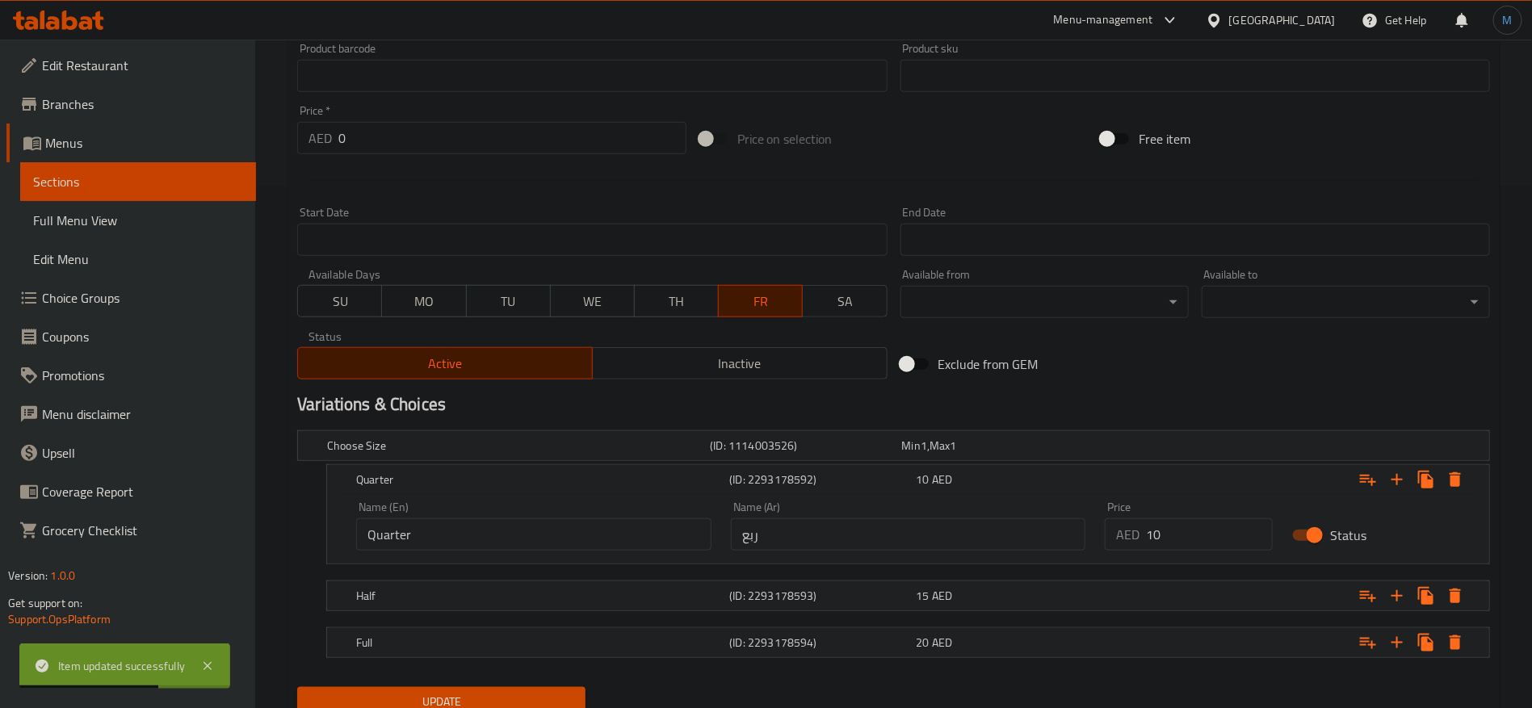
scroll to position [578, 0]
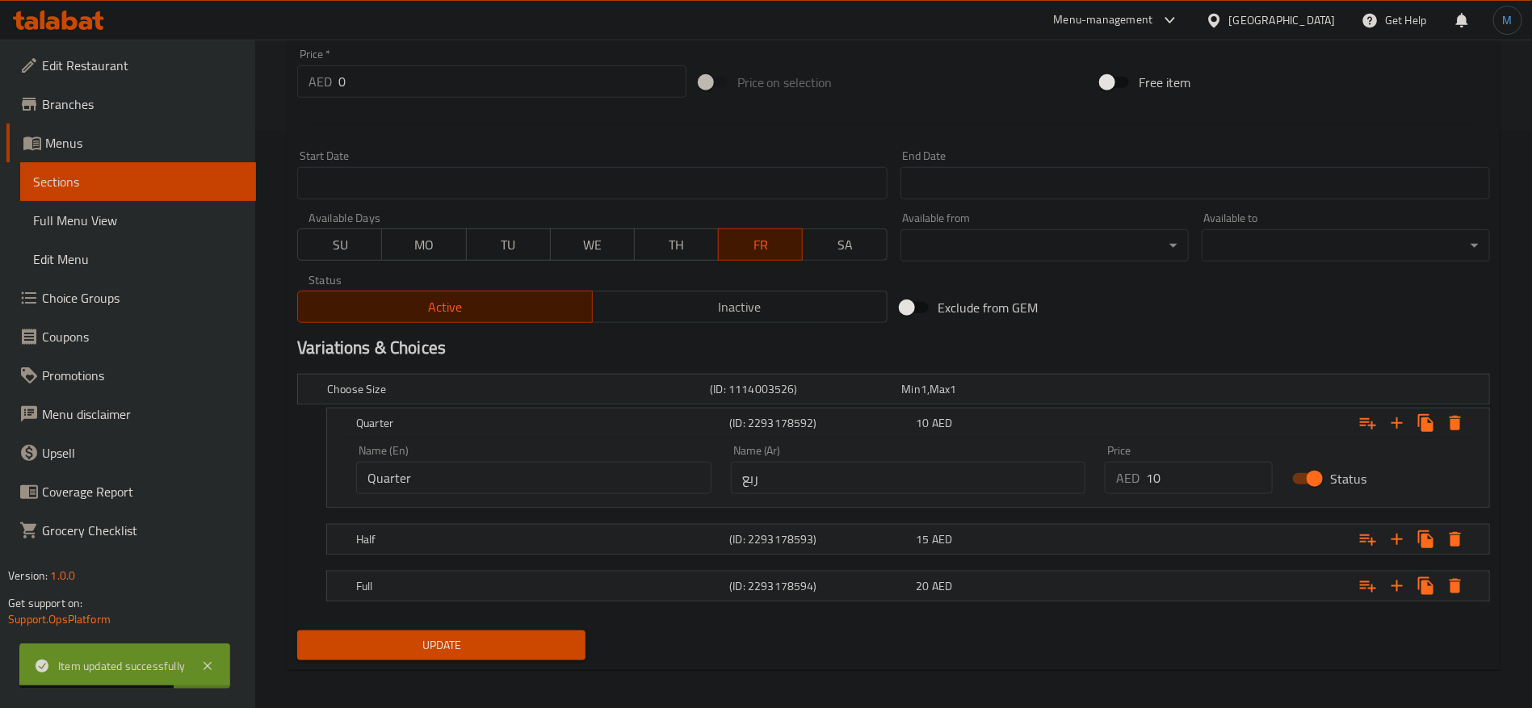
click at [971, 471] on input "ربع" at bounding box center [908, 478] width 355 height 32
paste input "25"
click at [825, 588] on h5 "(ID: 2293178594)" at bounding box center [819, 586] width 180 height 16
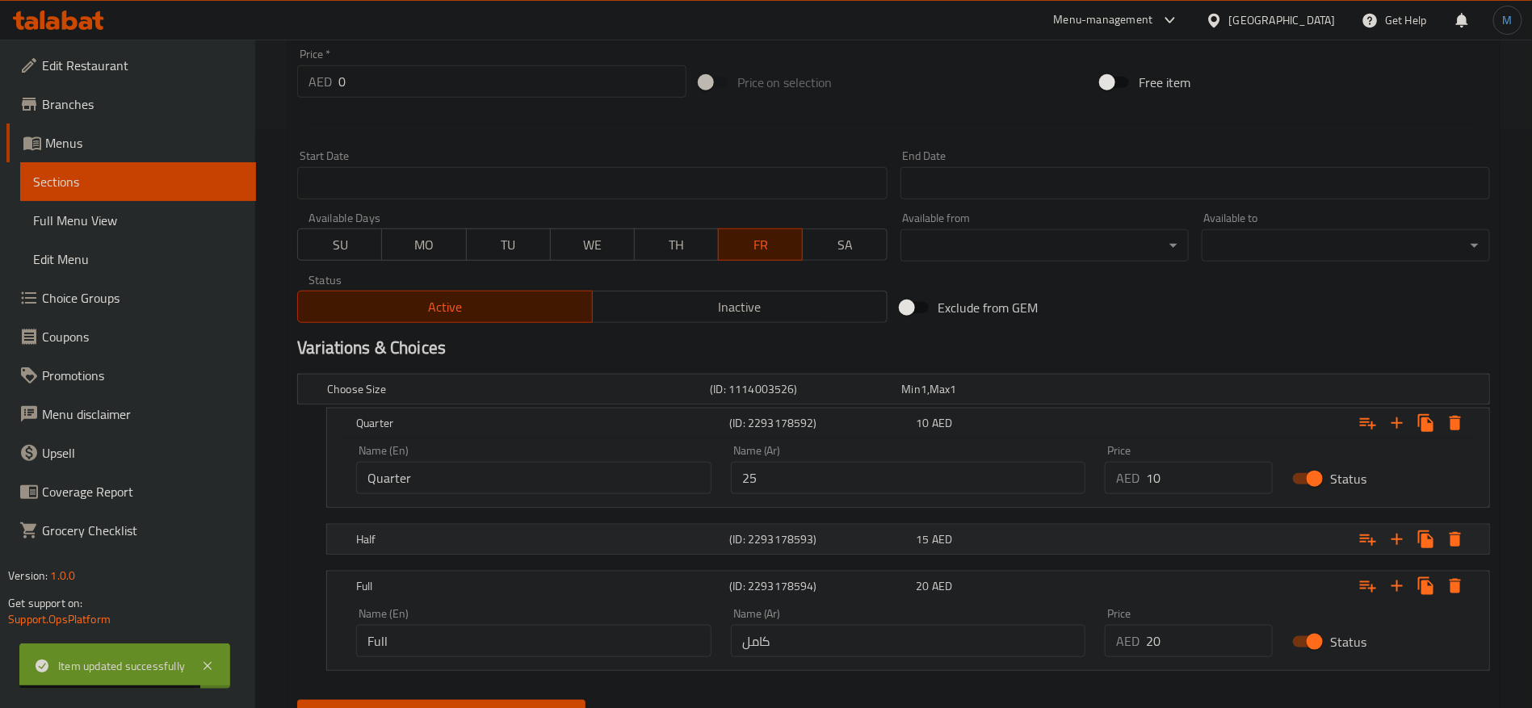
click at [775, 525] on div "Half (ID: 2293178593) 15 AED" at bounding box center [913, 540] width 1120 height 36
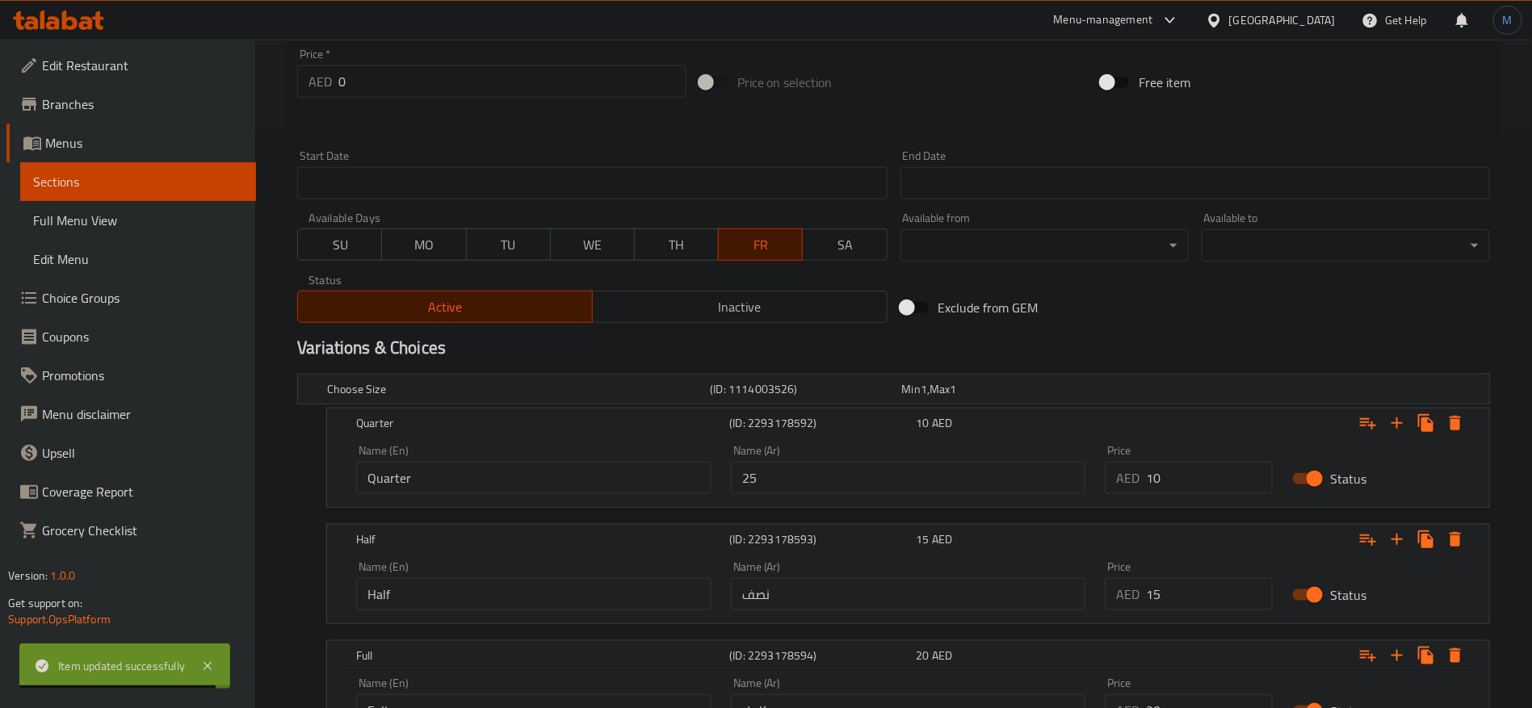
click at [916, 570] on div "Name (Ar) نصف Name (Ar)" at bounding box center [908, 585] width 355 height 49
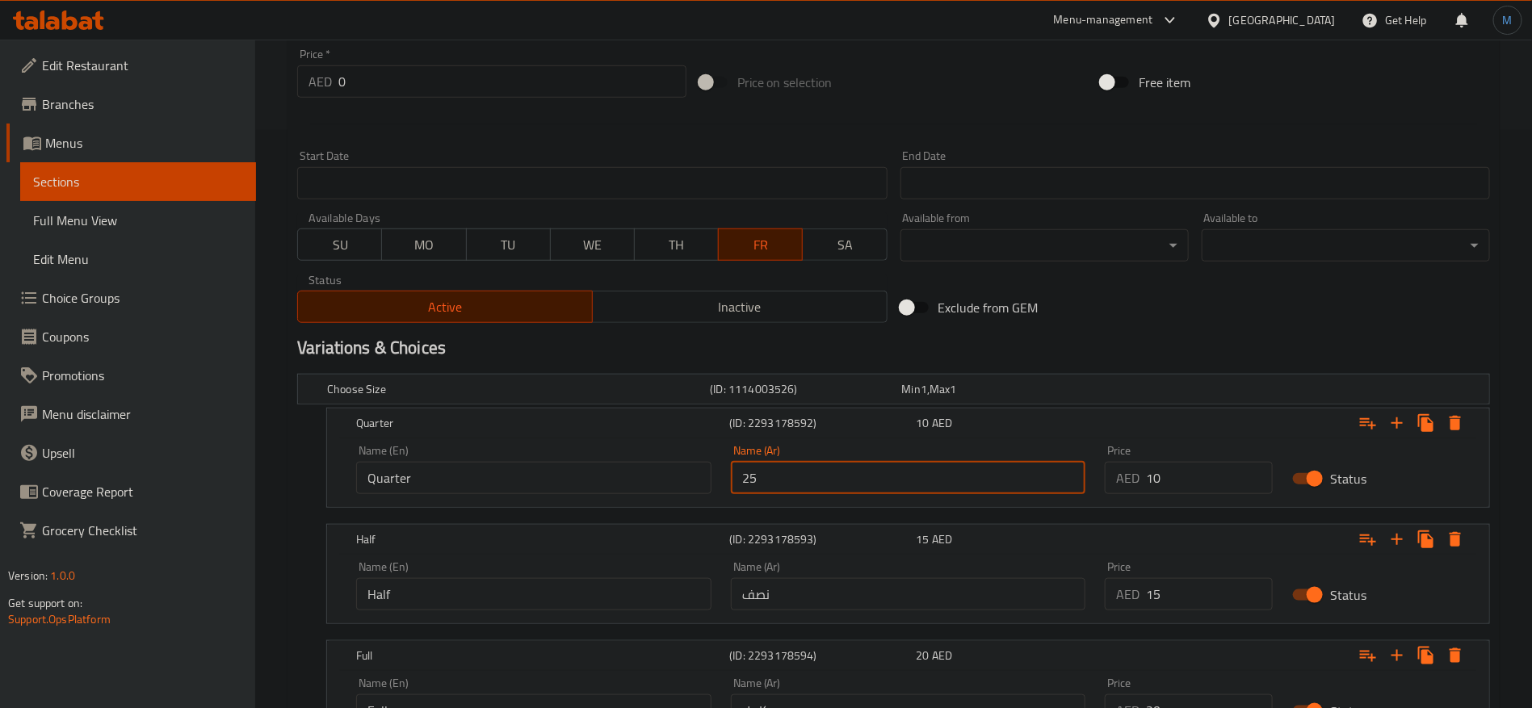
click at [933, 489] on input "25" at bounding box center [908, 478] width 355 height 32
type input "ربع"
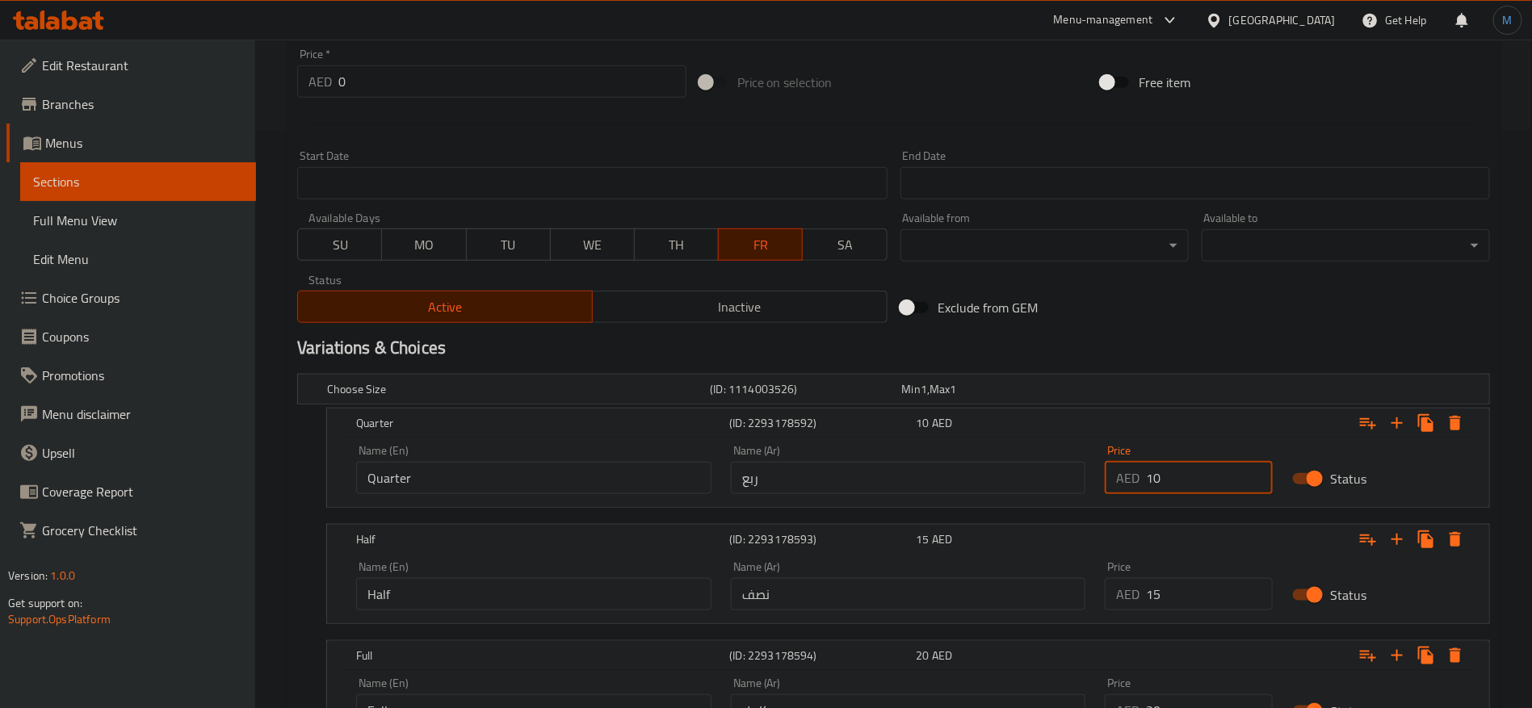
click at [1203, 485] on input "10" at bounding box center [1209, 478] width 127 height 32
paste input "25"
type input "25"
click at [1173, 586] on input "15" at bounding box center [1209, 594] width 127 height 32
paste input "40"
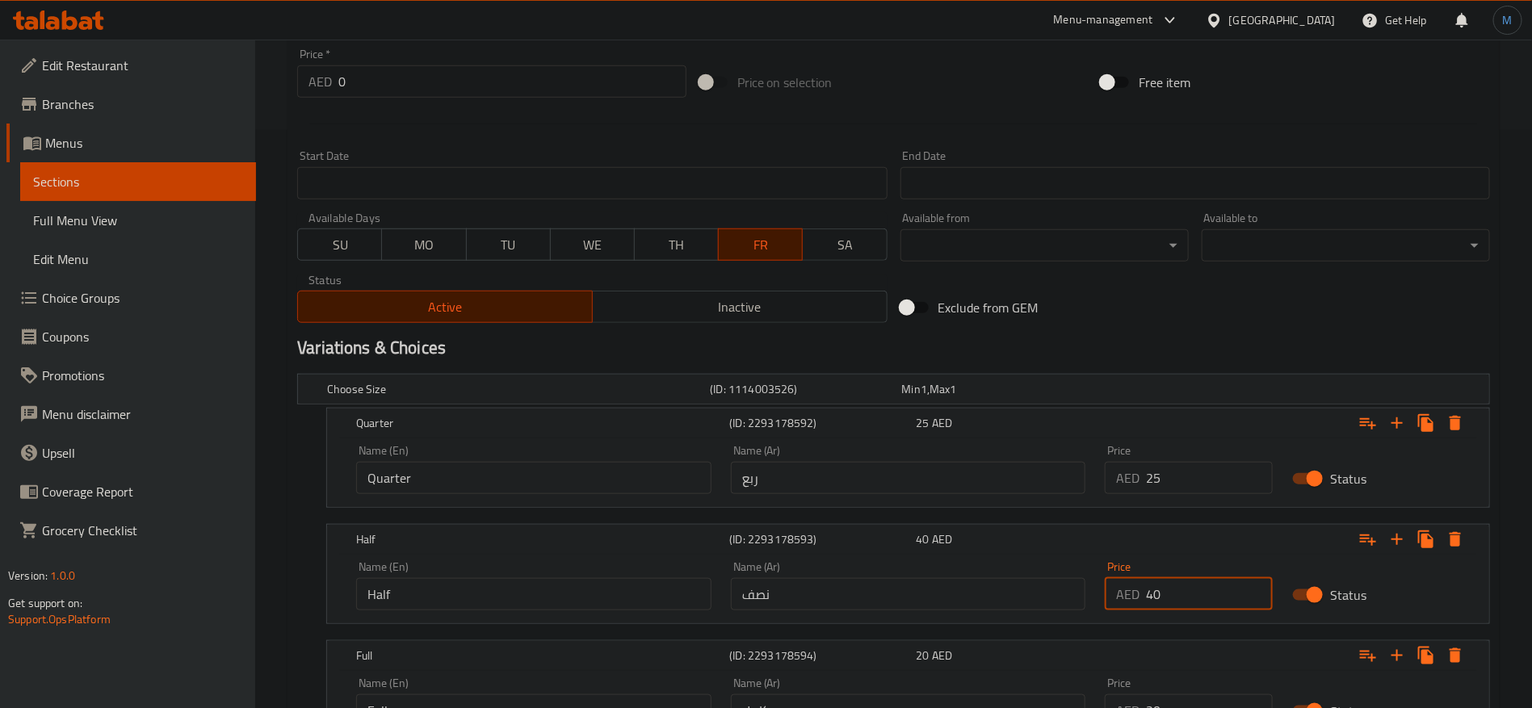
type input "40"
click at [1207, 703] on input "20" at bounding box center [1209, 711] width 127 height 32
paste input "6"
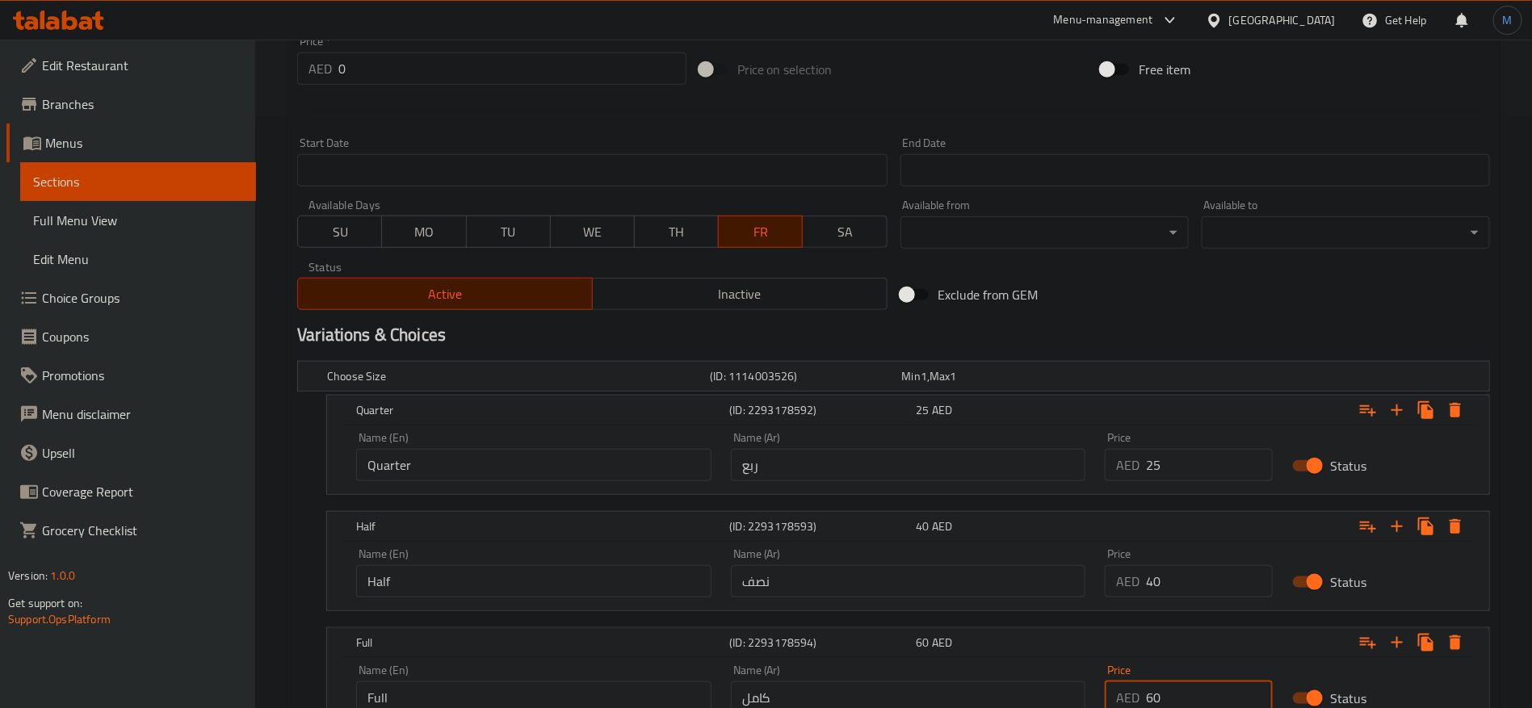
type input "60"
click at [1237, 304] on div "Exclude from GEM" at bounding box center [1095, 295] width 402 height 44
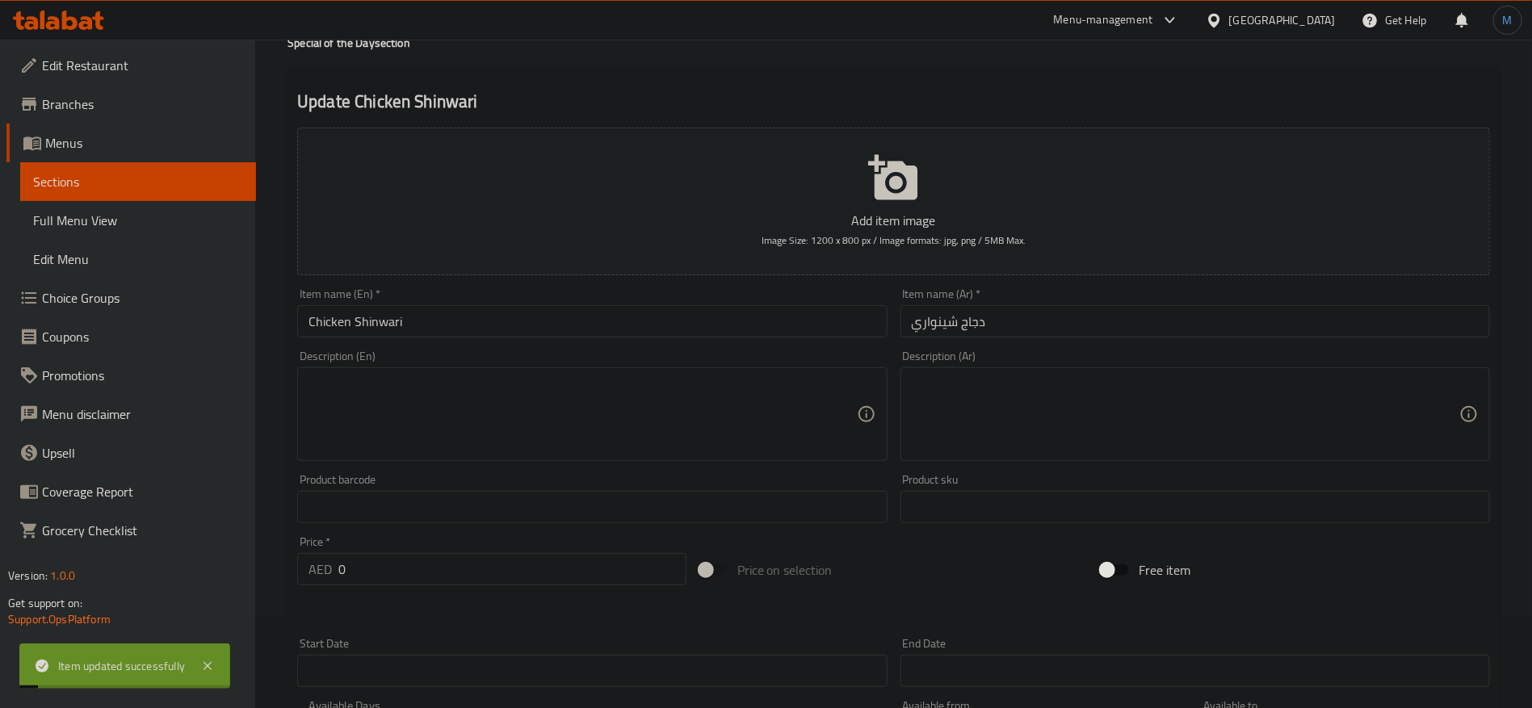
scroll to position [0, 0]
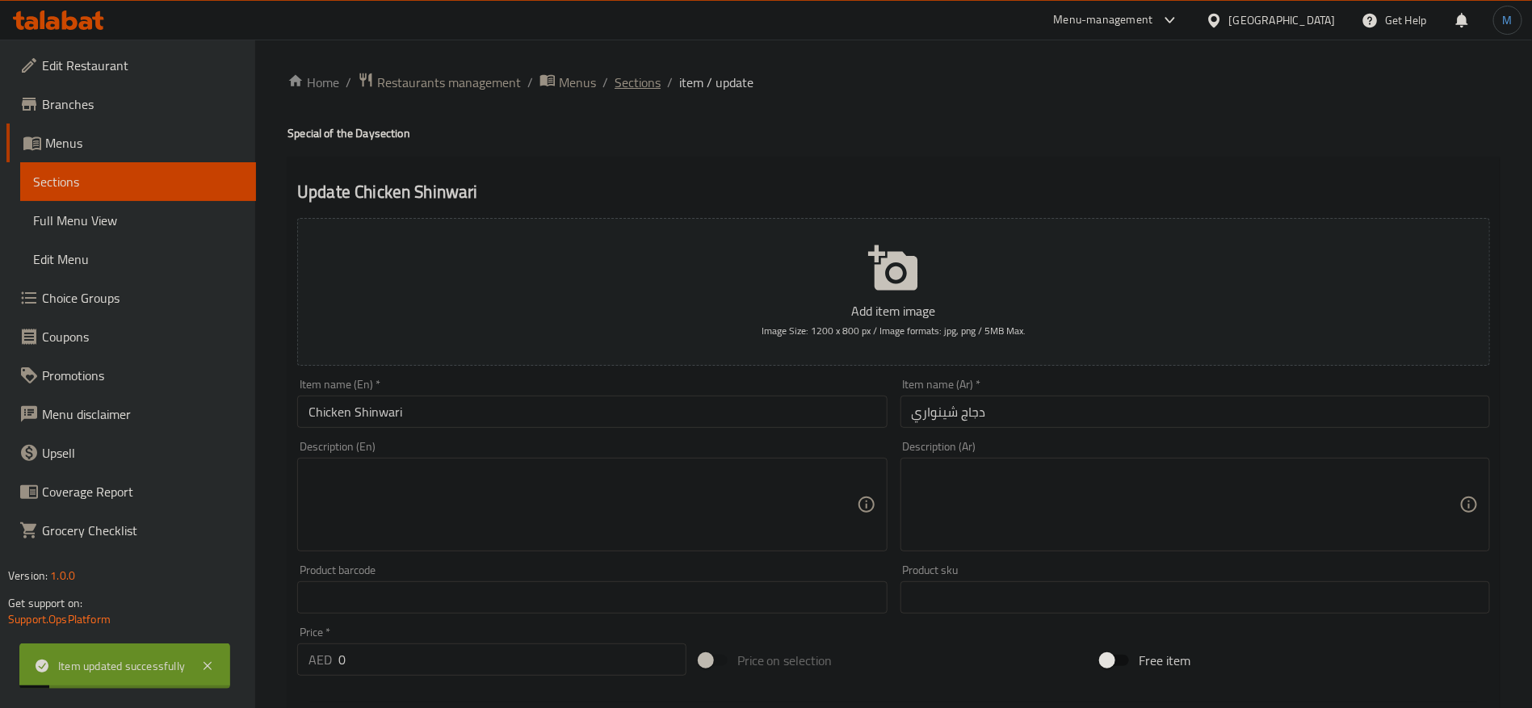
click at [642, 77] on span "Sections" at bounding box center [638, 82] width 46 height 19
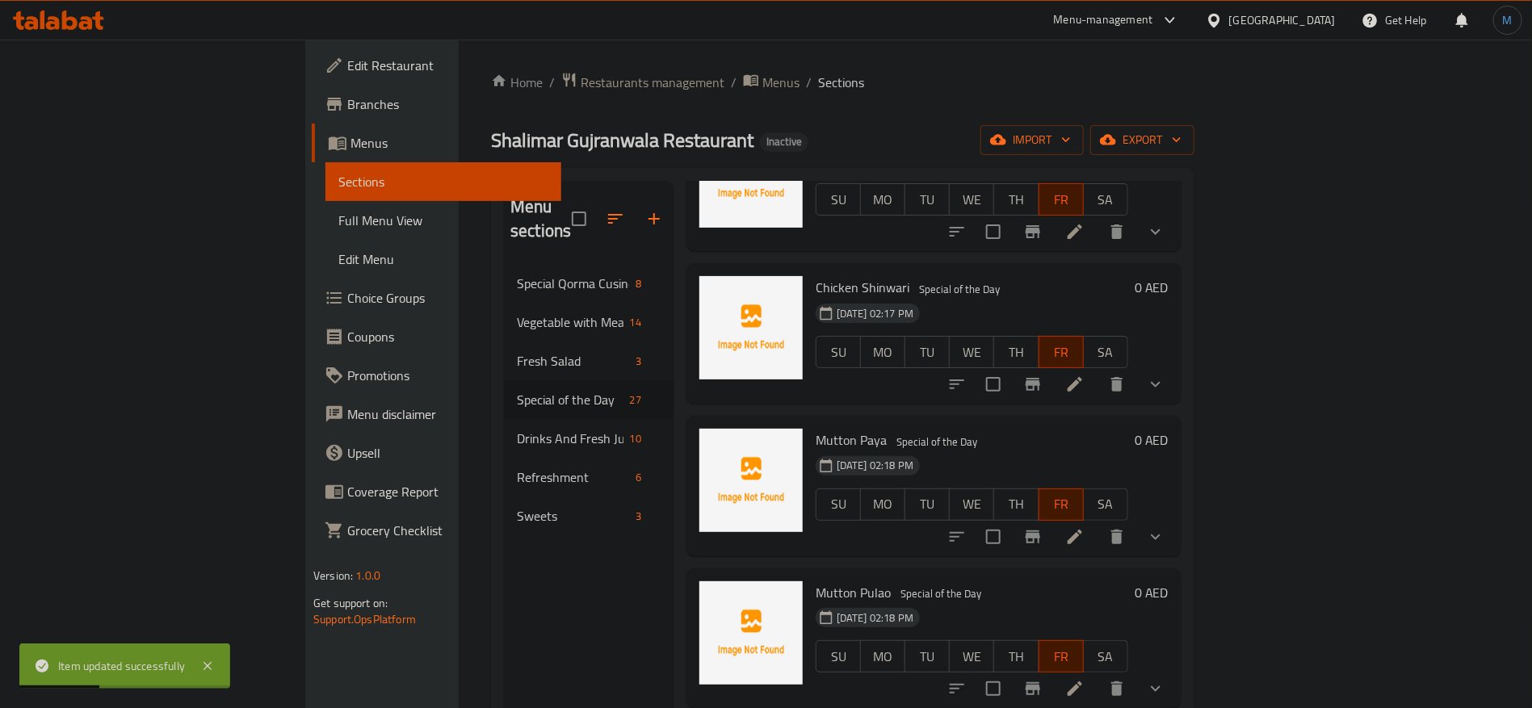
scroll to position [242, 0]
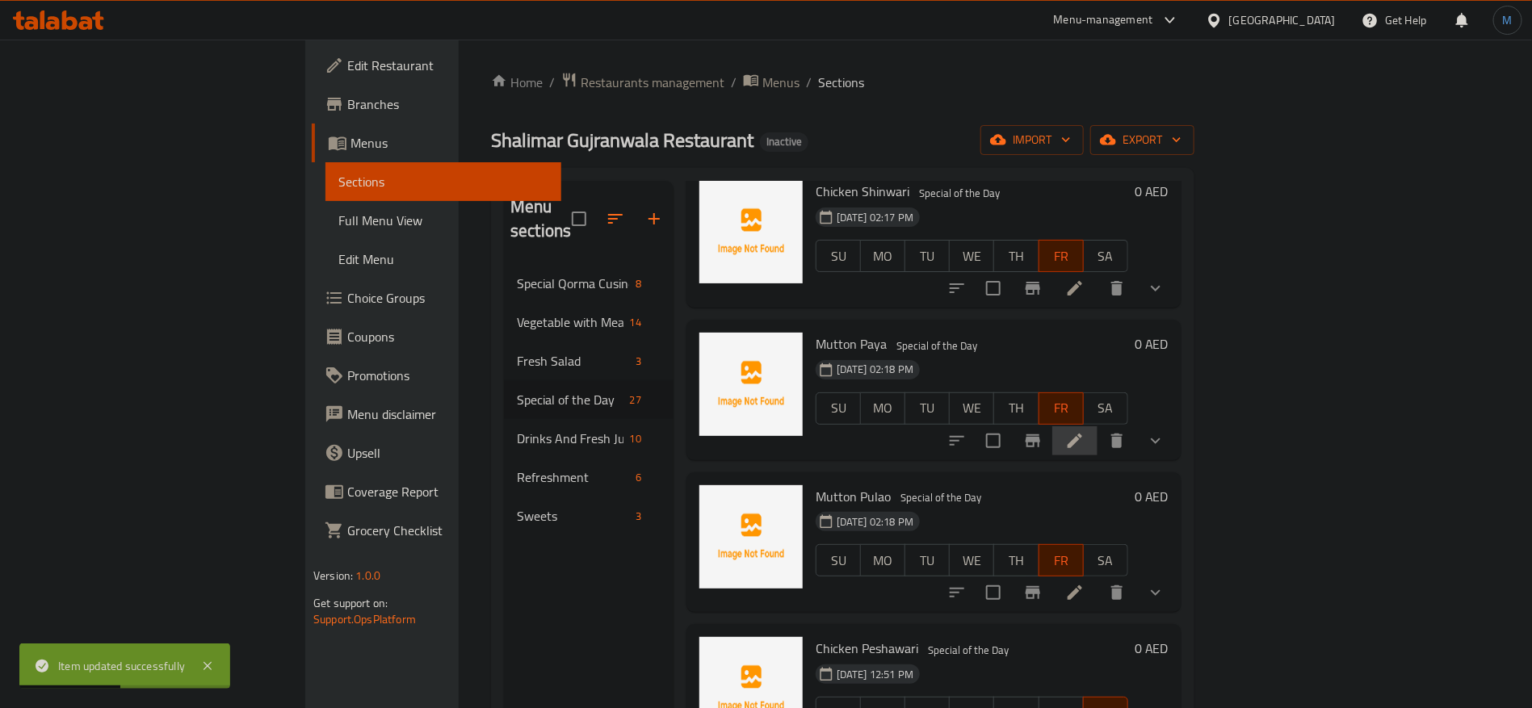
click at [1098, 427] on li at bounding box center [1075, 441] width 45 height 29
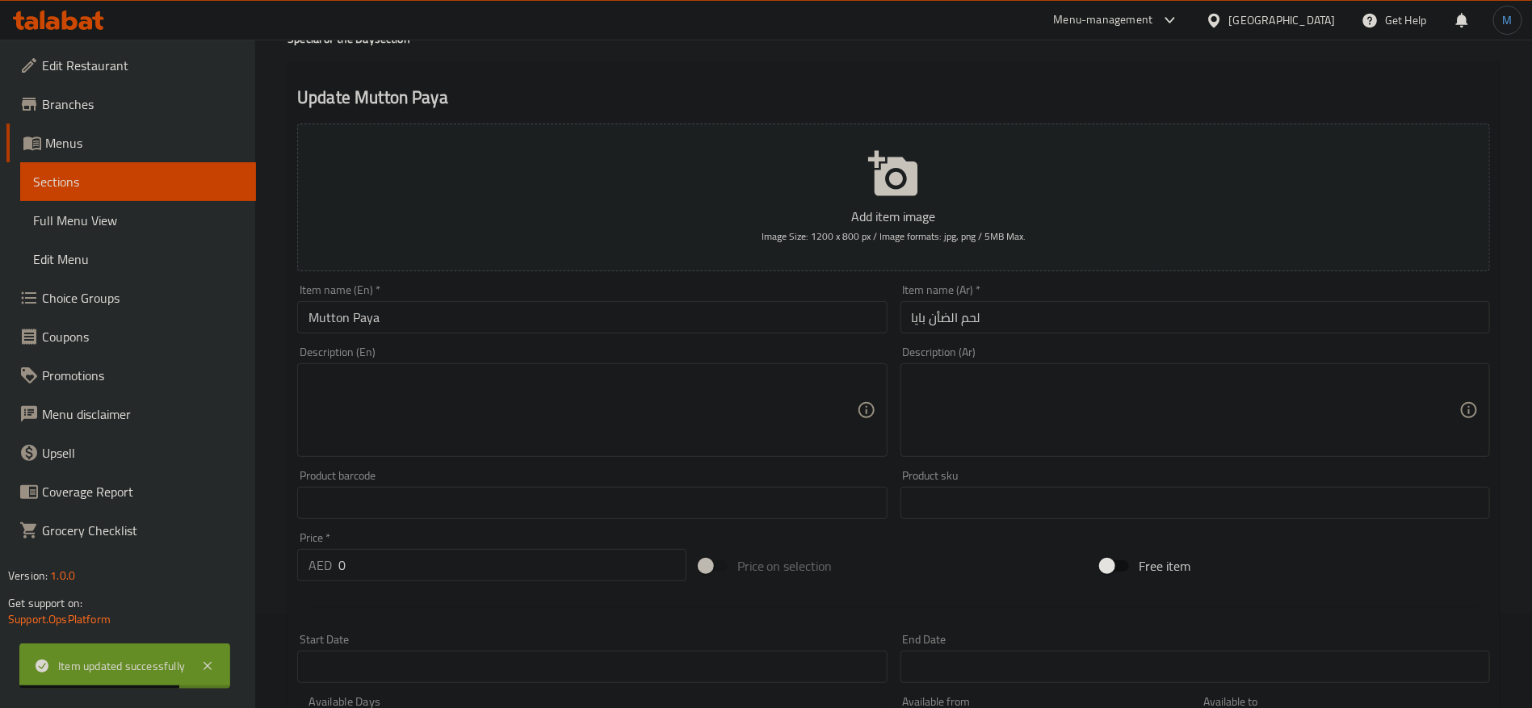
scroll to position [515, 0]
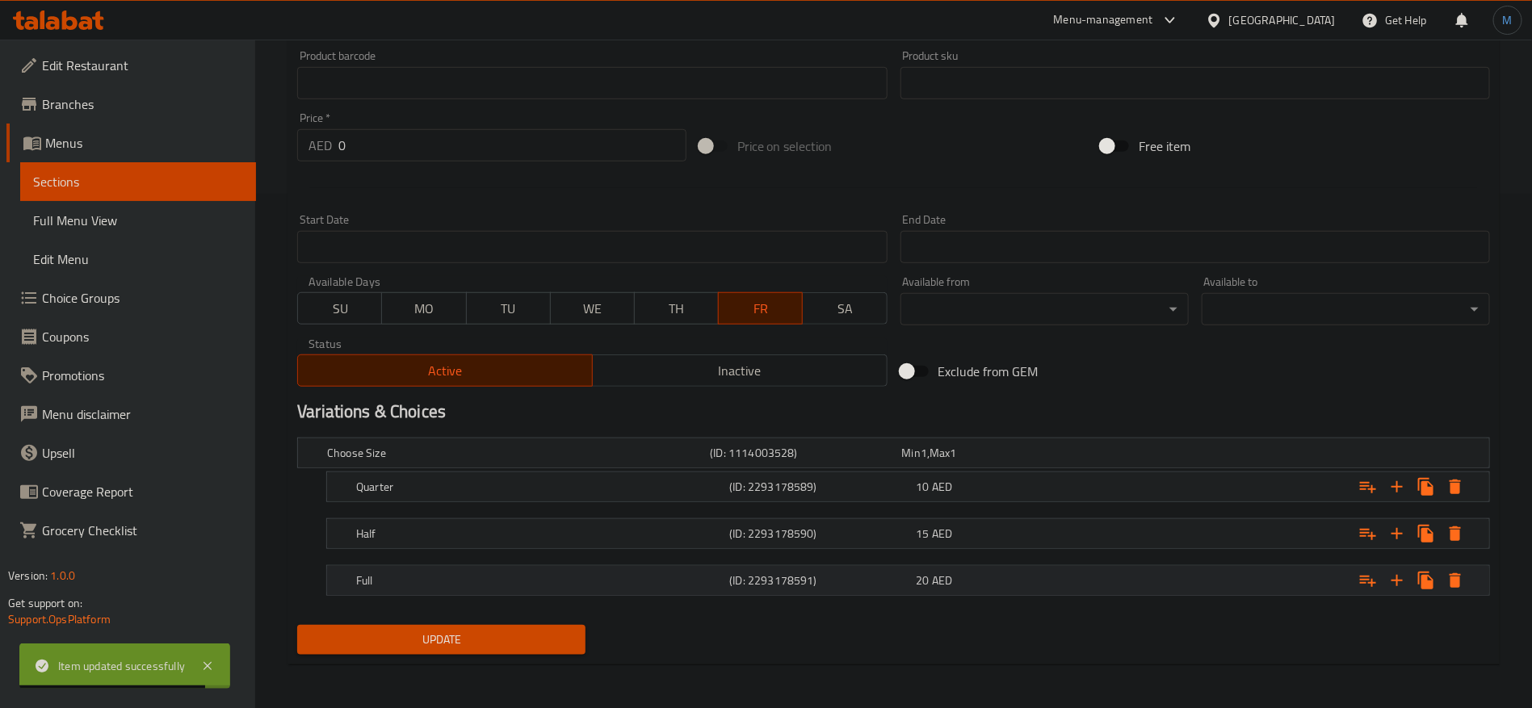
click at [1046, 591] on div "Full (ID: 2293178591) 20 AED" at bounding box center [913, 581] width 1120 height 36
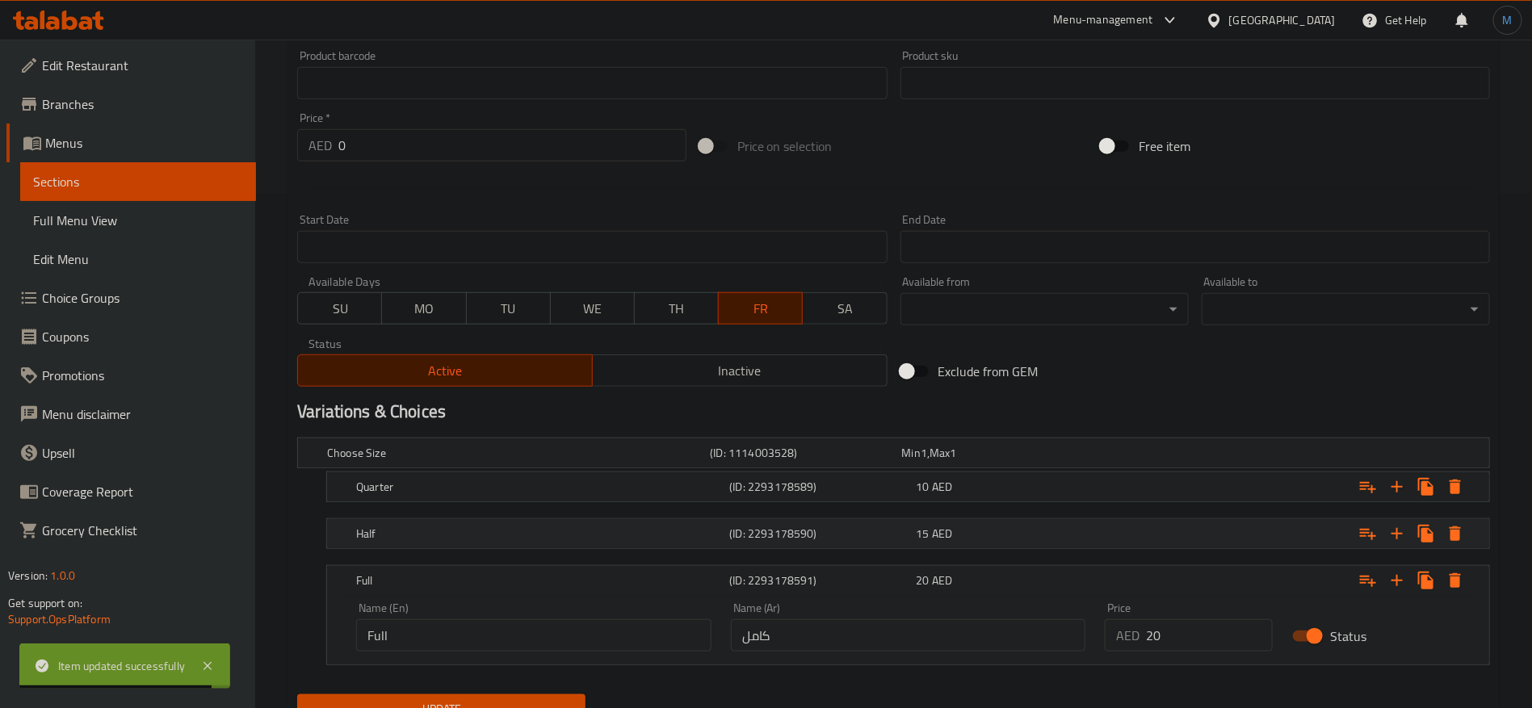
click at [1041, 523] on div "15 AED" at bounding box center [1007, 534] width 187 height 23
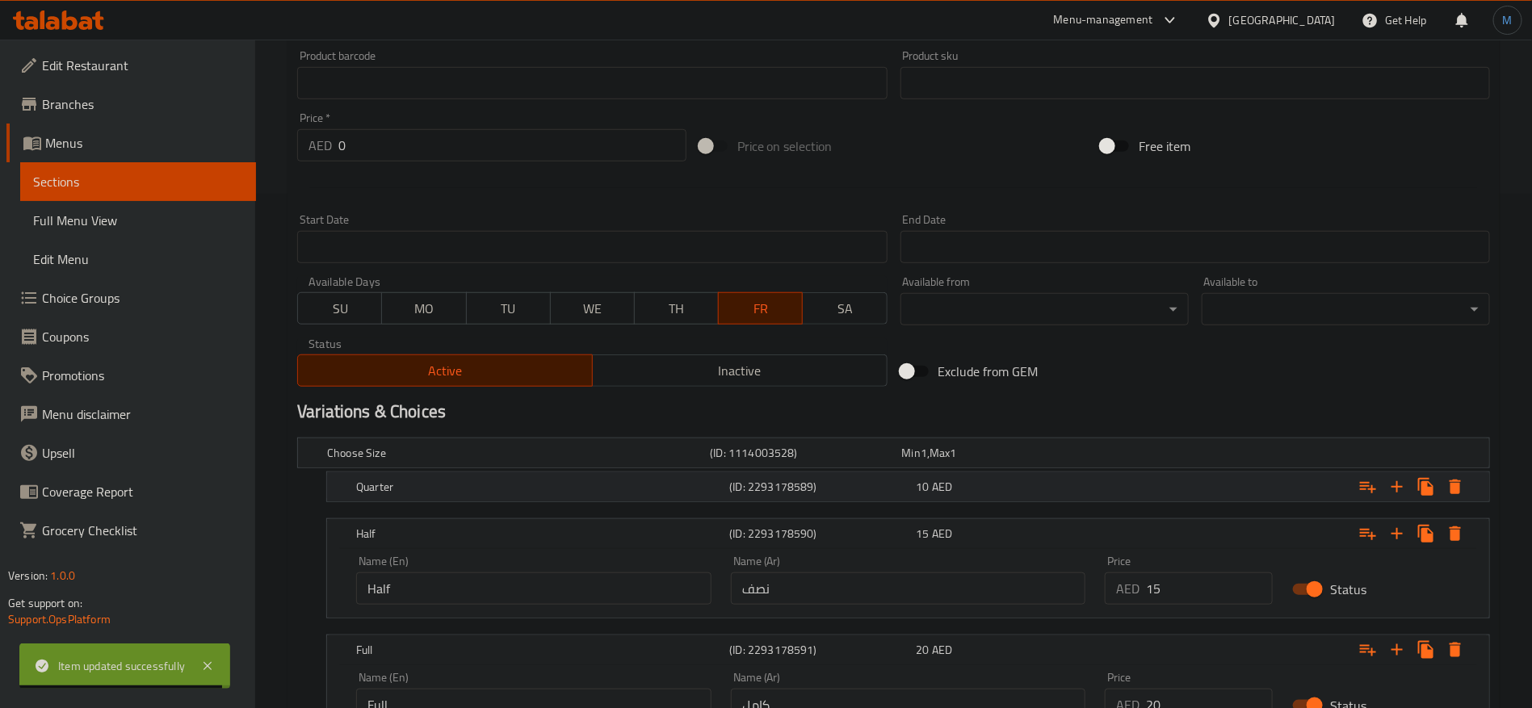
click at [1039, 490] on div "10 AED" at bounding box center [1007, 487] width 180 height 16
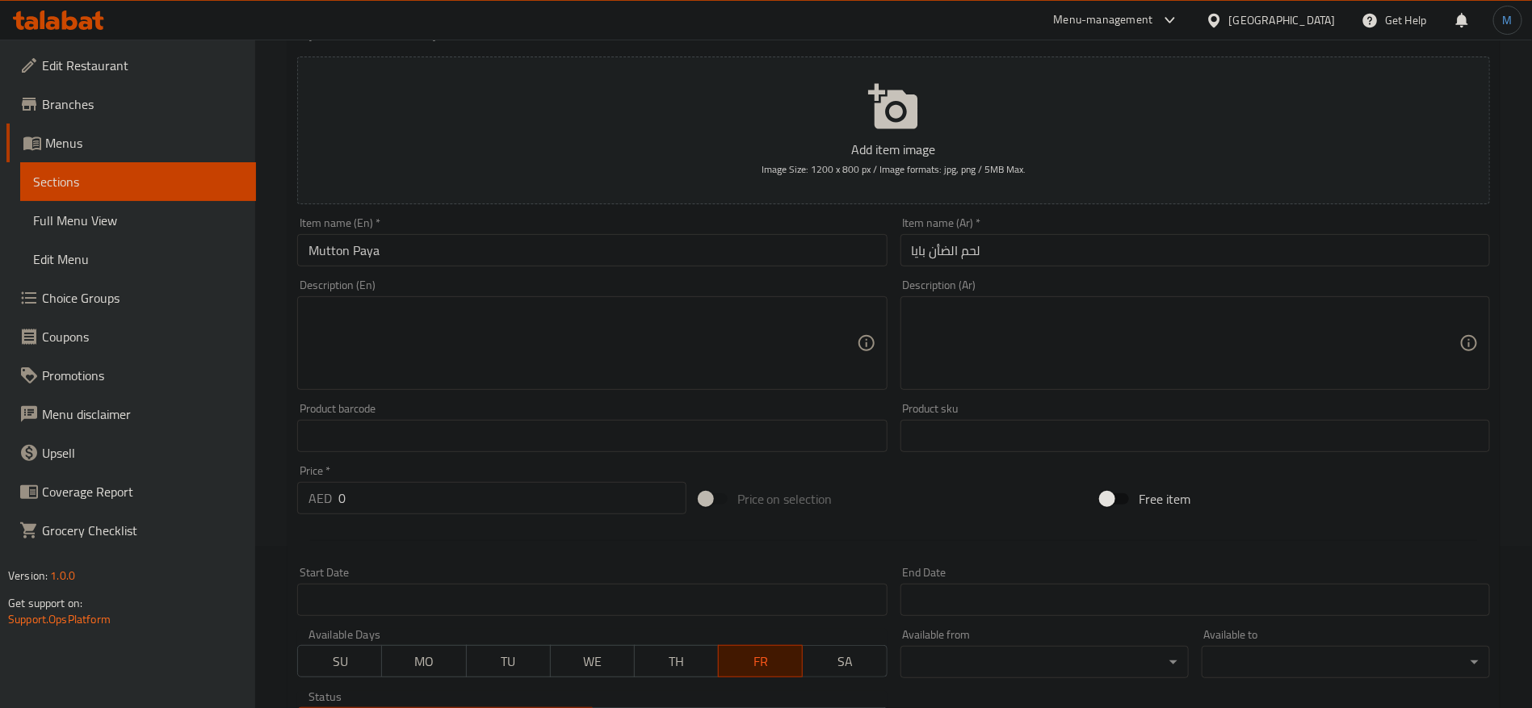
scroll to position [0, 0]
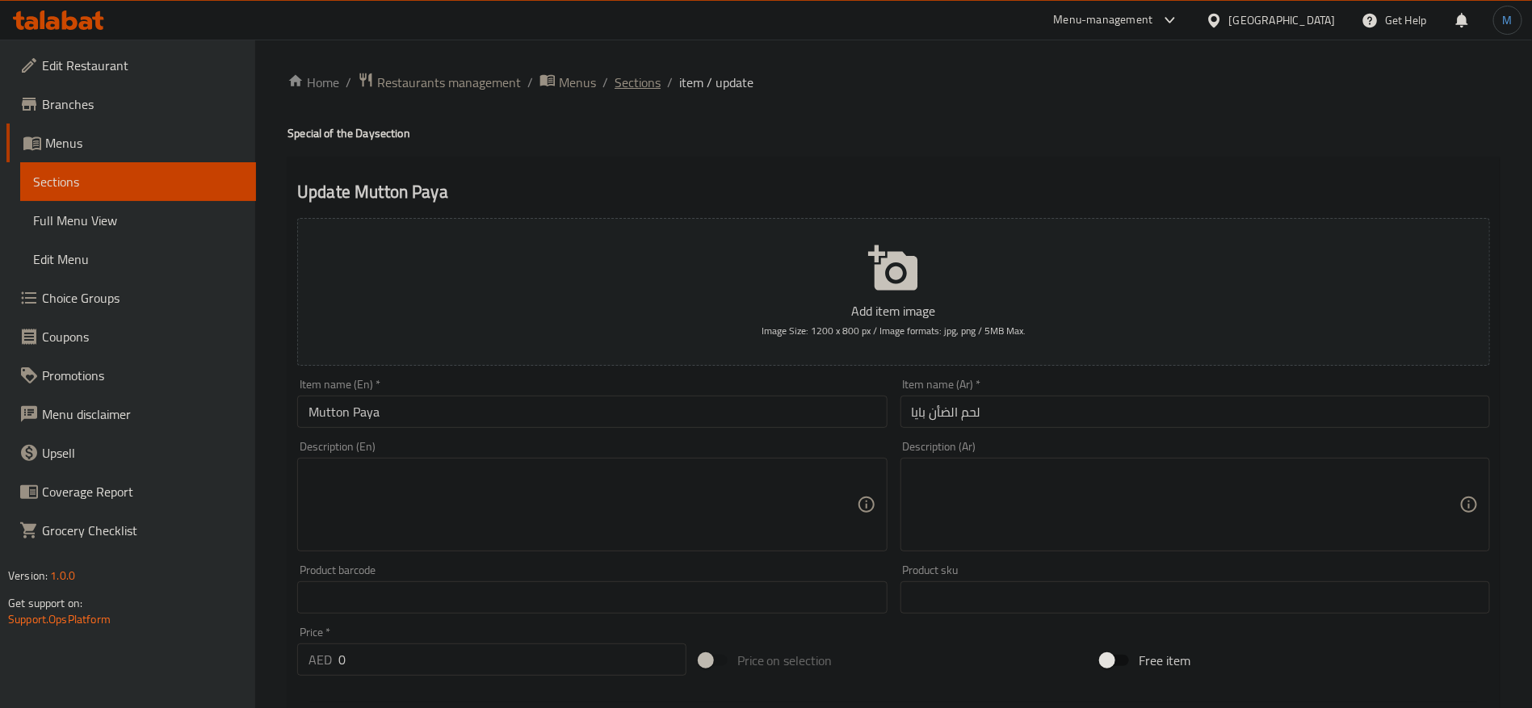
click at [652, 73] on span "Sections" at bounding box center [638, 82] width 46 height 19
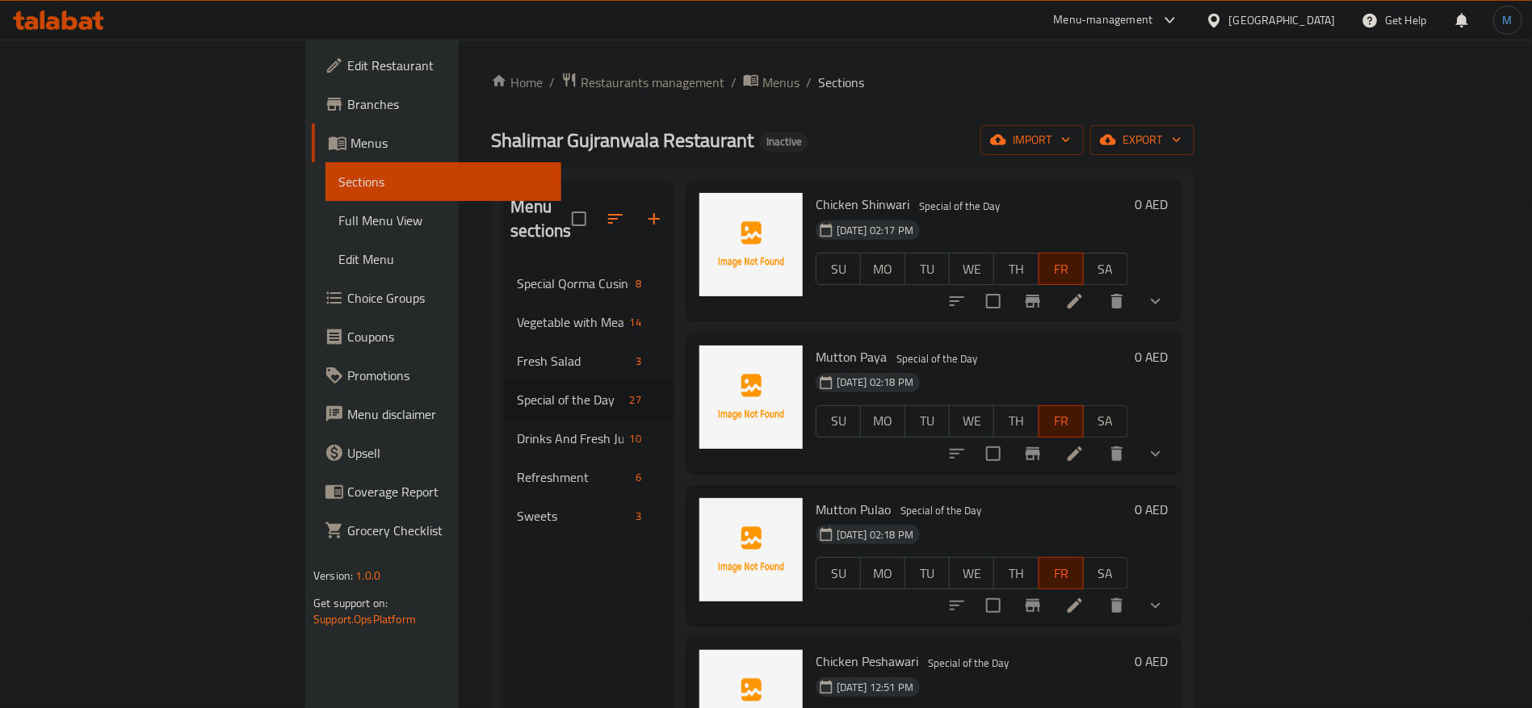
scroll to position [242, 0]
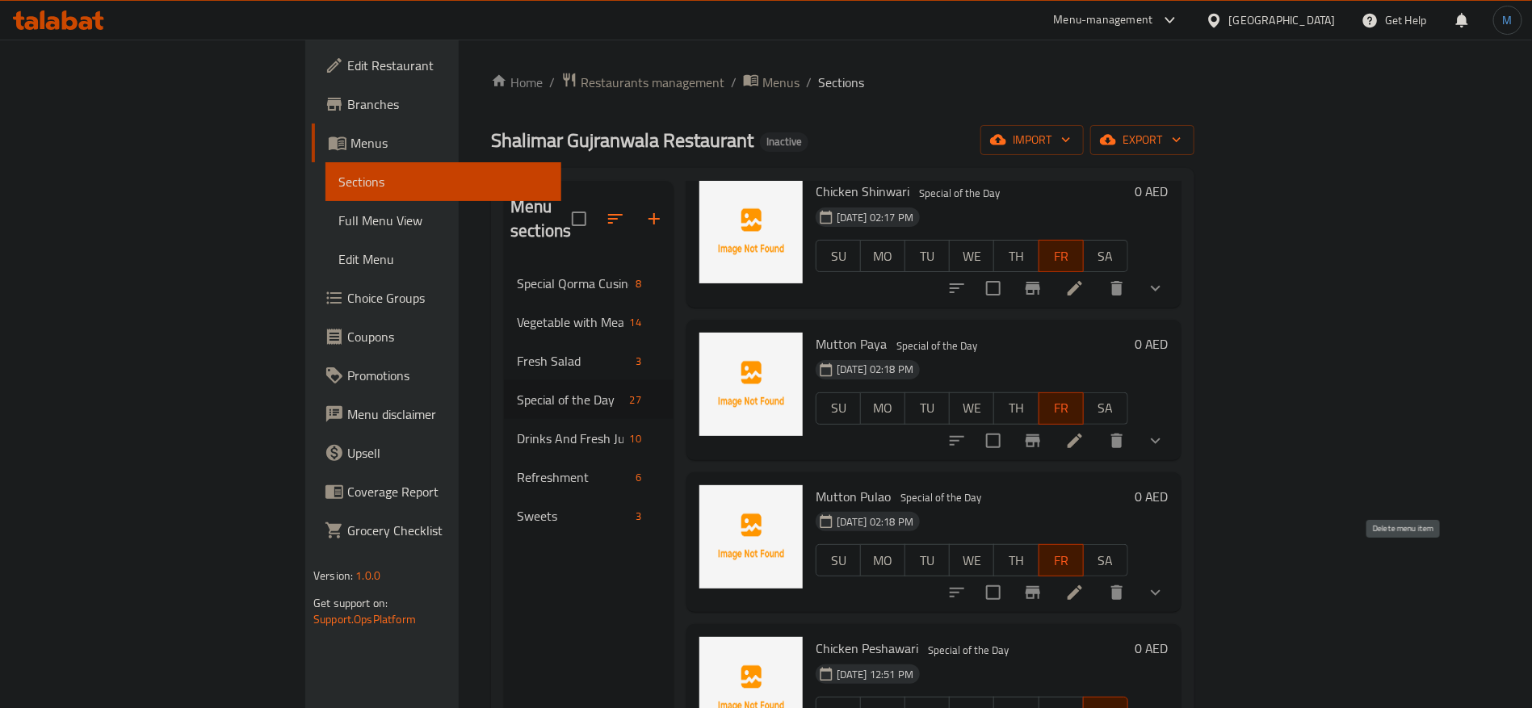
click at [1098, 578] on li at bounding box center [1075, 592] width 45 height 29
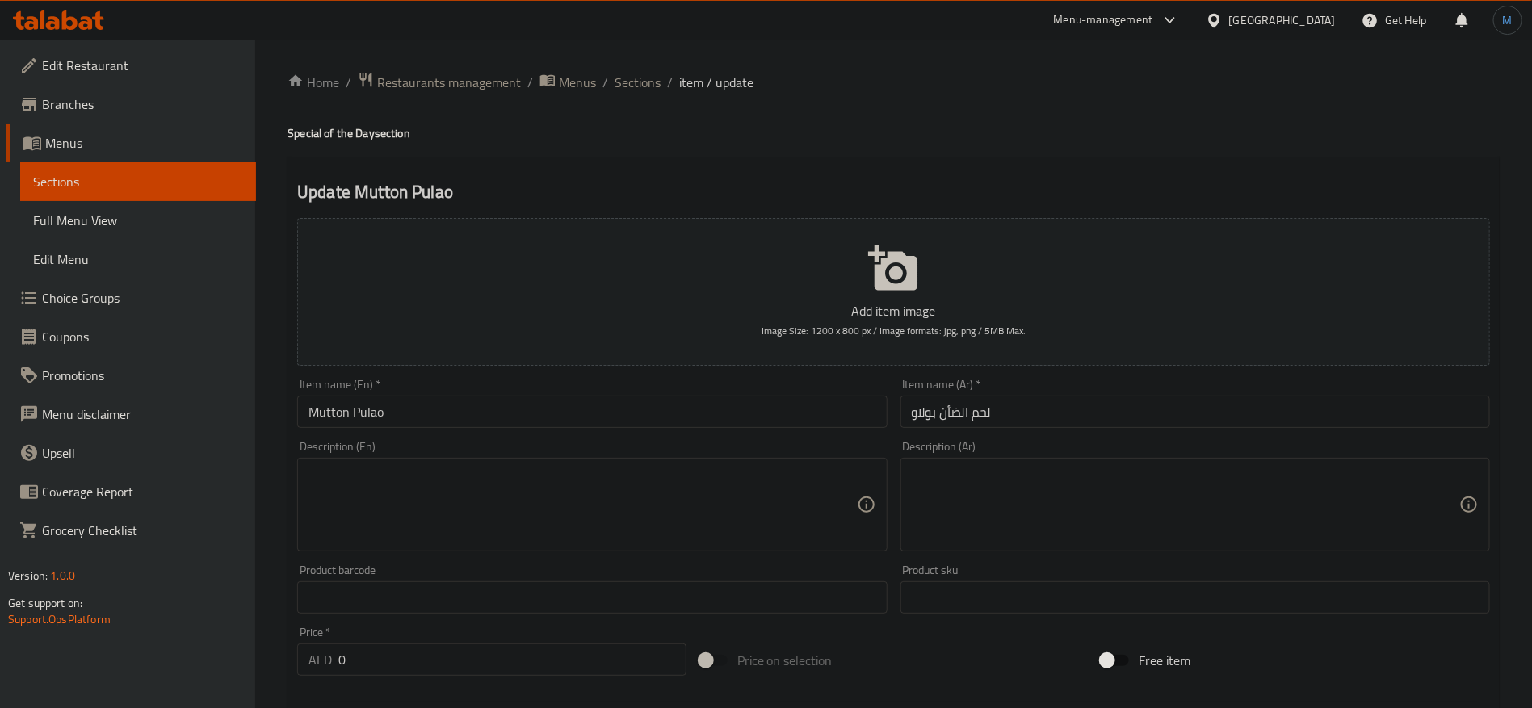
scroll to position [515, 0]
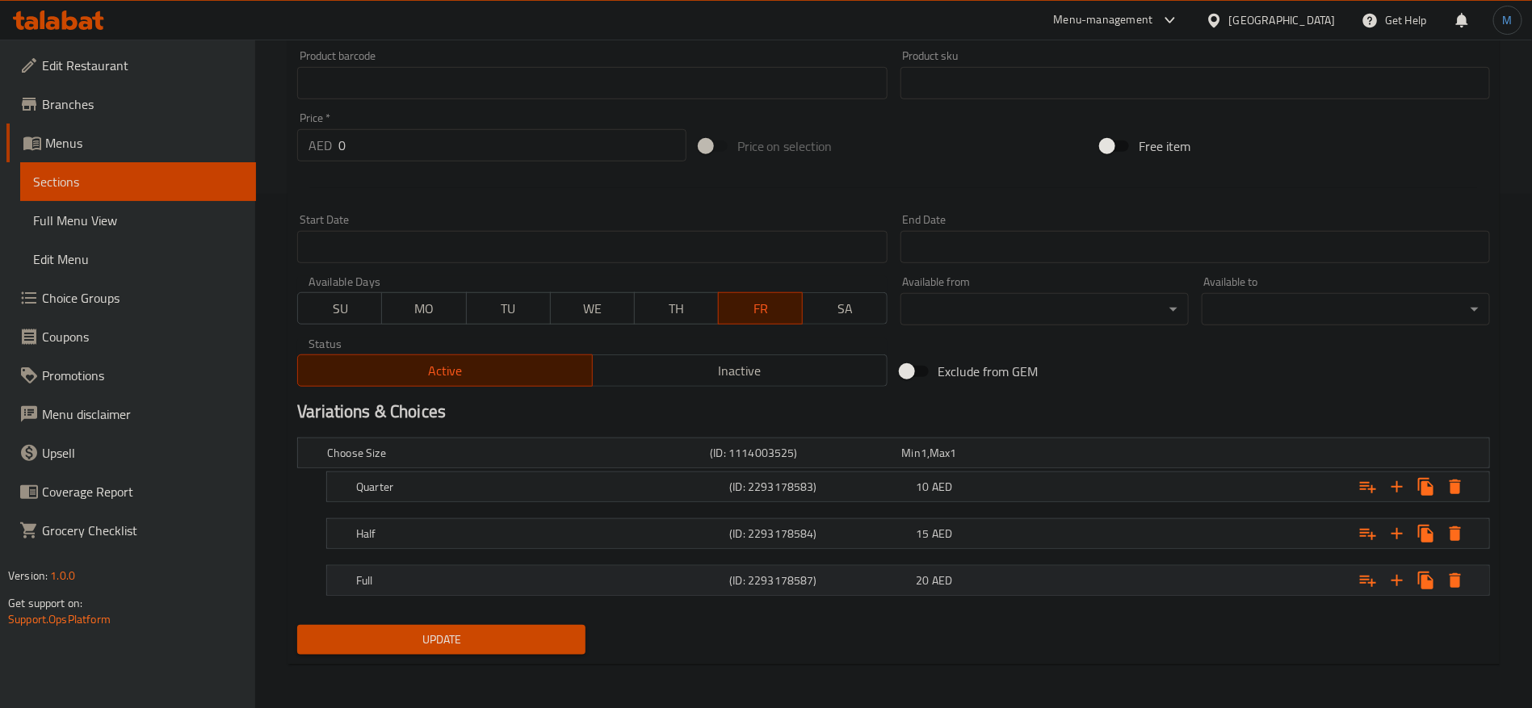
click at [1031, 583] on div "20 AED" at bounding box center [1007, 581] width 180 height 16
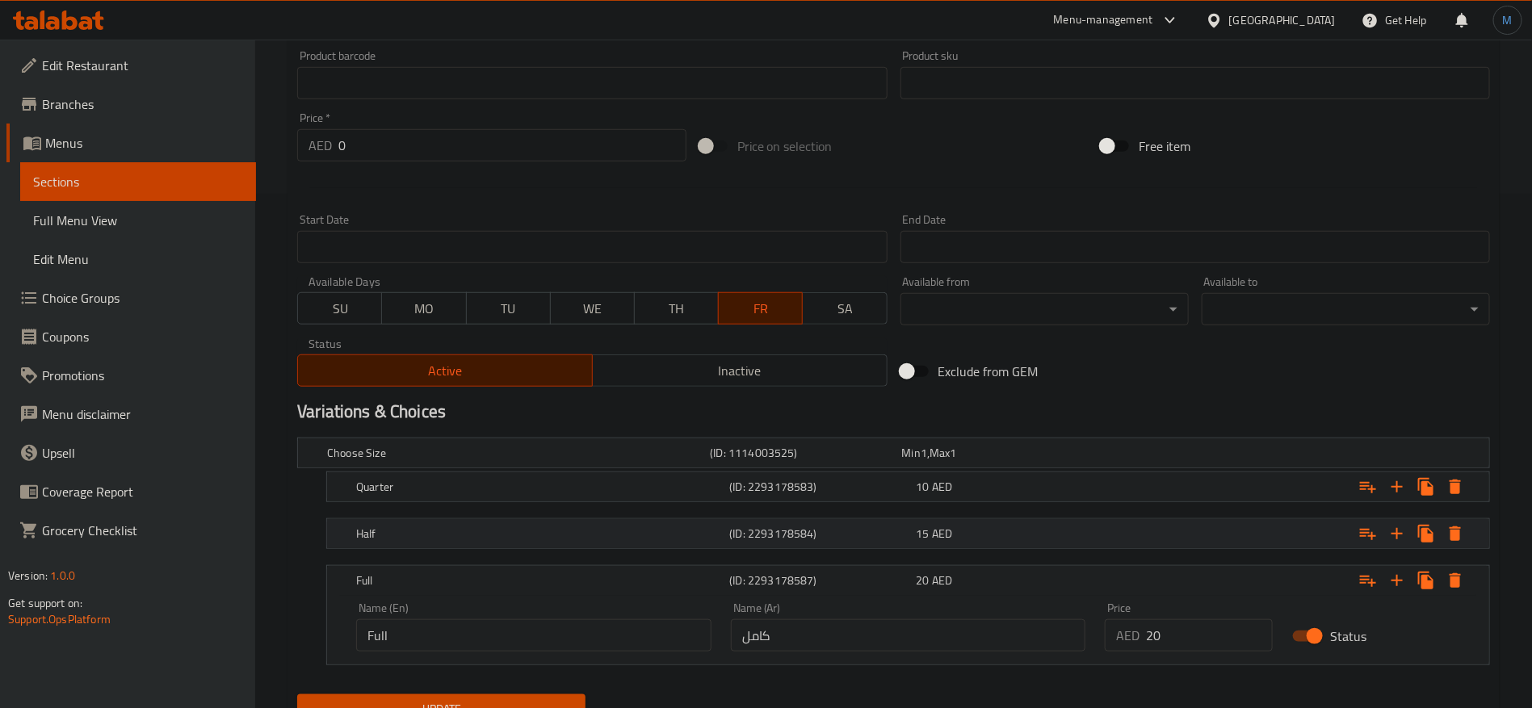
click at [1025, 540] on div "15 AED" at bounding box center [1007, 534] width 180 height 16
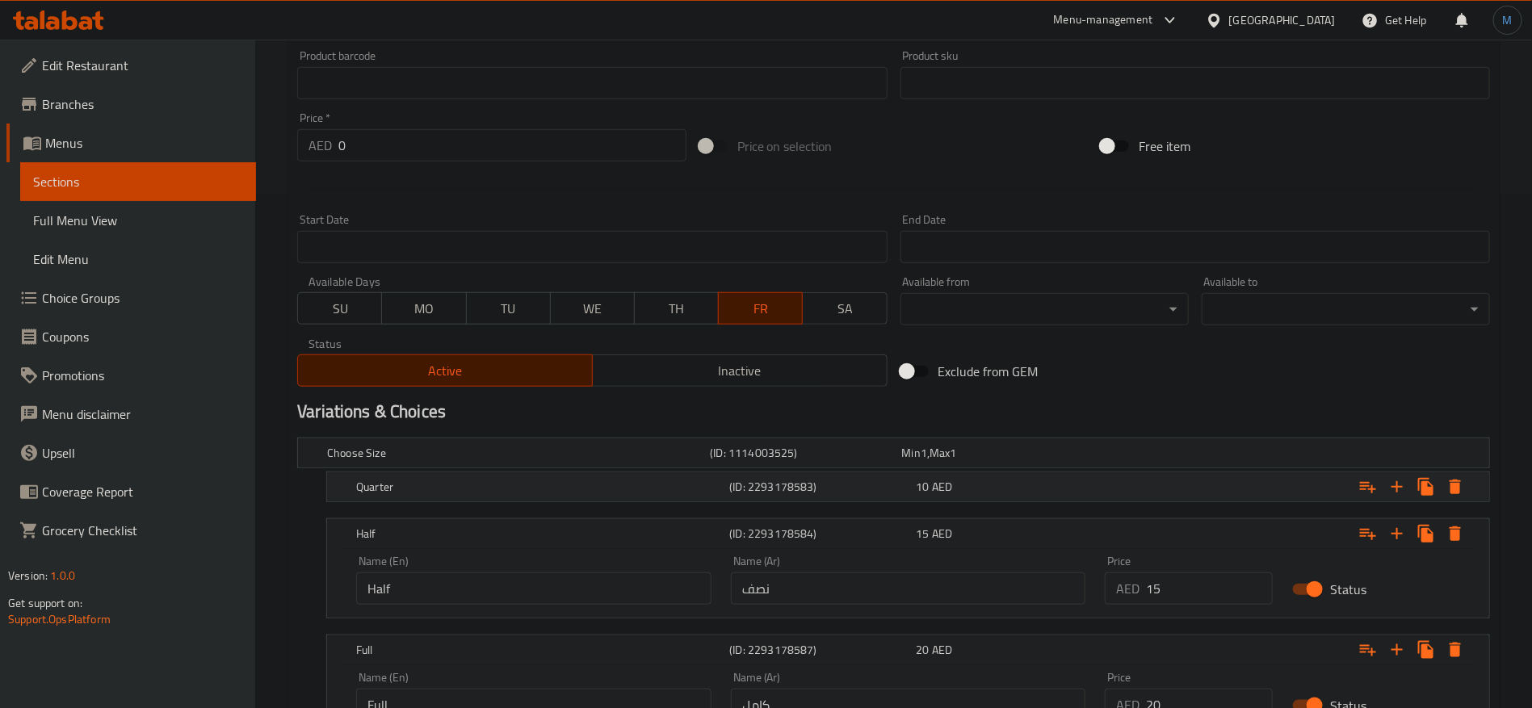
click at [1016, 489] on div "10 AED" at bounding box center [1007, 487] width 180 height 16
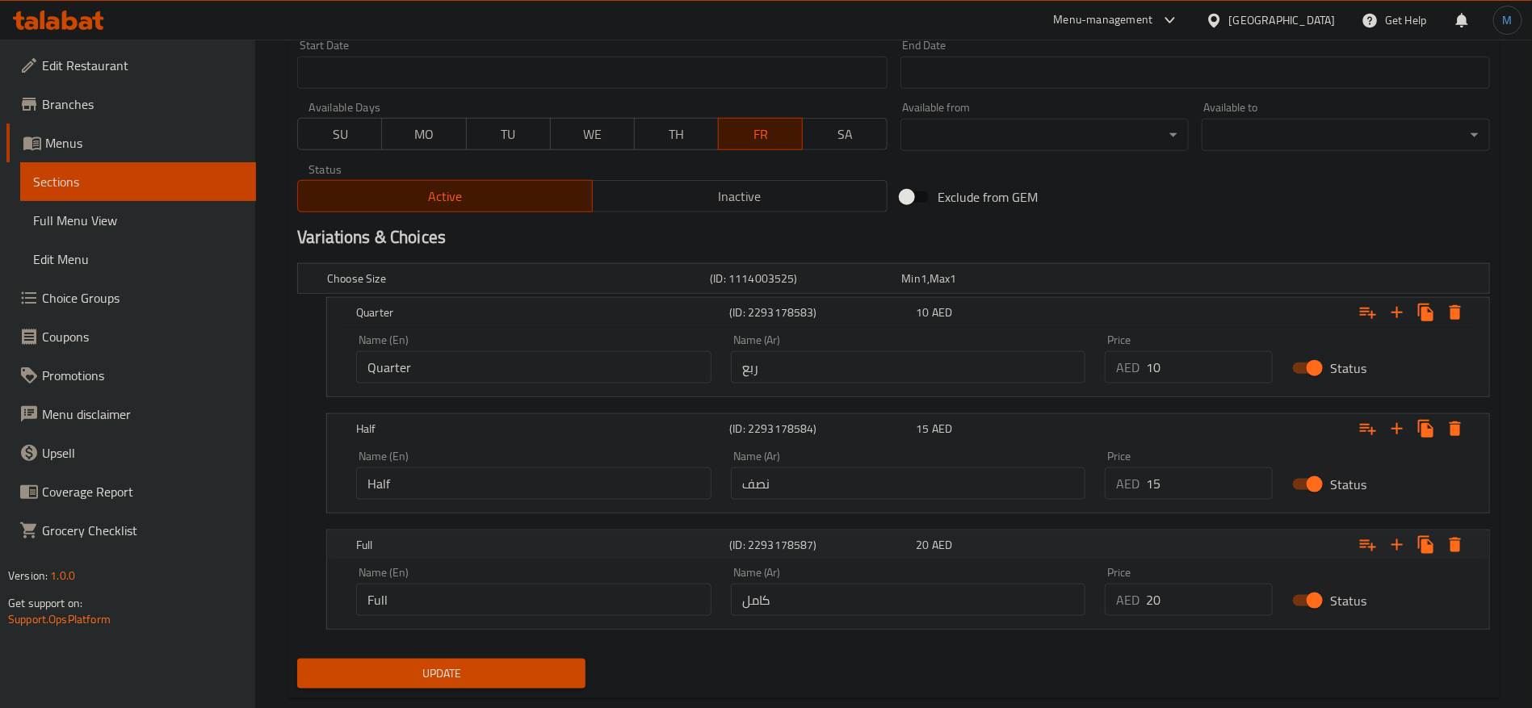
scroll to position [722, 0]
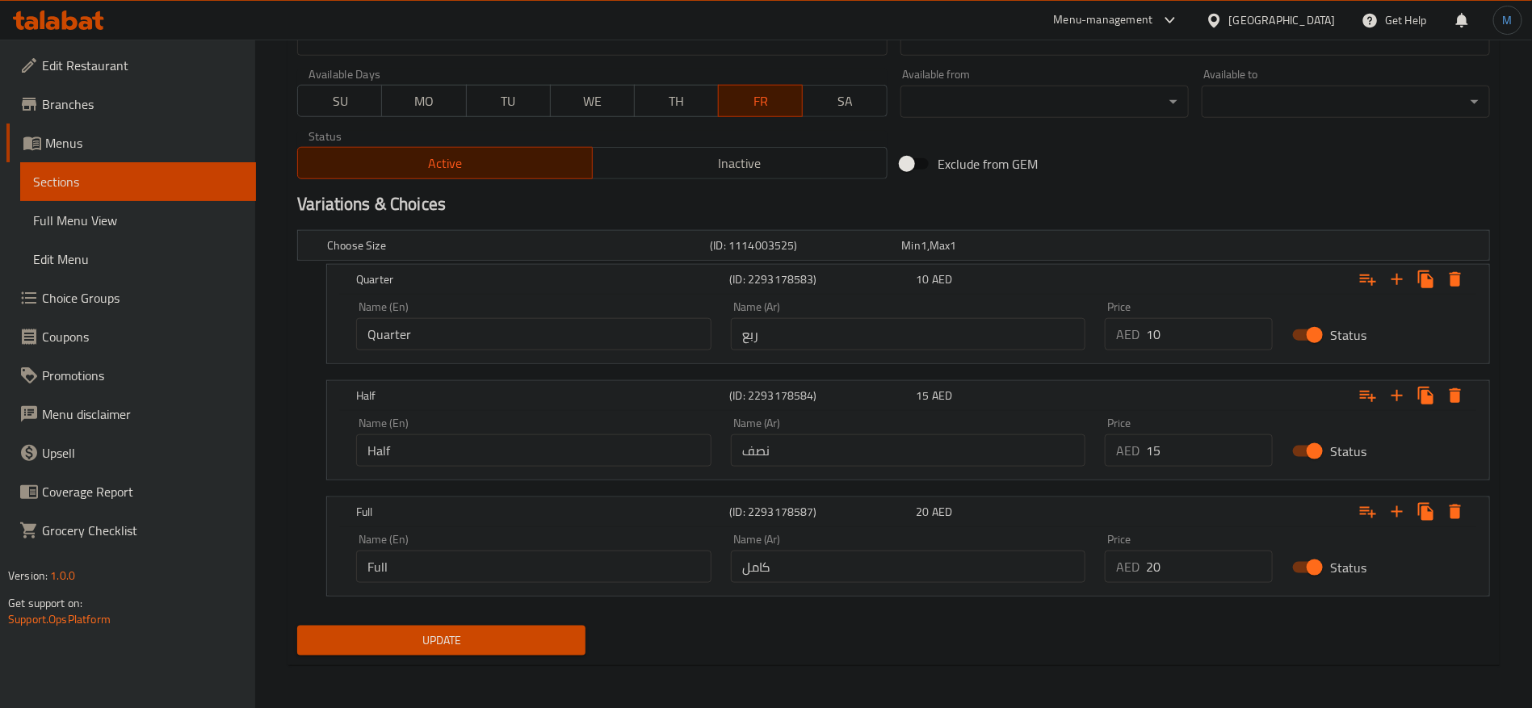
click at [1175, 332] on input "10" at bounding box center [1209, 334] width 127 height 32
paste input "2"
type input "12"
click at [1170, 443] on input "15" at bounding box center [1209, 451] width 127 height 32
paste input "8"
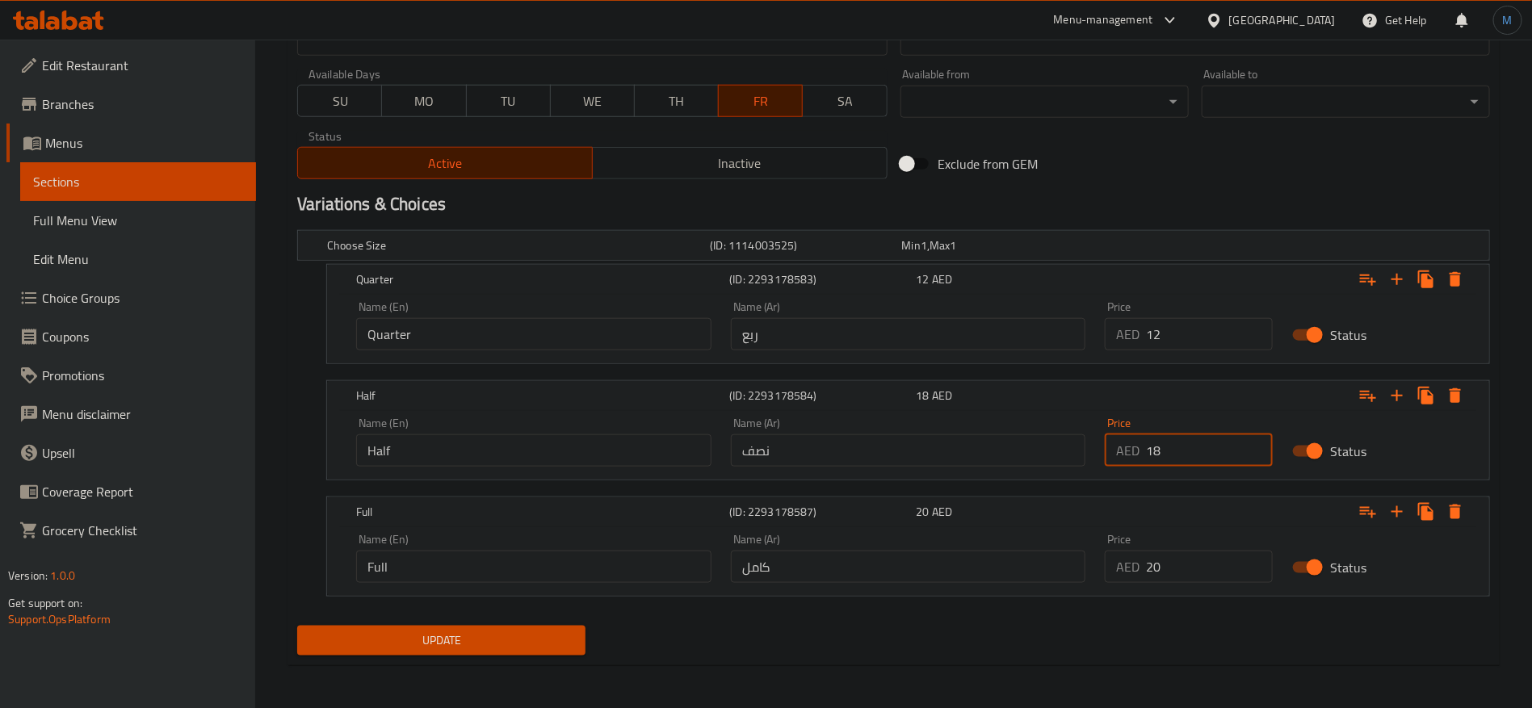
type input "18"
click at [1202, 576] on input "20" at bounding box center [1209, 567] width 127 height 32
paste input "5"
type input "25"
click at [505, 649] on span "Update" at bounding box center [441, 641] width 263 height 20
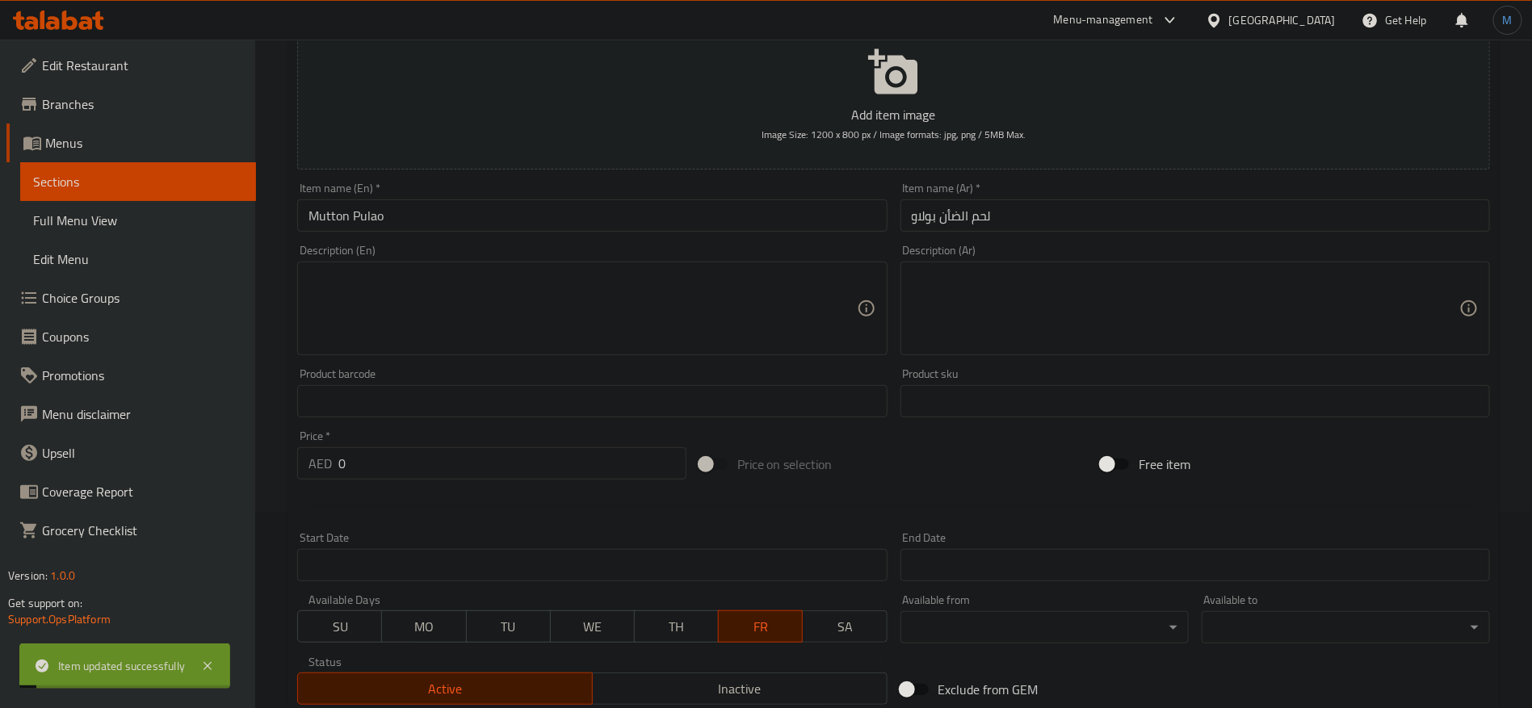
scroll to position [0, 0]
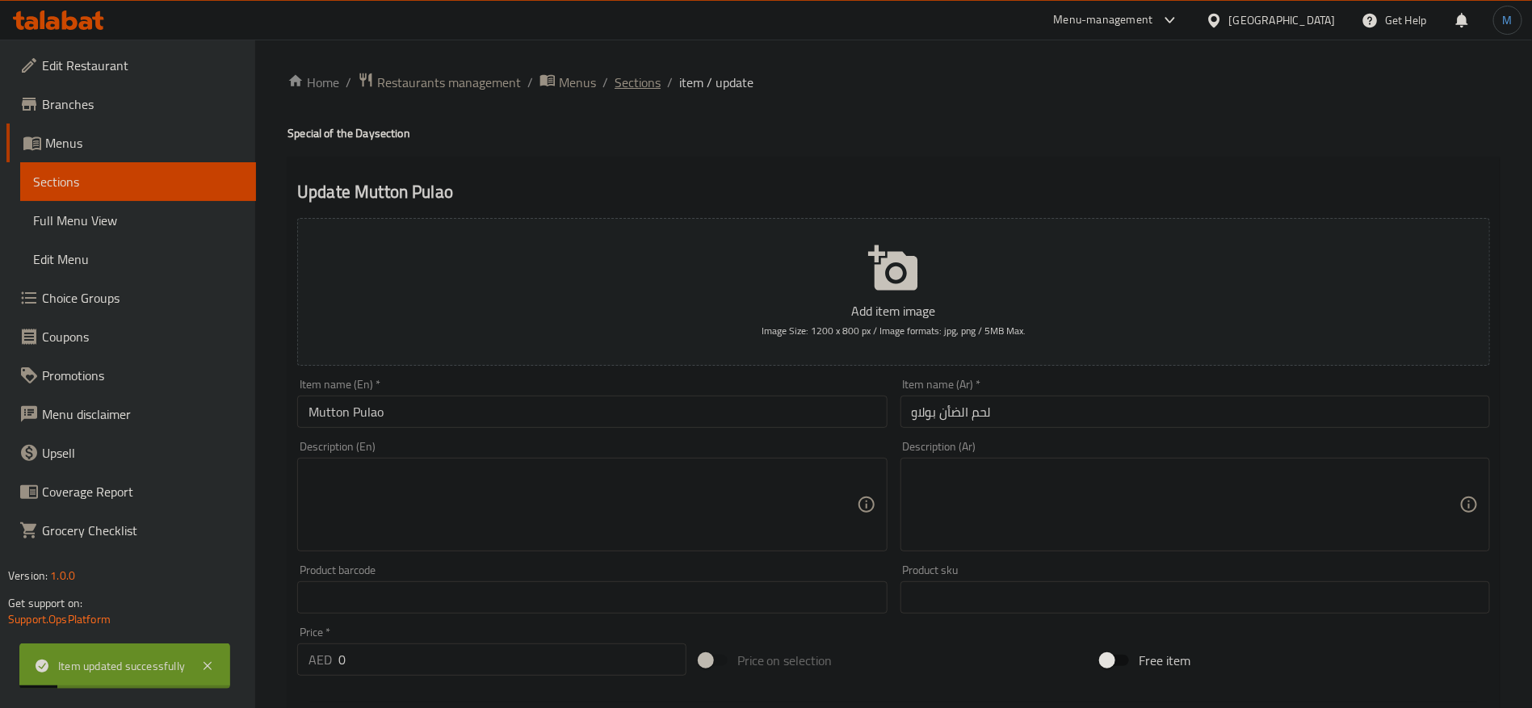
click at [645, 80] on span "Sections" at bounding box center [638, 82] width 46 height 19
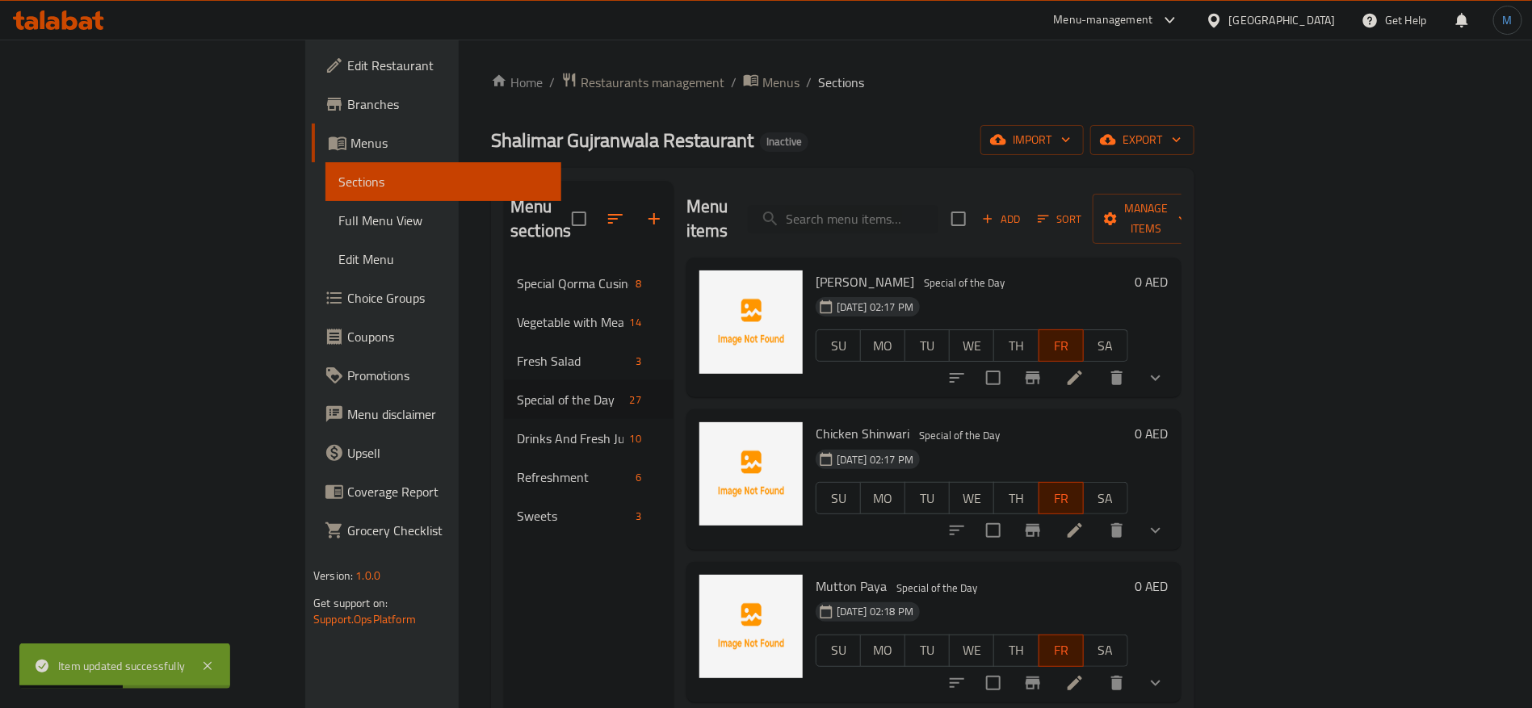
click at [326, 208] on link "Full Menu View" at bounding box center [444, 220] width 236 height 39
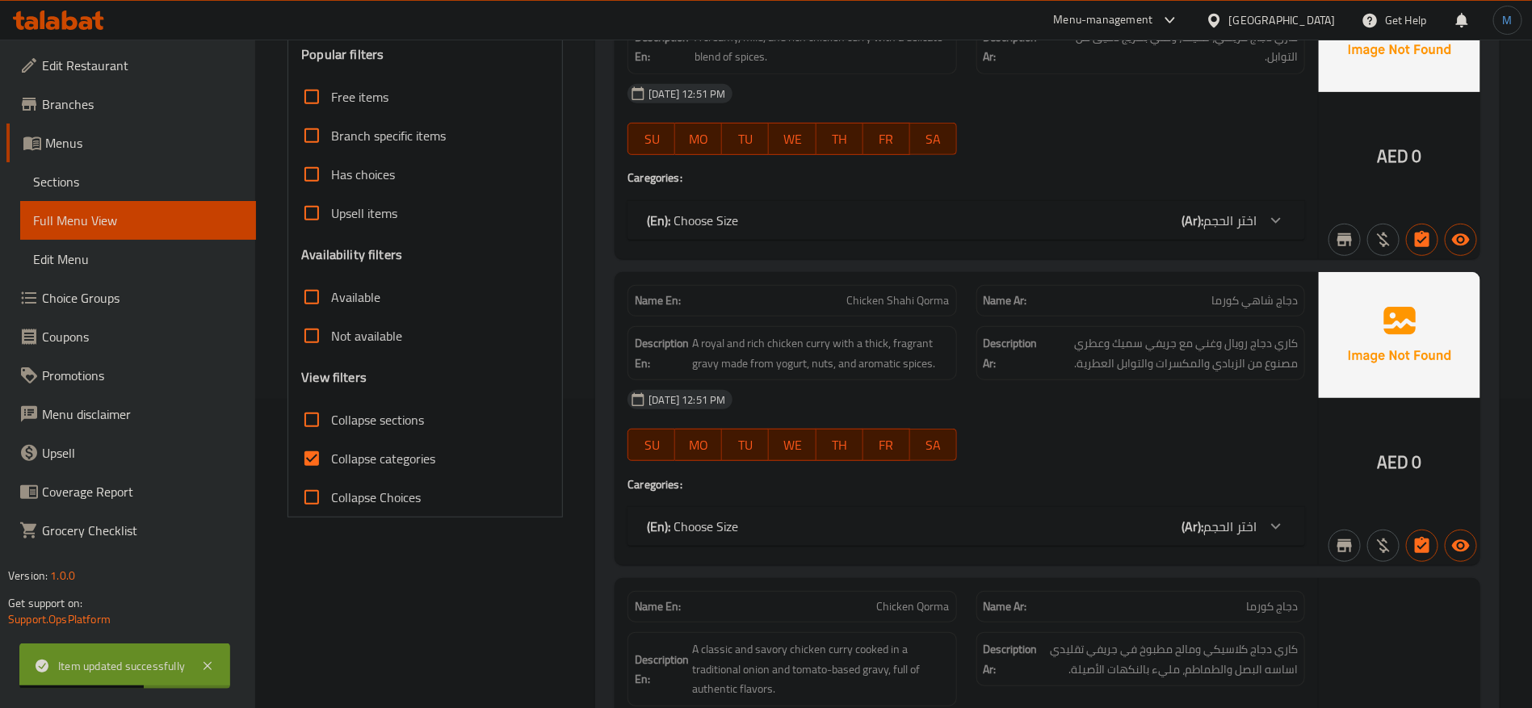
scroll to position [485, 0]
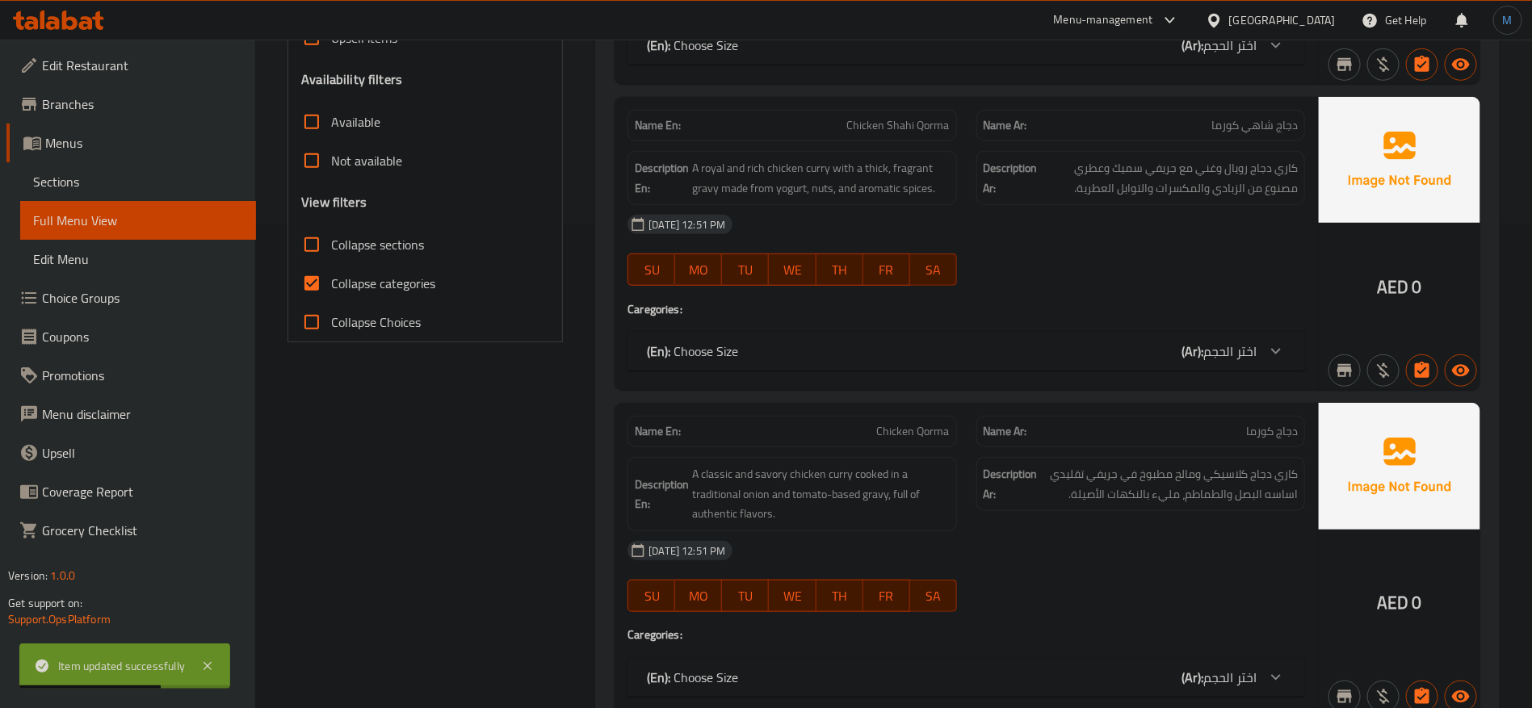
click at [334, 293] on span "Collapse categories" at bounding box center [383, 283] width 104 height 19
click at [331, 295] on input "Collapse categories" at bounding box center [311, 283] width 39 height 39
checkbox input "false"
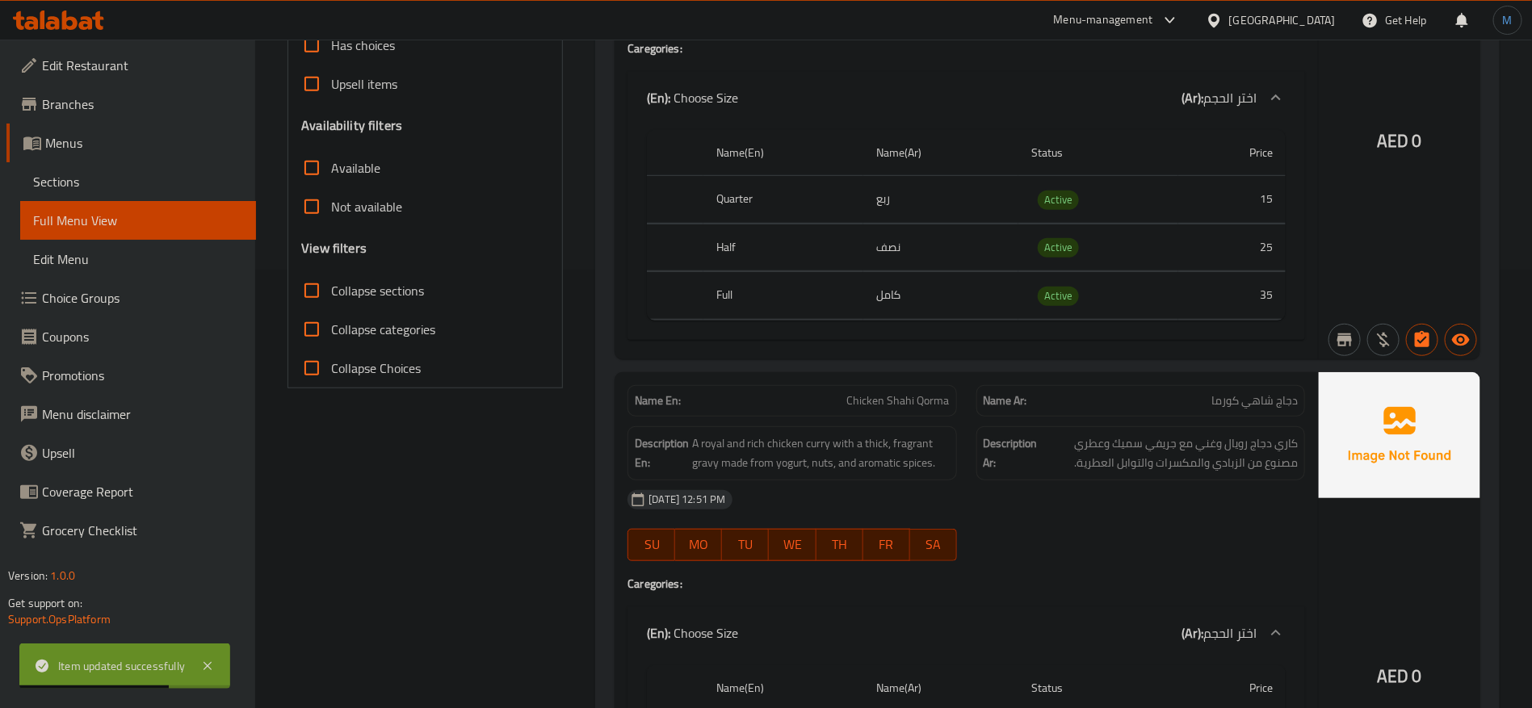
scroll to position [0, 0]
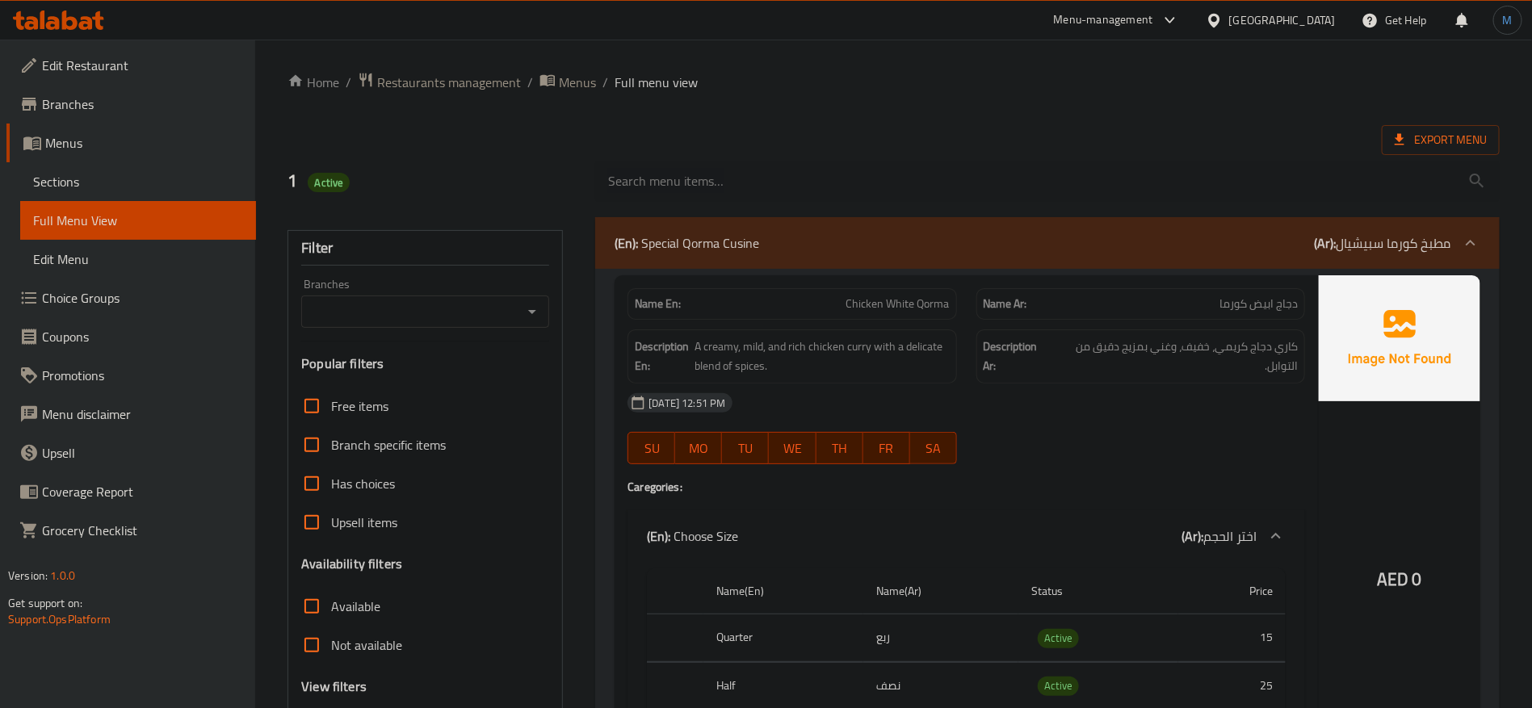
drag, startPoint x: 770, startPoint y: 235, endPoint x: 725, endPoint y: 241, distance: 45.6
click at [725, 241] on div "(En): Special Qorma Cusine (Ar): مطبخ كورما سبيشيال" at bounding box center [1033, 242] width 837 height 19
click at [771, 235] on div "(En): Special Qorma Cusine (Ar): مطبخ كورما سبيشيال" at bounding box center [1033, 242] width 837 height 19
drag, startPoint x: 111, startPoint y: 183, endPoint x: 157, endPoint y: 192, distance: 46.3
click at [111, 182] on span "Sections" at bounding box center [138, 181] width 210 height 19
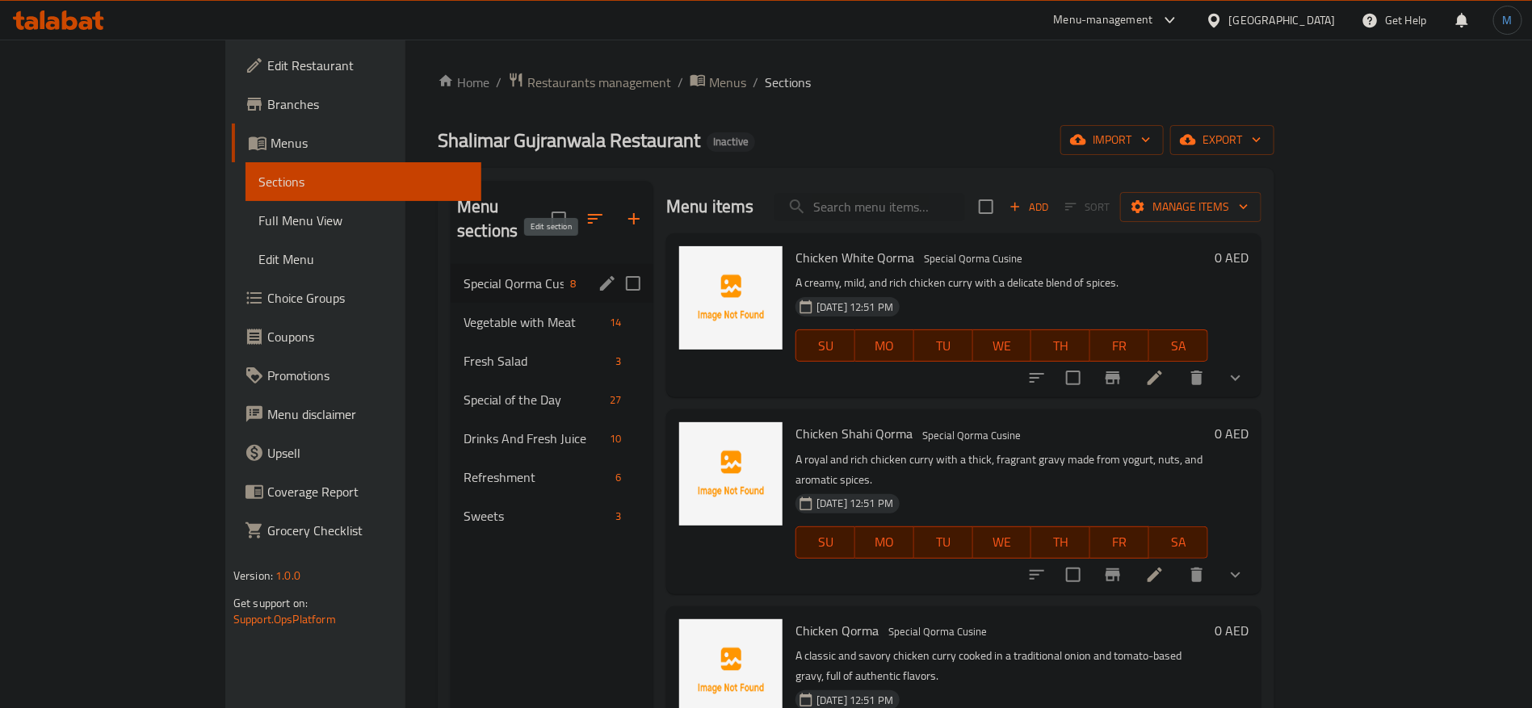
click at [598, 274] on icon "edit" at bounding box center [607, 283] width 19 height 19
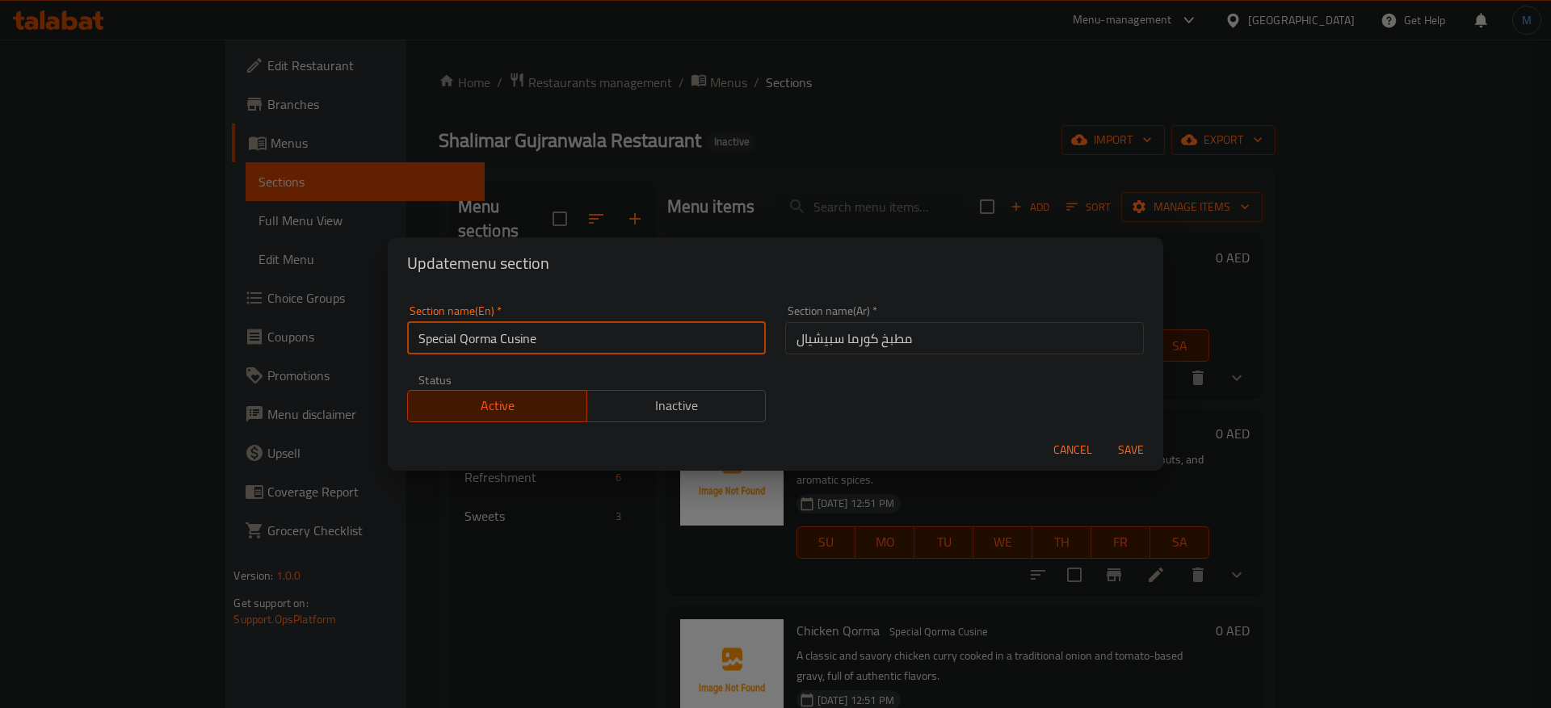
click at [512, 331] on input "Special Qorma Cusine" at bounding box center [586, 338] width 359 height 32
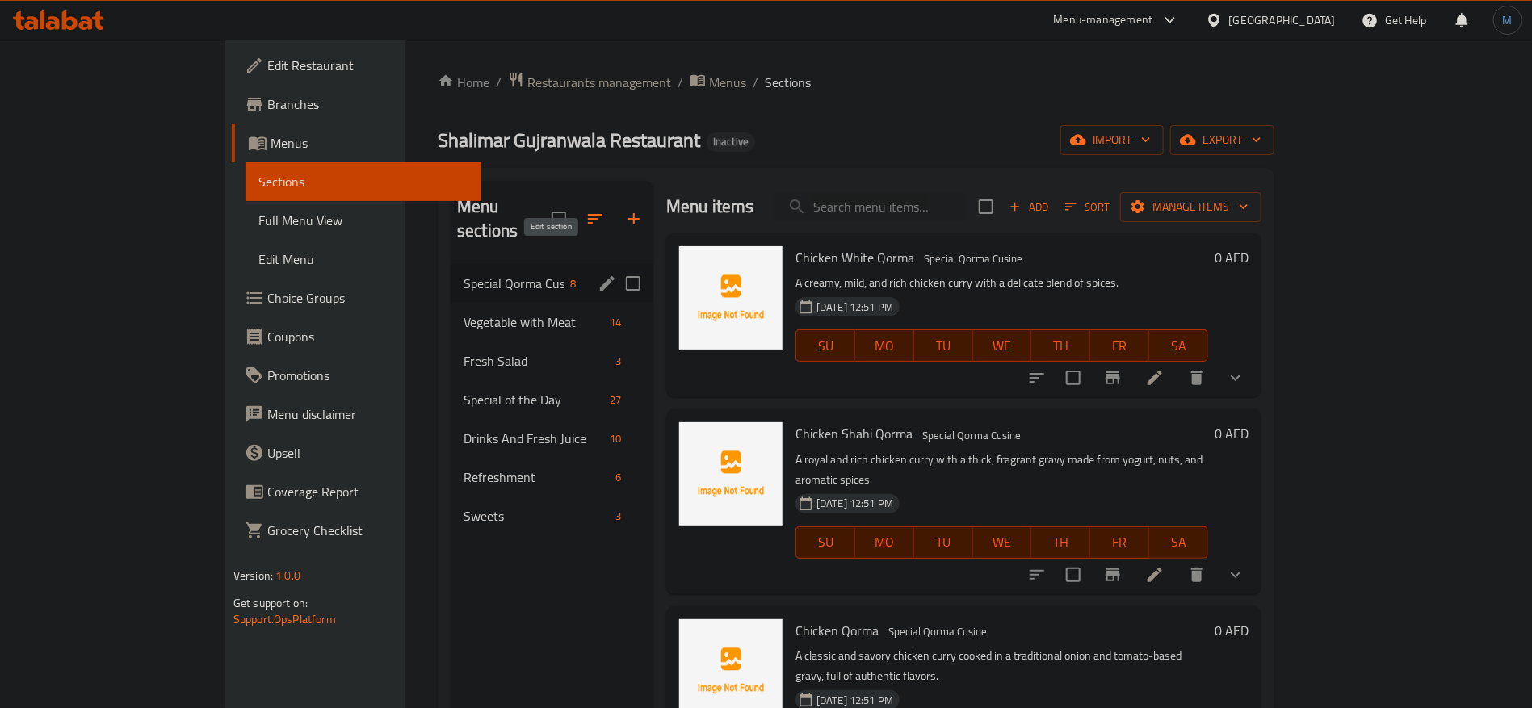
click at [598, 274] on icon "edit" at bounding box center [607, 283] width 19 height 19
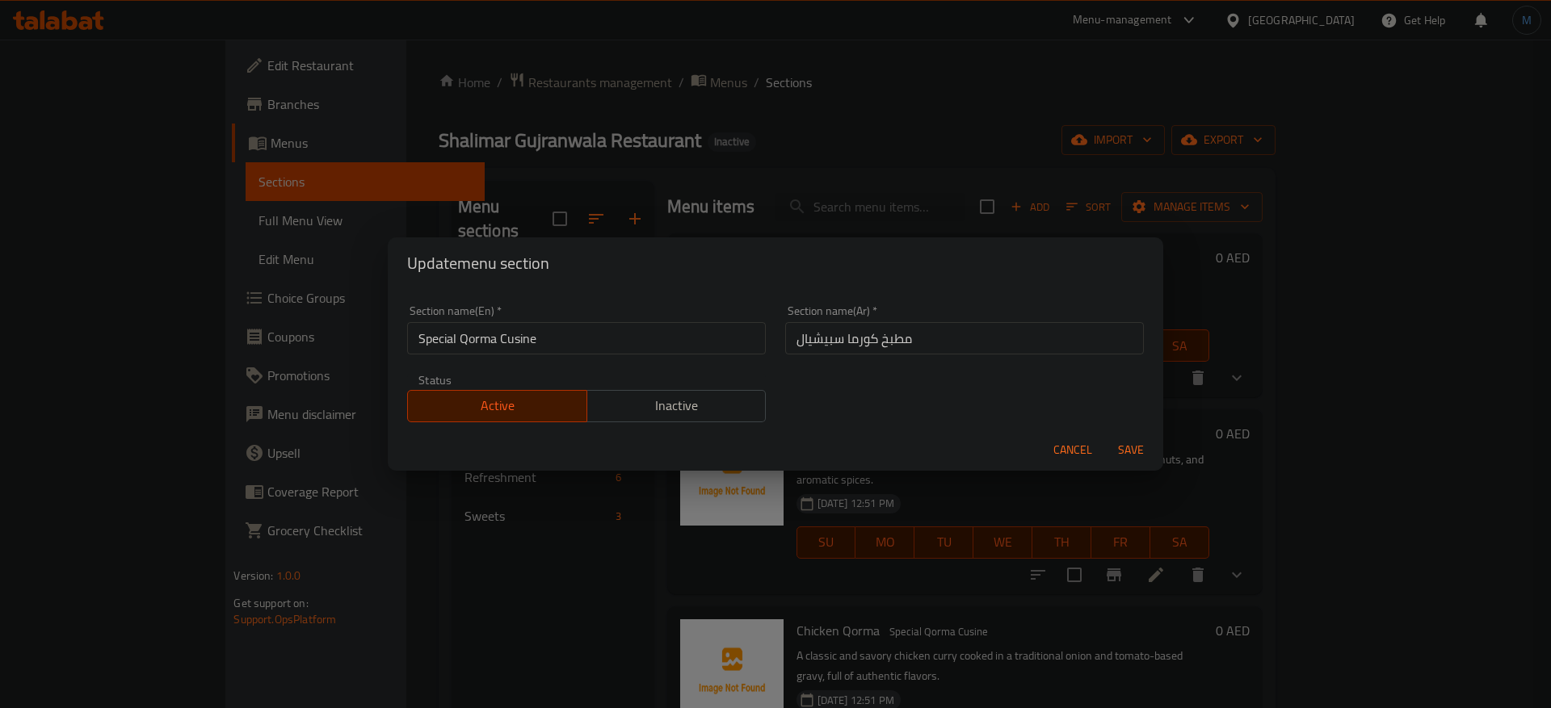
click at [621, 332] on input "Special Qorma Cusine" at bounding box center [586, 338] width 359 height 32
paste input "i"
type input "Special Qorma Cuisine"
click at [1105, 435] on button "Save" at bounding box center [1131, 450] width 52 height 30
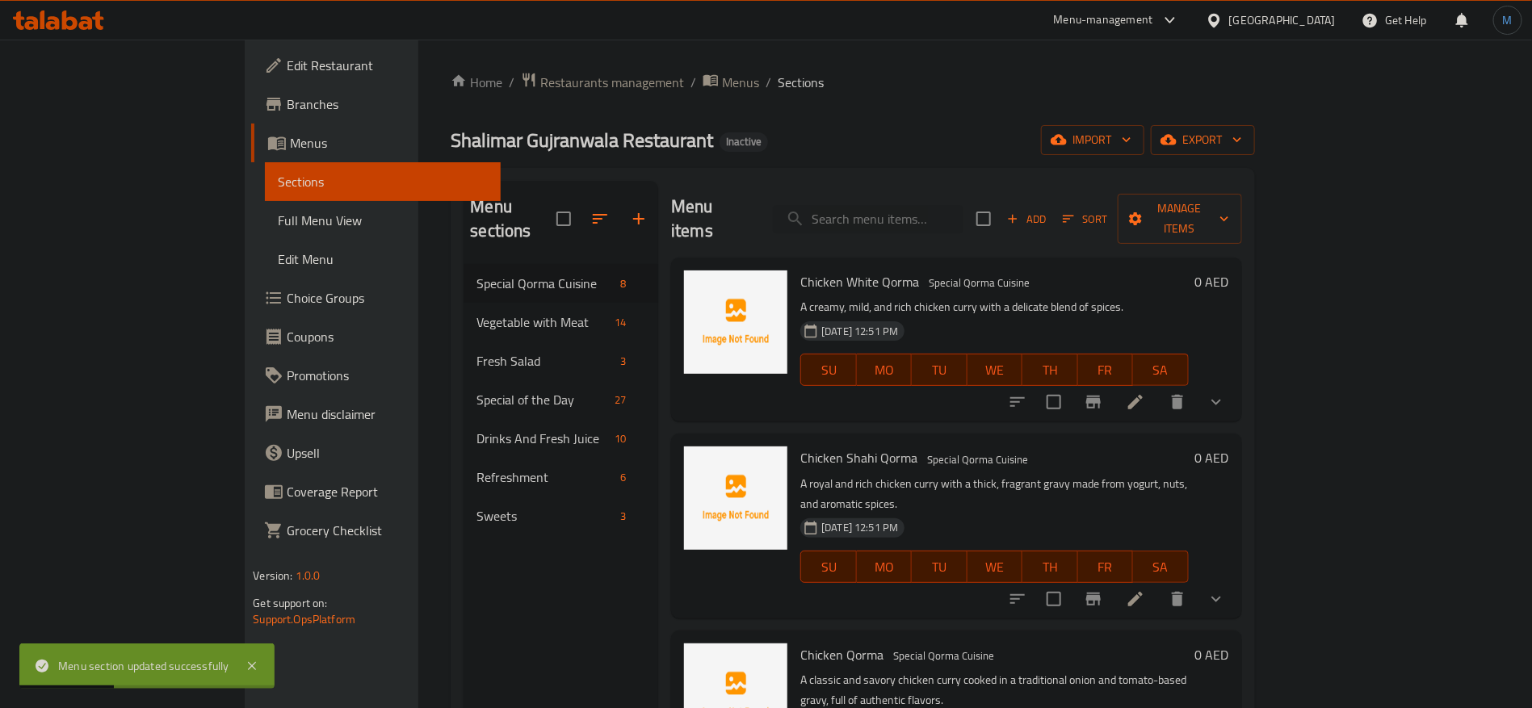
click at [278, 225] on span "Full Menu View" at bounding box center [383, 220] width 210 height 19
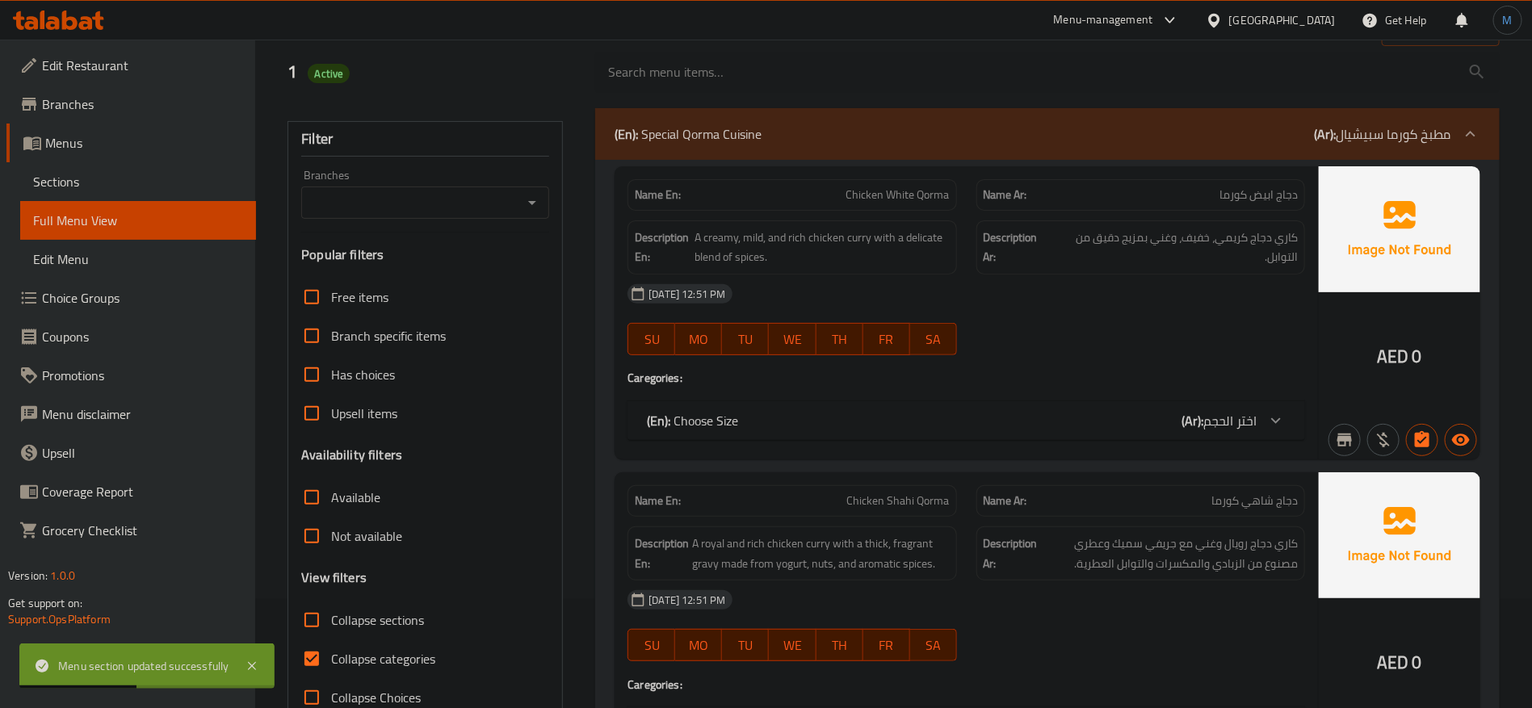
scroll to position [121, 0]
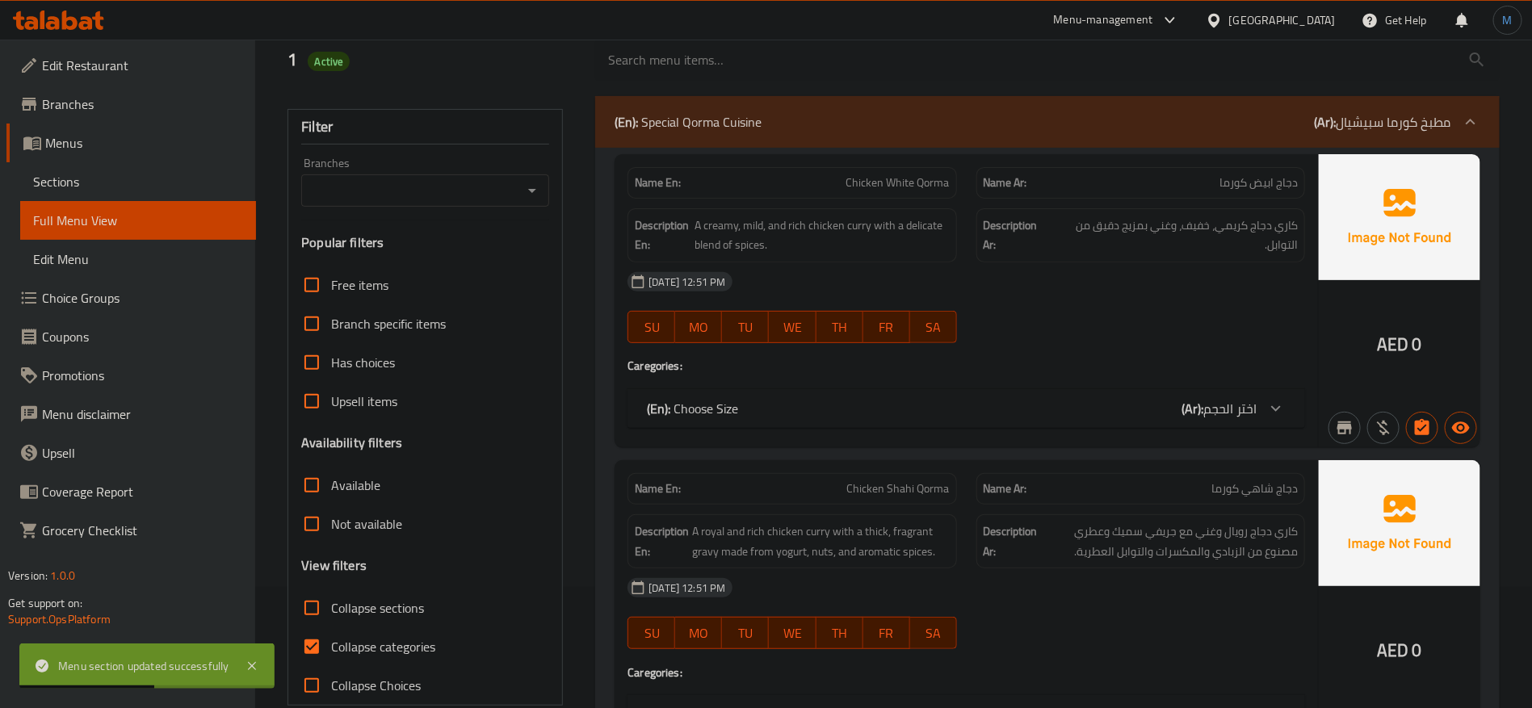
click at [376, 647] on span "Collapse categories" at bounding box center [383, 646] width 104 height 19
click at [331, 647] on input "Collapse categories" at bounding box center [311, 647] width 39 height 39
checkbox input "false"
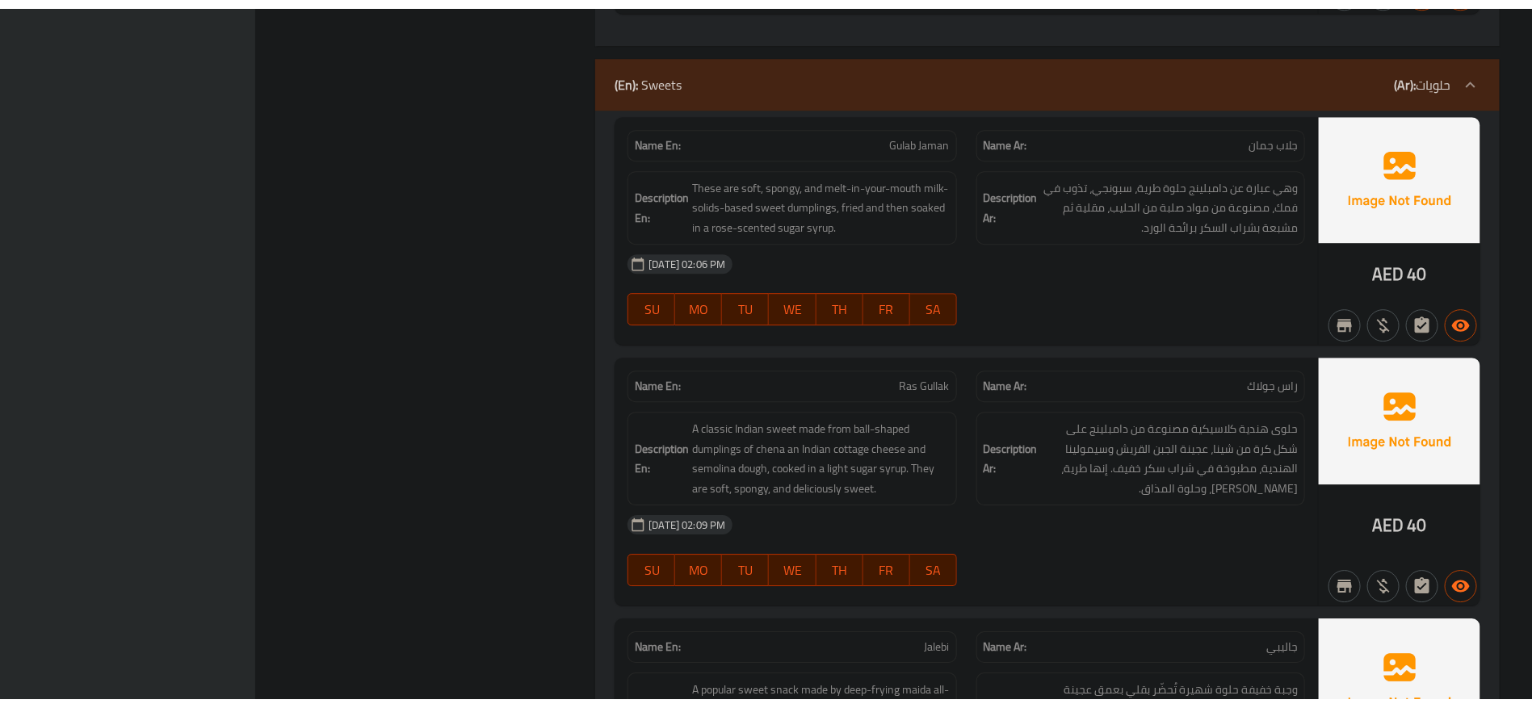
scroll to position [36200, 0]
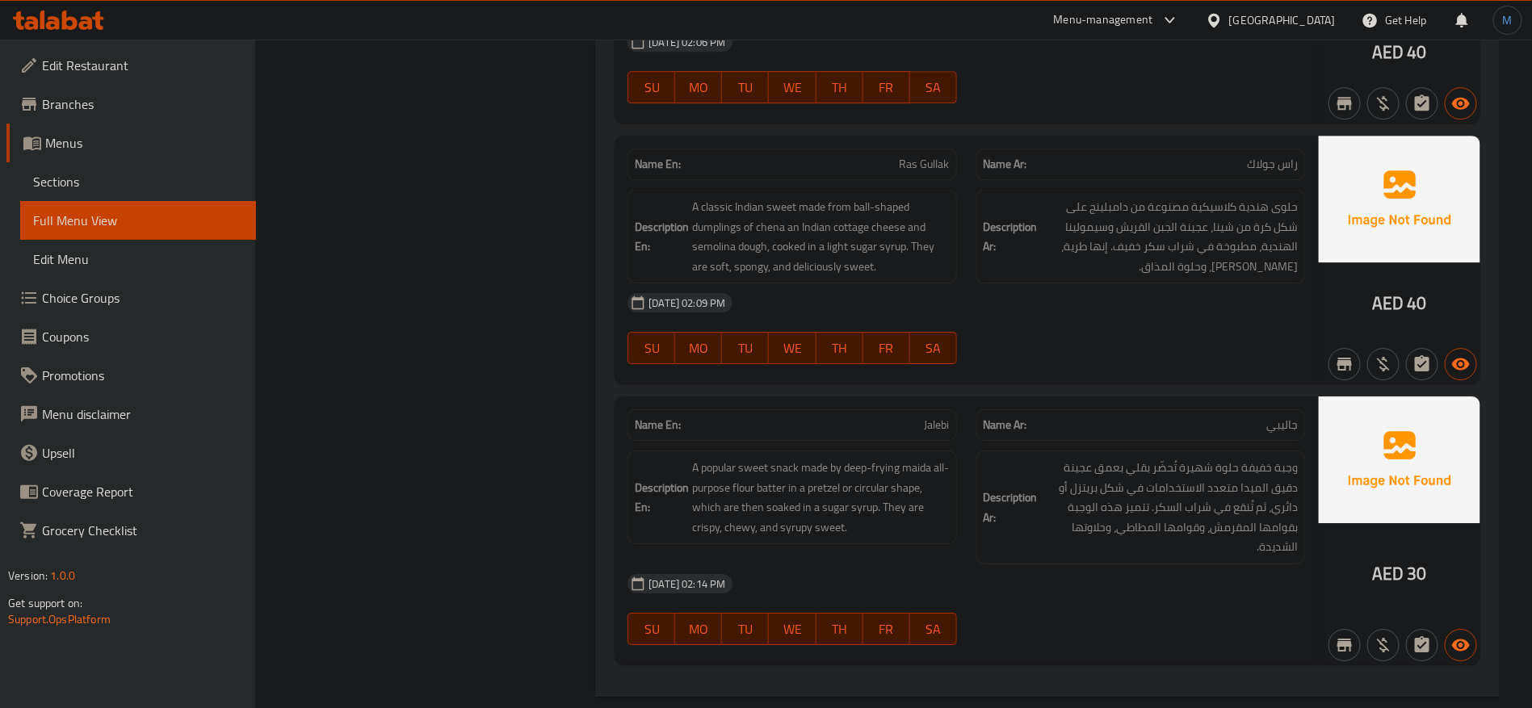
click at [138, 190] on span "Sections" at bounding box center [138, 181] width 210 height 19
